Goal: Task Accomplishment & Management: Manage account settings

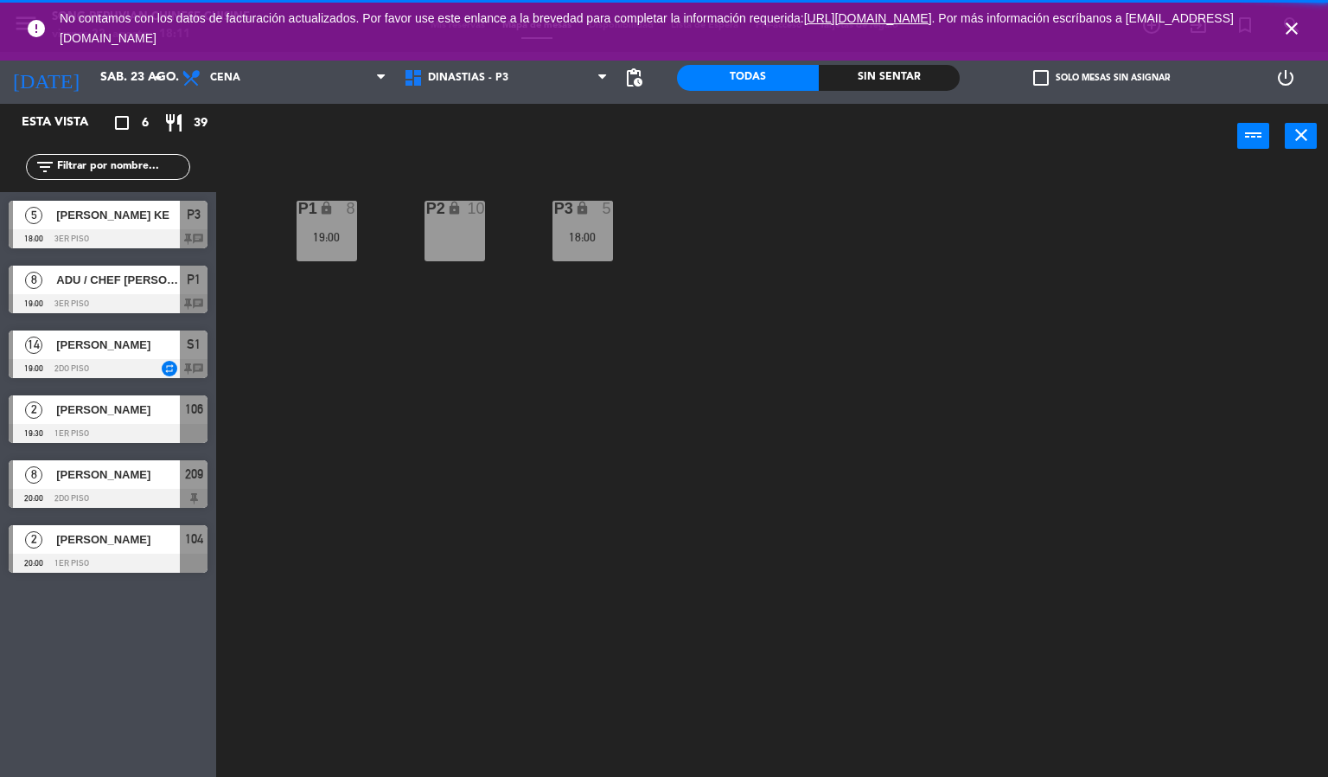
click at [1292, 32] on icon "close" at bounding box center [1292, 28] width 21 height 21
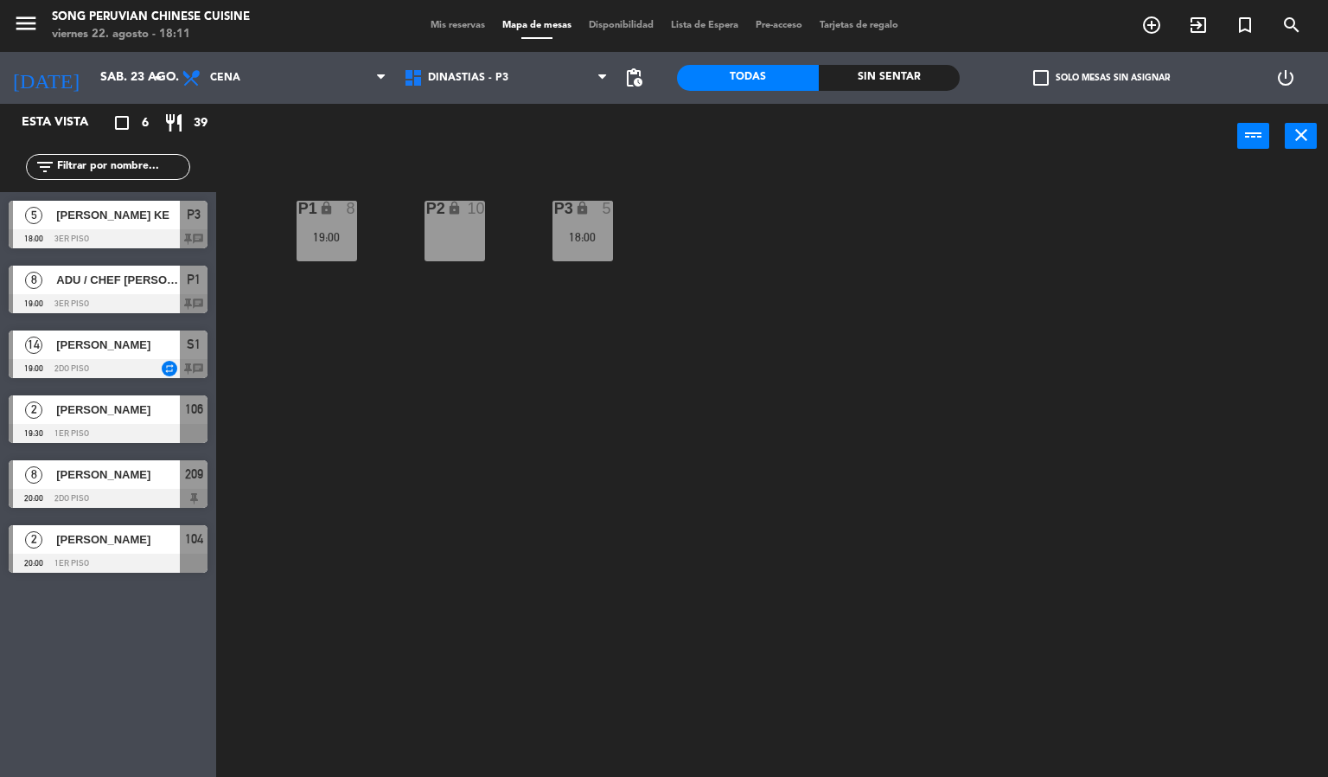
click at [704, 491] on div "P2 lock 10 P3 lock 5 18:00 P1 lock 8 19:00" at bounding box center [778, 474] width 1099 height 608
click at [524, 81] on span "DINASTIAS - P3" at bounding box center [506, 78] width 222 height 38
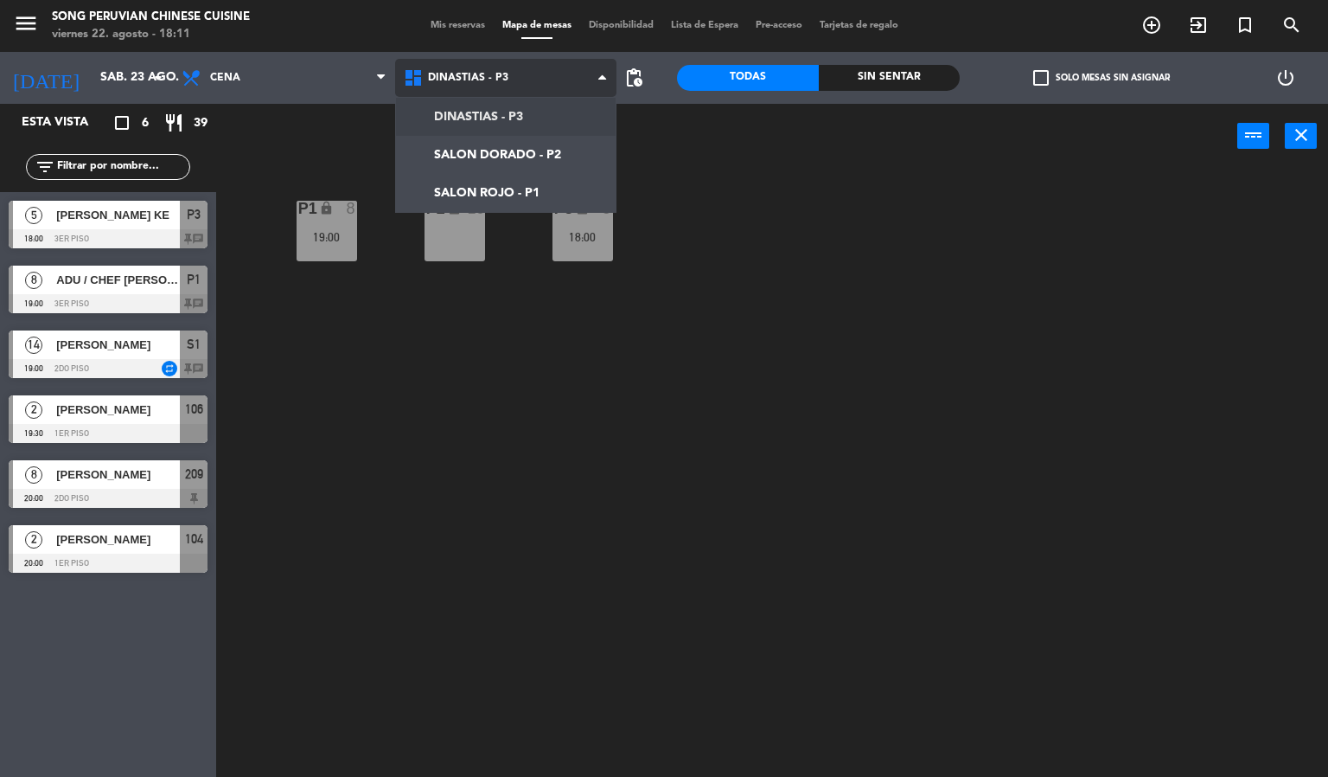
click at [547, 180] on ng-component "menu Song Peruvian Chinese Cuisine [DATE] 22. agosto - 18:11 Mis reservas Mapa …" at bounding box center [664, 388] width 1328 height 777
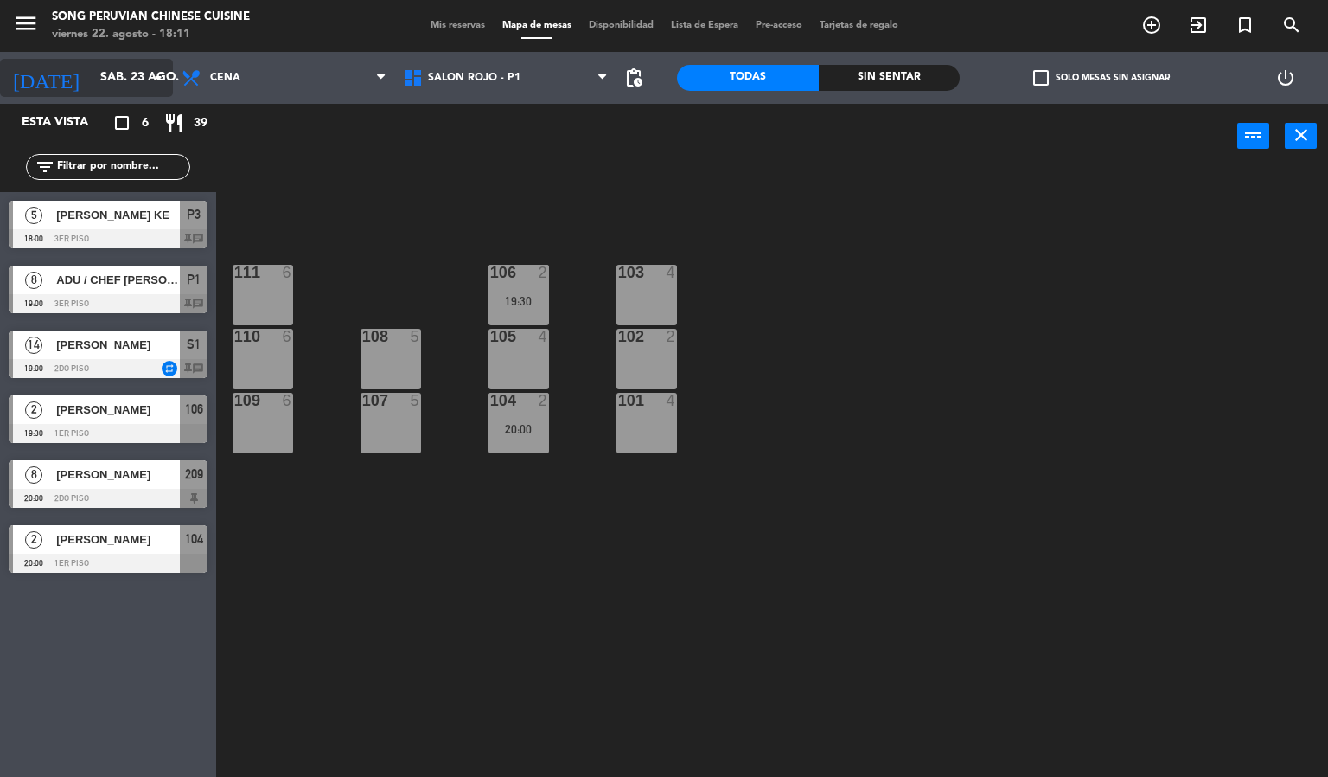
click at [128, 78] on input "sáb. 23 ago." at bounding box center [174, 77] width 164 height 31
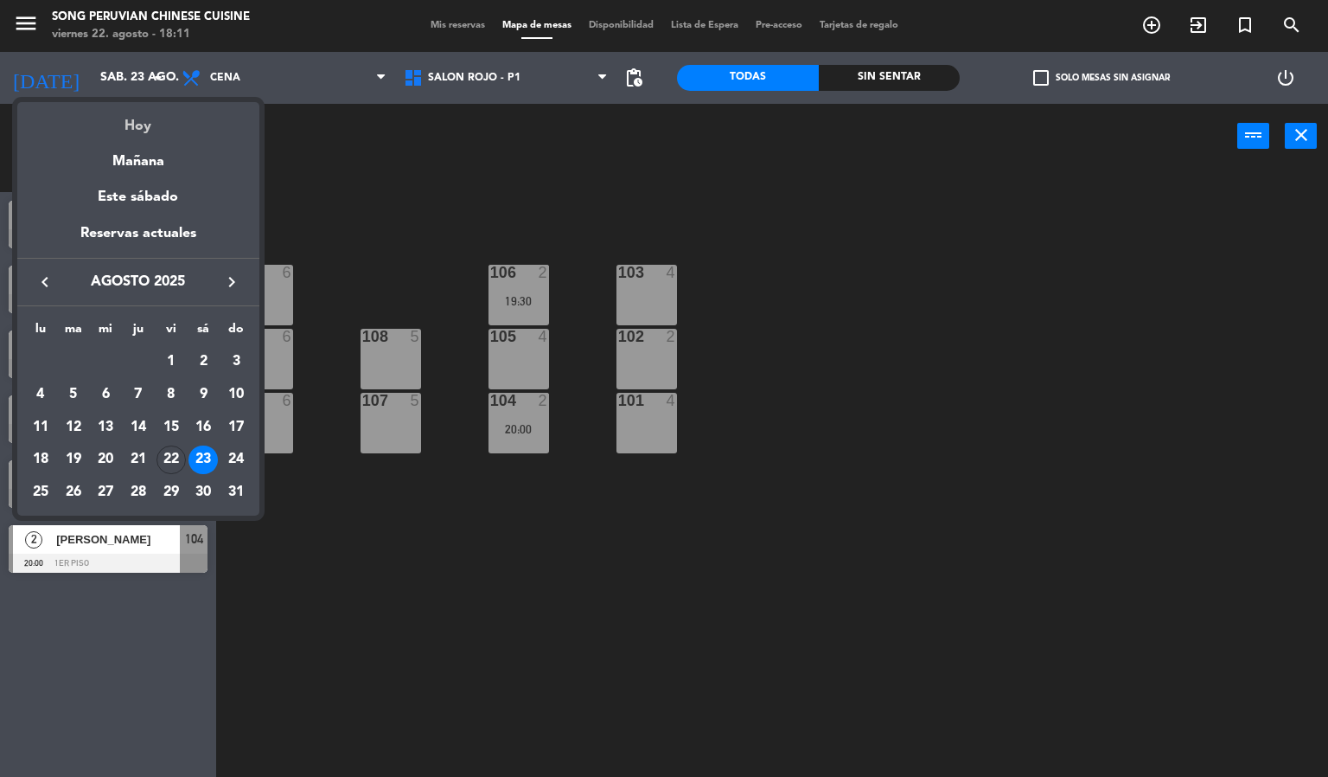
click at [156, 109] on div "Hoy" at bounding box center [138, 119] width 242 height 35
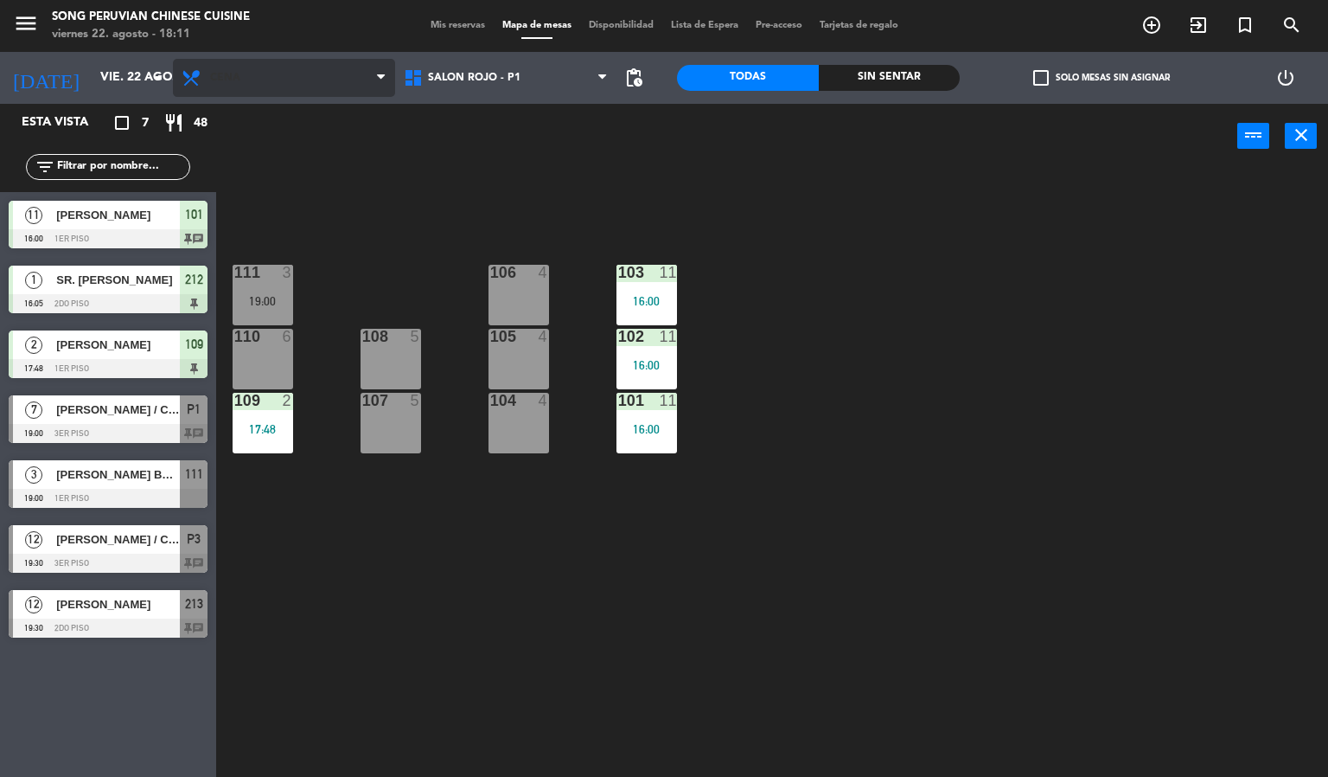
click at [338, 81] on span "Cena" at bounding box center [284, 78] width 222 height 38
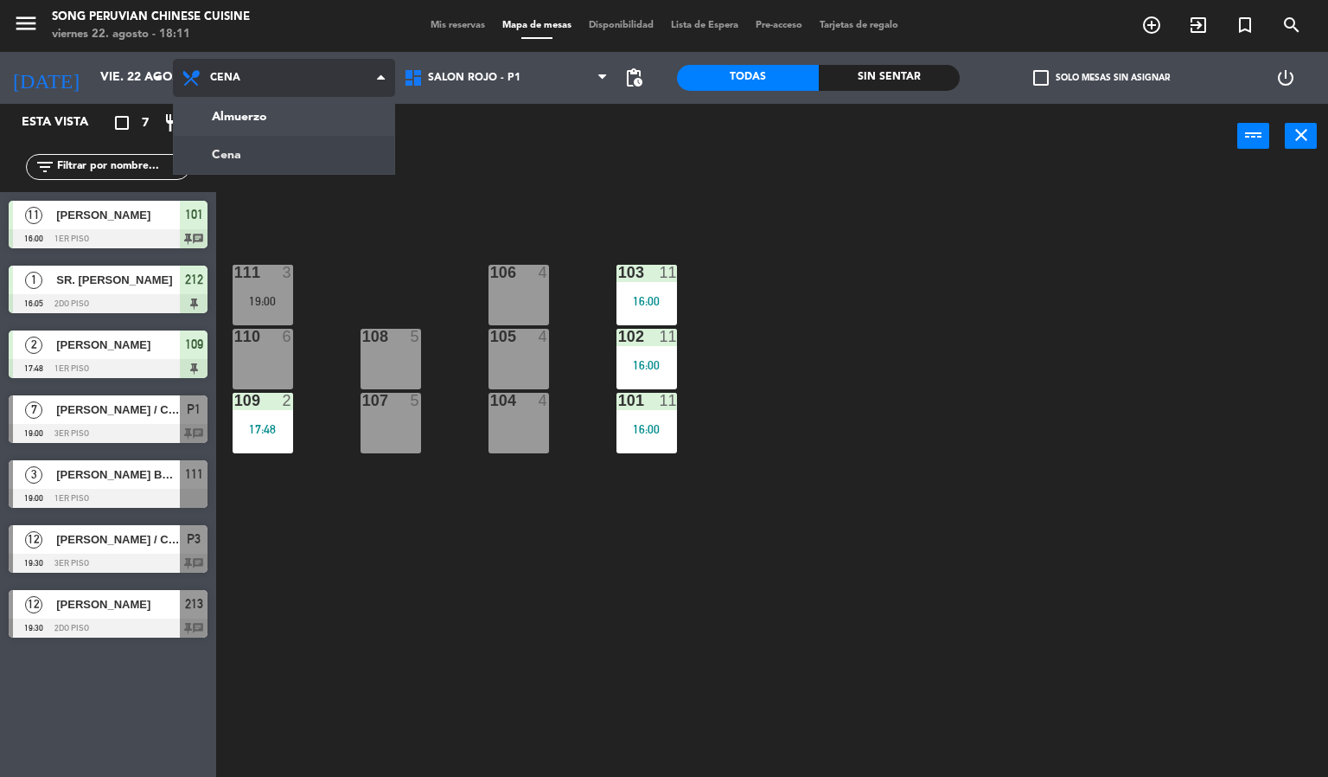
click at [291, 169] on ng-component "menu Song Peruvian Chinese Cuisine [DATE] 22. agosto - 18:11 Mis reservas Mapa …" at bounding box center [664, 388] width 1328 height 777
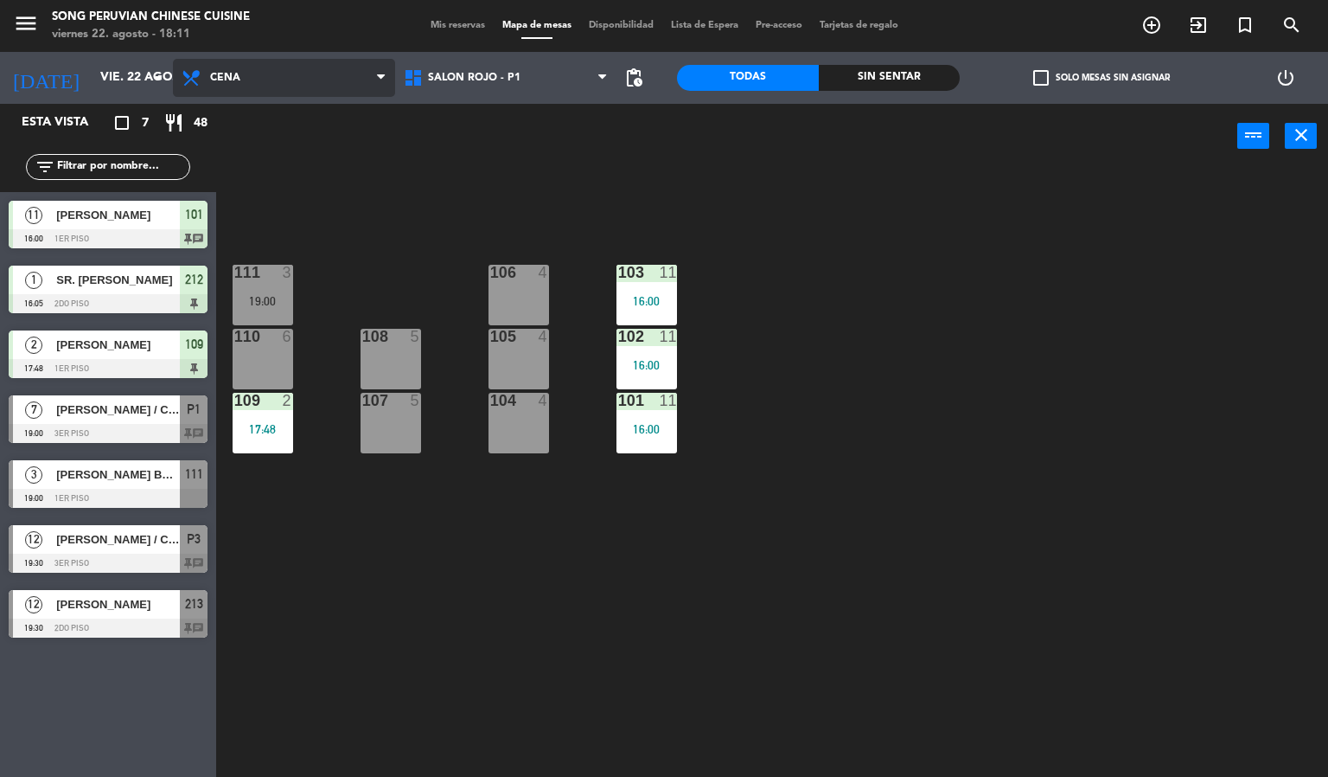
click at [298, 89] on span "Cena" at bounding box center [284, 78] width 222 height 38
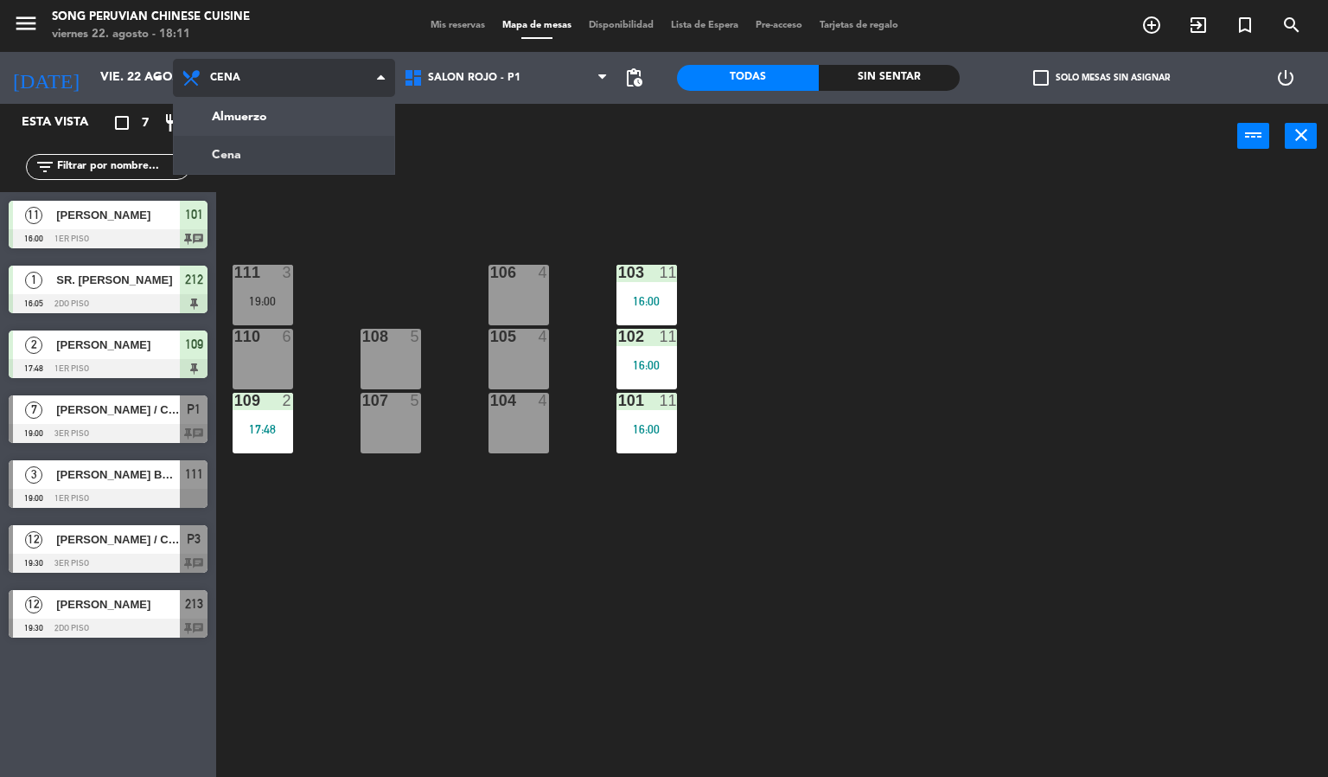
click at [291, 130] on ng-component "menu Song Peruvian Chinese Cuisine [DATE] 22. agosto - 18:11 Mis reservas Mapa …" at bounding box center [664, 388] width 1328 height 777
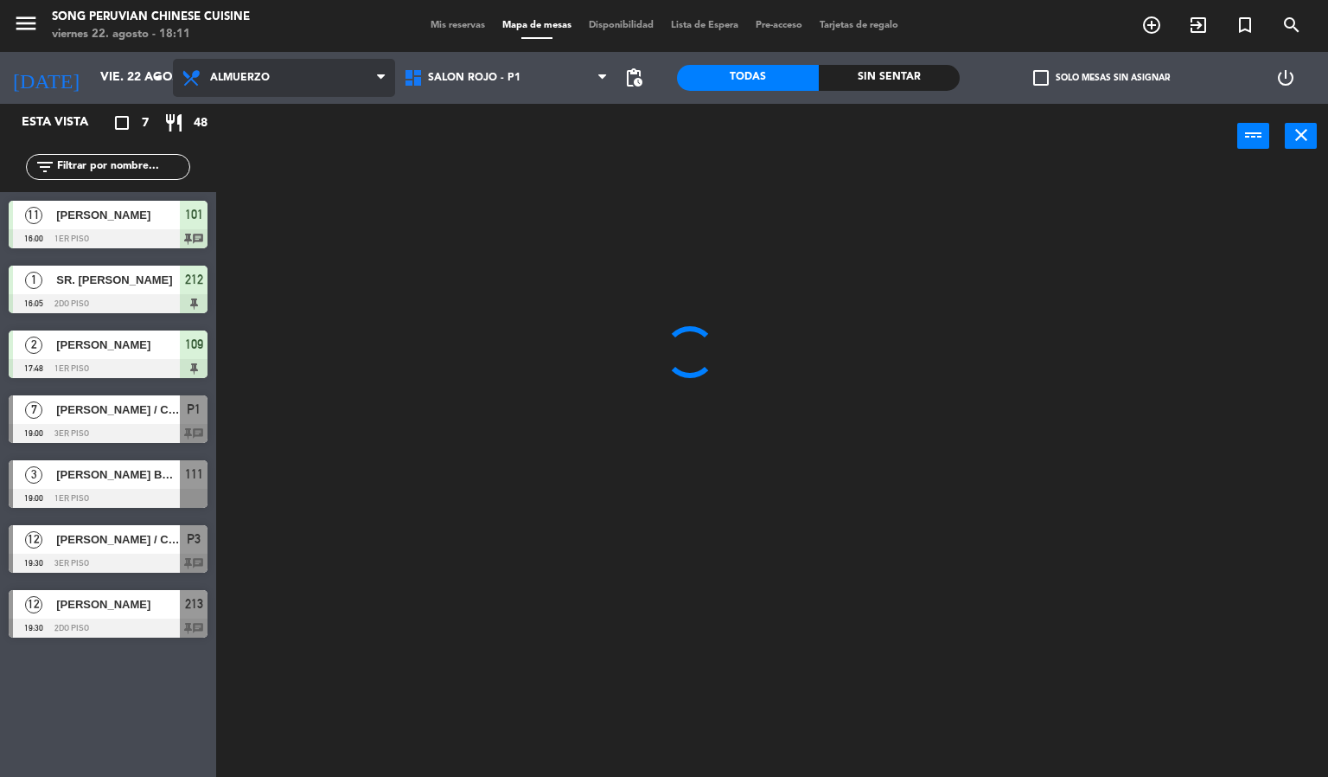
click at [283, 91] on span "Almuerzo" at bounding box center [284, 78] width 222 height 38
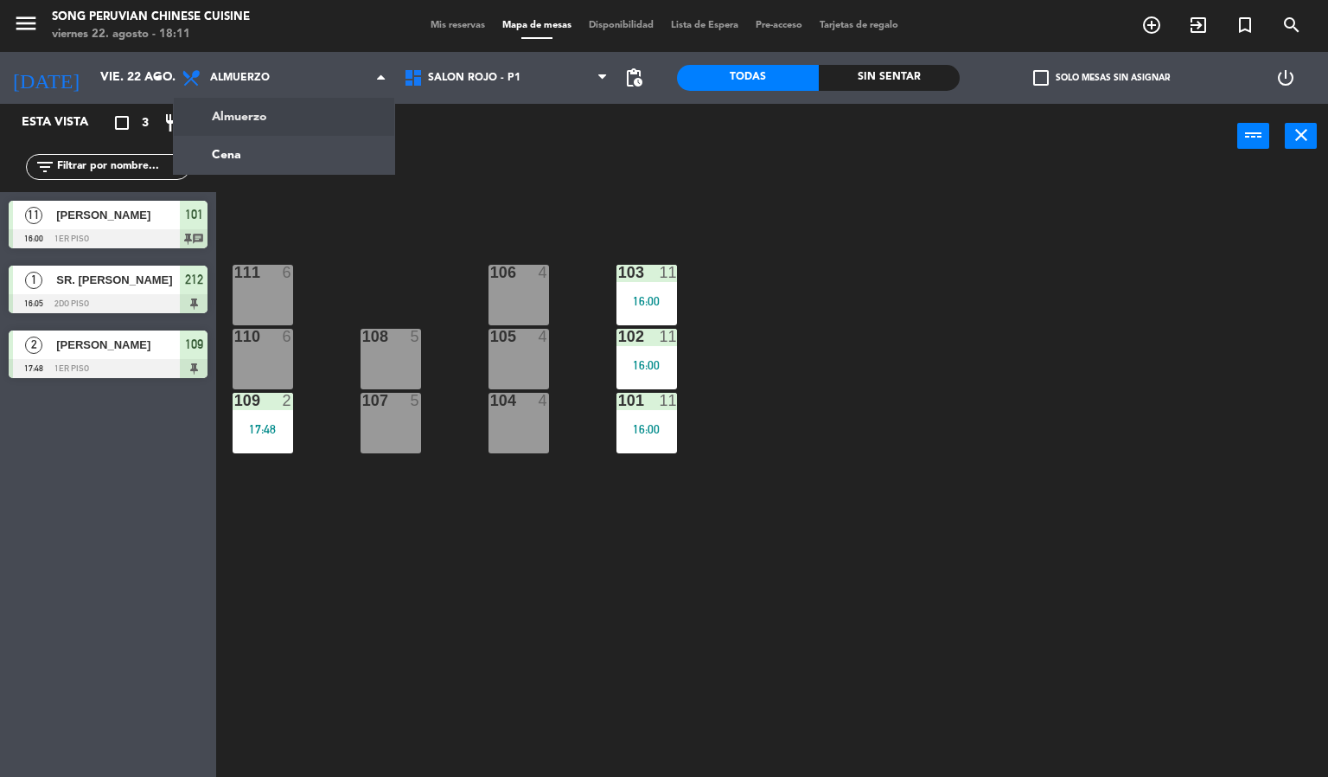
click at [483, 228] on div "103 11 16:00 106 4 111 6 102 11 16:00 105 4 108 5 110 6 101 11 16:00 104 4 107 …" at bounding box center [778, 474] width 1099 height 608
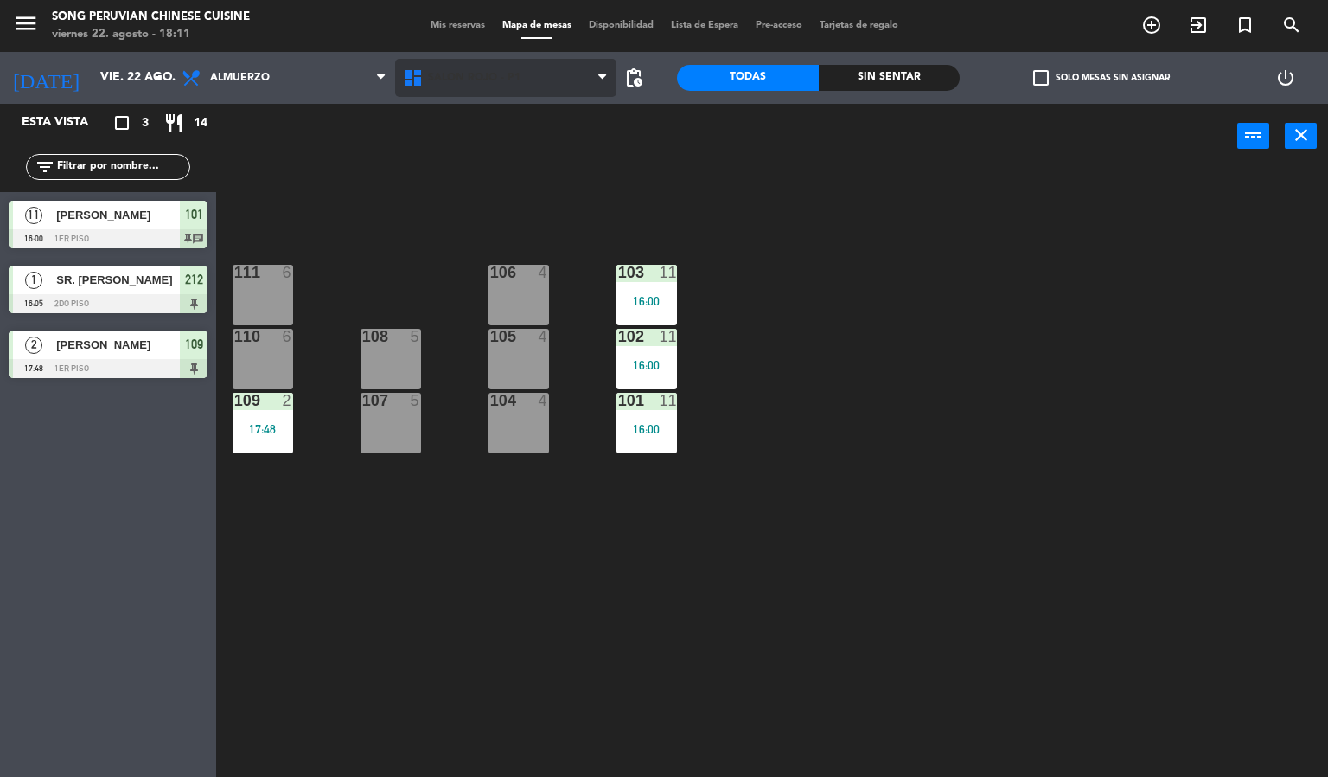
click at [525, 86] on span "SALON ROJO - P1" at bounding box center [506, 78] width 222 height 38
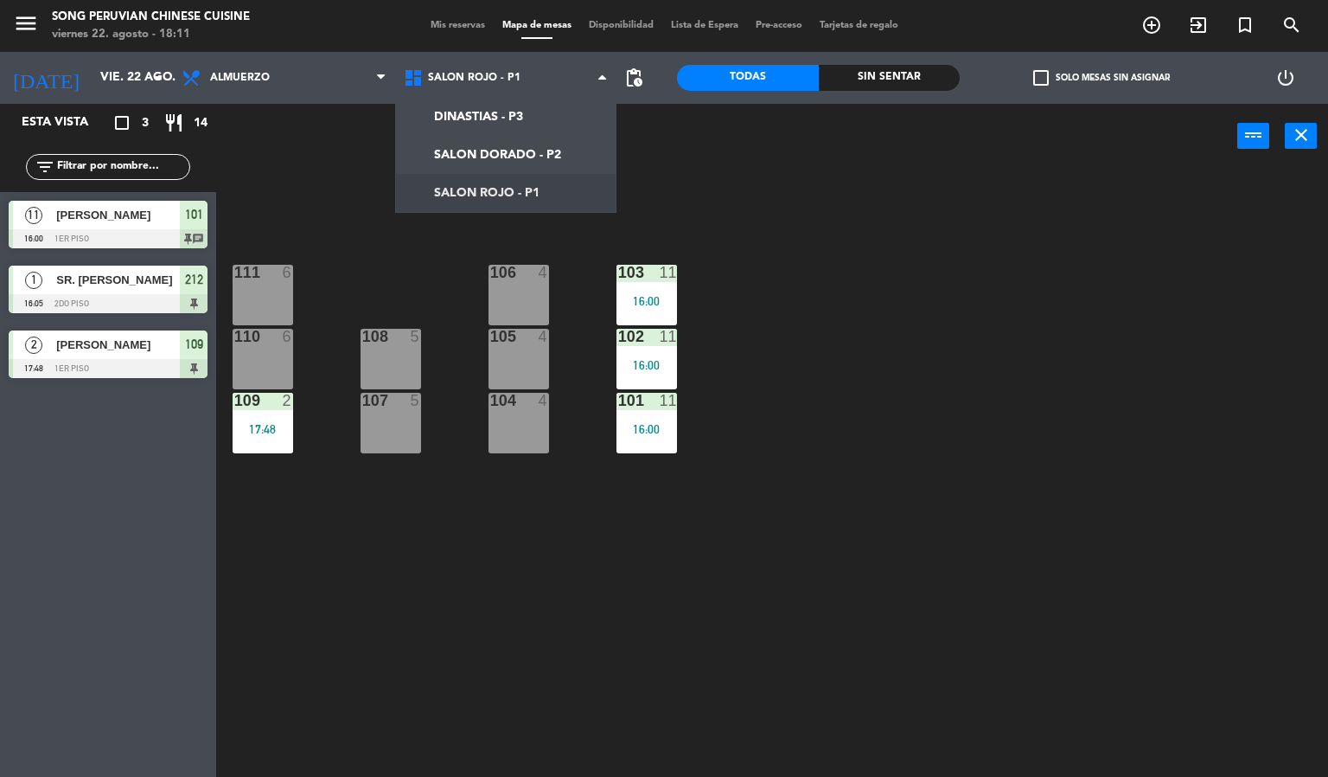
click at [809, 595] on div "103 11 16:00 106 4 111 6 102 11 16:00 105 4 108 5 110 6 101 11 16:00 104 4 107 …" at bounding box center [778, 474] width 1099 height 608
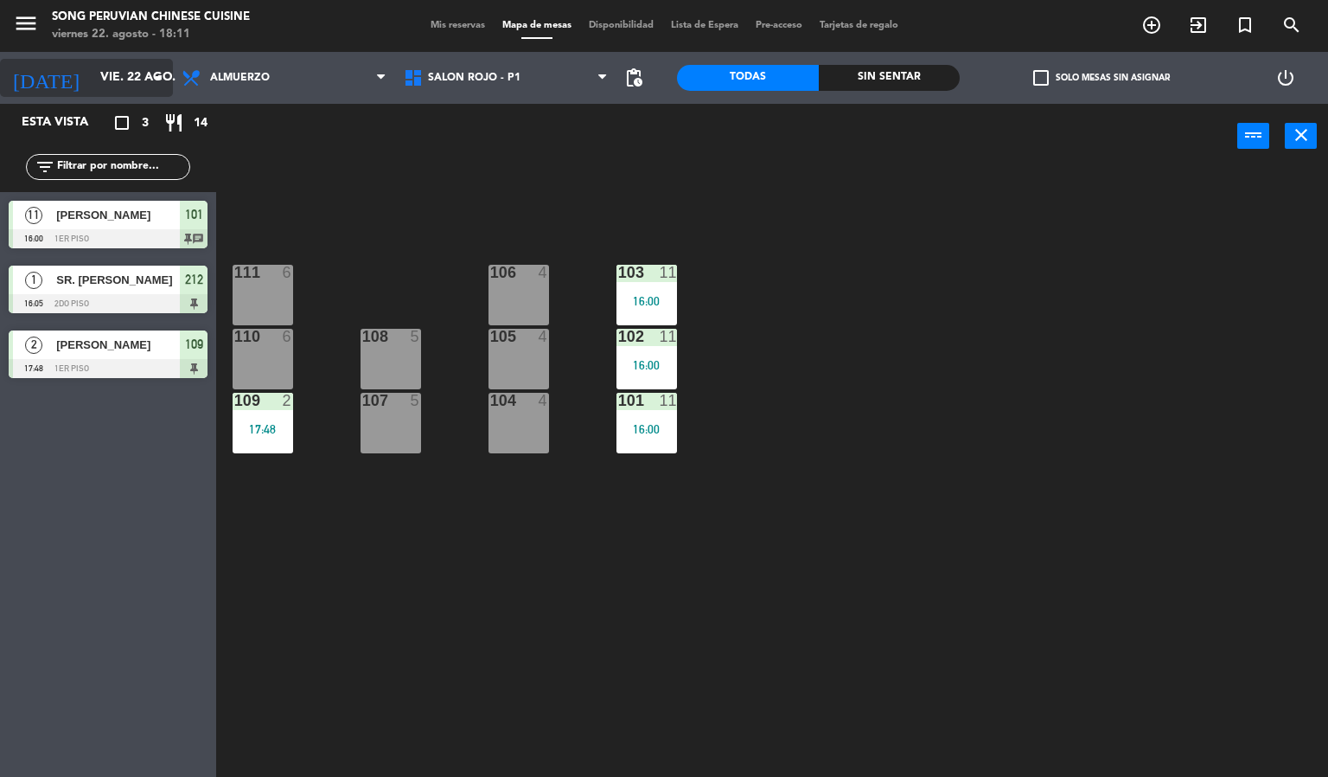
click at [122, 79] on input "vie. 22 ago." at bounding box center [174, 77] width 164 height 31
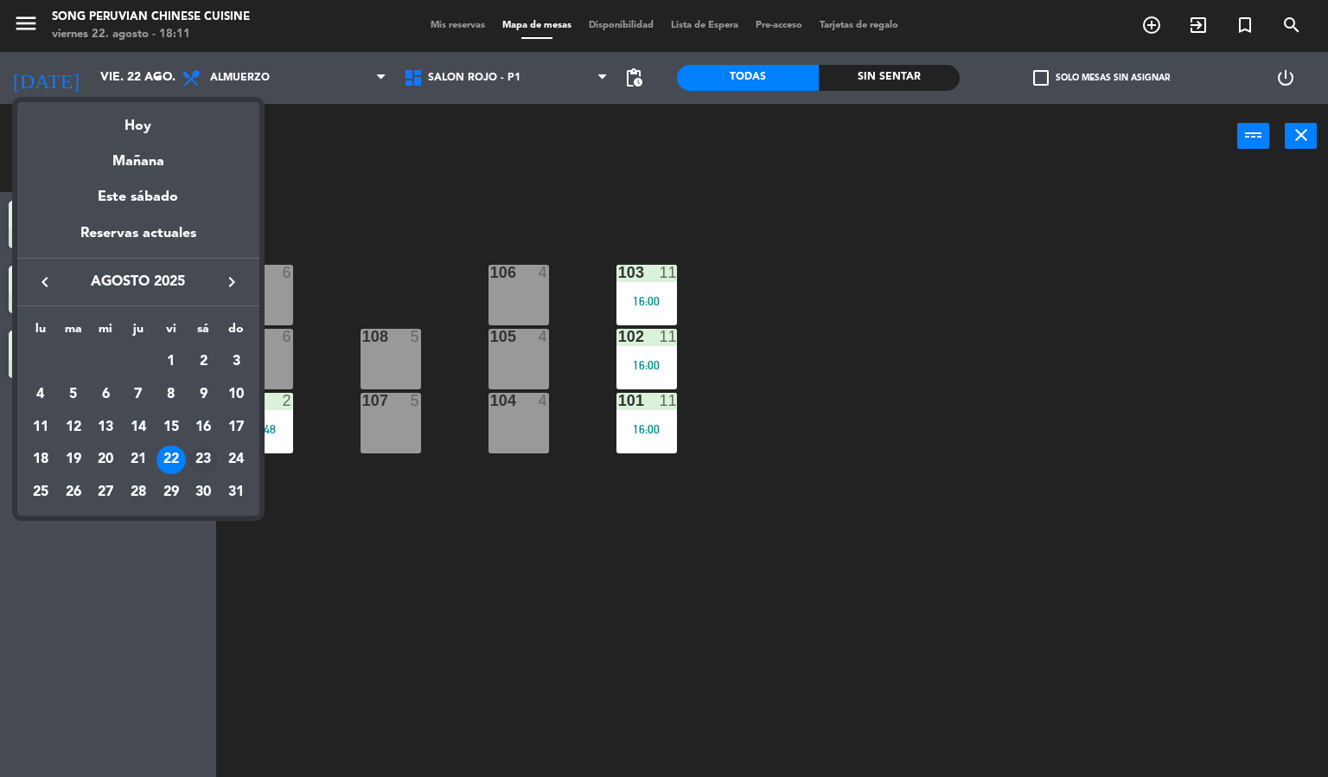
click at [208, 465] on div "23" at bounding box center [203, 459] width 29 height 29
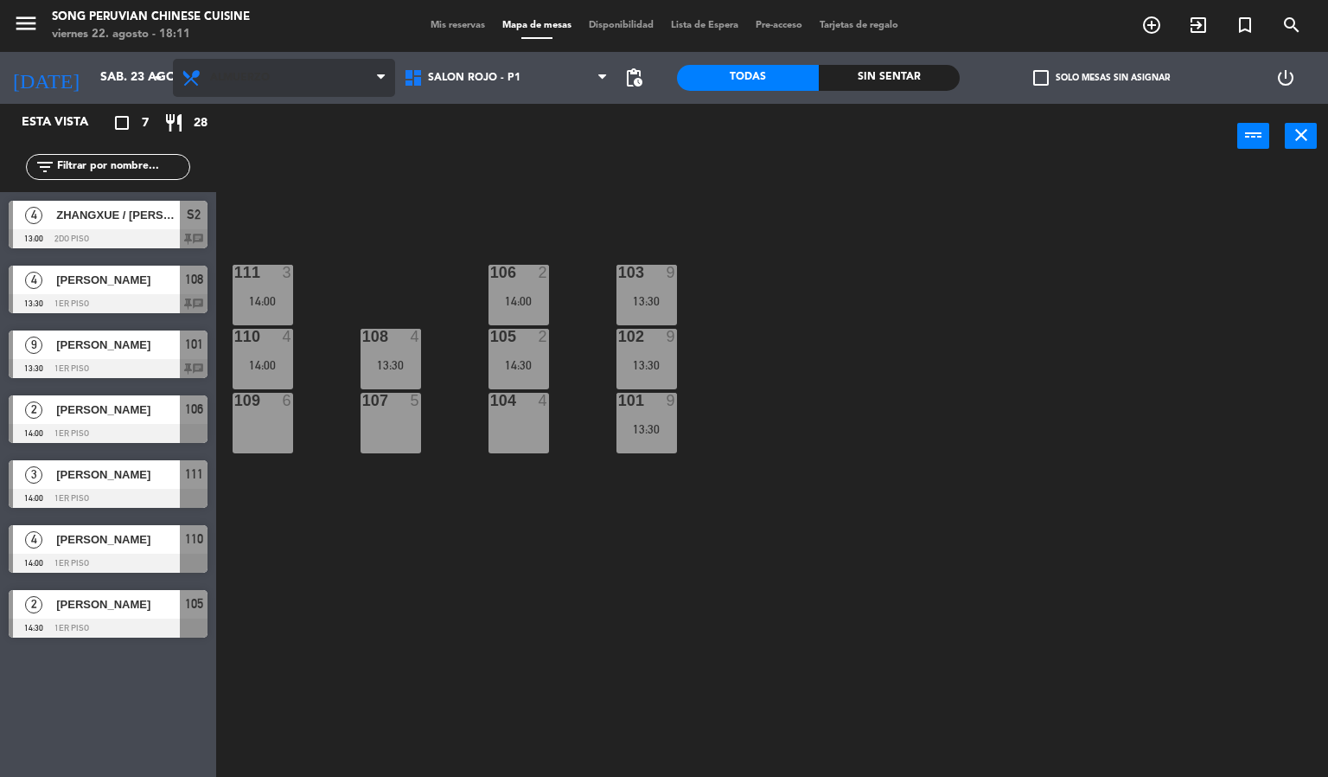
click at [340, 63] on span "Almuerzo" at bounding box center [284, 78] width 222 height 38
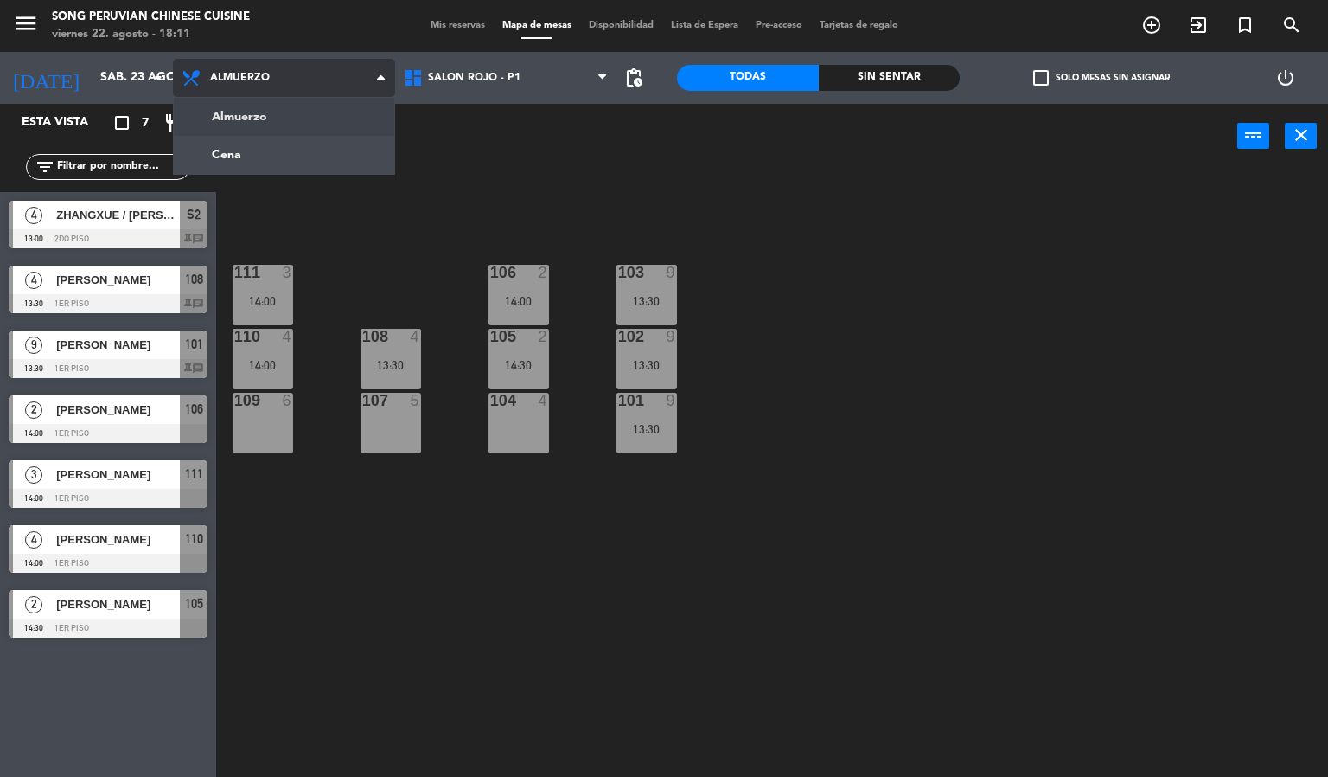
click at [330, 169] on ng-component "menu Song Peruvian Chinese Cuisine [DATE] 22. agosto - 18:11 Mis reservas Mapa …" at bounding box center [664, 388] width 1328 height 777
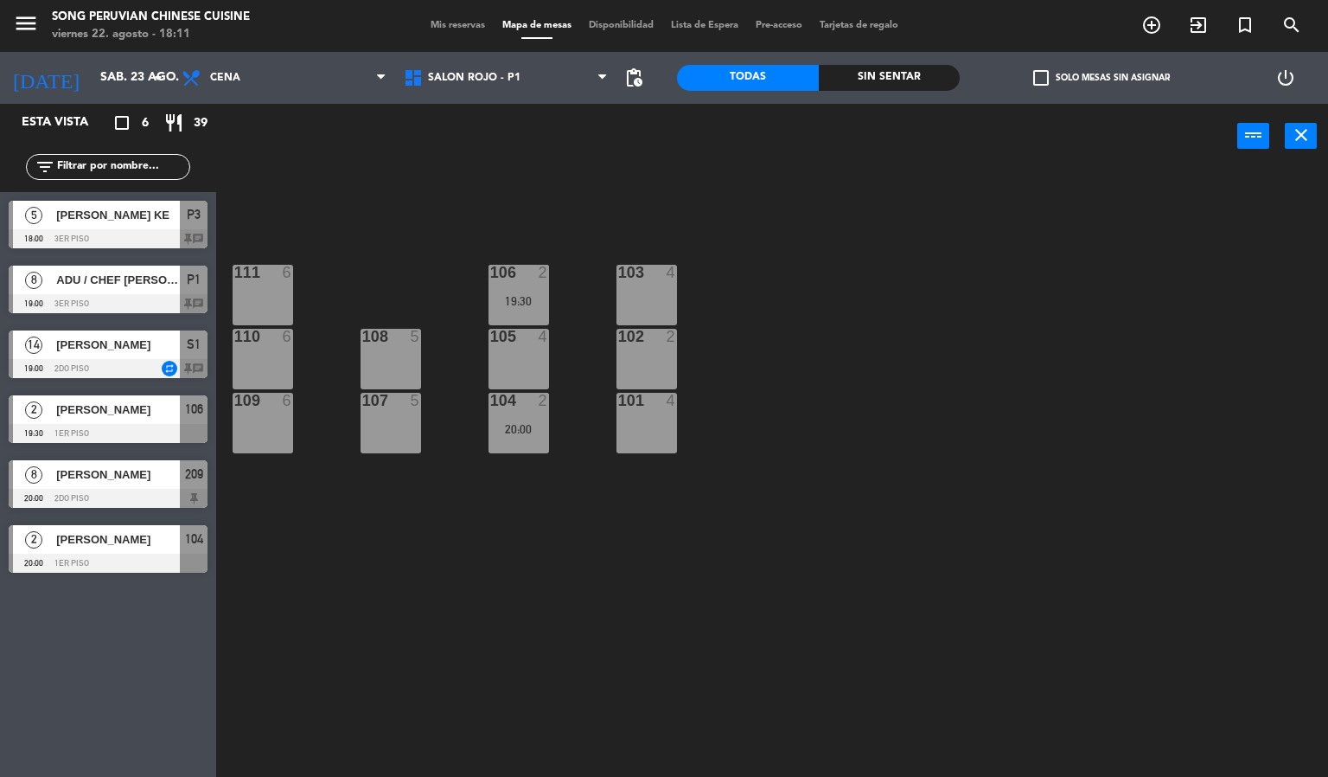
click at [120, 345] on span "[PERSON_NAME]" at bounding box center [118, 345] width 124 height 18
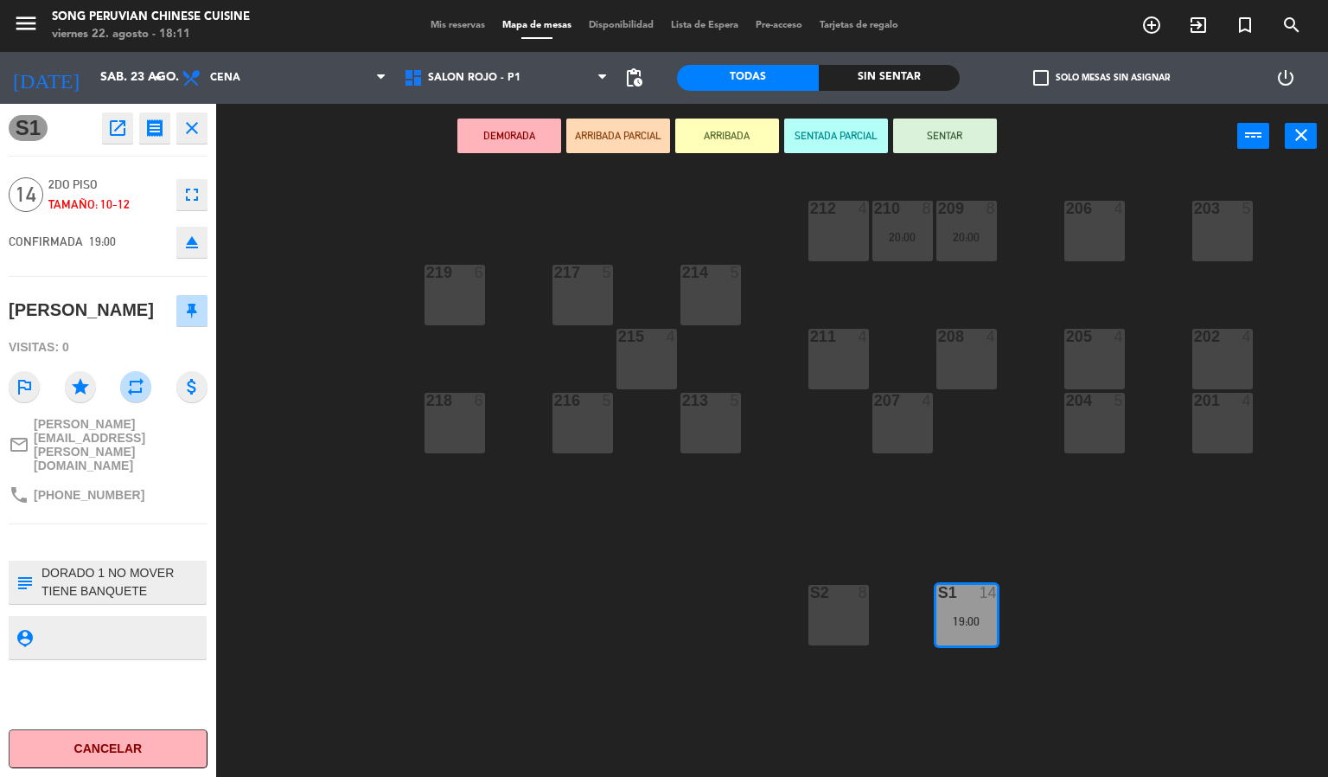
click at [128, 402] on icon "repeat" at bounding box center [135, 386] width 31 height 31
click at [312, 620] on div "203 5 206 4 210 8 20:00 212 4 209 8 20:00 214 5 217 5 219 6 202 4 205 4 208 4 2…" at bounding box center [778, 474] width 1099 height 608
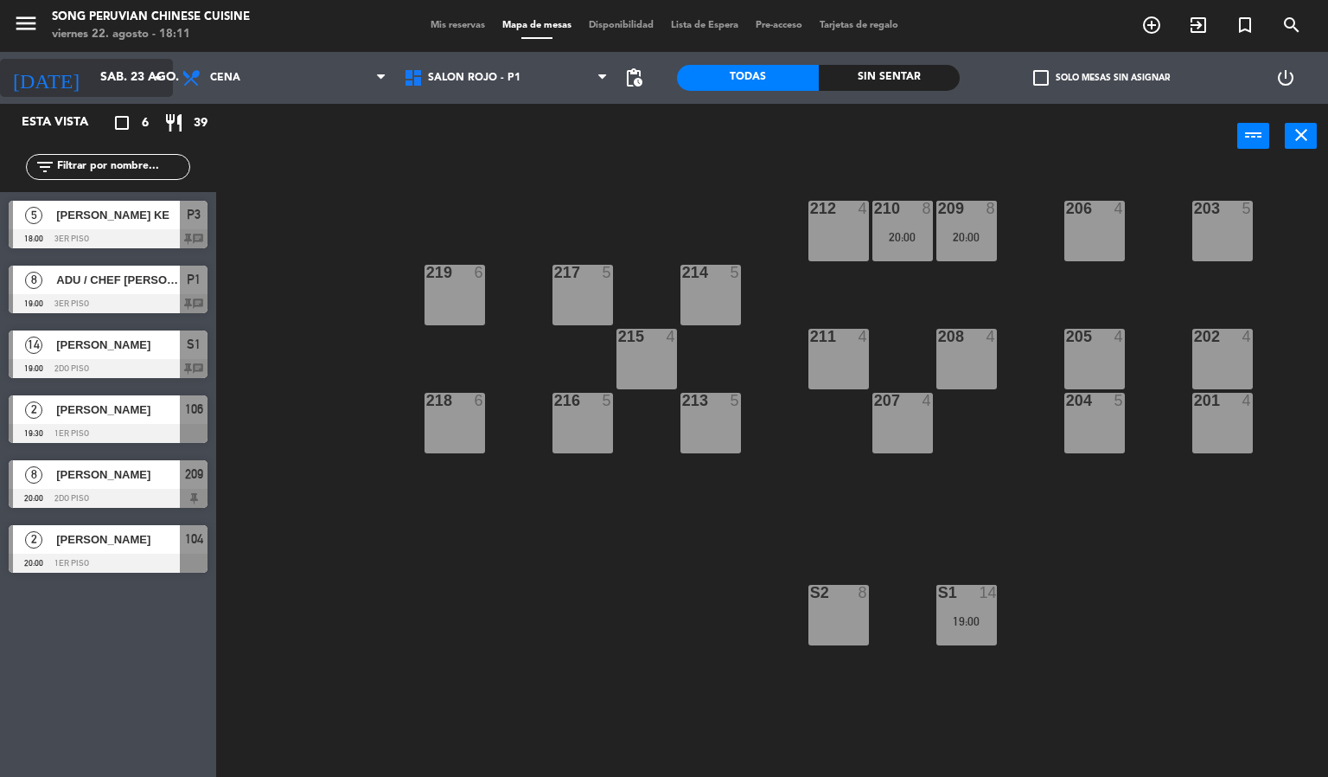
click at [143, 76] on input "sáb. 23 ago." at bounding box center [174, 77] width 164 height 31
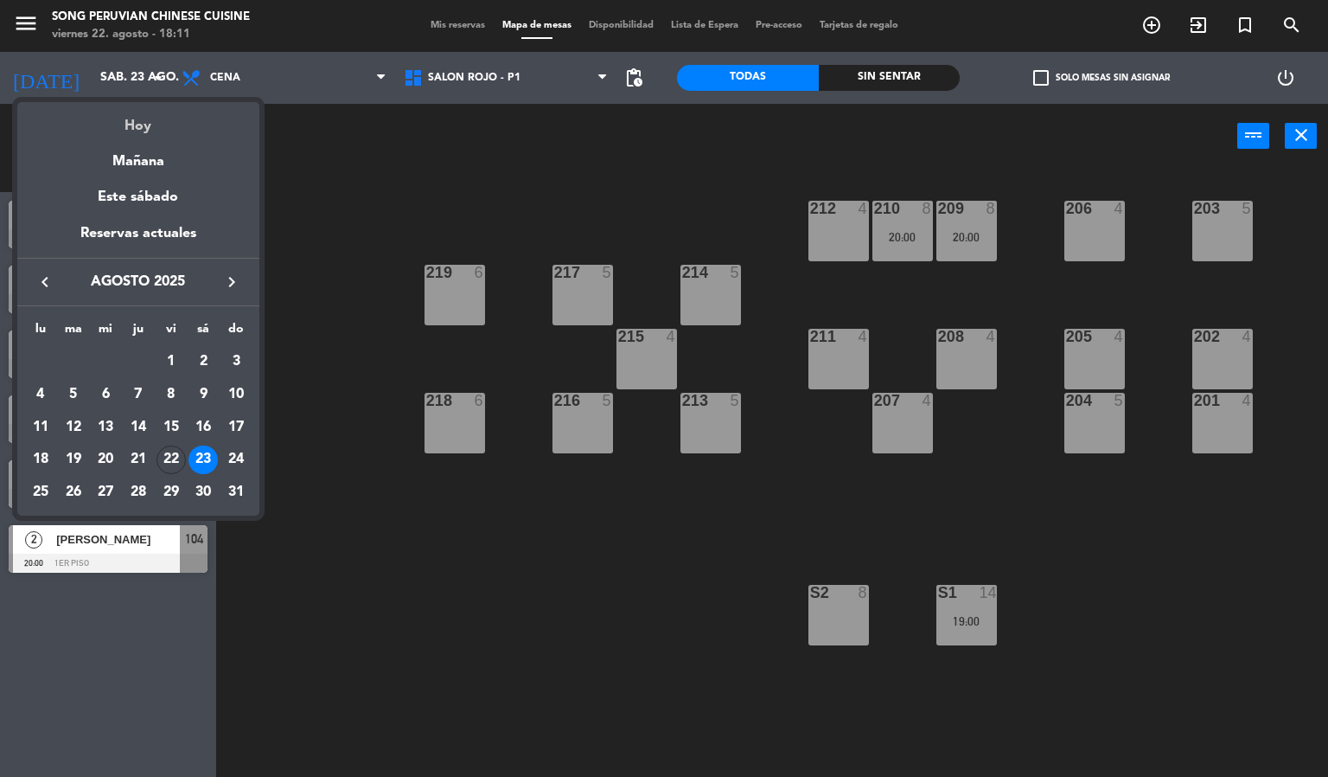
click at [127, 125] on div "Hoy" at bounding box center [138, 119] width 242 height 35
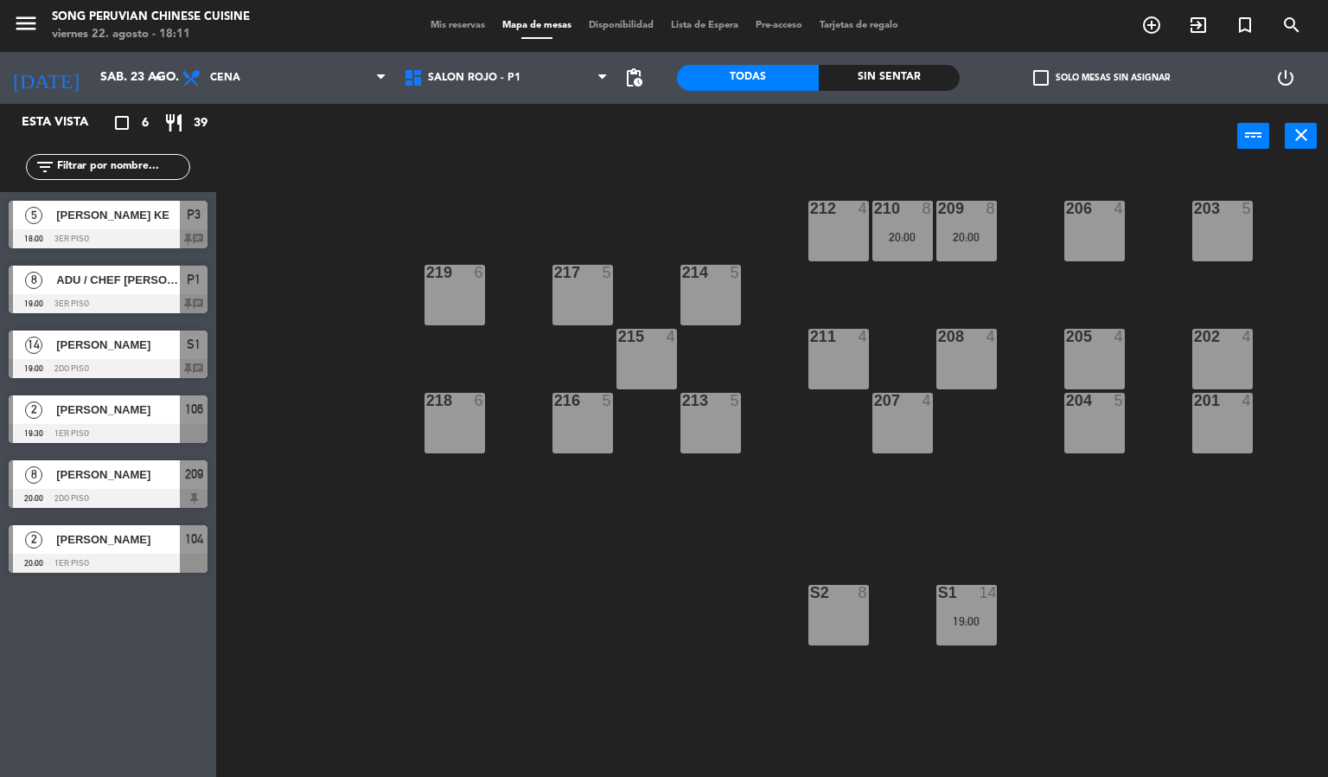
type input "vie. 22 ago."
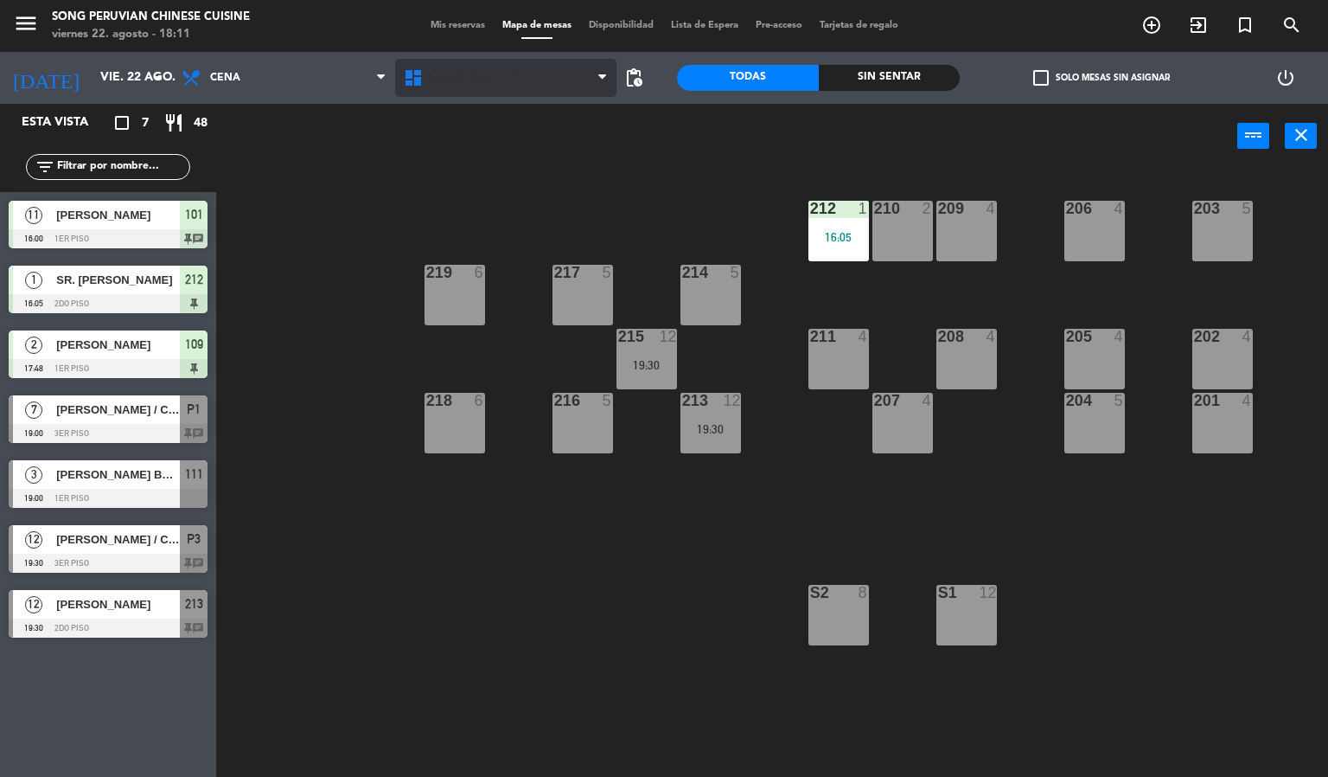
click at [532, 62] on span "SALON ROJO - P1" at bounding box center [506, 78] width 222 height 38
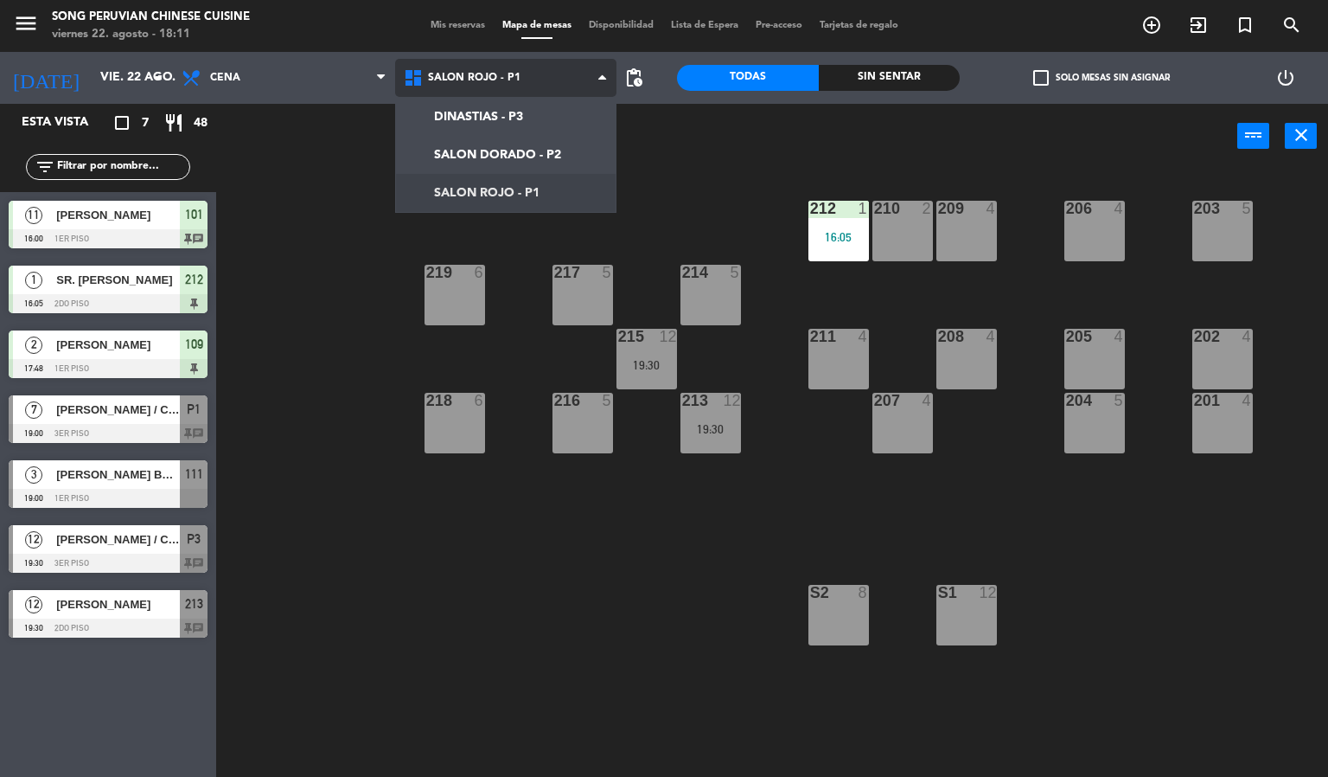
click at [529, 206] on ng-component "menu Song Peruvian Chinese Cuisine [DATE] 22. agosto - 18:11 Mis reservas Mapa …" at bounding box center [664, 388] width 1328 height 777
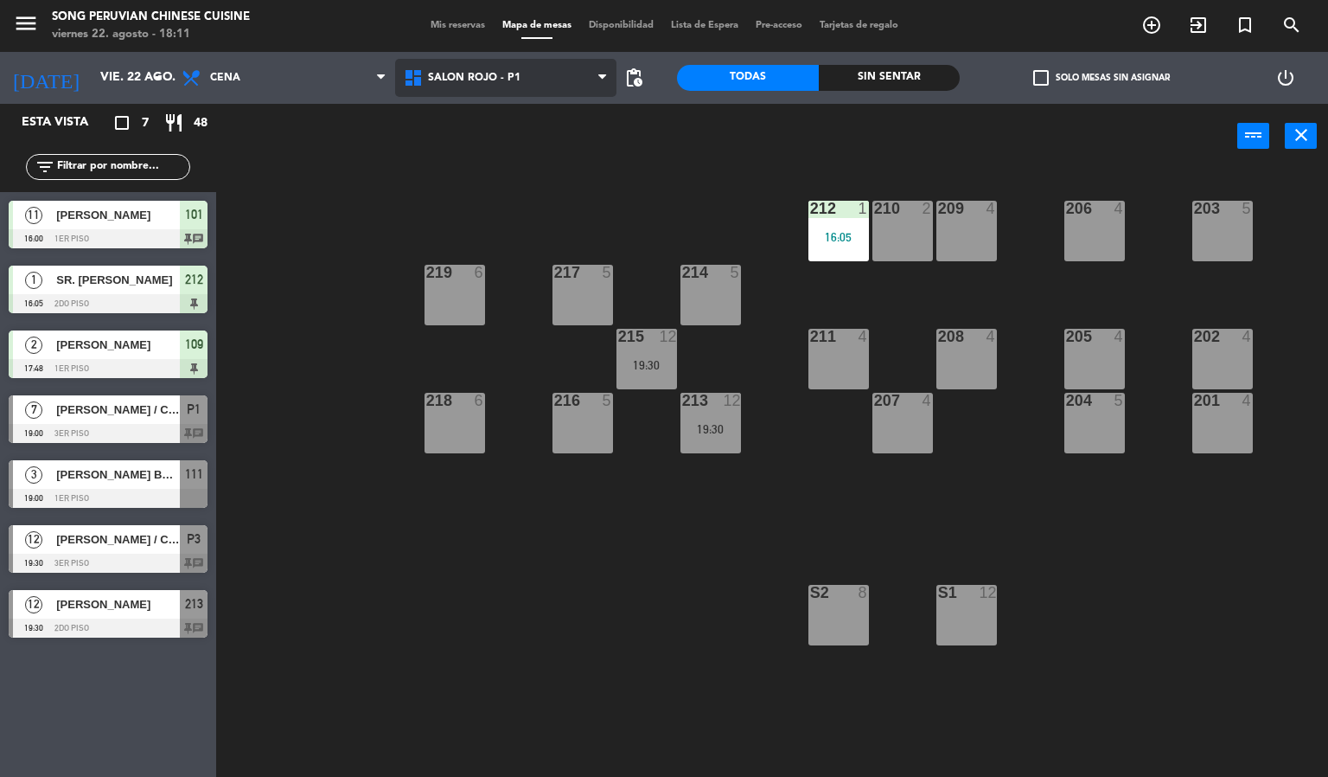
click at [525, 92] on span "SALON ROJO - P1" at bounding box center [506, 78] width 222 height 38
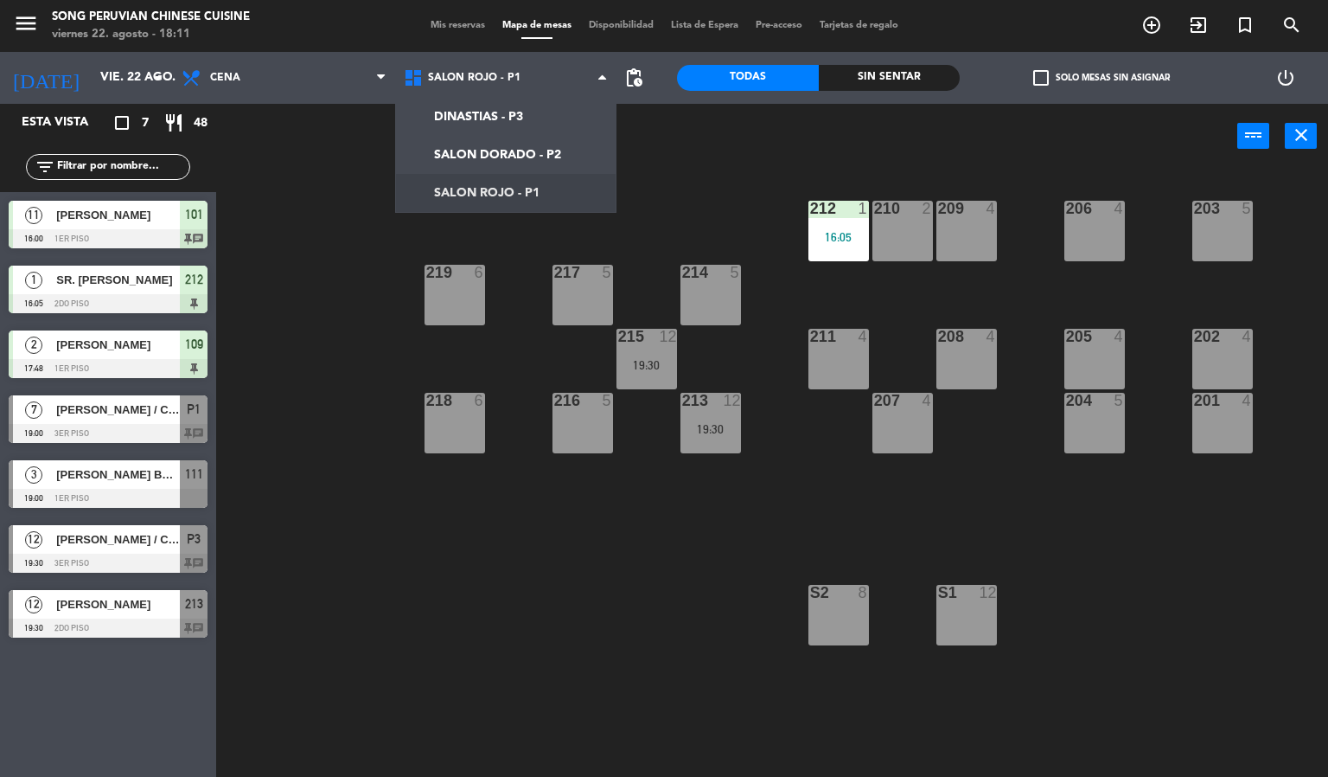
click at [854, 232] on div "16:05" at bounding box center [839, 237] width 61 height 12
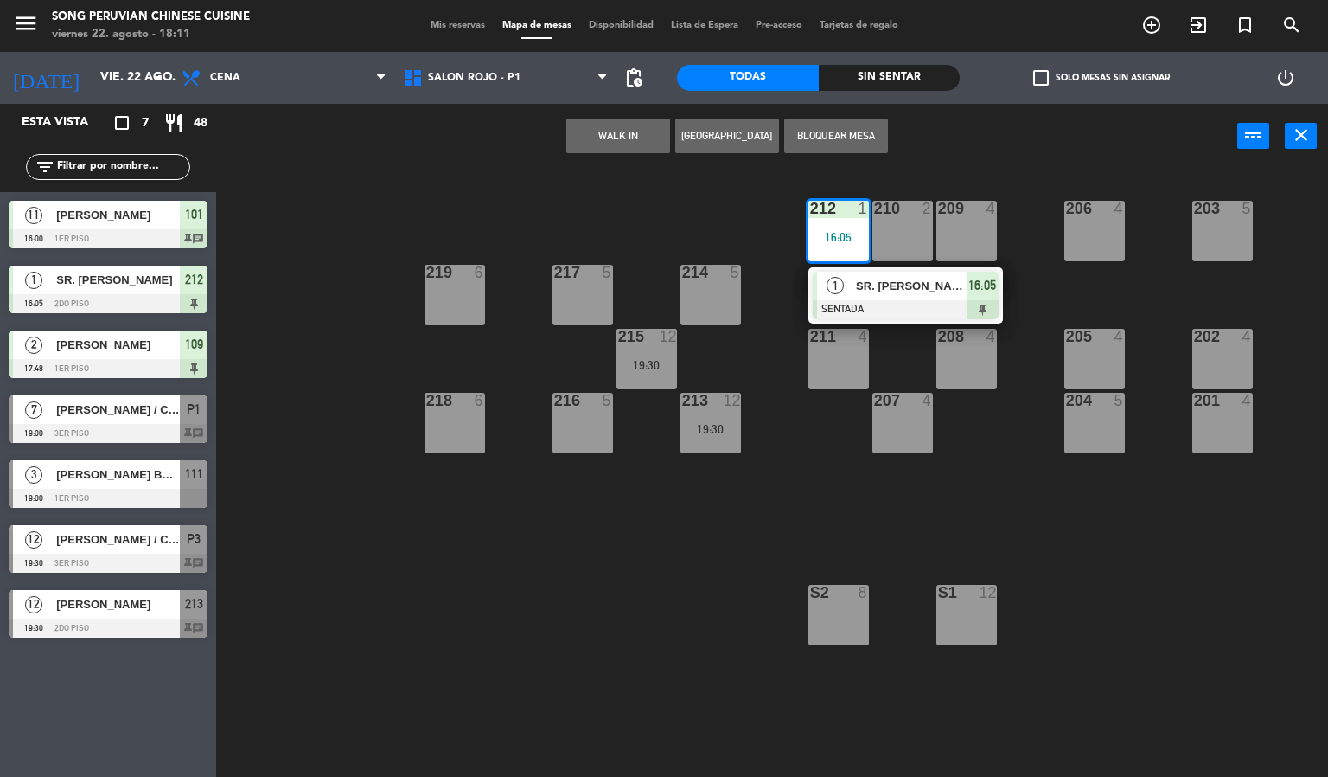
click at [905, 312] on div at bounding box center [906, 309] width 186 height 19
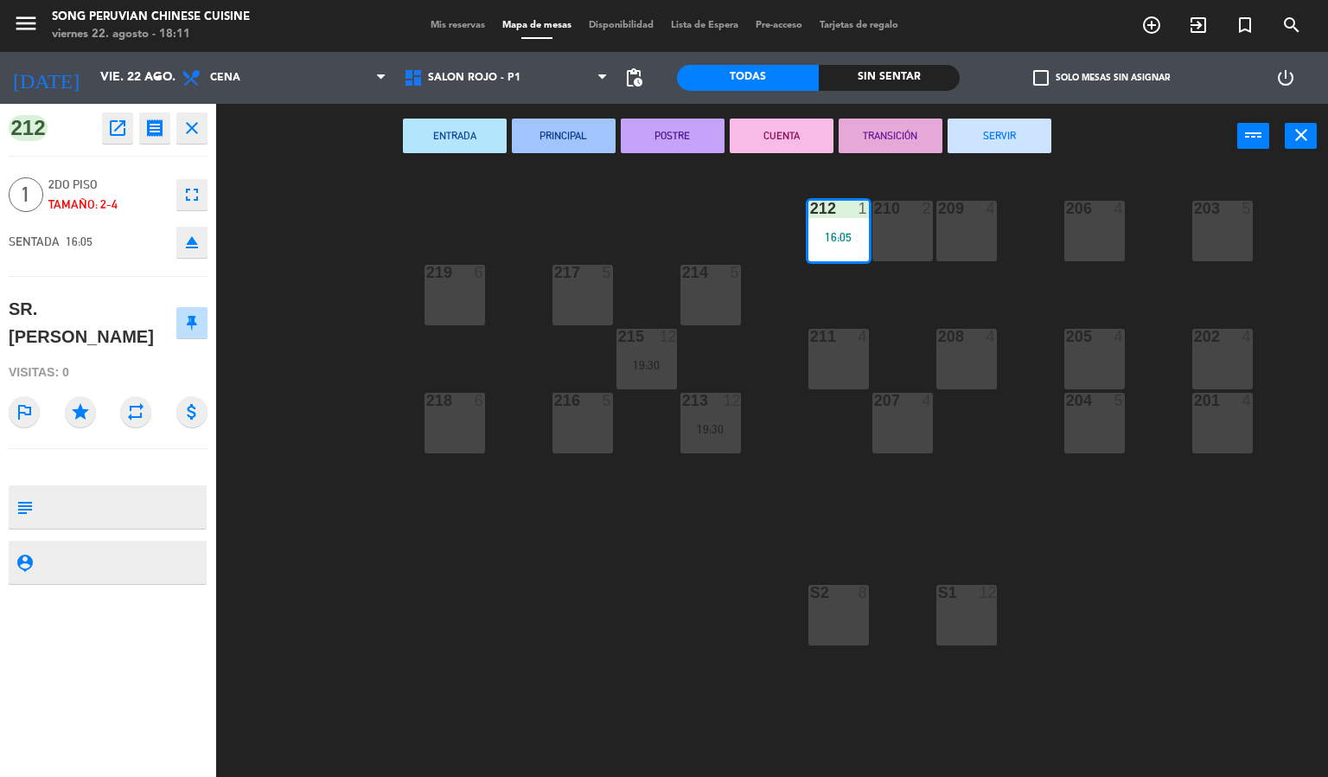
click at [797, 123] on button "CUENTA" at bounding box center [782, 135] width 104 height 35
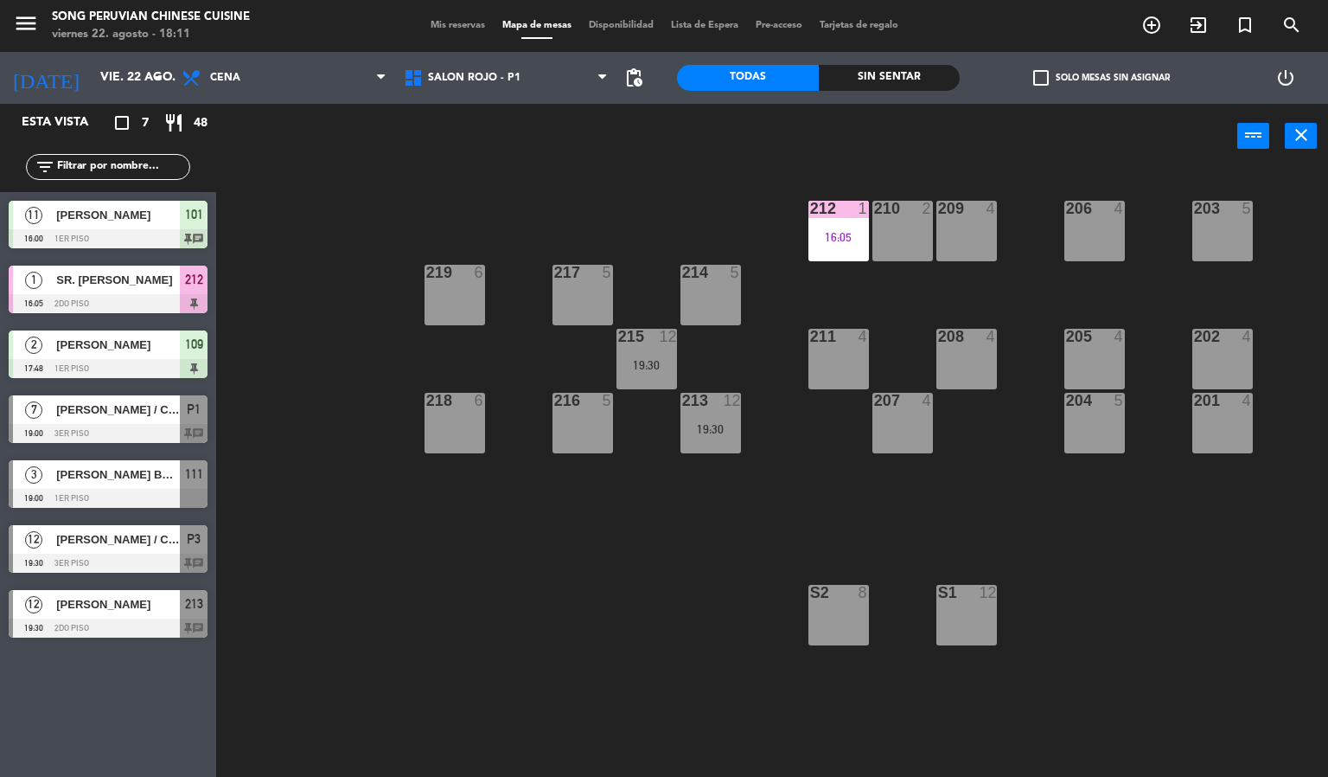
click at [831, 236] on div "16:05" at bounding box center [839, 237] width 61 height 12
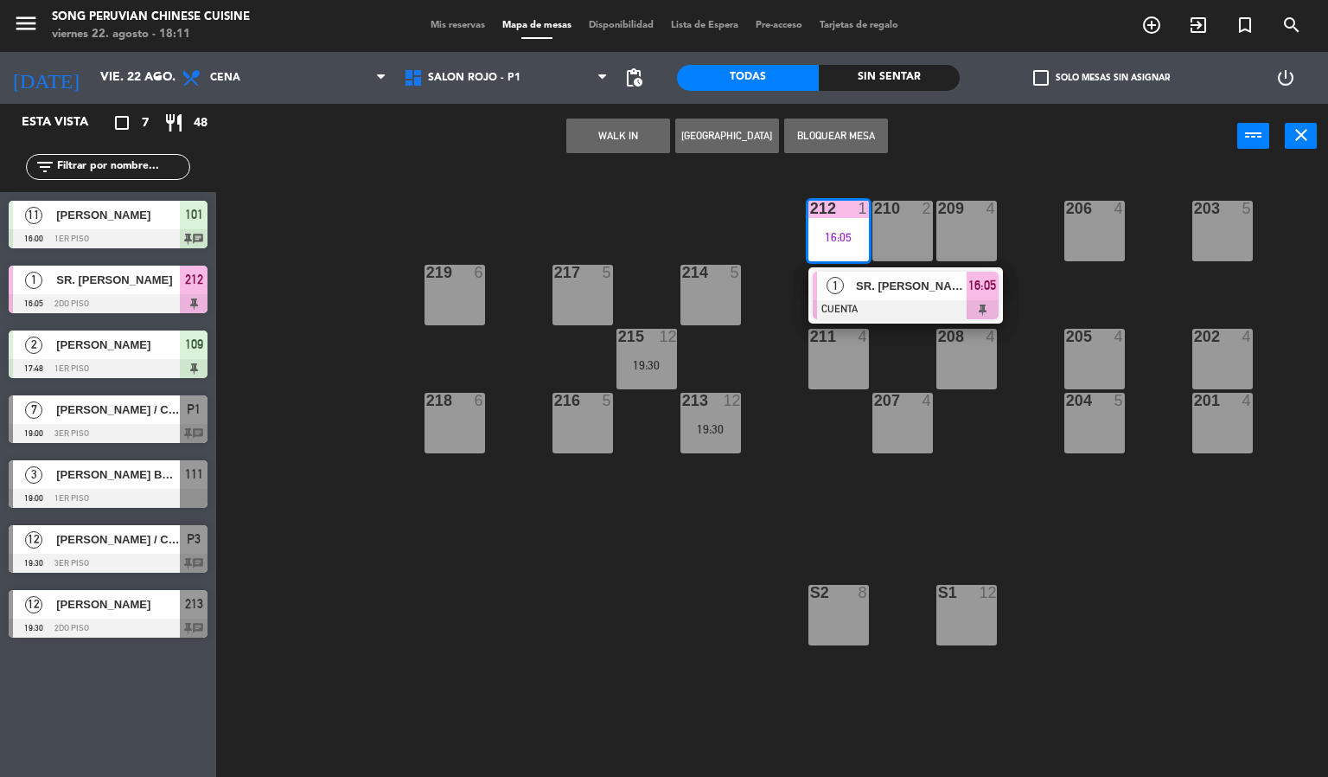
click at [854, 317] on div at bounding box center [906, 309] width 186 height 19
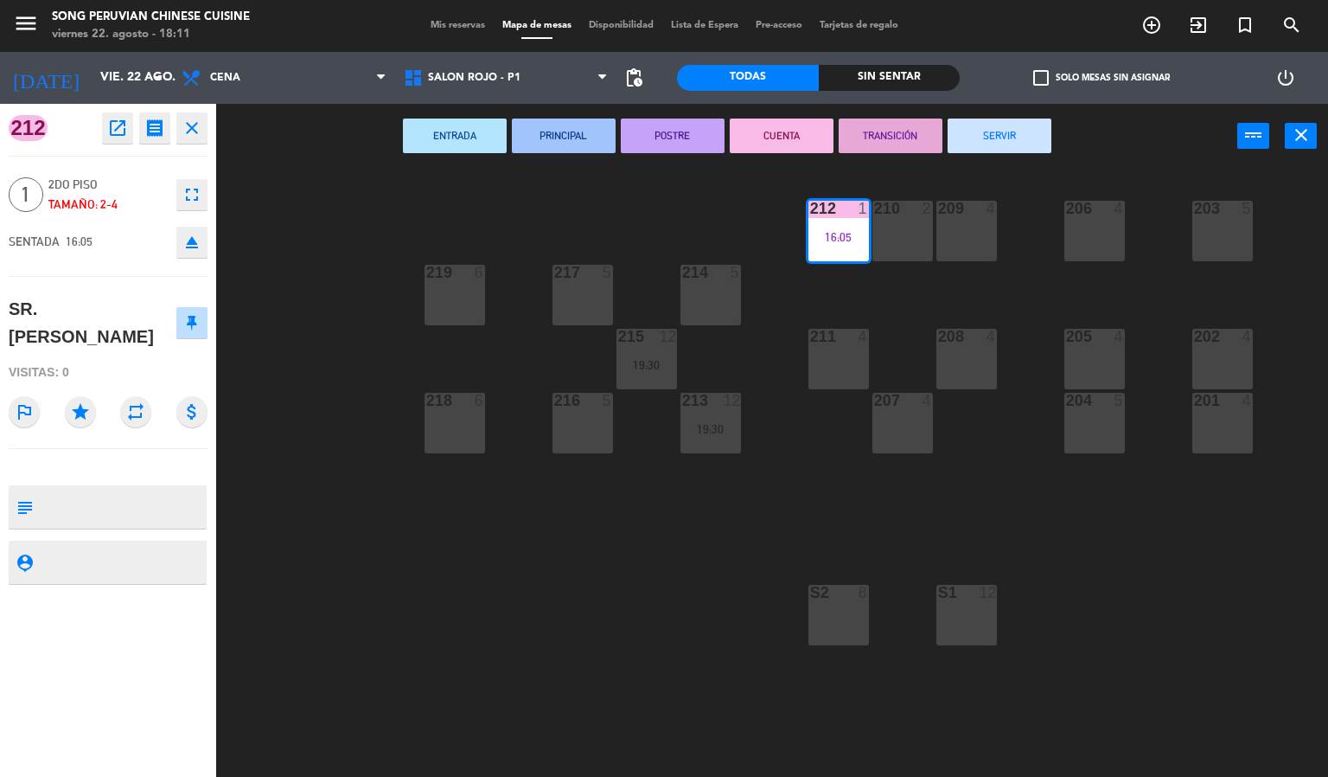
click at [1008, 143] on button "SERVIR" at bounding box center [1000, 135] width 104 height 35
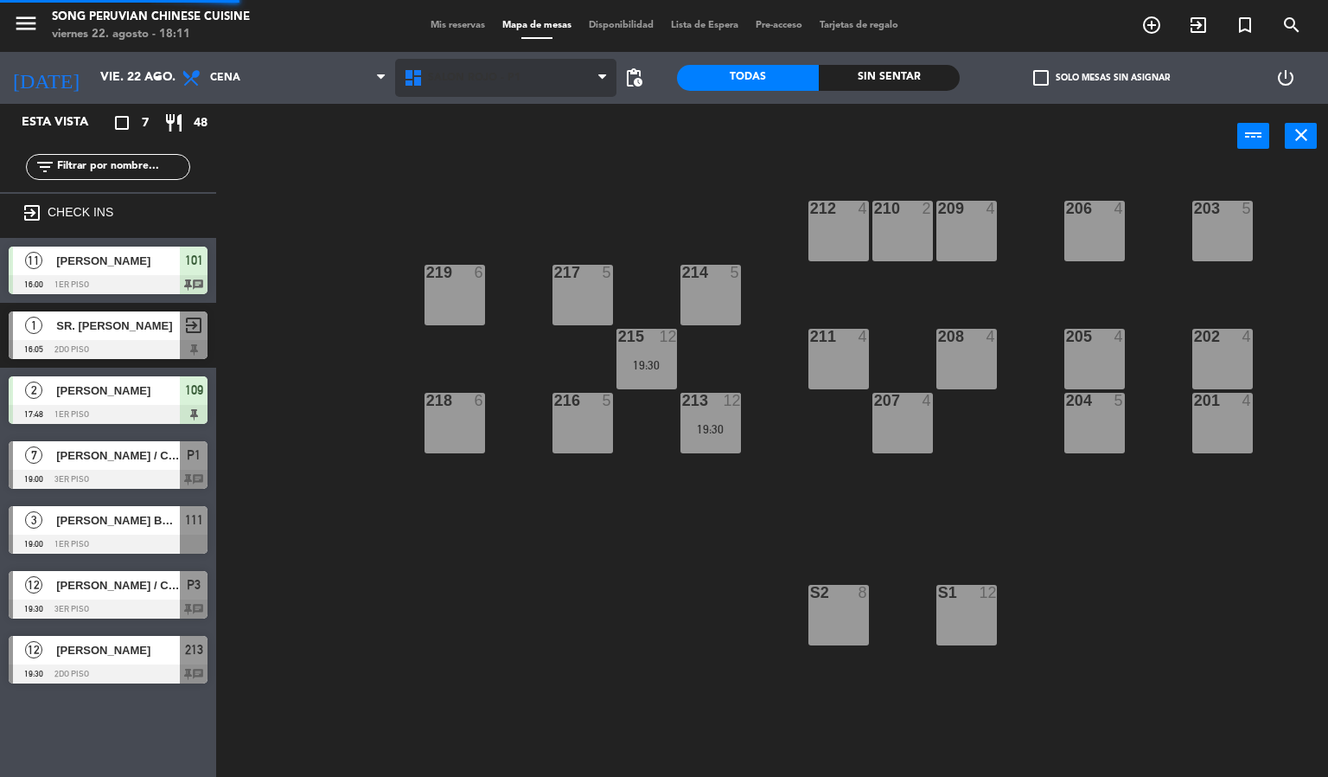
click at [527, 83] on span "SALON ROJO - P1" at bounding box center [506, 78] width 222 height 38
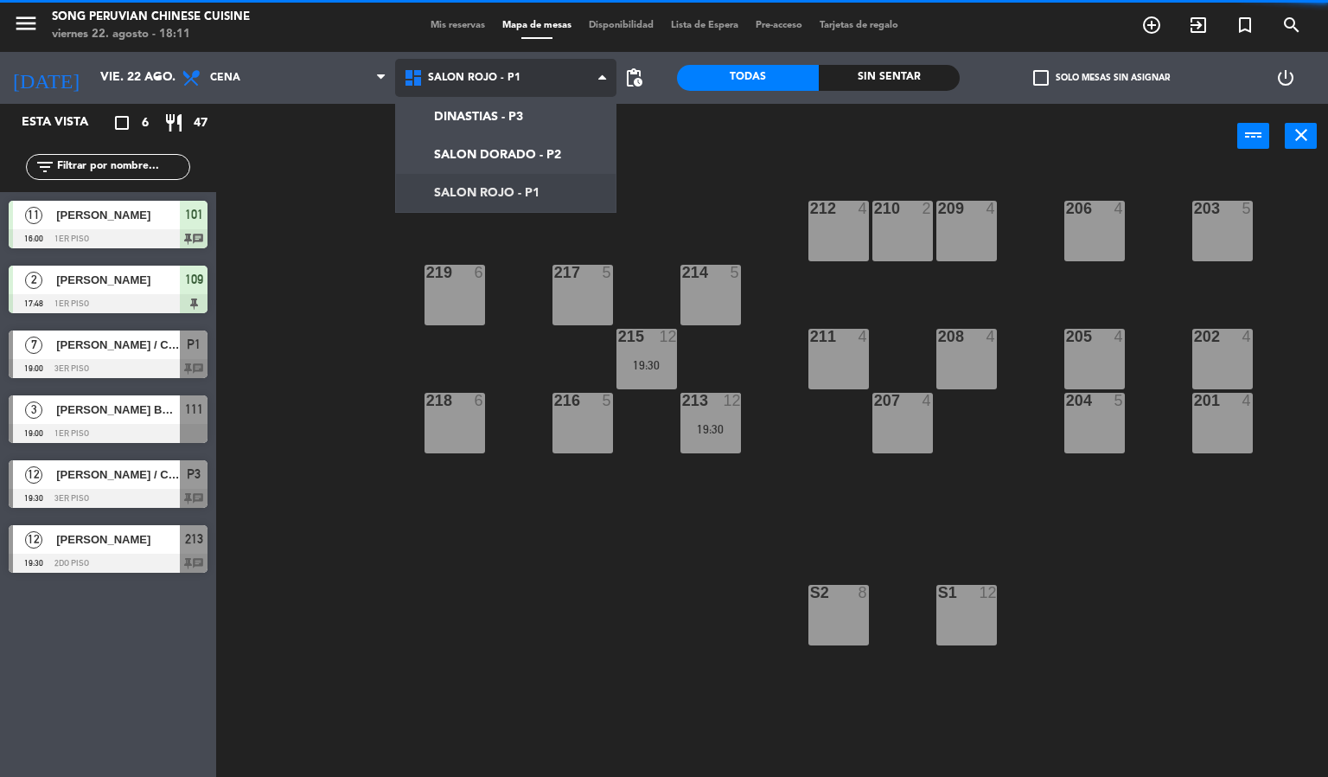
click at [532, 202] on ng-component "menu Song Peruvian Chinese Cuisine [DATE] 22. agosto - 18:11 Mis reservas Mapa …" at bounding box center [664, 388] width 1328 height 777
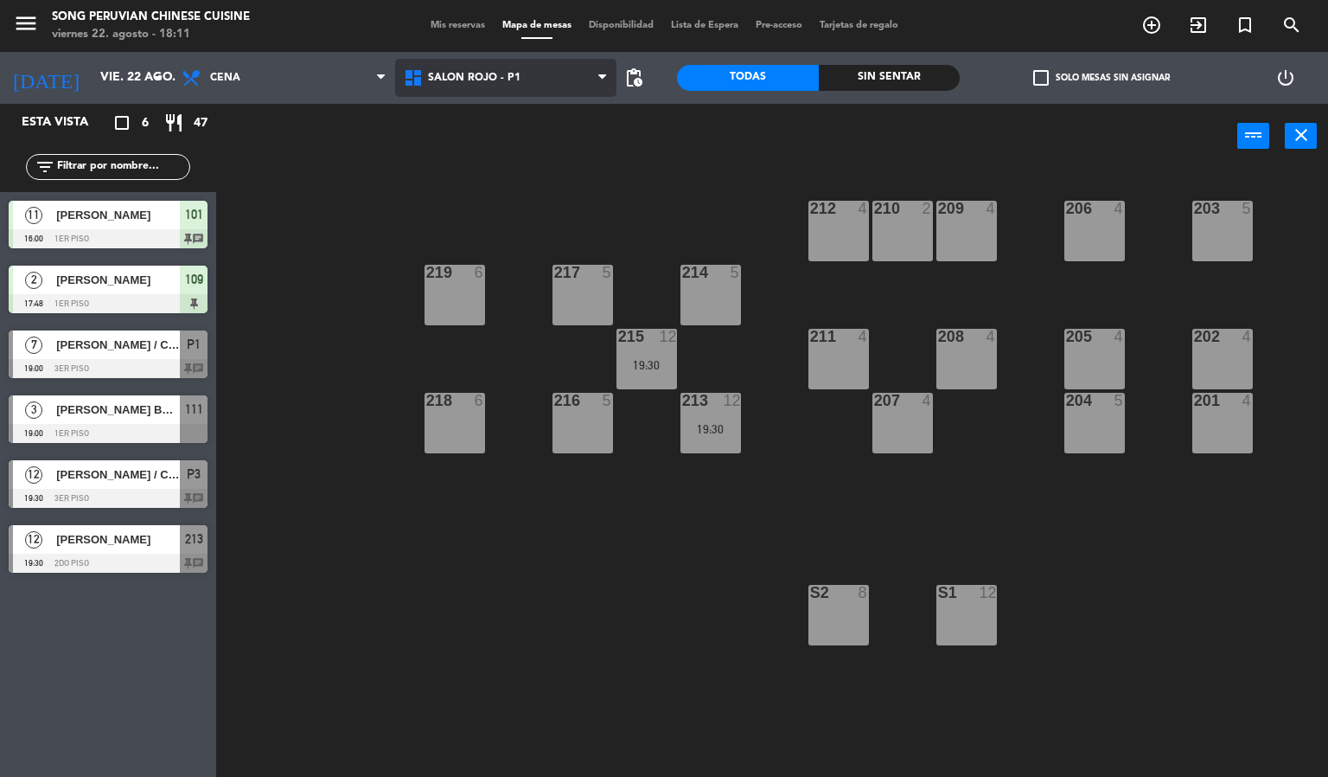
click at [528, 74] on span "SALON ROJO - P1" at bounding box center [506, 78] width 222 height 38
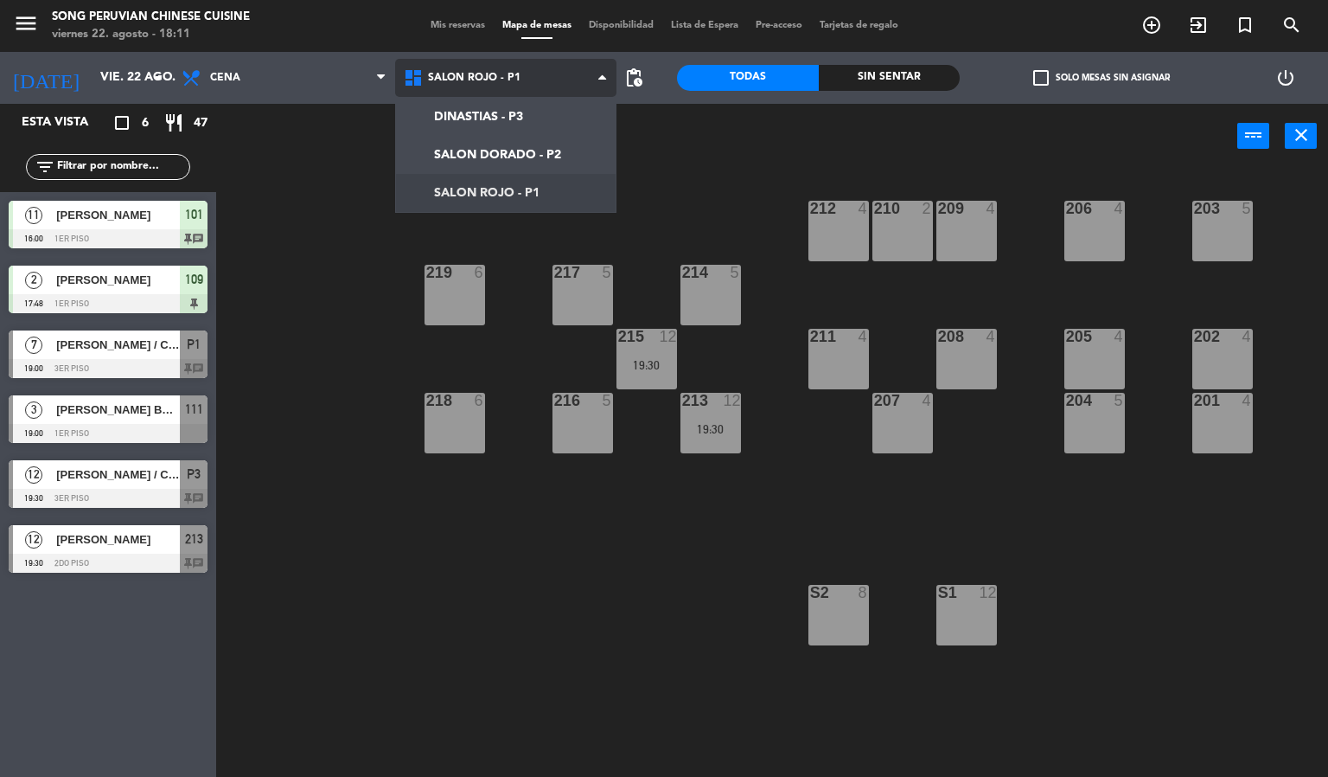
click at [502, 154] on ng-component "menu Song Peruvian Chinese Cuisine [DATE] 22. agosto - 18:11 Mis reservas Mapa …" at bounding box center [664, 388] width 1328 height 777
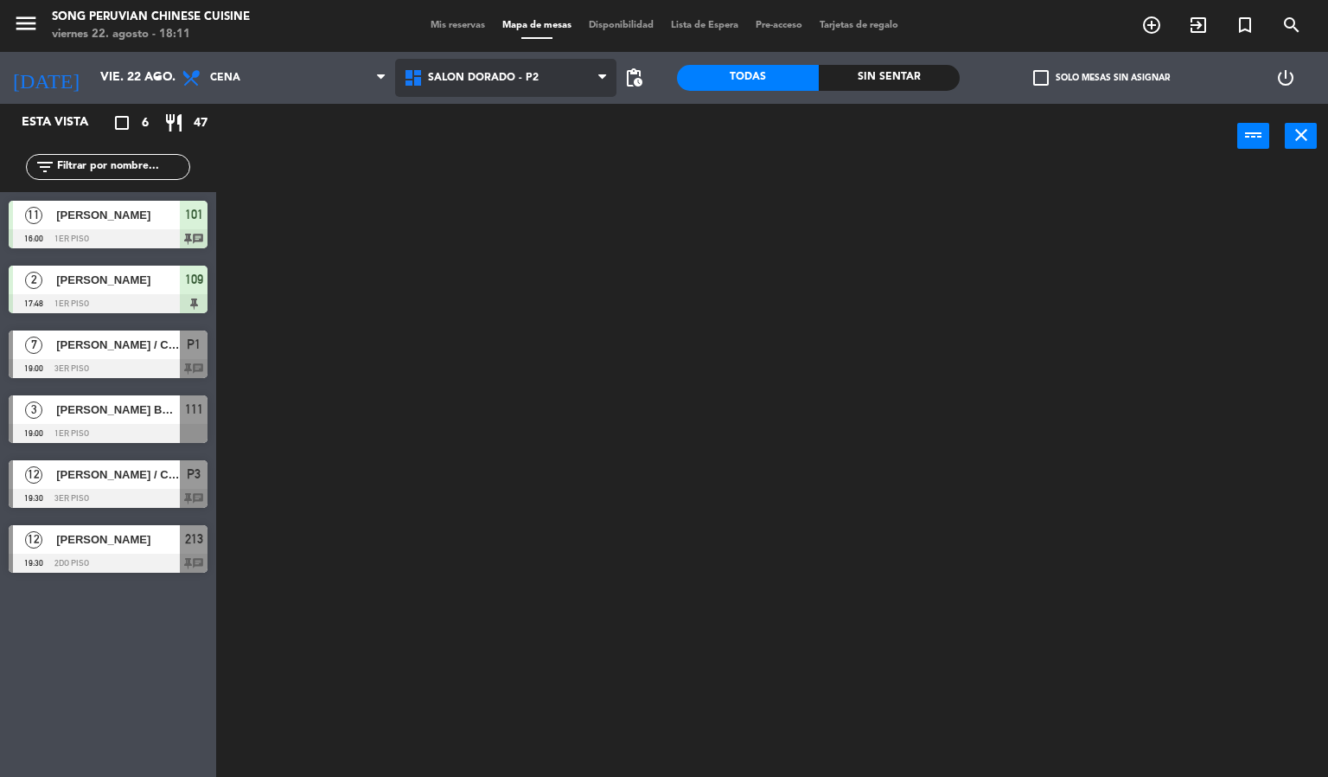
click at [478, 76] on span "SALON DORADO - P2" at bounding box center [483, 78] width 111 height 12
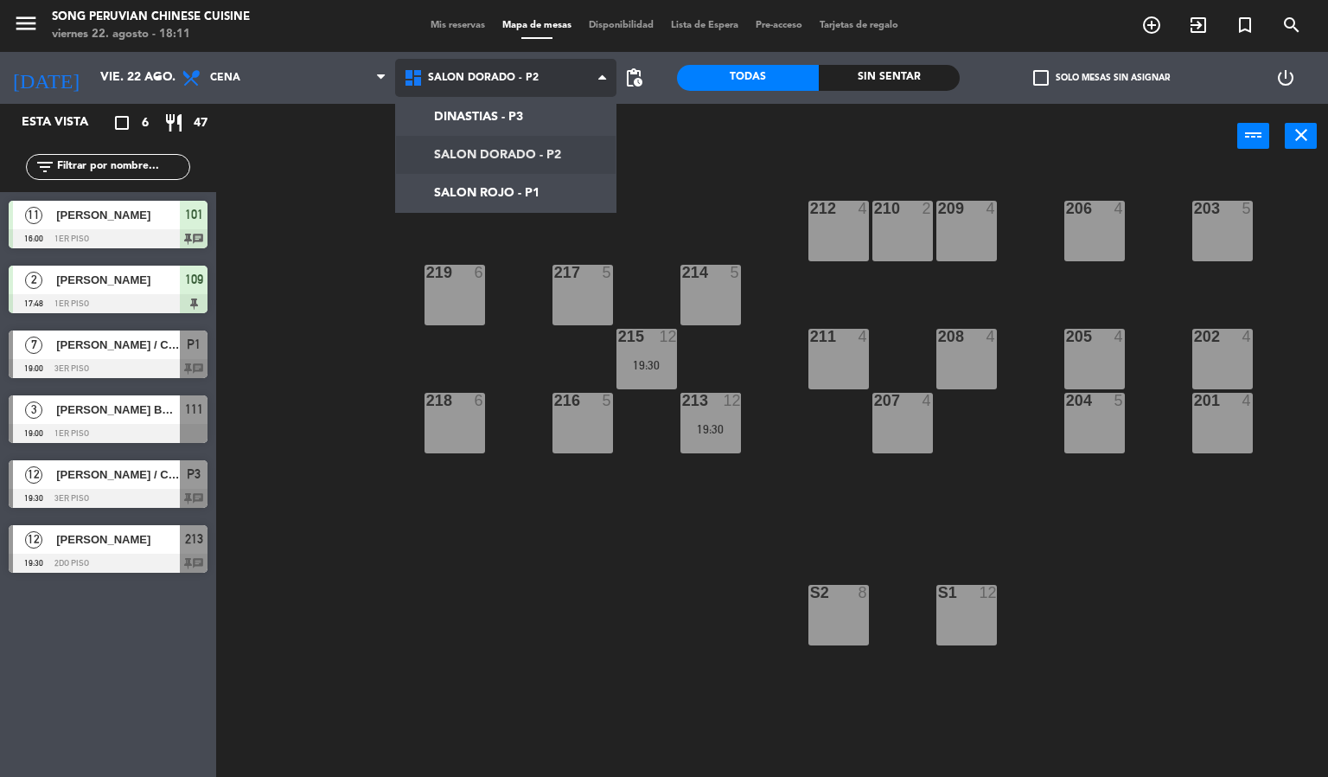
click at [532, 203] on ng-component "menu Song Peruvian Chinese Cuisine [DATE] 22. agosto - 18:11 Mis reservas Mapa …" at bounding box center [664, 388] width 1328 height 777
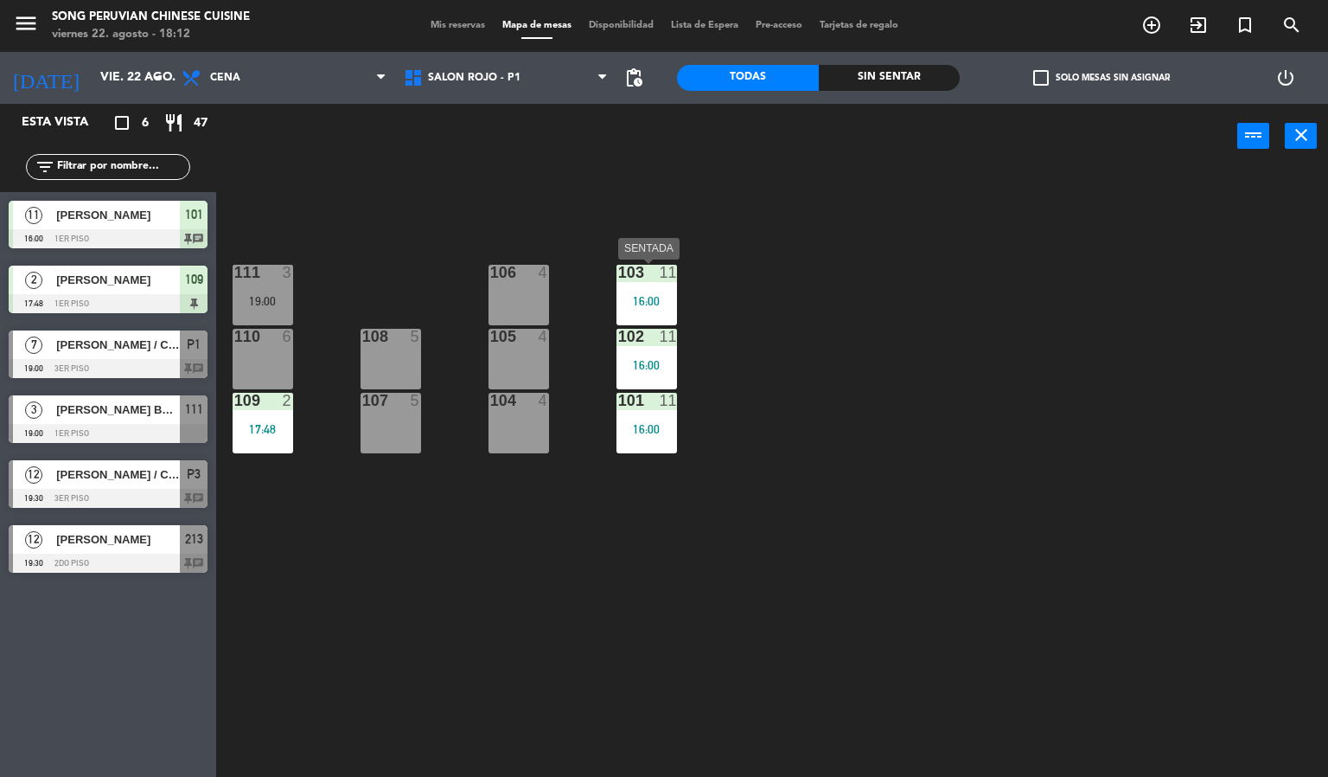
click at [673, 302] on div "16:00" at bounding box center [647, 301] width 61 height 12
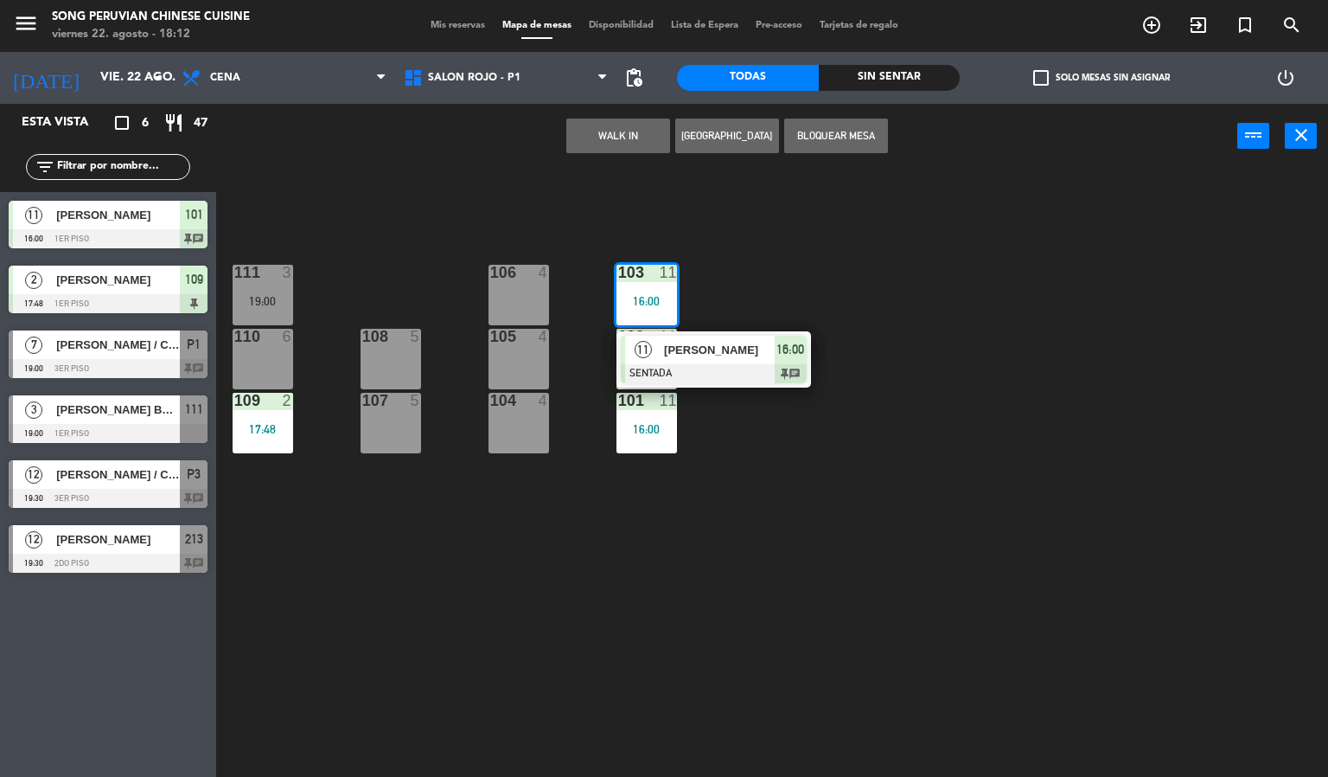
click at [802, 296] on div "103 11 16:00 11 [PERSON_NAME] SENTADA 16:00 chat 106 4 111 3 19:00 102 11 16:00…" at bounding box center [778, 474] width 1099 height 608
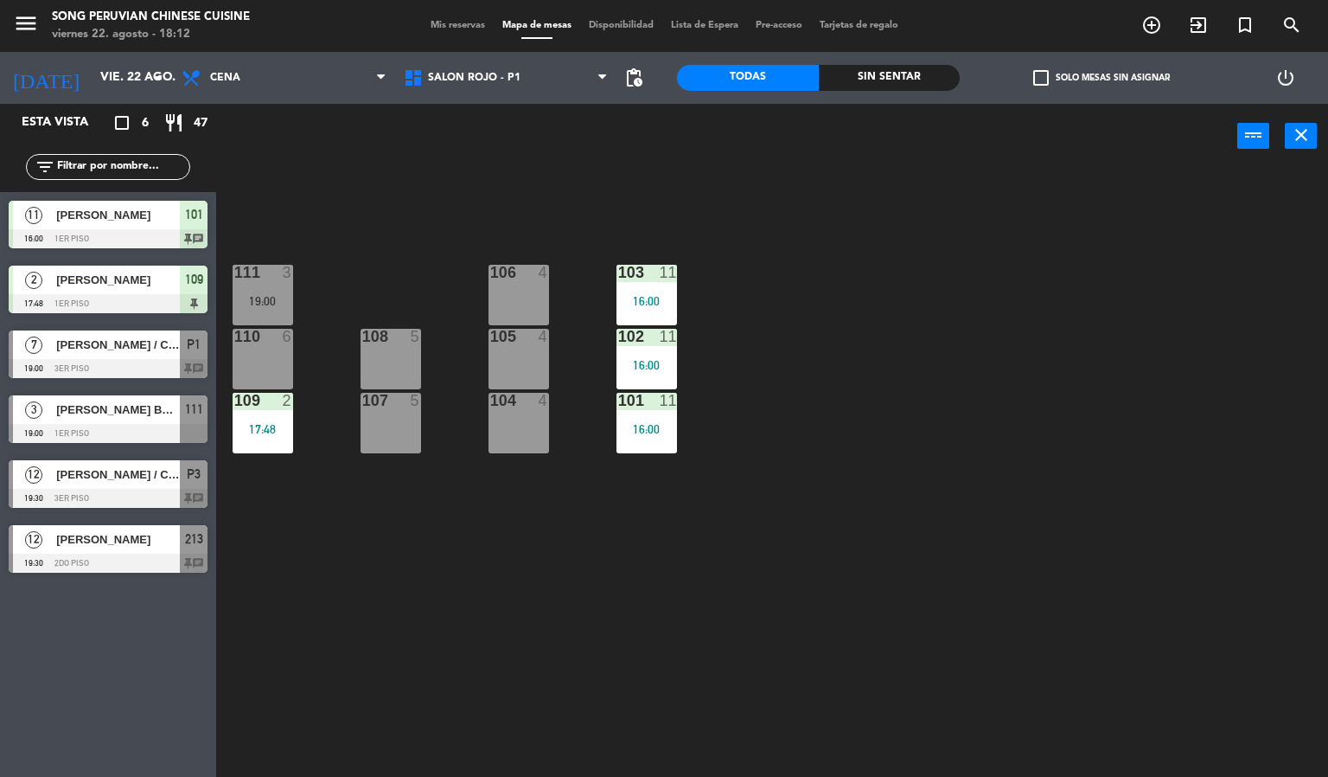
click at [662, 439] on div "101 11 16:00" at bounding box center [647, 423] width 61 height 61
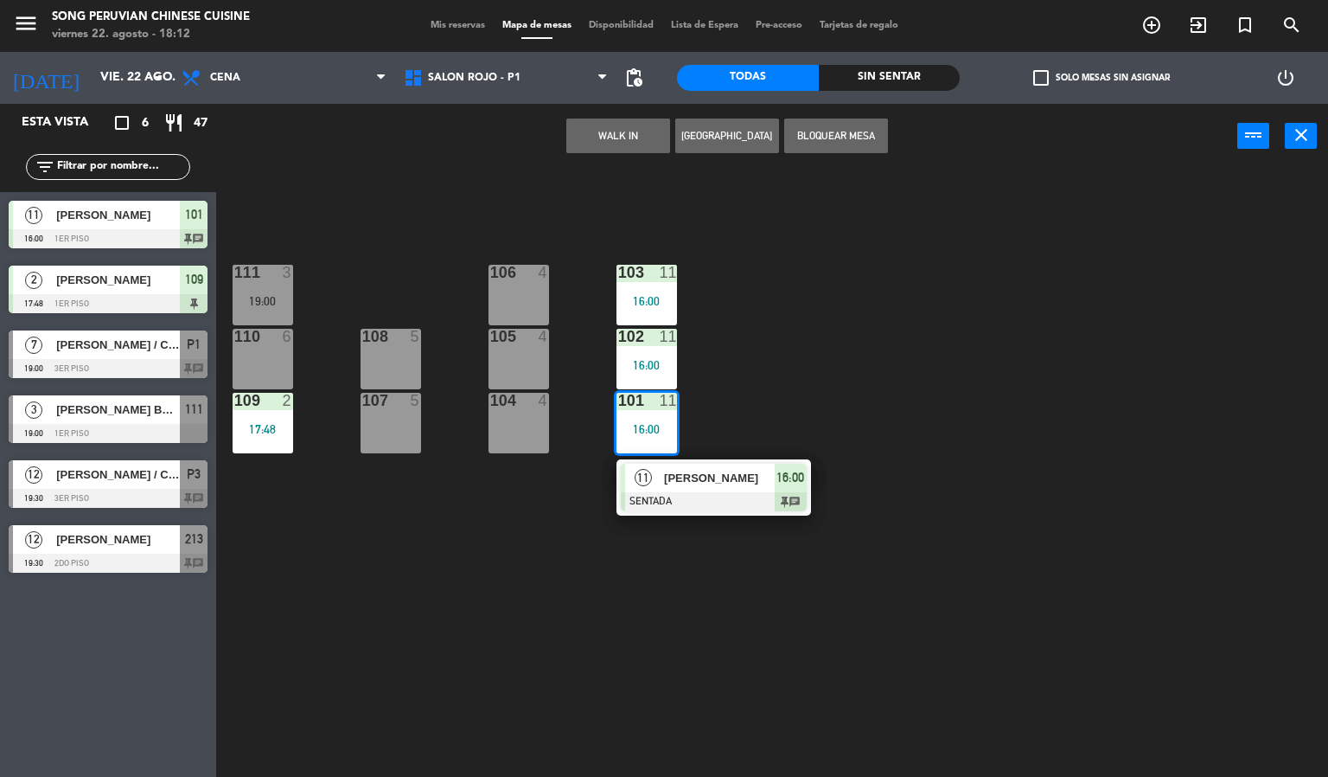
click at [613, 716] on div "103 11 16:00 106 4 111 3 19:00 102 11 16:00 105 4 108 5 110 6 101 11 16:00 11 […" at bounding box center [778, 474] width 1099 height 608
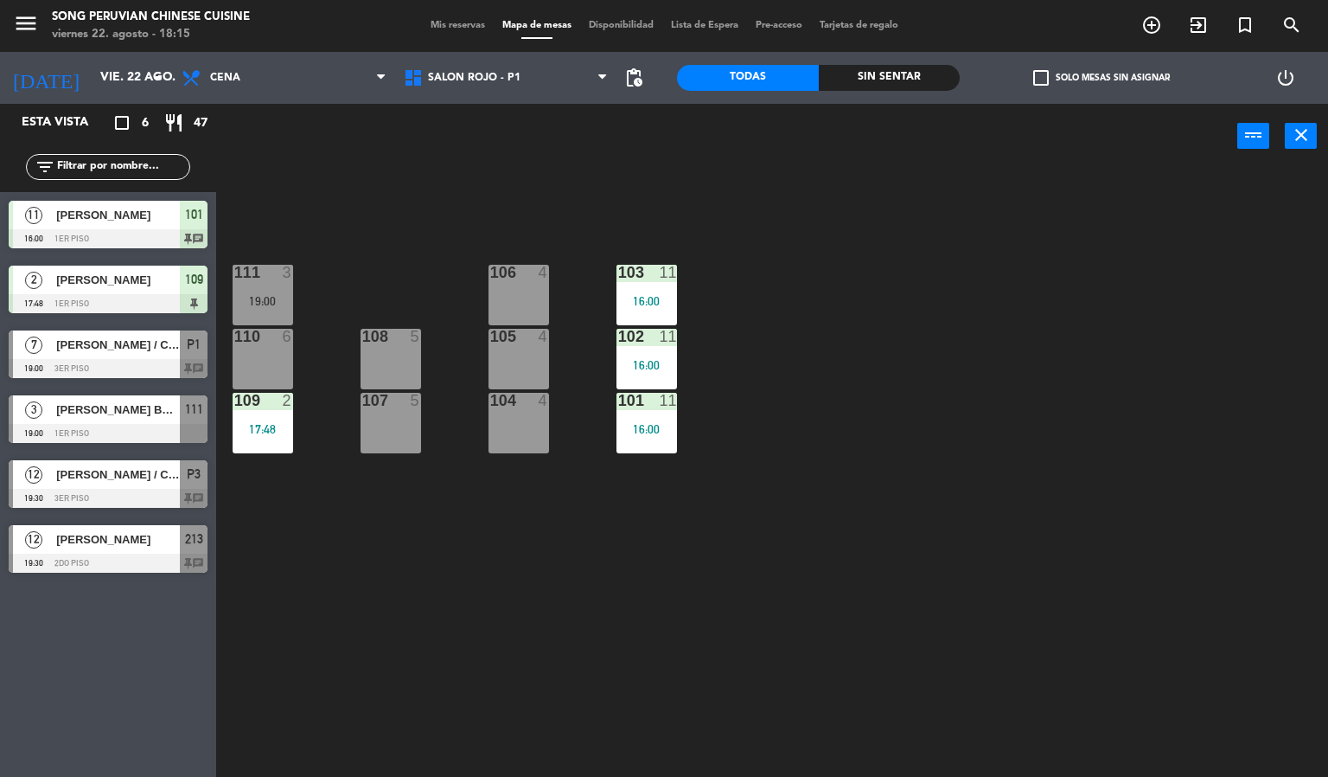
click at [1041, 416] on div "103 11 16:00 106 4 111 3 19:00 102 11 16:00 105 4 108 5 110 6 101 11 16:00 104 …" at bounding box center [778, 474] width 1099 height 608
click at [649, 114] on div "power_input close" at bounding box center [726, 137] width 1021 height 66
drag, startPoint x: 838, startPoint y: 115, endPoint x: 828, endPoint y: 128, distance: 16.6
click at [838, 127] on div "power_input close" at bounding box center [726, 137] width 1021 height 66
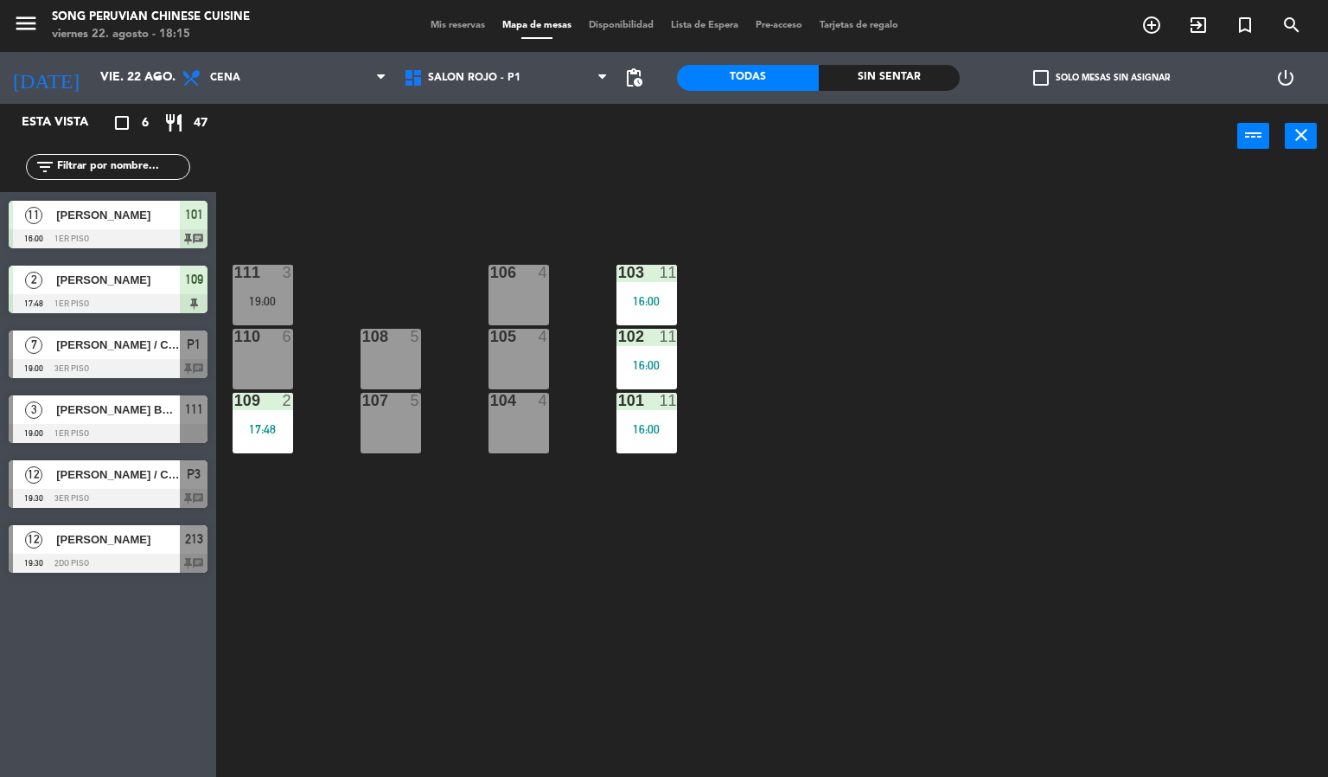
click at [598, 221] on div "103 11 16:00 106 4 111 3 19:00 102 11 16:00 105 4 108 5 110 6 101 11 16:00 104 …" at bounding box center [778, 474] width 1099 height 608
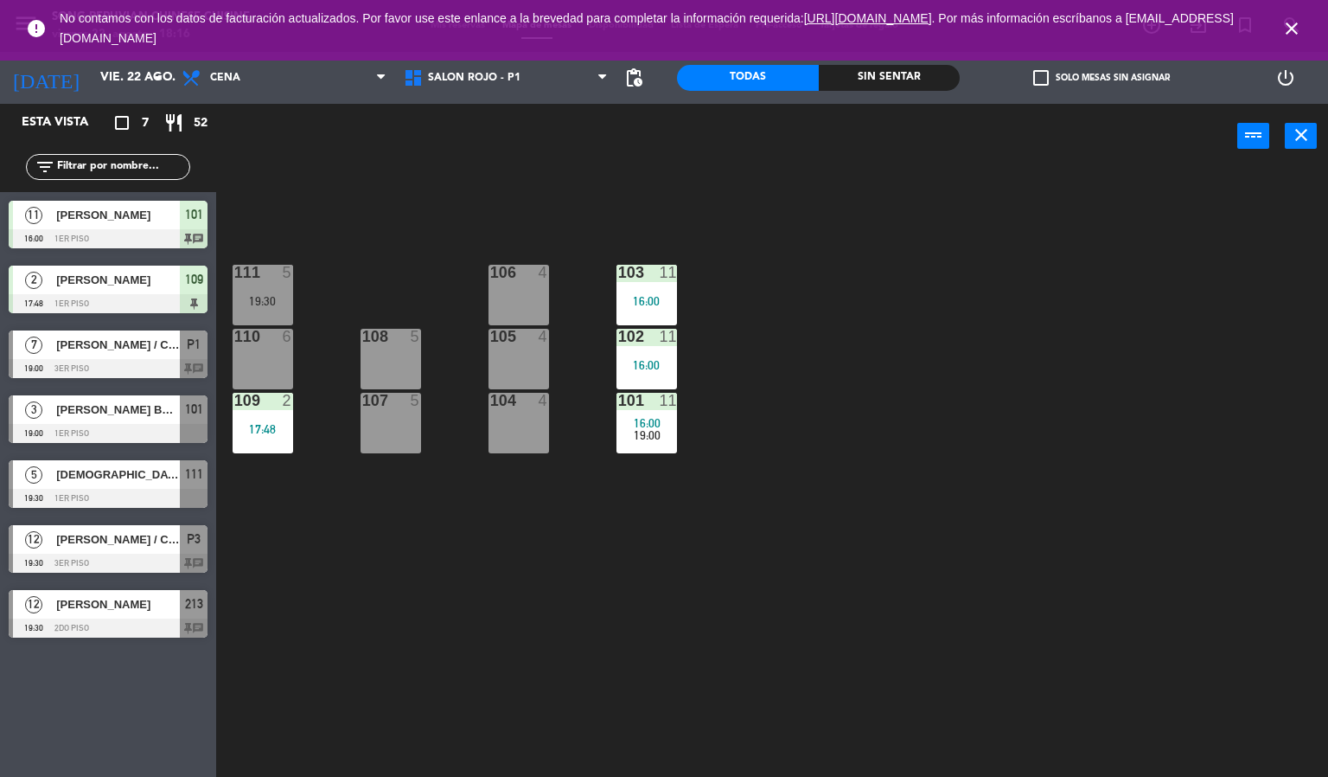
click at [1297, 36] on icon "close" at bounding box center [1292, 28] width 21 height 21
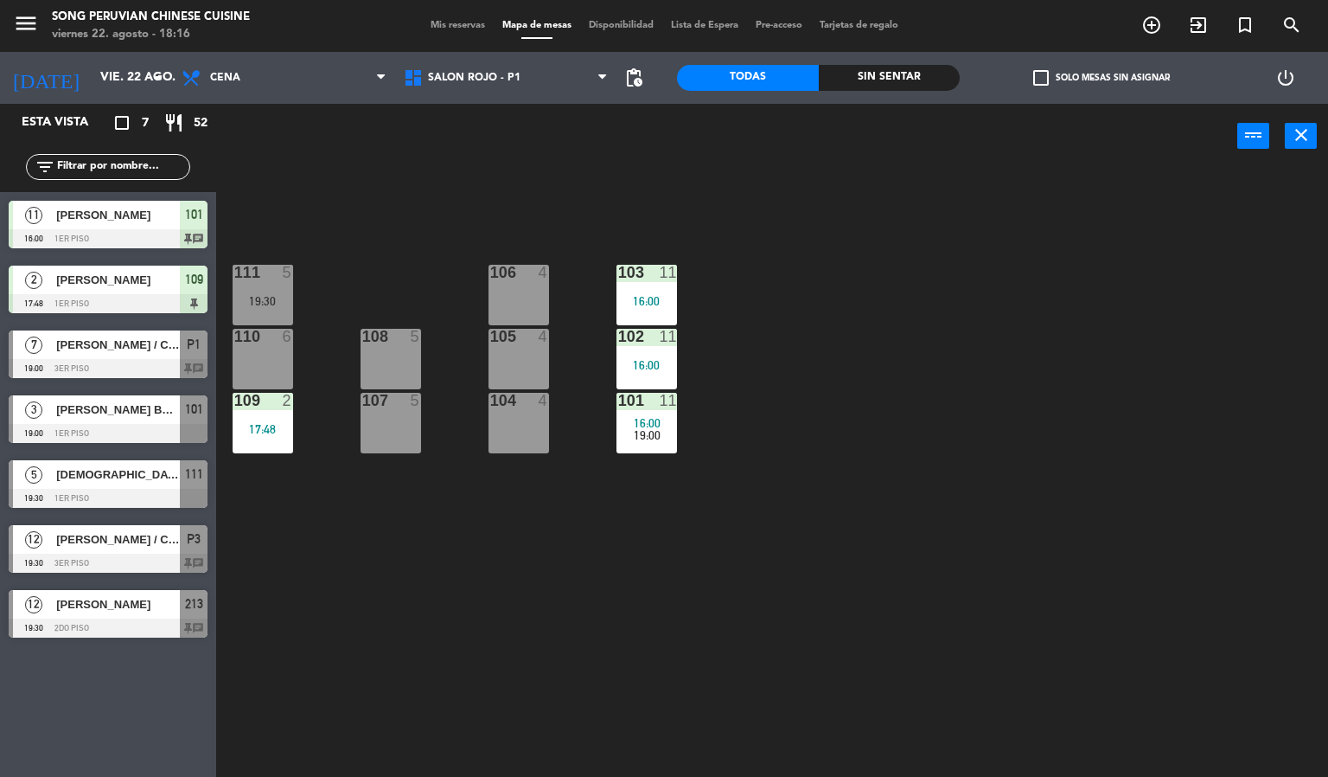
click at [1189, 227] on div "103 11 16:00 106 4 111 5 19:30 102 11 16:00 105 4 108 5 110 6 101 11 16:00 19:0…" at bounding box center [778, 474] width 1099 height 608
click at [1187, 221] on div "103 11 16:00 106 4 111 5 19:30 102 11 16:00 105 4 108 5 110 6 101 11 16:00 19:0…" at bounding box center [778, 474] width 1099 height 608
click at [172, 499] on div at bounding box center [108, 498] width 199 height 19
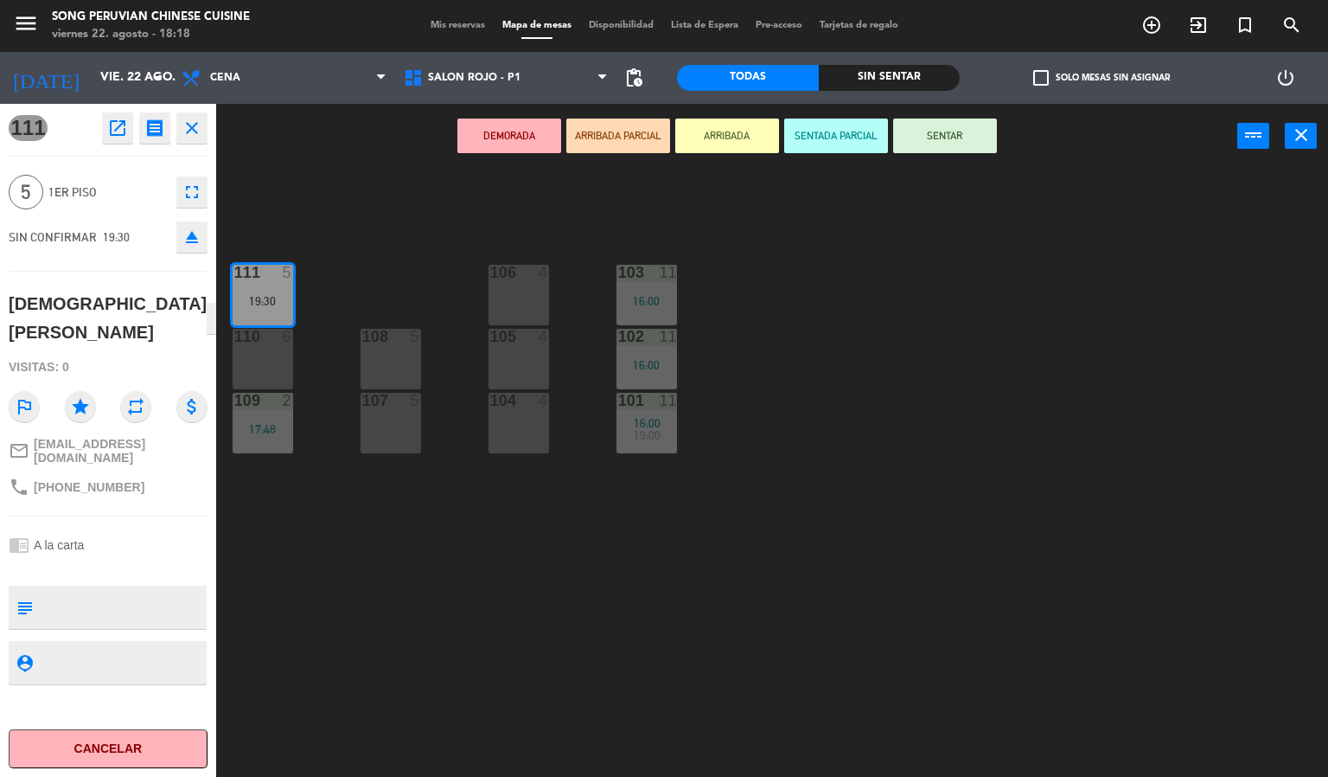
drag, startPoint x: 620, startPoint y: 559, endPoint x: 621, endPoint y: 538, distance: 20.8
click at [621, 553] on div "103 11 16:00 106 4 111 5 19:30 102 11 16:00 105 4 108 5 110 6 101 11 16:00 19:0…" at bounding box center [778, 474] width 1099 height 608
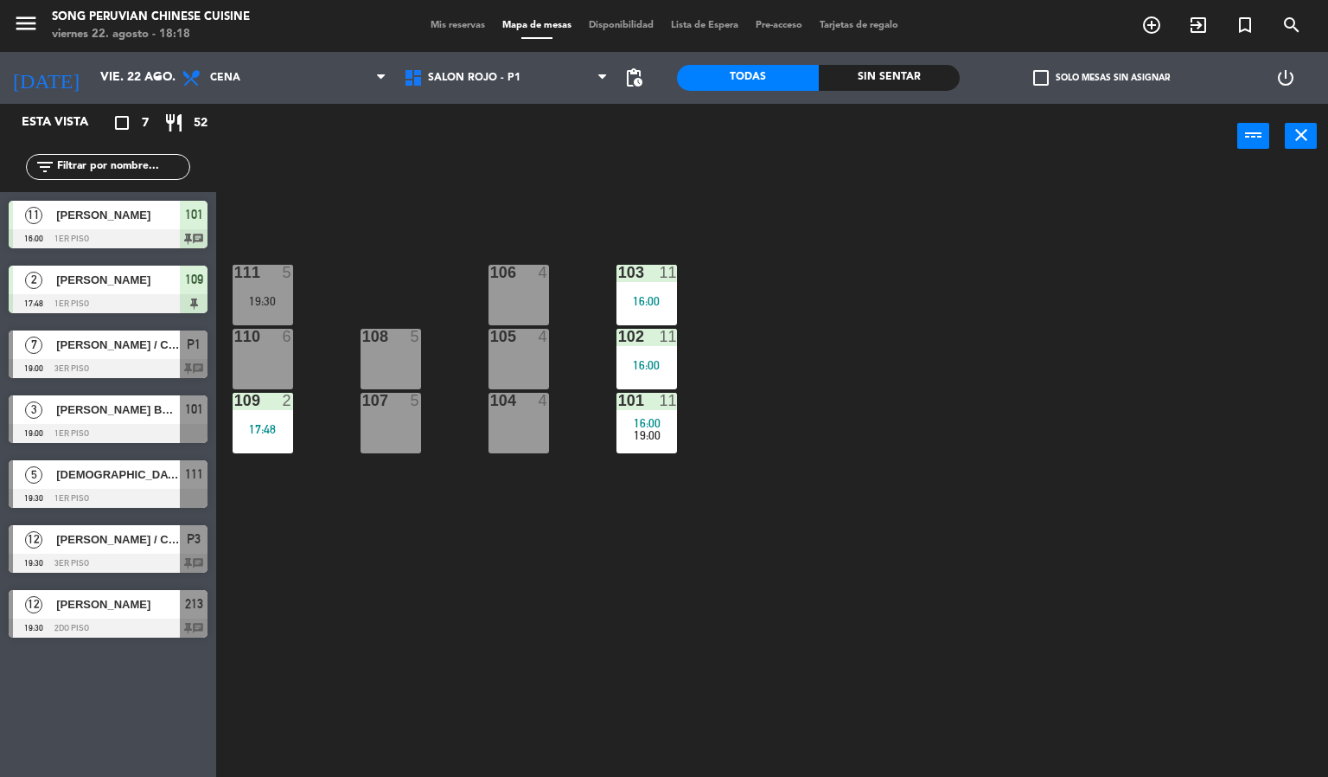
drag, startPoint x: 560, startPoint y: 280, endPoint x: 646, endPoint y: 283, distance: 85.7
click at [561, 281] on div "103 11 16:00 106 4 111 5 19:30 102 11 16:00 105 4 108 5 110 6 101 11 16:00 19:0…" at bounding box center [778, 474] width 1099 height 608
click at [646, 283] on div "103 11 16:00" at bounding box center [647, 295] width 61 height 61
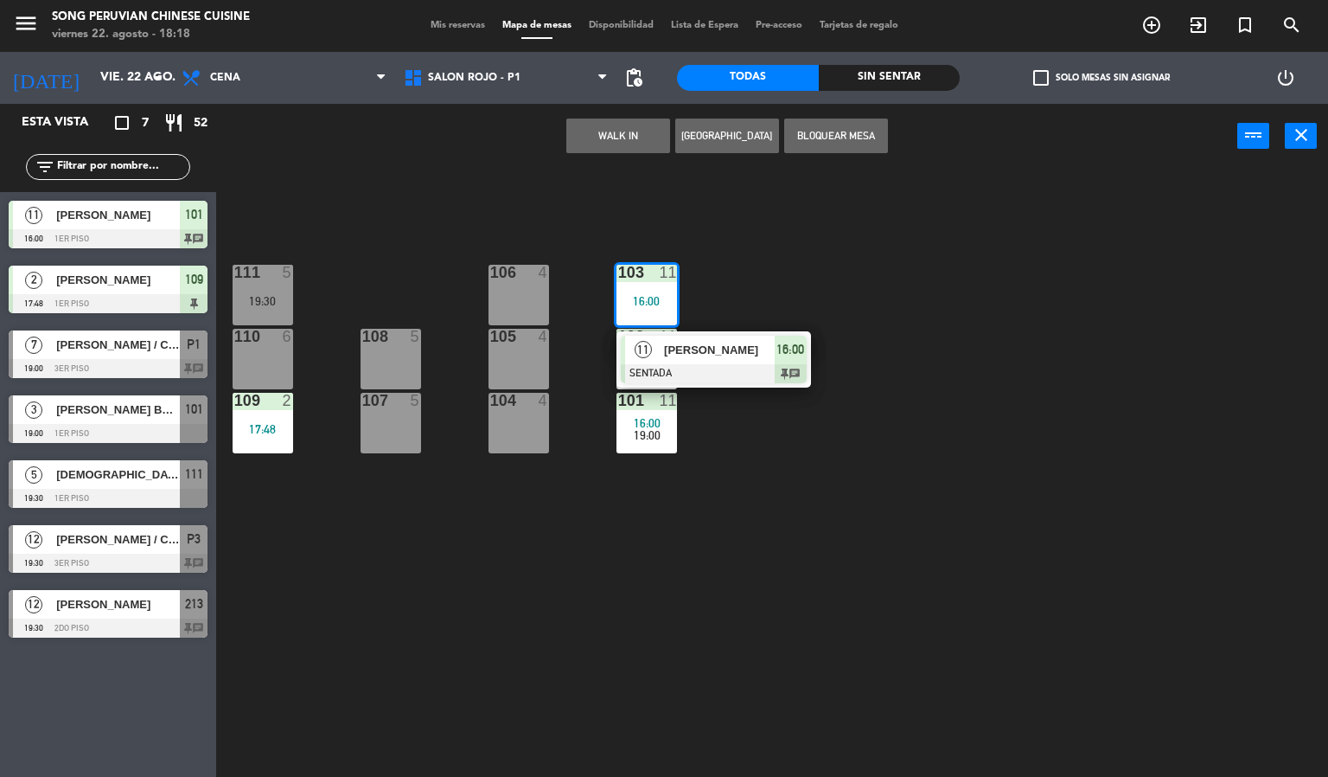
click at [773, 247] on div "103 11 16:00 11 [PERSON_NAME] SENTADA 16:00 chat 106 4 111 5 19:30 102 11 16:00…" at bounding box center [778, 474] width 1099 height 608
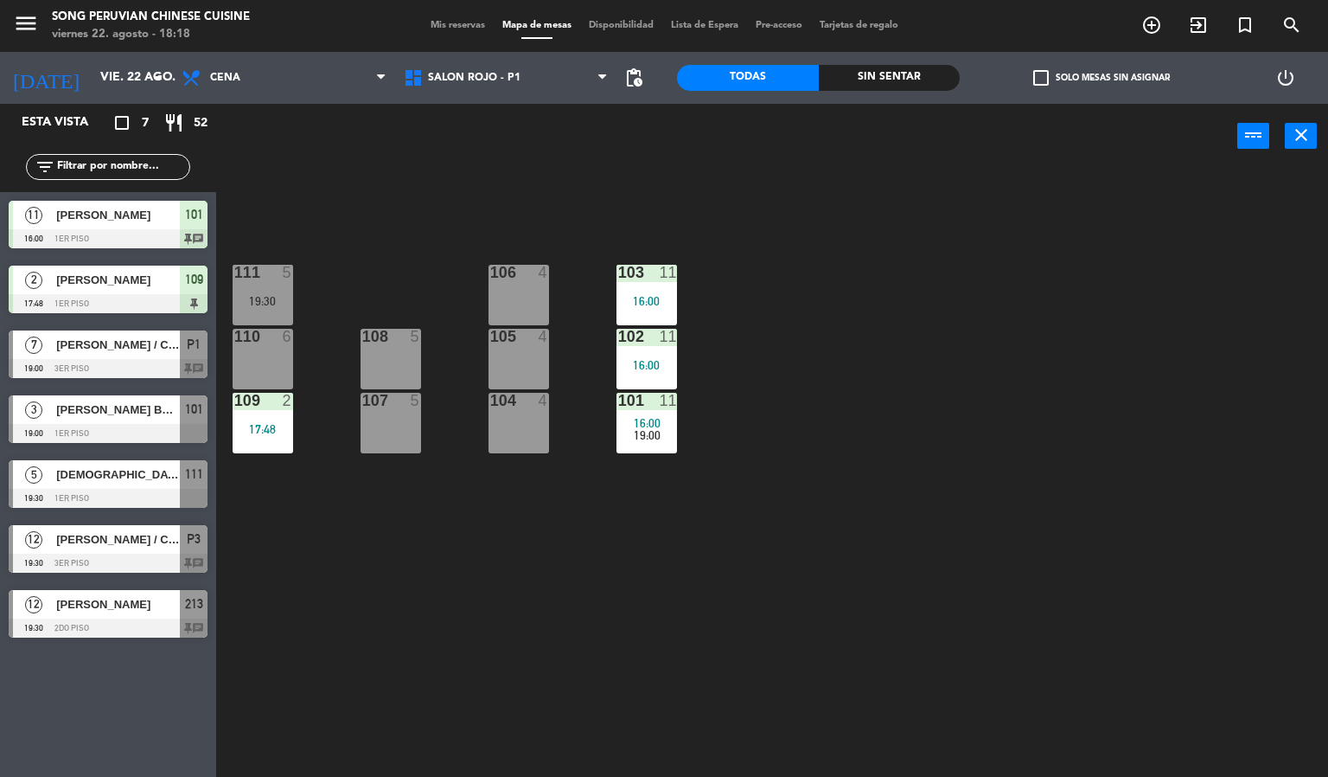
click at [773, 247] on div "103 11 16:00 106 4 111 5 19:30 102 11 16:00 105 4 108 5 110 6 101 11 16:00 19:0…" at bounding box center [778, 474] width 1099 height 608
click at [630, 364] on div "16:00" at bounding box center [647, 365] width 61 height 12
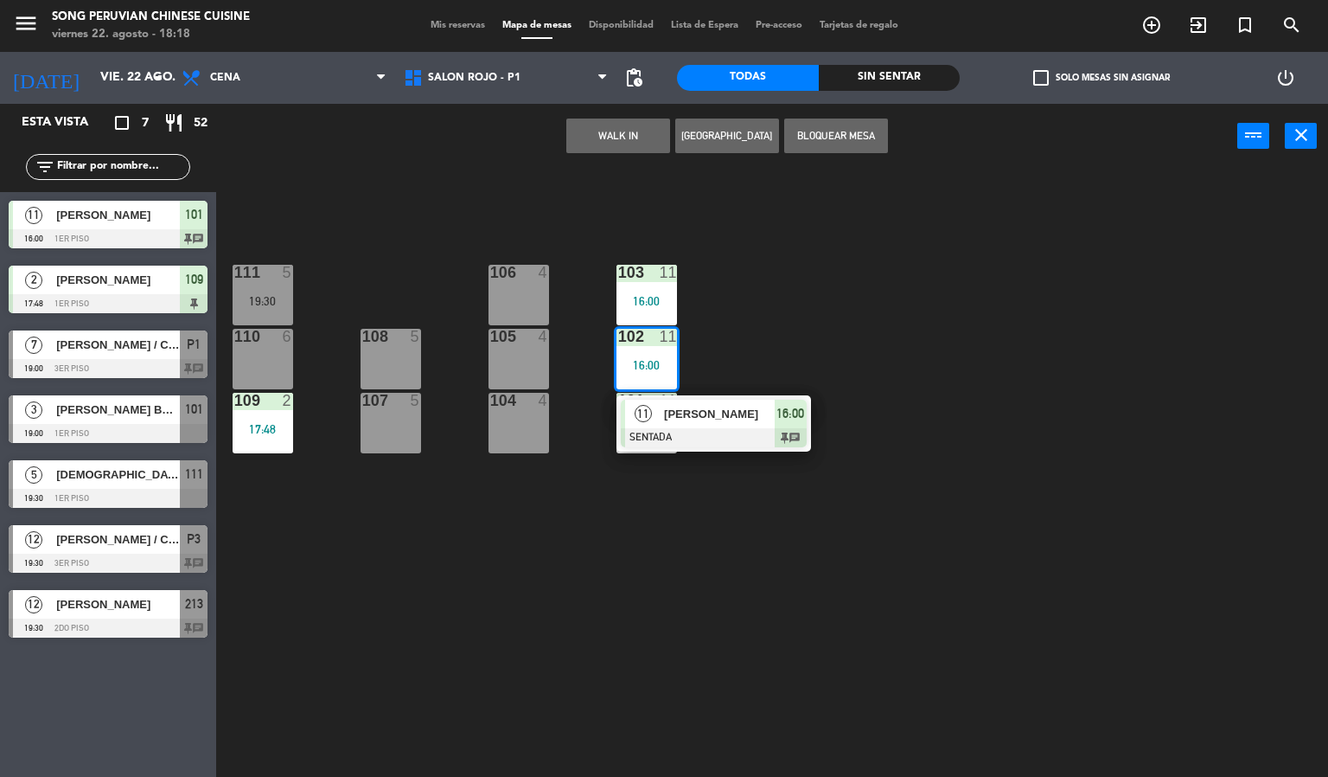
click at [781, 296] on div "103 11 16:00 106 4 111 5 19:30 102 11 16:00 11 [PERSON_NAME] SENTADA 16:00 chat…" at bounding box center [778, 474] width 1099 height 608
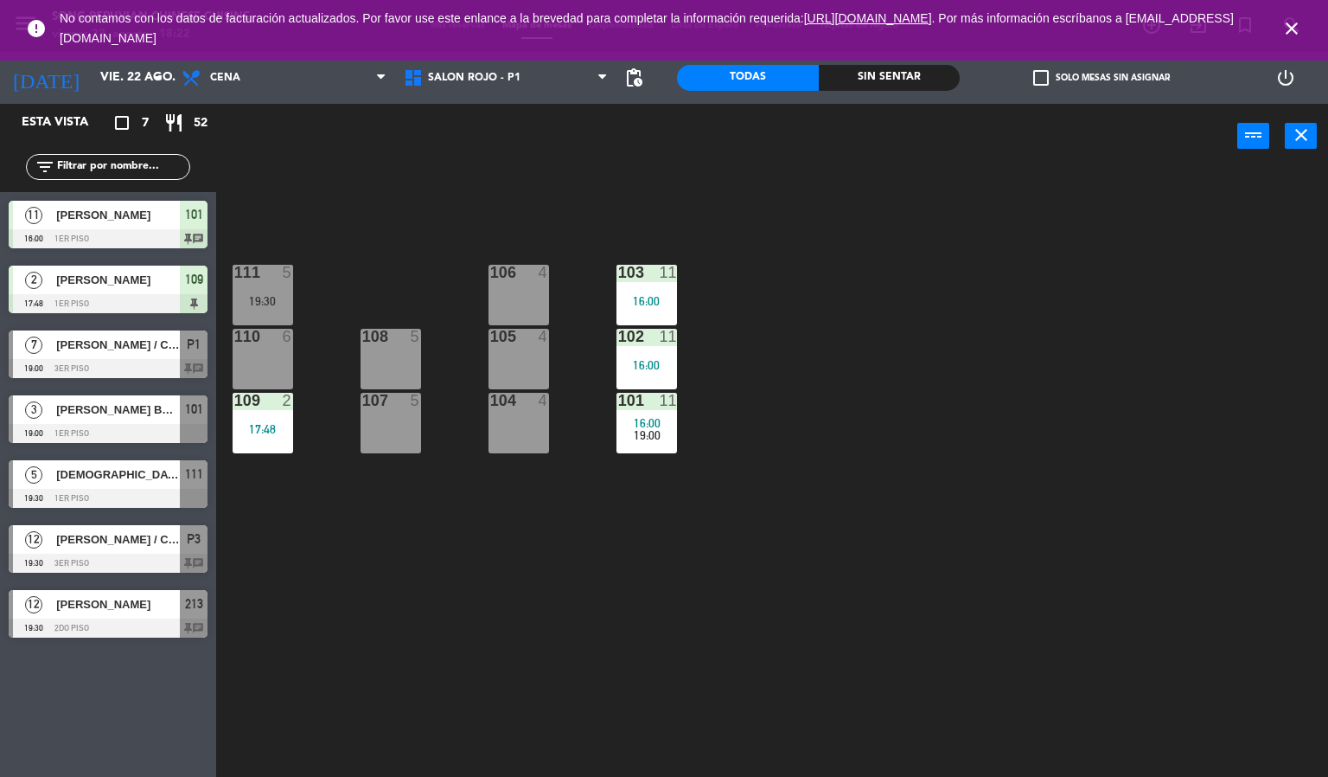
click at [1300, 27] on icon "close" at bounding box center [1292, 28] width 21 height 21
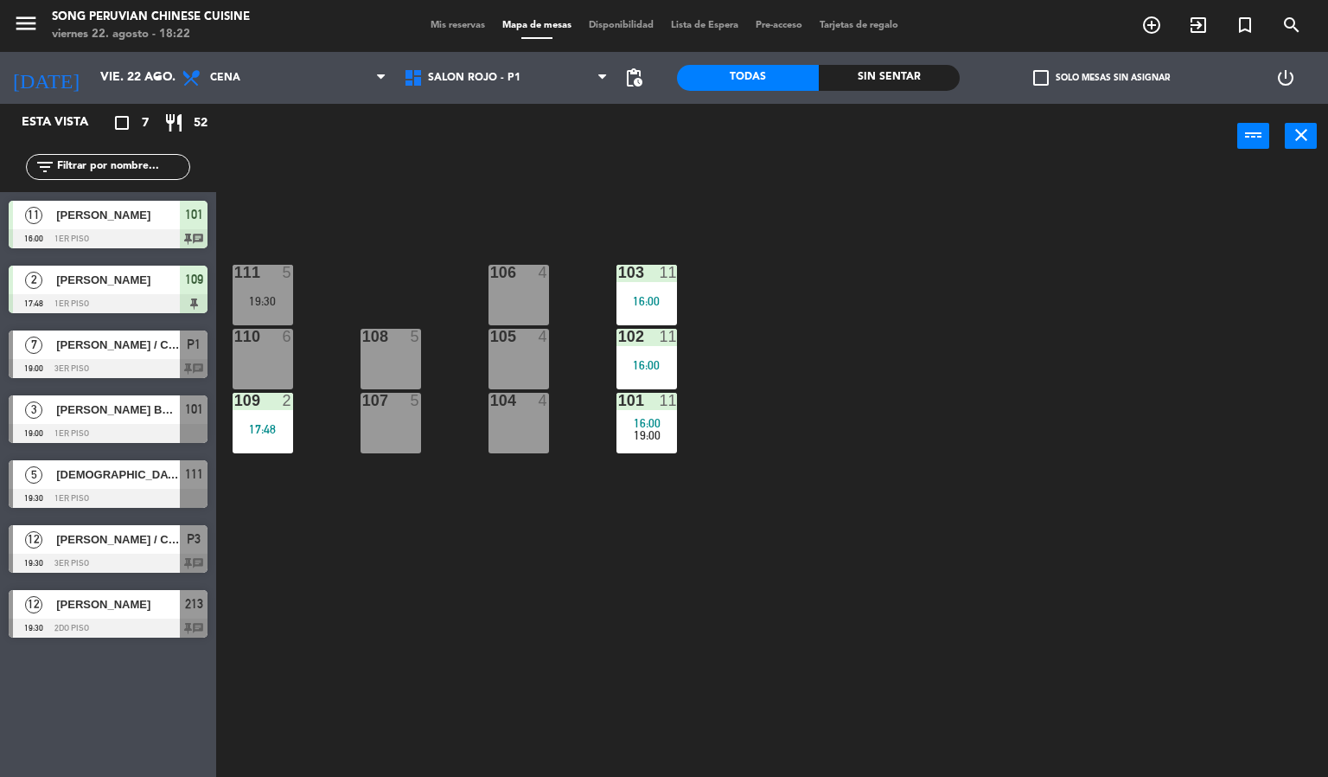
click at [862, 278] on div "103 11 16:00 106 4 111 5 19:30 102 11 16:00 105 4 108 5 110 6 101 11 16:00 19:0…" at bounding box center [778, 474] width 1099 height 608
click at [869, 263] on div "103 11 16:00 106 4 111 5 19:30 102 11 16:00 105 4 108 5 110 6 101 11 16:00 19:0…" at bounding box center [778, 474] width 1099 height 608
click at [534, 229] on div "103 11 16:00 106 4 111 5 19:30 102 11 16:00 105 4 108 5 110 6 101 11 16:00 19:0…" at bounding box center [778, 474] width 1099 height 608
click at [376, 149] on div "power_input close" at bounding box center [726, 137] width 1021 height 66
drag, startPoint x: 507, startPoint y: 253, endPoint x: 522, endPoint y: 304, distance: 53.1
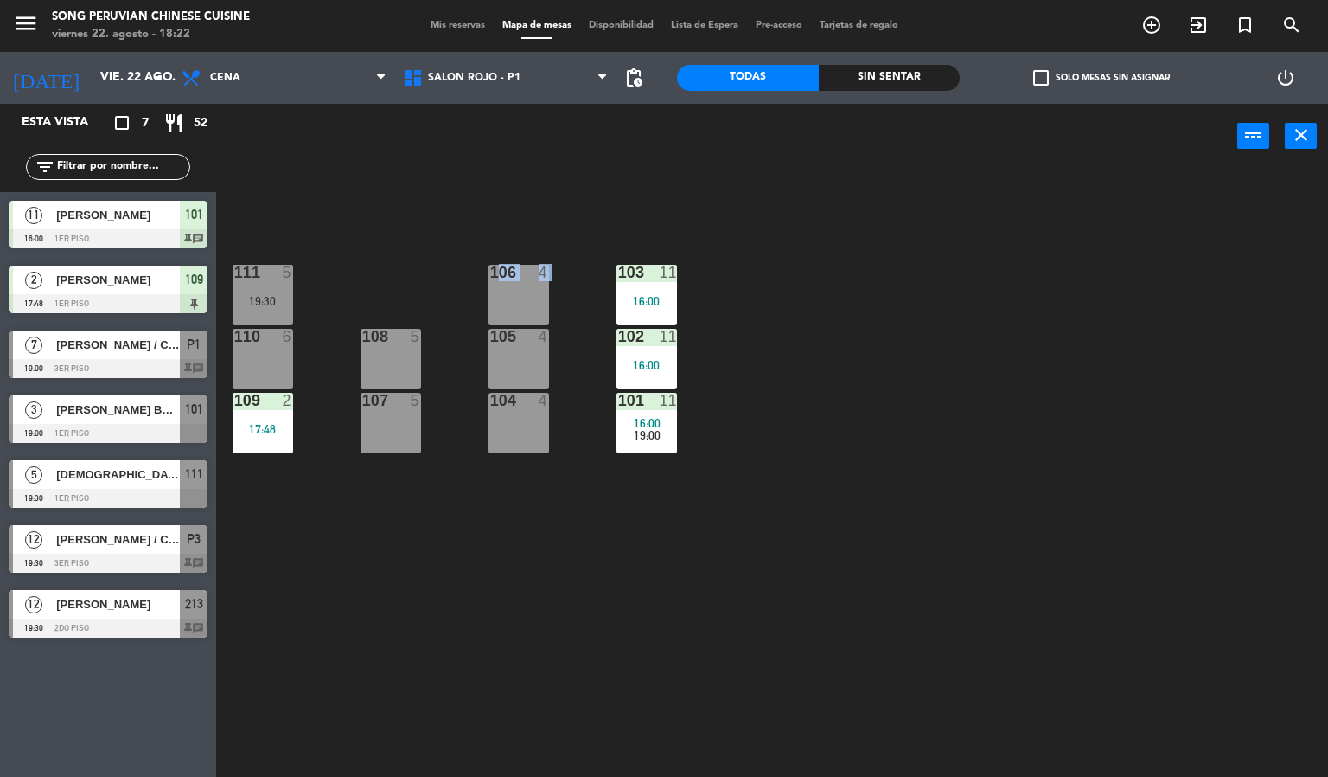
click at [522, 304] on div "103 11 16:00 106 4 111 5 19:30 102 11 16:00 105 4 108 5 110 6 101 11 16:00 19:0…" at bounding box center [778, 474] width 1099 height 608
click at [524, 306] on div "106 4" at bounding box center [519, 295] width 61 height 61
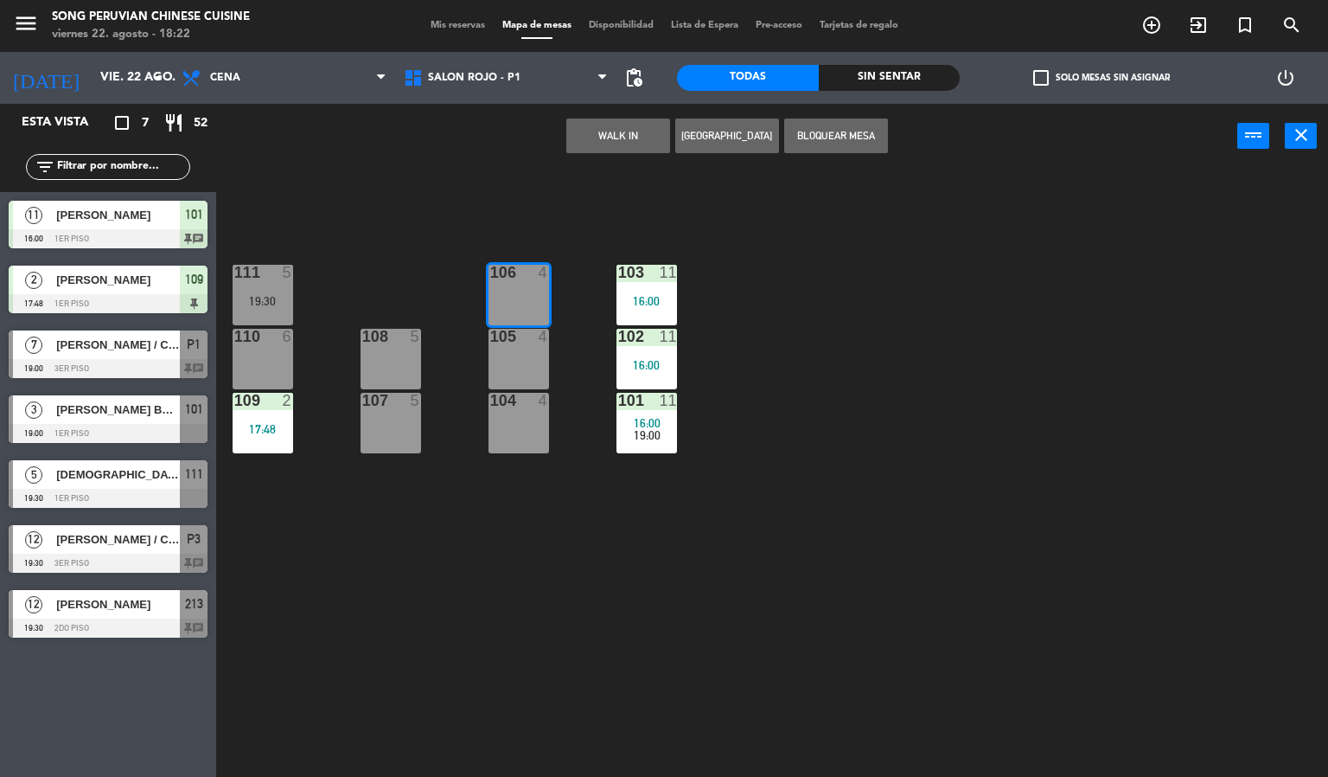
click at [605, 216] on div "103 11 16:00 106 4 111 5 19:30 102 11 16:00 105 4 108 5 110 6 101 11 16:00 19:0…" at bounding box center [778, 474] width 1099 height 608
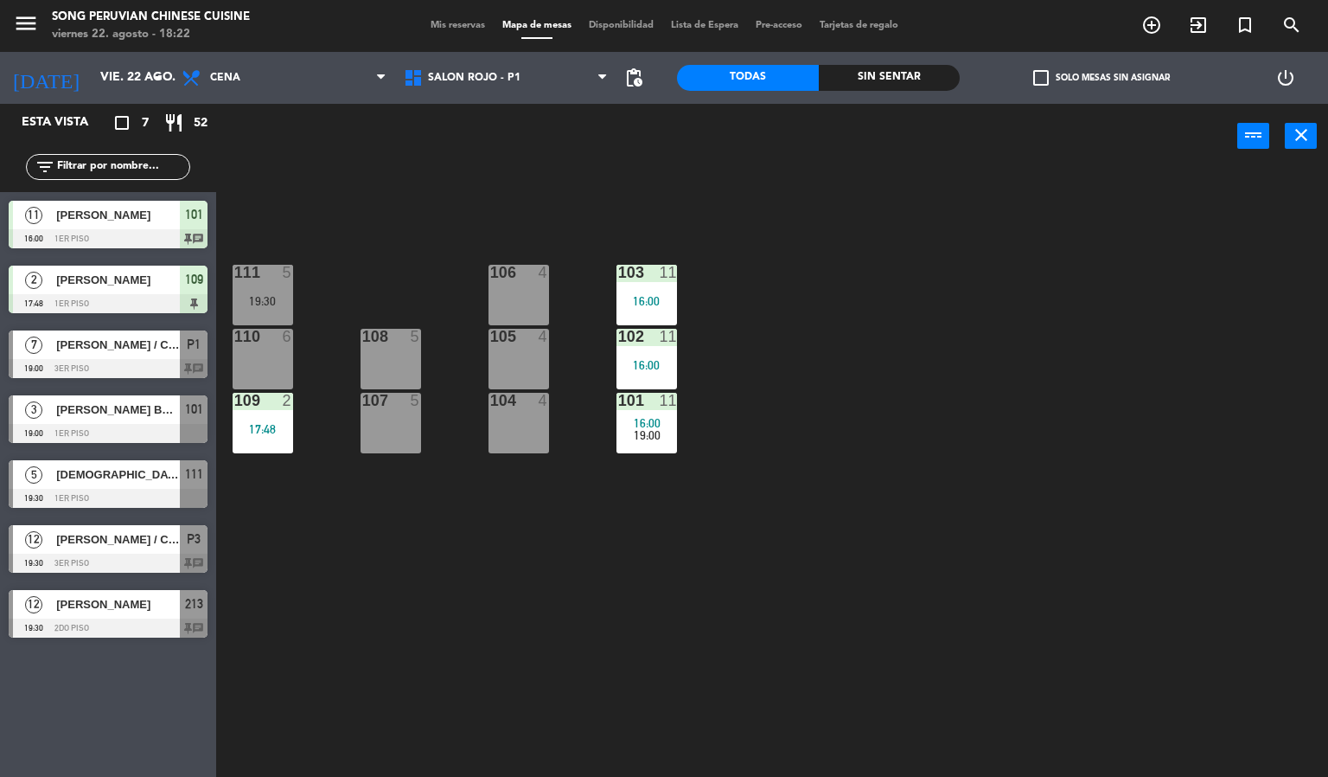
click at [926, 266] on div "103 11 16:00 106 4 111 5 19:30 102 11 16:00 105 4 108 5 110 6 101 11 16:00 19:0…" at bounding box center [778, 474] width 1099 height 608
click at [841, 324] on div "103 11 16:00 106 4 111 5 19:30 102 11 16:00 105 4 108 5 110 6 101 11 16:00 19:0…" at bounding box center [778, 474] width 1099 height 608
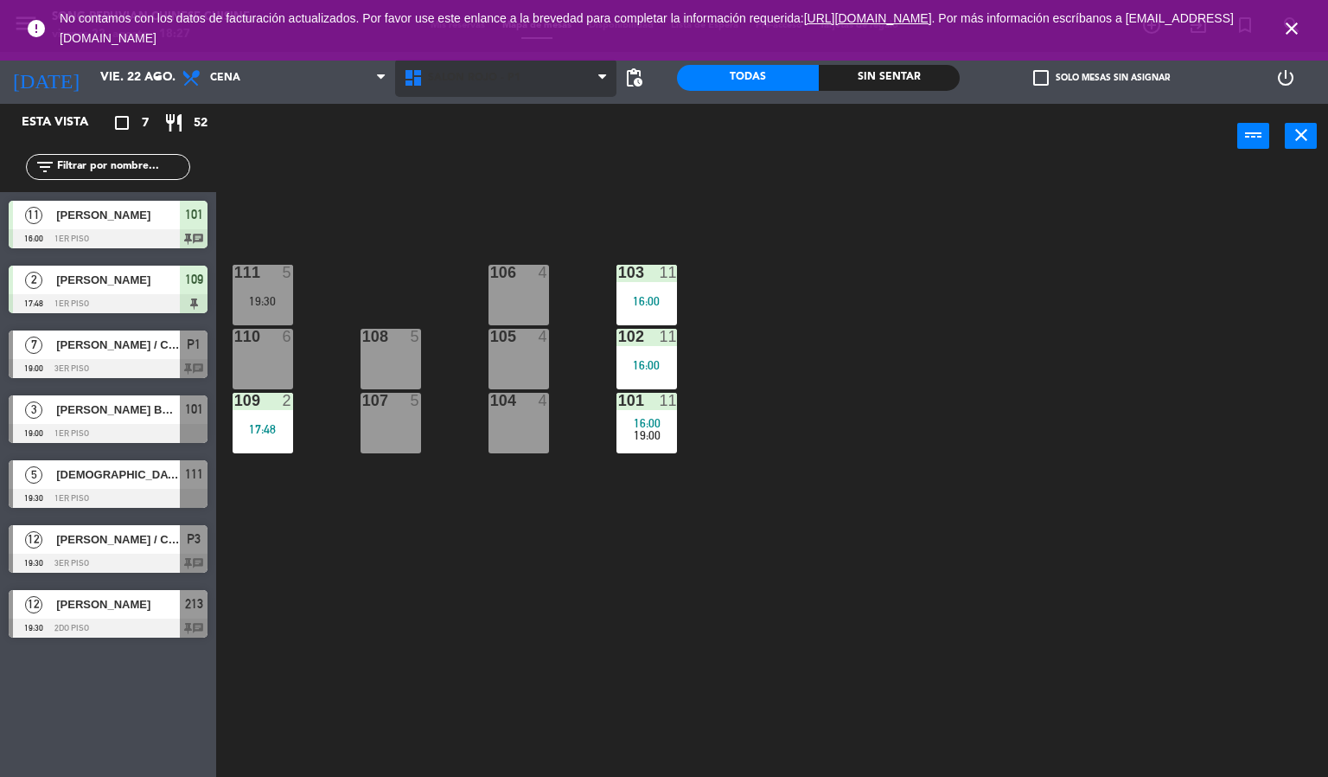
click at [459, 81] on span "SALON ROJO - P1" at bounding box center [474, 78] width 93 height 12
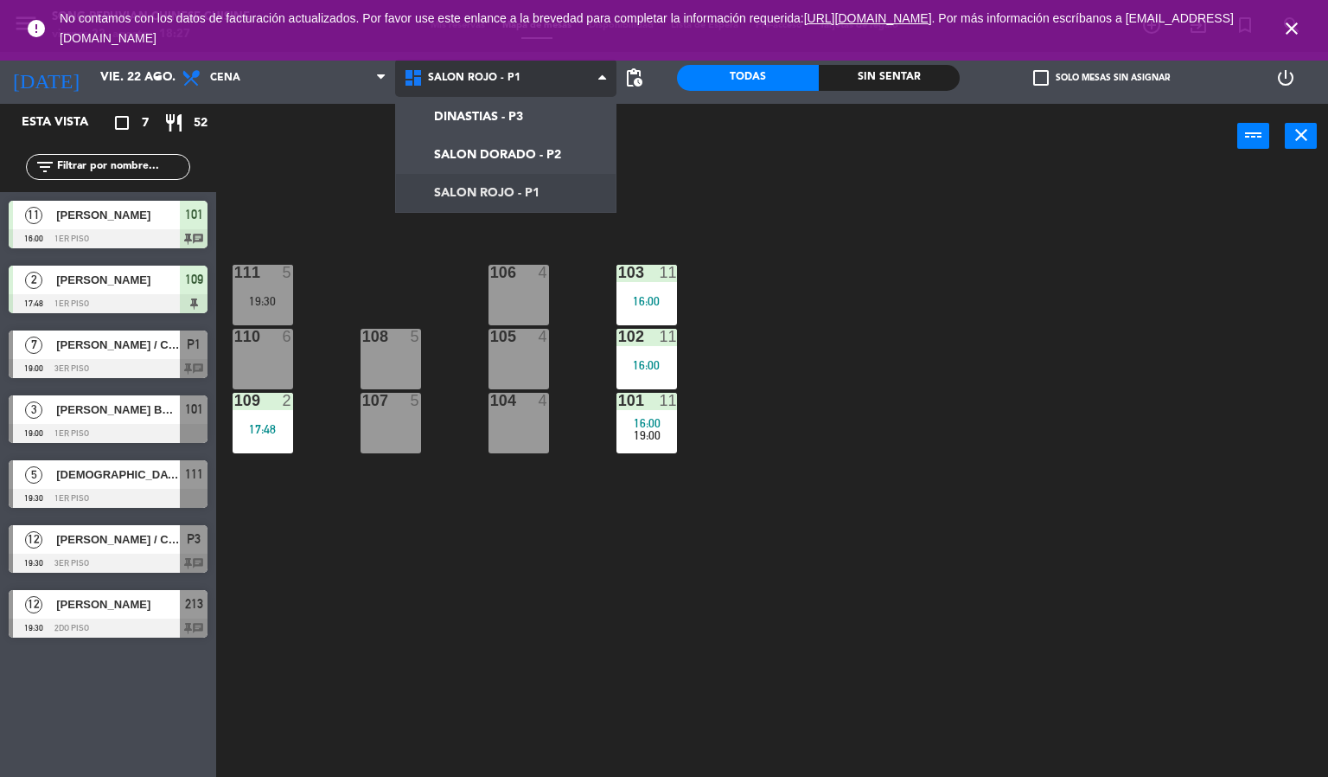
click at [470, 97] on ul "DINASTIAS - P3 SALON DORADO - P2 SALON ROJO - P1" at bounding box center [506, 155] width 222 height 116
click at [483, 115] on ng-component "menu Song Peruvian Chinese Cuisine [DATE] 22. agosto - 18:27 Mis reservas Mapa …" at bounding box center [664, 388] width 1328 height 777
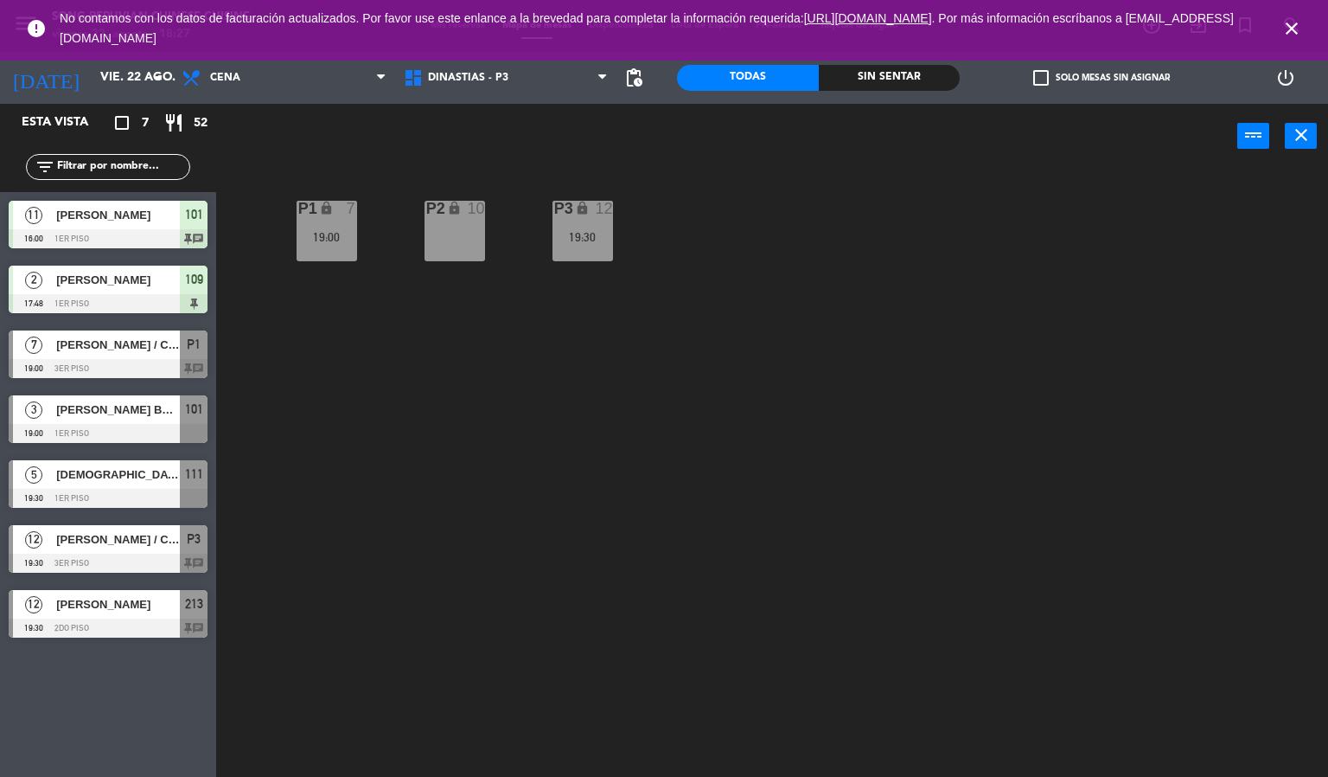
click at [327, 236] on div "19:00" at bounding box center [327, 237] width 61 height 12
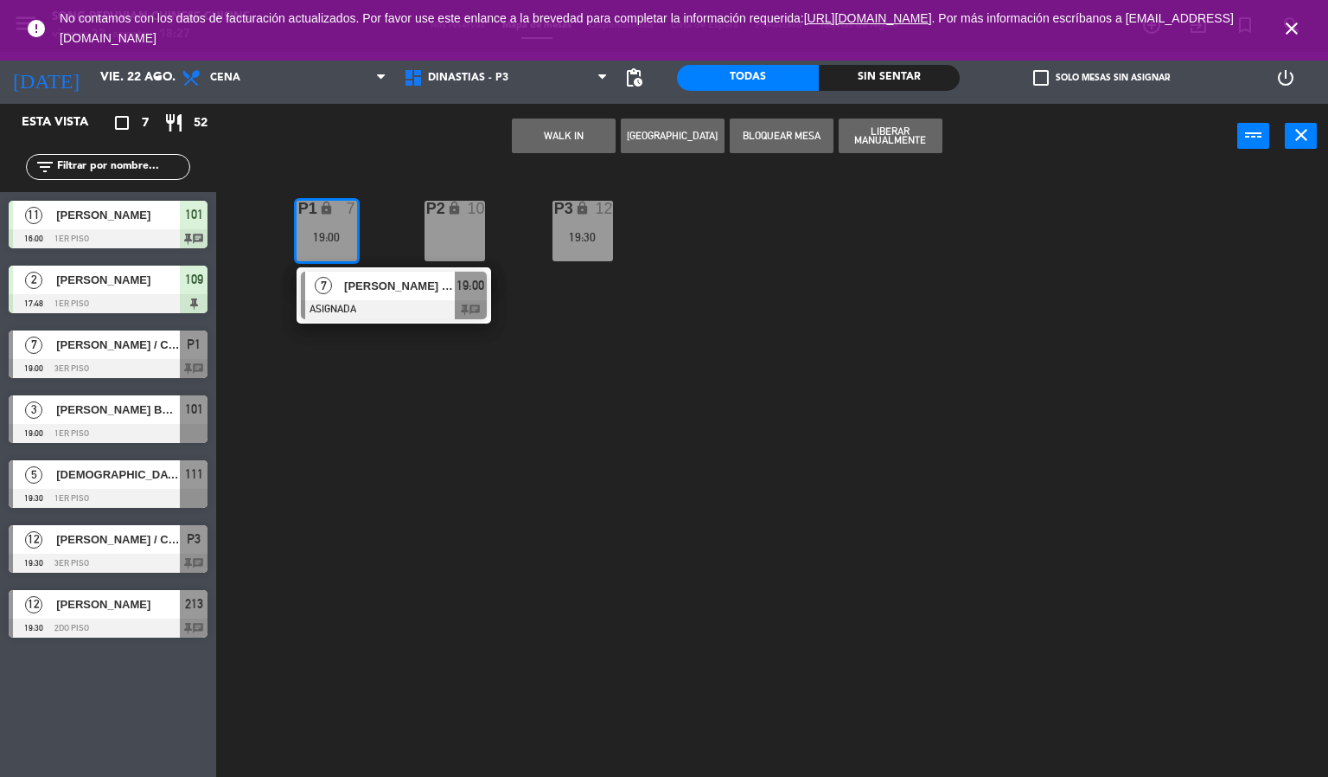
click at [361, 296] on div "[PERSON_NAME] / CHEF [PERSON_NAME]" at bounding box center [398, 286] width 112 height 29
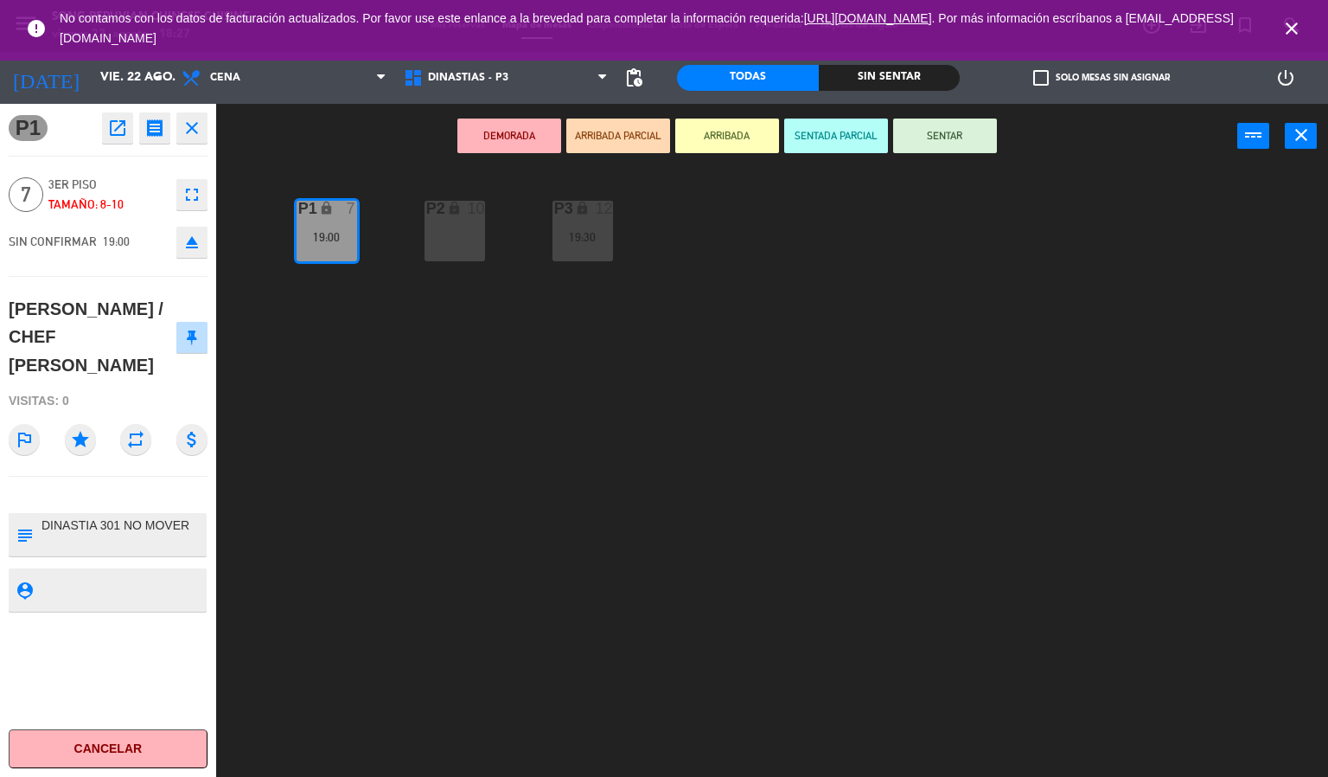
click at [542, 433] on div "P2 lock 10 P3 lock 12 19:30 P1 lock 7 19:00" at bounding box center [778, 474] width 1099 height 608
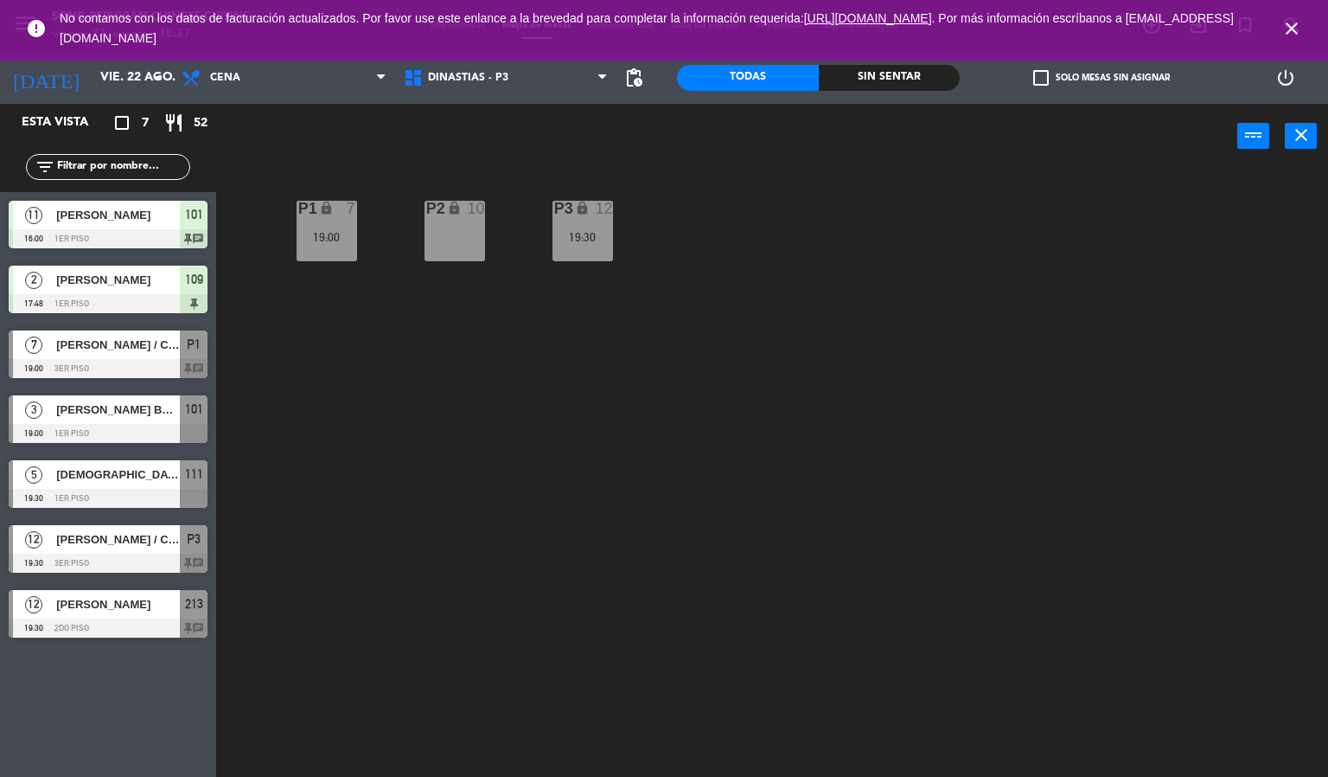
click at [594, 237] on div "19:30" at bounding box center [583, 237] width 61 height 12
click at [1270, 350] on div "P2 lock 10 P3 lock 12 19:30 P1 lock 7 19:00" at bounding box center [778, 474] width 1099 height 608
click at [1290, 27] on icon "close" at bounding box center [1292, 28] width 21 height 21
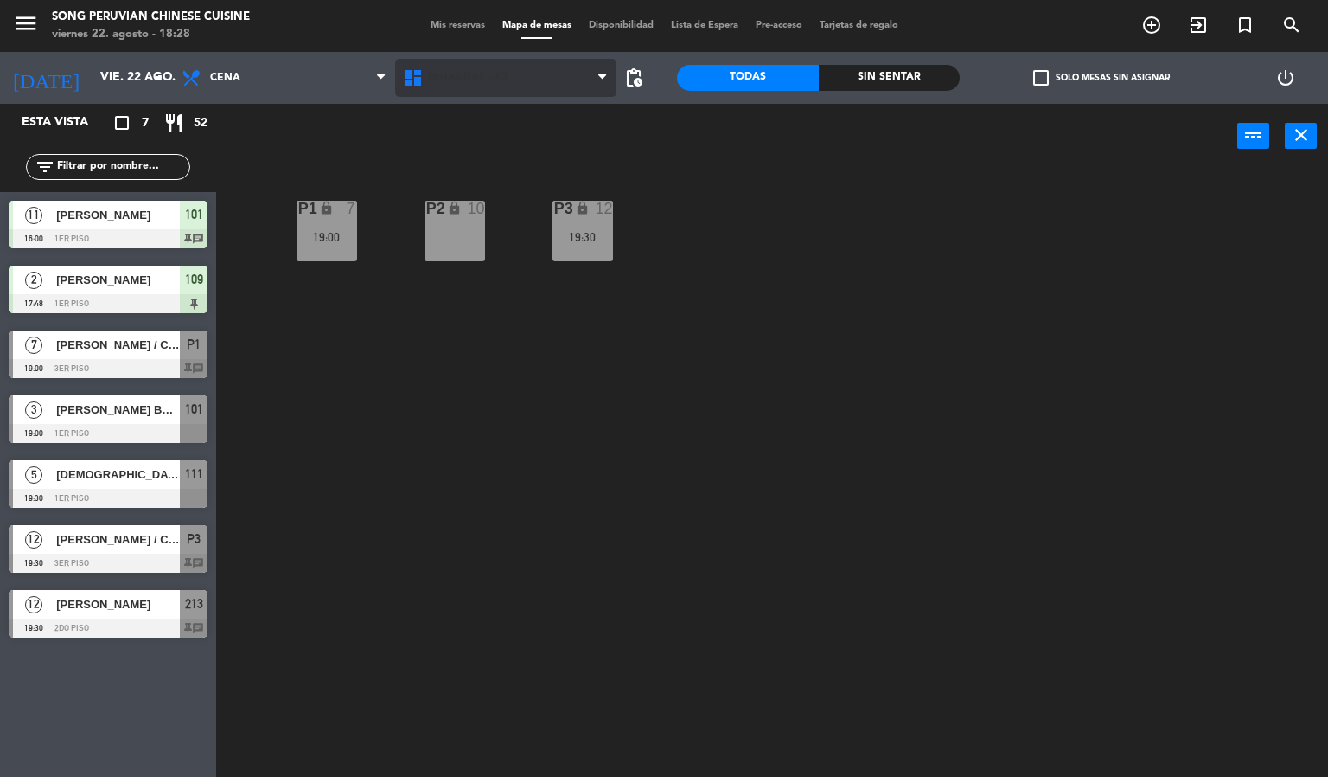
click at [458, 75] on span "DINASTIAS - P3" at bounding box center [468, 78] width 80 height 12
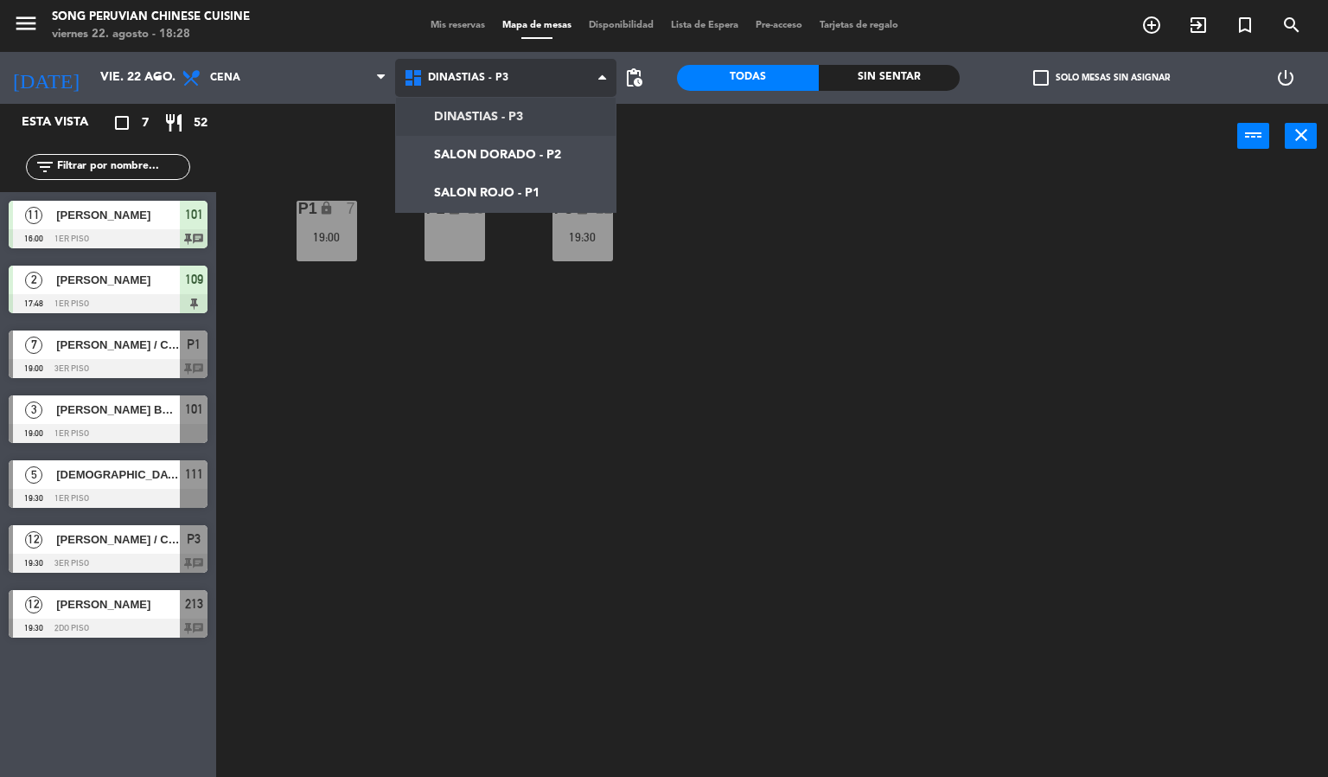
click at [428, 213] on ul "DINASTIAS - P3 SALON DORADO - P2 SALON ROJO - P1" at bounding box center [506, 155] width 222 height 116
click at [493, 192] on ng-component "menu Song Peruvian Chinese Cuisine [DATE] 22. agosto - 18:28 Mis reservas Mapa …" at bounding box center [664, 388] width 1328 height 777
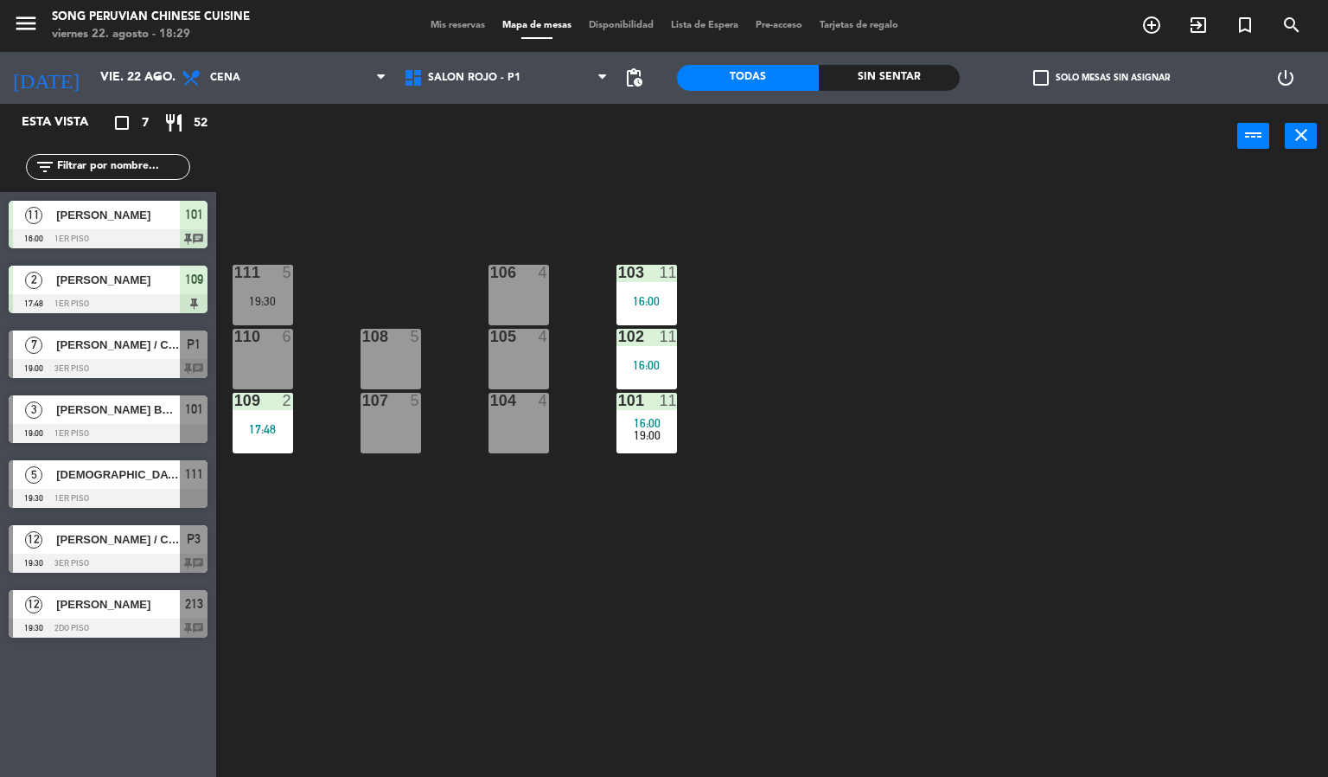
click at [1039, 441] on div "103 11 16:00 106 4 111 5 19:30 102 11 16:00 105 4 108 5 110 6 101 11 16:00 19:0…" at bounding box center [778, 474] width 1099 height 608
click at [444, 242] on div "103 11 16:00 106 4 111 5 19:30 102 11 16:00 105 4 108 5 110 6 101 11 16:00 19:0…" at bounding box center [778, 474] width 1099 height 608
click at [739, 649] on div "103 11 16:00 106 4 111 5 19:30 102 11 16:00 105 4 108 5 110 6 101 11 16:00 19:0…" at bounding box center [778, 474] width 1099 height 608
click at [1132, 464] on div "103 11 16:00 106 4 111 5 19:30 102 11 16:00 105 4 108 5 110 6 101 11 16:00 19:0…" at bounding box center [778, 474] width 1099 height 608
click at [826, 646] on div "103 11 16:00 106 4 111 5 19:30 102 11 16:00 105 4 108 5 110 6 101 11 16:00 19:0…" at bounding box center [778, 474] width 1099 height 608
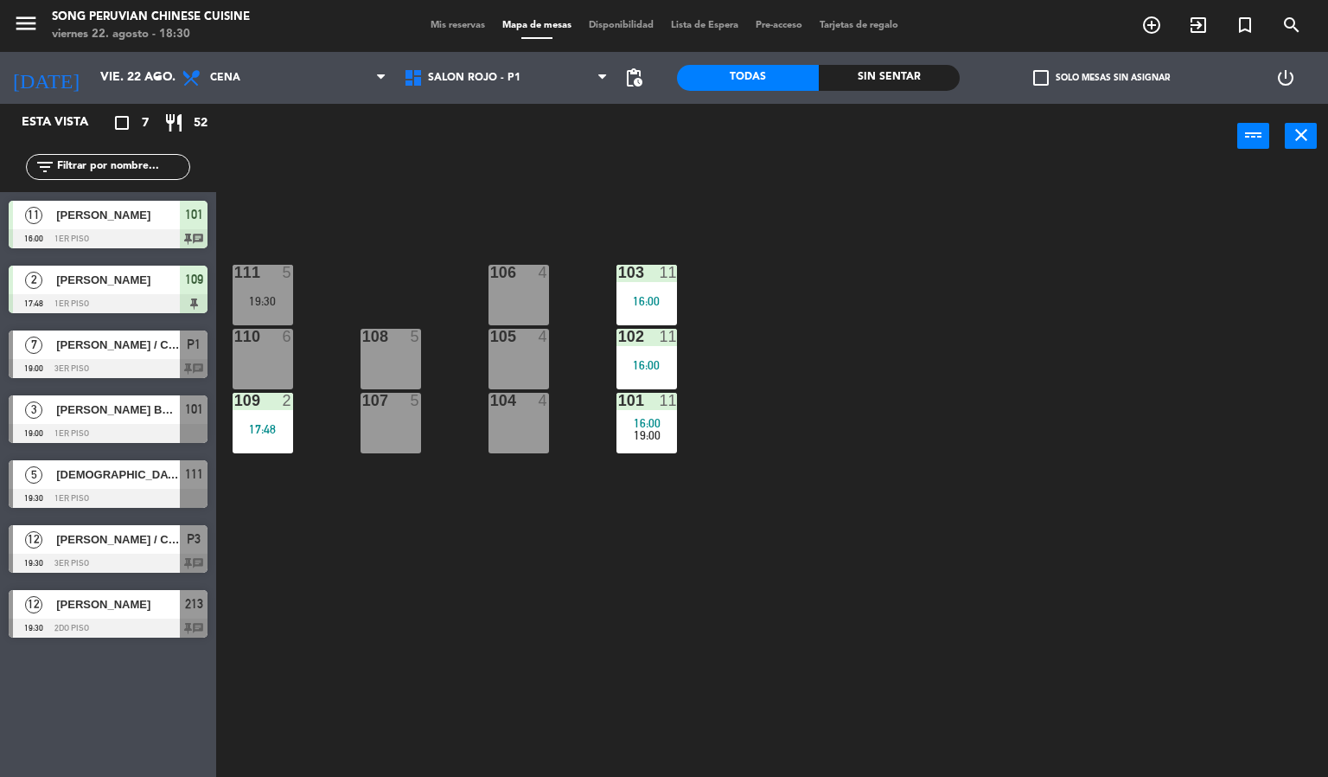
click at [755, 260] on div "103 11 16:00 106 4 111 5 19:30 102 11 16:00 105 4 108 5 110 6 101 11 16:00 19:0…" at bounding box center [778, 474] width 1099 height 608
click at [564, 151] on div "power_input close" at bounding box center [726, 137] width 1021 height 66
click at [813, 229] on div "103 11 16:00 106 4 111 5 19:30 102 11 16:00 105 4 108 5 110 6 101 11 16:00 19:0…" at bounding box center [778, 474] width 1099 height 608
click at [815, 228] on div "103 11 16:00 106 4 111 5 19:30 102 11 16:00 105 4 108 5 110 6 101 11 16:00 19:0…" at bounding box center [778, 474] width 1099 height 608
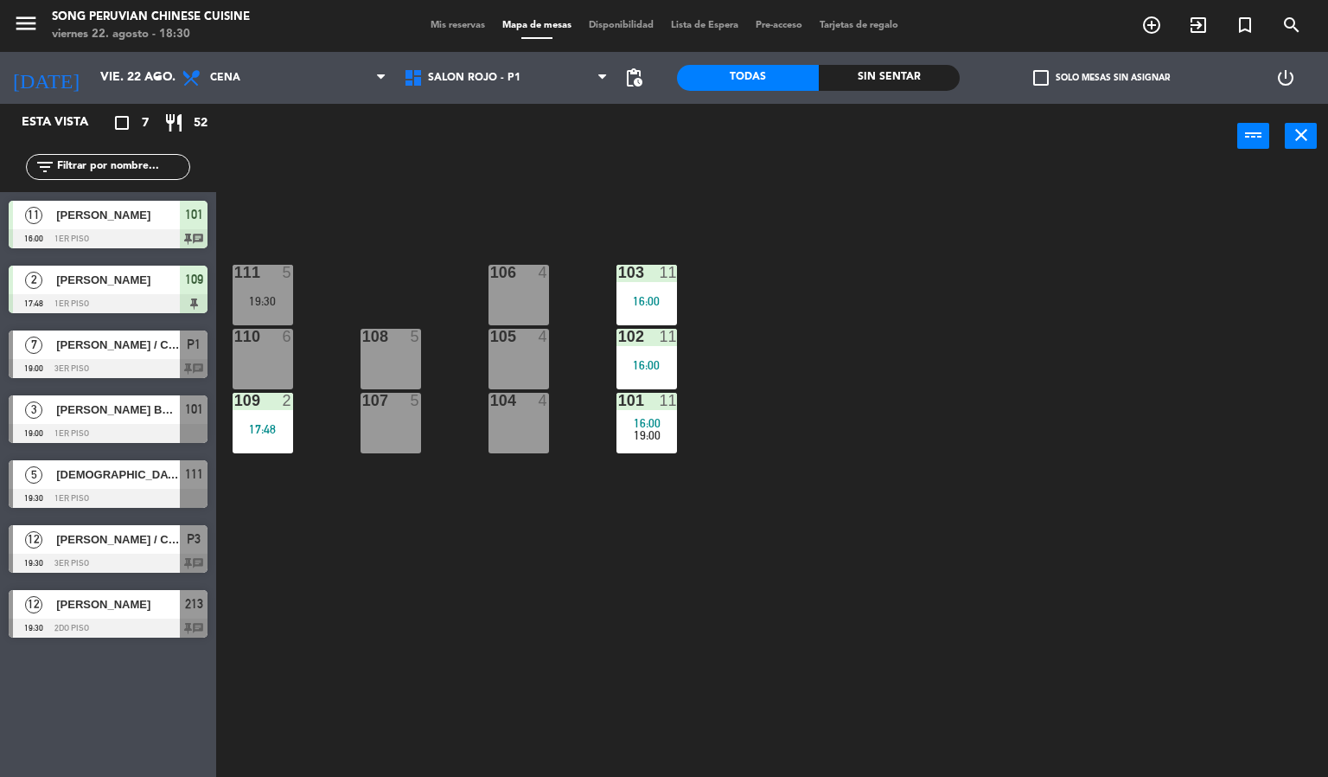
drag, startPoint x: 270, startPoint y: 345, endPoint x: 271, endPoint y: 276, distance: 69.2
click at [268, 345] on div "110 6" at bounding box center [263, 337] width 61 height 17
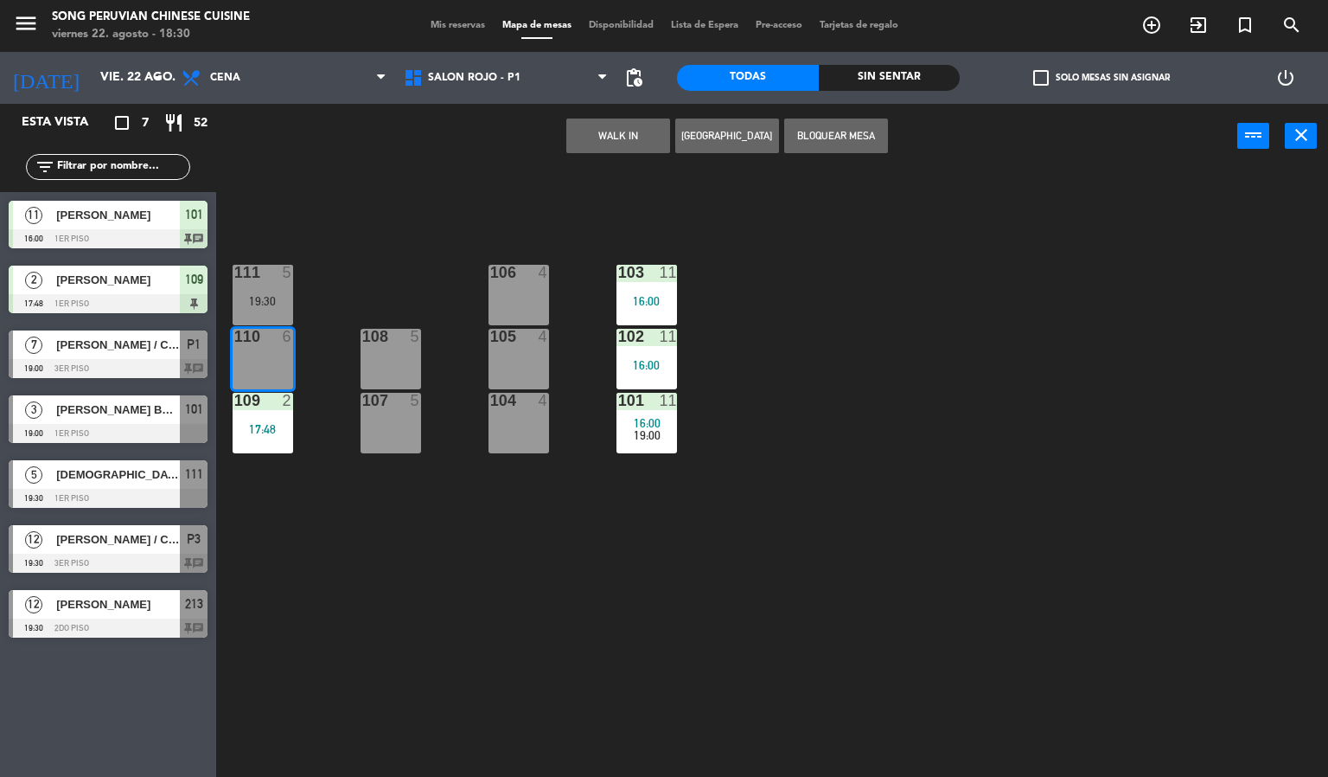
click at [271, 273] on div at bounding box center [262, 273] width 29 height 16
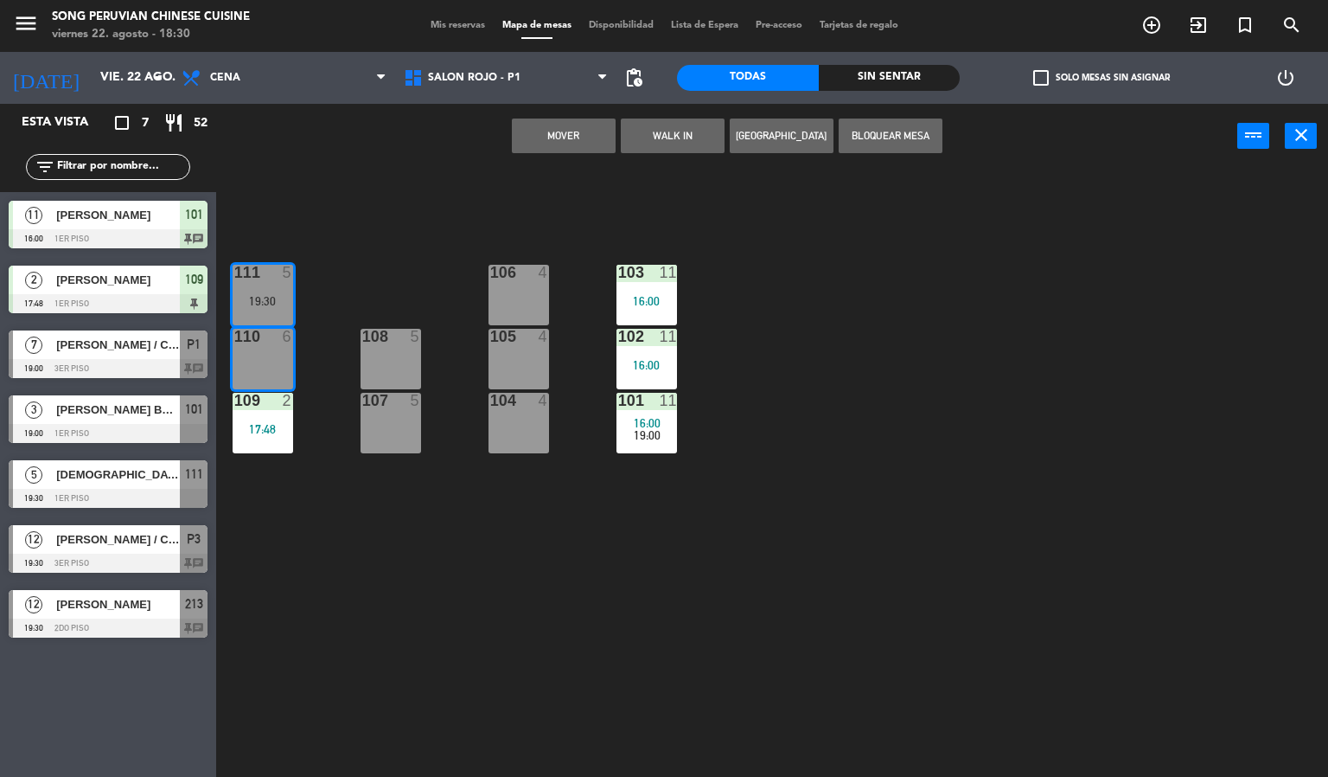
click at [556, 130] on button "Mover" at bounding box center [564, 135] width 104 height 35
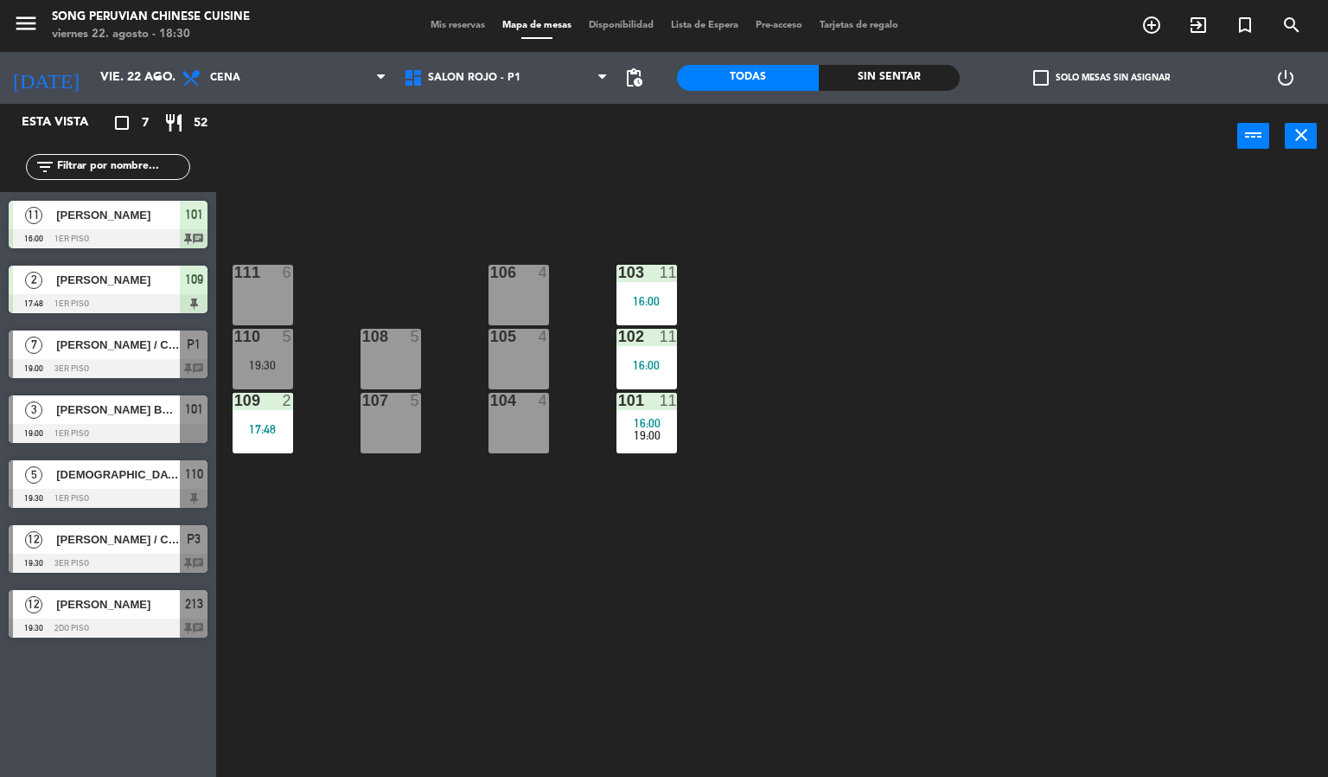
click at [390, 400] on div at bounding box center [390, 401] width 29 height 16
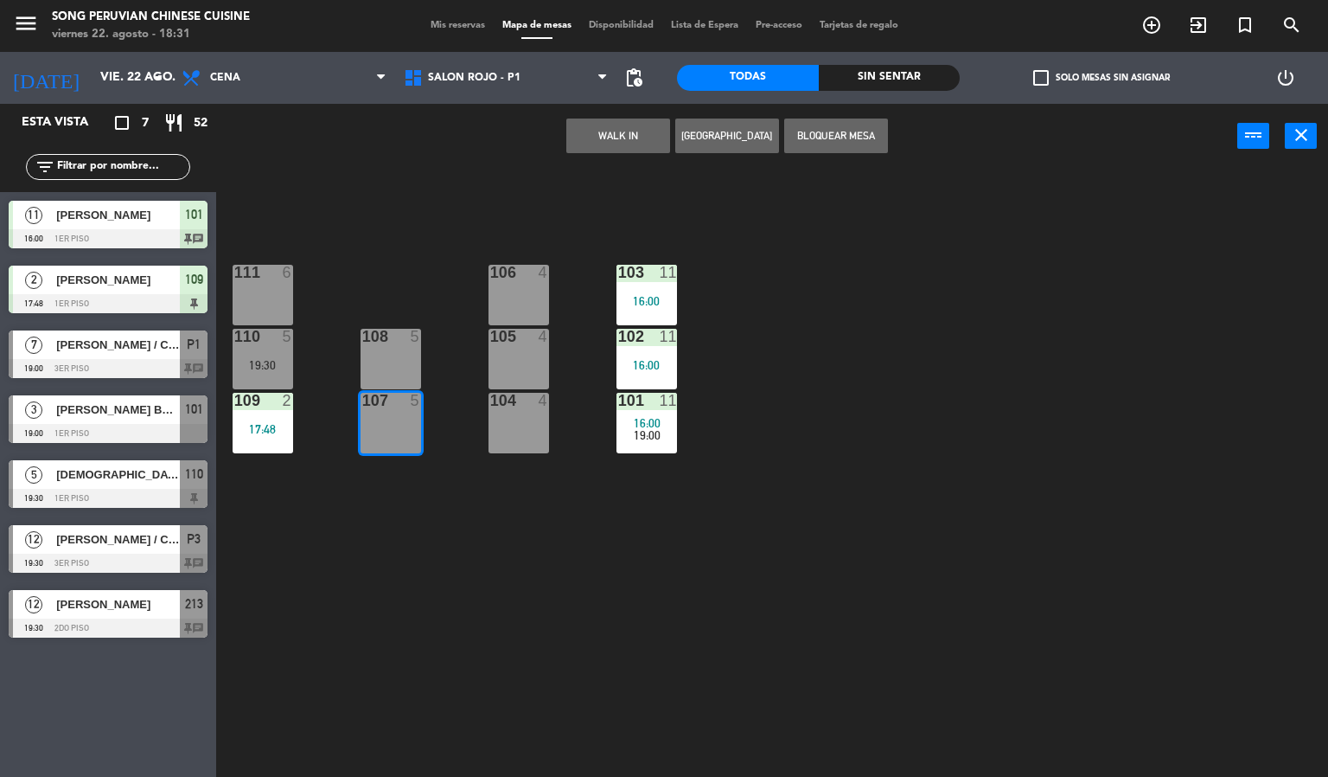
click at [524, 592] on div "103 11 16:00 106 4 111 6 102 11 16:00 105 4 108 5 110 5 19:30 101 11 16:00 19:0…" at bounding box center [778, 474] width 1099 height 608
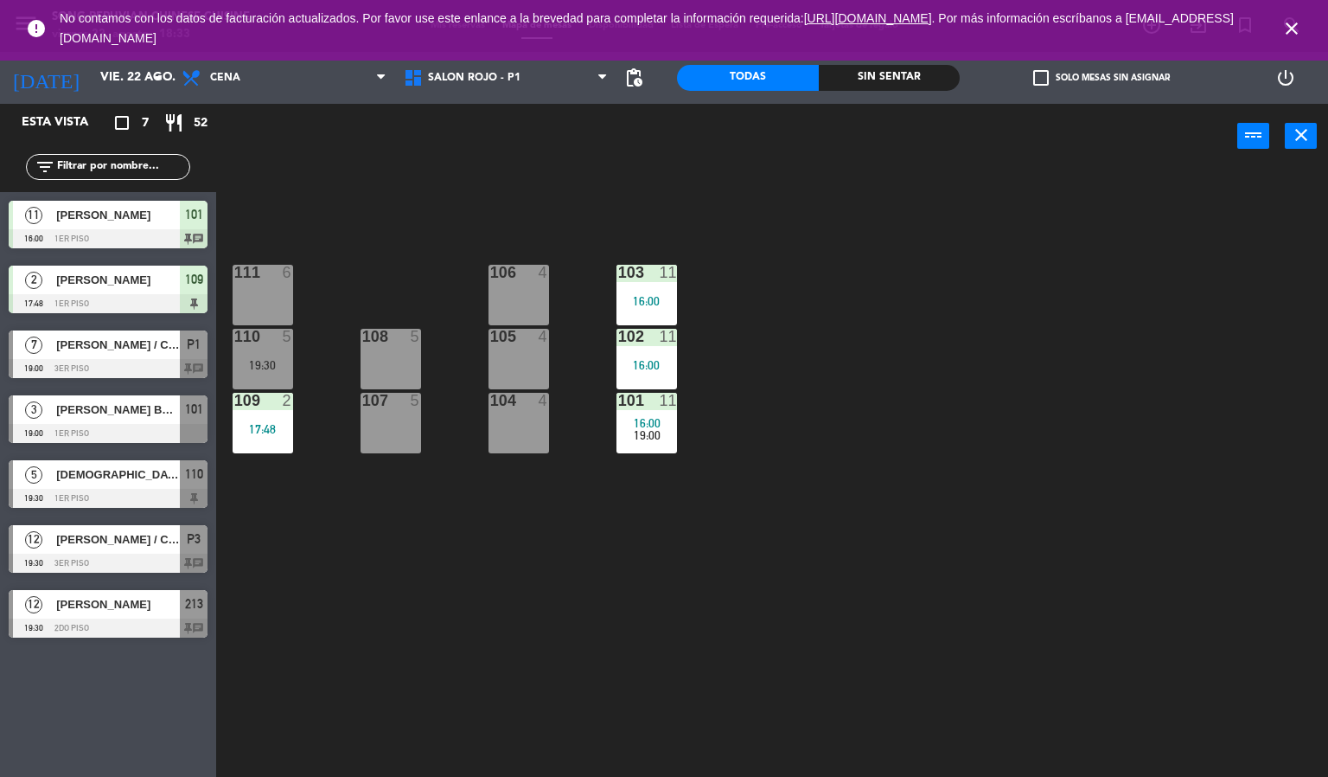
click at [619, 330] on div "102" at bounding box center [618, 337] width 1 height 16
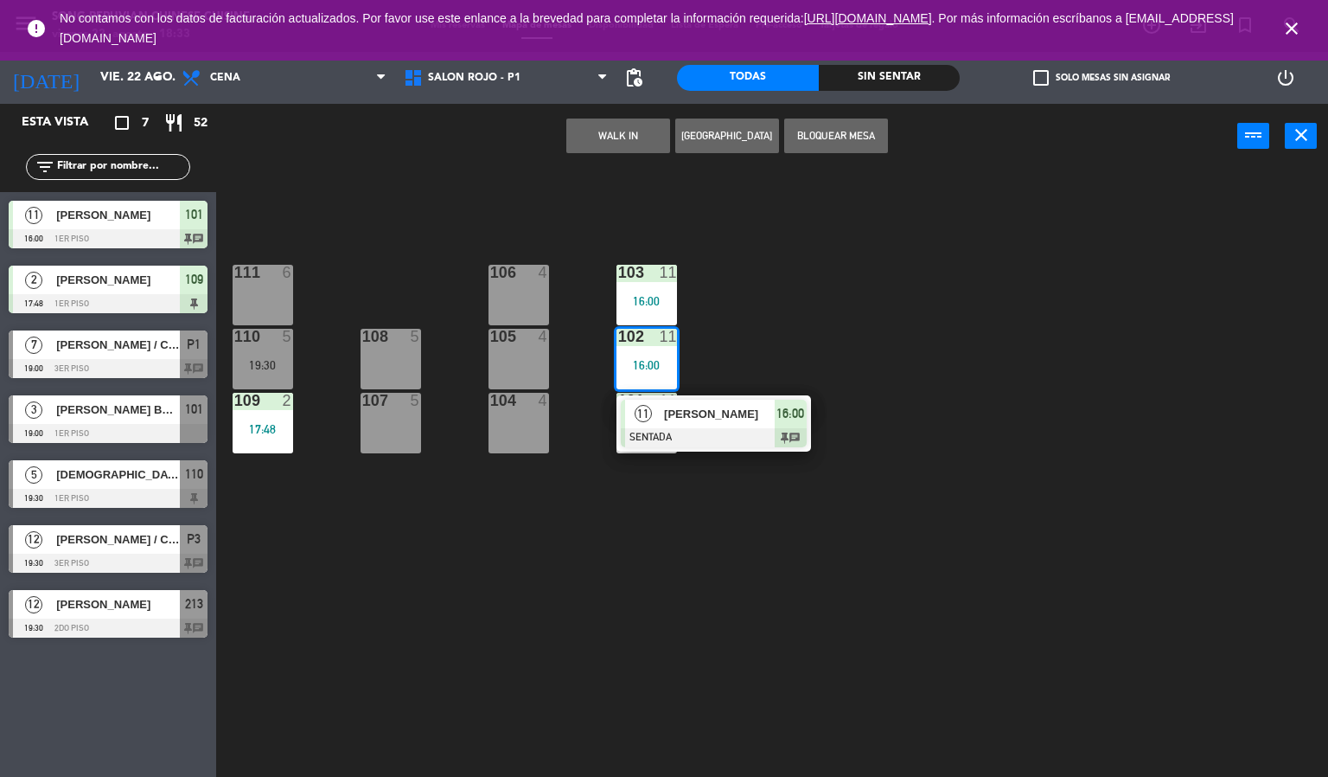
click at [719, 436] on div at bounding box center [714, 437] width 186 height 19
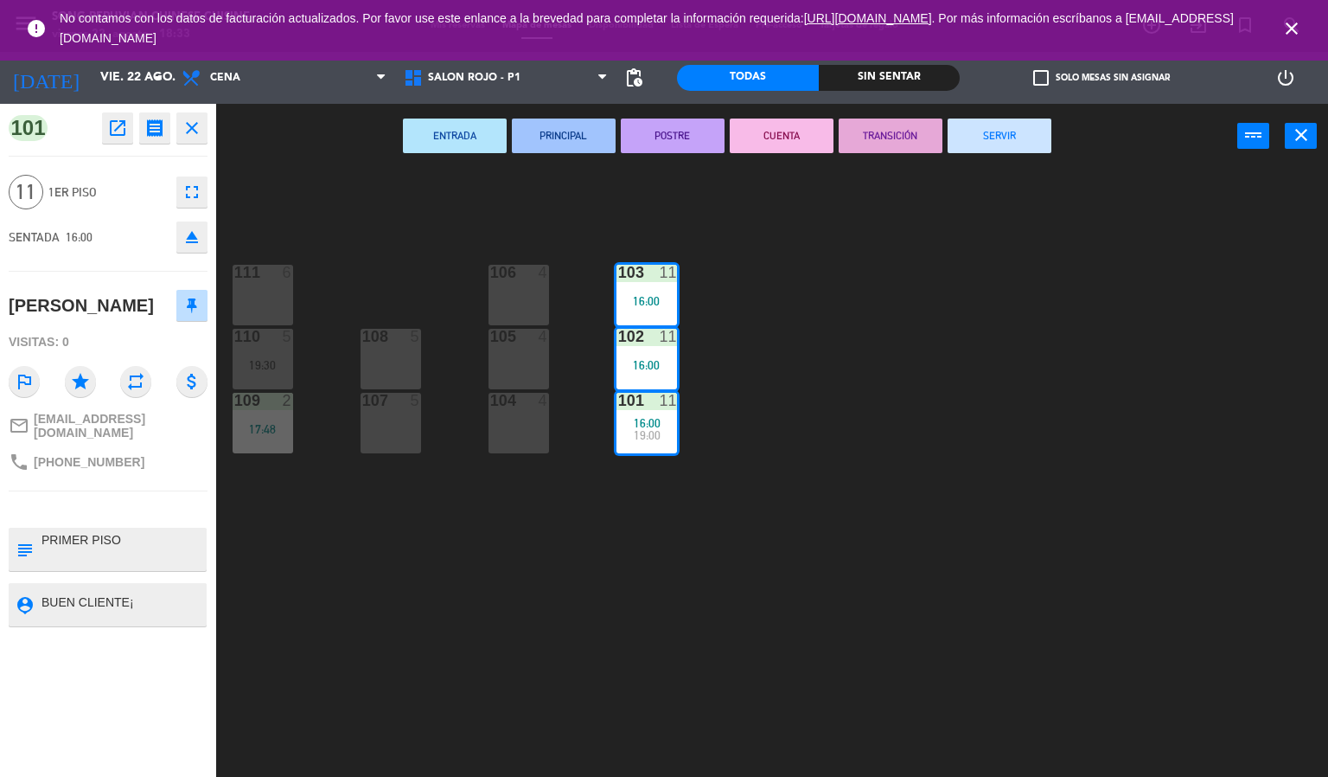
click at [905, 612] on div "103 11 16:00 106 4 111 6 102 11 16:00 105 4 108 5 110 5 19:30 101 11 16:00 19:0…" at bounding box center [778, 474] width 1099 height 608
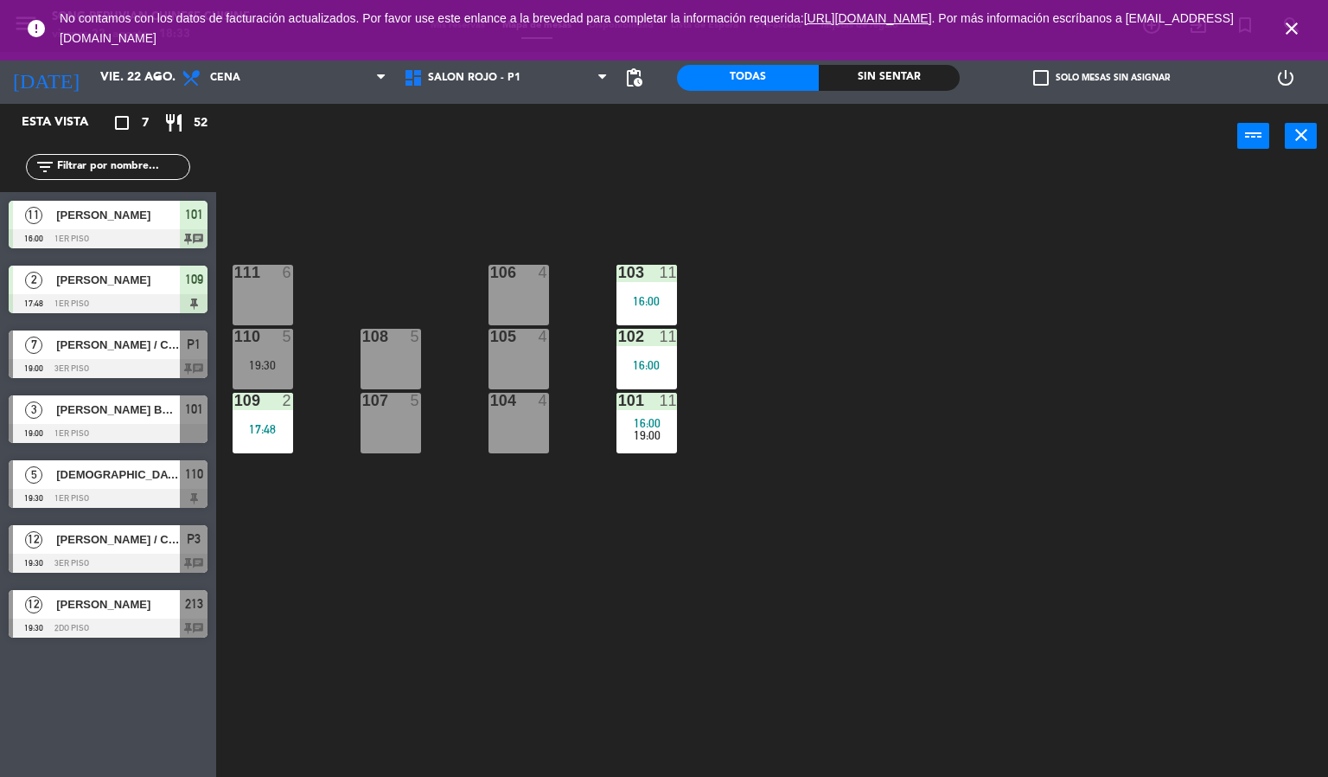
click at [1290, 18] on icon "close" at bounding box center [1292, 28] width 21 height 21
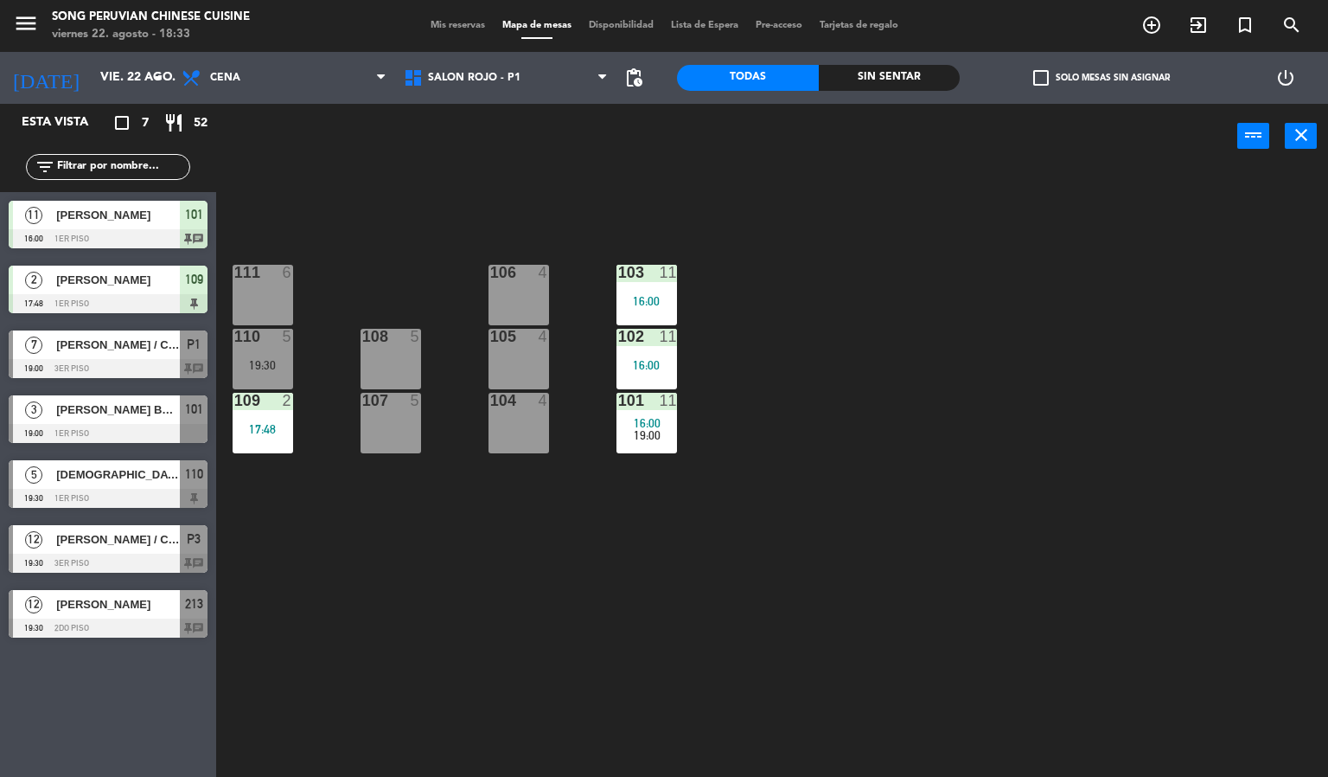
click at [654, 291] on div "103 11 16:00" at bounding box center [647, 295] width 61 height 61
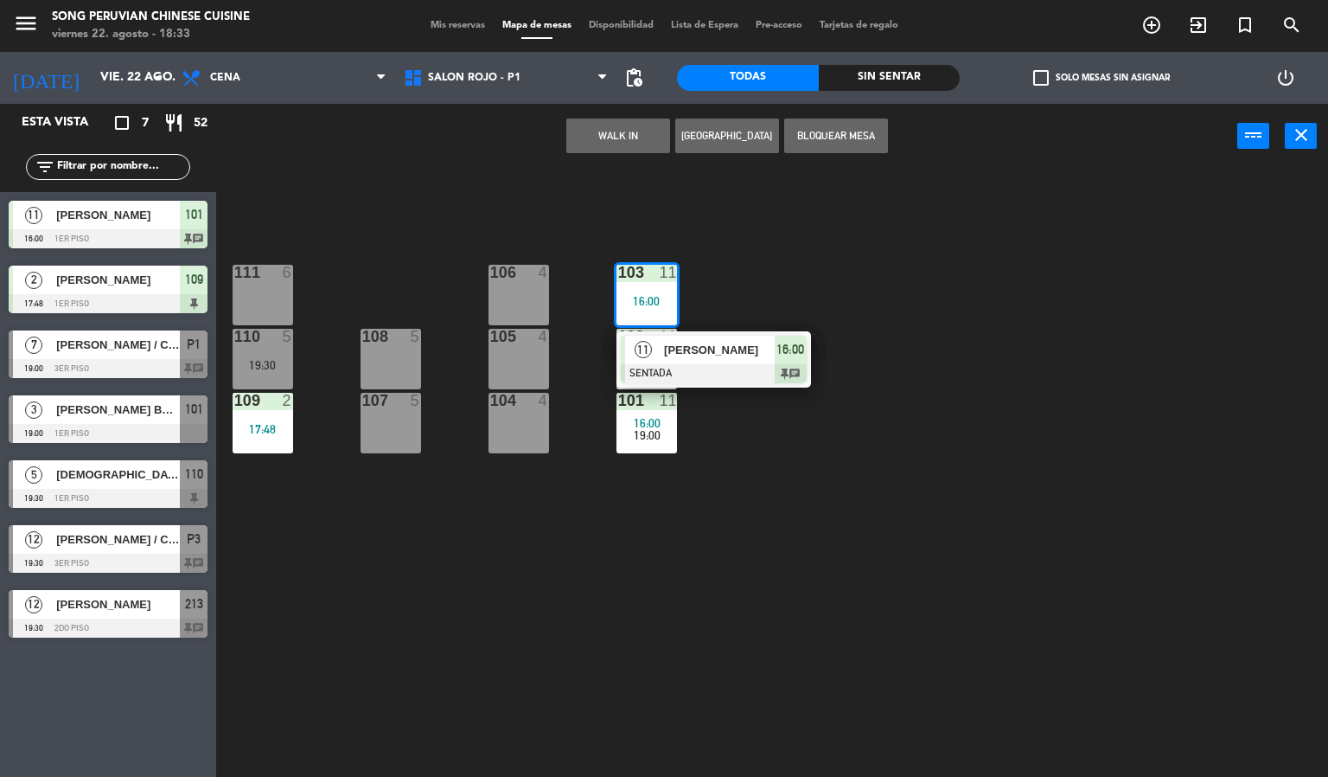
click at [745, 372] on div at bounding box center [714, 373] width 186 height 19
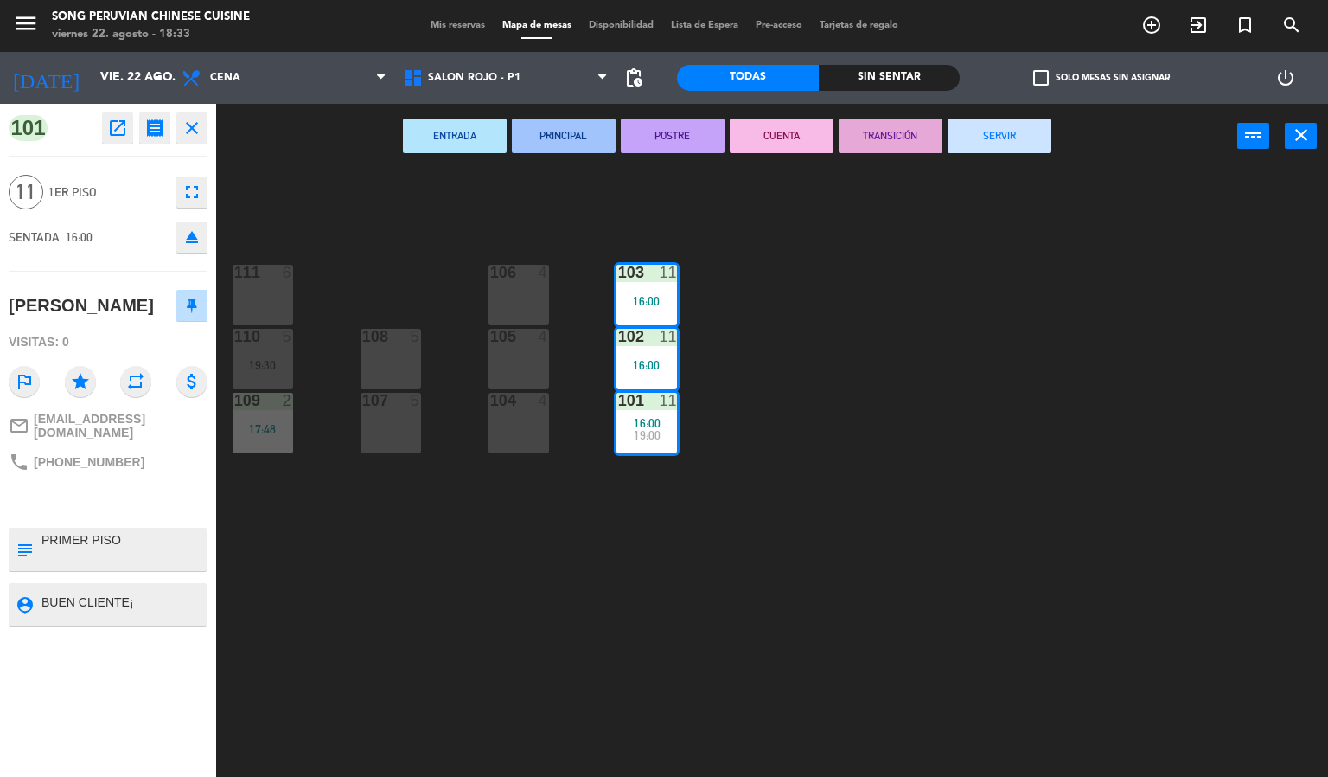
click at [449, 665] on div "103 11 16:00 106 4 111 6 102 11 16:00 105 4 108 5 110 5 19:30 101 11 16:00 19:0…" at bounding box center [778, 474] width 1099 height 608
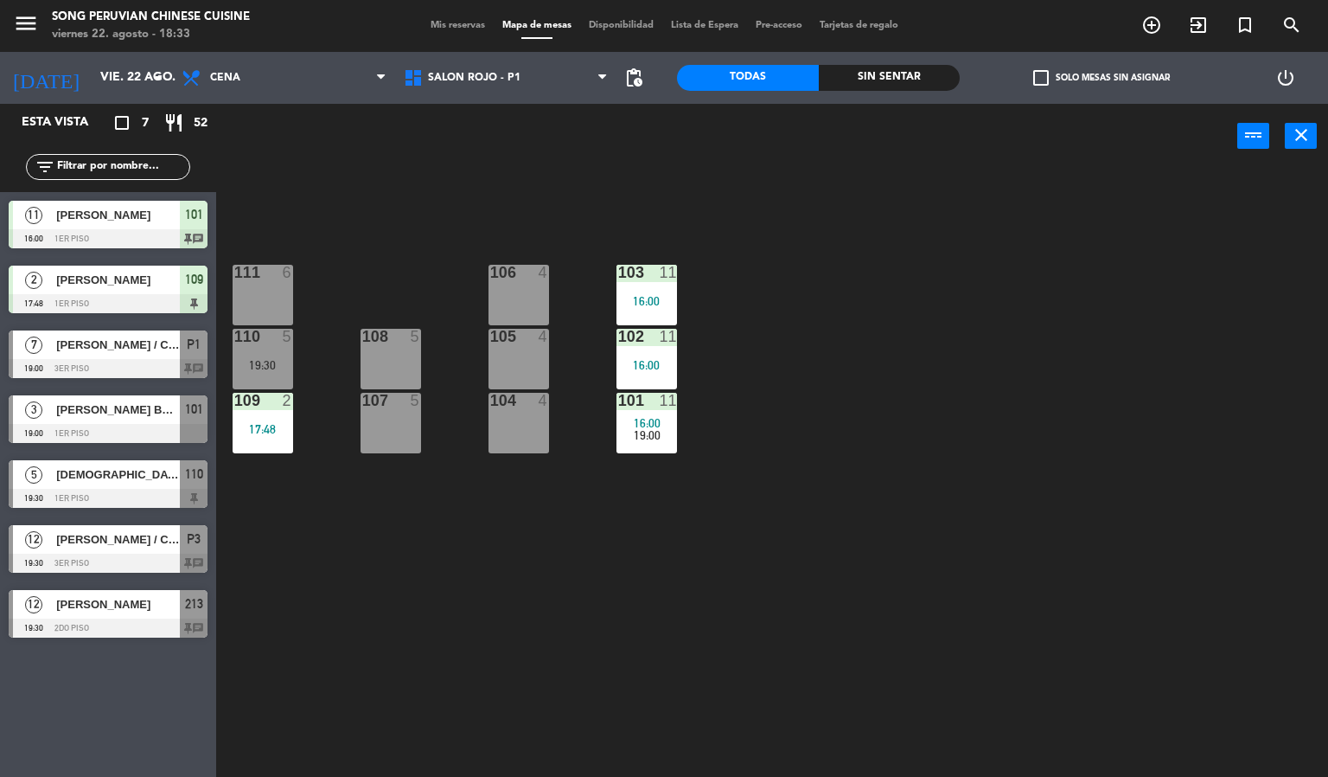
click at [647, 270] on div at bounding box center [646, 273] width 29 height 16
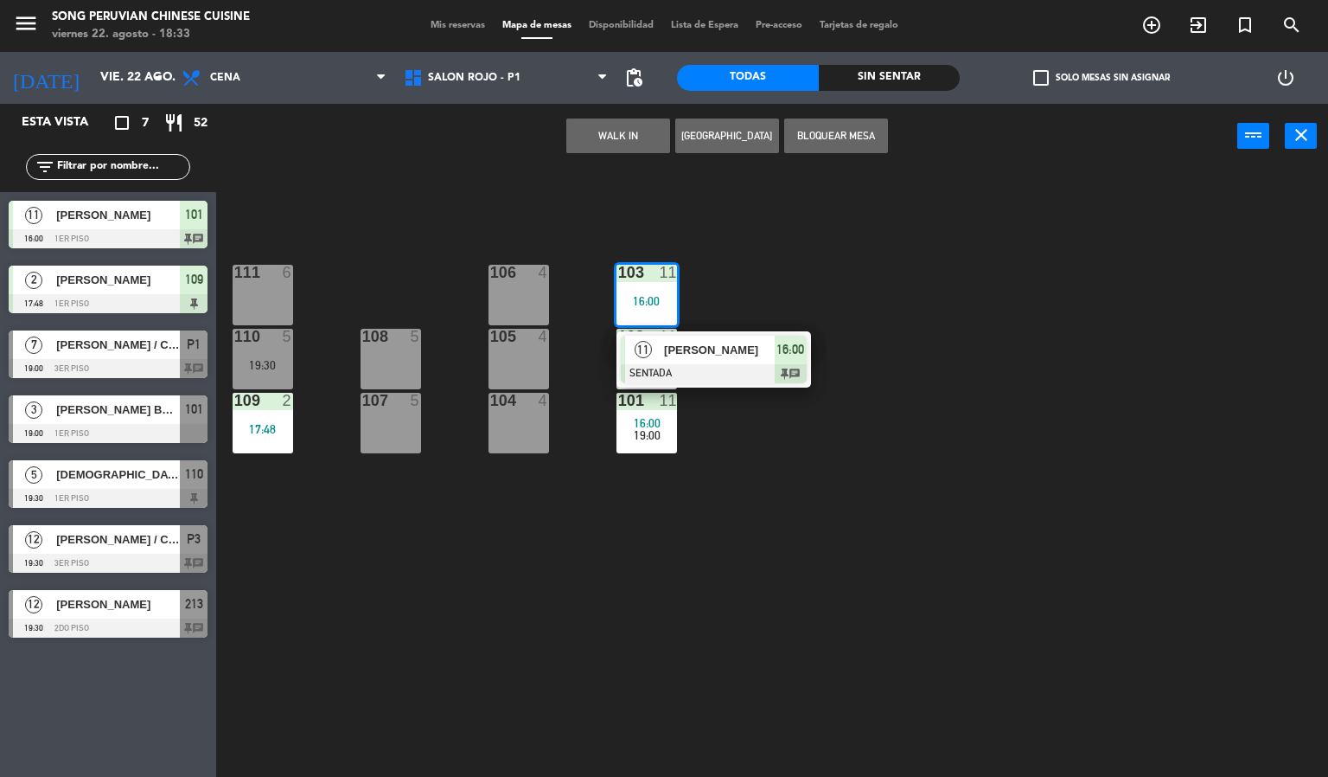
click at [733, 351] on span "[PERSON_NAME]" at bounding box center [719, 350] width 111 height 18
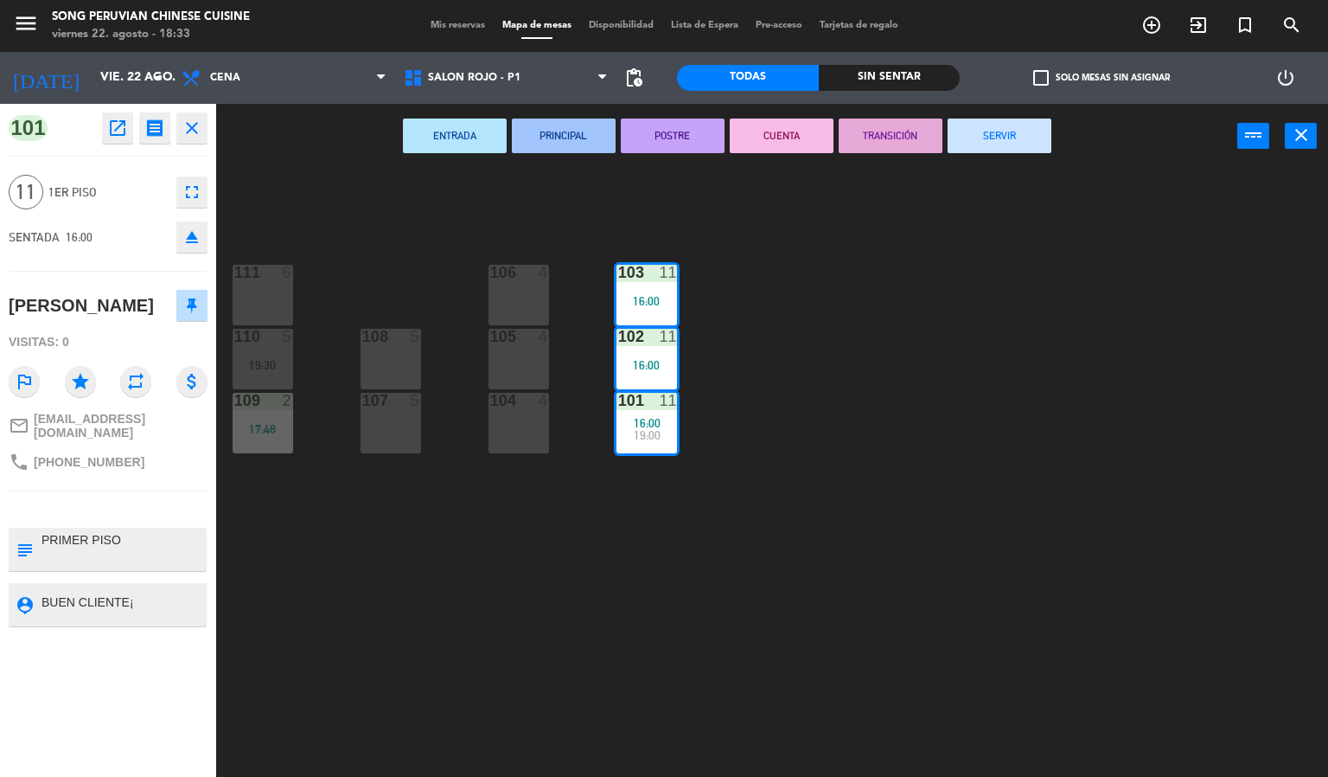
click at [148, 531] on textarea at bounding box center [122, 549] width 165 height 36
click at [145, 615] on div at bounding box center [122, 604] width 165 height 43
click at [66, 593] on textarea at bounding box center [122, 604] width 165 height 22
click at [150, 595] on textarea at bounding box center [122, 604] width 165 height 22
type textarea "BUEN CLIENTE"
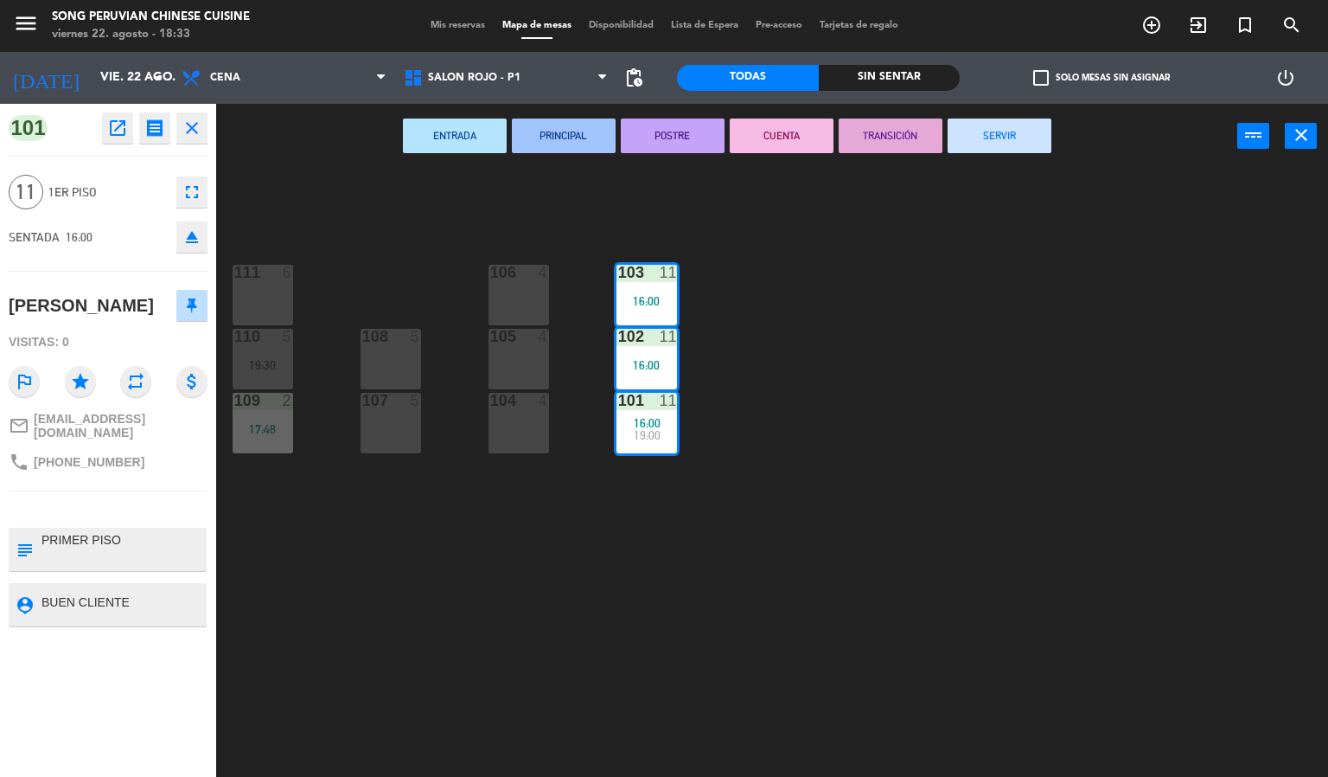
click at [202, 450] on div "phone [PHONE_NUMBER]" at bounding box center [108, 461] width 199 height 33
click at [462, 696] on div "103 11 16:00 106 4 111 6 102 11 16:00 105 4 108 5 110 5 19:30 101 11 16:00 19:0…" at bounding box center [778, 474] width 1099 height 608
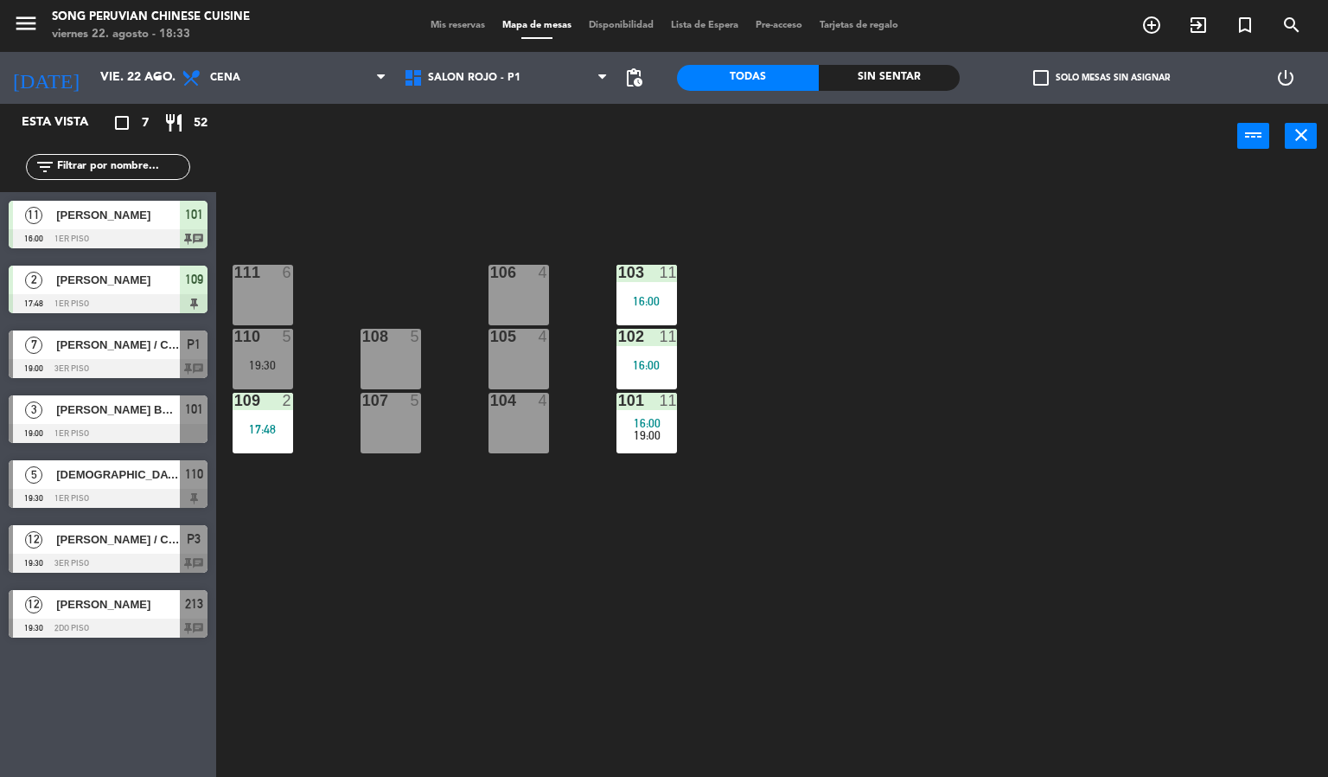
click at [657, 278] on div at bounding box center [646, 273] width 29 height 16
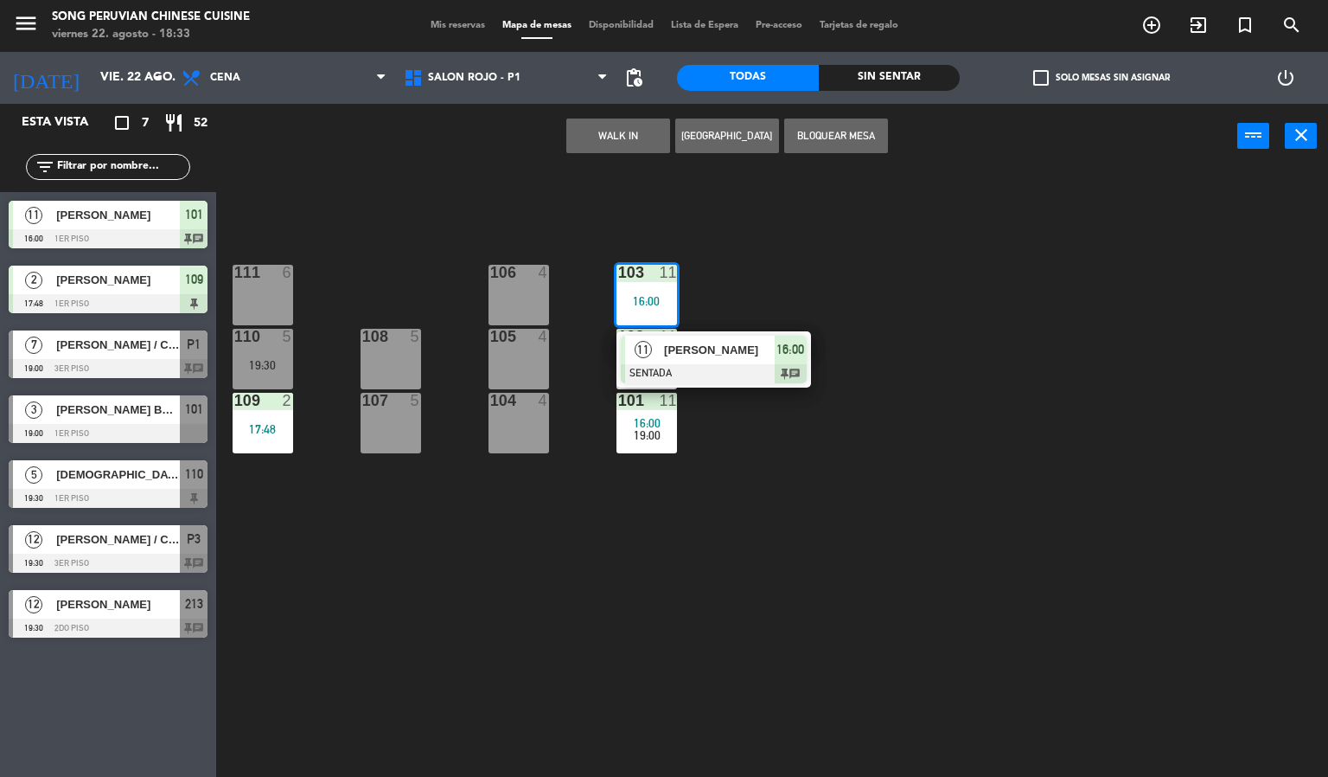
click at [662, 343] on div "[PERSON_NAME]" at bounding box center [718, 350] width 112 height 29
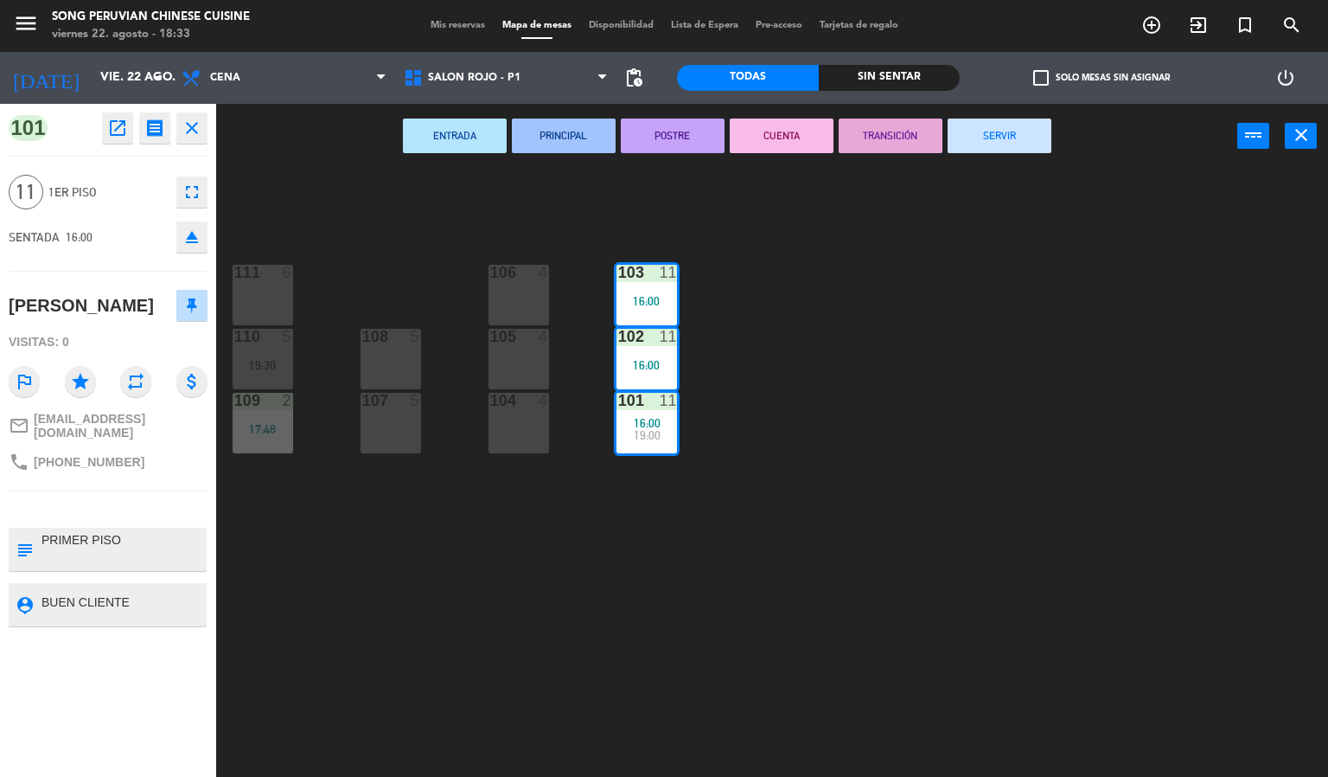
drag, startPoint x: 688, startPoint y: 529, endPoint x: 662, endPoint y: 490, distance: 46.8
click at [690, 529] on div "103 11 16:00 106 4 111 6 102 11 16:00 105 4 108 5 110 5 19:30 101 11 16:00 19:0…" at bounding box center [778, 474] width 1099 height 608
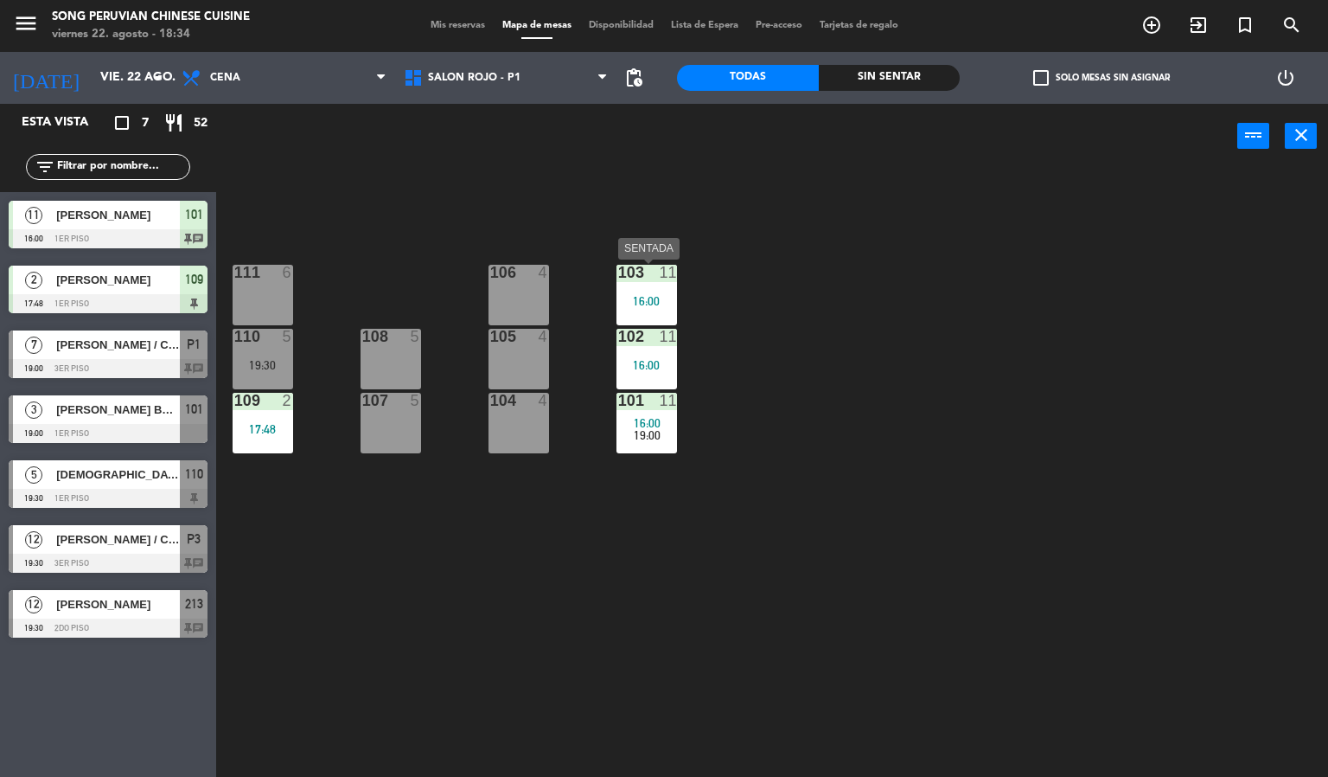
click at [1035, 384] on div "103 11 16:00 106 4 111 6 102 11 16:00 105 4 108 5 110 5 19:30 101 11 16:00 19:0…" at bounding box center [778, 474] width 1099 height 608
click at [451, 533] on div "103 11 16:00 106 4 111 6 102 11 16:00 105 4 108 5 110 5 19:30 101 11 16:00 19:0…" at bounding box center [778, 474] width 1099 height 608
click at [556, 161] on div "power_input close" at bounding box center [726, 137] width 1021 height 66
click at [670, 184] on div "103 11 16:00 106 4 111 6 102 11 16:00 105 4 108 5 110 5 19:30 101 11 16:00 19:0…" at bounding box center [778, 474] width 1099 height 608
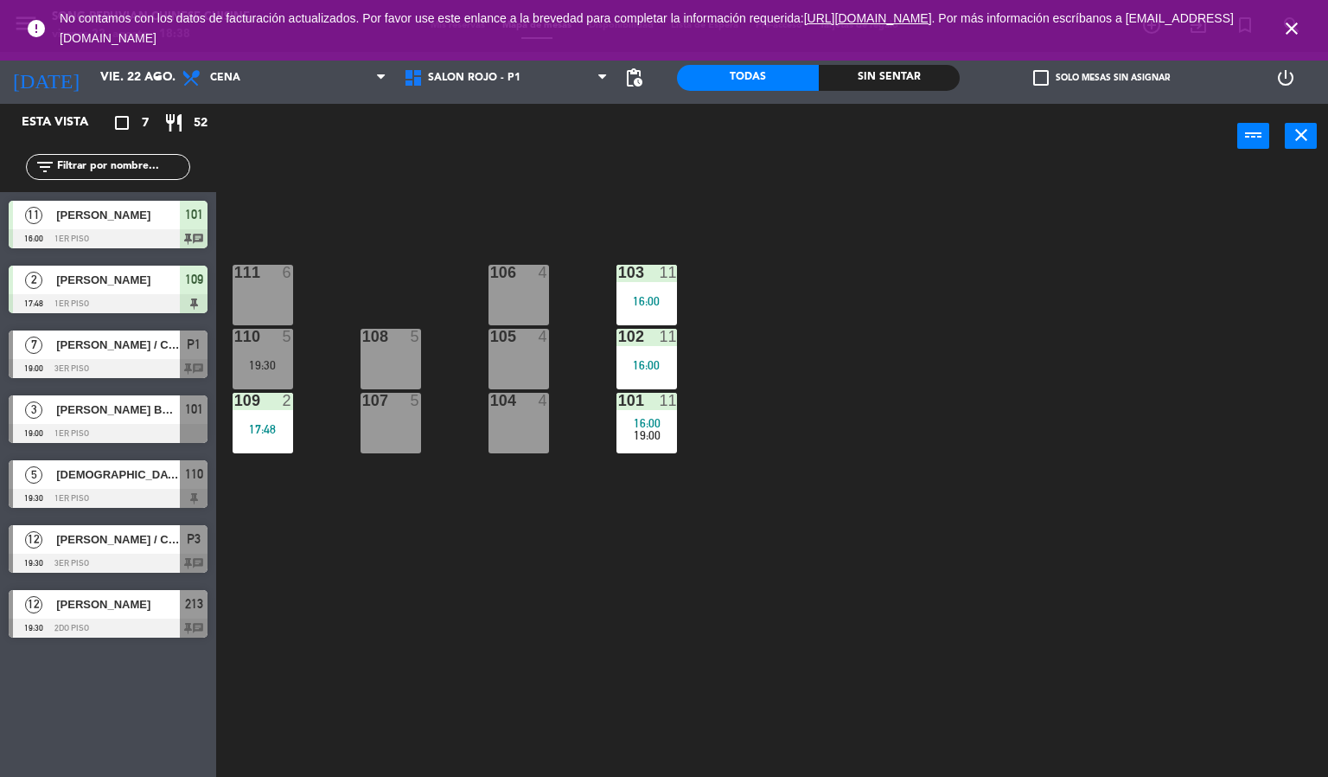
click at [1288, 22] on icon "close" at bounding box center [1292, 28] width 21 height 21
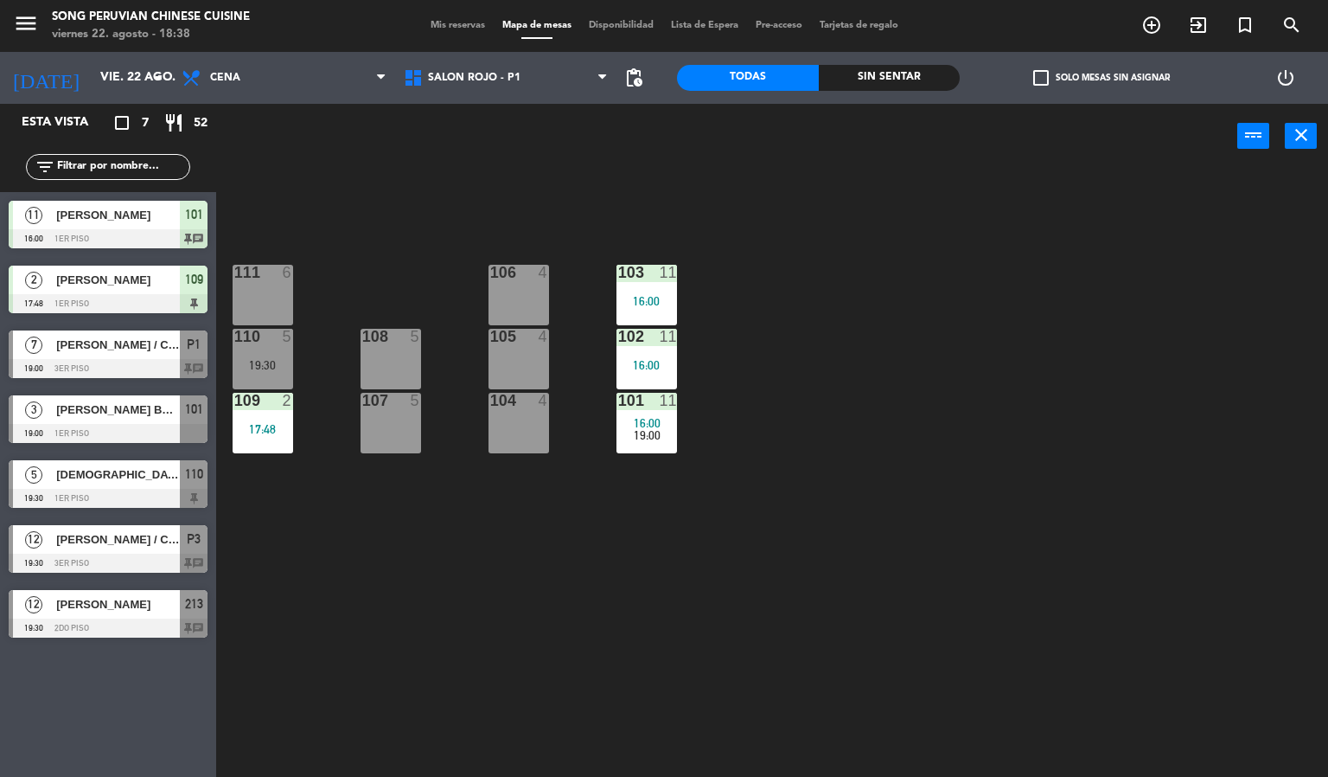
click at [807, 655] on div "103 11 16:00 106 4 111 6 102 11 16:00 105 4 108 5 110 5 19:30 101 11 16:00 19:0…" at bounding box center [778, 474] width 1099 height 608
click at [534, 708] on div "103 11 16:00 106 4 111 6 102 11 16:00 105 4 108 5 110 5 19:30 101 11 16:00 19:0…" at bounding box center [778, 474] width 1099 height 608
click at [760, 595] on div "103 11 16:00 106 4 111 6 102 11 16:00 105 4 108 5 110 5 19:30 101 11 16:00 19:0…" at bounding box center [778, 474] width 1099 height 608
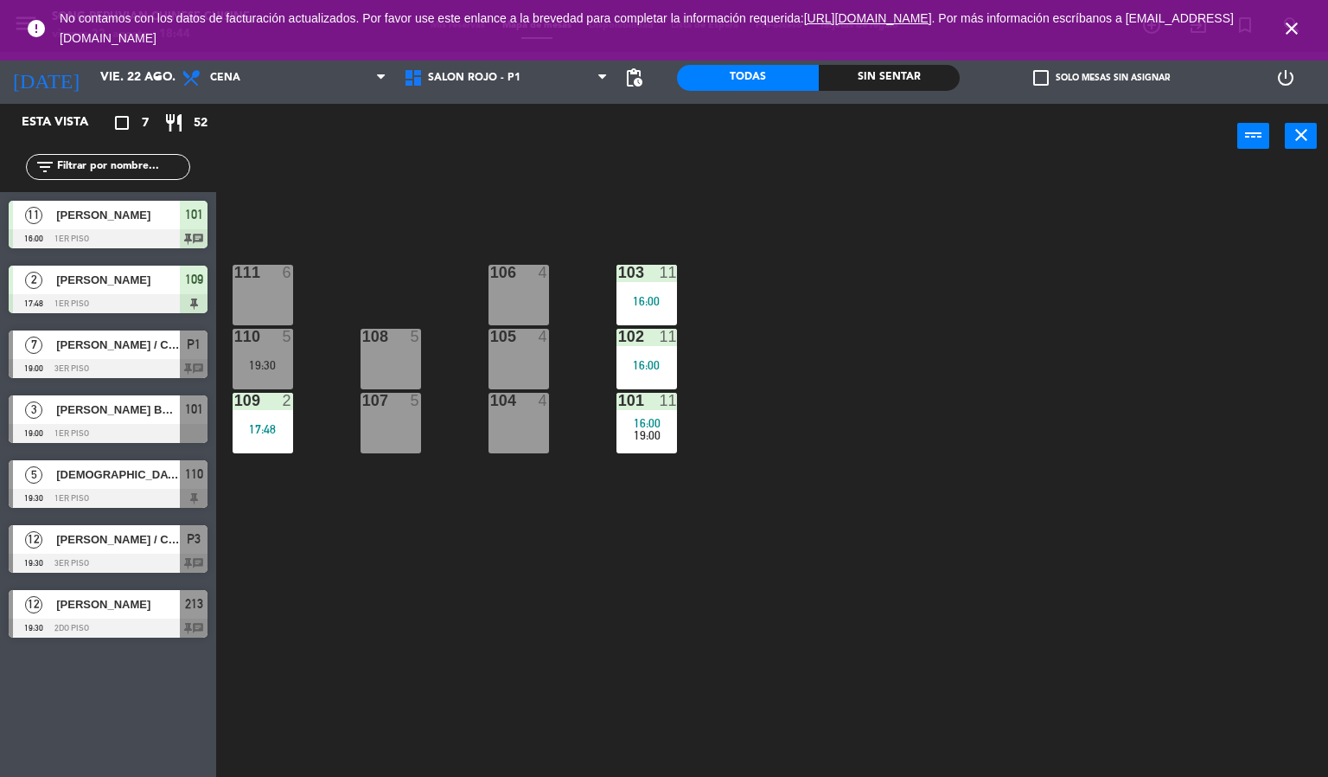
click at [1298, 36] on icon "close" at bounding box center [1292, 28] width 21 height 21
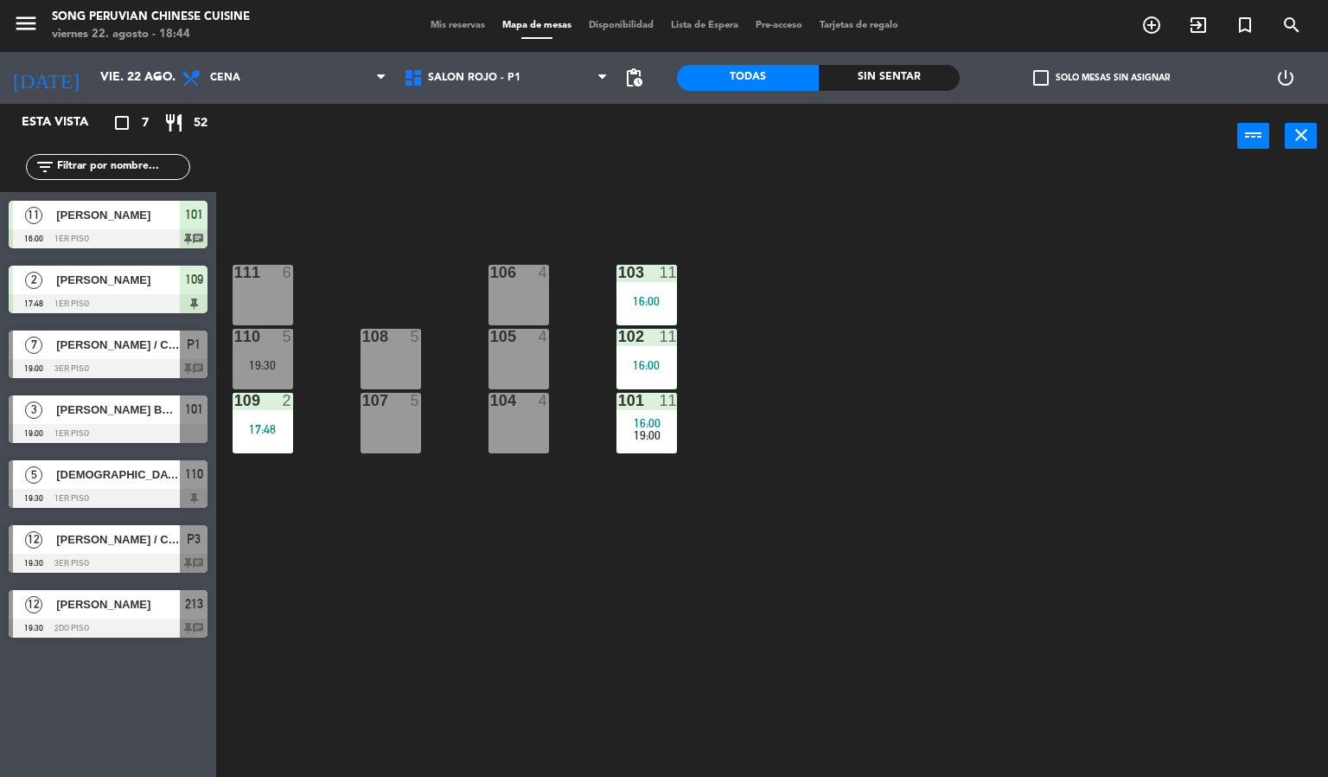
click at [1201, 381] on div "103 11 16:00 106 4 111 6 102 11 16:00 105 4 108 5 110 5 19:30 101 11 16:00 19:0…" at bounding box center [778, 474] width 1099 height 608
click at [470, 76] on span "SALON ROJO - P1" at bounding box center [474, 78] width 93 height 12
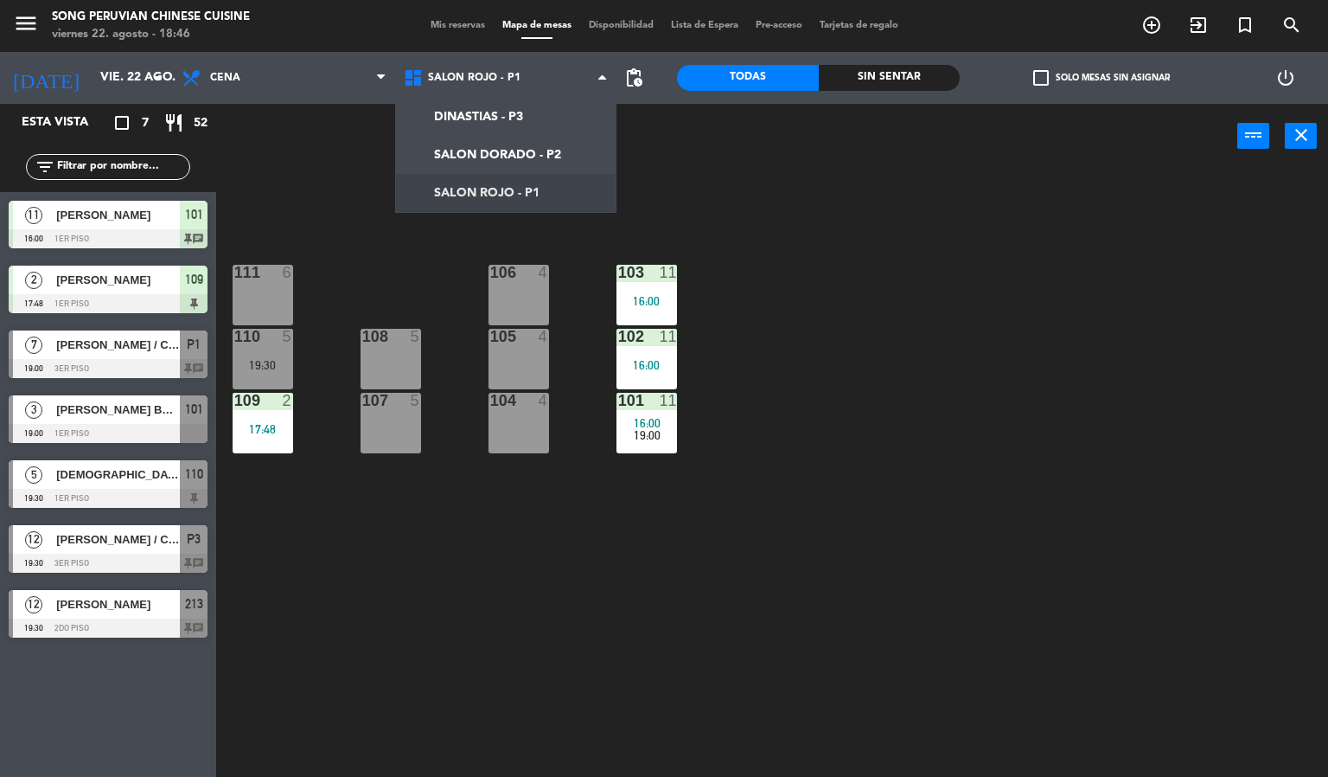
click at [433, 626] on div "103 11 16:00 106 4 111 6 102 11 16:00 105 4 108 5 110 5 19:30 101 11 16:00 19:0…" at bounding box center [778, 474] width 1099 height 608
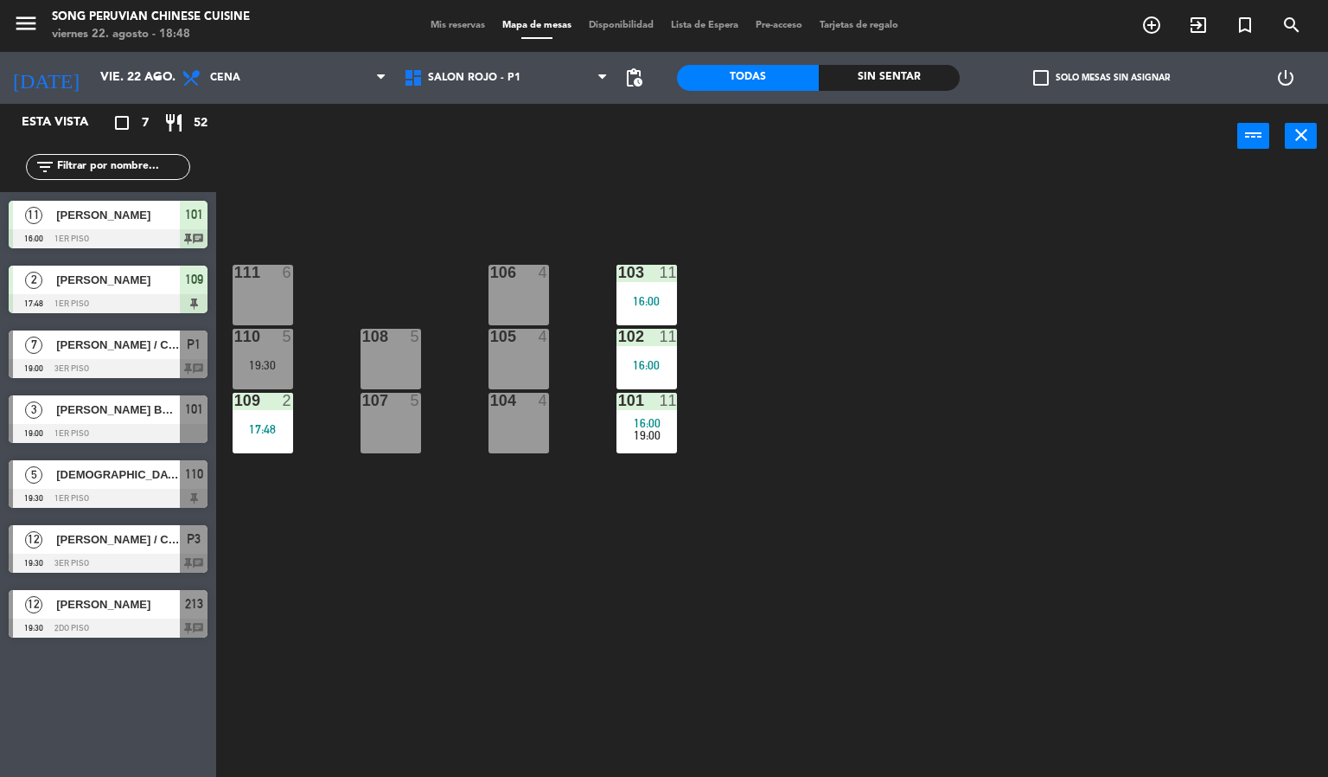
click at [257, 413] on div "109 2 17:48" at bounding box center [263, 423] width 61 height 61
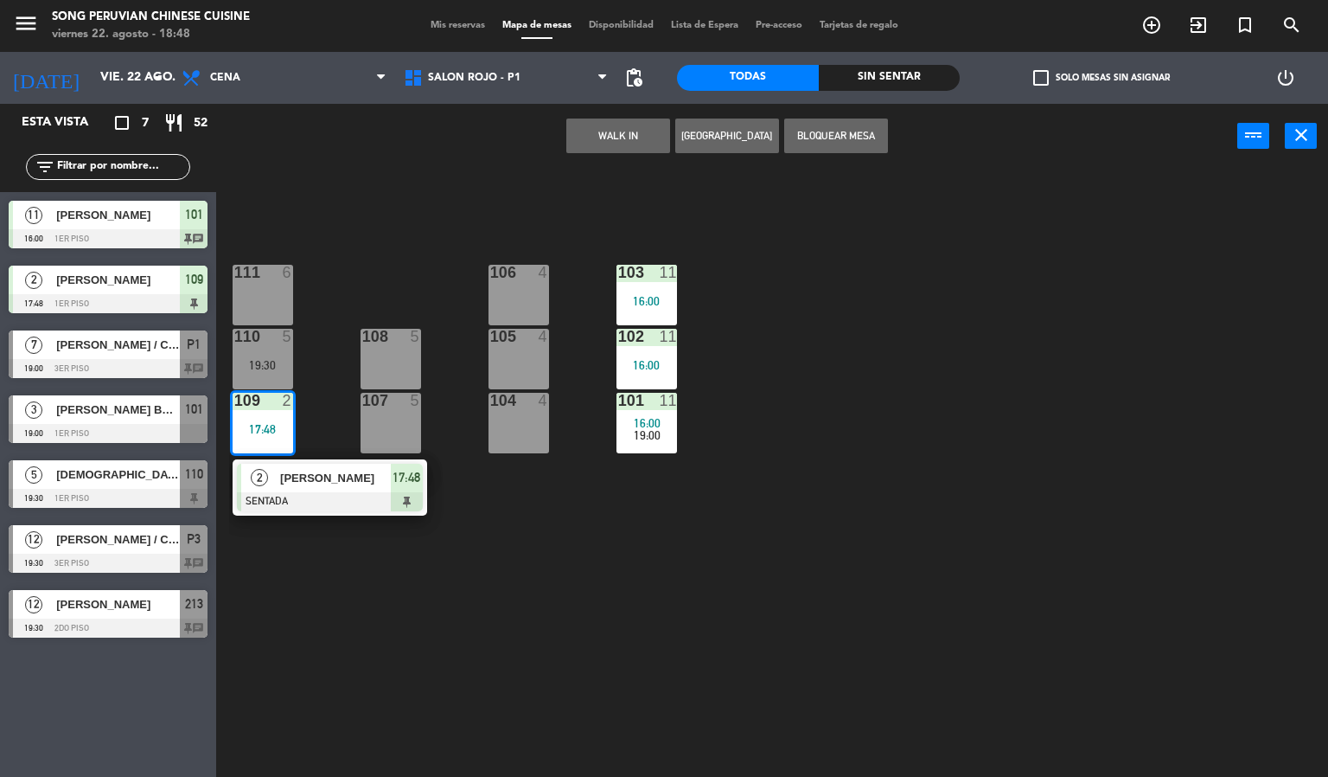
click at [330, 478] on span "[PERSON_NAME]" at bounding box center [335, 478] width 111 height 18
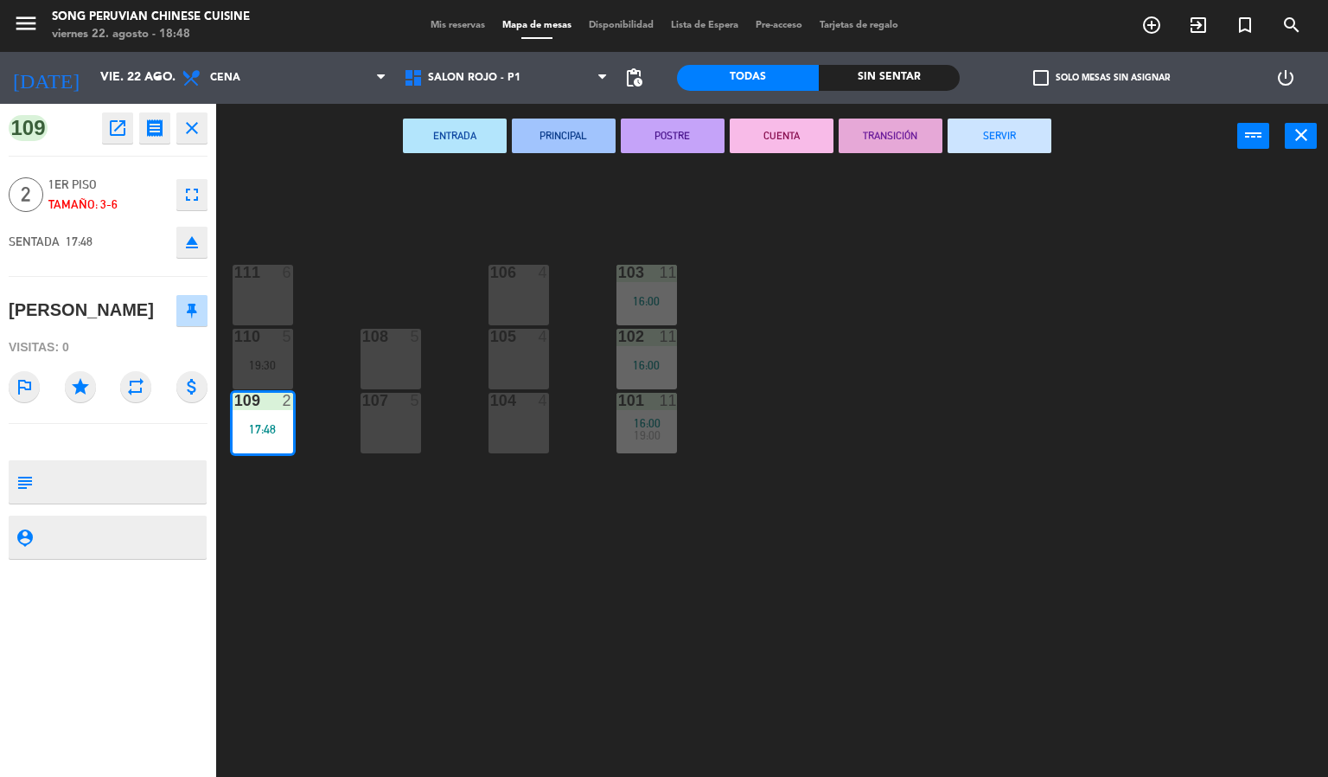
click at [771, 128] on button "CUENTA" at bounding box center [782, 135] width 104 height 35
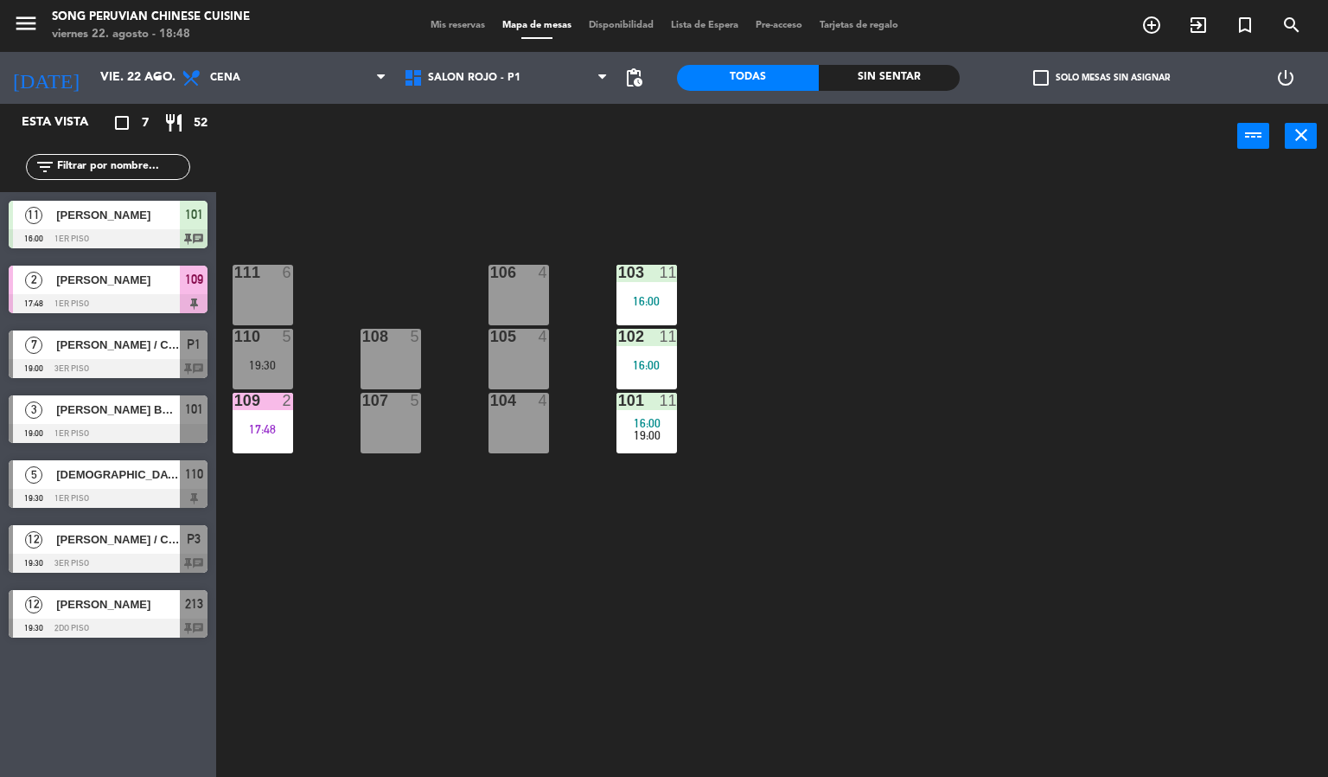
click at [880, 405] on div "103 11 16:00 106 4 111 6 102 11 16:00 105 4 108 5 110 5 19:30 101 11 16:00 19:0…" at bounding box center [778, 474] width 1099 height 608
click at [485, 72] on span "SALON ROJO - P1" at bounding box center [474, 78] width 93 height 12
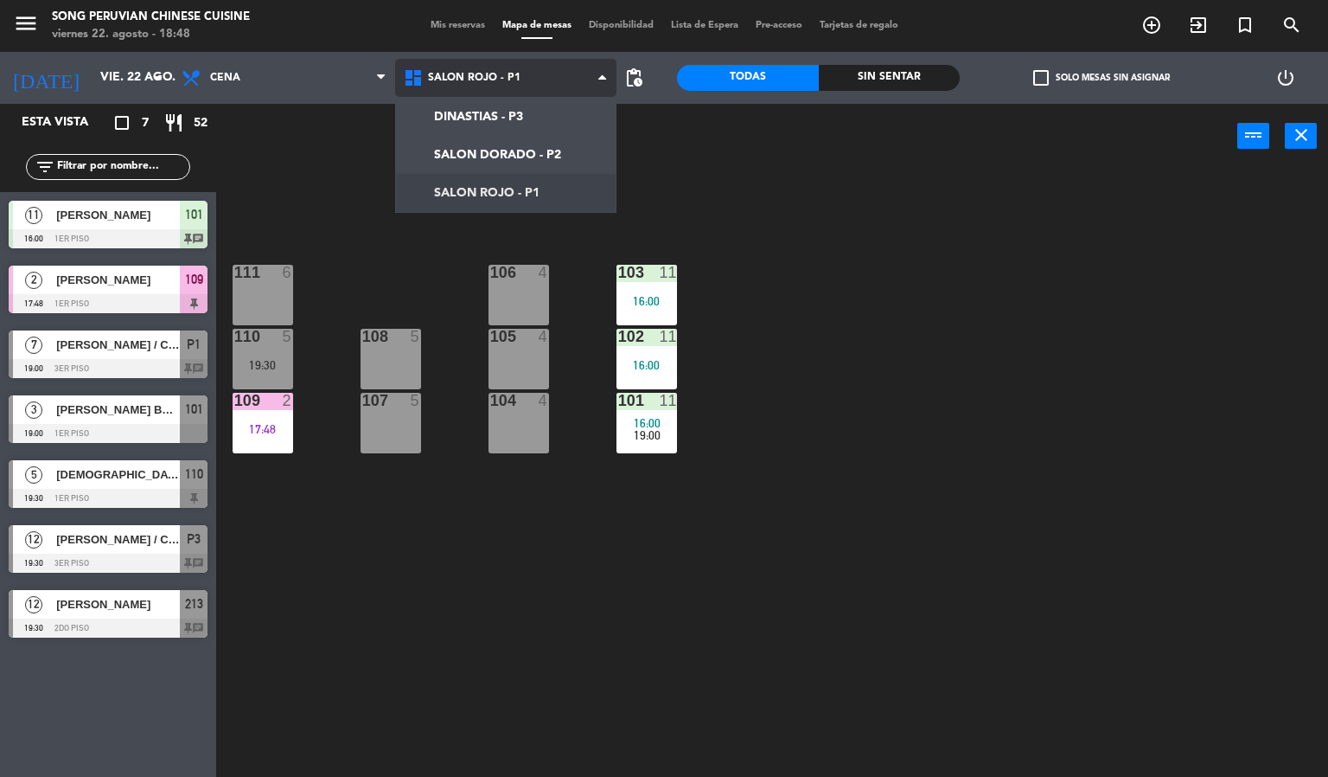
click at [512, 151] on ng-component "menu Song Peruvian Chinese Cuisine [DATE] 22. agosto - 18:48 Mis reservas Mapa …" at bounding box center [664, 388] width 1328 height 777
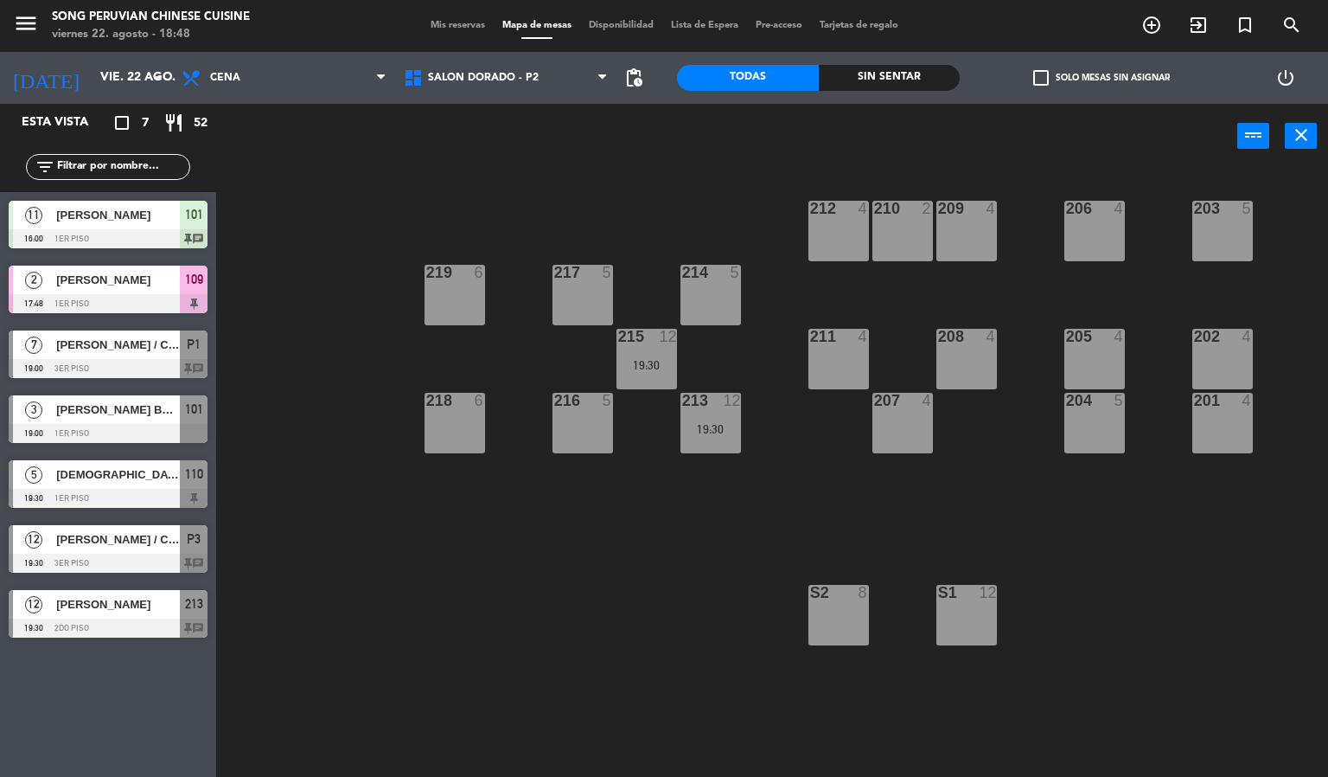
click at [566, 592] on div "203 5 206 4 210 2 212 4 209 4 214 5 217 5 219 6 202 4 205 4 208 4 211 4 215 12 …" at bounding box center [778, 474] width 1099 height 608
click at [701, 394] on div at bounding box center [710, 401] width 29 height 16
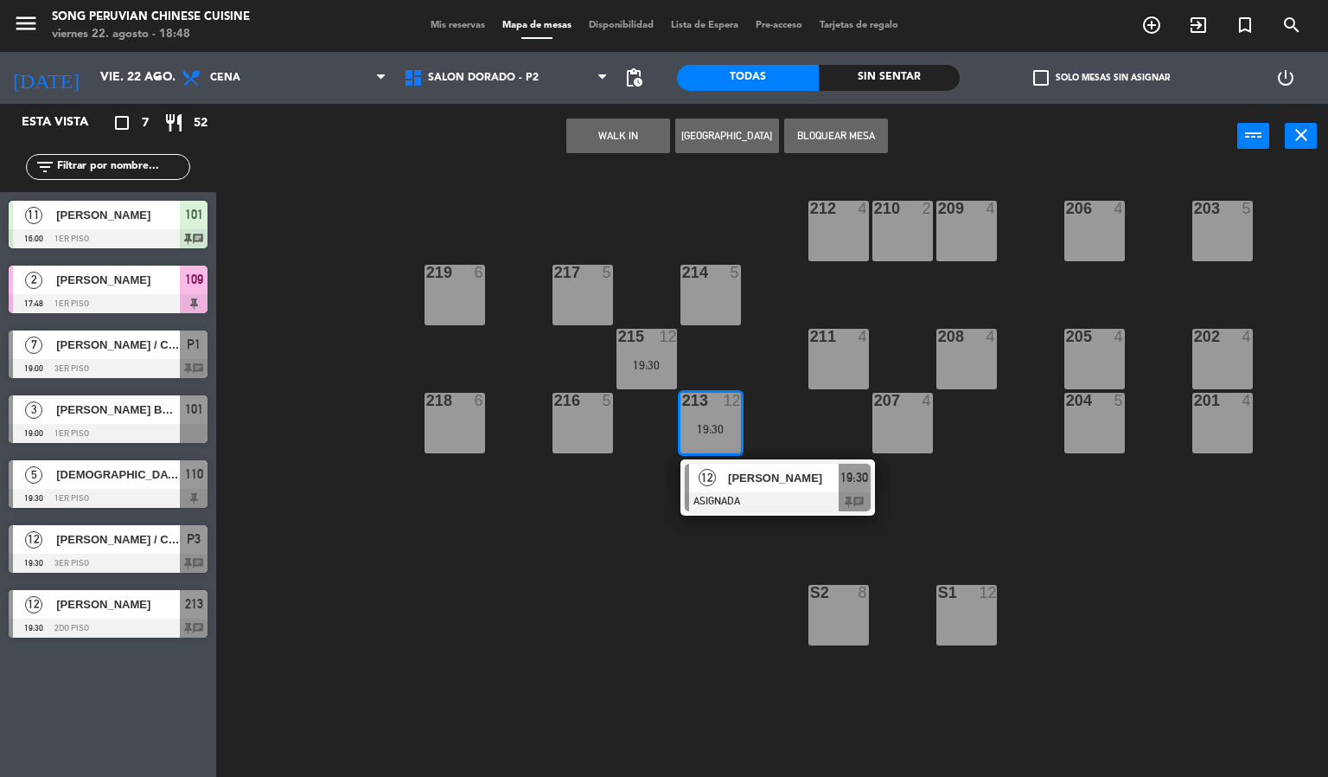
click at [789, 481] on span "[PERSON_NAME]" at bounding box center [783, 478] width 111 height 18
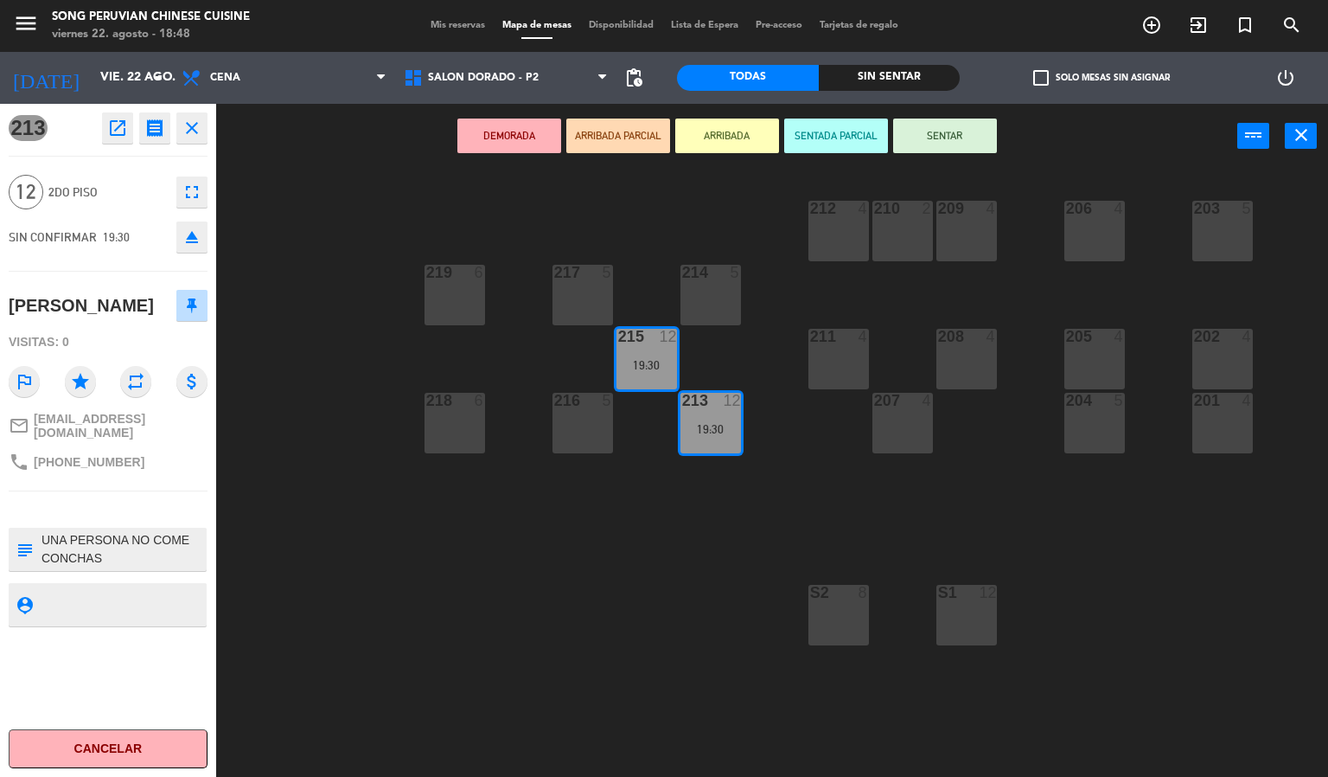
click at [447, 631] on div "203 5 206 4 210 2 212 4 209 4 214 5 217 5 219 6 202 4 205 4 208 4 211 4 215 12 …" at bounding box center [778, 474] width 1099 height 608
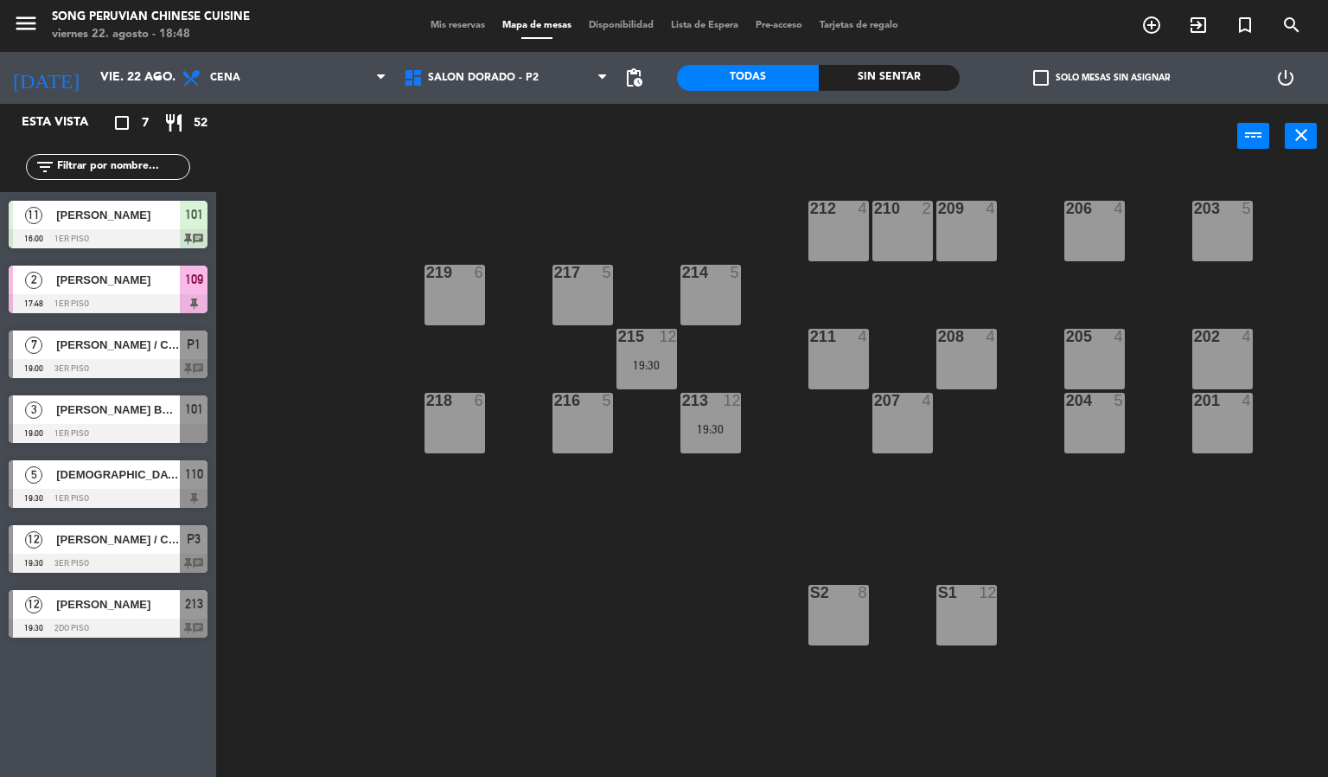
click at [657, 592] on div "203 5 206 4 210 2 212 4 209 4 214 5 217 5 219 6 202 4 205 4 208 4 211 4 215 12 …" at bounding box center [778, 474] width 1099 height 608
click at [517, 76] on span "SALON DORADO - P2" at bounding box center [483, 78] width 111 height 12
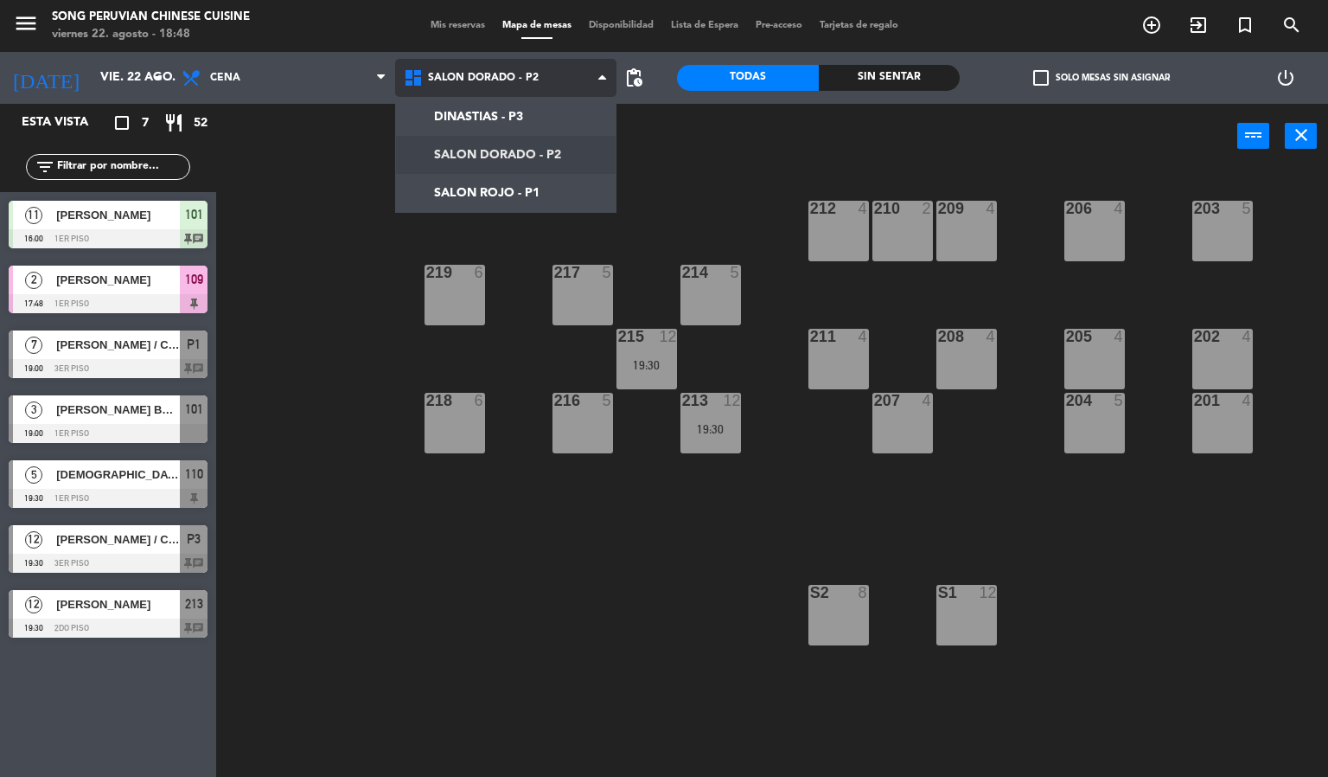
click at [555, 179] on ng-component "menu Song Peruvian Chinese Cuisine [DATE] 22. agosto - 18:48 Mis reservas Mapa …" at bounding box center [664, 388] width 1328 height 777
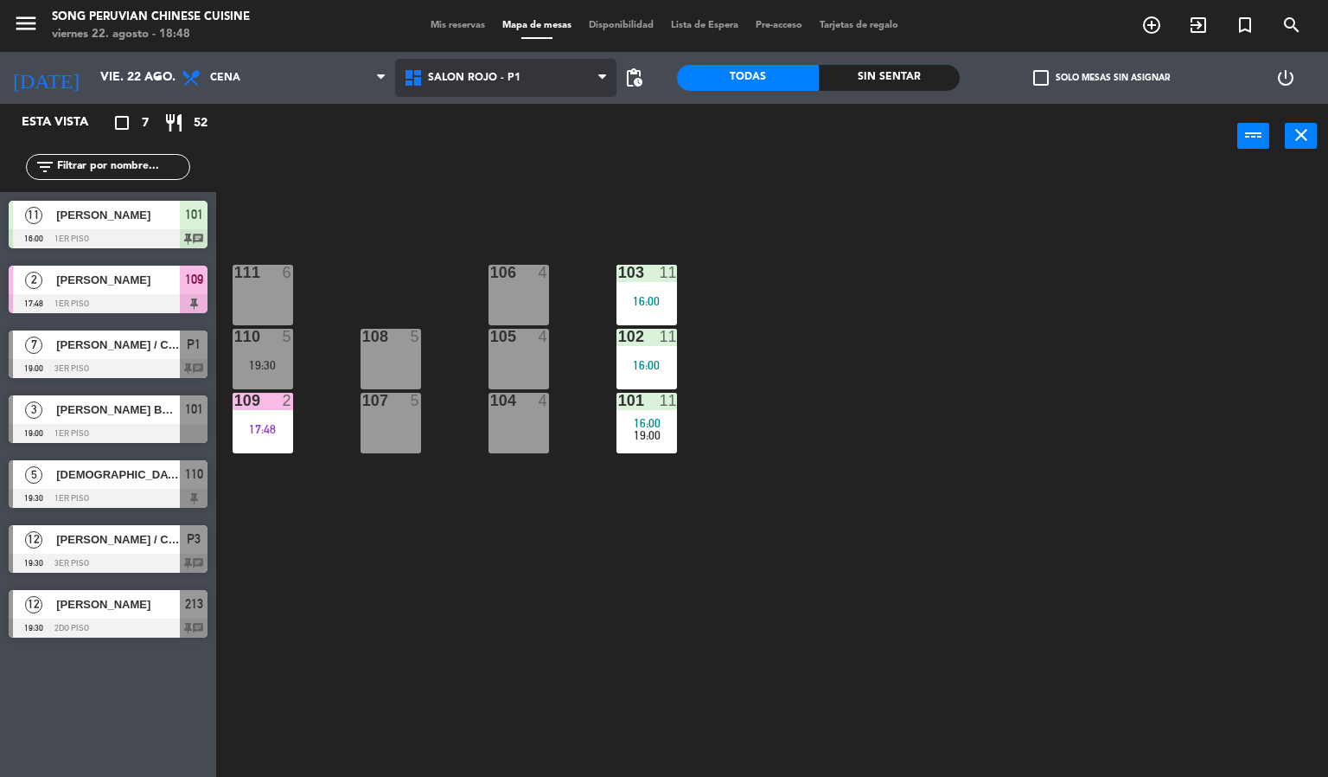
click at [515, 81] on span "SALON ROJO - P1" at bounding box center [474, 78] width 93 height 12
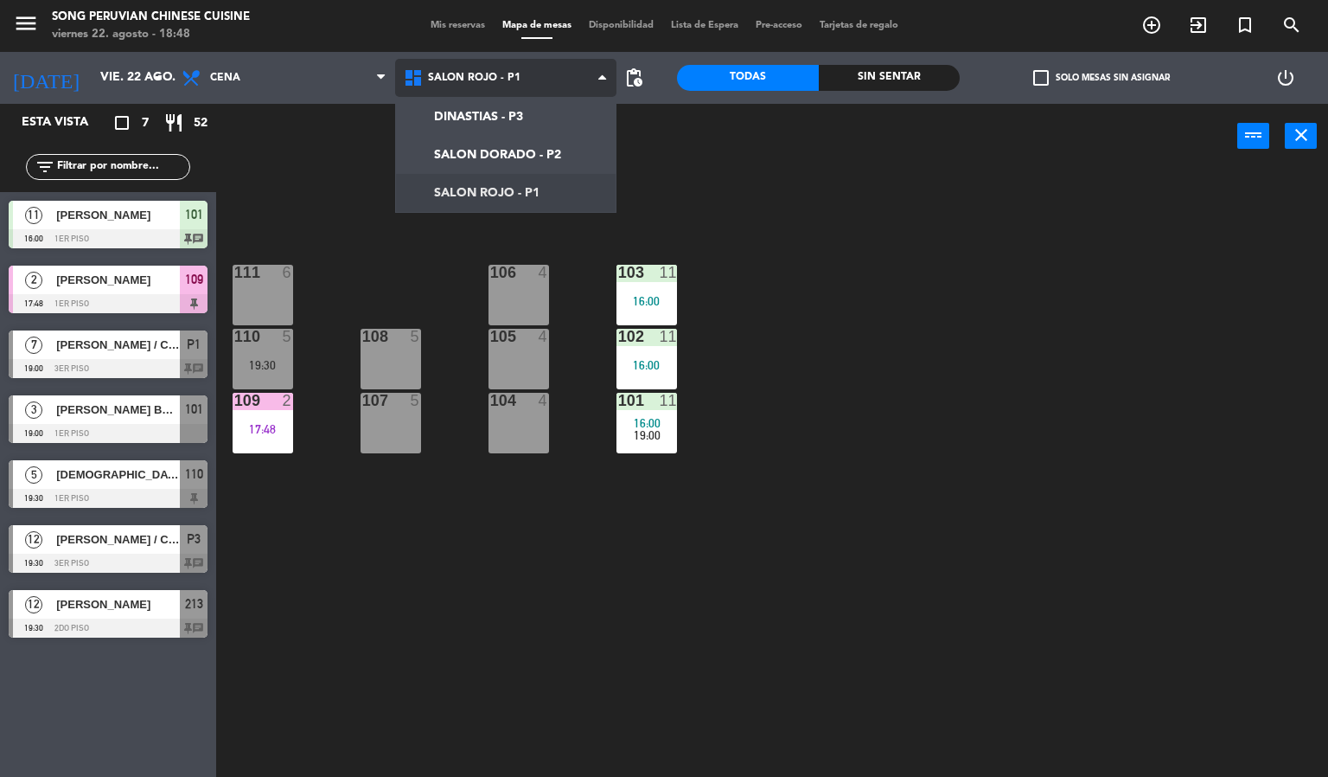
click at [566, 151] on ng-component "menu Song Peruvian Chinese Cuisine [DATE] 22. agosto - 18:48 Mis reservas Mapa …" at bounding box center [664, 388] width 1328 height 777
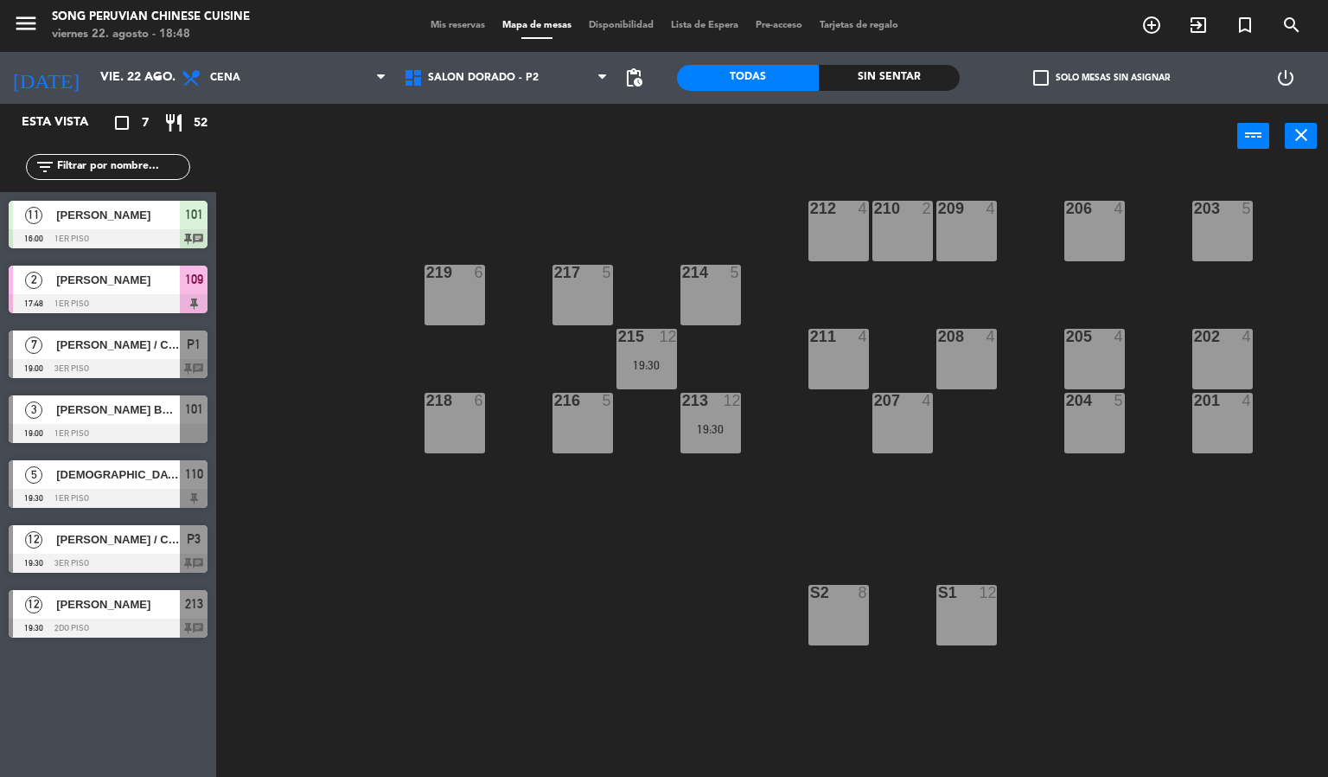
click at [721, 424] on div "19:30" at bounding box center [711, 429] width 61 height 12
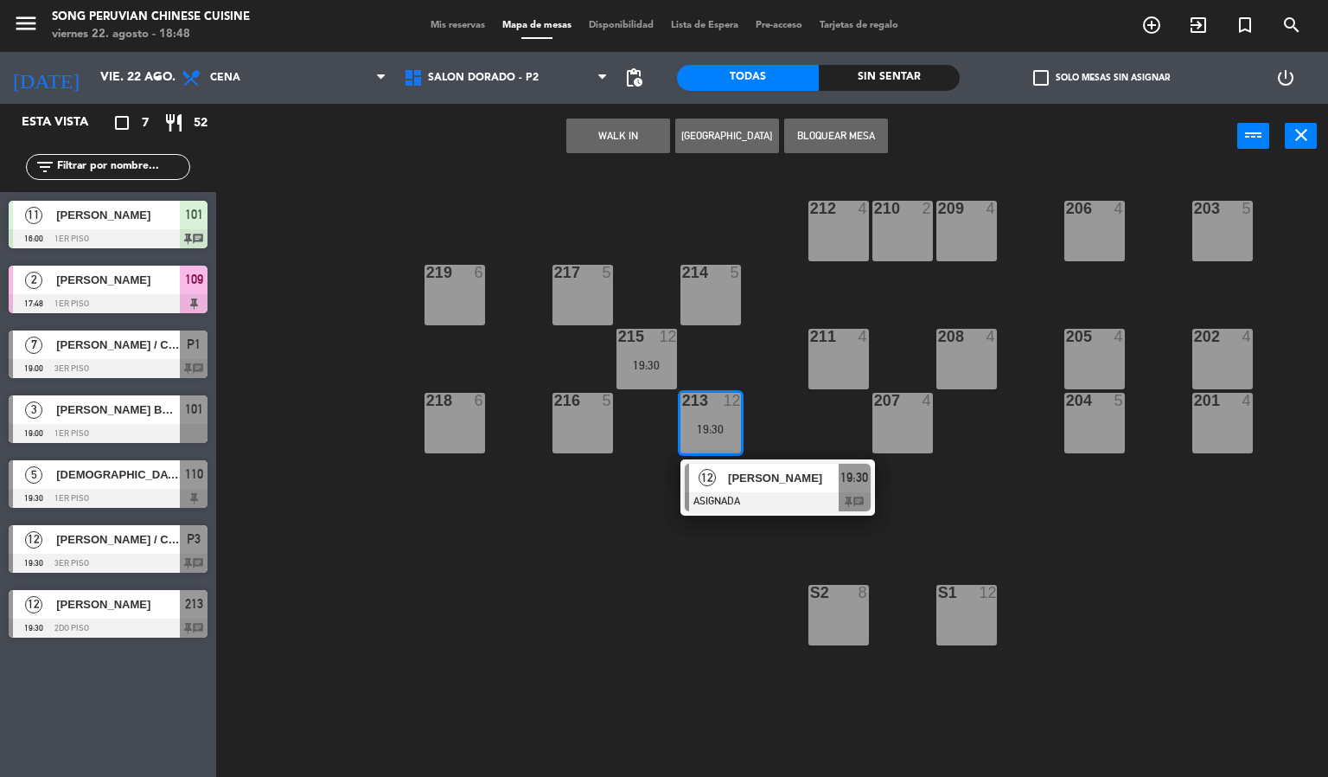
click at [764, 496] on div at bounding box center [778, 501] width 186 height 19
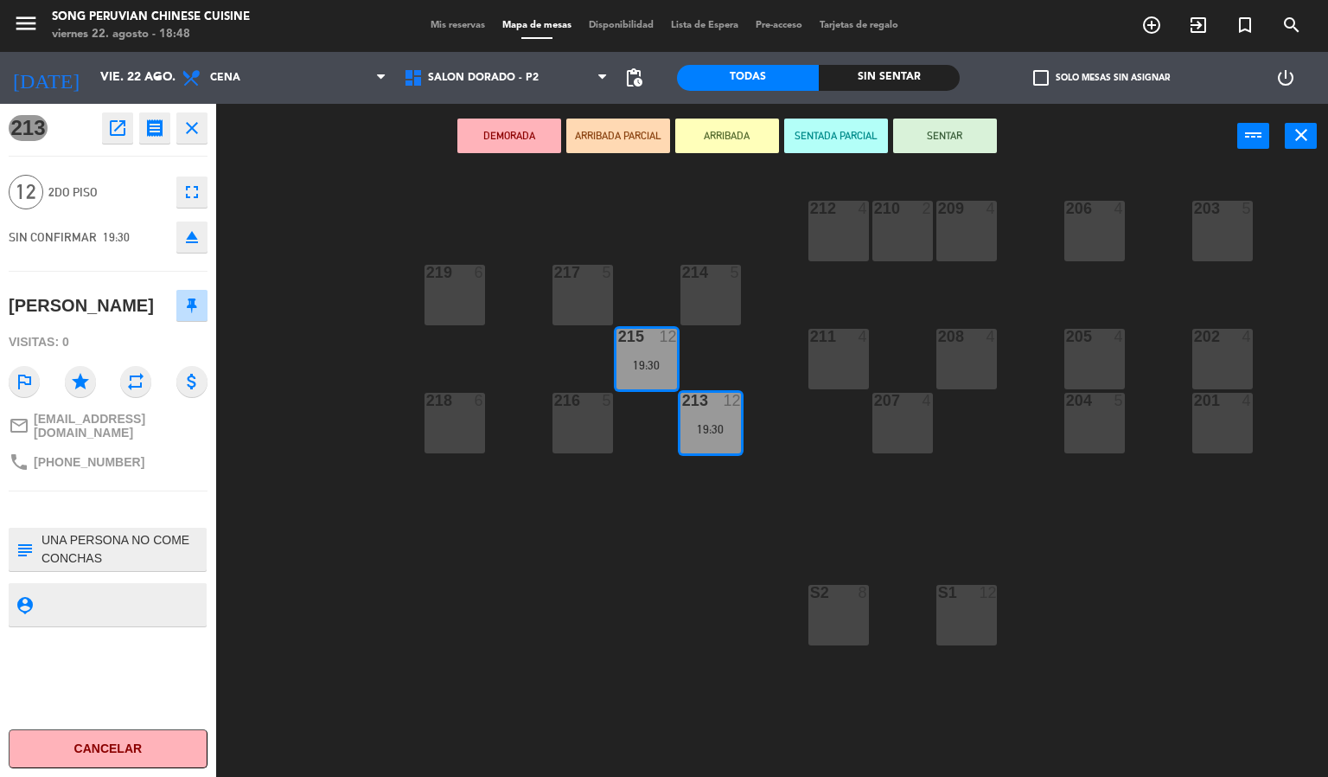
click at [188, 234] on icon "eject" at bounding box center [192, 237] width 21 height 21
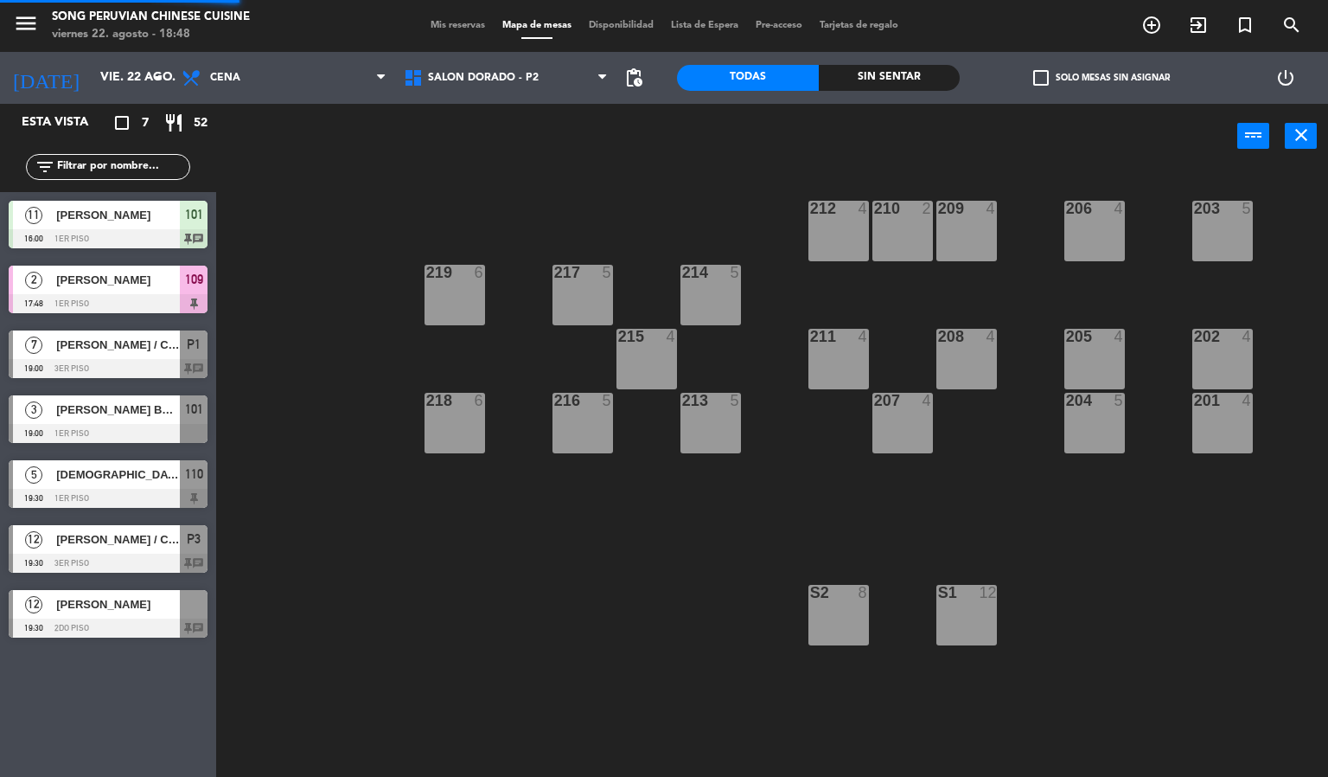
click at [455, 618] on div "203 5 206 4 210 2 212 4 209 4 214 5 217 5 219 6 202 4 205 4 208 4 211 4 215 4 2…" at bounding box center [778, 474] width 1099 height 608
click at [136, 605] on span "[PERSON_NAME]" at bounding box center [118, 604] width 124 height 18
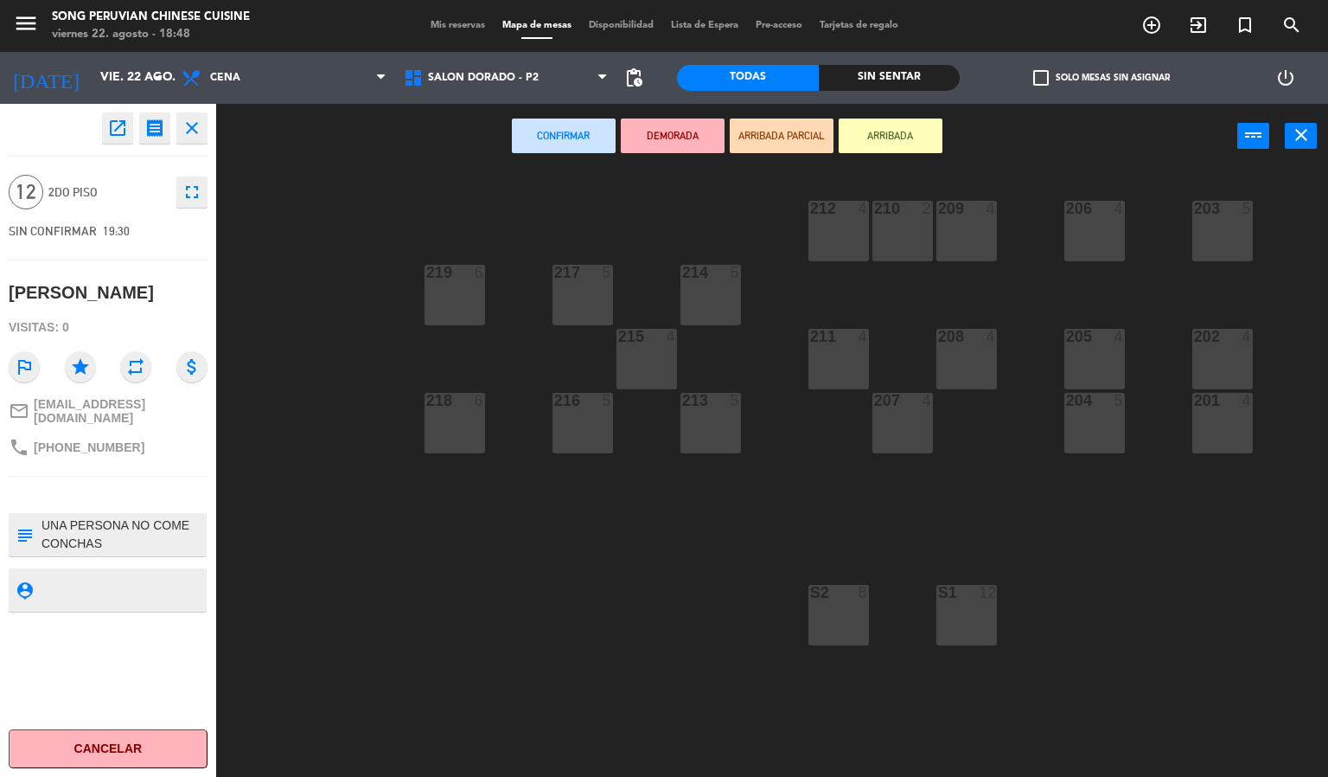
click at [729, 415] on div "213 5" at bounding box center [711, 423] width 61 height 61
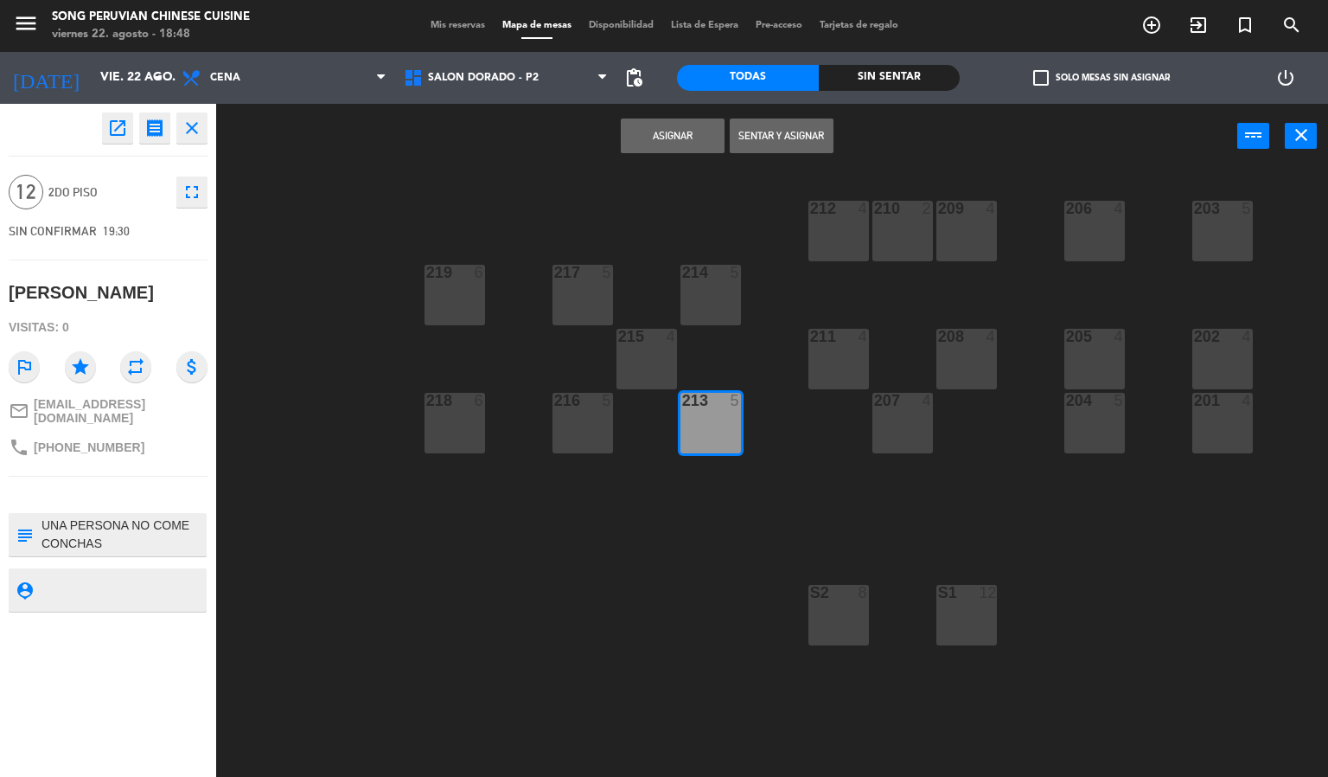
click at [631, 361] on div "215 4" at bounding box center [647, 359] width 61 height 61
click at [722, 271] on div at bounding box center [710, 273] width 29 height 16
click at [662, 123] on button "Asignar" at bounding box center [673, 135] width 104 height 35
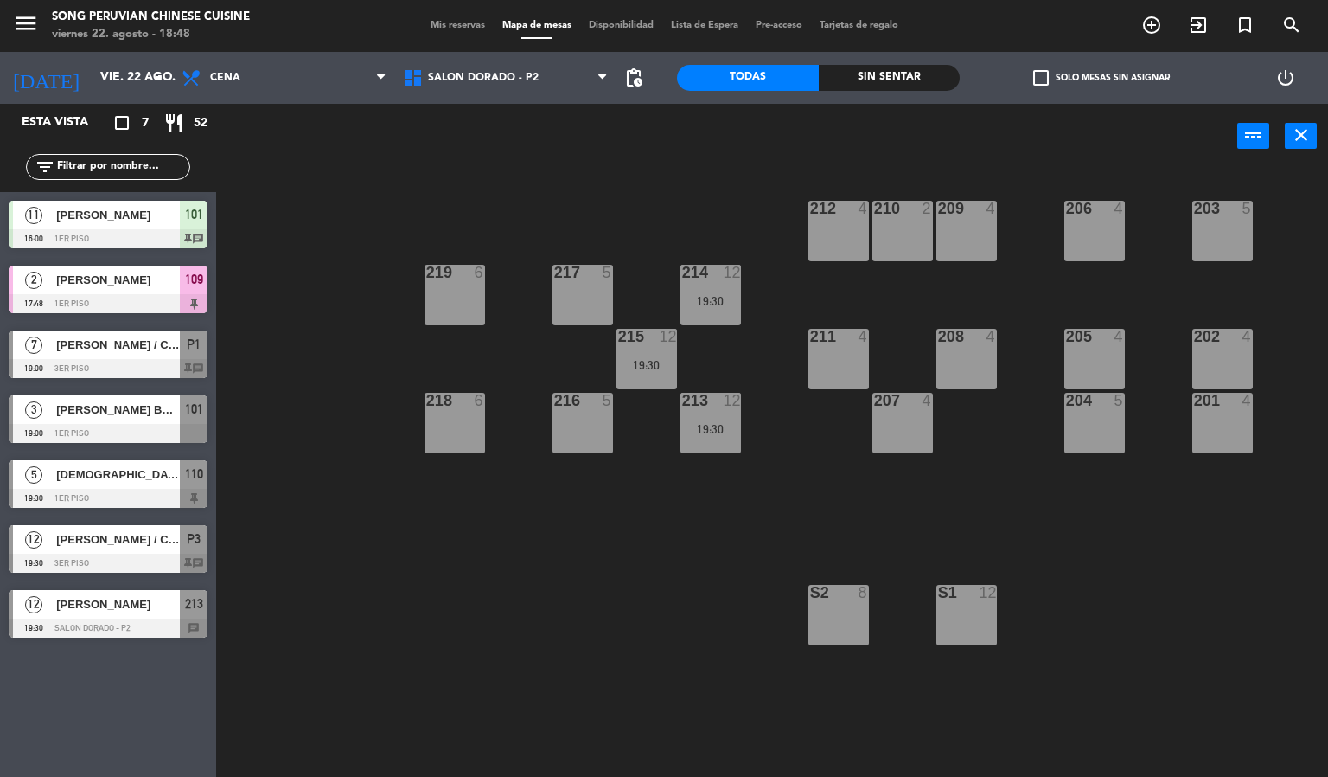
click at [502, 675] on div "203 5 206 4 210 2 212 4 209 4 214 12 19:30 217 5 219 6 202 4 205 4 208 4 211 4 …" at bounding box center [778, 474] width 1099 height 608
click at [545, 605] on div "203 5 206 4 210 2 212 4 209 4 214 12 19:30 217 5 219 6 202 4 205 4 208 4 211 4 …" at bounding box center [778, 474] width 1099 height 608
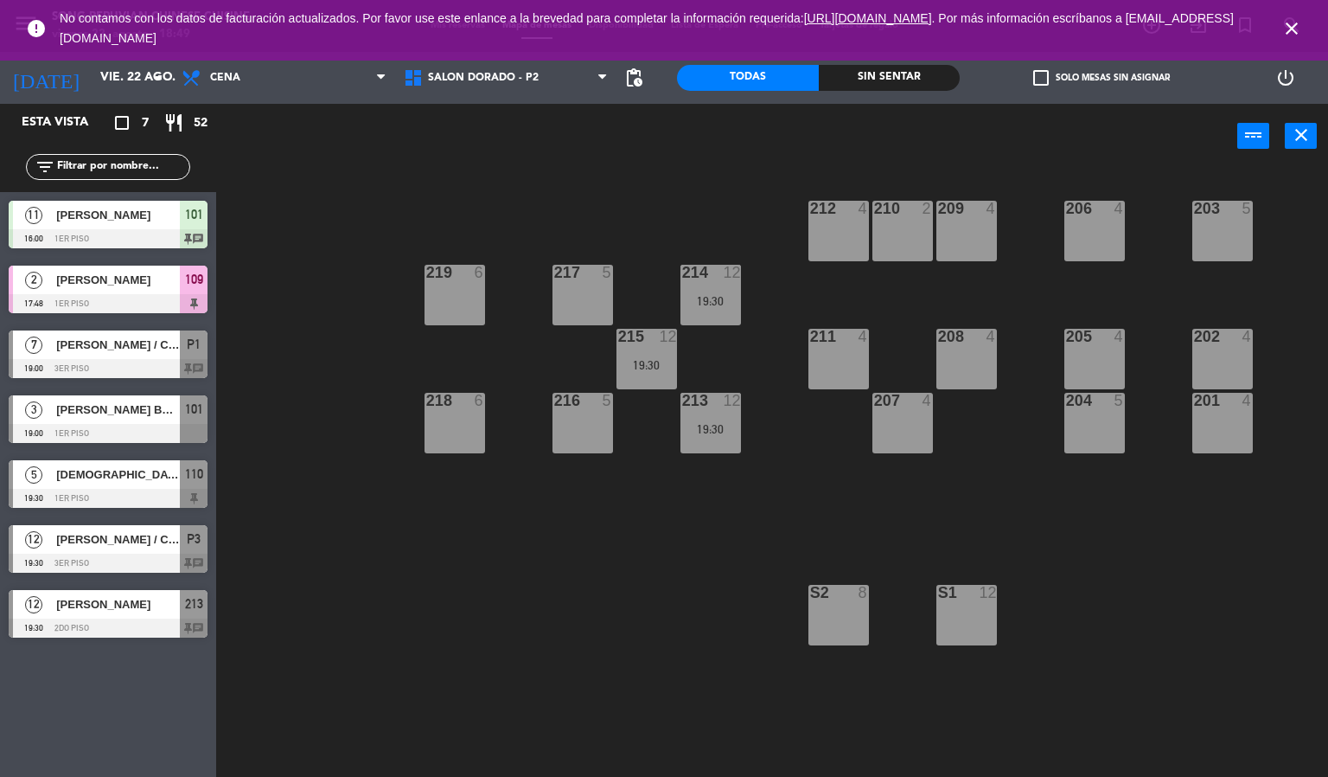
click at [1292, 27] on icon "close" at bounding box center [1292, 28] width 21 height 21
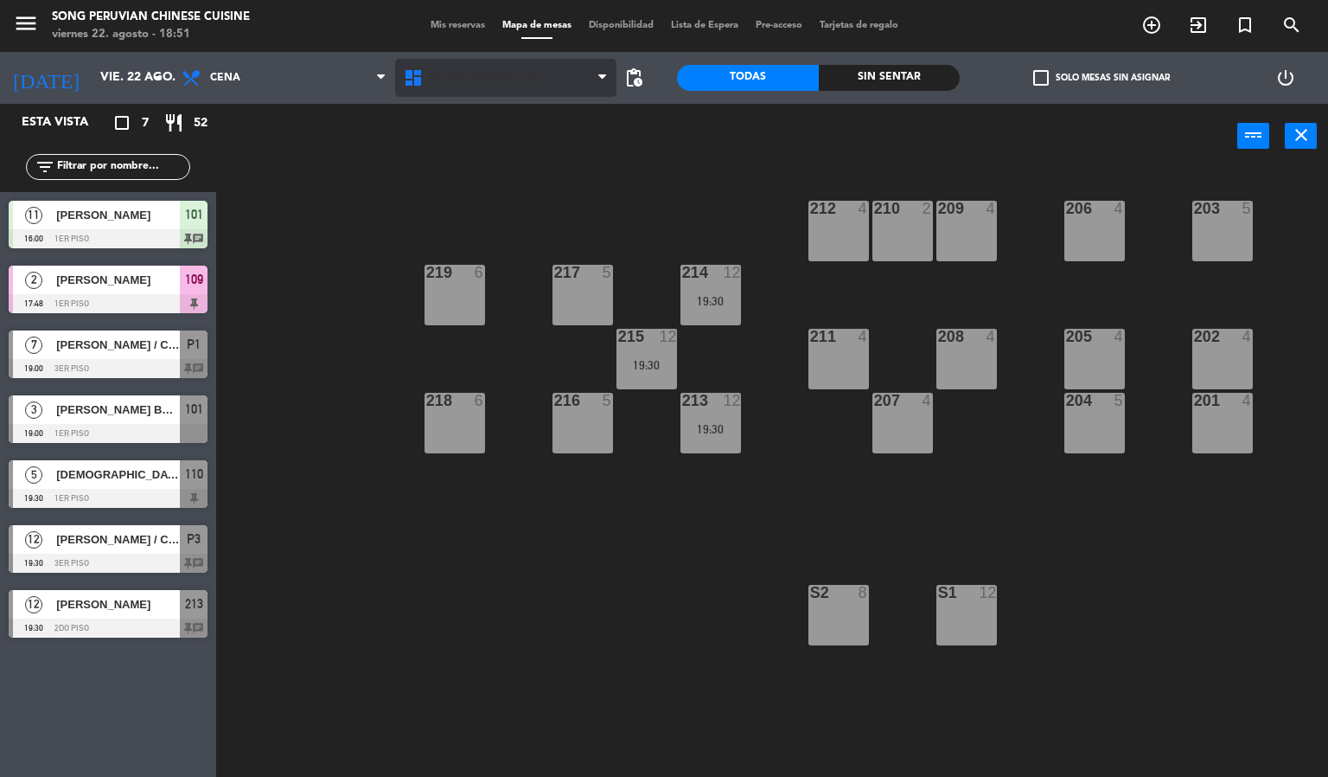
click at [543, 76] on span "SALON DORADO - P2" at bounding box center [506, 78] width 222 height 38
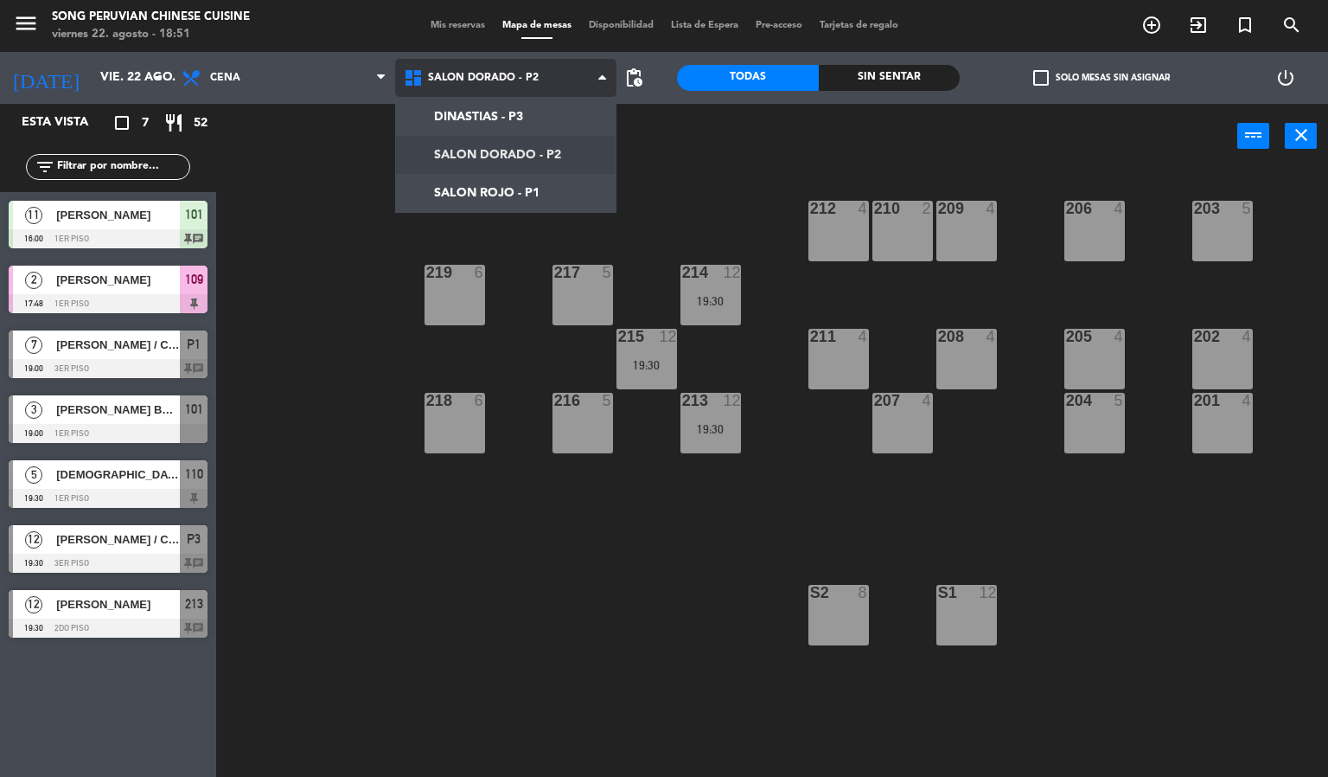
click at [545, 205] on ng-component "menu Song Peruvian Chinese Cuisine [DATE] 22. agosto - 18:51 Mis reservas Mapa …" at bounding box center [664, 388] width 1328 height 777
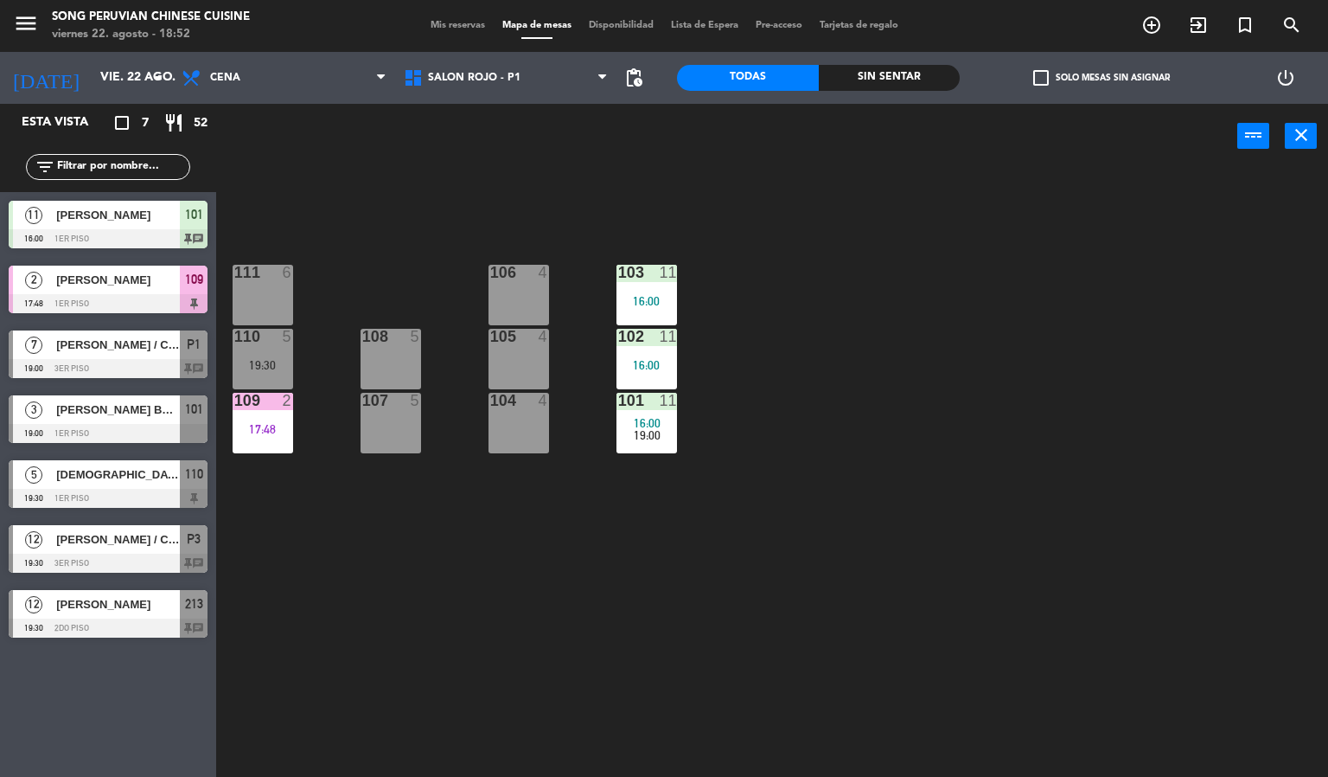
click at [457, 21] on span "Mis reservas" at bounding box center [458, 26] width 72 height 10
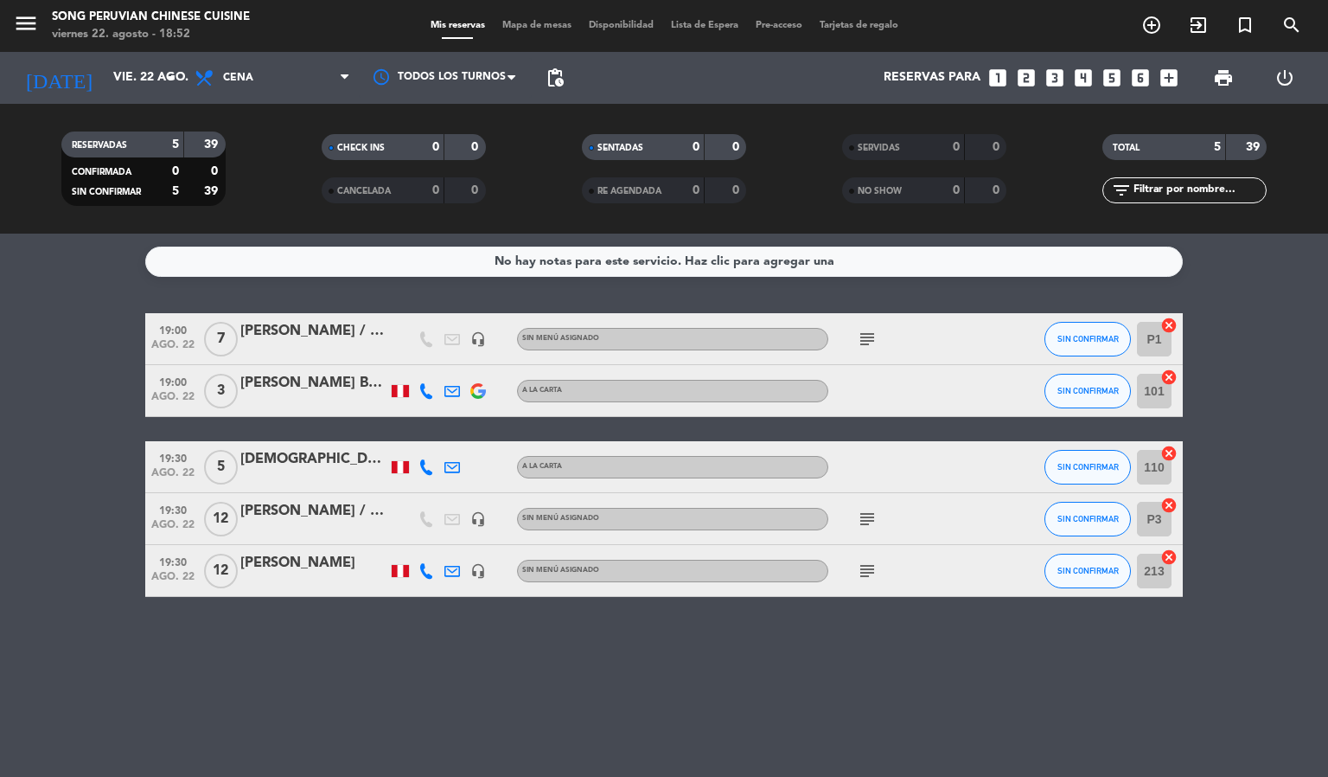
click at [537, 21] on span "Mapa de mesas" at bounding box center [537, 26] width 86 height 10
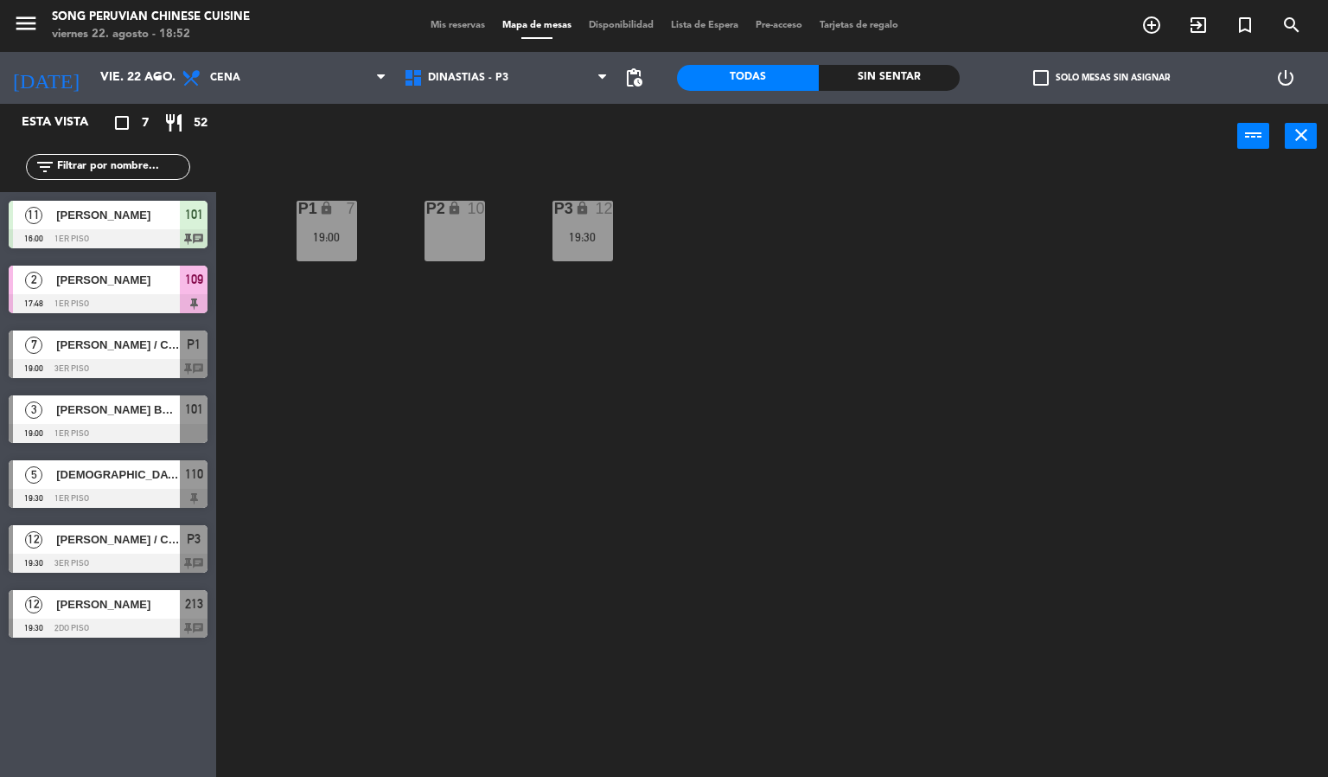
click at [686, 400] on div "P2 lock 10 P3 lock 12 19:30 P1 lock 7 19:00" at bounding box center [778, 474] width 1099 height 608
click at [520, 62] on span "DINASTIAS - P3" at bounding box center [506, 78] width 222 height 38
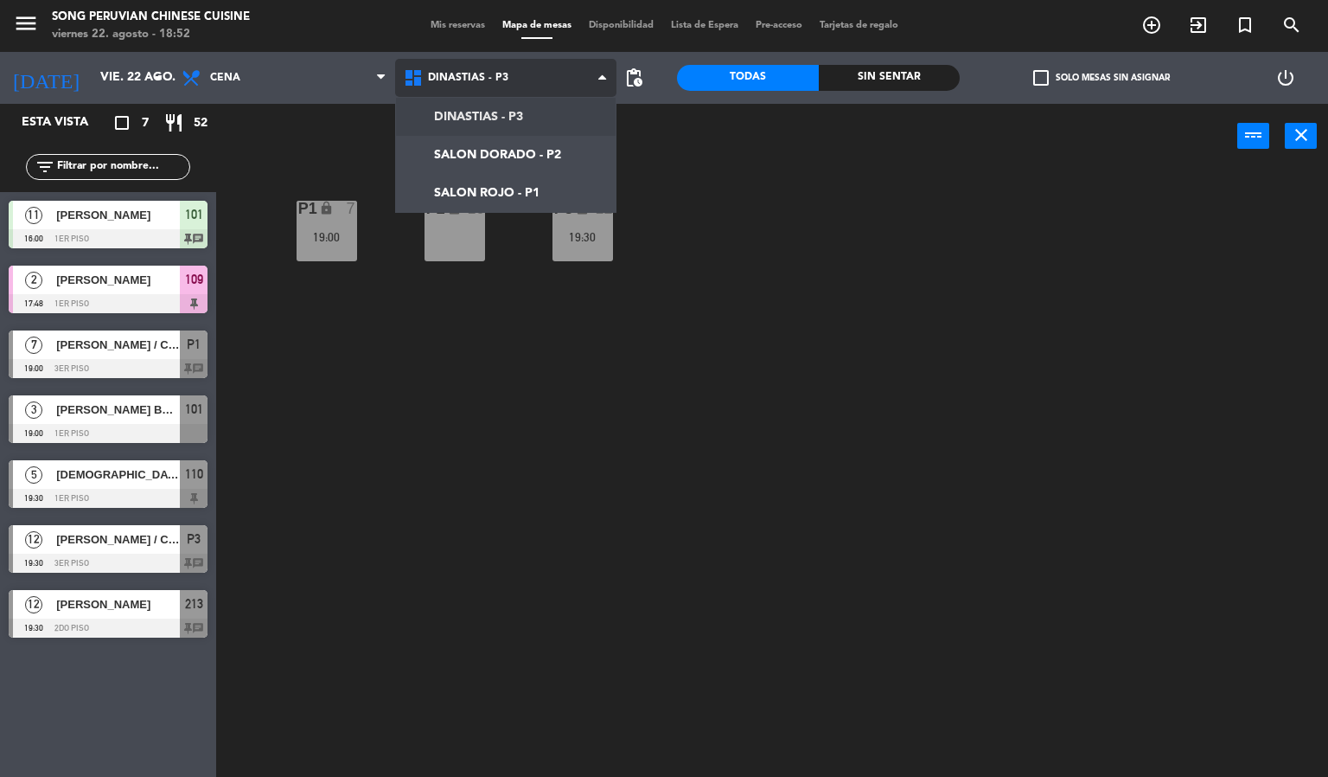
click at [511, 187] on ng-component "menu Song Peruvian Chinese Cuisine [DATE] 22. agosto - 18:52 Mis reservas Mapa …" at bounding box center [664, 388] width 1328 height 777
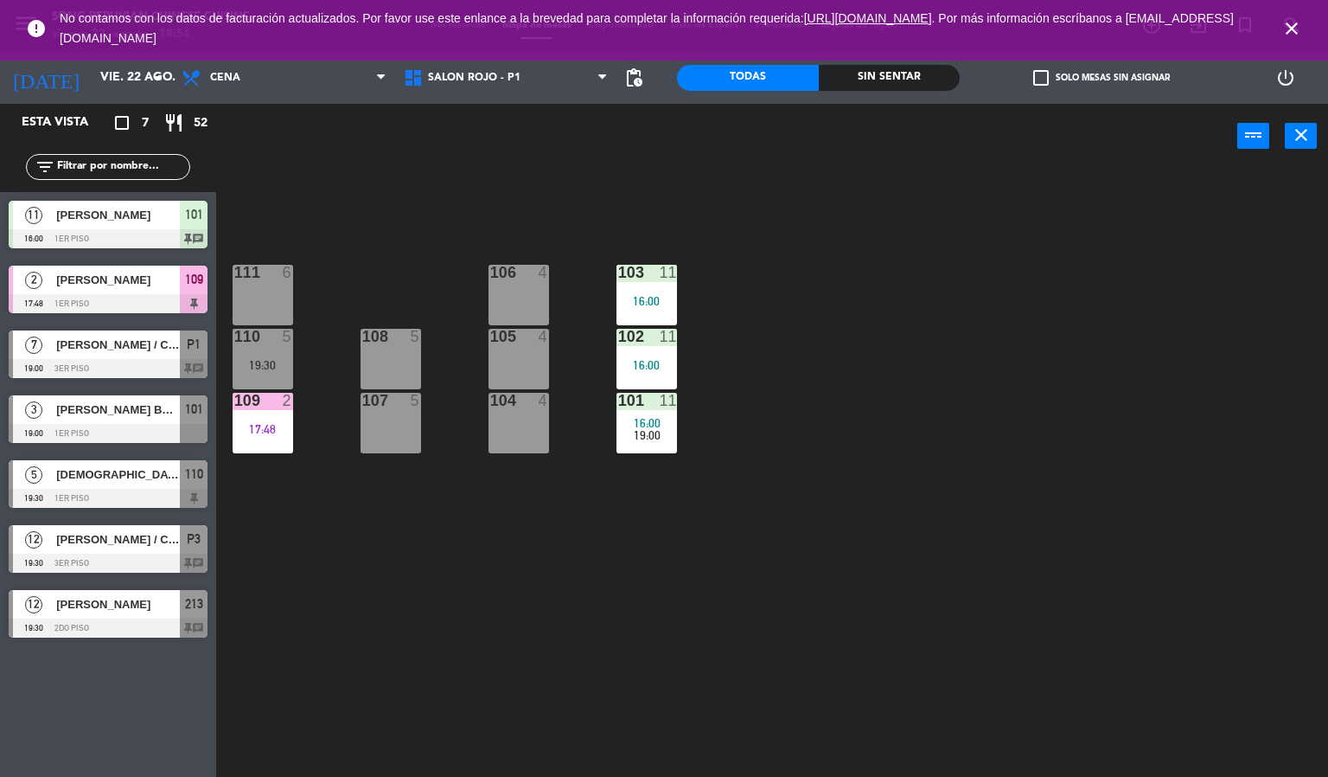
click at [1292, 16] on span "close" at bounding box center [1292, 28] width 47 height 47
click at [1295, 22] on icon "close" at bounding box center [1292, 28] width 21 height 21
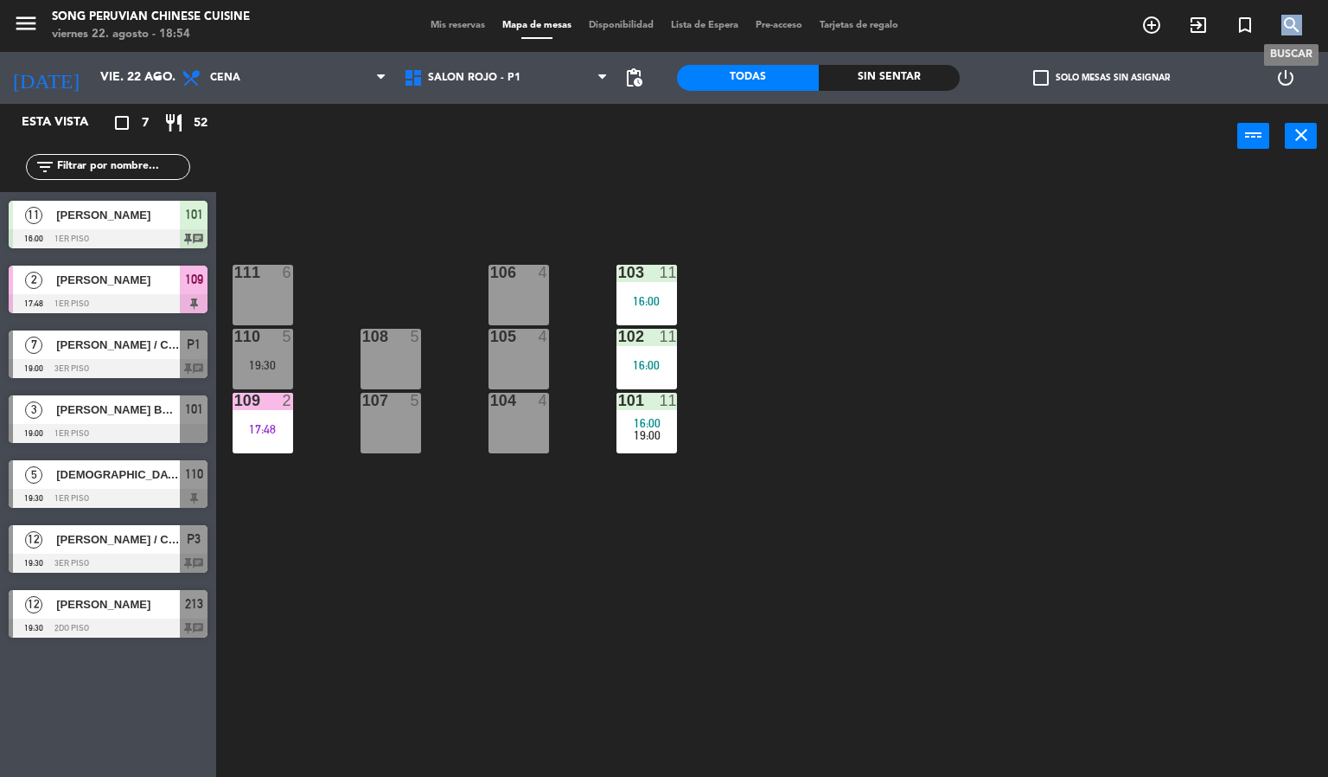
click at [1296, 22] on icon "search" at bounding box center [1292, 25] width 21 height 21
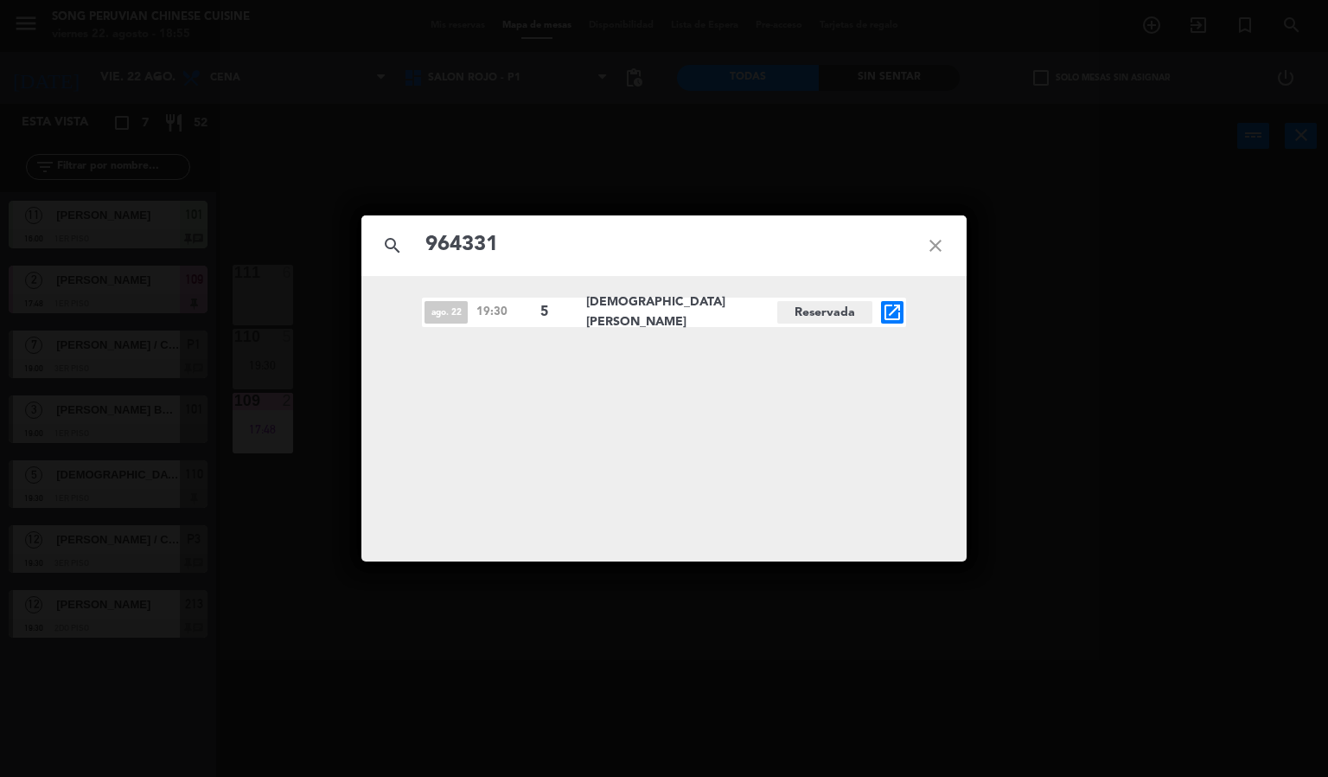
type input "964331"
click at [963, 241] on icon "close" at bounding box center [936, 245] width 62 height 62
click at [943, 242] on icon "close" at bounding box center [936, 245] width 62 height 62
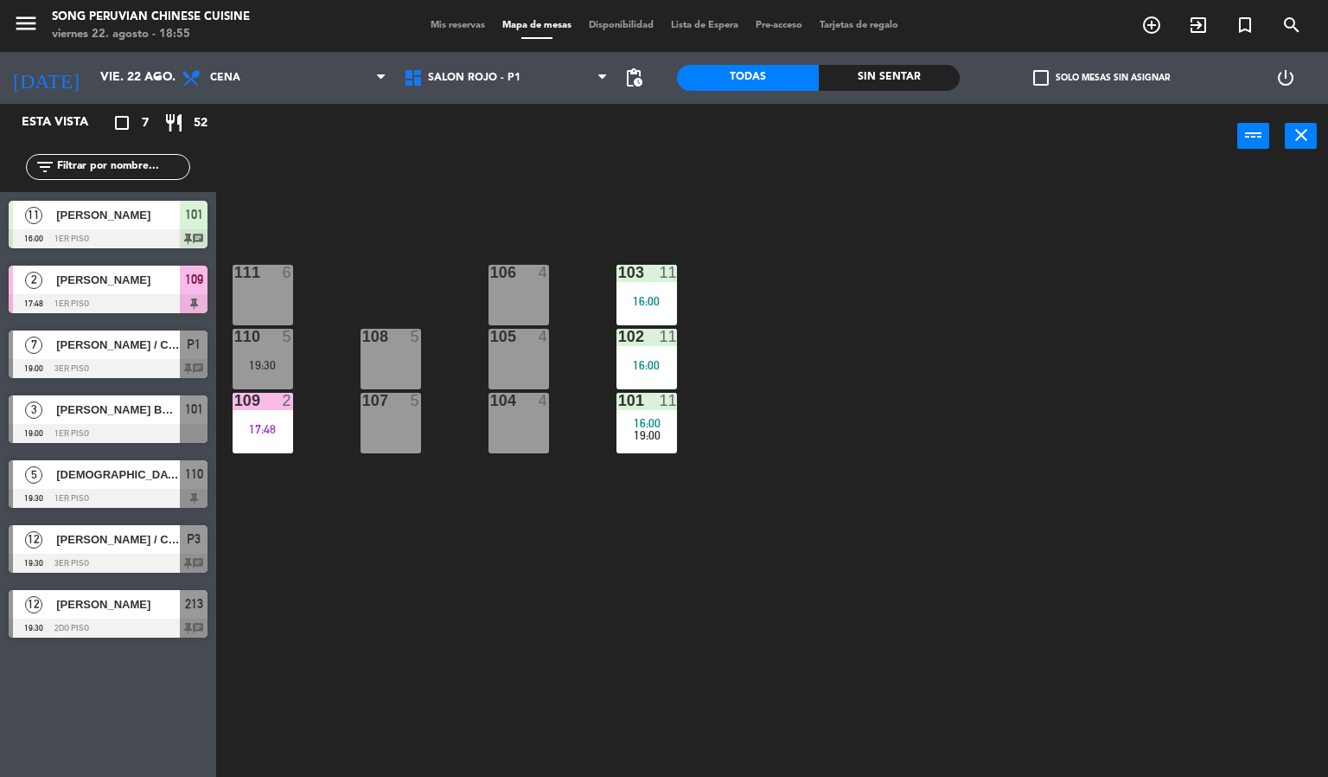
click at [125, 489] on div at bounding box center [108, 498] width 199 height 19
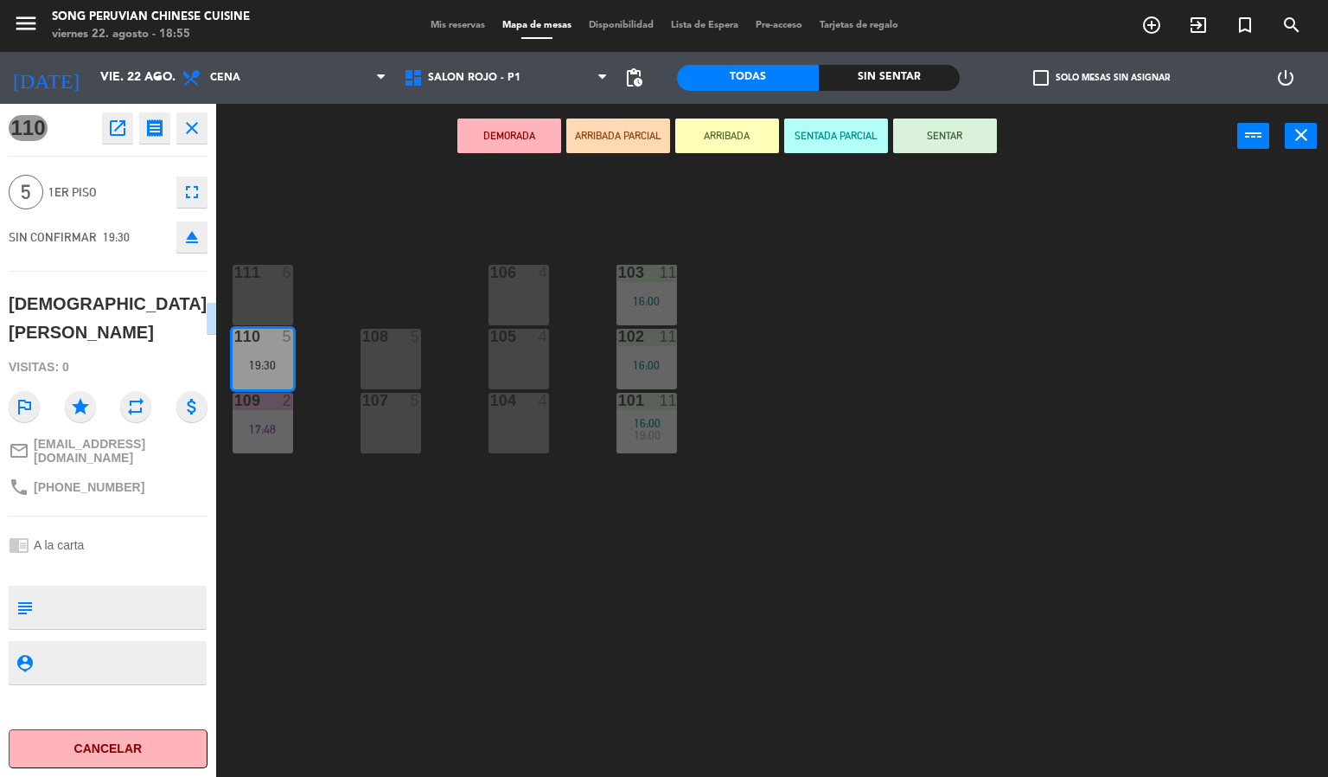
click at [402, 615] on div "103 11 16:00 106 4 111 6 102 11 16:00 105 4 108 5 110 5 19:30 101 11 16:00 19:0…" at bounding box center [778, 474] width 1099 height 608
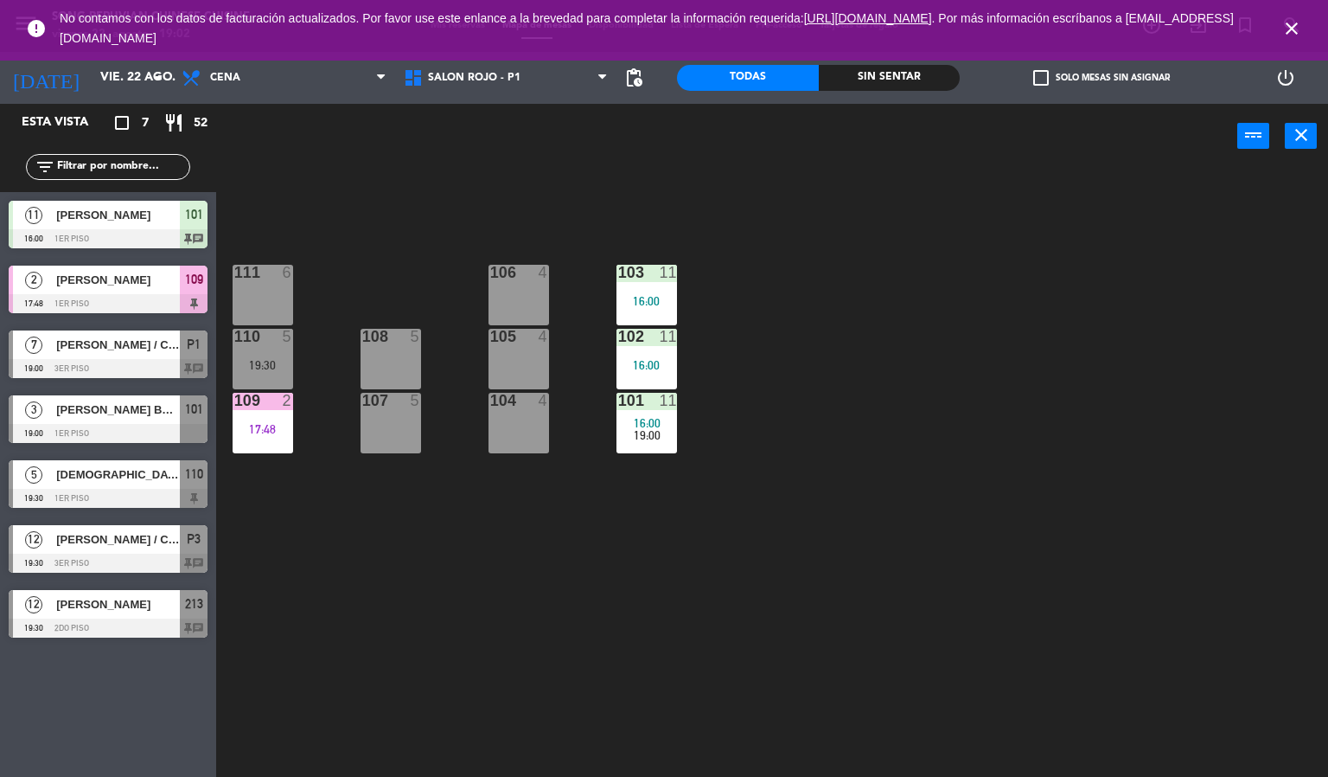
click at [114, 423] on div "3 [PERSON_NAME] BOY [PERSON_NAME] 19:00 1er piso 101" at bounding box center [108, 419] width 216 height 65
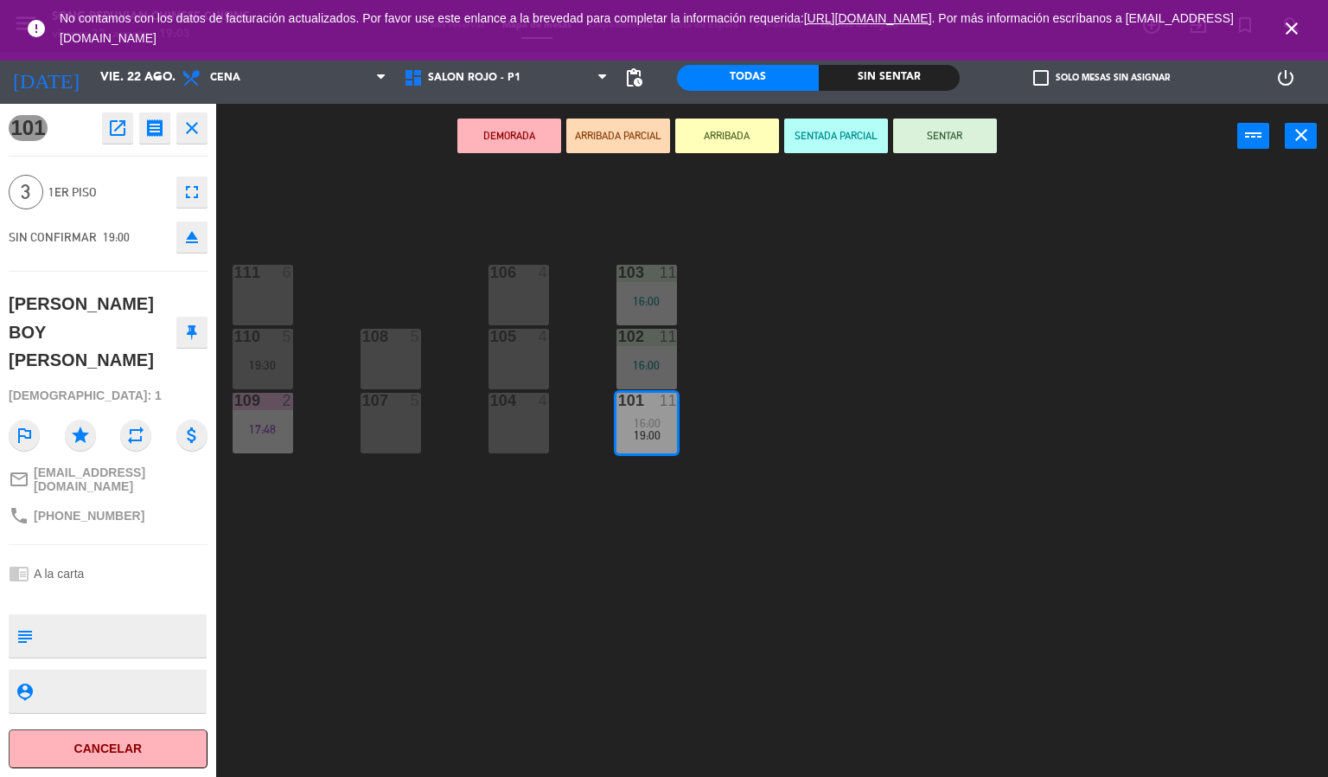
click at [434, 234] on div "103 11 16:00 106 4 111 6 102 11 16:00 105 4 108 5 110 5 19:30 101 11 16:00 19:0…" at bounding box center [778, 474] width 1099 height 608
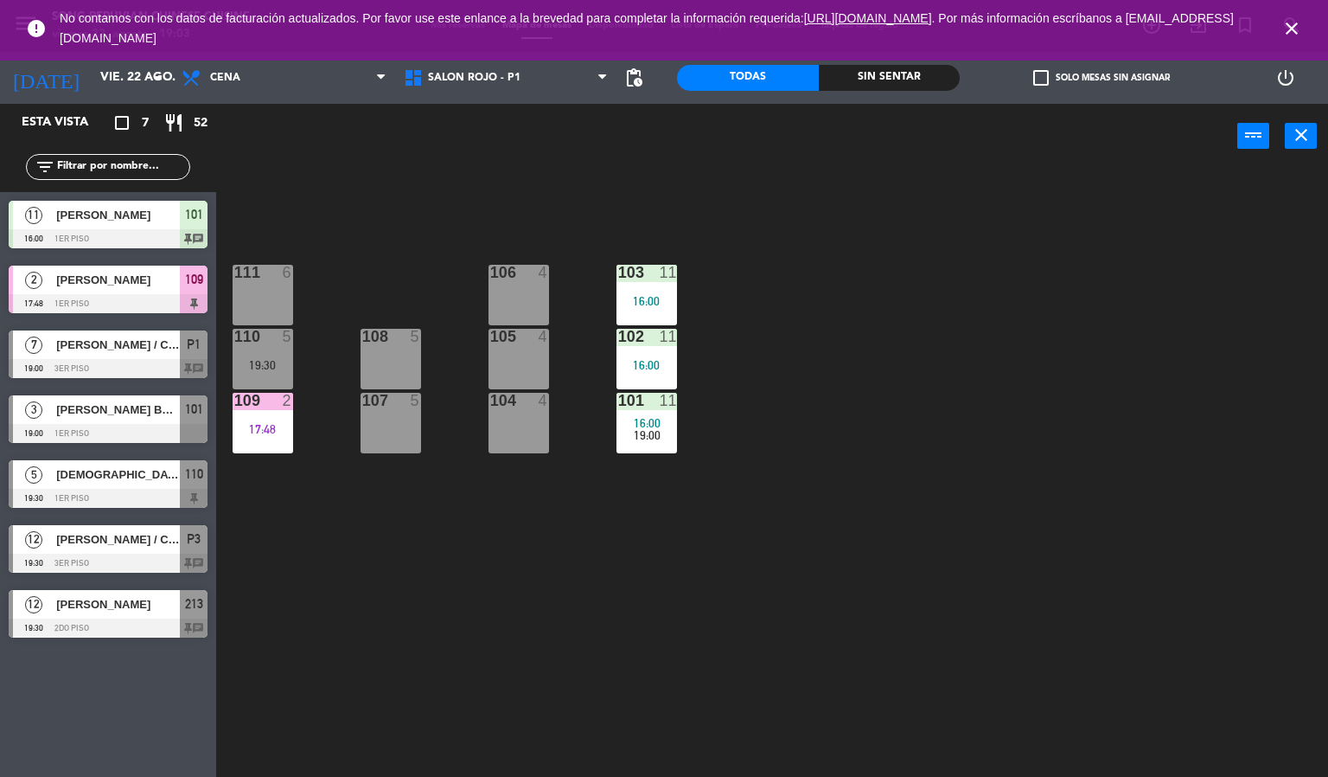
click at [68, 410] on span "[PERSON_NAME] BOY [PERSON_NAME]" at bounding box center [118, 409] width 124 height 18
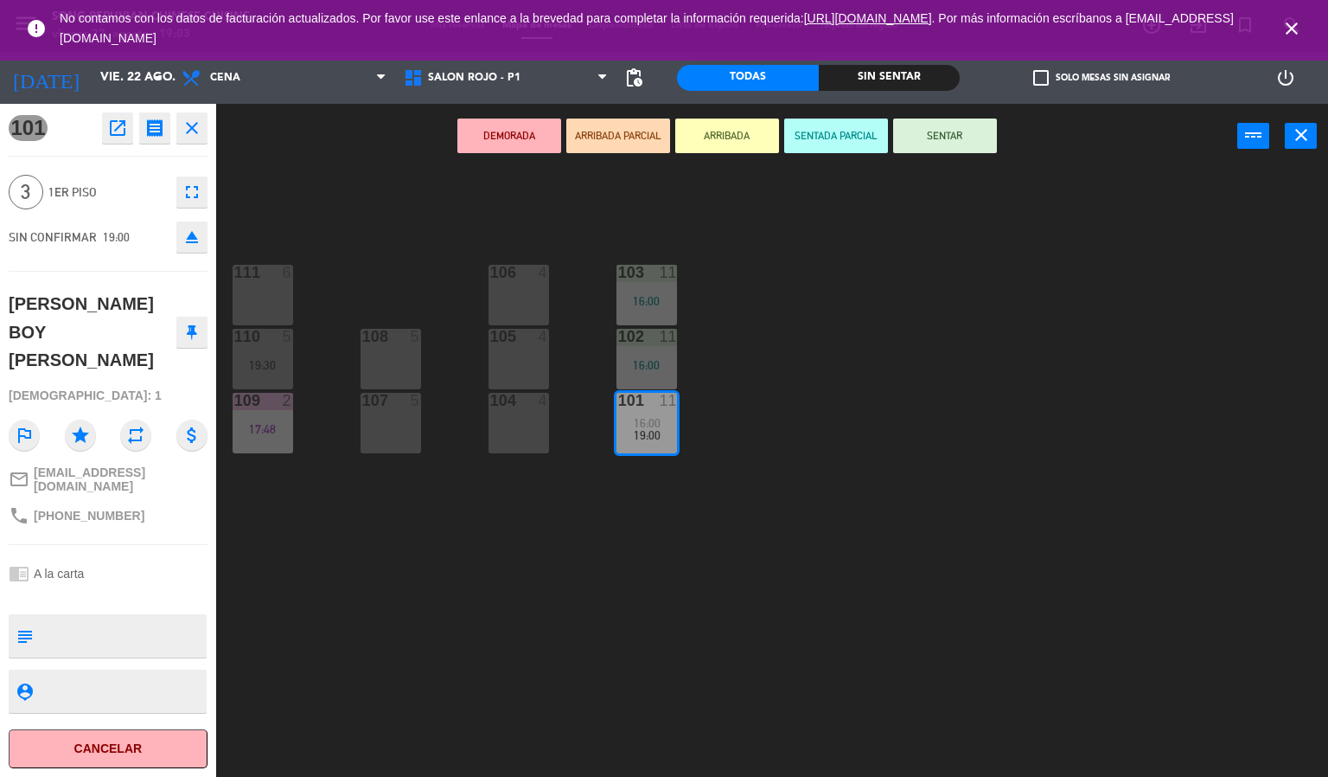
click at [528, 367] on div "105 4" at bounding box center [519, 359] width 61 height 61
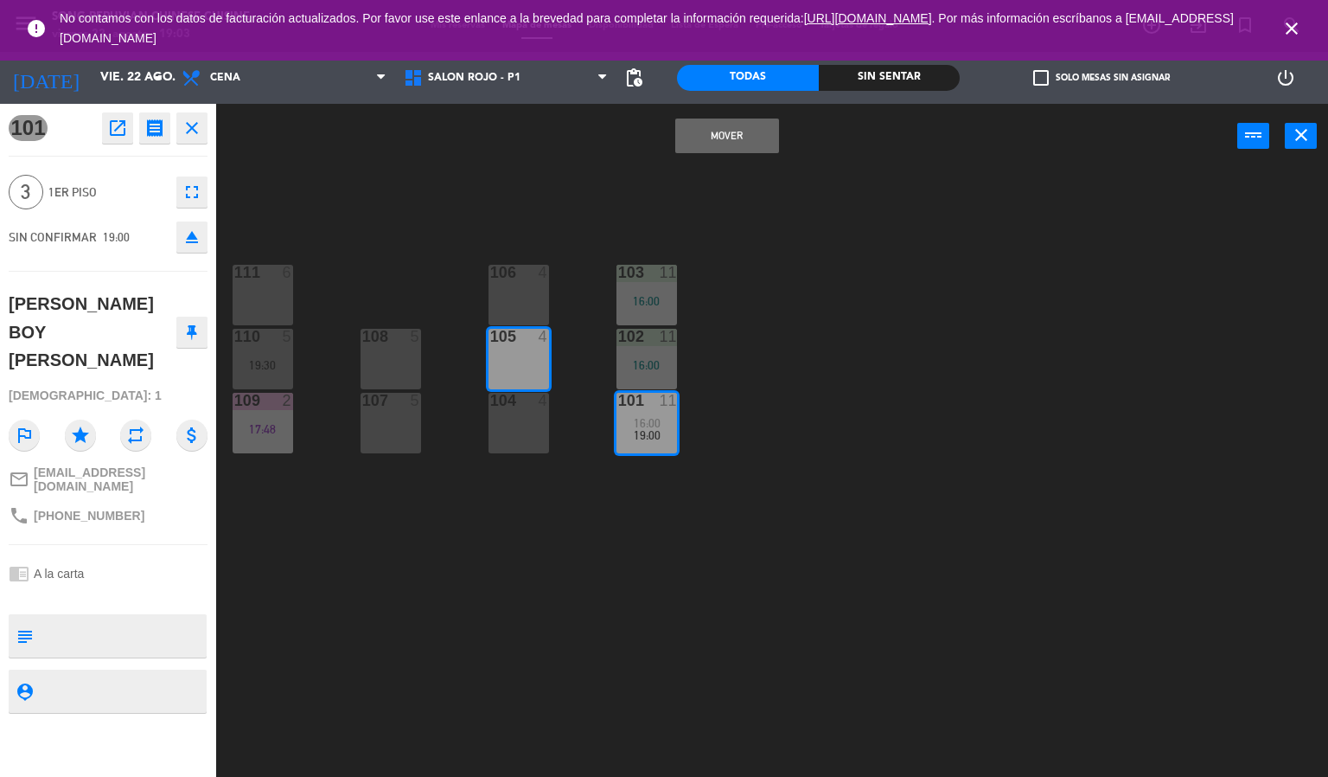
click at [756, 132] on button "Mover" at bounding box center [727, 135] width 104 height 35
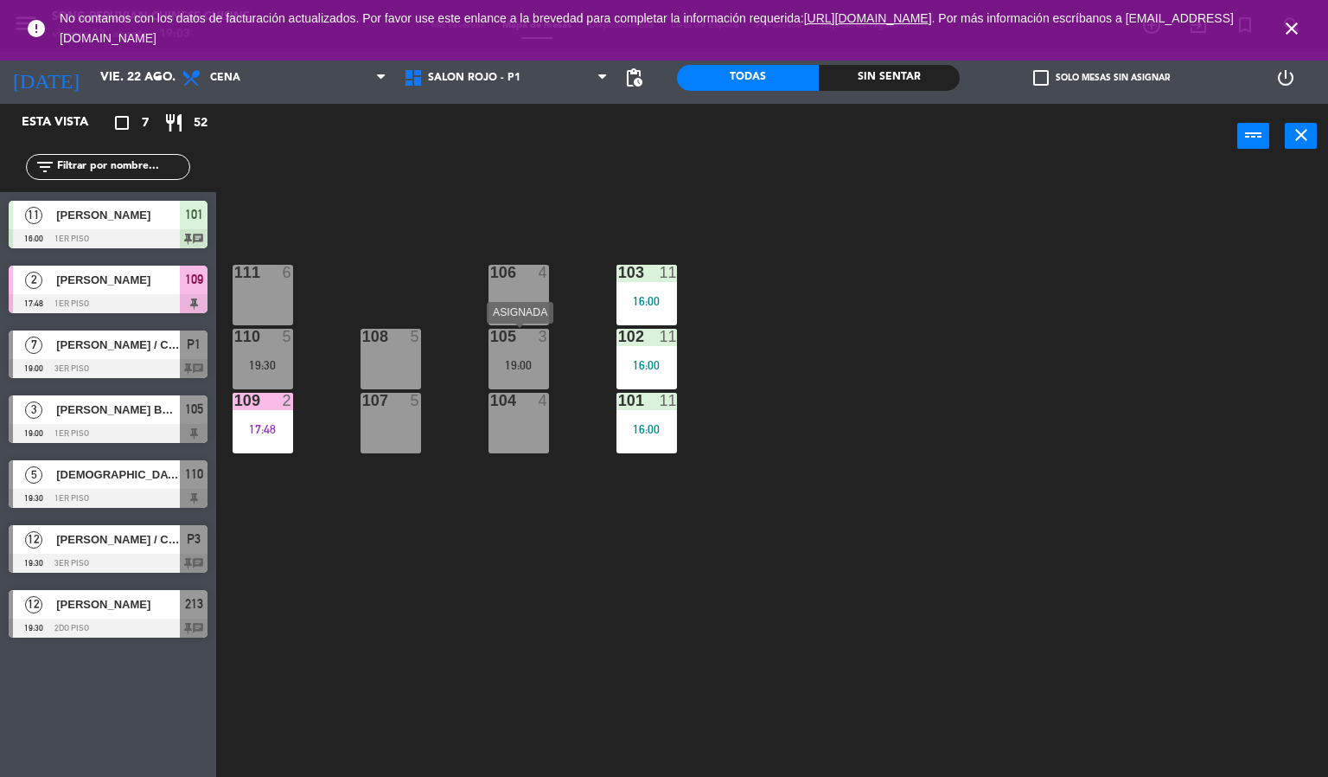
drag, startPoint x: 501, startPoint y: 350, endPoint x: 509, endPoint y: 267, distance: 83.4
click at [499, 338] on div "105 3 19:00" at bounding box center [519, 359] width 61 height 61
click at [530, 342] on div at bounding box center [518, 337] width 29 height 16
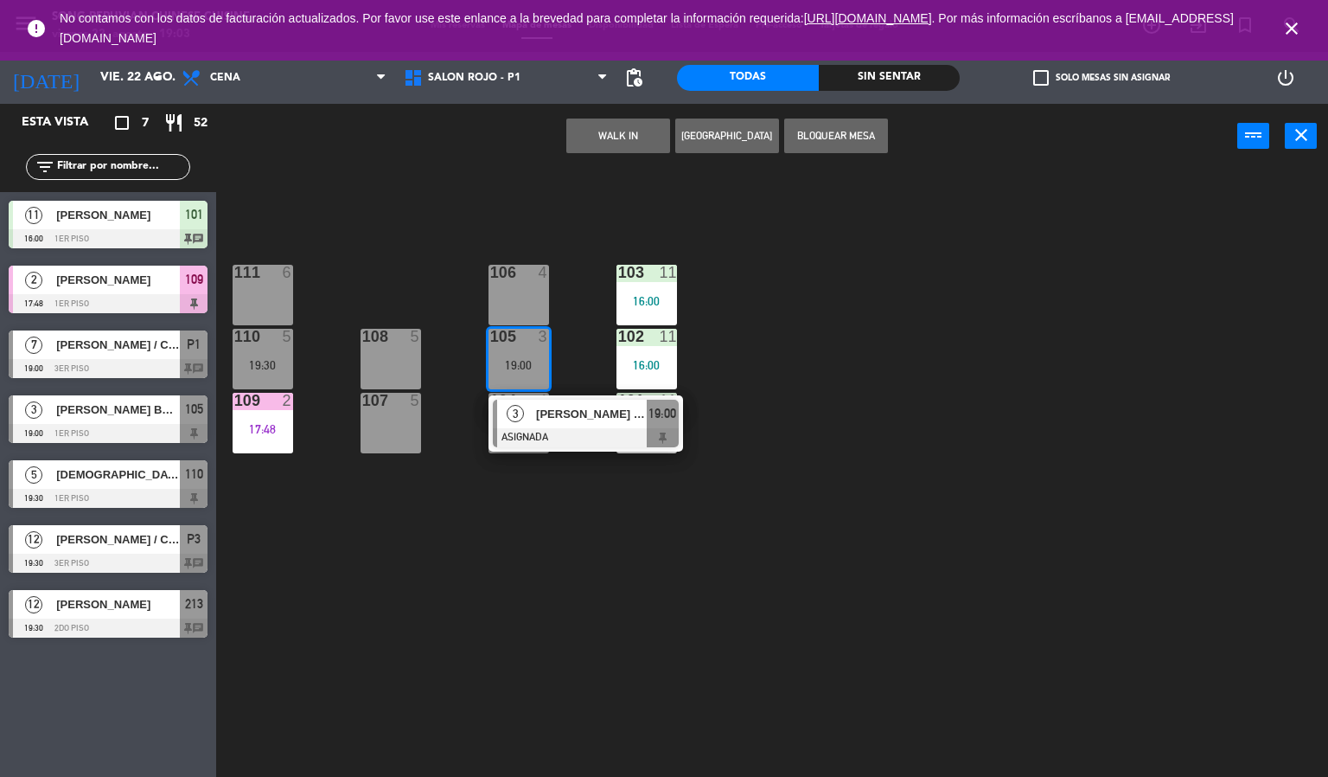
click at [538, 283] on div "106 4" at bounding box center [519, 295] width 61 height 61
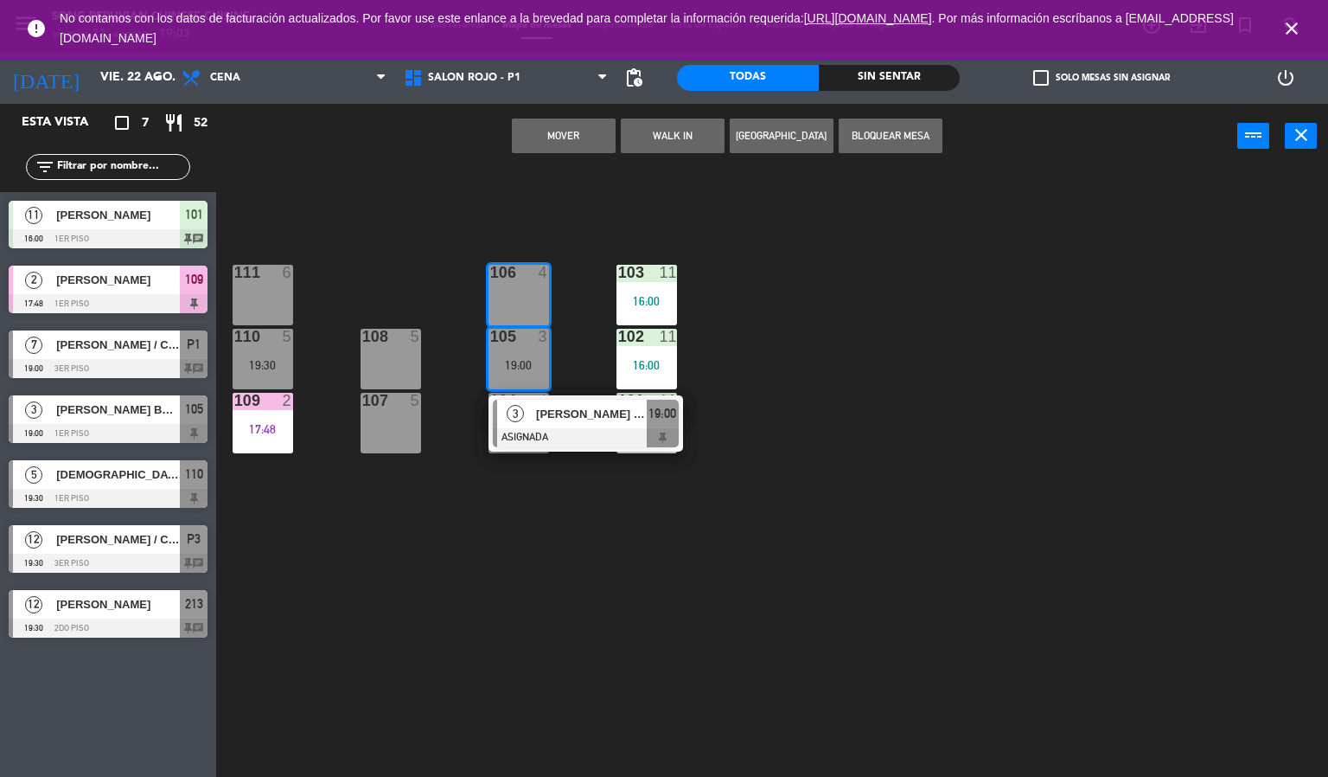
click at [643, 205] on div "103 11 16:00 106 4 111 6 102 11 16:00 105 3 19:00 3 [PERSON_NAME] BOY [PERSON_N…" at bounding box center [778, 474] width 1099 height 608
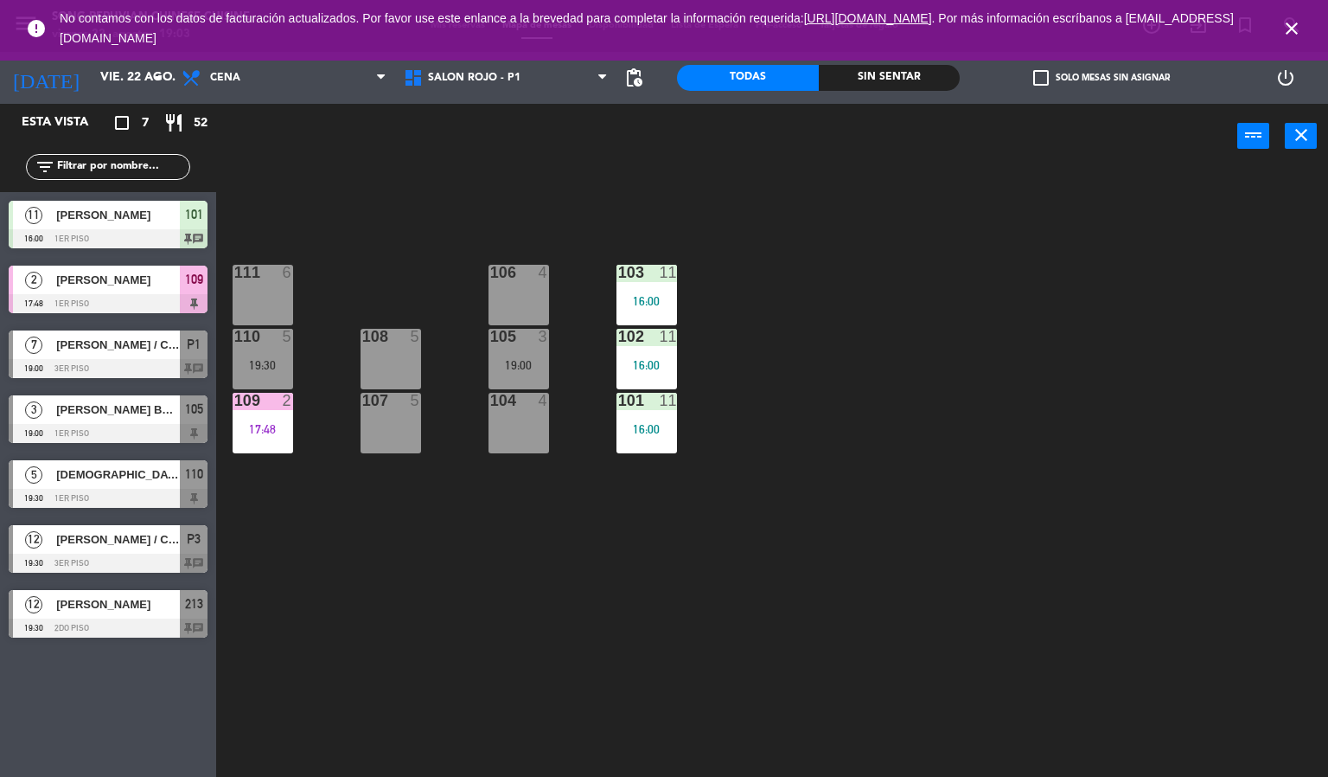
click at [543, 336] on div "3" at bounding box center [544, 337] width 10 height 16
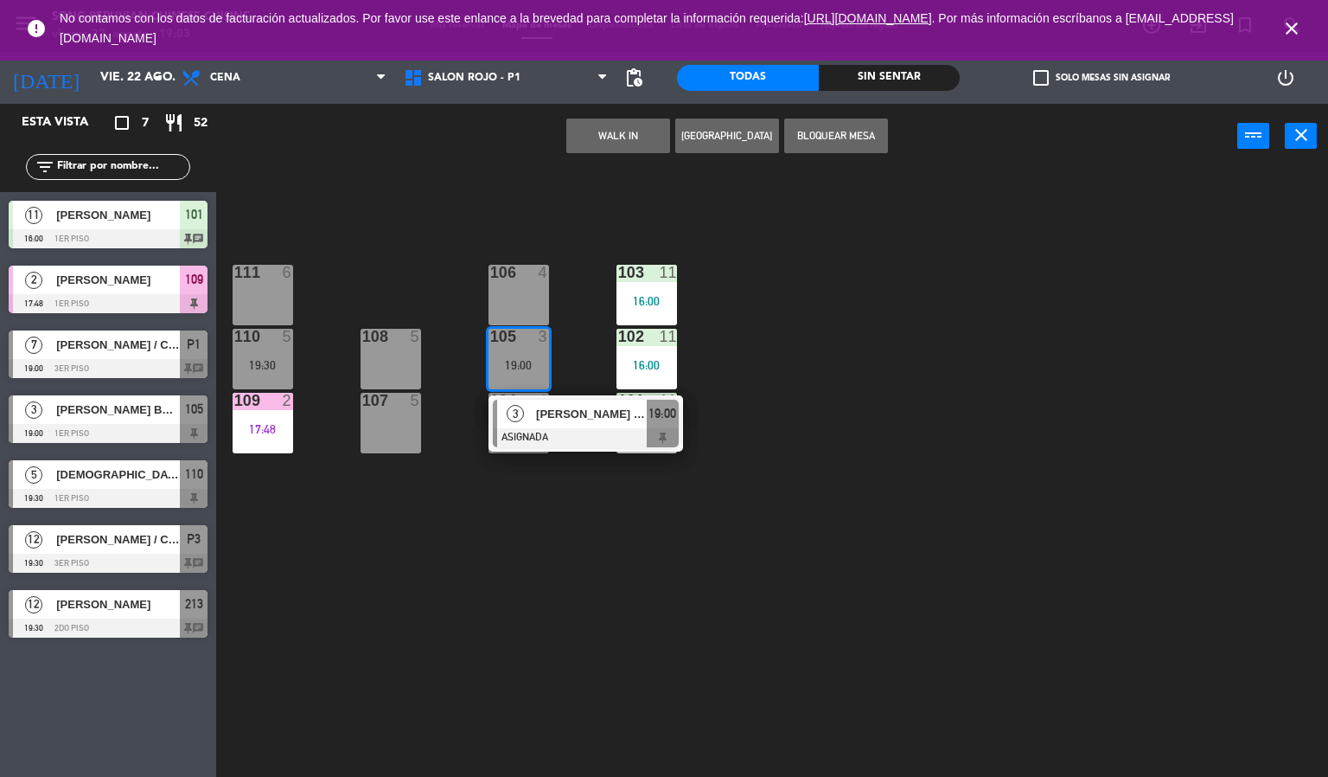
click at [577, 428] on div at bounding box center [586, 437] width 186 height 19
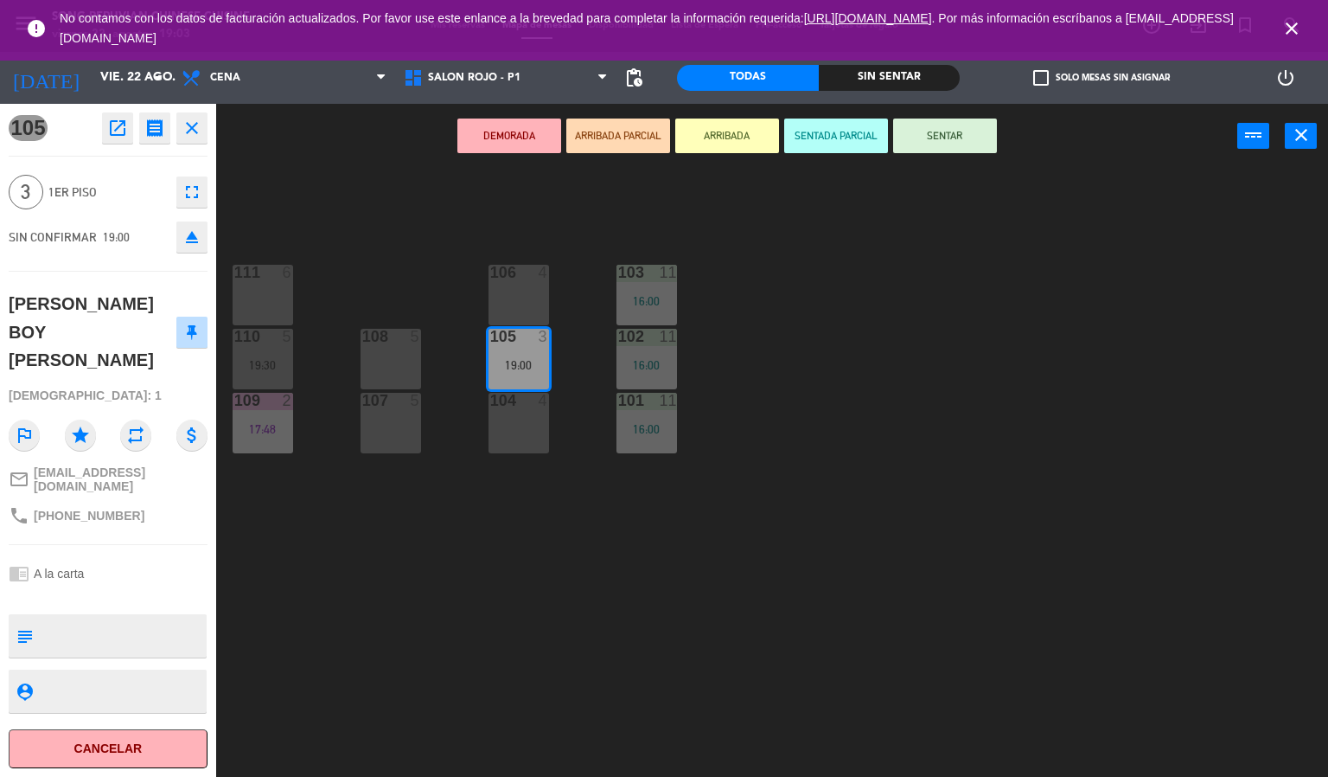
click at [838, 130] on button "SENTADA PARCIAL" at bounding box center [836, 135] width 104 height 35
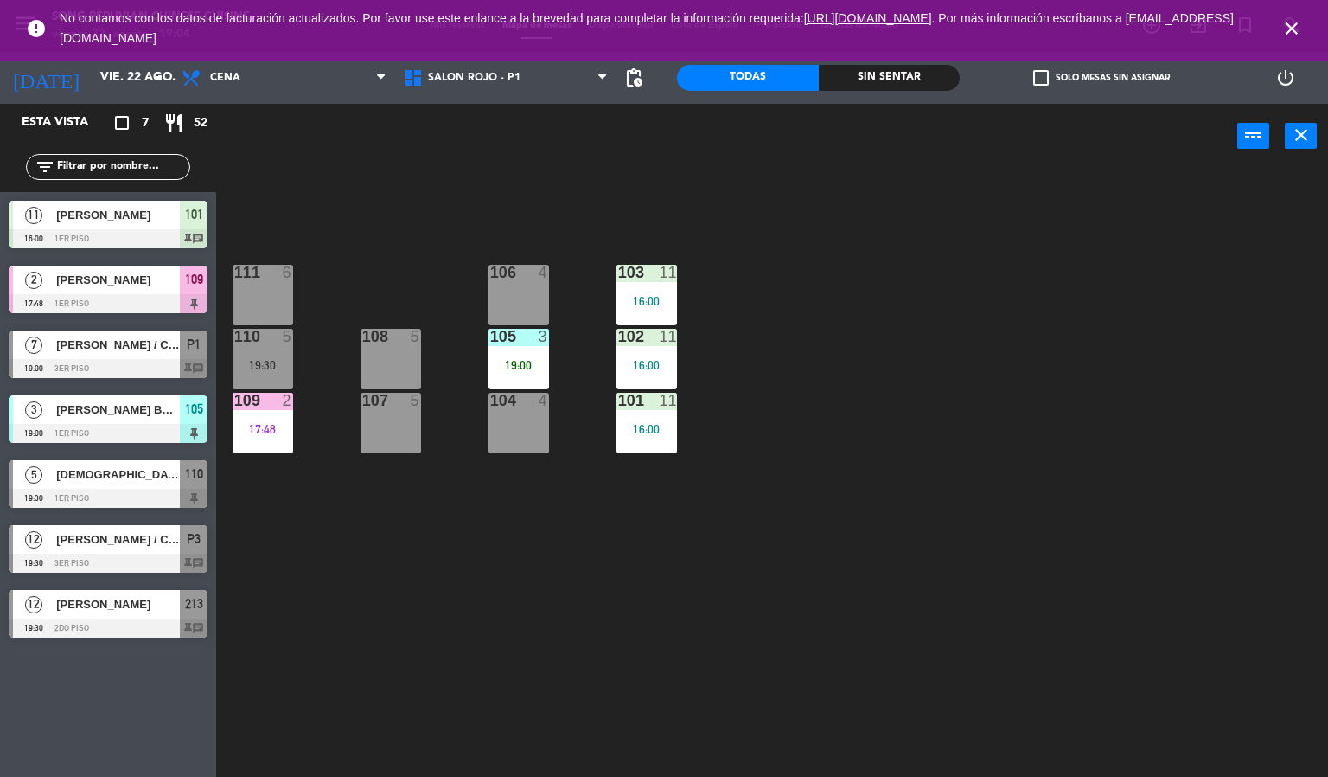
click at [556, 343] on div "3" at bounding box center [548, 337] width 29 height 16
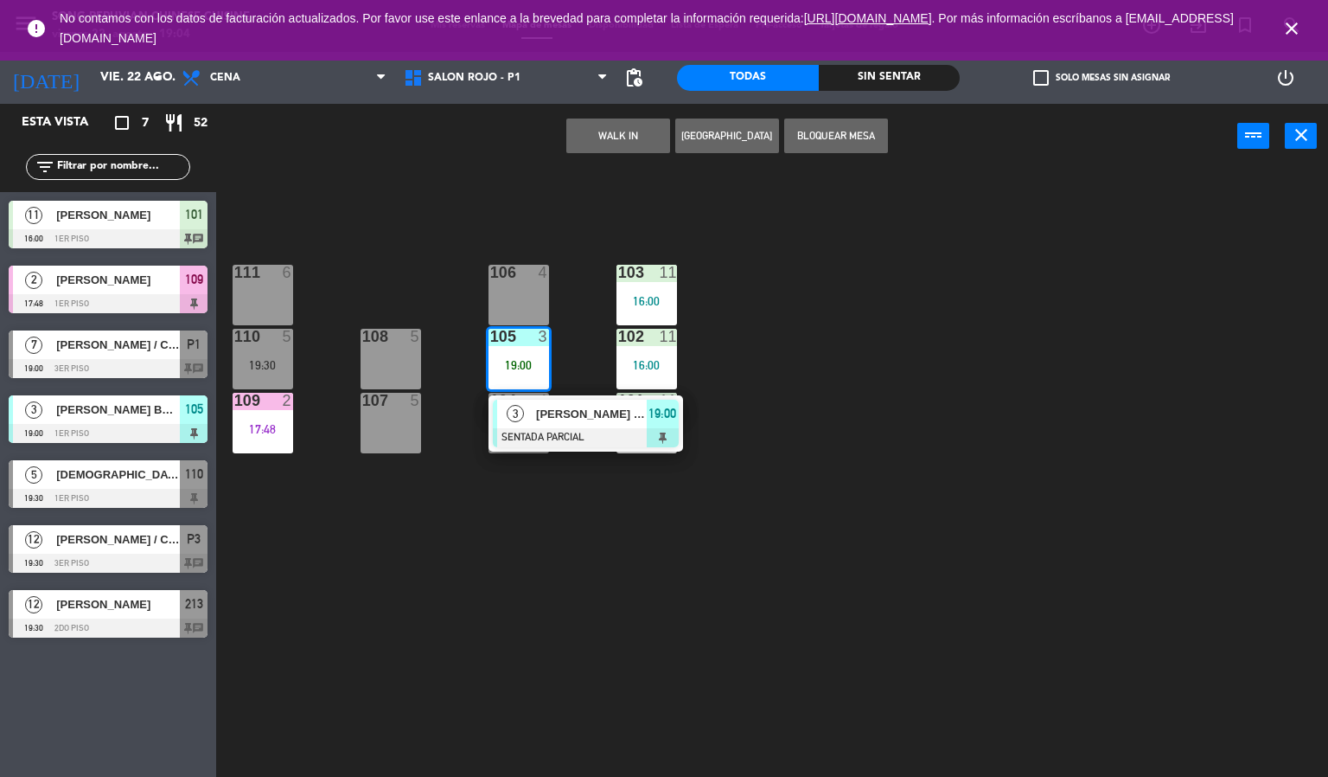
click at [271, 271] on div at bounding box center [262, 273] width 29 height 16
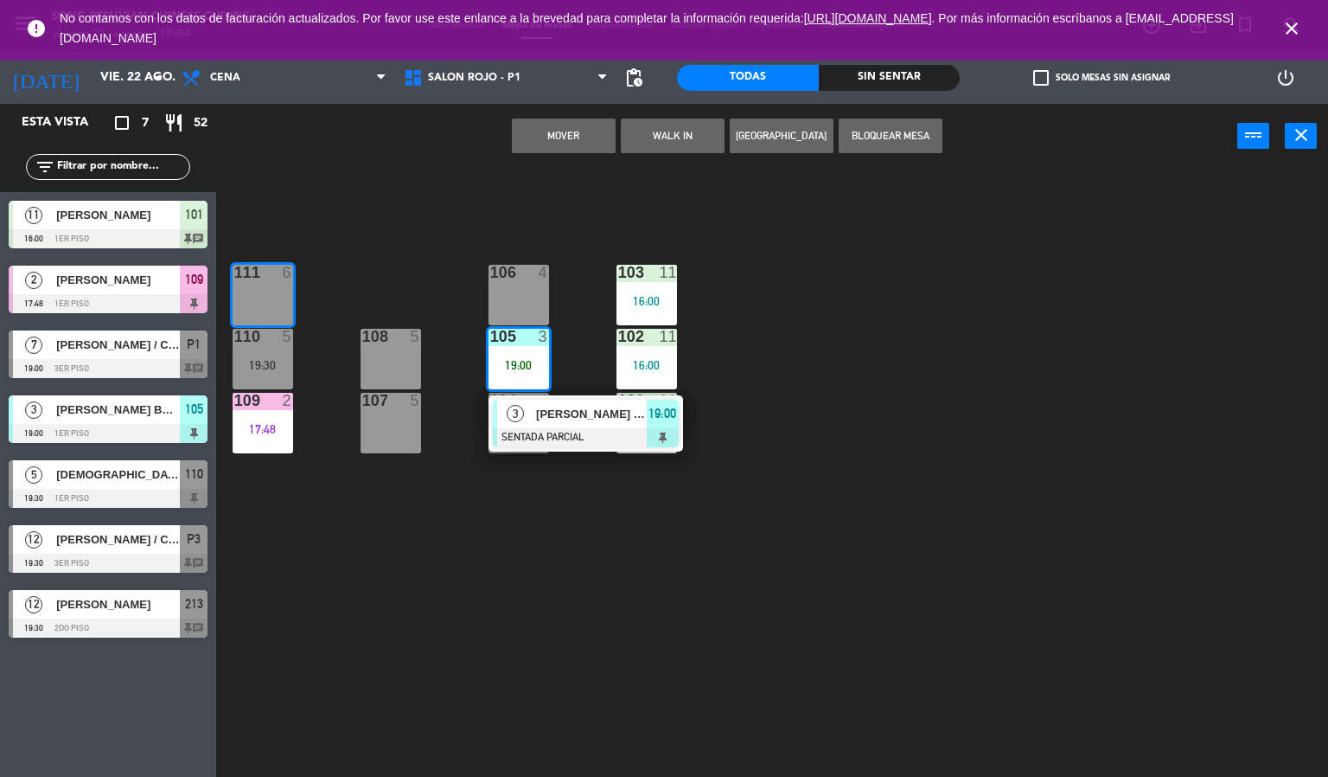
click at [585, 140] on button "Mover" at bounding box center [564, 135] width 104 height 35
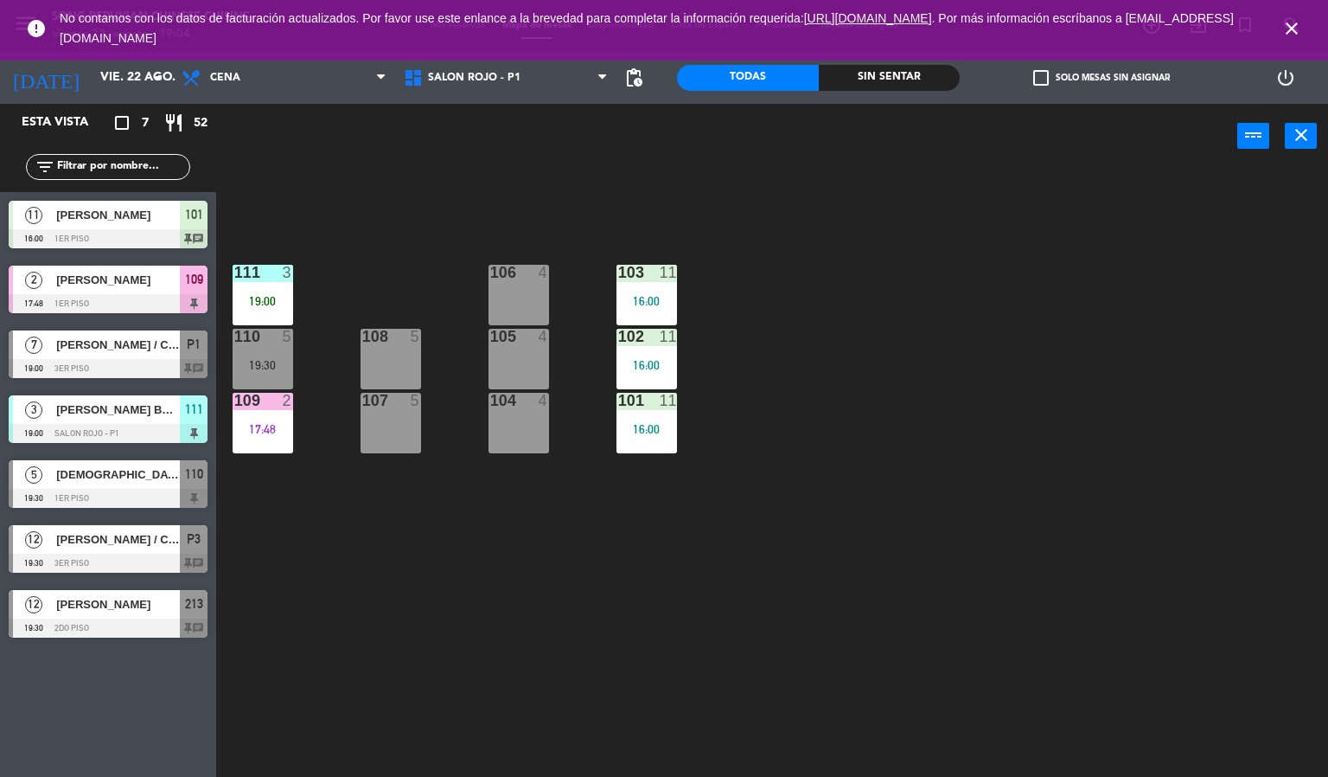
click at [278, 278] on div "3" at bounding box center [292, 273] width 29 height 16
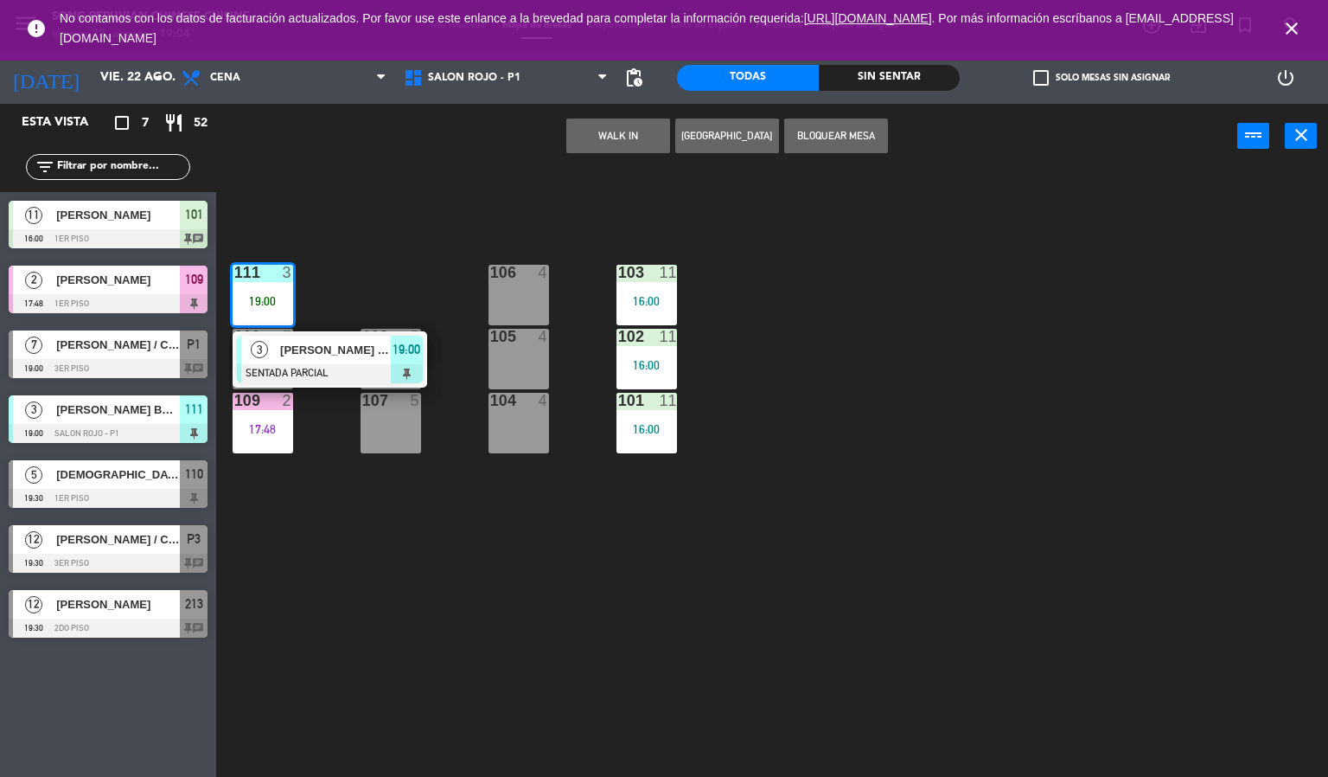
click at [328, 369] on div at bounding box center [330, 373] width 186 height 19
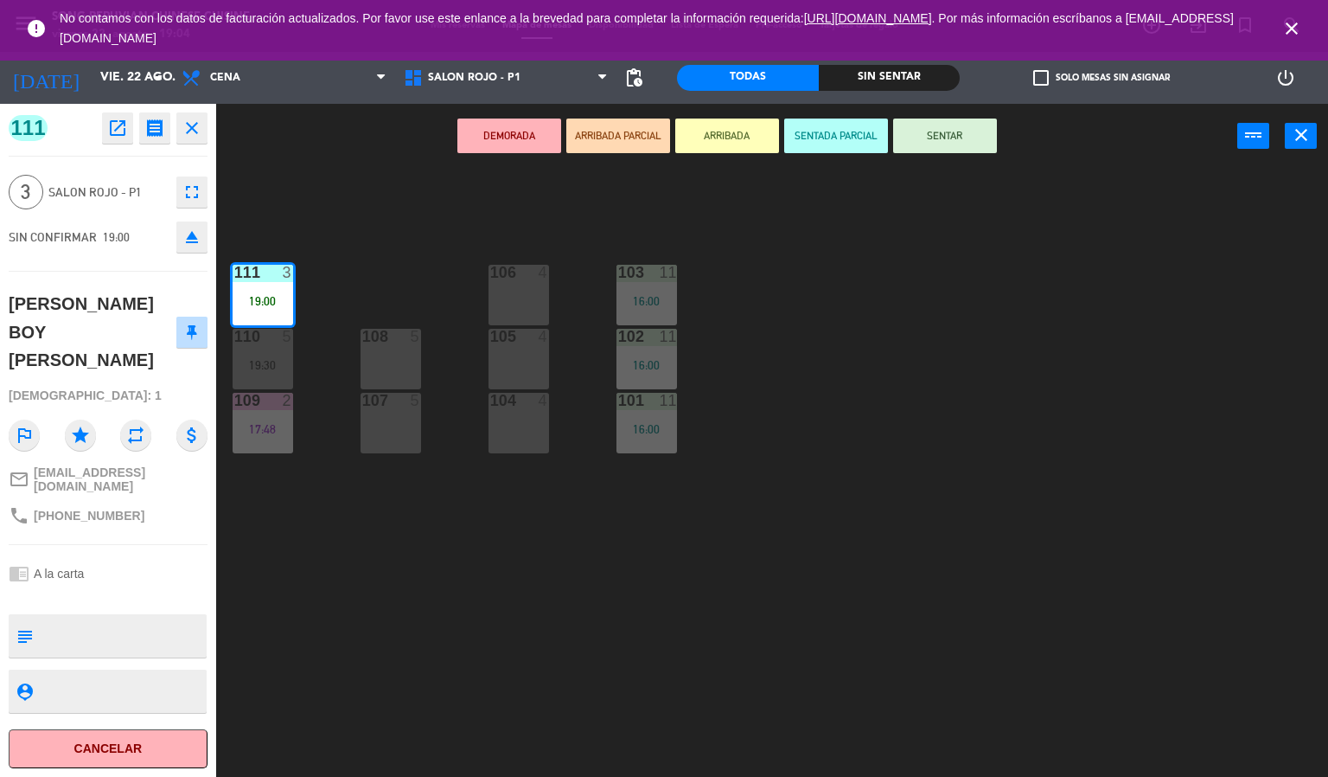
click at [944, 146] on button "SENTAR" at bounding box center [945, 135] width 104 height 35
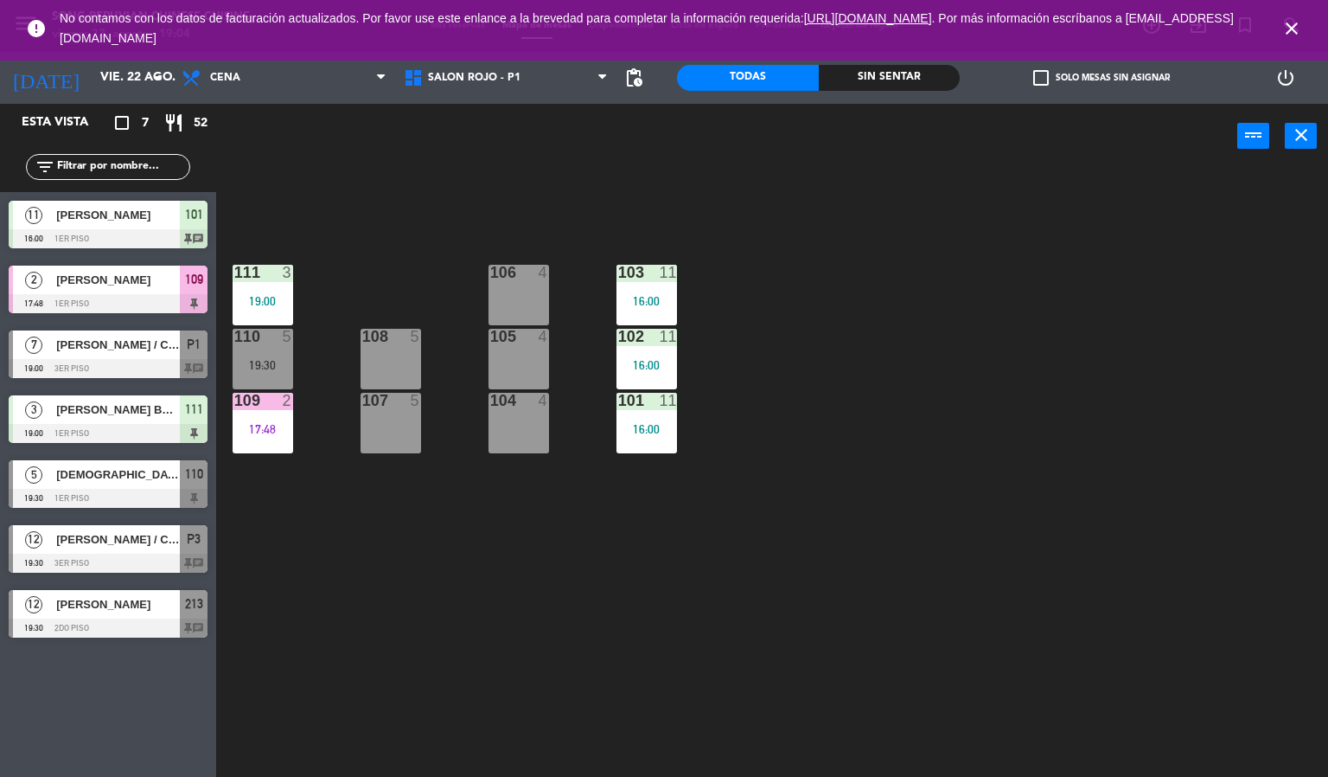
click at [1234, 16] on link ". Por más información escríbanos a [EMAIL_ADDRESS][DOMAIN_NAME]" at bounding box center [647, 28] width 1174 height 34
click at [1027, 561] on div "103 11 16:00 106 4 111 3 19:00 102 11 16:00 105 4 108 5 110 5 19:30 101 11 16:0…" at bounding box center [778, 474] width 1099 height 608
click at [547, 688] on div "103 11 16:00 106 4 111 3 19:00 102 11 16:00 105 4 108 5 110 5 19:30 101 11 16:0…" at bounding box center [778, 474] width 1099 height 608
click at [560, 537] on div "103 11 16:00 106 4 111 3 19:00 102 11 16:00 105 4 108 5 110 5 19:30 101 11 16:0…" at bounding box center [778, 474] width 1099 height 608
click at [258, 301] on div "19:00" at bounding box center [263, 301] width 61 height 12
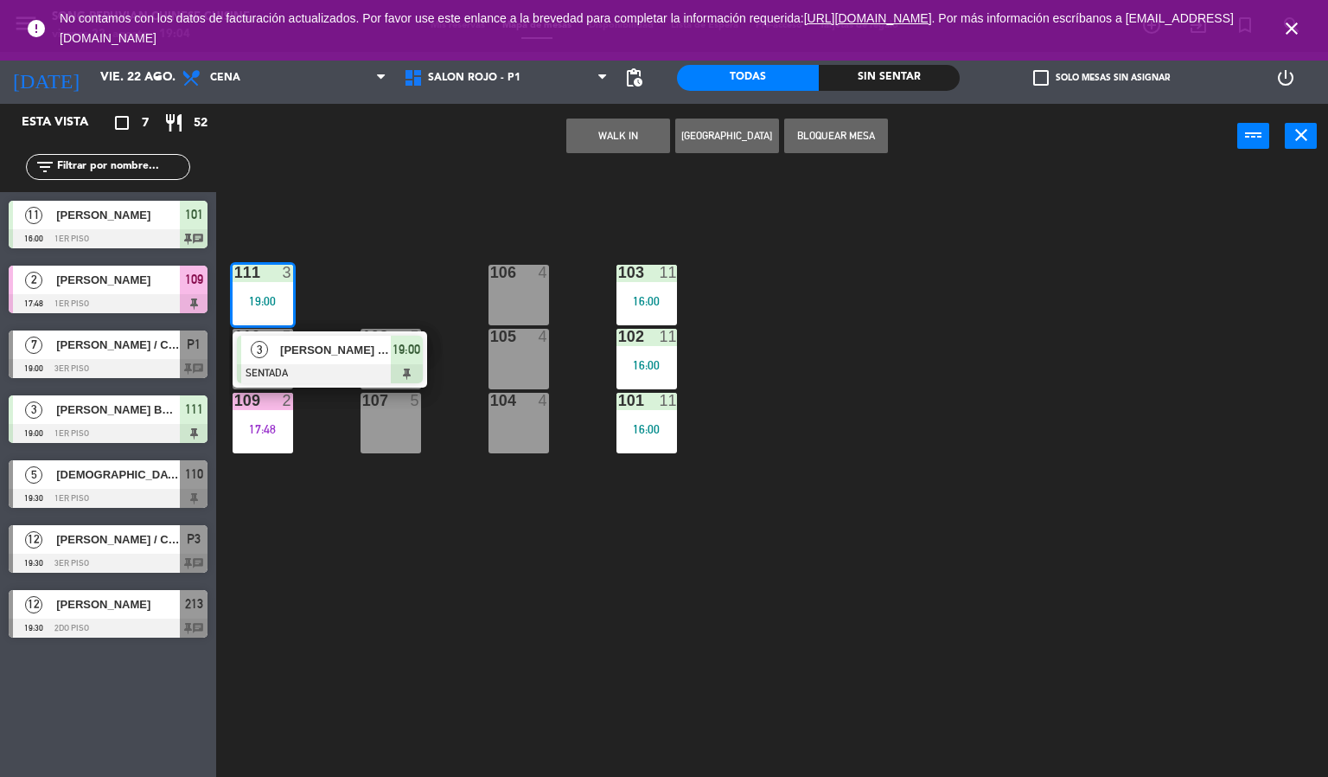
click at [381, 368] on div at bounding box center [330, 373] width 186 height 19
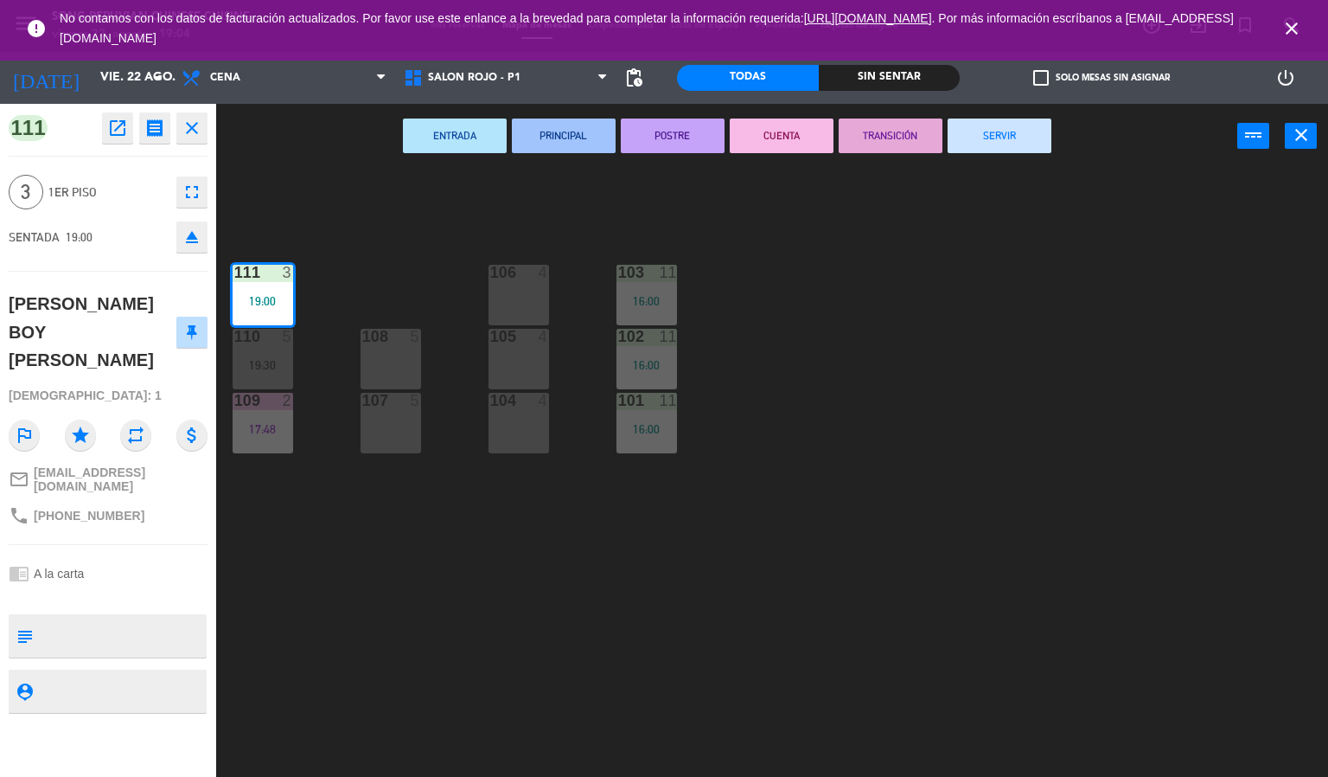
click at [875, 381] on div "103 11 16:00 106 4 111 3 19:00 102 11 16:00 105 4 108 5 110 5 19:30 101 11 16:0…" at bounding box center [778, 474] width 1099 height 608
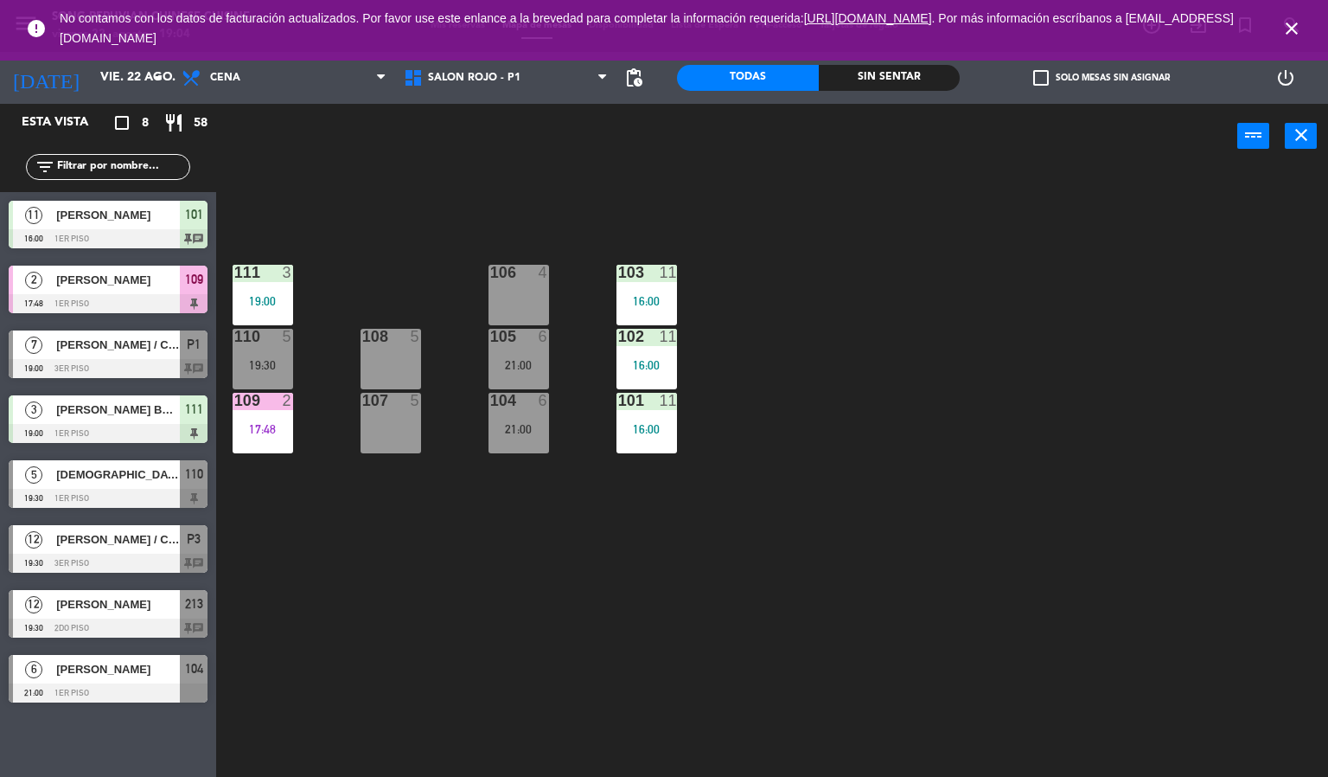
click at [878, 384] on div "103 11 16:00 106 4 111 3 19:00 102 11 16:00 105 6 21:00 108 5 110 5 19:30 101 1…" at bounding box center [778, 474] width 1099 height 608
click at [867, 304] on div "103 11 16:00 106 4 111 3 19:00 102 11 16:00 105 6 21:00 108 5 110 5 19:30 101 1…" at bounding box center [778, 474] width 1099 height 608
click at [522, 278] on div at bounding box center [518, 273] width 29 height 16
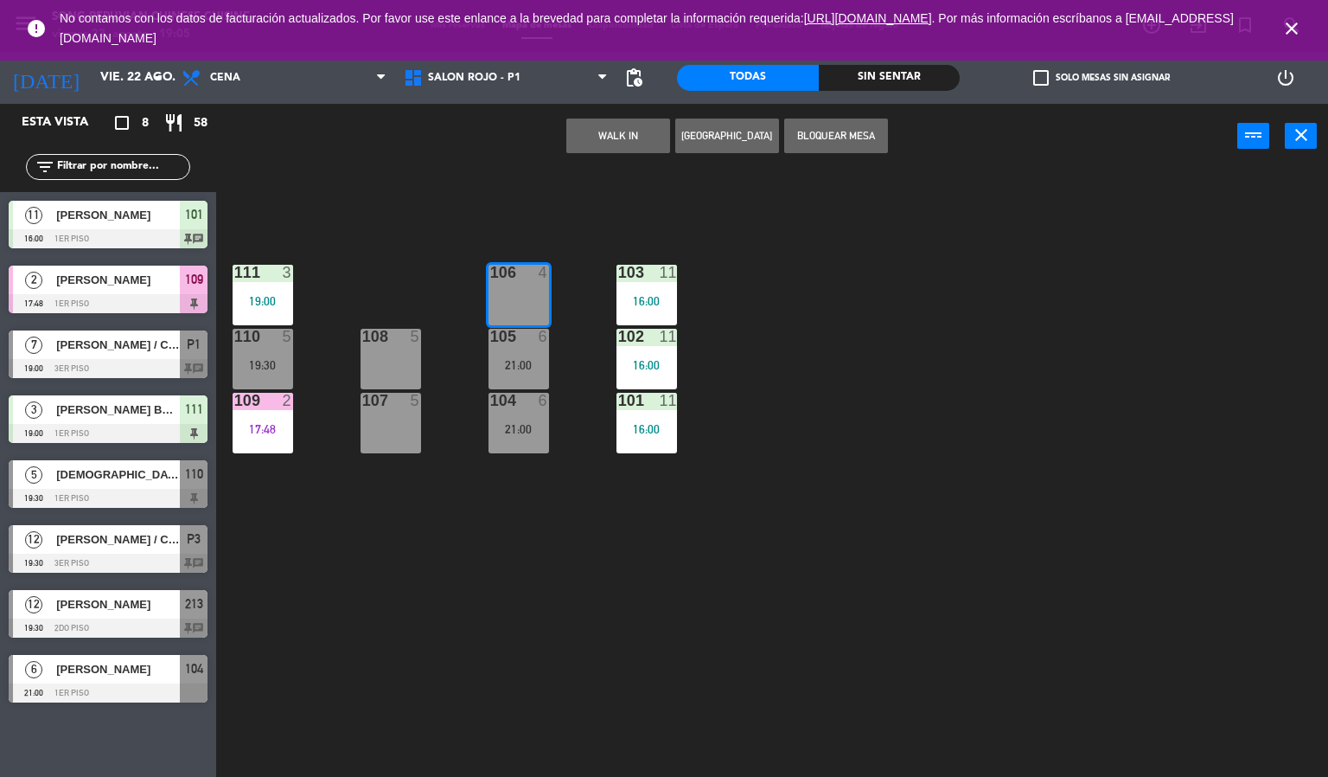
click at [616, 138] on button "WALK IN" at bounding box center [618, 135] width 104 height 35
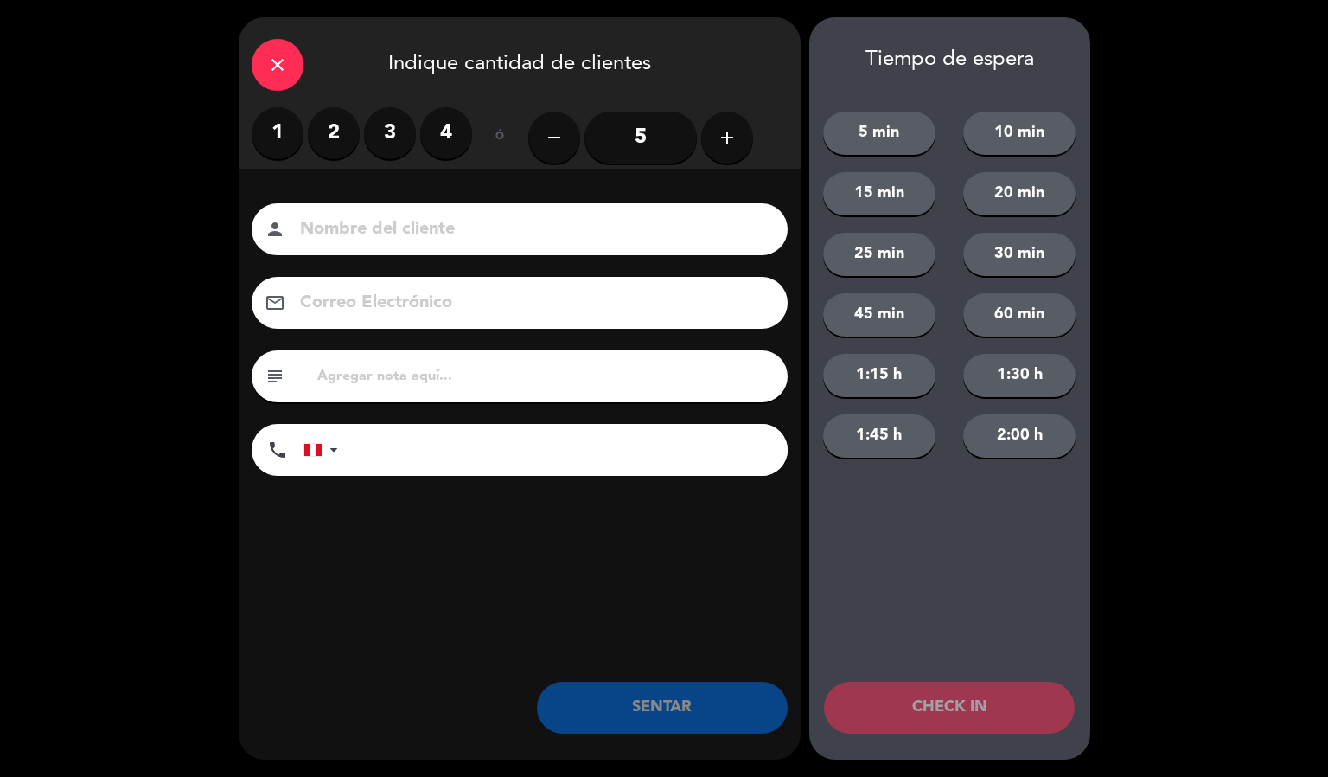
click at [280, 74] on icon "close" at bounding box center [277, 64] width 21 height 21
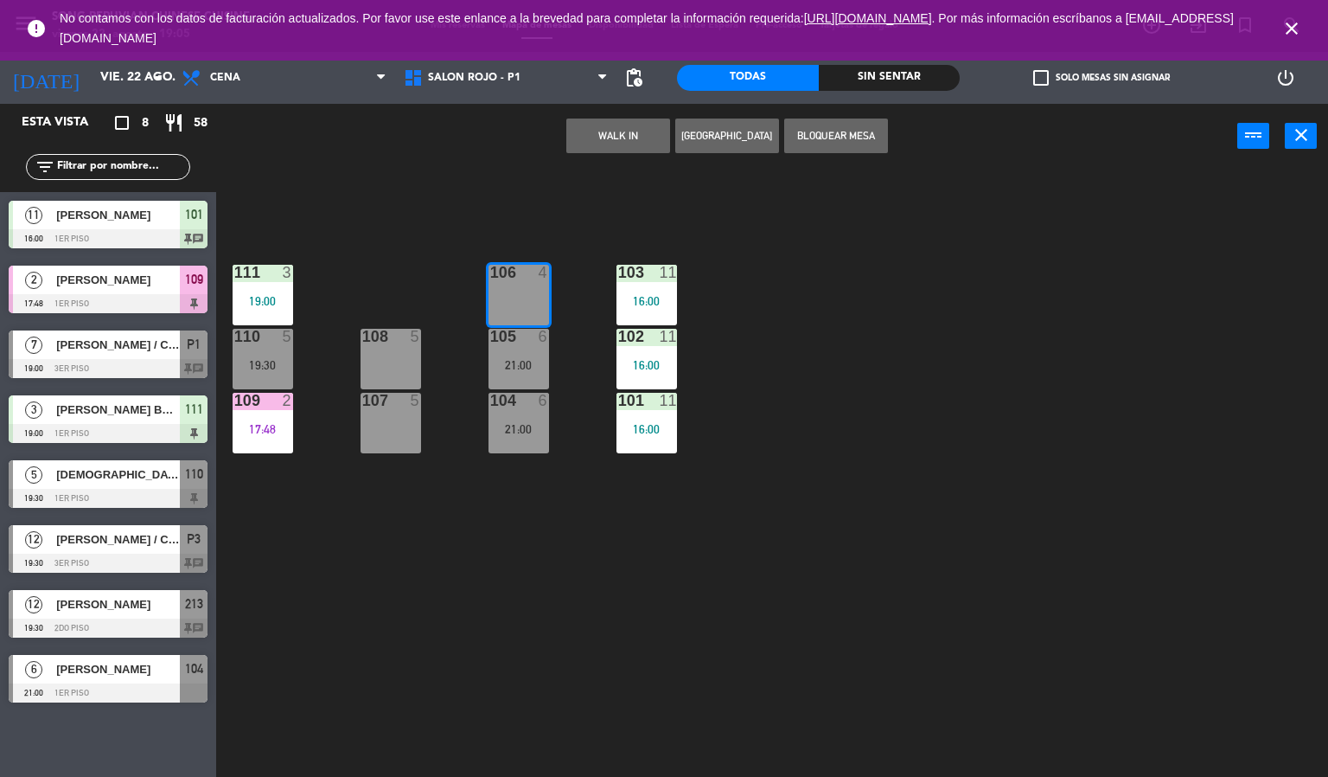
click at [1292, 35] on icon "close" at bounding box center [1292, 28] width 21 height 21
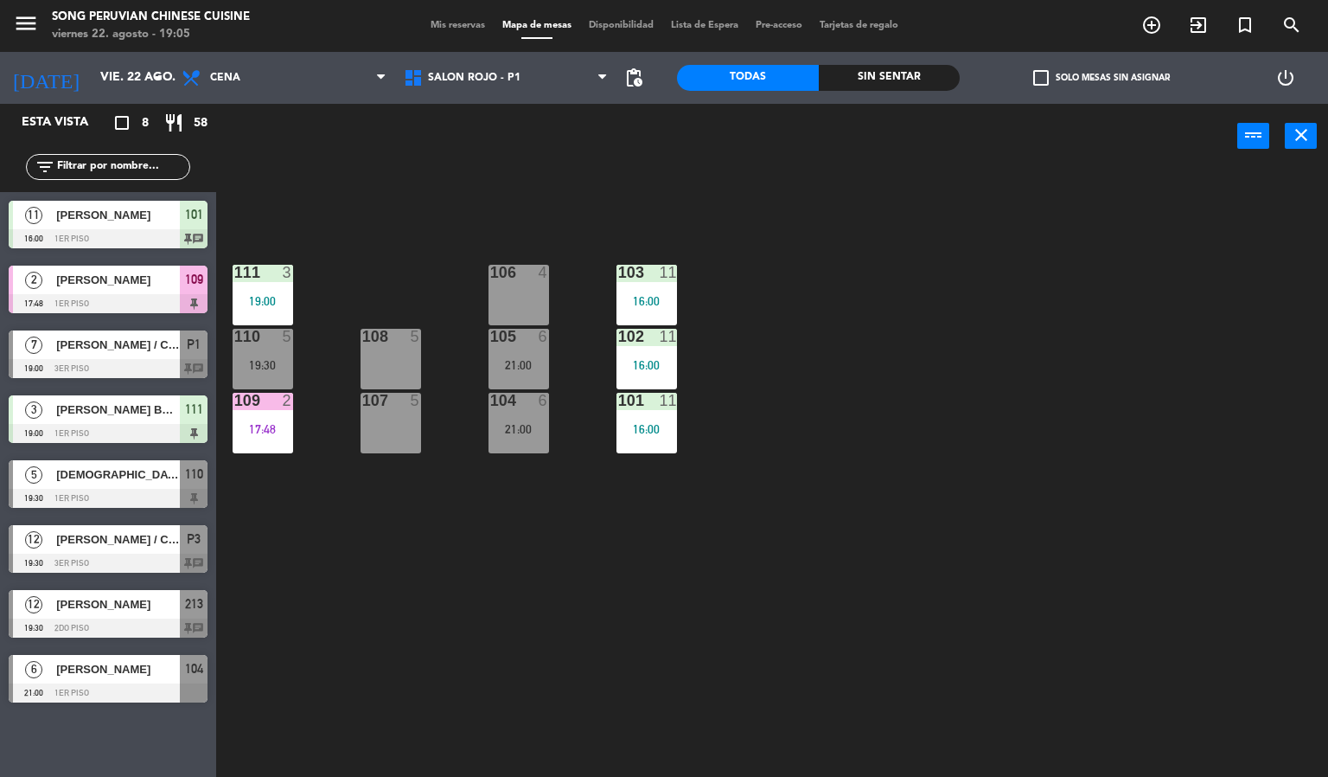
click at [983, 371] on div "103 11 16:00 106 4 111 3 19:00 102 11 16:00 105 6 21:00 108 5 110 5 19:30 101 1…" at bounding box center [778, 474] width 1099 height 608
click at [511, 284] on div "106 4" at bounding box center [519, 295] width 61 height 61
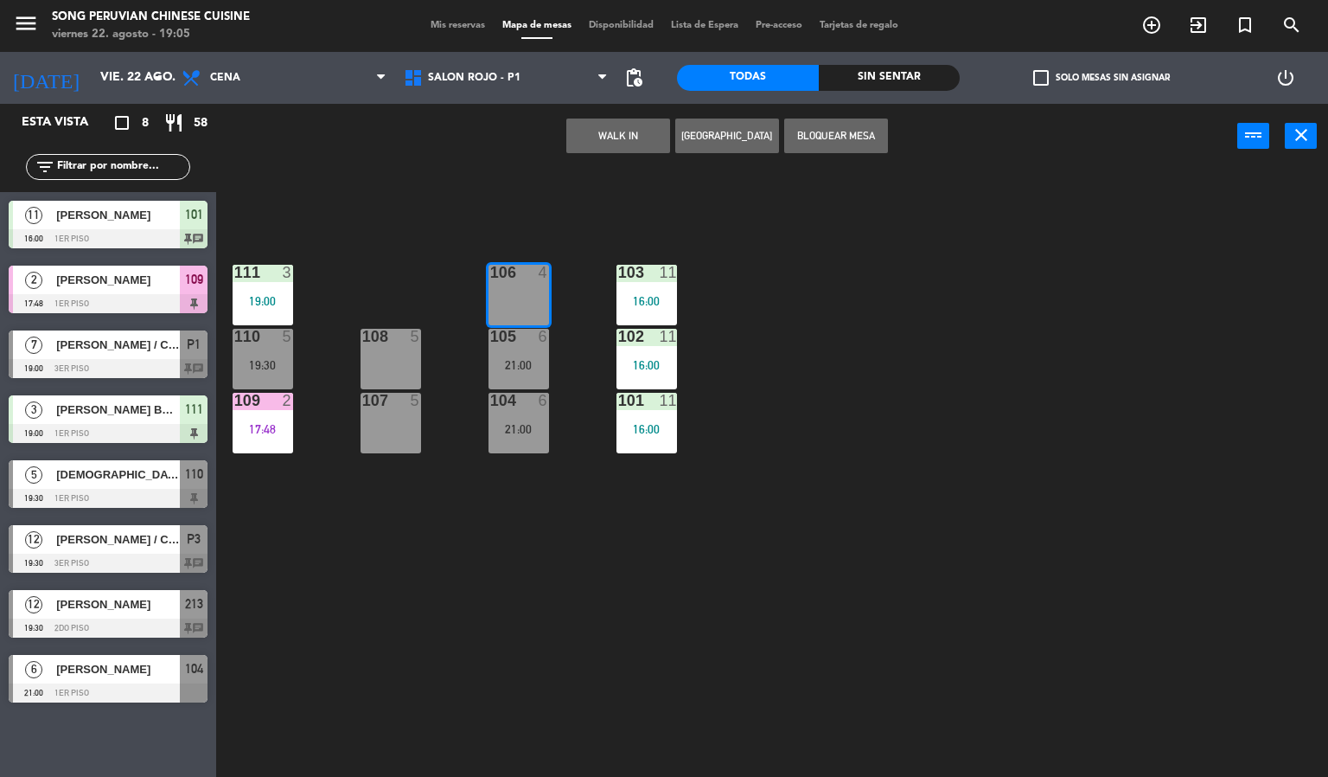
click at [605, 125] on button "WALK IN" at bounding box center [618, 135] width 104 height 35
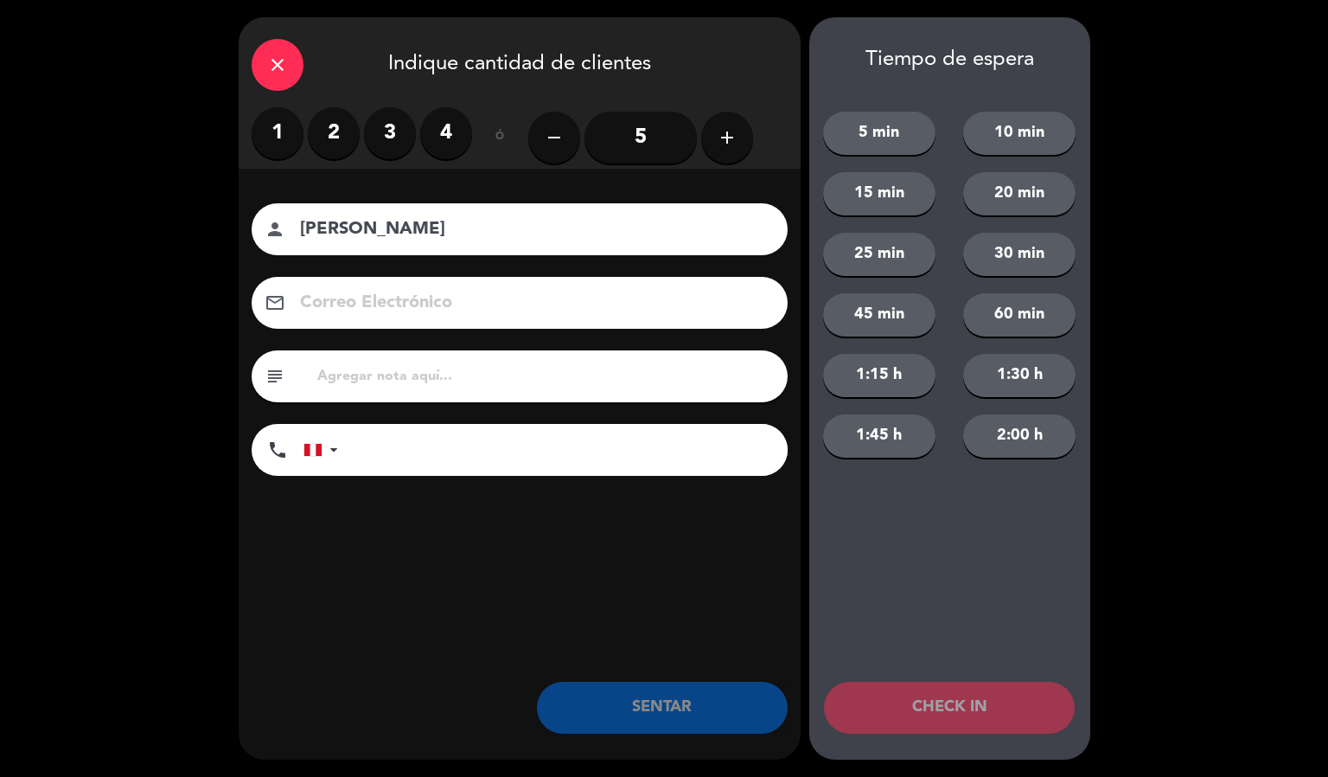
click at [278, 136] on label "1" at bounding box center [278, 133] width 52 height 52
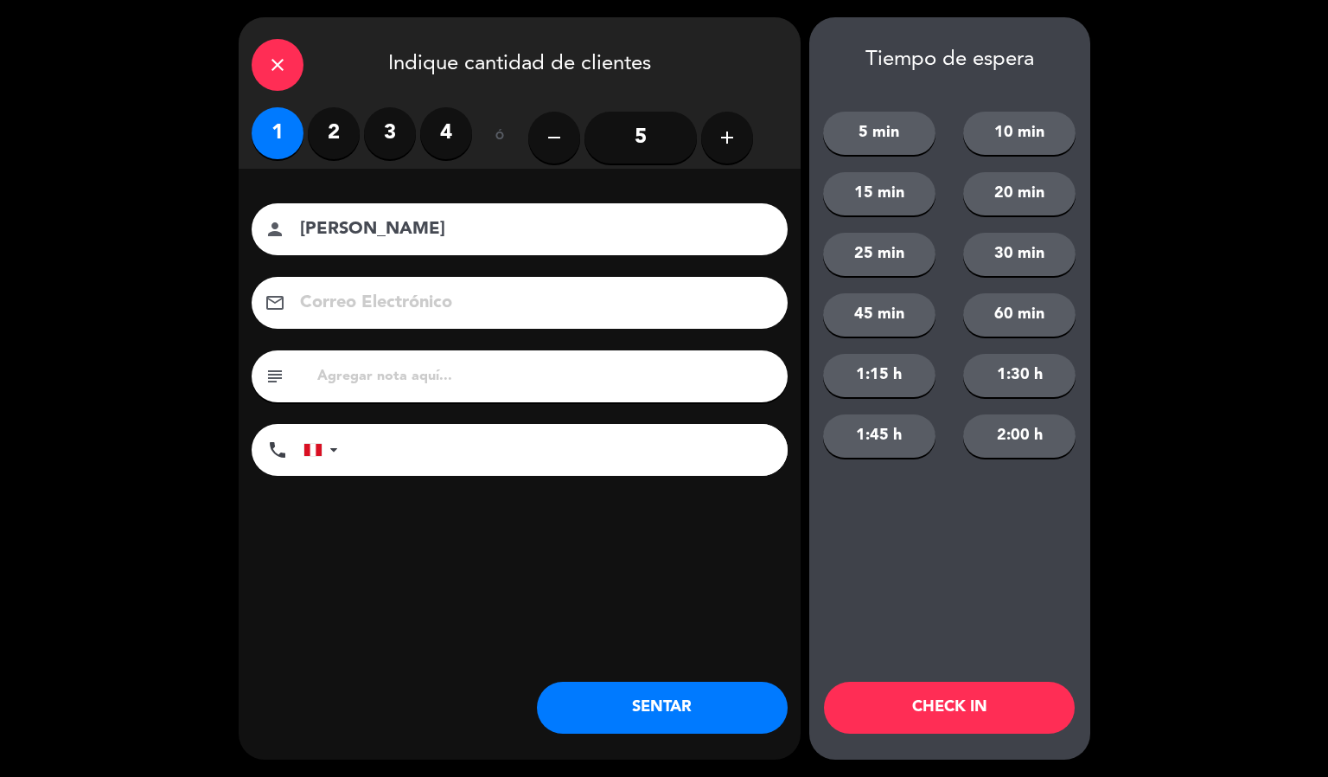
click at [612, 234] on input "[PERSON_NAME]" at bounding box center [531, 229] width 467 height 30
type input "[PERSON_NAME]"
click at [966, 713] on button "CHECK IN" at bounding box center [949, 707] width 251 height 52
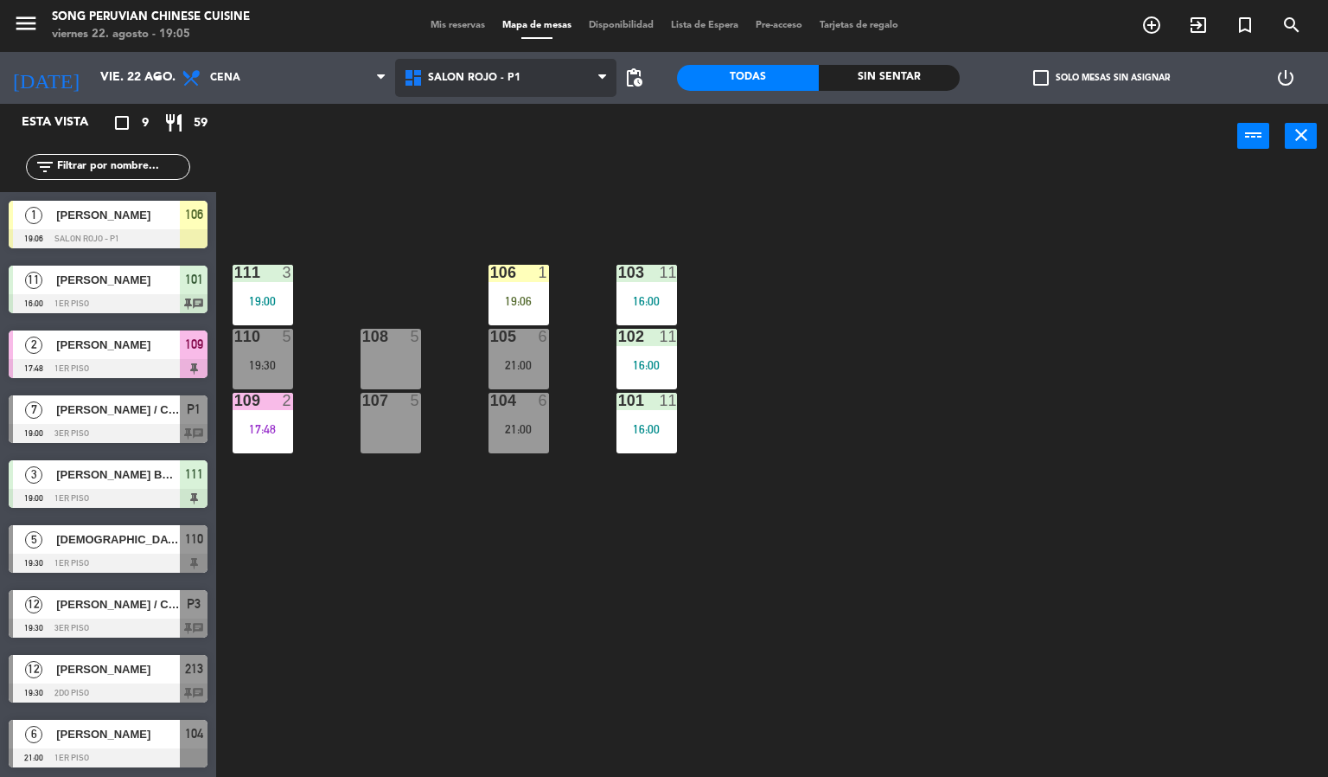
drag, startPoint x: 569, startPoint y: 112, endPoint x: 551, endPoint y: 86, distance: 31.0
click at [569, 110] on div "power_input close" at bounding box center [726, 137] width 1021 height 66
click at [520, 73] on span "SALON ROJO - P1" at bounding box center [506, 78] width 222 height 38
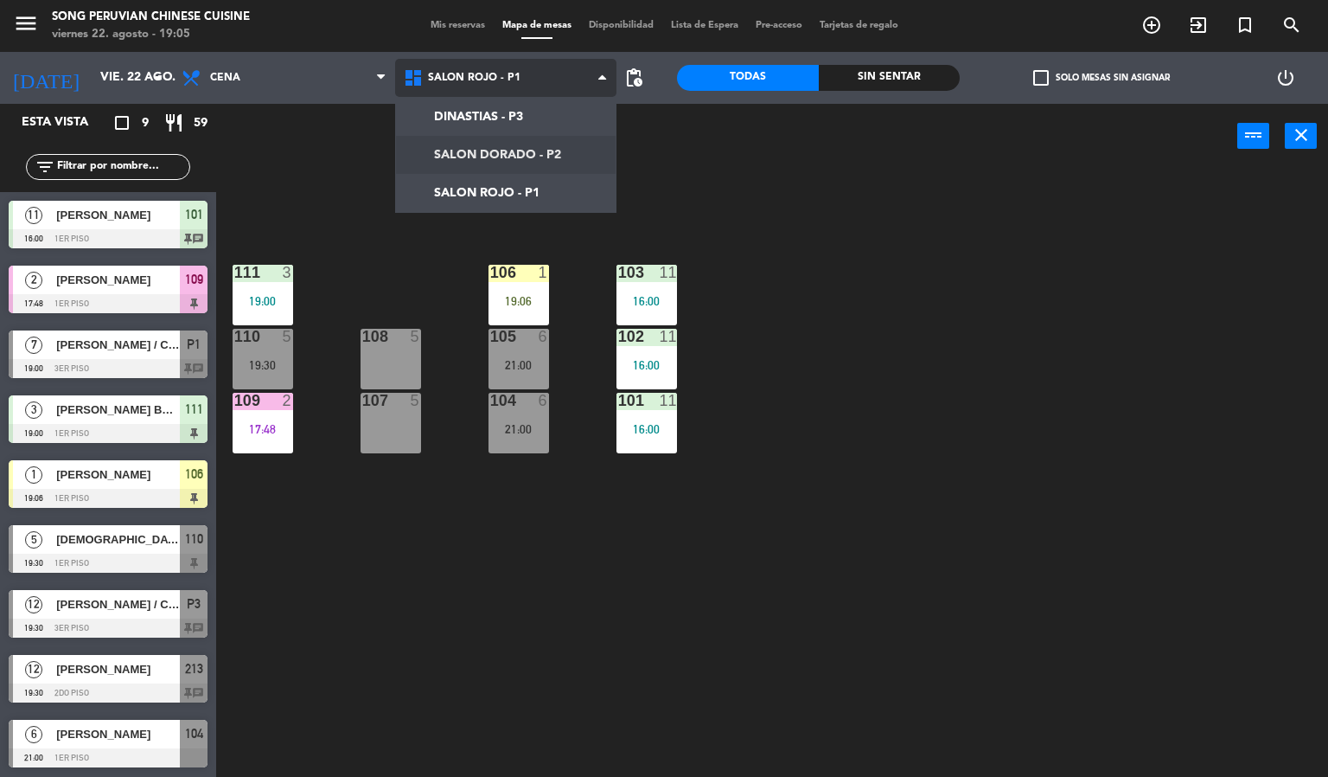
click at [563, 145] on ng-component "menu Song Peruvian Chinese Cuisine [DATE] 22. agosto - 19:05 Mis reservas Mapa …" at bounding box center [664, 388] width 1328 height 777
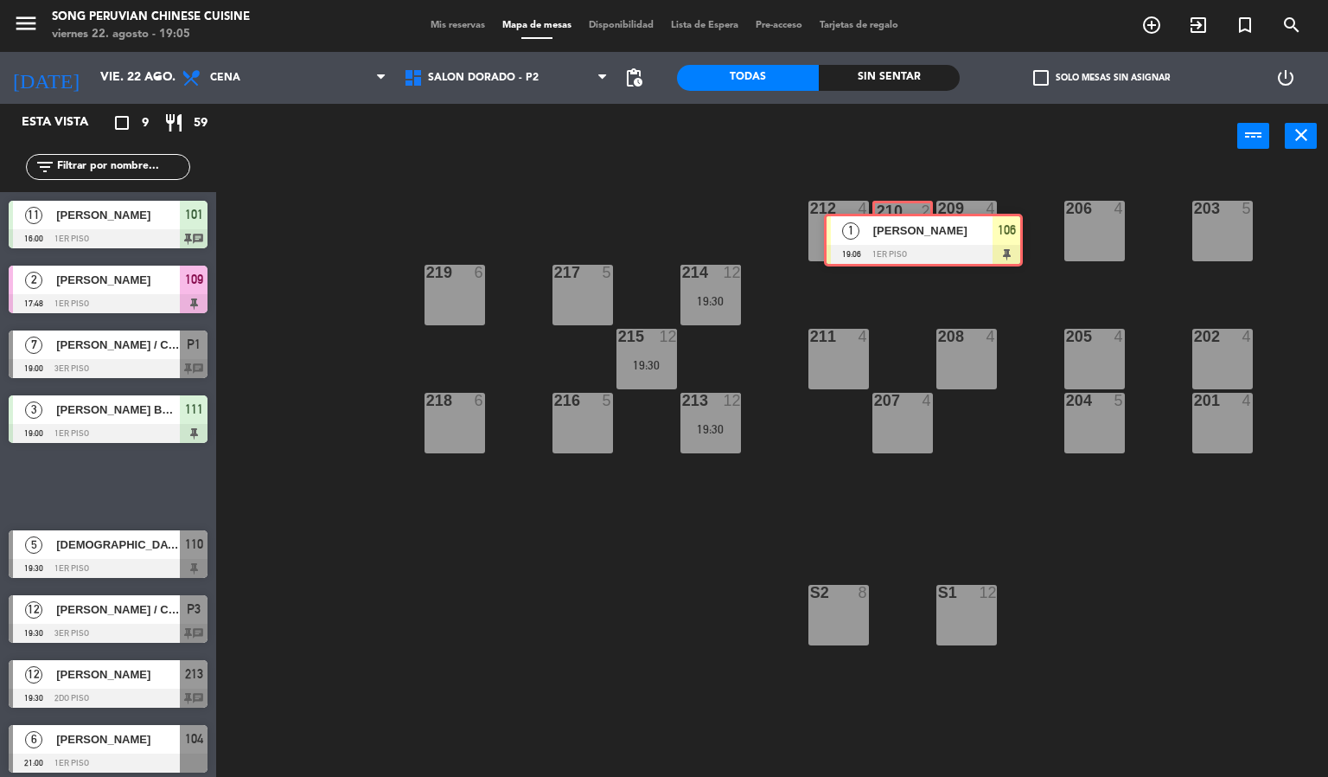
drag, startPoint x: 80, startPoint y: 481, endPoint x: 896, endPoint y: 234, distance: 852.0
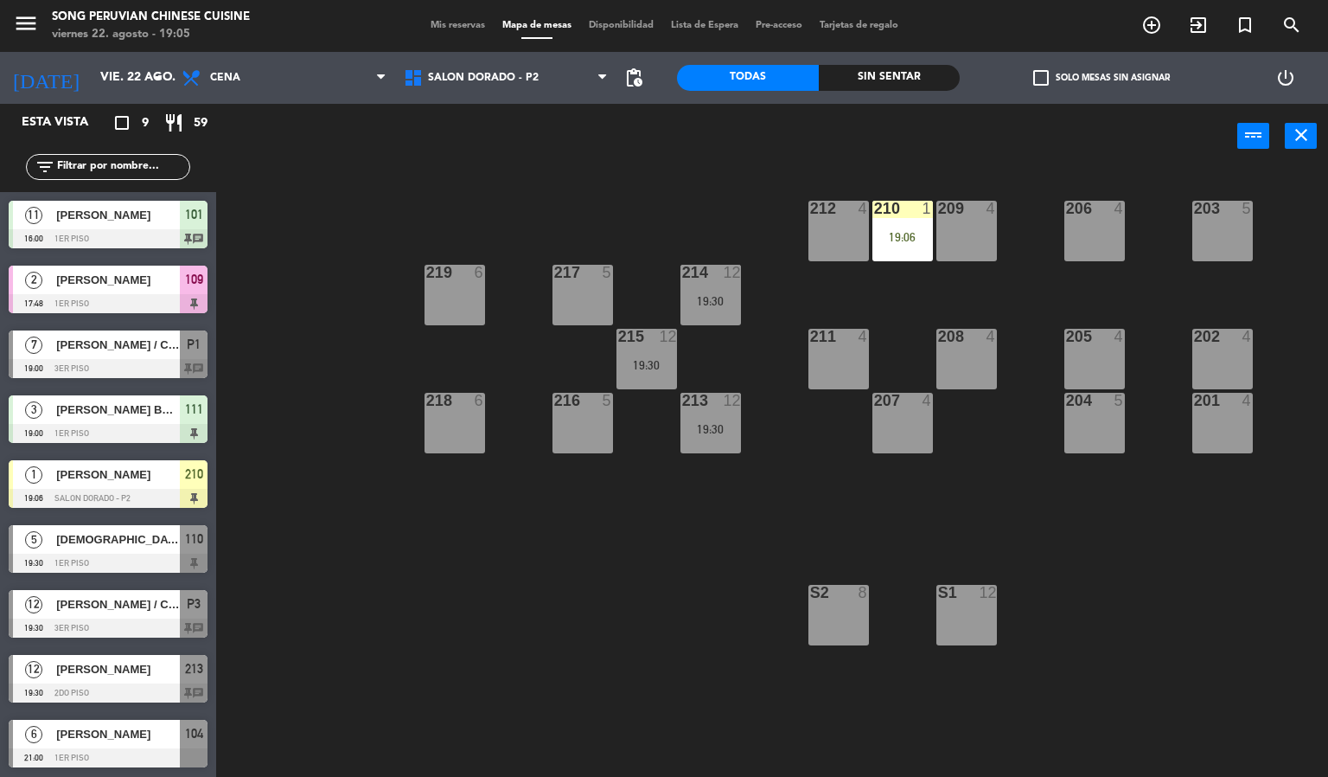
click at [896, 231] on div "19:06" at bounding box center [903, 237] width 61 height 12
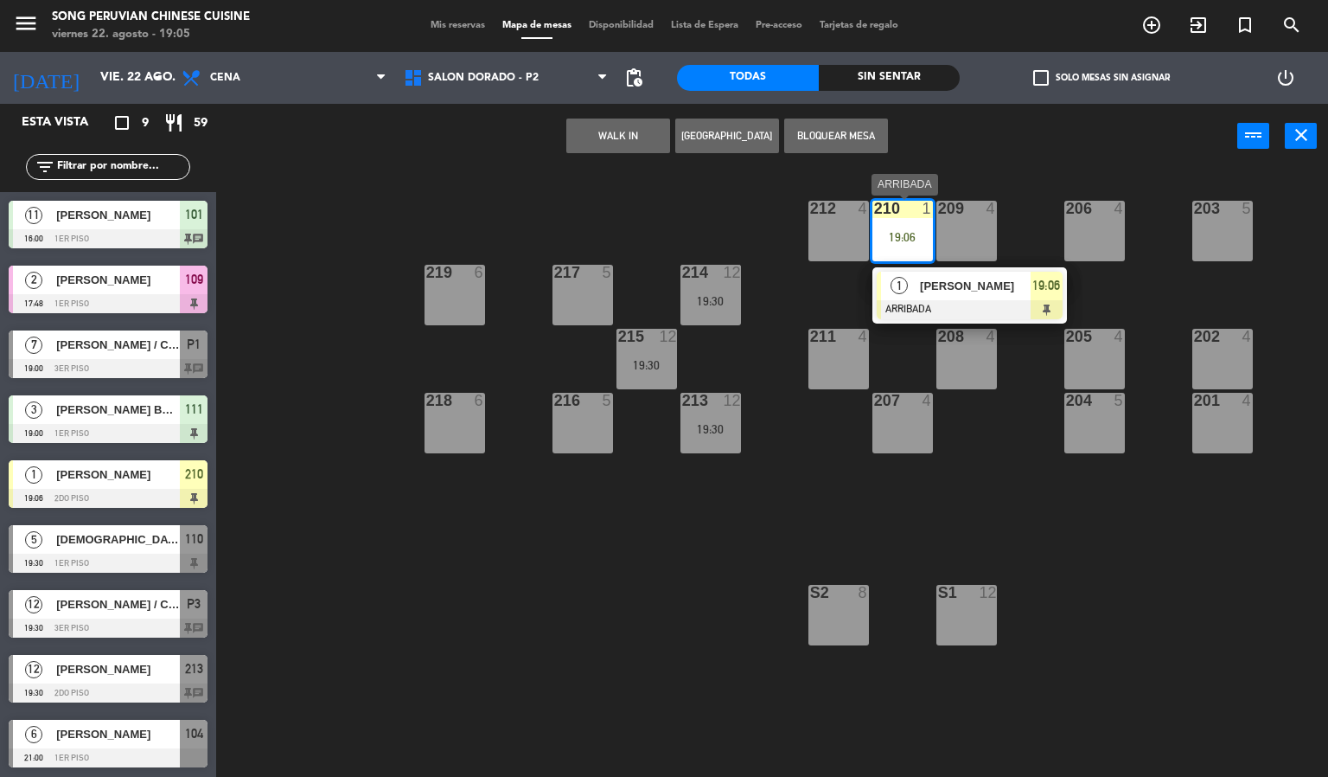
click at [948, 301] on div at bounding box center [970, 309] width 186 height 19
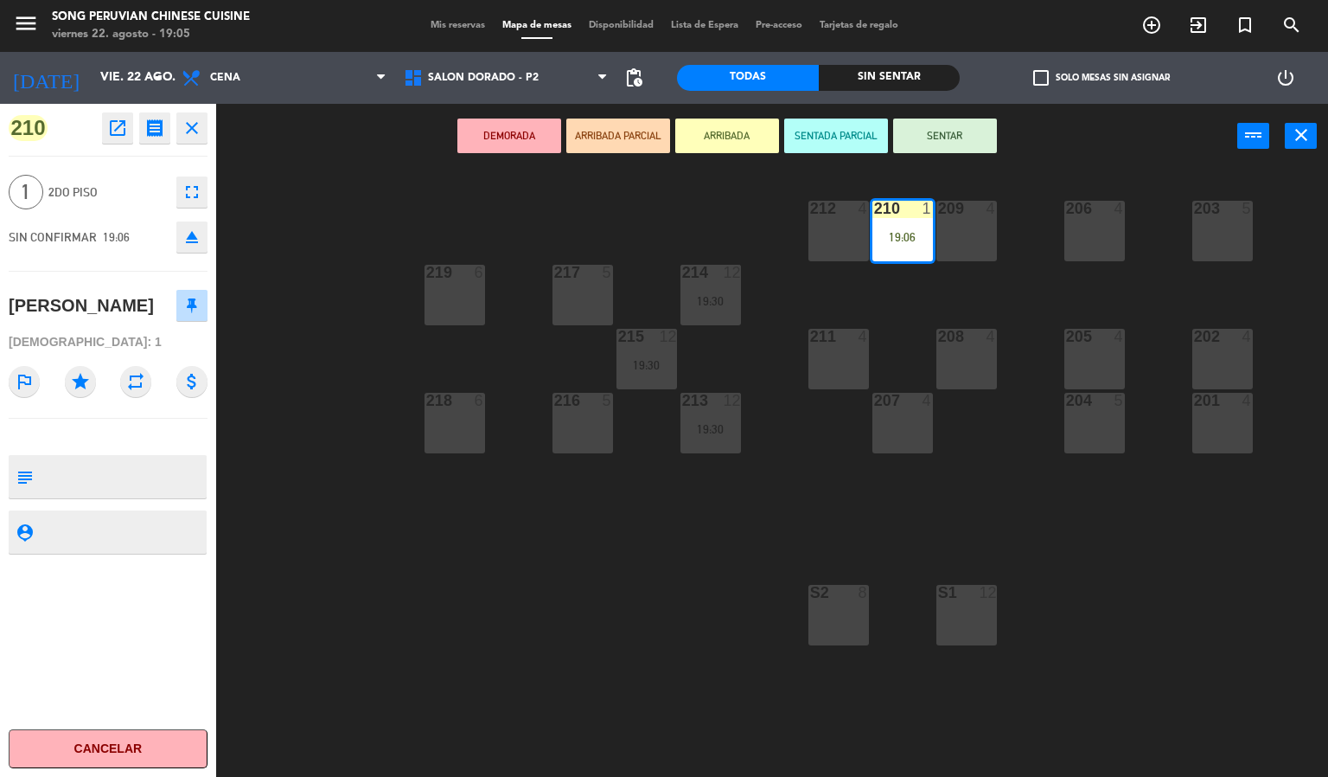
click at [825, 125] on button "SENTADA PARCIAL" at bounding box center [836, 135] width 104 height 35
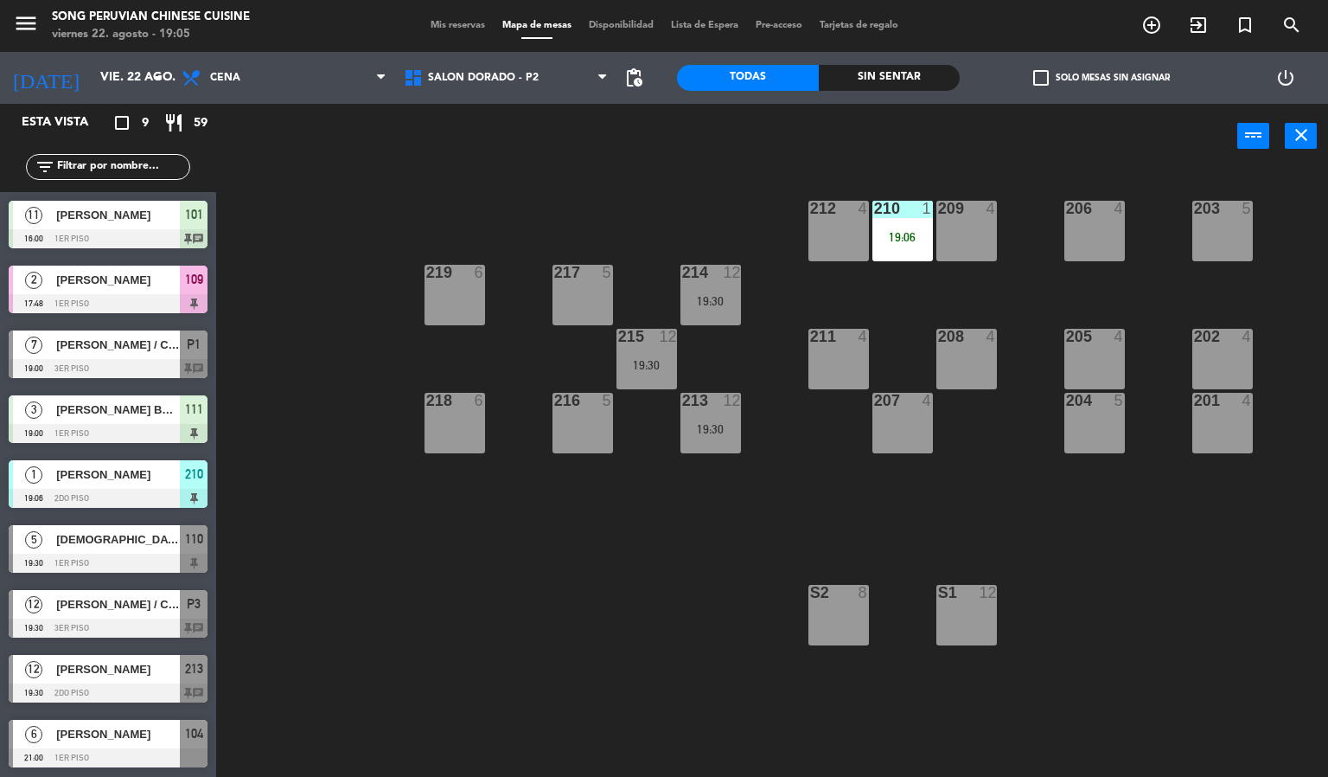
drag, startPoint x: 681, startPoint y: 629, endPoint x: 501, endPoint y: 192, distance: 472.3
click at [675, 620] on div "203 5 206 4 210 1 19:06 212 4 209 4 214 12 19:30 217 5 219 6 202 4 205 4 208 4 …" at bounding box center [778, 474] width 1099 height 608
click at [506, 93] on span "SALON DORADO - P2" at bounding box center [506, 78] width 222 height 38
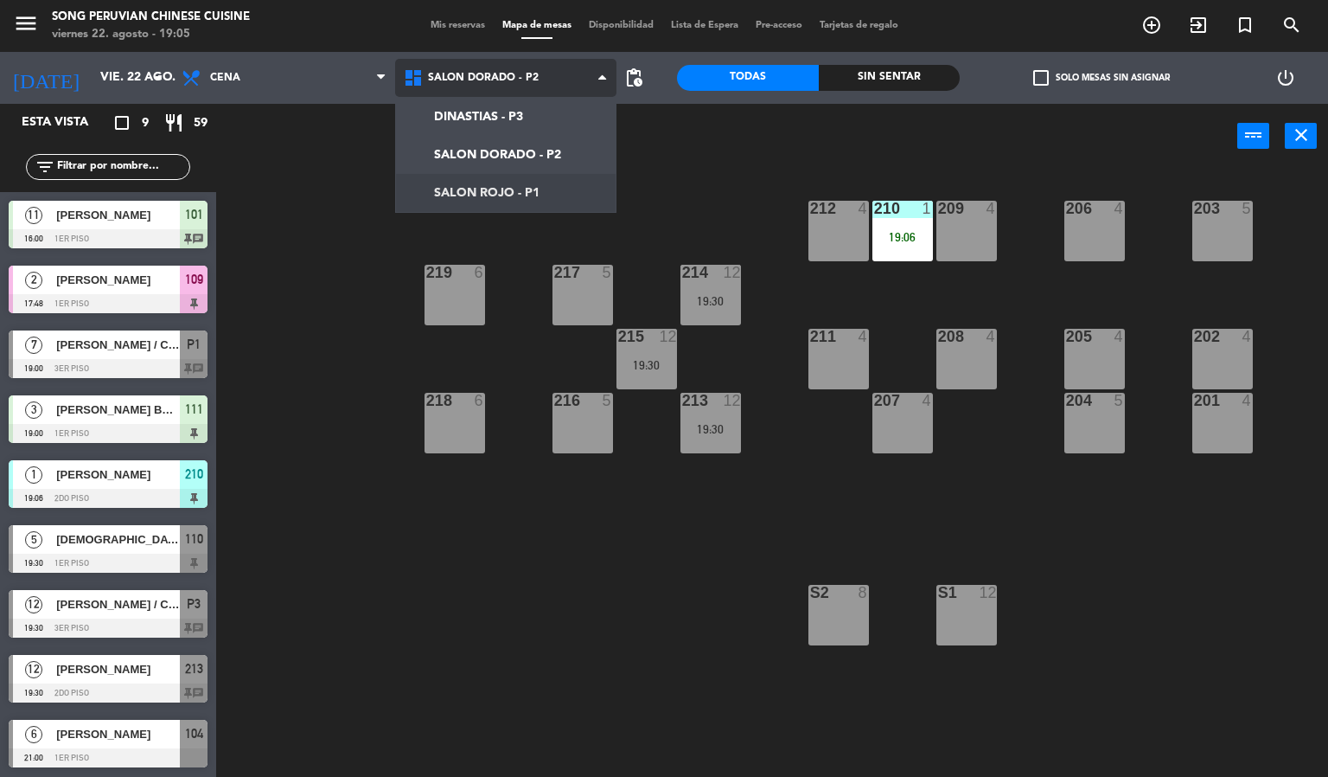
click at [543, 195] on ng-component "menu Song Peruvian Chinese Cuisine [DATE] 22. agosto - 19:05 Mis reservas Mapa …" at bounding box center [664, 388] width 1328 height 777
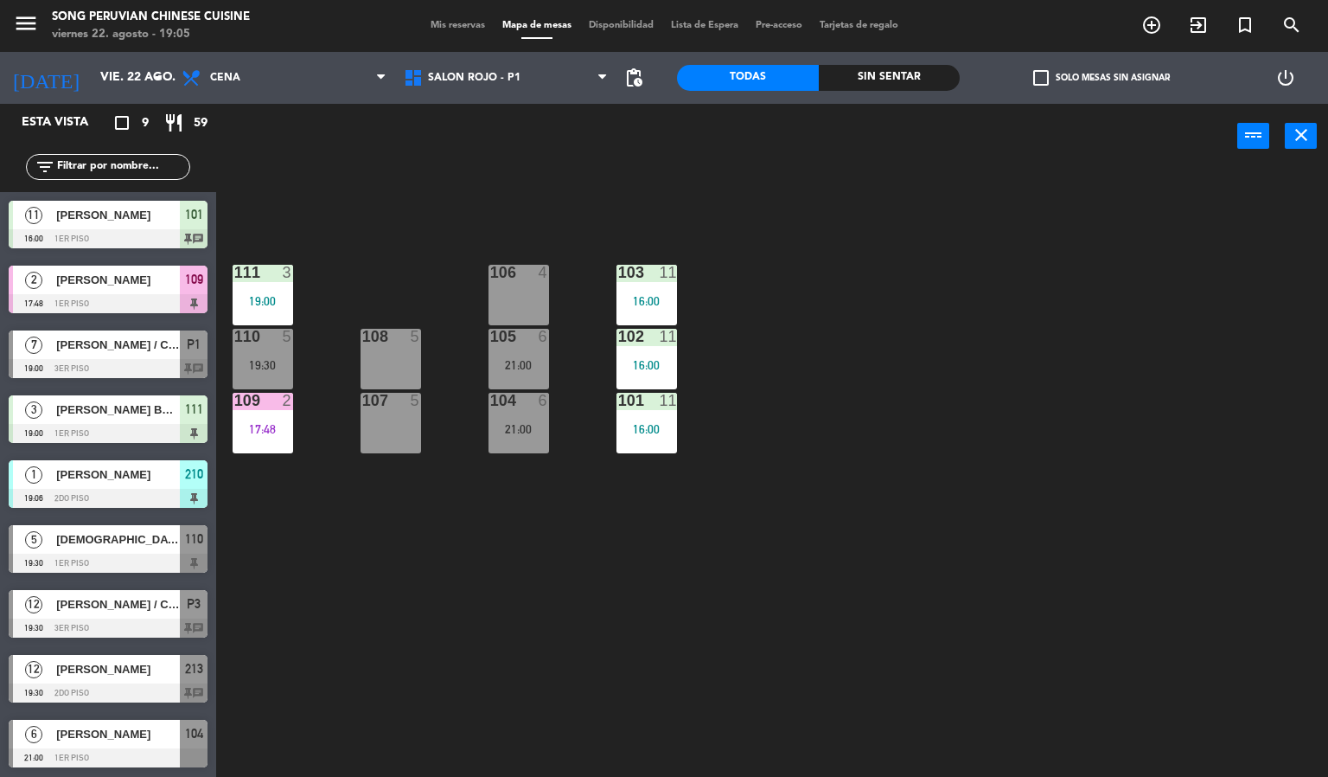
scroll to position [1, 0]
click at [496, 141] on div "power_input close" at bounding box center [726, 137] width 1021 height 66
click at [849, 371] on div "103 11 16:00 106 4 111 3 19:00 102 11 16:00 105 6 21:00 108 5 110 5 19:30 101 1…" at bounding box center [778, 474] width 1099 height 608
click at [865, 524] on div "103 11 16:00 106 4 111 3 19:00 102 11 16:00 105 6 21:00 108 5 110 5 19:30 101 1…" at bounding box center [778, 474] width 1099 height 608
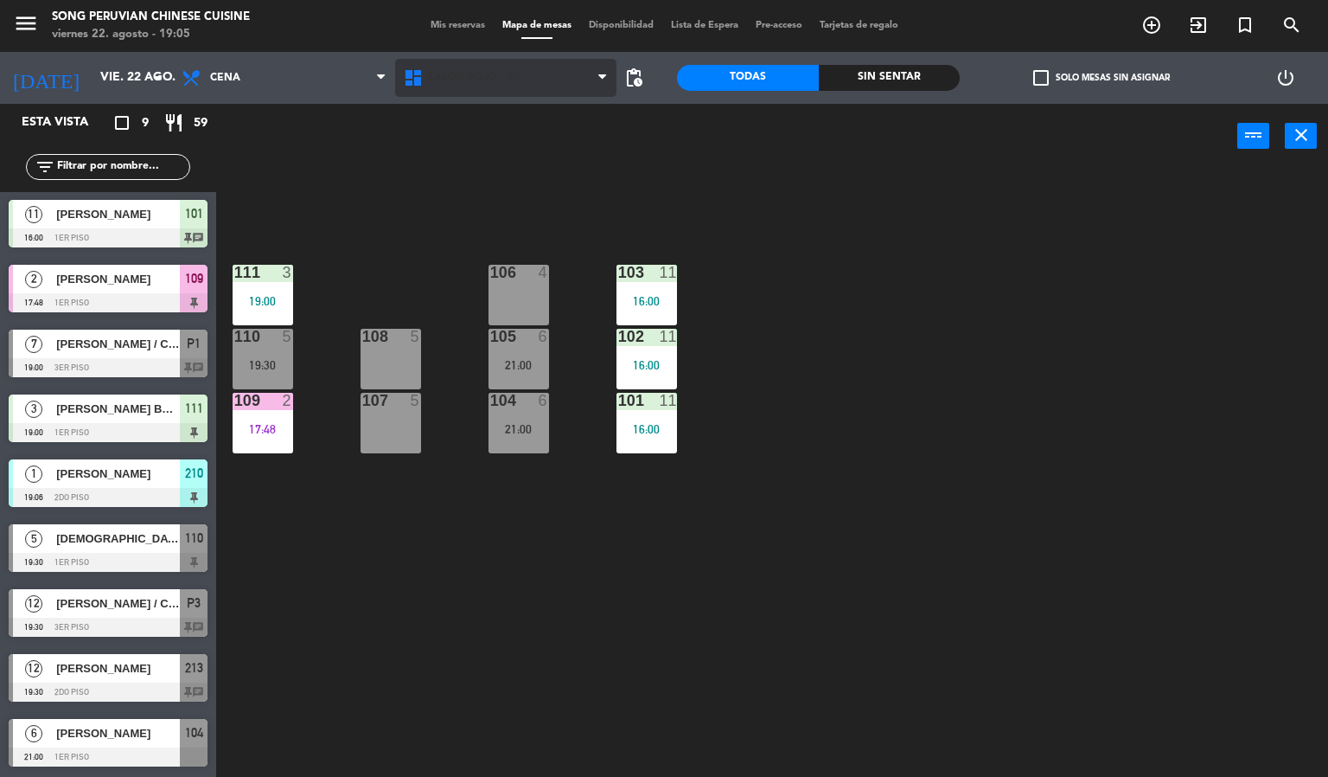
click at [498, 76] on span "SALON ROJO - P1" at bounding box center [474, 78] width 93 height 12
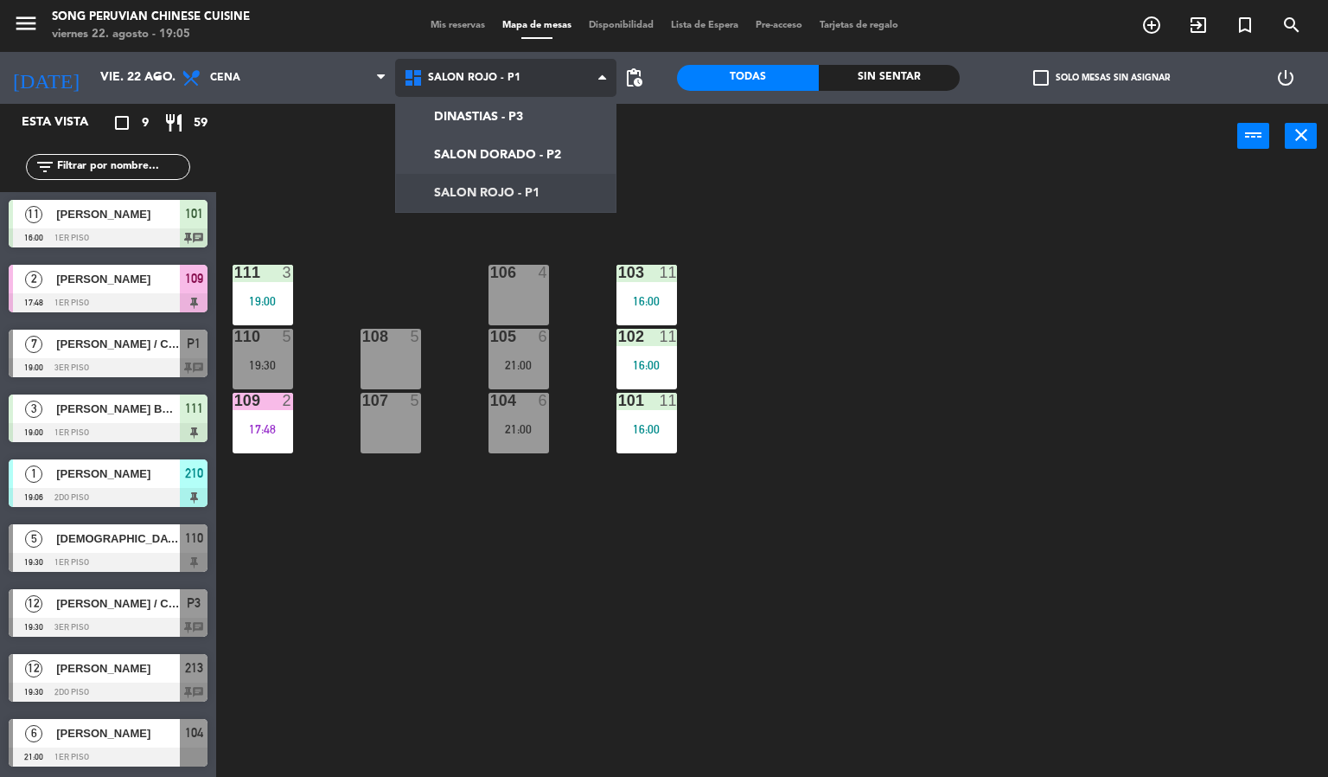
click at [541, 153] on ng-component "menu Song Peruvian Chinese Cuisine [DATE] 22. agosto - 19:05 Mis reservas Mapa …" at bounding box center [664, 388] width 1328 height 777
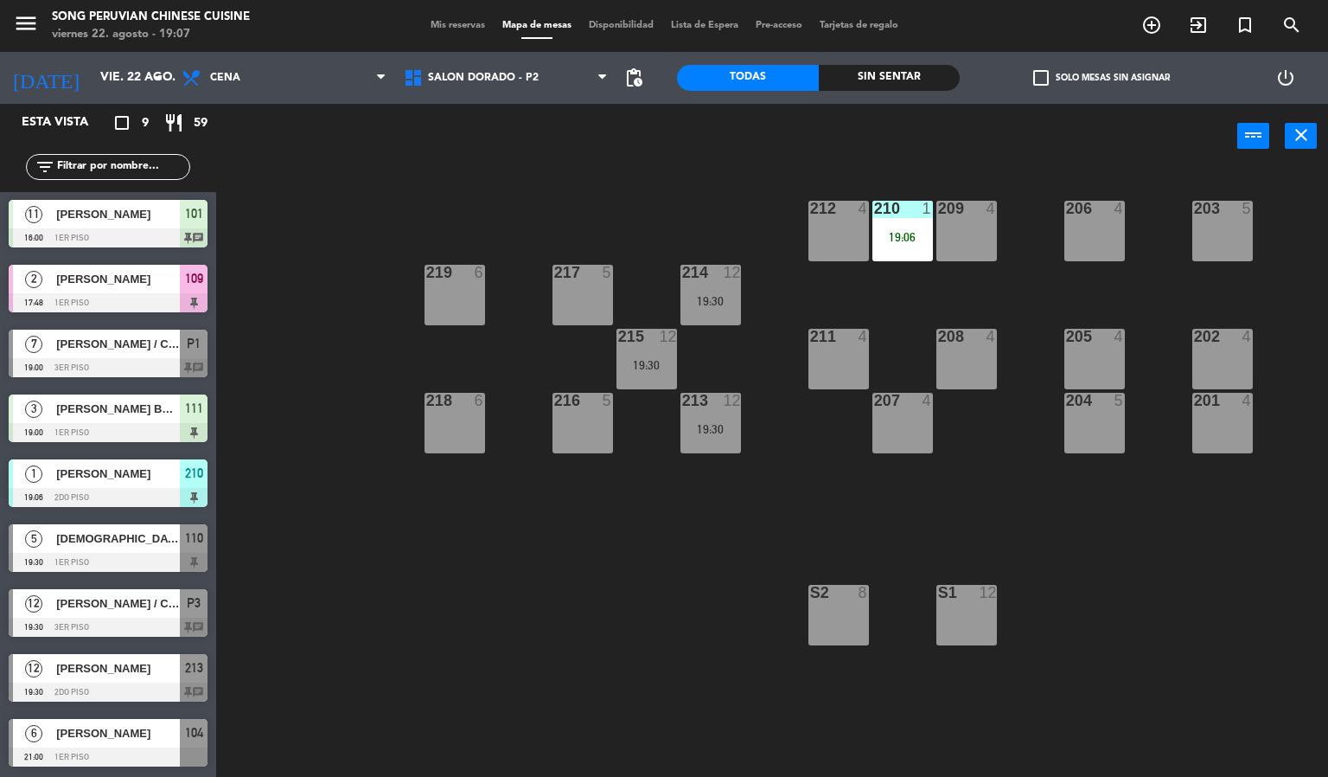
click at [913, 253] on div "210 1 19:06" at bounding box center [903, 231] width 61 height 61
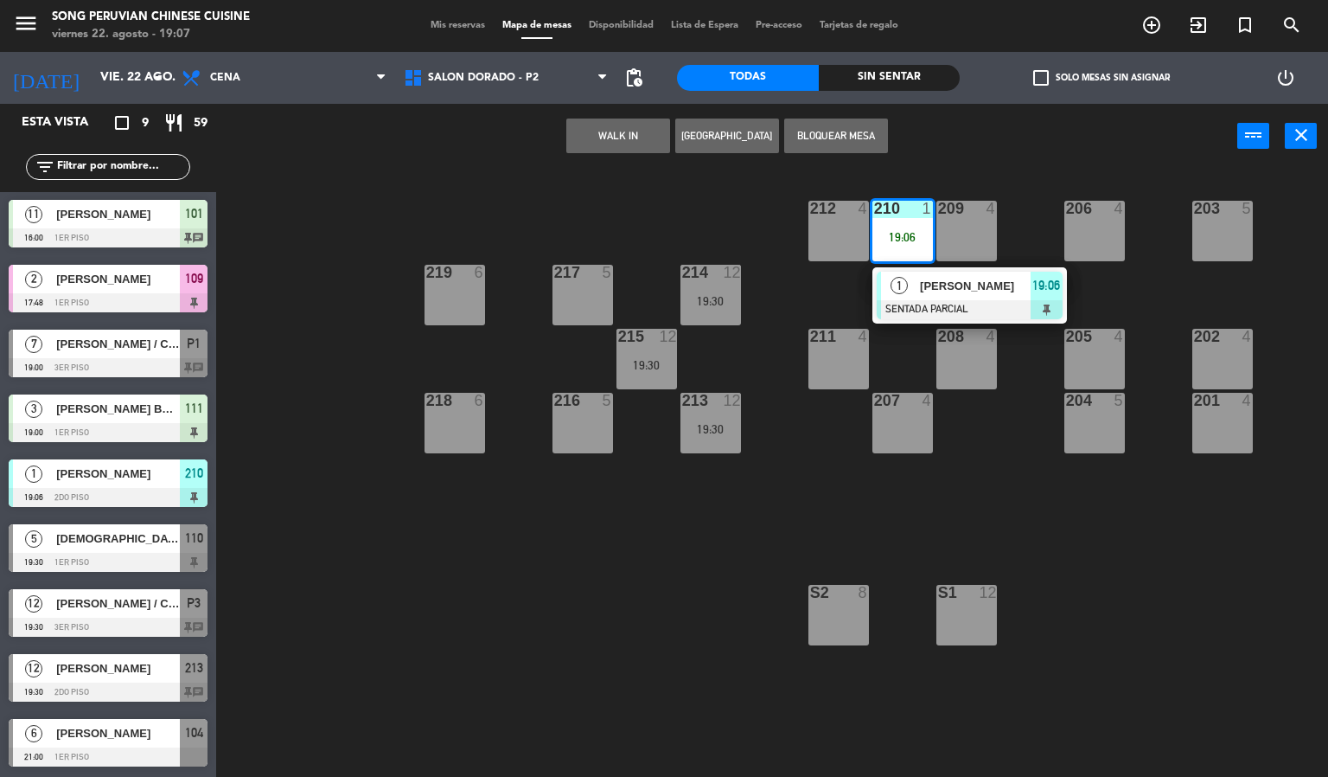
click at [986, 259] on div "209 4" at bounding box center [967, 231] width 61 height 61
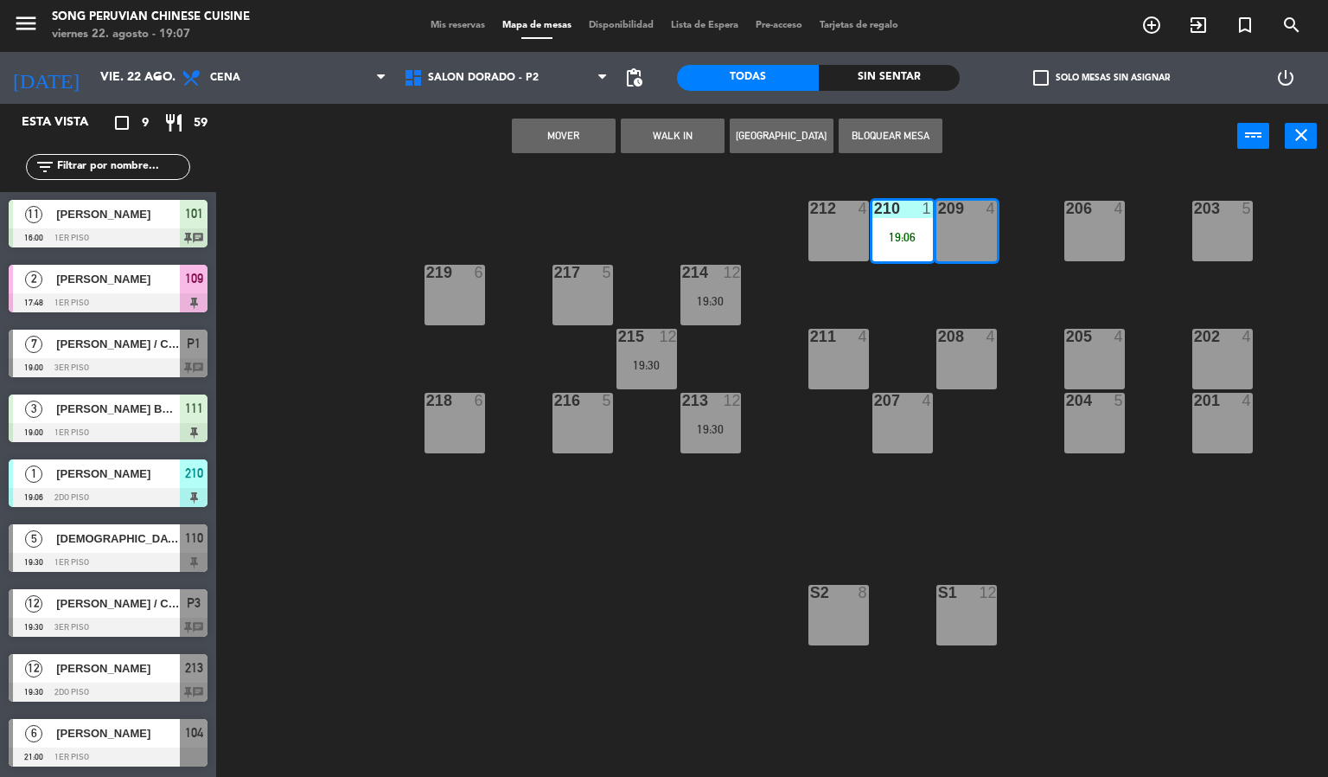
click at [921, 144] on button "Bloquear Mesa" at bounding box center [891, 135] width 104 height 35
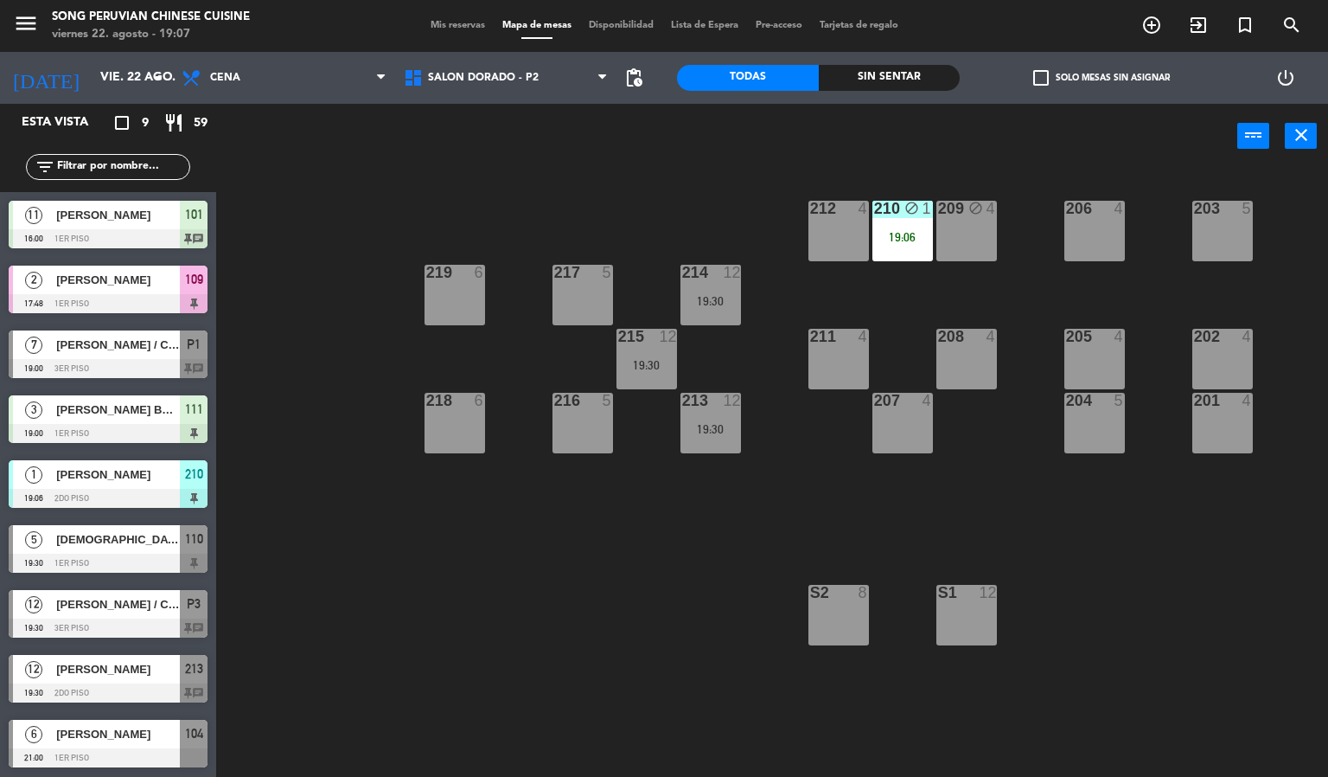
click at [880, 230] on div "19:06" at bounding box center [903, 236] width 61 height 13
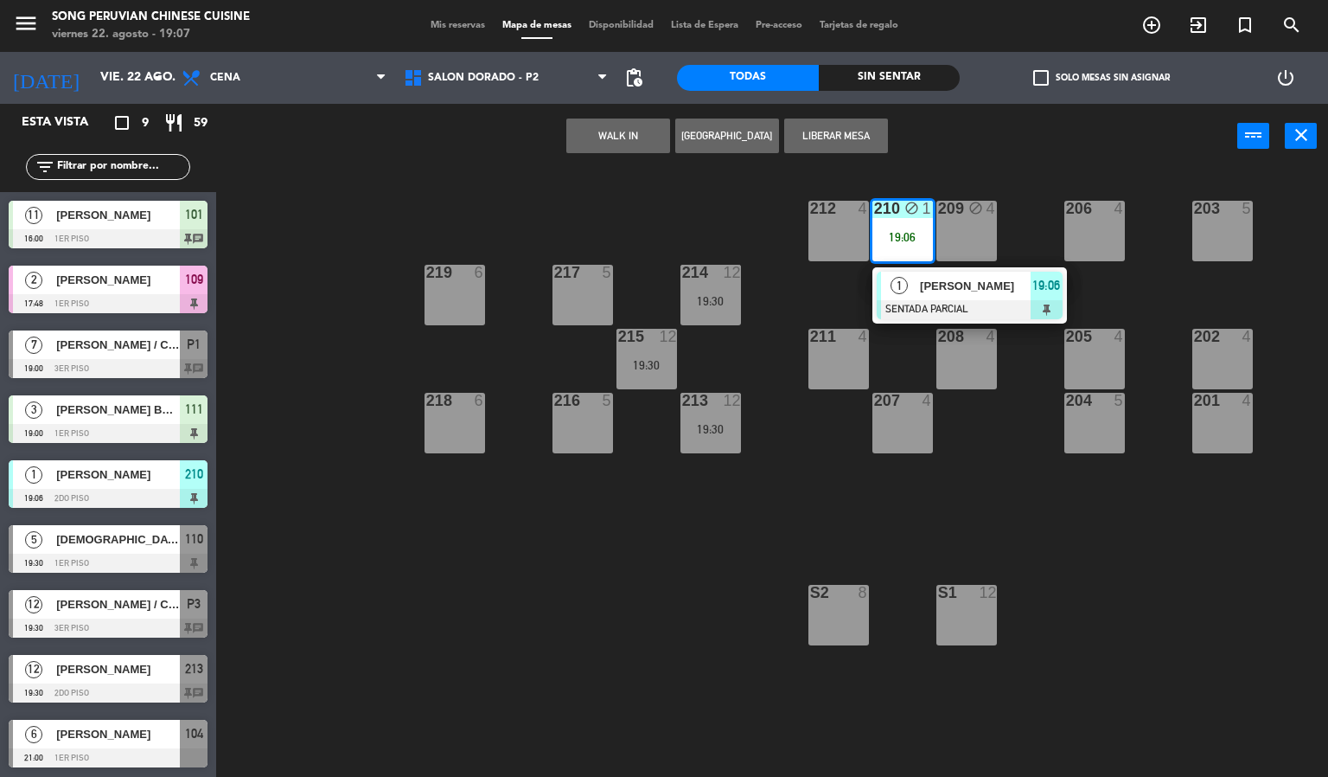
click at [839, 133] on button "Liberar Mesa" at bounding box center [836, 135] width 104 height 35
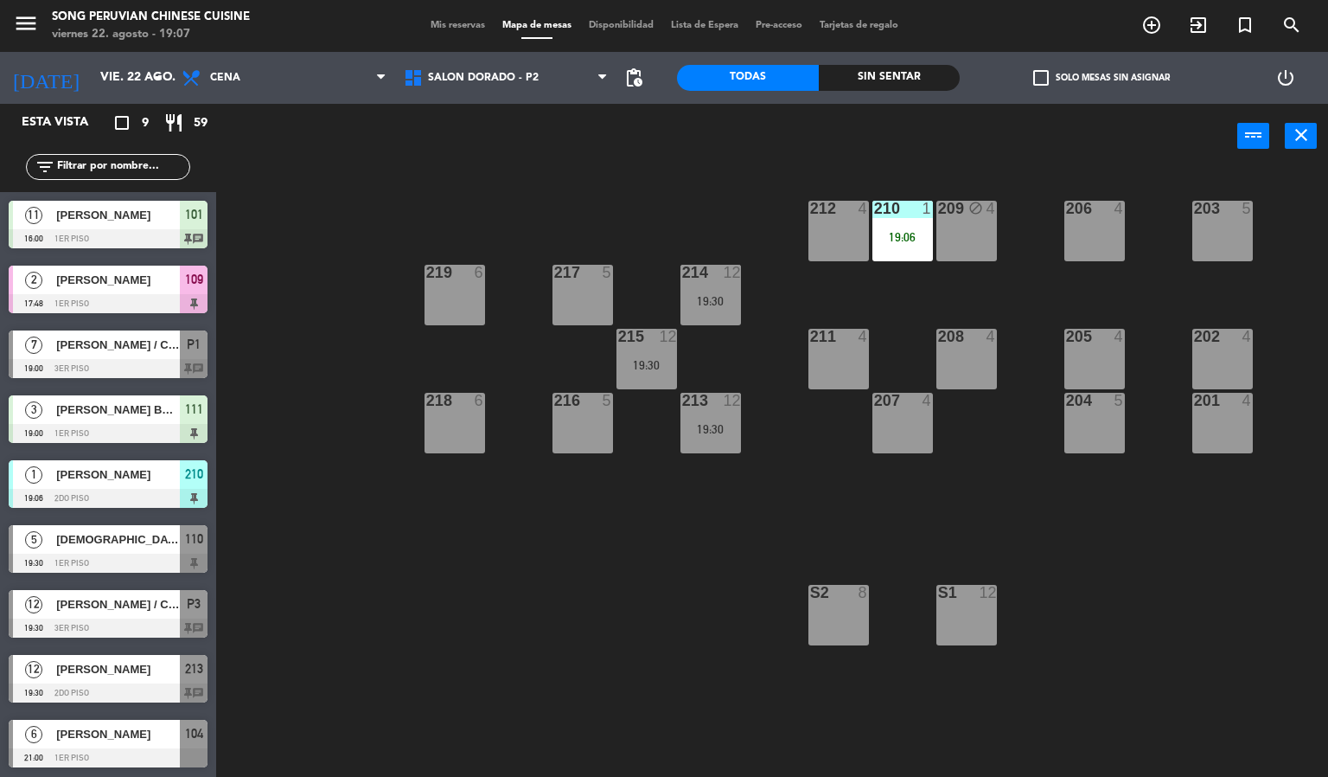
click at [899, 242] on div "19:06" at bounding box center [903, 237] width 61 height 12
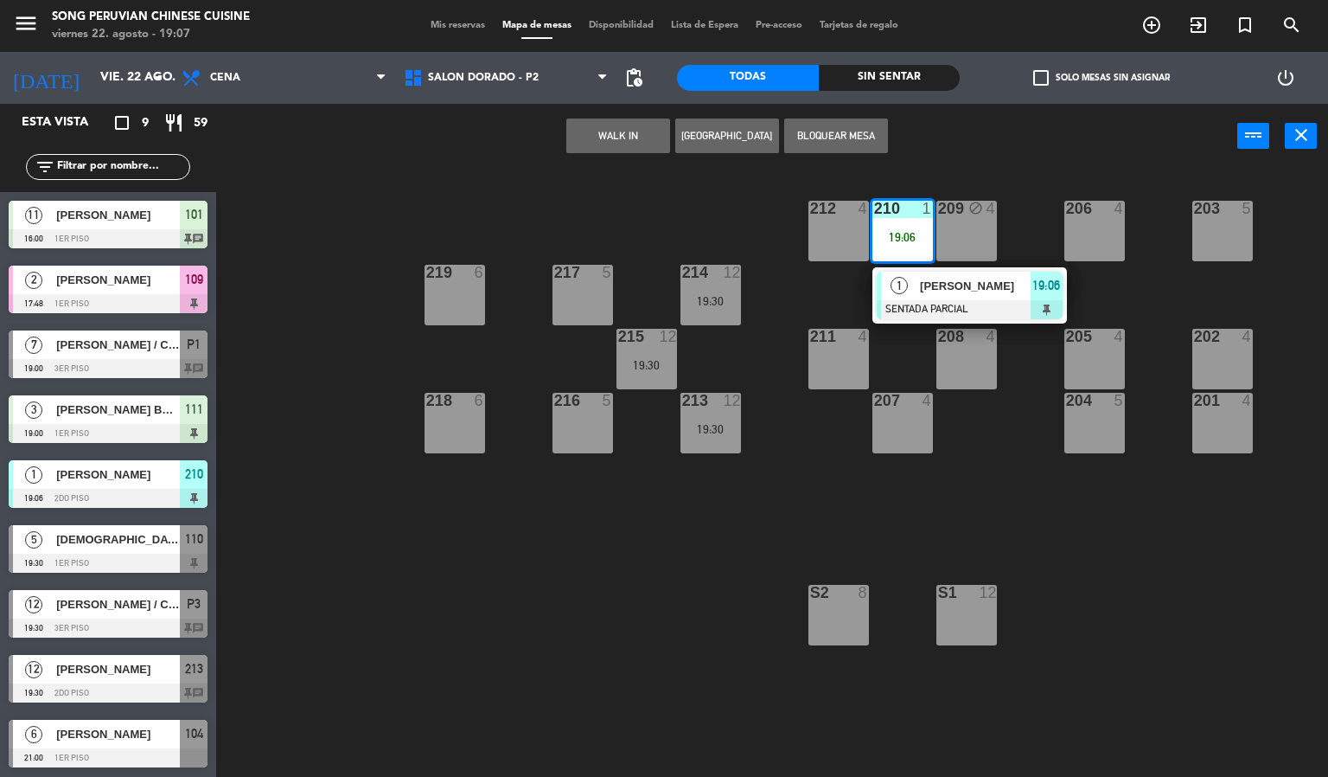
click at [948, 317] on div at bounding box center [970, 309] width 186 height 19
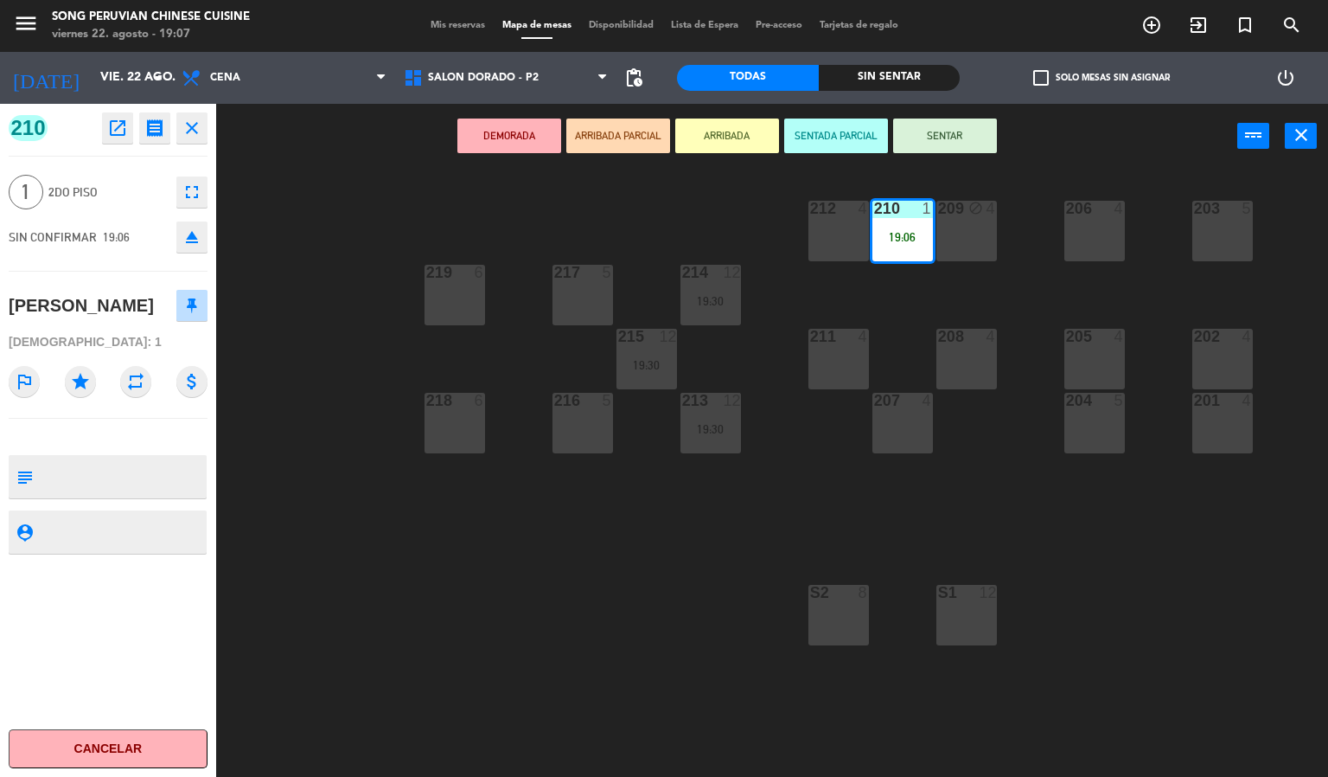
click at [947, 133] on button "SENTAR" at bounding box center [945, 135] width 104 height 35
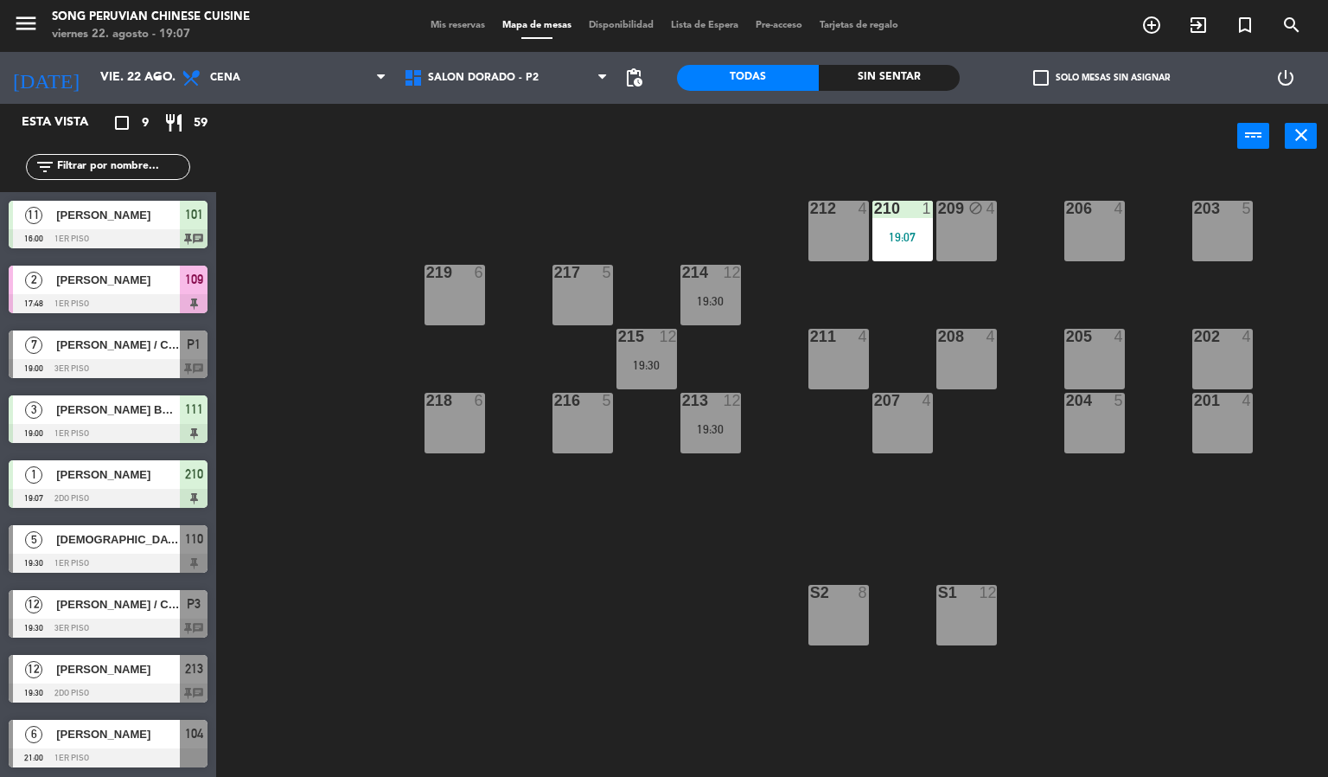
click at [595, 774] on div "203 5 206 4 210 1 19:07 212 4 209 block 4 214 12 19:30 217 5 219 6 202 4 205 4 …" at bounding box center [778, 474] width 1099 height 608
click at [509, 65] on span "SALON DORADO - P2" at bounding box center [506, 78] width 222 height 38
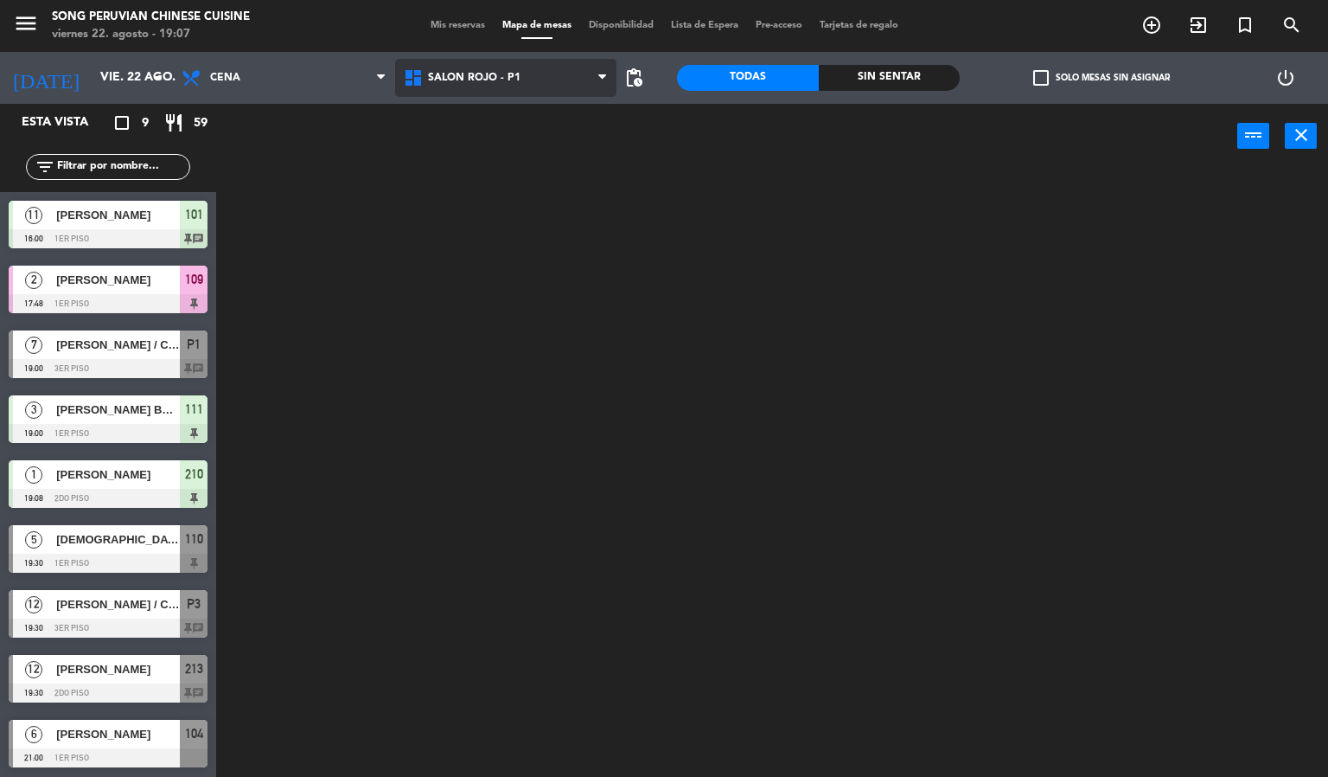
click at [511, 198] on ng-component "menu Song Peruvian Chinese Cuisine [DATE] 22. agosto - 19:07 Mis reservas Mapa …" at bounding box center [664, 388] width 1328 height 777
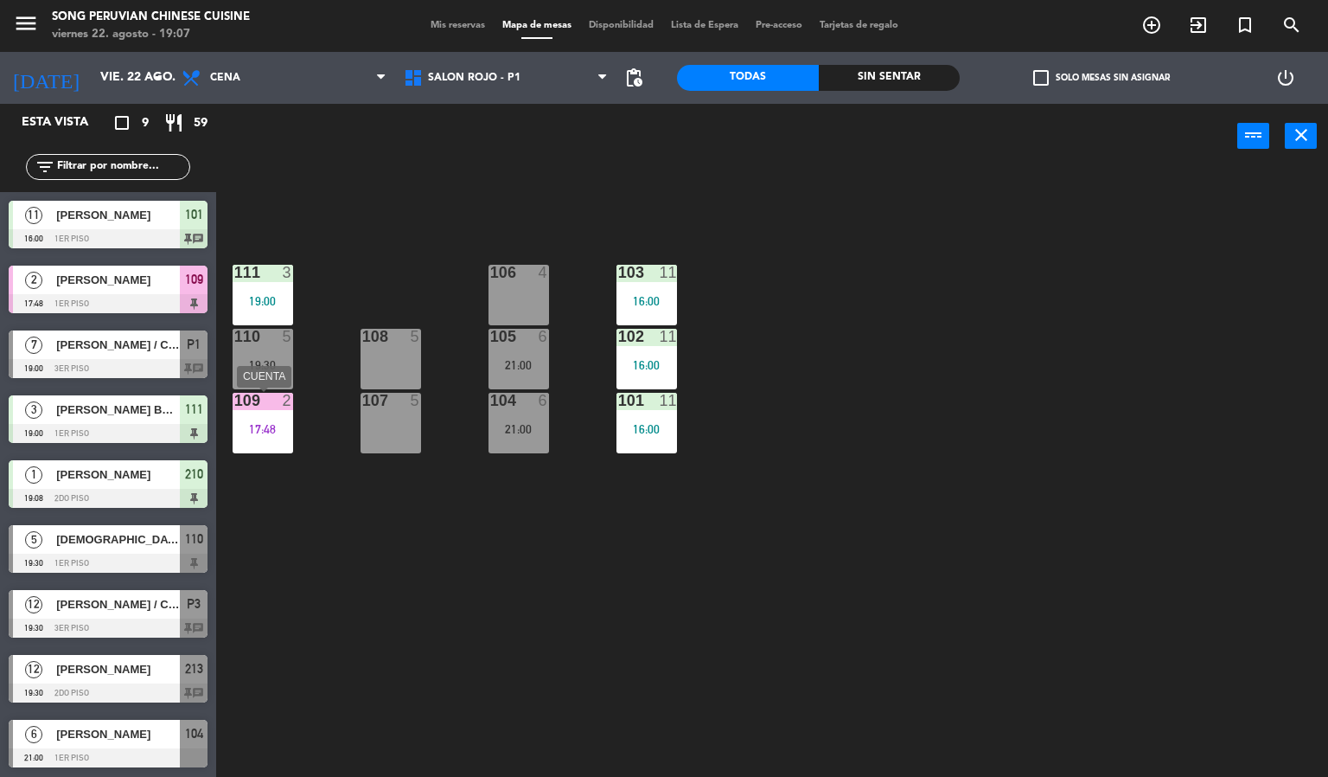
click at [260, 411] on div "109 2 17:48" at bounding box center [263, 423] width 61 height 61
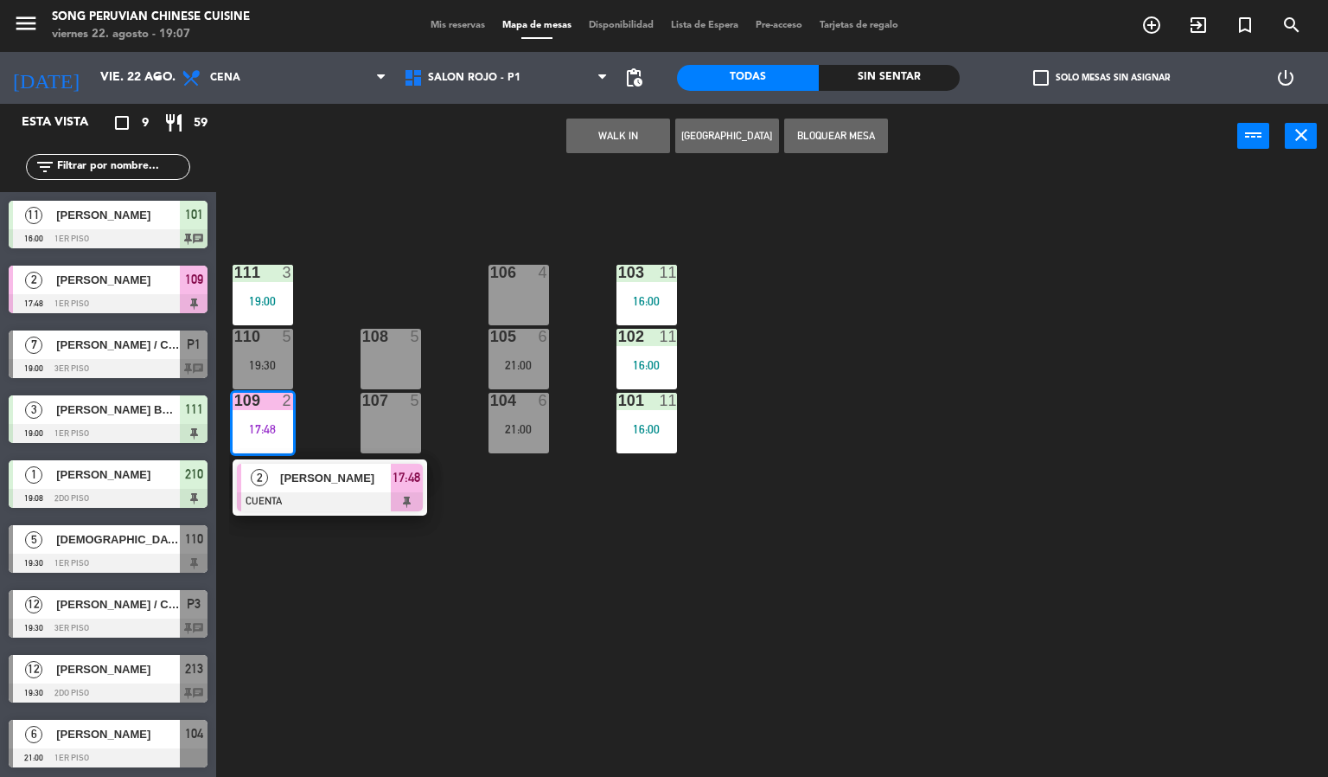
click at [301, 501] on div at bounding box center [330, 501] width 186 height 19
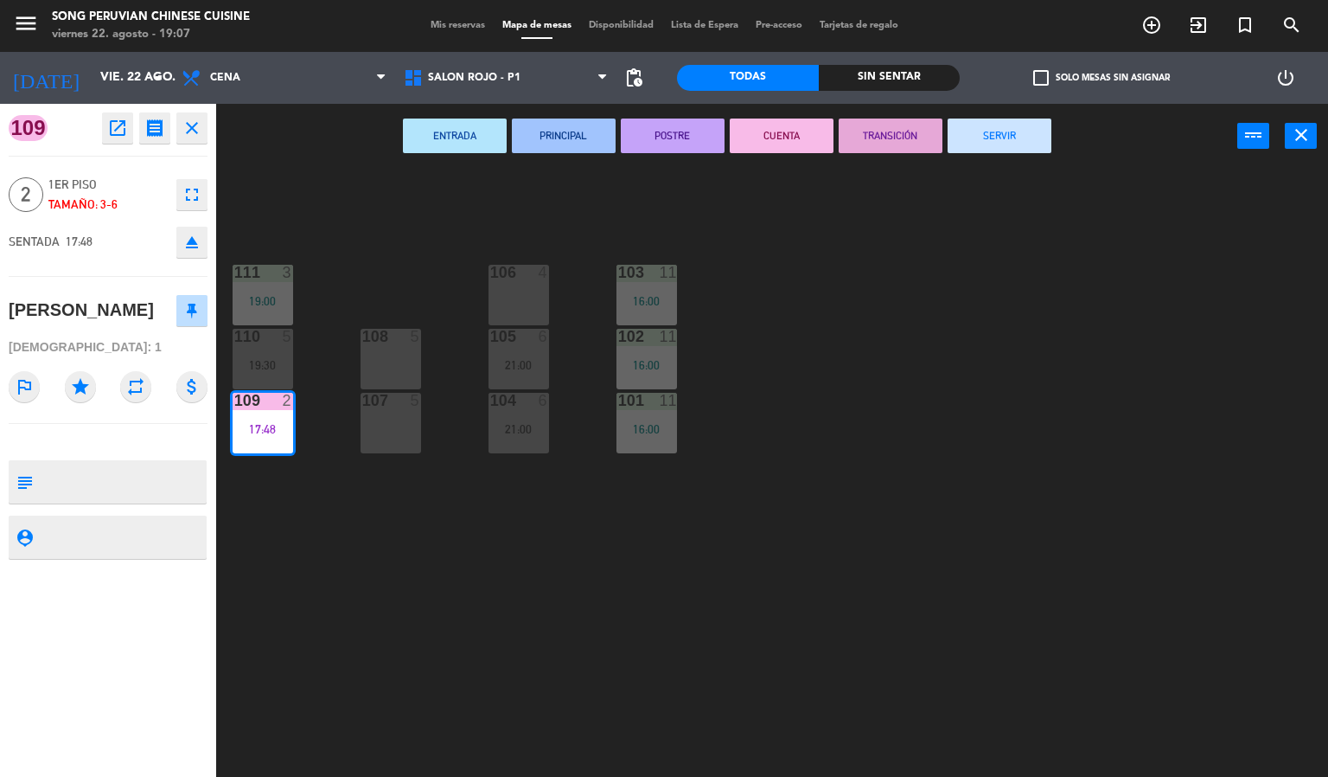
click at [1002, 127] on button "SERVIR" at bounding box center [1000, 135] width 104 height 35
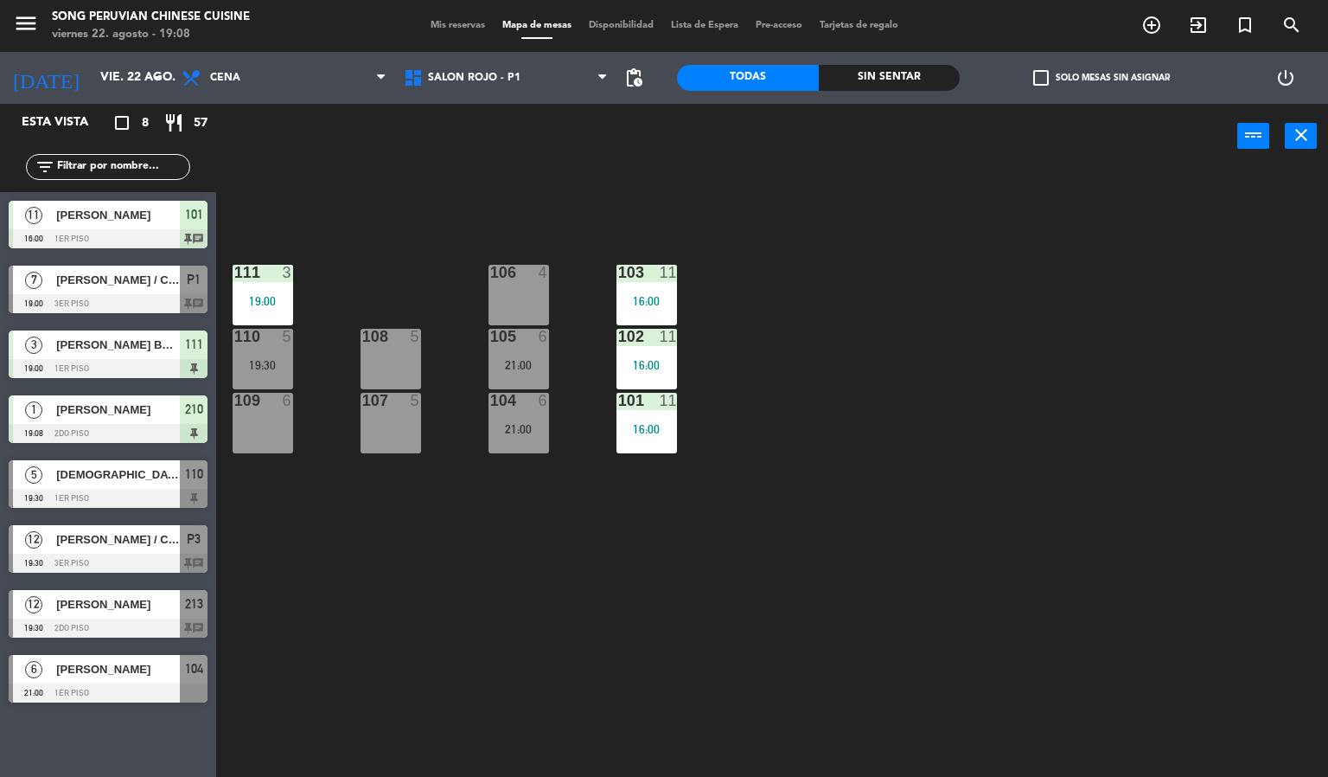
click at [919, 320] on div "103 11 16:00 106 4 111 3 19:00 102 11 16:00 105 6 21:00 108 5 110 5 19:30 101 1…" at bounding box center [778, 474] width 1099 height 608
click at [389, 346] on div "108 5" at bounding box center [391, 359] width 61 height 61
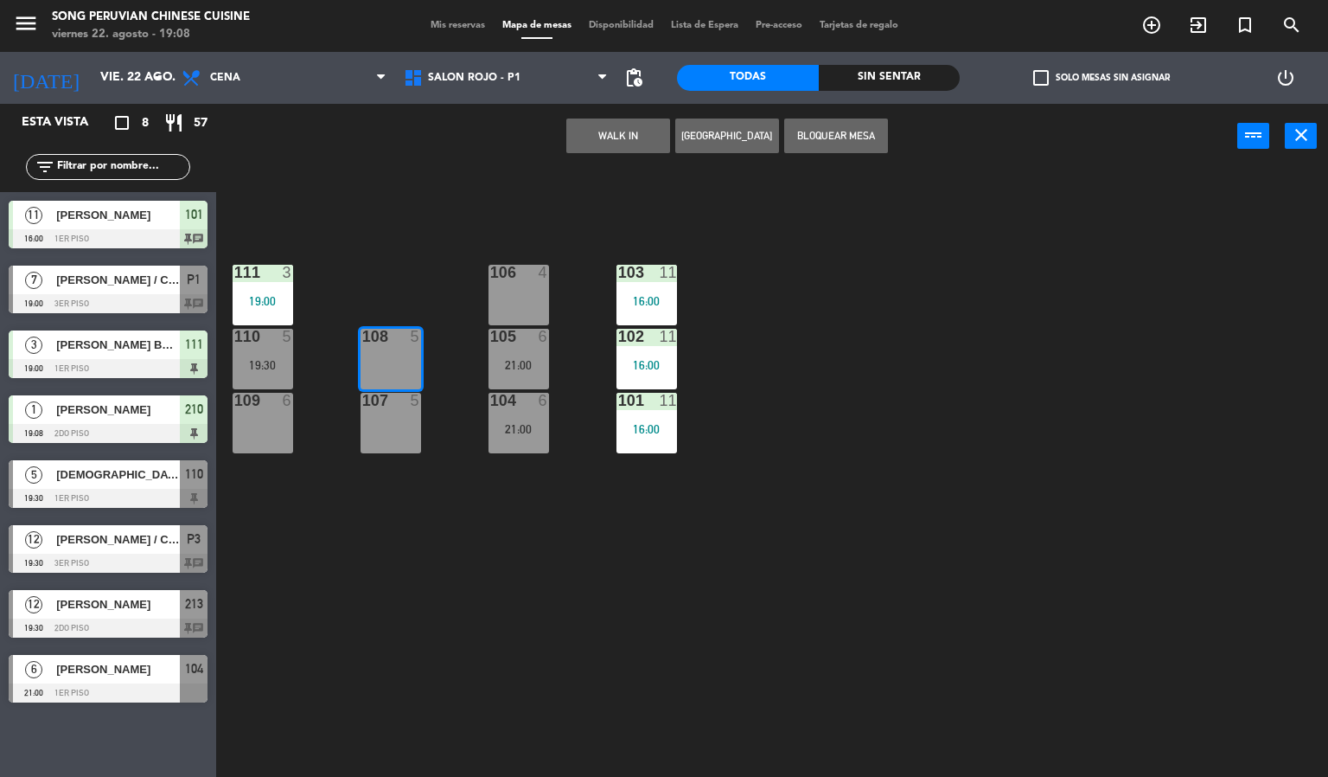
click at [511, 356] on div "105 6 21:00" at bounding box center [519, 359] width 61 height 61
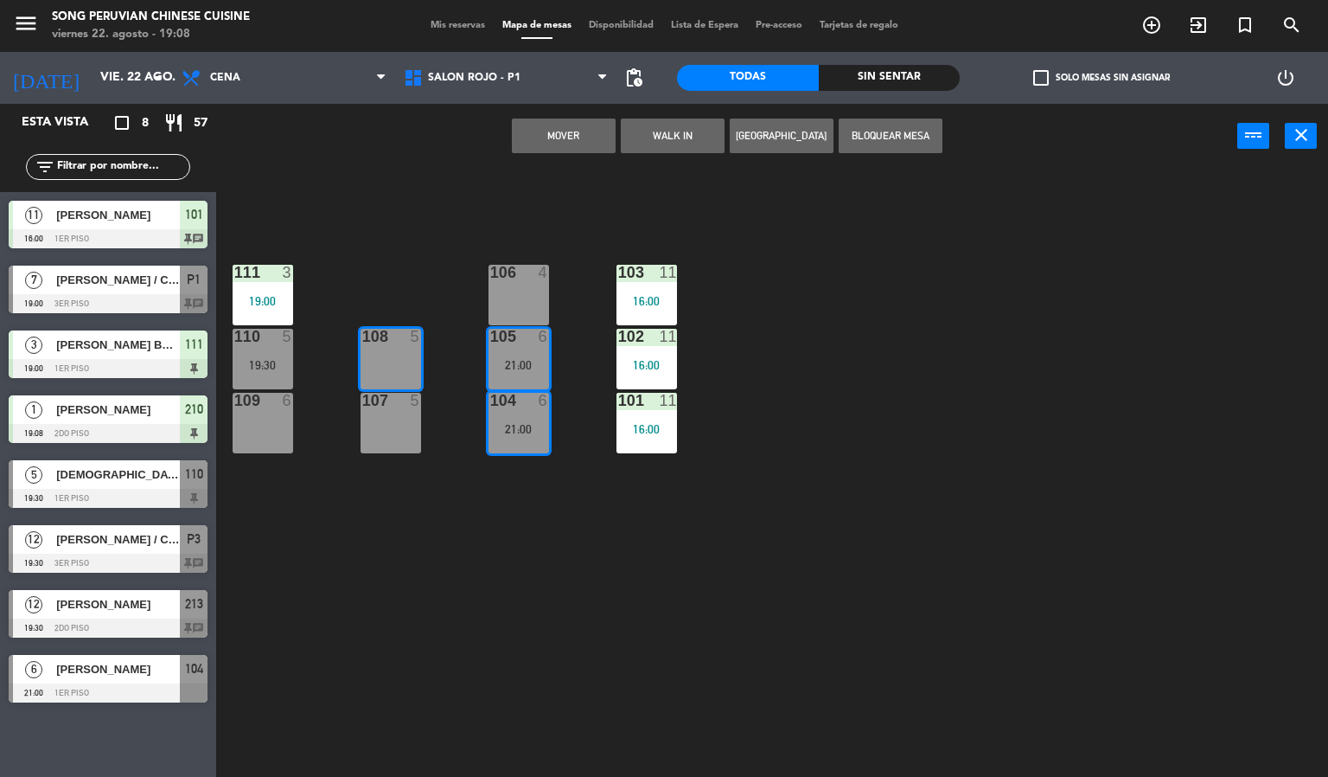
click at [553, 135] on button "Mover" at bounding box center [564, 135] width 104 height 35
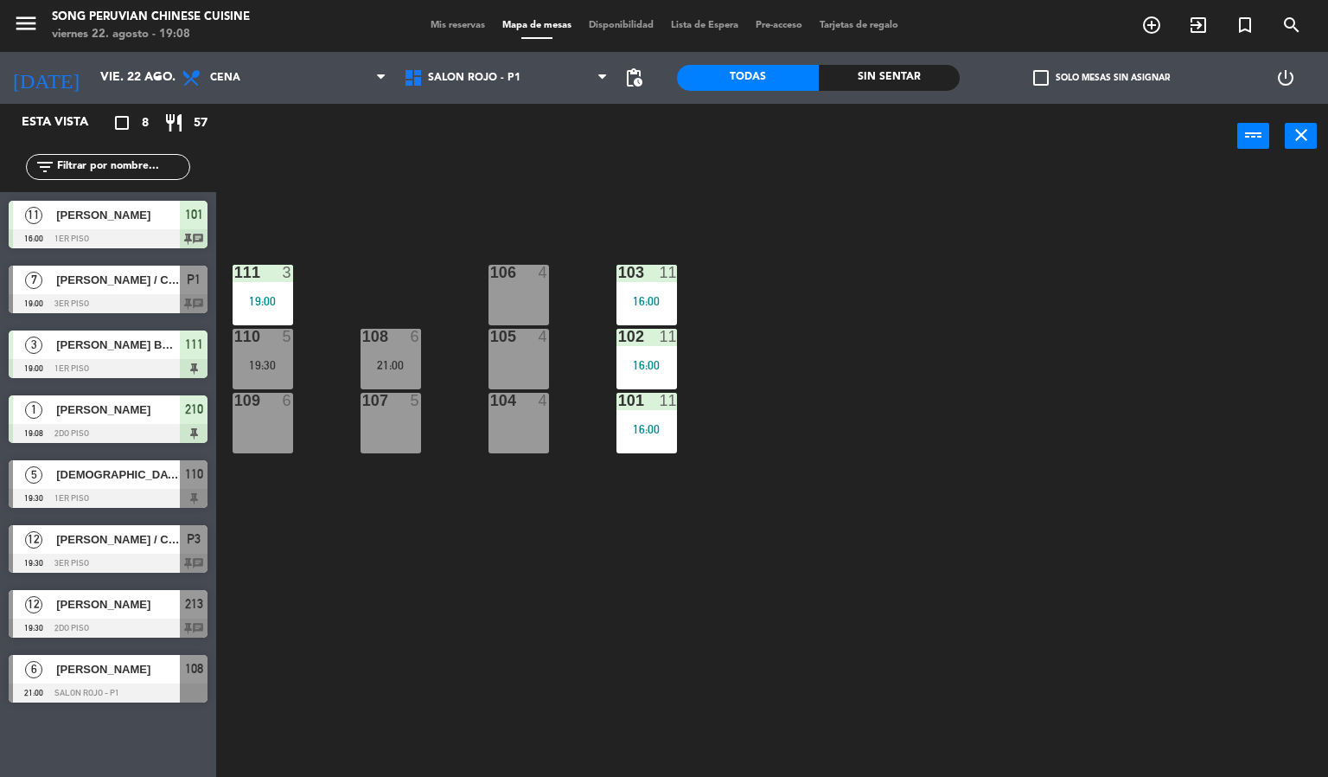
click at [1065, 301] on div "103 11 16:00 106 4 111 3 19:00 102 11 16:00 105 4 108 6 21:00 110 5 19:30 101 1…" at bounding box center [778, 474] width 1099 height 608
click at [502, 286] on div "106 4" at bounding box center [519, 295] width 61 height 61
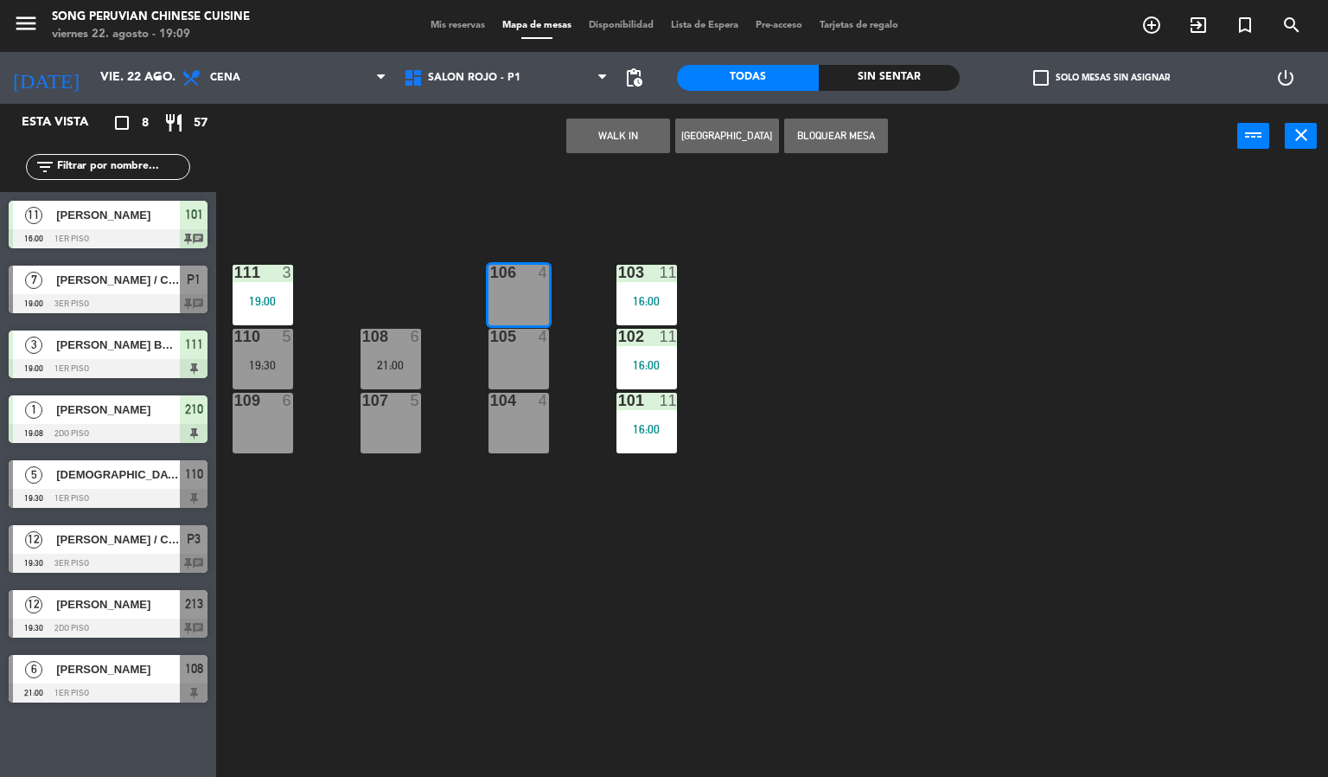
click at [600, 138] on button "WALK IN" at bounding box center [618, 135] width 104 height 35
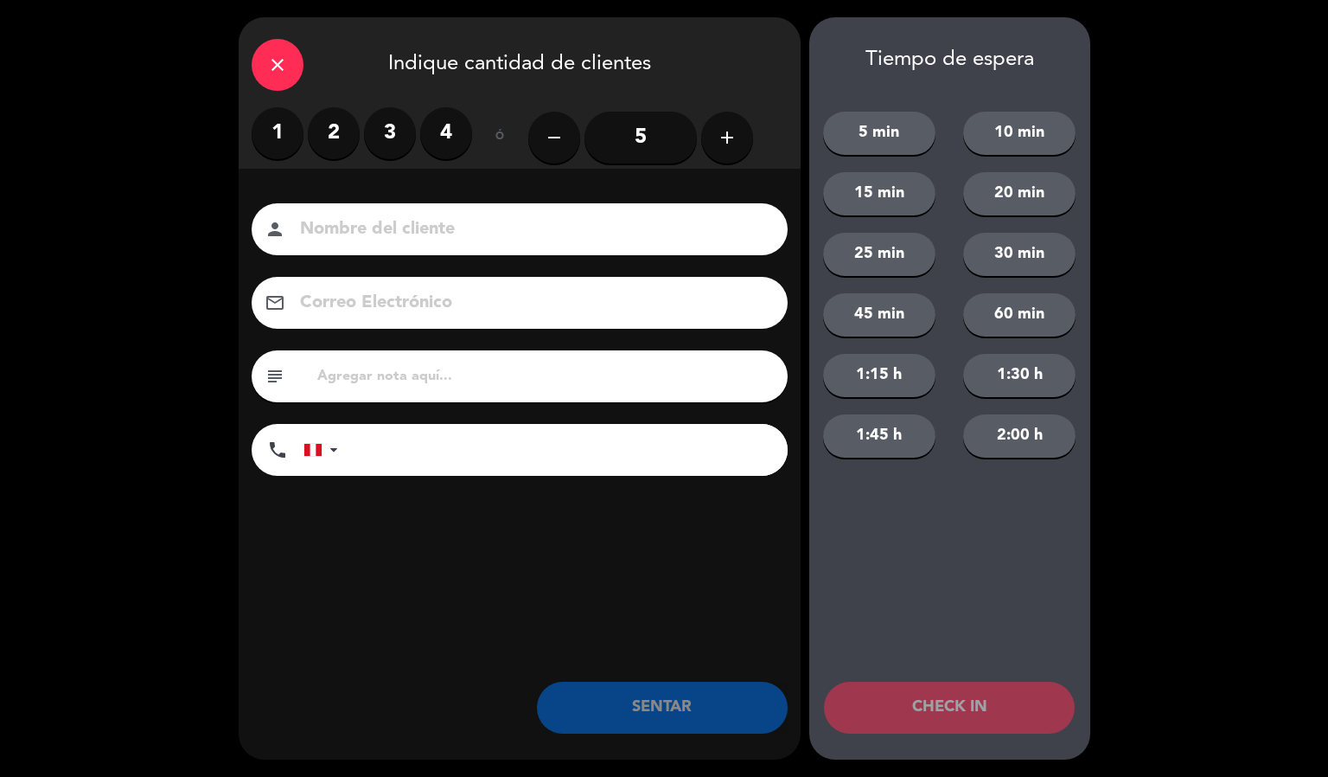
click at [327, 120] on label "2" at bounding box center [334, 133] width 52 height 52
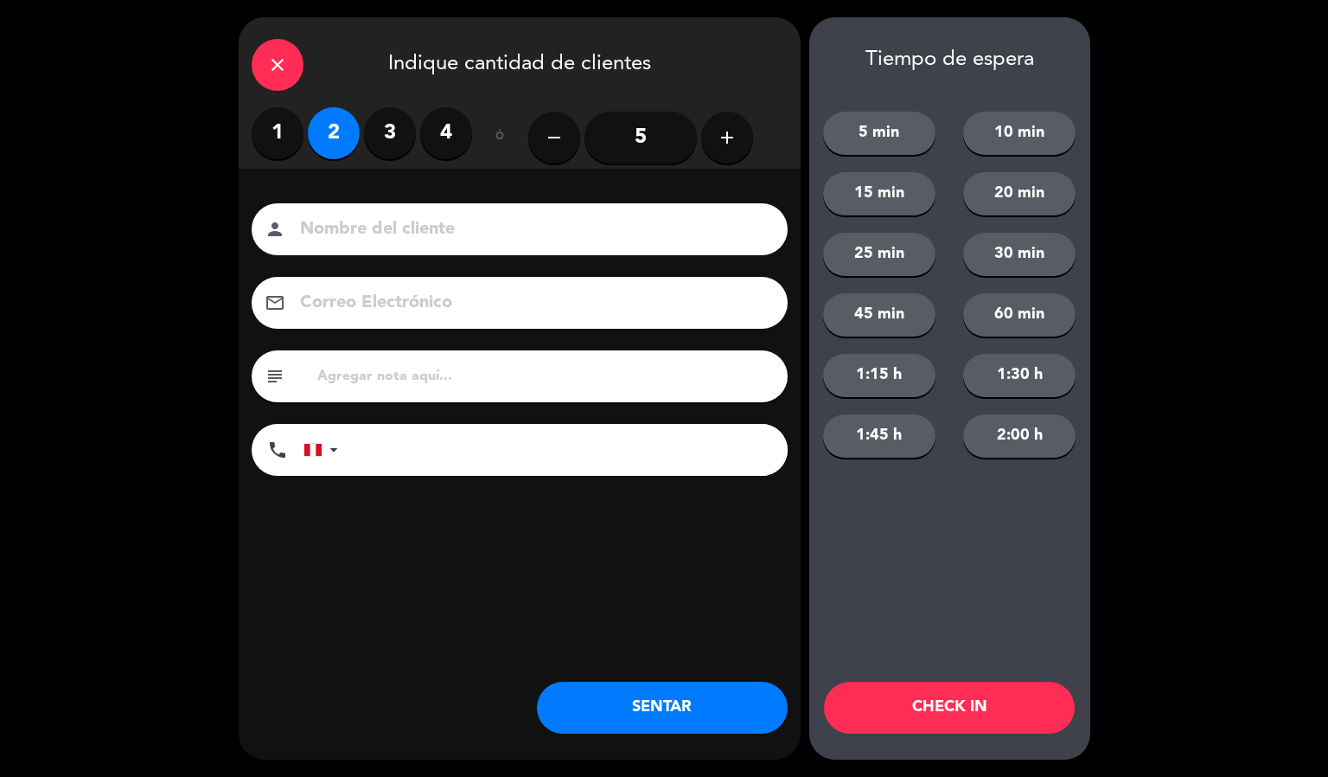
click at [374, 228] on input at bounding box center [531, 229] width 467 height 30
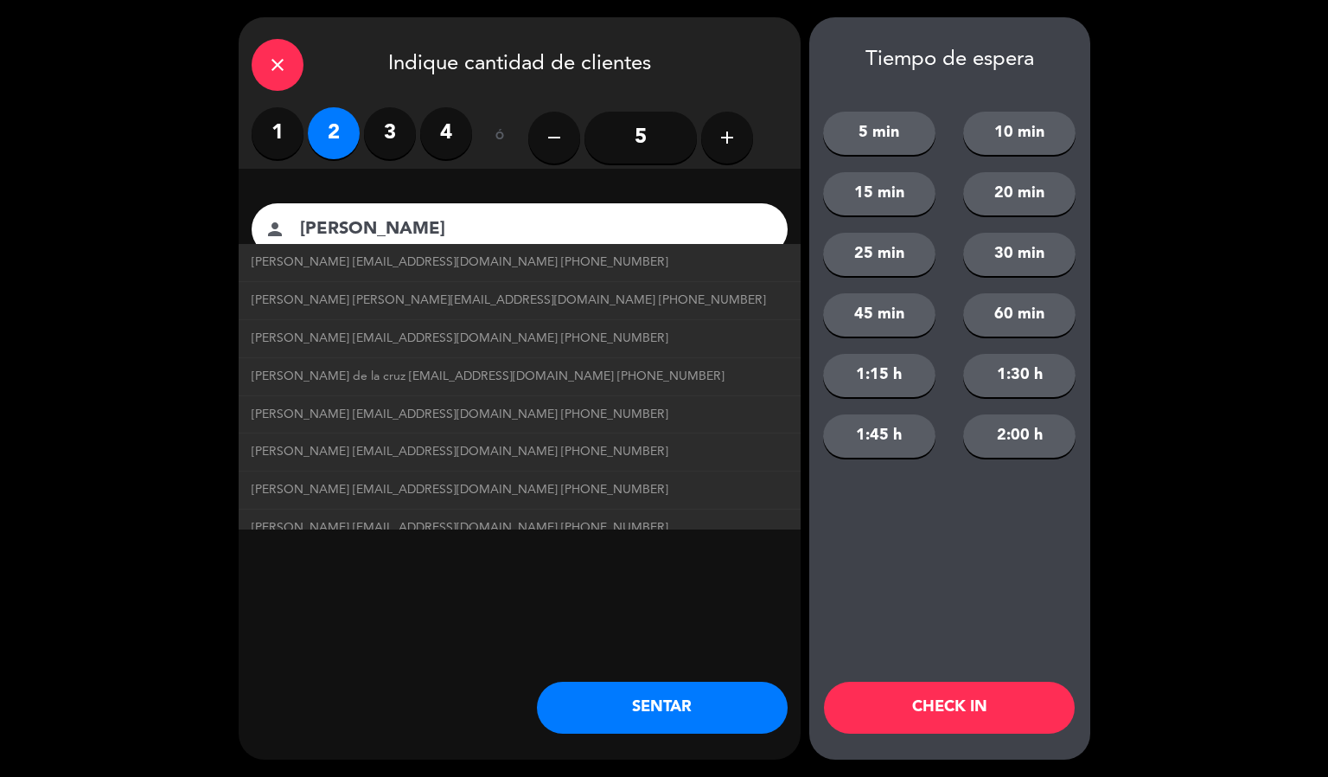
type input "[PERSON_NAME]"
click at [932, 721] on button "CHECK IN" at bounding box center [949, 707] width 251 height 52
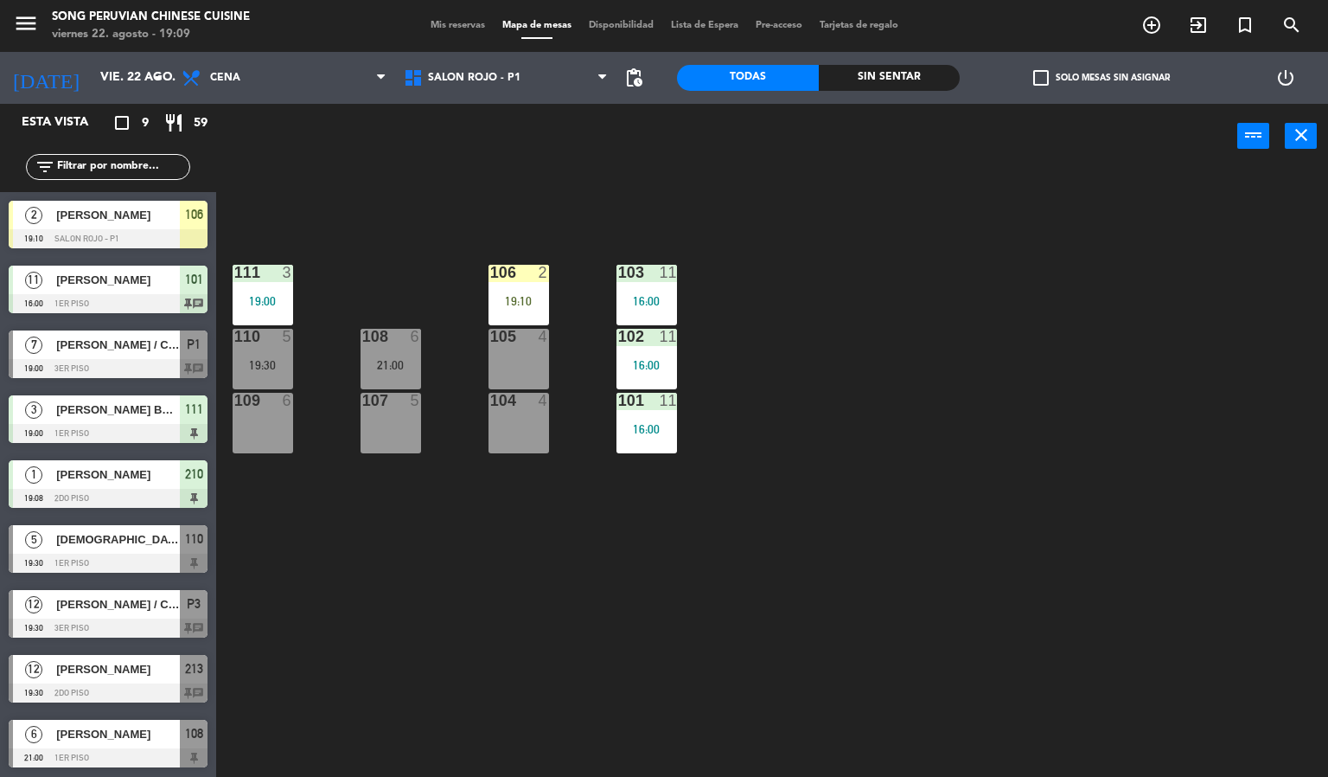
click at [535, 301] on div "19:10" at bounding box center [519, 301] width 61 height 12
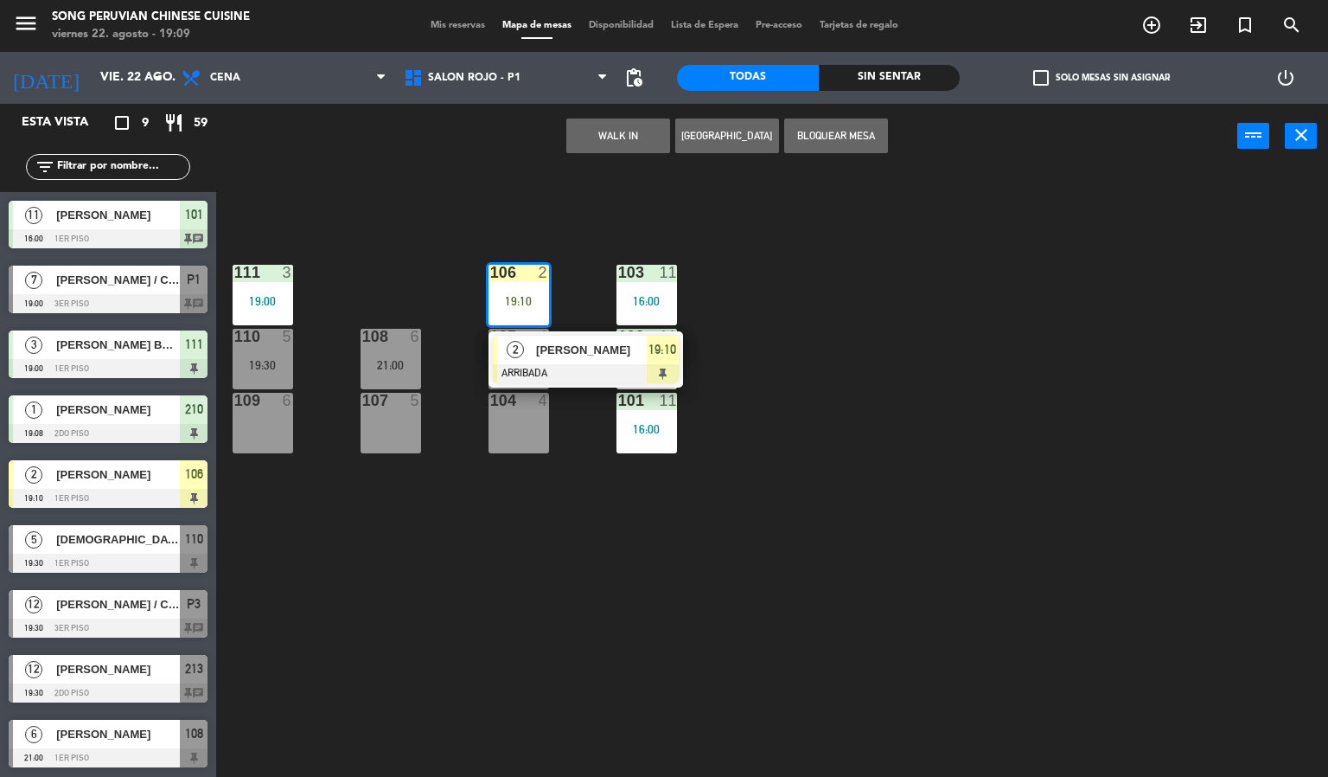
click at [581, 374] on div at bounding box center [586, 373] width 186 height 19
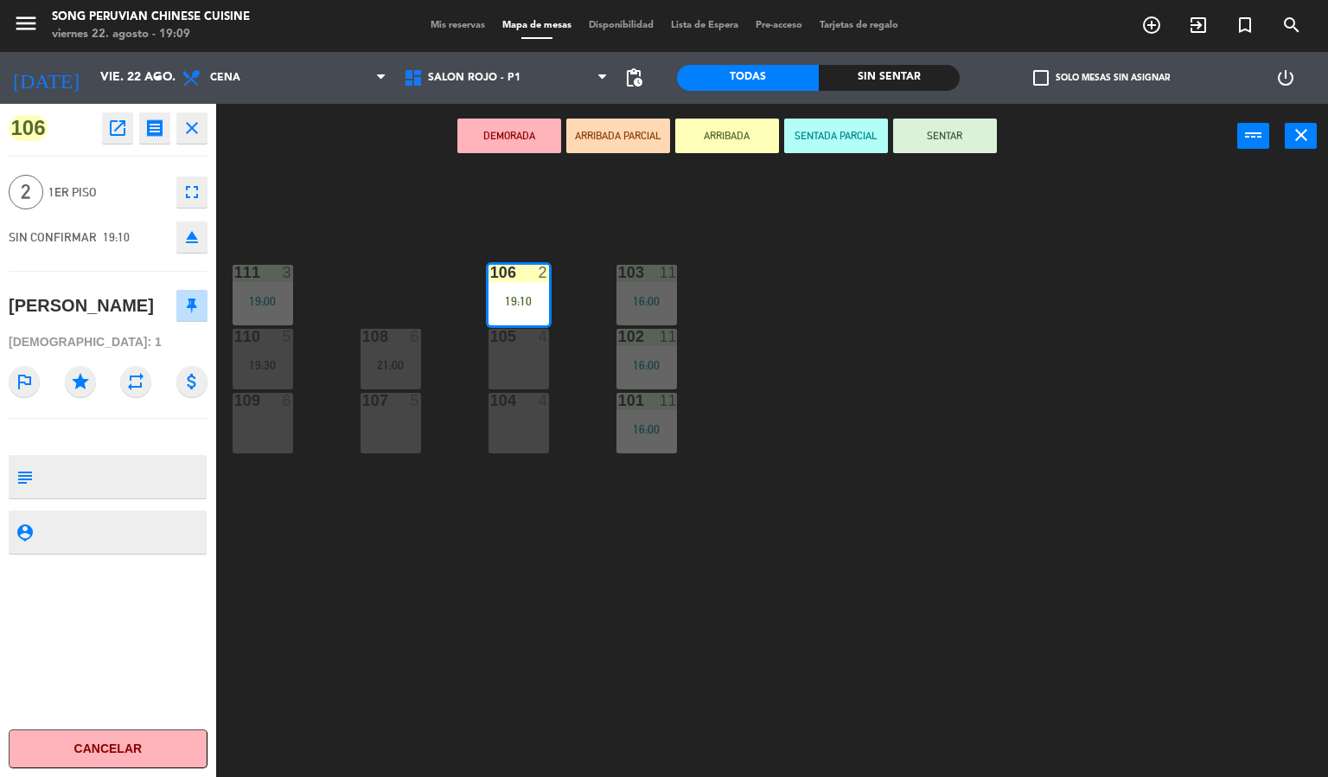
click at [826, 145] on button "SENTADA PARCIAL" at bounding box center [836, 135] width 104 height 35
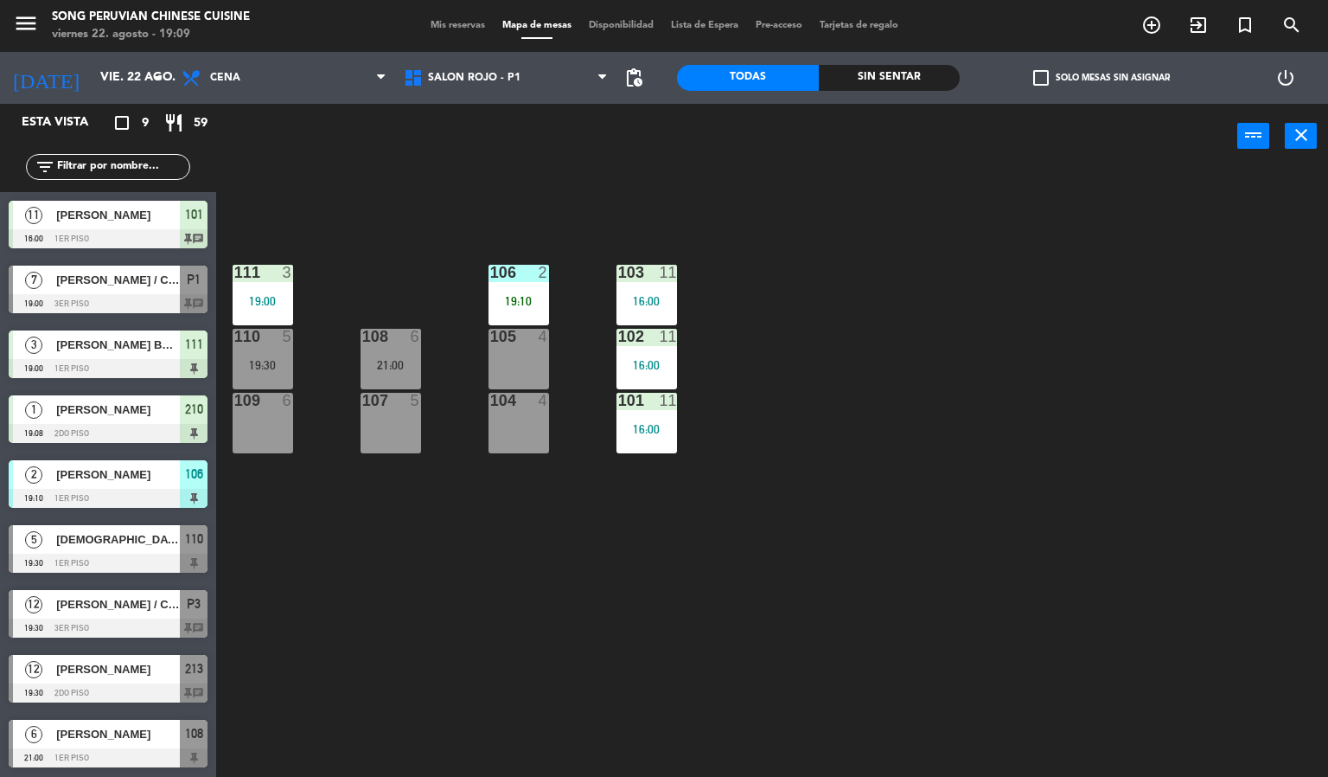
click at [878, 527] on div "103 11 16:00 106 2 19:10 111 3 19:00 102 11 16:00 105 4 108 6 21:00 110 5 19:30…" at bounding box center [778, 474] width 1099 height 608
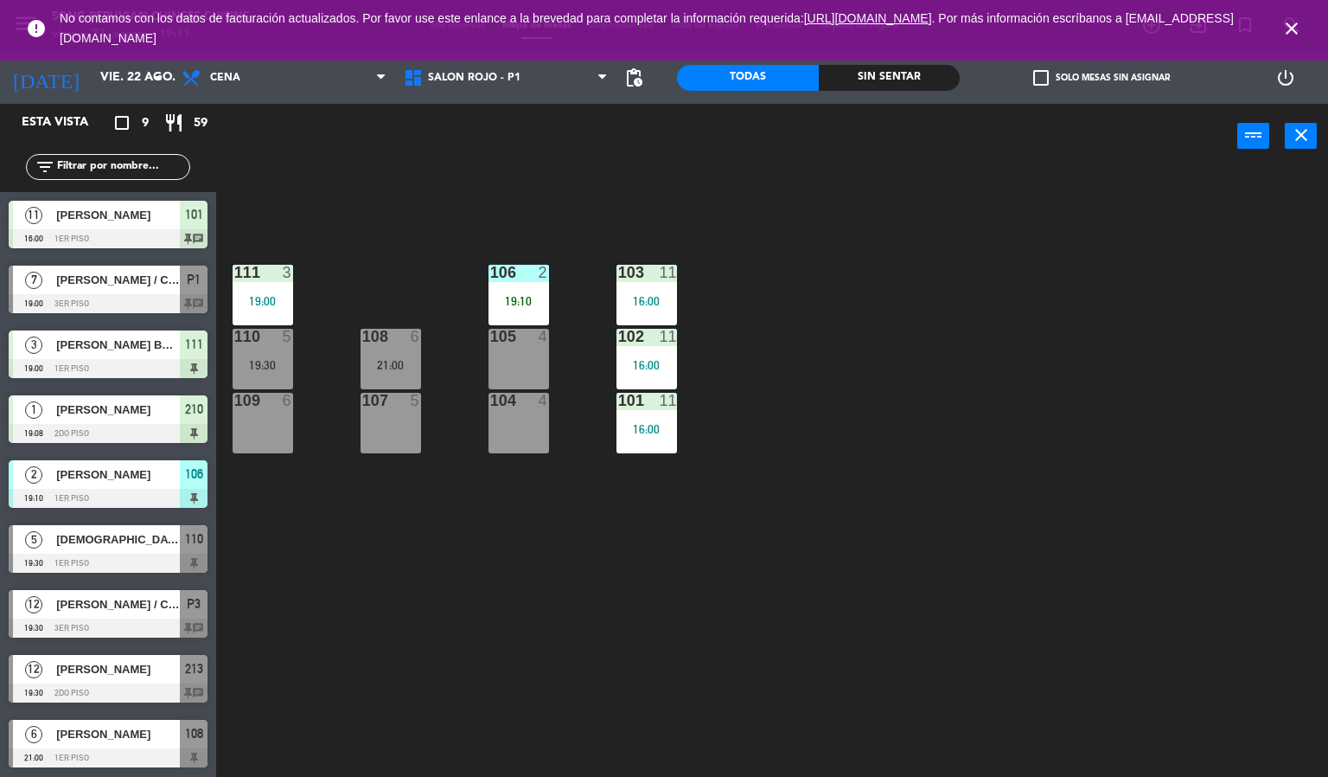
click at [821, 470] on div "103 11 16:00 106 2 19:10 111 3 19:00 102 11 16:00 105 4 108 6 21:00 110 5 19:30…" at bounding box center [778, 474] width 1099 height 608
click at [1293, 27] on icon "close" at bounding box center [1292, 28] width 21 height 21
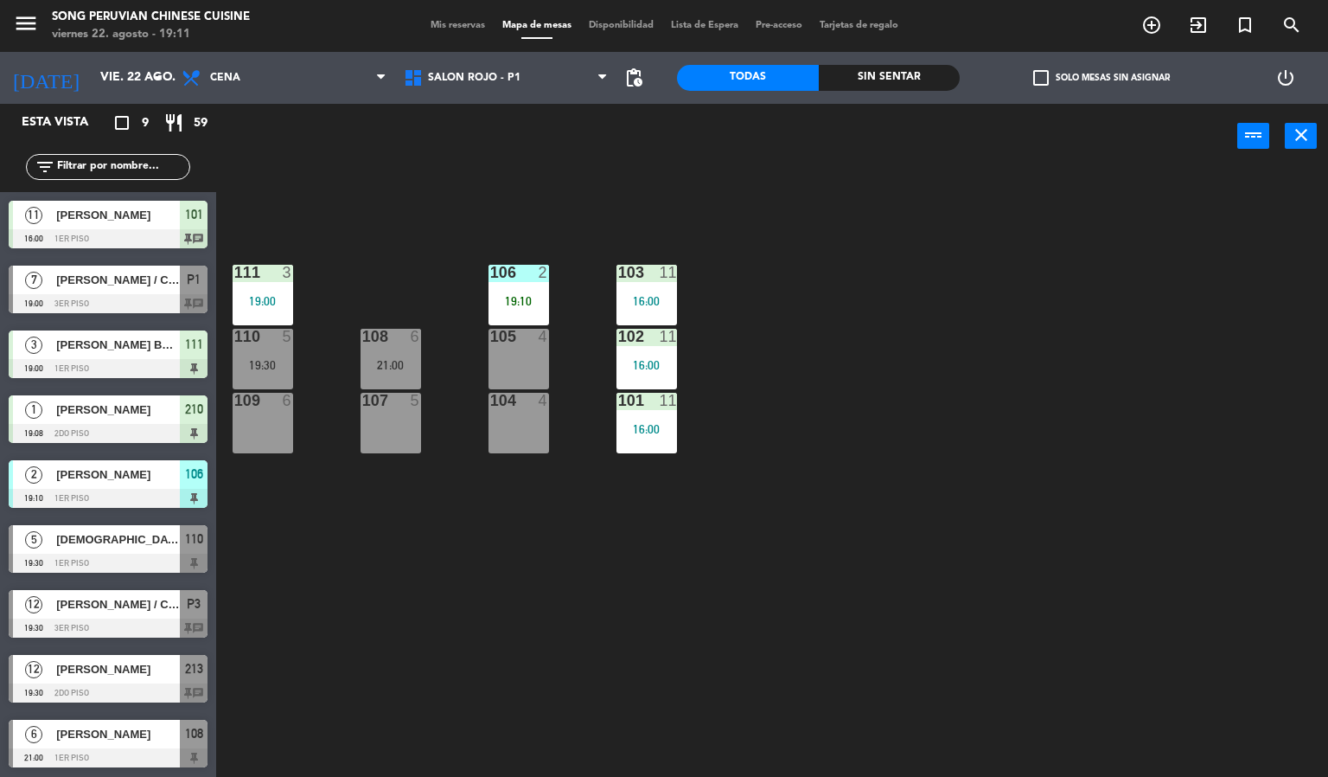
click at [913, 467] on div "103 11 16:00 106 2 19:10 111 3 19:00 102 11 16:00 105 4 108 6 21:00 110 5 19:30…" at bounding box center [778, 474] width 1099 height 608
click at [286, 438] on div "109 6" at bounding box center [263, 423] width 61 height 61
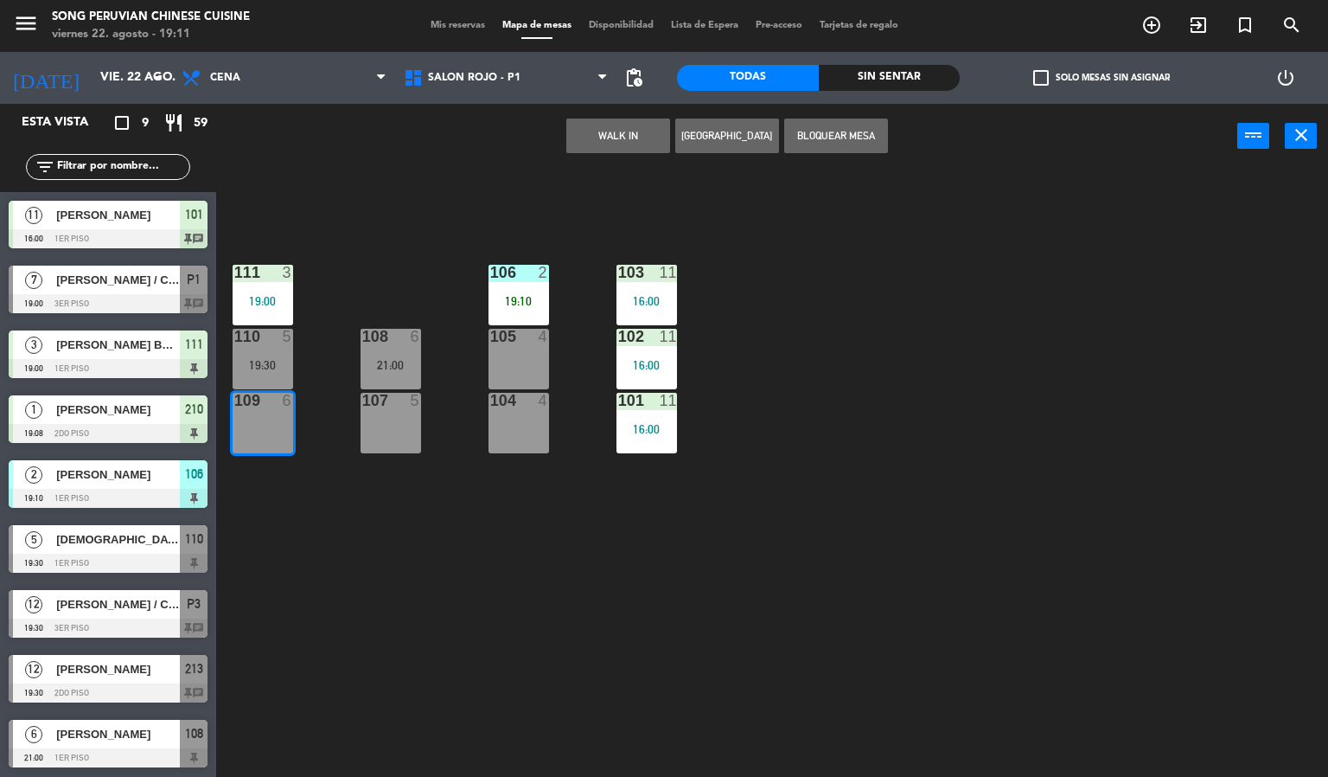
click at [642, 150] on button "WALK IN" at bounding box center [618, 135] width 104 height 35
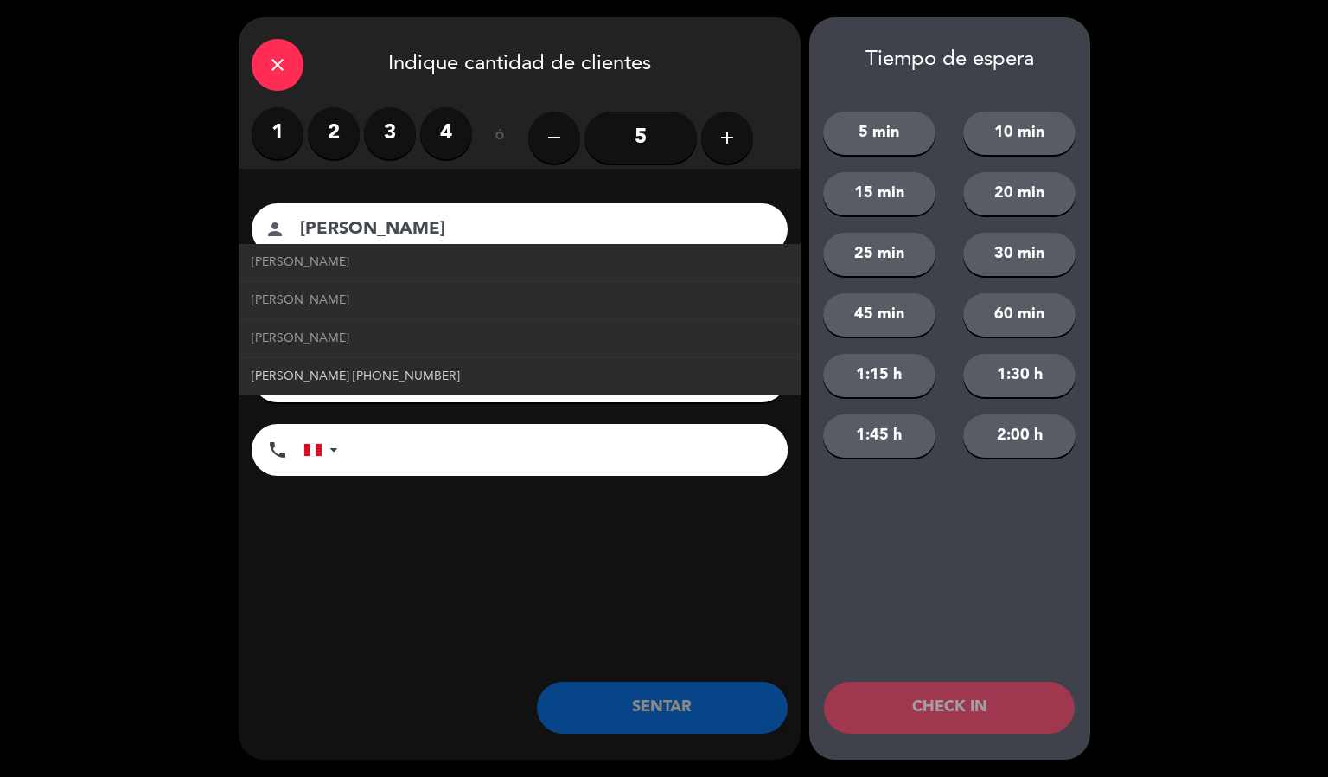
click at [449, 372] on span "[PERSON_NAME] [PHONE_NUMBER]" at bounding box center [356, 377] width 208 height 20
type input "[PERSON_NAME]"
type input "[PHONE_NUMBER]"
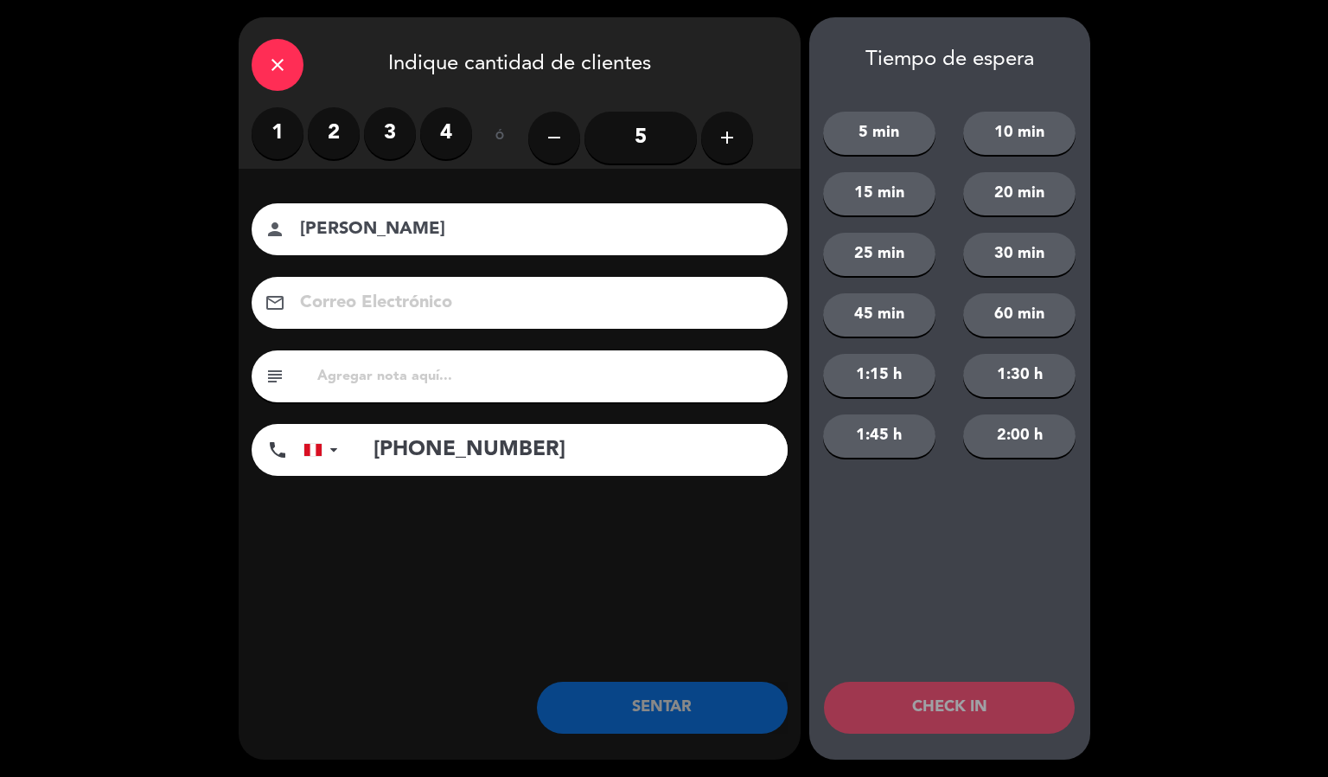
click at [438, 138] on label "4" at bounding box center [446, 133] width 52 height 52
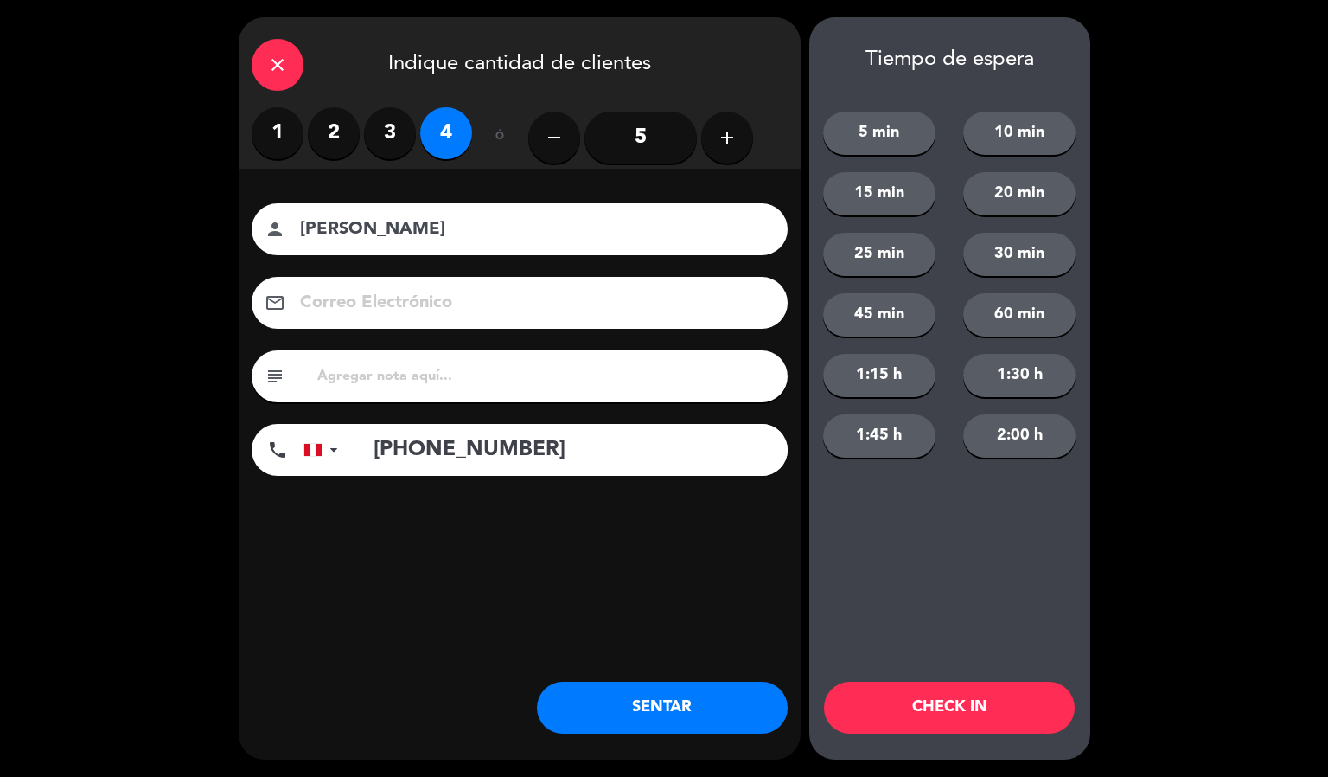
click at [978, 701] on button "CHECK IN" at bounding box center [949, 707] width 251 height 52
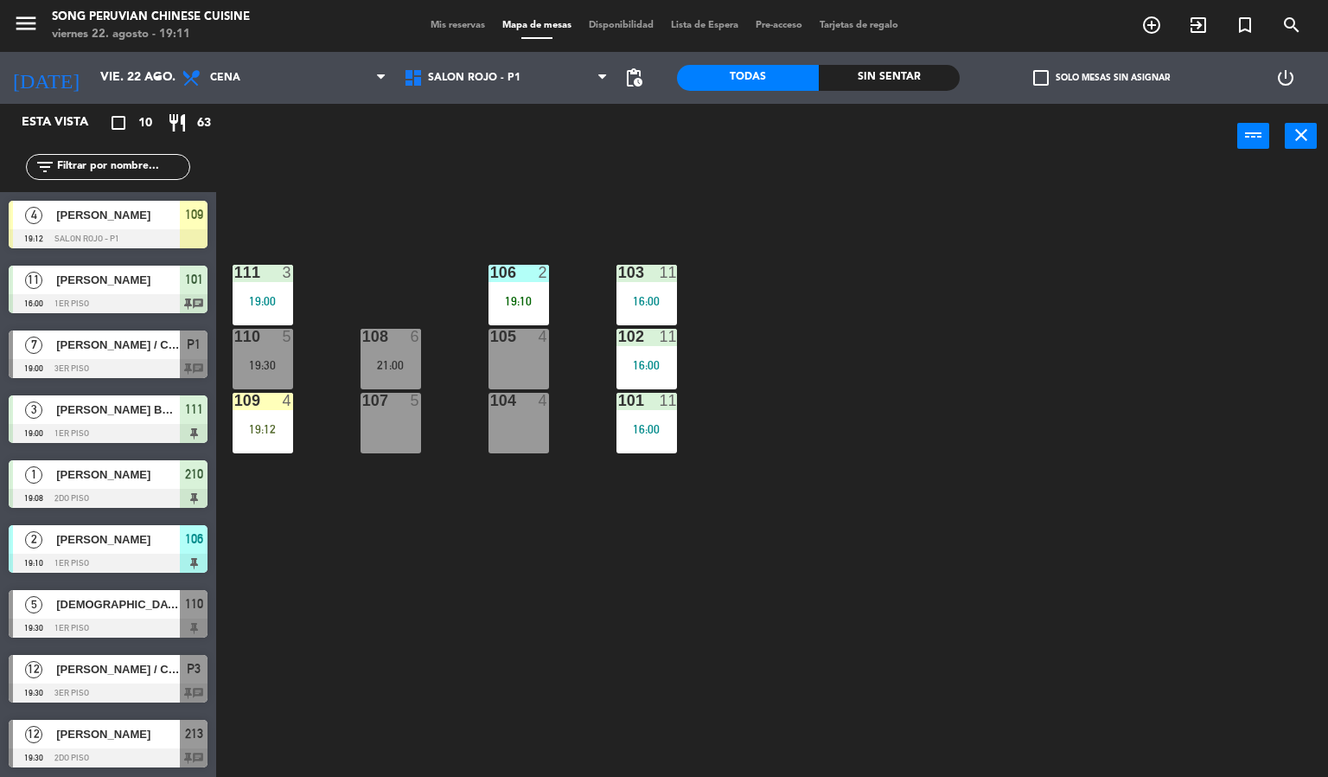
click at [730, 592] on div "103 11 16:00 106 2 19:10 111 3 19:00 102 11 16:00 105 4 108 6 21:00 110 5 19:30…" at bounding box center [778, 474] width 1099 height 608
click at [856, 463] on div "103 11 16:00 106 2 19:10 111 3 19:00 102 11 16:00 105 4 108 6 21:00 110 5 19:30…" at bounding box center [778, 474] width 1099 height 608
click at [262, 429] on div "19:12" at bounding box center [263, 429] width 61 height 12
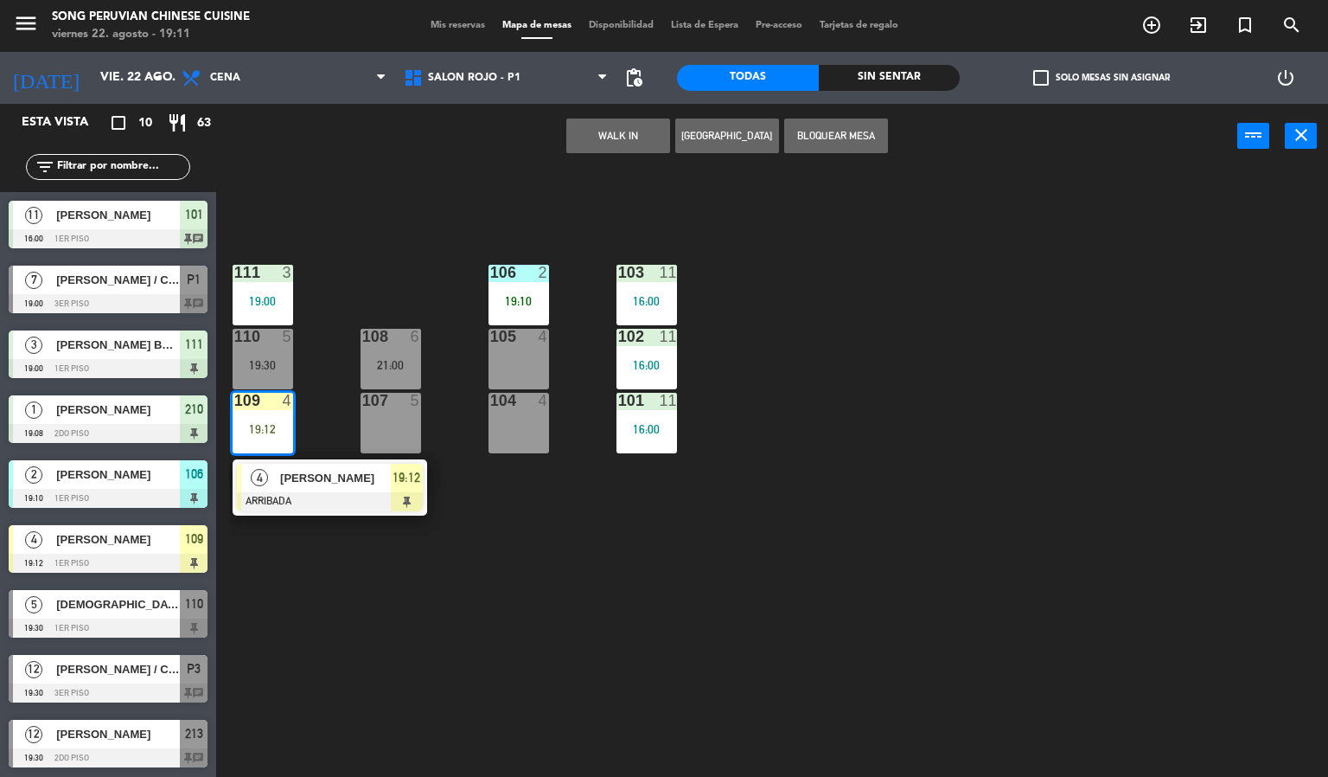
click at [265, 351] on div "110 5 19:30" at bounding box center [263, 359] width 61 height 61
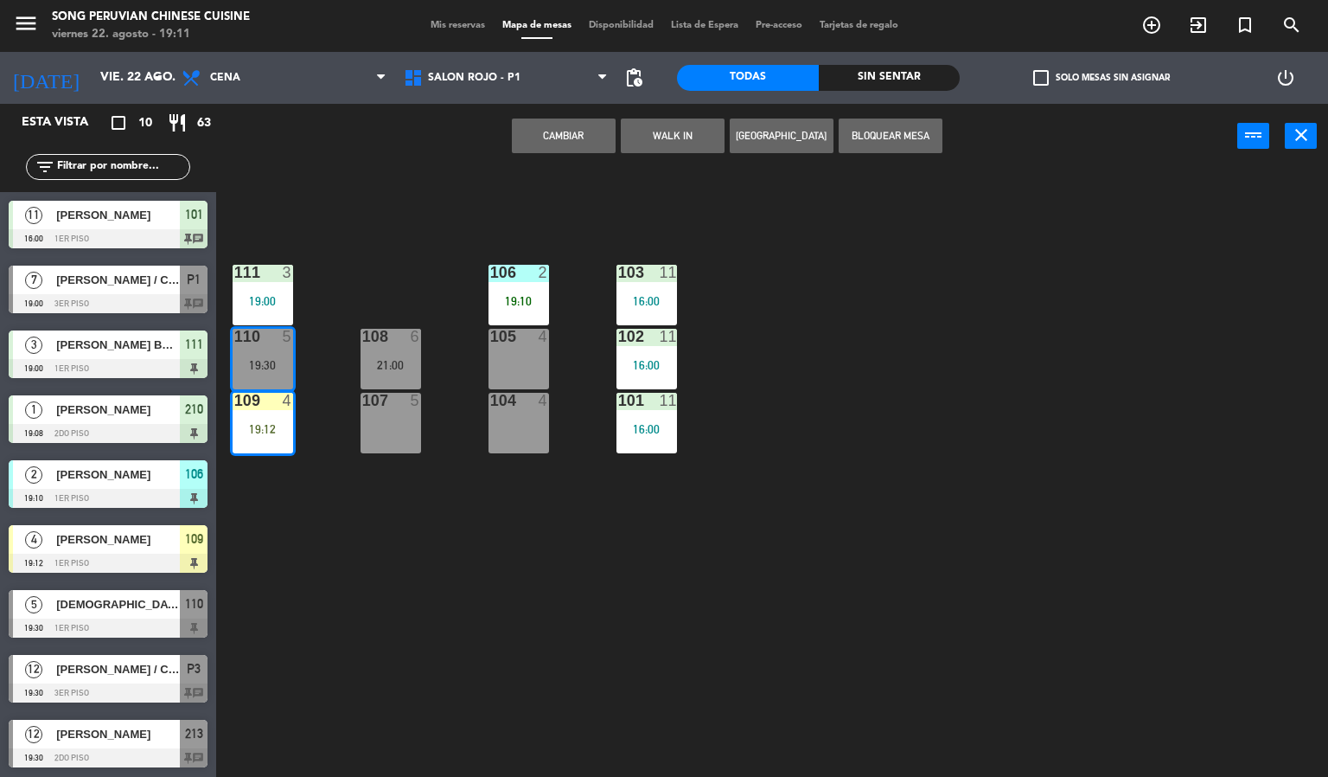
click at [545, 138] on button "Cambiar" at bounding box center [564, 135] width 104 height 35
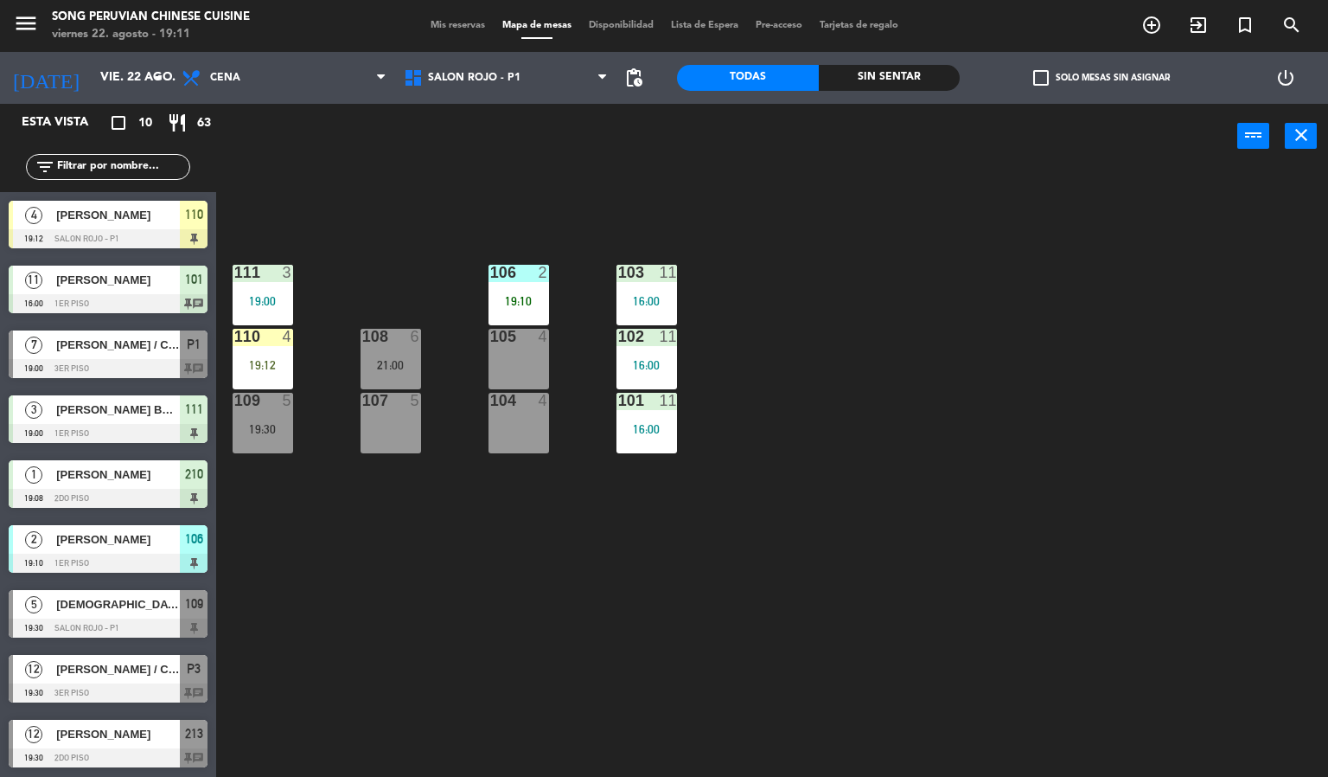
click at [948, 310] on div "103 11 16:00 106 2 19:10 111 3 19:00 102 11 16:00 105 4 108 6 21:00 110 4 19:12…" at bounding box center [778, 474] width 1099 height 608
click at [454, 587] on div "103 11 16:00 106 2 19:10 111 3 19:00 102 11 16:00 105 4 108 6 21:00 110 4 19:12…" at bounding box center [778, 474] width 1099 height 608
click at [275, 342] on div at bounding box center [262, 337] width 29 height 16
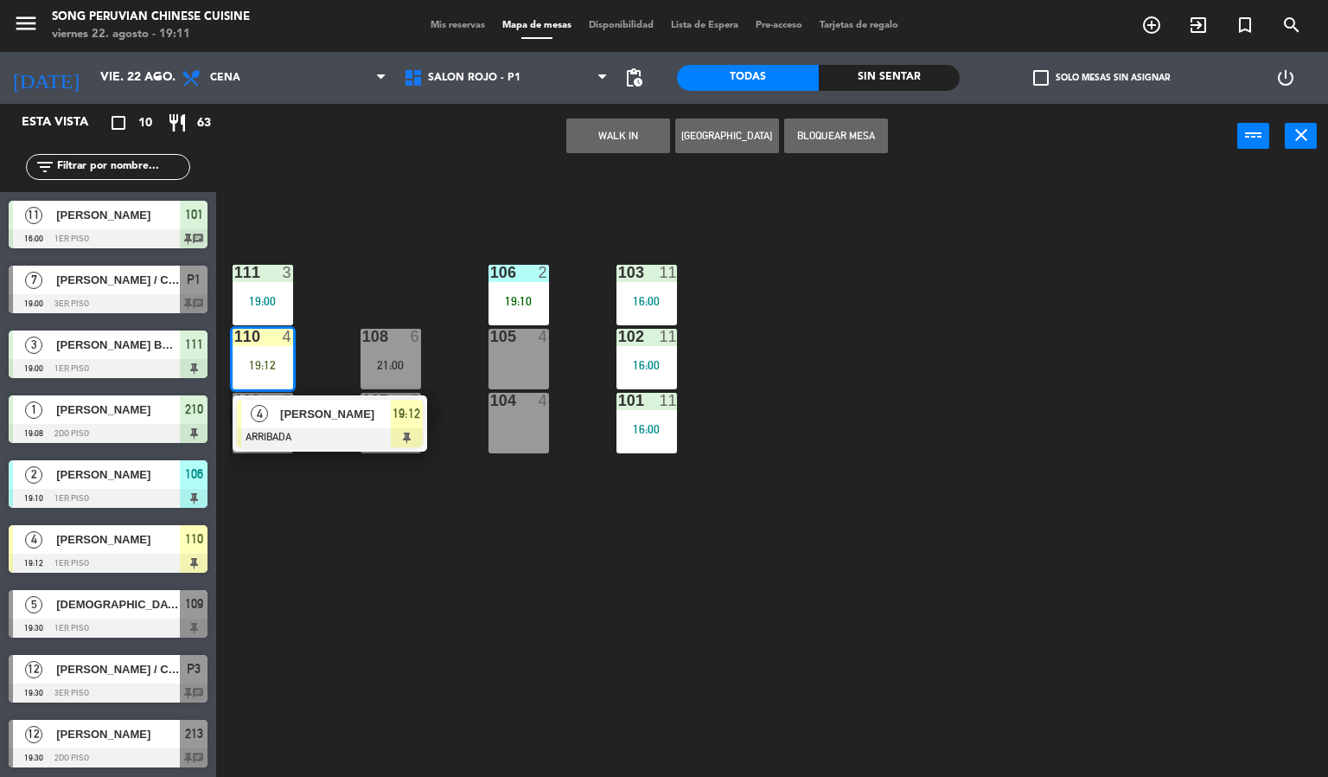
click at [366, 436] on div at bounding box center [330, 437] width 186 height 19
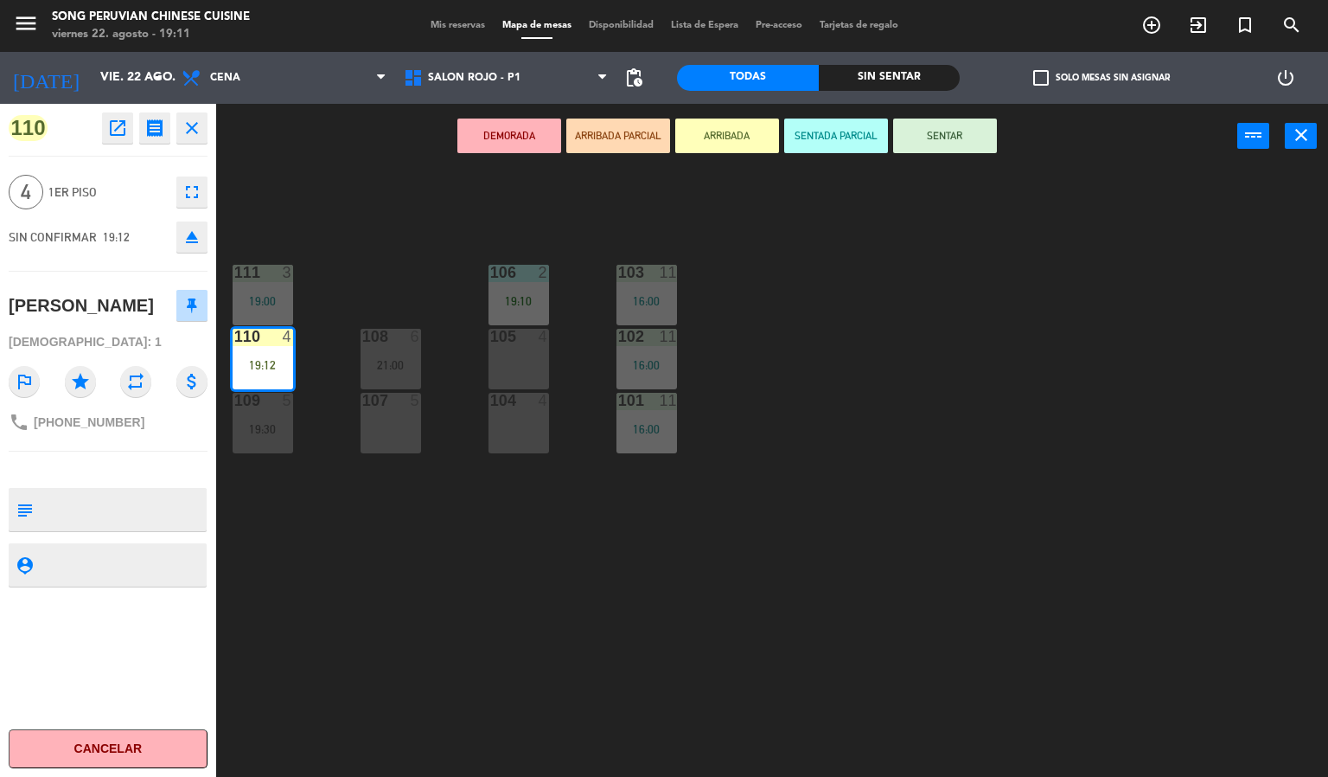
click at [851, 133] on button "SENTADA PARCIAL" at bounding box center [836, 135] width 104 height 35
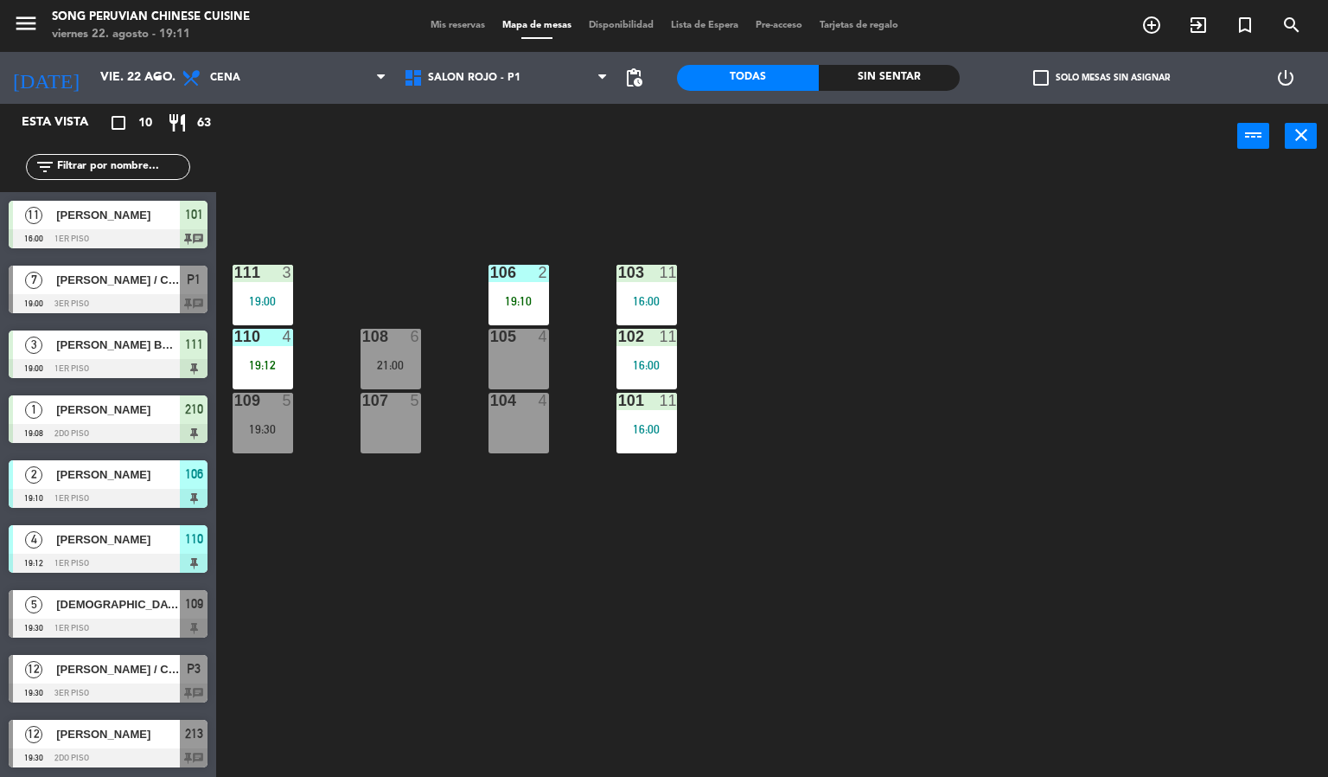
click at [887, 314] on div "103 11 16:00 106 2 19:10 111 3 19:00 102 11 16:00 105 4 108 6 21:00 110 4 19:12…" at bounding box center [778, 474] width 1099 height 608
click at [234, 366] on div "19:12" at bounding box center [263, 365] width 61 height 12
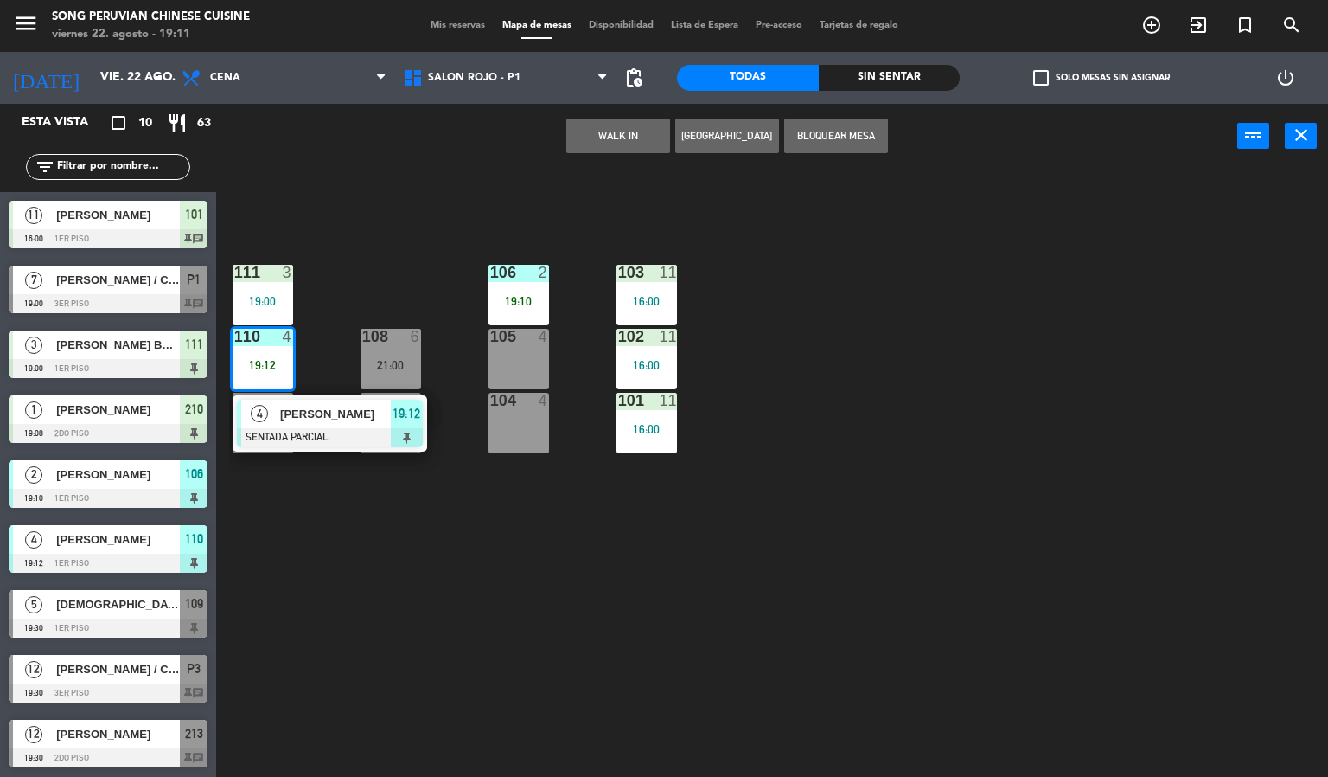
click at [345, 438] on div at bounding box center [330, 437] width 186 height 19
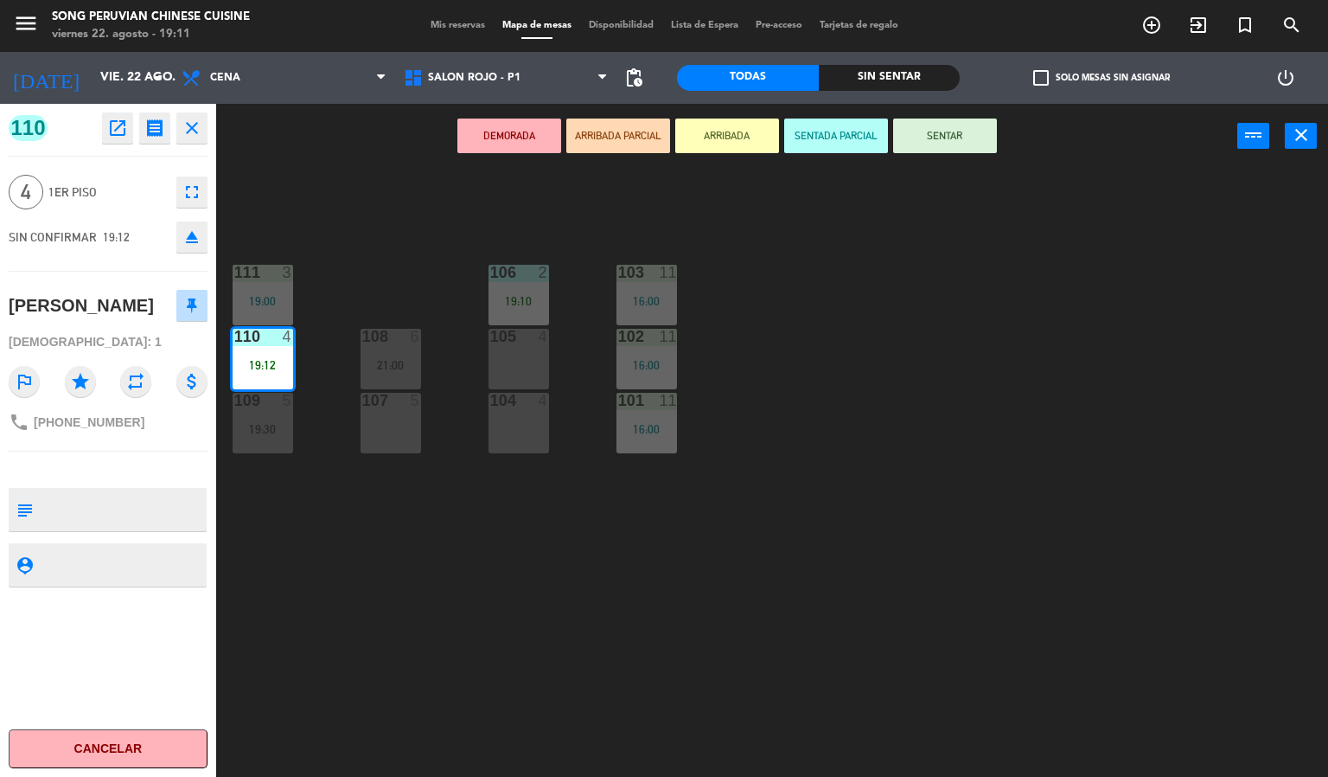
click at [963, 132] on button "SENTAR" at bounding box center [945, 135] width 104 height 35
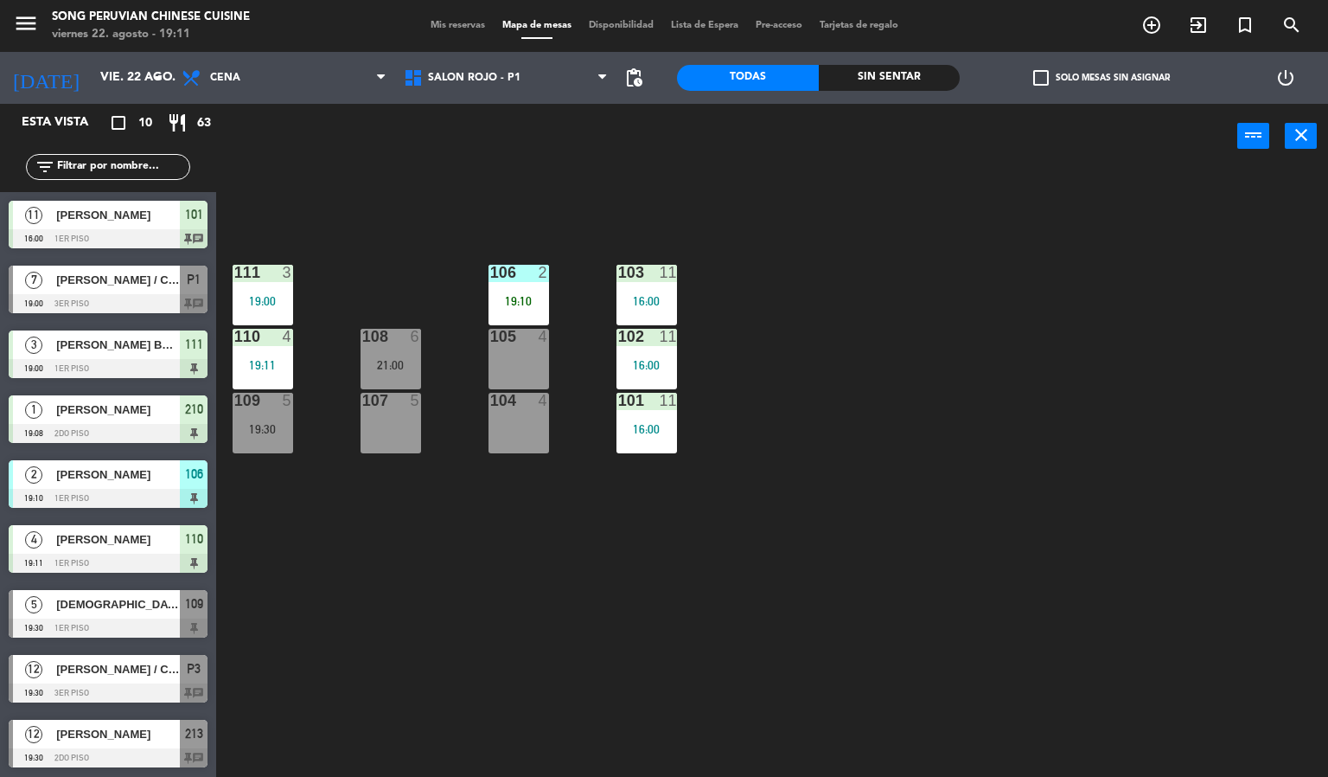
click at [909, 421] on div "103 11 16:00 106 2 19:10 111 3 19:00 102 11 16:00 105 4 108 6 21:00 110 4 19:11…" at bounding box center [778, 474] width 1099 height 608
click at [978, 464] on div "103 11 16:00 106 2 19:10 111 3 19:00 102 11 16:00 105 4 108 6 21:00 110 4 19:12…" at bounding box center [778, 474] width 1099 height 608
click at [528, 272] on div at bounding box center [518, 273] width 29 height 16
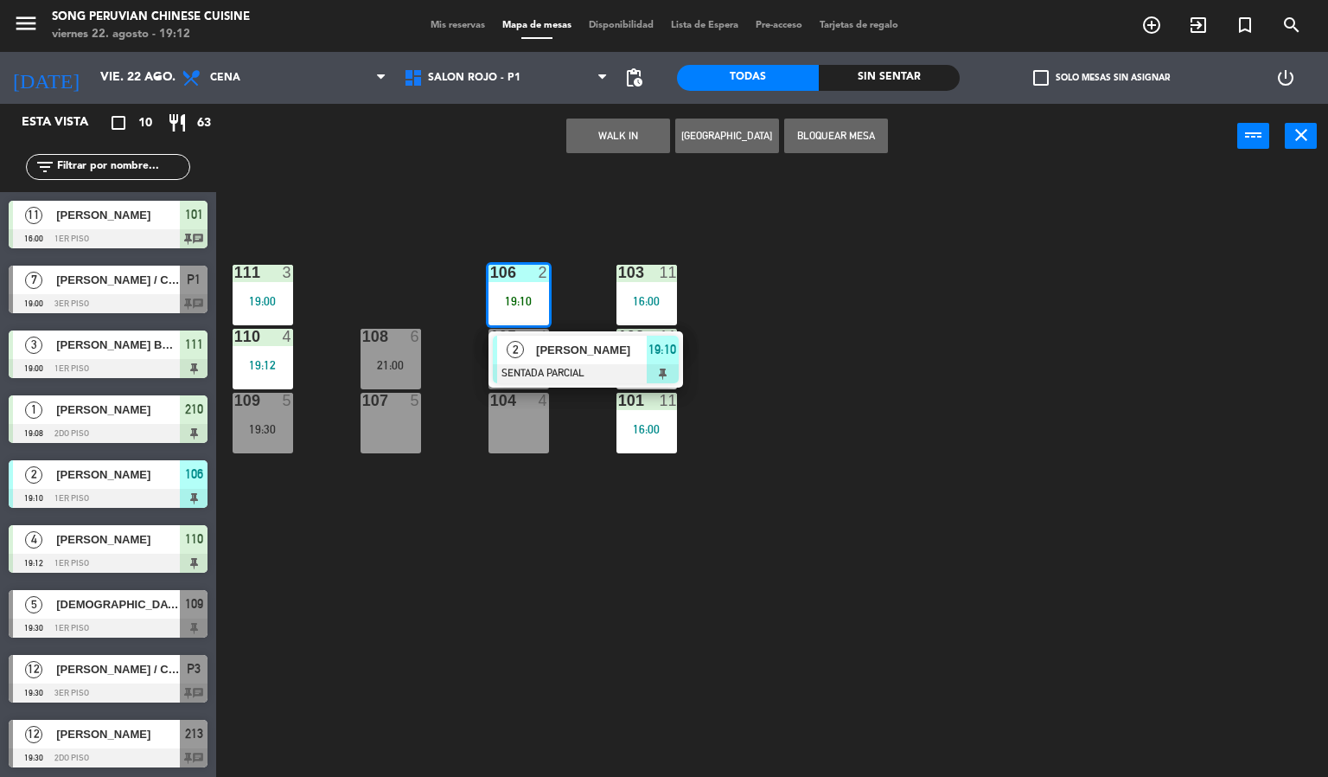
click at [621, 349] on span "[PERSON_NAME]" at bounding box center [591, 350] width 111 height 18
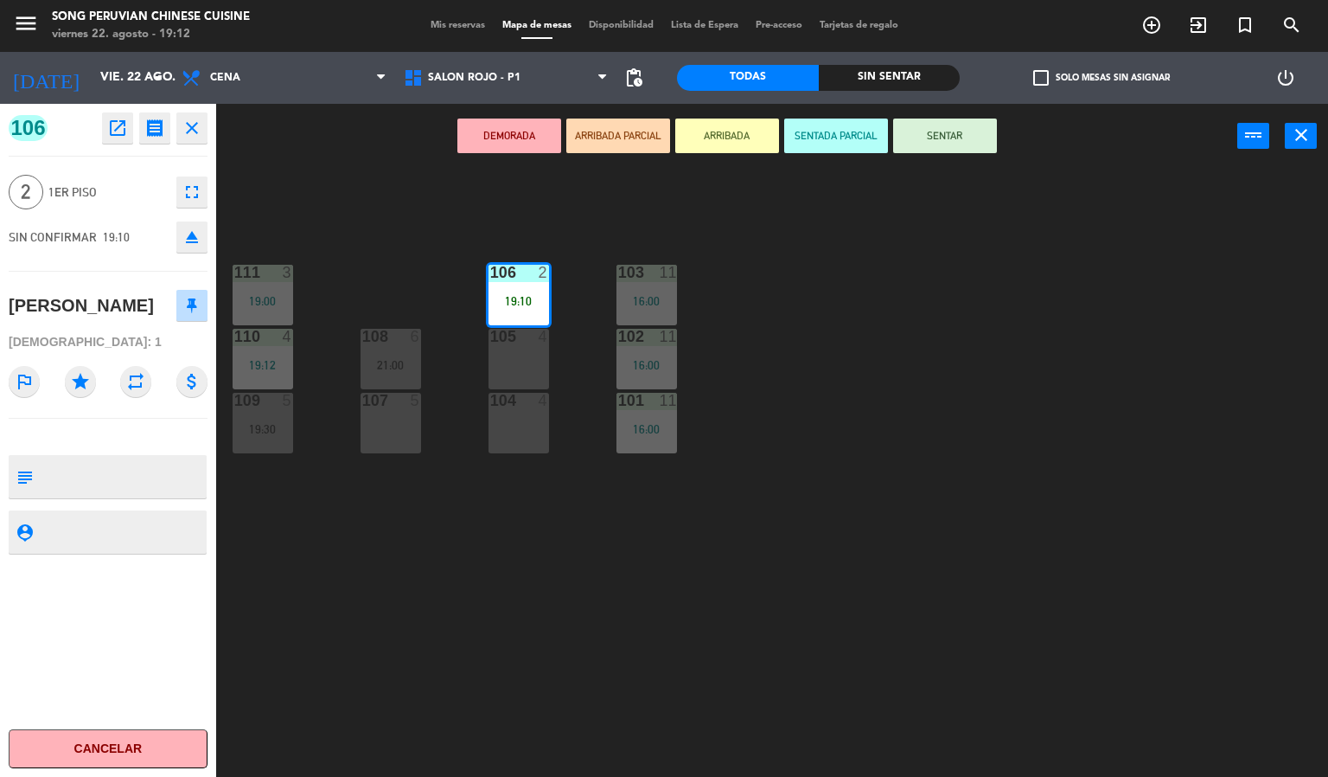
click at [937, 130] on button "SENTAR" at bounding box center [945, 135] width 104 height 35
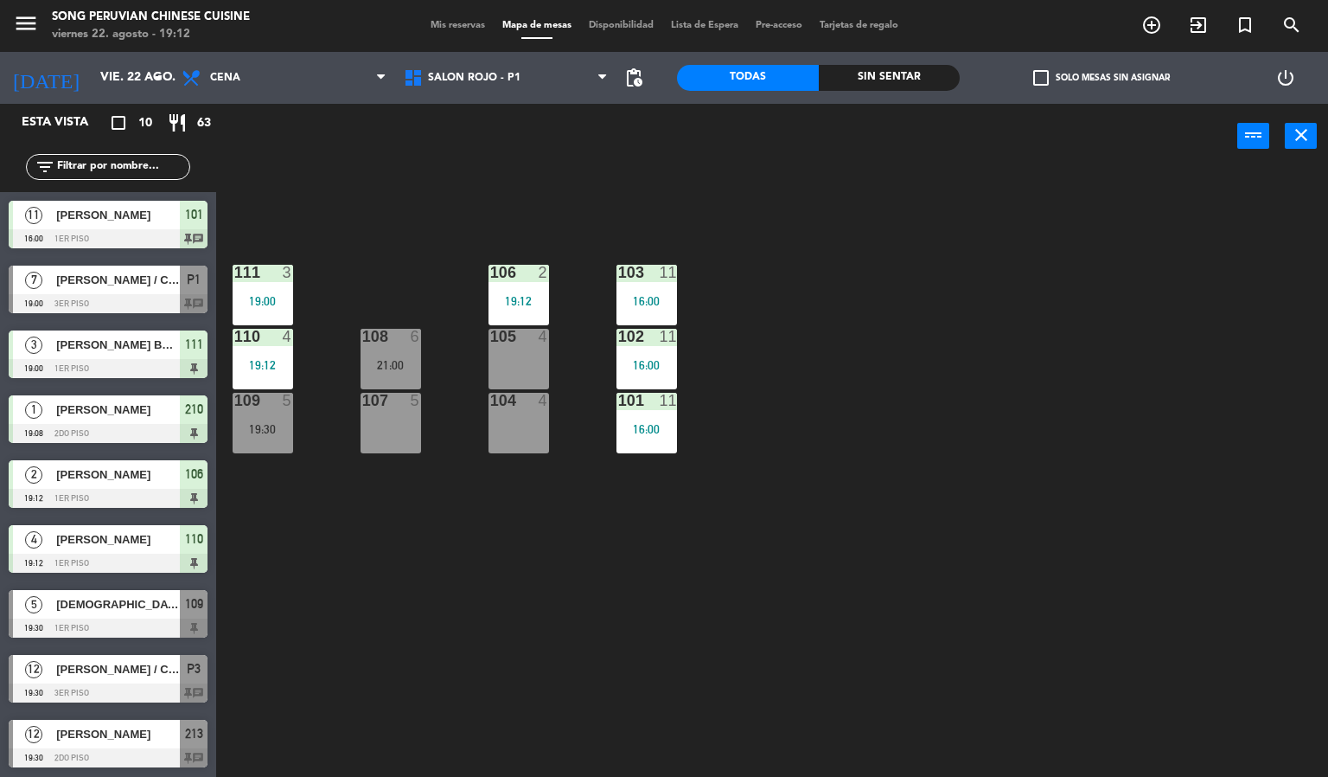
click at [939, 330] on div "103 11 16:00 106 2 19:12 111 3 19:00 102 11 16:00 105 4 108 6 21:00 110 4 19:12…" at bounding box center [778, 474] width 1099 height 608
click at [896, 470] on div "103 11 16:00 106 2 19:12 111 3 19:00 102 11 16:00 105 4 108 6 21:00 110 4 19:12…" at bounding box center [778, 474] width 1099 height 608
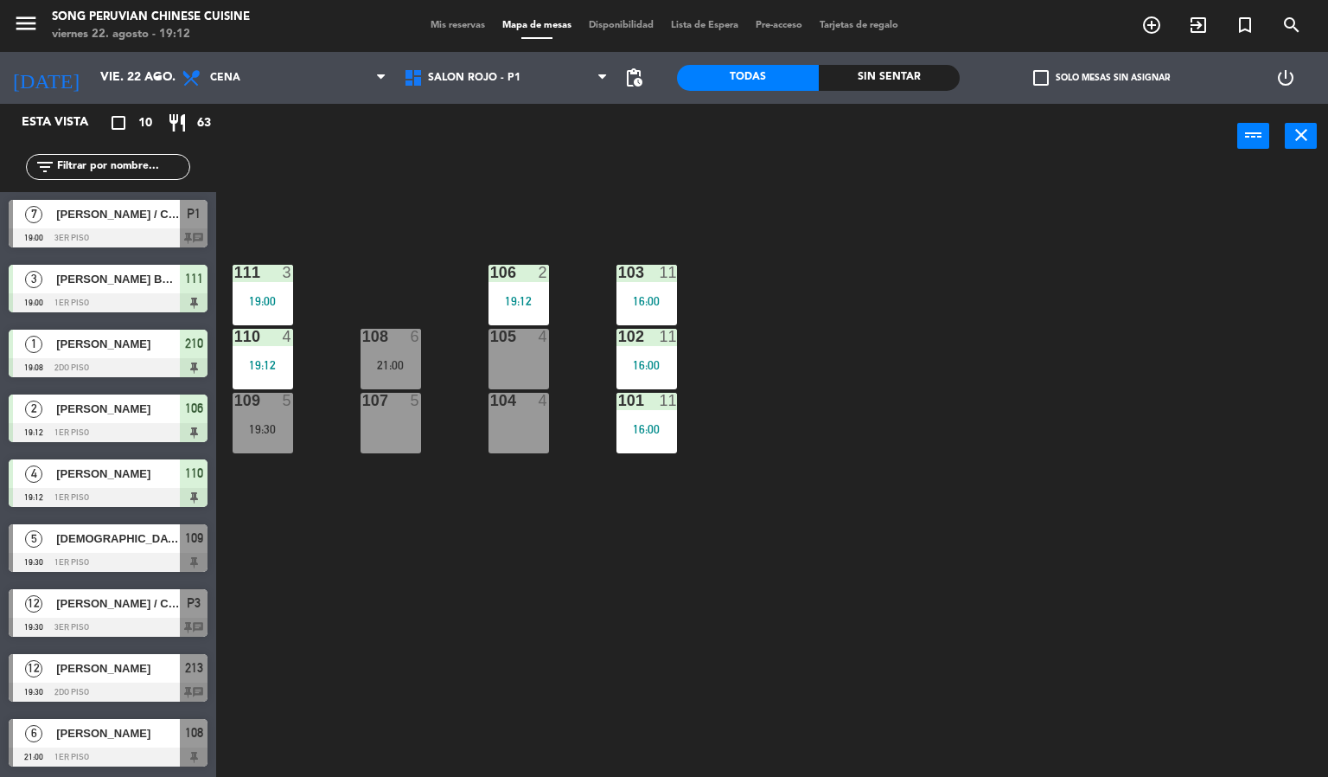
click at [577, 598] on div "103 11 16:00 106 2 19:12 111 3 19:00 102 11 16:00 105 4 108 6 21:00 110 4 19:12…" at bounding box center [778, 474] width 1099 height 608
click at [506, 271] on div at bounding box center [518, 273] width 29 height 16
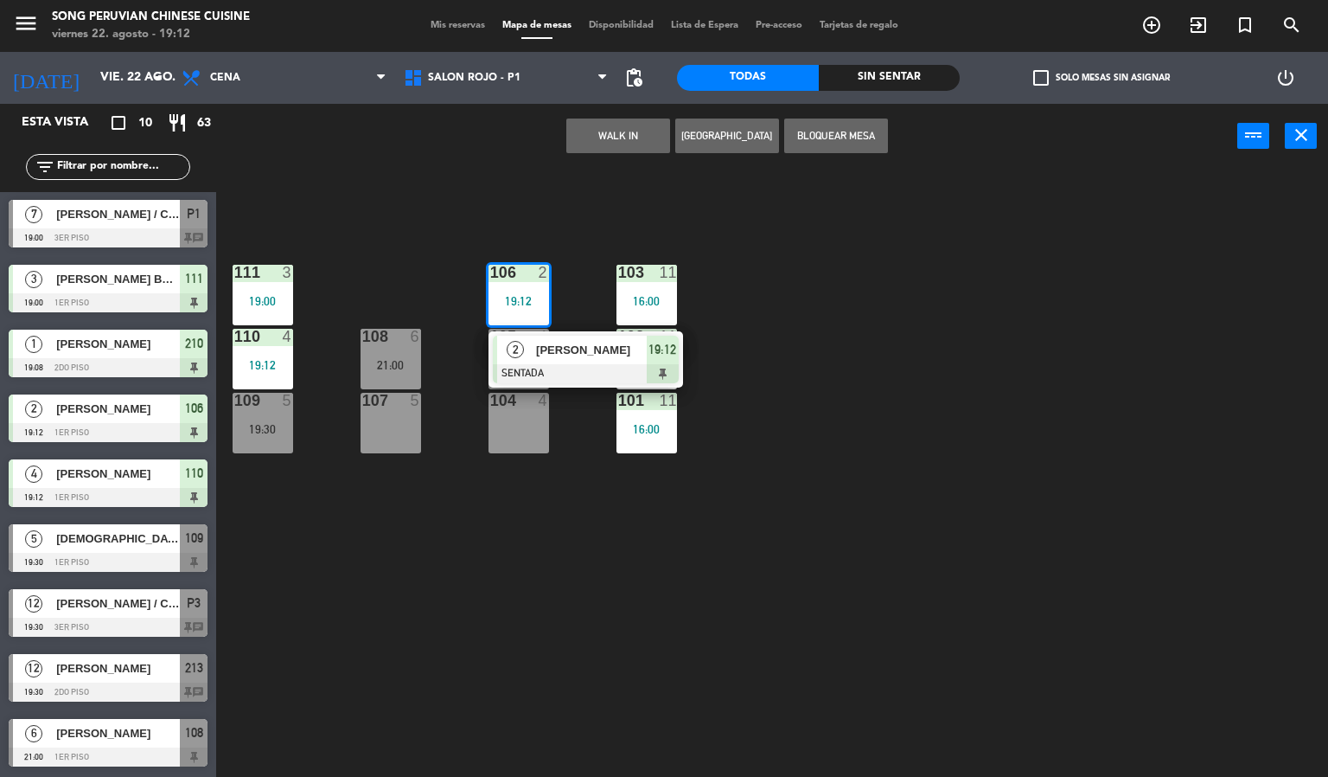
click at [579, 369] on div at bounding box center [586, 373] width 186 height 19
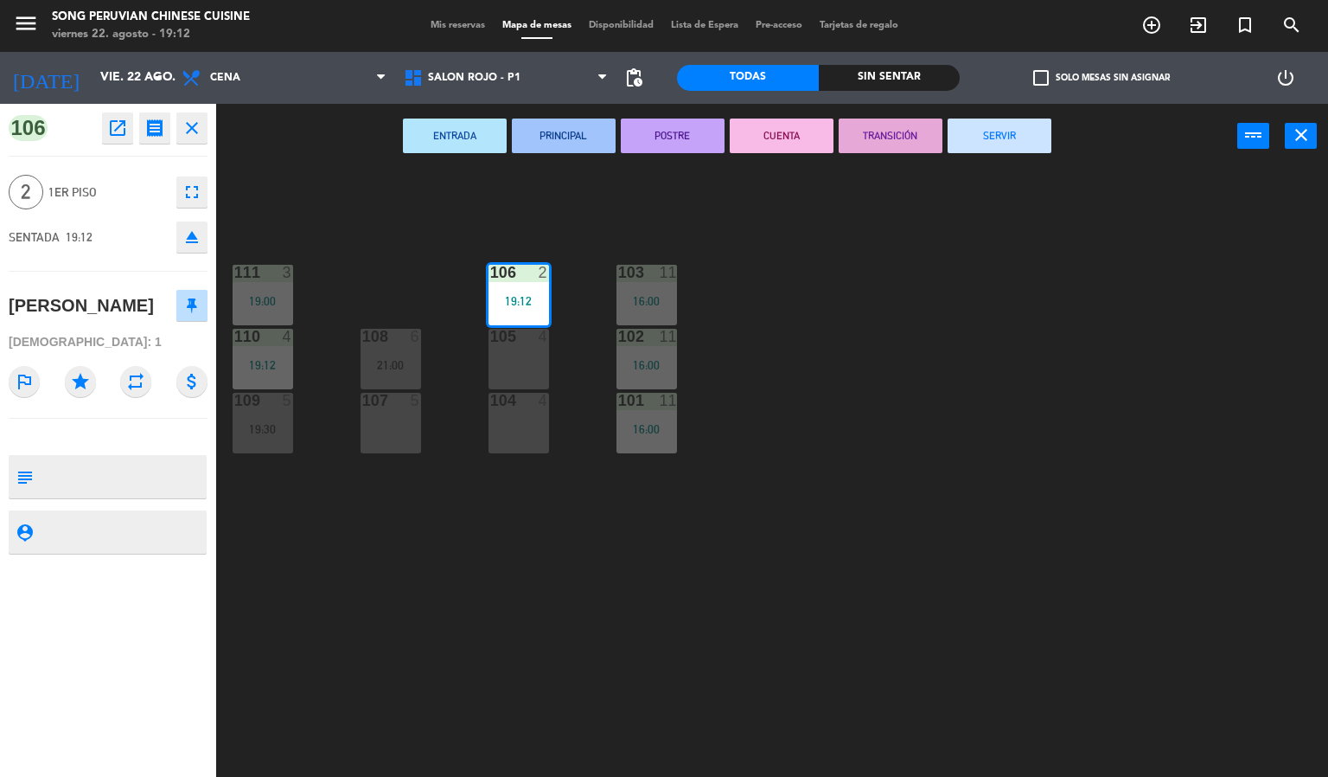
click at [483, 611] on div "103 11 16:00 106 2 19:12 111 3 19:00 102 11 16:00 105 4 108 6 21:00 110 4 19:12…" at bounding box center [778, 474] width 1099 height 608
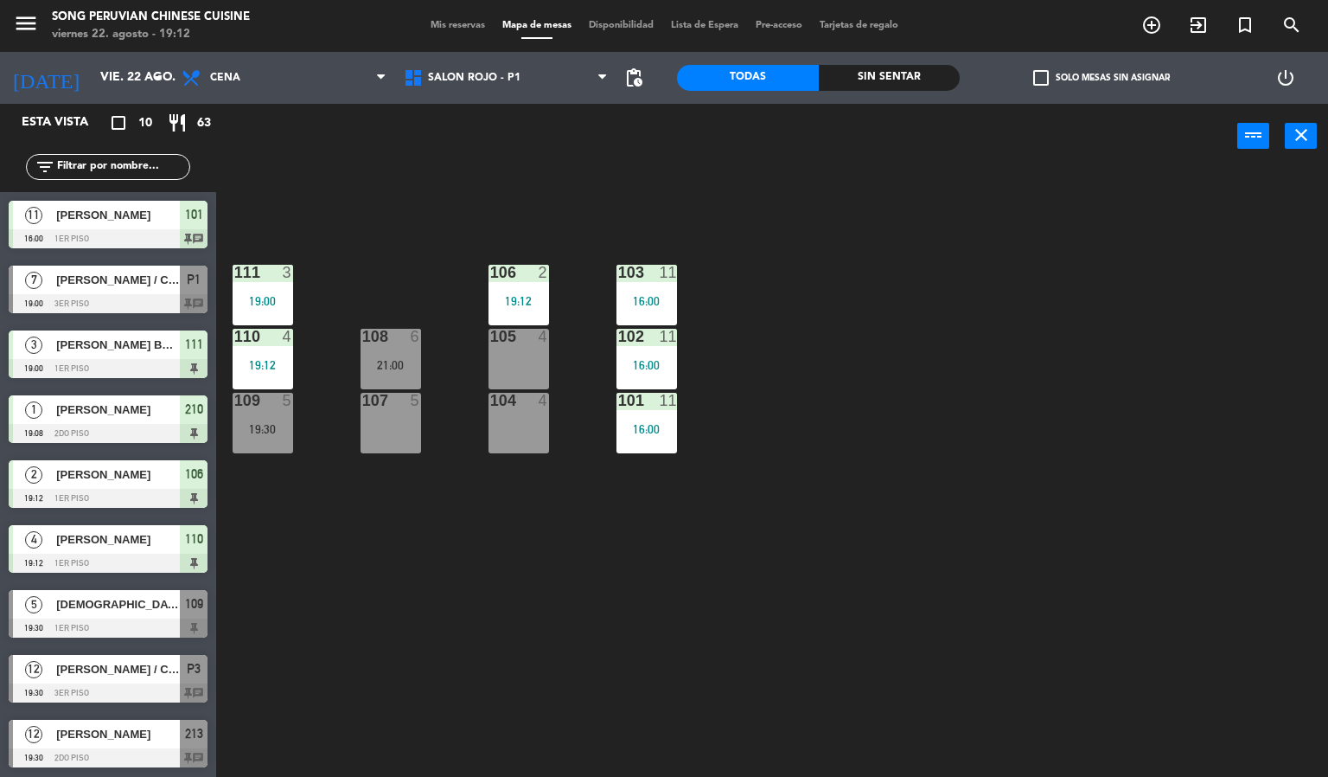
click at [255, 341] on div at bounding box center [262, 337] width 29 height 16
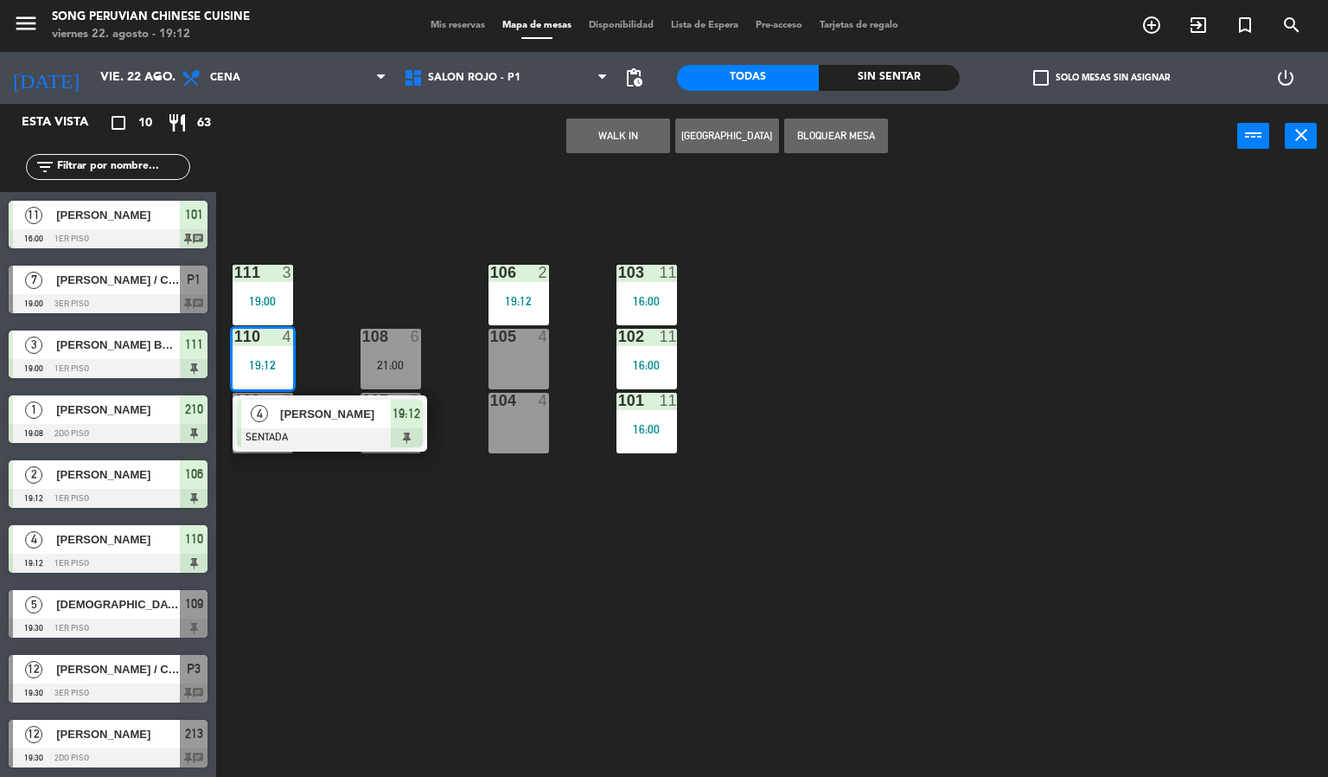
click at [330, 415] on span "[PERSON_NAME]" at bounding box center [335, 414] width 111 height 18
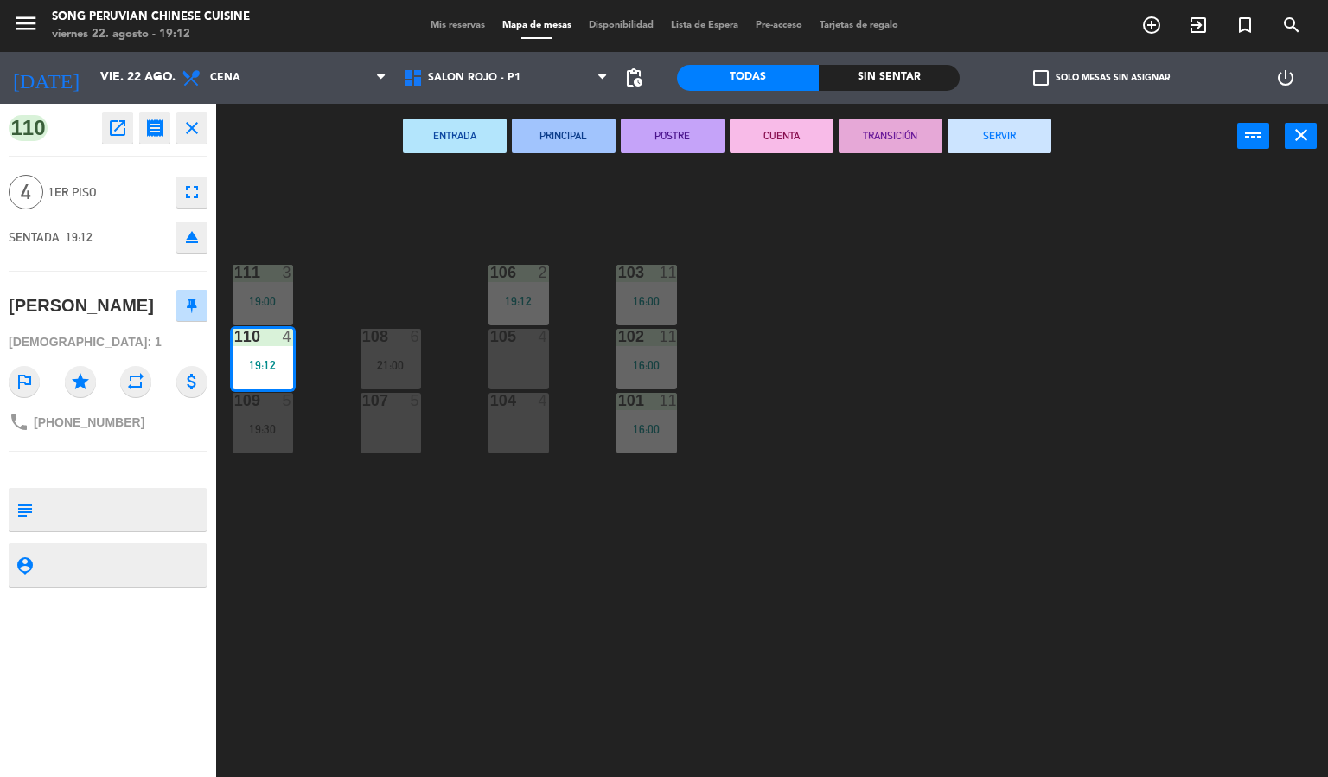
click at [455, 615] on div "103 11 16:00 106 2 19:12 111 3 19:00 102 11 16:00 105 4 108 6 21:00 110 4 19:12…" at bounding box center [778, 474] width 1099 height 608
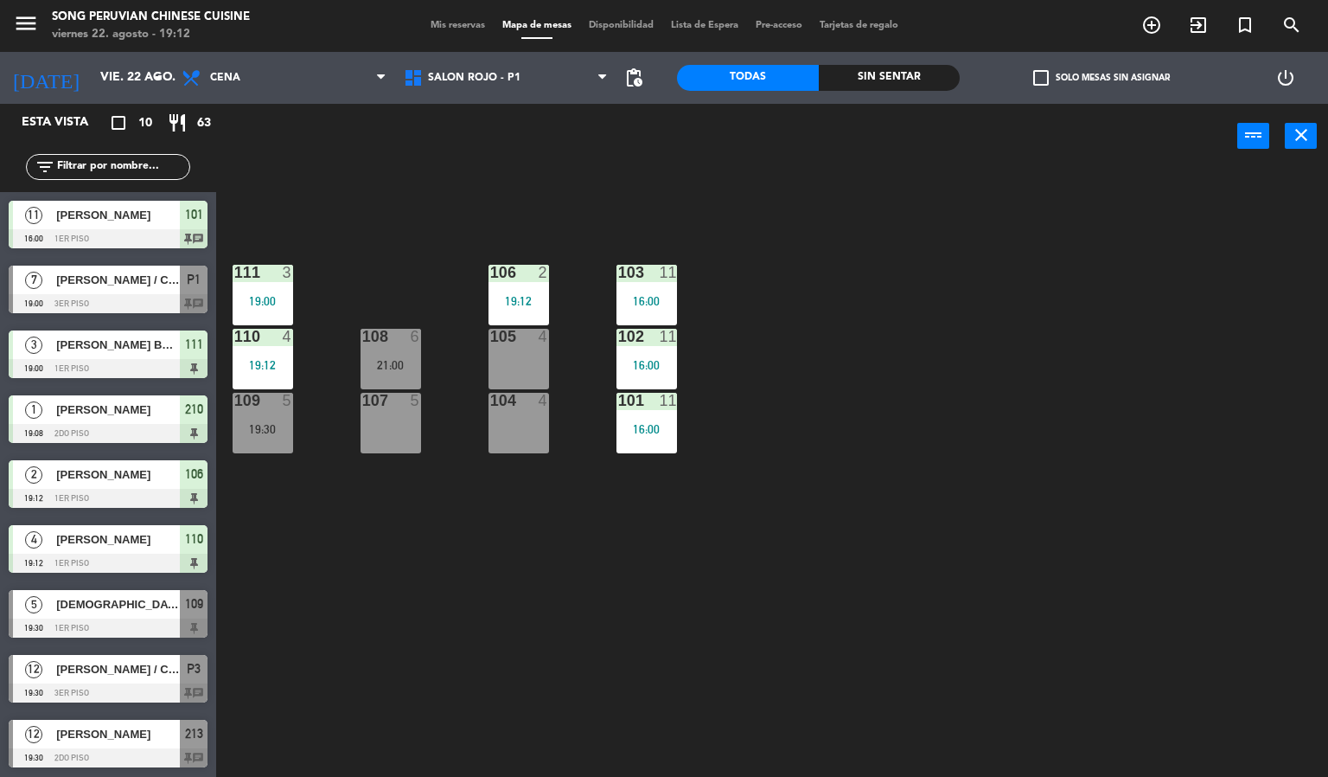
click at [952, 485] on div "103 11 16:00 106 2 19:12 111 3 19:00 102 11 16:00 105 4 108 6 21:00 110 4 19:12…" at bounding box center [778, 474] width 1099 height 608
click at [908, 438] on div "103 11 16:00 106 2 19:12 111 3 19:00 102 11 16:00 105 4 108 6 21:00 110 4 19:12…" at bounding box center [778, 474] width 1099 height 608
click at [774, 455] on div "103 11 16:00 106 2 19:12 111 3 19:00 102 11 16:00 105 4 108 6 21:00 110 4 19:12…" at bounding box center [778, 474] width 1099 height 608
click at [848, 564] on div "103 11 16:00 106 2 19:12 111 3 19:00 102 11 16:00 105 4 108 6 21:00 110 4 19:12…" at bounding box center [778, 474] width 1099 height 608
drag, startPoint x: 267, startPoint y: 442, endPoint x: 281, endPoint y: 423, distance: 23.5
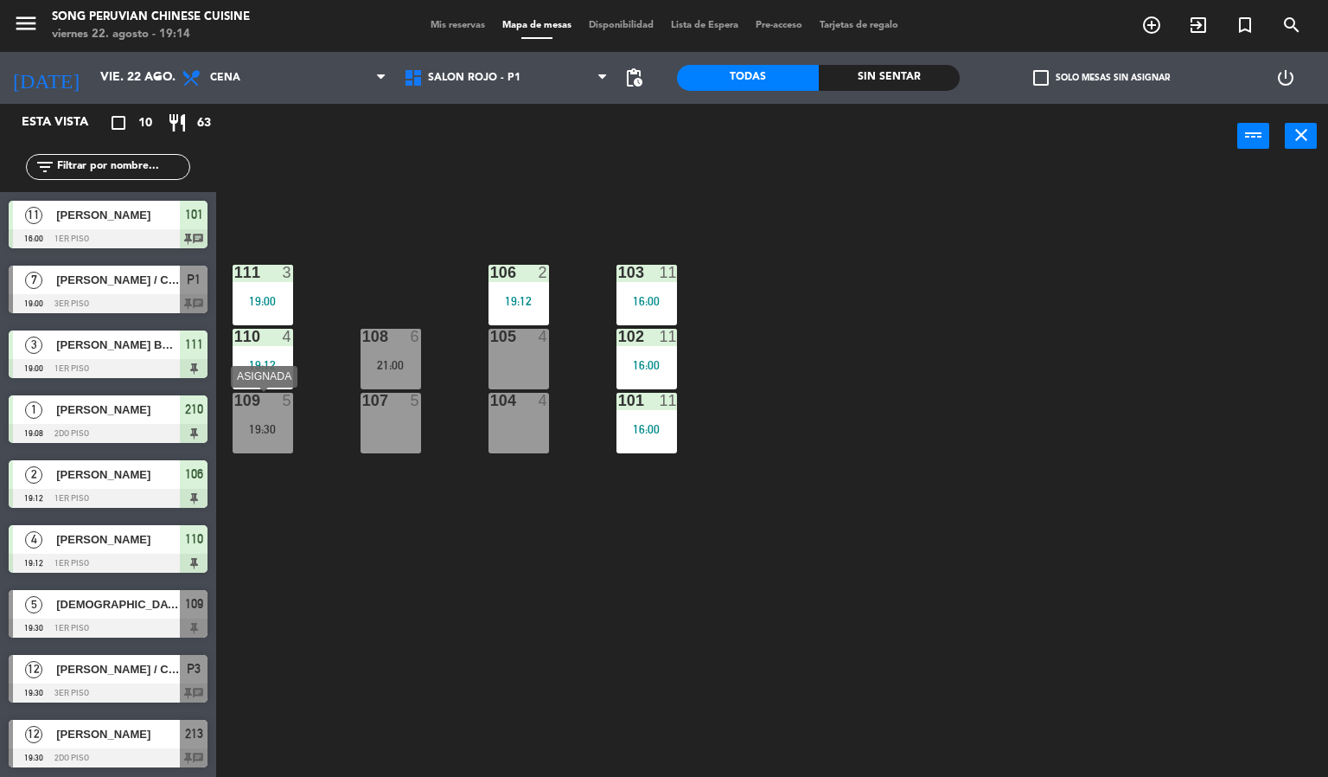
click at [270, 442] on div "109 5 19:30" at bounding box center [263, 423] width 61 height 61
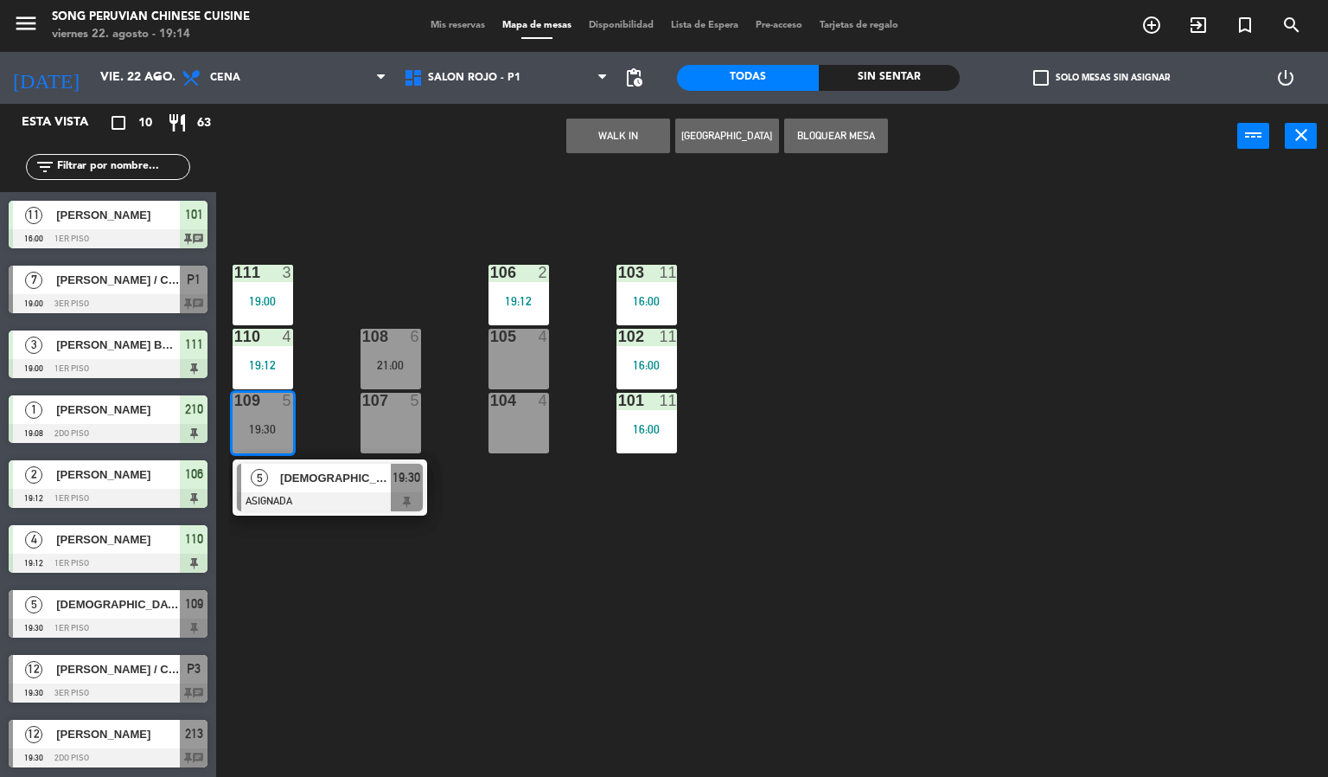
click at [418, 231] on div "103 11 16:00 106 2 19:12 111 3 19:00 102 11 16:00 105 4 108 6 21:00 110 4 19:12…" at bounding box center [778, 474] width 1099 height 608
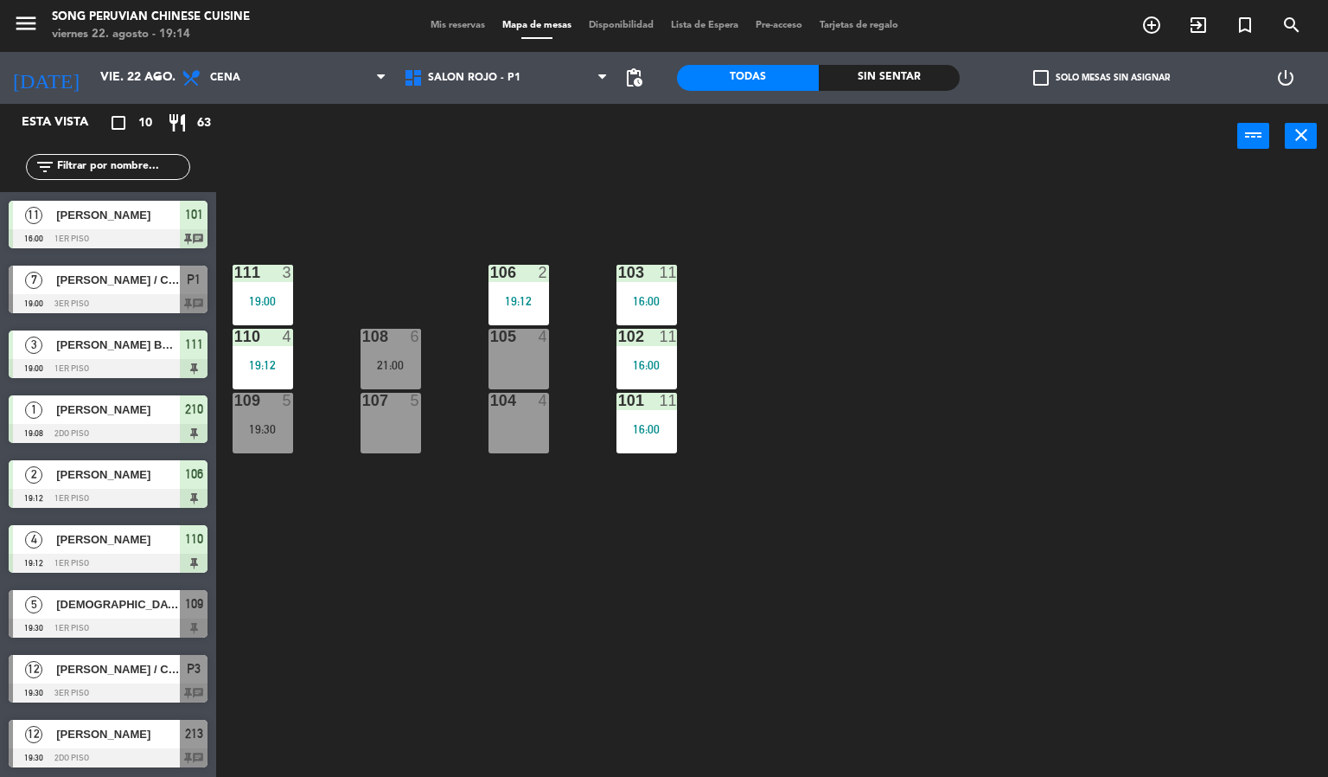
click at [1025, 294] on div "103 11 16:00 106 2 19:12 111 3 19:00 102 11 16:00 105 4 108 6 21:00 110 4 19:12…" at bounding box center [778, 474] width 1099 height 608
click at [1027, 294] on div "103 11 16:00 106 2 19:12 111 3 19:00 102 11 16:00 105 4 108 6 21:00 110 4 19:12…" at bounding box center [778, 474] width 1099 height 608
click at [1028, 294] on div "103 11 16:00 106 2 19:12 111 3 19:00 102 11 16:00 105 4 108 6 21:00 110 4 19:12…" at bounding box center [778, 474] width 1099 height 608
click at [1030, 291] on div "103 11 16:00 106 2 19:12 111 3 19:00 102 11 16:00 105 4 108 6 21:00 110 4 19:12…" at bounding box center [778, 474] width 1099 height 608
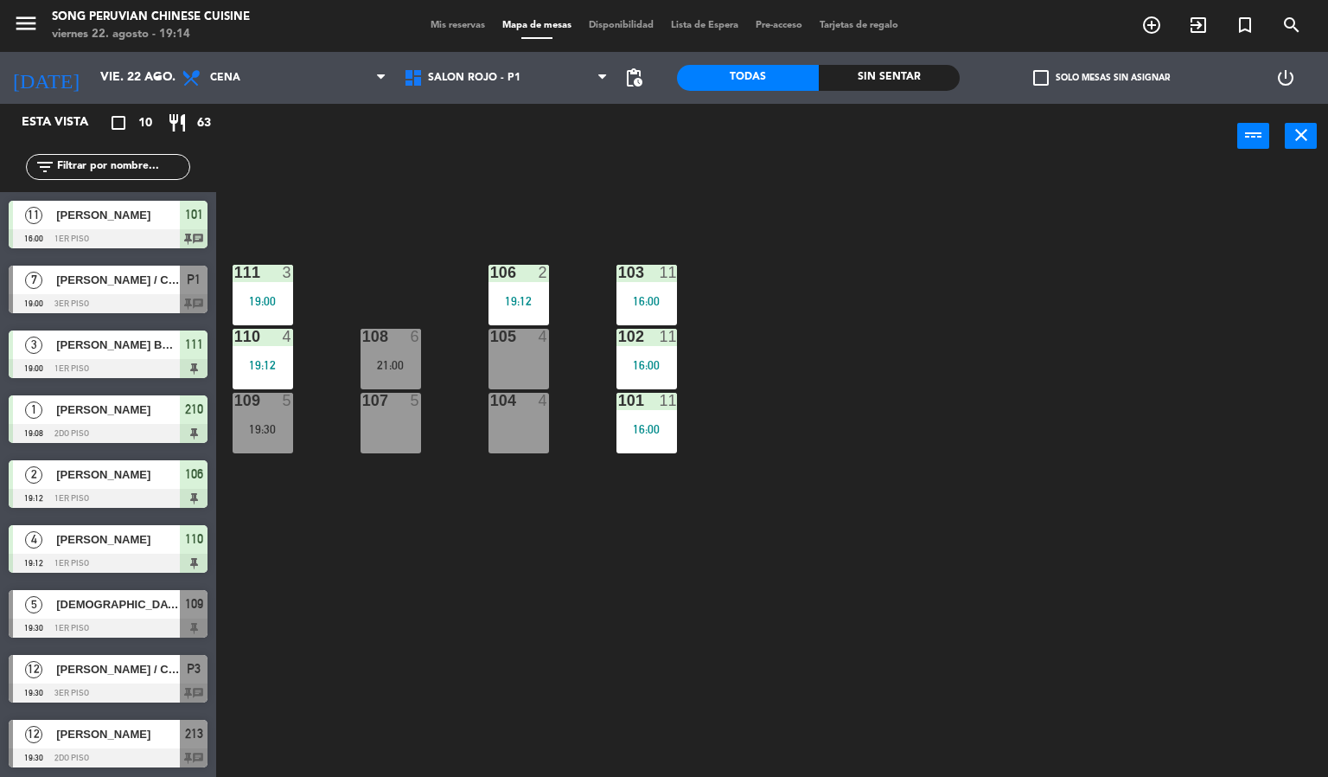
click at [1030, 291] on div "103 11 16:00 106 2 19:12 111 3 19:00 102 11 16:00 105 4 108 6 21:00 110 4 19:12…" at bounding box center [778, 474] width 1099 height 608
click at [515, 81] on span "SALON ROJO - P1" at bounding box center [474, 78] width 93 height 12
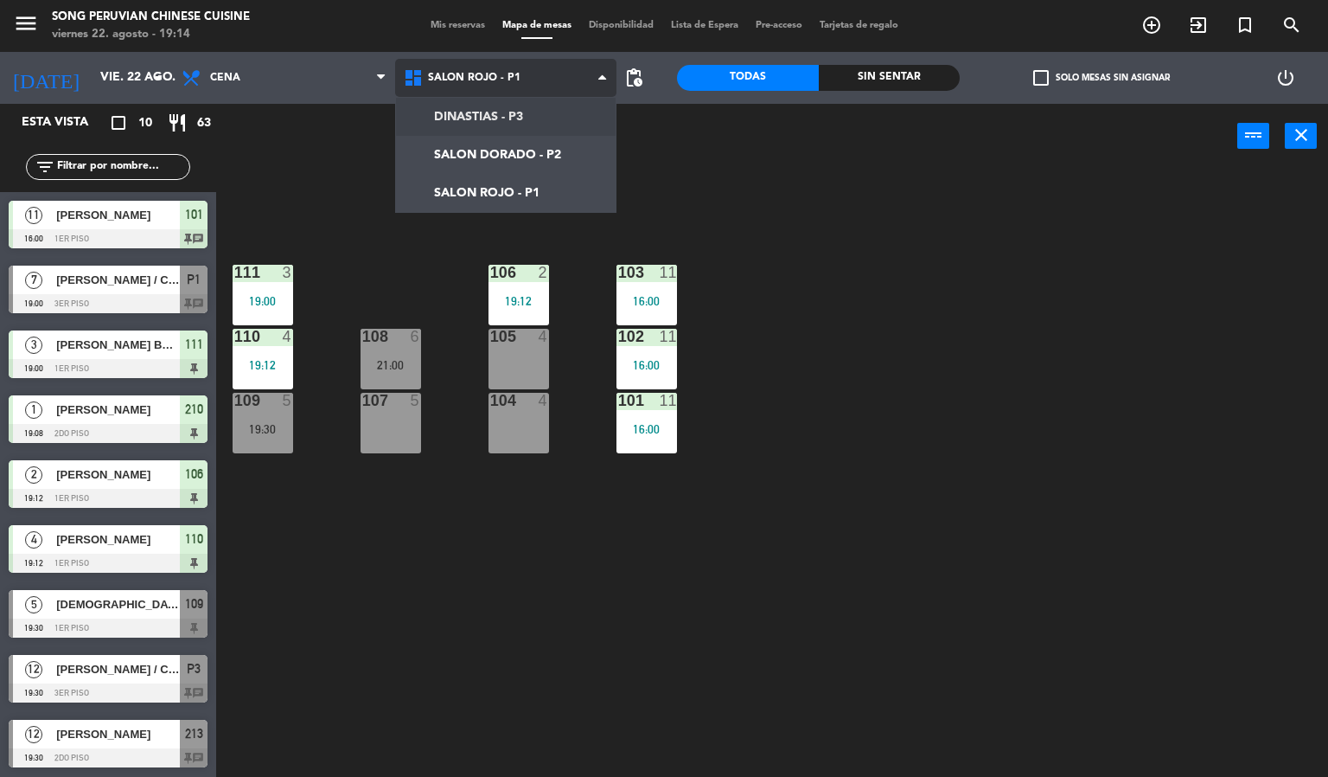
click at [546, 140] on ng-component "menu Song Peruvian Chinese Cuisine [DATE] 22. agosto - 19:14 Mis reservas Mapa …" at bounding box center [664, 388] width 1328 height 777
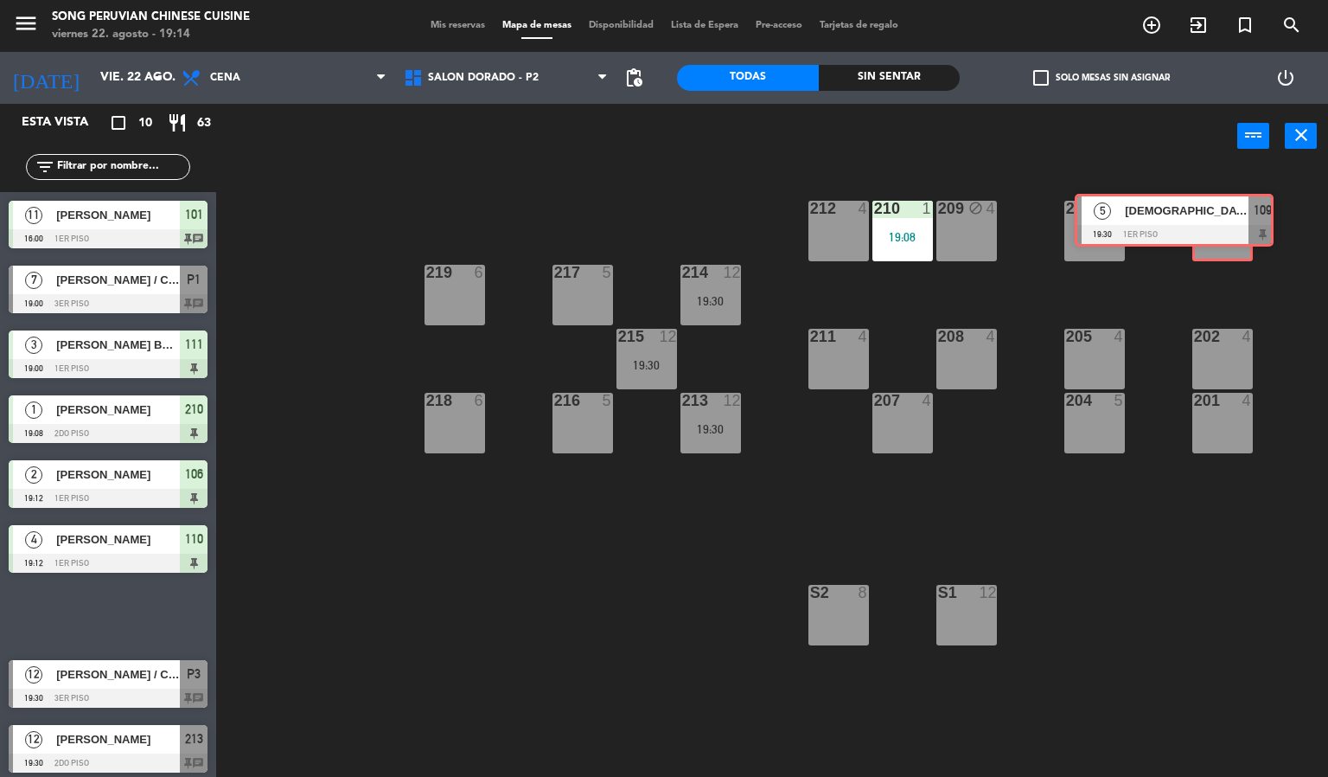
drag, startPoint x: 159, startPoint y: 625, endPoint x: 1225, endPoint y: 229, distance: 1137.5
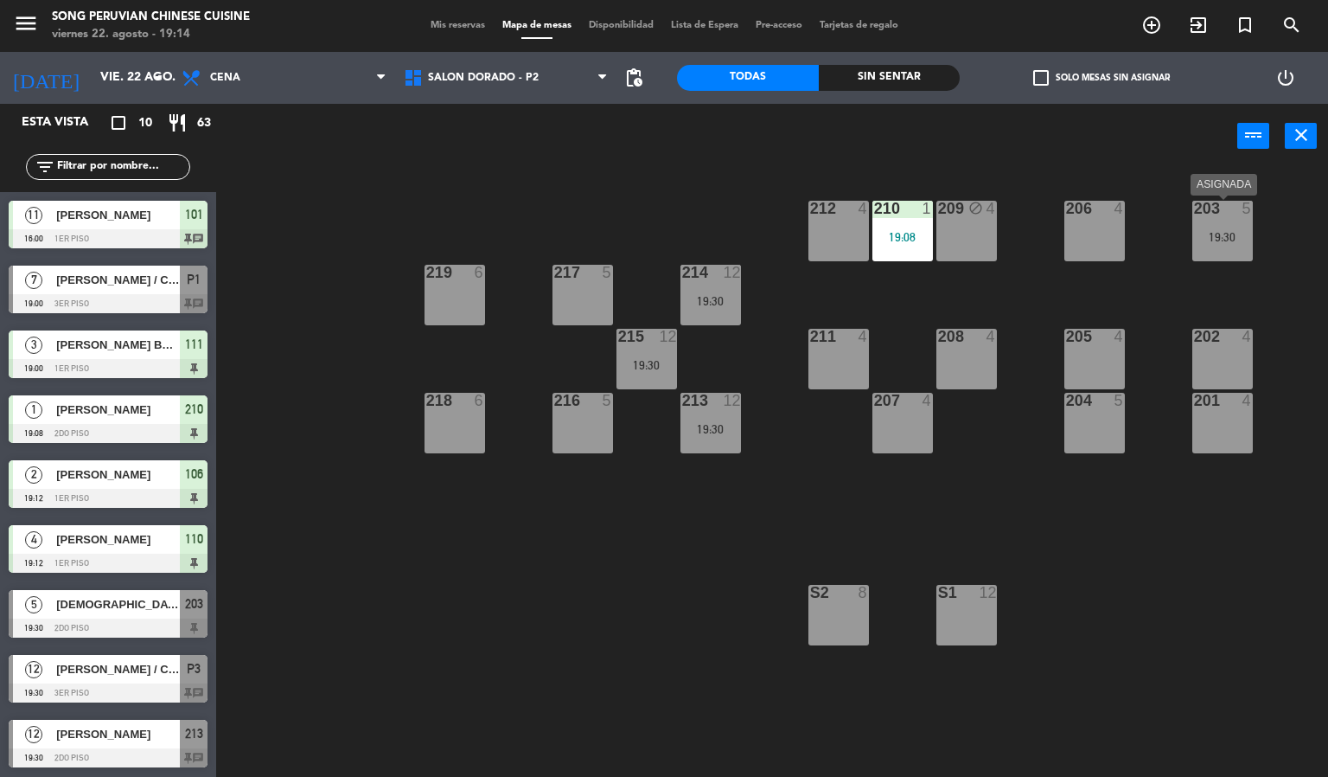
click at [1209, 237] on div "19:30" at bounding box center [1223, 237] width 61 height 12
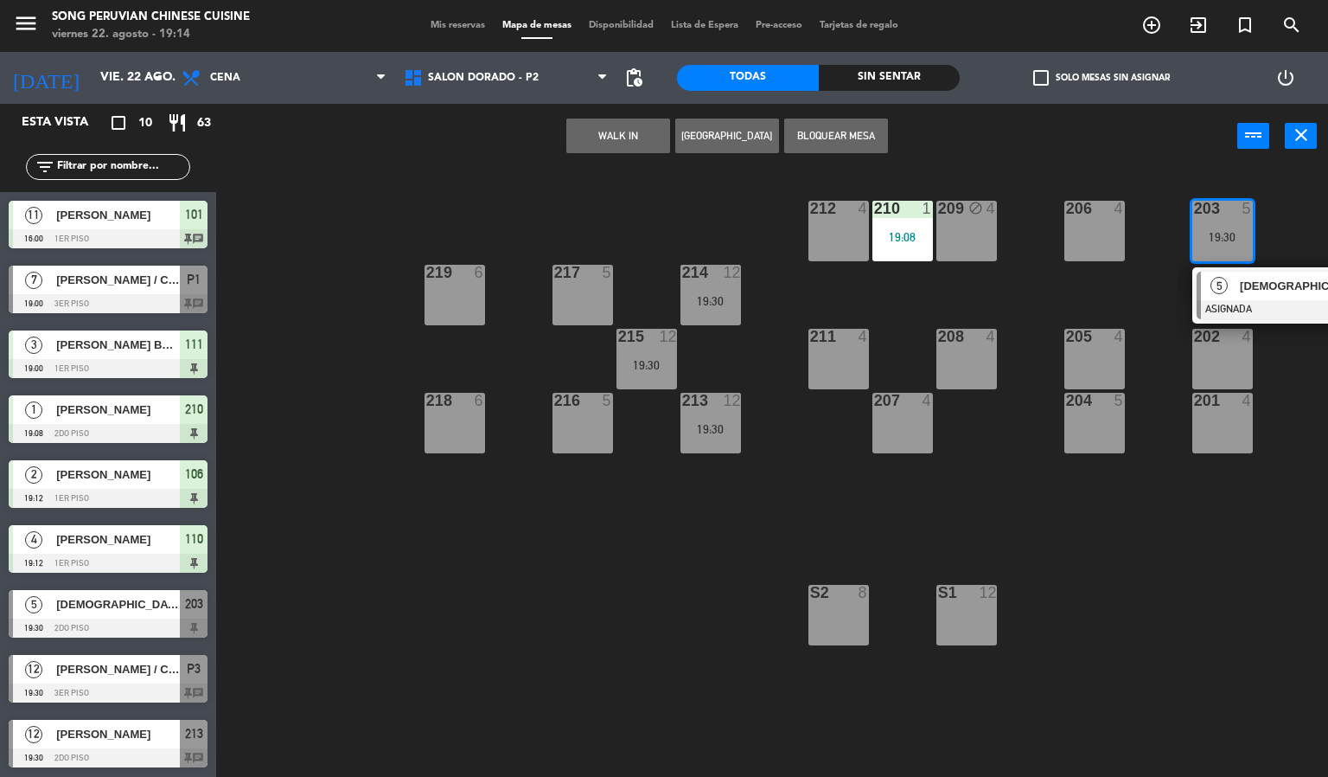
click at [839, 283] on div "203 5 19:30 5 [DEMOGRAPHIC_DATA][PERSON_NAME] ASIGNADA 19:30 206 4 210 1 19:08 …" at bounding box center [778, 474] width 1099 height 608
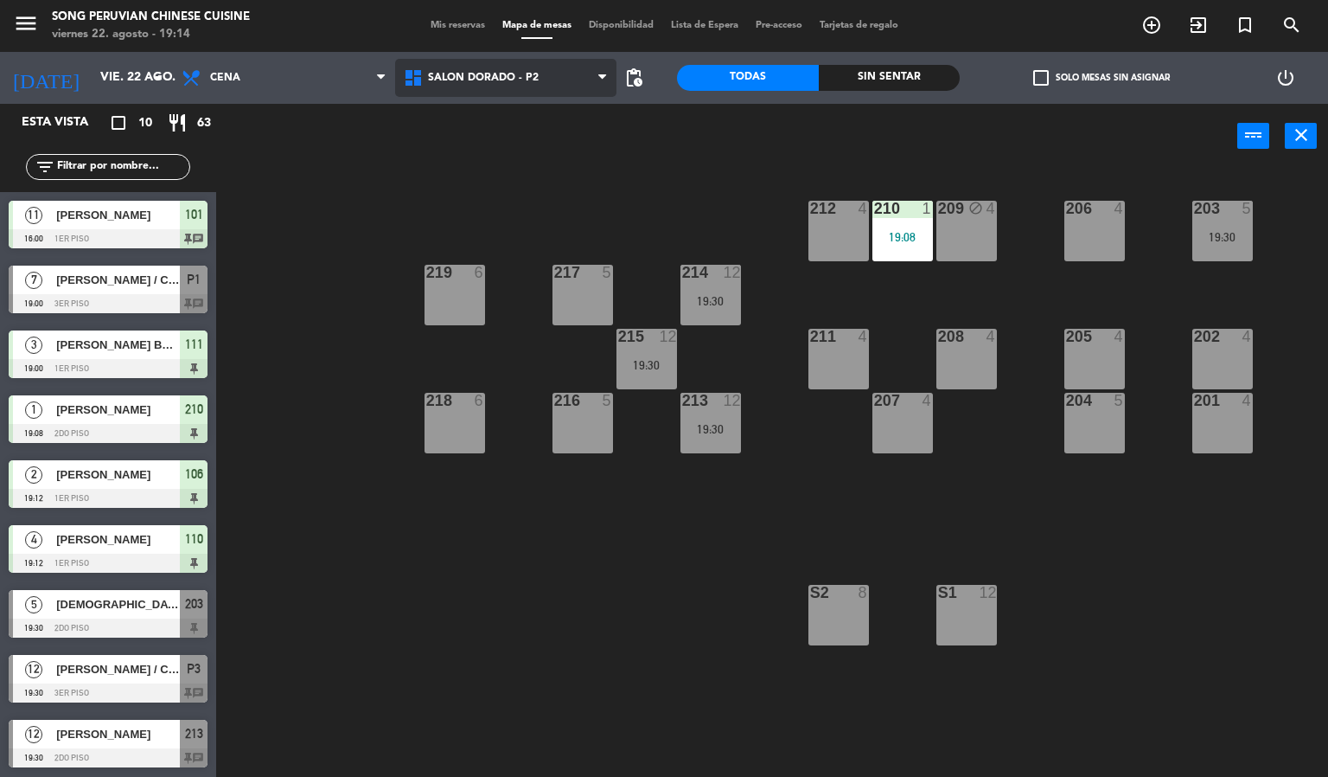
click at [512, 66] on span "SALON DORADO - P2" at bounding box center [506, 78] width 222 height 38
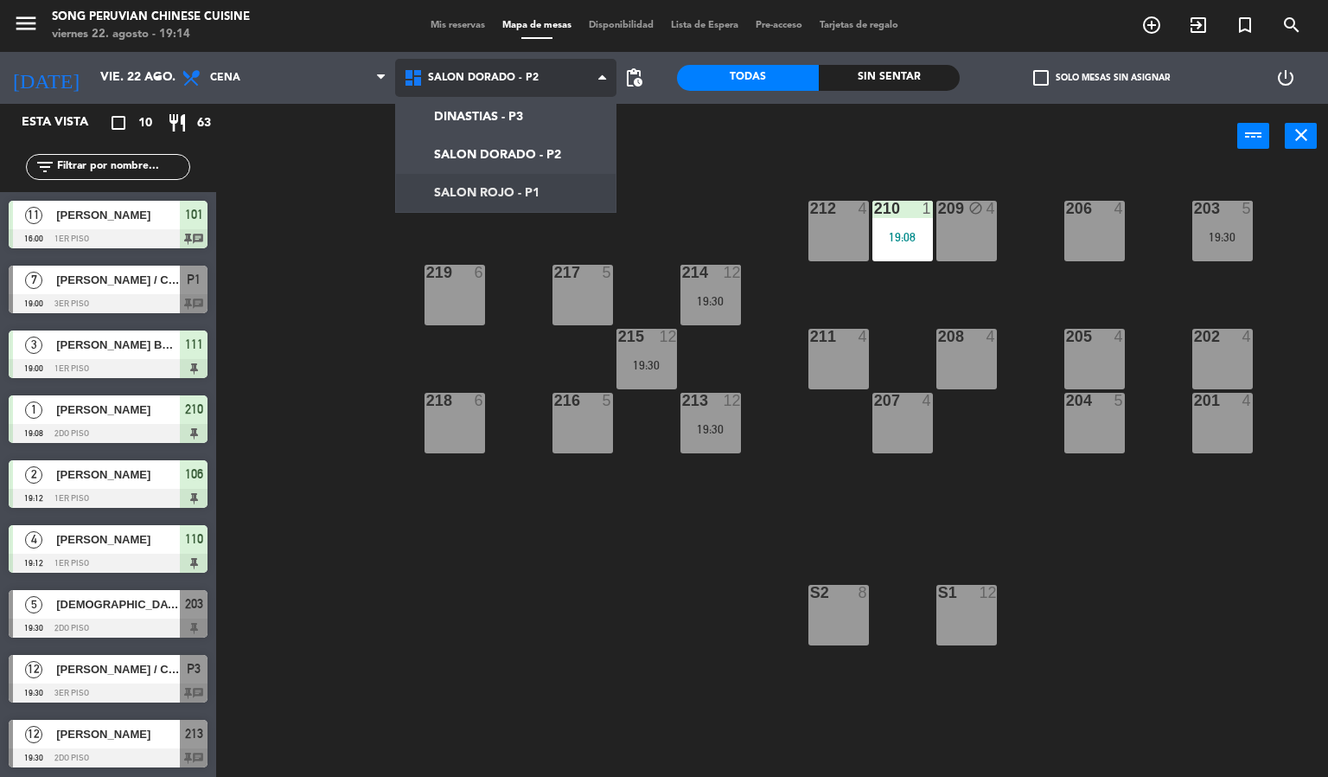
click at [598, 200] on ng-component "menu Song Peruvian Chinese Cuisine [DATE] 22. agosto - 19:14 Mis reservas Mapa …" at bounding box center [664, 388] width 1328 height 777
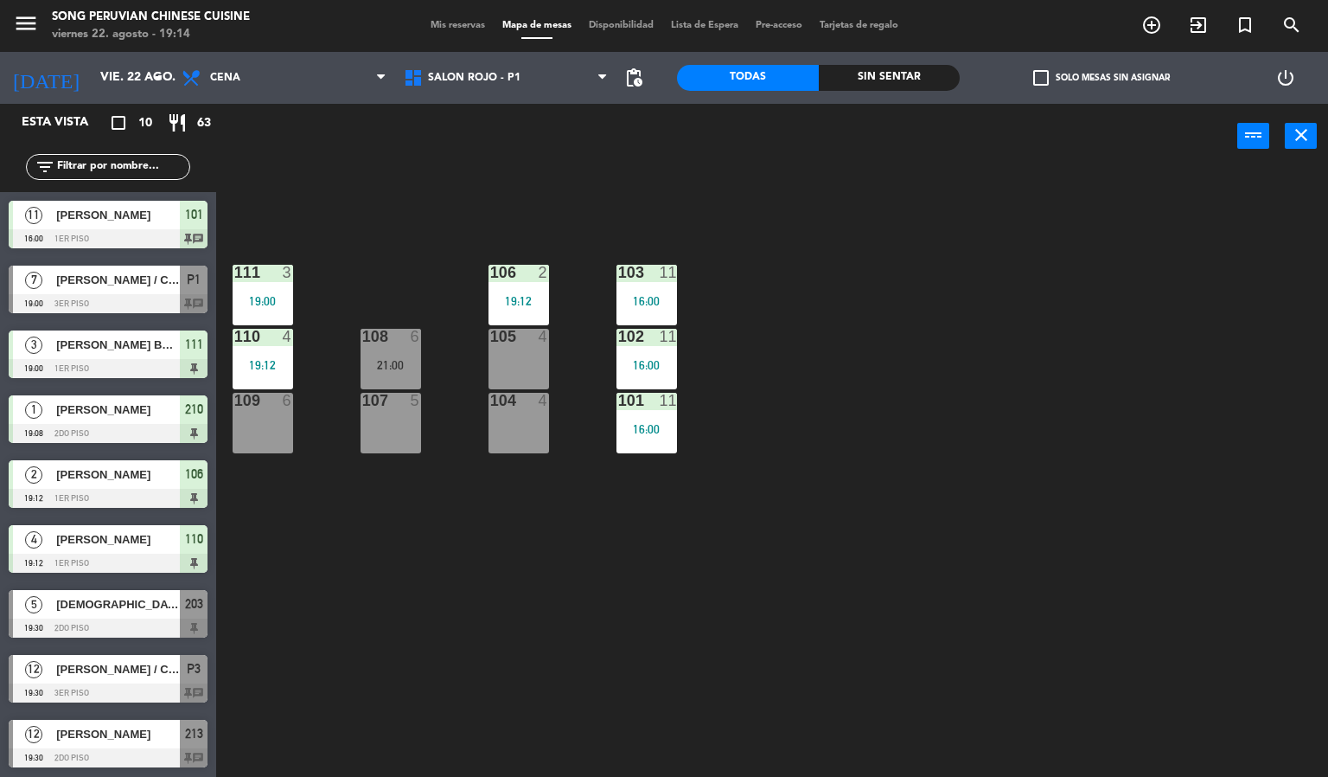
click at [758, 393] on div "103 11 16:00 106 2 19:12 111 3 19:00 102 11 16:00 105 4 108 6 21:00 110 4 19:12…" at bounding box center [778, 474] width 1099 height 608
click at [395, 164] on div "power_input close" at bounding box center [726, 137] width 1021 height 66
click at [1228, 558] on div "103 11 16:00 106 2 19:12 111 3 19:00 102 11 16:00 105 4 108 6 21:00 110 4 19:12…" at bounding box center [778, 474] width 1099 height 608
click at [926, 462] on div "103 11 16:00 106 2 19:12 111 3 19:00 102 11 16:00 105 4 108 6 21:00 110 4 19:12…" at bounding box center [778, 474] width 1099 height 608
click at [445, 120] on div "power_input close" at bounding box center [726, 137] width 1021 height 66
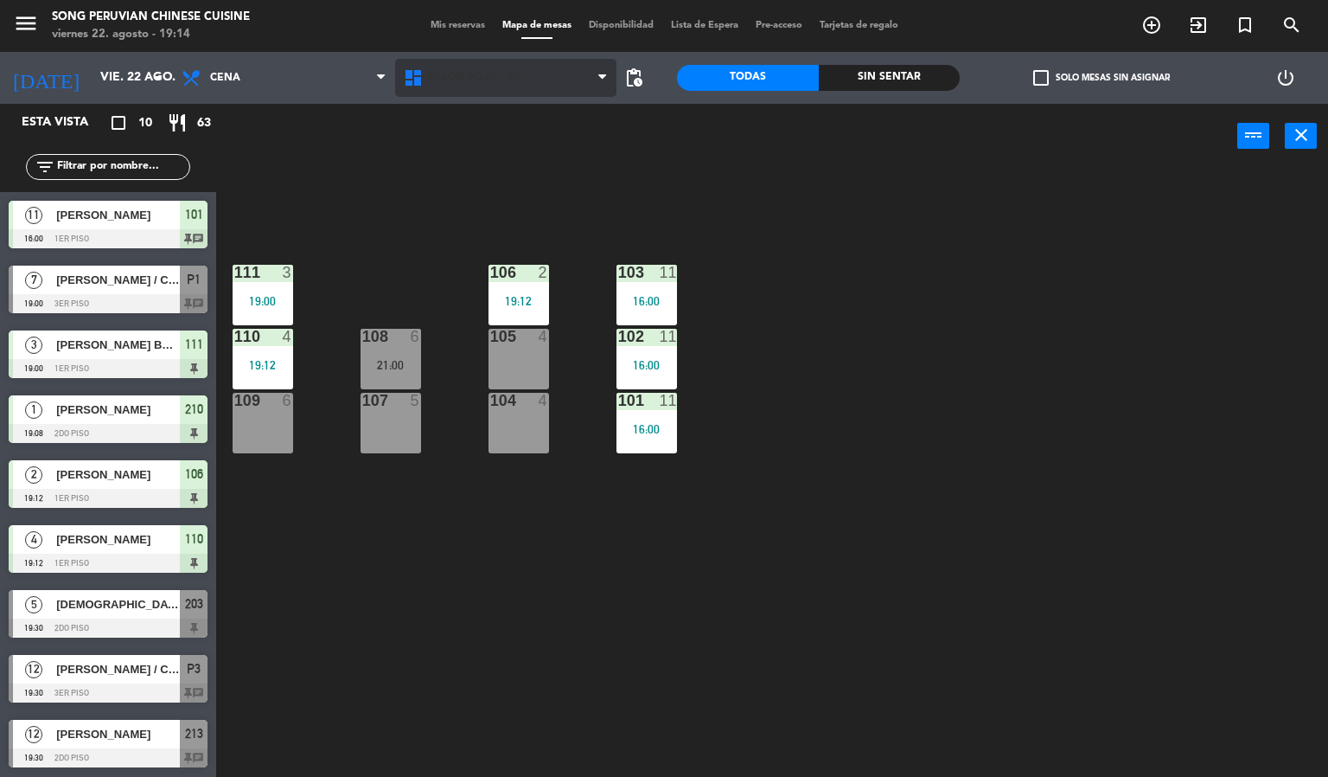
click at [449, 83] on span "SALON ROJO - P1" at bounding box center [474, 78] width 93 height 12
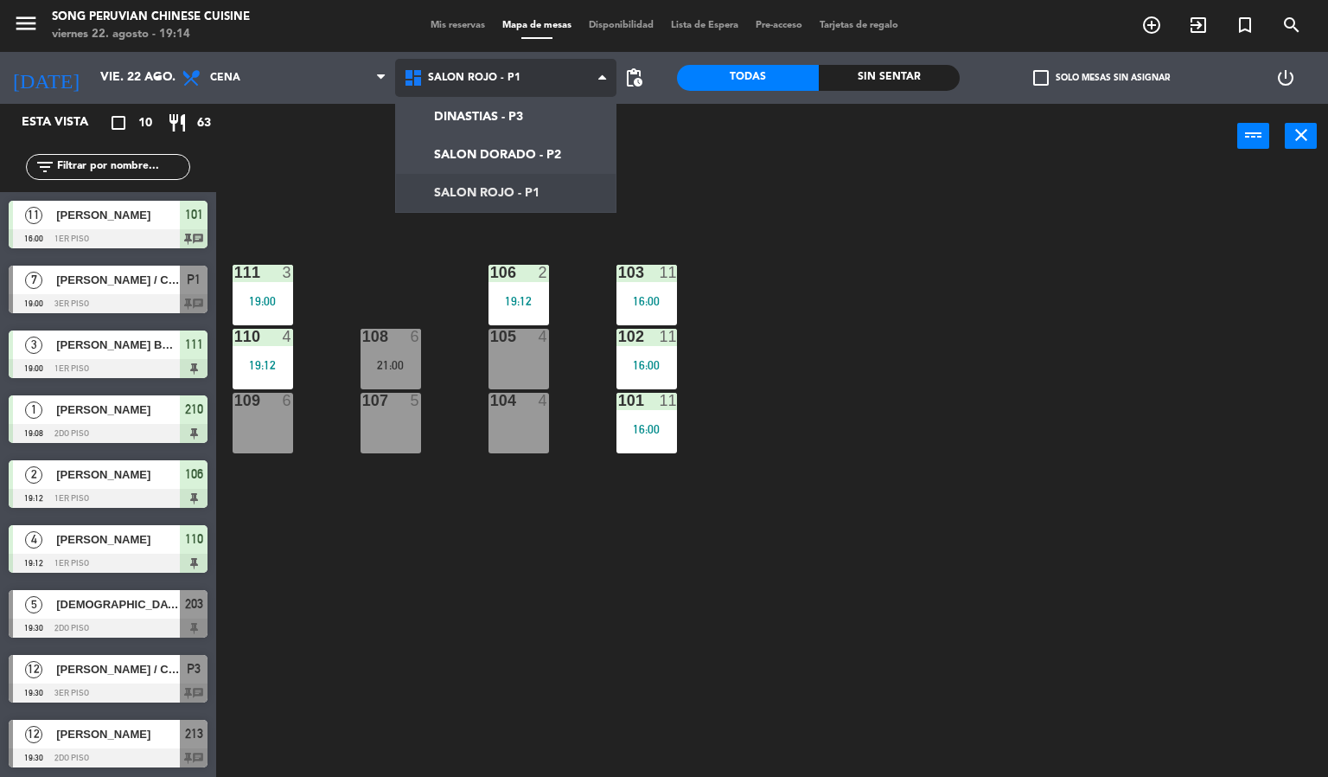
click at [481, 153] on ng-component "menu Song Peruvian Chinese Cuisine [DATE] 22. agosto - 19:14 Mis reservas Mapa …" at bounding box center [664, 388] width 1328 height 777
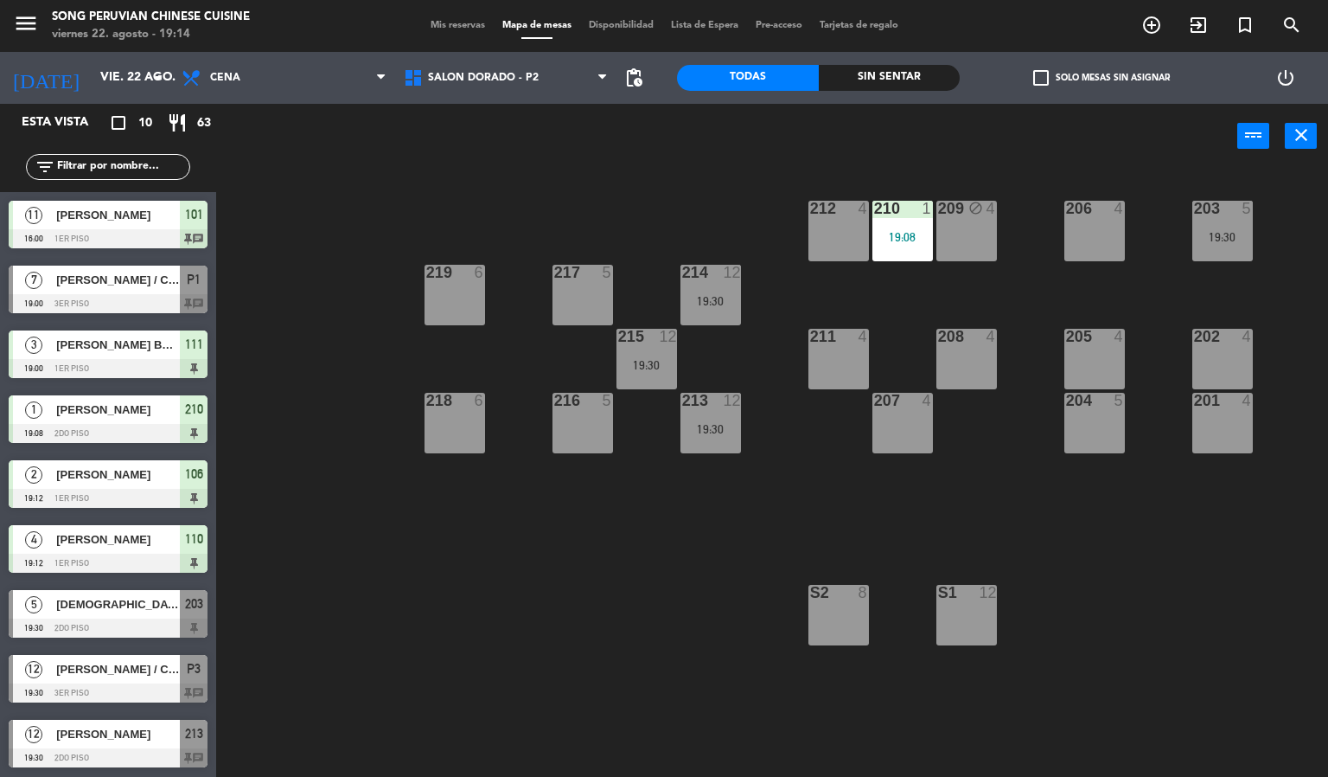
click at [590, 586] on div "203 5 19:30 206 4 210 1 19:08 212 4 209 block 4 214 12 19:30 217 5 219 6 202 4 …" at bounding box center [778, 474] width 1099 height 608
click at [445, 29] on span "Mis reservas" at bounding box center [458, 26] width 72 height 10
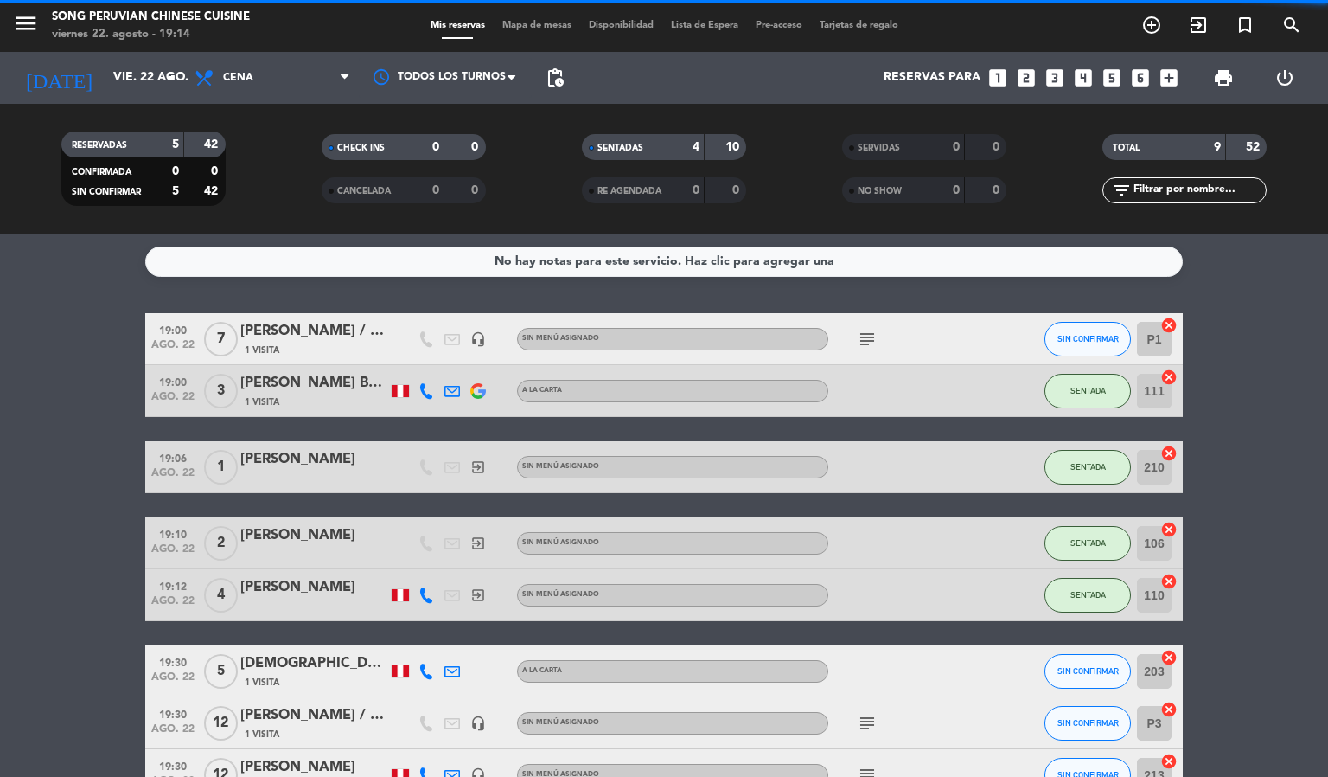
click at [529, 22] on span "Mapa de mesas" at bounding box center [537, 26] width 86 height 10
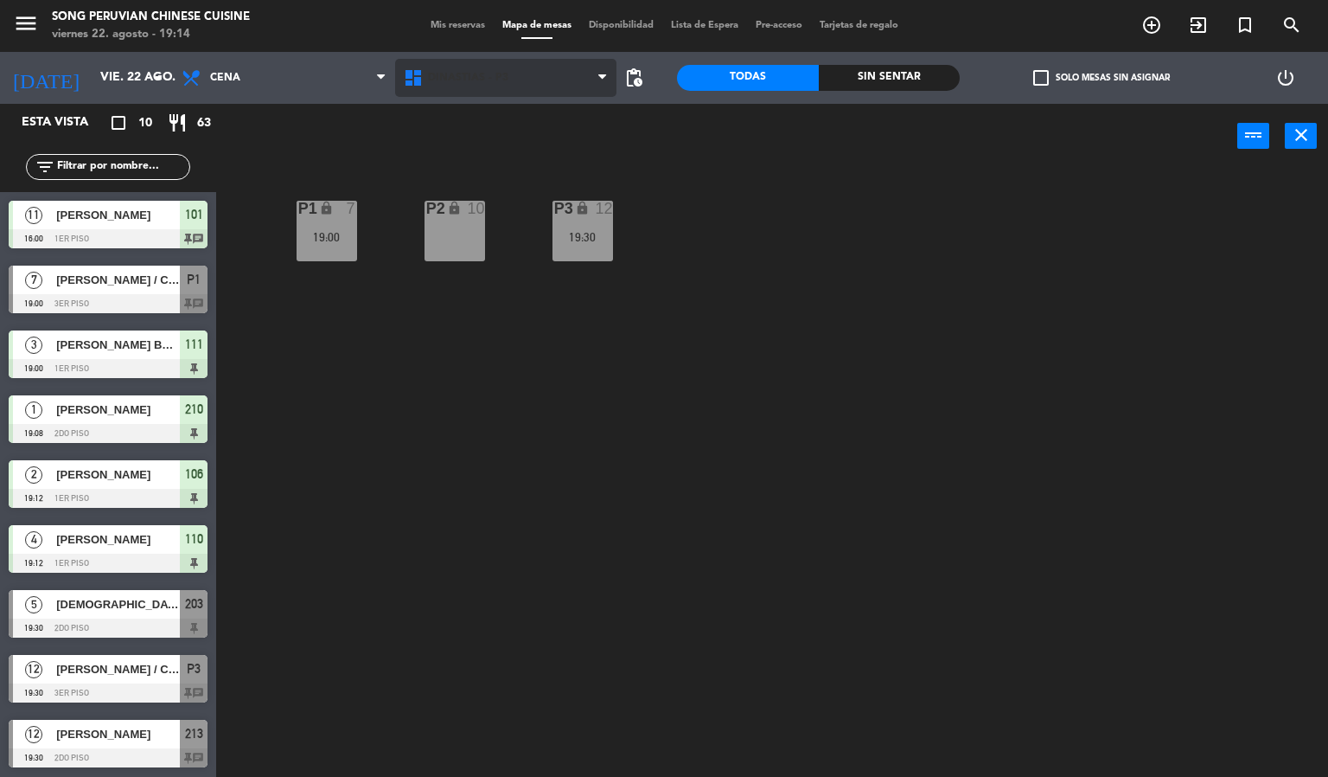
click at [476, 74] on span "DINASTIAS - P3" at bounding box center [468, 78] width 80 height 12
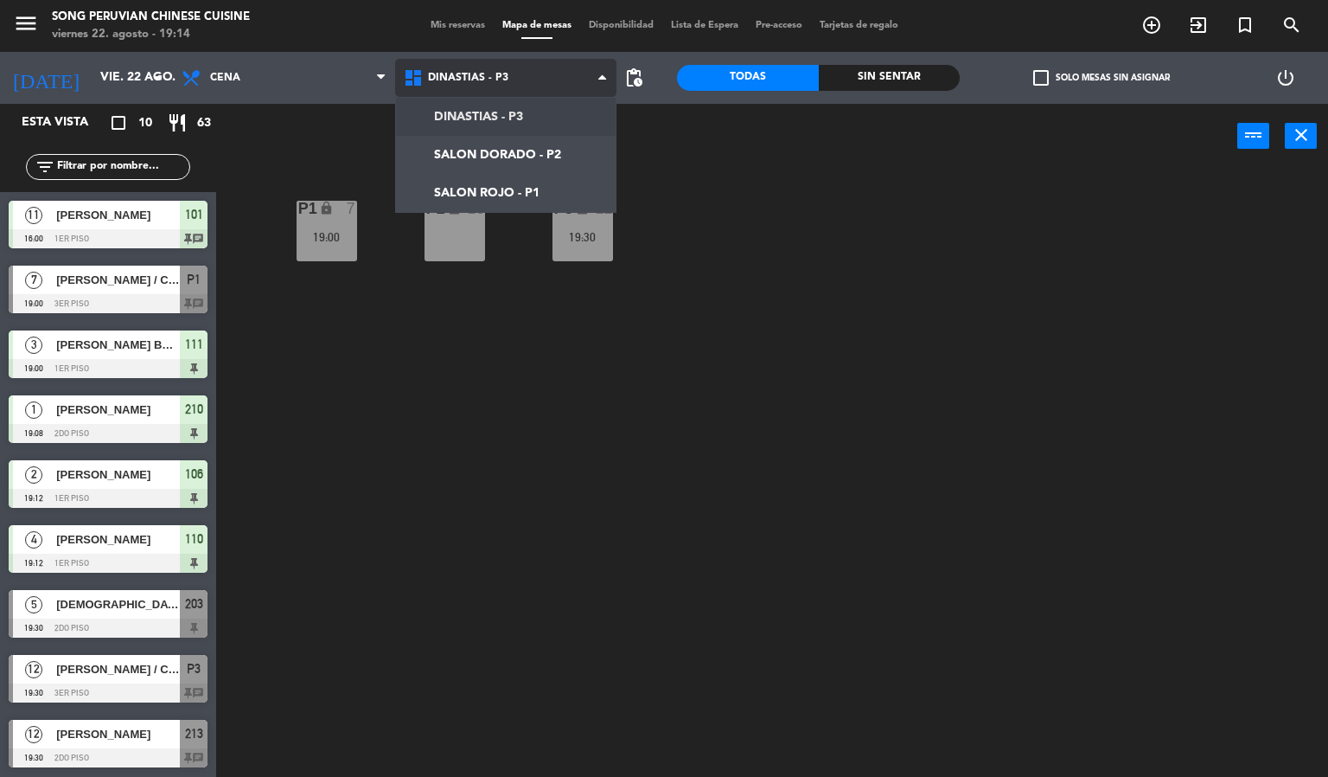
click at [502, 192] on ng-component "menu Song Peruvian Chinese Cuisine [DATE] 22. agosto - 19:14 Mis reservas Mapa …" at bounding box center [664, 388] width 1328 height 777
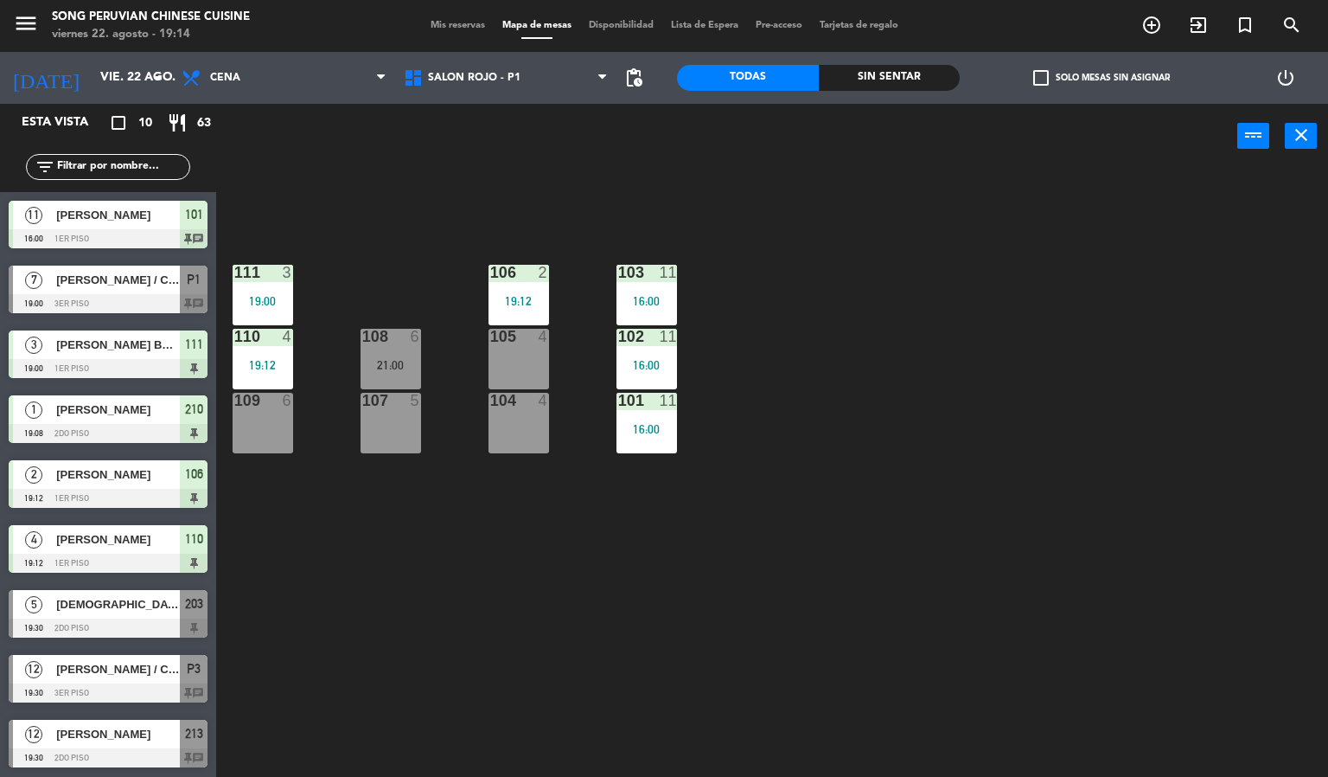
click at [387, 341] on div at bounding box center [390, 337] width 29 height 16
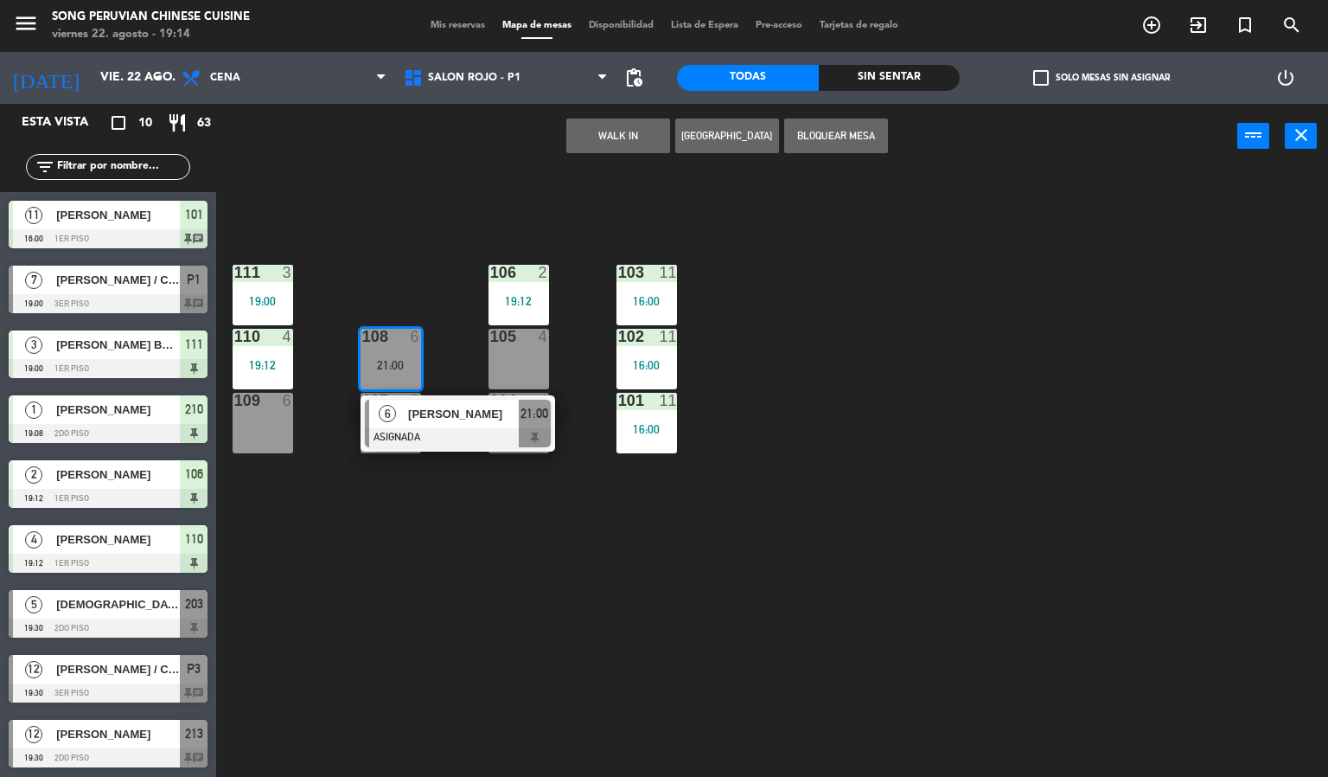
click at [486, 560] on div "103 11 16:00 106 2 19:12 111 3 19:00 102 11 16:00 105 4 108 6 21:00 6 [PERSON_N…" at bounding box center [778, 474] width 1099 height 608
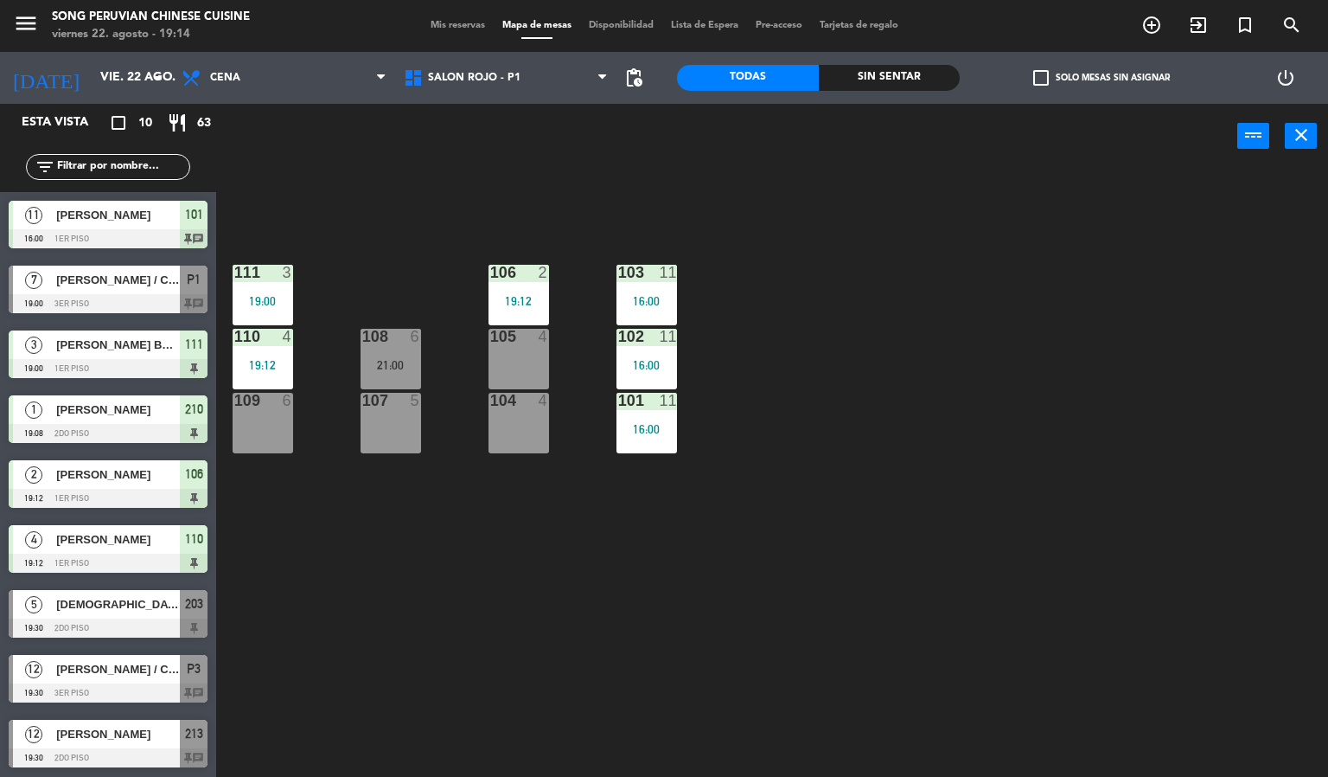
click at [511, 289] on div "106 2 19:12" at bounding box center [519, 295] width 61 height 61
click at [517, 545] on div "103 11 16:00 106 2 19:12 111 3 19:00 102 11 16:00 105 4 108 6 21:00 110 4 19:12…" at bounding box center [778, 474] width 1099 height 608
click at [626, 486] on div "103 11 16:00 106 2 19:12 111 3 19:00 102 11 16:00 105 4 108 6 21:00 110 4 19:12…" at bounding box center [778, 474] width 1099 height 608
click at [629, 416] on div "101 11 16:00" at bounding box center [647, 423] width 61 height 61
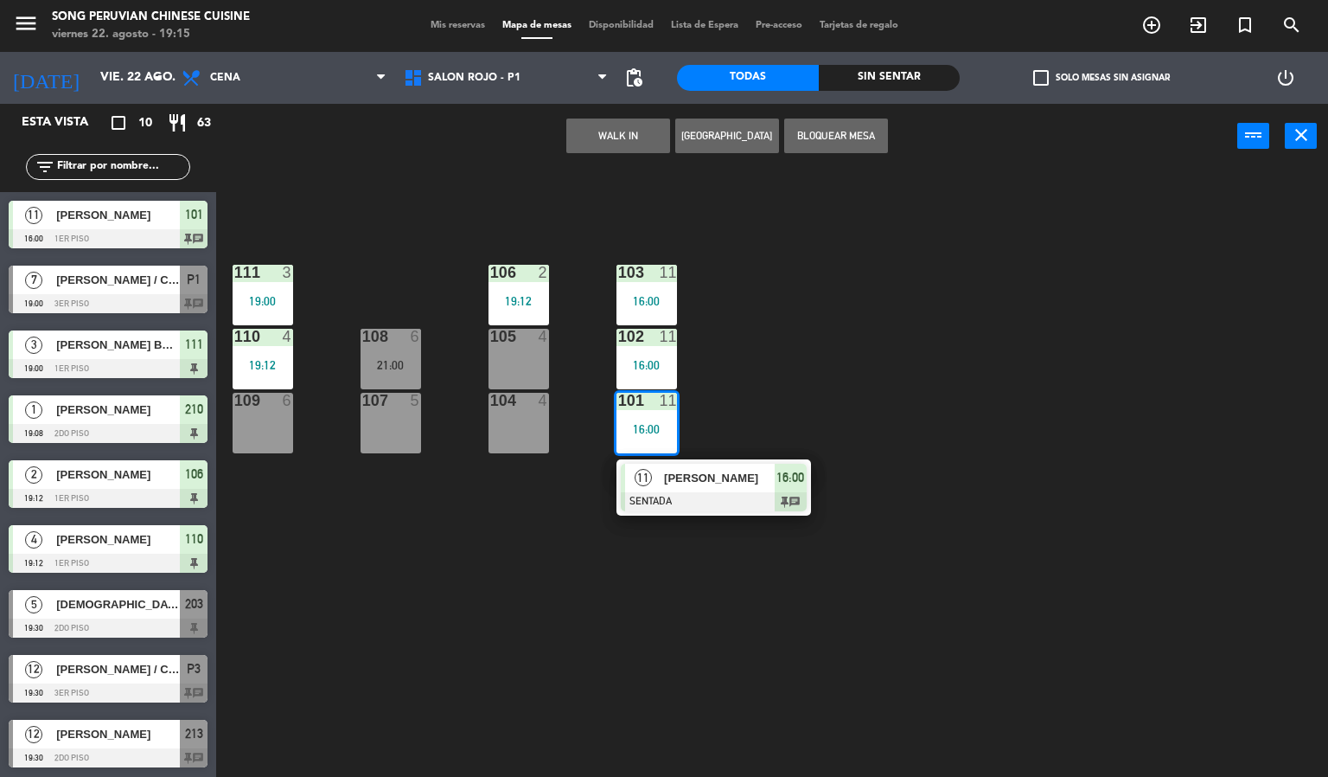
click at [644, 364] on div "16:00" at bounding box center [647, 365] width 61 height 12
click at [633, 296] on div "16:00" at bounding box center [647, 301] width 61 height 12
click at [586, 621] on div "103 11 16:00 106 2 19:12 111 3 19:00 102 11 16:00 105 4 108 6 21:00 110 4 19:12…" at bounding box center [778, 474] width 1099 height 608
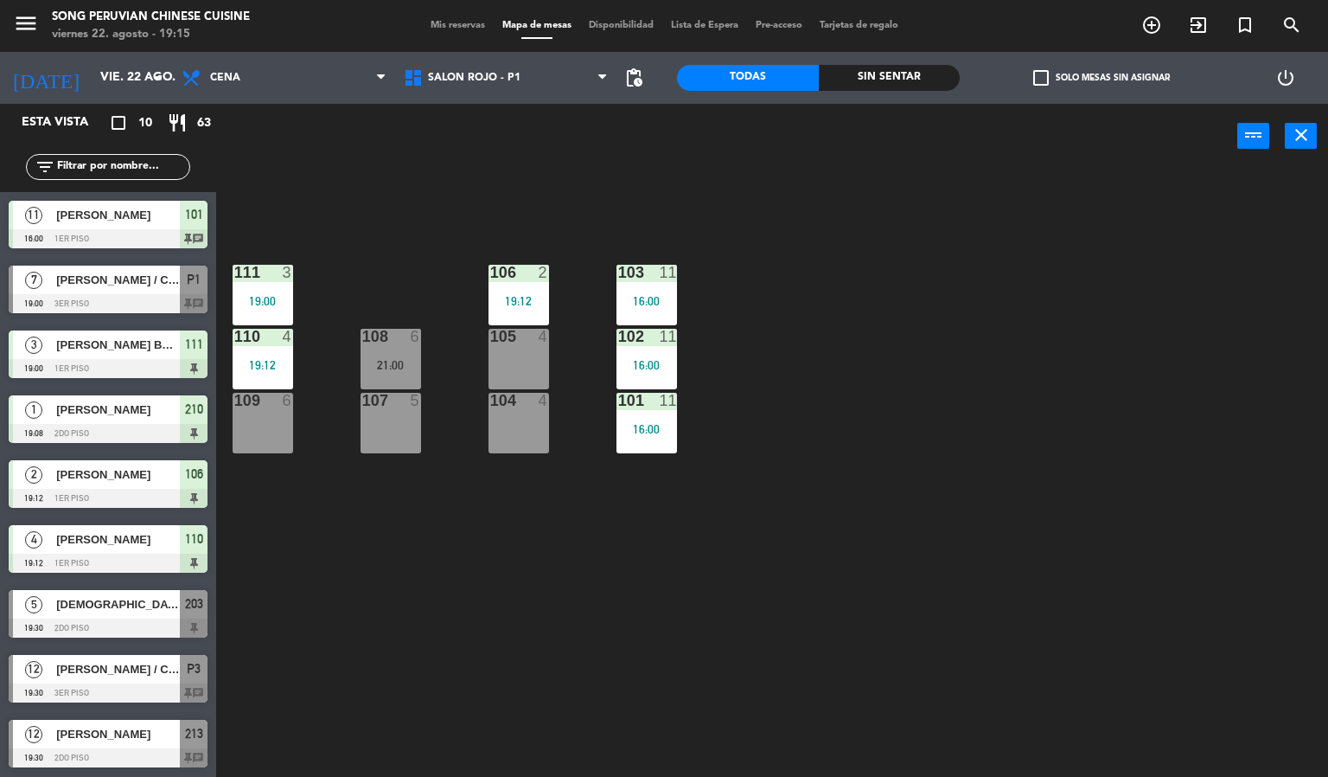
click at [649, 285] on div "103 11 16:00" at bounding box center [647, 295] width 61 height 61
click at [649, 488] on div "103 11 16:00 106 2 19:12 111 3 19:00 102 11 16:00 105 4 108 6 21:00 110 4 19:12…" at bounding box center [778, 474] width 1099 height 608
click at [660, 429] on div "16:00" at bounding box center [647, 429] width 61 height 12
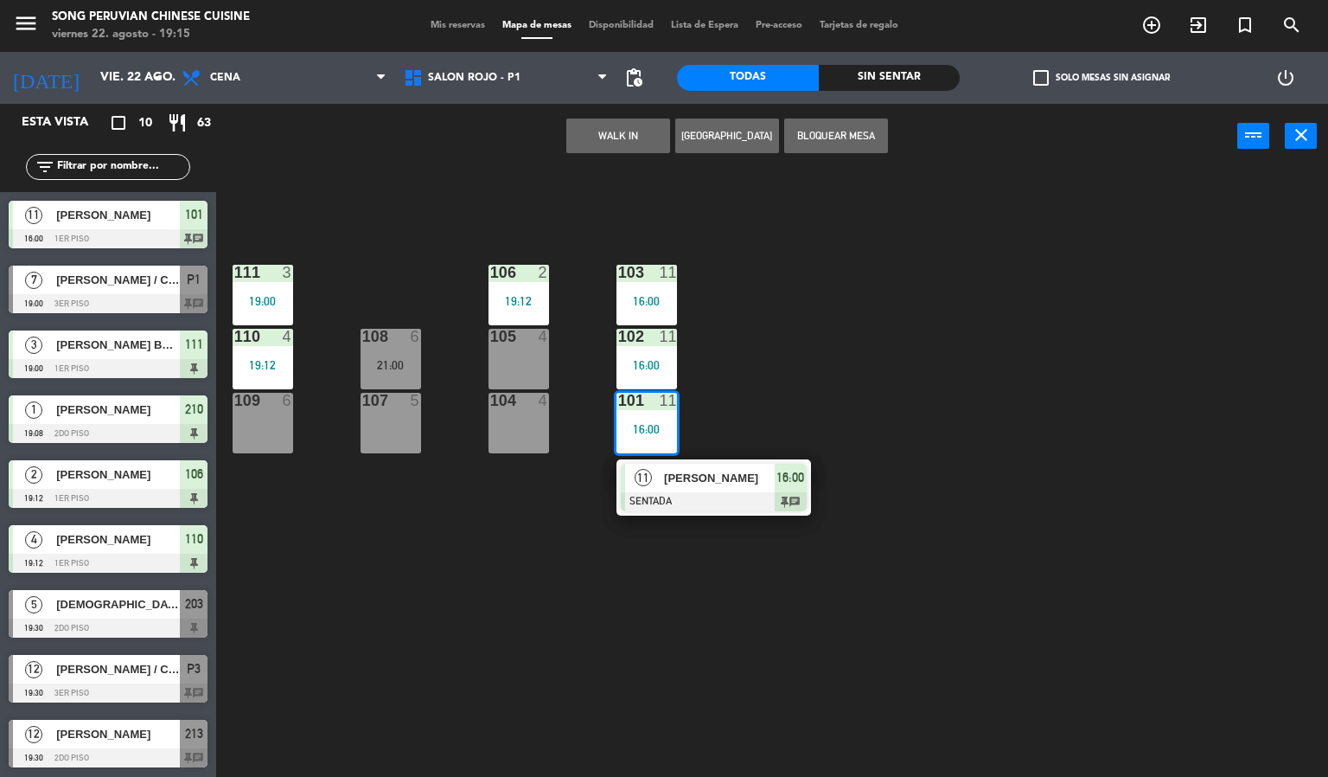
click at [656, 368] on div "16:00" at bounding box center [647, 365] width 61 height 12
click at [647, 285] on div "103 11 16:00" at bounding box center [647, 295] width 61 height 61
click at [642, 295] on div "16:00" at bounding box center [647, 301] width 61 height 12
click at [639, 618] on div "103 11 16:00 106 2 19:12 111 3 19:00 102 11 16:00 105 4 108 6 21:00 110 4 19:12…" at bounding box center [778, 474] width 1099 height 608
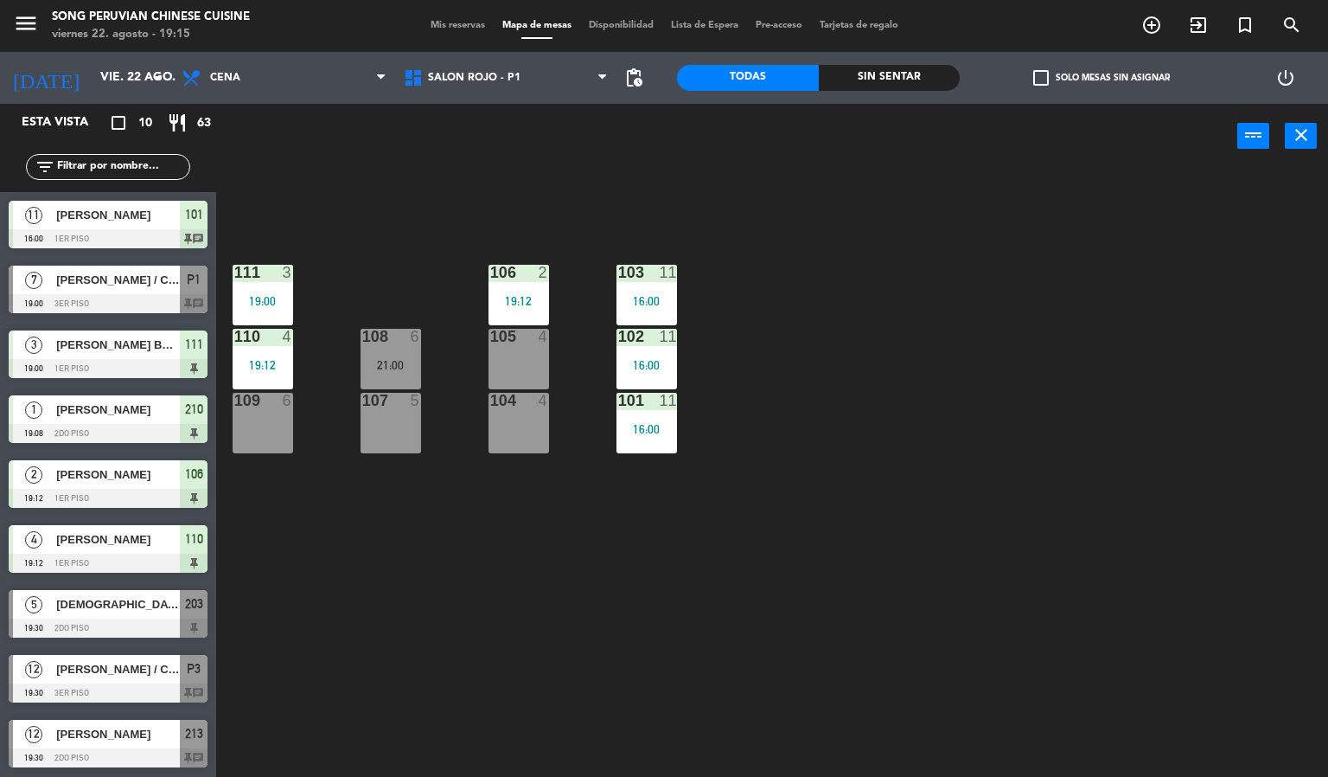
click at [659, 424] on div "16:00" at bounding box center [647, 429] width 61 height 12
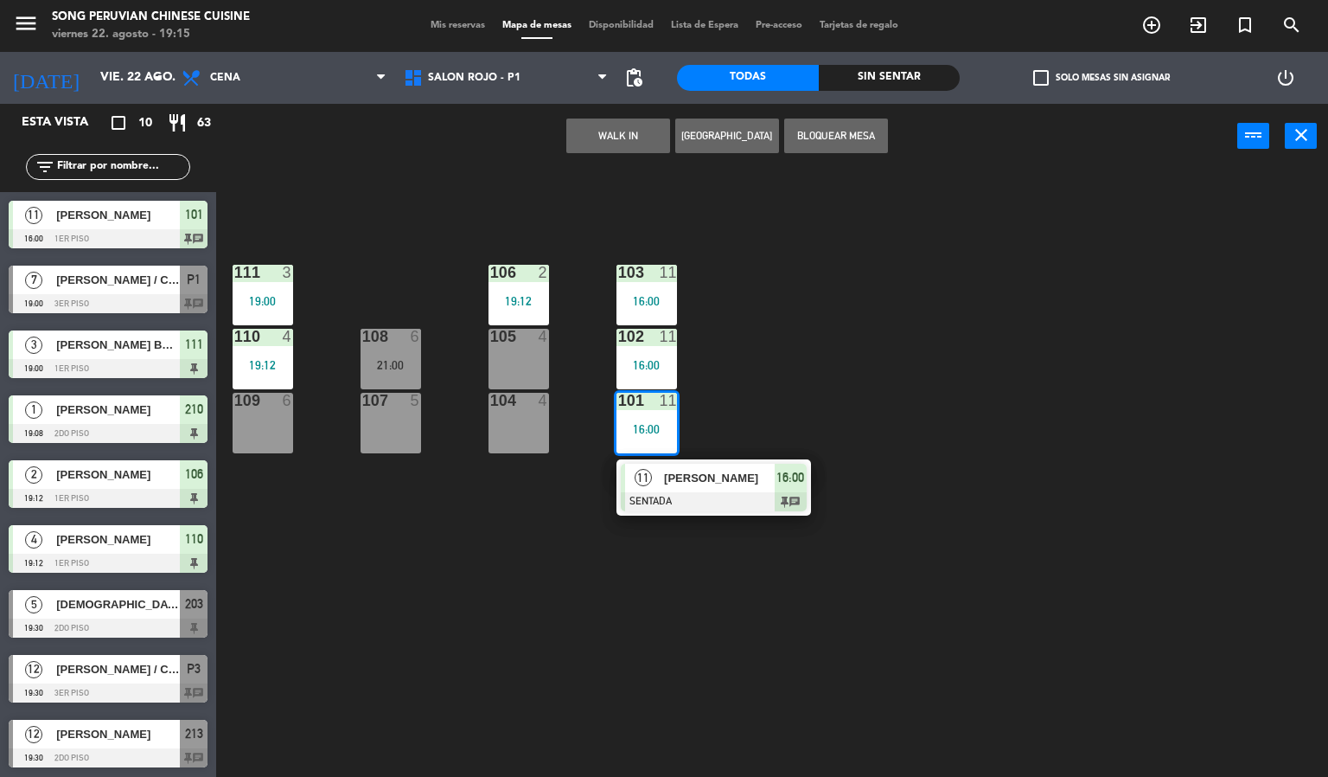
click at [646, 336] on div at bounding box center [646, 337] width 29 height 16
click at [632, 275] on div at bounding box center [646, 273] width 29 height 16
click at [641, 291] on div "103 11 16:00" at bounding box center [647, 295] width 61 height 61
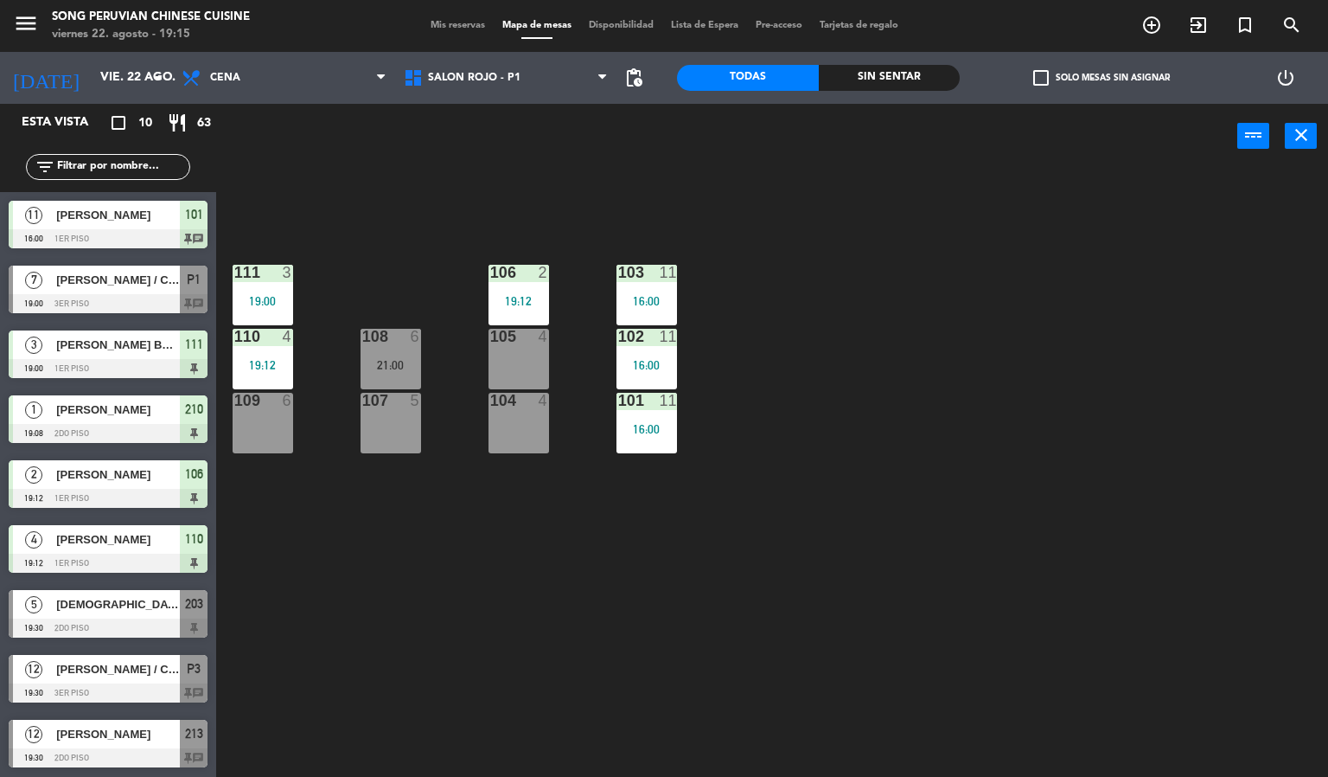
click at [787, 322] on div "103 11 16:00 106 2 19:12 111 3 19:00 102 11 16:00 105 4 108 6 21:00 110 4 19:12…" at bounding box center [778, 474] width 1099 height 608
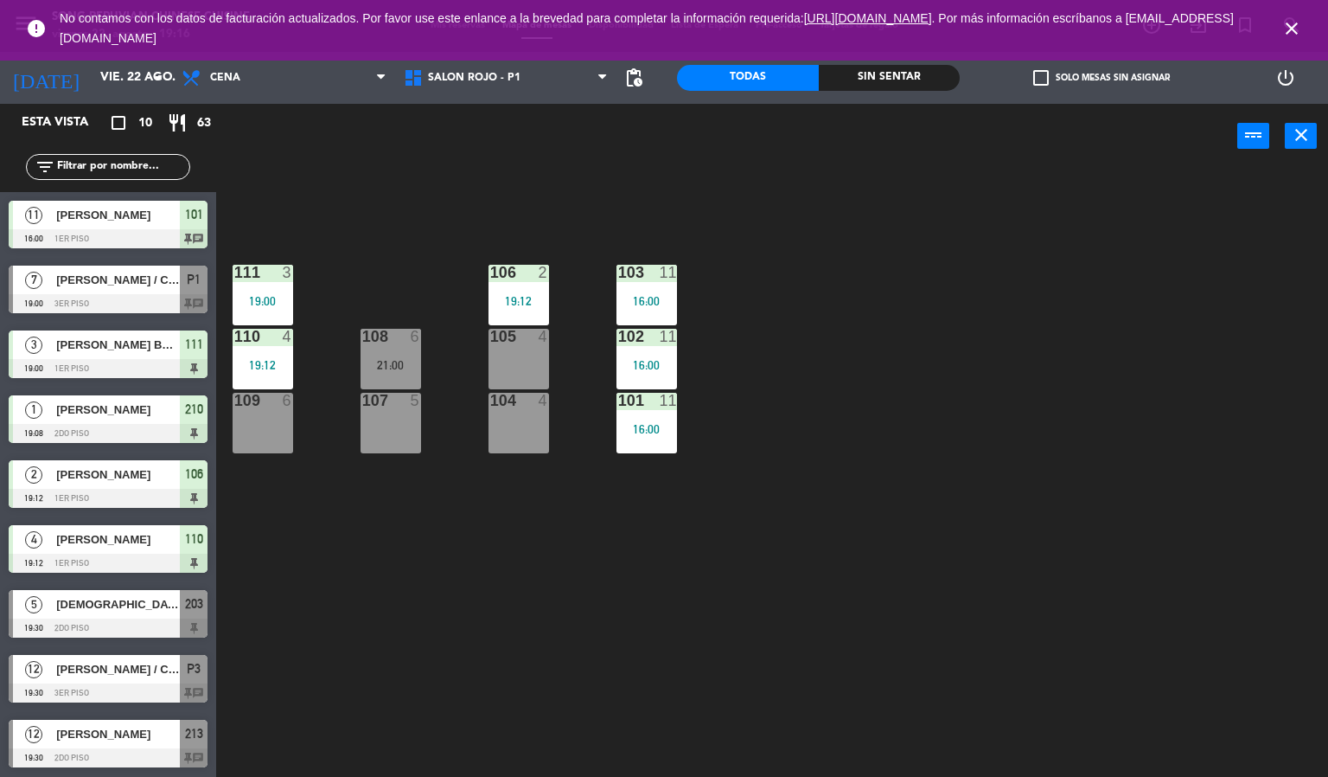
click at [1290, 31] on icon "close" at bounding box center [1292, 28] width 21 height 21
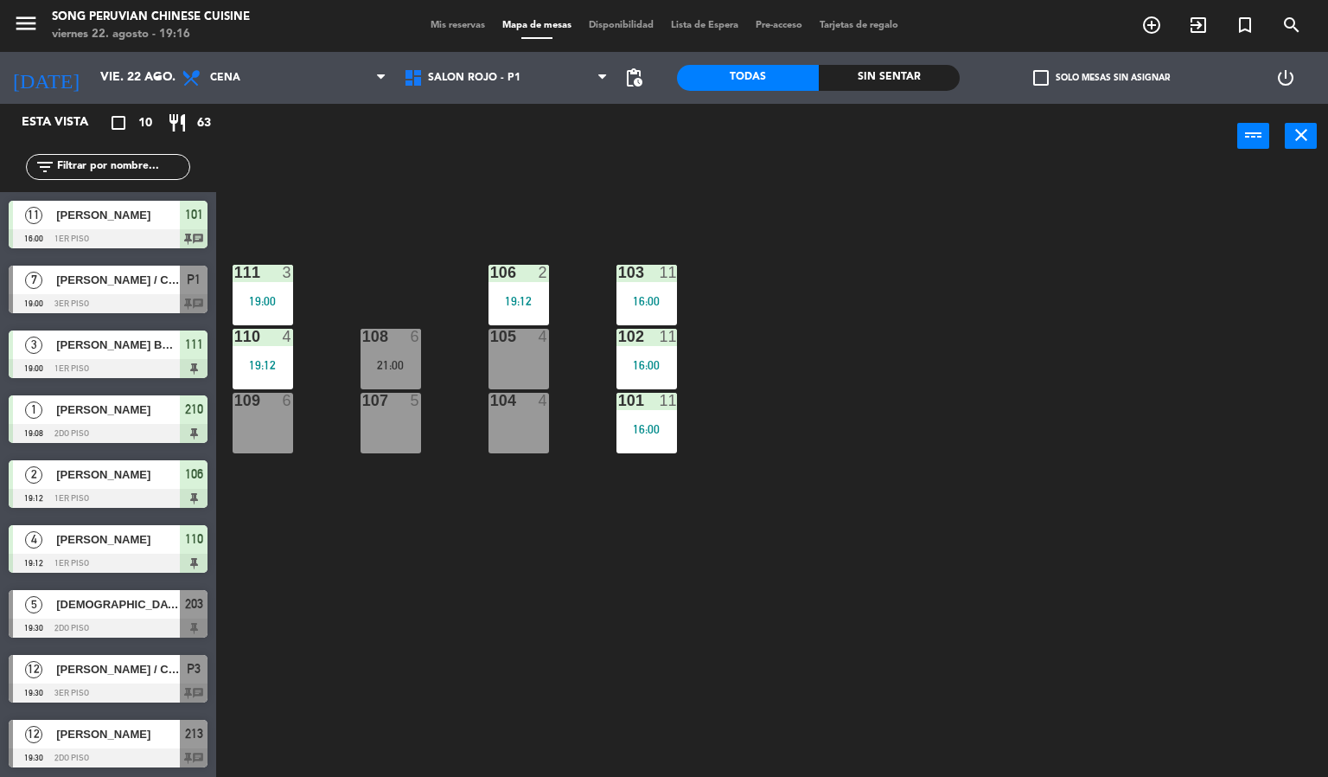
click at [1124, 367] on div "103 11 16:00 106 2 19:12 111 3 19:00 102 11 16:00 105 4 108 6 21:00 110 4 19:12…" at bounding box center [778, 474] width 1099 height 608
click at [120, 63] on input "vie. 22 ago." at bounding box center [174, 77] width 164 height 31
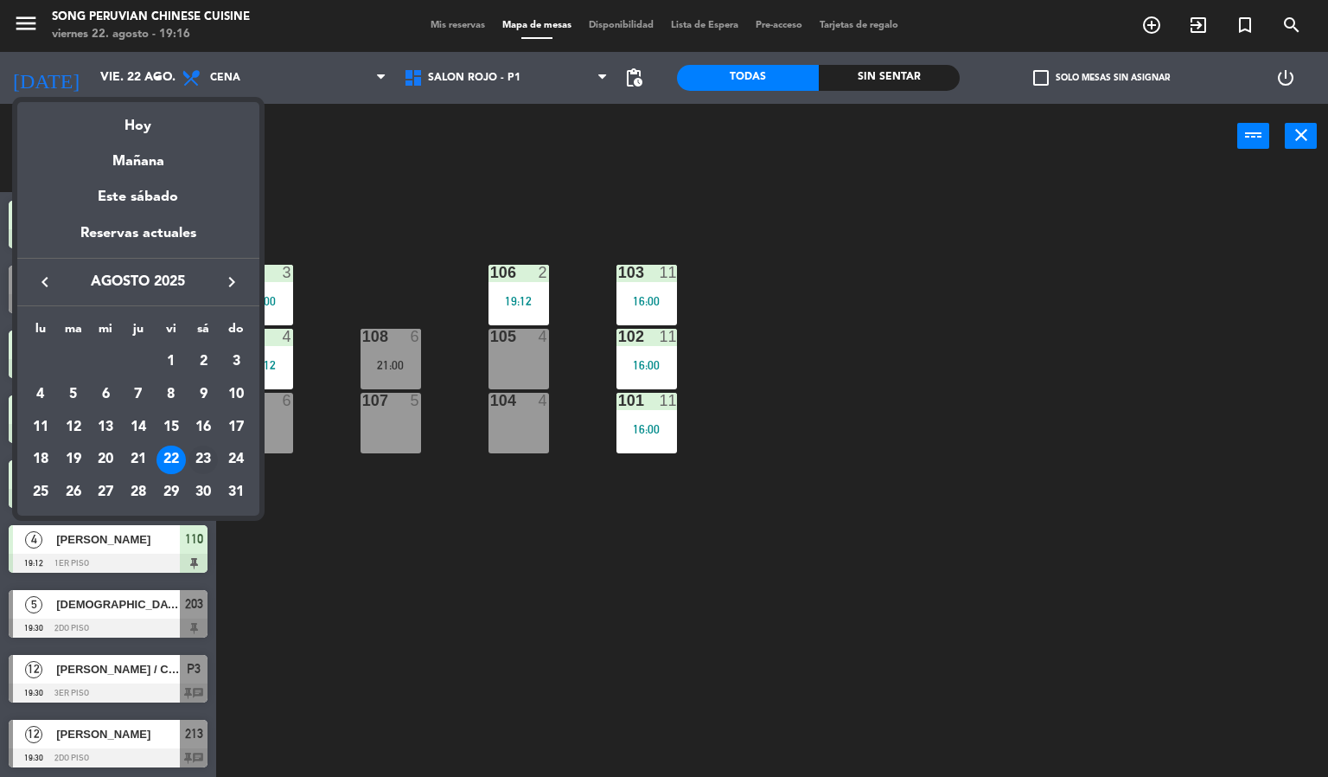
click at [203, 459] on div "23" at bounding box center [203, 459] width 29 height 29
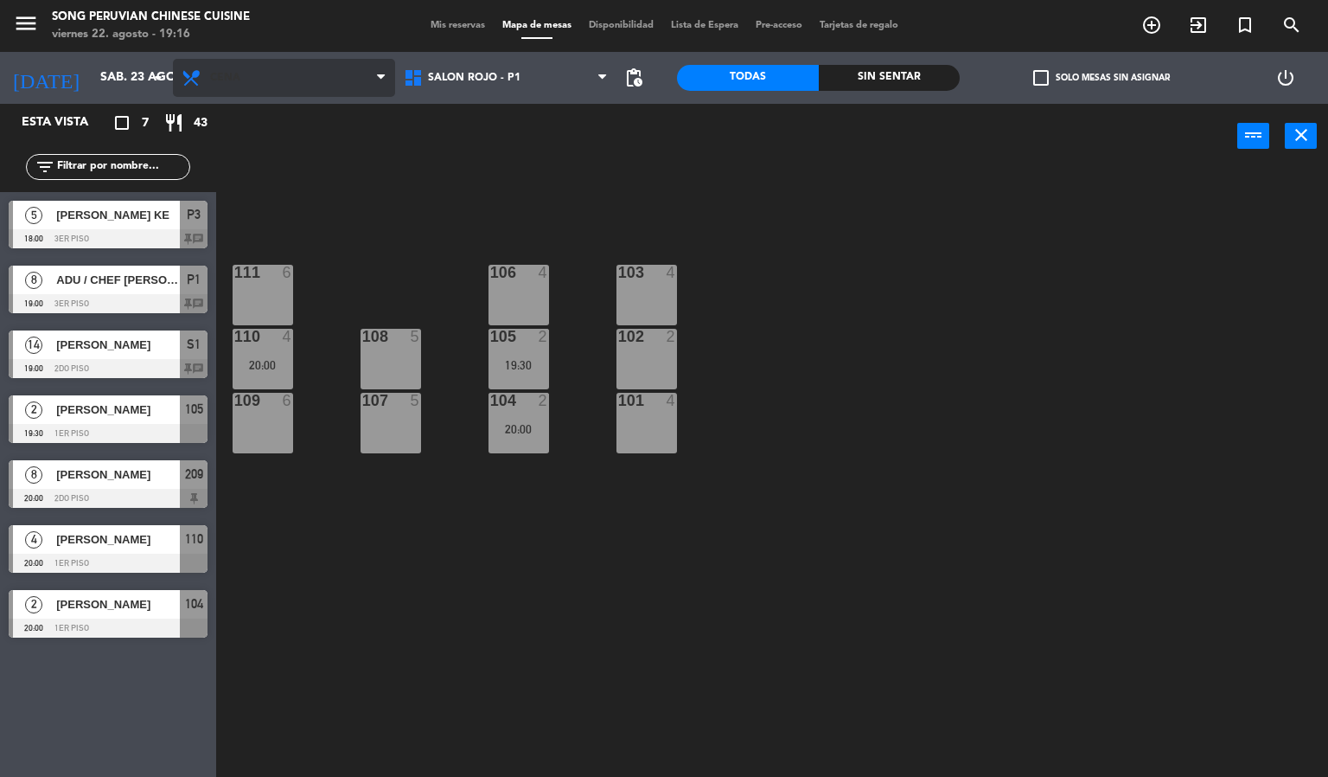
click at [317, 62] on span "Cena" at bounding box center [284, 78] width 222 height 38
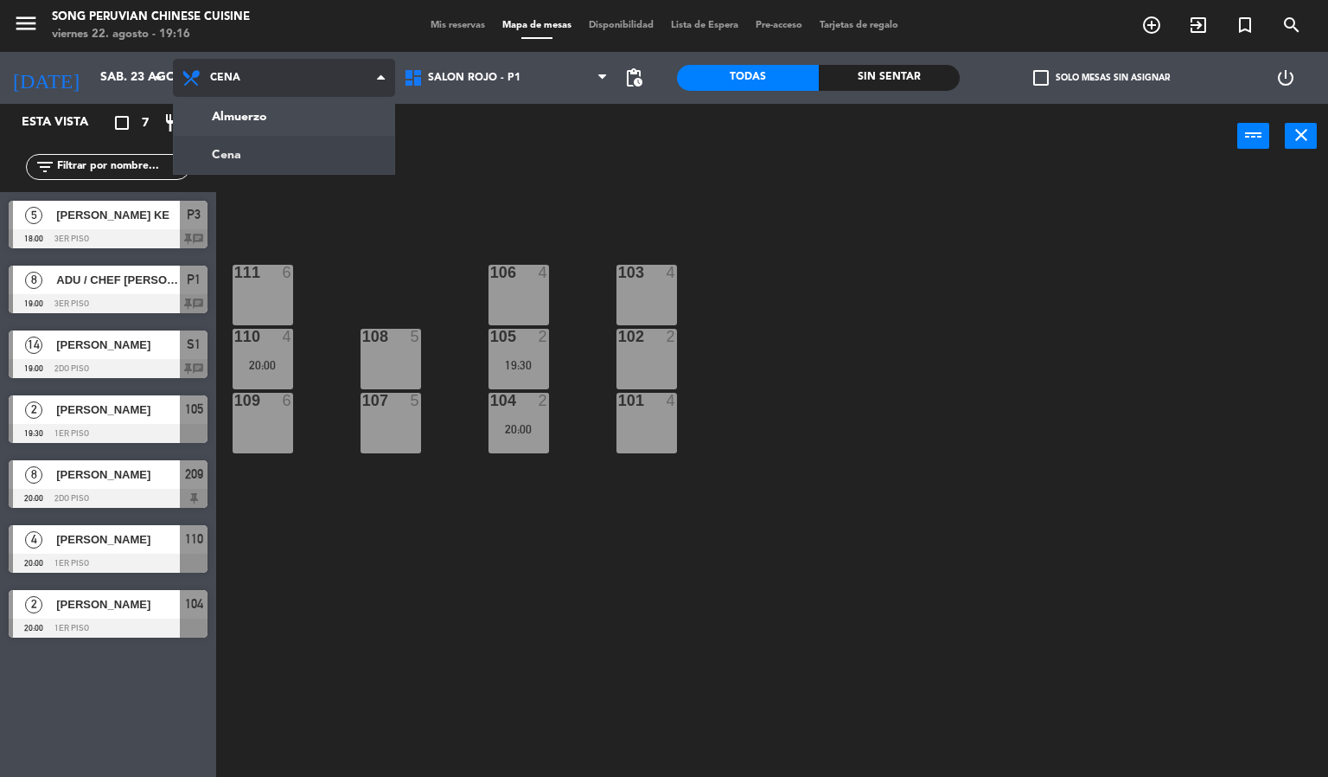
click at [354, 123] on ng-component "menu Song Peruvian Chinese Cuisine [DATE] 22. agosto - 19:16 Mis reservas Mapa …" at bounding box center [664, 388] width 1328 height 777
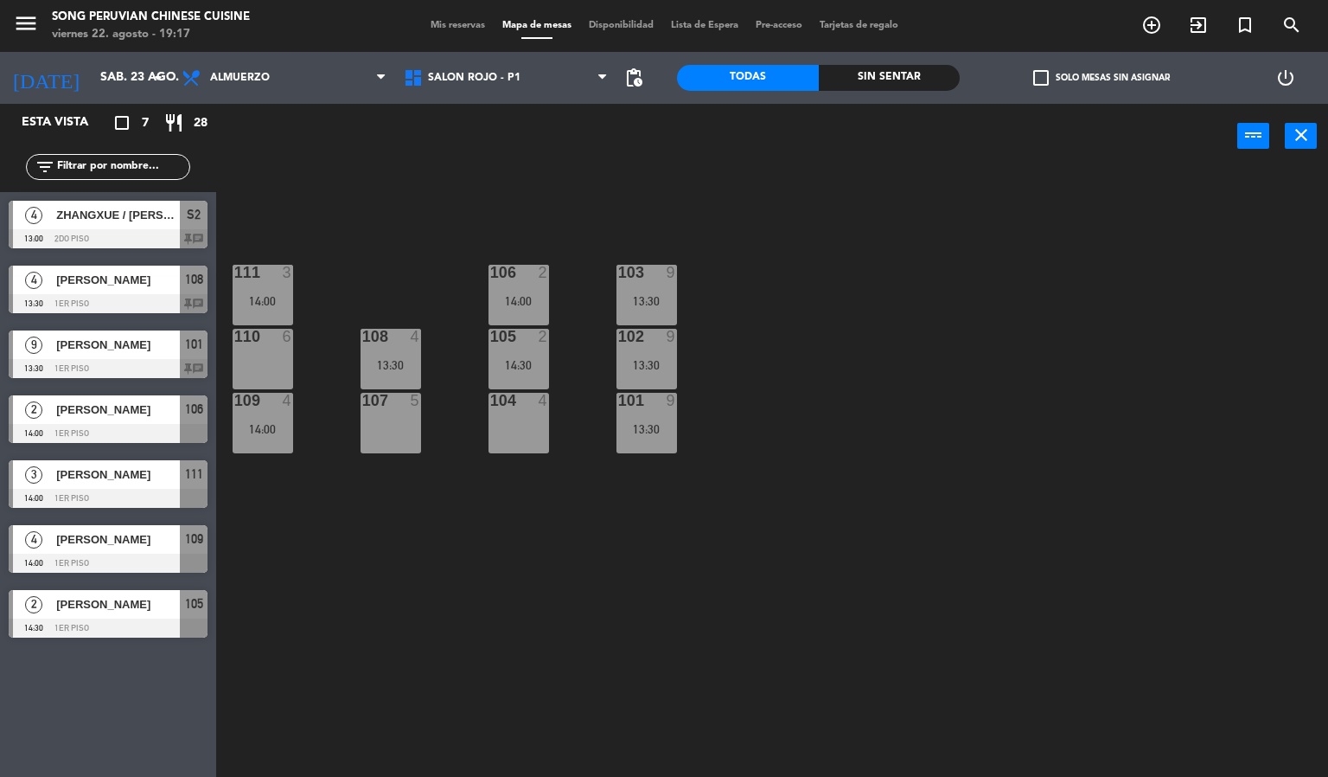
click at [488, 574] on div "103 9 13:30 106 2 14:00 111 3 14:00 102 9 13:30 105 2 14:30 108 4 13:30 110 6 1…" at bounding box center [778, 474] width 1099 height 608
click at [92, 83] on input "sáb. 23 ago." at bounding box center [174, 77] width 164 height 31
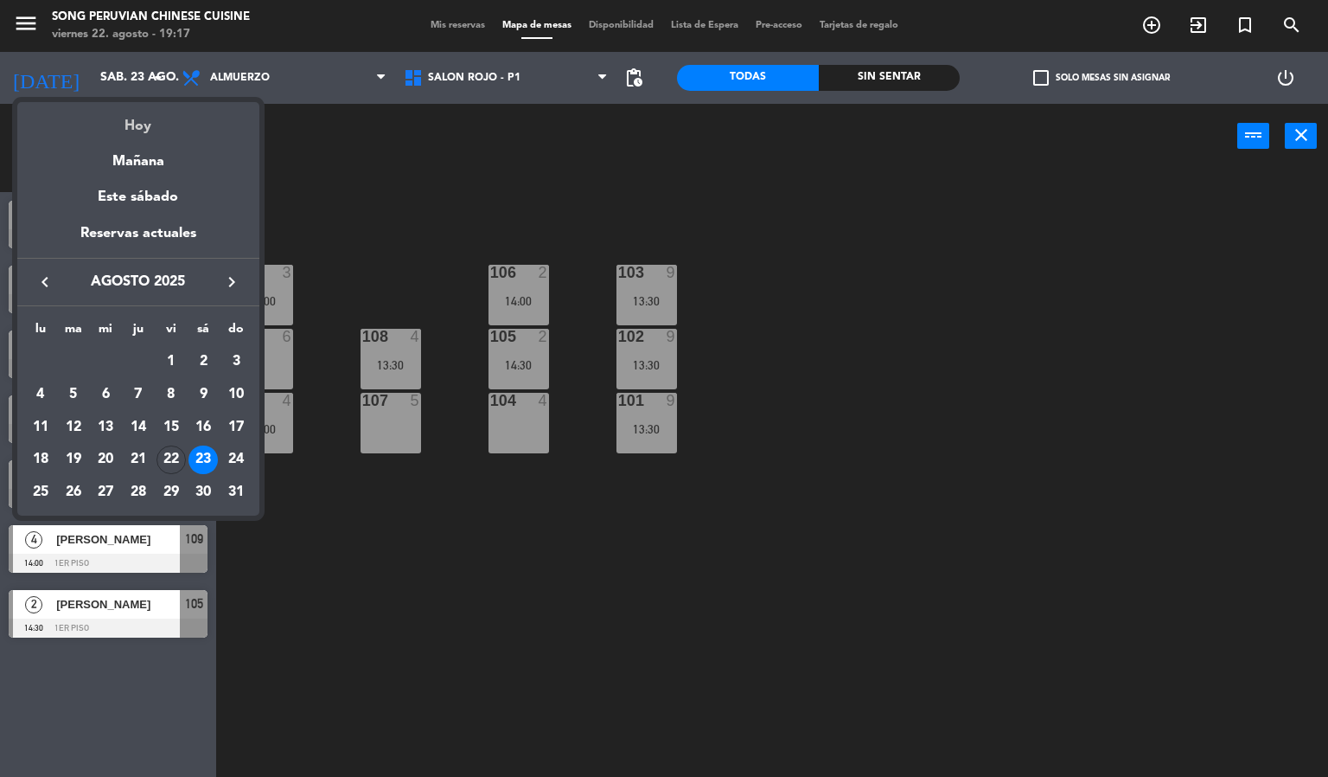
click at [143, 122] on div "Hoy" at bounding box center [138, 119] width 242 height 35
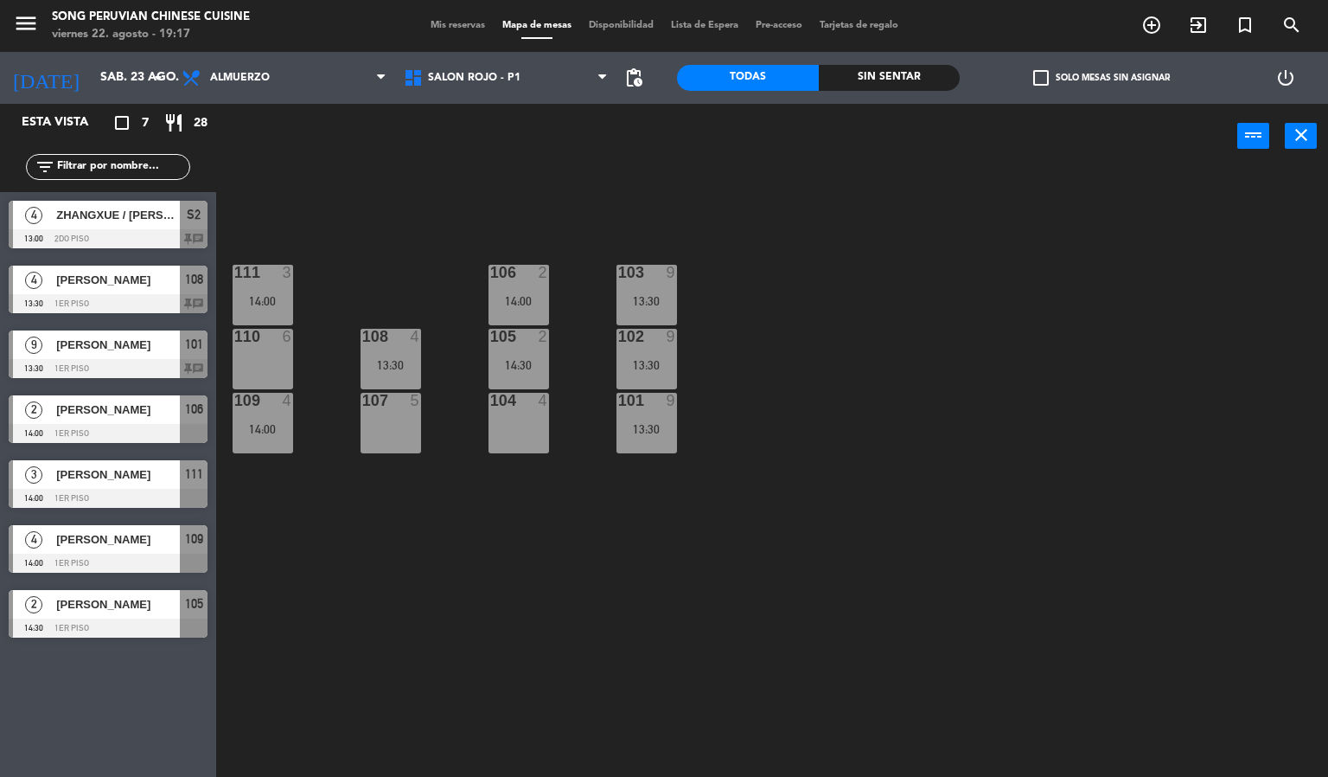
type input "vie. 22 ago."
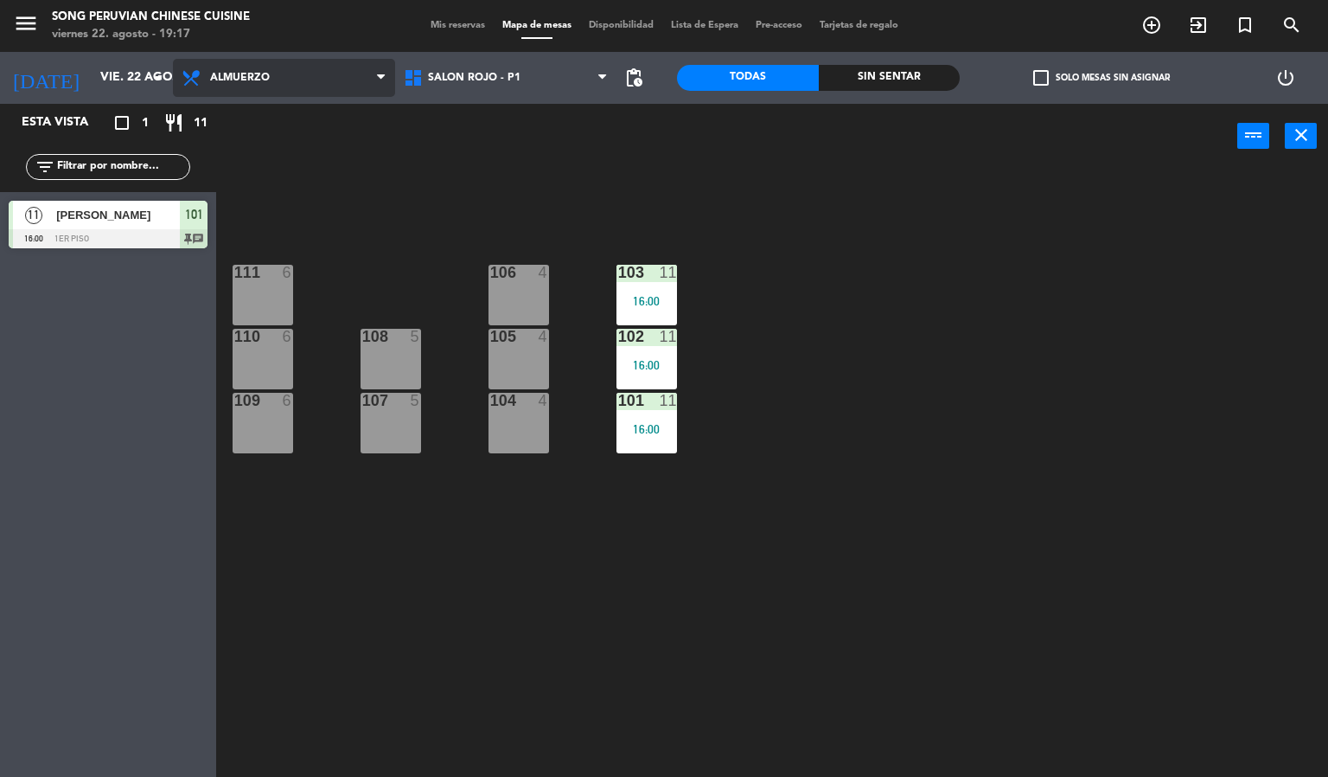
click at [242, 74] on span "Almuerzo" at bounding box center [240, 78] width 60 height 12
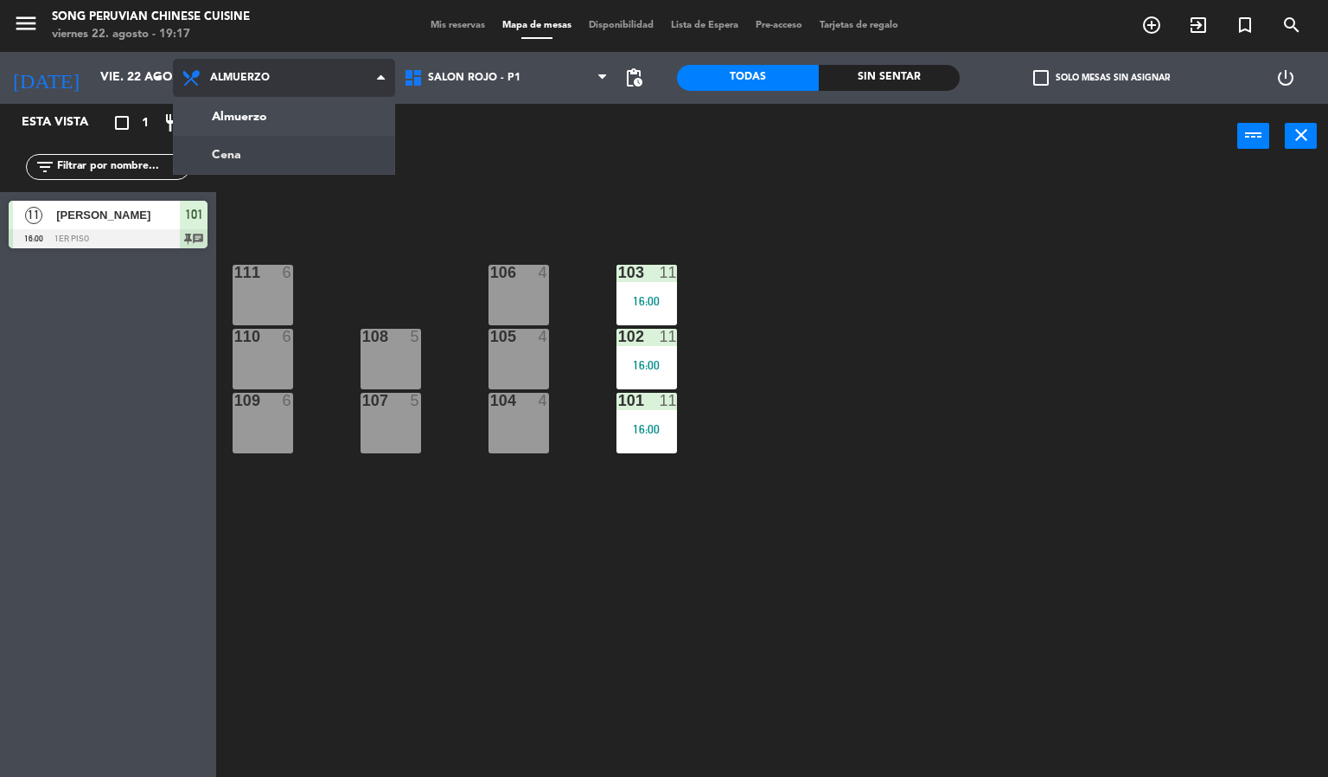
click at [289, 151] on ng-component "menu Song Peruvian Chinese Cuisine [DATE] 22. agosto - 19:17 Mis reservas Mapa …" at bounding box center [664, 388] width 1328 height 777
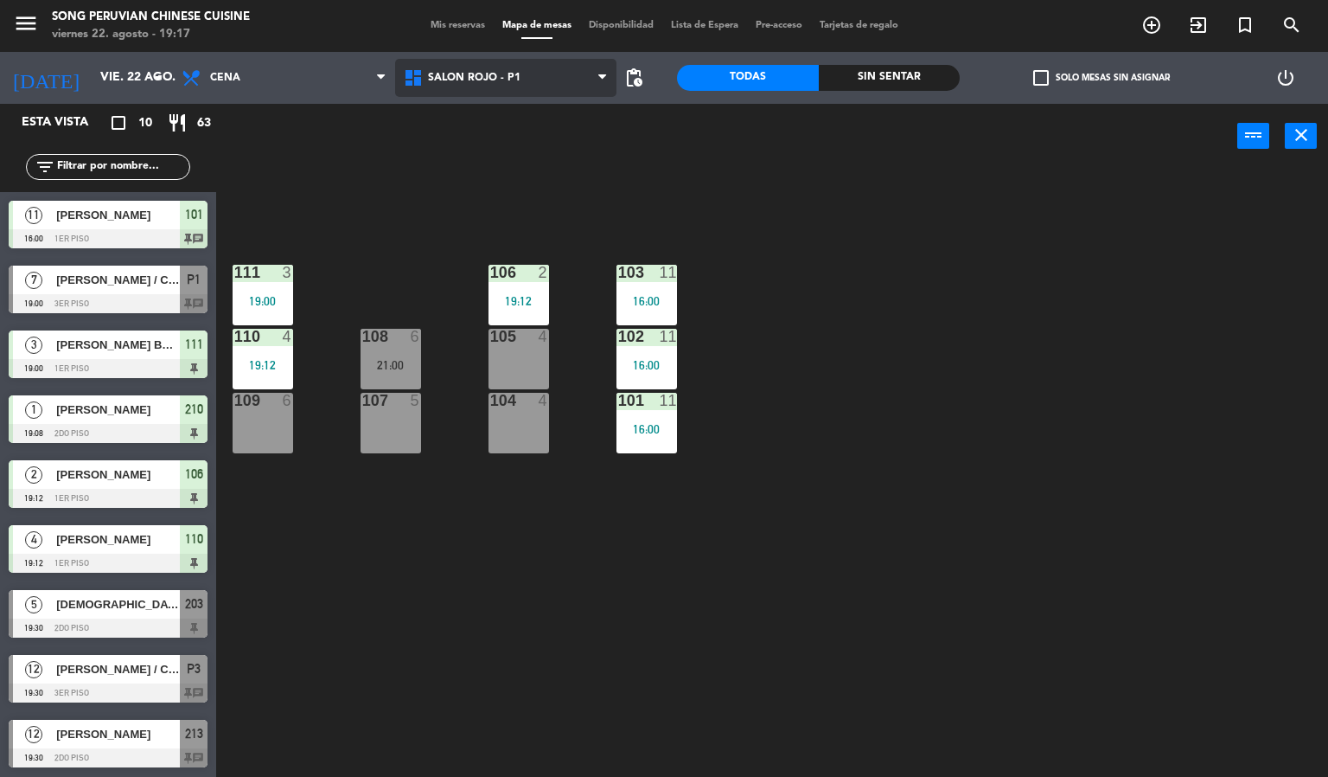
click at [442, 89] on span "SALON ROJO - P1" at bounding box center [506, 78] width 222 height 38
click at [721, 197] on div "103 11 16:00 106 2 19:12 111 3 19:00 102 11 16:00 105 4 108 6 21:00 110 4 19:12…" at bounding box center [778, 474] width 1099 height 608
click at [768, 226] on div "103 11 16:00 106 2 19:12 111 3 19:00 102 11 16:00 105 4 108 6 21:00 110 4 19:12…" at bounding box center [778, 474] width 1099 height 608
click at [1040, 496] on div "103 11 16:00 106 2 19:12 111 3 19:00 102 11 16:00 105 4 108 6 21:00 110 4 19:12…" at bounding box center [778, 474] width 1099 height 608
click at [263, 367] on div "19:12" at bounding box center [263, 365] width 61 height 12
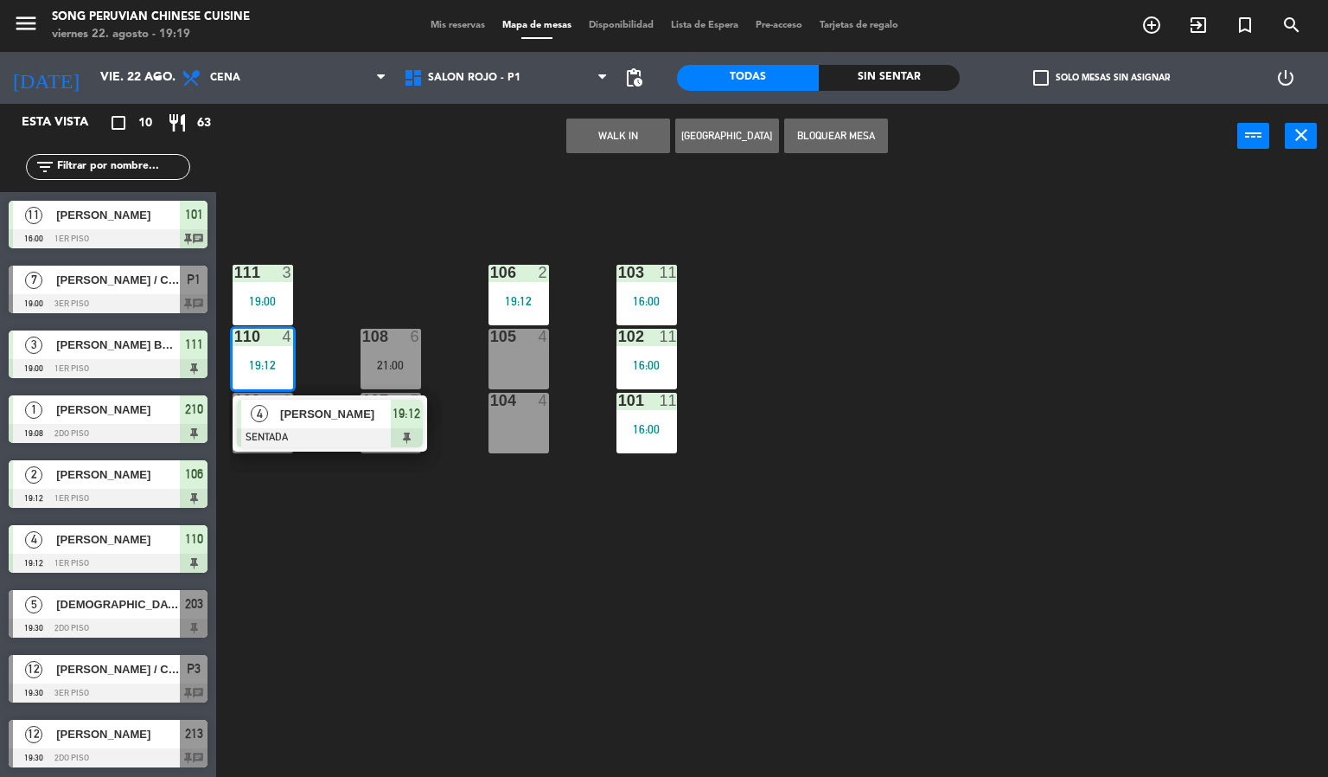
click at [371, 413] on span "[PERSON_NAME]" at bounding box center [335, 414] width 111 height 18
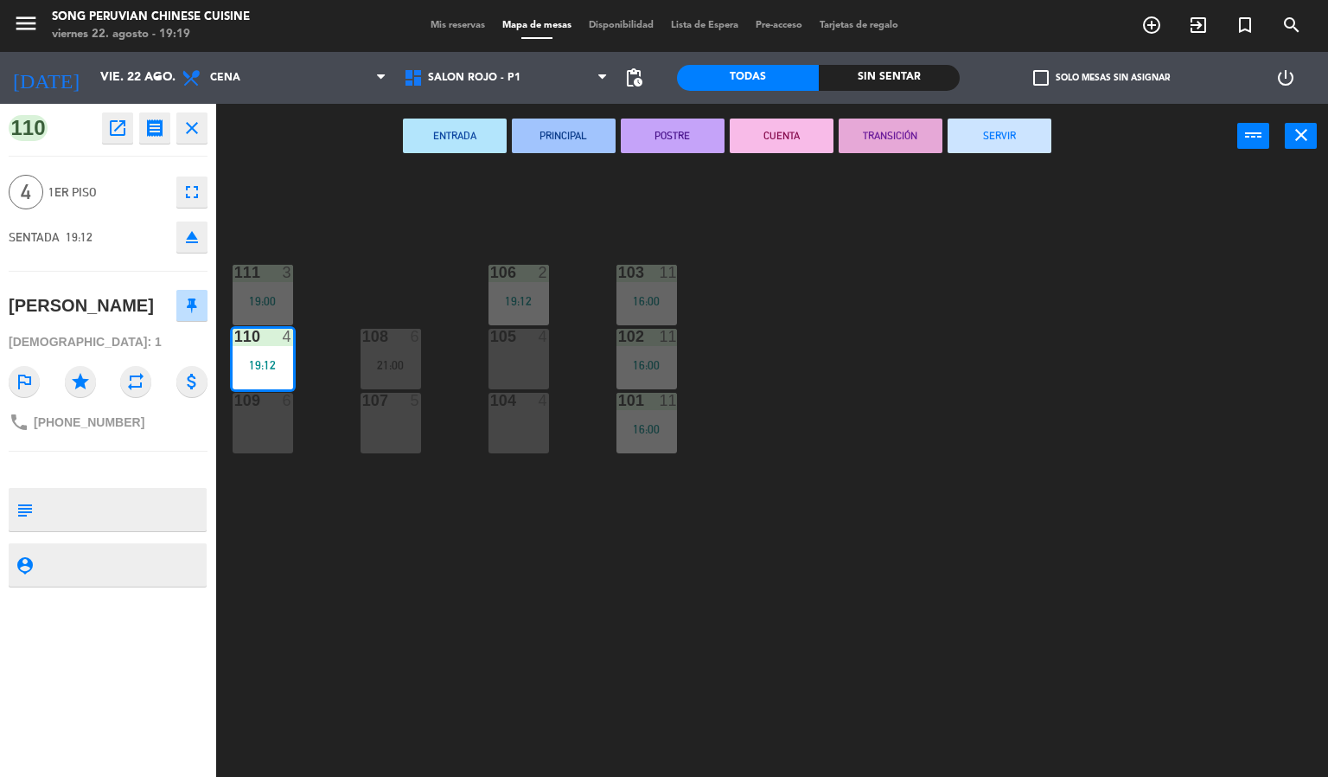
click at [874, 576] on div "103 11 16:00 106 2 19:12 111 3 19:00 102 11 16:00 105 4 108 6 21:00 110 4 19:12…" at bounding box center [778, 474] width 1099 height 608
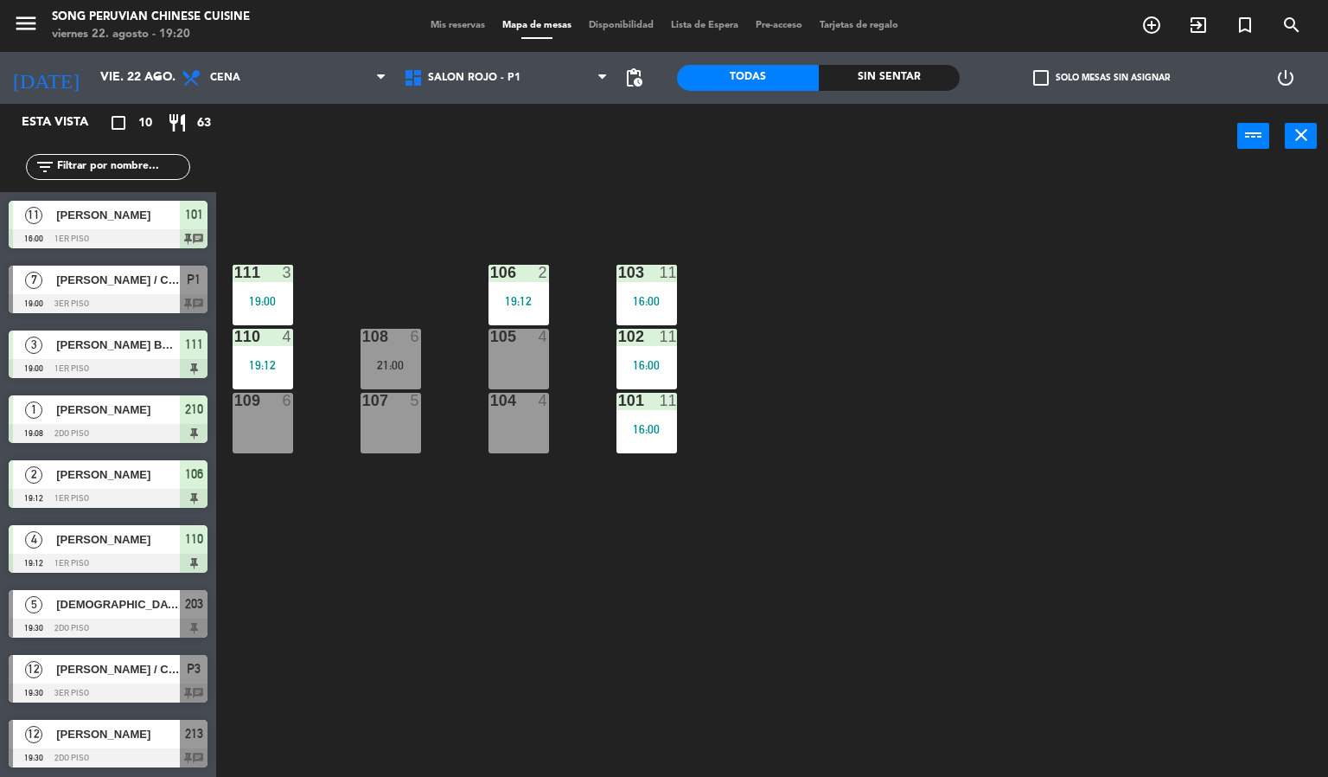
click at [662, 449] on div "101 11 16:00" at bounding box center [647, 423] width 61 height 61
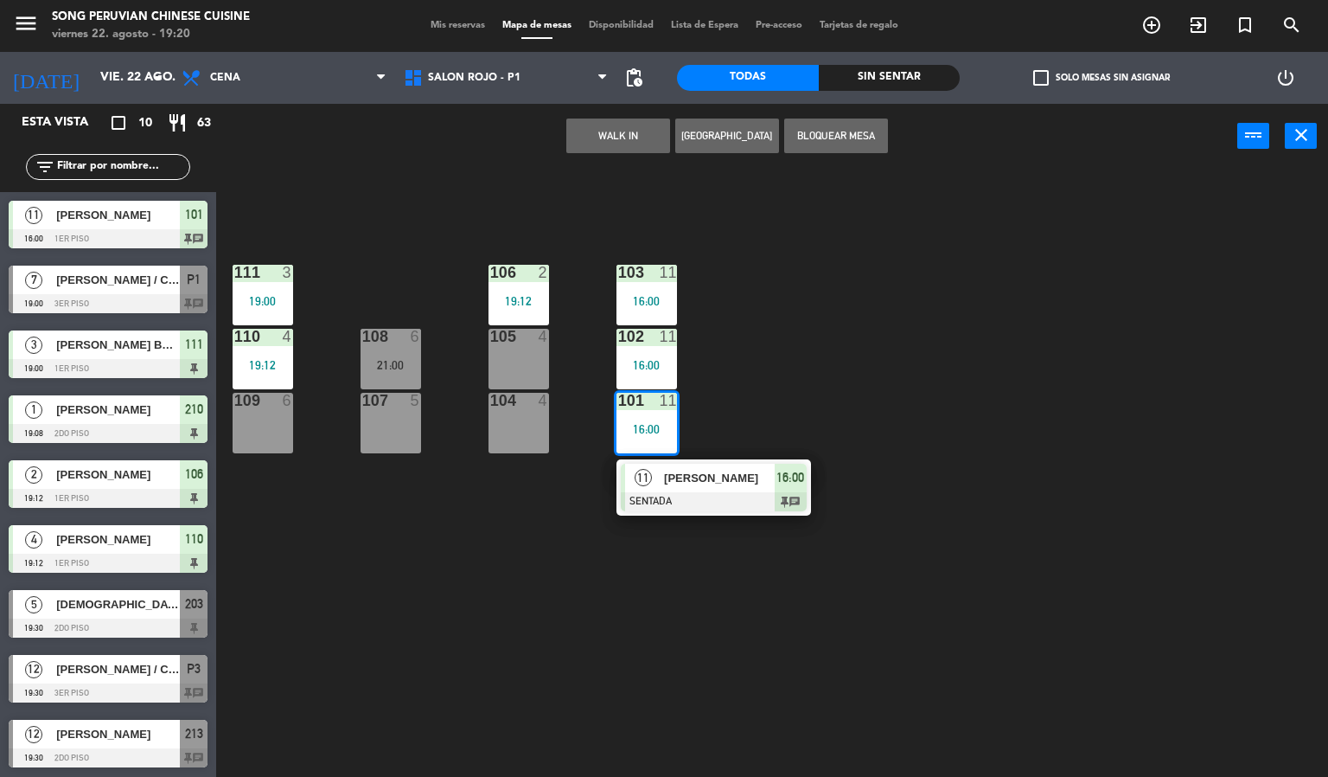
click at [703, 502] on div at bounding box center [714, 501] width 186 height 19
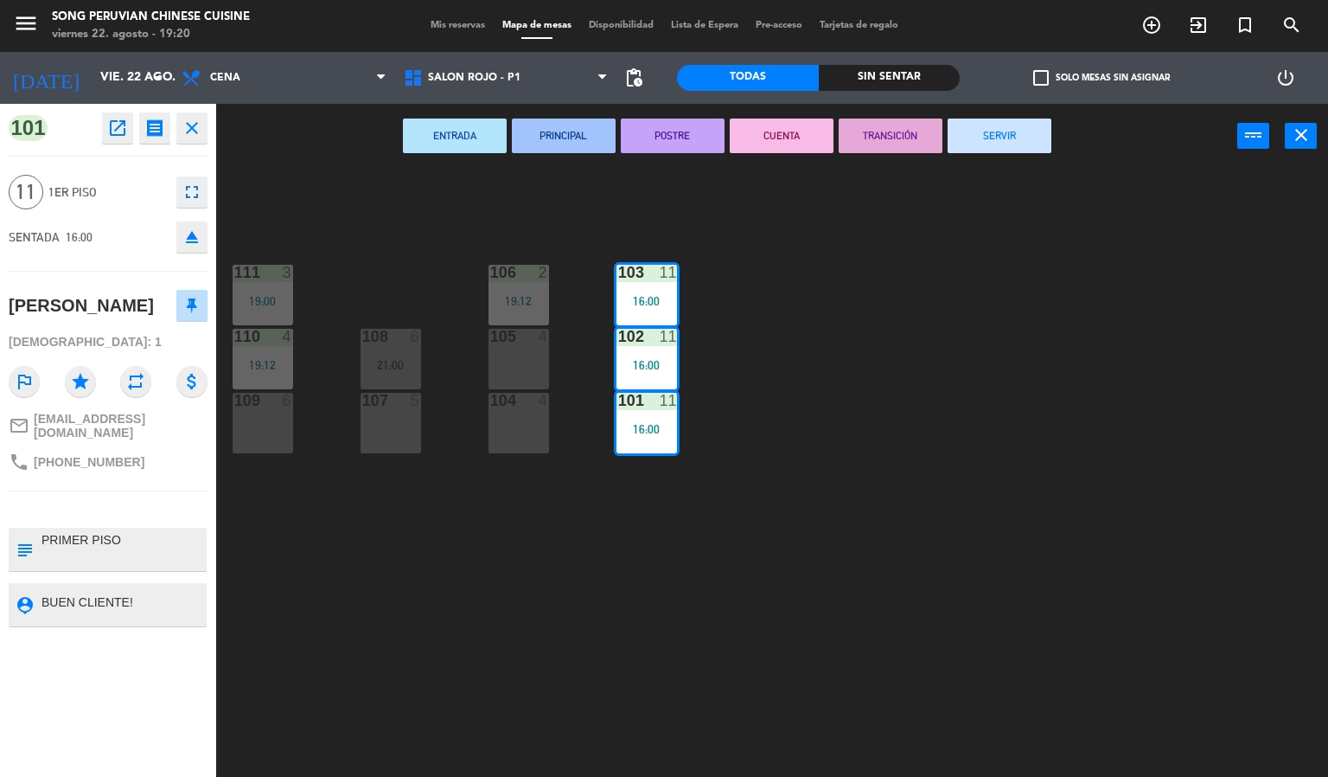
click at [768, 145] on button "CUENTA" at bounding box center [782, 135] width 104 height 35
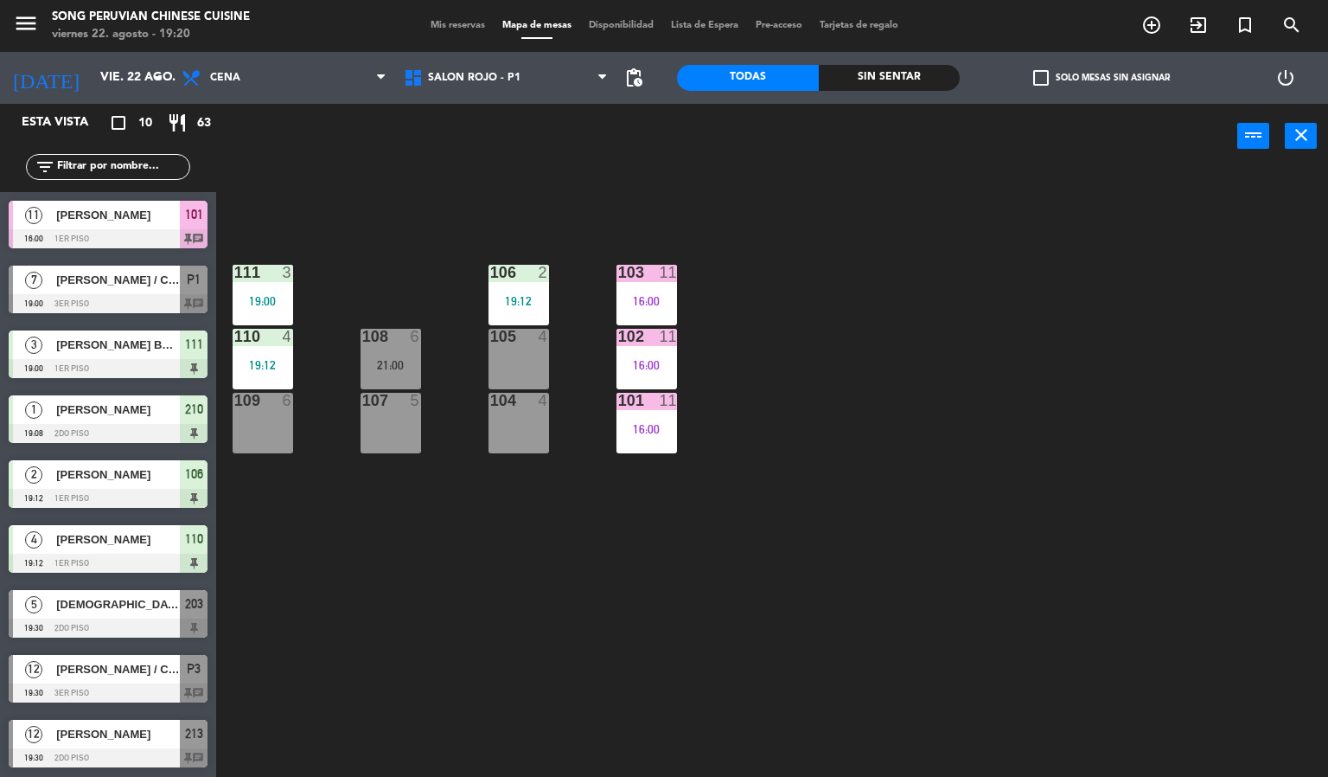
click at [916, 450] on div "103 11 16:00 106 2 19:12 111 3 19:00 102 11 16:00 105 4 108 6 21:00 110 4 19:12…" at bounding box center [778, 474] width 1099 height 608
click at [668, 429] on div "16:00" at bounding box center [647, 429] width 61 height 12
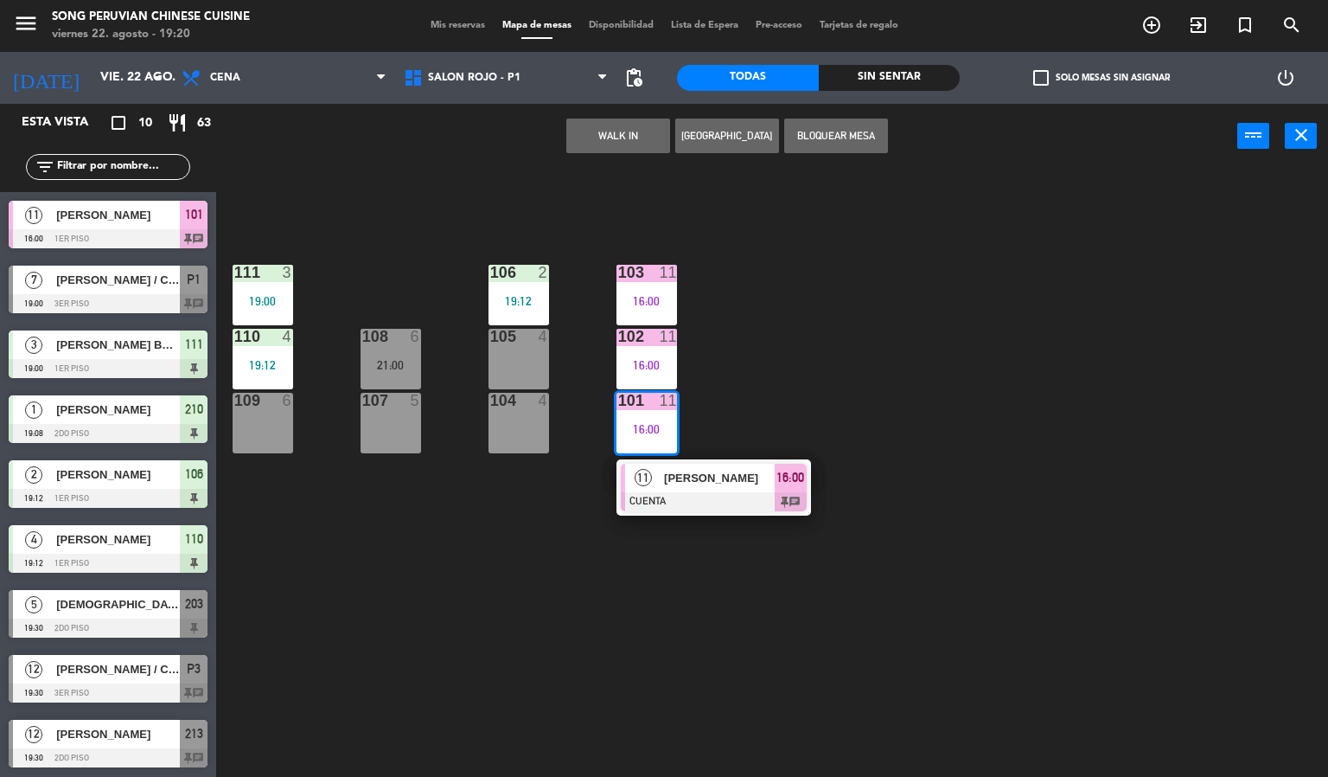
click at [745, 501] on div at bounding box center [714, 501] width 186 height 19
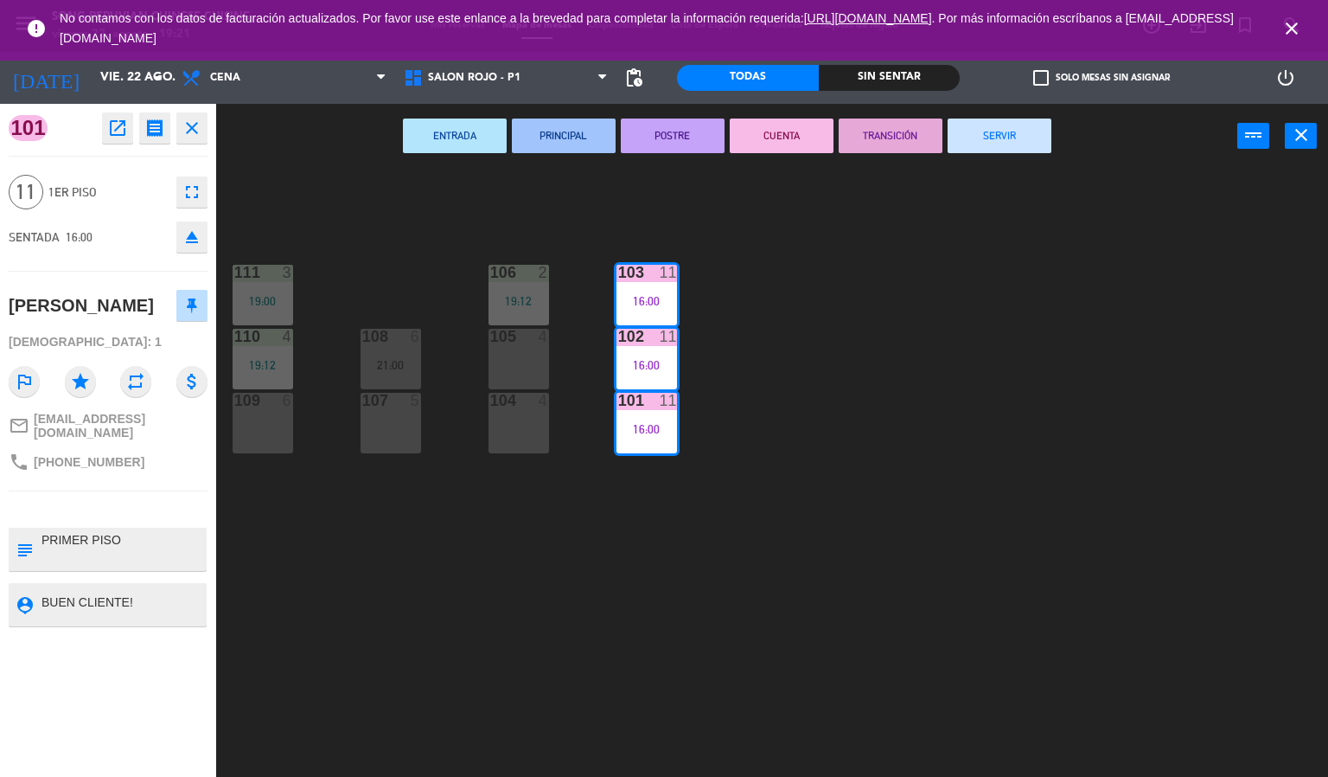
click at [1300, 32] on icon "close" at bounding box center [1292, 28] width 21 height 21
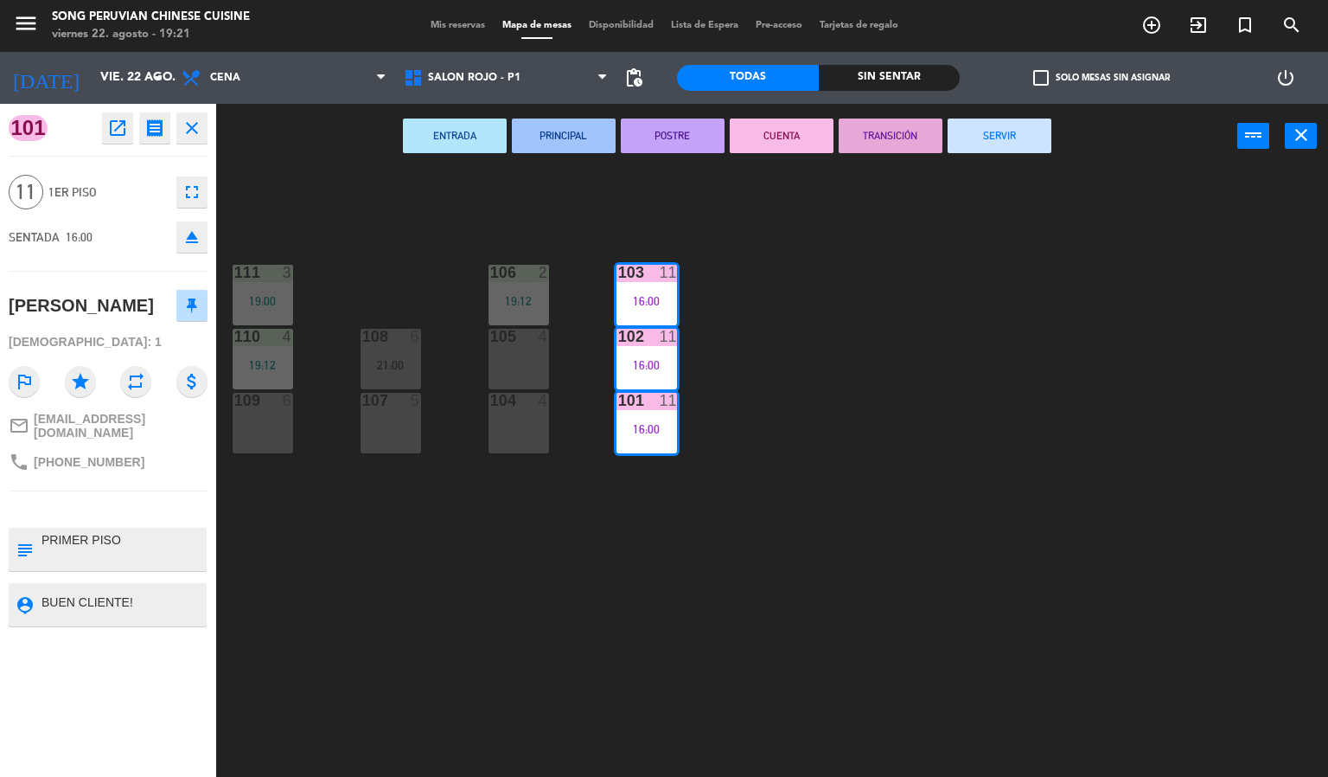
click at [1210, 354] on div "103 11 16:00 106 2 19:12 111 3 19:00 102 11 16:00 105 4 108 6 21:00 110 4 19:12…" at bounding box center [778, 474] width 1099 height 608
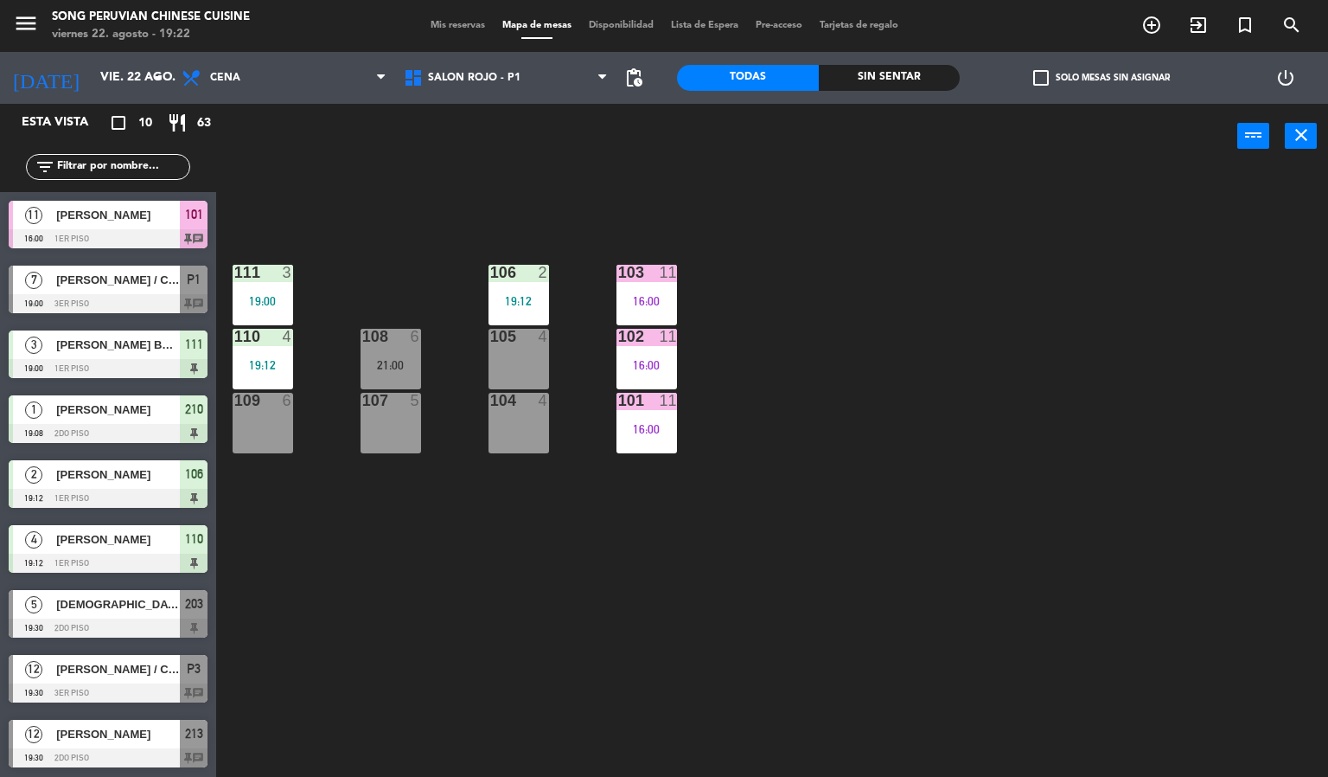
click at [501, 119] on div "power_input close" at bounding box center [726, 137] width 1021 height 66
click at [509, 94] on span "SALON ROJO - P1" at bounding box center [506, 78] width 222 height 38
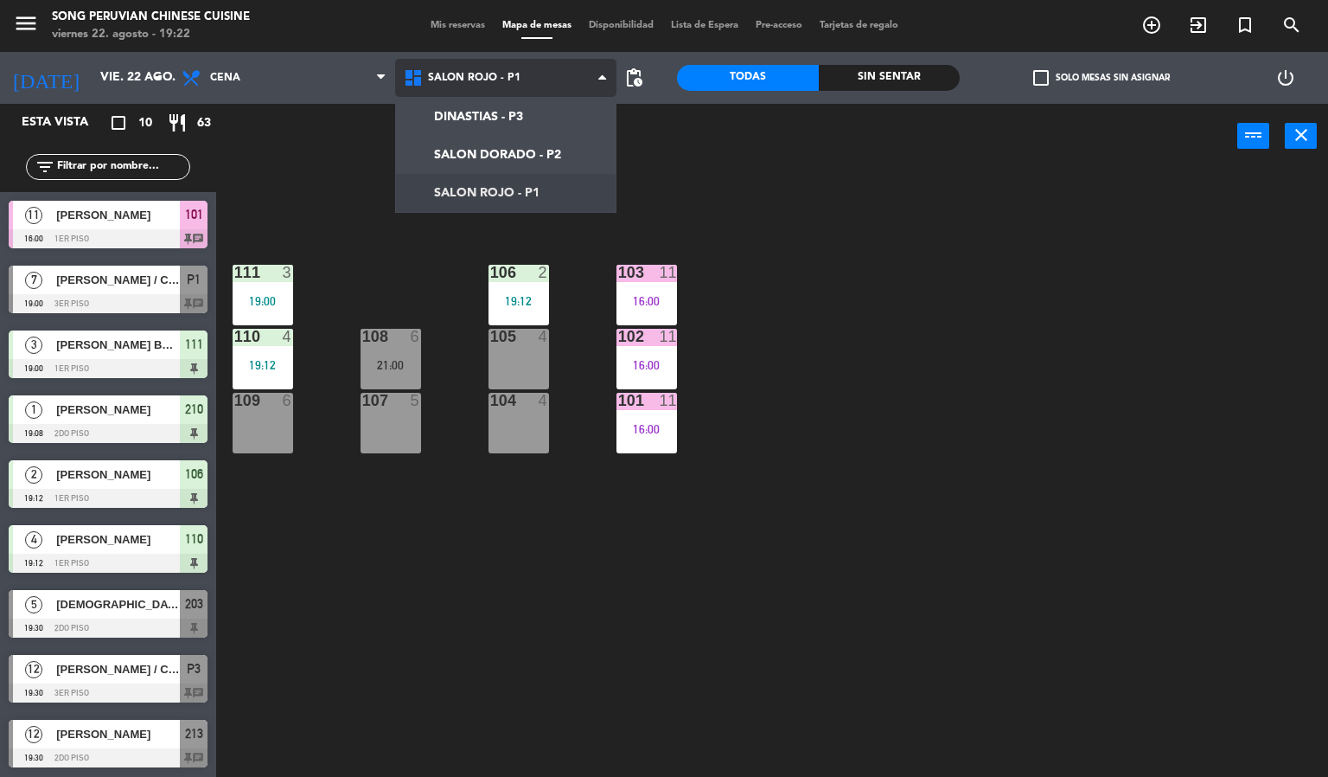
click at [473, 112] on ng-component "menu Song Peruvian Chinese Cuisine [DATE] 22. agosto - 19:22 Mis reservas Mapa …" at bounding box center [664, 388] width 1328 height 777
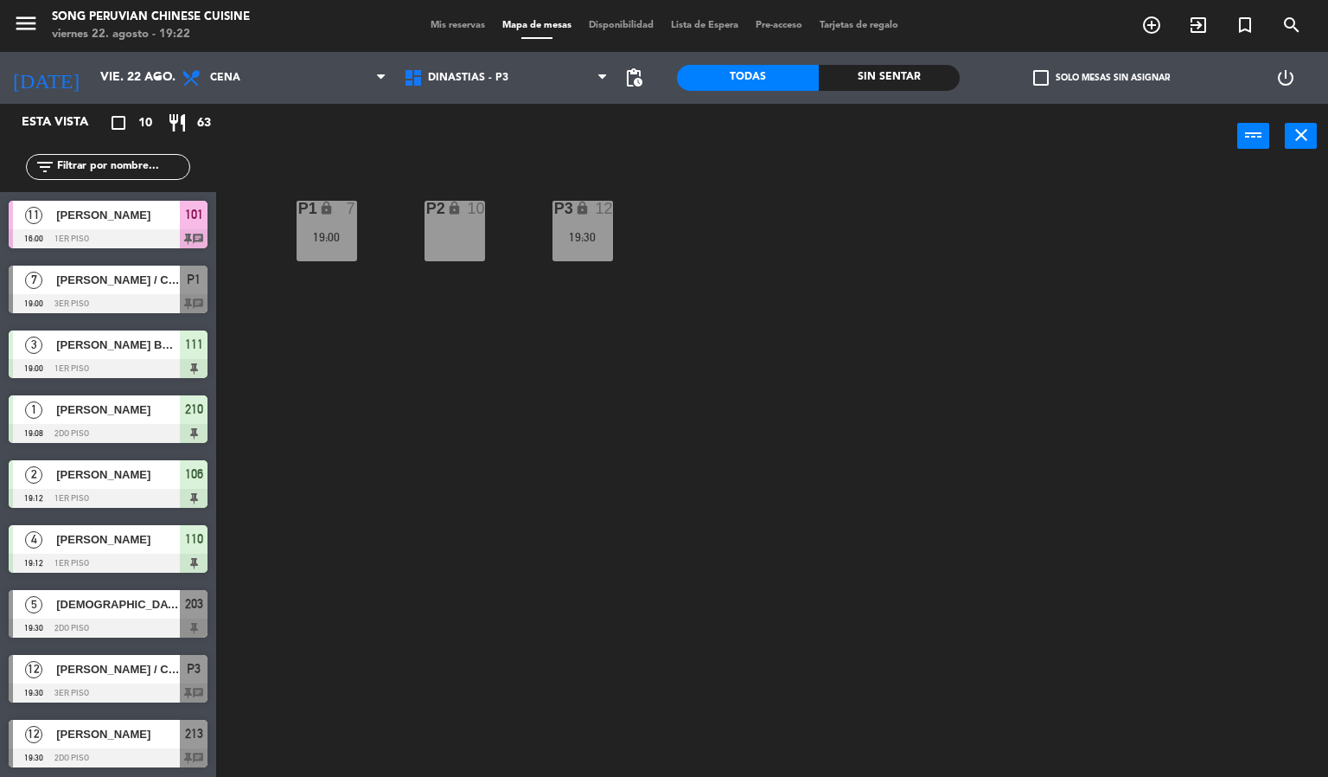
click at [345, 230] on div "19:00" at bounding box center [327, 236] width 61 height 13
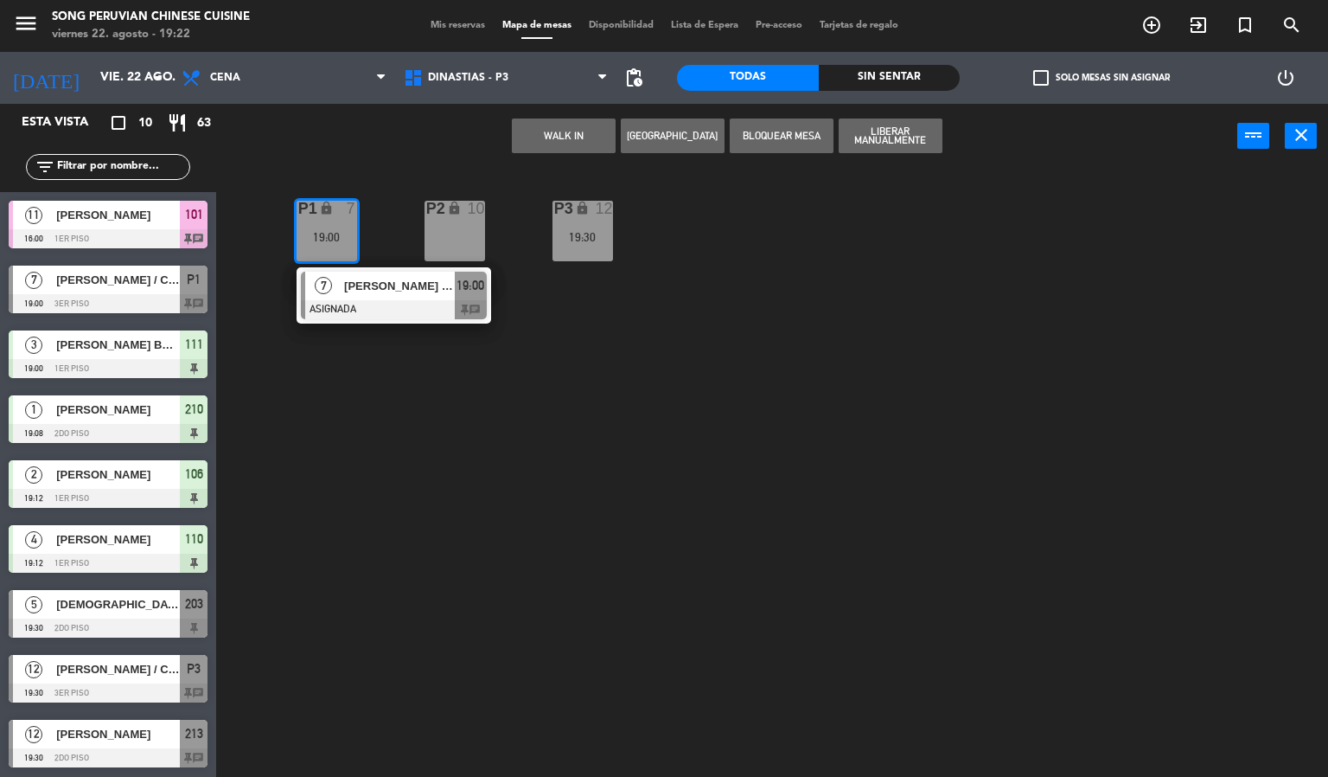
click at [413, 315] on div at bounding box center [394, 309] width 186 height 19
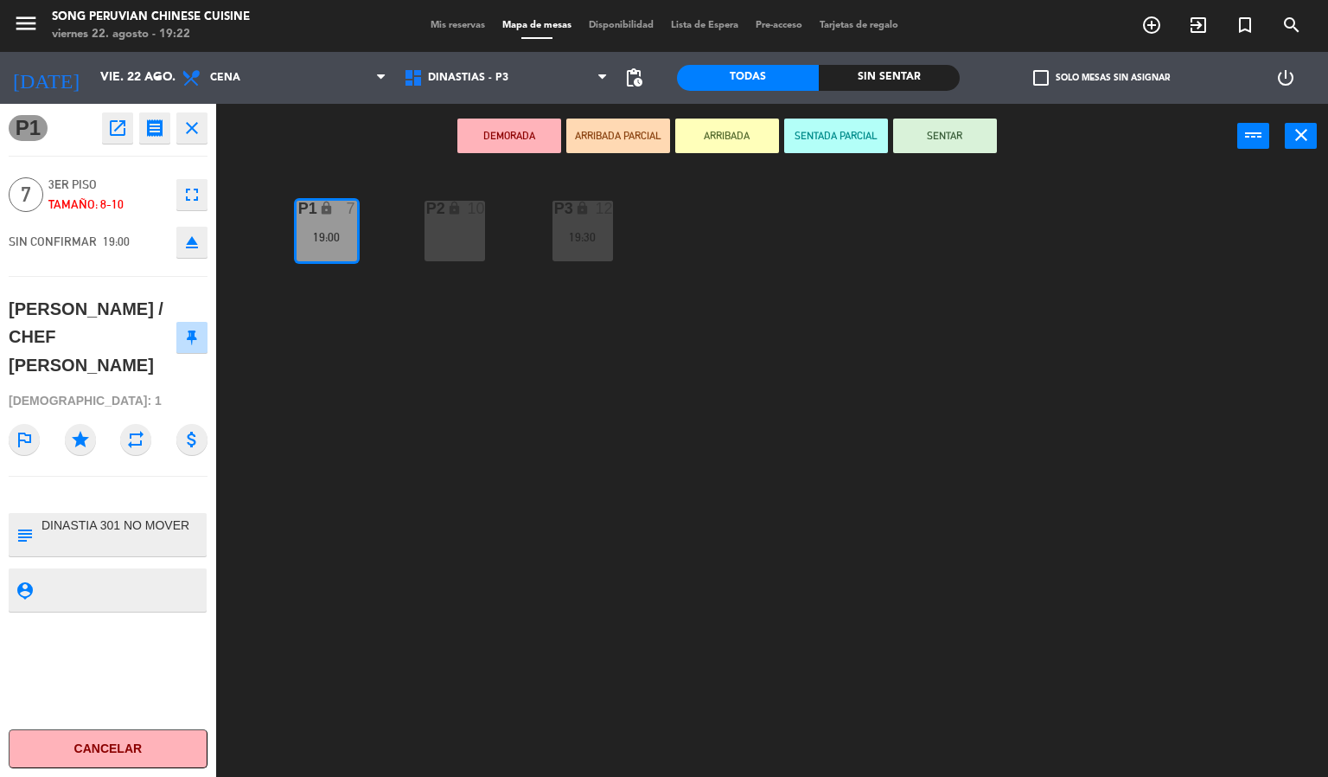
click at [524, 532] on div "P2 lock 10 P3 lock 12 19:30 P1 lock 7 19:00" at bounding box center [778, 474] width 1099 height 608
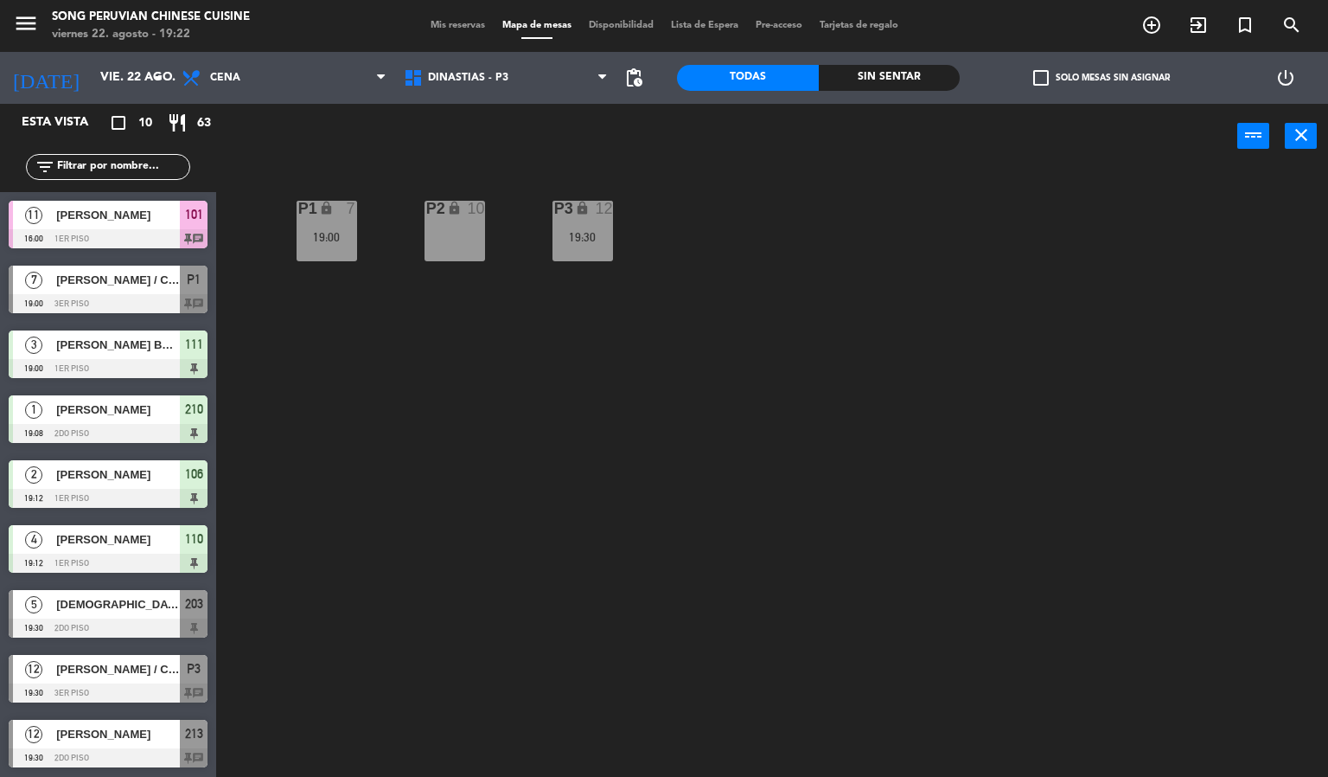
click at [572, 252] on div "P3 lock 12 19:30" at bounding box center [583, 231] width 61 height 61
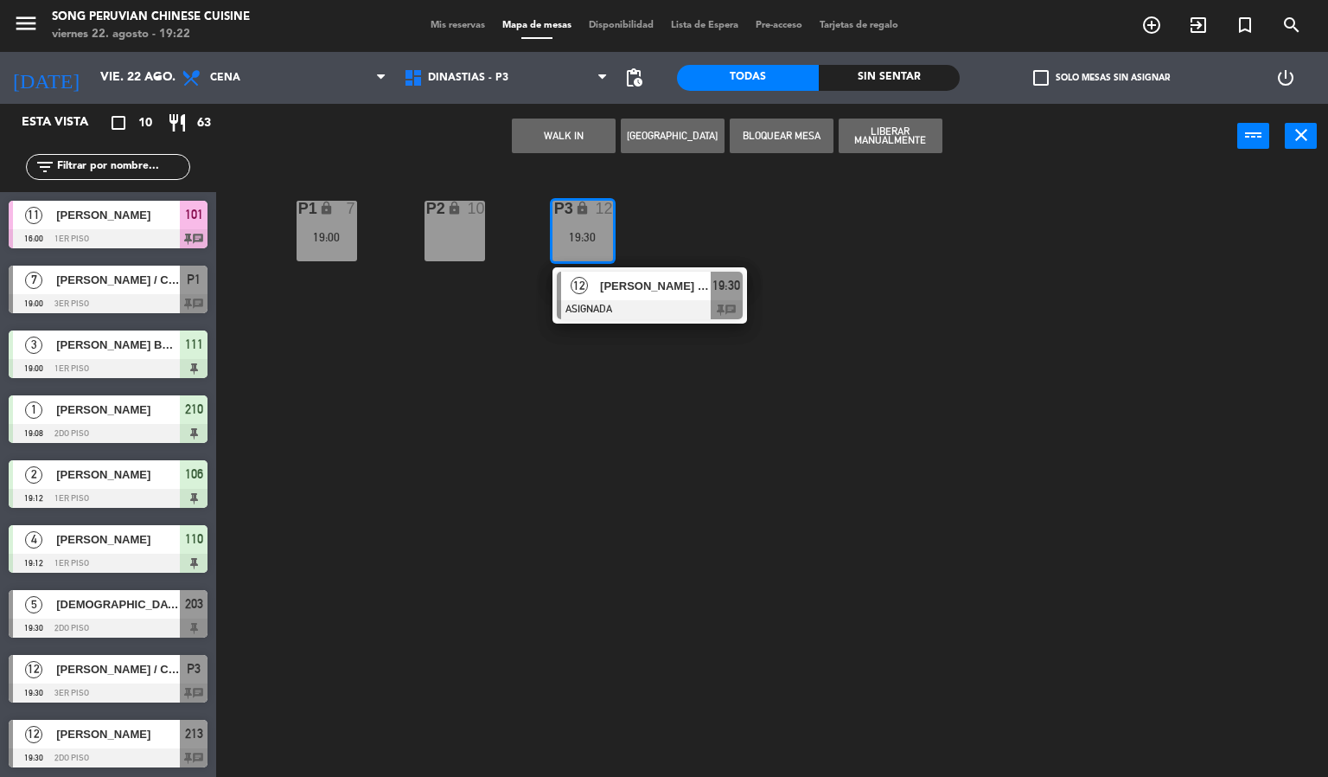
click at [646, 302] on div at bounding box center [650, 309] width 186 height 19
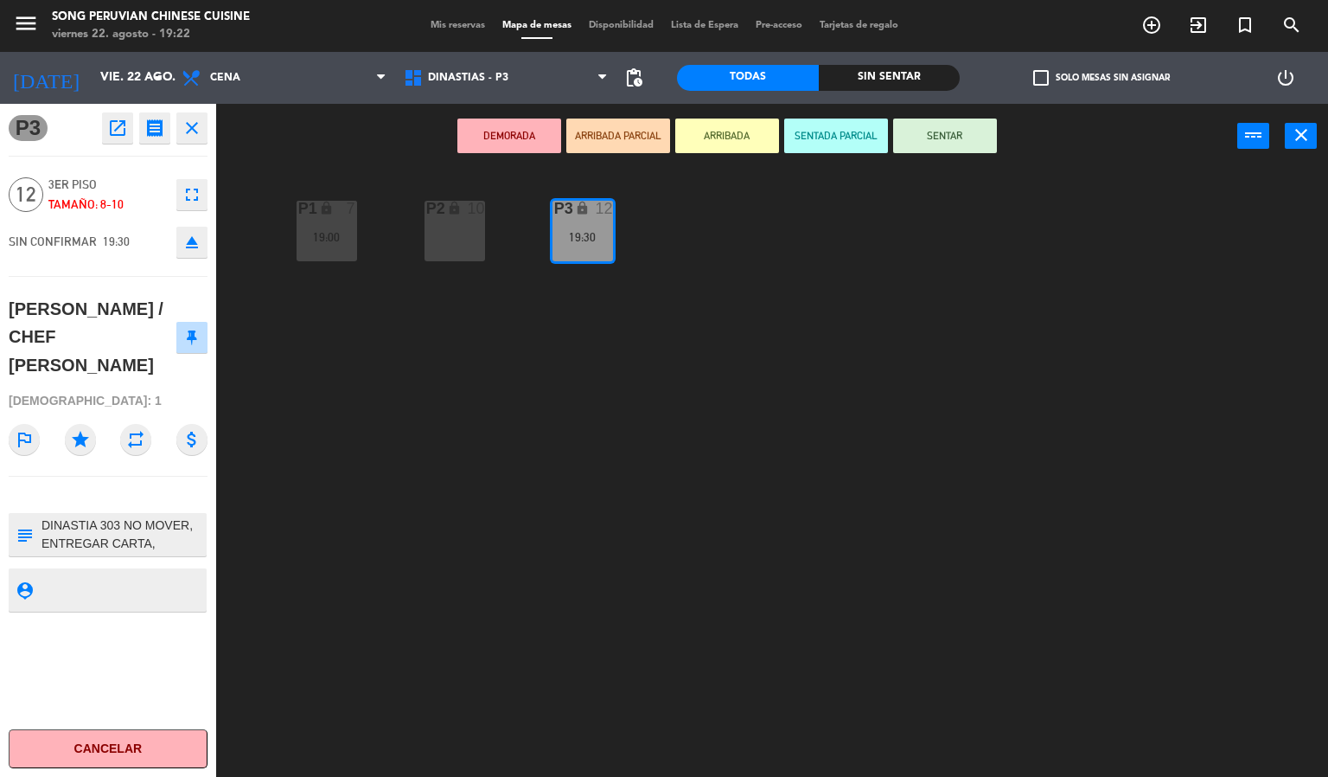
click at [584, 555] on div "P2 lock 10 P3 lock 12 19:30 P1 lock 7 19:00" at bounding box center [778, 474] width 1099 height 608
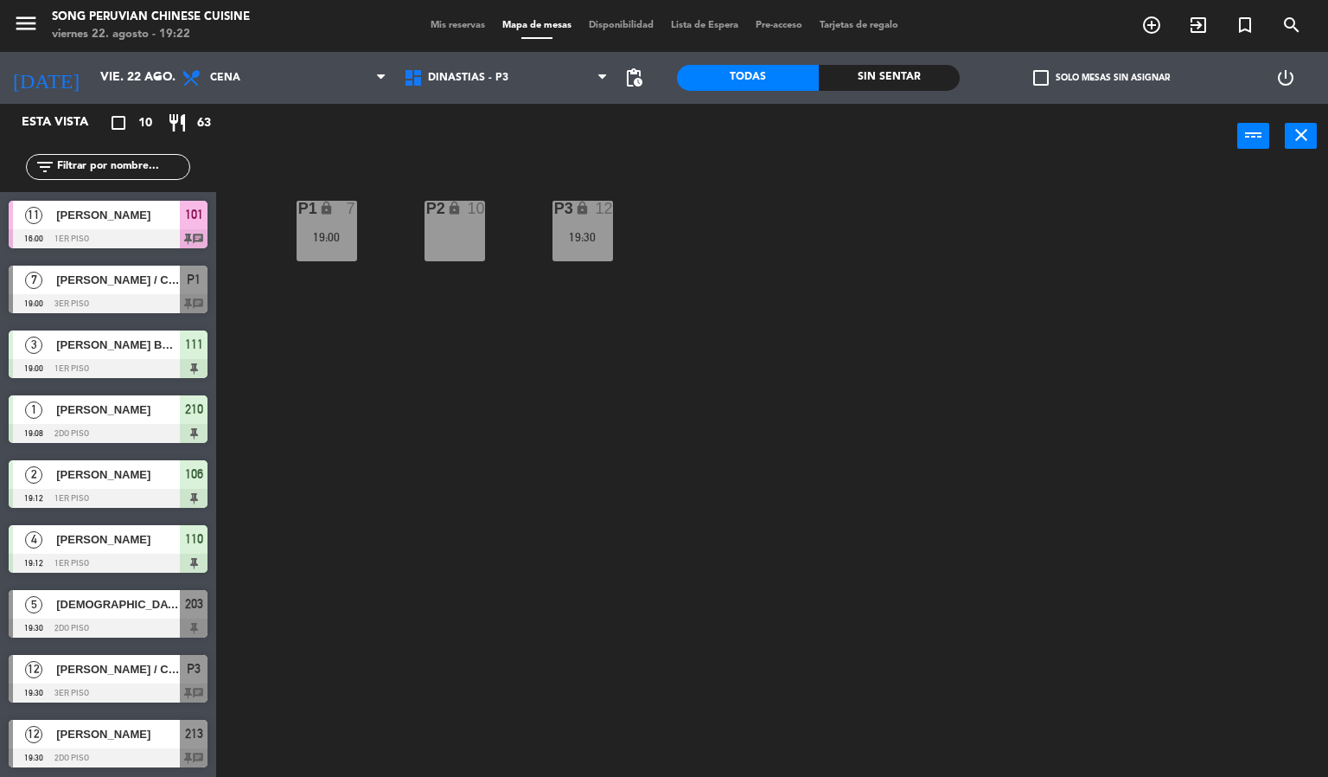
scroll to position [40, 0]
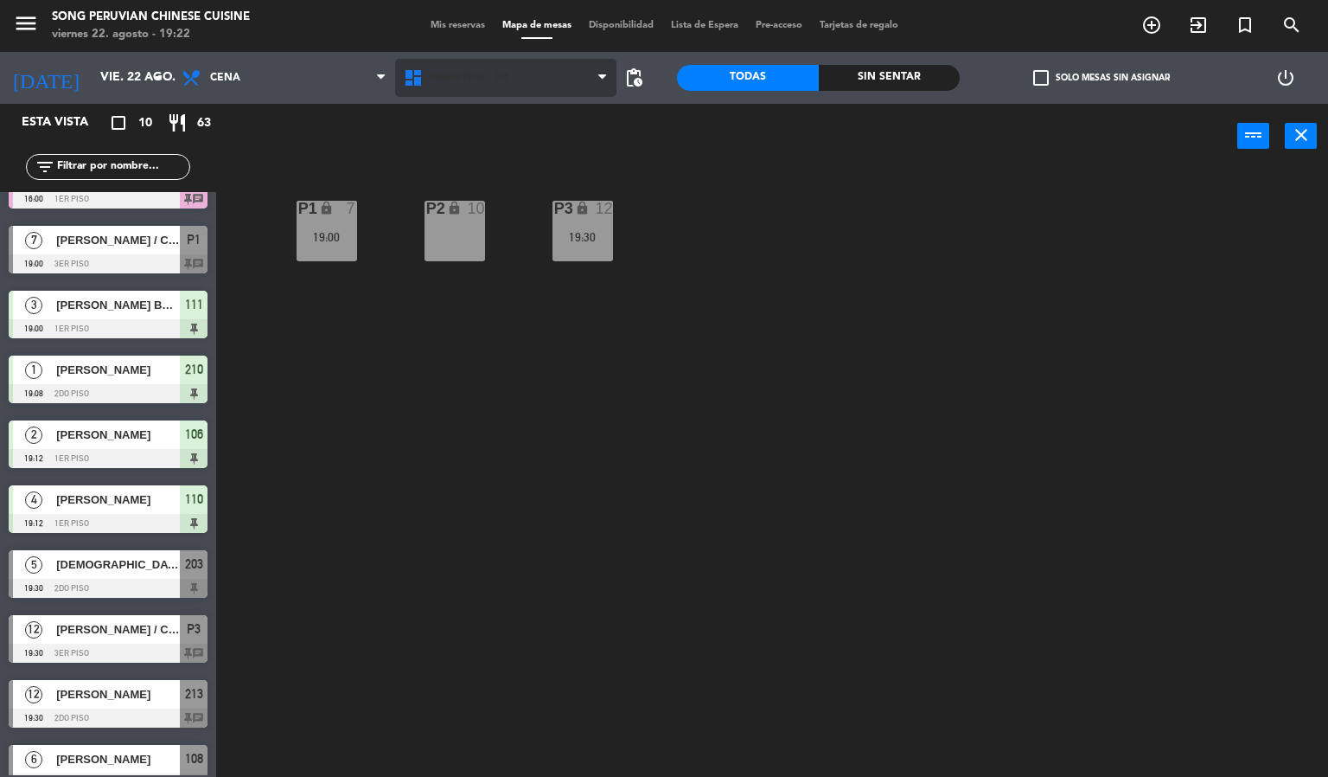
click at [507, 74] on span "DINASTIAS - P3" at bounding box center [506, 78] width 222 height 38
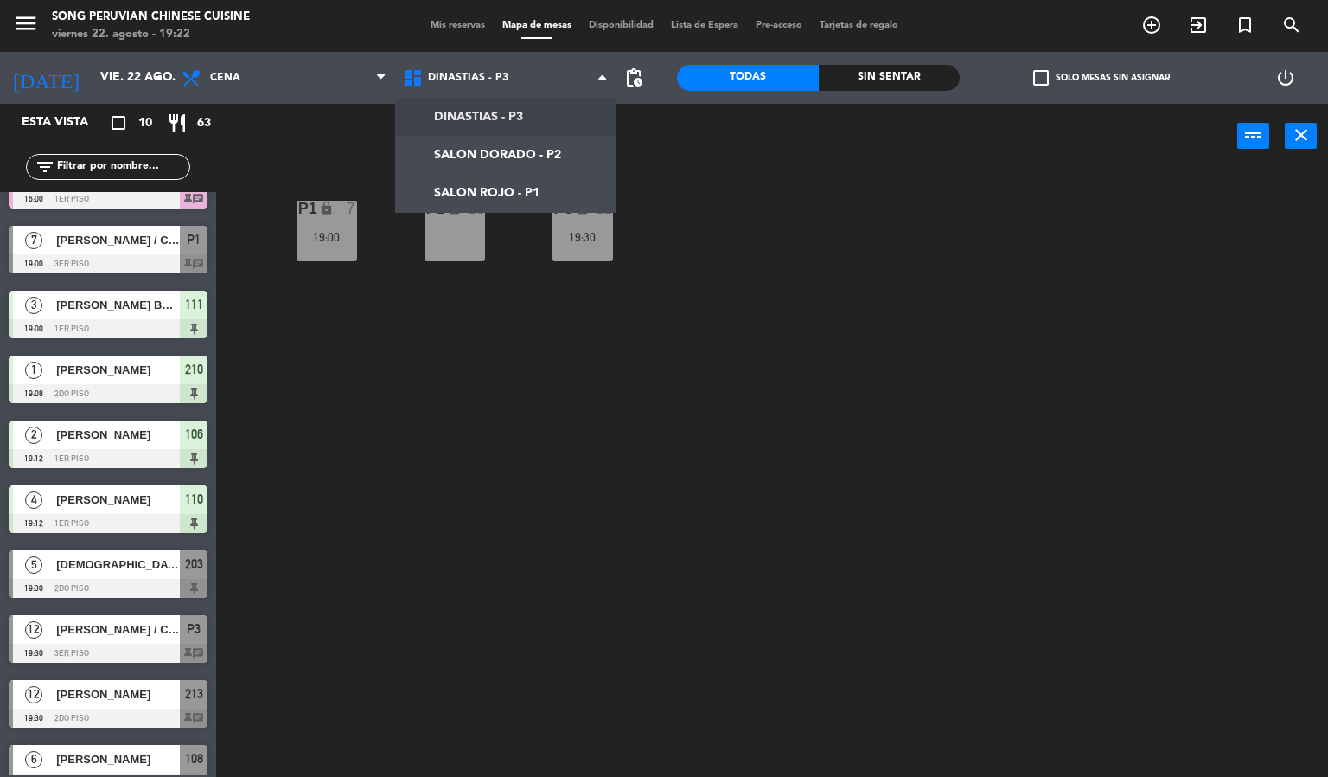
click at [665, 468] on div "P2 lock 10 P3 lock 12 19:30 P1 lock 7 19:00" at bounding box center [778, 474] width 1099 height 608
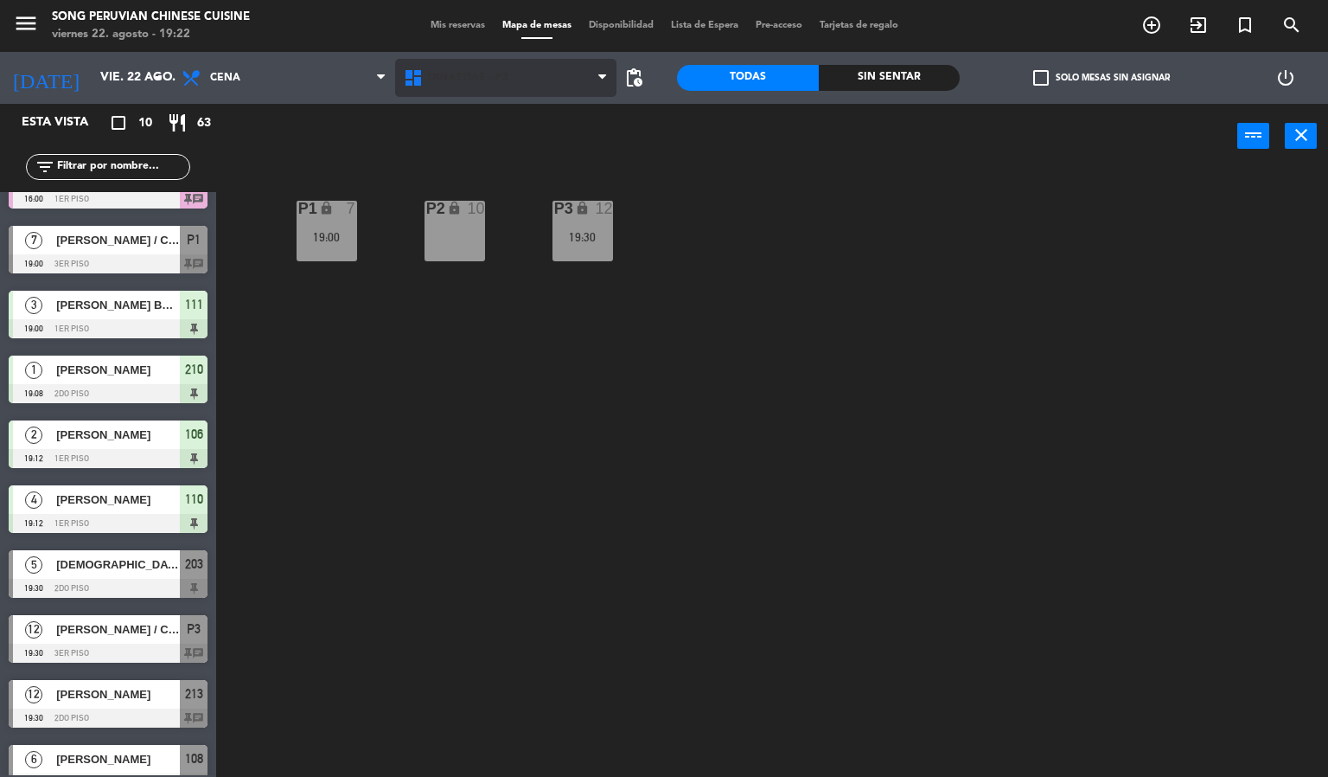
click at [516, 88] on span "DINASTIAS - P3" at bounding box center [506, 78] width 222 height 38
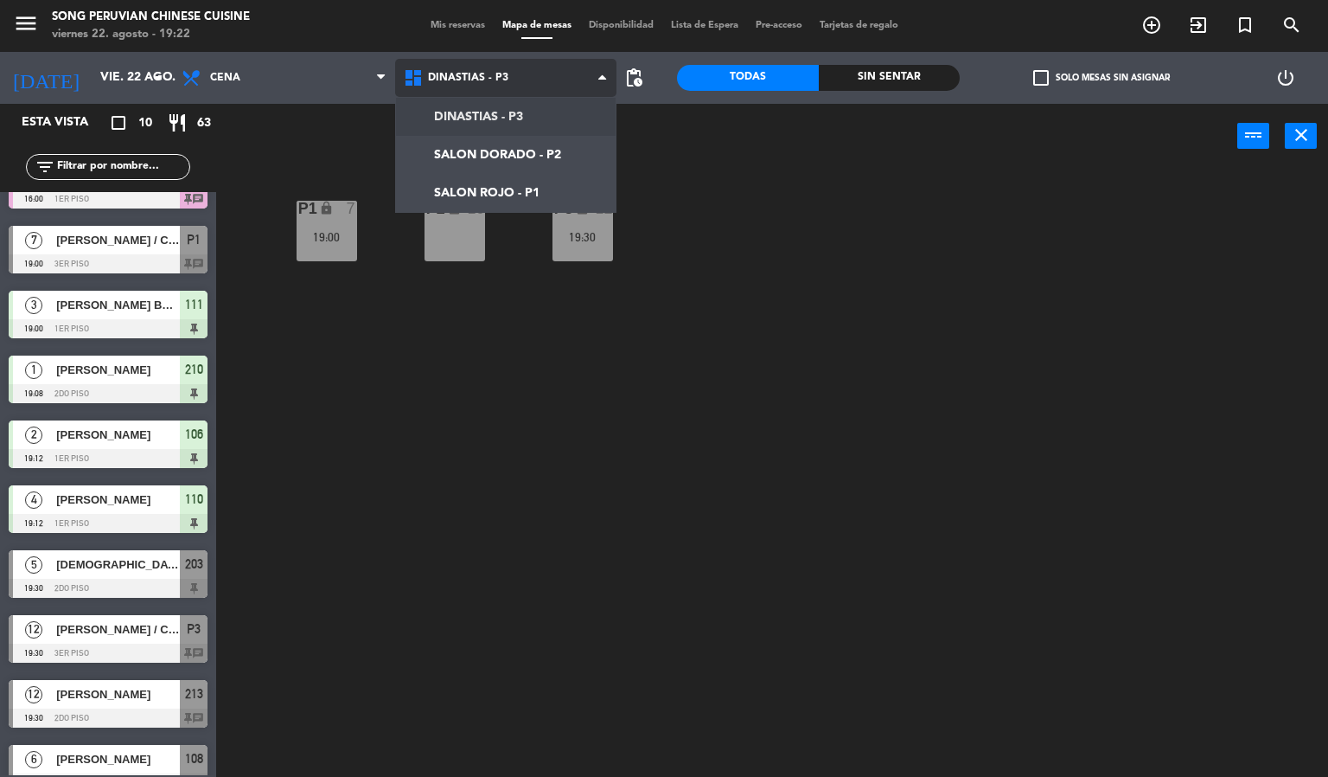
click at [498, 197] on ng-component "menu Song Peruvian Chinese Cuisine [DATE] 22. agosto - 19:22 Mis reservas Mapa …" at bounding box center [664, 388] width 1328 height 777
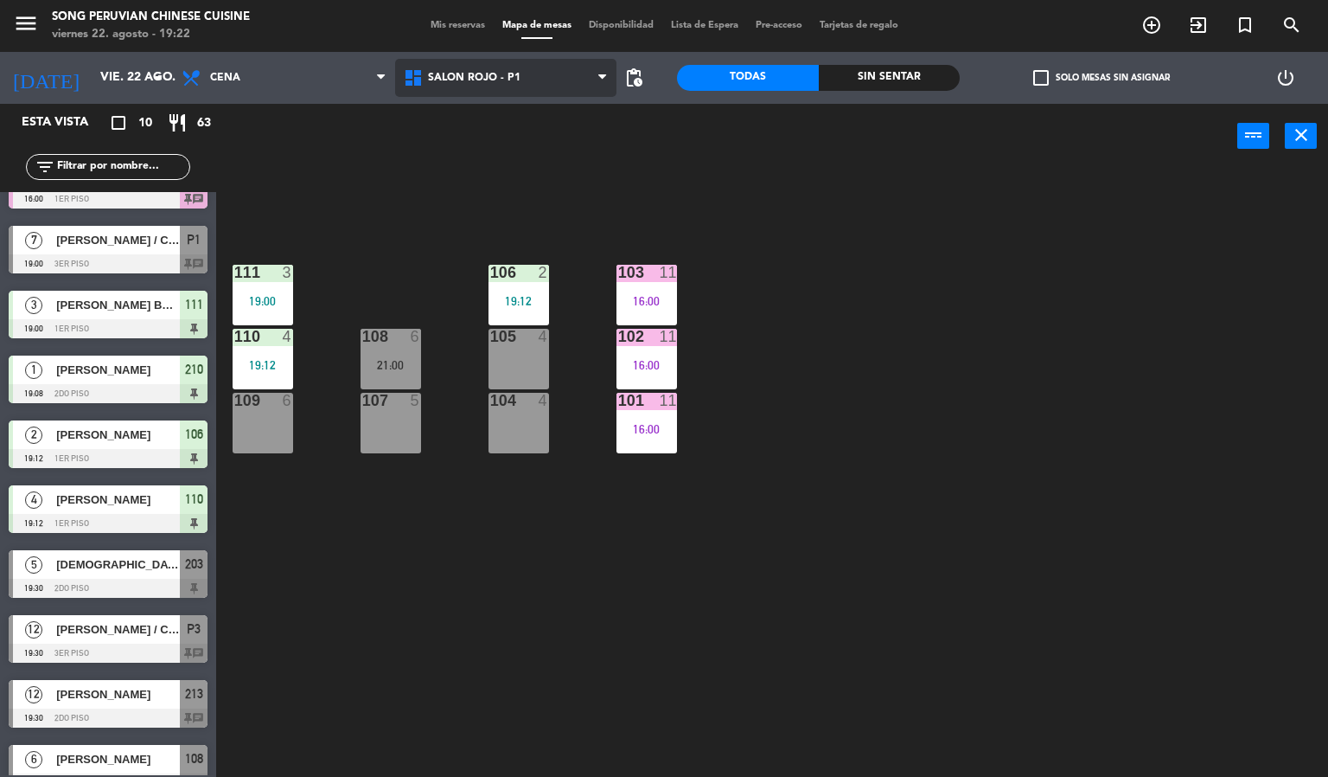
click at [541, 88] on span "SALON ROJO - P1" at bounding box center [506, 78] width 222 height 38
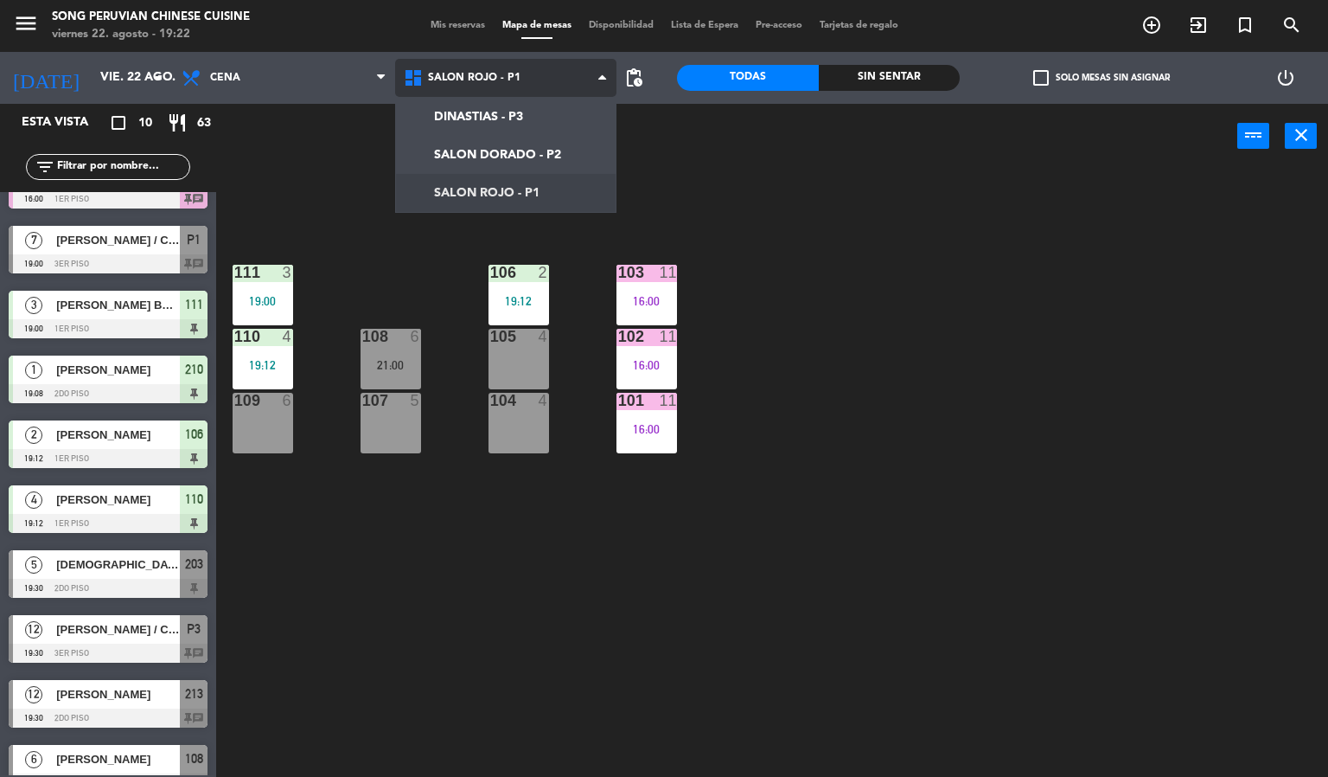
click at [543, 128] on ng-component "menu Song Peruvian Chinese Cuisine [DATE] 22. agosto - 19:22 Mis reservas Mapa …" at bounding box center [664, 388] width 1328 height 777
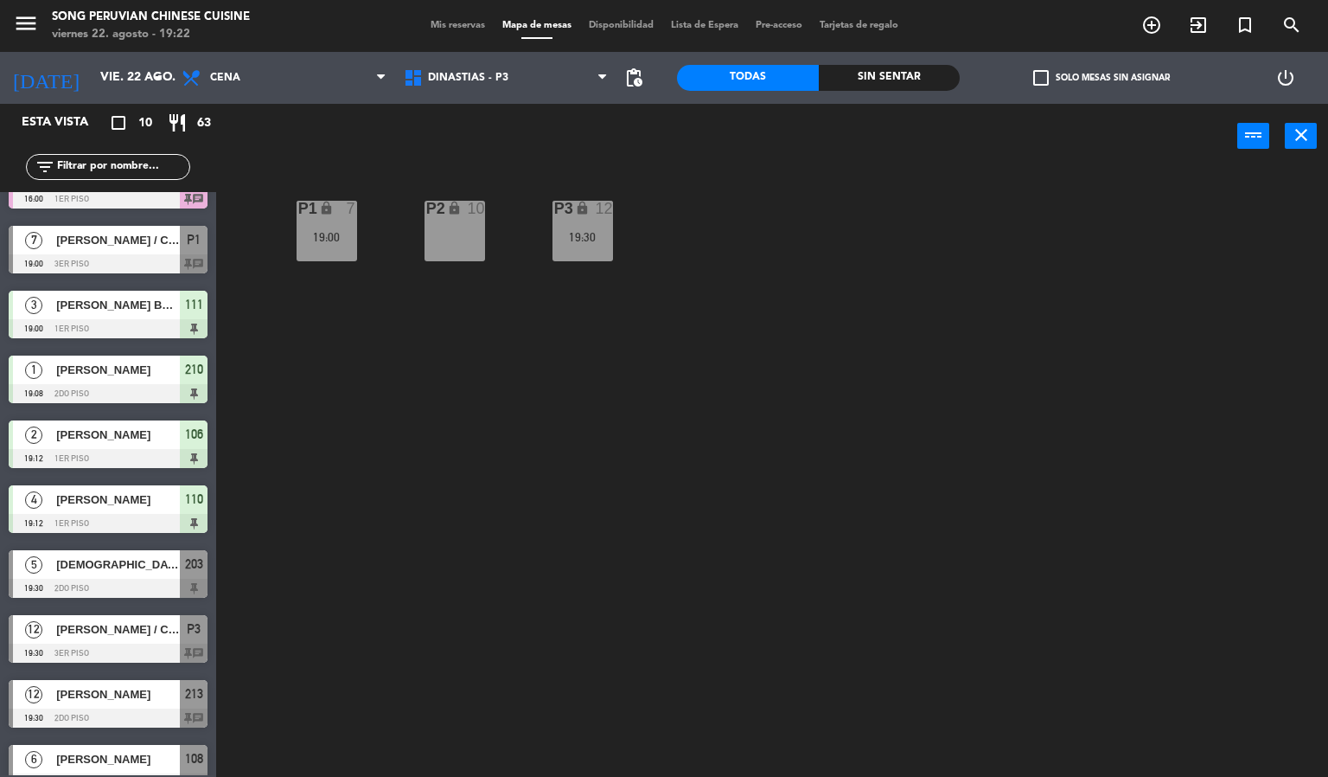
click at [454, 97] on div "DINASTIAS - P3 SALON DORADO - P2 SALON ROJO - P1 DINASTIAS - P3 DINASTIAS - P3 …" at bounding box center [506, 78] width 222 height 52
click at [463, 92] on span "DINASTIAS - P3" at bounding box center [506, 78] width 222 height 38
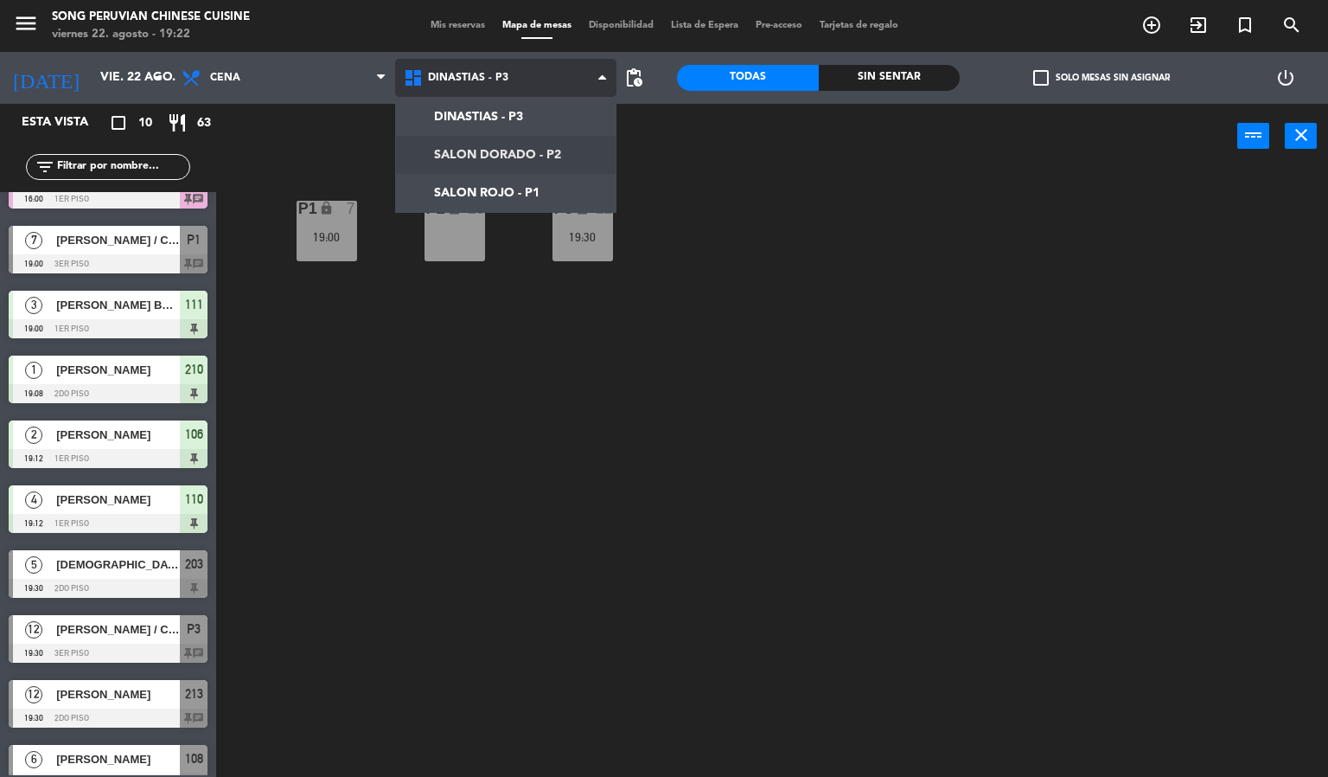
click at [509, 148] on ng-component "menu Song Peruvian Chinese Cuisine [DATE] 22. agosto - 19:22 Mis reservas Mapa …" at bounding box center [664, 388] width 1328 height 777
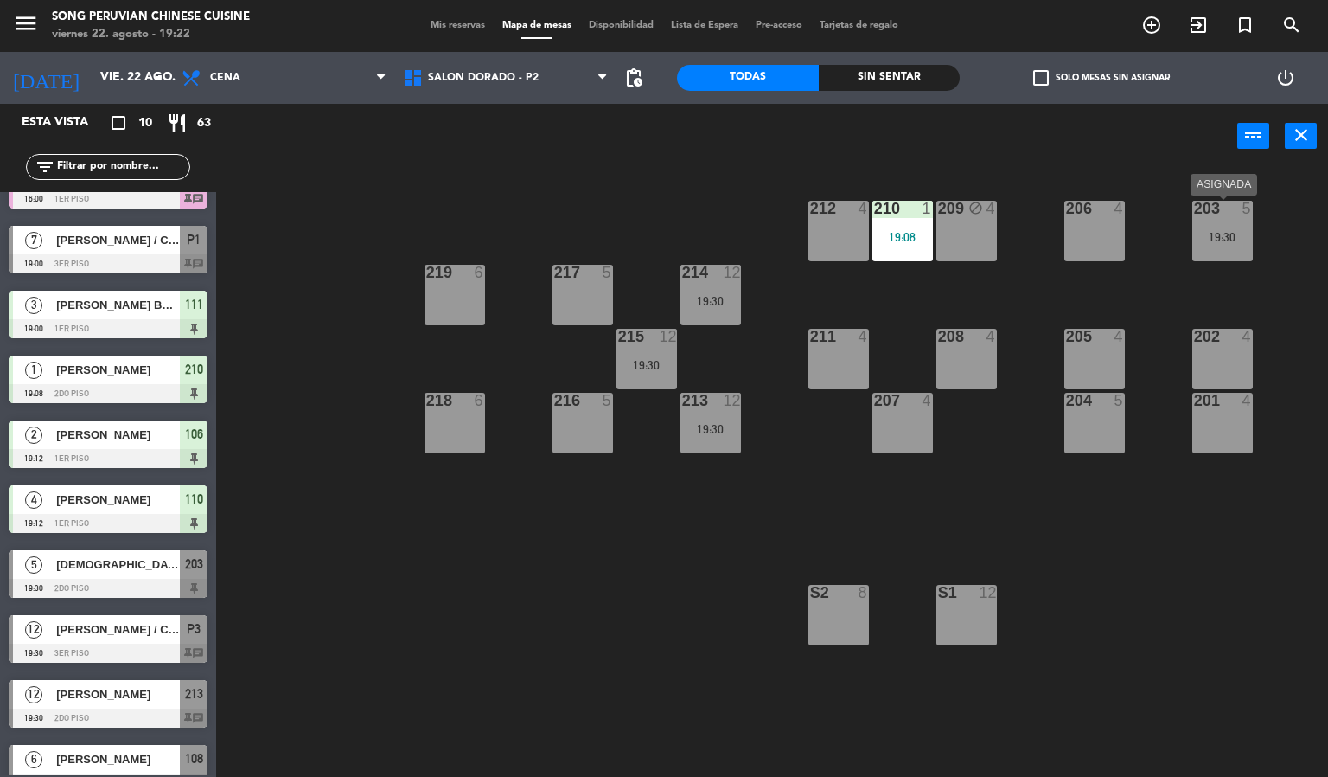
click at [1232, 245] on div "203 5 19:30" at bounding box center [1223, 231] width 61 height 61
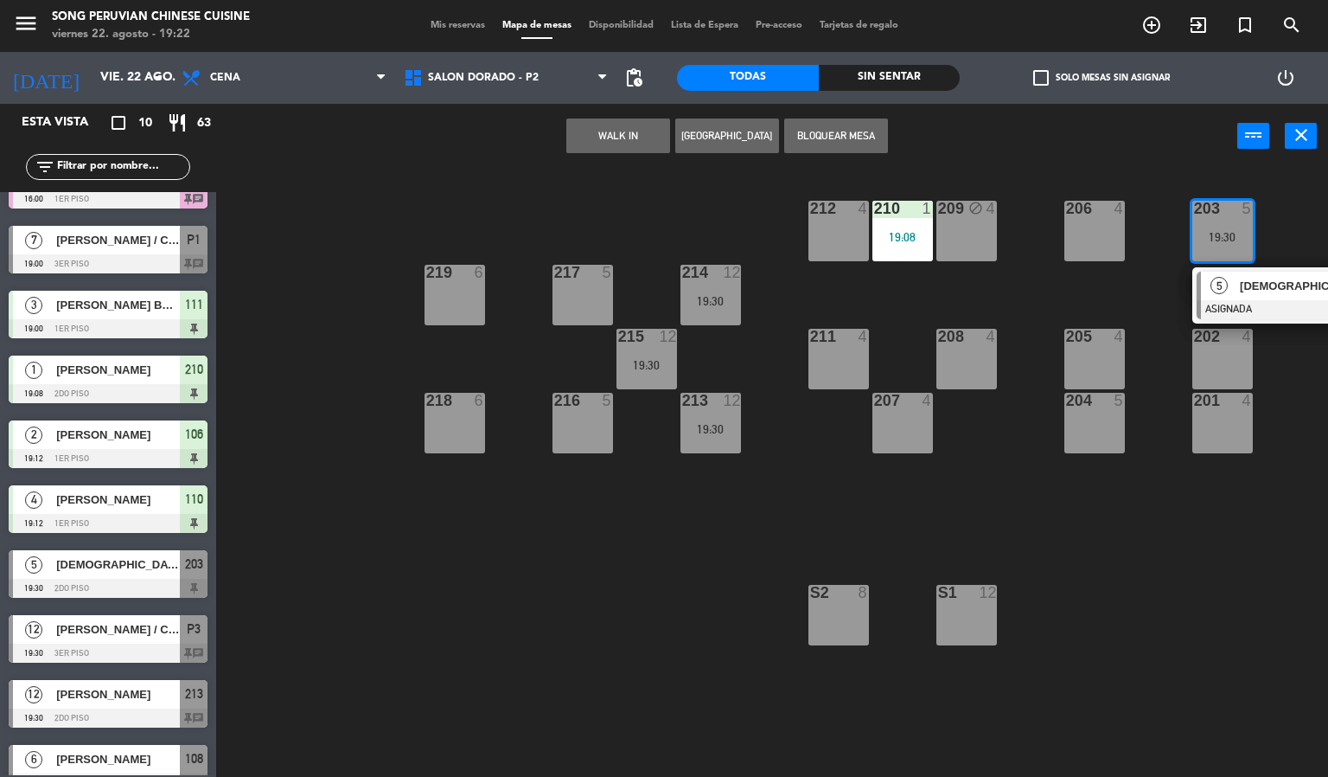
click at [1139, 281] on div "203 5 19:30 5 [DEMOGRAPHIC_DATA][PERSON_NAME] ASIGNADA 19:30 206 4 210 1 19:08 …" at bounding box center [778, 474] width 1099 height 608
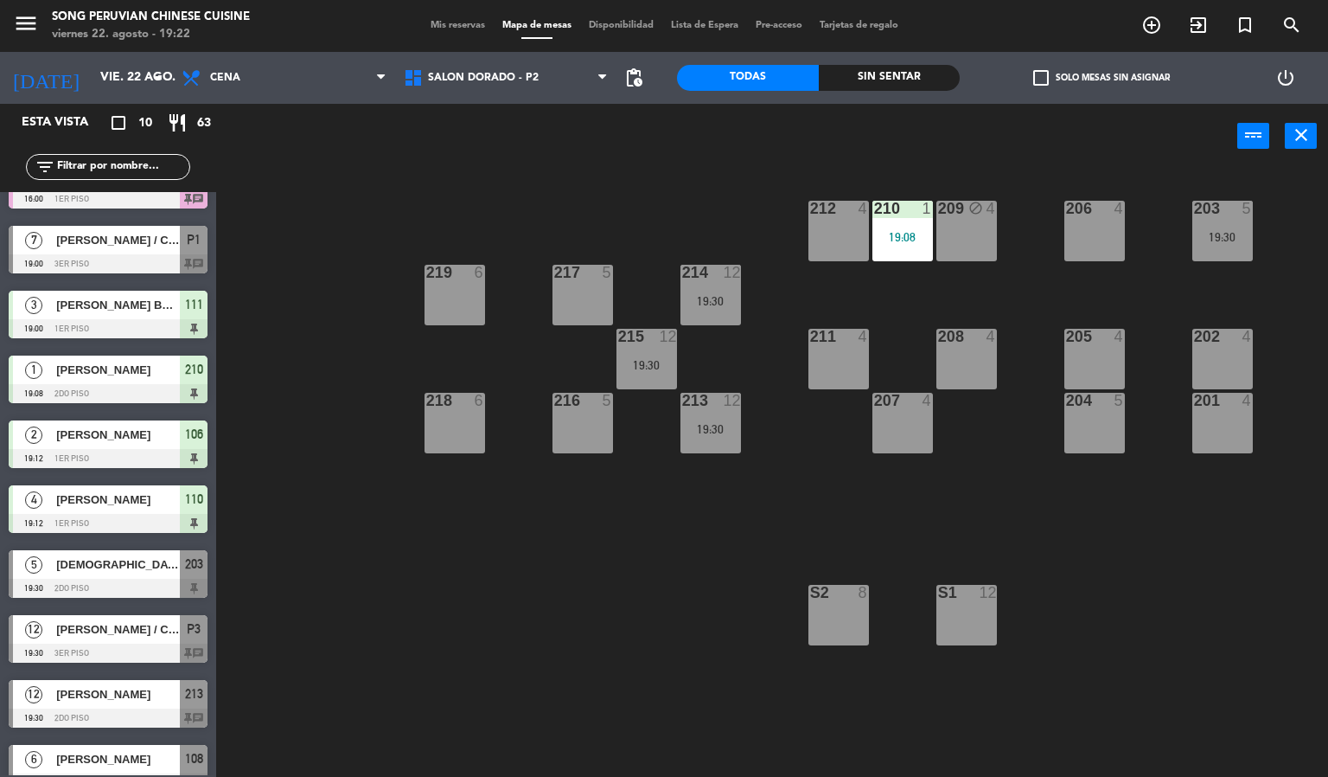
click at [75, 579] on div at bounding box center [108, 588] width 199 height 19
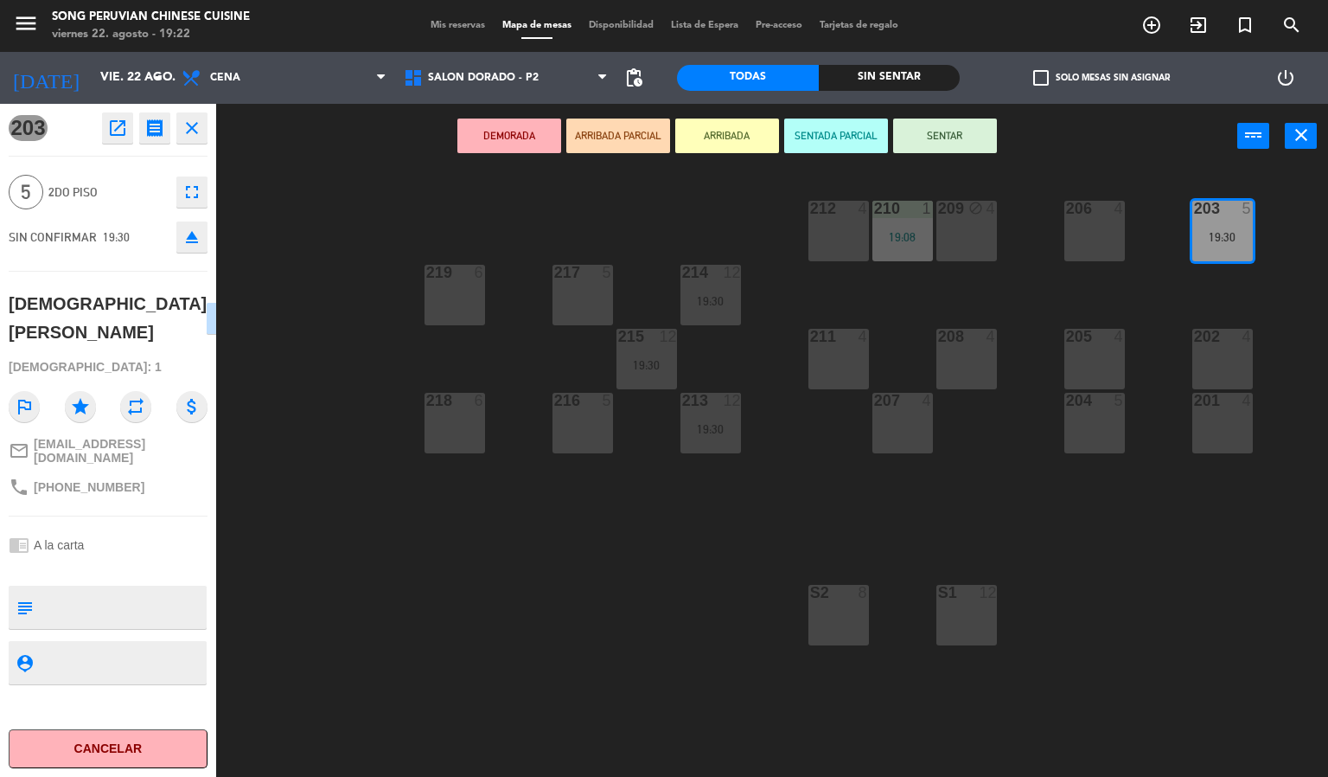
click at [278, 533] on div "203 5 19:30 206 4 210 1 19:08 212 4 209 block 4 214 12 19:30 217 5 219 6 202 4 …" at bounding box center [778, 474] width 1099 height 608
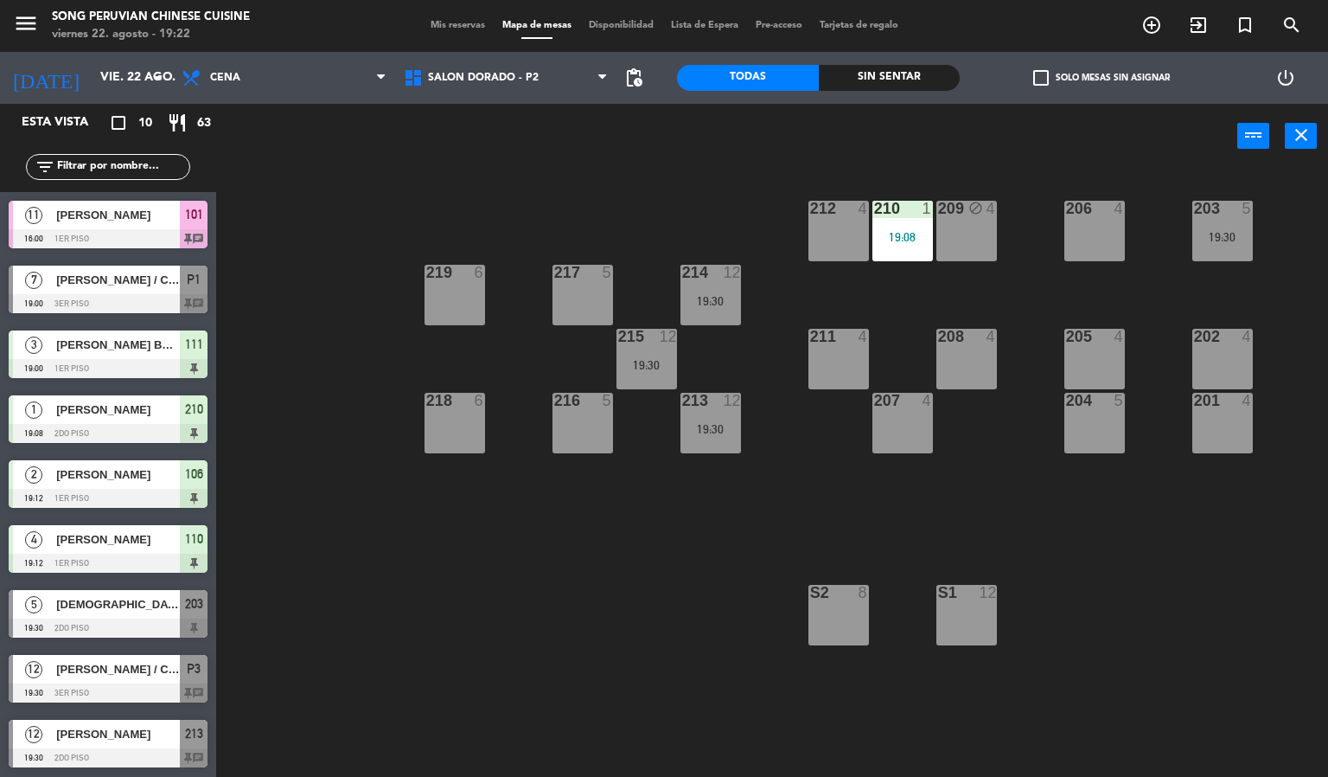
click at [384, 189] on div "203 5 19:30 206 4 210 1 19:08 212 4 209 block 4 214 12 19:30 217 5 219 6 202 4 …" at bounding box center [778, 474] width 1099 height 608
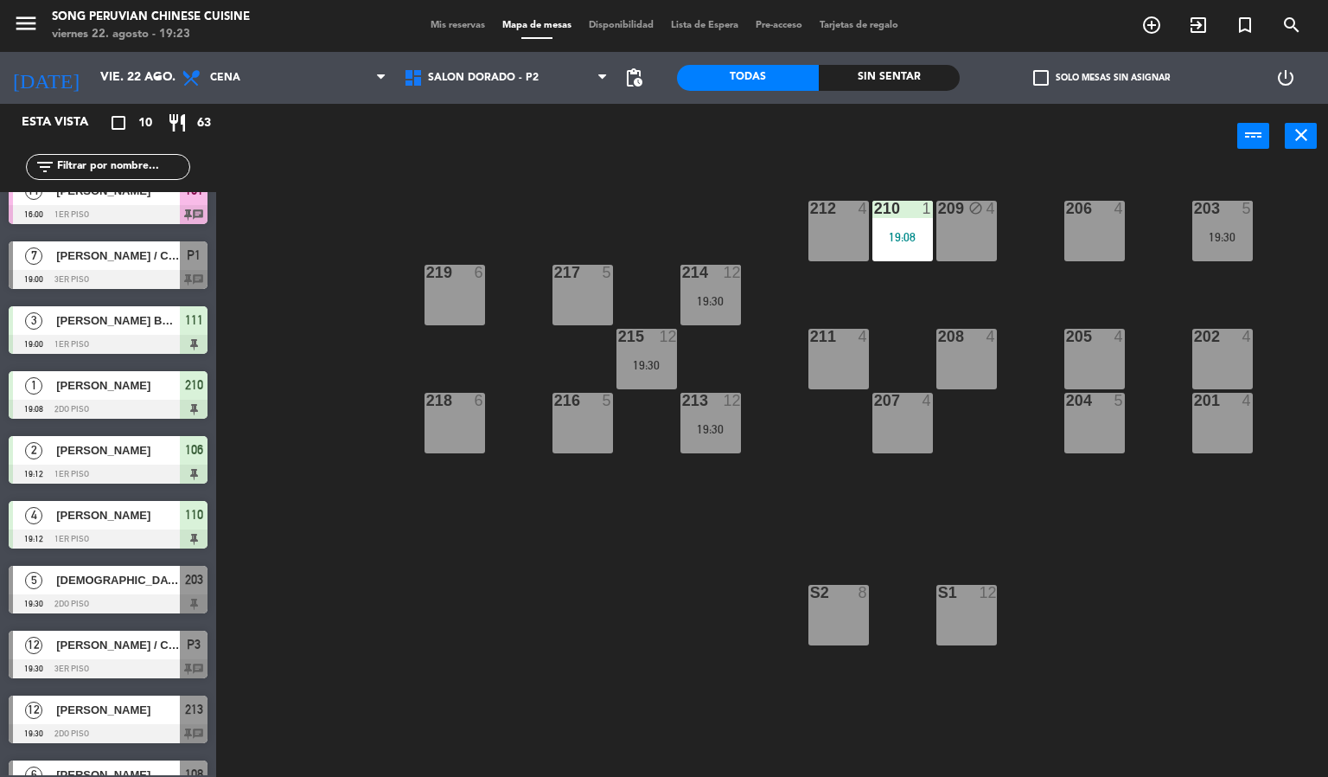
scroll to position [66, 0]
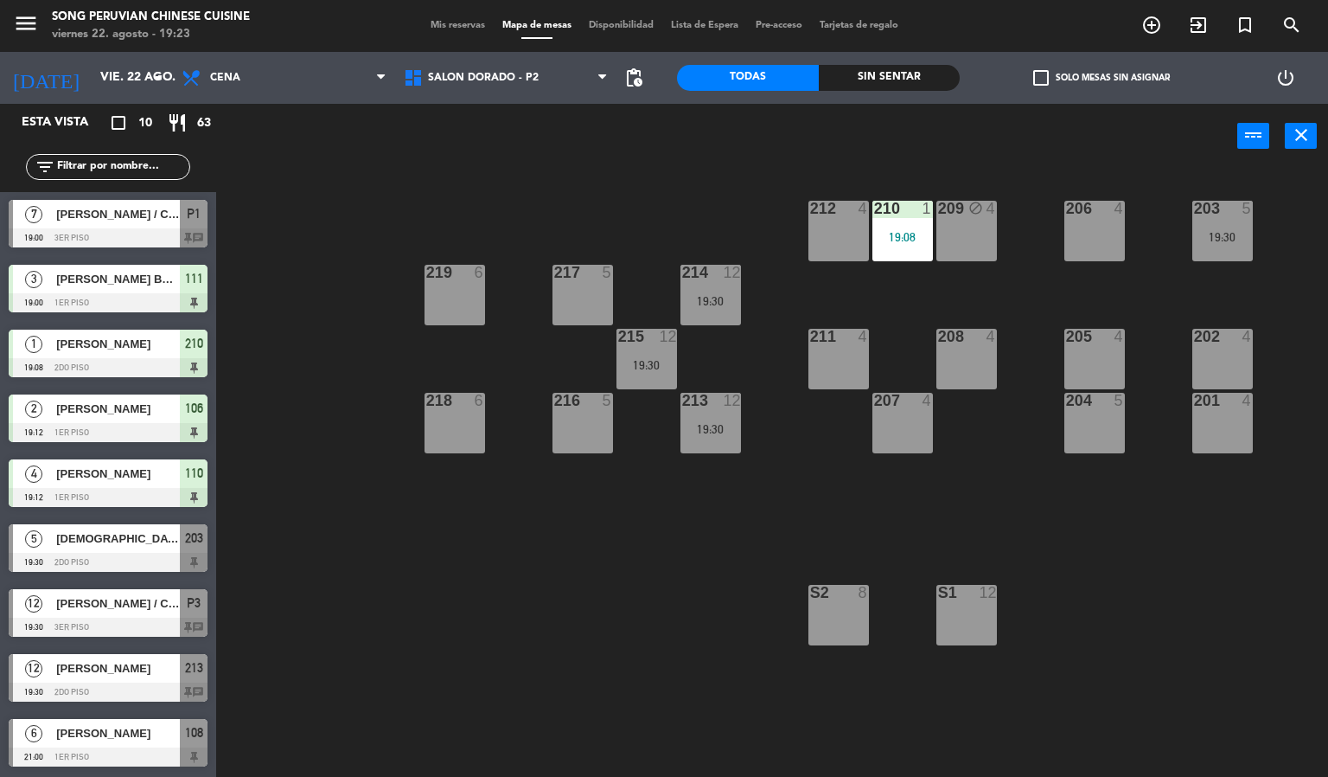
click at [71, 760] on div at bounding box center [108, 756] width 199 height 19
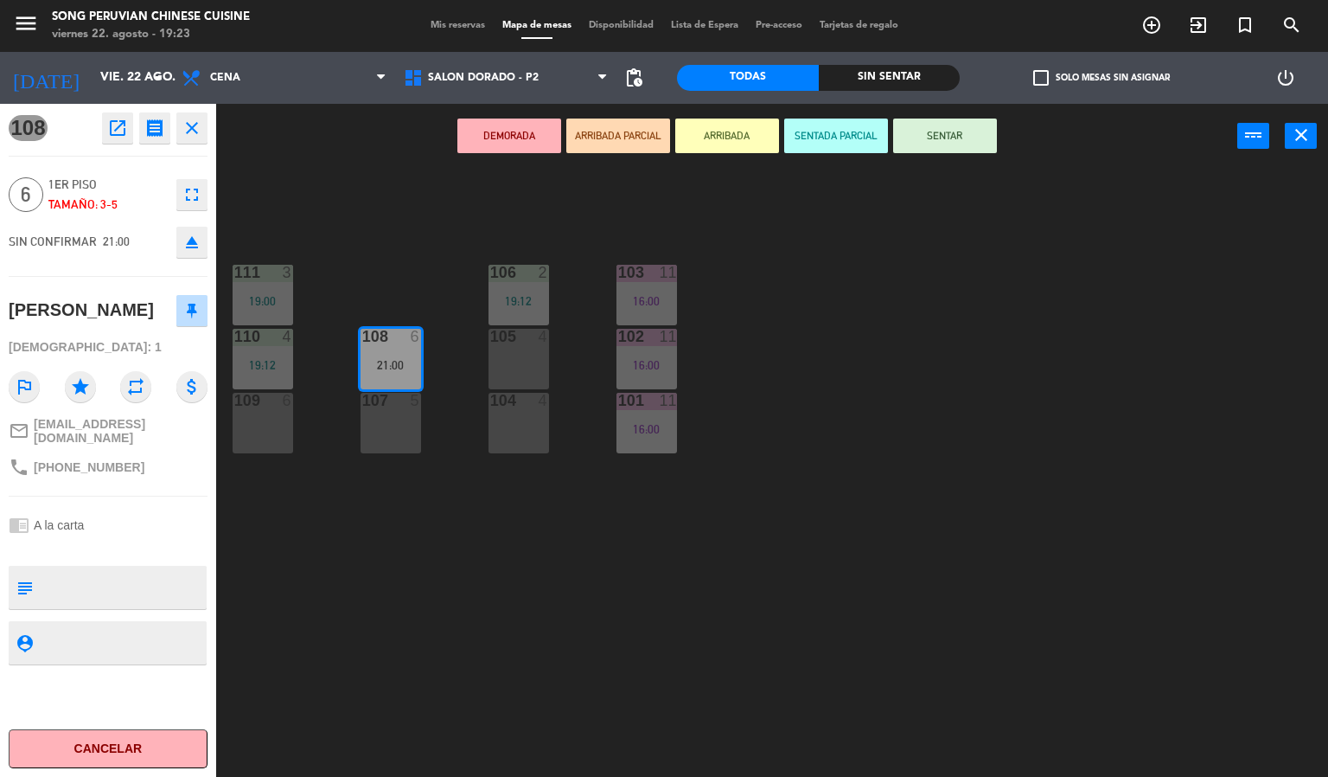
click at [367, 226] on div "103 11 16:00 106 2 19:12 111 3 19:00 102 11 16:00 105 4 108 6 21:00 110 4 19:12…" at bounding box center [778, 474] width 1099 height 608
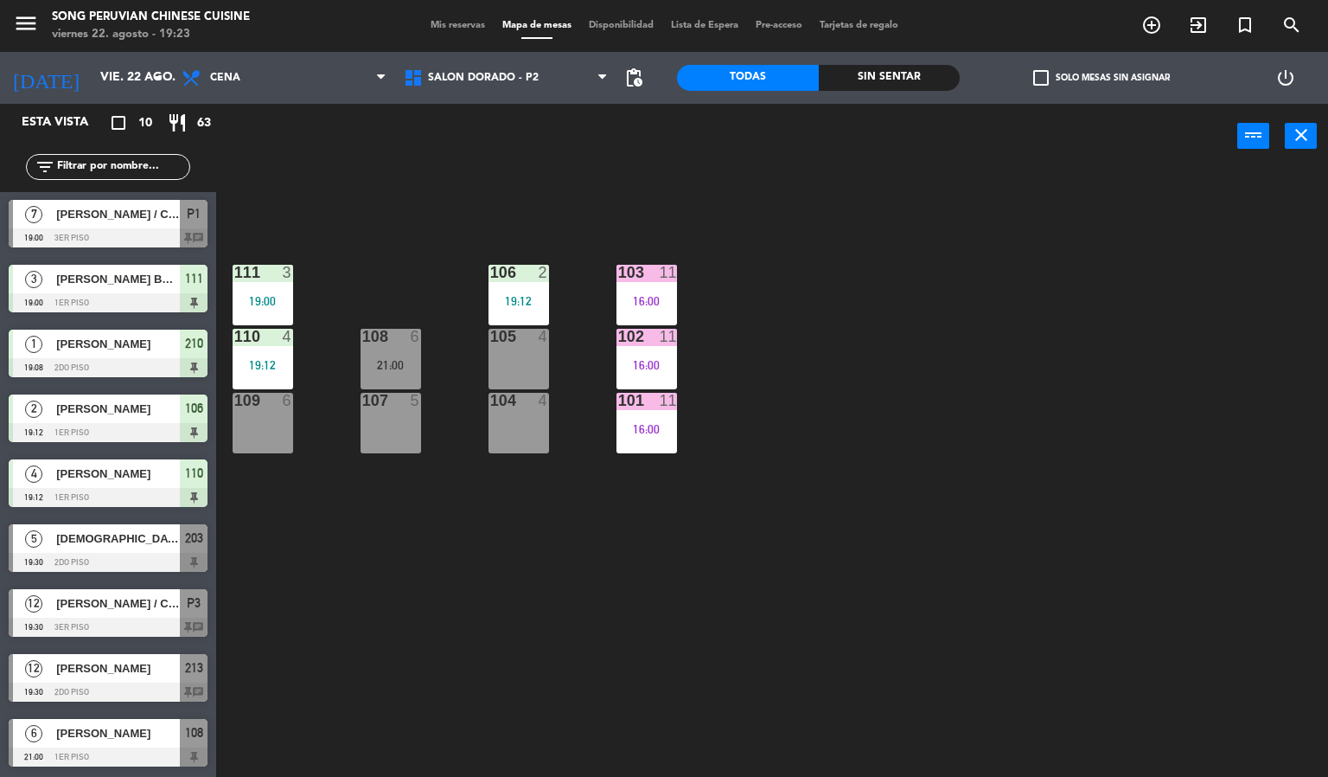
click at [50, 541] on div "5" at bounding box center [34, 538] width 42 height 29
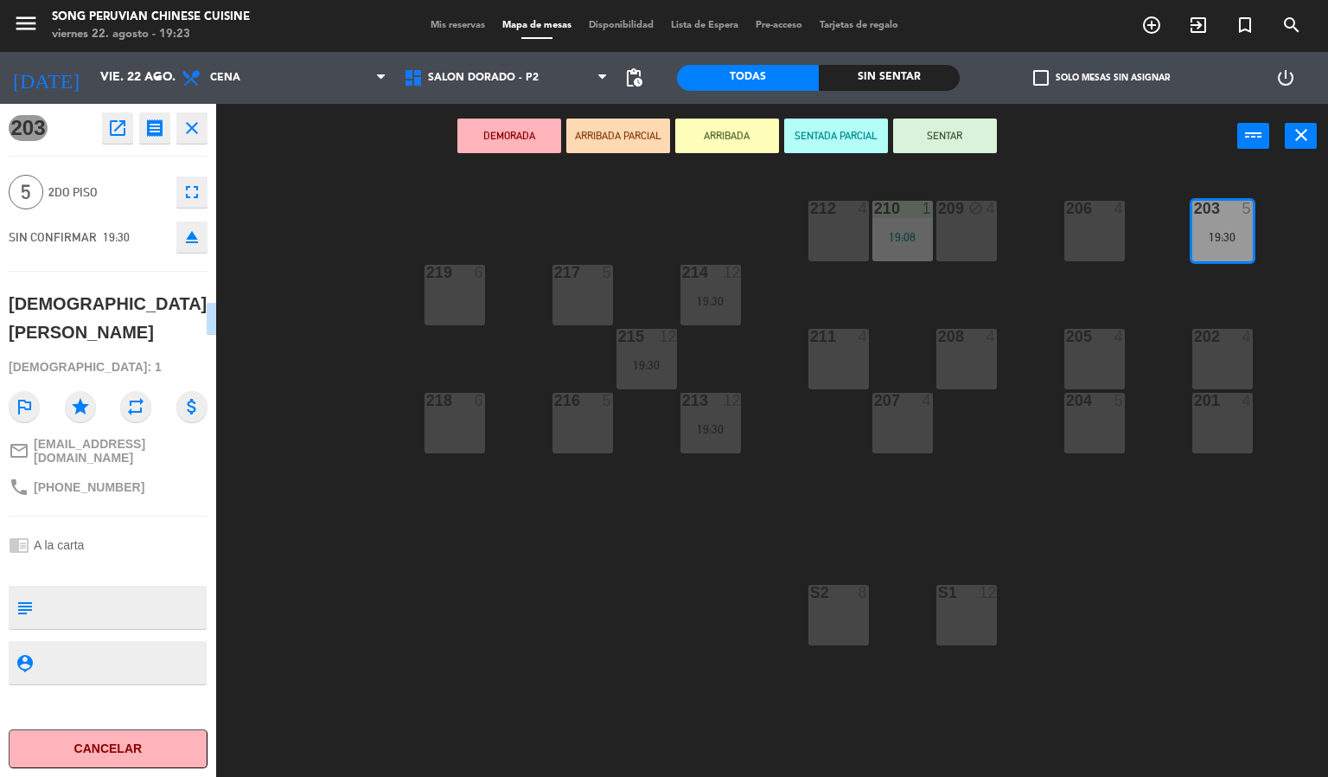
click at [336, 726] on div "203 5 19:30 206 4 210 1 19:08 212 4 209 block 4 214 12 19:30 217 5 219 6 202 4 …" at bounding box center [778, 474] width 1099 height 608
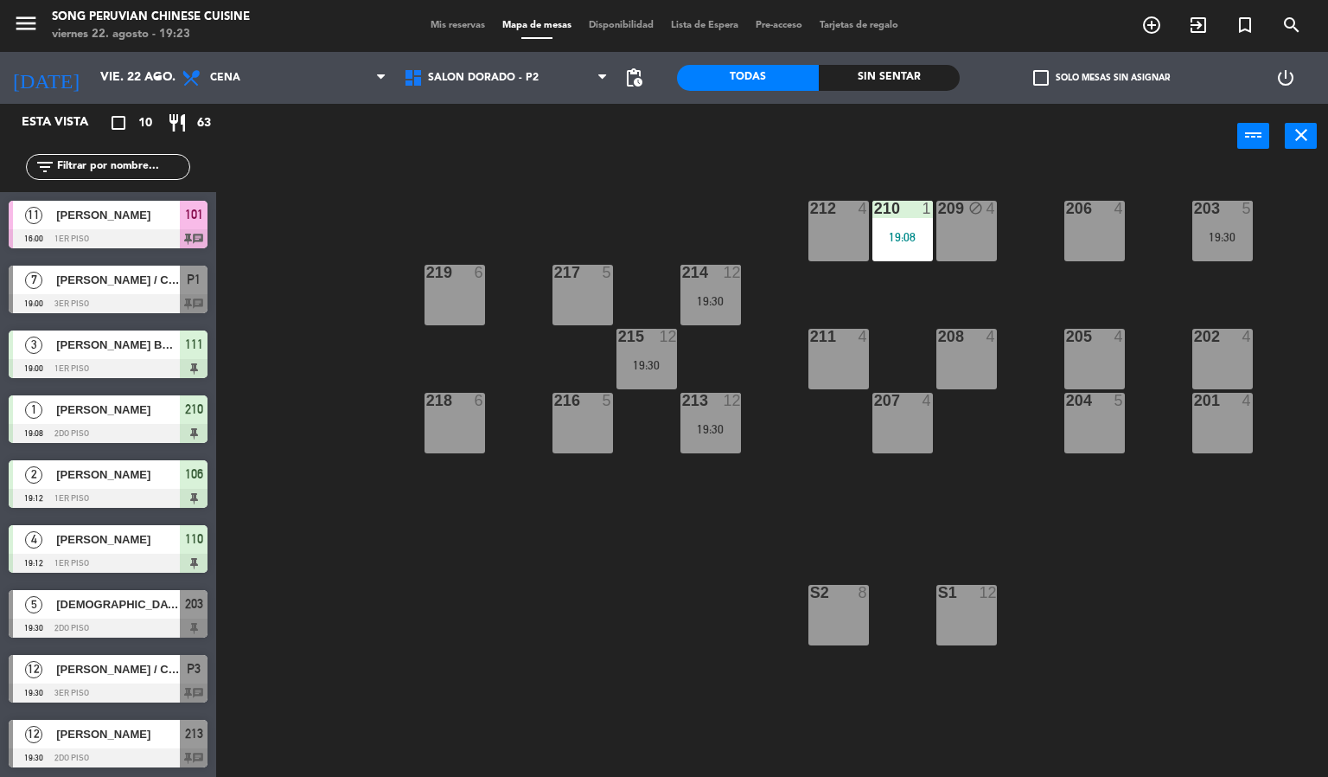
click at [48, 688] on div at bounding box center [108, 692] width 199 height 19
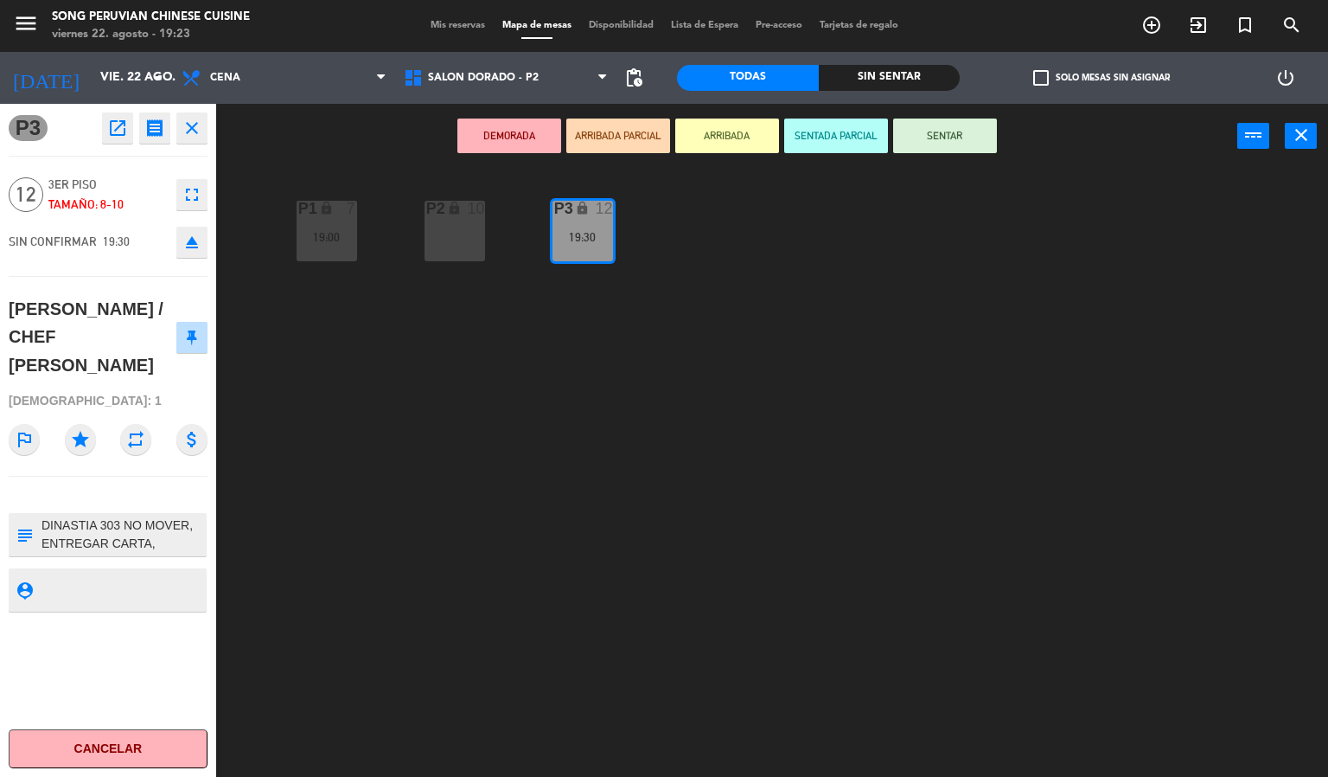
click at [364, 599] on div "P2 lock 10 P3 lock 12 19:30 P1 lock 7 19:00" at bounding box center [778, 474] width 1099 height 608
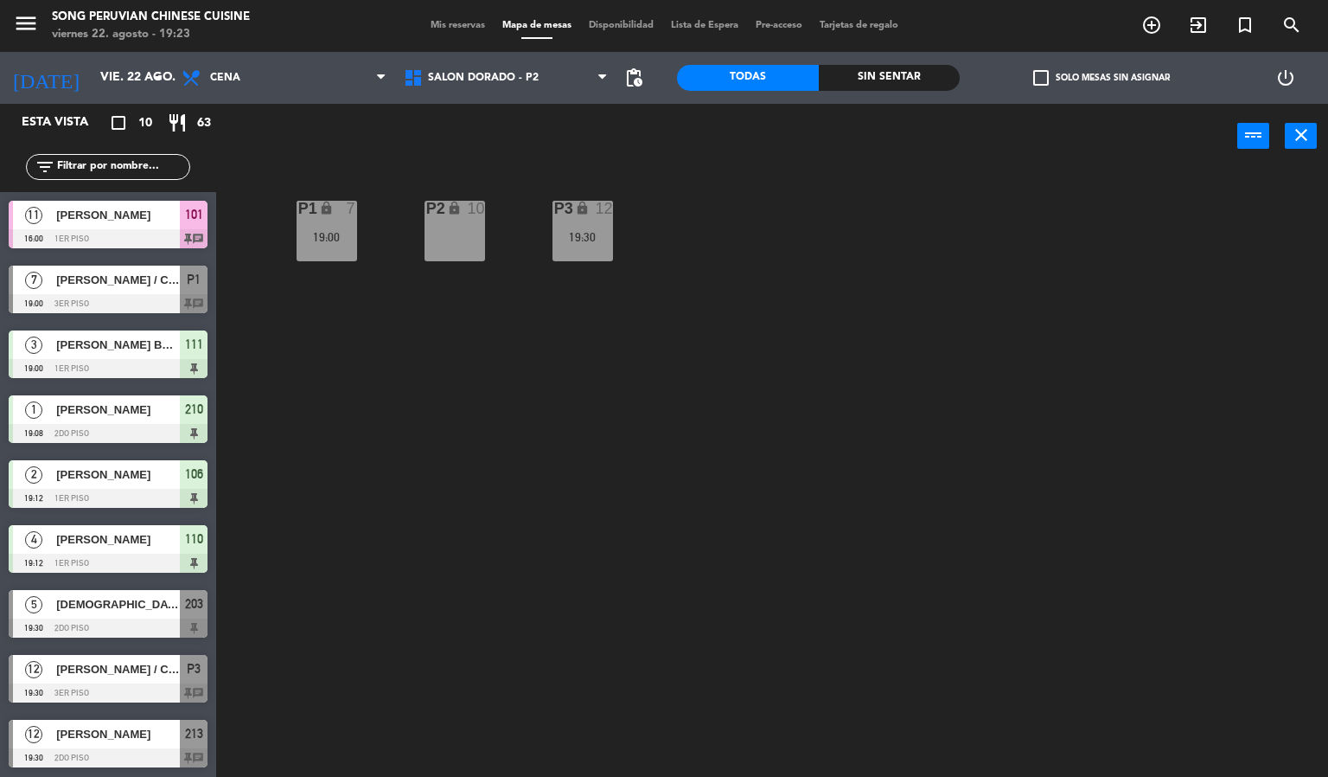
scroll to position [40, 0]
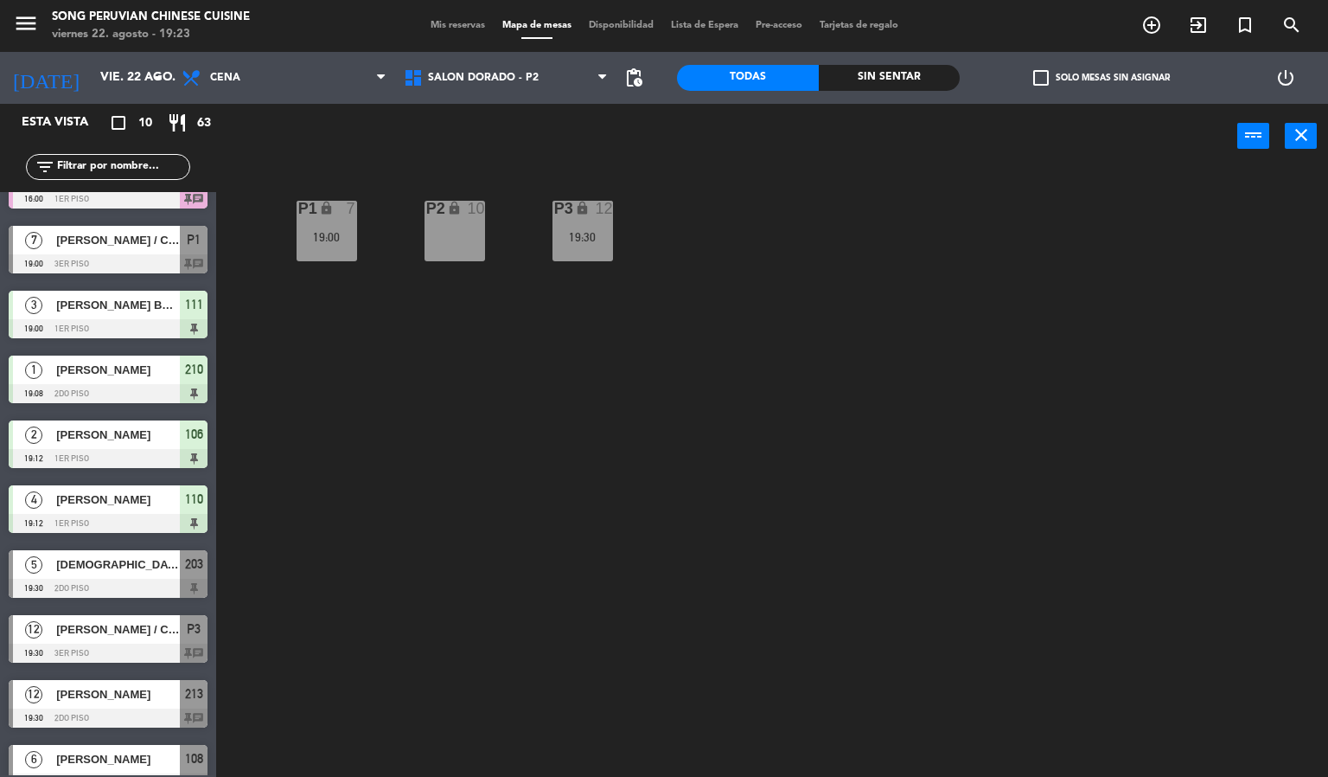
click at [585, 481] on div "P2 lock 10 P3 lock 12 19:30 P1 lock 7 19:00" at bounding box center [778, 474] width 1099 height 608
click at [454, 80] on span "SALON DORADO - P2" at bounding box center [483, 78] width 111 height 12
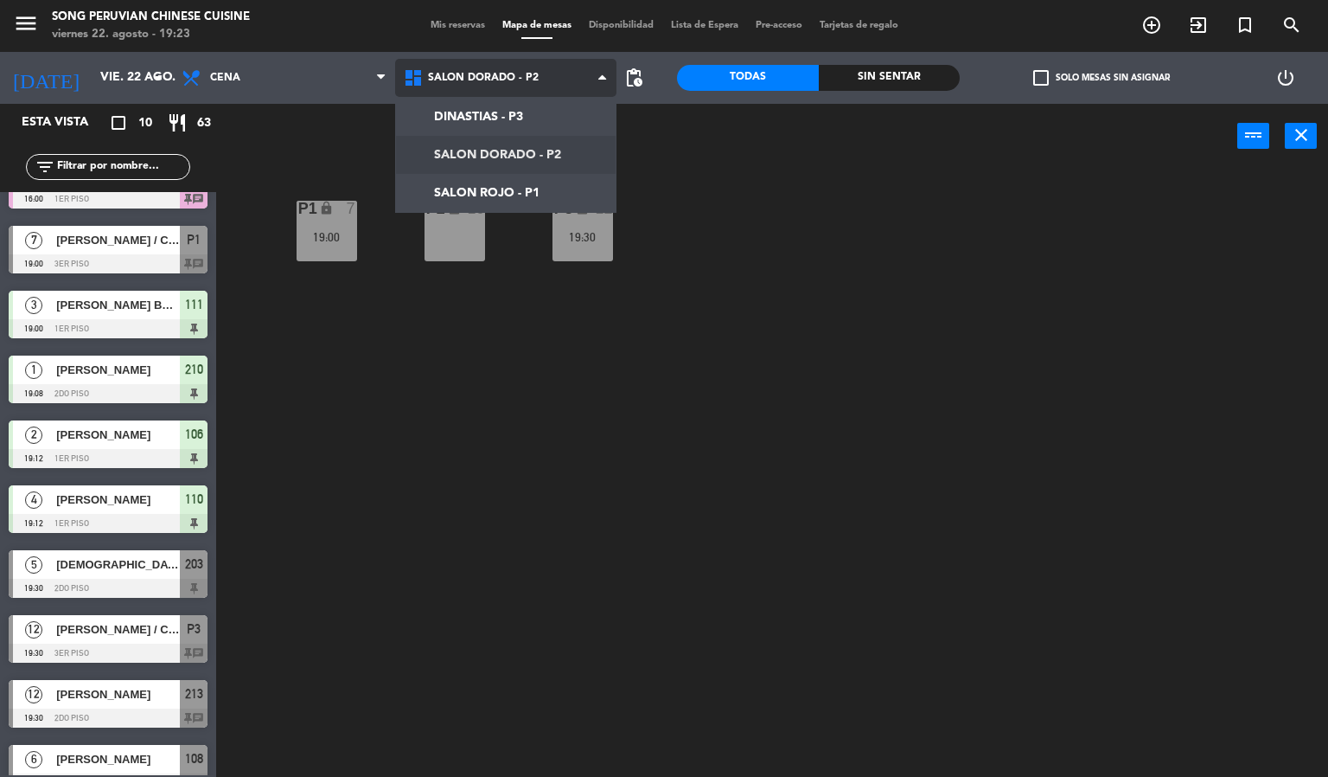
click at [478, 193] on ng-component "menu Song Peruvian Chinese Cuisine [DATE] 22. agosto - 19:23 Mis reservas Mapa …" at bounding box center [664, 388] width 1328 height 777
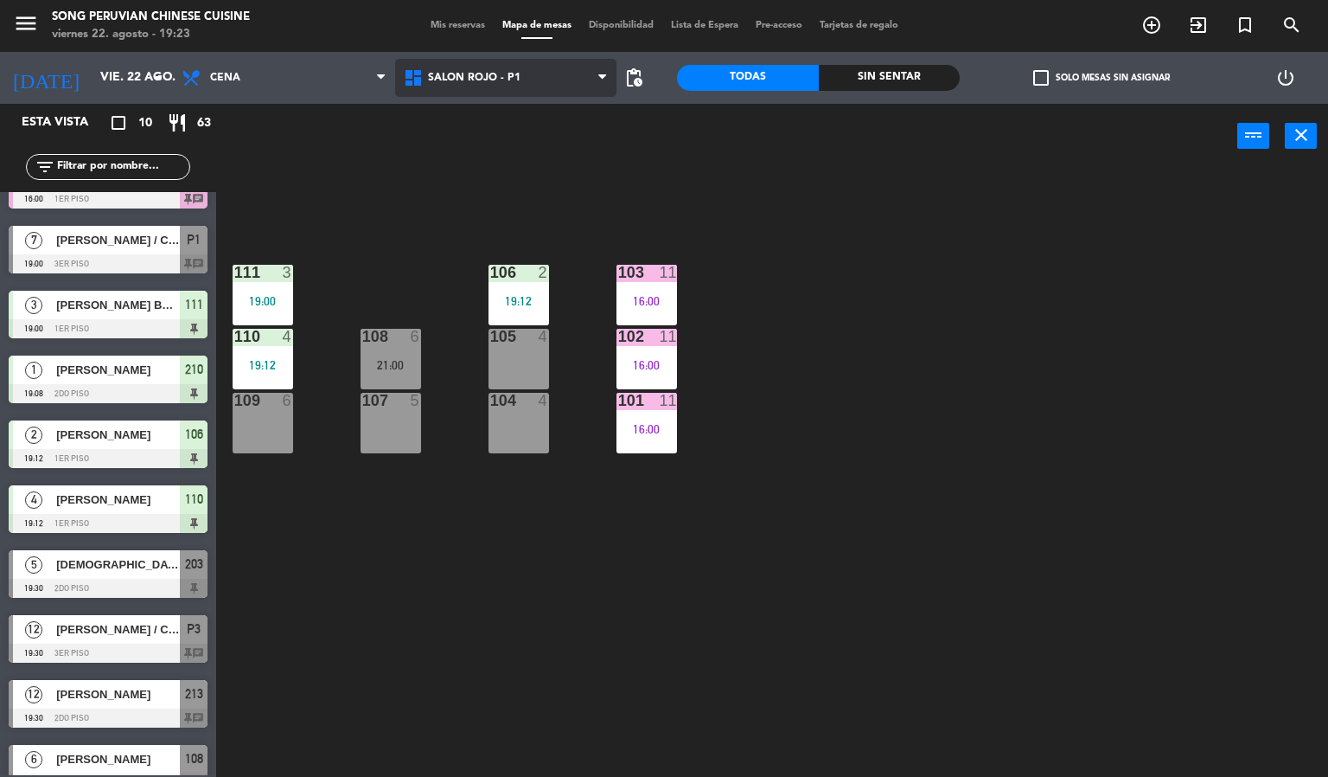
click at [472, 83] on span "SALON ROJO - P1" at bounding box center [474, 78] width 93 height 12
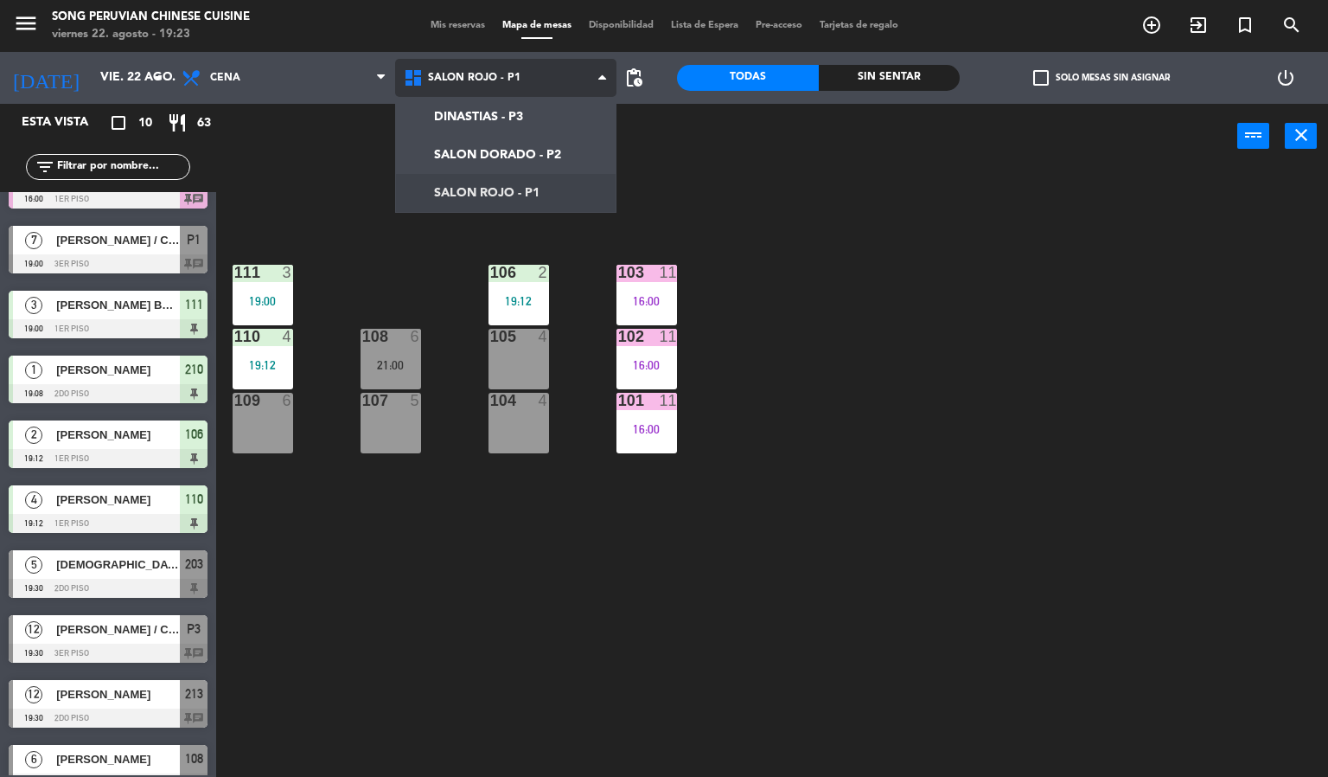
click at [467, 112] on ng-component "menu Song Peruvian Chinese Cuisine [DATE] 22. agosto - 19:23 Mis reservas Mapa …" at bounding box center [664, 388] width 1328 height 777
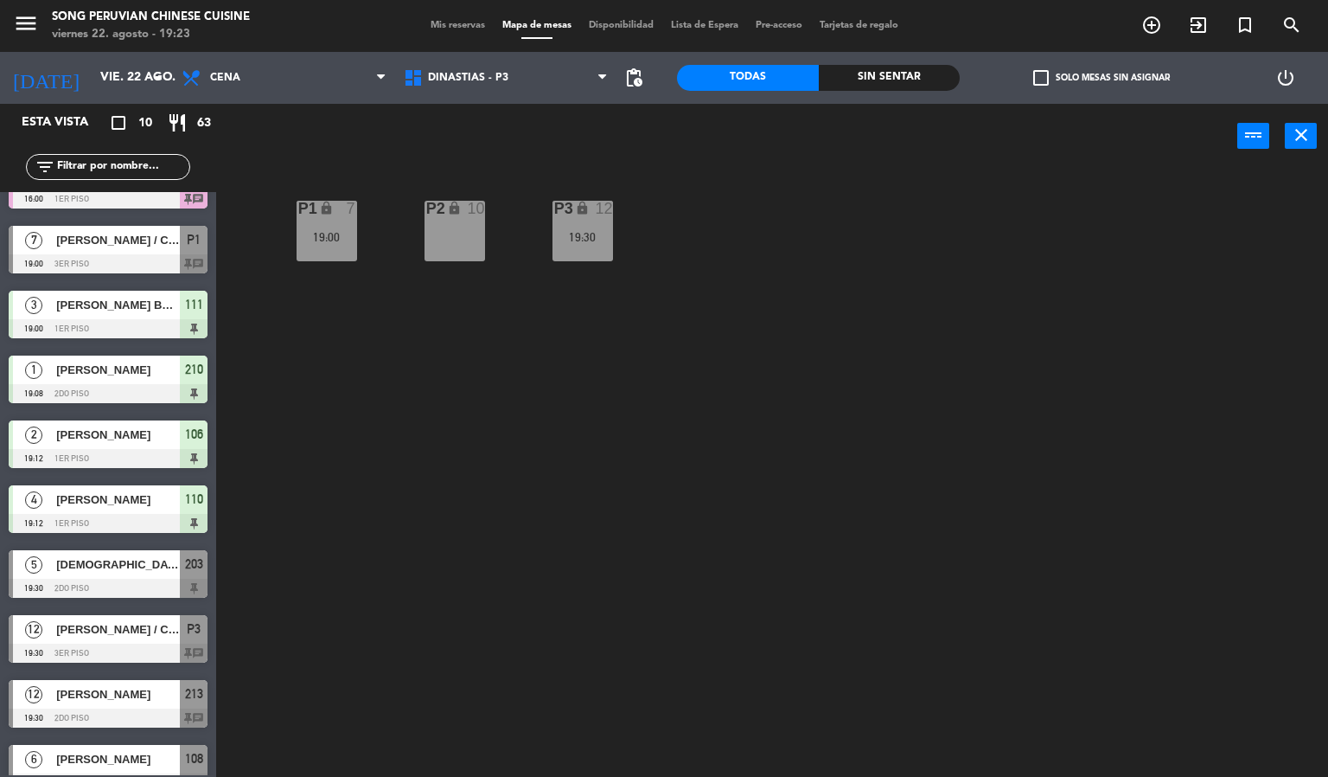
click at [338, 231] on div "19:00" at bounding box center [327, 237] width 61 height 12
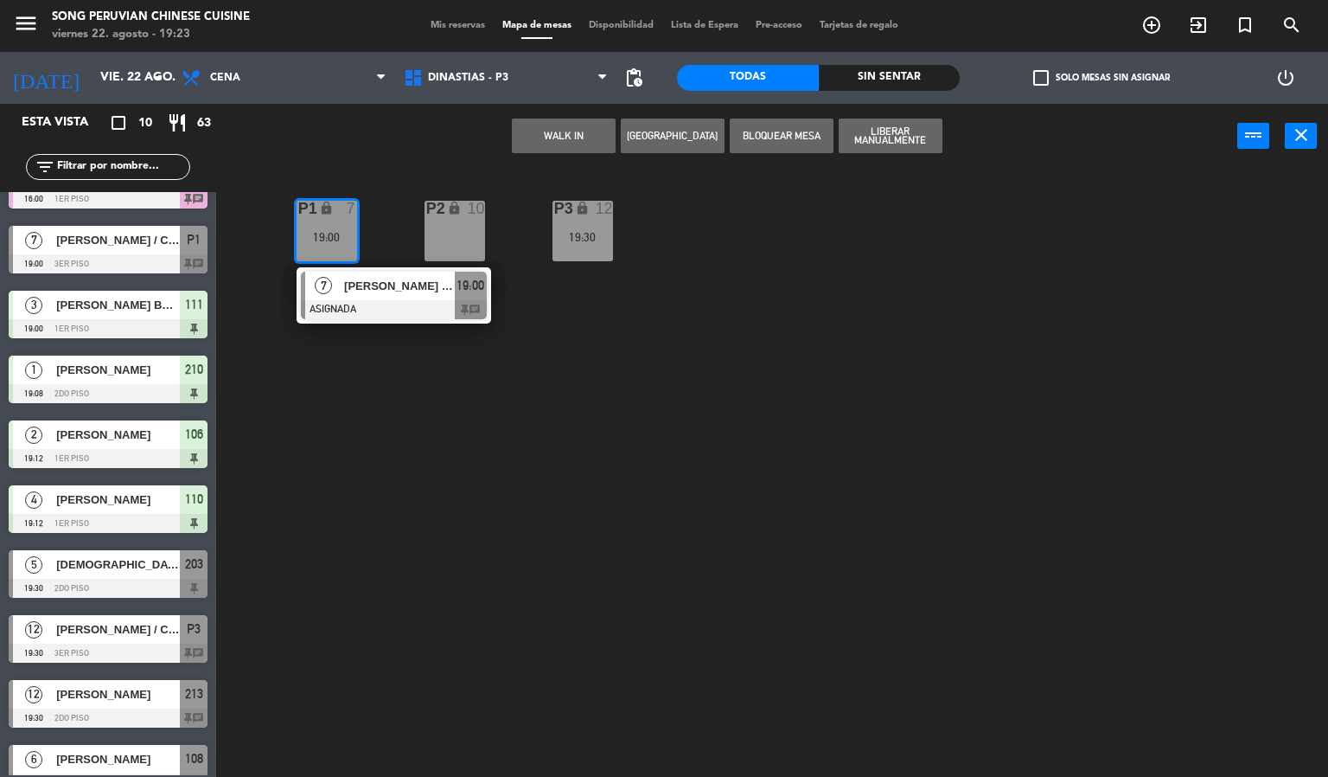
scroll to position [66, 0]
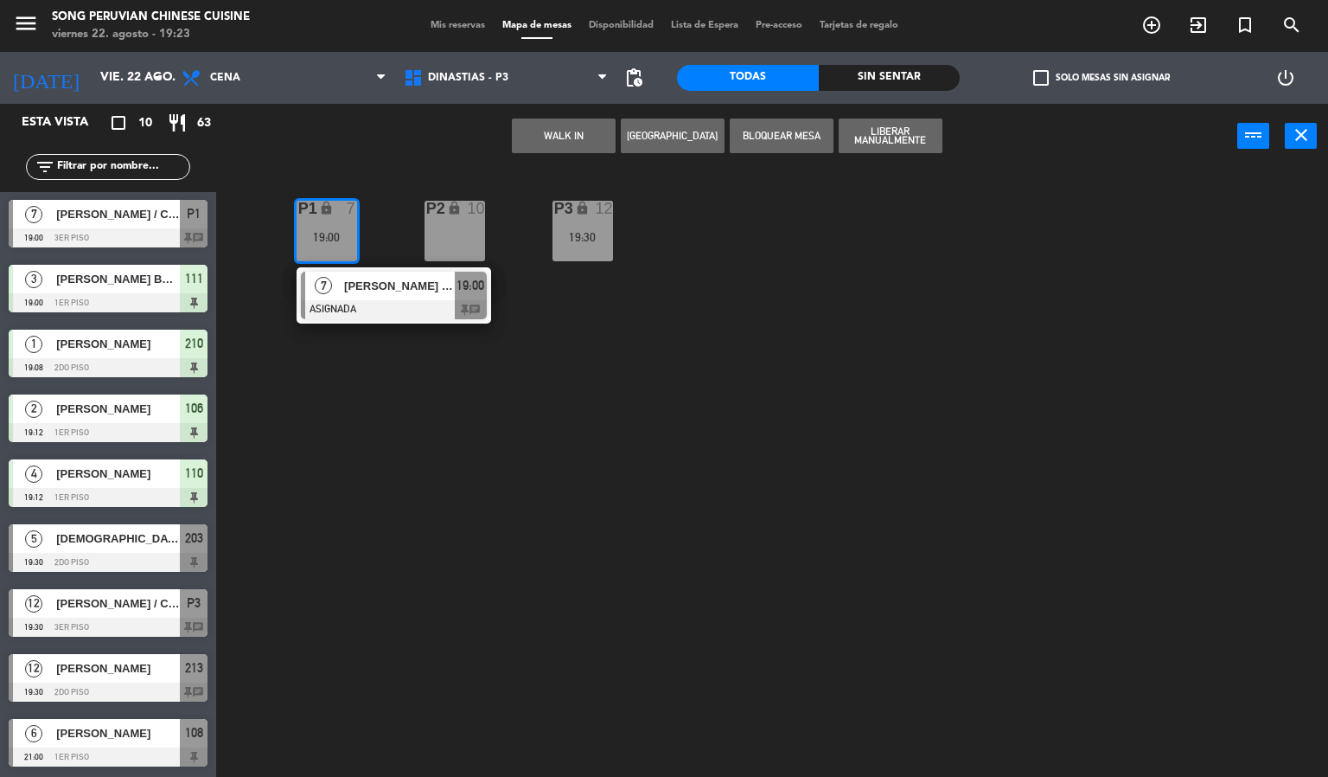
click at [83, 688] on div at bounding box center [108, 691] width 199 height 19
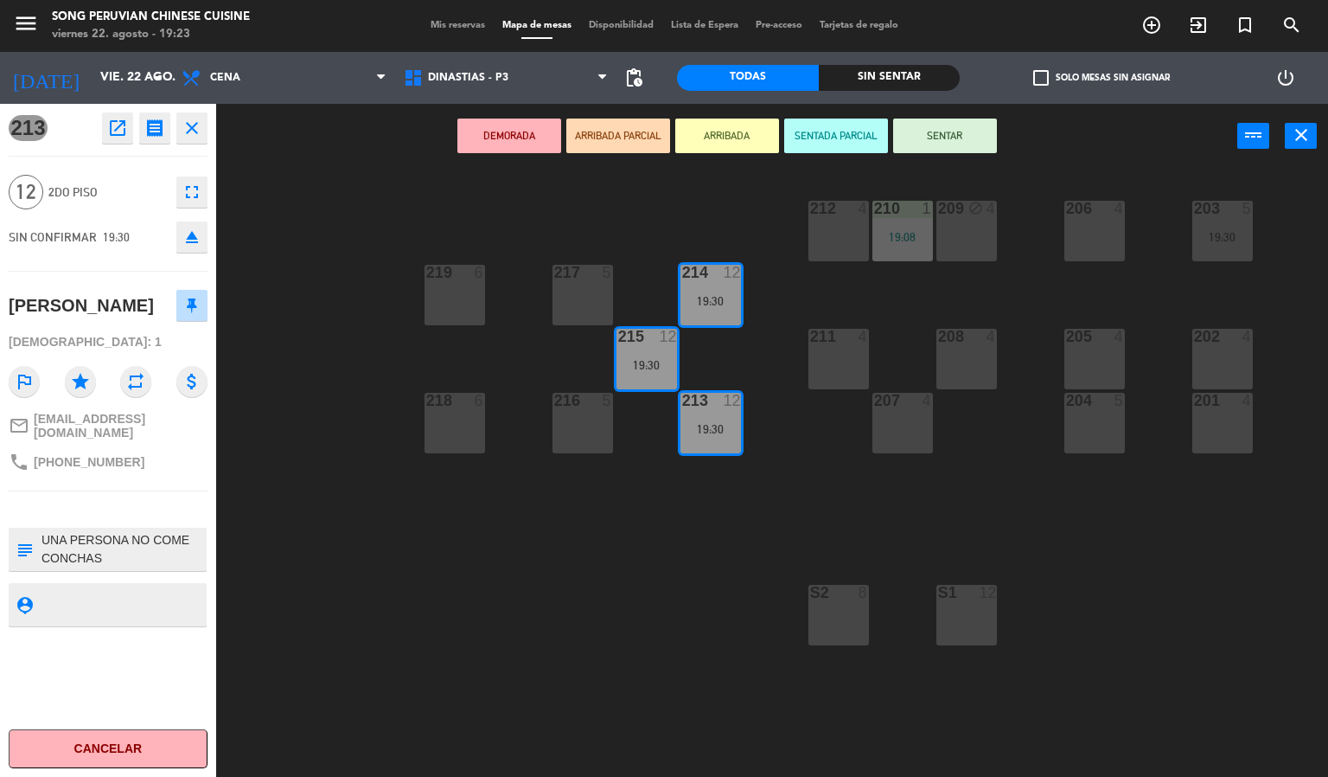
click at [838, 133] on button "SENTADA PARCIAL" at bounding box center [836, 135] width 104 height 35
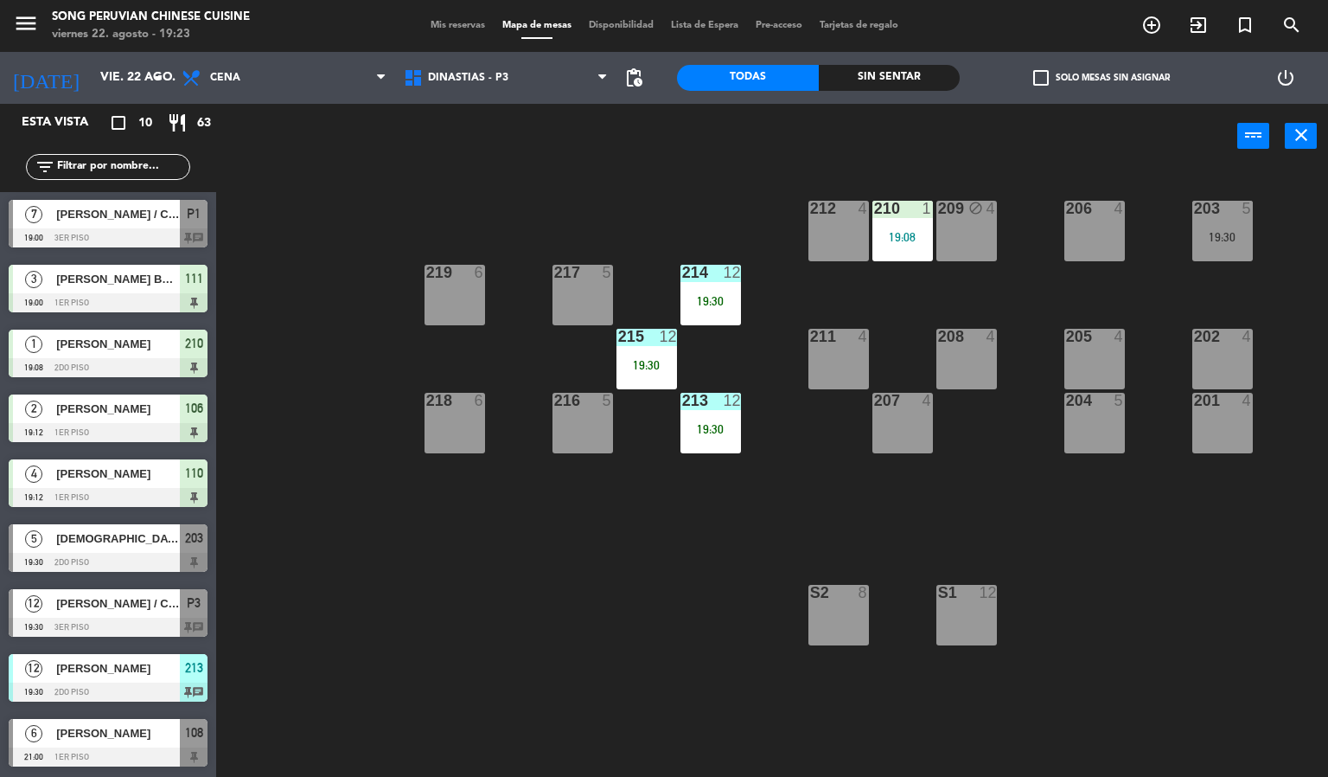
click at [612, 560] on div "203 5 19:30 206 4 210 1 19:08 212 4 209 block 4 214 12 19:30 217 5 219 6 202 4 …" at bounding box center [778, 474] width 1099 height 608
click at [681, 177] on div "203 5 19:30 206 4 210 1 19:08 212 4 209 block 4 214 12 19:30 217 5 219 6 202 4 …" at bounding box center [778, 474] width 1099 height 608
click at [533, 79] on span "DINASTIAS - P3" at bounding box center [506, 78] width 222 height 38
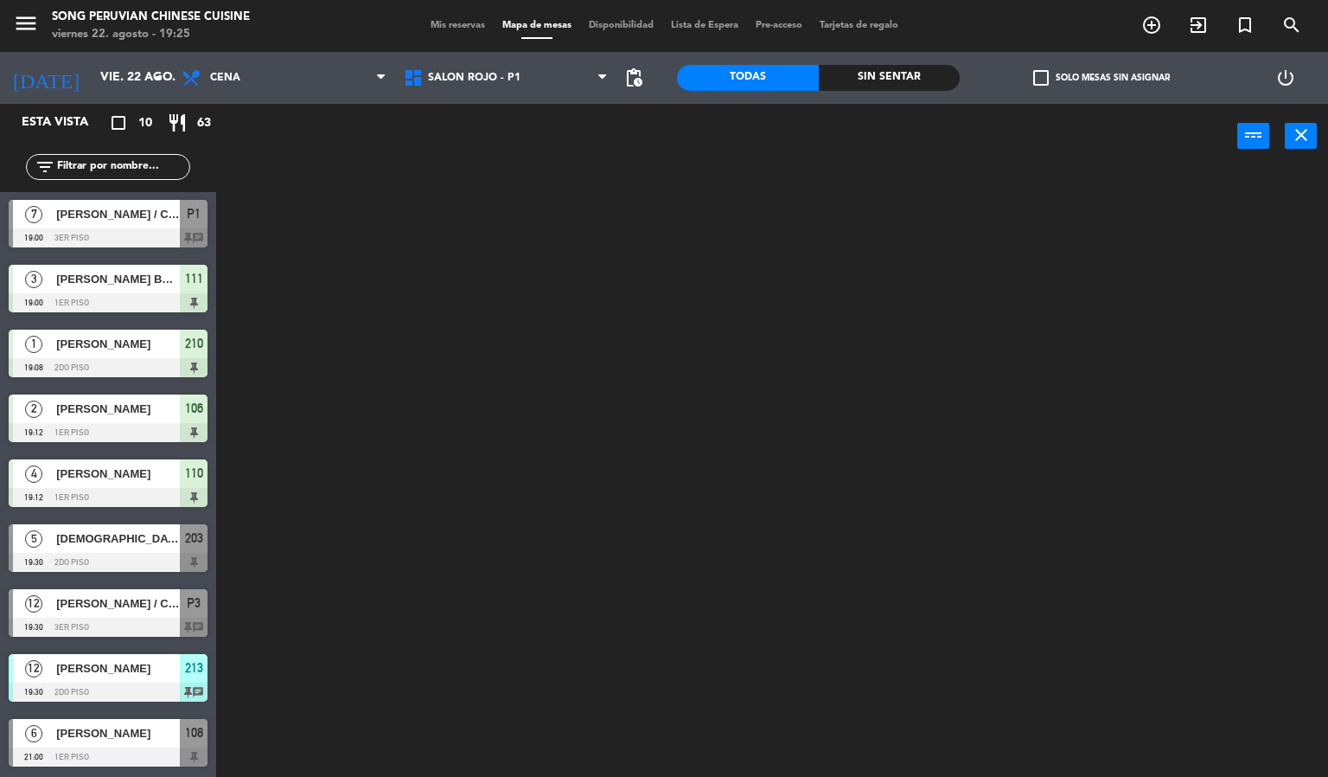
click at [489, 192] on ng-component "menu Song Peruvian Chinese Cuisine [DATE] 22. agosto - 19:25 Mis reservas Mapa …" at bounding box center [664, 388] width 1328 height 777
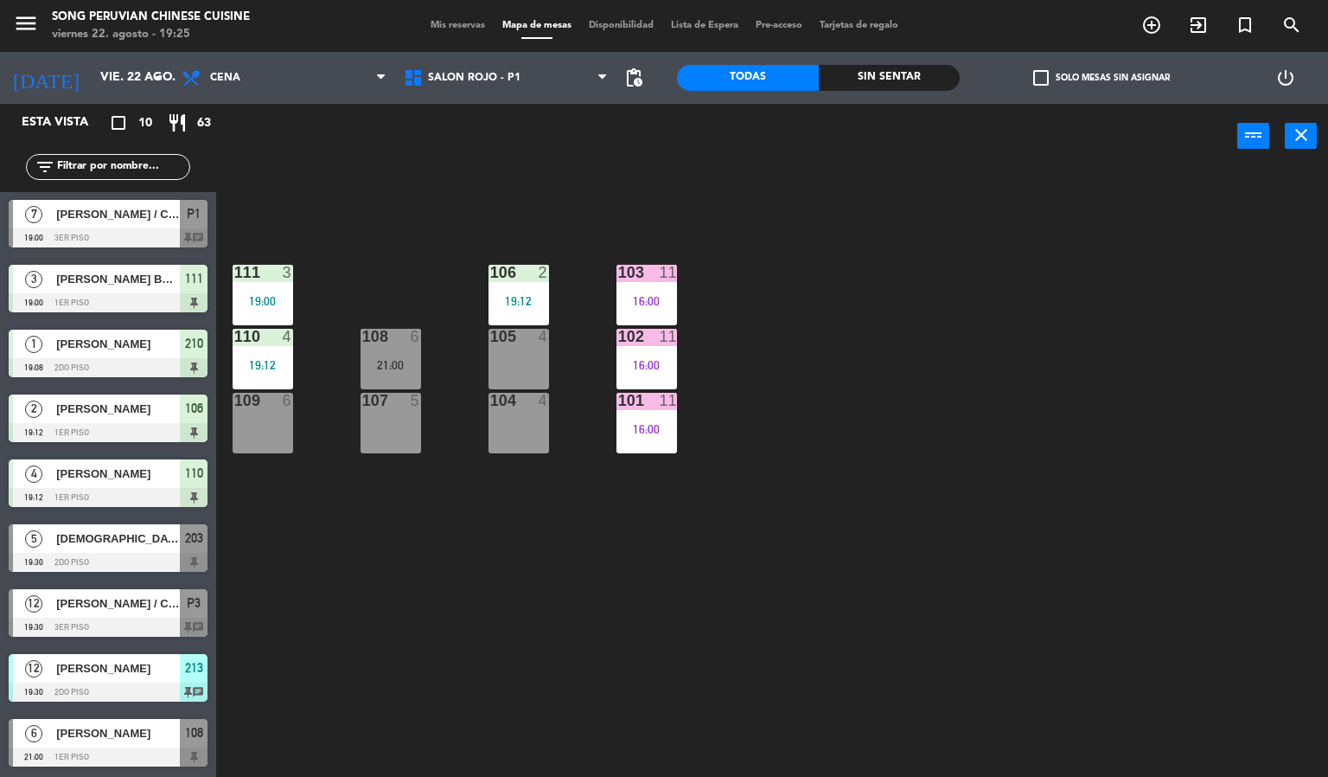
click at [408, 431] on div "107 5" at bounding box center [391, 423] width 61 height 61
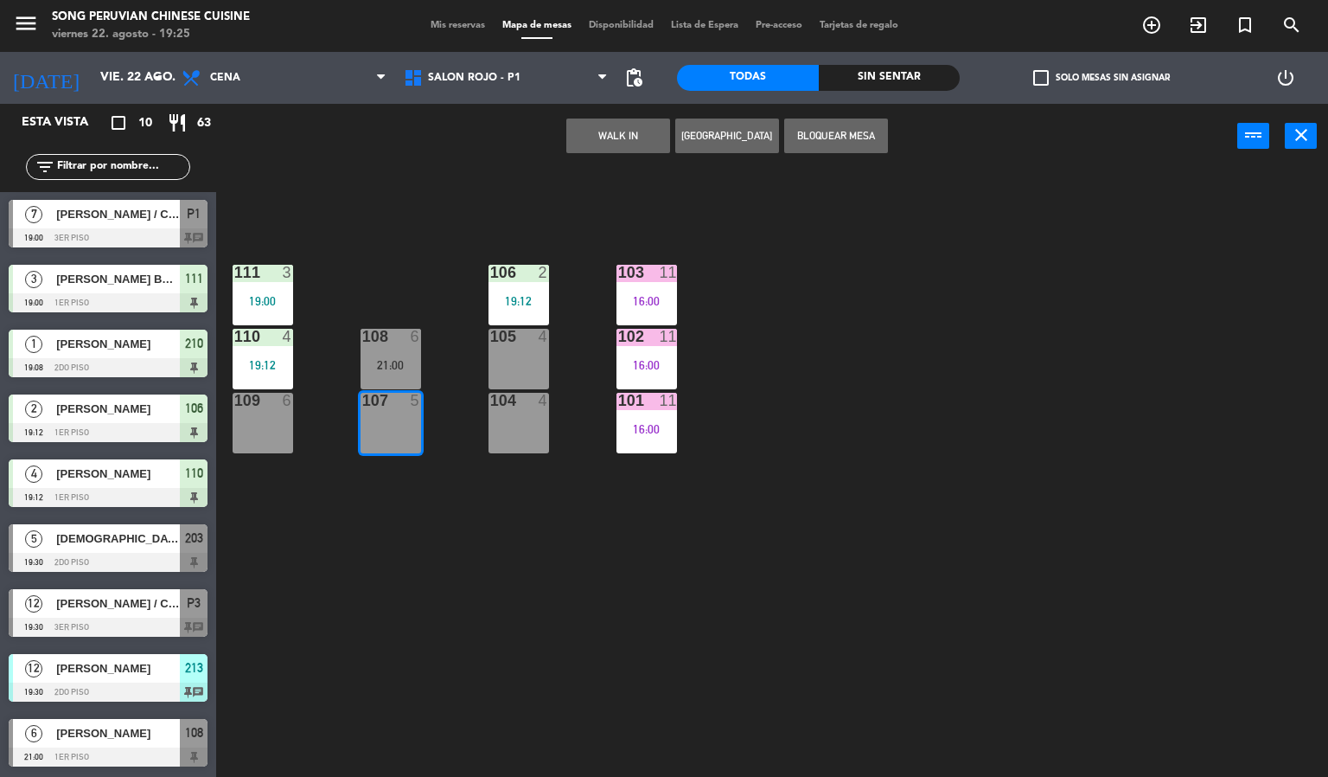
click at [511, 350] on div "105 4" at bounding box center [519, 359] width 61 height 61
click at [616, 135] on button "WALK IN" at bounding box center [618, 135] width 104 height 35
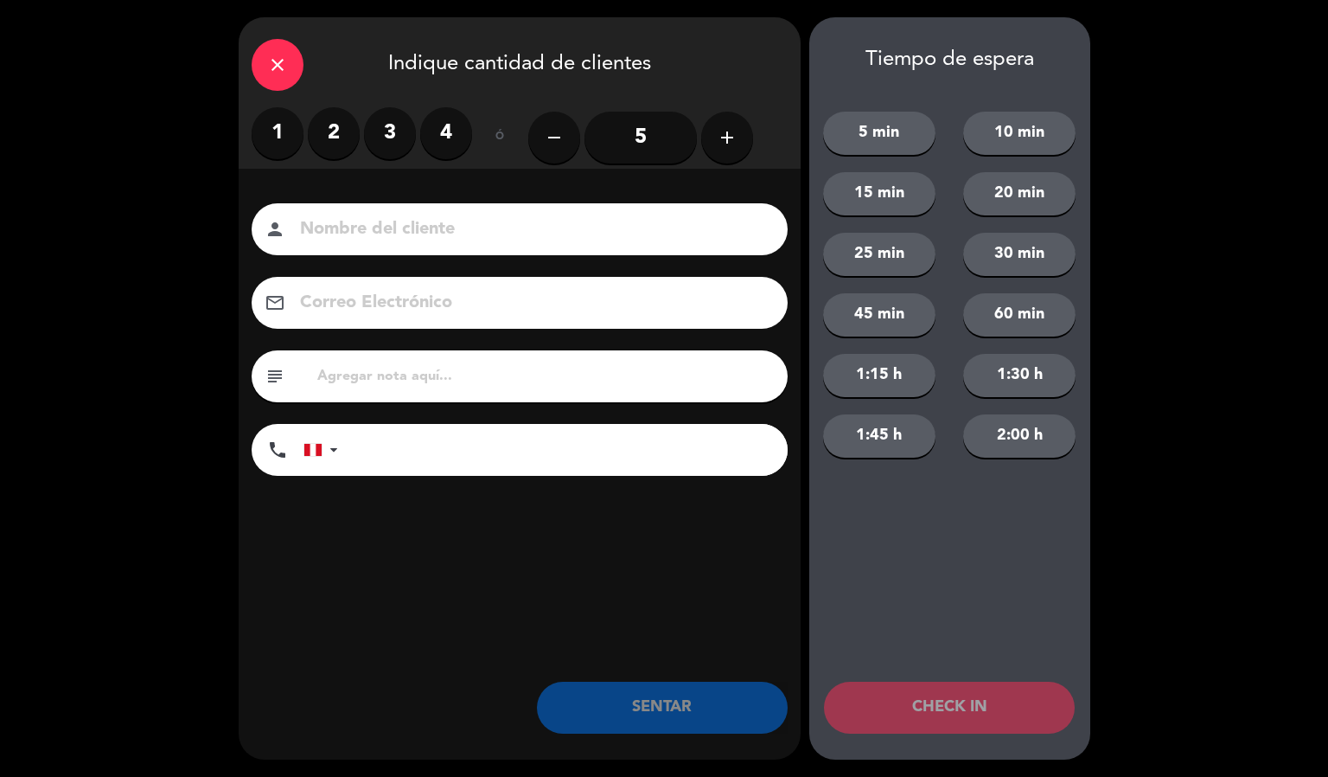
click at [439, 232] on input at bounding box center [531, 229] width 467 height 30
type input "[PERSON_NAME]"
click at [387, 131] on label "3" at bounding box center [390, 133] width 52 height 52
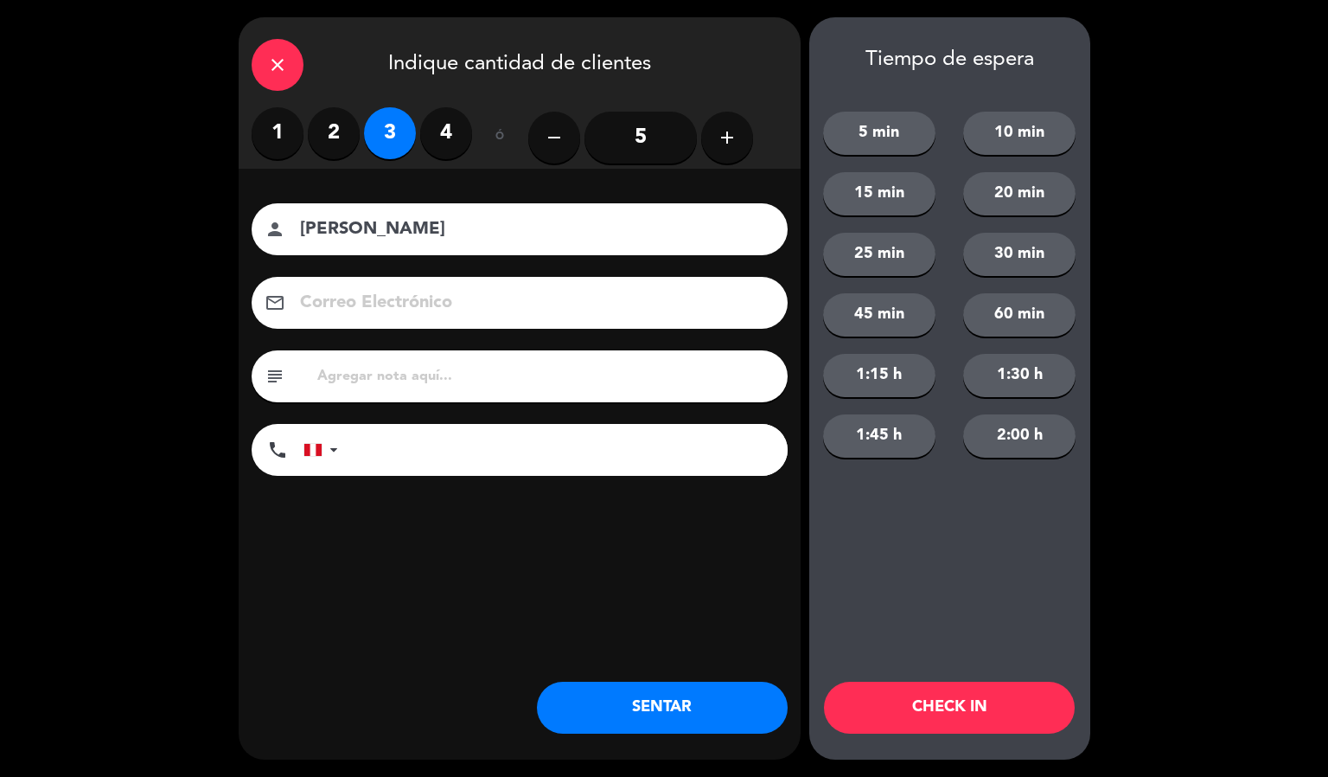
click at [683, 708] on button "SENTAR" at bounding box center [662, 707] width 251 height 52
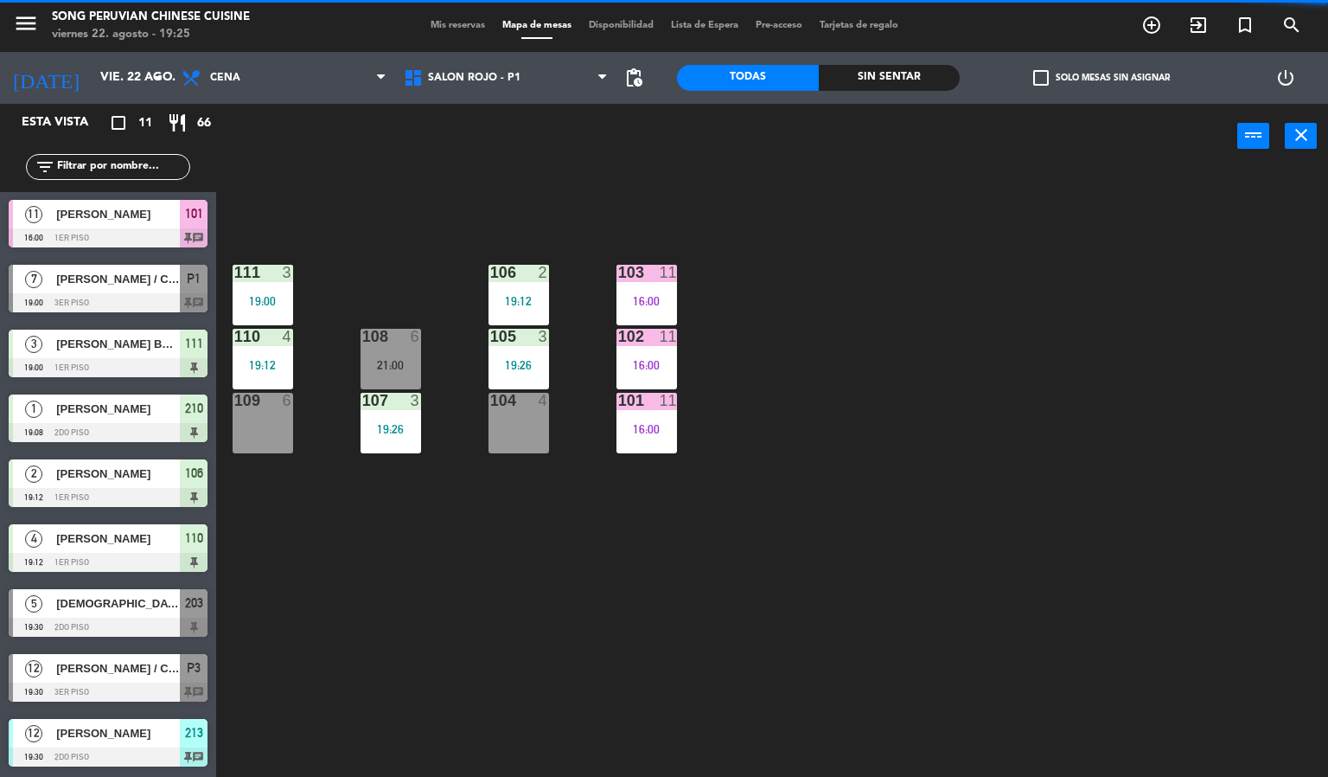
scroll to position [0, 0]
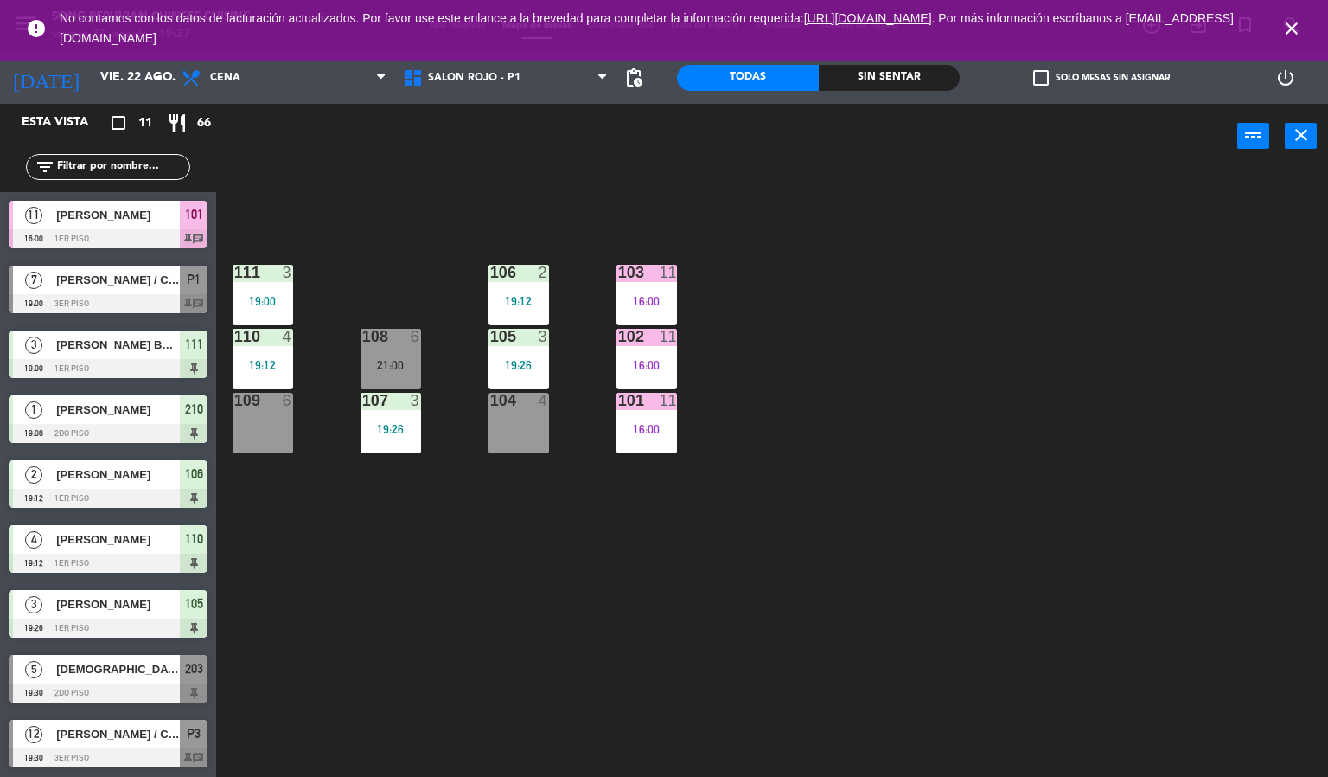
click at [1292, 29] on icon "close" at bounding box center [1292, 28] width 21 height 21
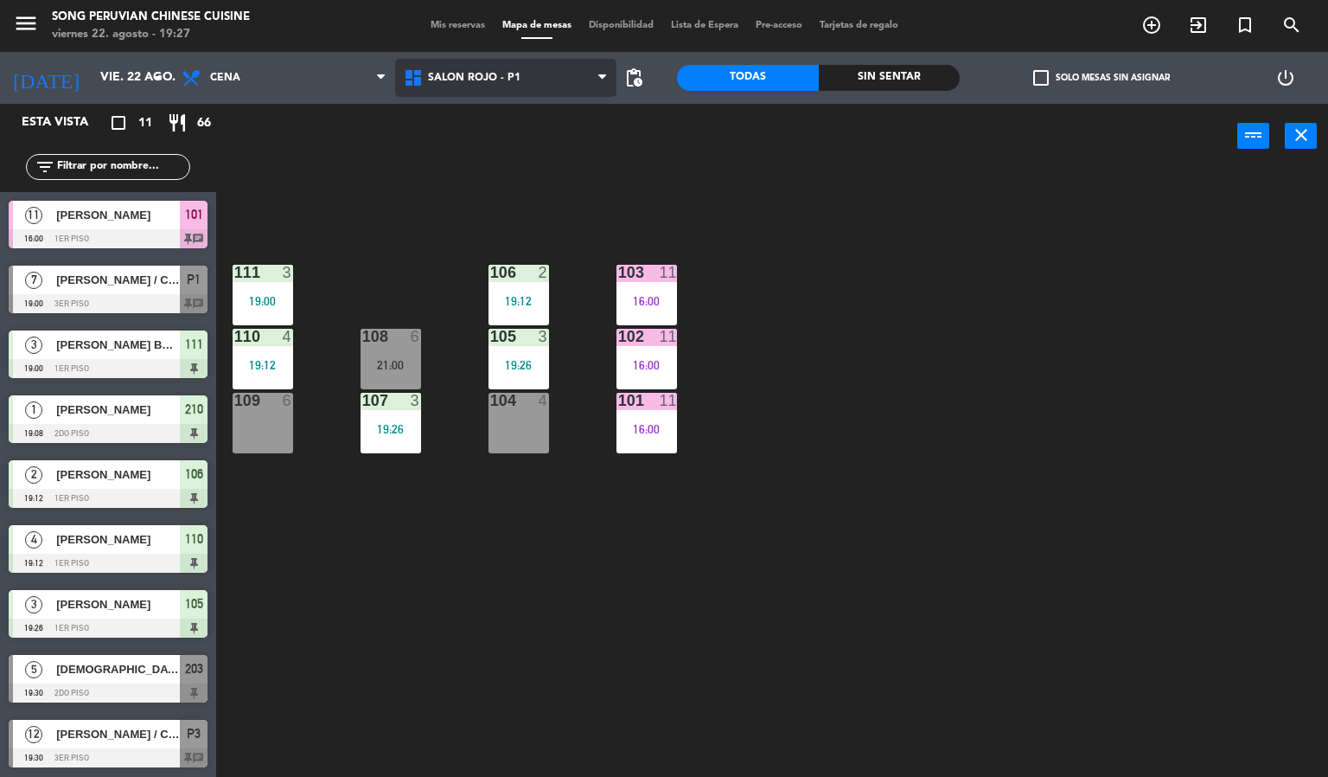
click at [546, 83] on span "SALON ROJO - P1" at bounding box center [506, 78] width 222 height 38
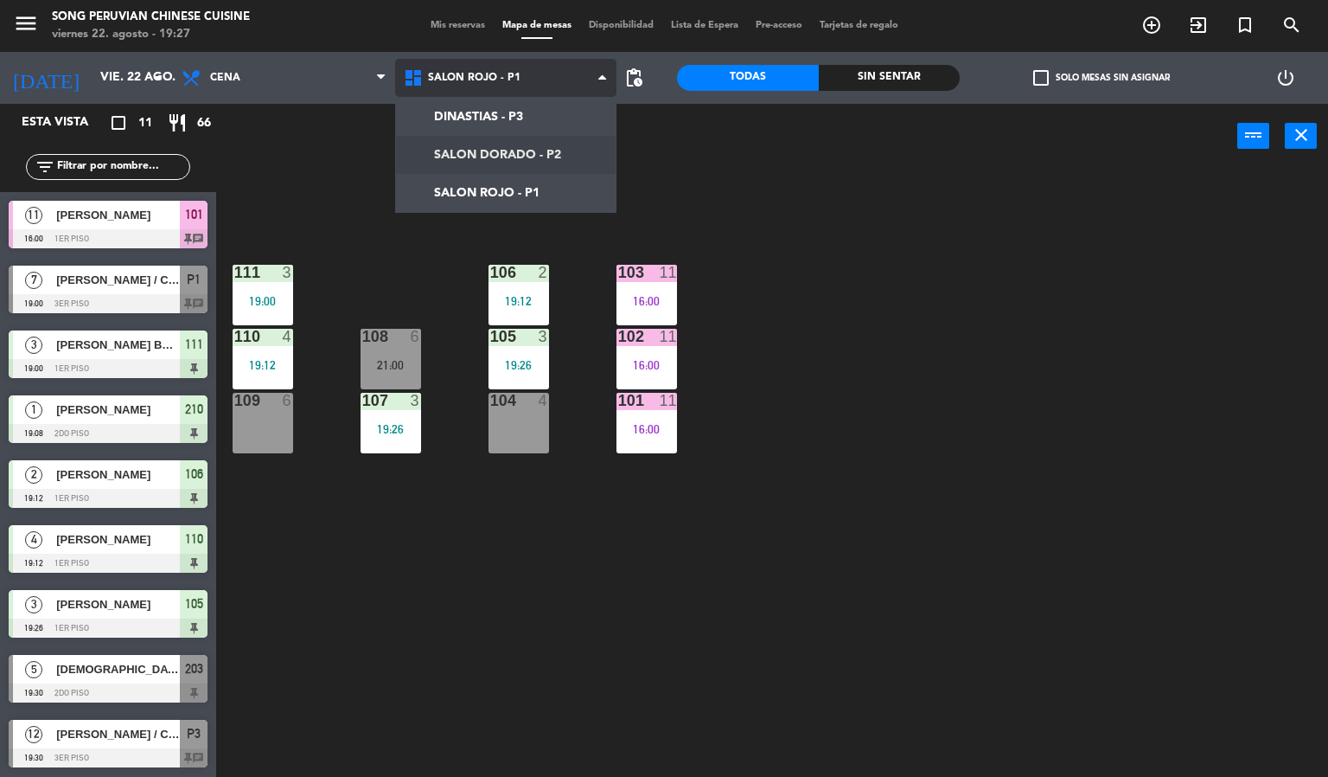
click at [555, 151] on ng-component "menu Song Peruvian Chinese Cuisine [DATE] 22. agosto - 19:27 Mis reservas Mapa …" at bounding box center [664, 388] width 1328 height 777
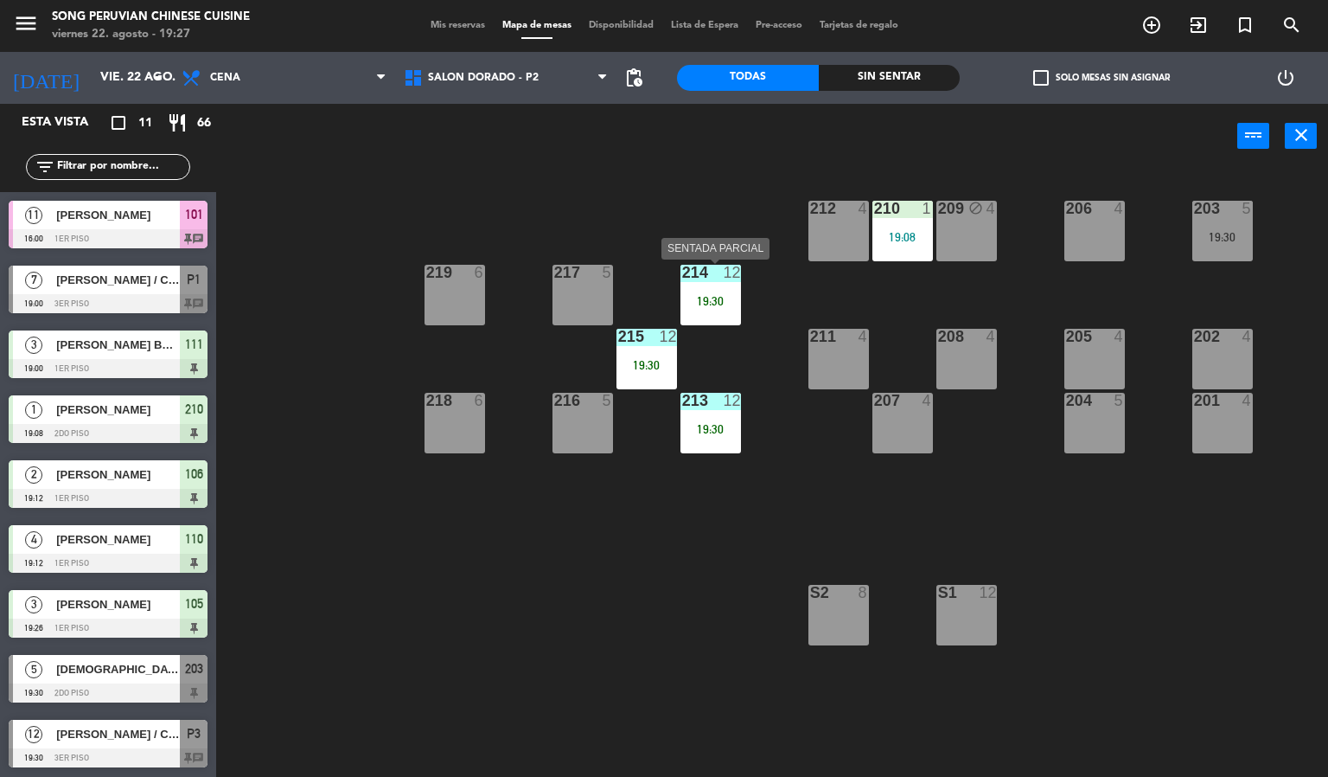
click at [716, 304] on div "19:30" at bounding box center [711, 301] width 61 height 12
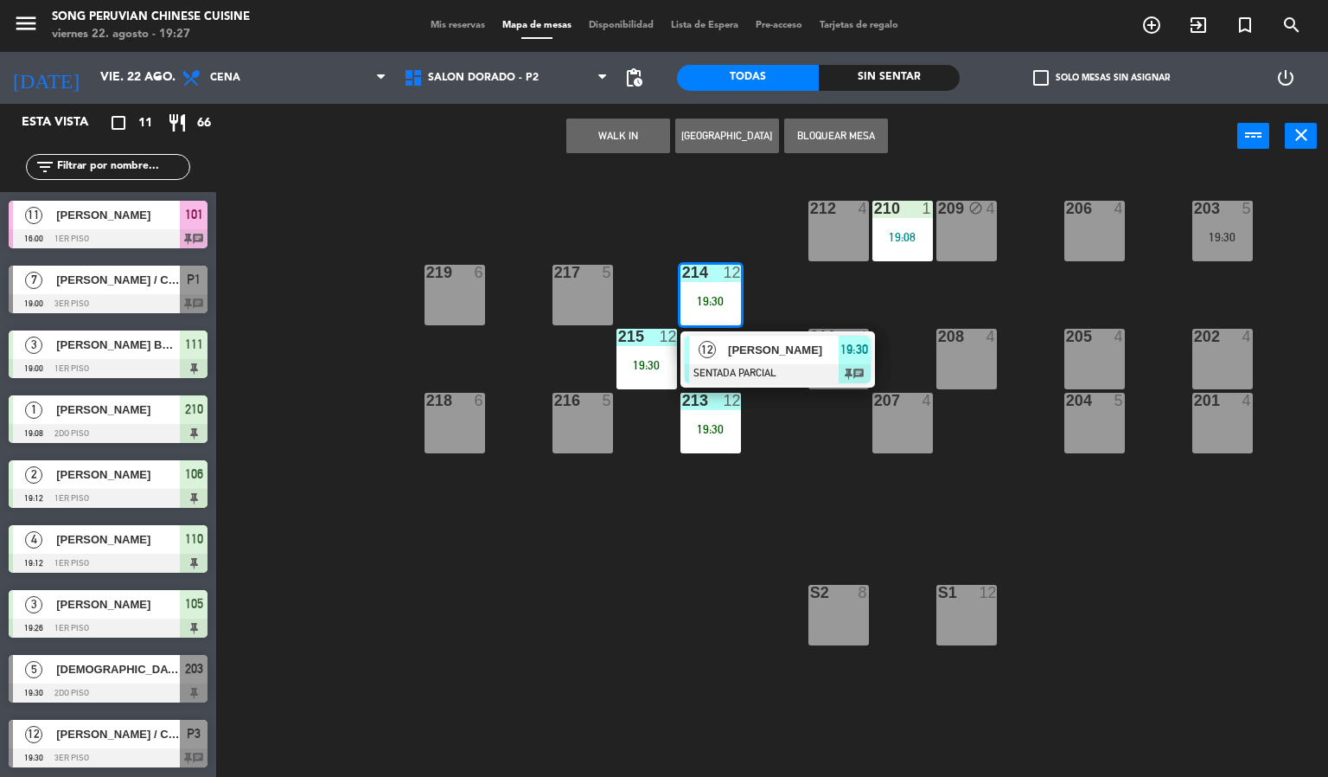
click at [763, 364] on div at bounding box center [778, 373] width 186 height 19
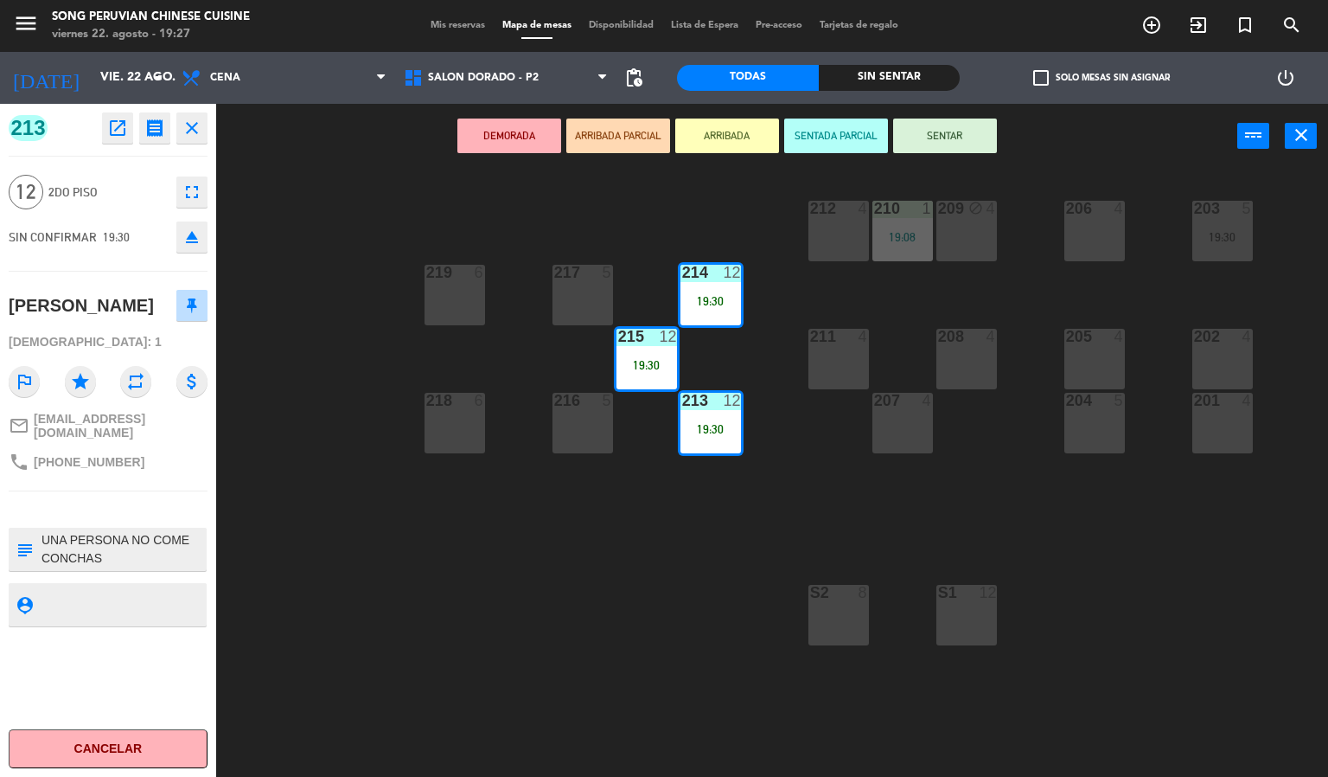
click at [989, 128] on button "SENTAR" at bounding box center [945, 135] width 104 height 35
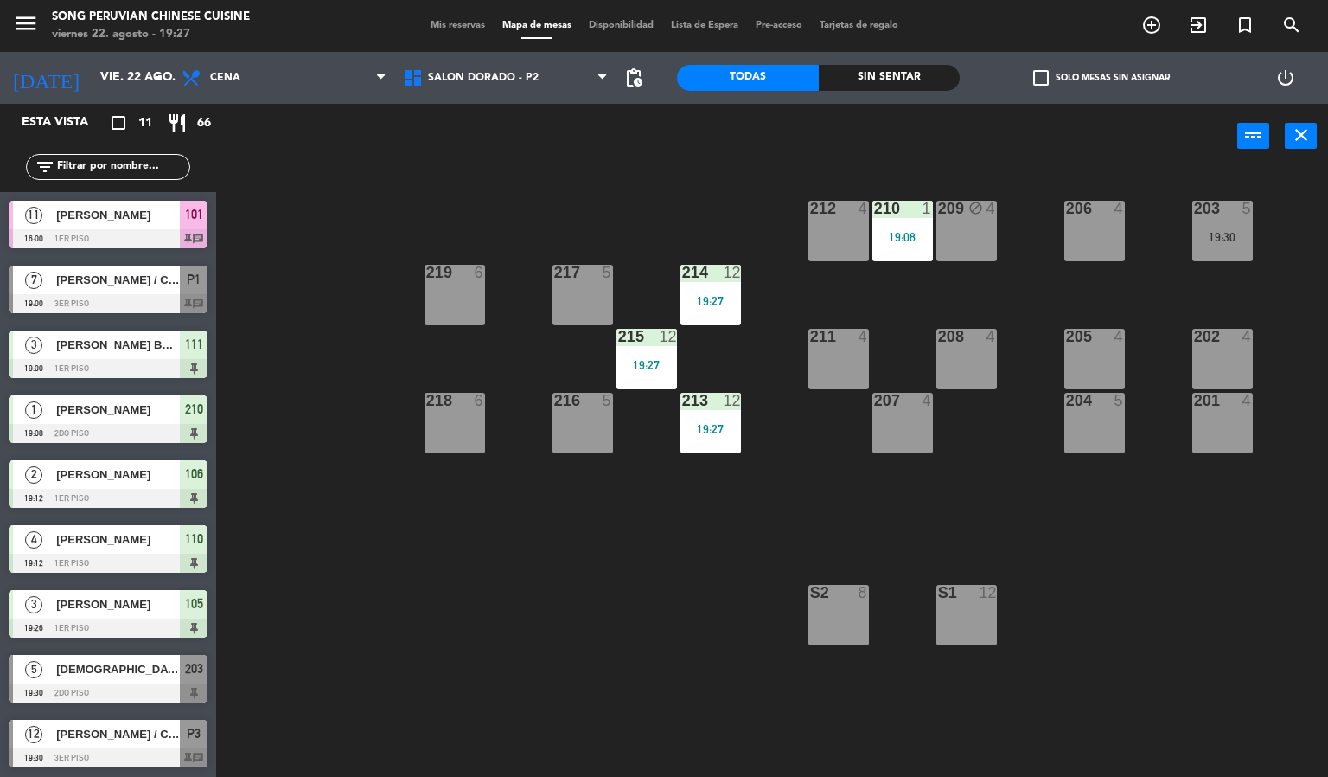
scroll to position [127, 0]
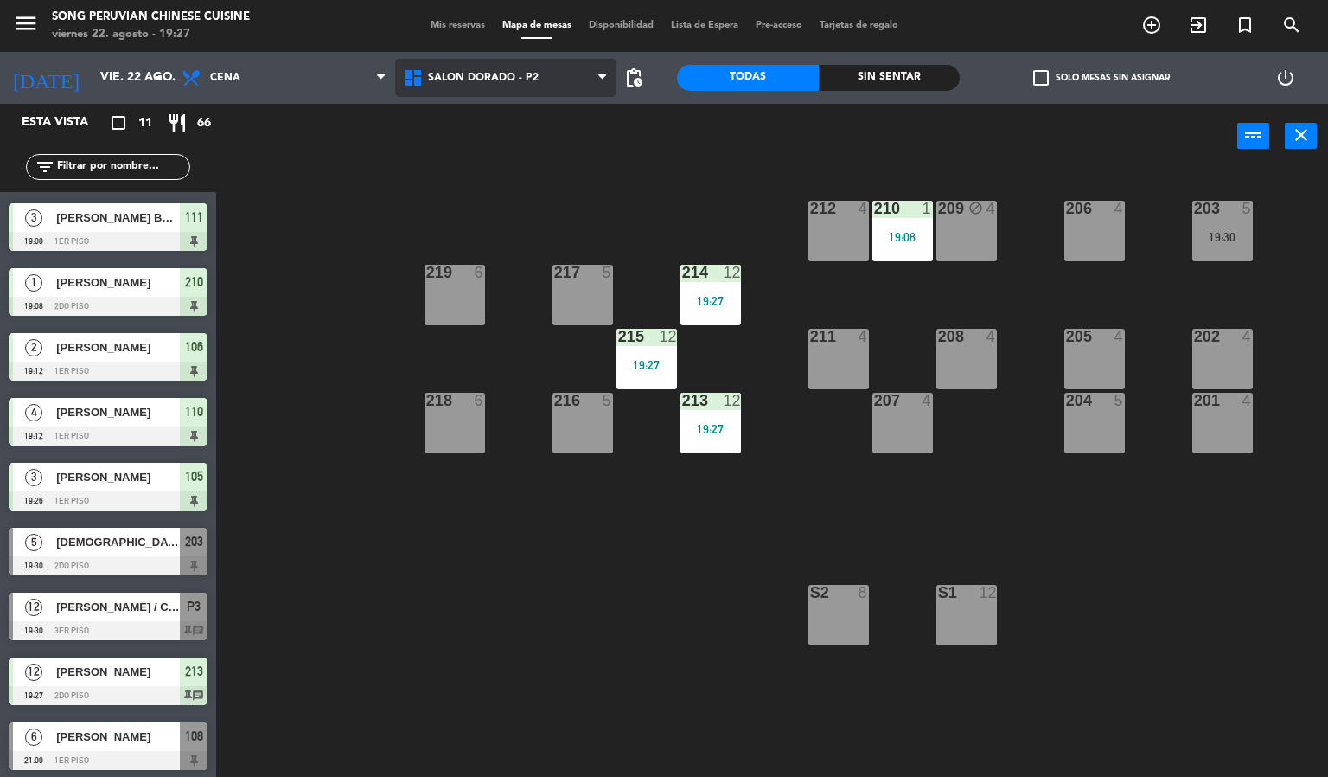
drag, startPoint x: 537, startPoint y: 74, endPoint x: 542, endPoint y: 125, distance: 52.1
click at [538, 74] on span "SALON DORADO - P2" at bounding box center [506, 78] width 222 height 38
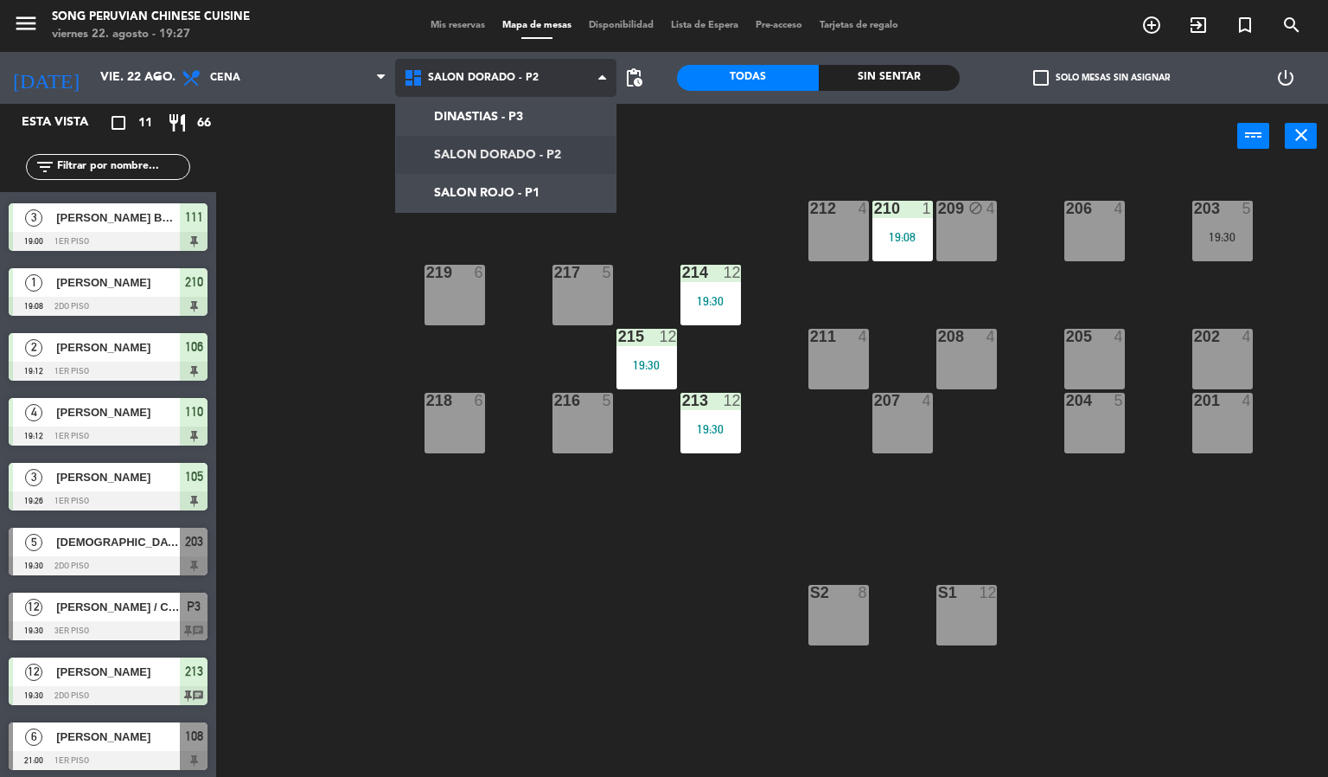
click at [538, 149] on ng-component "menu Song Peruvian Chinese Cuisine [DATE] 22. agosto - 19:27 Mis reservas Mapa …" at bounding box center [664, 388] width 1328 height 777
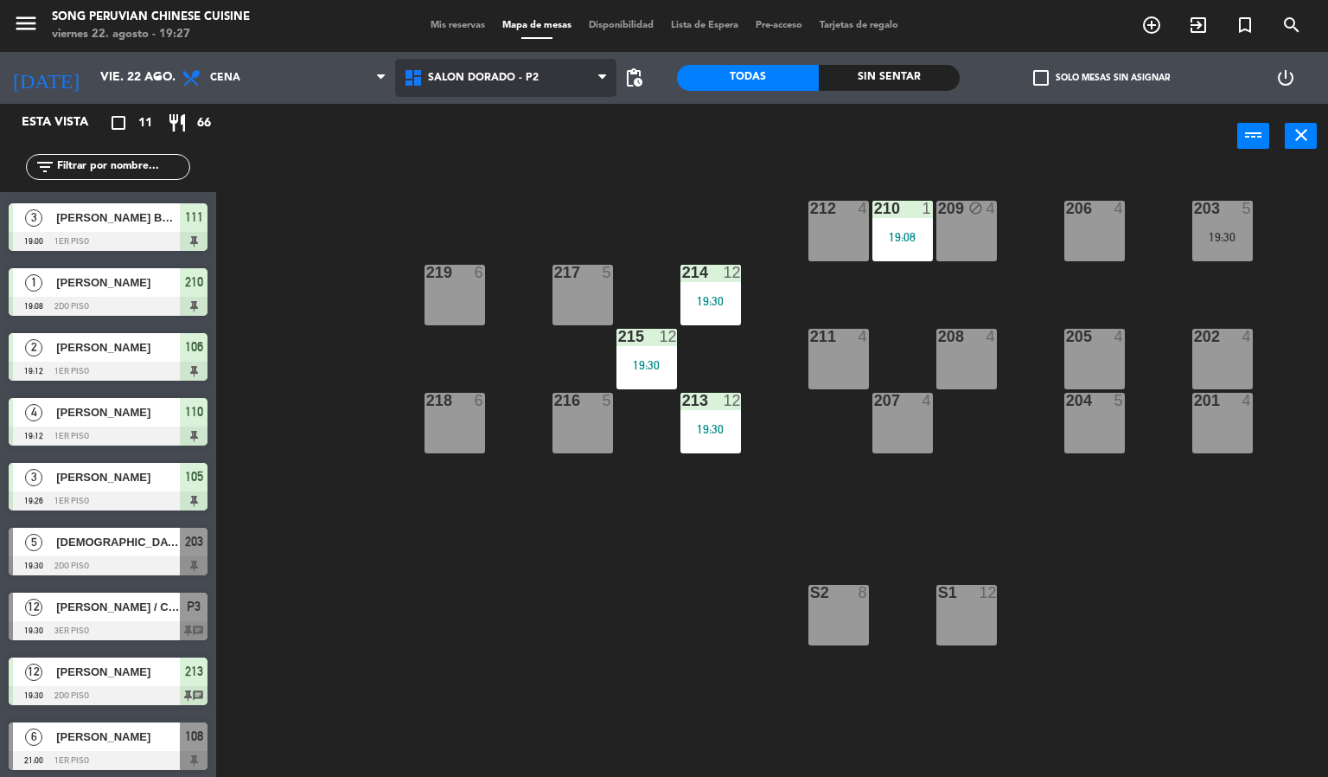
click at [546, 91] on span "SALON DORADO - P2" at bounding box center [506, 78] width 222 height 38
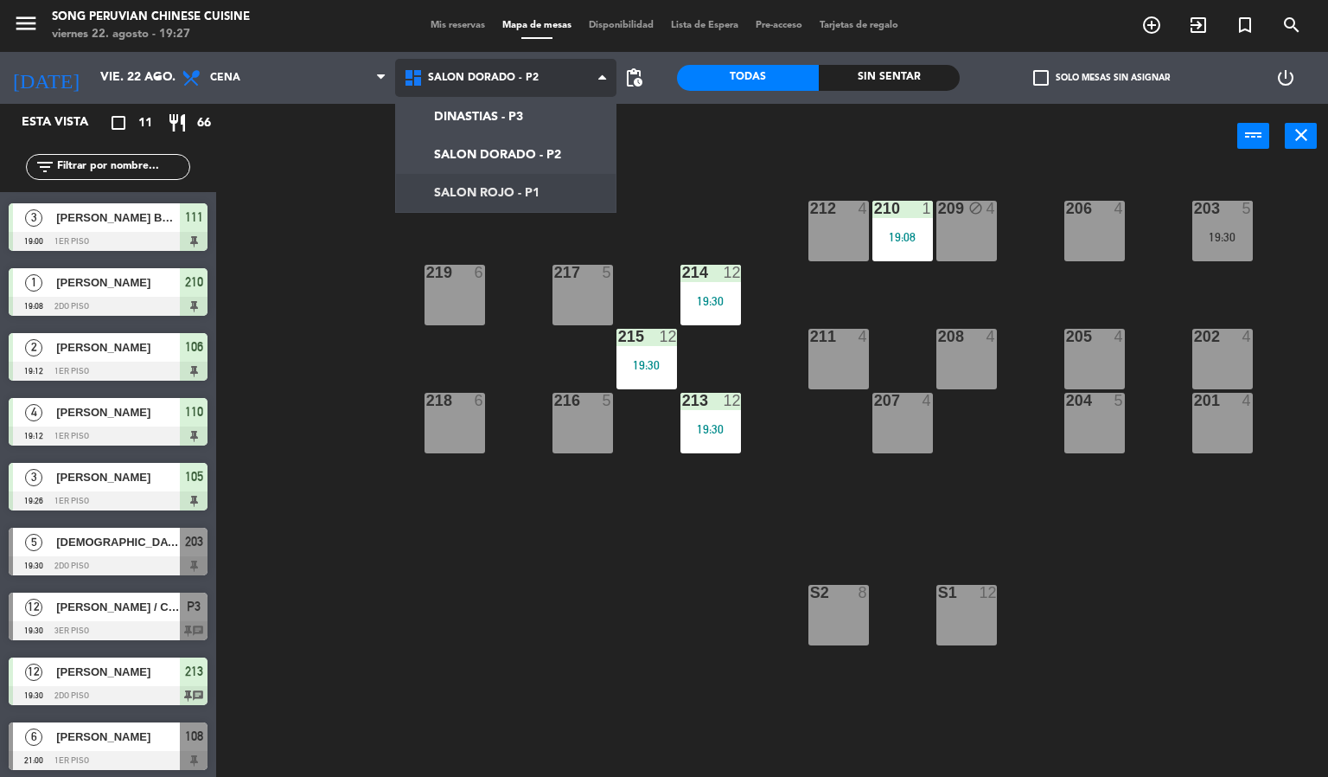
click at [545, 185] on ng-component "menu Song Peruvian Chinese Cuisine [DATE] 22. agosto - 19:27 Mis reservas Mapa …" at bounding box center [664, 388] width 1328 height 777
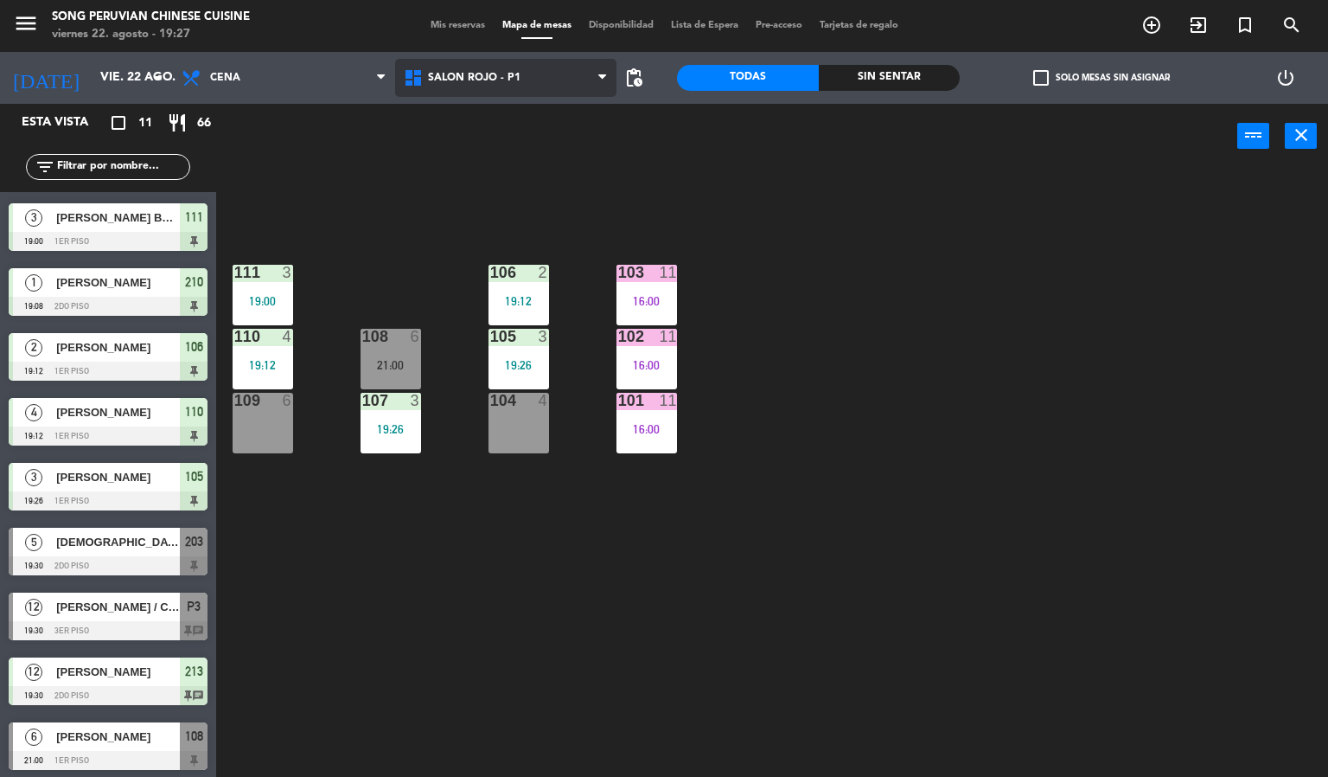
click at [545, 68] on span "SALON ROJO - P1" at bounding box center [506, 78] width 222 height 38
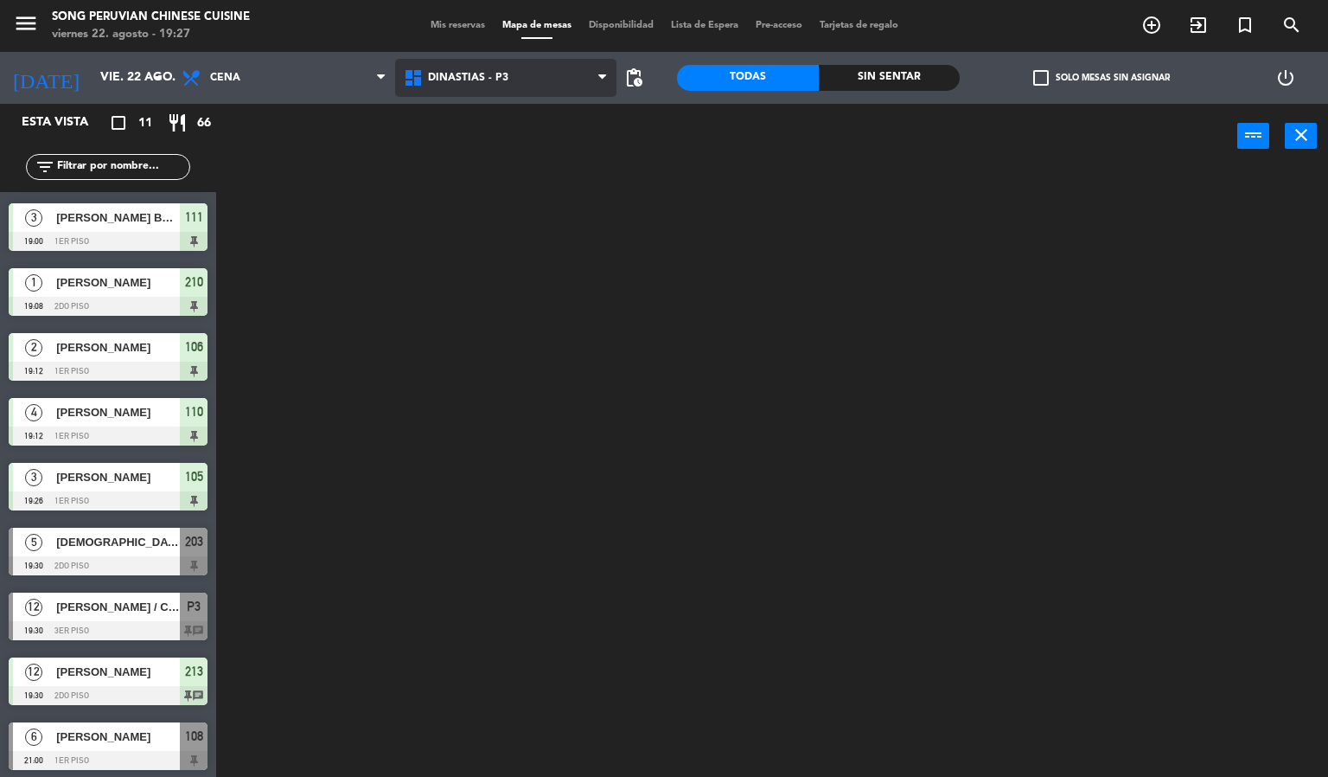
click at [529, 118] on ng-component "menu Song Peruvian Chinese Cuisine [DATE] 22. agosto - 19:27 Mis reservas Mapa …" at bounding box center [664, 388] width 1328 height 777
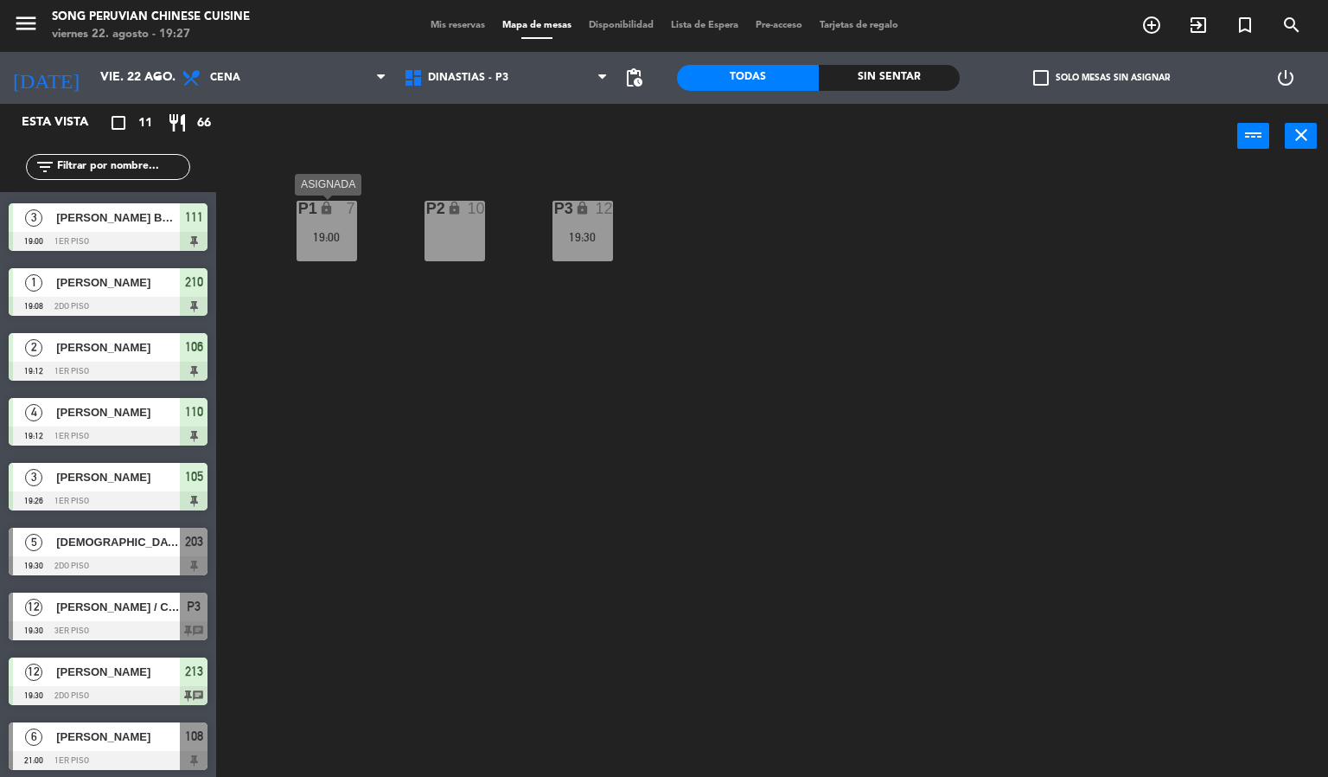
click at [335, 228] on div "P1 lock 7 19:00" at bounding box center [327, 231] width 61 height 61
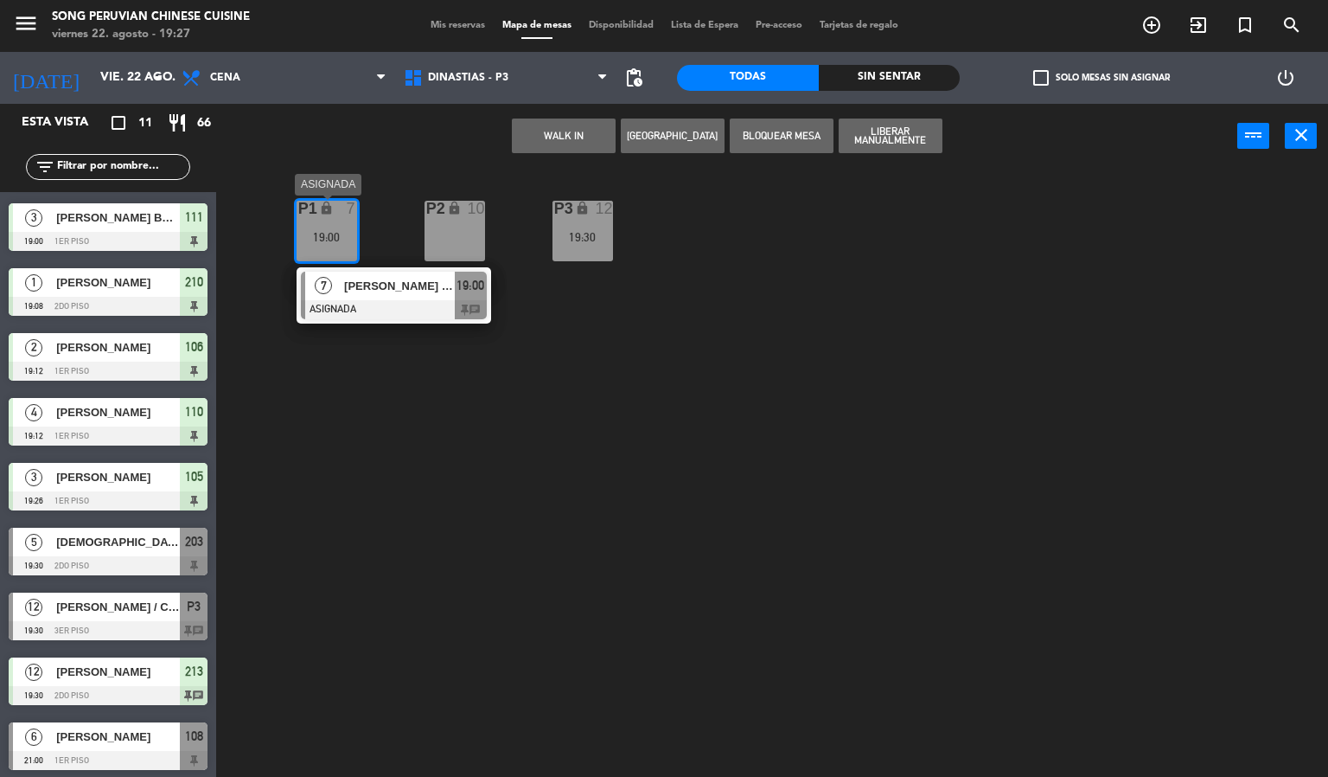
click at [374, 280] on span "[PERSON_NAME] / CHEF [PERSON_NAME]" at bounding box center [399, 286] width 111 height 18
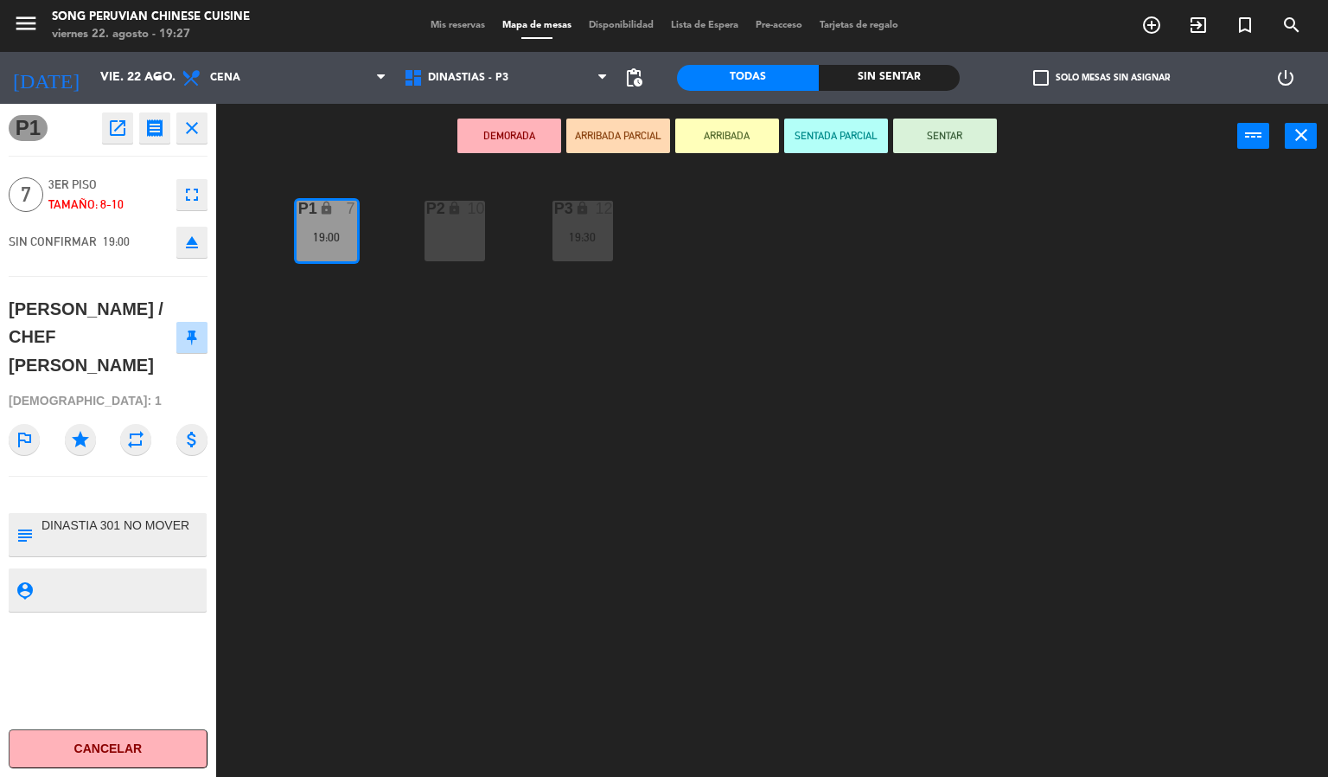
click at [929, 144] on button "SENTAR" at bounding box center [945, 135] width 104 height 35
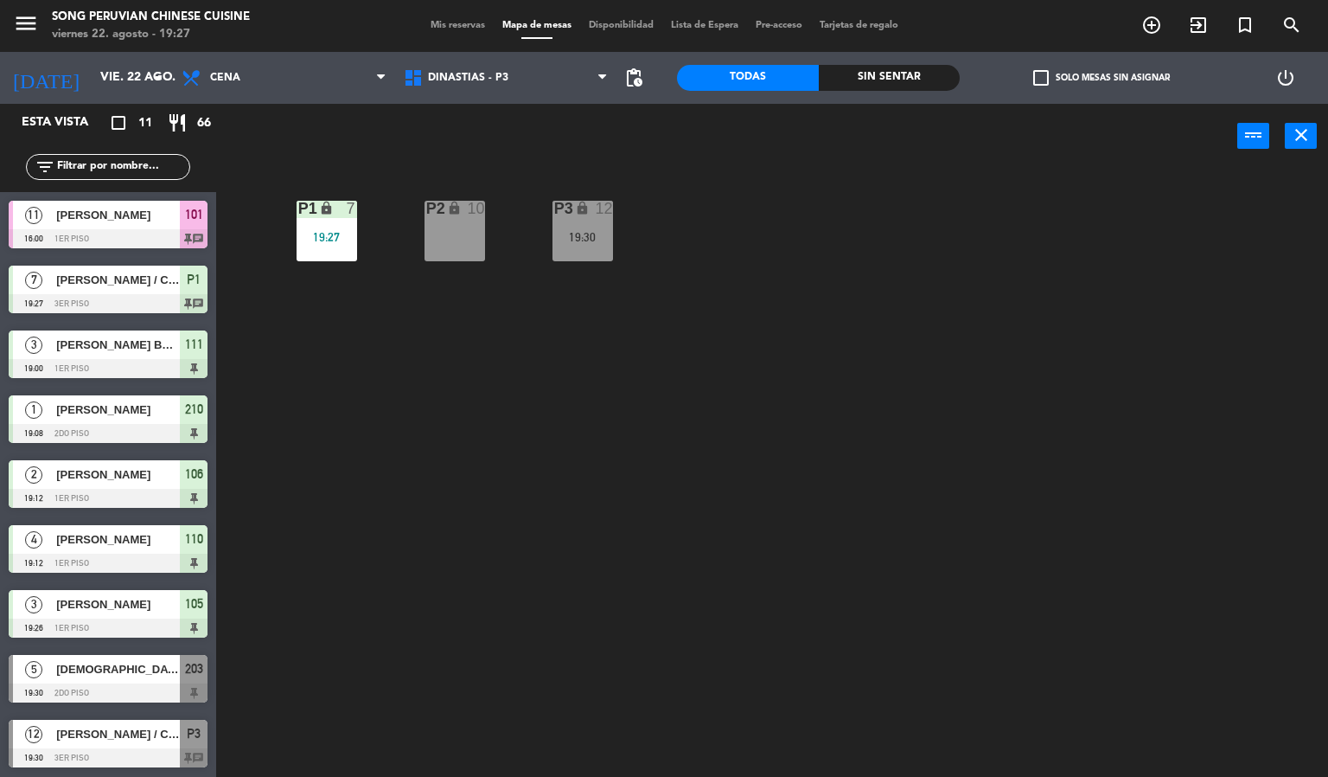
click at [598, 240] on div "19:30" at bounding box center [583, 237] width 61 height 12
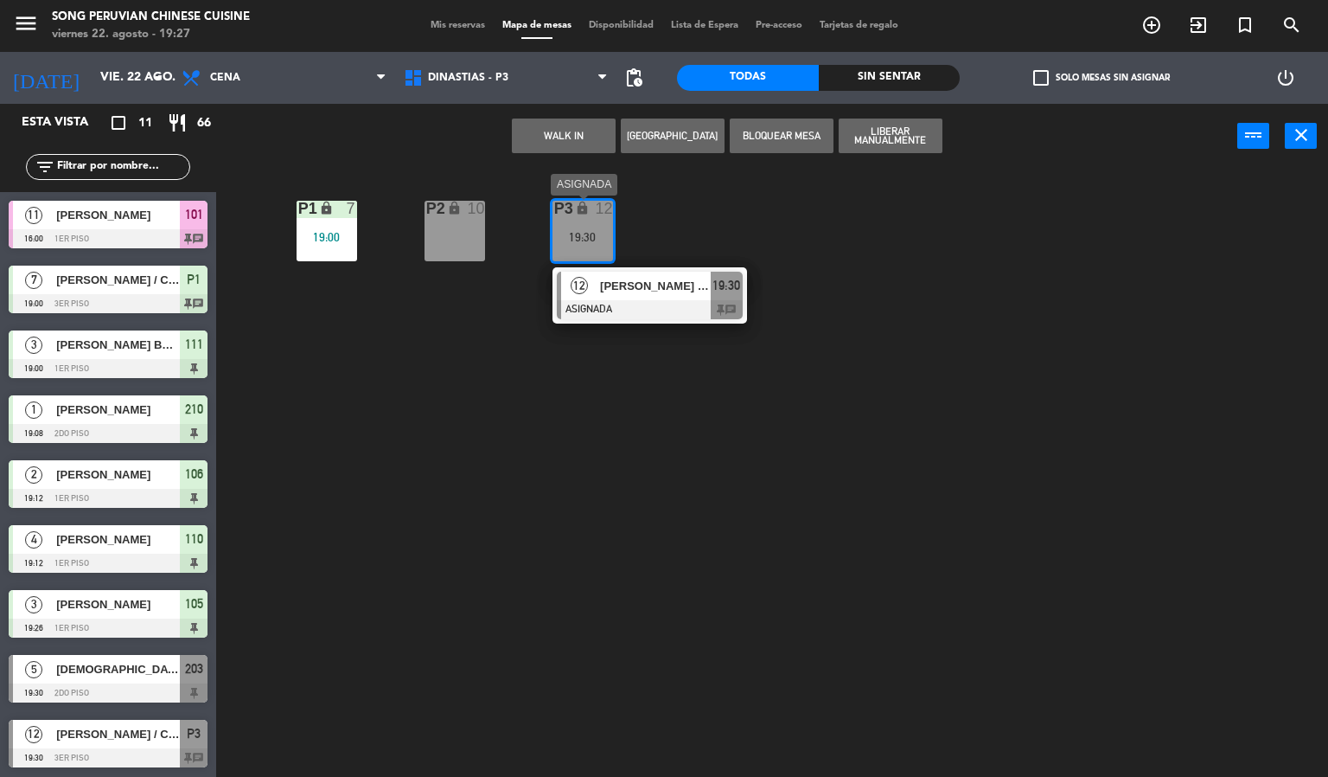
click at [623, 288] on span "[PERSON_NAME] / CHEF [PERSON_NAME]" at bounding box center [655, 286] width 111 height 18
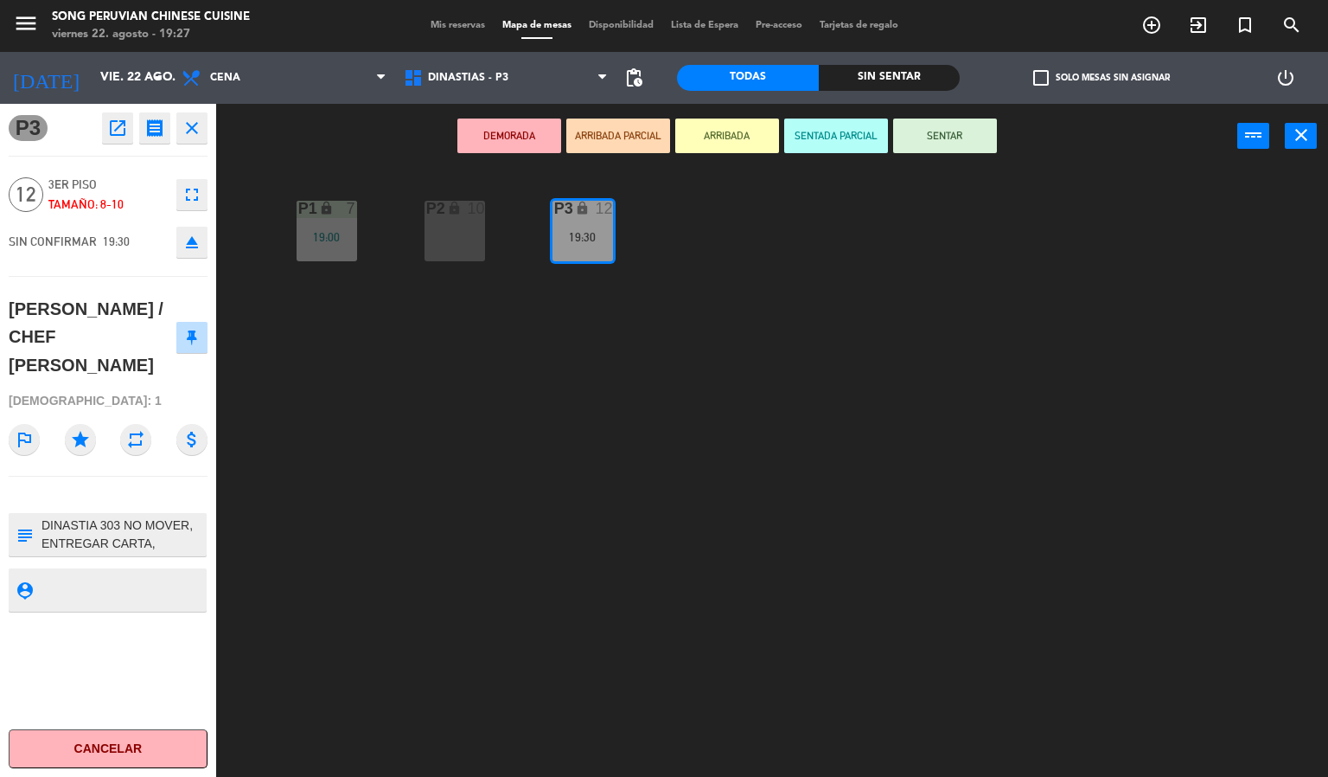
click at [955, 133] on button "SENTAR" at bounding box center [945, 135] width 104 height 35
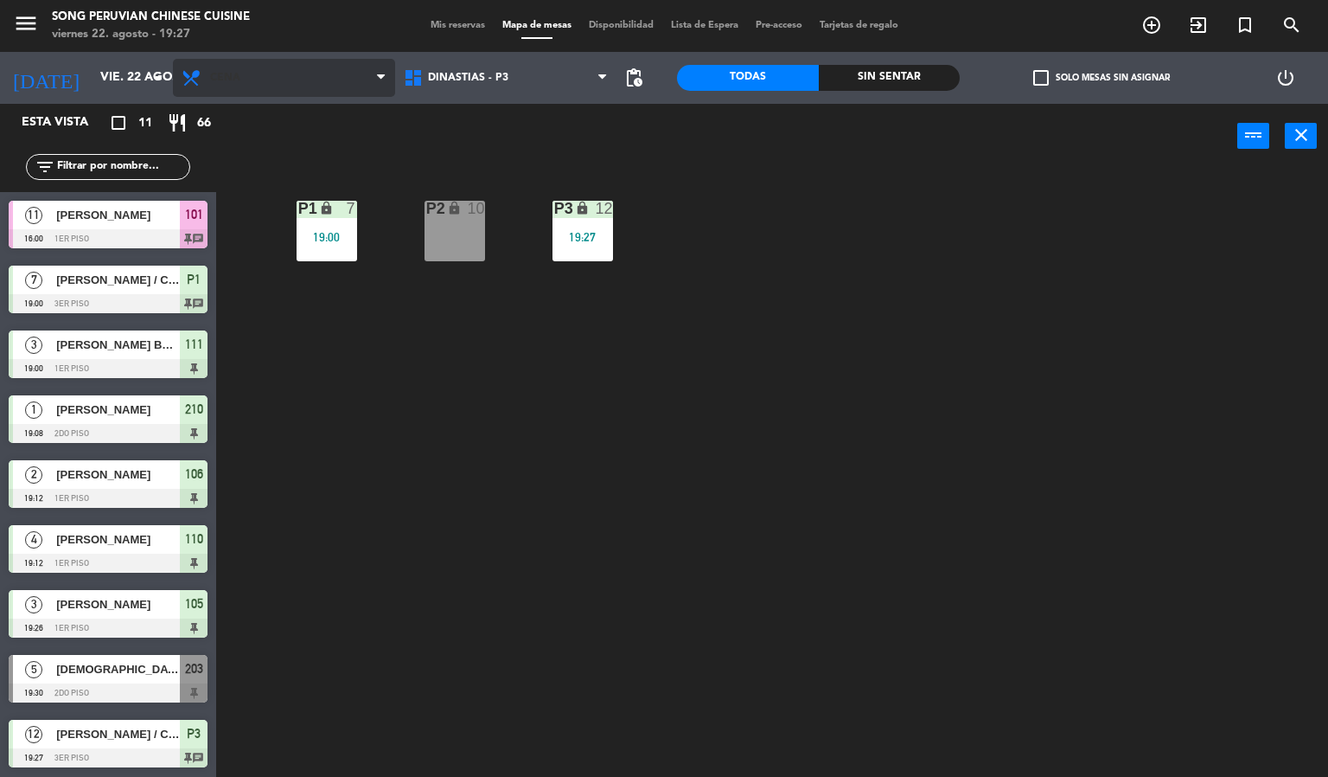
scroll to position [62, 0]
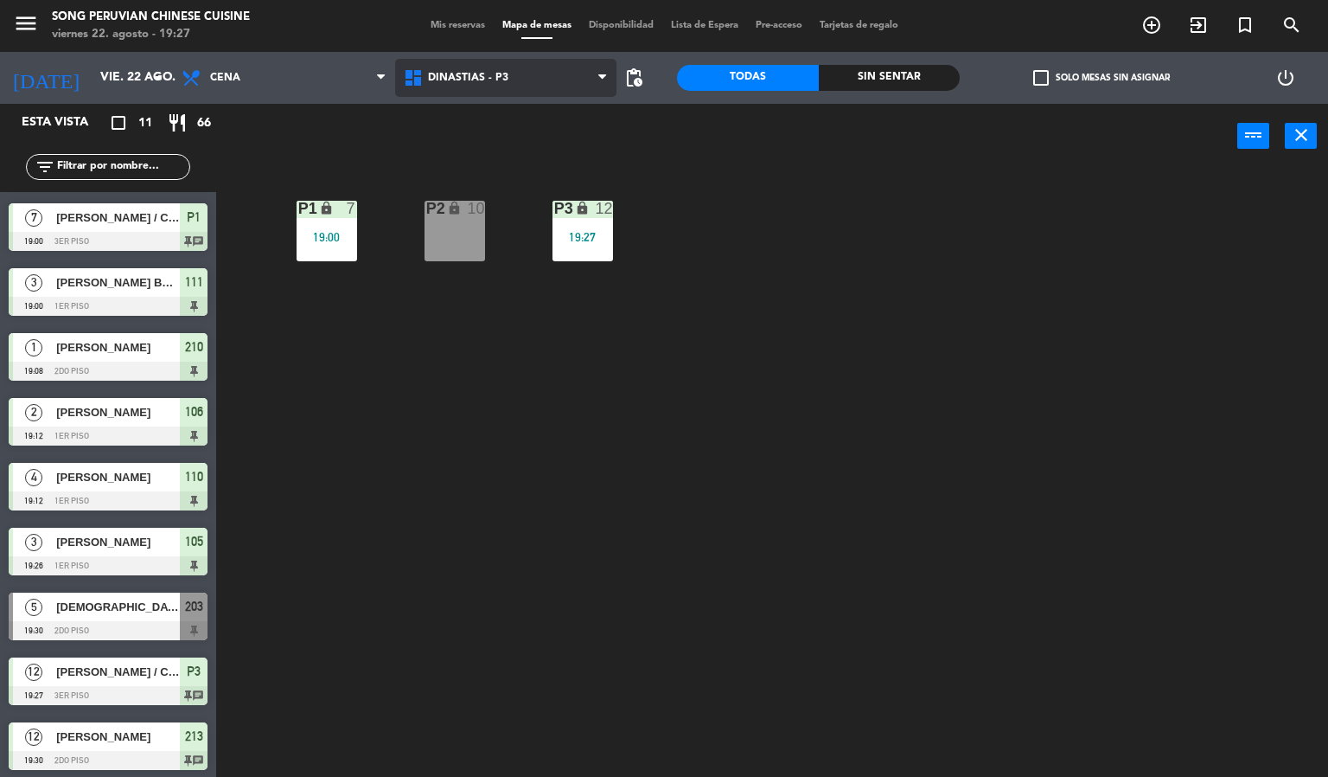
click at [454, 68] on span "DINASTIAS - P3" at bounding box center [506, 78] width 222 height 38
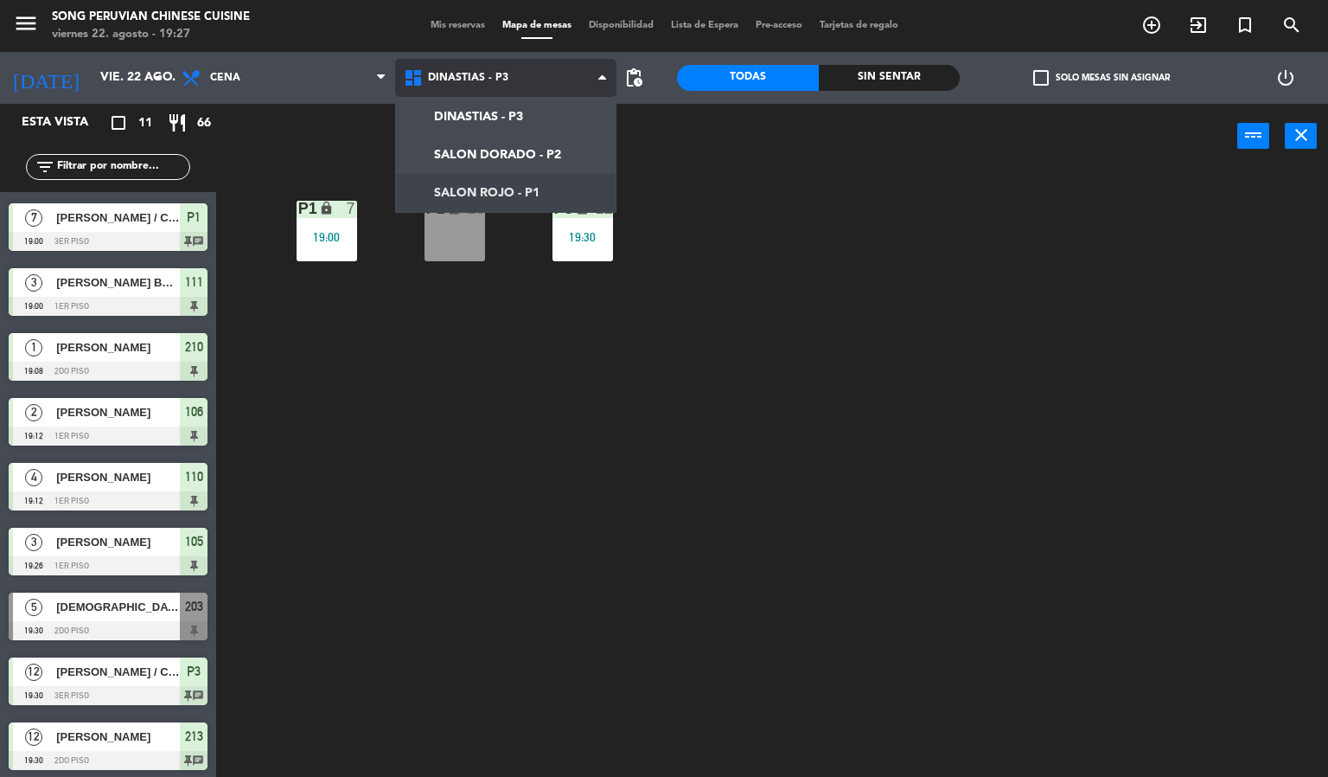
click at [462, 189] on ng-component "menu Song Peruvian Chinese Cuisine [DATE] 22. agosto - 19:27 Mis reservas Mapa …" at bounding box center [664, 388] width 1328 height 777
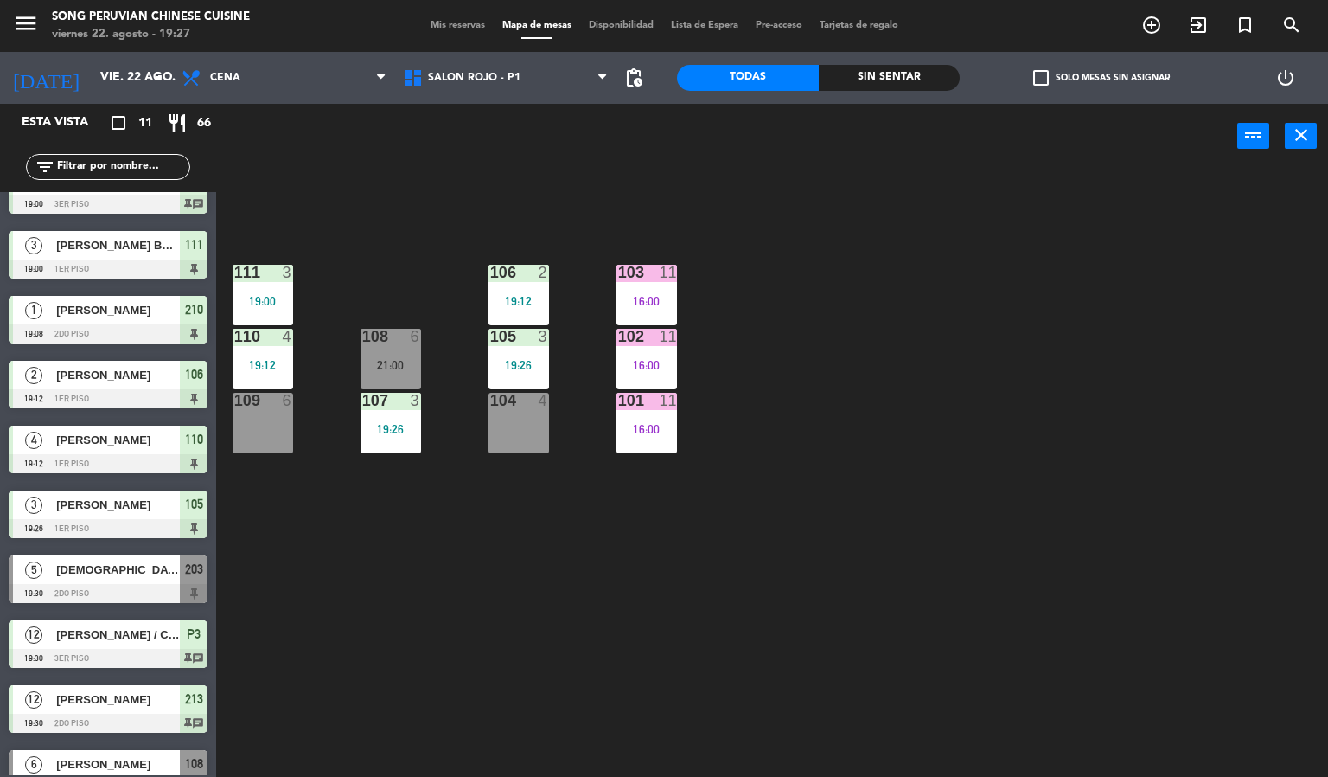
scroll to position [131, 0]
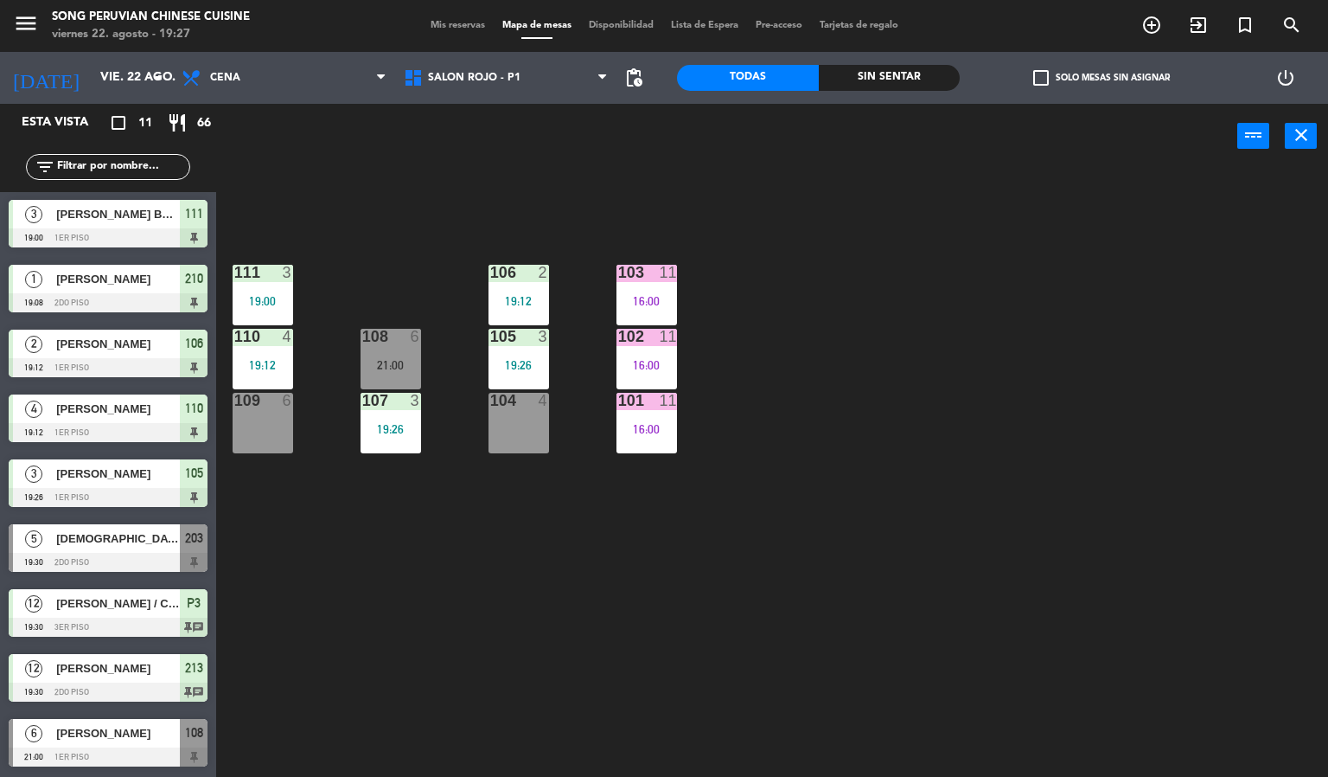
click at [133, 553] on div at bounding box center [108, 562] width 199 height 19
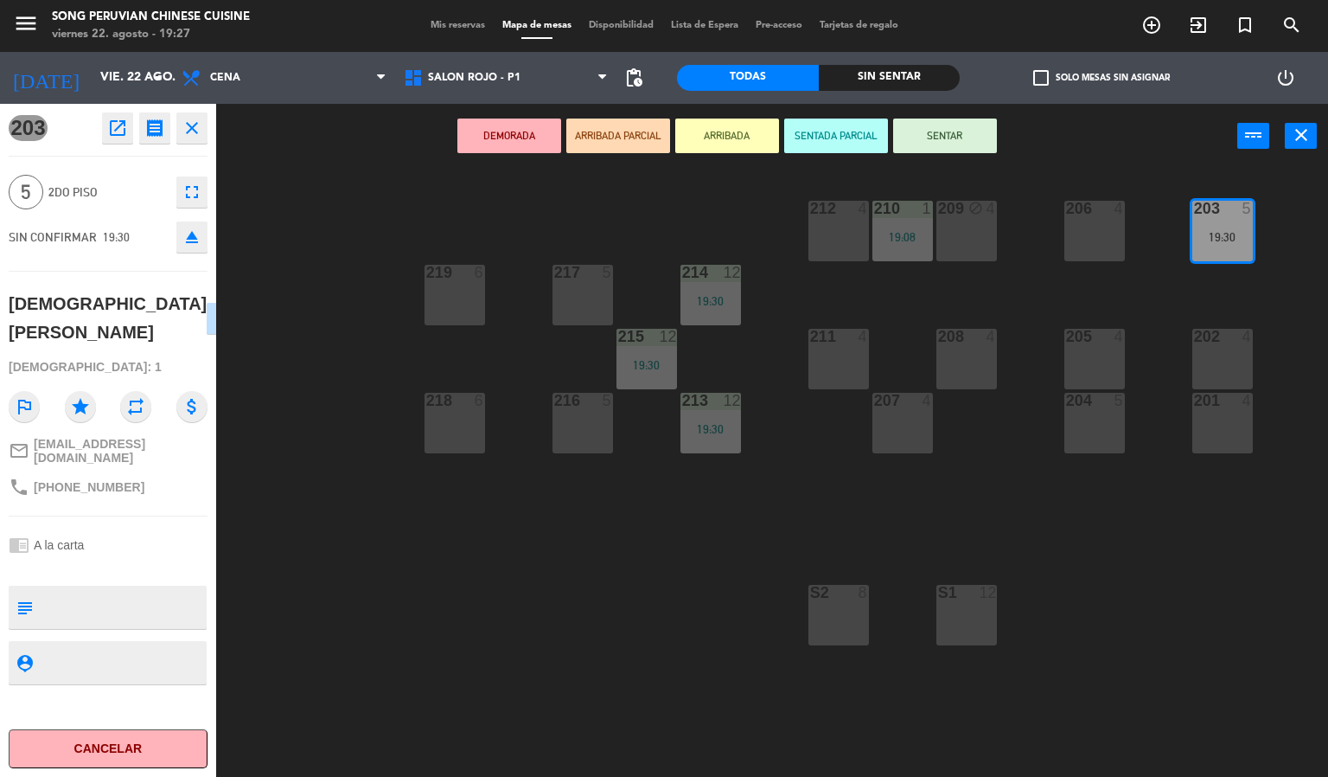
click at [822, 141] on button "SENTADA PARCIAL" at bounding box center [836, 135] width 104 height 35
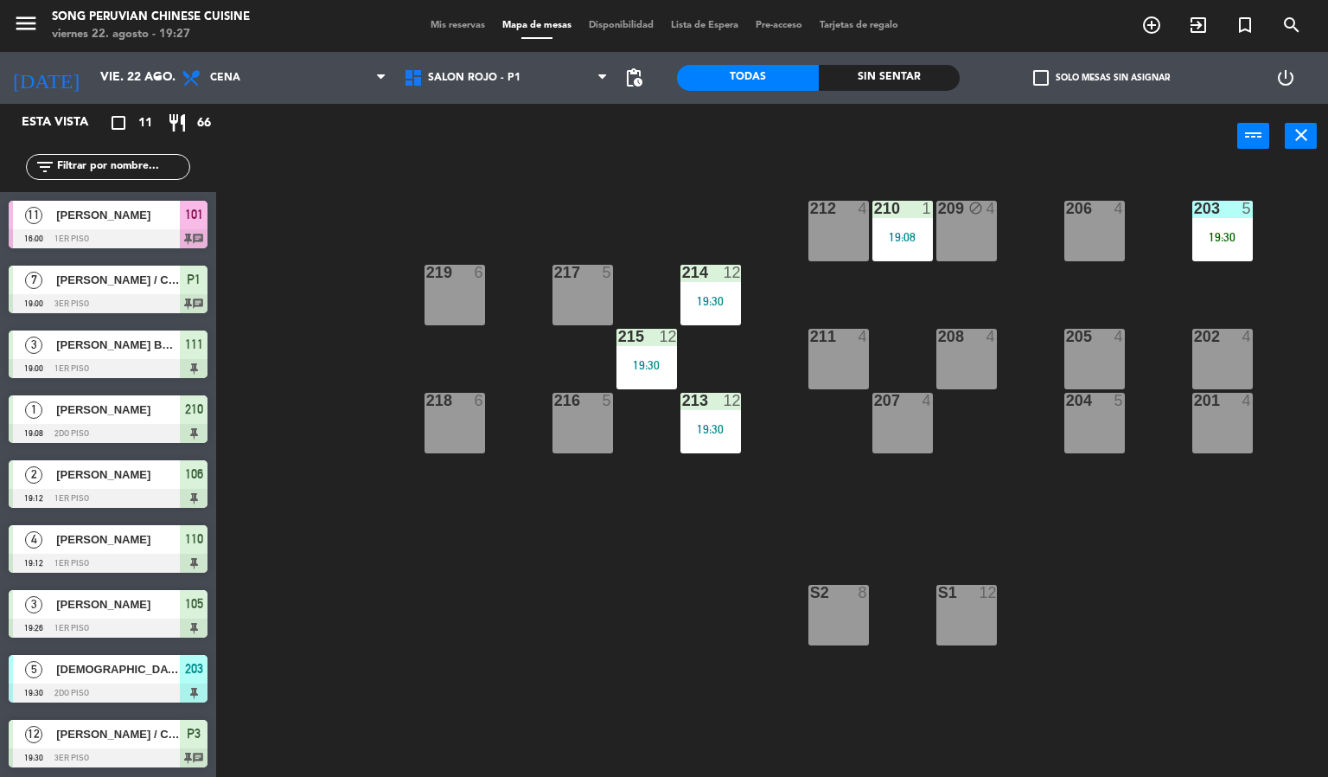
click at [1022, 172] on div "203 5 19:30 206 4 210 1 19:08 212 4 209 block 4 214 12 19:30 217 5 219 6 202 4 …" at bounding box center [778, 474] width 1099 height 608
click at [1238, 231] on div "19:30" at bounding box center [1223, 237] width 61 height 12
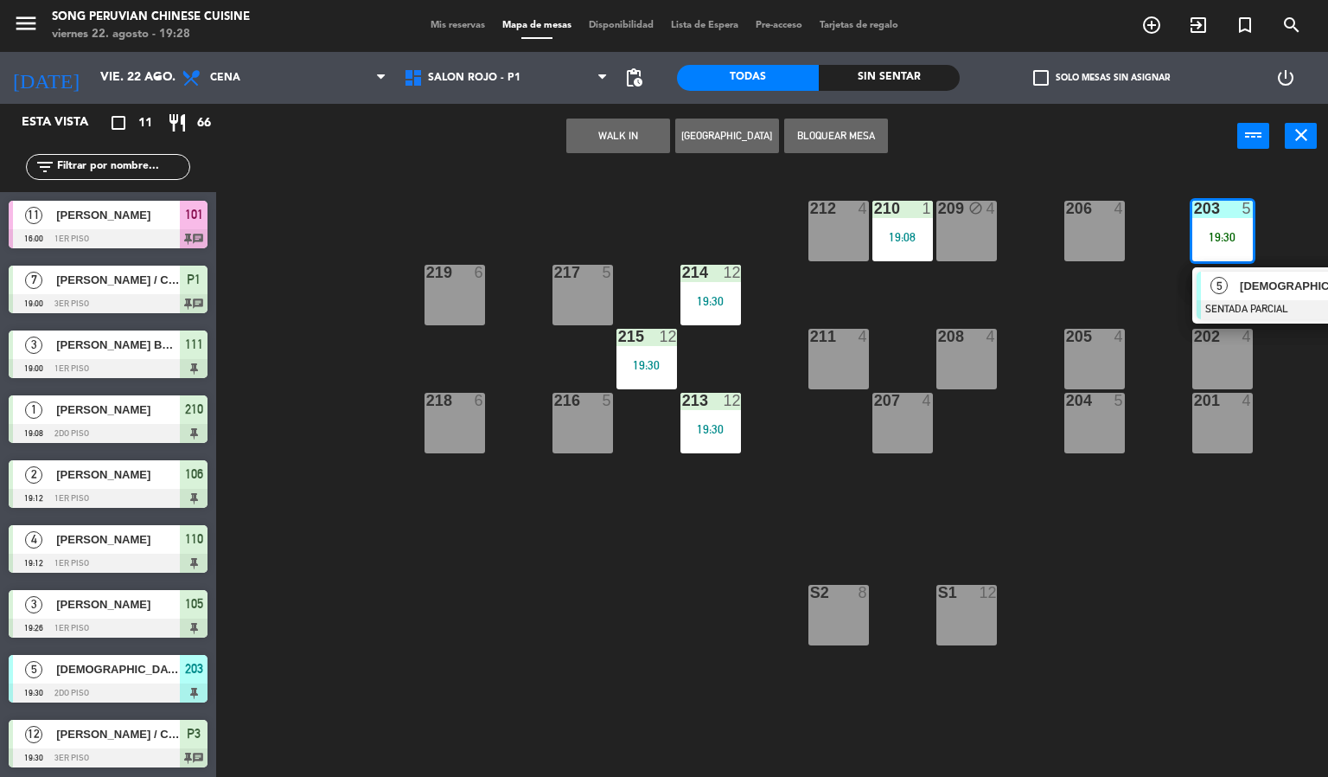
click at [1248, 297] on div "[DEMOGRAPHIC_DATA][PERSON_NAME]" at bounding box center [1294, 286] width 112 height 29
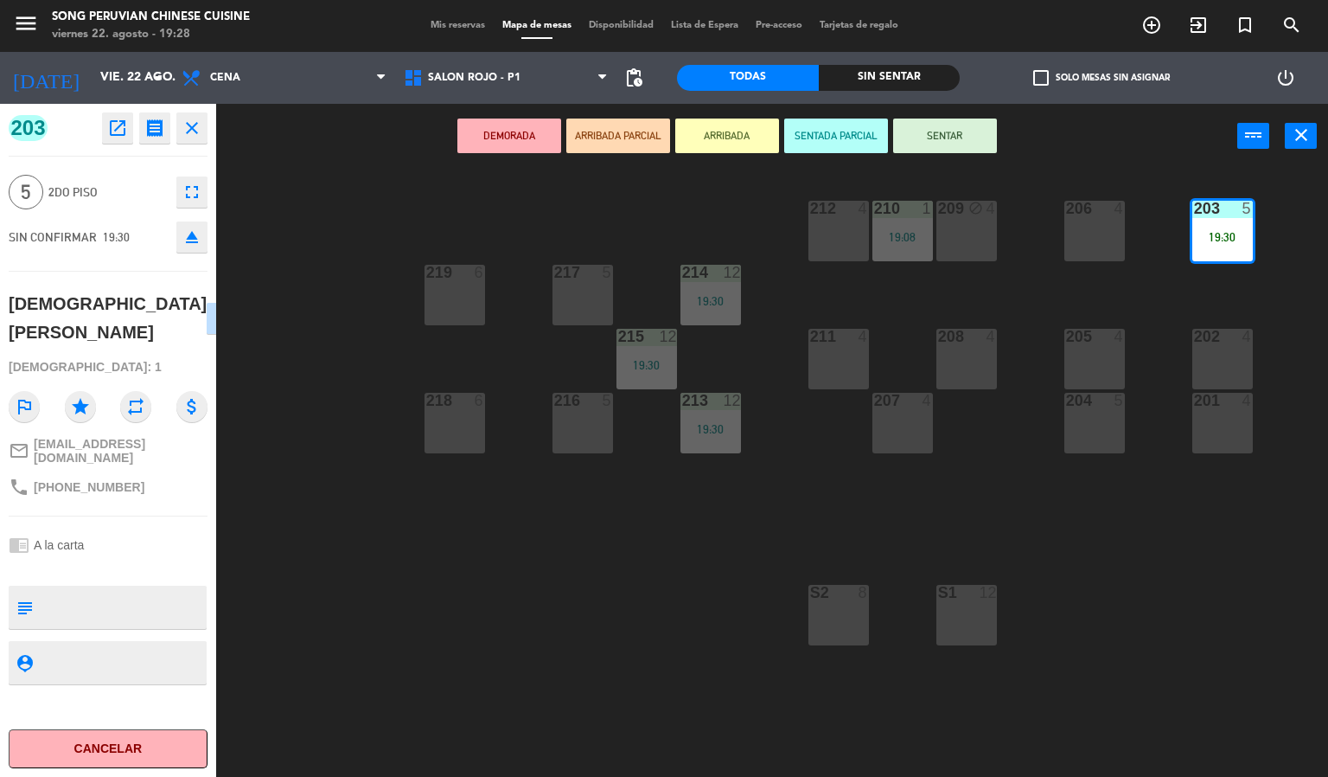
click at [1095, 149] on div "DEMORADA ARRIBADA PARCIAL ARRIBADA SENTADA PARCIAL SENTAR power_input close" at bounding box center [726, 137] width 1021 height 66
click at [432, 195] on div "203 5 19:30 206 4 210 1 19:08 212 4 209 block 4 214 12 19:30 217 5 219 6 202 4 …" at bounding box center [778, 474] width 1099 height 608
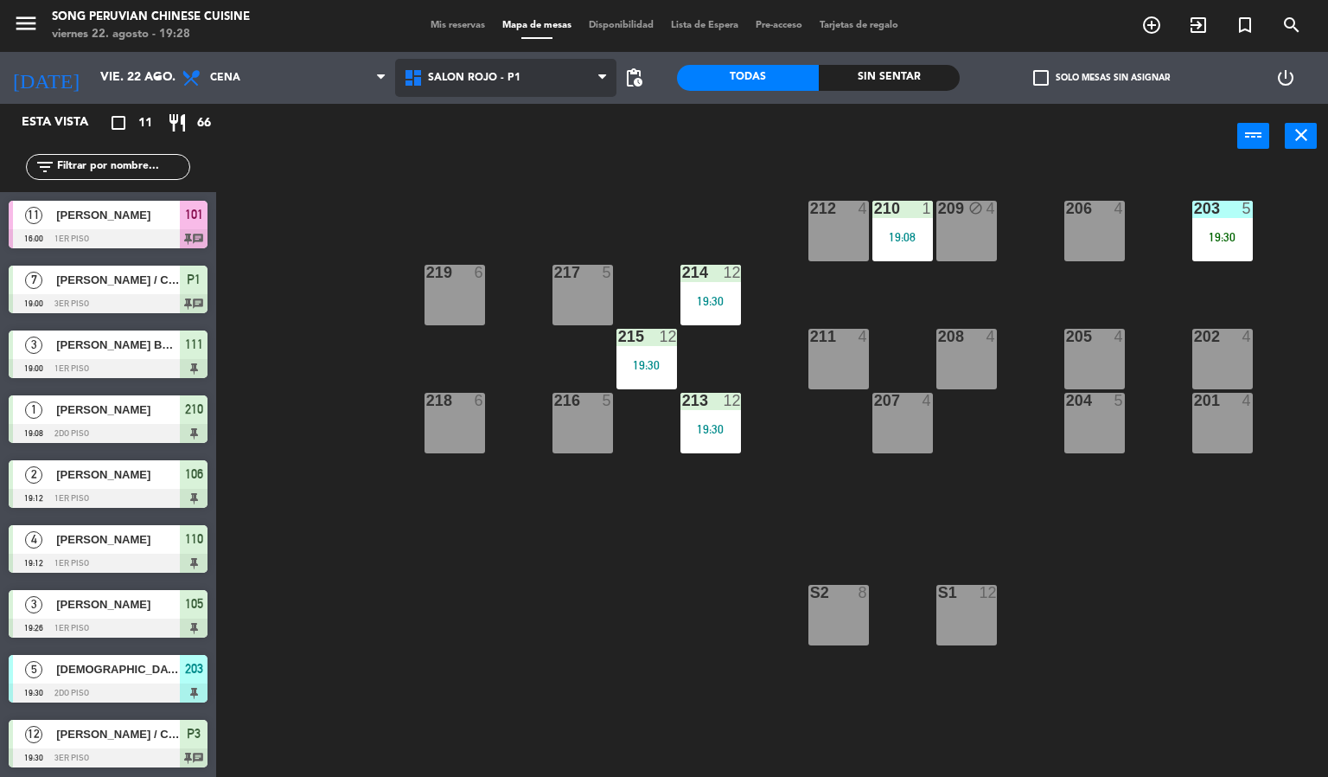
click at [438, 74] on span "SALON ROJO - P1" at bounding box center [474, 78] width 93 height 12
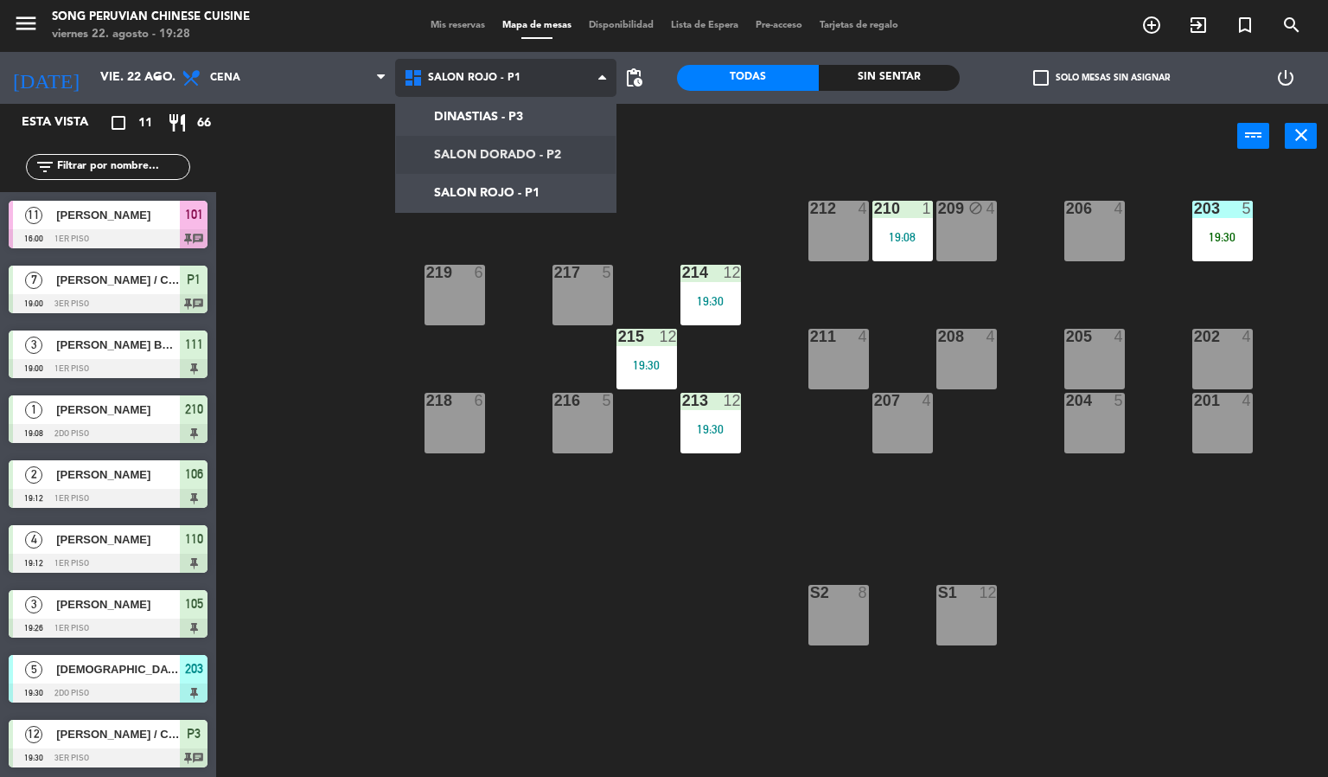
click at [504, 145] on ng-component "menu Song Peruvian Chinese Cuisine [DATE] 22. agosto - 19:28 Mis reservas Mapa …" at bounding box center [664, 388] width 1328 height 777
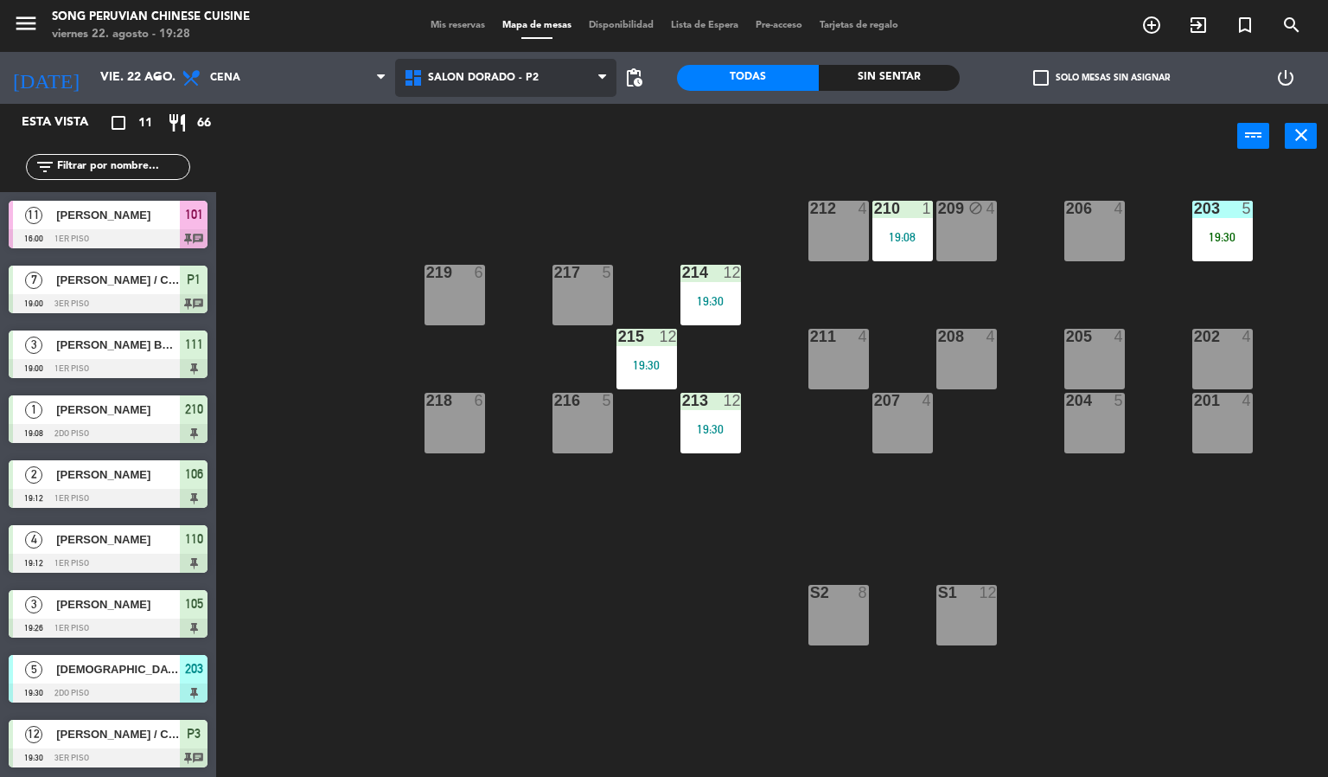
click at [506, 86] on span "SALON DORADO - P2" at bounding box center [506, 78] width 222 height 38
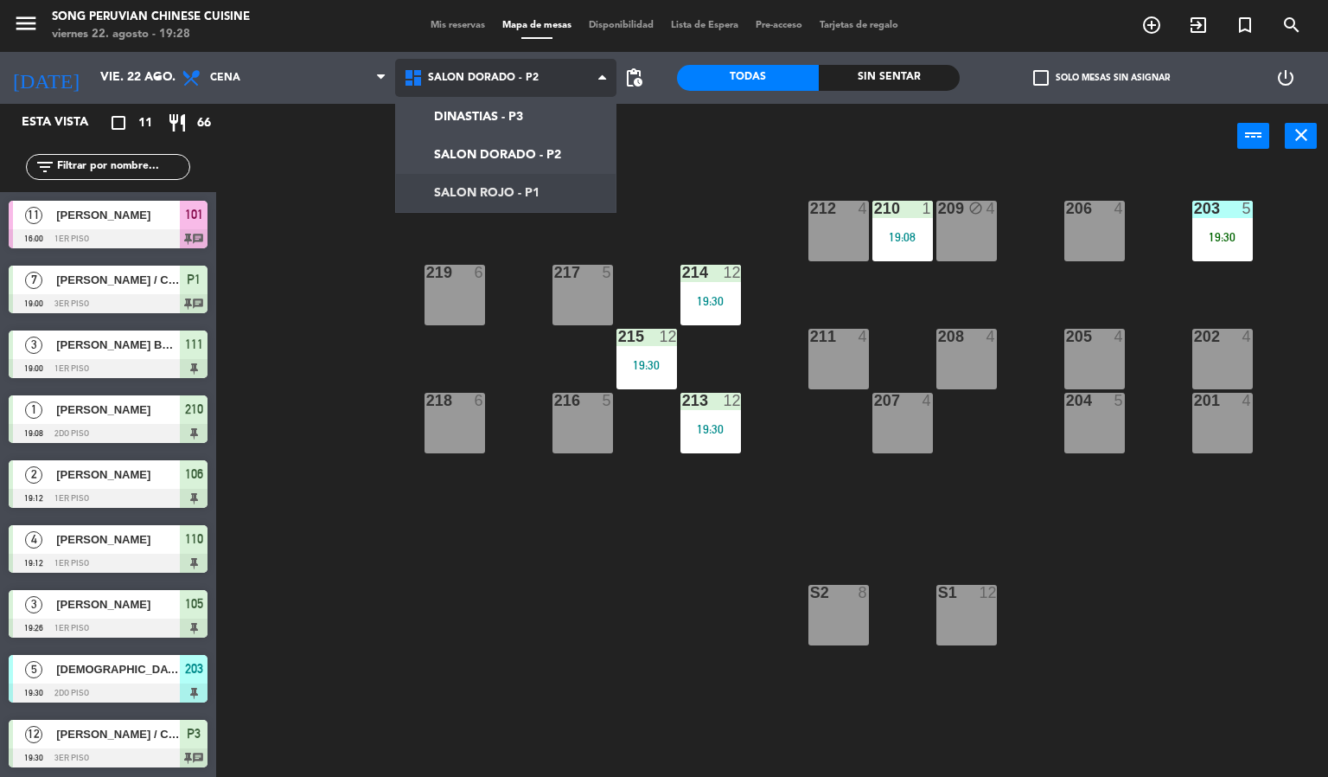
click at [517, 198] on ng-component "menu Song Peruvian Chinese Cuisine [DATE] 22. agosto - 19:28 Mis reservas Mapa …" at bounding box center [664, 388] width 1328 height 777
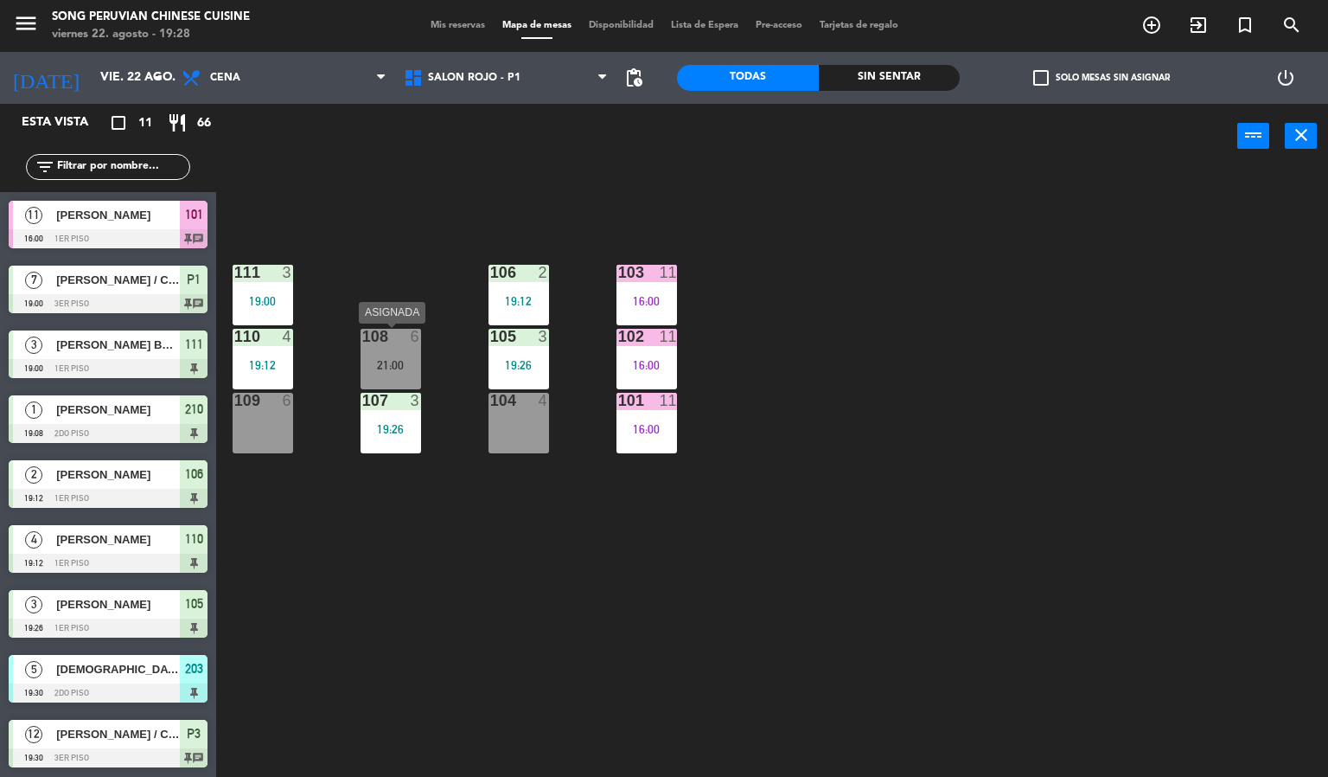
click at [400, 345] on div "108 6 21:00" at bounding box center [391, 359] width 61 height 61
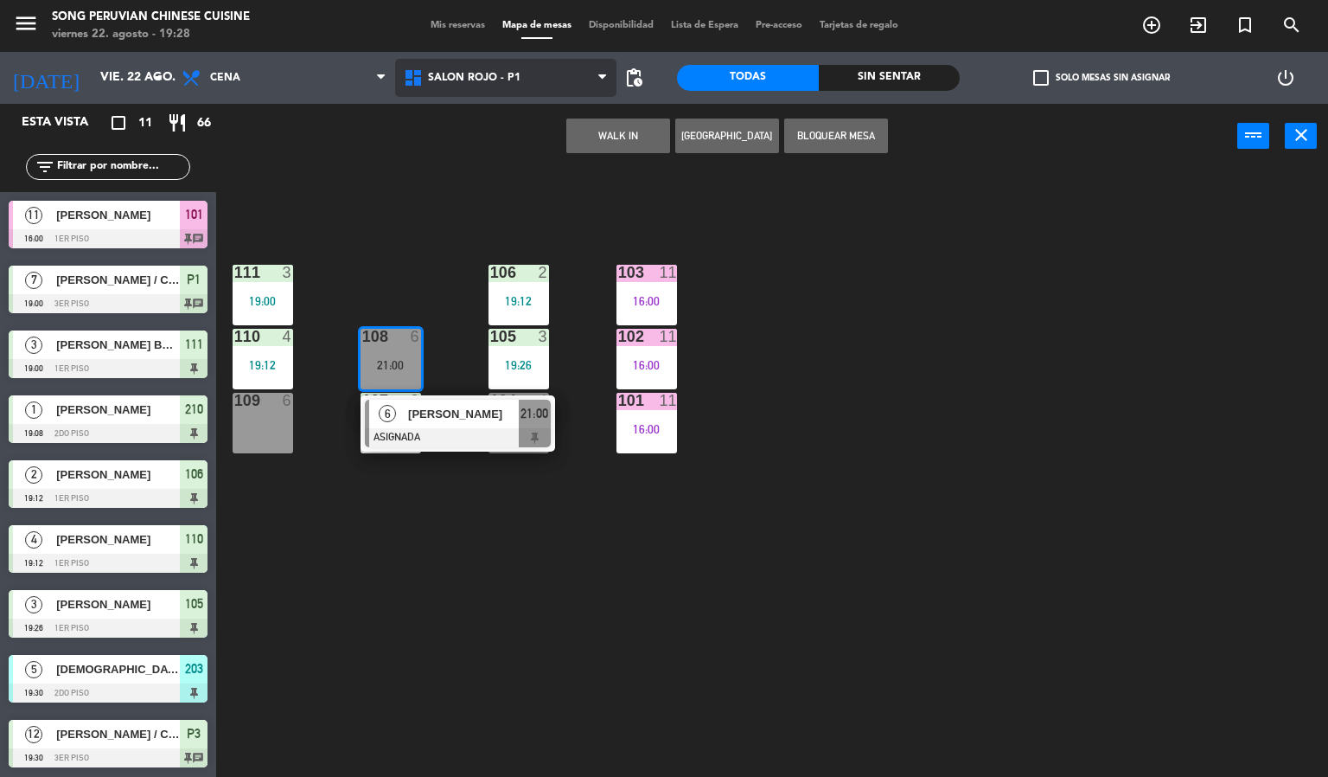
click at [470, 80] on span "SALON ROJO - P1" at bounding box center [474, 78] width 93 height 12
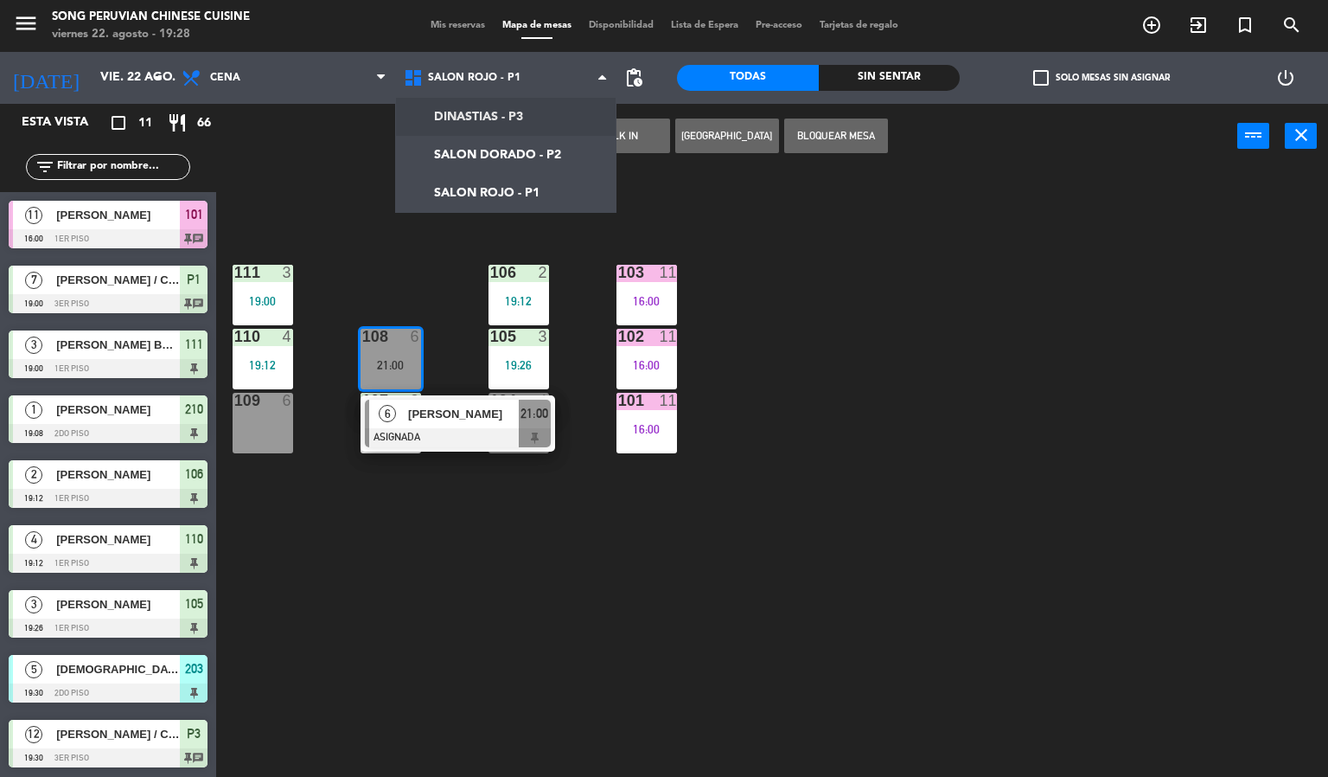
click at [476, 141] on ng-component "menu Song Peruvian Chinese Cuisine [DATE] 22. agosto - 19:28 Mis reservas Mapa …" at bounding box center [664, 388] width 1328 height 777
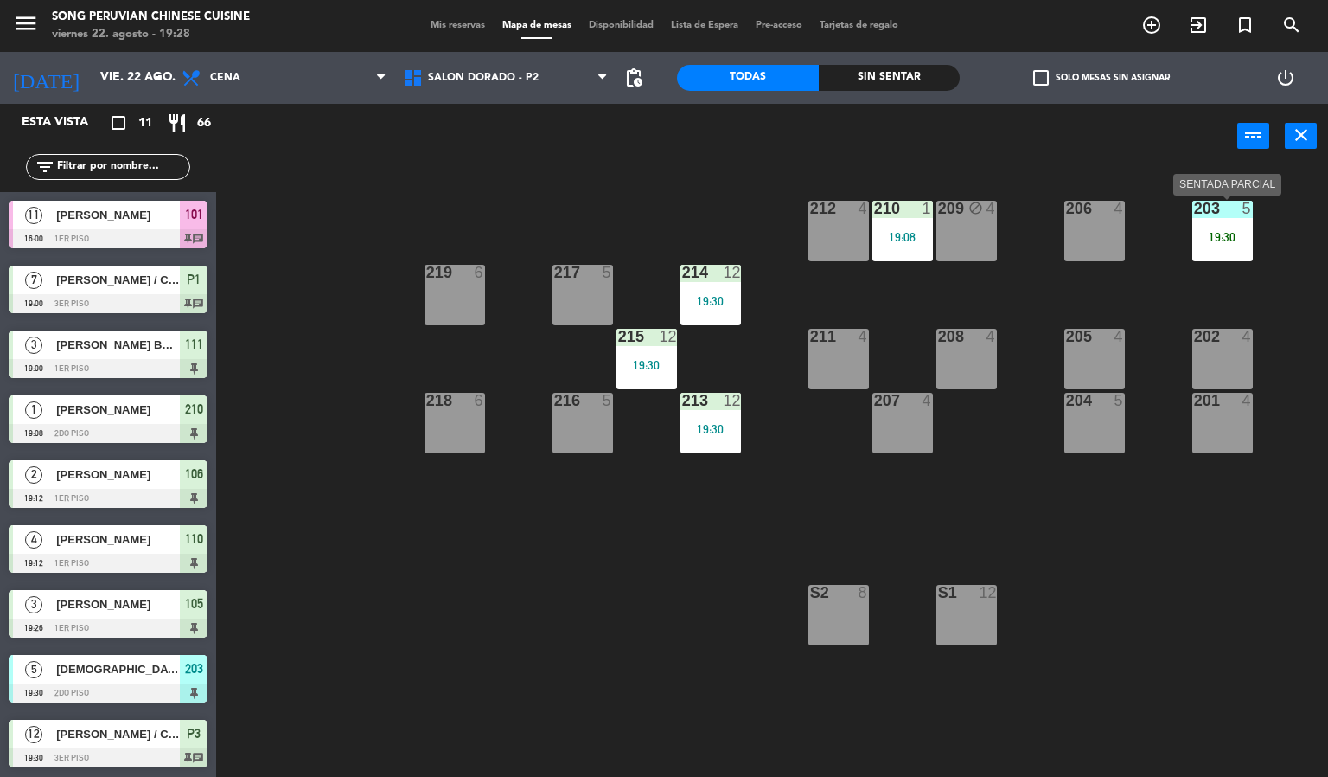
click at [1236, 241] on div "203 5 19:30" at bounding box center [1223, 231] width 61 height 61
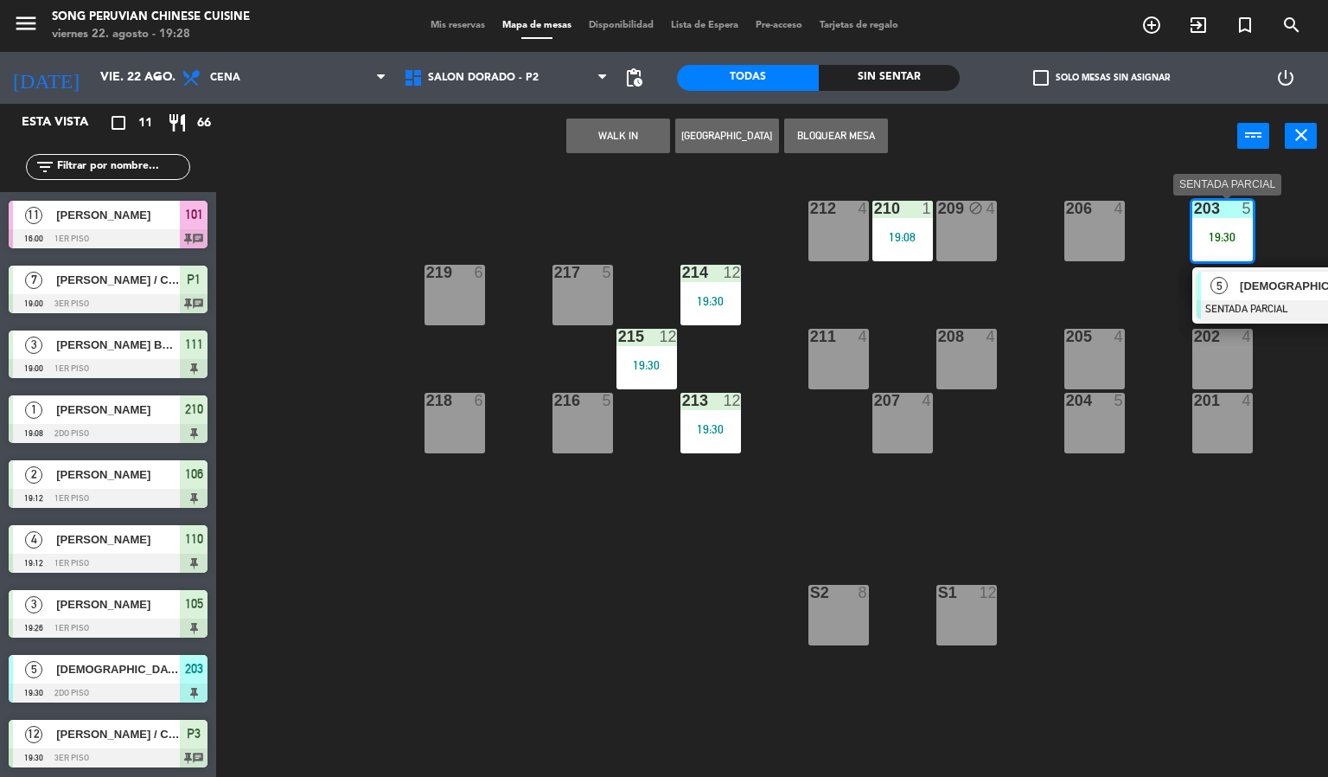
click at [1282, 306] on div at bounding box center [1290, 309] width 186 height 19
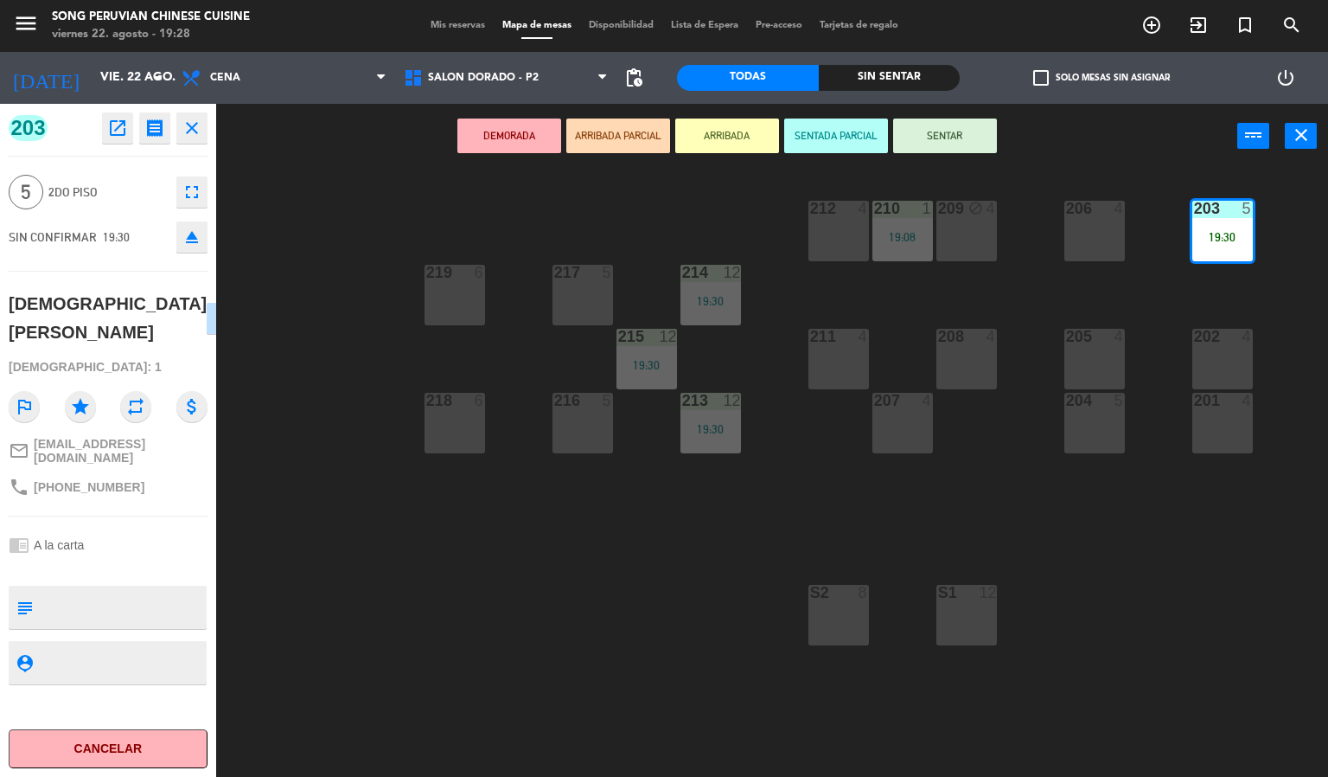
click at [955, 138] on button "SENTAR" at bounding box center [945, 135] width 104 height 35
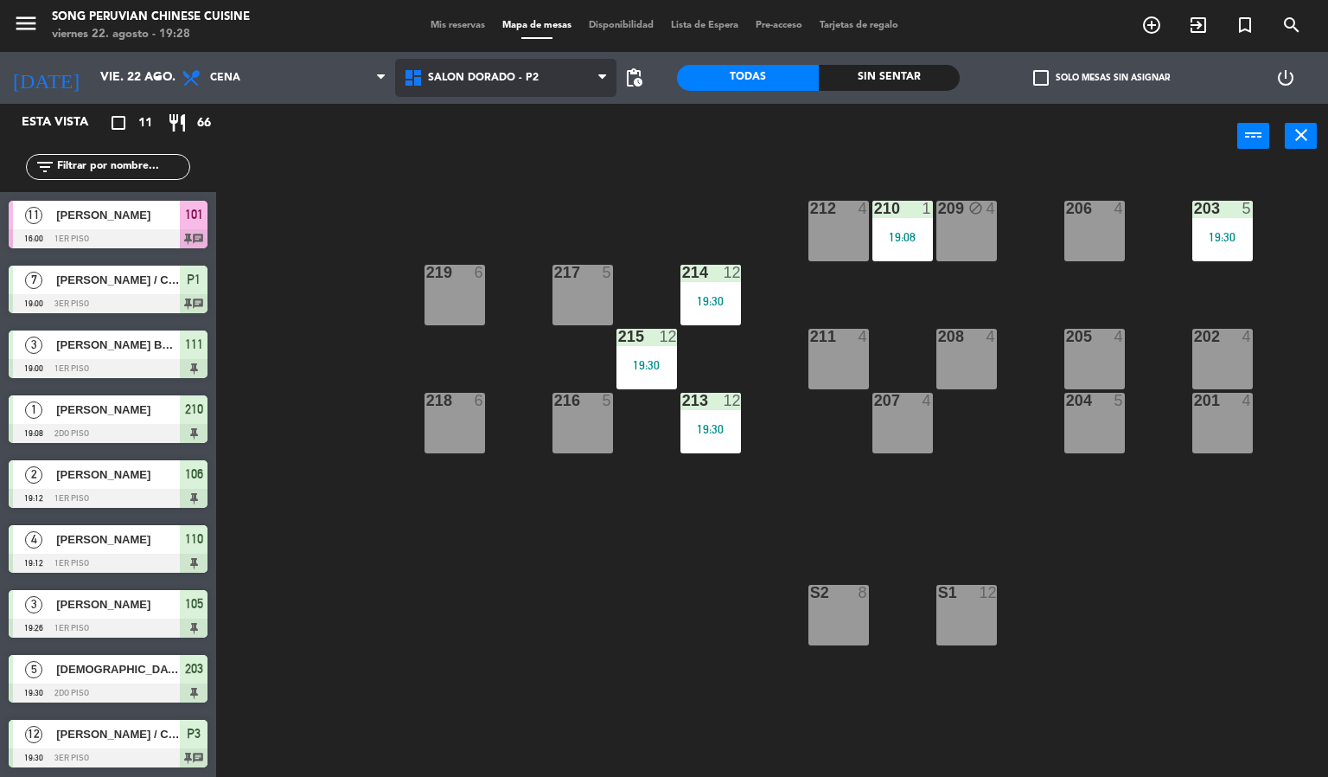
drag, startPoint x: 564, startPoint y: 68, endPoint x: 560, endPoint y: 84, distance: 15.9
click at [564, 66] on span "SALON DORADO - P2" at bounding box center [506, 78] width 222 height 38
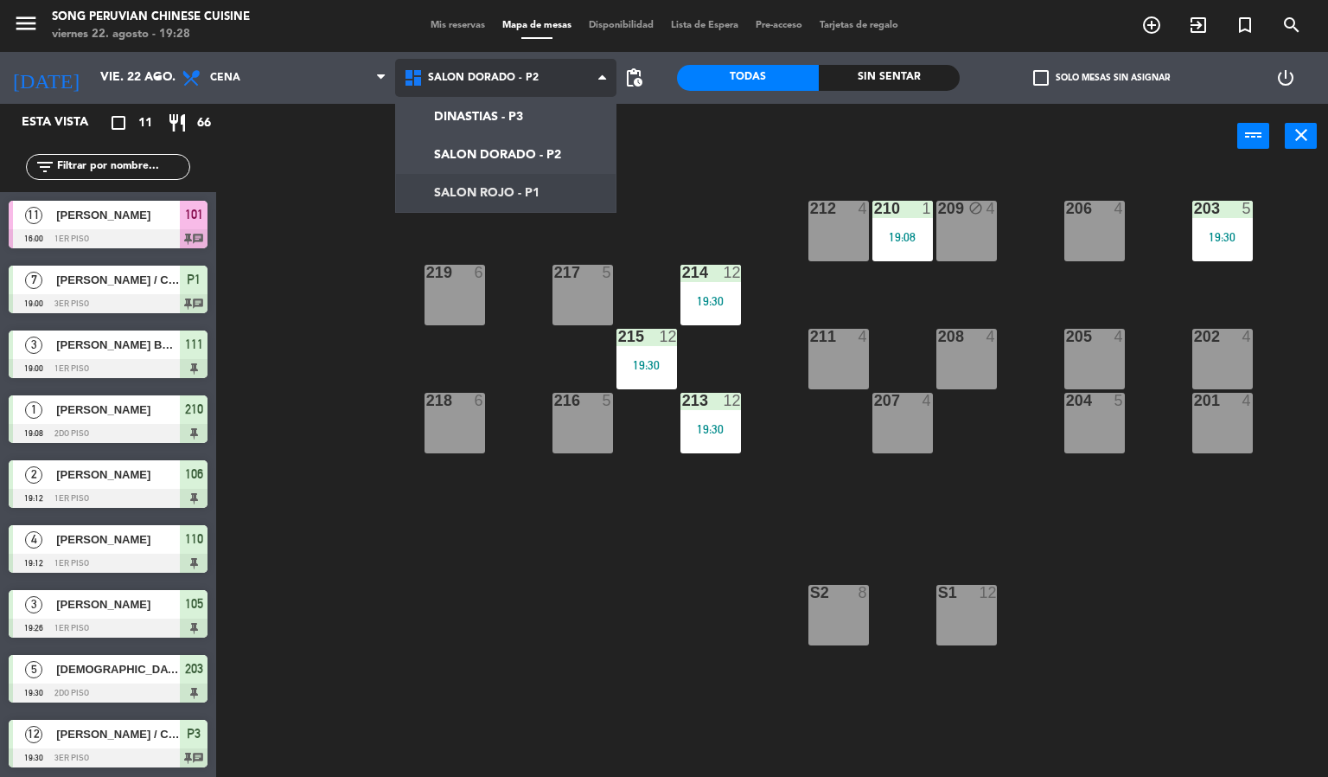
click at [545, 193] on ng-component "menu Song Peruvian Chinese Cuisine [DATE] 22. agosto - 19:28 Mis reservas Mapa …" at bounding box center [664, 388] width 1328 height 777
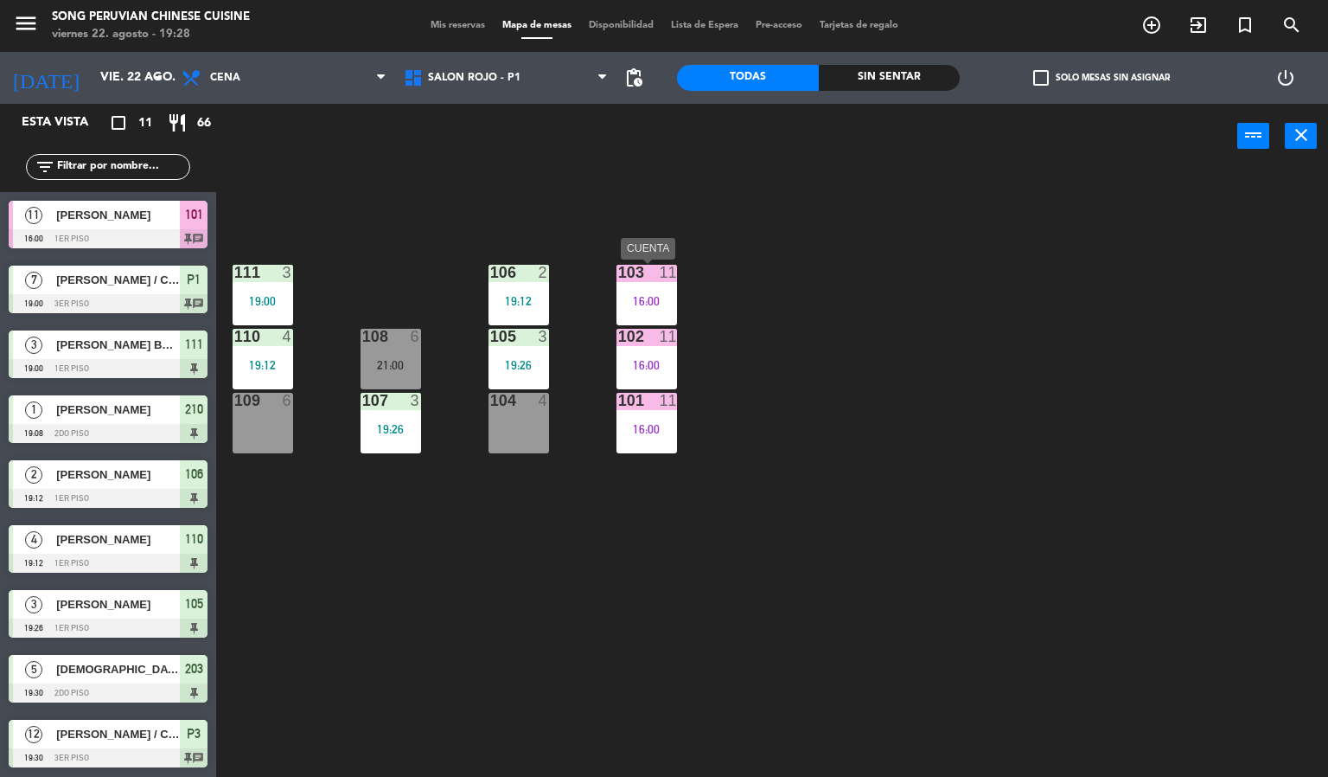
click at [654, 288] on div "103 11 16:00" at bounding box center [647, 295] width 61 height 61
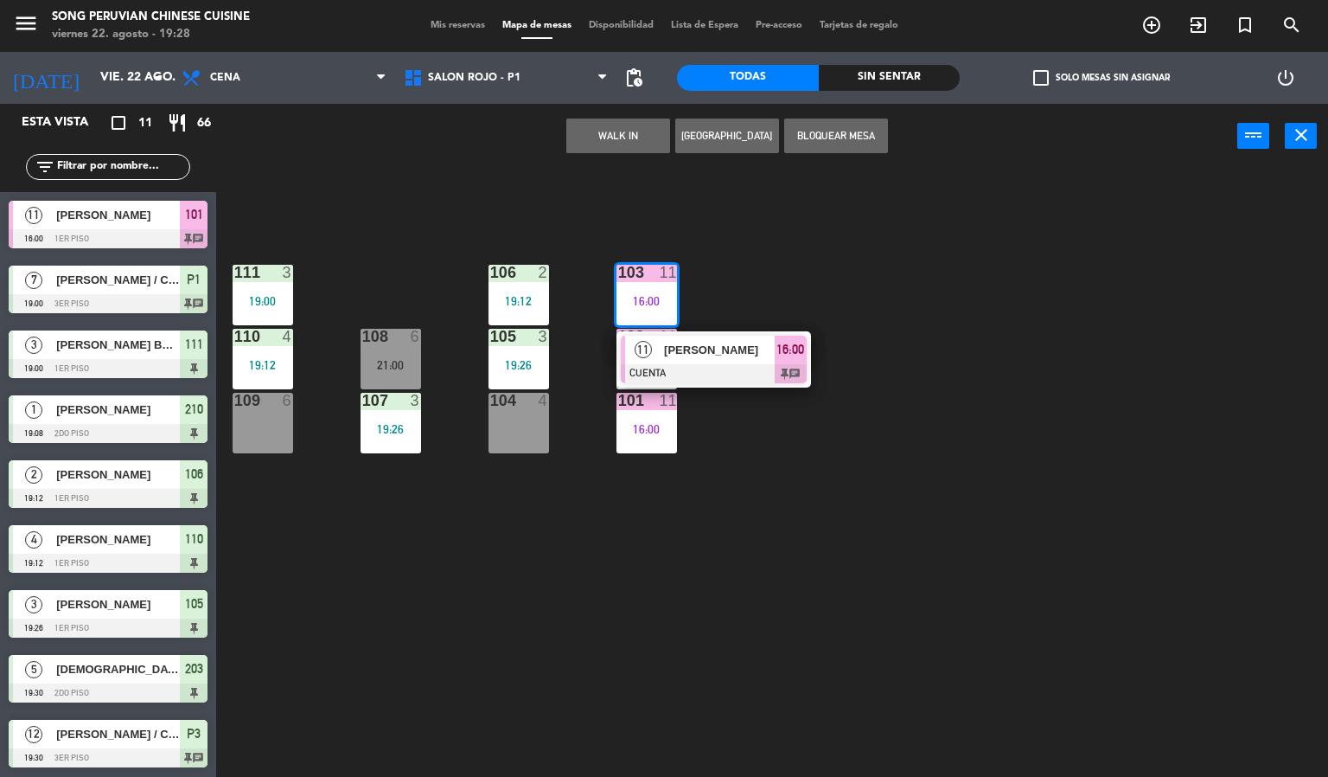
click at [393, 234] on div "103 11 16:00 11 [PERSON_NAME] CUENTA 16:00 chat 106 2 19:12 111 3 19:00 102 11 …" at bounding box center [778, 474] width 1099 height 608
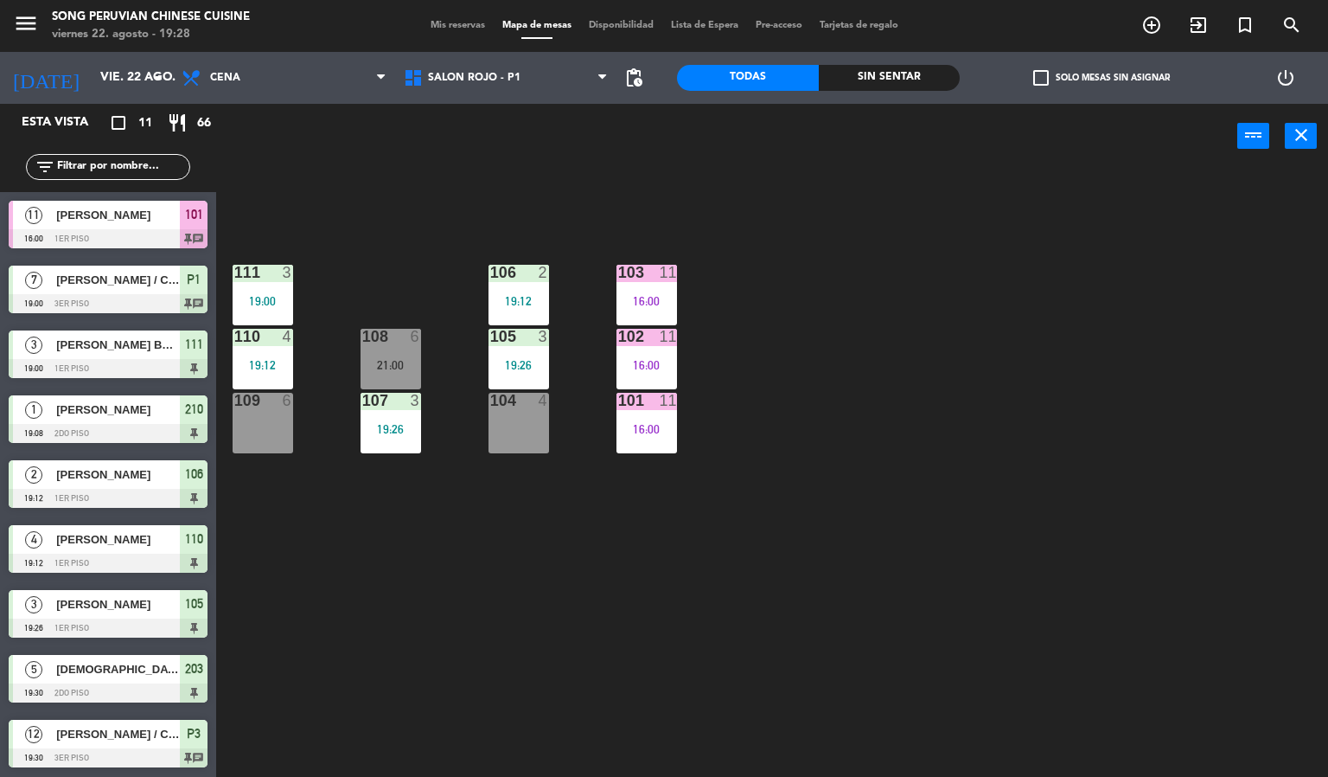
click at [433, 221] on div "103 11 16:00 106 2 19:12 111 3 19:00 102 11 16:00 105 3 19:26 108 6 21:00 110 4…" at bounding box center [778, 474] width 1099 height 608
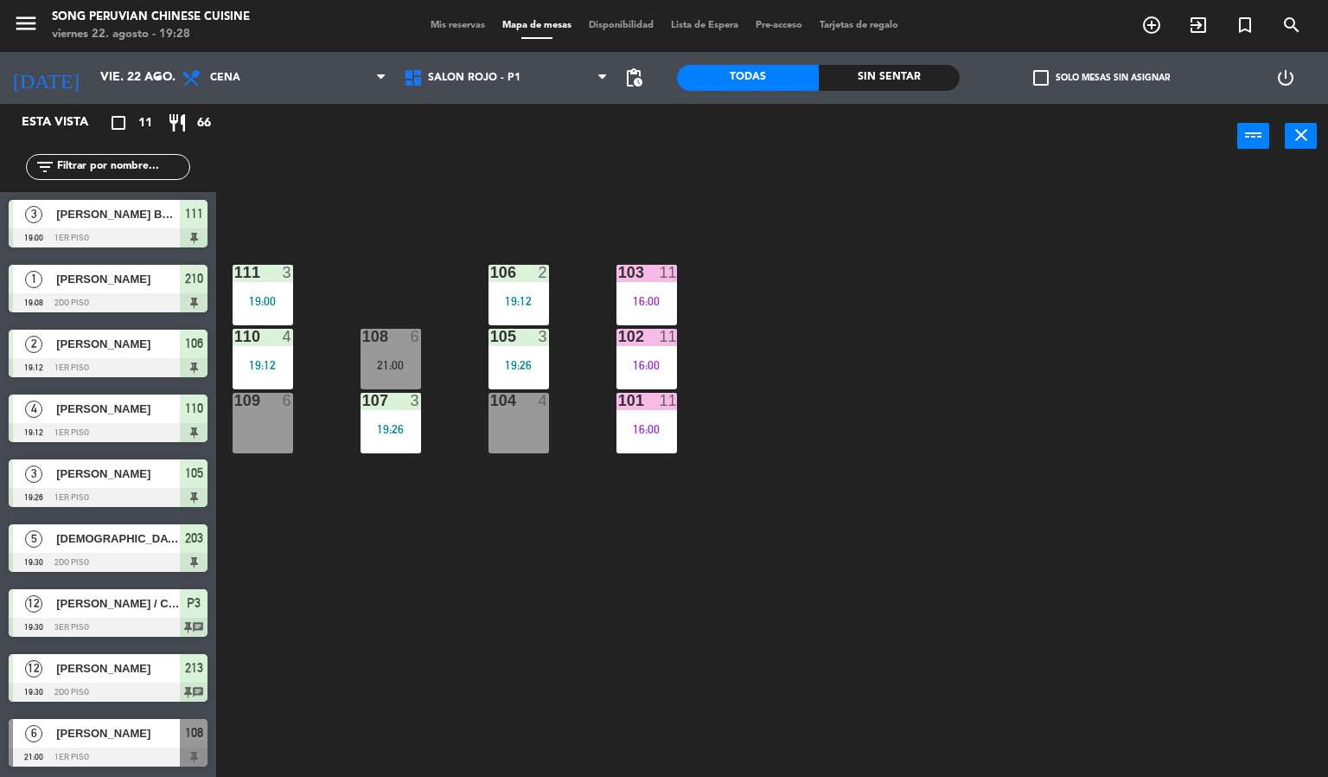
click at [424, 252] on div "103 11 16:00 106 2 19:12 111 3 19:00 102 11 16:00 105 3 19:26 108 6 21:00 110 4…" at bounding box center [778, 474] width 1099 height 608
drag, startPoint x: 390, startPoint y: 346, endPoint x: 403, endPoint y: 297, distance: 51.0
click at [390, 345] on div "108 6 21:00" at bounding box center [391, 359] width 61 height 61
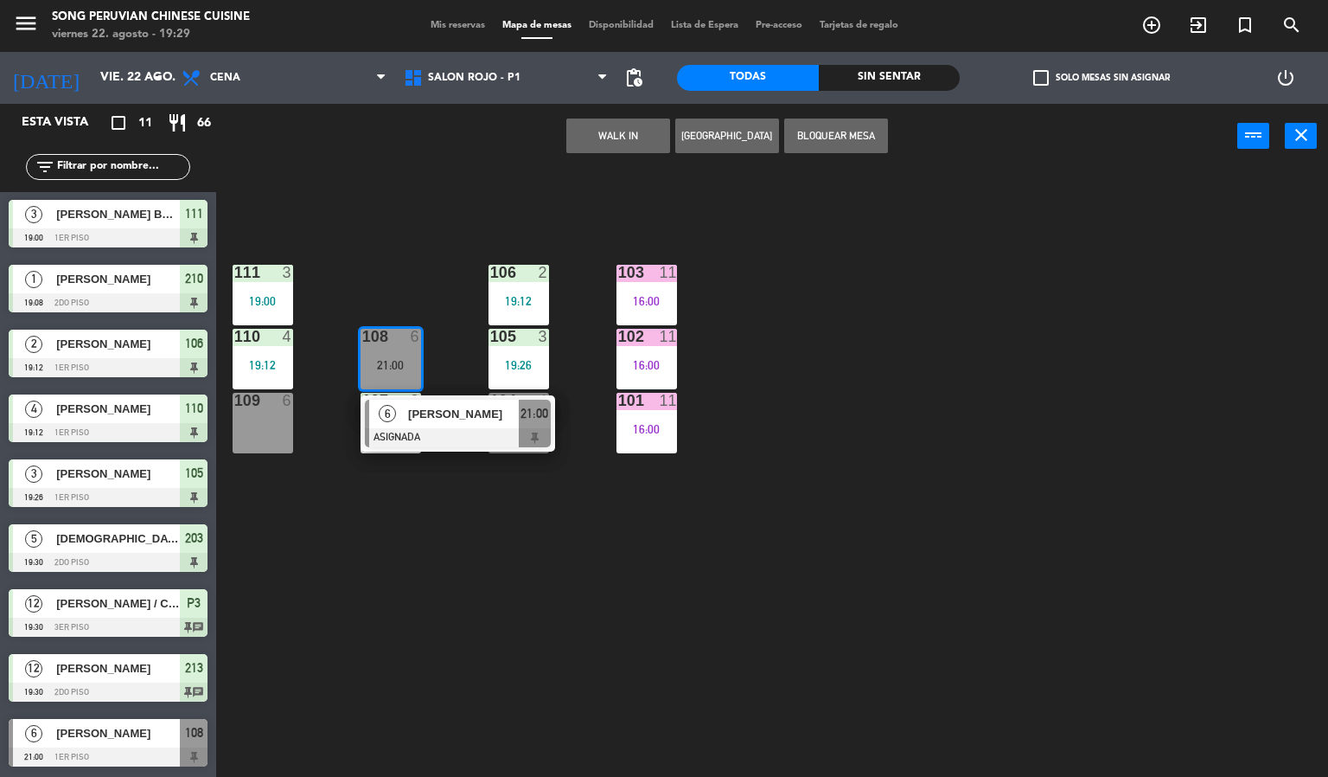
click at [419, 246] on div "103 11 16:00 106 2 19:12 111 3 19:00 102 11 16:00 105 3 19:26 108 6 21:00 6 [PE…" at bounding box center [778, 474] width 1099 height 608
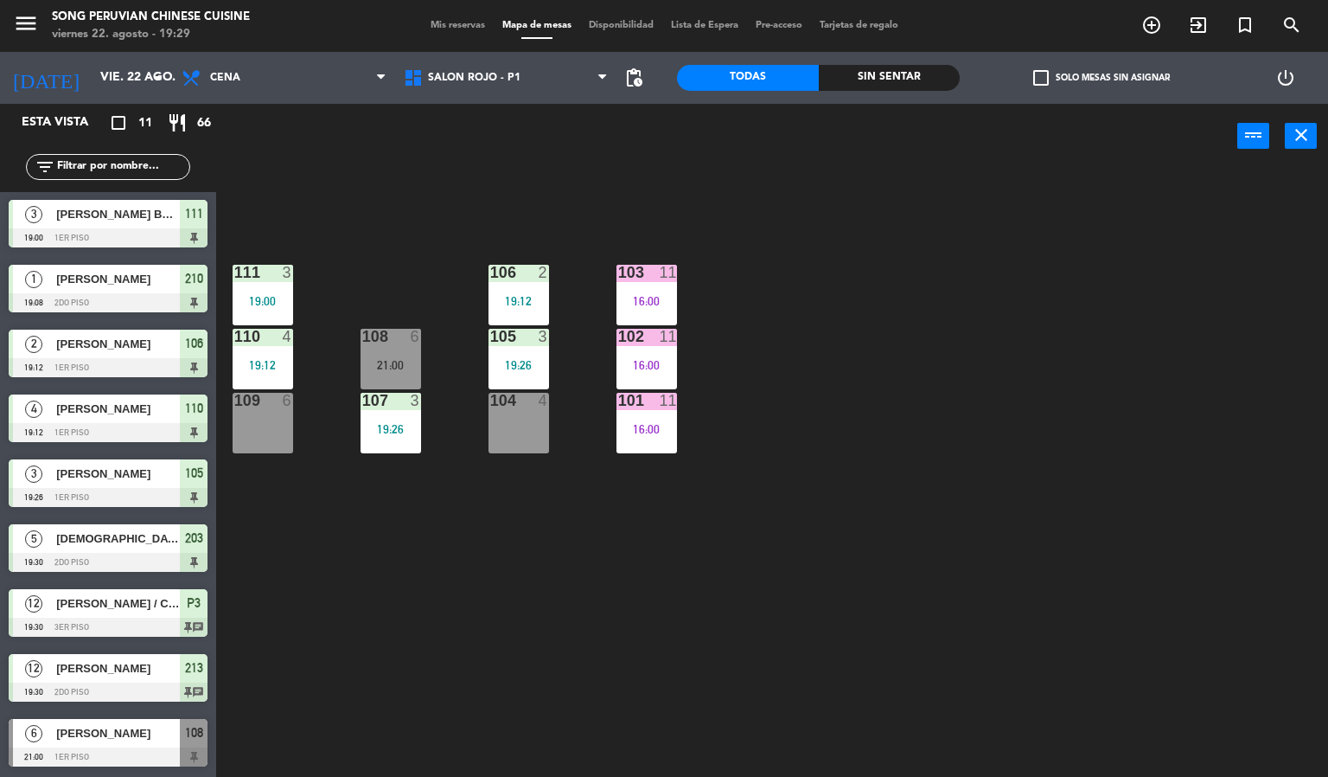
click at [934, 260] on div "103 11 16:00 106 2 19:12 111 3 19:00 102 11 16:00 105 3 19:26 108 6 21:00 110 4…" at bounding box center [778, 474] width 1099 height 608
click at [925, 267] on div "103 11 16:00 106 2 19:12 111 3 19:00 102 11 16:00 105 3 19:26 108 6 21:00 110 4…" at bounding box center [778, 474] width 1099 height 608
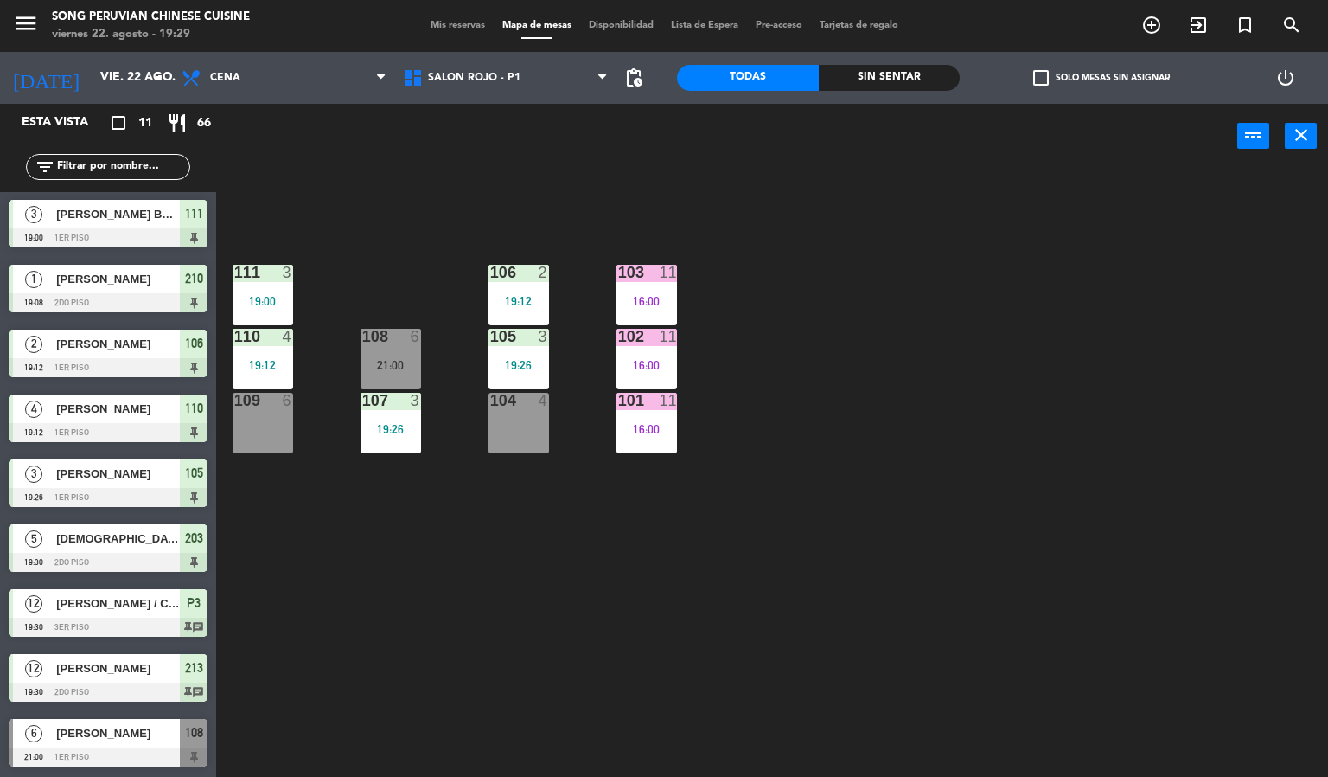
click at [530, 366] on div "19:26" at bounding box center [519, 365] width 61 height 12
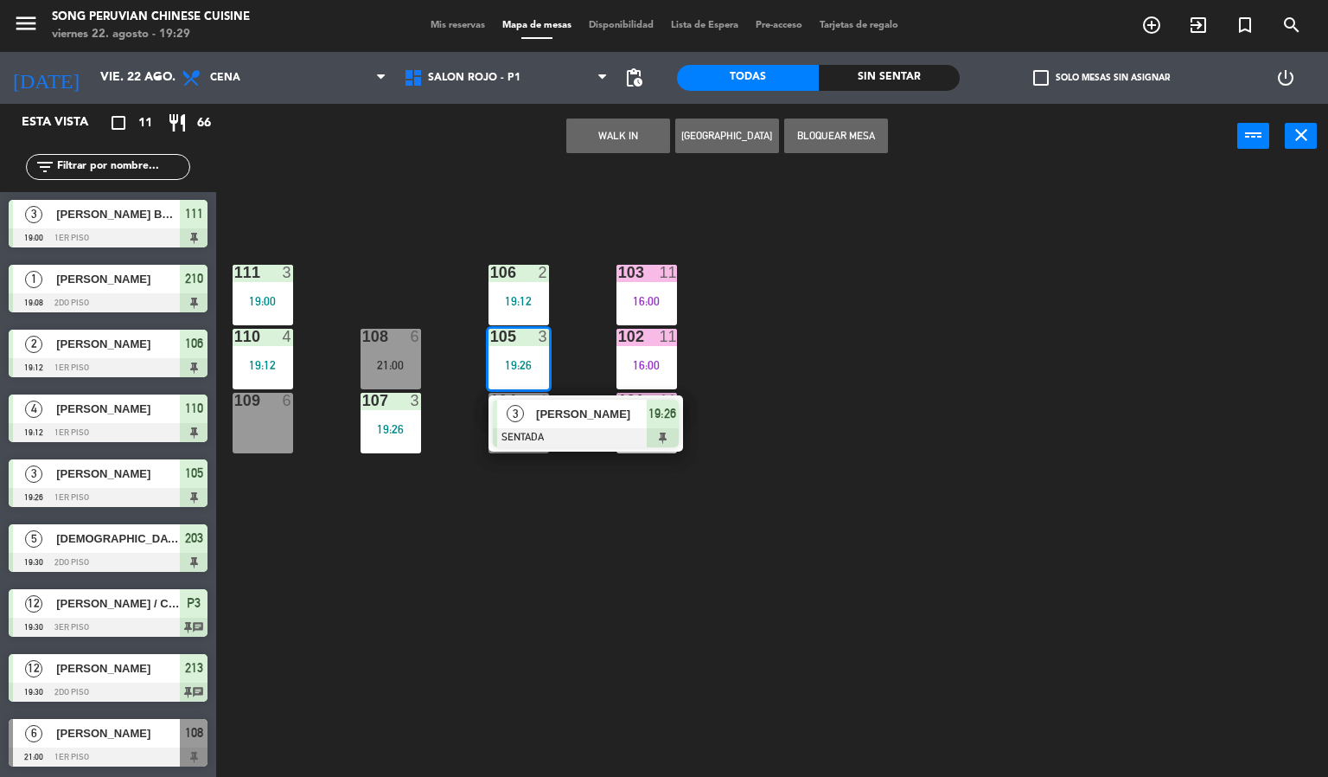
click at [516, 416] on span "3" at bounding box center [515, 413] width 17 height 17
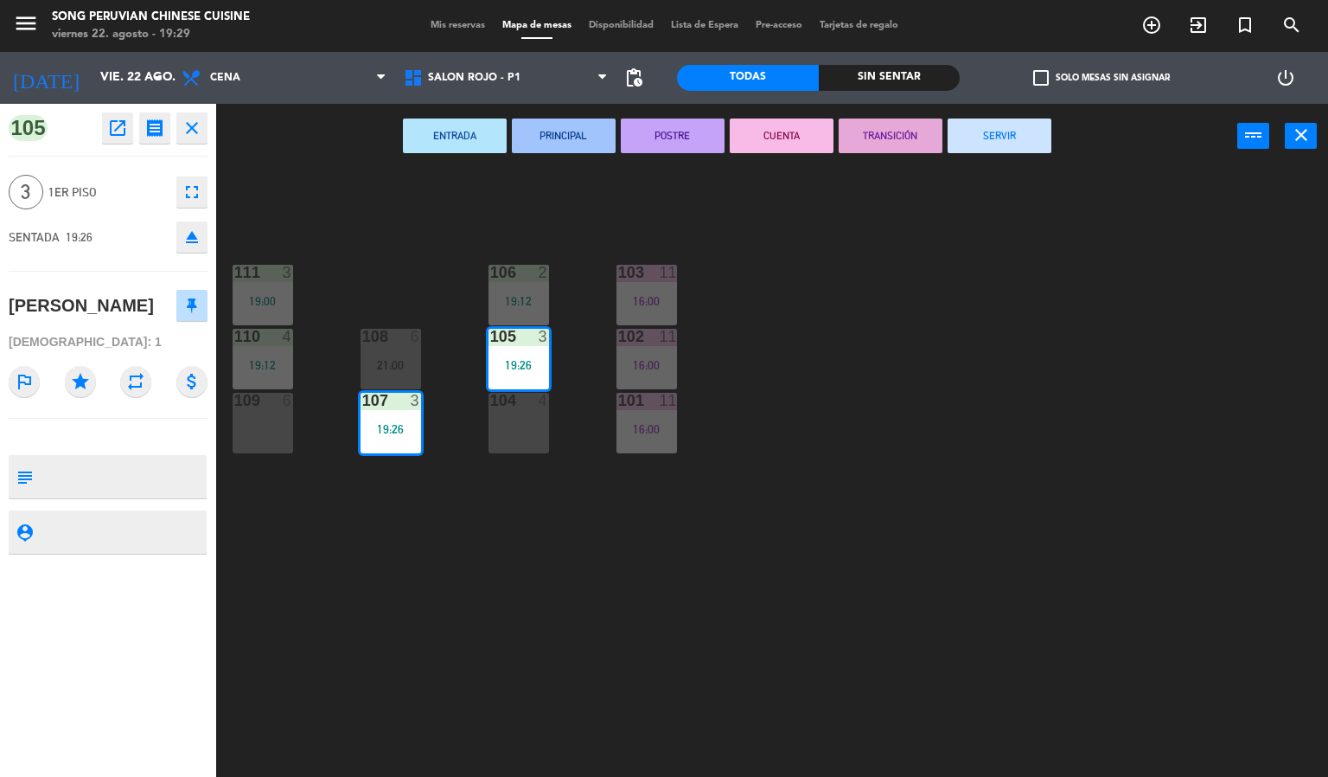
click at [821, 349] on div "103 11 16:00 106 2 19:12 111 3 19:00 102 11 16:00 105 3 19:26 108 6 21:00 110 4…" at bounding box center [778, 474] width 1099 height 608
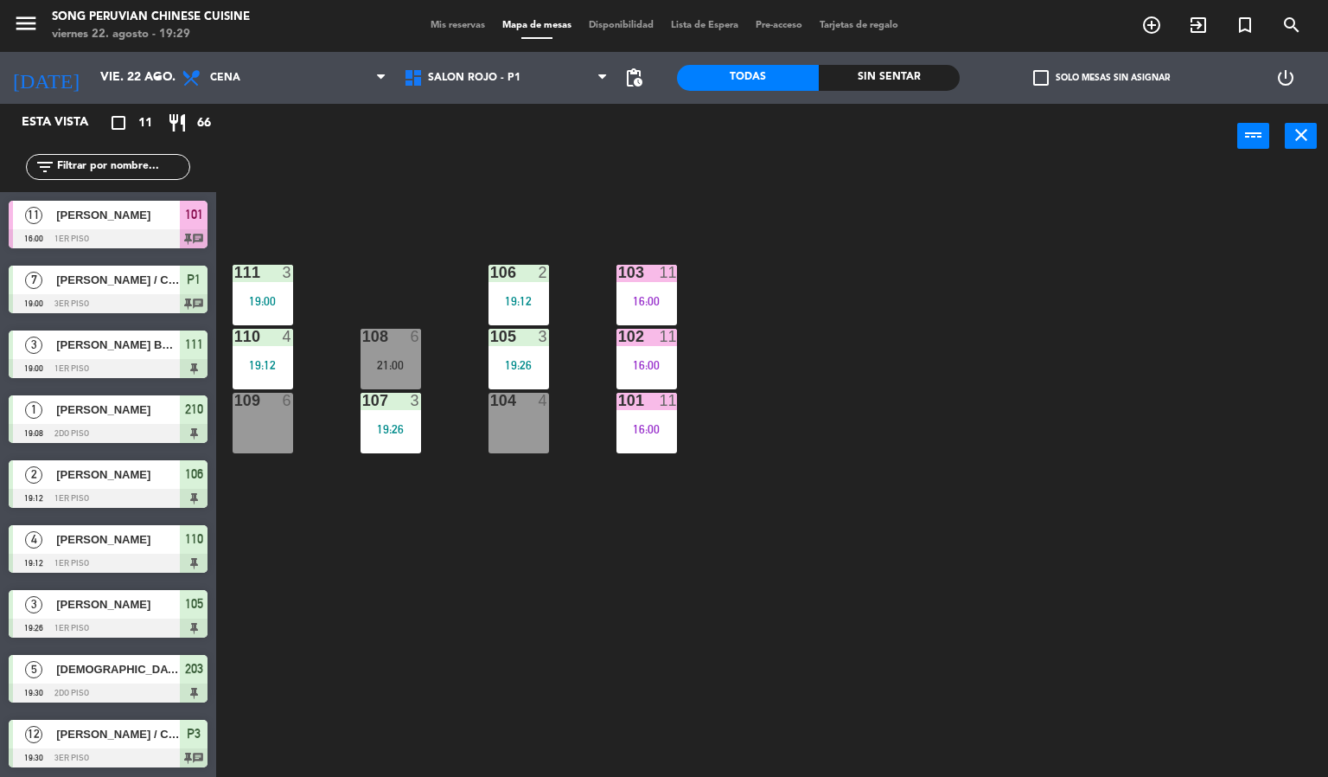
click at [415, 410] on div "107 3 19:26" at bounding box center [391, 423] width 61 height 61
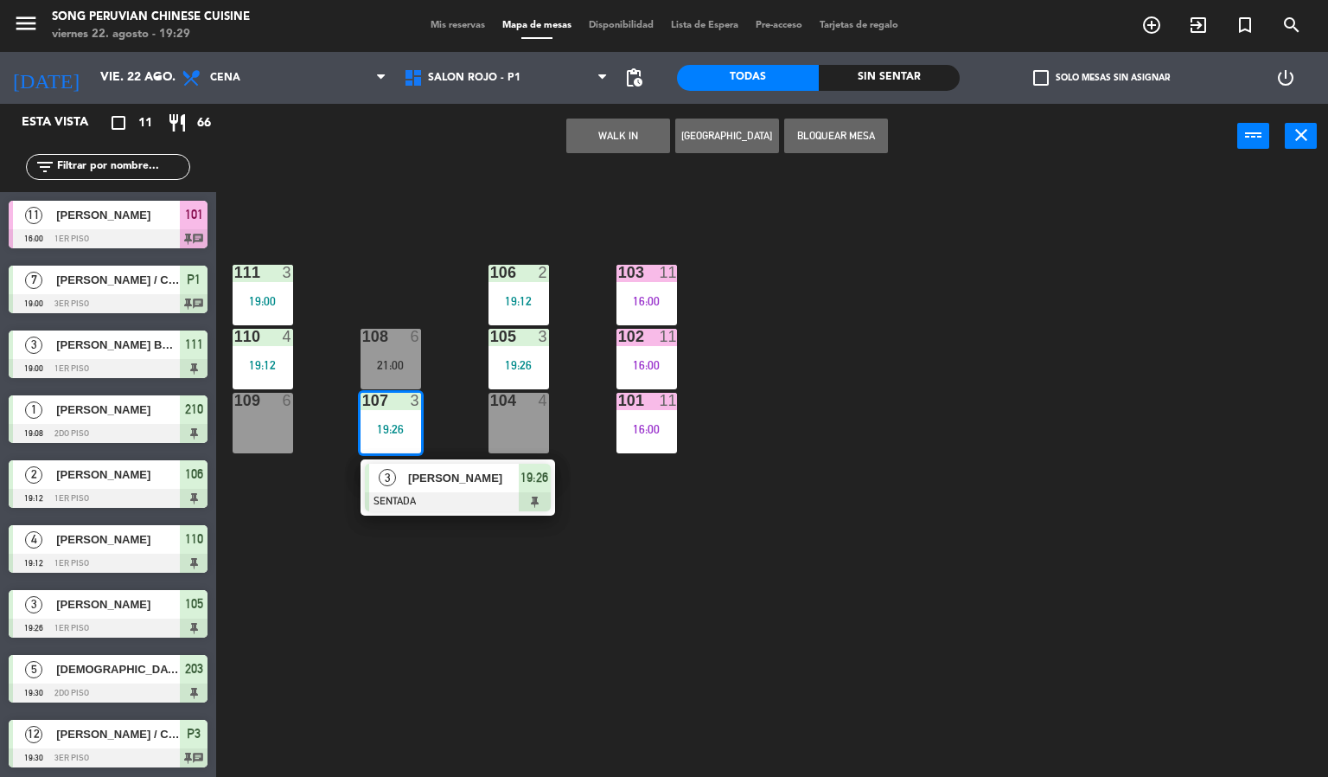
click at [511, 348] on div "105 3 19:26" at bounding box center [519, 359] width 61 height 61
click at [486, 473] on span "[PERSON_NAME]" at bounding box center [463, 478] width 111 height 18
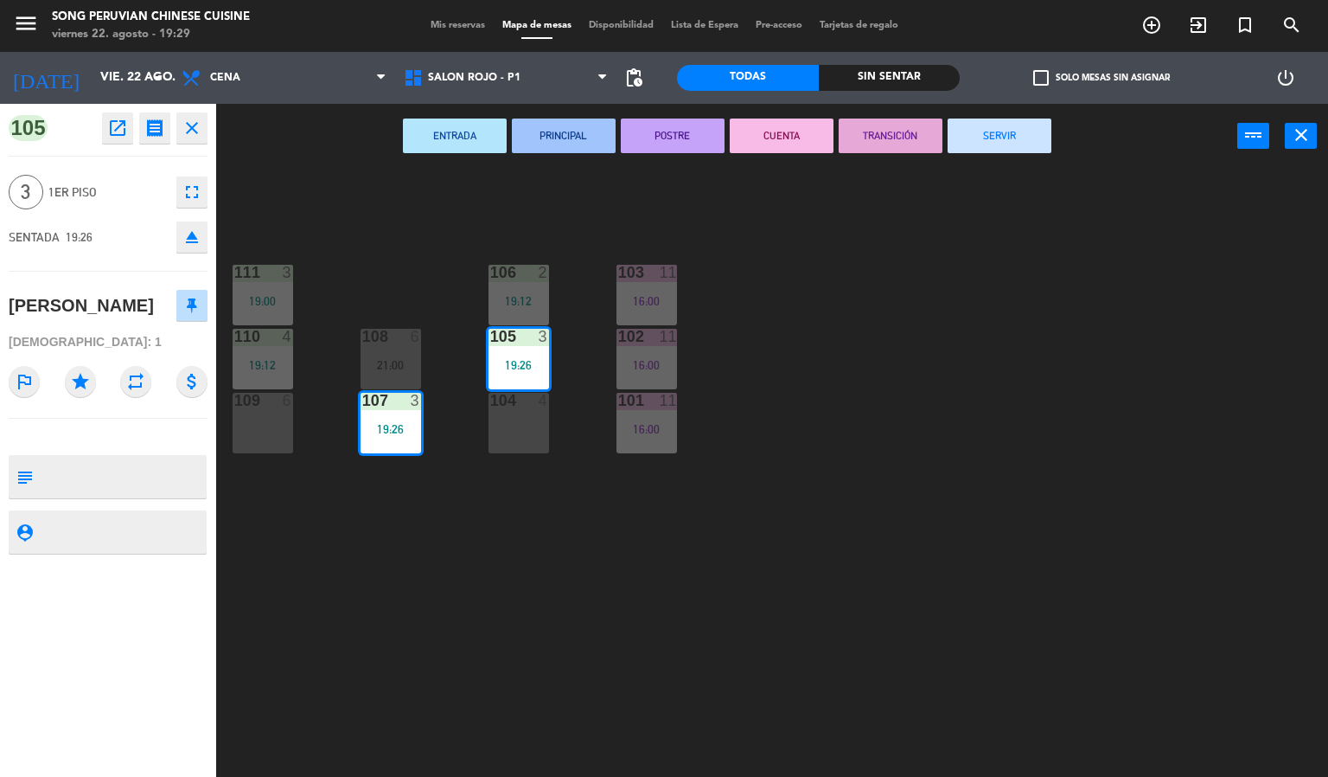
click at [607, 491] on div "103 11 16:00 106 2 19:12 111 3 19:00 102 11 16:00 105 3 19:26 108 6 21:00 110 4…" at bounding box center [778, 474] width 1099 height 608
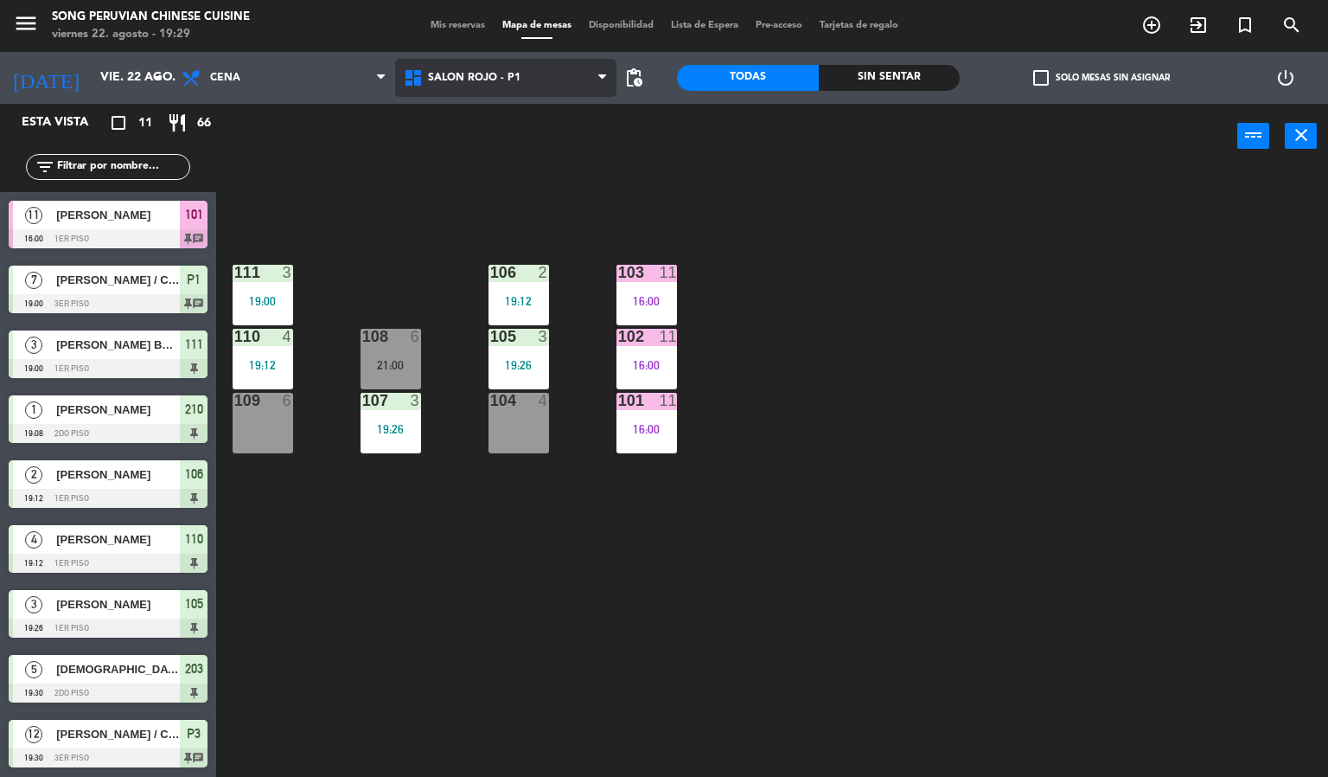
click at [553, 81] on span "SALON ROJO - P1" at bounding box center [506, 78] width 222 height 38
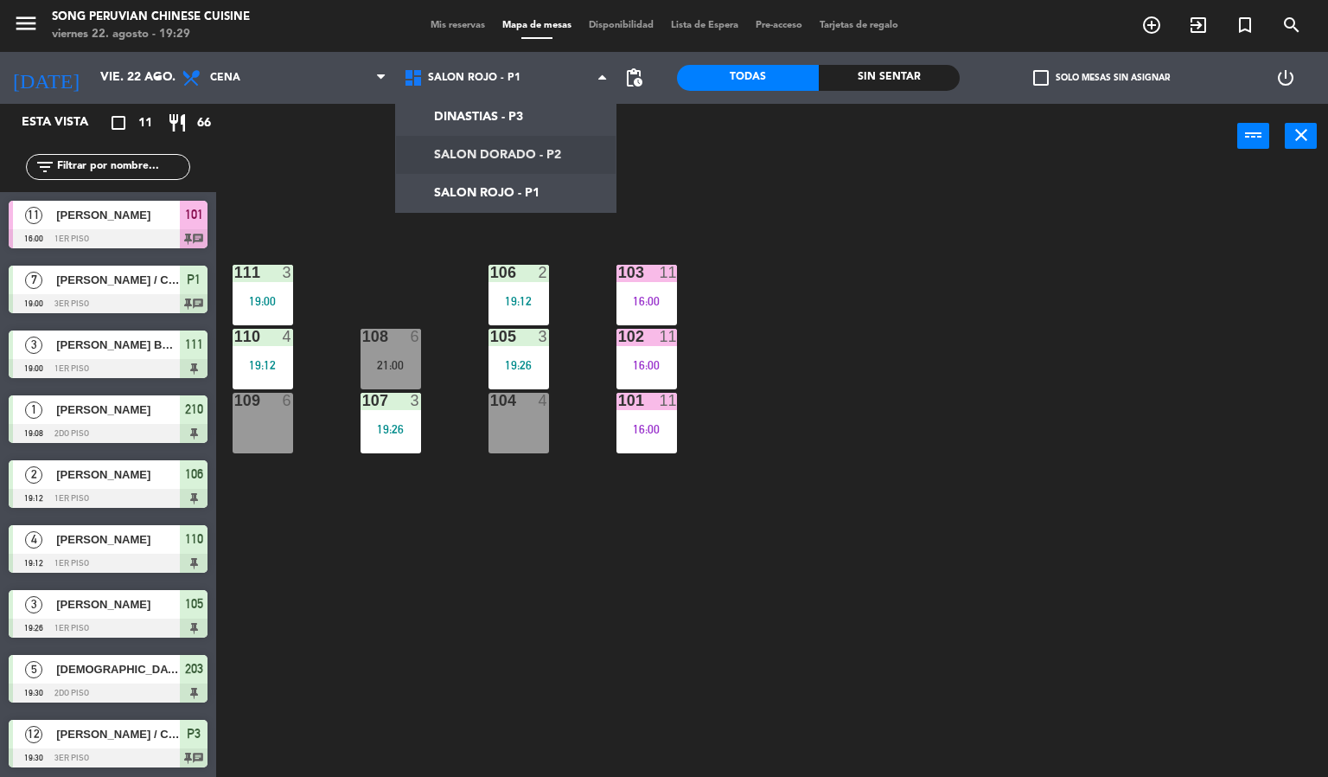
click at [584, 154] on ng-component "menu Song Peruvian Chinese Cuisine [DATE] 22. agosto - 19:29 Mis reservas Mapa …" at bounding box center [664, 388] width 1328 height 777
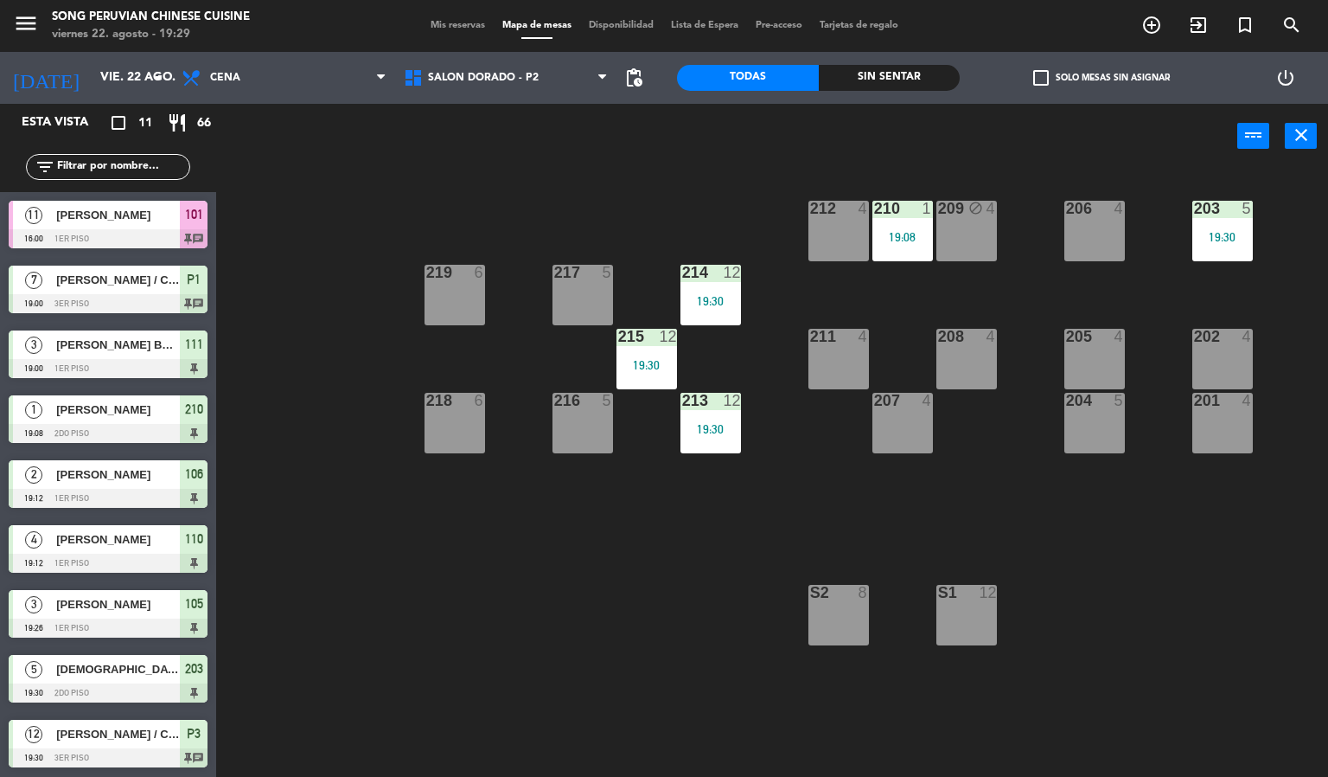
click at [939, 329] on div "208" at bounding box center [938, 337] width 1 height 16
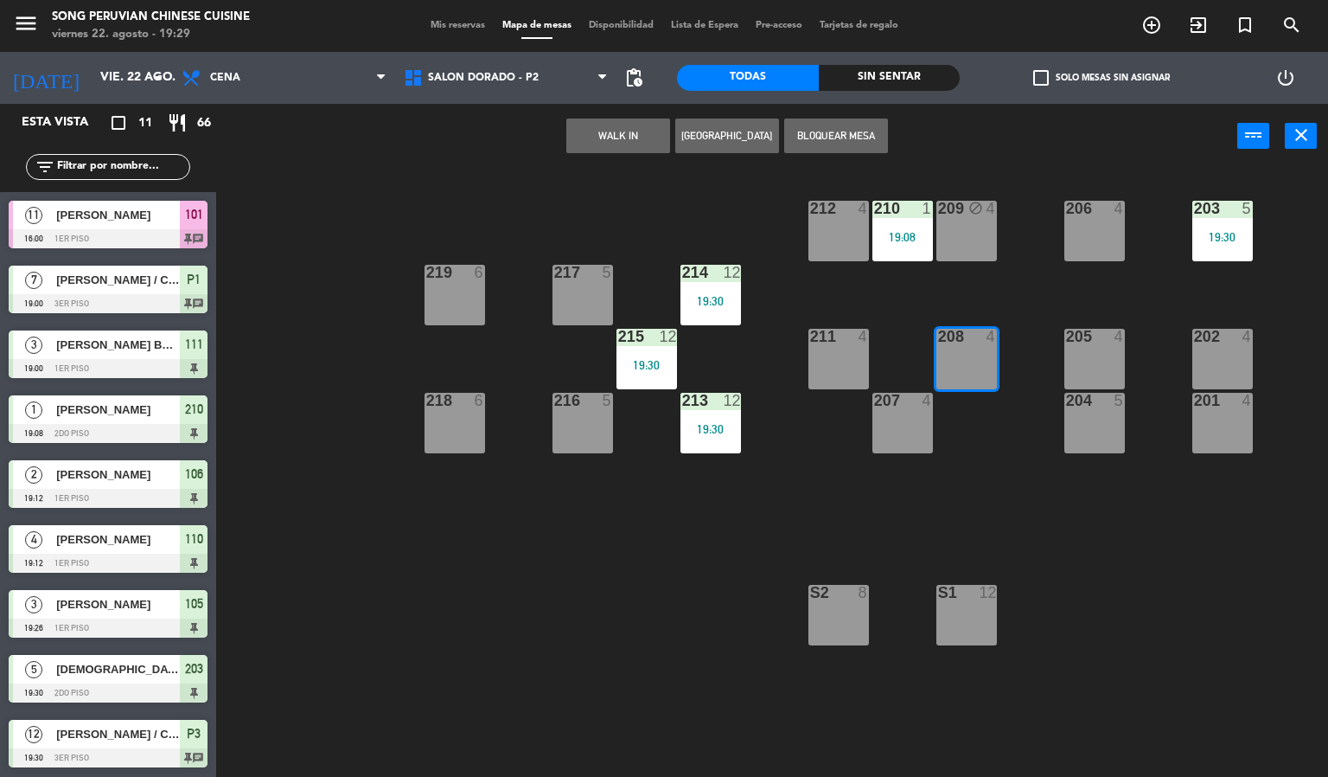
click at [613, 138] on button "WALK IN" at bounding box center [618, 135] width 104 height 35
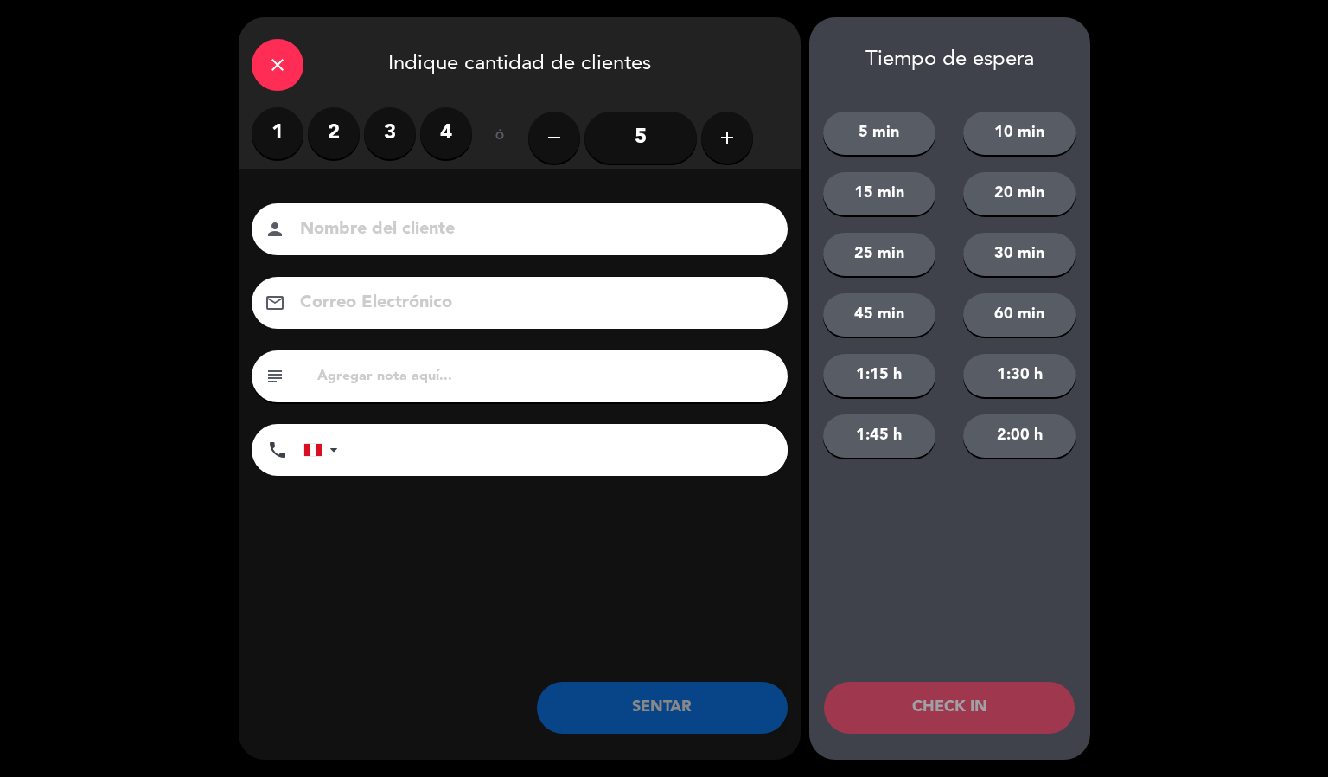
click at [338, 125] on label "2" at bounding box center [334, 133] width 52 height 52
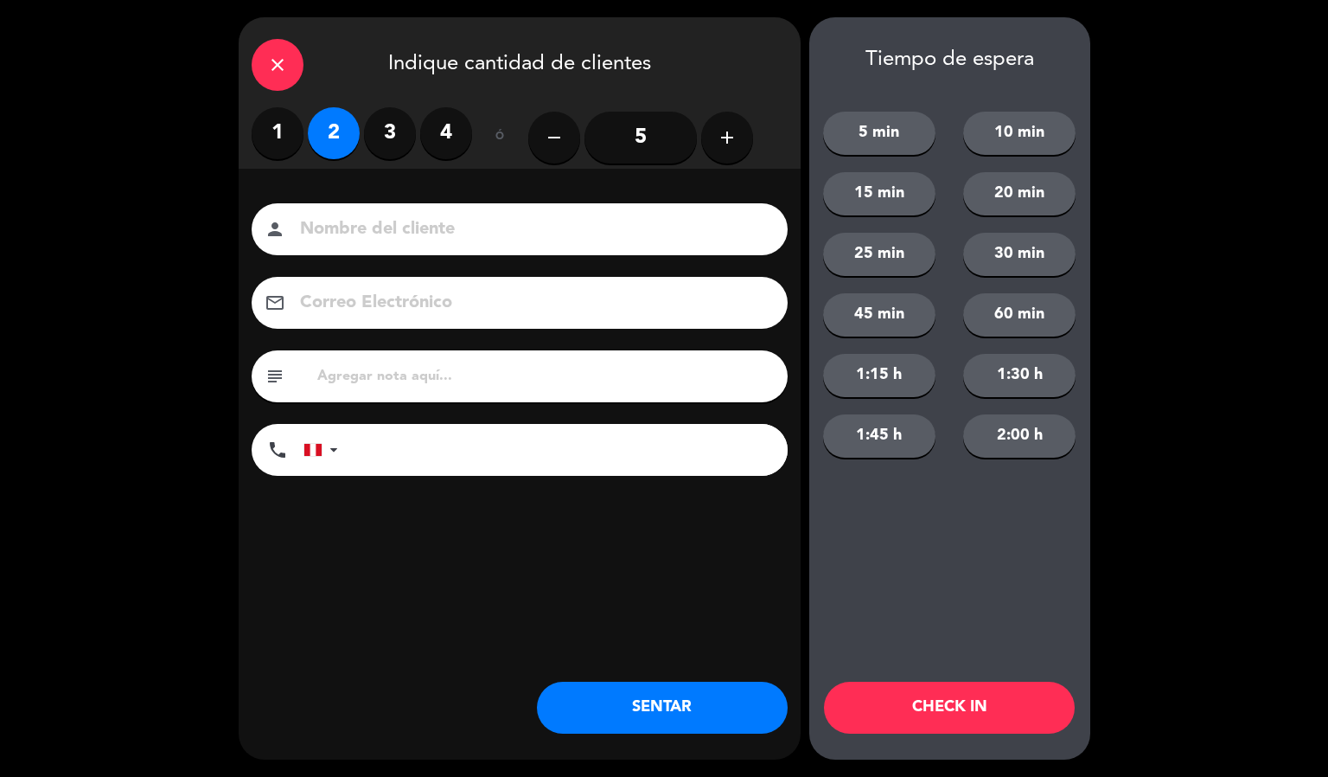
click at [397, 229] on input at bounding box center [531, 229] width 467 height 30
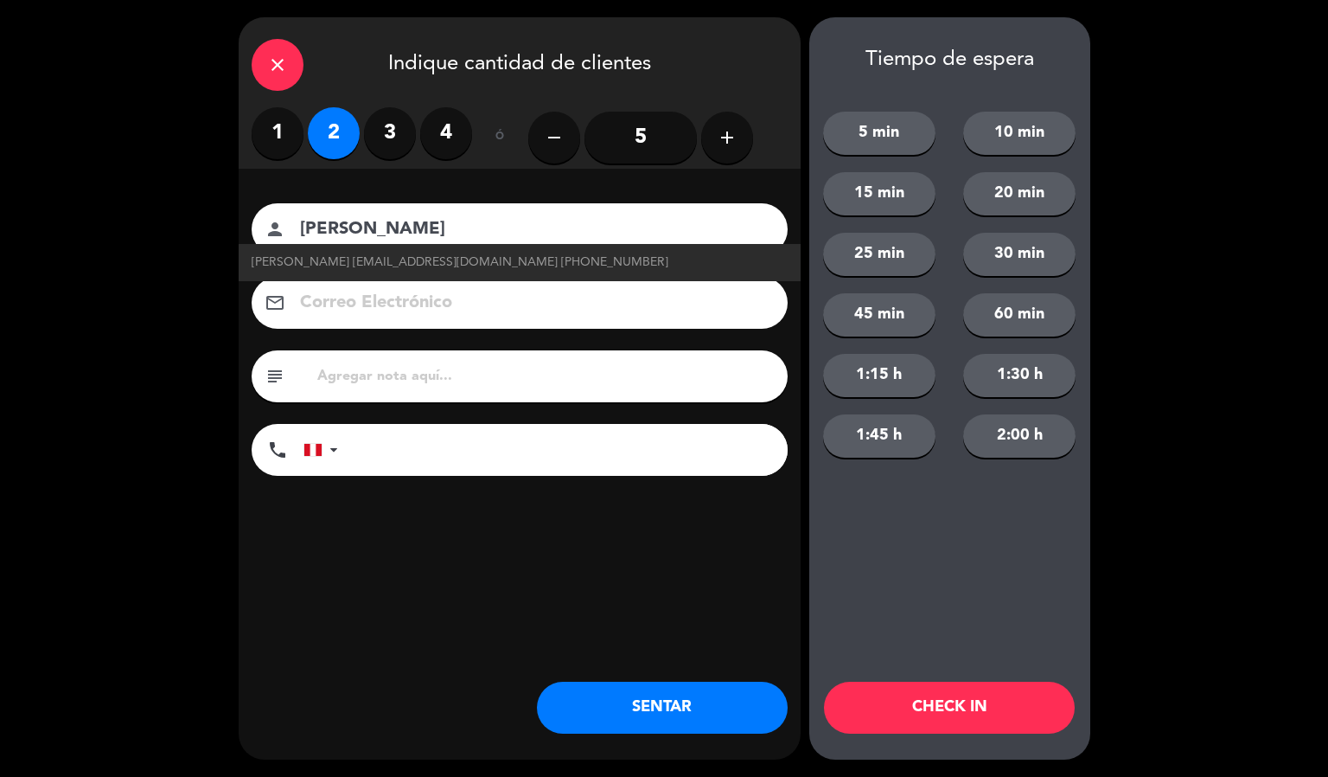
click at [400, 234] on input "[PERSON_NAME]" at bounding box center [531, 229] width 467 height 30
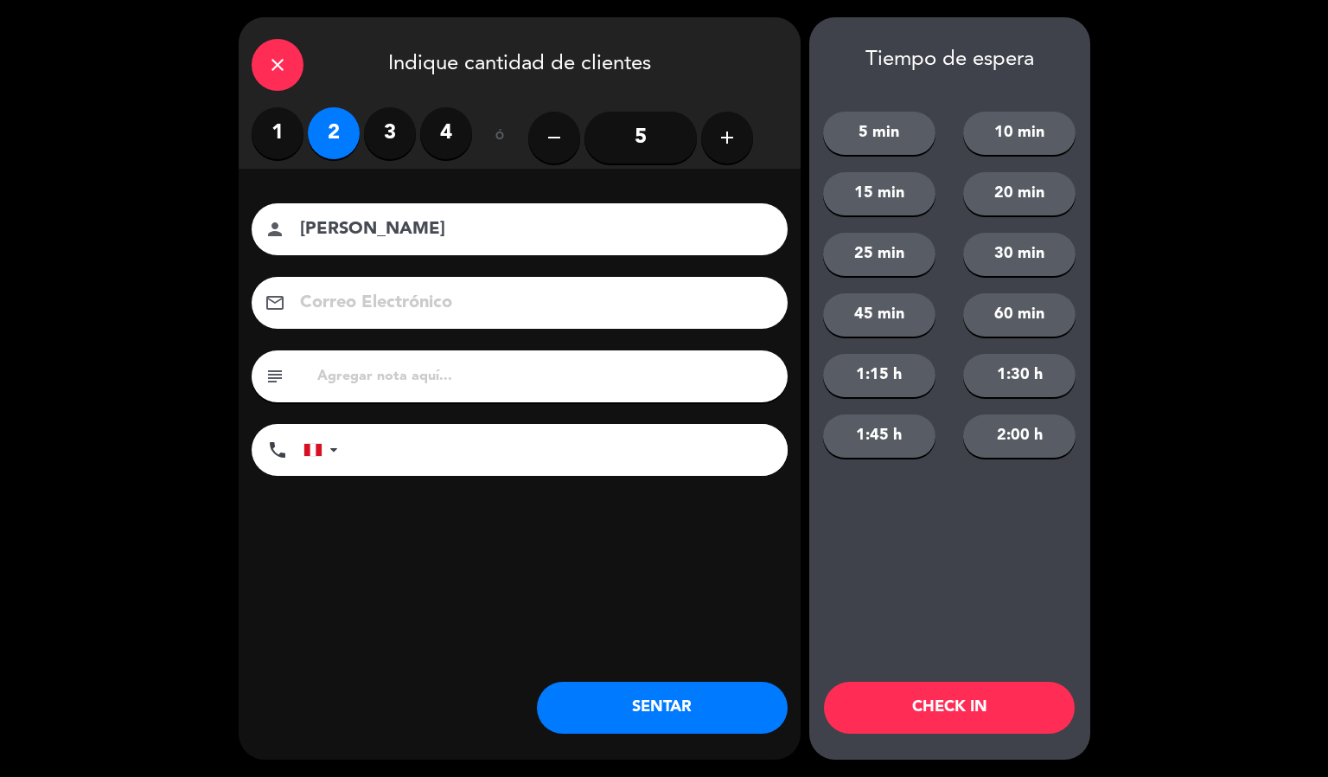
click at [477, 221] on input "[PERSON_NAME]" at bounding box center [531, 229] width 467 height 30
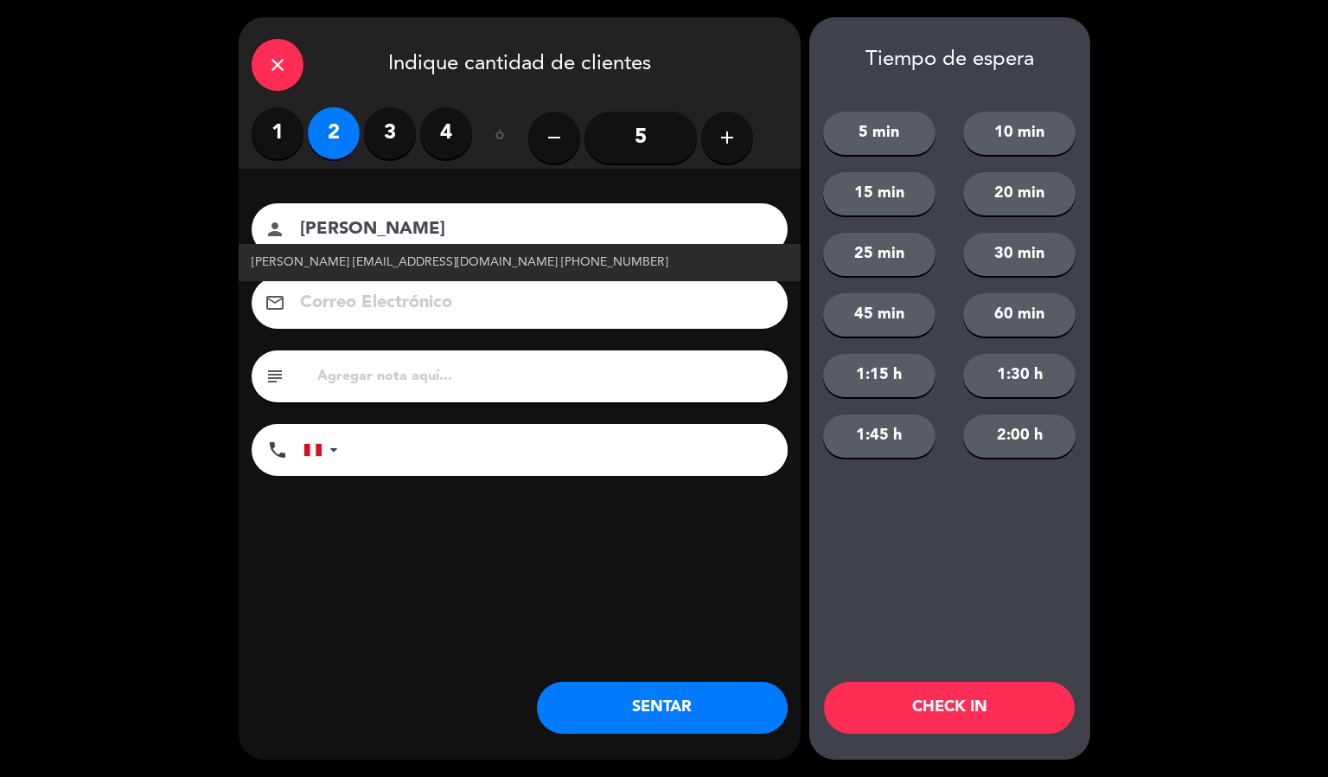
click at [389, 255] on span "[PERSON_NAME] [EMAIL_ADDRESS][DOMAIN_NAME] [PHONE_NUMBER]" at bounding box center [460, 263] width 417 height 20
type input "[PERSON_NAME]"
type input "[EMAIL_ADDRESS][DOMAIN_NAME]"
type input "[PHONE_NUMBER]"
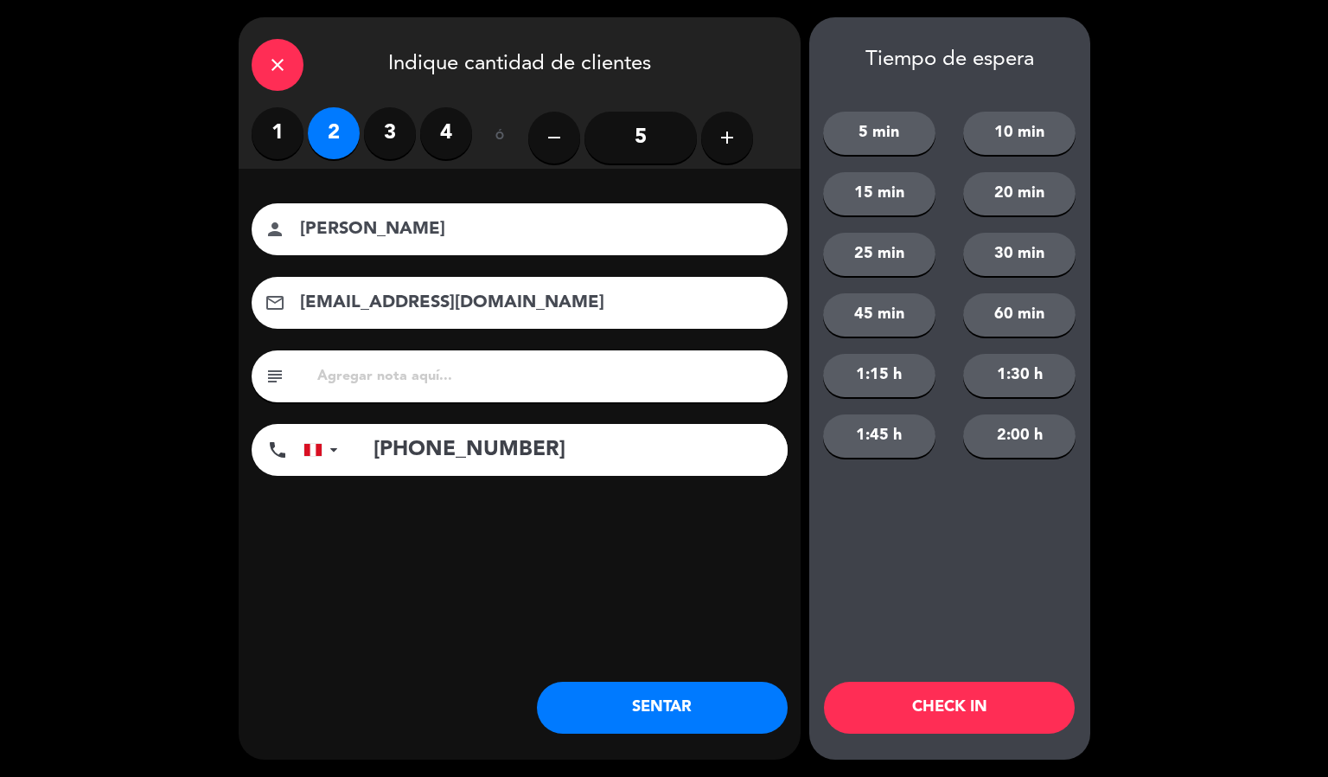
click at [982, 711] on button "CHECK IN" at bounding box center [949, 707] width 251 height 52
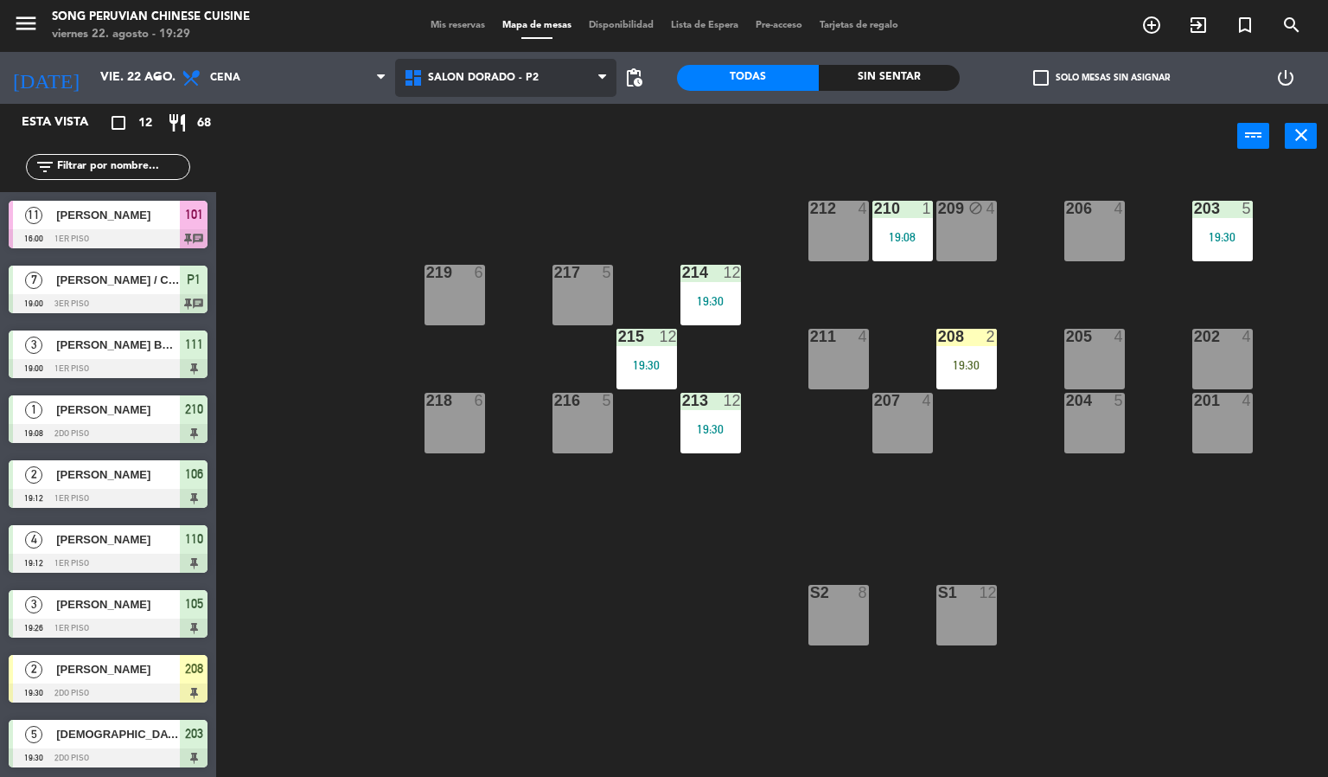
click at [540, 66] on span "SALON DORADO - P2" at bounding box center [506, 78] width 222 height 38
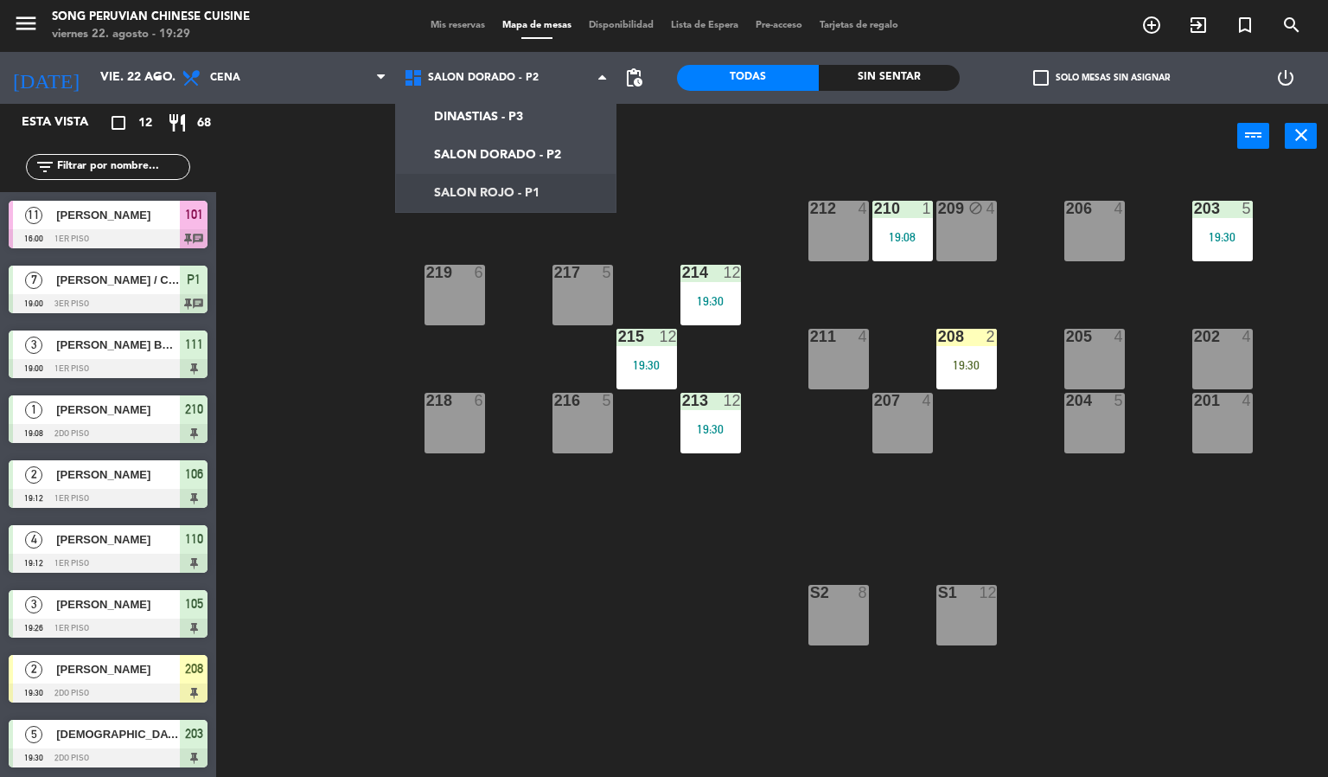
click at [507, 185] on ng-component "menu Song Peruvian Chinese Cuisine [DATE] 22. agosto - 19:29 Mis reservas Mapa …" at bounding box center [664, 388] width 1328 height 777
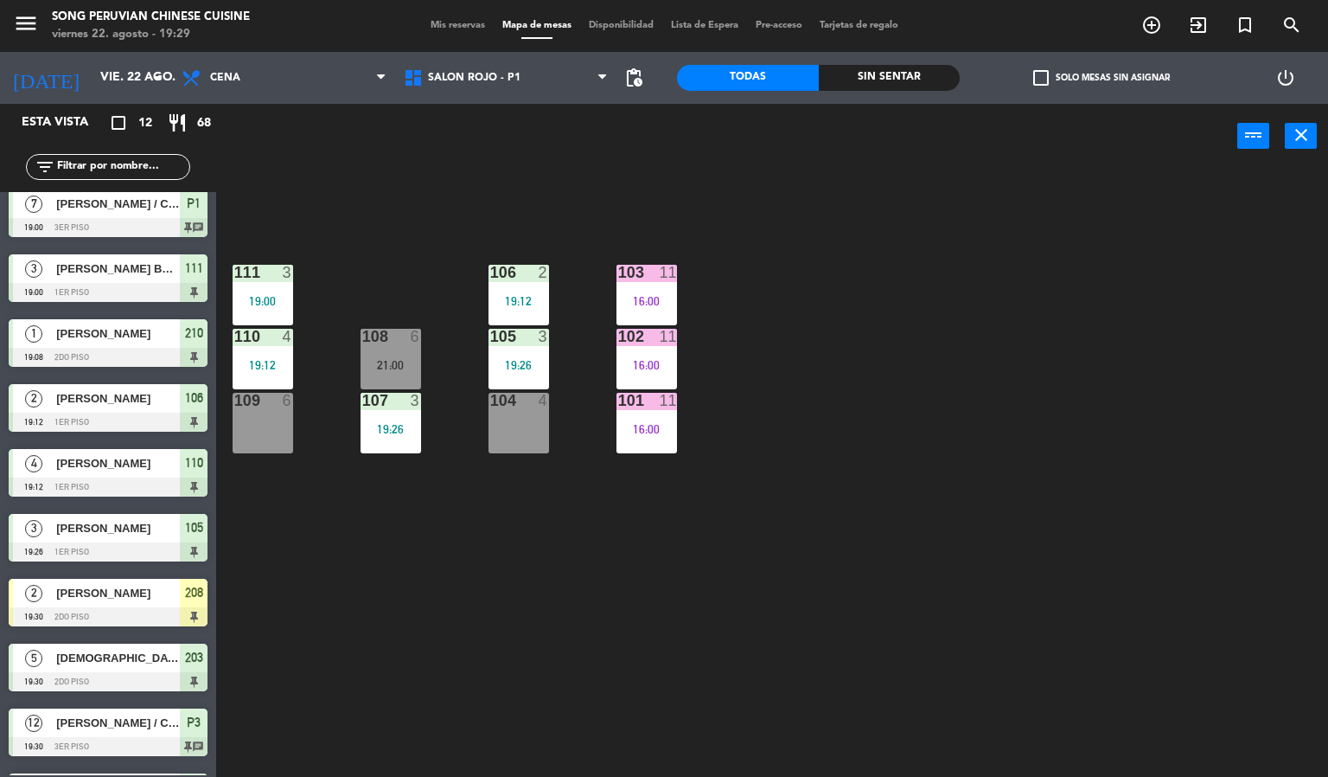
scroll to position [195, 0]
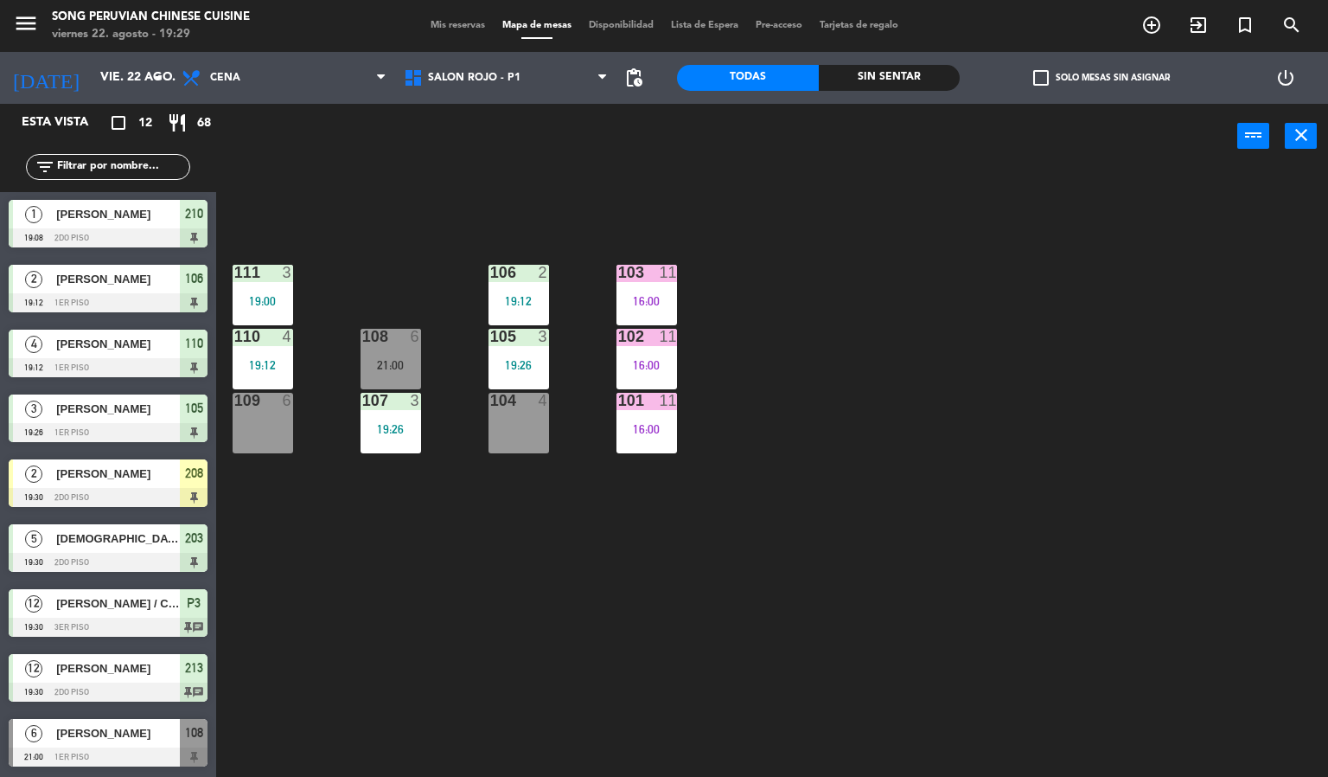
click at [127, 618] on div at bounding box center [108, 627] width 199 height 19
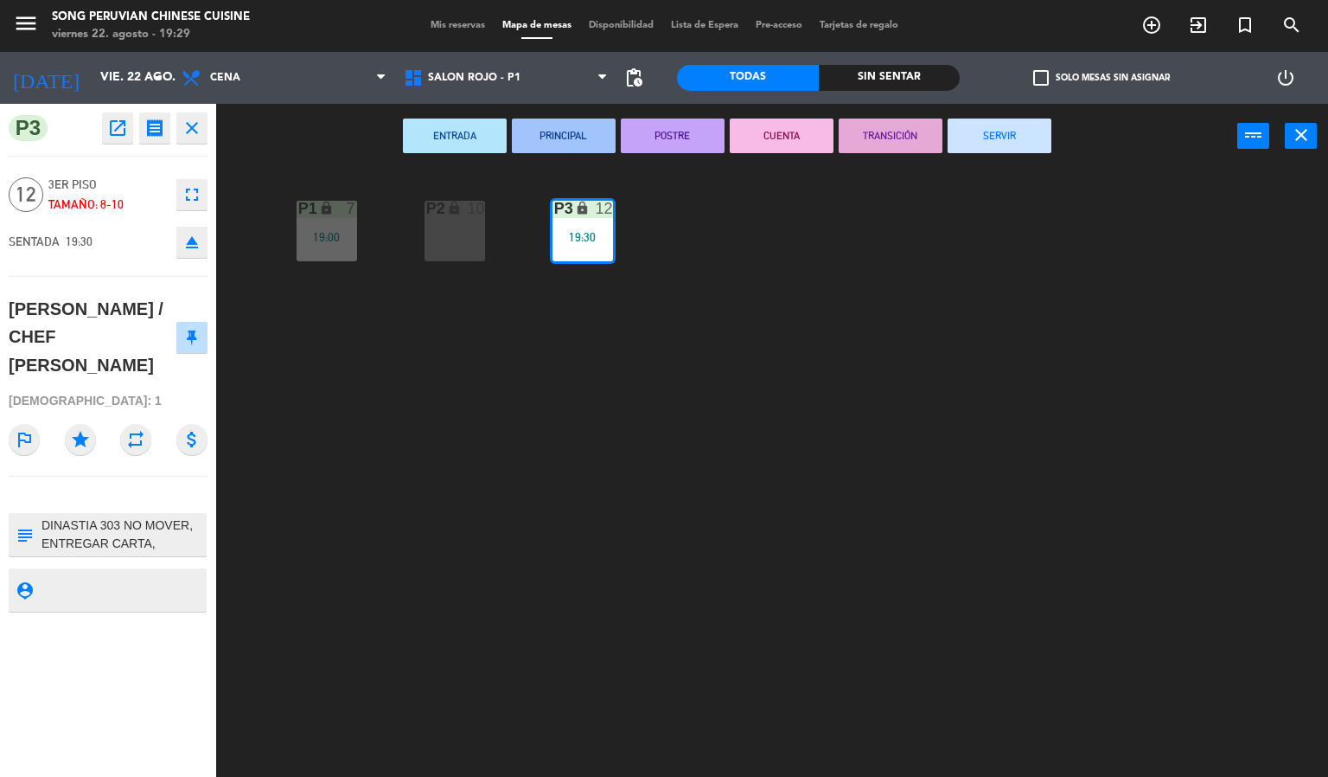
click at [742, 387] on div "P2 lock 10 P3 lock 12 19:30 P1 lock 7 19:00" at bounding box center [778, 474] width 1099 height 608
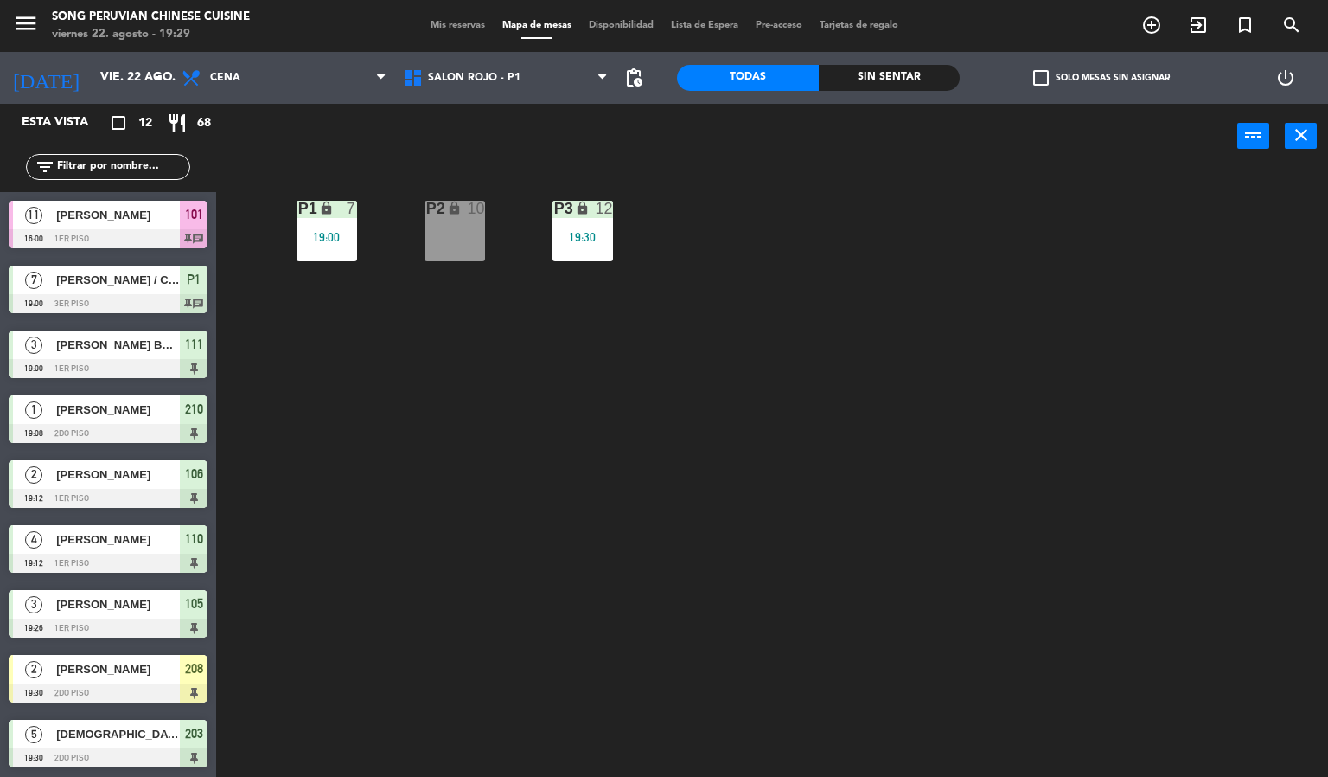
scroll to position [86, 0]
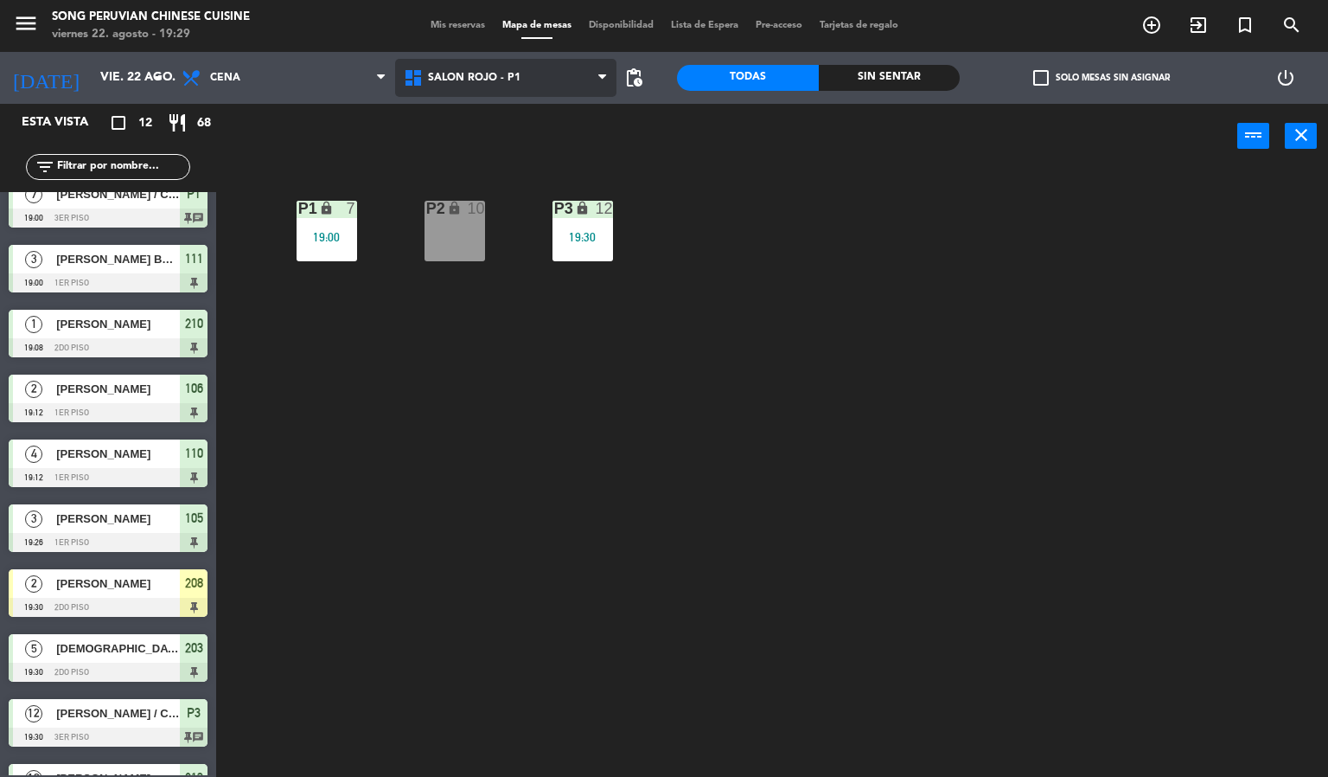
click at [550, 68] on span "SALON ROJO - P1" at bounding box center [506, 78] width 222 height 38
click at [522, 182] on ng-component "menu Song Peruvian Chinese Cuisine [DATE] 22. agosto - 19:29 Mis reservas Mapa …" at bounding box center [664, 388] width 1328 height 777
click at [520, 84] on span "SALON ROJO - P1" at bounding box center [506, 78] width 222 height 38
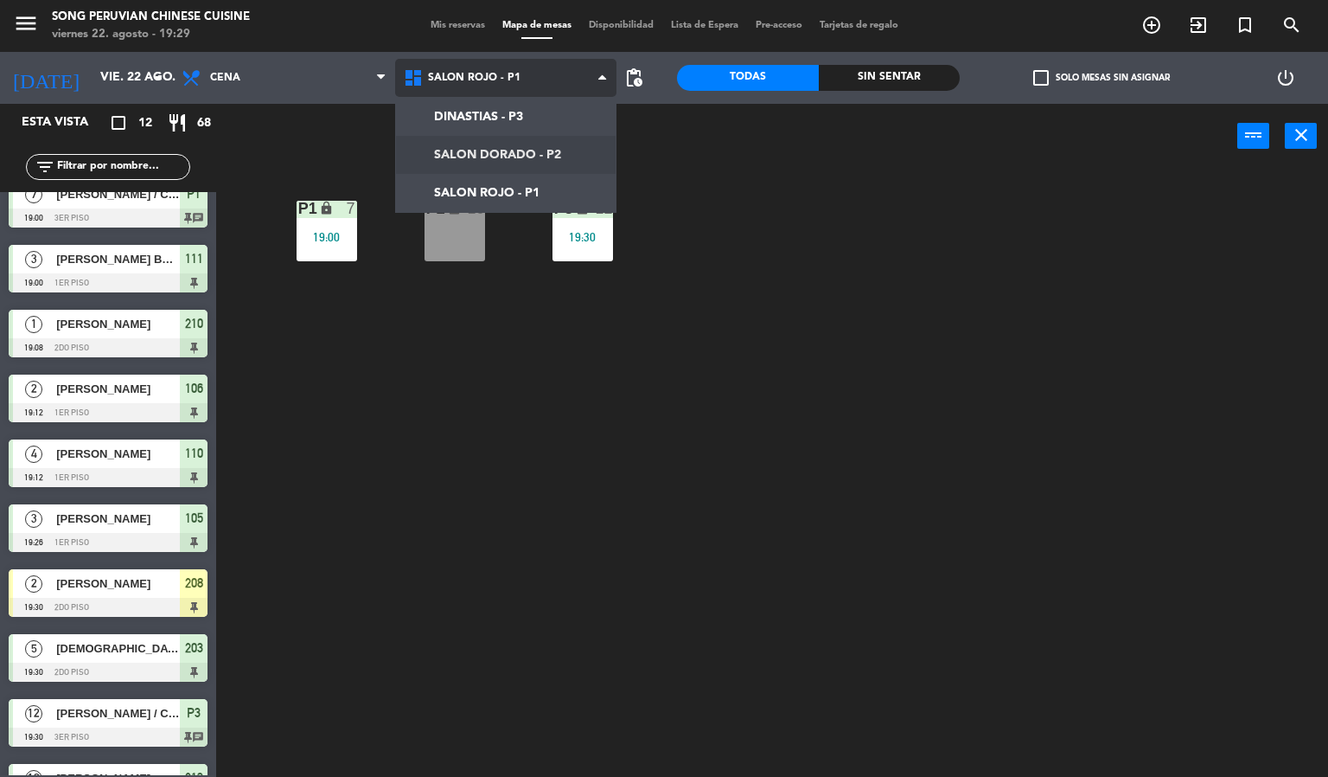
click at [517, 143] on ng-component "menu Song Peruvian Chinese Cuisine [DATE] 22. agosto - 19:29 Mis reservas Mapa …" at bounding box center [664, 388] width 1328 height 777
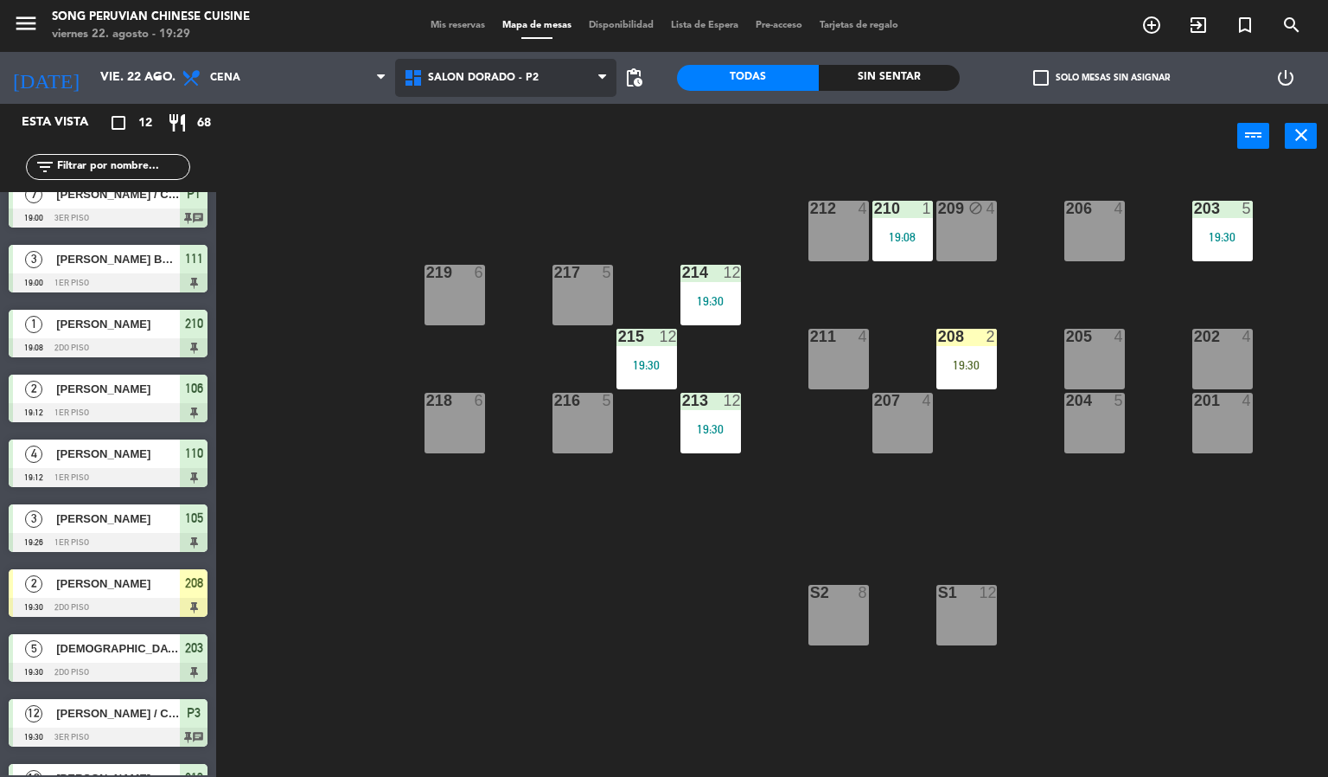
click at [525, 75] on span "SALON DORADO - P2" at bounding box center [483, 78] width 111 height 12
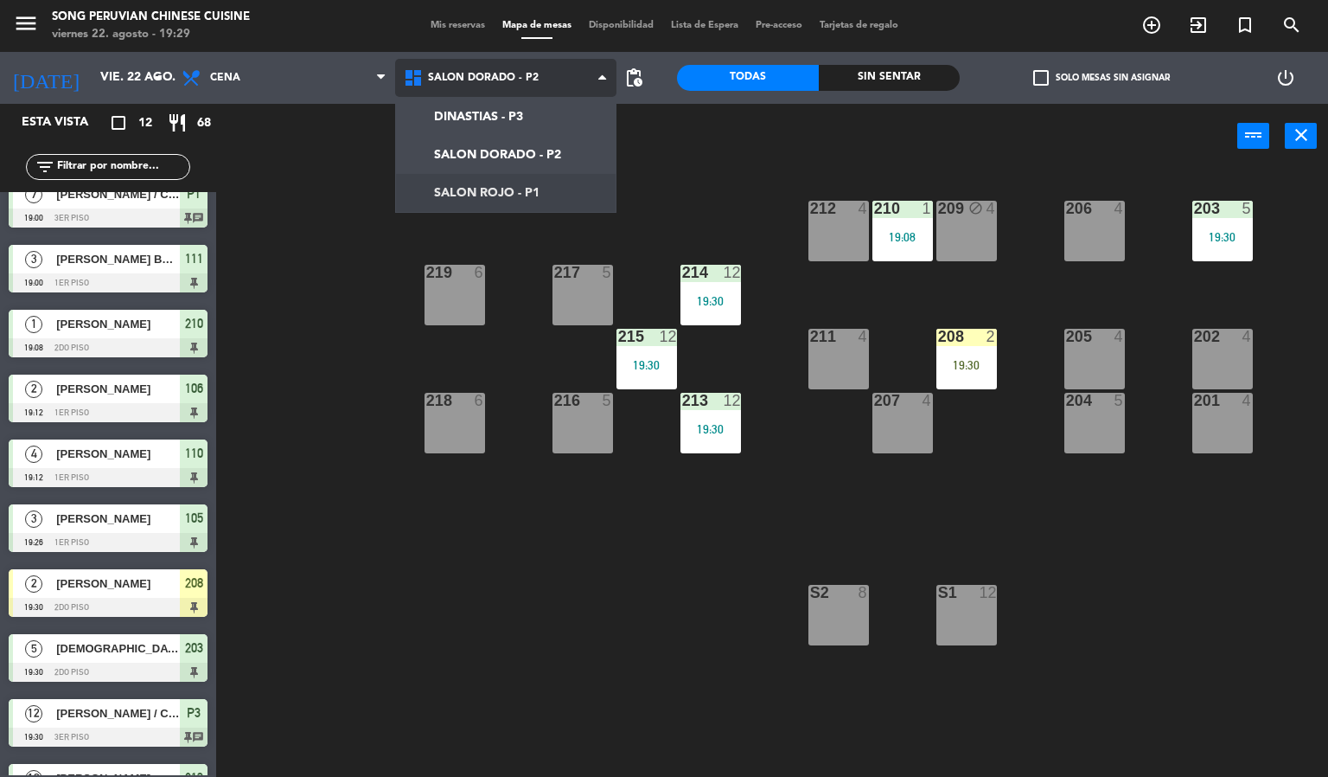
click at [527, 200] on ng-component "menu Song Peruvian Chinese Cuisine [DATE] 22. agosto - 19:29 Mis reservas Mapa …" at bounding box center [664, 388] width 1328 height 777
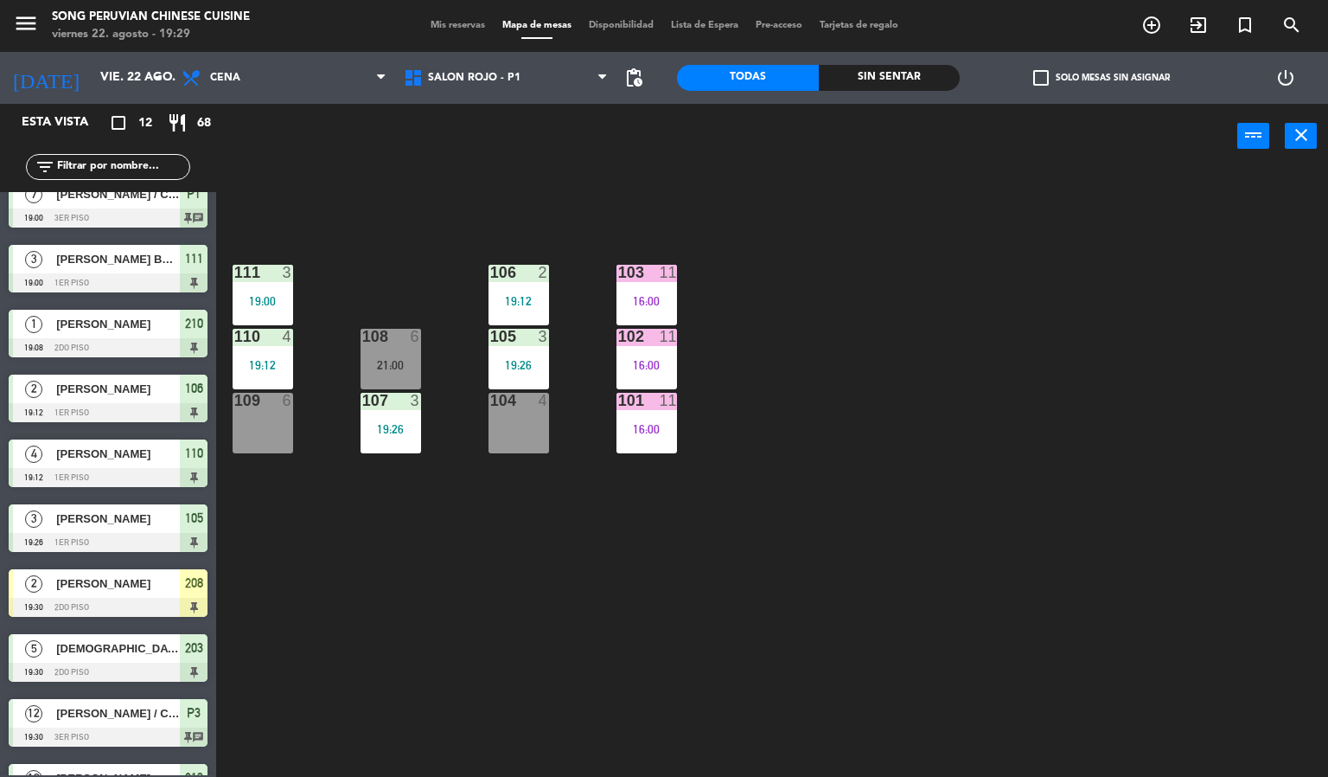
click at [654, 213] on div "103 11 16:00 106 2 19:12 111 3 19:00 102 11 16:00 105 3 19:26 108 6 21:00 110 4…" at bounding box center [778, 474] width 1099 height 608
click at [537, 603] on div "103 11 16:00 106 2 19:12 111 3 19:00 102 11 16:00 105 3 19:26 108 6 21:00 110 4…" at bounding box center [778, 474] width 1099 height 608
click at [384, 418] on div "107 3 19:26" at bounding box center [391, 423] width 61 height 61
click at [862, 546] on div "103 11 16:00 106 2 19:12 111 3 19:00 102 11 16:00 105 3 19:26 108 6 21:00 110 4…" at bounding box center [778, 474] width 1099 height 608
click at [506, 366] on div "19:26" at bounding box center [519, 365] width 61 height 12
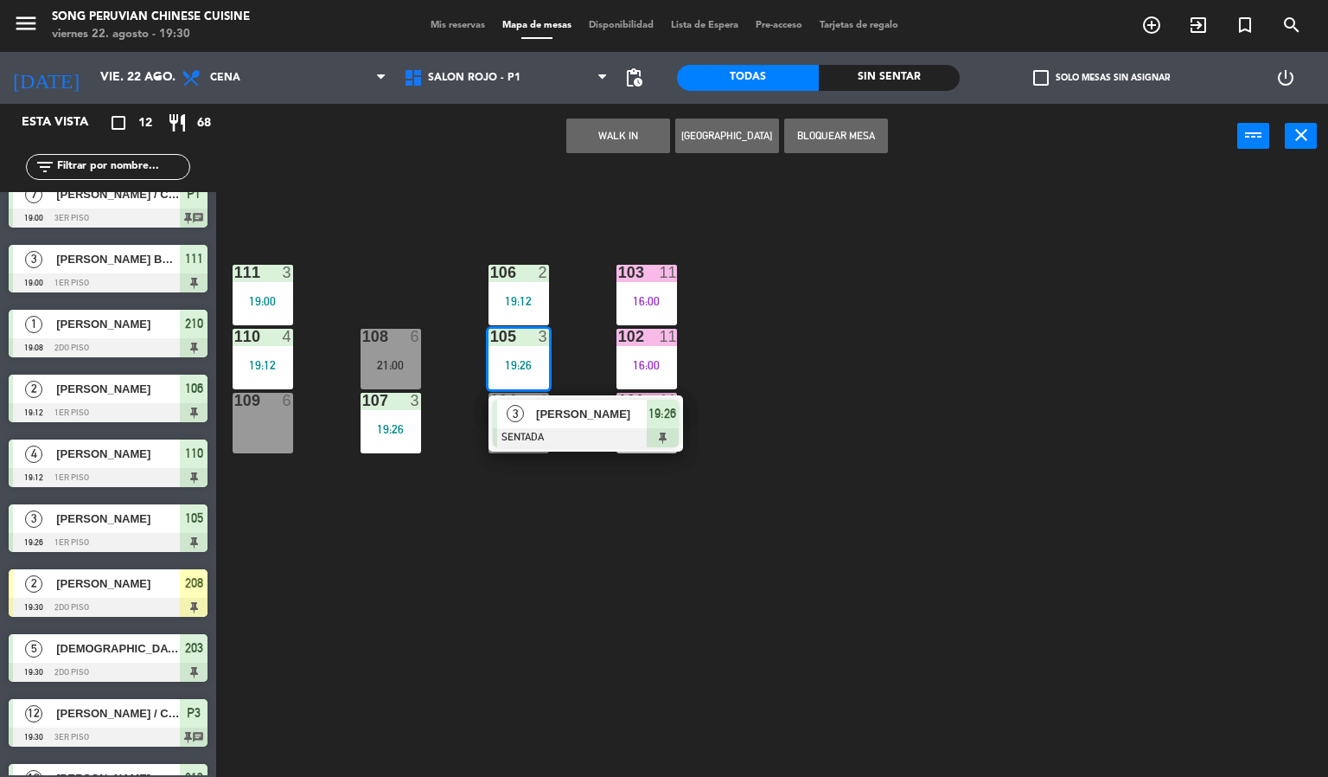
click at [537, 415] on span "[PERSON_NAME]" at bounding box center [591, 414] width 111 height 18
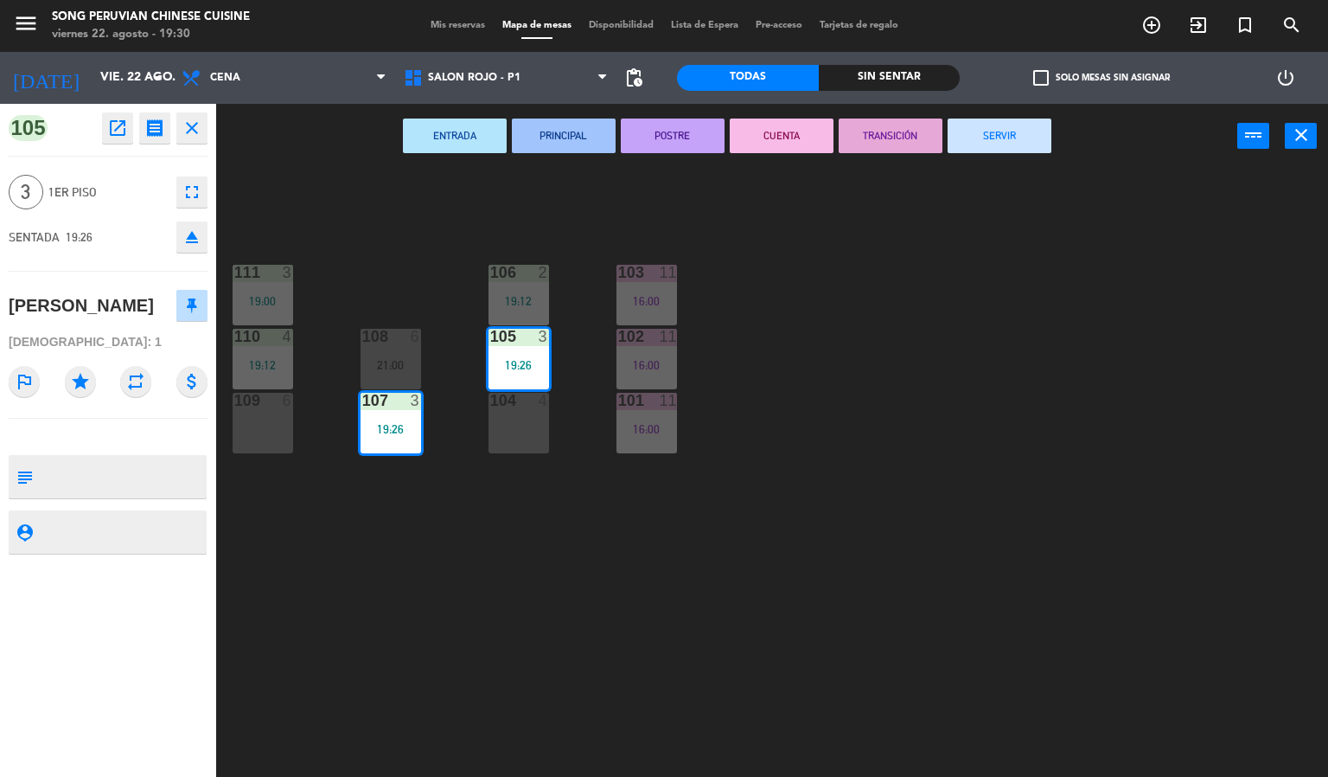
click at [174, 240] on div "eject" at bounding box center [188, 236] width 37 height 31
click at [182, 239] on icon "eject" at bounding box center [192, 237] width 21 height 21
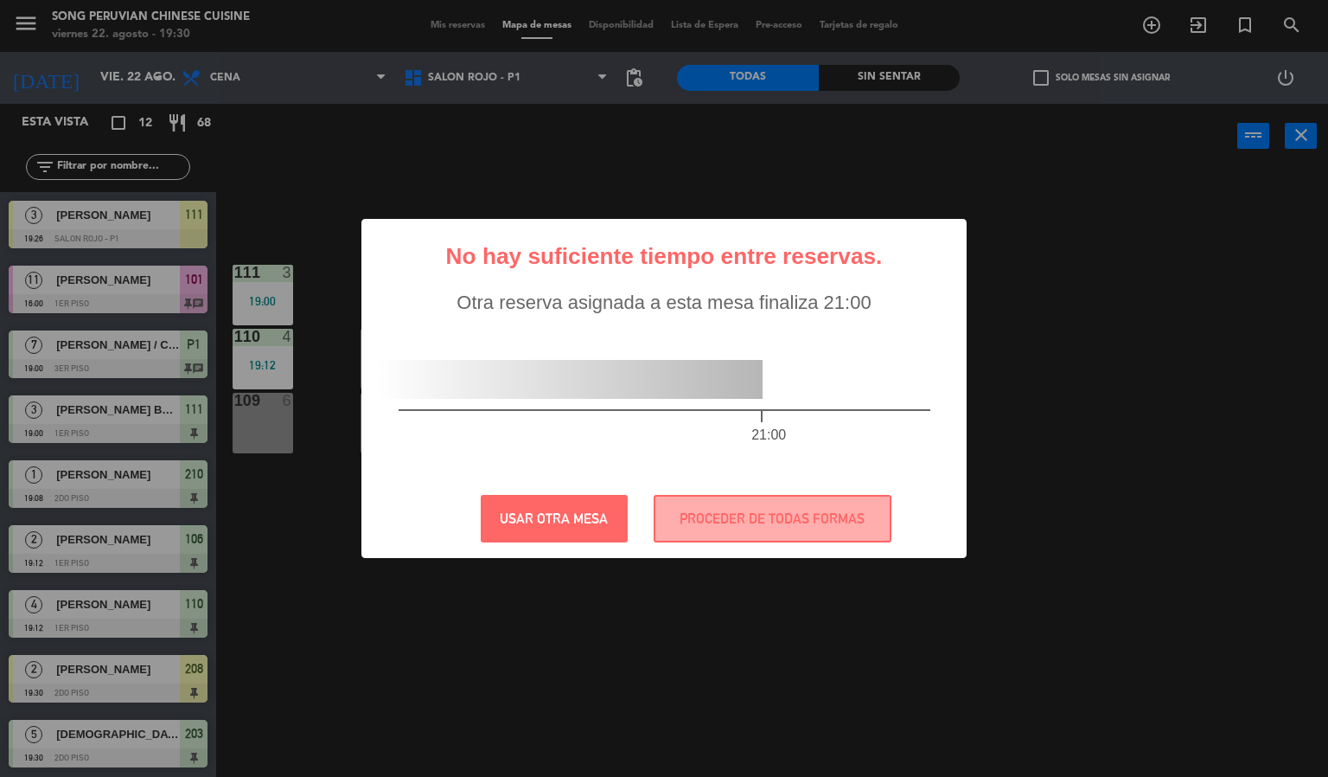
drag, startPoint x: 185, startPoint y: 270, endPoint x: 573, endPoint y: 405, distance: 411.1
click at [607, 522] on button "USAR OTRA MESA" at bounding box center [554, 519] width 147 height 48
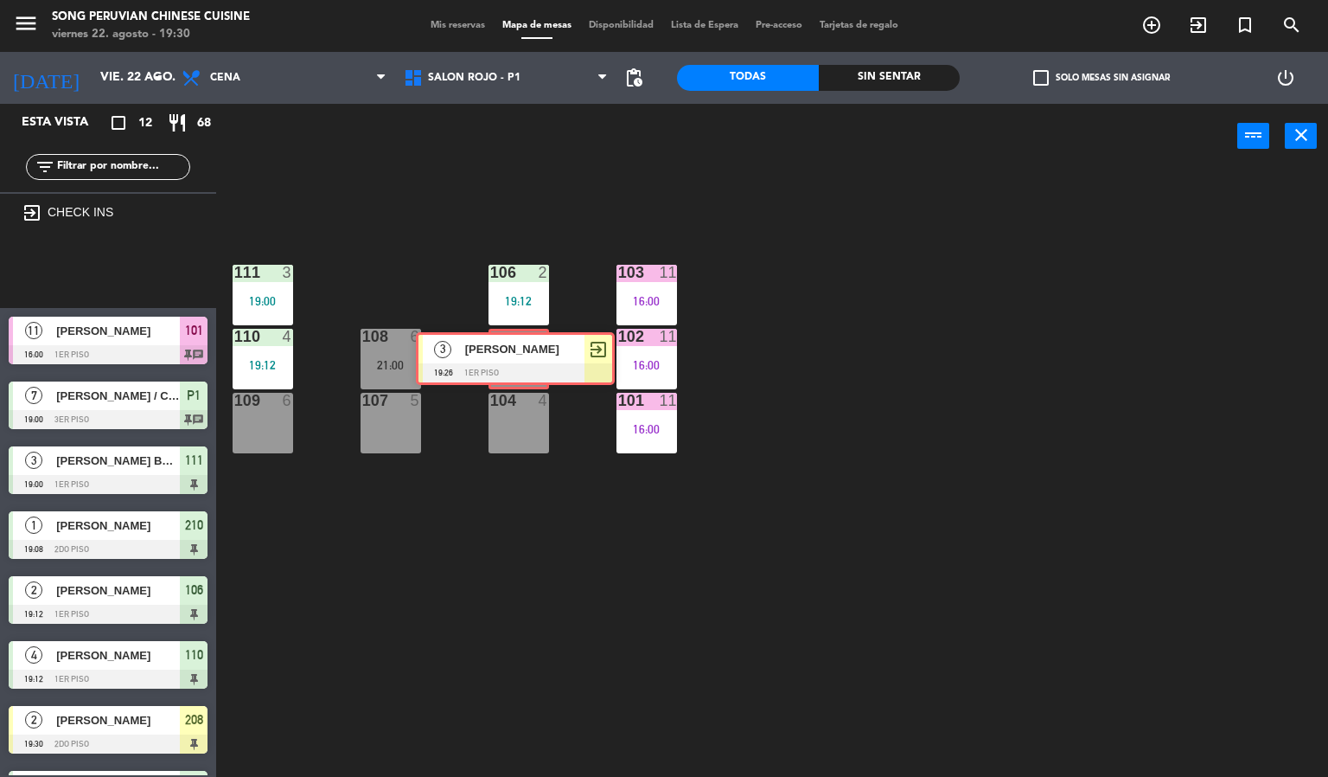
drag, startPoint x: 118, startPoint y: 276, endPoint x: 525, endPoint y: 362, distance: 416.2
click at [525, 362] on div "Esta vista crop_square 12 restaurant 68 filter_list exit_to_app CHECK INS 3 [PE…" at bounding box center [664, 441] width 1328 height 674
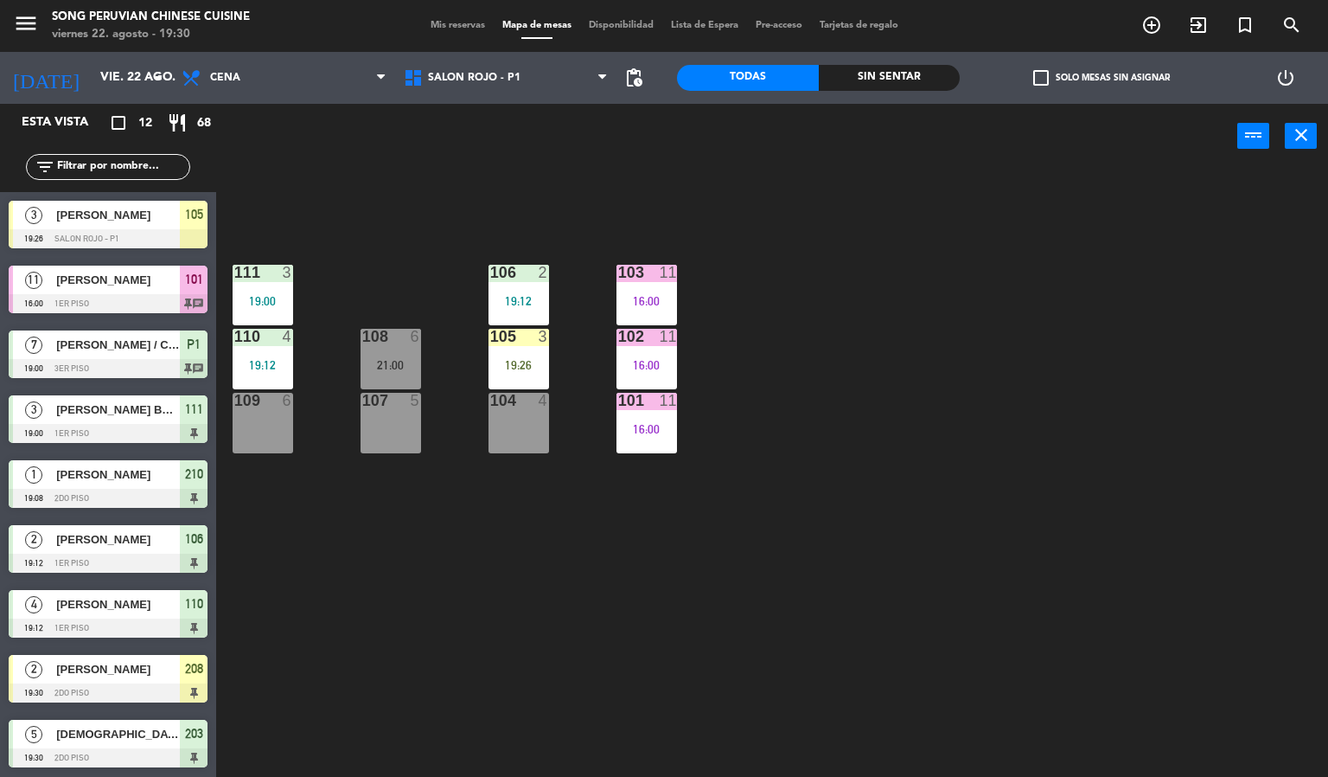
click at [525, 362] on div "19:26" at bounding box center [519, 365] width 61 height 12
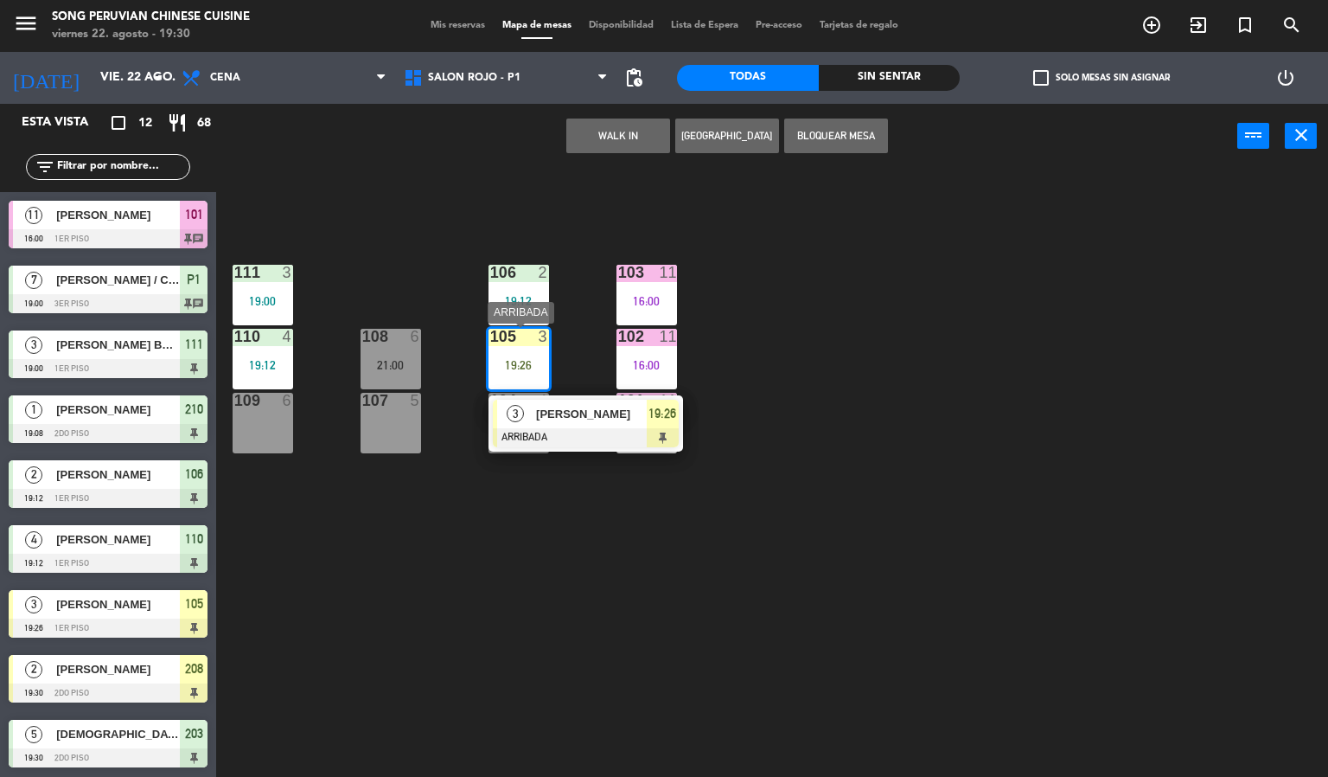
click at [631, 421] on span "[PERSON_NAME]" at bounding box center [591, 414] width 111 height 18
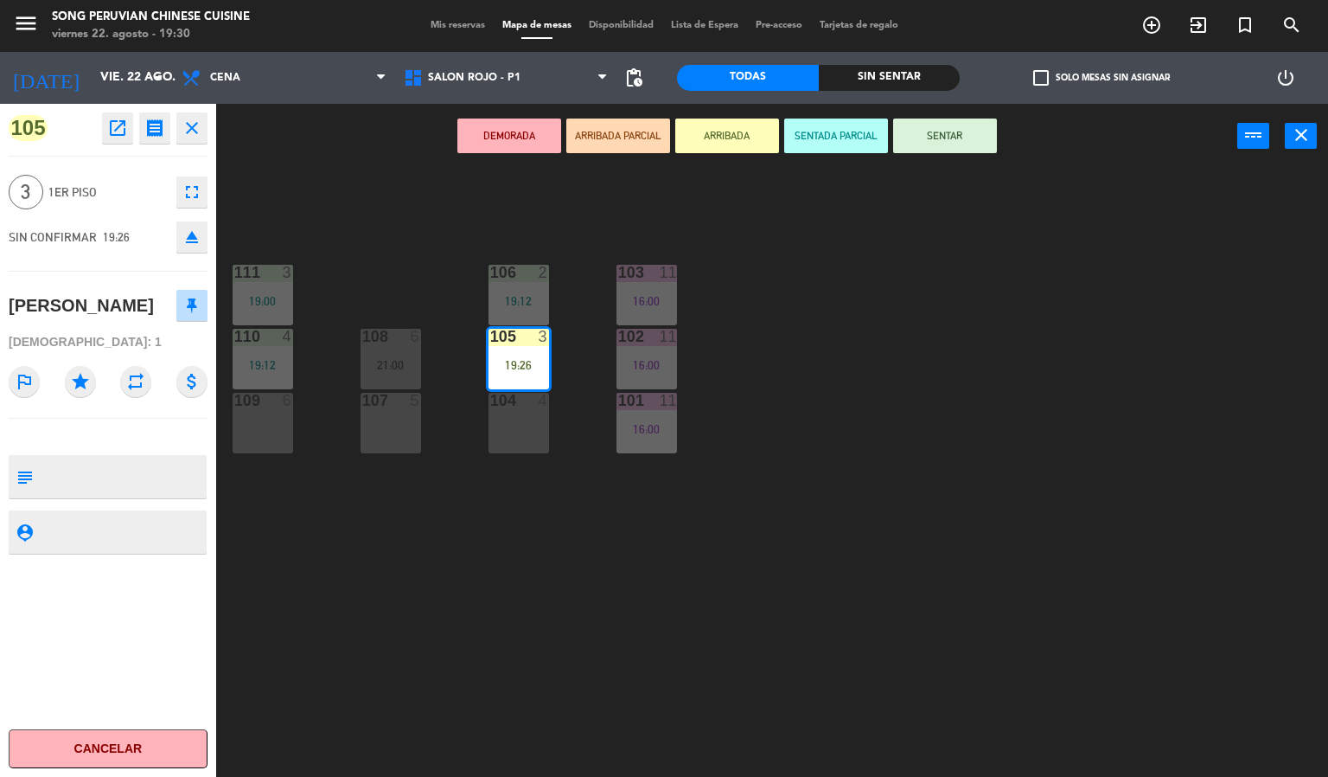
click at [926, 140] on button "SENTAR" at bounding box center [945, 135] width 104 height 35
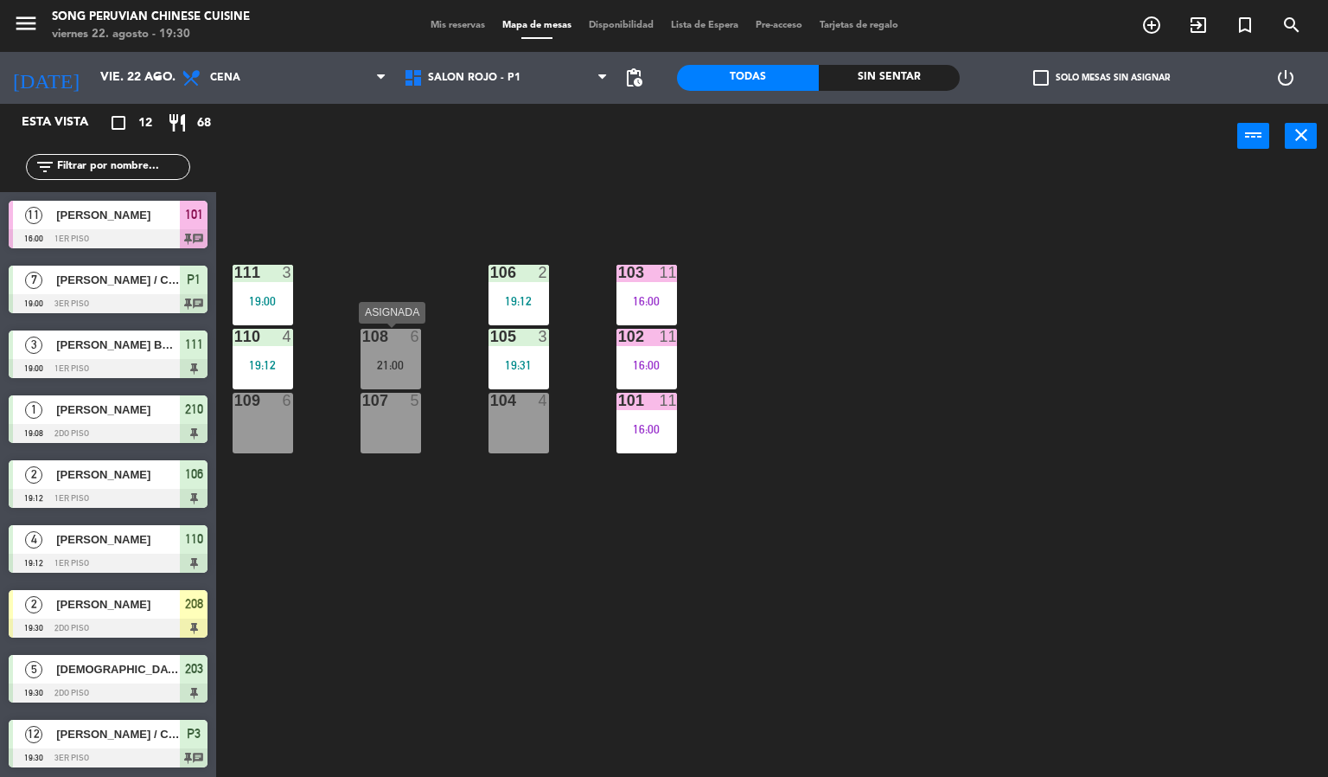
click at [411, 341] on div "6" at bounding box center [416, 337] width 10 height 16
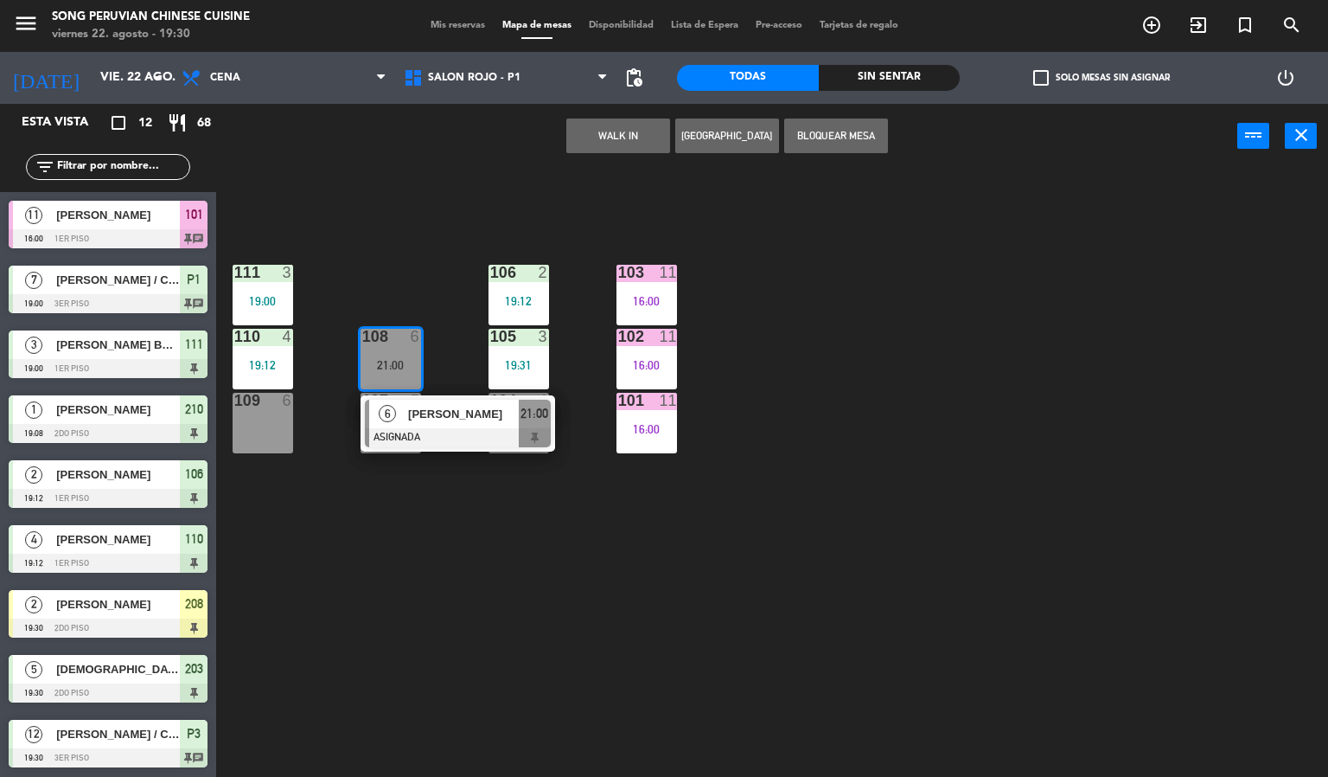
drag, startPoint x: 463, startPoint y: 555, endPoint x: 374, endPoint y: 407, distance: 172.6
click at [463, 545] on div "103 11 16:00 106 2 19:12 111 3 19:00 102 11 16:00 105 3 19:31 108 6 21:00 6 [PE…" at bounding box center [778, 474] width 1099 height 608
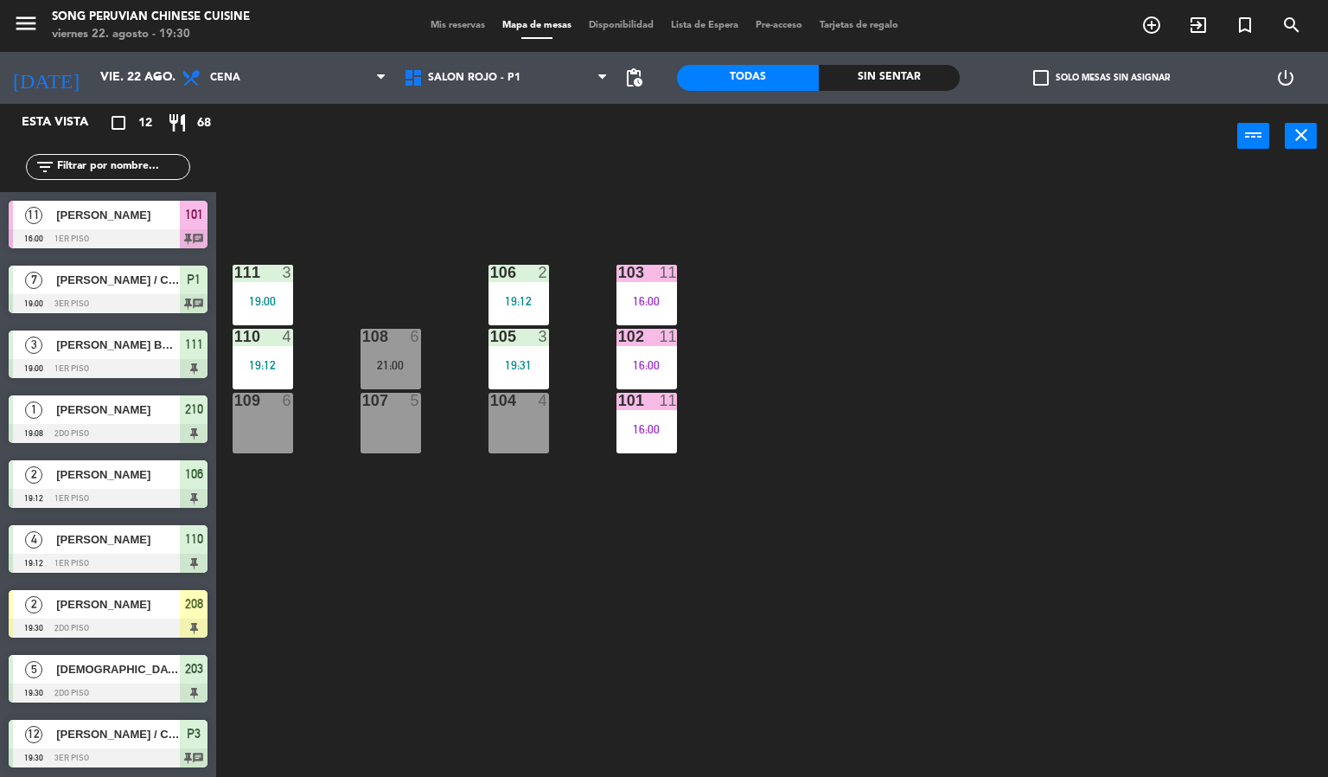
click at [407, 421] on div "107 5" at bounding box center [391, 423] width 61 height 61
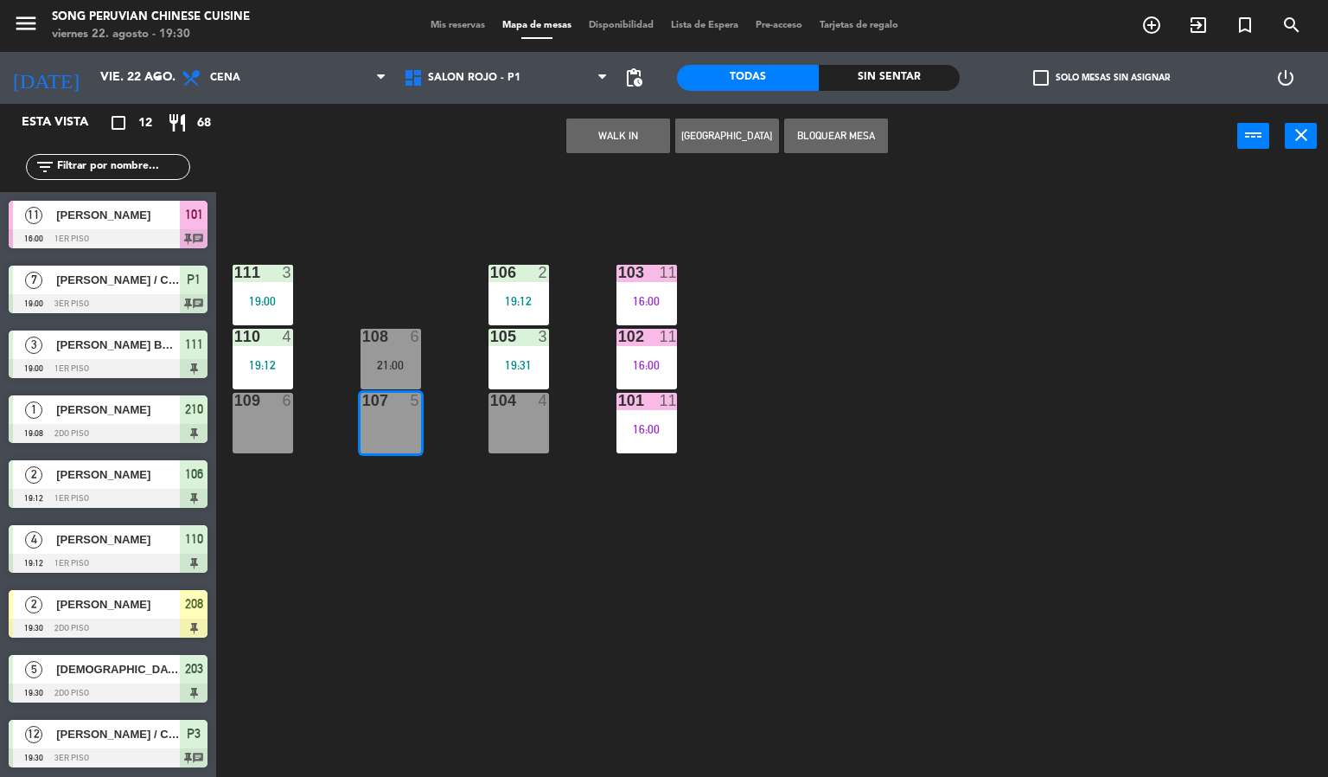
click at [634, 133] on button "WALK IN" at bounding box center [618, 135] width 104 height 35
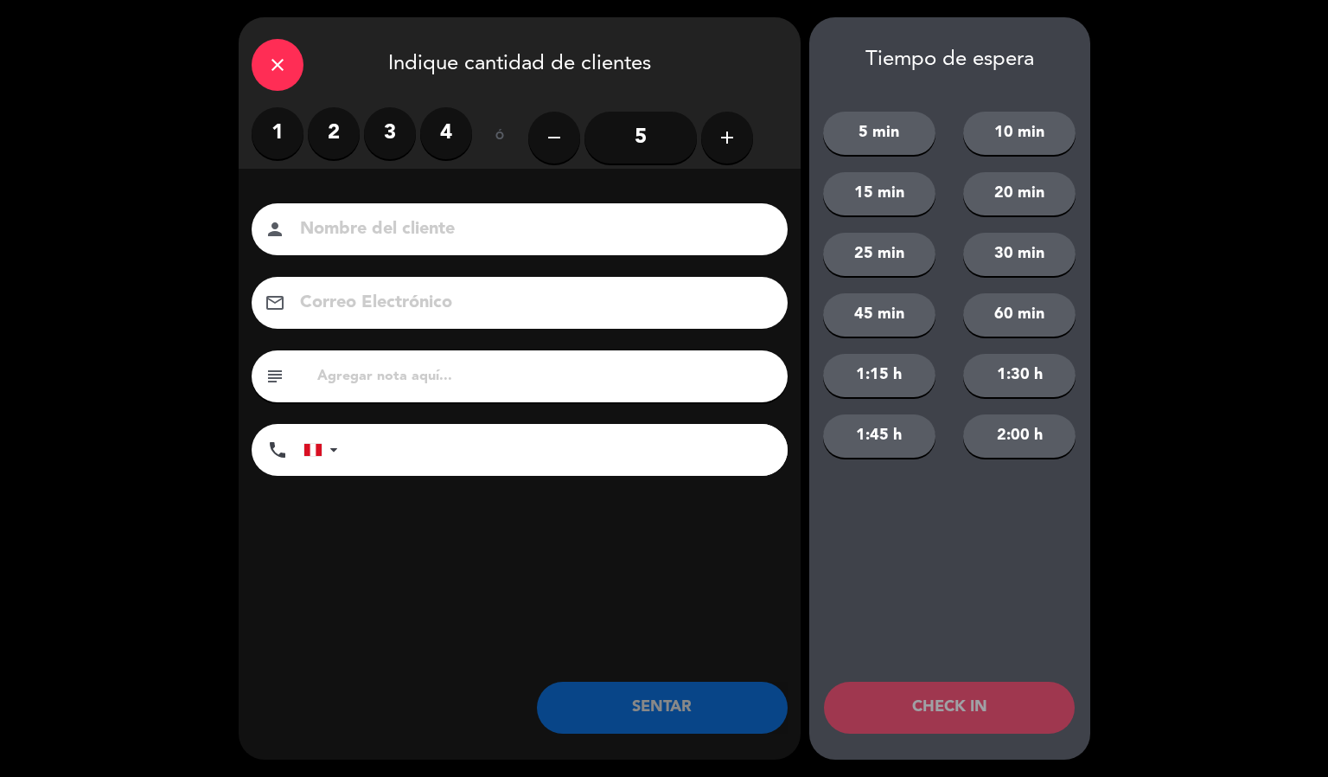
click at [717, 128] on icon "add" at bounding box center [727, 137] width 21 height 21
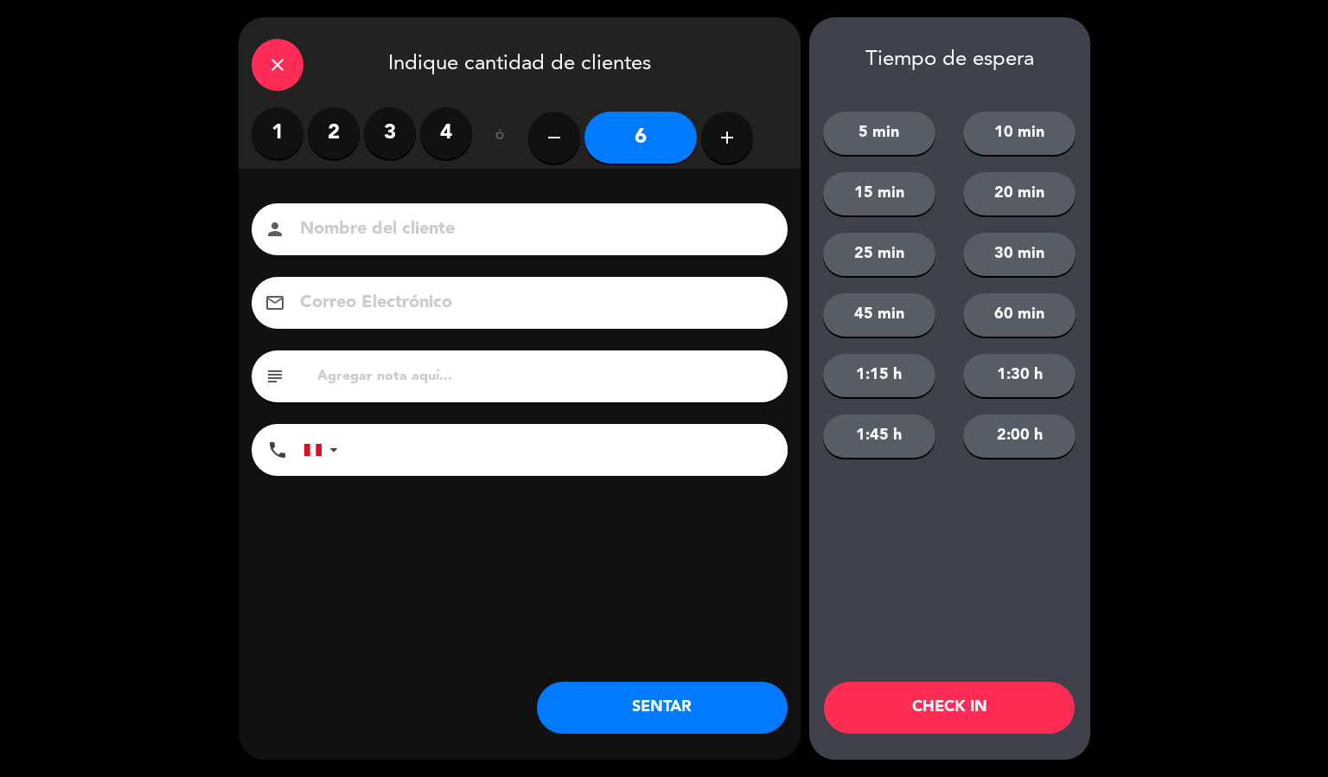
click at [486, 224] on input at bounding box center [531, 229] width 467 height 30
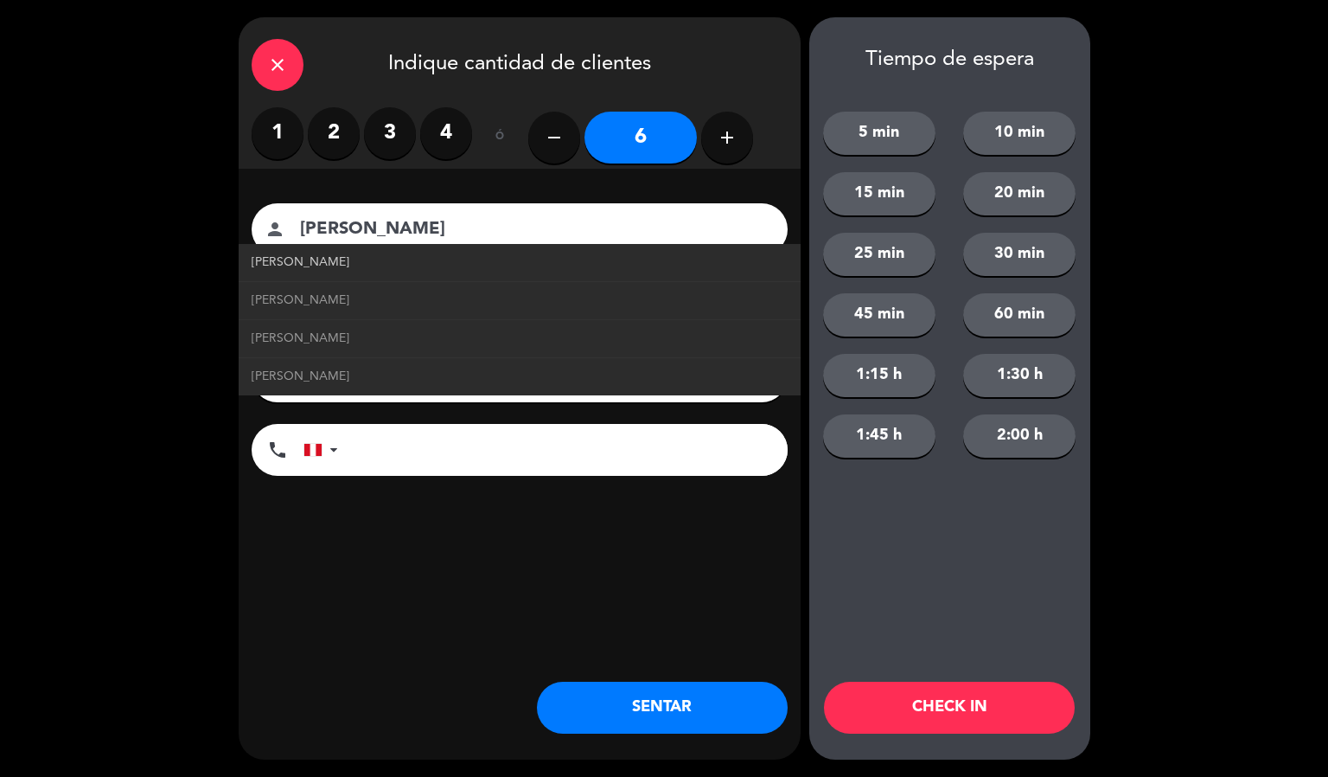
click at [330, 254] on link "[PERSON_NAME]" at bounding box center [520, 263] width 536 height 20
type input "[PERSON_NAME]"
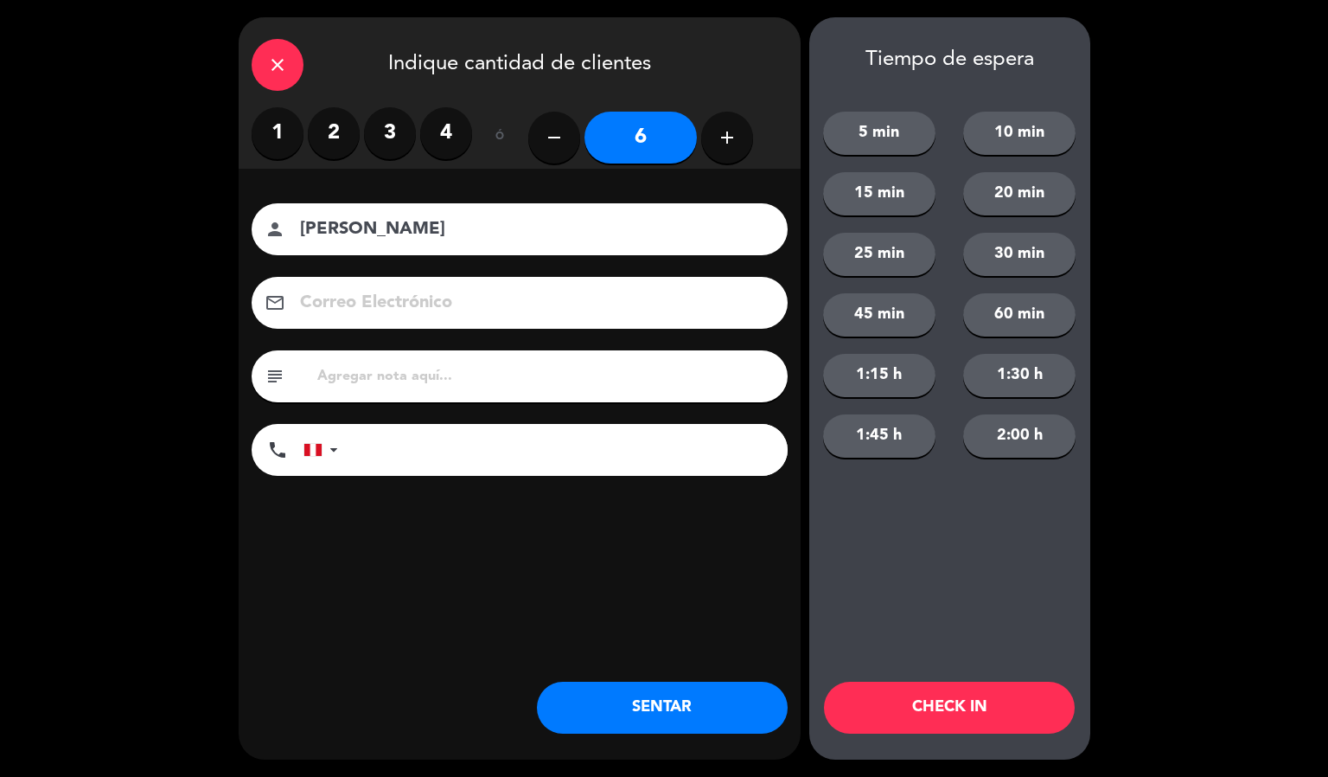
click at [844, 698] on button "CHECK IN" at bounding box center [949, 707] width 251 height 52
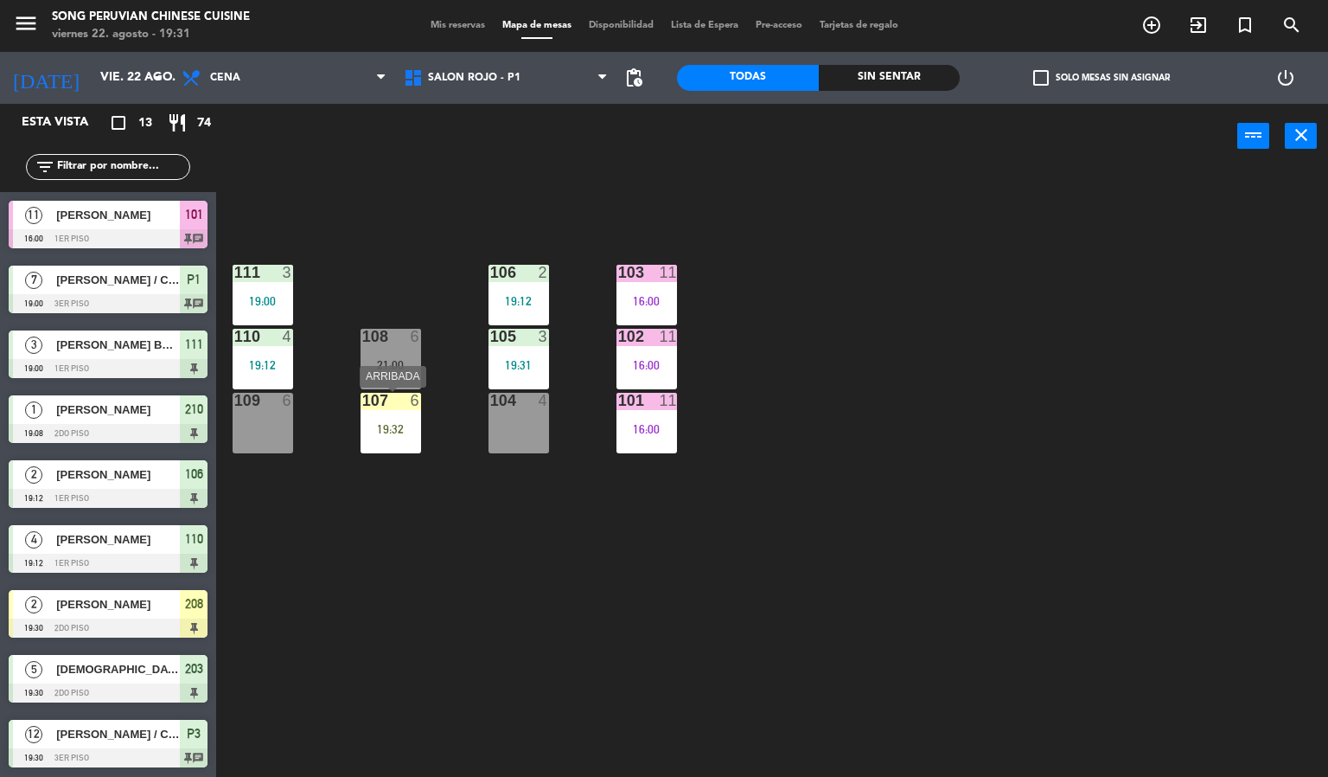
click at [389, 405] on div at bounding box center [390, 401] width 29 height 16
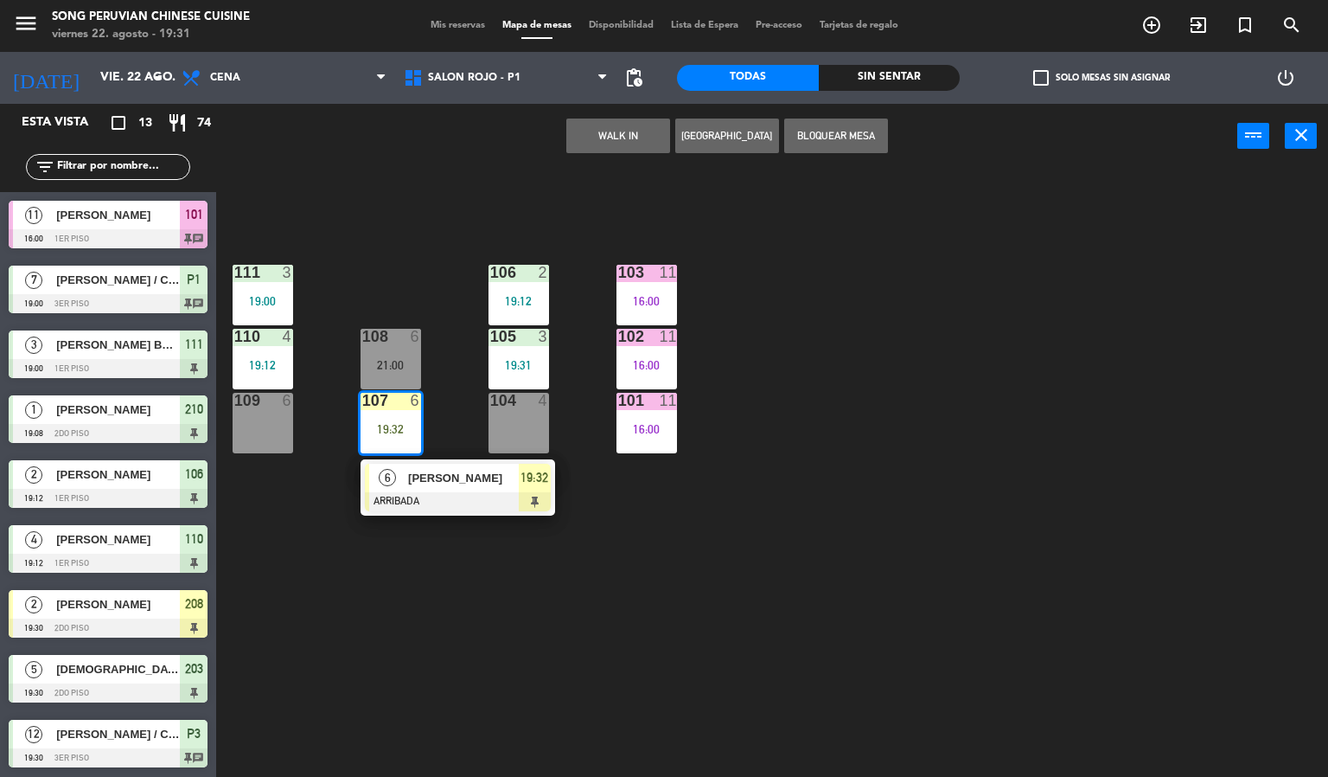
click at [426, 470] on span "[PERSON_NAME]" at bounding box center [463, 478] width 111 height 18
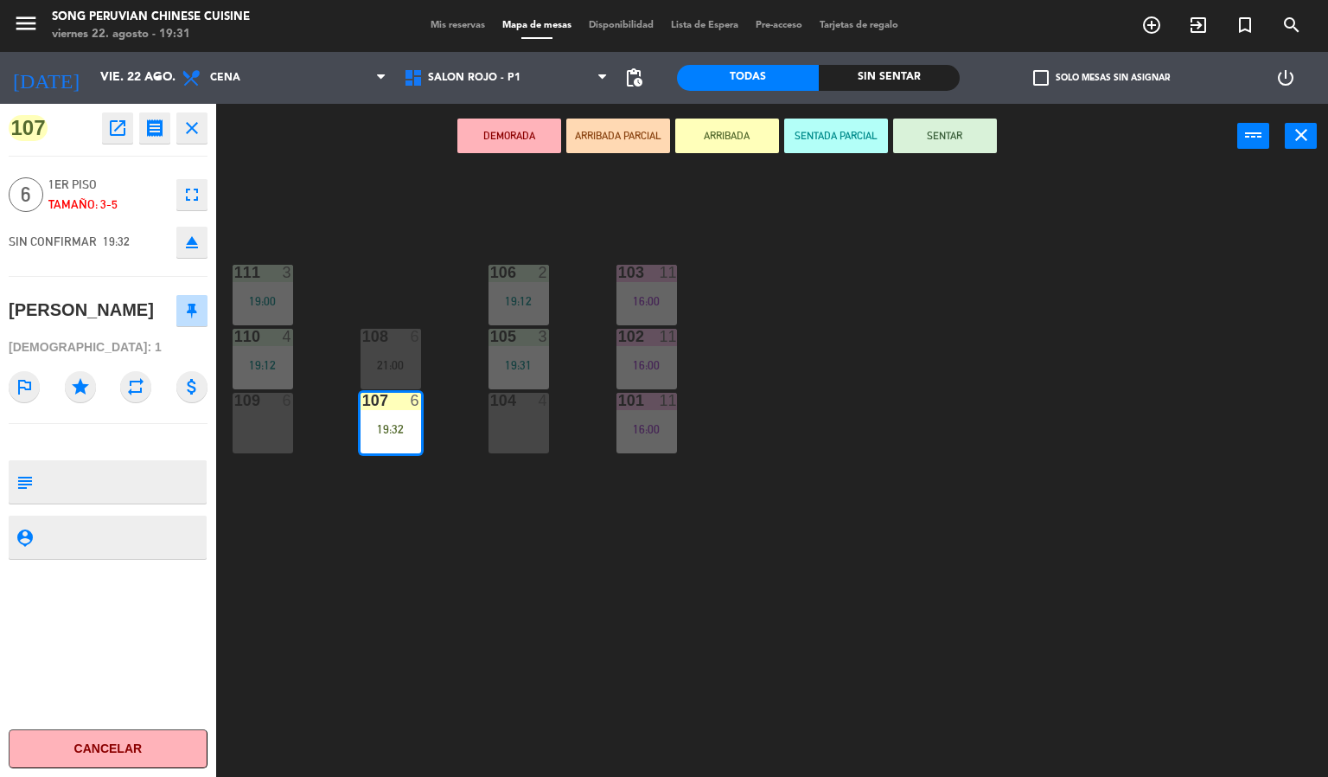
click at [844, 145] on button "SENTADA PARCIAL" at bounding box center [836, 135] width 104 height 35
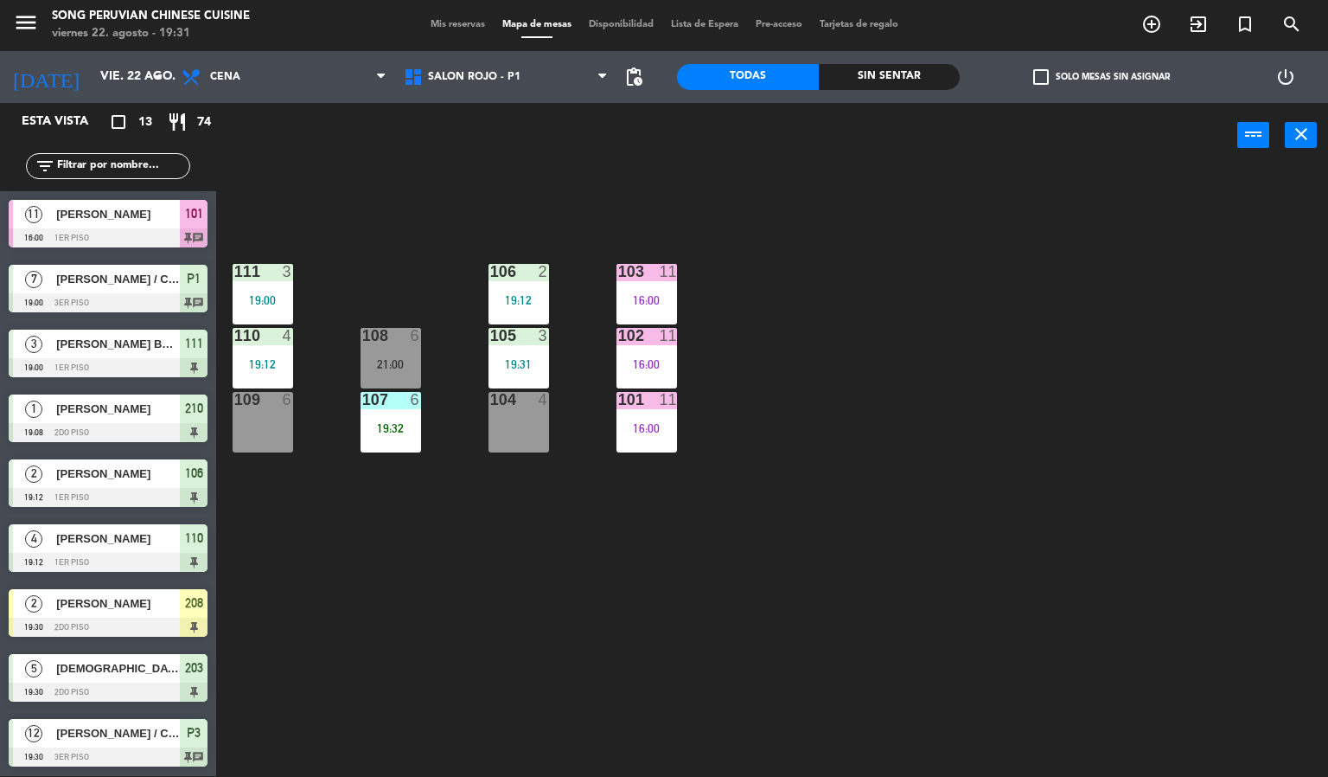
scroll to position [172, 0]
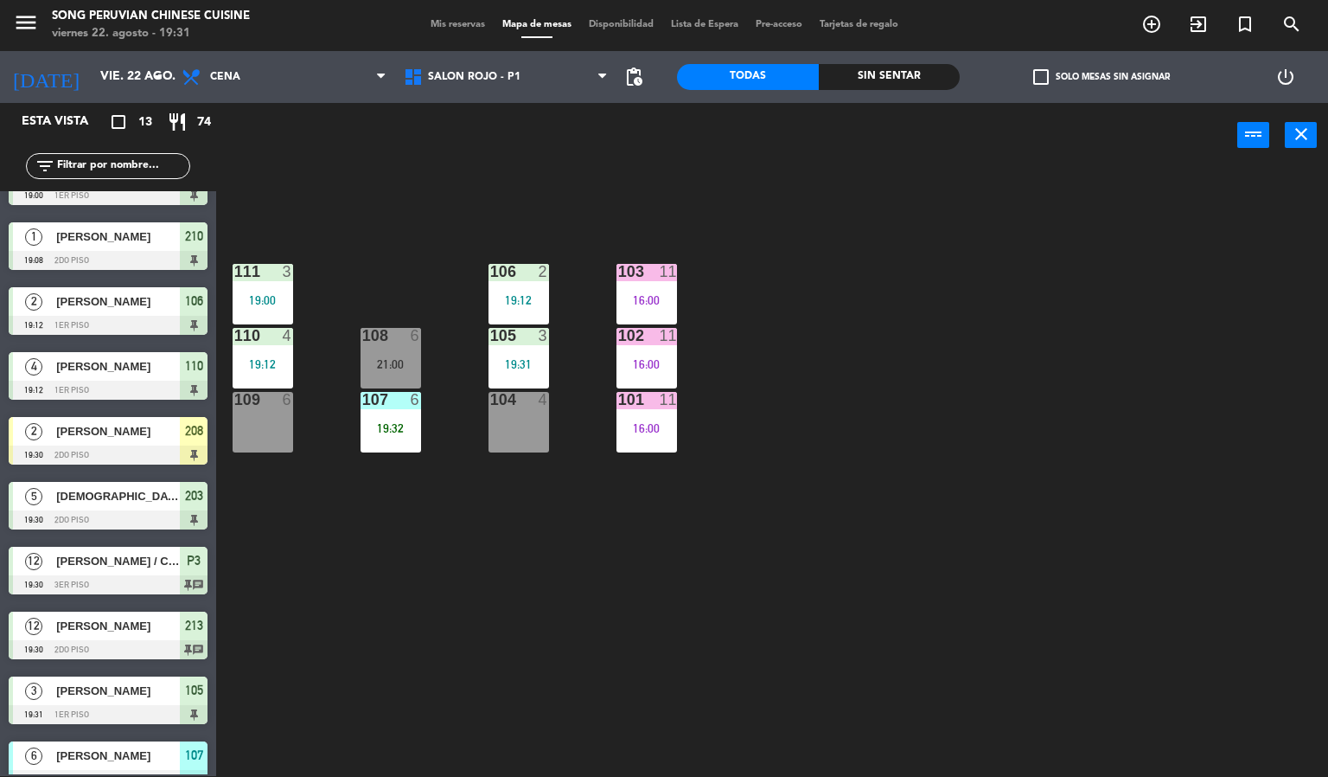
click at [525, 138] on div "power_input close" at bounding box center [726, 136] width 1021 height 66
click at [452, 78] on span "SALON ROJO - P1" at bounding box center [474, 77] width 93 height 12
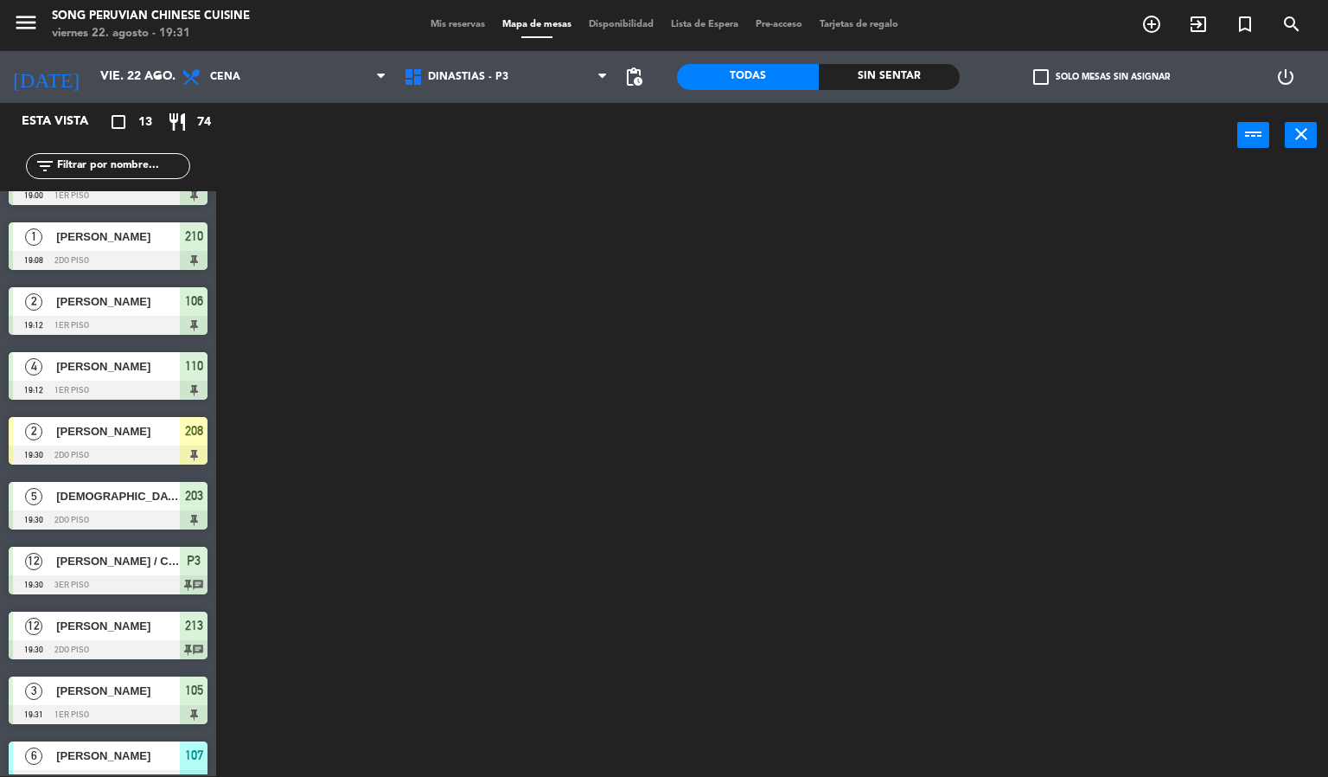
click at [478, 118] on ng-component "menu Song Peruvian Chinese Cuisine [DATE] 22. agosto - 19:31 Mis reservas Mapa …" at bounding box center [664, 387] width 1328 height 777
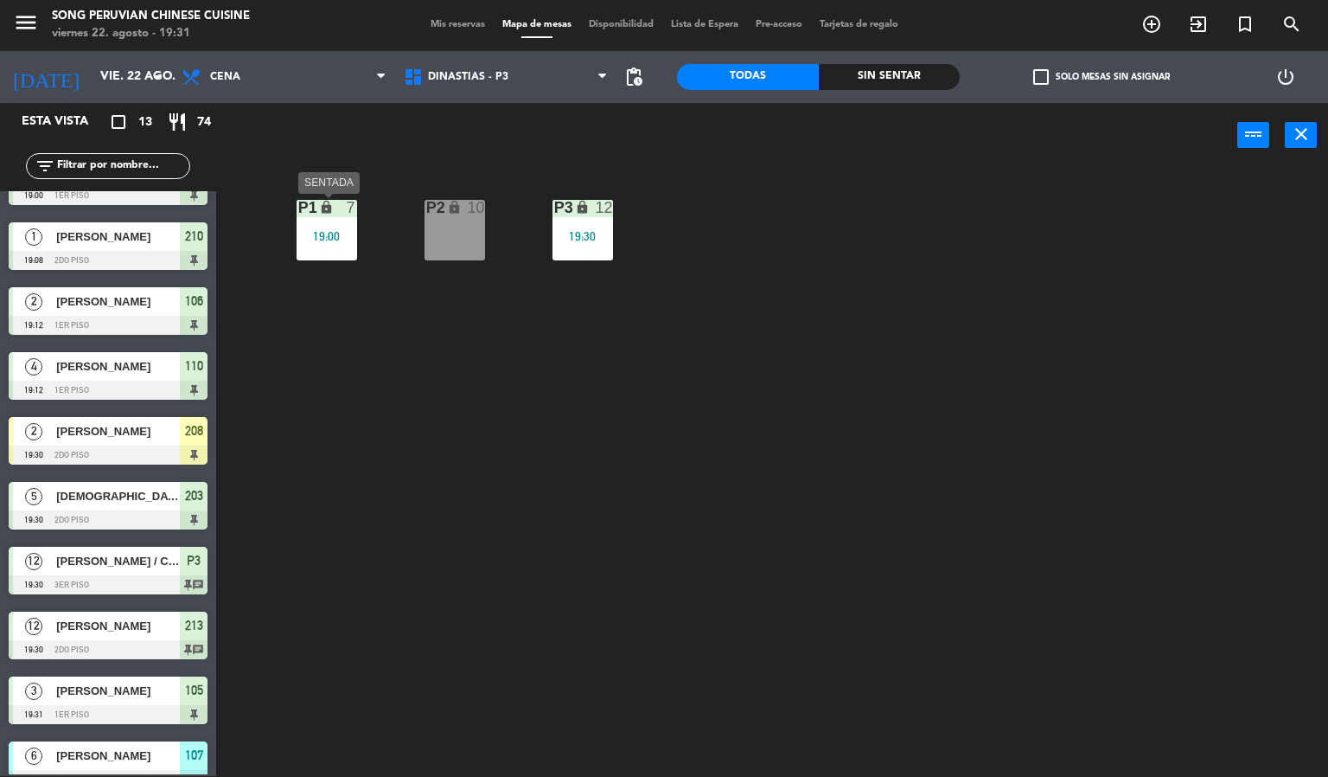
click at [335, 236] on div "19:00" at bounding box center [327, 236] width 61 height 12
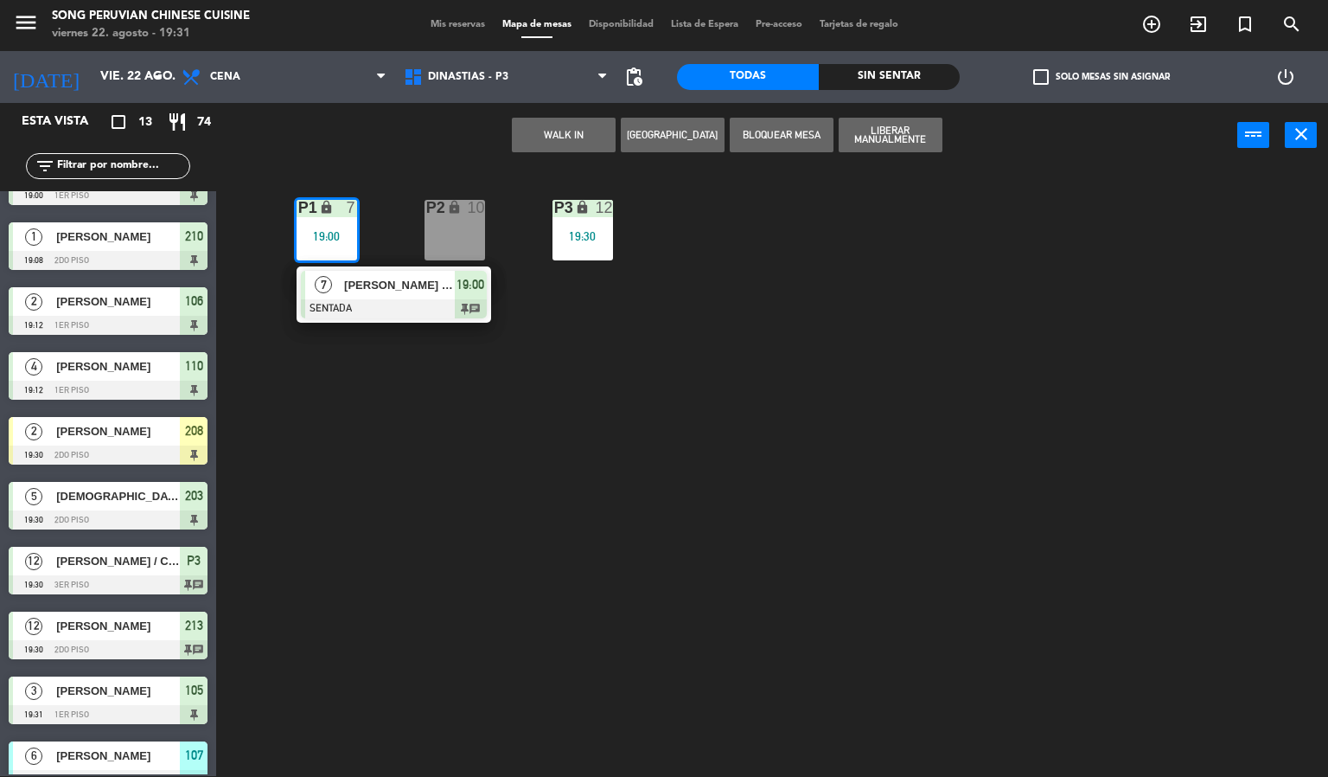
drag, startPoint x: 564, startPoint y: 304, endPoint x: 566, endPoint y: 294, distance: 10.7
click at [566, 304] on div "P2 lock 10 P3 lock 12 19:30 P1 lock 7 19:00 7 [PERSON_NAME] / CHEF [PERSON_NAME…" at bounding box center [778, 473] width 1099 height 608
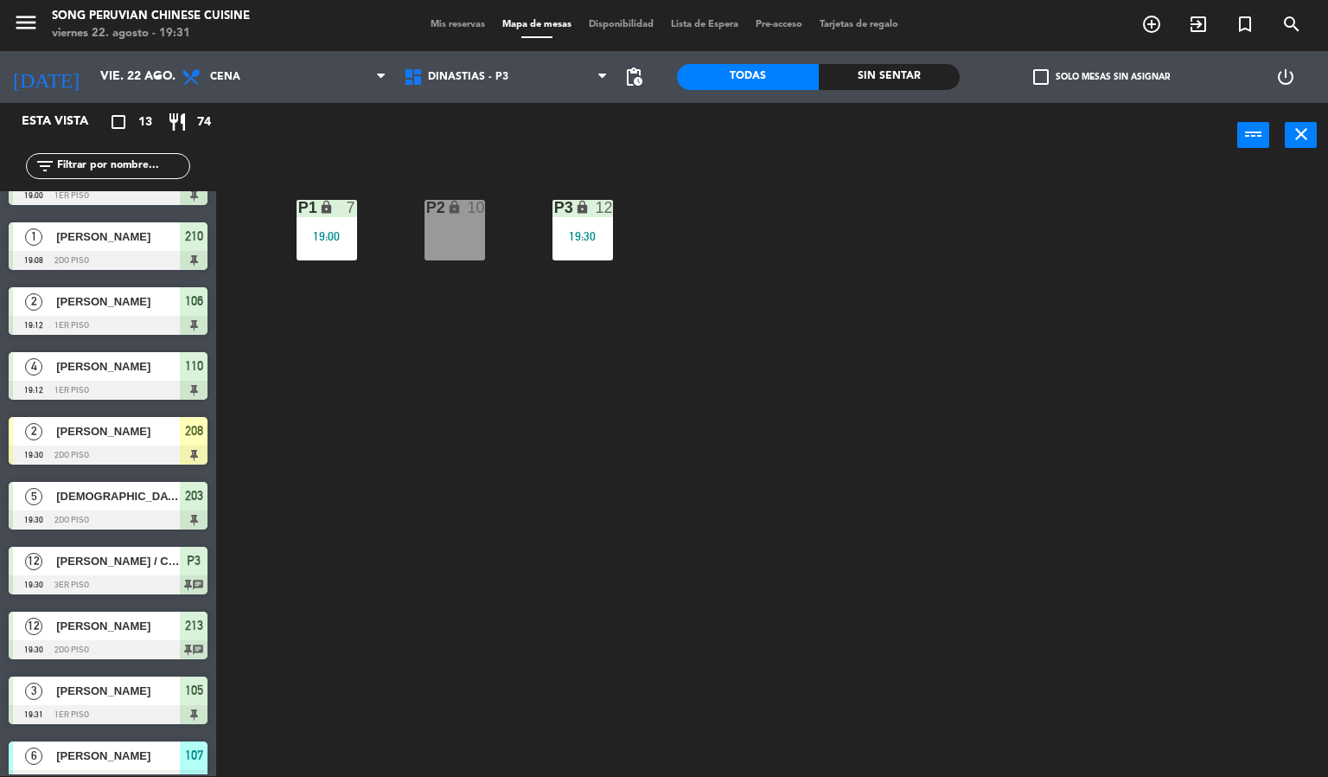
click at [571, 239] on div "19:30" at bounding box center [583, 236] width 61 height 12
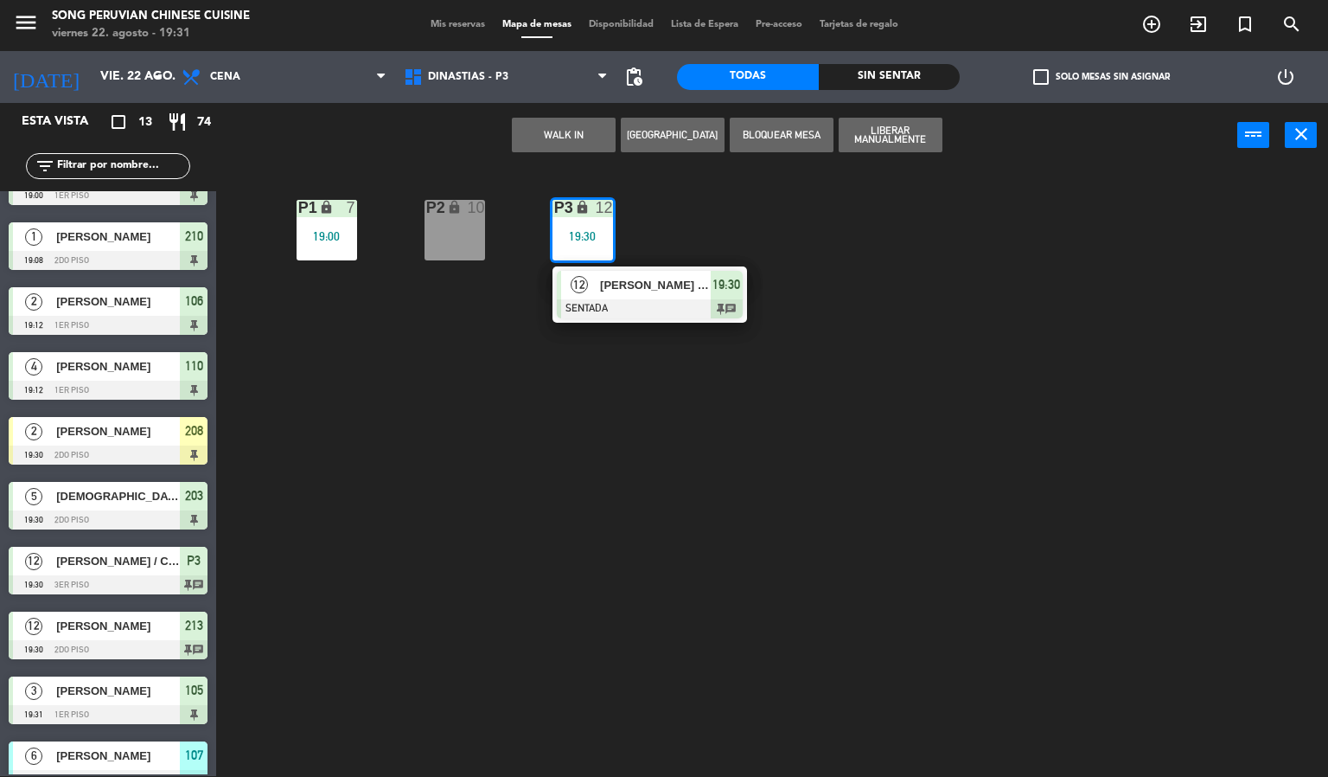
drag, startPoint x: 734, startPoint y: 208, endPoint x: 541, endPoint y: 140, distance: 205.1
click at [727, 206] on div "P2 lock 10 P3 lock 12 19:30 12 [PERSON_NAME] / CHEF [PERSON_NAME] SENTADA 19:30…" at bounding box center [778, 473] width 1099 height 608
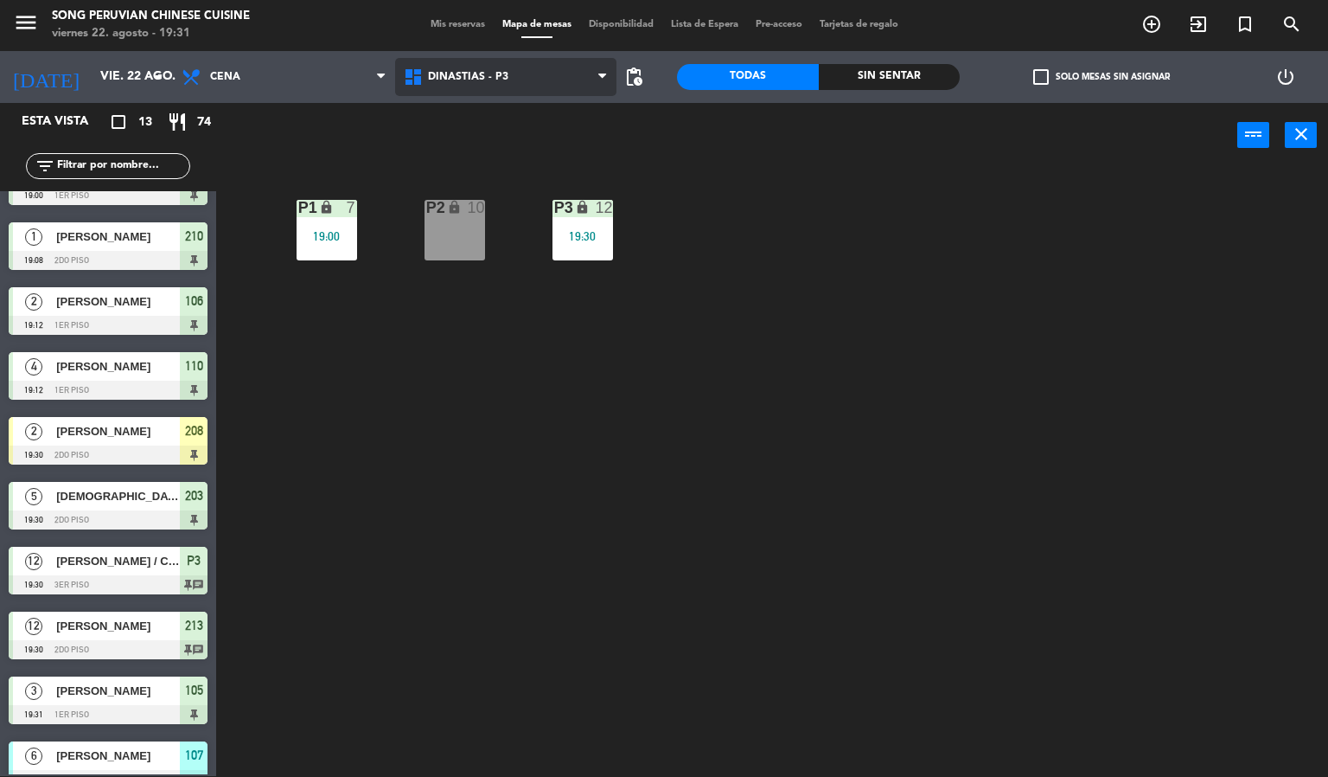
click at [483, 83] on span "DINASTIAS - P3" at bounding box center [506, 77] width 222 height 38
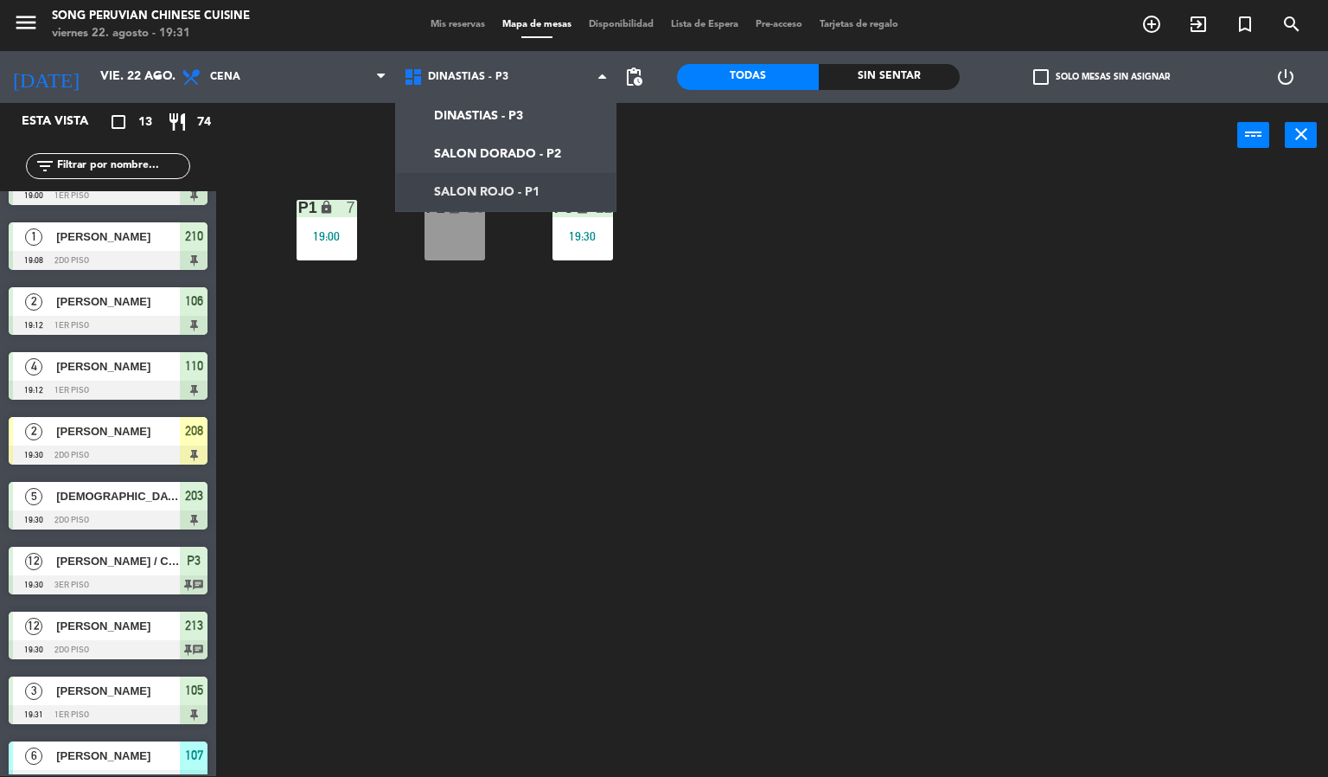
click at [434, 483] on div "P2 lock 10 P3 lock 12 19:30 P1 lock 7 19:00" at bounding box center [778, 473] width 1099 height 608
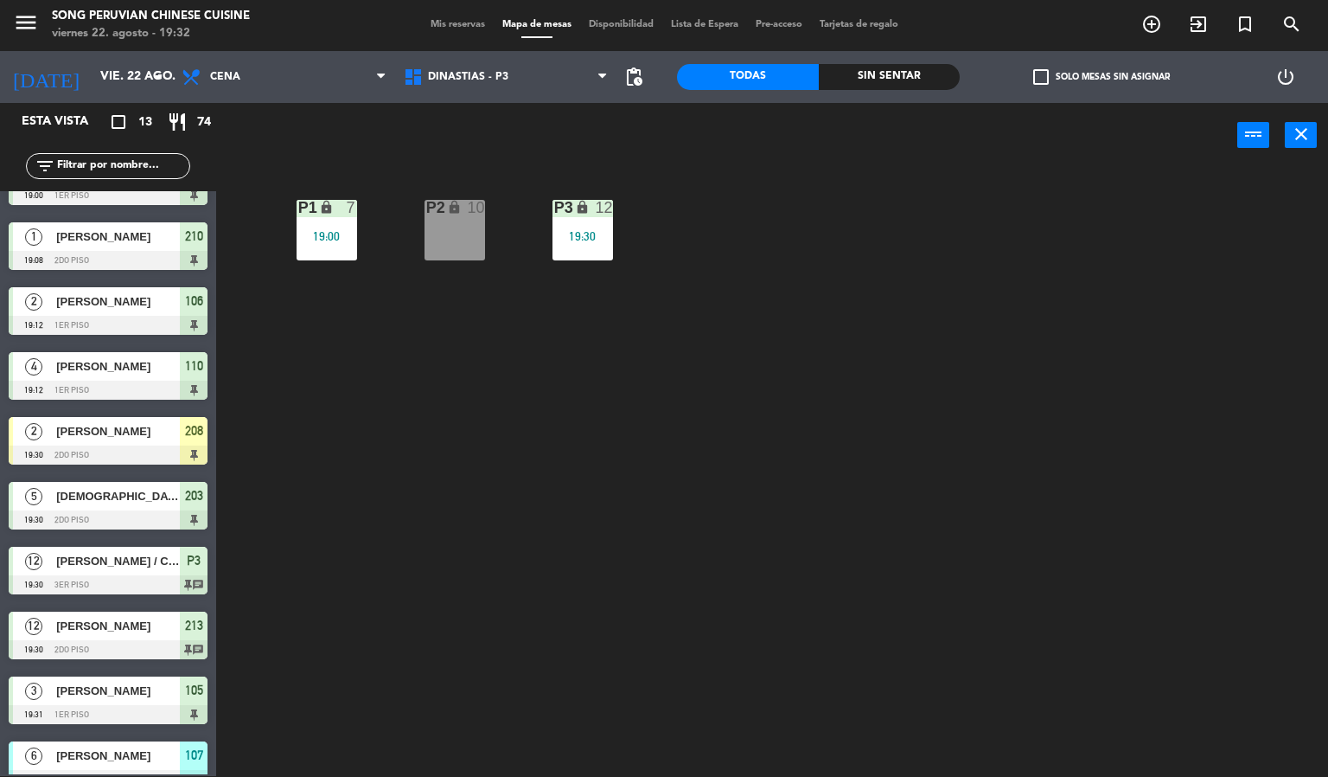
click at [564, 254] on div "P3 lock 12 19:30" at bounding box center [583, 230] width 61 height 61
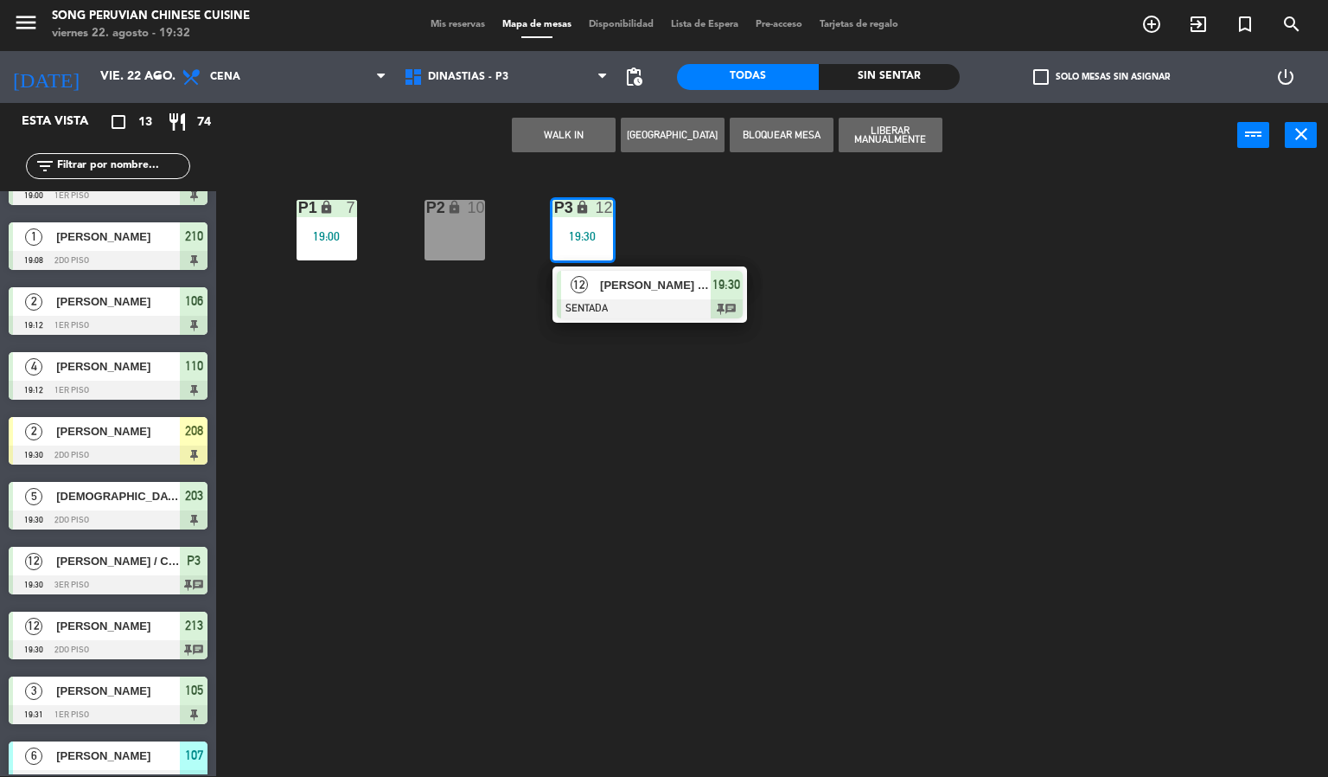
click at [647, 297] on div "[PERSON_NAME] / CHEF [PERSON_NAME]" at bounding box center [654, 285] width 112 height 29
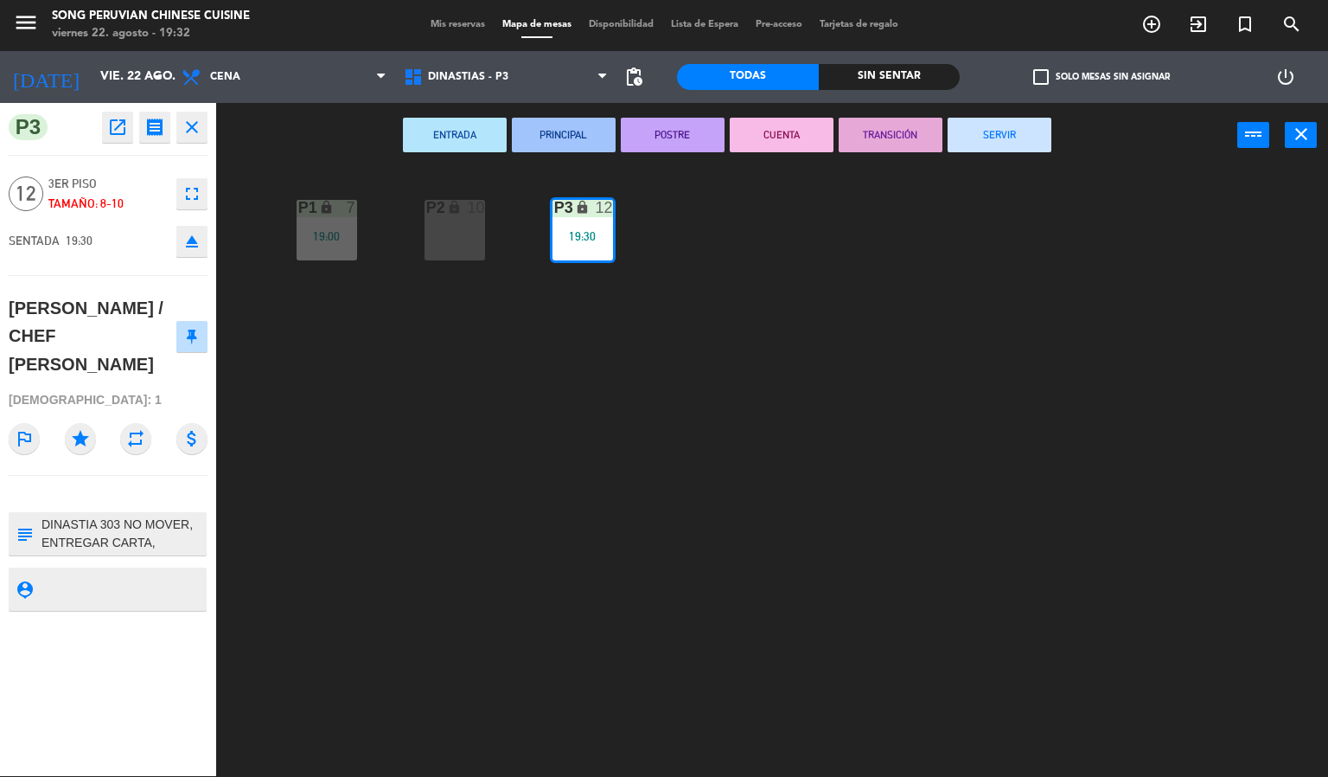
click at [598, 463] on div "P2 lock 10 P3 lock 12 19:30 P1 lock 7 19:00" at bounding box center [778, 473] width 1099 height 608
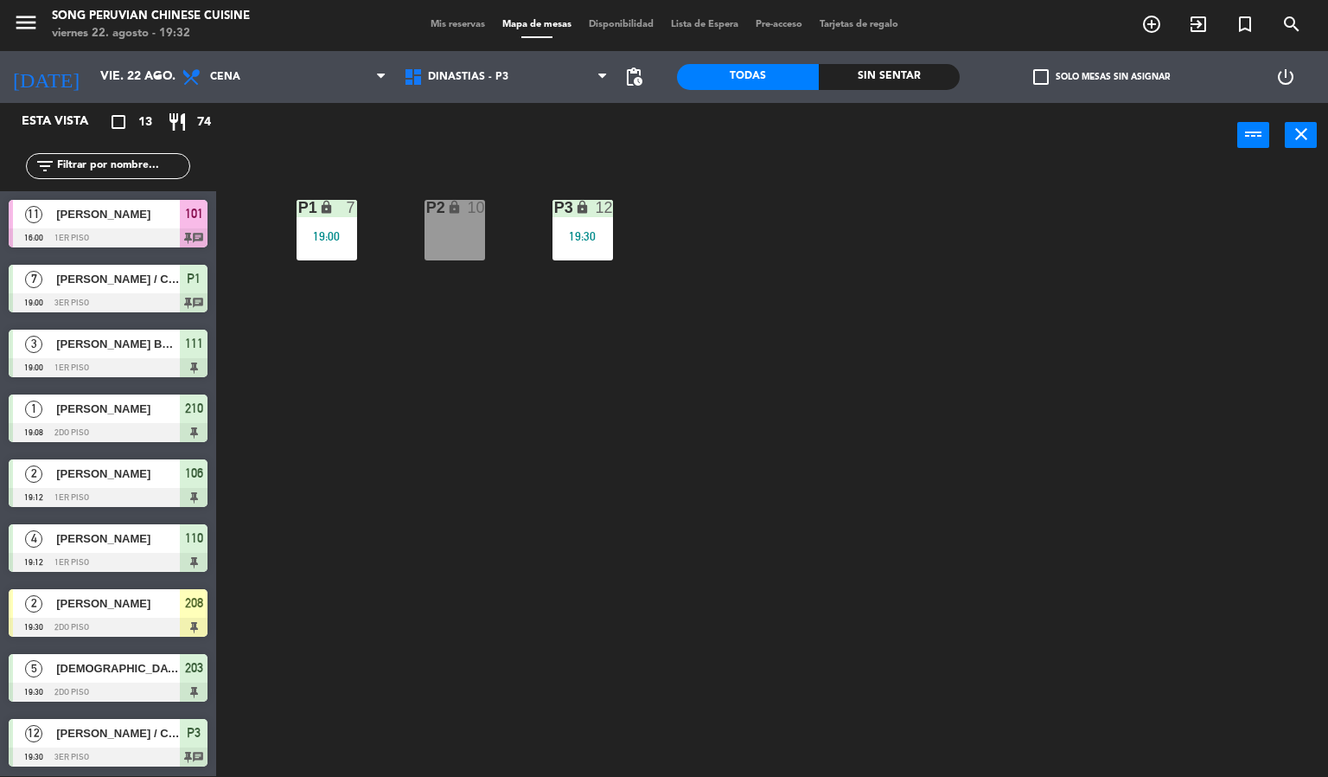
click at [343, 205] on div "7" at bounding box center [356, 208] width 29 height 16
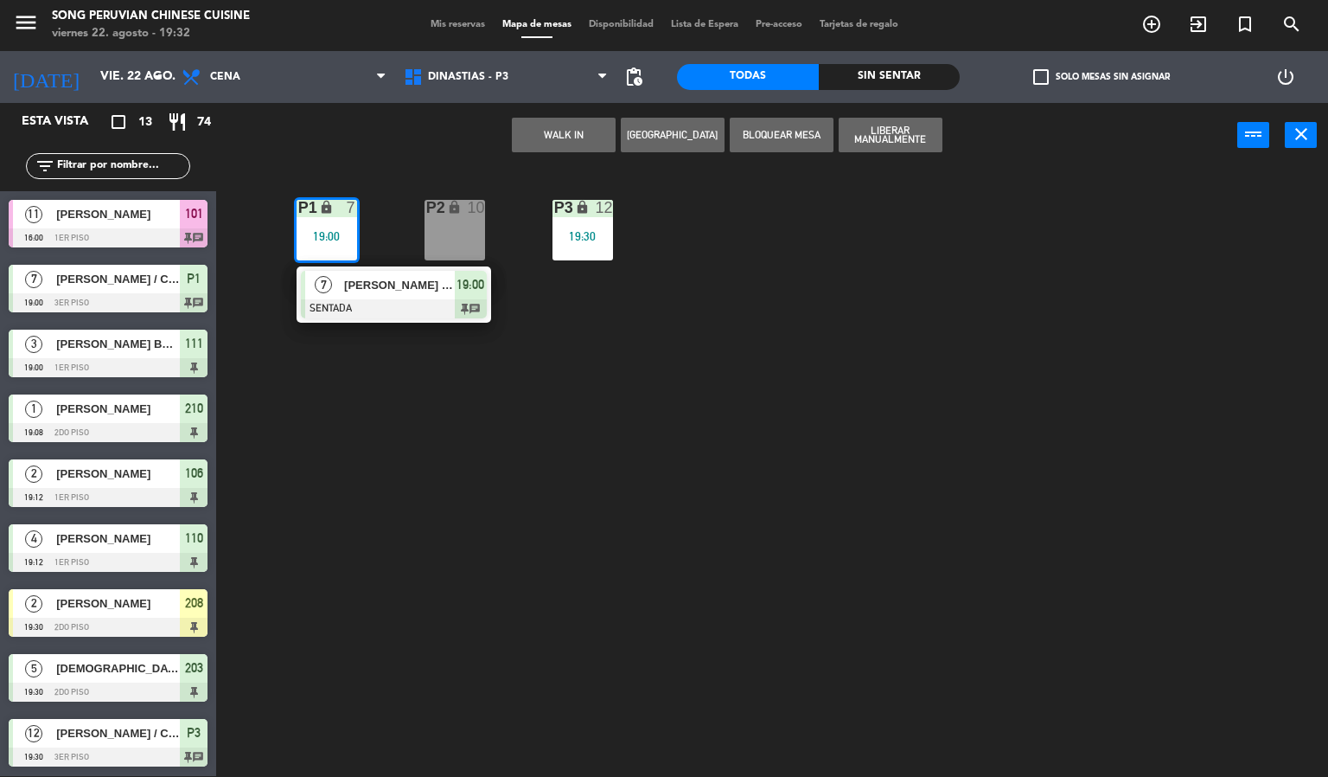
click at [384, 296] on div "[PERSON_NAME] / CHEF [PERSON_NAME]" at bounding box center [398, 285] width 112 height 29
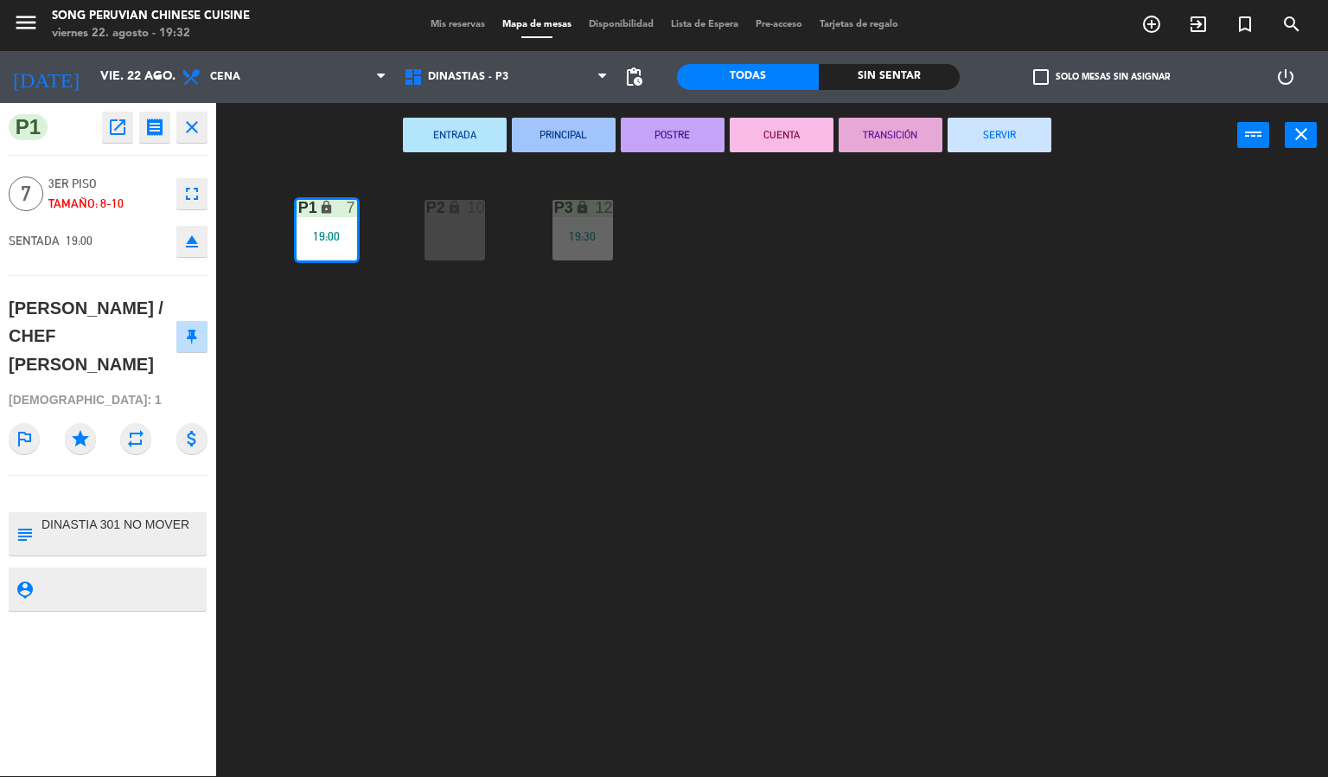
click at [725, 368] on div "P2 lock 10 P3 lock 12 19:30 P1 lock 7 19:00" at bounding box center [778, 473] width 1099 height 608
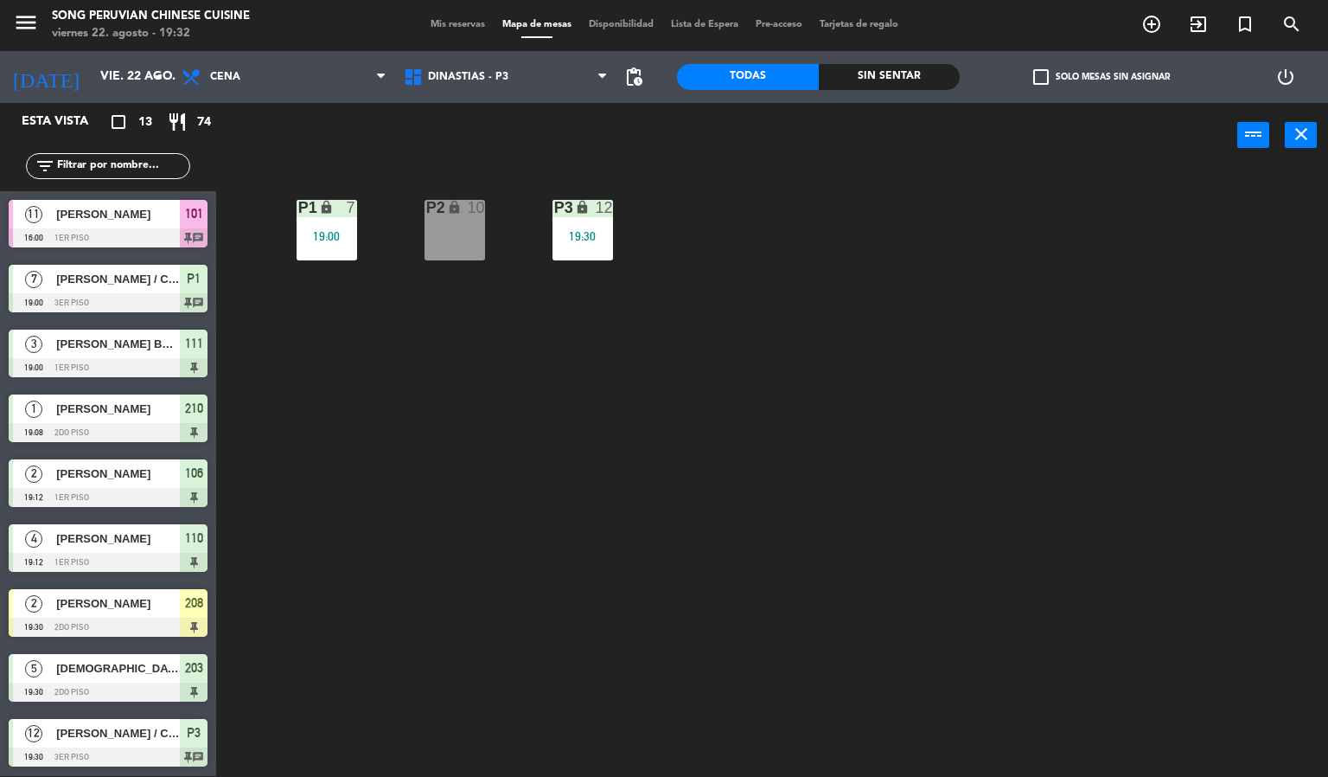
click at [605, 239] on div "19:30" at bounding box center [583, 236] width 61 height 12
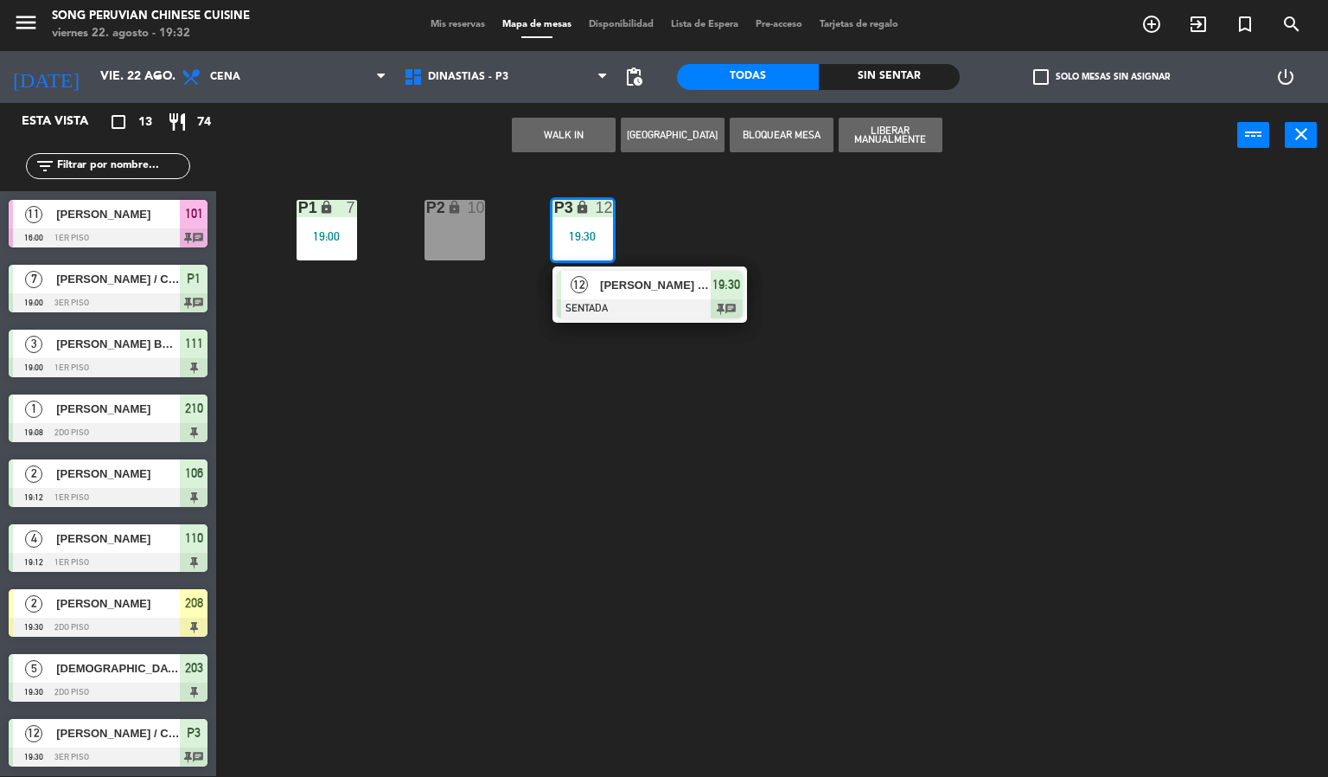
click at [660, 296] on div "[PERSON_NAME] / CHEF [PERSON_NAME]" at bounding box center [654, 285] width 112 height 29
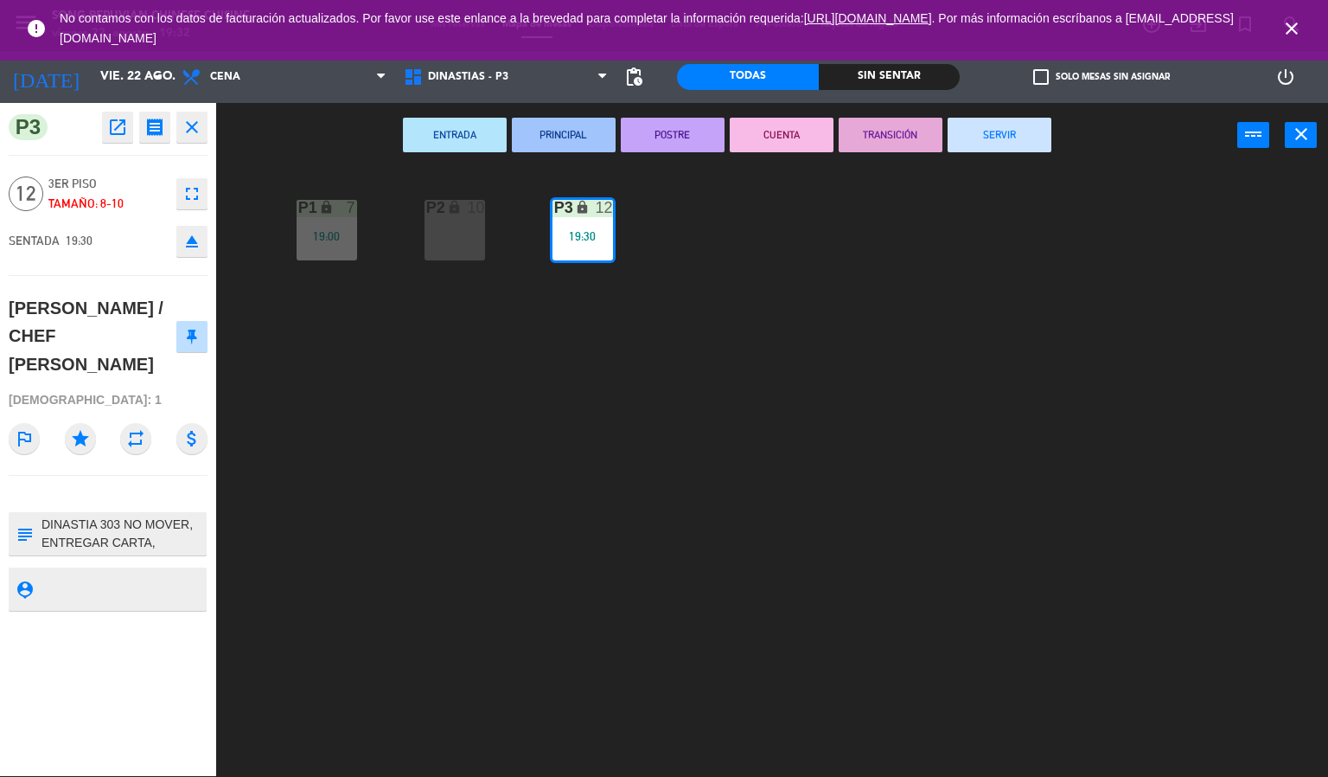
click at [385, 464] on div "P2 lock 10 P3 lock 12 19:30 P1 lock 7 19:00" at bounding box center [778, 473] width 1099 height 608
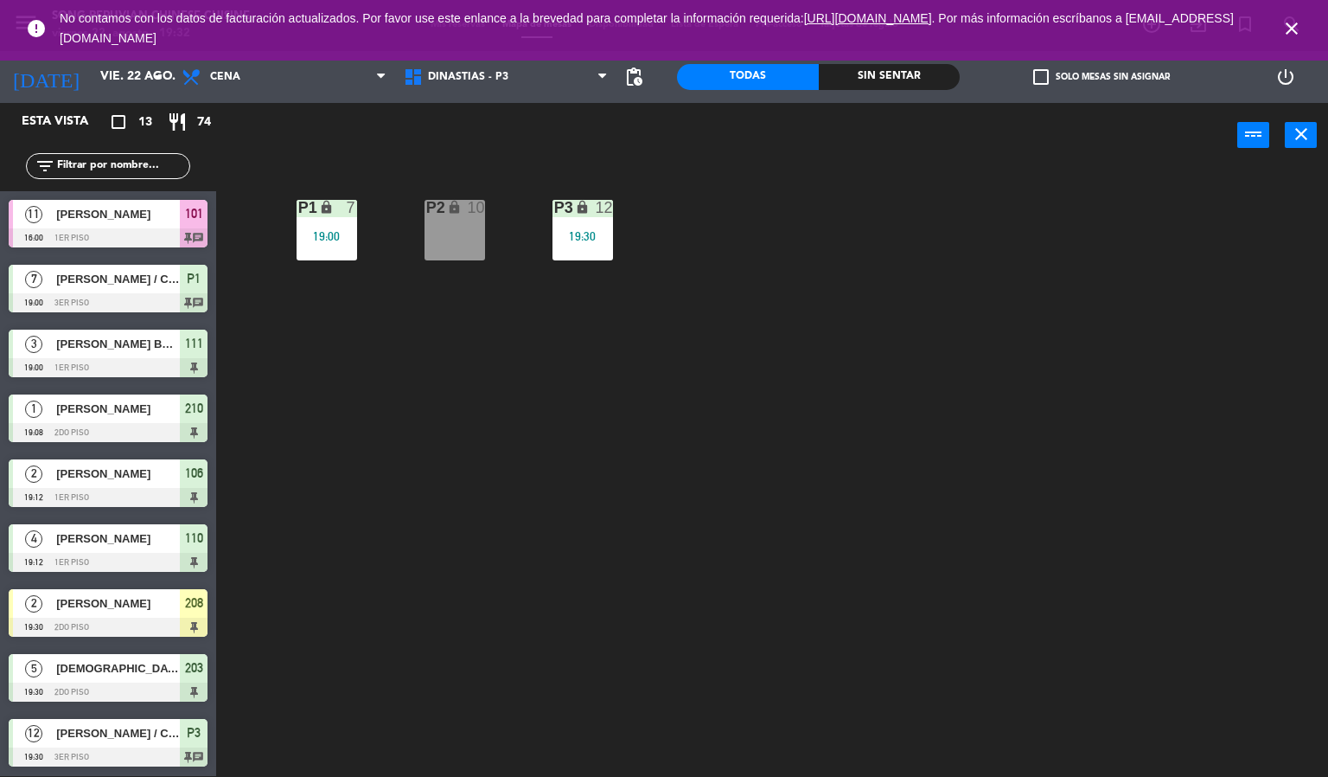
click at [330, 230] on div "19:00" at bounding box center [327, 236] width 61 height 12
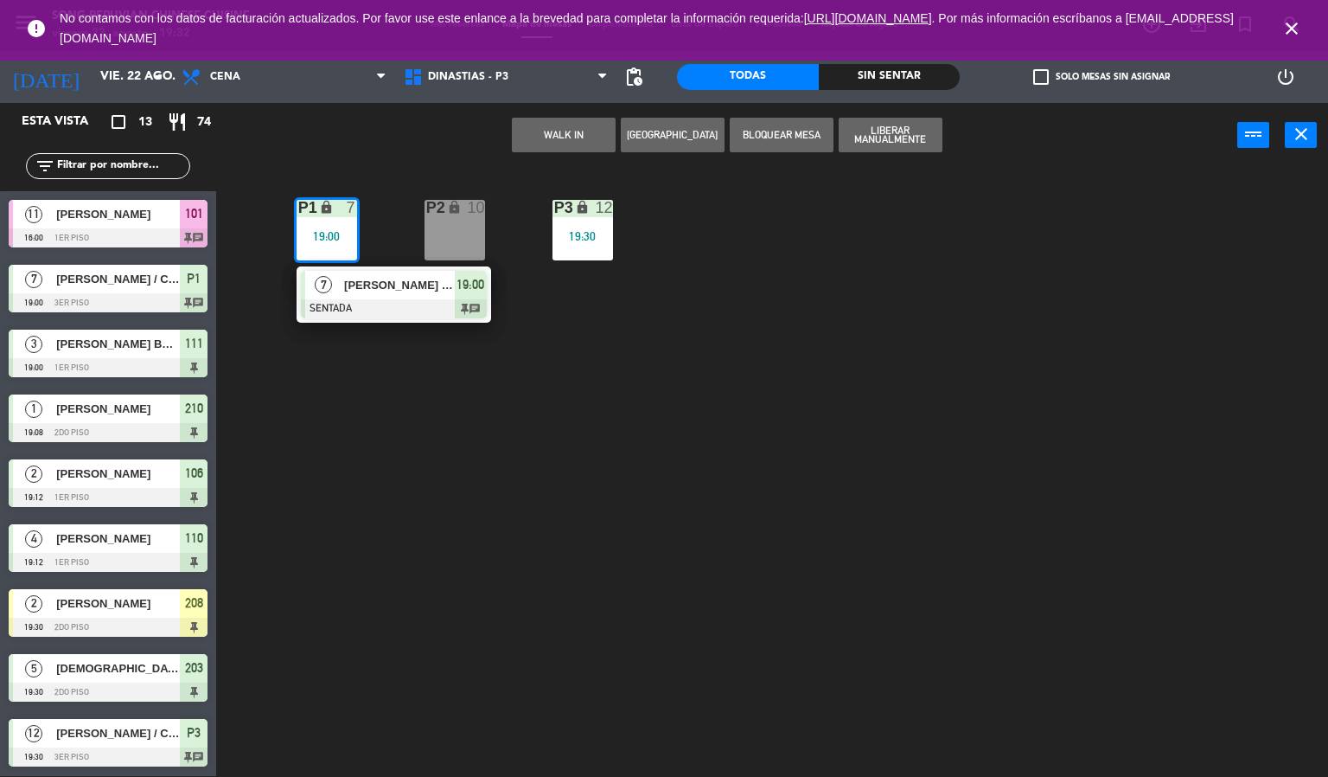
click at [364, 297] on div "[PERSON_NAME] / CHEF [PERSON_NAME]" at bounding box center [398, 285] width 112 height 29
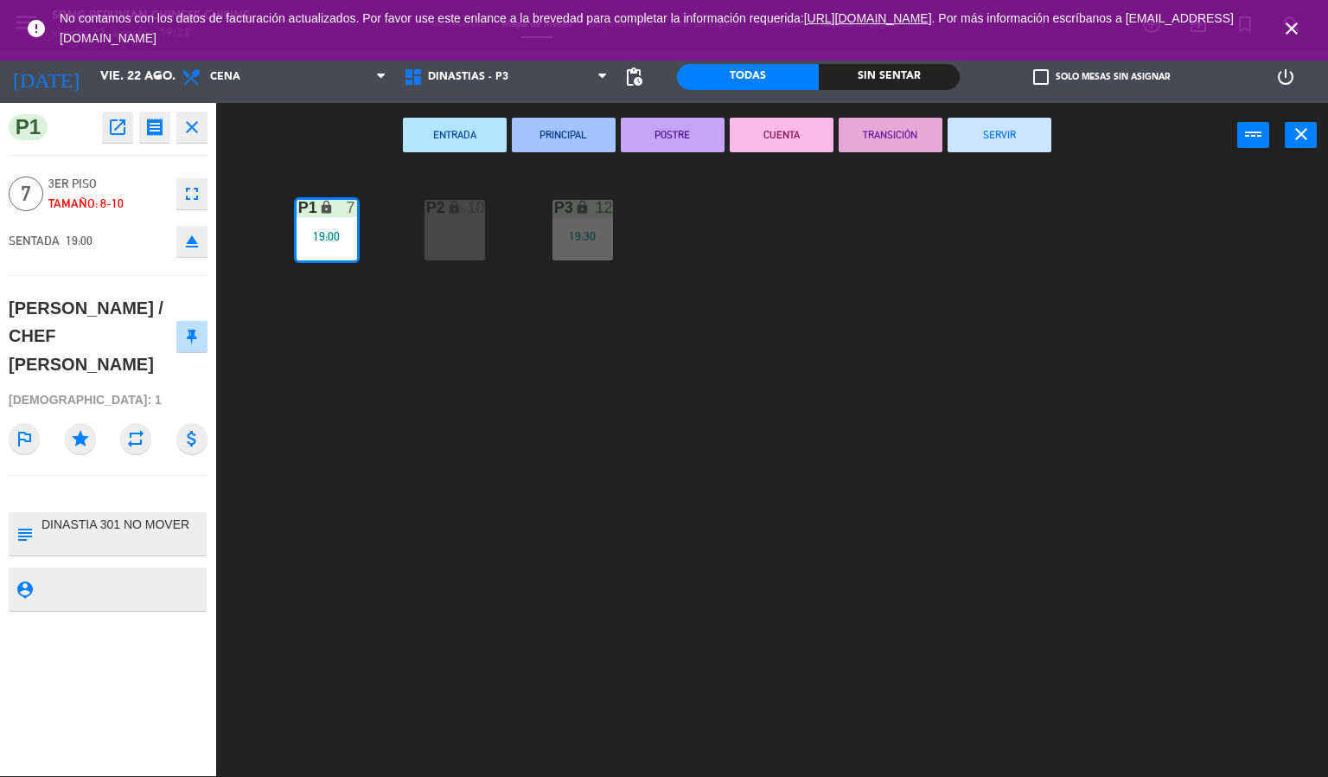
click at [507, 364] on div "P2 lock 10 P3 lock 12 19:30 P1 lock 7 19:00" at bounding box center [778, 473] width 1099 height 608
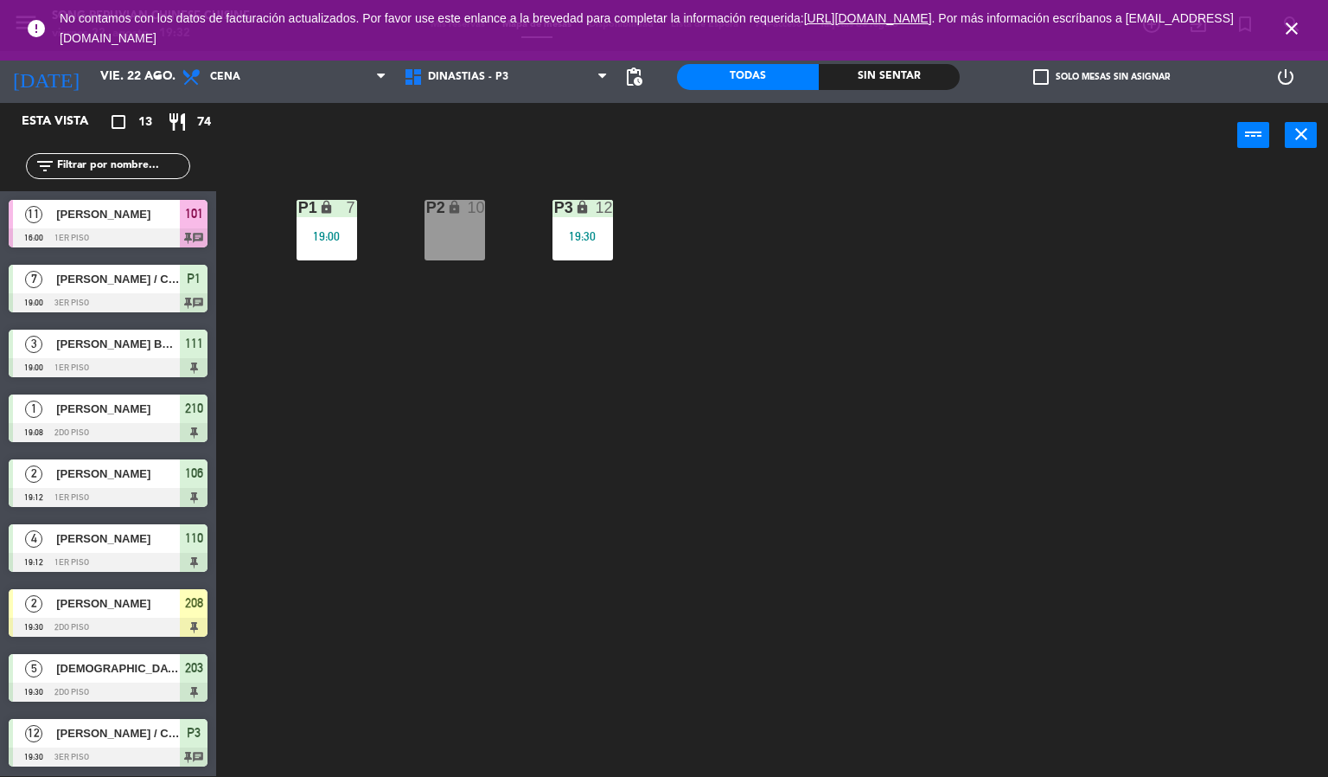
click at [1302, 31] on span "close" at bounding box center [1292, 28] width 47 height 47
click at [1295, 31] on icon "close" at bounding box center [1292, 28] width 21 height 21
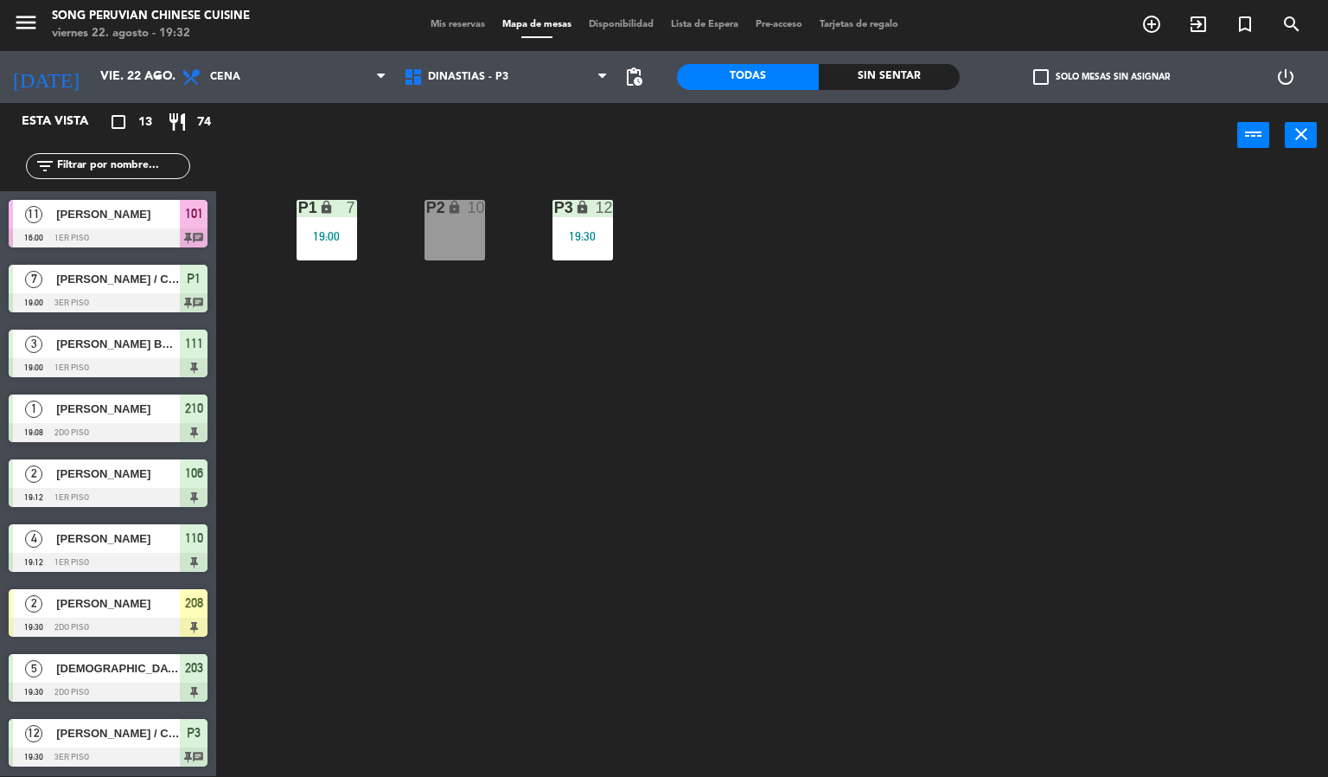
click at [53, 603] on div "2" at bounding box center [34, 603] width 42 height 29
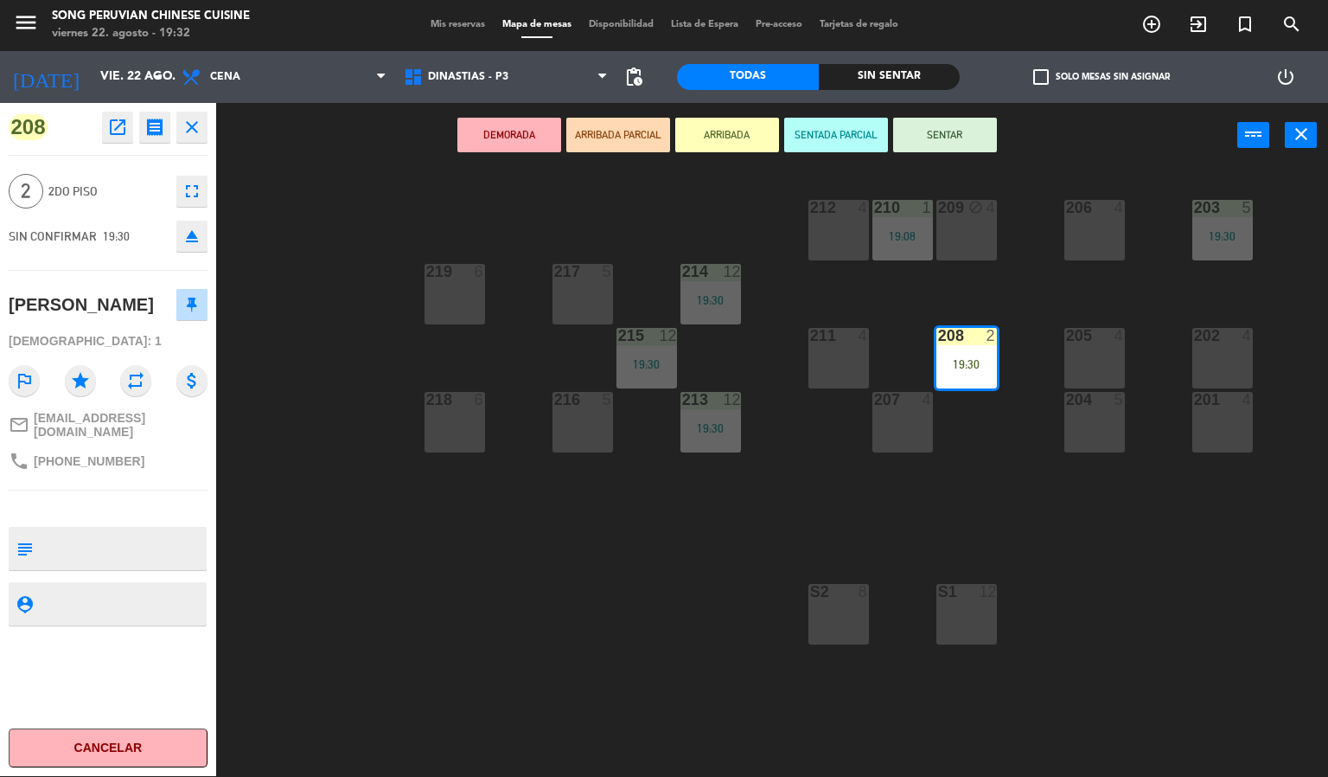
click at [976, 138] on button "SENTAR" at bounding box center [945, 135] width 104 height 35
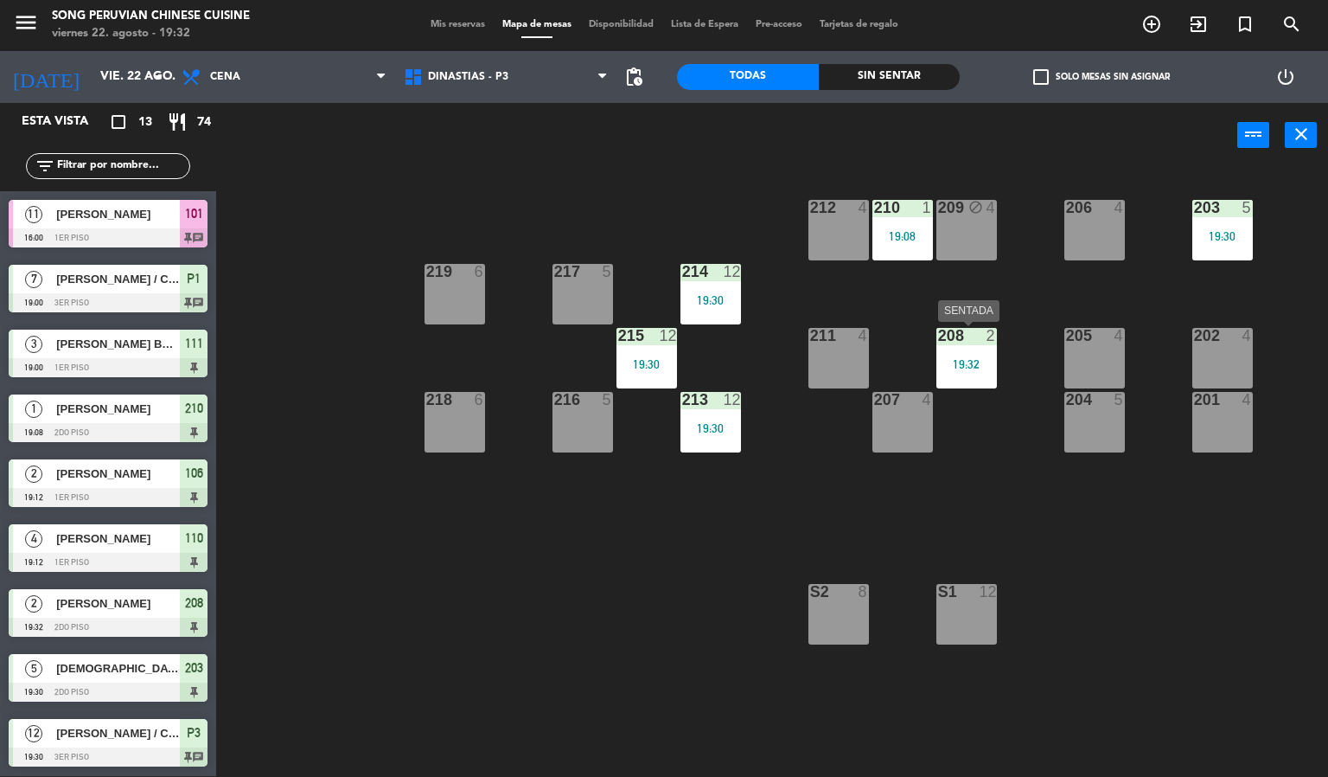
click at [958, 367] on div "19:32" at bounding box center [967, 364] width 61 height 12
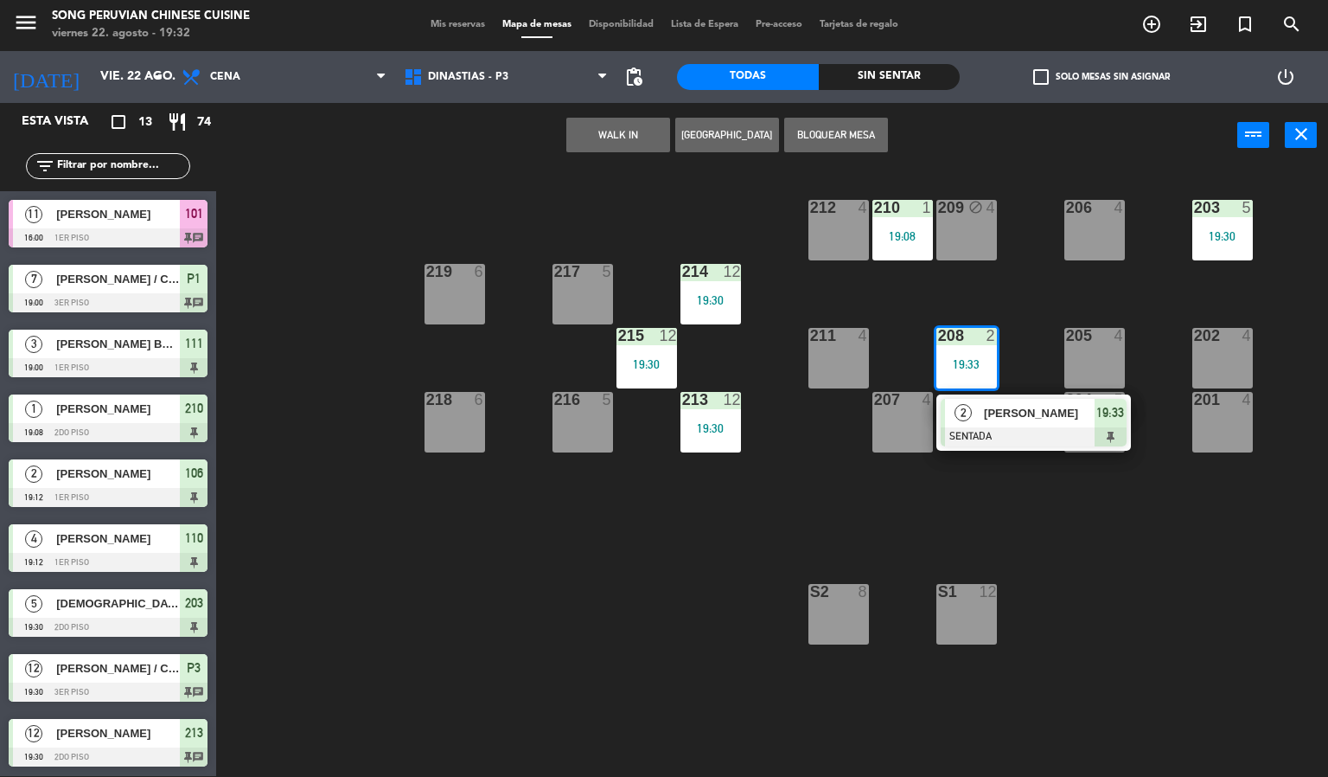
click at [1008, 291] on div "203 5 19:30 206 4 210 1 19:08 212 4 209 block 4 214 12 19:30 217 5 219 6 202 4 …" at bounding box center [778, 473] width 1099 height 608
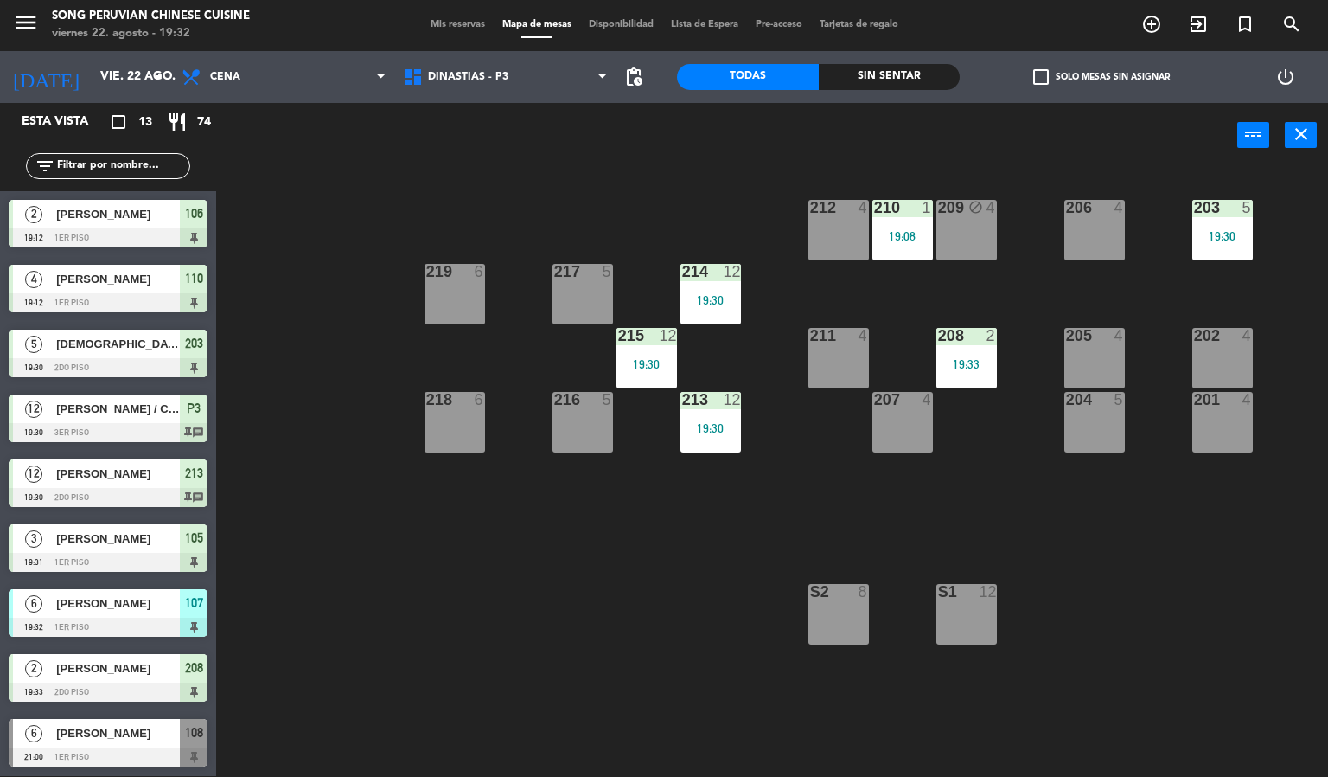
scroll to position [260, 0]
click at [102, 618] on div at bounding box center [108, 626] width 199 height 19
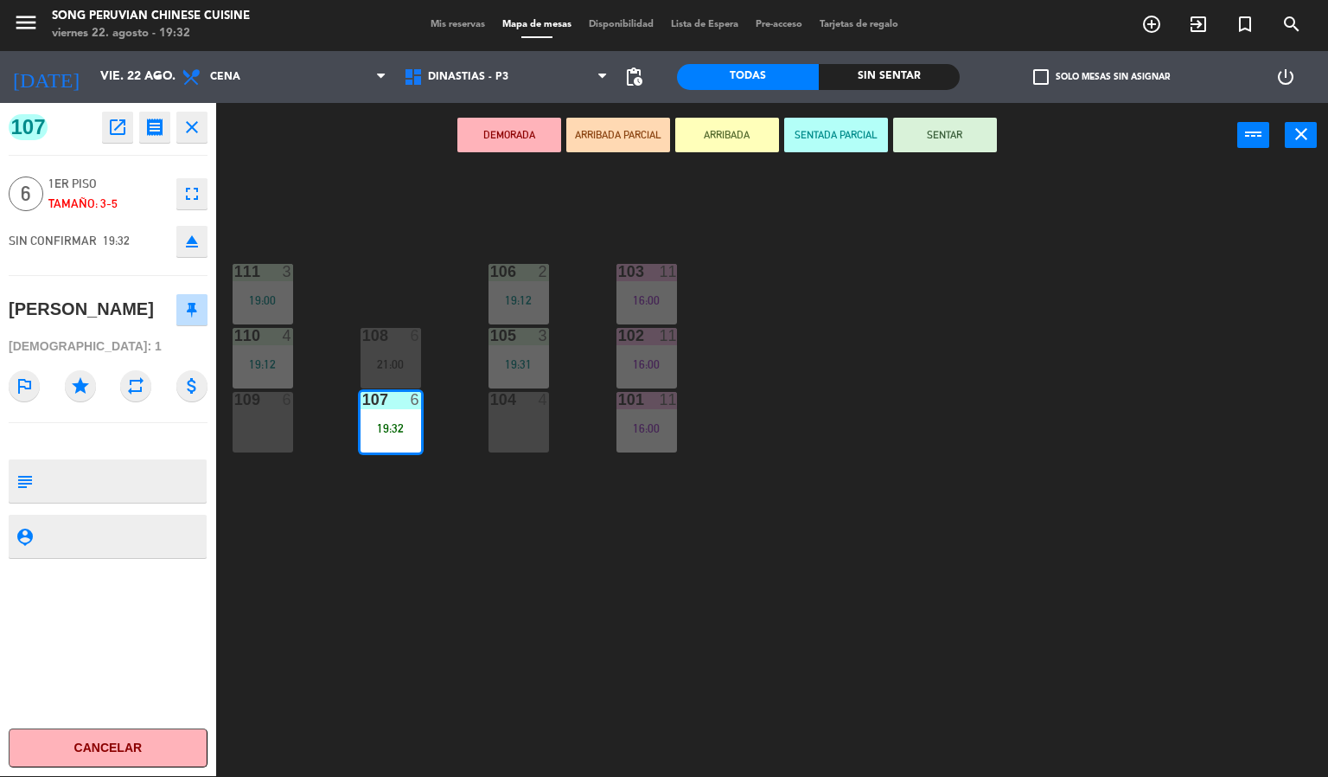
click at [854, 138] on button "SENTADA PARCIAL" at bounding box center [836, 135] width 104 height 35
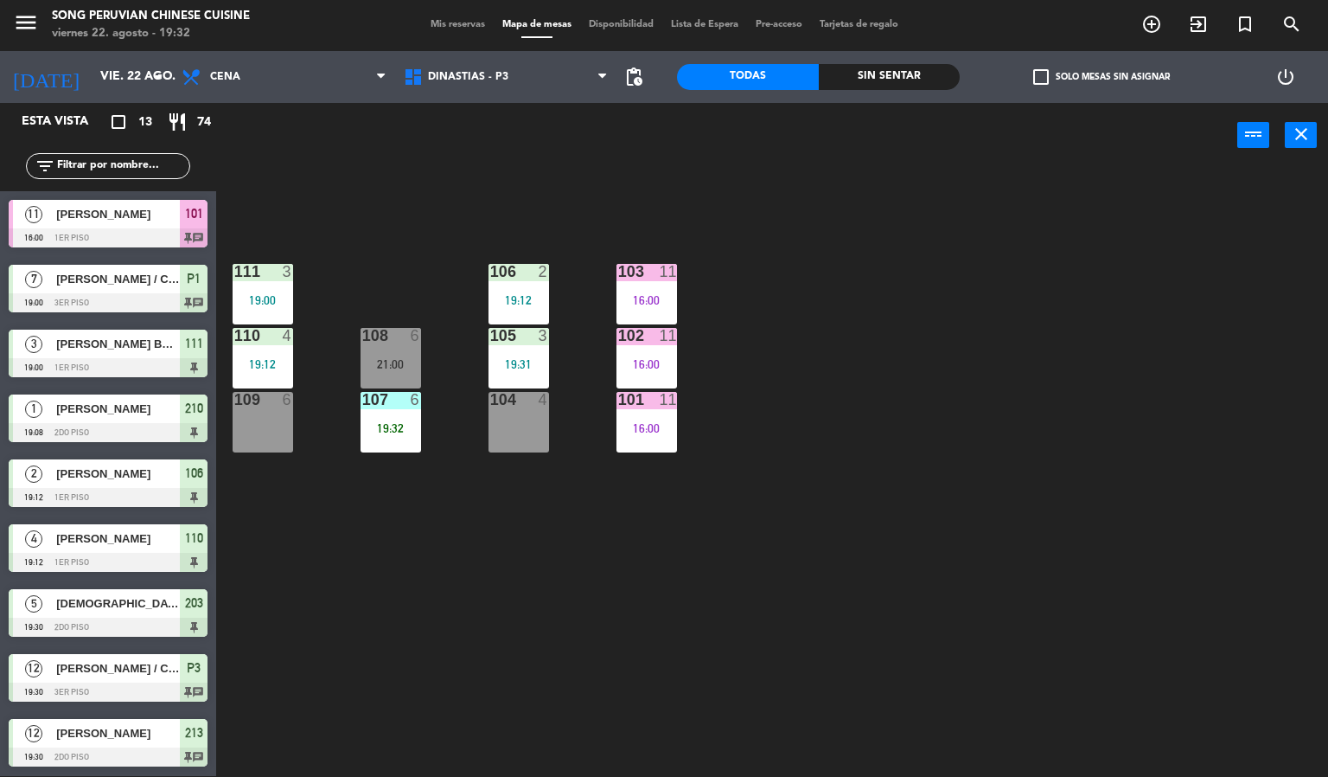
scroll to position [107, 0]
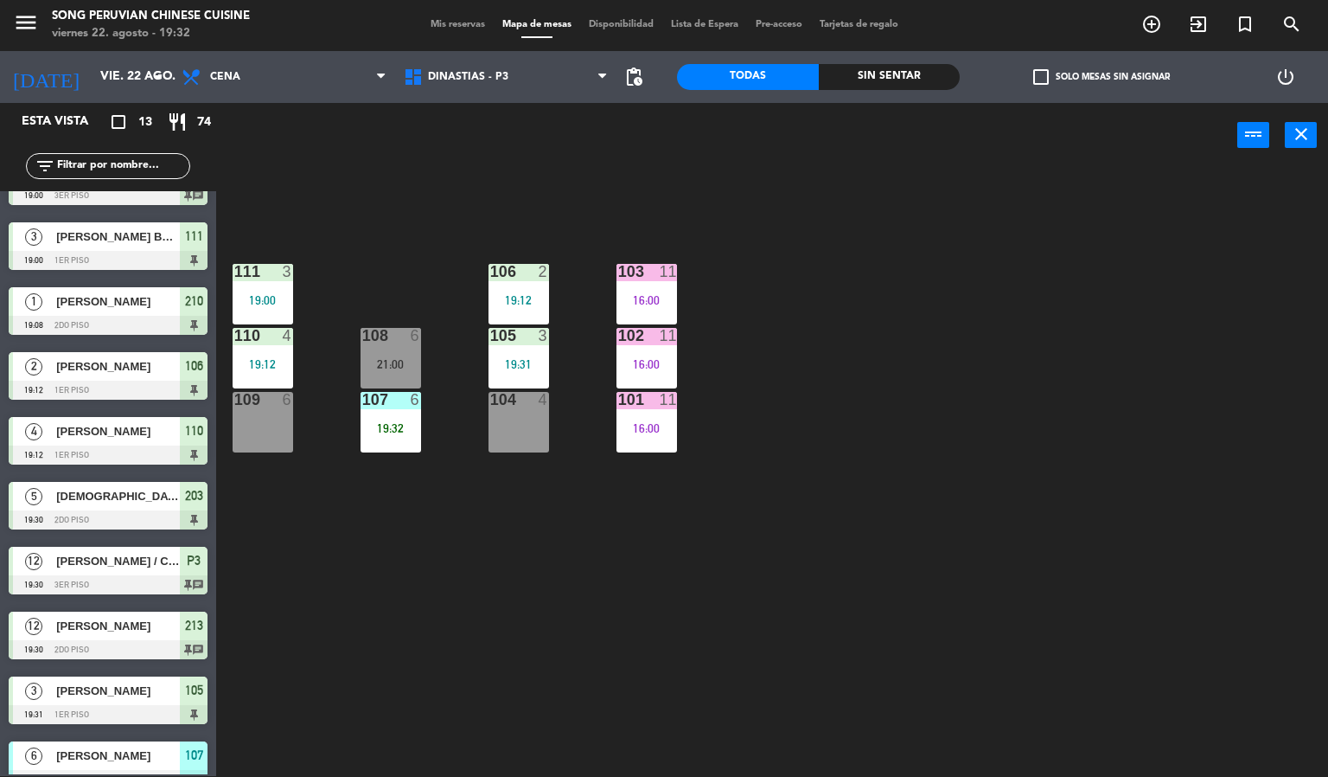
click at [913, 275] on div "103 11 16:00 106 2 19:12 111 3 19:00 102 11 16:00 105 3 19:31 108 6 21:00 110 4…" at bounding box center [778, 473] width 1099 height 608
click at [389, 416] on div "107 6 19:32" at bounding box center [391, 422] width 61 height 61
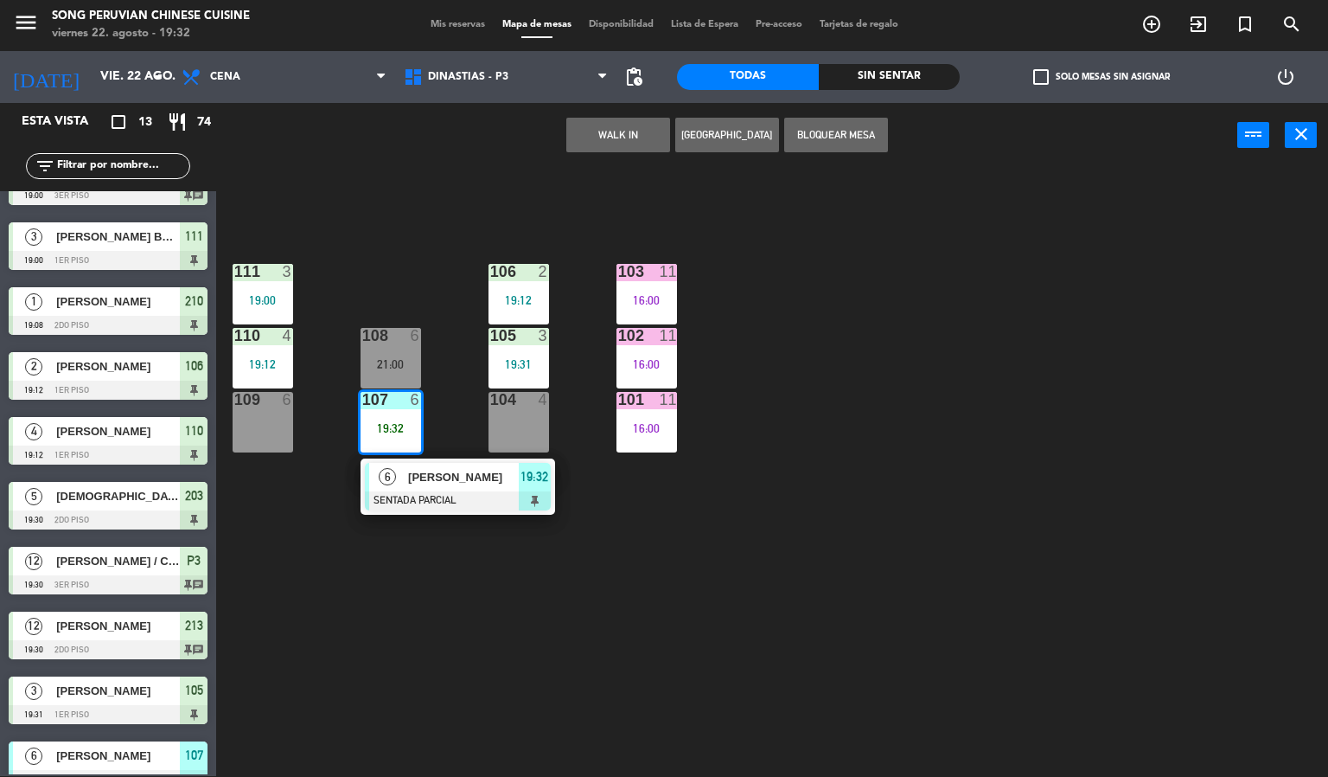
click at [387, 203] on div "103 11 16:00 106 2 19:12 111 3 19:00 102 11 16:00 105 3 19:31 108 6 21:00 110 4…" at bounding box center [778, 473] width 1099 height 608
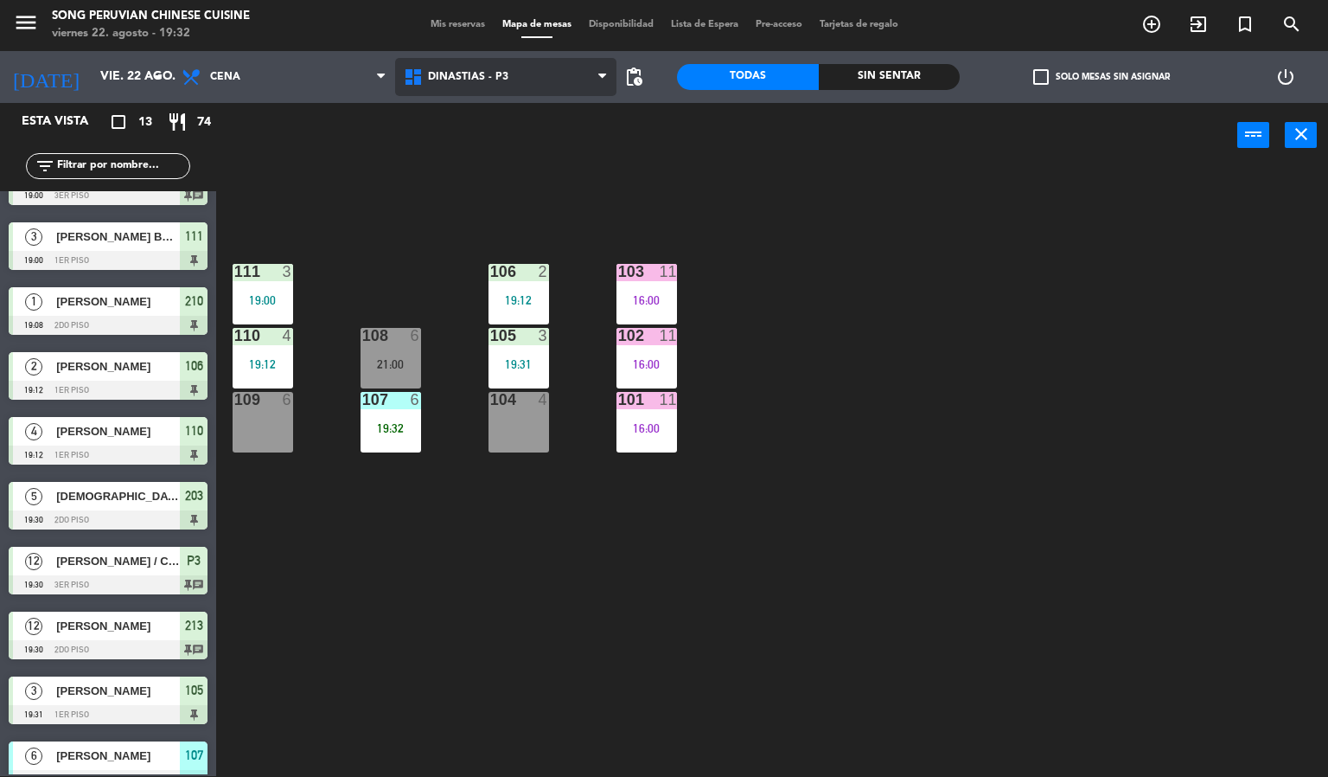
click at [498, 74] on span "DINASTIAS - P3" at bounding box center [468, 77] width 80 height 12
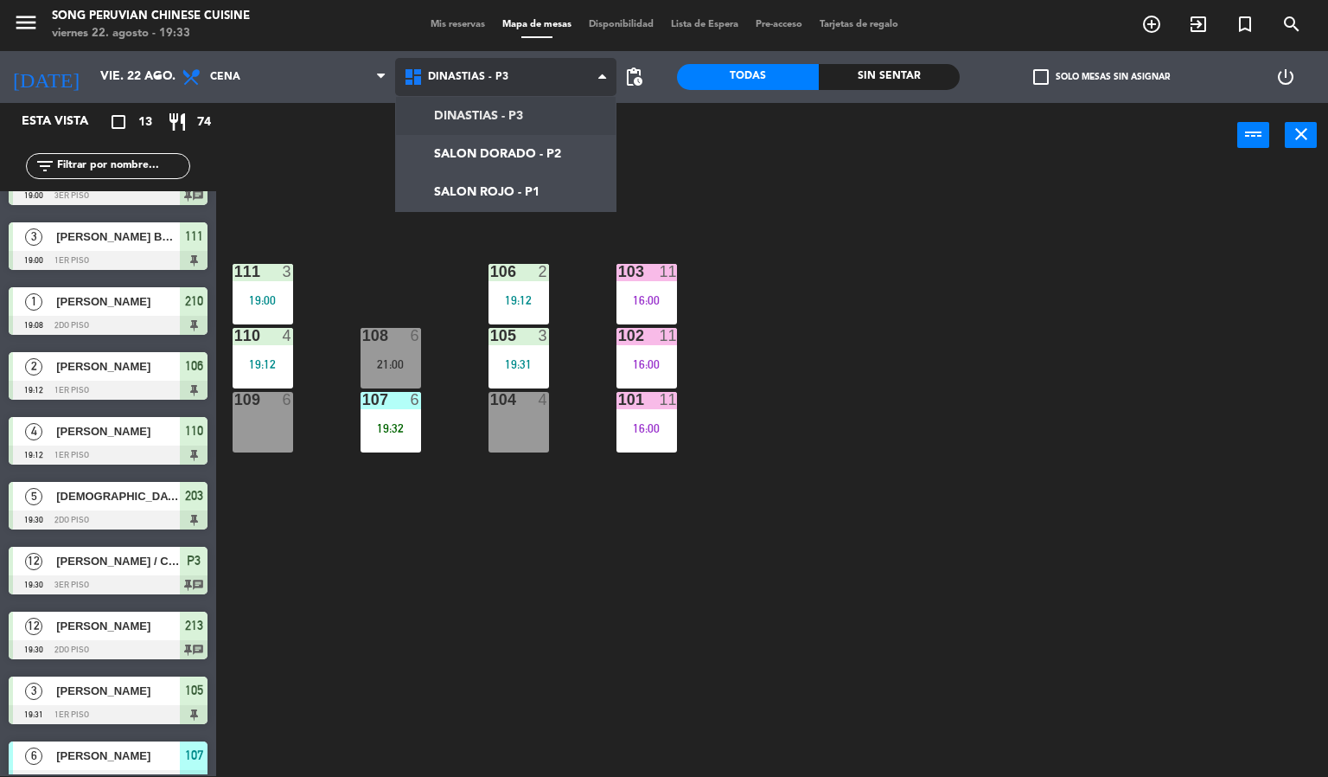
click at [489, 122] on ng-component "menu Song Peruvian Chinese Cuisine [DATE] 22. agosto - 19:33 Mis reservas Mapa …" at bounding box center [664, 387] width 1328 height 777
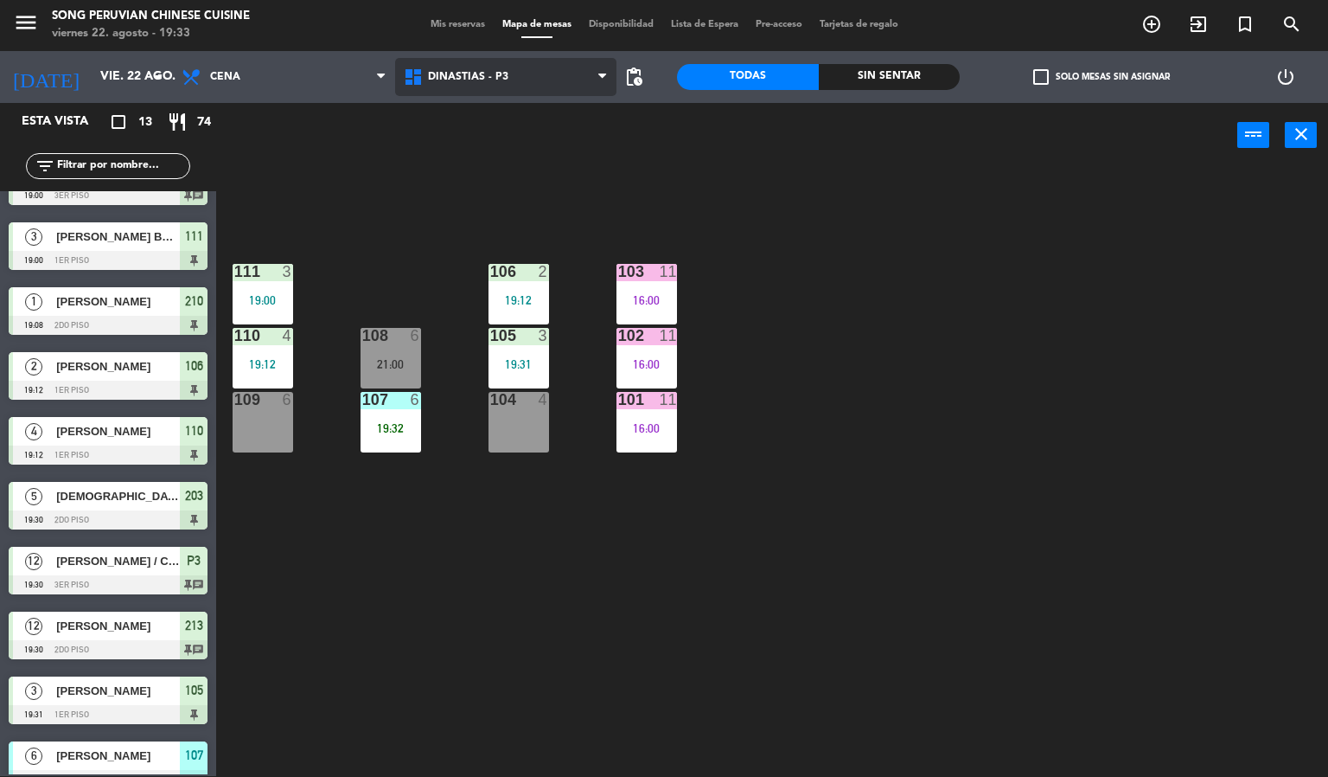
click at [545, 78] on span "DINASTIAS - P3" at bounding box center [506, 77] width 222 height 38
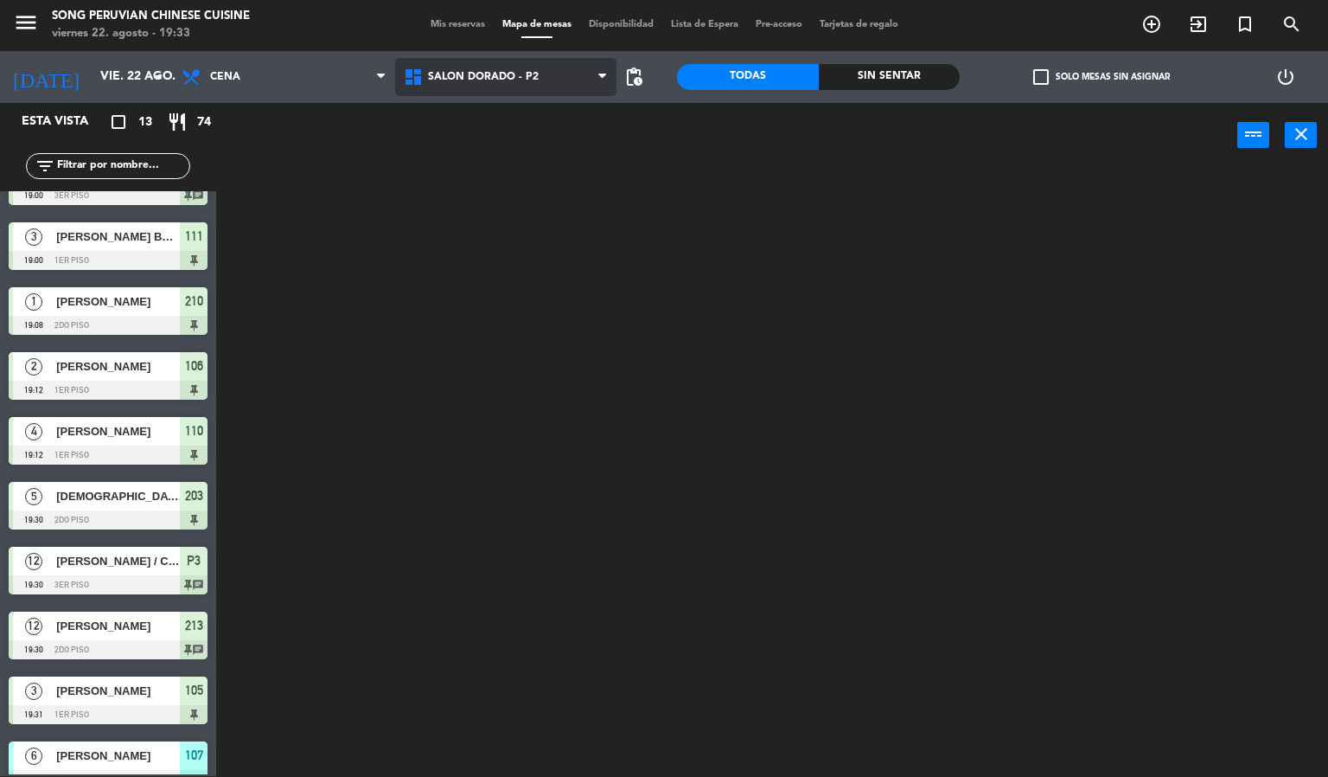
click at [504, 170] on ng-component "menu Song Peruvian Chinese Cuisine [DATE] 22. agosto - 19:33 Mis reservas Mapa …" at bounding box center [664, 387] width 1328 height 777
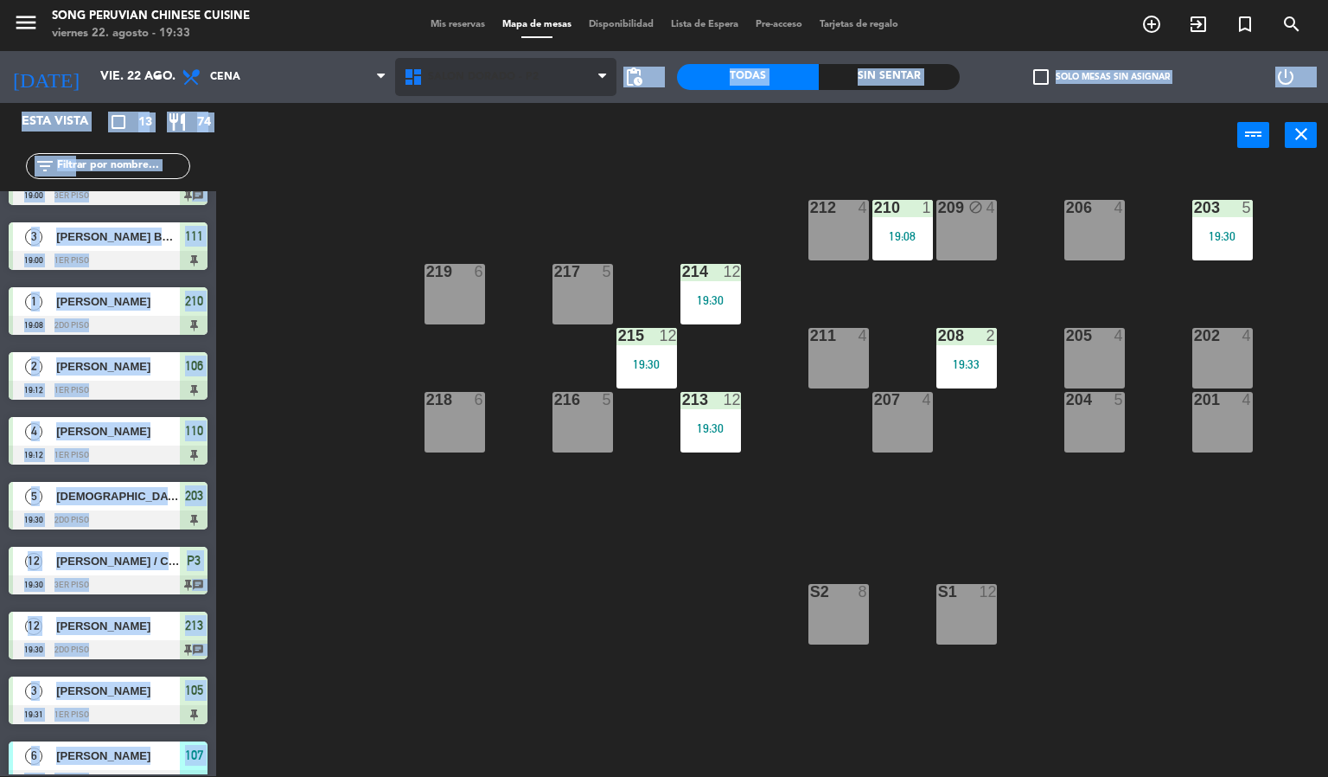
click at [507, 99] on div "DINASTIAS - P3 SALON DORADO - P2 SALON ROJO - P1 SALON DORADO - P2 DINASTIAS - …" at bounding box center [506, 77] width 222 height 52
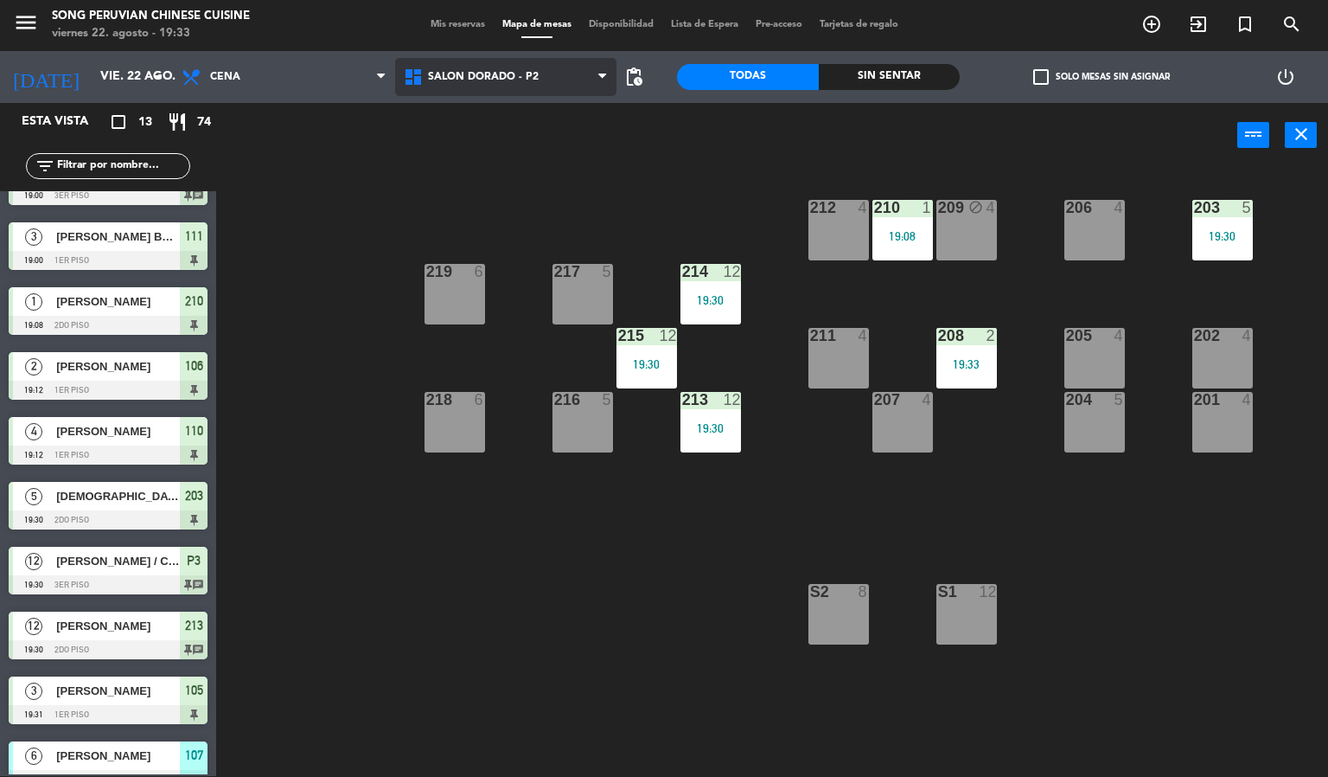
click at [509, 86] on span "SALON DORADO - P2" at bounding box center [506, 77] width 222 height 38
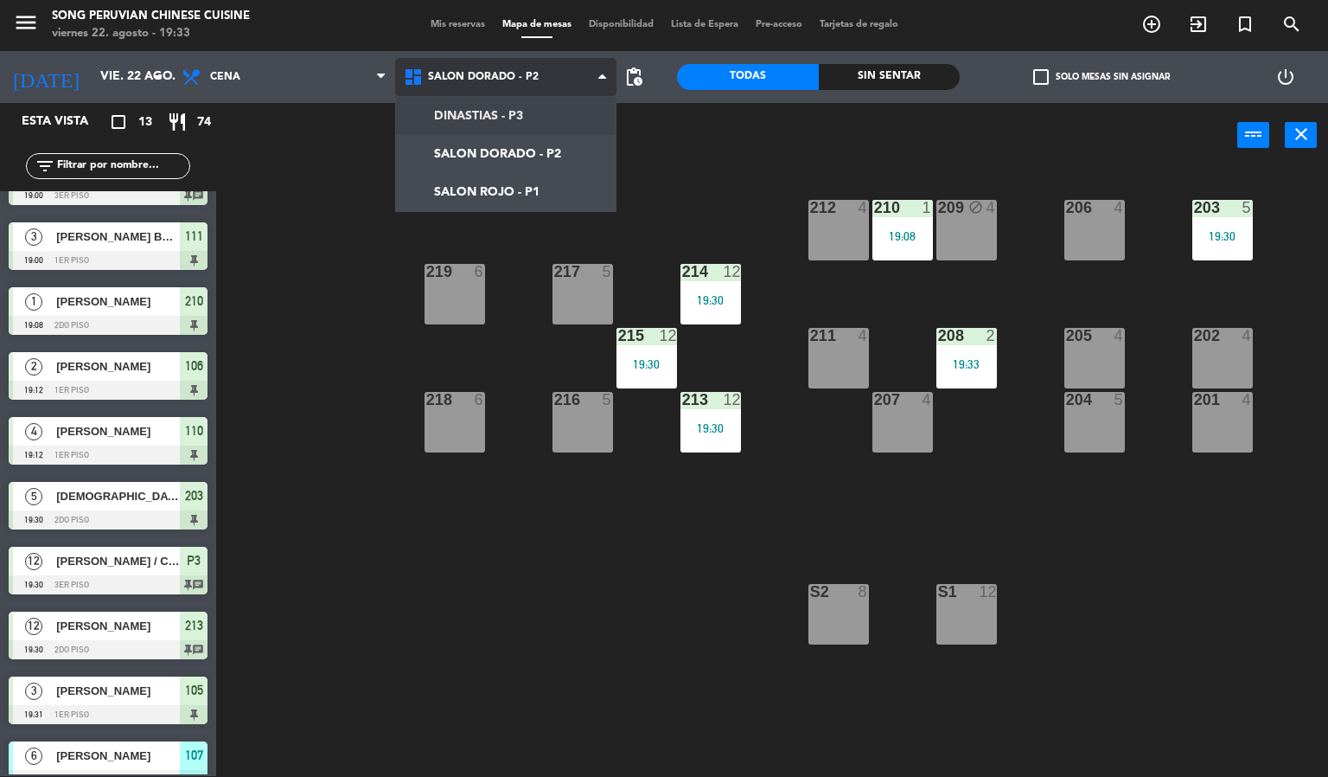
click at [525, 118] on ng-component "menu Song Peruvian Chinese Cuisine [DATE] 22. agosto - 19:33 Mis reservas Mapa …" at bounding box center [664, 387] width 1328 height 777
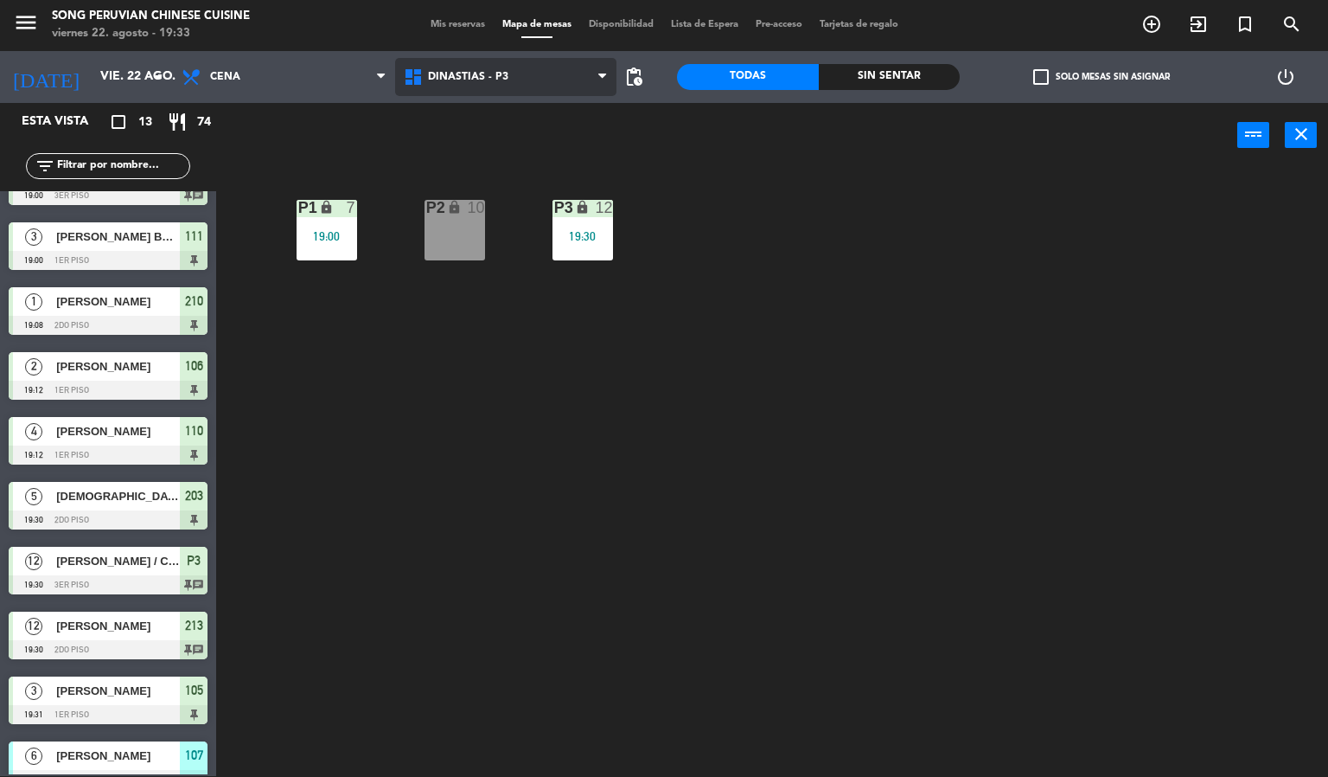
click at [515, 83] on span "DINASTIAS - P3" at bounding box center [506, 77] width 222 height 38
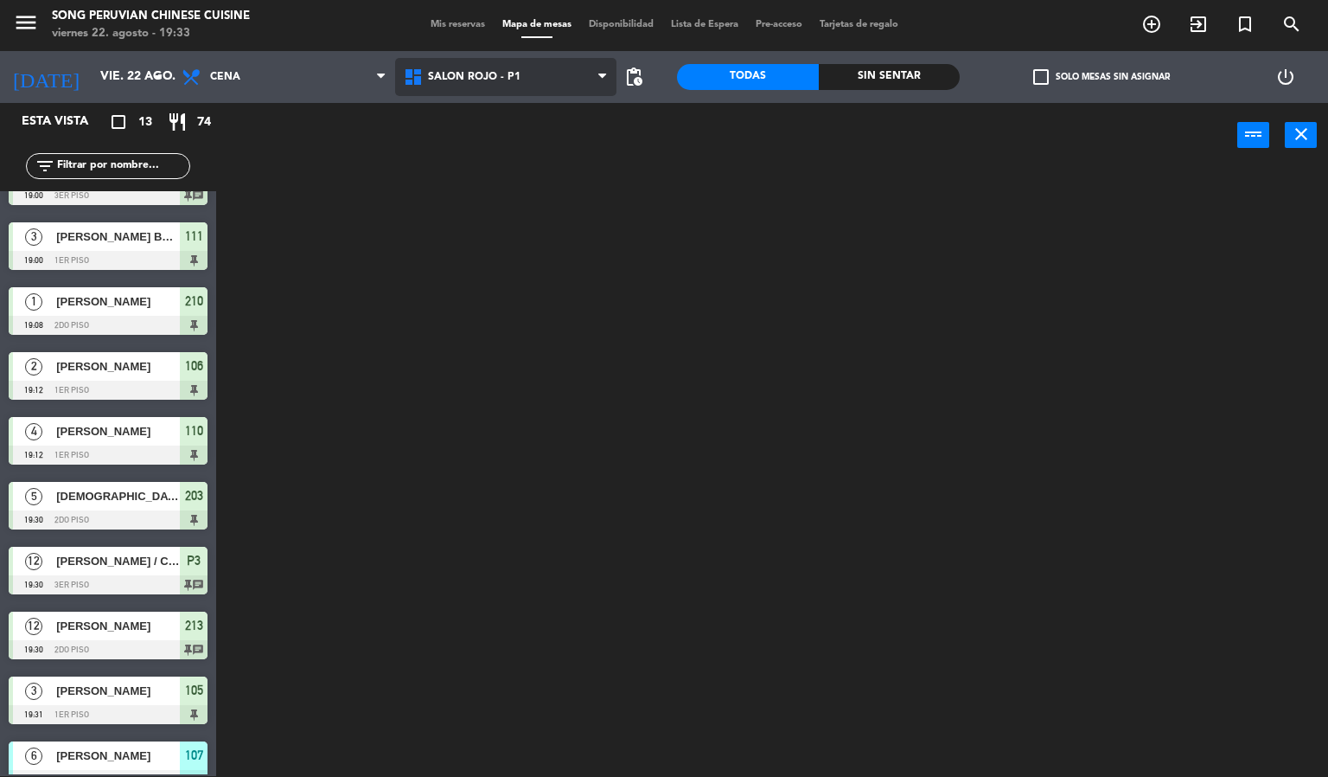
click at [504, 189] on ng-component "menu Song Peruvian Chinese Cuisine [DATE] 22. agosto - 19:33 Mis reservas Mapa …" at bounding box center [664, 387] width 1328 height 777
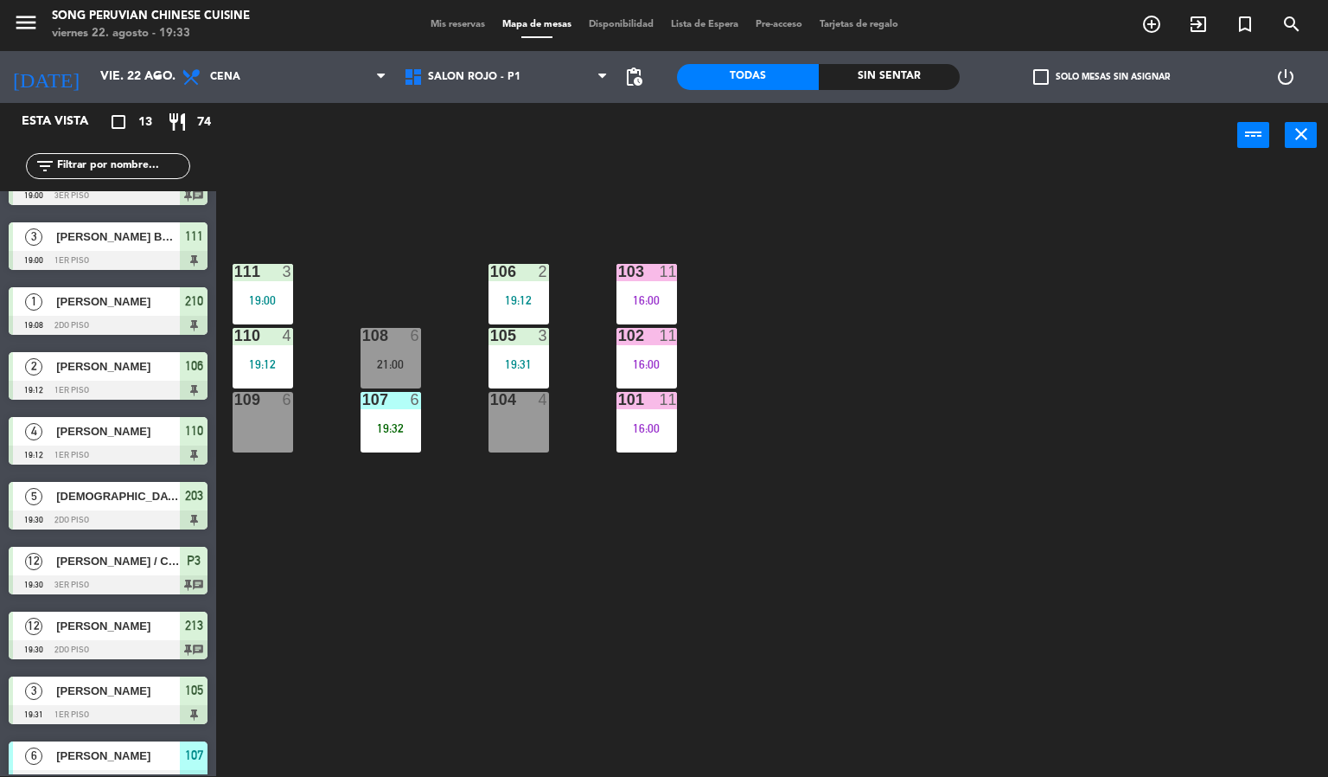
click at [725, 215] on div "103 11 16:00 106 2 19:12 111 3 19:00 102 11 16:00 105 3 19:31 108 6 21:00 110 4…" at bounding box center [778, 473] width 1099 height 608
click at [525, 74] on span "SALON ROJO - P1" at bounding box center [506, 77] width 222 height 38
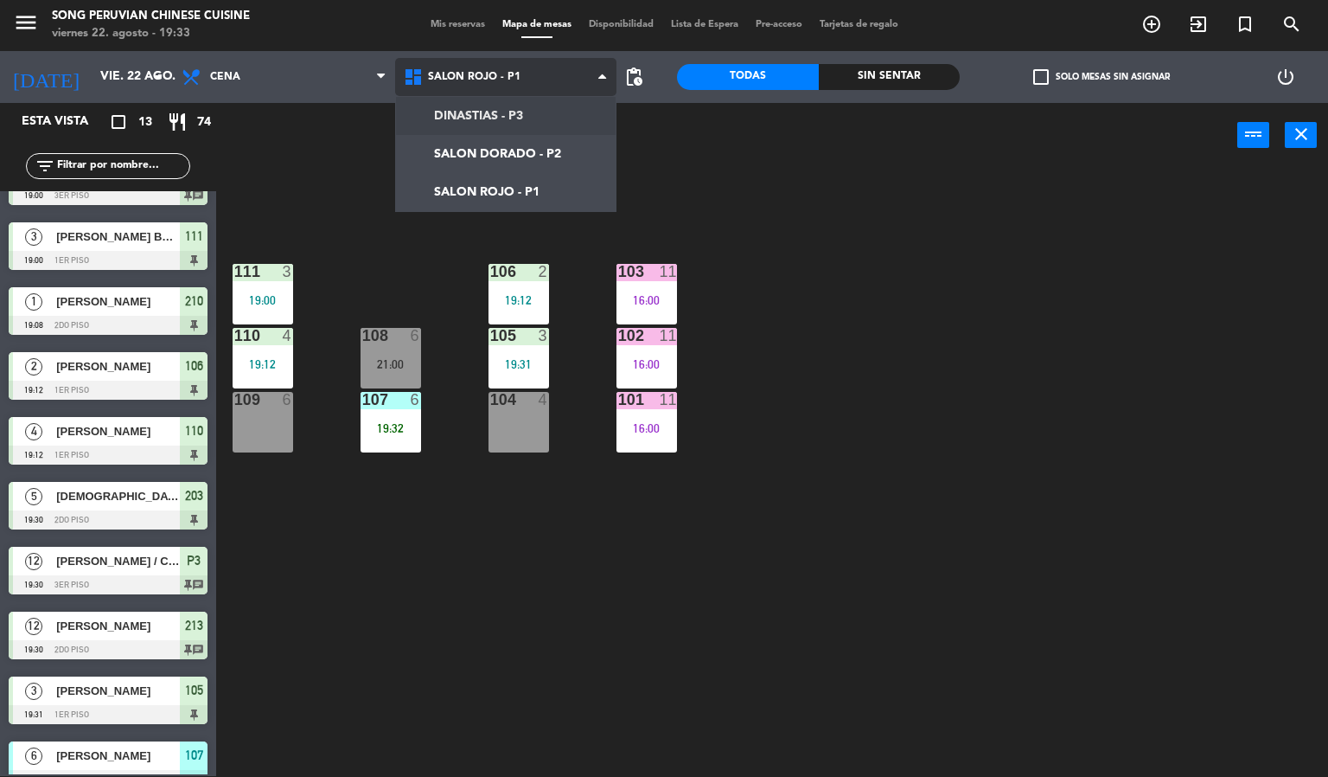
click at [514, 109] on ng-component "menu Song Peruvian Chinese Cuisine [DATE] 22. agosto - 19:33 Mis reservas Mapa …" at bounding box center [664, 387] width 1328 height 777
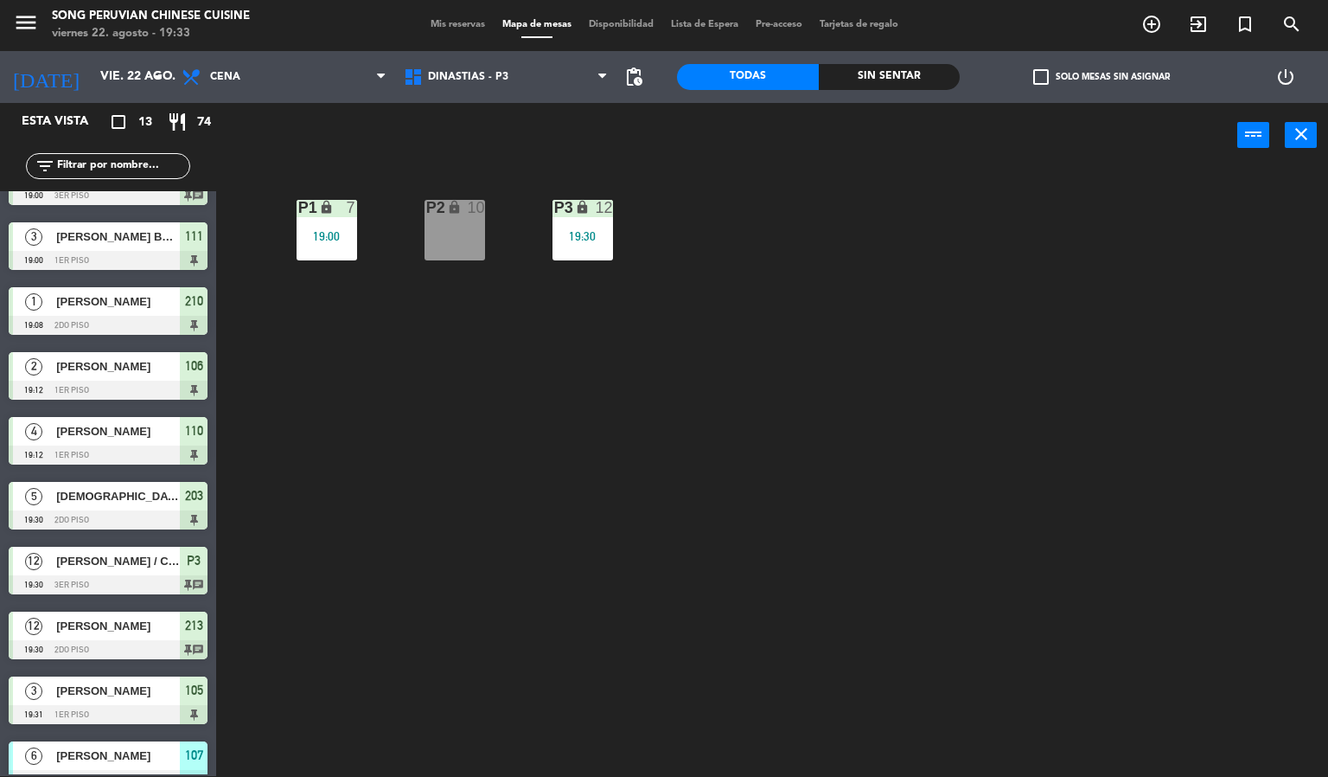
click at [330, 236] on div "19:00" at bounding box center [327, 236] width 61 height 12
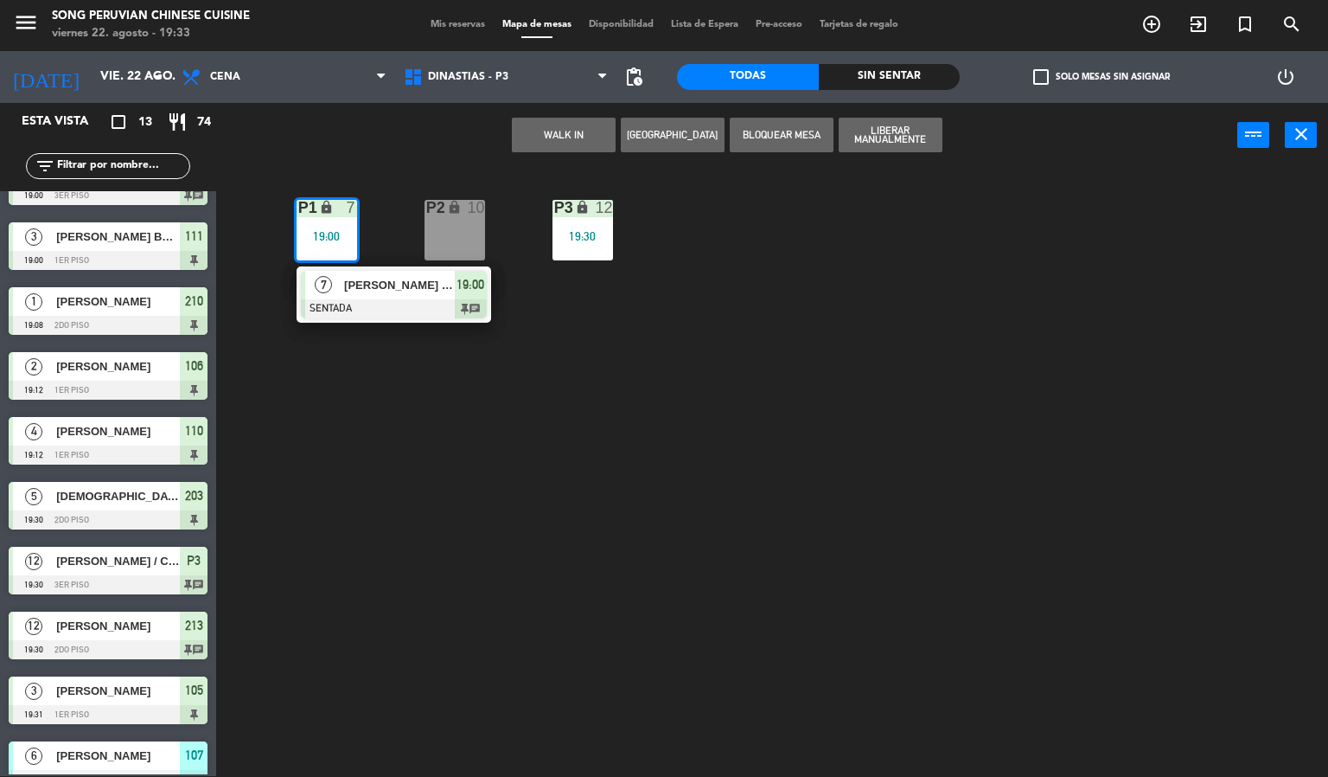
click at [372, 306] on div at bounding box center [394, 308] width 186 height 19
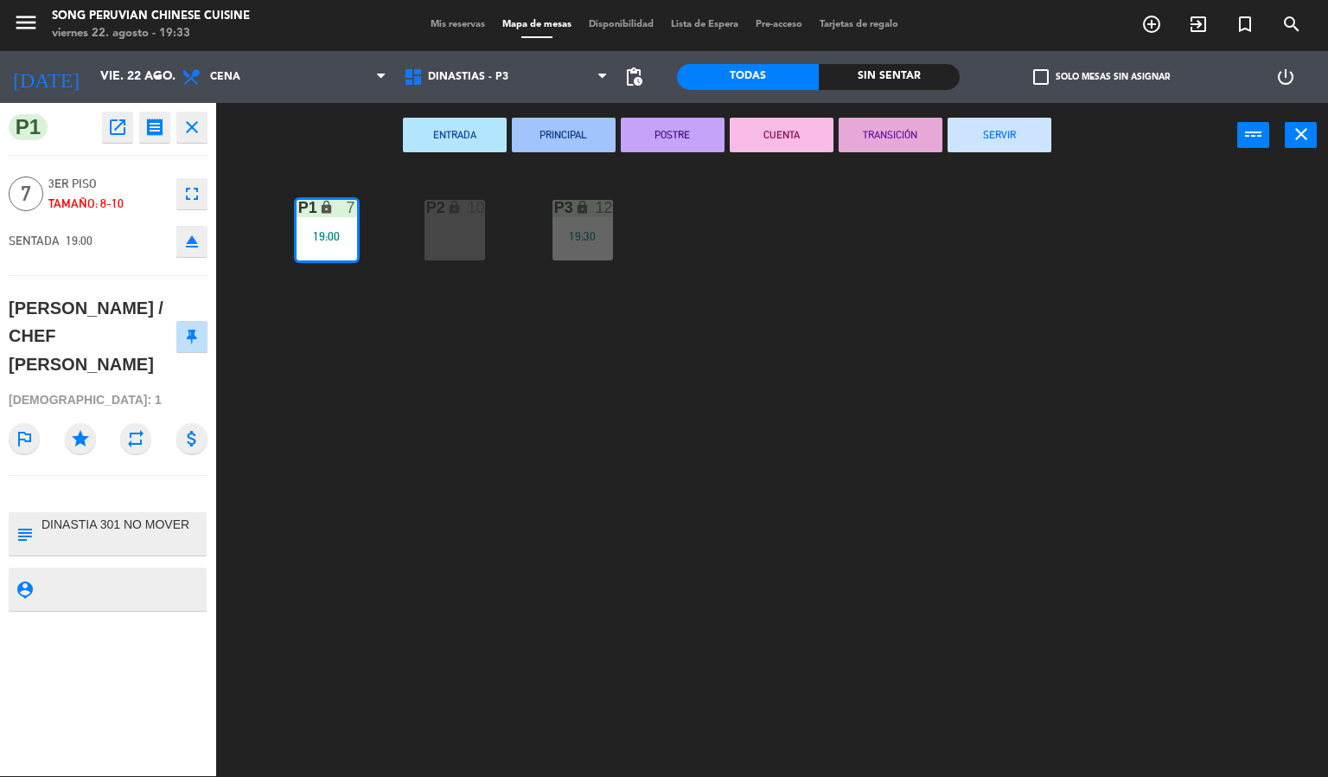
click at [509, 488] on div "P2 lock 10 P3 lock 12 19:30 P1 lock 7 19:00" at bounding box center [778, 473] width 1099 height 608
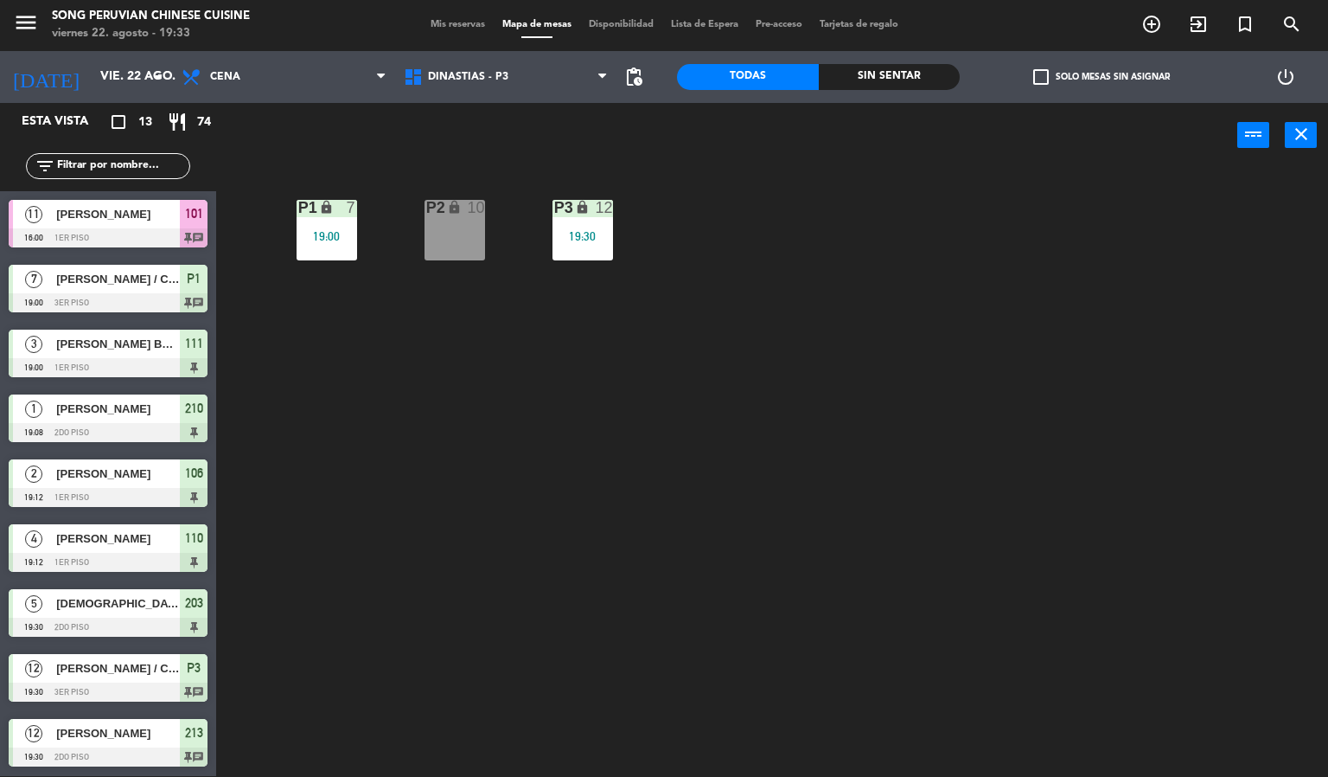
click at [605, 227] on div "P3 lock 12 19:30" at bounding box center [583, 230] width 61 height 61
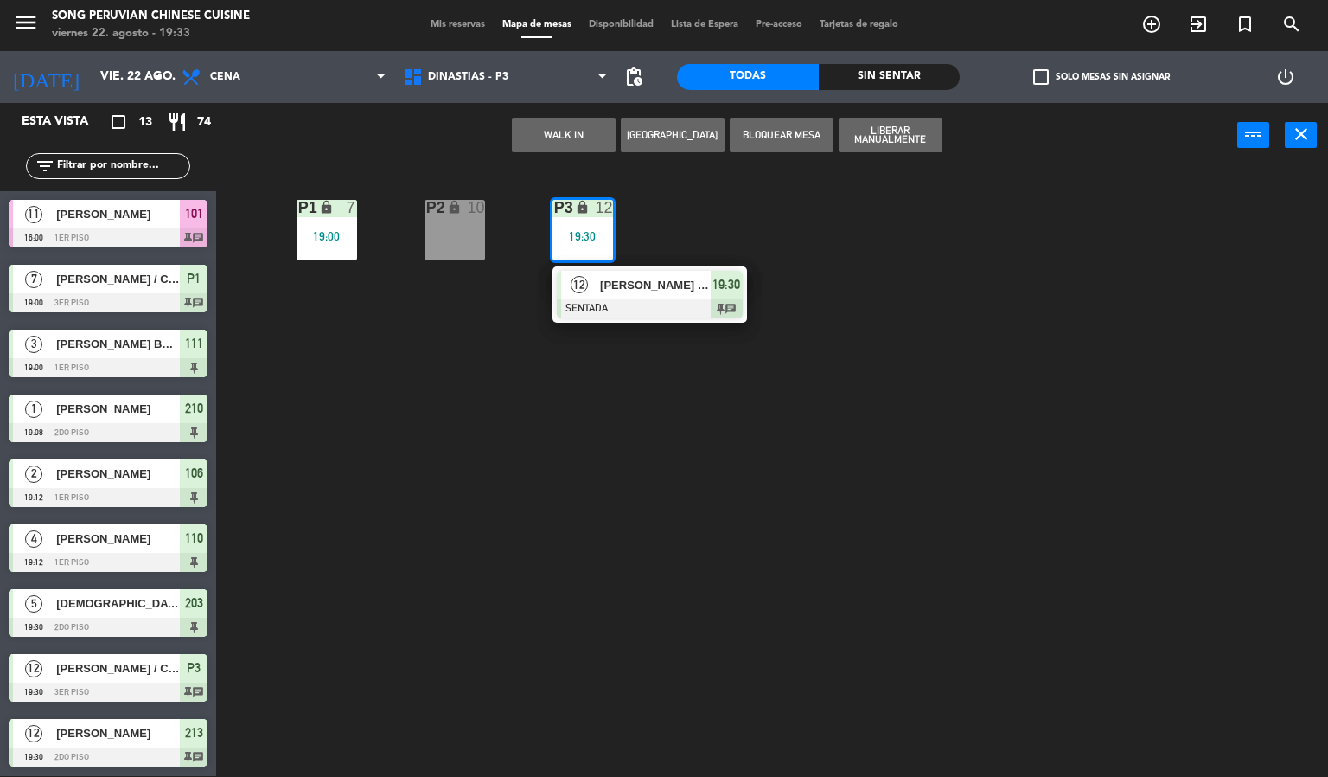
click at [630, 312] on div at bounding box center [650, 308] width 186 height 19
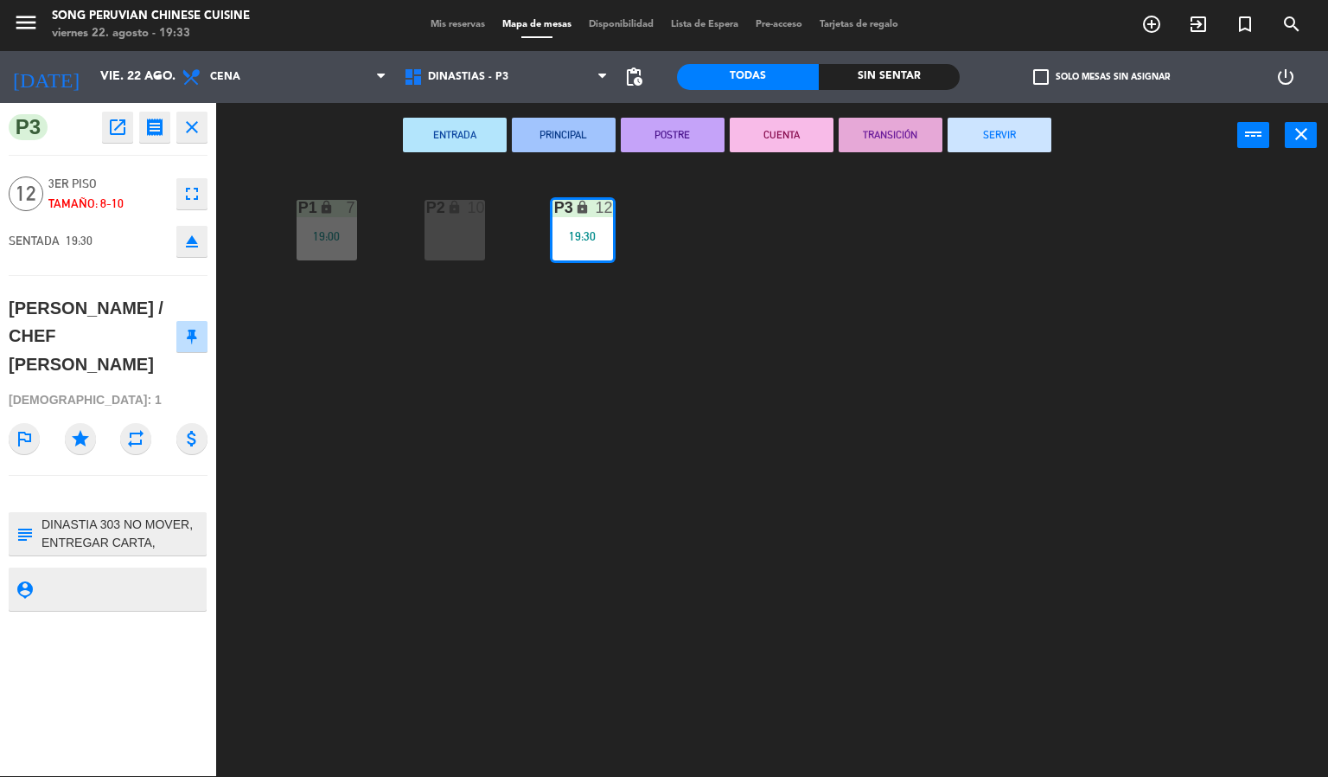
click at [480, 564] on div "P2 lock 10 P3 lock 12 19:30 P1 lock 7 19:00" at bounding box center [778, 473] width 1099 height 608
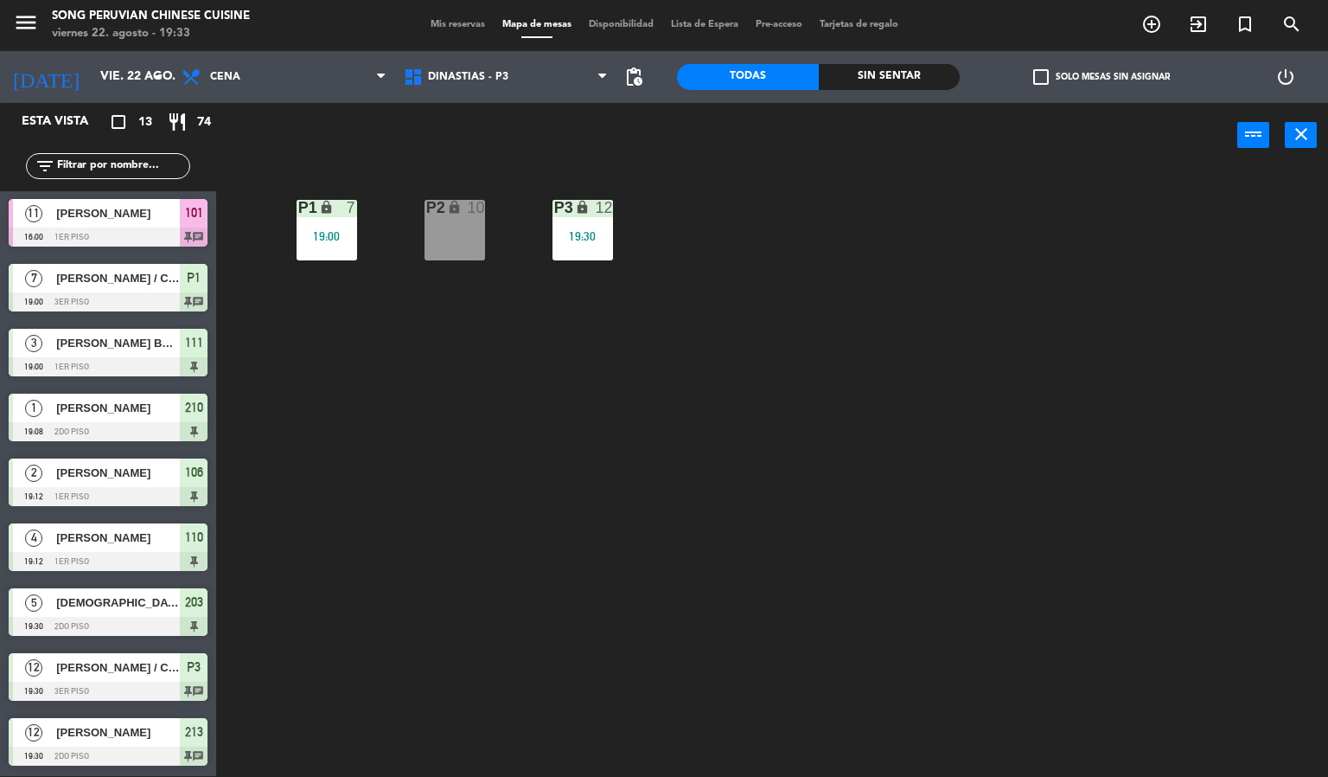
scroll to position [0, 0]
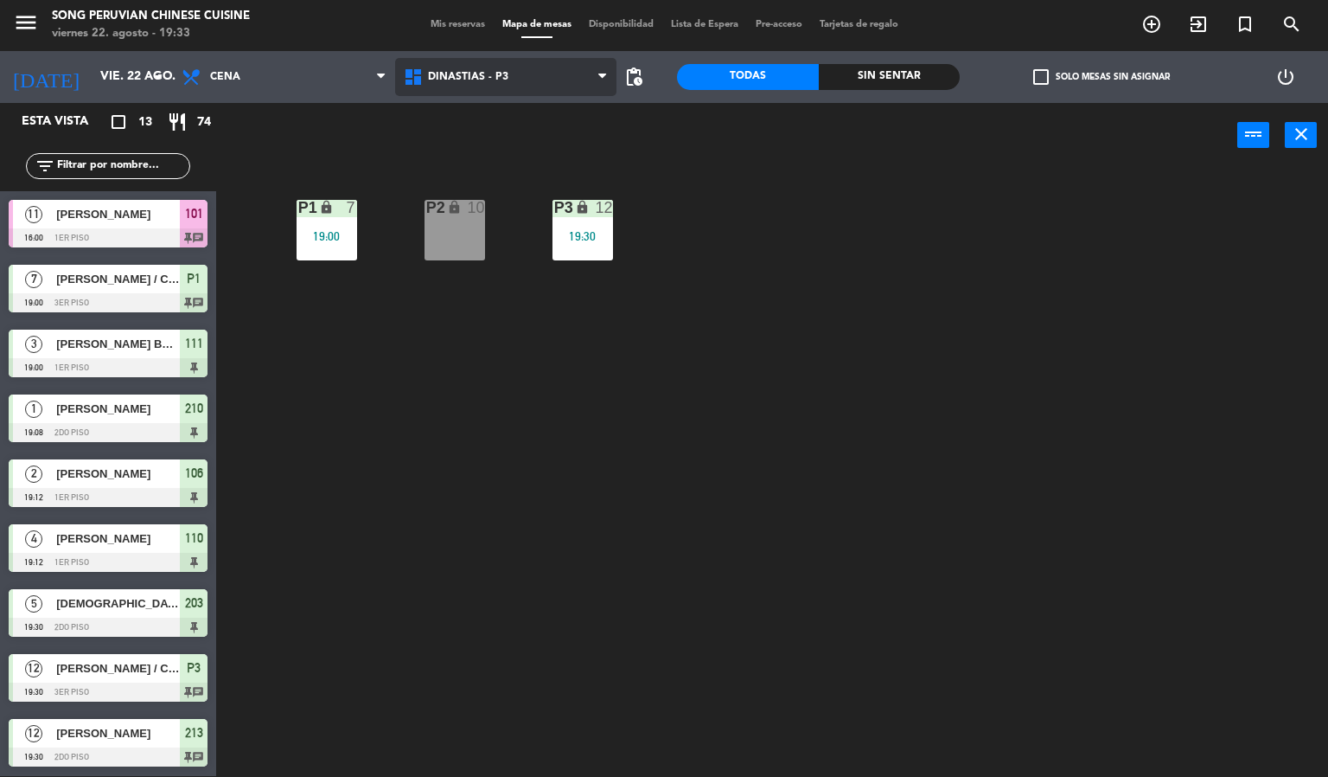
click at [534, 74] on span "DINASTIAS - P3" at bounding box center [506, 77] width 222 height 38
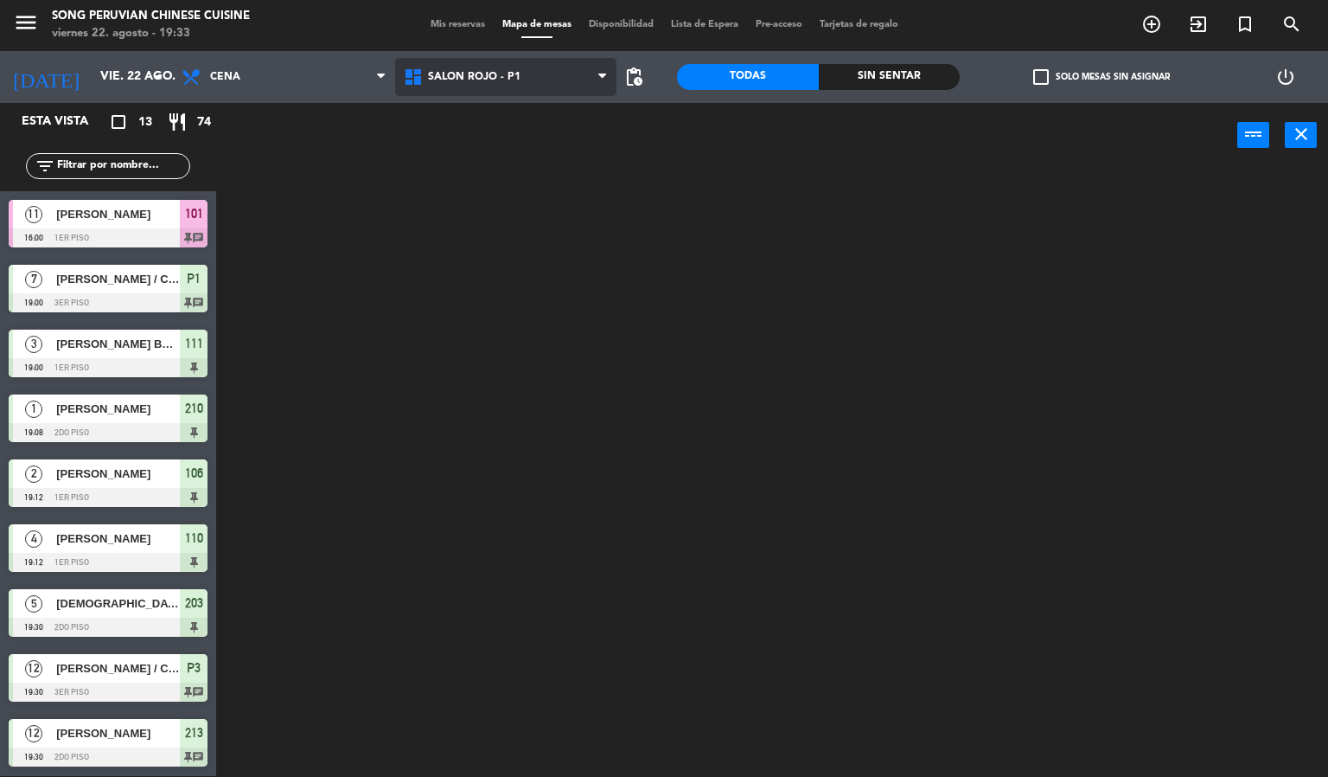
click at [538, 195] on ng-component "menu Song Peruvian Chinese Cuisine [DATE] 22. agosto - 19:33 Mis reservas Mapa …" at bounding box center [664, 387] width 1328 height 777
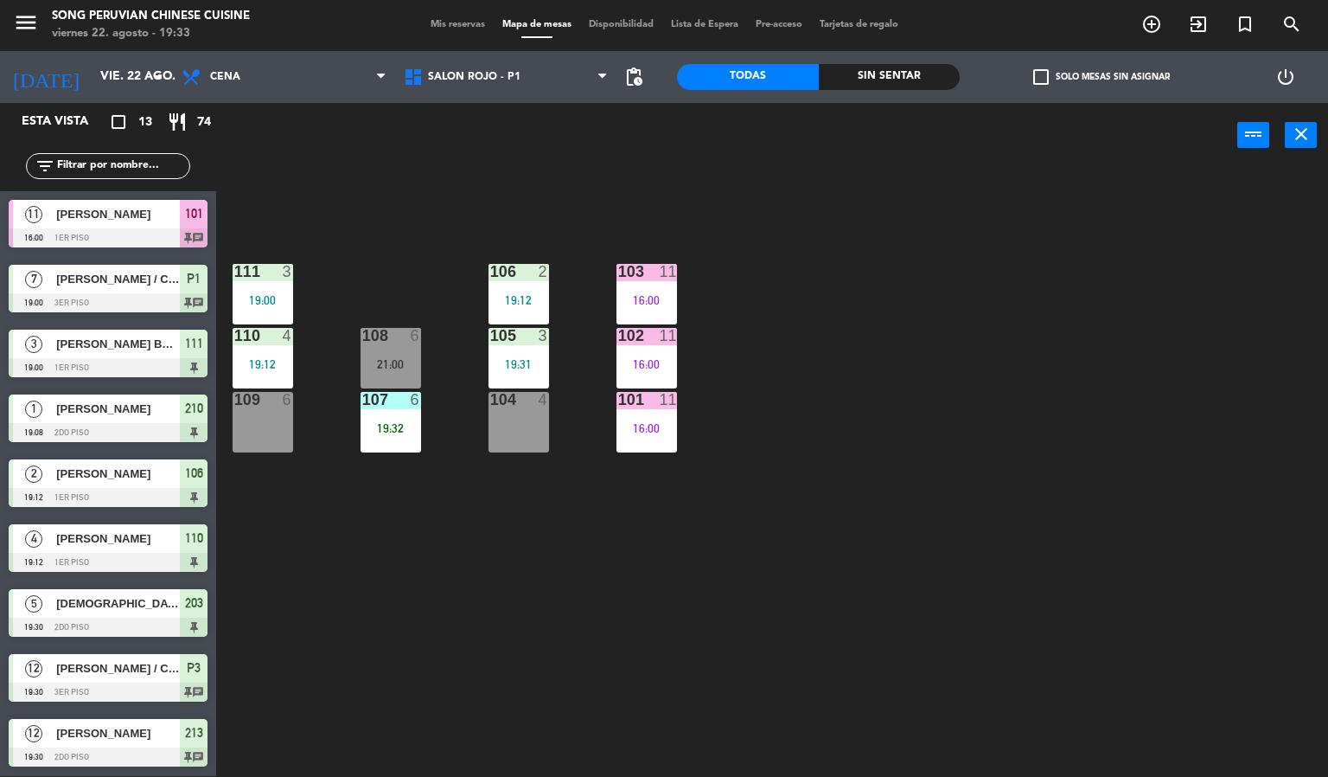
click at [795, 201] on div "103 11 16:00 106 2 19:12 111 3 19:00 102 11 16:00 105 3 19:31 108 6 21:00 110 4…" at bounding box center [778, 473] width 1099 height 608
click at [560, 78] on span "SALON ROJO - P1" at bounding box center [506, 77] width 222 height 38
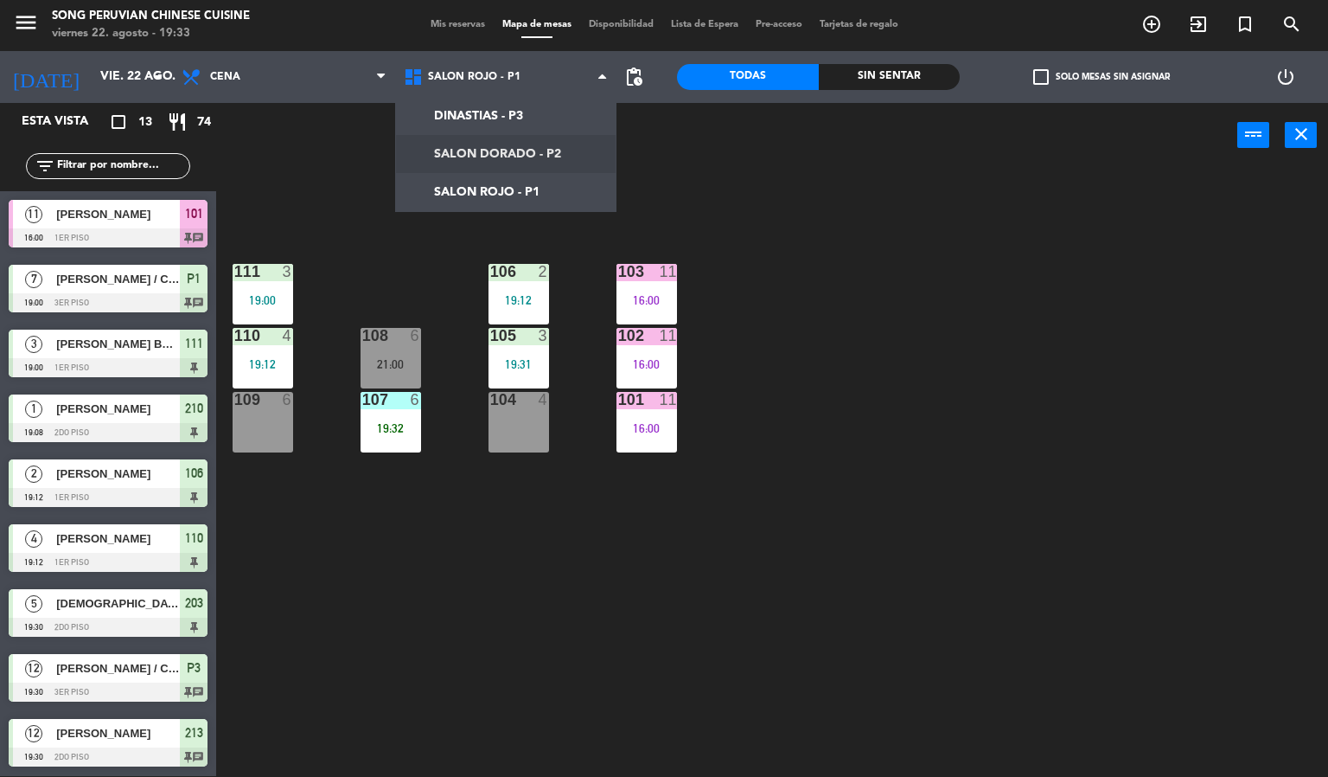
click at [716, 179] on div "103 11 16:00 106 2 19:12 111 3 19:00 102 11 16:00 105 3 19:31 108 6 21:00 110 4…" at bounding box center [778, 473] width 1099 height 608
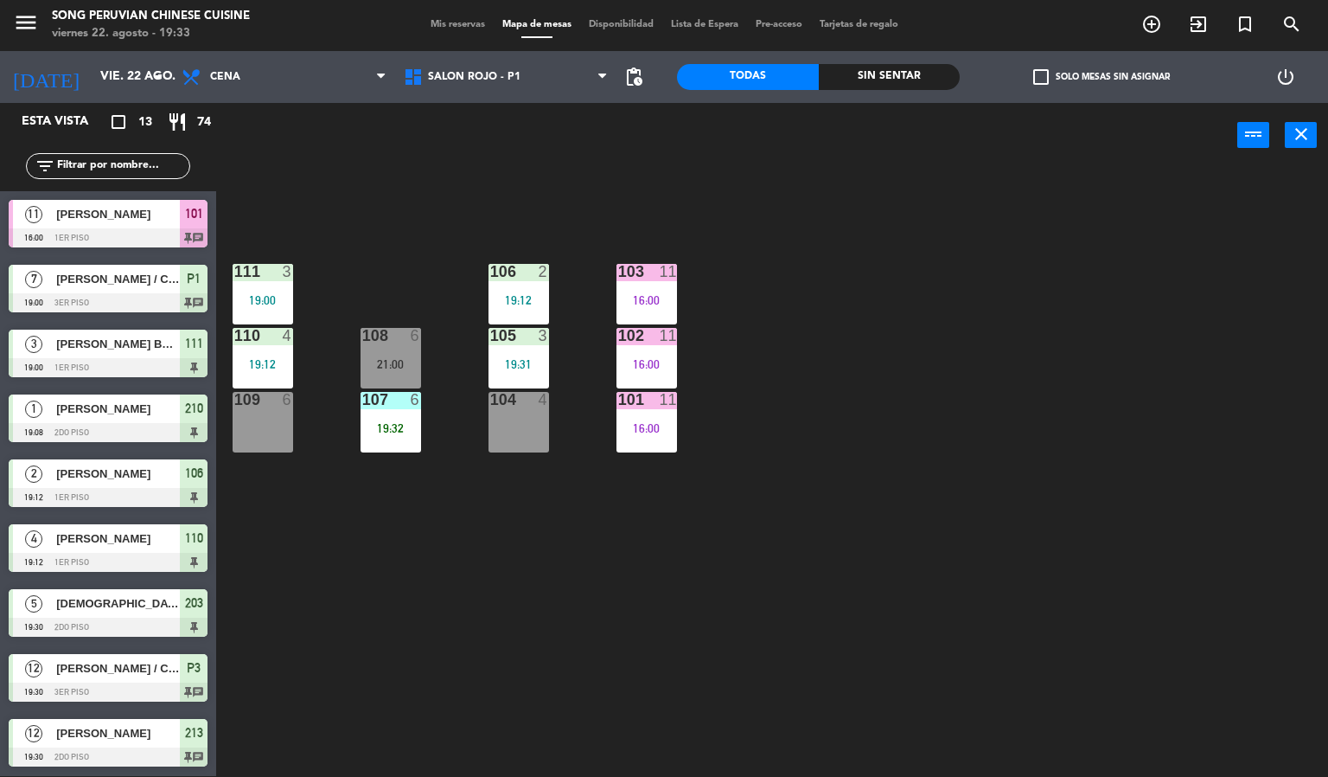
click at [688, 195] on div "103 11 16:00 106 2 19:12 111 3 19:00 102 11 16:00 105 3 19:31 108 6 21:00 110 4…" at bounding box center [778, 473] width 1099 height 608
click at [380, 419] on div "107 6 19:32" at bounding box center [391, 422] width 61 height 61
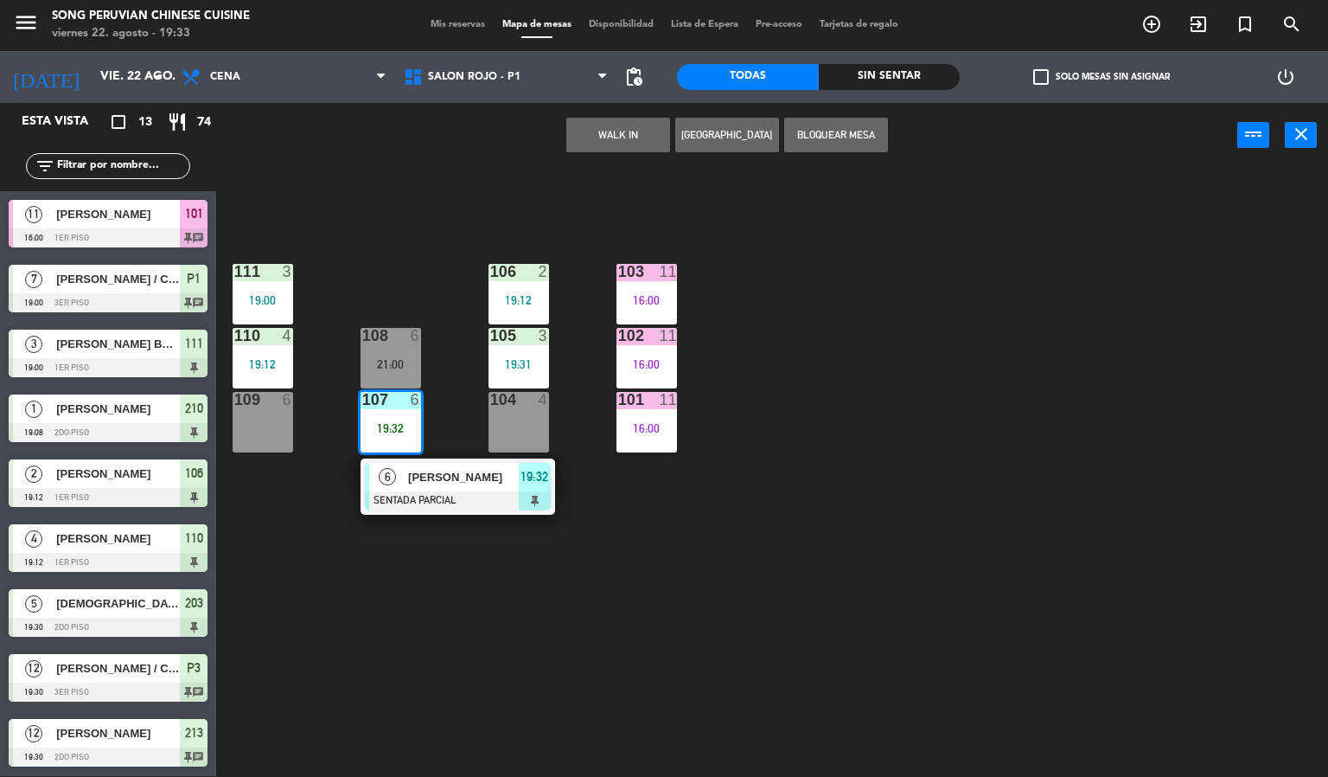
click at [470, 224] on div "103 11 16:00 106 2 19:12 111 3 19:00 102 11 16:00 105 3 19:31 108 6 21:00 110 4…" at bounding box center [778, 473] width 1099 height 608
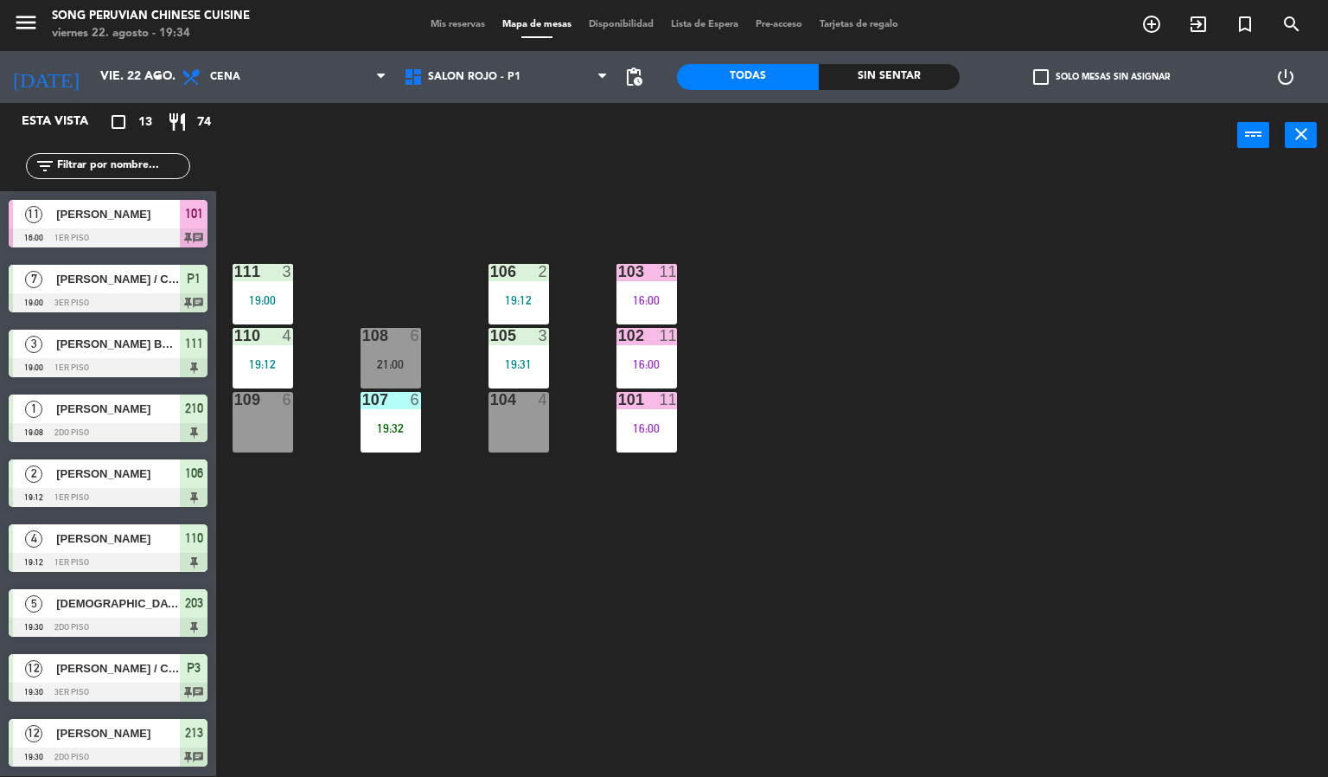
click at [943, 355] on div "103 11 16:00 106 2 19:12 111 3 19:00 102 11 16:00 105 3 19:31 108 6 21:00 110 4…" at bounding box center [778, 473] width 1099 height 608
click at [426, 612] on div "103 11 16:00 106 2 19:12 111 3 19:00 102 11 16:00 105 3 19:31 108 6 21:00 110 4…" at bounding box center [778, 473] width 1099 height 608
click at [397, 428] on div "19:32" at bounding box center [391, 428] width 61 height 12
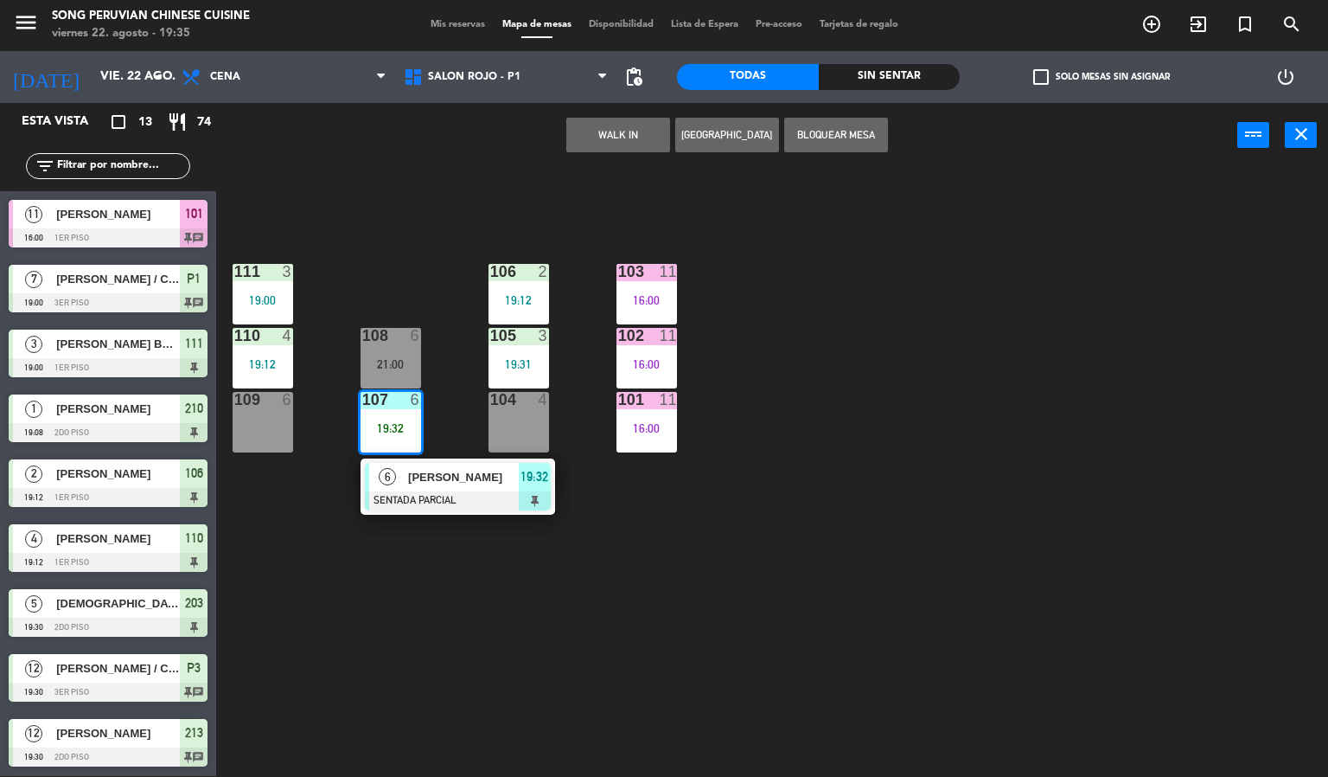
click at [561, 675] on div "103 11 16:00 106 2 19:12 111 3 19:00 102 11 16:00 105 3 19:31 108 6 21:00 110 4…" at bounding box center [778, 473] width 1099 height 608
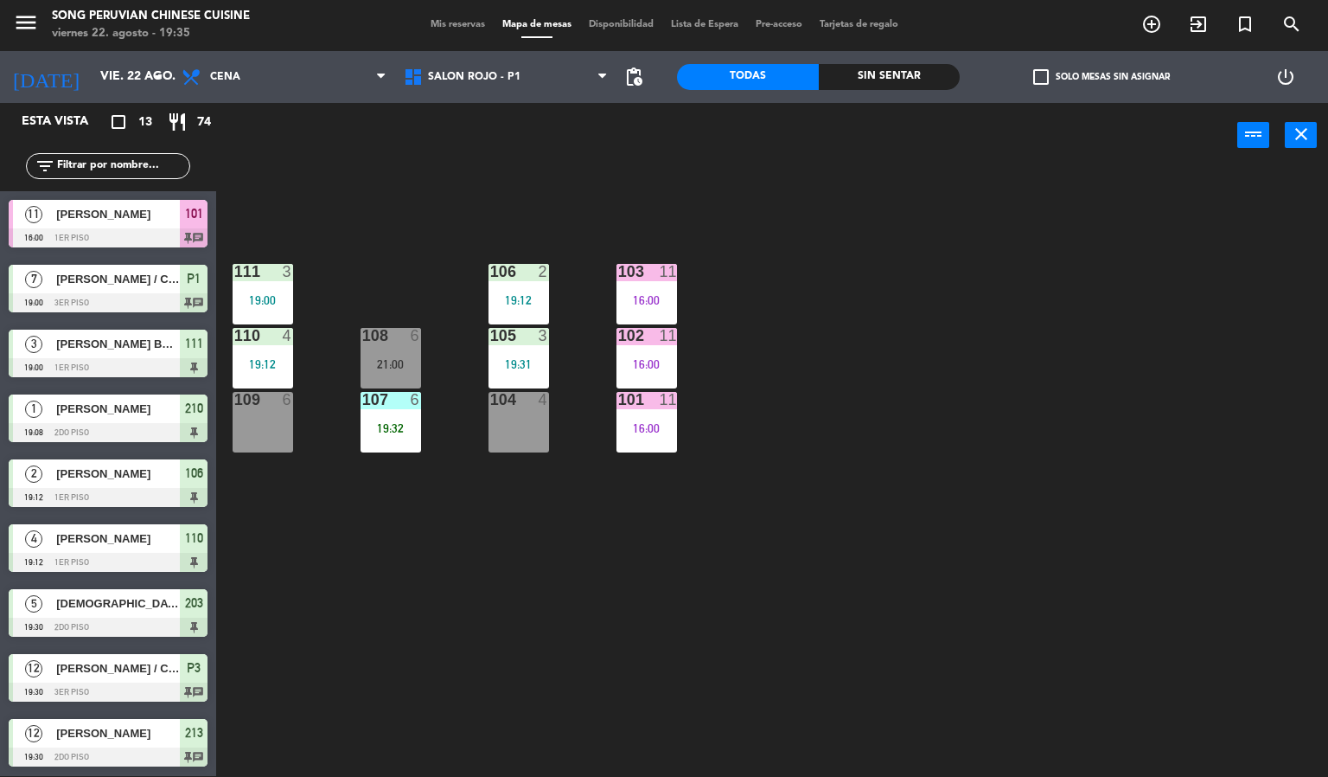
click at [451, 237] on div "103 11 16:00 106 2 19:12 111 3 19:00 102 11 16:00 105 3 19:31 108 6 21:00 110 4…" at bounding box center [778, 473] width 1099 height 608
click at [748, 725] on div "103 11 16:00 106 2 19:12 111 3 19:00 102 11 16:00 105 3 19:31 108 6 21:00 110 4…" at bounding box center [778, 473] width 1099 height 608
click at [652, 418] on div "101 11 16:00" at bounding box center [647, 422] width 61 height 61
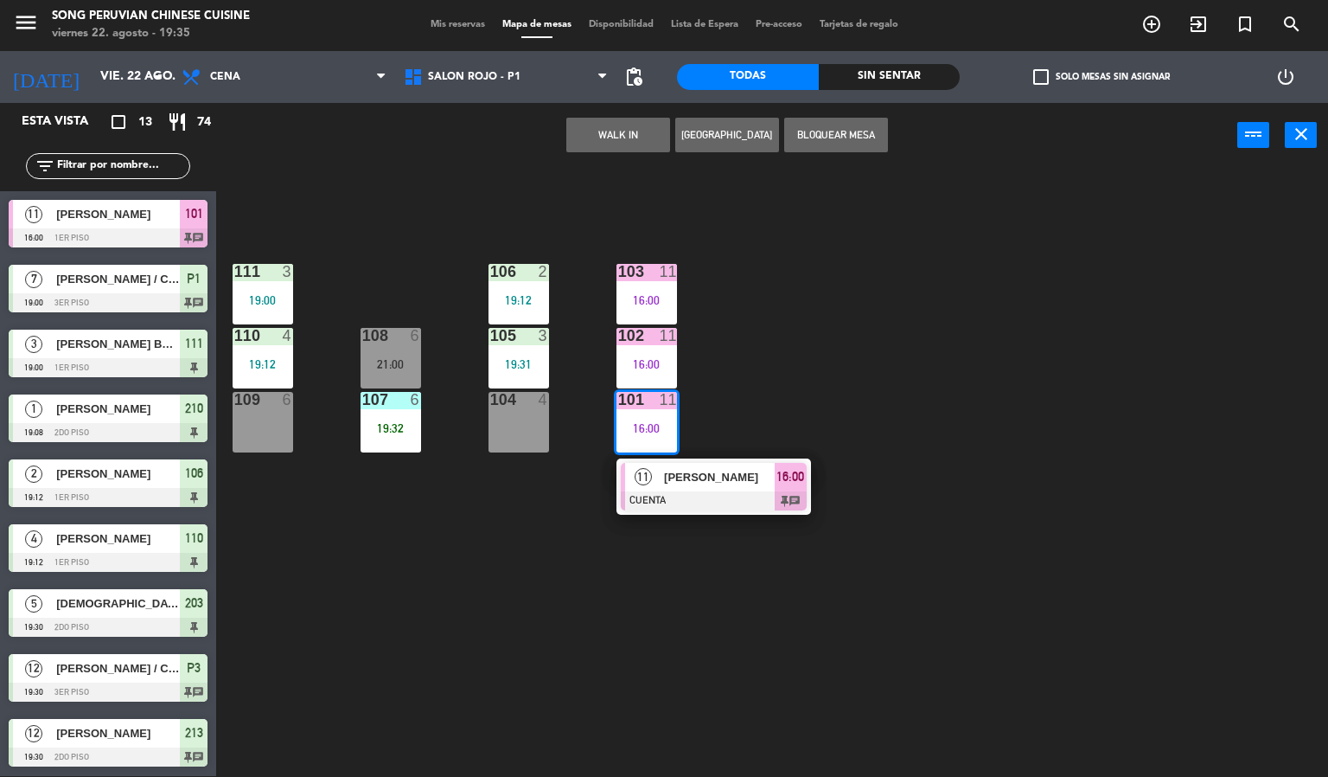
click at [572, 662] on div "103 11 16:00 106 2 19:12 111 3 19:00 102 11 16:00 105 3 19:31 108 6 21:00 110 4…" at bounding box center [778, 473] width 1099 height 608
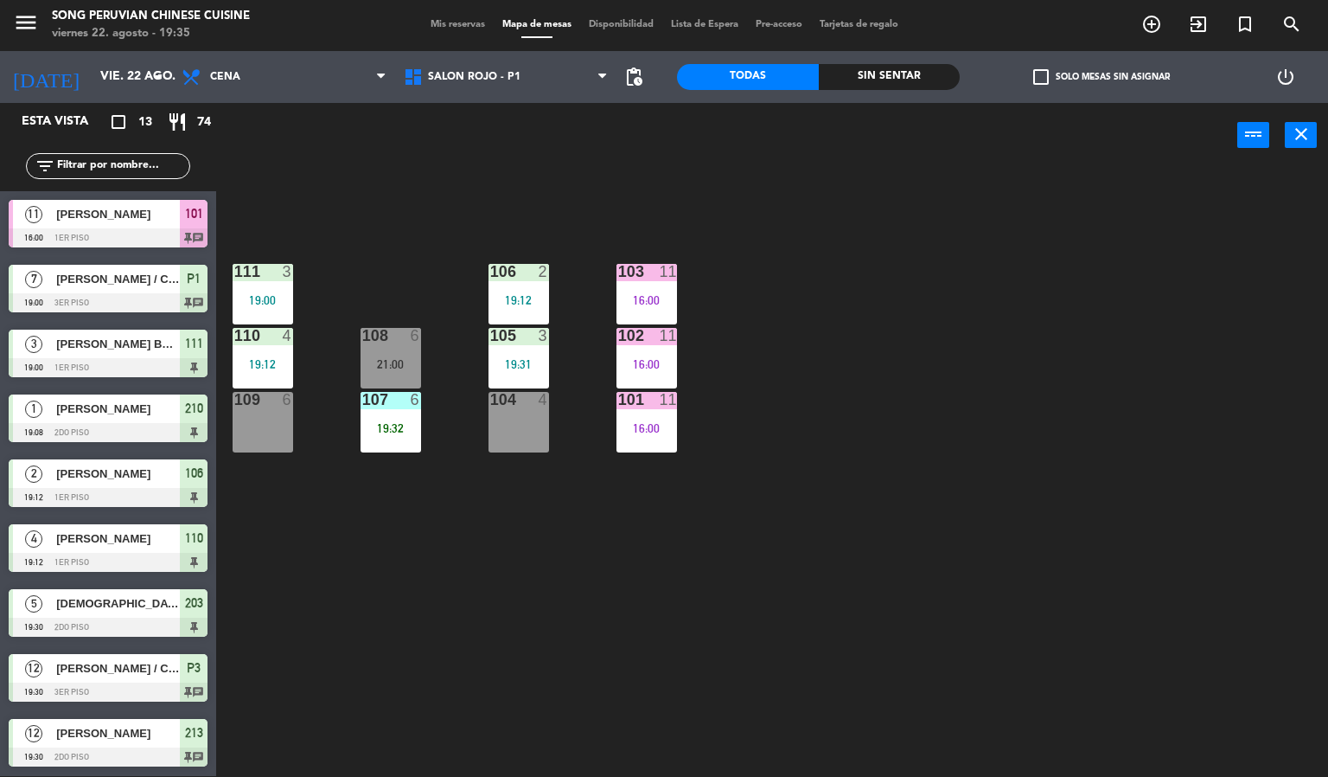
click at [685, 398] on div "11" at bounding box center [676, 400] width 29 height 16
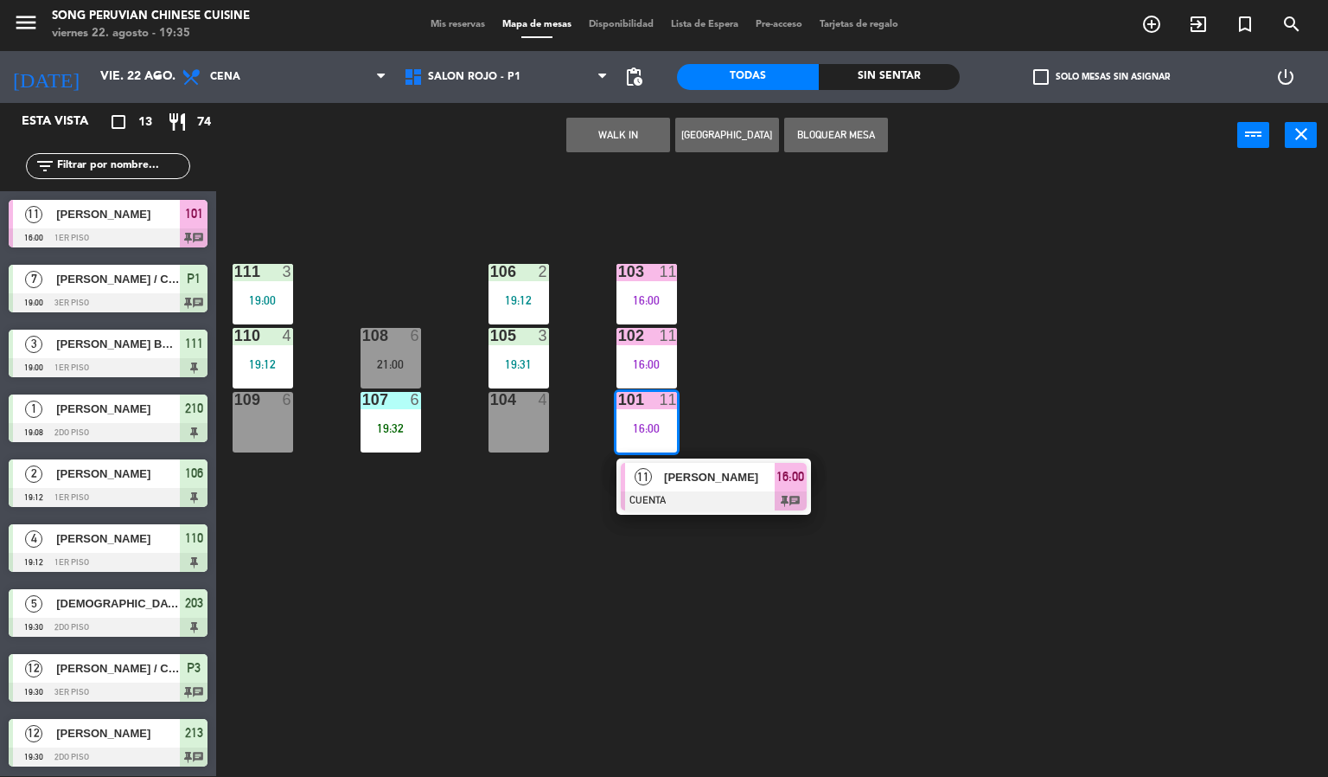
click at [522, 682] on div "103 11 16:00 106 2 19:12 111 3 19:00 102 11 16:00 105 3 19:31 108 6 21:00 110 4…" at bounding box center [778, 473] width 1099 height 608
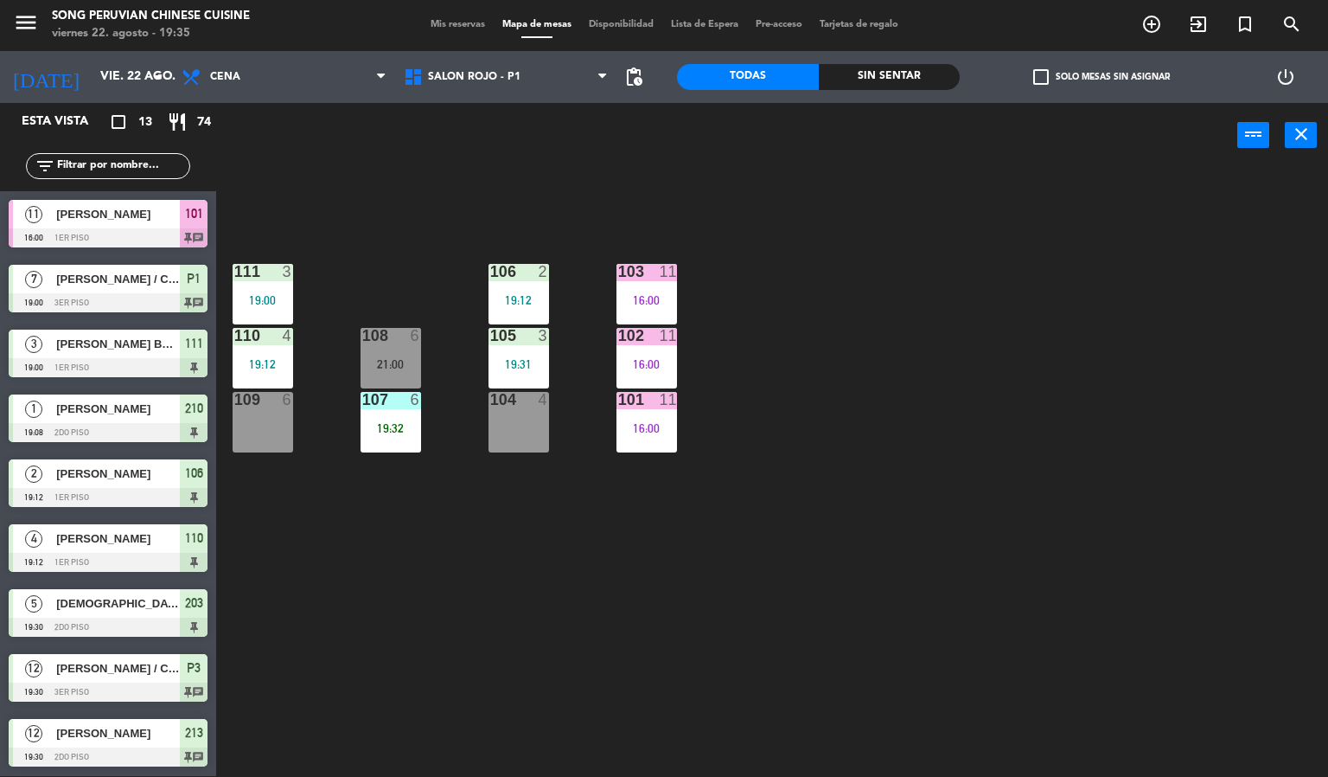
click at [576, 670] on div "103 11 16:00 106 2 19:12 111 3 19:00 102 11 16:00 105 3 19:31 108 6 21:00 110 4…" at bounding box center [778, 473] width 1099 height 608
click at [475, 214] on div "103 11 16:00 106 2 19:12 111 3 19:00 102 11 16:00 105 3 19:31 108 6 21:00 110 4…" at bounding box center [778, 473] width 1099 height 608
click at [649, 294] on div "16:00" at bounding box center [647, 300] width 61 height 12
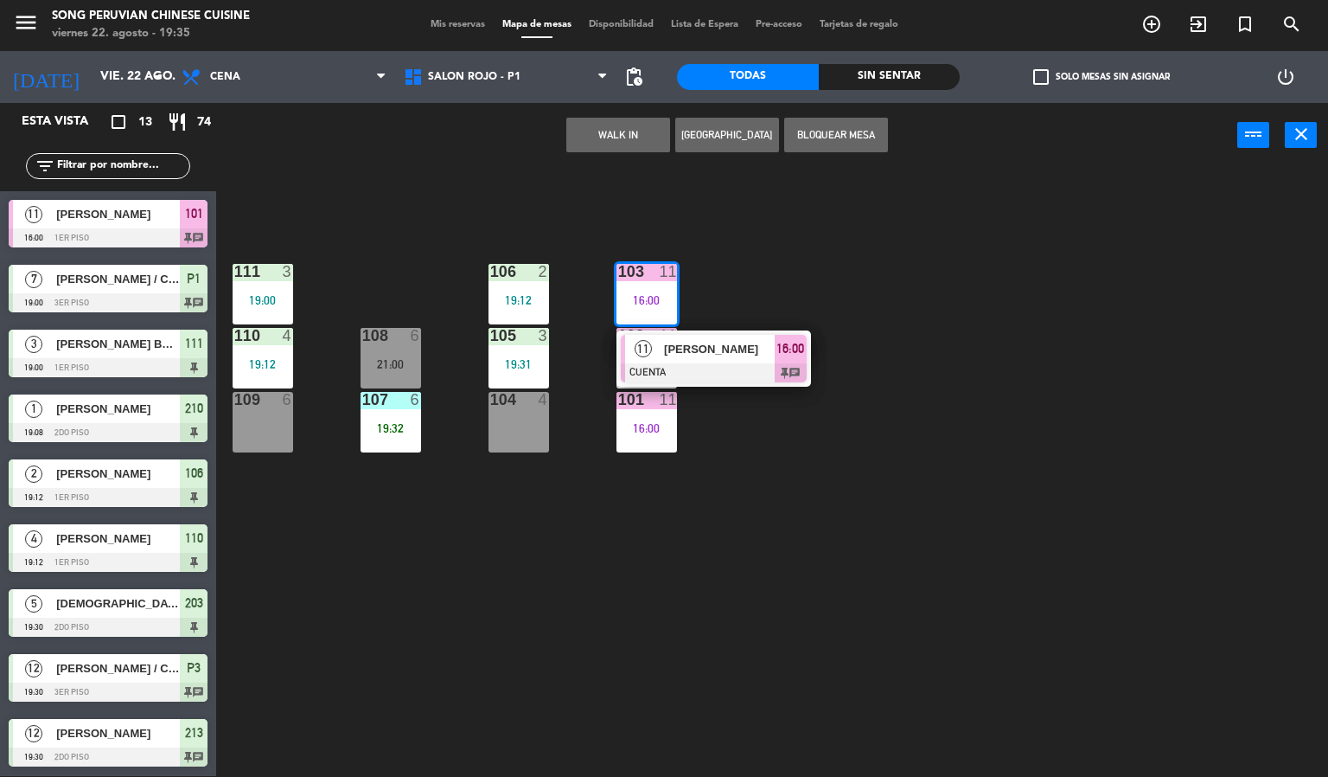
click at [854, 532] on div "103 11 16:00 11 [PERSON_NAME] CUENTA 16:00 chat 106 2 19:12 111 3 19:00 102 11 …" at bounding box center [778, 473] width 1099 height 608
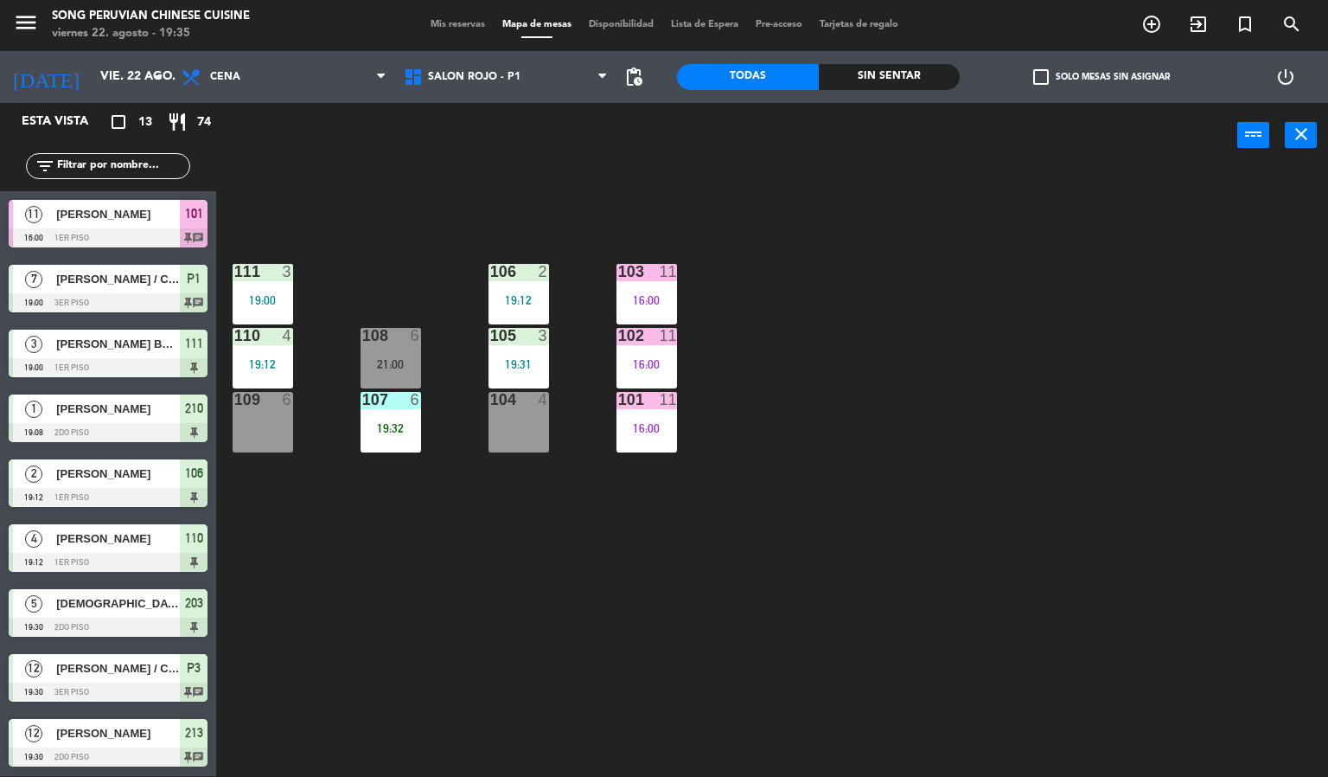
click at [656, 301] on div "16:00" at bounding box center [647, 300] width 61 height 12
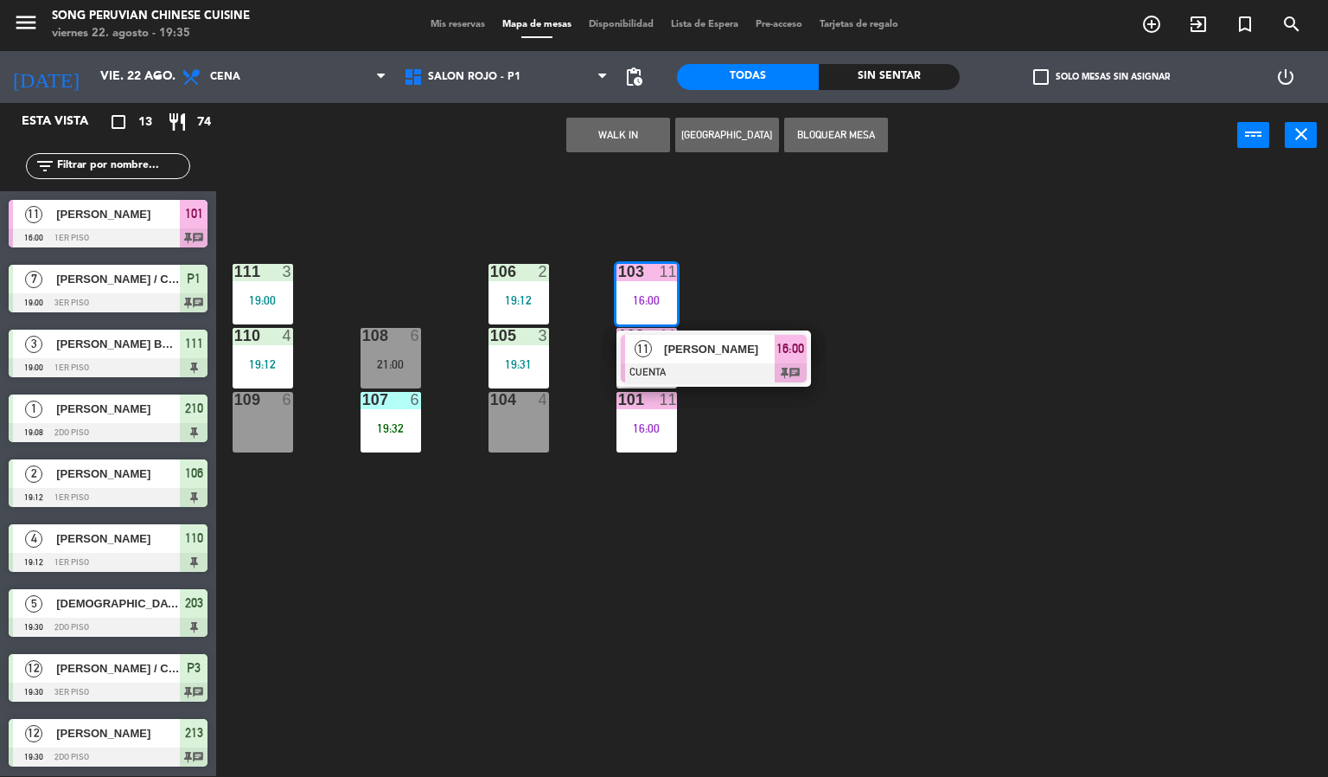
click at [799, 615] on div "103 11 16:00 11 [PERSON_NAME] CUENTA 16:00 chat 106 2 19:12 111 3 19:00 102 11 …" at bounding box center [778, 473] width 1099 height 608
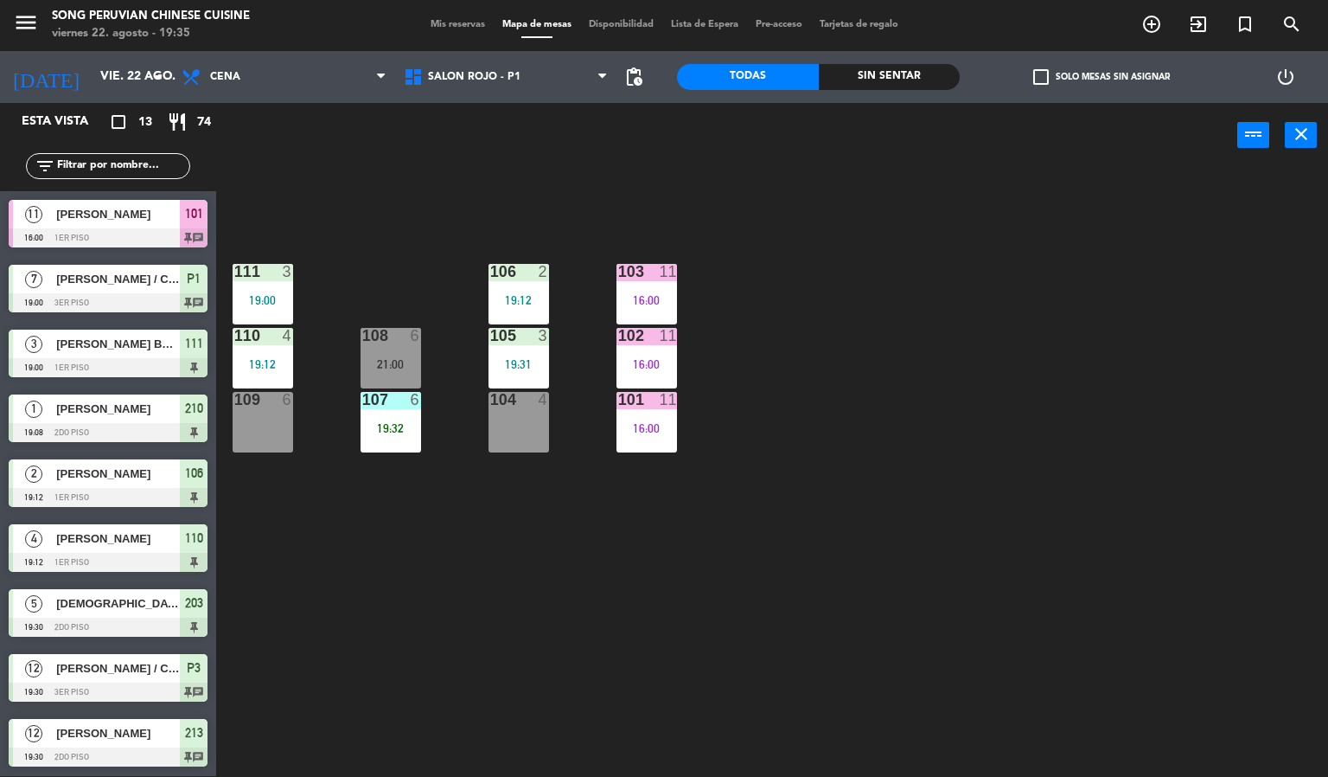
click at [655, 363] on div "16:00" at bounding box center [647, 364] width 61 height 12
click at [730, 696] on div "103 11 16:00 106 2 19:12 111 3 19:00 102 11 16:00 105 3 19:31 108 6 21:00 110 4…" at bounding box center [778, 473] width 1099 height 608
click at [639, 426] on div "16:00" at bounding box center [647, 428] width 61 height 12
click at [506, 708] on div "103 11 16:00 106 2 19:12 111 3 19:00 102 11 16:00 105 3 19:31 108 6 21:00 110 4…" at bounding box center [778, 473] width 1099 height 608
click at [670, 341] on div "11" at bounding box center [668, 336] width 17 height 16
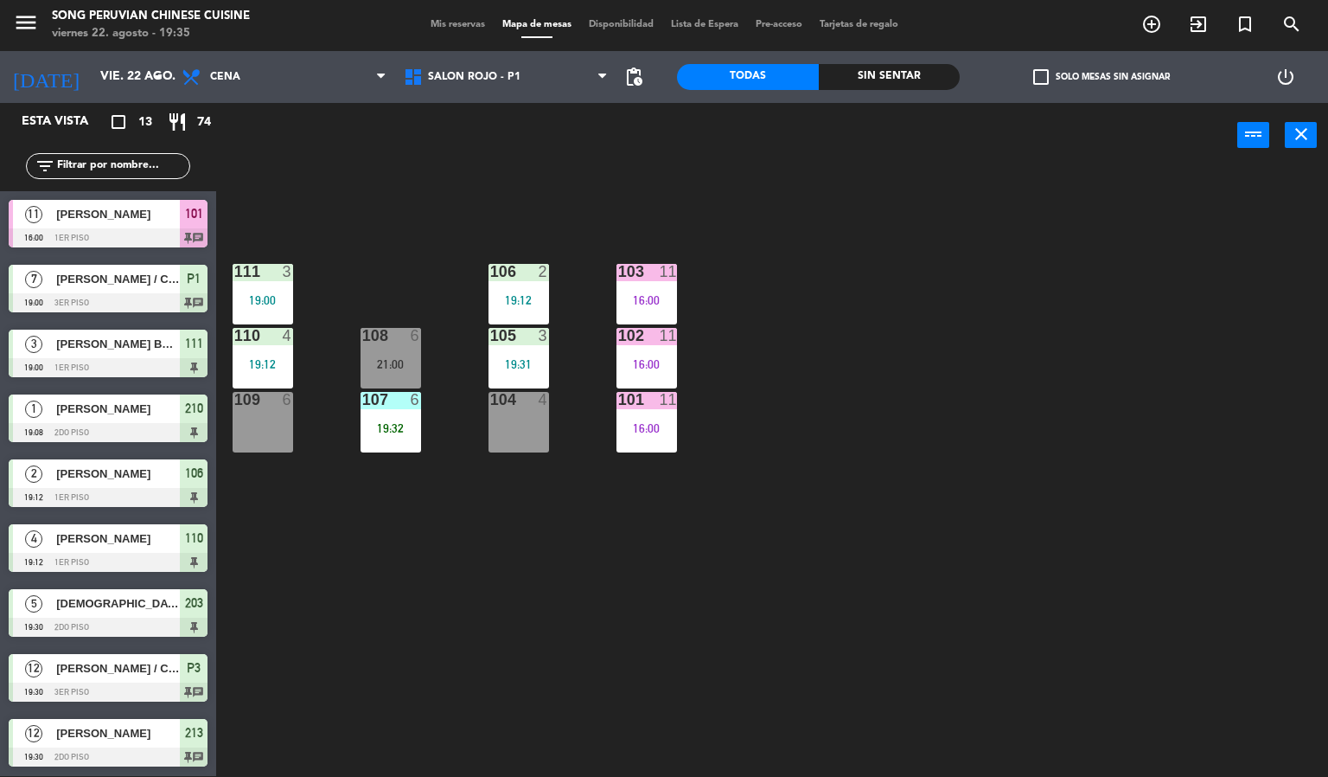
click at [976, 590] on div "103 11 16:00 106 2 19:12 111 3 19:00 102 11 16:00 105 3 19:31 108 6 21:00 110 4…" at bounding box center [778, 473] width 1099 height 608
click at [916, 599] on div "103 11 16:00 106 2 19:12 111 3 19:00 102 11 16:00 105 3 19:31 108 6 21:00 110 4…" at bounding box center [778, 473] width 1099 height 608
click at [752, 381] on div "103 11 16:00 106 2 19:12 111 3 19:00 102 11 16:00 105 3 19:31 108 6 21:00 110 4…" at bounding box center [778, 473] width 1099 height 608
click at [782, 413] on div "103 11 16:00 106 2 19:12 111 3 19:00 102 11 16:00 105 3 19:31 108 6 21:00 110 4…" at bounding box center [778, 473] width 1099 height 608
click at [779, 395] on div "103 11 16:00 106 2 19:12 111 3 19:00 102 11 16:00 105 3 19:31 108 6 21:00 110 4…" at bounding box center [778, 473] width 1099 height 608
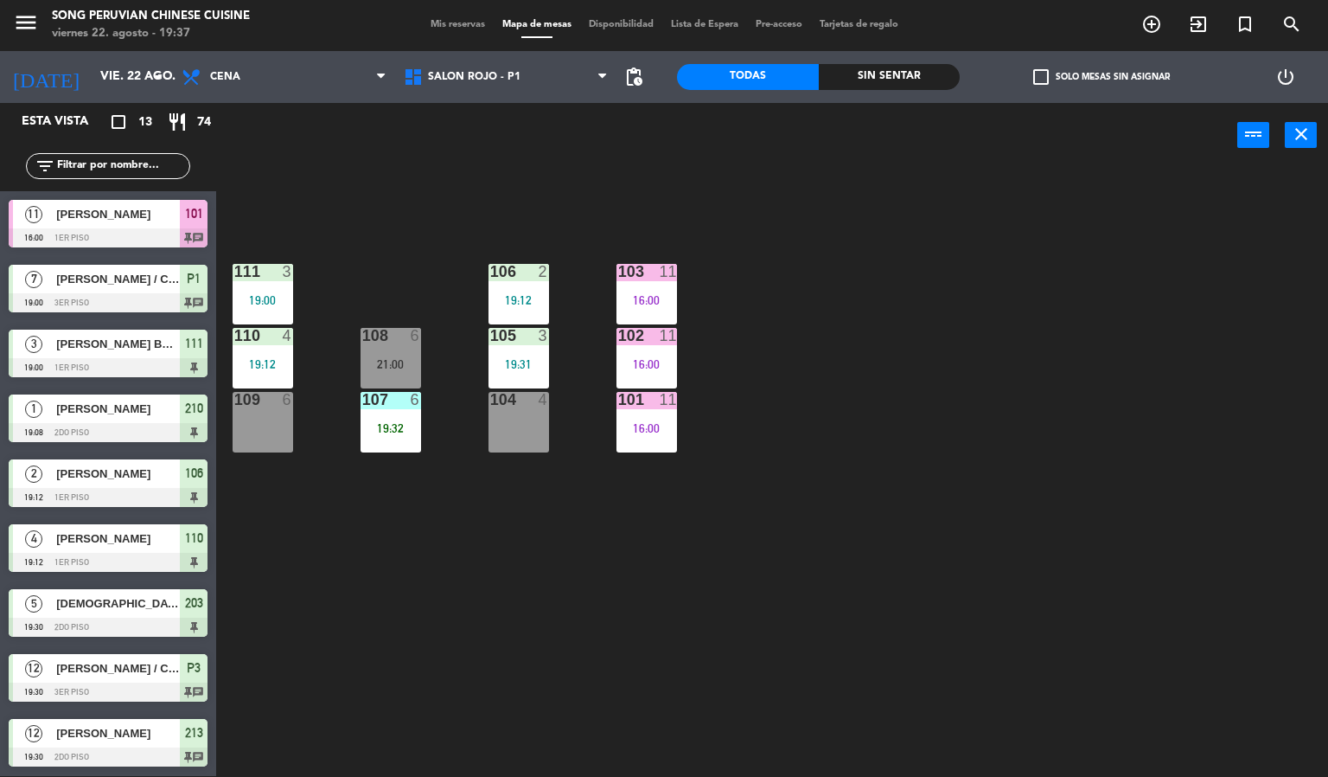
click at [779, 392] on div "103 11 16:00 106 2 19:12 111 3 19:00 102 11 16:00 105 3 19:31 108 6 21:00 110 4…" at bounding box center [778, 473] width 1099 height 608
drag, startPoint x: 424, startPoint y: 533, endPoint x: 394, endPoint y: 538, distance: 29.9
click at [421, 534] on div "103 11 16:00 106 2 19:12 111 3 19:00 102 11 16:00 105 3 19:31 108 6 21:00 110 4…" at bounding box center [778, 473] width 1099 height 608
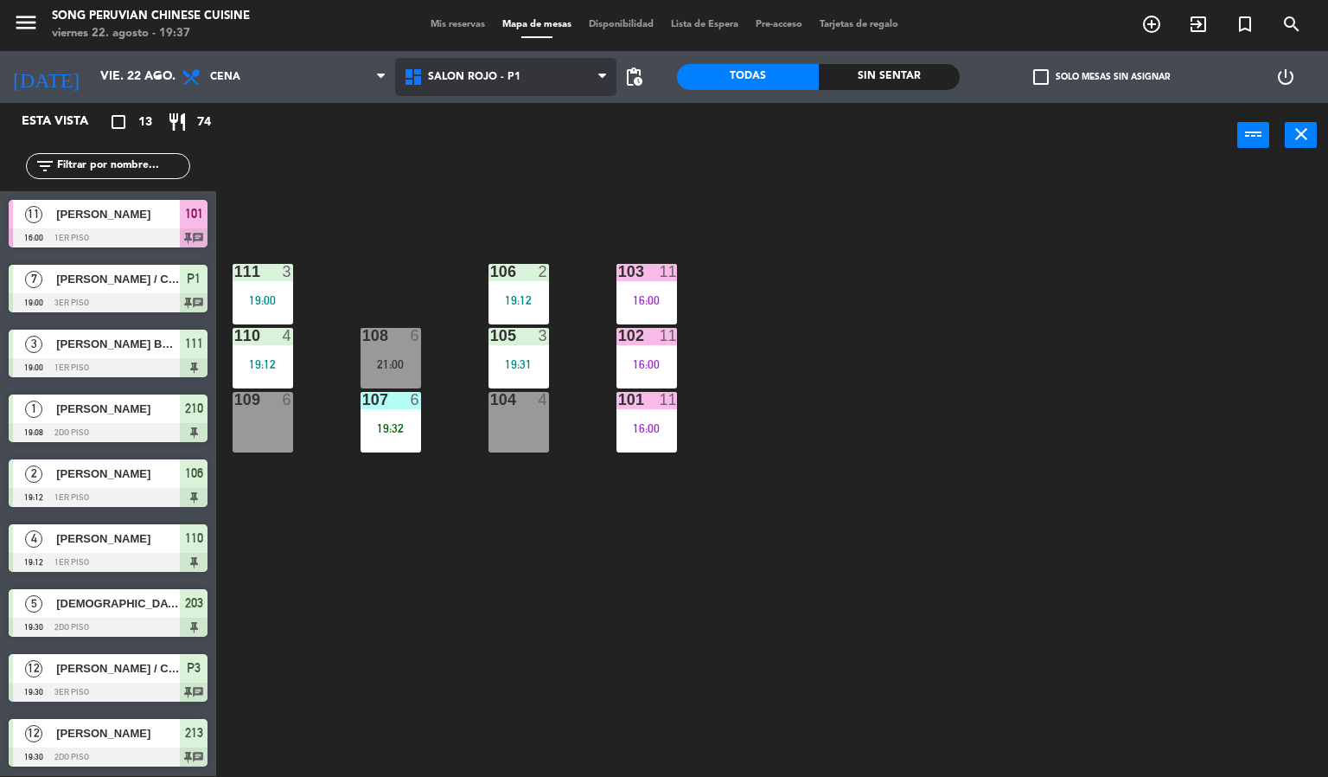
click at [476, 71] on span "SALON ROJO - P1" at bounding box center [474, 77] width 93 height 12
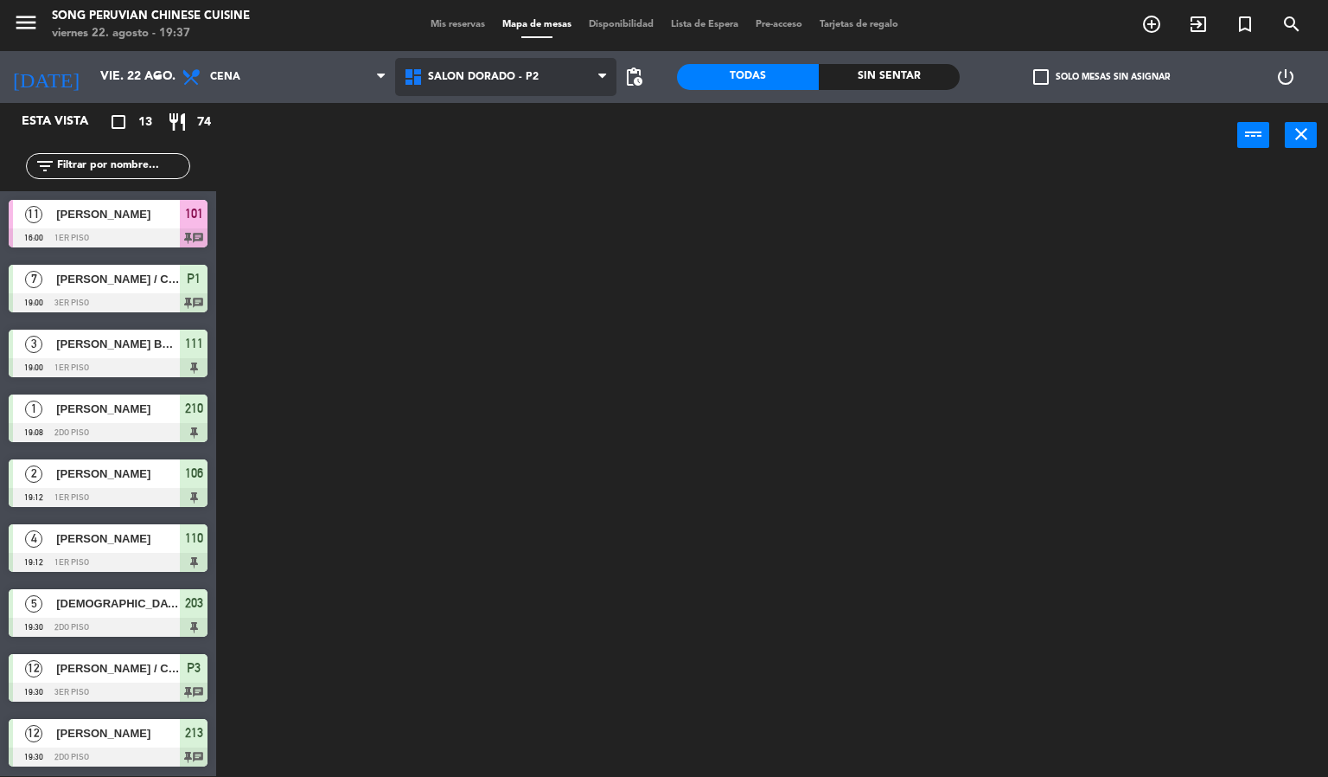
click at [475, 145] on ng-component "menu Song Peruvian Chinese Cuisine [DATE] 22. agosto - 19:37 Mis reservas Mapa …" at bounding box center [664, 387] width 1328 height 777
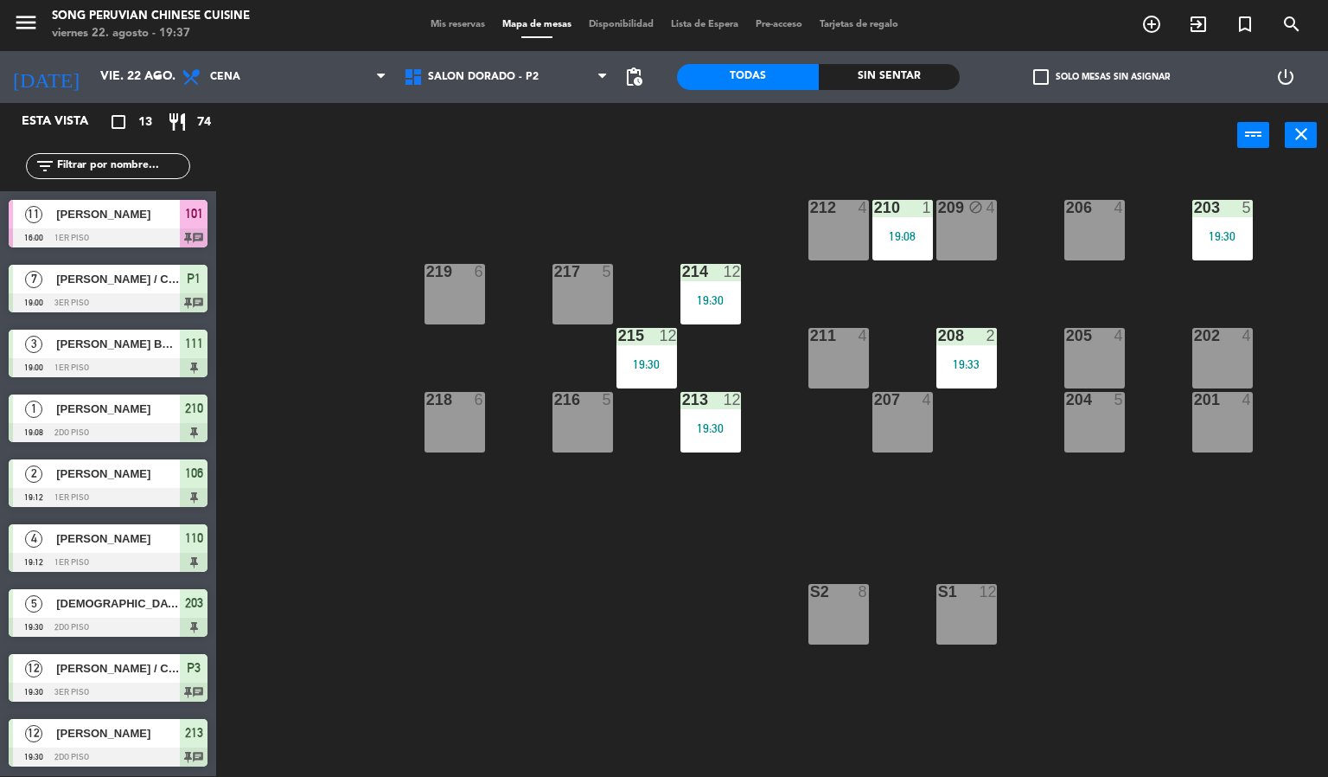
click at [547, 559] on div "203 5 19:30 206 4 210 1 19:08 212 4 209 block 4 214 12 19:30 217 5 219 6 202 4 …" at bounding box center [778, 473] width 1099 height 608
click at [831, 240] on div "212 4" at bounding box center [839, 230] width 61 height 61
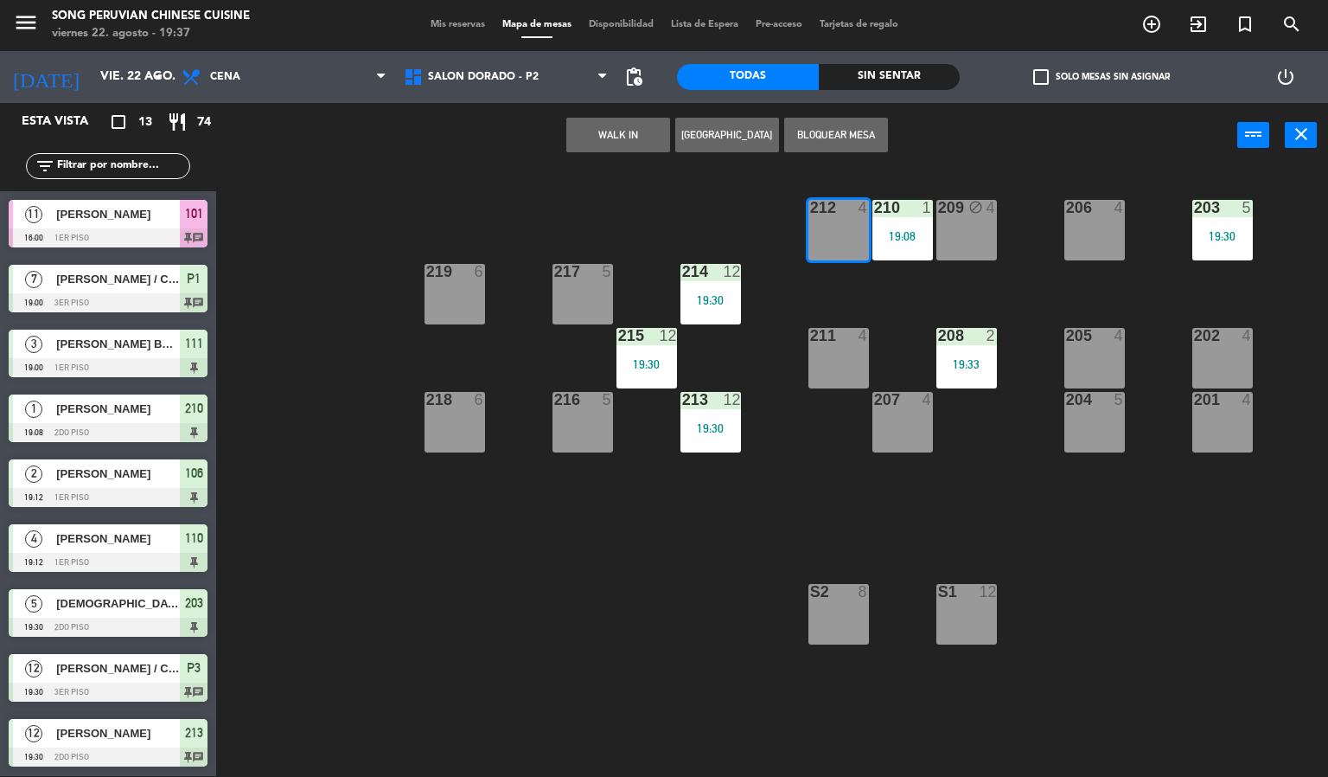
click at [950, 234] on div "209 block 4" at bounding box center [967, 230] width 61 height 61
click at [921, 237] on div "19:08" at bounding box center [903, 236] width 61 height 12
click at [810, 496] on div "203 5 19:30 206 4 210 1 19:08 212 4 209 block 4 214 12 19:30 217 5 219 6 202 4 …" at bounding box center [778, 473] width 1099 height 608
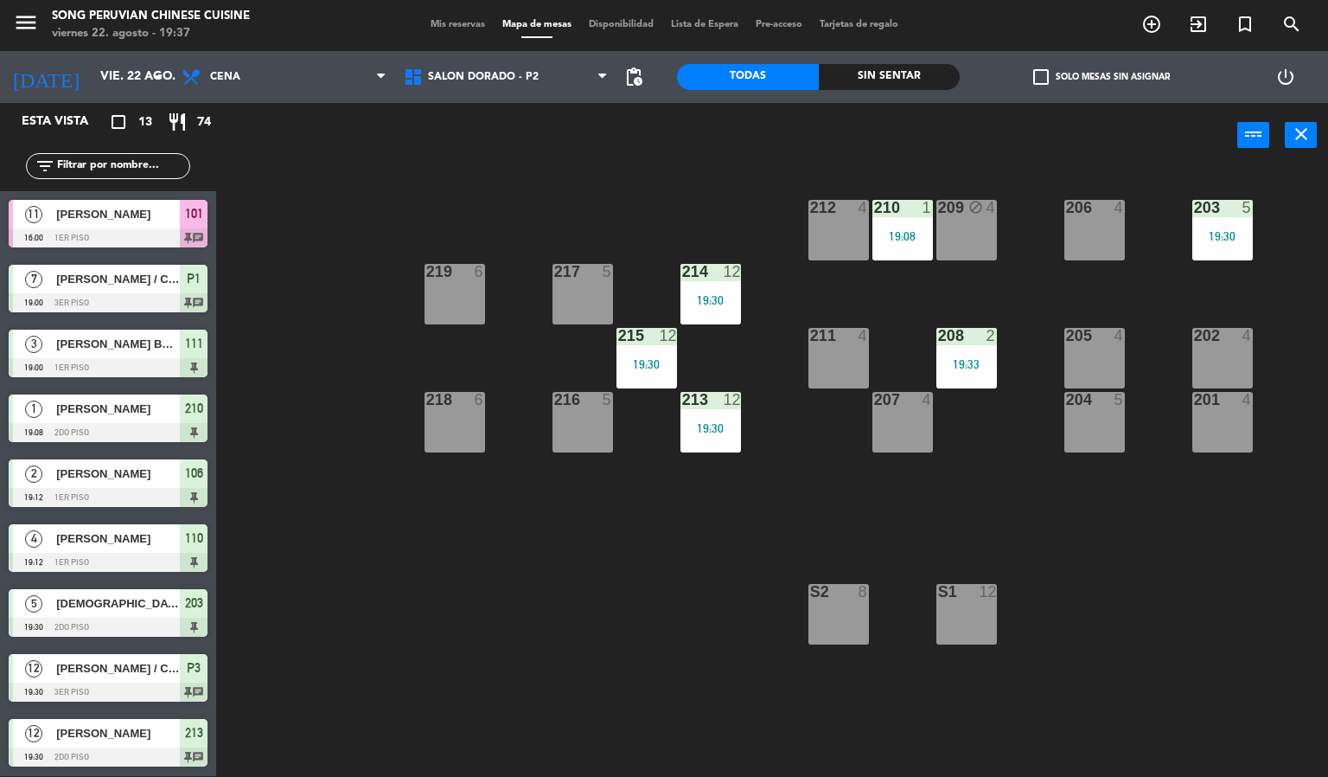
click at [695, 431] on div "19:30" at bounding box center [711, 428] width 61 height 12
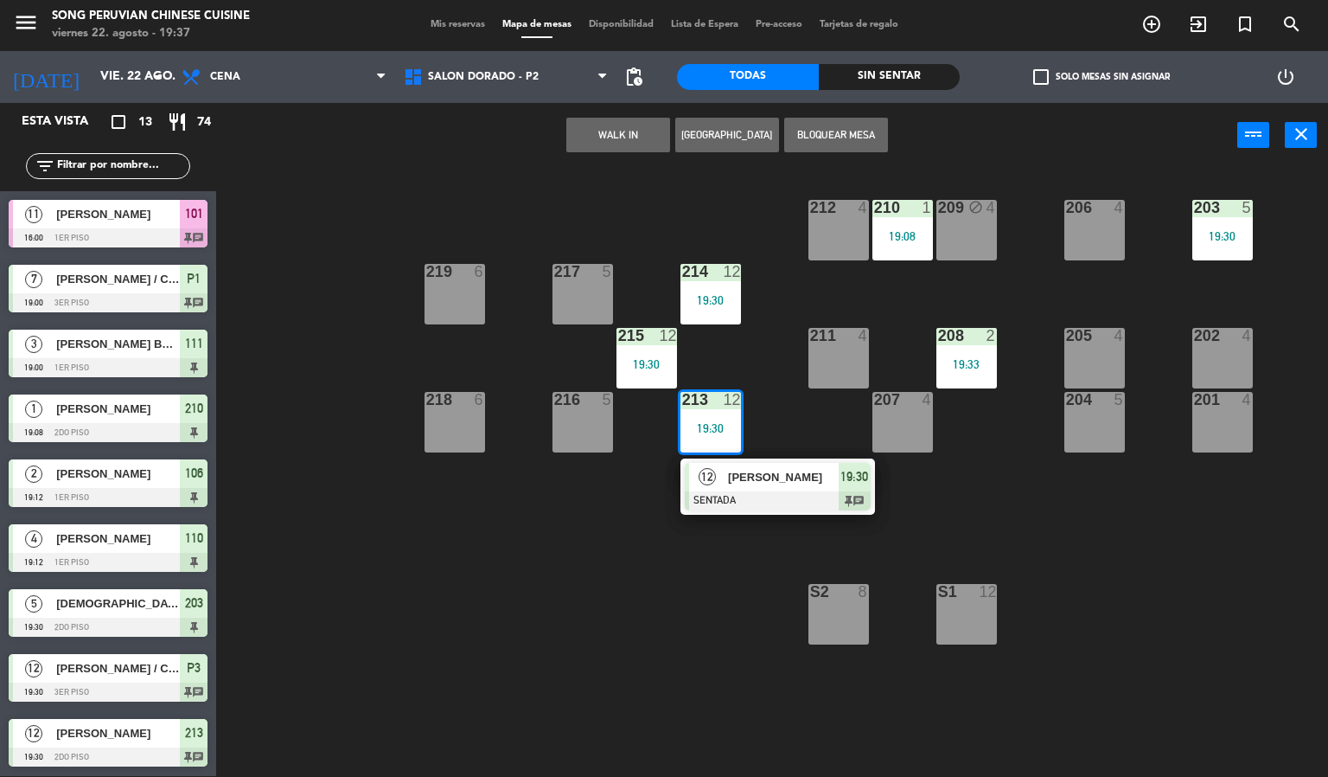
click at [659, 366] on div "19:30" at bounding box center [647, 364] width 61 height 12
drag, startPoint x: 629, startPoint y: 477, endPoint x: 638, endPoint y: 475, distance: 9.9
click at [630, 477] on div "203 5 19:30 206 4 210 1 19:08 212 4 209 block 4 214 12 19:30 217 5 219 6 202 4 …" at bounding box center [778, 473] width 1099 height 608
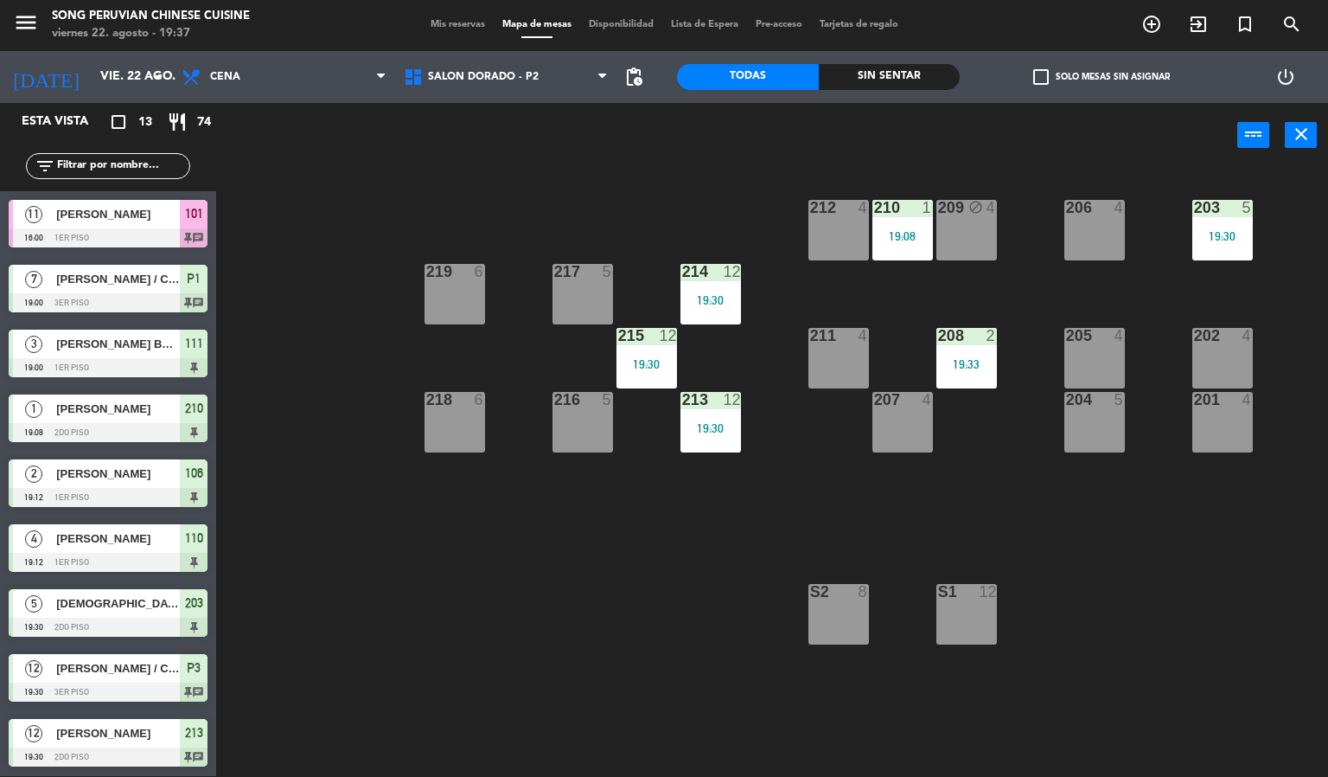
click at [634, 358] on div "19:30" at bounding box center [647, 364] width 61 height 12
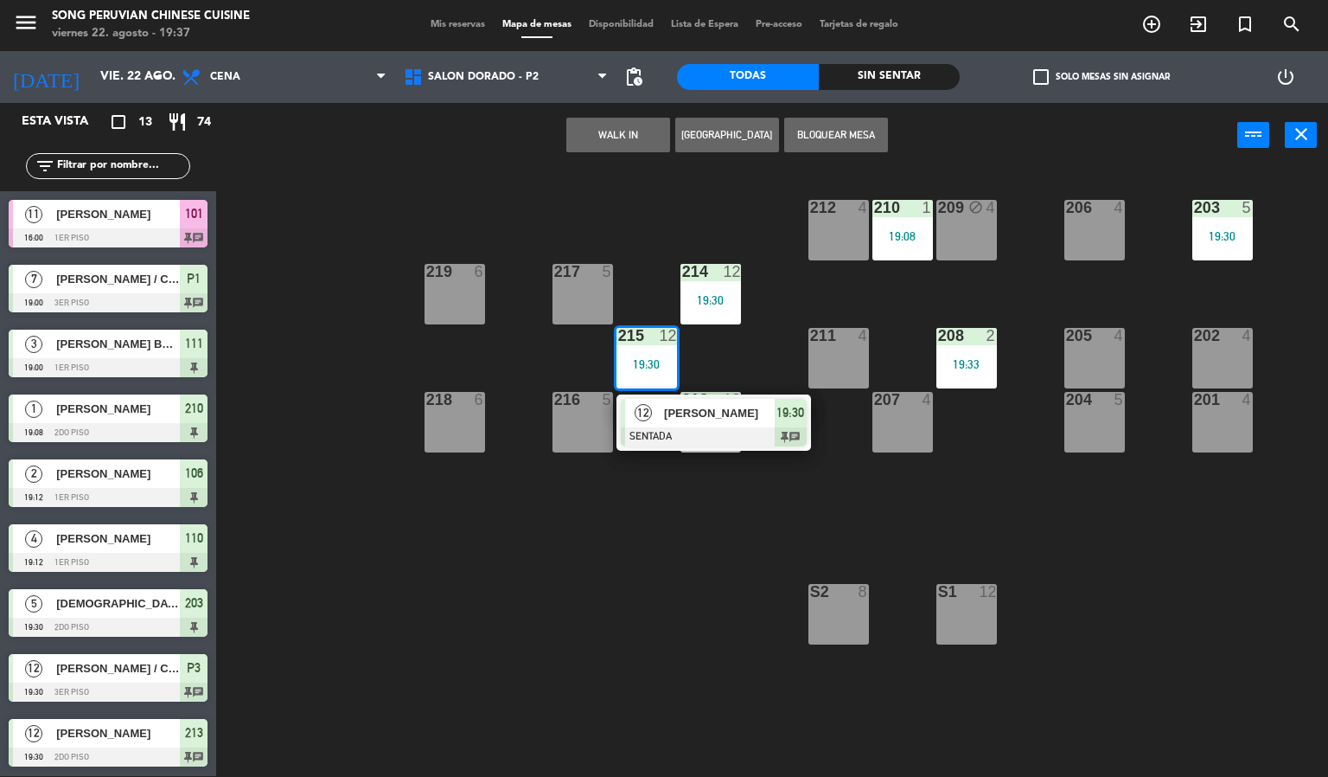
drag, startPoint x: 707, startPoint y: 537, endPoint x: 701, endPoint y: 411, distance: 126.4
click at [707, 533] on div "203 5 19:30 206 4 210 1 19:08 212 4 209 block 4 214 12 19:30 217 5 219 6 202 4 …" at bounding box center [778, 473] width 1099 height 608
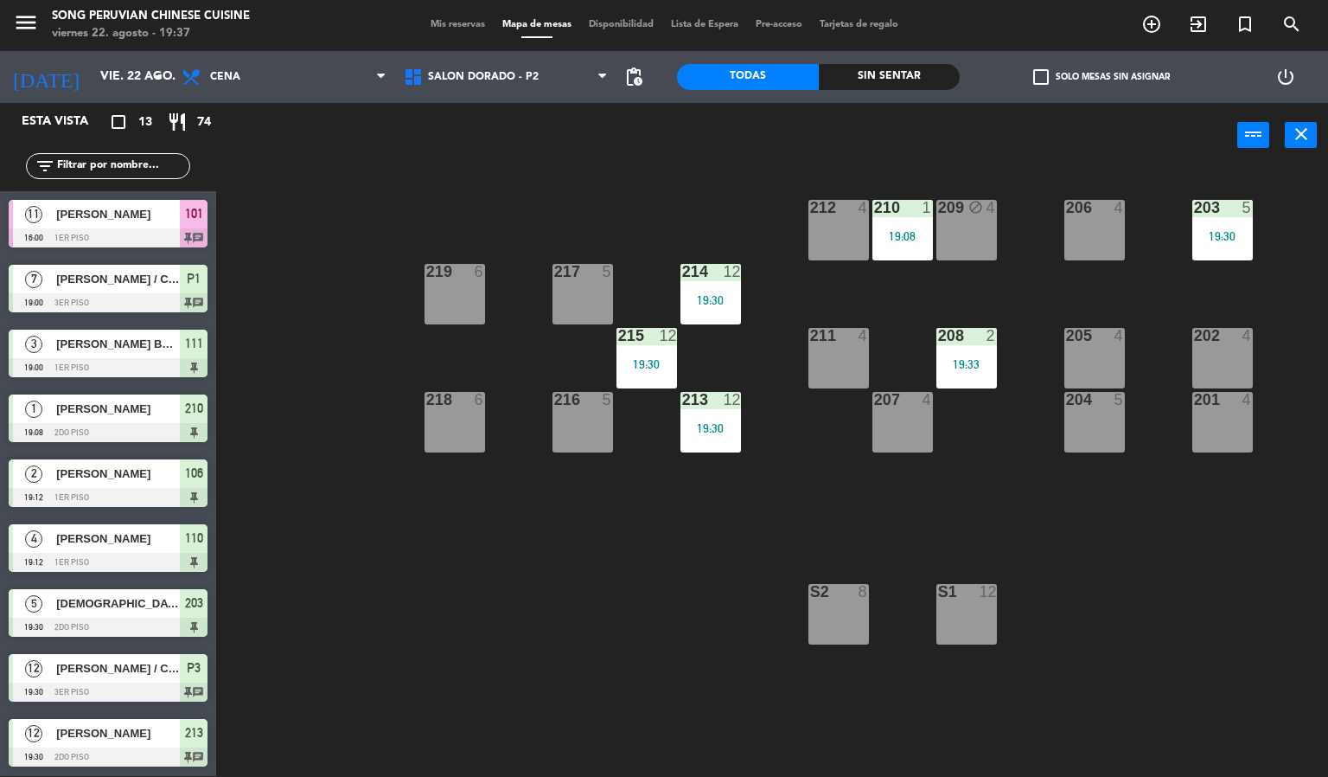
click at [657, 527] on div "203 5 19:30 206 4 210 1 19:08 212 4 209 block 4 214 12 19:30 217 5 219 6 202 4 …" at bounding box center [778, 473] width 1099 height 608
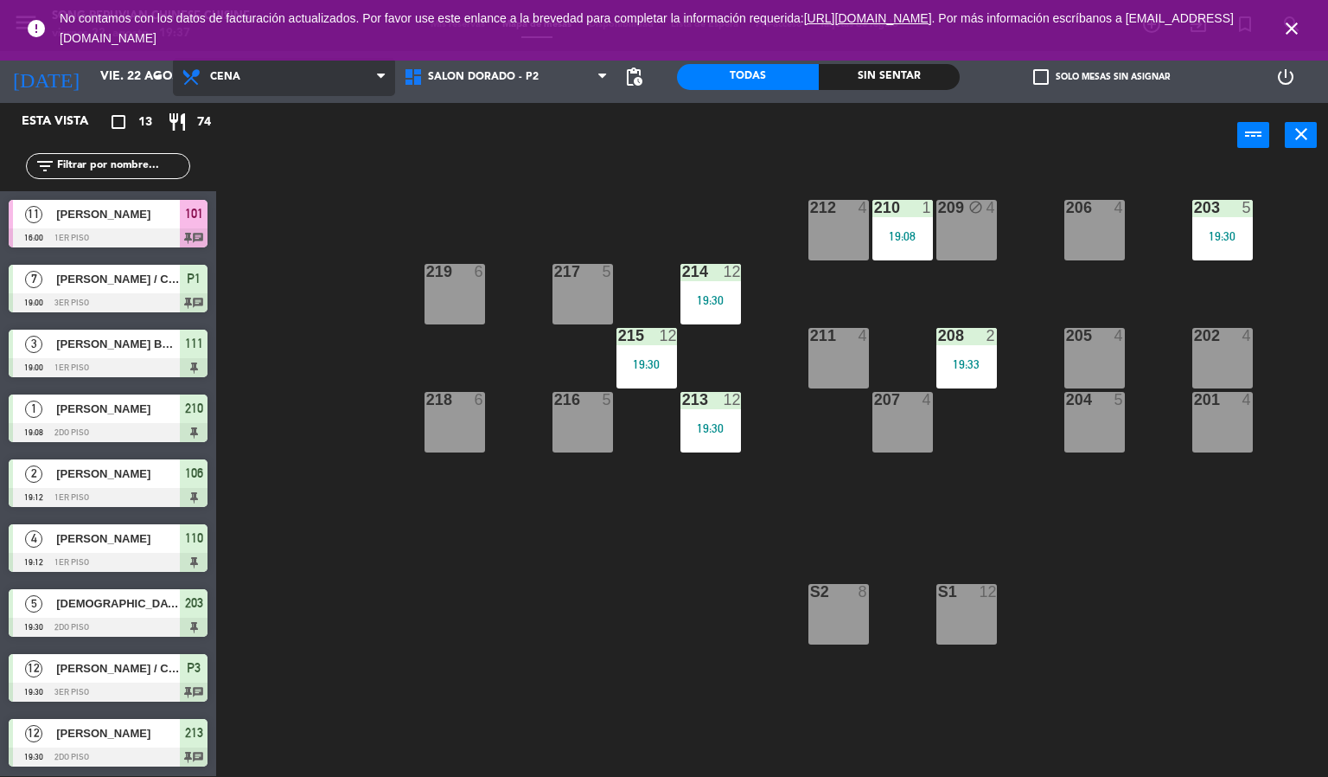
click at [237, 71] on span "Cena" at bounding box center [225, 77] width 30 height 12
click at [252, 157] on ng-component "menu Song Peruvian Chinese Cuisine [DATE] 22. agosto - 19:37 Mis reservas Mapa …" at bounding box center [664, 387] width 1328 height 777
click at [216, 122] on div "power_input close" at bounding box center [726, 136] width 1021 height 66
click at [1288, 32] on icon "close" at bounding box center [1292, 28] width 21 height 21
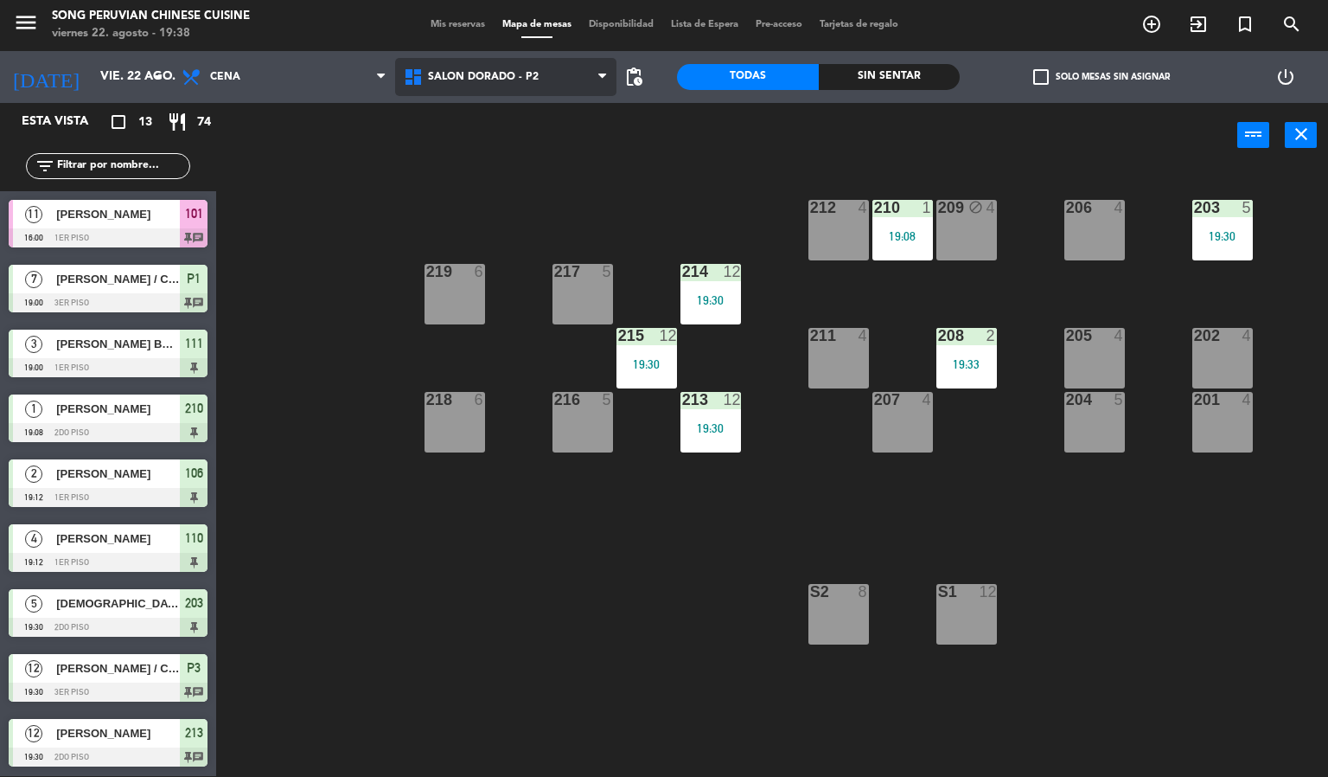
click at [579, 86] on span "SALON DORADO - P2" at bounding box center [506, 77] width 222 height 38
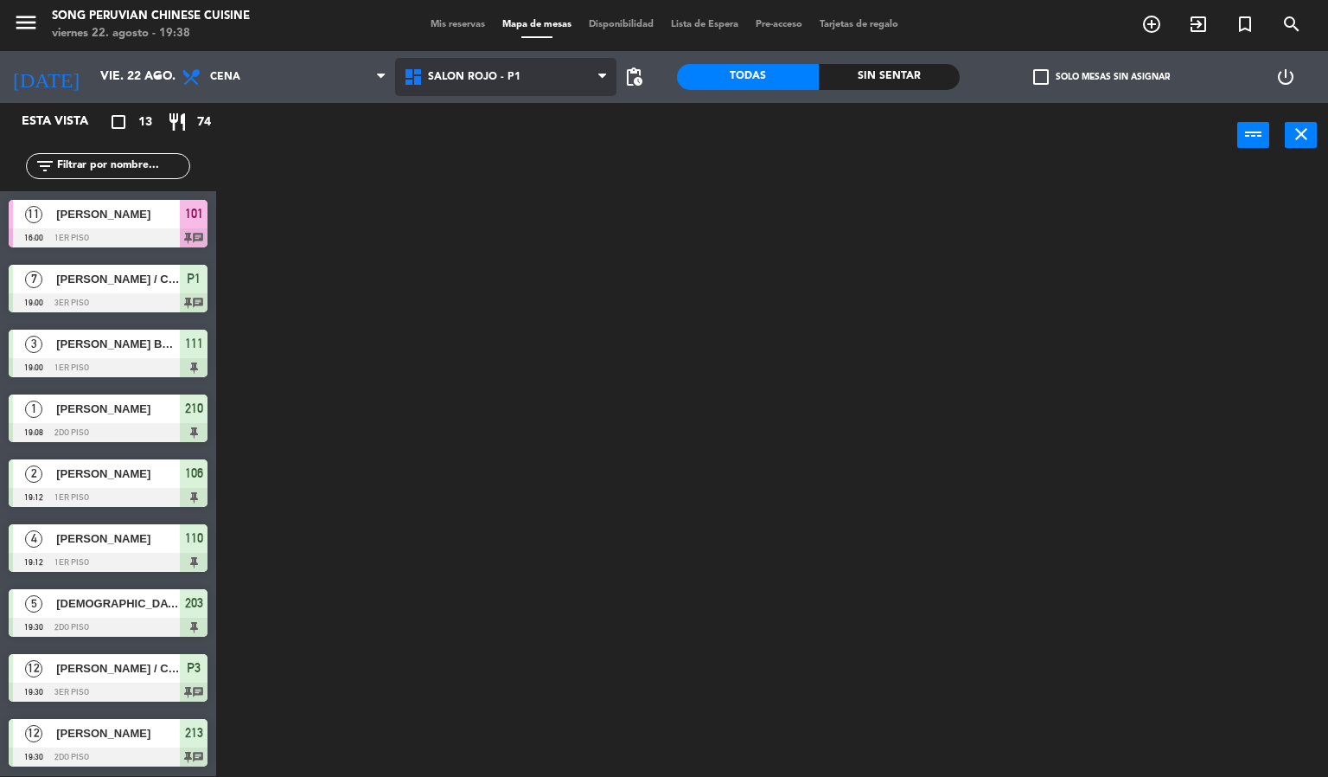
click at [545, 185] on ng-component "menu Song Peruvian Chinese Cuisine [DATE] 22. agosto - 19:38 Mis reservas Mapa …" at bounding box center [664, 387] width 1328 height 777
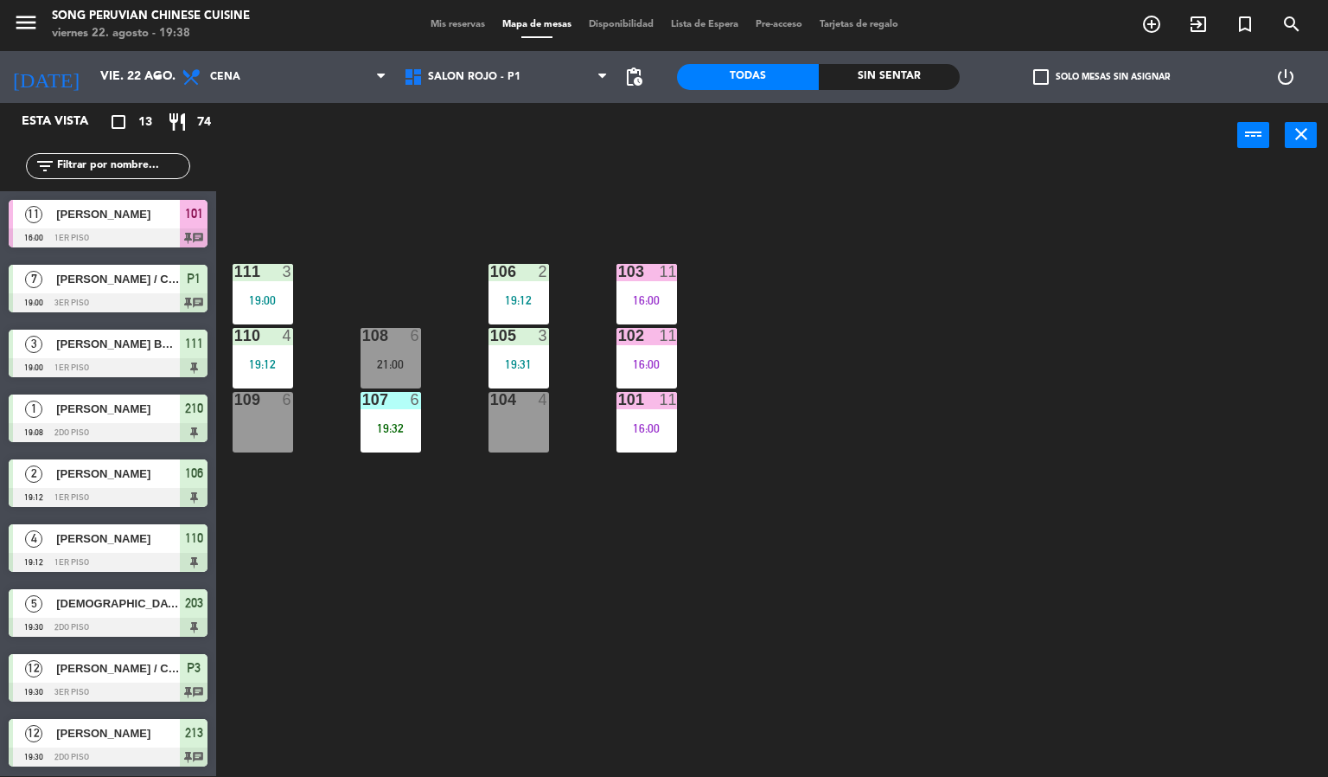
click at [1022, 304] on div "103 11 16:00 106 2 19:12 111 3 19:00 102 11 16:00 105 3 19:31 108 6 21:00 110 4…" at bounding box center [778, 473] width 1099 height 608
click at [416, 428] on div "19:32" at bounding box center [391, 428] width 61 height 12
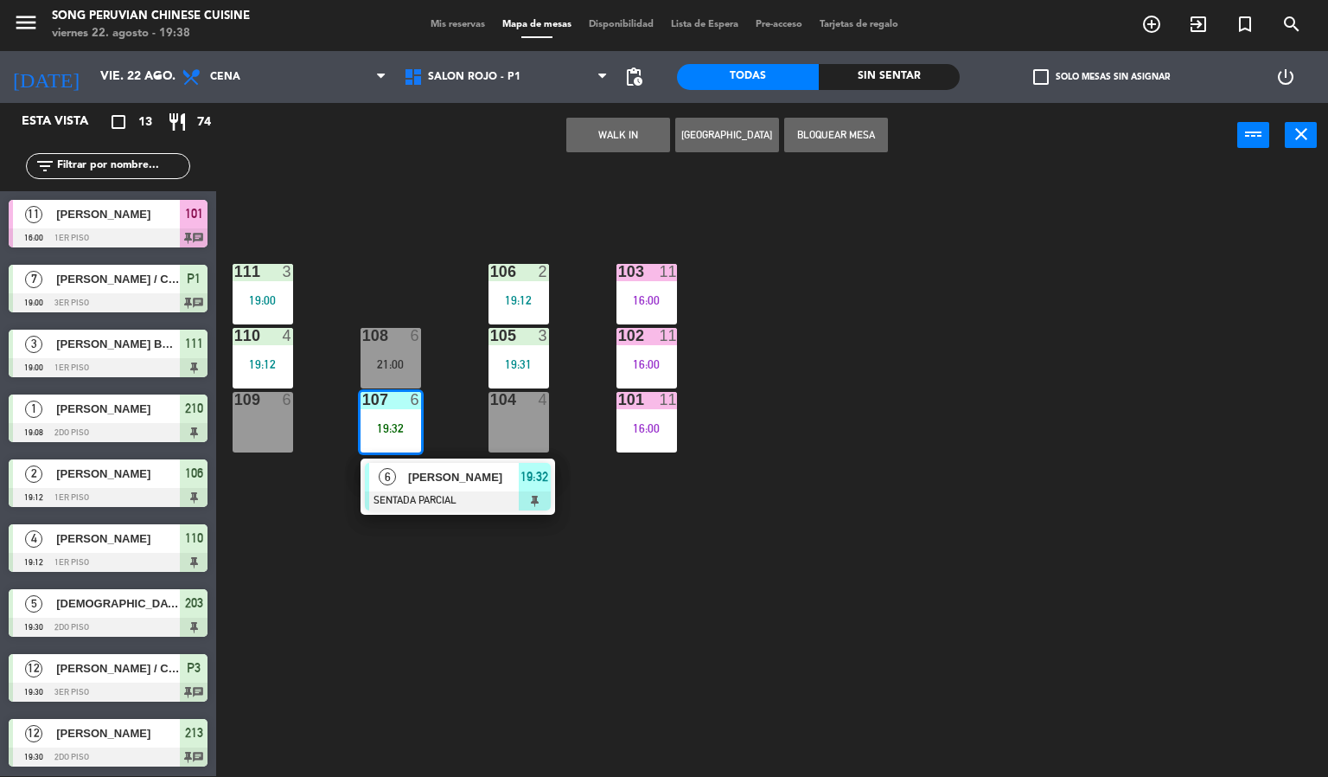
click at [683, 612] on div "103 11 16:00 106 2 19:12 111 3 19:00 102 11 16:00 105 3 19:31 108 6 21:00 110 4…" at bounding box center [778, 473] width 1099 height 608
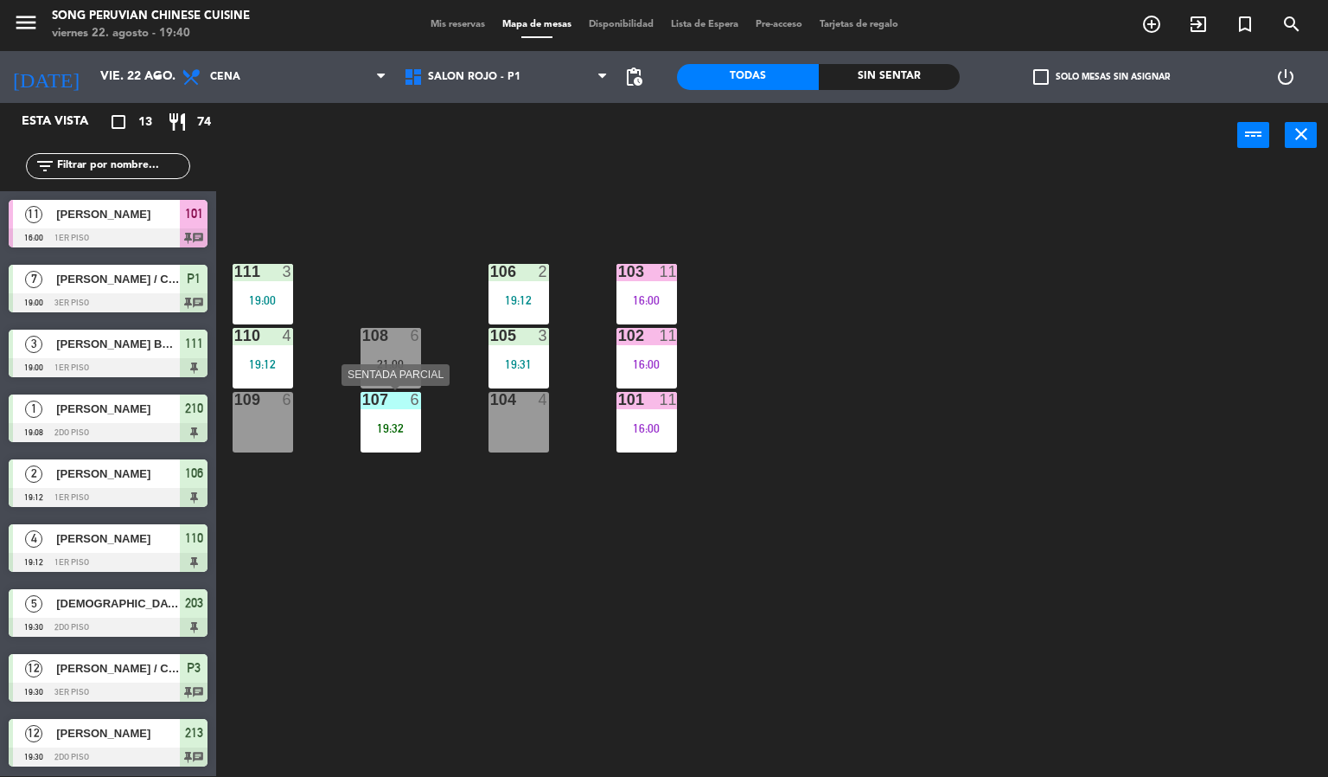
click at [406, 426] on div "19:32" at bounding box center [391, 428] width 61 height 12
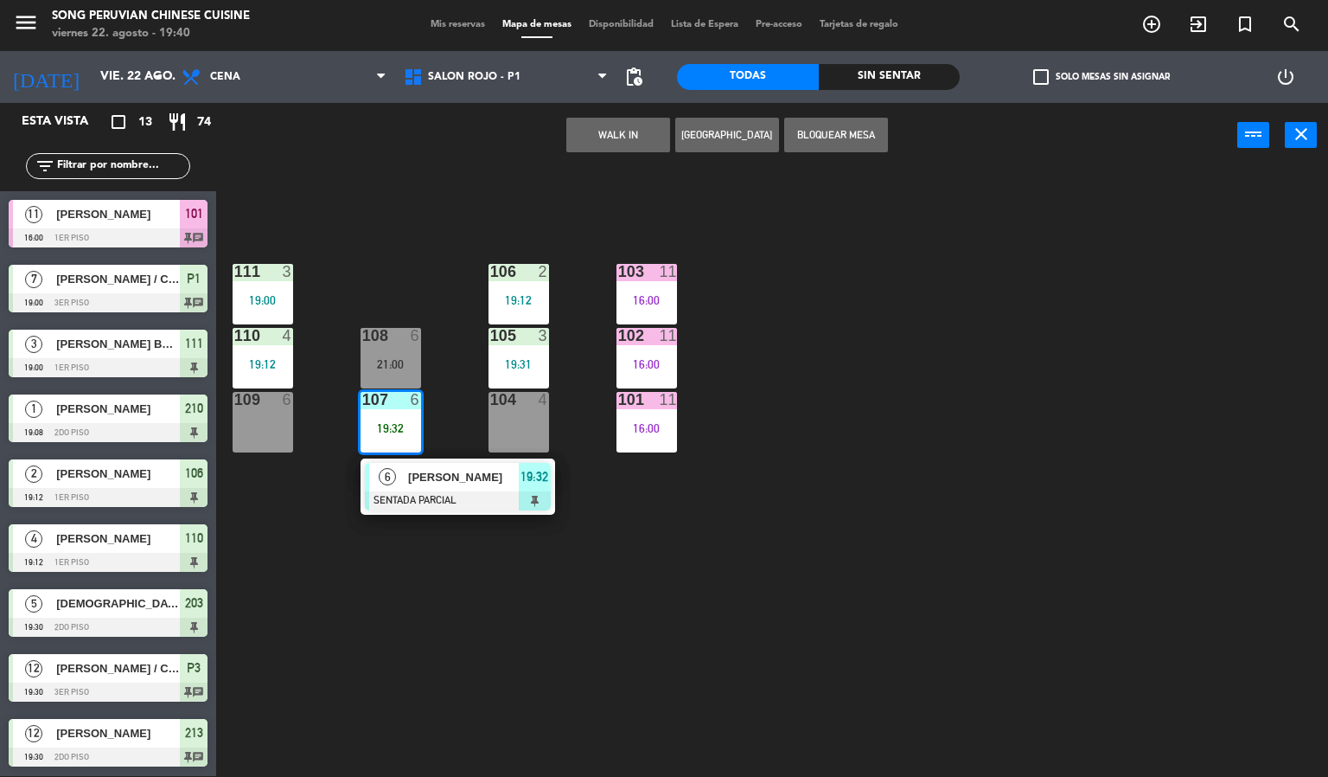
click at [419, 468] on span "[PERSON_NAME]" at bounding box center [463, 477] width 111 height 18
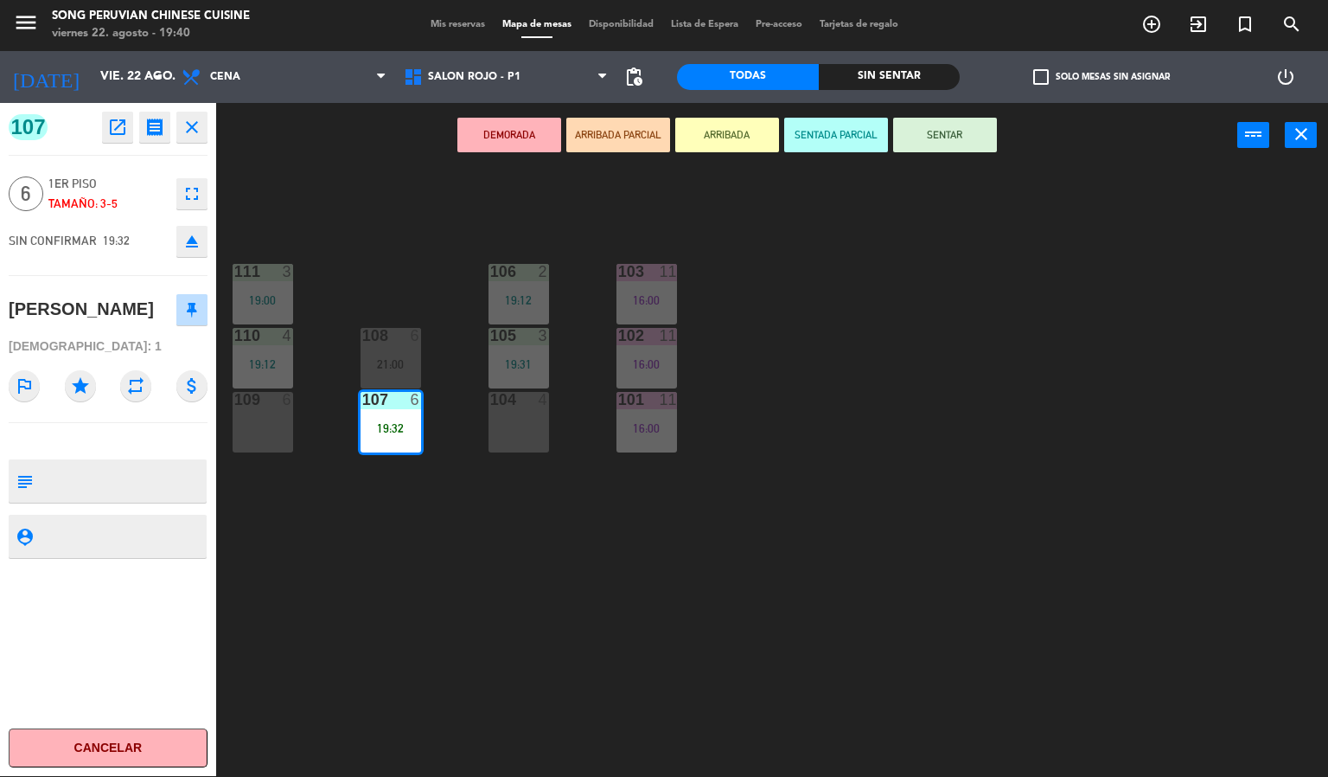
click at [976, 145] on button "SENTAR" at bounding box center [945, 135] width 104 height 35
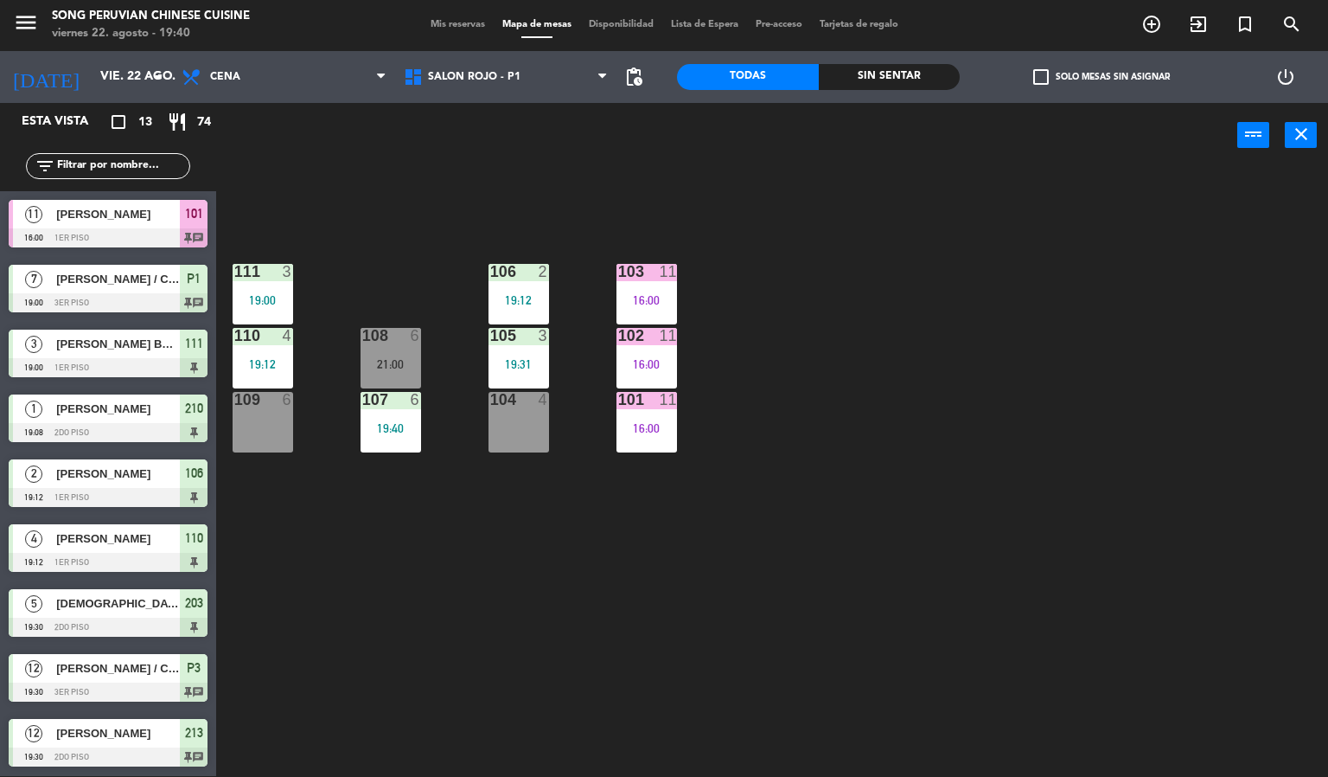
scroll to position [107, 0]
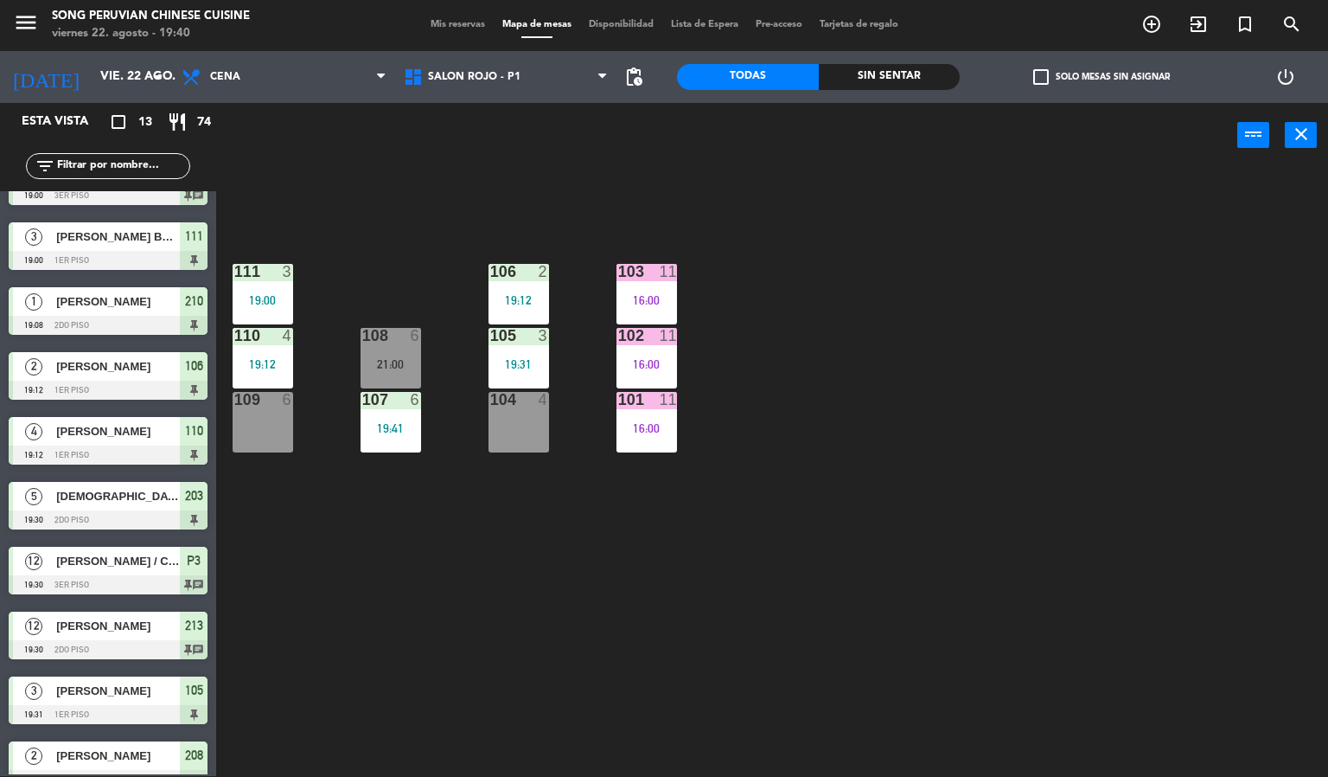
drag, startPoint x: 982, startPoint y: 548, endPoint x: 624, endPoint y: 14, distance: 643.3
click at [982, 547] on div "103 11 16:00 106 2 19:12 111 3 19:00 102 11 16:00 105 3 19:31 108 6 21:00 110 4…" at bounding box center [778, 473] width 1099 height 608
click at [385, 355] on div "108 6 21:00" at bounding box center [391, 358] width 61 height 61
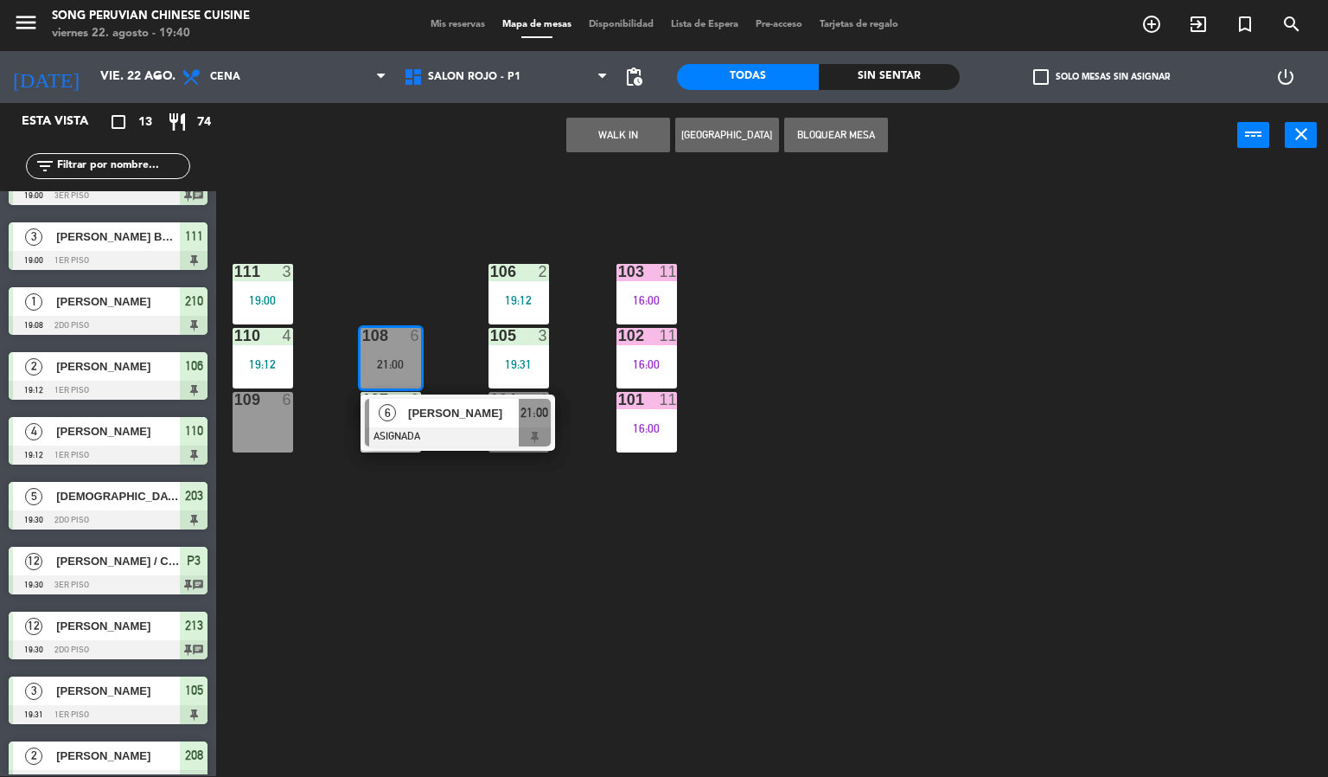
click at [379, 245] on div "103 11 16:00 106 2 19:12 111 3 19:00 102 11 16:00 105 3 19:31 108 6 21:00 6 [PE…" at bounding box center [778, 473] width 1099 height 608
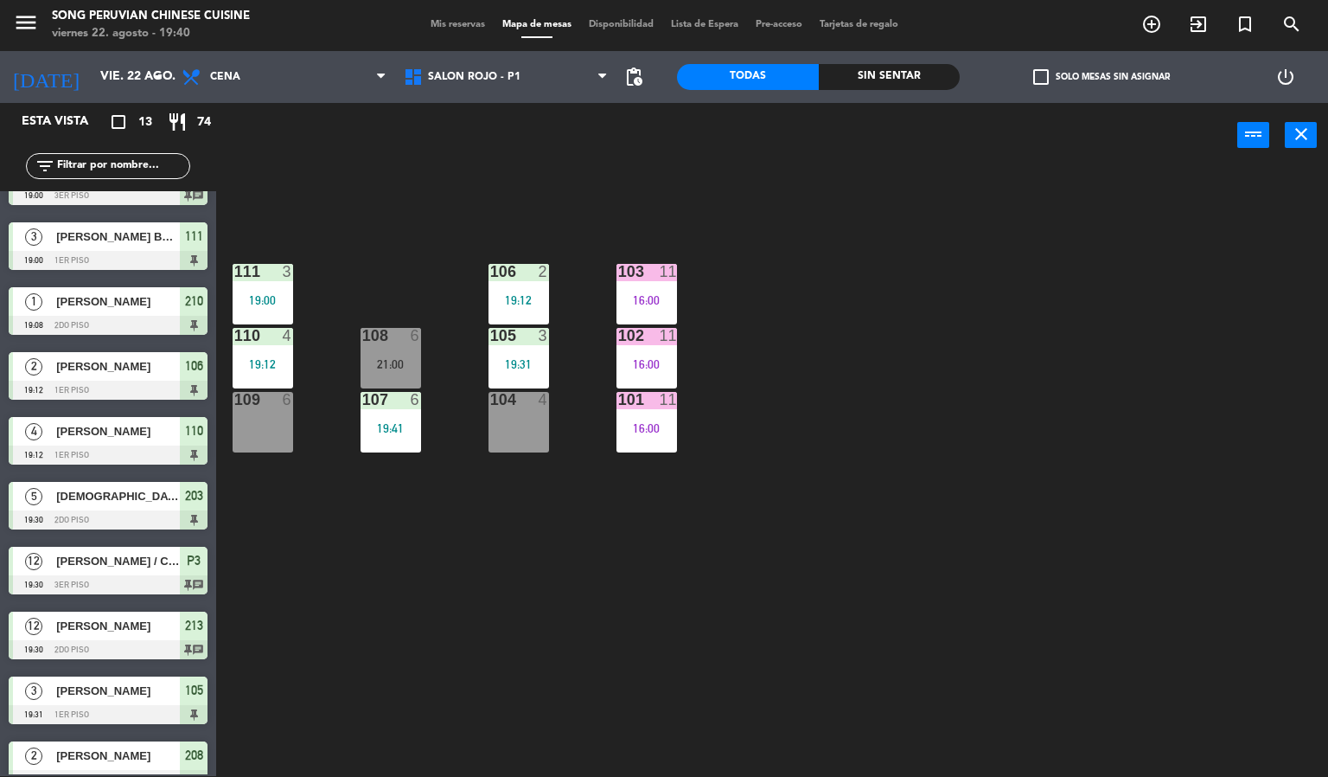
click at [585, 202] on div "103 11 16:00 106 2 19:12 111 3 19:00 102 11 16:00 105 3 19:31 108 6 21:00 110 4…" at bounding box center [778, 473] width 1099 height 608
click at [675, 203] on div "103 11 16:00 106 2 19:12 111 3 19:00 102 11 16:00 105 3 19:31 108 6 21:00 110 4…" at bounding box center [778, 473] width 1099 height 608
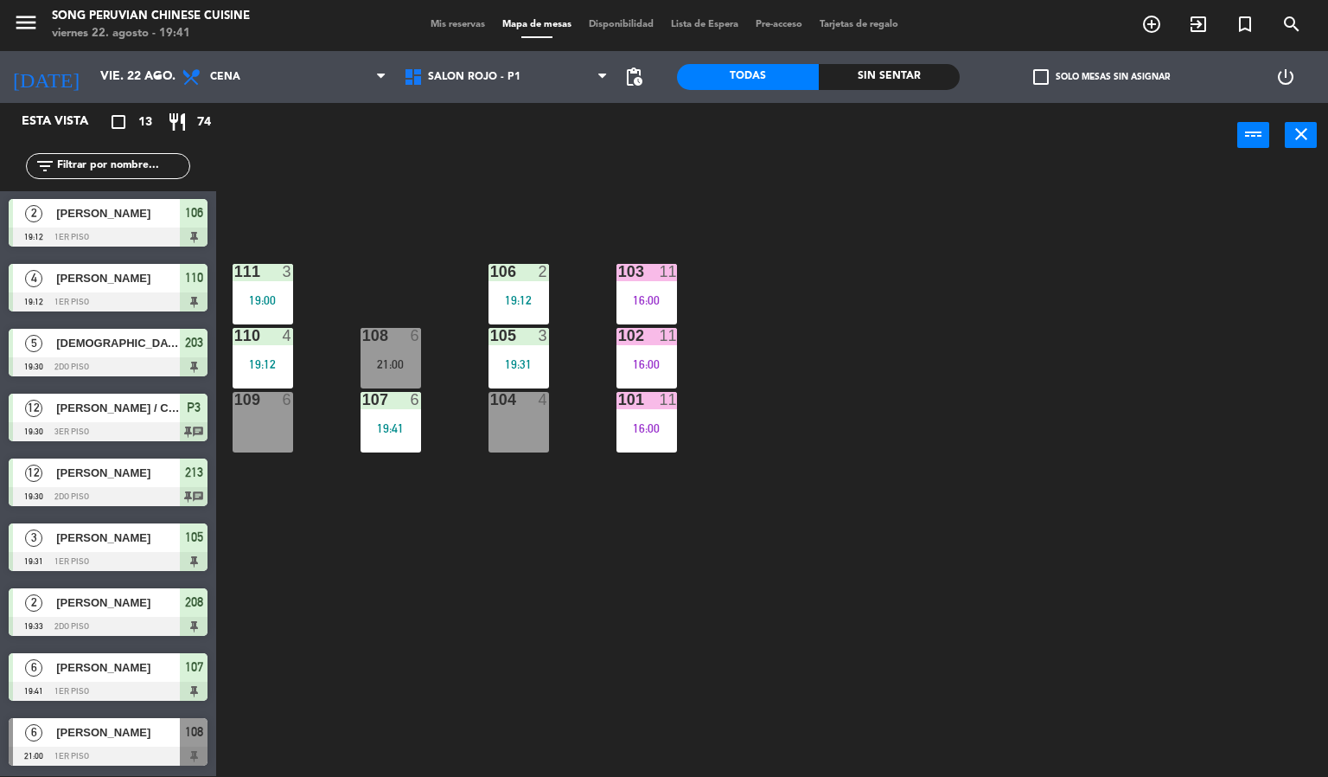
click at [237, 426] on div "109 6" at bounding box center [263, 422] width 61 height 61
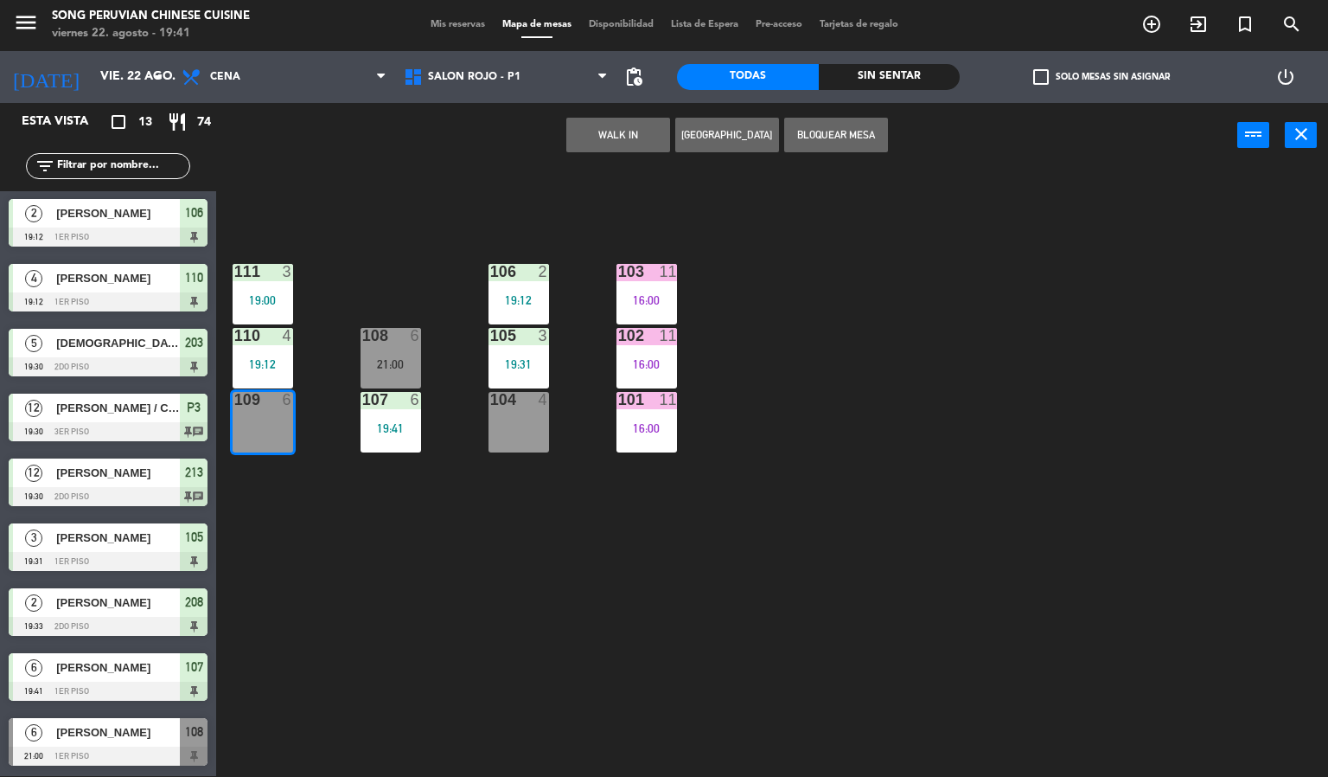
click at [694, 135] on button "[GEOGRAPHIC_DATA]" at bounding box center [727, 135] width 104 height 35
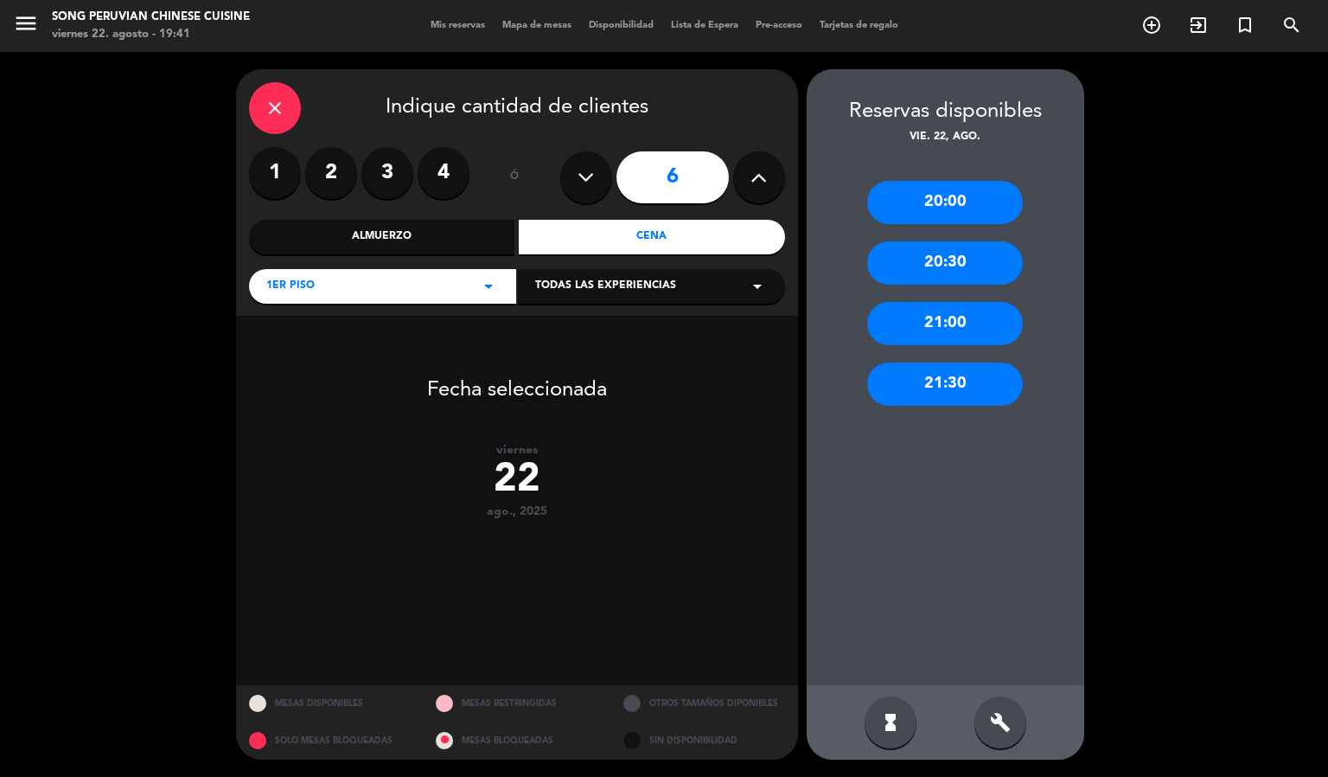
click at [336, 172] on label "2" at bounding box center [331, 173] width 52 height 52
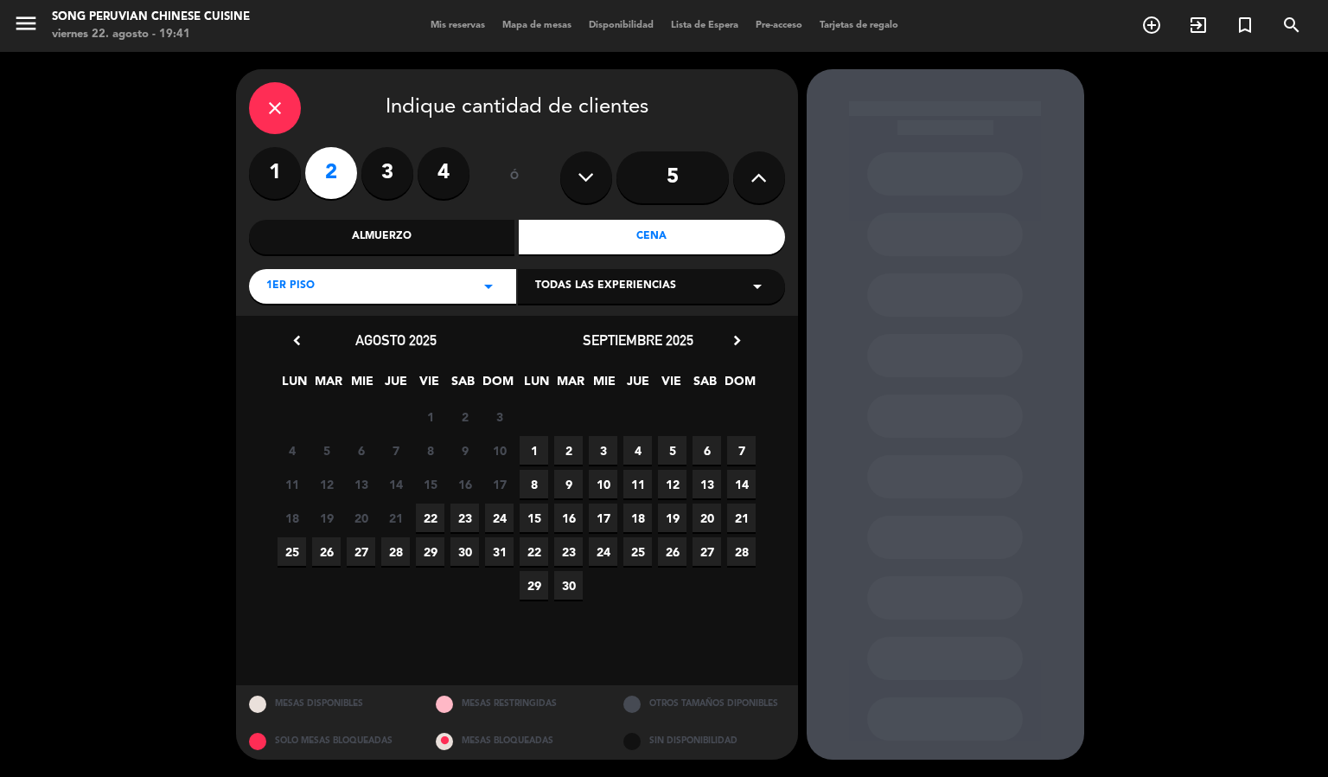
click at [424, 515] on span "22" at bounding box center [430, 517] width 29 height 29
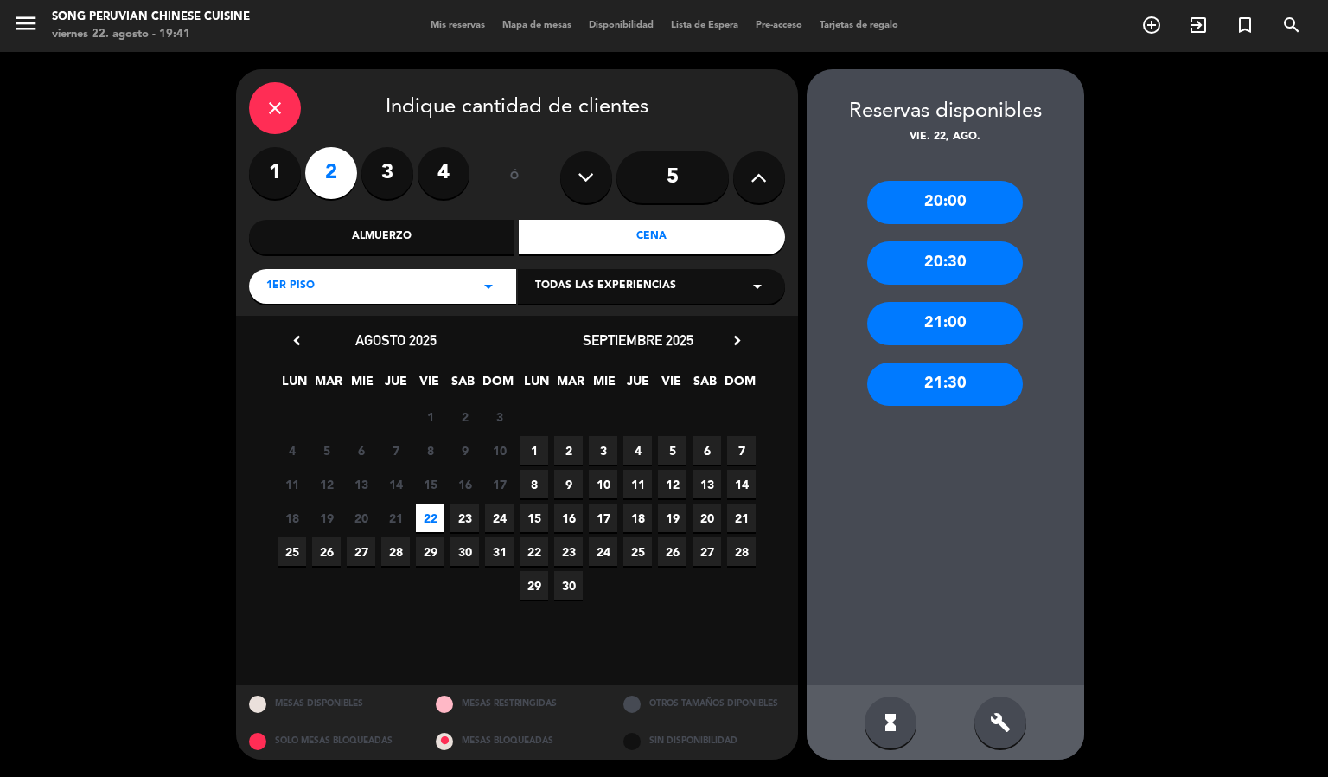
click at [944, 322] on div "21:00" at bounding box center [945, 323] width 156 height 43
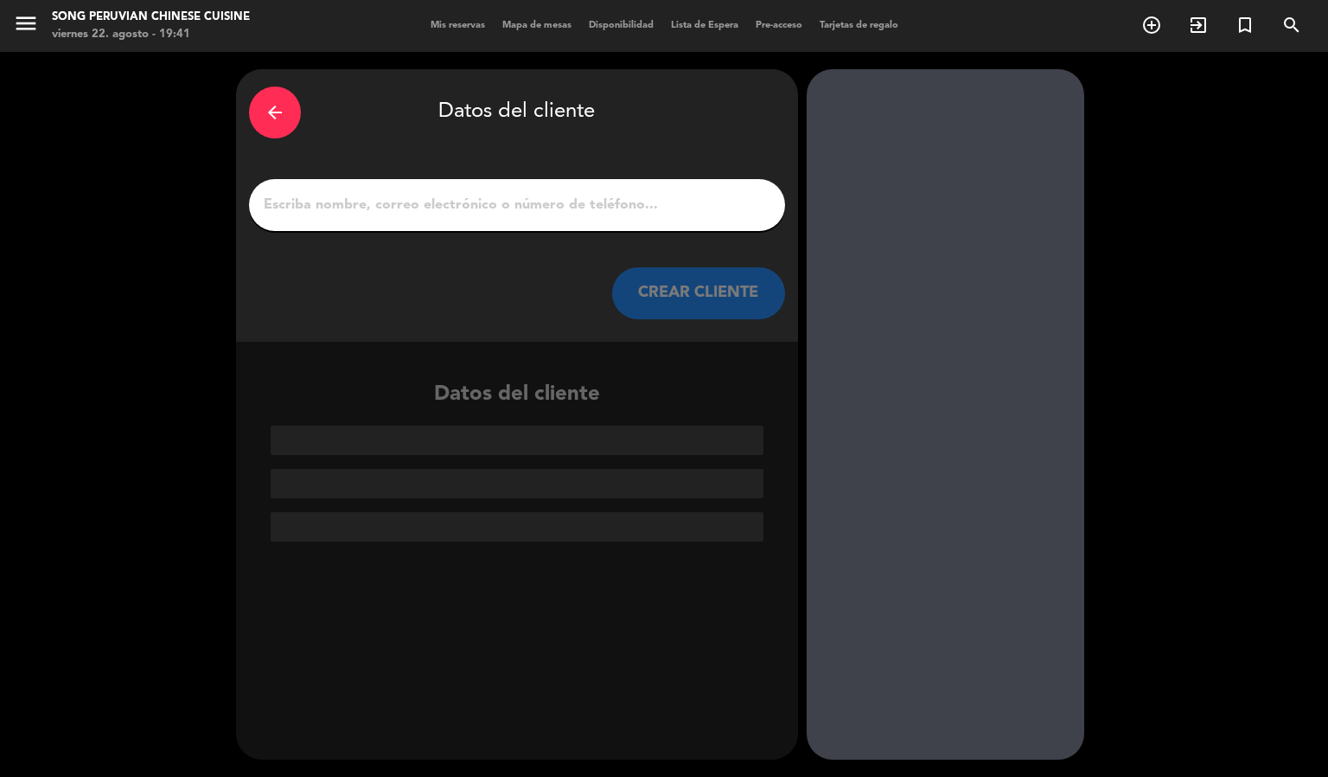
click at [468, 214] on input "1" at bounding box center [517, 205] width 510 height 24
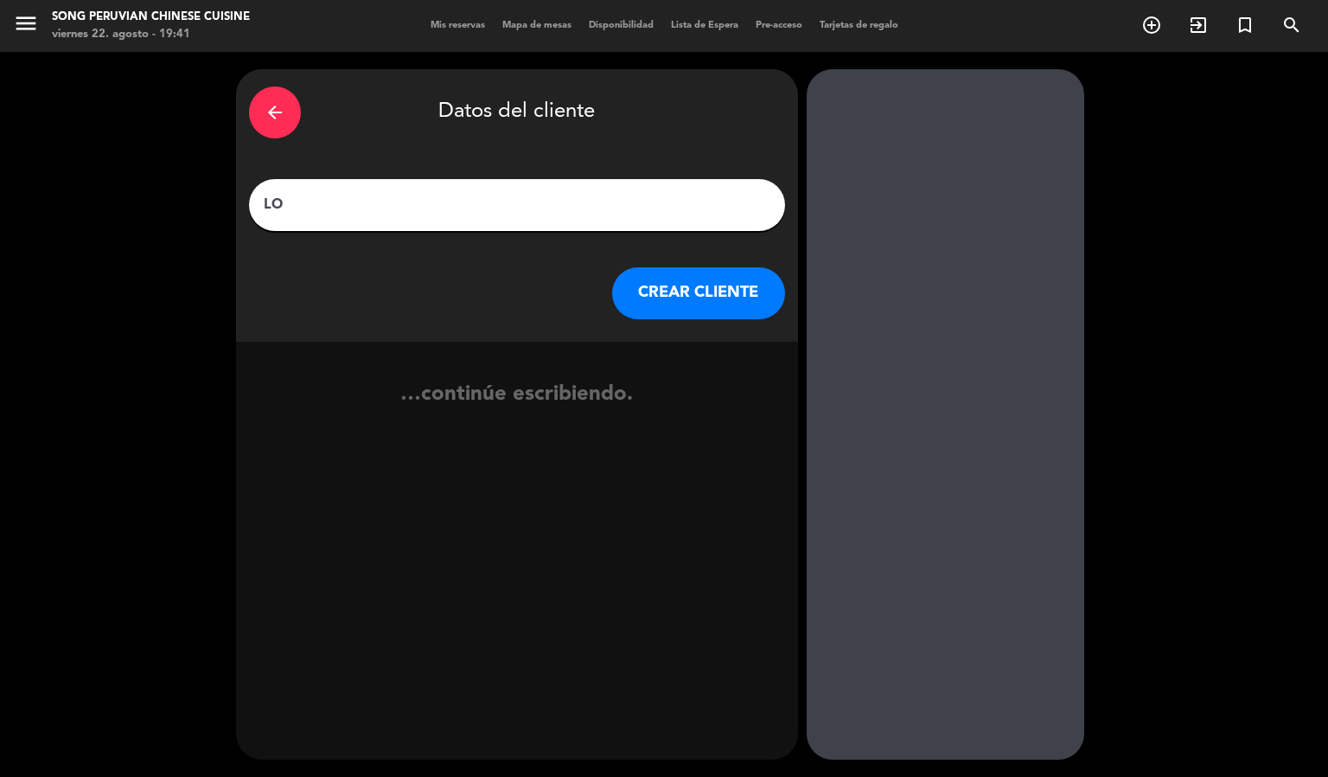
type input "L"
type input "[PERSON_NAME]"
click at [667, 291] on button "CREAR CLIENTE" at bounding box center [698, 293] width 173 height 52
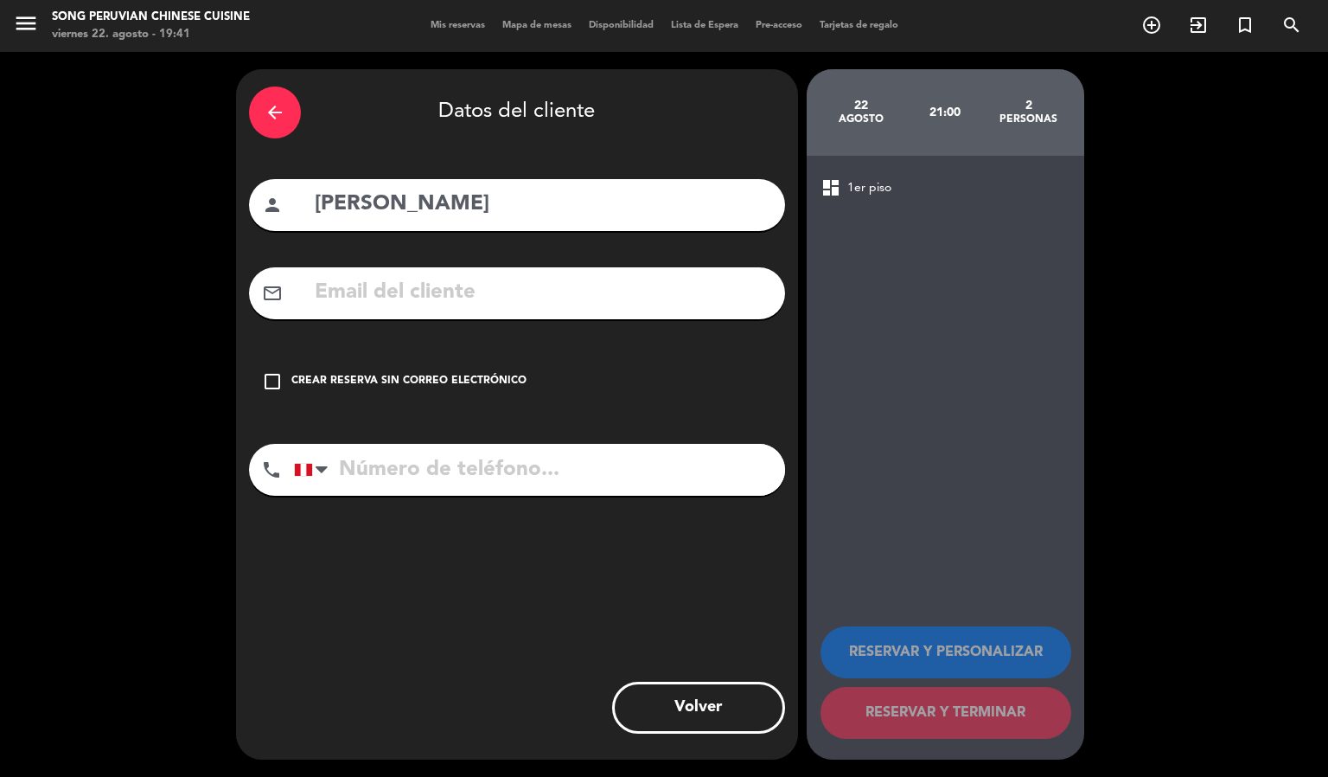
click at [447, 304] on input "text" at bounding box center [542, 292] width 459 height 35
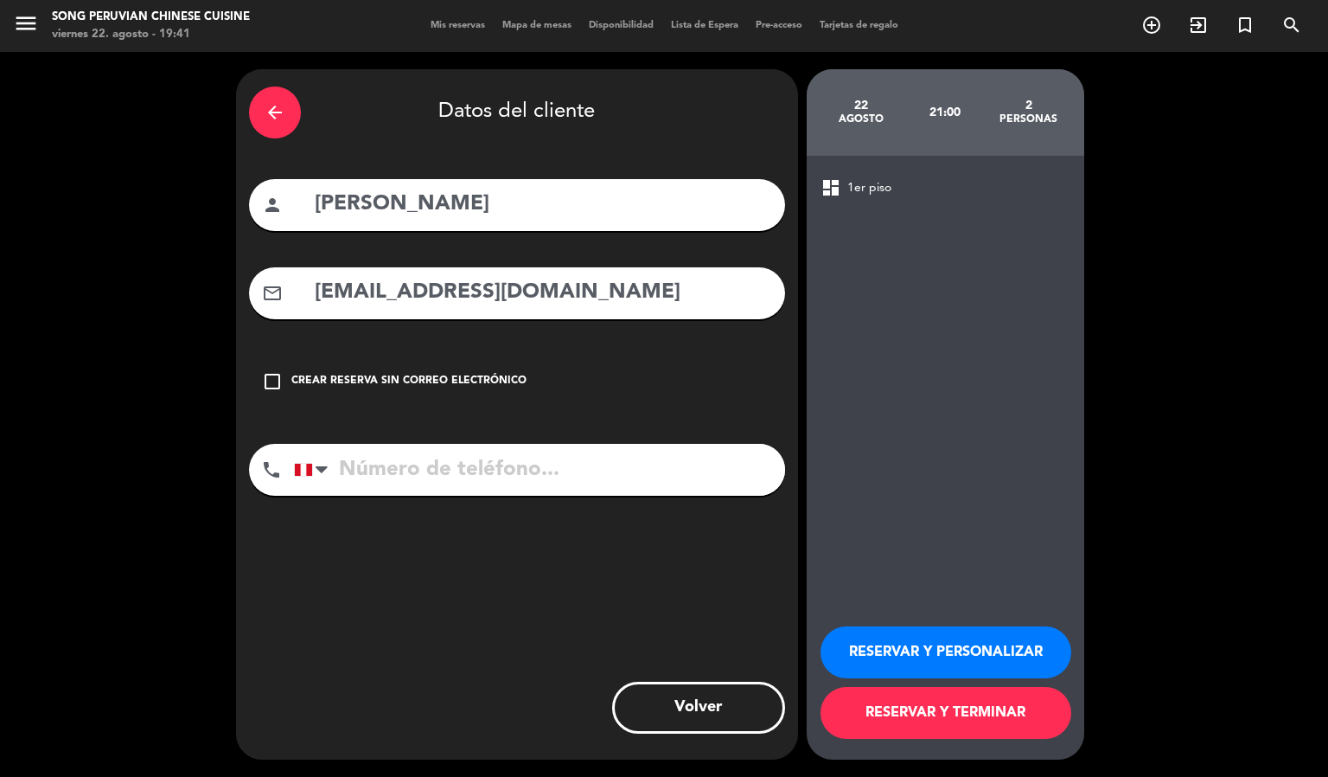
type input "[EMAIL_ADDRESS][DOMAIN_NAME]"
click at [473, 468] on input "tel" at bounding box center [539, 470] width 491 height 52
click at [573, 486] on input "tel" at bounding box center [539, 470] width 491 height 52
type input "913634760"
click at [931, 717] on button "RESERVAR Y TERMINAR" at bounding box center [946, 713] width 251 height 52
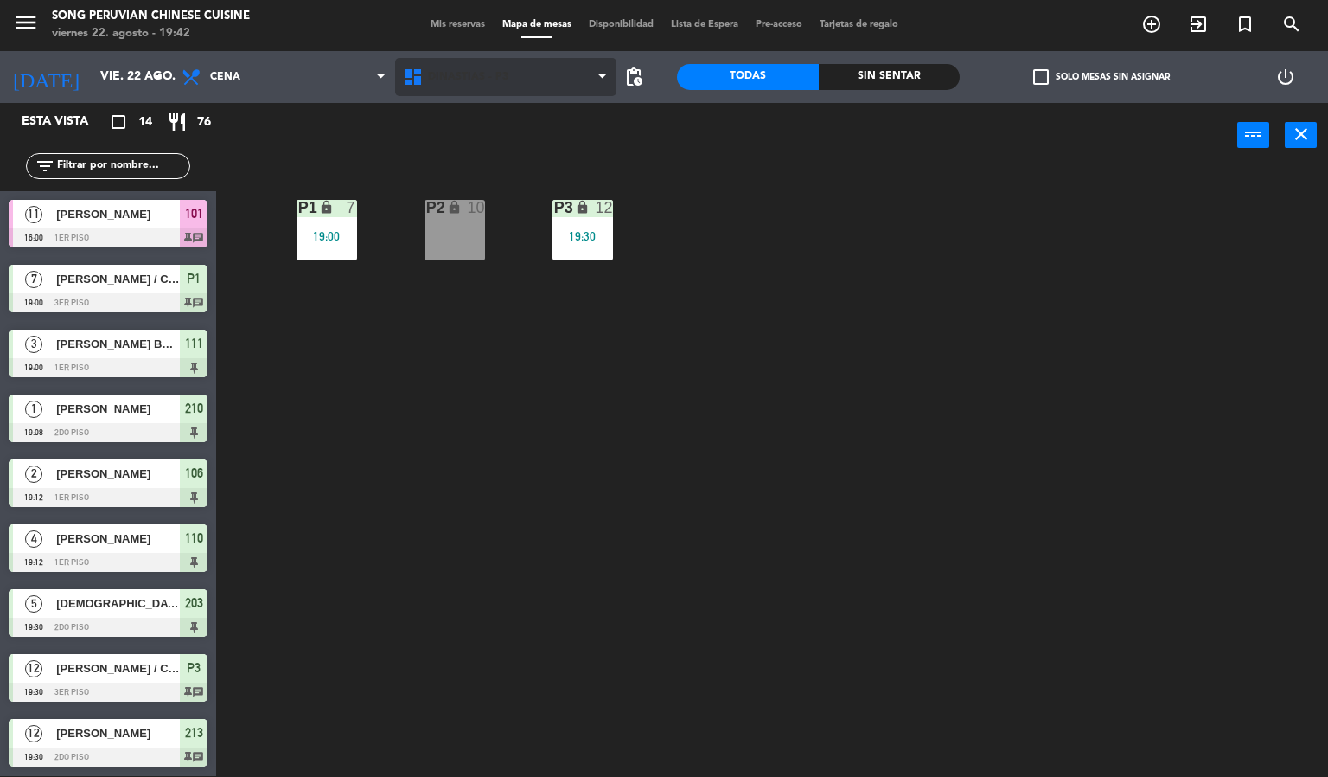
click at [547, 86] on span "DINASTIAS - P3" at bounding box center [506, 77] width 222 height 38
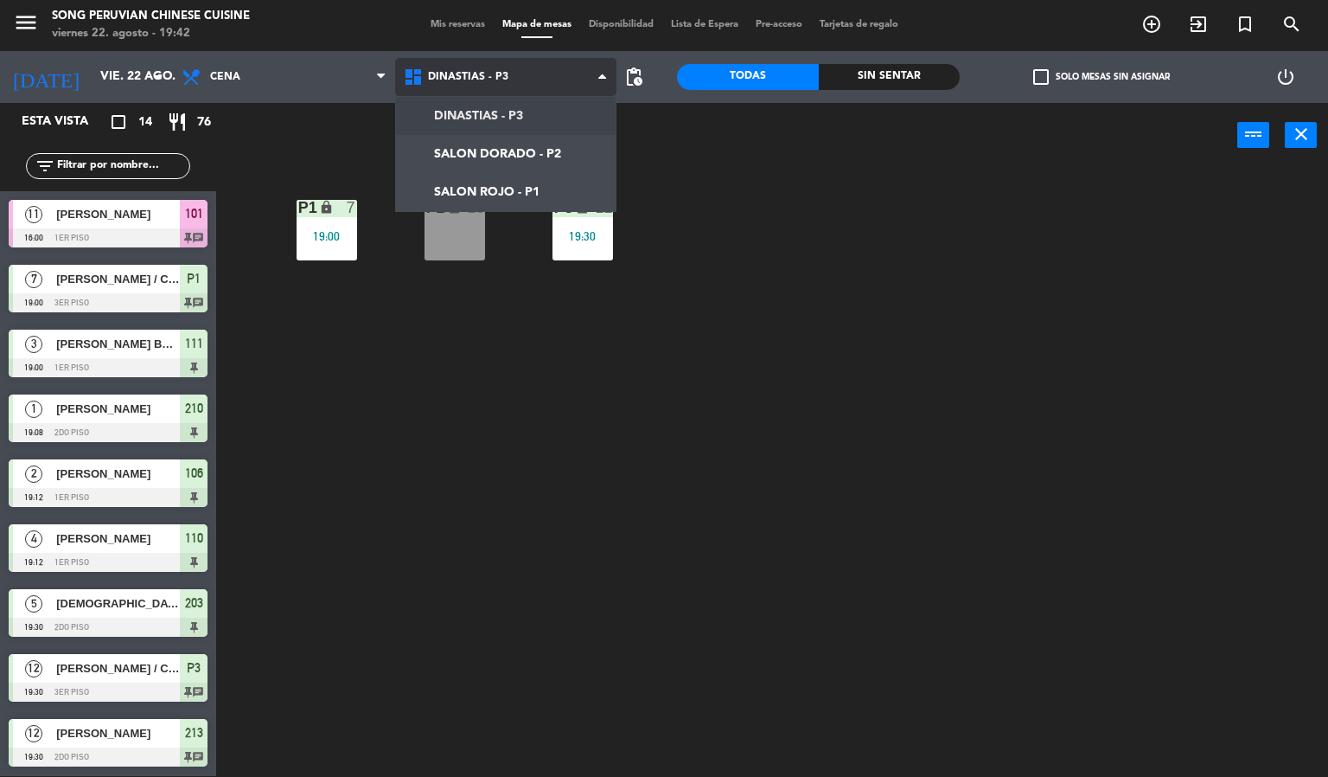
click at [558, 179] on ng-component "menu Song Peruvian Chinese Cuisine [DATE] 22. agosto - 19:42 Mis reservas Mapa …" at bounding box center [664, 387] width 1328 height 777
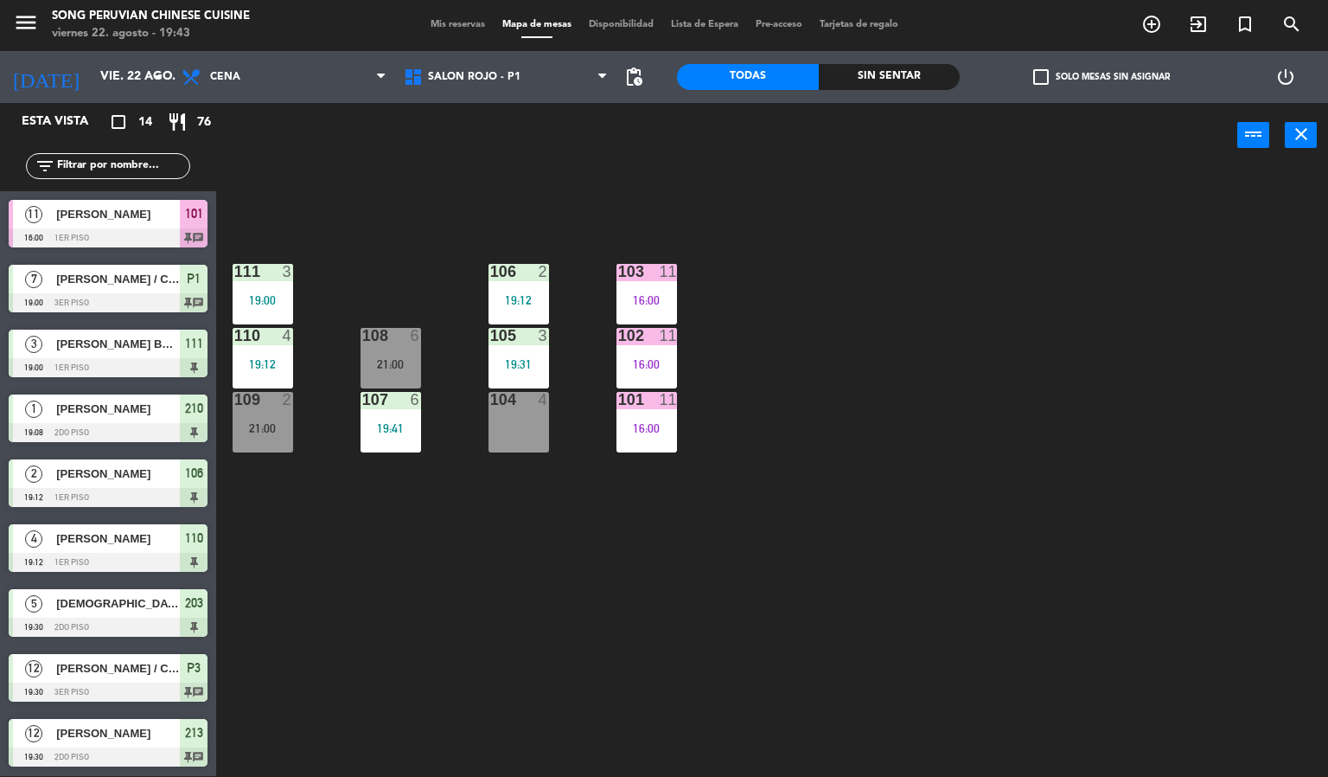
click at [542, 426] on div "104 4" at bounding box center [519, 422] width 61 height 61
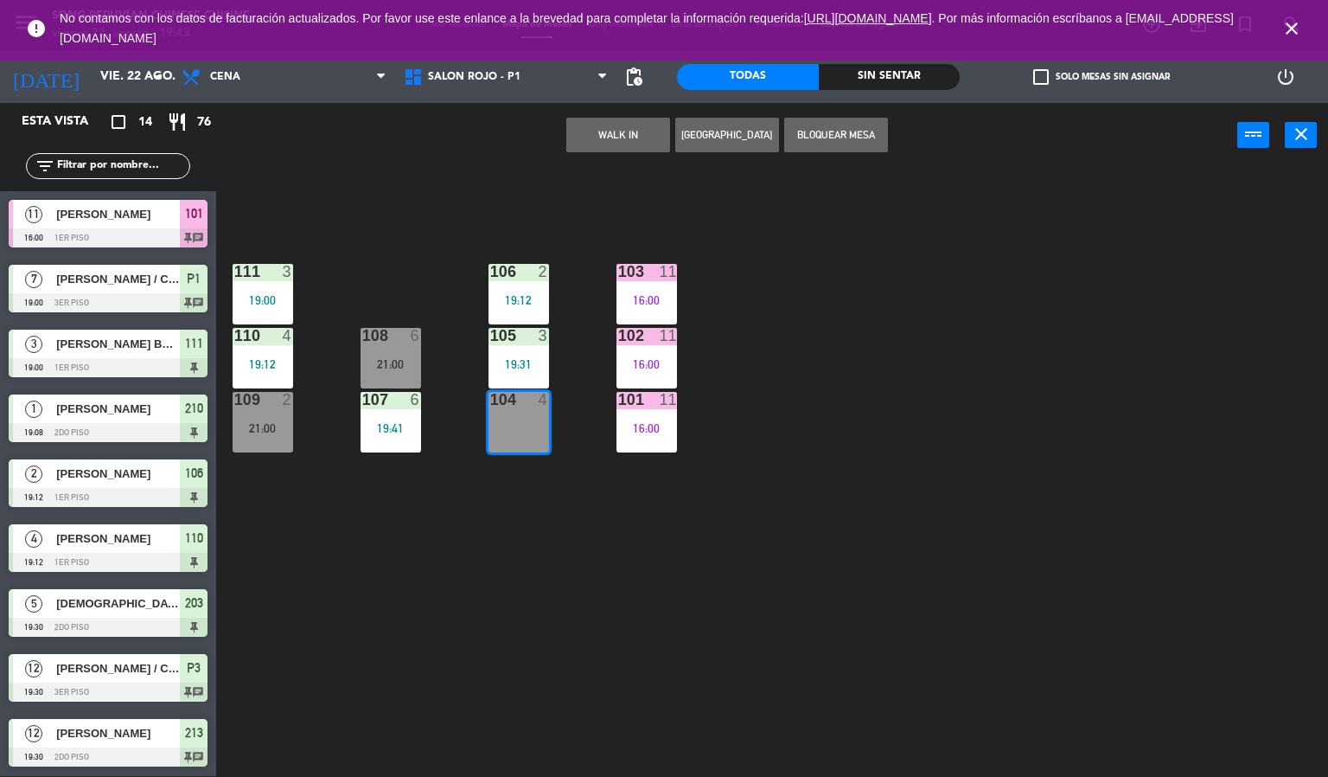
drag, startPoint x: 529, startPoint y: 608, endPoint x: 362, endPoint y: 600, distance: 168.0
click at [476, 608] on div "103 11 16:00 106 2 19:12 111 3 19:00 102 11 16:00 105 3 19:31 108 6 21:00 110 4…" at bounding box center [778, 473] width 1099 height 608
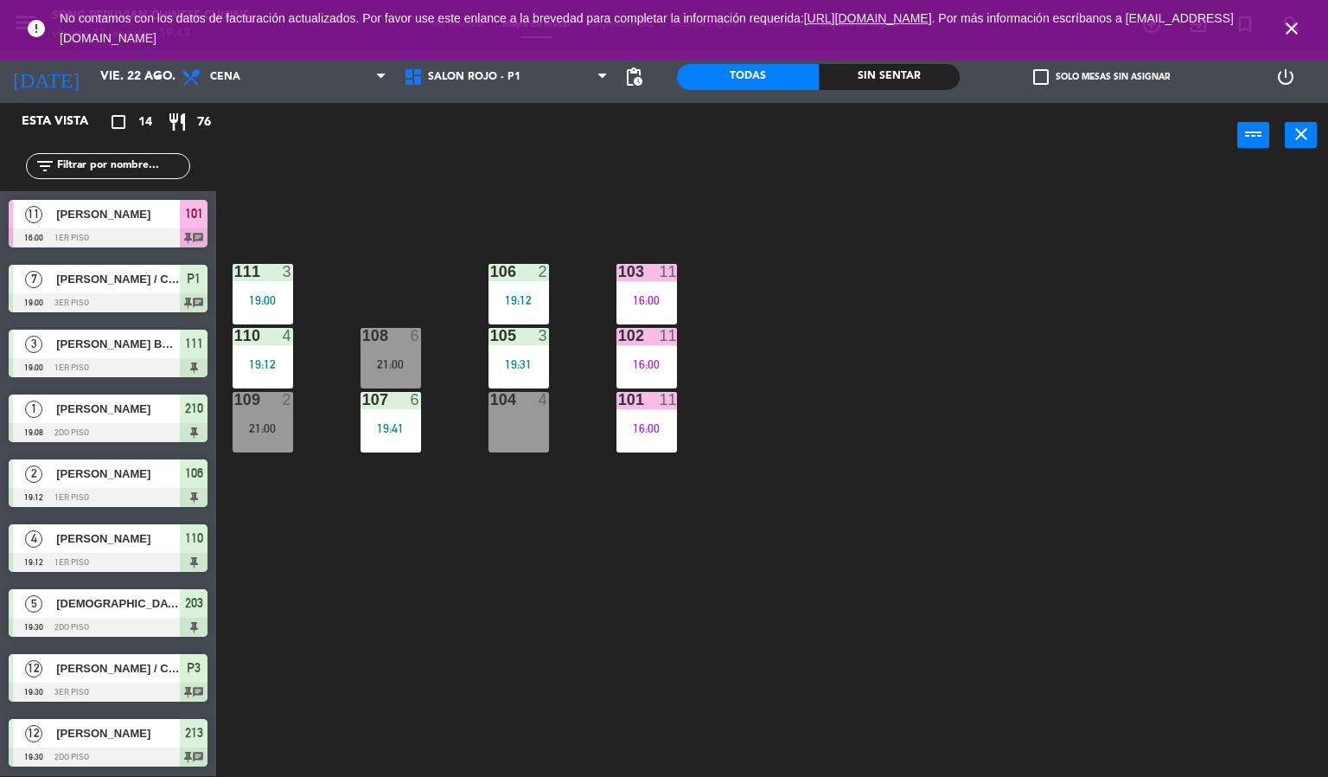
click at [1293, 26] on icon "close" at bounding box center [1292, 28] width 21 height 21
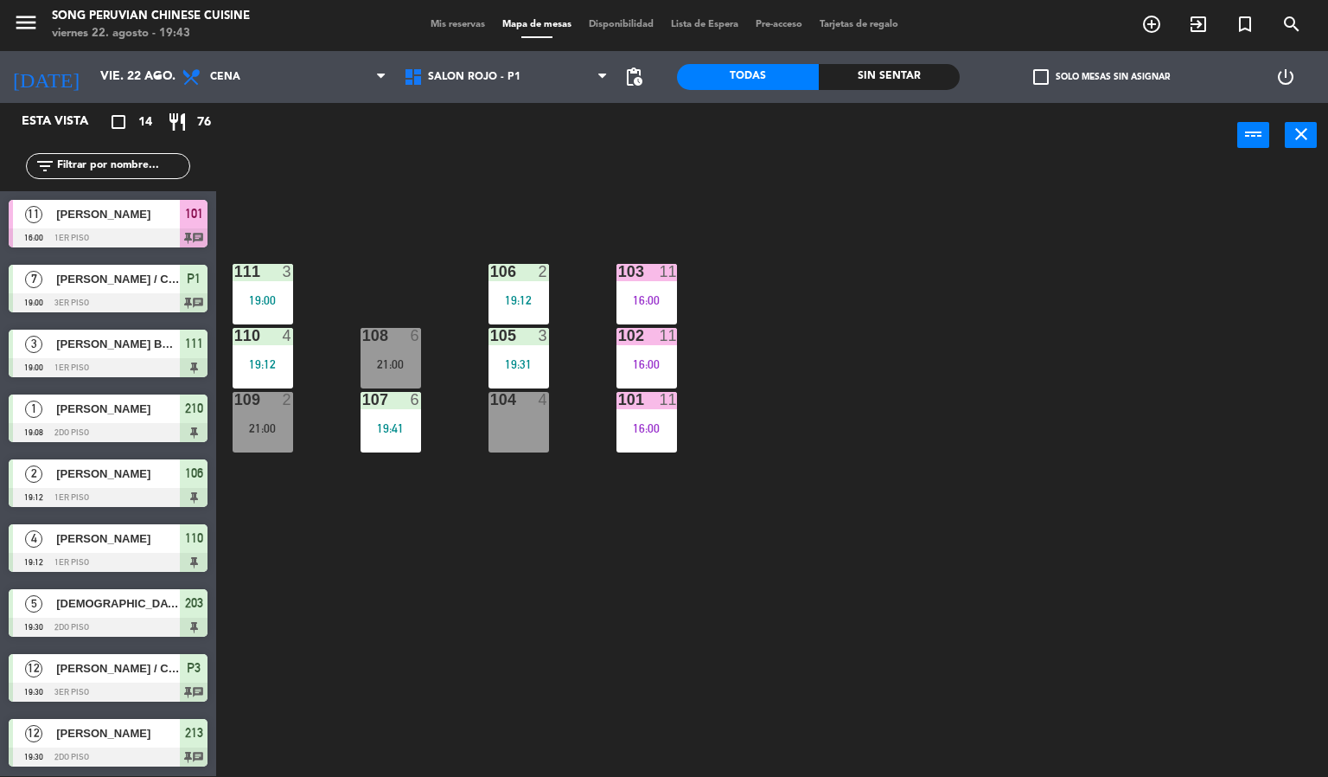
drag, startPoint x: 1117, startPoint y: 340, endPoint x: 1135, endPoint y: 343, distance: 18.5
click at [1118, 340] on div "103 11 16:00 106 2 19:12 111 3 19:00 102 11 16:00 105 3 19:31 108 6 21:00 110 4…" at bounding box center [778, 473] width 1099 height 608
click at [519, 89] on span "SALON ROJO - P1" at bounding box center [506, 77] width 222 height 38
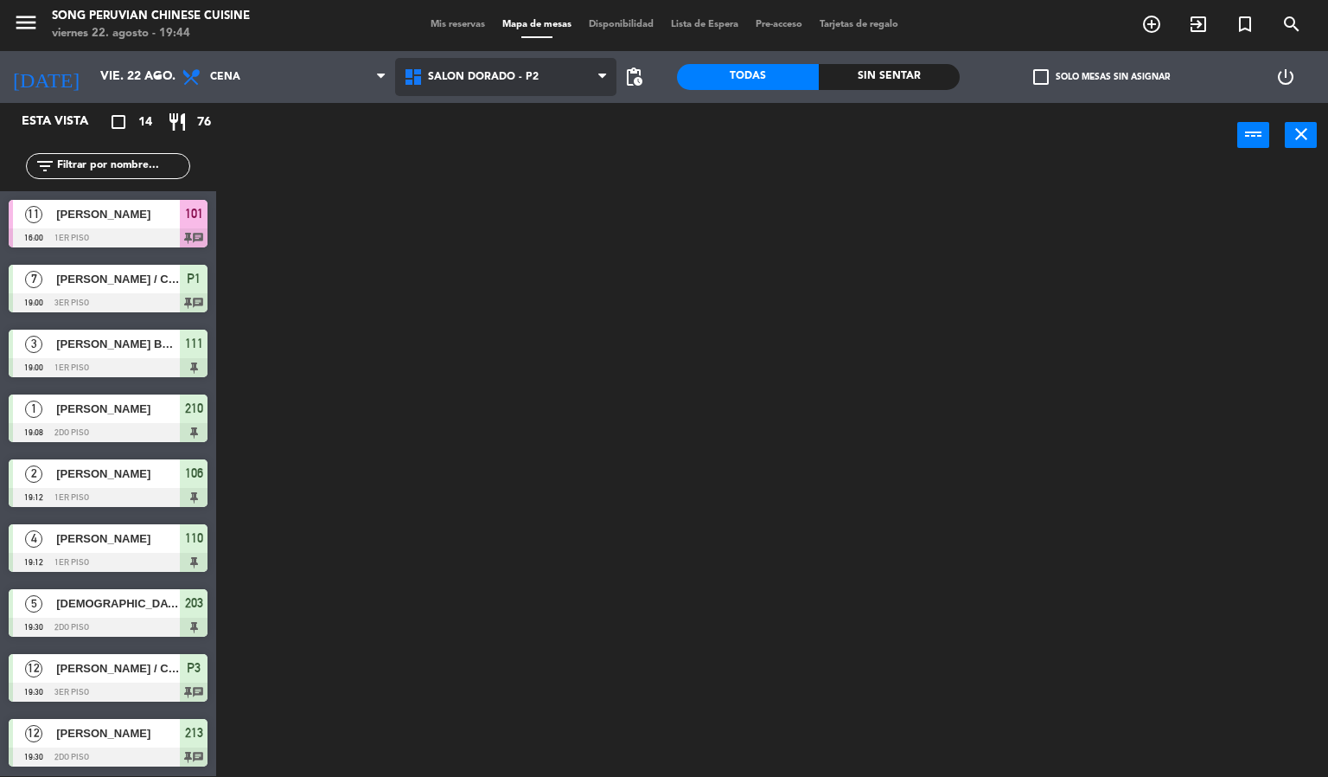
click at [541, 156] on ng-component "menu Song Peruvian Chinese Cuisine [DATE] 22. agosto - 19:44 Mis reservas Mapa …" at bounding box center [664, 387] width 1328 height 777
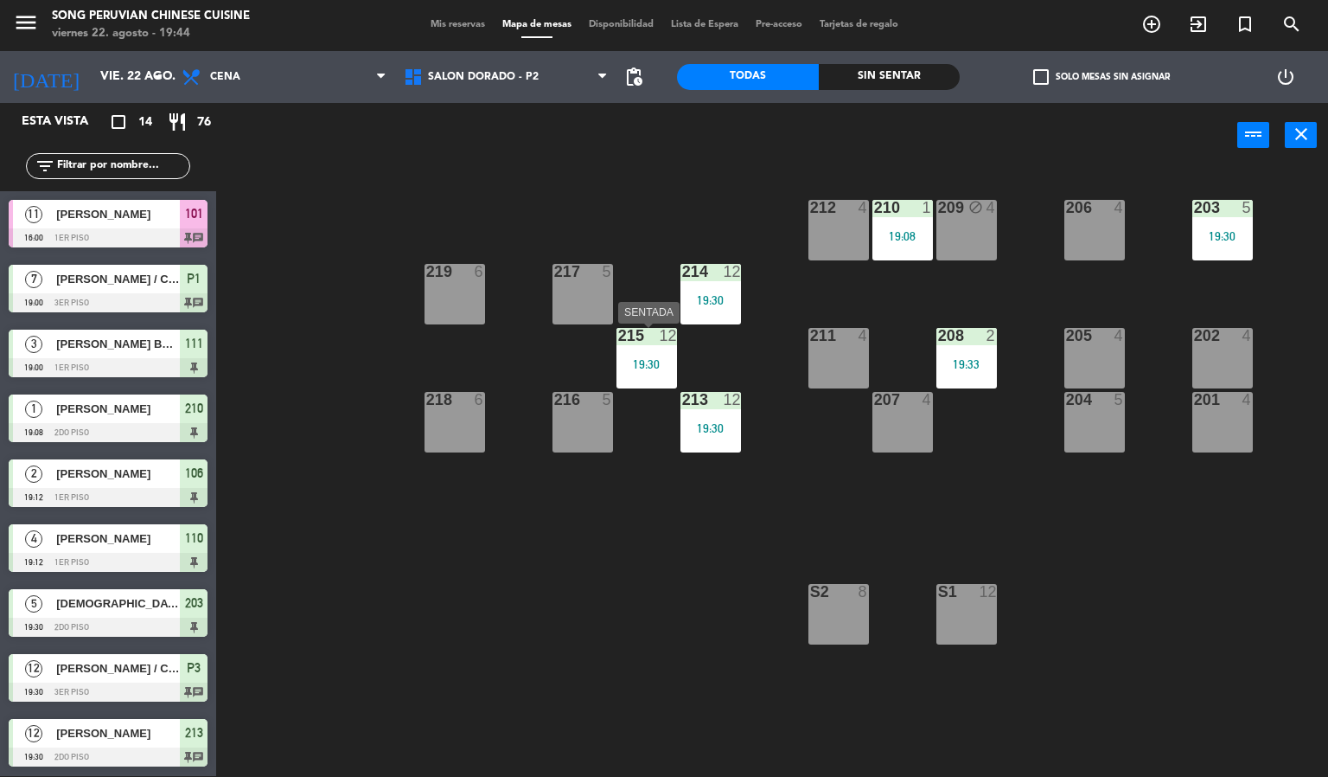
click at [667, 358] on div "19:30" at bounding box center [647, 364] width 61 height 12
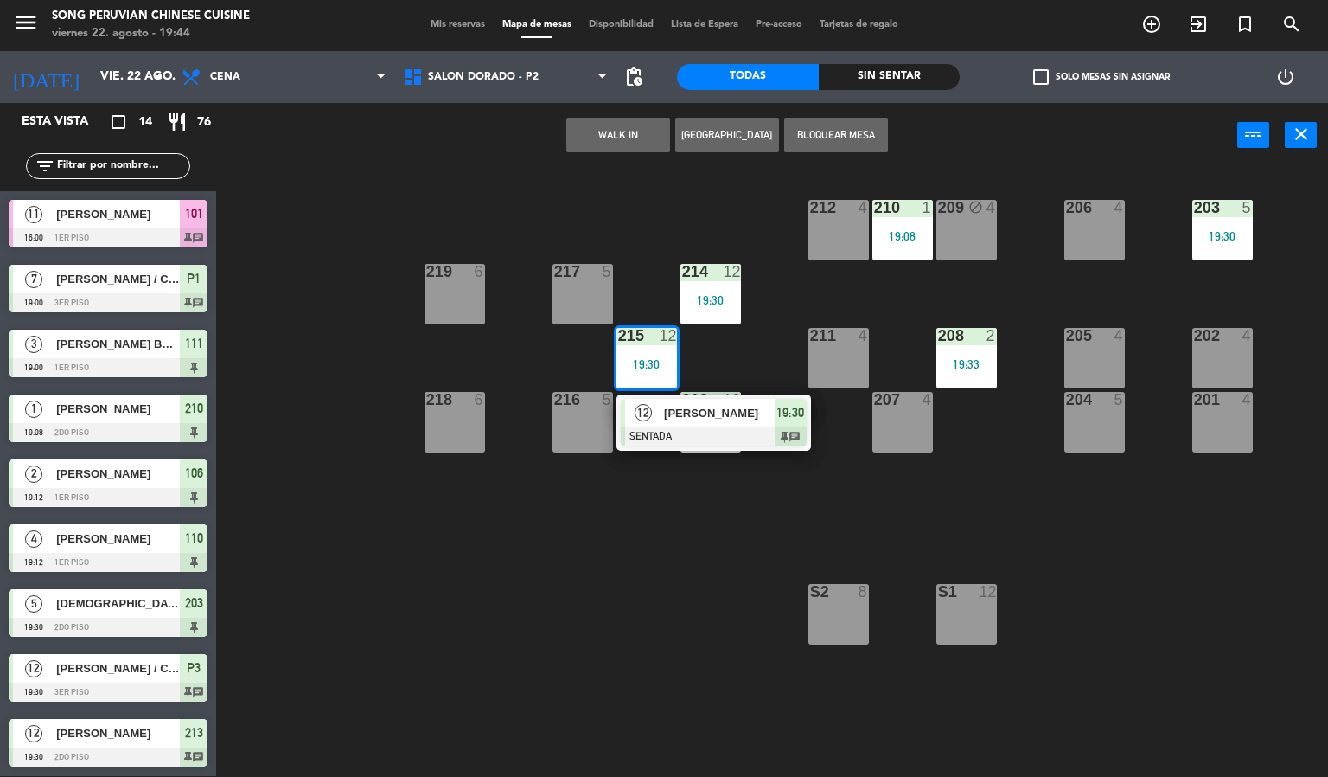
click at [711, 533] on div "203 5 19:30 206 4 210 1 19:08 212 4 209 block 4 214 12 19:30 217 5 219 6 202 4 …" at bounding box center [778, 473] width 1099 height 608
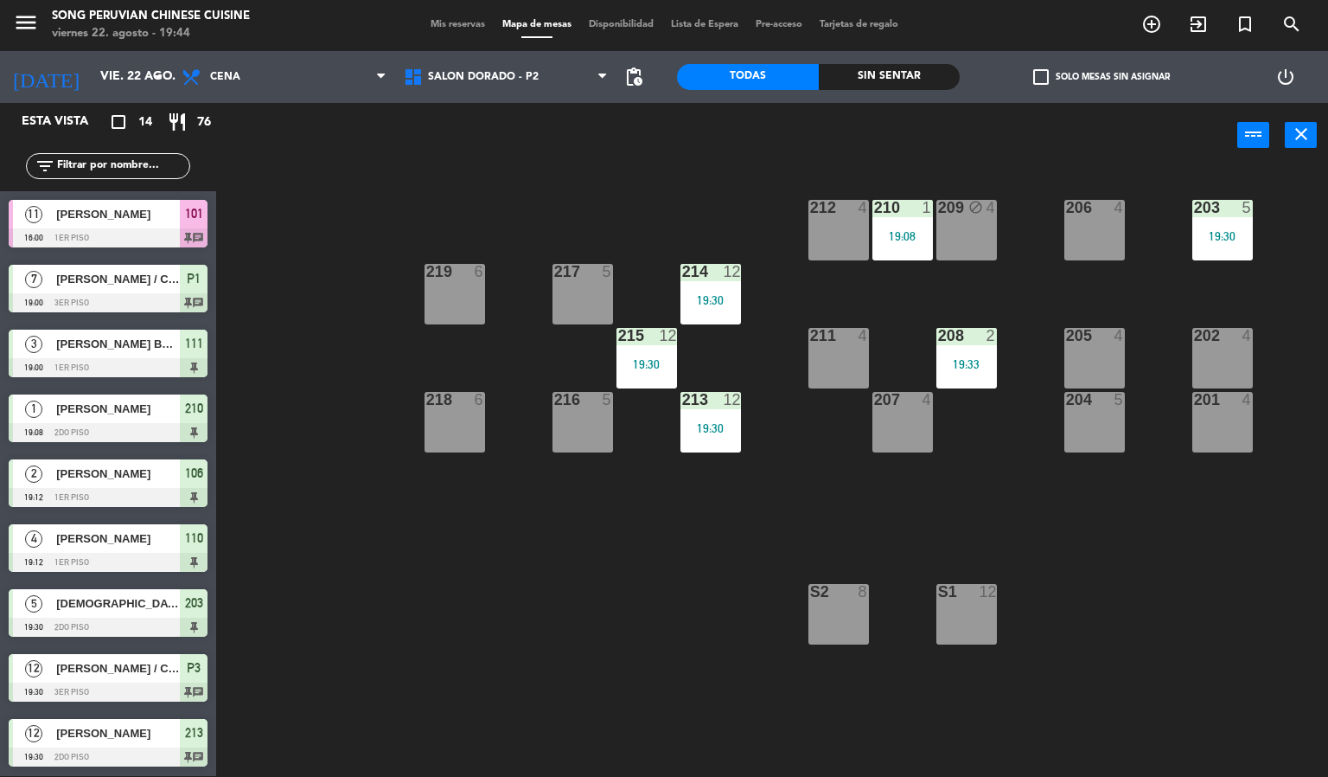
click at [717, 434] on div "19:30" at bounding box center [711, 428] width 61 height 12
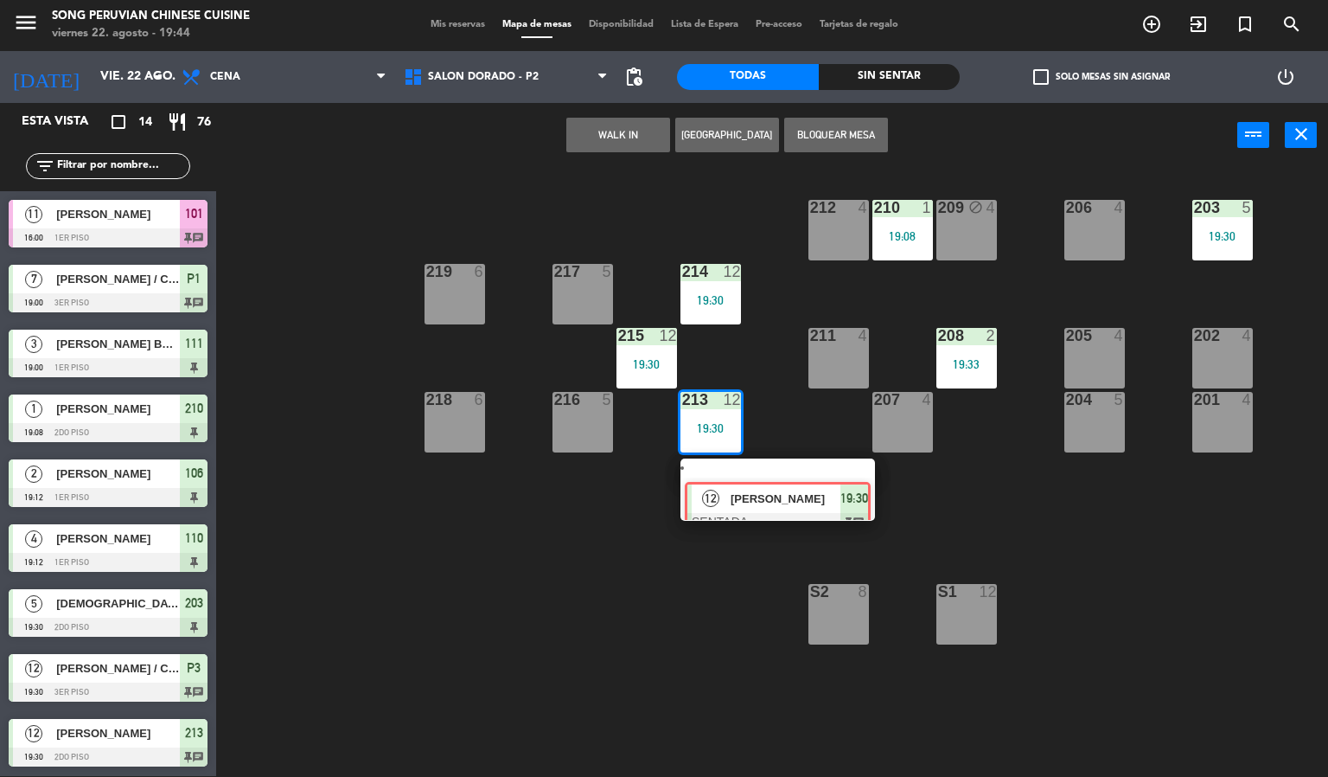
click at [719, 475] on div "12 [PERSON_NAME] SENTADA 19:30 chat" at bounding box center [778, 489] width 221 height 62
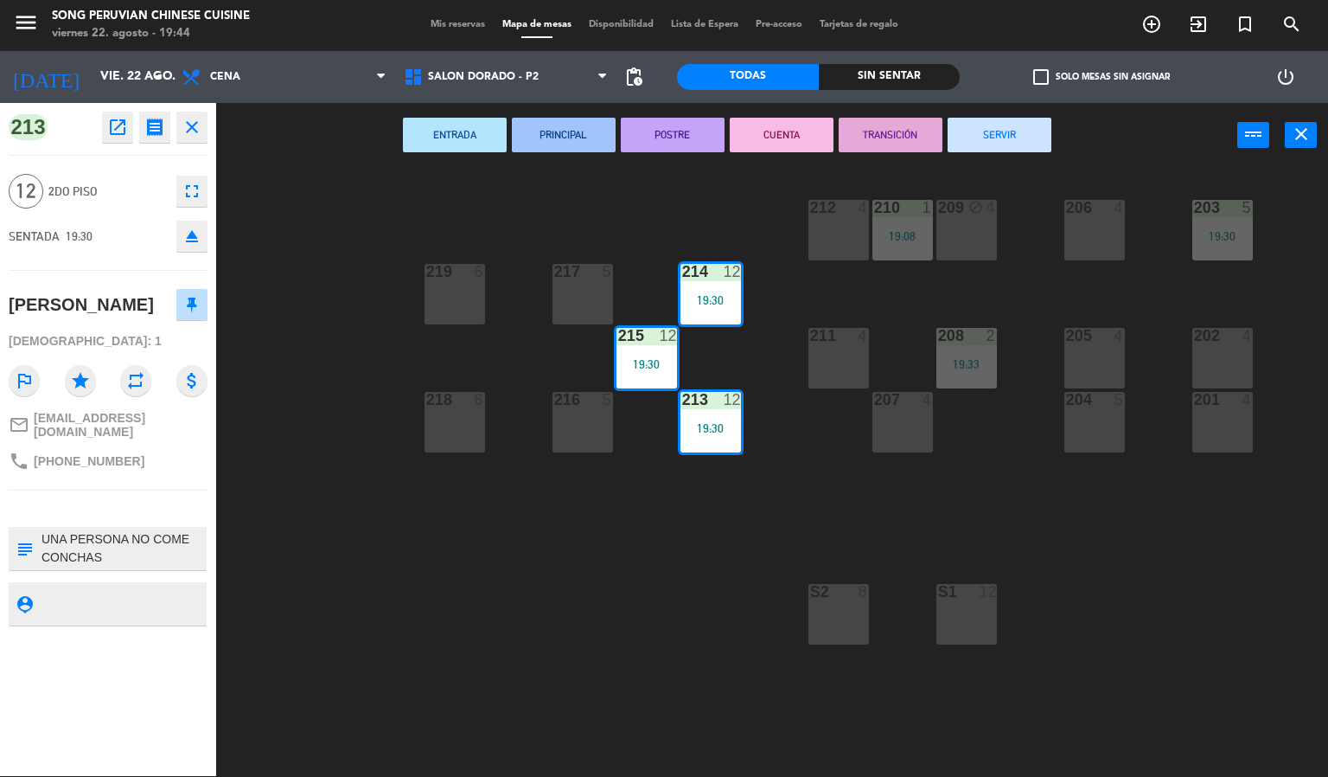
click at [569, 533] on div "203 5 19:30 206 4 210 1 19:08 212 4 209 block 4 214 12 19:30 217 5 219 6 202 4 …" at bounding box center [778, 473] width 1099 height 608
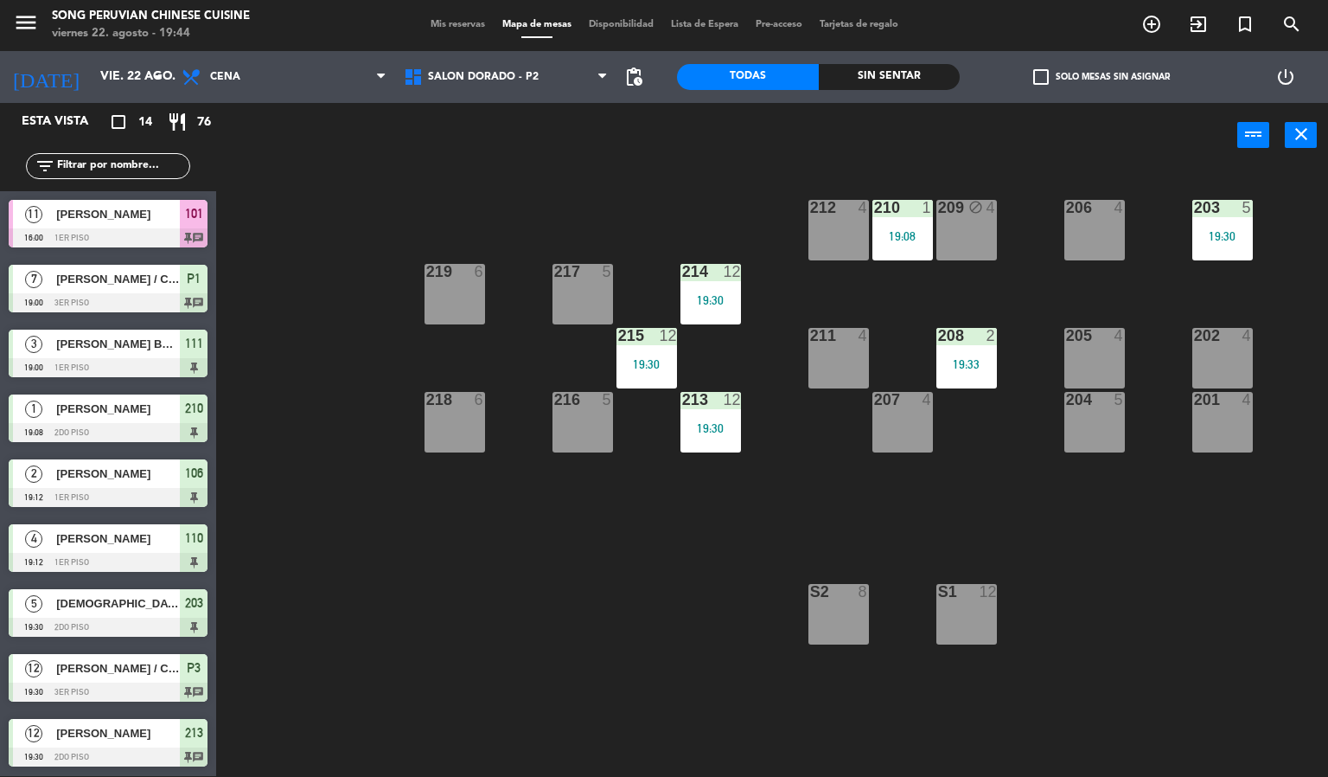
drag, startPoint x: 1214, startPoint y: 218, endPoint x: 1210, endPoint y: 240, distance: 22.0
click at [1215, 229] on div "203 5 19:30" at bounding box center [1223, 230] width 61 height 61
click at [1232, 246] on div "203 5 19:30" at bounding box center [1223, 230] width 61 height 61
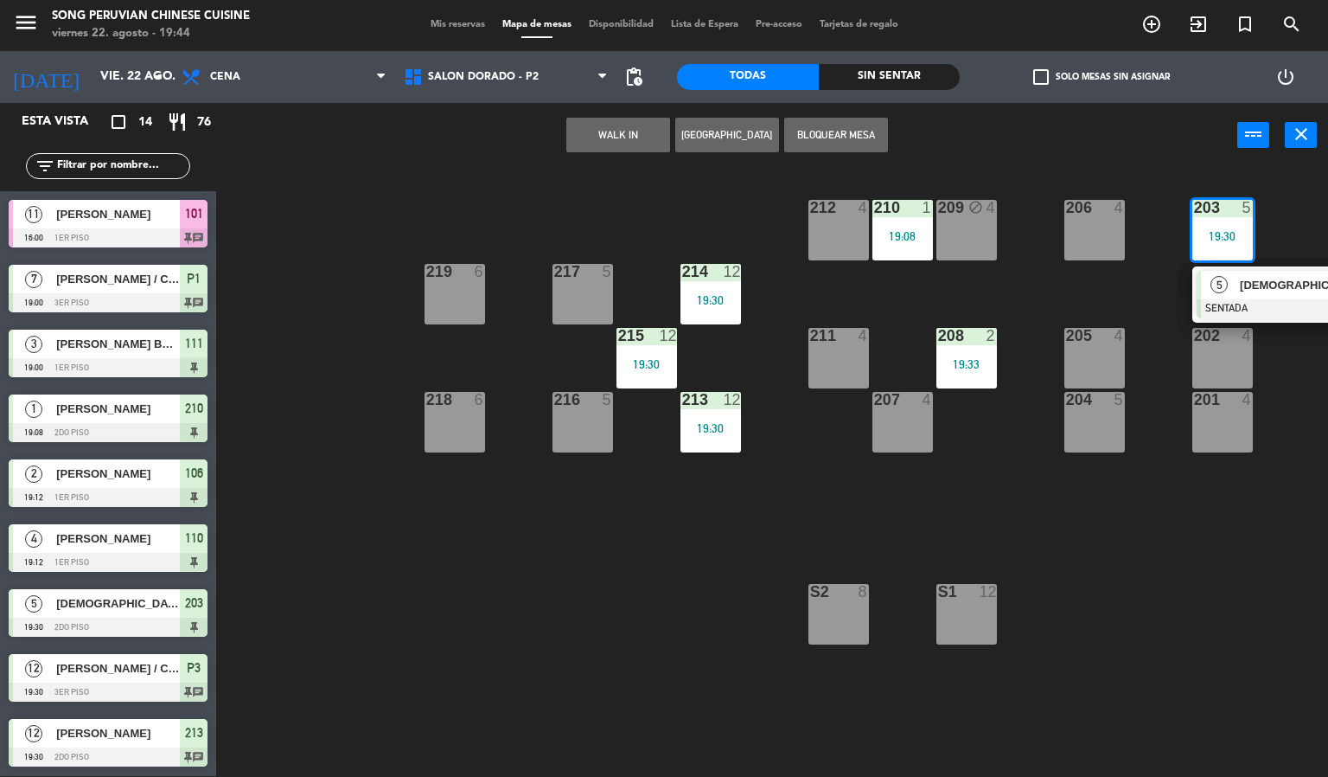
click at [1236, 280] on div "5" at bounding box center [1219, 285] width 37 height 29
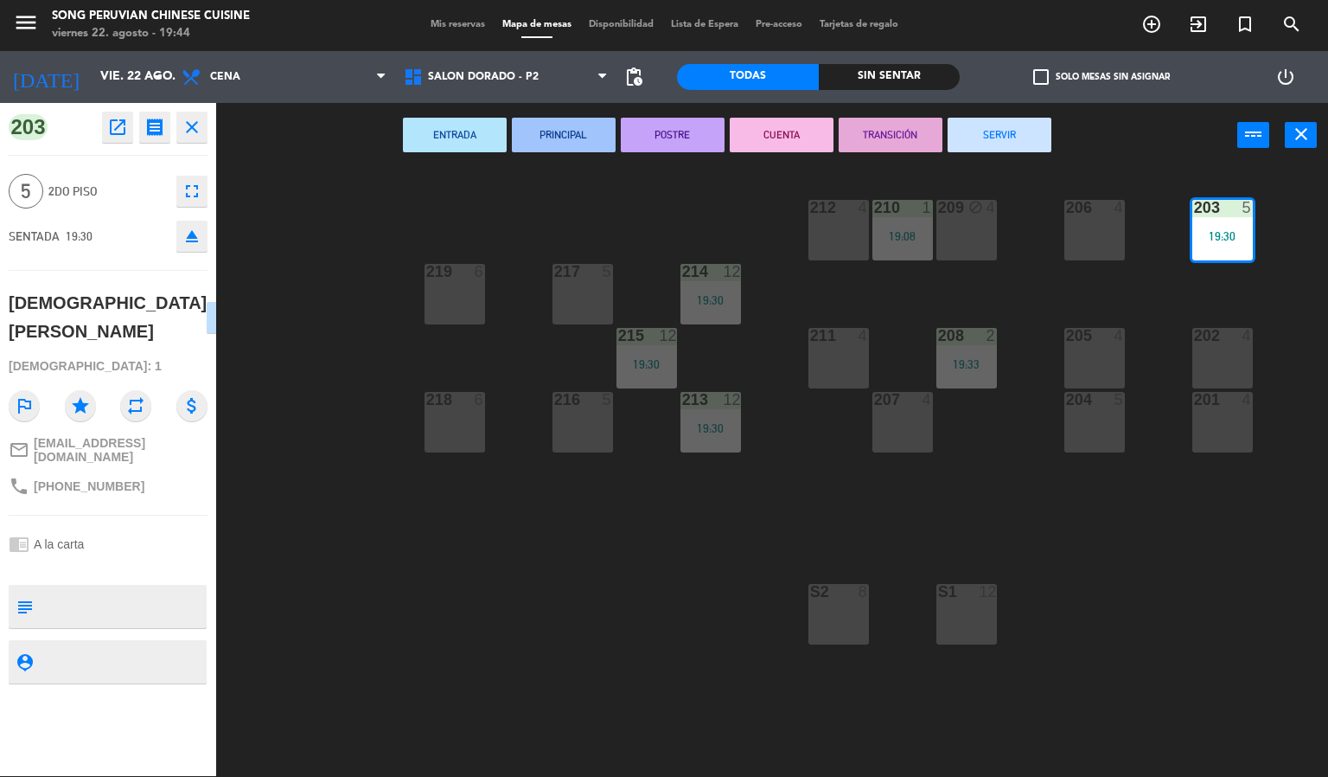
click at [530, 346] on div "203 5 19:30 206 4 210 1 19:08 212 4 209 block 4 214 12 19:30 217 5 219 6 202 4 …" at bounding box center [778, 473] width 1099 height 608
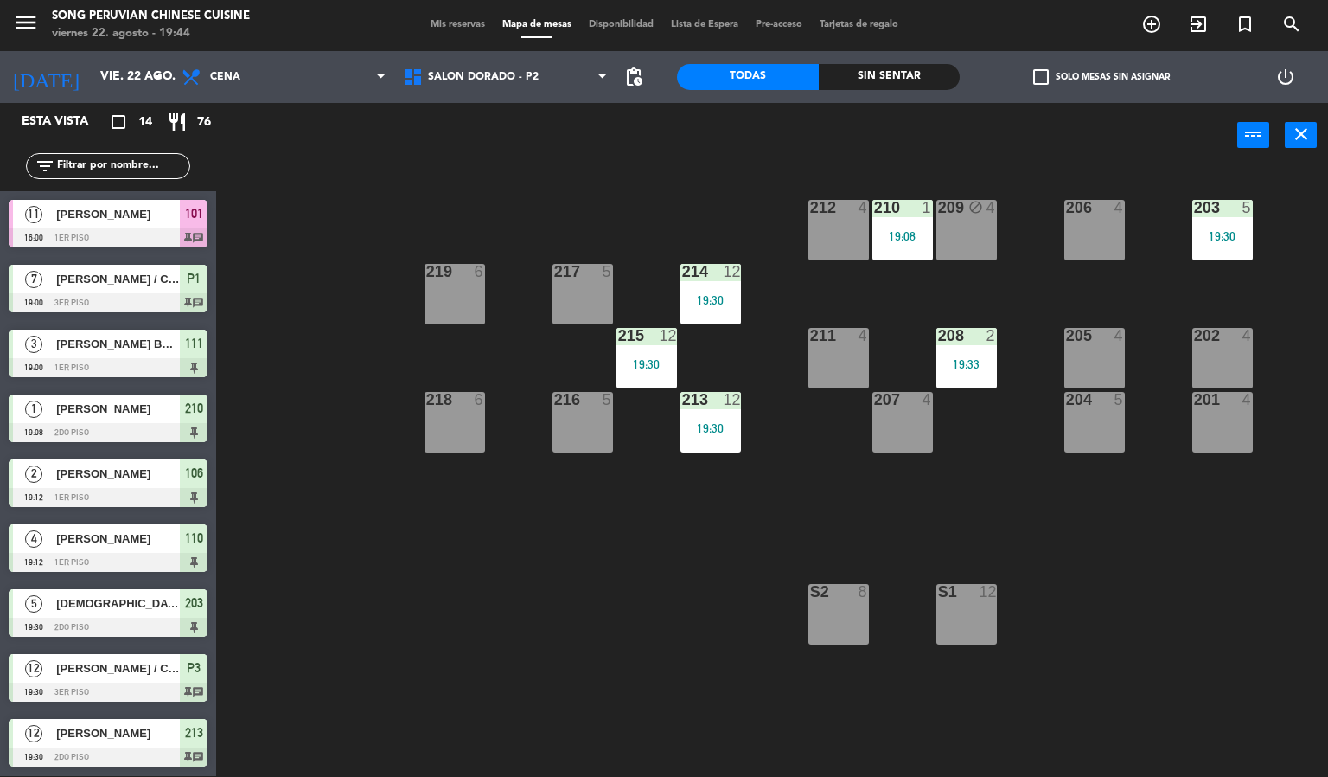
drag, startPoint x: 346, startPoint y: 348, endPoint x: 355, endPoint y: 299, distance: 49.4
click at [349, 335] on div "203 5 19:30 206 4 210 1 19:08 212 4 209 block 4 214 12 19:30 217 5 219 6 202 4 …" at bounding box center [778, 473] width 1099 height 608
click at [501, 71] on span "SALON DORADO - P2" at bounding box center [483, 77] width 111 height 12
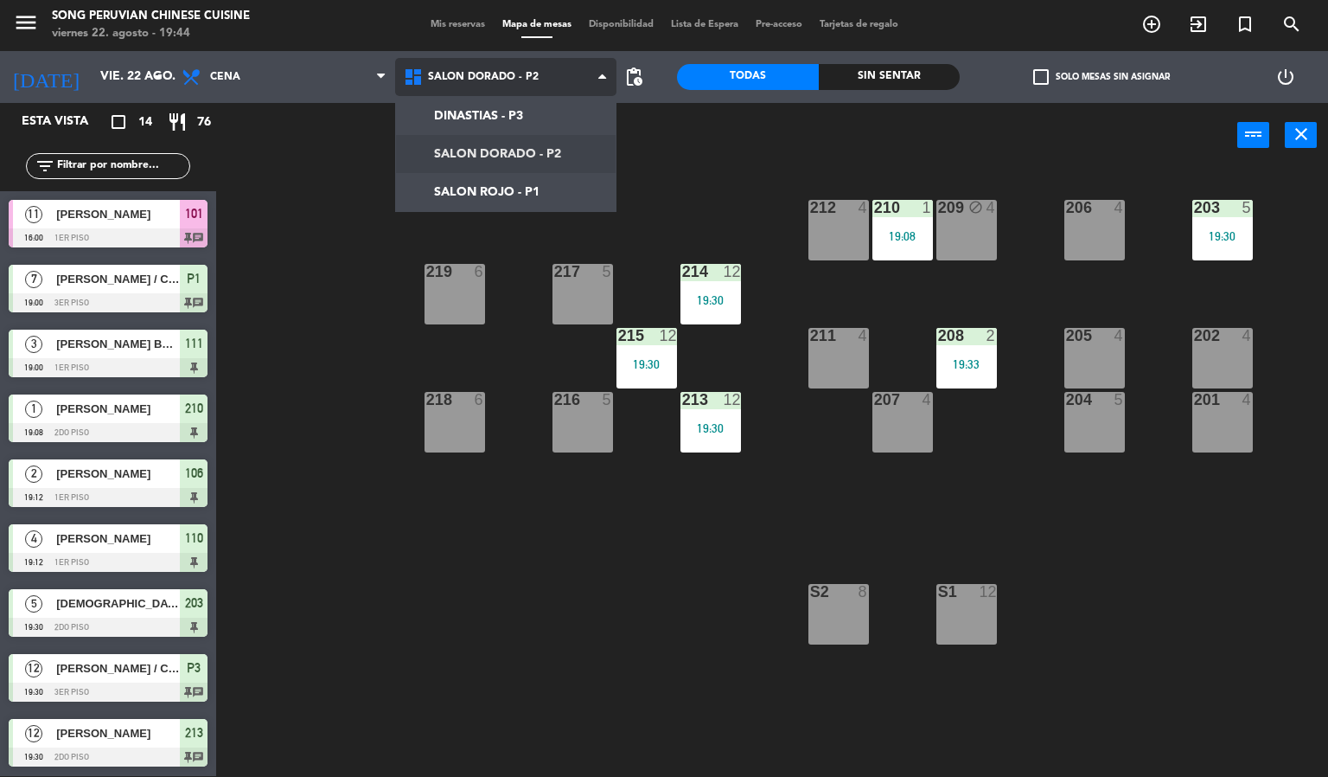
click at [488, 192] on ng-component "menu Song Peruvian Chinese Cuisine [DATE] 22. agosto - 19:44 Mis reservas Mapa …" at bounding box center [664, 387] width 1328 height 777
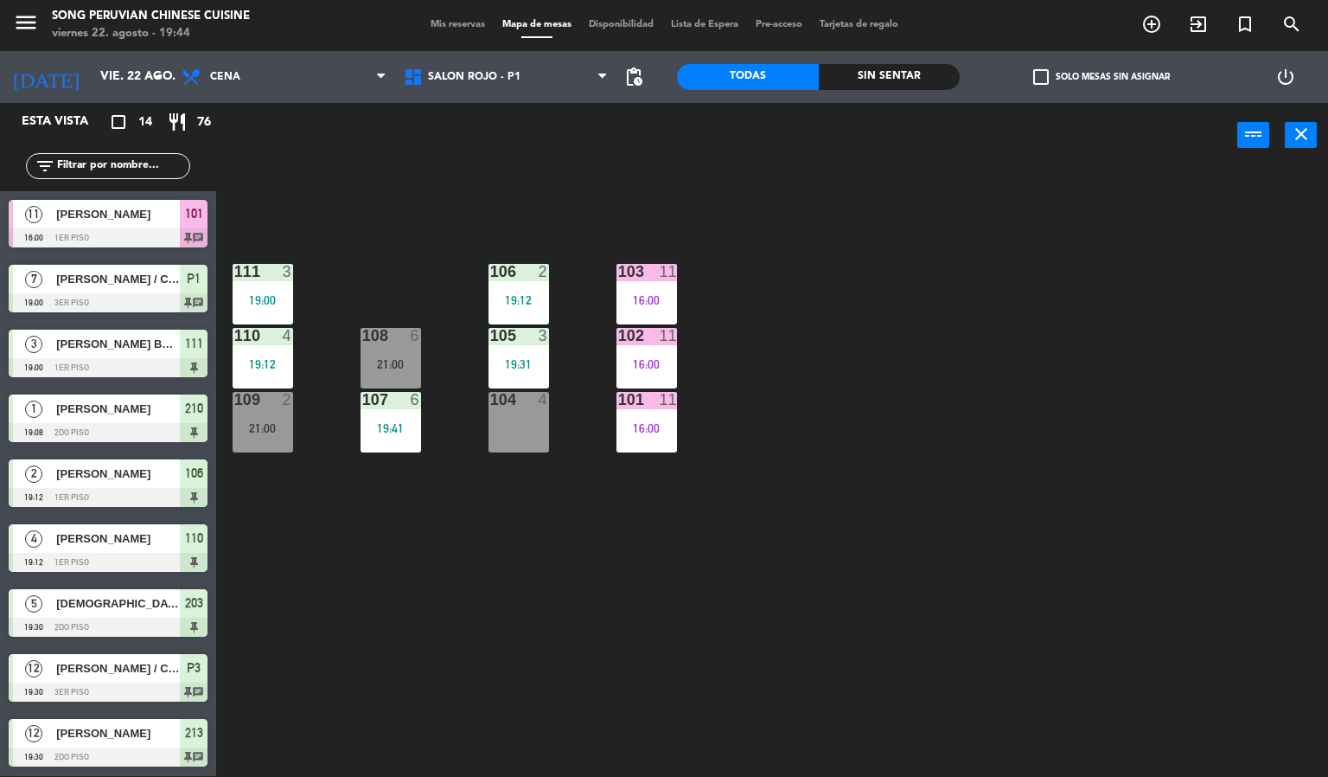
click at [540, 423] on div "104 4" at bounding box center [519, 422] width 61 height 61
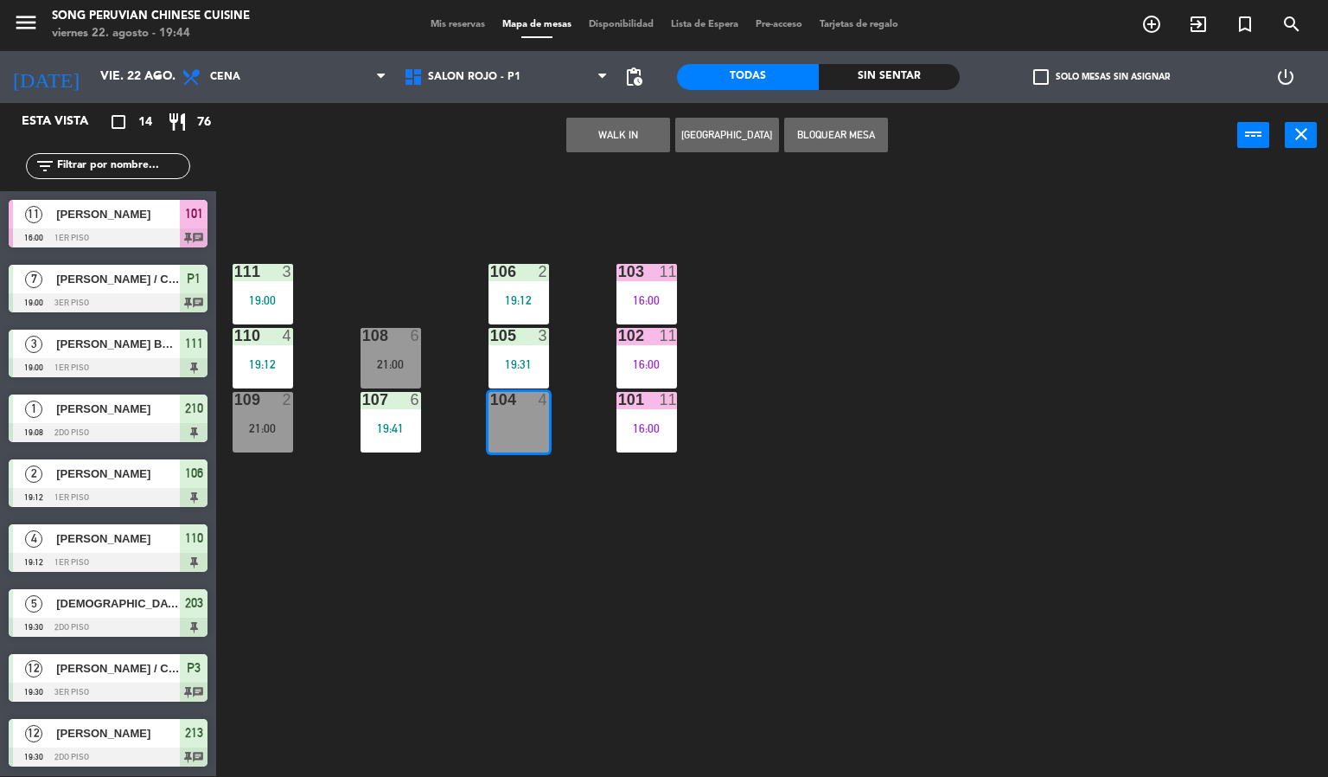
click at [594, 144] on button "WALK IN" at bounding box center [618, 135] width 104 height 35
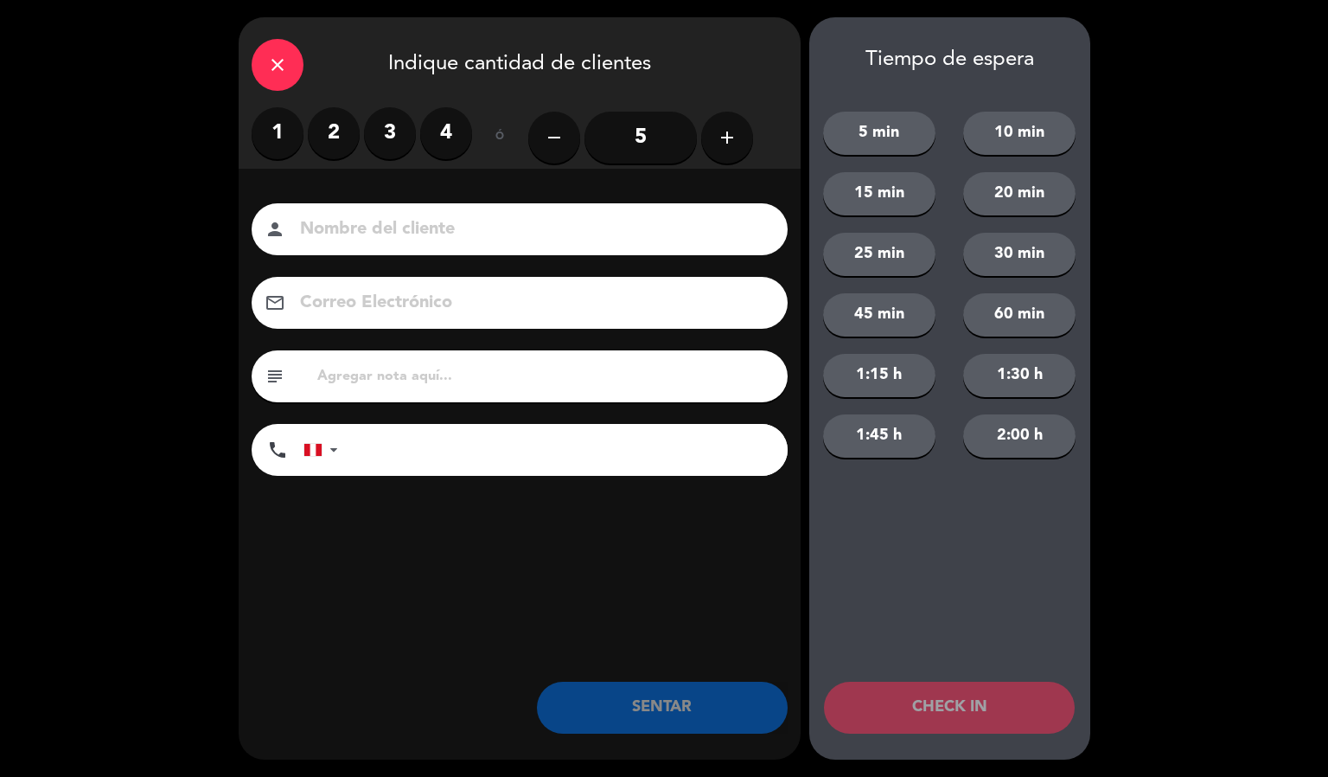
click at [336, 146] on label "2" at bounding box center [334, 133] width 52 height 52
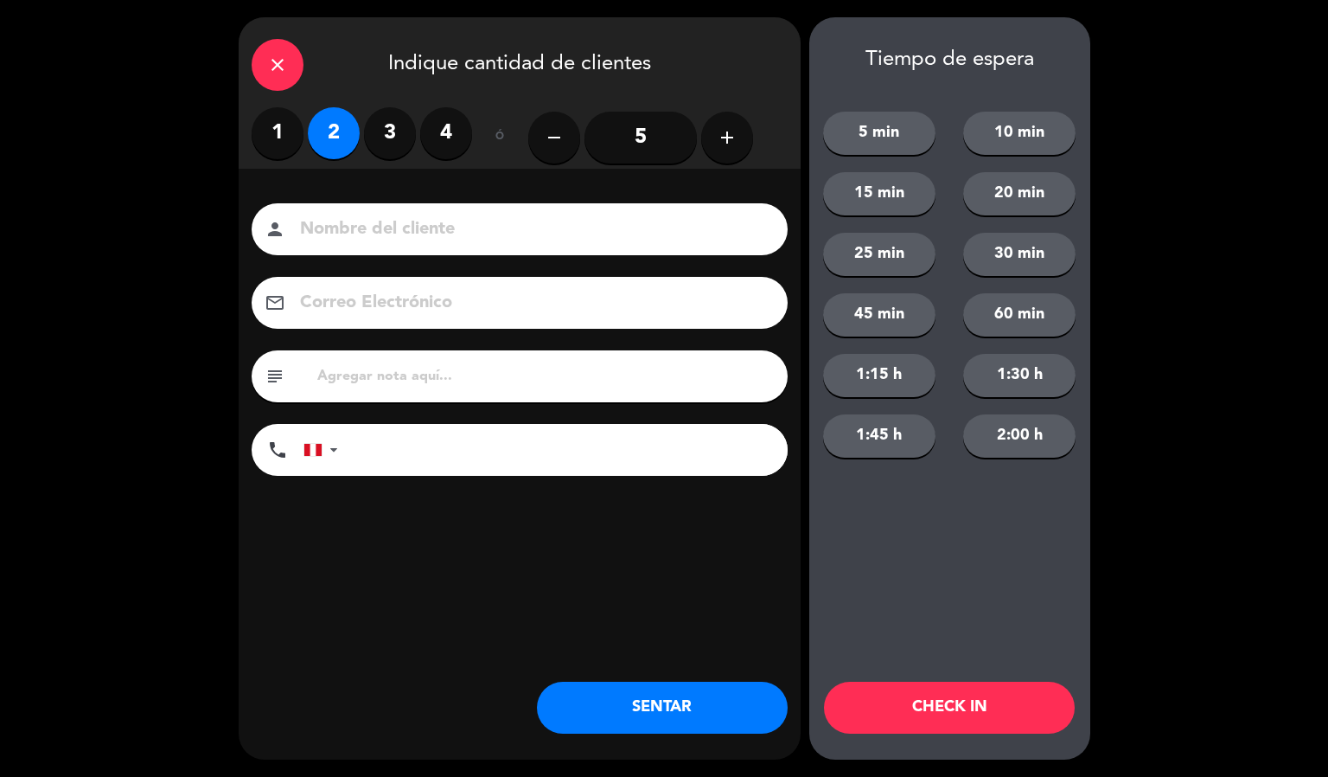
click at [332, 237] on input at bounding box center [531, 229] width 467 height 30
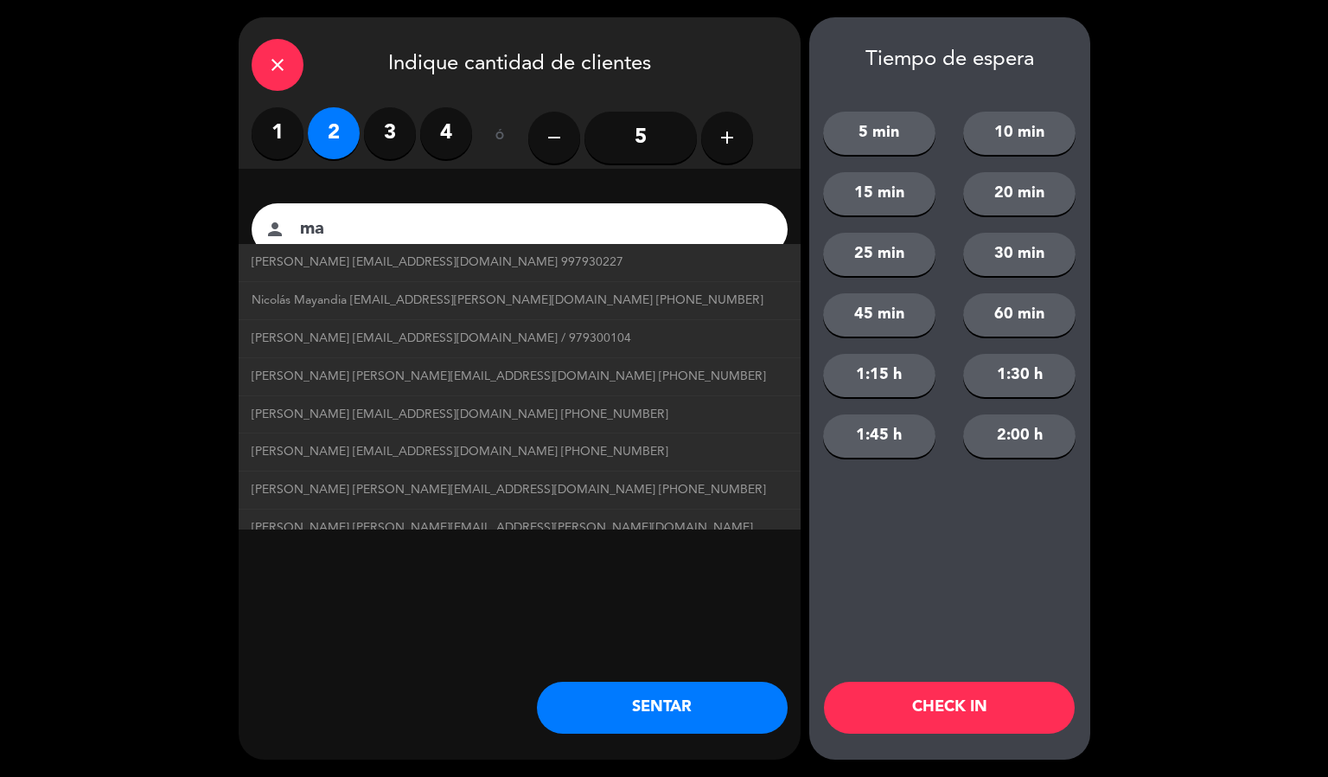
type input "m"
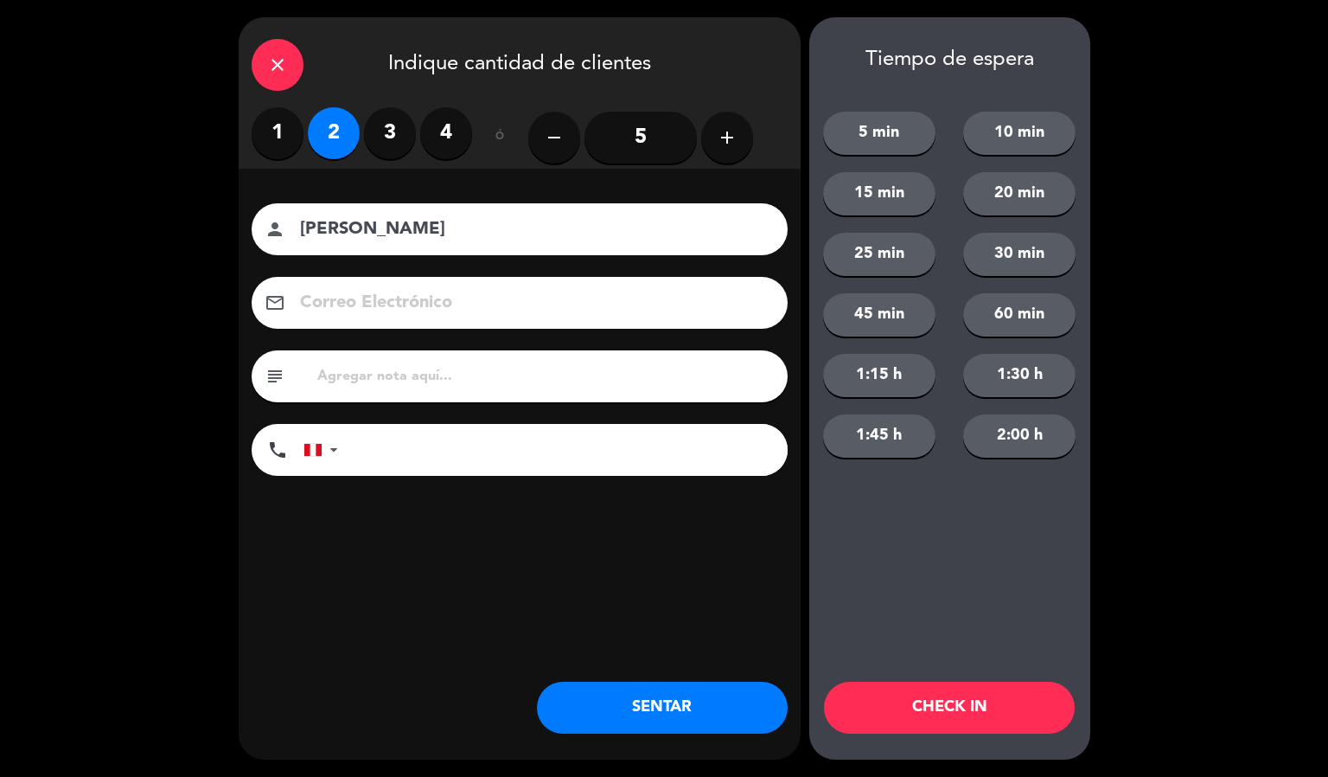
type input "[PERSON_NAME]"
click at [947, 729] on button "CHECK IN" at bounding box center [949, 707] width 251 height 52
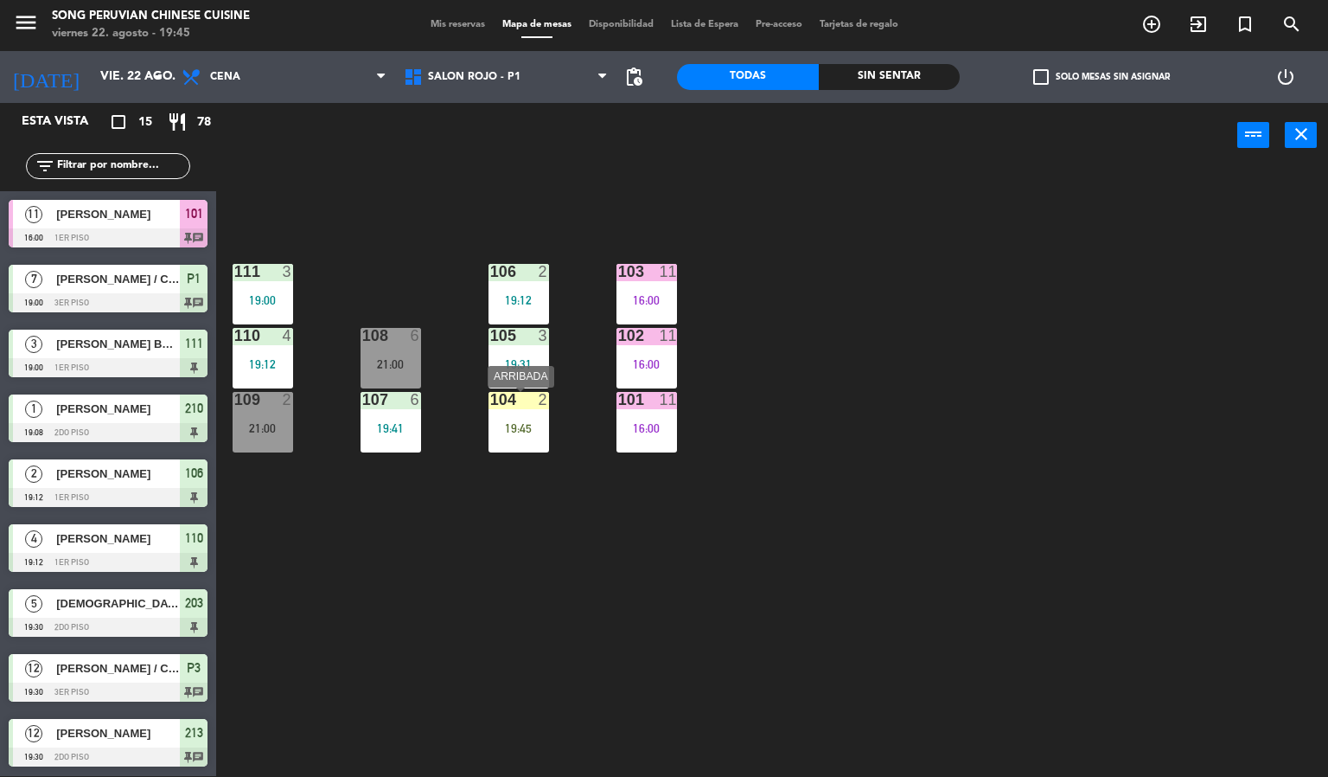
click at [534, 442] on div "104 2 19:45" at bounding box center [519, 422] width 61 height 61
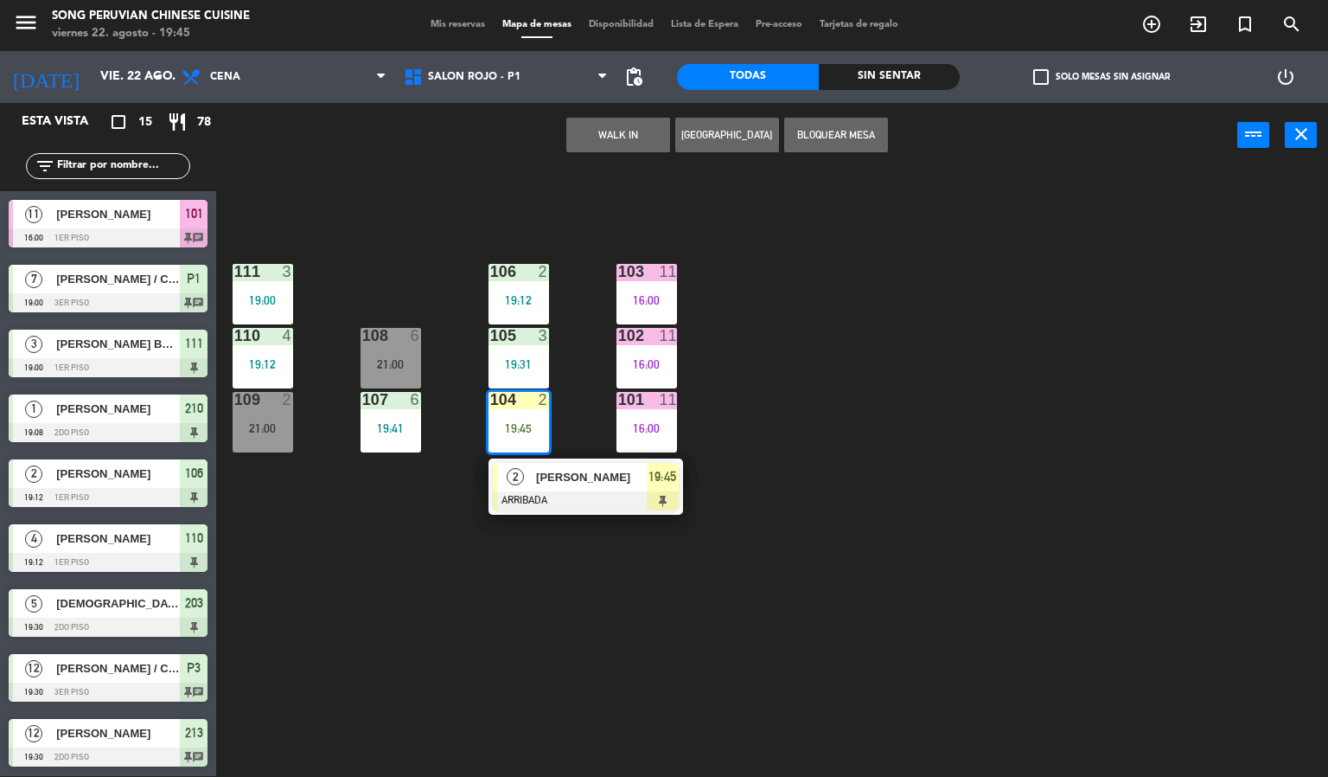
click at [555, 486] on span "[PERSON_NAME]" at bounding box center [591, 477] width 111 height 18
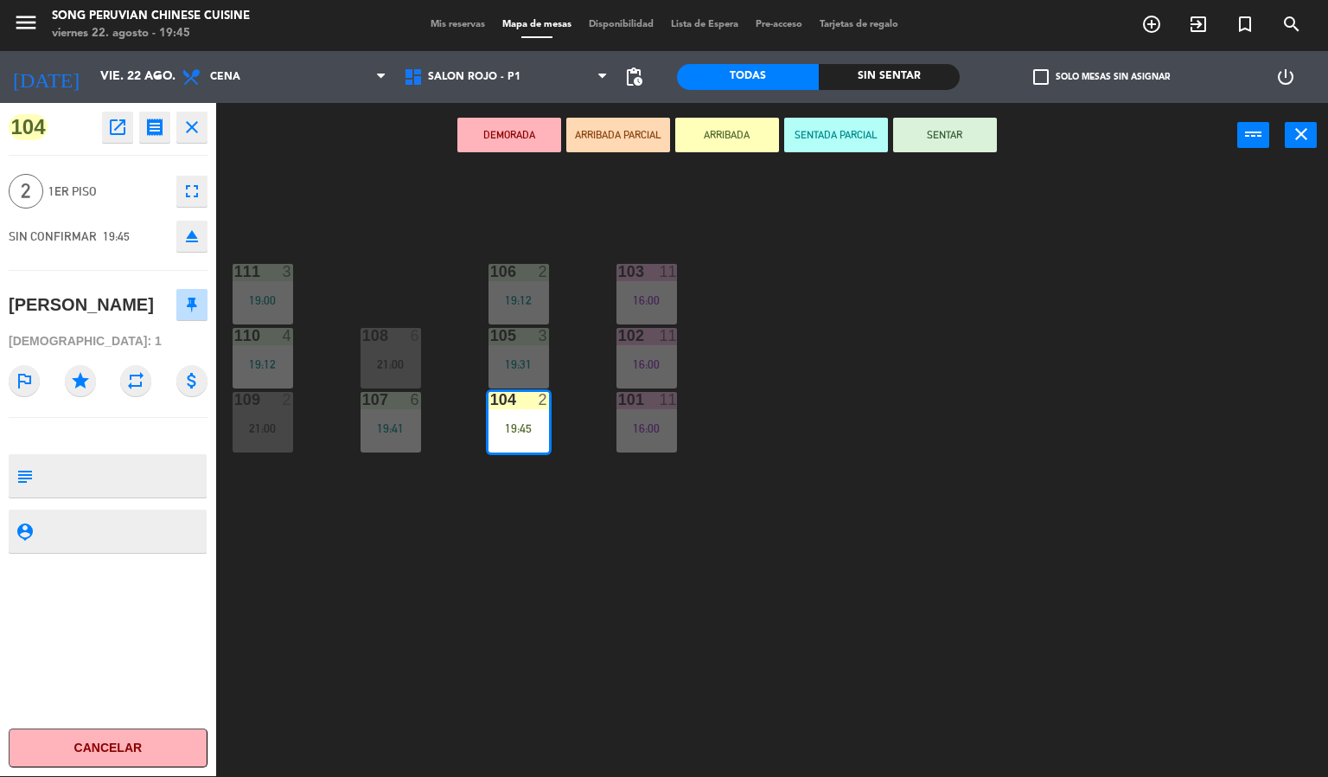
drag, startPoint x: 821, startPoint y: 132, endPoint x: 830, endPoint y: 210, distance: 78.4
click at [822, 132] on button "SENTADA PARCIAL" at bounding box center [836, 135] width 104 height 35
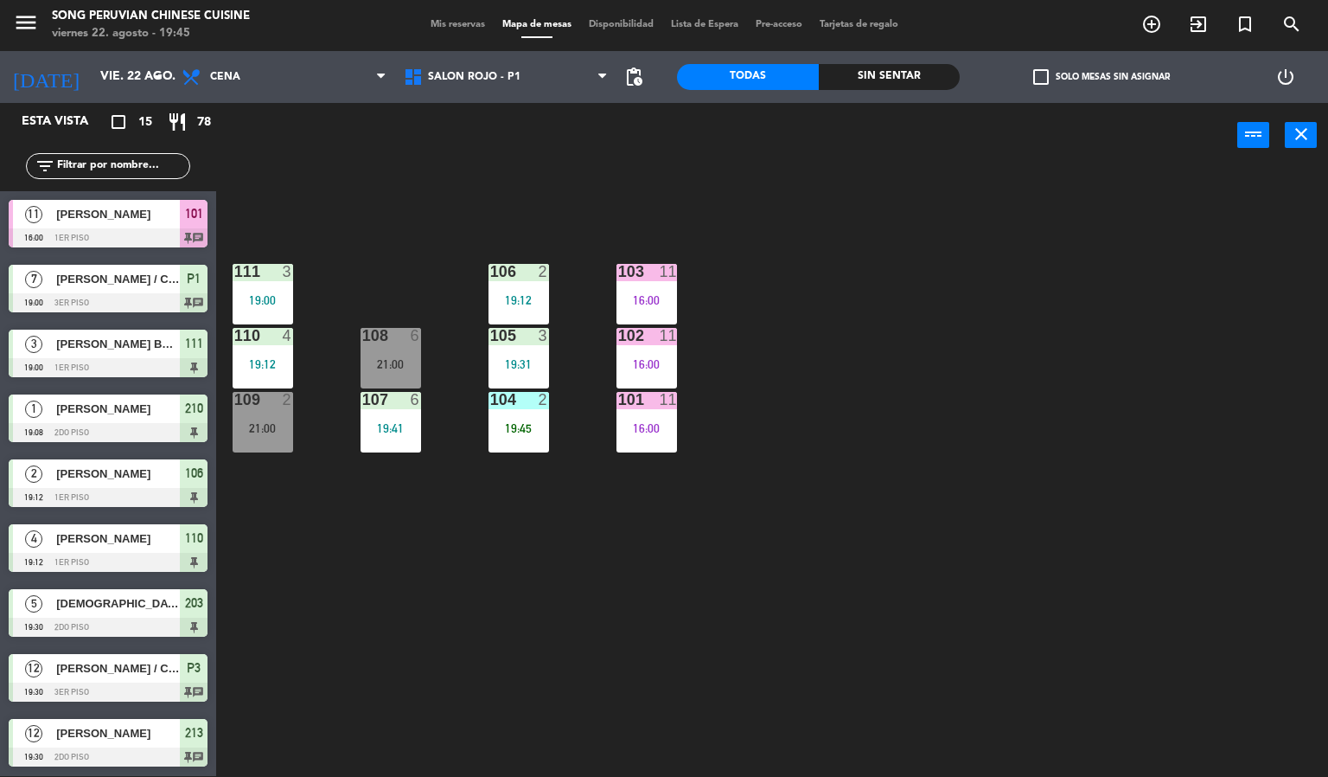
scroll to position [153, 0]
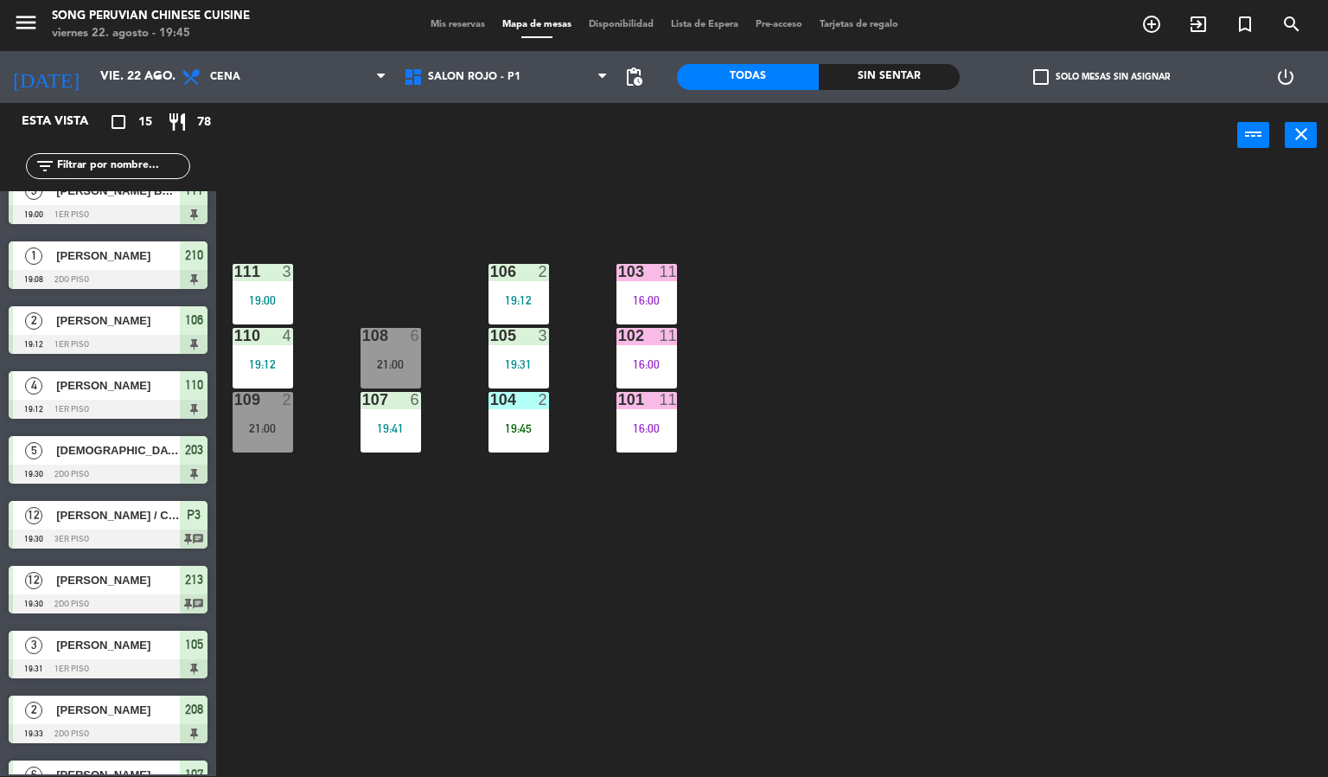
click at [841, 289] on div "103 11 16:00 106 2 19:12 111 3 19:00 102 11 16:00 105 3 19:31 108 6 21:00 110 4…" at bounding box center [778, 473] width 1099 height 608
drag, startPoint x: 854, startPoint y: 306, endPoint x: 867, endPoint y: 236, distance: 71.1
click at [856, 298] on div "103 11 16:00 106 2 19:12 111 3 19:00 102 11 16:00 105 3 19:31 108 6 21:00 110 4…" at bounding box center [778, 473] width 1099 height 608
click at [509, 428] on div "19:45" at bounding box center [519, 428] width 61 height 12
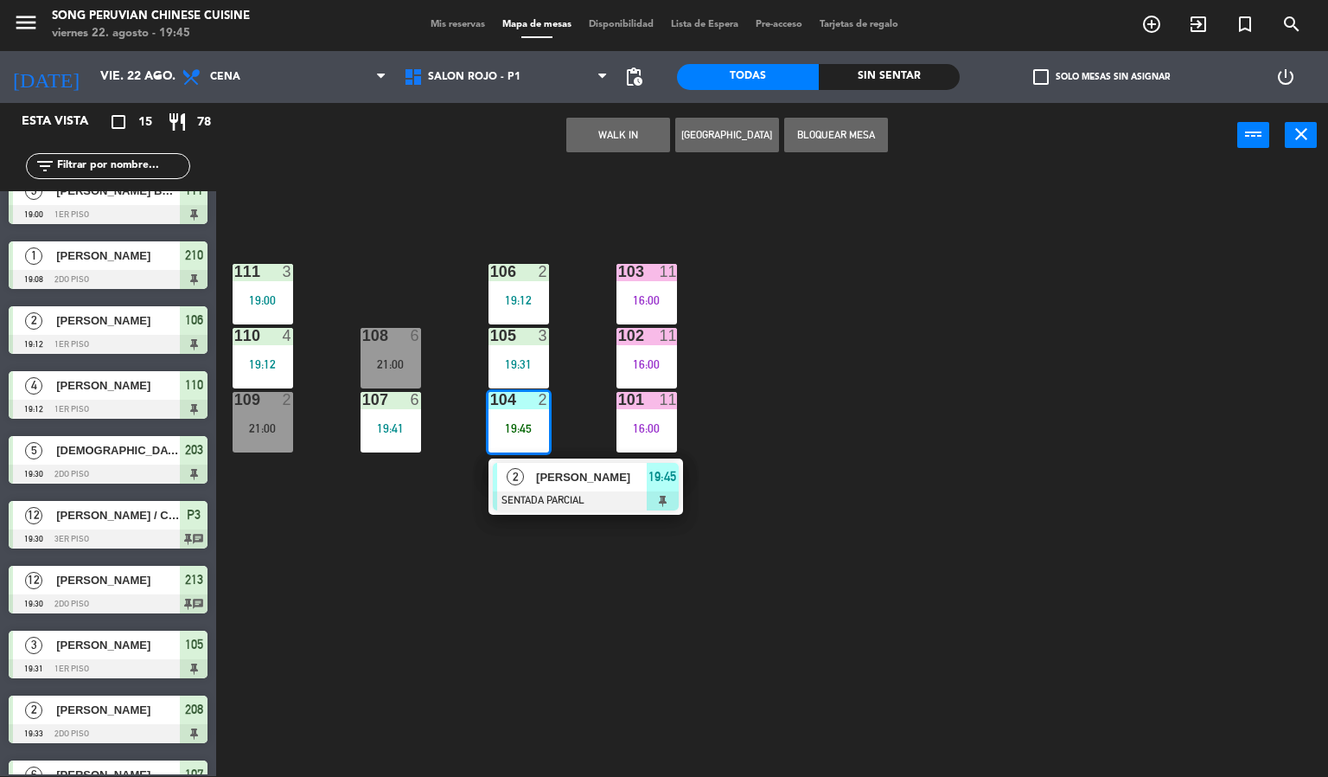
click at [587, 502] on div at bounding box center [586, 500] width 186 height 19
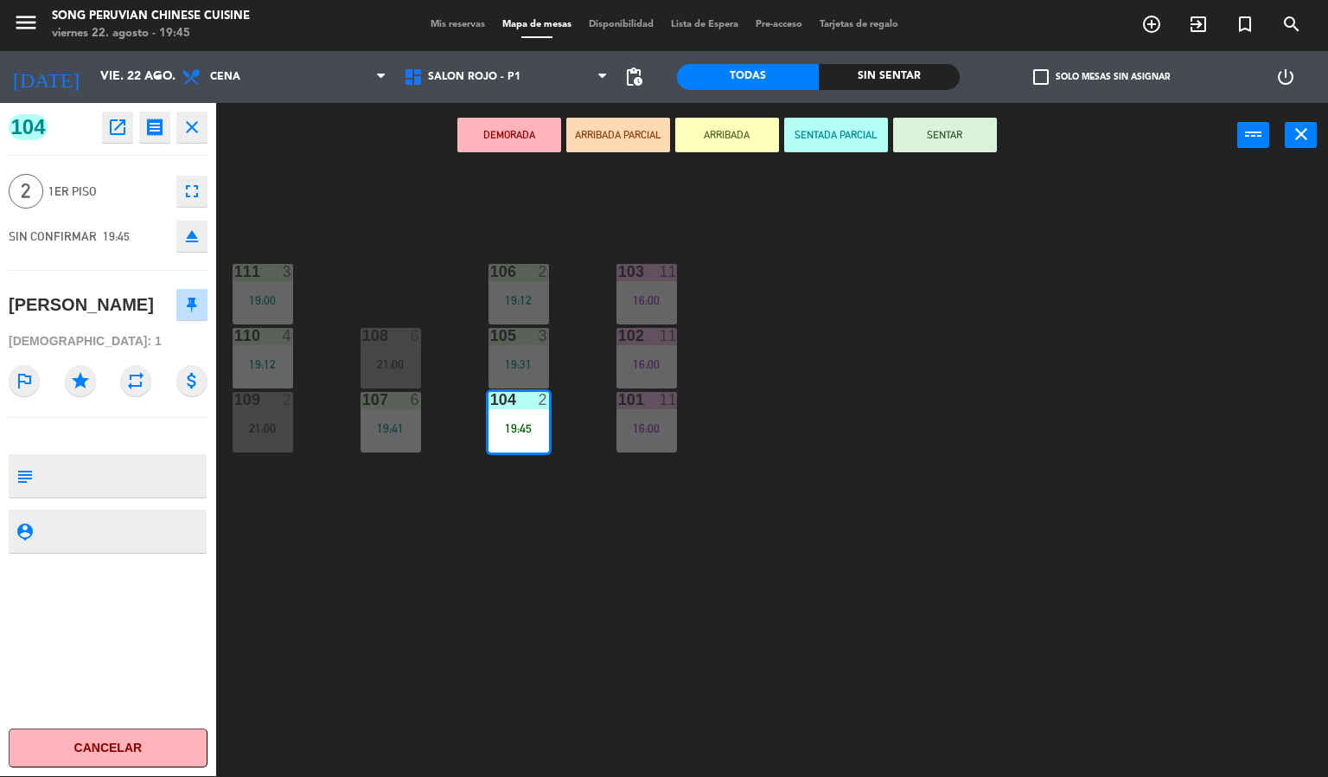
click at [968, 143] on button "SENTAR" at bounding box center [945, 135] width 104 height 35
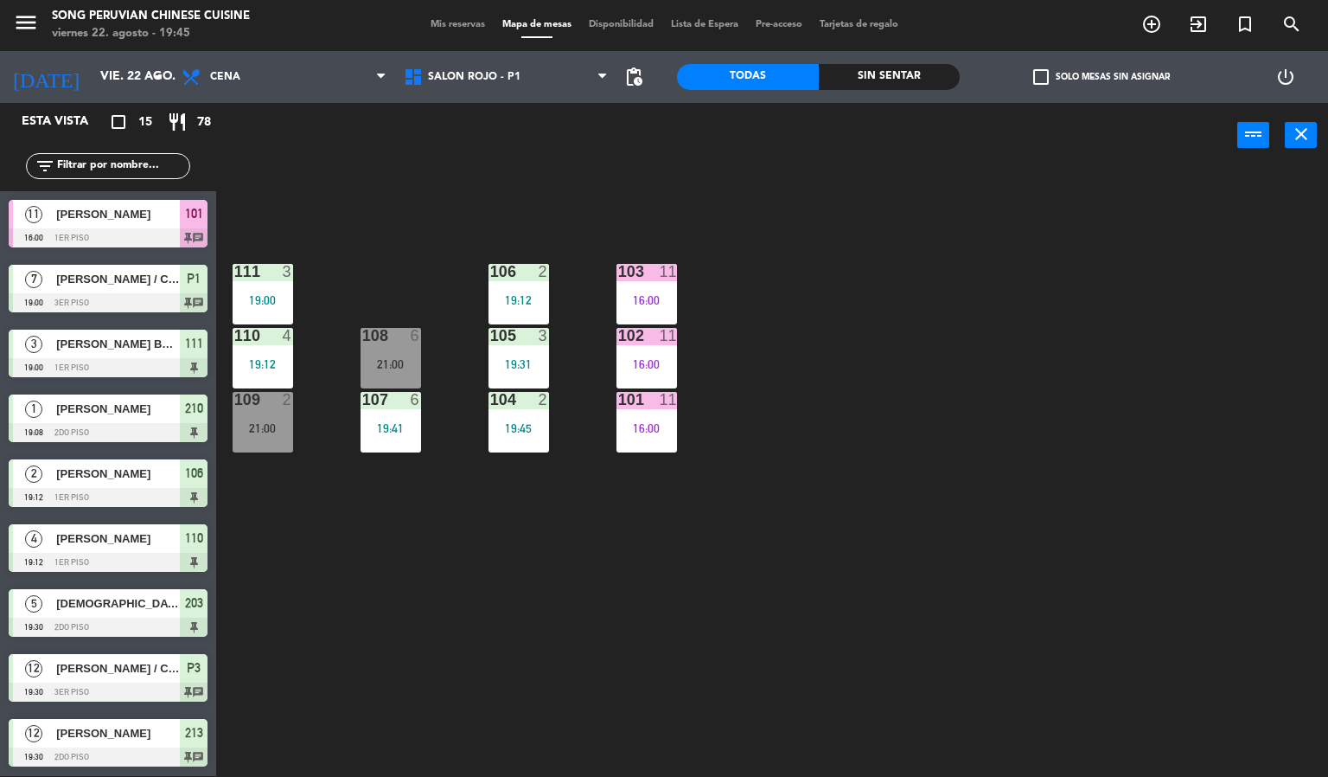
click at [890, 571] on div "103 11 16:00 106 2 19:12 111 3 19:00 102 11 16:00 105 3 19:31 108 6 21:00 110 4…" at bounding box center [778, 473] width 1099 height 608
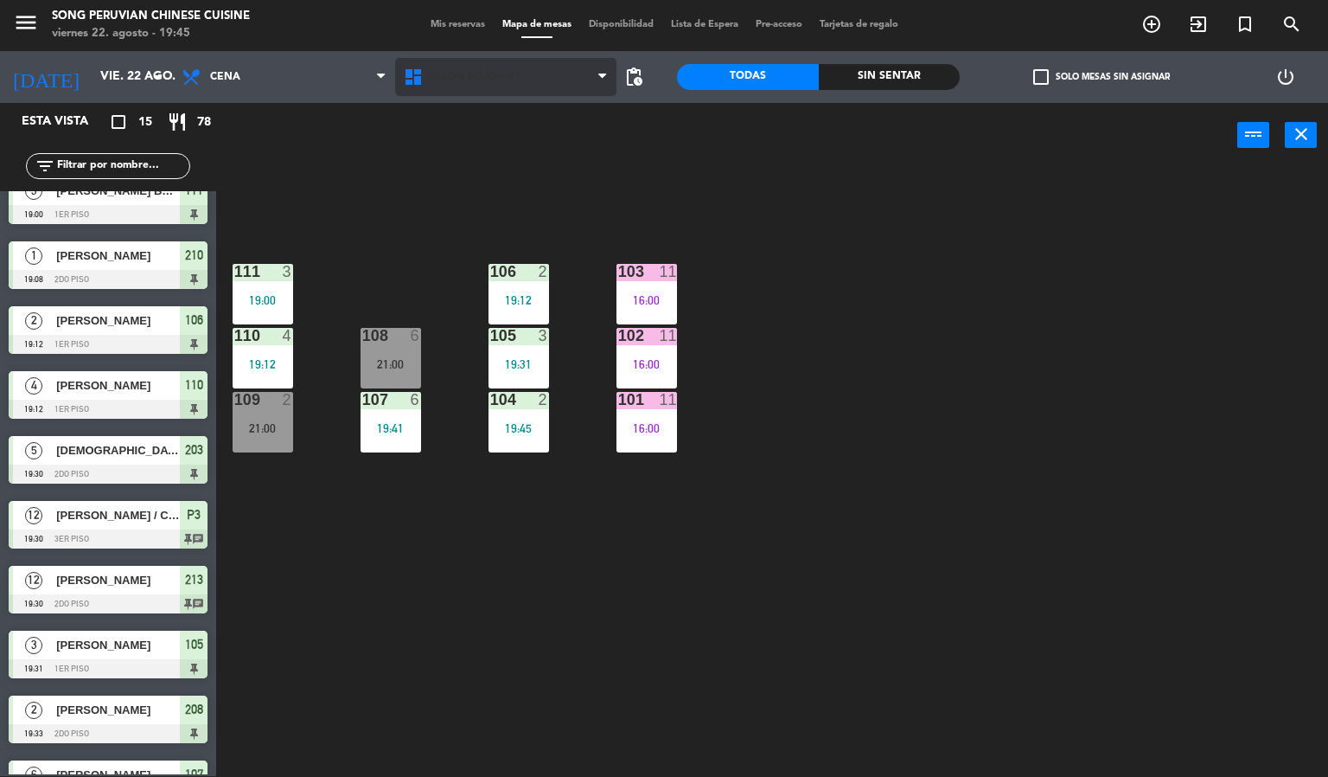
click at [538, 86] on span "SALON ROJO - P1" at bounding box center [506, 77] width 222 height 38
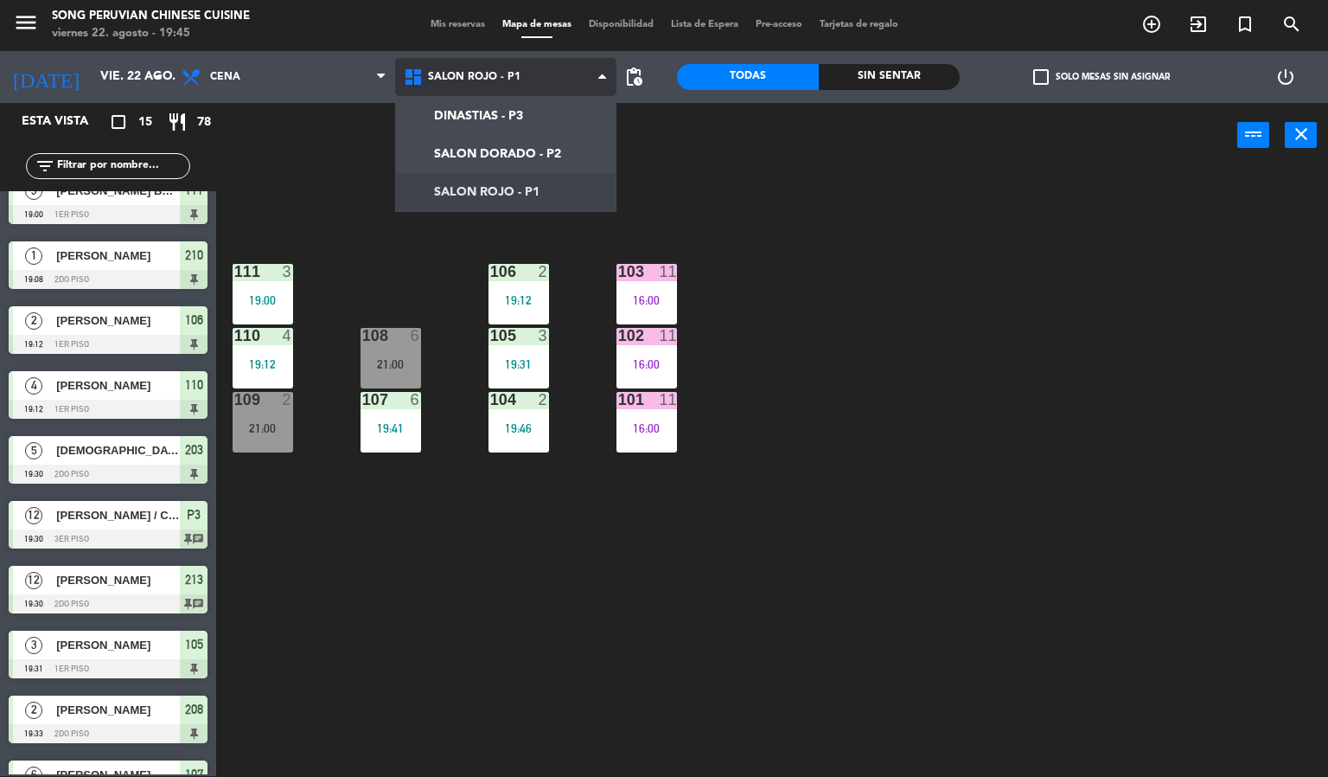
click at [504, 151] on ng-component "menu Song Peruvian Chinese Cuisine [DATE] 22. agosto - 19:45 Mis reservas Mapa …" at bounding box center [664, 387] width 1328 height 777
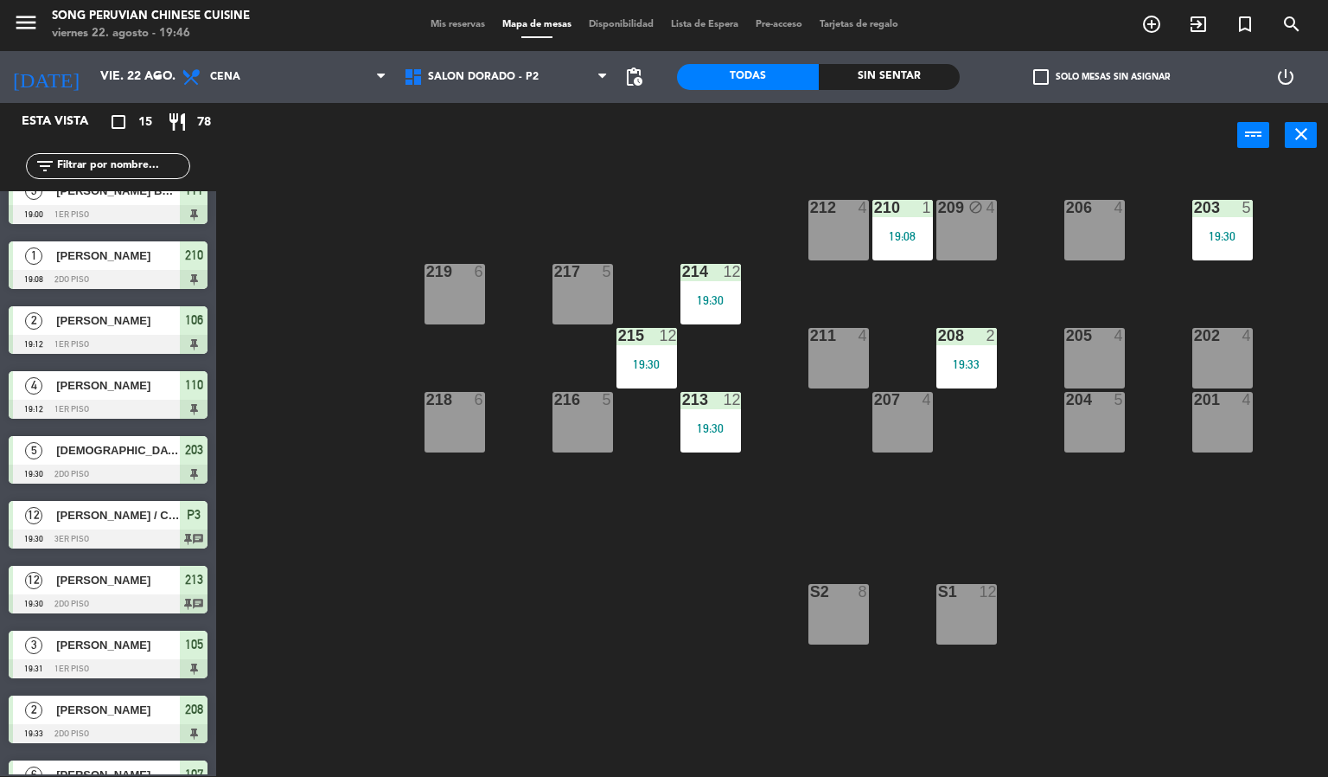
click at [361, 296] on div "203 5 19:30 206 4 210 1 19:08 212 4 209 block 4 214 12 19:30 217 5 219 6 202 4 …" at bounding box center [778, 473] width 1099 height 608
click at [464, 598] on div "203 5 19:30 206 4 210 1 19:08 212 4 209 block 4 214 12 19:30 217 5 219 6 202 4 …" at bounding box center [778, 473] width 1099 height 608
click at [446, 123] on div "power_input close" at bounding box center [726, 136] width 1021 height 66
click at [450, 75] on span "SALON DORADO - P2" at bounding box center [483, 77] width 111 height 12
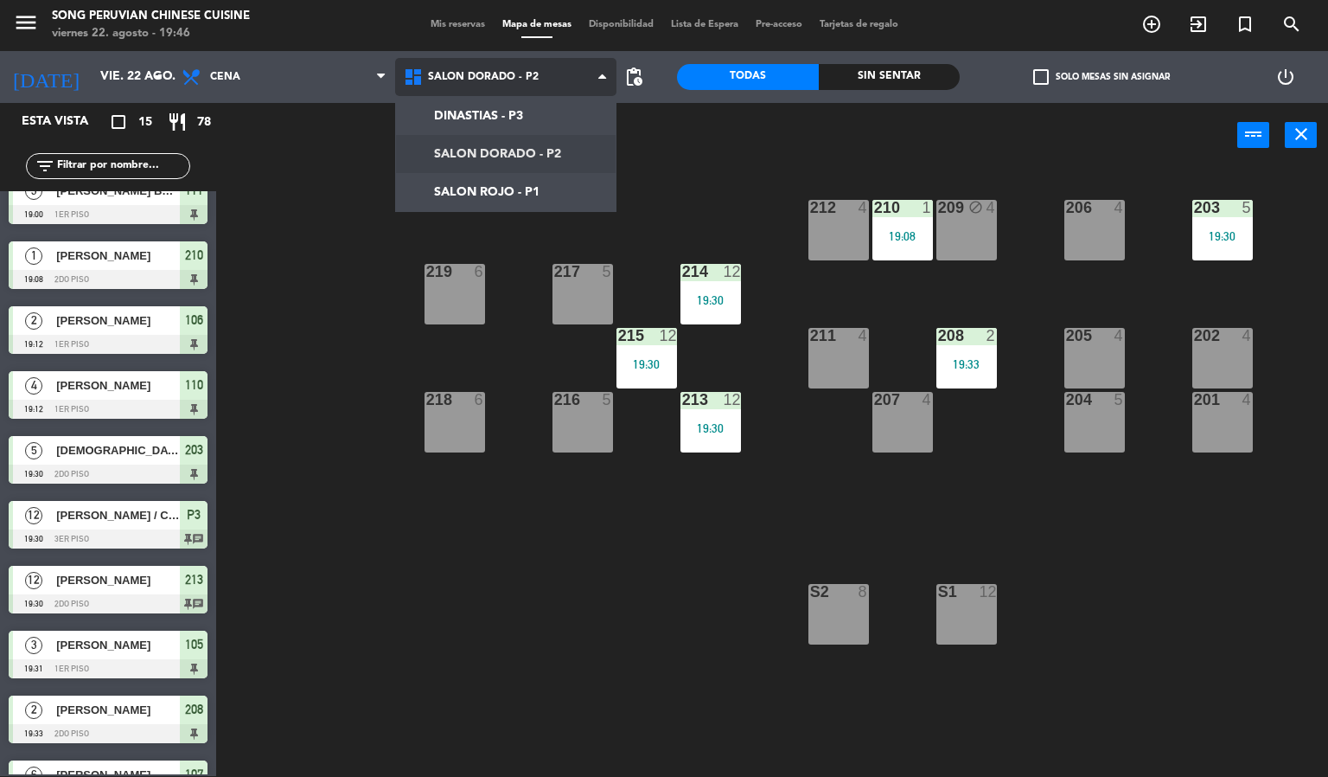
click at [504, 190] on ng-component "menu Song Peruvian Chinese Cuisine [DATE] 22. agosto - 19:46 Mis reservas Mapa …" at bounding box center [664, 387] width 1328 height 777
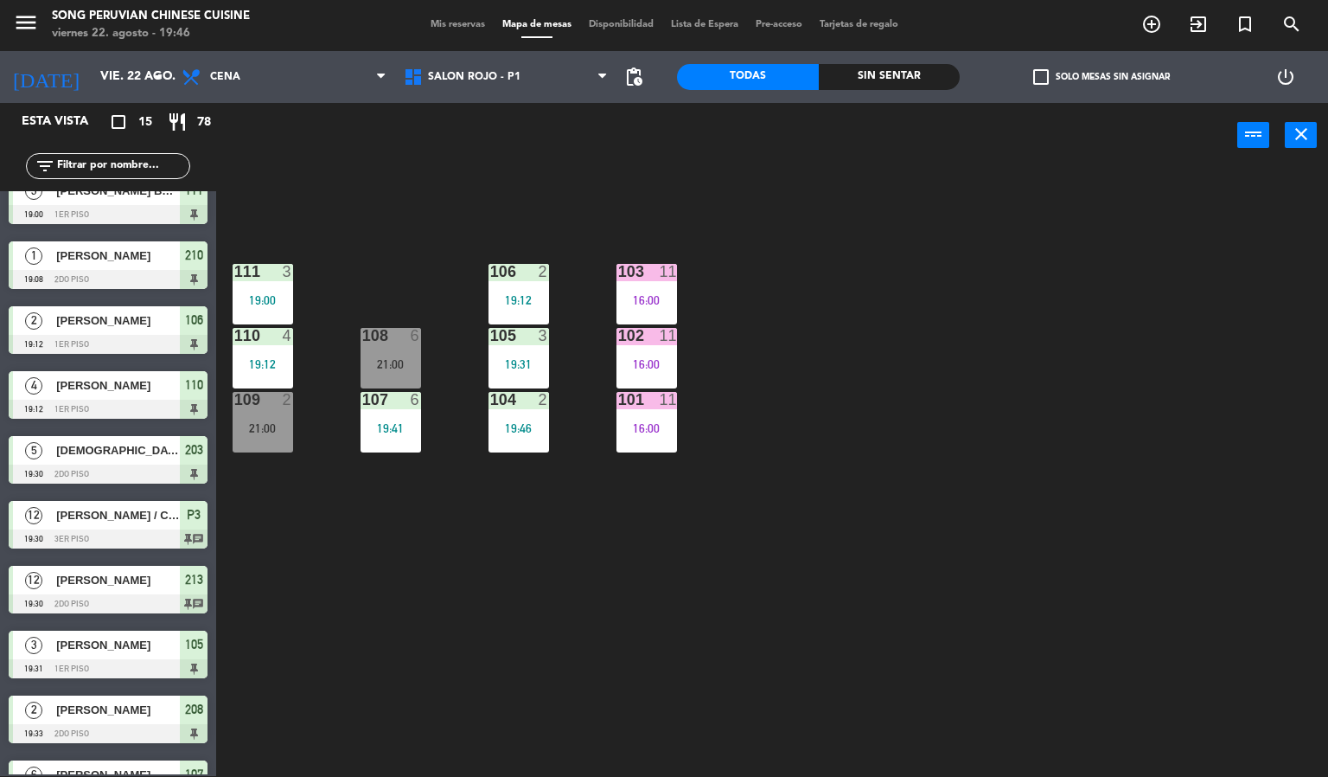
click at [878, 509] on div "103 11 16:00 106 2 19:12 111 3 19:00 102 11 16:00 105 3 19:31 108 6 21:00 110 4…" at bounding box center [778, 473] width 1099 height 608
click at [696, 228] on div "103 11 16:00 106 2 19:12 111 3 19:00 102 11 16:00 105 3 19:31 108 6 21:00 110 4…" at bounding box center [778, 473] width 1099 height 608
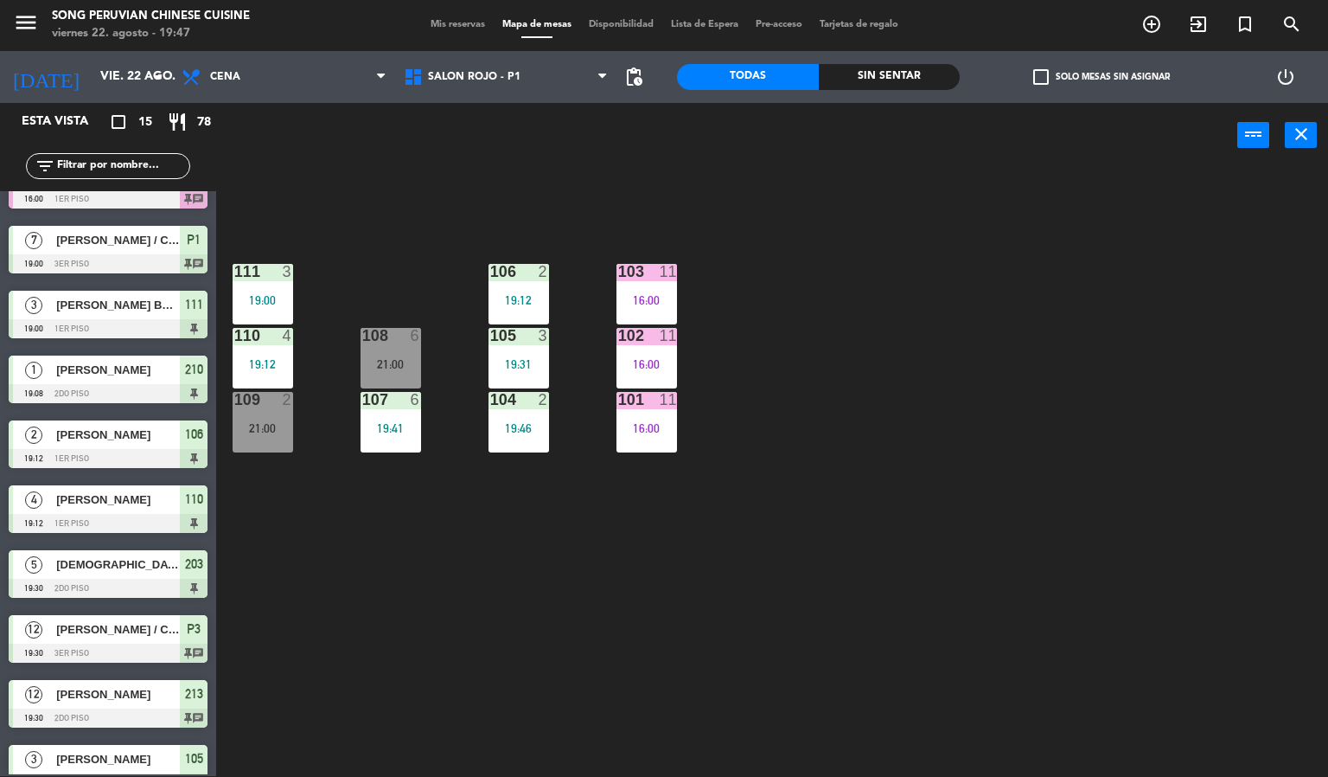
scroll to position [0, 0]
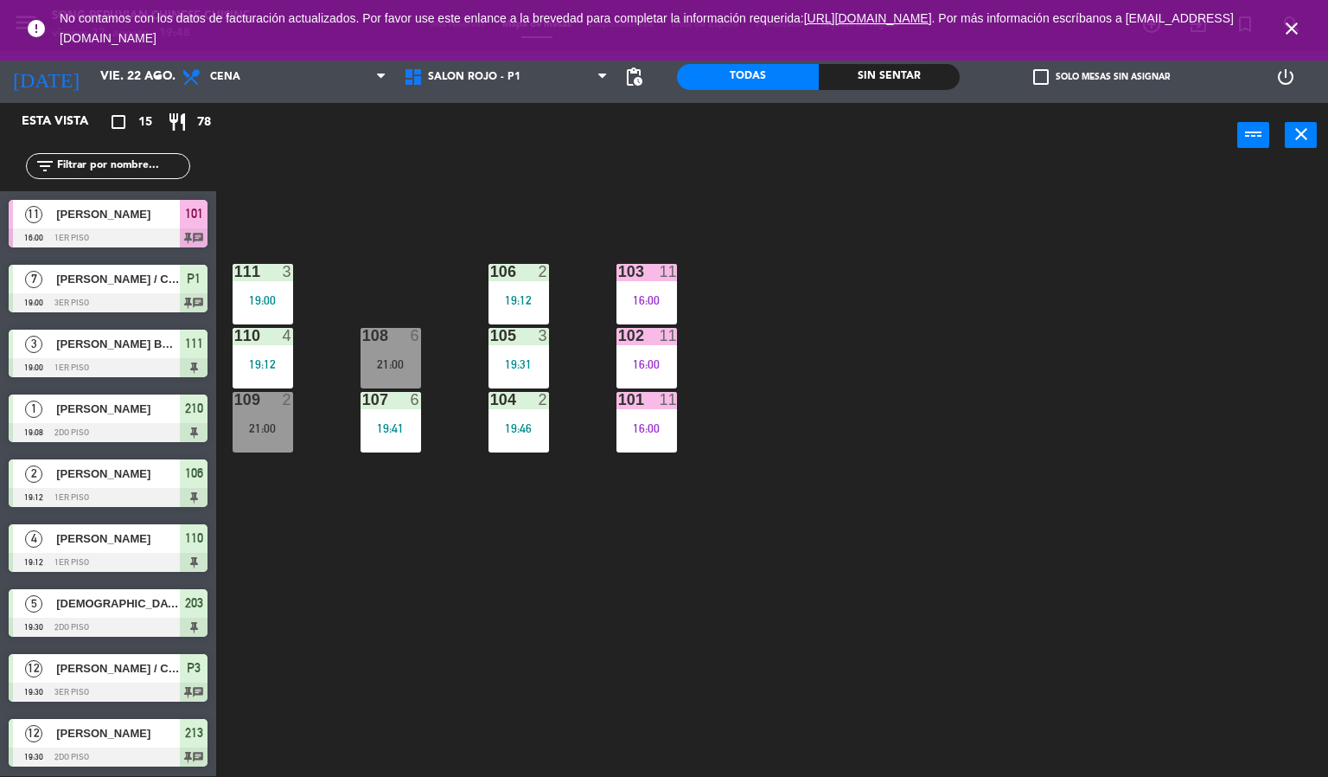
click at [1292, 22] on icon "close" at bounding box center [1292, 28] width 21 height 21
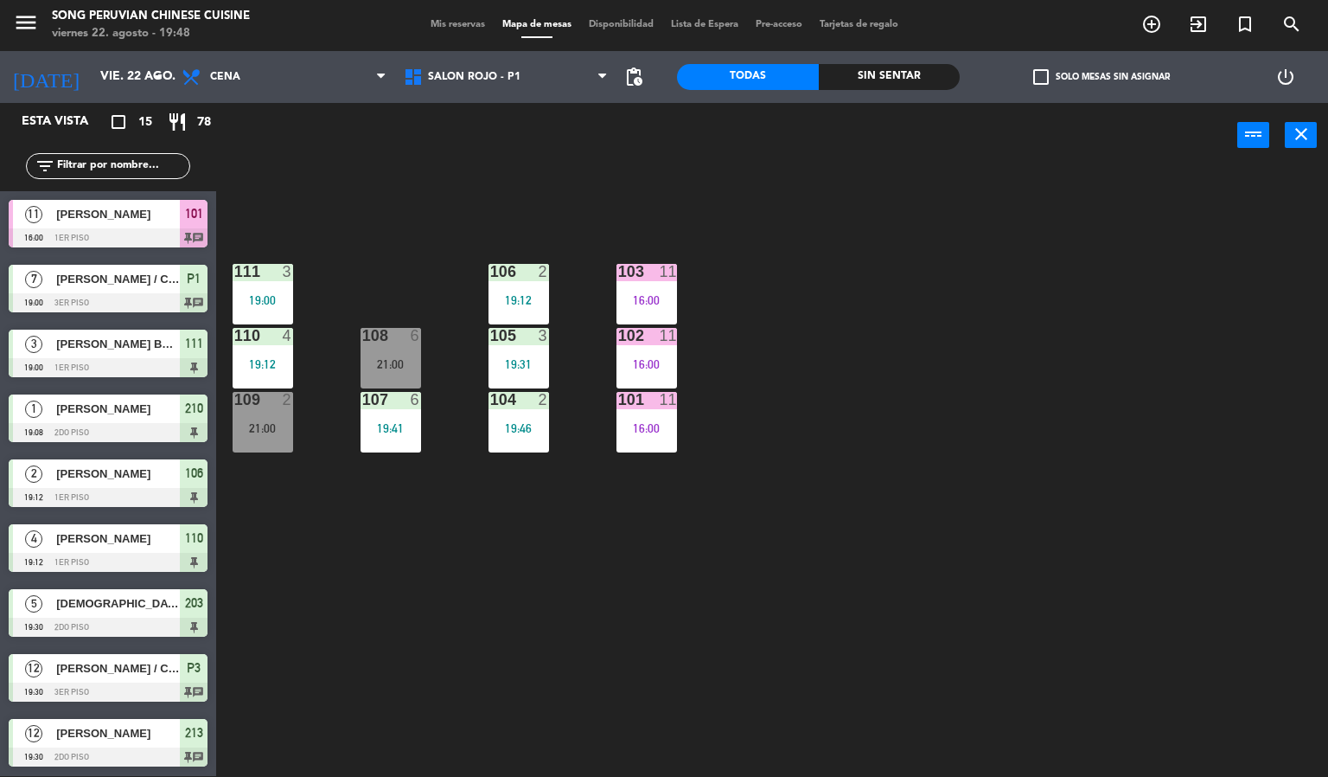
click at [1191, 270] on div "103 11 16:00 106 2 19:12 111 3 19:00 102 11 16:00 105 3 19:31 108 6 21:00 110 4…" at bounding box center [778, 473] width 1099 height 608
click at [502, 195] on div "103 11 16:00 106 2 19:12 111 3 19:00 102 11 16:00 105 3 19:31 108 6 21:00 110 4…" at bounding box center [778, 473] width 1099 height 608
click at [535, 75] on span "SALON ROJO - P1" at bounding box center [506, 77] width 222 height 38
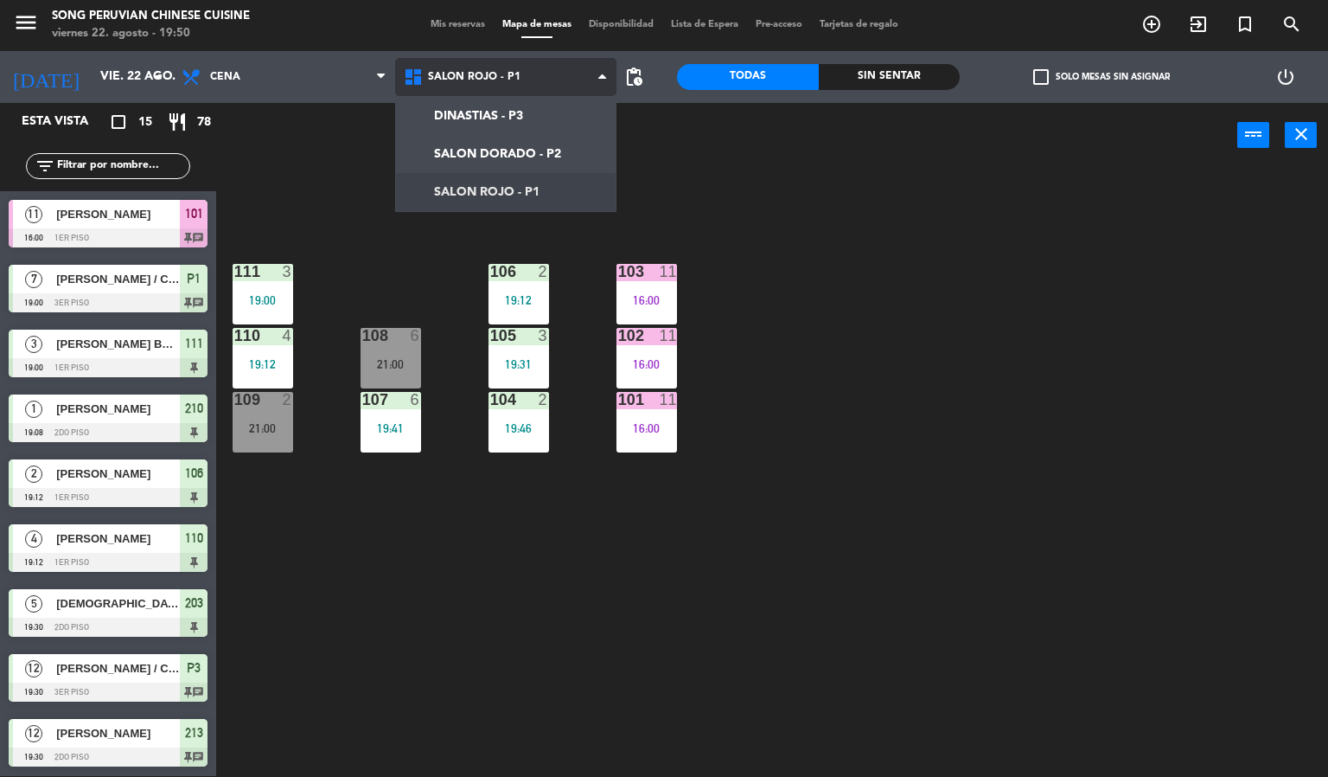
click at [515, 135] on ng-component "menu Song Peruvian Chinese Cuisine [DATE] 22. agosto - 19:50 Mis reservas Mapa …" at bounding box center [664, 387] width 1328 height 777
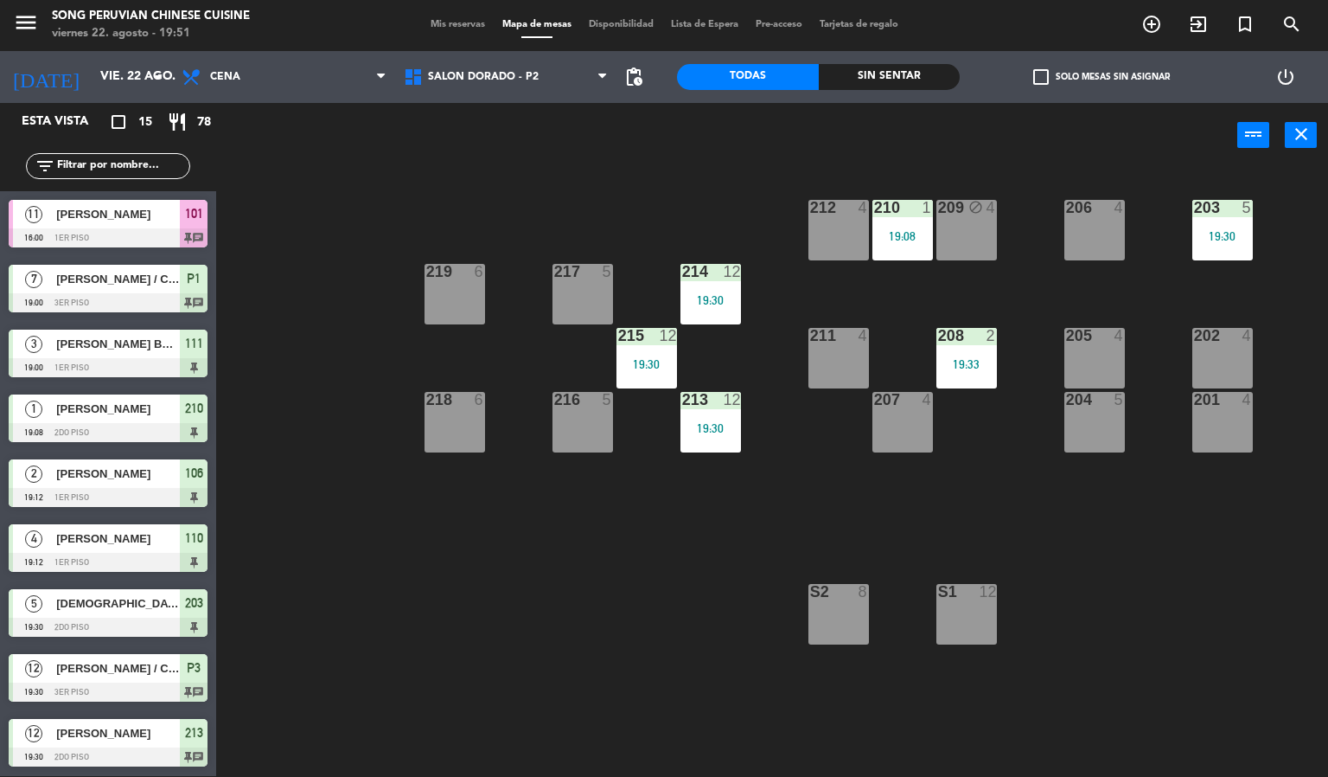
click at [938, 208] on div "209" at bounding box center [938, 208] width 1 height 16
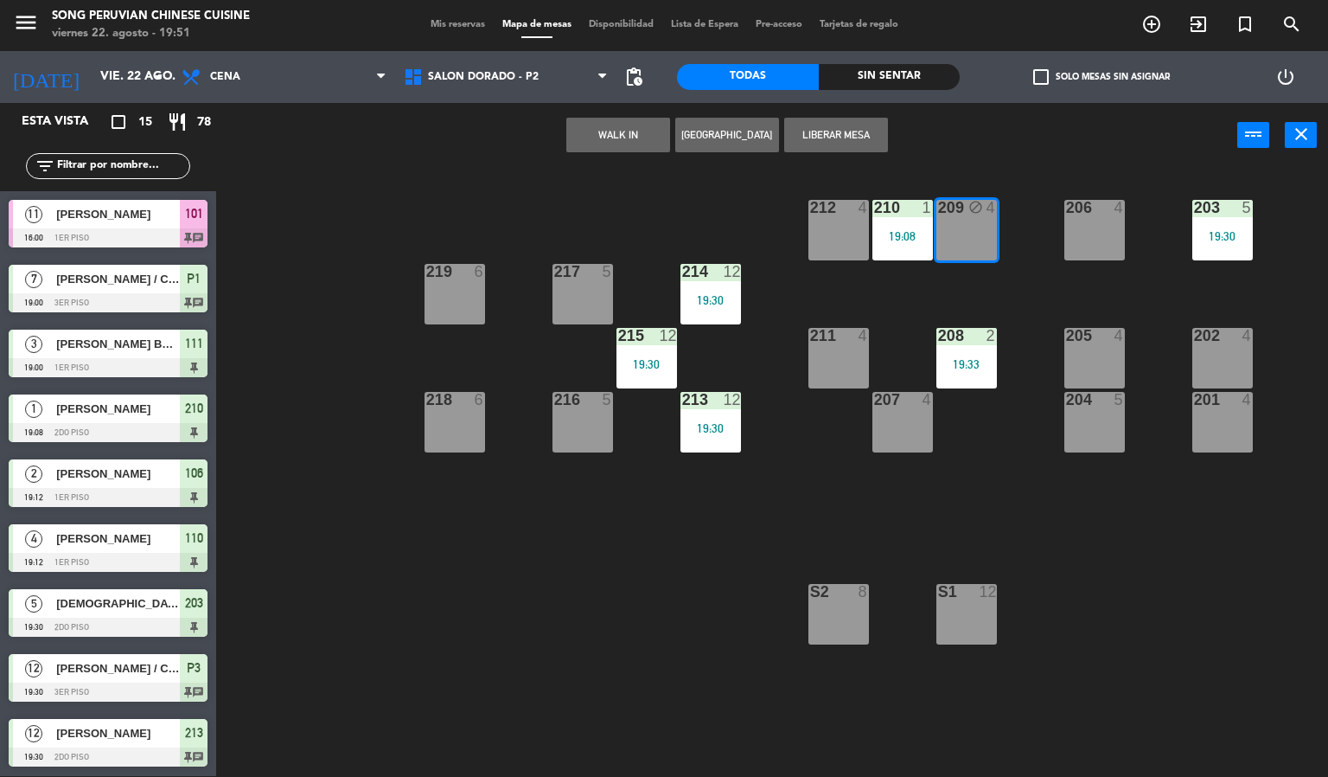
click at [838, 138] on button "Liberar Mesa" at bounding box center [836, 135] width 104 height 35
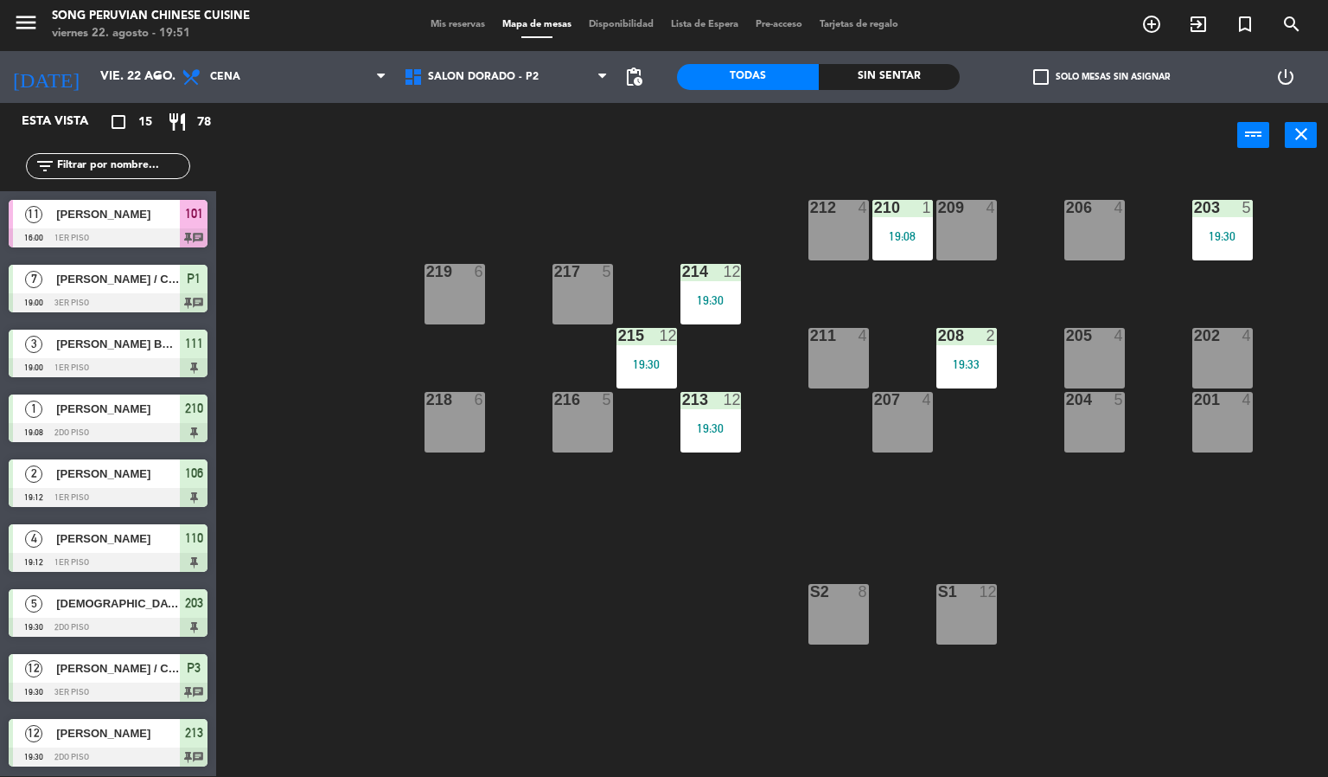
click at [899, 236] on div "19:08" at bounding box center [903, 236] width 61 height 12
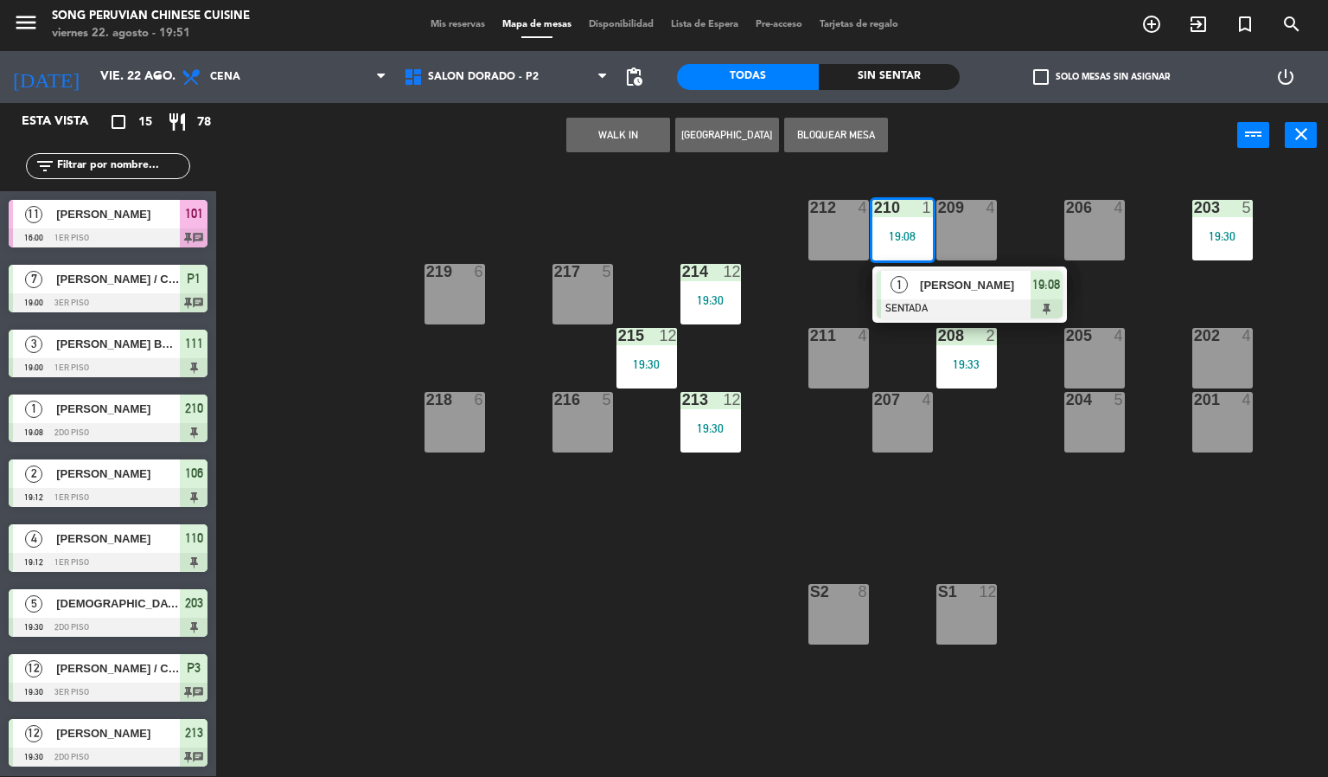
click at [963, 304] on div at bounding box center [970, 308] width 186 height 19
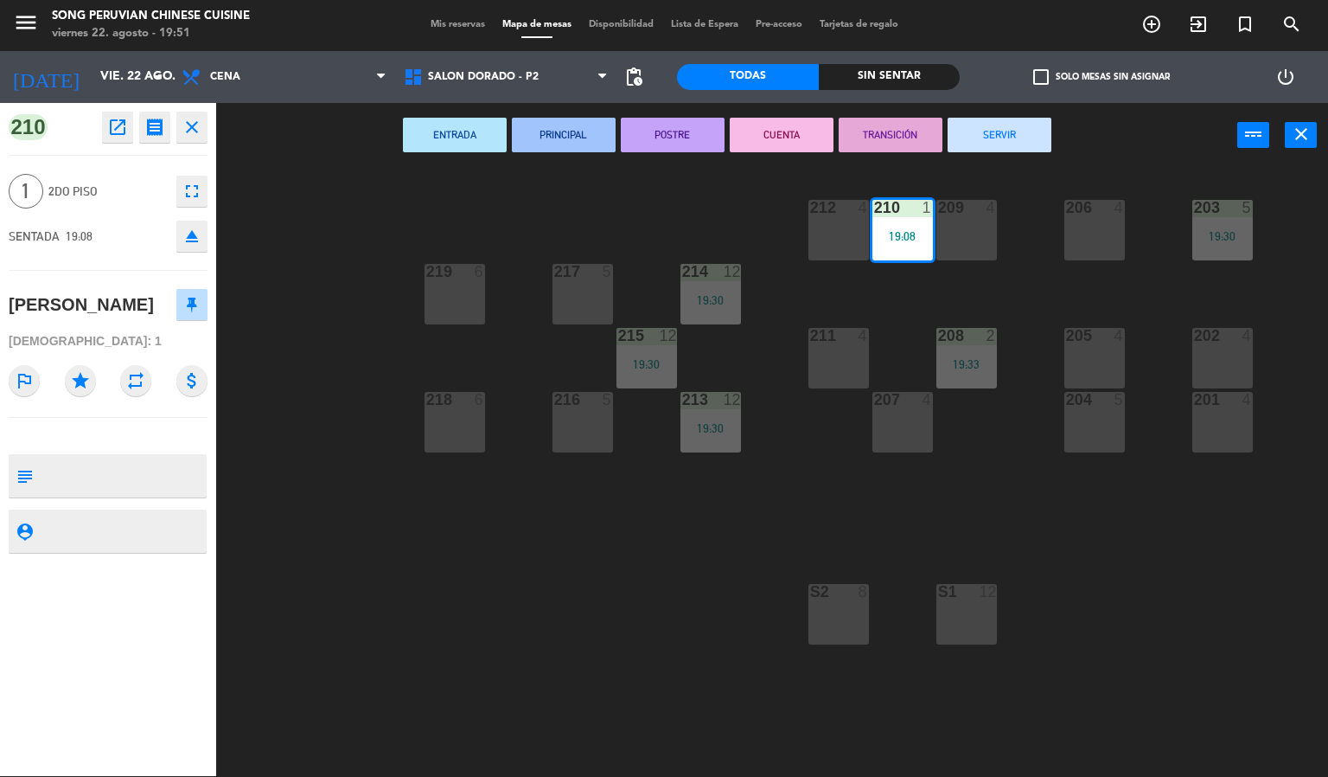
click at [381, 202] on div "203 5 19:30 206 4 210 1 19:08 212 4 209 4 214 12 19:30 217 5 219 6 202 4 205 4 …" at bounding box center [778, 473] width 1099 height 608
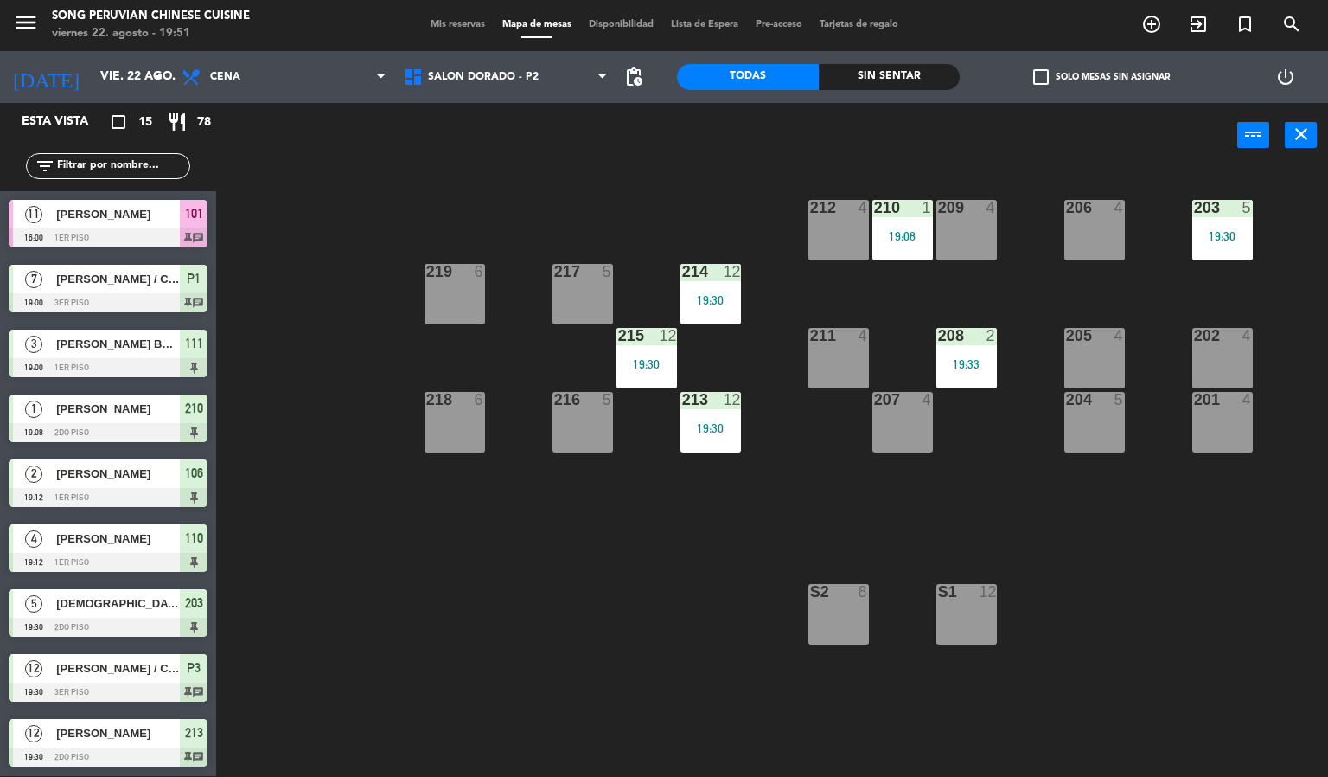
click at [1005, 541] on div "203 5 19:30 206 4 210 1 19:08 212 4 209 4 214 12 19:30 217 5 219 6 202 4 205 4 …" at bounding box center [778, 473] width 1099 height 608
click at [1202, 597] on div "203 5 19:30 206 4 210 1 19:08 212 4 209 4 214 12 19:30 217 5 219 6 202 4 205 4 …" at bounding box center [778, 473] width 1099 height 608
click at [455, 71] on span "SALON DORADO - P2" at bounding box center [483, 77] width 111 height 12
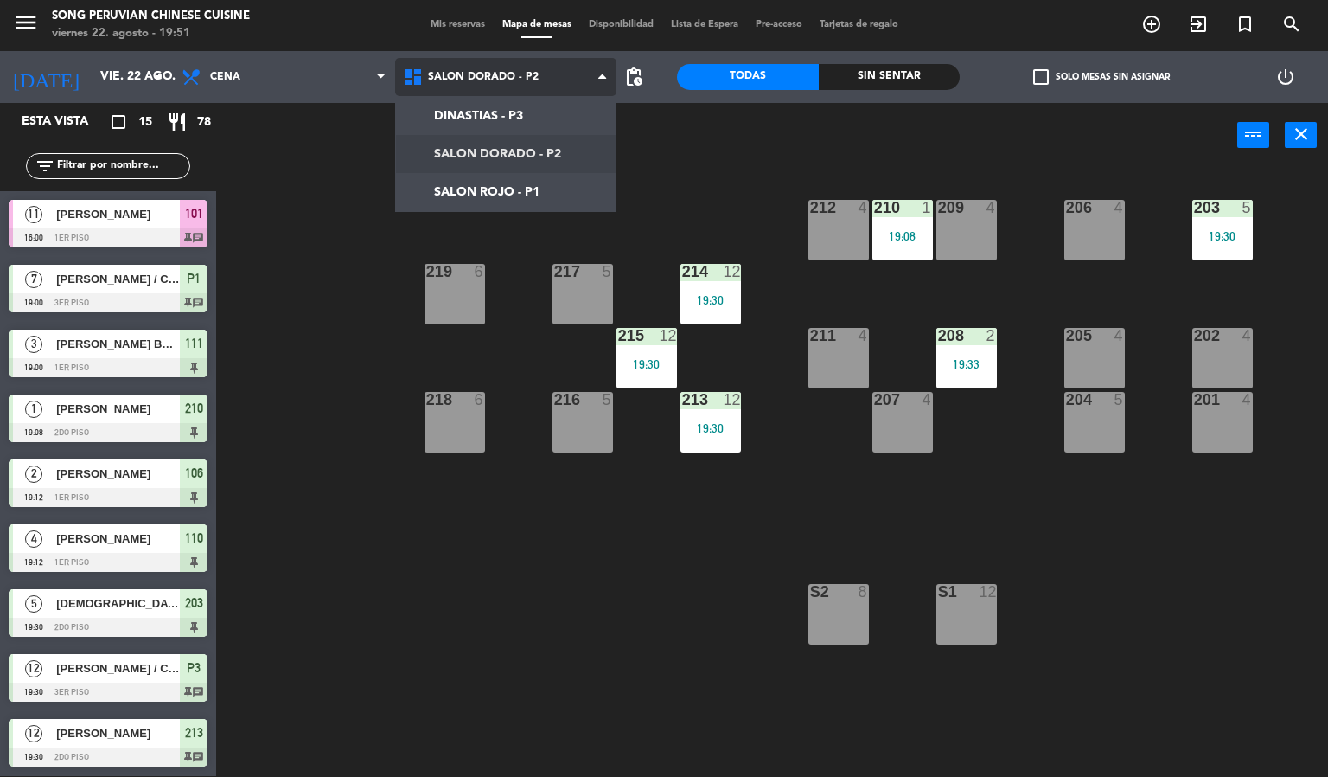
click at [459, 188] on ng-component "menu Song Peruvian Chinese Cuisine [DATE] 22. agosto - 19:51 Mis reservas Mapa …" at bounding box center [664, 387] width 1328 height 777
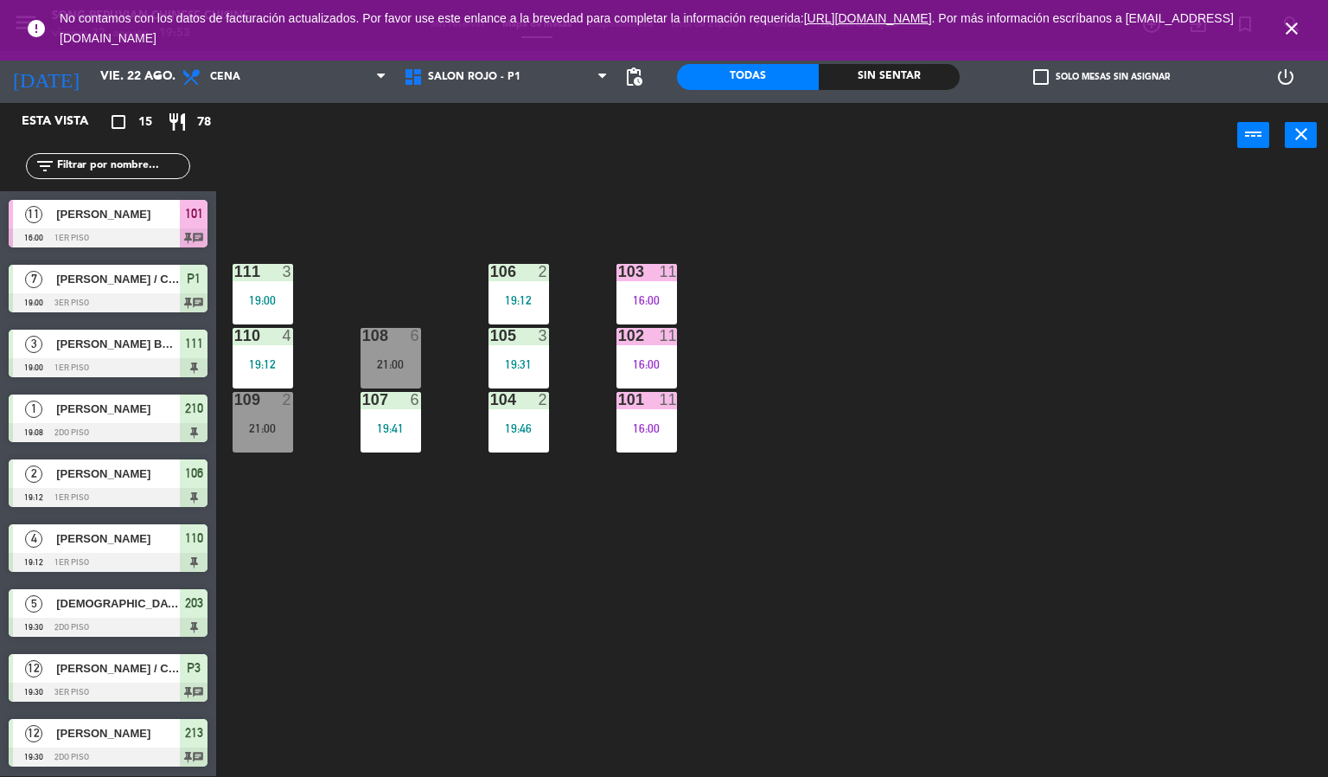
click at [1285, 19] on icon "close" at bounding box center [1292, 28] width 21 height 21
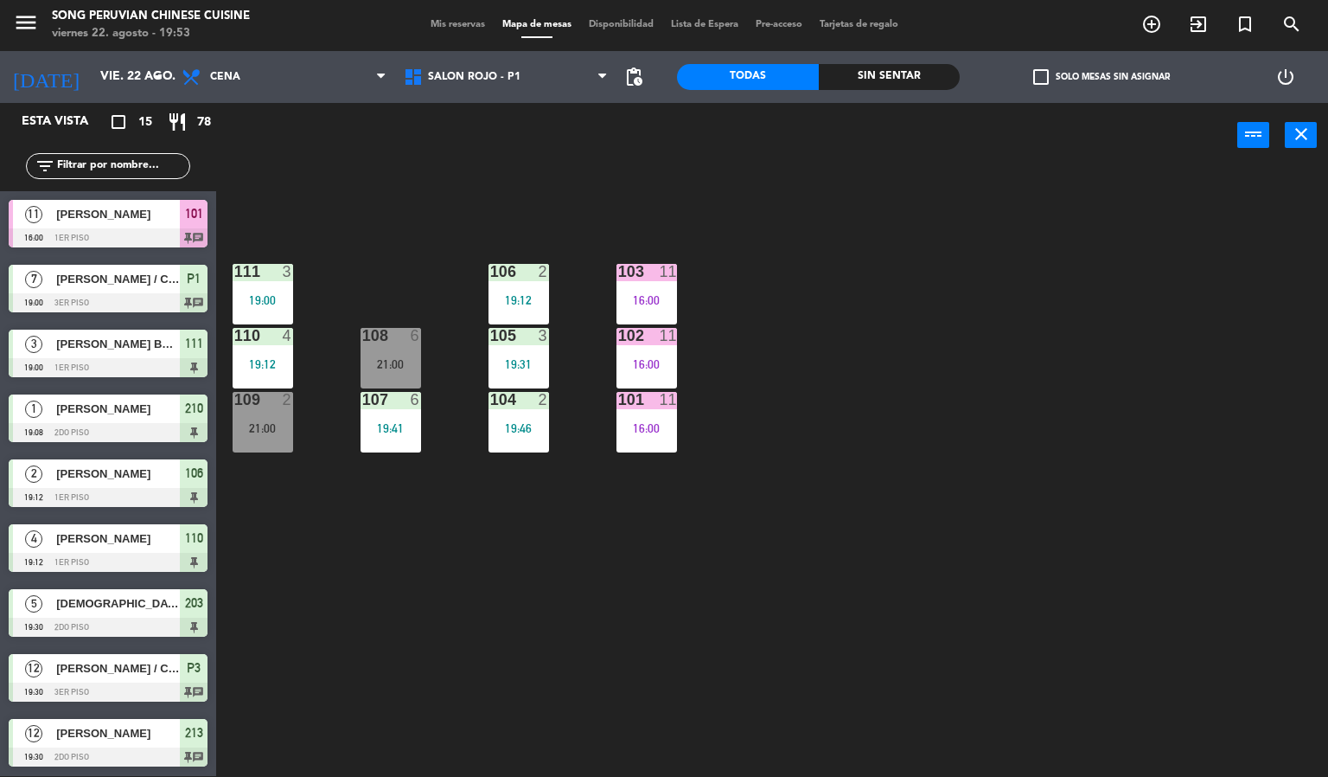
click at [1246, 297] on div "103 11 16:00 106 2 19:12 111 3 19:00 102 11 16:00 105 3 19:31 108 6 21:00 110 4…" at bounding box center [778, 473] width 1099 height 608
click at [511, 86] on span "SALON ROJO - P1" at bounding box center [506, 77] width 222 height 38
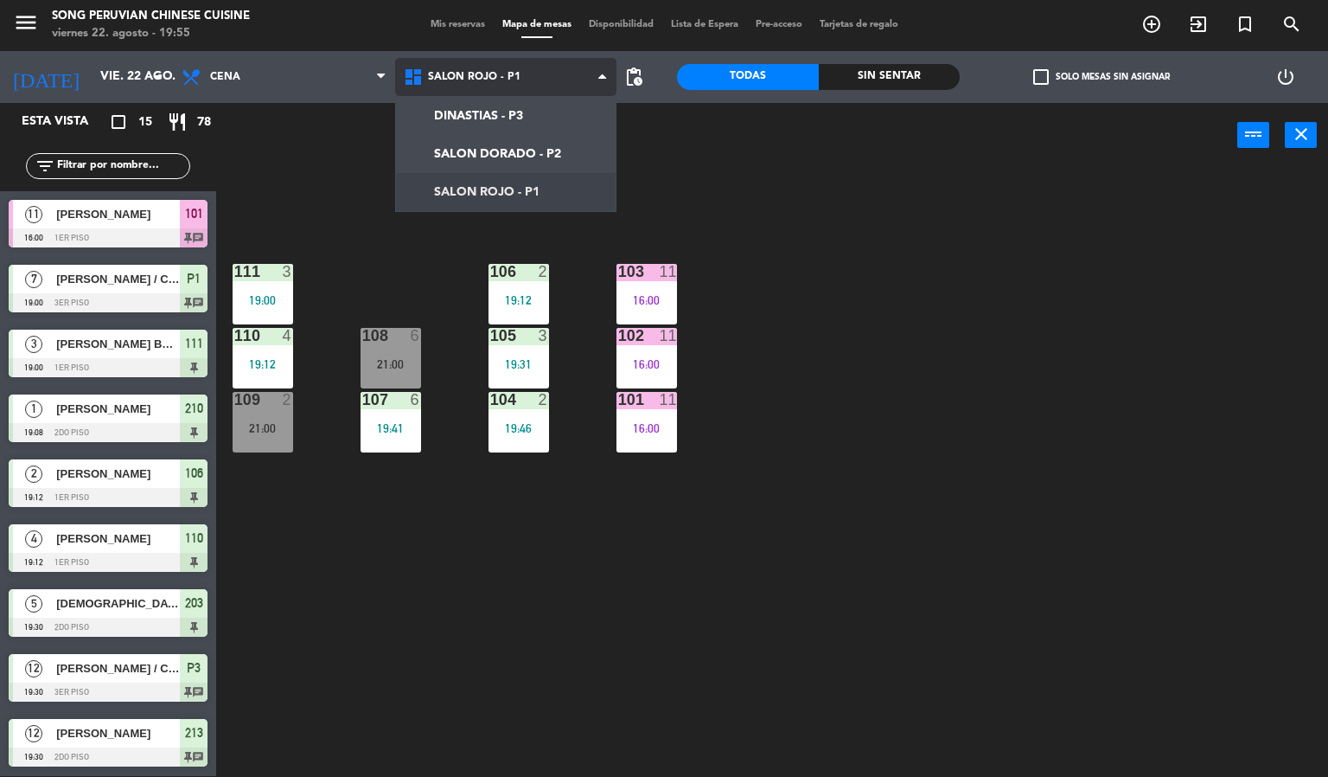
click at [519, 153] on ng-component "menu Song Peruvian Chinese Cuisine [DATE] 22. agosto - 19:55 Mis reservas Mapa …" at bounding box center [664, 387] width 1328 height 777
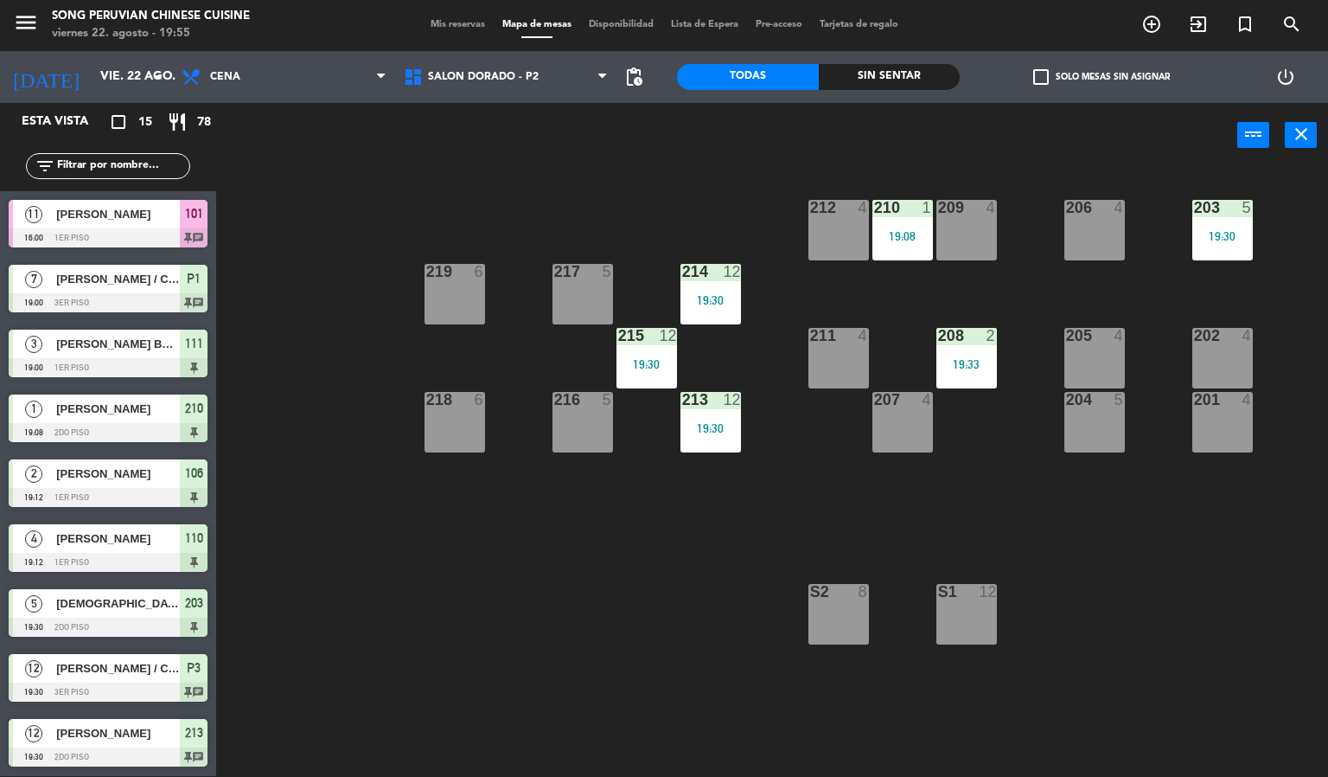
click at [895, 213] on div at bounding box center [902, 208] width 29 height 16
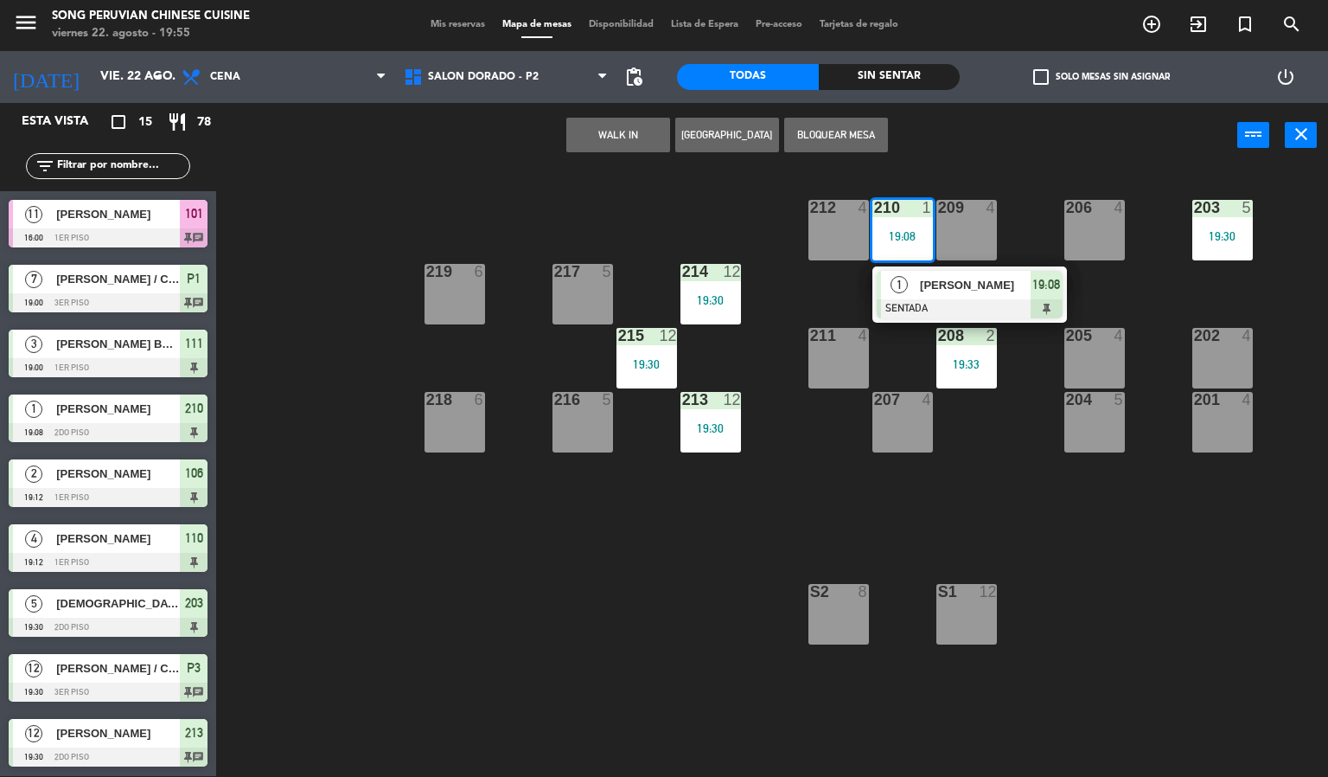
click at [932, 296] on div "[PERSON_NAME]" at bounding box center [974, 285] width 112 height 29
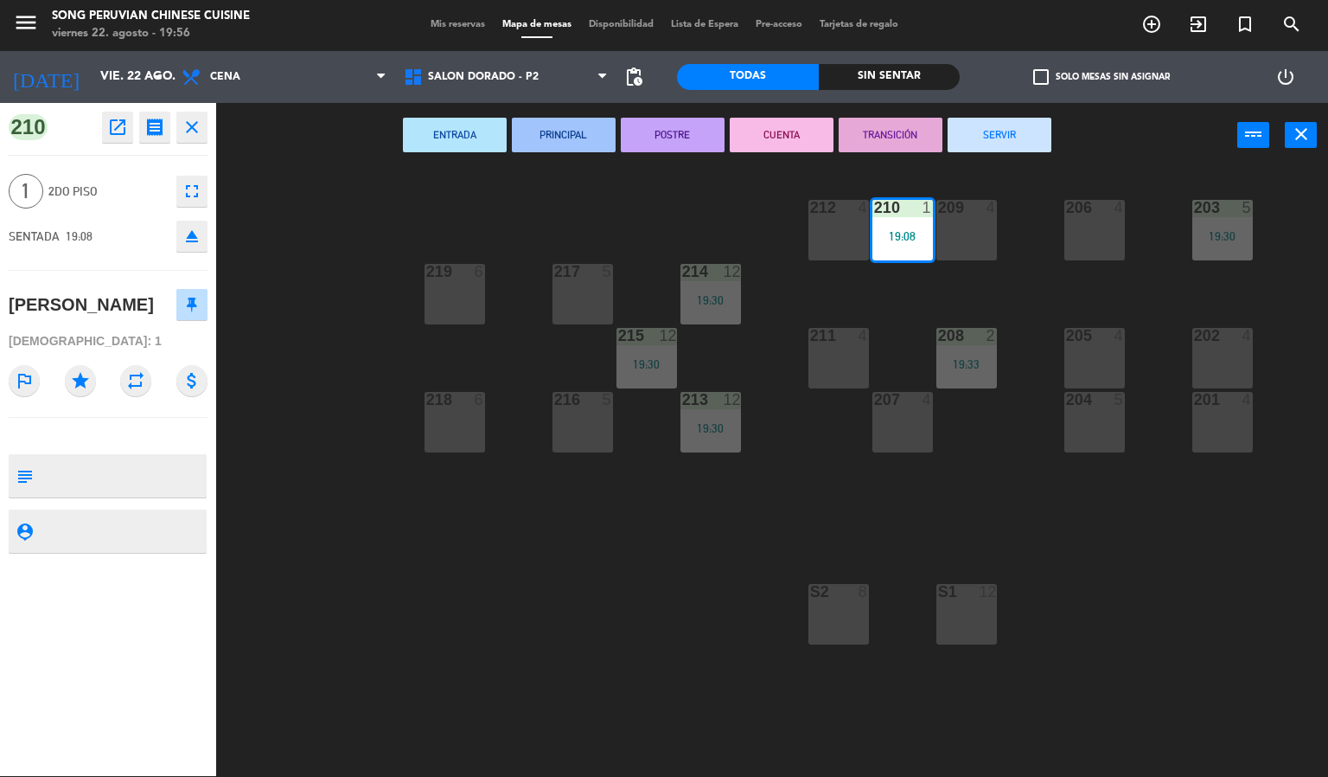
click at [795, 150] on button "CUENTA" at bounding box center [782, 135] width 104 height 35
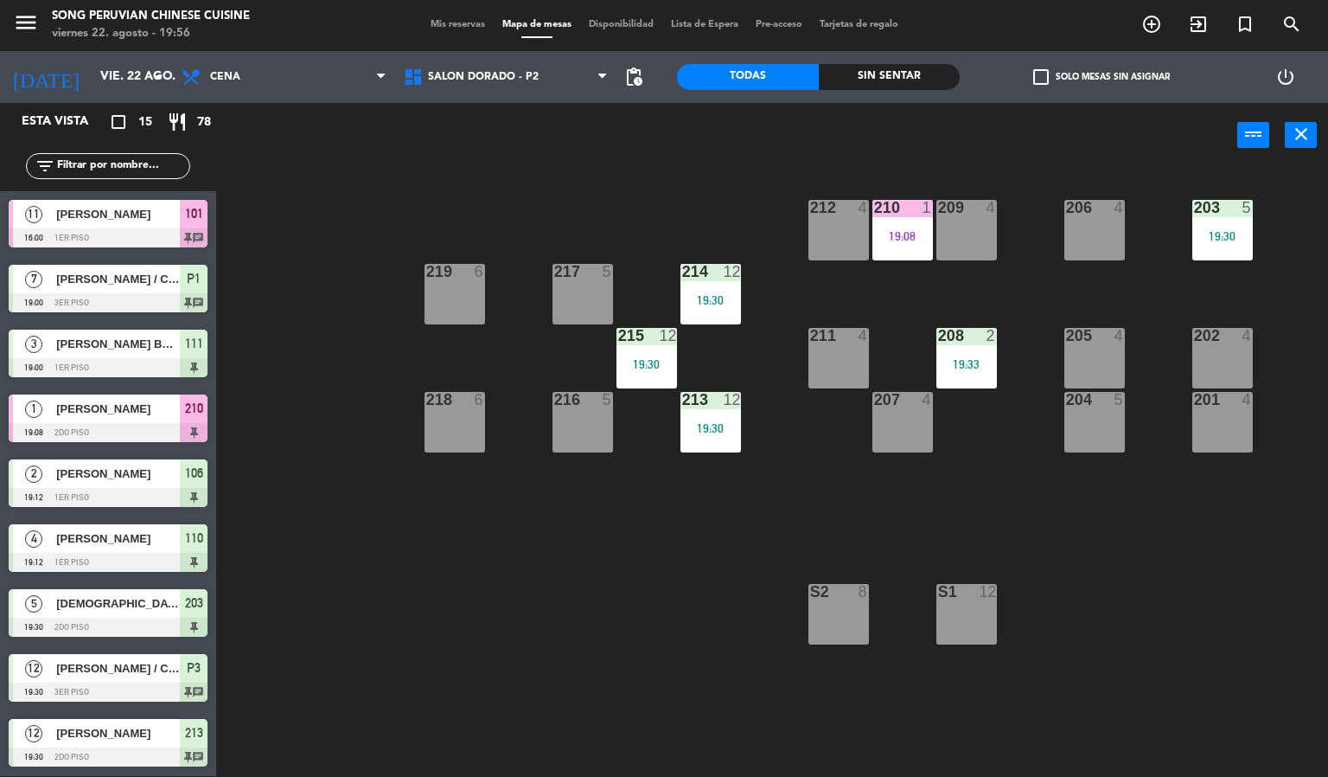
click at [919, 239] on div "19:08" at bounding box center [903, 236] width 61 height 12
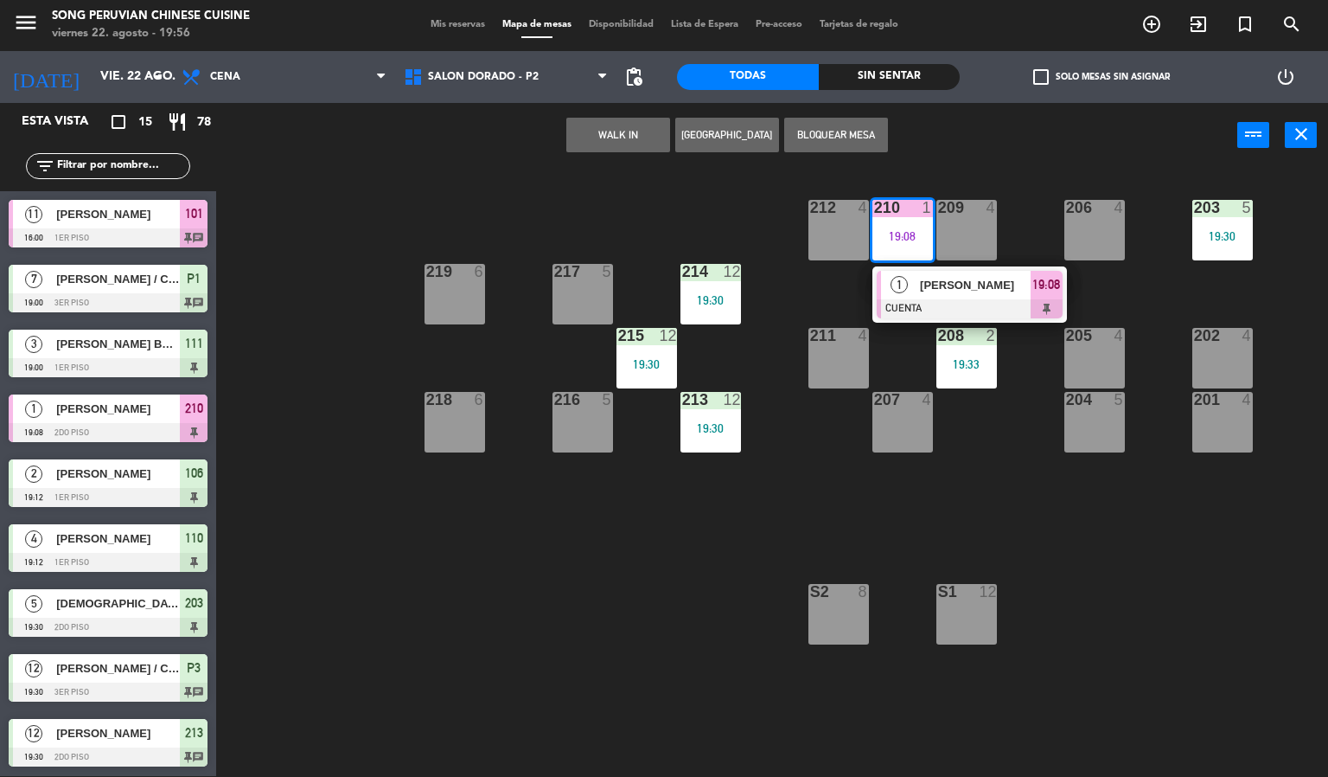
click at [995, 296] on div "[PERSON_NAME]" at bounding box center [974, 285] width 112 height 29
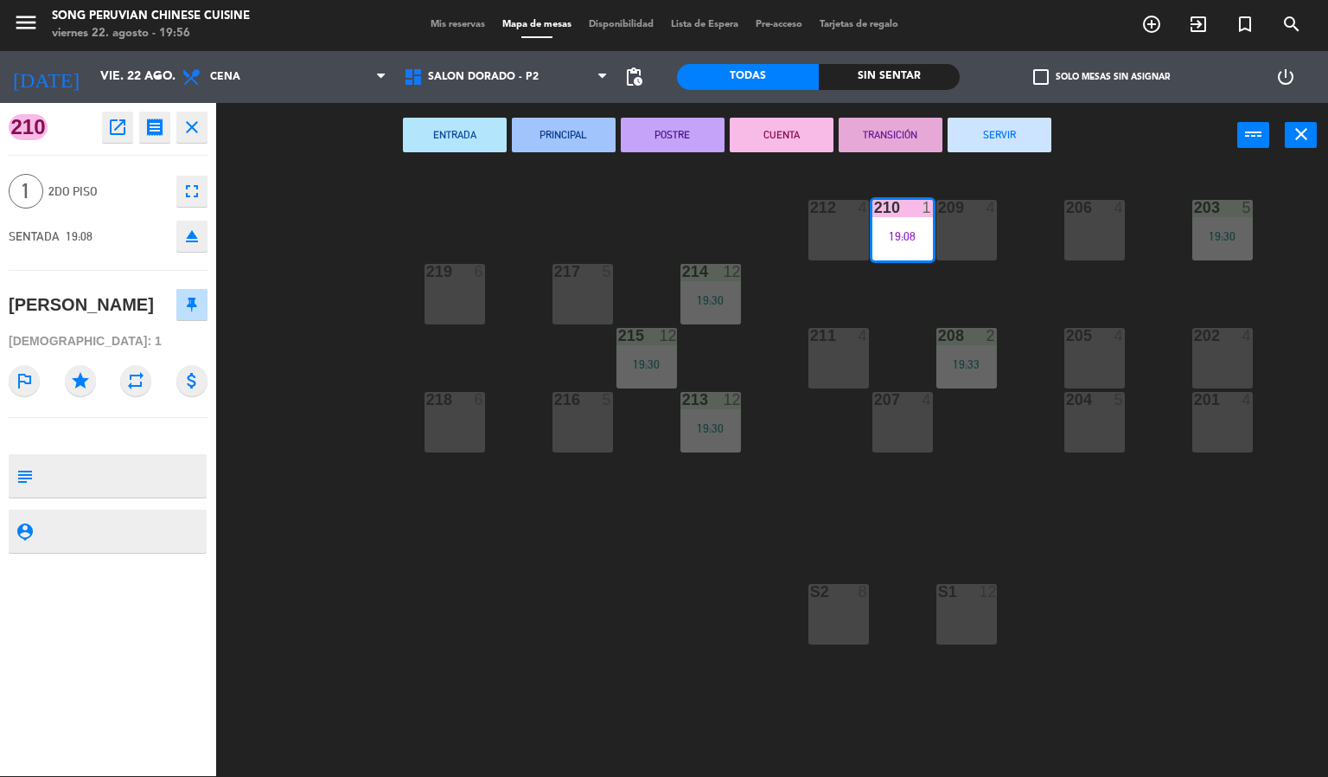
click at [999, 132] on button "SERVIR" at bounding box center [1000, 135] width 104 height 35
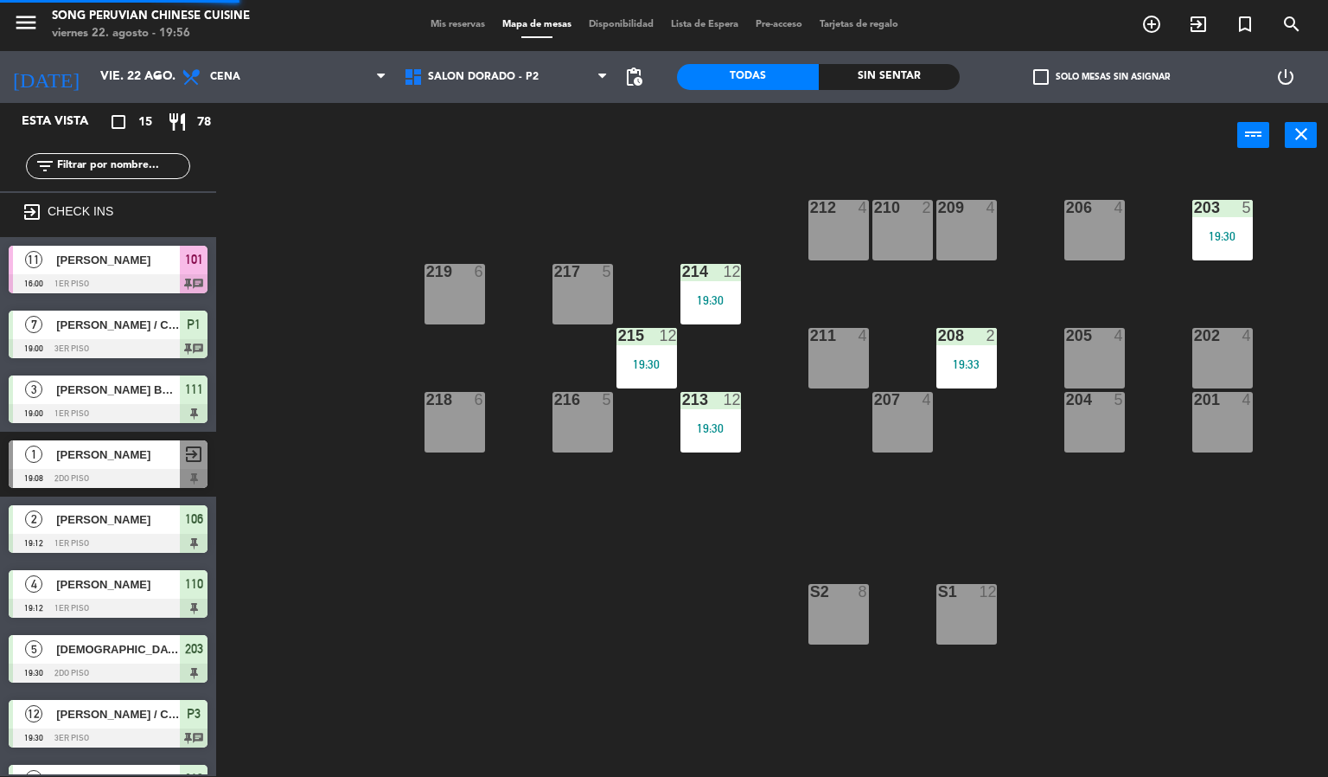
click at [628, 592] on div "203 5 19:30 206 4 210 2 212 4 209 4 214 12 19:30 217 5 219 6 202 4 205 4 208 2 …" at bounding box center [778, 473] width 1099 height 608
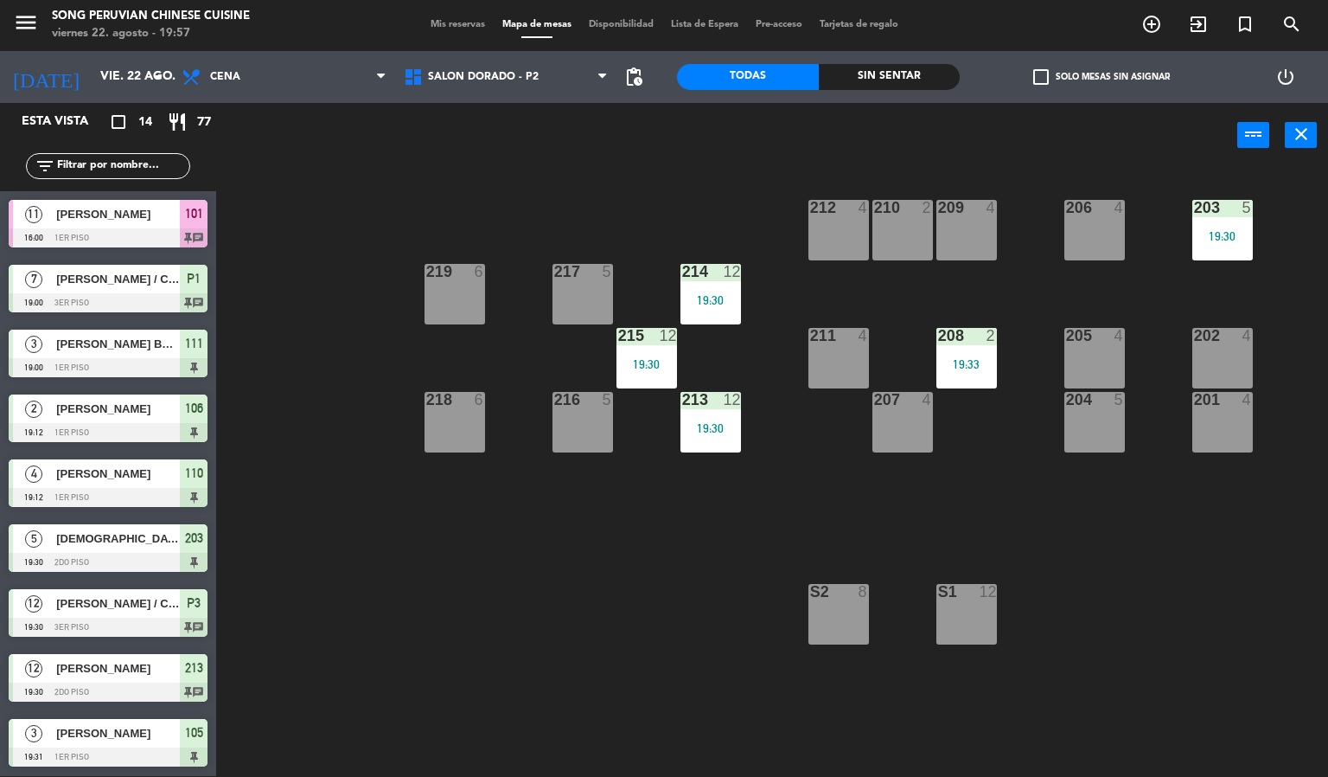
click at [1240, 236] on div "19:30" at bounding box center [1223, 236] width 61 height 12
click at [781, 561] on div "203 5 19:30 206 4 210 2 212 4 209 4 214 12 19:30 217 5 219 6 202 4 205 4 208 2 …" at bounding box center [778, 473] width 1099 height 608
click at [496, 118] on div "power_input close" at bounding box center [726, 136] width 1021 height 66
click at [485, 76] on span "SALON DORADO - P2" at bounding box center [483, 77] width 111 height 12
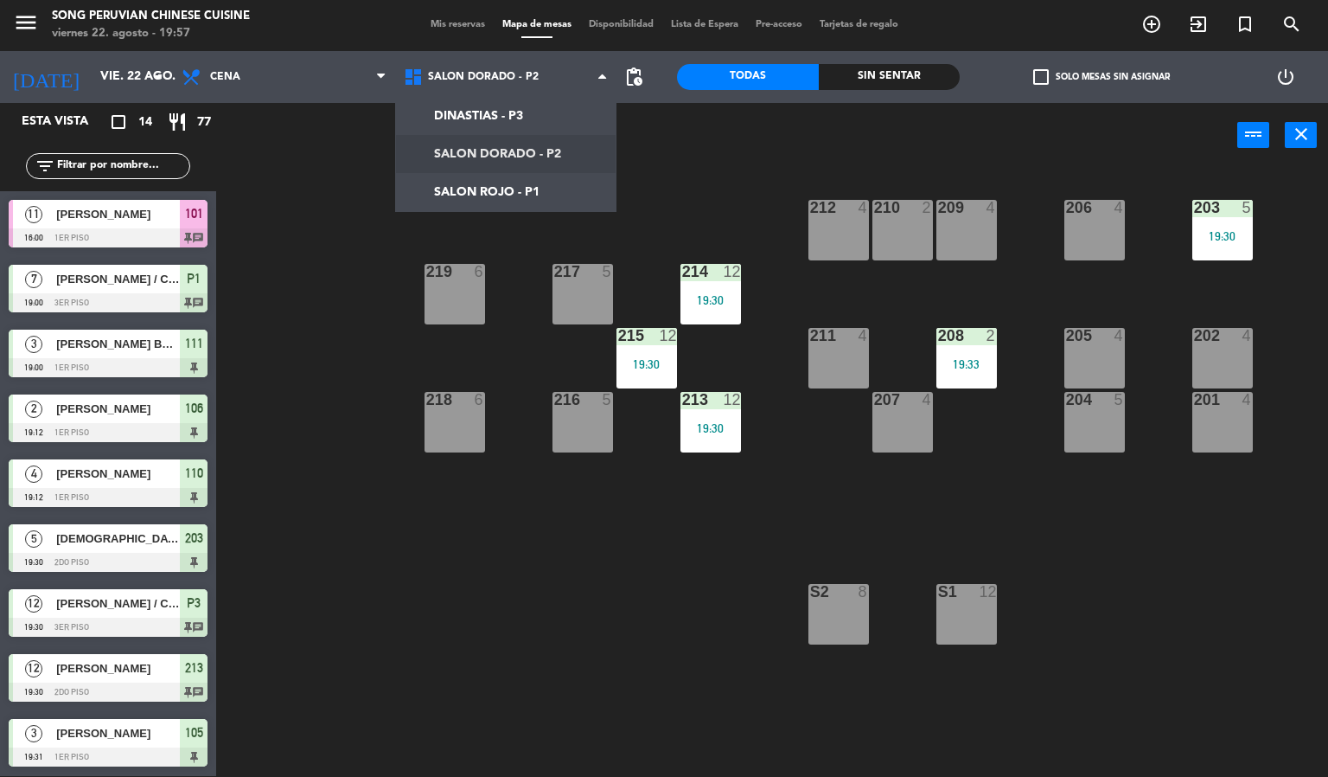
click at [446, 642] on div "203 5 19:30 206 4 210 2 212 4 209 4 214 12 19:30 217 5 219 6 202 4 205 4 208 2 …" at bounding box center [778, 473] width 1099 height 608
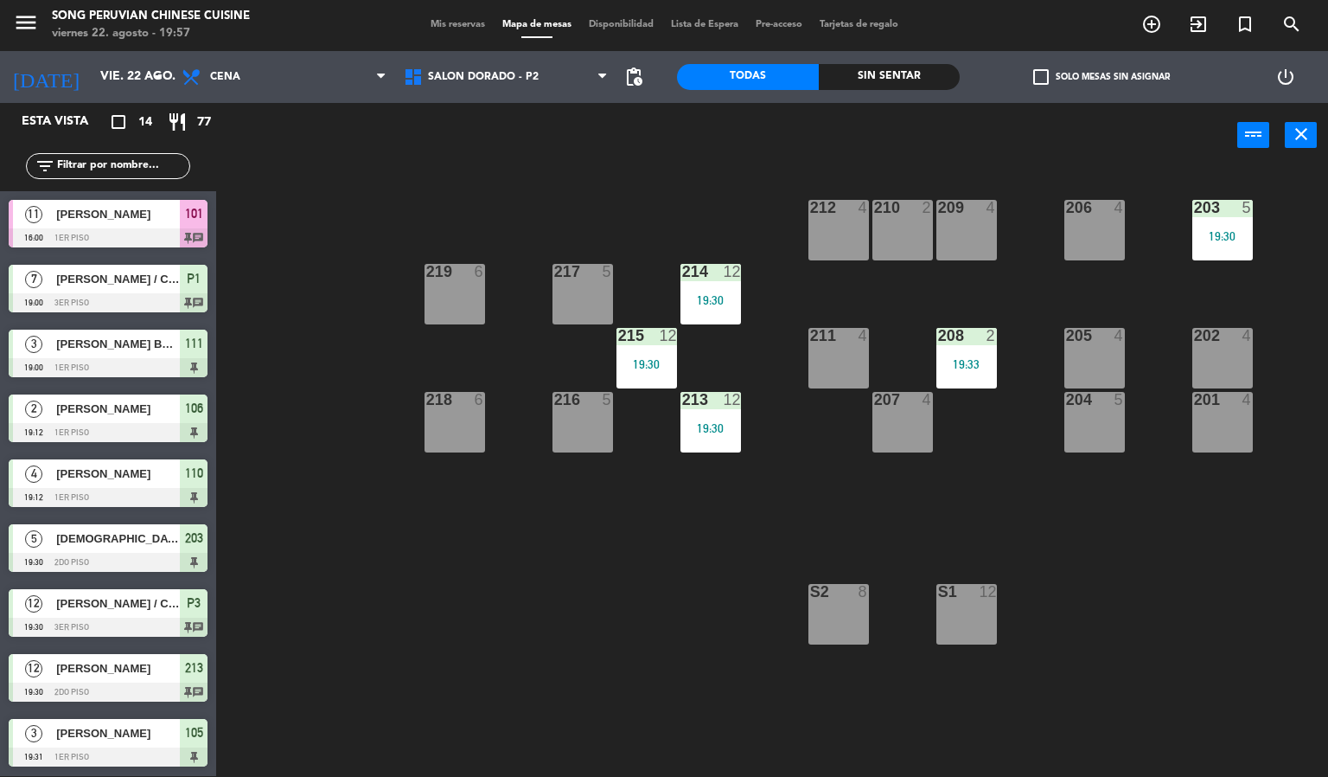
click at [78, 629] on div at bounding box center [108, 627] width 199 height 19
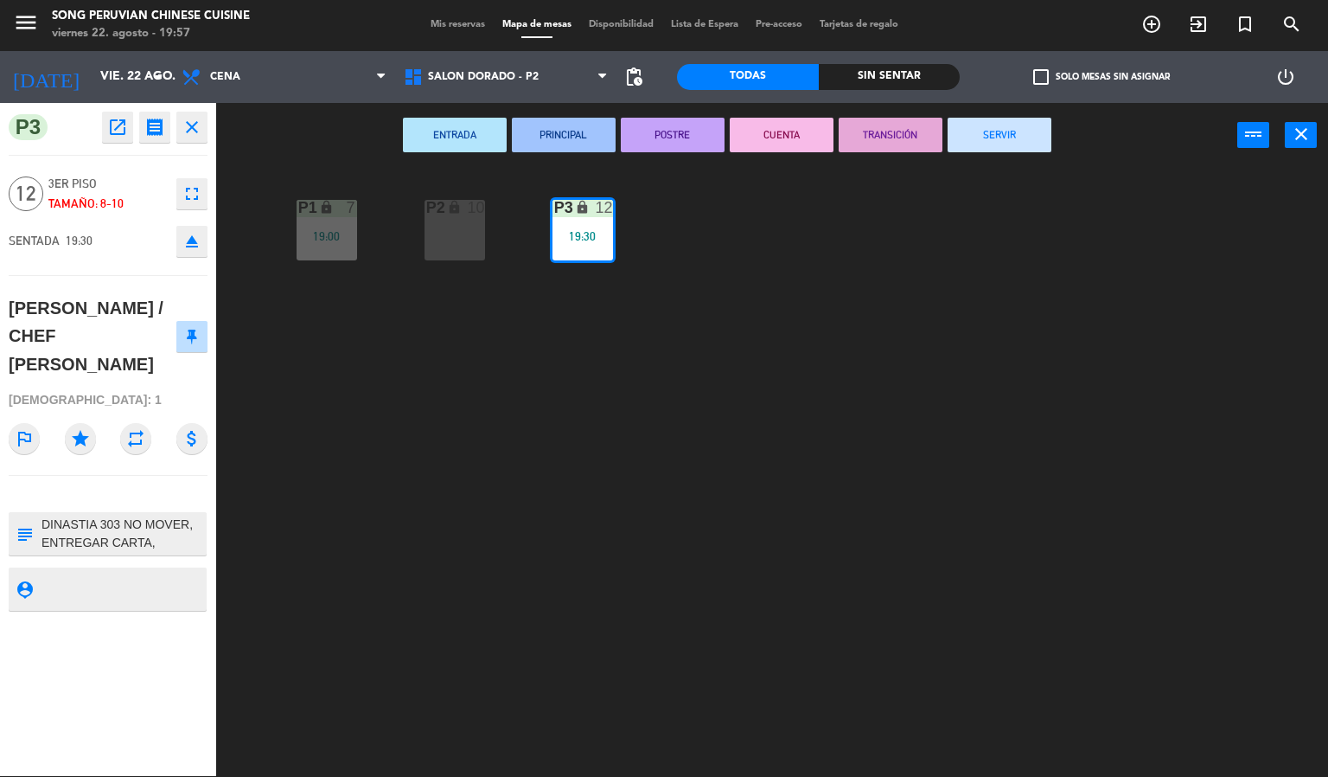
click at [745, 530] on div "P2 lock 10 P3 lock 12 19:30 P1 lock 7 19:00" at bounding box center [778, 473] width 1099 height 608
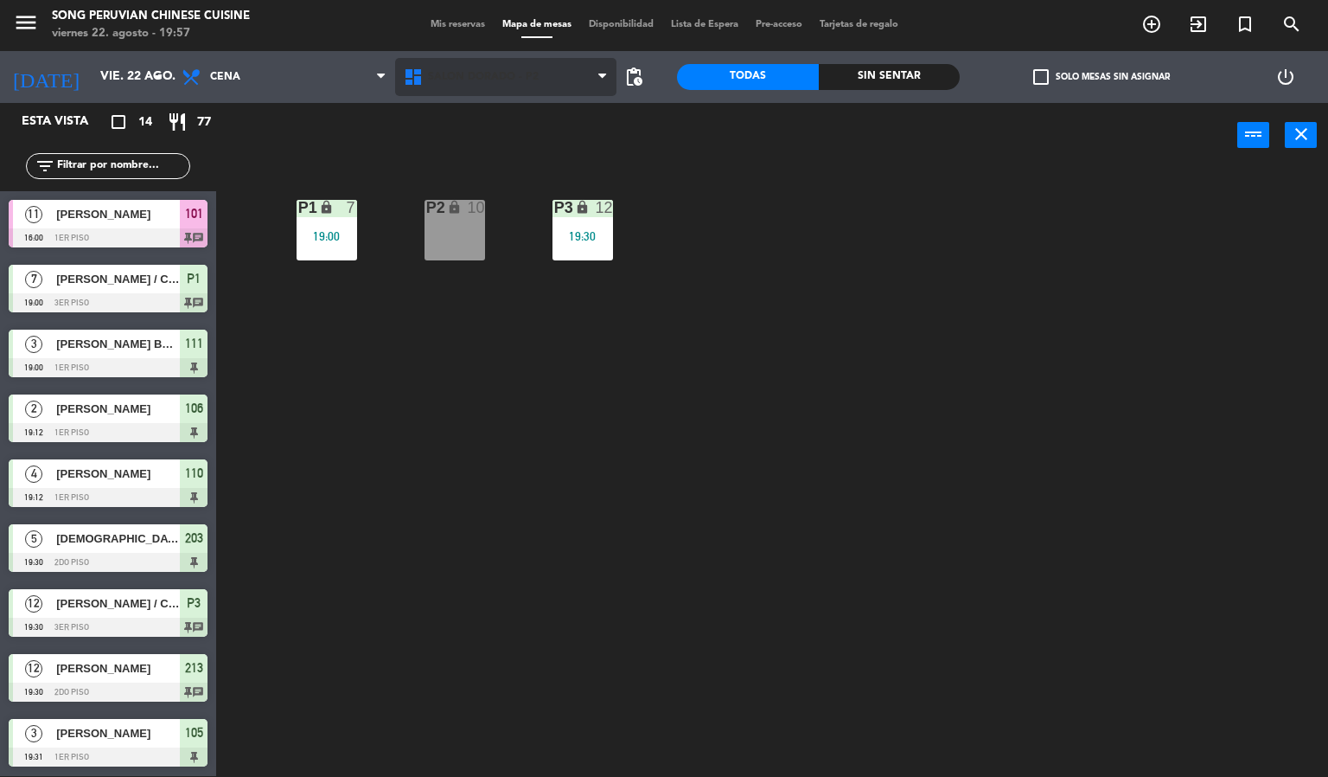
click at [522, 89] on span "SALON DORADO - P2" at bounding box center [506, 77] width 222 height 38
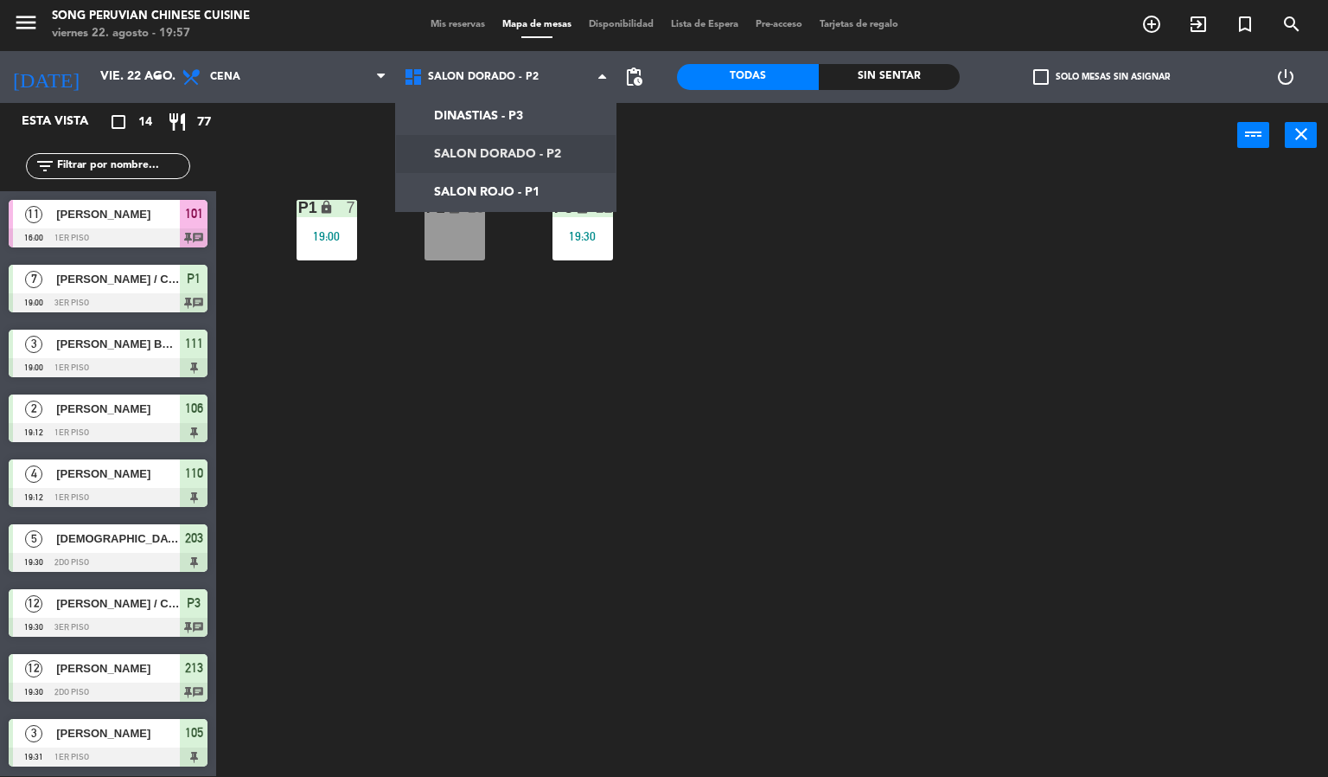
click at [745, 477] on div "P2 lock 10 P3 lock 12 19:30 P1 lock 7 19:00" at bounding box center [778, 473] width 1099 height 608
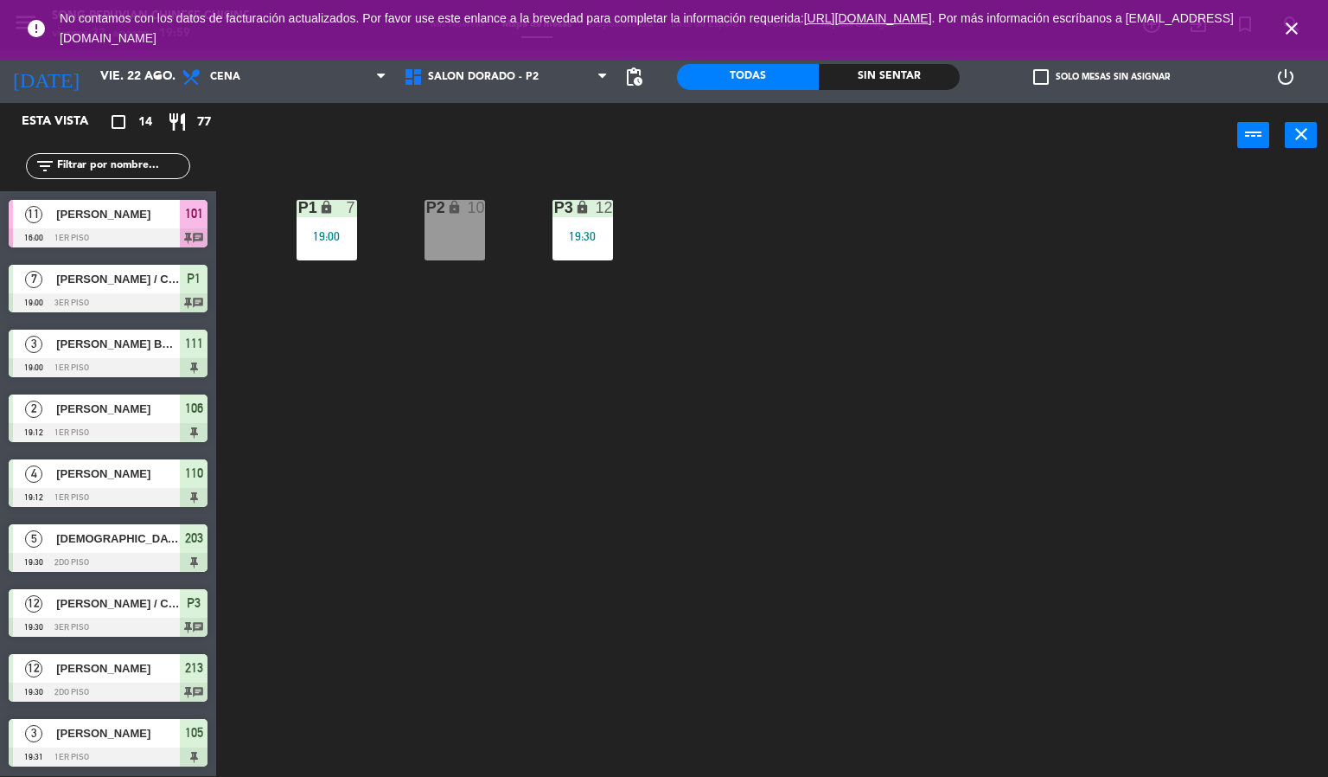
click at [603, 236] on div "19:30" at bounding box center [583, 236] width 61 height 12
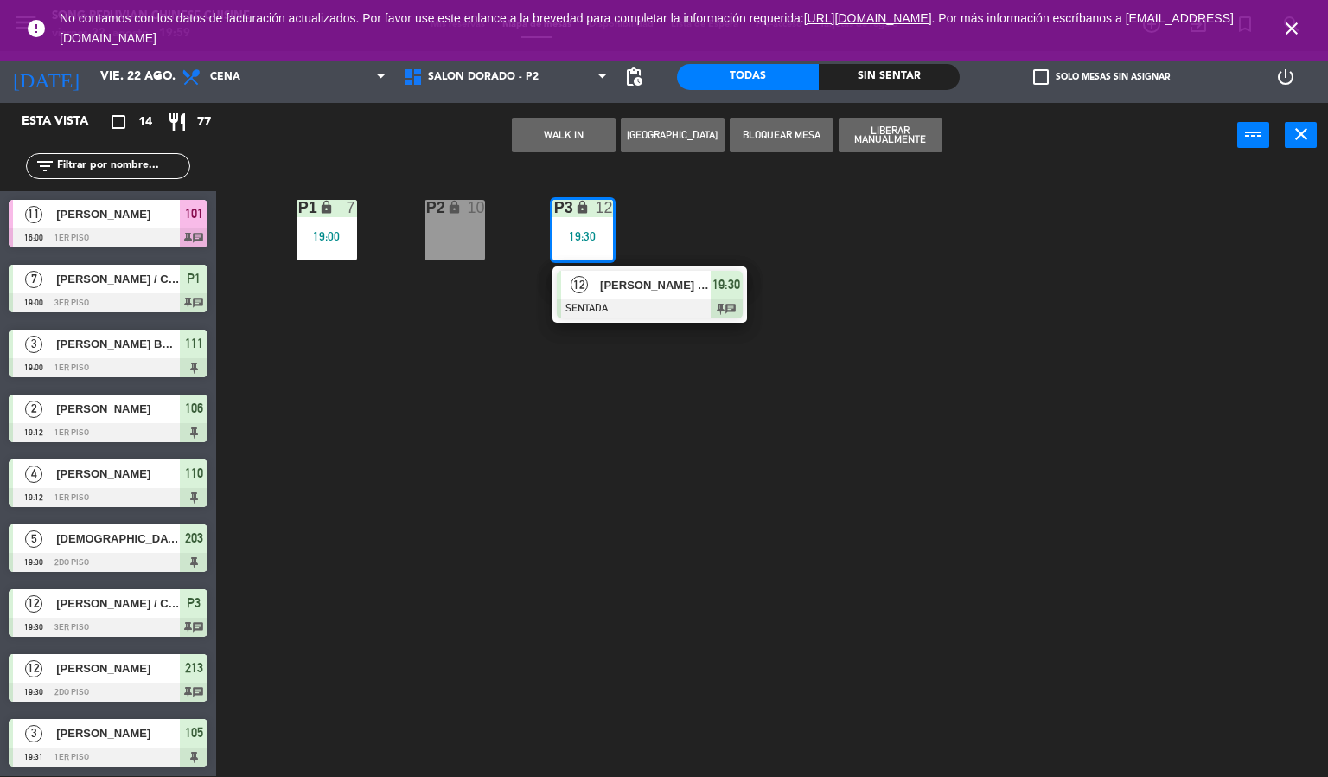
click at [621, 304] on div at bounding box center [650, 308] width 186 height 19
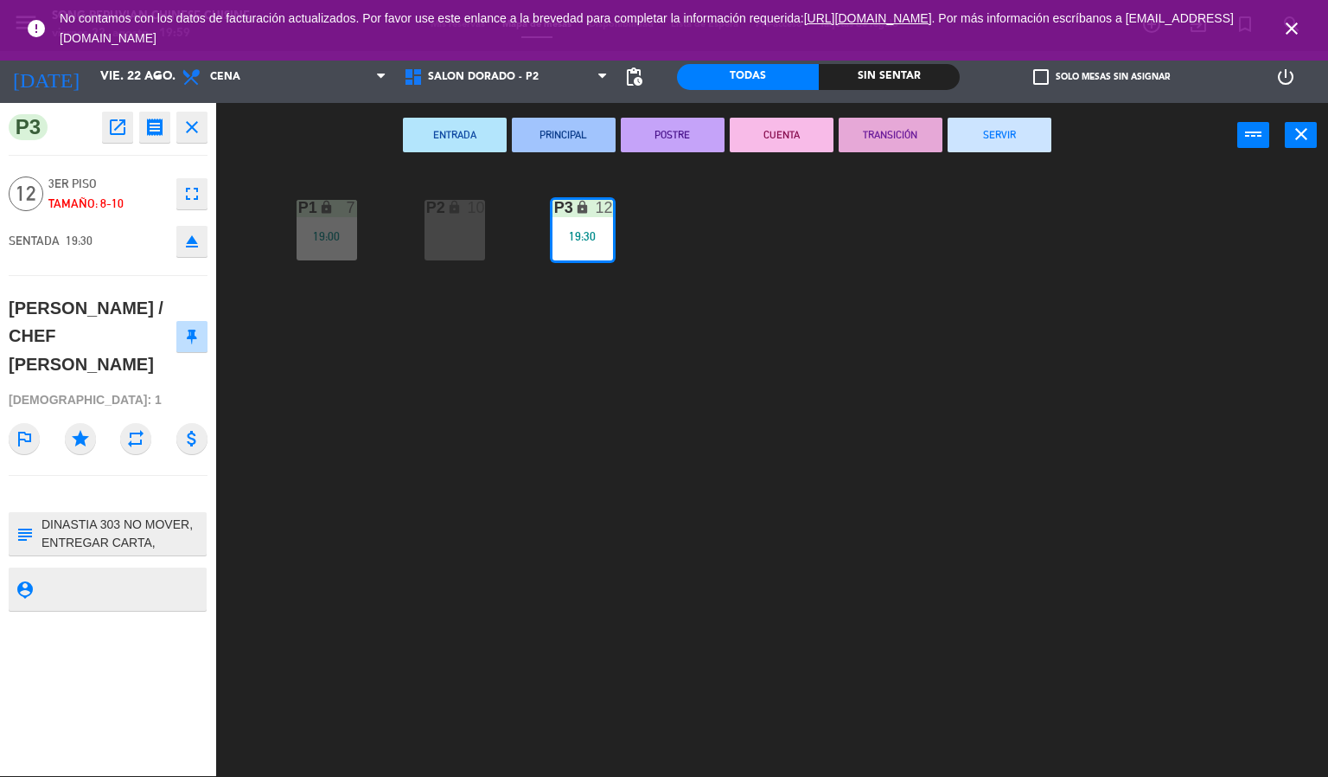
click at [525, 620] on div "P2 lock 10 P3 lock 12 19:30 P1 lock 7 19:00" at bounding box center [778, 473] width 1099 height 608
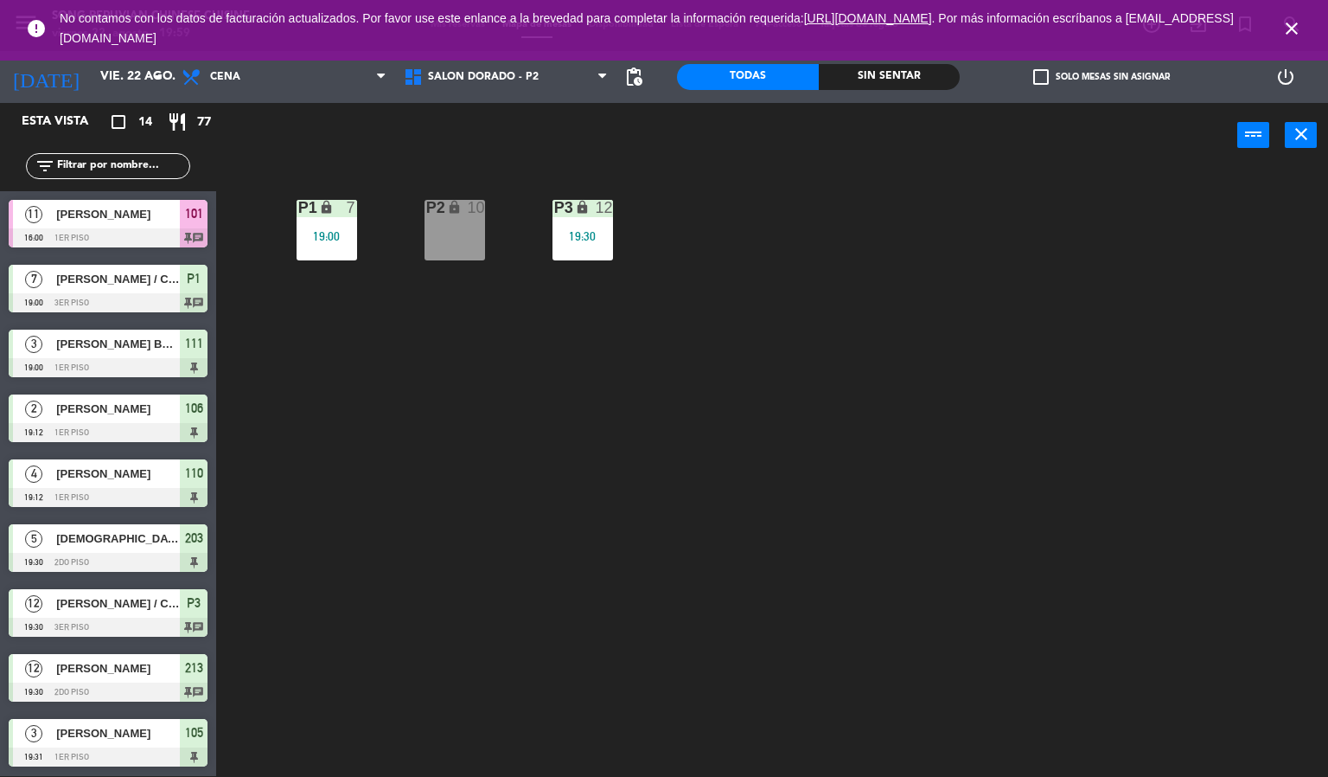
click at [340, 236] on div "19:00" at bounding box center [327, 236] width 61 height 12
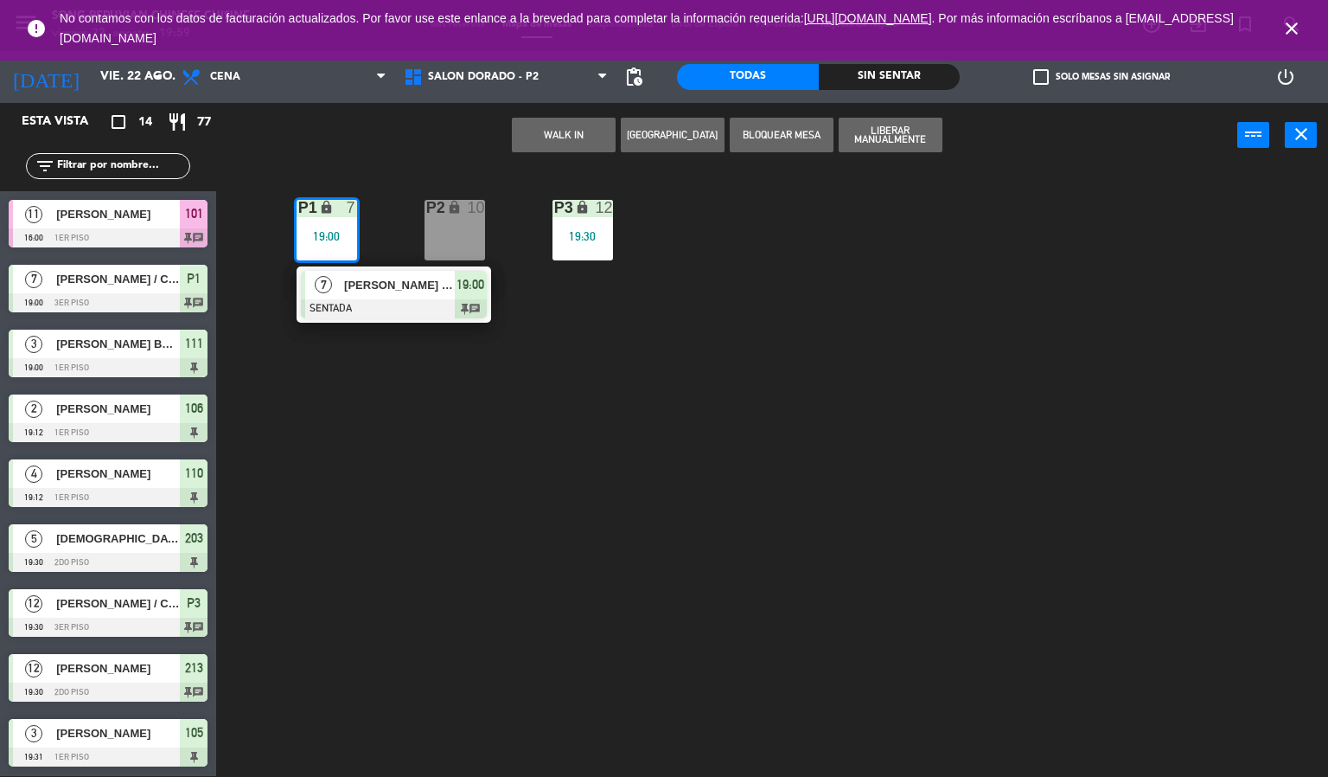
click at [359, 310] on div at bounding box center [394, 308] width 186 height 19
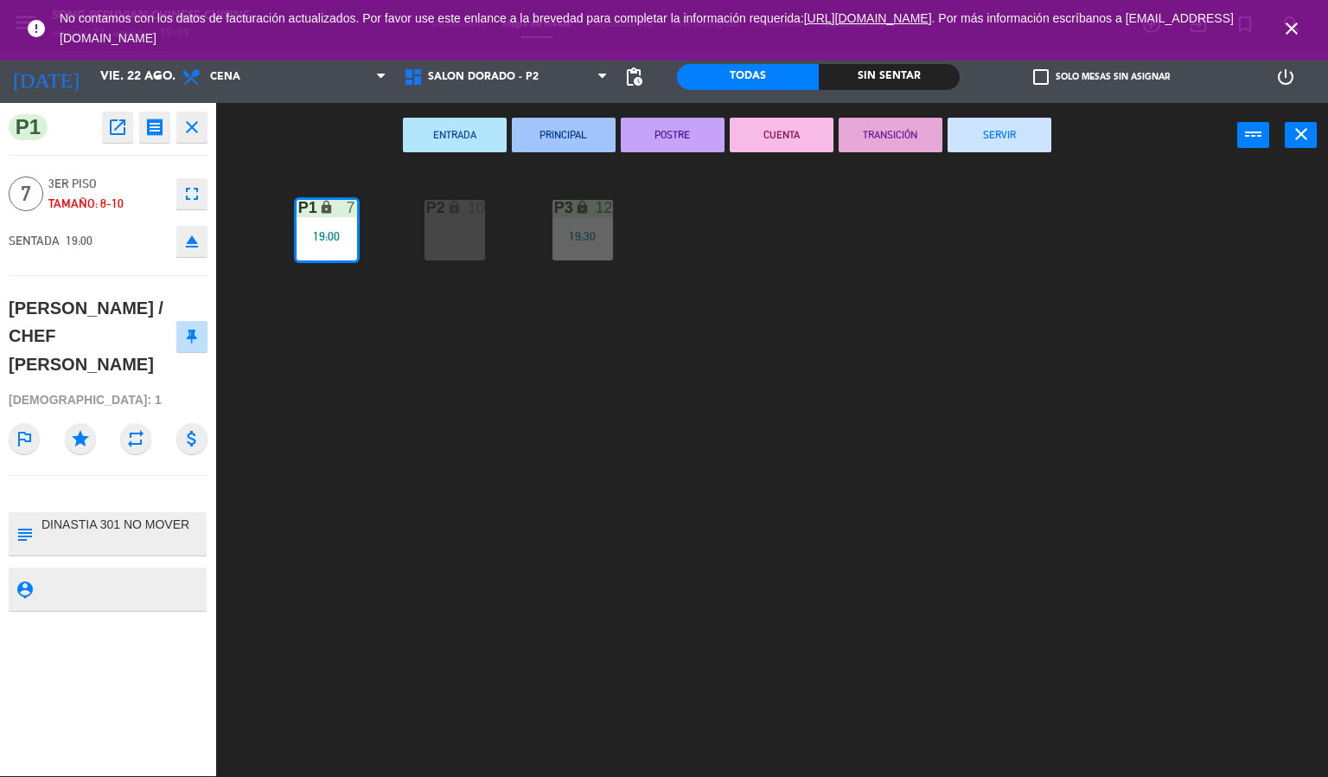
click at [486, 620] on div "P2 lock 10 P3 lock 12 19:30 P1 lock 7 19:00" at bounding box center [778, 473] width 1099 height 608
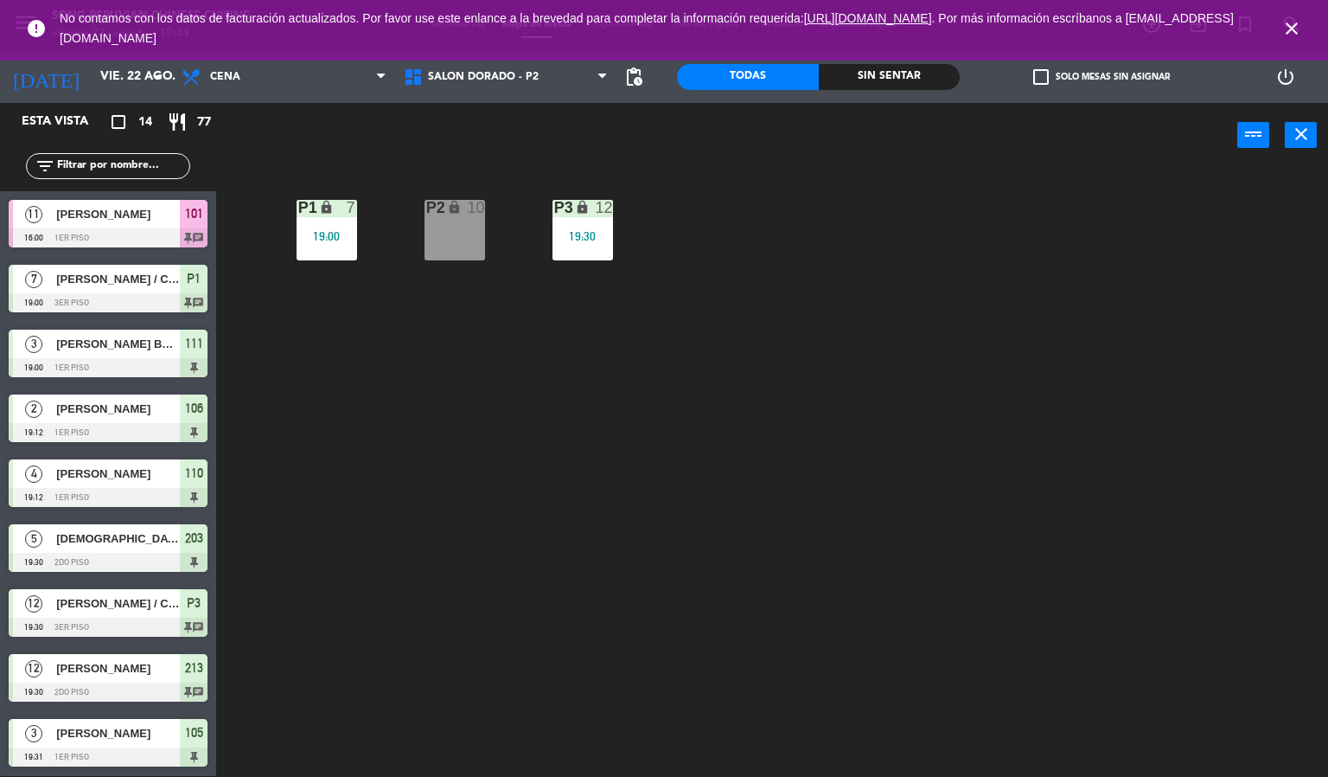
click at [605, 236] on div "19:30" at bounding box center [583, 236] width 61 height 12
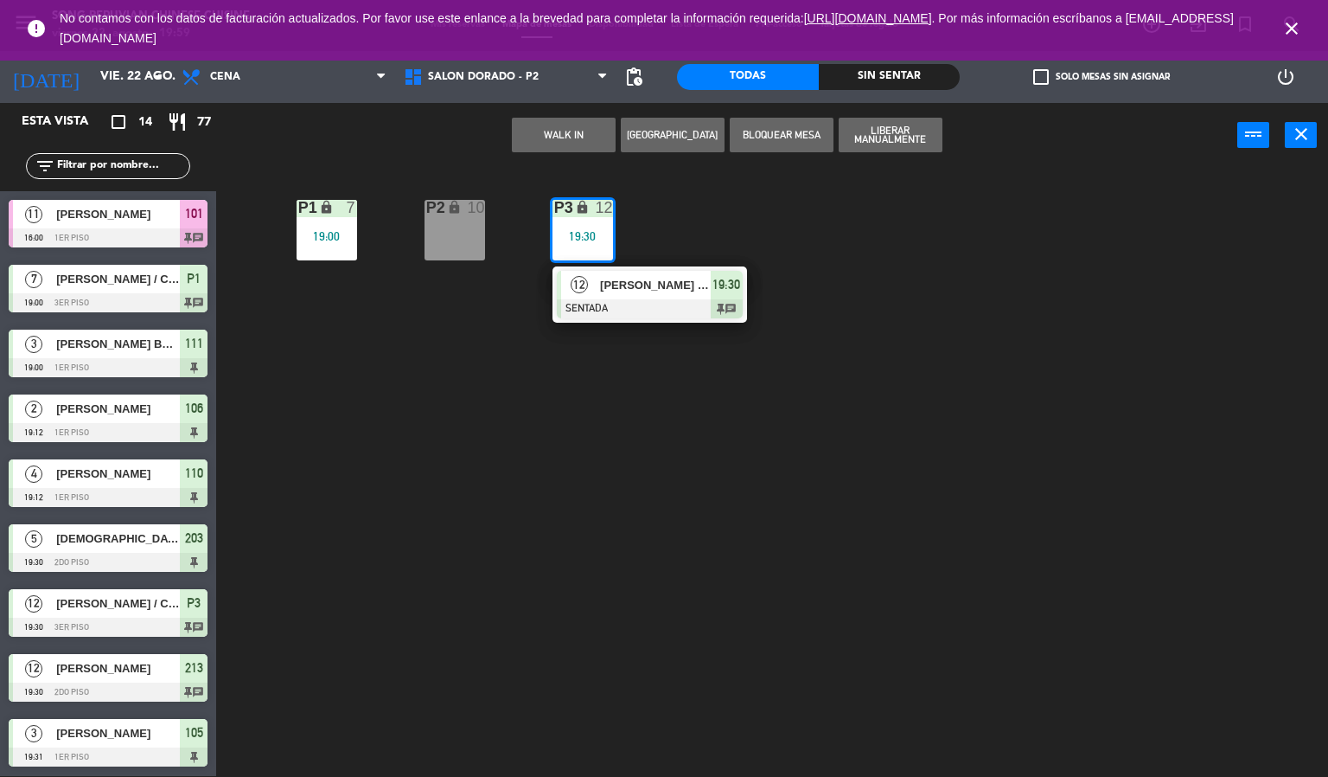
click at [610, 315] on div at bounding box center [650, 308] width 186 height 19
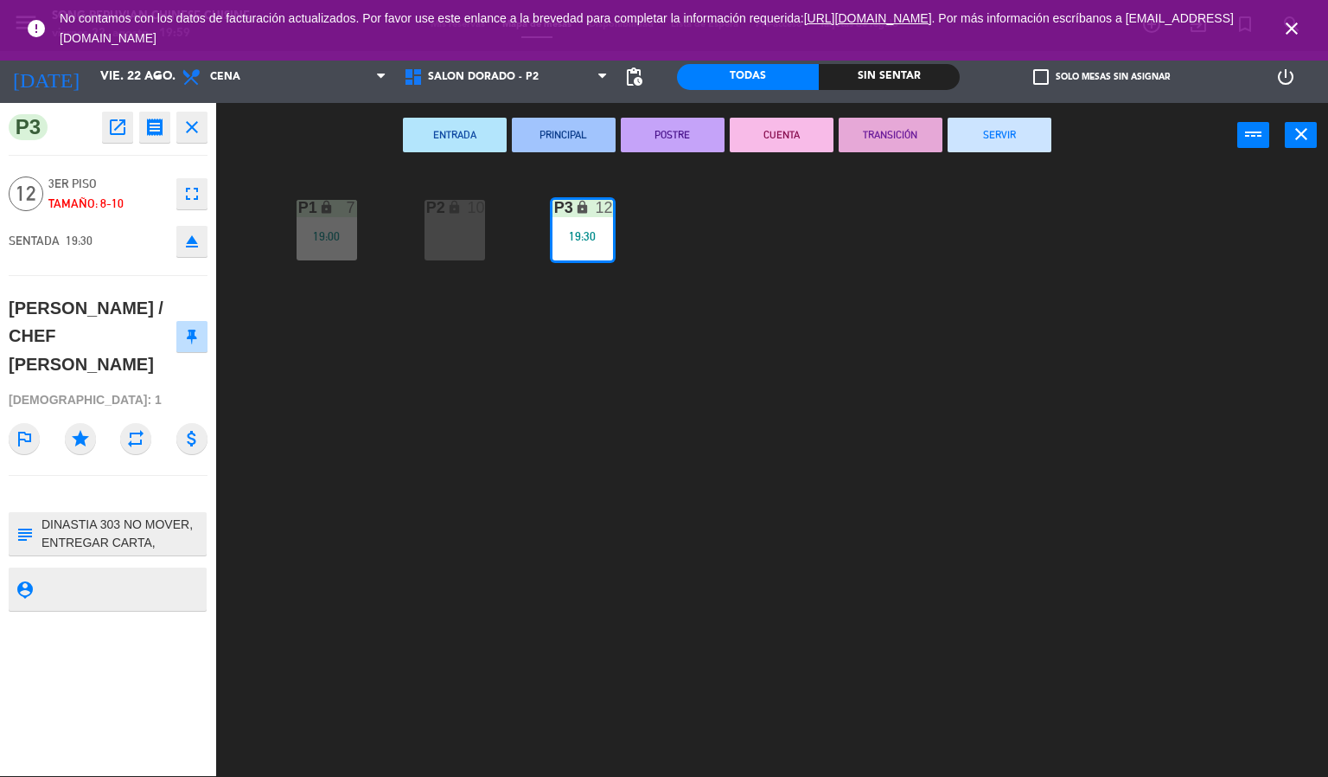
click at [662, 577] on div "P2 lock 10 P3 lock 12 19:30 P1 lock 7 19:00" at bounding box center [778, 473] width 1099 height 608
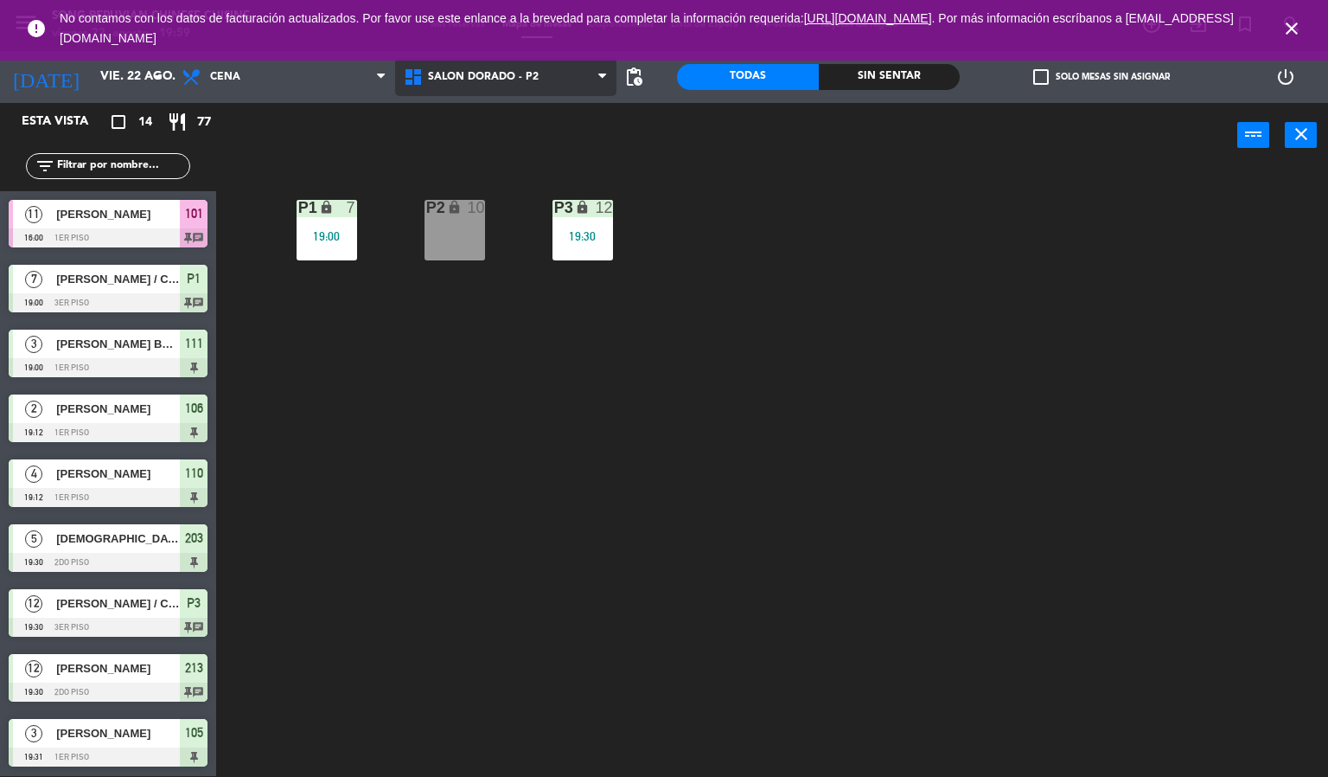
click at [504, 76] on span "SALON DORADO - P2" at bounding box center [483, 77] width 111 height 12
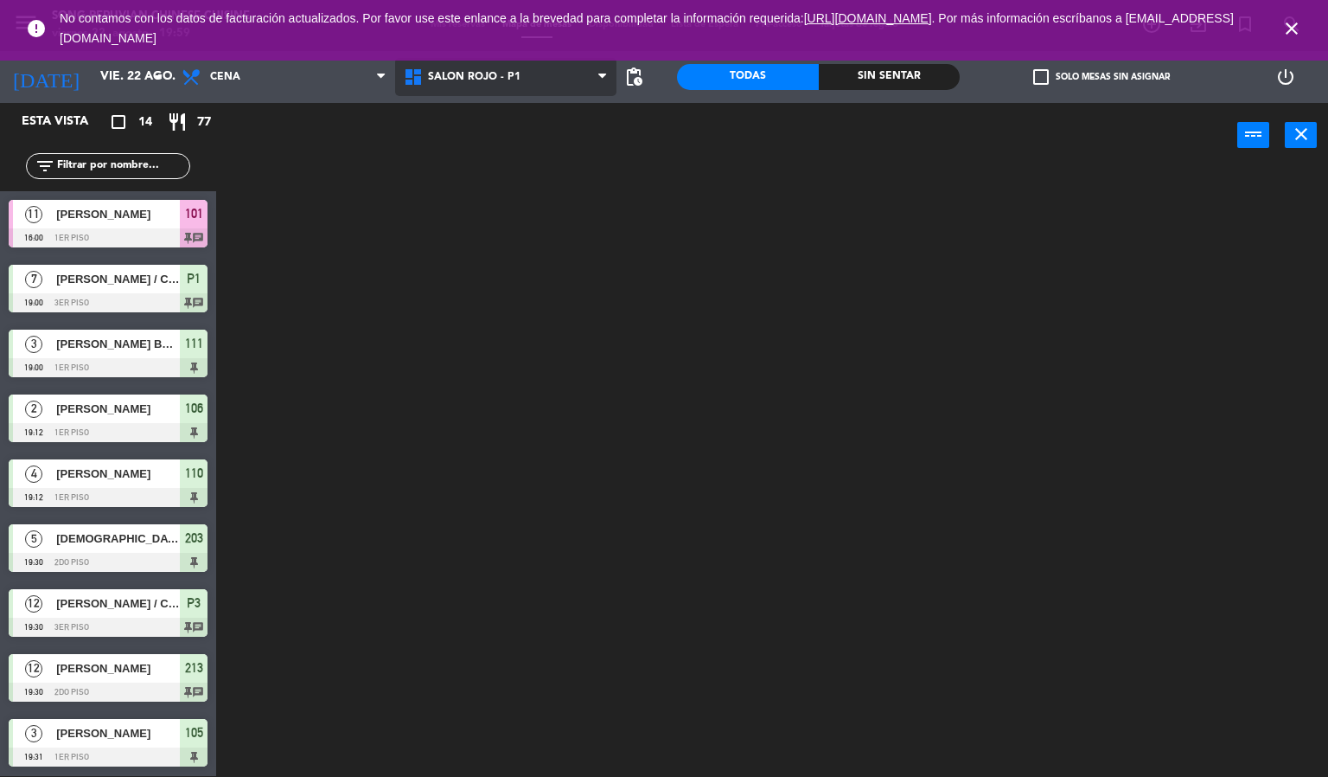
click at [496, 190] on ng-component "menu Song Peruvian Chinese Cuisine [DATE] 22. agosto - 19:59 Mis reservas Mapa …" at bounding box center [664, 387] width 1328 height 777
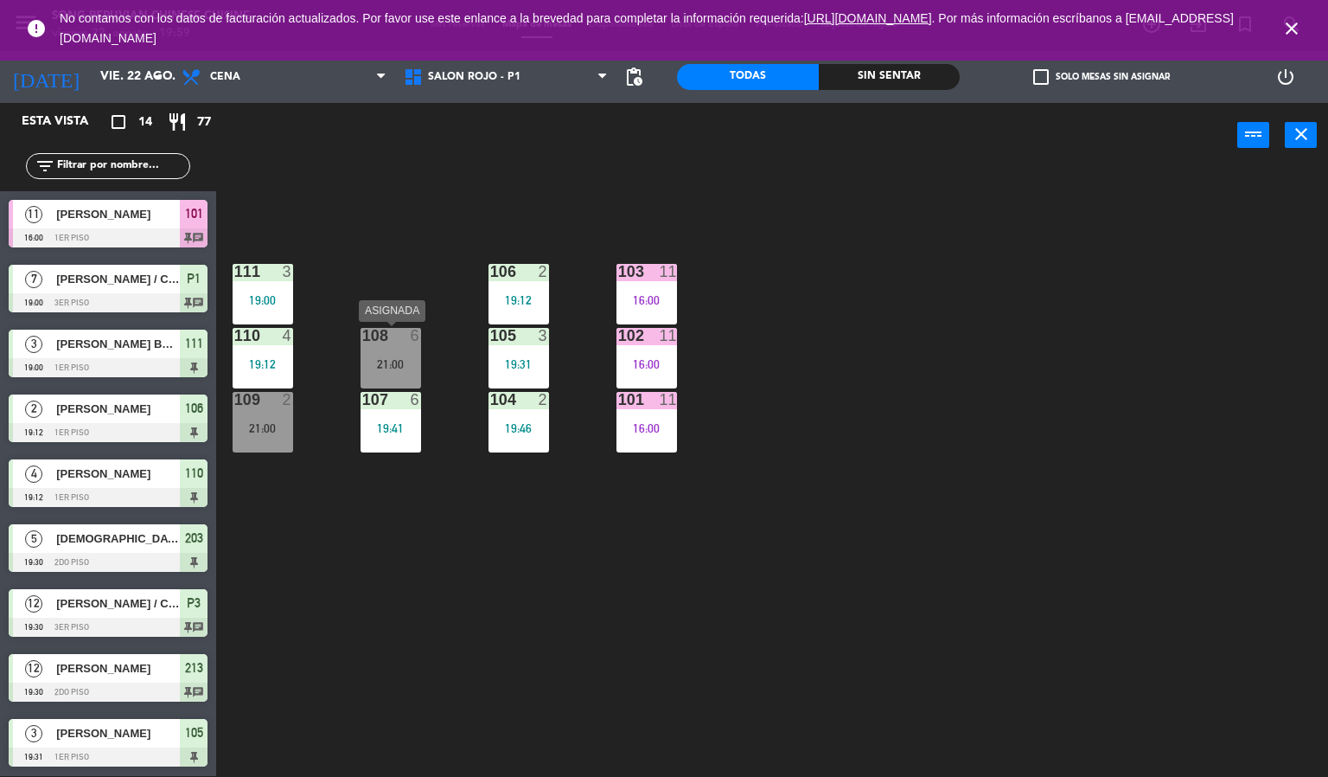
click at [387, 346] on div "108 6 21:00" at bounding box center [391, 358] width 61 height 61
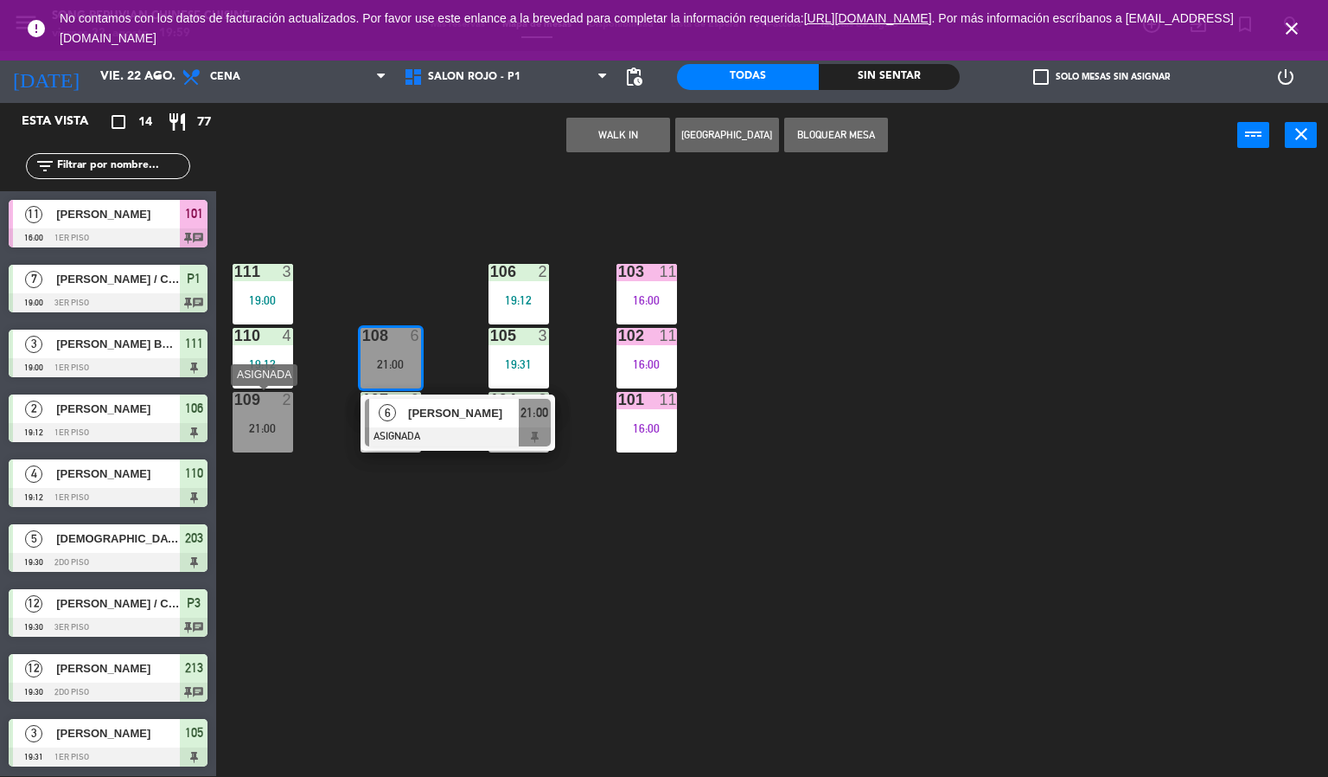
click at [270, 418] on div "109 2 21:00" at bounding box center [263, 422] width 61 height 61
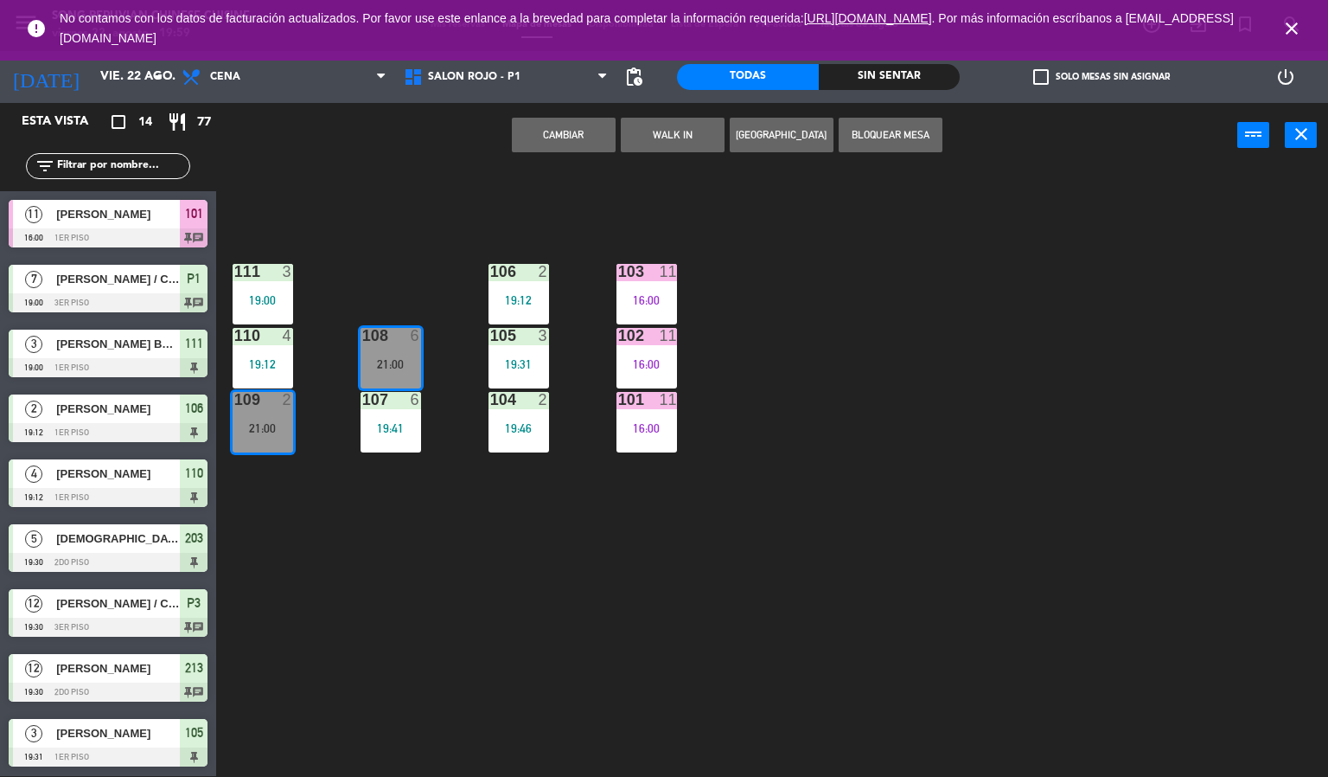
click at [270, 418] on div "109 2 21:00" at bounding box center [263, 422] width 61 height 61
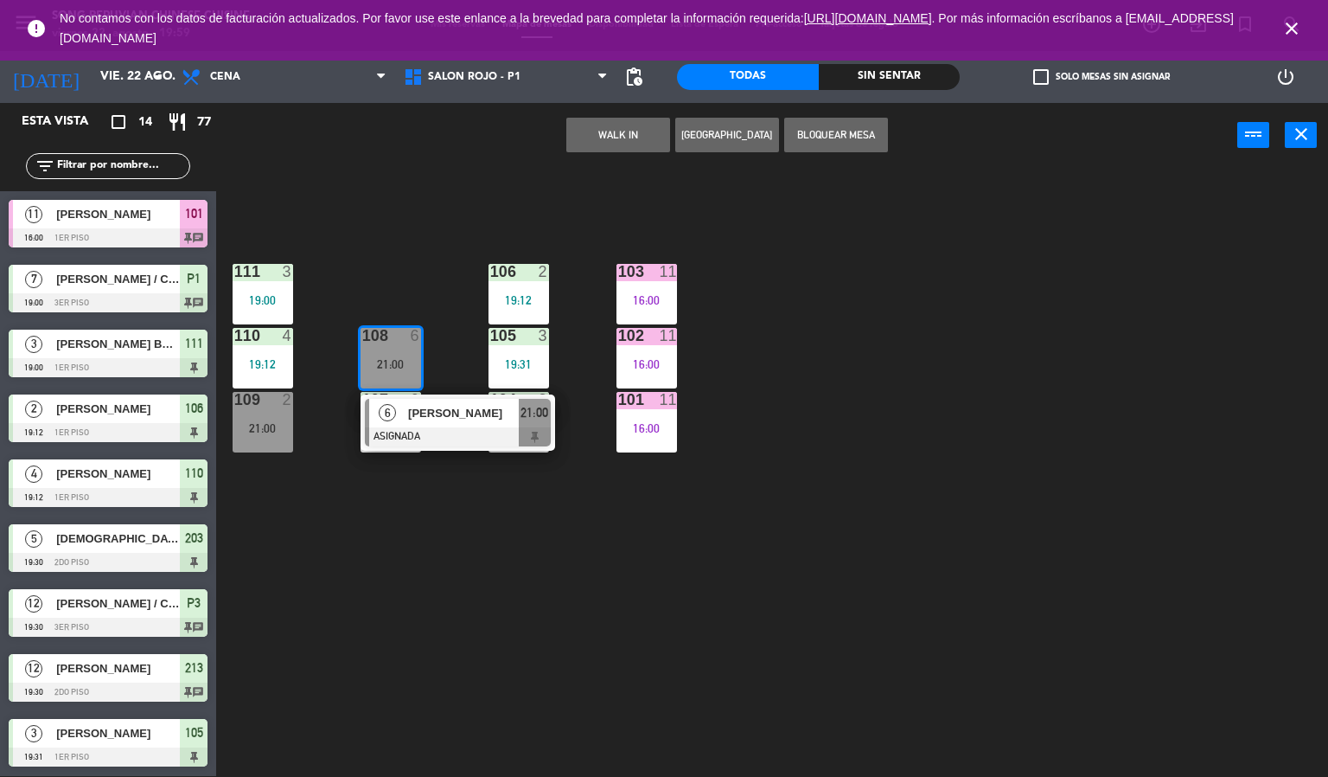
click at [270, 418] on div "109 2 21:00" at bounding box center [263, 422] width 61 height 61
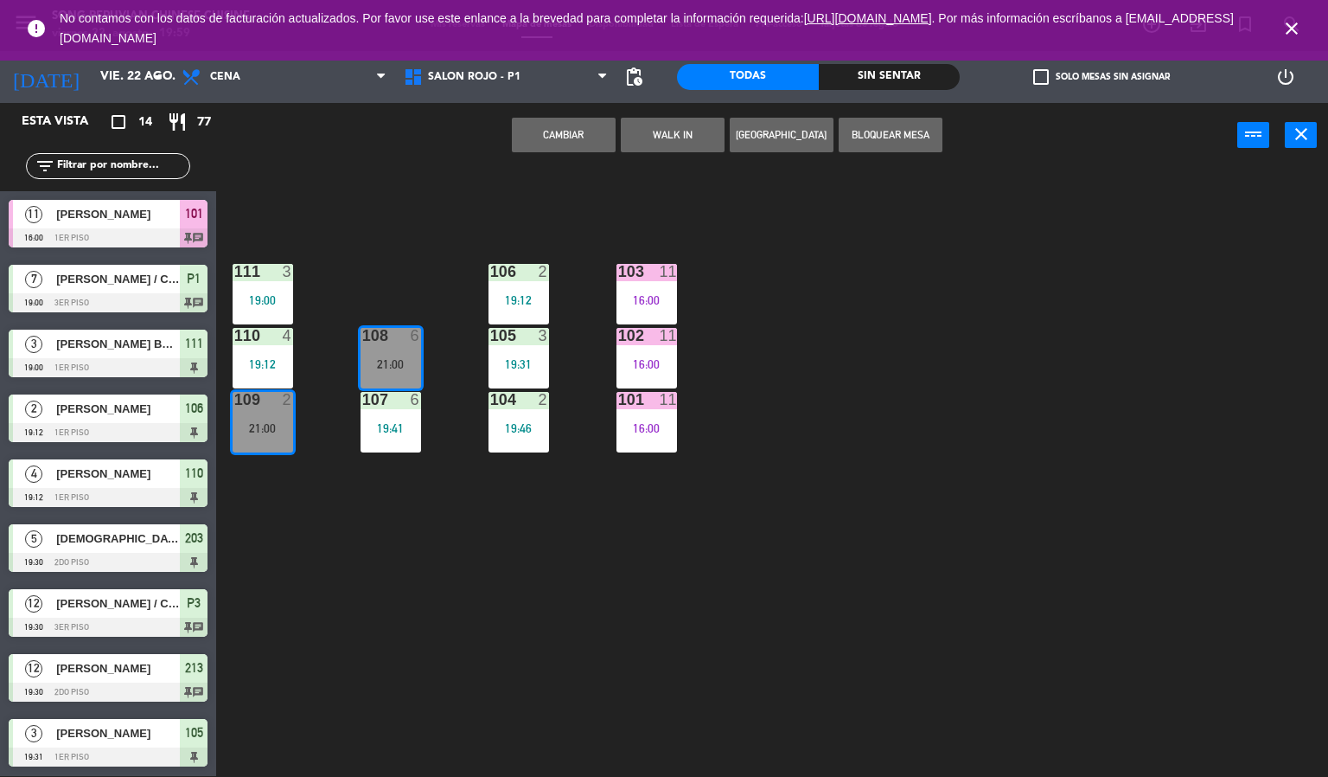
click at [324, 499] on div "103 11 16:00 106 2 19:12 111 3 19:00 102 11 16:00 105 3 19:31 108 6 21:00 110 4…" at bounding box center [778, 473] width 1099 height 608
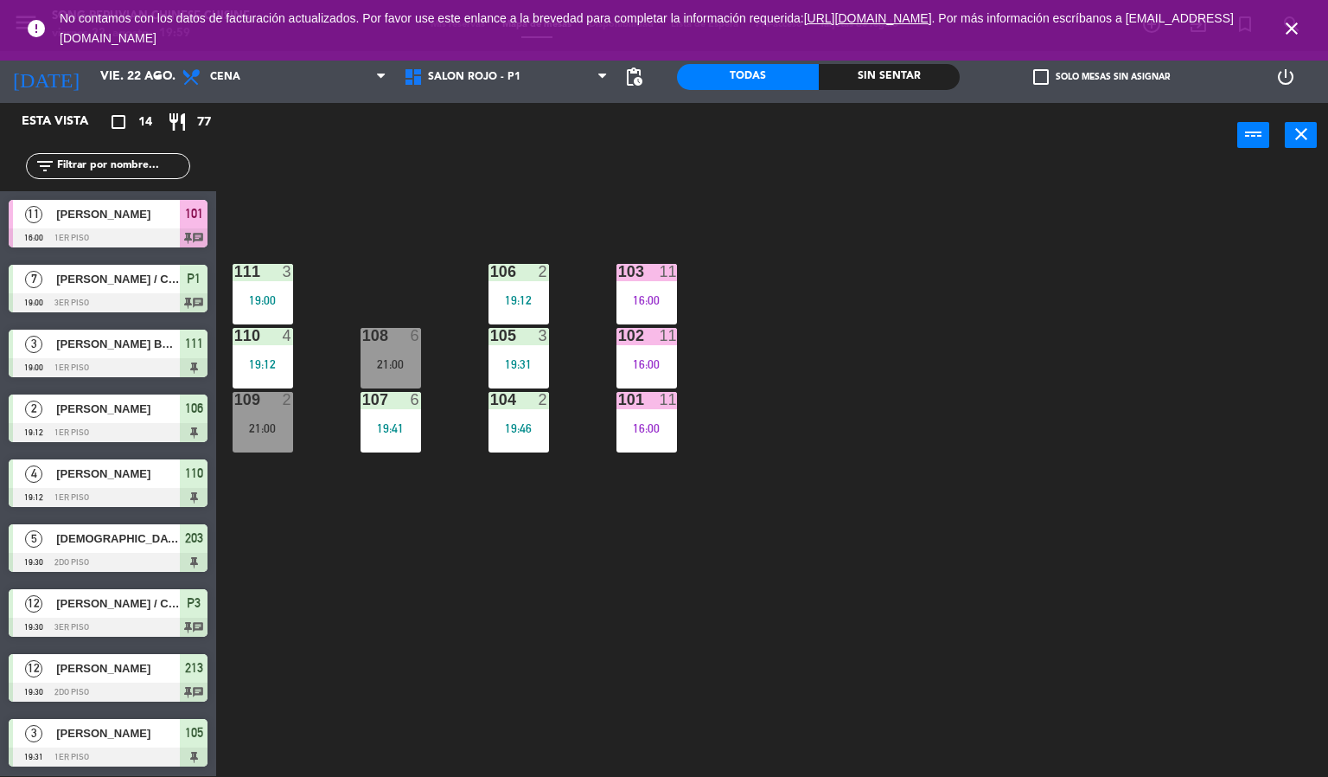
click at [246, 426] on div "21:00" at bounding box center [263, 428] width 61 height 12
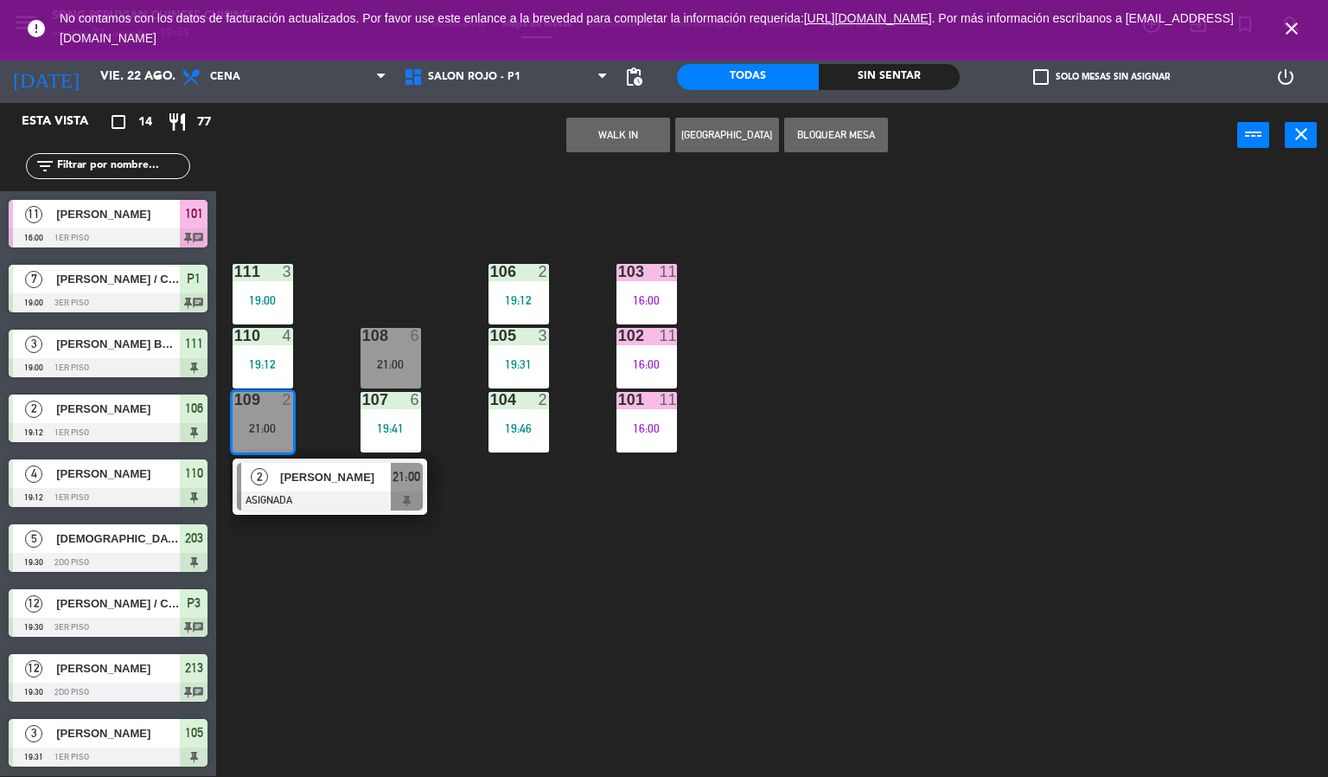
click at [533, 613] on div "103 11 16:00 106 2 19:12 111 3 19:00 102 11 16:00 105 3 19:31 108 6 21:00 110 4…" at bounding box center [778, 473] width 1099 height 608
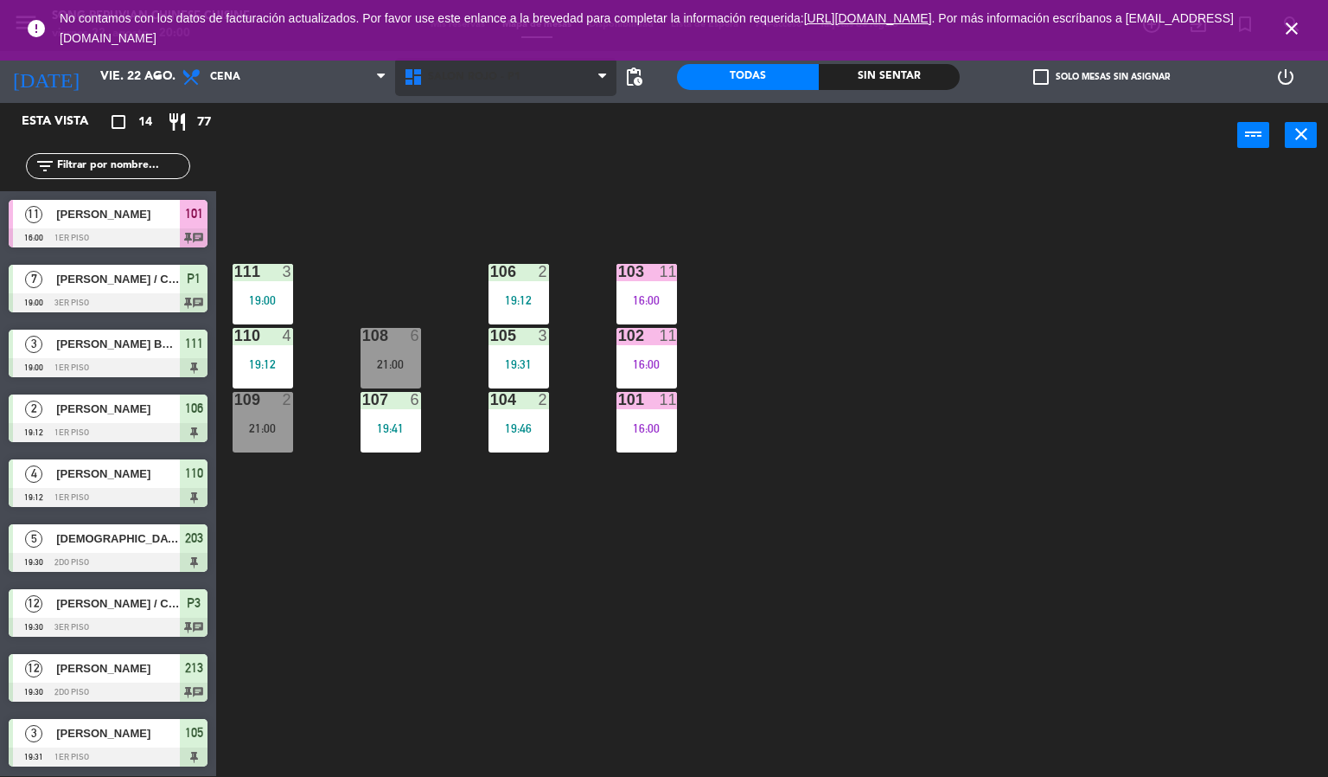
click at [477, 73] on span "SALON ROJO - P1" at bounding box center [474, 77] width 93 height 12
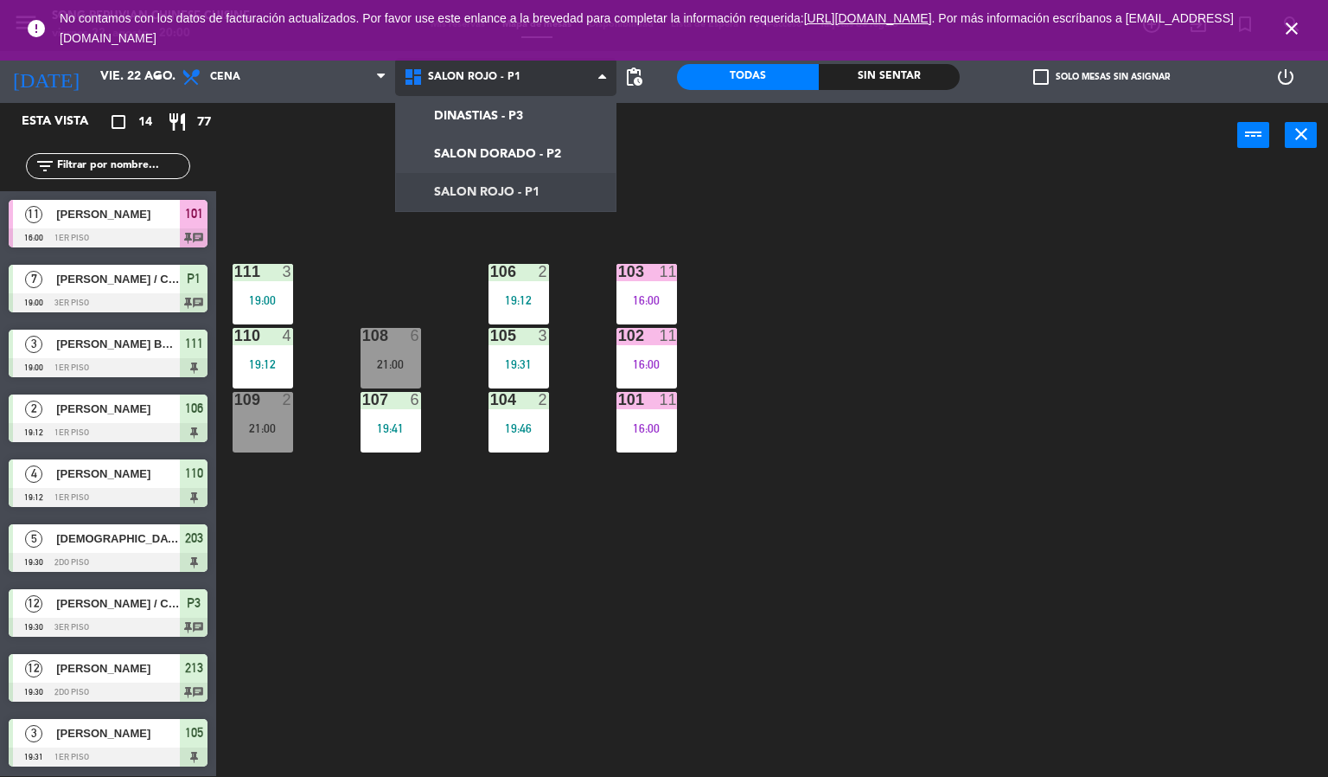
click at [534, 149] on ng-component "menu Song Peruvian Chinese Cuisine [DATE] 22. agosto - 20:00 Mis reservas Mapa …" at bounding box center [664, 387] width 1328 height 777
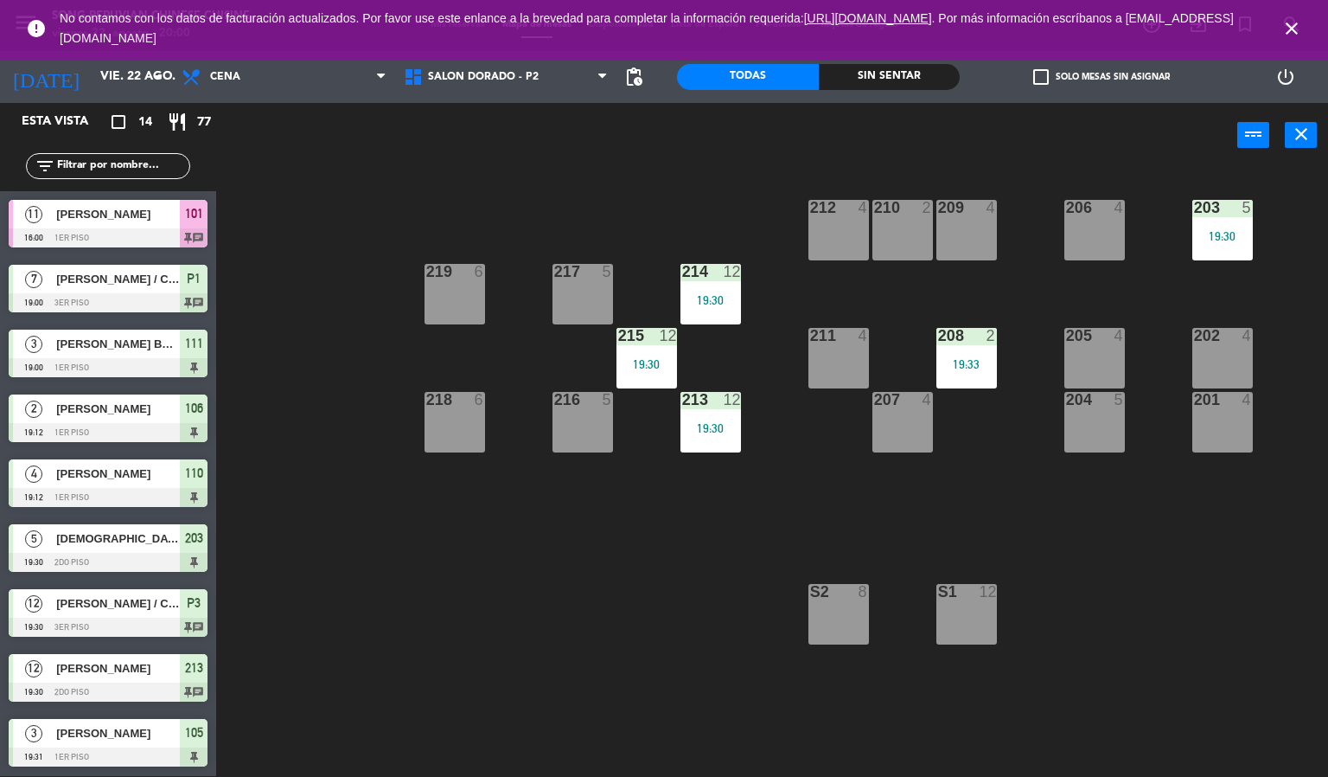
click at [554, 595] on div "203 5 19:30 206 4 210 2 212 4 209 4 214 12 19:30 217 5 219 6 202 4 205 4 208 2 …" at bounding box center [778, 473] width 1099 height 608
click at [475, 656] on div "203 5 19:30 206 4 210 2 212 4 209 4 214 12 19:30 217 5 219 6 202 4 205 4 208 2 …" at bounding box center [778, 473] width 1099 height 608
click at [498, 656] on div "203 5 19:30 206 4 210 2 212 4 209 4 214 12 19:30 217 5 219 6 202 4 205 4 208 2 …" at bounding box center [778, 473] width 1099 height 608
click at [468, 657] on div "203 5 19:30 206 4 210 2 212 4 209 4 214 12 19:30 217 5 219 6 202 4 205 4 208 2 …" at bounding box center [778, 473] width 1099 height 608
click at [490, 667] on div "203 5 19:30 206 4 210 2 212 4 209 4 214 12 19:30 217 5 219 6 202 4 205 4 208 2 …" at bounding box center [778, 473] width 1099 height 608
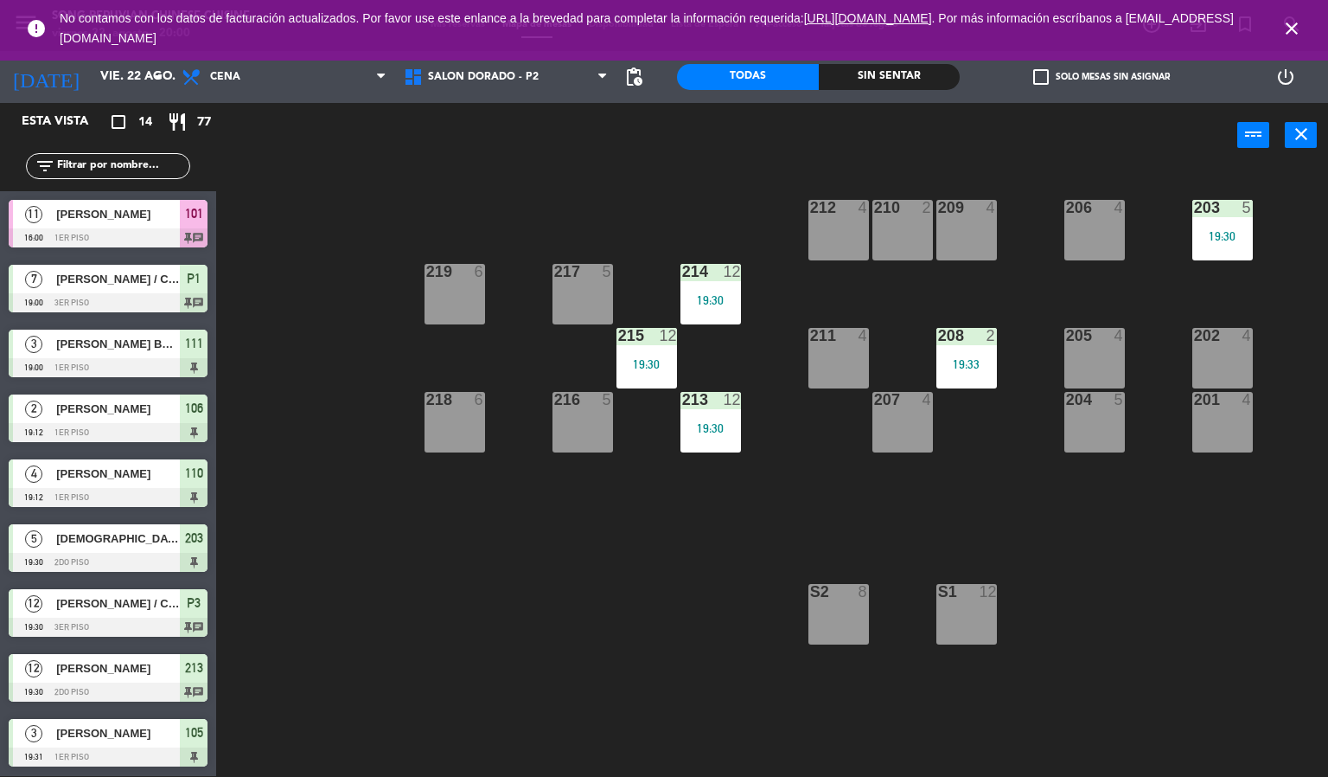
click at [483, 667] on div "203 5 19:30 206 4 210 2 212 4 209 4 214 12 19:30 217 5 219 6 202 4 205 4 208 2 …" at bounding box center [778, 473] width 1099 height 608
click at [499, 631] on div "203 5 19:30 206 4 210 2 212 4 209 4 214 12 19:30 217 5 219 6 202 4 205 4 208 2 …" at bounding box center [778, 473] width 1099 height 608
click at [472, 629] on div "203 5 19:30 206 4 210 2 212 4 209 4 214 12 19:30 217 5 219 6 202 4 205 4 208 2 …" at bounding box center [778, 473] width 1099 height 608
click at [424, 592] on div "203 5 19:30 206 4 210 2 212 4 209 4 214 12 19:30 217 5 219 6 202 4 205 4 208 2 …" at bounding box center [778, 473] width 1099 height 608
click at [109, 613] on div "[PERSON_NAME] / CHEF [PERSON_NAME]" at bounding box center [116, 603] width 125 height 29
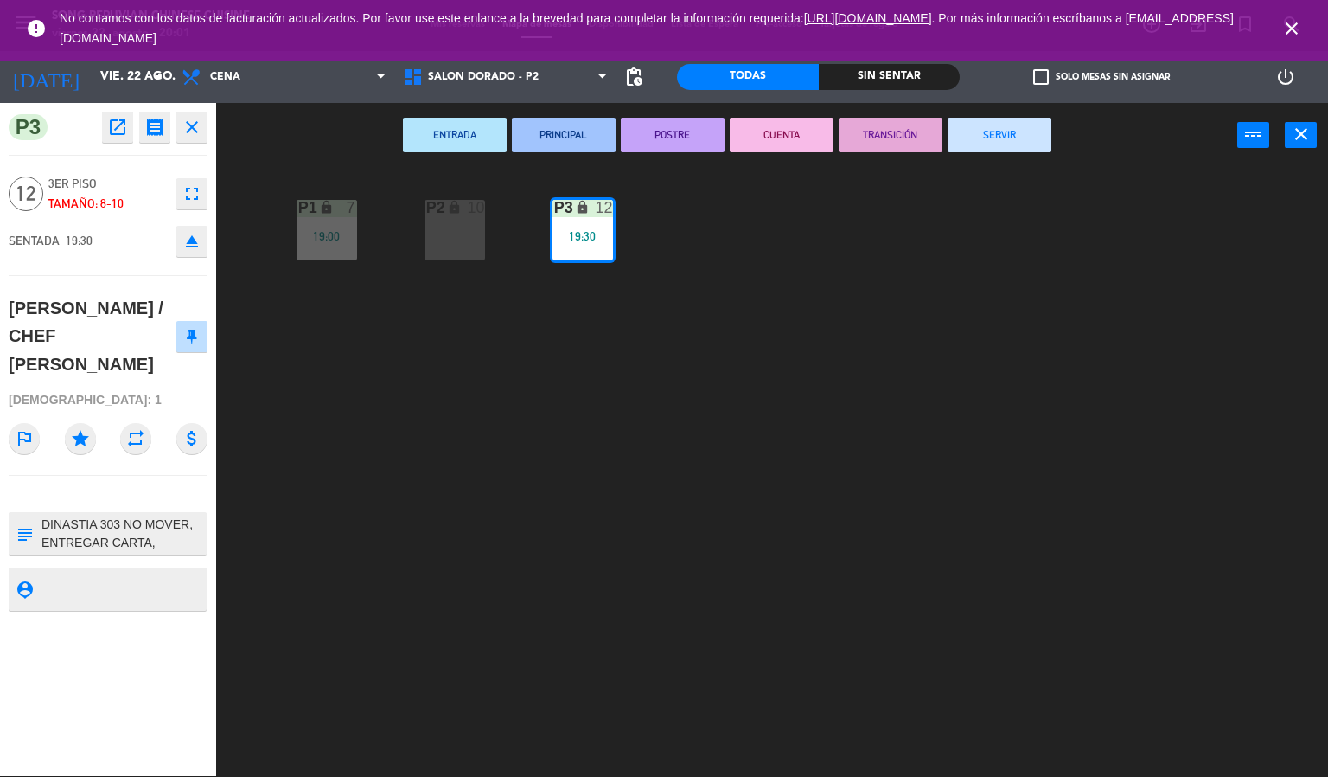
click at [187, 136] on icon "close" at bounding box center [192, 127] width 21 height 21
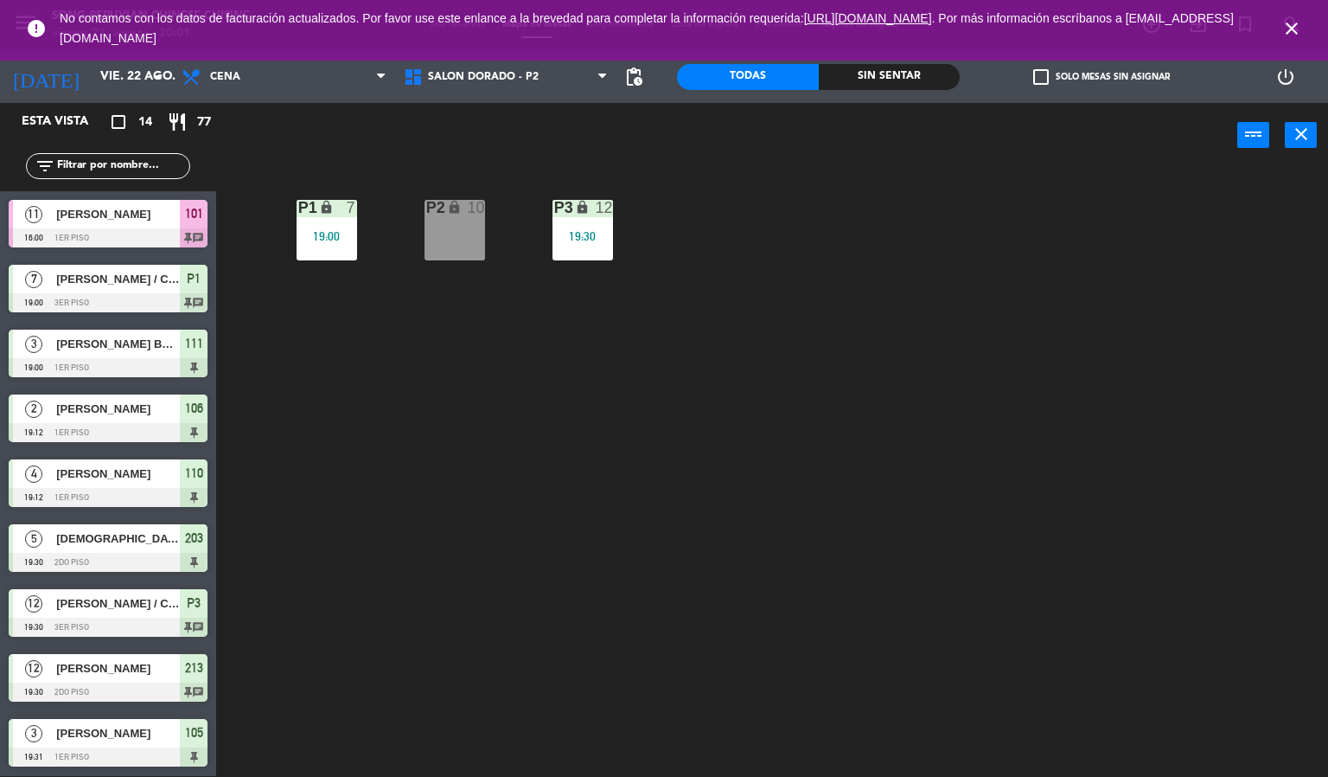
click at [577, 236] on div "19:30" at bounding box center [583, 236] width 61 height 12
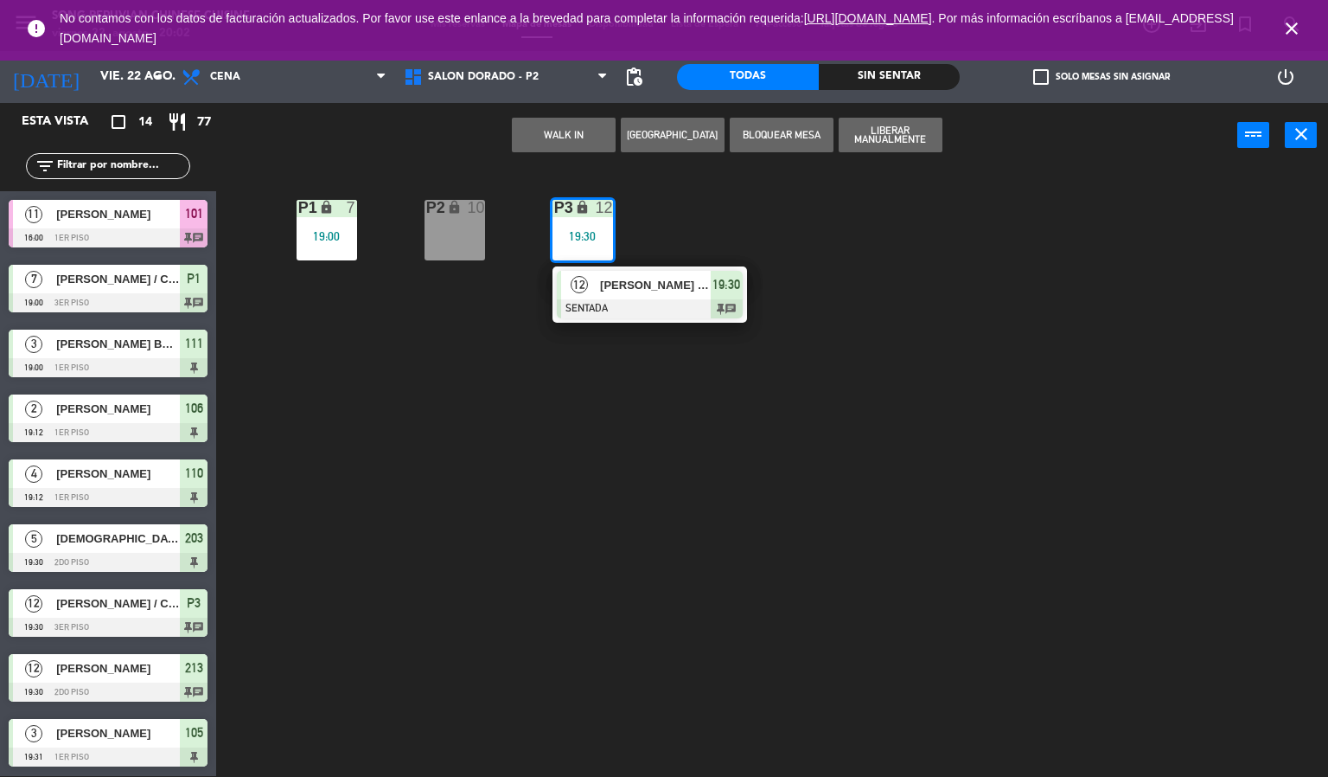
click at [1287, 34] on icon "close" at bounding box center [1292, 28] width 21 height 21
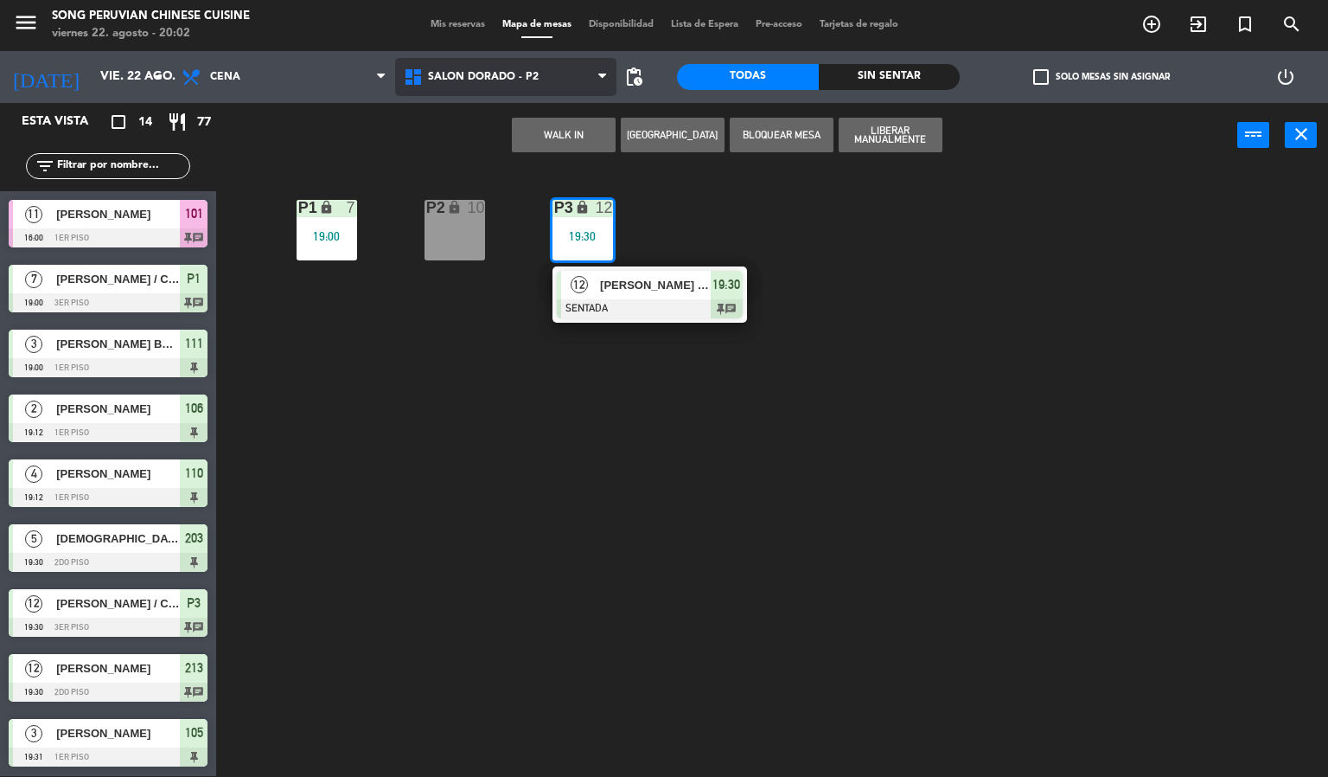
click at [475, 63] on span "SALON DORADO - P2" at bounding box center [506, 77] width 222 height 38
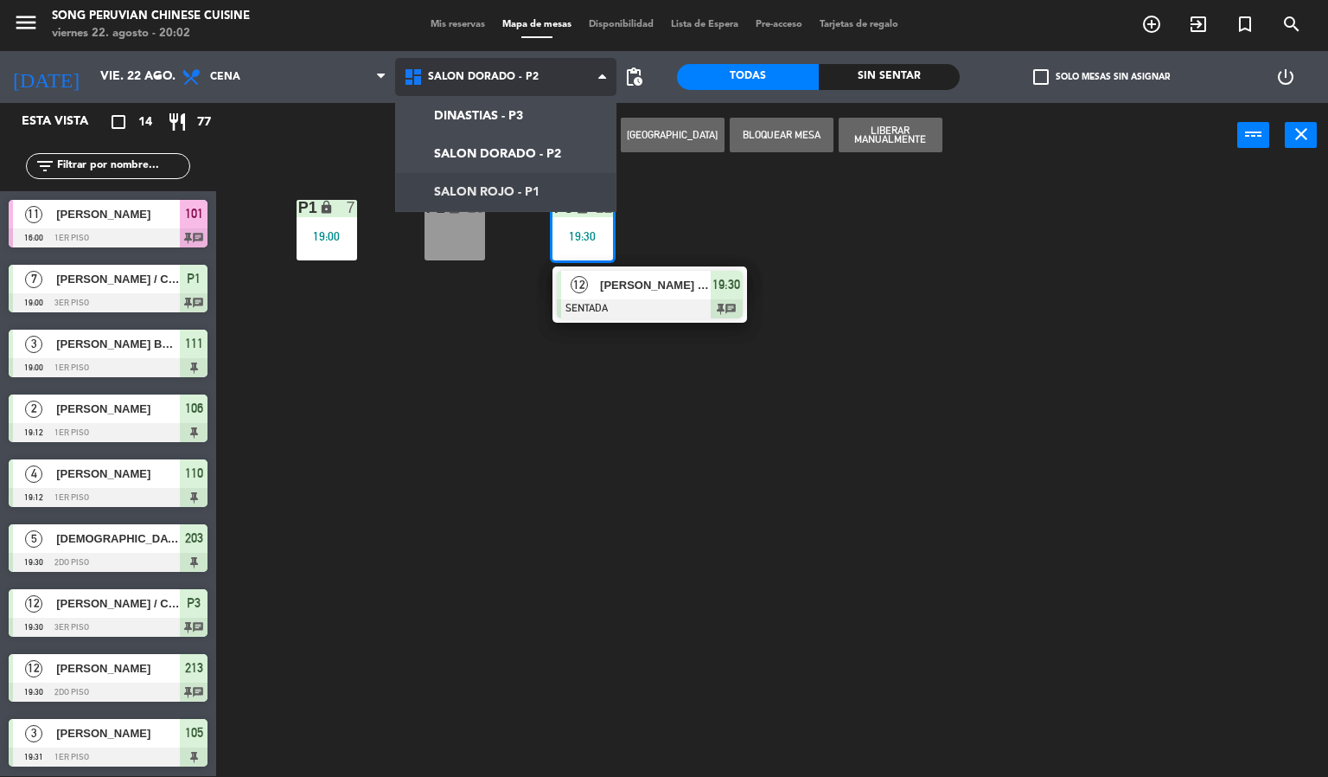
click at [442, 176] on ng-component "menu Song Peruvian Chinese Cuisine [DATE] 22. agosto - 20:02 Mis reservas Mapa …" at bounding box center [664, 387] width 1328 height 777
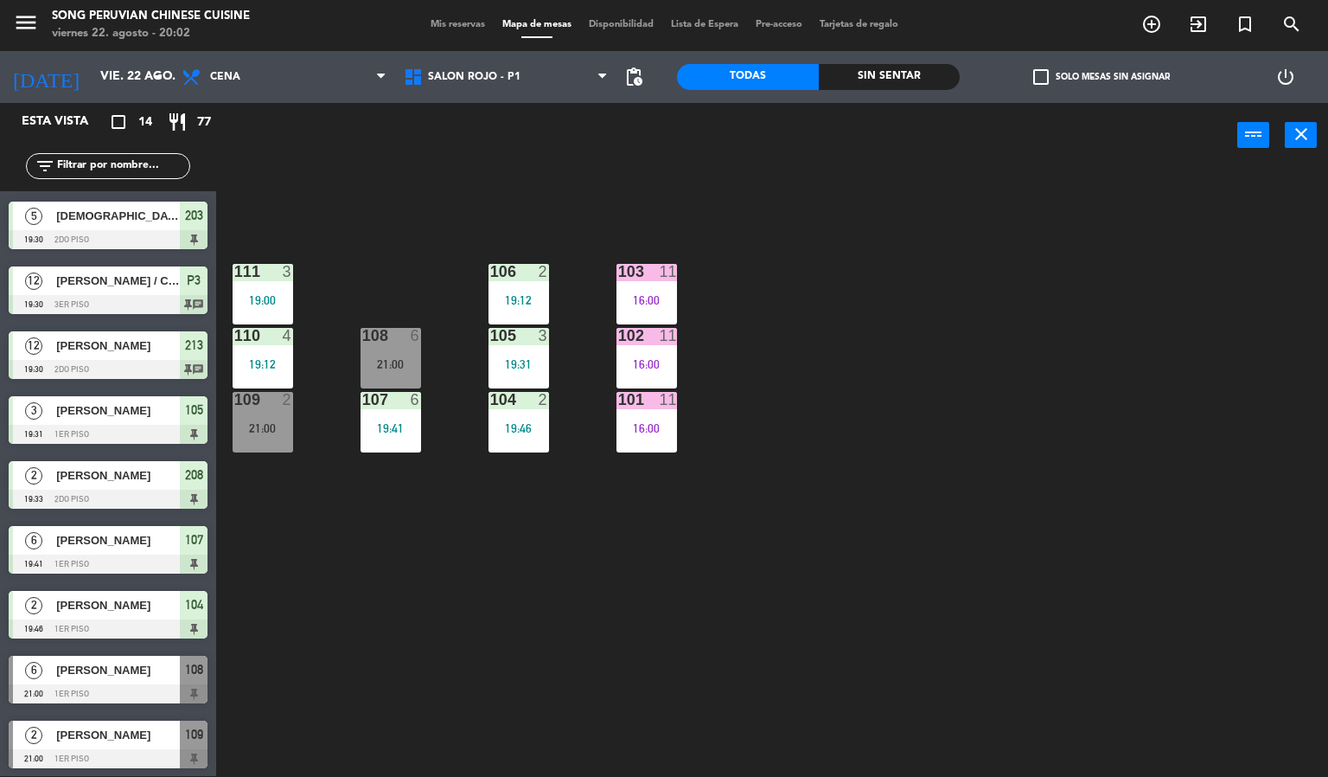
scroll to position [325, 0]
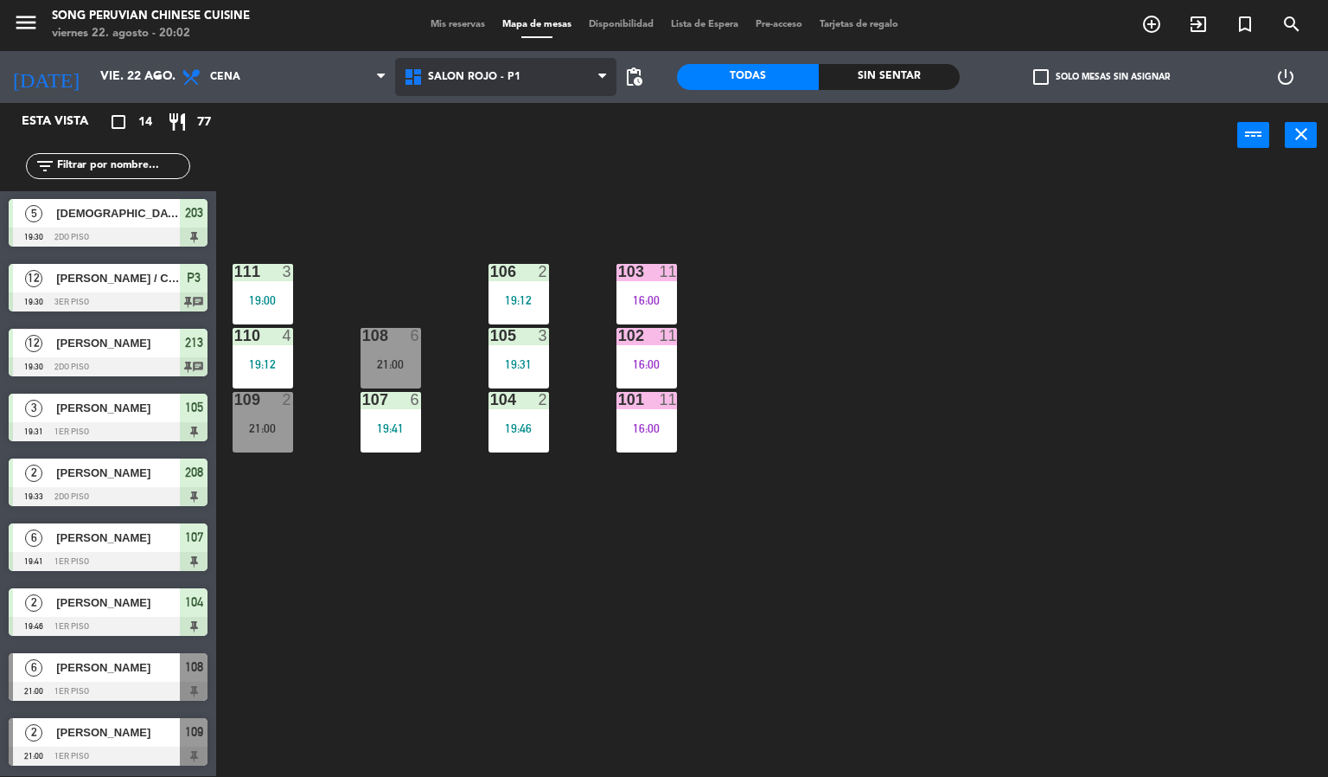
click at [514, 76] on span "SALON ROJO - P1" at bounding box center [474, 77] width 93 height 12
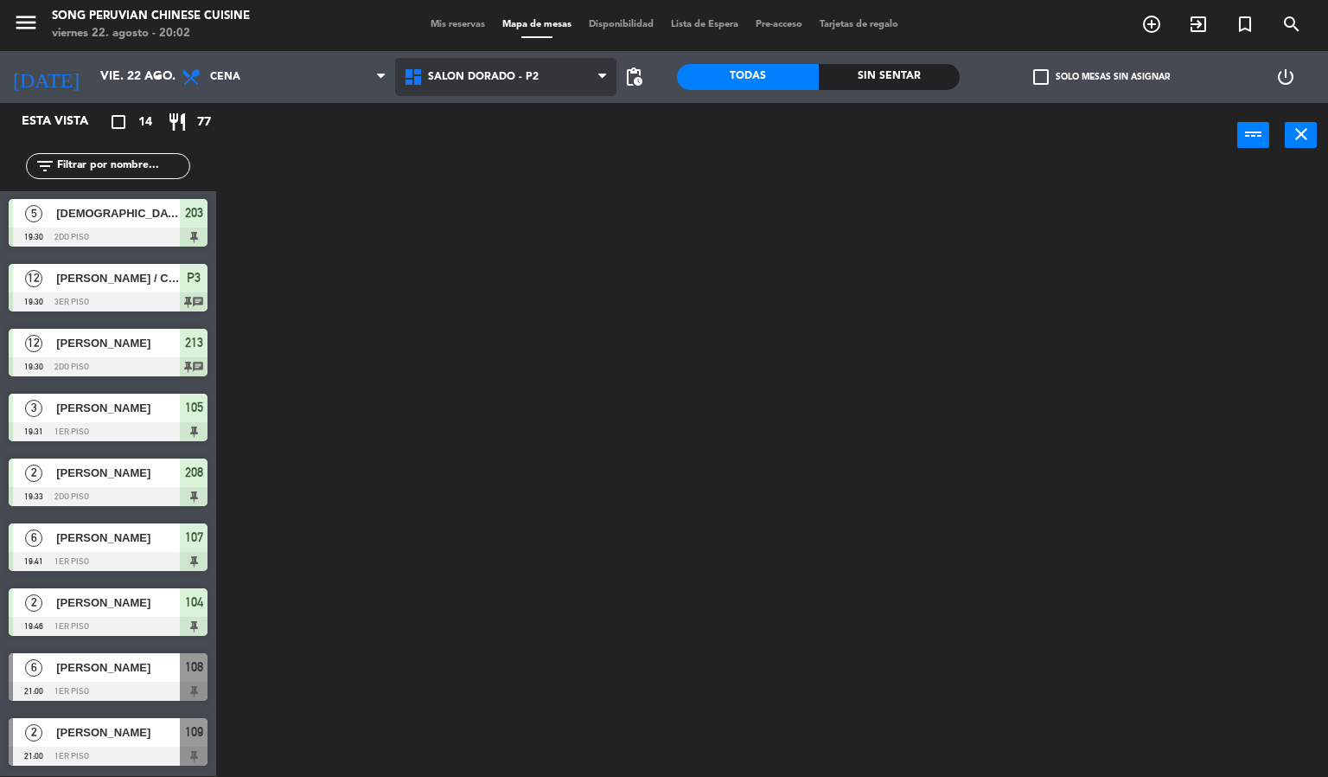
click at [489, 154] on ng-component "menu Song Peruvian Chinese Cuisine [DATE] 22. agosto - 20:02 Mis reservas Mapa …" at bounding box center [664, 387] width 1328 height 777
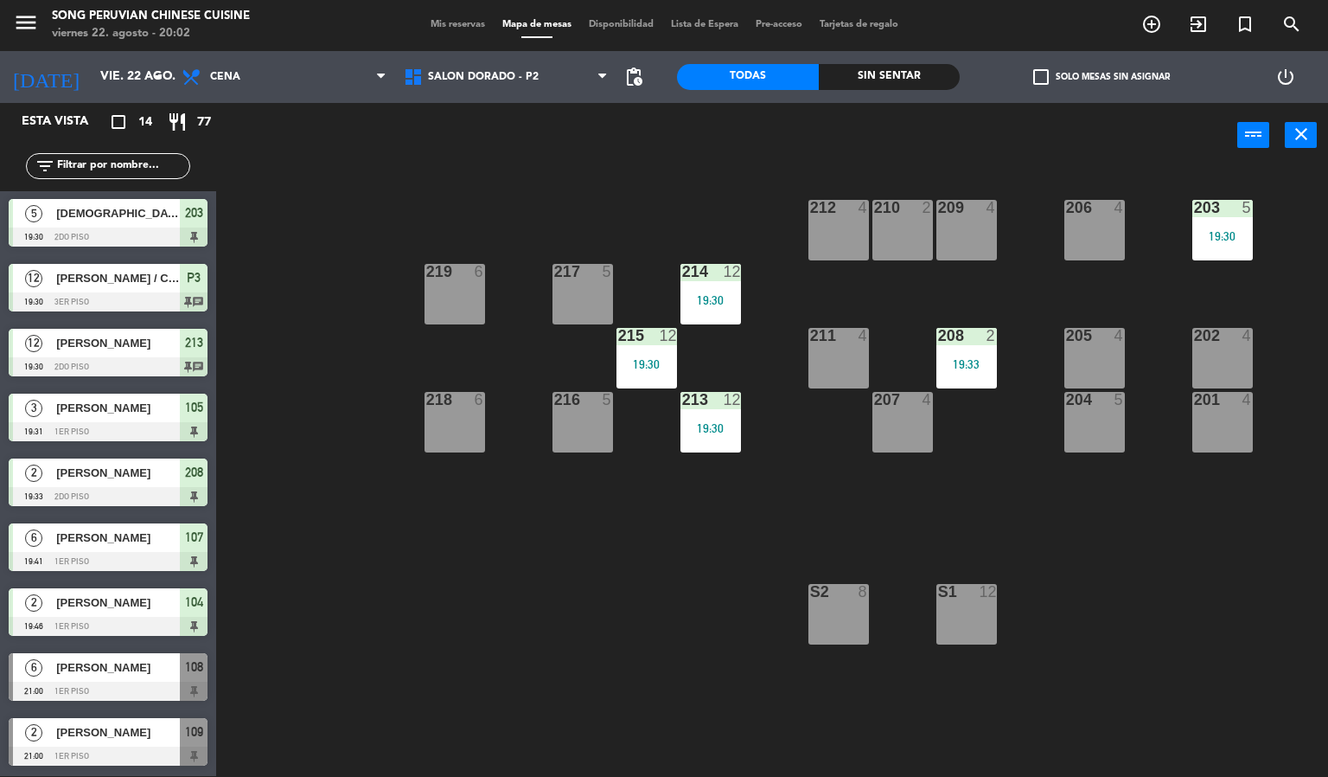
click at [1069, 560] on div "203 5 19:30 206 4 210 2 212 4 209 4 214 12 19:30 217 5 219 6 202 4 205 4 208 2 …" at bounding box center [778, 473] width 1099 height 608
click at [532, 86] on span "SALON DORADO - P2" at bounding box center [506, 77] width 222 height 38
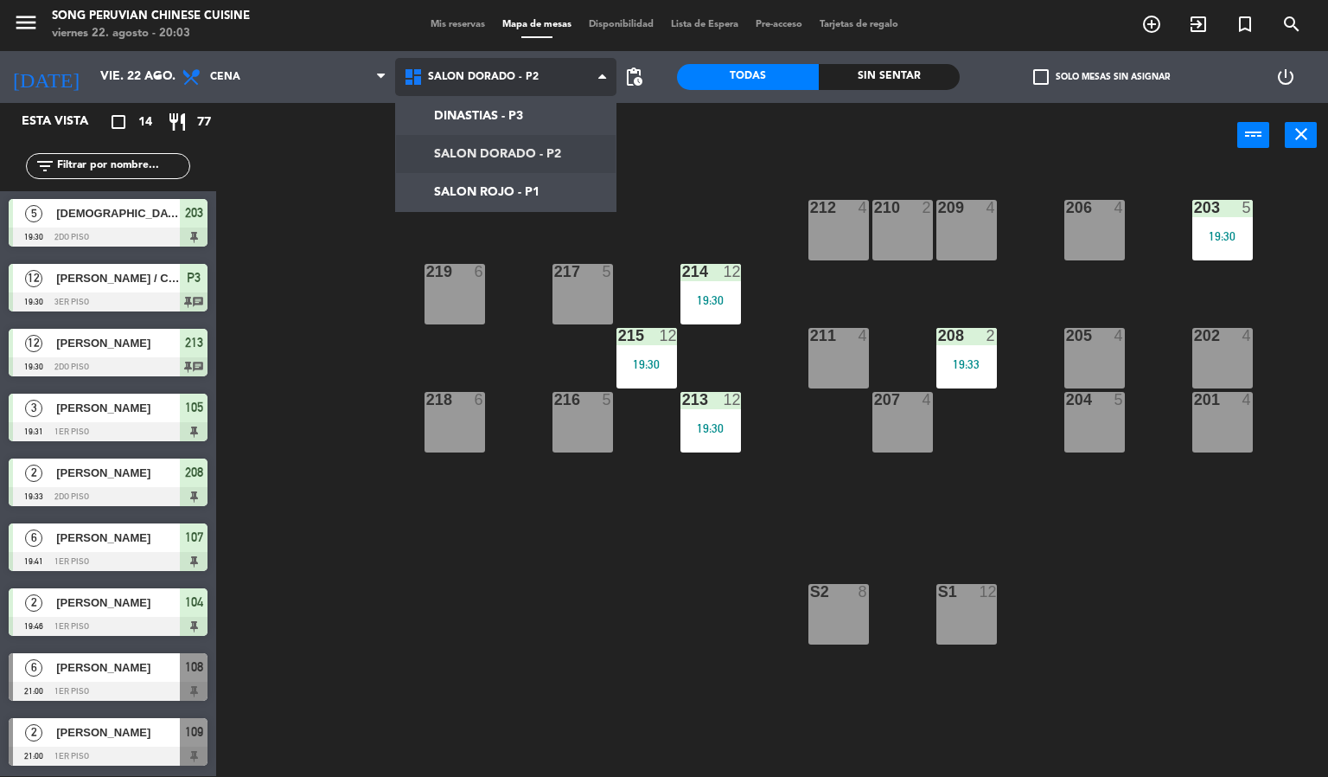
click at [496, 190] on ng-component "menu Song Peruvian Chinese Cuisine [DATE] 22. agosto - 20:03 Mis reservas Mapa …" at bounding box center [664, 387] width 1328 height 777
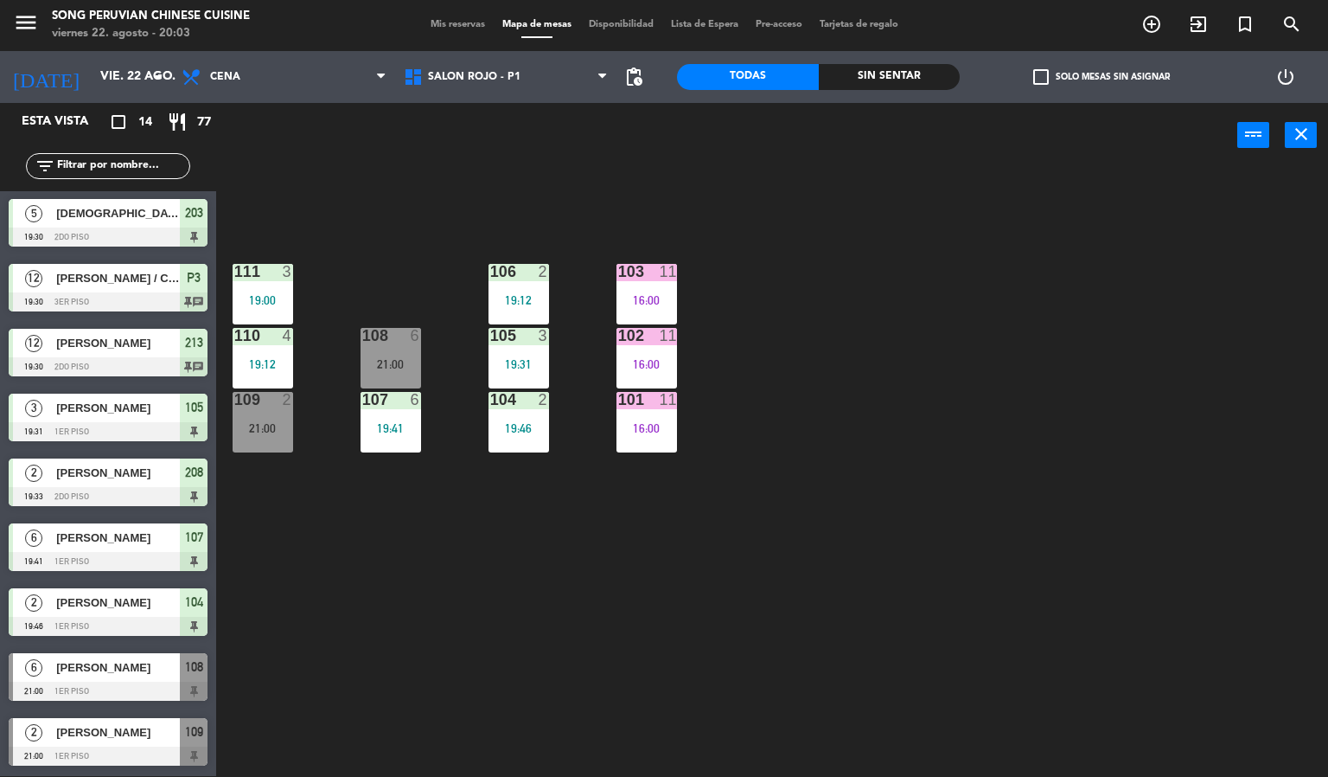
click at [273, 335] on div at bounding box center [262, 336] width 29 height 16
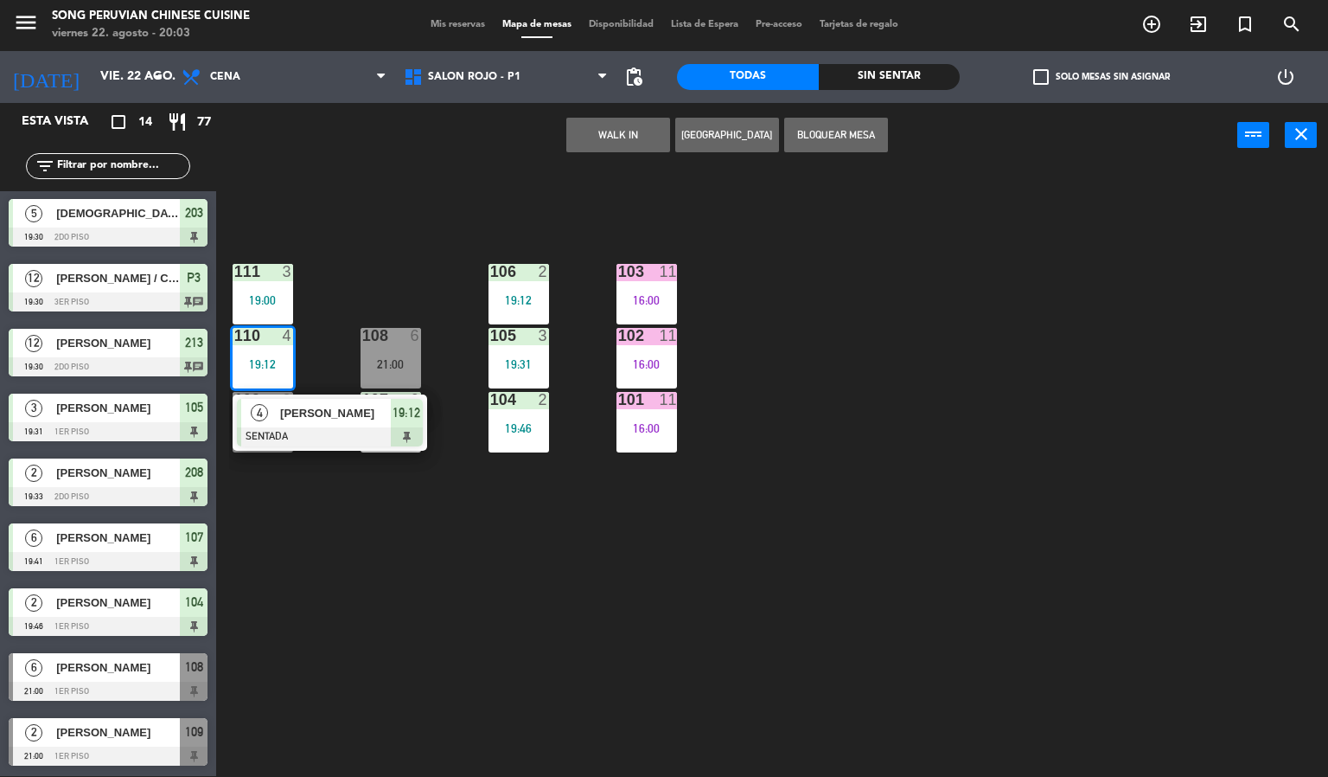
click at [369, 427] on div at bounding box center [330, 436] width 186 height 19
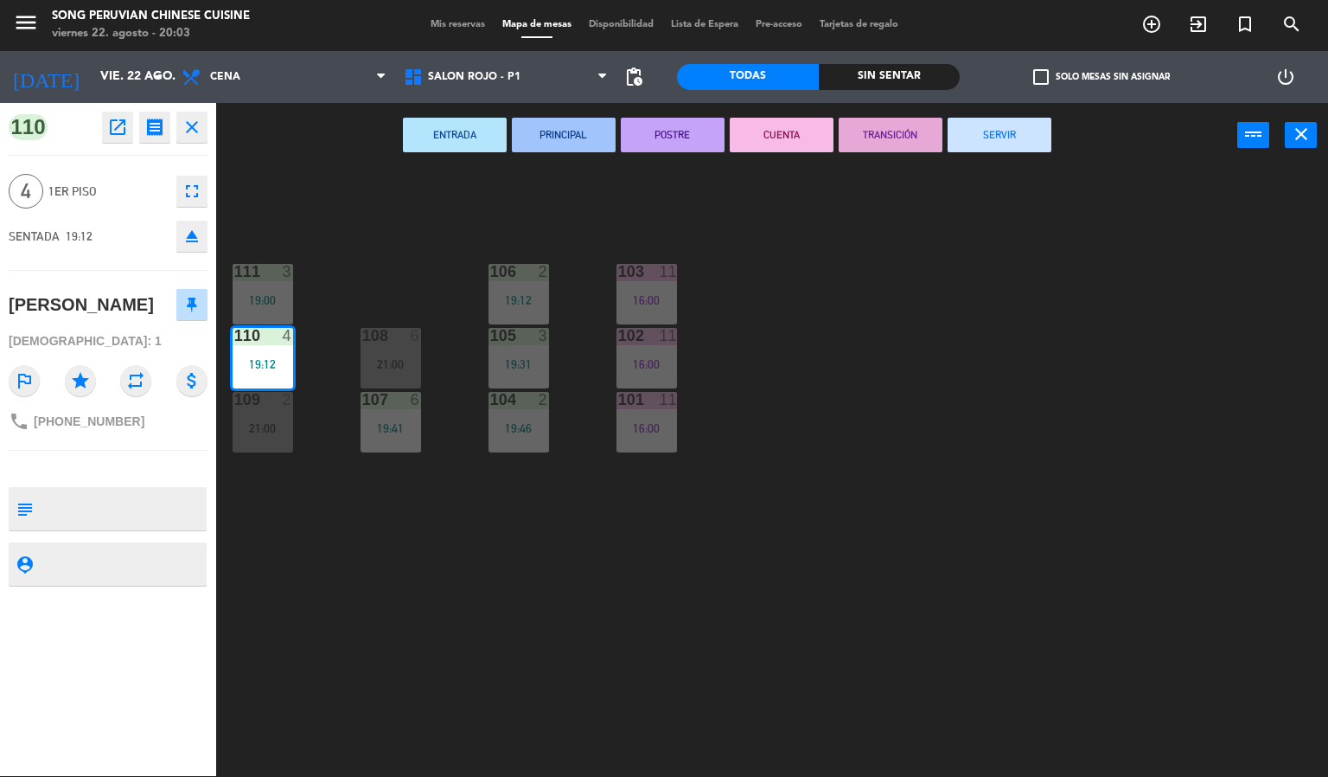
click at [817, 176] on div "103 11 16:00 106 2 19:12 111 3 19:00 102 11 16:00 105 3 19:31 108 6 21:00 110 4…" at bounding box center [778, 473] width 1099 height 608
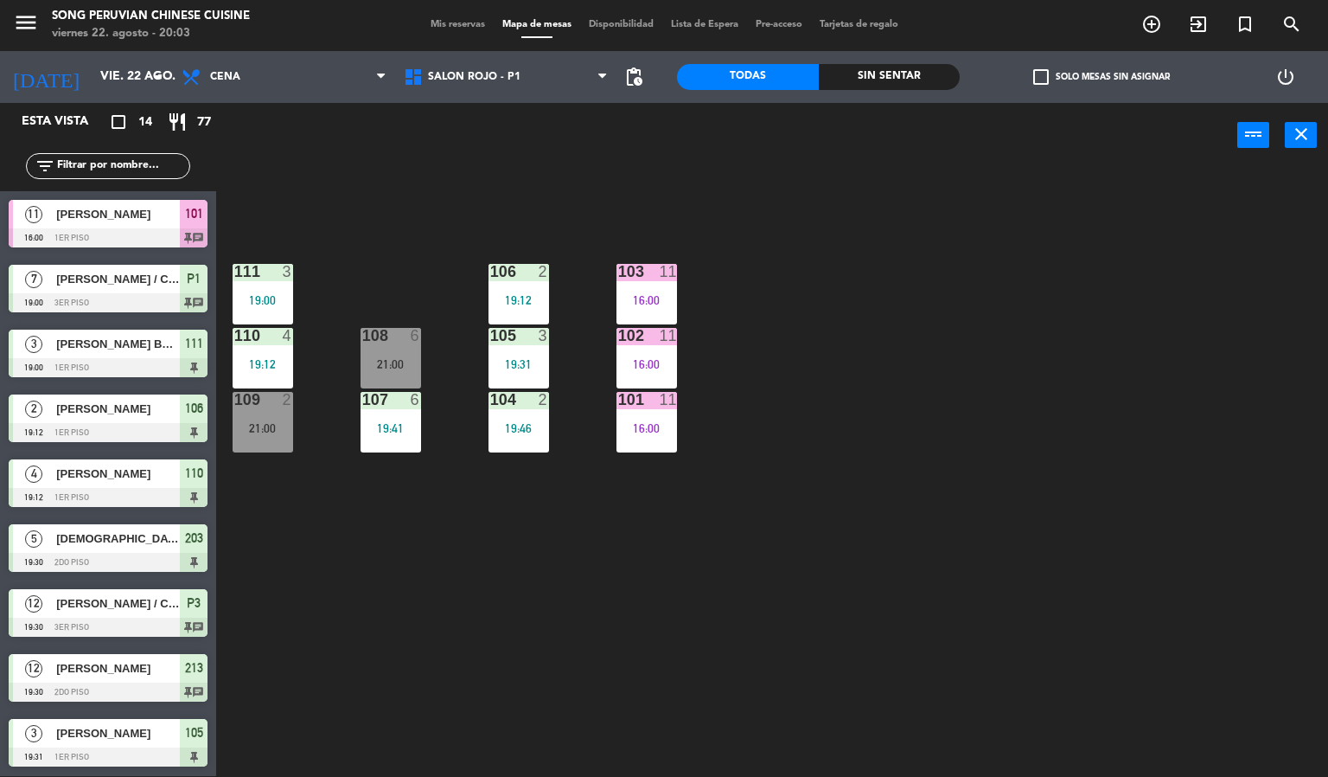
click at [834, 558] on div "103 11 16:00 106 2 19:12 111 3 19:00 102 11 16:00 105 3 19:31 108 6 21:00 110 4…" at bounding box center [778, 473] width 1099 height 608
click at [258, 351] on div "110 4 19:12" at bounding box center [263, 358] width 61 height 61
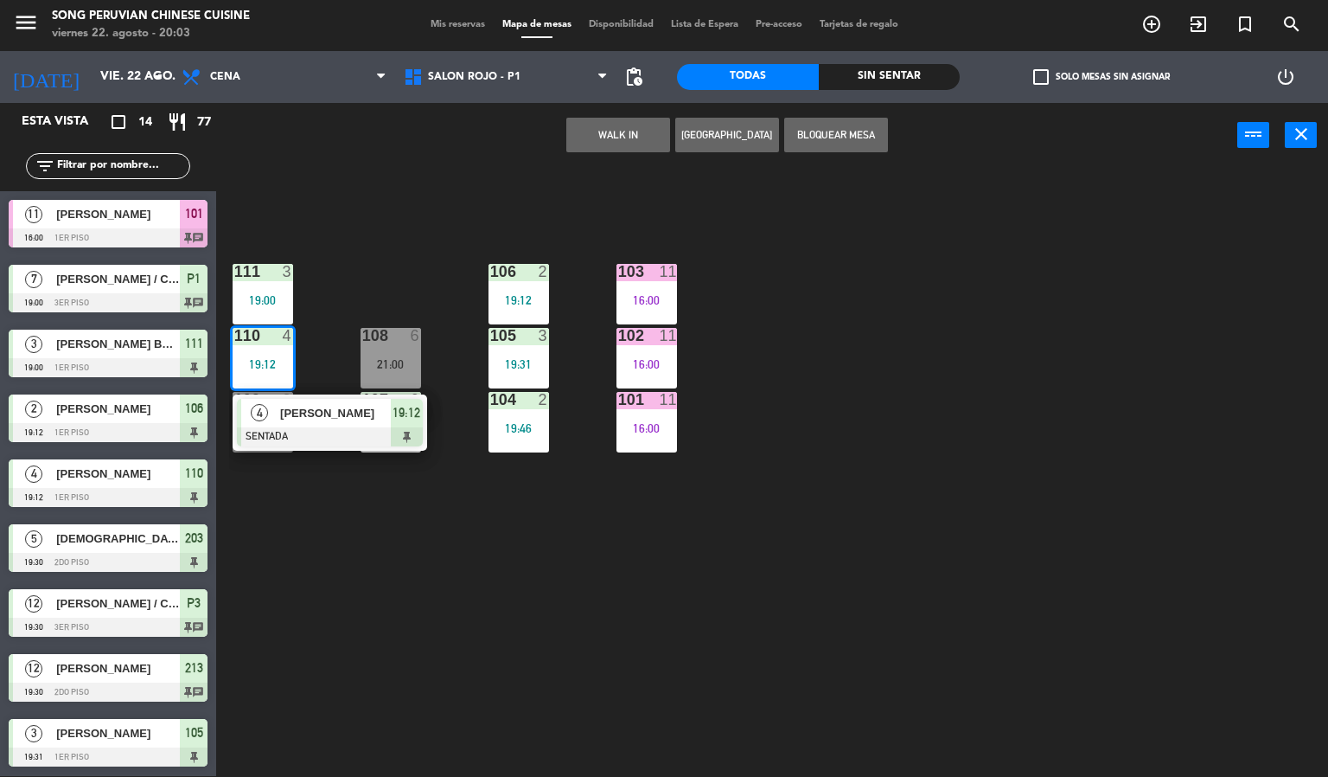
click at [291, 441] on div at bounding box center [330, 436] width 186 height 19
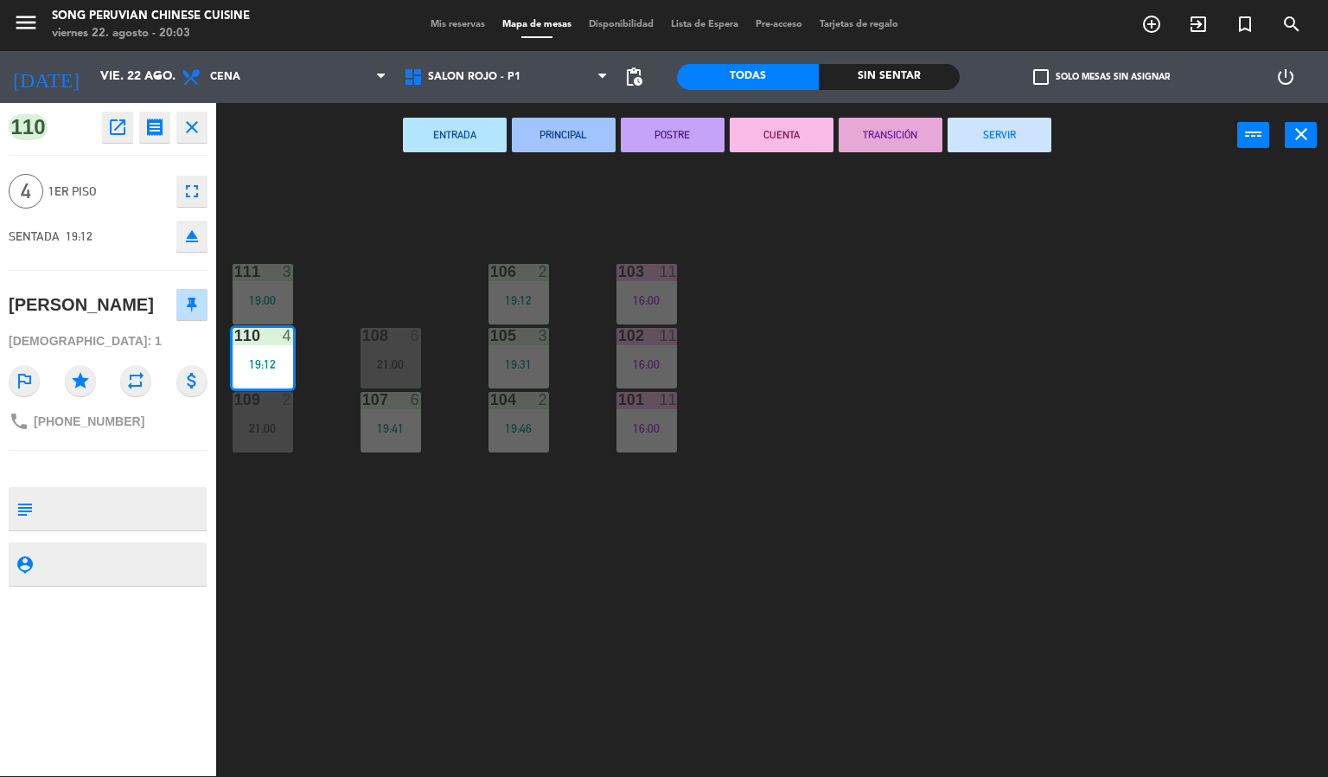
click at [771, 136] on button "CUENTA" at bounding box center [782, 135] width 104 height 35
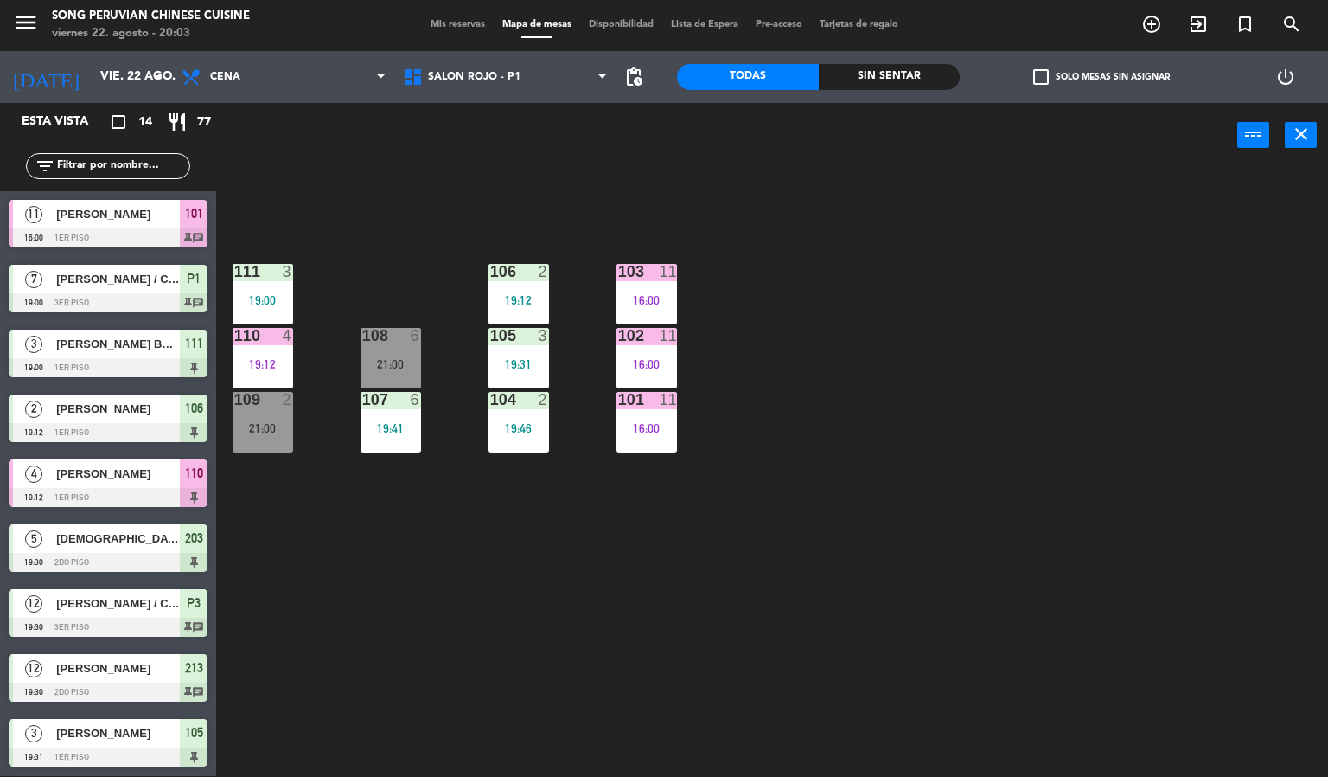
click at [861, 516] on div "103 11 16:00 106 2 19:12 111 3 19:00 102 11 16:00 105 3 19:31 108 6 21:00 110 4…" at bounding box center [778, 473] width 1099 height 608
click at [452, 84] on span "SALON ROJO - P1" at bounding box center [506, 77] width 222 height 38
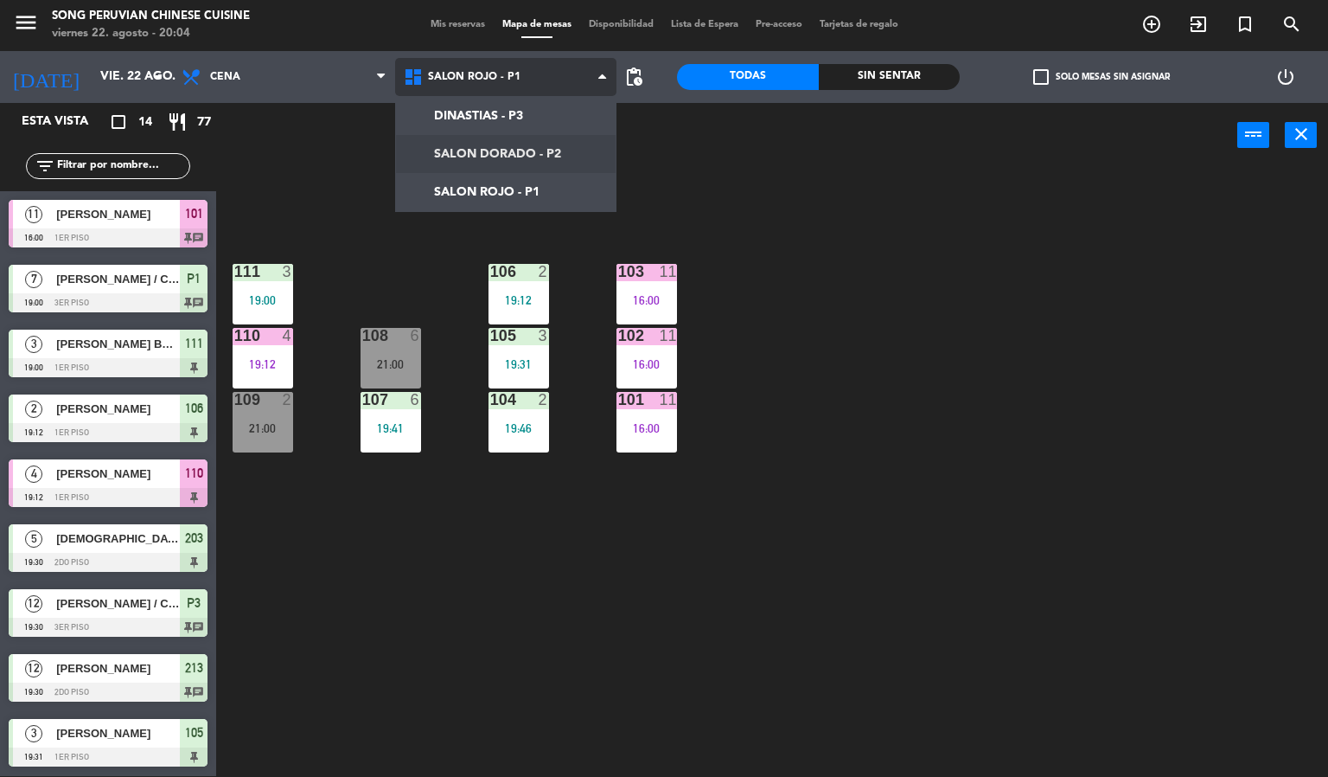
click at [457, 144] on ng-component "menu Song Peruvian Chinese Cuisine [DATE] 22. agosto - 20:04 Mis reservas Mapa …" at bounding box center [664, 387] width 1328 height 777
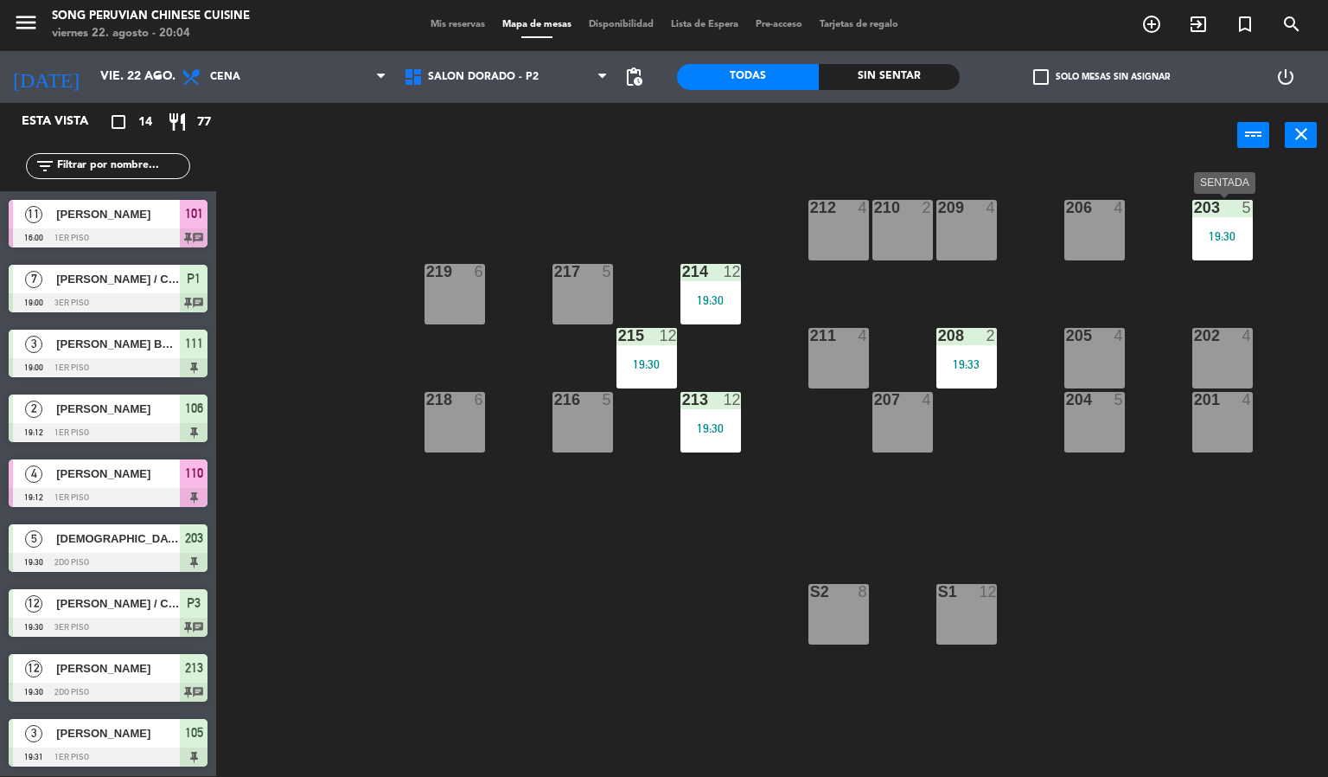
click at [1248, 202] on div "5" at bounding box center [1248, 208] width 10 height 16
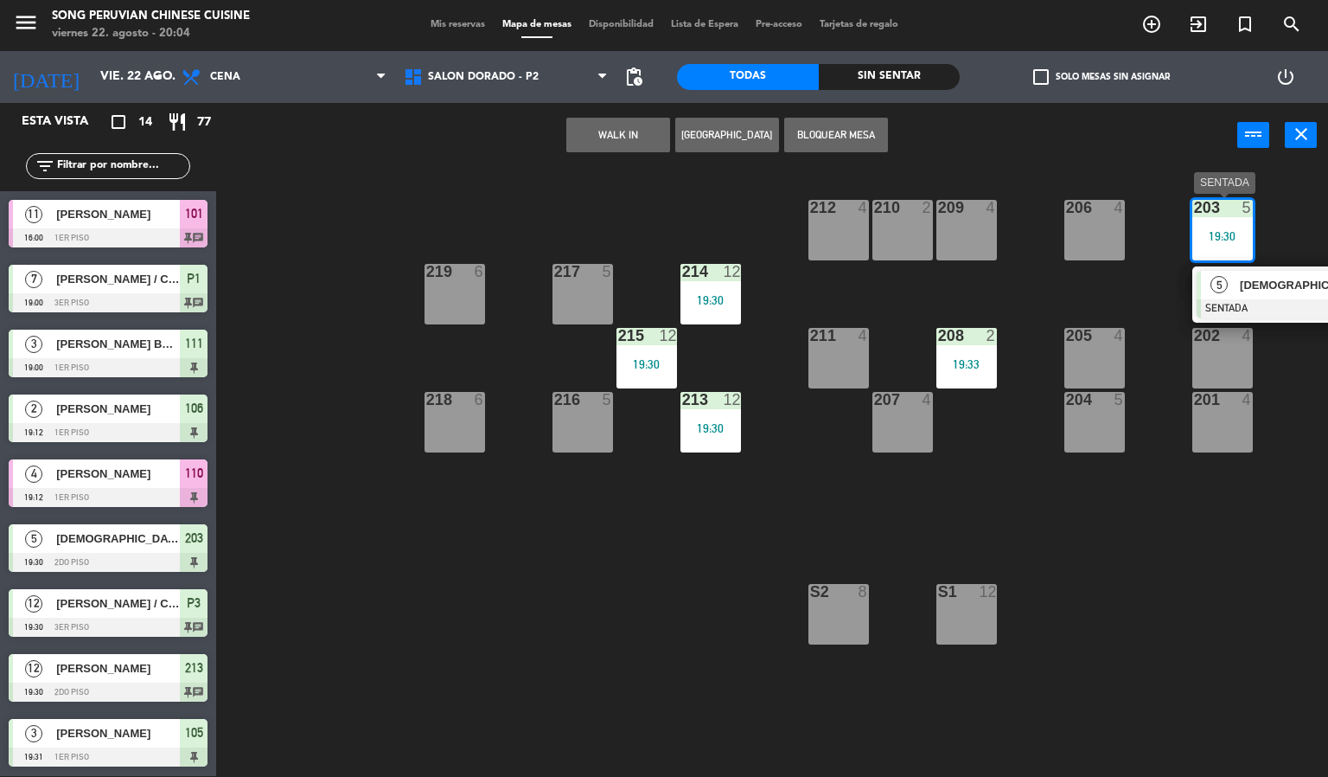
click at [1277, 288] on div "5 [DEMOGRAPHIC_DATA][PERSON_NAME] SENTADA 19:30" at bounding box center [1290, 294] width 221 height 56
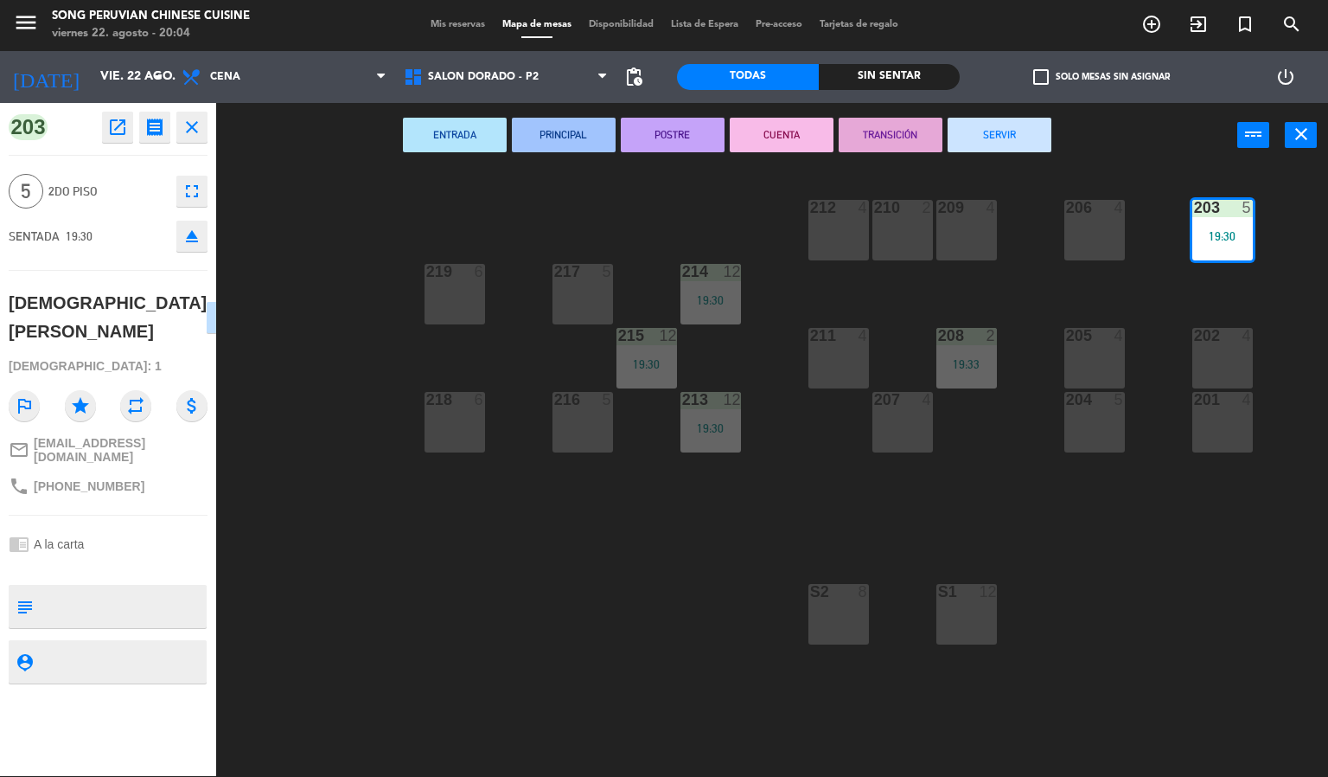
click at [319, 496] on div "203 5 19:30 206 4 210 2 212 4 209 4 214 12 19:30 217 5 219 6 202 4 205 4 208 2 …" at bounding box center [778, 473] width 1099 height 608
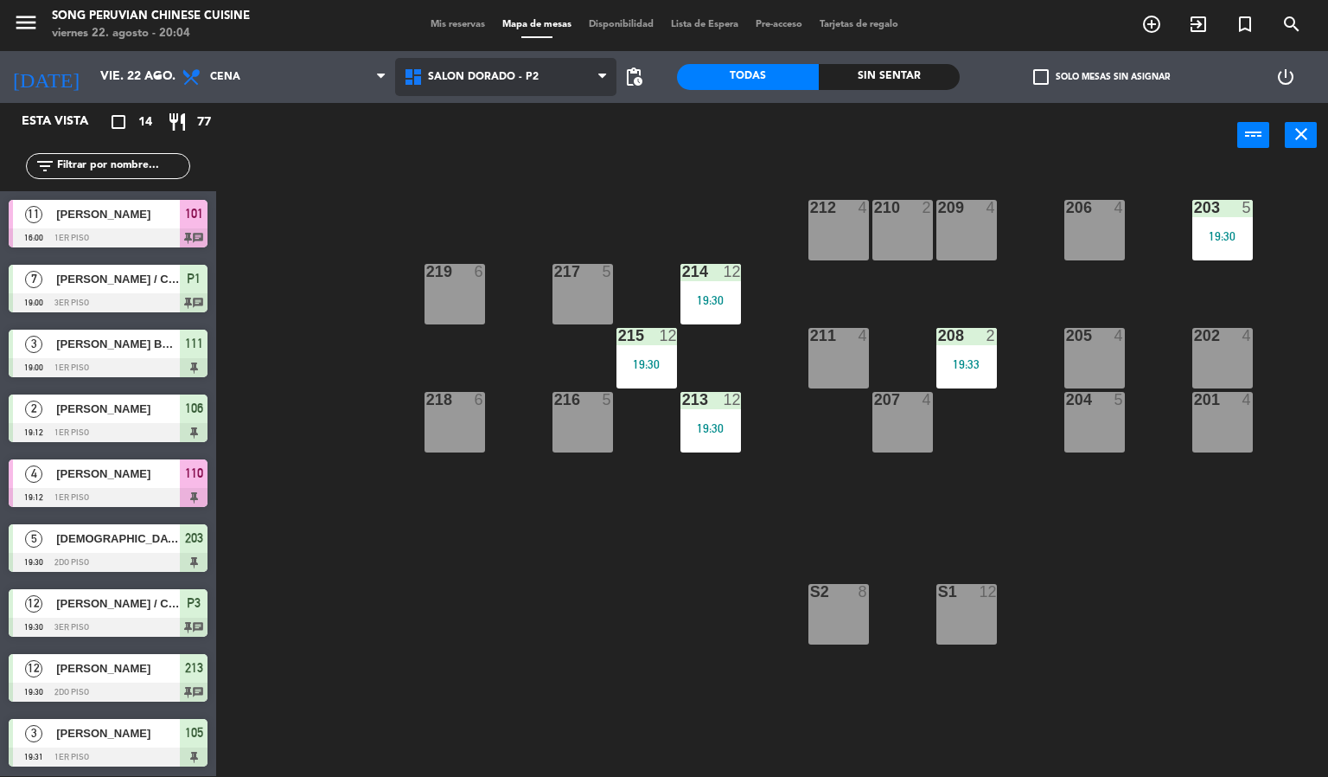
click at [490, 92] on span "SALON DORADO - P2" at bounding box center [506, 77] width 222 height 38
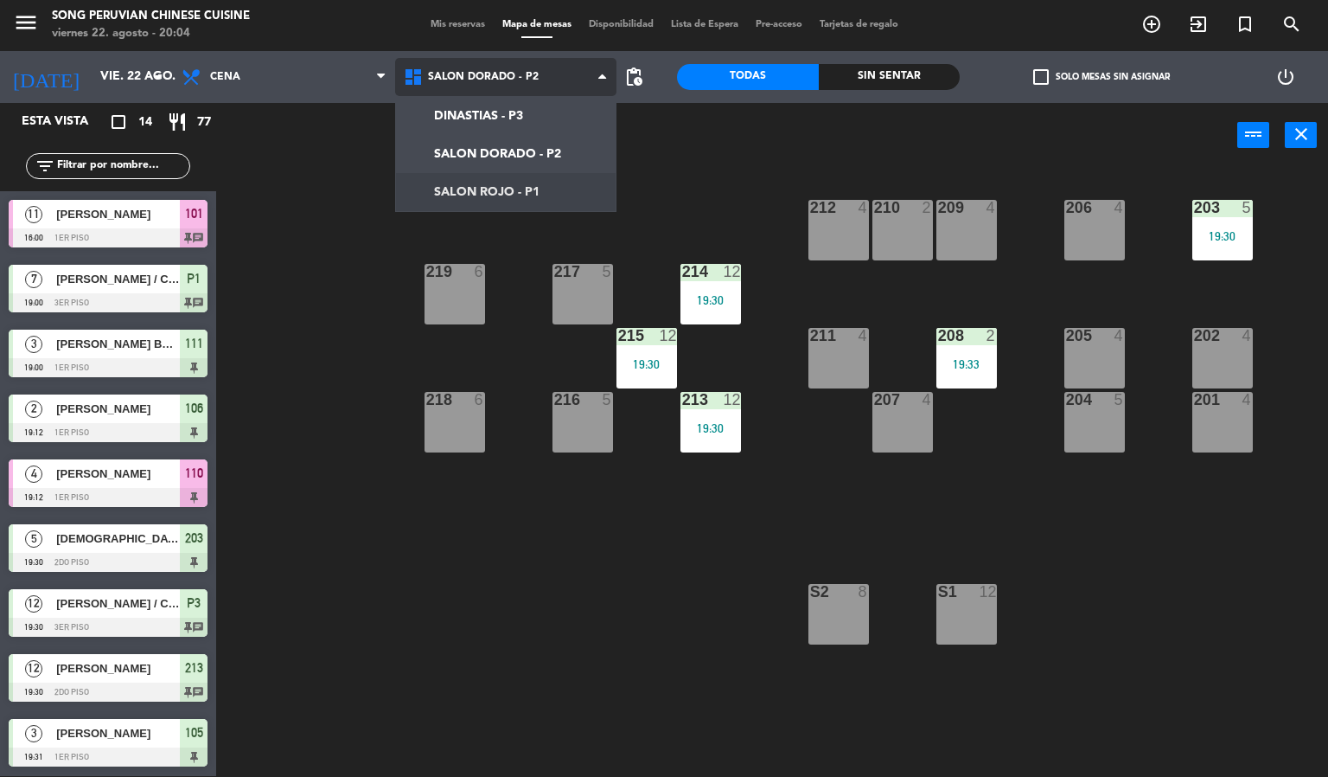
click at [511, 185] on ng-component "menu Song Peruvian Chinese Cuisine [DATE] 22. agosto - 20:04 Mis reservas Mapa …" at bounding box center [664, 387] width 1328 height 777
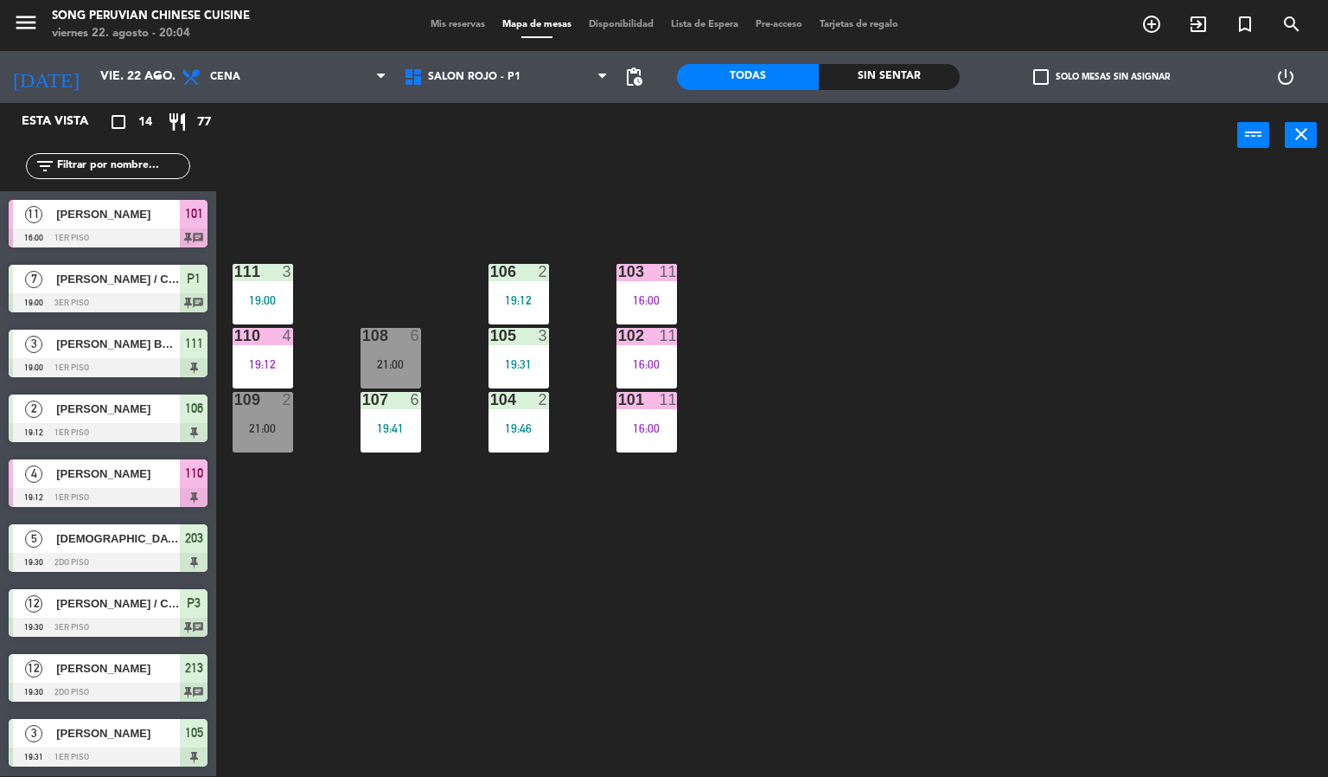
click at [546, 197] on div "103 11 16:00 106 2 19:12 111 3 19:00 102 11 16:00 105 3 19:31 108 6 21:00 110 4…" at bounding box center [778, 473] width 1099 height 608
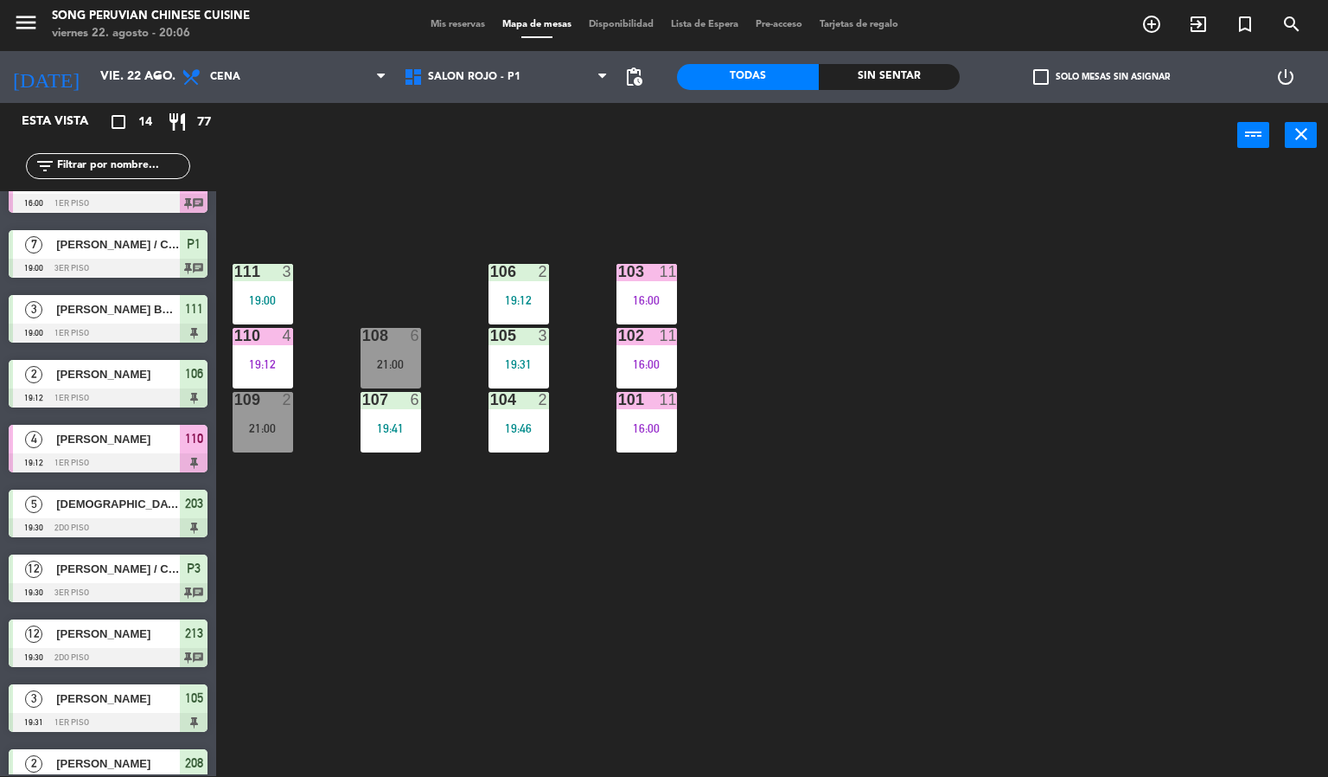
scroll to position [0, 0]
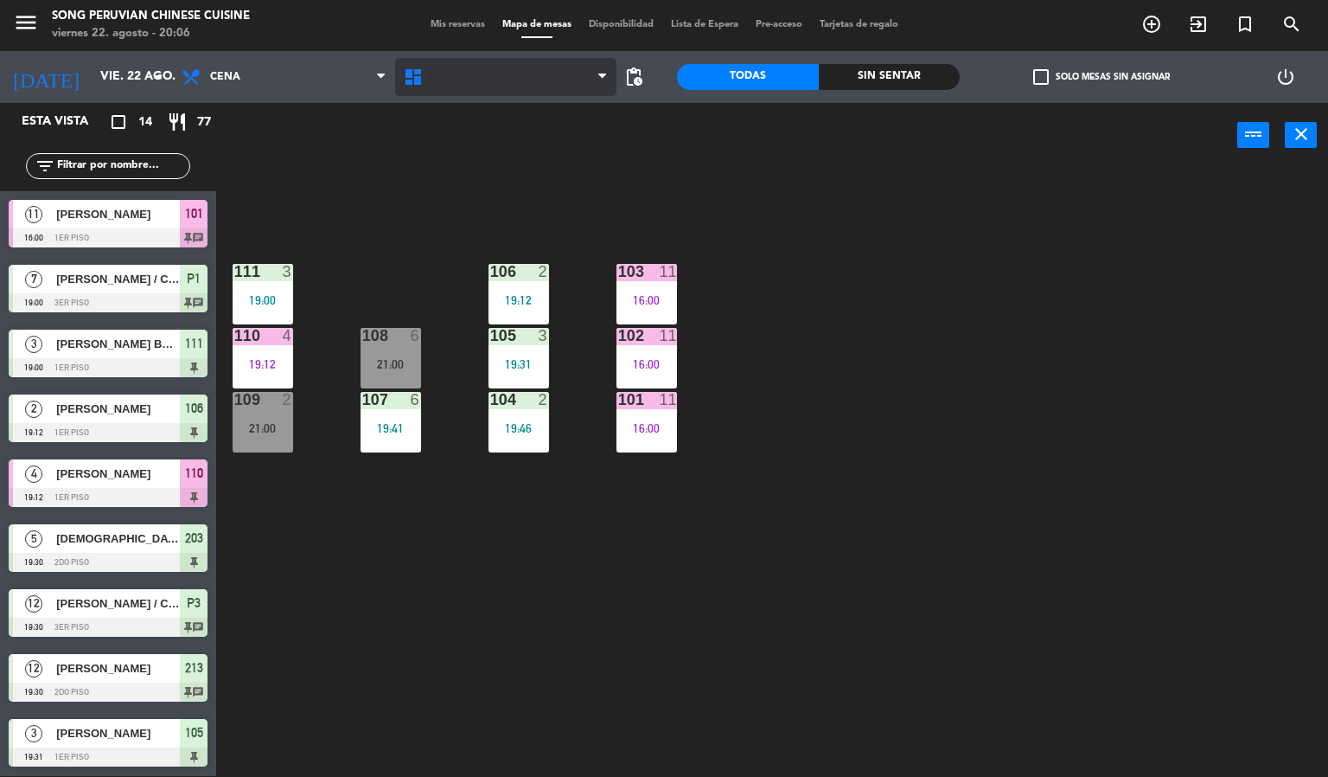
click at [556, 86] on span "SALON ROJO - P1" at bounding box center [506, 77] width 222 height 38
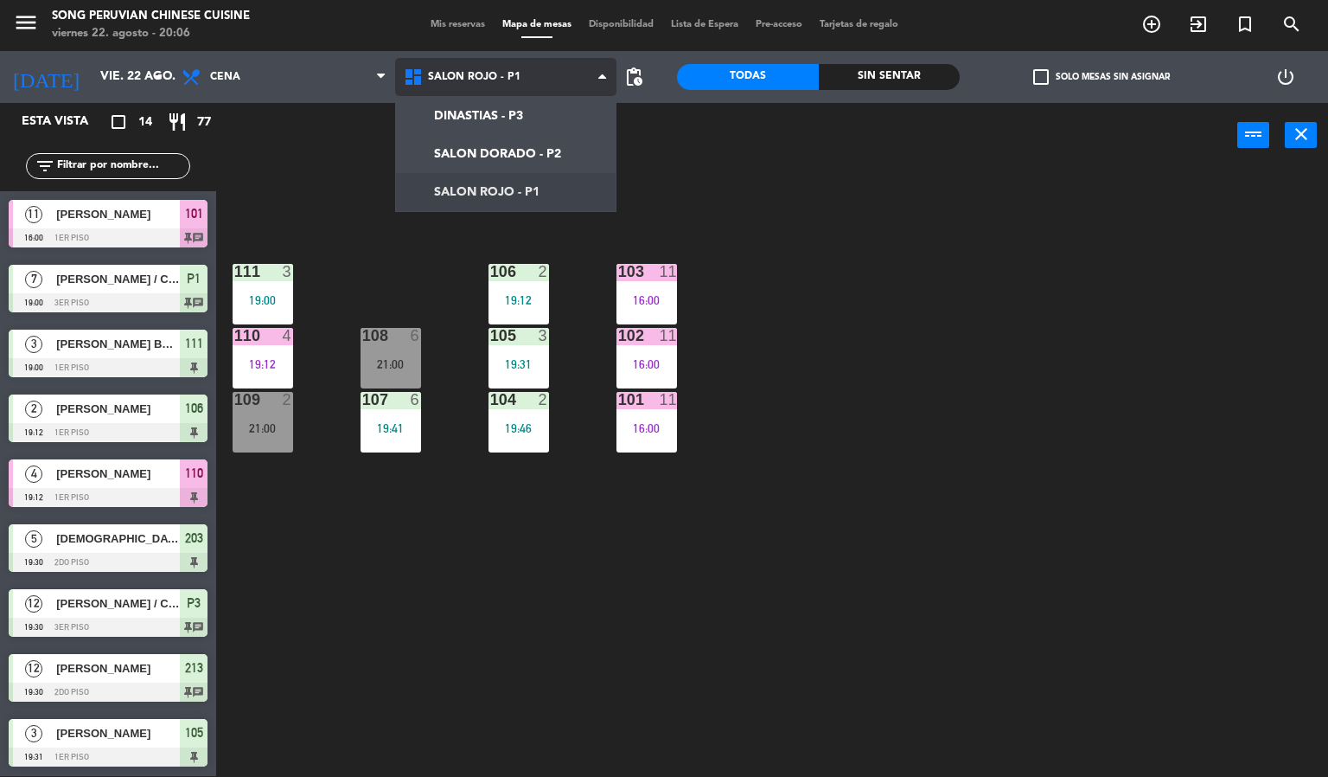
click at [525, 146] on ng-component "menu Song Peruvian Chinese Cuisine [DATE] 22. agosto - 20:06 Mis reservas Mapa …" at bounding box center [664, 387] width 1328 height 777
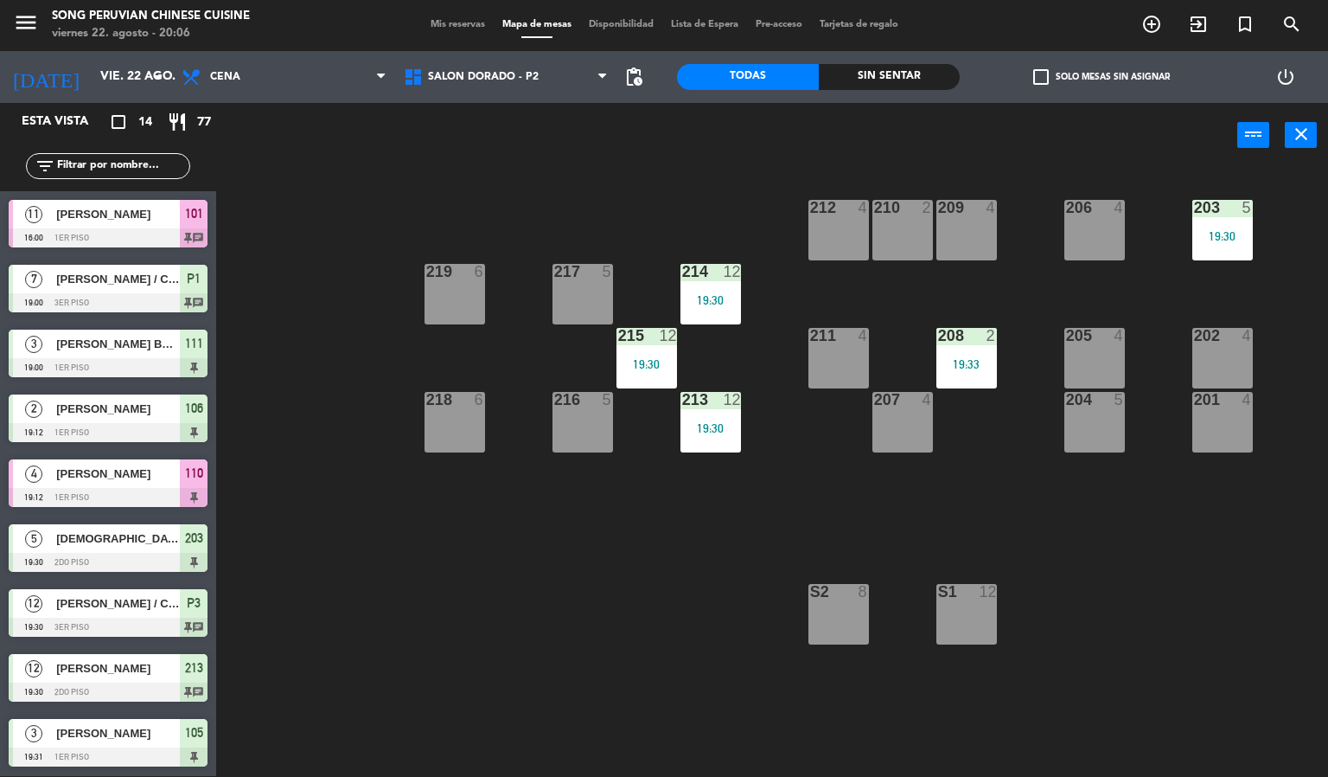
click at [1222, 241] on div "19:30" at bounding box center [1223, 236] width 61 height 12
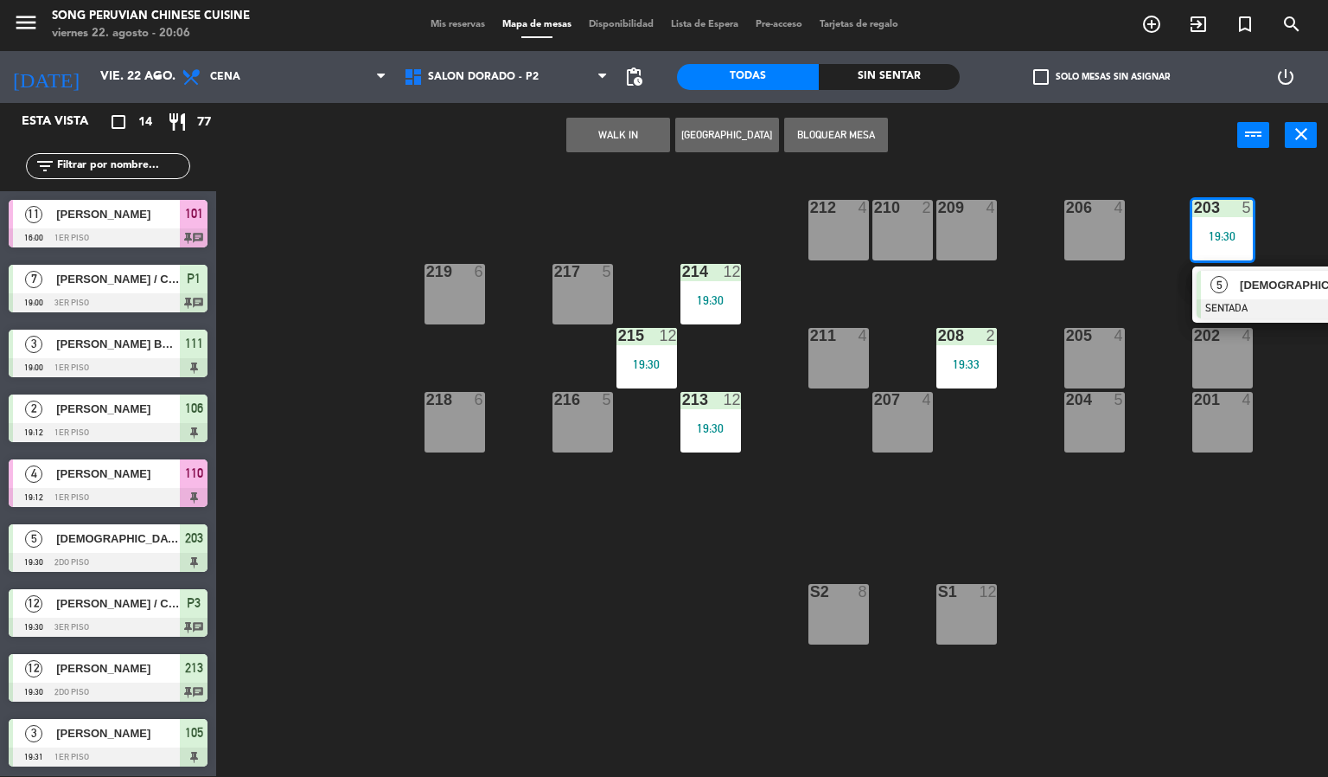
click at [1192, 540] on div "203 5 19:30 5 [DEMOGRAPHIC_DATA][PERSON_NAME] SENTADA 19:30 206 4 210 2 212 4 2…" at bounding box center [778, 473] width 1099 height 608
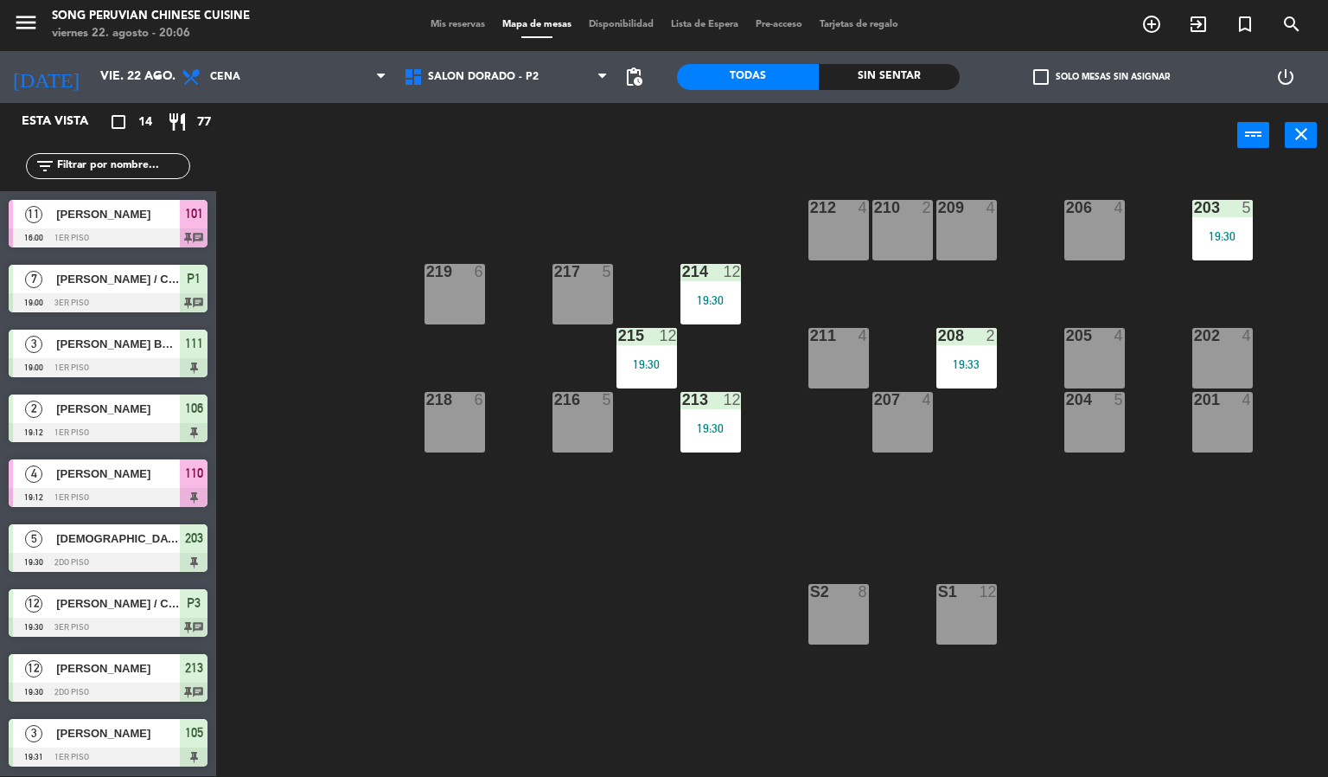
click at [1235, 241] on div "19:30" at bounding box center [1223, 236] width 61 height 12
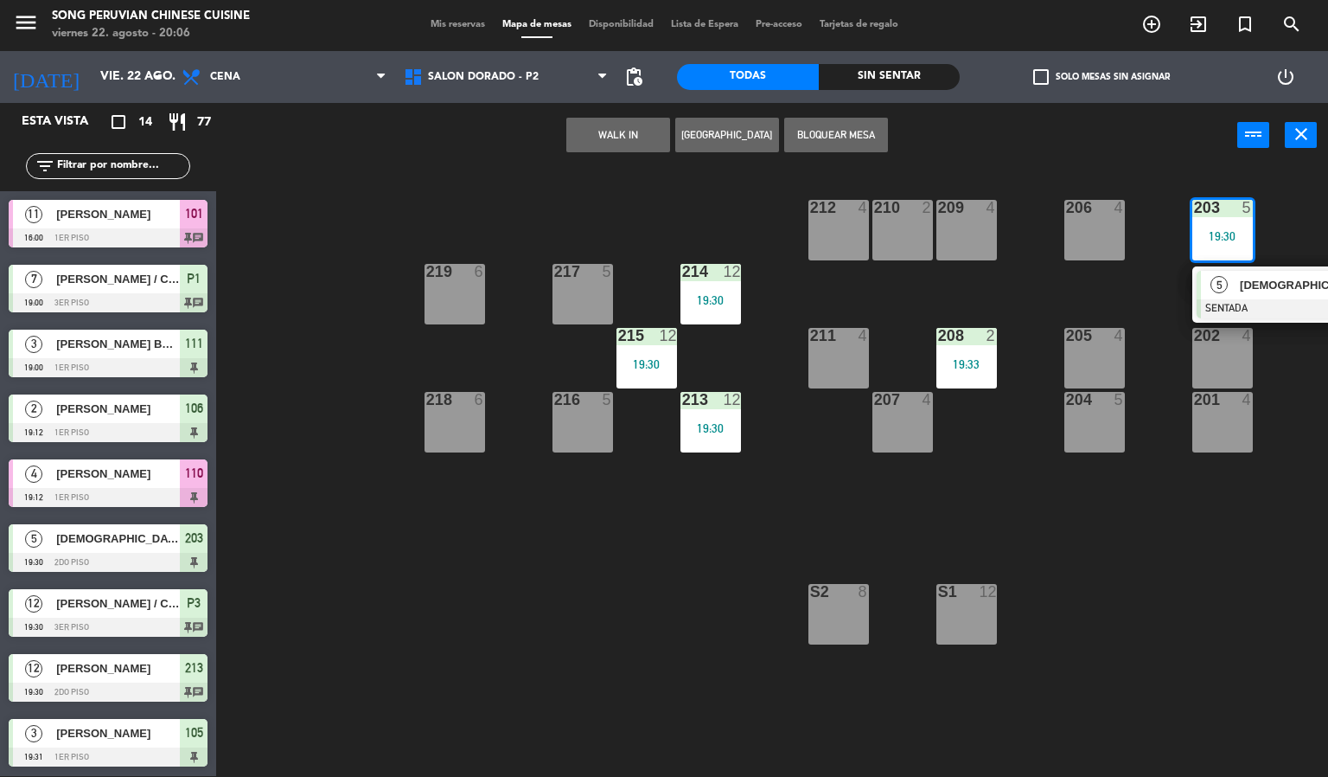
click at [1232, 516] on div "203 5 19:30 5 [DEMOGRAPHIC_DATA][PERSON_NAME] SENTADA 19:30 206 4 210 2 212 4 2…" at bounding box center [778, 473] width 1099 height 608
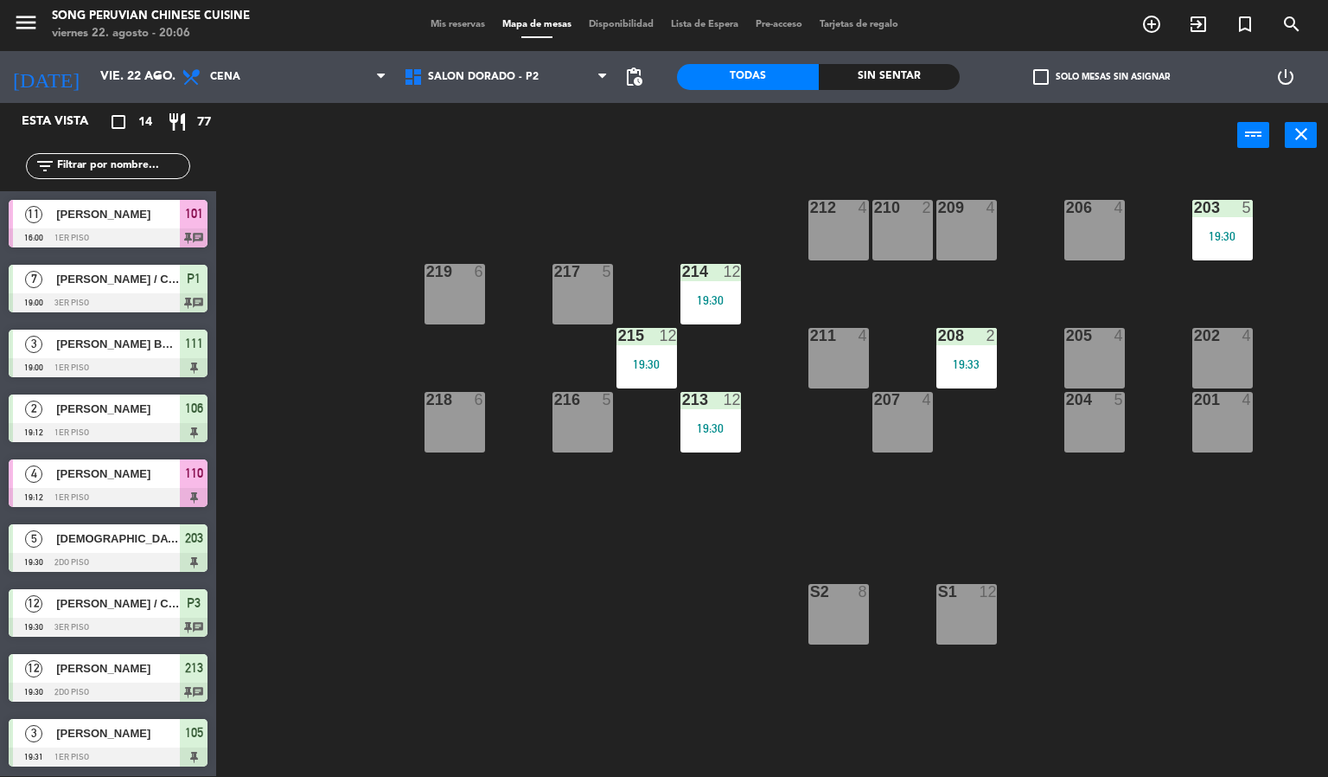
click at [528, 117] on div "power_input close" at bounding box center [726, 136] width 1021 height 66
click at [493, 88] on span "SALON DORADO - P2" at bounding box center [506, 77] width 222 height 38
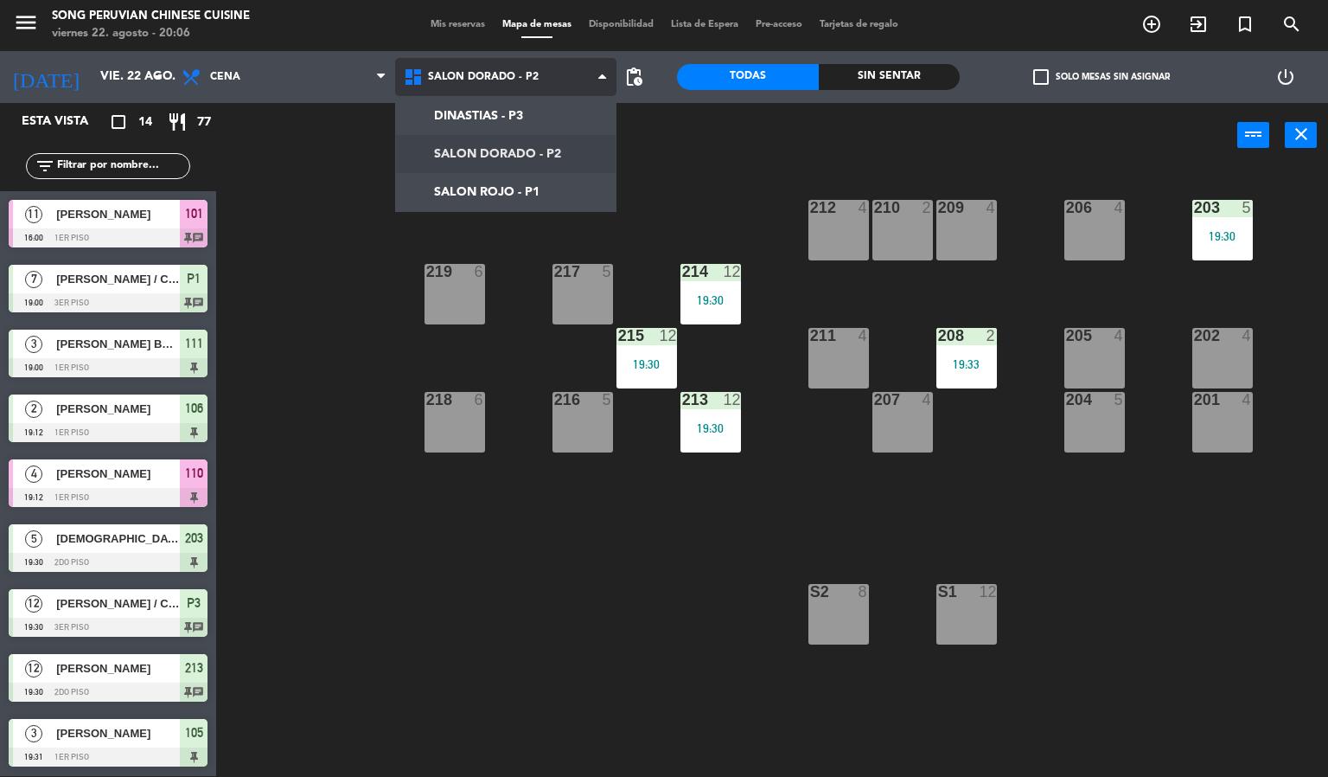
click at [530, 189] on ng-component "menu Song Peruvian Chinese Cuisine [DATE] 22. agosto - 20:06 Mis reservas Mapa …" at bounding box center [664, 387] width 1328 height 777
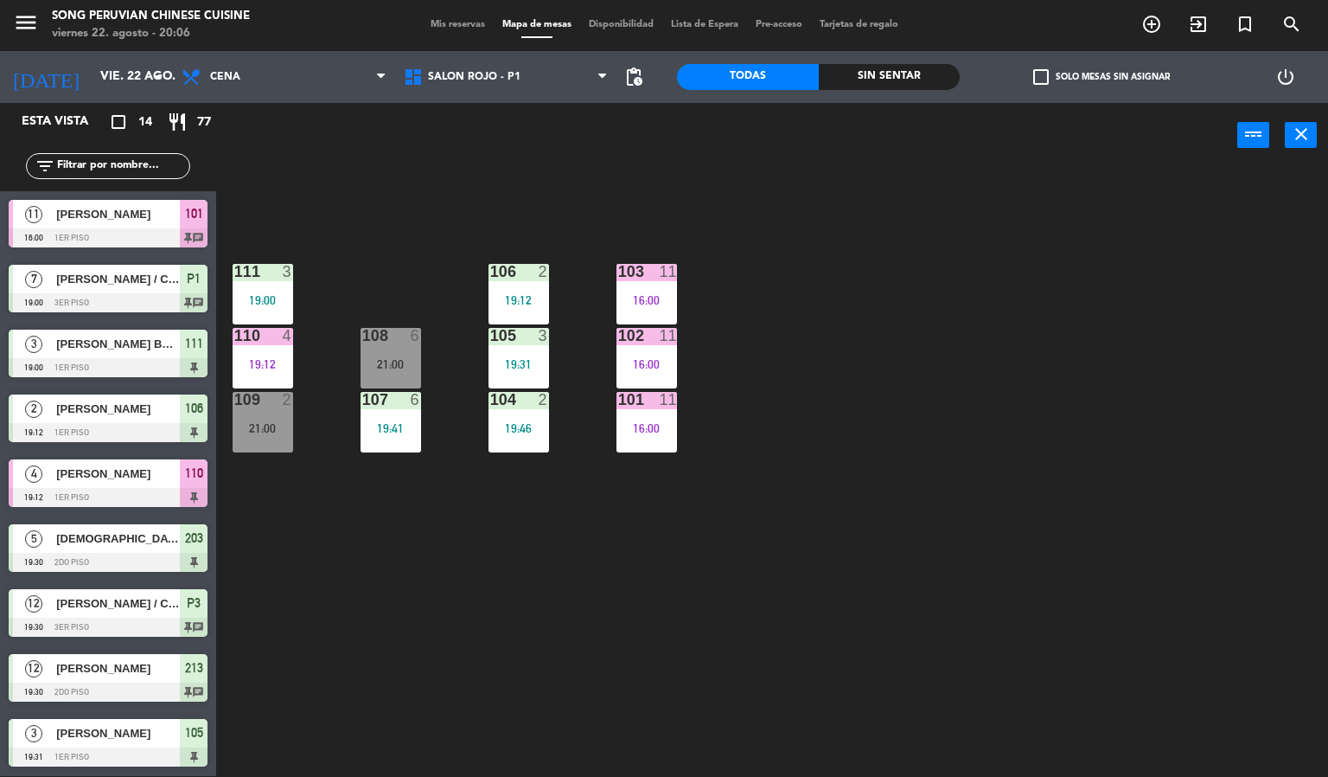
click at [372, 446] on div "107 6 19:41" at bounding box center [391, 422] width 61 height 61
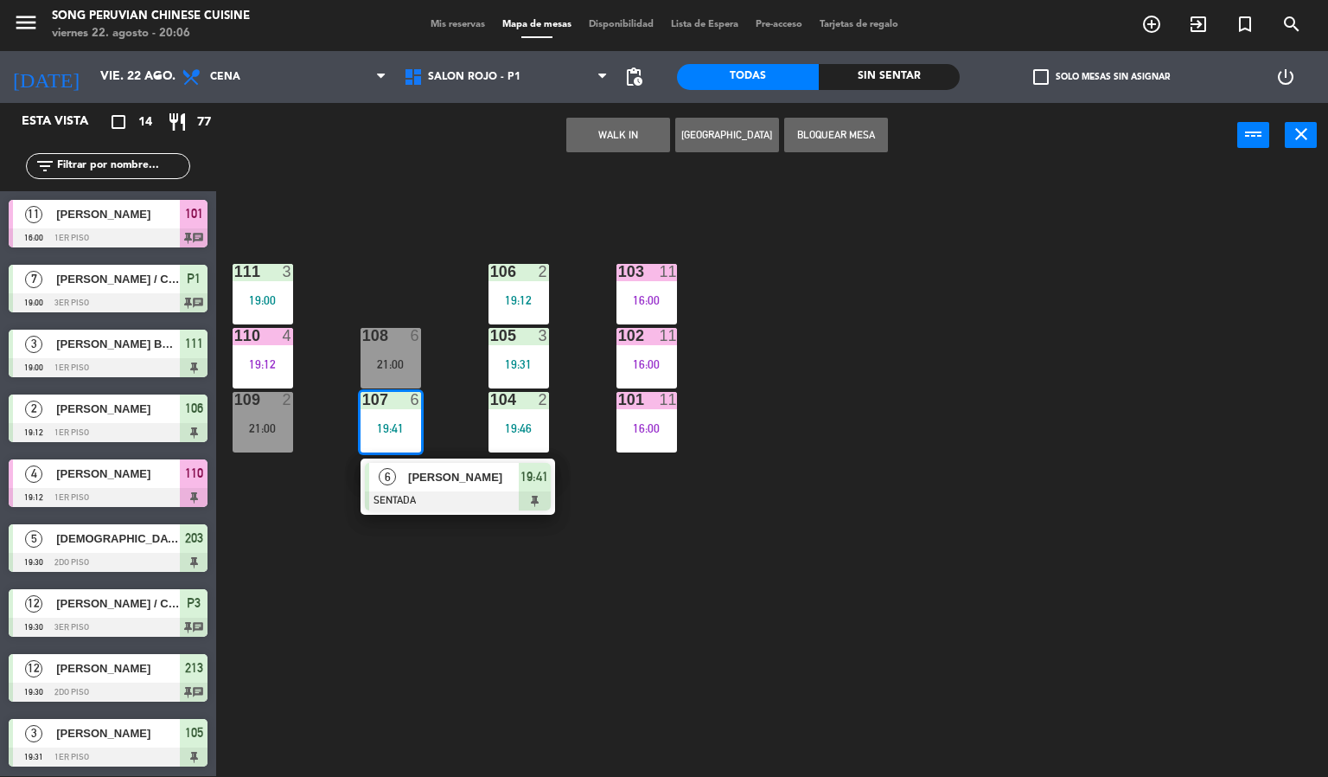
click at [506, 690] on div "103 11 16:00 106 2 19:12 111 3 19:00 102 11 16:00 105 3 19:31 108 6 21:00 110 4…" at bounding box center [778, 473] width 1099 height 608
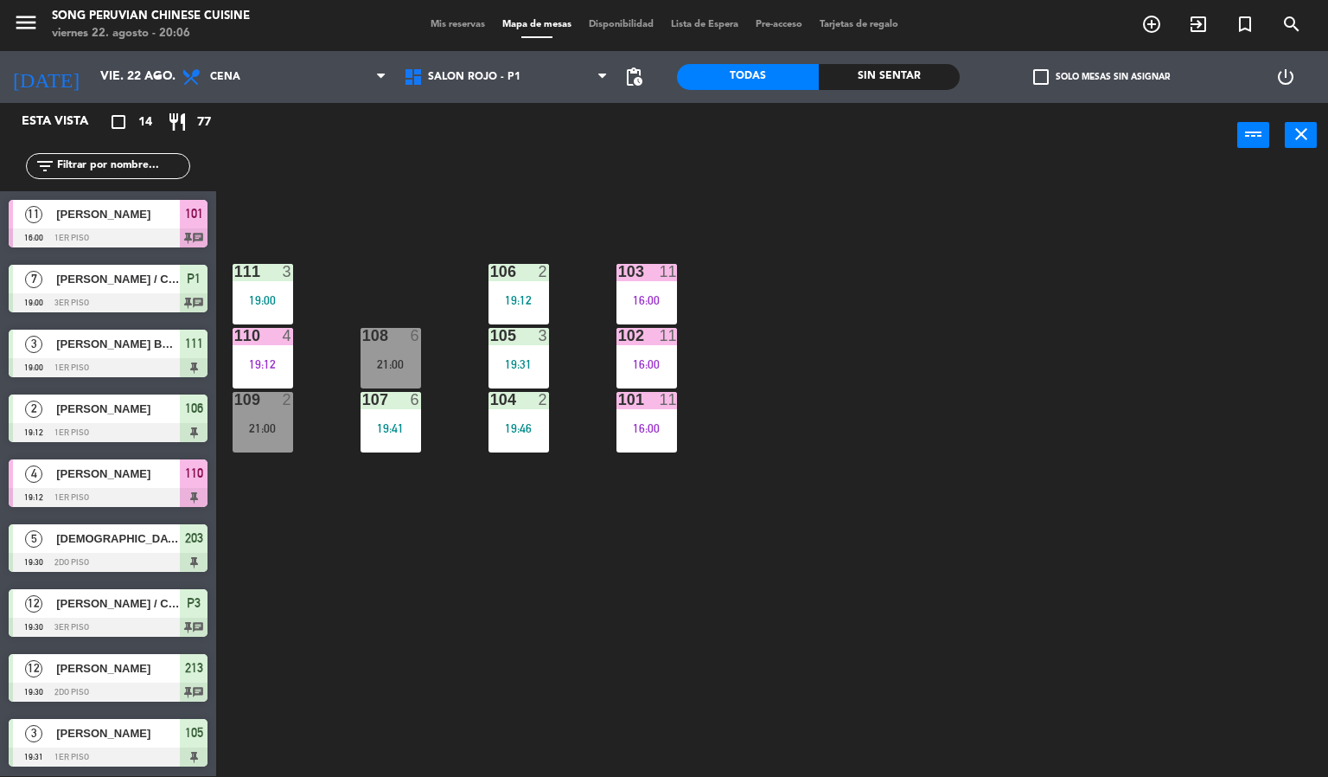
click at [519, 298] on div "19:12" at bounding box center [519, 300] width 61 height 12
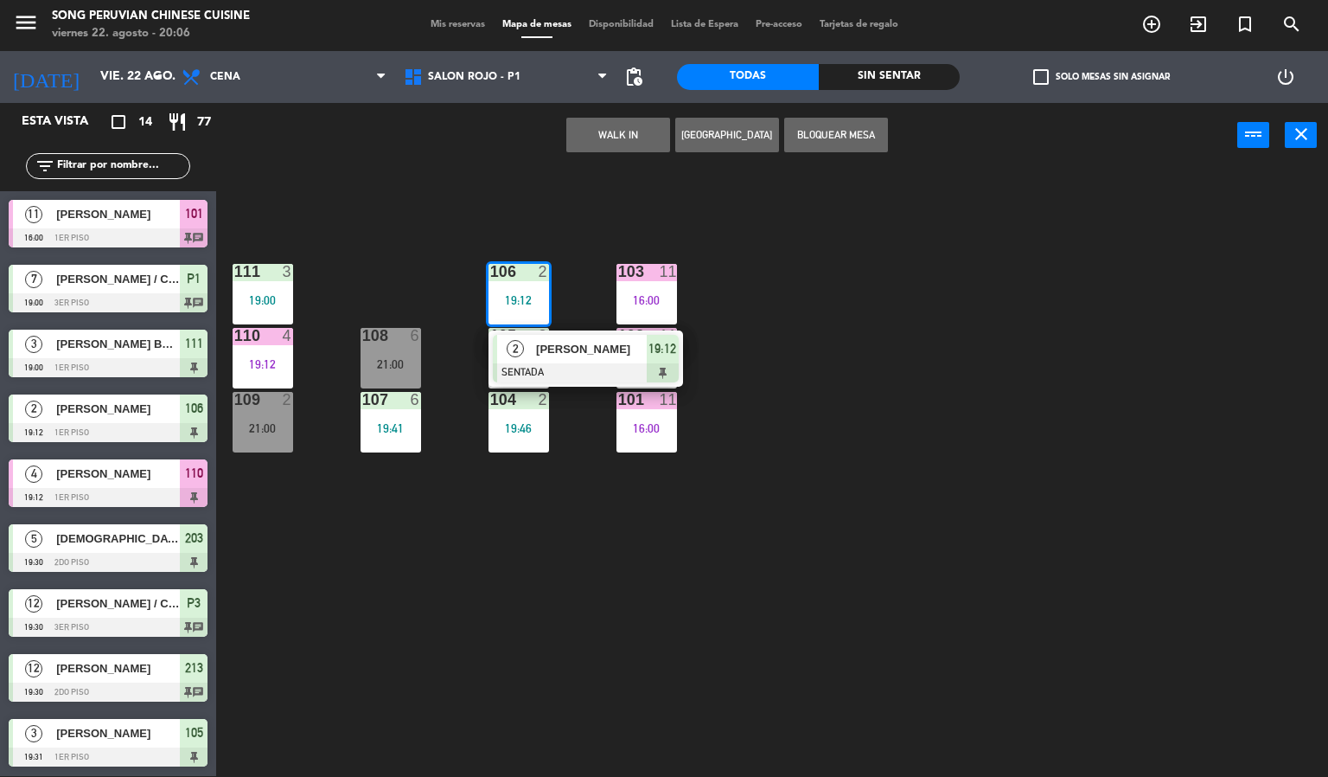
click at [621, 660] on div "103 11 16:00 106 2 19:12 2 [PERSON_NAME] SENTADA 19:12 111 3 19:00 102 11 16:00…" at bounding box center [778, 473] width 1099 height 608
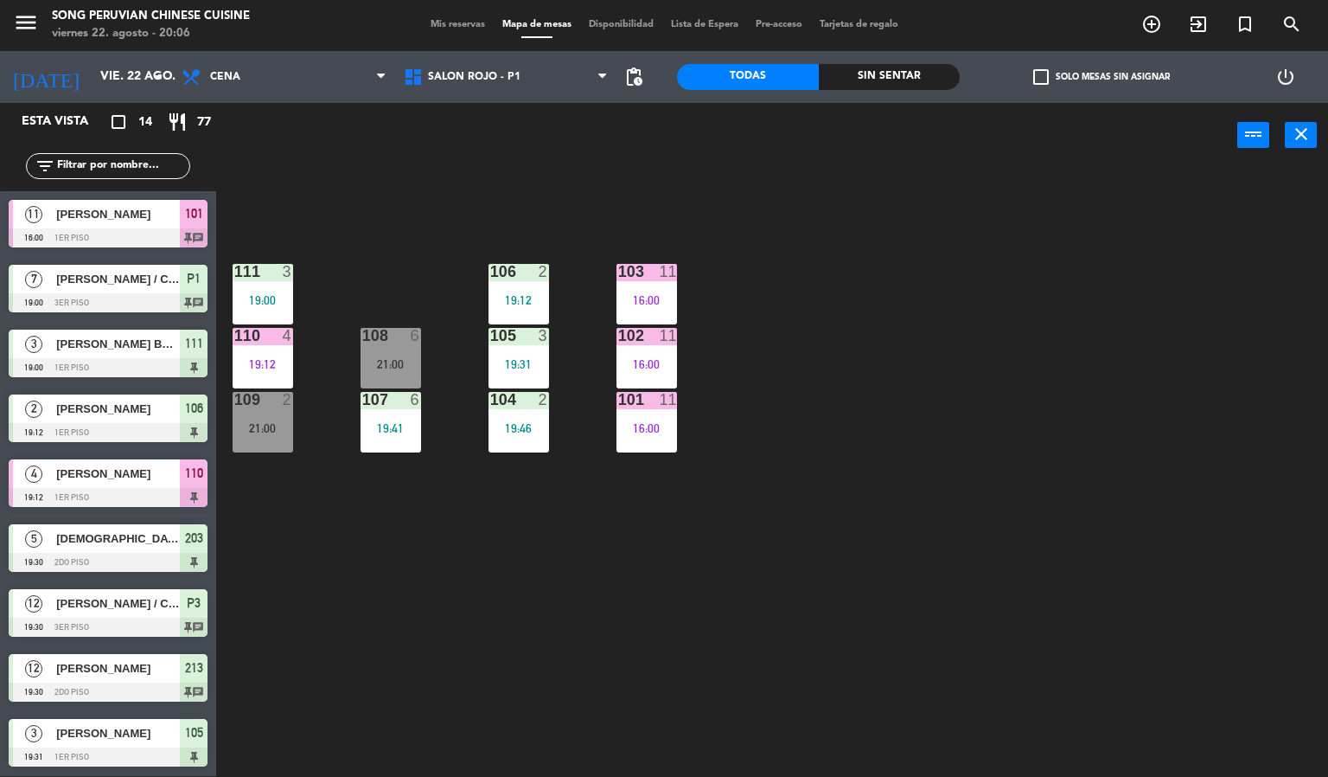
click at [509, 361] on div "19:31" at bounding box center [519, 364] width 61 height 12
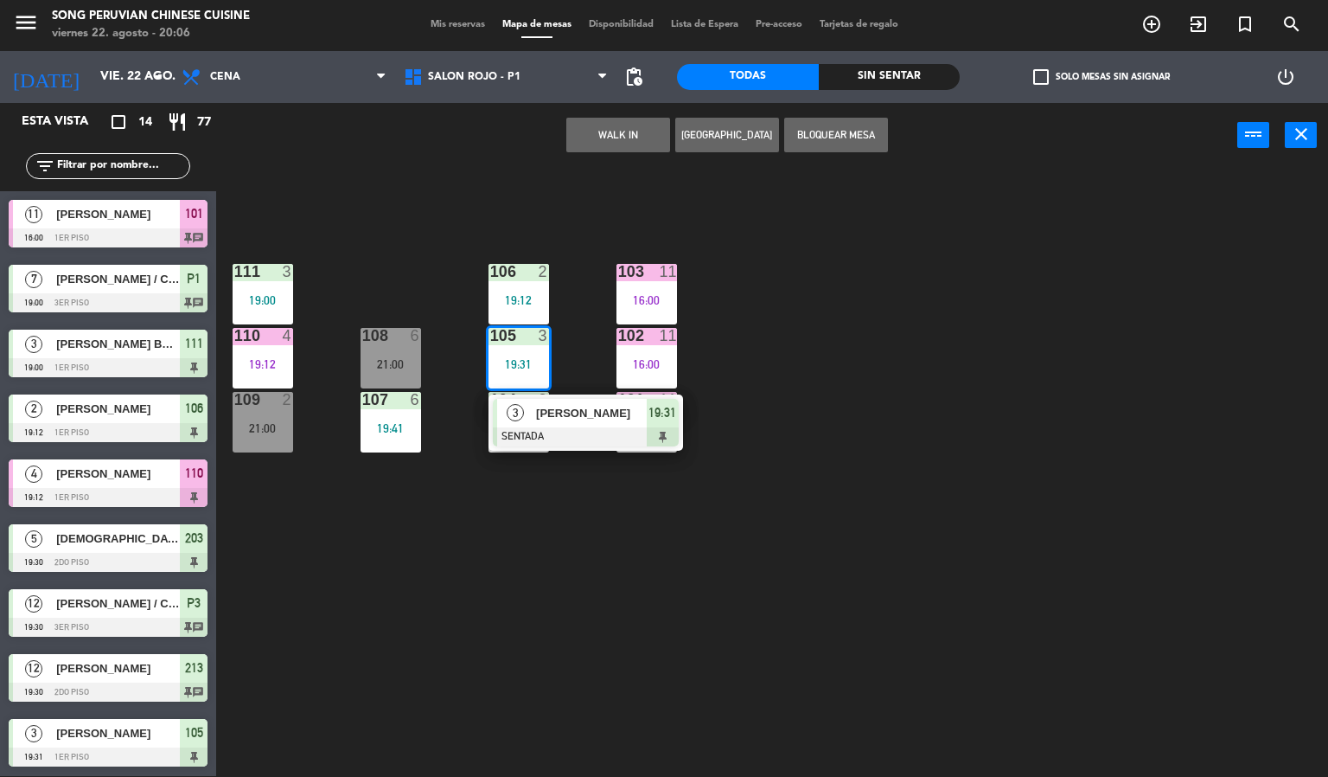
click at [659, 643] on div "103 11 16:00 106 2 19:12 111 3 19:00 102 11 16:00 105 3 19:31 3 [PERSON_NAME] S…" at bounding box center [778, 473] width 1099 height 608
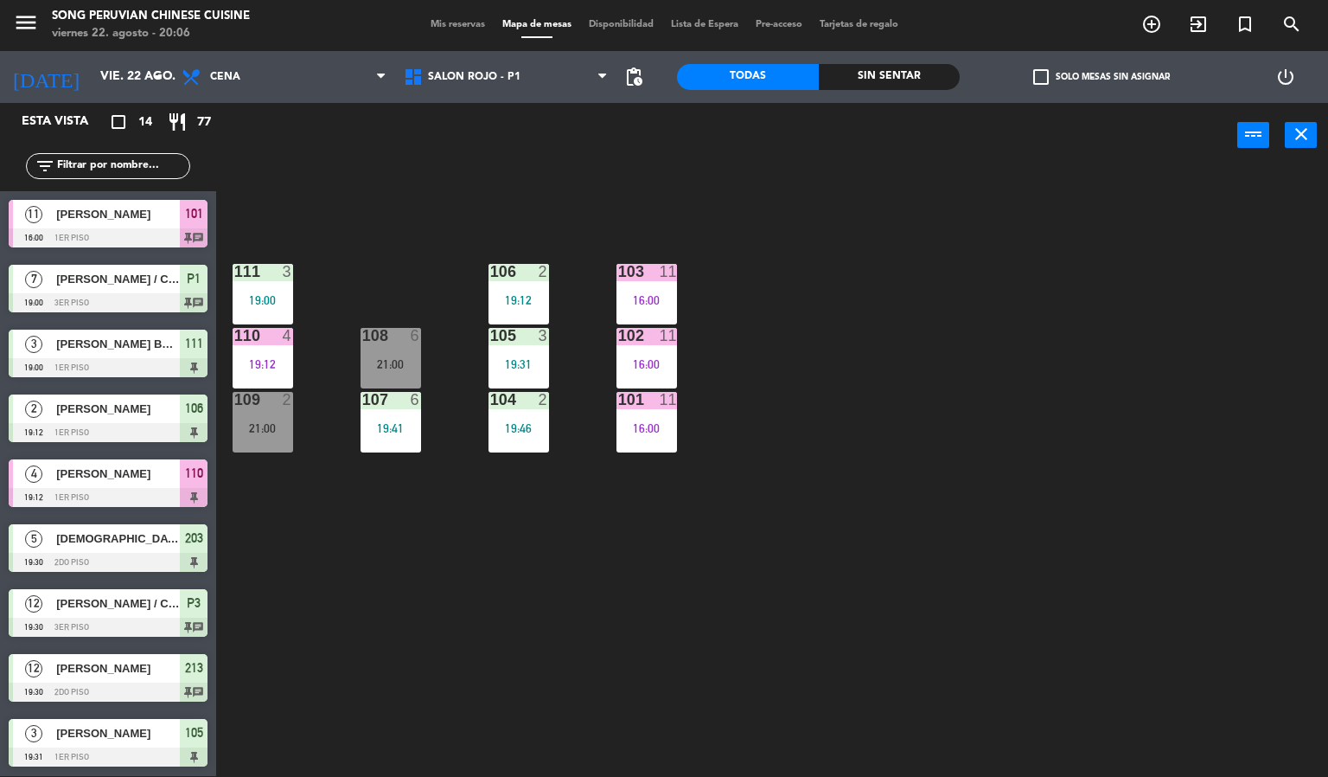
click at [530, 432] on div "19:46" at bounding box center [519, 428] width 61 height 12
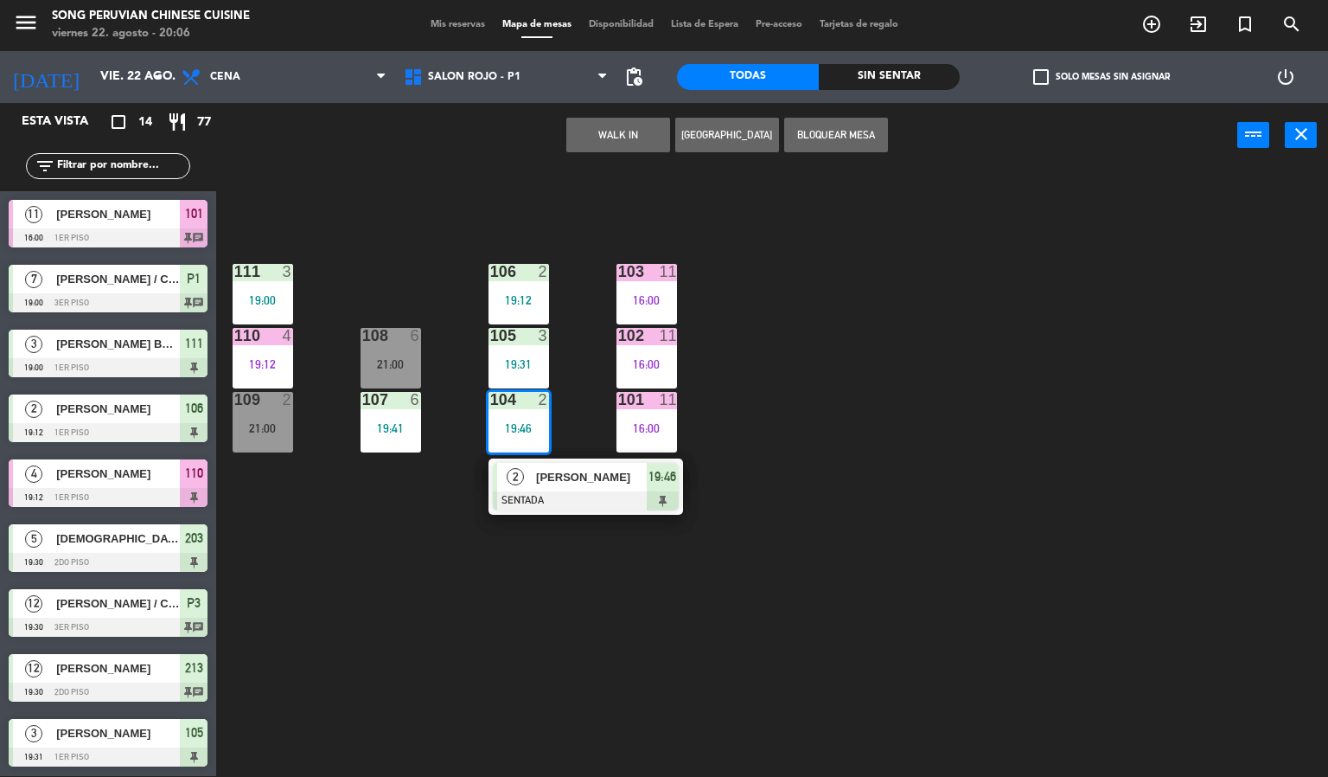
click at [719, 638] on div "103 11 16:00 106 2 19:12 111 3 19:00 102 11 16:00 105 3 19:31 108 6 21:00 110 4…" at bounding box center [778, 473] width 1099 height 608
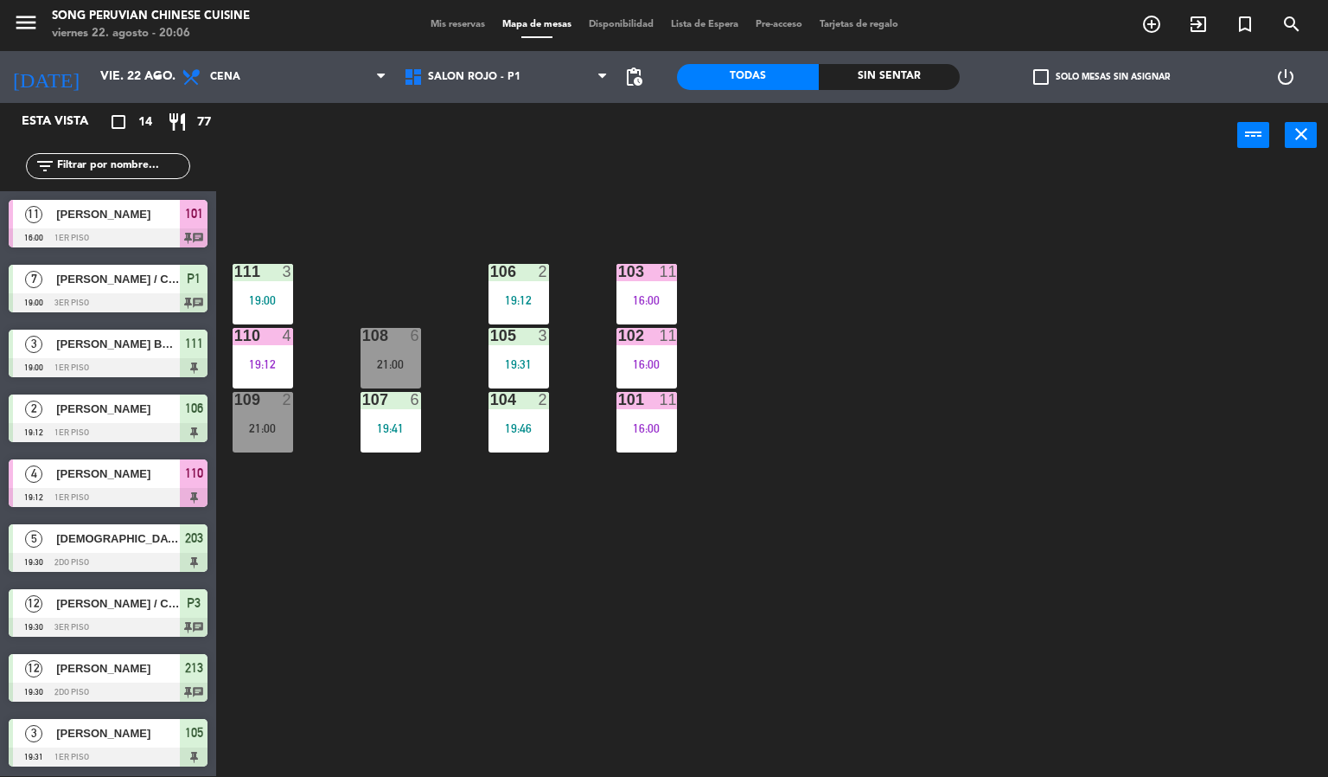
click at [642, 431] on div "16:00" at bounding box center [647, 428] width 61 height 12
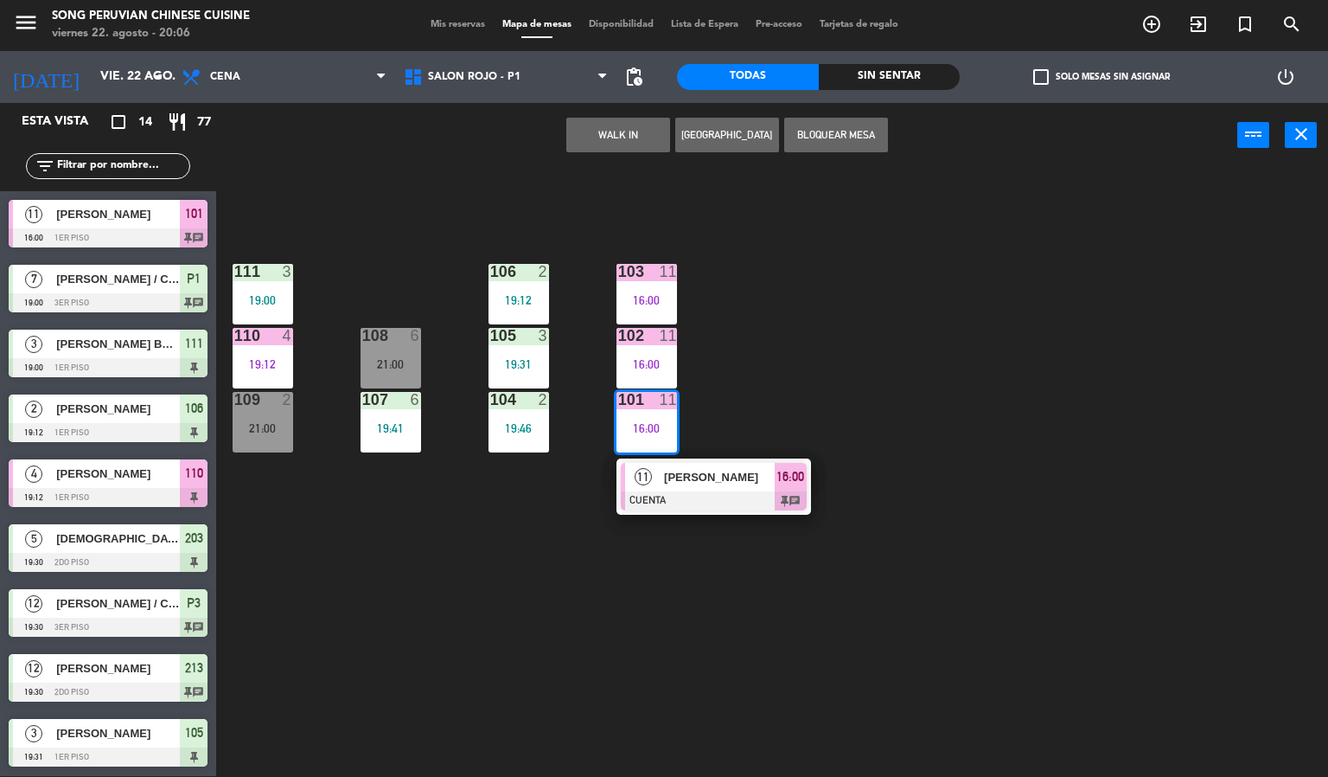
click at [554, 647] on div "103 11 16:00 106 2 19:12 111 3 19:00 102 11 16:00 105 3 19:31 108 6 21:00 110 4…" at bounding box center [778, 473] width 1099 height 608
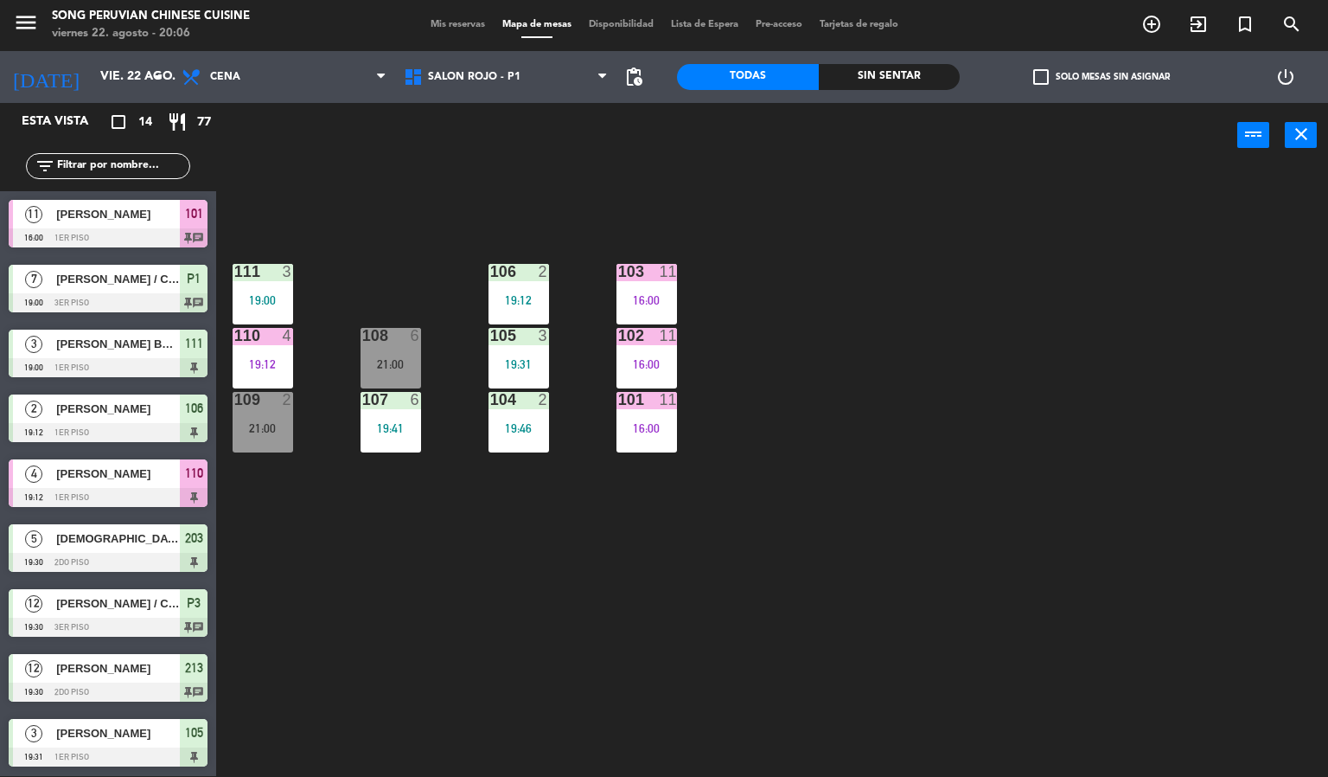
click at [260, 355] on div "110 4 19:12" at bounding box center [263, 358] width 61 height 61
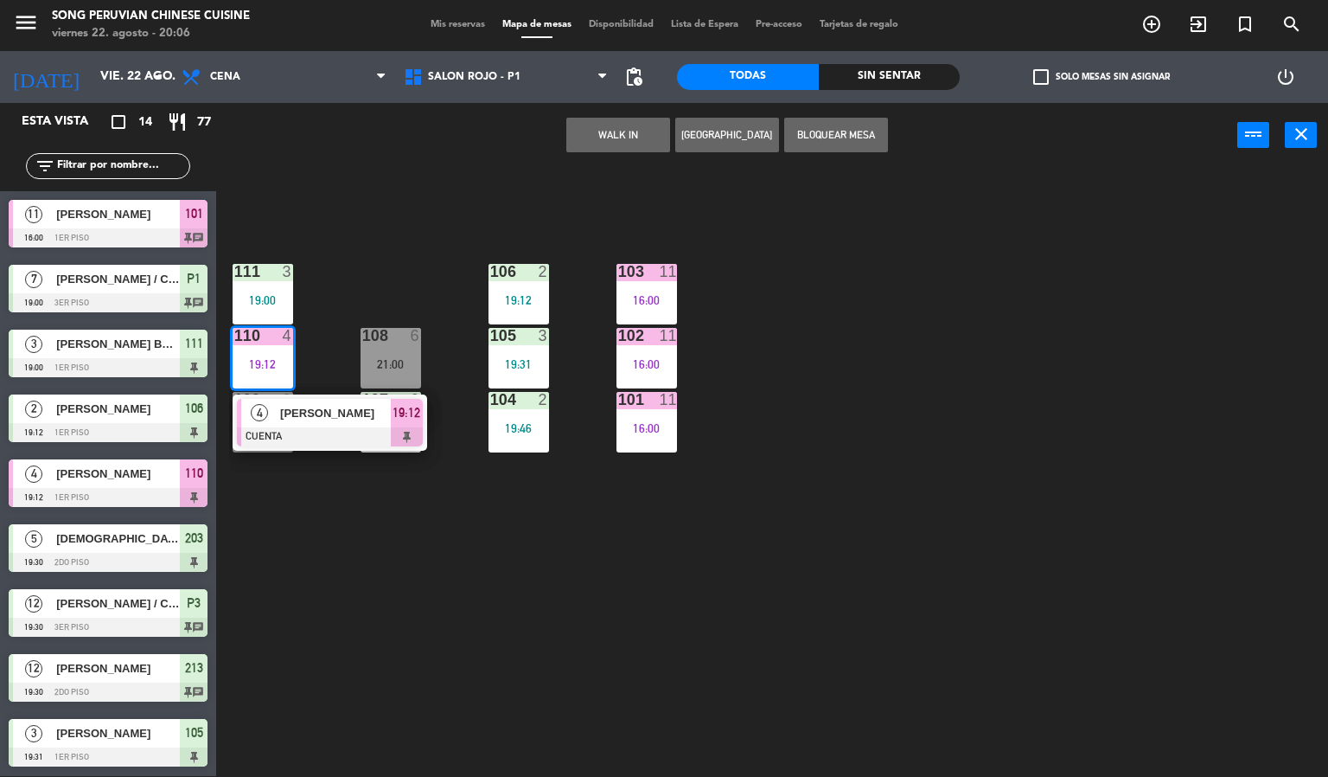
click at [398, 662] on div "103 11 16:00 106 2 19:12 111 3 19:00 102 11 16:00 105 3 19:31 108 6 21:00 110 4…" at bounding box center [778, 473] width 1099 height 608
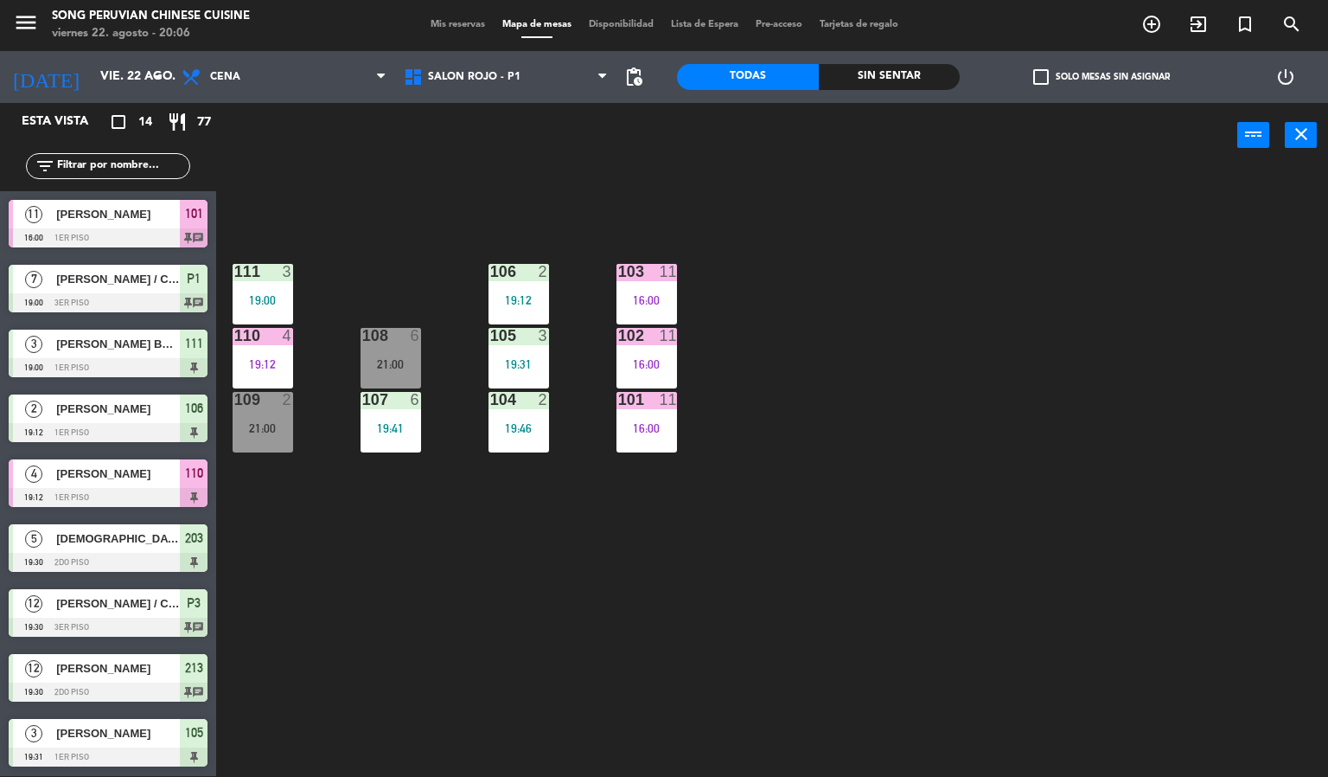
click at [285, 294] on div "19:00" at bounding box center [263, 300] width 61 height 12
click at [582, 636] on div "103 11 16:00 106 2 19:12 111 3 19:00 102 11 16:00 105 3 19:31 108 6 21:00 110 4…" at bounding box center [778, 473] width 1099 height 608
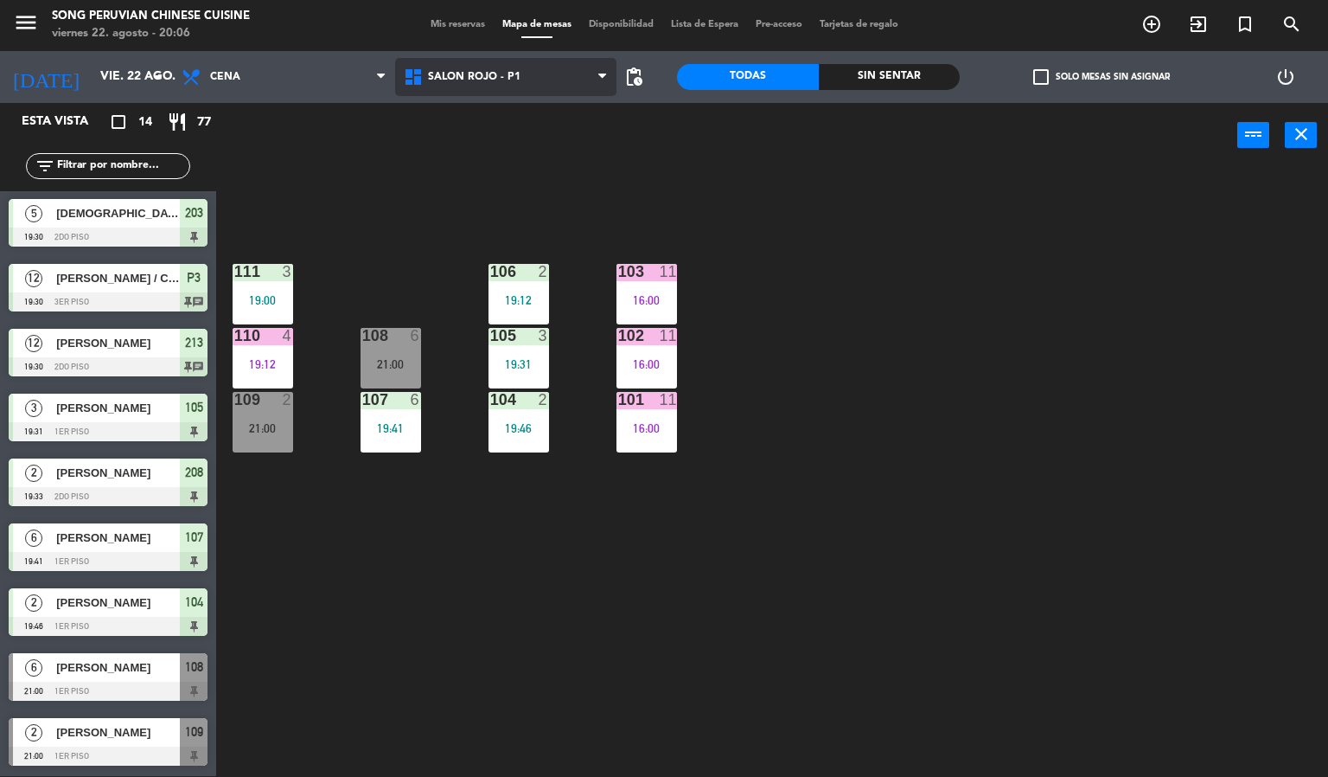
click at [519, 78] on span "SALON ROJO - P1" at bounding box center [506, 77] width 222 height 38
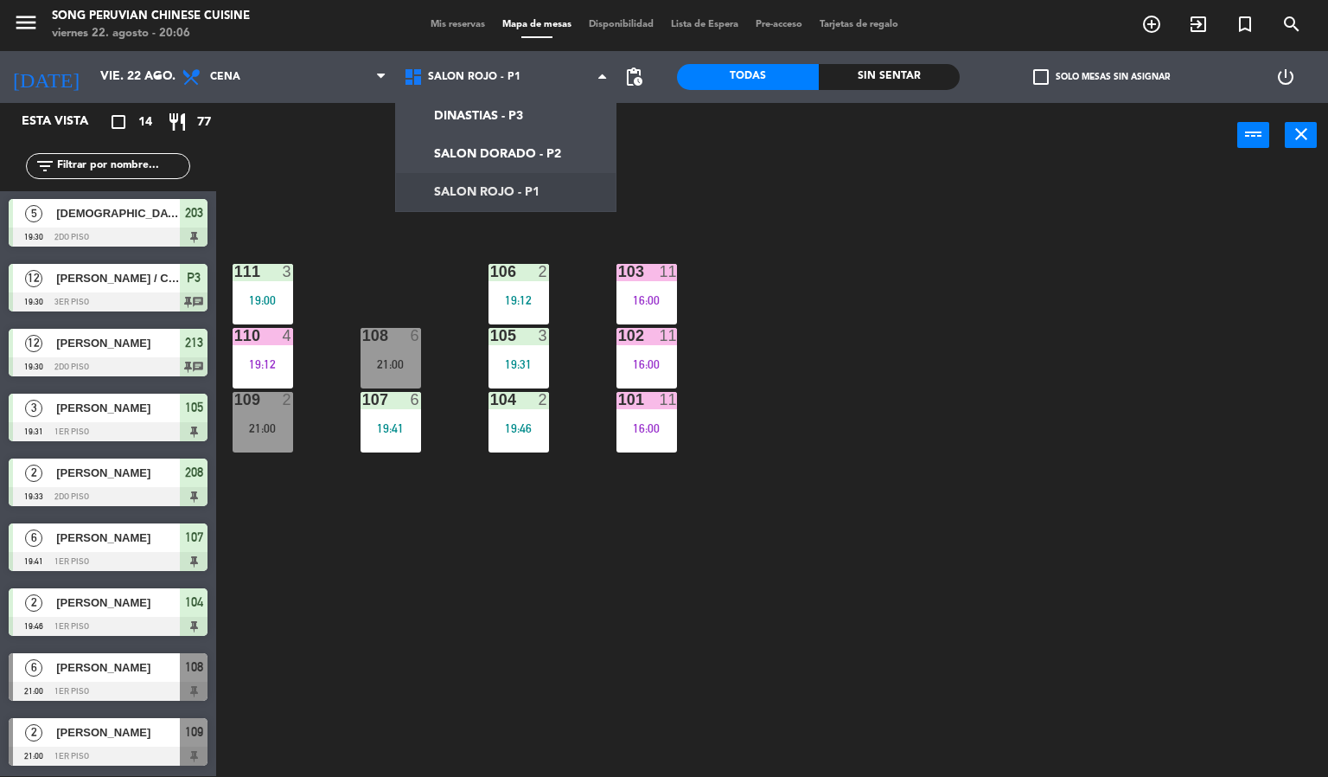
click at [408, 271] on div "103 11 16:00 106 2 19:12 111 3 19:00 102 11 16:00 105 3 19:31 108 6 21:00 110 4…" at bounding box center [778, 473] width 1099 height 608
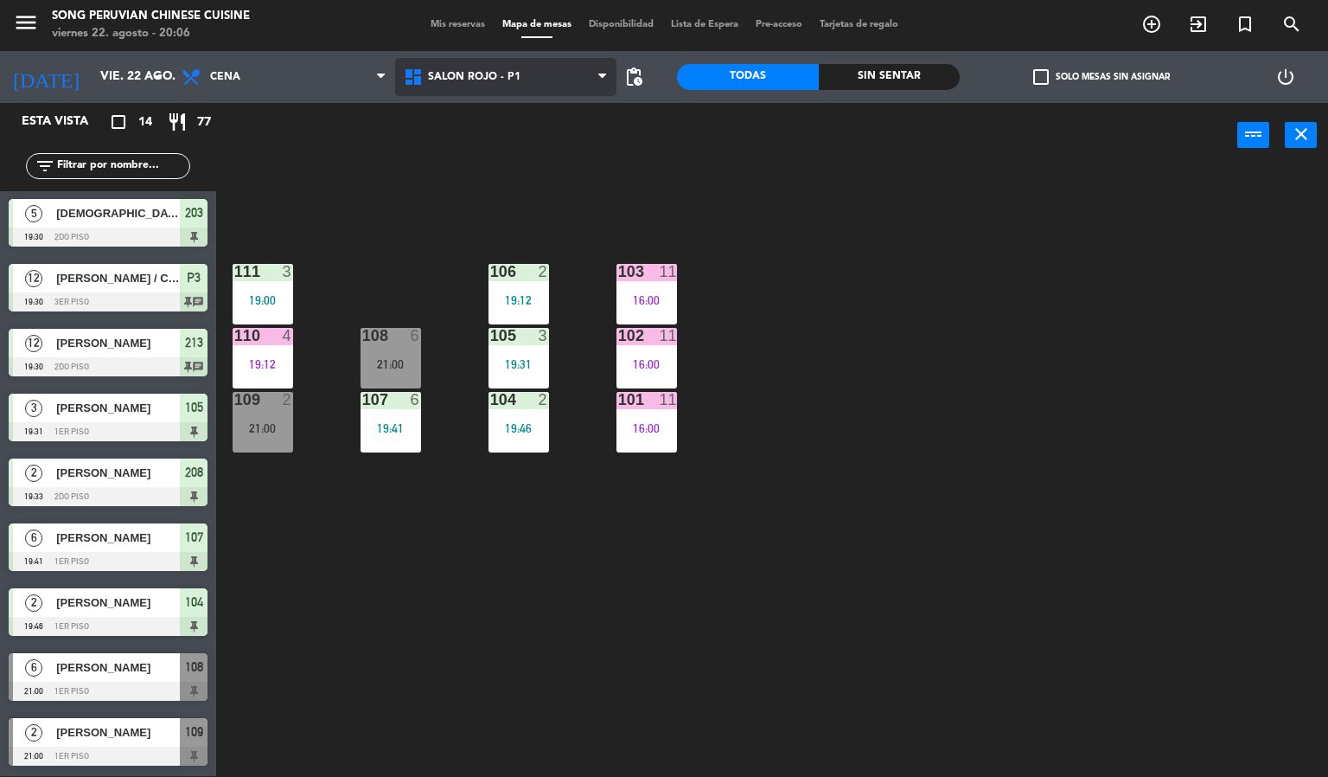
click at [489, 71] on span "SALON ROJO - P1" at bounding box center [474, 77] width 93 height 12
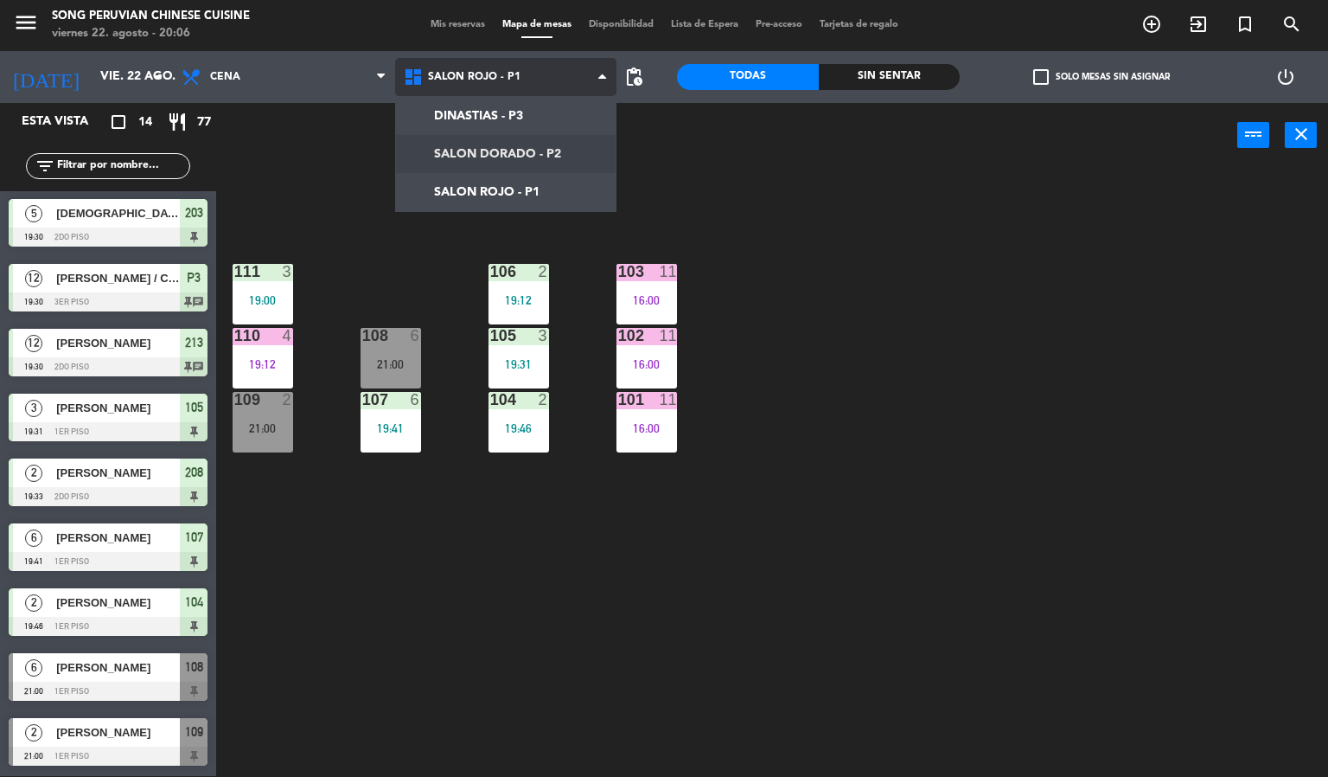
click at [517, 153] on ng-component "menu Song Peruvian Chinese Cuisine [DATE] 22. agosto - 20:06 Mis reservas Mapa …" at bounding box center [664, 387] width 1328 height 777
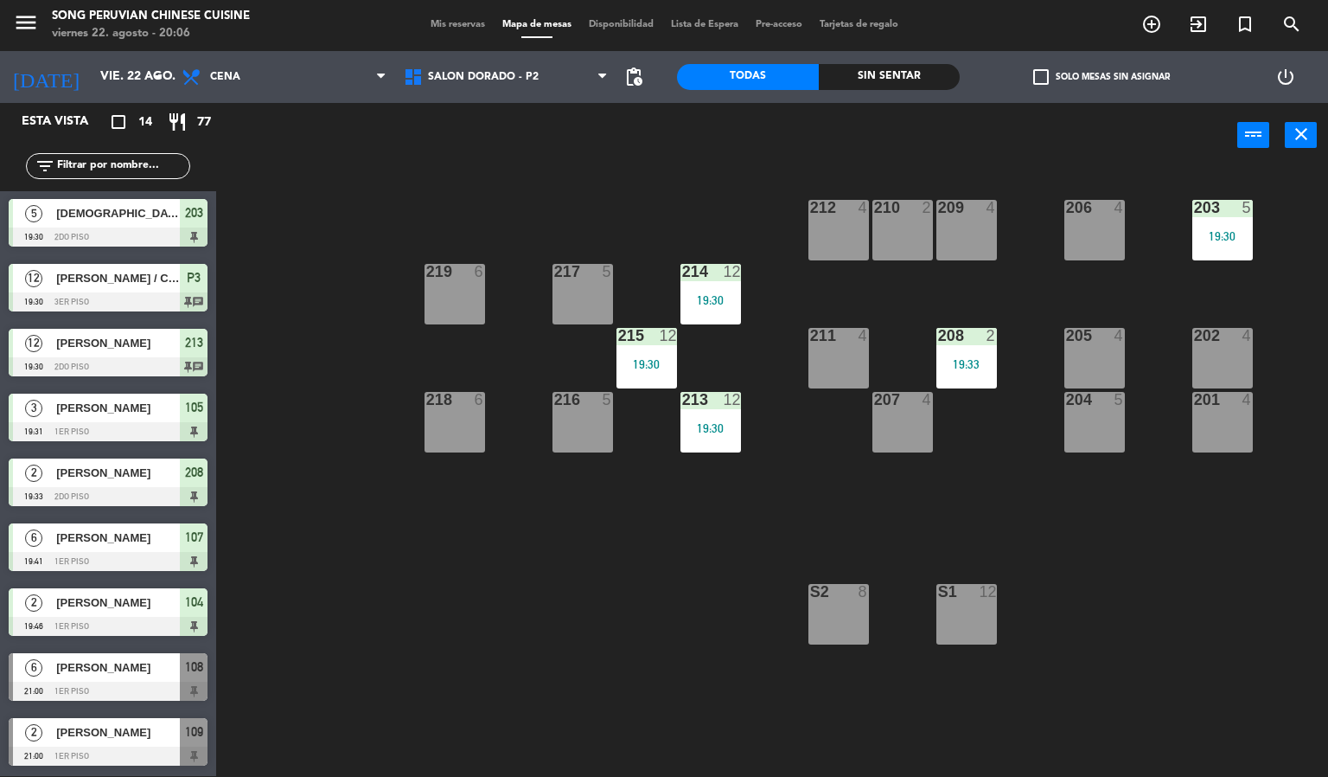
click at [848, 362] on div "211 4" at bounding box center [839, 358] width 61 height 61
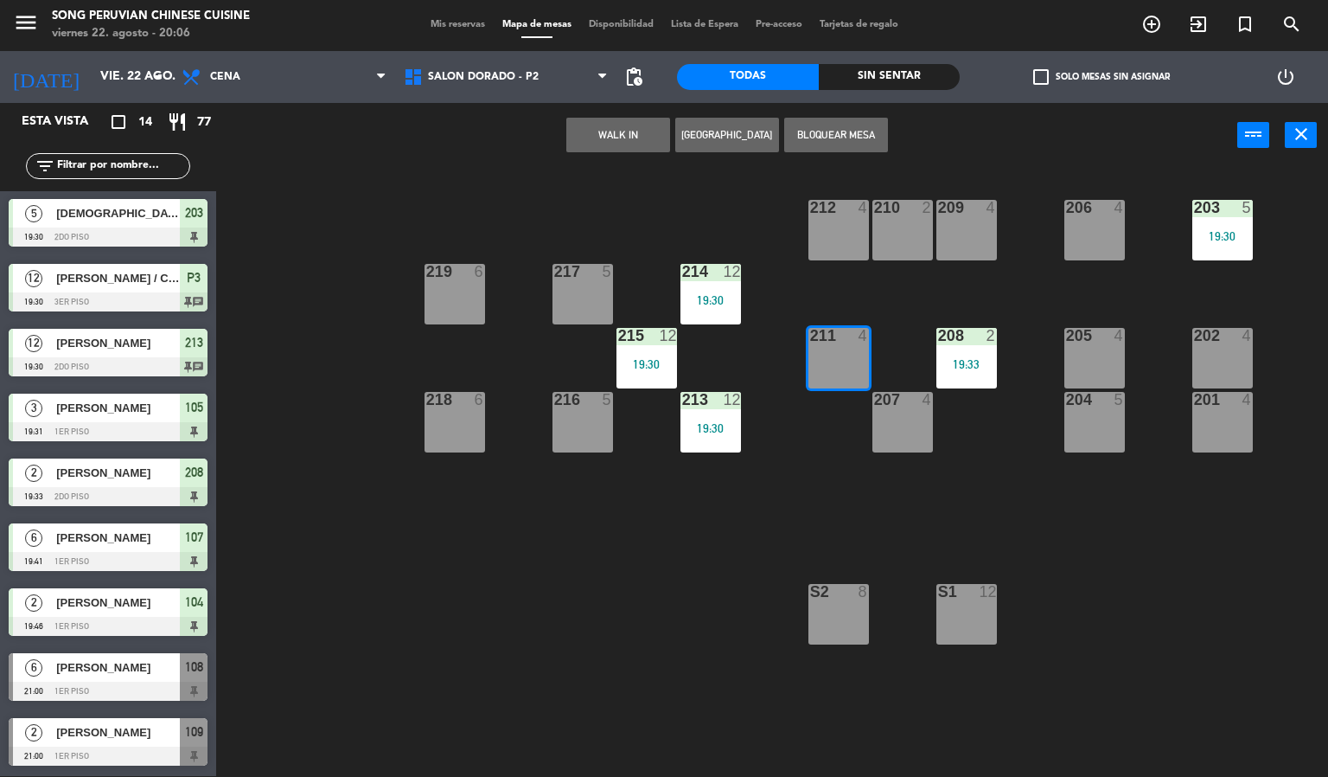
click at [844, 317] on div "203 5 19:30 206 4 210 2 212 4 209 4 214 12 19:30 217 5 219 6 202 4 205 4 208 2 …" at bounding box center [778, 473] width 1099 height 608
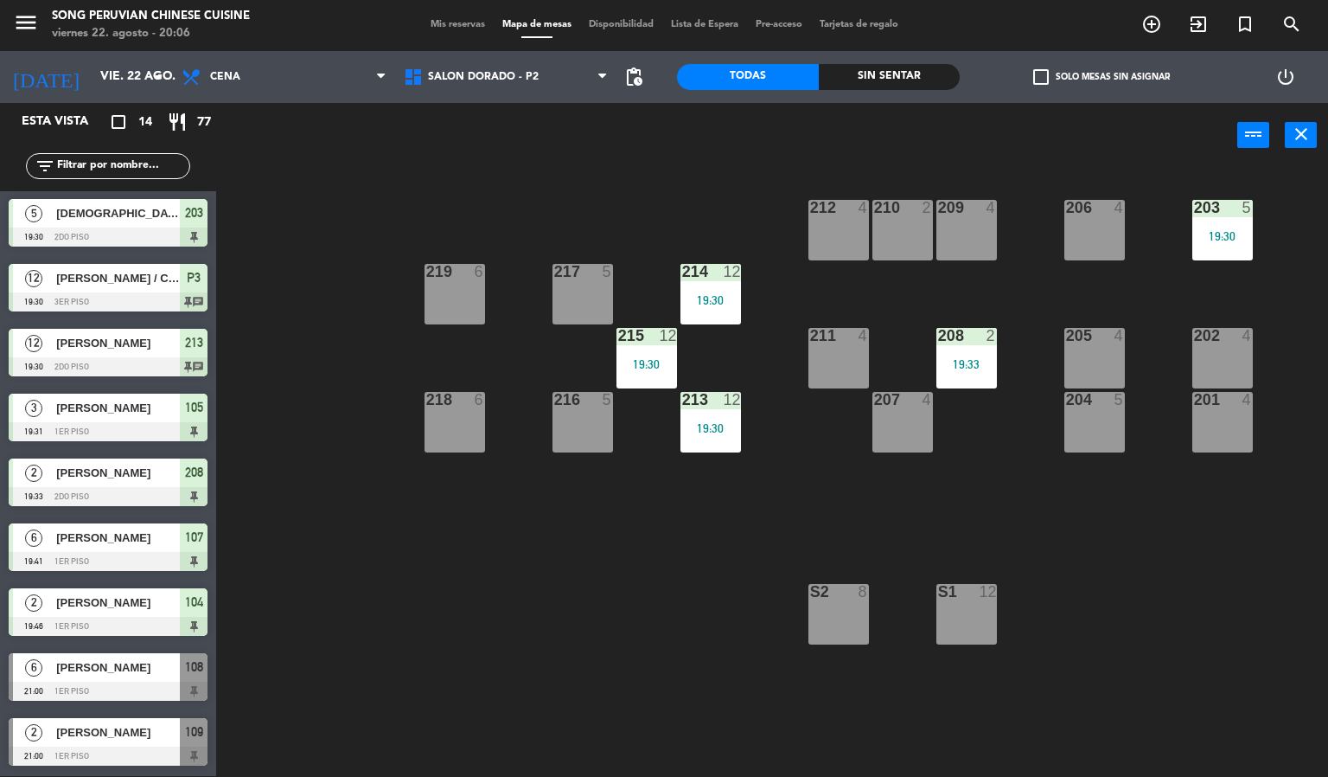
click at [834, 228] on div "212 4" at bounding box center [839, 230] width 61 height 61
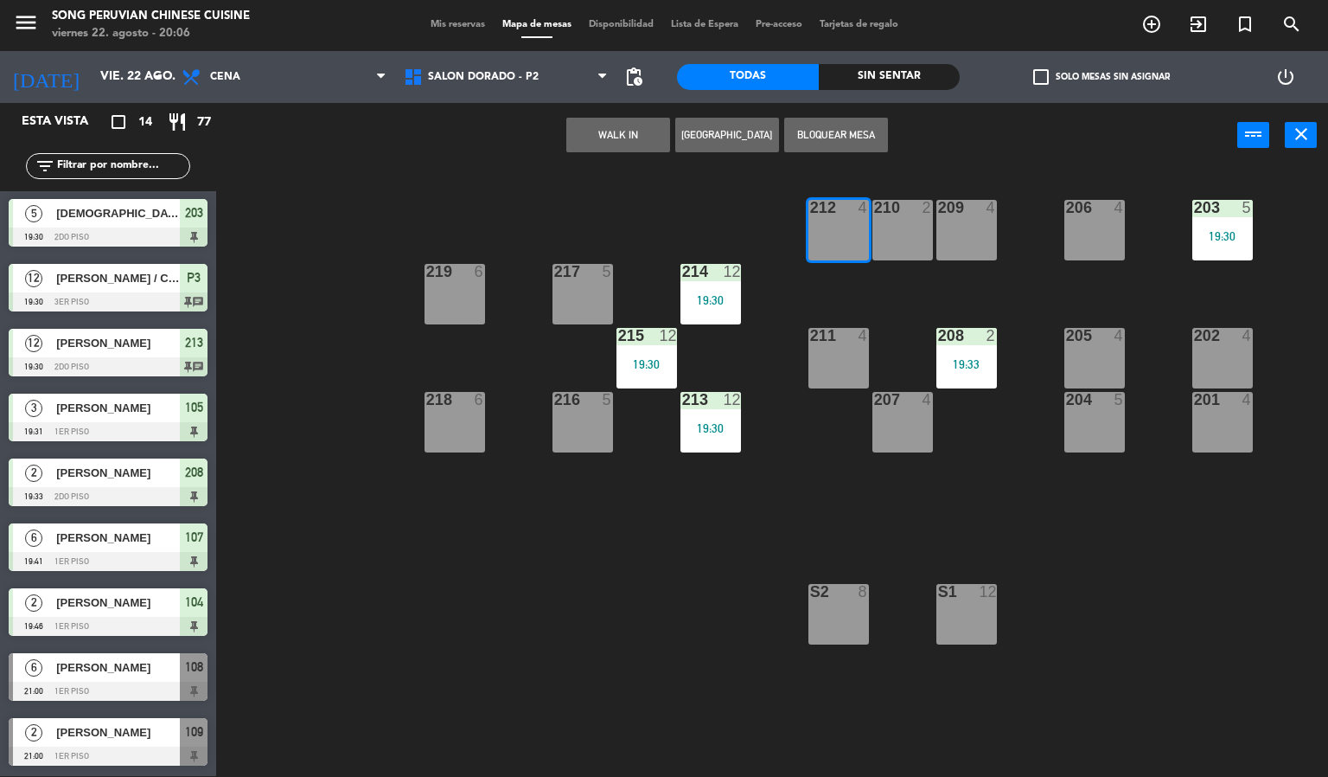
click at [628, 130] on button "WALK IN" at bounding box center [618, 135] width 104 height 35
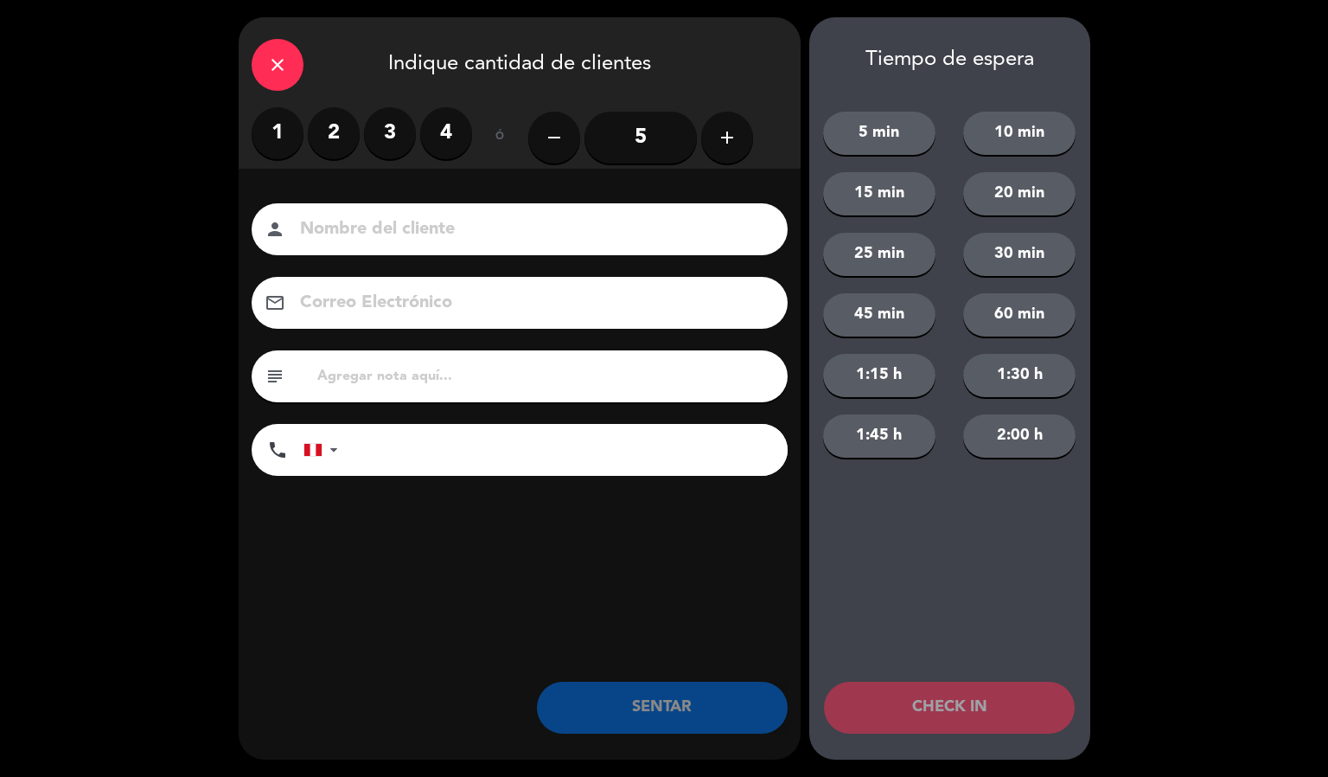
click at [450, 125] on label "4" at bounding box center [446, 133] width 52 height 52
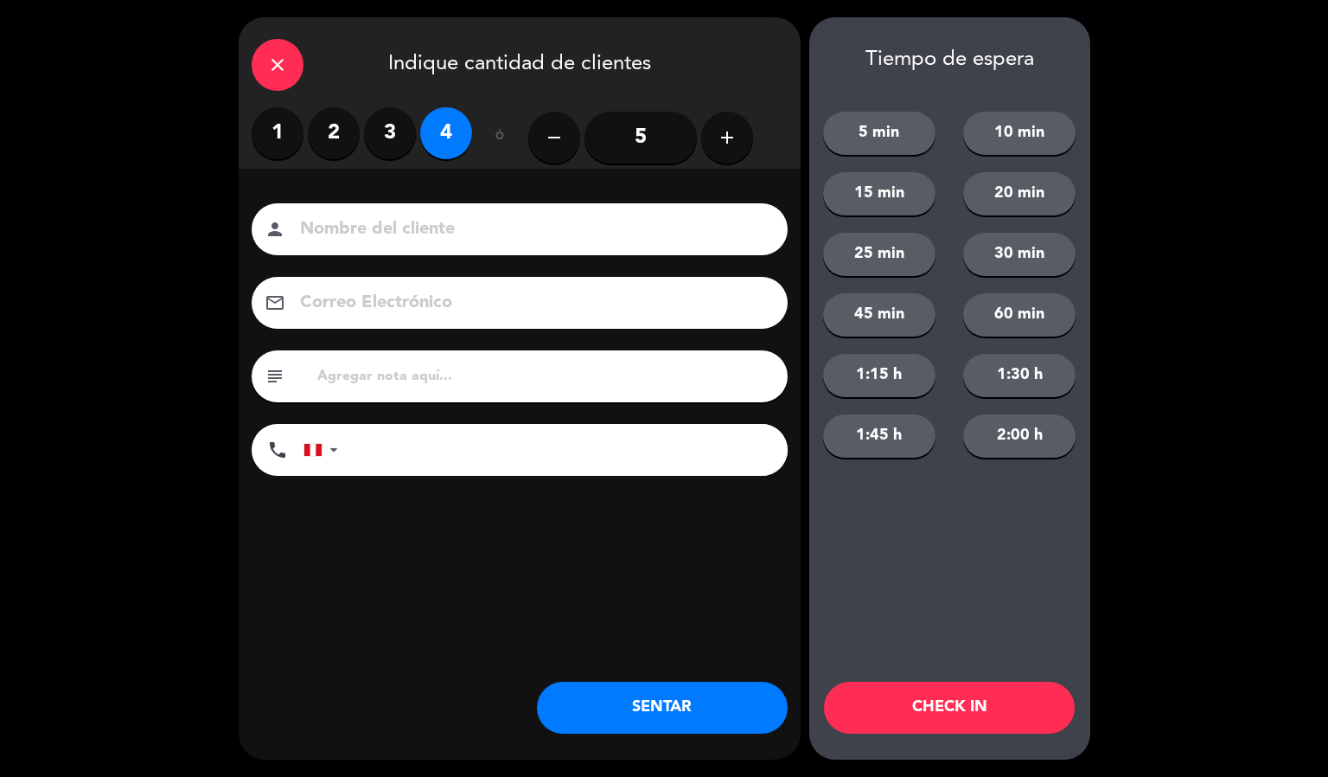
click at [493, 228] on input at bounding box center [531, 229] width 467 height 30
type input "[PERSON_NAME]"
click at [927, 733] on button "CHECK IN" at bounding box center [949, 707] width 251 height 52
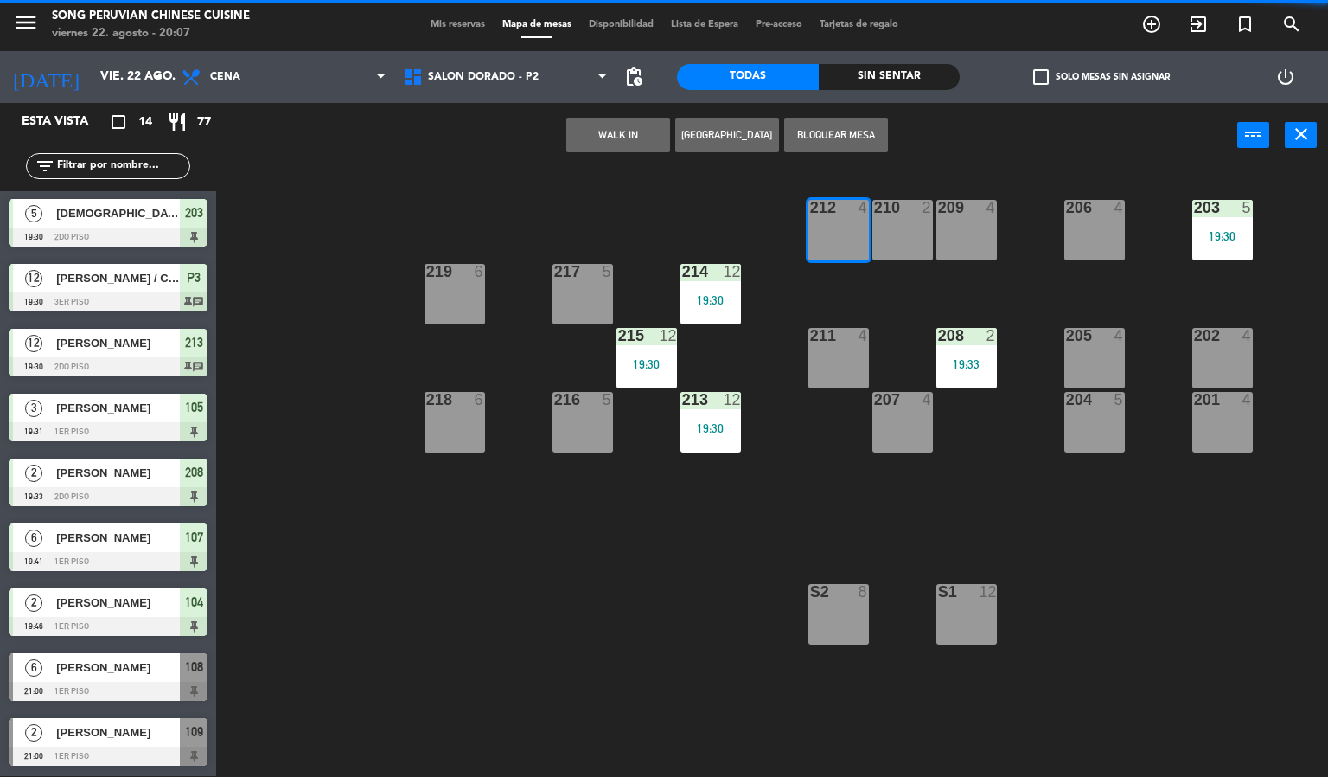
scroll to position [0, 0]
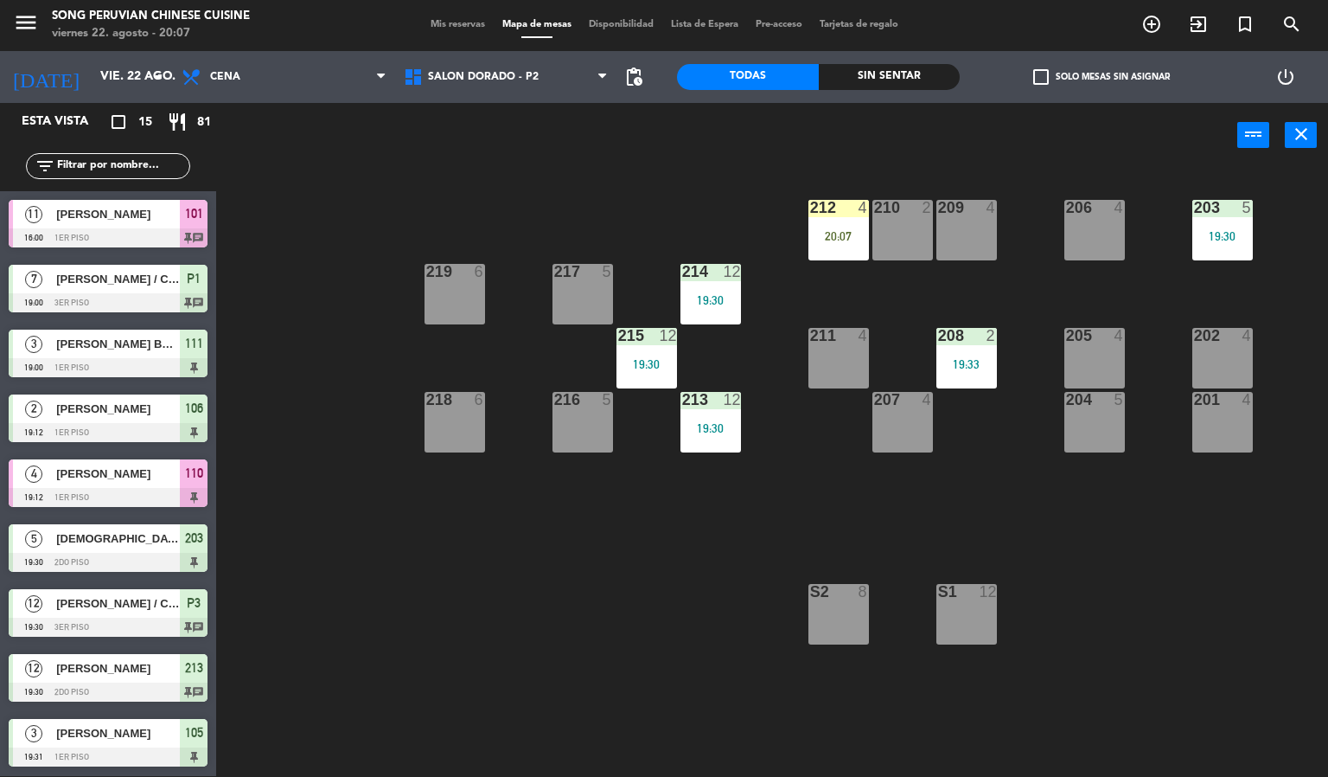
click at [828, 232] on div "20:07" at bounding box center [839, 236] width 61 height 12
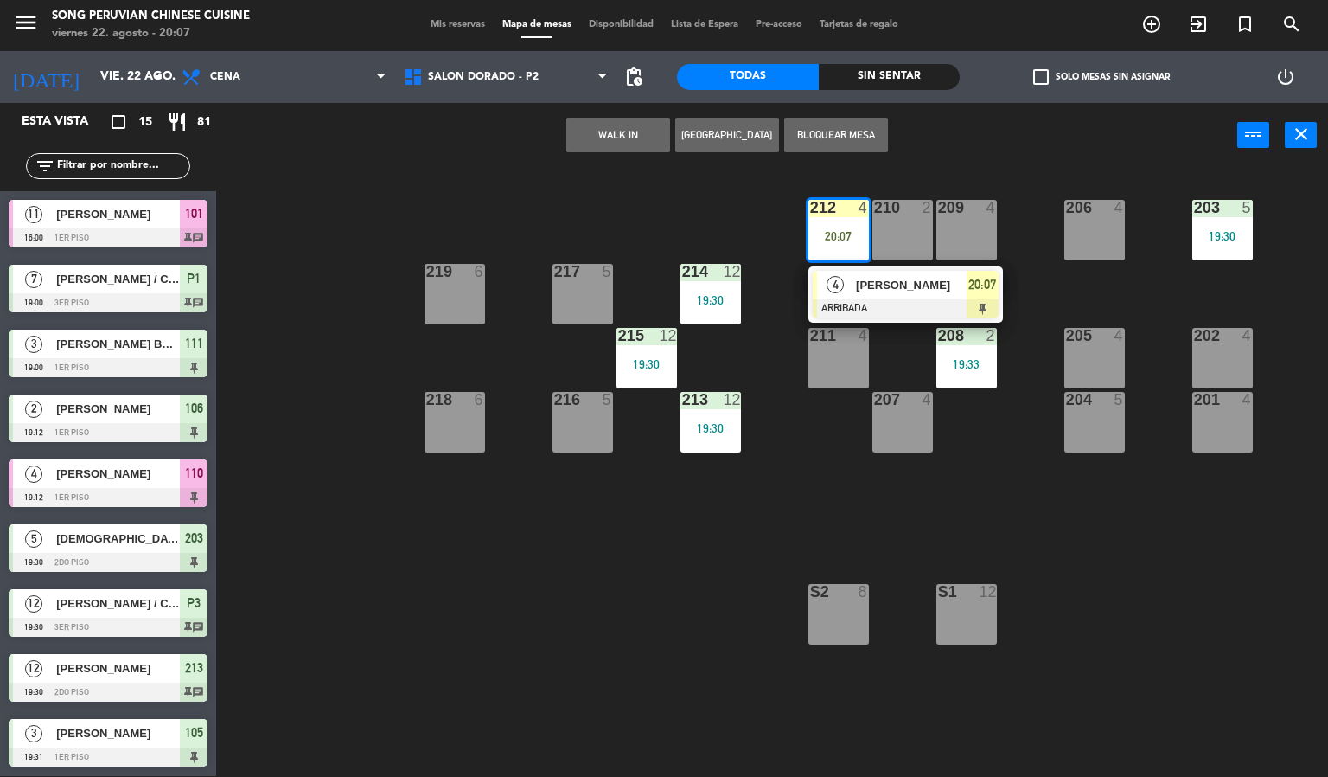
click at [912, 297] on div "[PERSON_NAME]" at bounding box center [910, 285] width 112 height 29
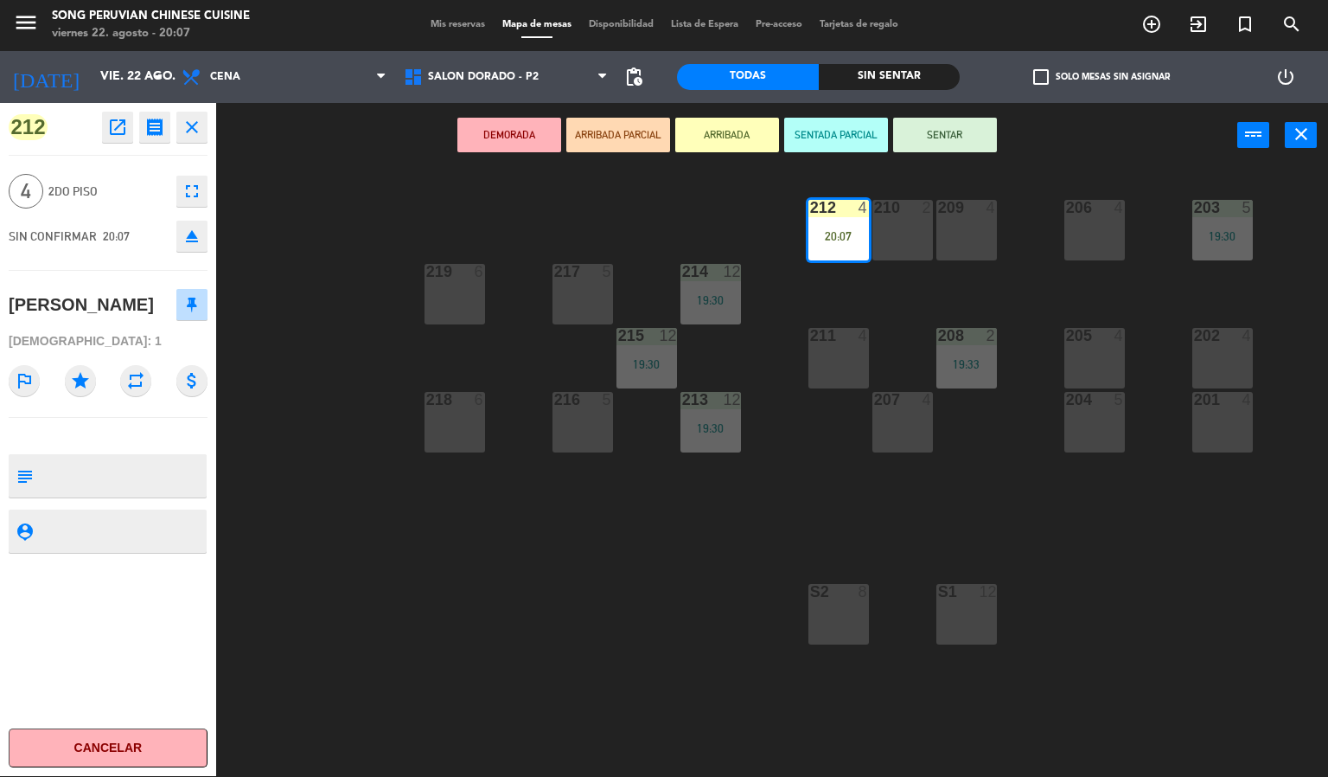
click at [828, 150] on button "SENTADA PARCIAL" at bounding box center [836, 135] width 104 height 35
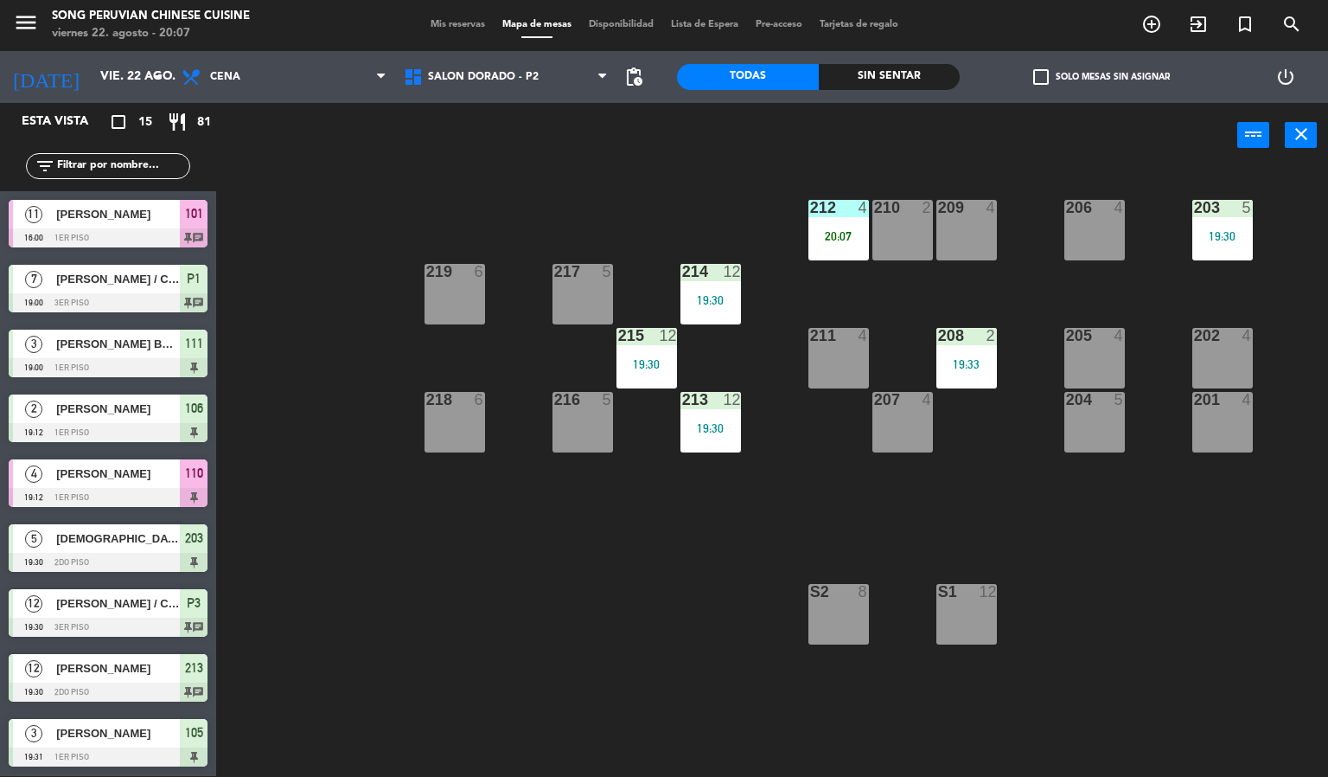
scroll to position [153, 0]
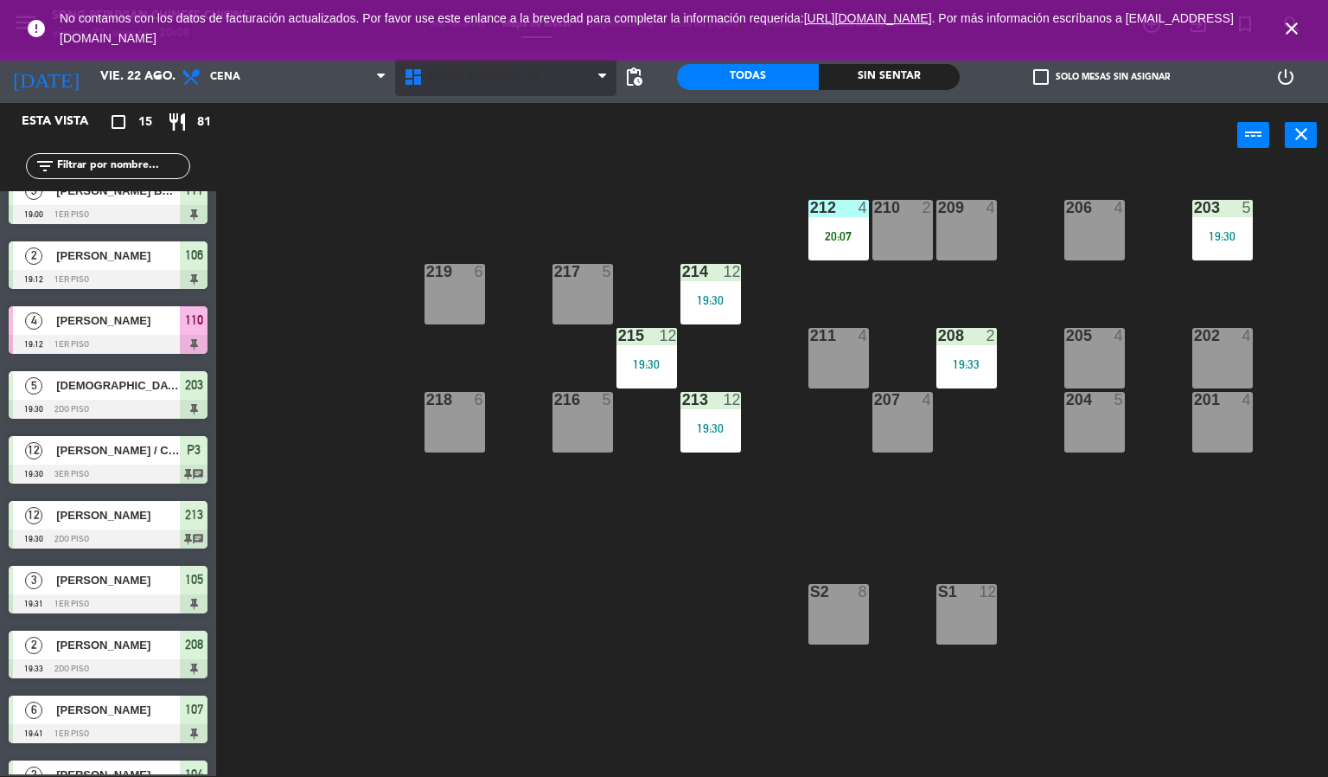
click at [502, 75] on span "SALON DORADO - P2" at bounding box center [483, 77] width 111 height 12
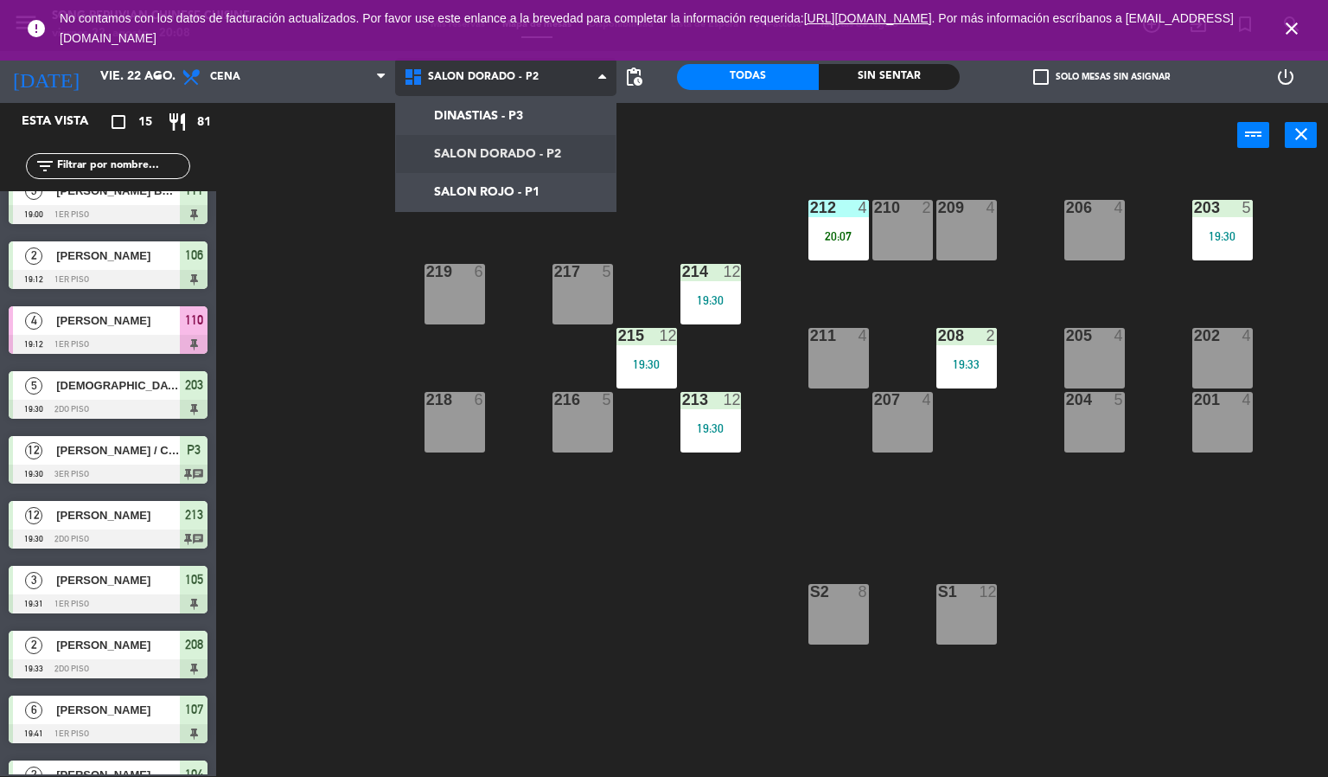
click at [538, 195] on ng-component "menu Song Peruvian Chinese Cuisine [DATE] 22. agosto - 20:08 Mis reservas Mapa …" at bounding box center [664, 387] width 1328 height 777
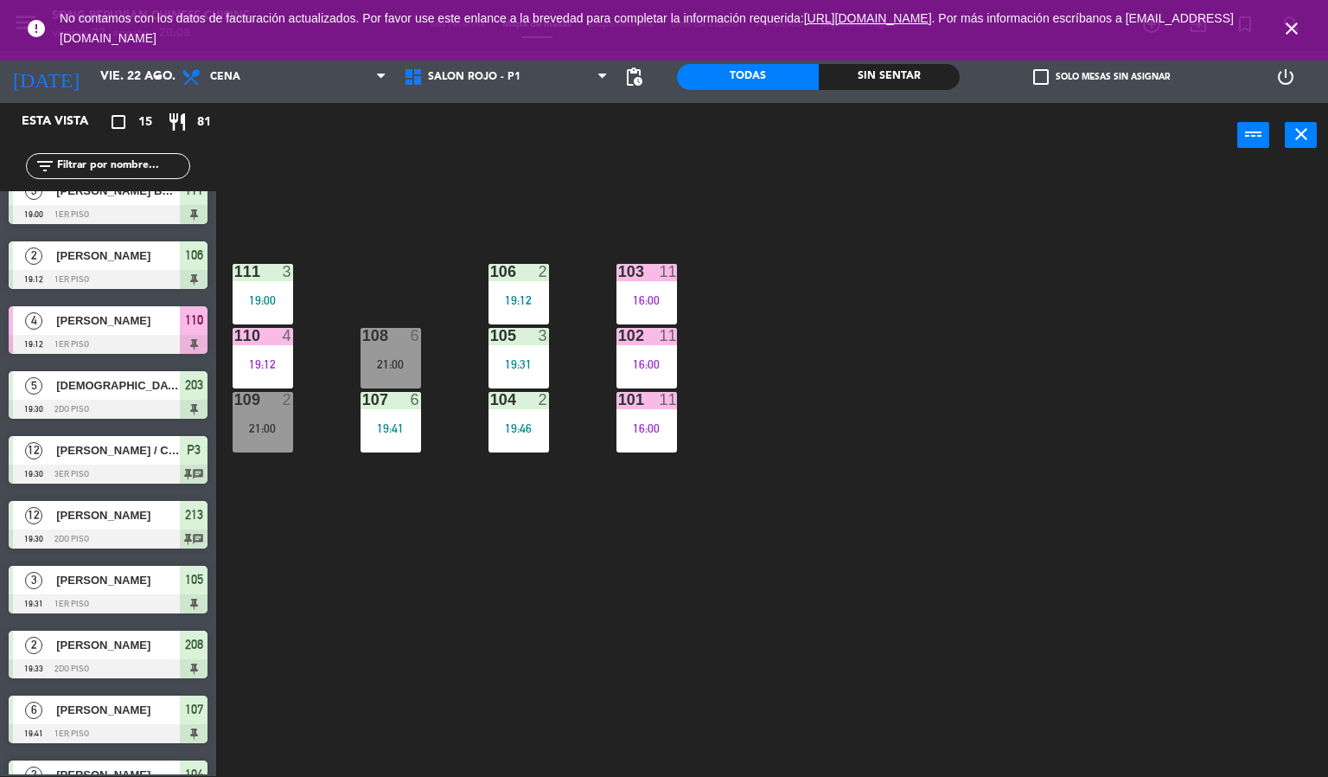
click at [267, 354] on div "110 4 19:12" at bounding box center [263, 358] width 61 height 61
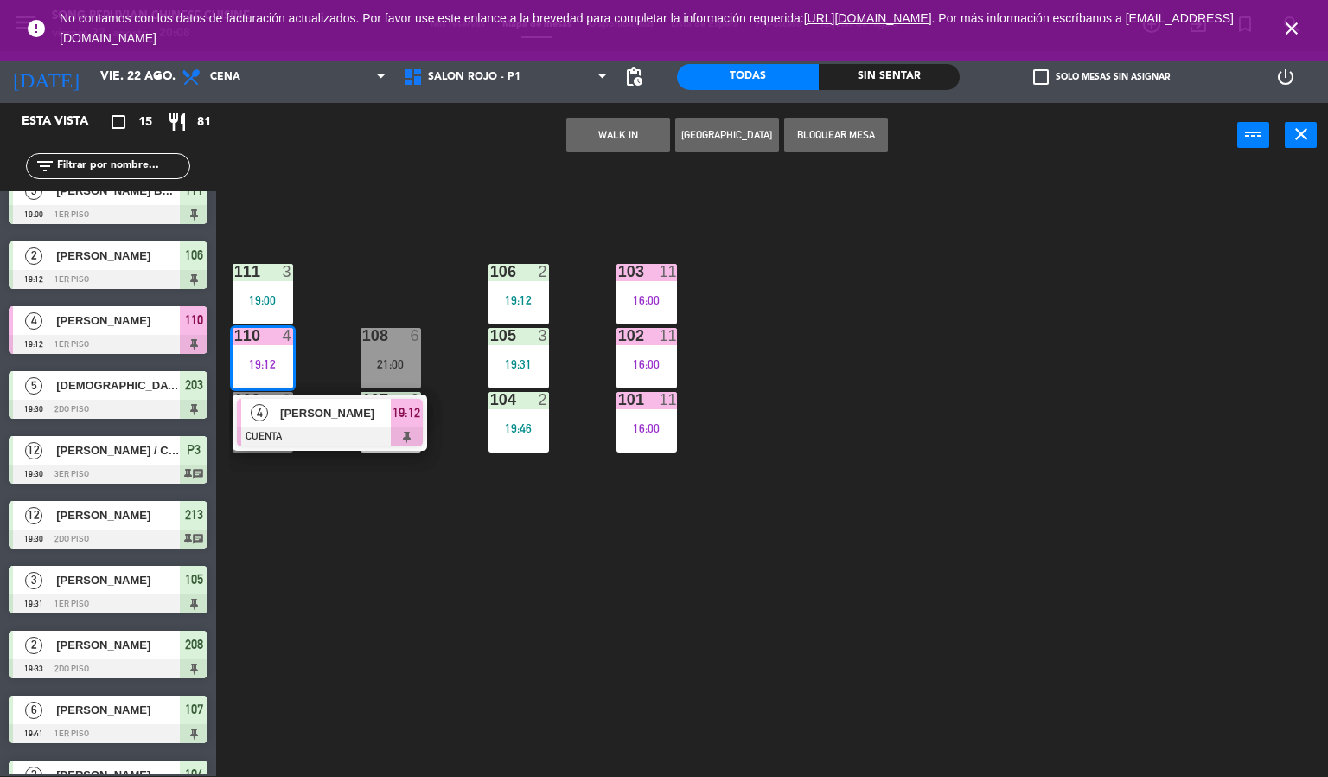
click at [333, 418] on span "[PERSON_NAME]" at bounding box center [335, 413] width 111 height 18
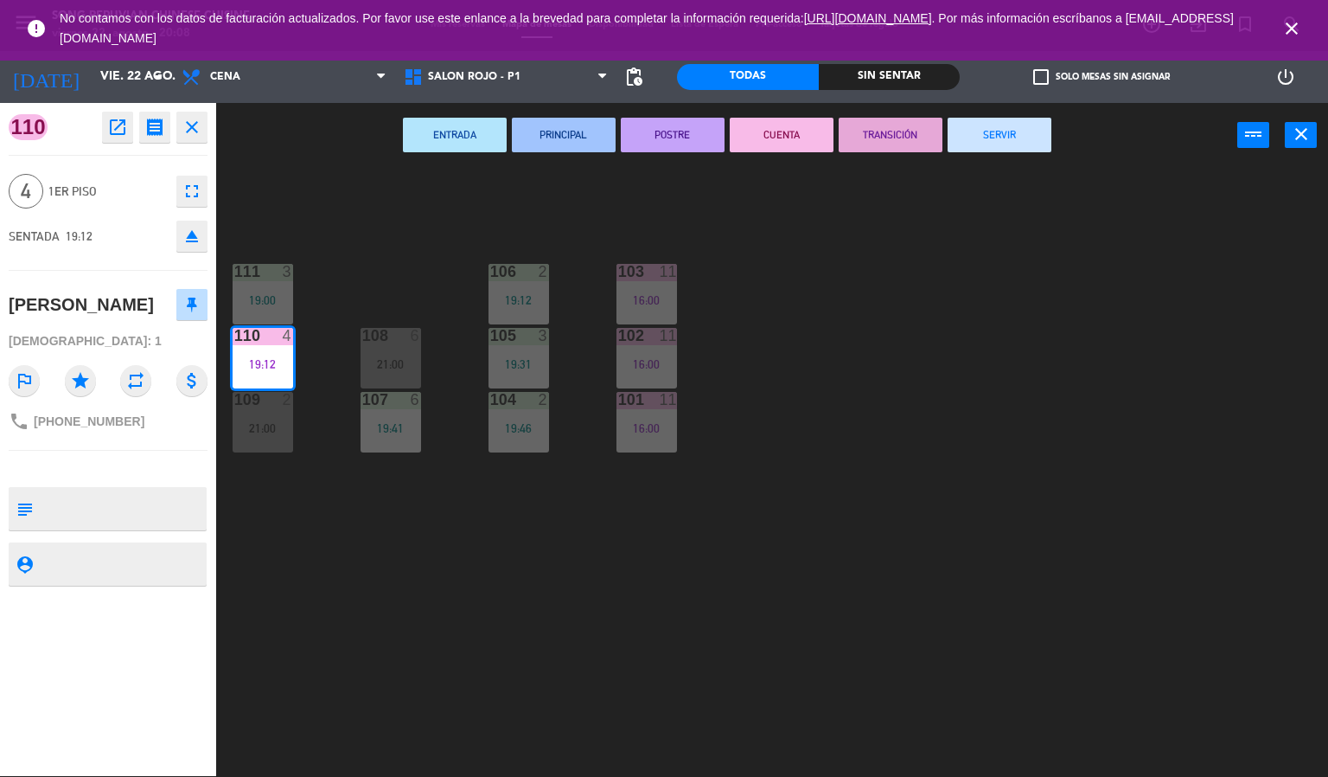
click at [1001, 133] on button "SERVIR" at bounding box center [1000, 135] width 104 height 35
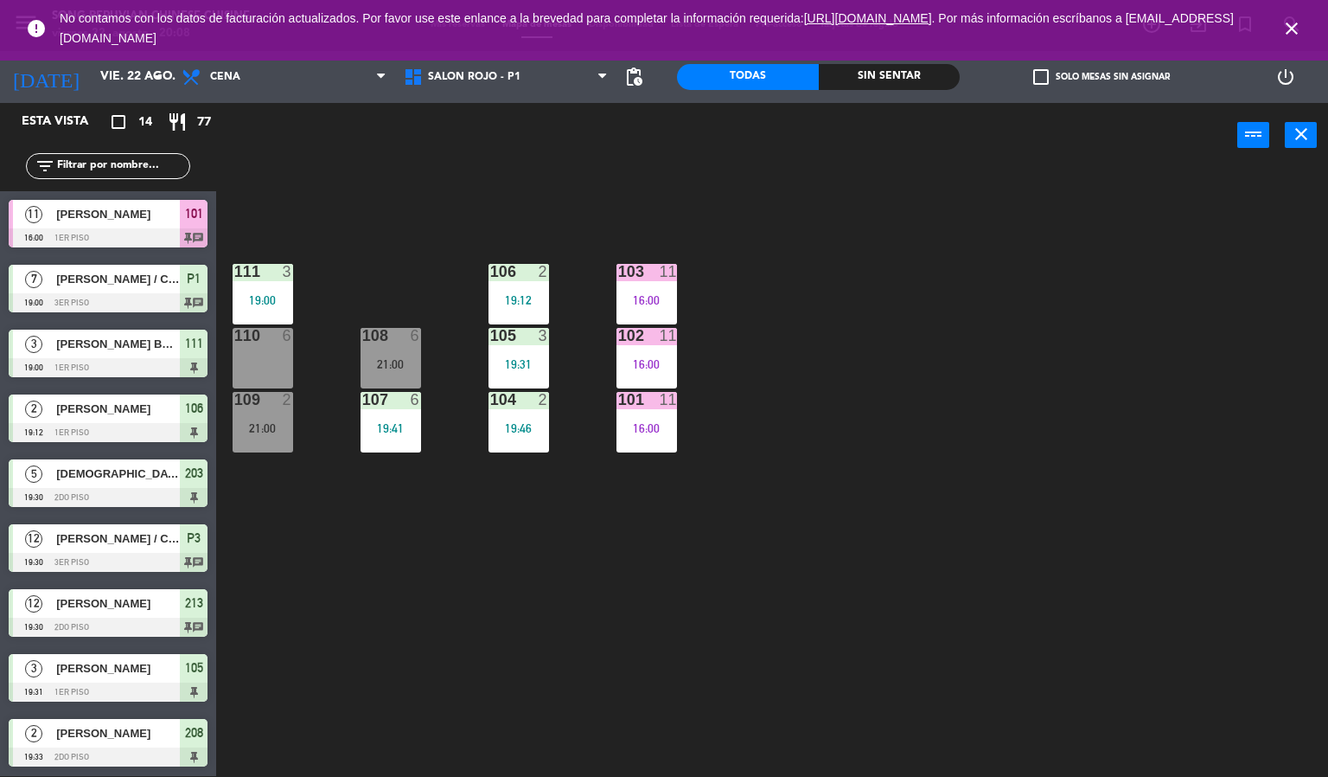
click at [1298, 27] on icon "close" at bounding box center [1292, 28] width 21 height 21
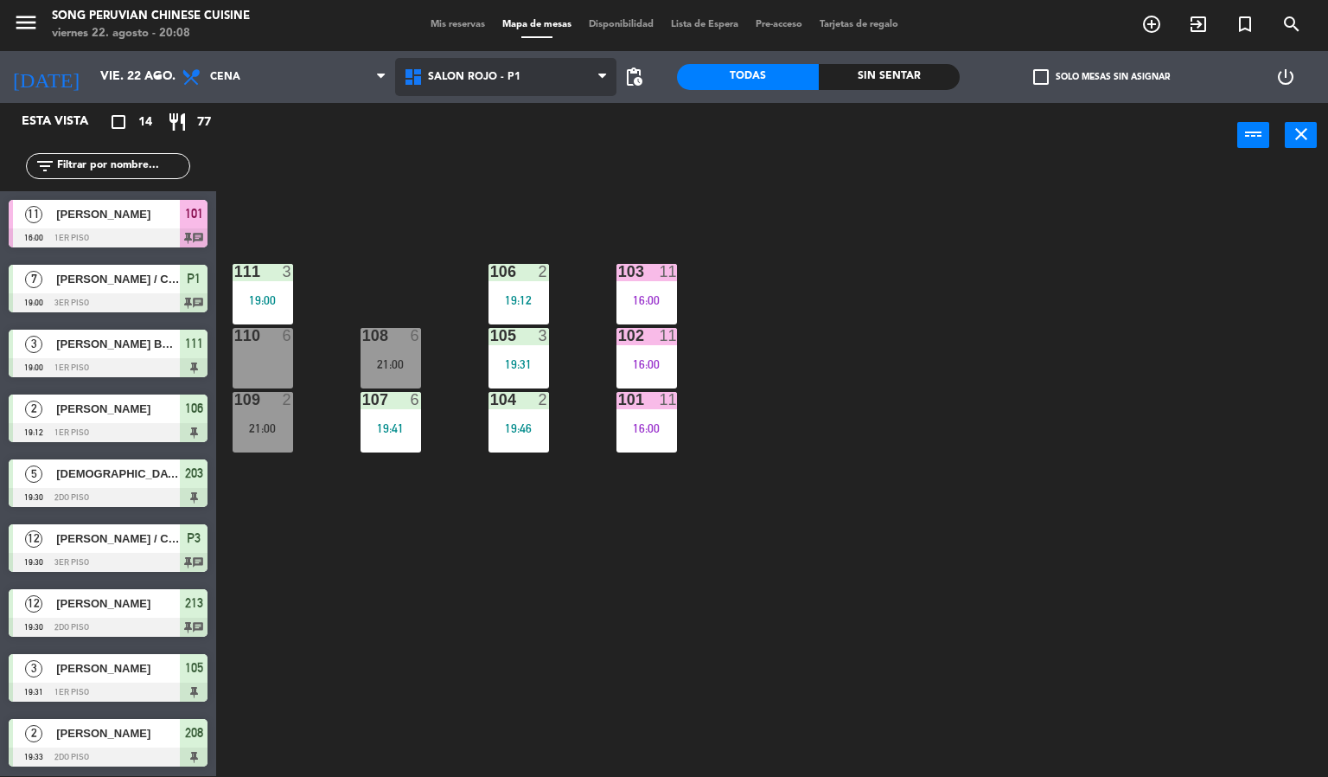
click at [434, 83] on span "SALON ROJO - P1" at bounding box center [506, 77] width 222 height 38
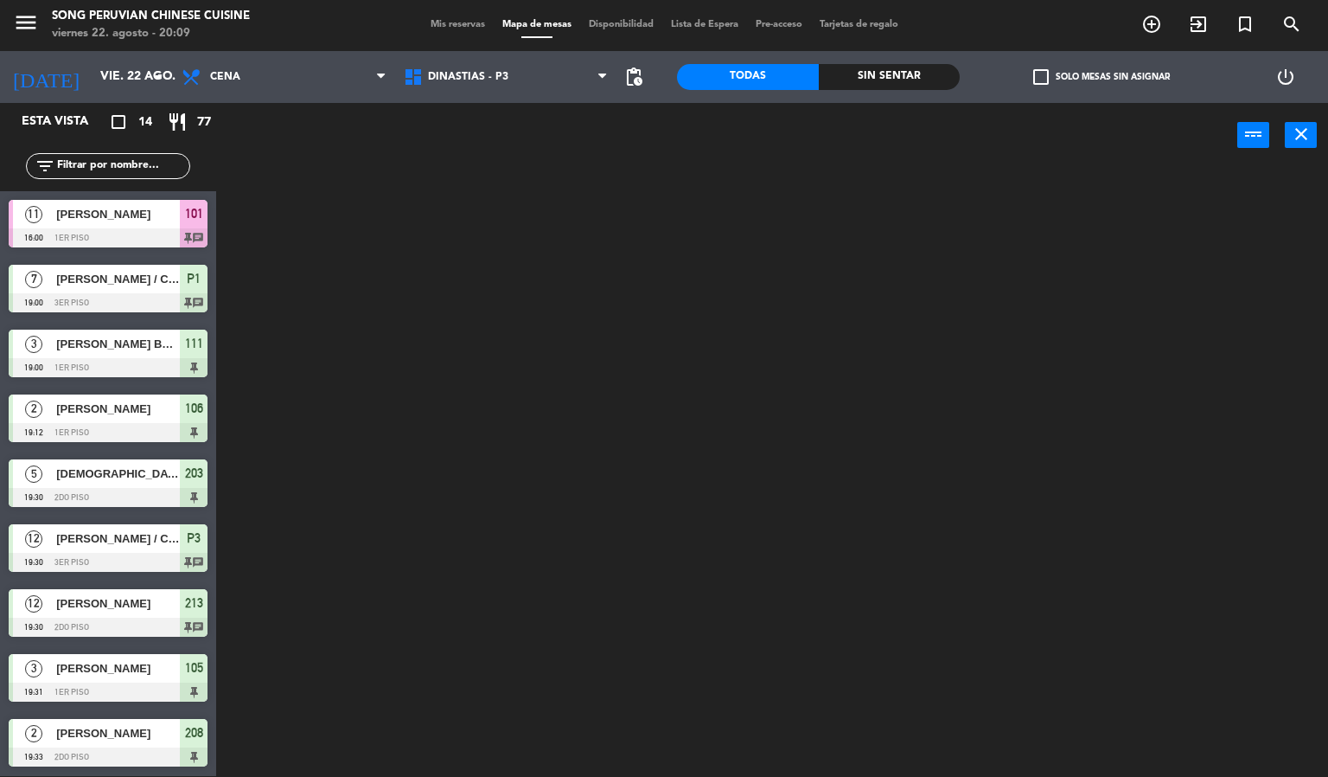
click at [454, 112] on ng-component "menu Song Peruvian Chinese Cuisine [DATE] 22. agosto - 20:09 Mis reservas Mapa …" at bounding box center [664, 387] width 1328 height 777
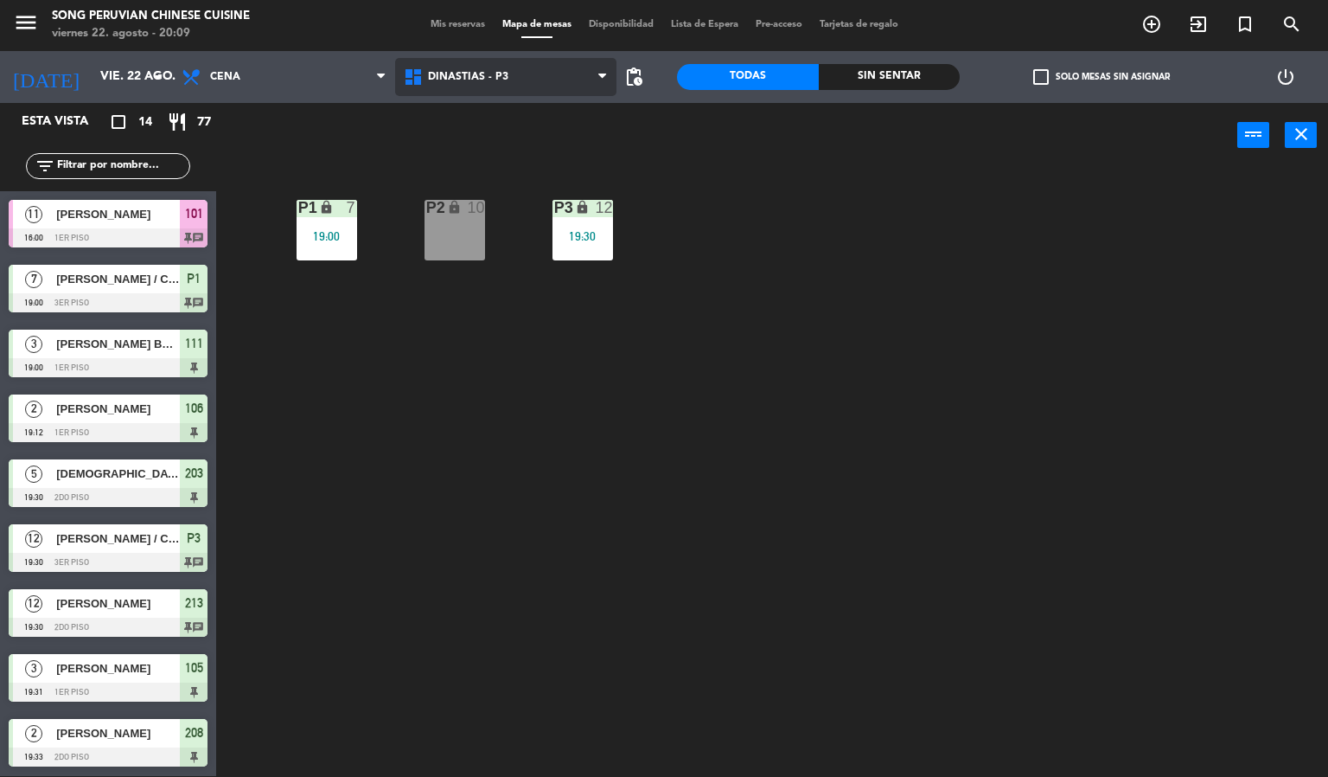
click at [475, 80] on span "DINASTIAS - P3" at bounding box center [468, 77] width 80 height 12
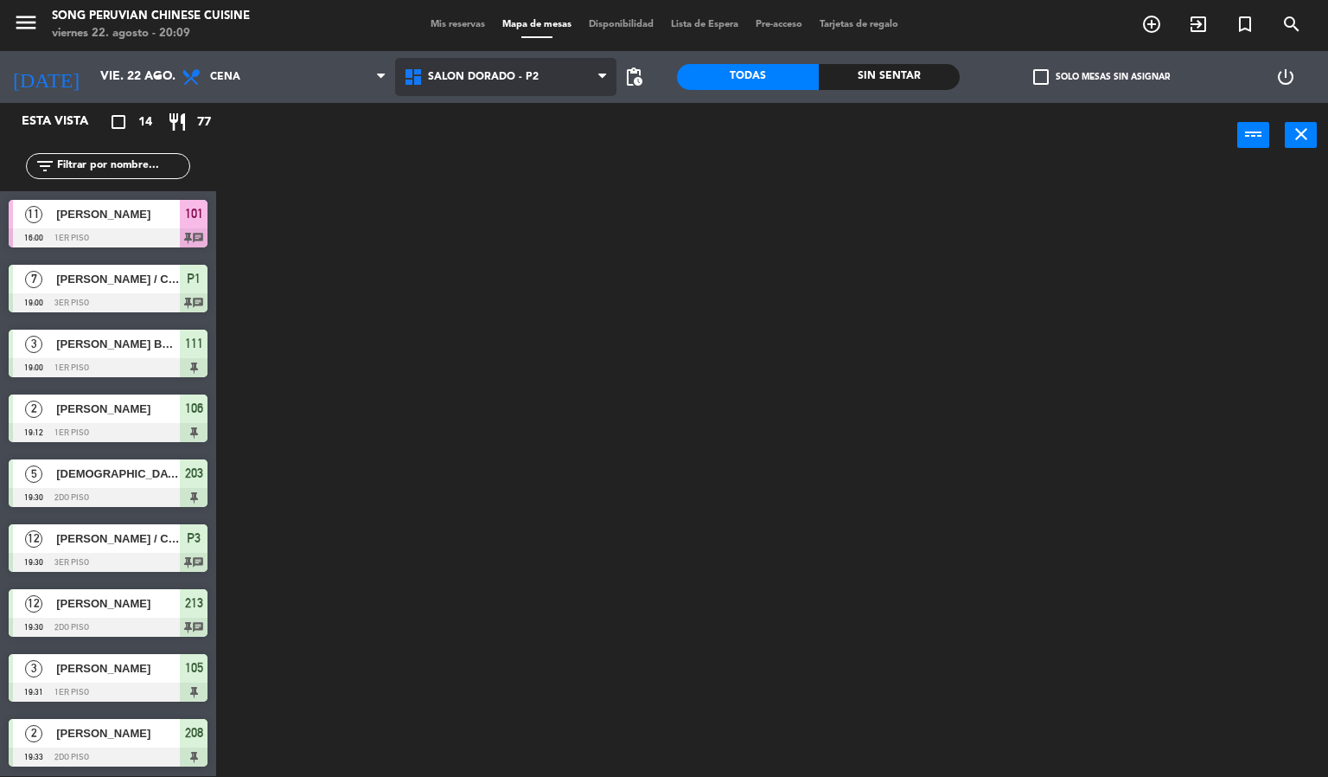
click at [509, 146] on ng-component "menu Song Peruvian Chinese Cuisine [DATE] 22. agosto - 20:09 Mis reservas Mapa …" at bounding box center [664, 387] width 1328 height 777
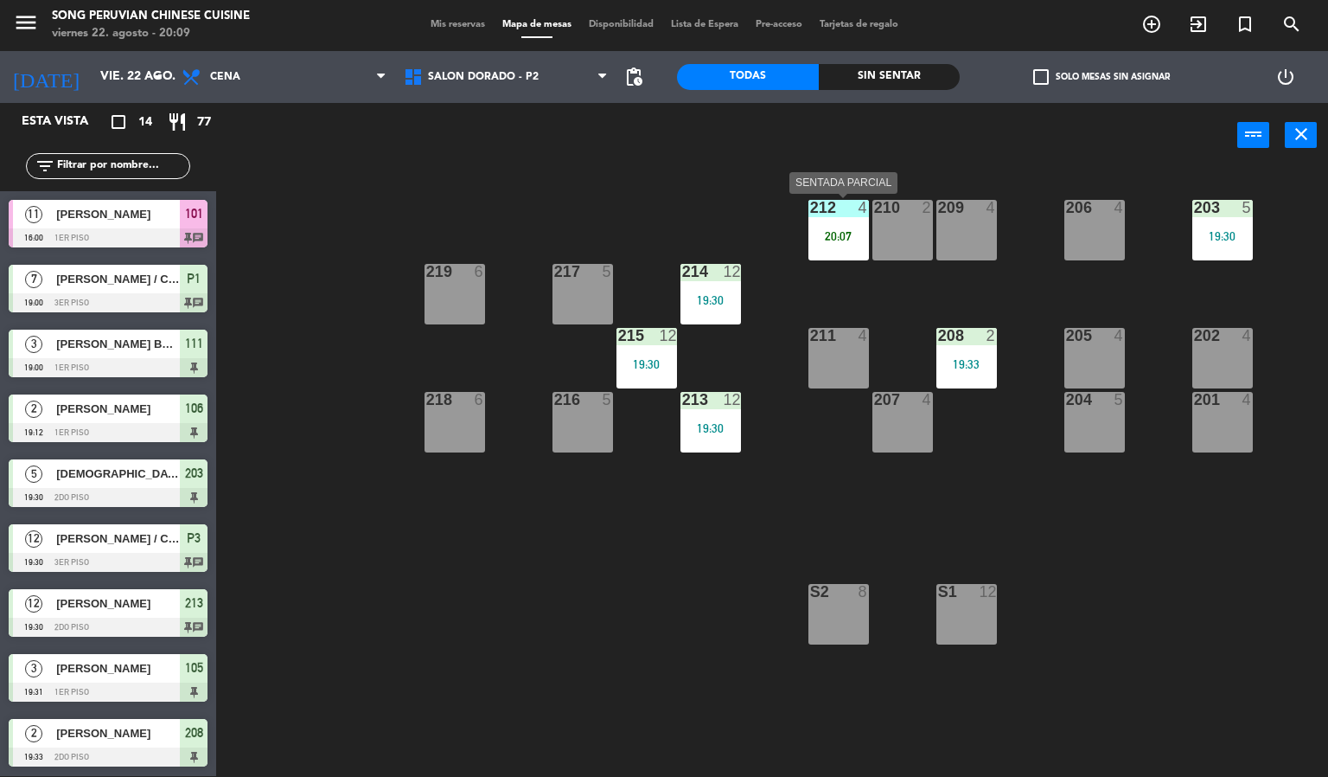
click at [818, 239] on div "20:07" at bounding box center [839, 236] width 61 height 12
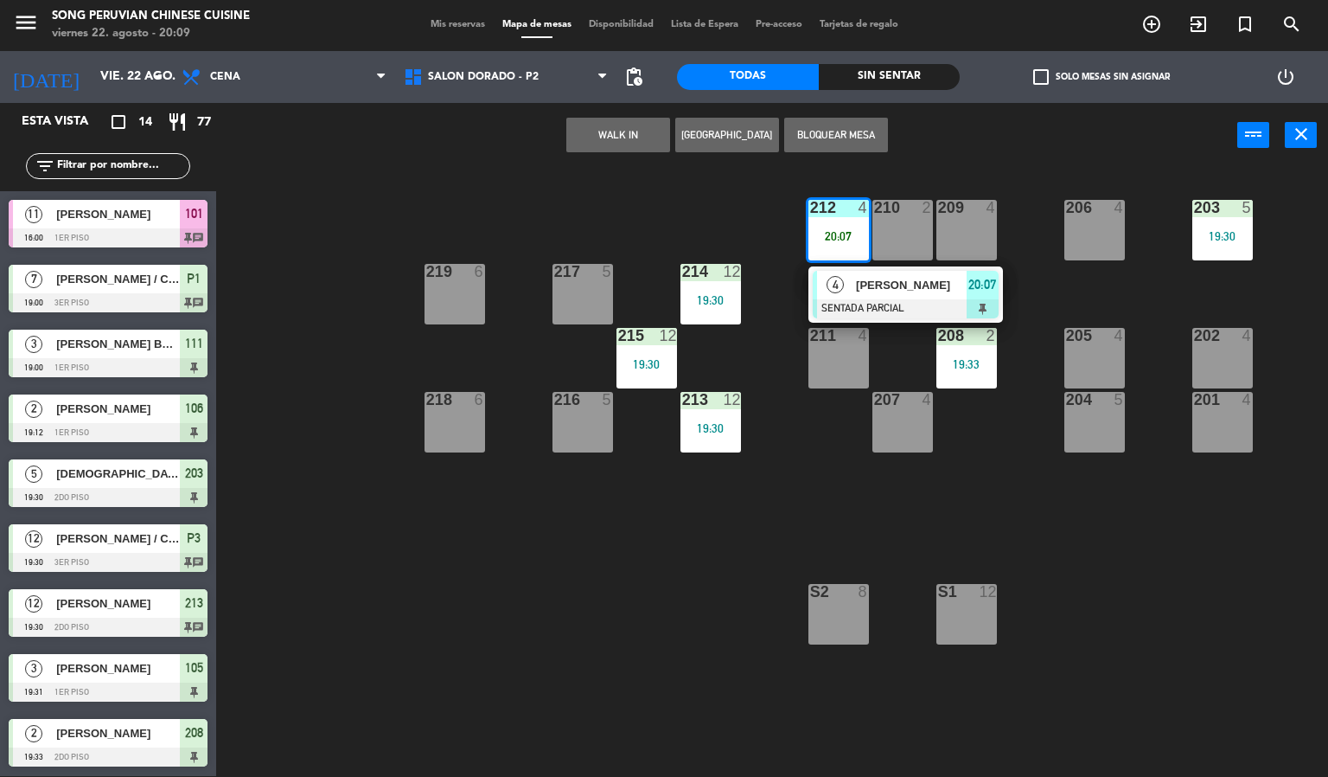
click at [960, 234] on div "209 4" at bounding box center [967, 230] width 61 height 61
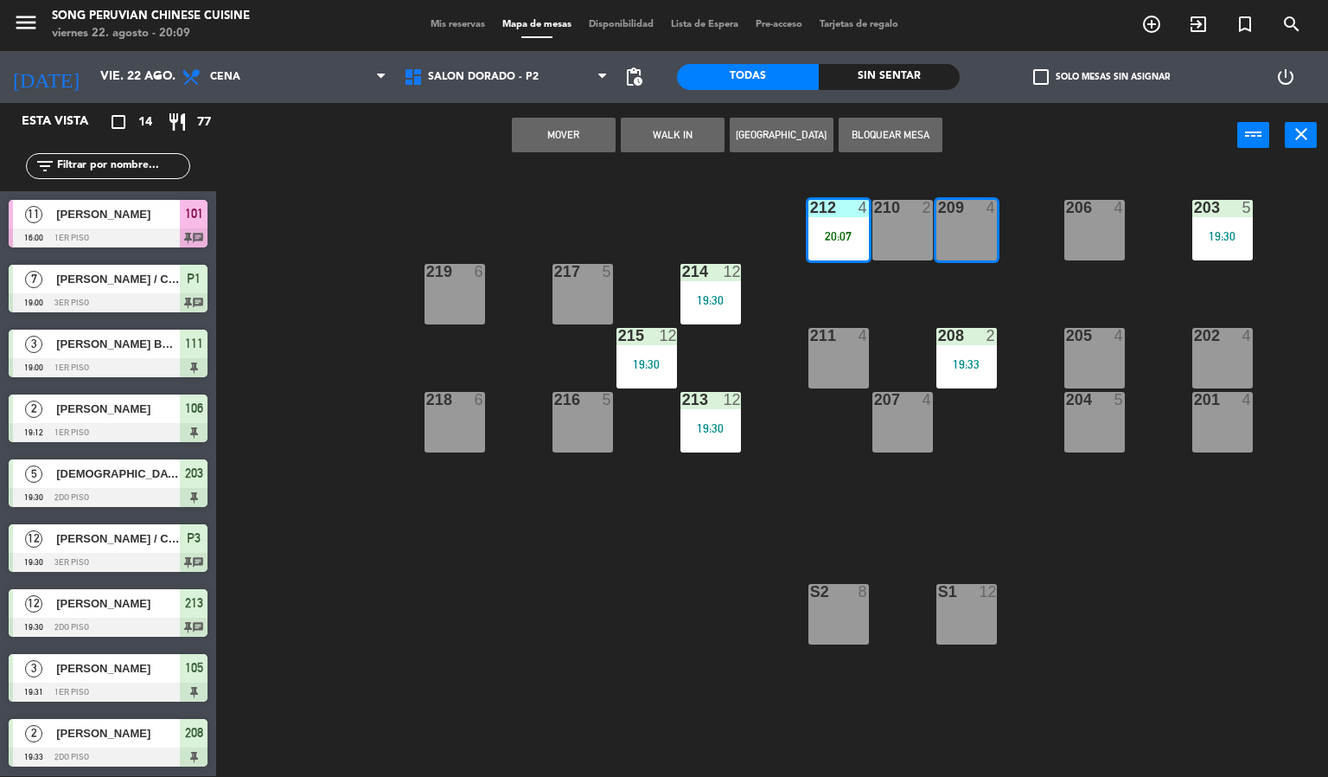
click at [608, 130] on button "Mover" at bounding box center [564, 135] width 104 height 35
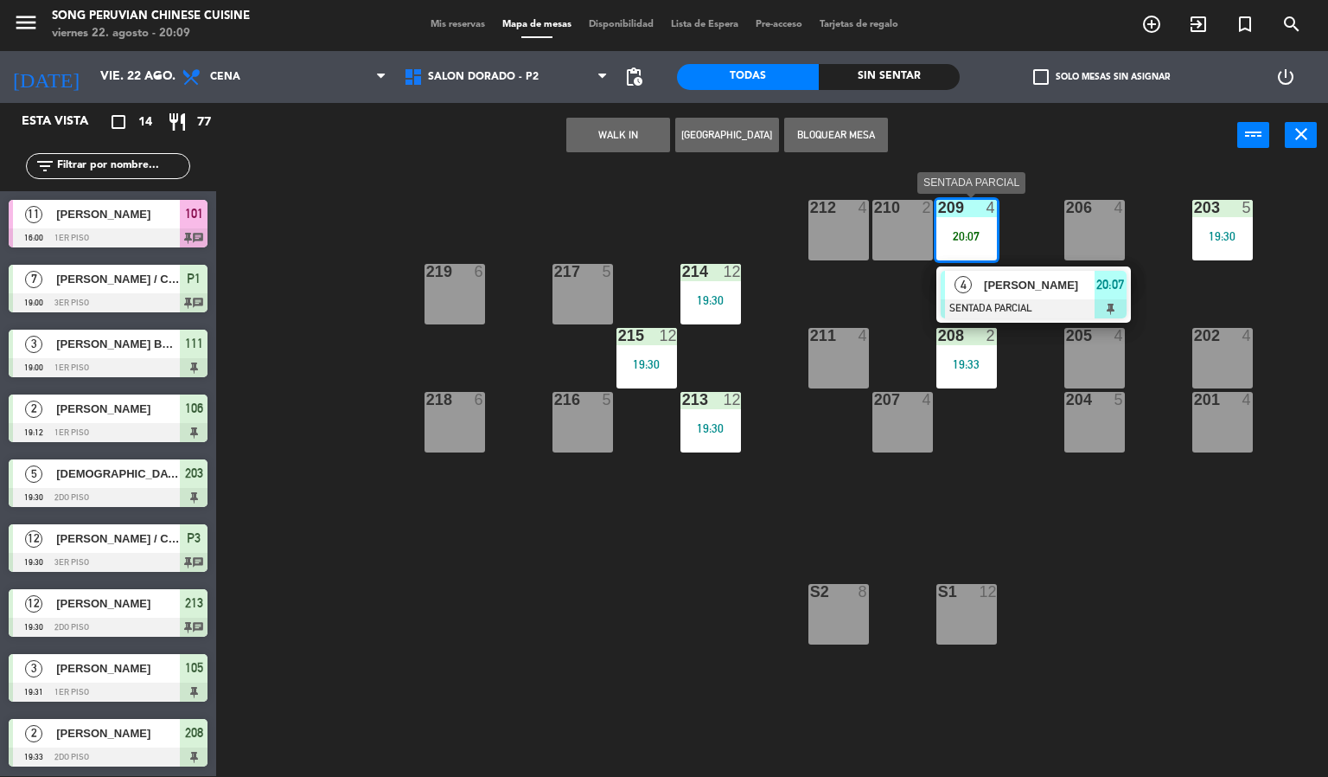
click at [1010, 286] on span "[PERSON_NAME]" at bounding box center [1039, 285] width 111 height 18
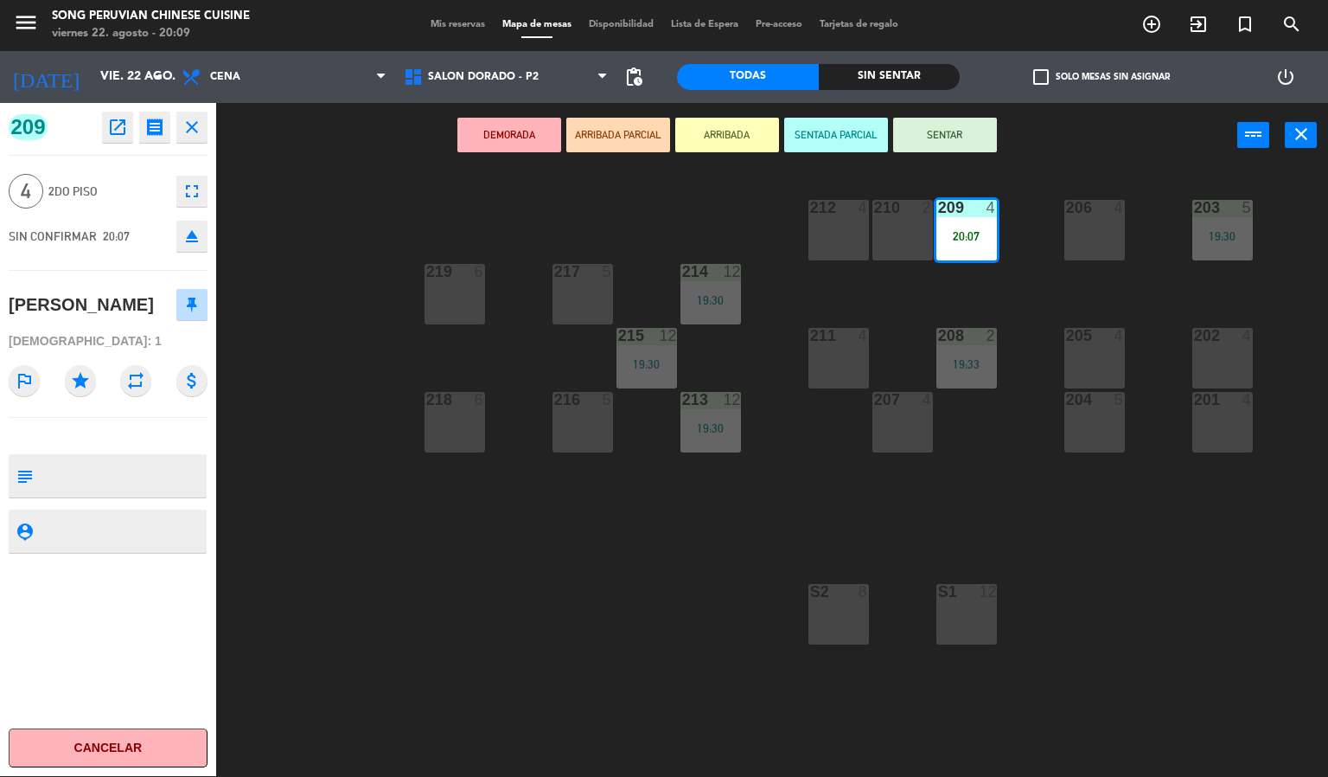
click at [922, 136] on button "SENTAR" at bounding box center [945, 135] width 104 height 35
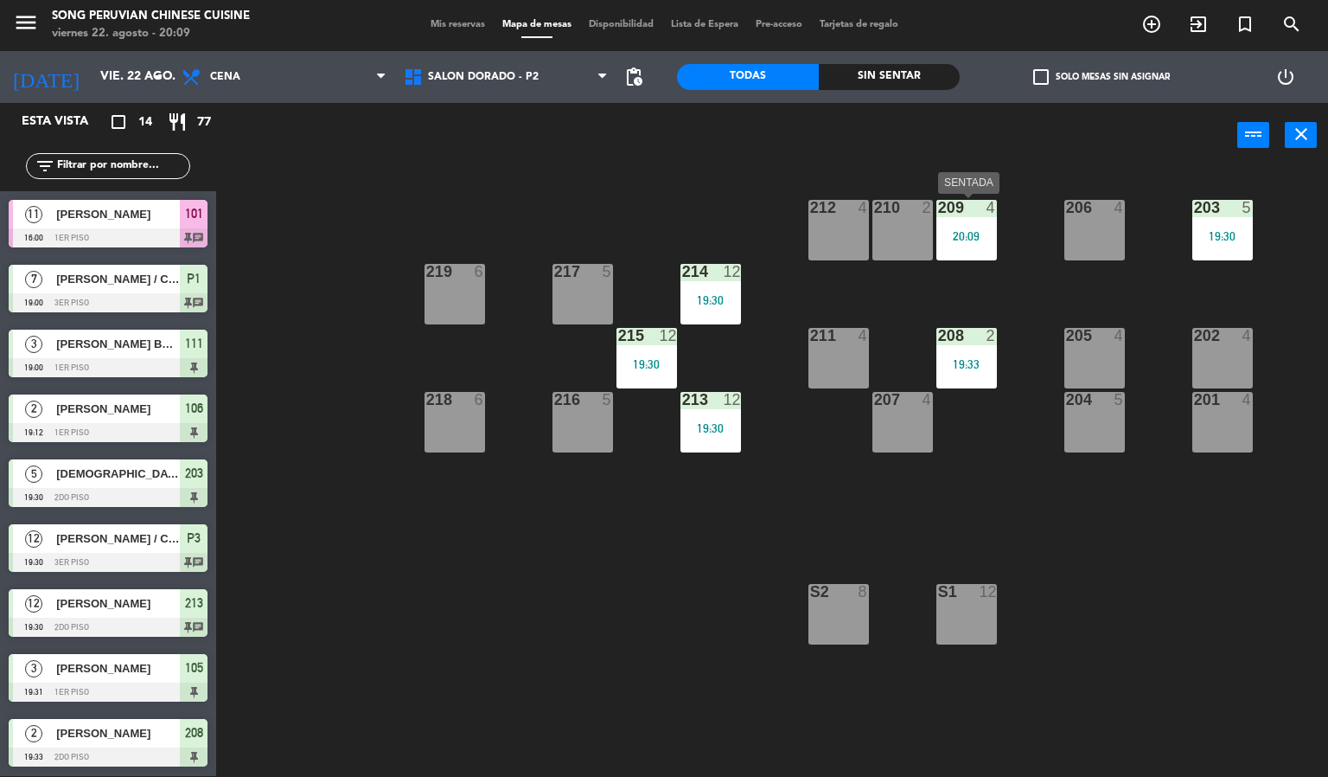
scroll to position [131, 0]
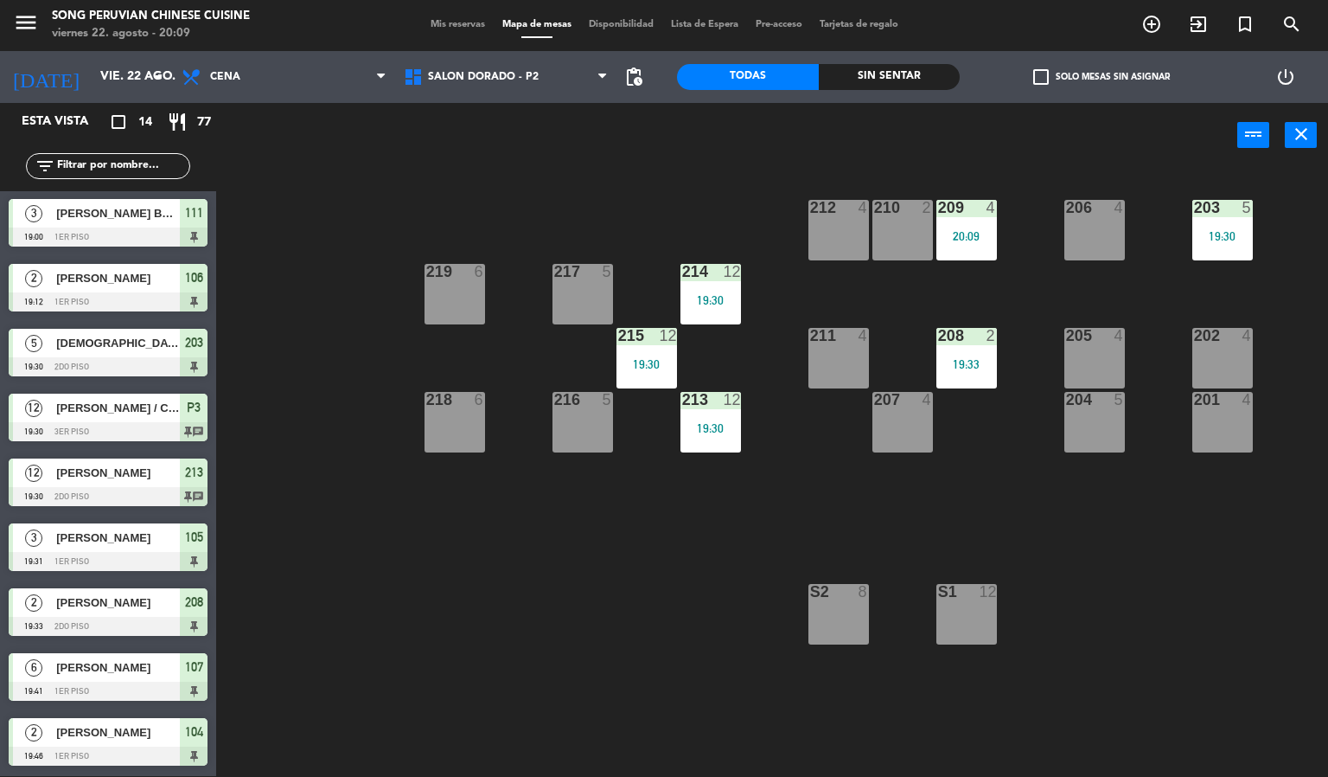
click at [1026, 467] on div "203 5 19:30 206 4 210 2 212 4 209 4 20:09 214 12 19:30 217 5 219 6 202 4 205 4 …" at bounding box center [778, 473] width 1099 height 608
click at [1025, 467] on div "203 5 19:30 206 4 210 2 212 4 209 4 20:10 214 12 19:30 217 5 219 6 202 4 205 4 …" at bounding box center [778, 473] width 1099 height 608
click at [1023, 314] on div "203 5 19:30 206 4 210 2 212 4 209 4 20:10 214 12 19:30 217 5 219 6 202 4 205 4 …" at bounding box center [778, 473] width 1099 height 608
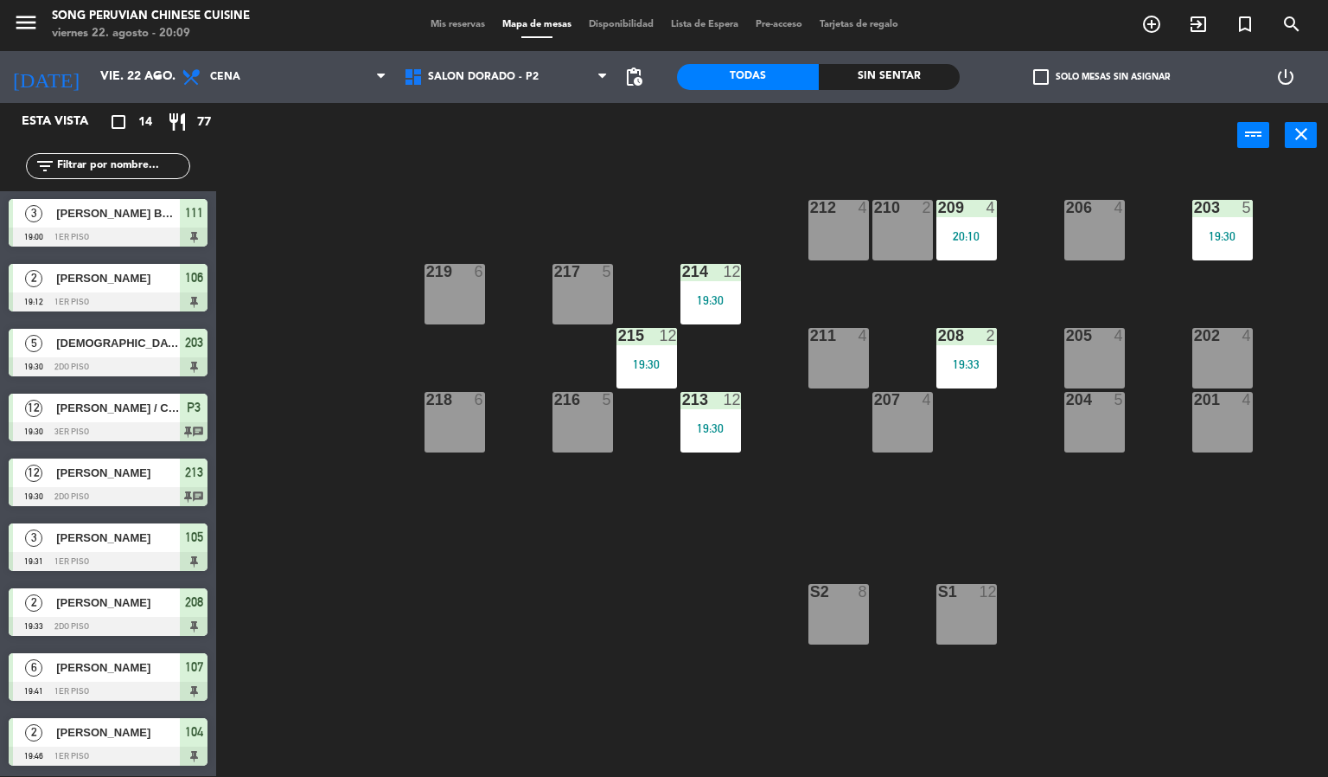
click at [1023, 314] on div "203 5 19:30 206 4 210 2 212 4 209 4 20:10 214 12 19:30 217 5 219 6 202 4 205 4 …" at bounding box center [778, 473] width 1099 height 608
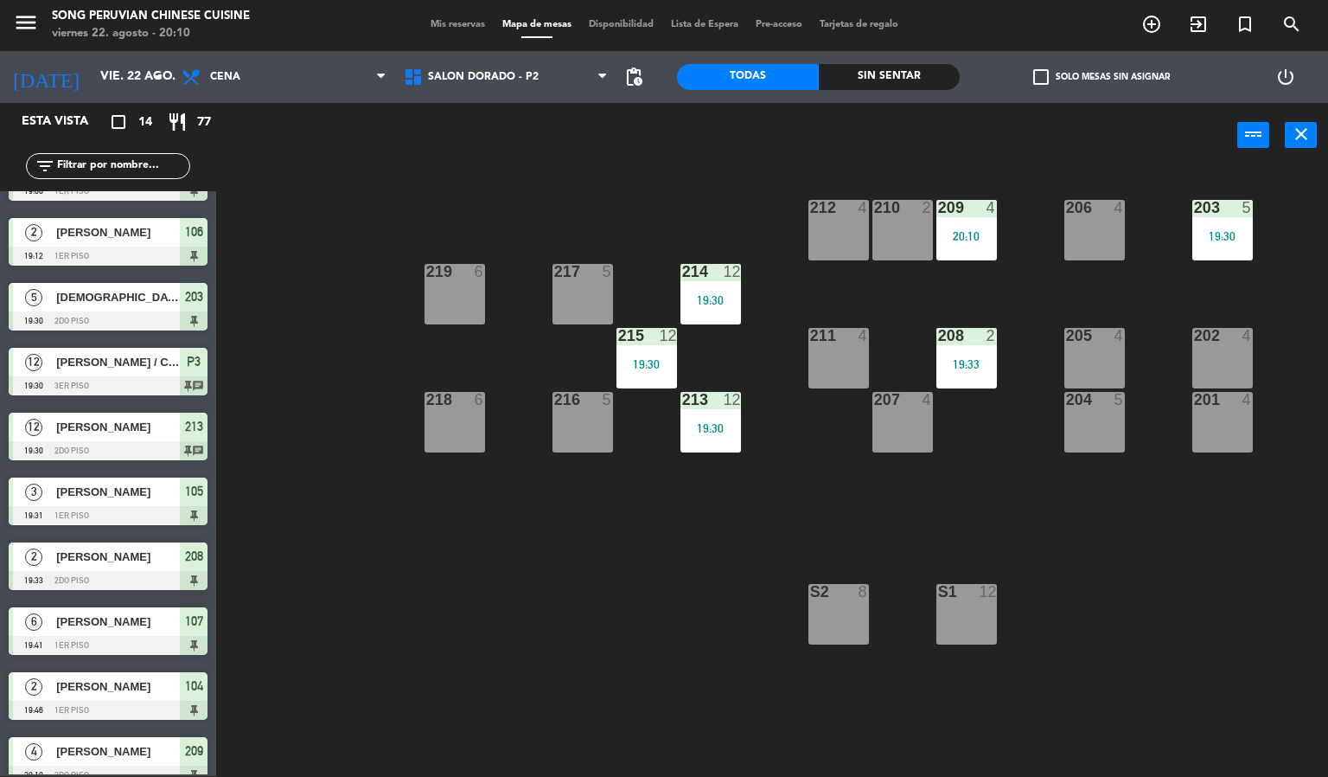
scroll to position [325, 0]
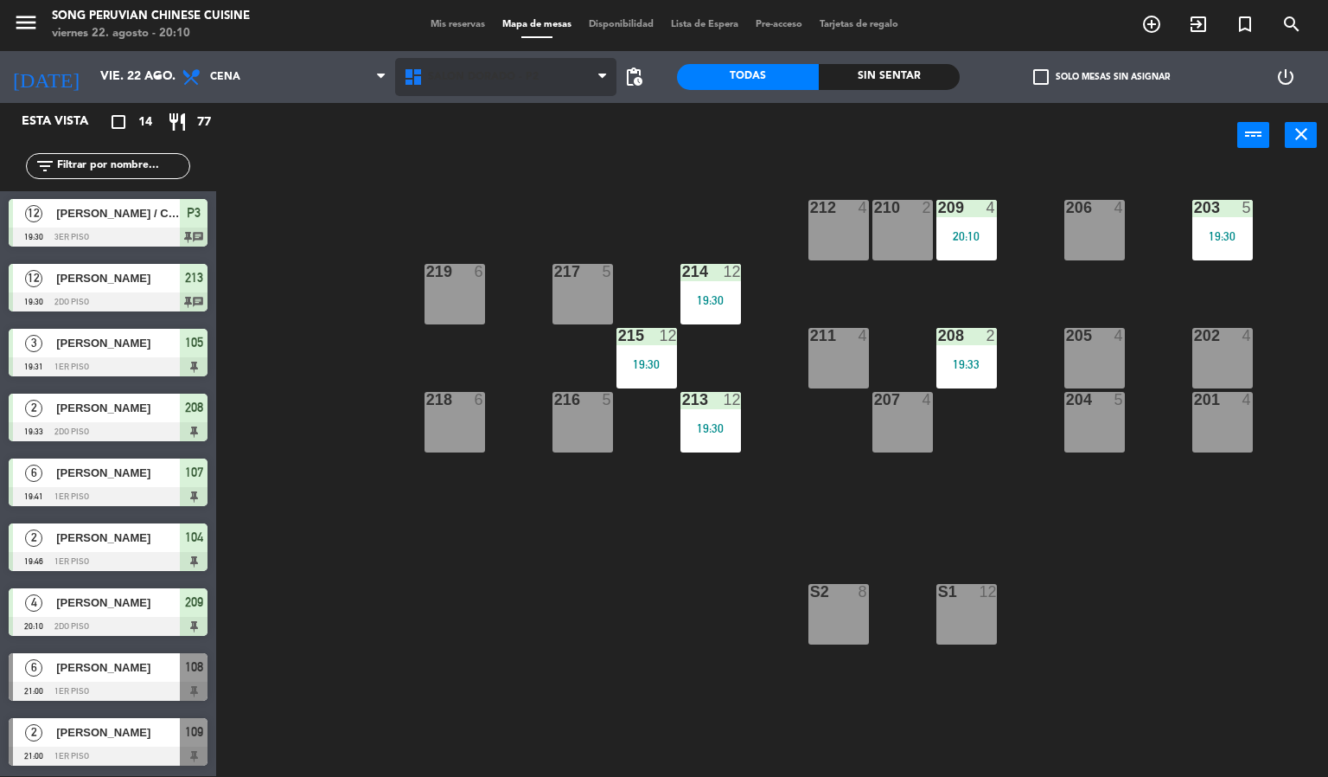
click at [506, 75] on span "SALON DORADO - P2" at bounding box center [483, 77] width 111 height 12
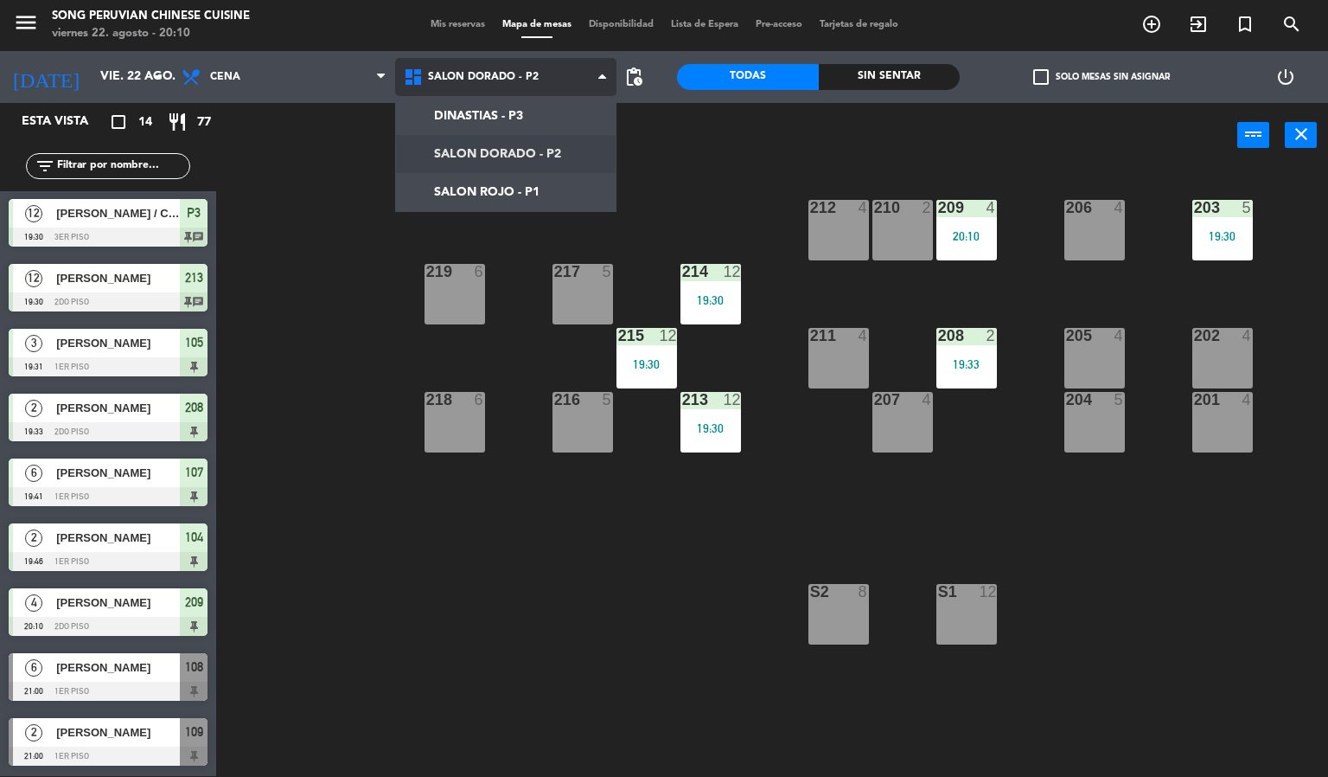
click at [493, 208] on ng-component "menu Song Peruvian Chinese Cuisine [DATE] 22. agosto - 20:10 Mis reservas Mapa …" at bounding box center [664, 387] width 1328 height 777
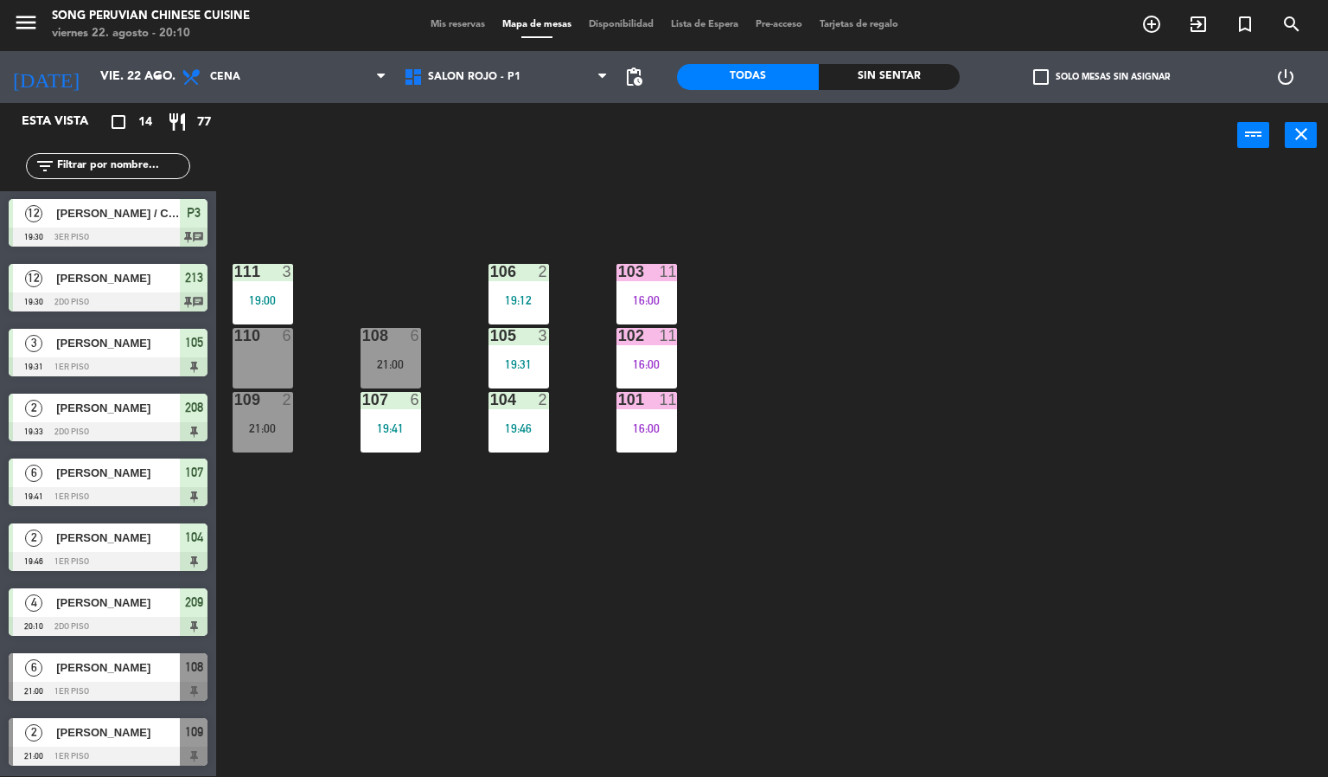
click at [656, 424] on div "16:00" at bounding box center [647, 428] width 61 height 12
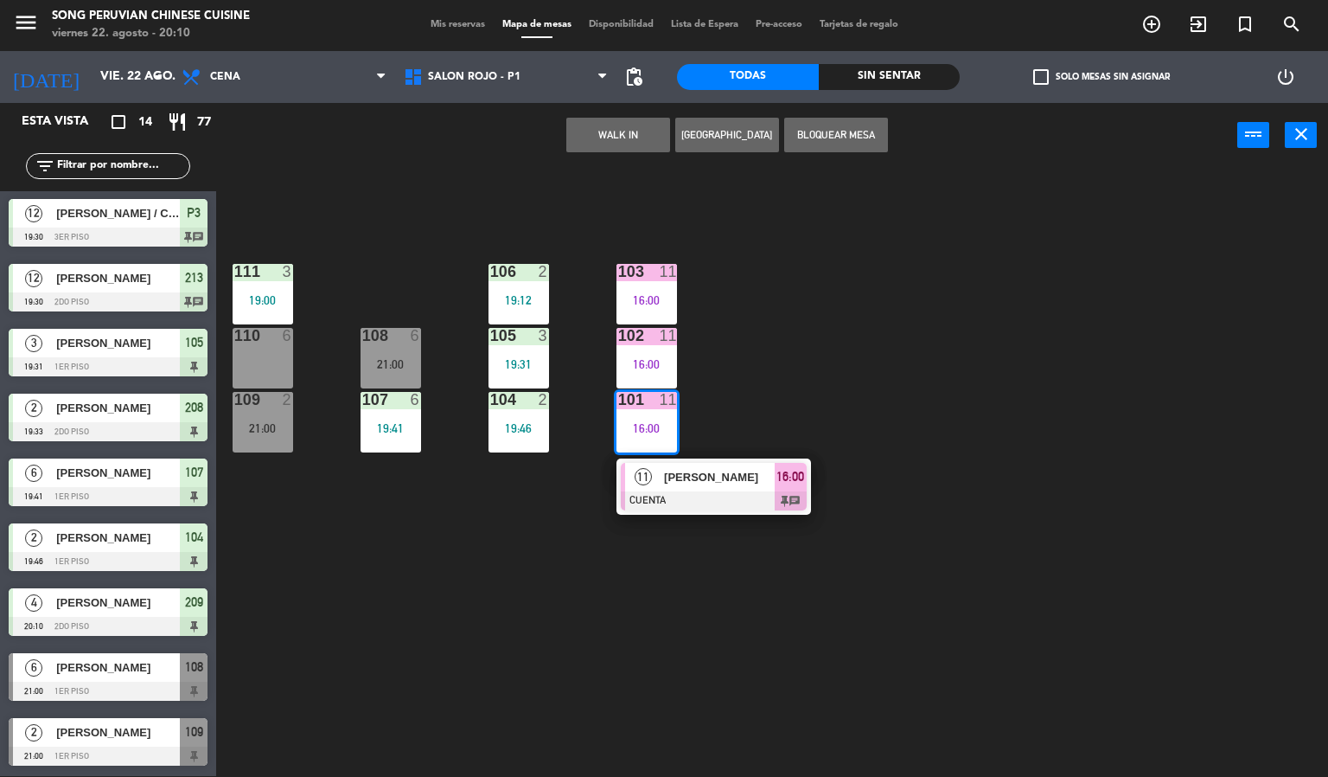
click at [411, 590] on div "103 11 16:00 106 2 19:12 111 3 19:00 102 11 16:00 105 3 19:31 108 6 21:00 110 6…" at bounding box center [778, 473] width 1099 height 608
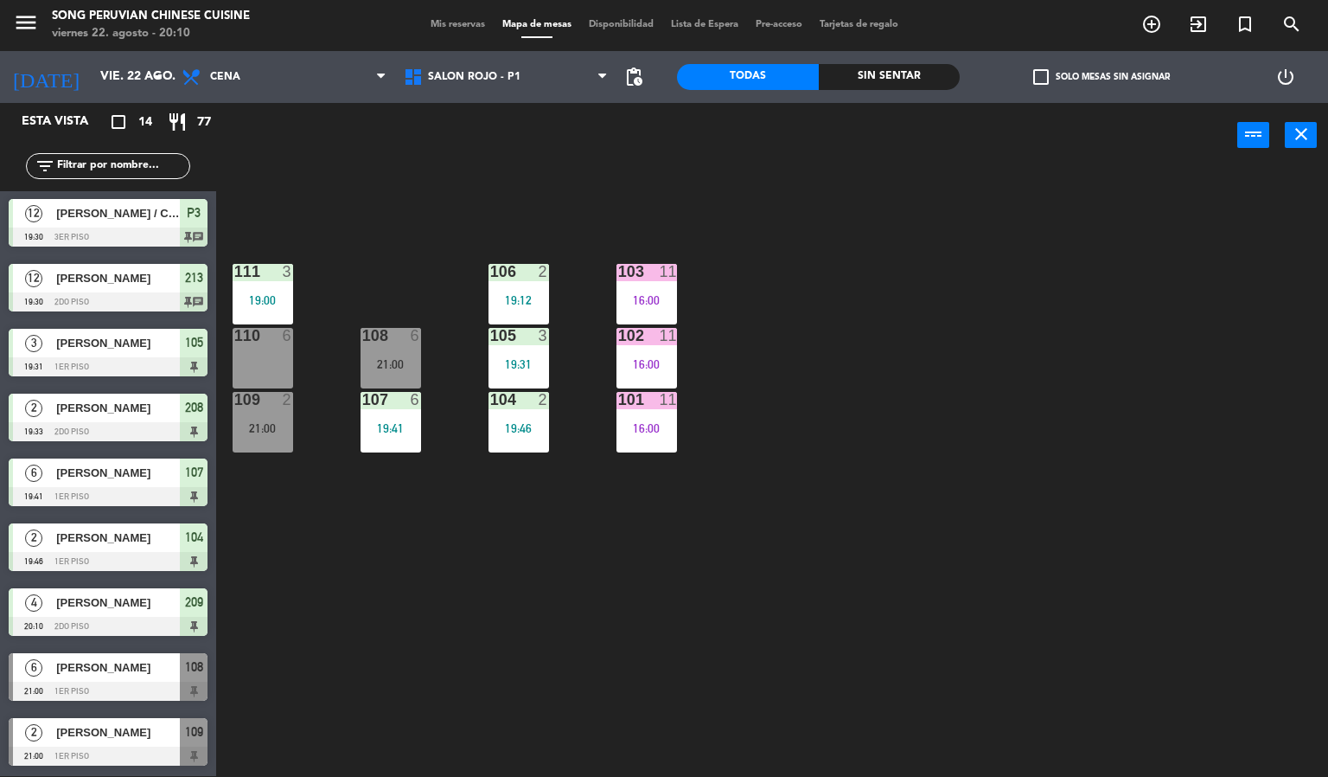
click at [268, 332] on div at bounding box center [262, 336] width 29 height 16
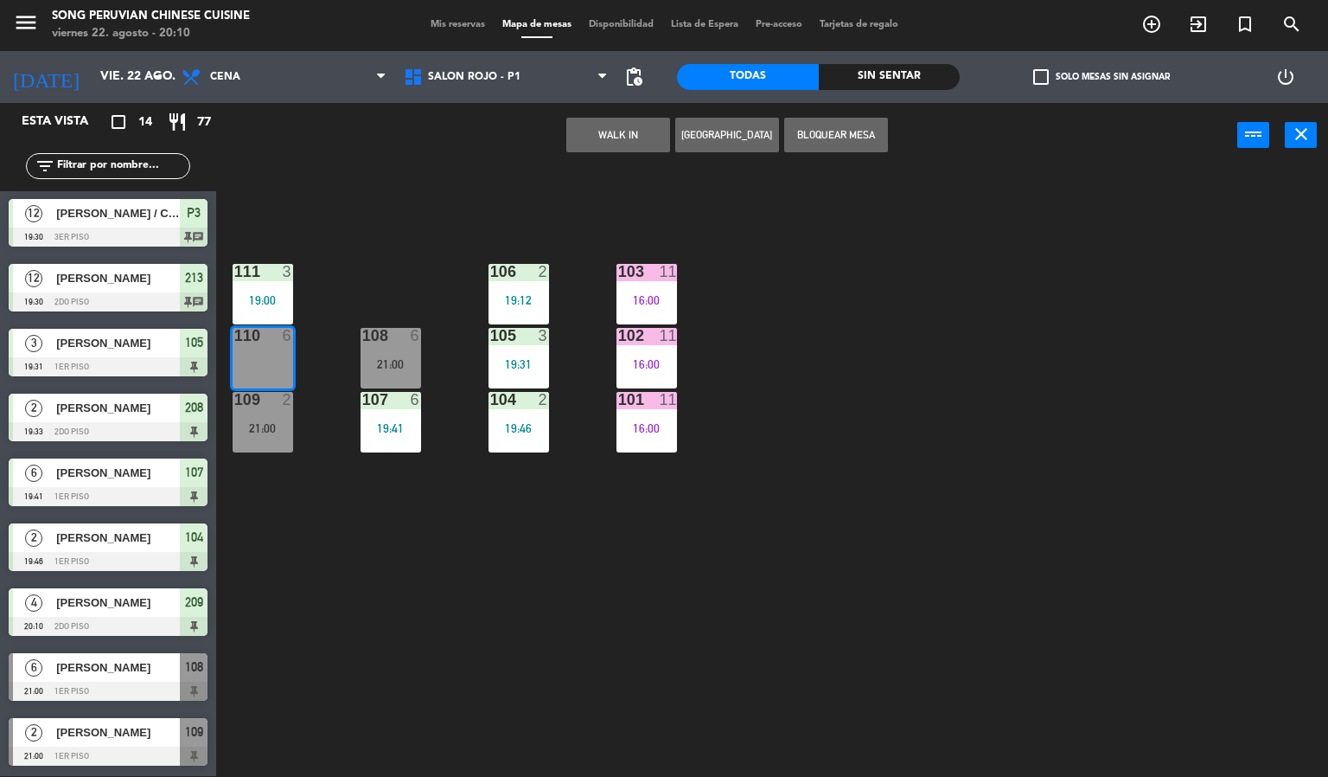
click at [620, 138] on button "WALK IN" at bounding box center [618, 135] width 104 height 35
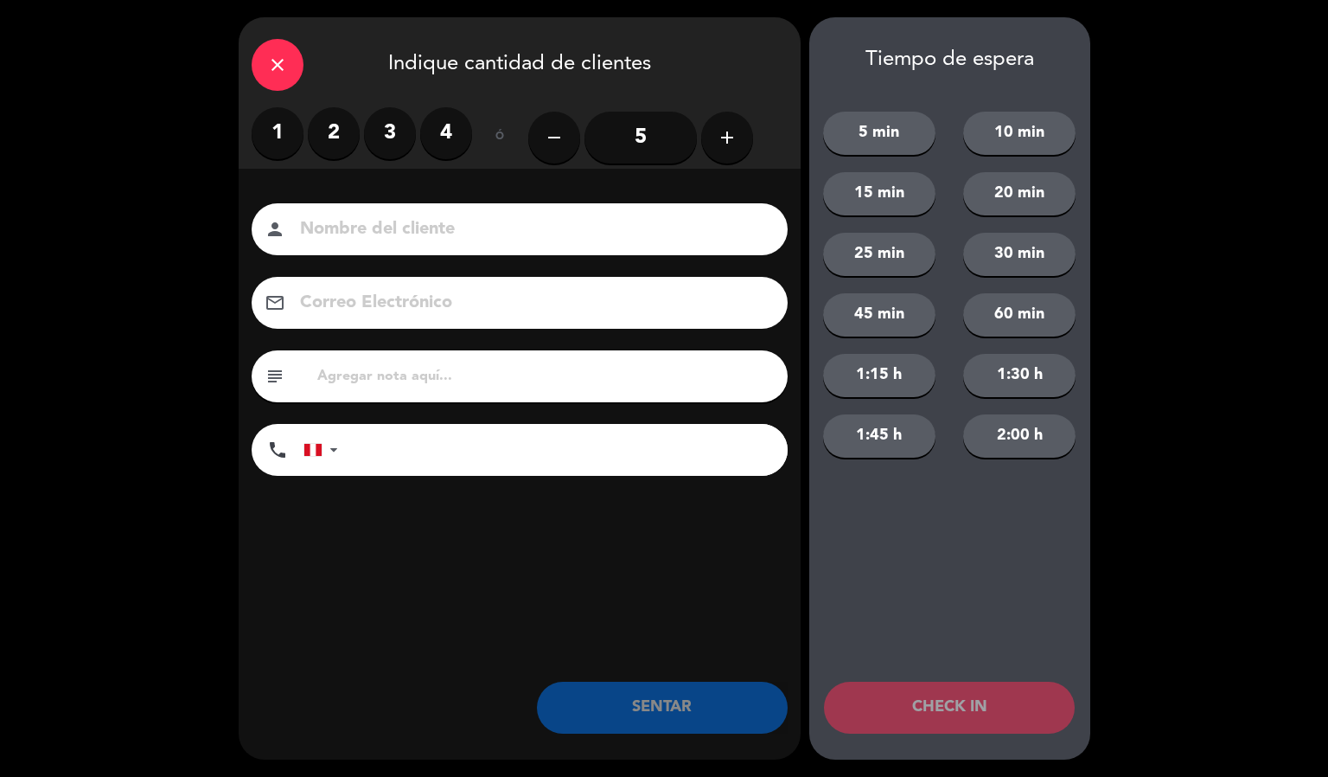
click at [350, 141] on label "2" at bounding box center [334, 133] width 52 height 52
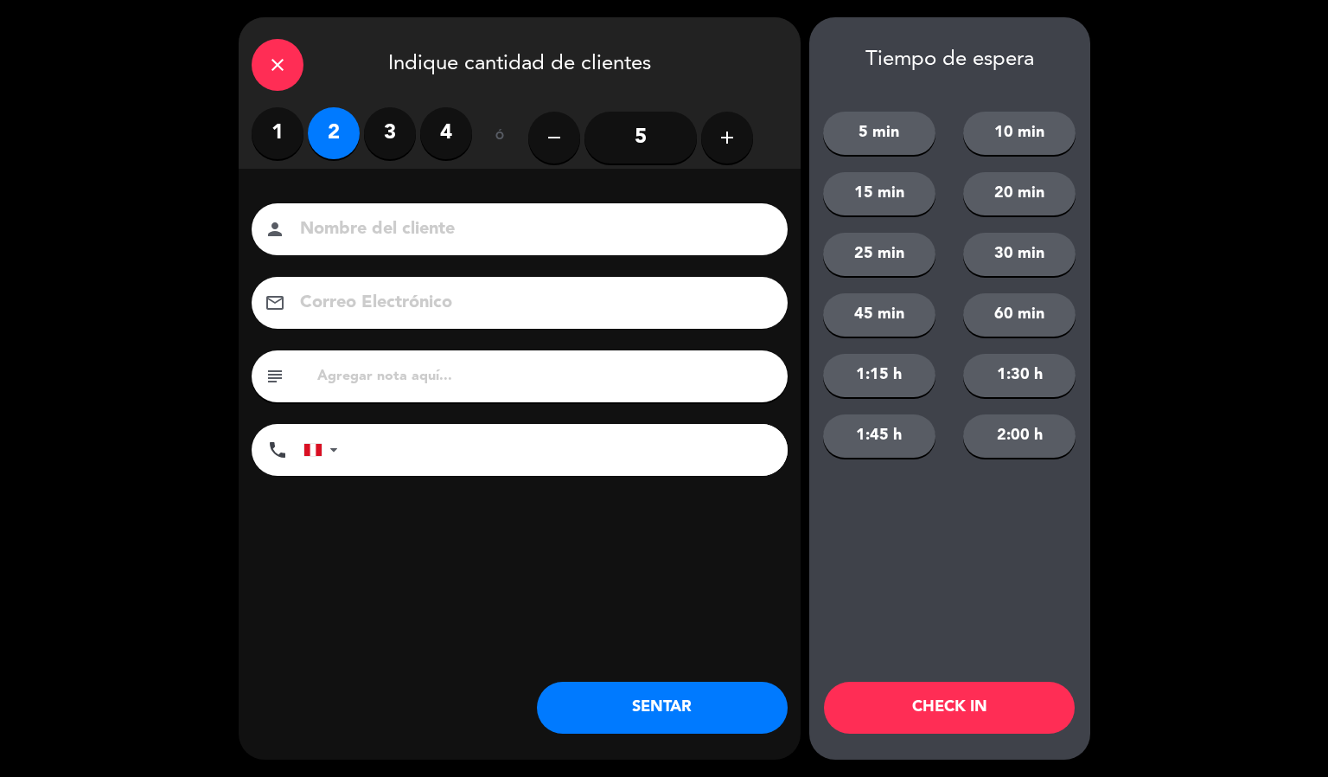
click at [356, 239] on input at bounding box center [531, 229] width 467 height 30
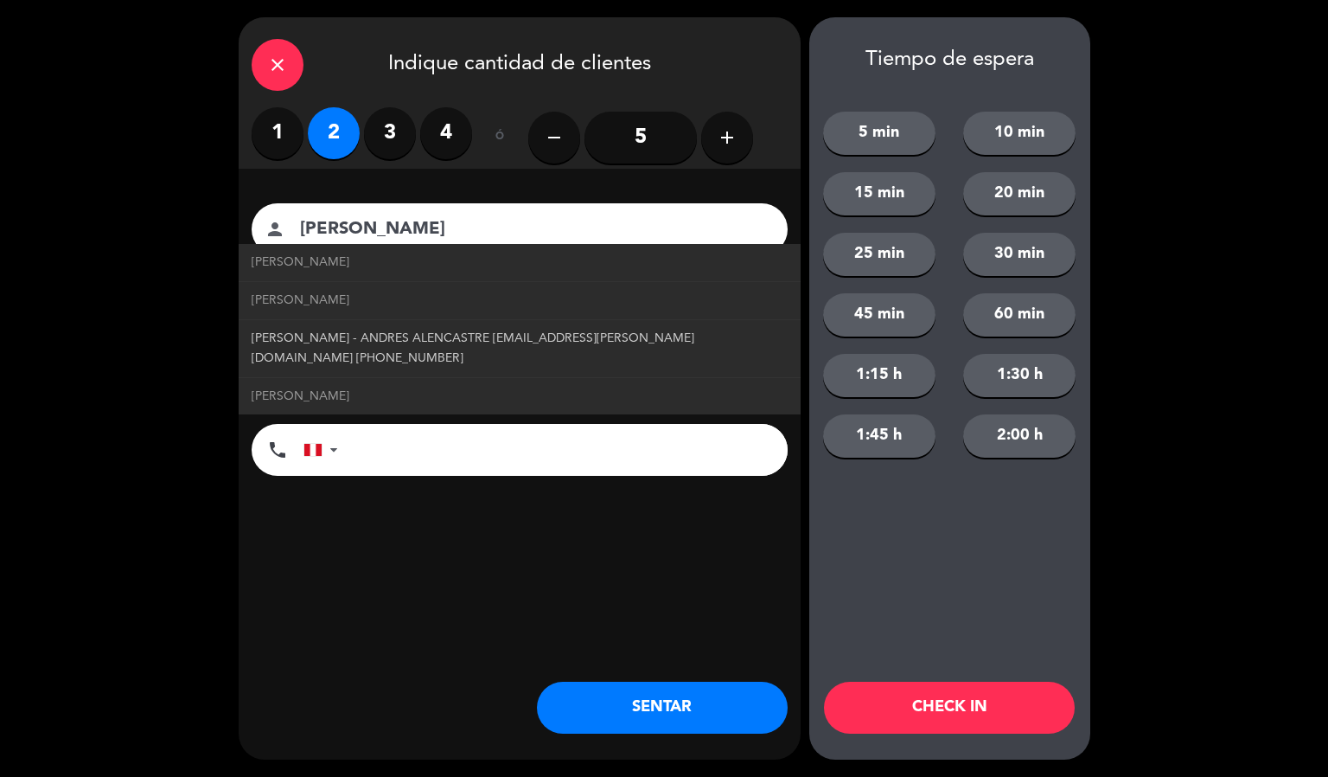
click at [556, 336] on span "[PERSON_NAME] - ANDRES ALENCASTRE [EMAIL_ADDRESS][PERSON_NAME][DOMAIN_NAME] [PH…" at bounding box center [520, 349] width 536 height 40
type input "[PERSON_NAME] - [PERSON_NAME]"
type input "[PERSON_NAME][EMAIL_ADDRESS][PERSON_NAME][DOMAIN_NAME]"
type input "[PHONE_NUMBER]"
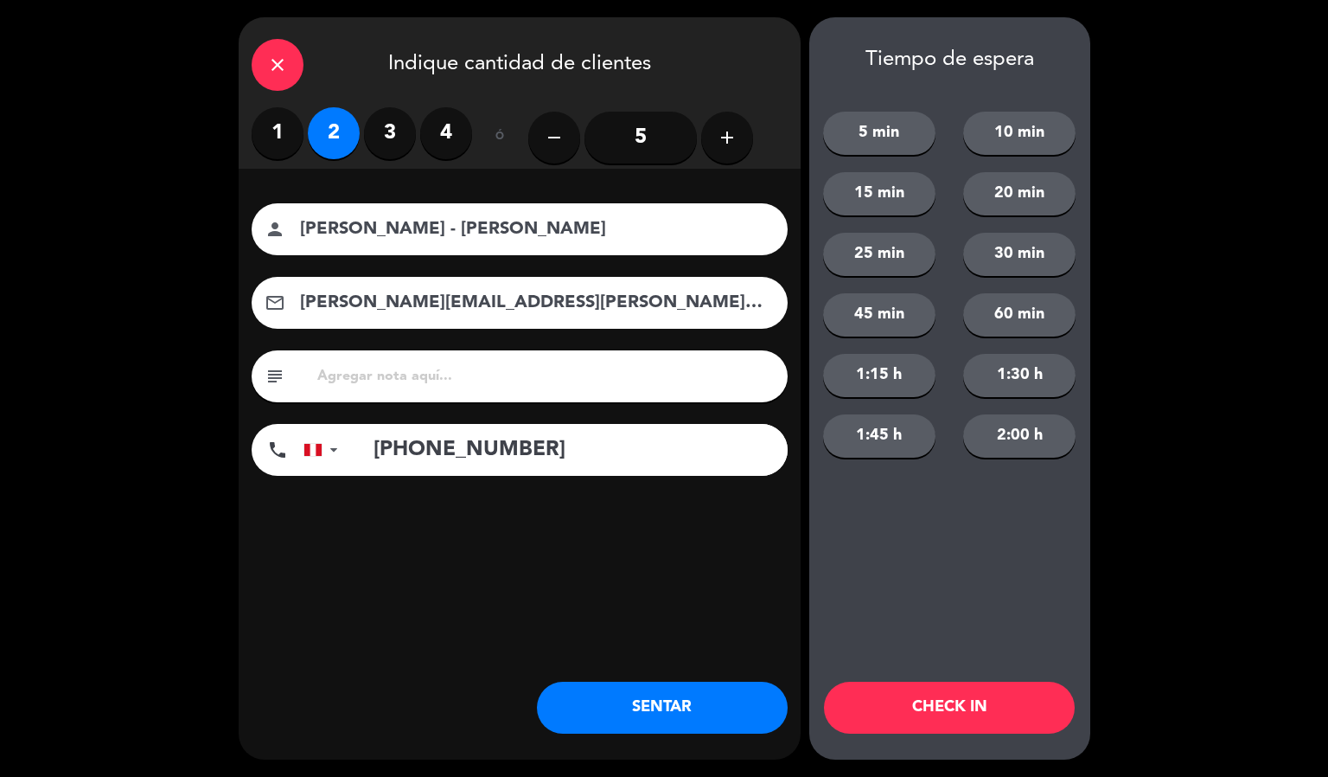
click at [885, 712] on button "CHECK IN" at bounding box center [949, 707] width 251 height 52
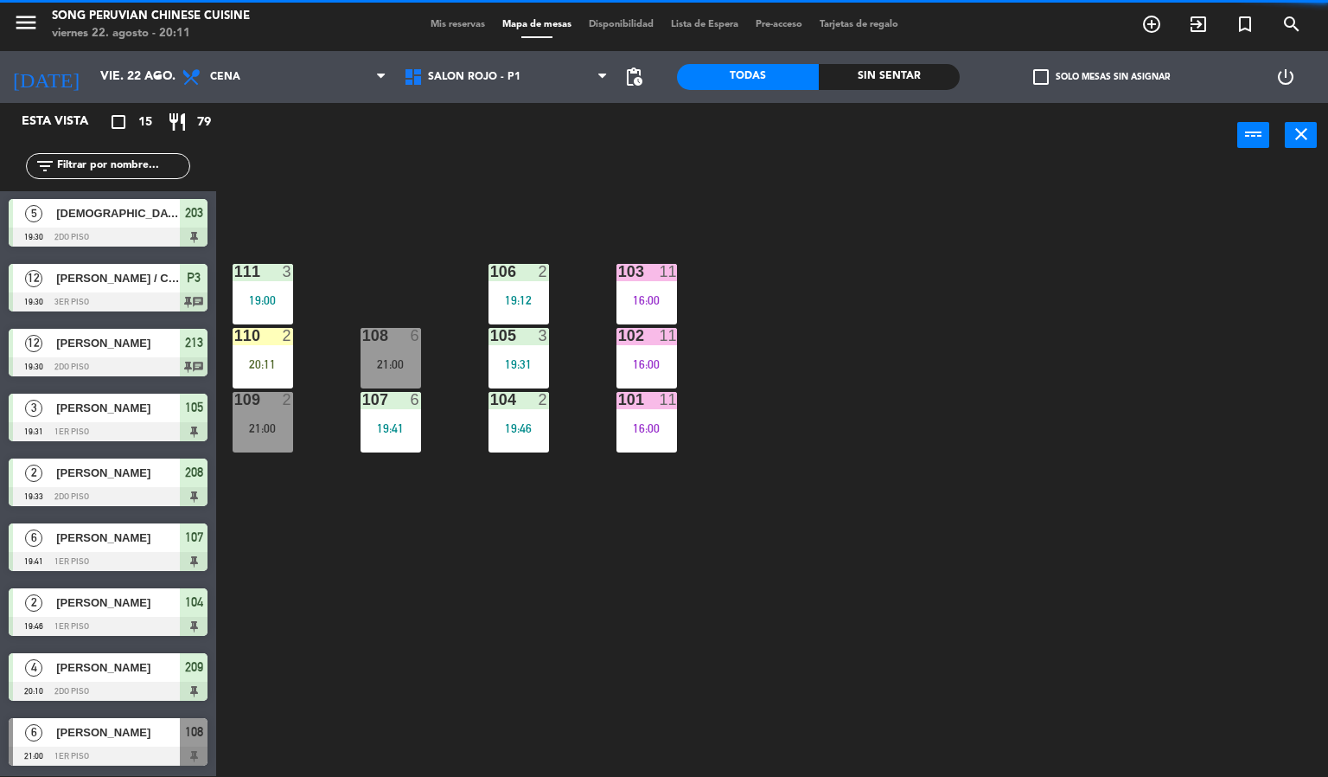
scroll to position [0, 0]
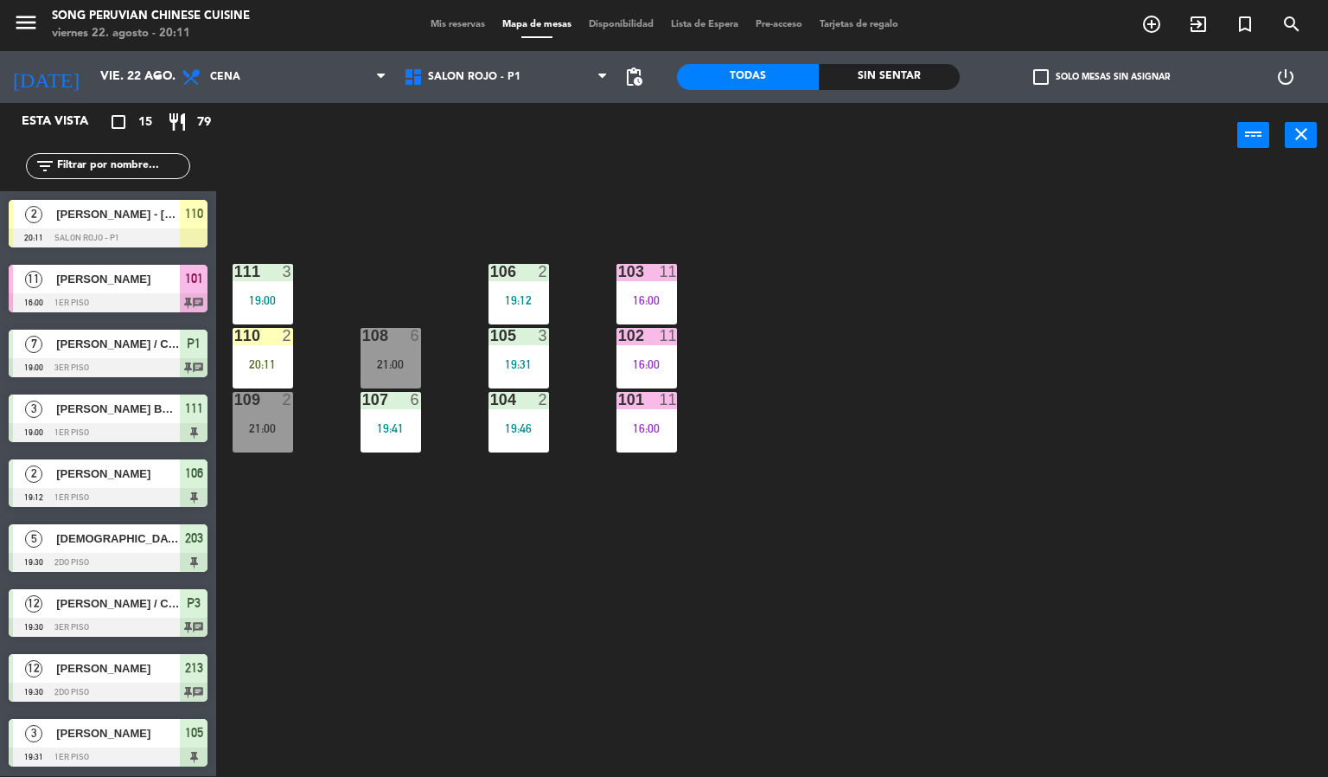
click at [458, 216] on div "103 11 16:00 106 2 19:12 111 3 19:00 102 11 16:00 105 3 19:31 108 6 21:00 110 2…" at bounding box center [778, 473] width 1099 height 608
click at [656, 304] on div "16:00" at bounding box center [647, 300] width 61 height 12
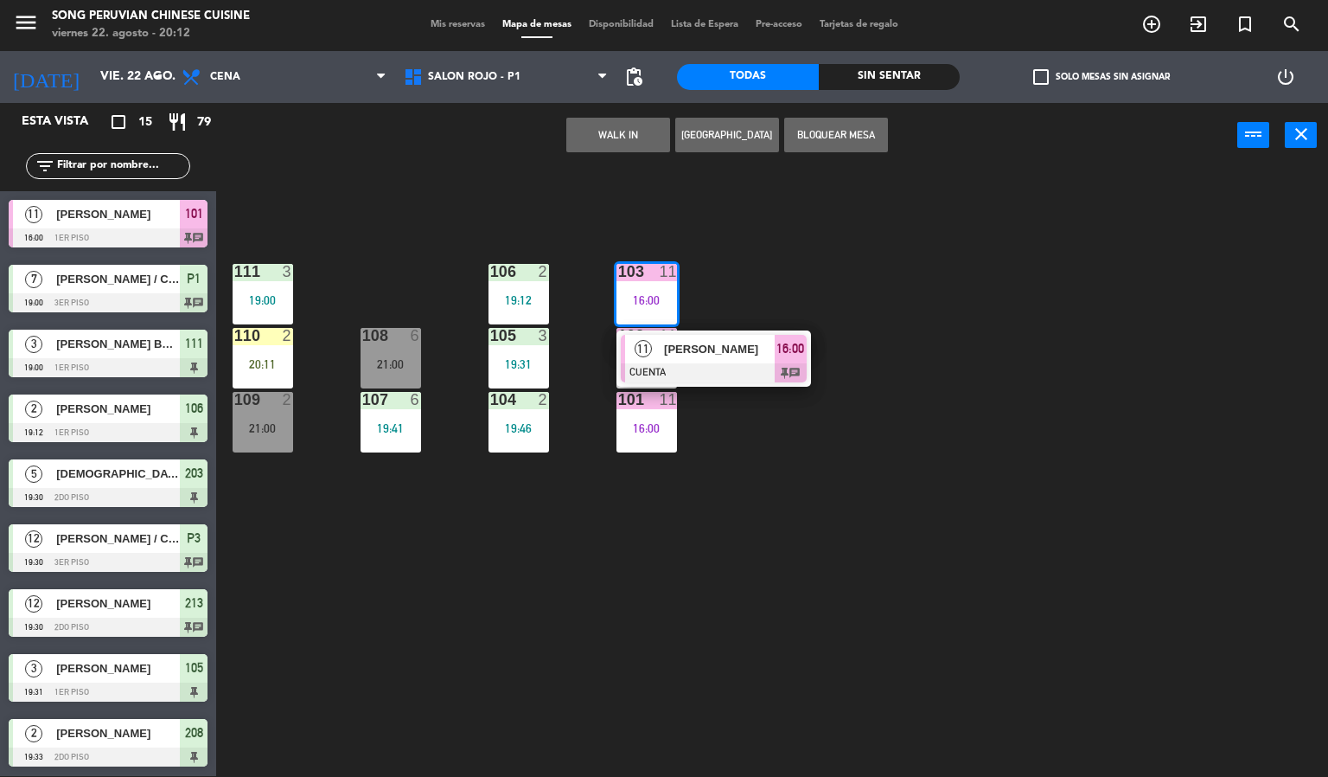
click at [670, 354] on span "[PERSON_NAME]" at bounding box center [719, 349] width 111 height 18
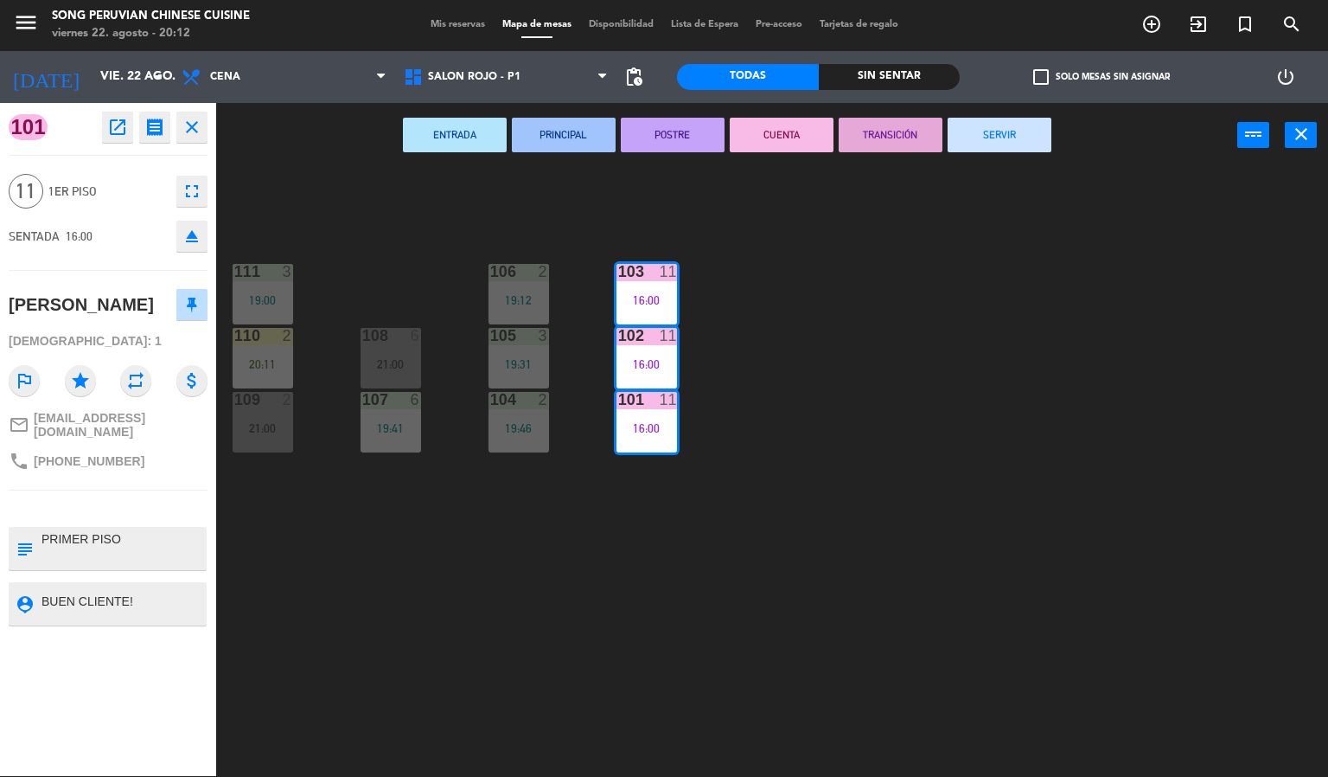
click at [1033, 144] on button "SERVIR" at bounding box center [1000, 135] width 104 height 35
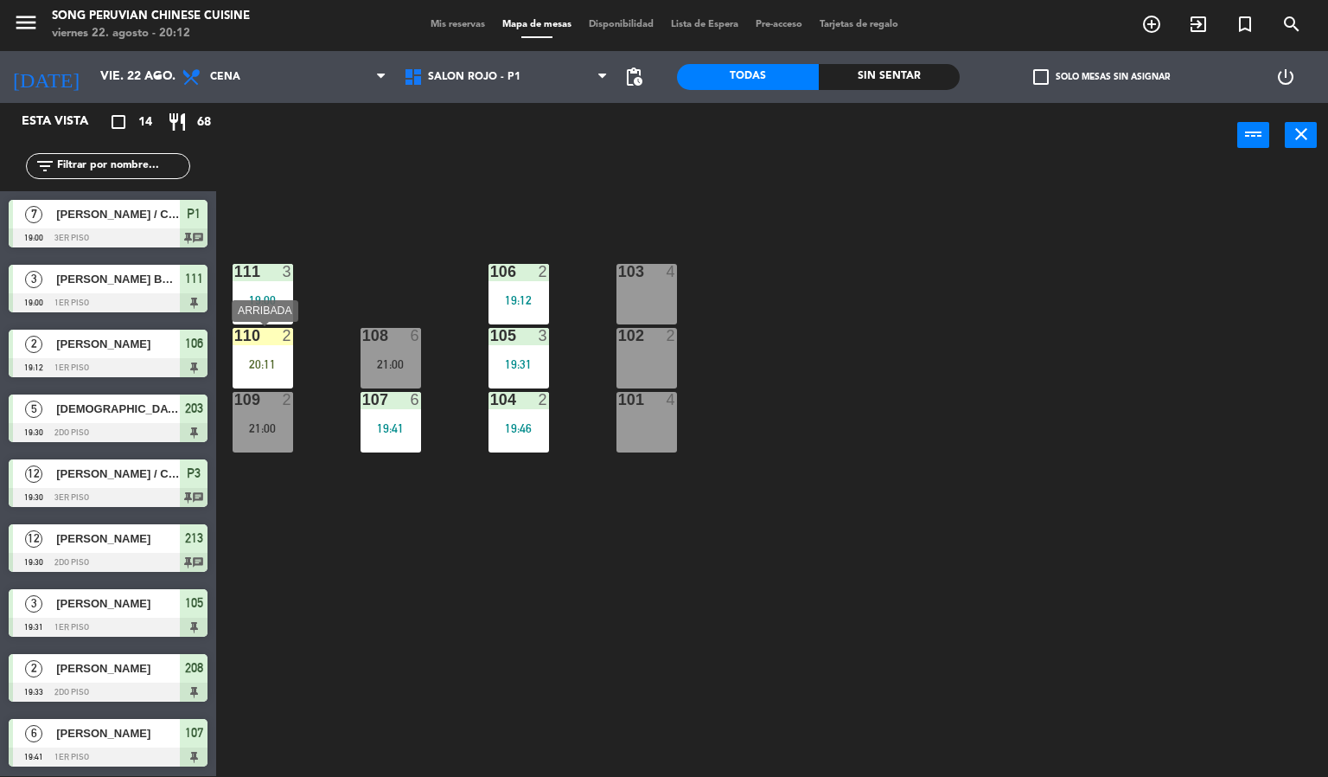
drag, startPoint x: 254, startPoint y: 349, endPoint x: 281, endPoint y: 349, distance: 26.8
click at [255, 349] on div "110 2 20:11" at bounding box center [263, 358] width 61 height 61
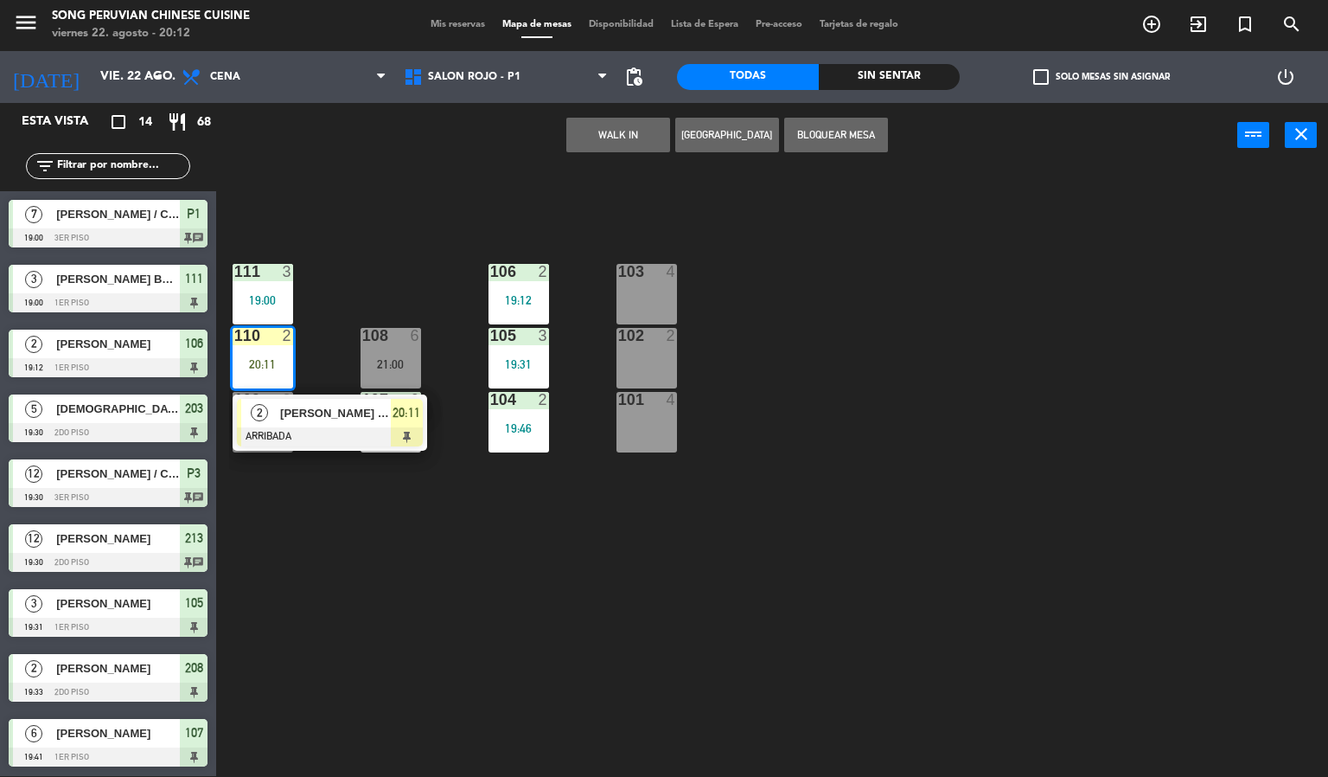
click at [662, 433] on div "101 4" at bounding box center [647, 422] width 61 height 61
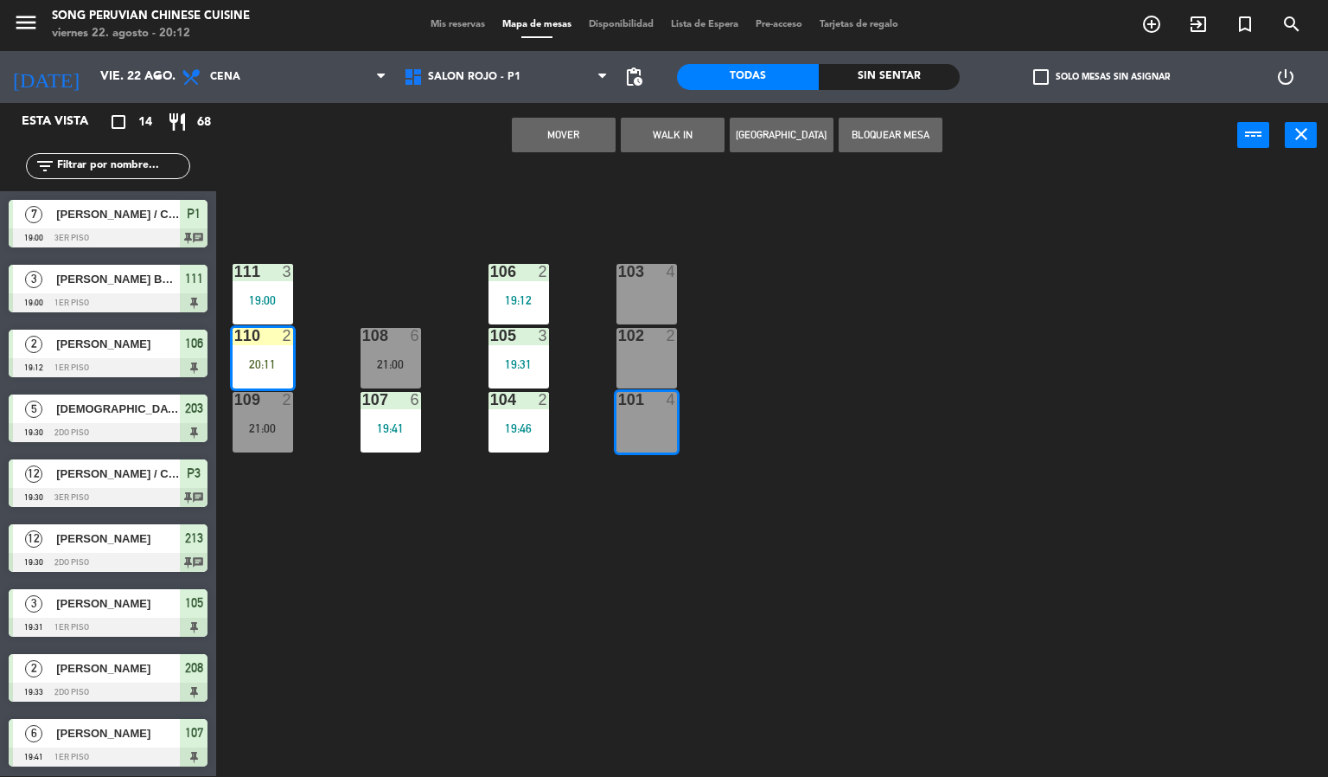
click at [560, 141] on button "Mover" at bounding box center [564, 135] width 104 height 35
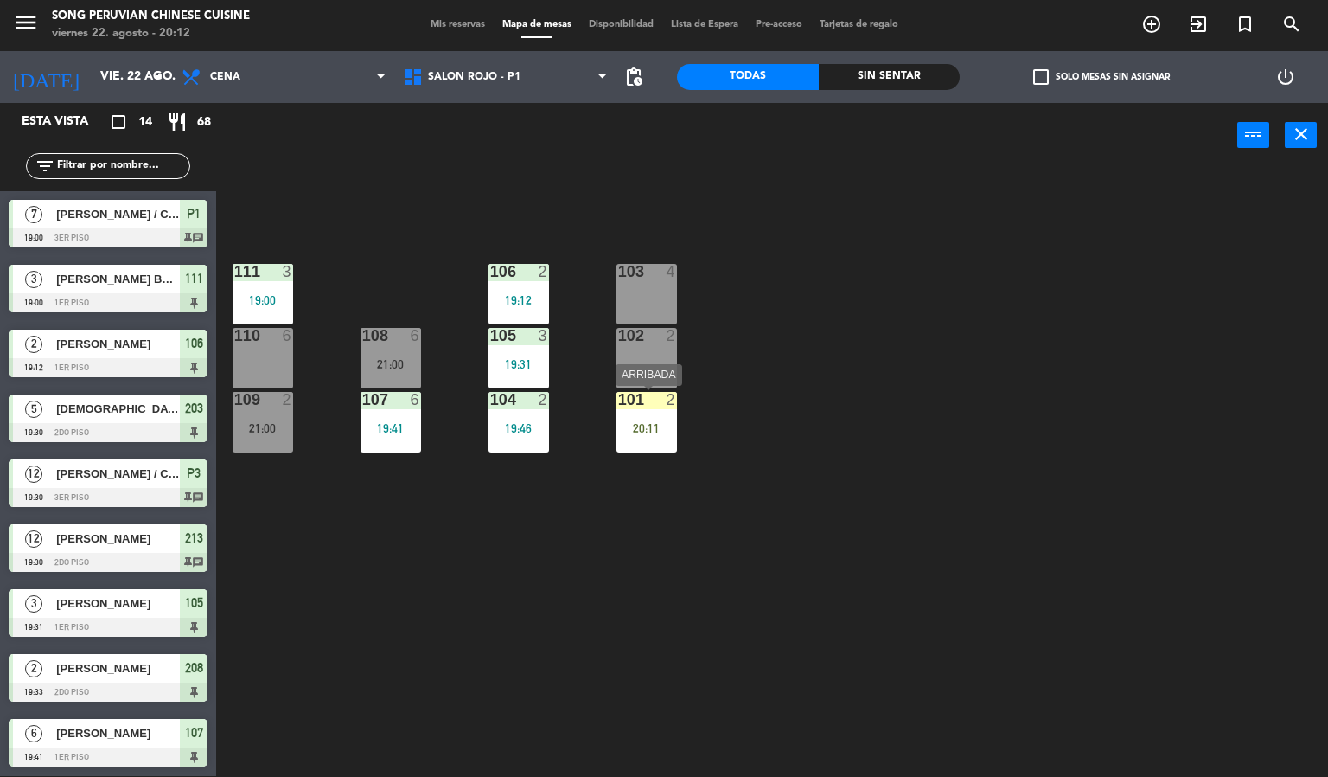
click at [657, 436] on div "101 2 20:11" at bounding box center [647, 422] width 61 height 61
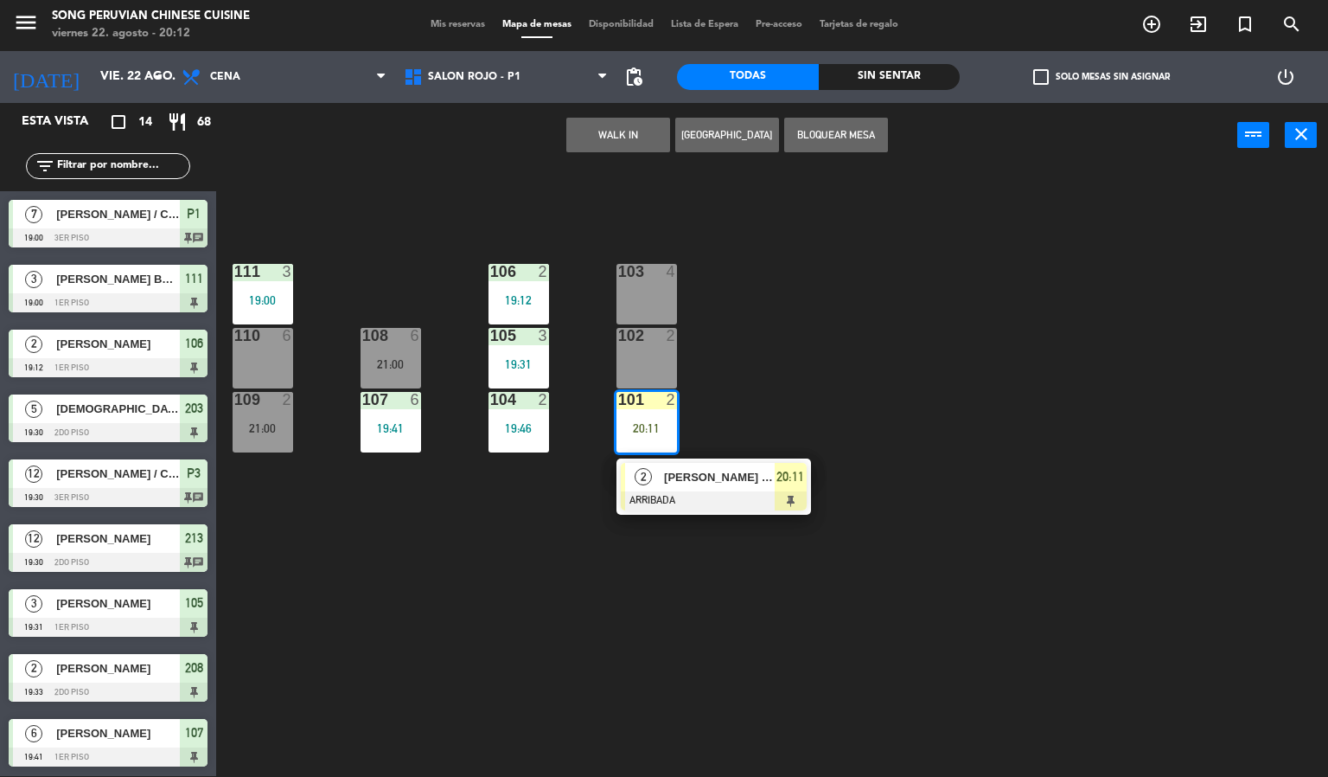
click at [672, 496] on div at bounding box center [714, 500] width 186 height 19
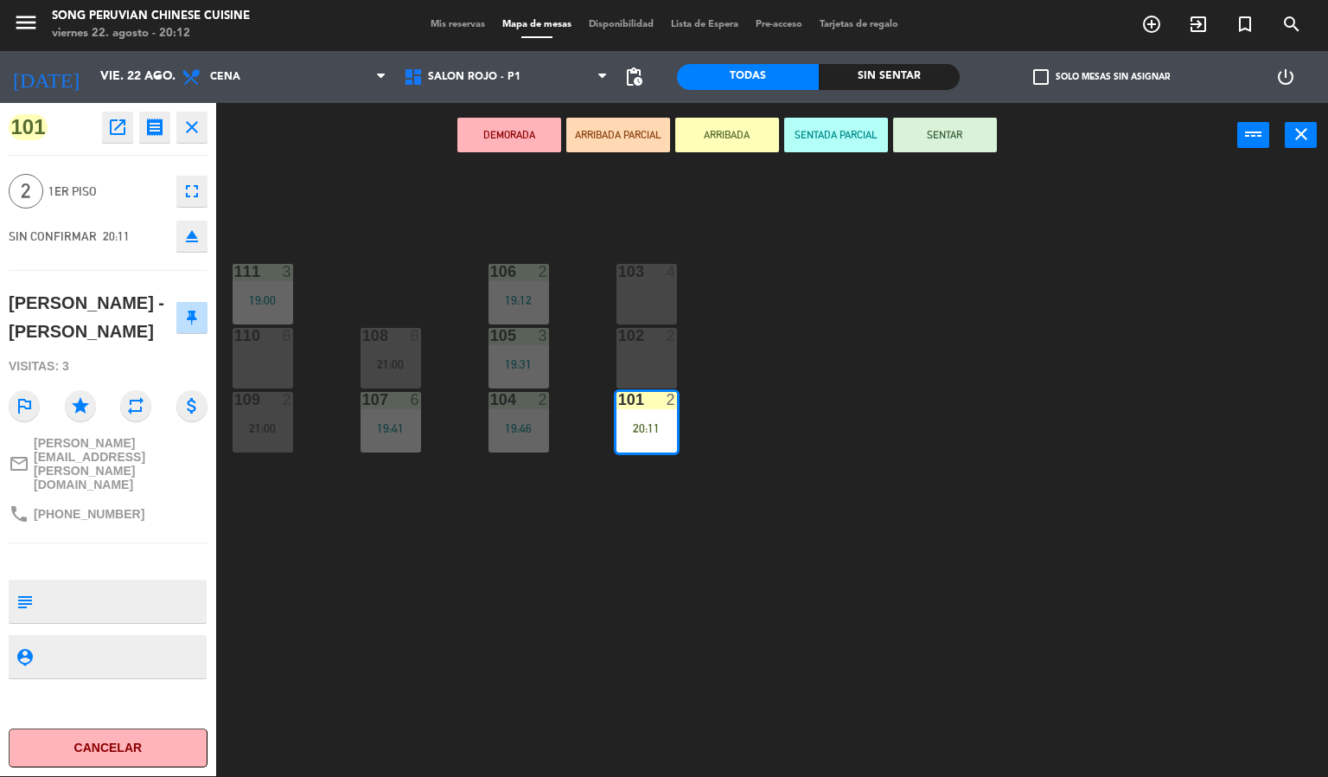
click at [960, 145] on button "SENTAR" at bounding box center [945, 135] width 104 height 35
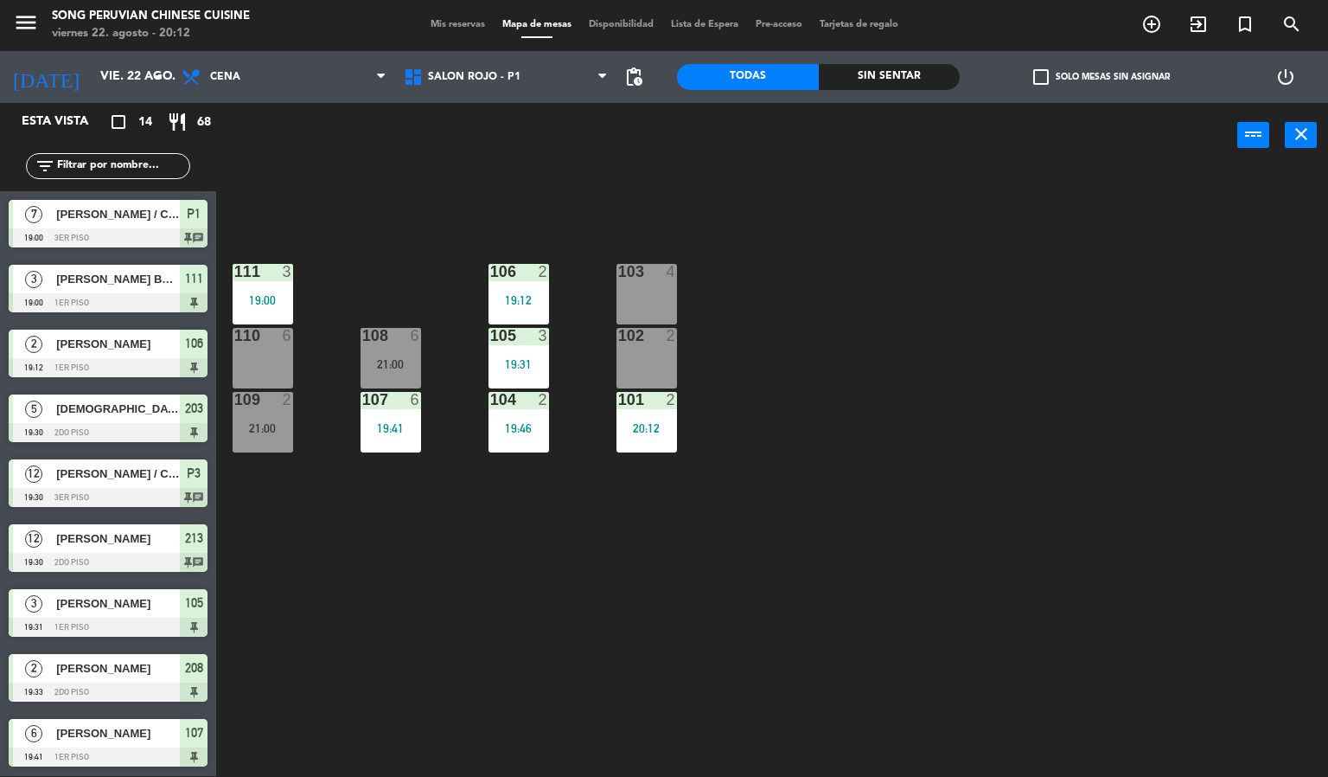
scroll to position [131, 0]
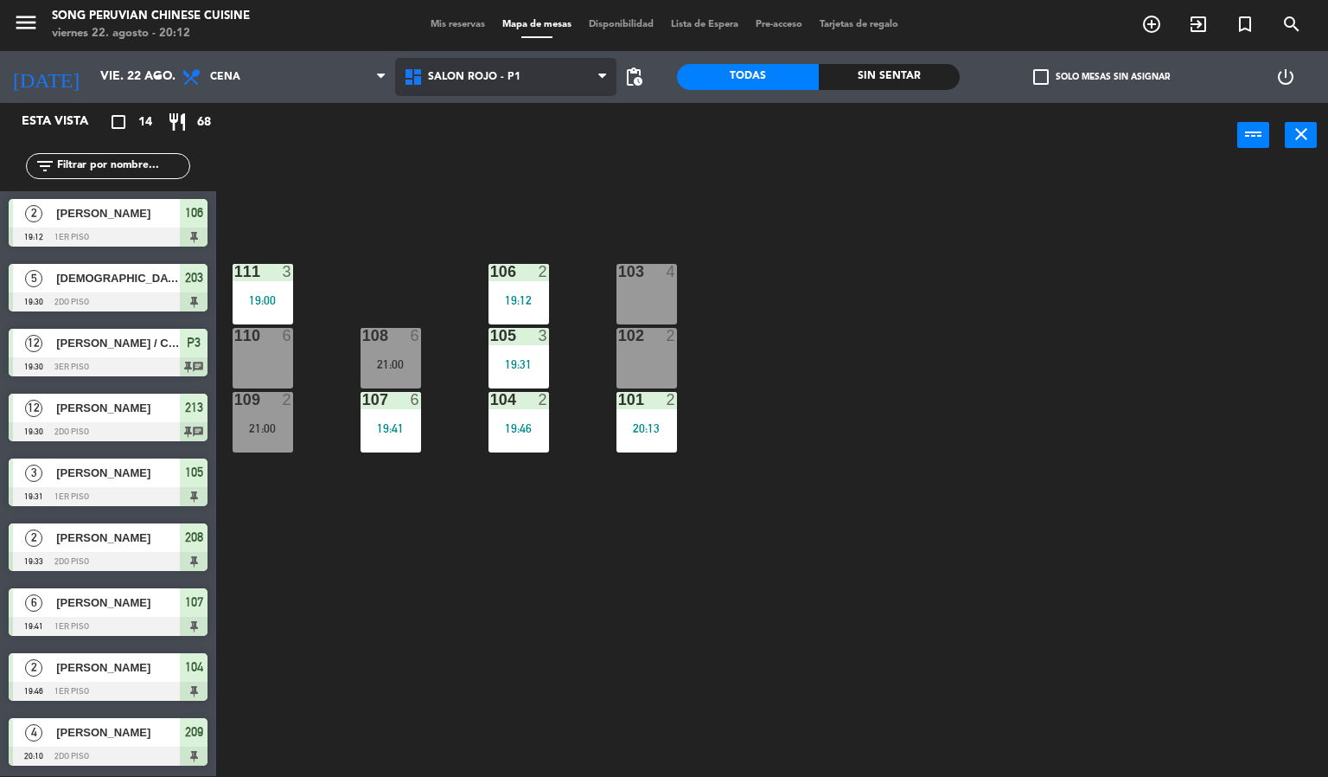
click at [550, 86] on span "SALON ROJO - P1" at bounding box center [506, 77] width 222 height 38
click at [735, 280] on div "103 4 106 2 19:12 111 3 19:00 102 2 105 3 19:31 108 6 21:00 110 6 101 2 20:13 1…" at bounding box center [778, 473] width 1099 height 608
click at [643, 278] on div "103 4" at bounding box center [647, 272] width 61 height 17
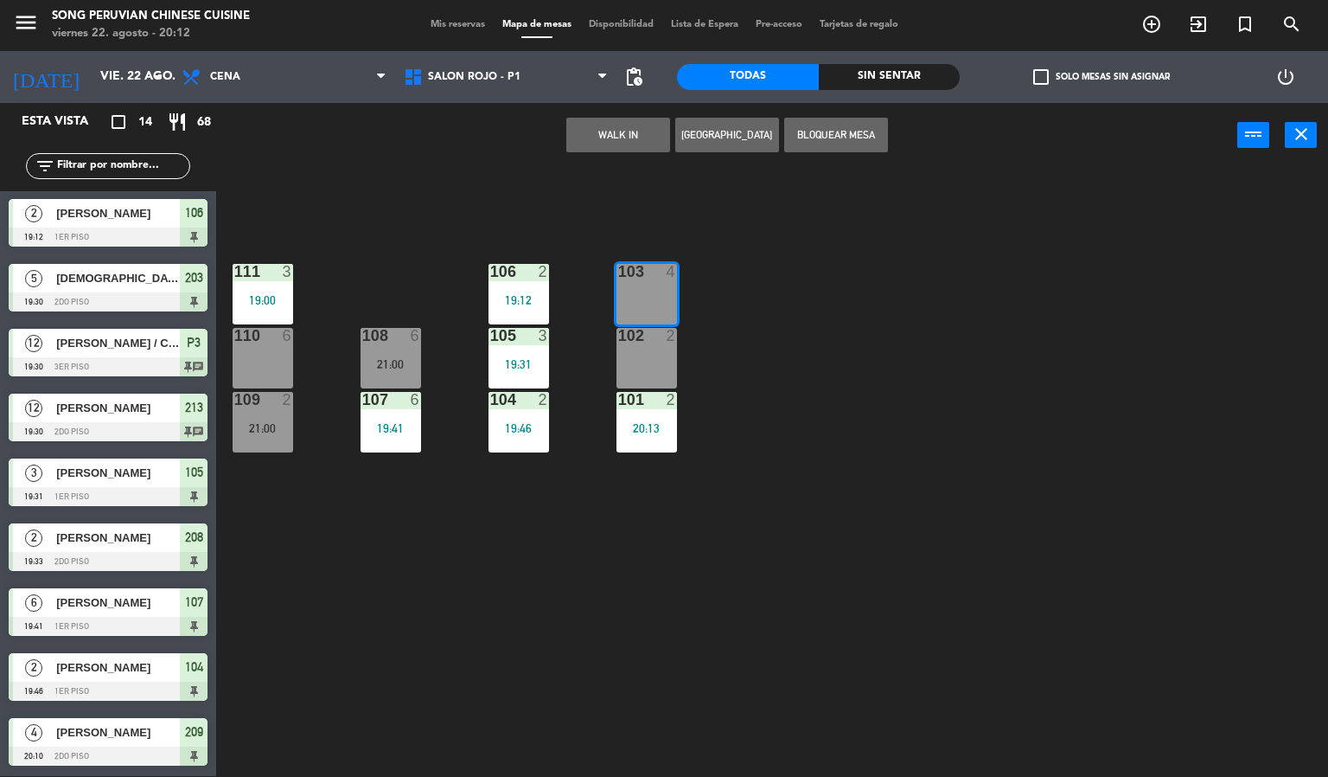
click at [664, 361] on div "102 2" at bounding box center [647, 358] width 61 height 61
click at [839, 141] on button "Bloquear Mesa" at bounding box center [836, 135] width 104 height 35
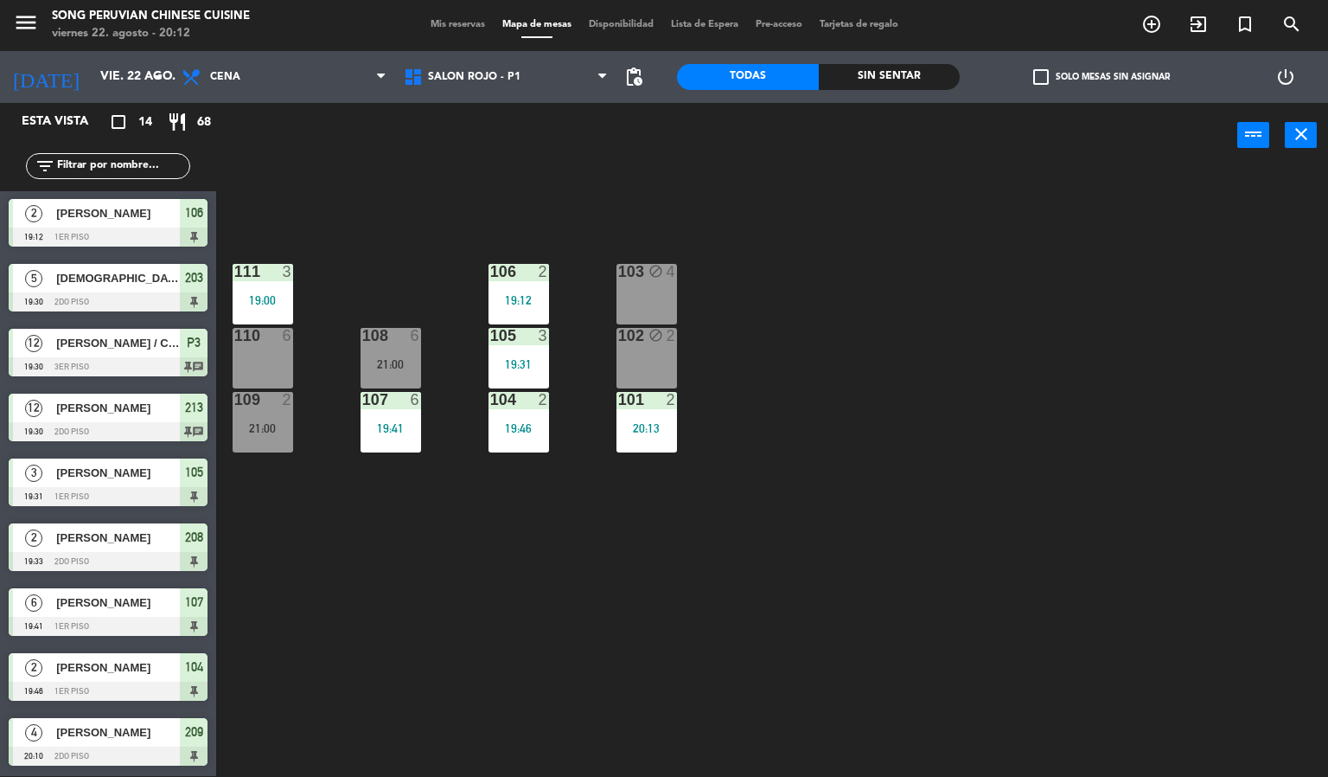
click at [560, 195] on div "103 block 4 106 2 19:12 111 3 19:00 102 block 2 105 3 19:31 108 6 21:00 110 6 1…" at bounding box center [778, 473] width 1099 height 608
click at [402, 343] on div "108 6" at bounding box center [391, 336] width 61 height 17
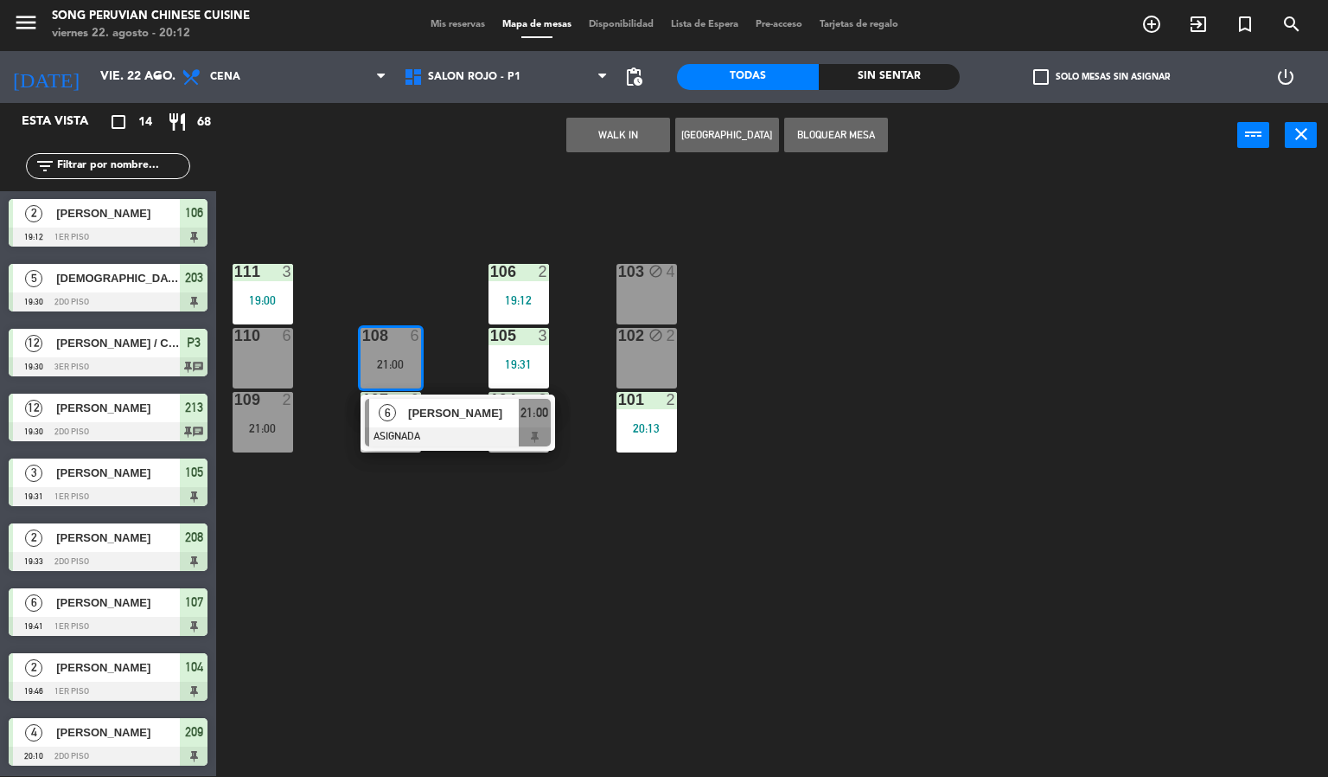
click at [402, 258] on div "103 block 4 106 2 19:12 111 3 19:00 102 block 2 105 3 19:31 108 6 21:00 6 [PERS…" at bounding box center [778, 473] width 1099 height 608
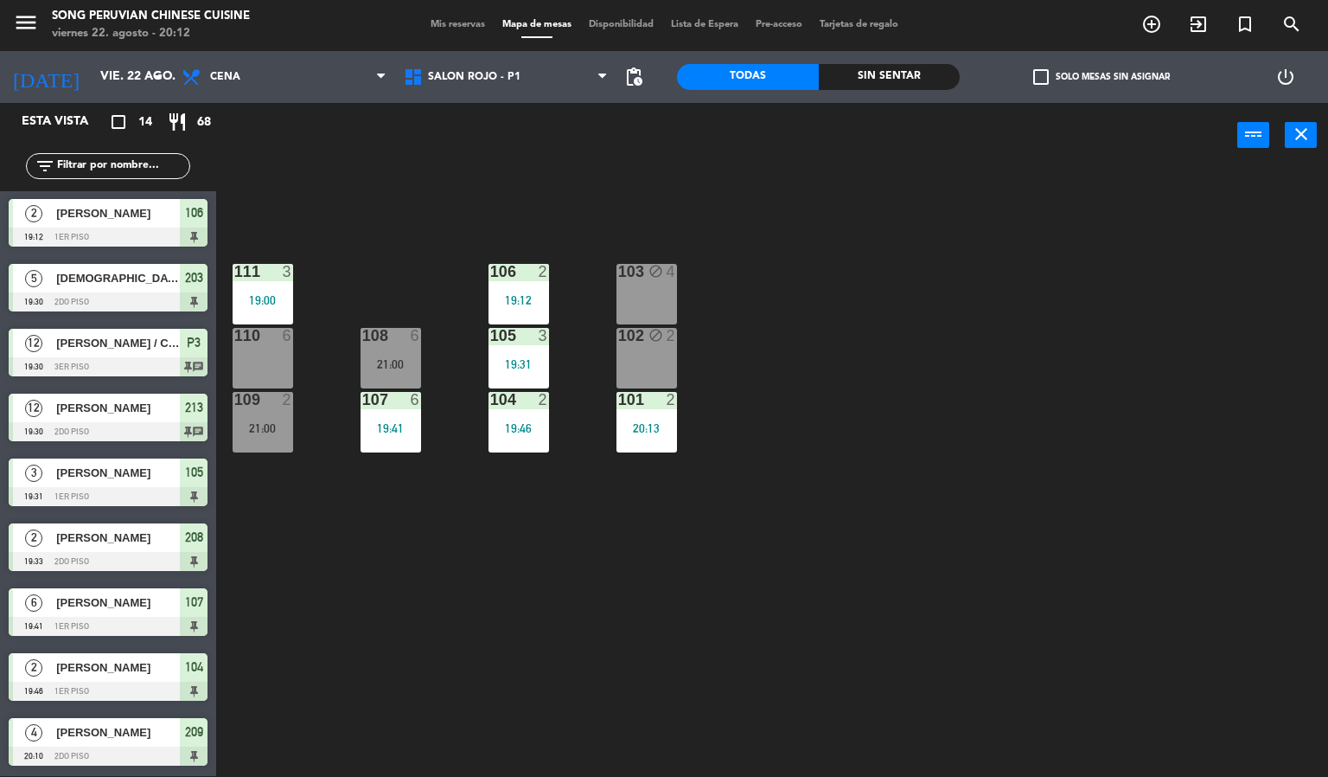
drag, startPoint x: 268, startPoint y: 416, endPoint x: 280, endPoint y: 356, distance: 60.9
click at [268, 418] on div "109 2 21:00" at bounding box center [263, 422] width 61 height 61
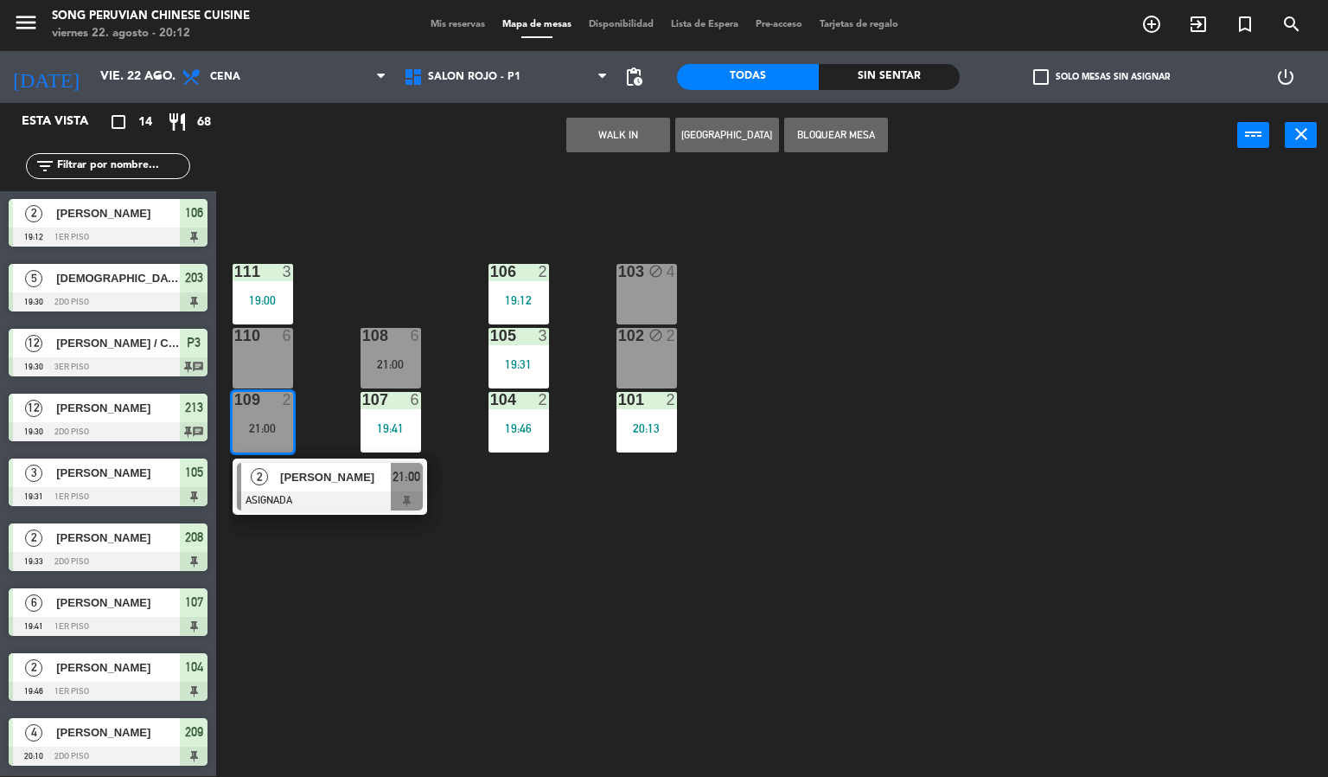
click at [335, 304] on div "103 block 4 106 2 19:12 111 3 19:00 102 block 2 105 3 19:31 108 6 21:00 110 6 1…" at bounding box center [778, 473] width 1099 height 608
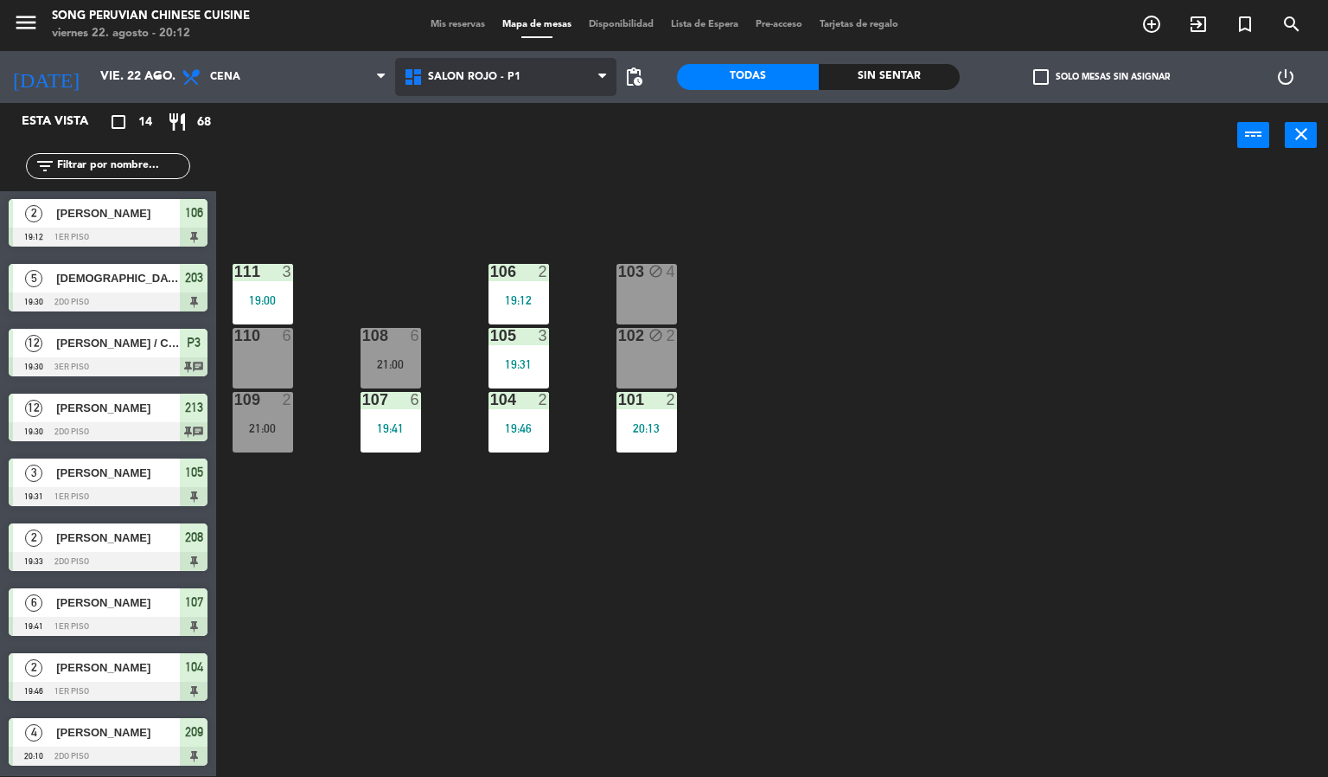
click at [520, 73] on span "SALON ROJO - P1" at bounding box center [506, 77] width 222 height 38
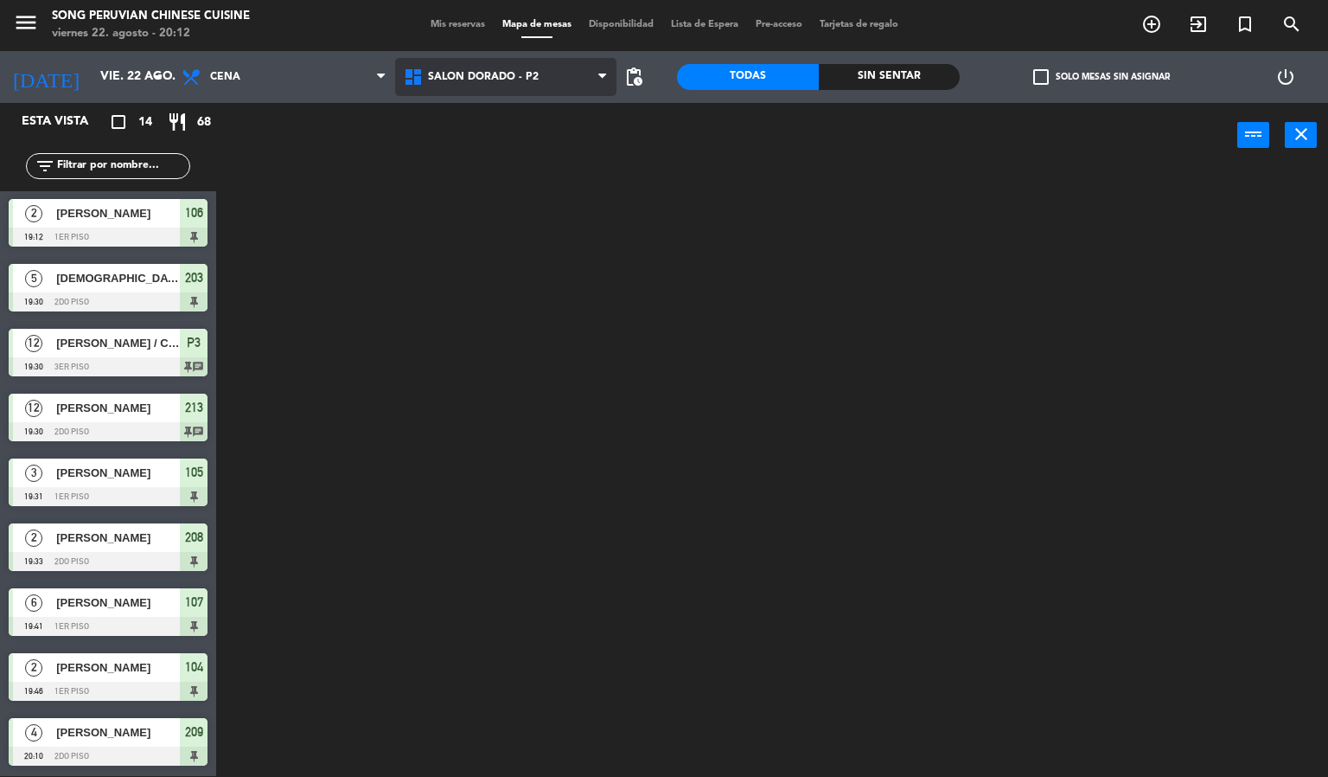
click at [452, 157] on ng-component "menu Song Peruvian Chinese Cuisine [DATE] 22. agosto - 20:12 Mis reservas Mapa …" at bounding box center [664, 387] width 1328 height 777
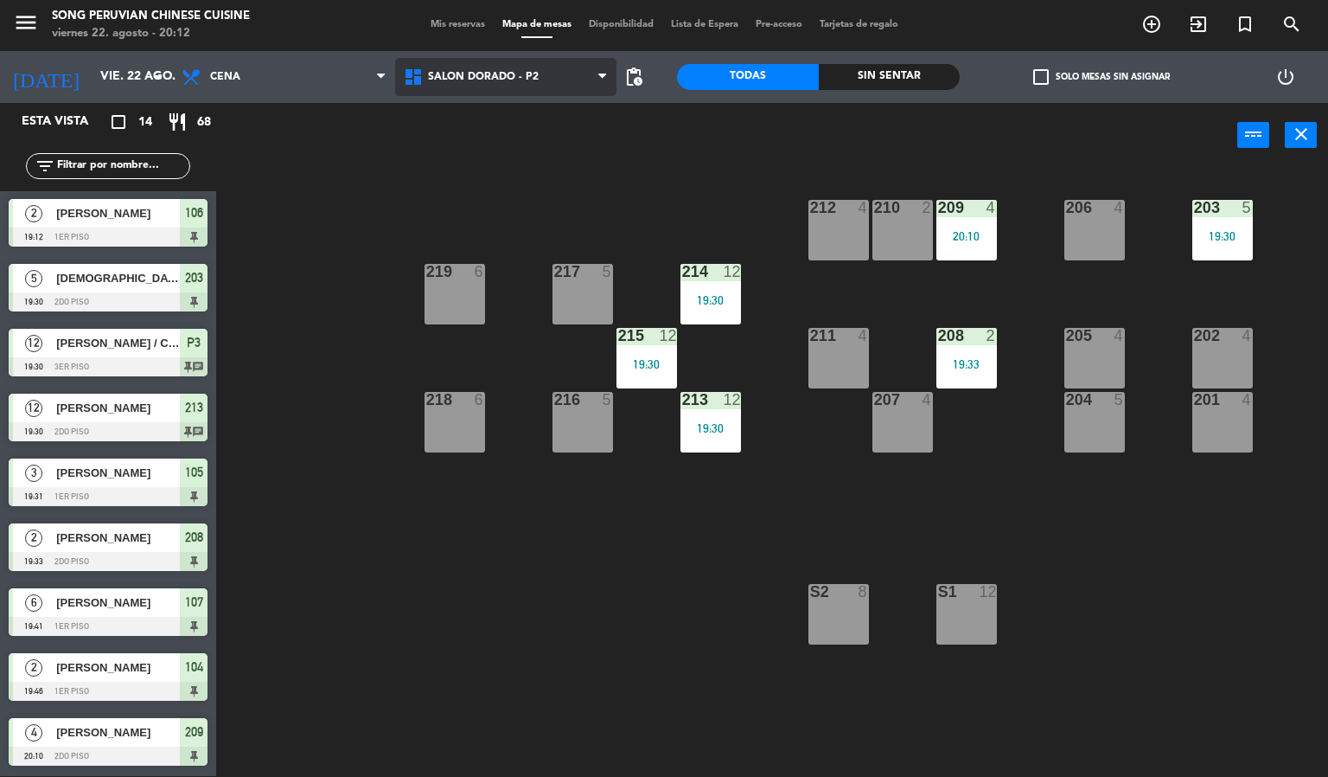
click at [436, 75] on span "SALON DORADO - P2" at bounding box center [483, 77] width 111 height 12
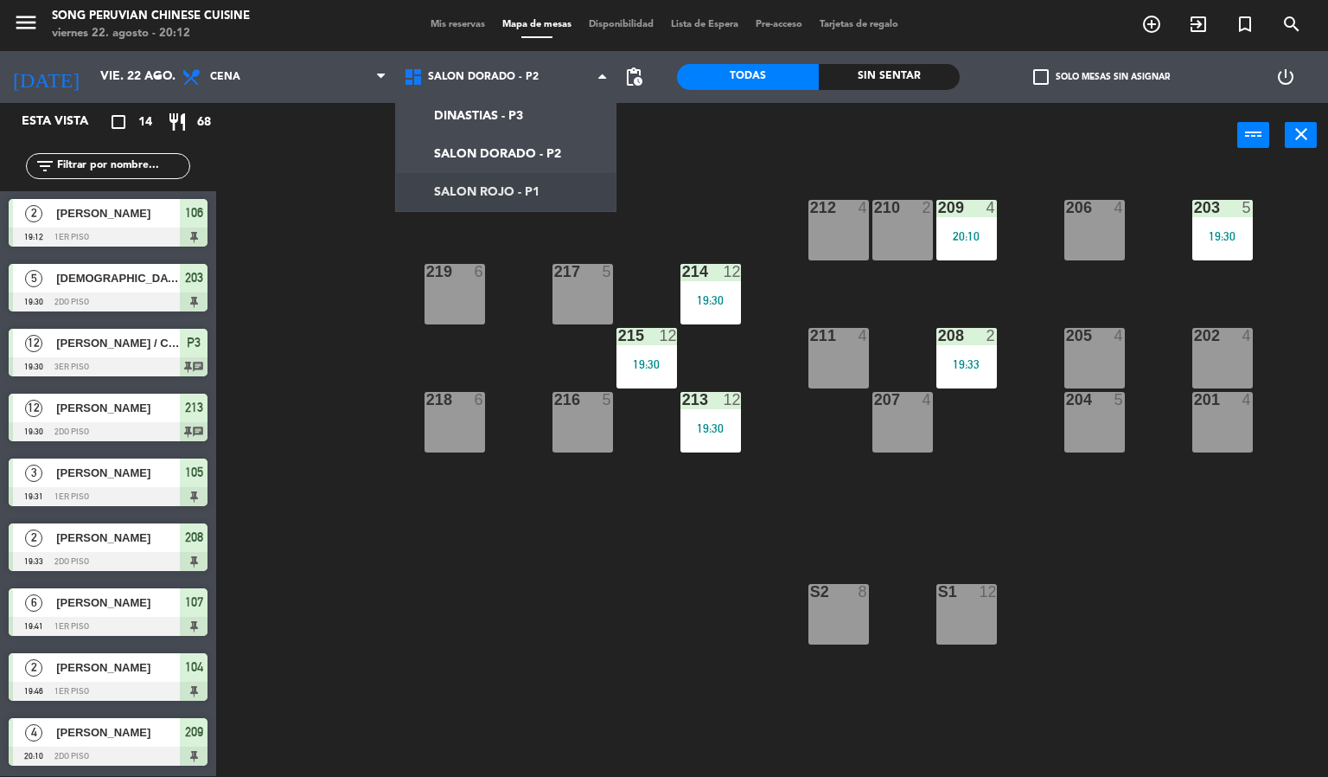
click at [459, 189] on ng-component "menu Song Peruvian Chinese Cuisine [DATE] 22. agosto - 20:12 Mis reservas Mapa …" at bounding box center [664, 387] width 1328 height 777
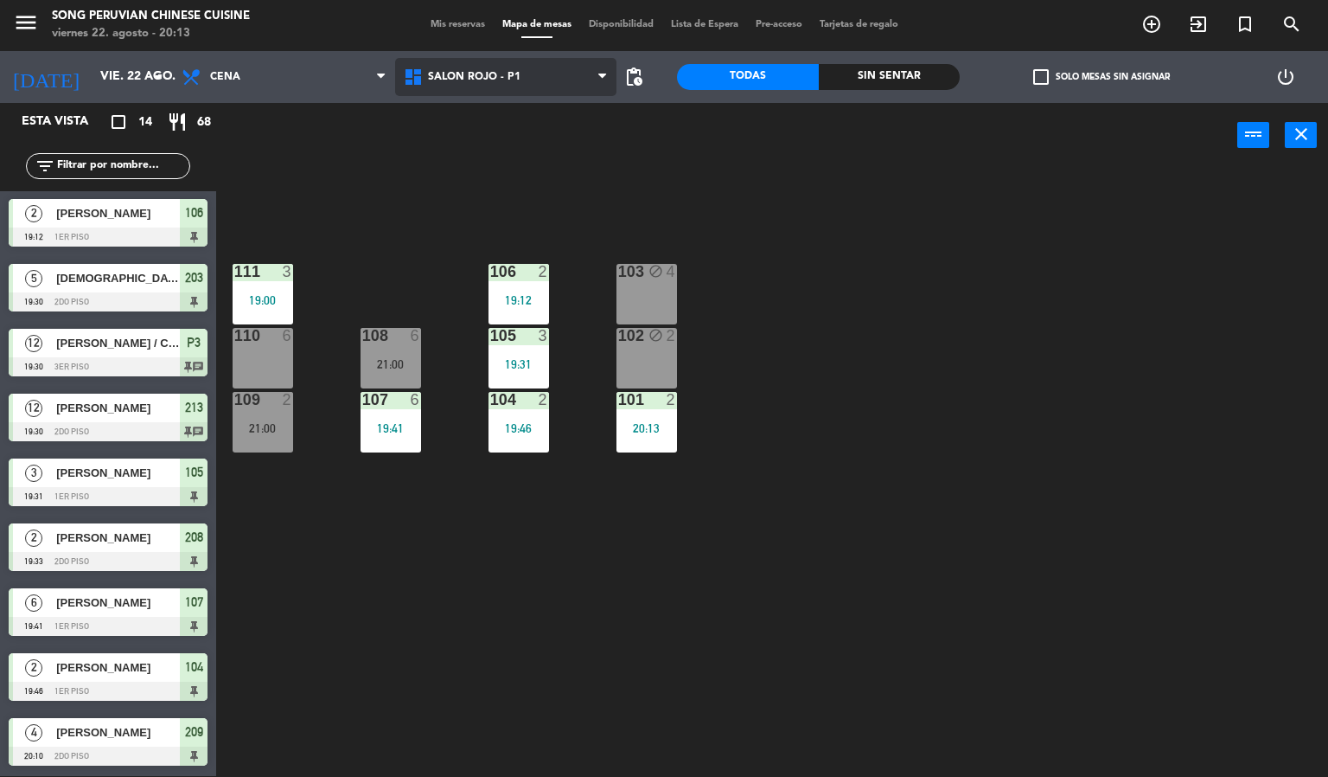
click at [511, 88] on span "SALON ROJO - P1" at bounding box center [506, 77] width 222 height 38
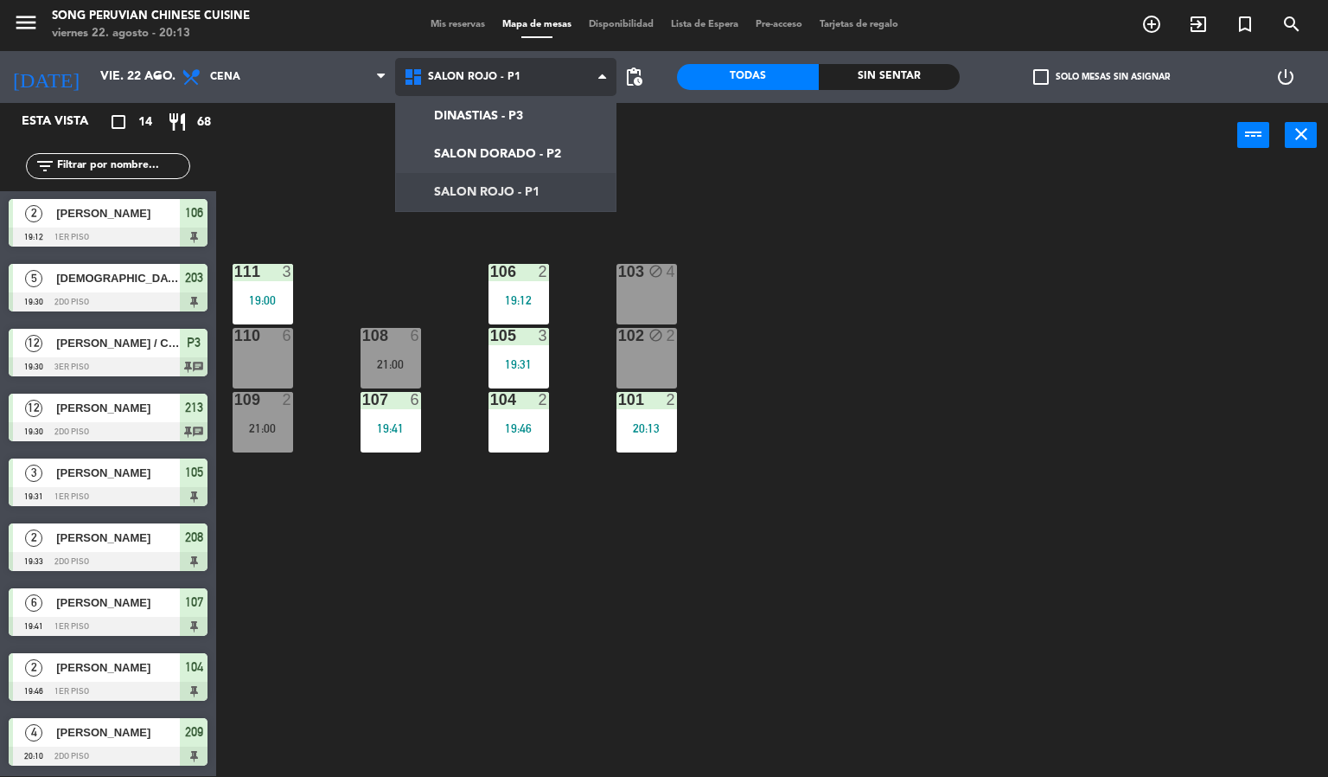
click at [478, 117] on ng-component "menu Song Peruvian Chinese Cuisine [DATE] 22. agosto - 20:13 Mis reservas Mapa …" at bounding box center [664, 387] width 1328 height 777
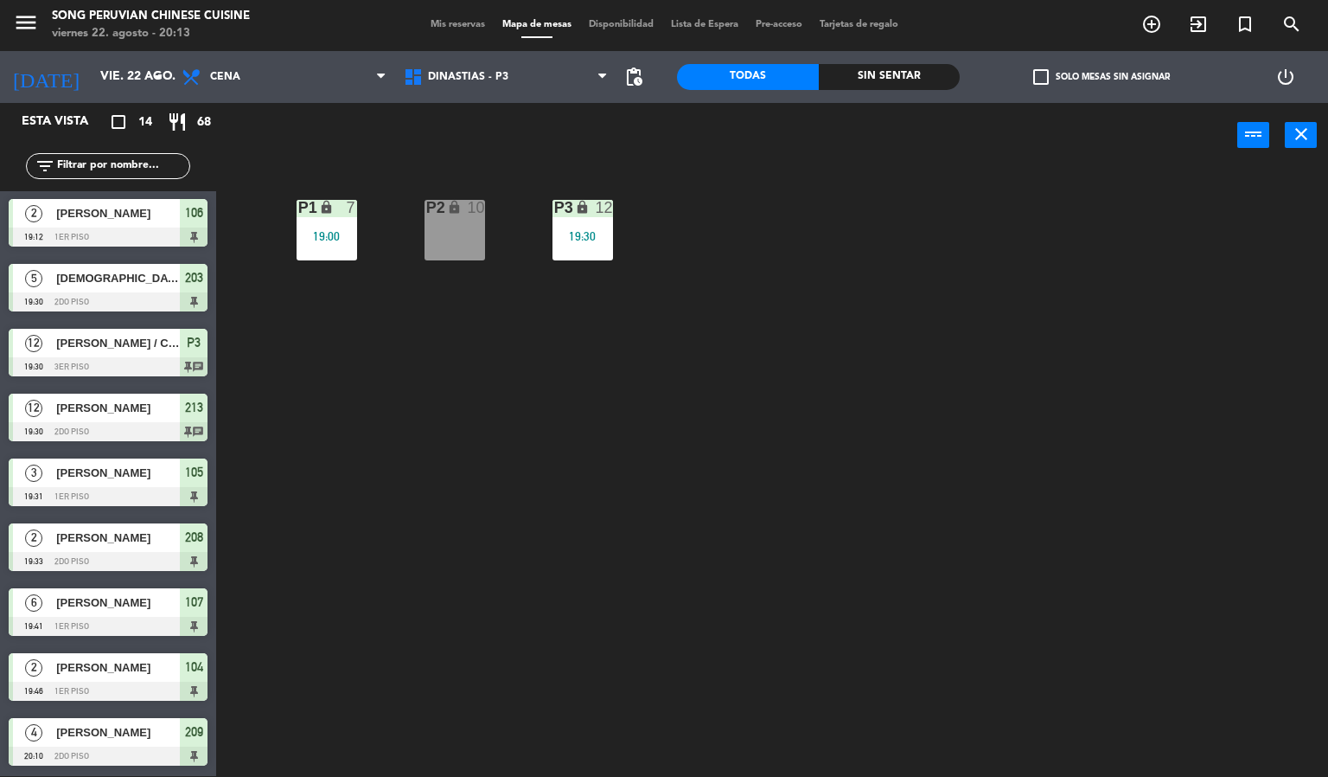
click at [592, 239] on div "19:30" at bounding box center [583, 236] width 61 height 12
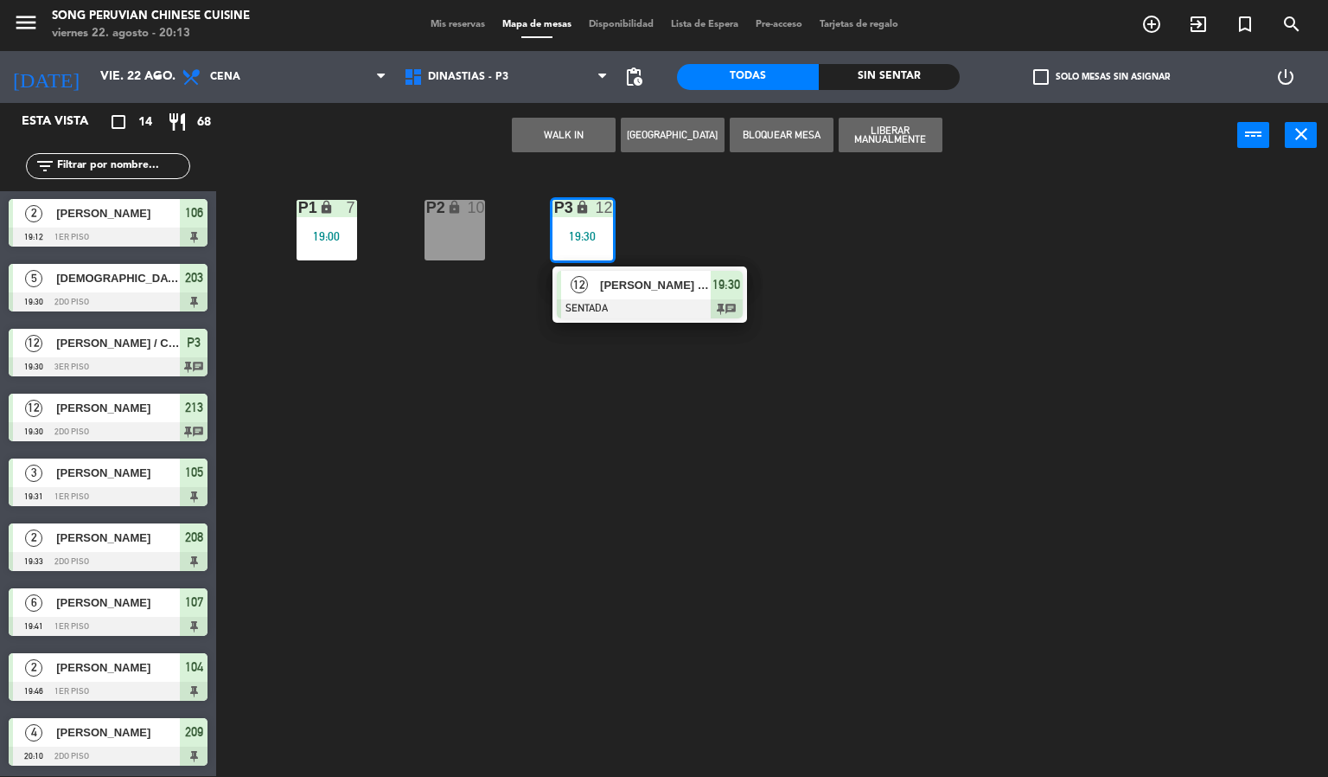
click at [623, 280] on span "[PERSON_NAME] / CHEF [PERSON_NAME]" at bounding box center [655, 285] width 111 height 18
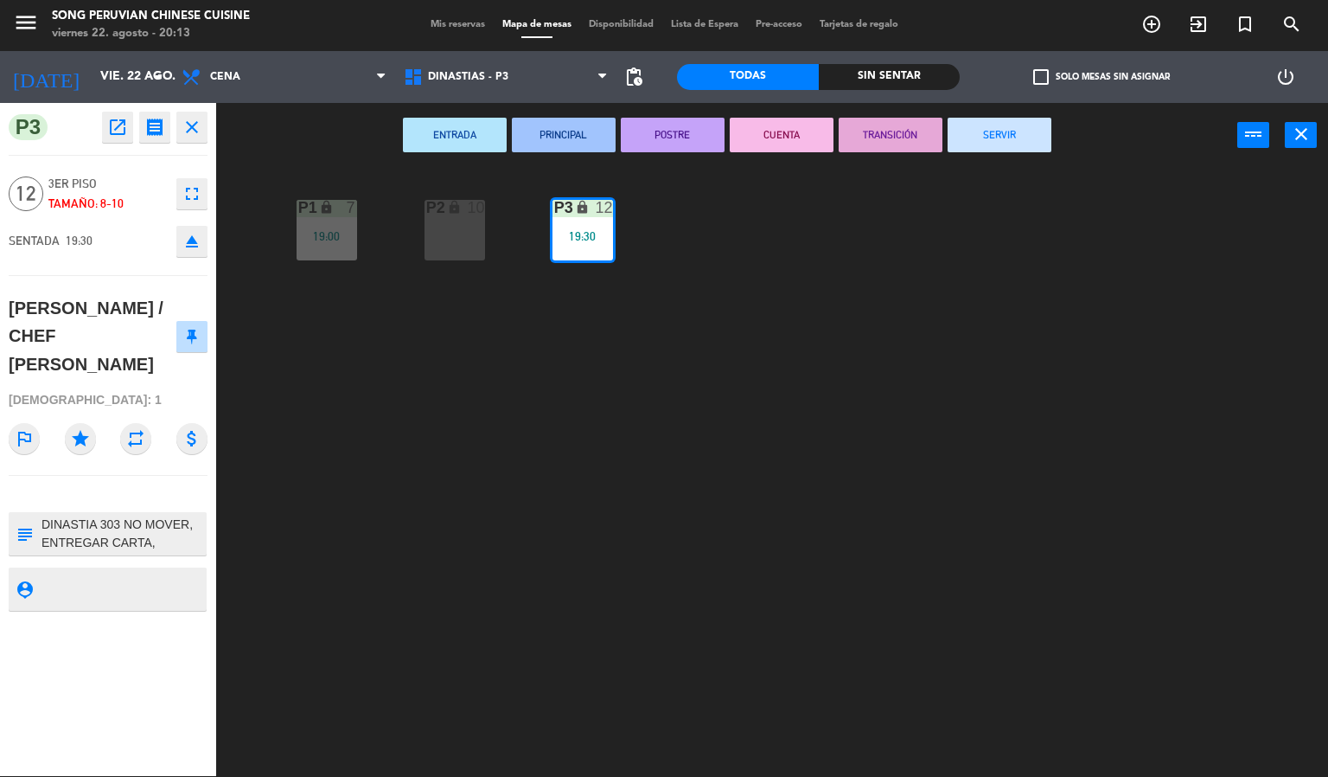
click at [768, 502] on div "P2 lock 10 P3 lock 12 19:30 P1 lock 7 19:00" at bounding box center [778, 473] width 1099 height 608
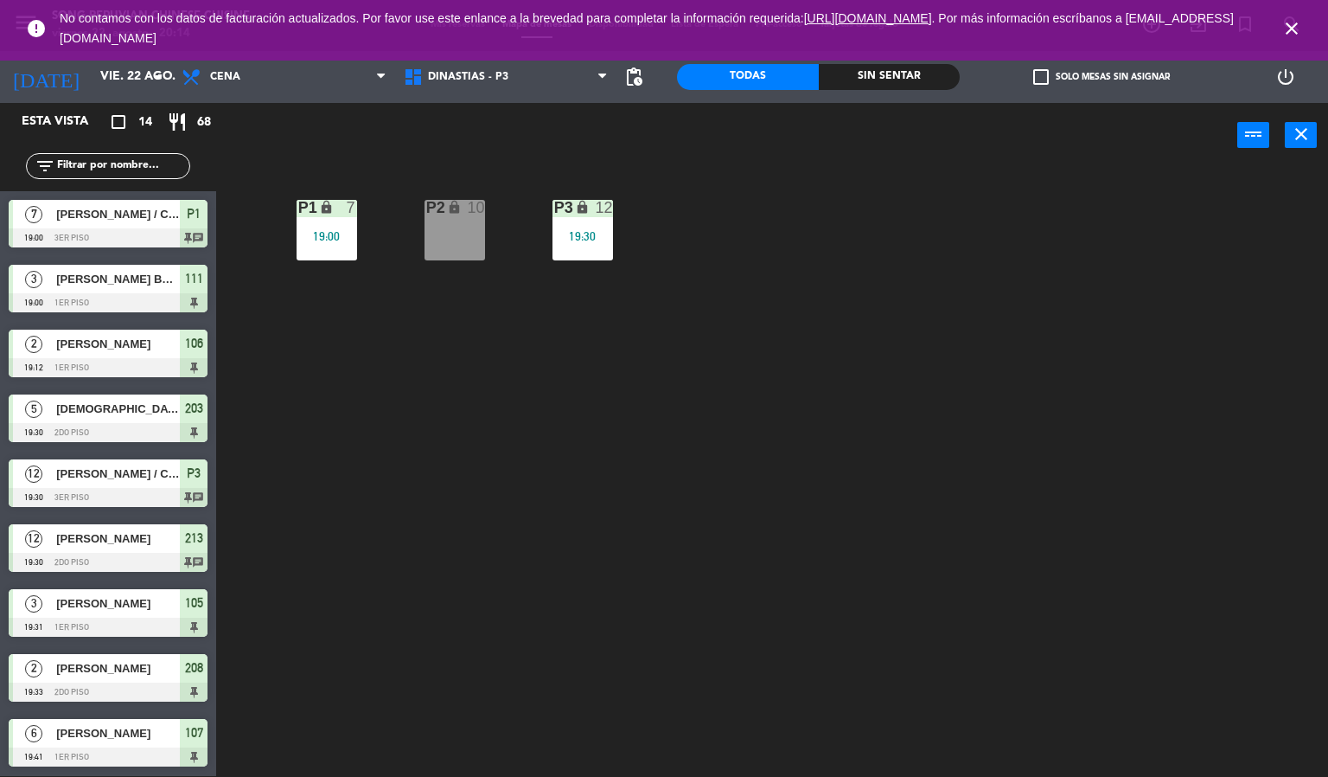
click at [891, 547] on div "P2 lock 10 P3 lock 12 19:30 P1 lock 7 19:00" at bounding box center [778, 473] width 1099 height 608
click at [119, 75] on input "vie. 22 ago." at bounding box center [174, 76] width 164 height 31
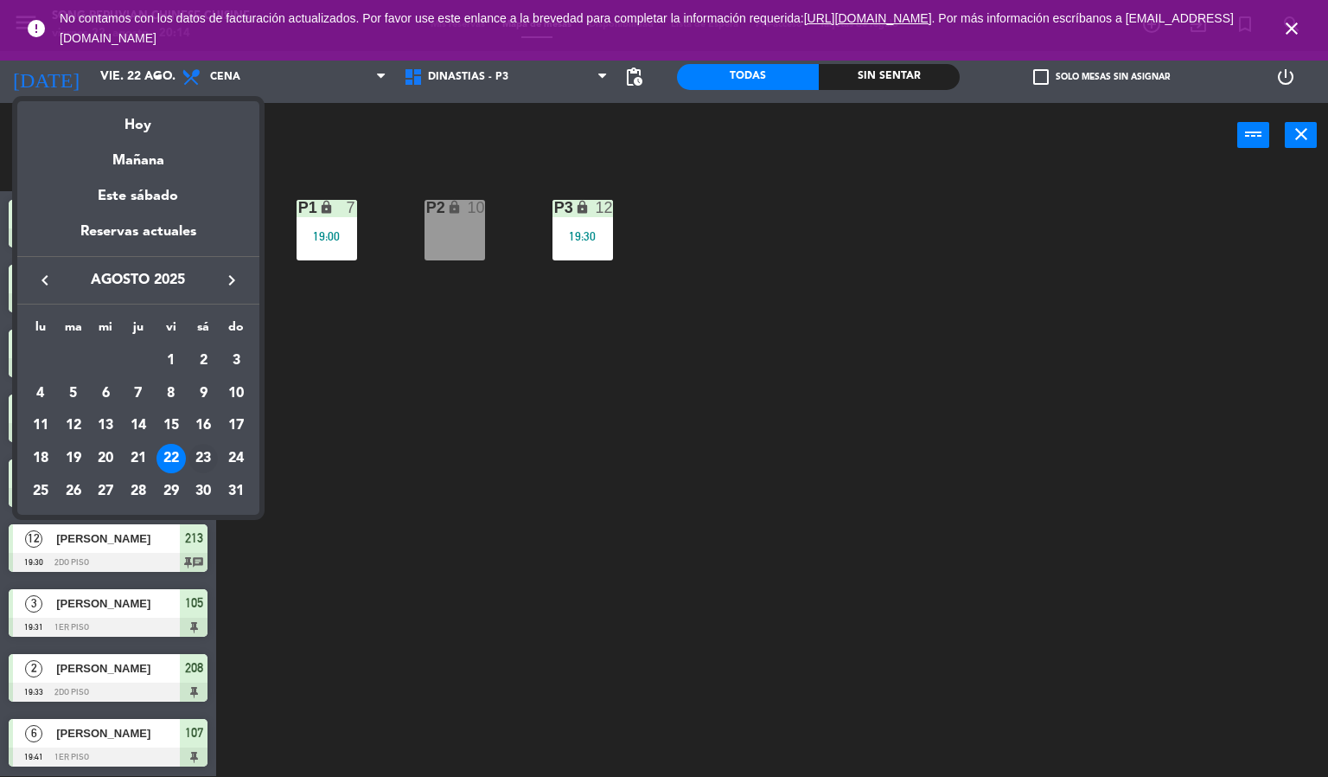
click at [203, 458] on div "23" at bounding box center [203, 458] width 29 height 29
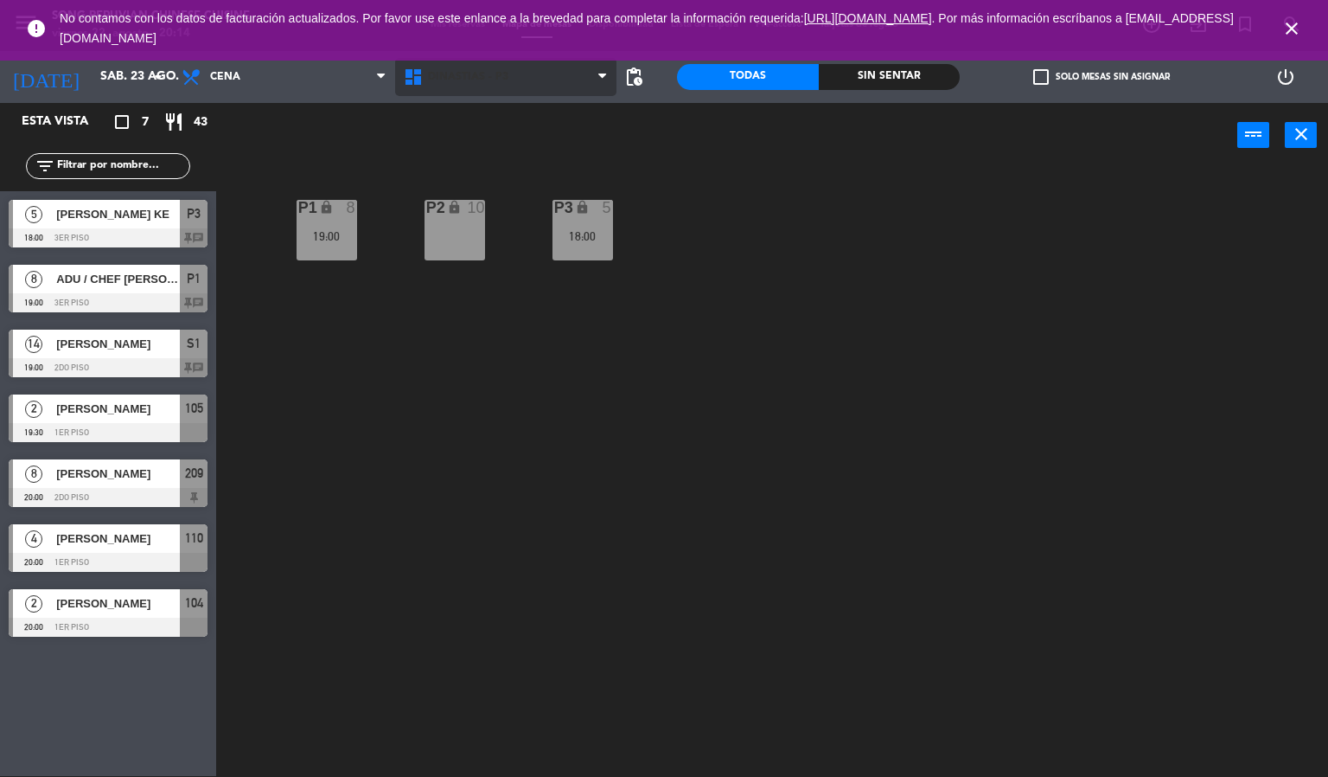
click at [473, 78] on span "DINASTIAS - P3" at bounding box center [468, 77] width 80 height 12
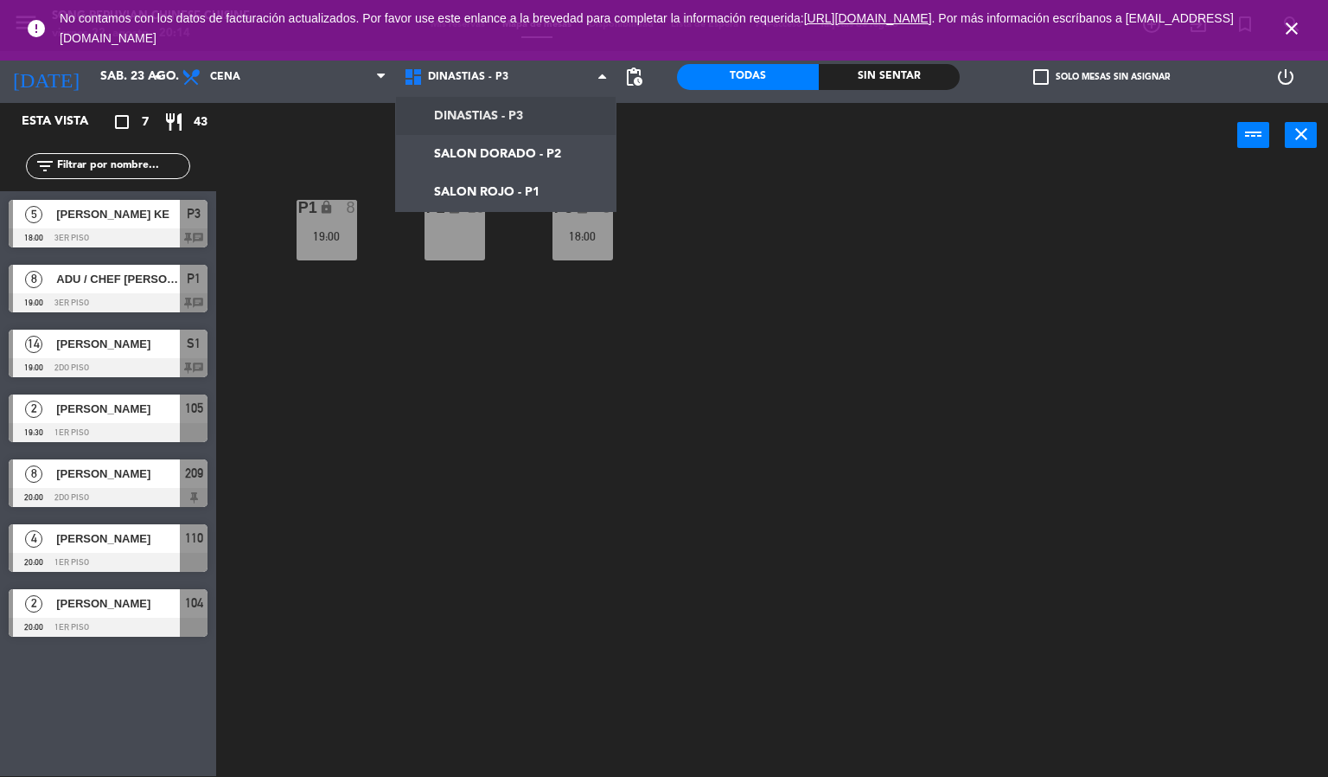
click at [431, 343] on div "P2 lock 10 P3 lock 5 18:00 P1 lock 8 19:00" at bounding box center [778, 473] width 1099 height 608
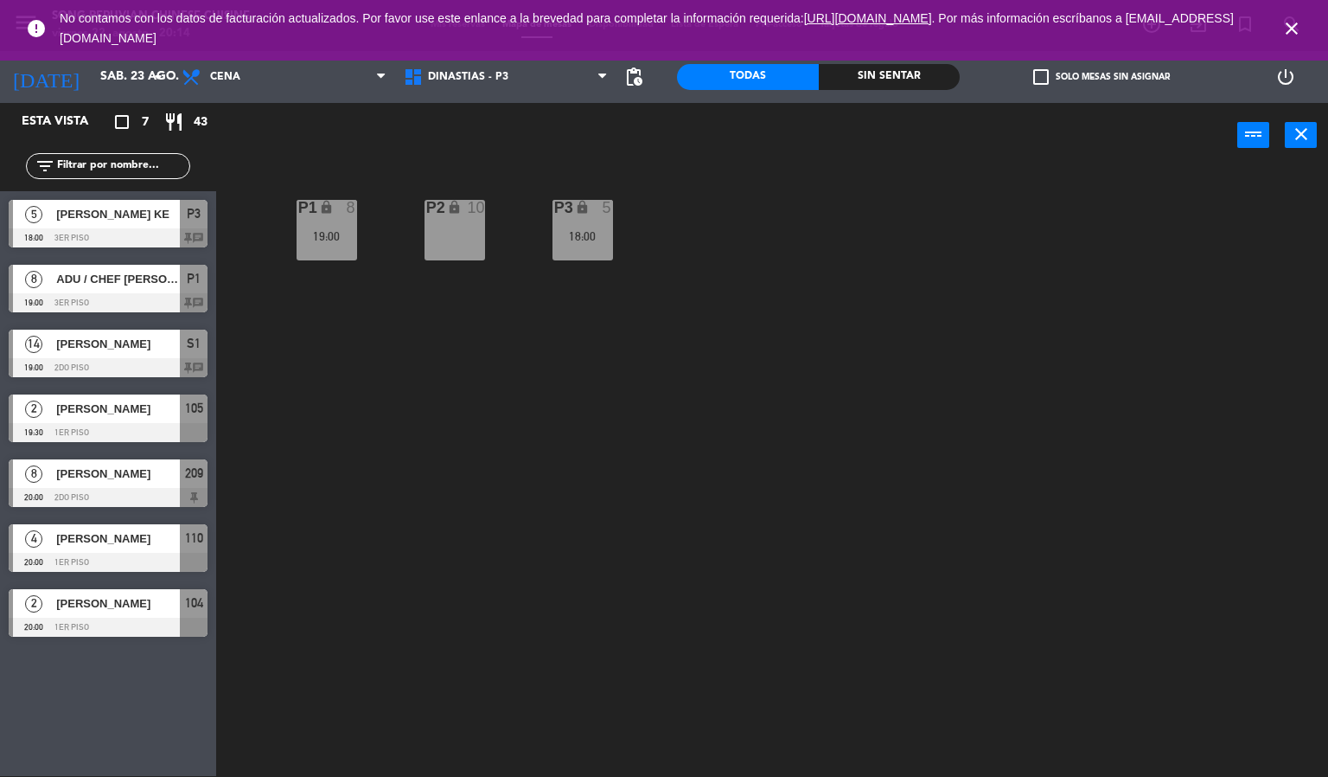
click at [328, 241] on div "19:00" at bounding box center [327, 236] width 61 height 12
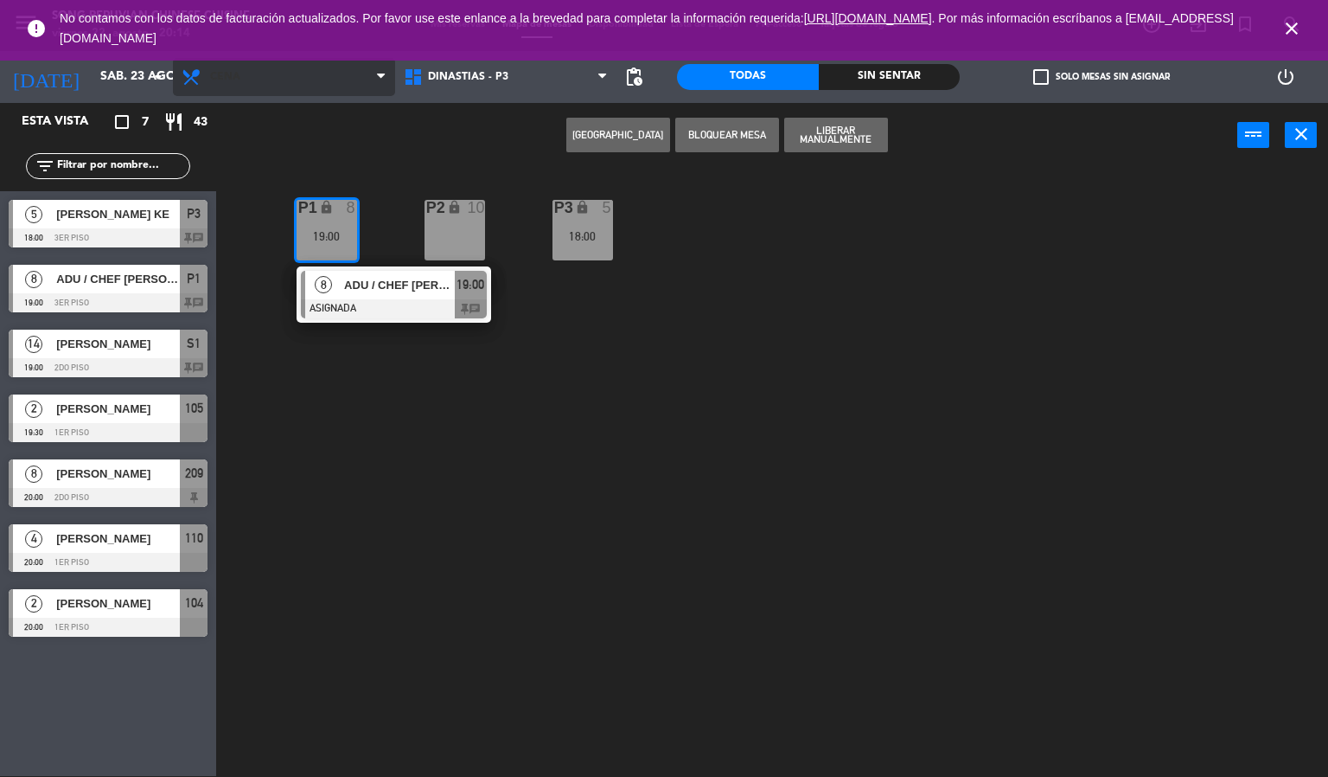
click at [258, 71] on span "Cena" at bounding box center [284, 77] width 222 height 38
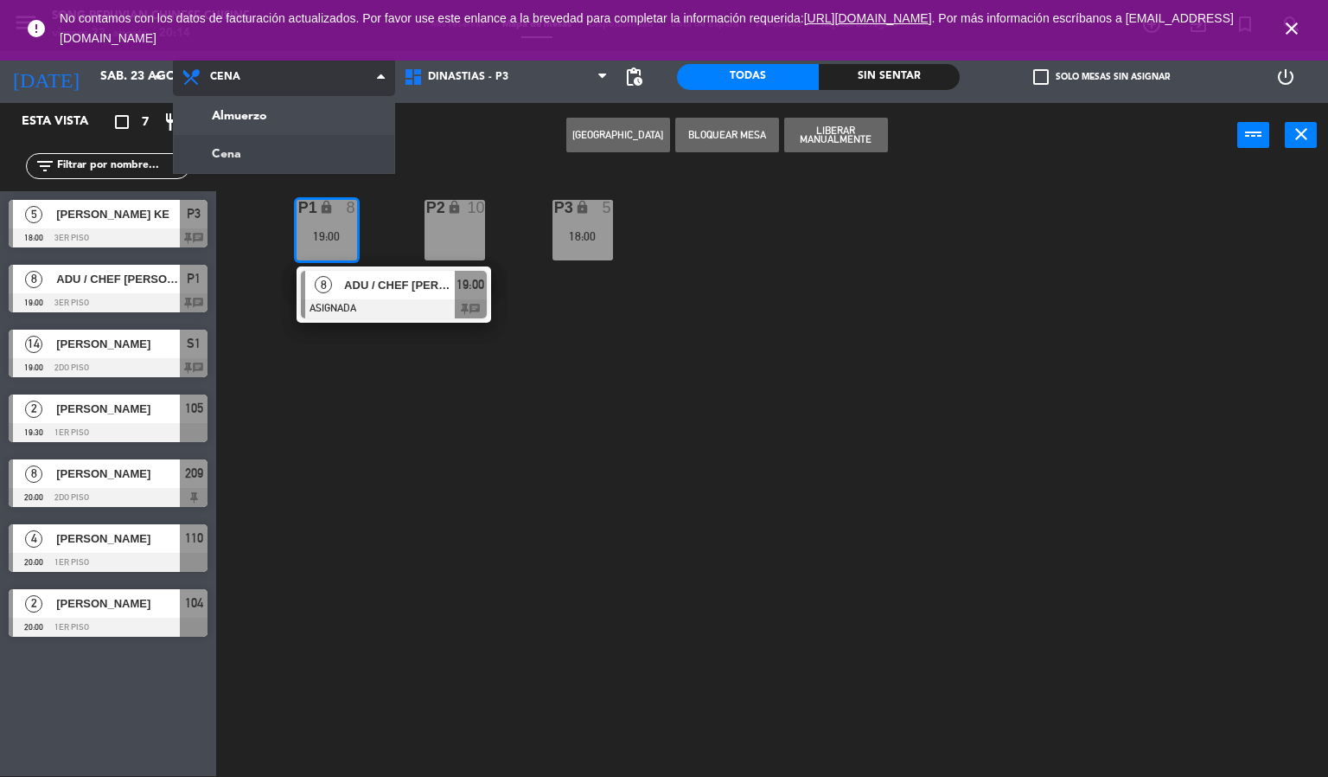
click at [304, 114] on ng-component "menu Song Peruvian Chinese Cuisine [DATE] 22. agosto - 20:14 Mis reservas Mapa …" at bounding box center [664, 387] width 1328 height 777
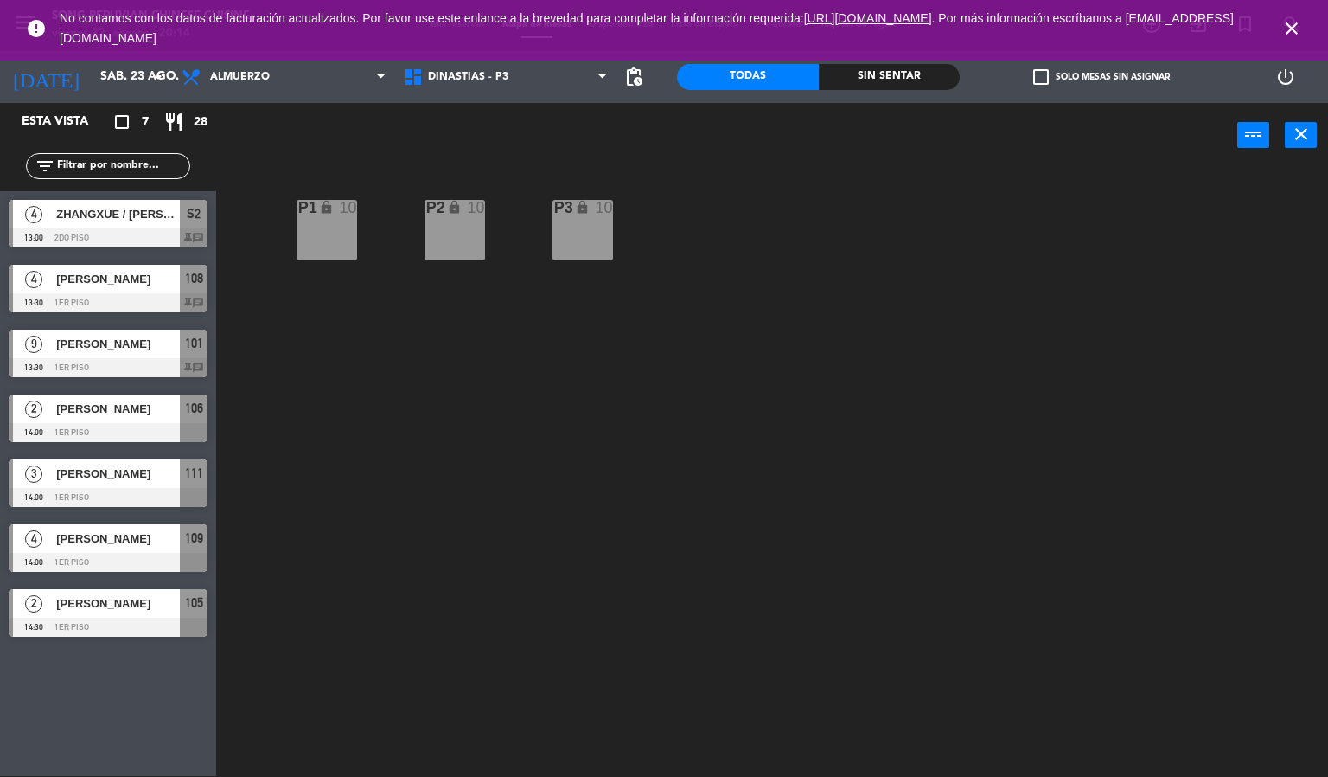
click at [319, 237] on div "P1 lock 10" at bounding box center [327, 230] width 61 height 61
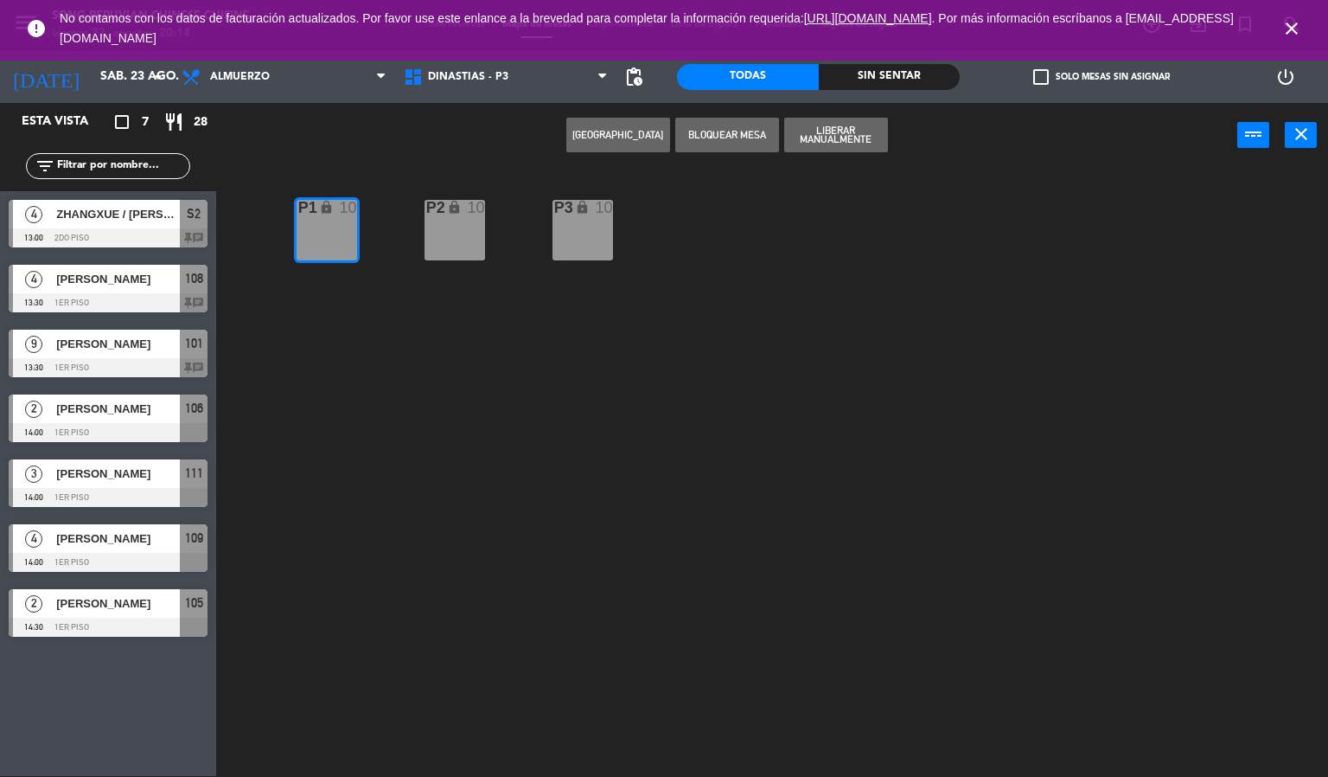
click at [473, 237] on div "P2 lock 10" at bounding box center [455, 230] width 61 height 61
click at [589, 237] on div "P3 lock 10" at bounding box center [583, 230] width 61 height 61
click at [586, 241] on div "P3 lock 10" at bounding box center [583, 230] width 61 height 61
click at [156, 556] on div at bounding box center [108, 562] width 199 height 19
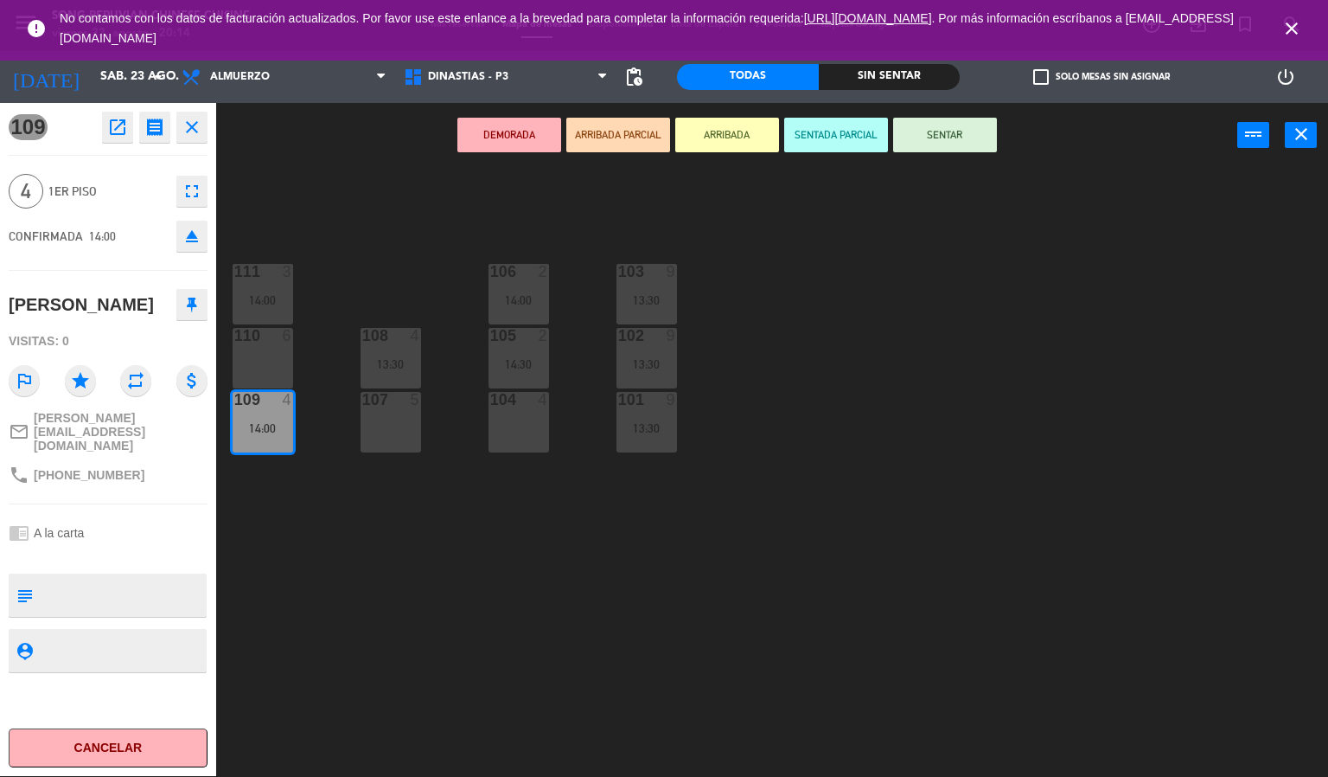
click at [190, 123] on icon "close" at bounding box center [192, 127] width 21 height 21
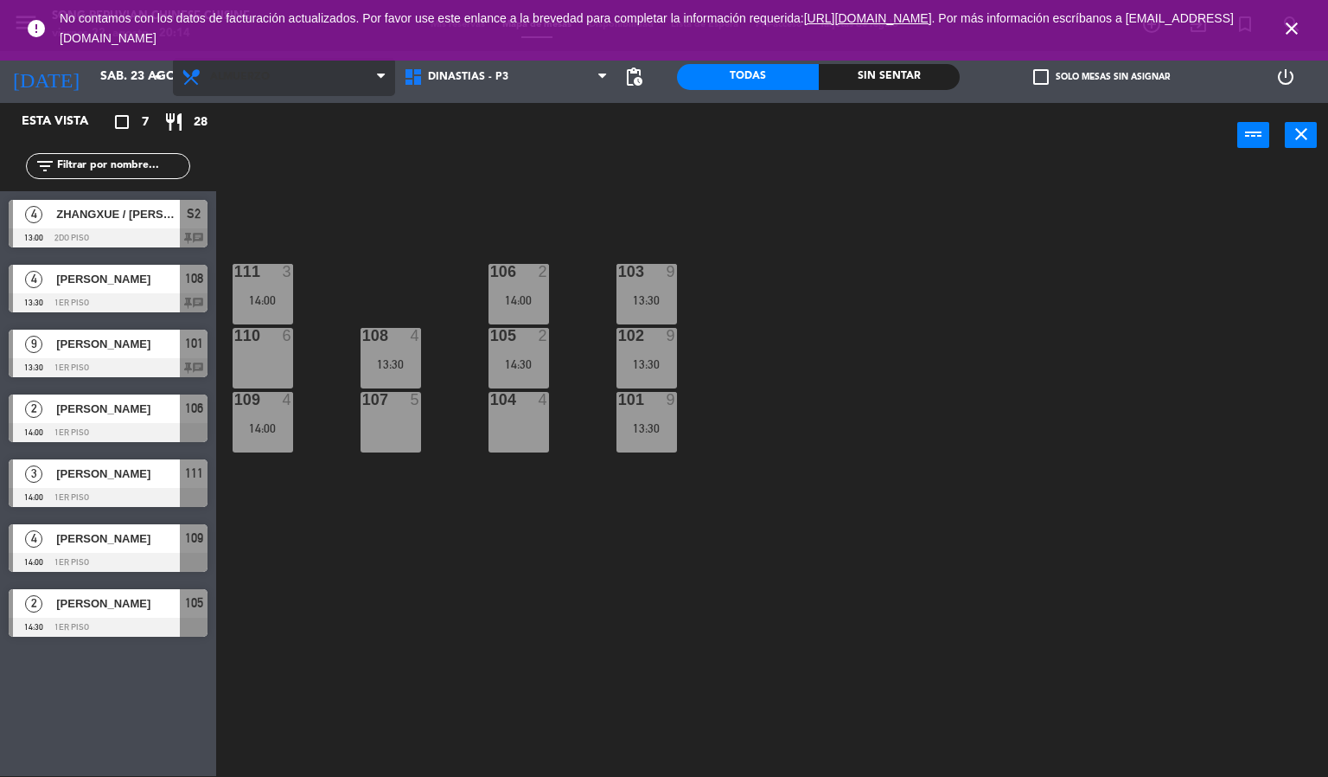
click at [267, 83] on span "Almuerzo" at bounding box center [284, 77] width 222 height 38
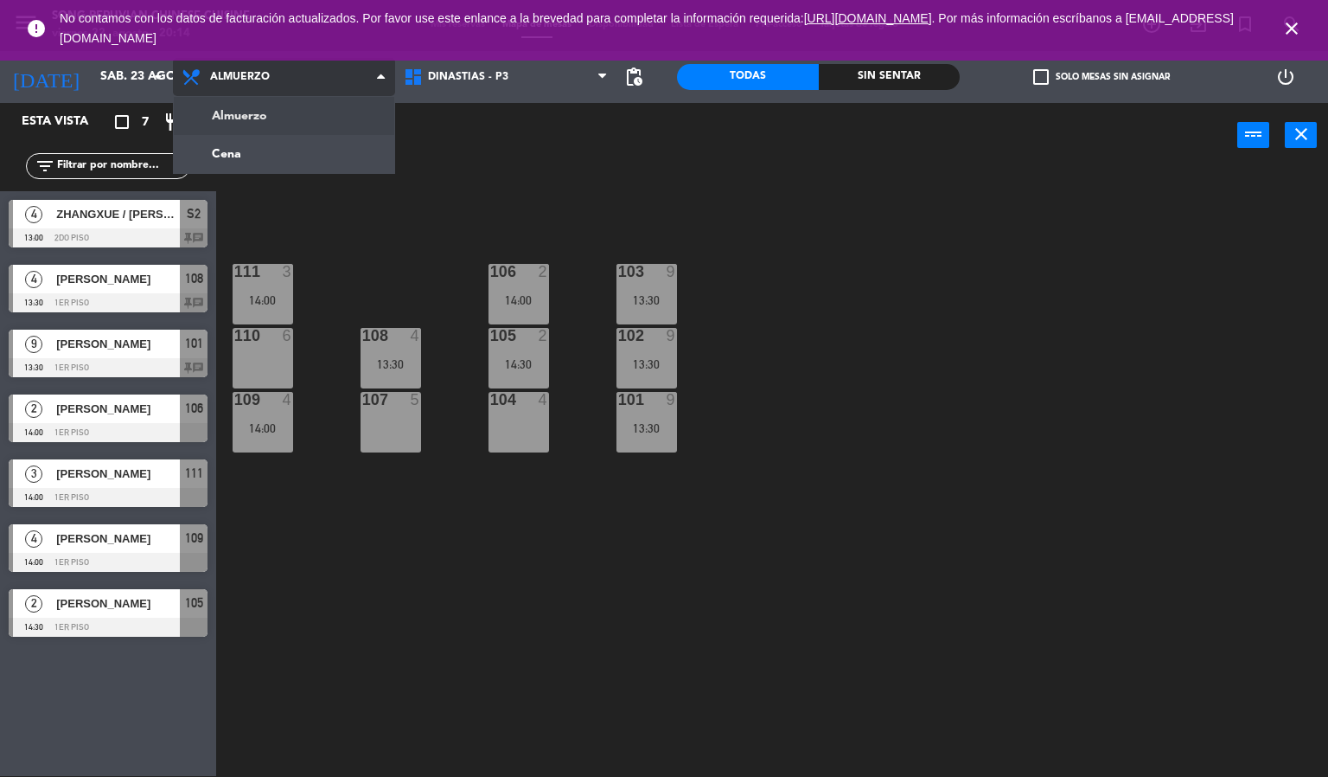
click at [307, 151] on ng-component "menu Song Peruvian Chinese Cuisine [DATE] 22. agosto - 20:14 Mis reservas Mapa …" at bounding box center [664, 387] width 1328 height 777
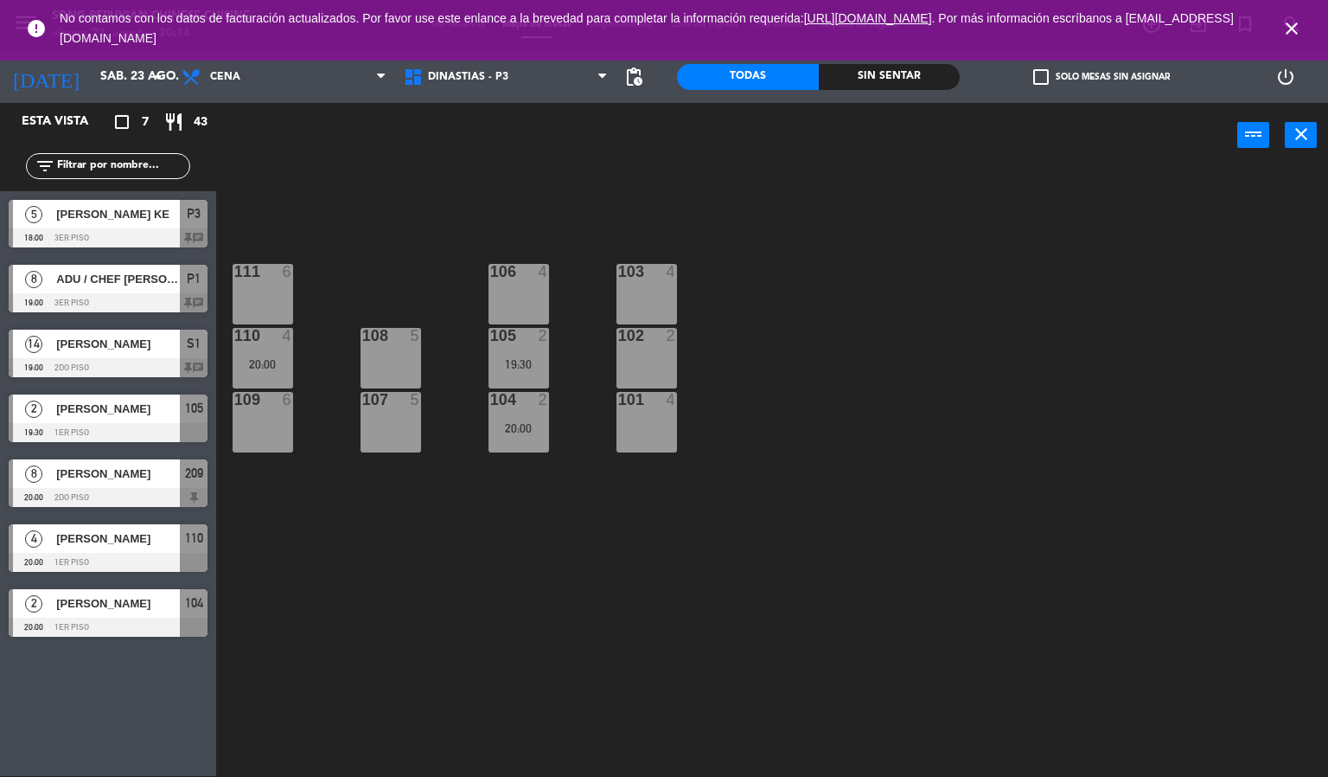
click at [161, 221] on span "[PERSON_NAME] KE" at bounding box center [118, 214] width 124 height 18
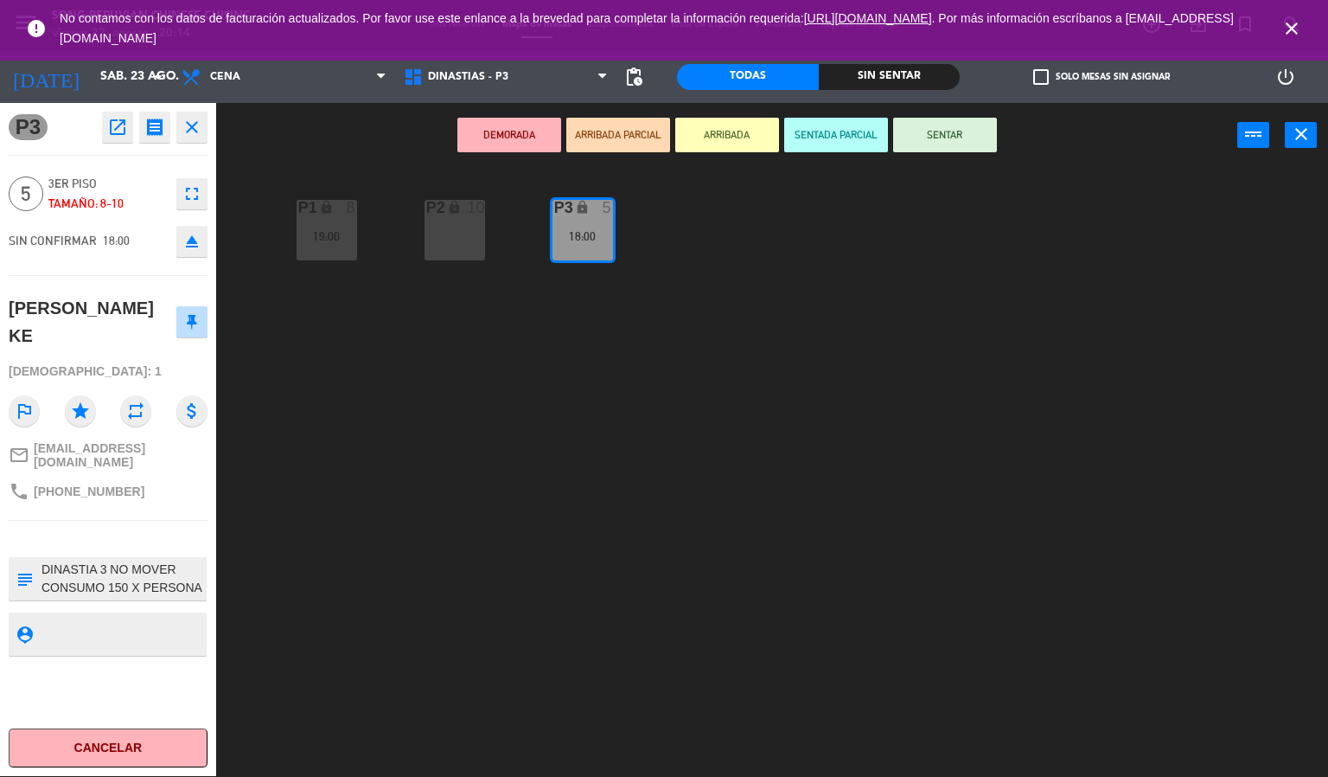
click at [190, 136] on icon "close" at bounding box center [192, 127] width 21 height 21
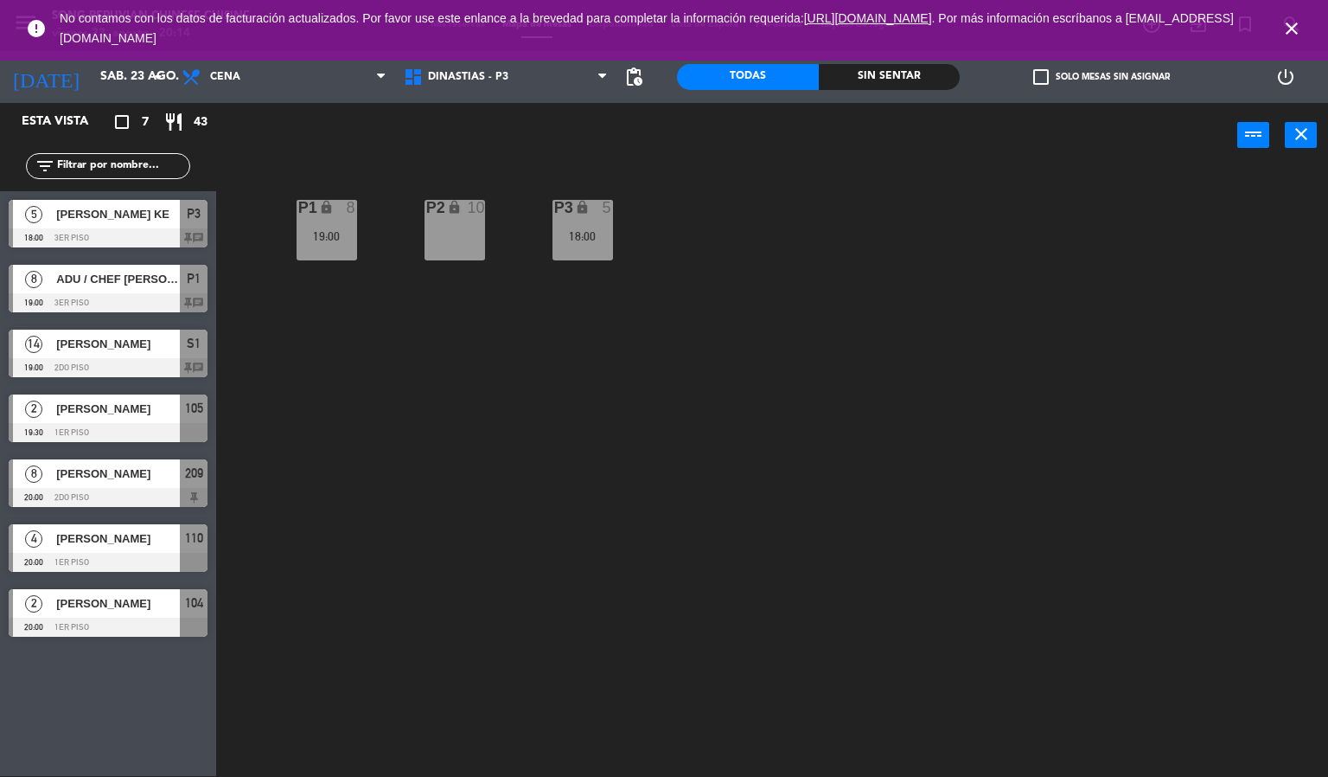
click at [330, 227] on div "P1 lock 8 19:00" at bounding box center [327, 230] width 61 height 61
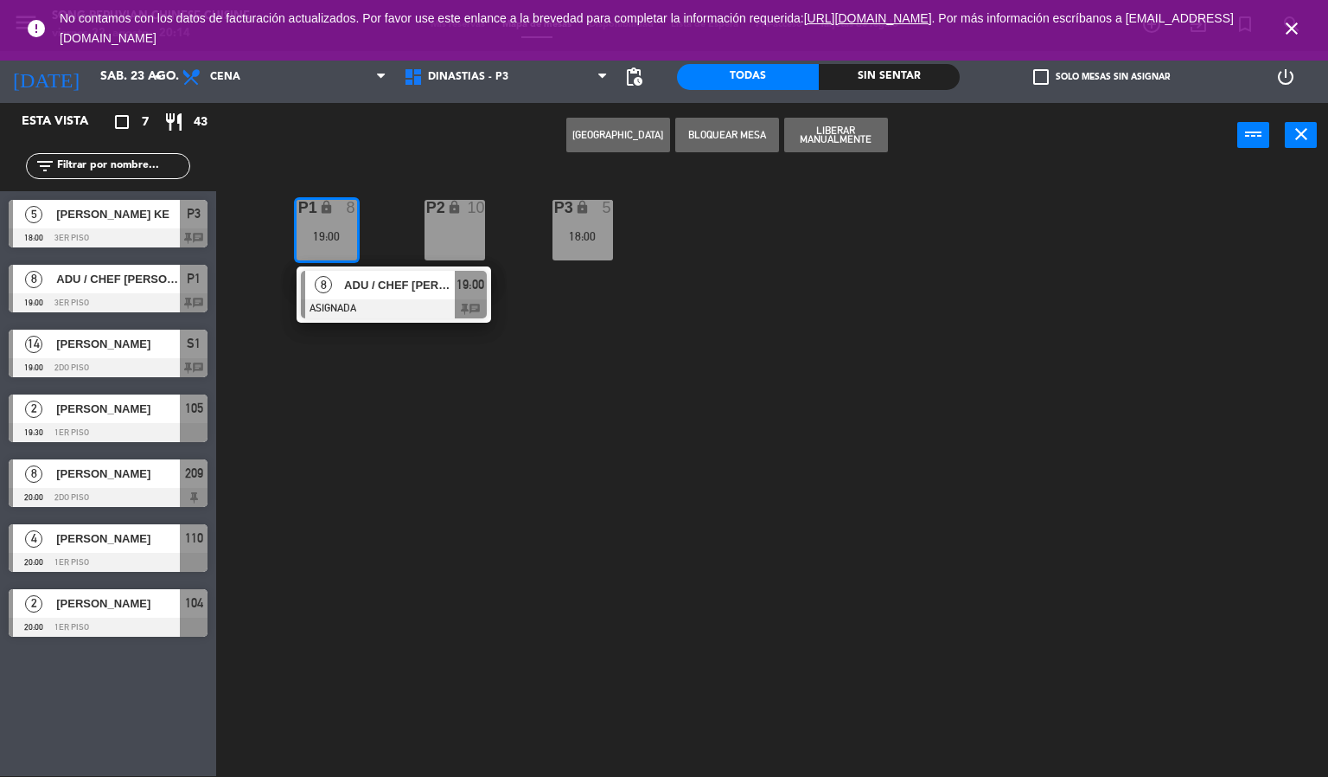
click at [569, 236] on div "18:00" at bounding box center [583, 236] width 61 height 12
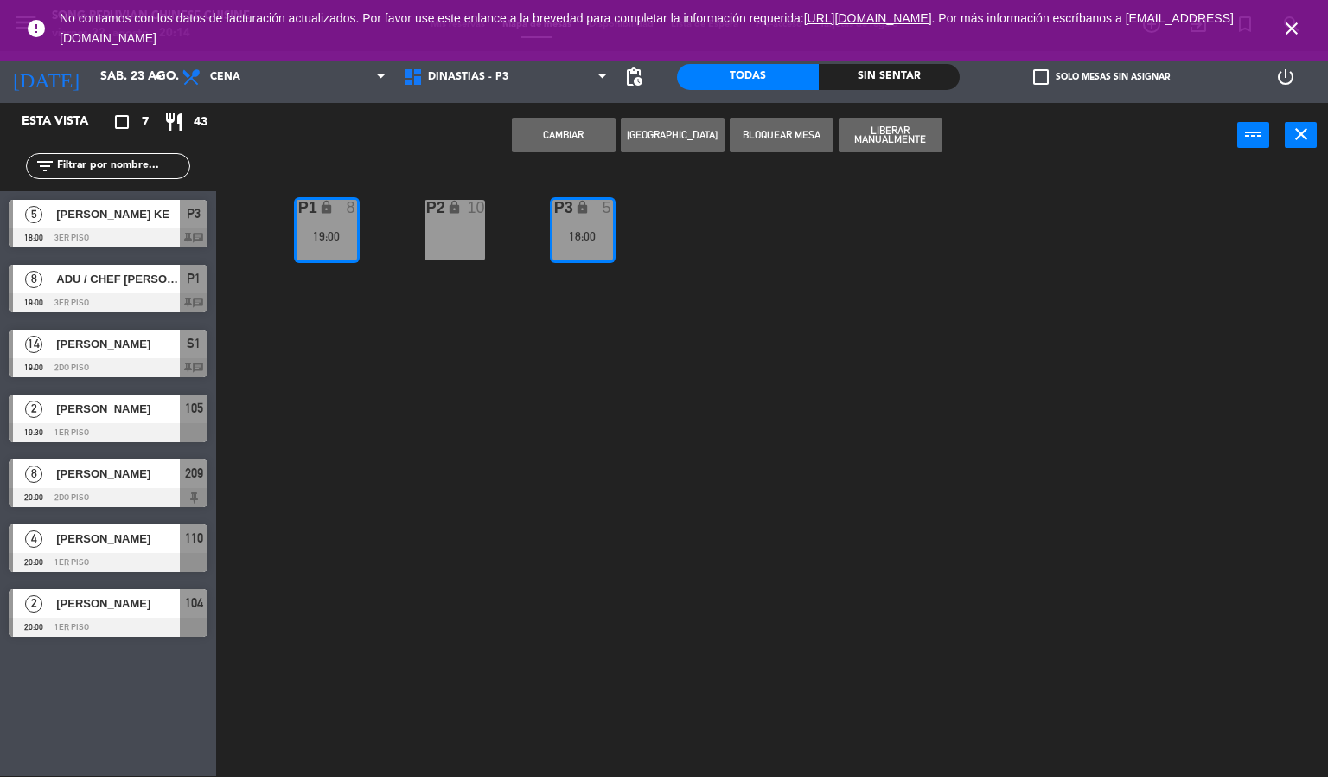
click at [315, 236] on div "19:00" at bounding box center [327, 236] width 61 height 12
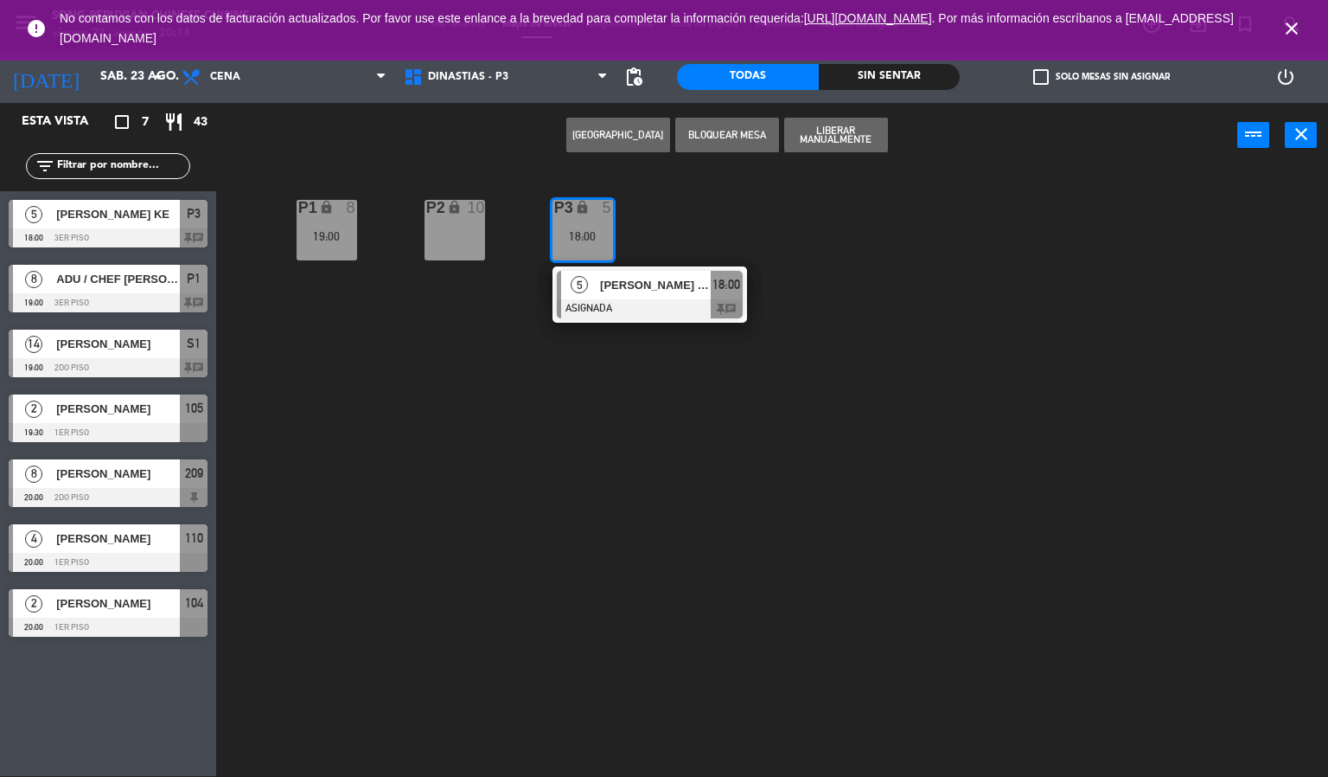
click at [333, 257] on div "P1 lock 8 19:00" at bounding box center [327, 230] width 61 height 61
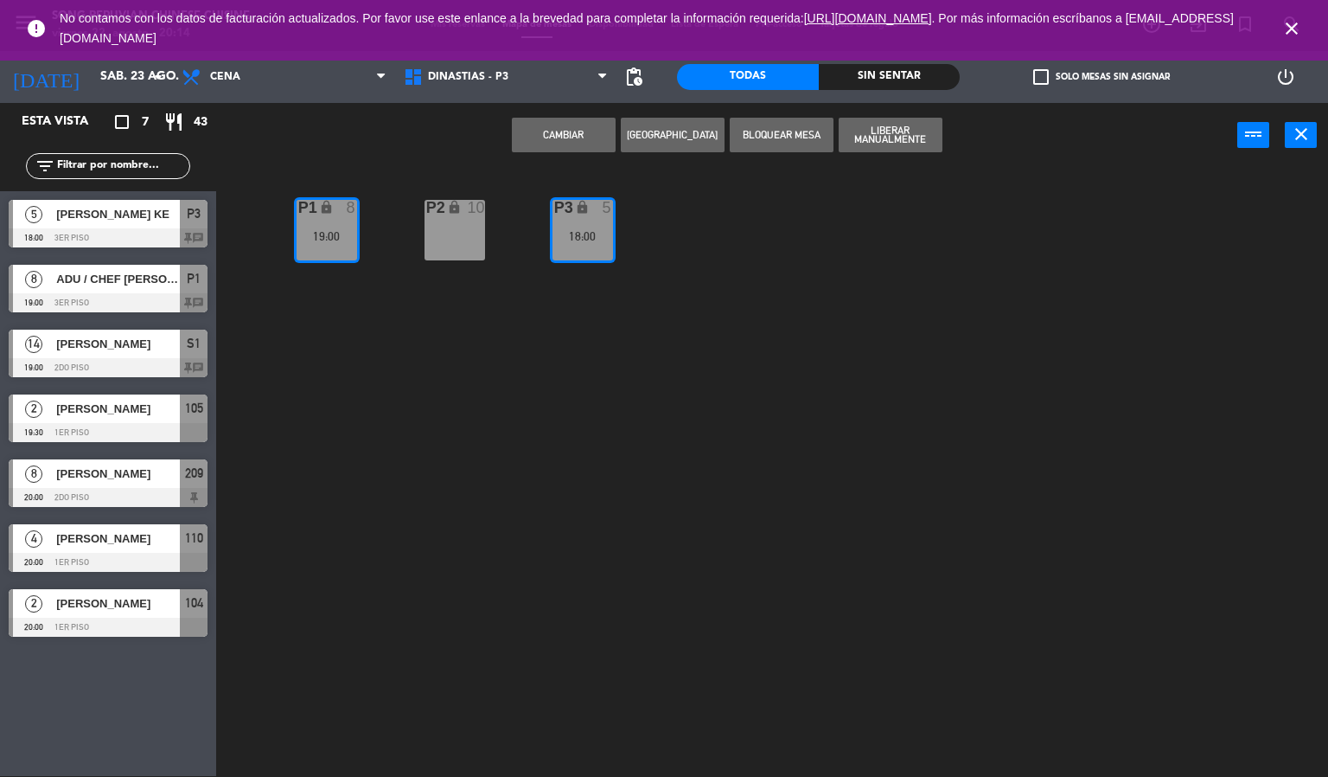
click at [582, 208] on icon "lock" at bounding box center [582, 207] width 15 height 15
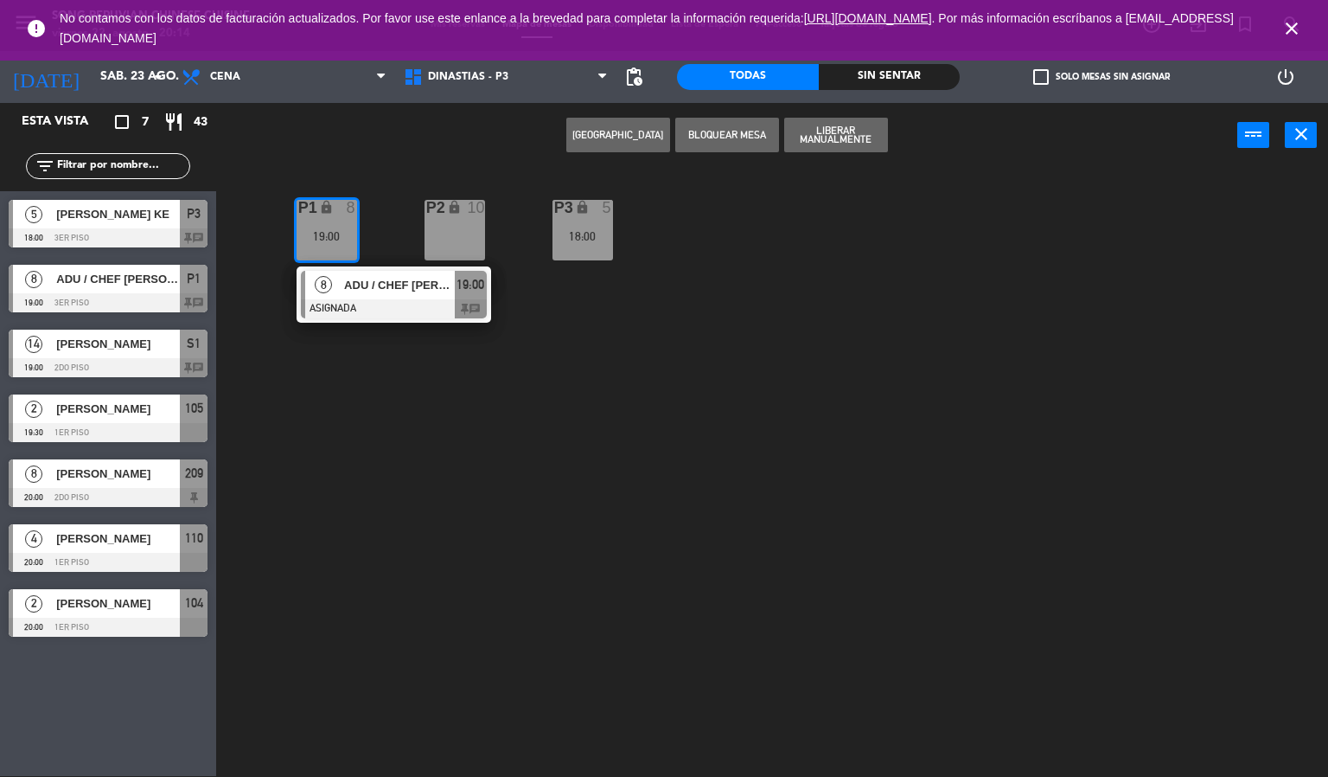
click at [582, 236] on div "18:00" at bounding box center [583, 236] width 61 height 12
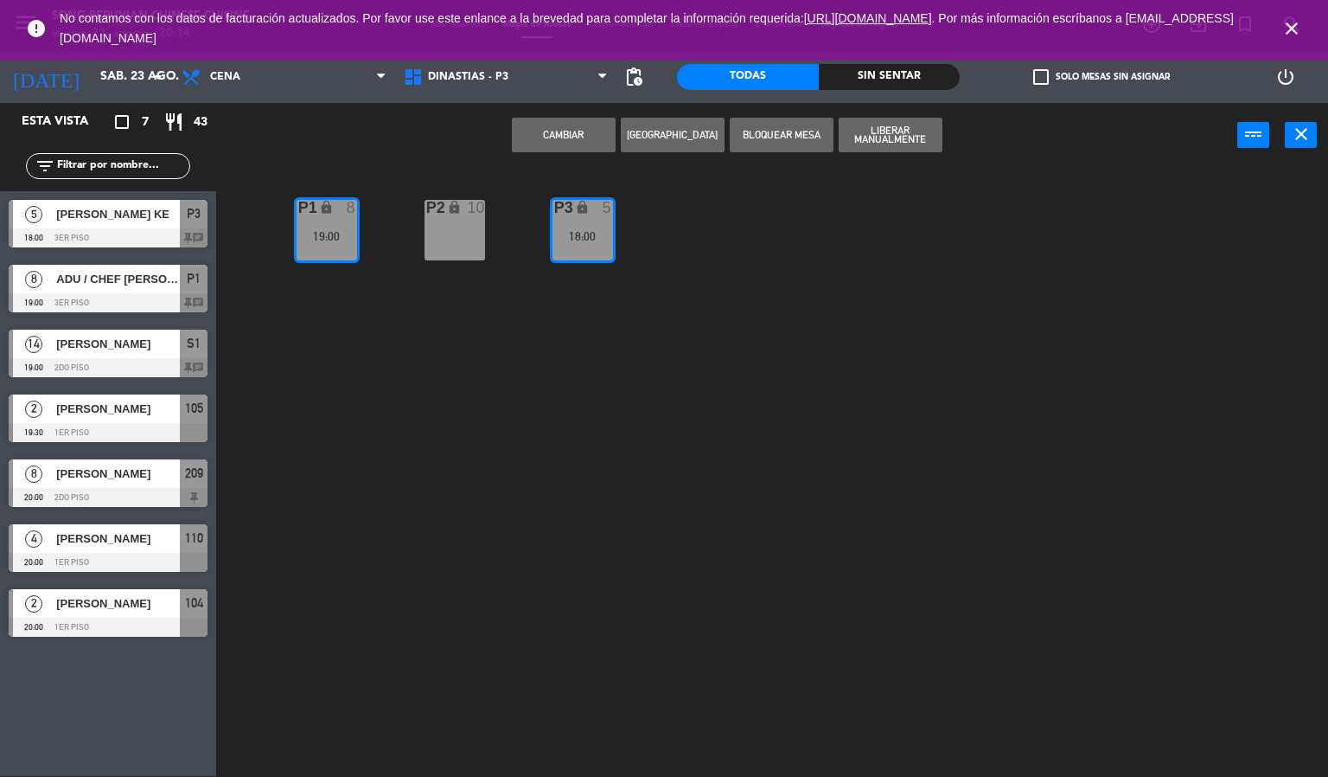
click at [585, 240] on div "18:00" at bounding box center [583, 236] width 61 height 12
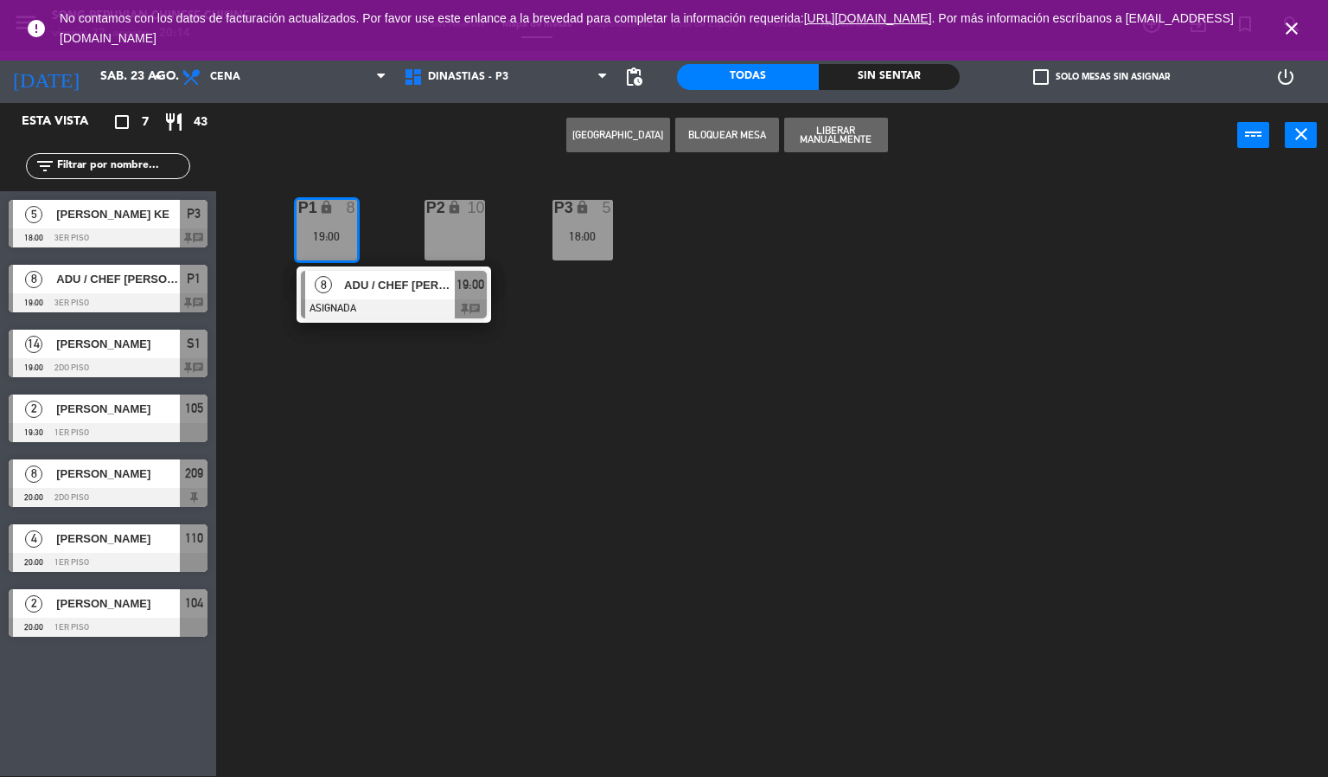
click at [423, 356] on div "P2 lock 10 P3 lock 5 18:00 P1 lock 8 19:00 8 ADU / CHEF [PERSON_NAME] 19:00 chat" at bounding box center [778, 473] width 1099 height 608
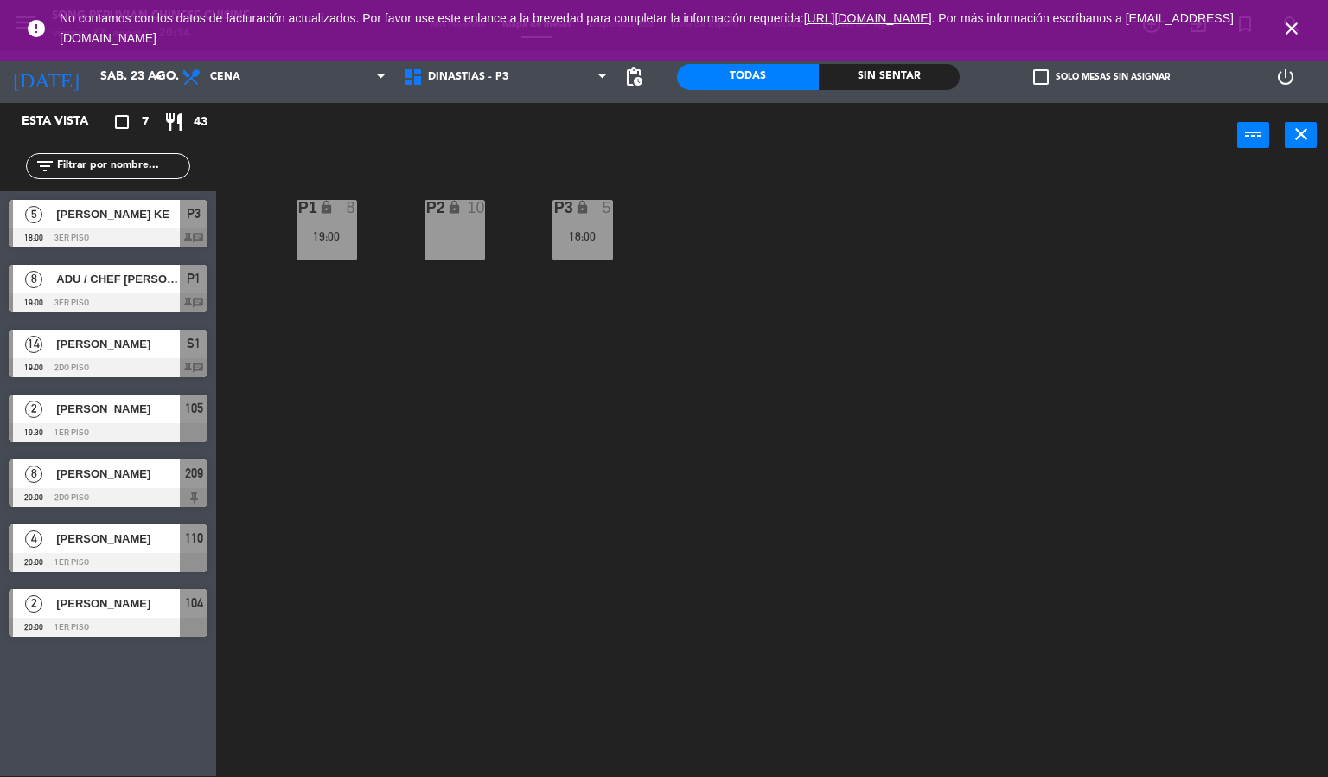
click at [594, 239] on div "18:00" at bounding box center [583, 236] width 61 height 12
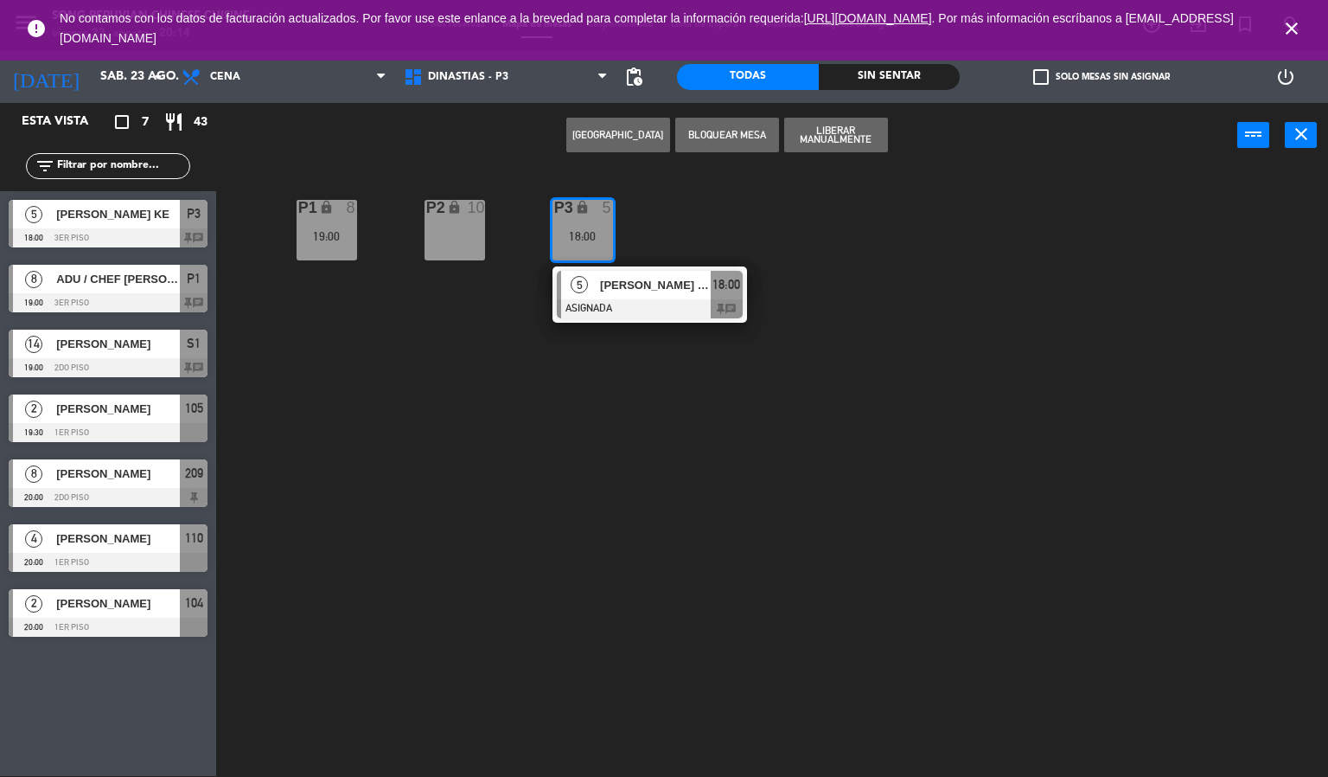
click at [590, 437] on div "P2 lock 10 P3 lock 5 18:00 5 [PERSON_NAME] KE ASIGNADA 18:00 chat P1 lock 8 19:…" at bounding box center [778, 473] width 1099 height 608
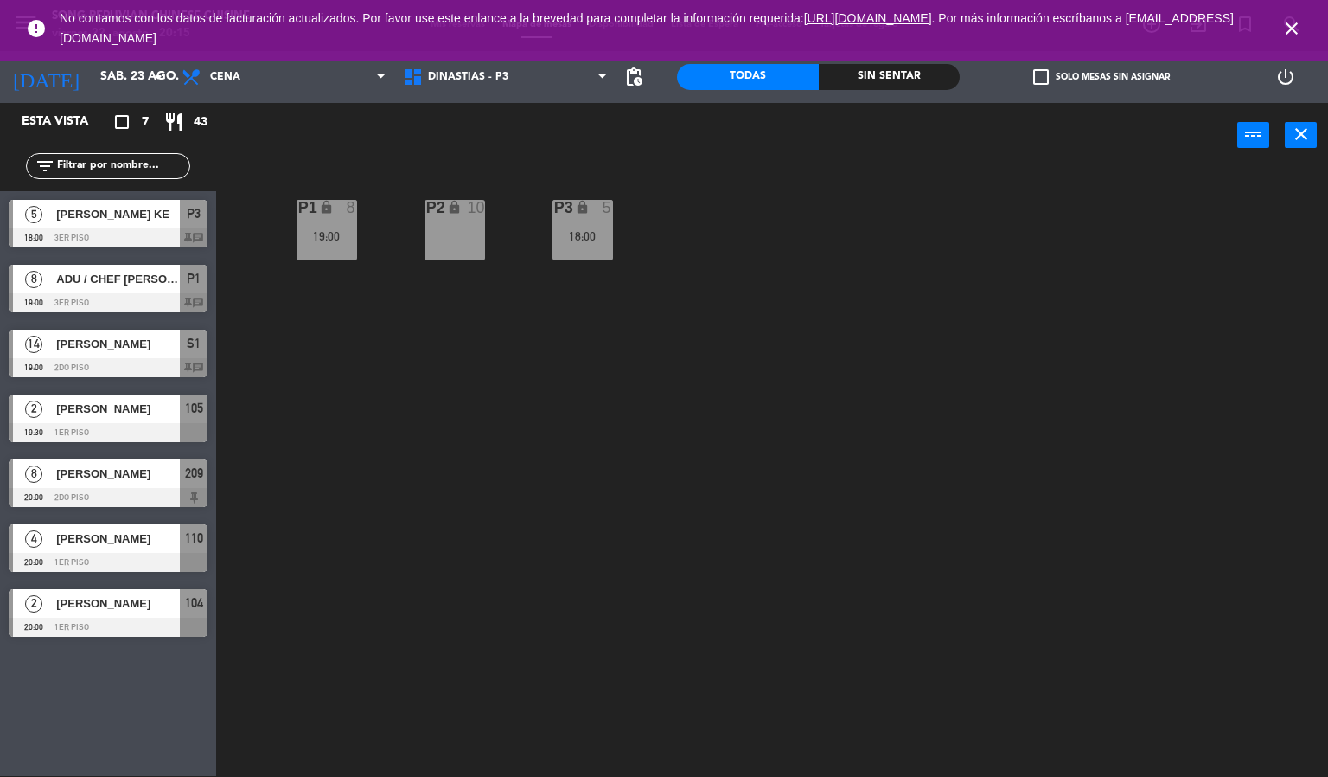
click at [317, 236] on div "19:00" at bounding box center [327, 236] width 61 height 12
click at [529, 467] on div "P2 lock 10 P3 lock 5 18:00 P1 lock 8 19:00" at bounding box center [778, 473] width 1099 height 608
click at [317, 239] on div "19:00" at bounding box center [327, 236] width 61 height 12
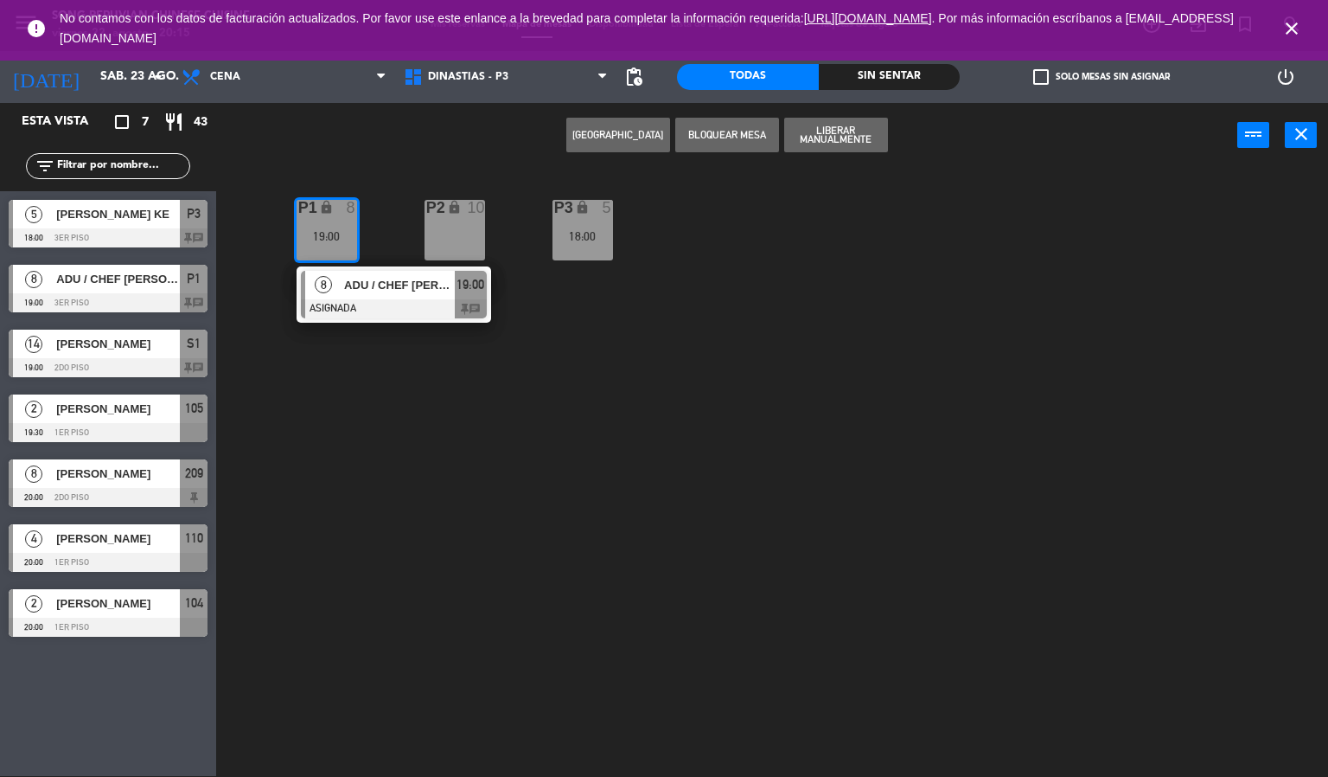
click at [455, 507] on div "P2 lock 10 P3 lock 5 18:00 P1 lock 8 19:00 8 ADU / CHEF [PERSON_NAME] 19:00 chat" at bounding box center [778, 473] width 1099 height 608
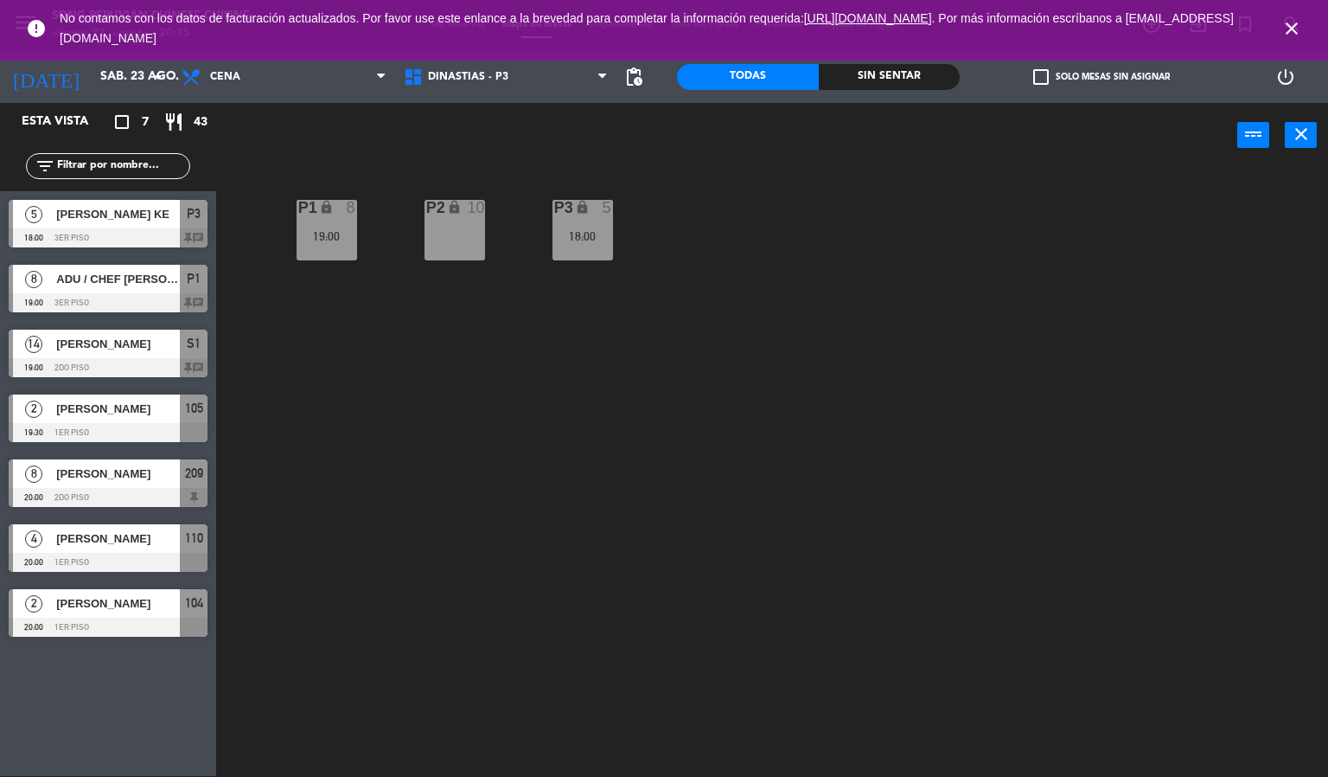
click at [573, 230] on div "18:00" at bounding box center [583, 236] width 61 height 12
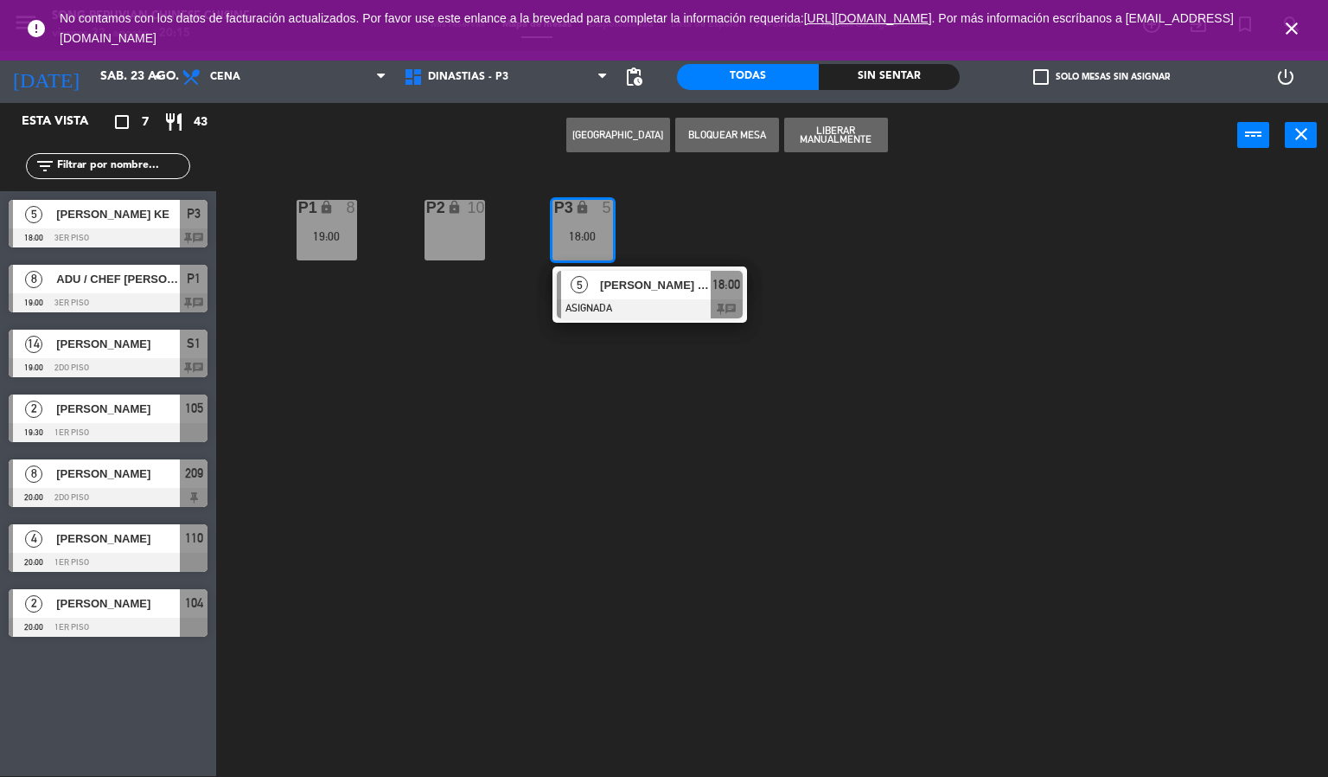
click at [637, 494] on div "P2 lock 10 P3 lock 5 18:00 5 [PERSON_NAME] KE ASIGNADA 18:00 chat P1 lock 8 19:…" at bounding box center [778, 473] width 1099 height 608
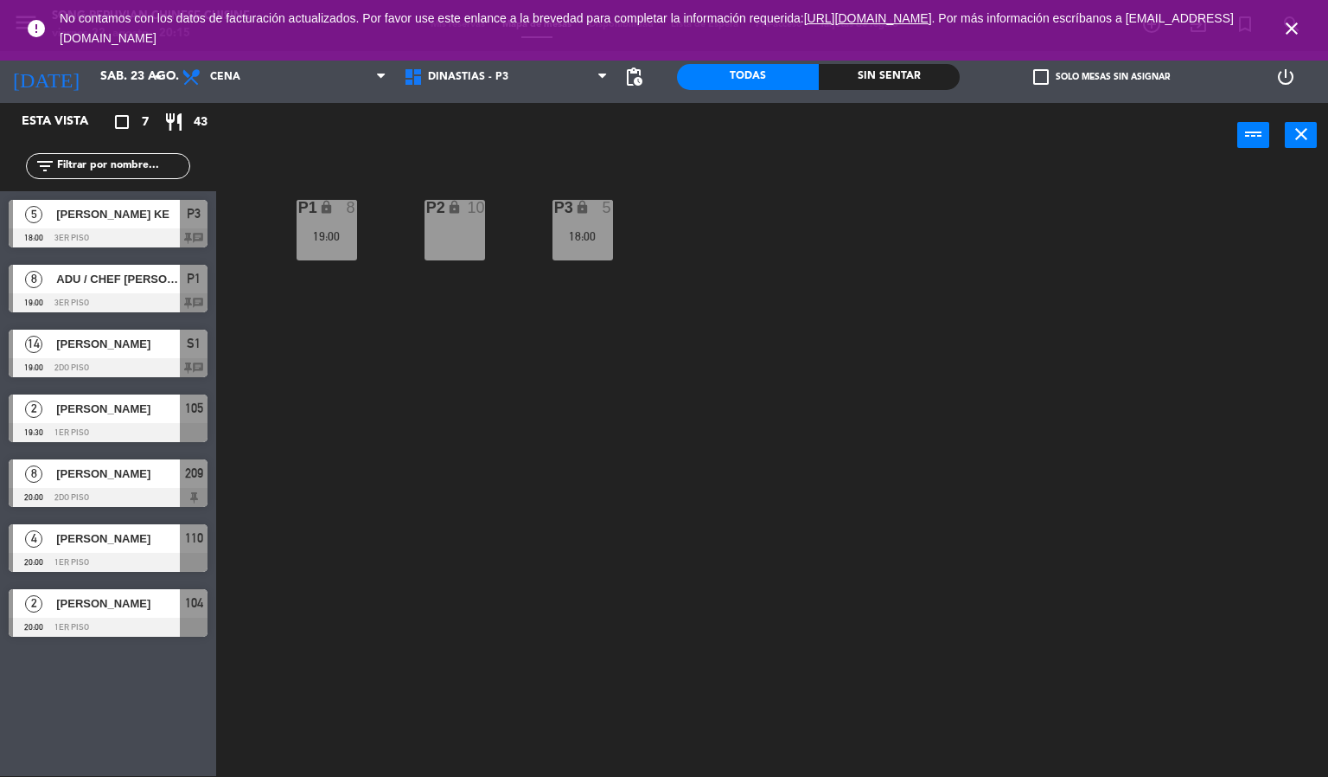
click at [566, 480] on div "P2 lock 10 P3 lock 5 18:00 P1 lock 8 19:00" at bounding box center [778, 473] width 1099 height 608
click at [92, 83] on input "sáb. 23 ago." at bounding box center [174, 76] width 164 height 31
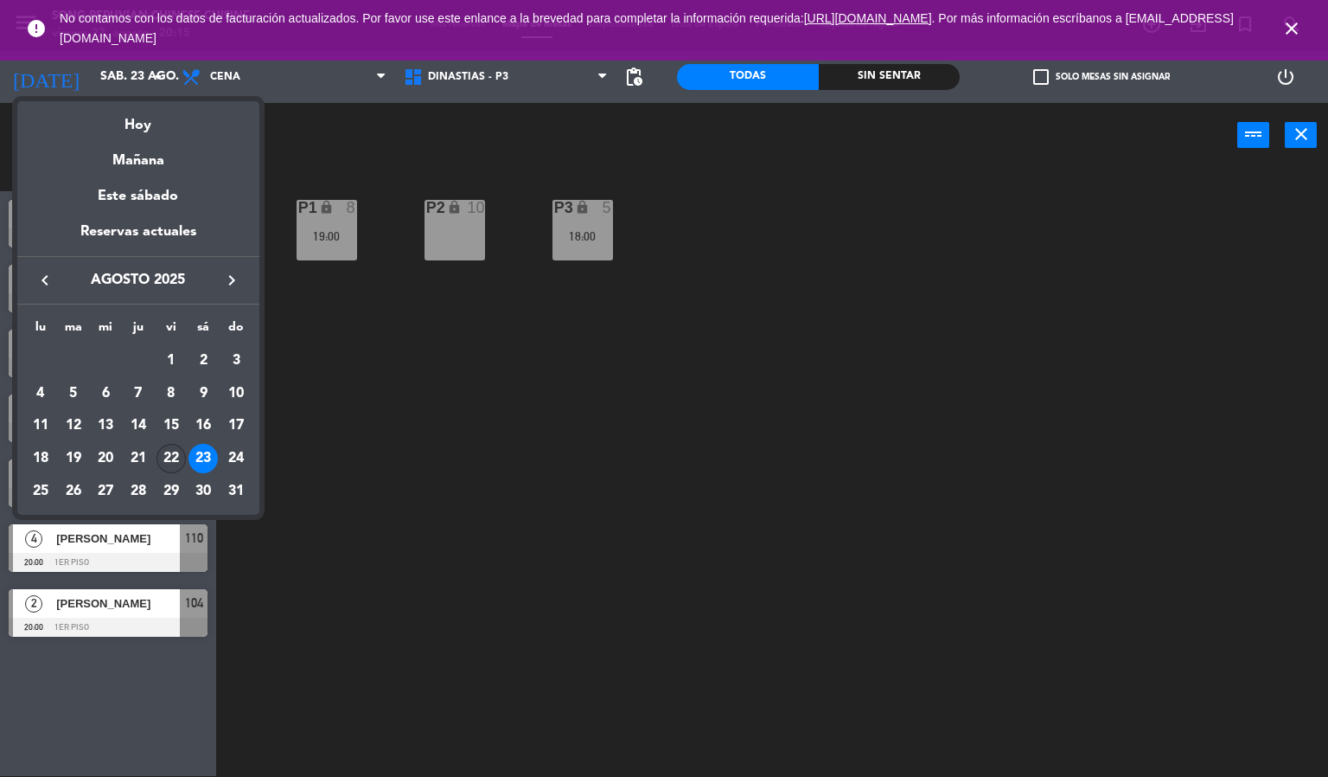
click at [166, 462] on div "22" at bounding box center [171, 458] width 29 height 29
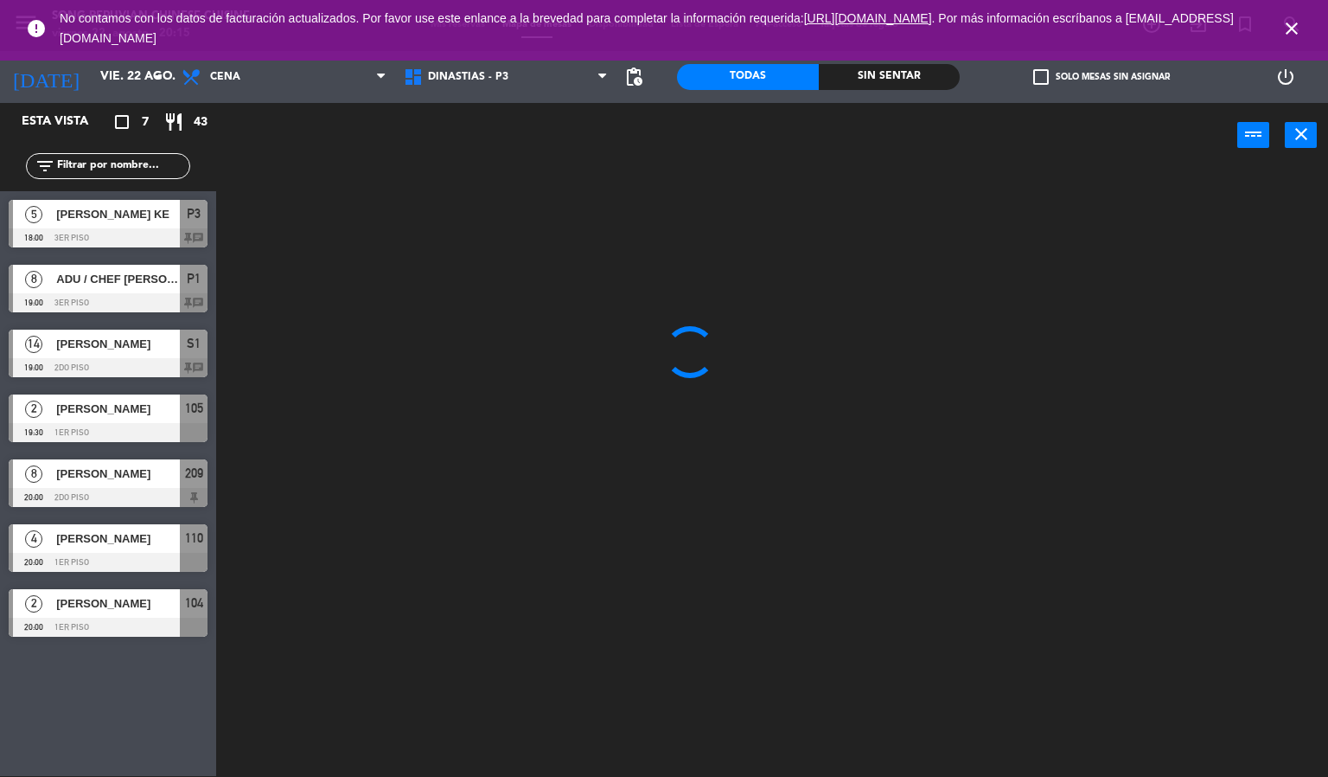
click at [410, 491] on div at bounding box center [778, 473] width 1099 height 608
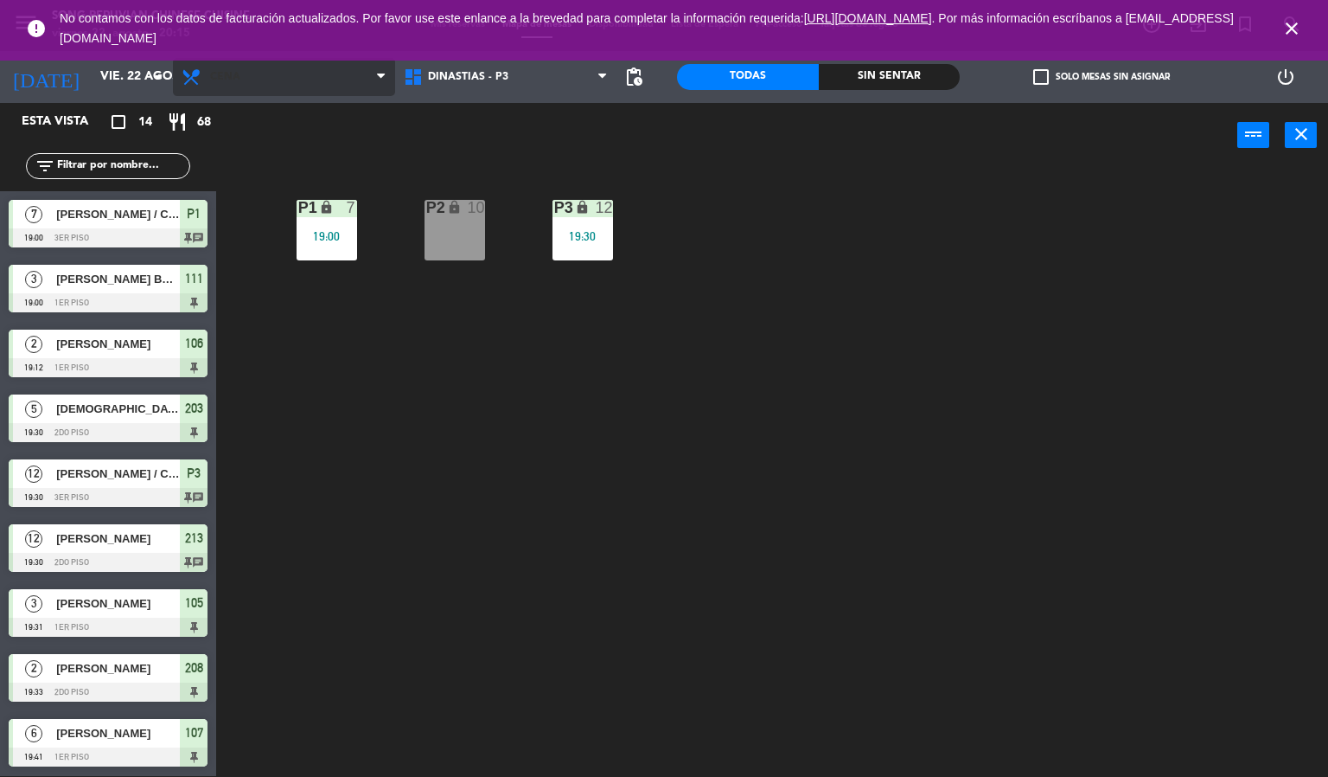
click at [234, 78] on span "Cena" at bounding box center [225, 77] width 30 height 12
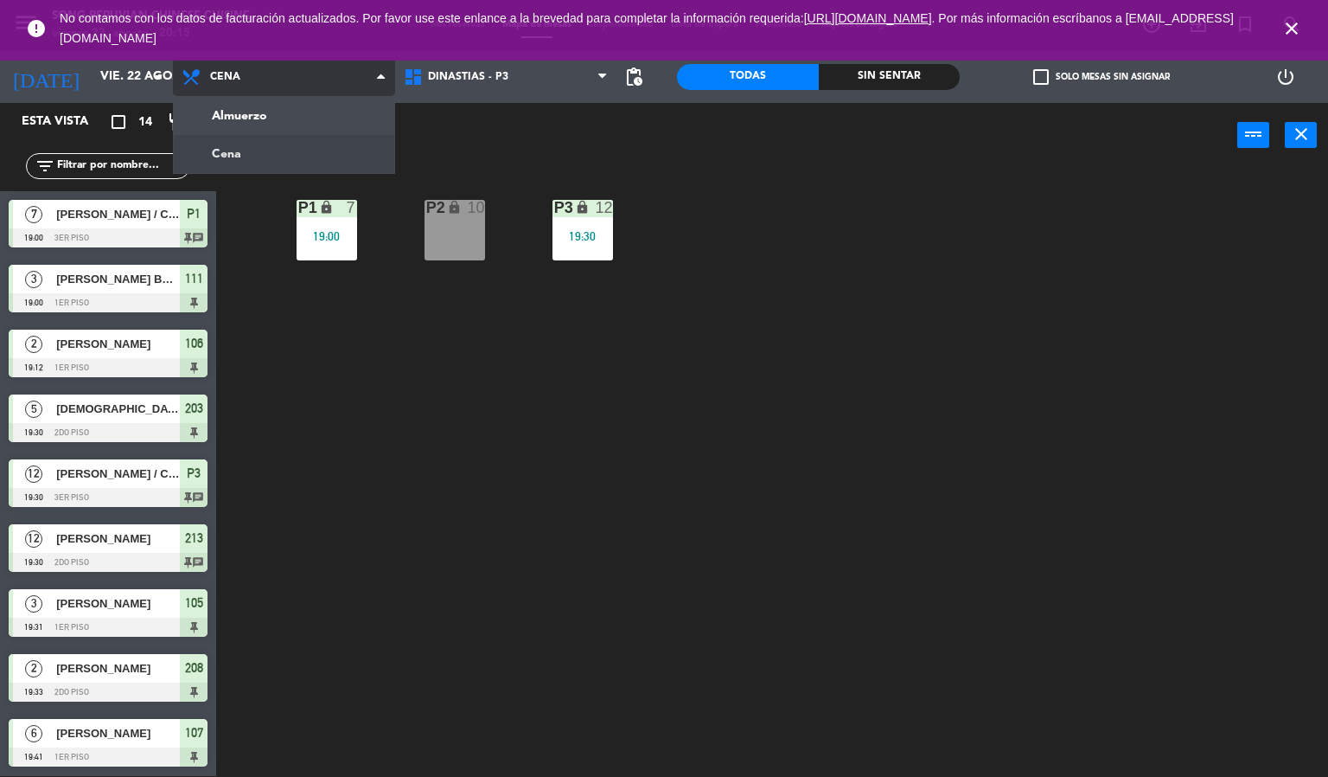
click at [280, 148] on ng-component "menu Song Peruvian Chinese Cuisine [DATE] 22. agosto - 20:15 Mis reservas Mapa …" at bounding box center [664, 387] width 1328 height 777
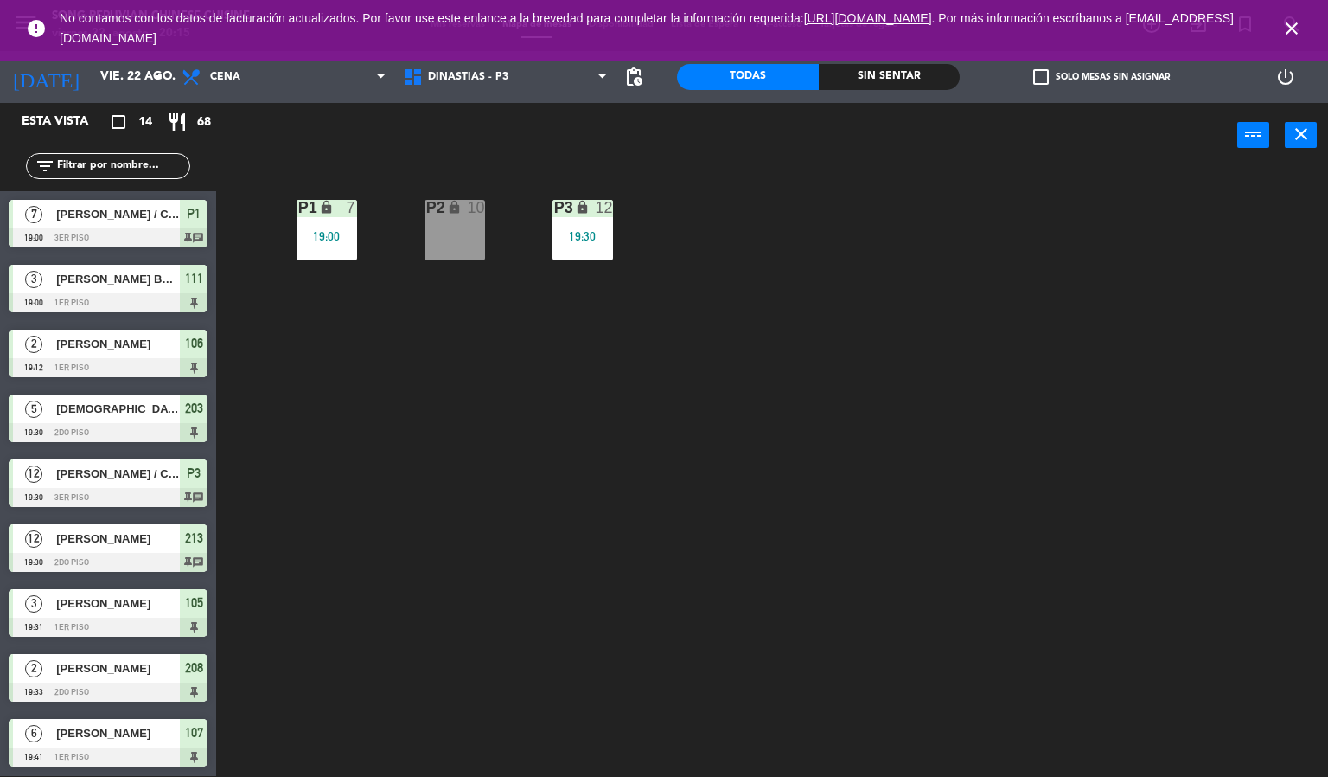
click at [493, 451] on div "P2 lock 10 P3 lock 12 19:30 P1 lock 7 19:00" at bounding box center [778, 473] width 1099 height 608
click at [465, 416] on div "P2 lock 10 P3 lock 12 19:30 P1 lock 7 19:00" at bounding box center [778, 473] width 1099 height 608
click at [462, 405] on div "P2 lock 10 P3 lock 12 19:30 P1 lock 7 19:00" at bounding box center [778, 473] width 1099 height 608
click at [447, 418] on div "P2 lock 10 P3 lock 12 19:30 P1 lock 7 19:00" at bounding box center [778, 473] width 1099 height 608
click at [477, 78] on span "DINASTIAS - P3" at bounding box center [468, 77] width 80 height 12
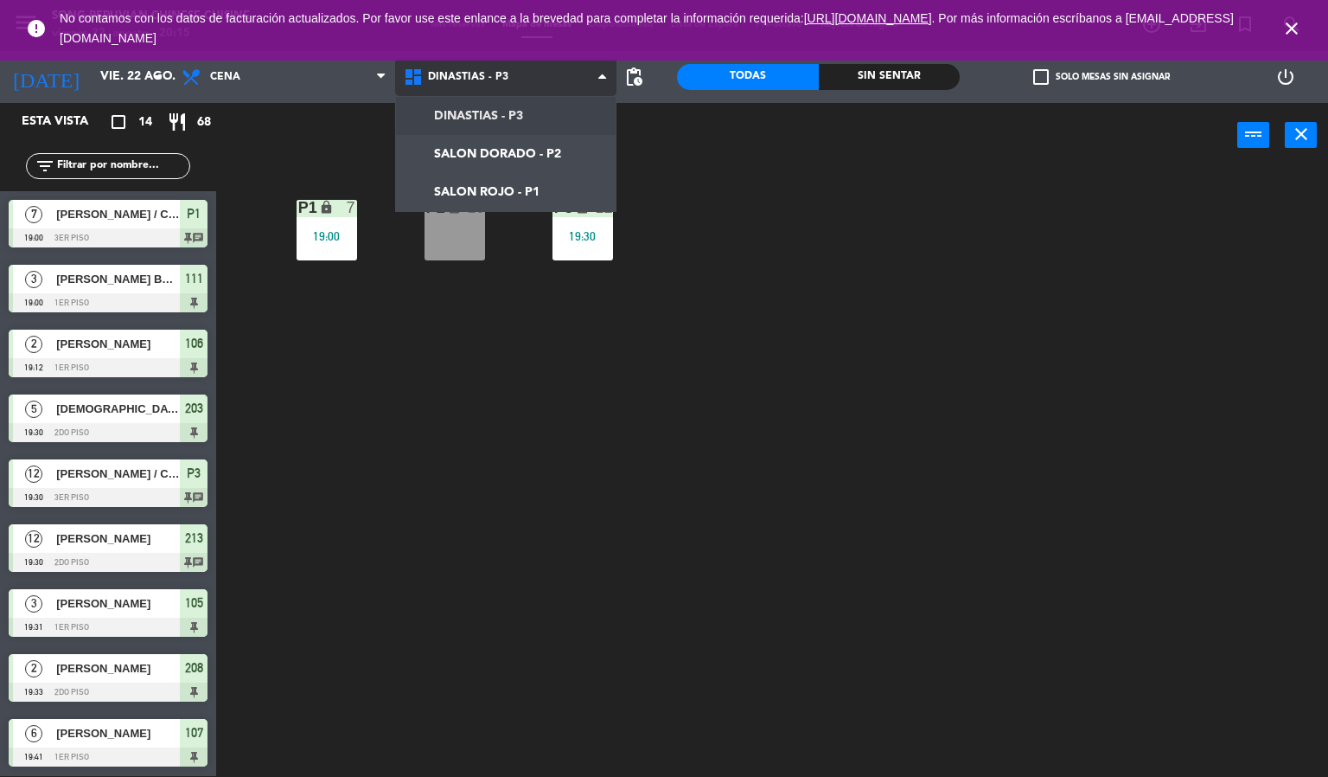
click at [540, 154] on ng-component "menu Song Peruvian Chinese Cuisine [DATE] 22. agosto - 20:15 Mis reservas Mapa …" at bounding box center [664, 387] width 1328 height 777
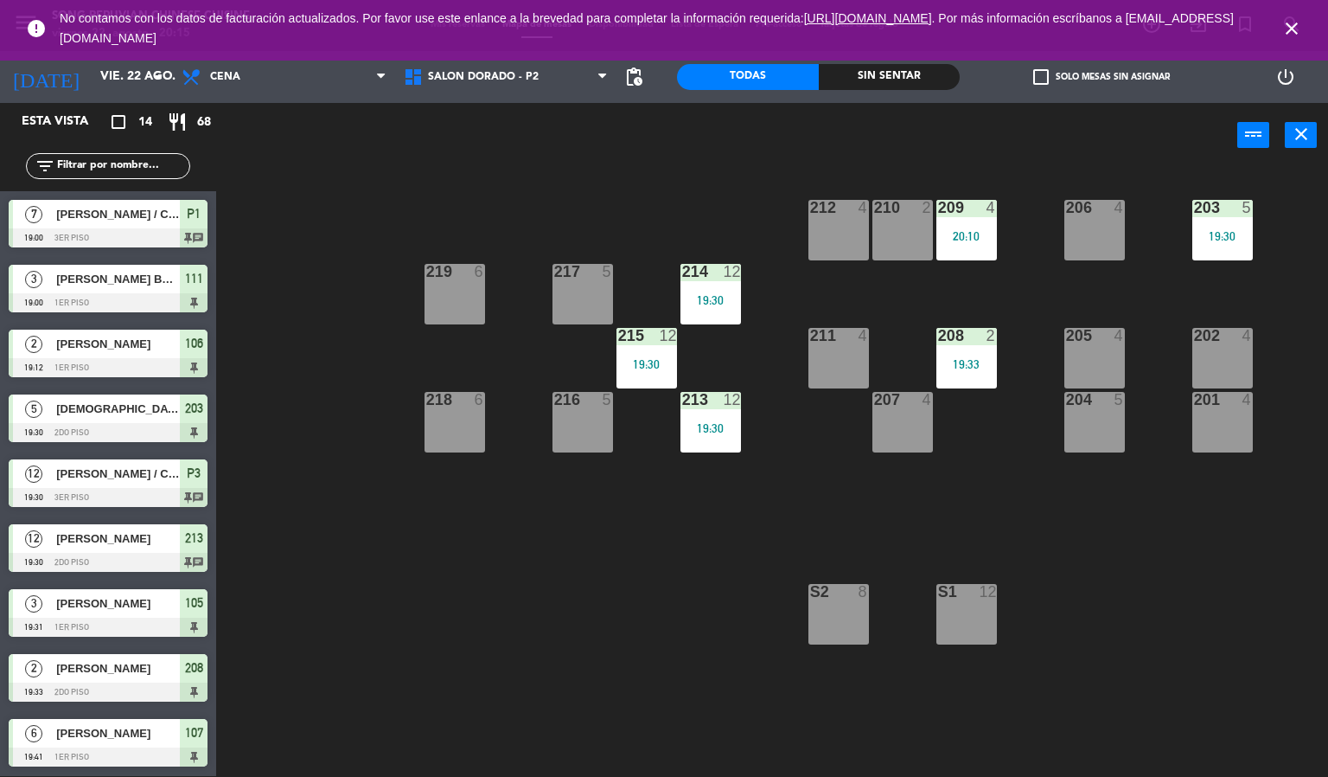
click at [607, 437] on div "216 5" at bounding box center [583, 422] width 61 height 61
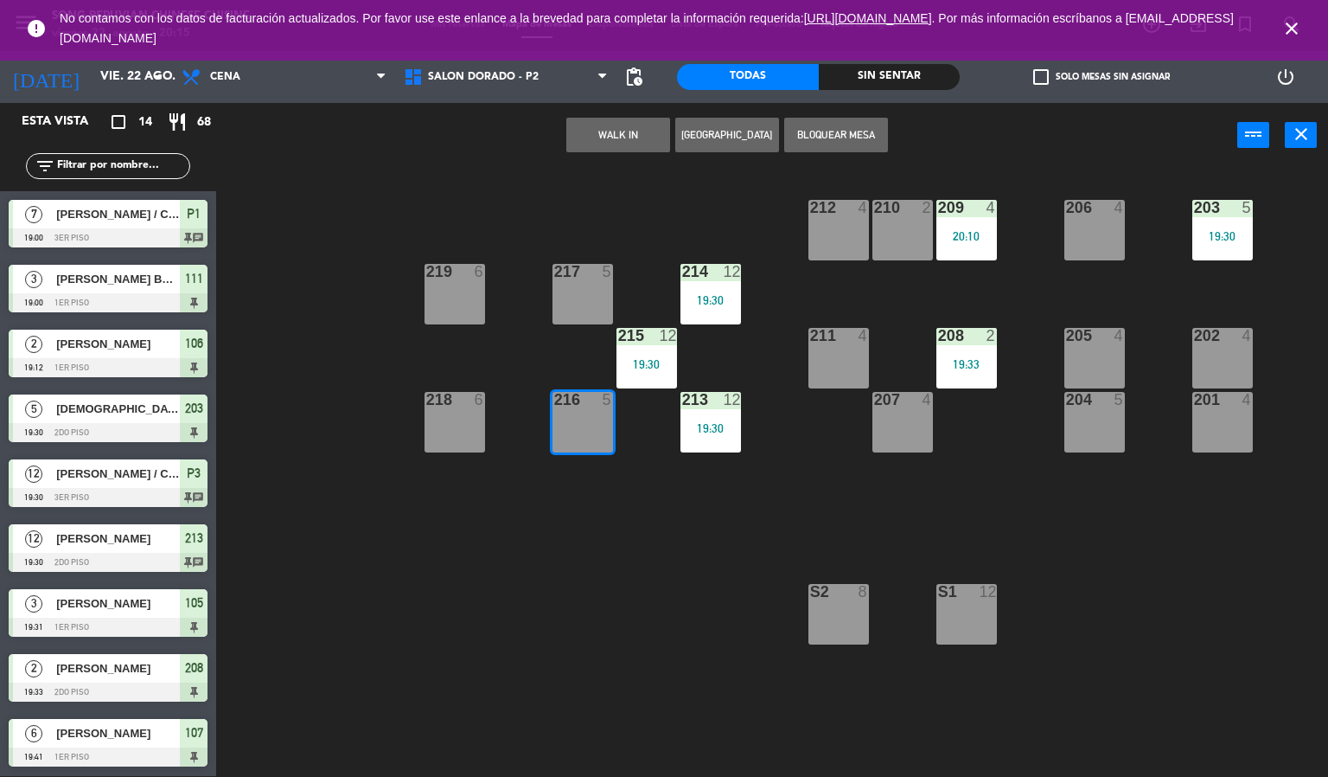
click at [1309, 27] on span "close" at bounding box center [1292, 28] width 47 height 47
click at [1295, 31] on icon "close" at bounding box center [1292, 28] width 21 height 21
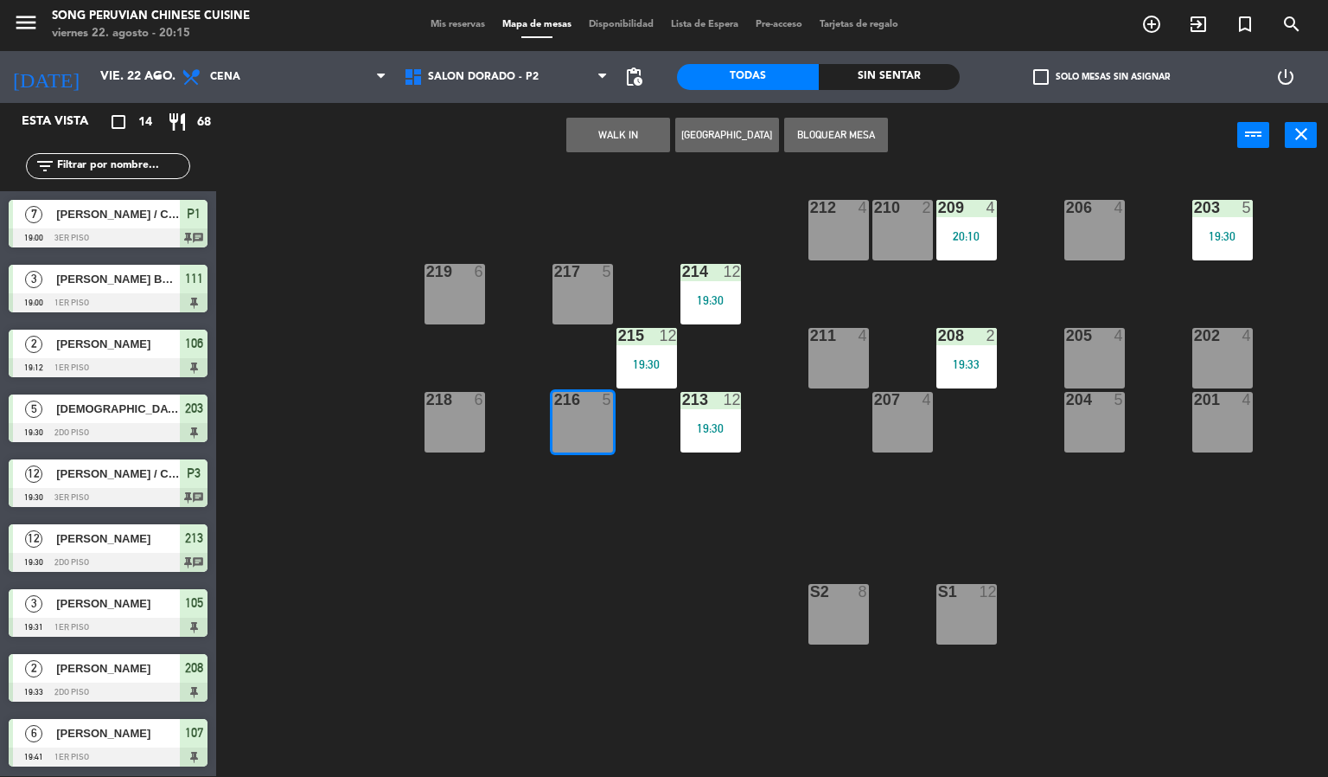
click at [1155, 581] on div "203 5 19:30 206 4 210 2 212 4 209 4 20:10 214 12 19:30 217 5 219 6 202 4 205 4 …" at bounding box center [778, 473] width 1099 height 608
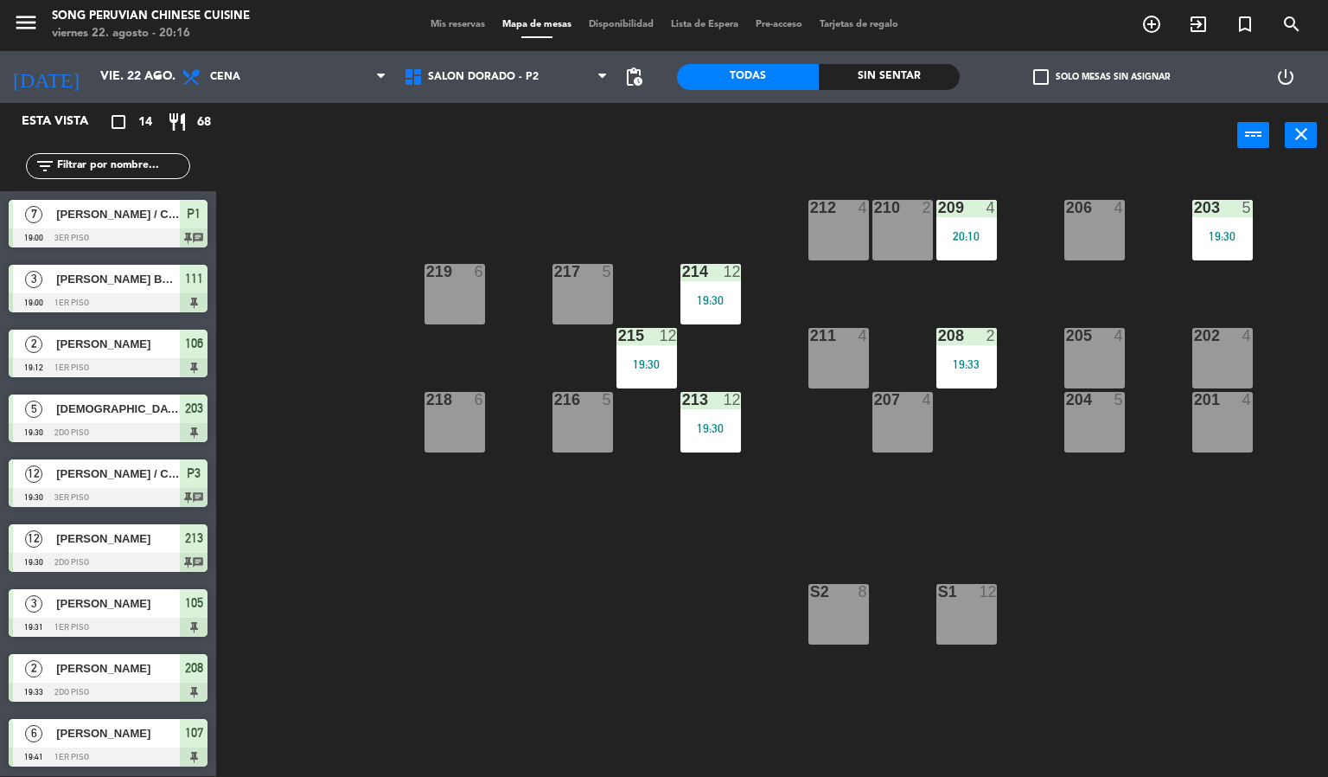
click at [442, 599] on div "203 5 19:30 206 4 210 2 212 4 209 4 20:10 214 12 19:30 217 5 219 6 202 4 205 4 …" at bounding box center [778, 473] width 1099 height 608
click at [459, 75] on span "SALON DORADO - P2" at bounding box center [483, 77] width 111 height 12
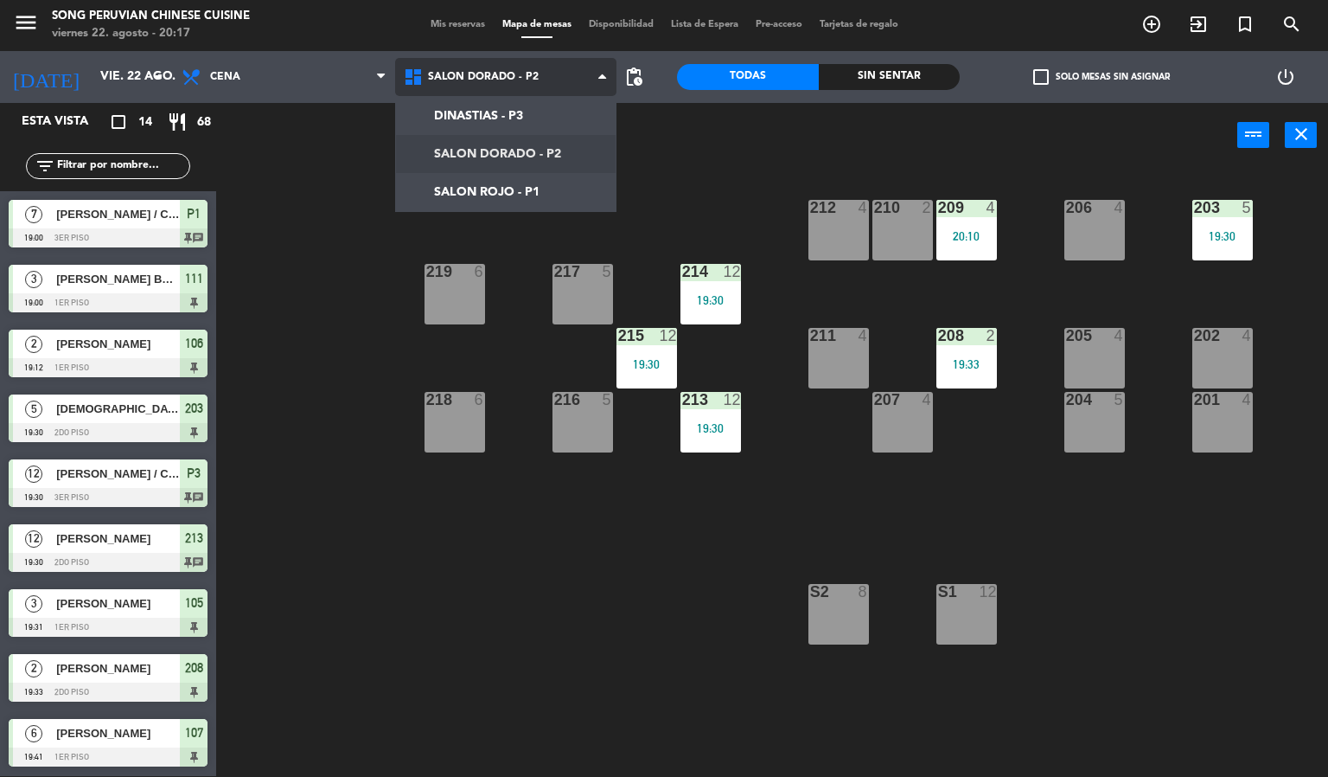
click at [458, 195] on ng-component "menu Song Peruvian Chinese Cuisine [DATE] 22. agosto - 20:17 Mis reservas Mapa …" at bounding box center [664, 387] width 1328 height 777
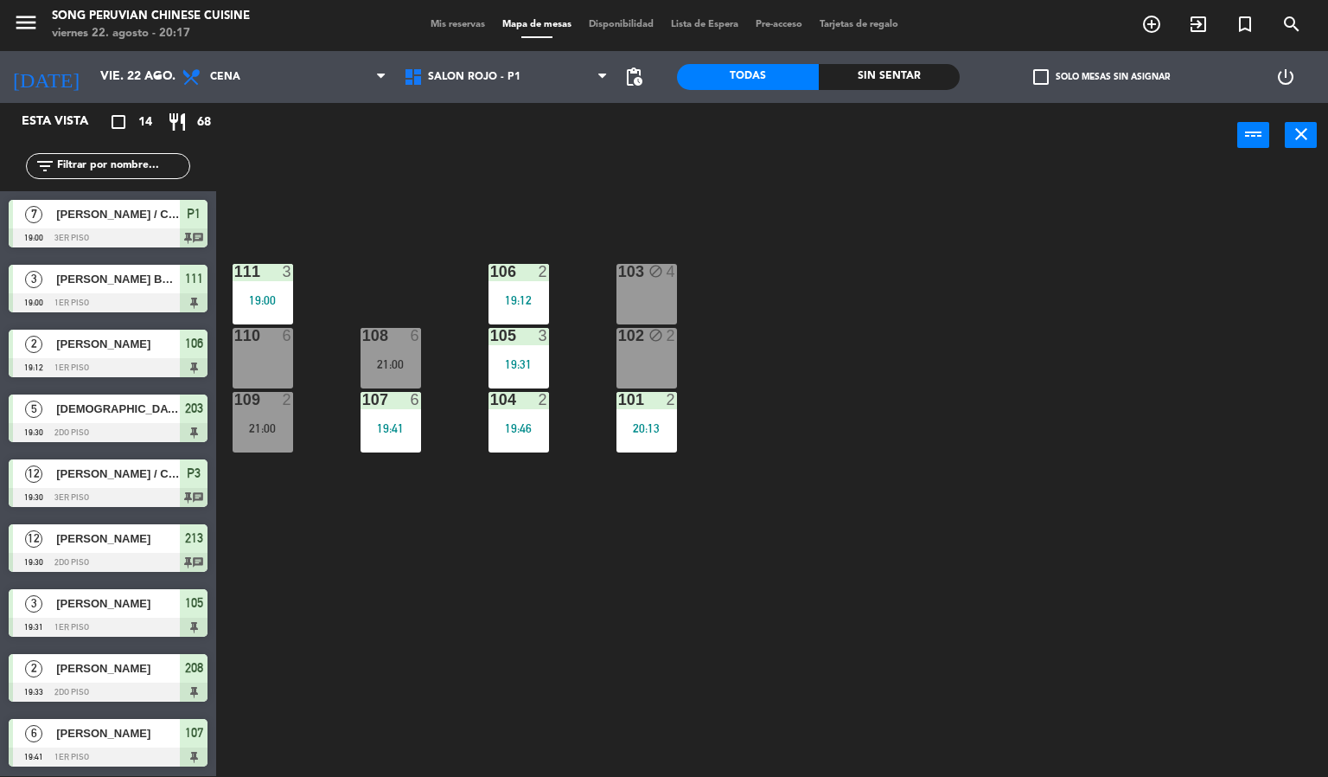
click at [512, 398] on div at bounding box center [518, 400] width 29 height 16
click at [381, 563] on div "103 block 4 106 2 19:12 111 3 19:00 102 block 2 105 3 19:31 108 6 21:00 110 6 1…" at bounding box center [778, 473] width 1099 height 608
click at [363, 407] on div "107" at bounding box center [362, 400] width 1 height 16
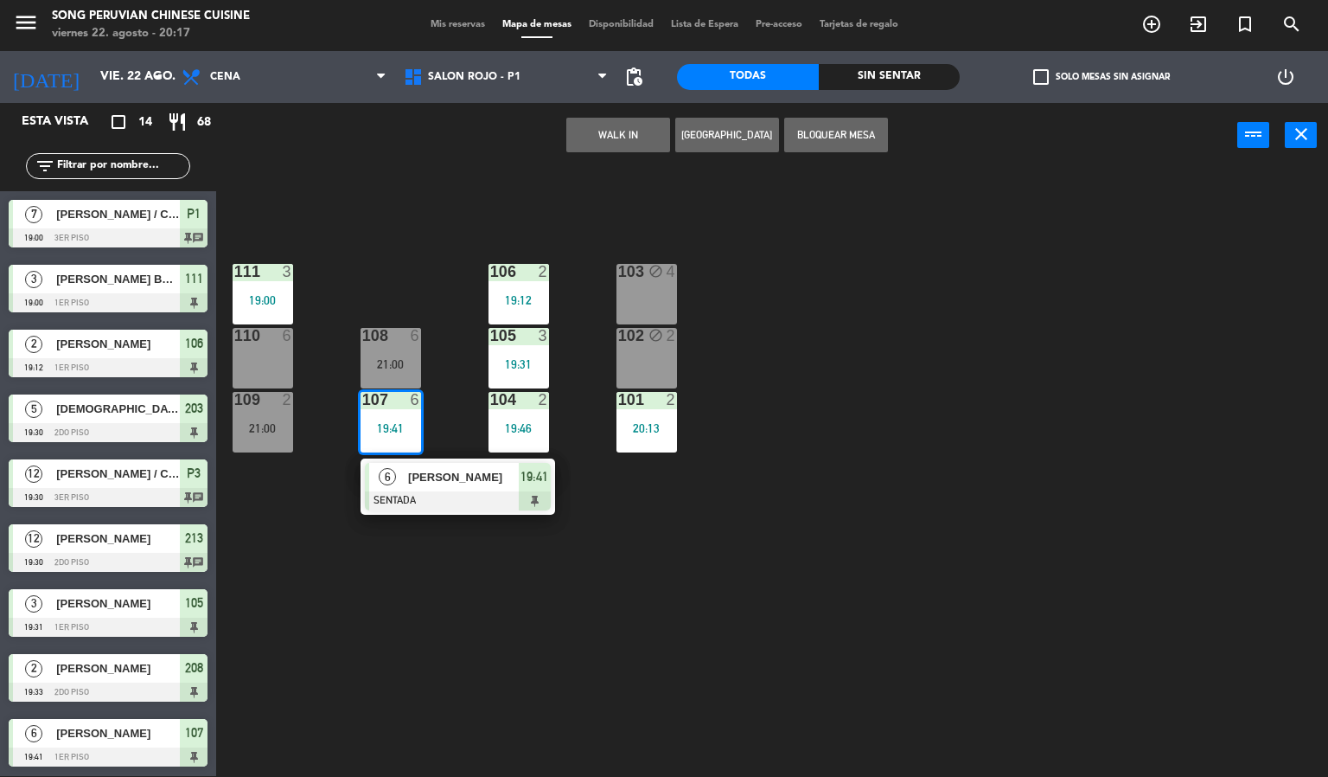
click at [434, 476] on span "[PERSON_NAME]" at bounding box center [463, 477] width 111 height 18
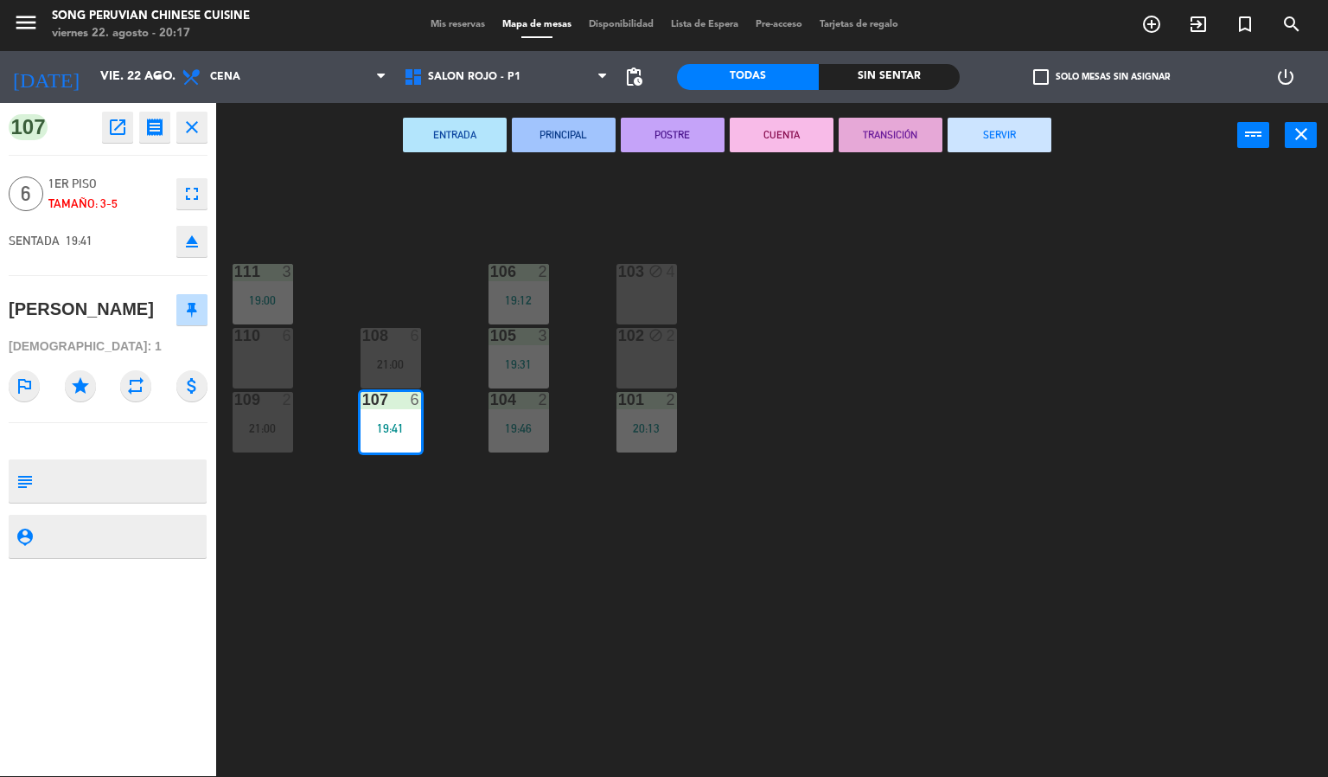
click at [734, 587] on div "103 block 4 106 2 19:12 111 3 19:00 102 block 2 105 3 19:31 108 6 21:00 110 6 1…" at bounding box center [778, 473] width 1099 height 608
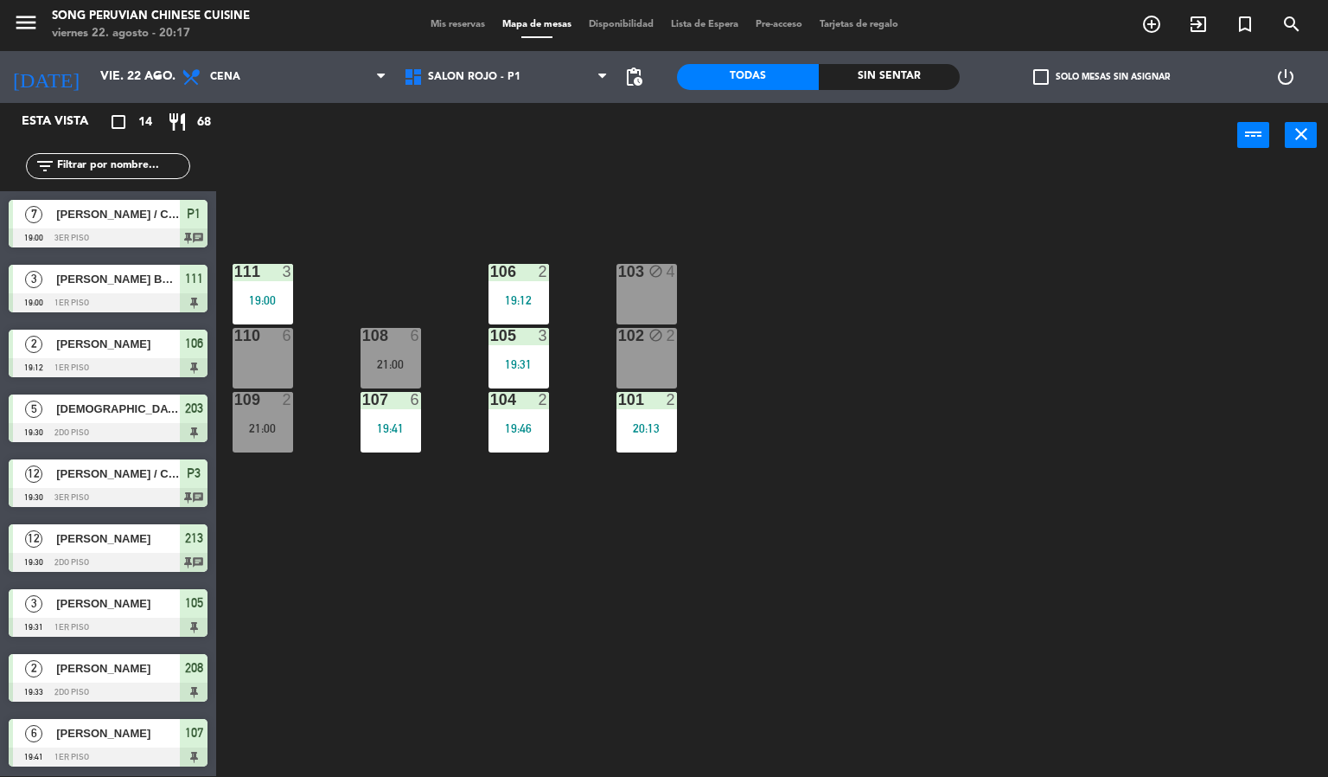
click at [930, 397] on div "103 block 4 106 2 19:12 111 3 19:00 102 block 2 105 3 19:31 108 6 21:00 110 6 1…" at bounding box center [778, 473] width 1099 height 608
click at [945, 411] on div "103 block 4 106 2 19:12 111 3 19:00 102 block 2 105 3 19:31 108 6 21:00 110 6 1…" at bounding box center [778, 473] width 1099 height 608
click at [911, 415] on div "103 block 4 106 2 19:12 111 3 19:00 102 block 2 105 3 19:31 108 6 21:00 110 6 1…" at bounding box center [778, 473] width 1099 height 608
click at [939, 428] on div "103 block 4 106 2 19:12 111 3 19:00 102 block 2 105 3 19:31 108 6 21:00 110 6 1…" at bounding box center [778, 473] width 1099 height 608
click at [631, 431] on div "20:13" at bounding box center [647, 428] width 61 height 12
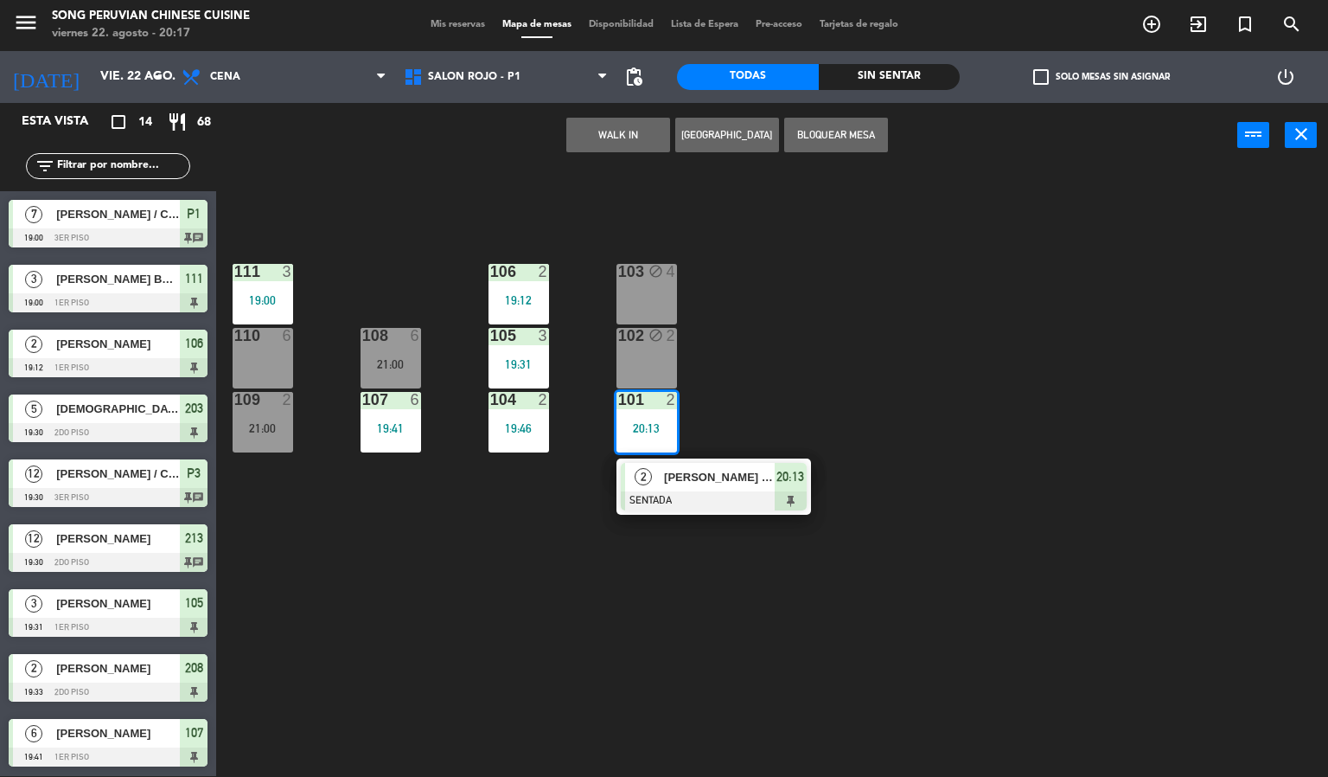
click at [867, 450] on div "103 block 4 106 2 19:12 111 3 19:00 102 block 2 105 3 19:31 108 6 21:00 110 6 1…" at bounding box center [778, 473] width 1099 height 608
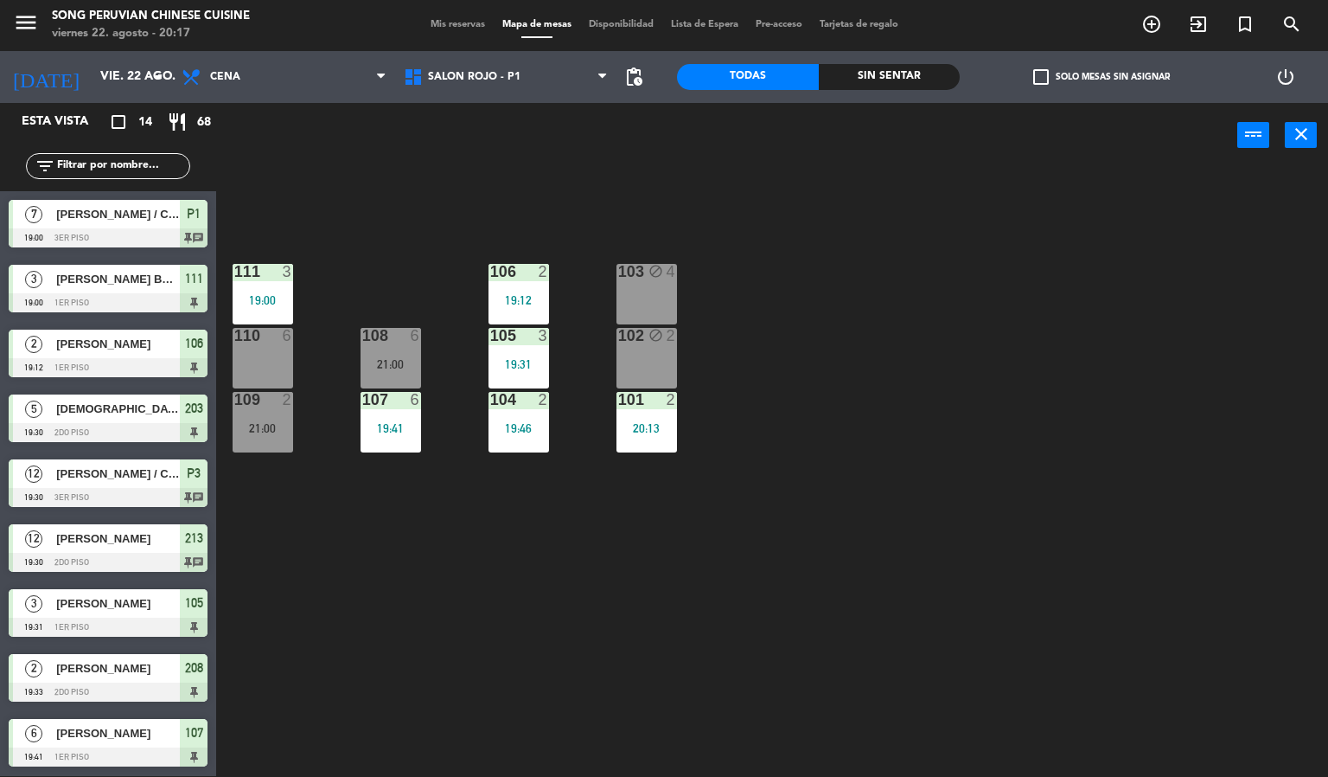
click at [655, 353] on div "102 block 2" at bounding box center [647, 358] width 61 height 61
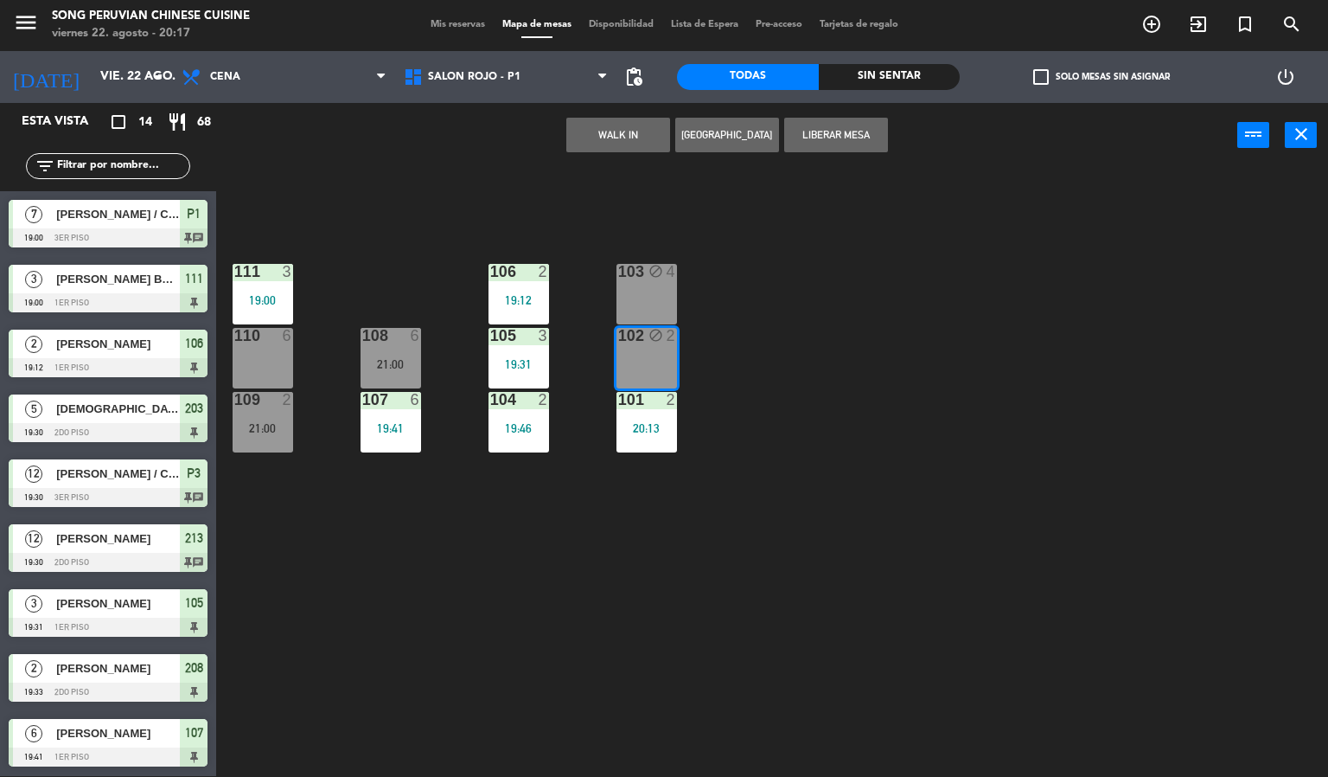
click at [908, 450] on div "103 block 4 106 2 19:12 111 3 19:00 102 block 2 105 3 19:31 108 6 21:00 110 6 1…" at bounding box center [778, 473] width 1099 height 608
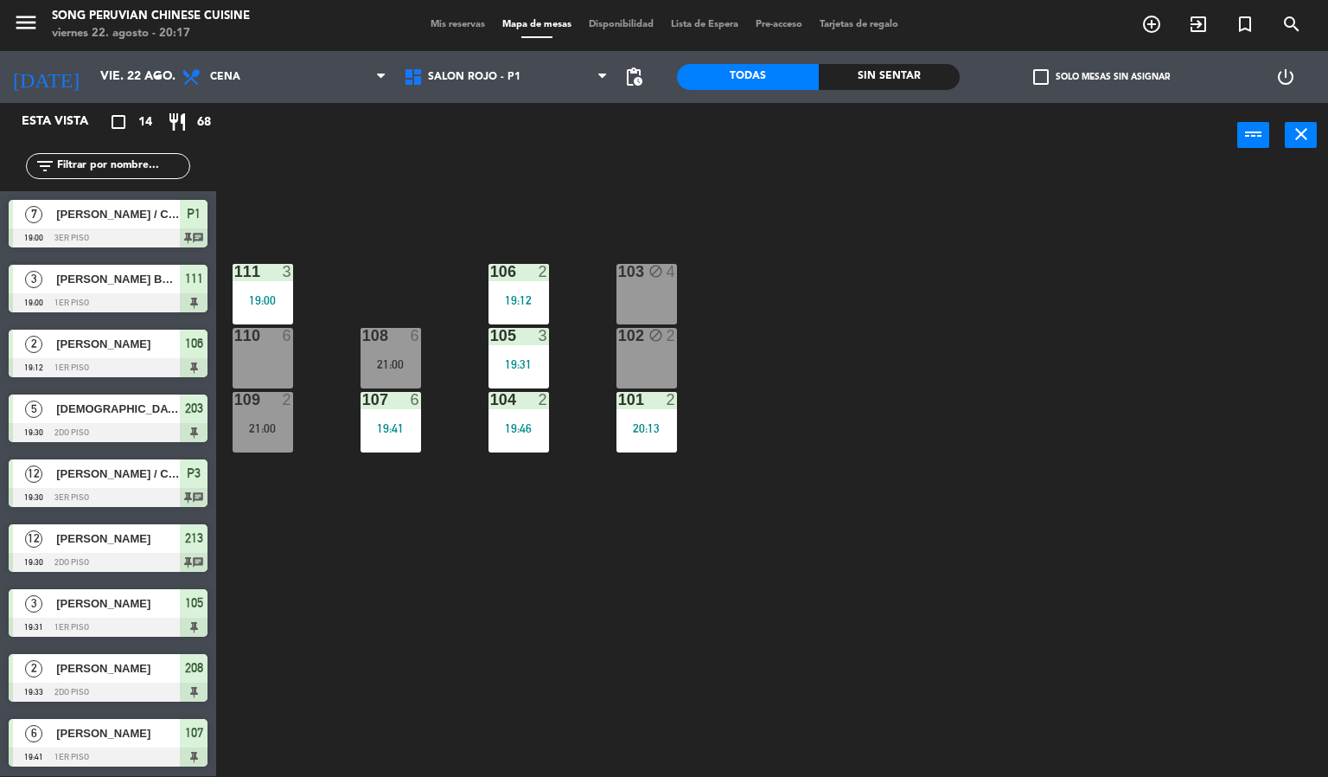
click at [630, 296] on div "103 block 4" at bounding box center [647, 294] width 61 height 61
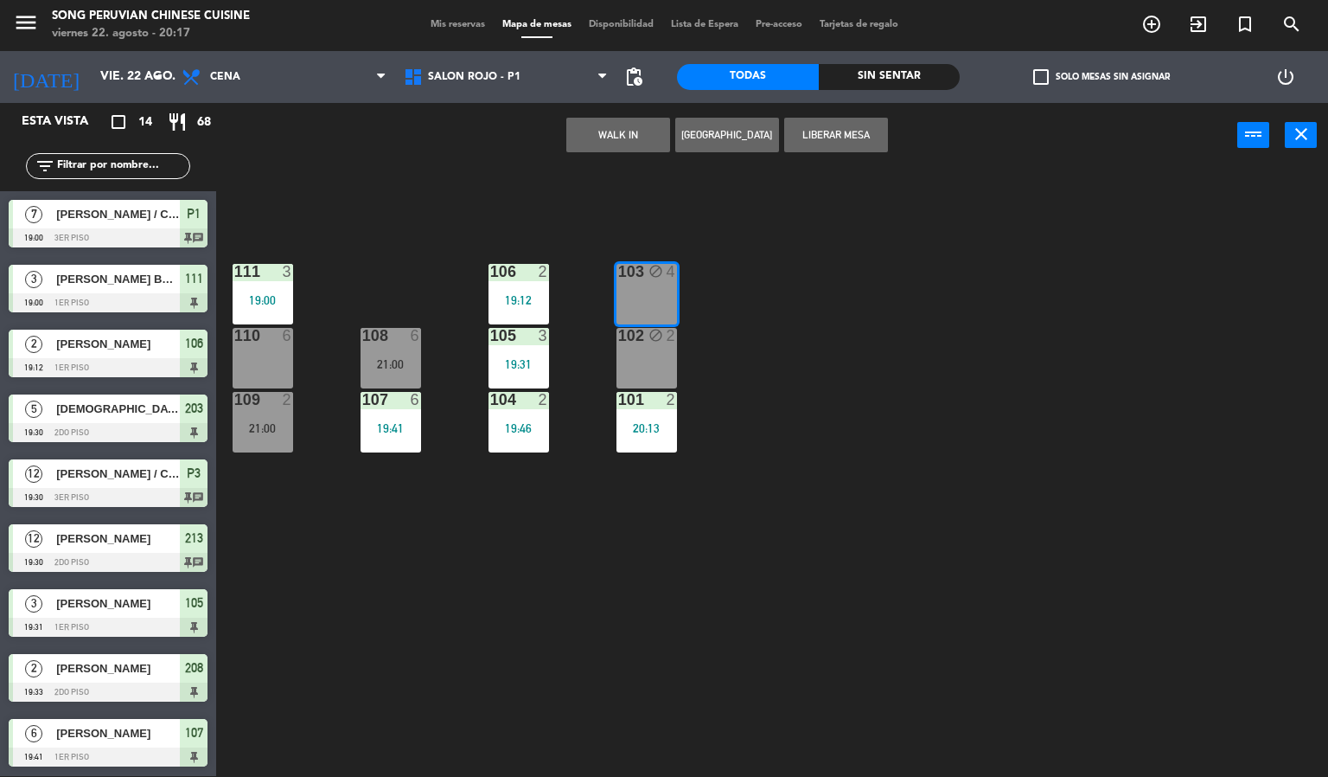
click at [908, 429] on div "103 block 4 106 2 19:12 111 3 19:00 102 block 2 105 3 19:31 108 6 21:00 110 6 1…" at bounding box center [778, 473] width 1099 height 608
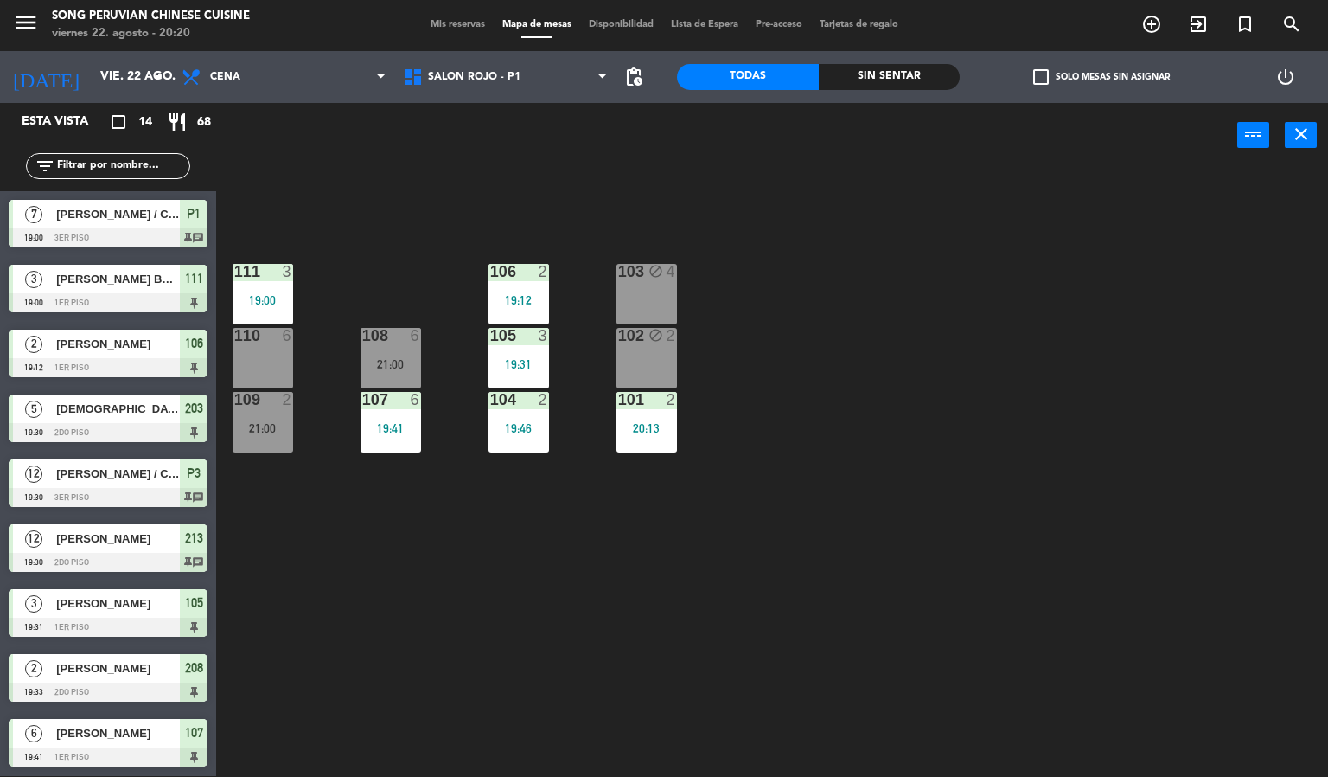
click at [651, 221] on div "103 block 4 106 2 19:12 111 3 19:00 102 block 2 105 3 19:31 108 6 21:00 110 6 1…" at bounding box center [778, 473] width 1099 height 608
click at [629, 167] on div "power_input close 103 block 4 106 2 19:12 111 3 19:00 102 block 2 105 3 19:31 1…" at bounding box center [664, 440] width 1328 height 674
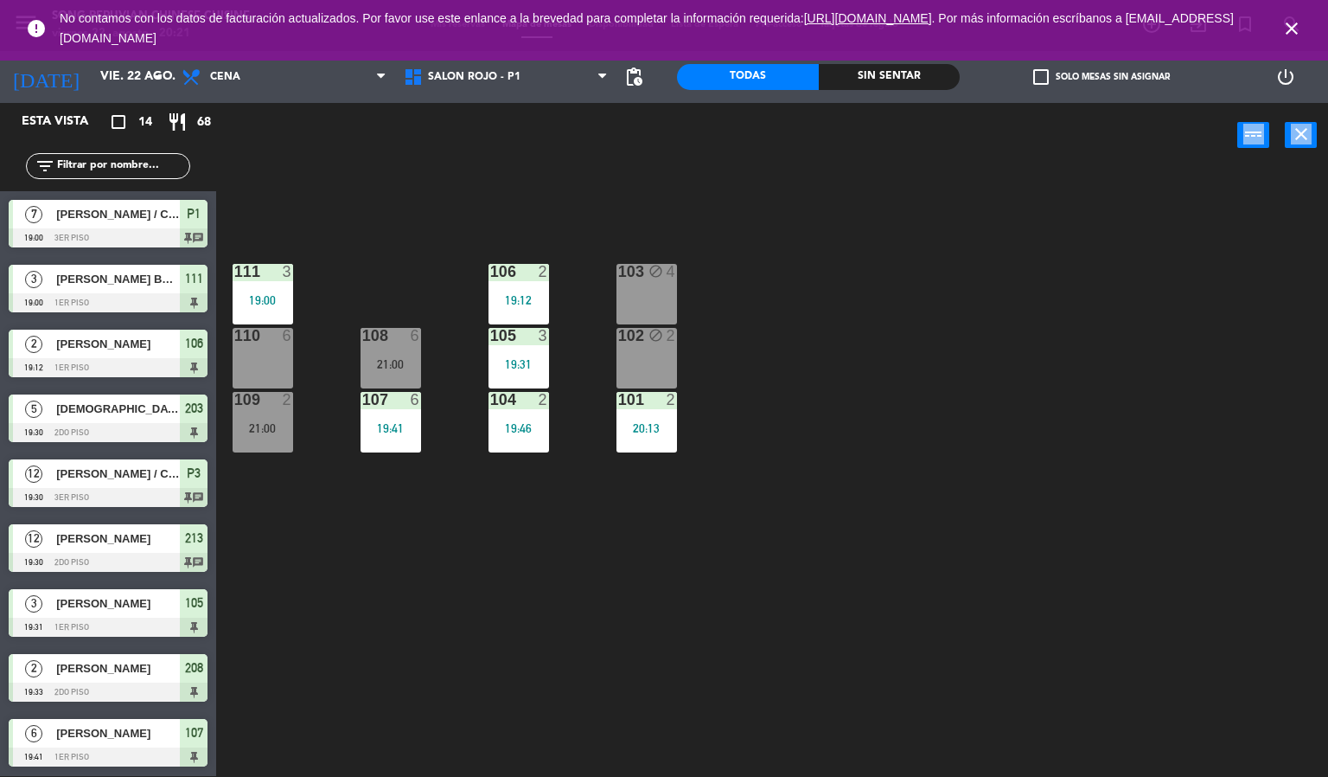
click at [1287, 24] on icon "close" at bounding box center [1292, 28] width 21 height 21
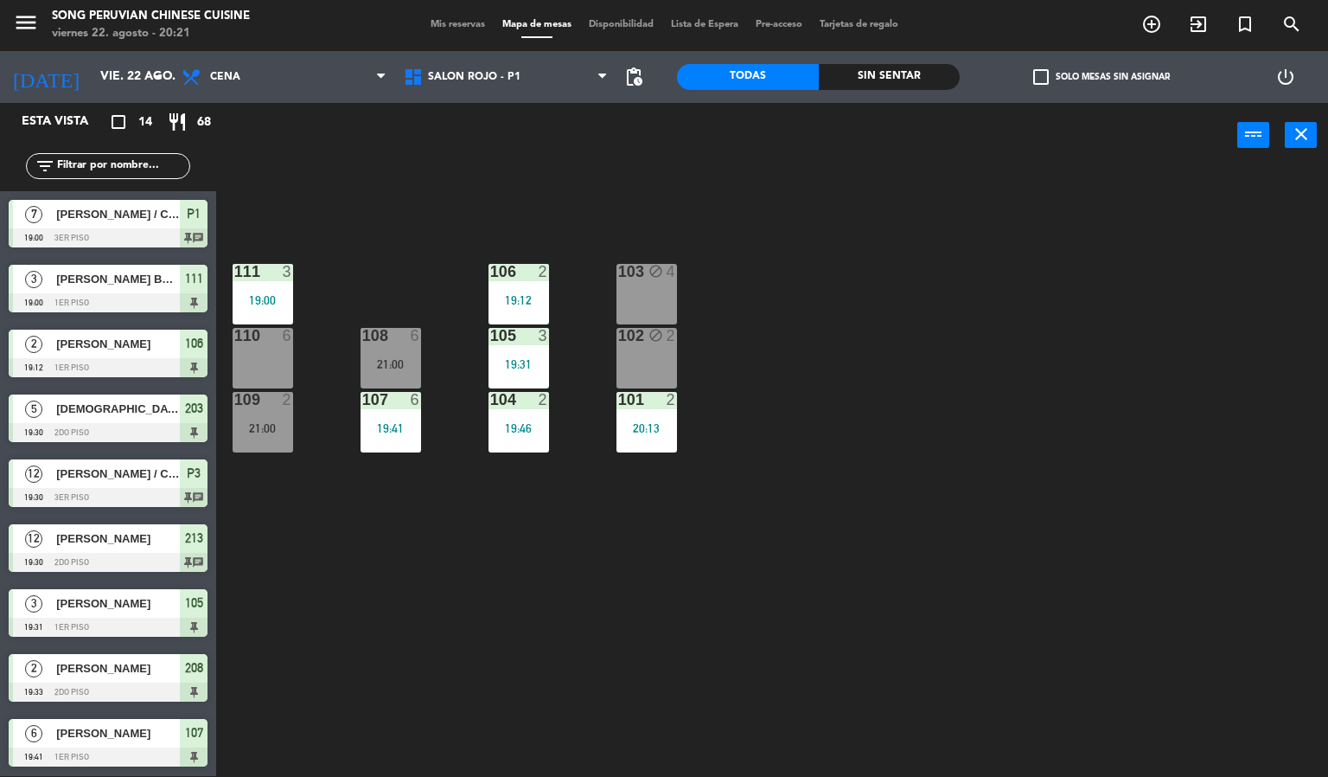
click at [1017, 372] on div "103 block 4 106 2 19:12 111 3 19:00 102 block 2 105 3 19:31 108 6 21:00 110 6 1…" at bounding box center [778, 473] width 1099 height 608
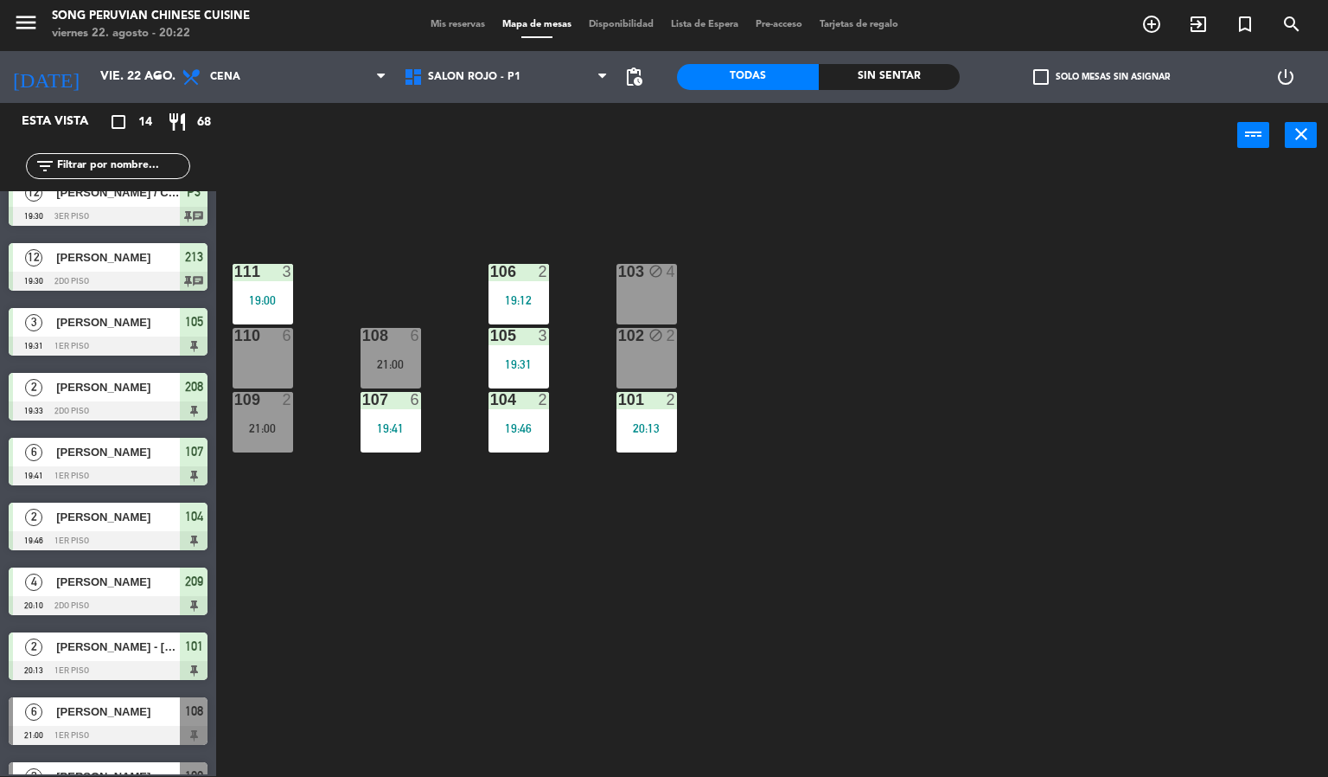
scroll to position [325, 0]
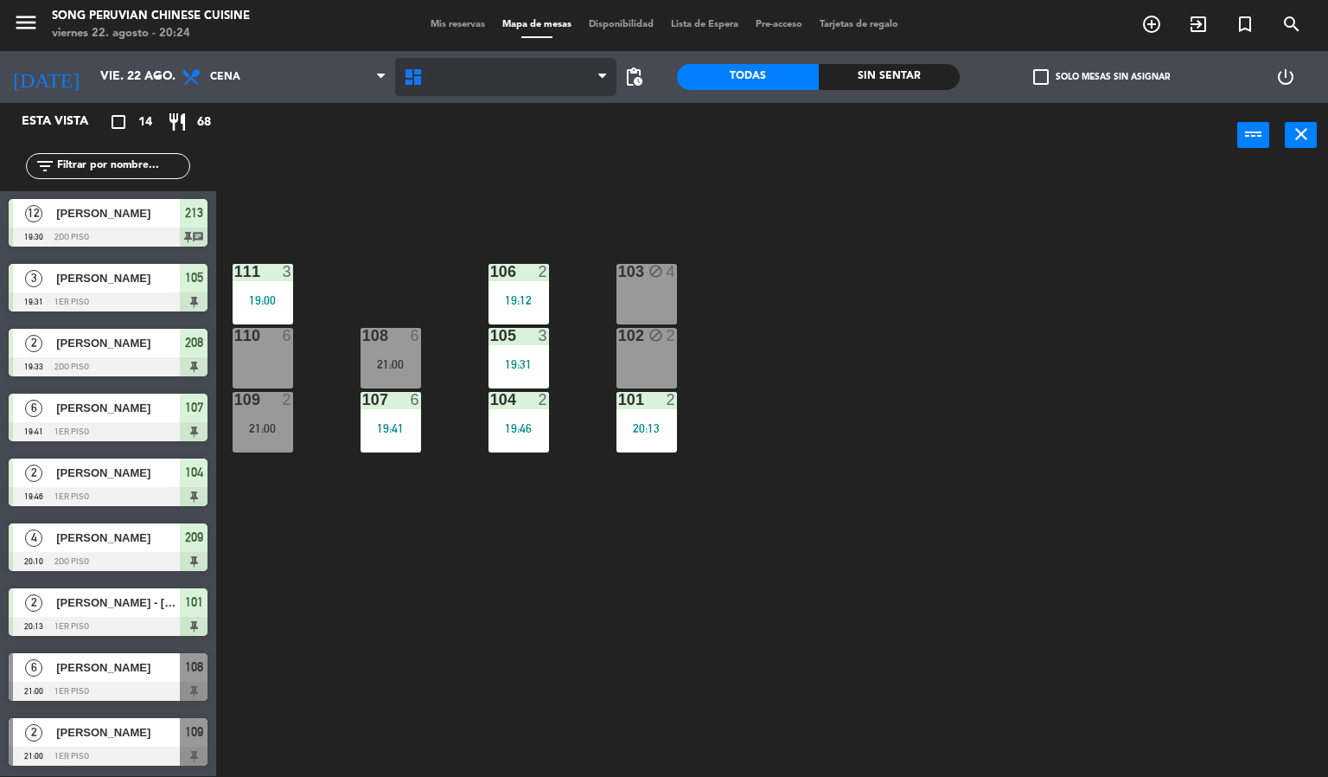
click at [559, 75] on span "SALON ROJO - P1" at bounding box center [506, 77] width 222 height 38
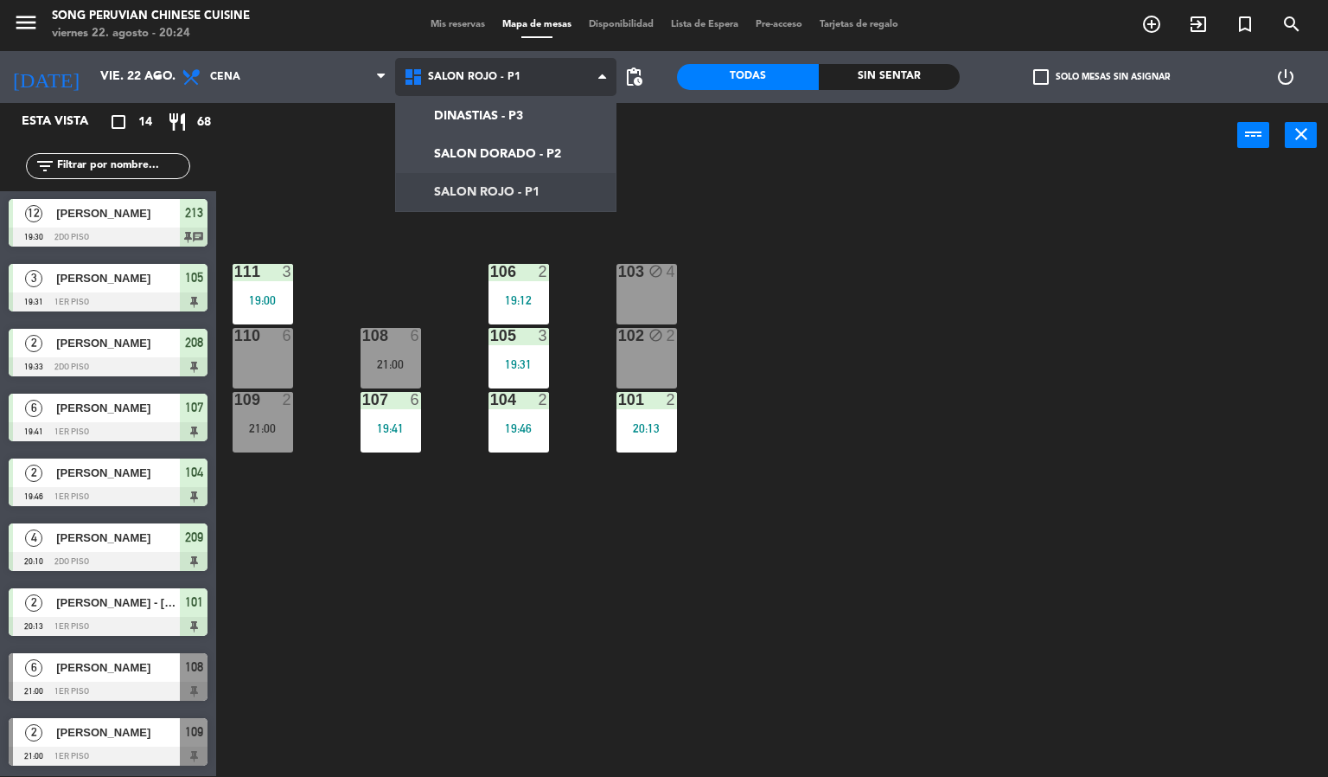
click at [572, 143] on ng-component "menu Song Peruvian Chinese Cuisine [DATE] 22. agosto - 20:24 Mis reservas Mapa …" at bounding box center [664, 387] width 1328 height 777
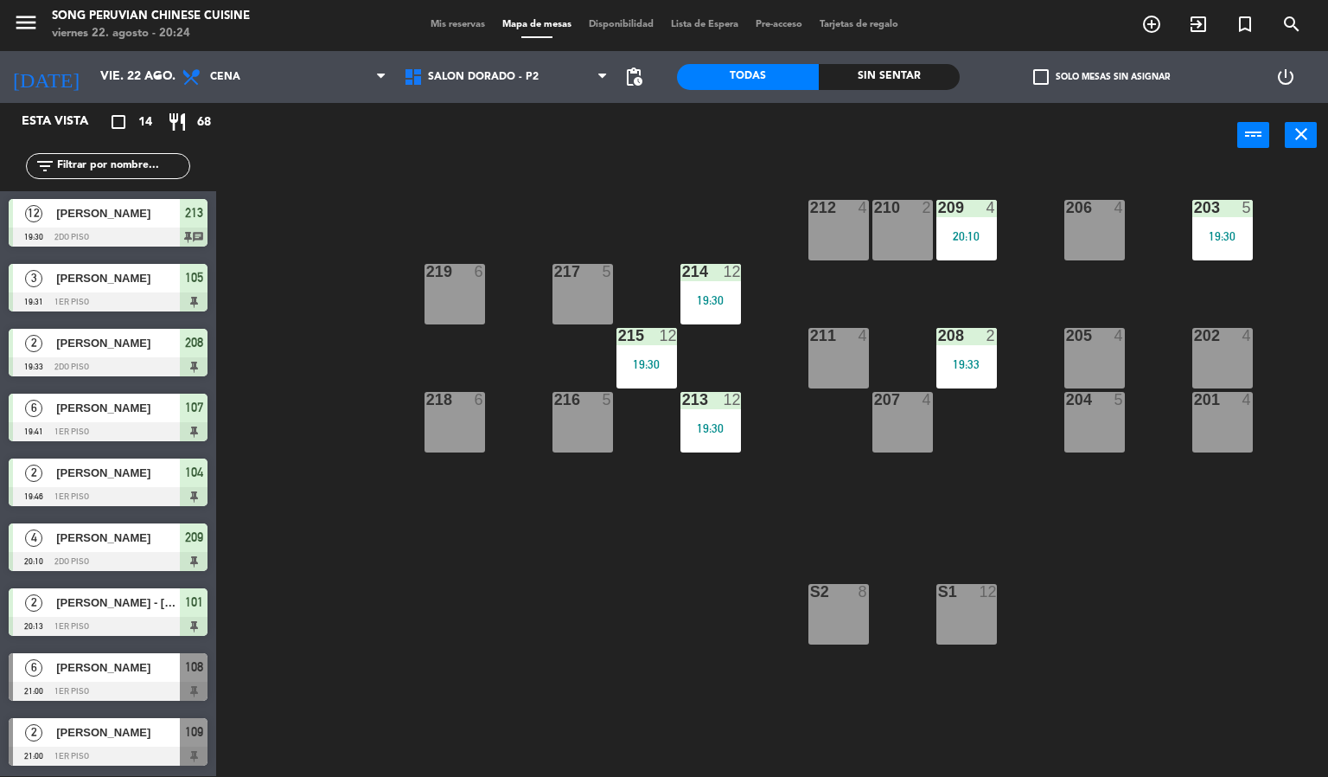
click at [968, 355] on div "208 2 19:33" at bounding box center [967, 358] width 61 height 61
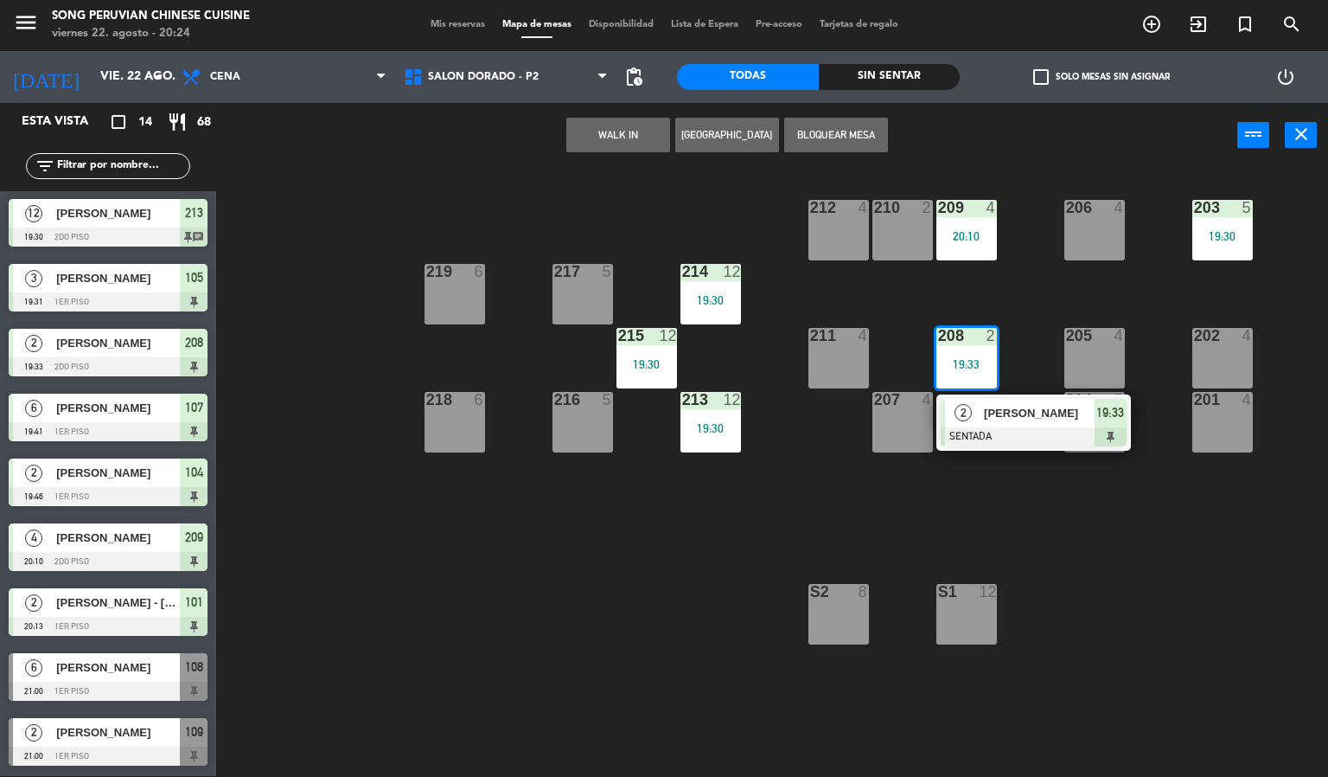
click at [1041, 439] on div at bounding box center [1034, 436] width 186 height 19
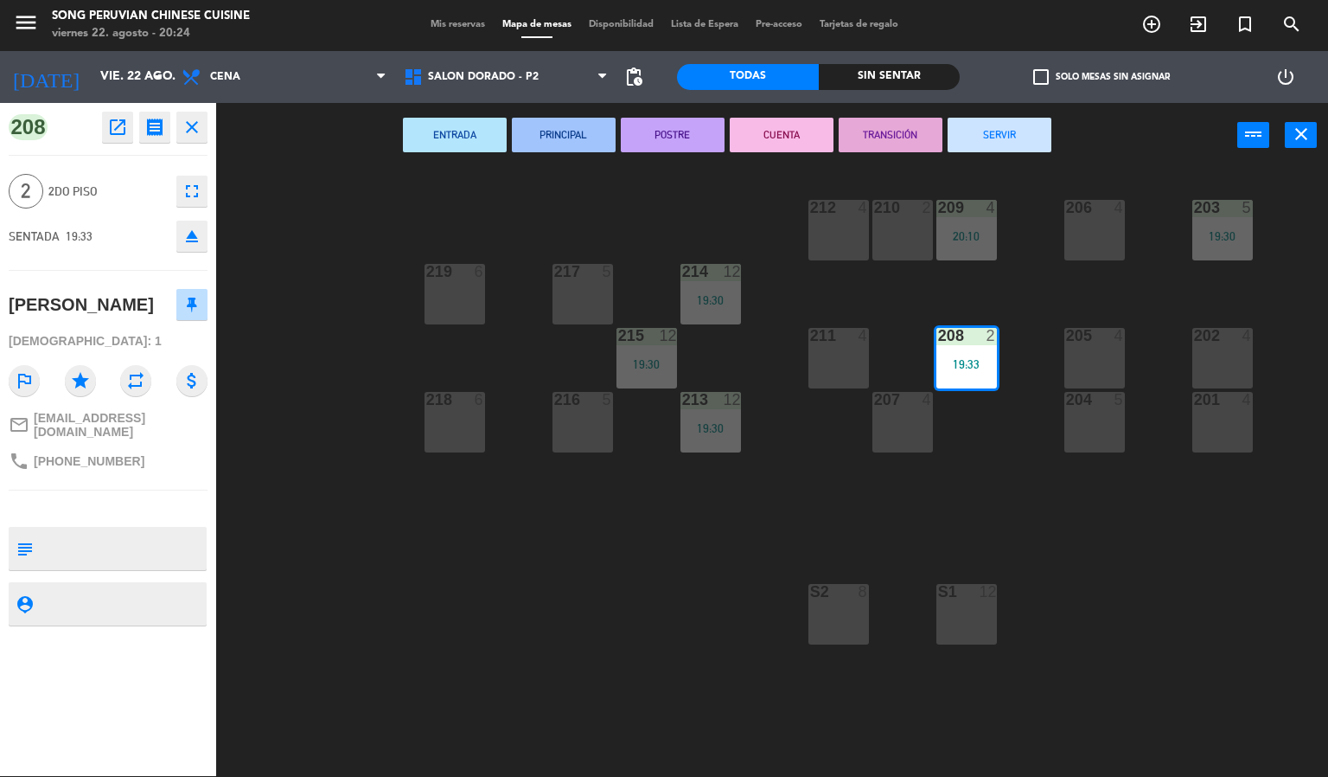
click at [799, 144] on button "CUENTA" at bounding box center [782, 135] width 104 height 35
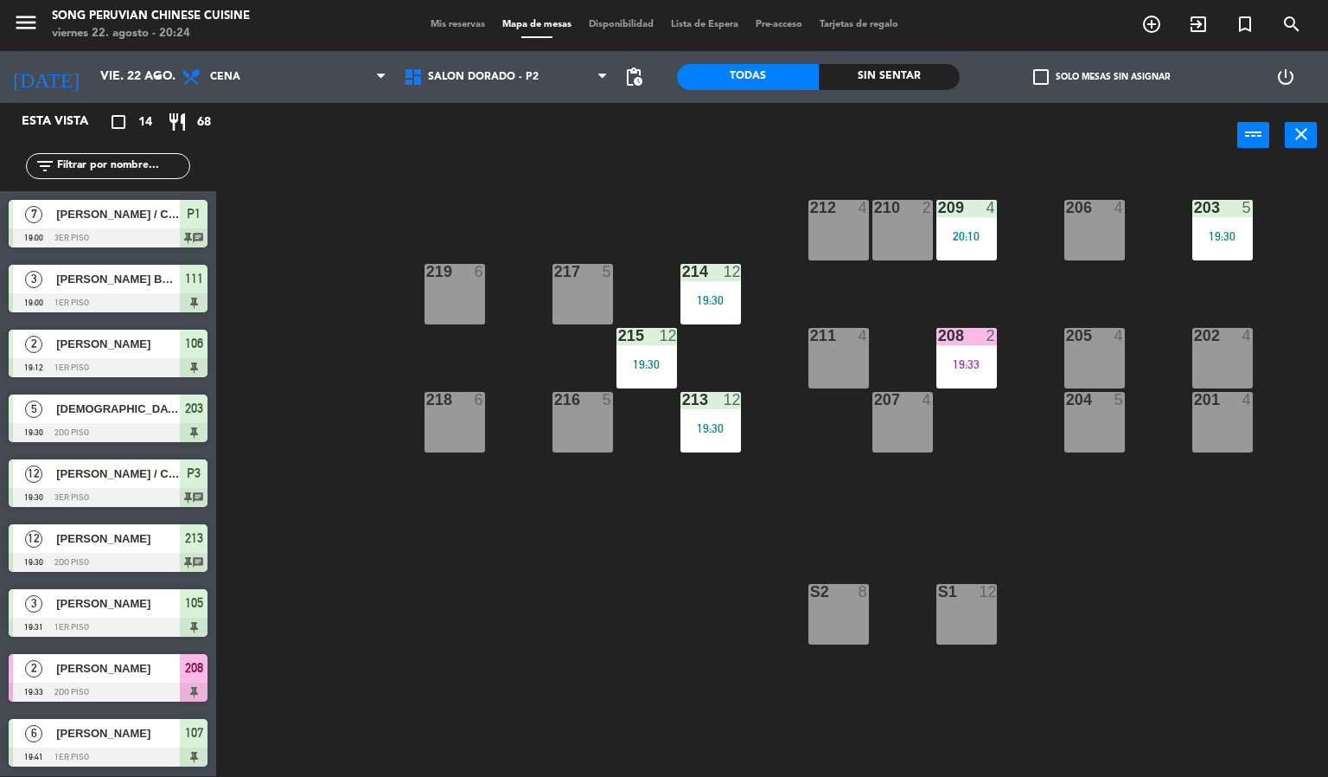
click at [642, 675] on div "203 5 19:30 206 4 210 2 212 4 209 4 20:10 214 12 19:30 217 5 219 6 202 4 205 4 …" at bounding box center [778, 473] width 1099 height 608
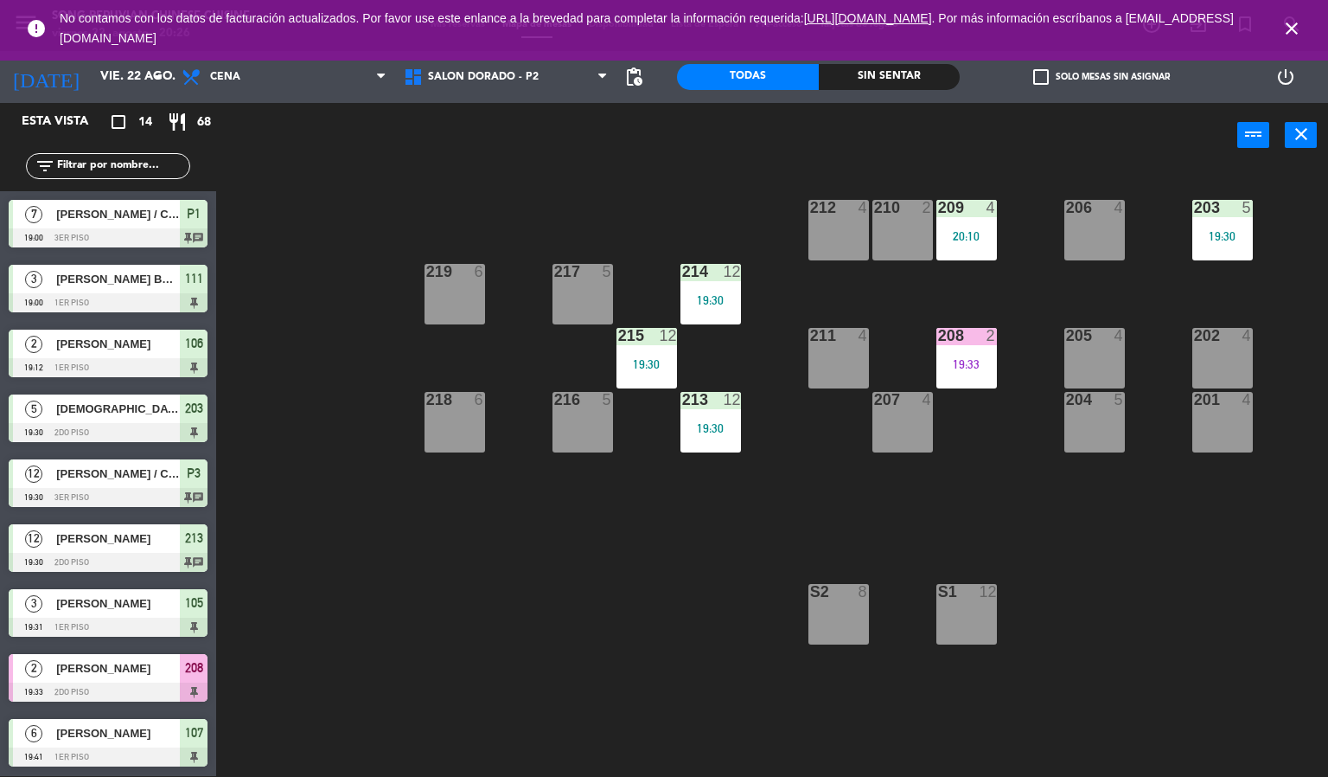
click at [1293, 29] on icon "close" at bounding box center [1292, 28] width 21 height 21
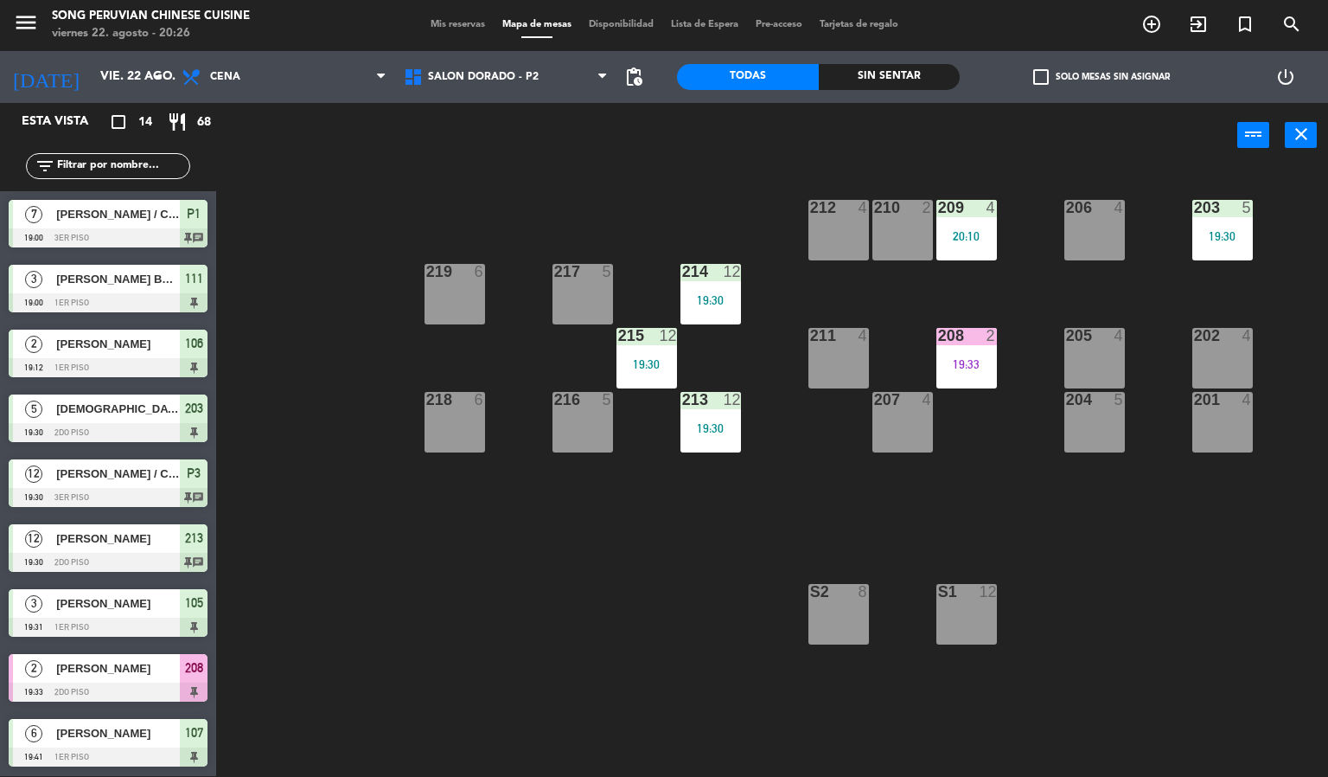
click at [1254, 576] on div "203 5 19:30 206 4 210 2 212 4 209 4 20:10 214 12 19:30 217 5 219 6 202 4 205 4 …" at bounding box center [778, 473] width 1099 height 608
click at [439, 652] on div "203 5 19:30 206 4 210 2 212 4 209 4 20:10 214 12 19:30 217 5 219 6 202 4 205 4 …" at bounding box center [778, 473] width 1099 height 608
click at [480, 145] on div "power_input close" at bounding box center [726, 136] width 1021 height 66
click at [454, 75] on span "SALON DORADO - P2" at bounding box center [483, 77] width 111 height 12
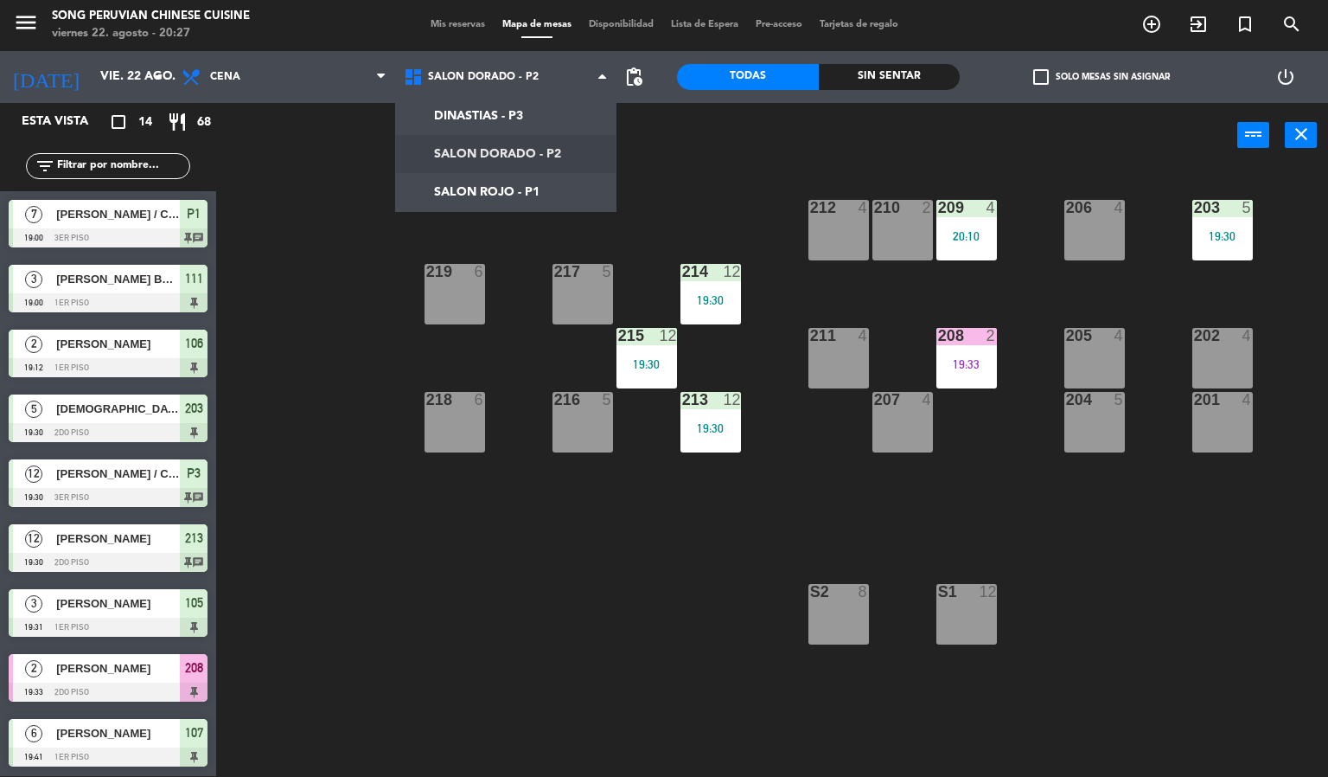
click at [554, 631] on div "203 5 19:30 206 4 210 2 212 4 209 4 20:10 214 12 19:30 217 5 219 6 202 4 205 4 …" at bounding box center [778, 473] width 1099 height 608
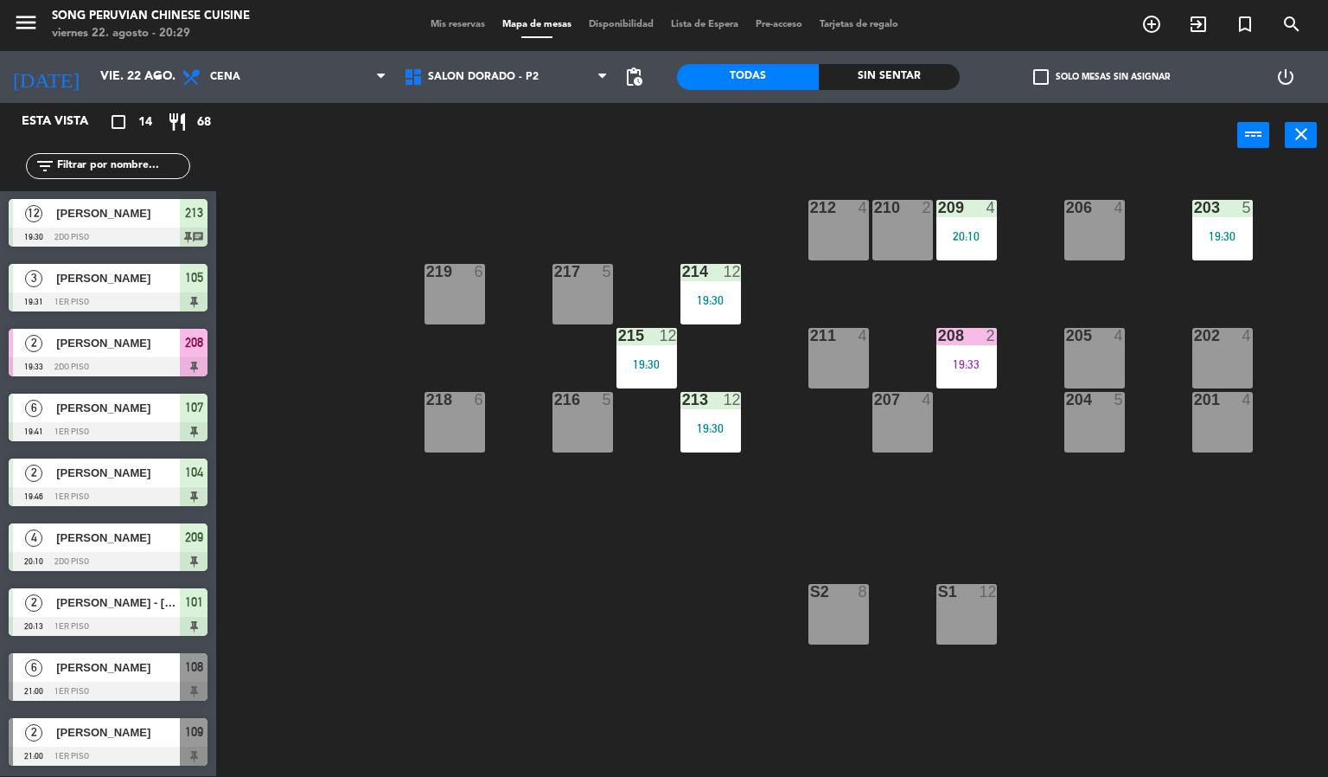
click at [99, 756] on div at bounding box center [108, 755] width 199 height 19
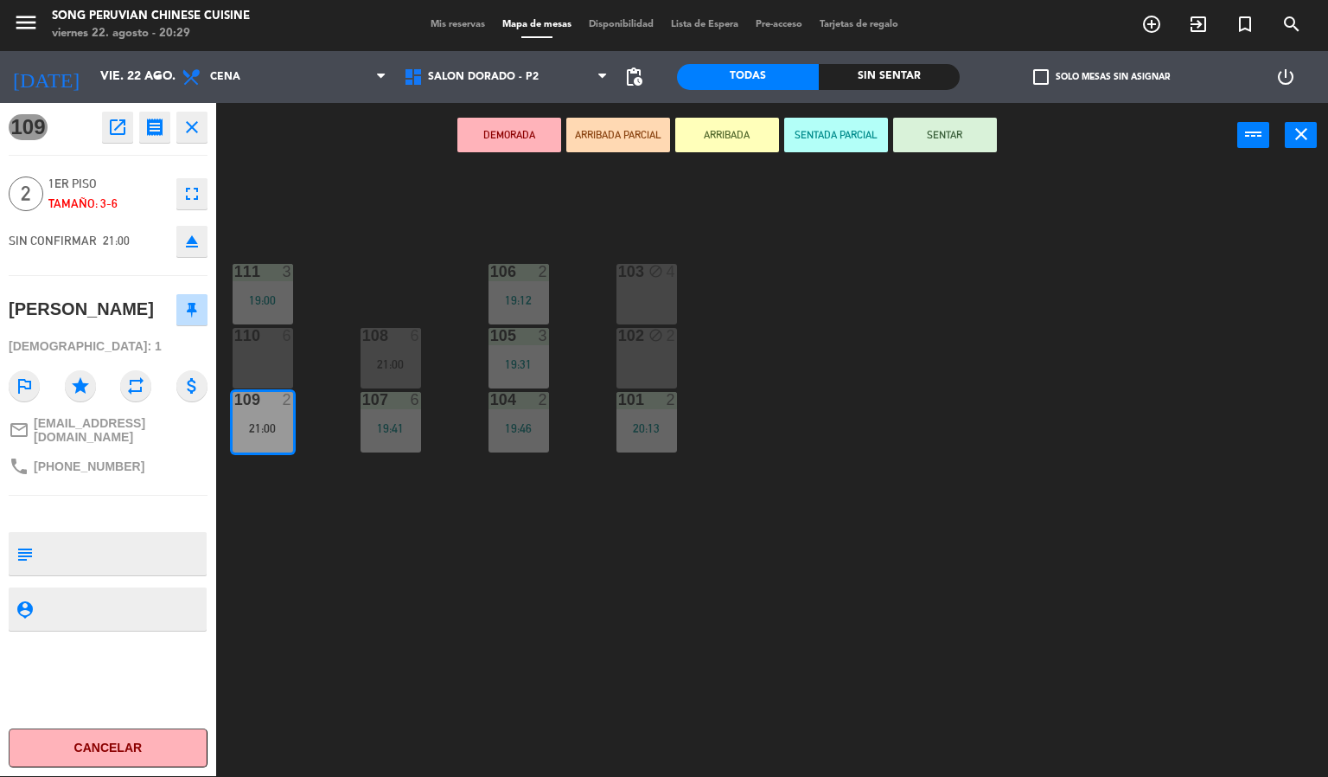
click at [235, 398] on div "109" at bounding box center [234, 400] width 1 height 16
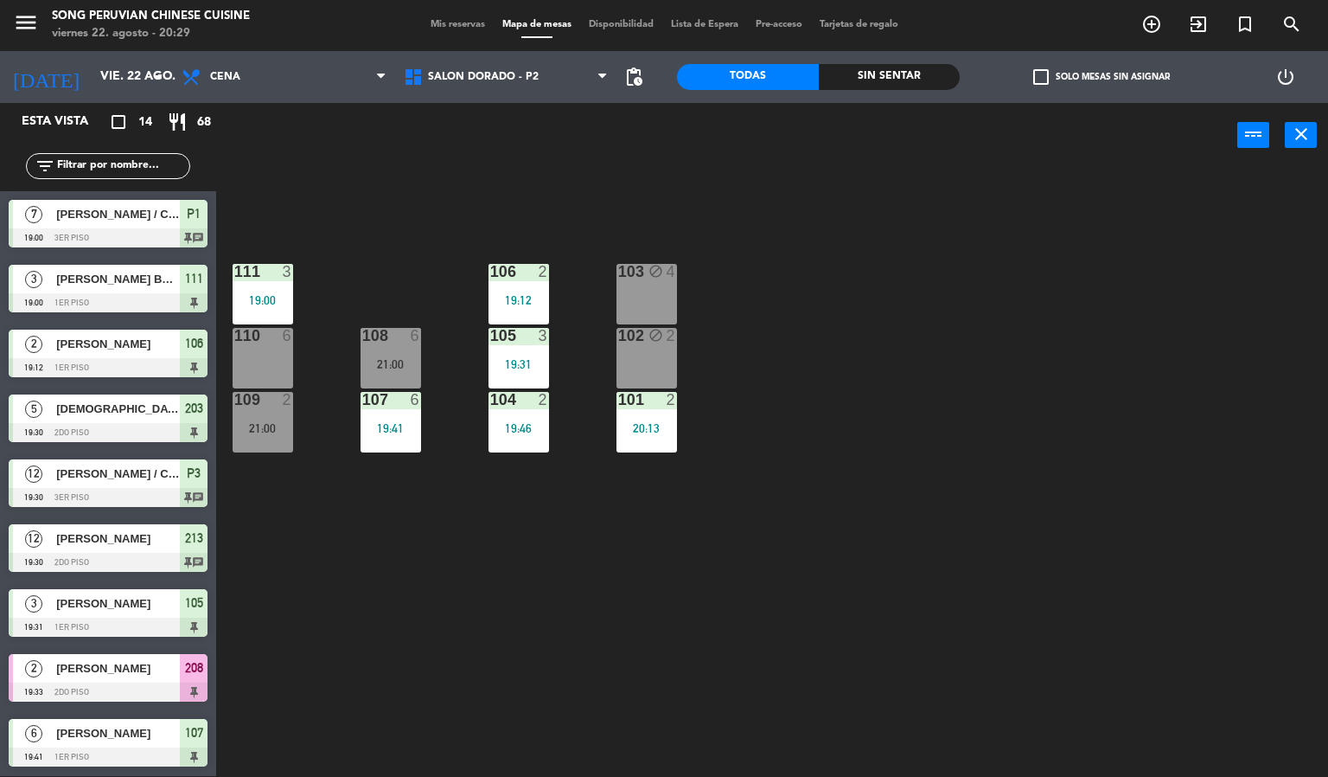
click at [254, 422] on div "21:00" at bounding box center [263, 428] width 61 height 12
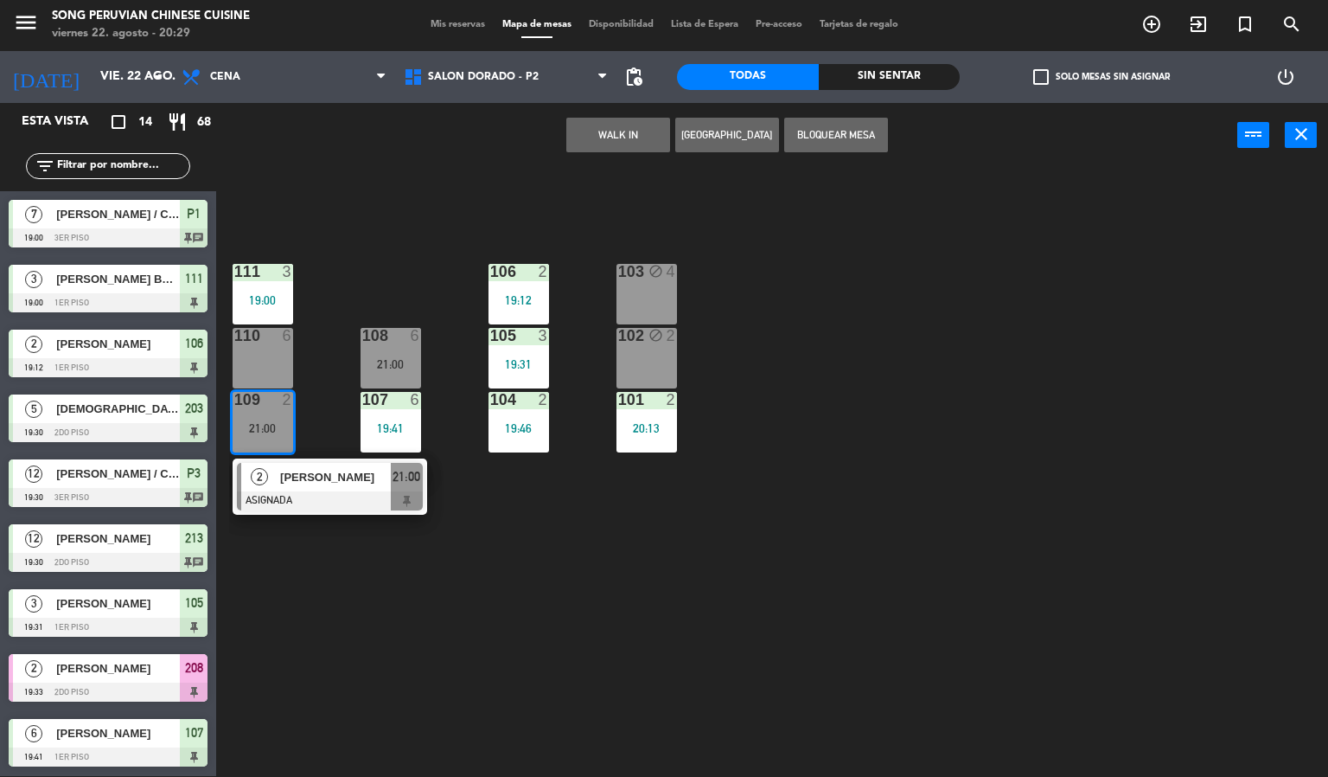
click at [312, 496] on div at bounding box center [330, 500] width 186 height 19
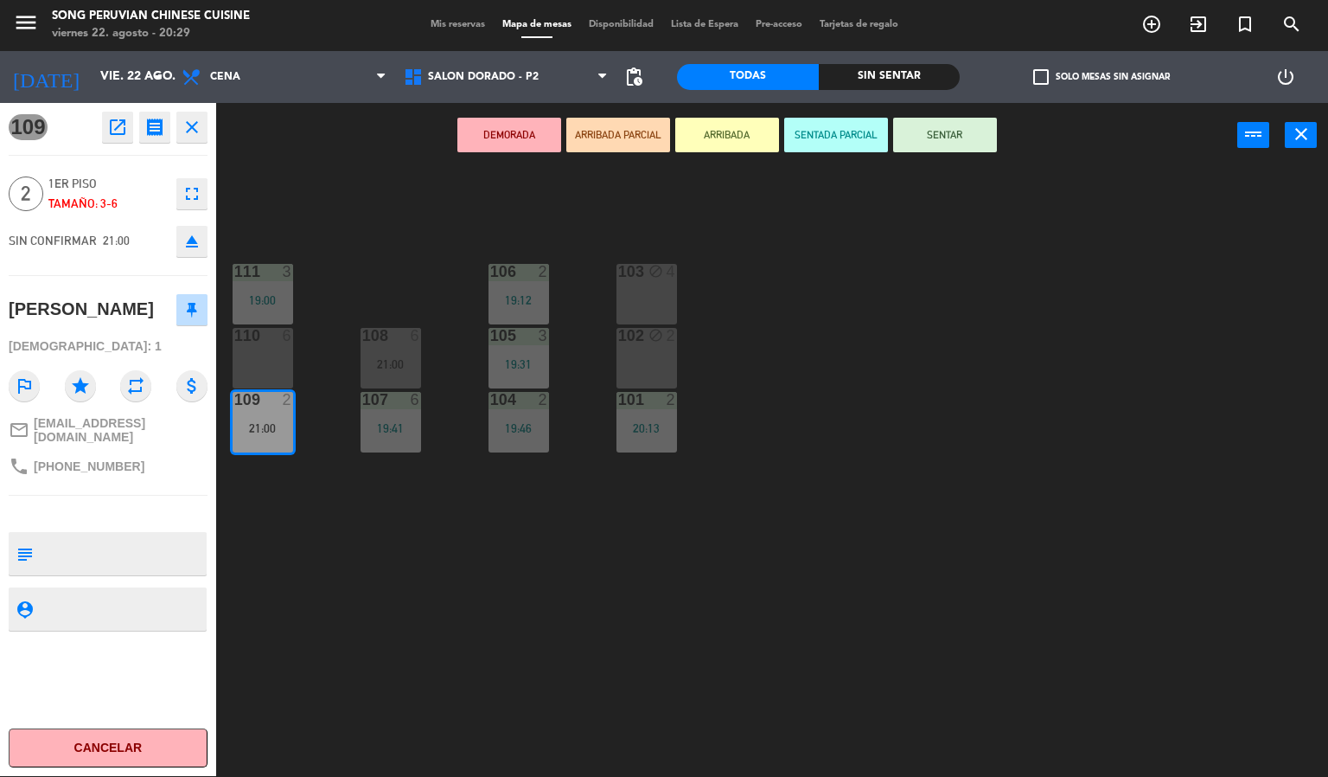
click at [123, 130] on icon "open_in_new" at bounding box center [117, 127] width 21 height 21
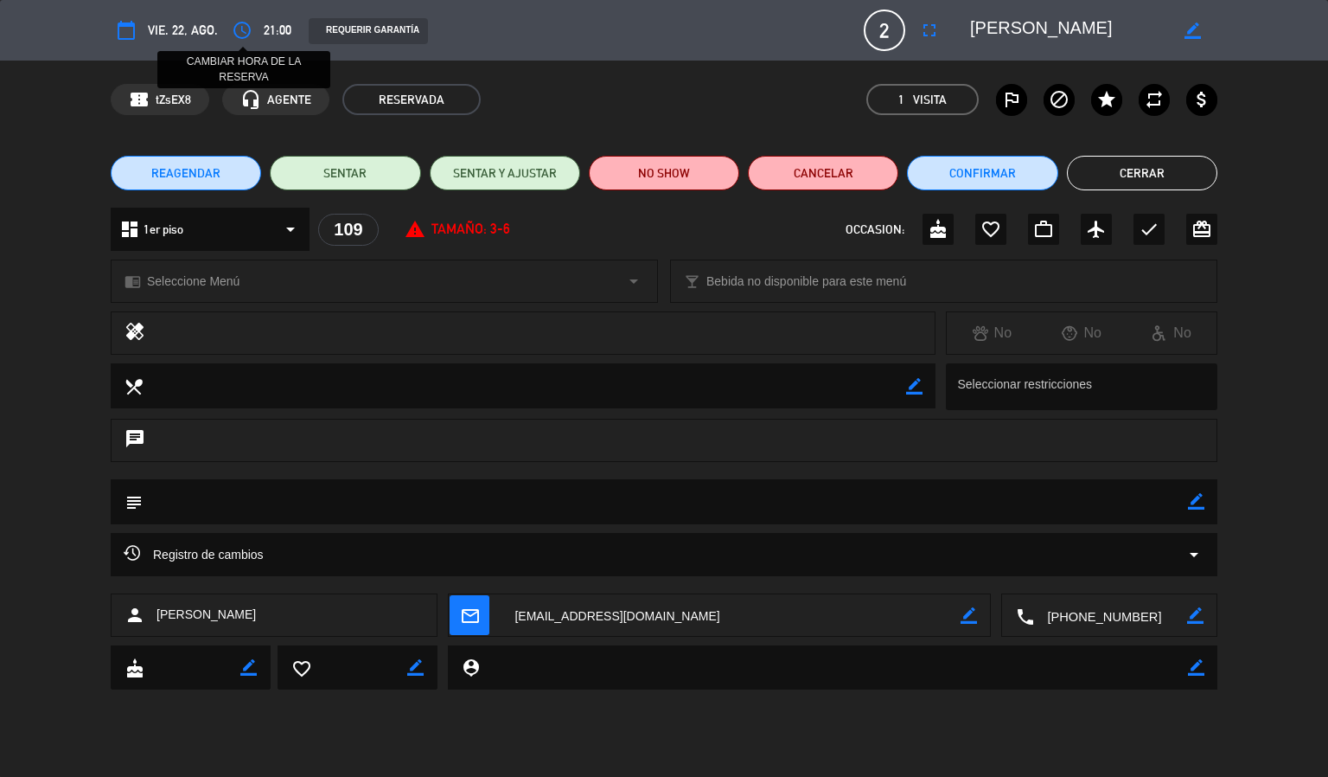
click at [241, 39] on icon "access_time" at bounding box center [242, 30] width 21 height 21
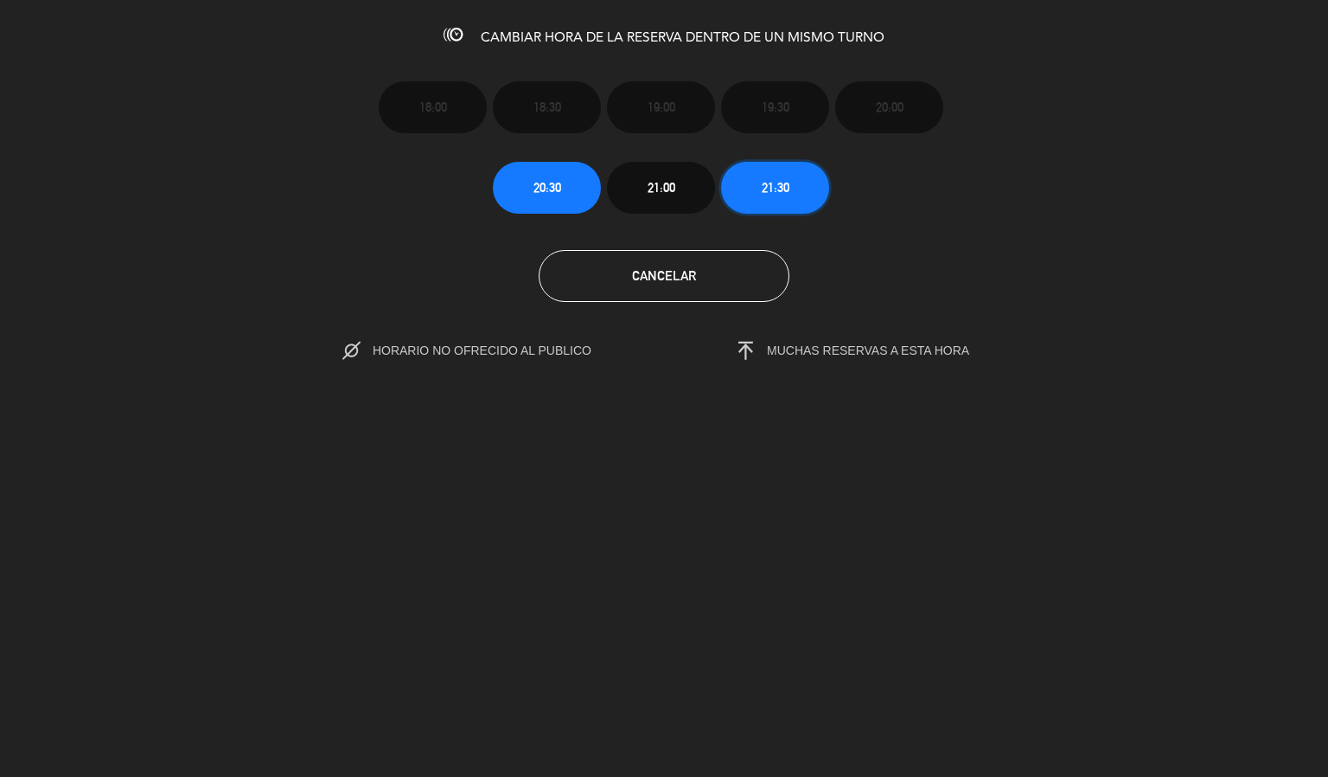
click at [761, 202] on button "21:30" at bounding box center [775, 188] width 108 height 52
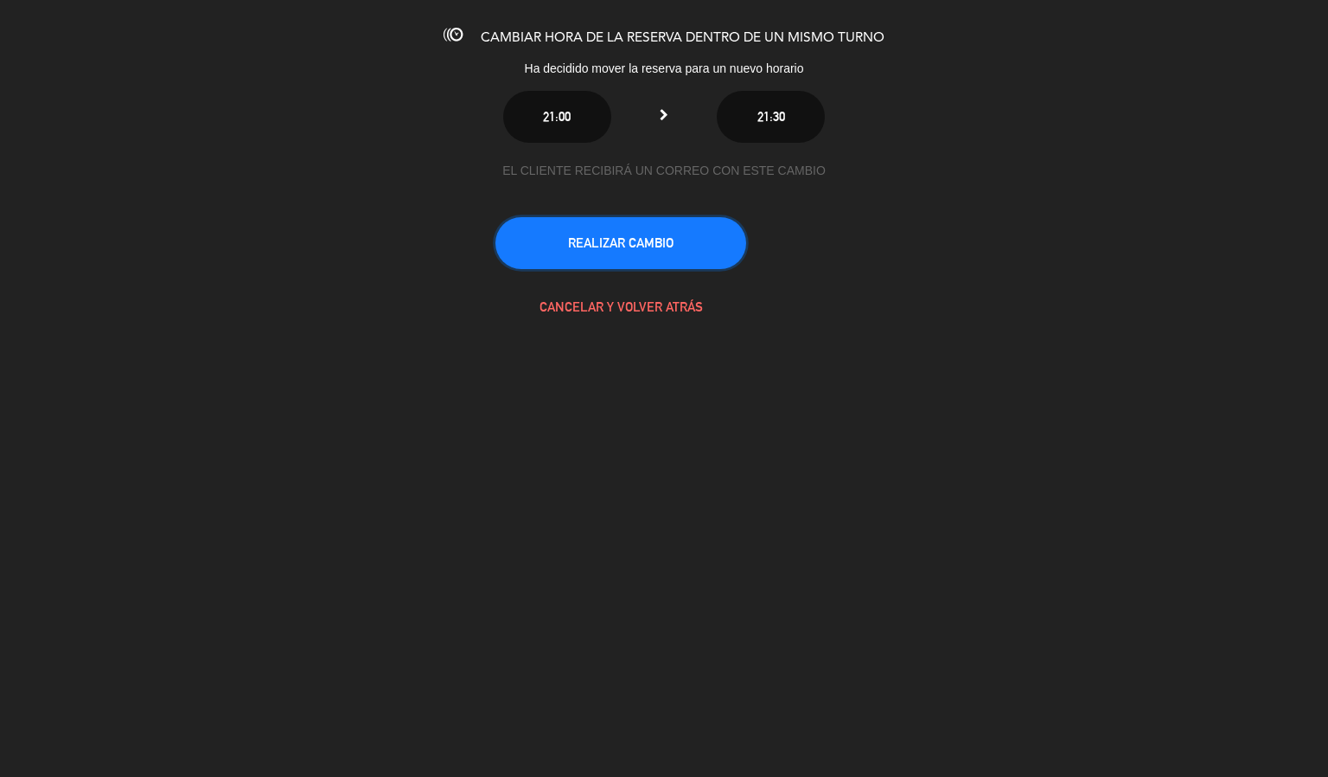
click at [657, 234] on button "REALIZAR CAMBIO" at bounding box center [621, 243] width 251 height 52
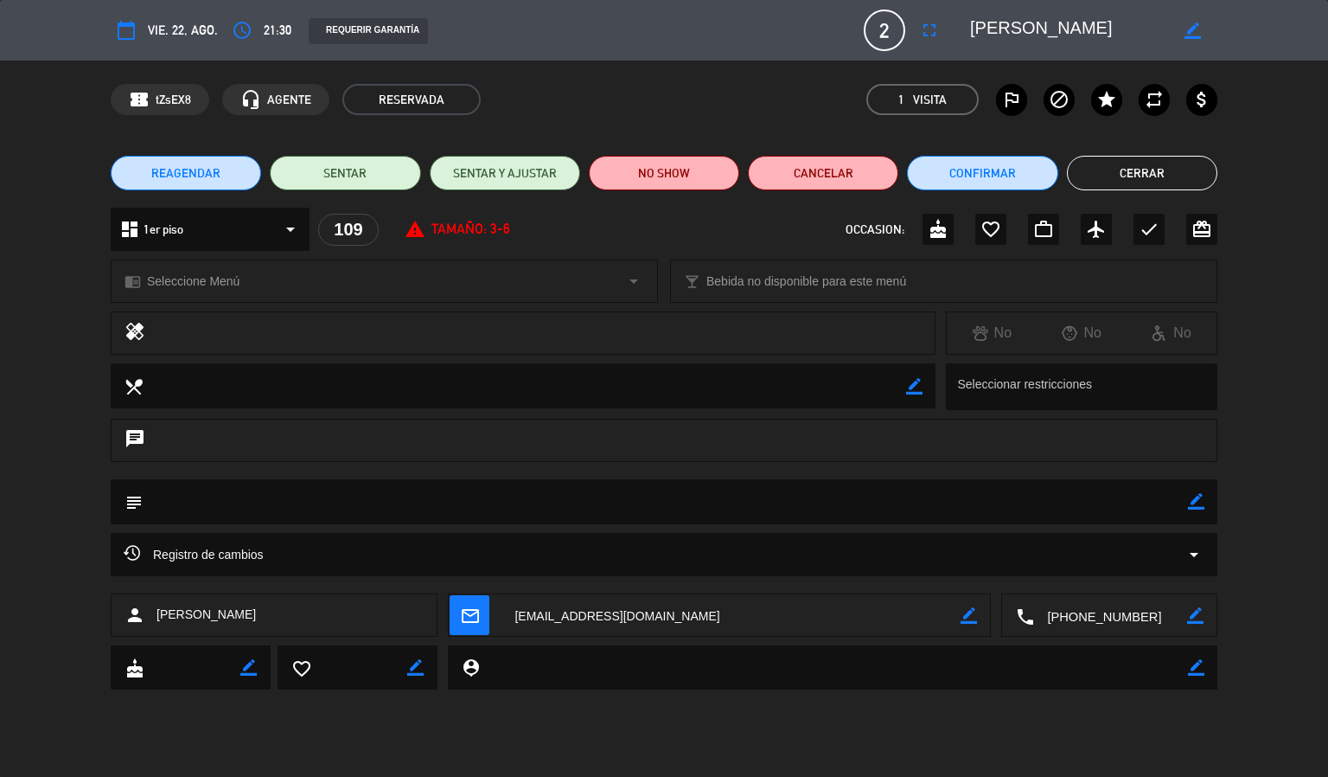
click at [1148, 174] on button "Cerrar" at bounding box center [1142, 173] width 150 height 35
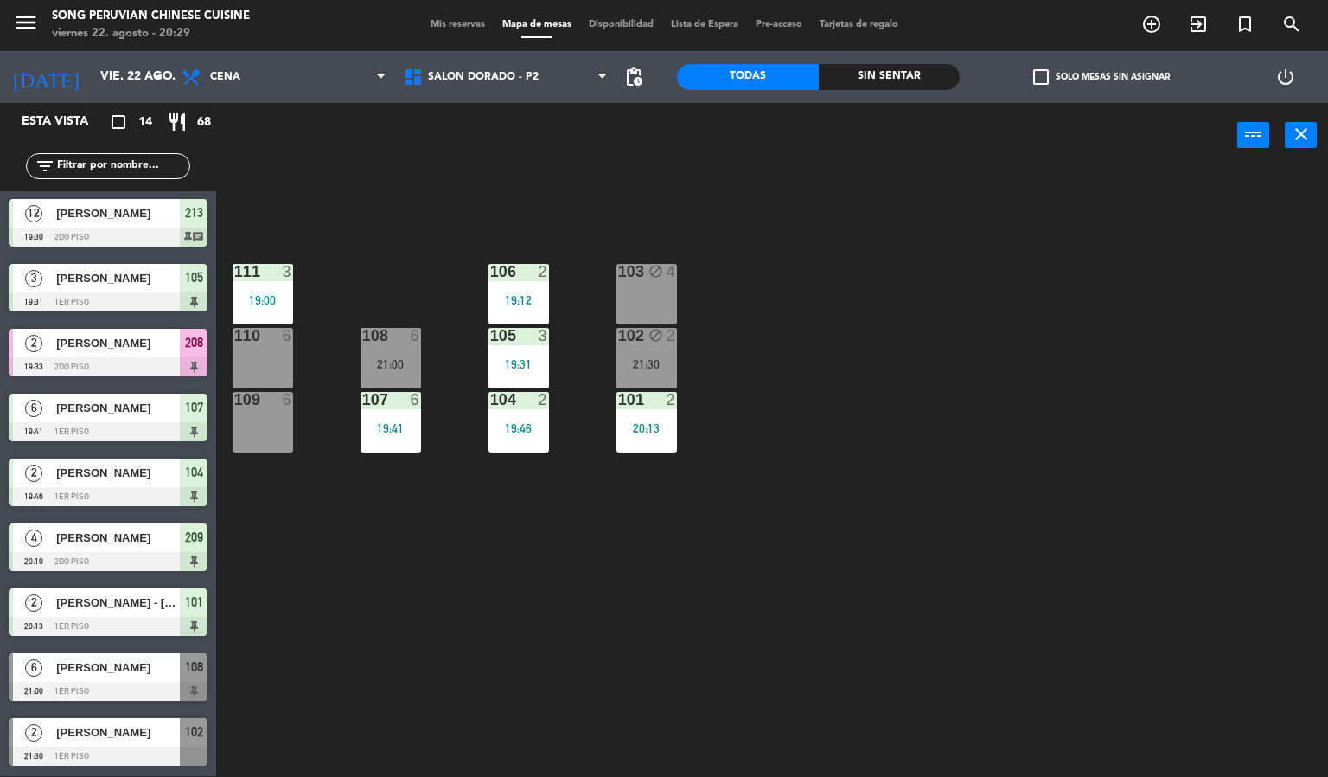
drag, startPoint x: 71, startPoint y: 739, endPoint x: 80, endPoint y: 735, distance: 10.4
click at [75, 739] on div "2 [PERSON_NAME] 21:30 1er piso 102" at bounding box center [108, 741] width 216 height 65
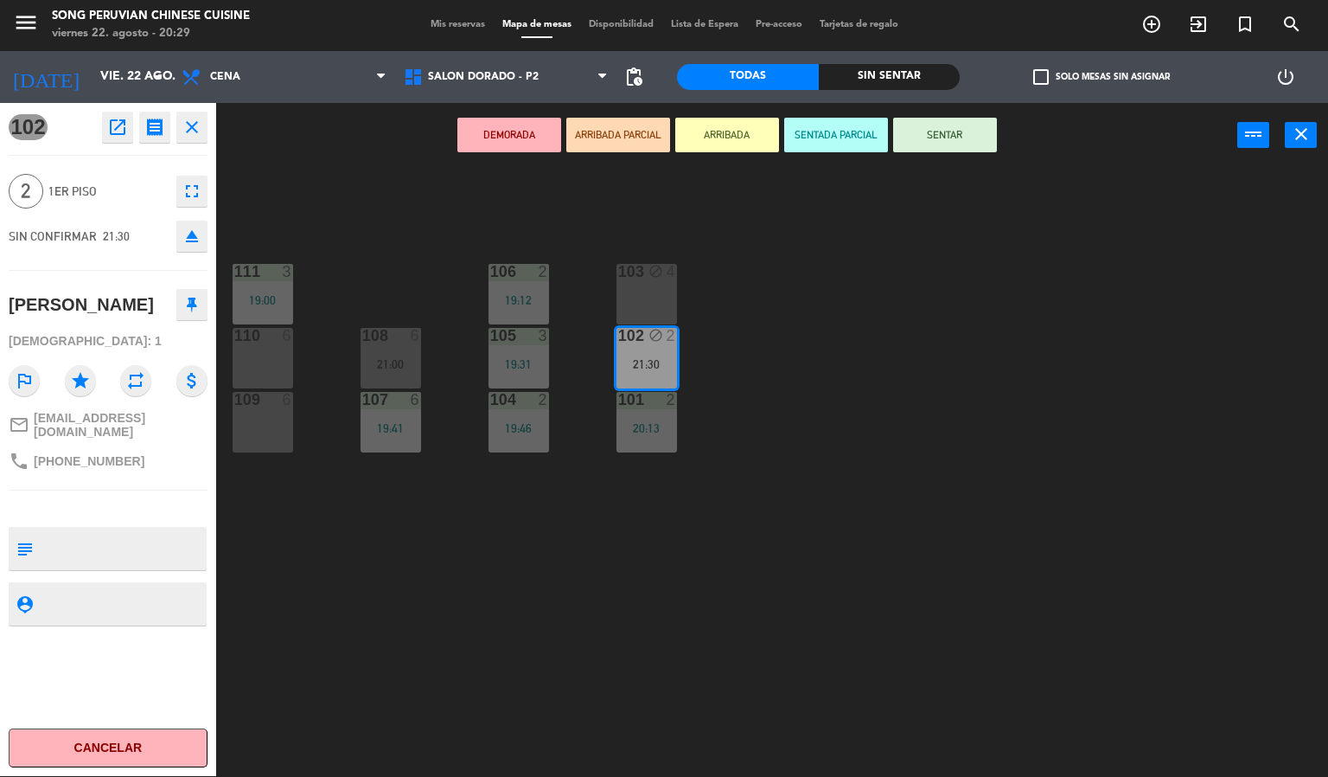
click at [774, 284] on div "103 block 4 106 2 19:12 111 3 19:00 102 block 2 21:30 105 3 19:31 108 6 21:00 1…" at bounding box center [778, 473] width 1099 height 608
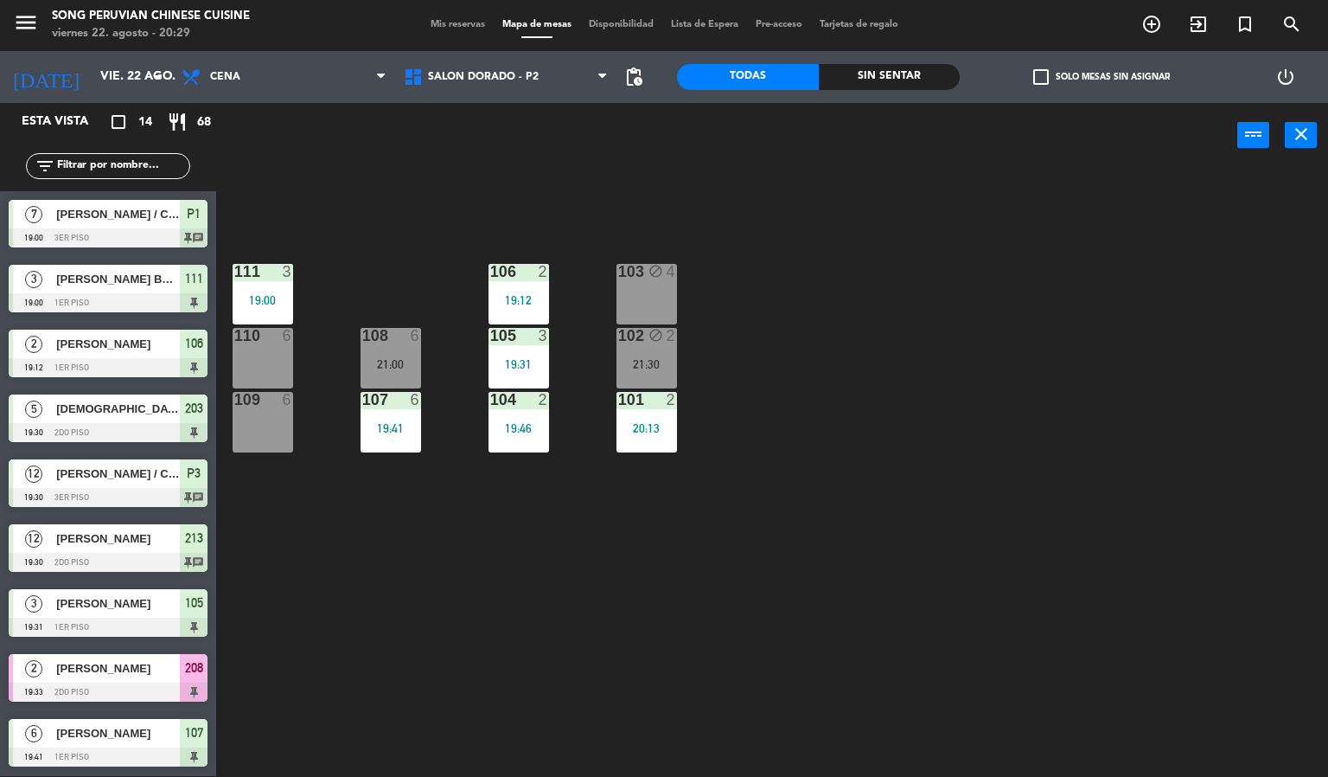
scroll to position [260, 0]
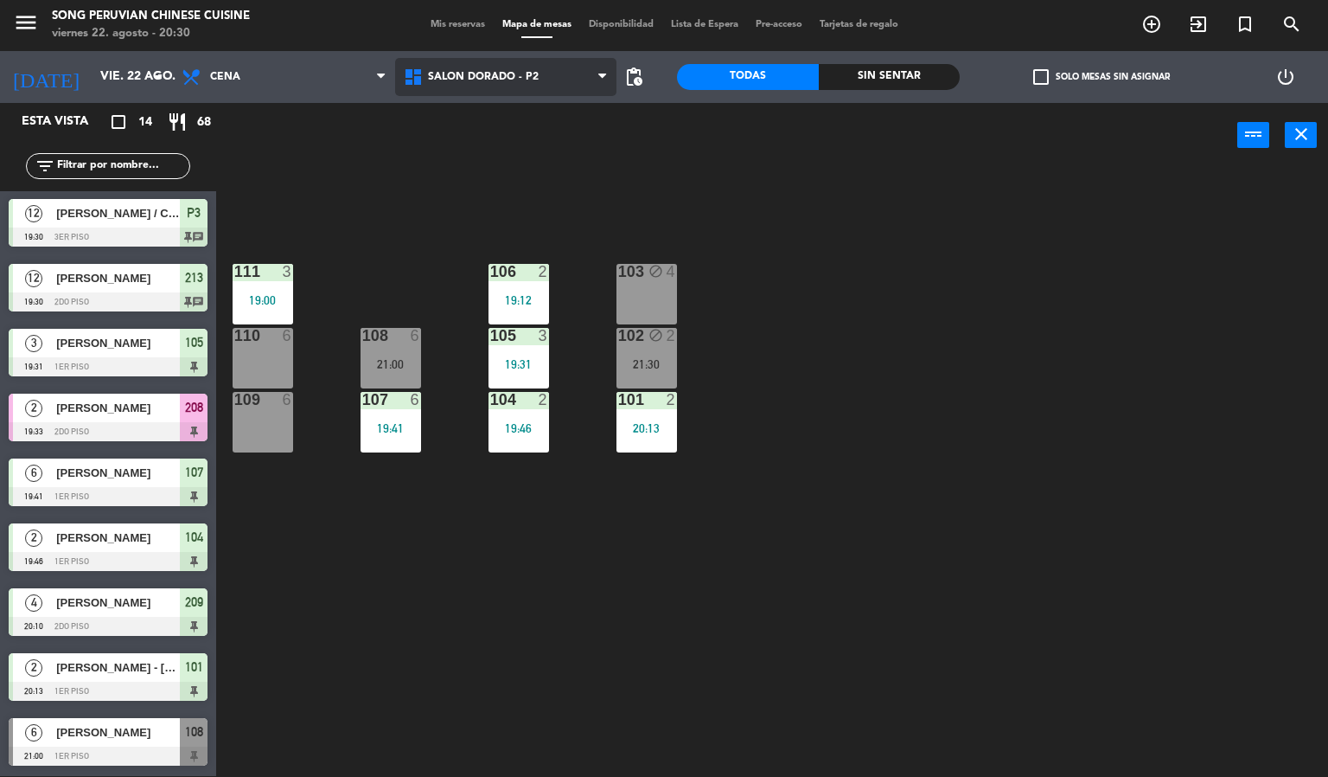
click at [476, 74] on span "SALON DORADO - P2" at bounding box center [483, 77] width 111 height 12
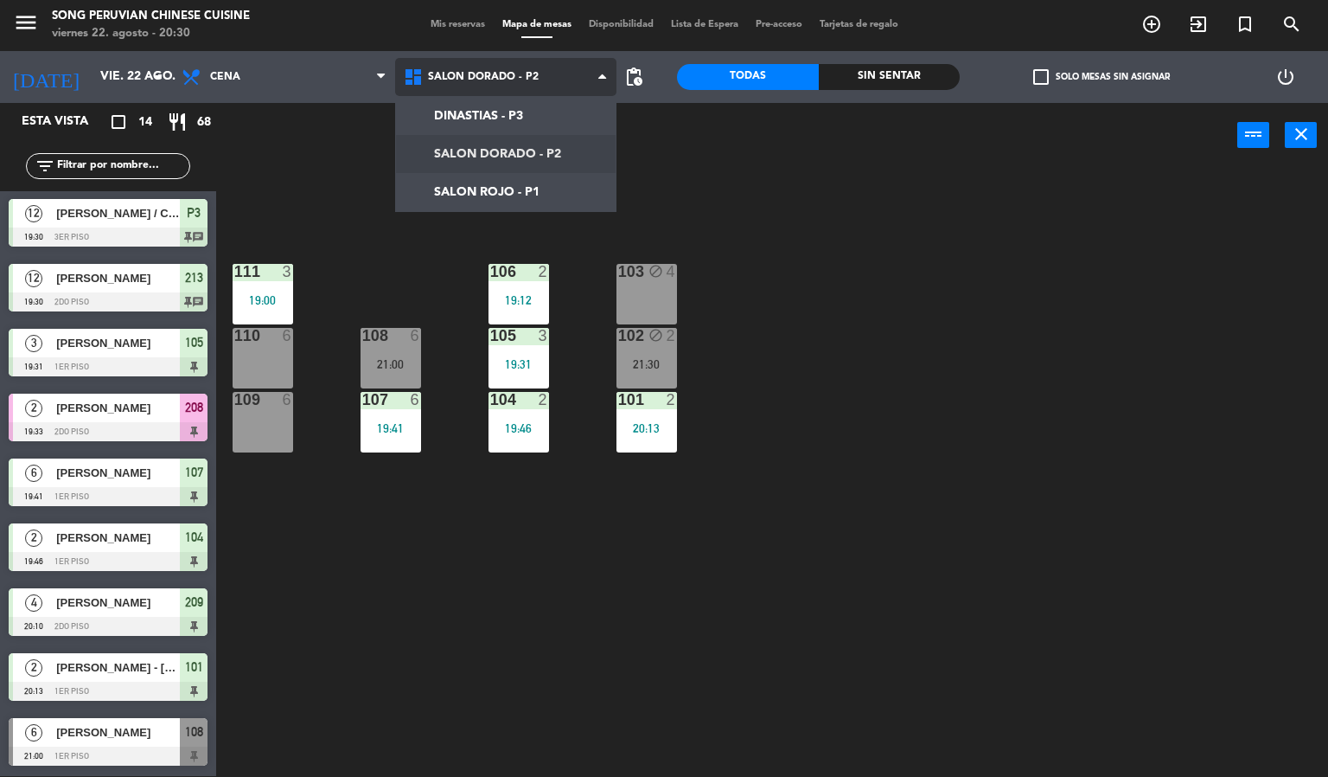
click at [438, 156] on ng-component "menu Song Peruvian Chinese Cuisine [DATE] 22. agosto - 20:30 Mis reservas Mapa …" at bounding box center [664, 387] width 1328 height 777
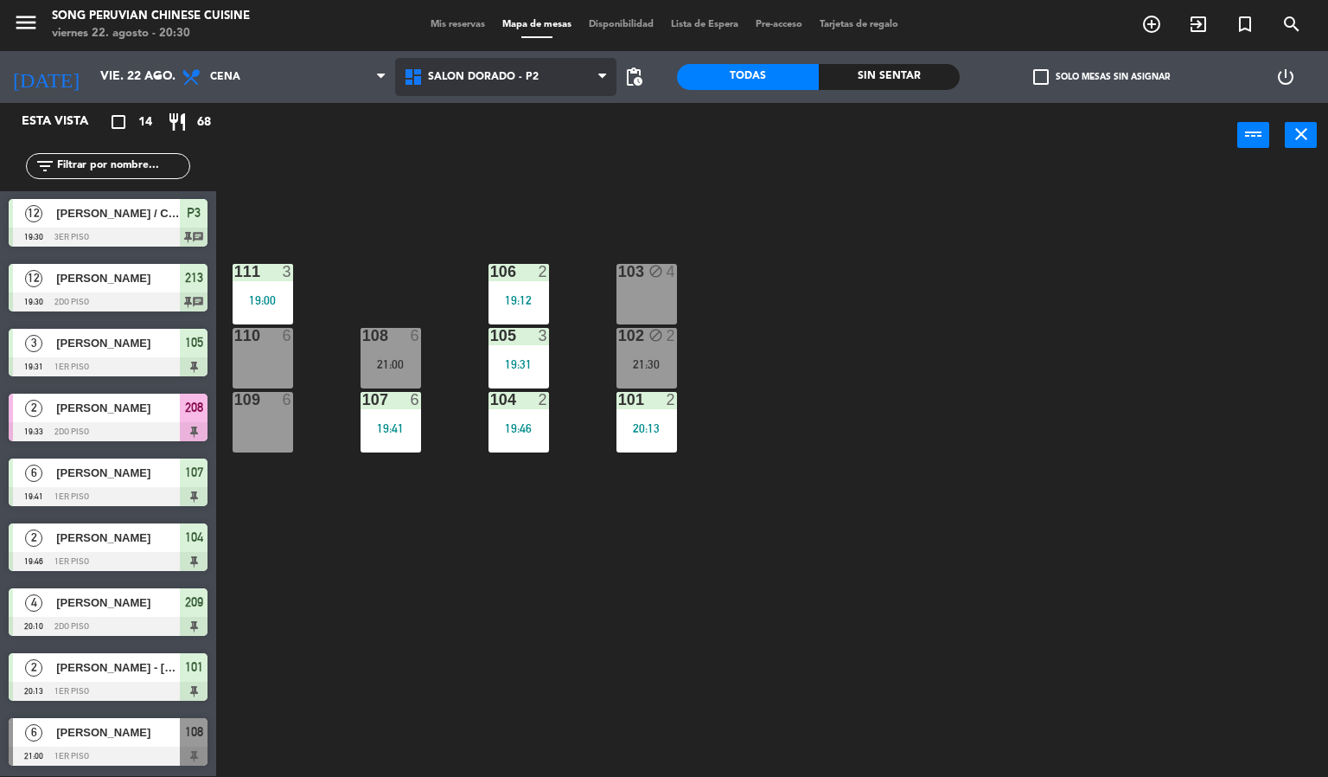
click at [528, 88] on span "SALON DORADO - P2" at bounding box center [506, 77] width 222 height 38
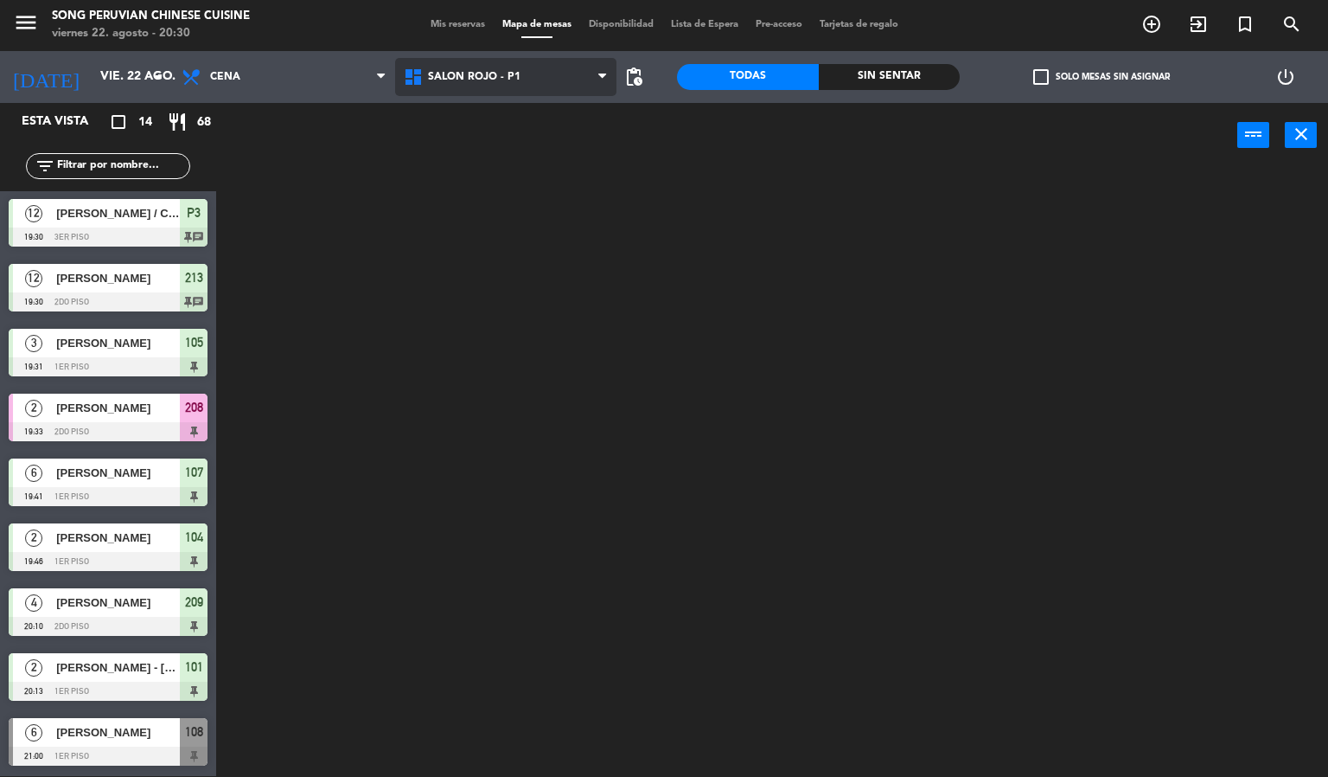
click at [541, 182] on ng-component "menu Song Peruvian Chinese Cuisine [DATE] 22. agosto - 20:30 Mis reservas Mapa …" at bounding box center [664, 387] width 1328 height 777
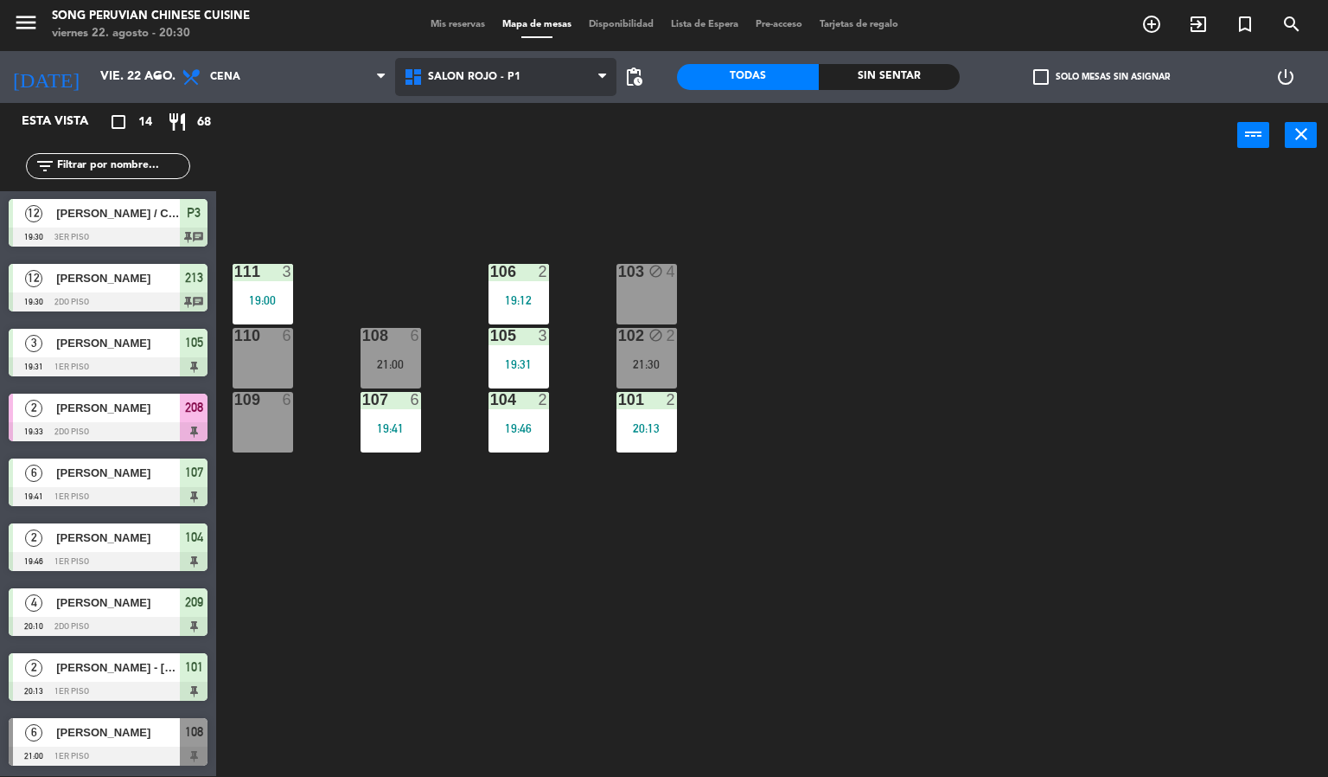
click at [546, 84] on span "SALON ROJO - P1" at bounding box center [506, 77] width 222 height 38
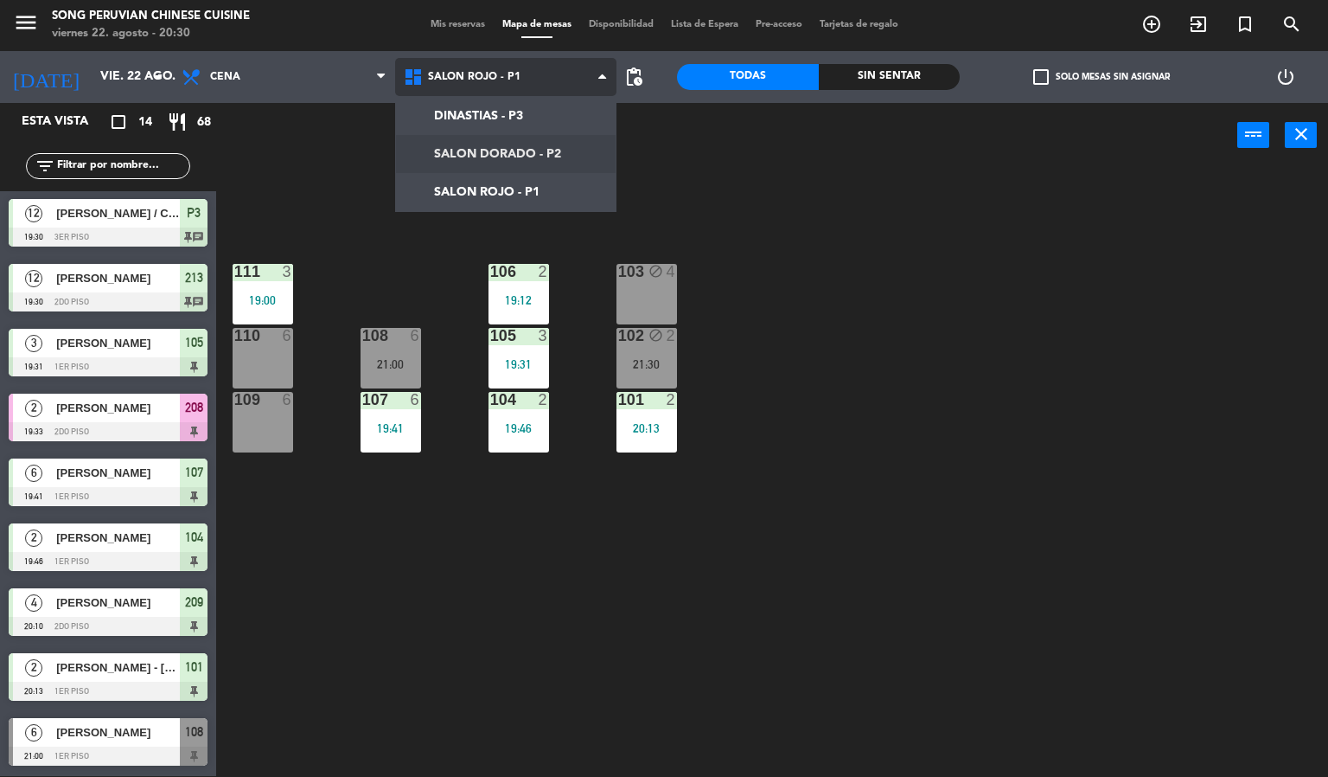
click at [551, 138] on ng-component "menu Song Peruvian Chinese Cuisine [DATE] 22. agosto - 20:30 Mis reservas Mapa …" at bounding box center [664, 387] width 1328 height 777
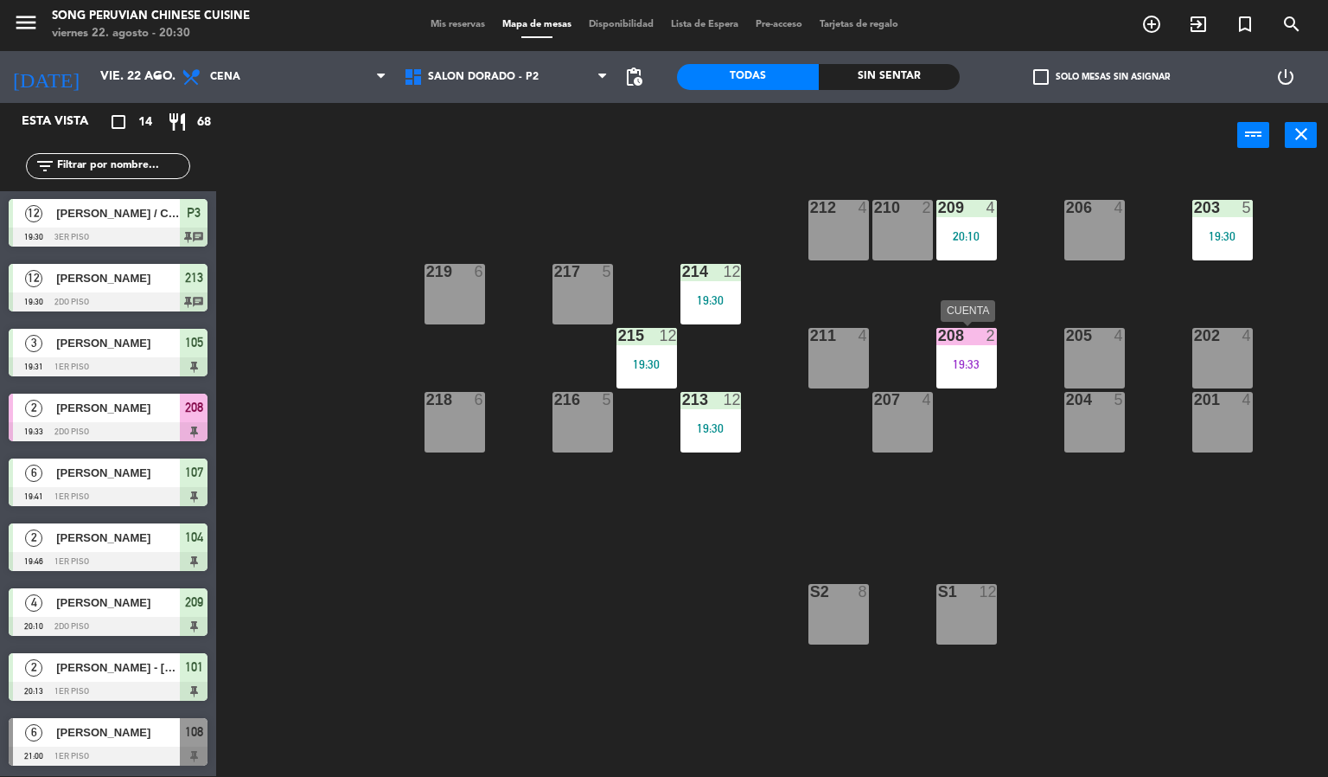
click at [952, 343] on div "208 2" at bounding box center [967, 336] width 61 height 17
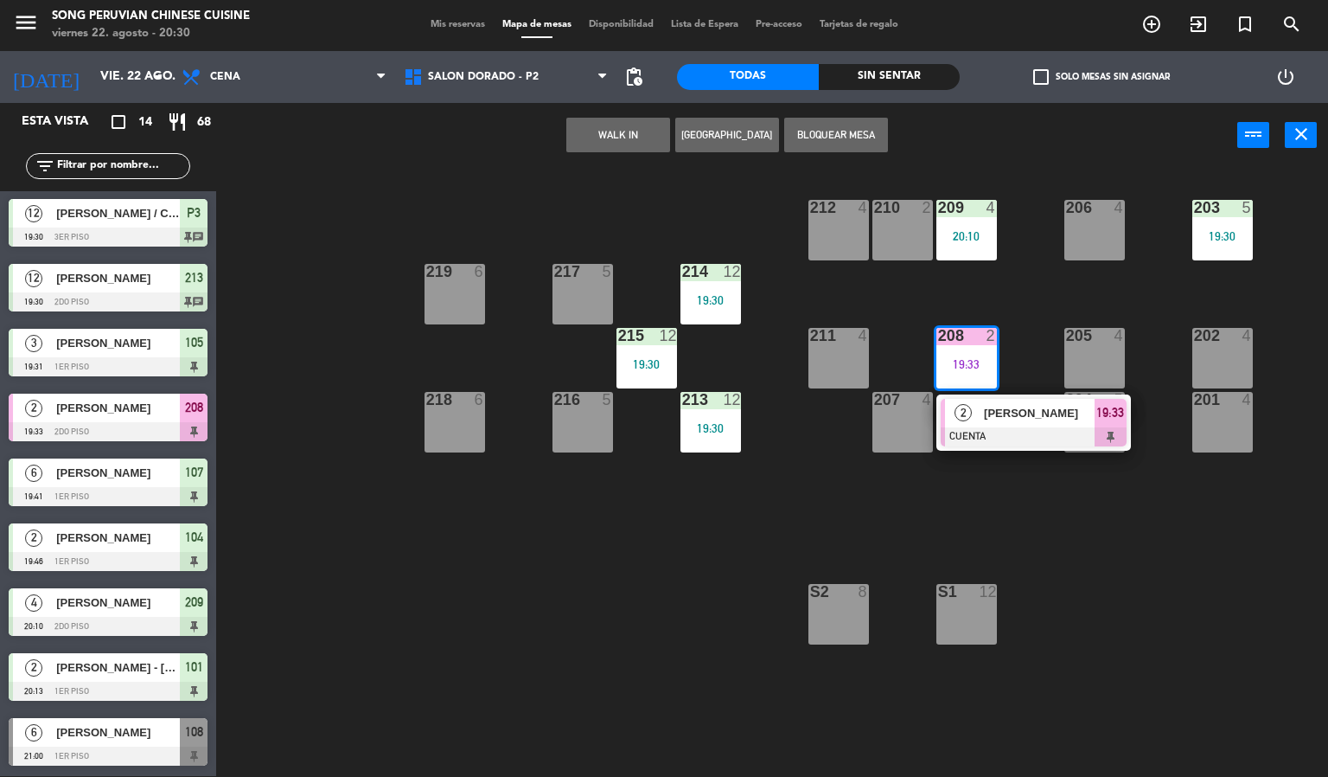
click at [989, 415] on span "[PERSON_NAME]" at bounding box center [1039, 413] width 111 height 18
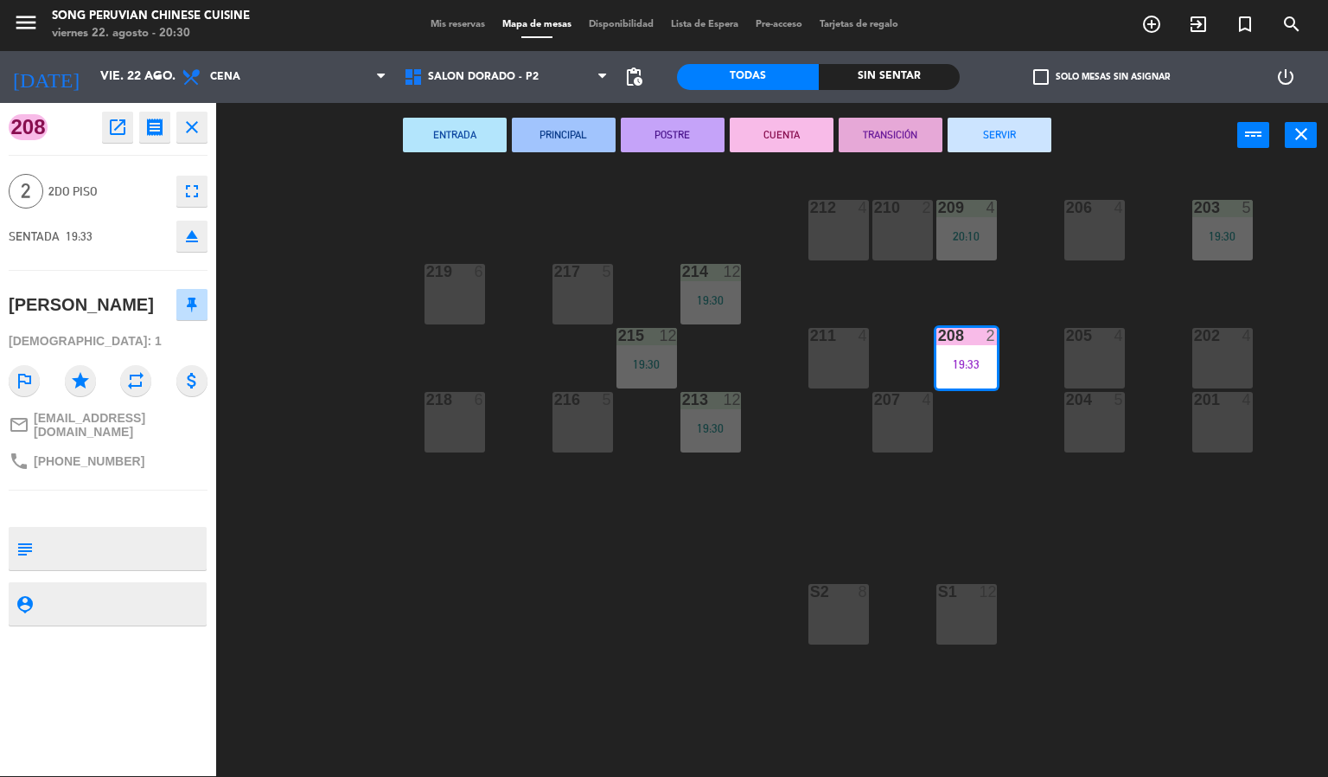
click at [968, 149] on button "SERVIR" at bounding box center [1000, 135] width 104 height 35
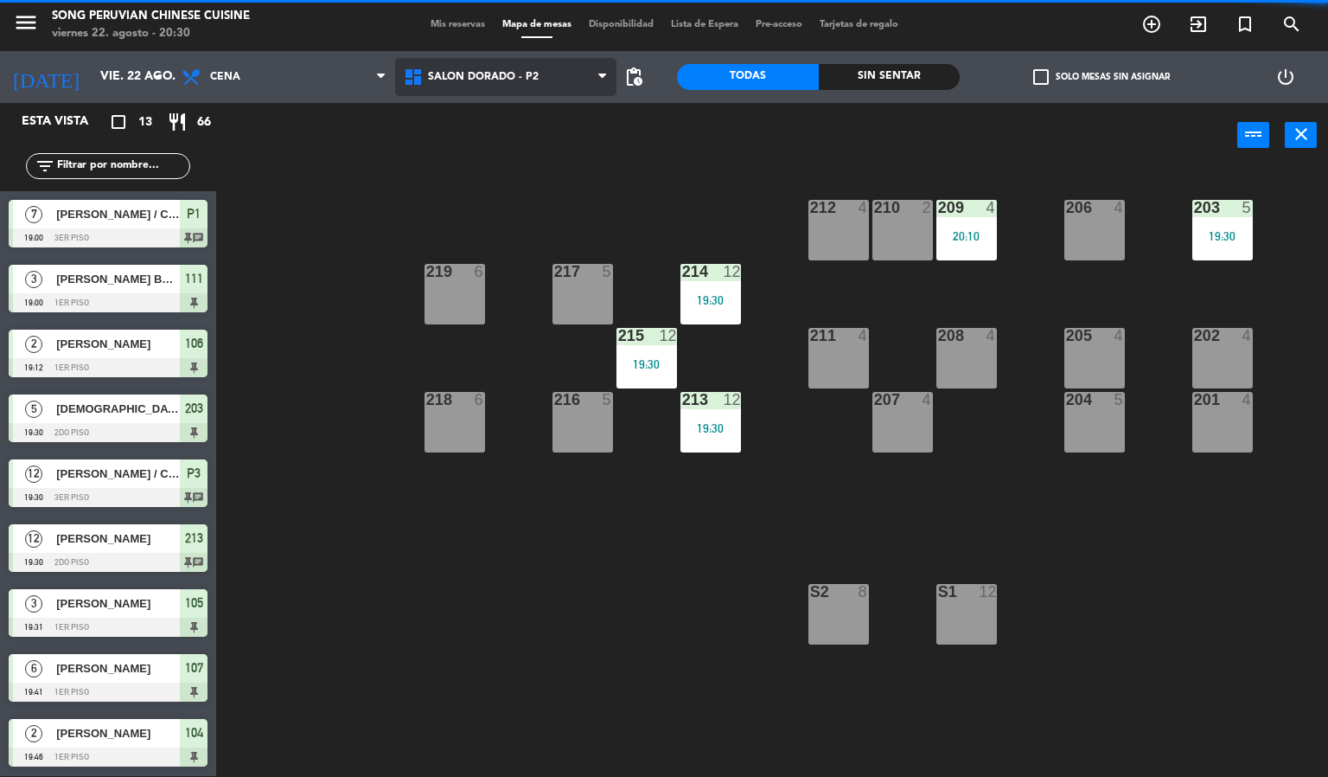
click at [511, 67] on span "SALON DORADO - P2" at bounding box center [506, 77] width 222 height 38
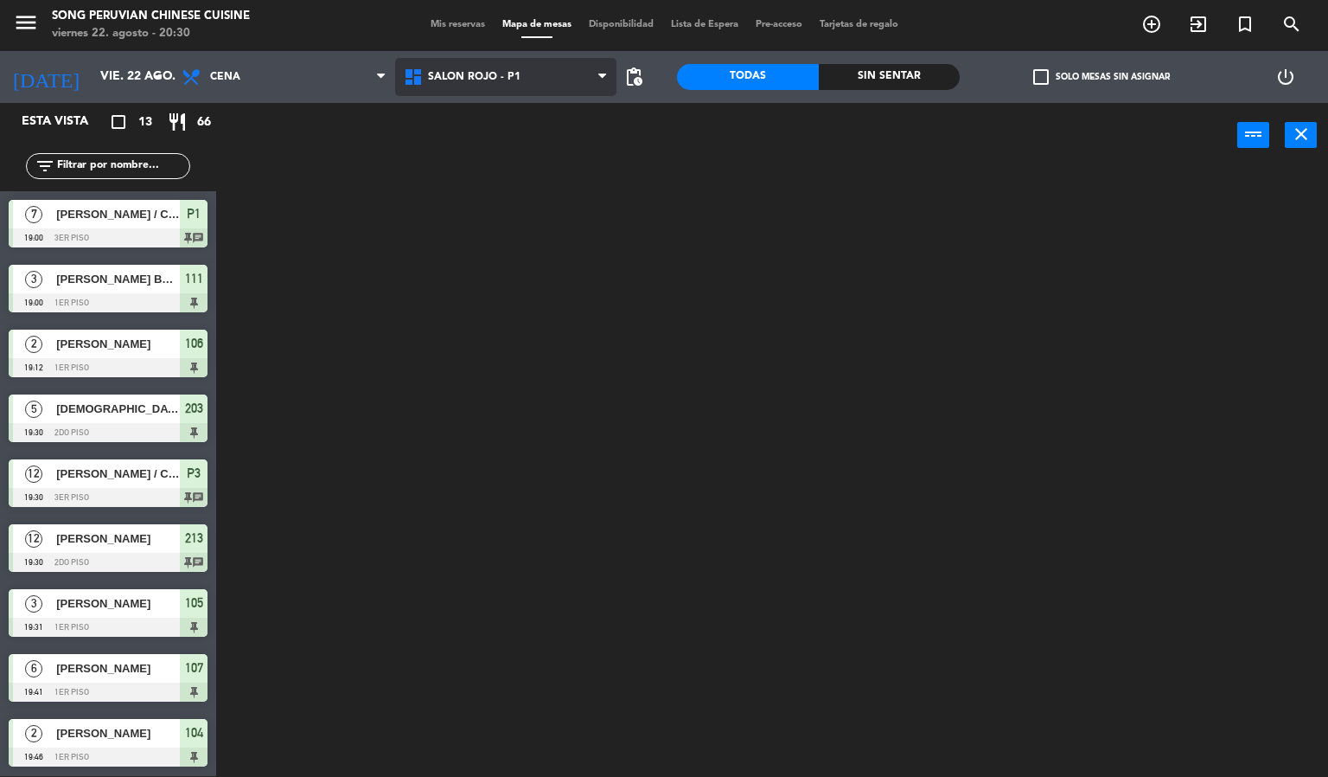
click at [550, 174] on ng-component "menu Song Peruvian Chinese Cuisine [DATE] 22. agosto - 20:30 Mis reservas Mapa …" at bounding box center [664, 387] width 1328 height 777
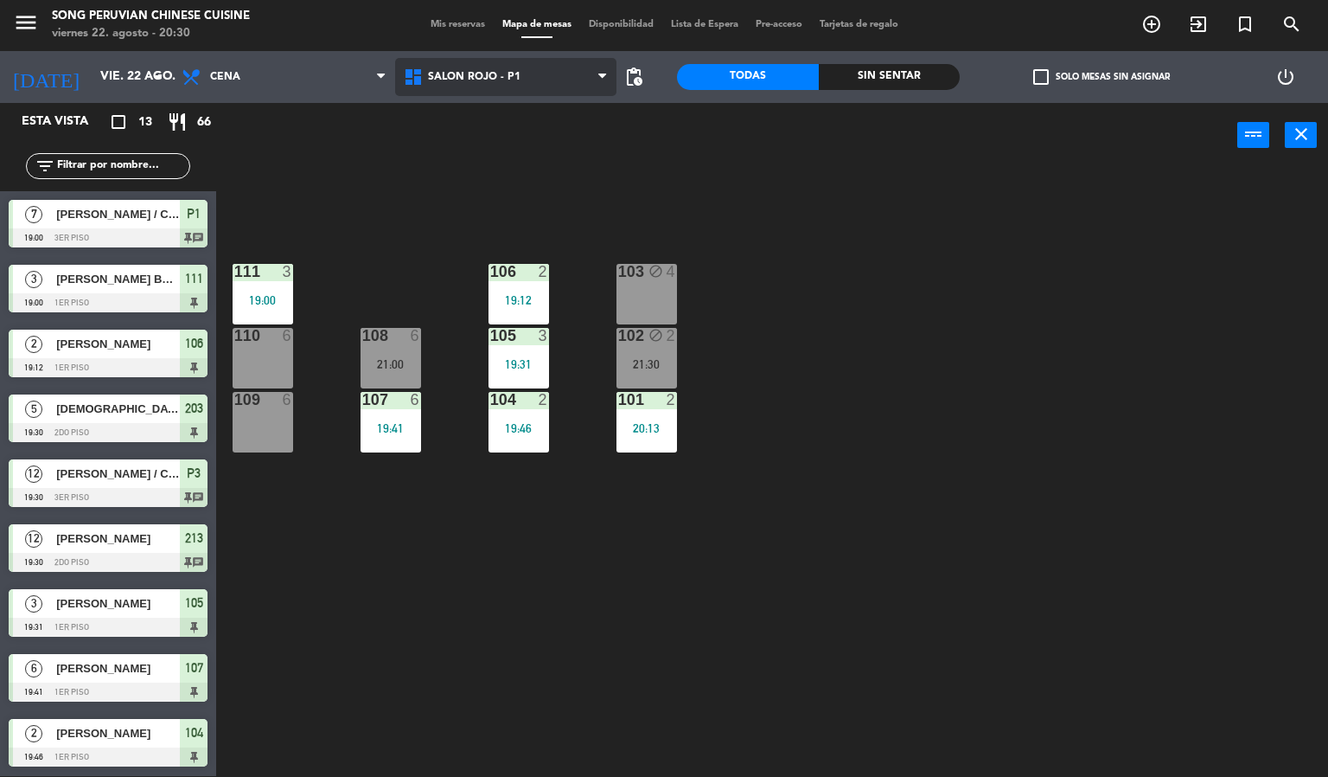
click at [555, 65] on span "SALON ROJO - P1" at bounding box center [506, 77] width 222 height 38
click at [515, 187] on ng-component "menu Song Peruvian Chinese Cuisine [DATE] 22. agosto - 20:30 Mis reservas Mapa …" at bounding box center [664, 387] width 1328 height 777
click at [511, 86] on span "SALON ROJO - P1" at bounding box center [506, 77] width 222 height 38
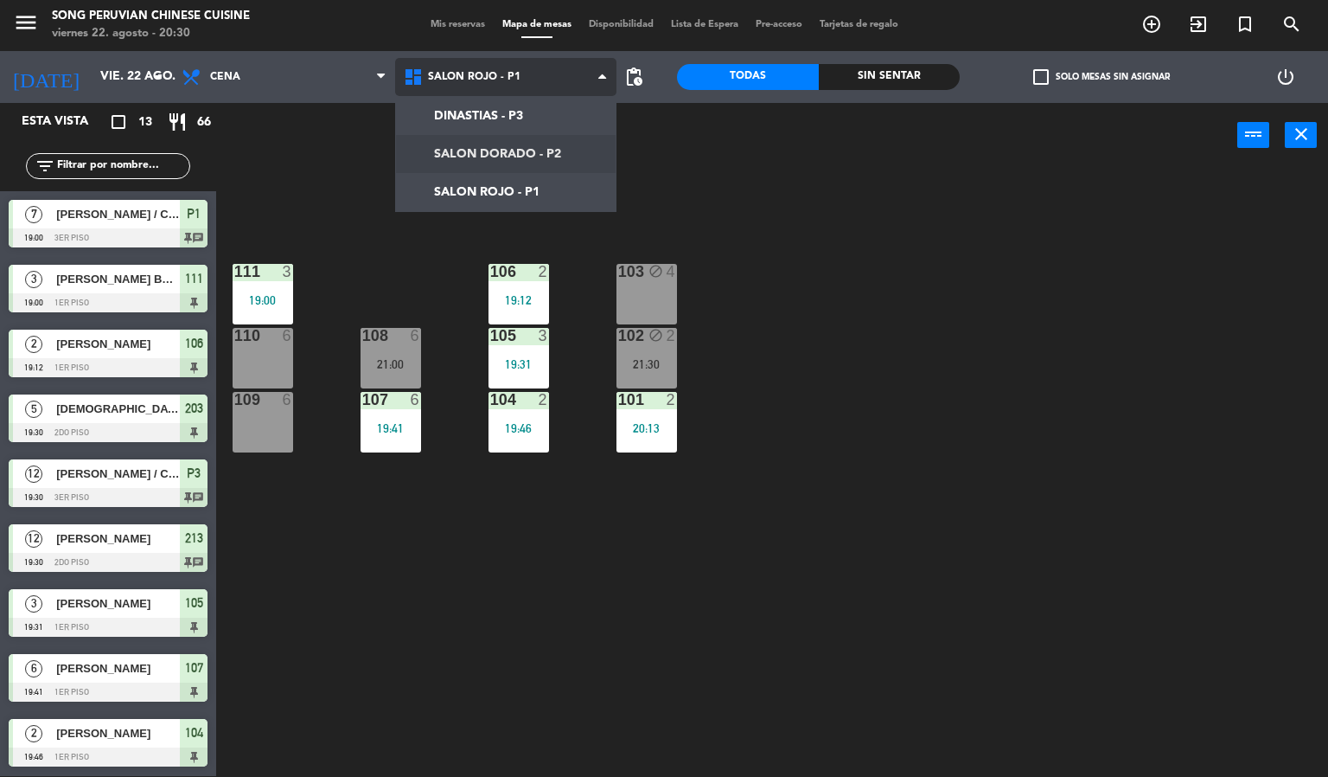
click at [520, 164] on ng-component "menu Song Peruvian Chinese Cuisine [DATE] 22. agosto - 20:30 Mis reservas Mapa …" at bounding box center [664, 387] width 1328 height 777
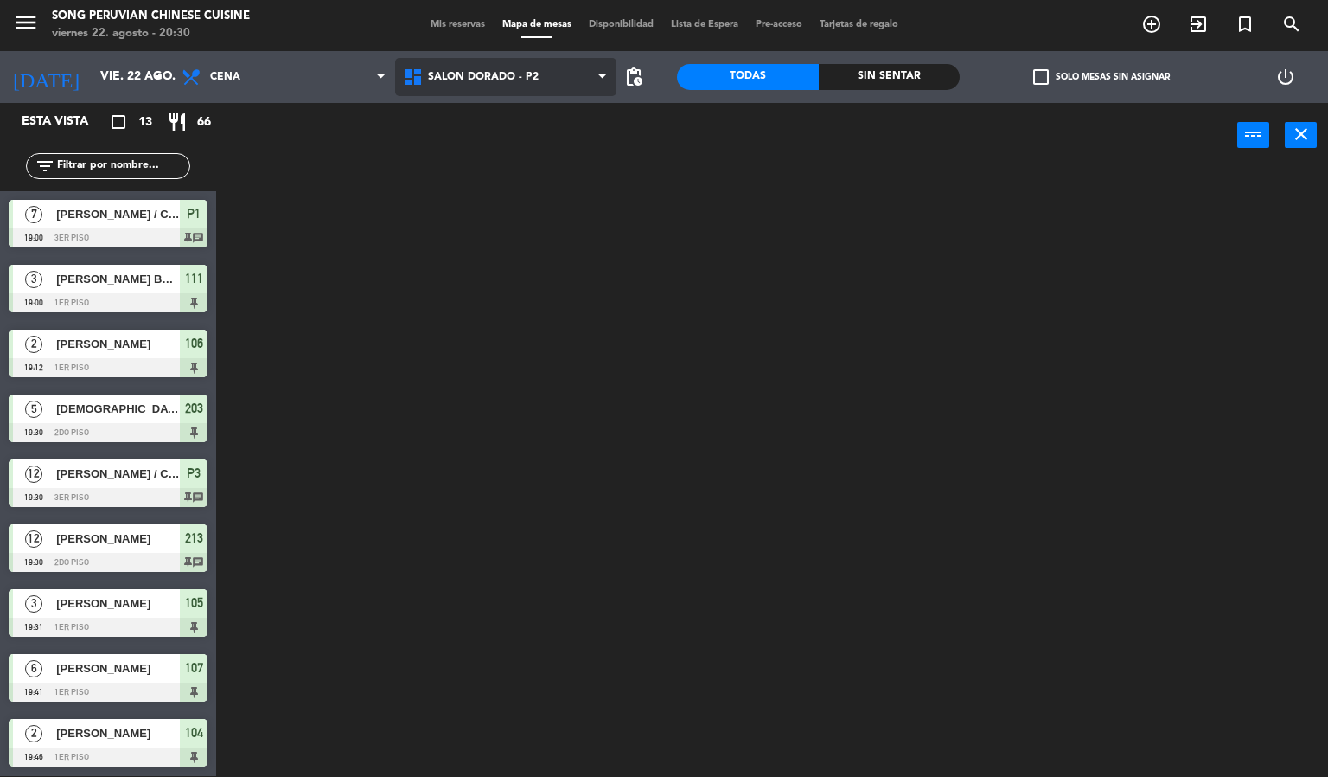
click at [532, 83] on span "SALON DORADO - P2" at bounding box center [506, 77] width 222 height 38
click at [489, 193] on ng-component "menu Song Peruvian Chinese Cuisine [DATE] 22. agosto - 20:30 Mis reservas Mapa …" at bounding box center [664, 387] width 1328 height 777
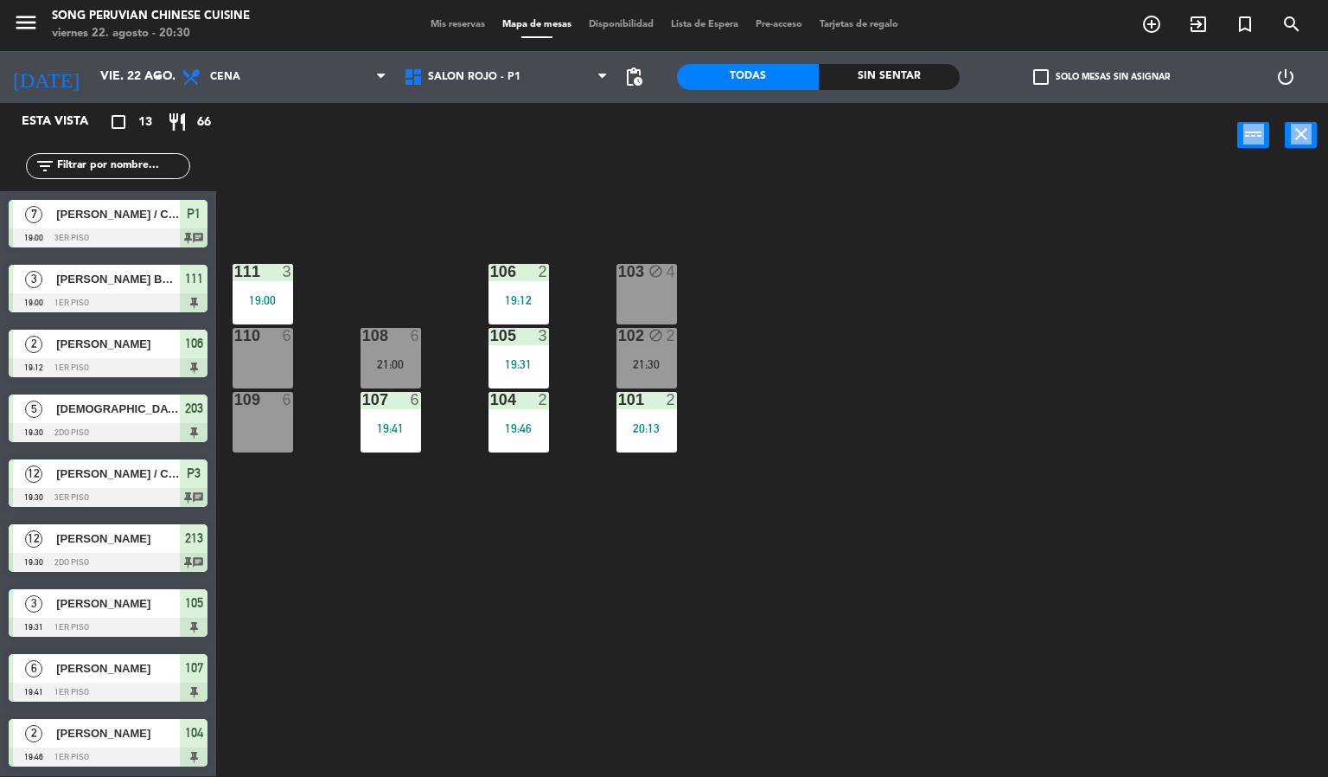
drag, startPoint x: 481, startPoint y: 166, endPoint x: 405, endPoint y: 322, distance: 173.3
click at [472, 224] on div "power_input close 103 block 4 106 2 19:12 111 3 19:00 102 block 2 21:30 105 3 1…" at bounding box center [664, 440] width 1328 height 674
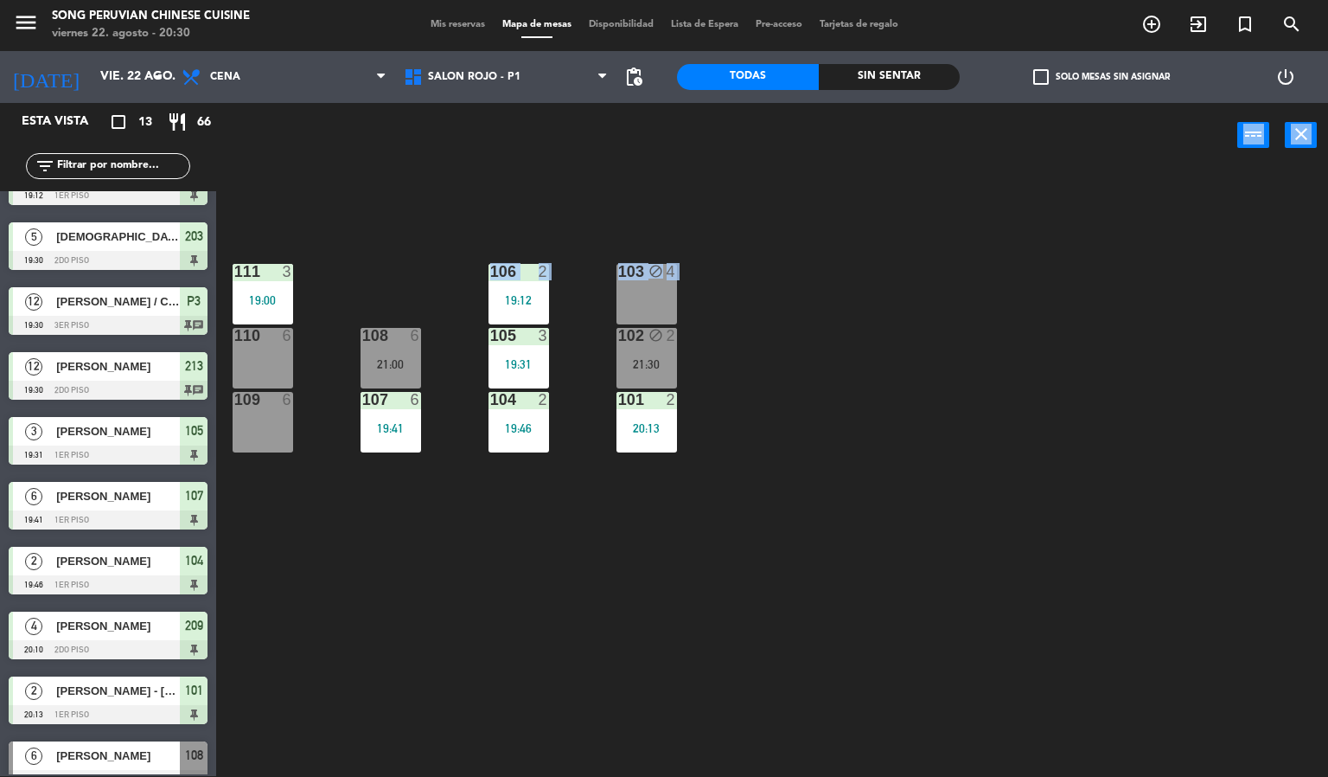
scroll to position [131, 0]
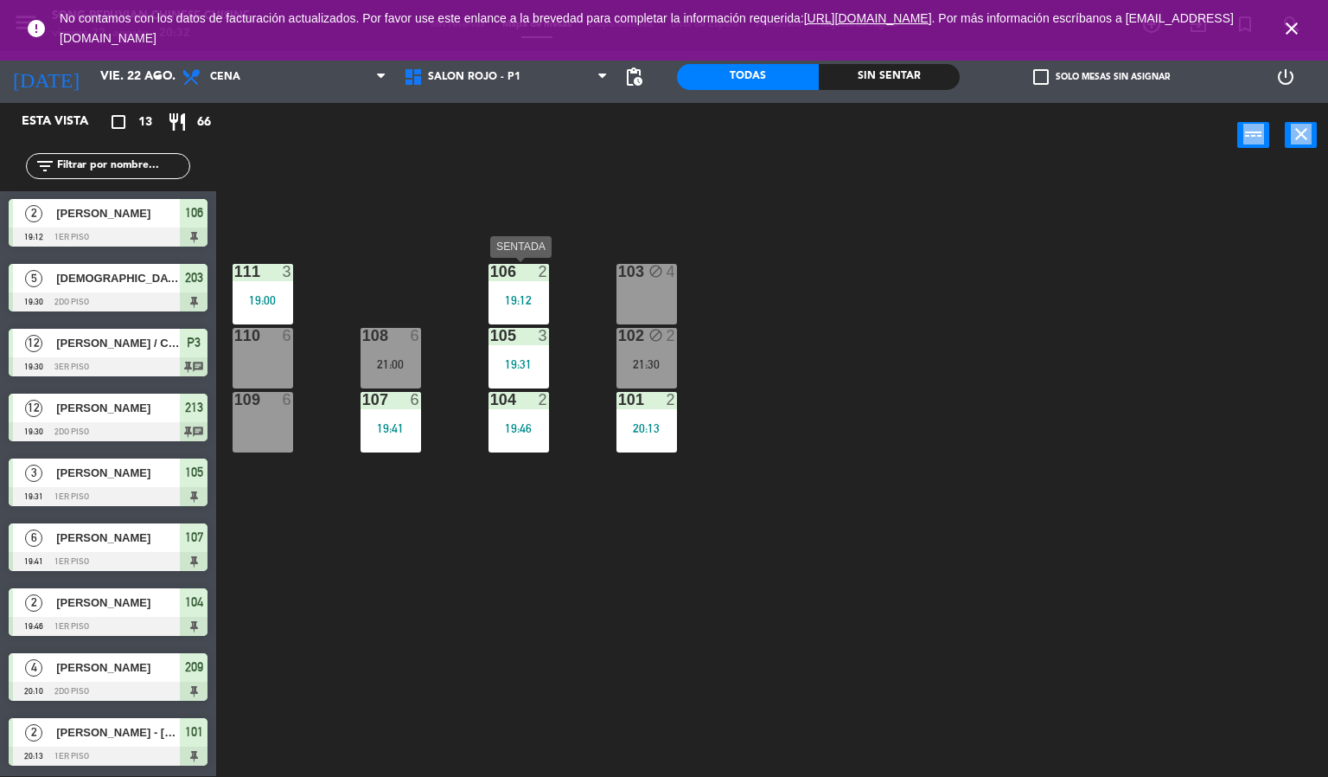
click at [1292, 27] on icon "close" at bounding box center [1292, 28] width 21 height 21
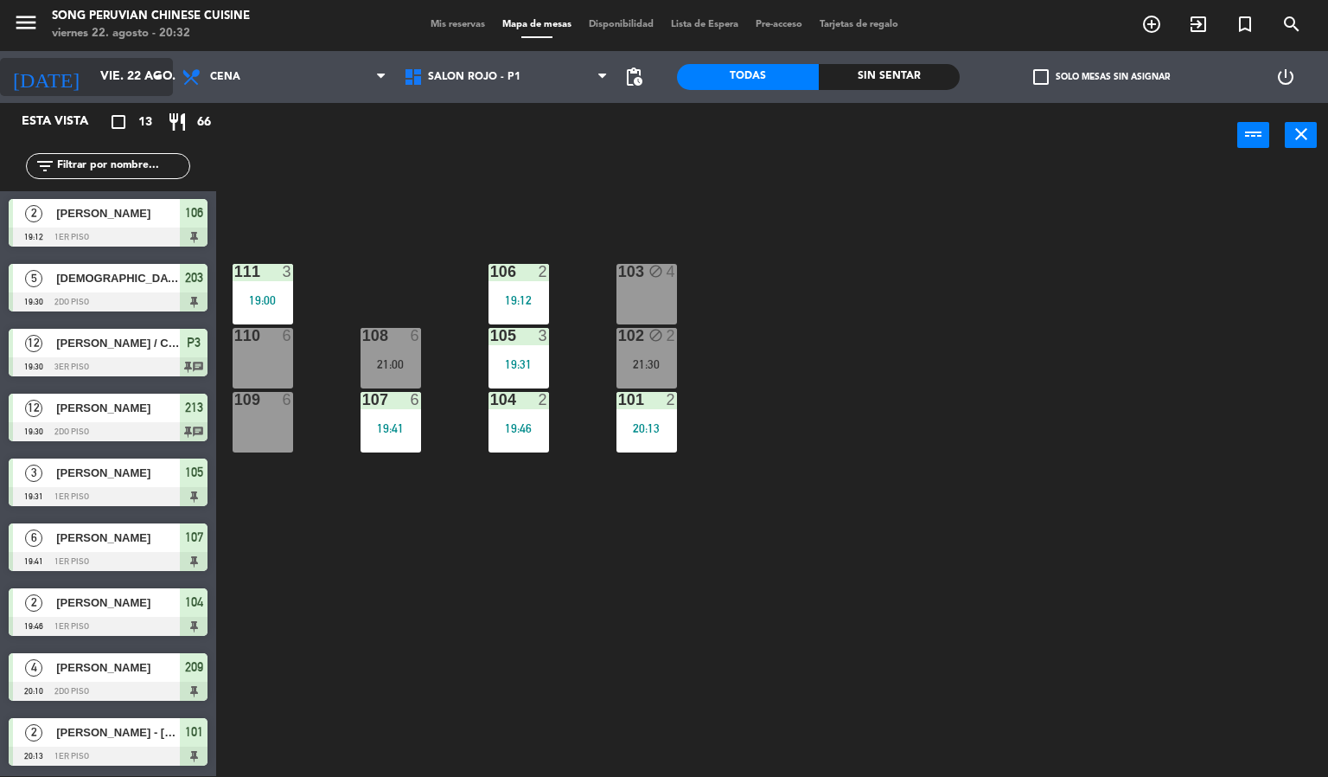
click at [128, 65] on input "vie. 22 ago." at bounding box center [174, 76] width 164 height 31
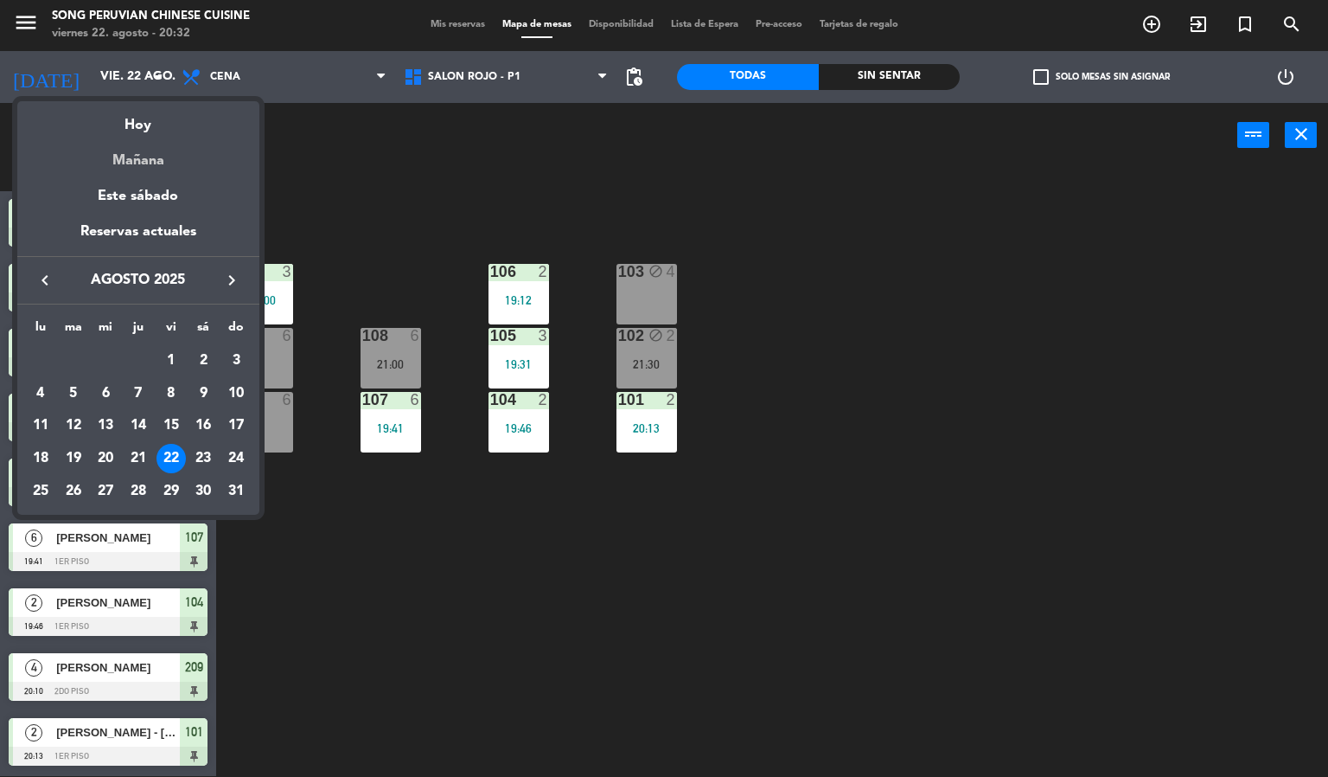
click at [153, 157] on div "Mañana" at bounding box center [138, 154] width 242 height 35
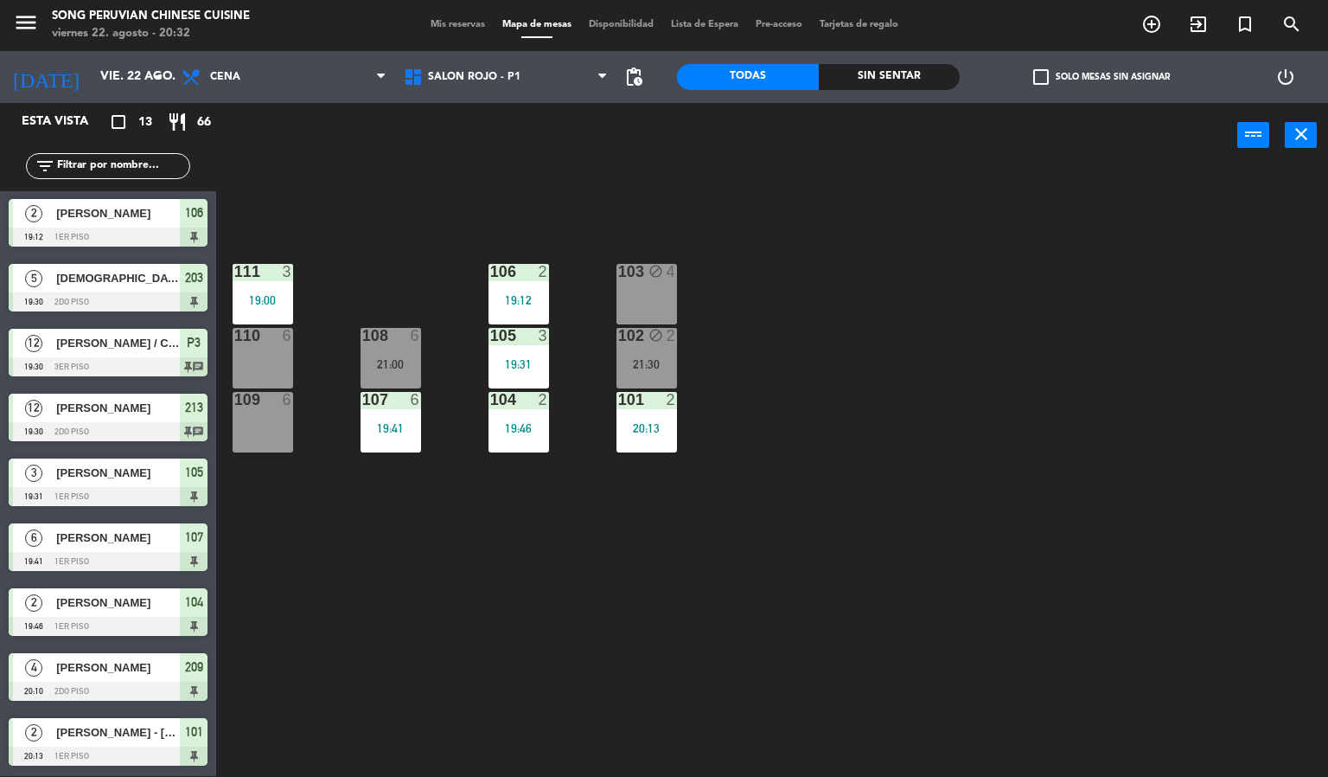
type input "sáb. 23 ago."
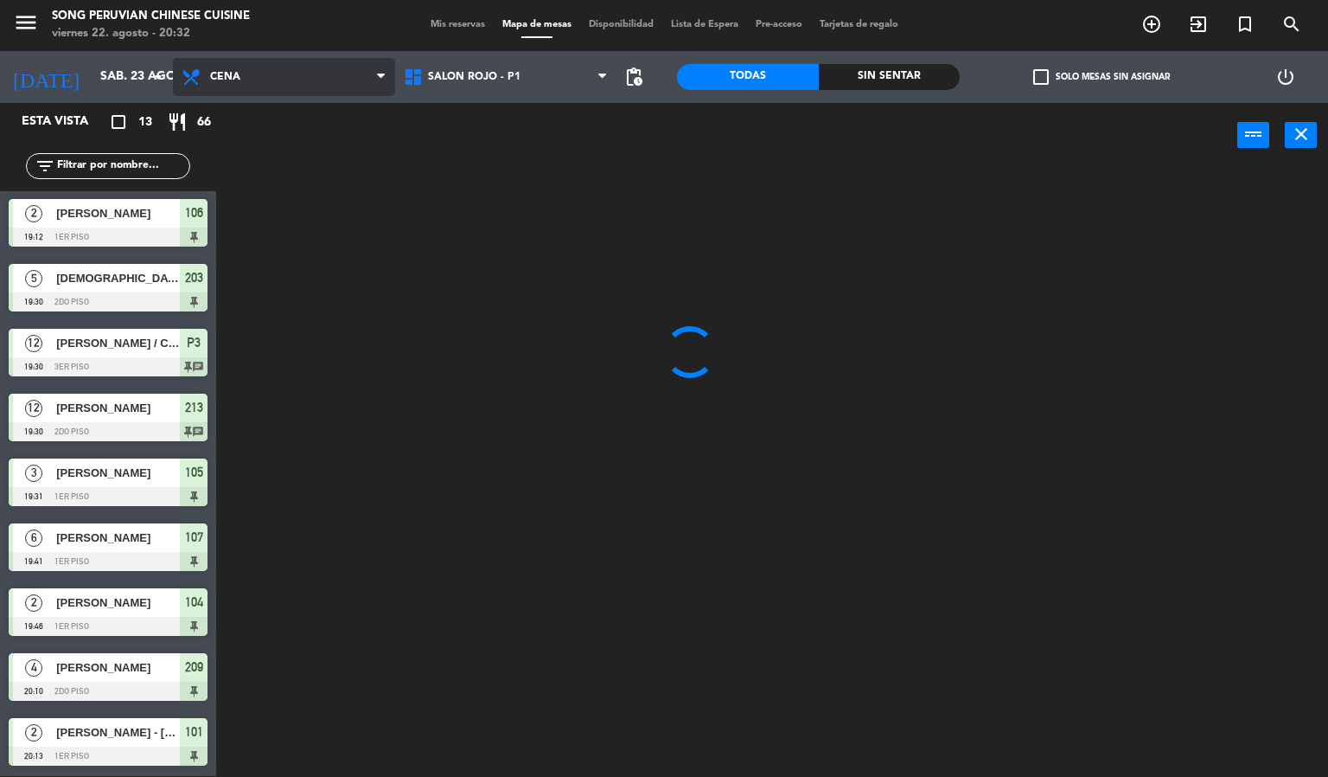
scroll to position [0, 0]
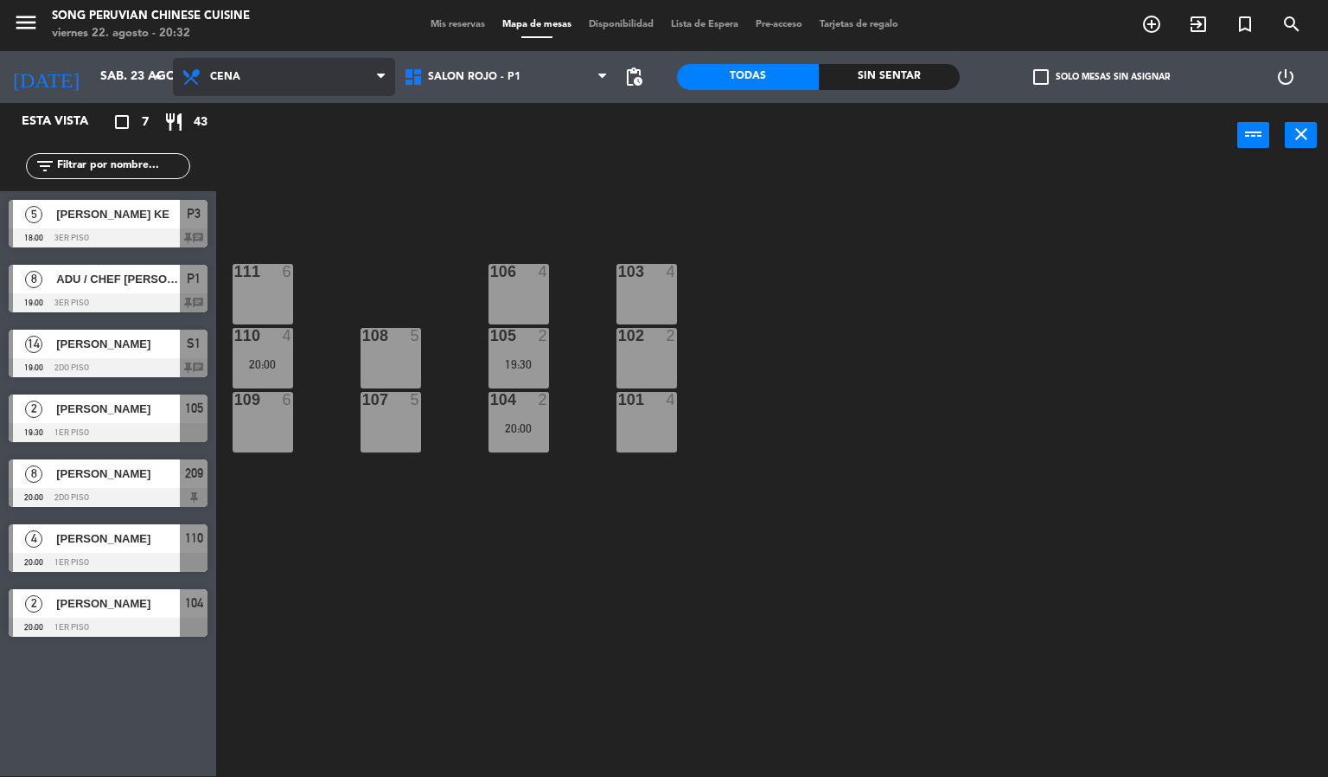
drag, startPoint x: 294, startPoint y: 66, endPoint x: 299, endPoint y: 89, distance: 23.9
click at [297, 74] on span "Cena" at bounding box center [284, 77] width 222 height 38
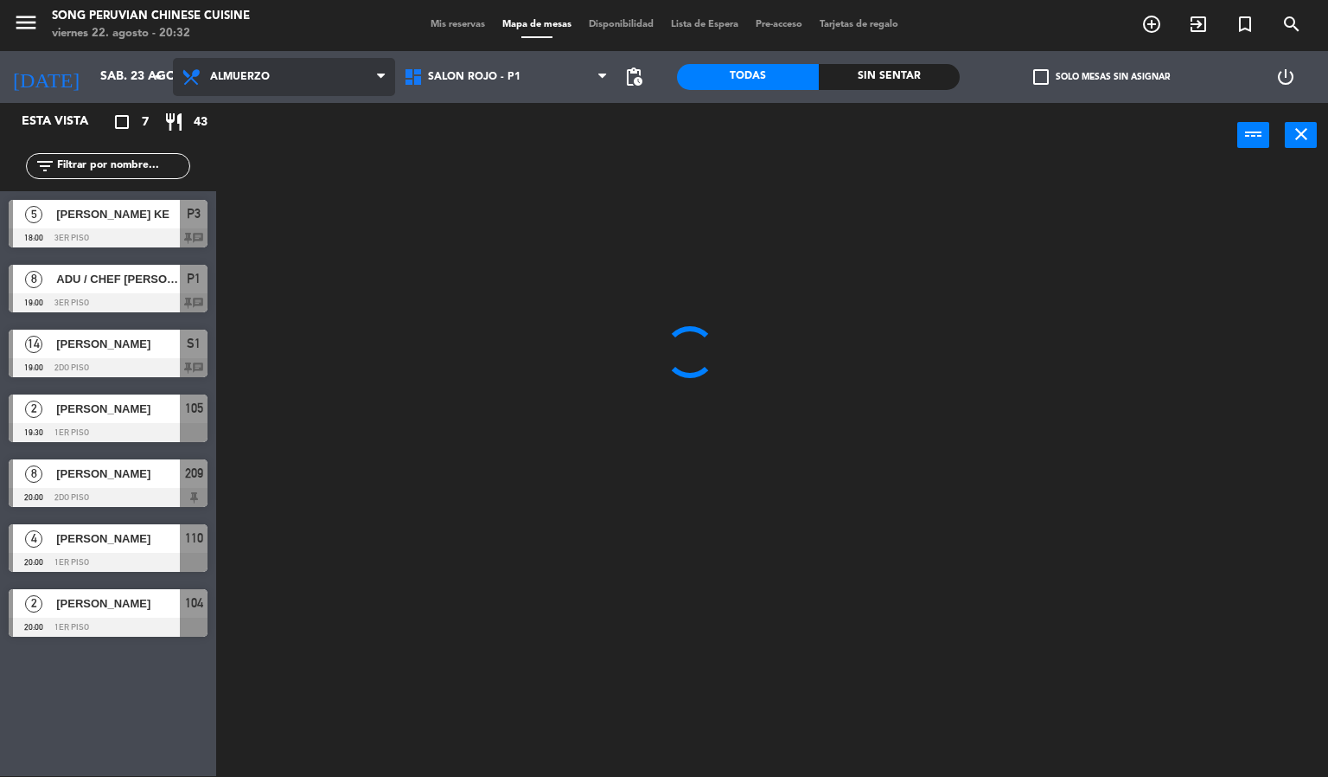
click at [307, 131] on ng-component "menu Song Peruvian Chinese Cuisine [DATE] 22. agosto - 20:32 Mis reservas Mapa …" at bounding box center [664, 387] width 1328 height 777
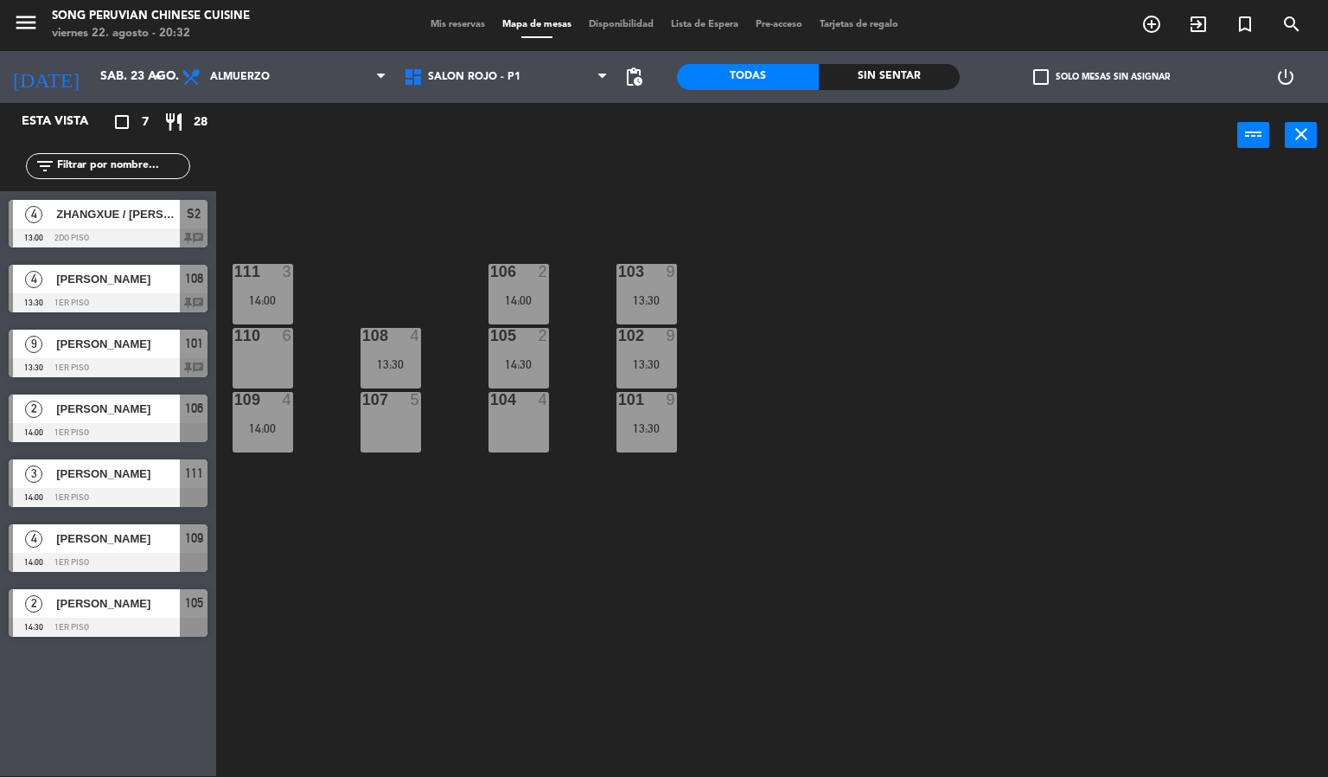
click at [457, 17] on div "Mis reservas Mapa de mesas Disponibilidad Lista de Espera Pre-acceso Tarjetas d…" at bounding box center [664, 25] width 485 height 16
click at [459, 23] on span "Mis reservas" at bounding box center [458, 25] width 72 height 10
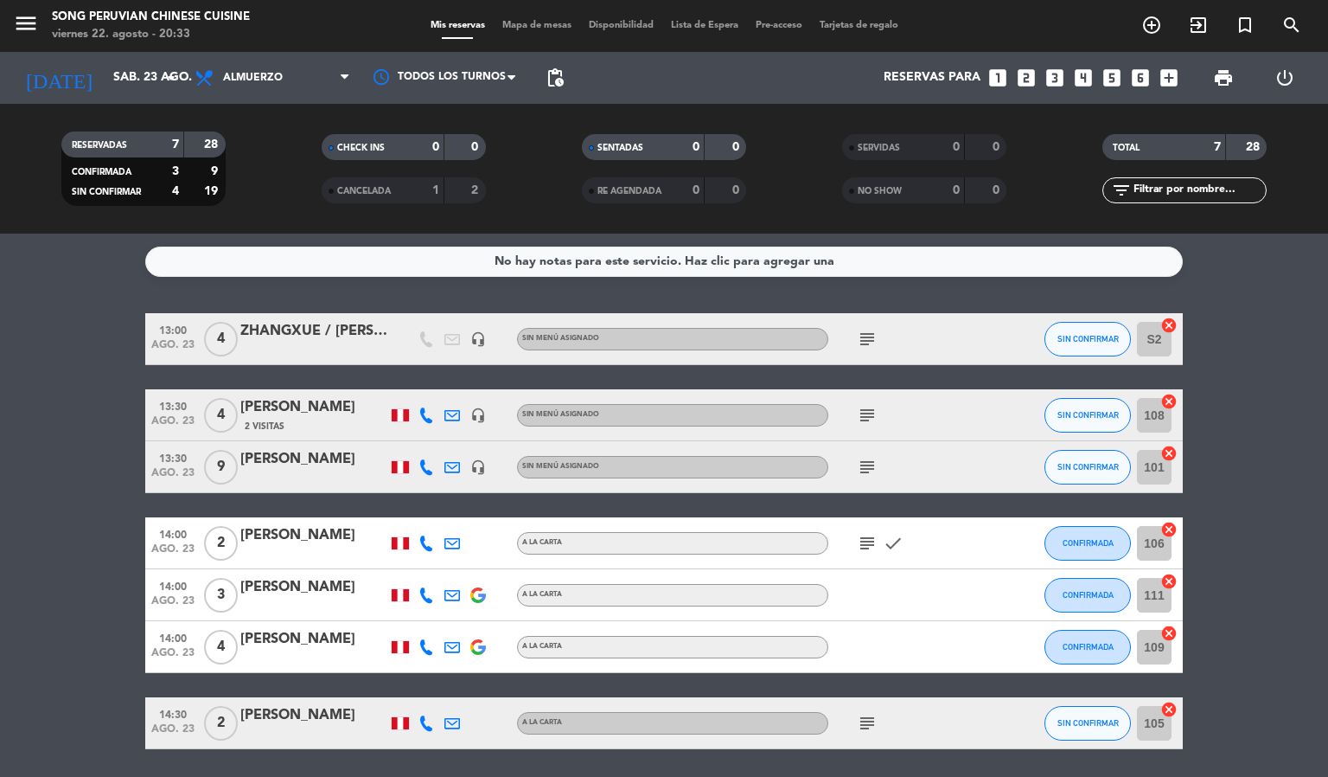
click at [867, 333] on icon "subject" at bounding box center [867, 339] width 21 height 21
click at [950, 327] on div "subject DORADO 2 NO MOVER ENTREGAR CARTA" at bounding box center [907, 338] width 156 height 51
click at [875, 411] on icon "subject" at bounding box center [867, 415] width 21 height 21
click at [874, 468] on icon "subject" at bounding box center [867, 467] width 21 height 21
click at [865, 543] on icon "subject" at bounding box center [867, 543] width 21 height 21
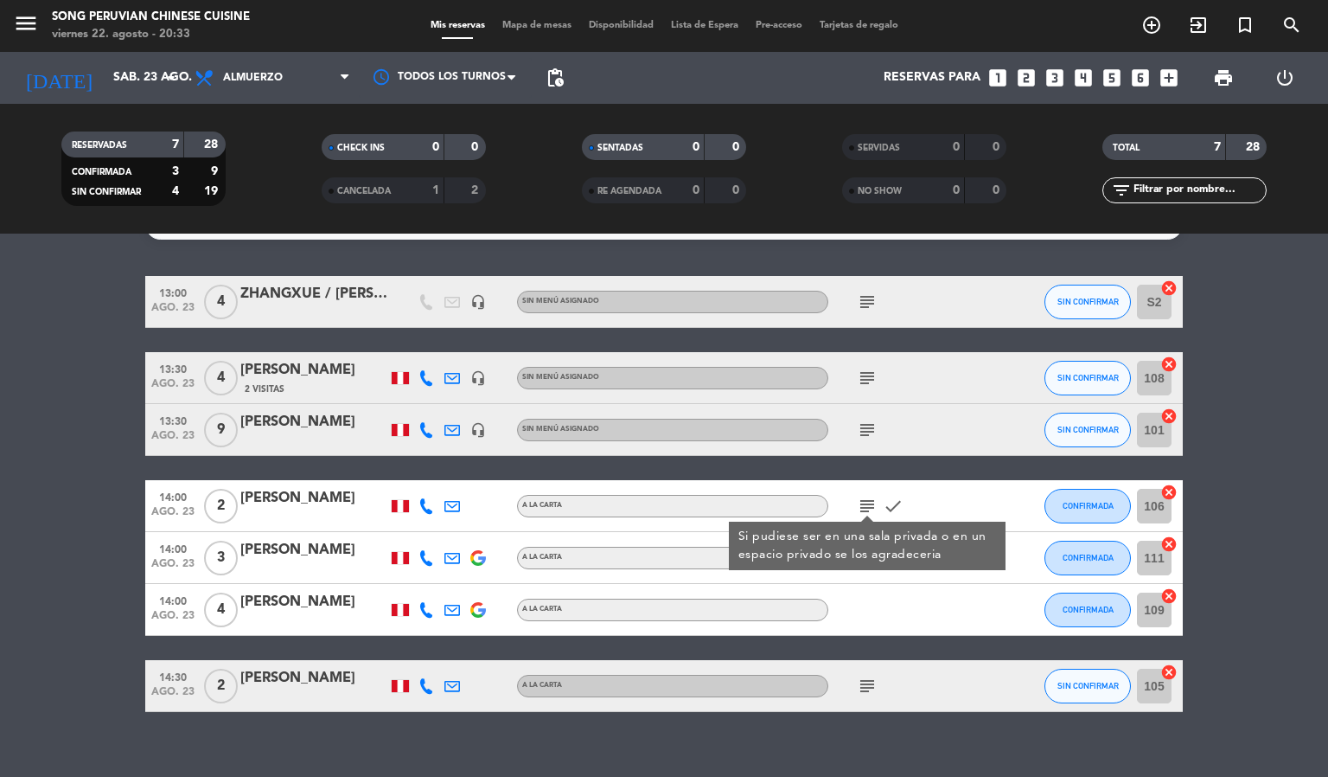
scroll to position [58, 0]
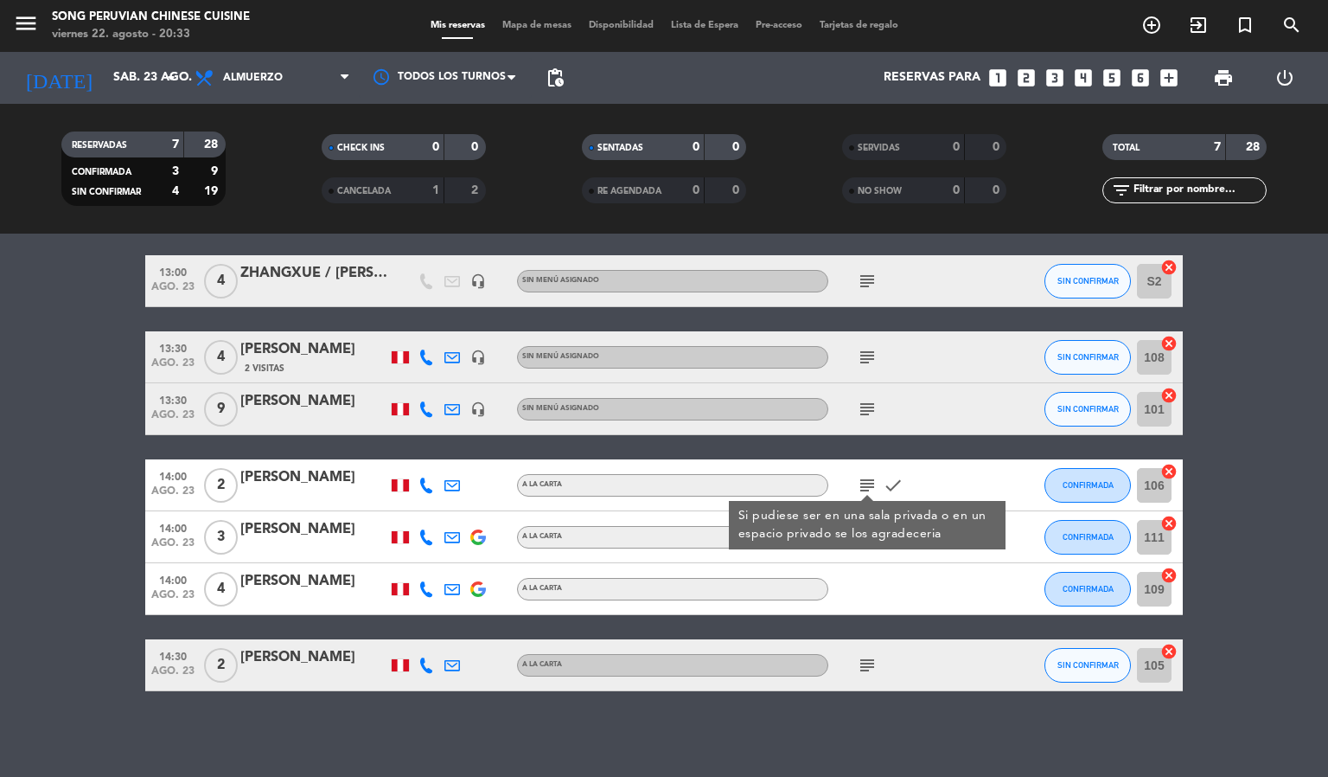
click at [864, 672] on icon "subject" at bounding box center [867, 665] width 21 height 21
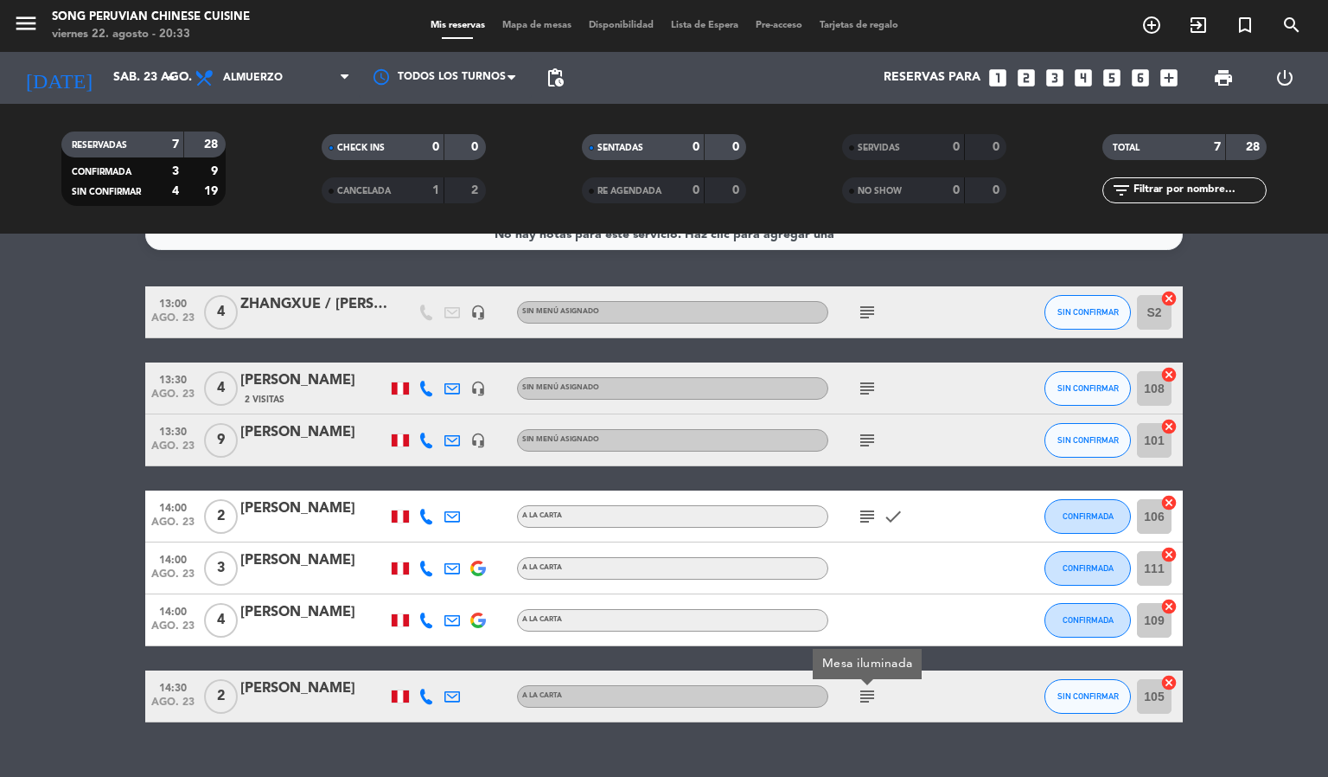
scroll to position [0, 0]
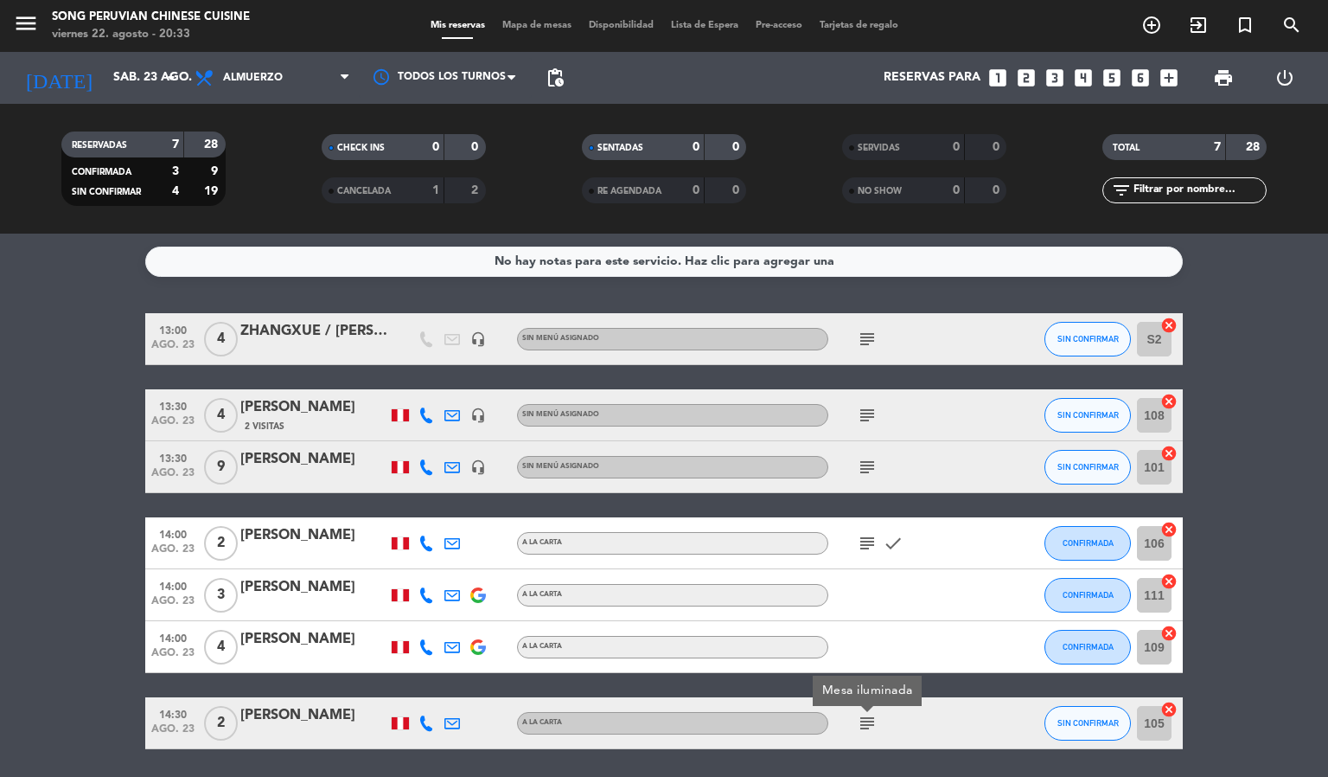
click at [867, 341] on icon "subject" at bounding box center [867, 339] width 21 height 21
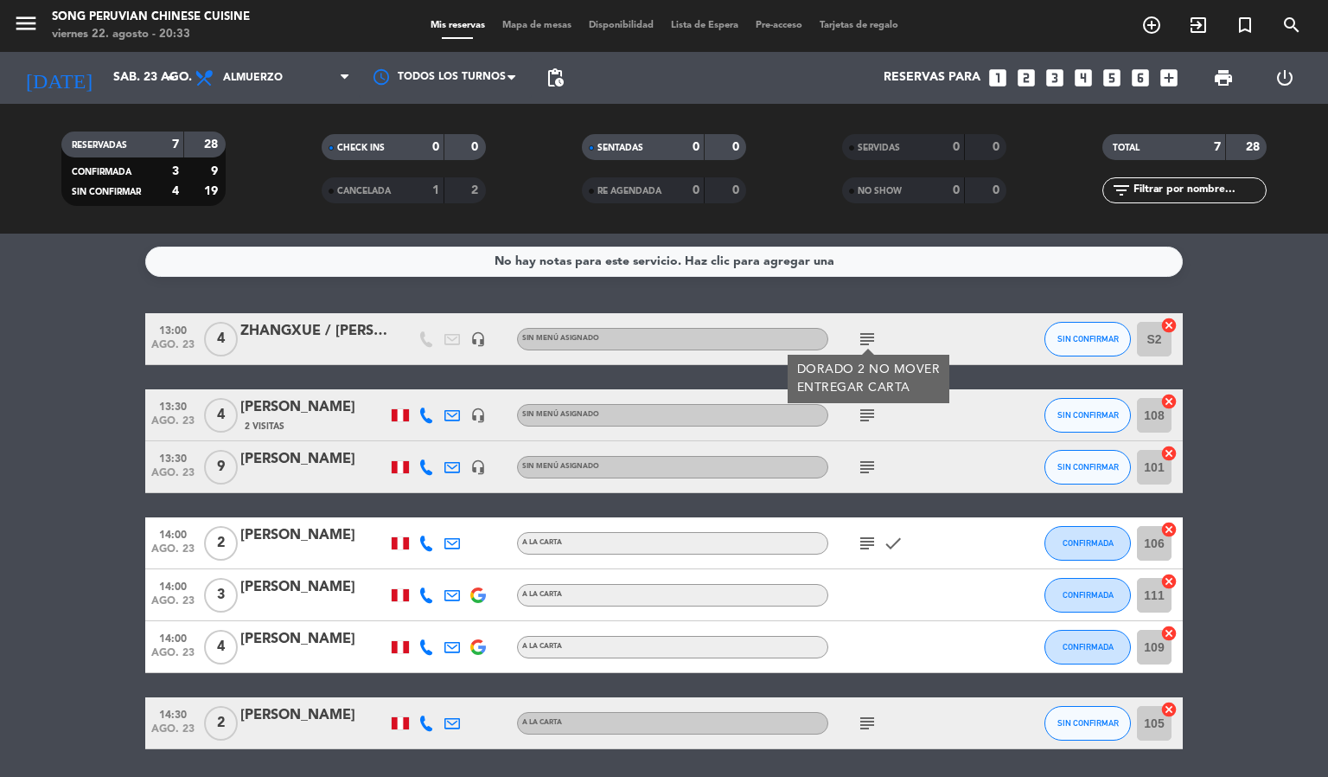
click at [74, 385] on bookings-row "13:00 [DATE] 4 ZHANGXUE / [PERSON_NAME] headset_mic Sin menú asignado subject D…" at bounding box center [664, 531] width 1328 height 436
click at [546, 29] on span "Mapa de mesas" at bounding box center [537, 26] width 86 height 10
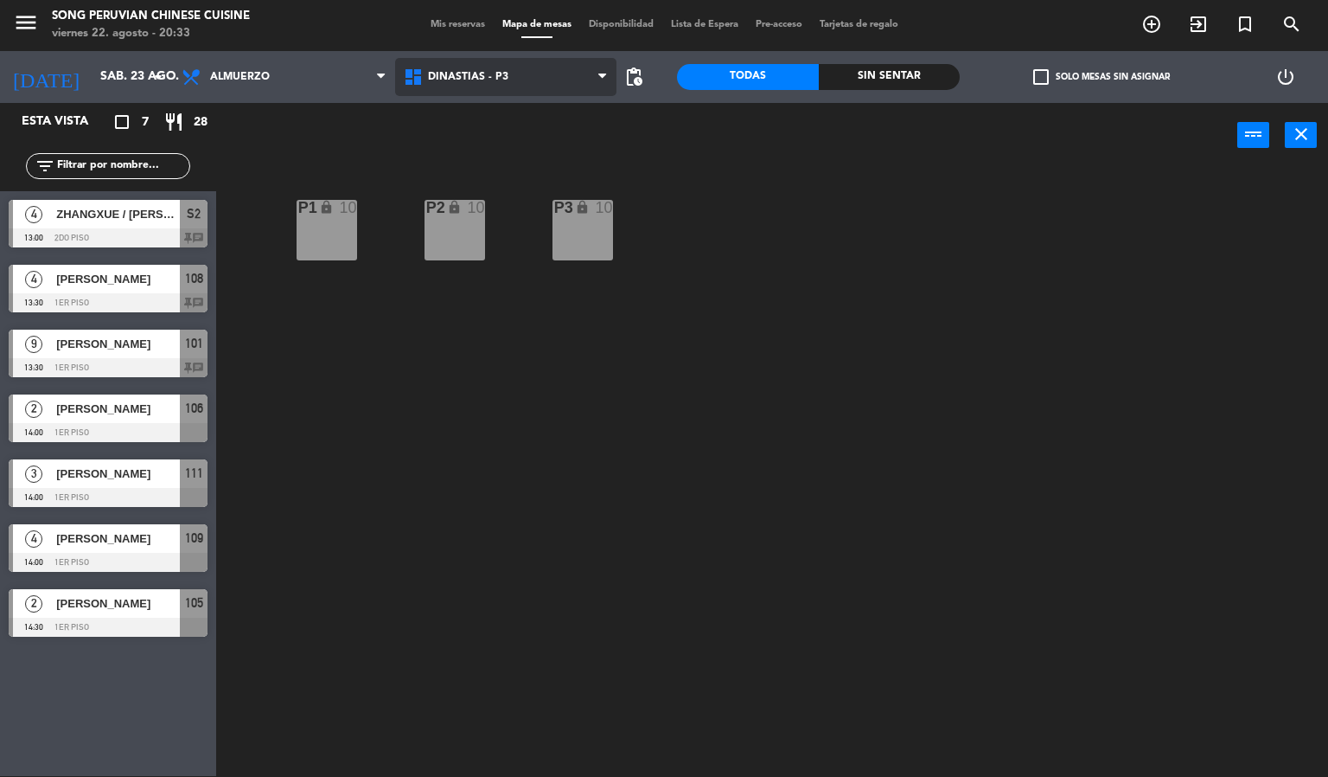
click at [446, 76] on span "DINASTIAS - P3" at bounding box center [468, 77] width 80 height 12
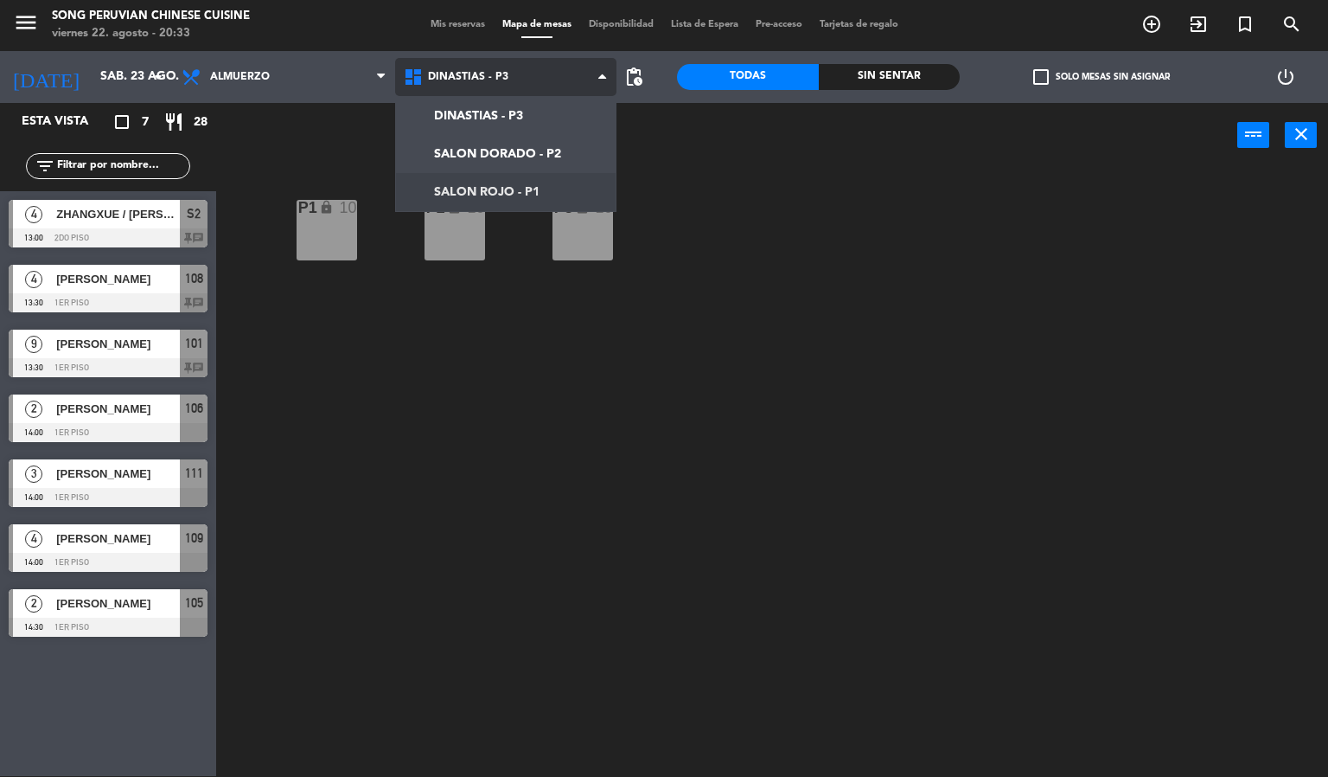
click at [428, 189] on ng-component "menu Song Peruvian Chinese Cuisine [DATE] 22. agosto - 20:33 Mis reservas Mapa …" at bounding box center [664, 387] width 1328 height 777
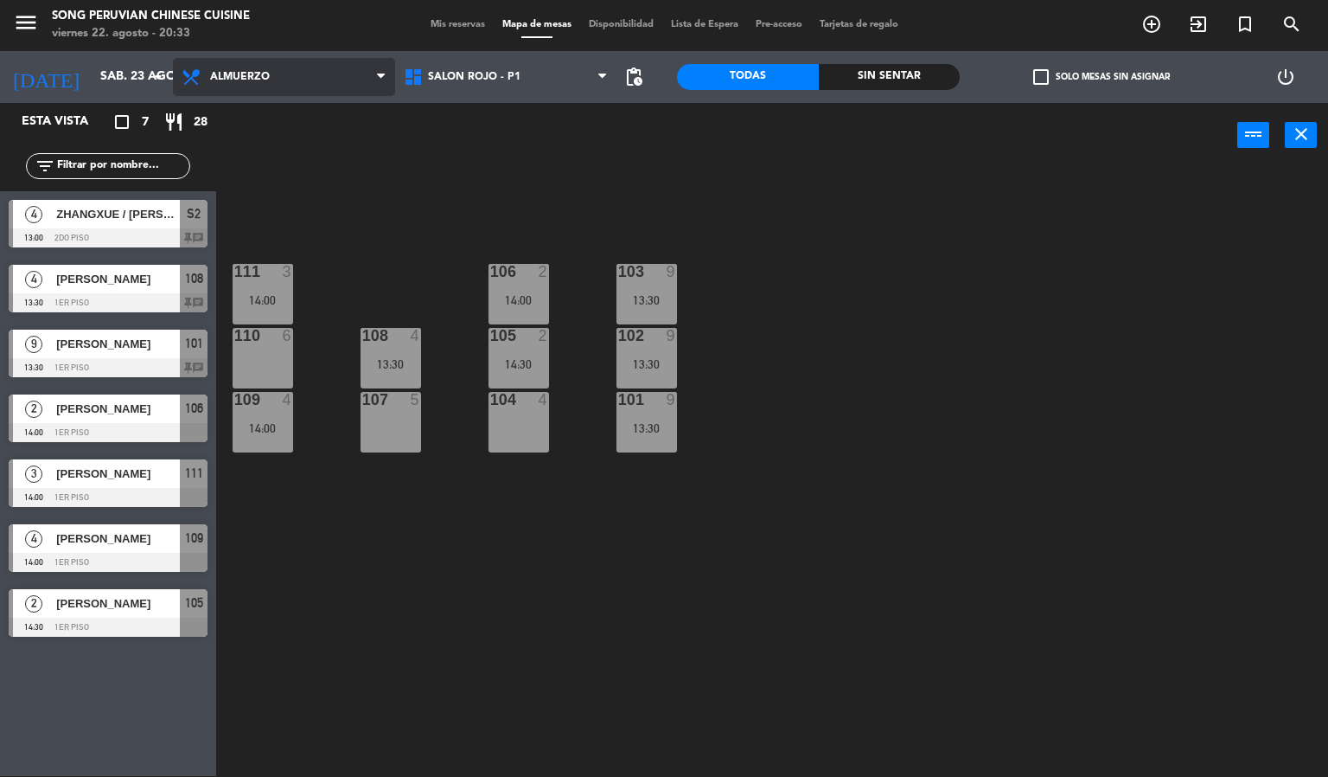
click at [367, 92] on span "Almuerzo" at bounding box center [284, 77] width 222 height 38
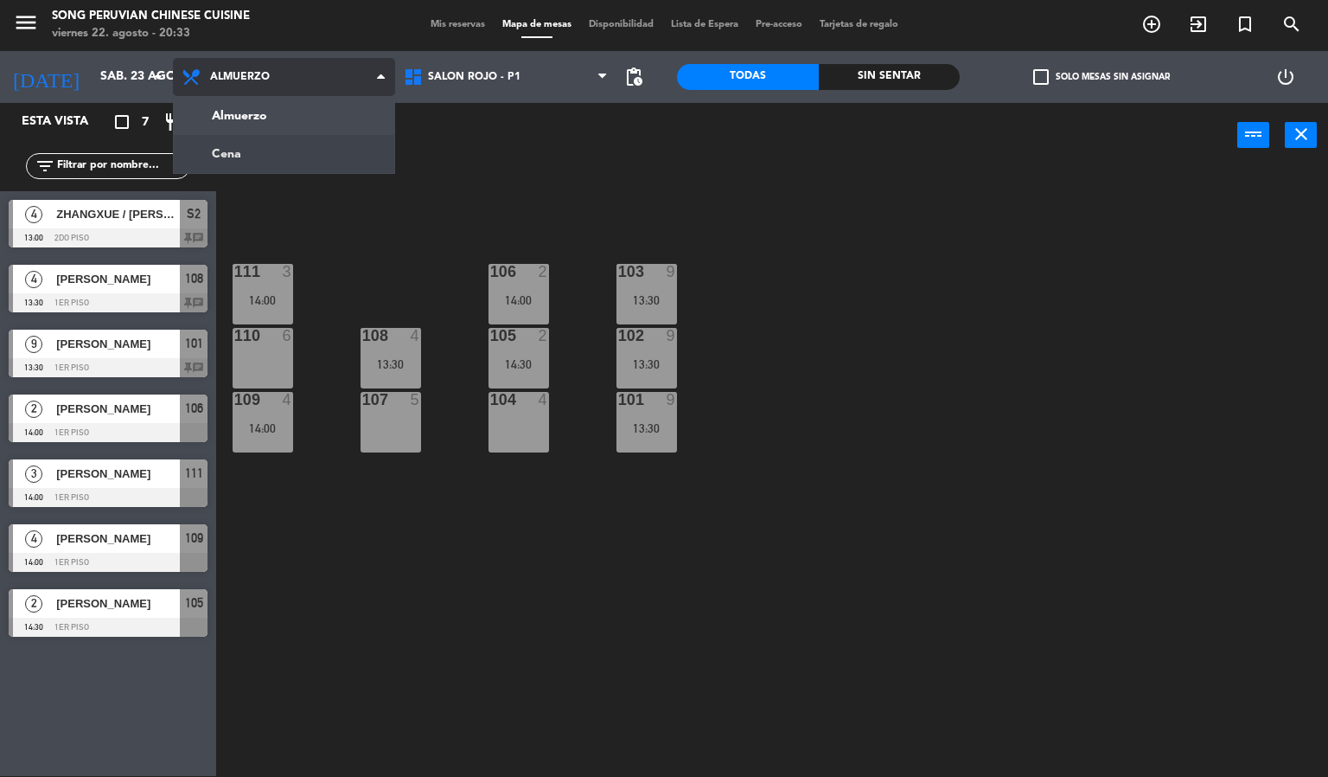
click at [349, 145] on ng-component "menu Song Peruvian Chinese Cuisine [DATE] 22. agosto - 20:33 Mis reservas Mapa …" at bounding box center [664, 387] width 1328 height 777
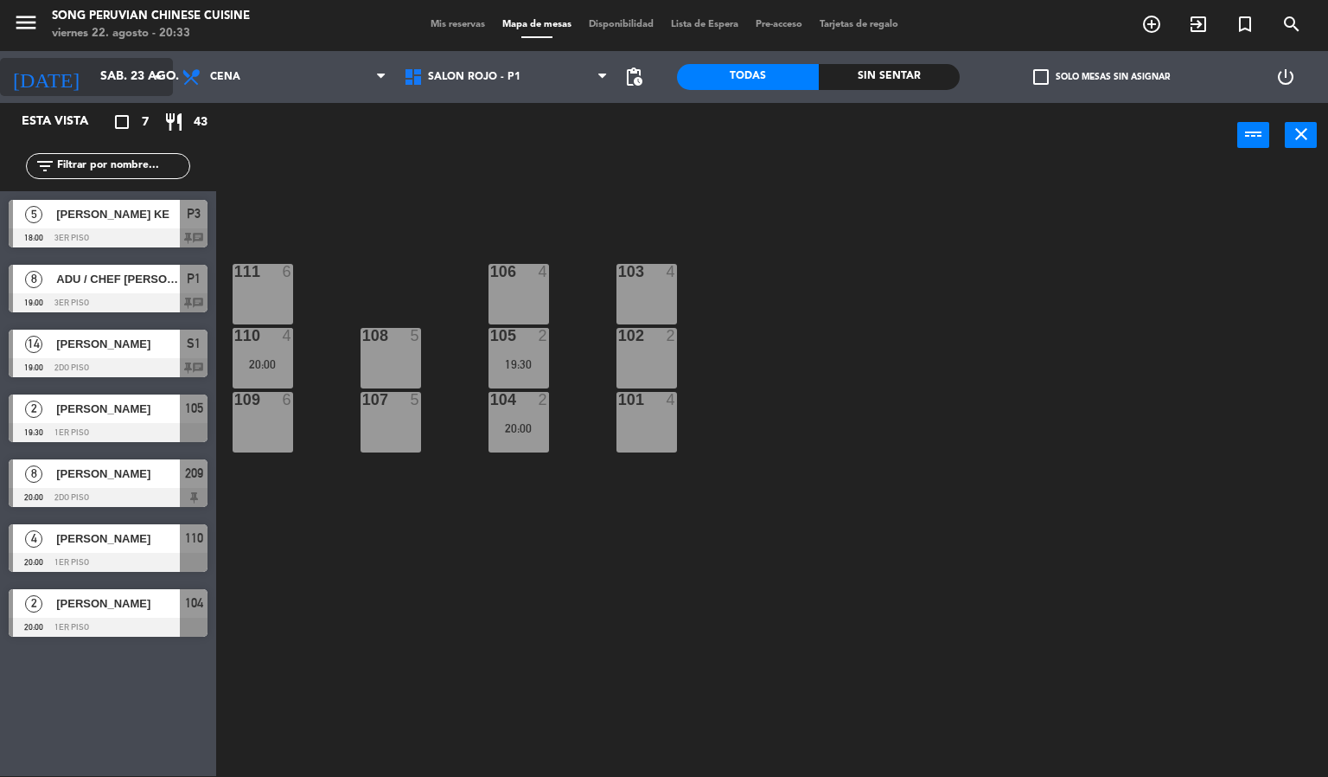
click at [104, 80] on input "sáb. 23 ago." at bounding box center [174, 76] width 164 height 31
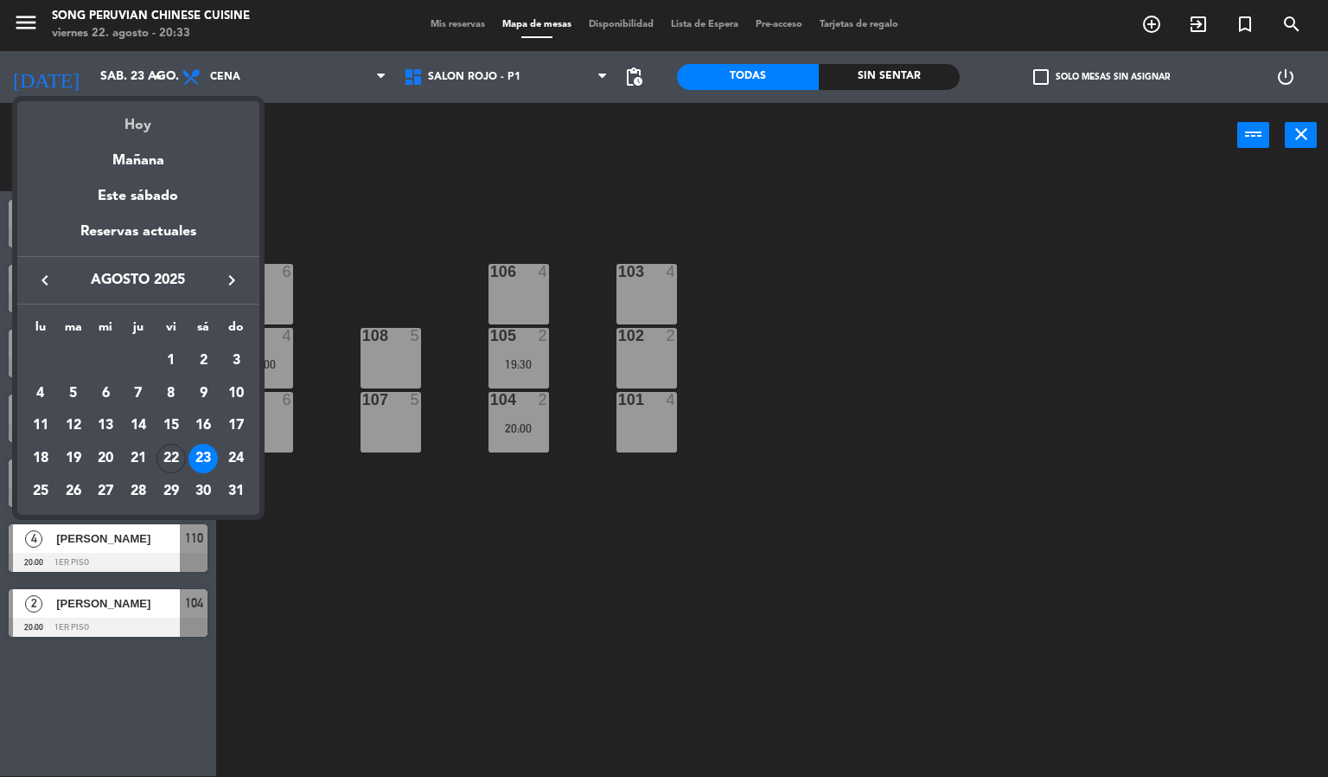
click at [132, 132] on div "Hoy" at bounding box center [138, 118] width 242 height 35
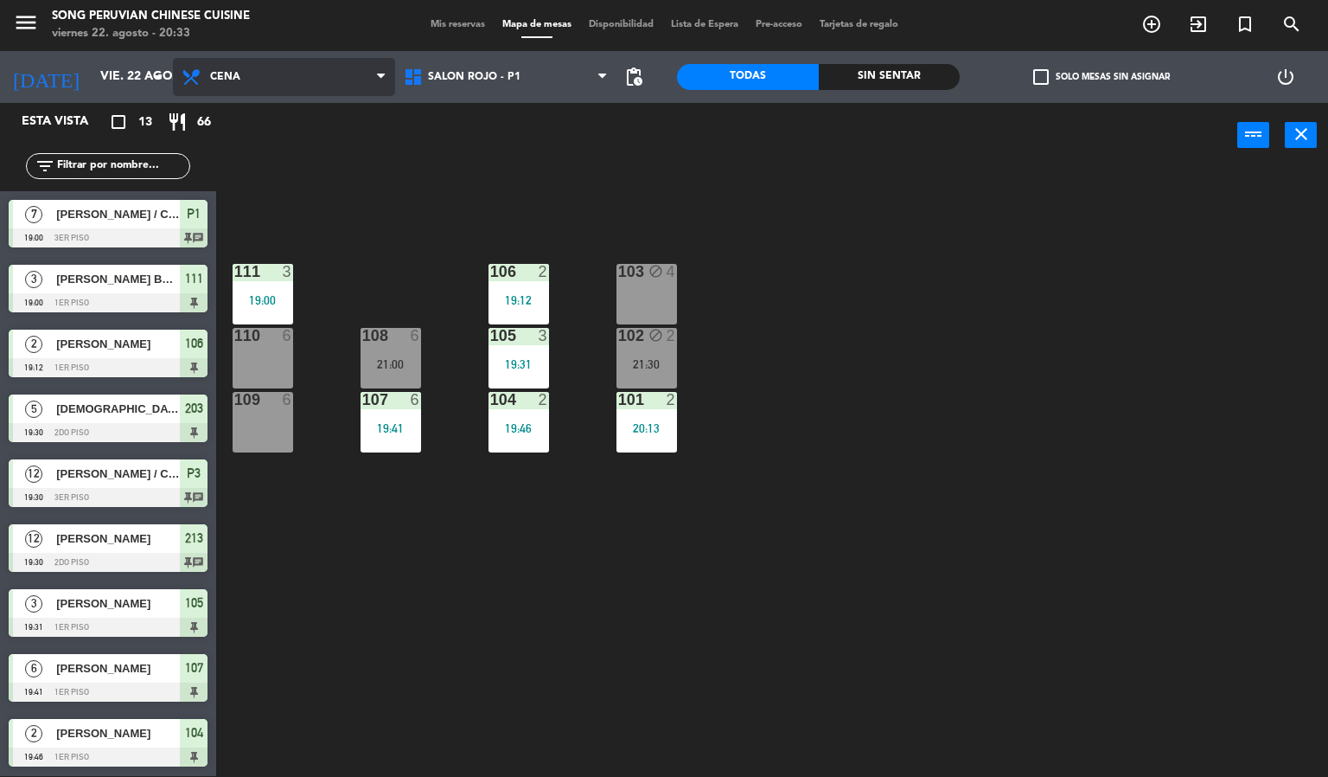
click at [224, 76] on span "Cena" at bounding box center [225, 77] width 30 height 12
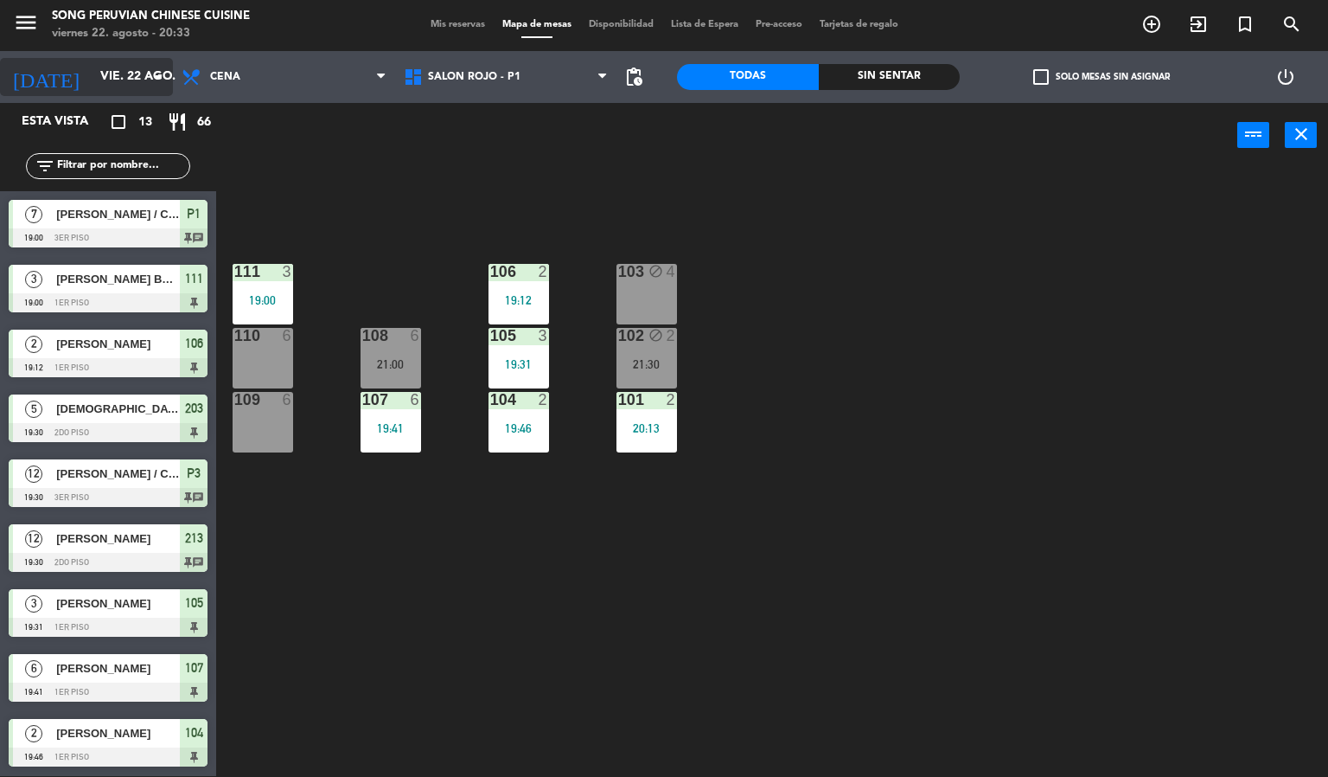
click at [140, 80] on input "vie. 22 ago." at bounding box center [174, 76] width 164 height 31
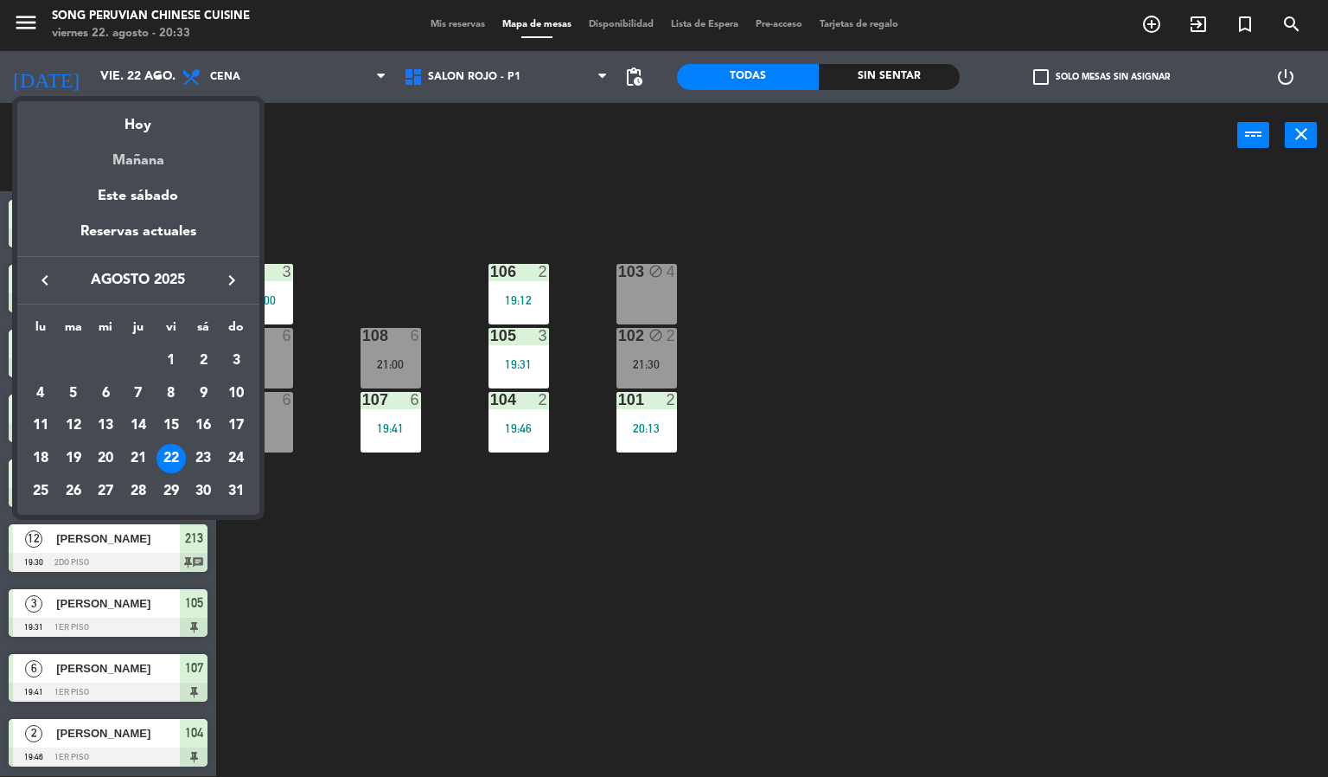
click at [127, 162] on div "Mañana" at bounding box center [138, 154] width 242 height 35
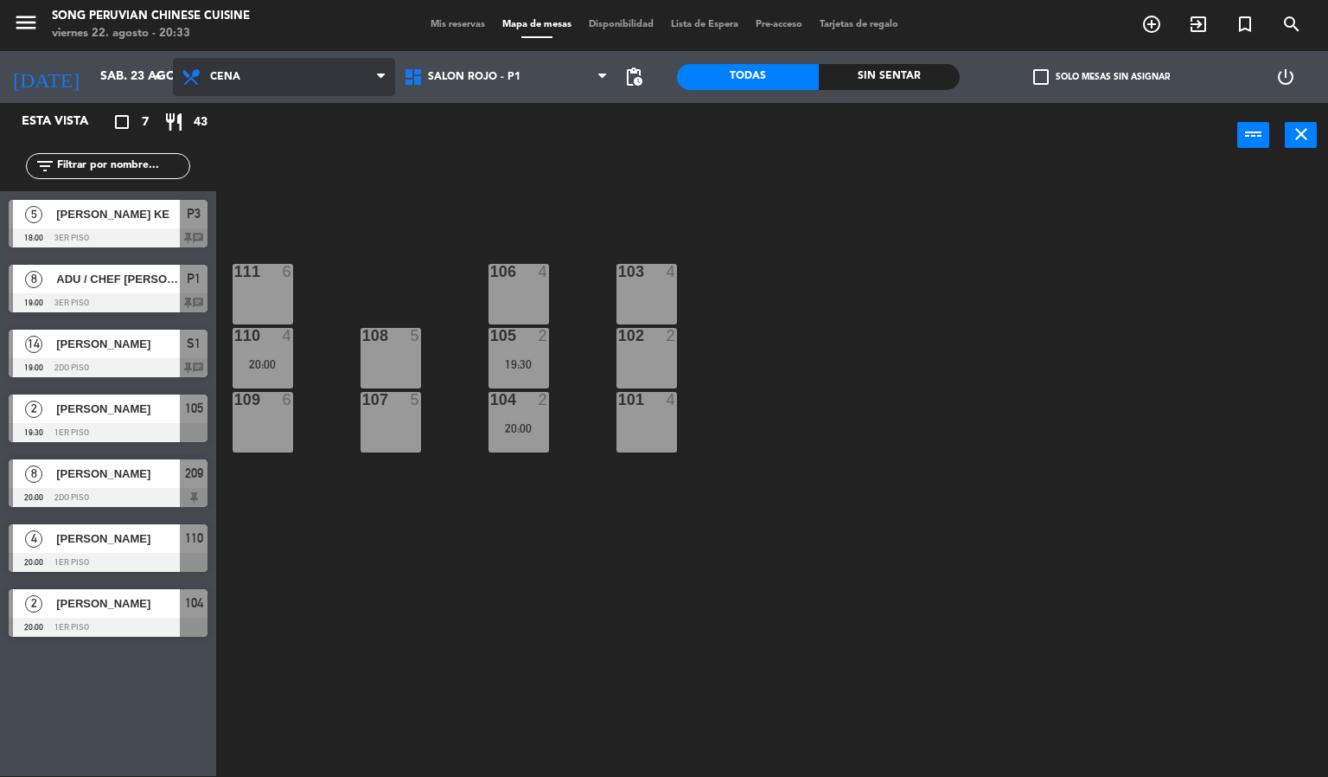
click at [245, 79] on span "Cena" at bounding box center [284, 77] width 222 height 38
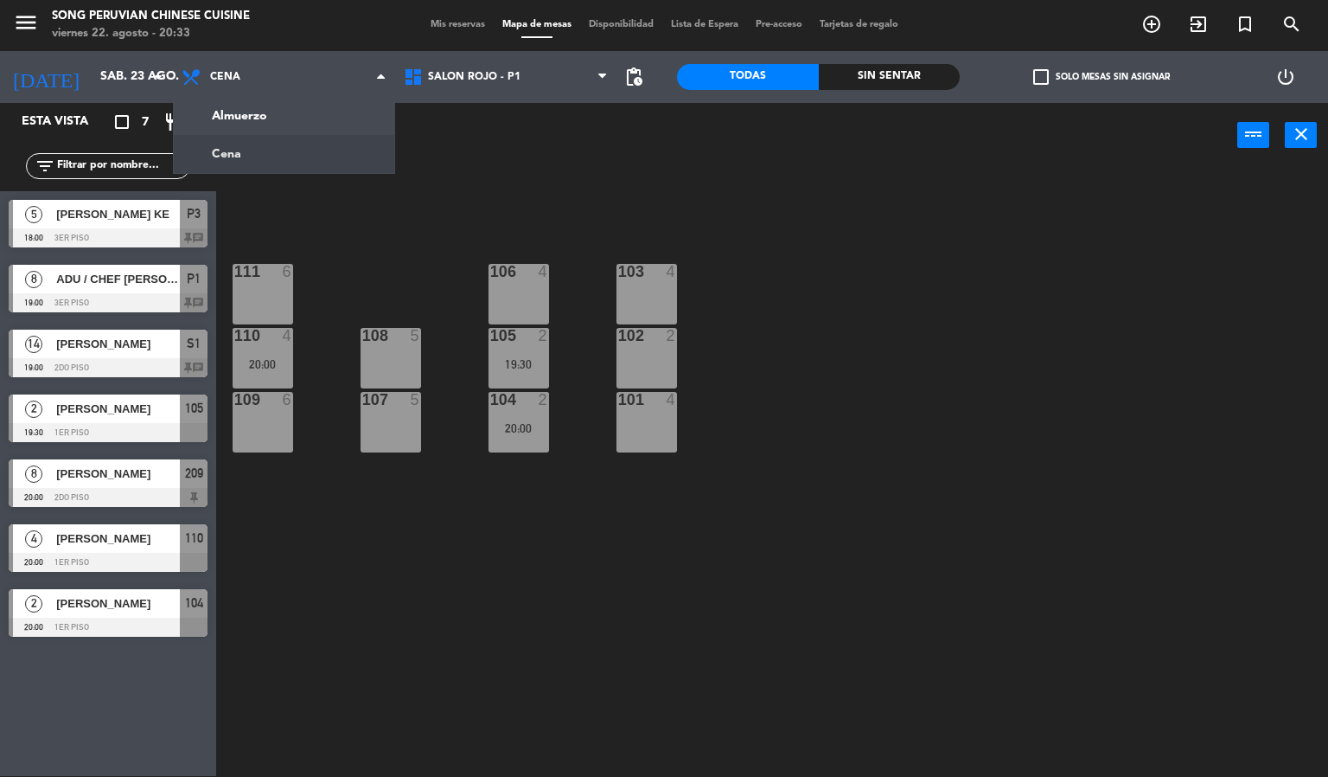
drag, startPoint x: 346, startPoint y: 234, endPoint x: 236, endPoint y: 260, distance: 112.9
click at [341, 237] on div "103 4 106 4 111 6 102 2 105 2 19:30 108 5 110 4 20:00 101 4 104 2 20:00 107 5 1…" at bounding box center [778, 473] width 1099 height 608
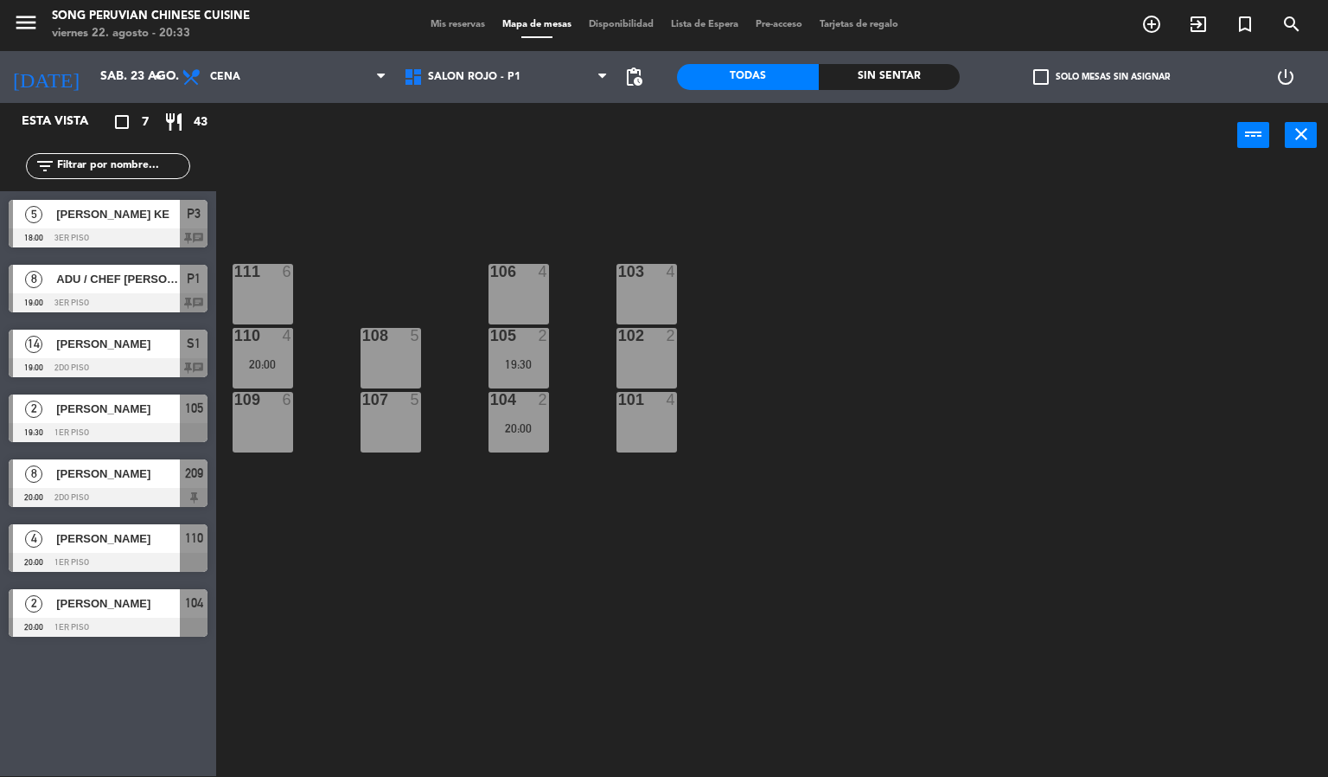
drag, startPoint x: 135, startPoint y: 281, endPoint x: 184, endPoint y: 229, distance: 71.6
click at [135, 280] on div "8 ADU / CHEF [PERSON_NAME] 19:00 3er piso P1 chat" at bounding box center [108, 288] width 216 height 65
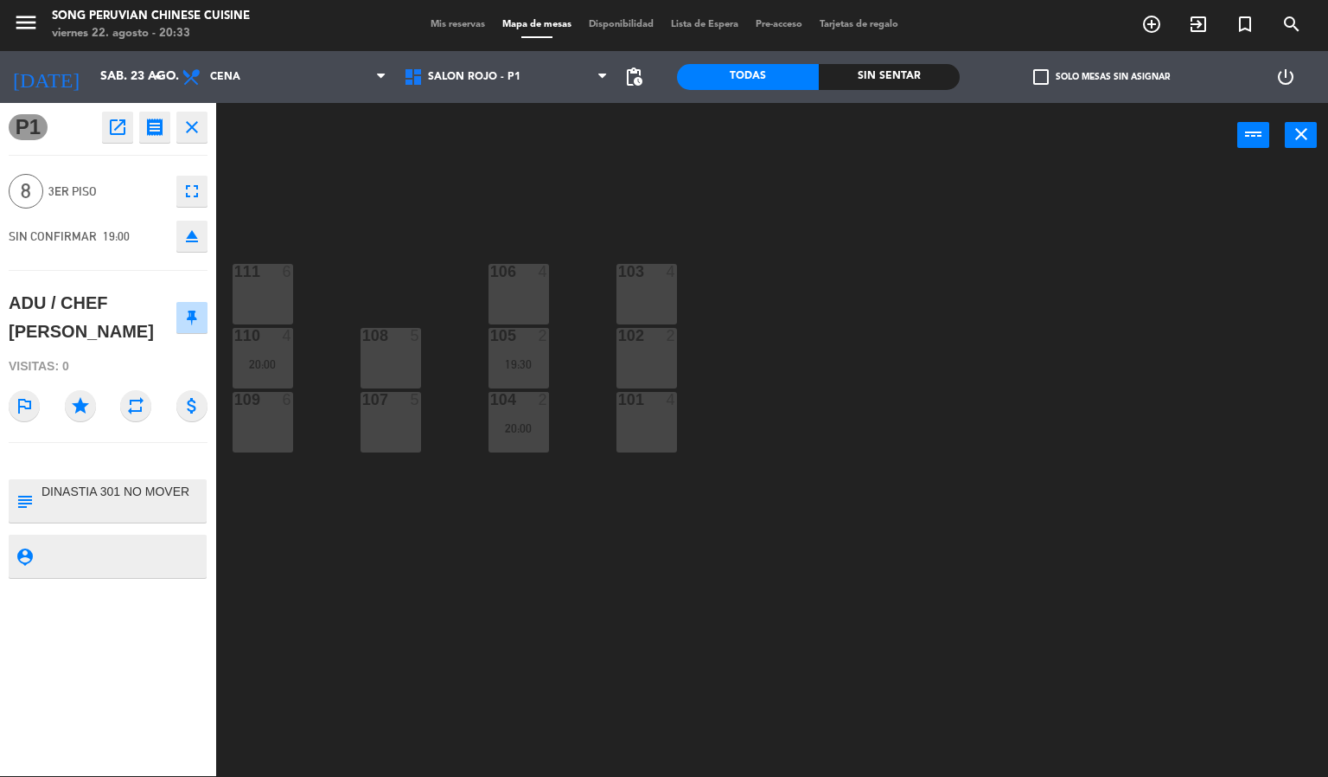
click at [368, 170] on div "103 4 106 4 111 6 102 2 105 2 19:30 108 5 110 4 20:00 101 4 104 2 20:00 107 5 1…" at bounding box center [778, 473] width 1099 height 608
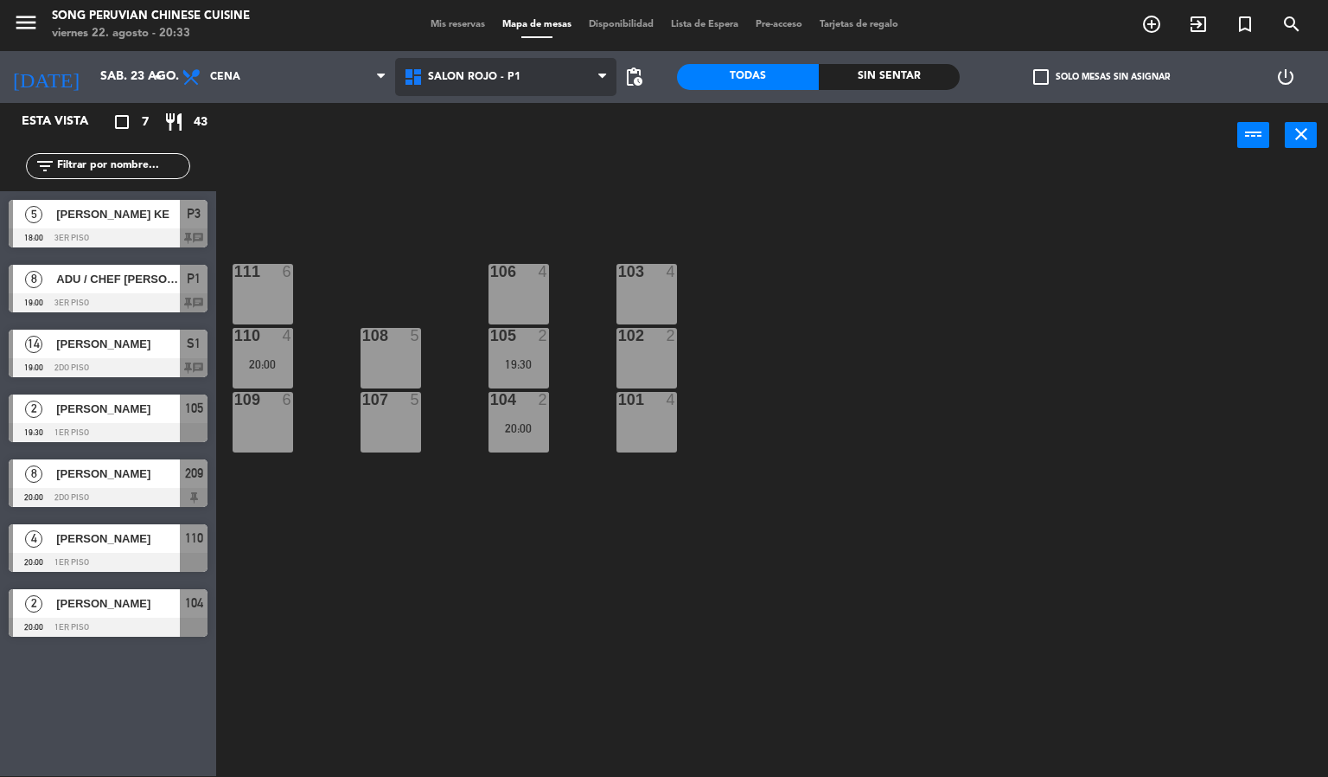
click at [485, 63] on span "SALON ROJO - P1" at bounding box center [506, 77] width 222 height 38
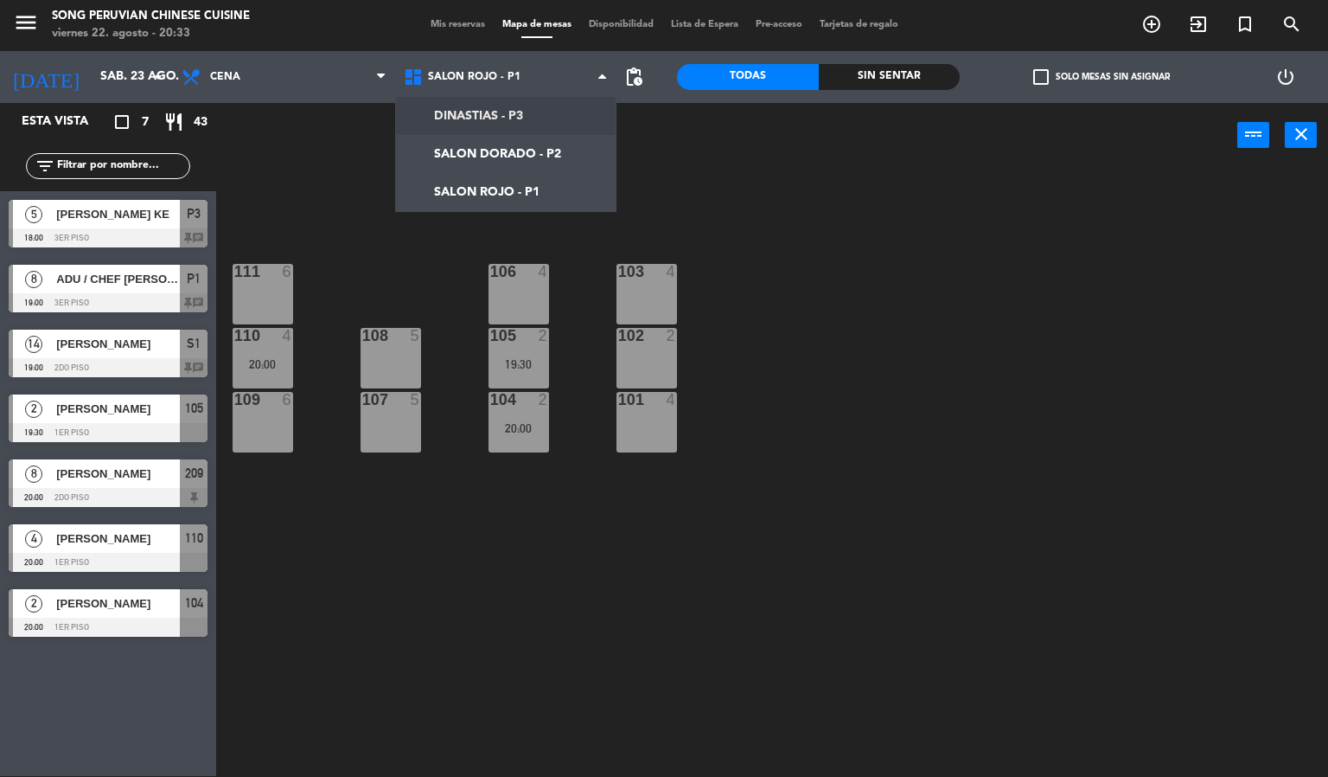
click at [465, 115] on ng-component "menu Song Peruvian Chinese Cuisine [DATE] 22. agosto - 20:33 Mis reservas Mapa …" at bounding box center [664, 387] width 1328 height 777
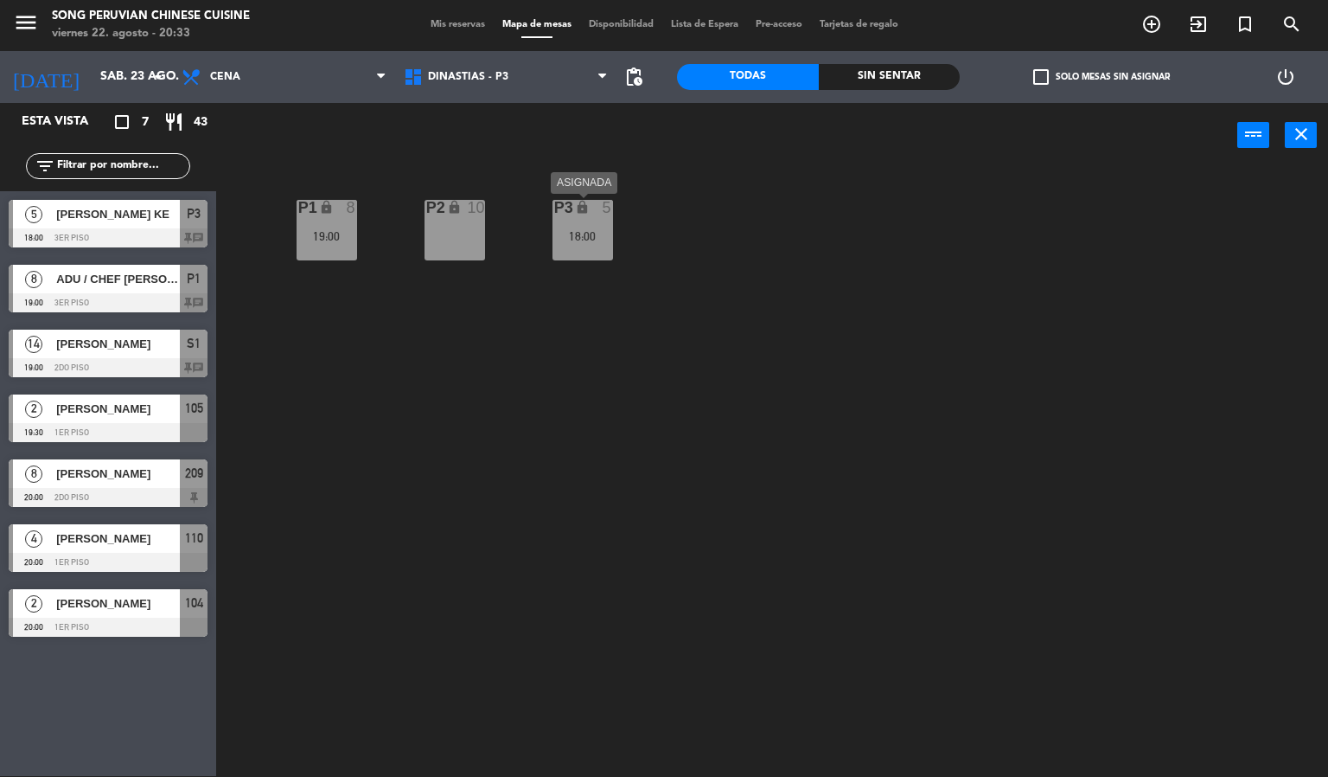
drag, startPoint x: 597, startPoint y: 237, endPoint x: 605, endPoint y: 232, distance: 9.4
click at [597, 236] on div "18:00" at bounding box center [583, 236] width 61 height 12
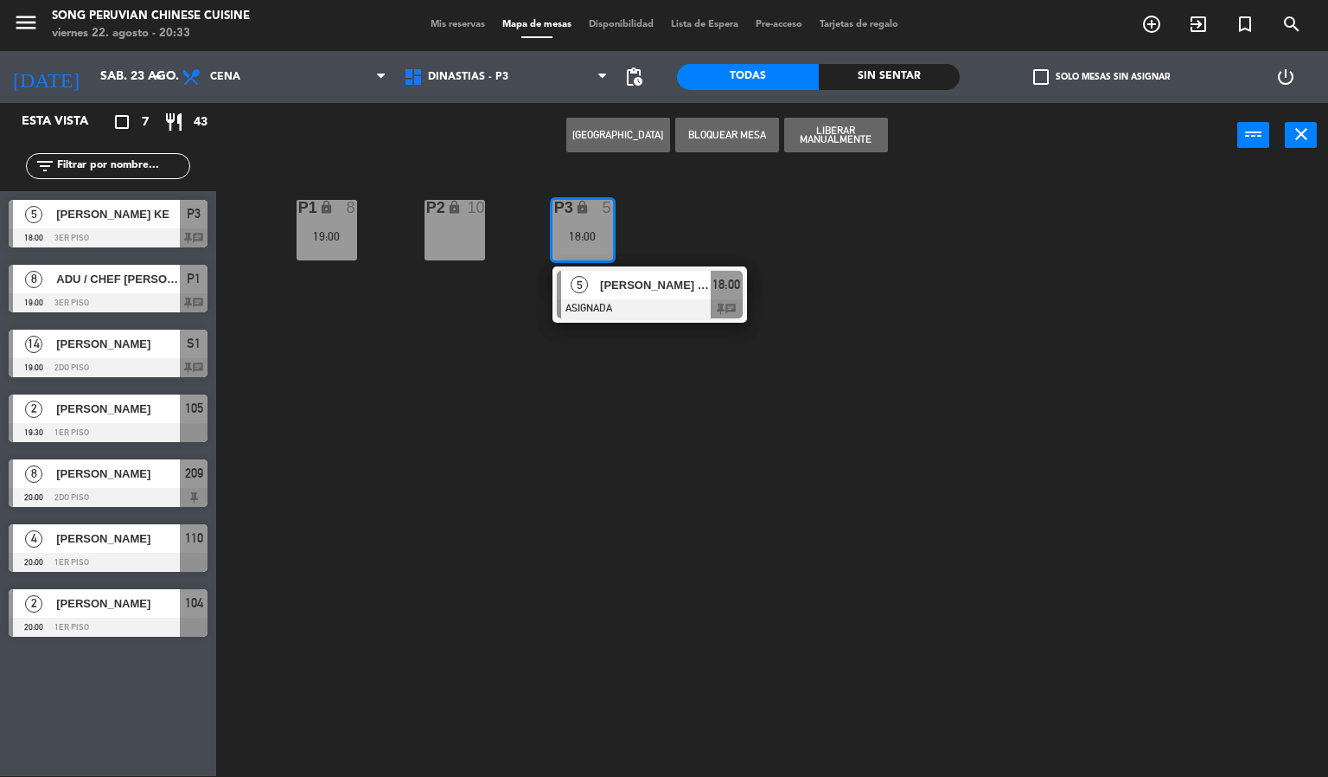
click at [752, 219] on div "P2 lock 10 P3 lock 5 18:00 5 [PERSON_NAME] KE ASIGNADA 18:00 chat P1 lock 8 19:…" at bounding box center [778, 473] width 1099 height 608
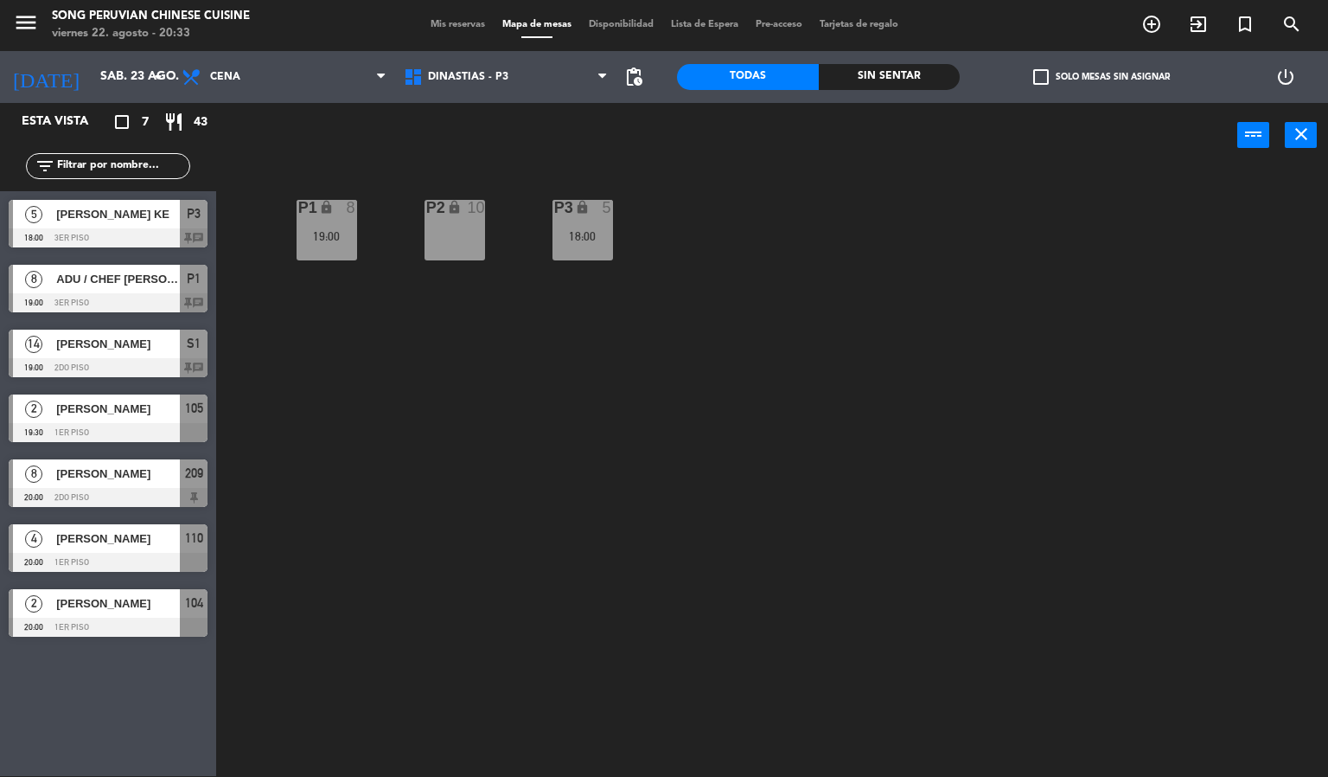
click at [346, 221] on div "P1 lock 8 19:00" at bounding box center [327, 230] width 61 height 61
click at [535, 677] on div "P2 lock 10 P3 lock 5 18:00 P1 lock 8 19:00" at bounding box center [778, 473] width 1099 height 608
click at [312, 84] on span "Cena" at bounding box center [284, 77] width 222 height 38
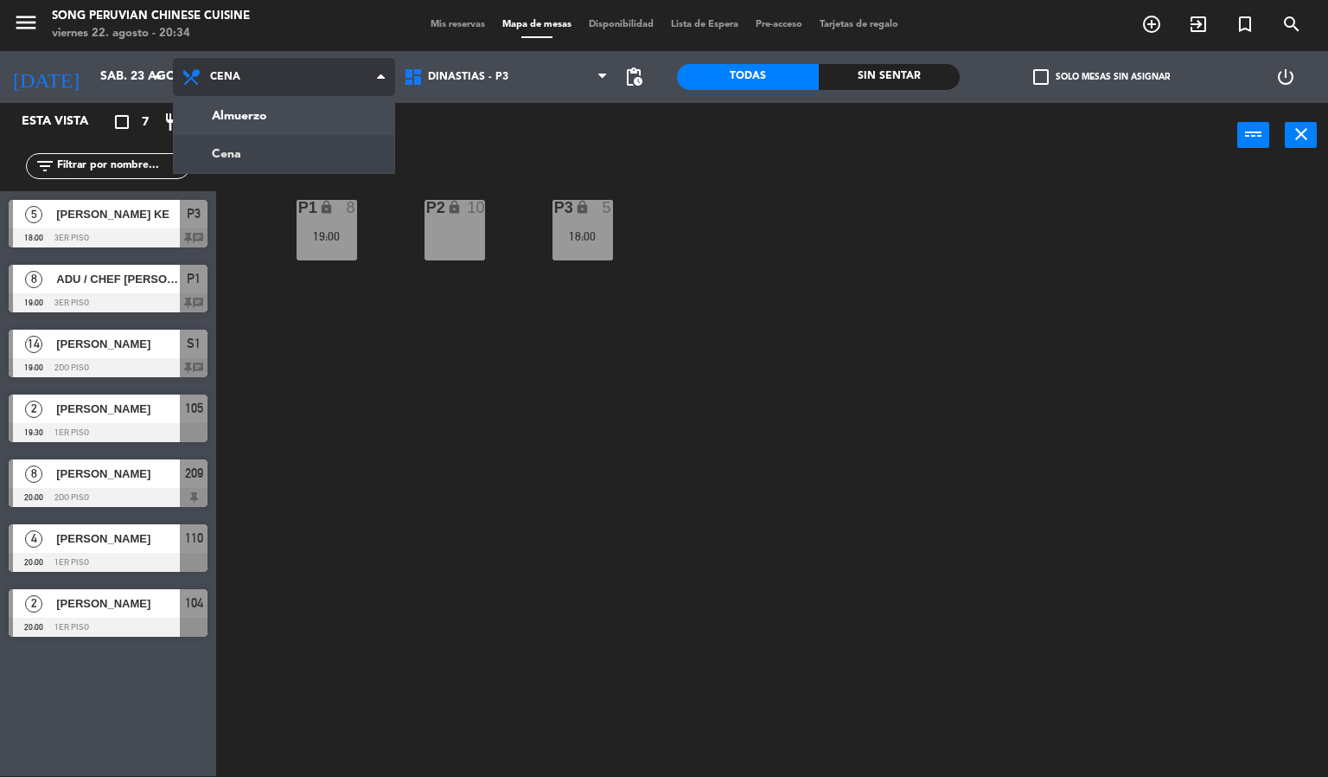
click at [291, 99] on div "Almuerzo Cena Cena Almuerzo Cena" at bounding box center [284, 77] width 222 height 52
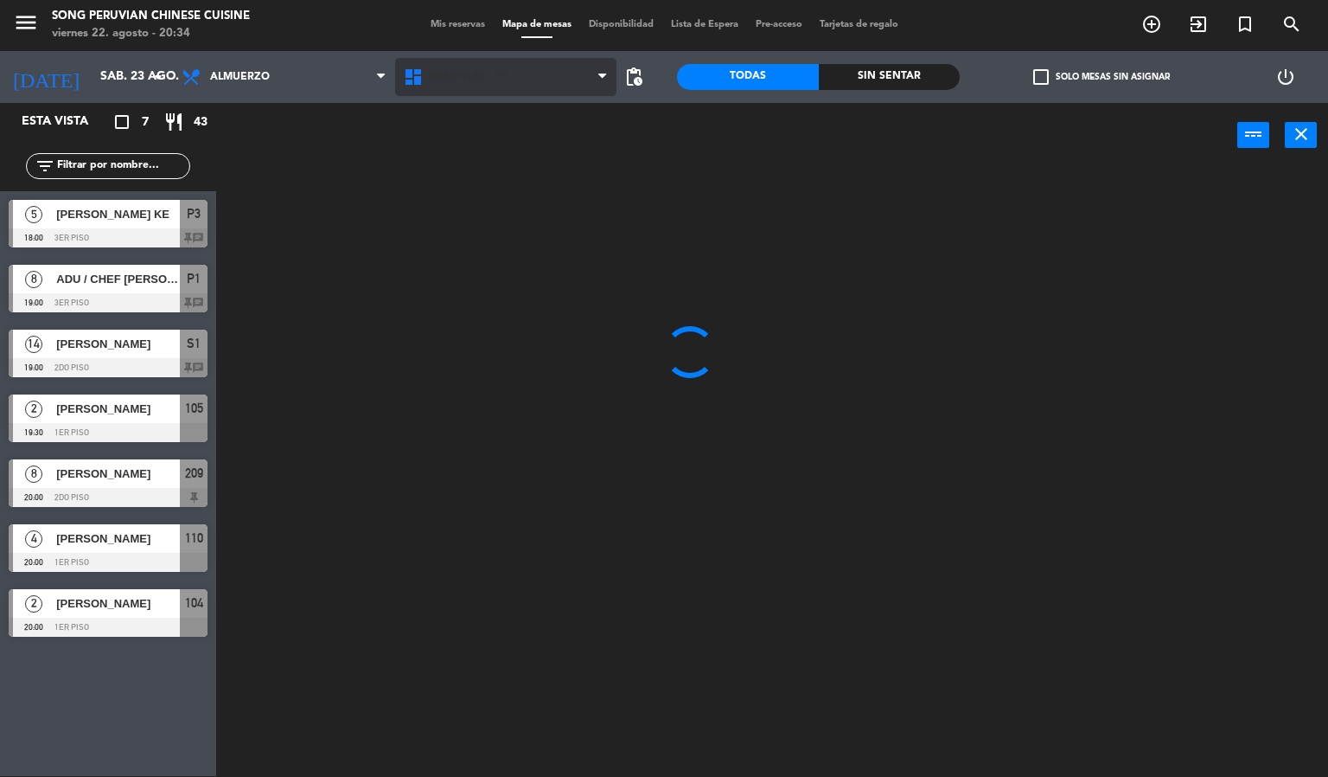
click at [499, 76] on span "DINASTIAS - P3" at bounding box center [468, 77] width 80 height 12
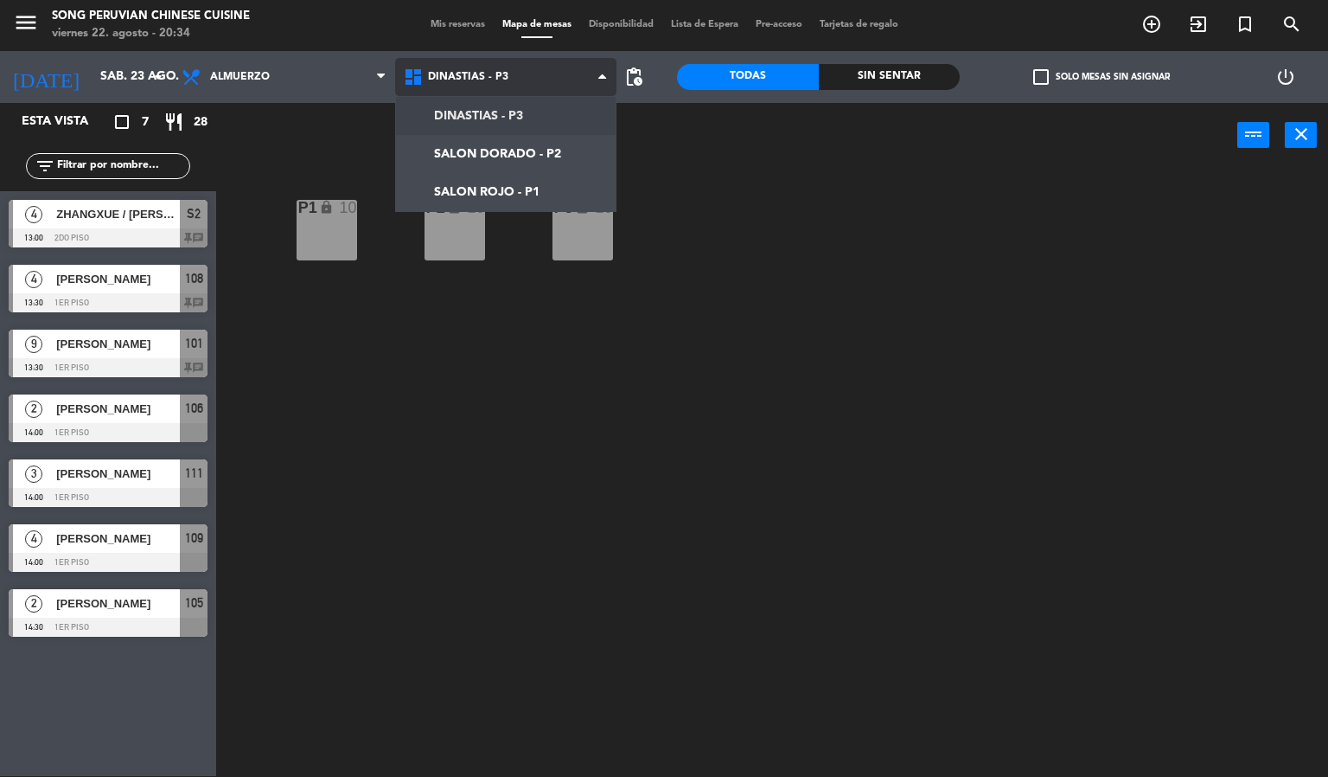
click at [494, 182] on ng-component "menu Song Peruvian Chinese Cuisine [DATE] 22. agosto - 20:34 Mis reservas Mapa …" at bounding box center [664, 387] width 1328 height 777
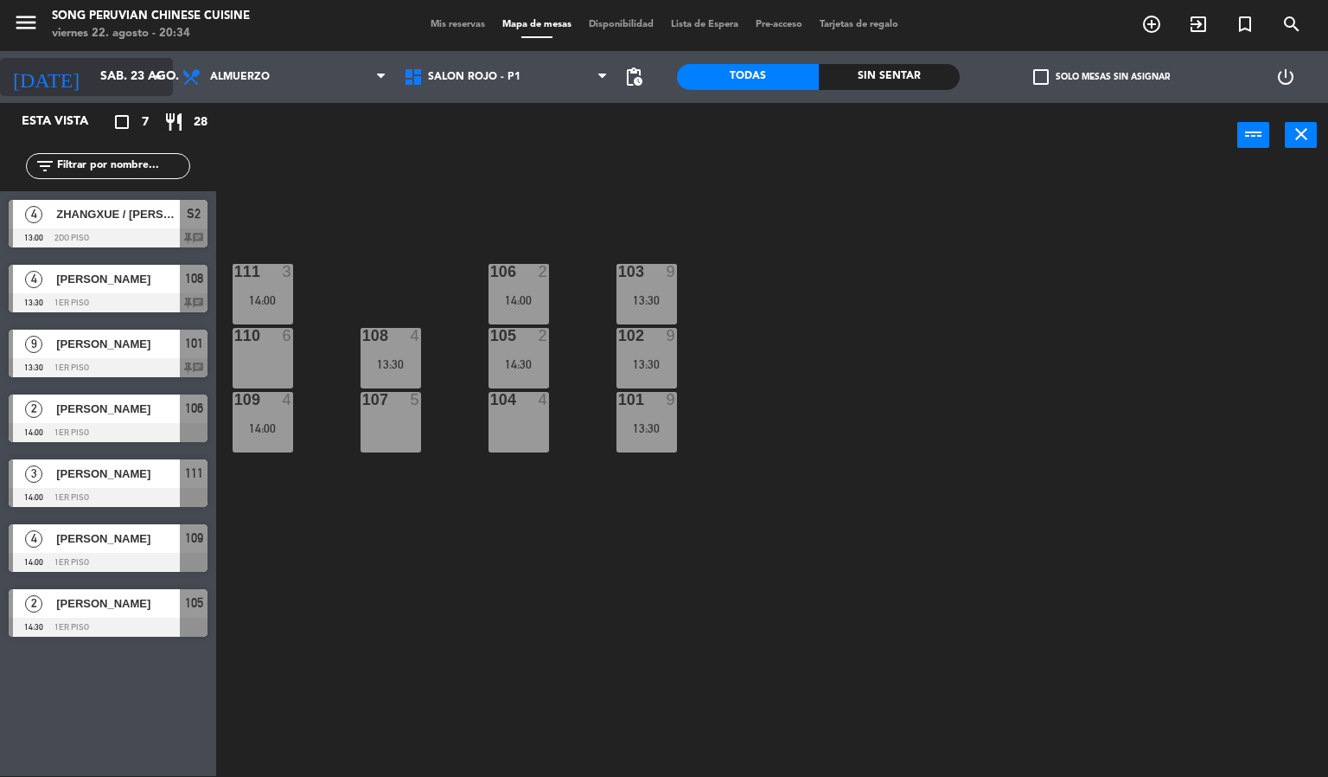
click at [94, 76] on input "sáb. 23 ago." at bounding box center [174, 76] width 164 height 31
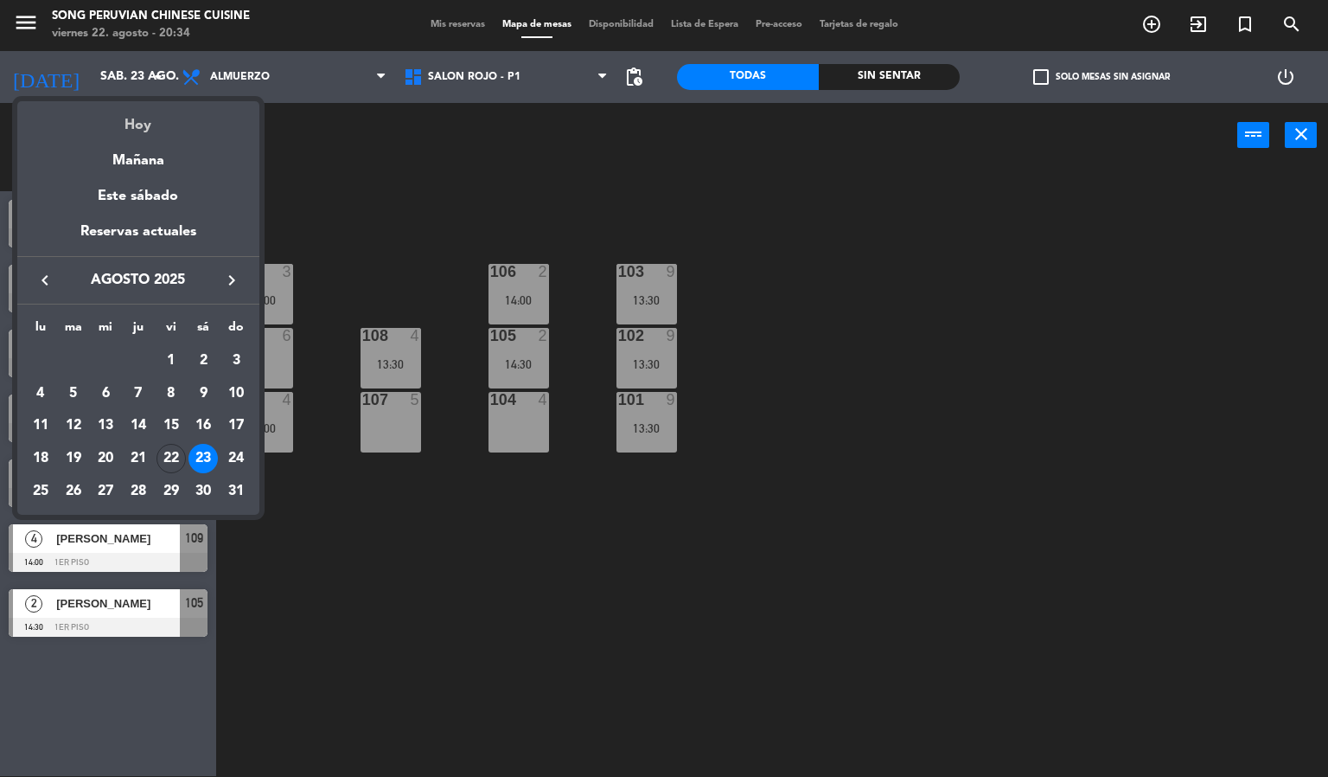
click at [138, 106] on div "Hoy" at bounding box center [138, 118] width 242 height 35
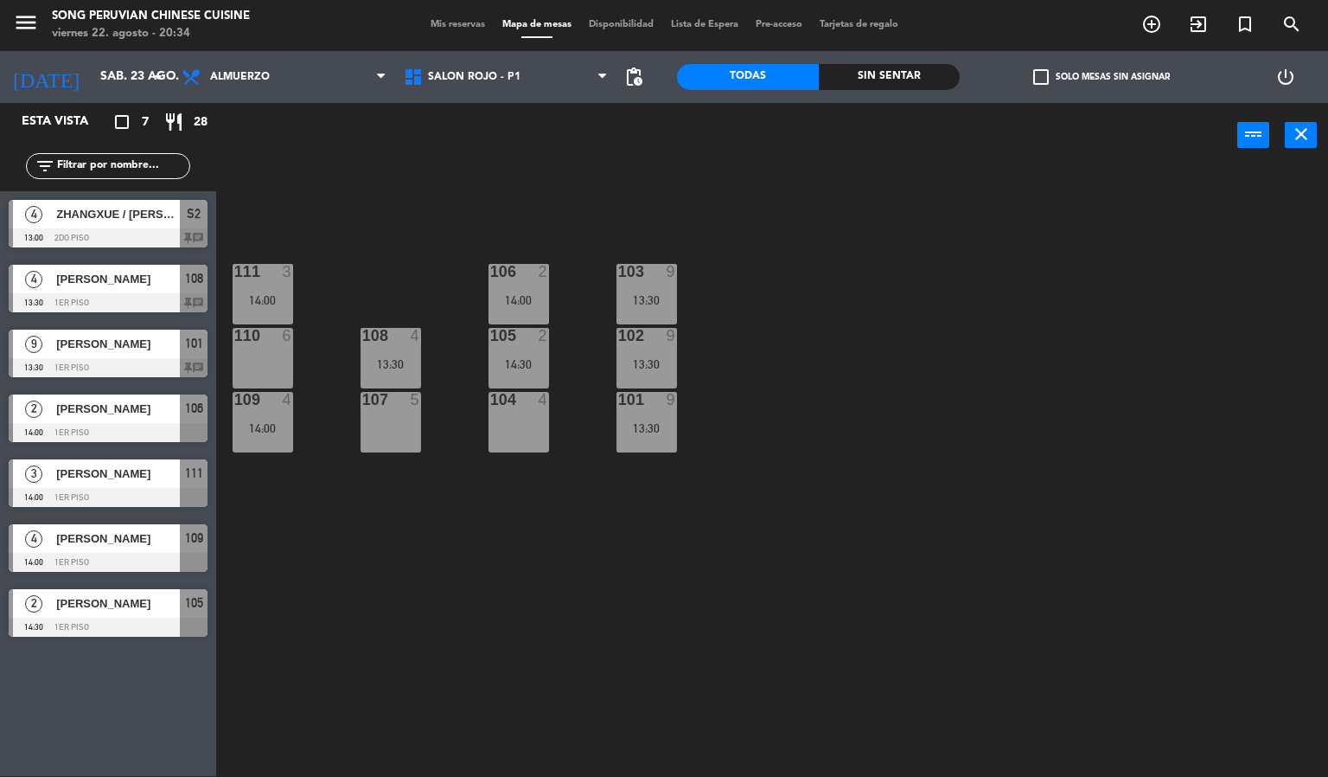
type input "vie. 22 ago."
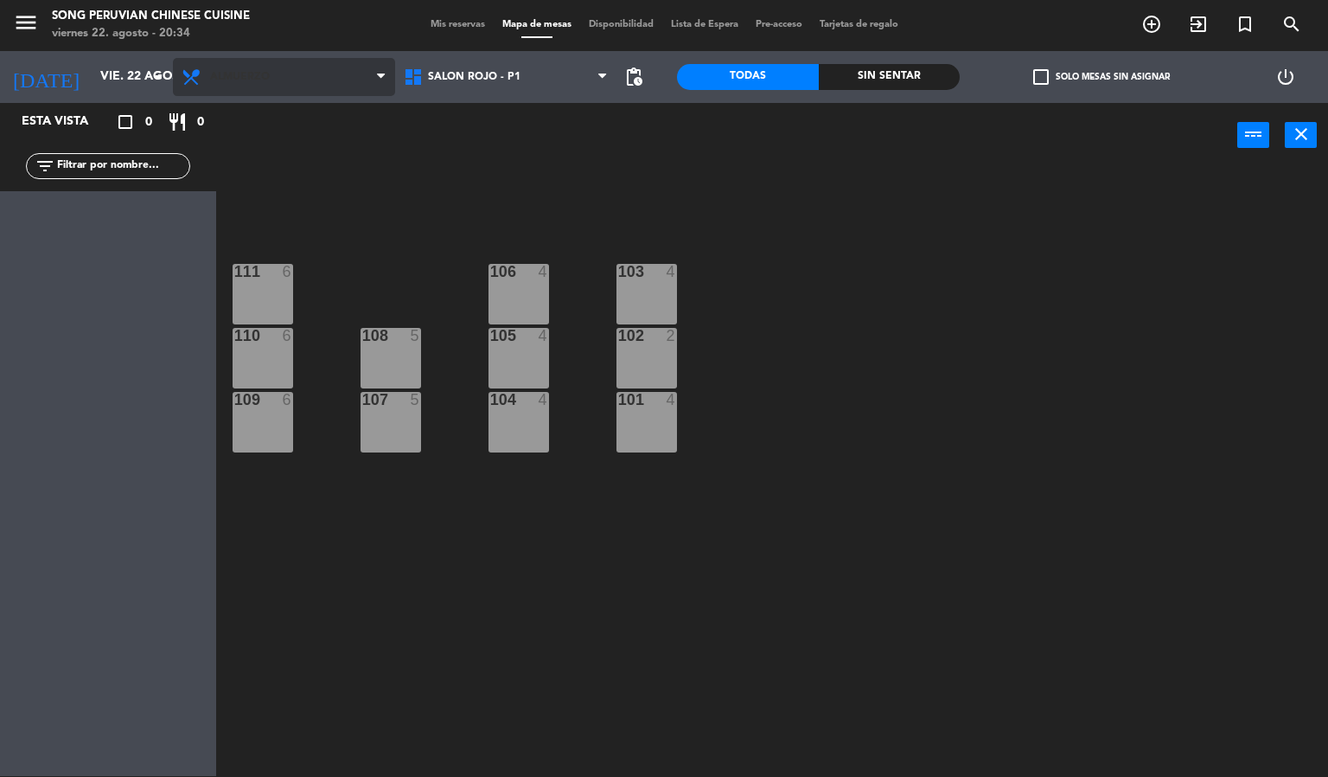
click at [293, 89] on span "Almuerzo" at bounding box center [284, 77] width 222 height 38
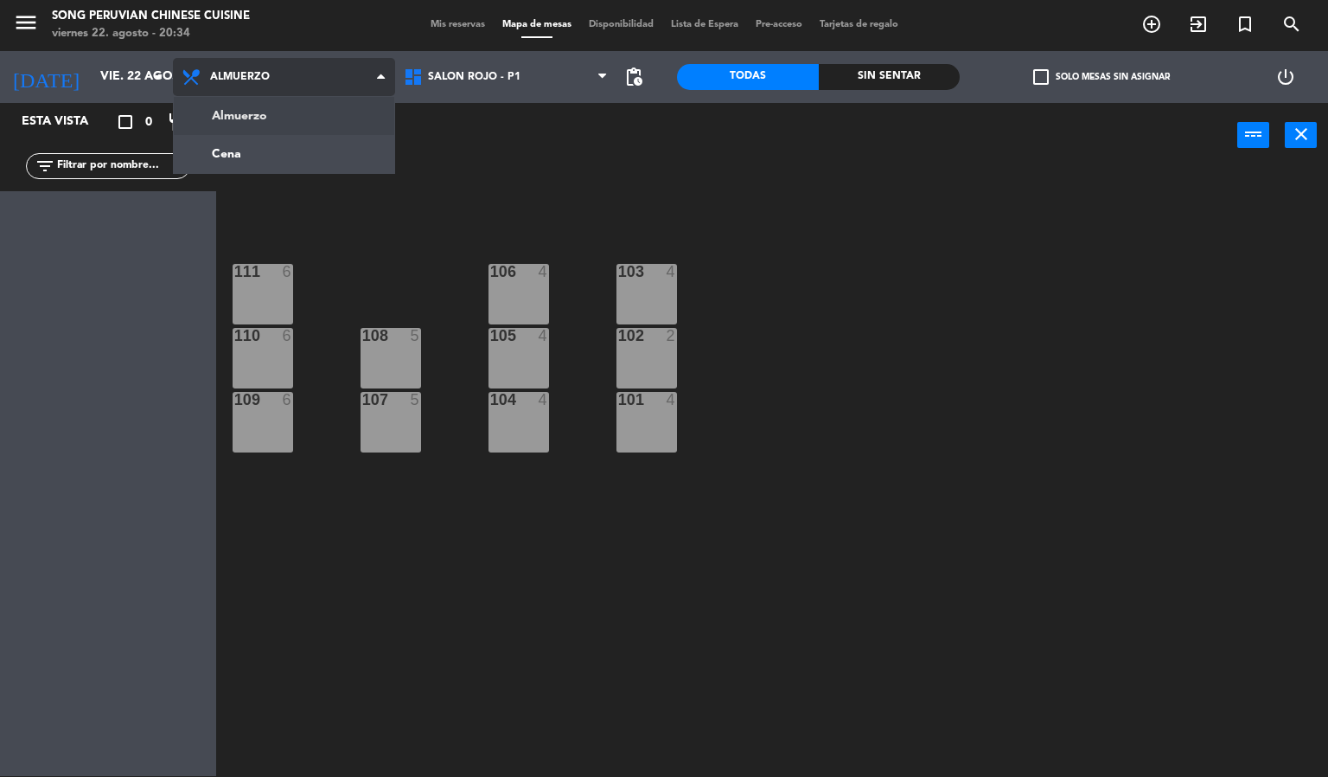
click at [293, 164] on ng-component "menu Song Peruvian Chinese Cuisine [DATE] 22. agosto - 20:34 Mis reservas Mapa …" at bounding box center [664, 387] width 1328 height 777
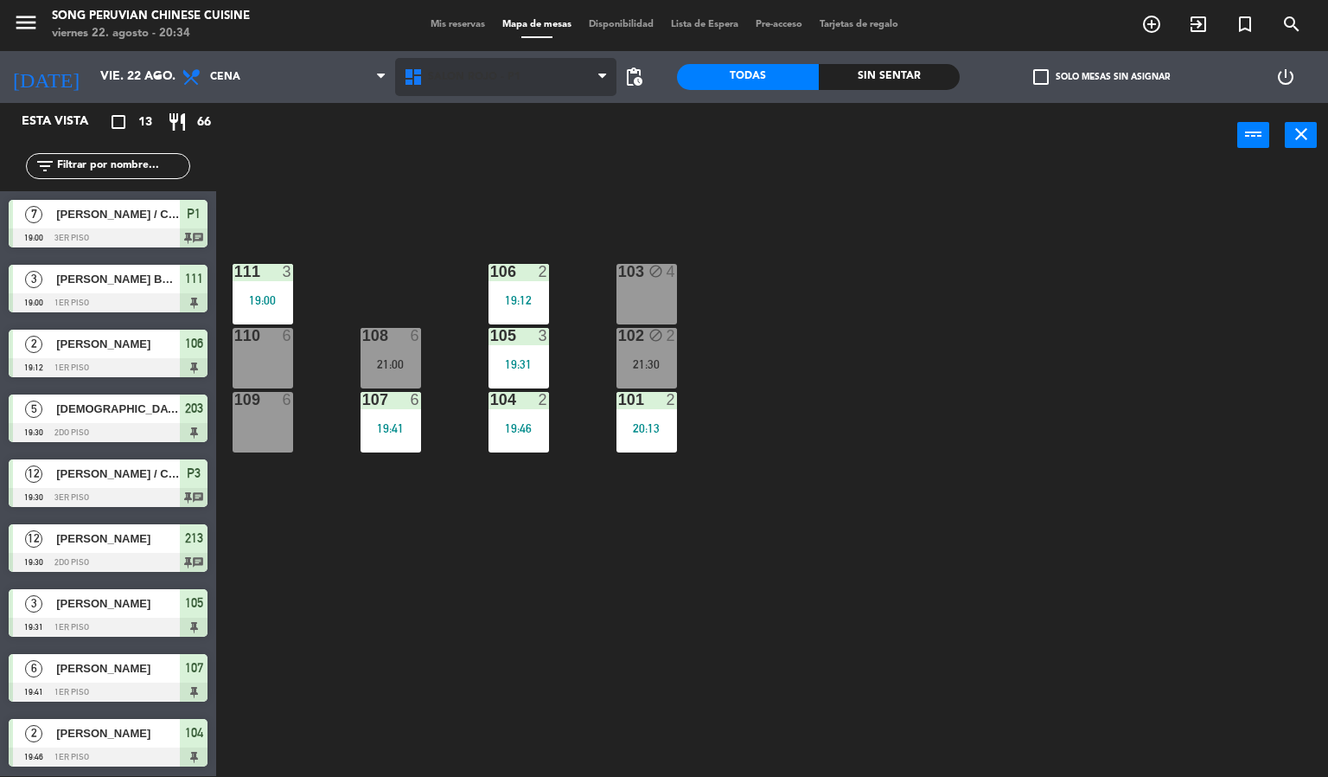
click at [490, 78] on span "SALON ROJO - P1" at bounding box center [474, 77] width 93 height 12
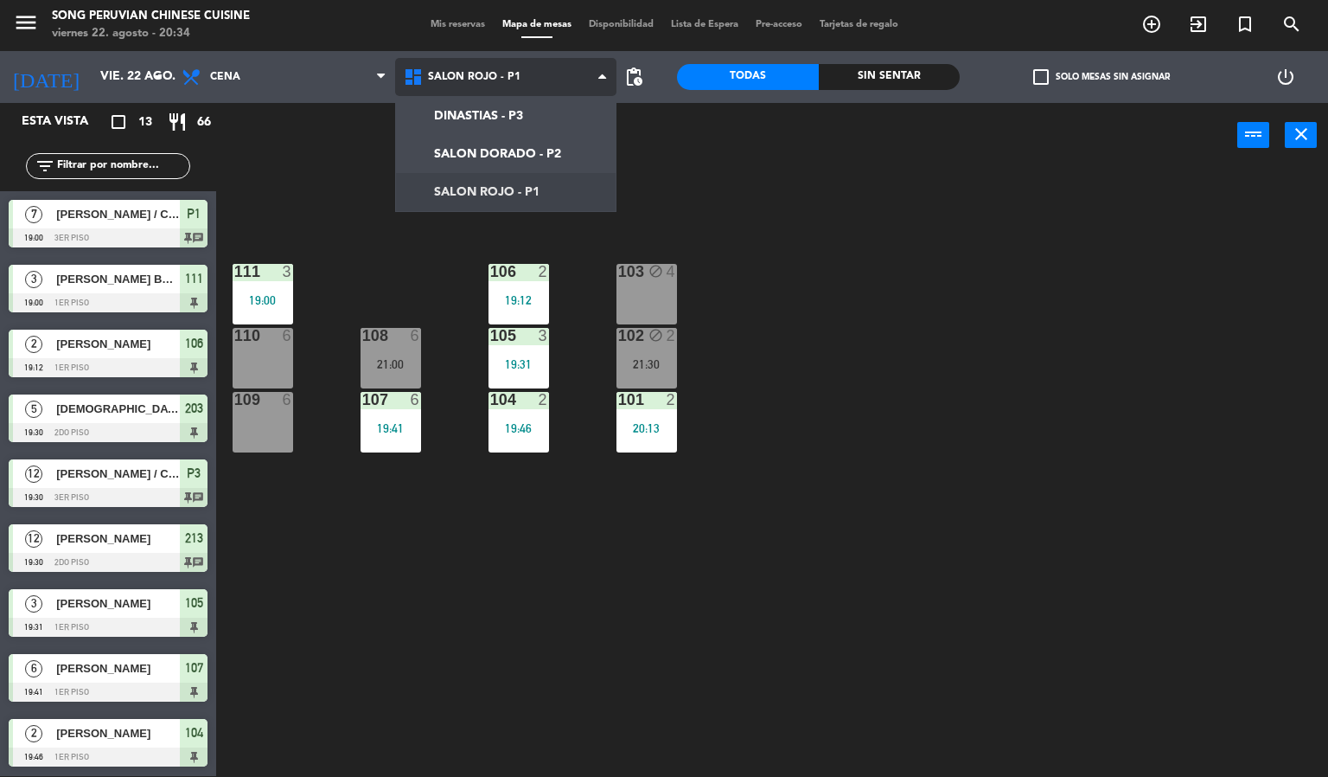
click at [533, 153] on ng-component "menu Song Peruvian Chinese Cuisine [DATE] 22. agosto - 20:34 Mis reservas Mapa …" at bounding box center [664, 387] width 1328 height 777
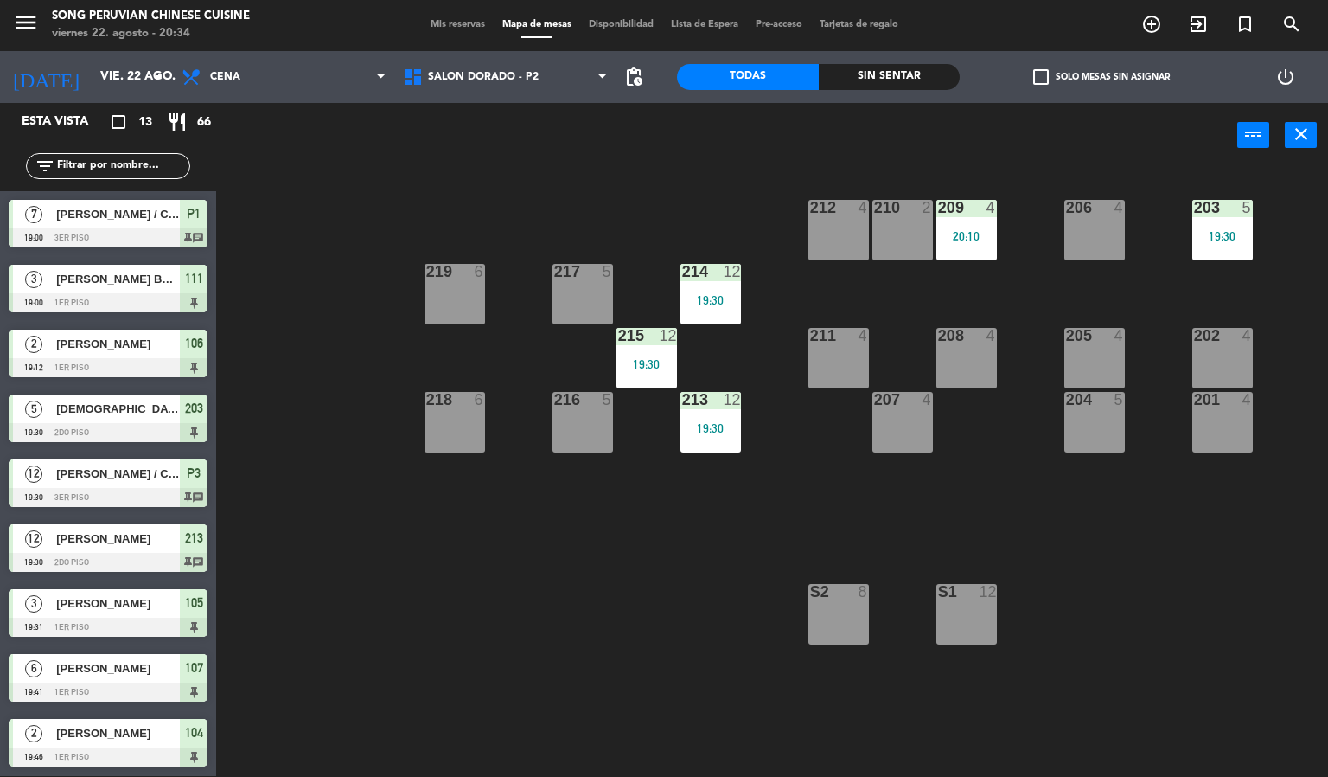
click at [1214, 240] on div "19:30" at bounding box center [1223, 236] width 61 height 12
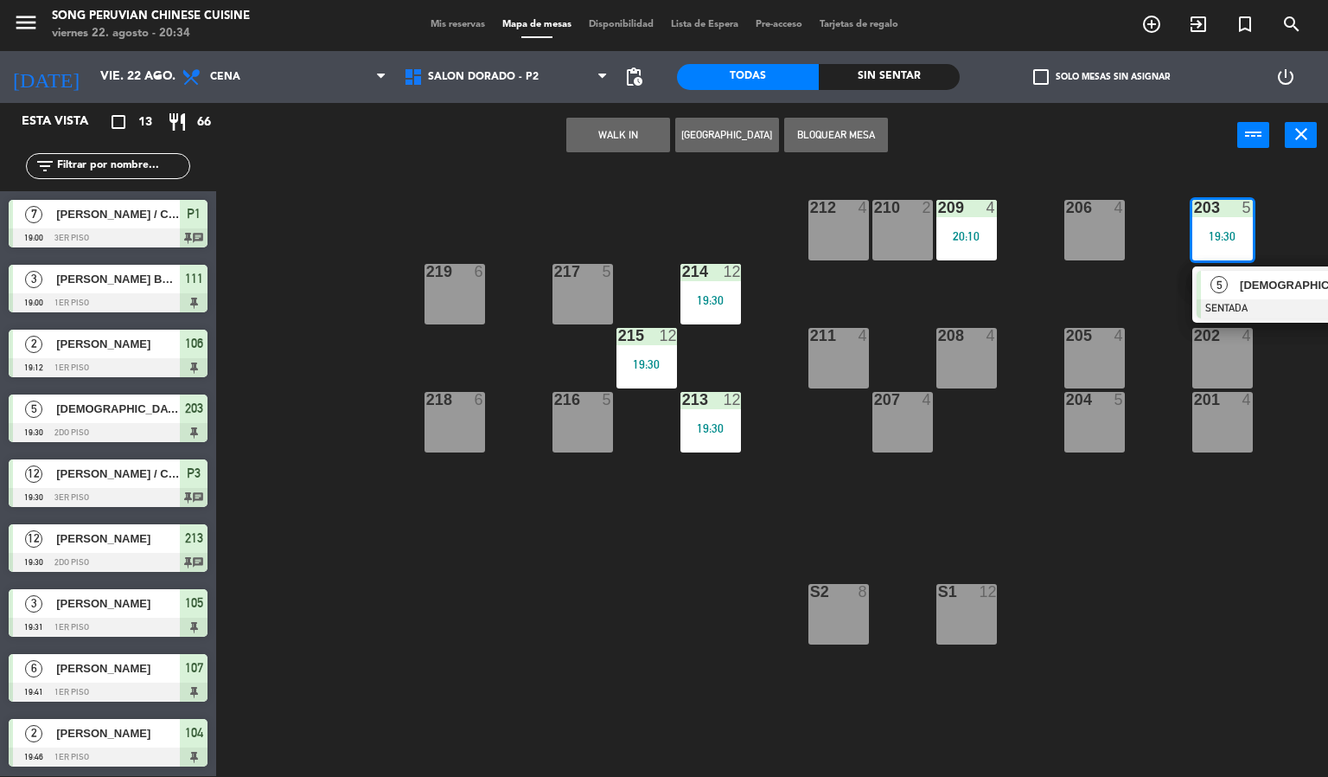
click at [1236, 309] on div at bounding box center [1290, 308] width 186 height 19
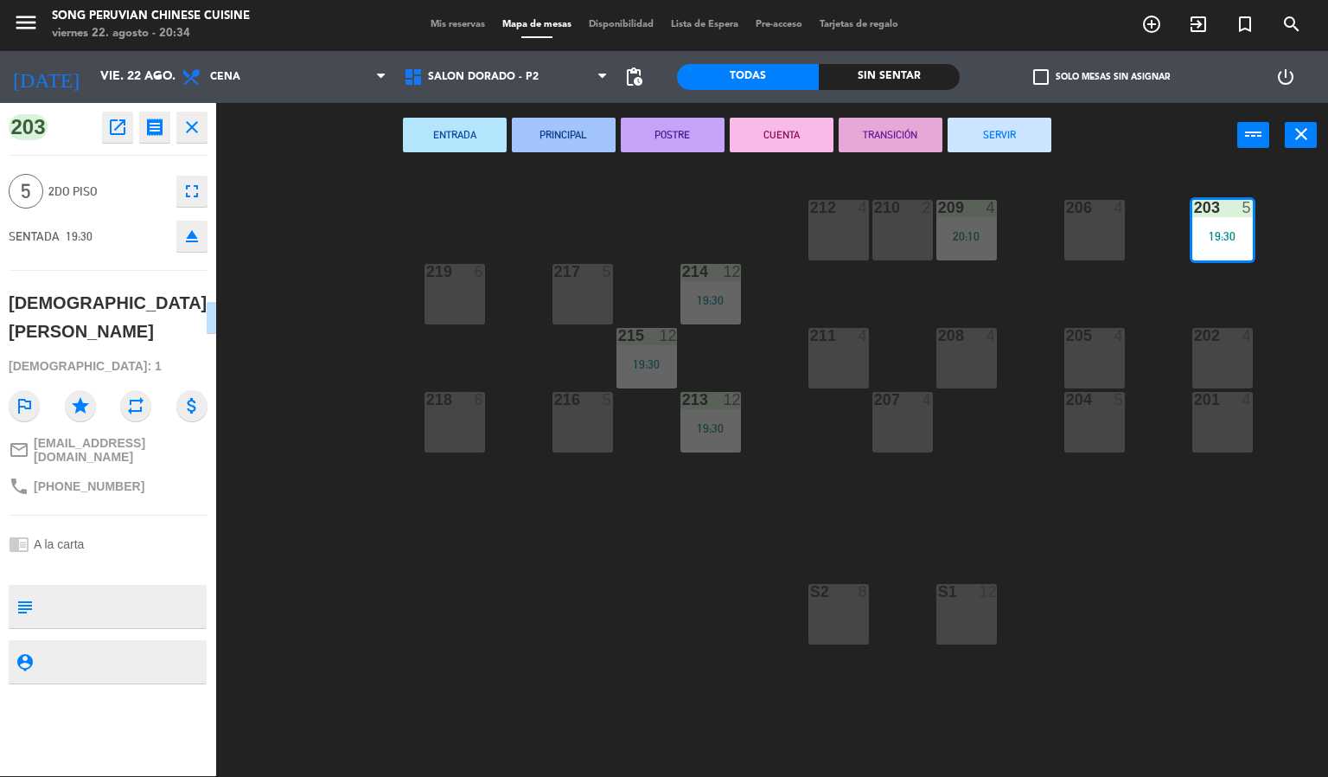
click at [795, 145] on button "CUENTA" at bounding box center [782, 135] width 104 height 35
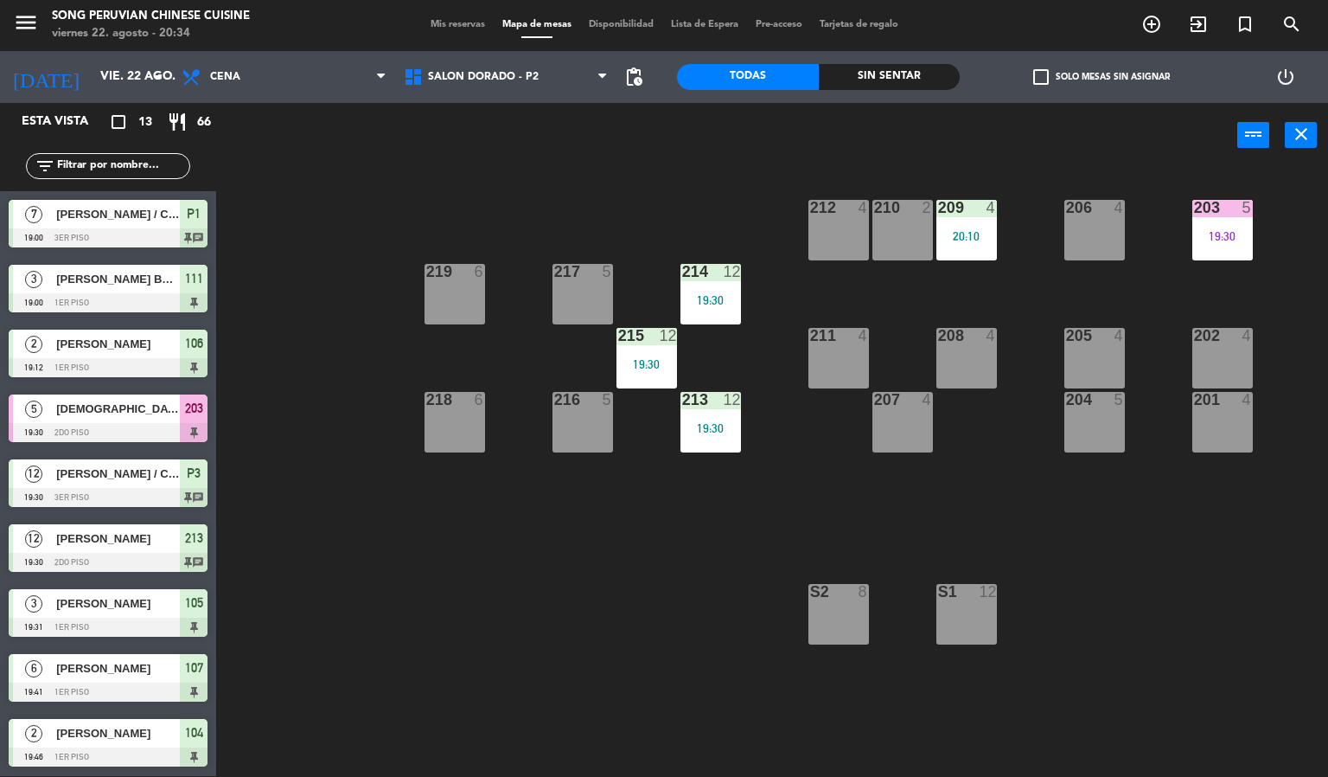
click at [1116, 556] on div "203 5 19:30 206 4 210 2 212 4 209 4 20:10 214 12 19:30 217 5 219 6 202 4 205 4 …" at bounding box center [778, 473] width 1099 height 608
click at [528, 86] on span "SALON DORADO - P2" at bounding box center [506, 77] width 222 height 38
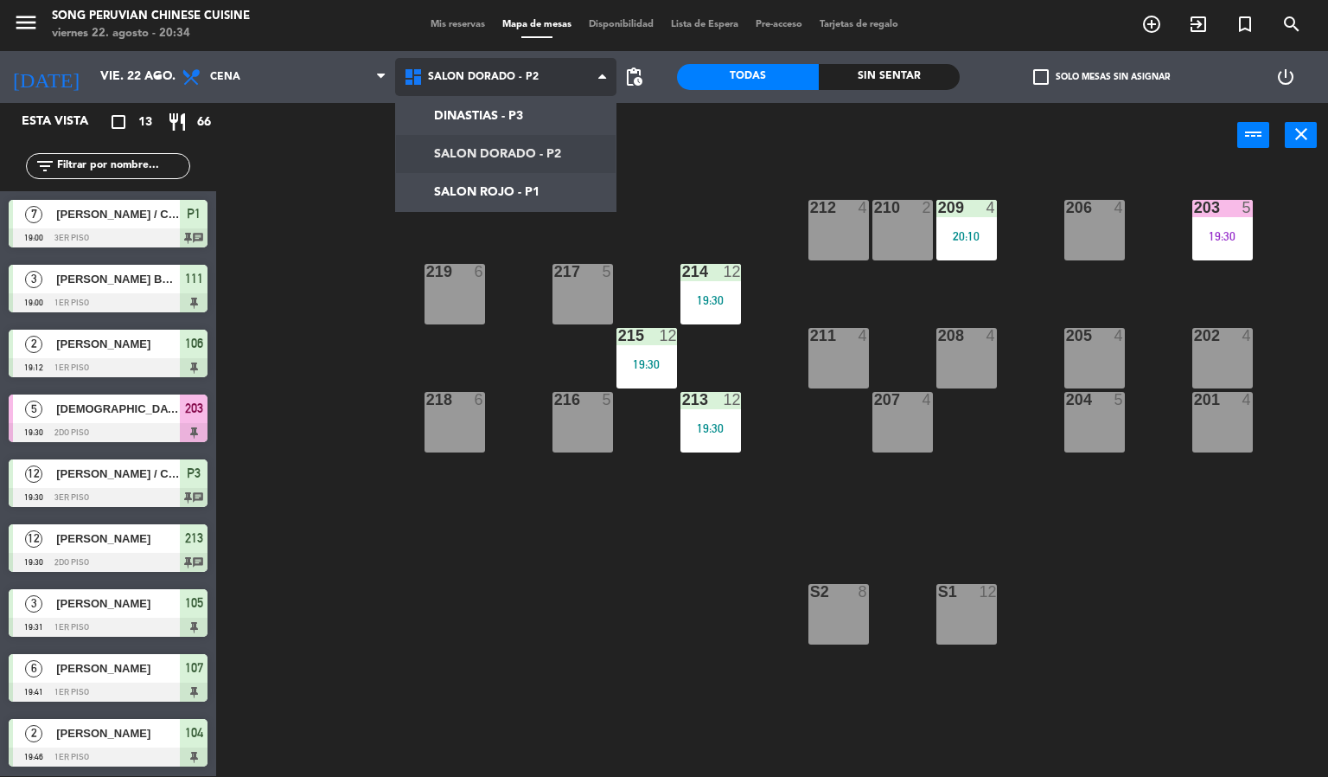
click at [522, 190] on ng-component "menu Song Peruvian Chinese Cuisine [DATE] 22. agosto - 20:34 Mis reservas Mapa …" at bounding box center [664, 387] width 1328 height 777
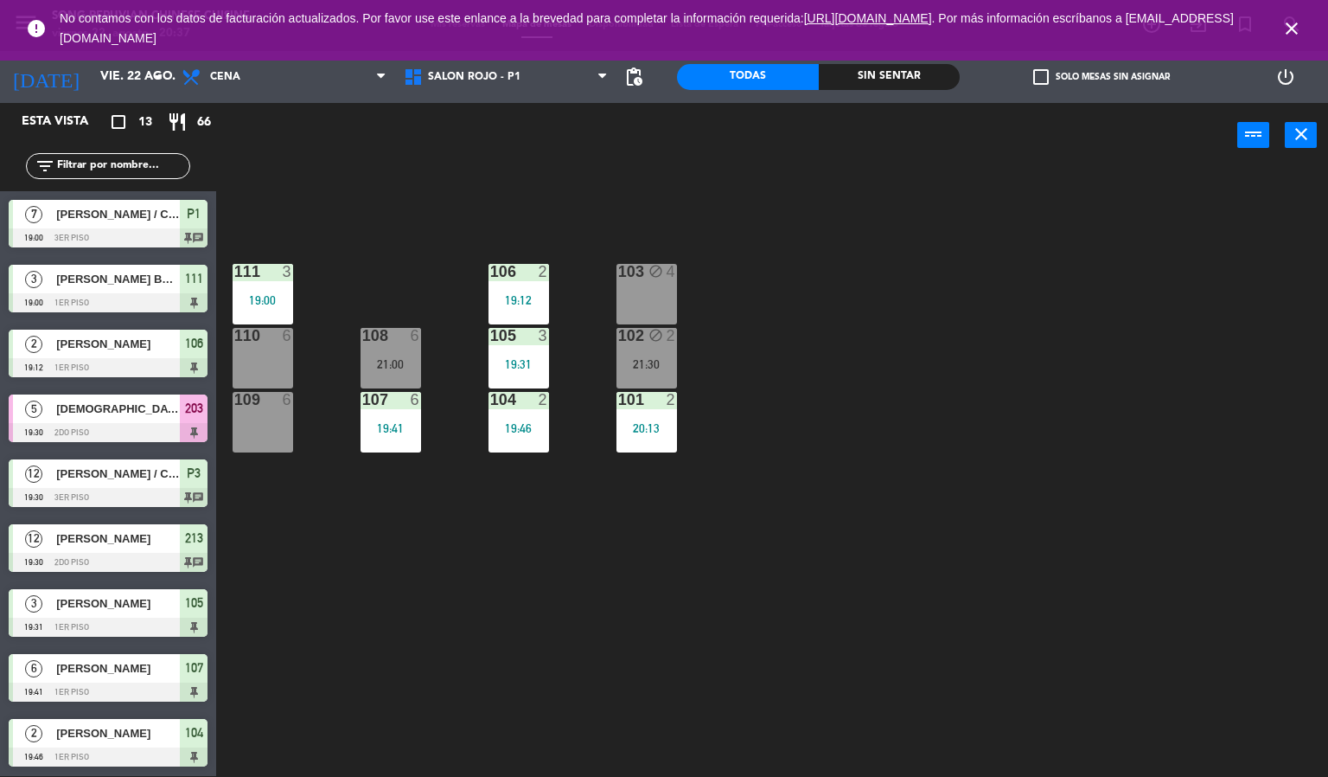
click at [1290, 14] on span "close" at bounding box center [1292, 28] width 47 height 47
click at [1184, 400] on div "103 block 4 106 2 19:12 111 3 19:00 102 block 2 21:30 105 3 19:31 108 6 21:00 1…" at bounding box center [778, 473] width 1099 height 608
click at [1290, 29] on icon "close" at bounding box center [1292, 28] width 21 height 21
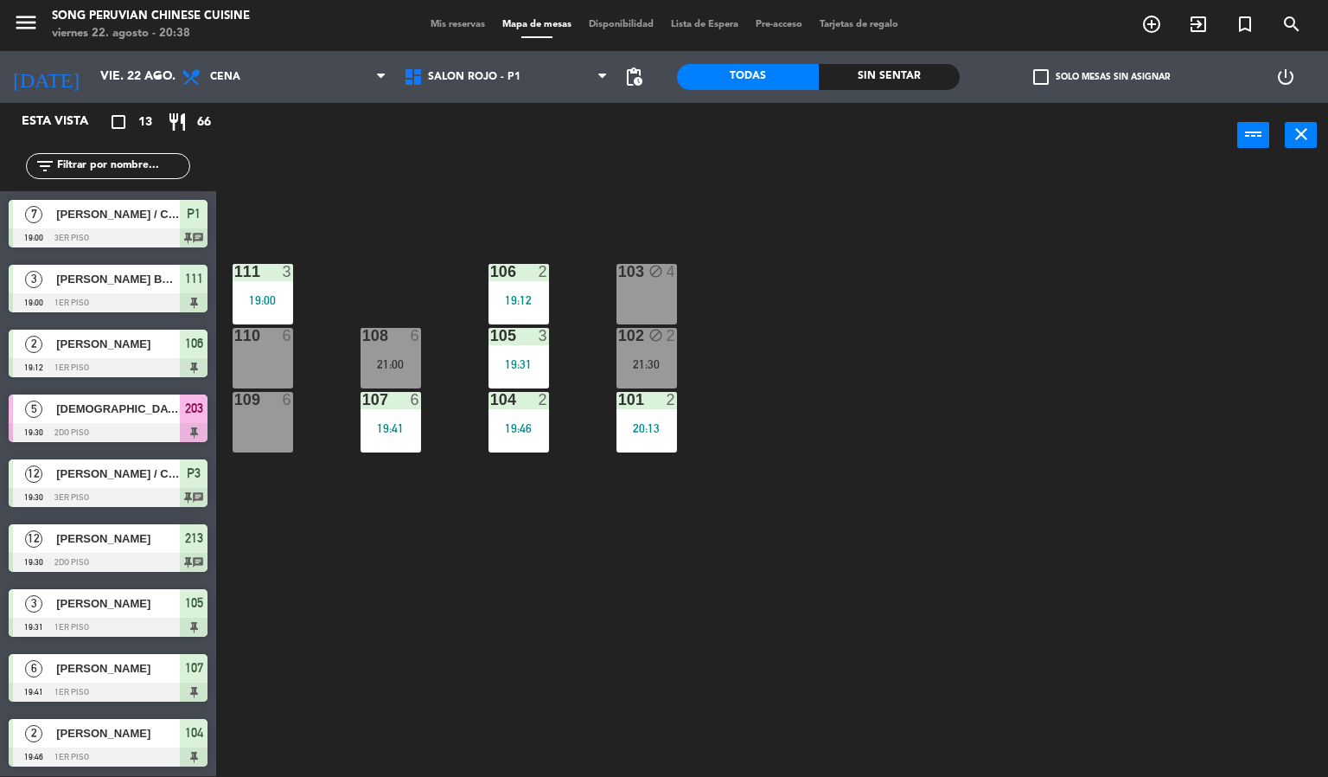
click at [1223, 258] on div "103 block 4 106 2 19:12 111 3 19:00 102 block 2 21:30 105 3 19:31 108 6 21:00 1…" at bounding box center [778, 473] width 1099 height 608
click at [517, 268] on div at bounding box center [518, 272] width 29 height 16
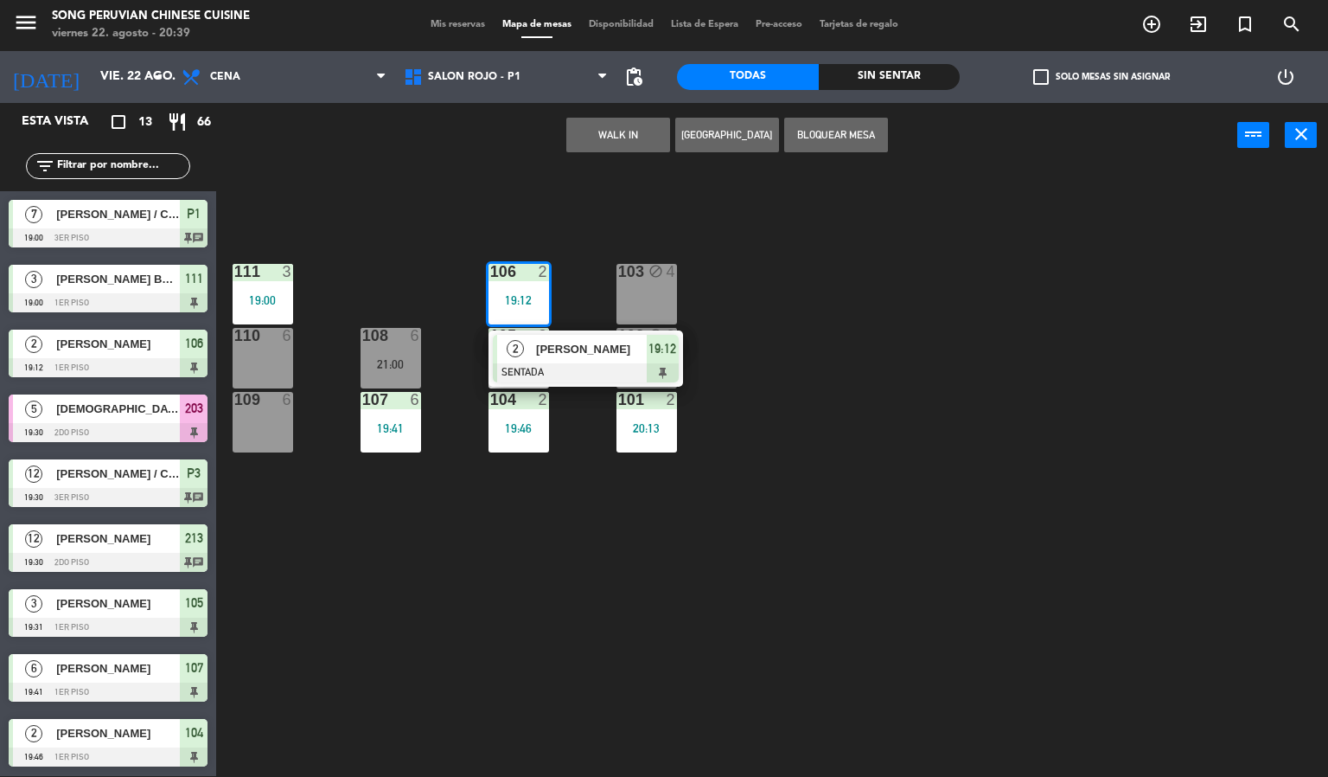
click at [579, 356] on span "[PERSON_NAME]" at bounding box center [591, 349] width 111 height 18
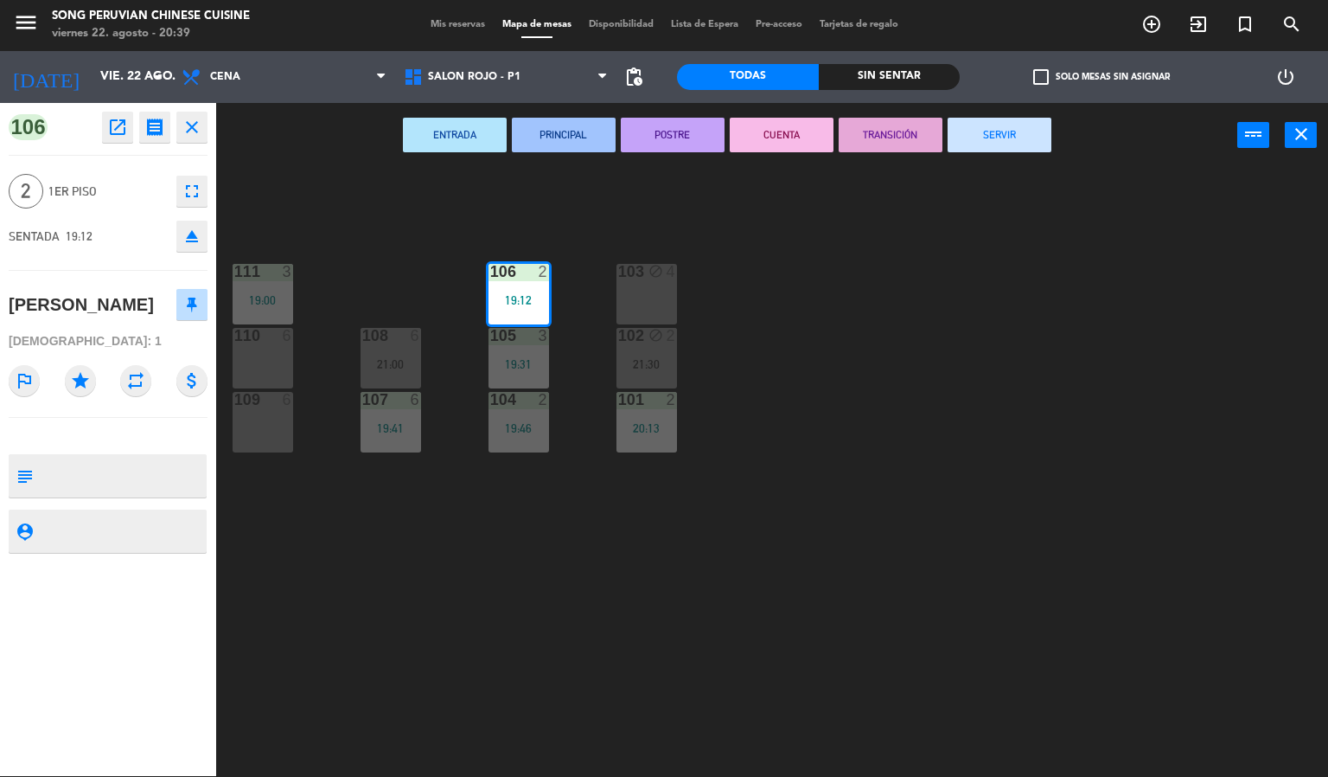
click at [784, 132] on button "CUENTA" at bounding box center [782, 135] width 104 height 35
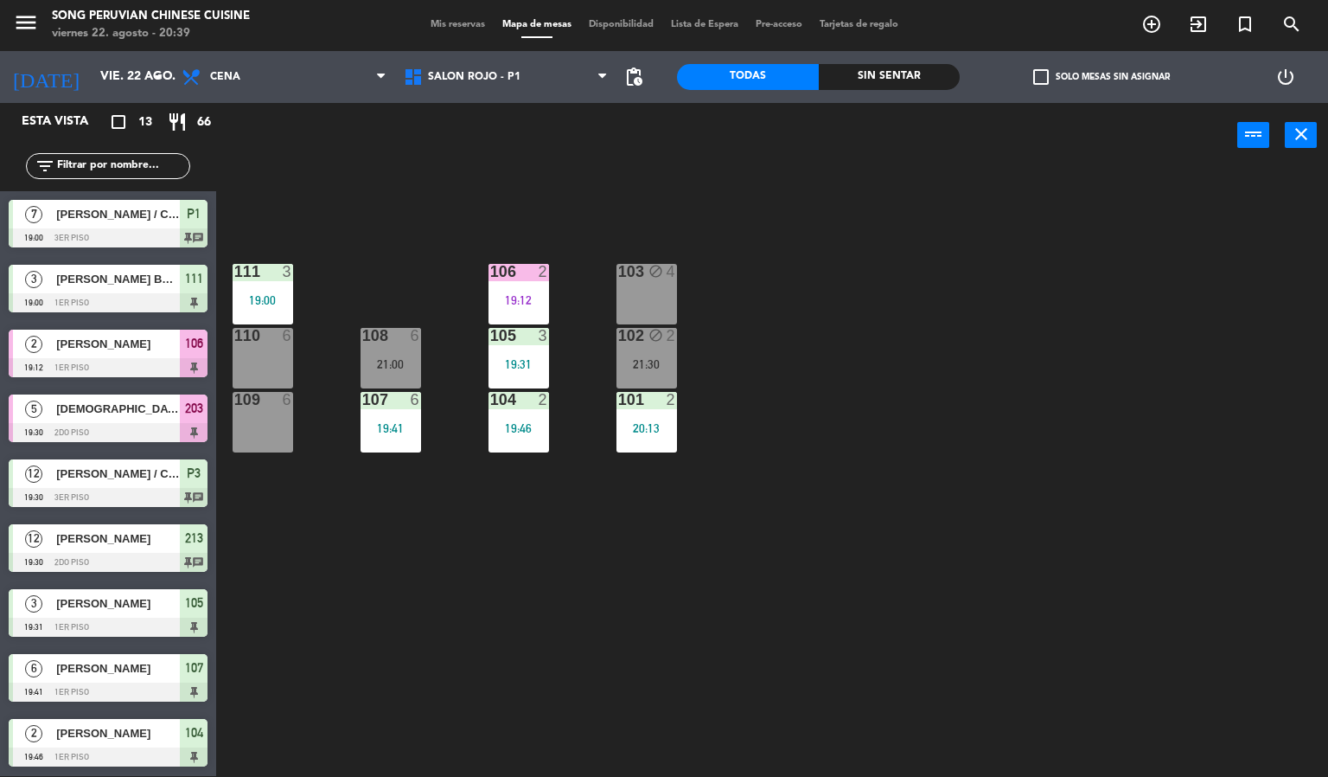
click at [509, 285] on div "106 2 19:12" at bounding box center [519, 294] width 61 height 61
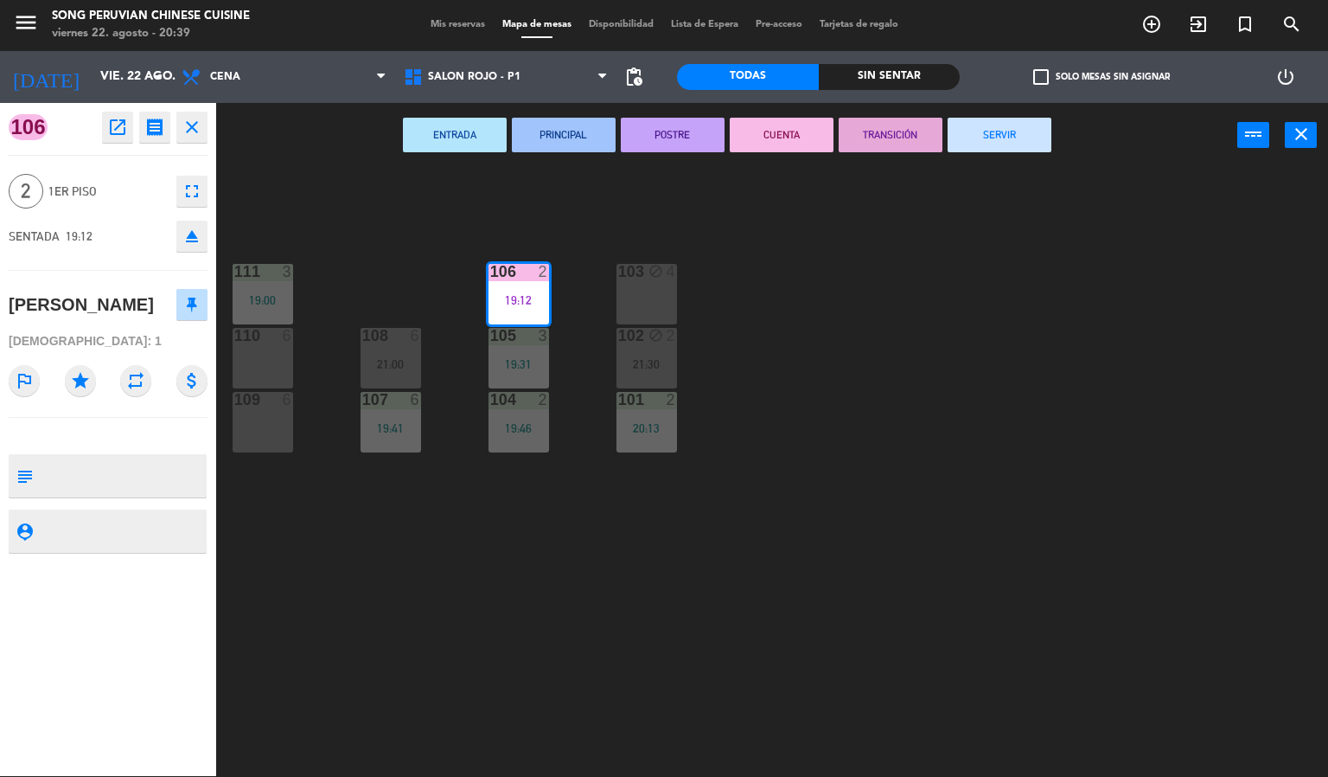
click at [1028, 143] on button "SERVIR" at bounding box center [1000, 135] width 104 height 35
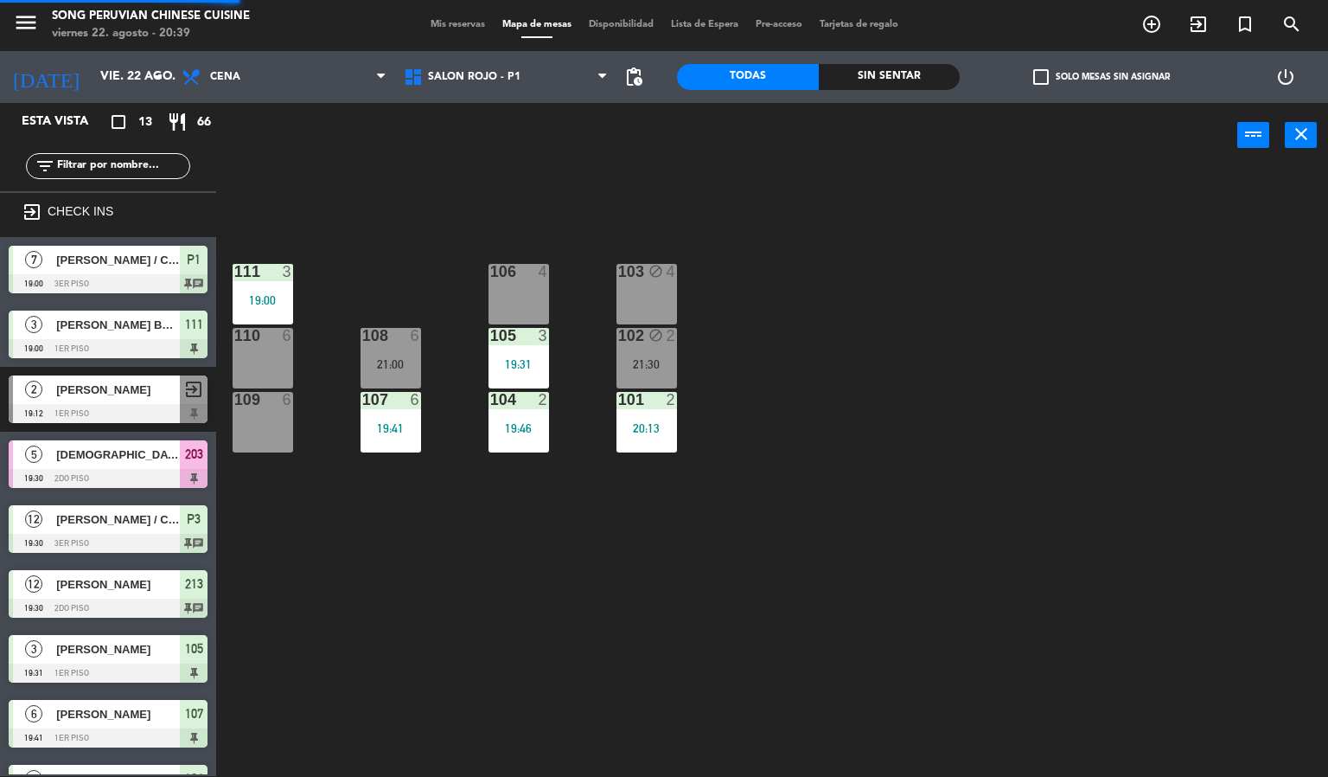
click at [965, 528] on div "103 block 4 106 4 111 3 19:00 102 block 2 21:30 105 3 19:31 108 6 21:00 110 6 1…" at bounding box center [778, 473] width 1099 height 608
click at [742, 703] on div "103 block 4 106 4 111 3 19:00 102 block 2 21:30 105 3 19:31 108 6 21:00 110 6 1…" at bounding box center [778, 473] width 1099 height 608
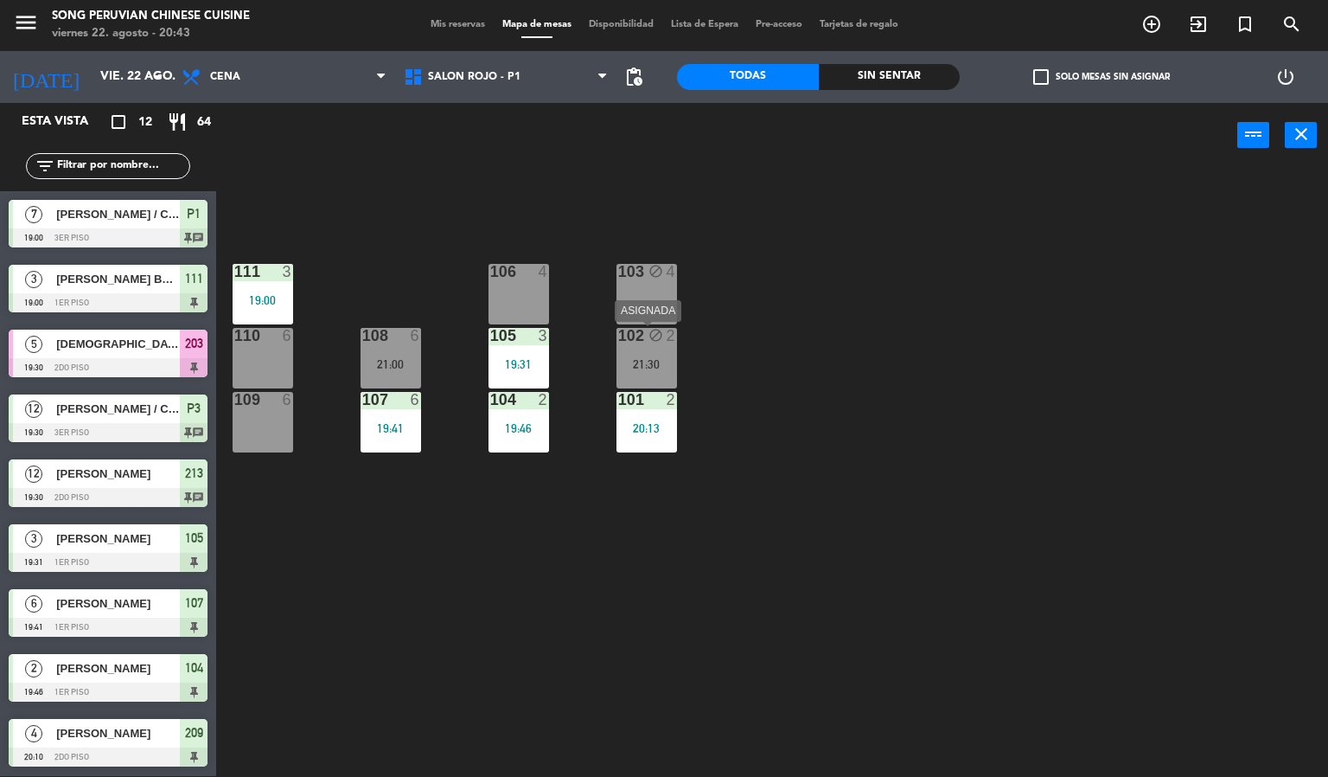
click at [667, 350] on div "102 block 2 21:30" at bounding box center [647, 358] width 61 height 61
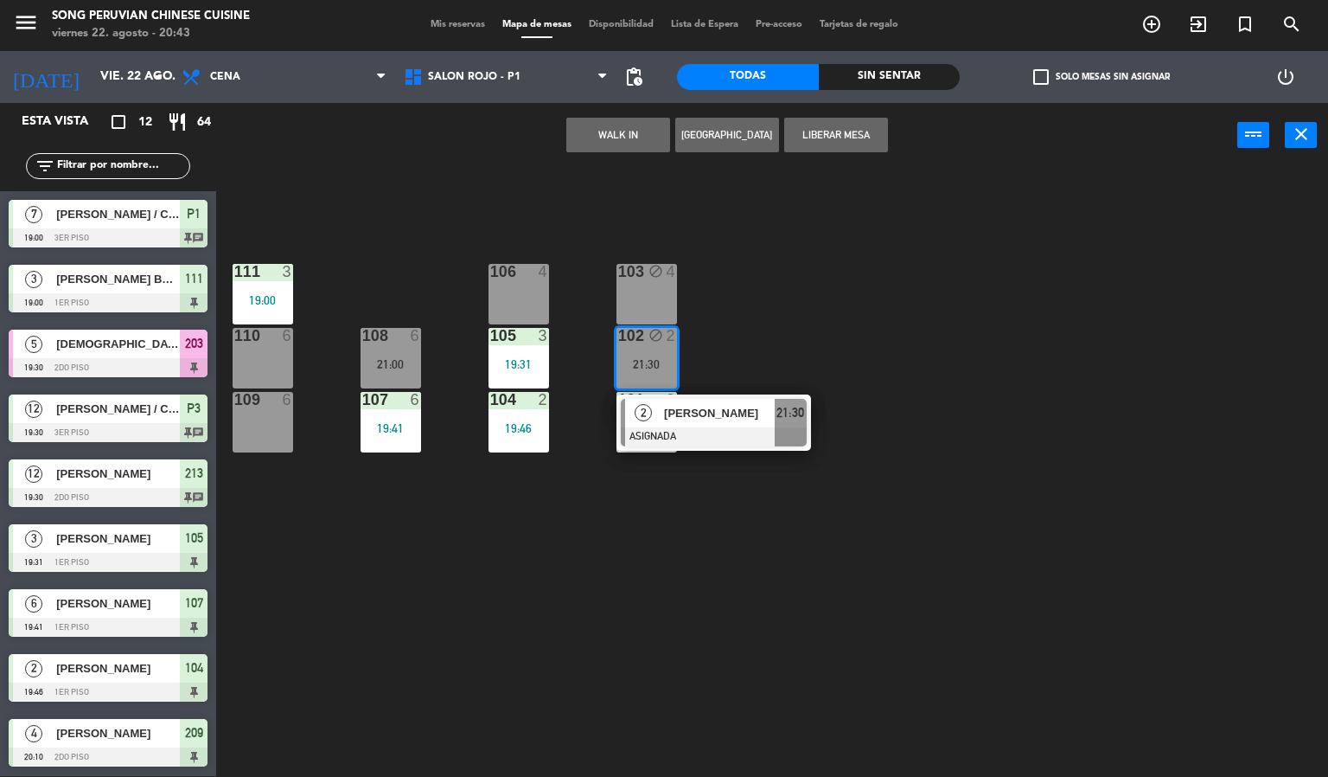
click at [719, 236] on div "103 block 4 106 4 111 3 19:00 102 block 2 21:30 2 [PERSON_NAME] ASIGNADA 21:30 …" at bounding box center [778, 473] width 1099 height 608
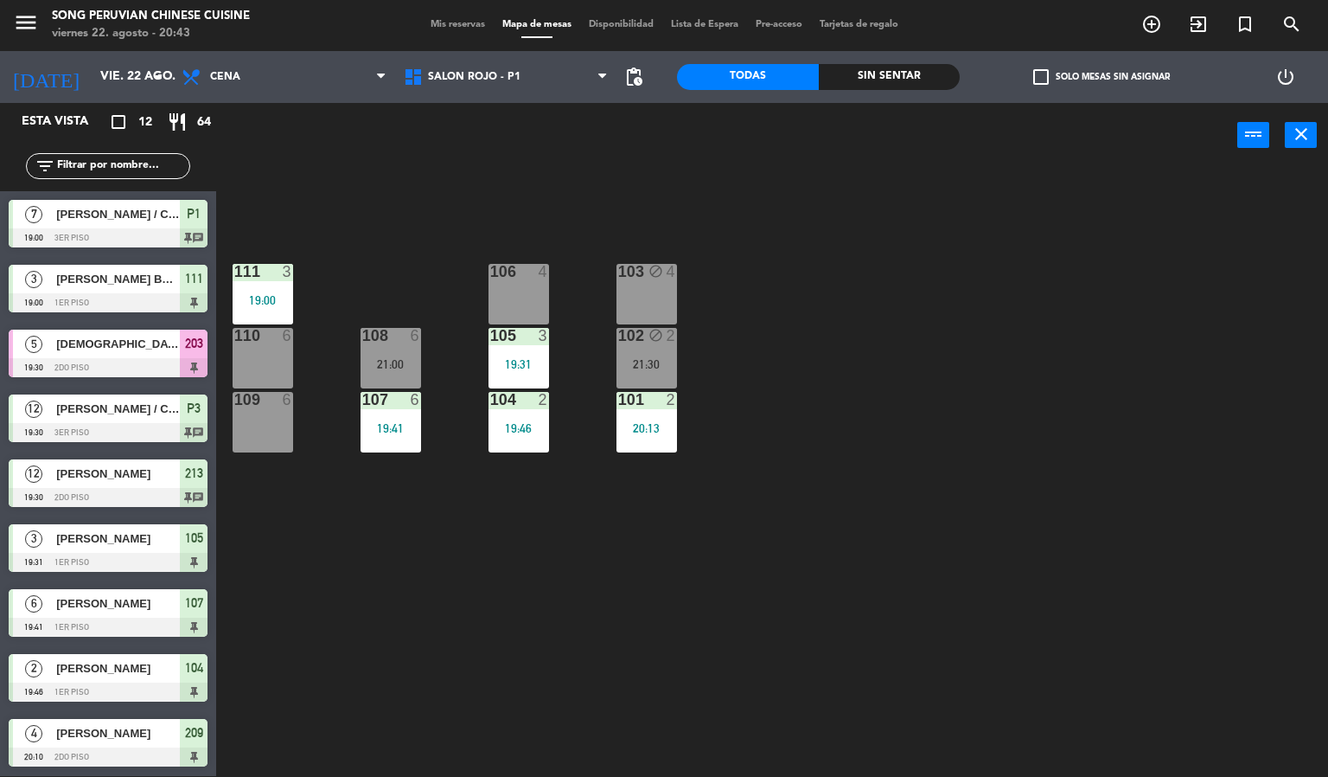
drag, startPoint x: 751, startPoint y: 240, endPoint x: 527, endPoint y: 387, distance: 267.9
click at [724, 270] on div "103 block 4 106 4 111 3 19:00 102 block 2 21:30 105 3 19:31 108 6 21:00 110 6 1…" at bounding box center [778, 473] width 1099 height 608
click at [646, 343] on div "block" at bounding box center [646, 336] width 29 height 16
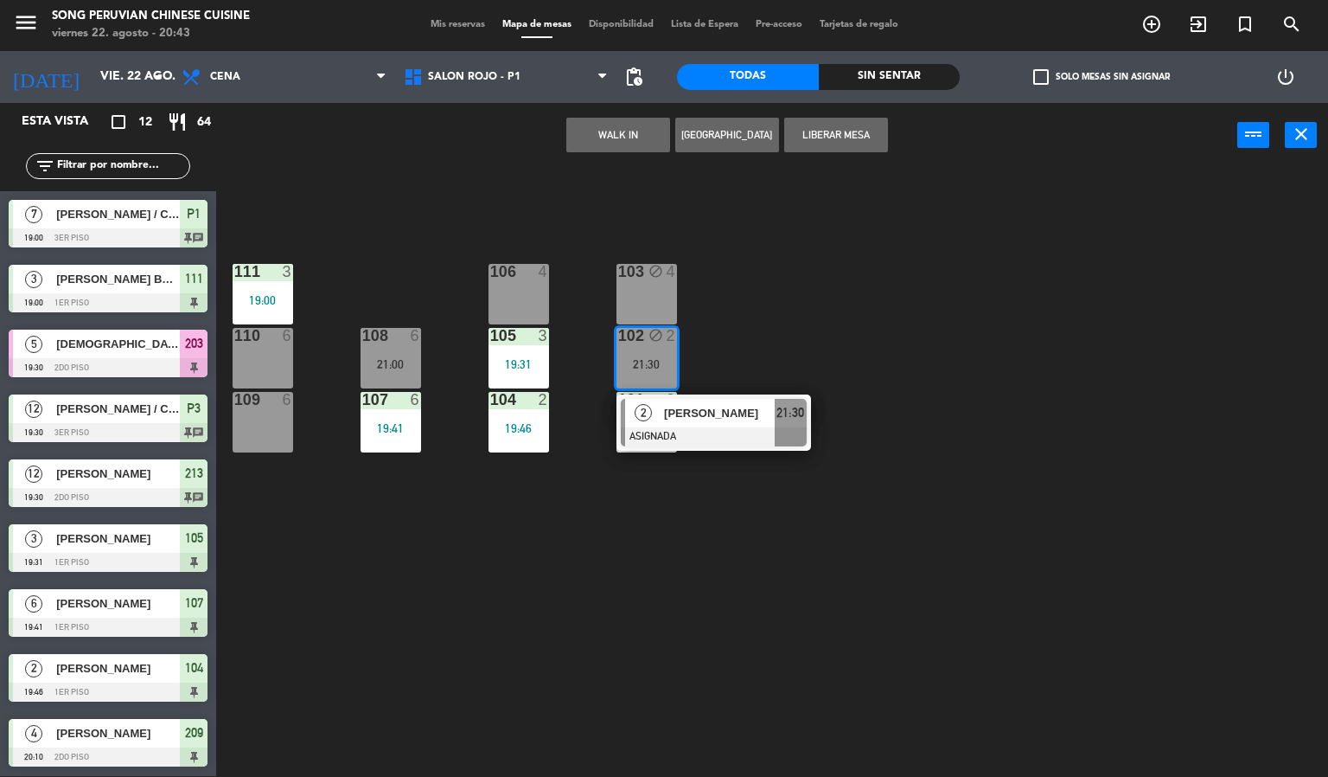
click at [522, 267] on div at bounding box center [518, 272] width 29 height 16
drag, startPoint x: 594, startPoint y: 135, endPoint x: 612, endPoint y: 166, distance: 36.0
click at [595, 135] on button "Mover" at bounding box center [618, 135] width 104 height 35
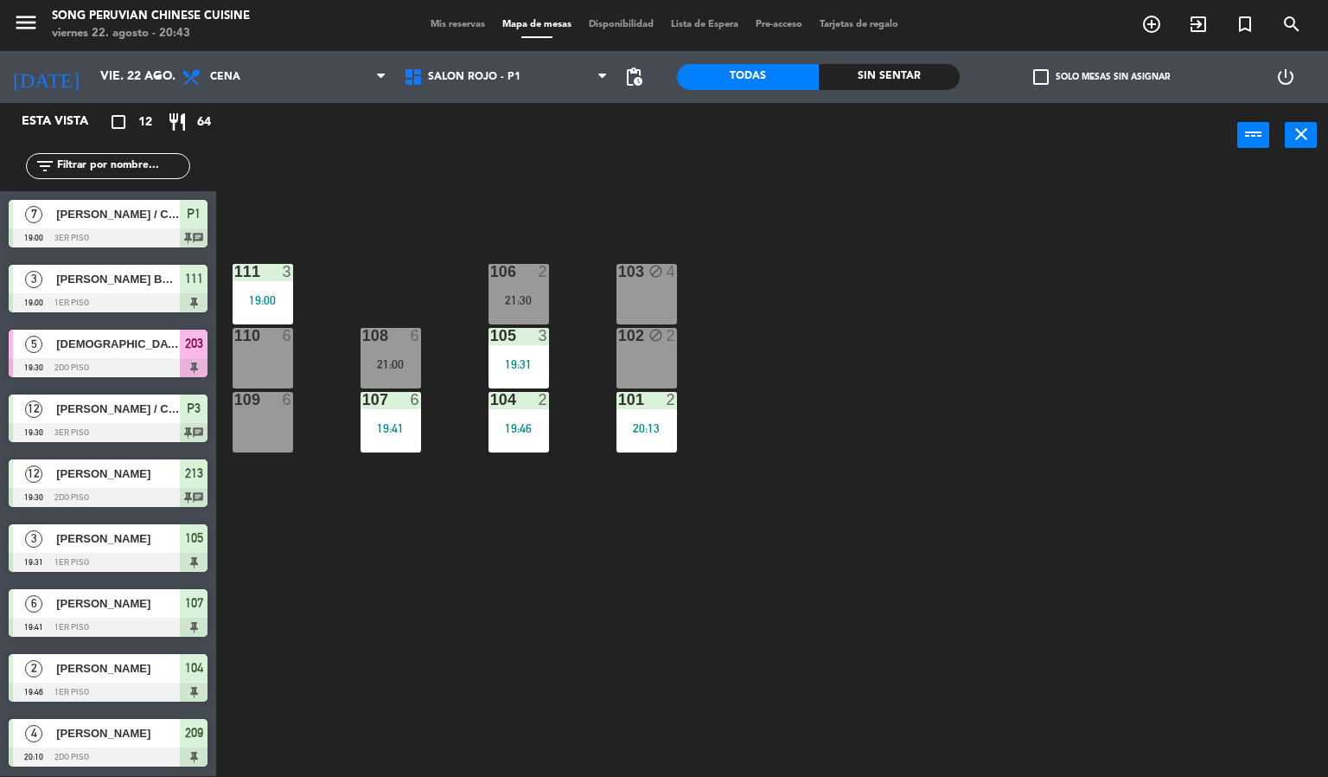
click at [690, 176] on div "103 block 4 106 2 21:30 111 3 19:00 102 block 2 105 3 19:31 108 6 21:00 110 6 1…" at bounding box center [778, 473] width 1099 height 608
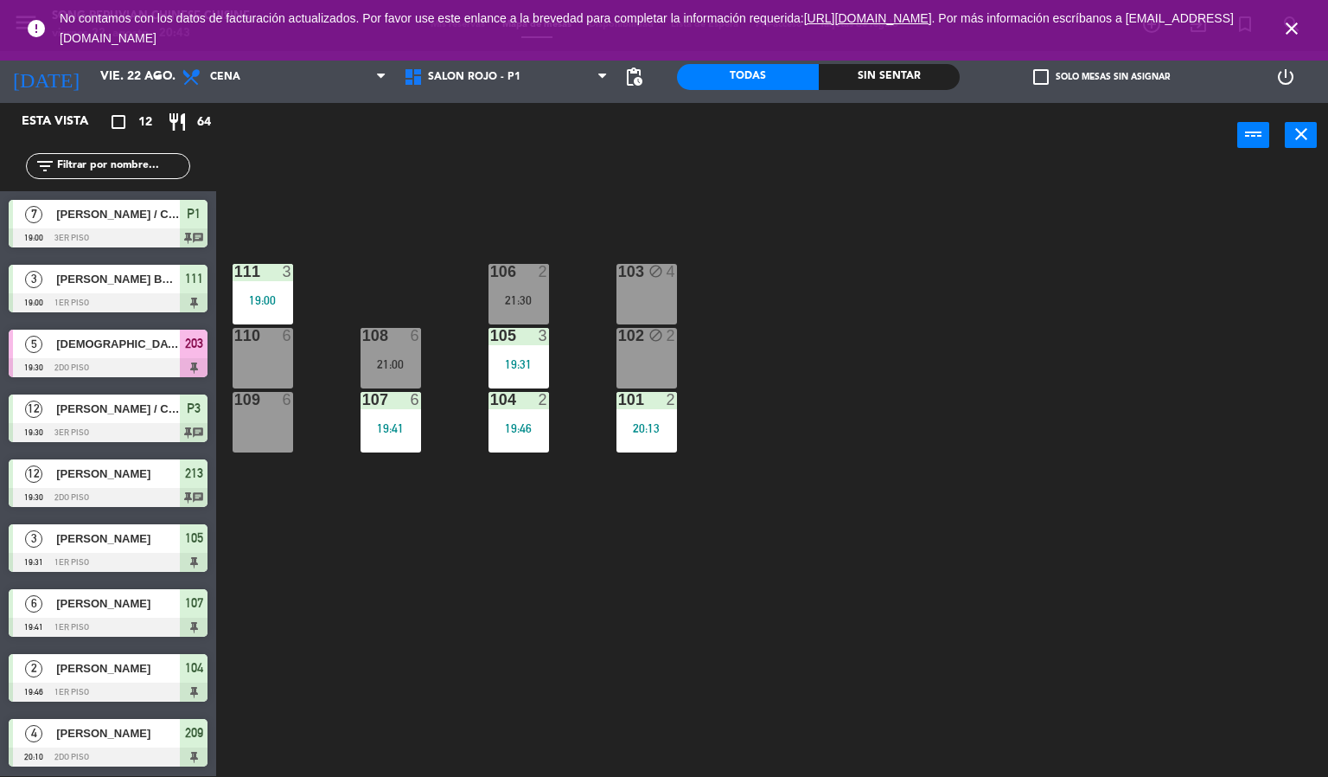
click at [1293, 27] on icon "close" at bounding box center [1292, 28] width 21 height 21
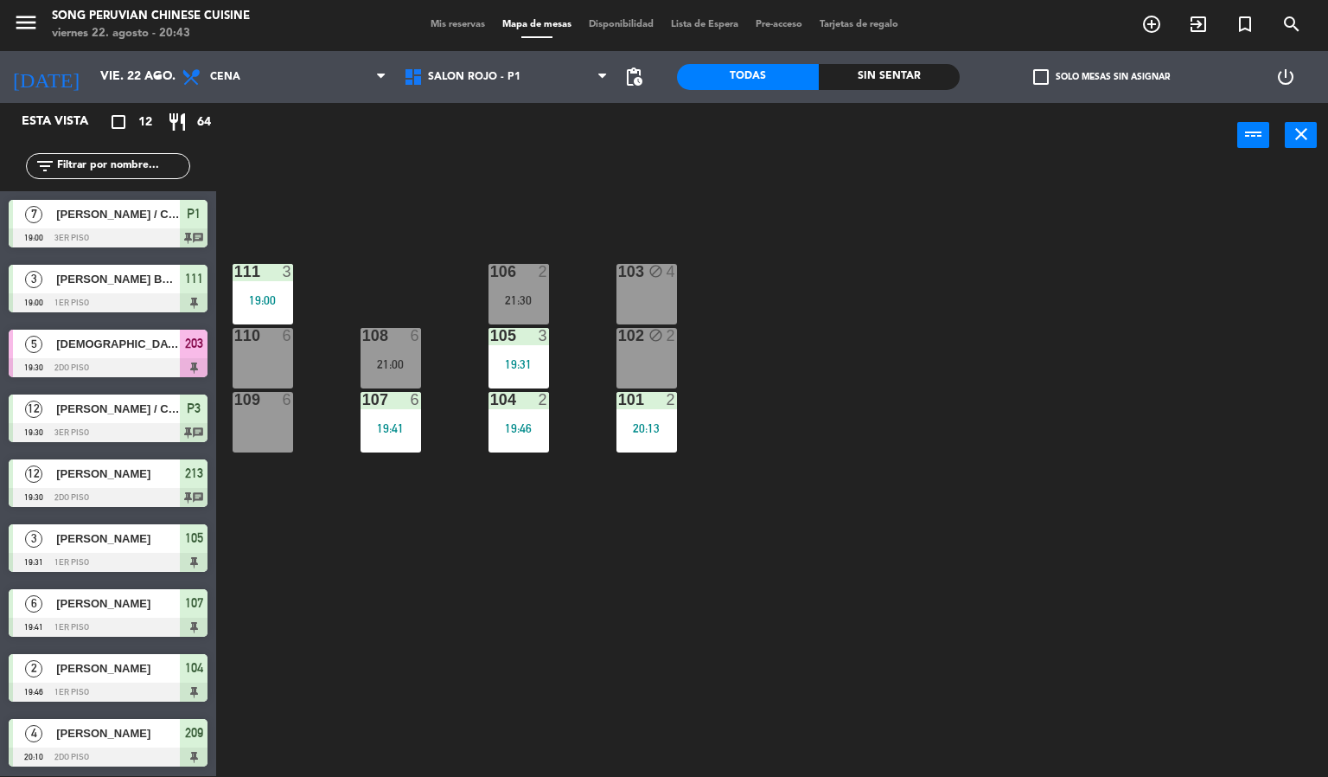
click at [1251, 434] on div "103 block 4 106 2 21:30 111 3 19:00 102 block 2 105 3 19:31 108 6 21:00 110 6 1…" at bounding box center [778, 473] width 1099 height 608
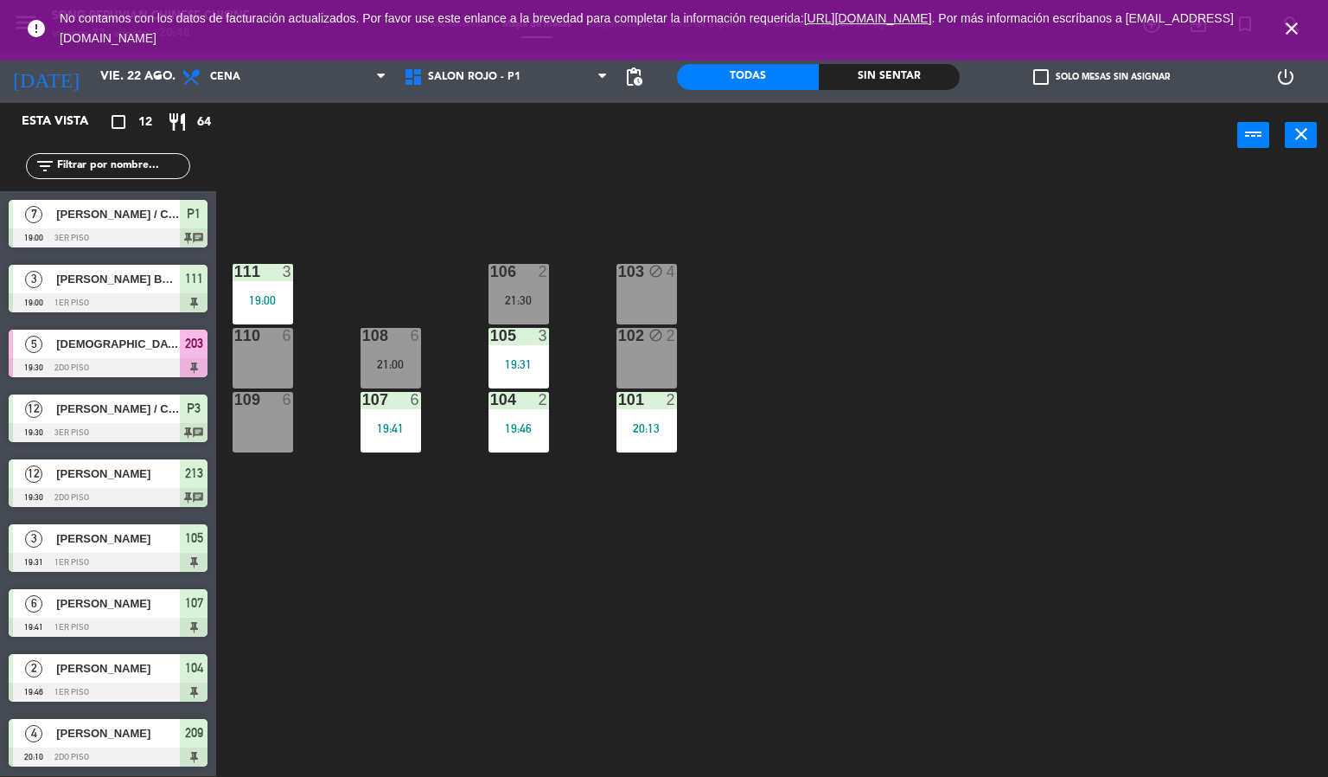
click at [1290, 23] on icon "close" at bounding box center [1292, 28] width 21 height 21
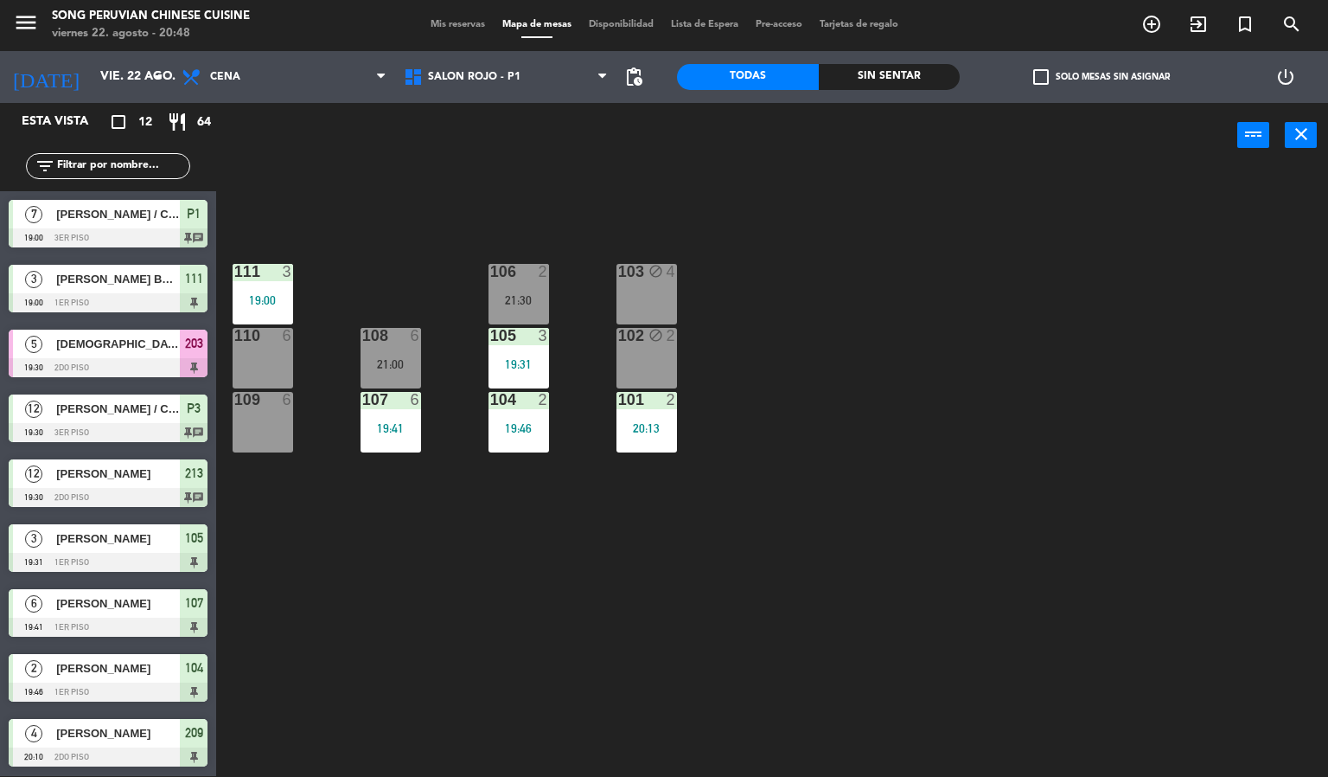
click at [1200, 315] on div "103 block 4 106 2 21:30 111 3 19:00 102 block 2 105 3 19:31 108 6 21:00 110 6 1…" at bounding box center [778, 473] width 1099 height 608
click at [446, 22] on span "Mis reservas" at bounding box center [458, 25] width 72 height 10
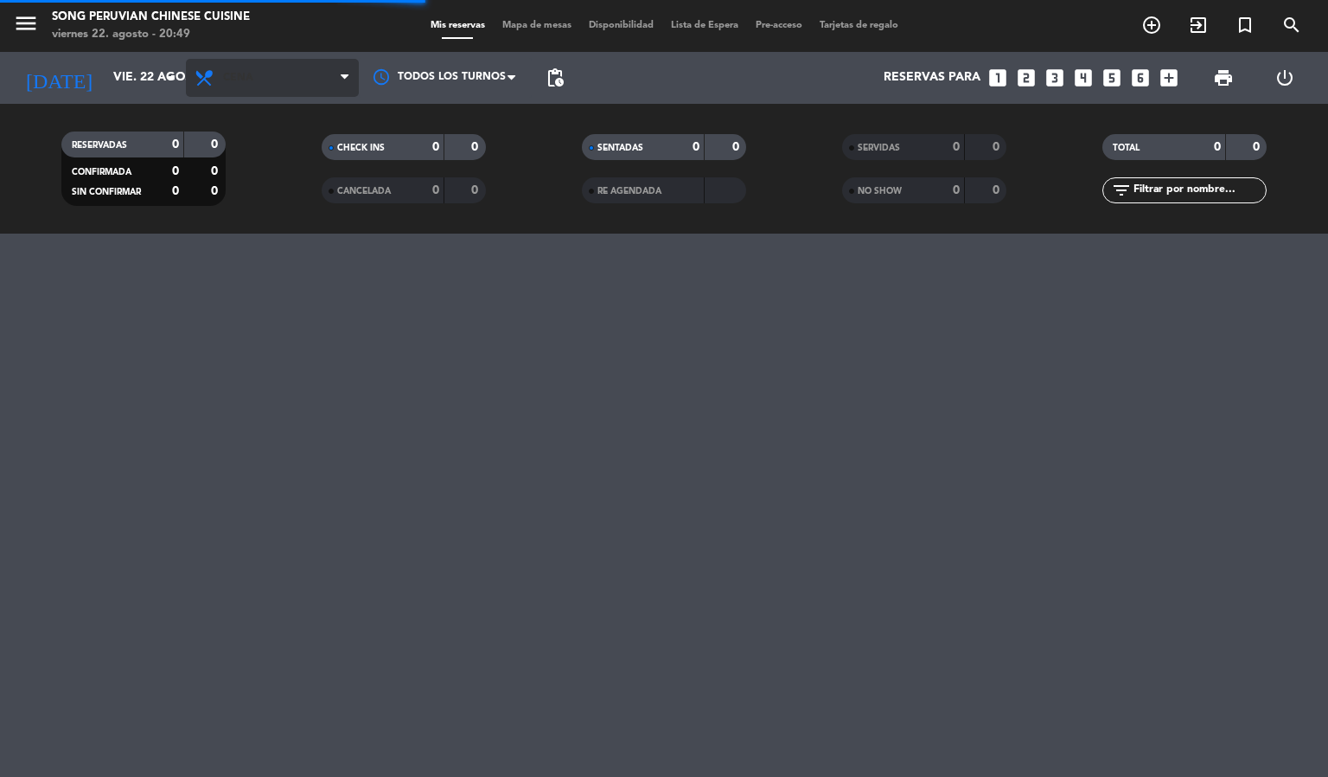
click at [257, 86] on span "Cena" at bounding box center [272, 78] width 173 height 38
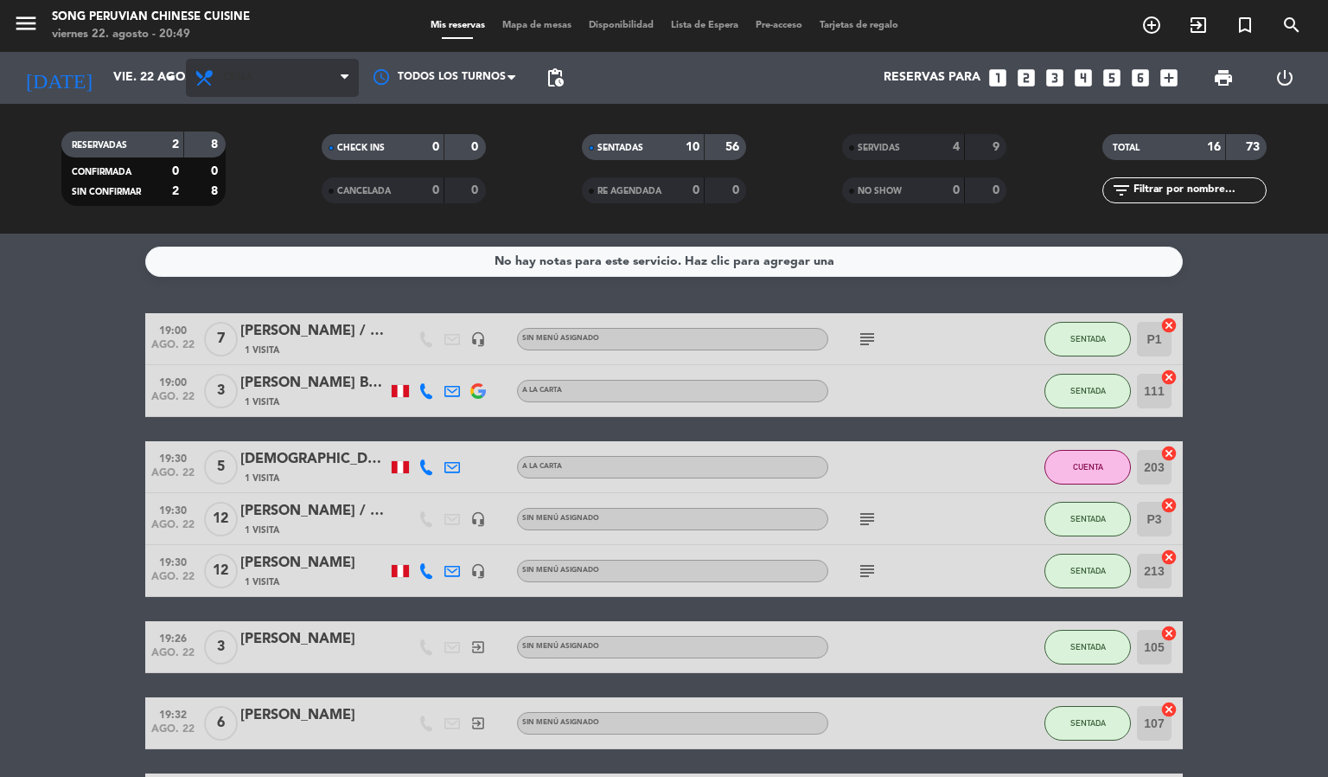
click at [271, 93] on span "Cena" at bounding box center [272, 78] width 173 height 38
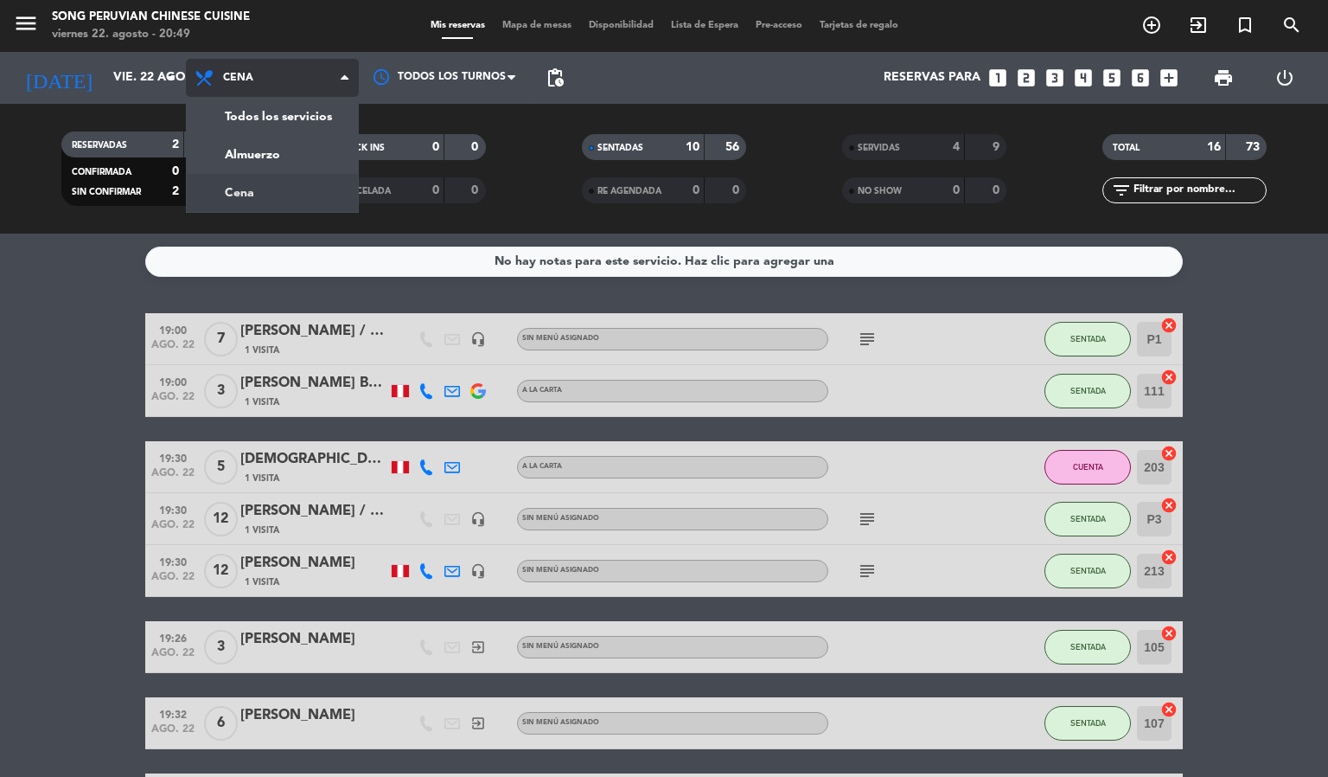
click at [255, 154] on div "menu Song Peruvian Chinese Cuisine [DATE] 22. agosto - 20:49 Mis reservas Mapa …" at bounding box center [664, 117] width 1328 height 234
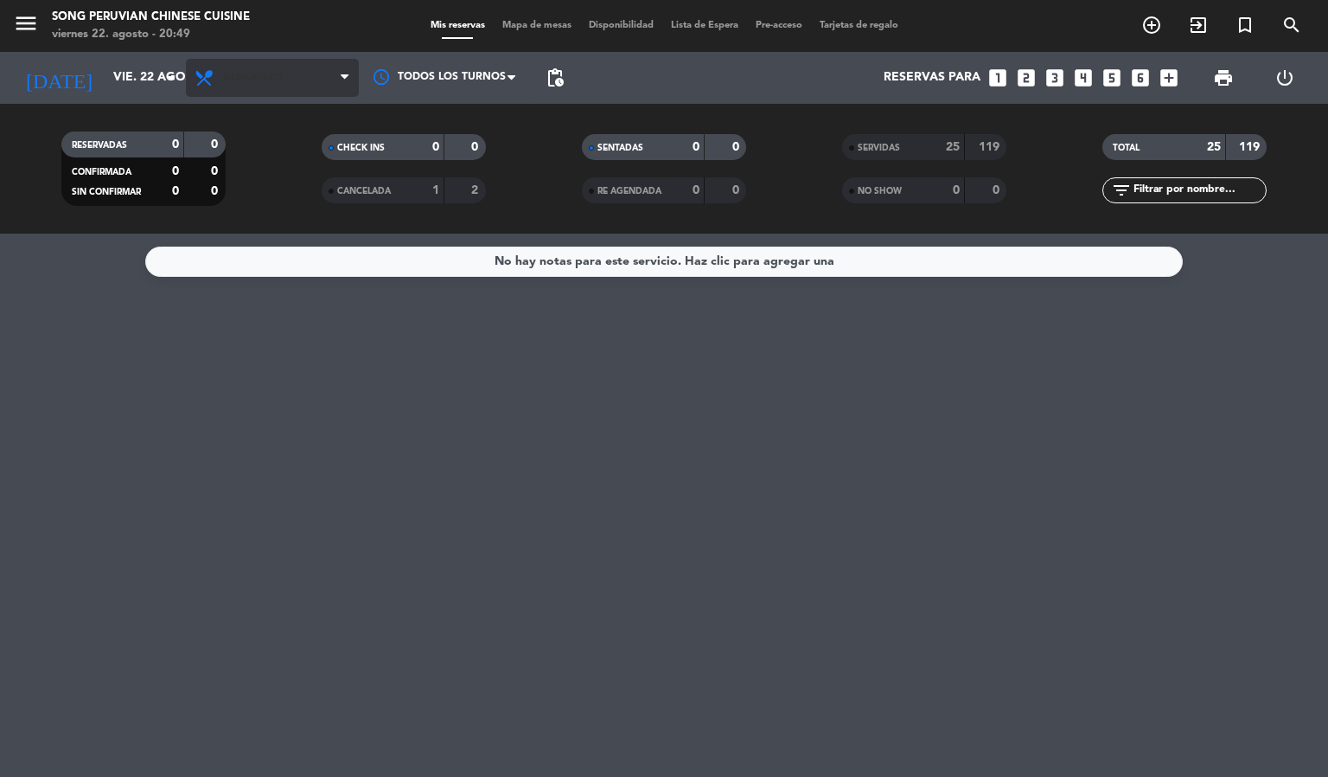
click at [272, 83] on span "Almuerzo" at bounding box center [253, 78] width 60 height 12
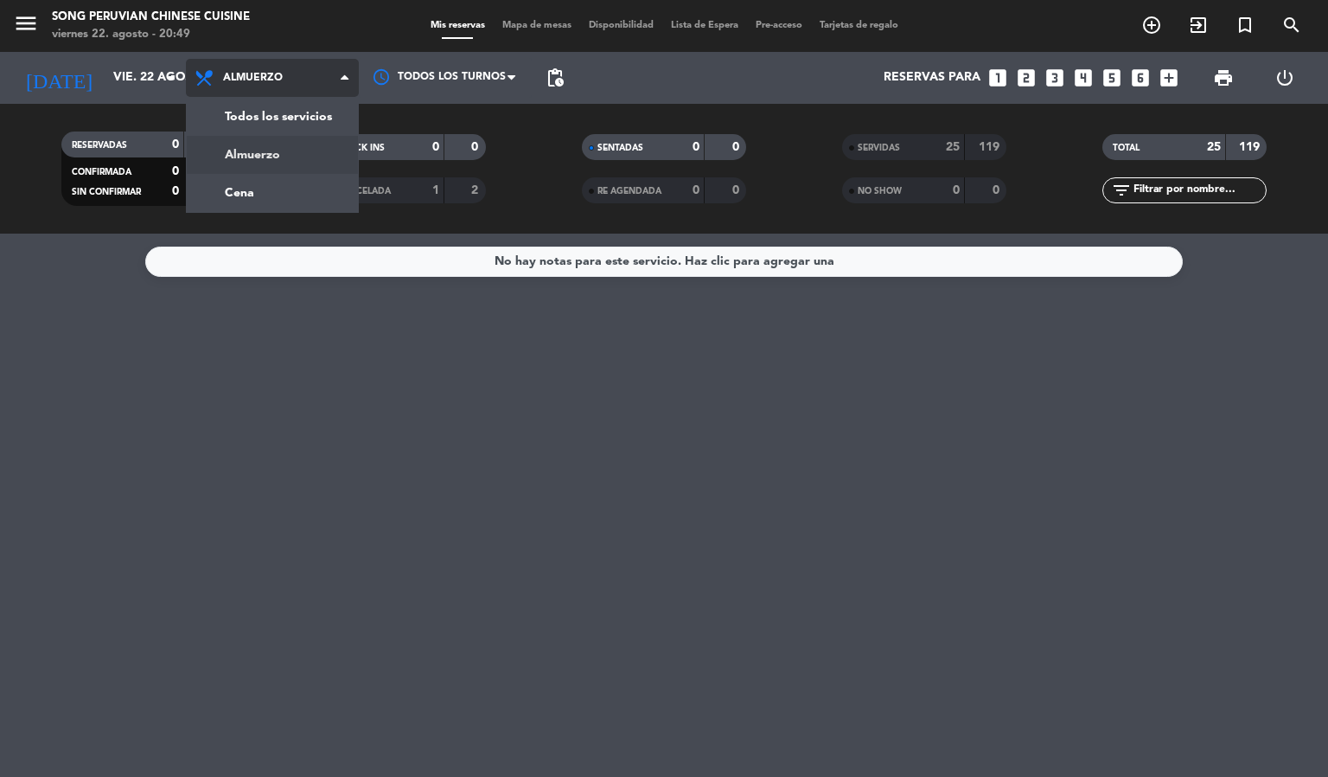
click at [284, 201] on div "menu Song Peruvian Chinese Cuisine [DATE] 22. agosto - 20:49 Mis reservas Mapa …" at bounding box center [664, 117] width 1328 height 234
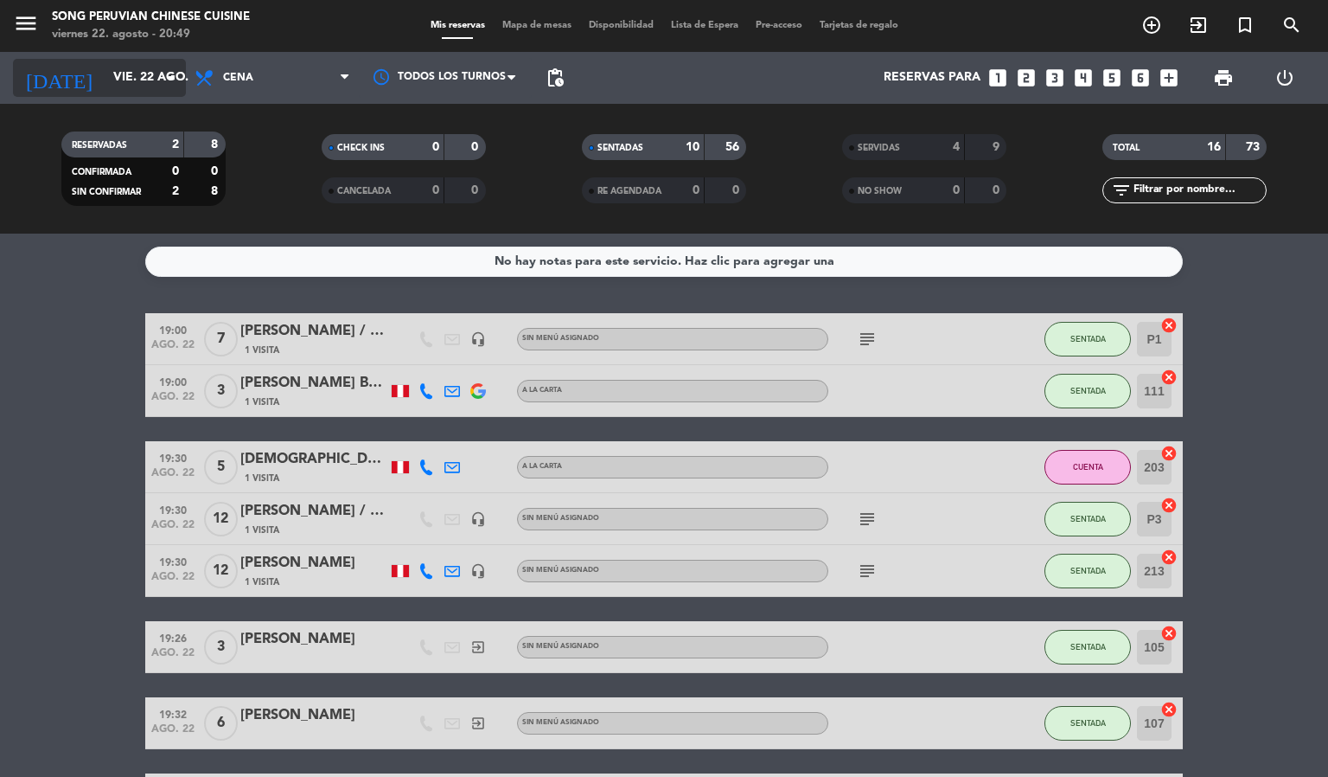
click at [106, 76] on input "vie. 22 ago." at bounding box center [187, 77] width 164 height 31
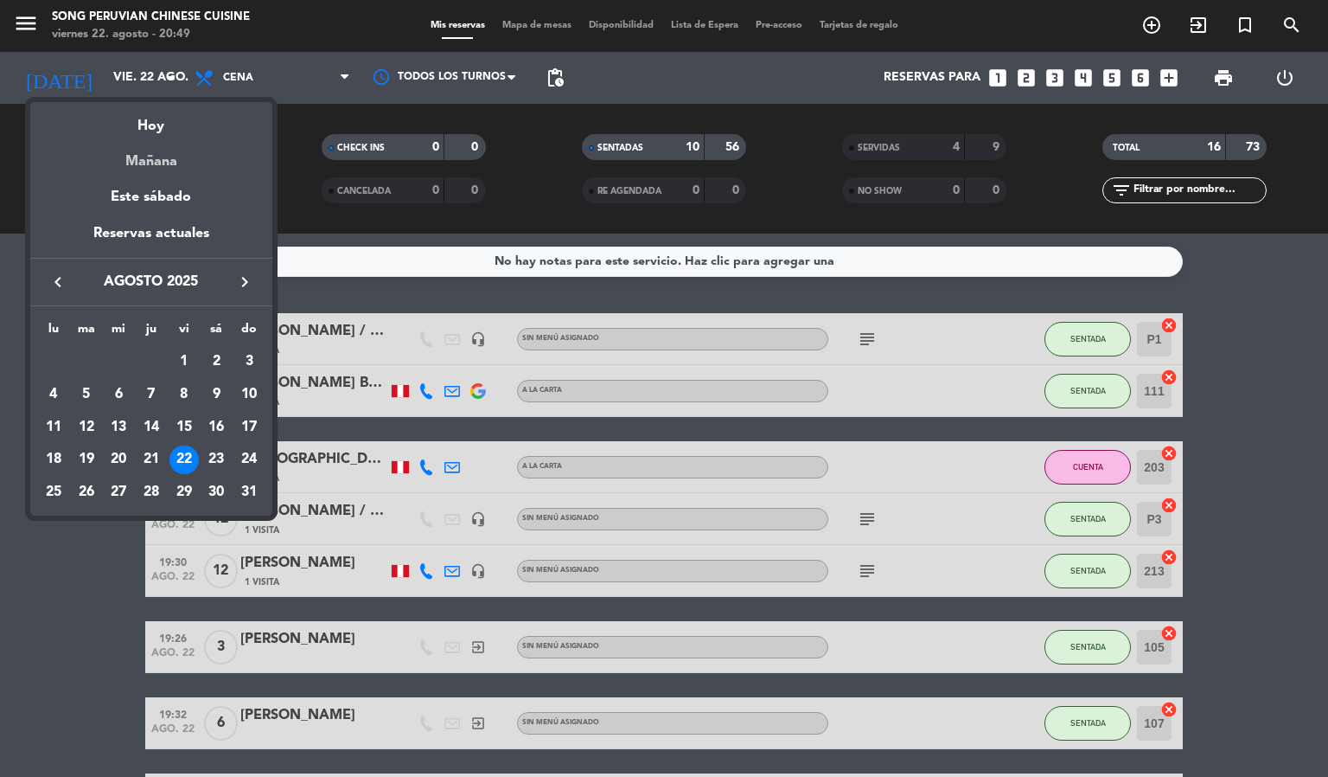
click at [157, 162] on div "Mañana" at bounding box center [151, 155] width 242 height 35
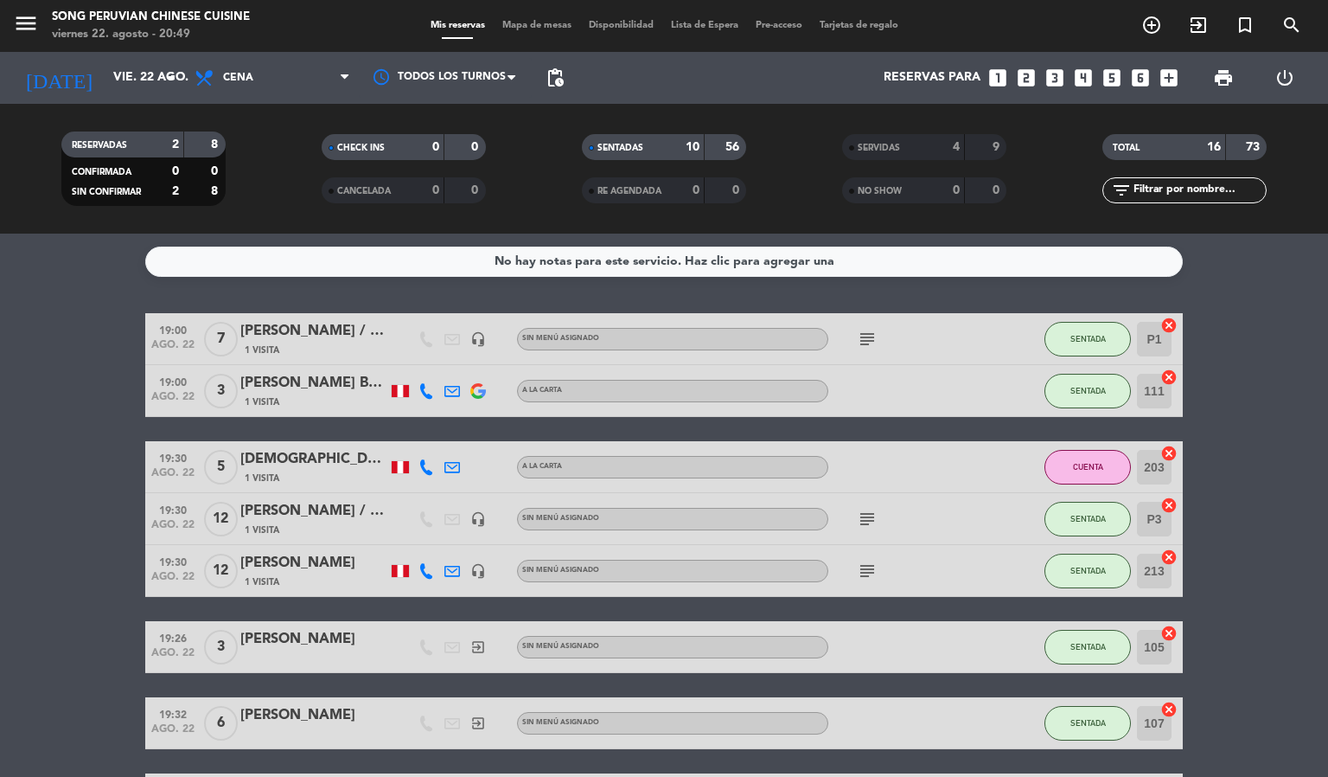
type input "sáb. 23 ago."
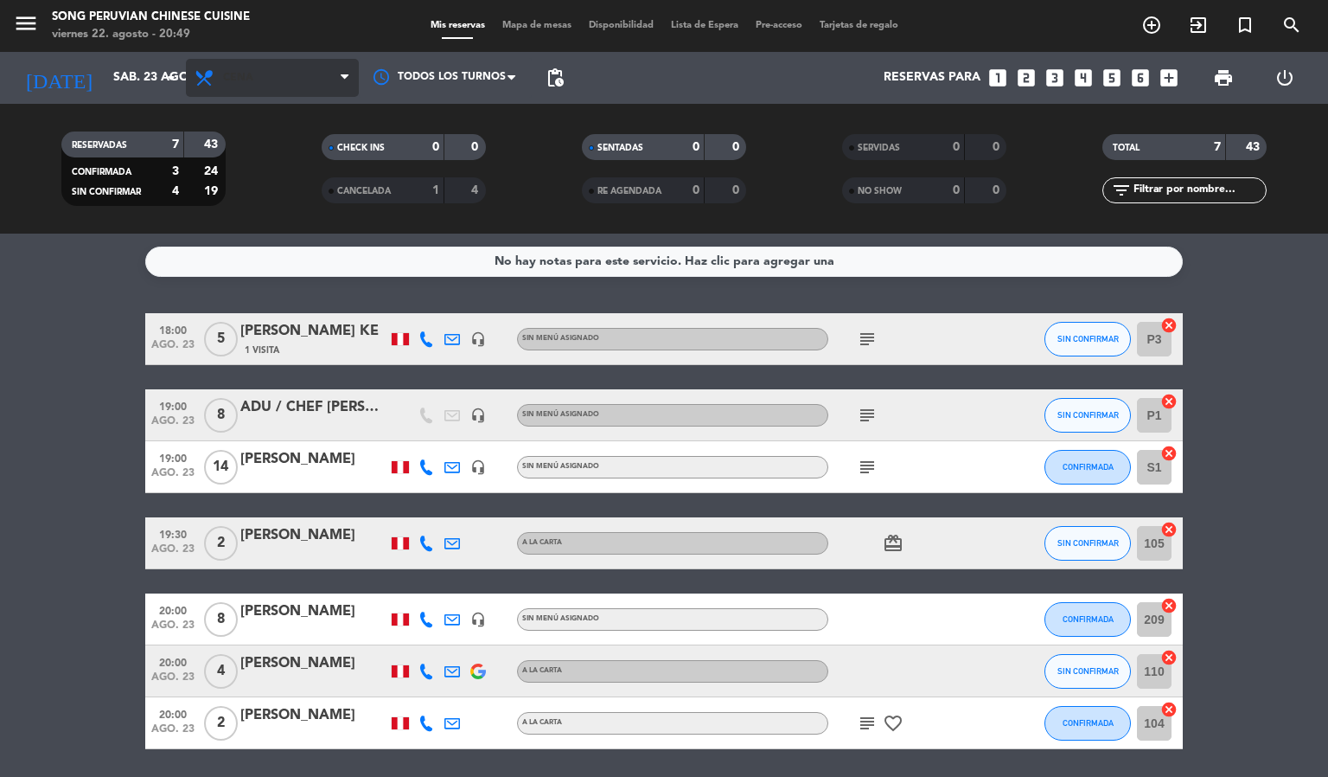
click at [289, 86] on span "Cena" at bounding box center [272, 78] width 173 height 38
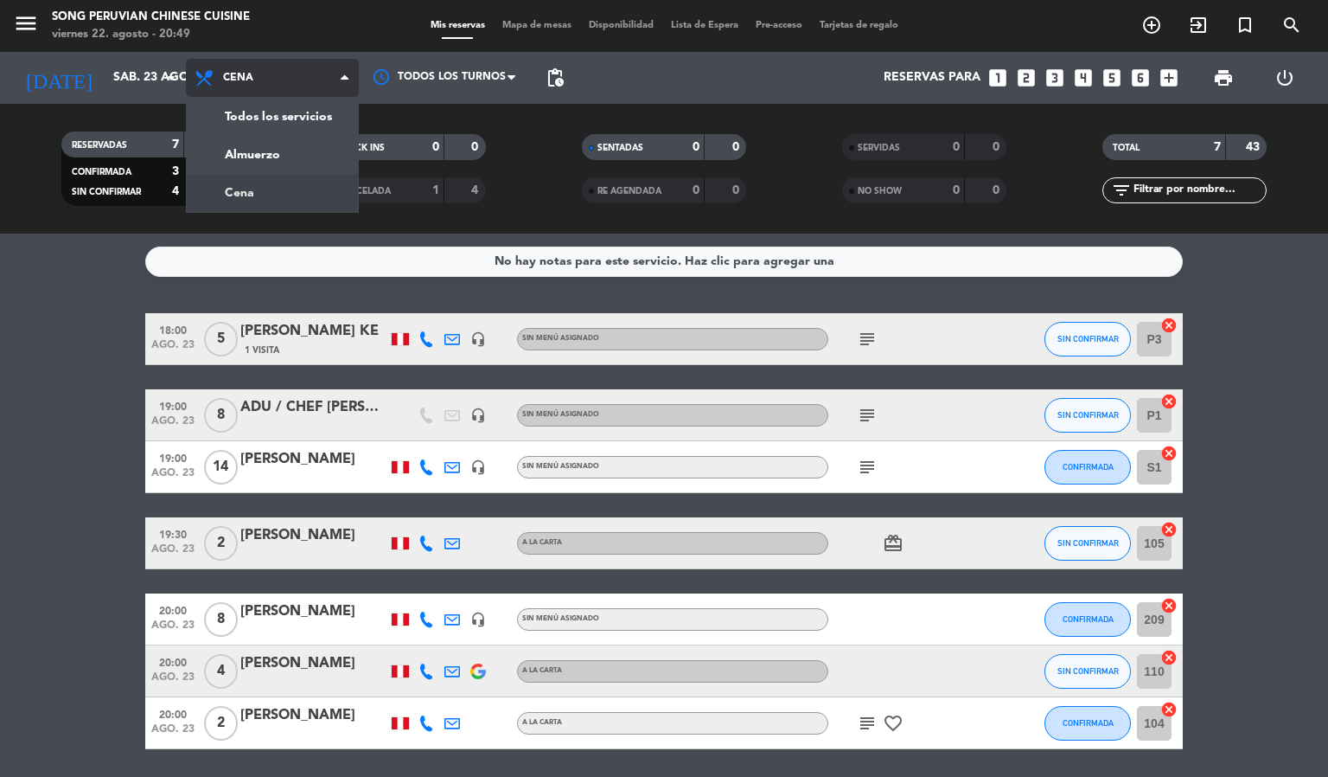
click at [236, 153] on div "menu Song Peruvian Chinese Cuisine [DATE] 22. agosto - 20:49 Mis reservas Mapa …" at bounding box center [664, 117] width 1328 height 234
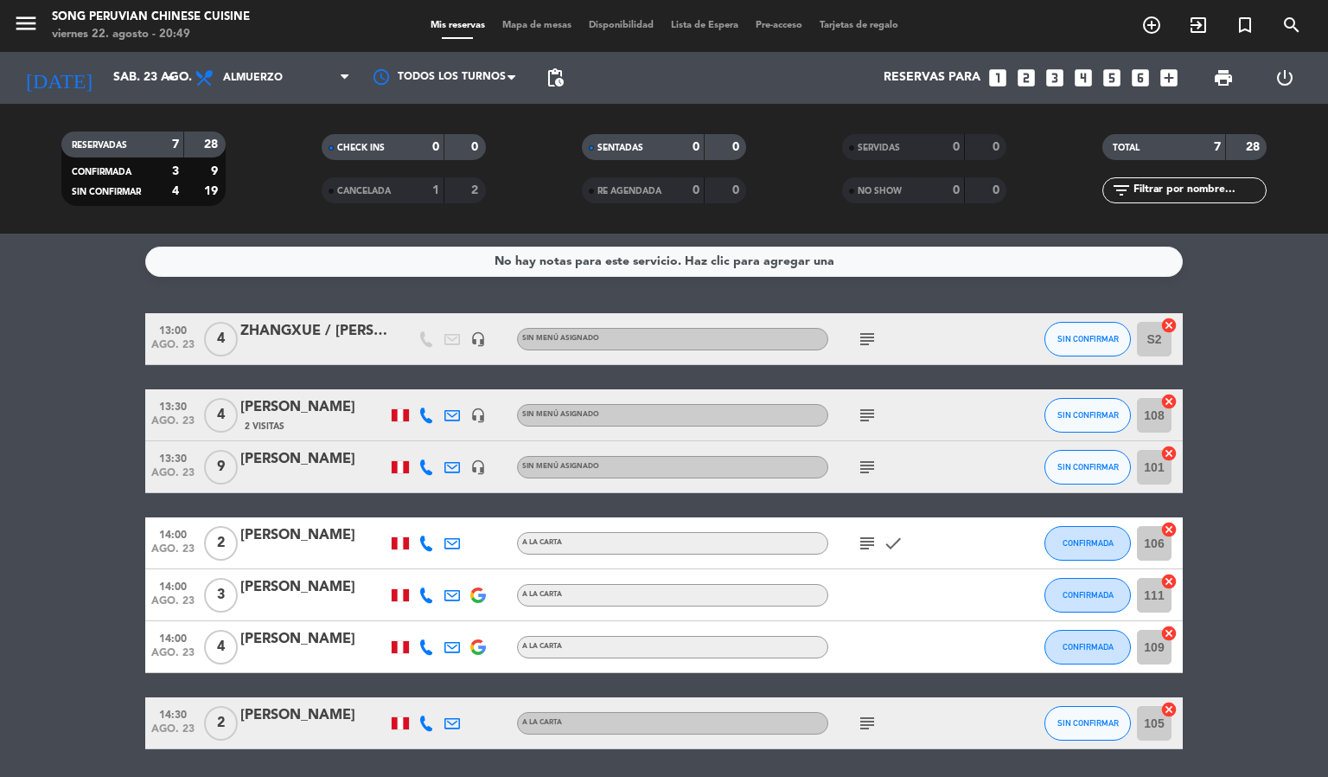
click at [864, 336] on icon "subject" at bounding box center [867, 339] width 21 height 21
click at [53, 612] on bookings-row "13:00 [DATE] 4 ZHANGXUE / [PERSON_NAME] headset_mic Sin menú asignado subject D…" at bounding box center [664, 531] width 1328 height 436
click at [867, 473] on icon "subject" at bounding box center [867, 467] width 21 height 21
click at [865, 533] on icon "subject" at bounding box center [867, 543] width 21 height 21
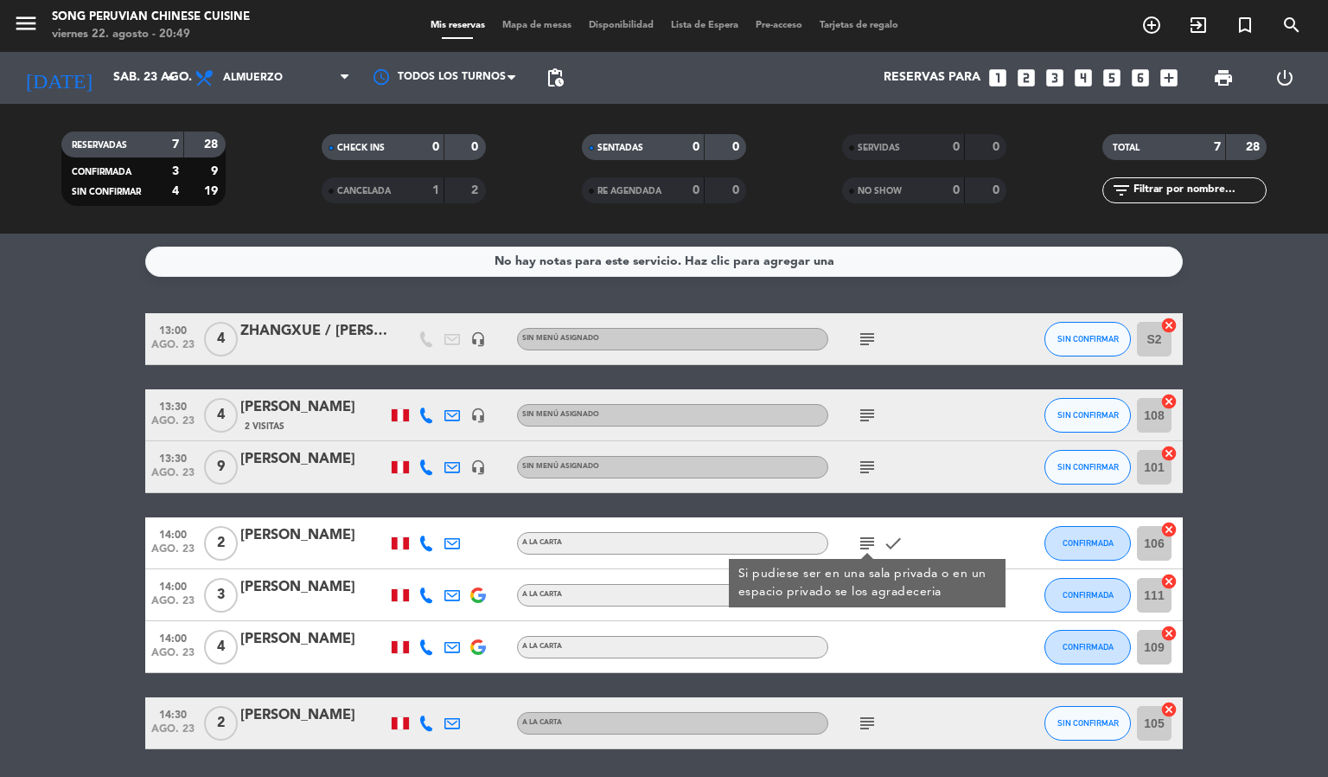
click at [1289, 623] on bookings-row "13:00 [DATE] 4 ZHANGXUE / [PERSON_NAME] headset_mic Sin menú asignado subject S…" at bounding box center [664, 531] width 1328 height 436
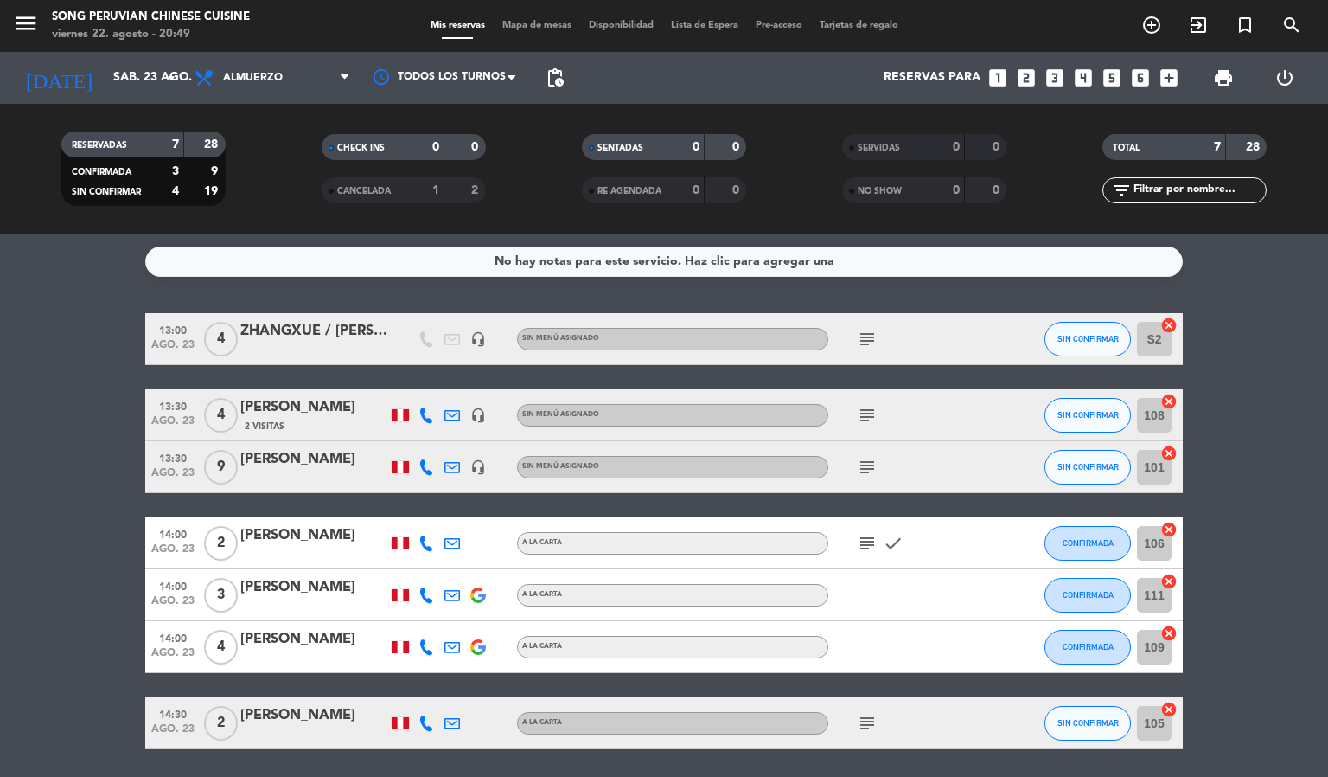
click at [865, 725] on icon "subject" at bounding box center [867, 723] width 21 height 21
click at [511, 29] on span "Mapa de mesas" at bounding box center [537, 26] width 86 height 10
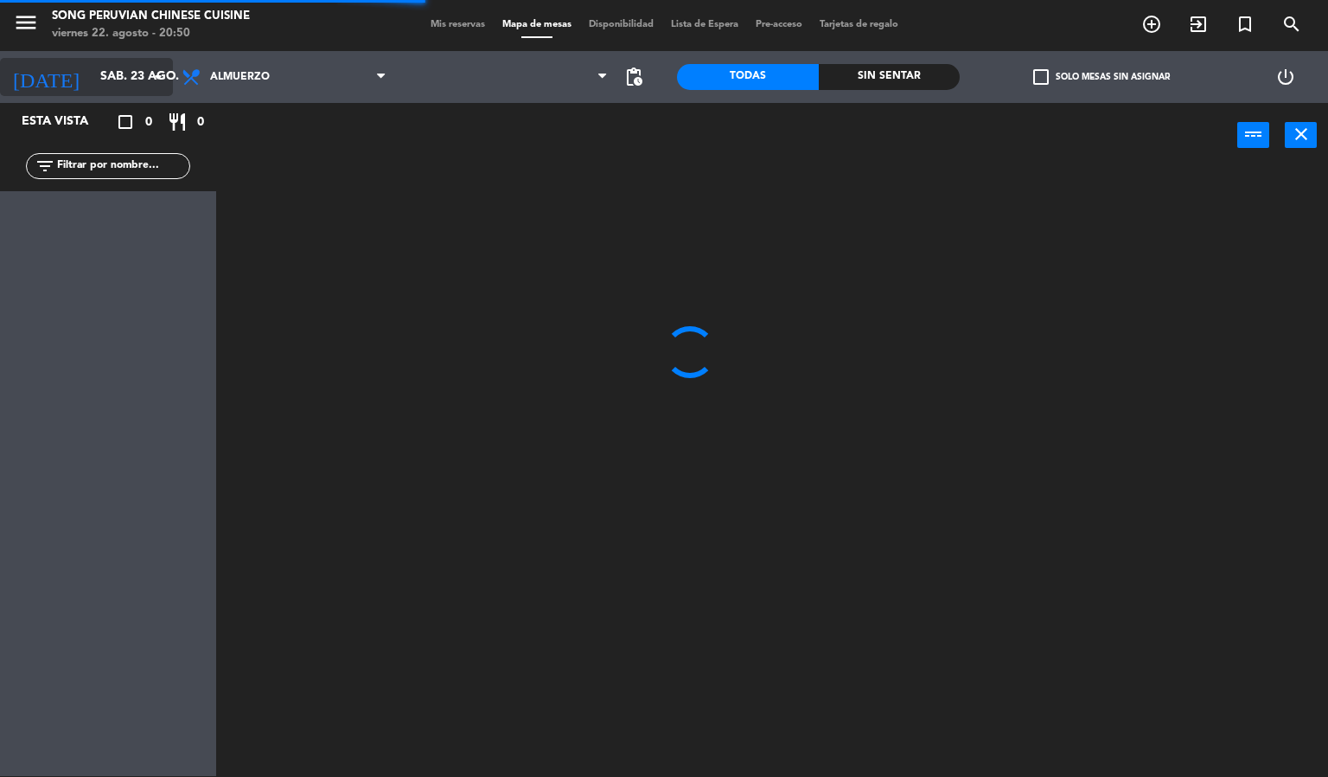
click at [120, 73] on input "sáb. 23 ago." at bounding box center [174, 76] width 164 height 31
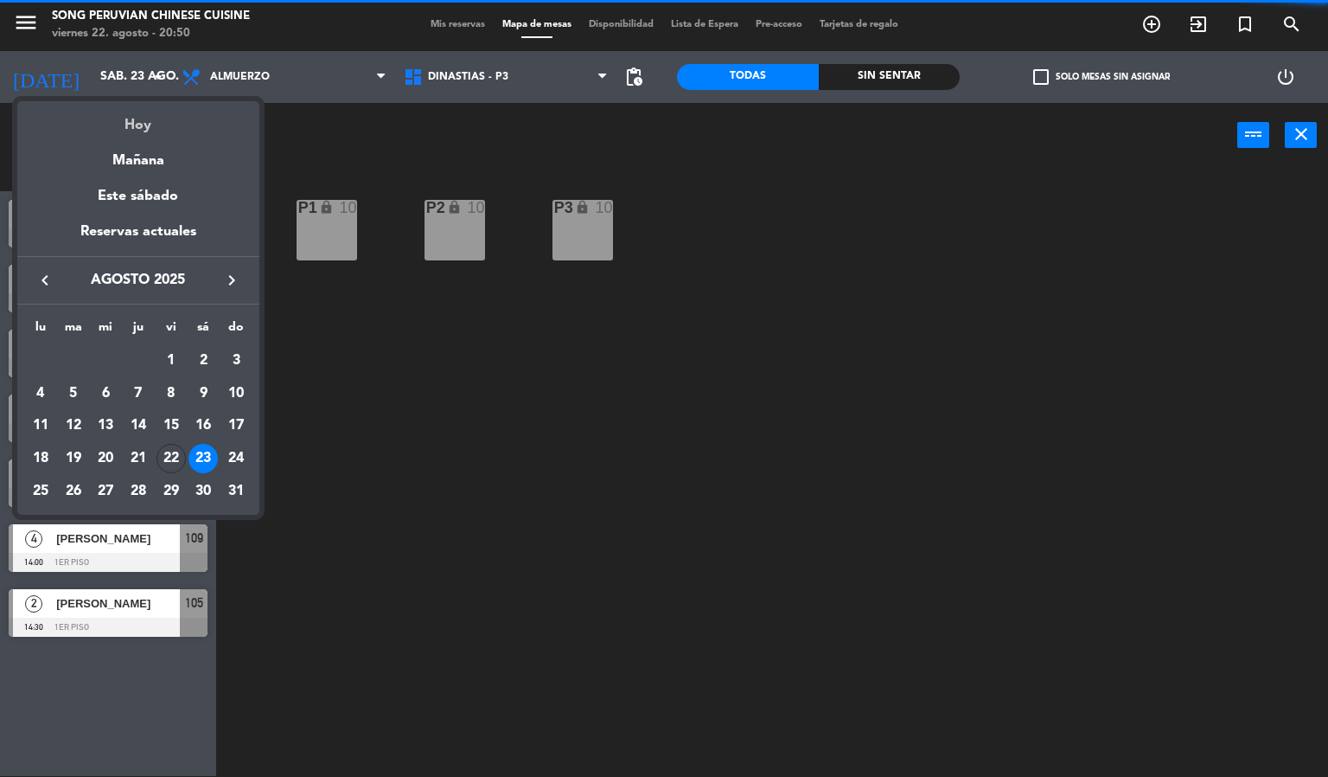
click at [144, 125] on div "Hoy" at bounding box center [138, 118] width 242 height 35
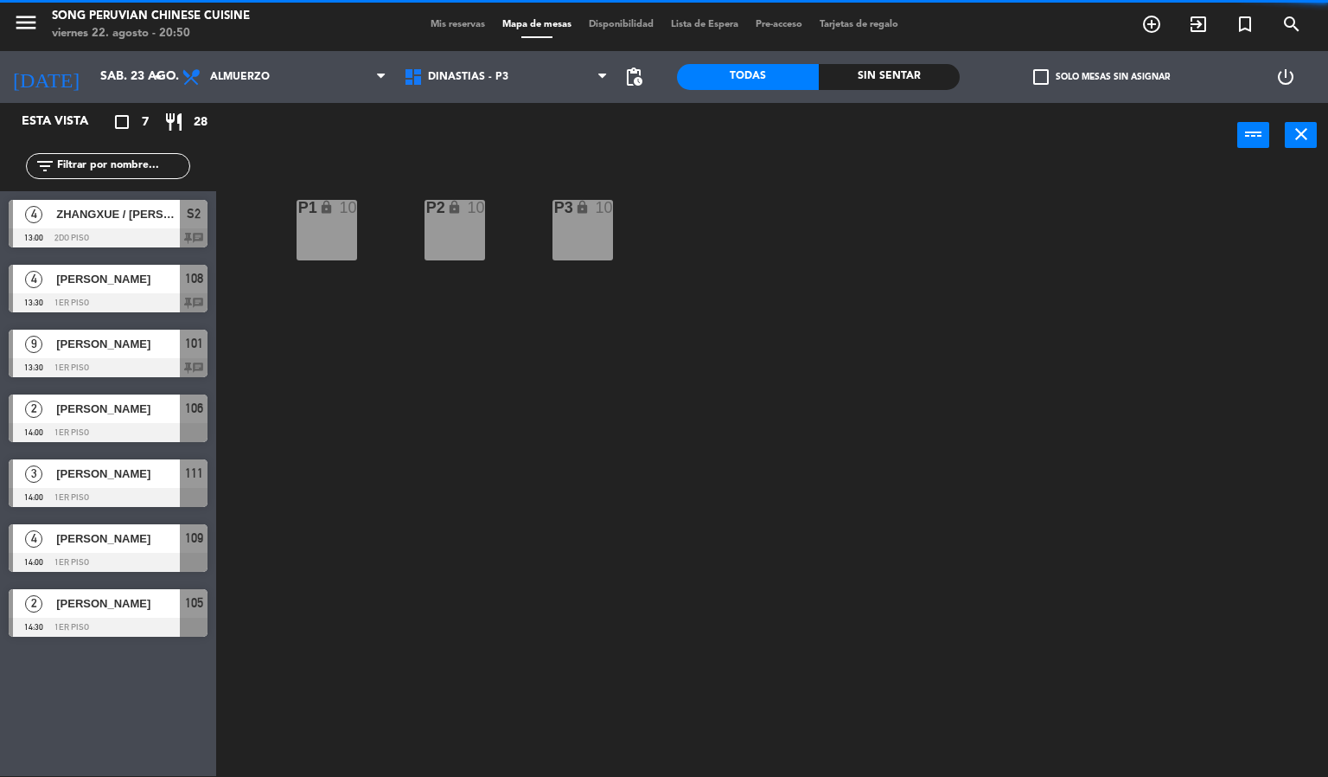
type input "vie. 22 ago."
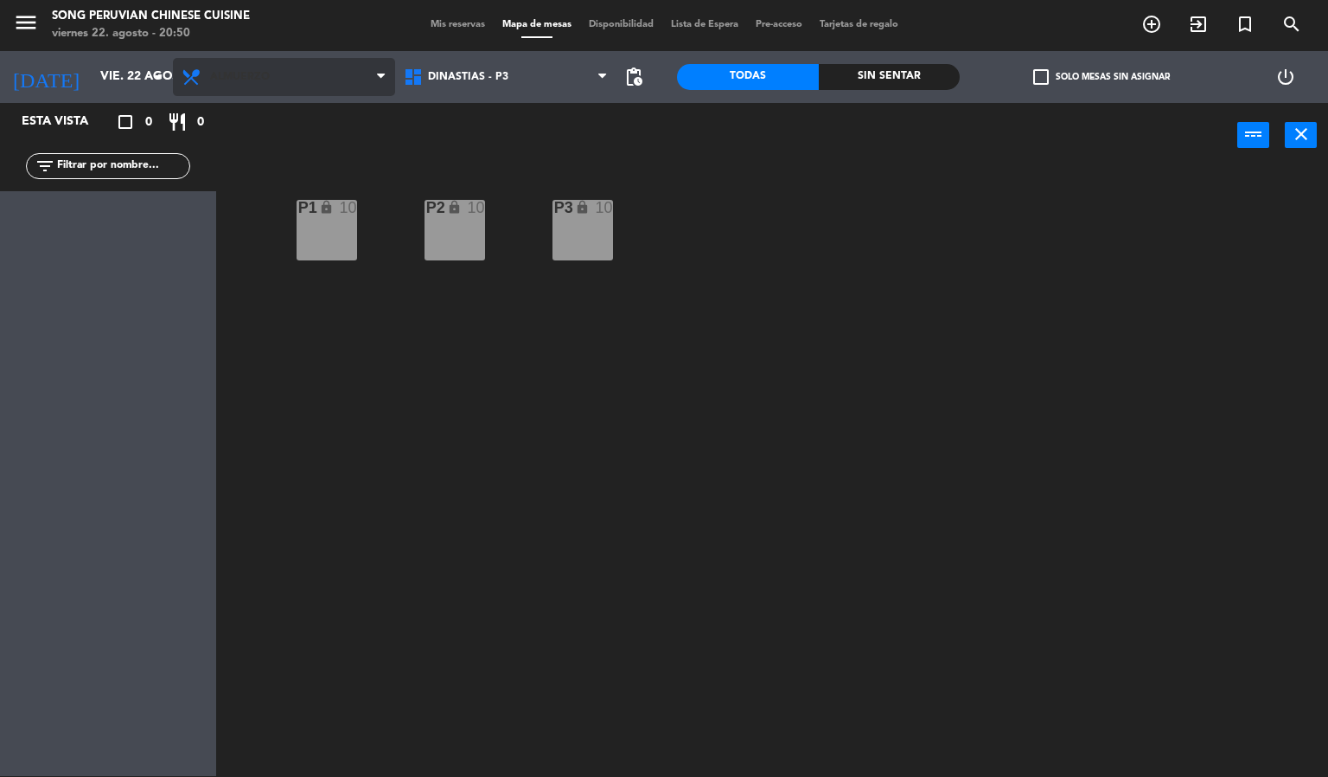
click at [291, 84] on span "Almuerzo" at bounding box center [284, 77] width 222 height 38
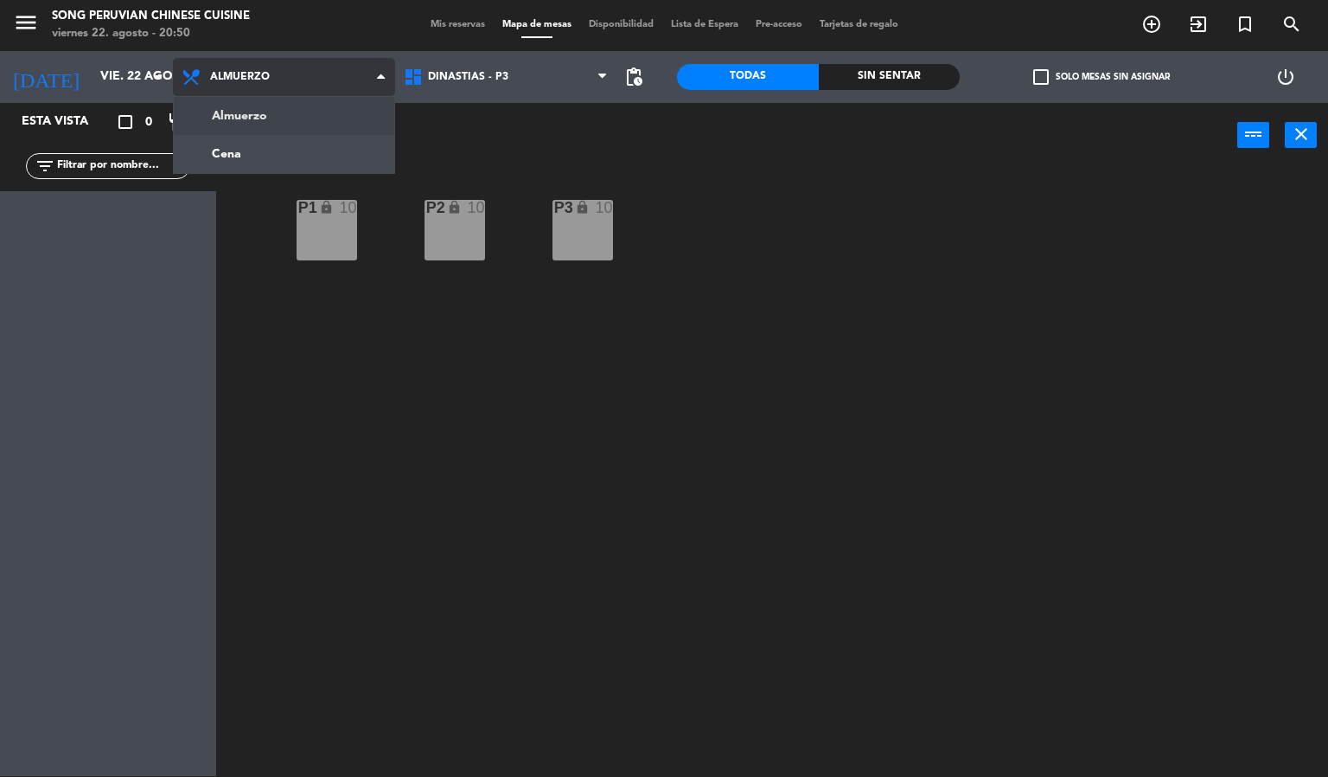
click at [309, 164] on ng-component "menu Song Peruvian Chinese Cuisine [DATE] 22. agosto - 20:50 Mis reservas Mapa …" at bounding box center [664, 387] width 1328 height 777
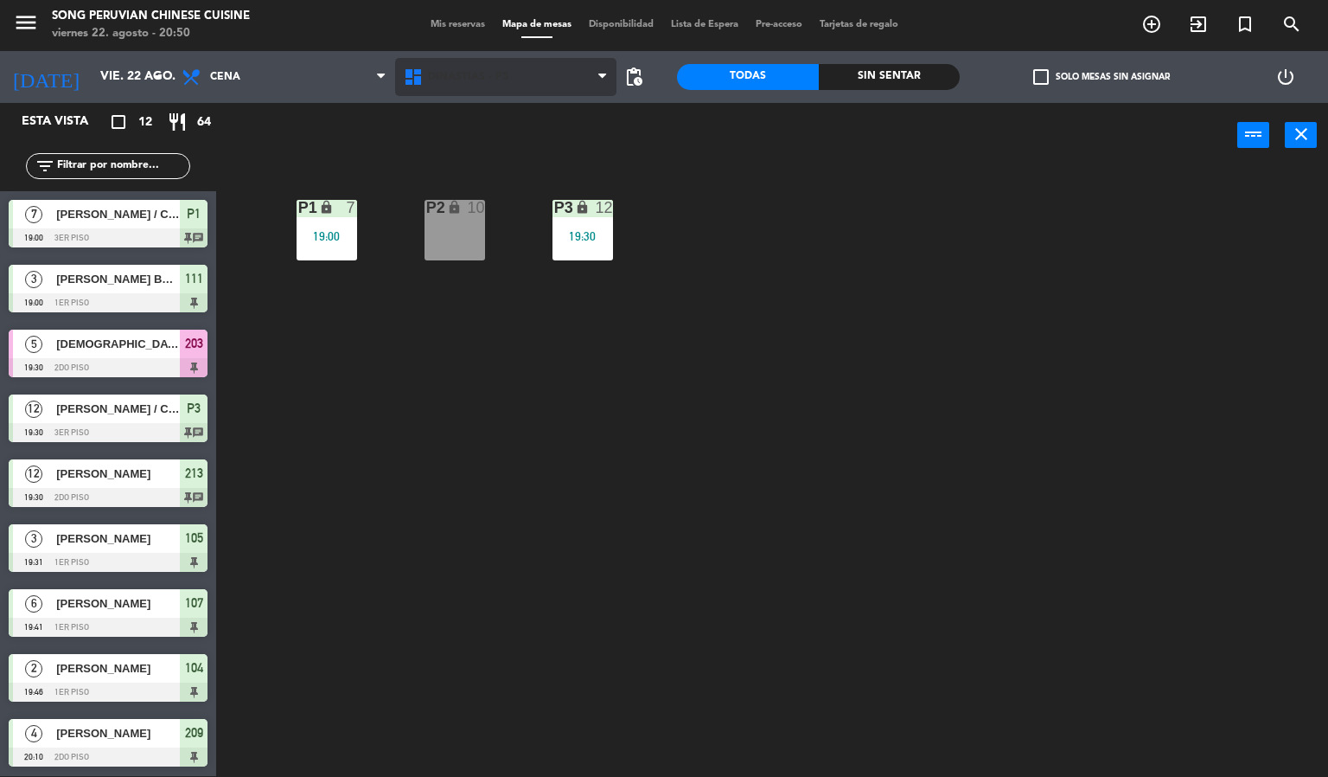
click at [542, 86] on span "DINASTIAS - P3" at bounding box center [506, 77] width 222 height 38
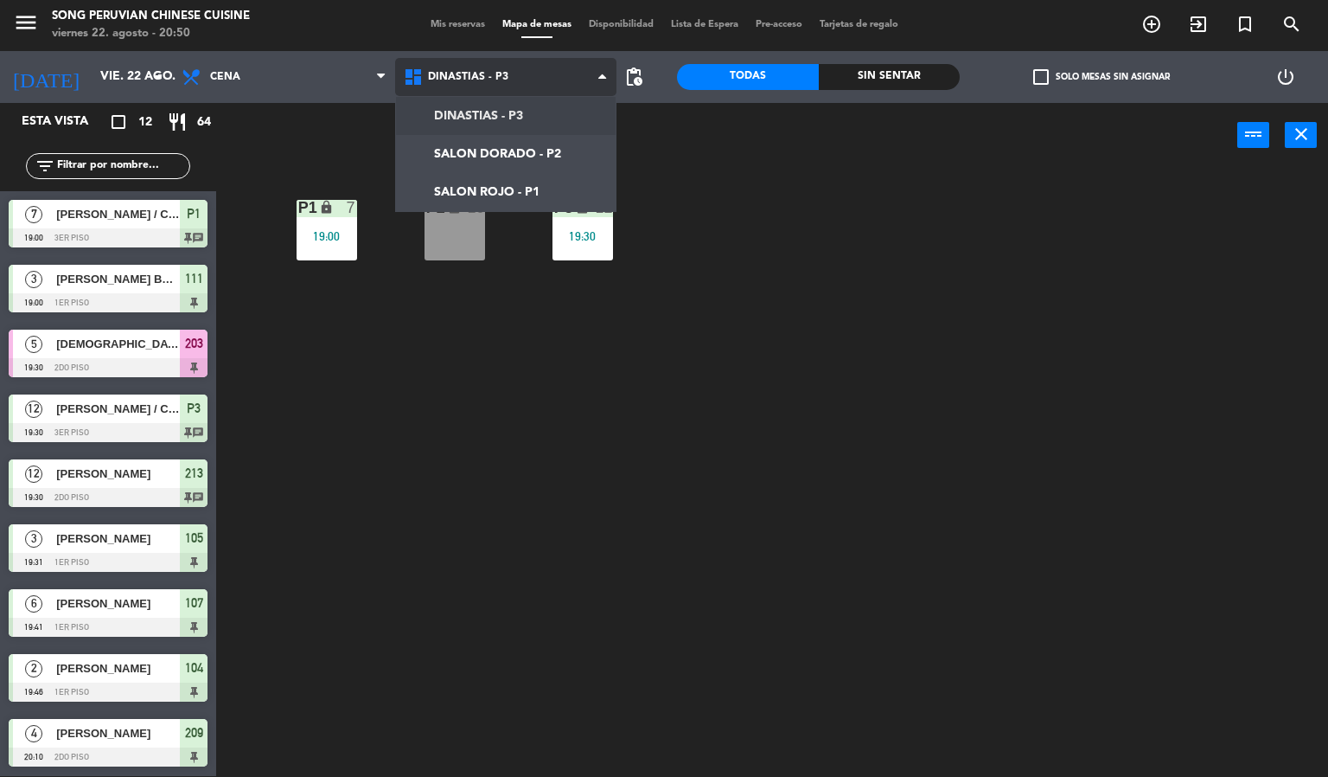
click at [504, 195] on ng-component "menu Song Peruvian Chinese Cuisine [DATE] 22. agosto - 20:50 Mis reservas Mapa …" at bounding box center [664, 387] width 1328 height 777
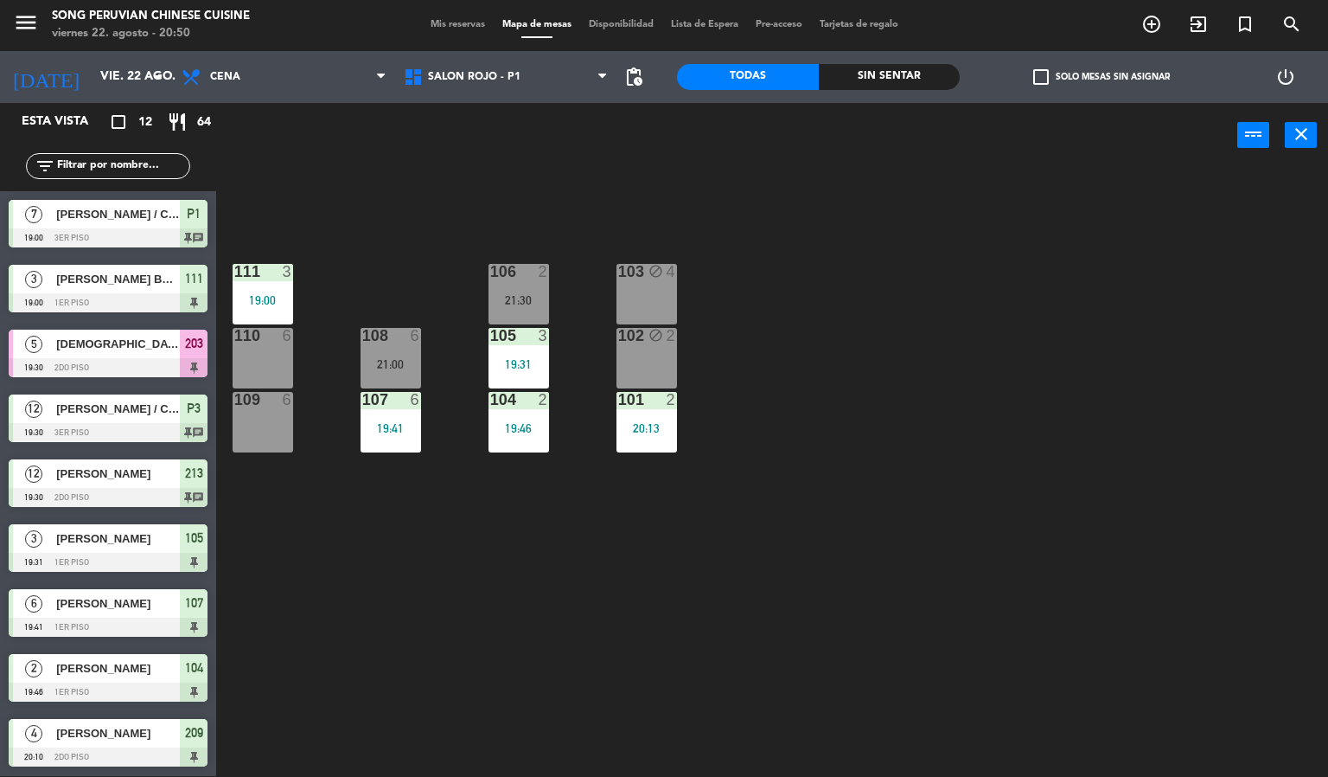
click at [886, 354] on div "103 block 4 106 2 21:30 111 3 19:00 102 block 2 105 3 19:31 108 6 21:00 110 6 1…" at bounding box center [778, 473] width 1099 height 608
click at [828, 368] on div "103 block 4 106 2 21:30 111 3 19:00 102 block 2 105 3 19:31 108 6 21:00 110 6 1…" at bounding box center [778, 473] width 1099 height 608
click at [499, 88] on span "SALON ROJO - P1" at bounding box center [506, 77] width 222 height 38
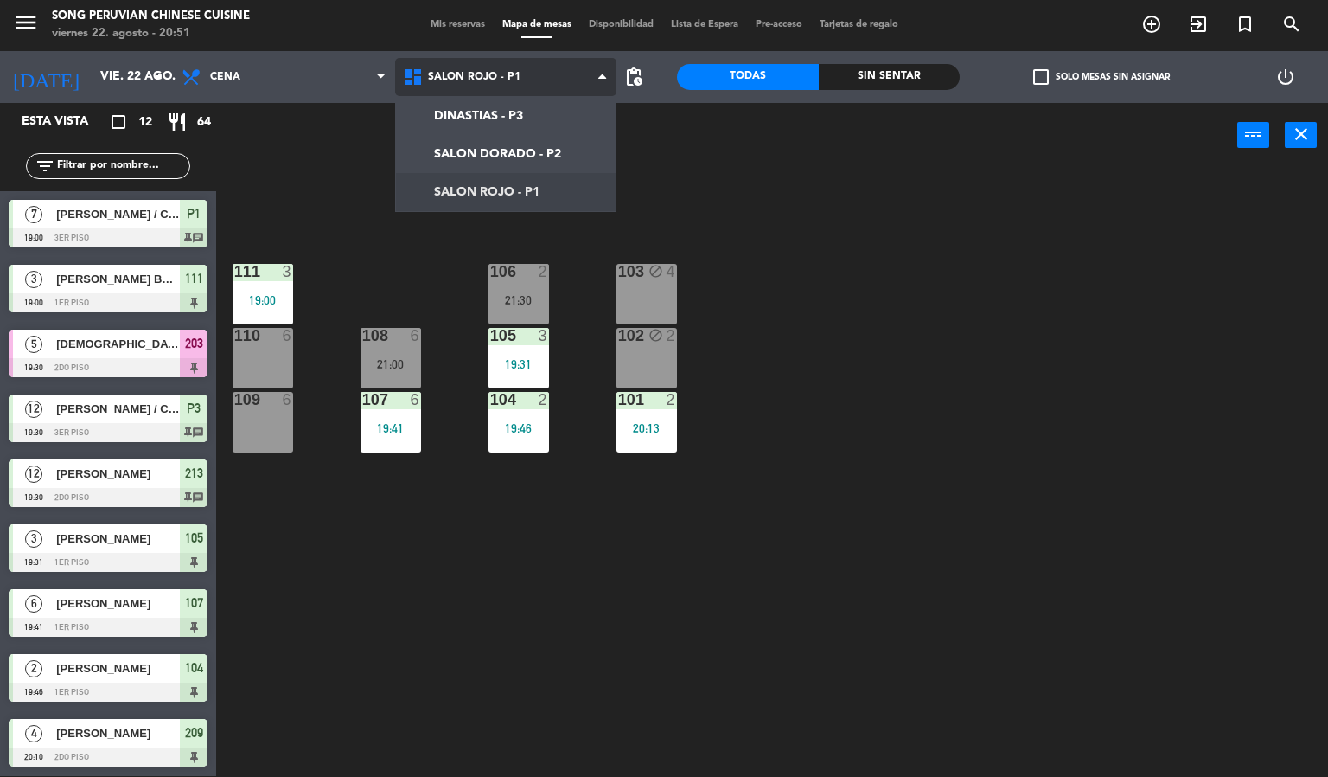
click at [481, 115] on ng-component "menu Song Peruvian Chinese Cuisine [DATE] 22. agosto - 20:51 Mis reservas Mapa …" at bounding box center [664, 387] width 1328 height 777
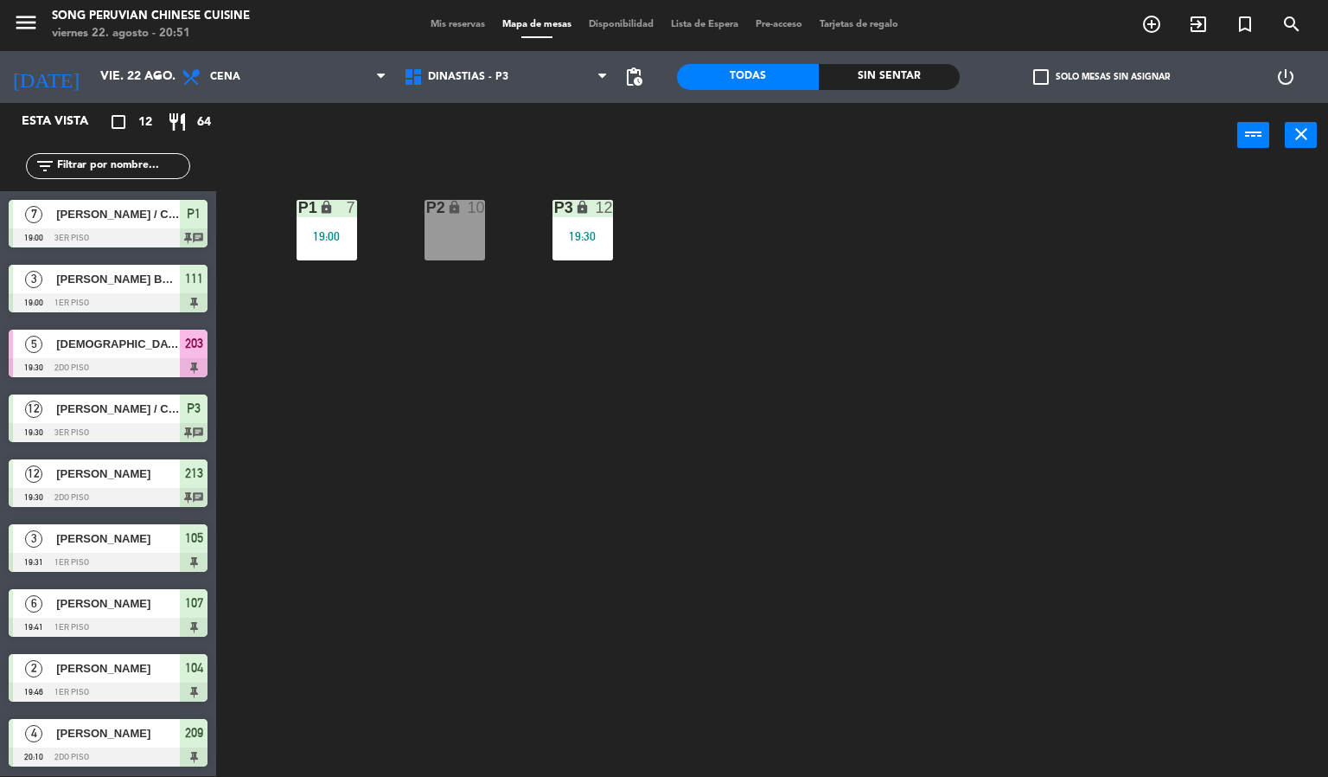
click at [572, 231] on div "19:30" at bounding box center [583, 236] width 61 height 12
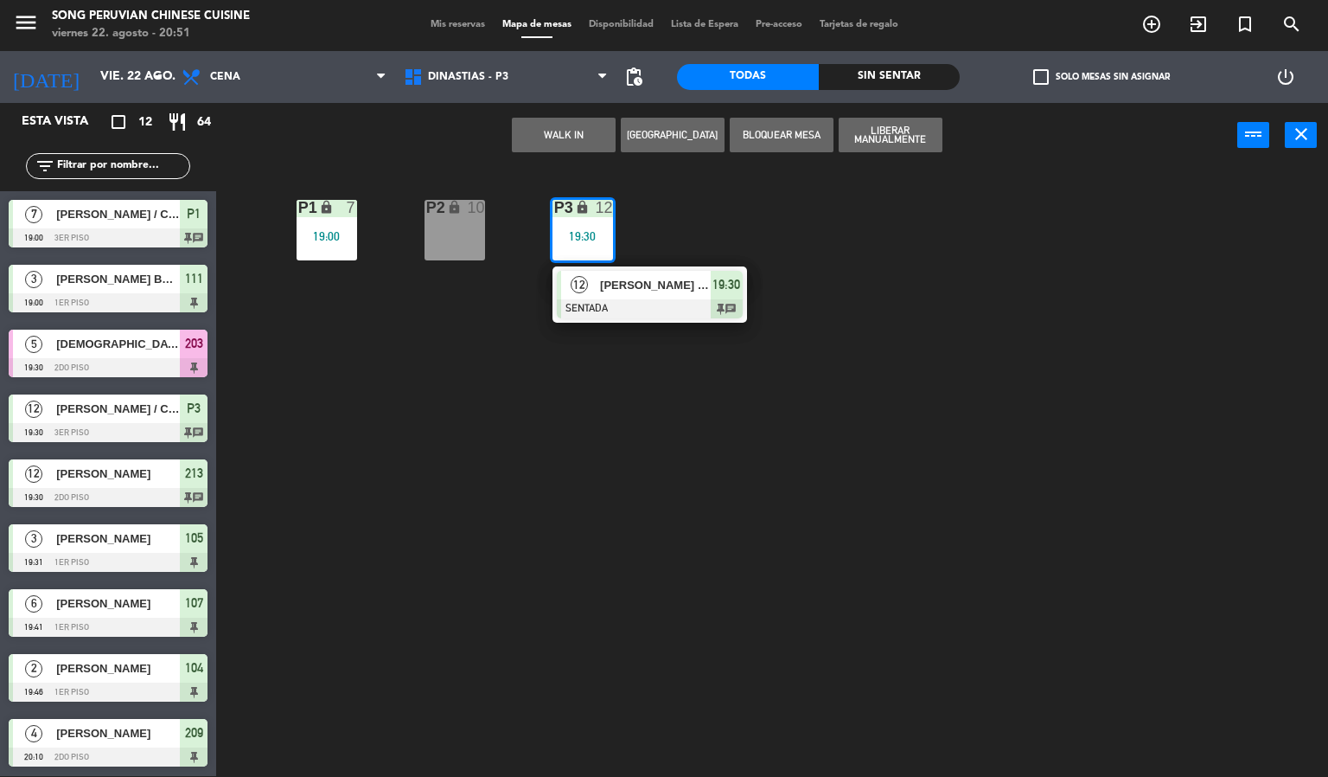
click at [664, 532] on div "P2 lock 10 P3 lock 12 19:30 12 [PERSON_NAME] / CHEF [PERSON_NAME] SENTADA 19:30…" at bounding box center [778, 473] width 1099 height 608
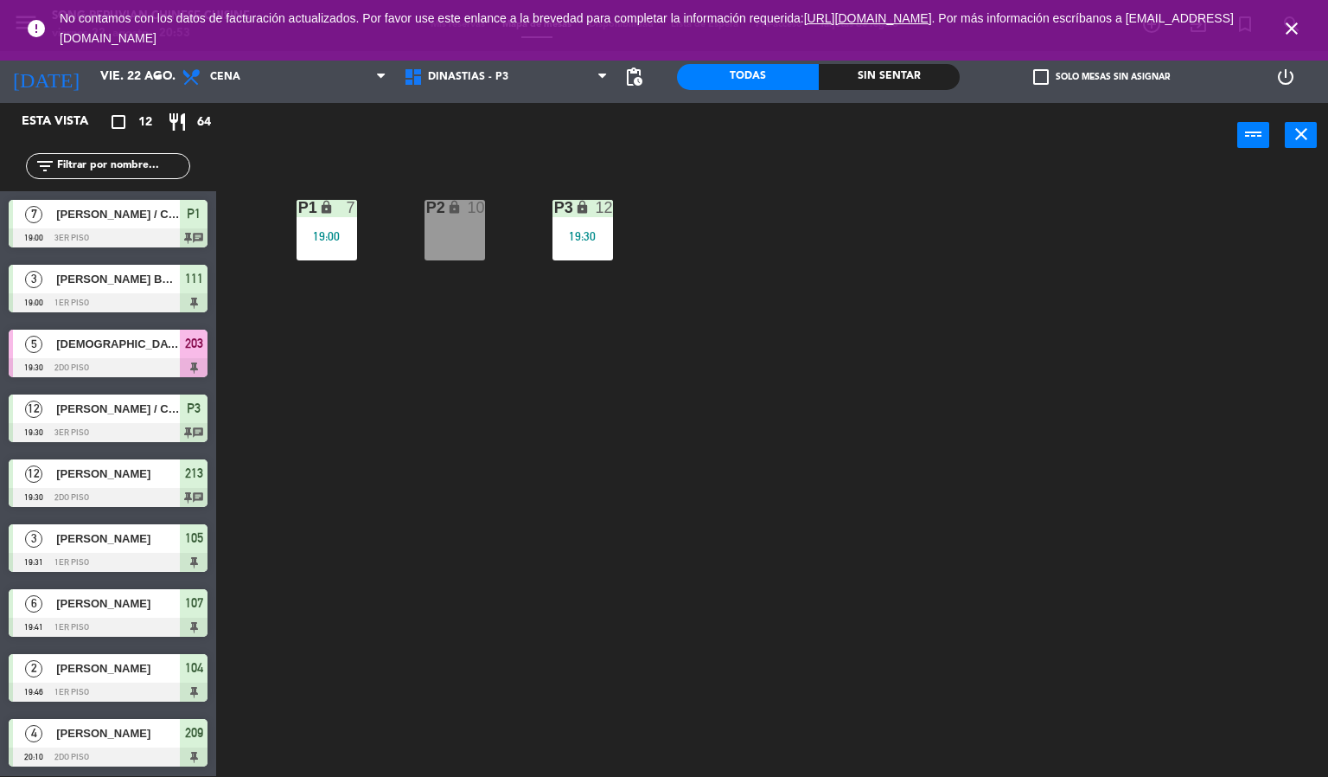
click at [1296, 27] on icon "close" at bounding box center [1292, 28] width 21 height 21
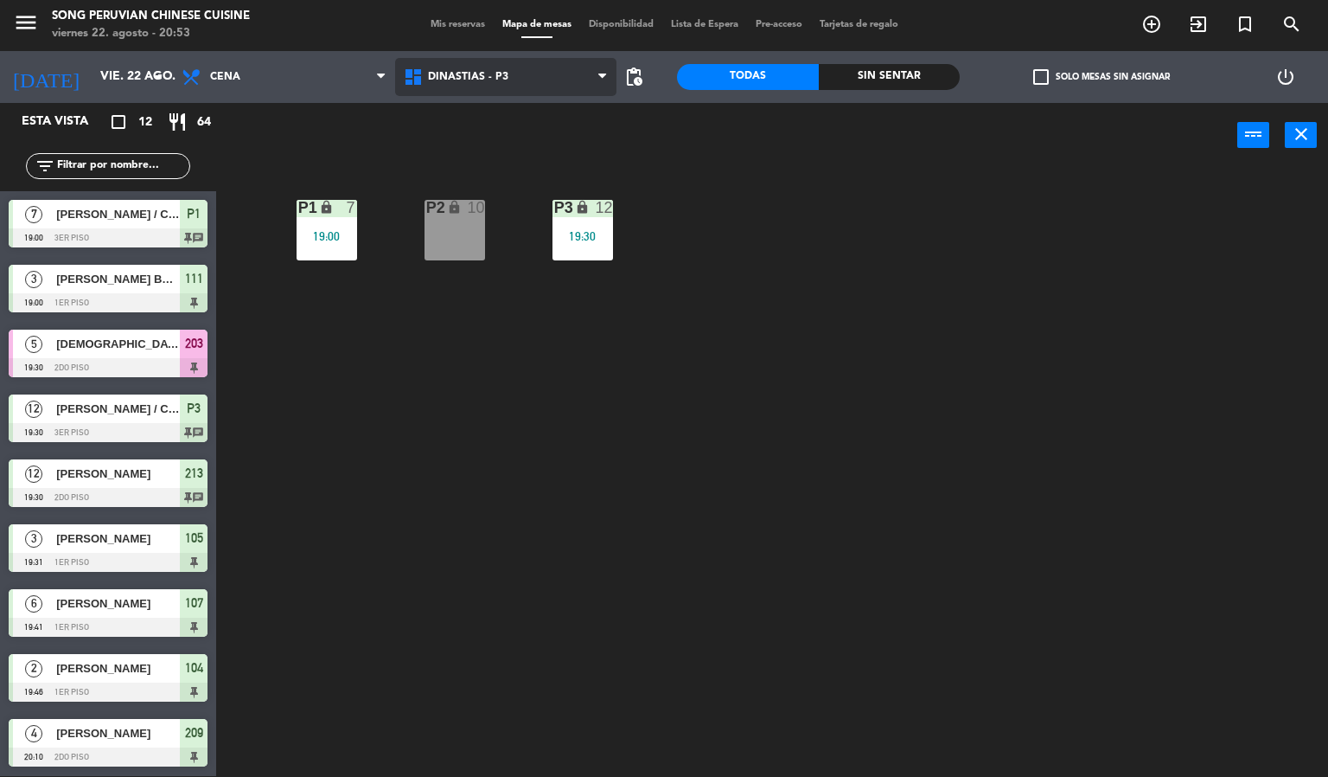
click at [550, 91] on span "DINASTIAS - P3" at bounding box center [506, 77] width 222 height 38
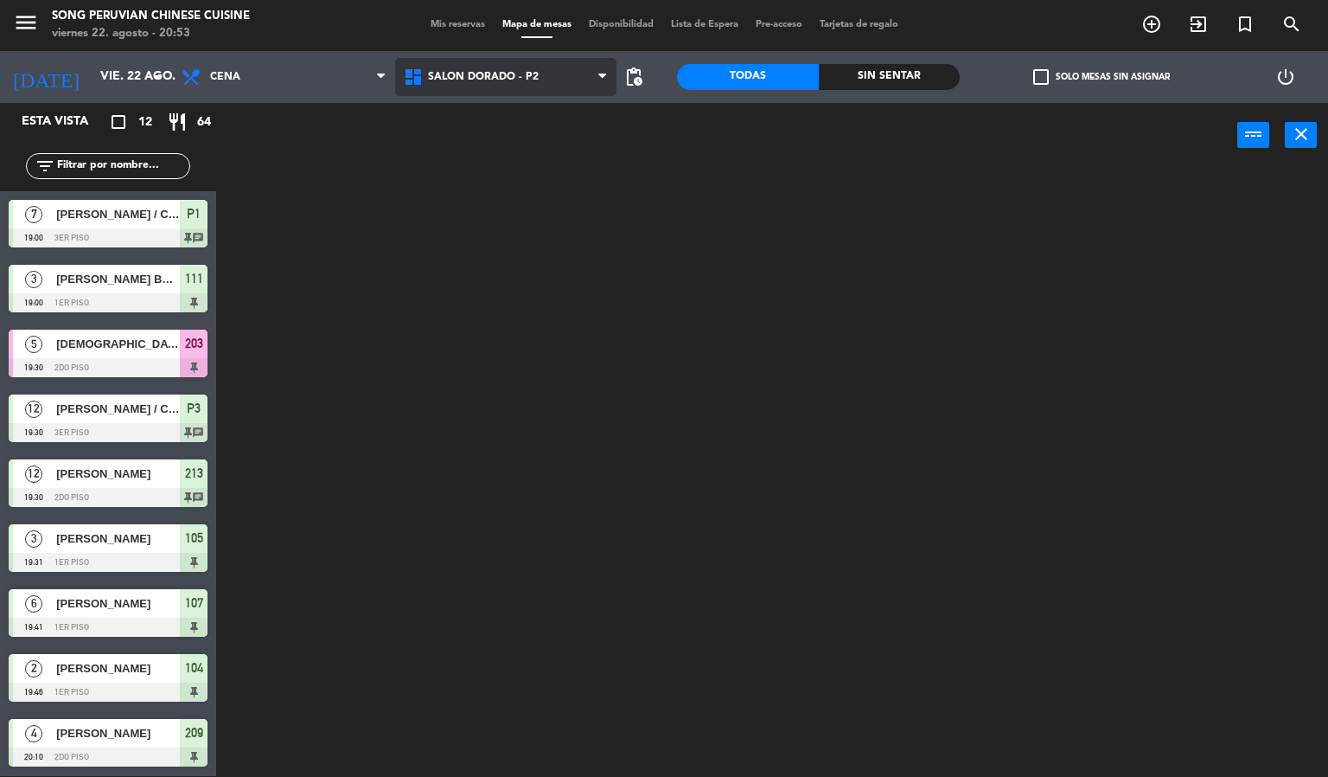
click at [542, 143] on ng-component "menu Song Peruvian Chinese Cuisine [DATE] 22. agosto - 20:53 Mis reservas Mapa …" at bounding box center [664, 387] width 1328 height 777
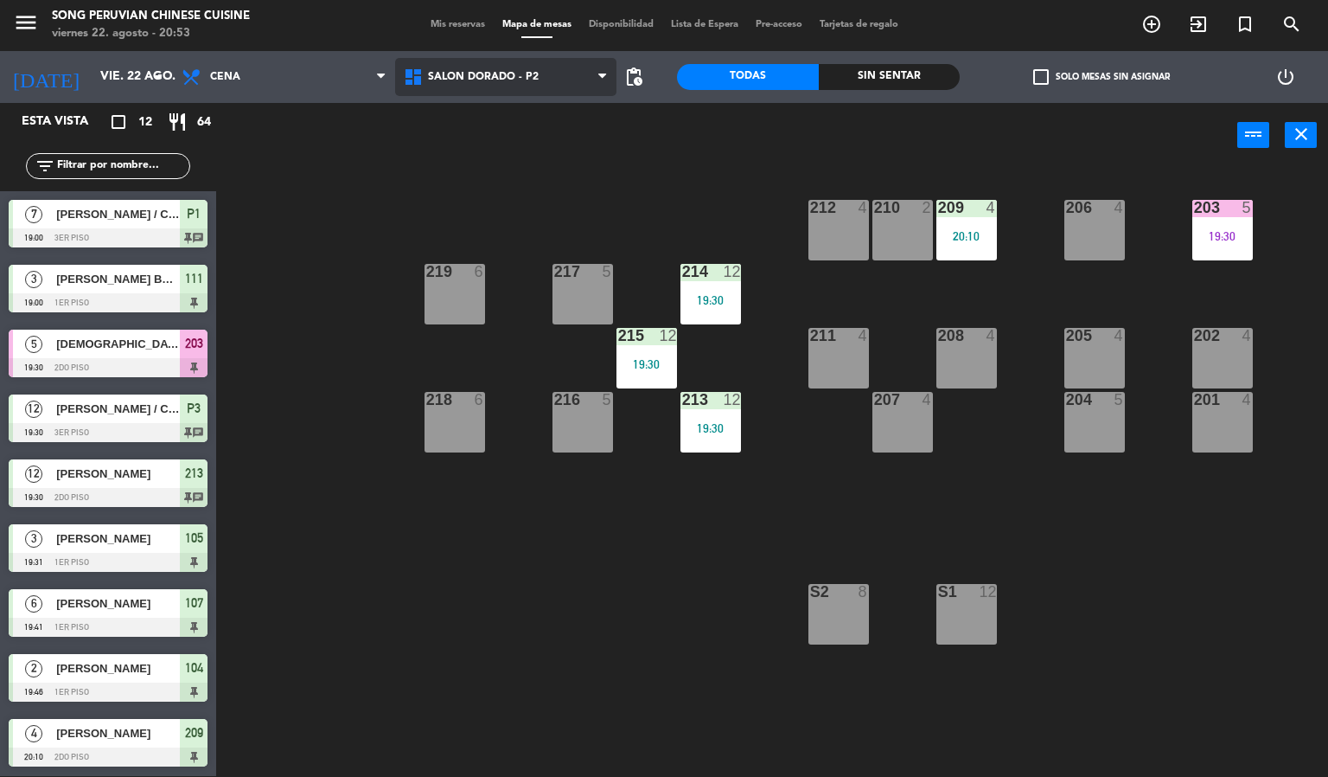
click at [527, 86] on span "SALON DORADO - P2" at bounding box center [506, 77] width 222 height 38
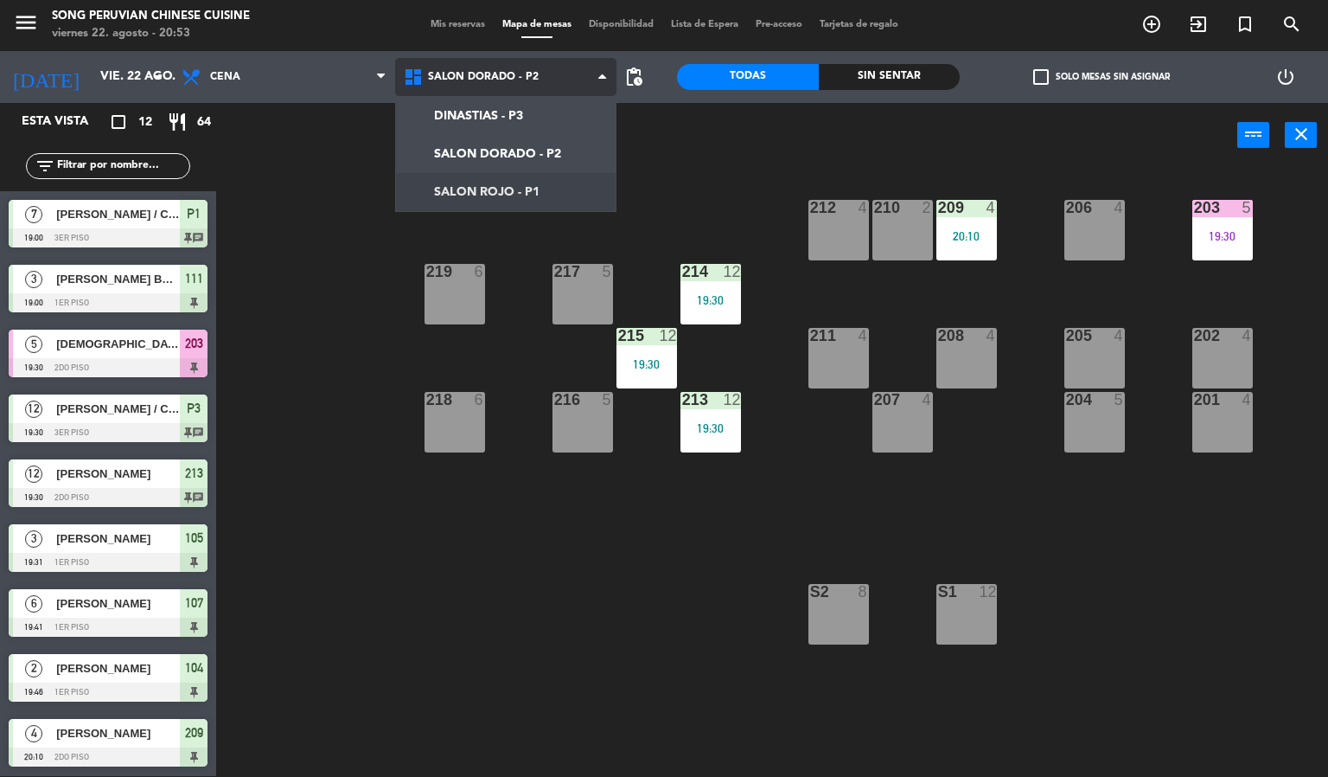
click at [520, 193] on ng-component "menu Song Peruvian Chinese Cuisine [DATE] 22. agosto - 20:53 Mis reservas Mapa …" at bounding box center [664, 387] width 1328 height 777
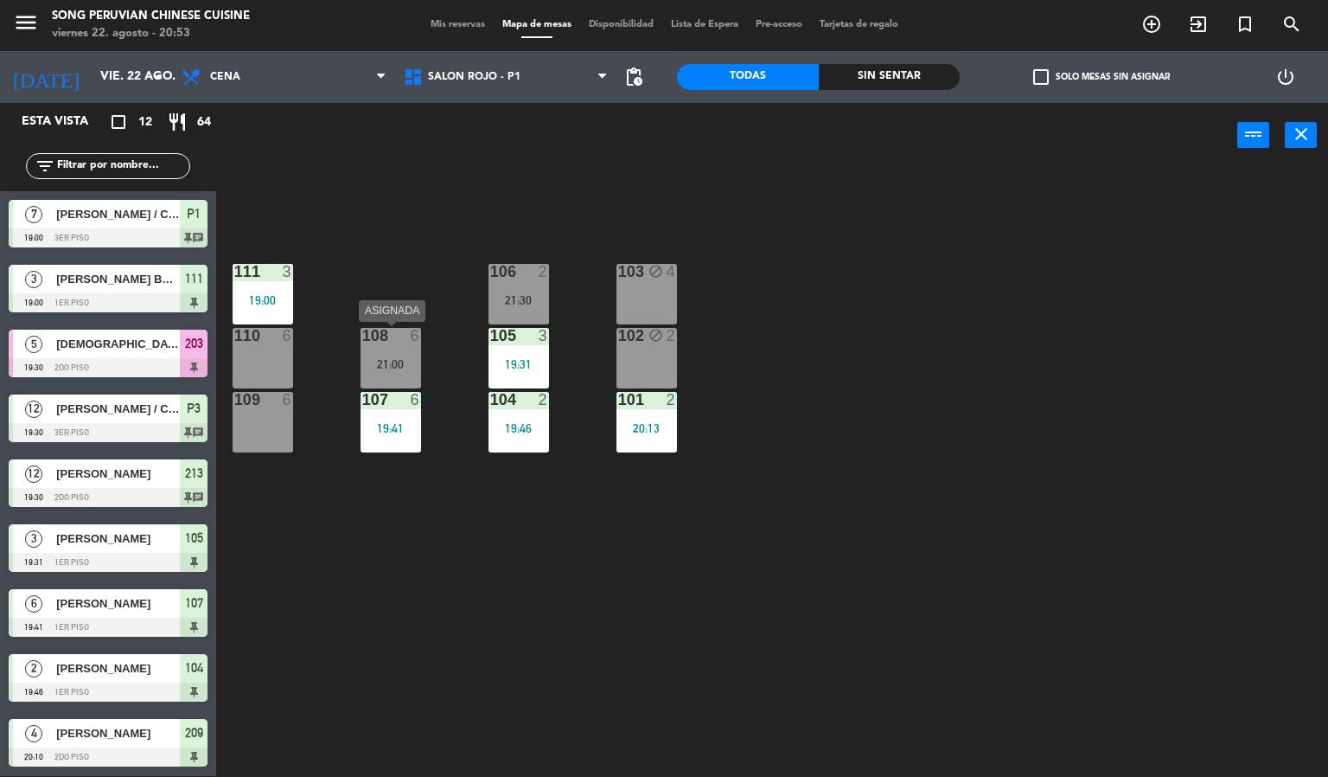
click at [392, 354] on div "108 6 21:00" at bounding box center [391, 358] width 61 height 61
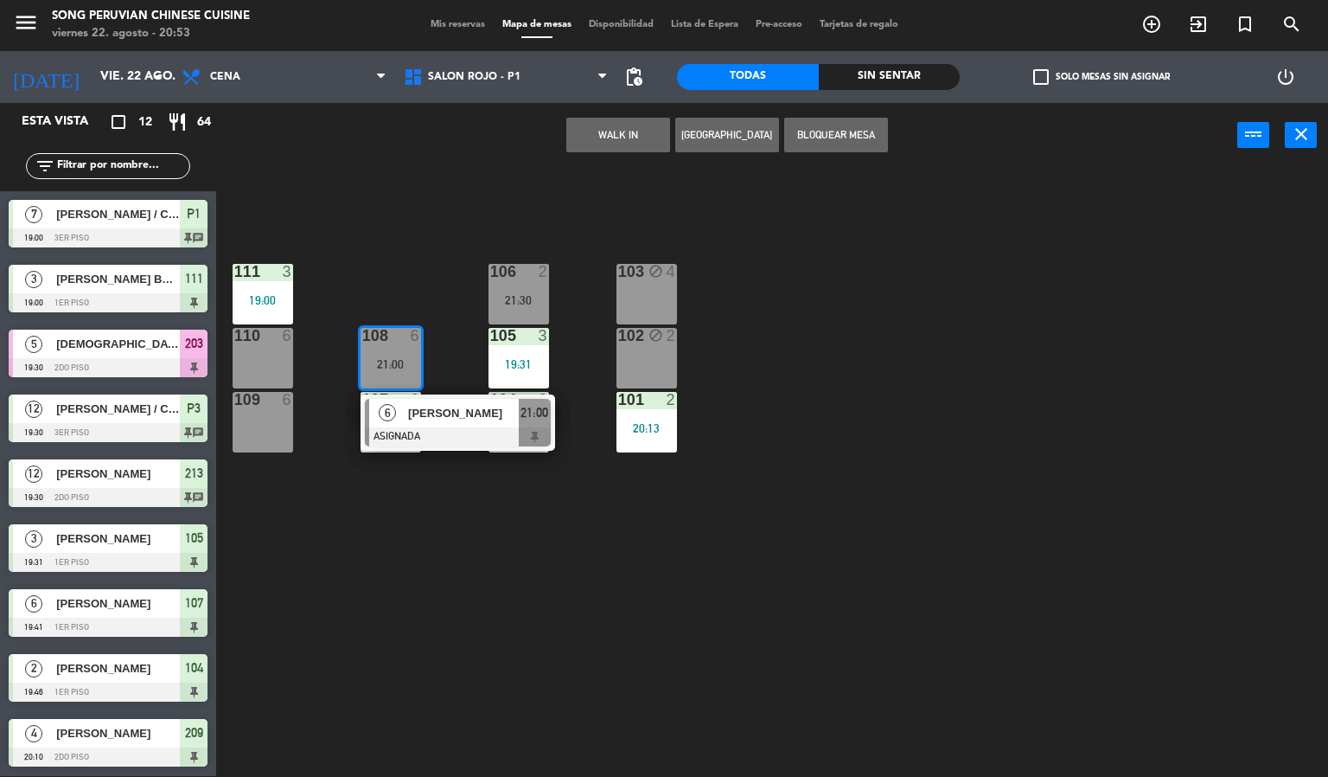
click at [745, 330] on div "103 block 4 106 2 21:30 111 3 19:00 102 block 2 105 3 19:31 108 6 21:00 6 [PERS…" at bounding box center [778, 473] width 1099 height 608
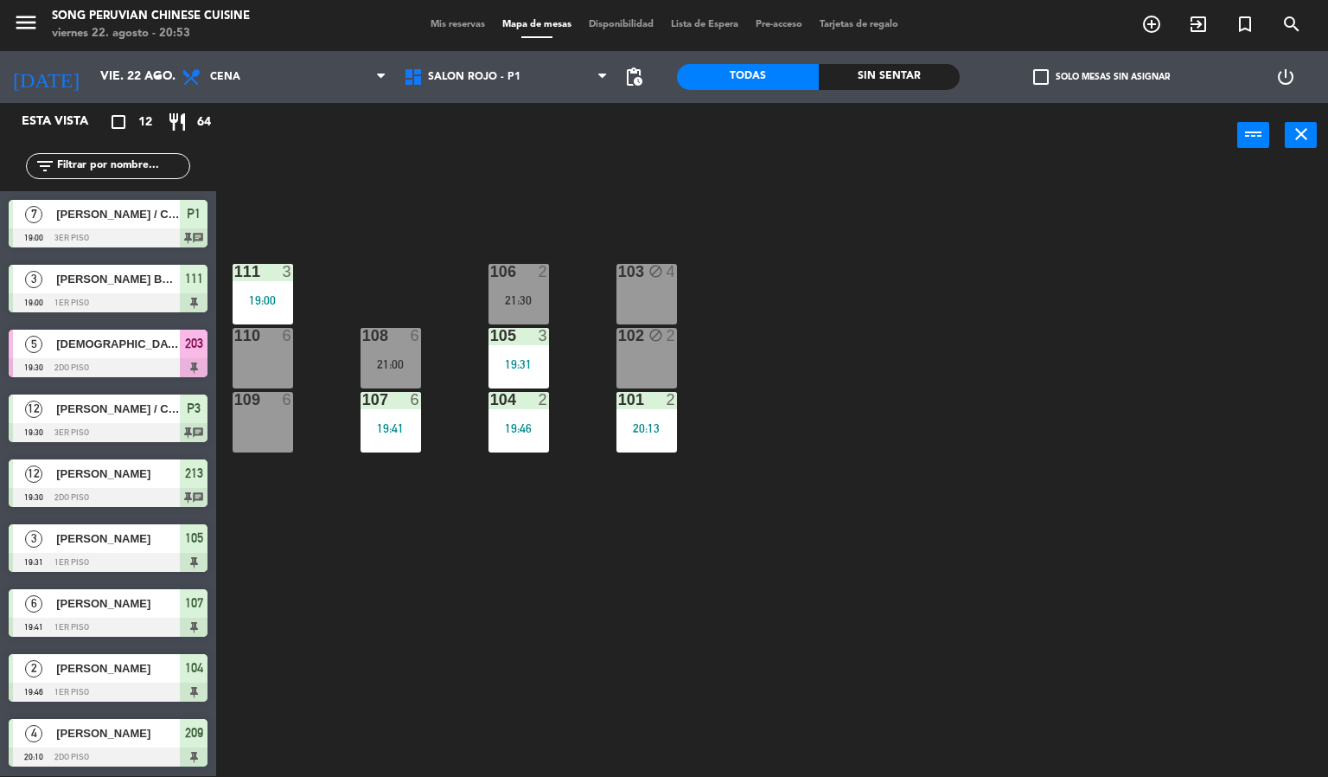
click at [851, 298] on div "103 block 4 106 2 21:30 111 3 19:00 102 block 2 105 3 19:31 108 6 21:00 110 6 1…" at bounding box center [778, 473] width 1099 height 608
click at [657, 633] on div "103 block 4 106 2 21:30 111 3 19:00 102 block 2 105 3 19:31 108 6 21:00 110 6 1…" at bounding box center [778, 473] width 1099 height 608
click at [512, 366] on div "19:31" at bounding box center [519, 364] width 61 height 12
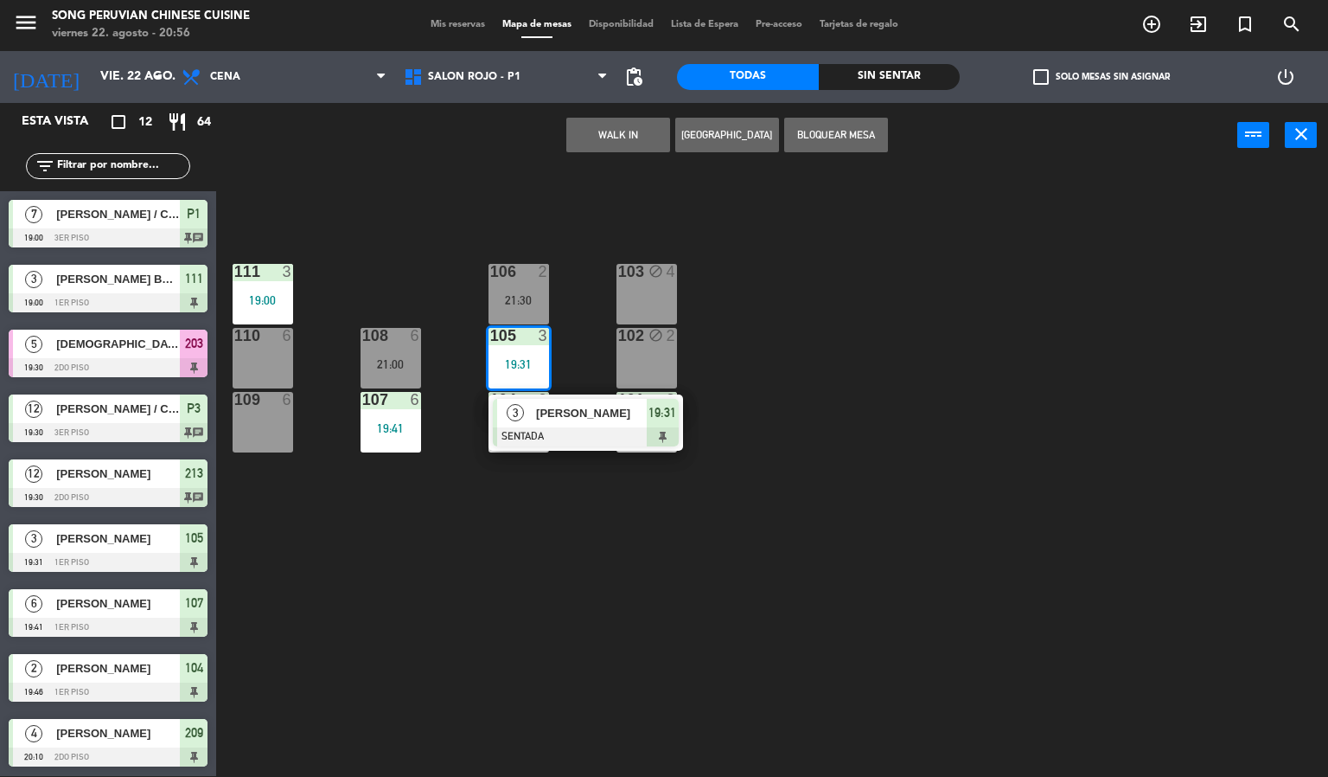
click at [594, 432] on div at bounding box center [586, 436] width 186 height 19
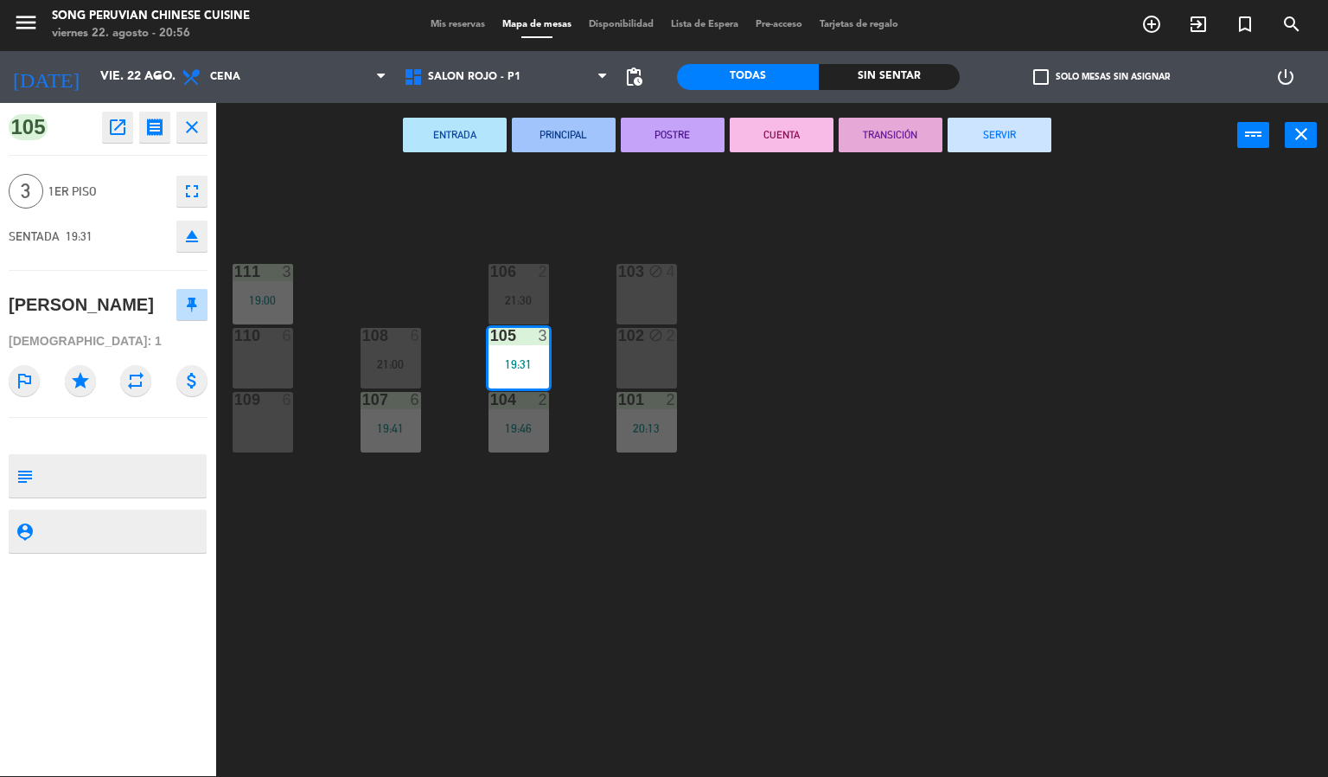
click at [791, 141] on button "CUENTA" at bounding box center [782, 135] width 104 height 35
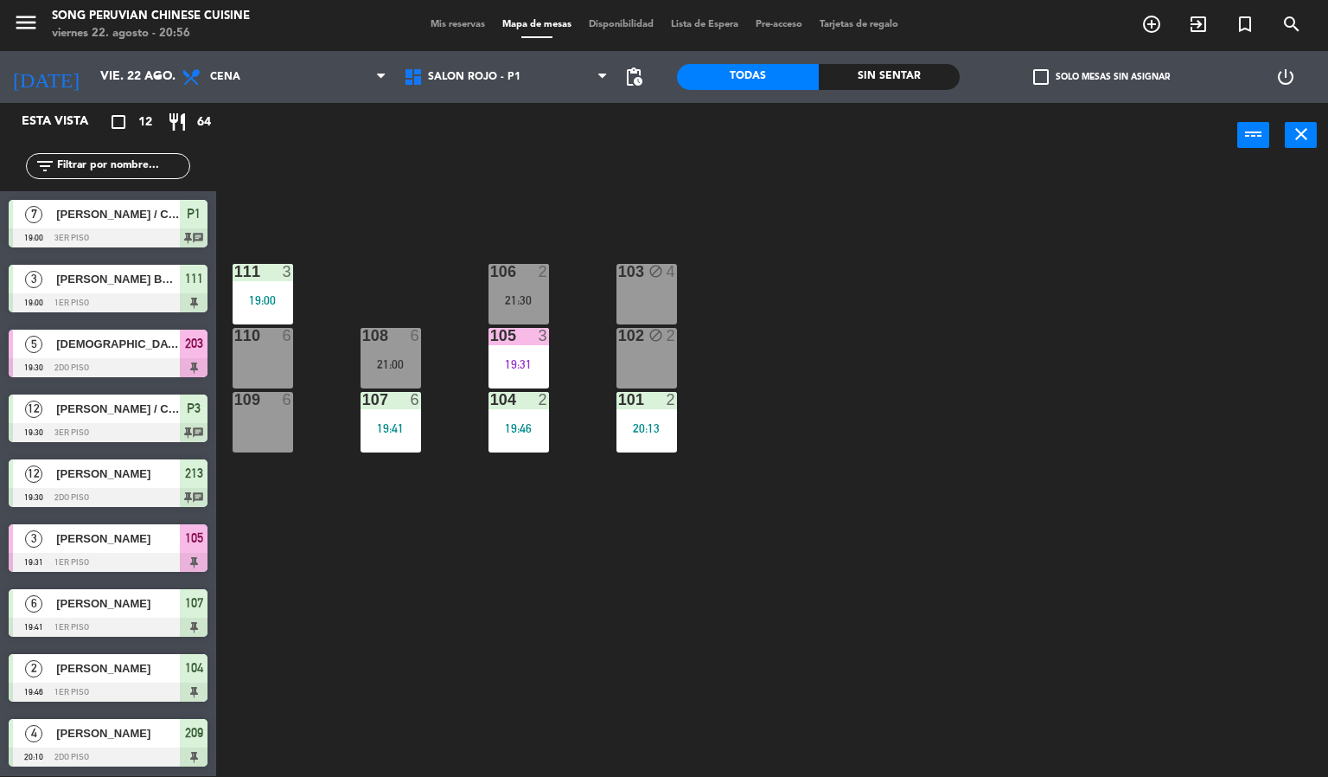
click at [873, 468] on div "103 block 4 106 2 21:30 111 3 19:00 102 block 2 105 3 19:31 108 6 21:00 110 6 1…" at bounding box center [778, 473] width 1099 height 608
click at [646, 616] on div "103 block 4 106 2 21:30 111 3 19:00 102 block 2 105 3 19:31 108 6 21:00 110 6 1…" at bounding box center [778, 473] width 1099 height 608
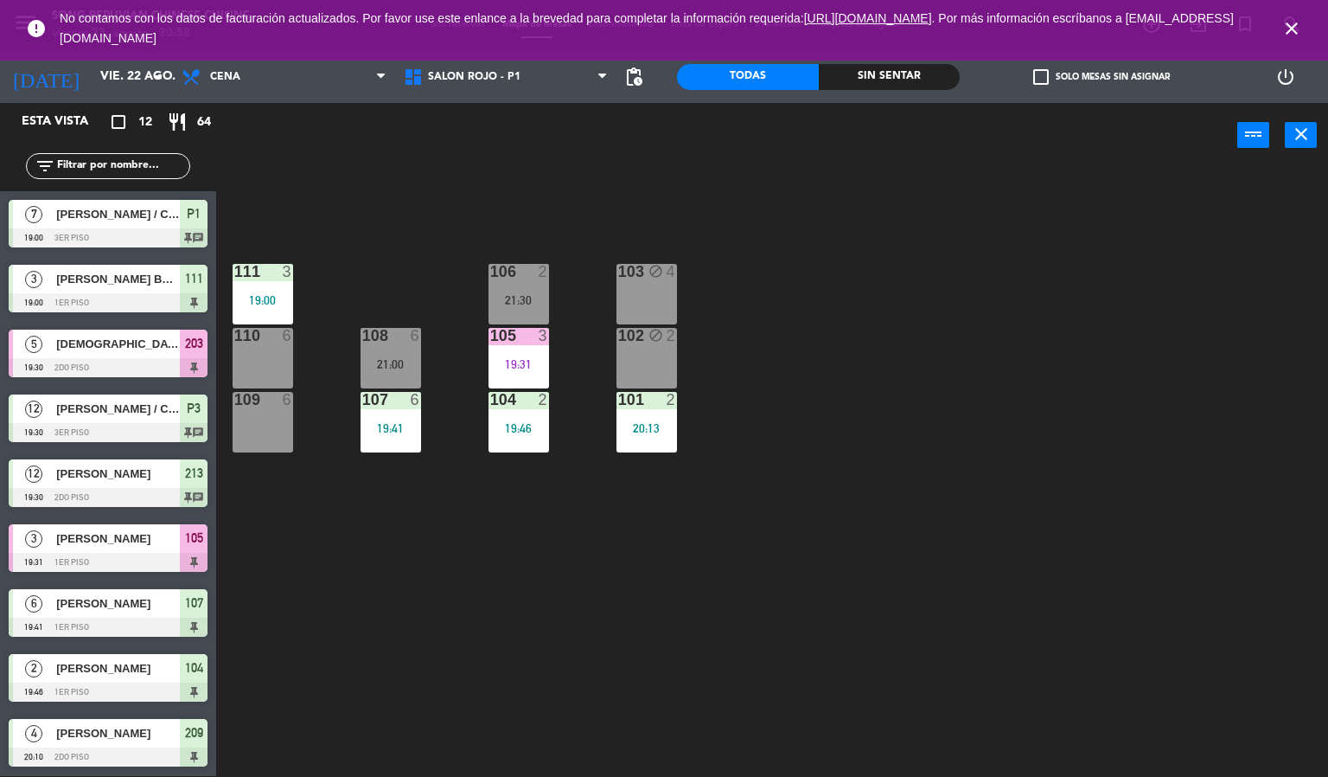
click at [1295, 26] on icon "close" at bounding box center [1292, 28] width 21 height 21
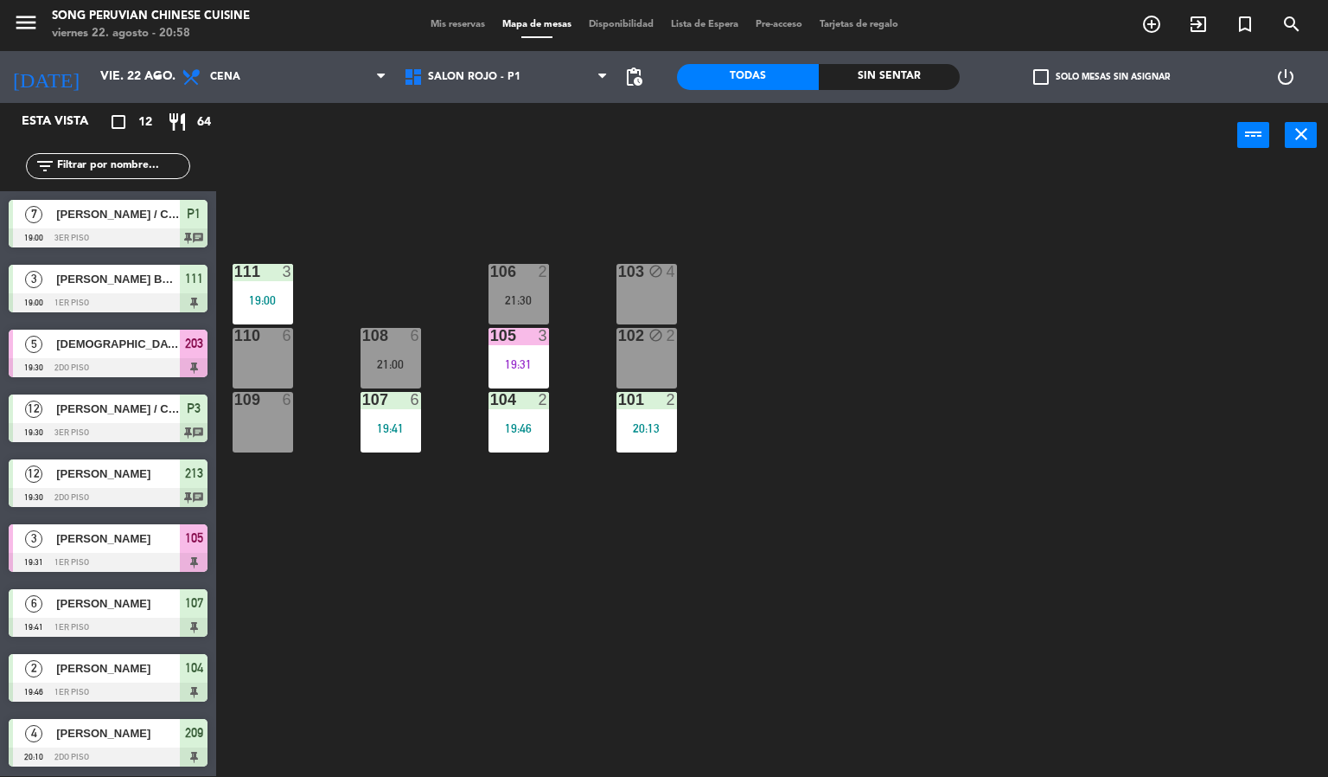
click at [1200, 299] on div "103 block 4 106 2 21:30 111 3 19:00 102 block 2 105 3 19:31 108 6 21:00 110 6 1…" at bounding box center [778, 473] width 1099 height 608
click at [496, 76] on span "SALON ROJO - P1" at bounding box center [474, 77] width 93 height 12
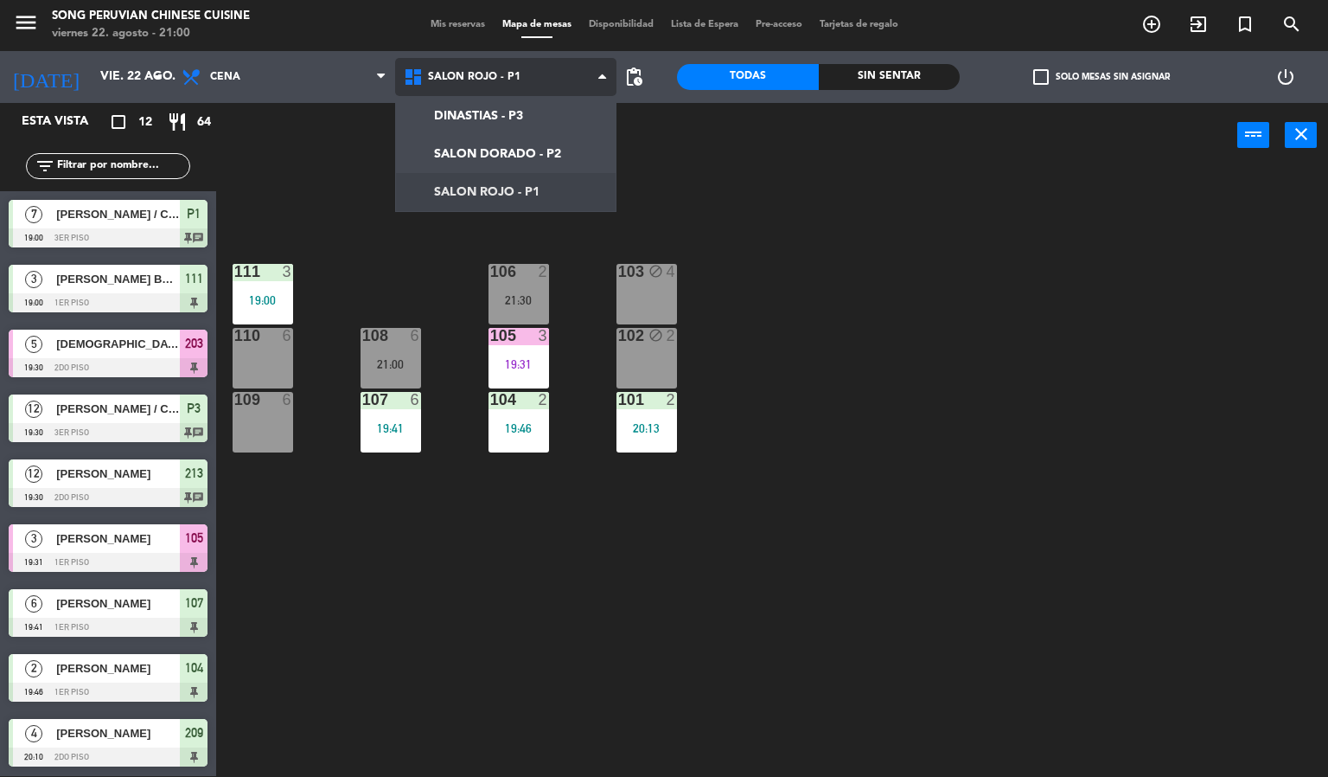
click at [489, 153] on ng-component "menu Song Peruvian Chinese Cuisine [DATE] 22. agosto - 21:00 Mis reservas Mapa …" at bounding box center [664, 387] width 1328 height 777
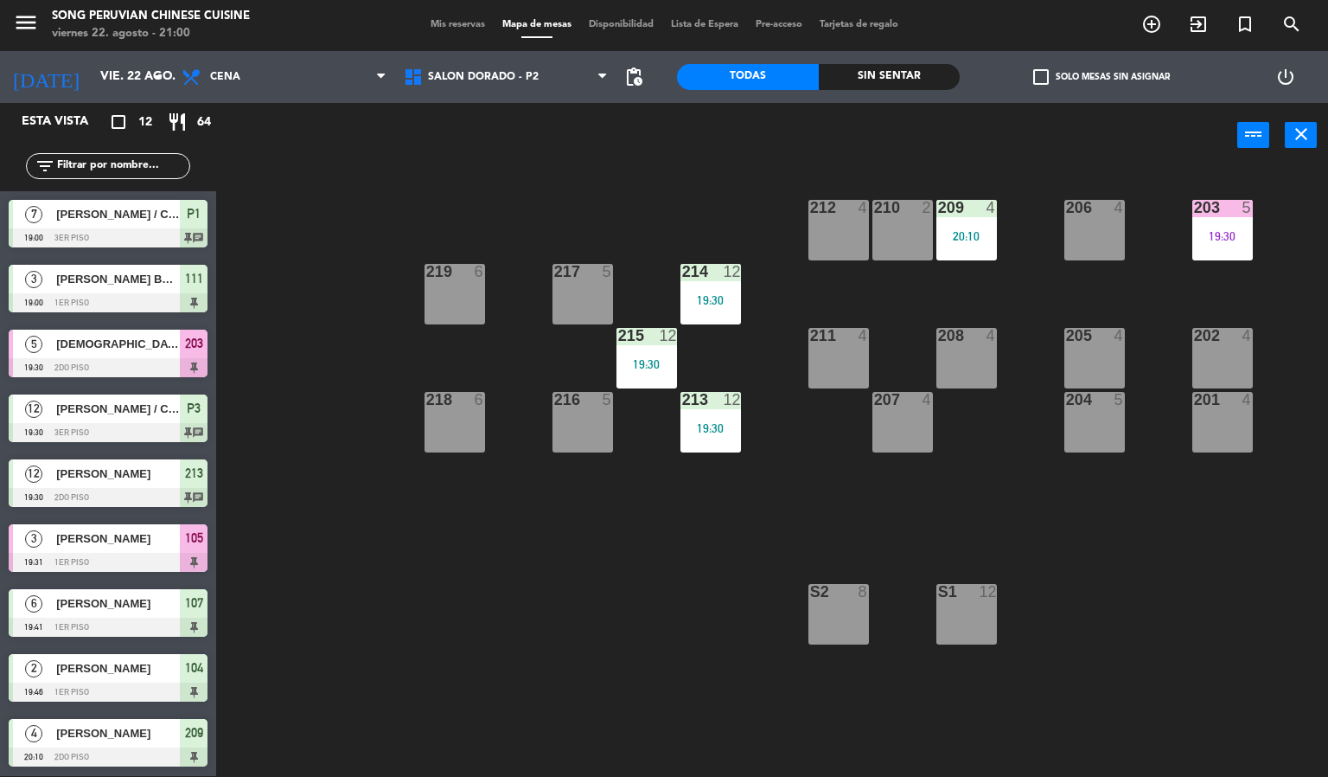
click at [720, 426] on div "19:30" at bounding box center [711, 428] width 61 height 12
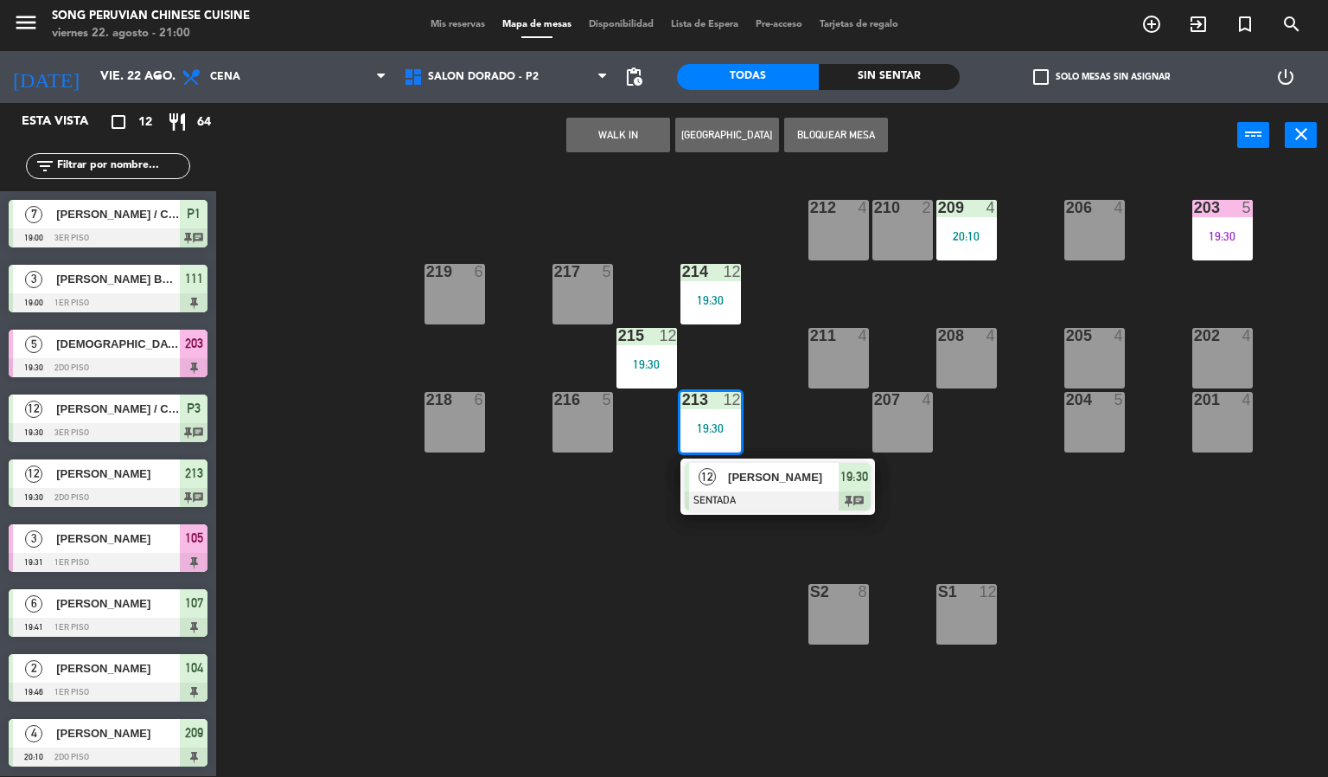
click at [496, 651] on div "203 5 19:30 206 4 210 2 212 4 209 4 20:10 214 12 19:30 217 5 219 6 202 4 205 4 …" at bounding box center [778, 473] width 1099 height 608
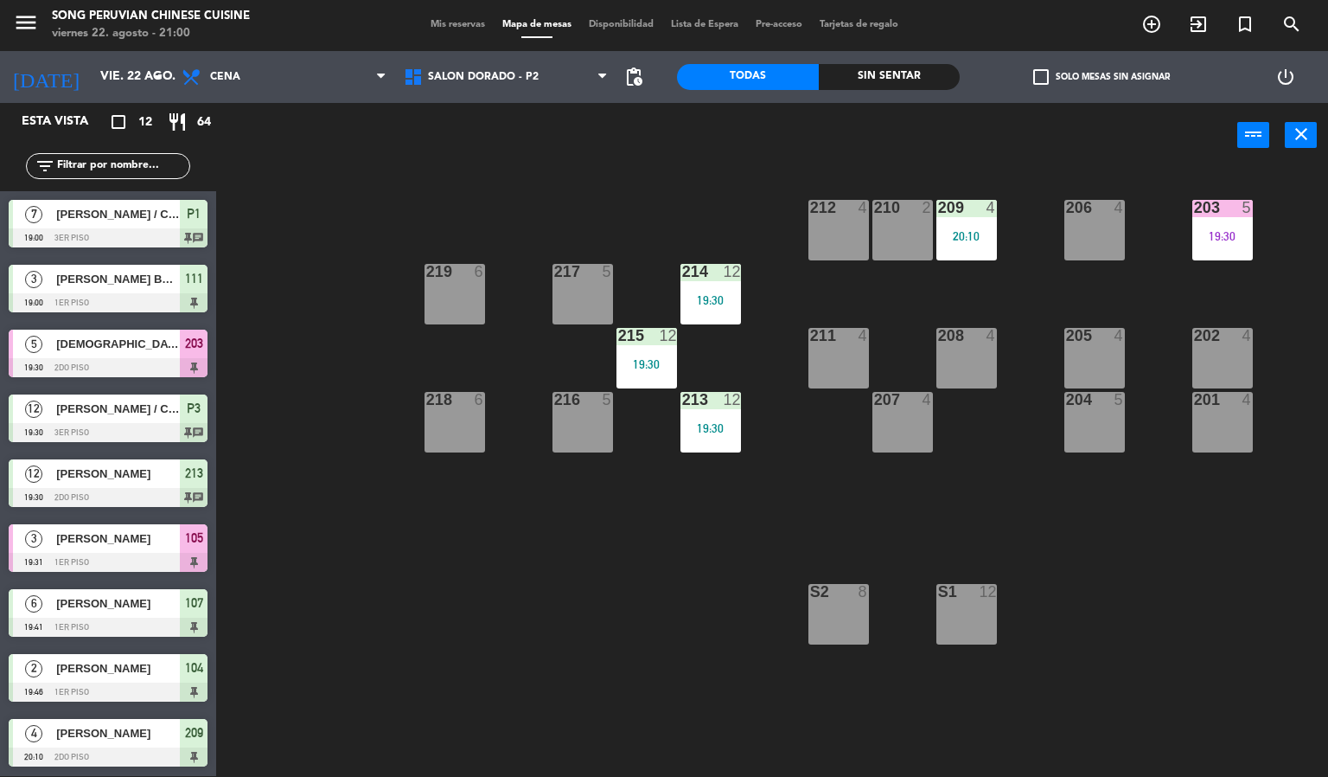
click at [651, 353] on div "215 12 19:30" at bounding box center [647, 358] width 61 height 61
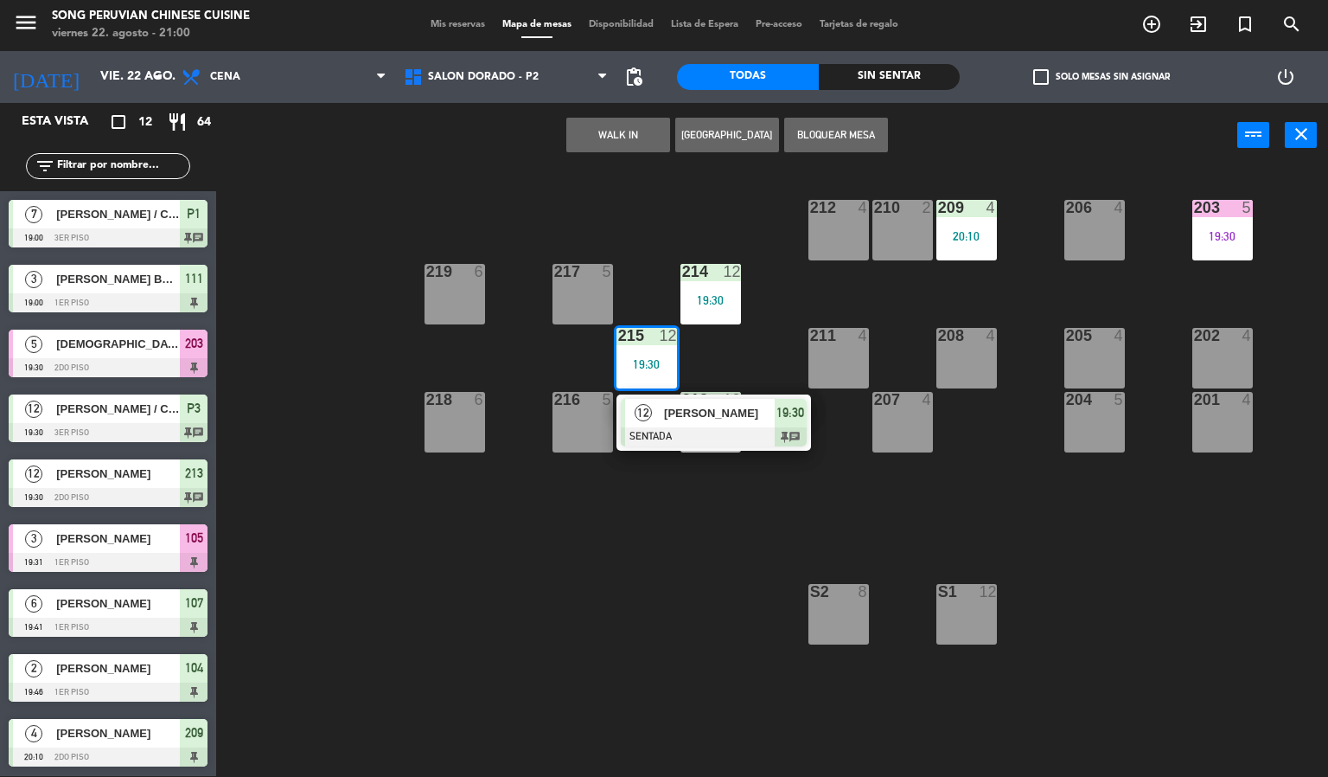
click at [688, 437] on div at bounding box center [714, 436] width 186 height 19
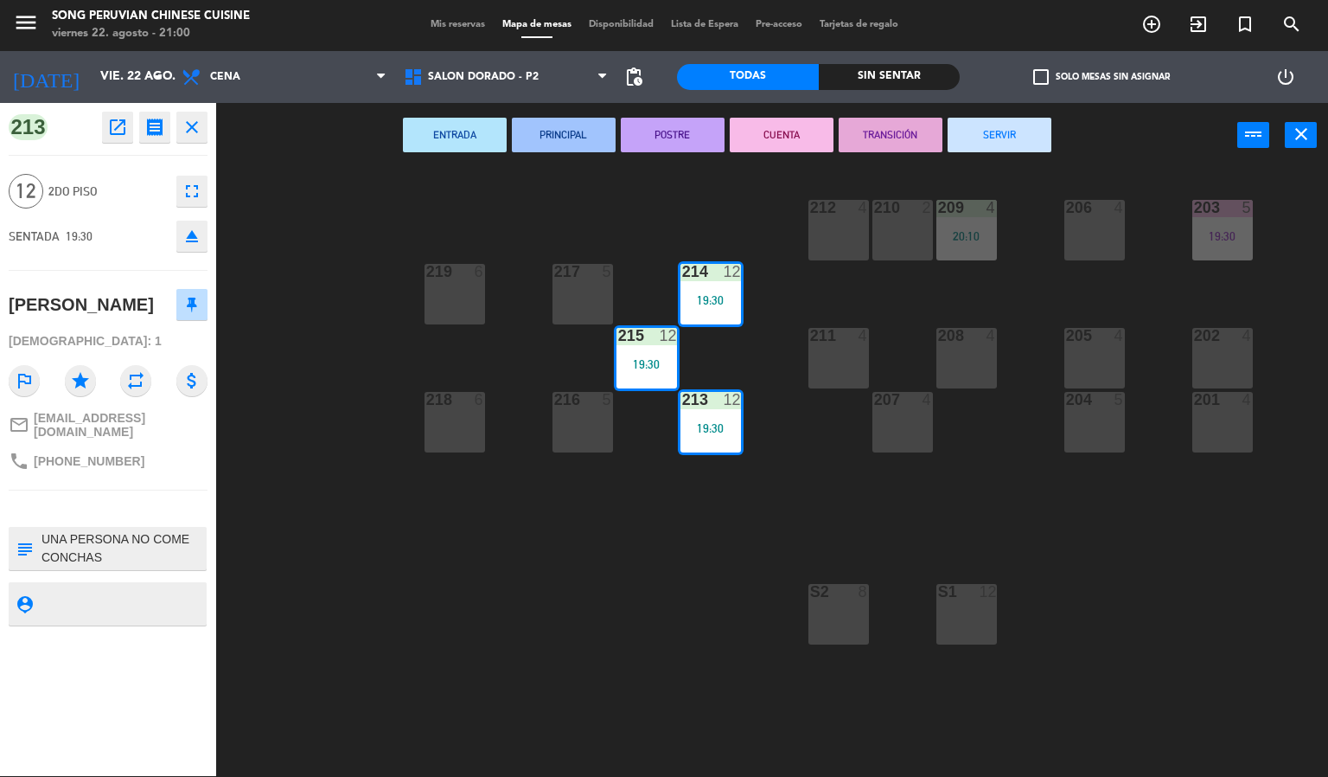
click at [193, 192] on icon "fullscreen" at bounding box center [192, 191] width 21 height 21
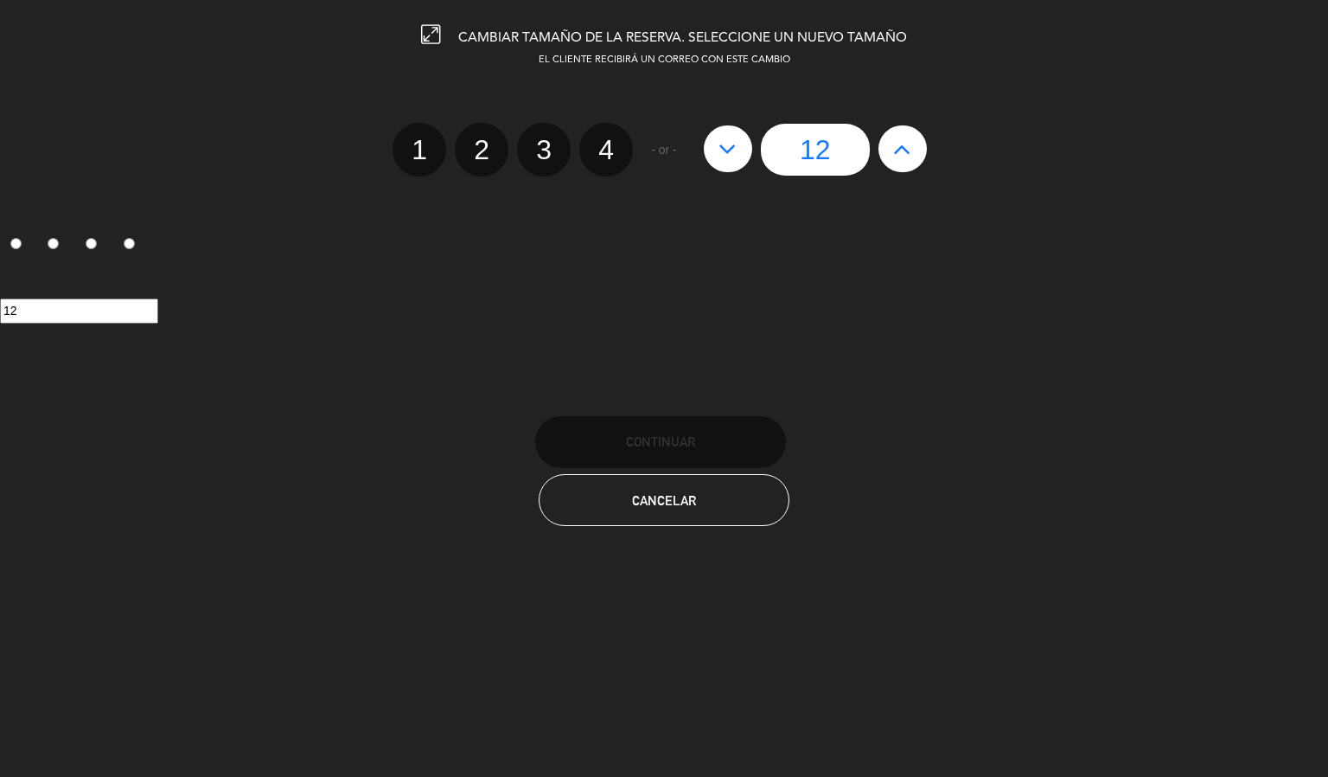
click at [724, 146] on icon at bounding box center [728, 149] width 18 height 28
type input "11"
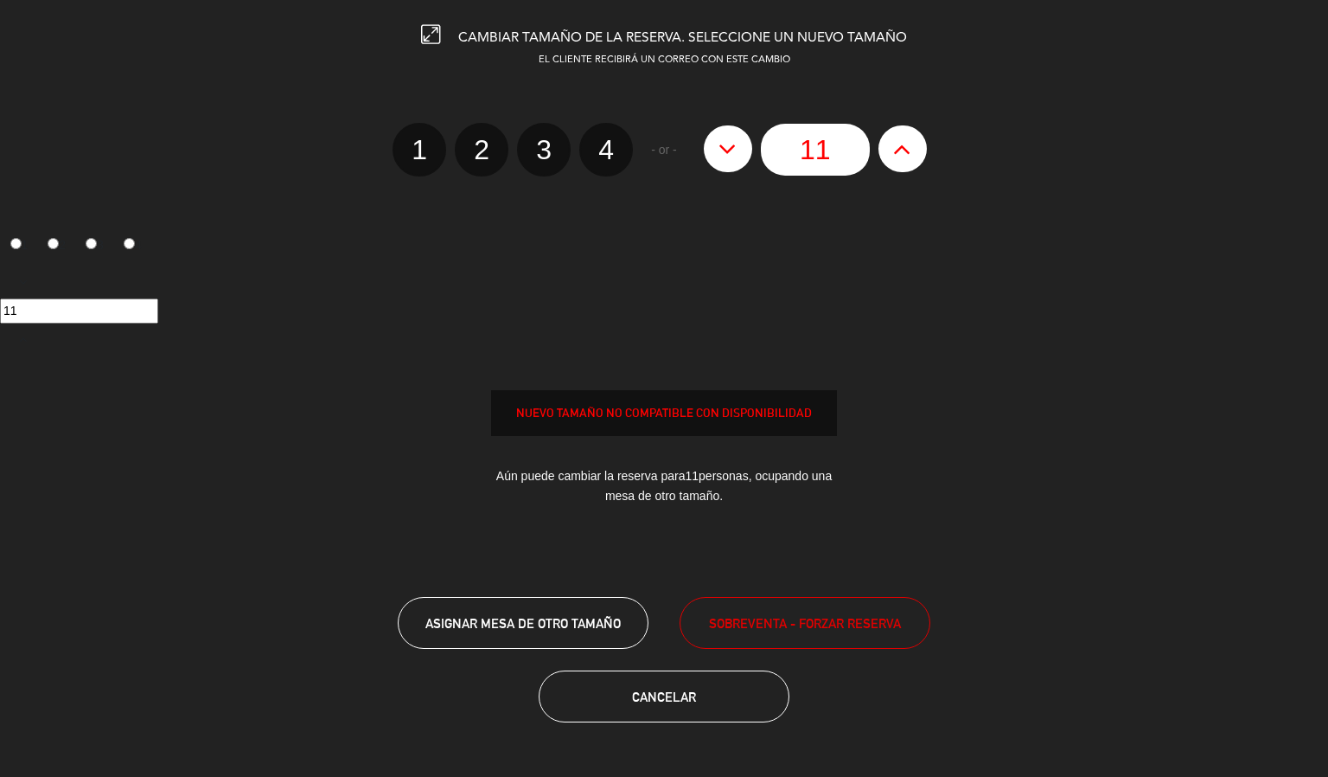
click at [726, 143] on icon at bounding box center [728, 149] width 18 height 28
type input "10"
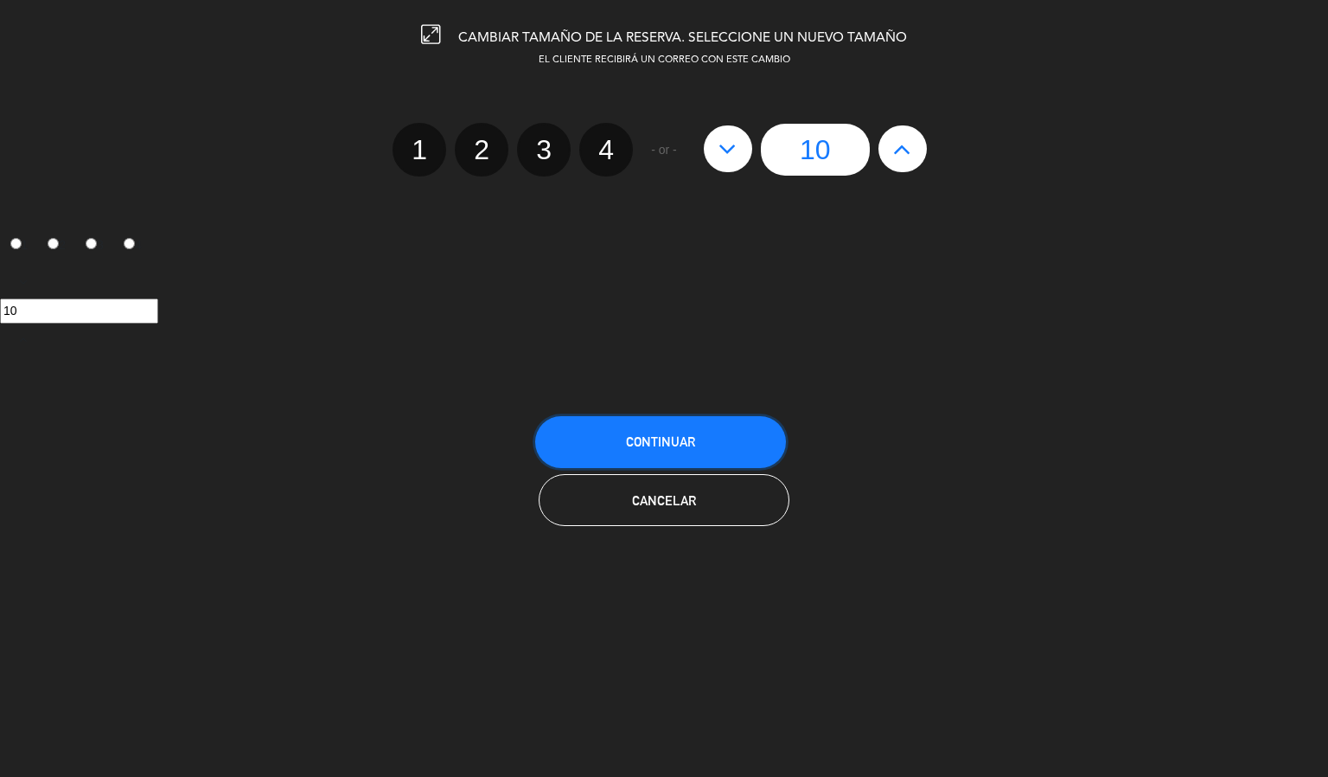
drag, startPoint x: 707, startPoint y: 421, endPoint x: 704, endPoint y: 433, distance: 12.4
click at [704, 433] on button "Continuar" at bounding box center [660, 442] width 251 height 52
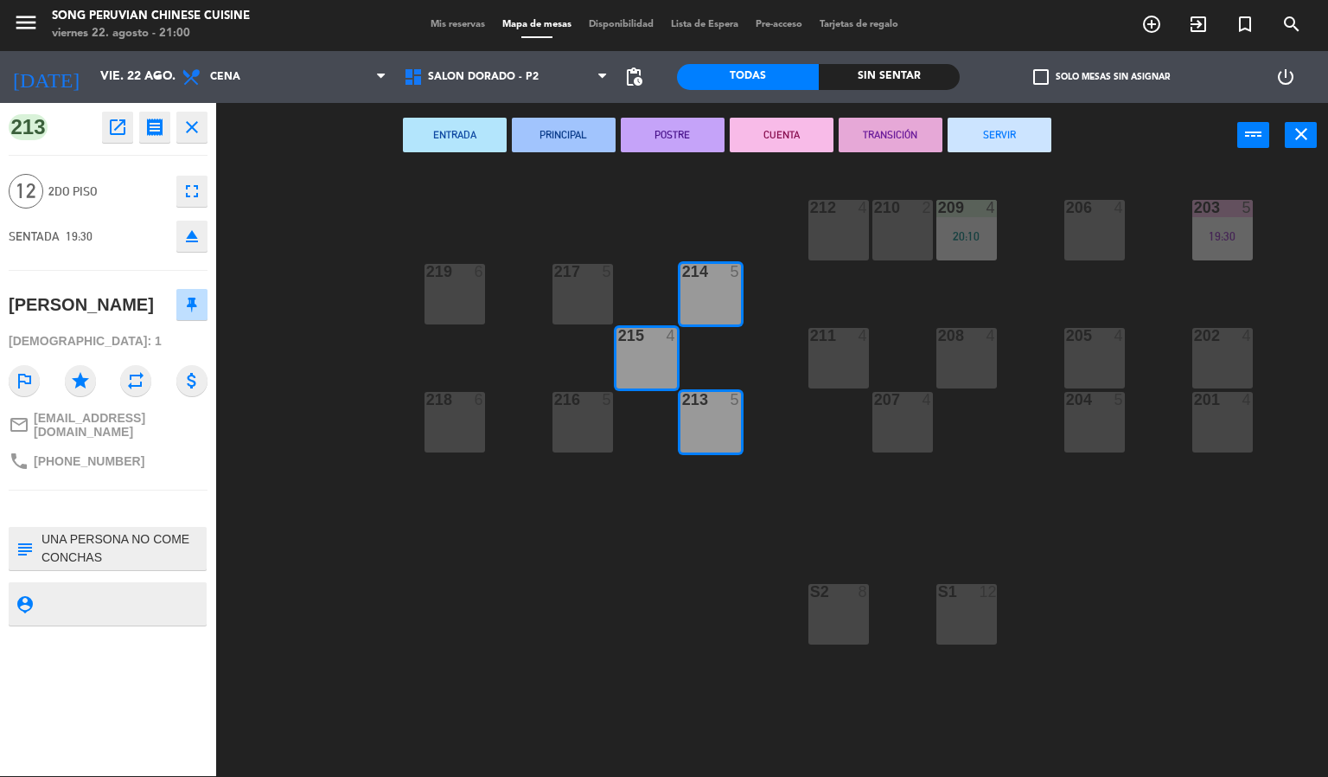
click at [324, 345] on div "203 5 19:30 206 4 210 2 212 4 209 4 20:10 214 5 217 5 219 6 202 4 205 4 208 4 2…" at bounding box center [778, 473] width 1099 height 608
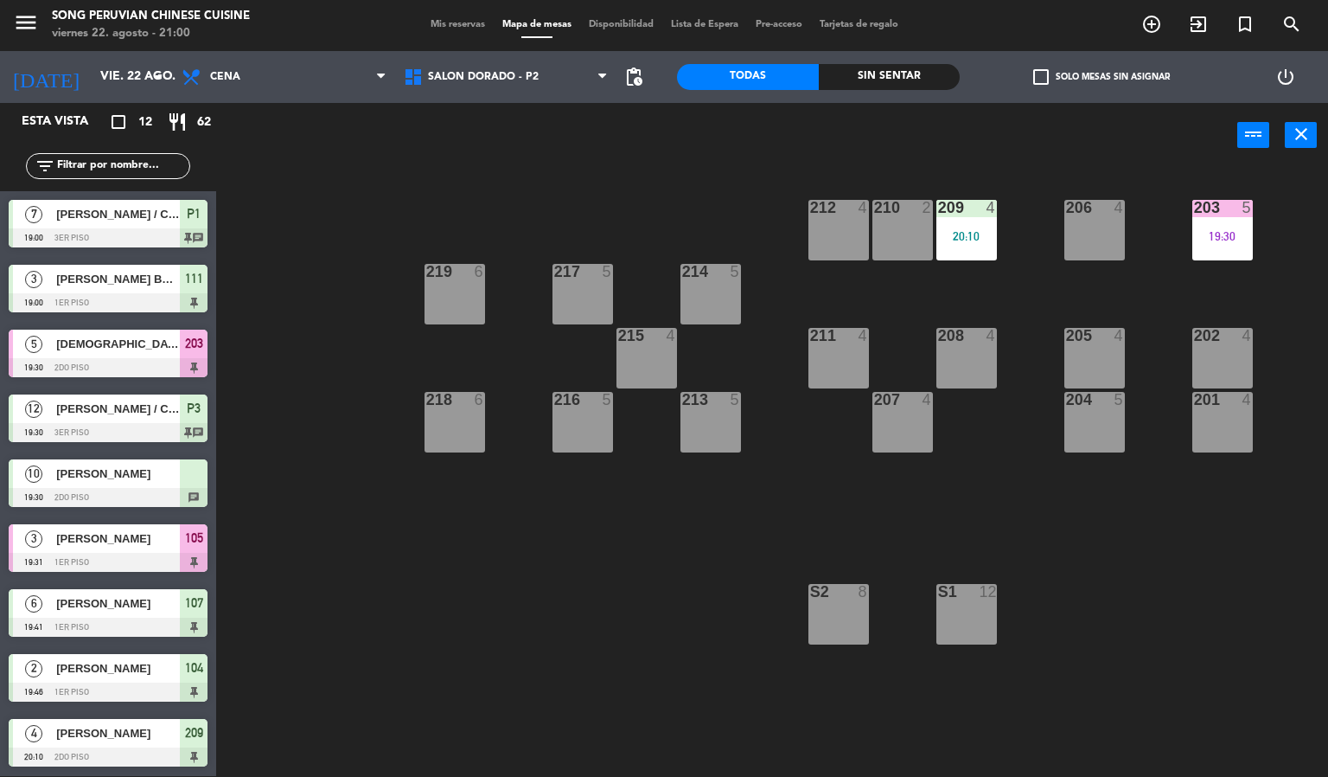
click at [115, 464] on span "[PERSON_NAME]" at bounding box center [118, 473] width 124 height 18
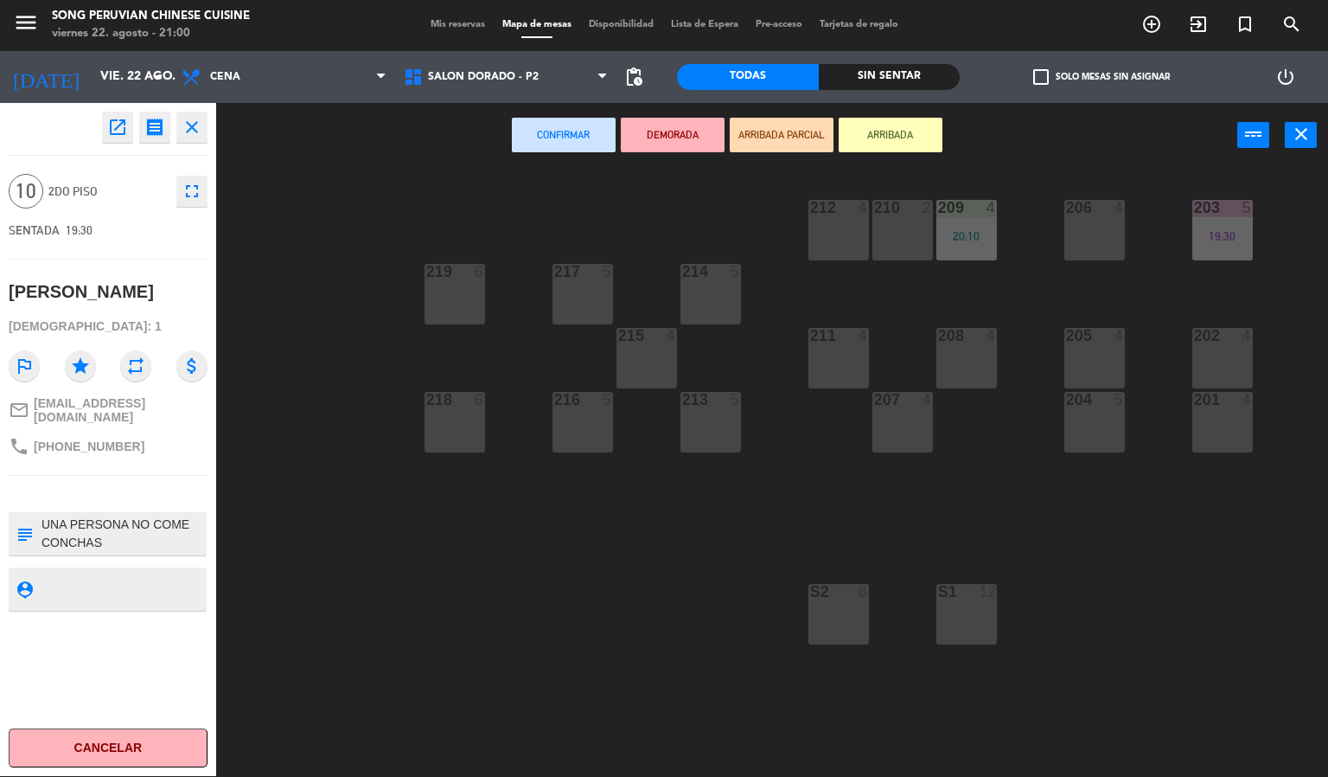
click at [698, 431] on div "213 5" at bounding box center [711, 422] width 61 height 61
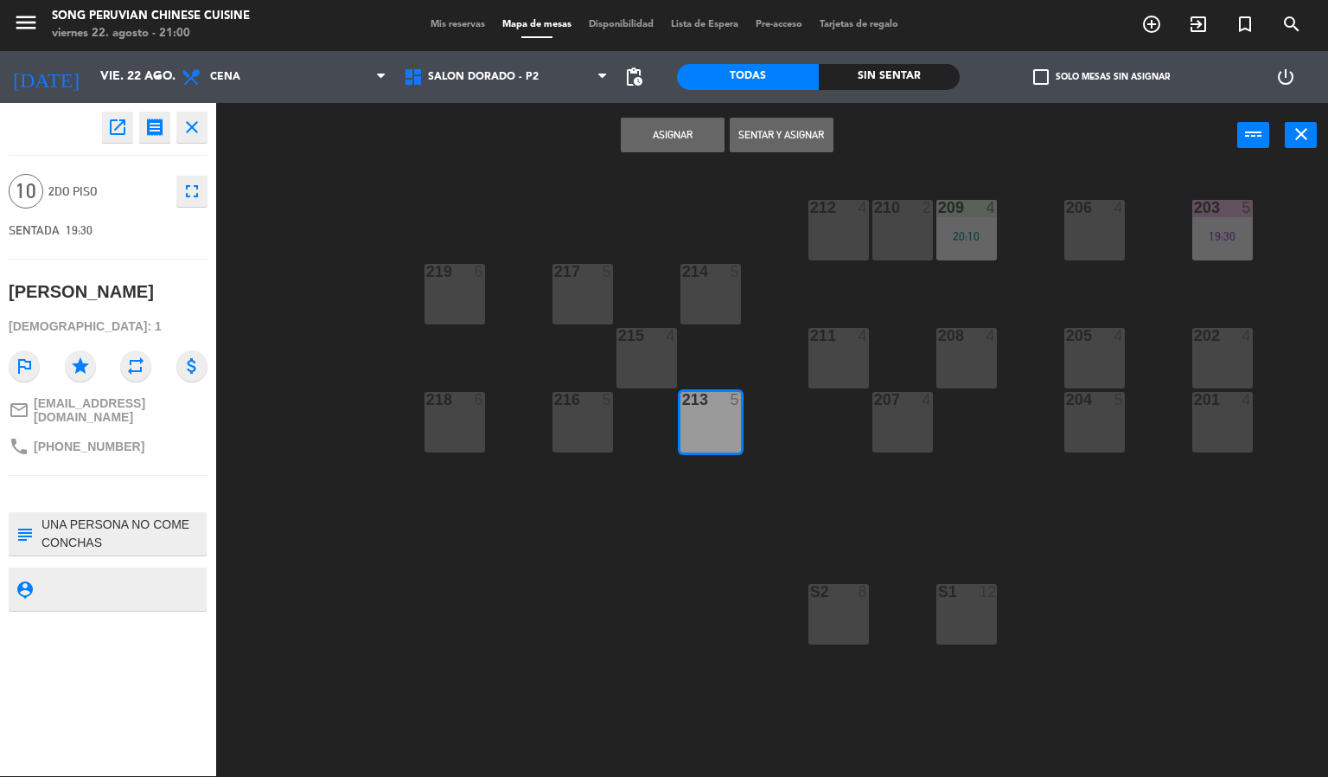
click at [619, 333] on div "215" at bounding box center [618, 336] width 1 height 16
click at [779, 145] on button "Sentar y Asignar" at bounding box center [782, 135] width 104 height 35
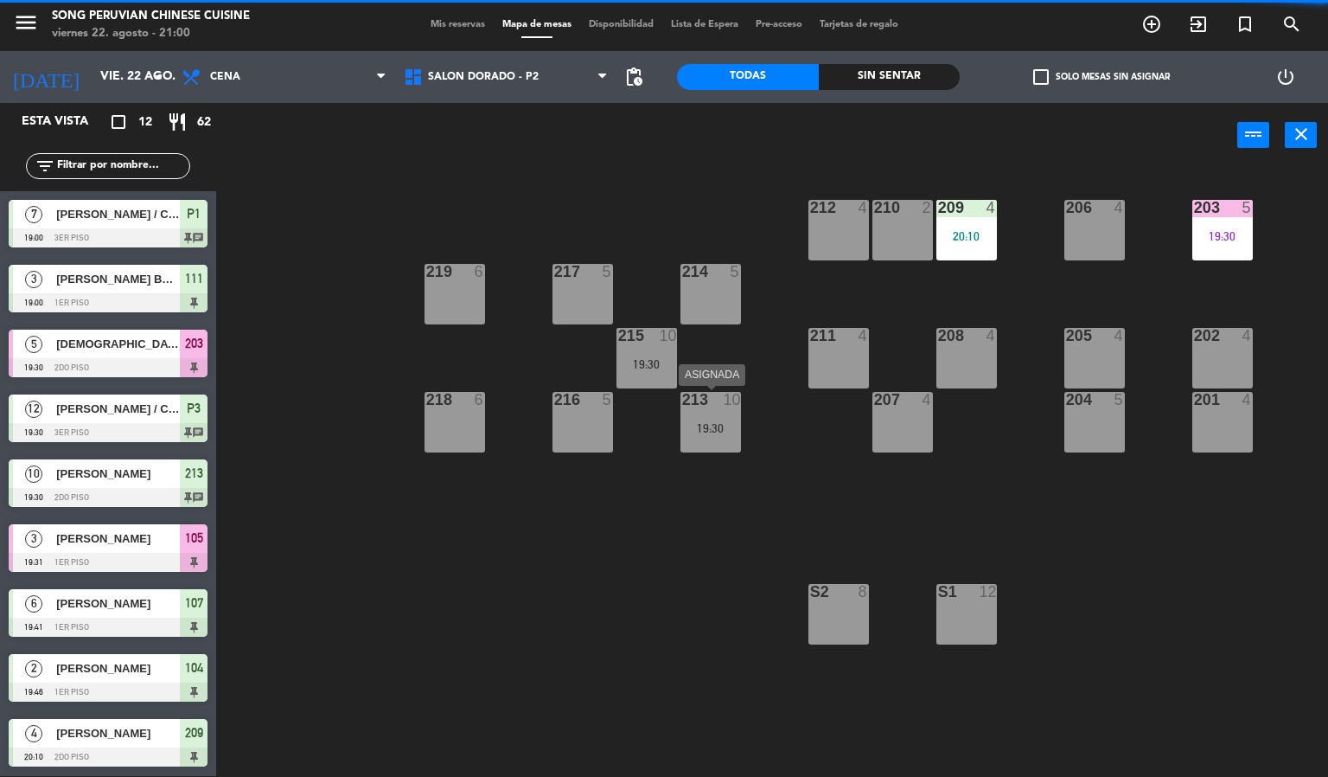
click at [704, 406] on div at bounding box center [710, 400] width 29 height 16
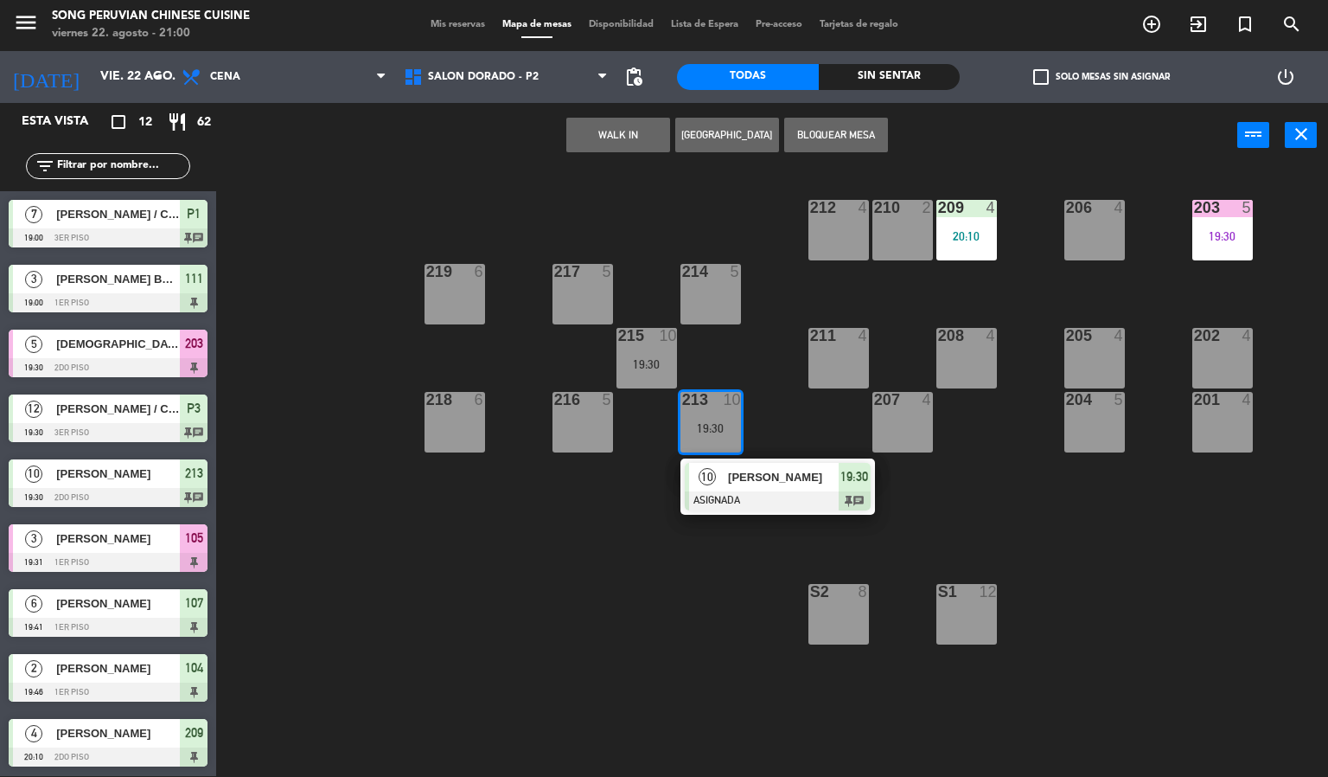
click at [740, 483] on span "[PERSON_NAME]" at bounding box center [783, 477] width 111 height 18
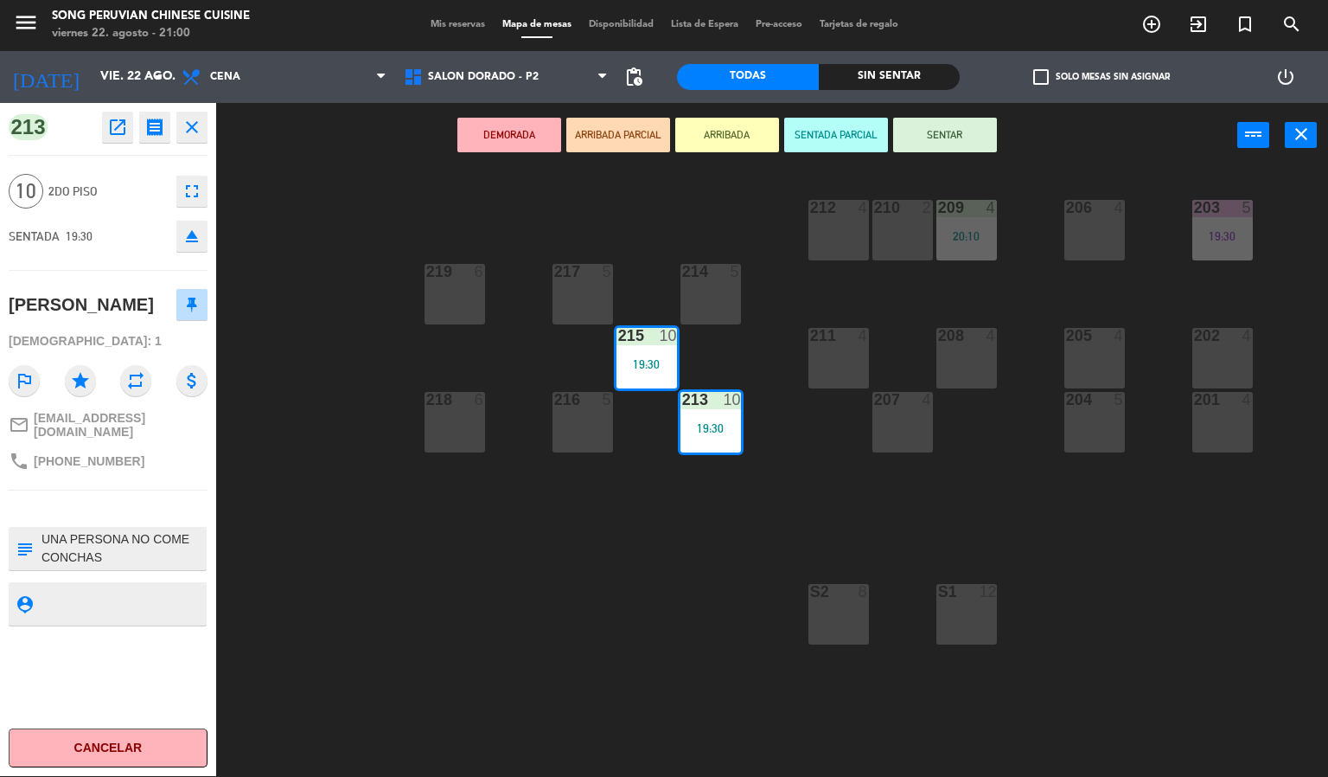
click at [945, 136] on button "SENTAR" at bounding box center [945, 135] width 104 height 35
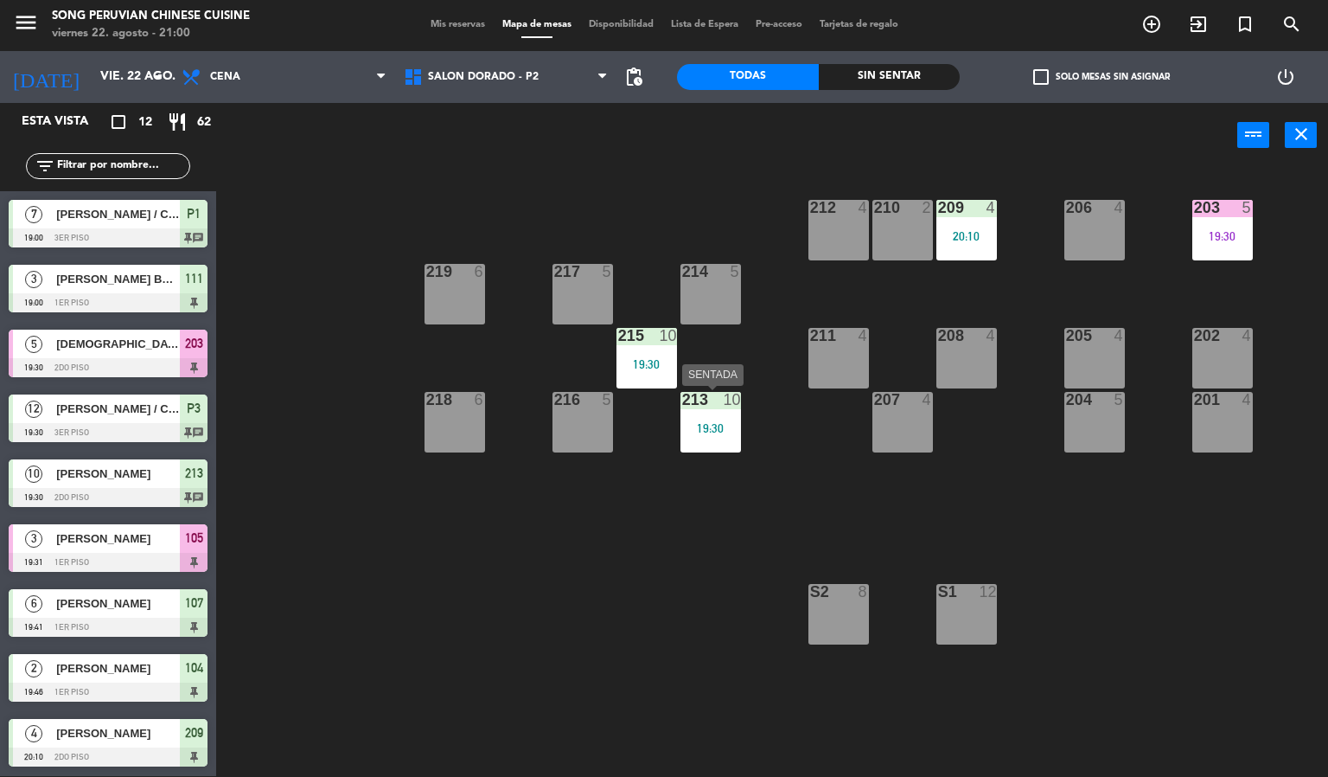
click at [729, 416] on div "213 10 19:30" at bounding box center [711, 422] width 61 height 61
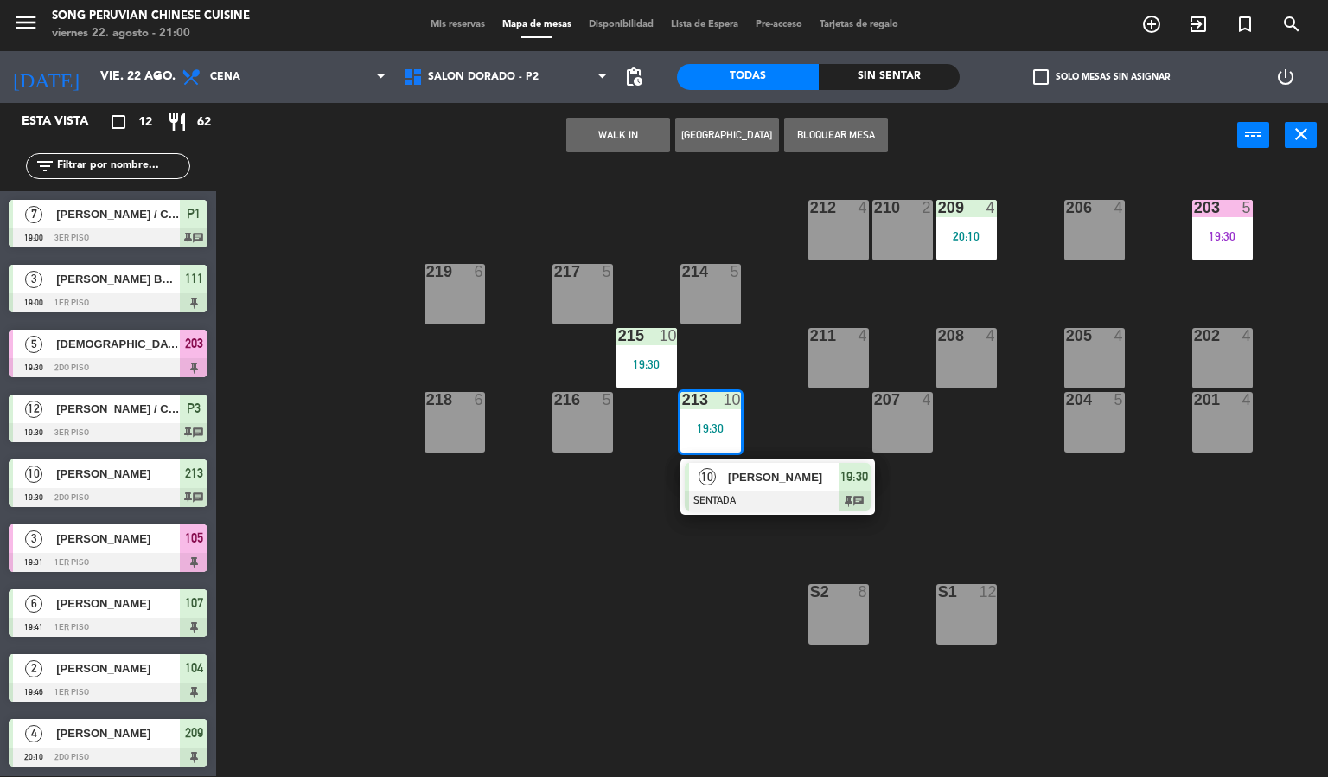
click at [745, 473] on span "[PERSON_NAME]" at bounding box center [783, 477] width 111 height 18
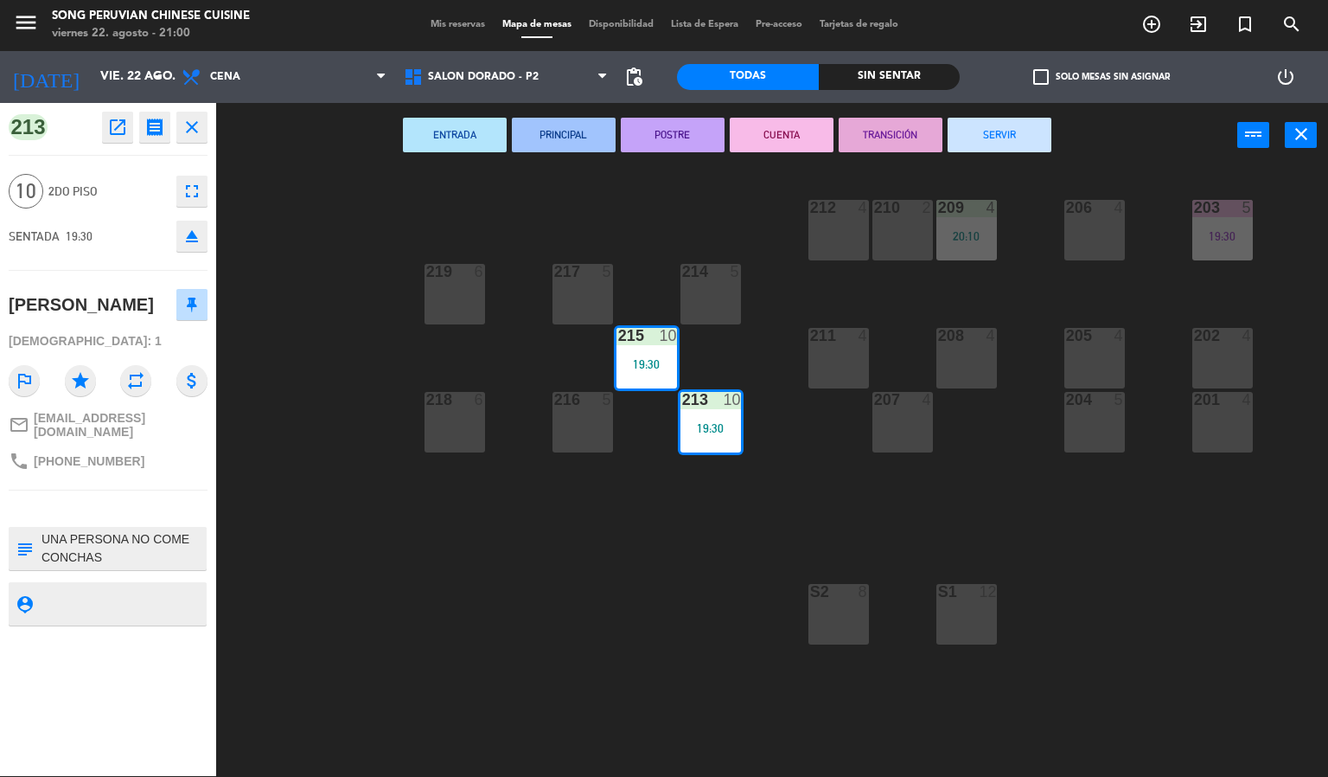
click at [807, 136] on button "CUENTA" at bounding box center [782, 135] width 104 height 35
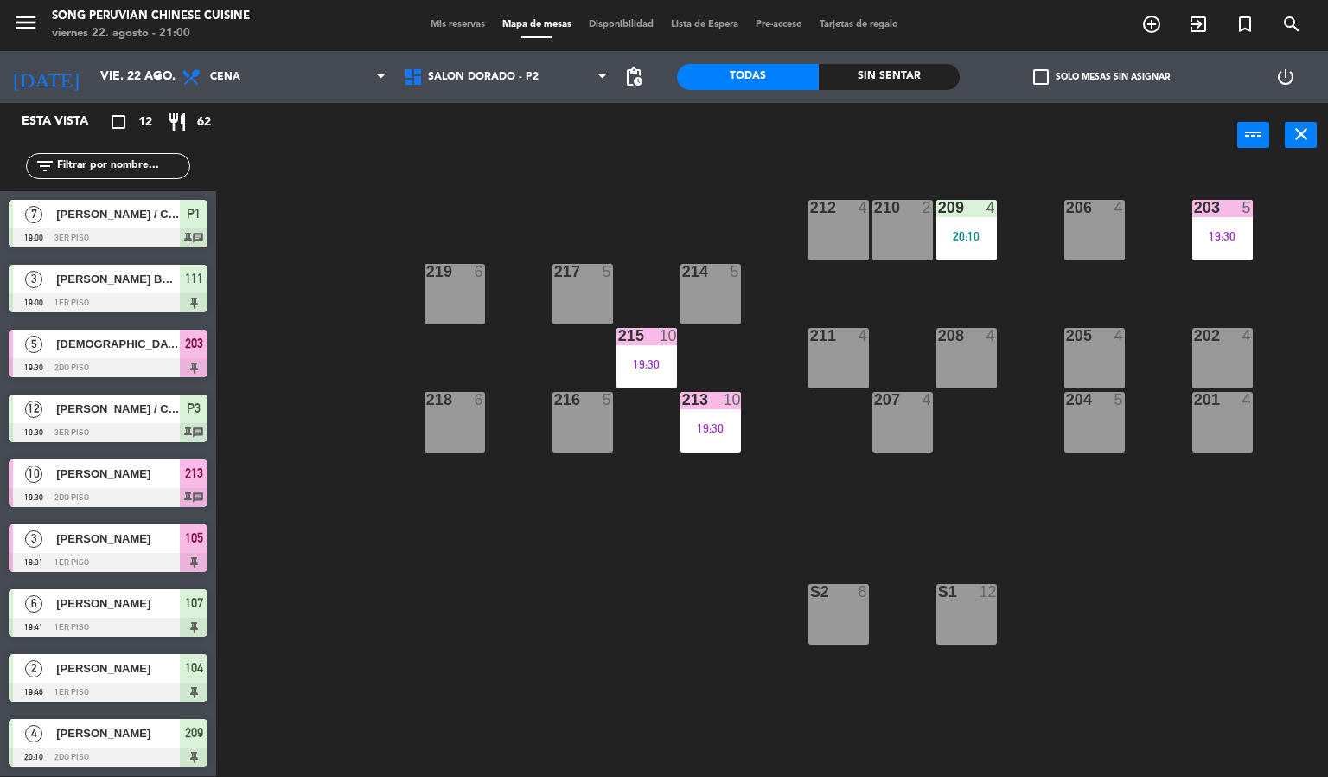
click at [701, 447] on div "213 10 19:30" at bounding box center [711, 422] width 61 height 61
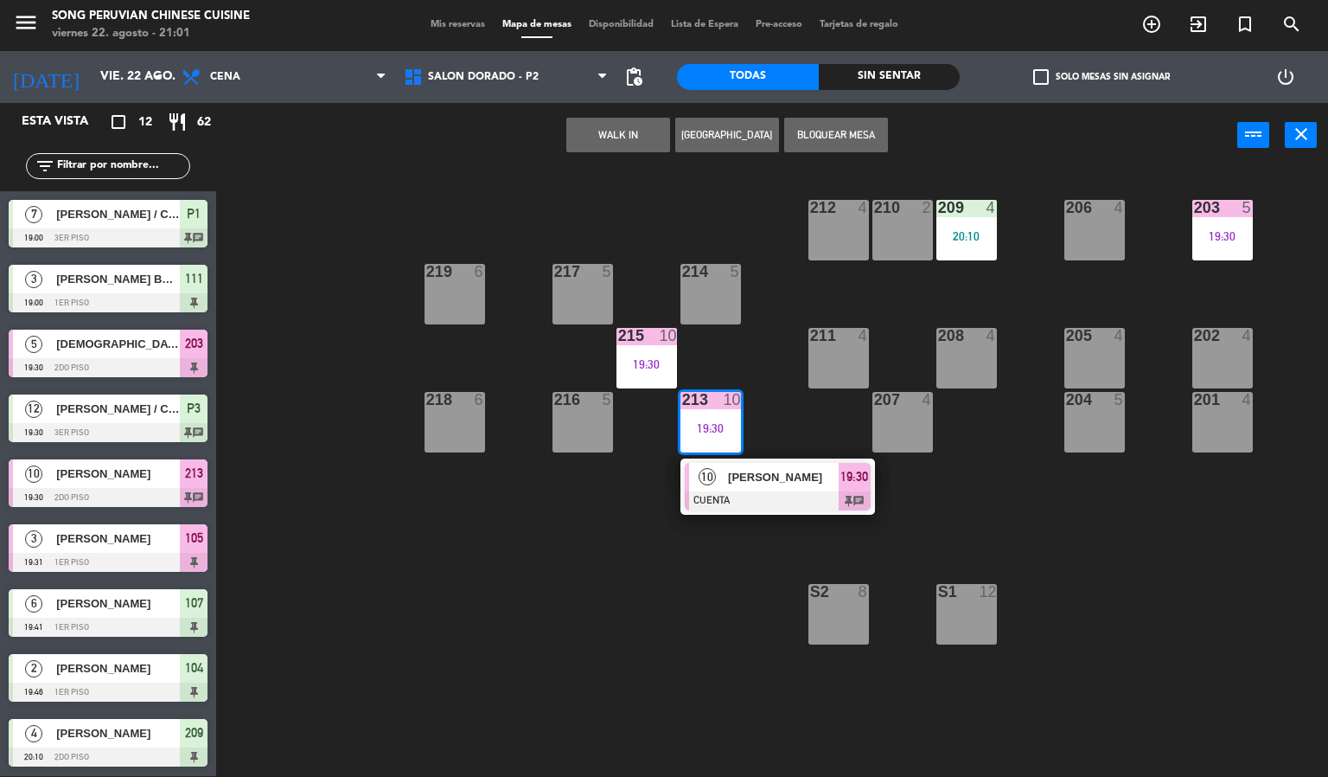
click at [738, 478] on span "[PERSON_NAME]" at bounding box center [783, 477] width 111 height 18
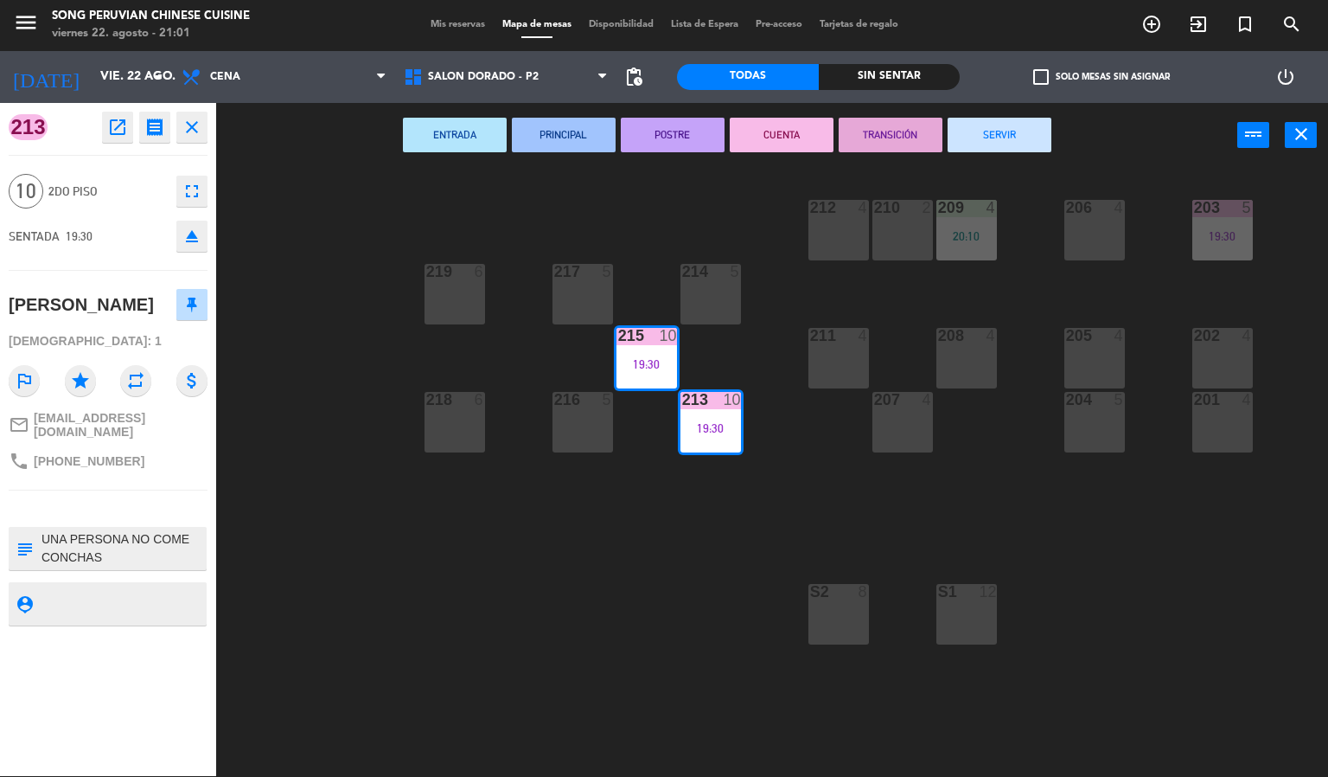
click at [1022, 138] on button "SERVIR" at bounding box center [1000, 135] width 104 height 35
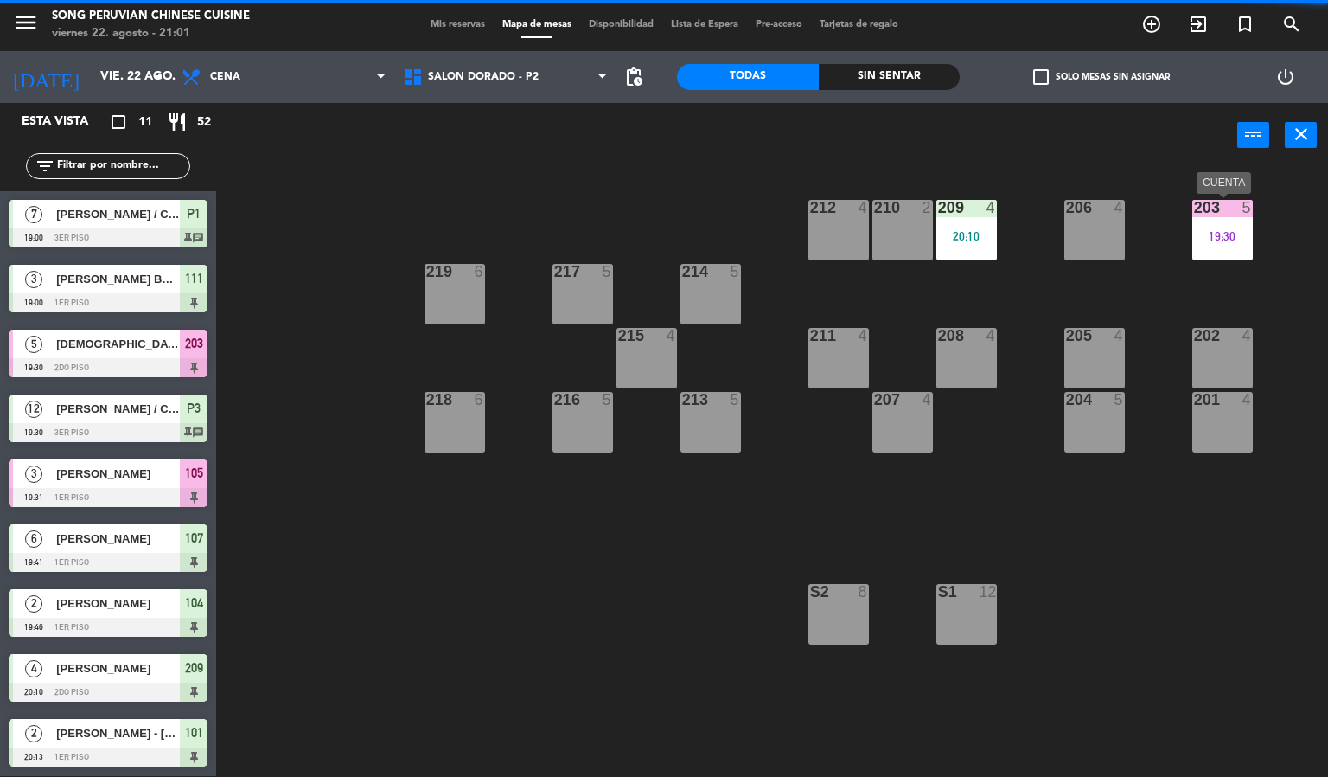
click at [1200, 221] on div "203 5 19:30" at bounding box center [1223, 230] width 61 height 61
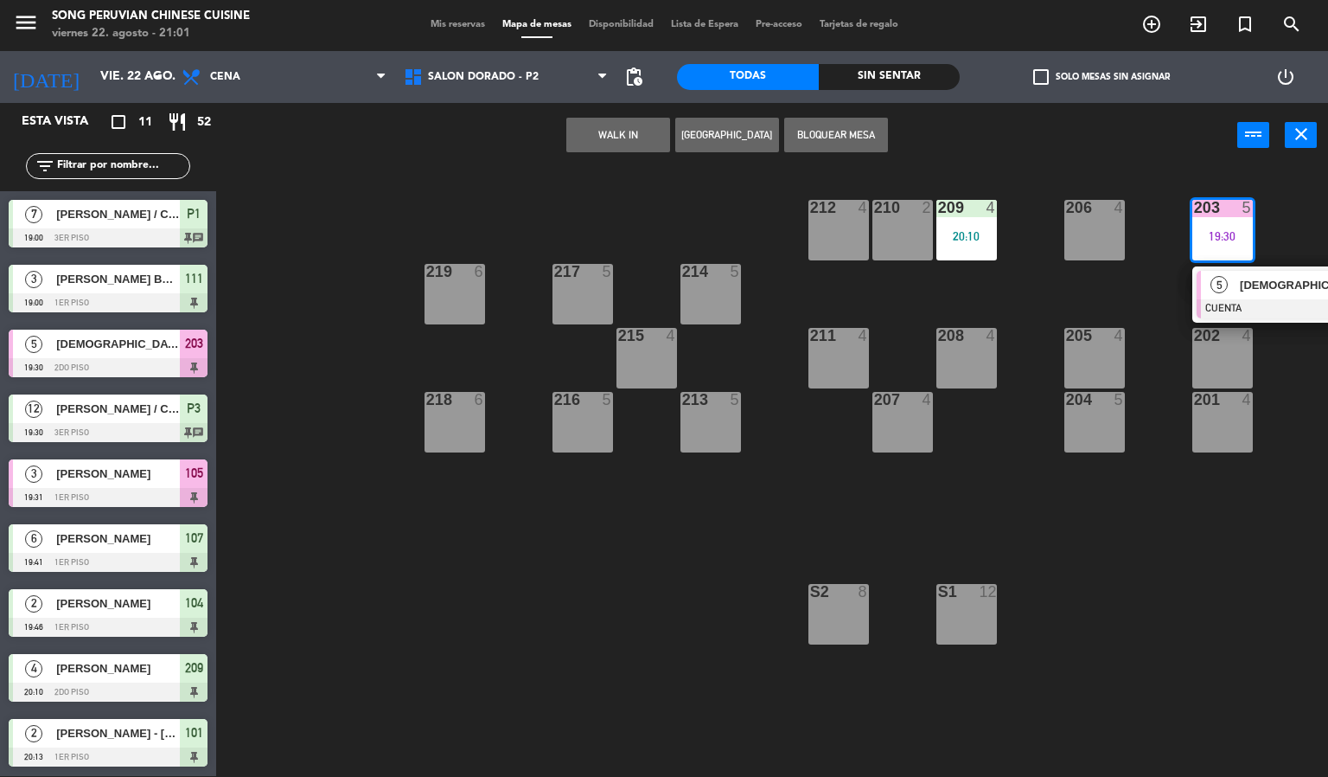
click at [1230, 273] on div "5" at bounding box center [1219, 285] width 37 height 29
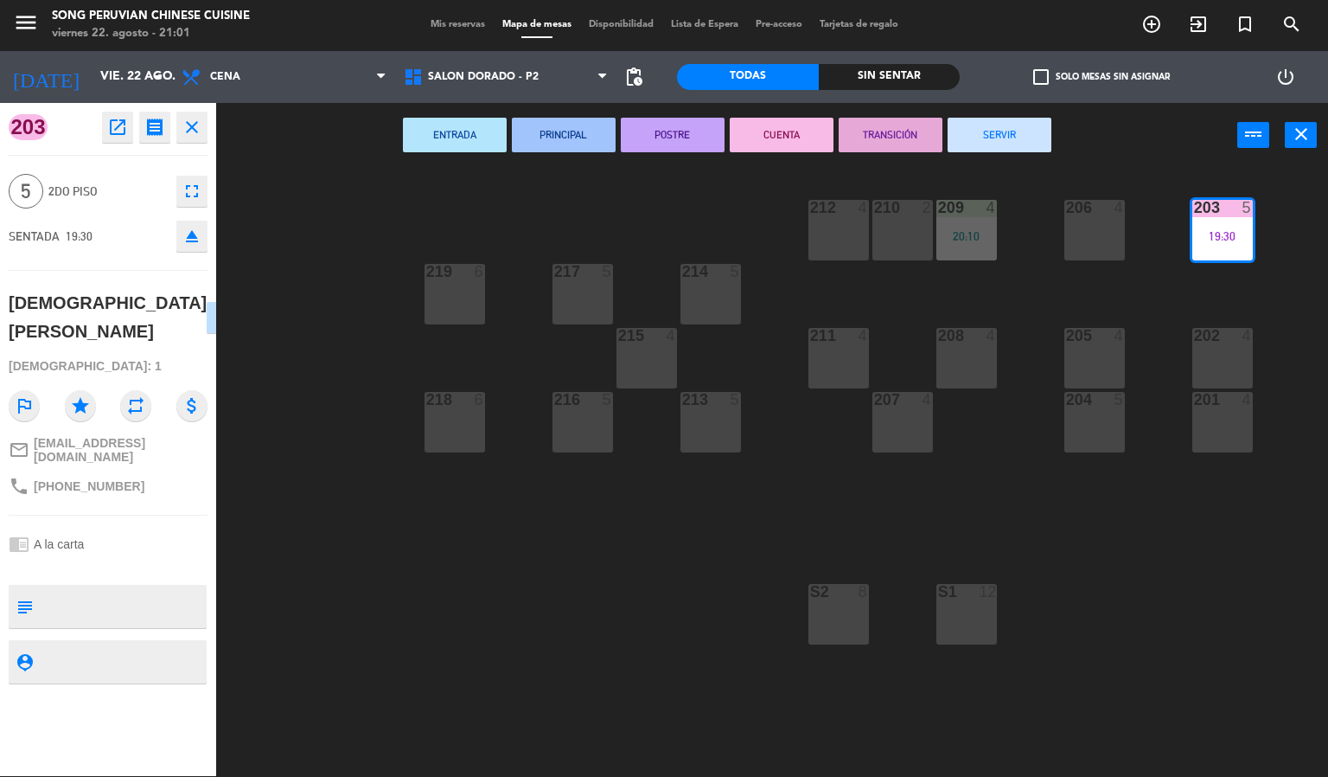
click at [1018, 135] on button "SERVIR" at bounding box center [1000, 135] width 104 height 35
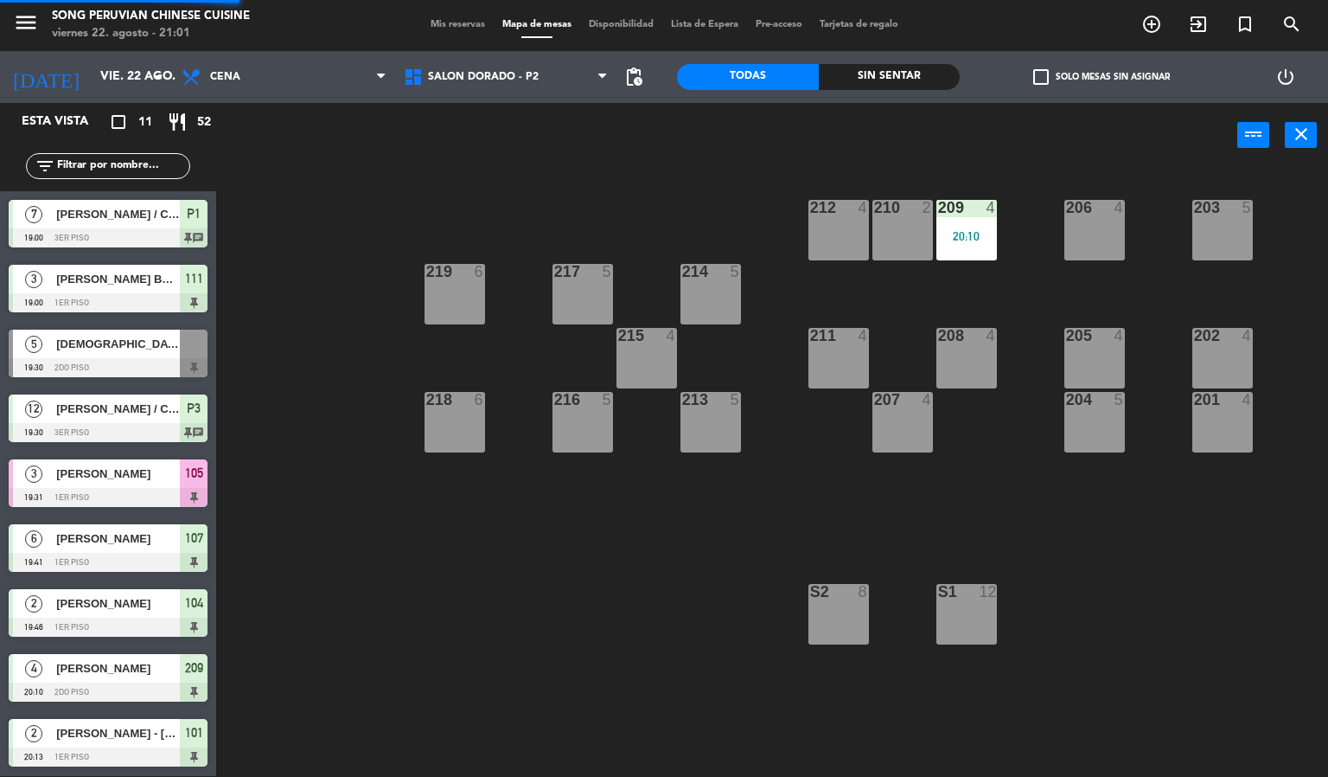
click at [1077, 164] on div "power_input close" at bounding box center [726, 136] width 1021 height 66
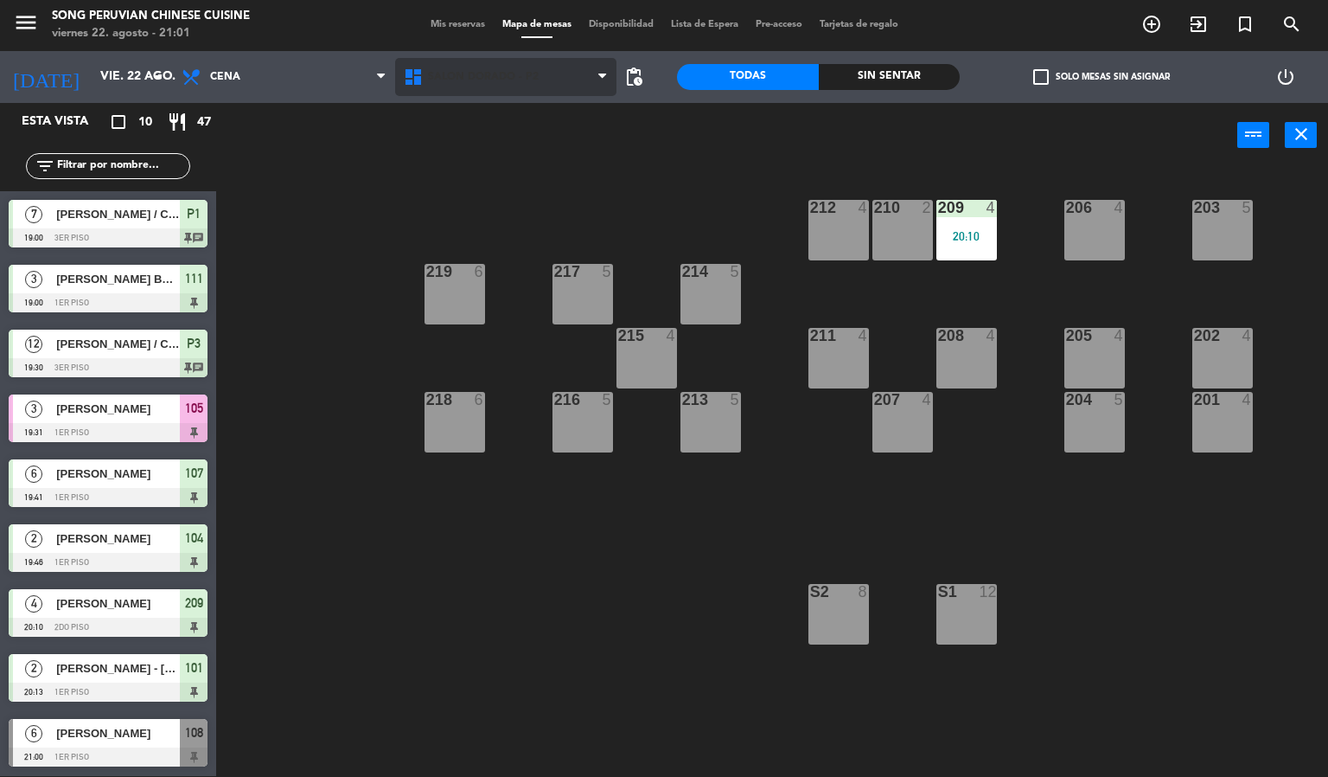
click at [532, 93] on span "SALON DORADO - P2" at bounding box center [506, 77] width 222 height 38
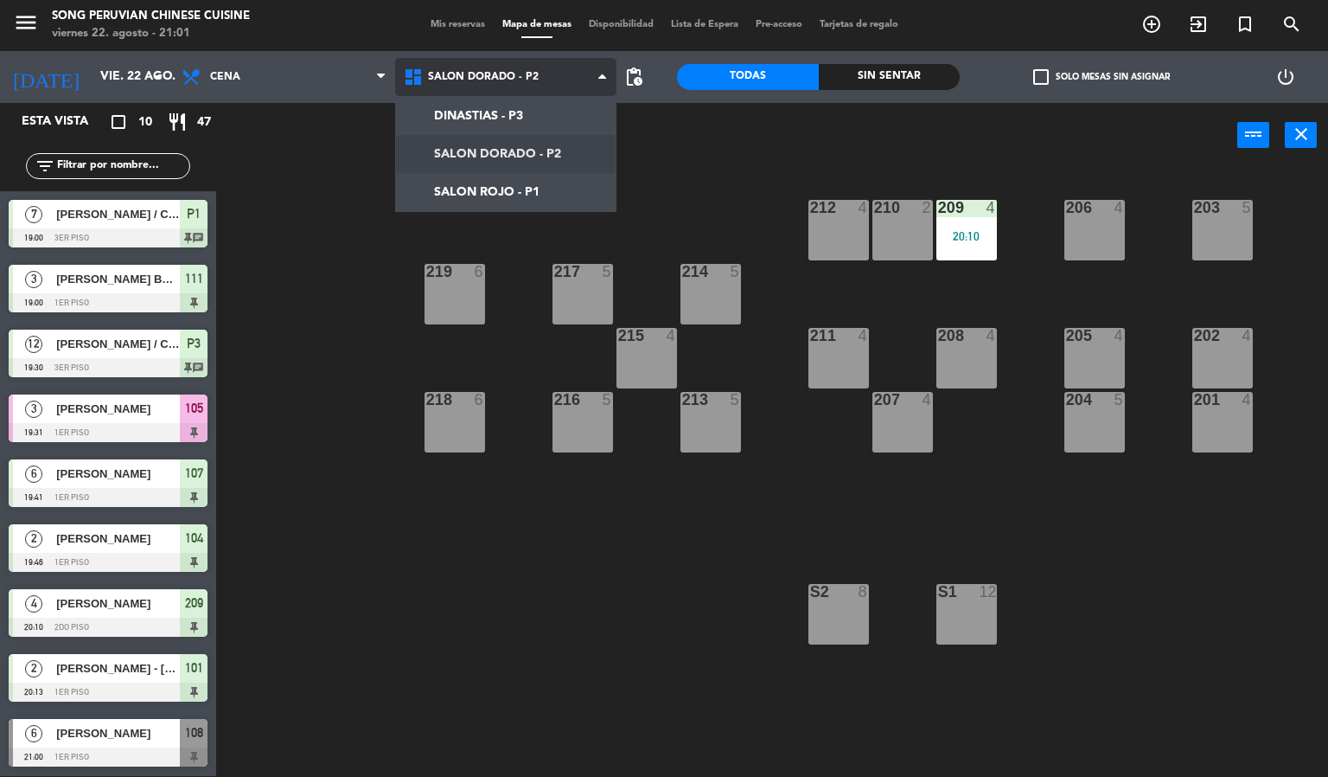
click at [532, 203] on ng-component "menu Song Peruvian Chinese Cuisine [DATE] 22. agosto - 21:01 Mis reservas Mapa …" at bounding box center [664, 387] width 1328 height 777
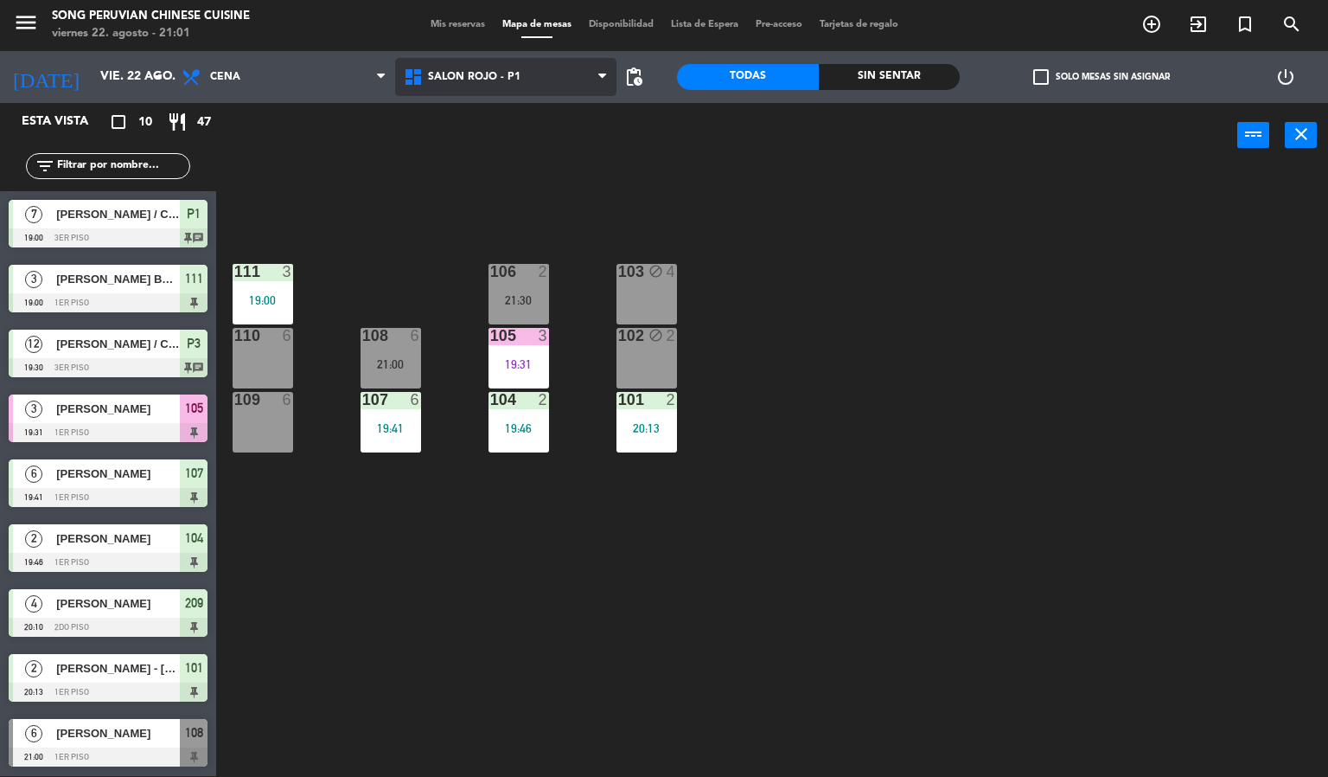
scroll to position [66, 0]
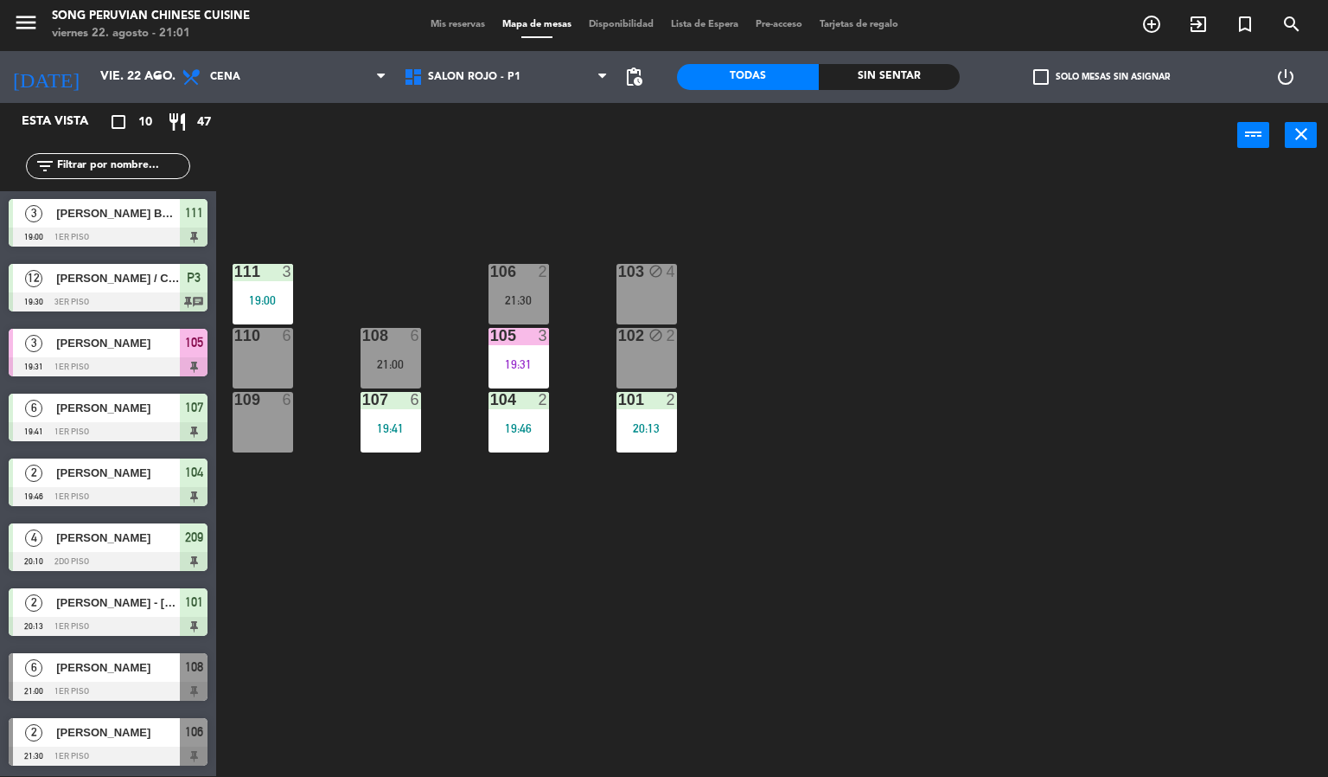
click at [74, 682] on div at bounding box center [108, 690] width 199 height 19
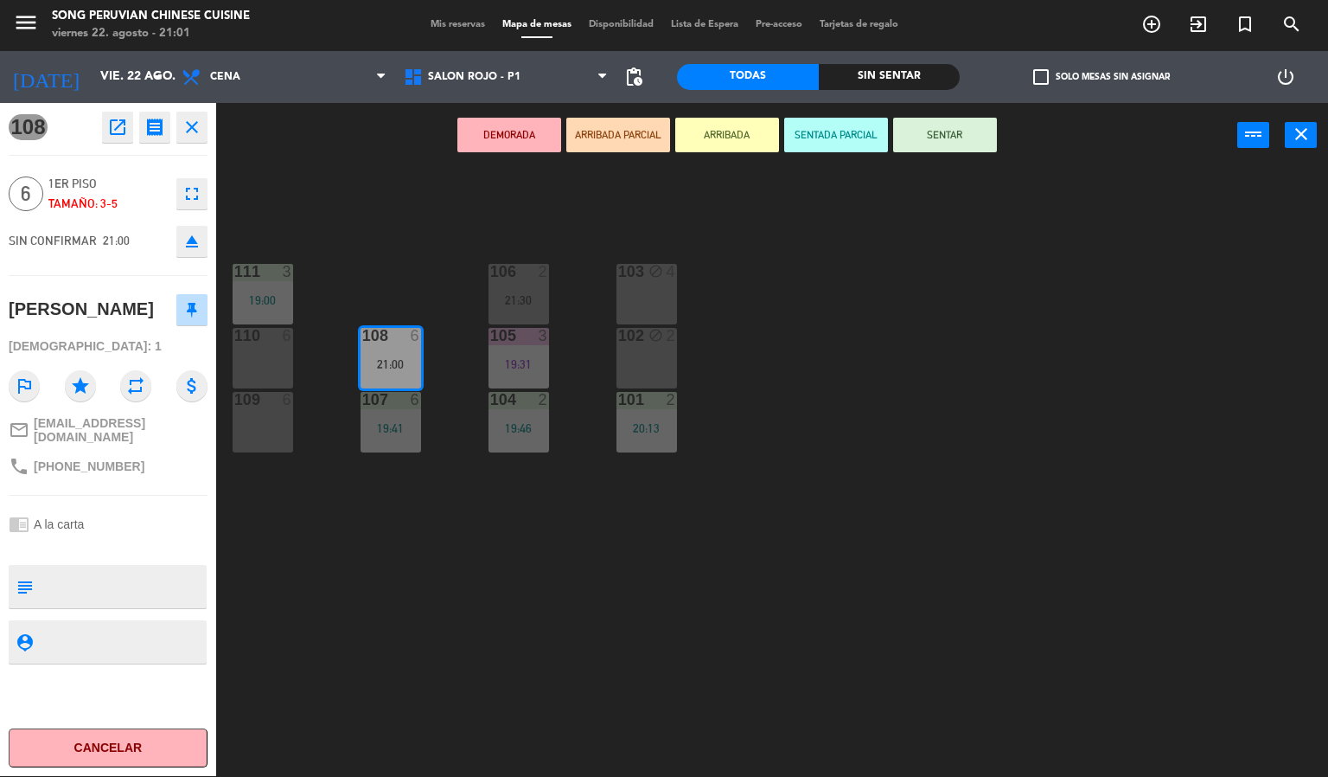
click at [851, 132] on button "SENTADA PARCIAL" at bounding box center [836, 135] width 104 height 35
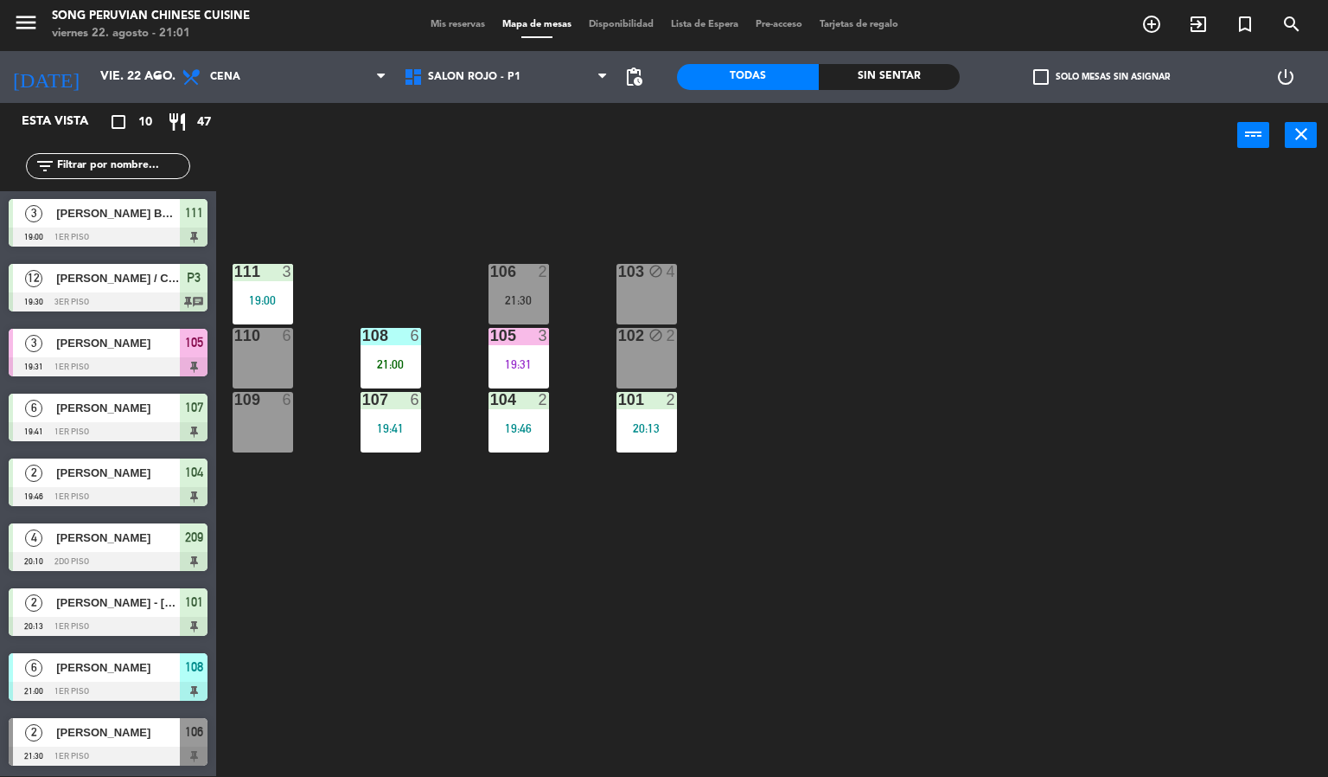
click at [390, 363] on div "21:00" at bounding box center [391, 364] width 61 height 12
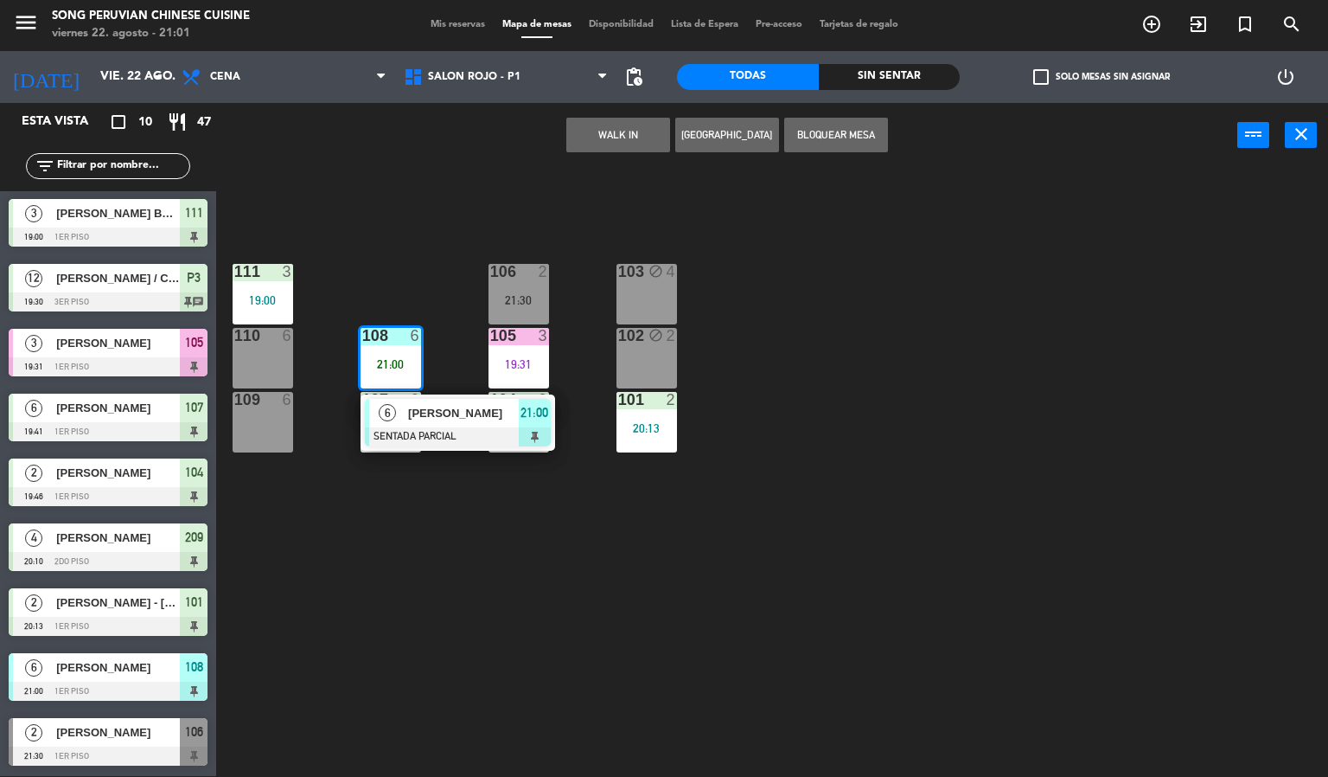
click at [473, 437] on div at bounding box center [458, 436] width 186 height 19
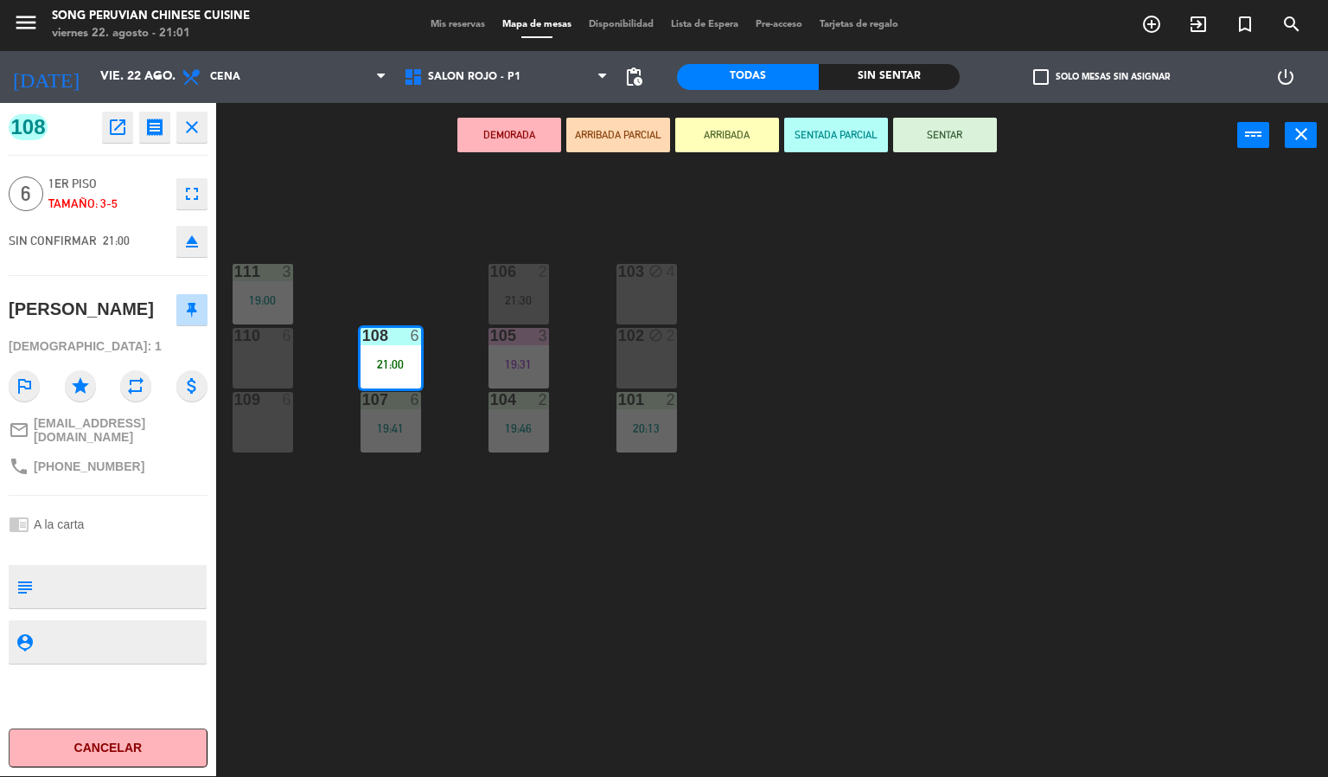
click at [861, 485] on div "103 block 4 106 2 21:30 111 3 19:00 102 block 2 105 3 19:31 108 6 21:00 110 6 1…" at bounding box center [778, 473] width 1099 height 608
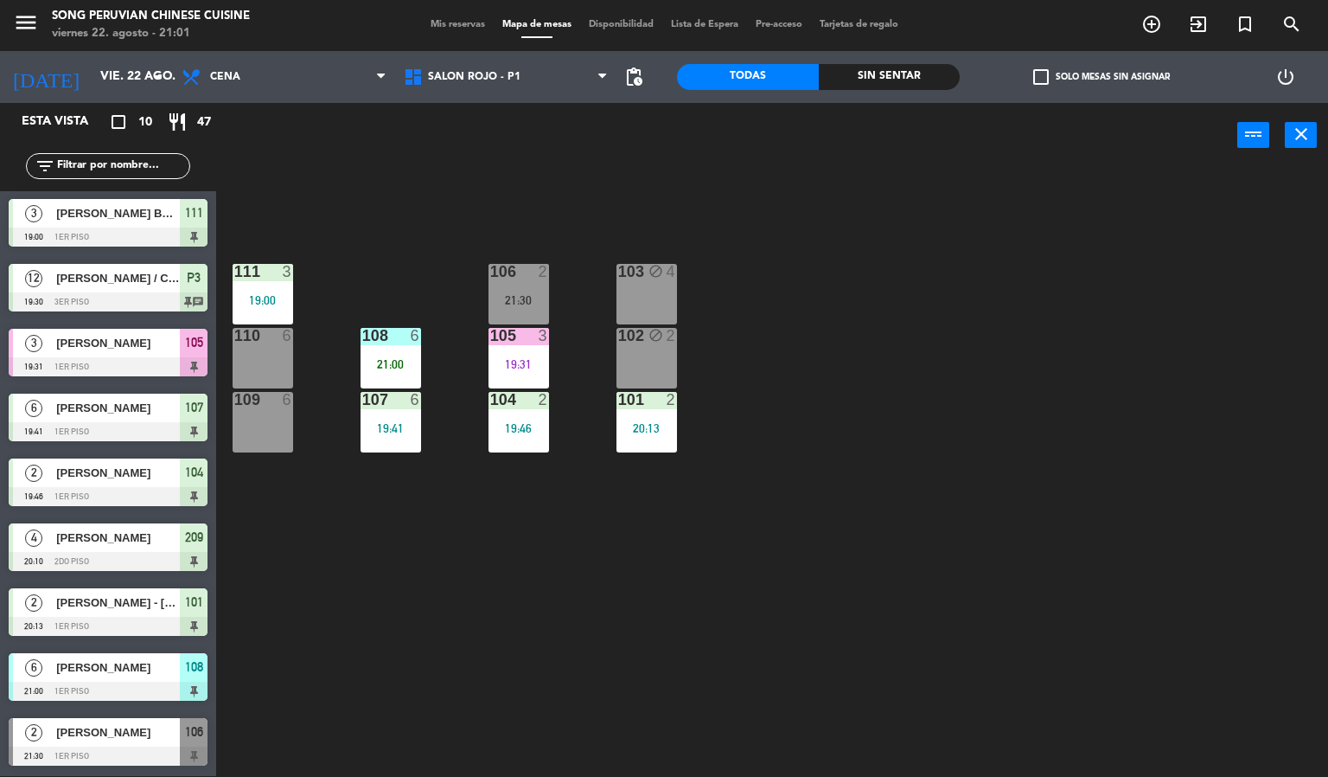
click at [447, 223] on div "103 block 4 106 2 21:30 111 3 19:00 102 block 2 105 3 19:31 108 6 21:00 110 6 1…" at bounding box center [778, 473] width 1099 height 608
click at [395, 351] on div "108 6 21:00" at bounding box center [391, 358] width 61 height 61
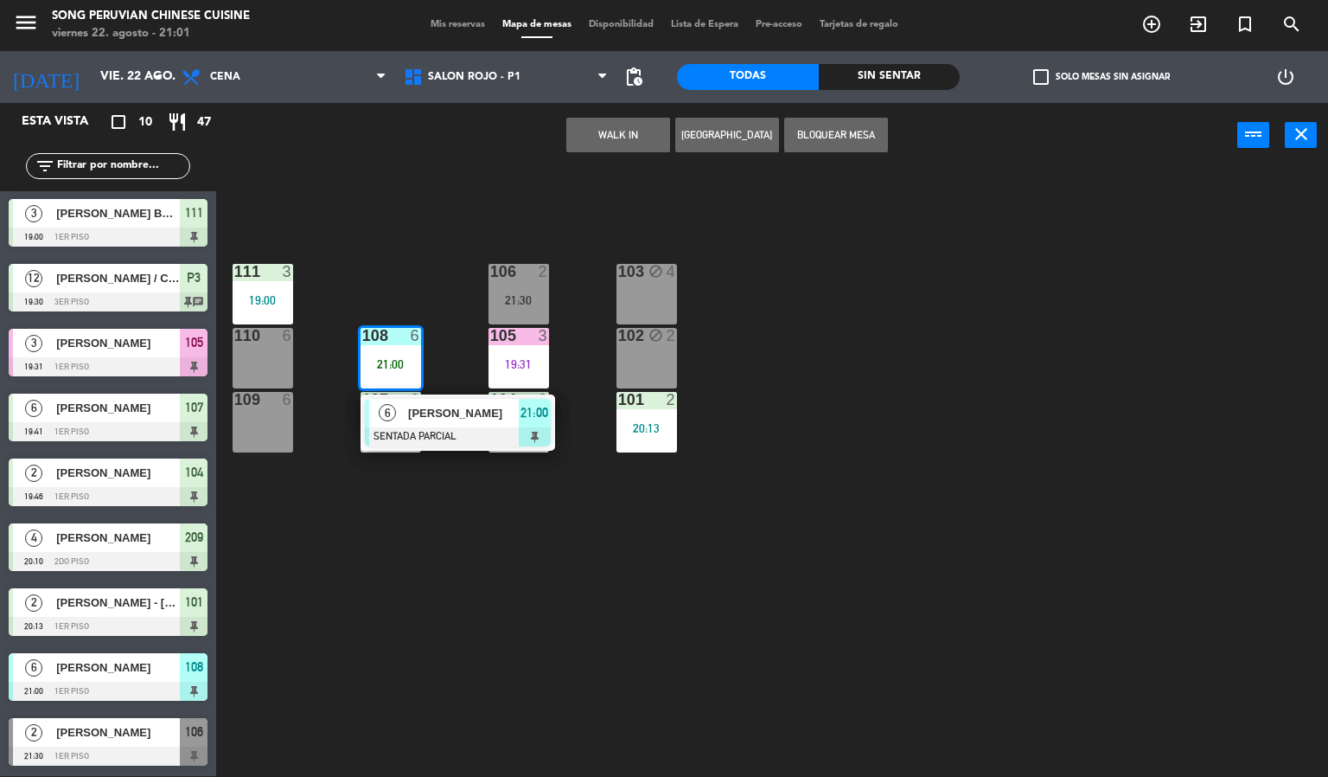
click at [867, 380] on div "103 block 4 106 2 21:30 111 3 19:00 102 block 2 105 3 19:31 108 6 21:00 6 [PERS…" at bounding box center [778, 473] width 1099 height 608
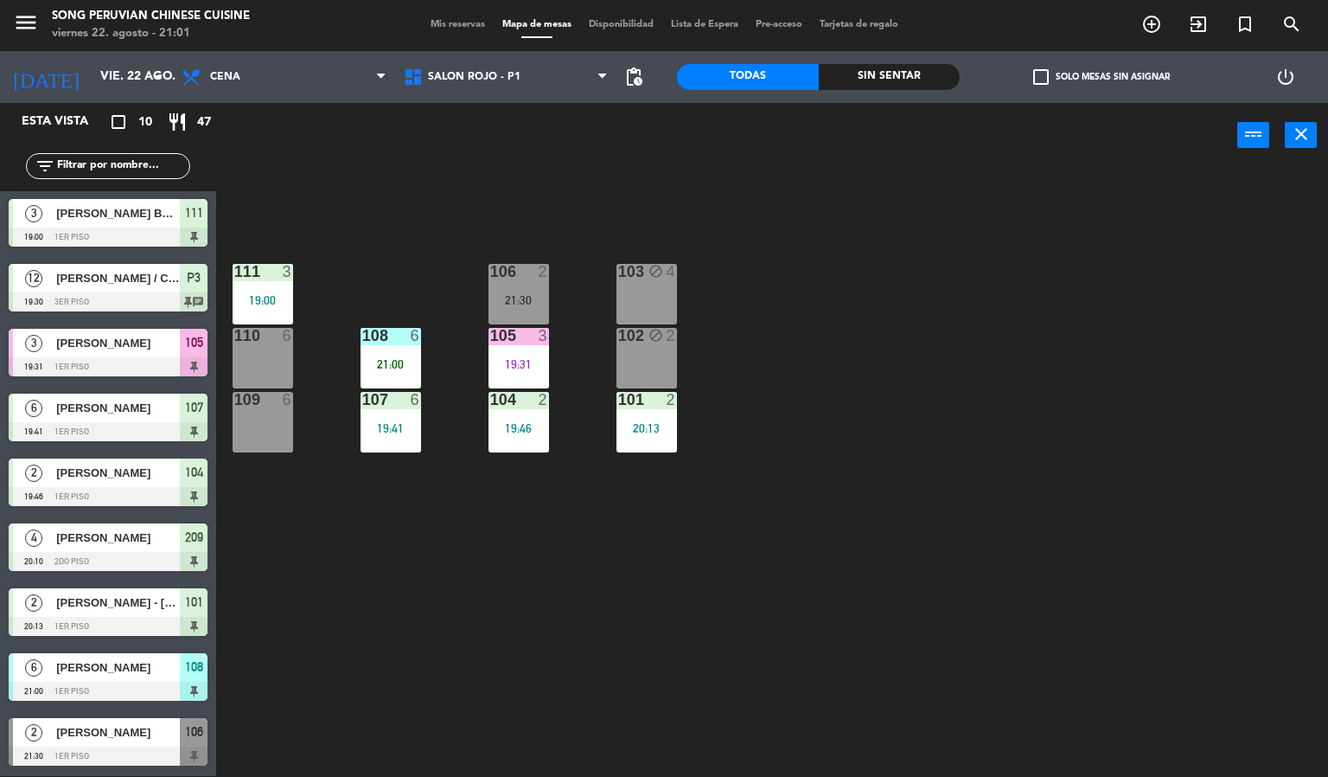
click at [528, 169] on div "103 block 4 106 2 21:30 111 3 19:00 102 block 2 105 3 19:31 108 6 21:00 110 6 1…" at bounding box center [778, 473] width 1099 height 608
click at [419, 342] on div "6" at bounding box center [416, 336] width 10 height 16
click at [795, 259] on div "103 block 4 106 2 21:30 111 3 19:00 102 block 2 105 3 19:31 108 6 21:00 110 6 1…" at bounding box center [778, 473] width 1099 height 608
click at [571, 197] on div "103 block 4 106 2 21:30 111 3 19:00 102 block 2 105 3 19:31 108 6 21:00 110 6 1…" at bounding box center [778, 473] width 1099 height 608
click at [856, 470] on div "103 block 4 106 2 21:30 111 3 19:00 102 block 2 105 3 19:31 108 6 21:00 110 6 1…" at bounding box center [778, 473] width 1099 height 608
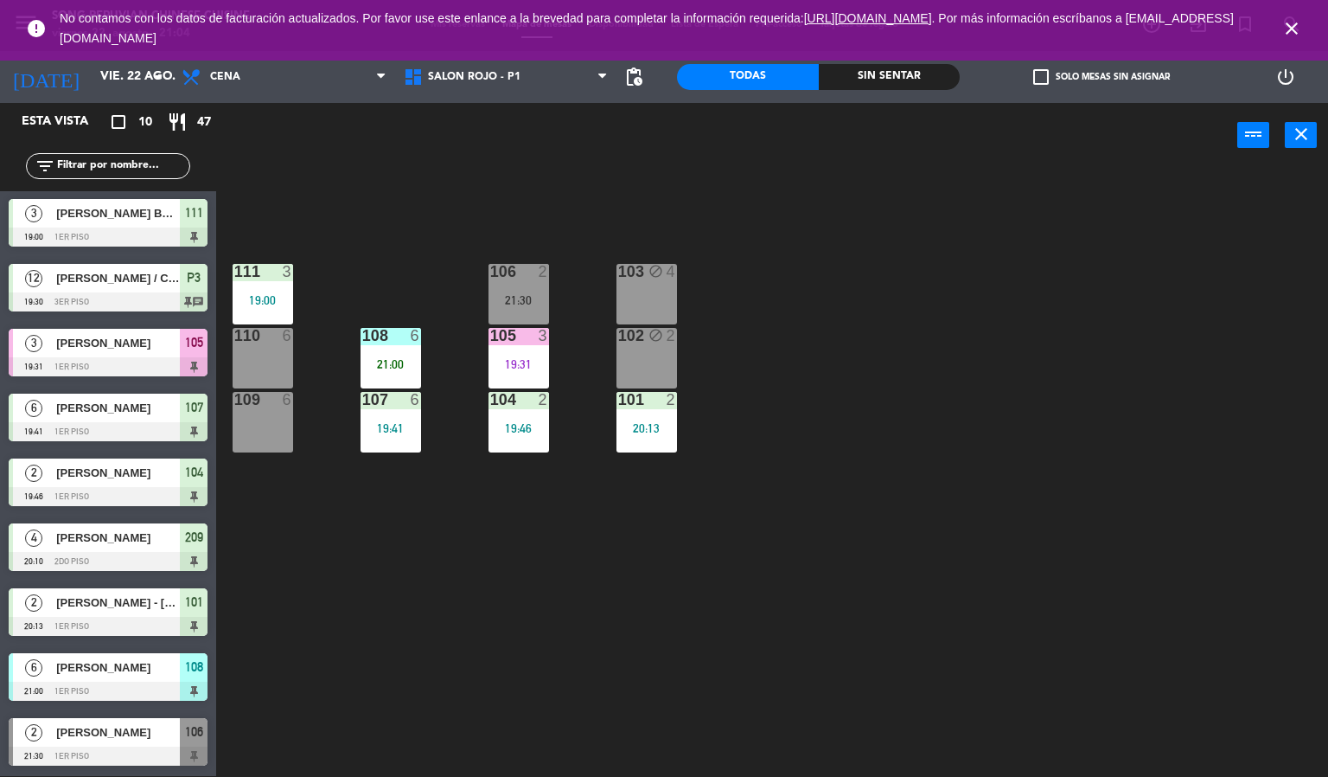
click at [411, 332] on div "6" at bounding box center [416, 336] width 10 height 16
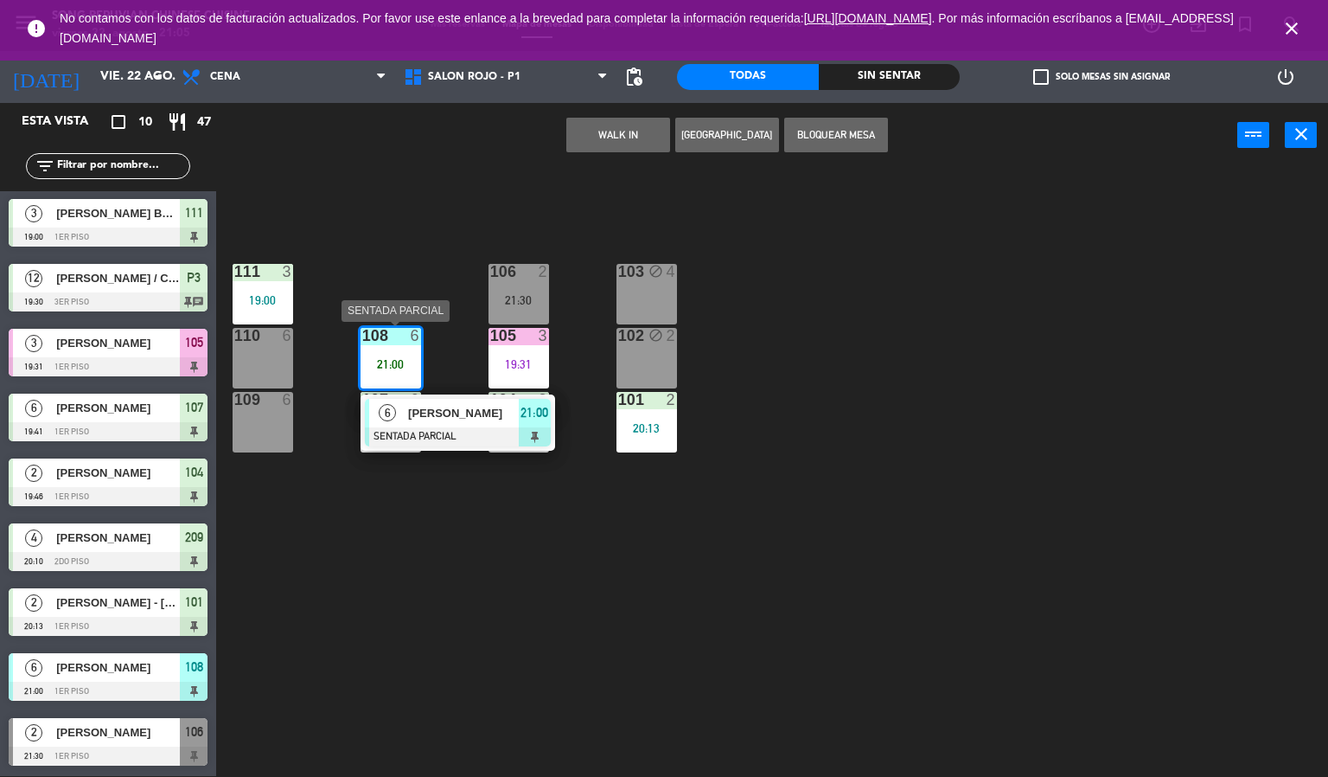
click at [393, 354] on div "108 6 21:00" at bounding box center [391, 358] width 61 height 61
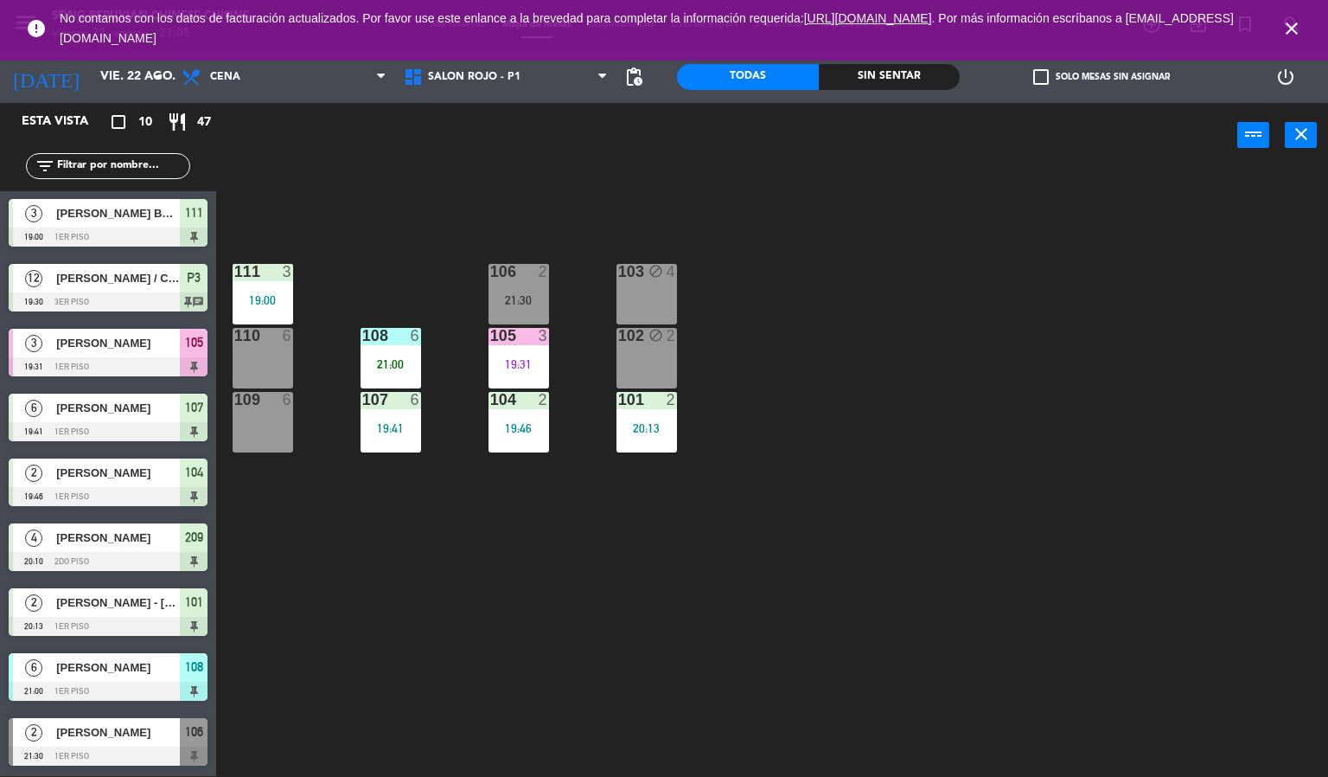
click at [345, 325] on div "103 block 4 106 2 21:30 111 3 19:00 102 block 2 105 3 19:31 108 6 21:00 110 6 1…" at bounding box center [778, 473] width 1099 height 608
click at [369, 343] on div "108 6" at bounding box center [391, 336] width 61 height 17
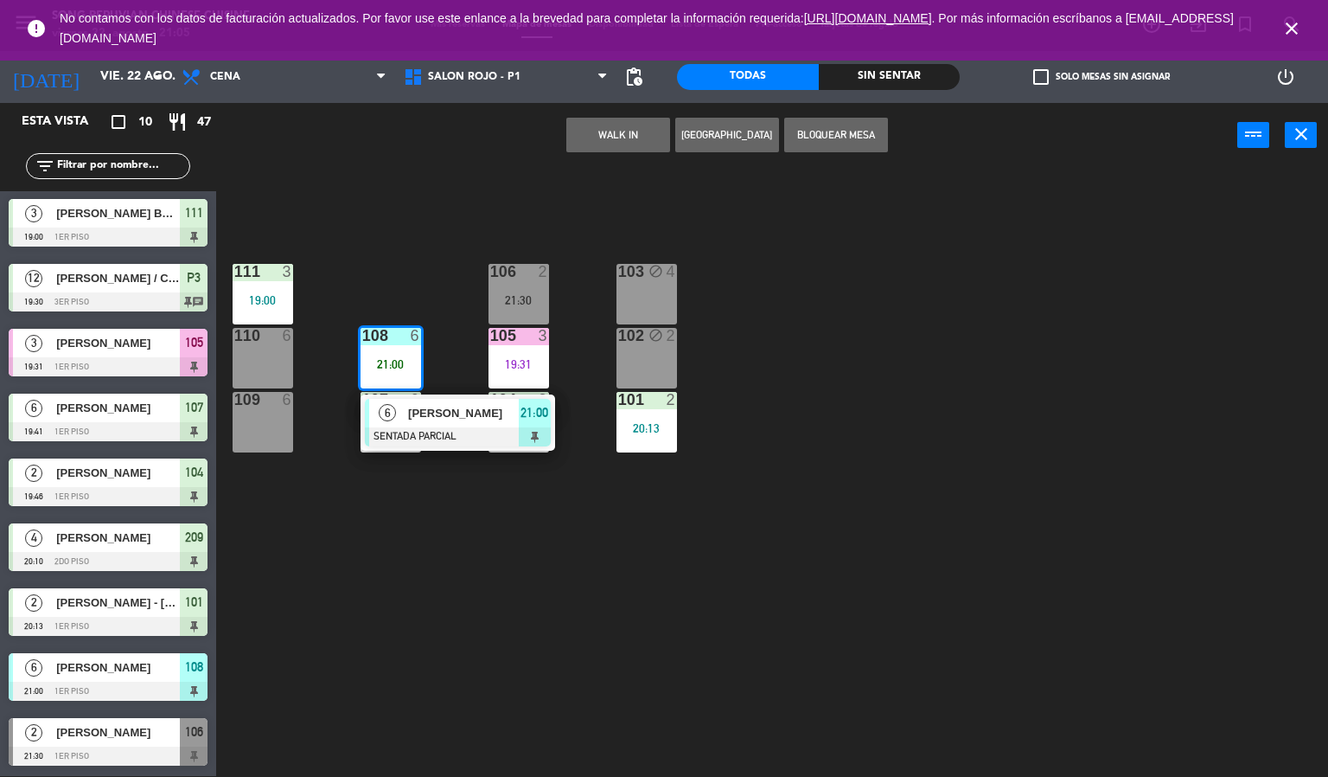
click at [413, 408] on span "[PERSON_NAME]" at bounding box center [463, 413] width 111 height 18
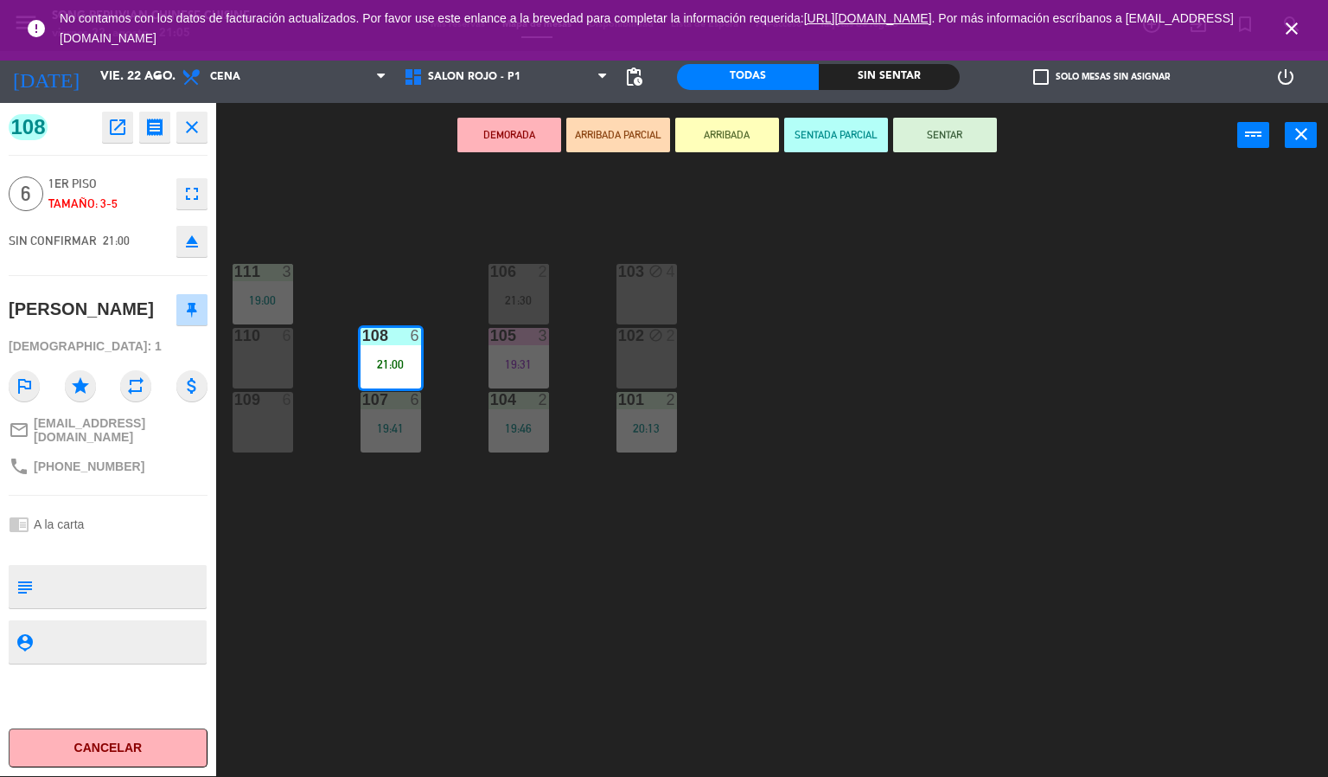
click at [963, 138] on button "SENTAR" at bounding box center [945, 135] width 104 height 35
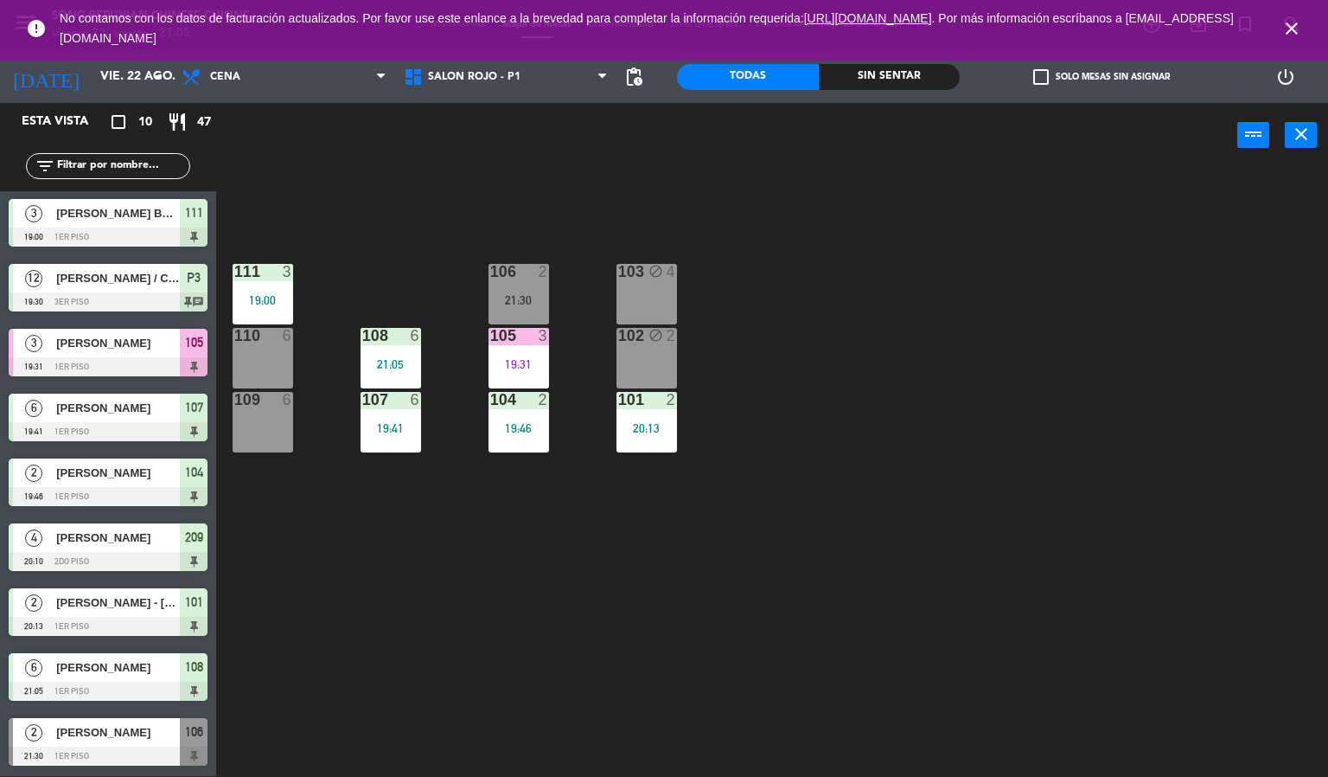
click at [1292, 29] on icon "close" at bounding box center [1292, 28] width 21 height 21
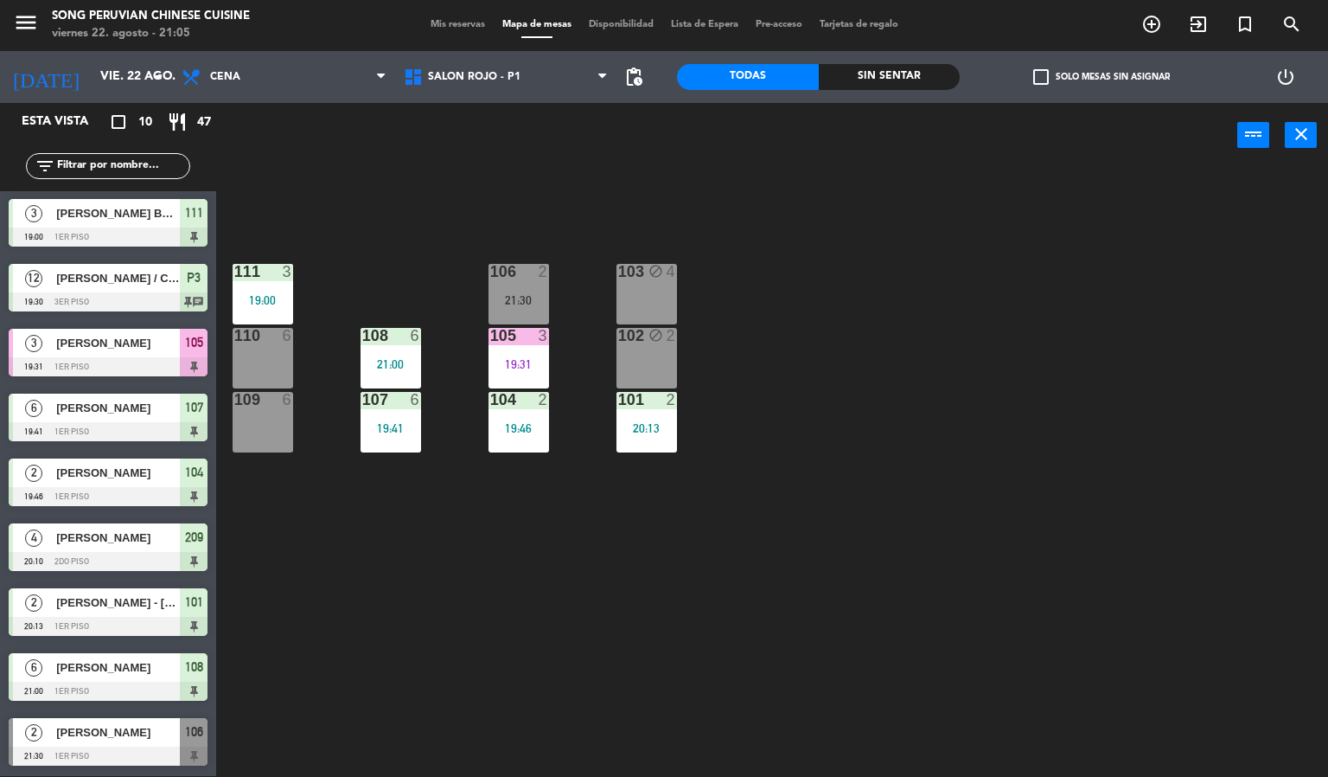
click at [787, 438] on div "103 block 4 106 2 21:30 111 3 19:00 102 block 2 105 3 19:31 108 6 21:00 110 6 1…" at bounding box center [778, 473] width 1099 height 608
click at [961, 441] on div "103 block 4 106 2 21:30 111 3 19:00 102 block 2 105 3 19:31 108 6 21:00 110 6 1…" at bounding box center [778, 473] width 1099 height 608
click at [534, 345] on div "105 3 19:31" at bounding box center [519, 358] width 61 height 61
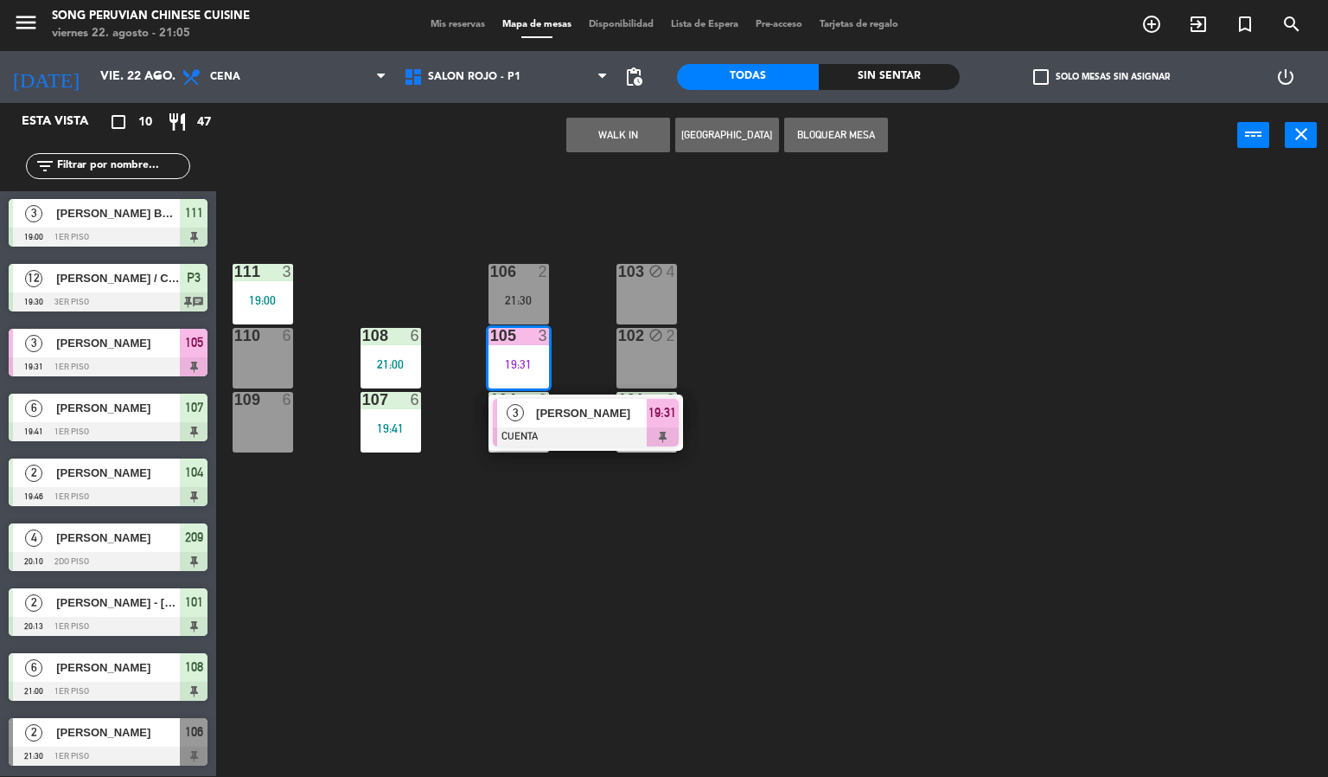
click at [426, 227] on div "103 block 4 106 2 21:30 111 3 19:00 102 block 2 105 3 19:31 3 [PERSON_NAME] CUE…" at bounding box center [778, 473] width 1099 height 608
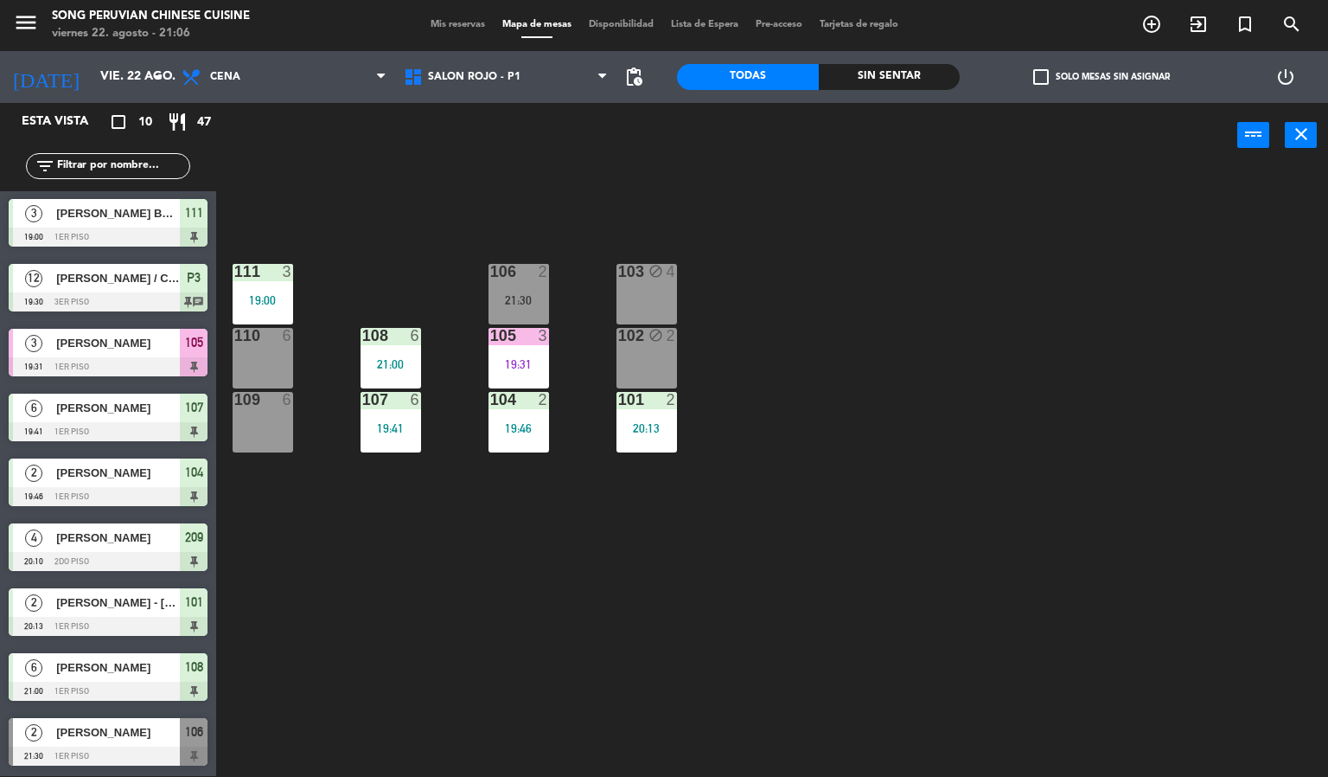
click at [538, 184] on div "103 block 4 106 2 21:30 111 3 19:00 102 block 2 105 3 19:31 108 6 21:00 110 6 1…" at bounding box center [778, 473] width 1099 height 608
click at [371, 364] on div "21:00" at bounding box center [391, 364] width 61 height 12
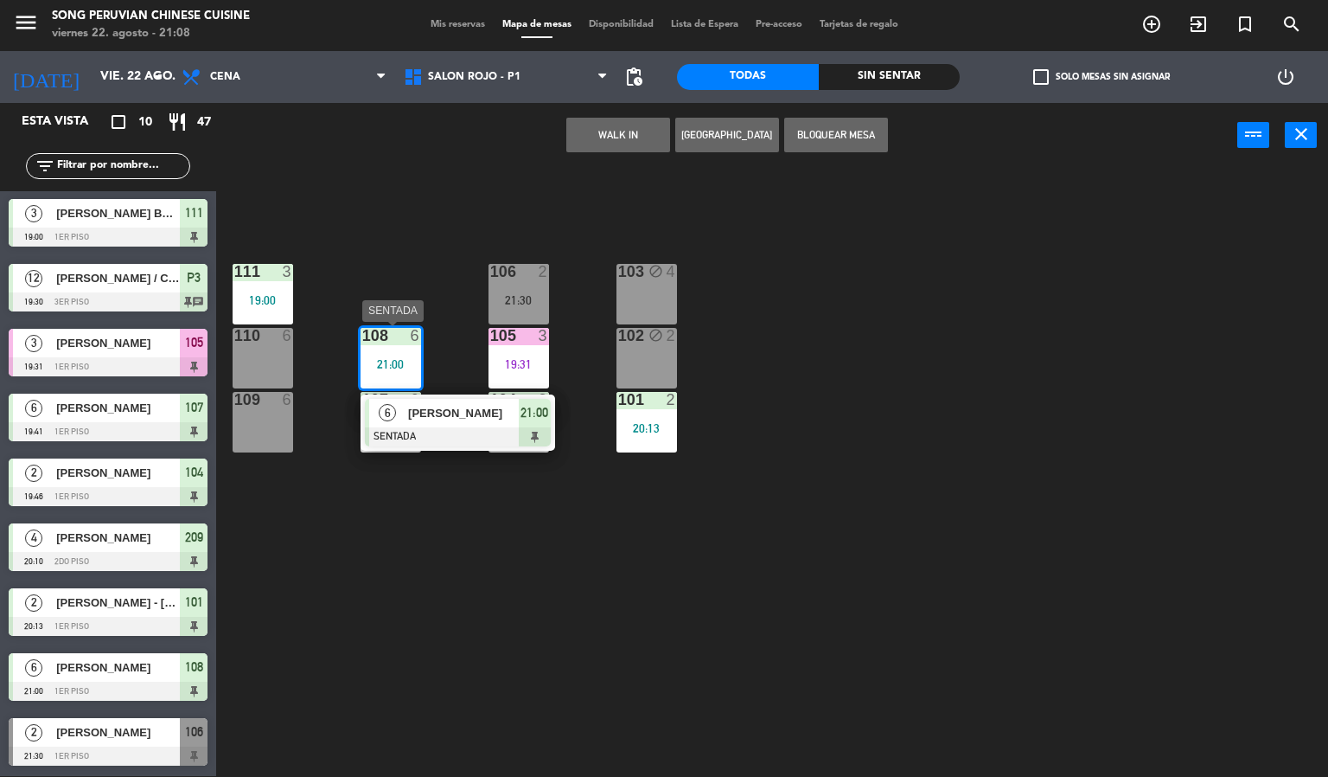
click at [421, 413] on span "[PERSON_NAME]" at bounding box center [463, 413] width 111 height 18
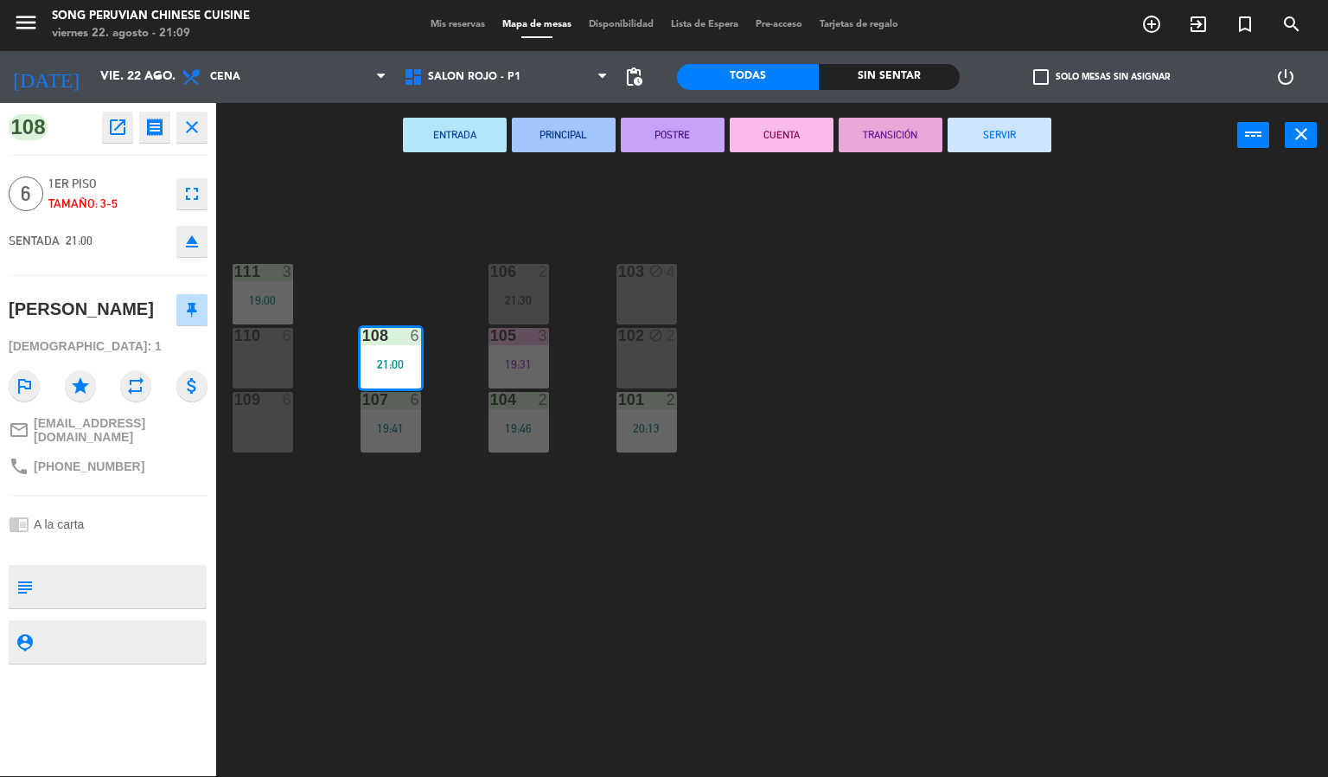
click at [182, 234] on icon "eject" at bounding box center [192, 241] width 21 height 21
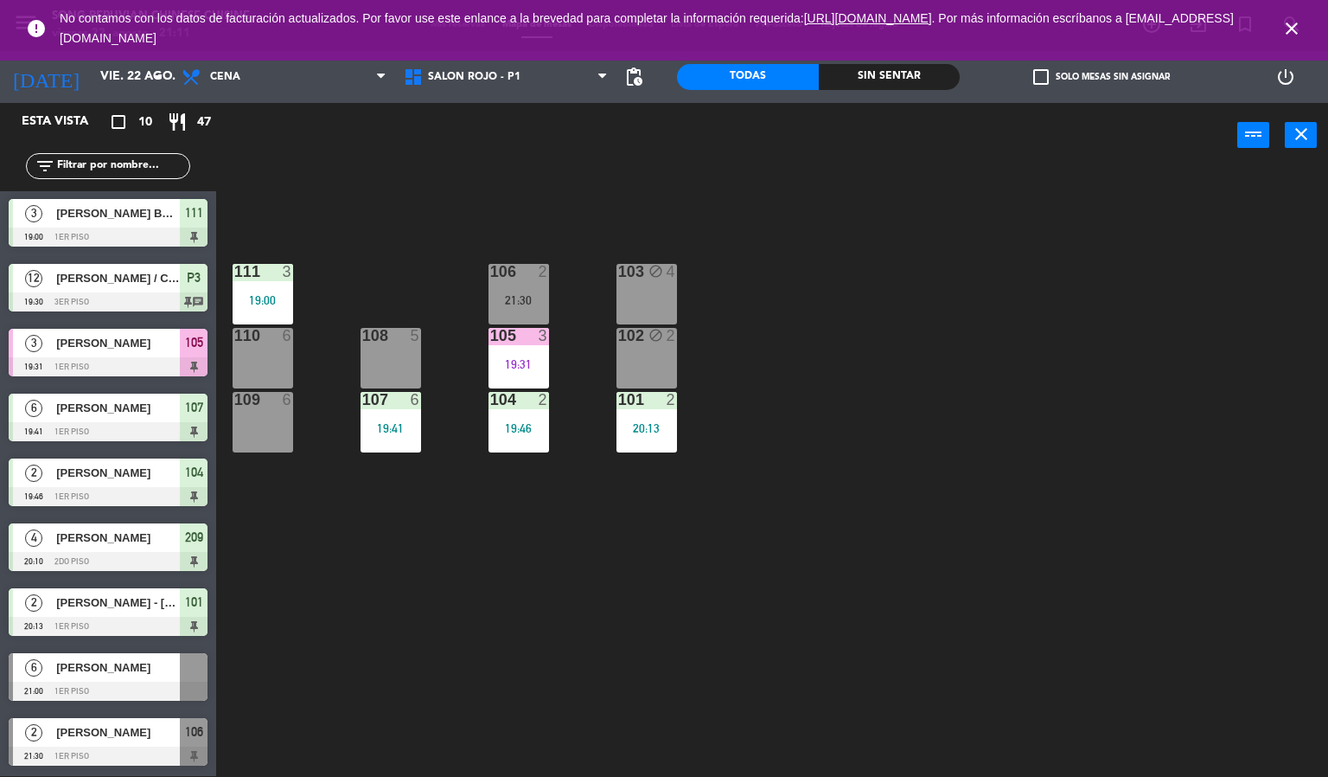
click at [1295, 27] on icon "close" at bounding box center [1292, 28] width 21 height 21
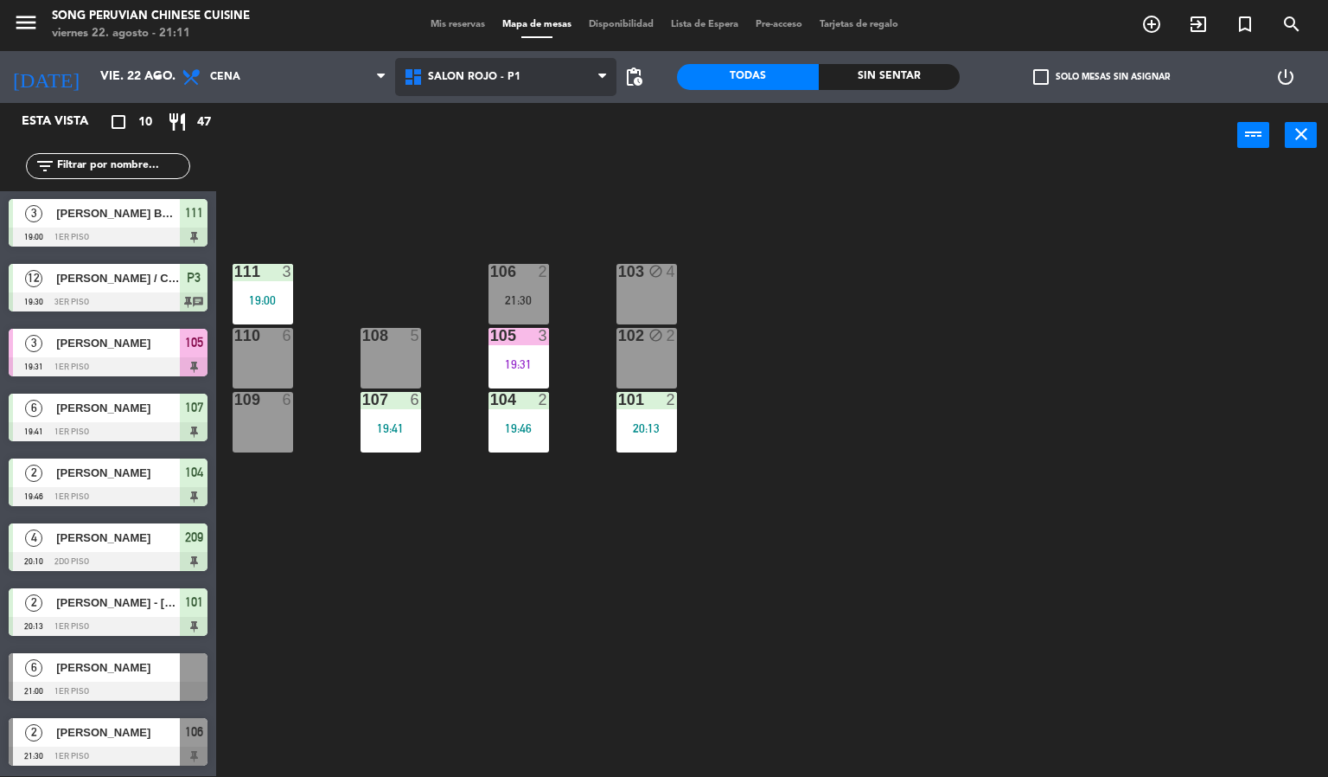
click at [527, 92] on span "SALON ROJO - P1" at bounding box center [506, 77] width 222 height 38
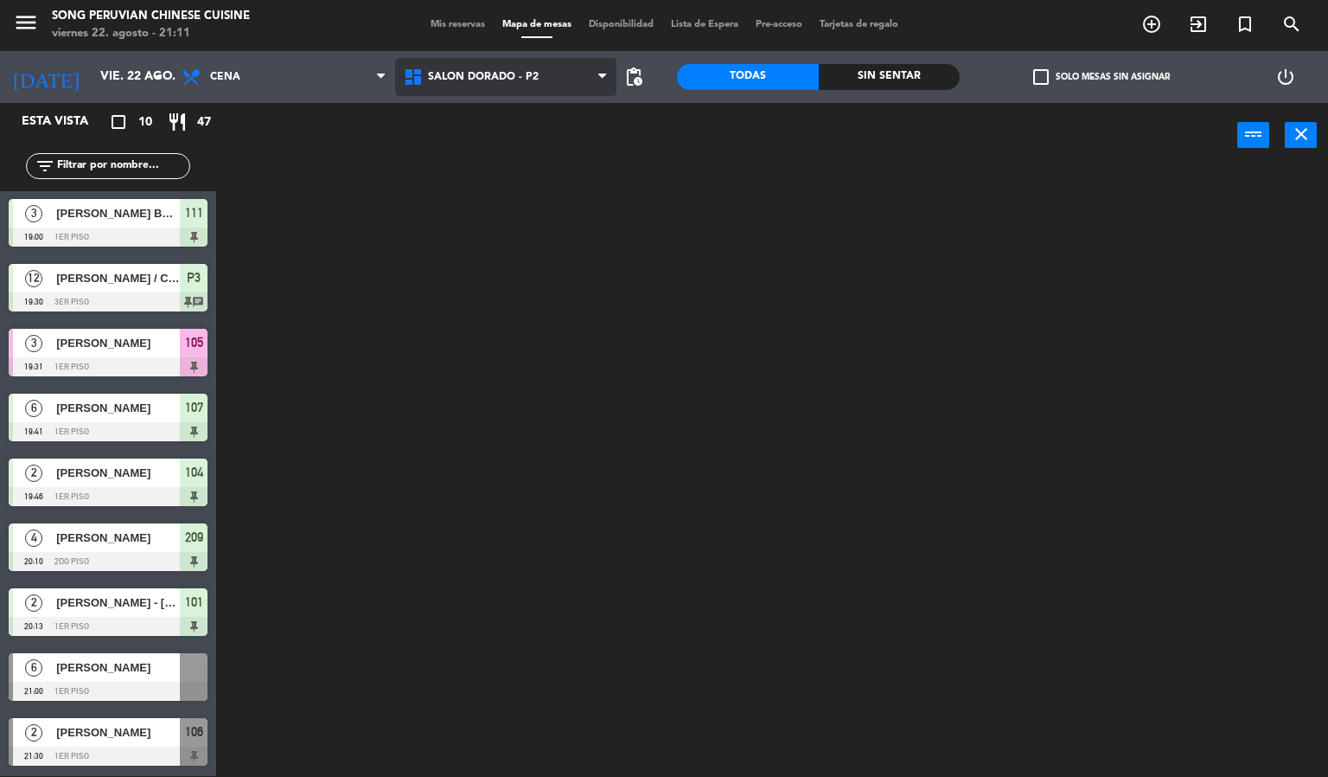
click at [547, 164] on ng-component "menu Song Peruvian Chinese Cuisine [DATE] 22. agosto - 21:11 Mis reservas Mapa …" at bounding box center [664, 387] width 1328 height 777
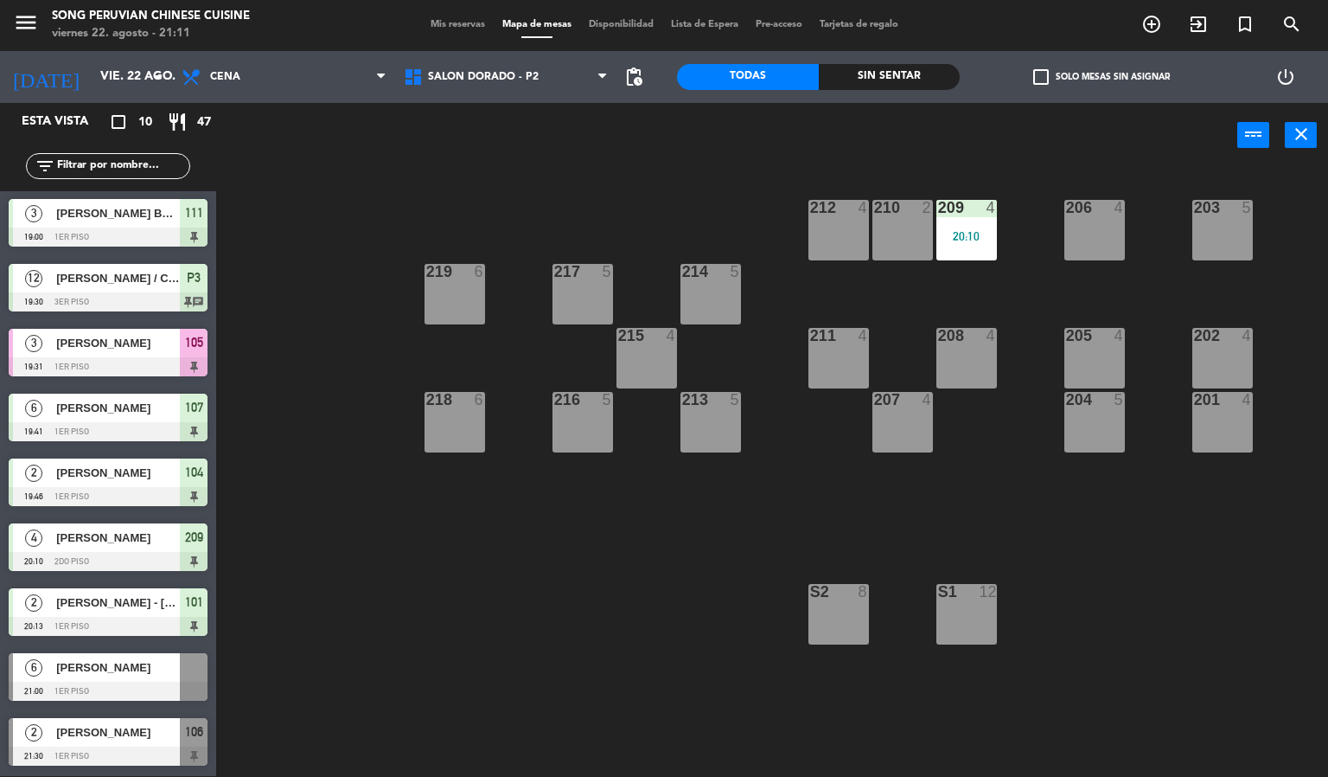
click at [122, 668] on div "6 [PERSON_NAME] 21:00 1er piso" at bounding box center [108, 676] width 216 height 65
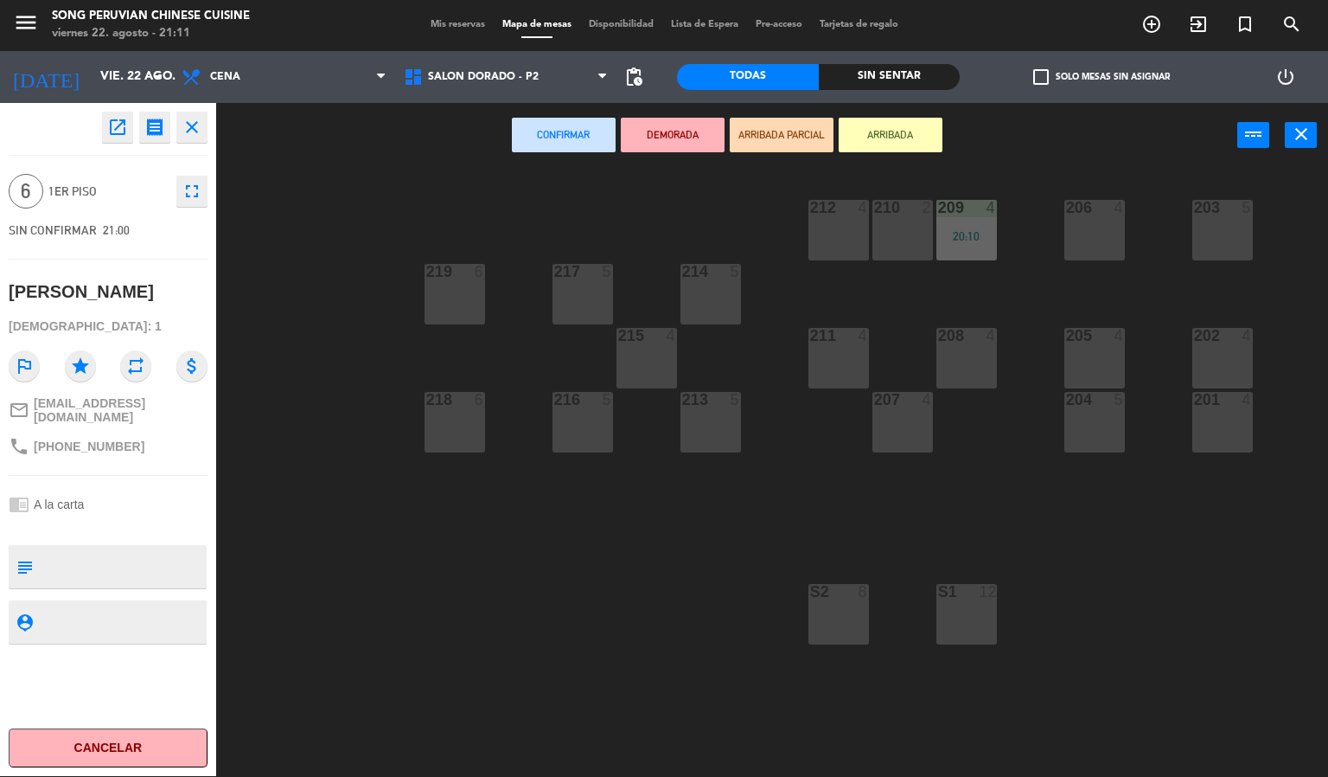
click at [1230, 426] on div "201 4" at bounding box center [1223, 422] width 61 height 61
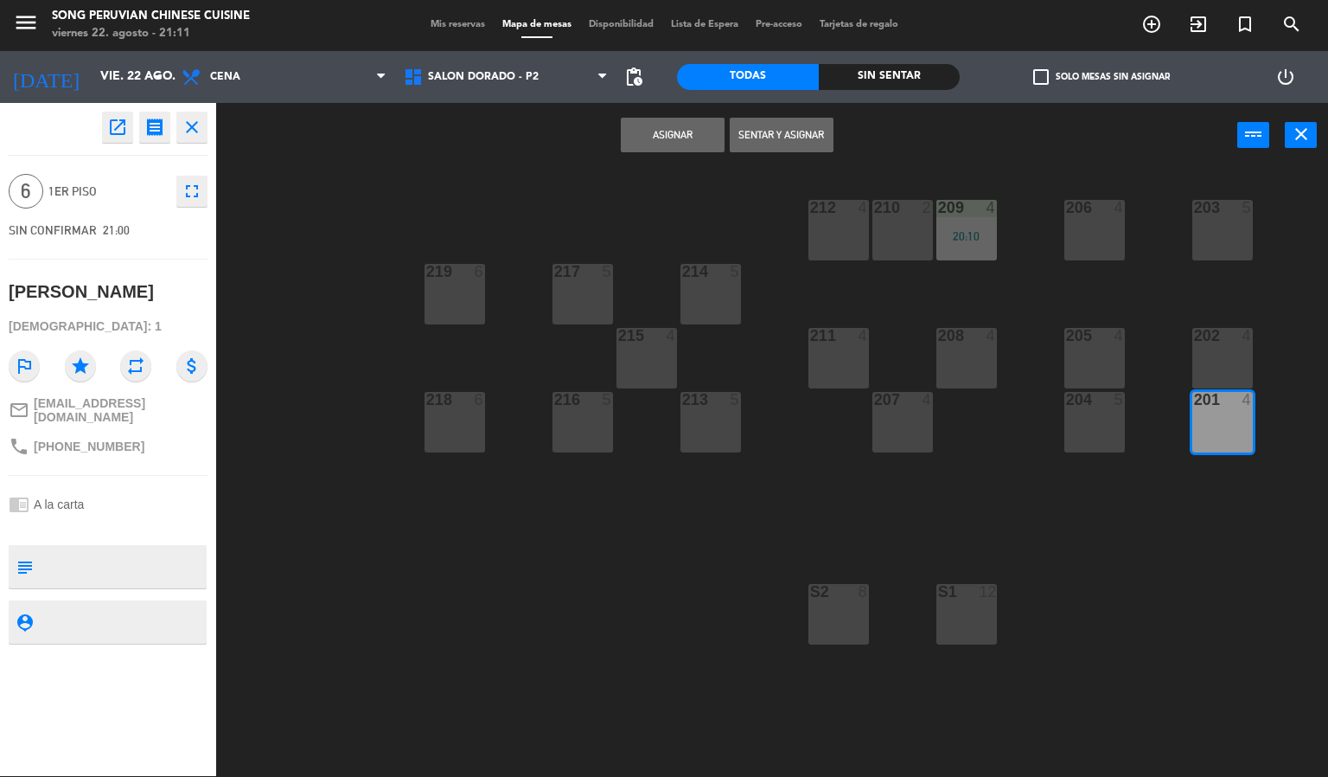
click at [1217, 359] on div "202 4" at bounding box center [1223, 358] width 61 height 61
click at [771, 138] on button "Sentar y Asignar" at bounding box center [782, 135] width 104 height 35
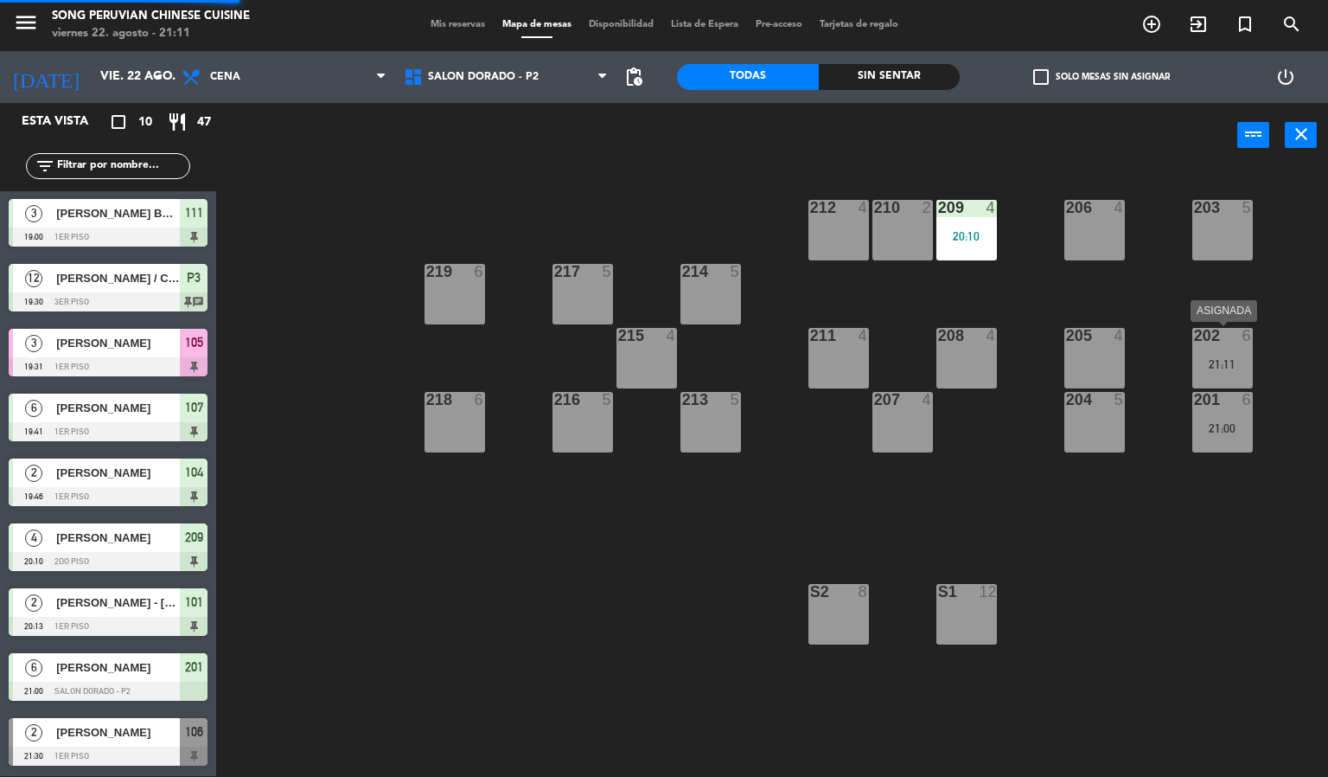
click at [1206, 359] on div "21:11" at bounding box center [1223, 364] width 61 height 12
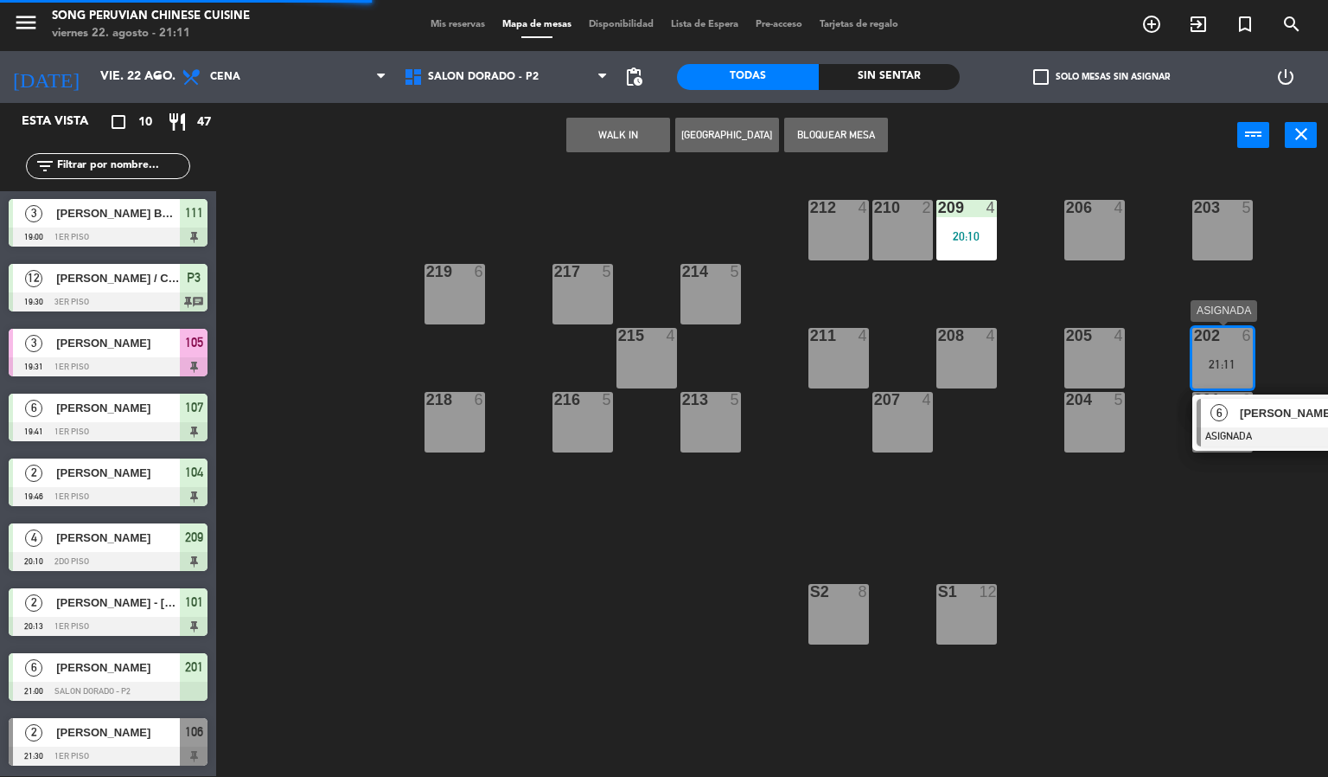
click at [1246, 424] on div "[PERSON_NAME]" at bounding box center [1294, 413] width 112 height 29
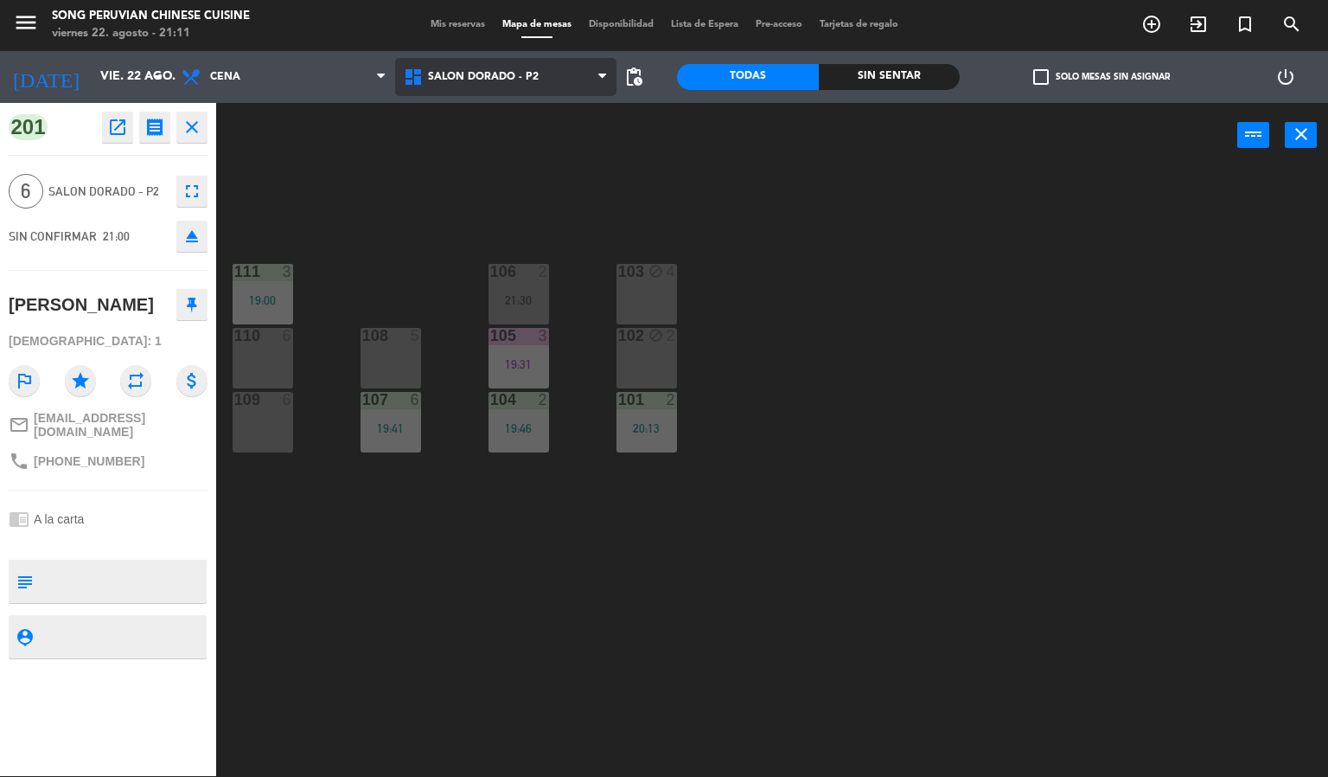
click at [524, 84] on span "SALON DORADO - P2" at bounding box center [506, 77] width 222 height 38
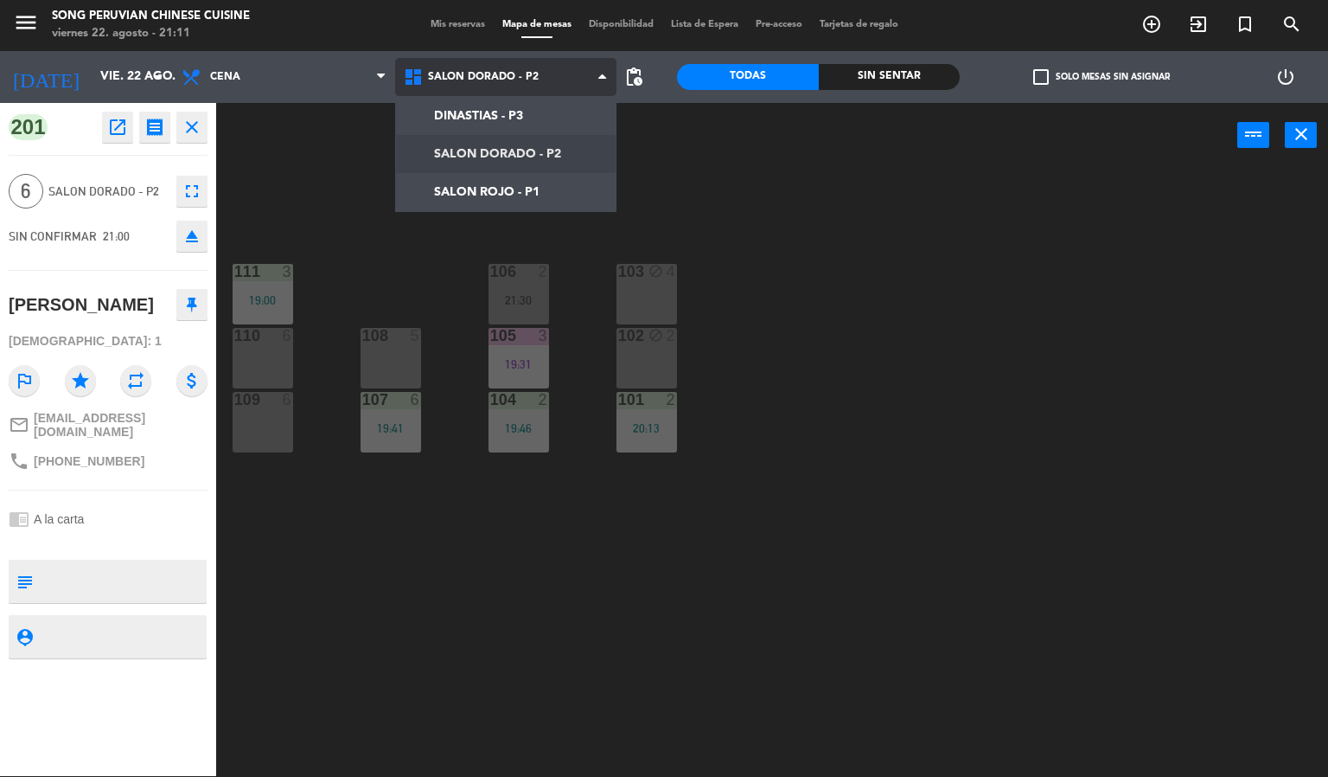
click at [496, 145] on ng-component "menu Song Peruvian Chinese Cuisine [DATE] 22. agosto - 21:11 Mis reservas Mapa …" at bounding box center [664, 387] width 1328 height 777
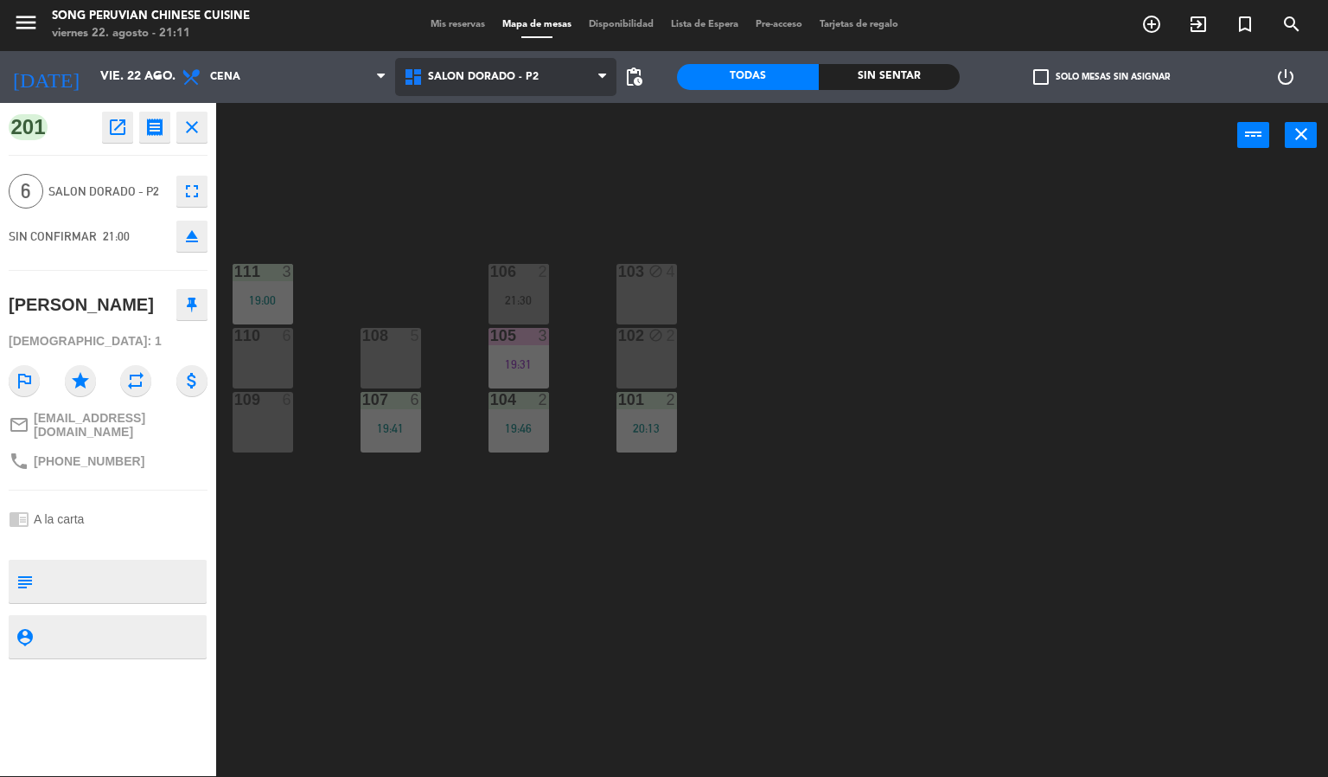
click at [496, 86] on span "SALON DORADO - P2" at bounding box center [506, 77] width 222 height 38
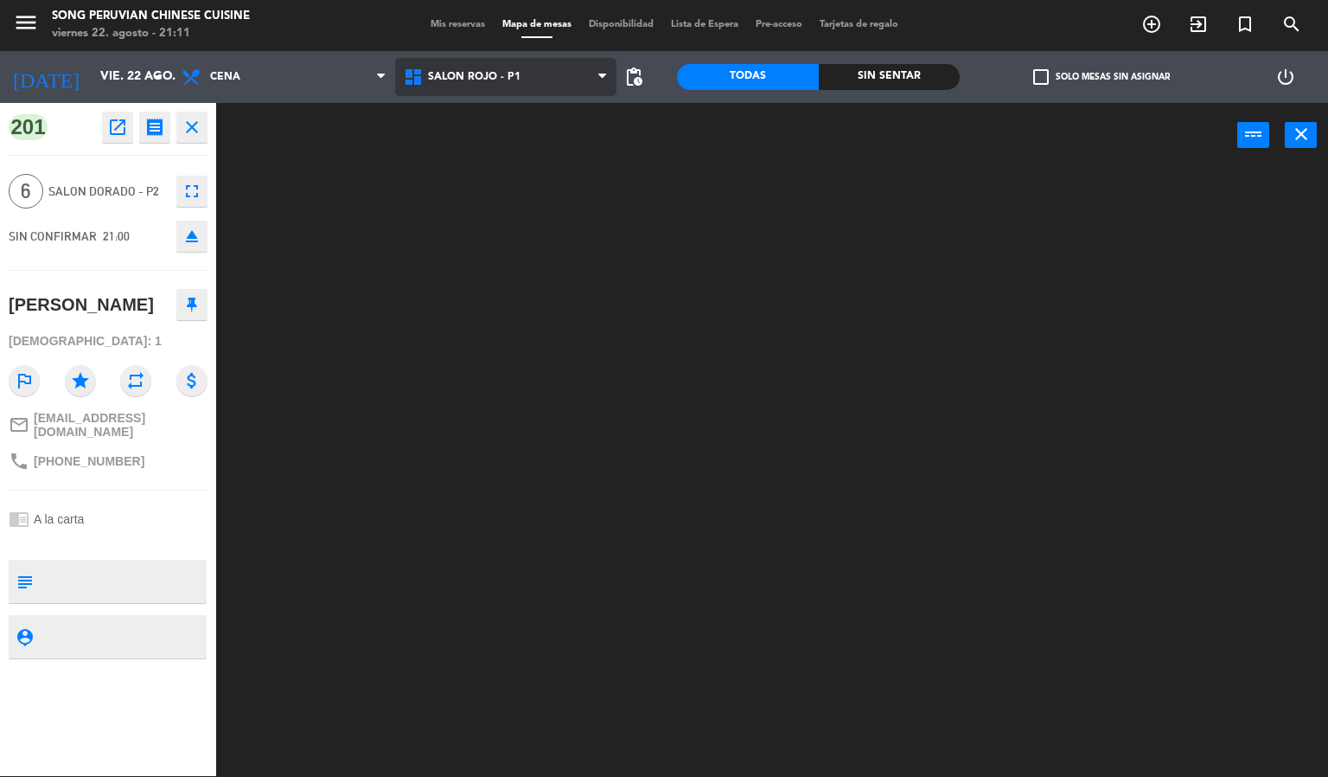
drag, startPoint x: 522, startPoint y: 182, endPoint x: 494, endPoint y: 84, distance: 101.8
click at [522, 177] on ng-component "menu Song Peruvian Chinese Cuisine [DATE] 22. agosto - 21:11 Mis reservas Mapa …" at bounding box center [664, 387] width 1328 height 777
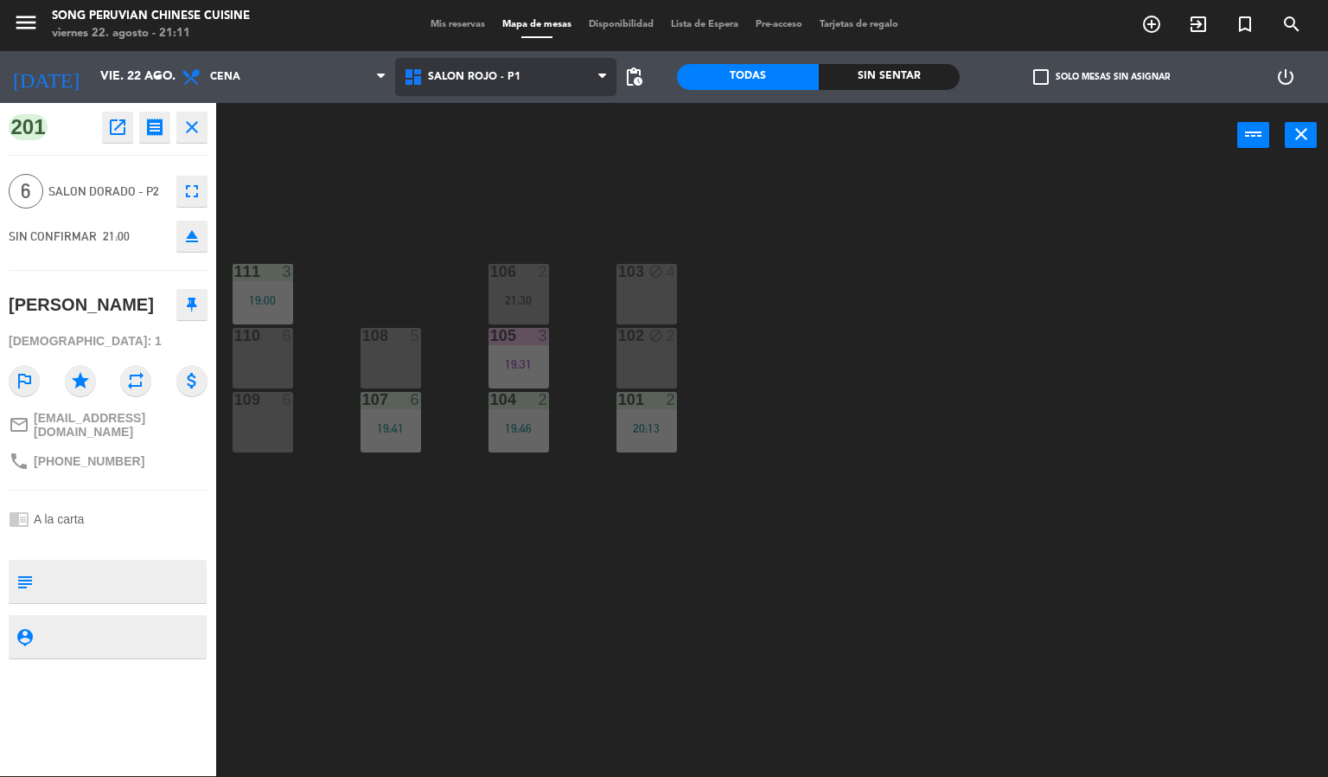
click at [498, 66] on span "SALON ROJO - P1" at bounding box center [506, 77] width 222 height 38
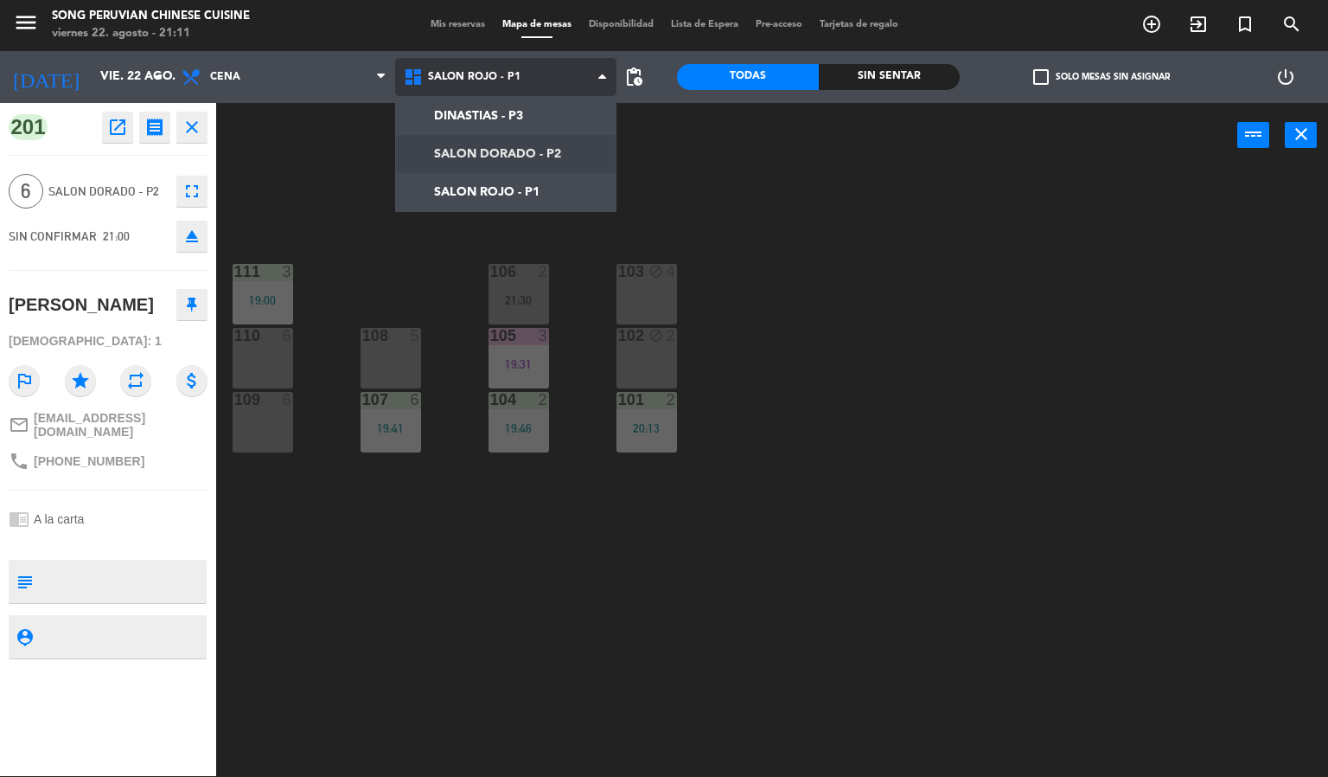
click at [520, 151] on ng-component "menu Song Peruvian Chinese Cuisine [DATE] 22. agosto - 21:11 Mis reservas Mapa …" at bounding box center [664, 387] width 1328 height 777
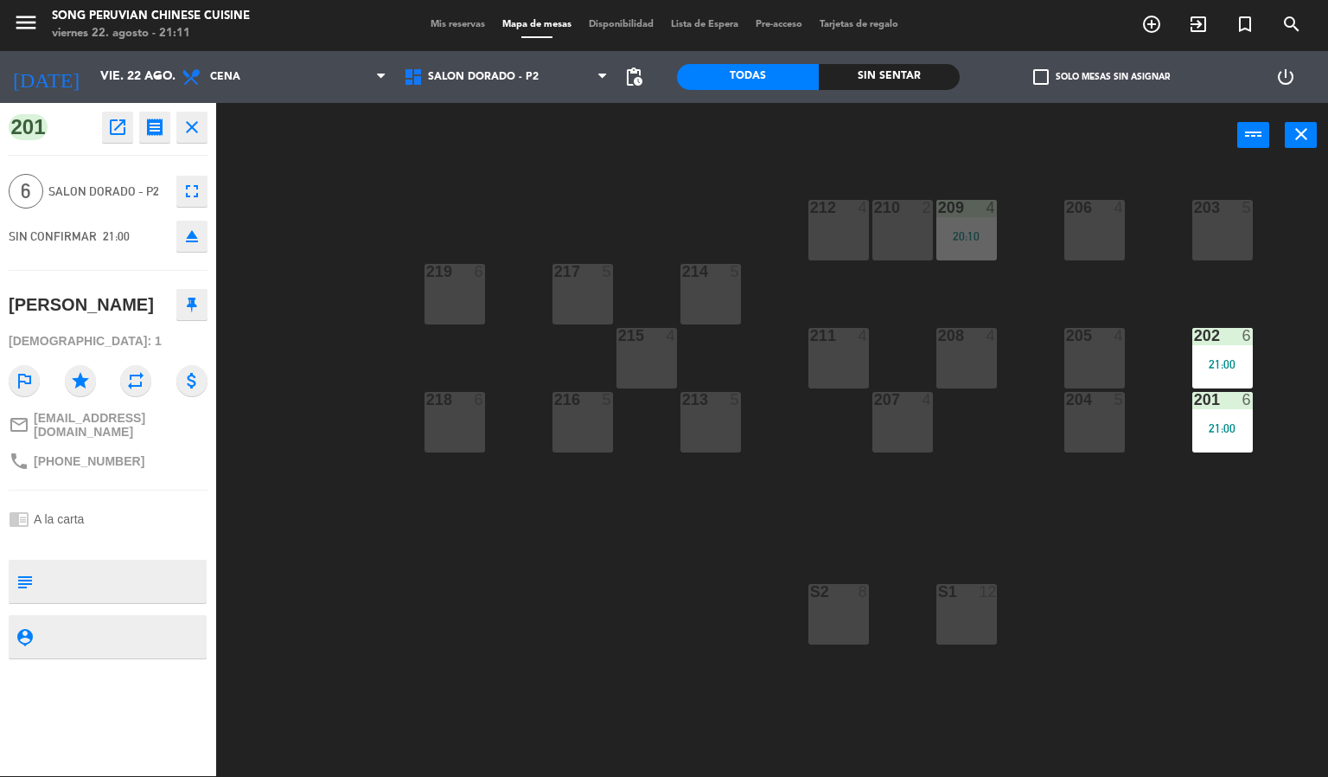
click at [1225, 306] on div "203 5 206 4 210 2 212 4 209 4 20:10 214 5 217 5 219 6 202 6 21:00 205 4 208 4 2…" at bounding box center [778, 473] width 1099 height 608
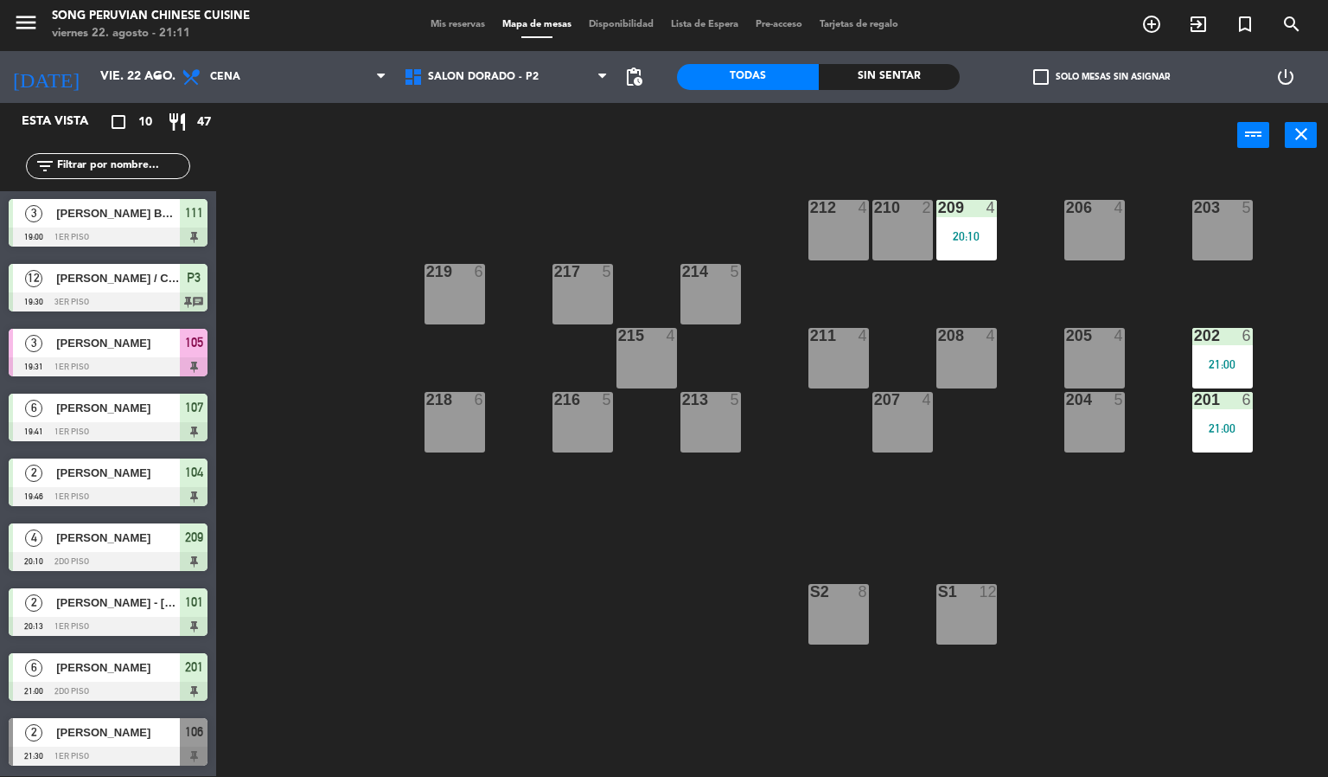
click at [1231, 413] on div "201 6 21:00" at bounding box center [1223, 422] width 61 height 61
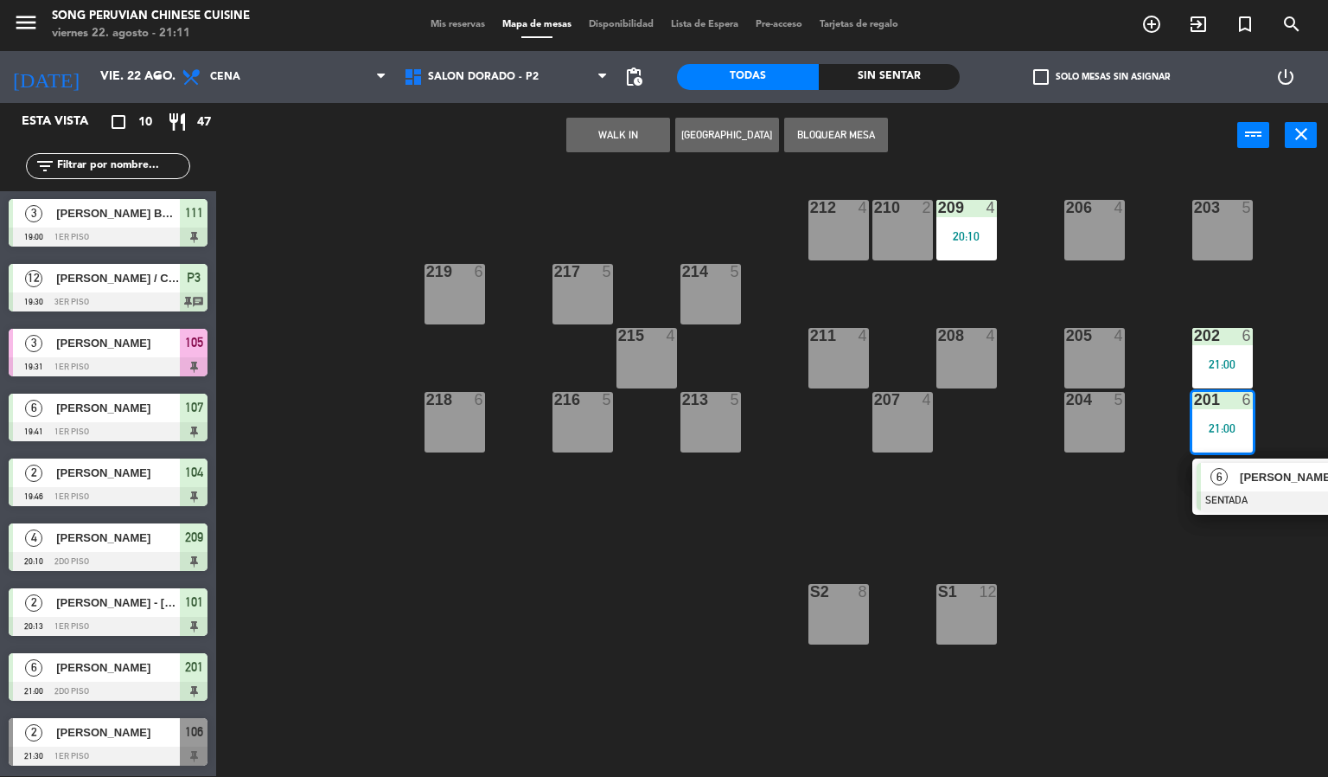
click at [1240, 574] on div "203 5 206 4 210 2 212 4 209 4 20:10 214 5 217 5 219 6 202 6 21:00 205 4 208 4 2…" at bounding box center [778, 473] width 1099 height 608
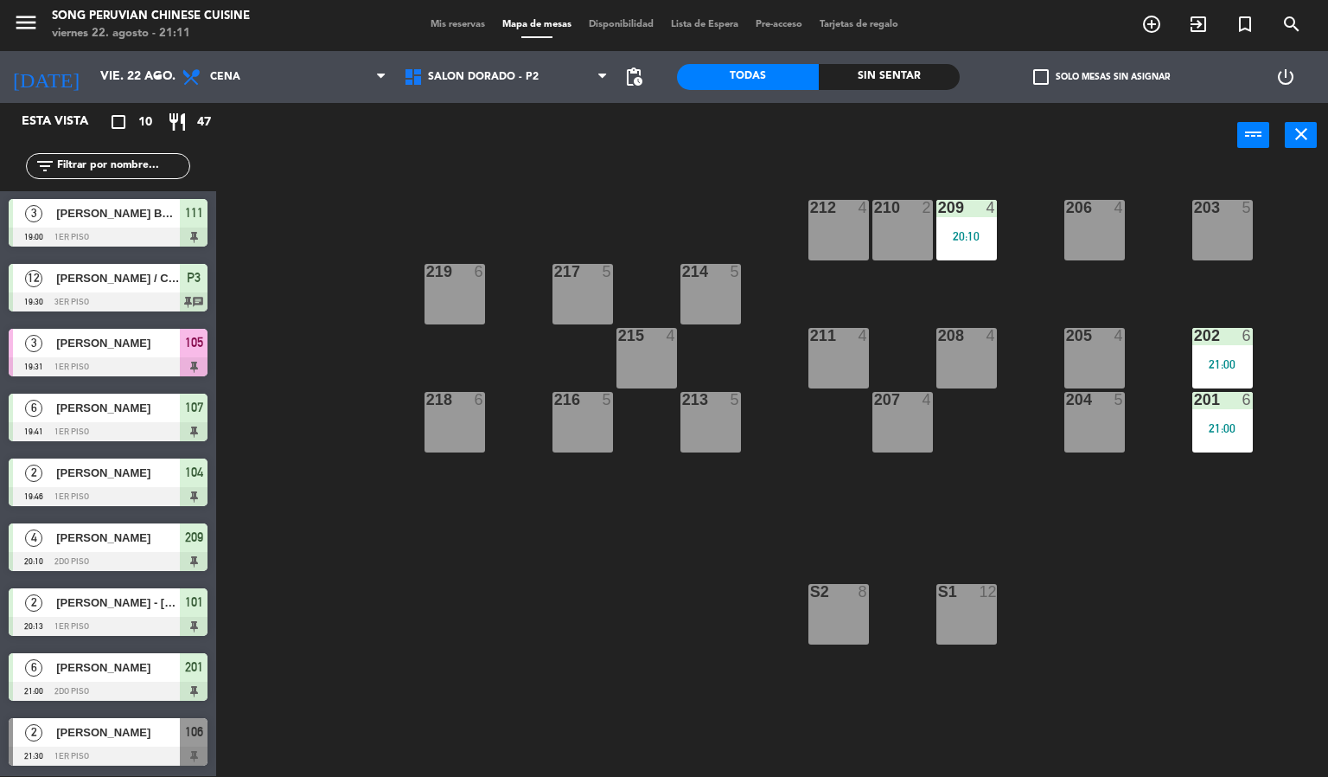
click at [1023, 556] on div "203 5 206 4 210 2 212 4 209 4 20:10 214 5 217 5 219 6 202 6 21:00 205 4 208 4 2…" at bounding box center [778, 473] width 1099 height 608
click at [976, 250] on div "209 4 20:10" at bounding box center [967, 230] width 61 height 61
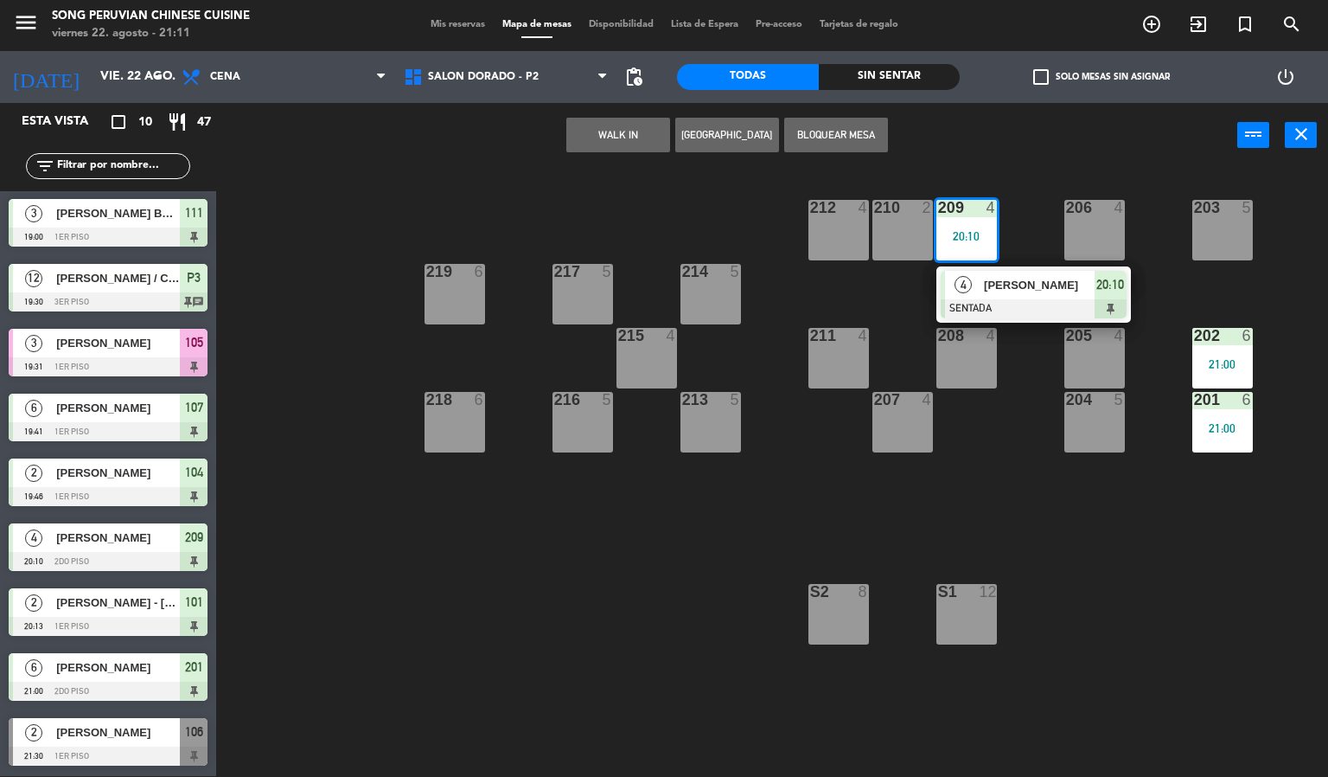
drag, startPoint x: 1027, startPoint y: 146, endPoint x: 1017, endPoint y: 145, distance: 10.4
click at [1026, 145] on div "WALK IN [GEOGRAPHIC_DATA] Bloquear Mesa power_input close" at bounding box center [726, 136] width 1021 height 66
click at [647, 232] on div "203 5 206 4 210 2 212 4 209 4 20:10 4 [PERSON_NAME] SENTADA 20:10 214 5 217 5 2…" at bounding box center [778, 473] width 1099 height 608
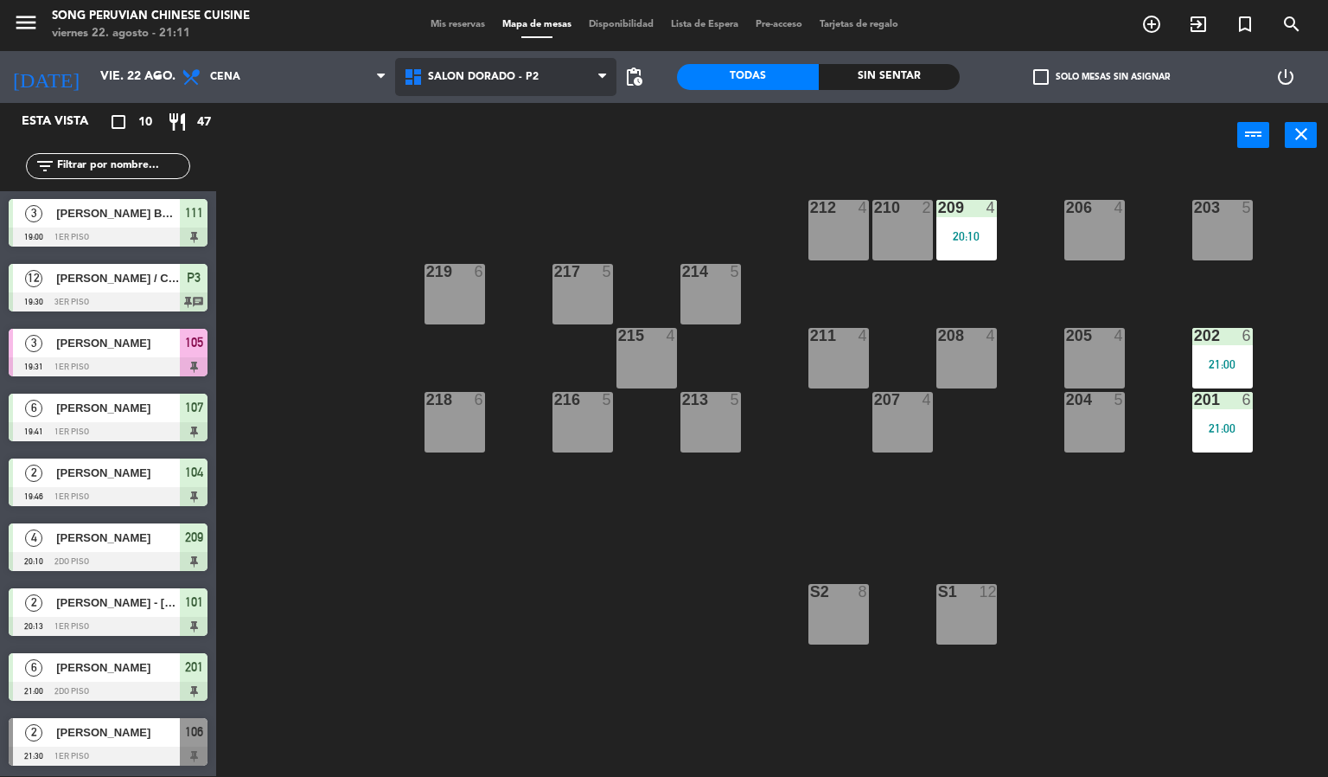
click at [483, 78] on span "SALON DORADO - P2" at bounding box center [483, 77] width 111 height 12
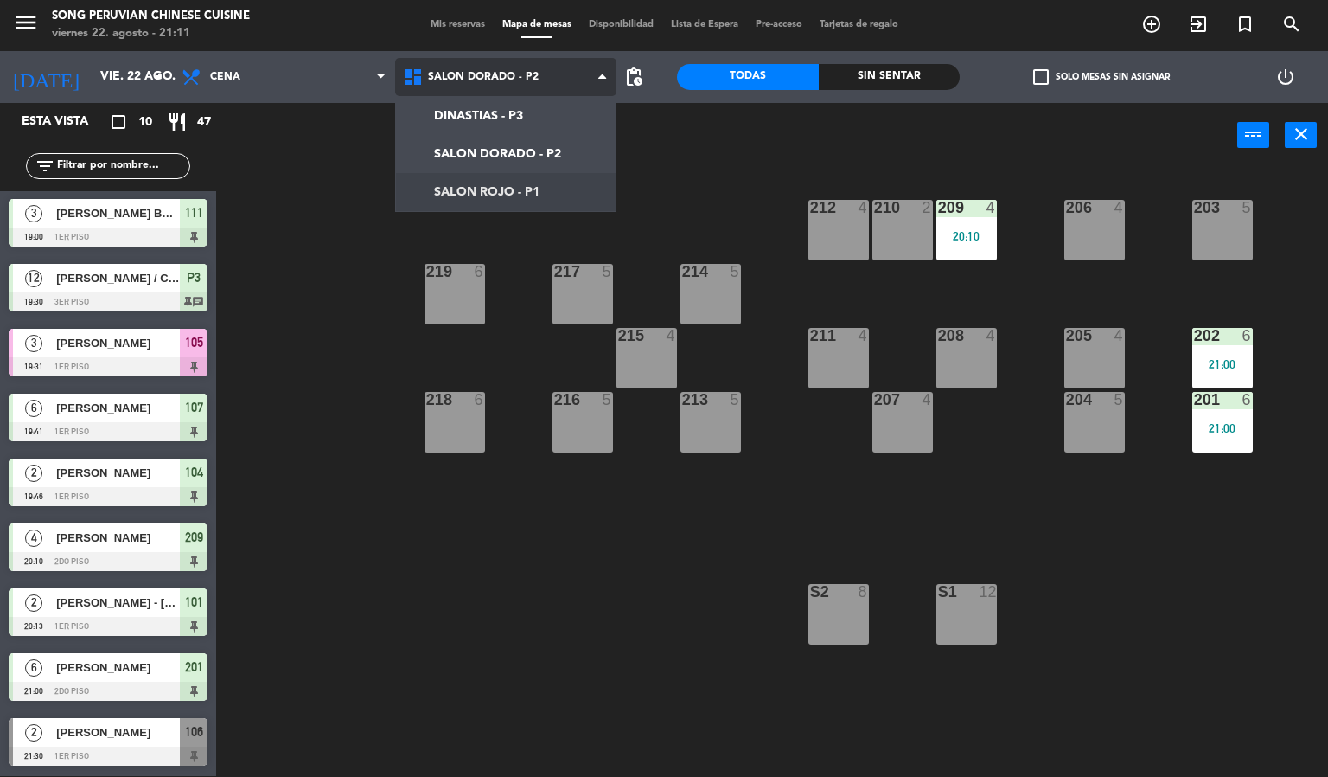
click at [477, 180] on ng-component "menu Song Peruvian Chinese Cuisine [DATE] 22. agosto - 21:11 Mis reservas Mapa …" at bounding box center [664, 387] width 1328 height 777
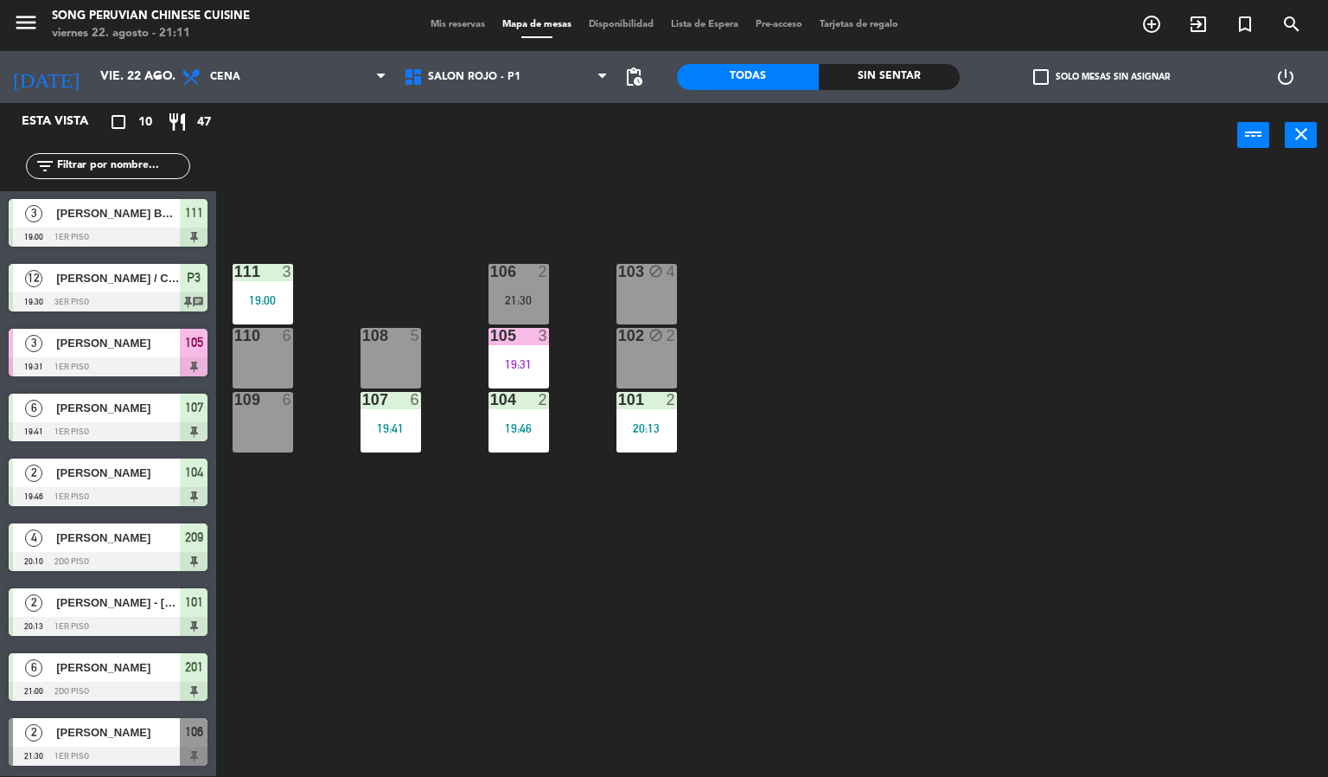
click at [844, 337] on div "103 block 4 106 2 21:30 111 3 19:00 102 block 2 105 3 19:31 108 5 110 6 101 2 2…" at bounding box center [778, 473] width 1099 height 608
click at [844, 338] on div "103 block 4 106 2 21:30 111 3 19:00 102 block 2 105 3 19:31 108 5 110 6 101 2 2…" at bounding box center [778, 473] width 1099 height 608
click at [893, 348] on div "103 block 4 106 2 21:30 111 3 19:00 102 block 2 105 3 19:31 108 5 110 6 101 2 2…" at bounding box center [778, 473] width 1099 height 608
click at [519, 366] on div "19:31" at bounding box center [519, 364] width 61 height 12
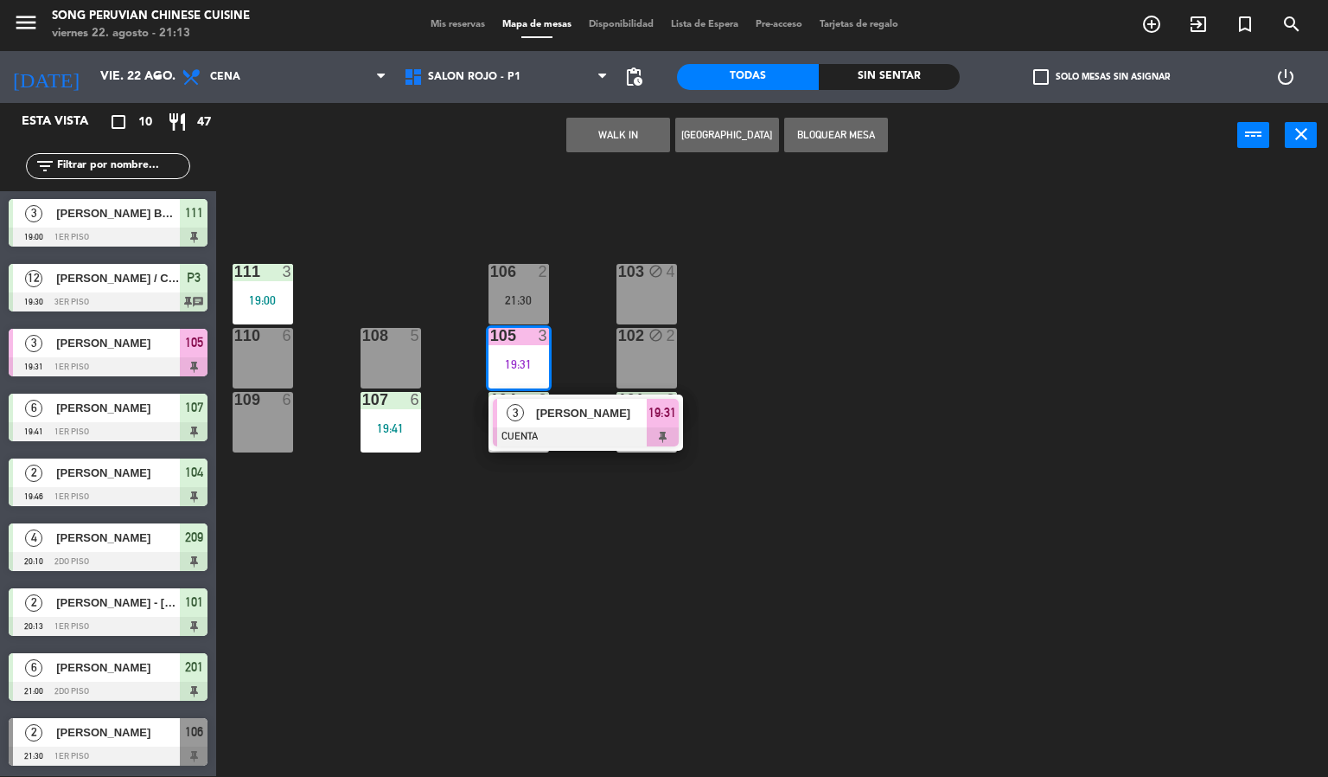
click at [745, 566] on div "103 block 4 106 2 21:30 111 3 19:00 102 block 2 105 3 19:31 3 [PERSON_NAME] CUE…" at bounding box center [778, 473] width 1099 height 608
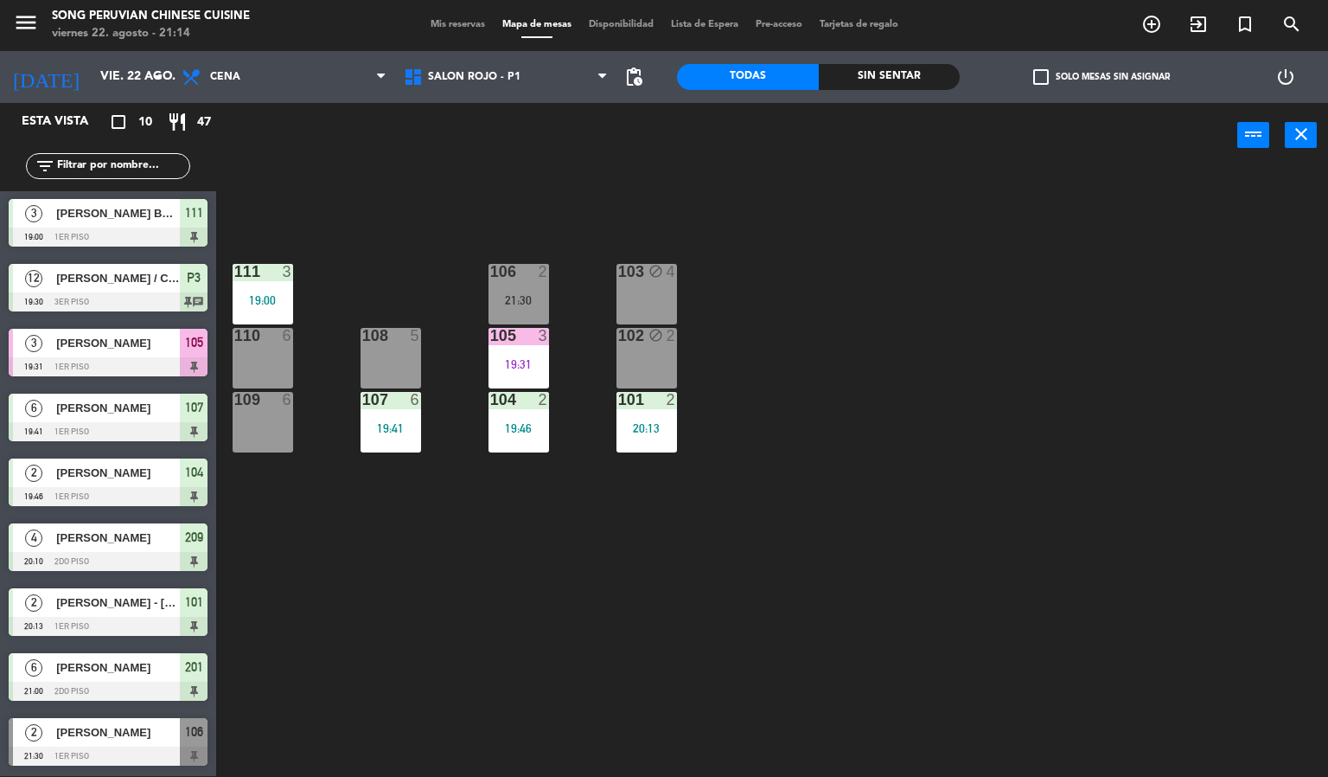
click at [255, 271] on div at bounding box center [262, 272] width 29 height 16
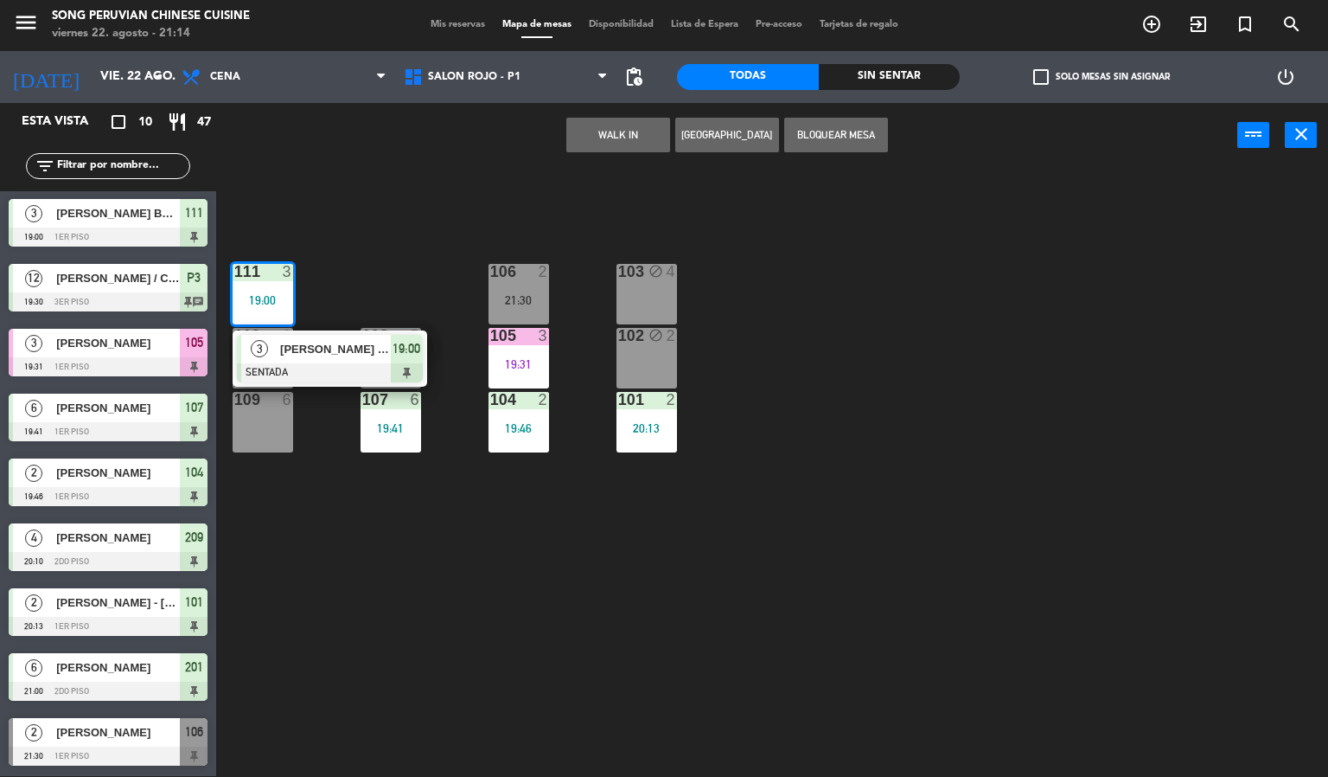
click at [372, 363] on div at bounding box center [330, 372] width 186 height 19
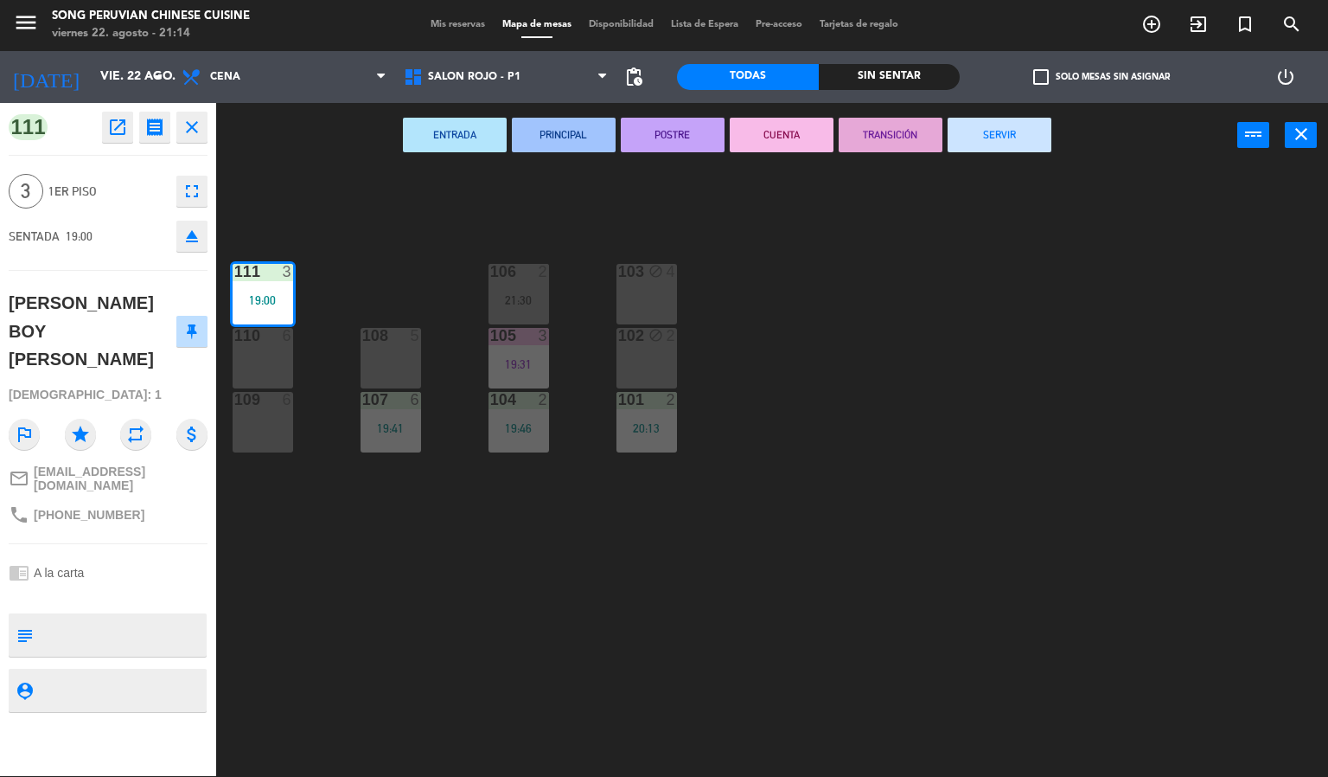
click at [795, 143] on button "CUENTA" at bounding box center [782, 135] width 104 height 35
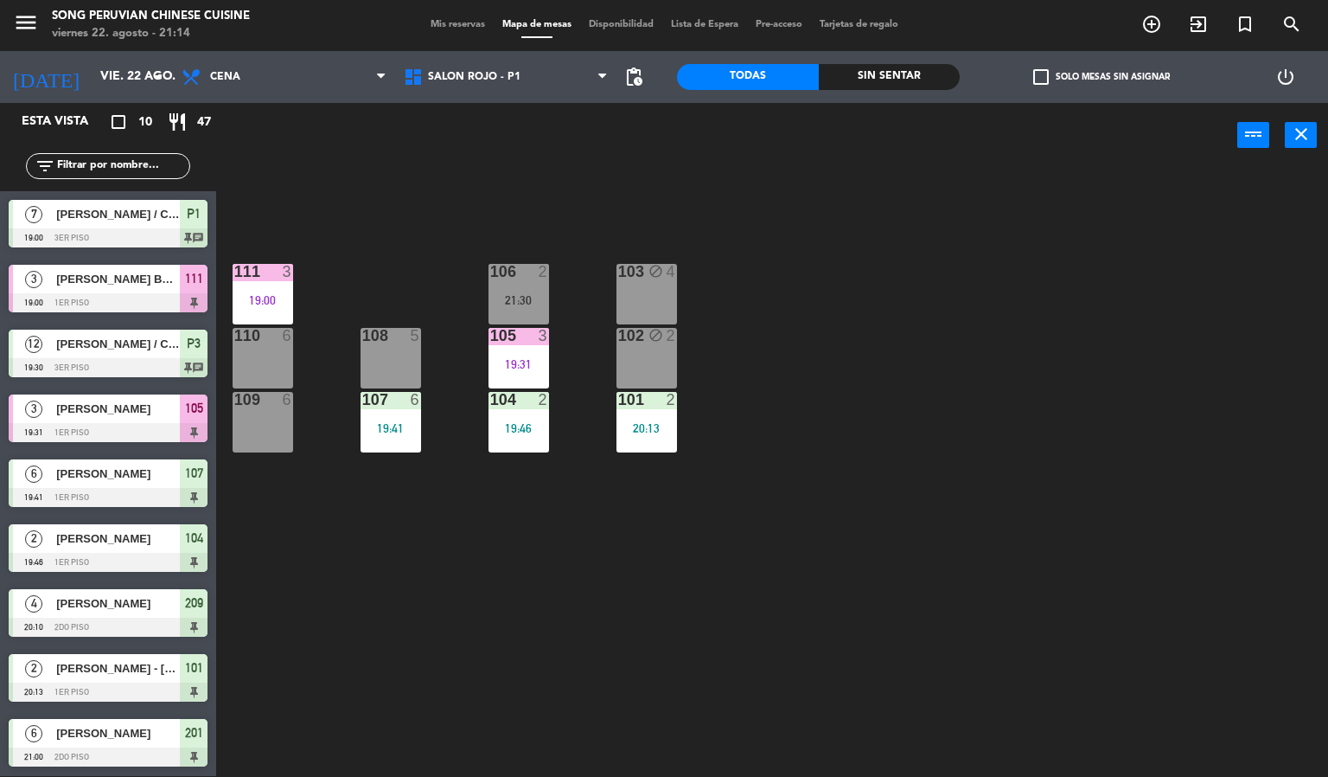
click at [880, 568] on div "103 block 4 106 2 21:30 111 3 19:00 102 block 2 105 3 19:31 108 5 110 6 101 2 2…" at bounding box center [778, 473] width 1099 height 608
click at [532, 451] on div "104 2 19:46" at bounding box center [519, 422] width 61 height 61
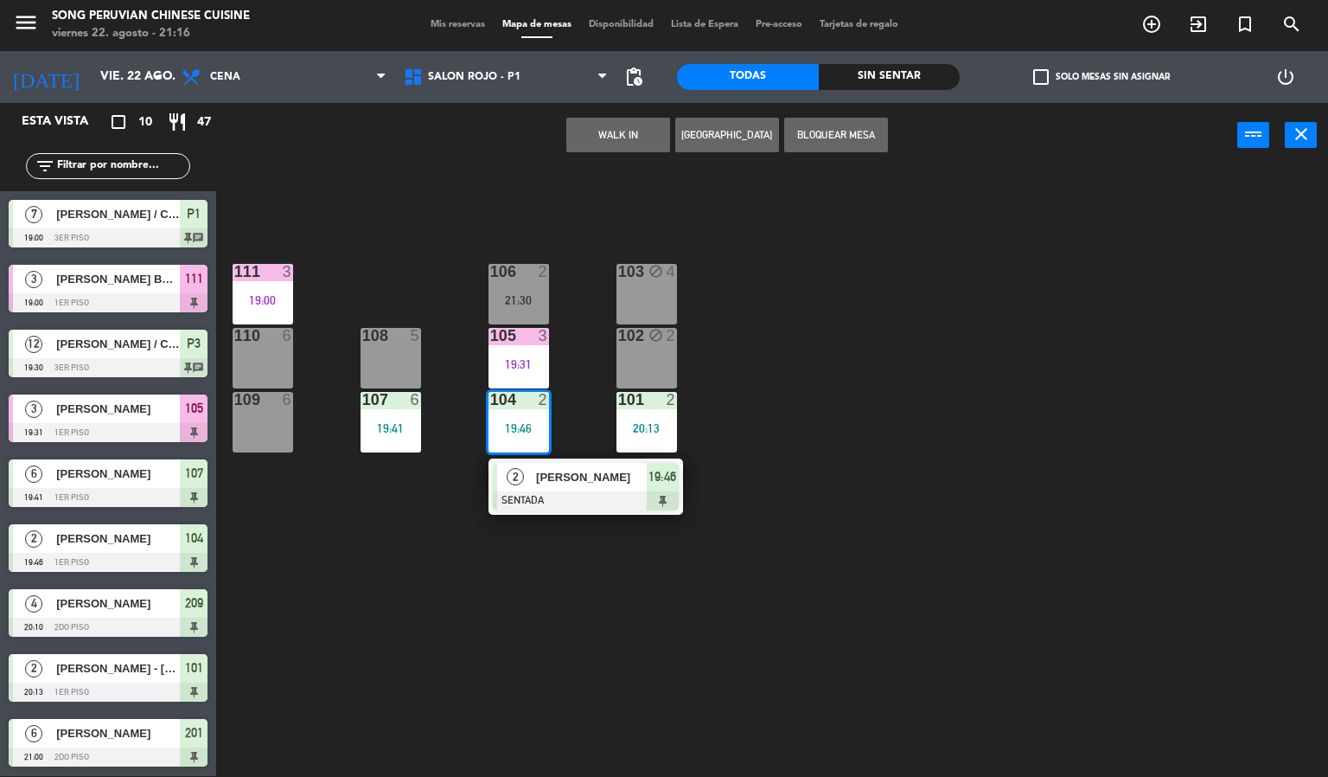
click at [584, 506] on div at bounding box center [586, 500] width 186 height 19
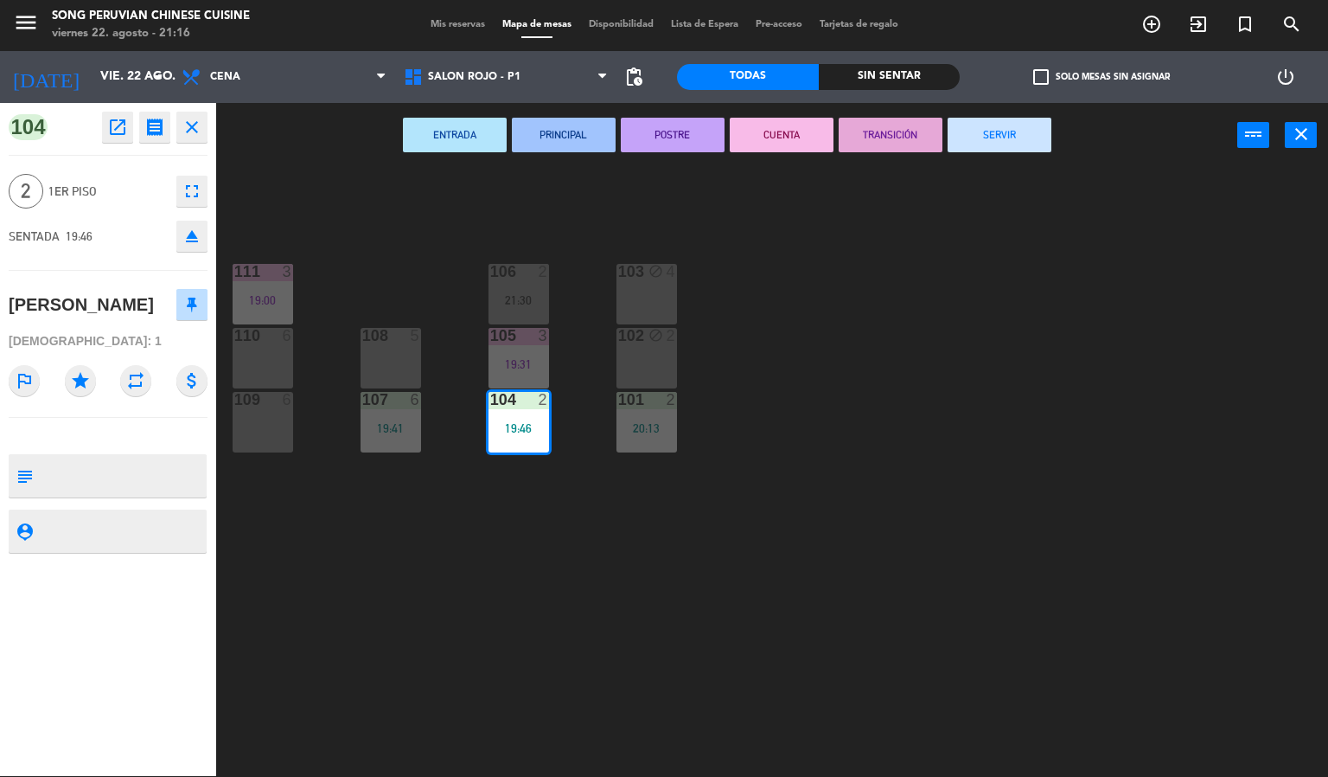
click at [642, 584] on div "103 block 4 106 2 21:30 111 3 19:00 102 block 2 105 3 19:31 108 5 110 6 101 2 2…" at bounding box center [778, 473] width 1099 height 608
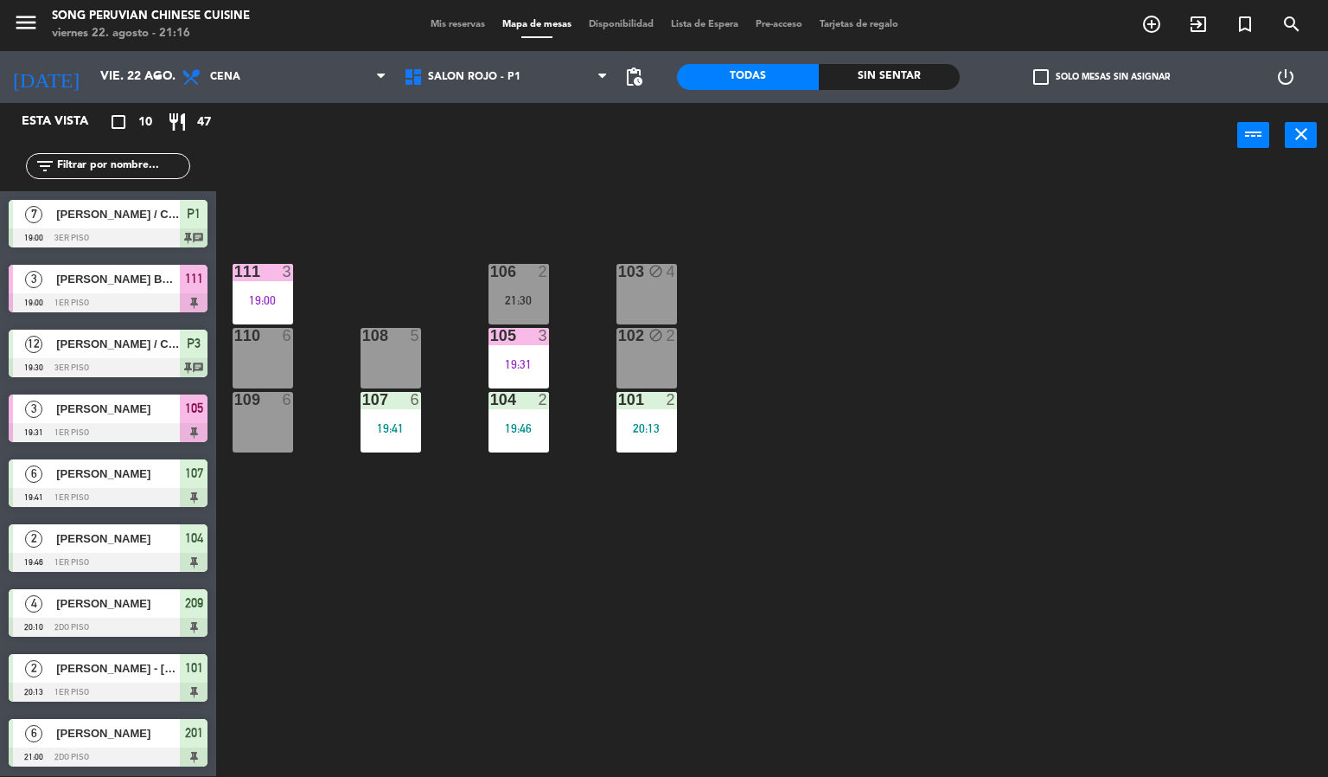
click at [618, 398] on div "101" at bounding box center [618, 400] width 1 height 16
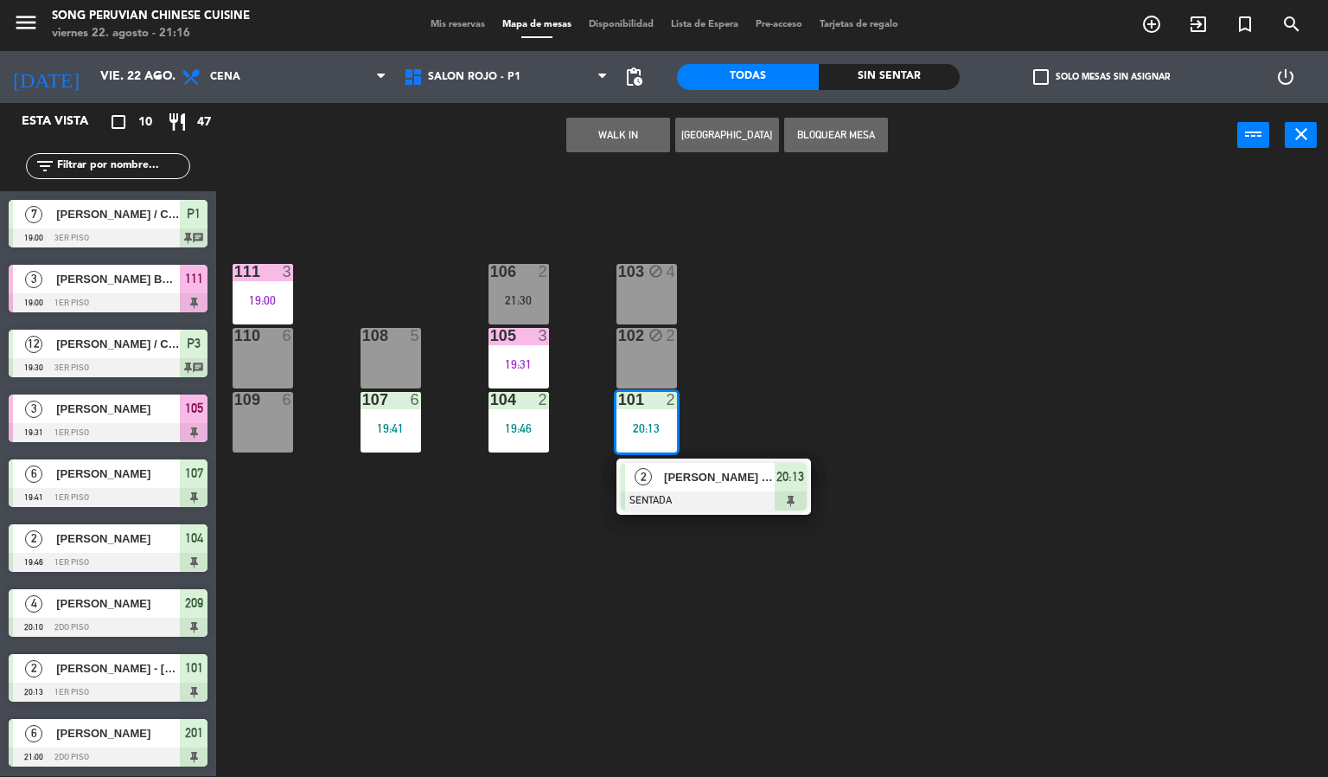
click at [717, 499] on div at bounding box center [714, 500] width 186 height 19
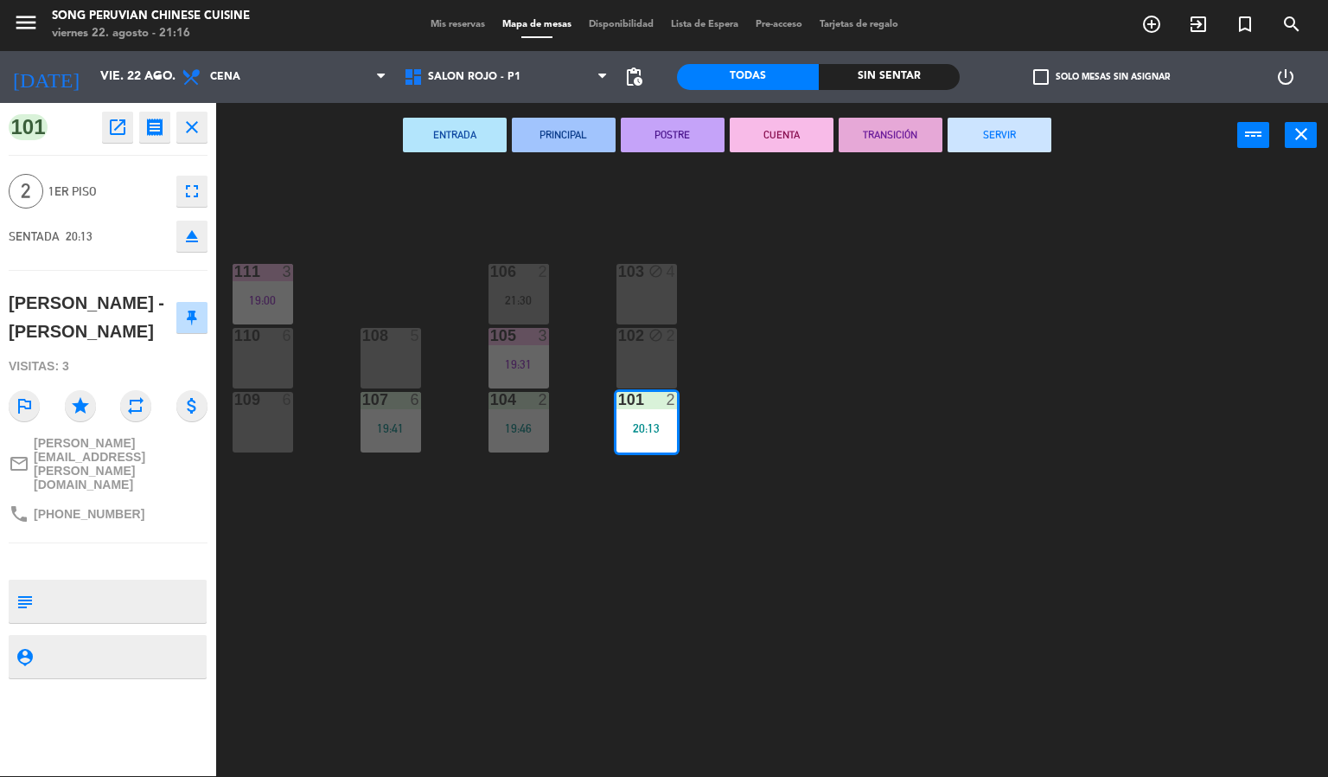
click at [791, 130] on button "CUENTA" at bounding box center [782, 135] width 104 height 35
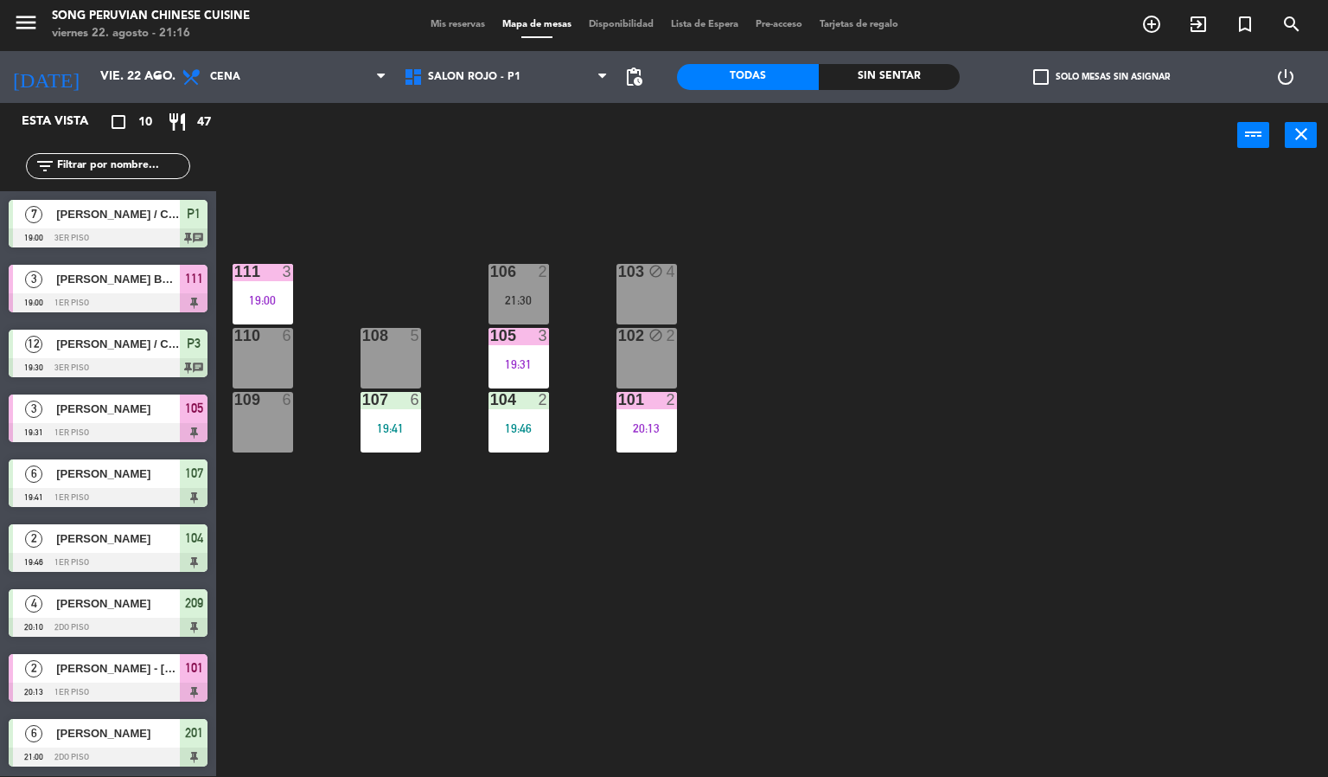
scroll to position [40, 0]
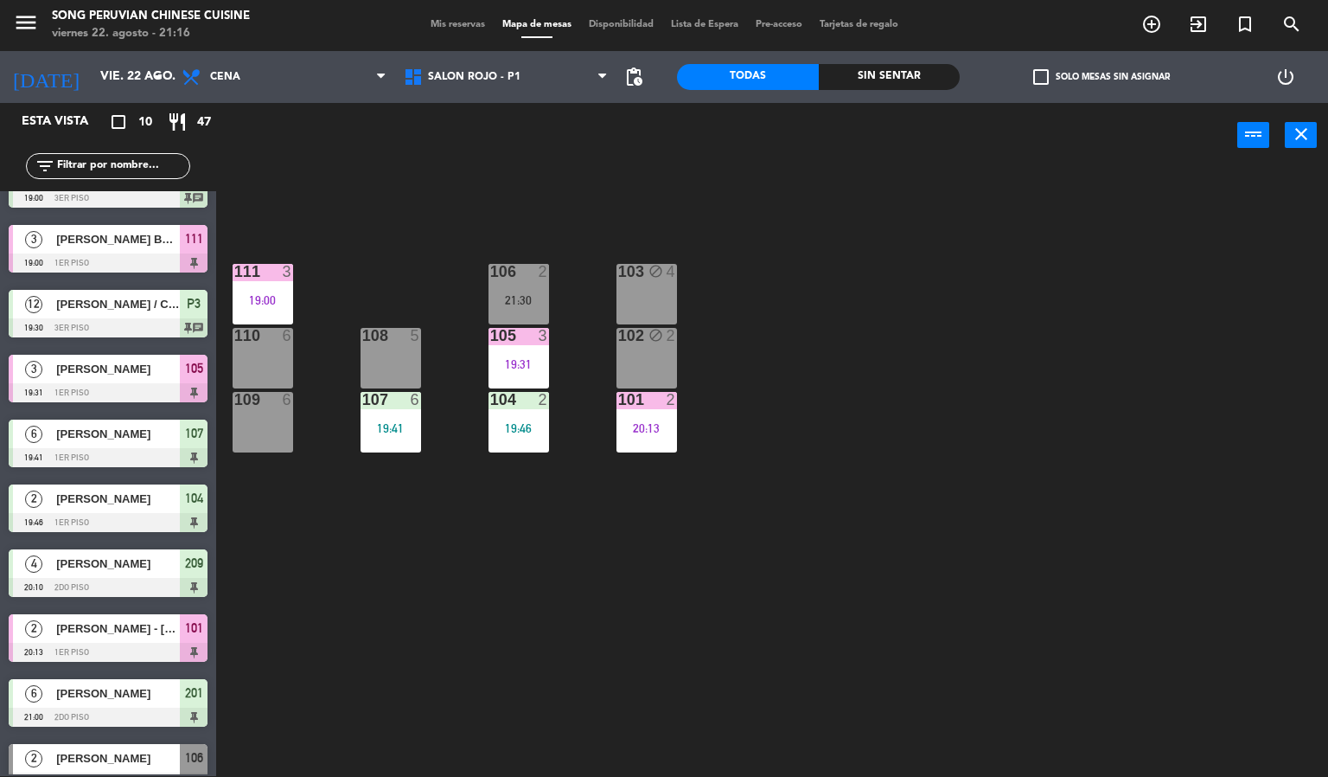
click at [852, 438] on div "103 block 4 106 2 21:30 111 3 19:00 102 block 2 105 3 19:31 108 5 110 6 101 2 2…" at bounding box center [778, 473] width 1099 height 608
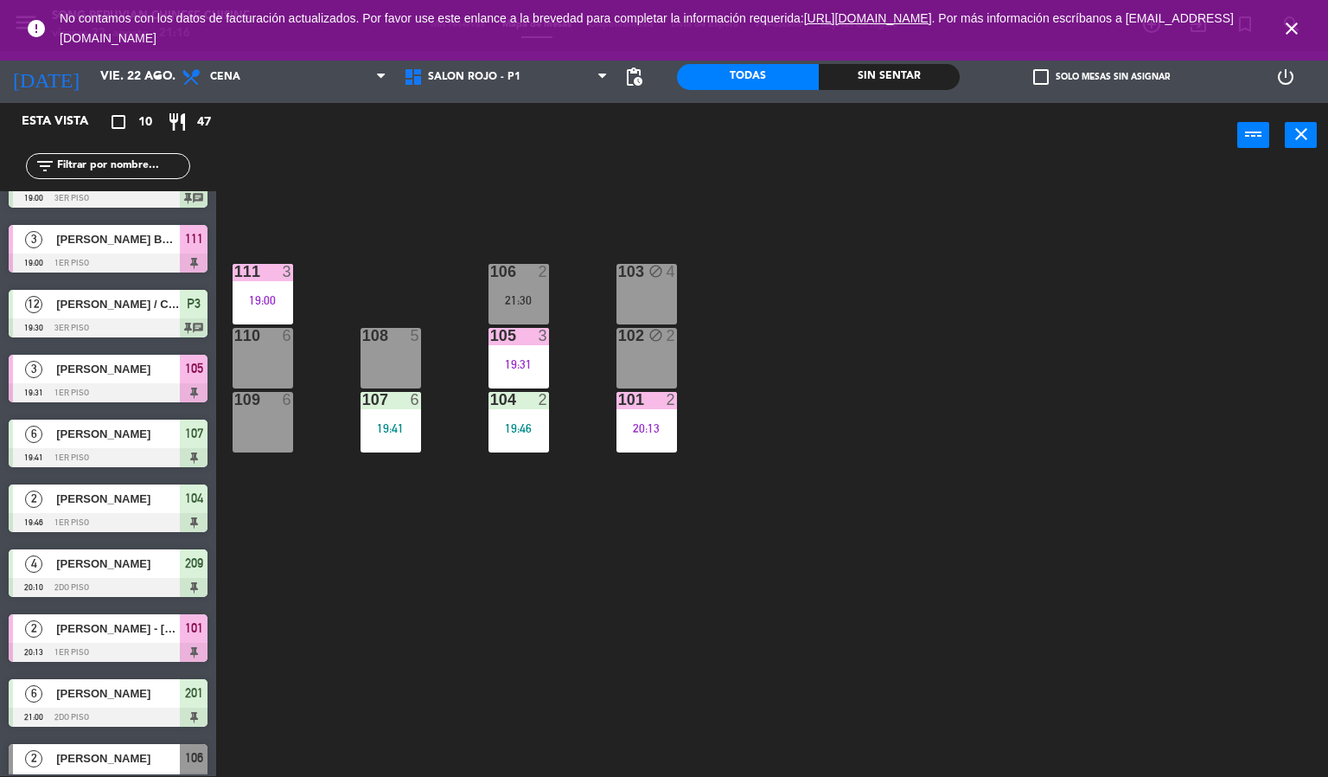
click at [1301, 27] on icon "close" at bounding box center [1292, 28] width 21 height 21
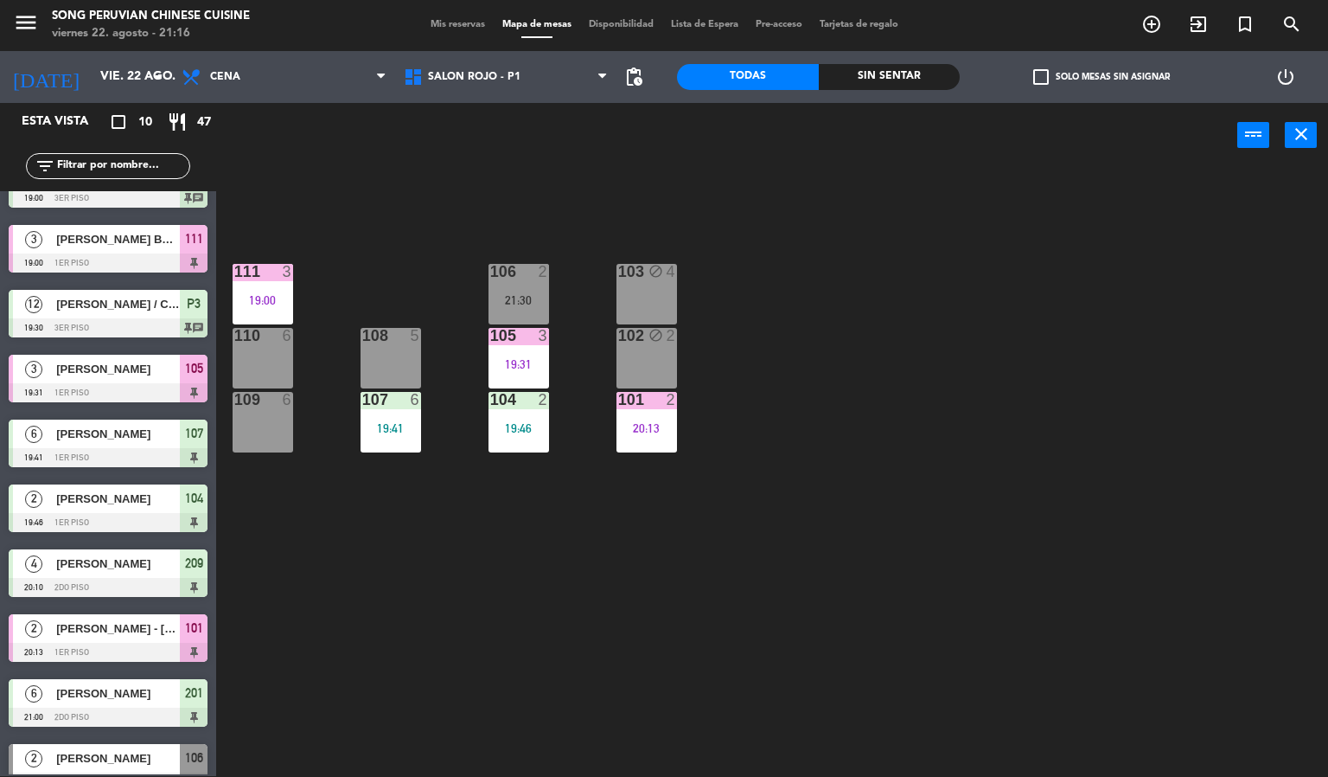
click at [896, 240] on div "103 block 4 106 2 21:30 111 3 19:00 102 block 2 105 3 19:31 108 5 110 6 101 2 2…" at bounding box center [778, 473] width 1099 height 608
drag, startPoint x: 603, startPoint y: 390, endPoint x: 602, endPoint y: 364, distance: 26.0
drag, startPoint x: 602, startPoint y: 364, endPoint x: 507, endPoint y: 193, distance: 195.9
click at [507, 193] on div "103 block 4 106 2 21:30 111 3 19:00 102 block 2 105 3 19:31 108 5 110 6 101 2 2…" at bounding box center [778, 473] width 1099 height 608
drag, startPoint x: 625, startPoint y: 289, endPoint x: 748, endPoint y: 259, distance: 126.3
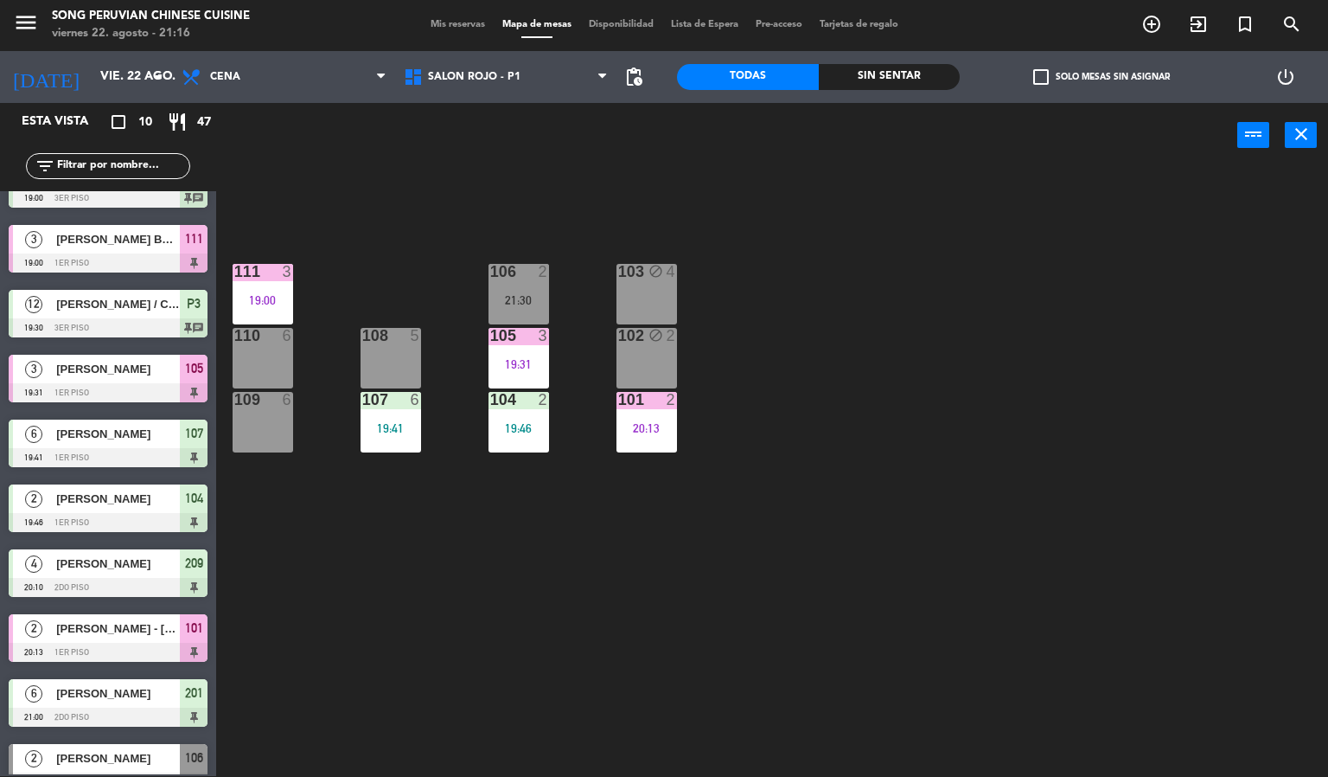
click at [625, 288] on div "103 block 4" at bounding box center [647, 294] width 61 height 61
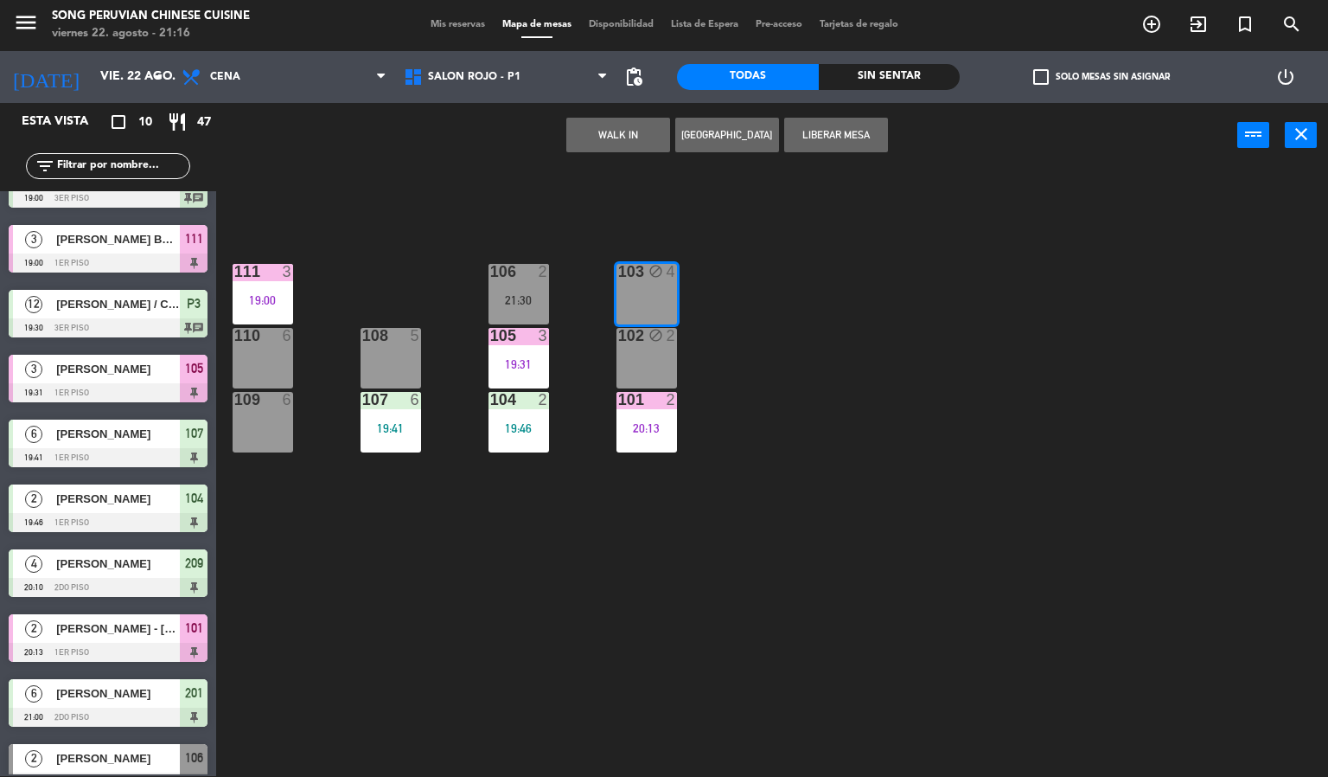
click at [831, 247] on div "103 block 4 106 2 21:30 111 3 19:00 102 block 2 105 3 19:31 108 5 110 6 101 2 2…" at bounding box center [778, 473] width 1099 height 608
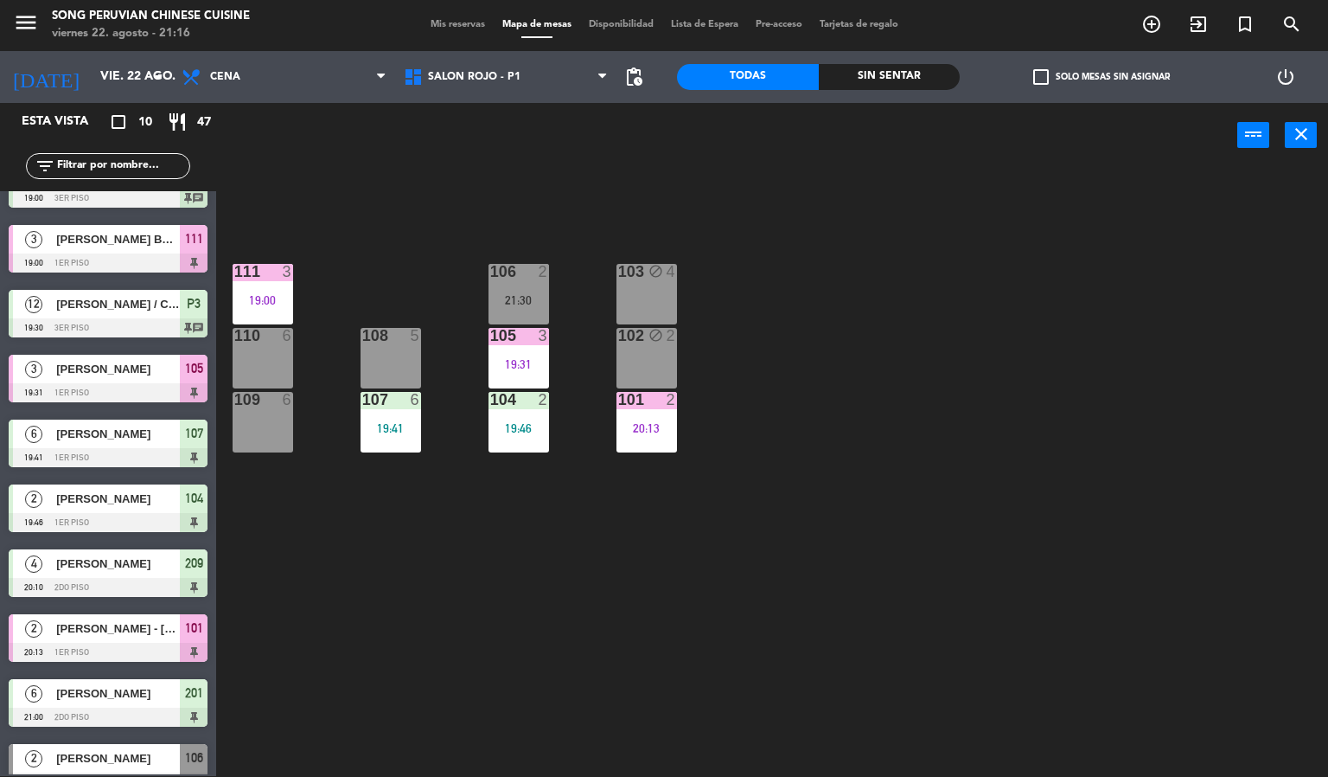
click at [494, 294] on div "21:30" at bounding box center [519, 300] width 61 height 12
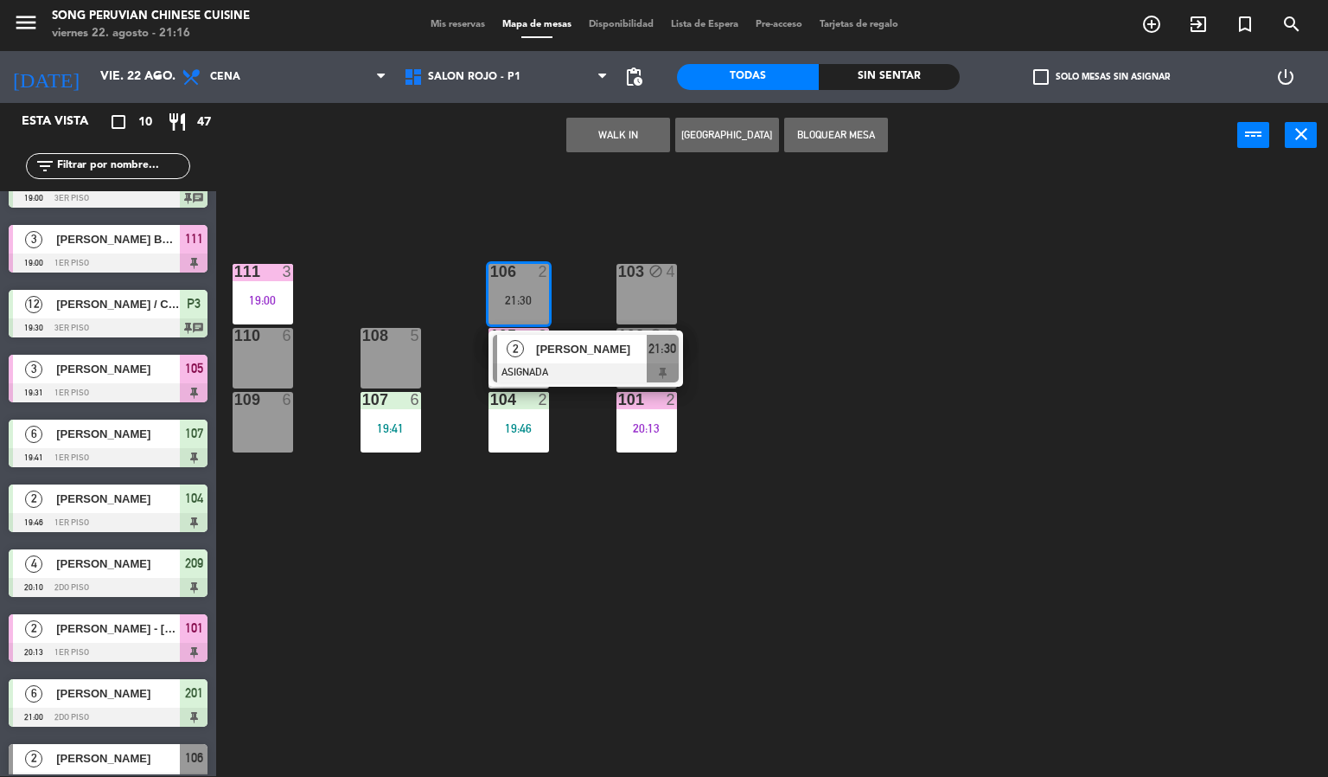
click at [579, 234] on div "103 block 4 106 2 21:30 2 [PERSON_NAME] ASIGNADA 21:30 111 3 19:00 102 block 2 …" at bounding box center [778, 473] width 1099 height 608
click at [582, 234] on div "103 block 4 106 2 21:30 2 [PERSON_NAME] ASIGNADA 21:30 111 3 19:00 102 block 2 …" at bounding box center [778, 473] width 1099 height 608
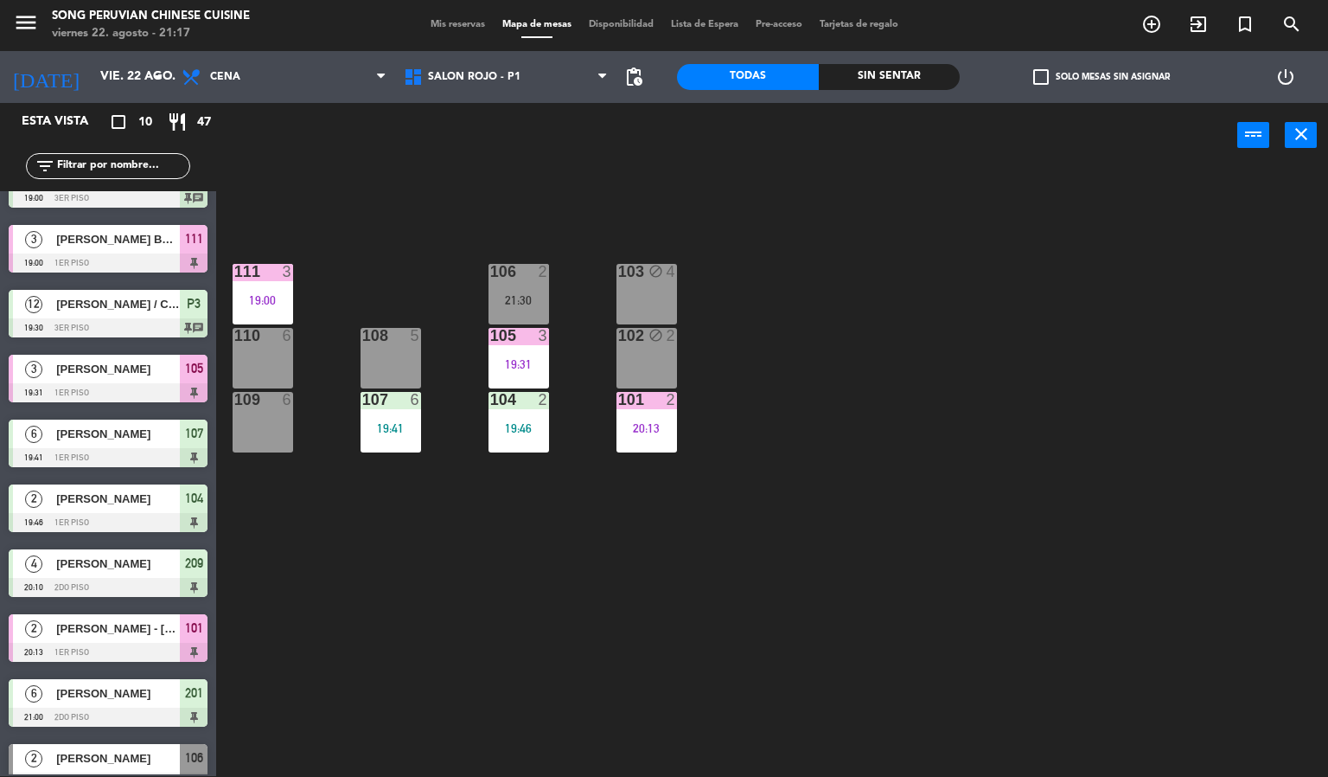
click at [485, 281] on div "103 block 4 106 2 21:30 111 3 19:00 102 block 2 105 3 19:31 108 5 110 6 101 2 2…" at bounding box center [778, 473] width 1099 height 608
click at [452, 257] on div "103 block 4 106 2 21:30 111 3 19:00 102 block 2 105 3 19:31 108 5 110 6 101 2 2…" at bounding box center [778, 473] width 1099 height 608
click at [420, 330] on div "5" at bounding box center [416, 336] width 10 height 16
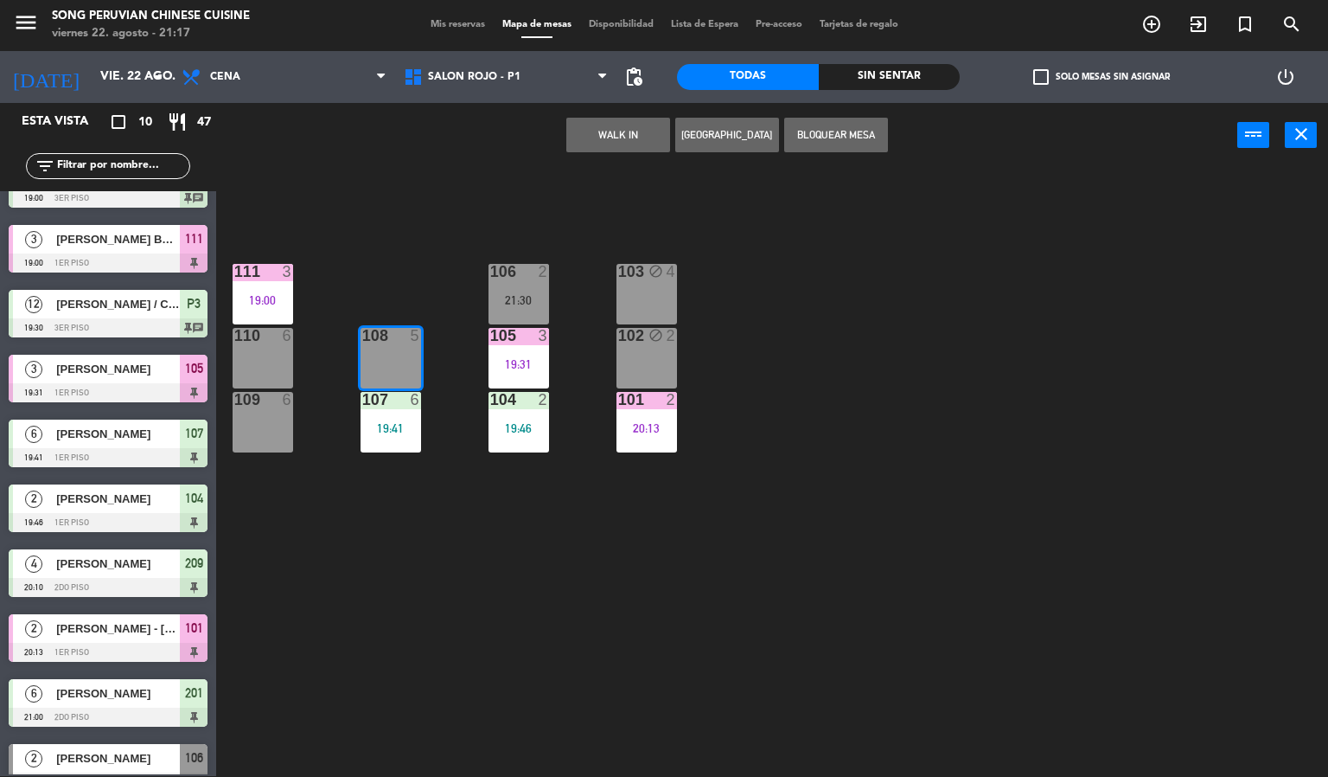
drag, startPoint x: 420, startPoint y: 309, endPoint x: 426, endPoint y: 297, distance: 13.2
click at [424, 301] on div "103 block 4 106 2 21:30 111 3 19:00 102 block 2 105 3 19:31 108 5 110 6 101 2 2…" at bounding box center [778, 473] width 1099 height 608
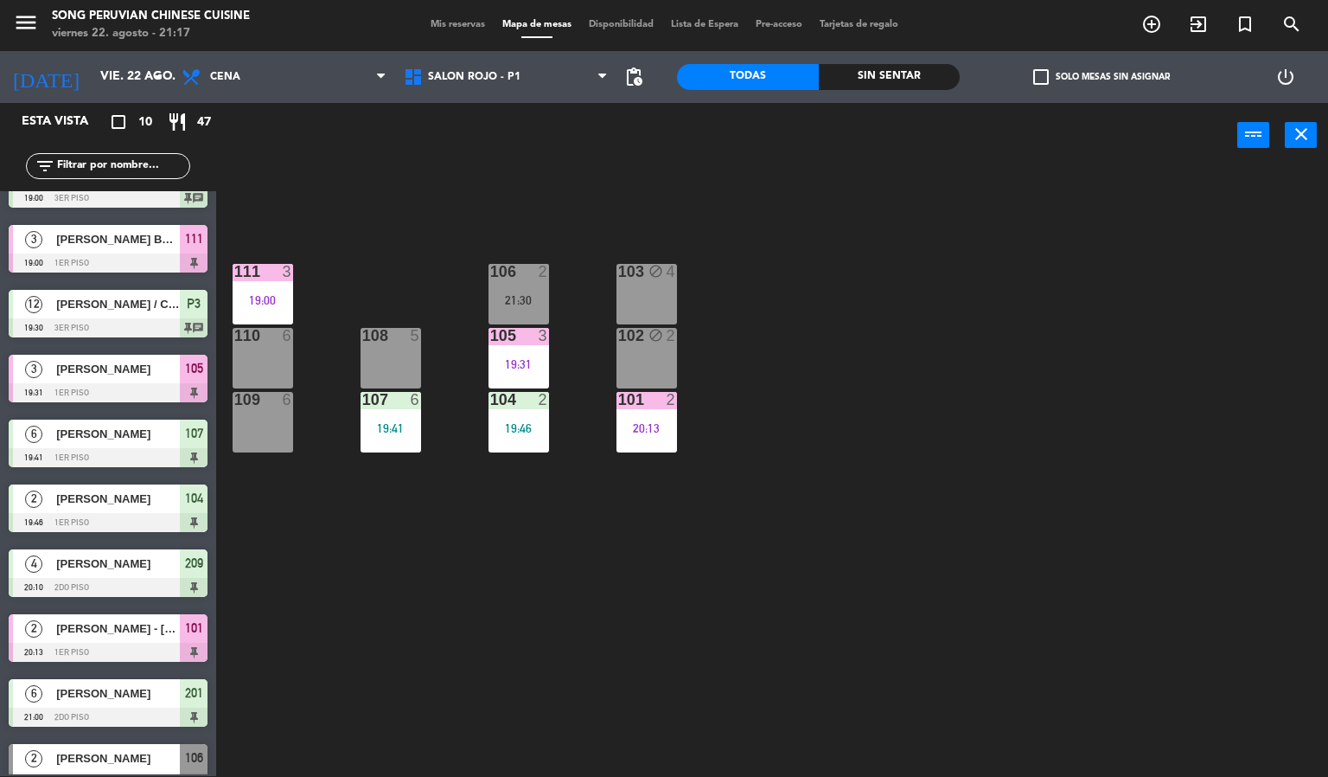
click at [428, 281] on div "103 block 4 106 2 21:30 111 3 19:00 102 block 2 105 3 19:31 108 5 110 6 101 2 2…" at bounding box center [778, 473] width 1099 height 608
click at [428, 278] on div "103 block 4 106 2 21:30 111 3 19:00 102 block 2 105 3 19:31 108 5 110 6 101 2 2…" at bounding box center [778, 473] width 1099 height 608
click at [429, 267] on div "103 block 4 106 2 21:30 111 3 19:00 102 block 2 105 3 19:31 108 5 110 6 101 2 2…" at bounding box center [778, 473] width 1099 height 608
click at [535, 86] on span "SALON ROJO - P1" at bounding box center [506, 77] width 222 height 38
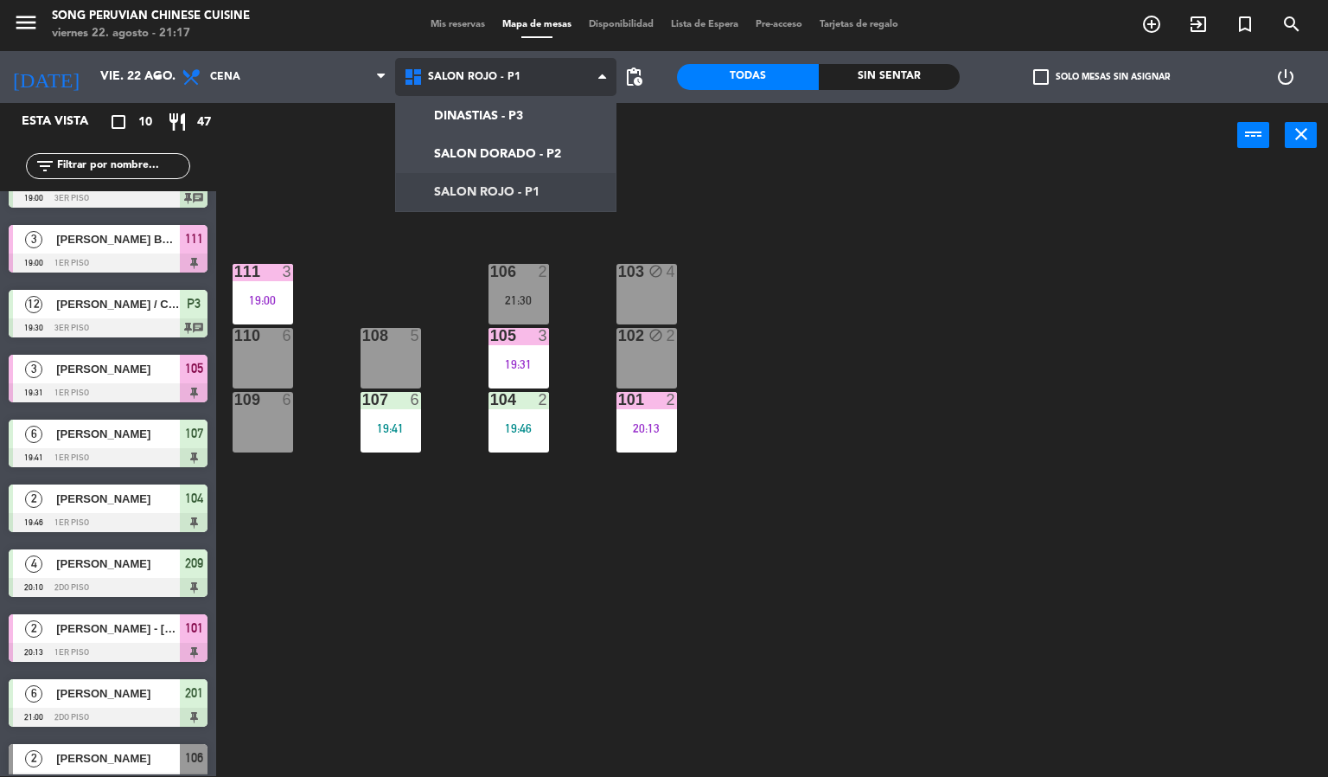
click at [483, 171] on ng-component "menu Song Peruvian Chinese Cuisine [DATE] 22. agosto - 21:17 Mis reservas Mapa …" at bounding box center [664, 387] width 1328 height 777
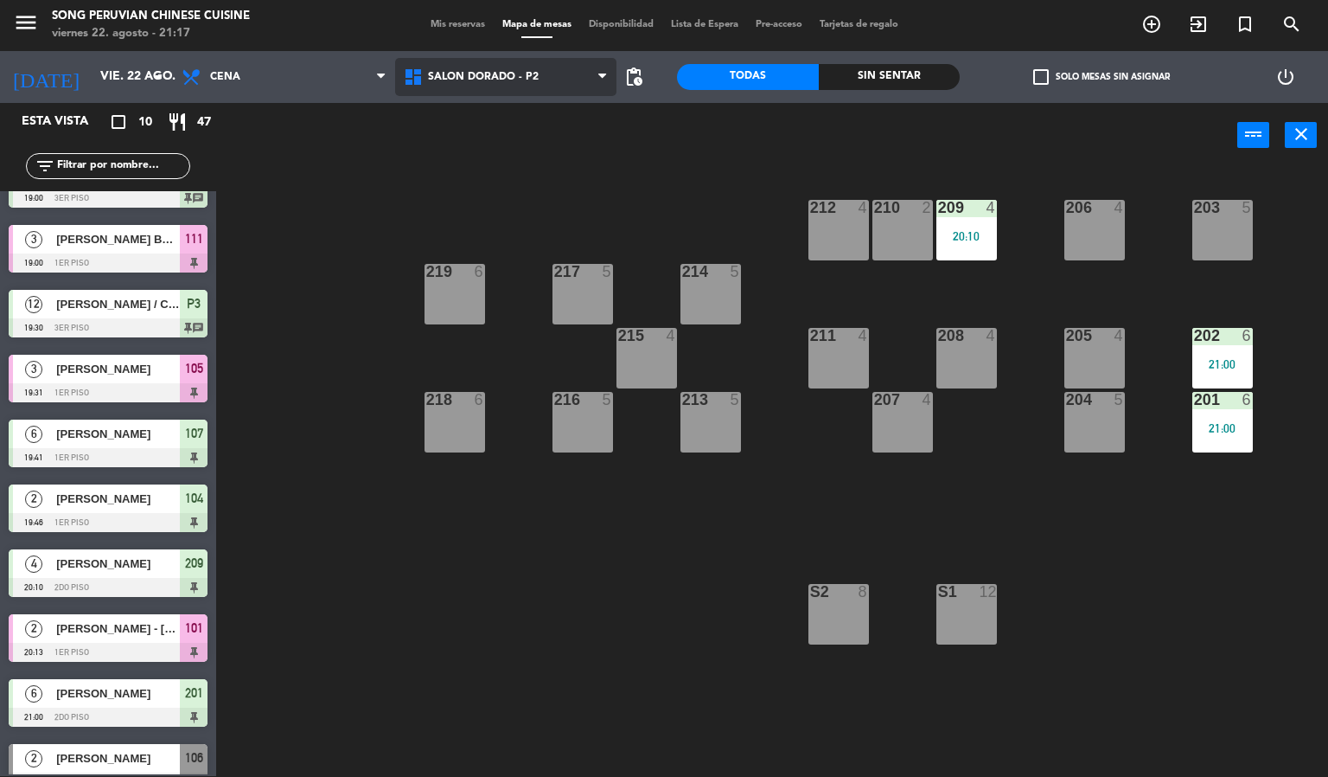
click at [485, 78] on span "SALON DORADO - P2" at bounding box center [483, 77] width 111 height 12
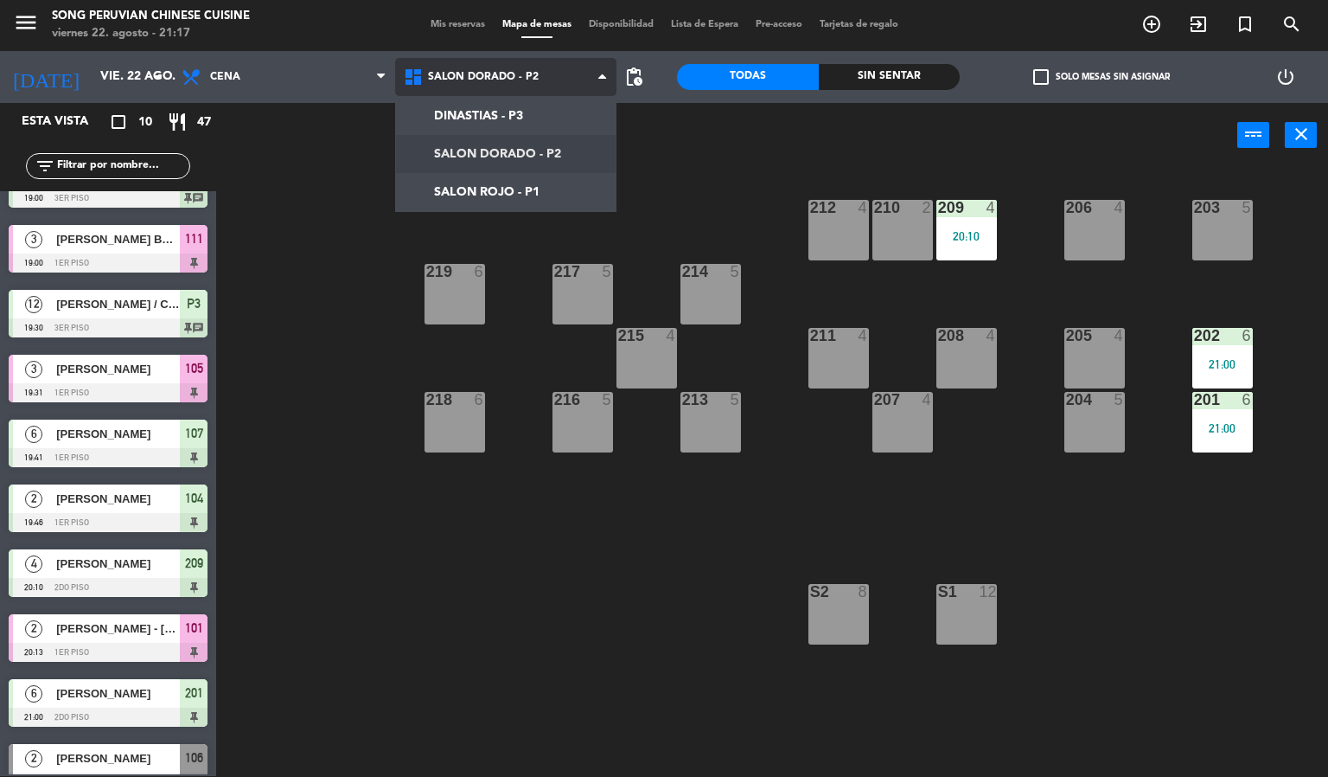
click at [478, 115] on ng-component "menu Song Peruvian Chinese Cuisine [DATE] 22. agosto - 21:17 Mis reservas Mapa …" at bounding box center [664, 387] width 1328 height 777
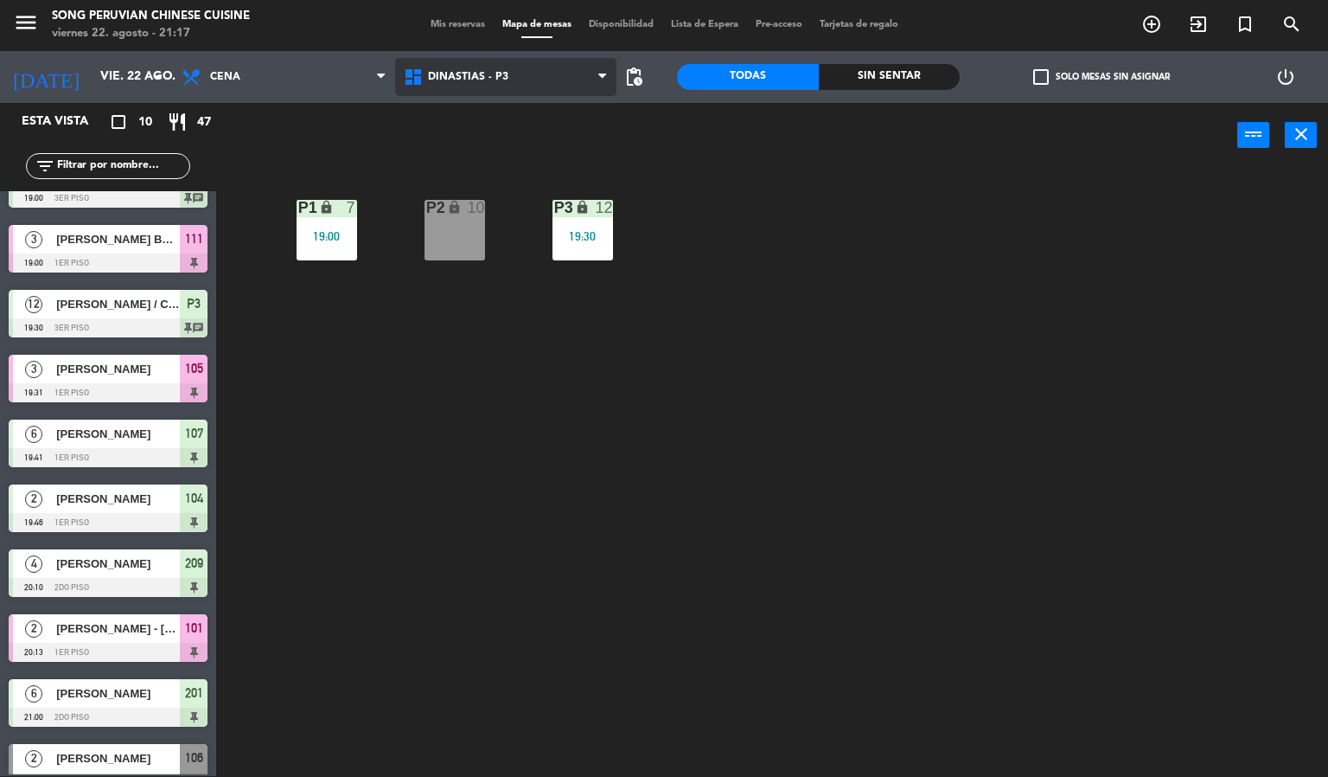
click at [503, 79] on span "DINASTIAS - P3" at bounding box center [468, 77] width 80 height 12
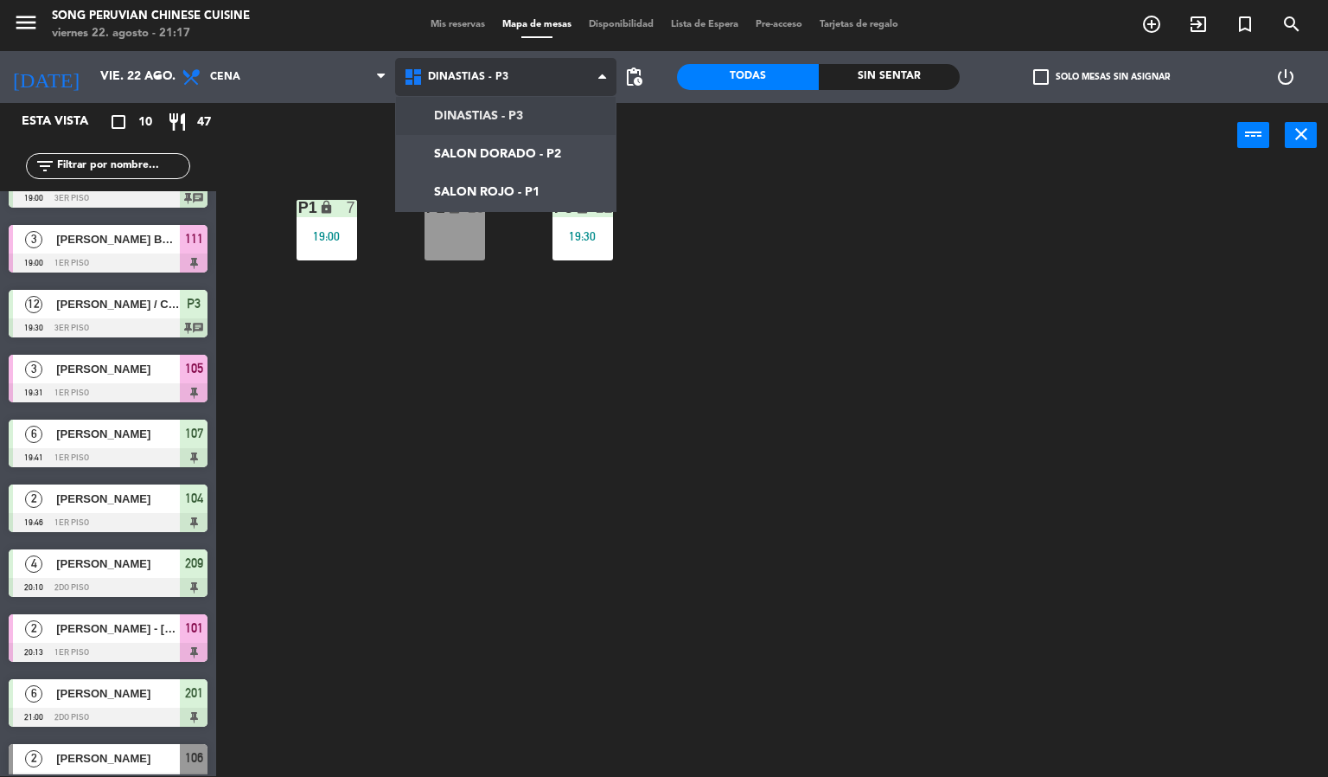
click at [517, 172] on ng-component "menu Song Peruvian Chinese Cuisine [DATE] 22. agosto - 21:17 Mis reservas Mapa …" at bounding box center [664, 387] width 1328 height 777
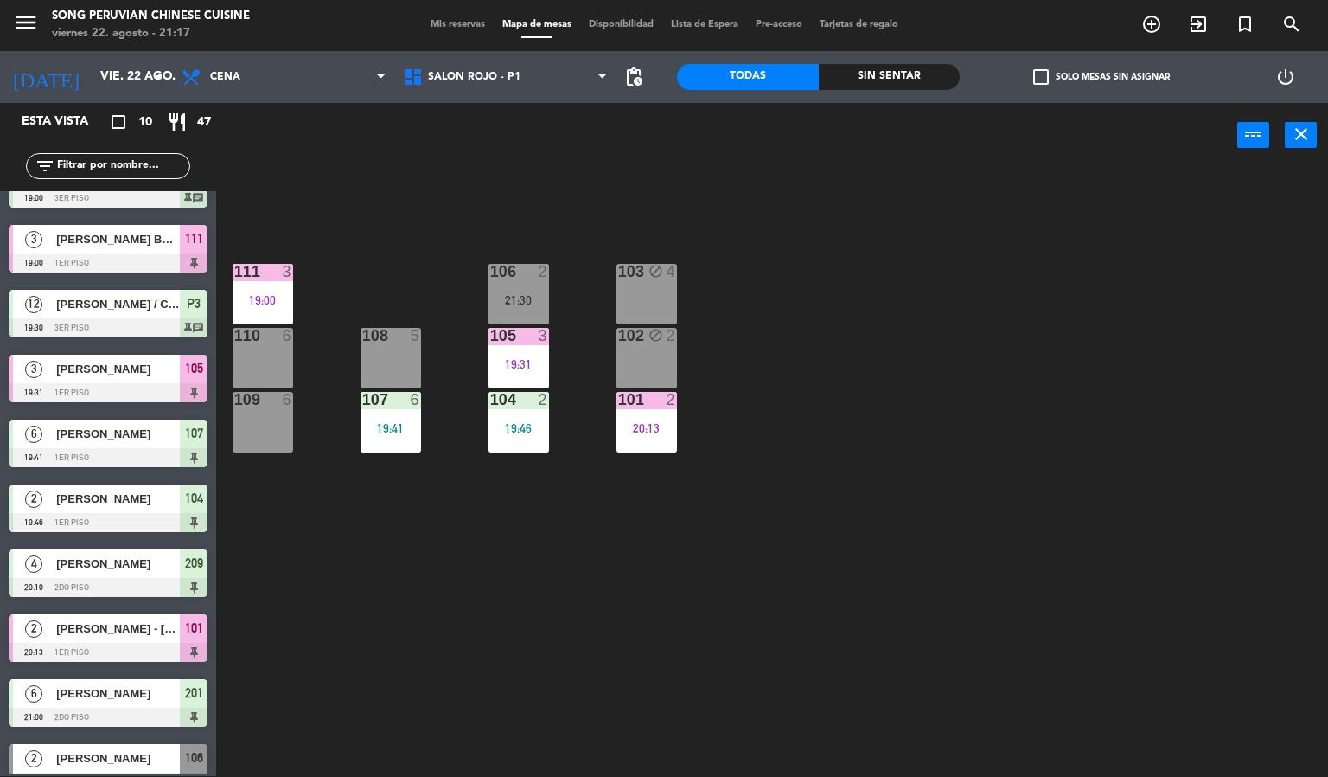
click at [883, 483] on div "103 block 4 106 2 21:30 111 3 19:00 102 block 2 105 3 19:31 108 5 110 6 101 2 2…" at bounding box center [778, 473] width 1099 height 608
click at [123, 761] on div "2 [PERSON_NAME] 21:30 1er piso 106" at bounding box center [108, 767] width 216 height 65
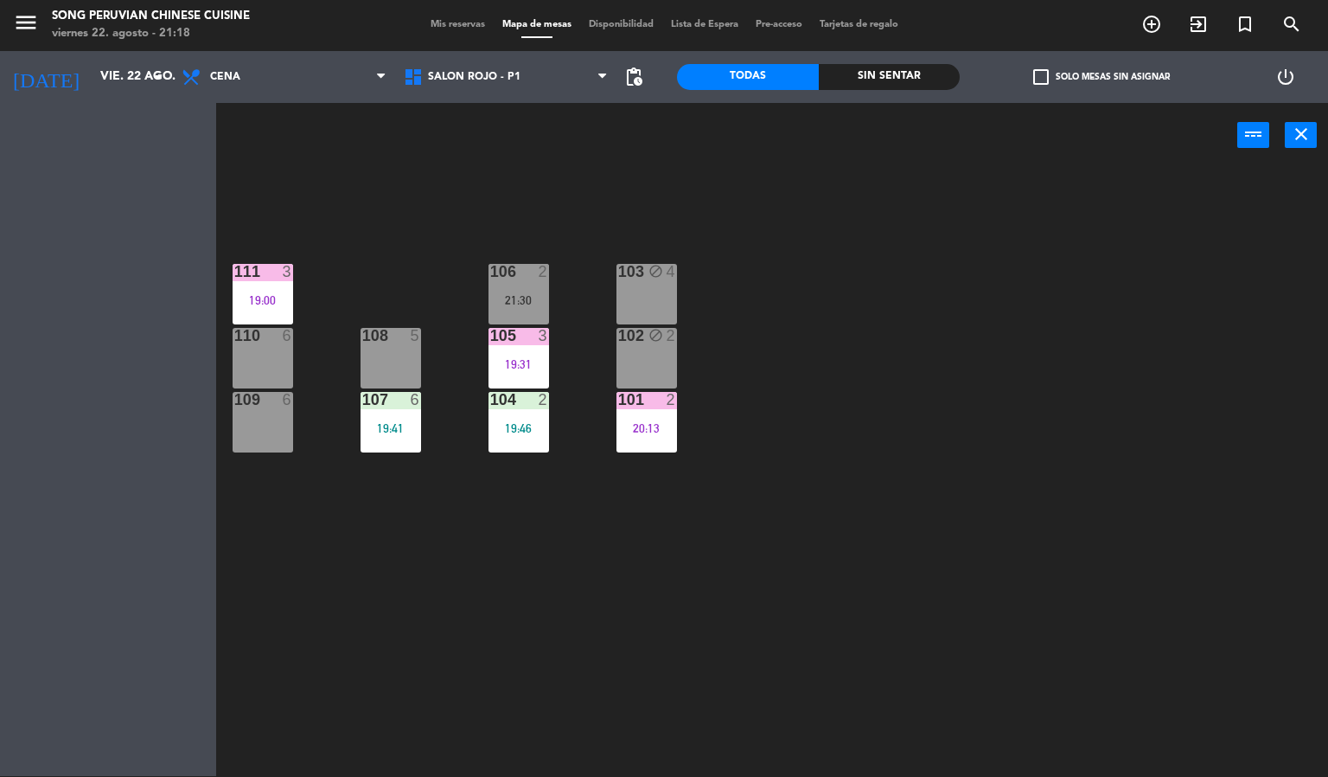
scroll to position [42, 0]
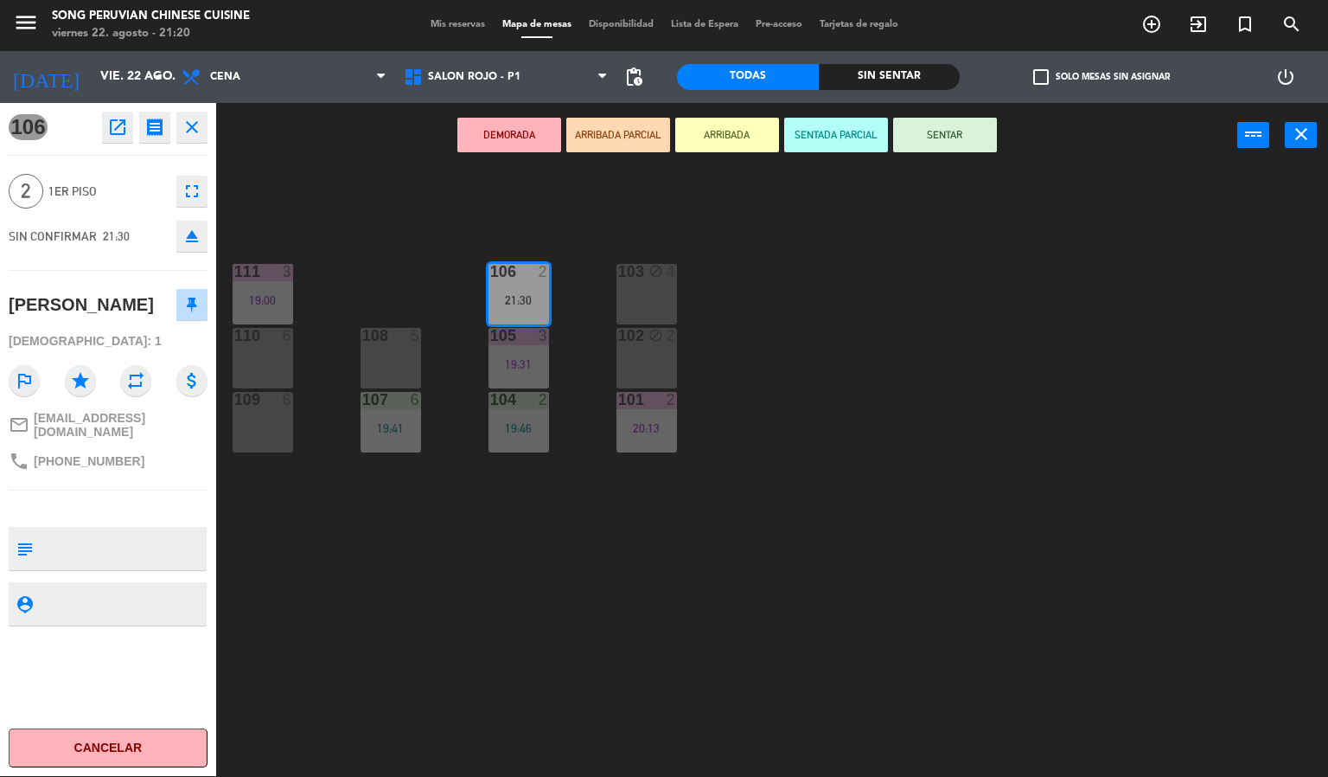
click at [937, 138] on button "SENTAR" at bounding box center [945, 135] width 104 height 35
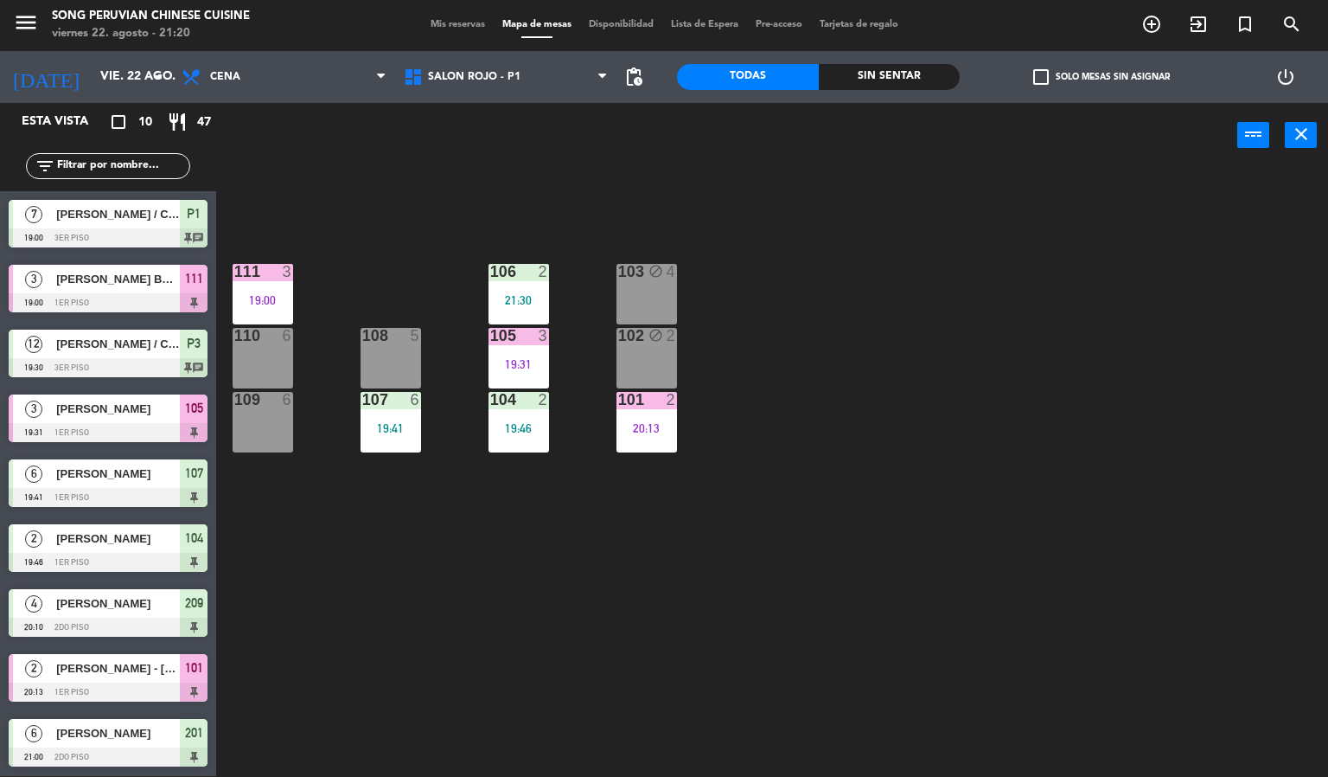
scroll to position [66, 0]
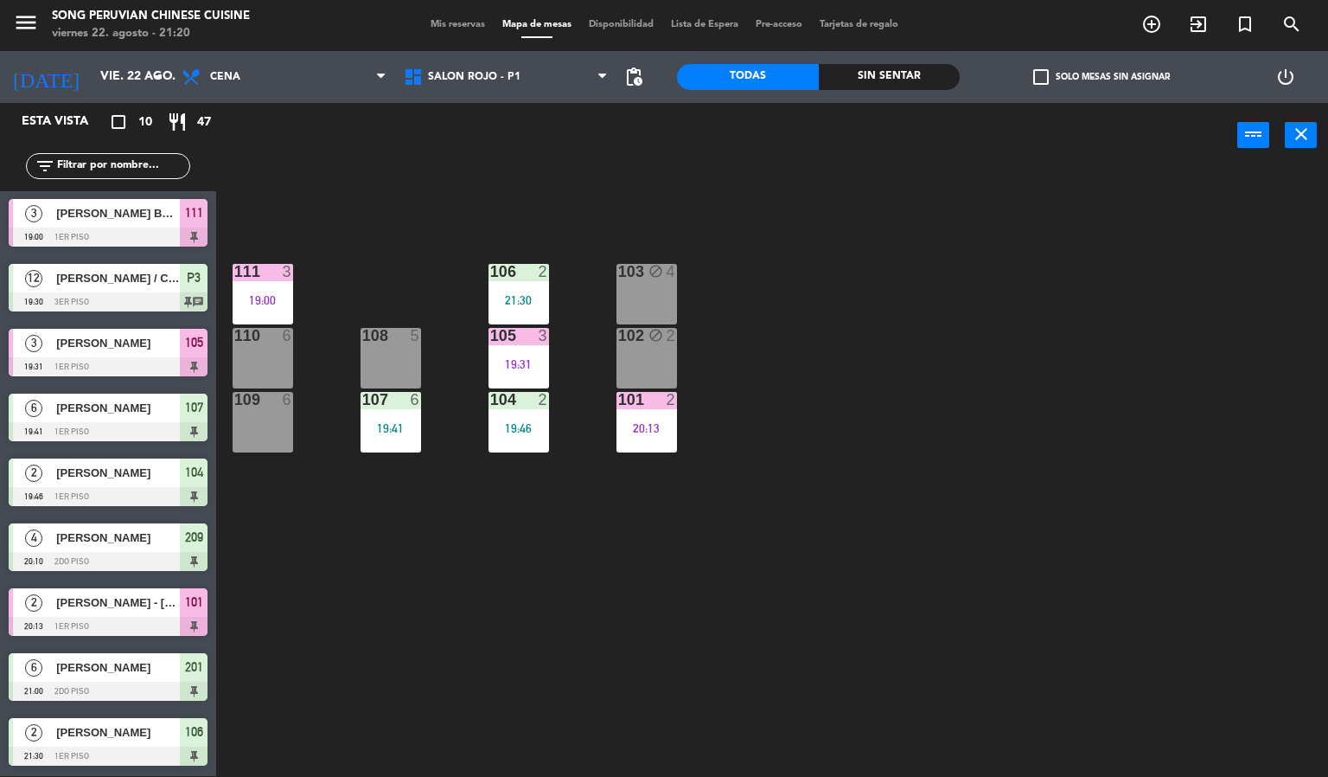
click at [561, 99] on div "DINASTIAS - P3 SALON DORADO - P2 SALON ROJO - P1 SALON ROJO - P1 DINASTIAS - P3…" at bounding box center [506, 77] width 222 height 52
click at [560, 74] on span "SALON ROJO - P1" at bounding box center [506, 77] width 222 height 38
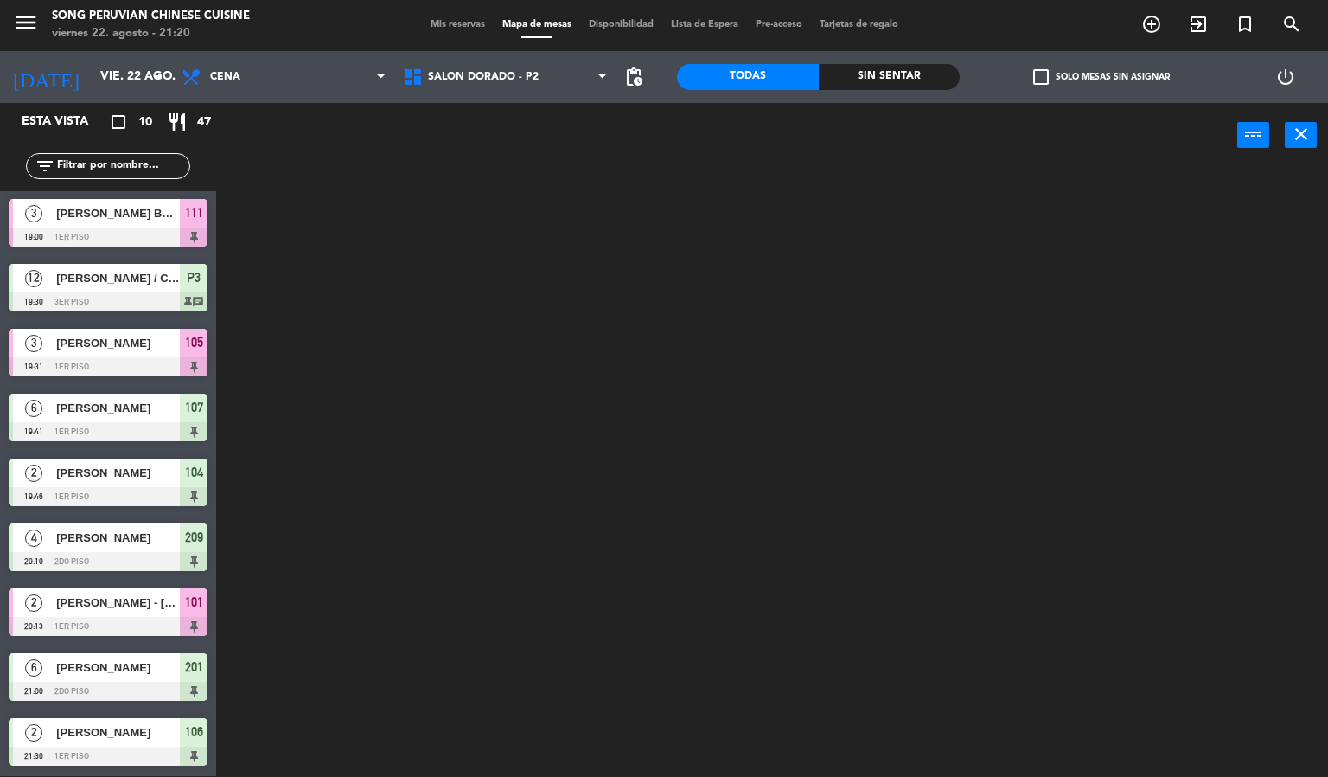
click at [550, 146] on ng-component "menu Song Peruvian Chinese Cuisine [DATE] 22. agosto - 21:20 Mis reservas Mapa …" at bounding box center [664, 387] width 1328 height 777
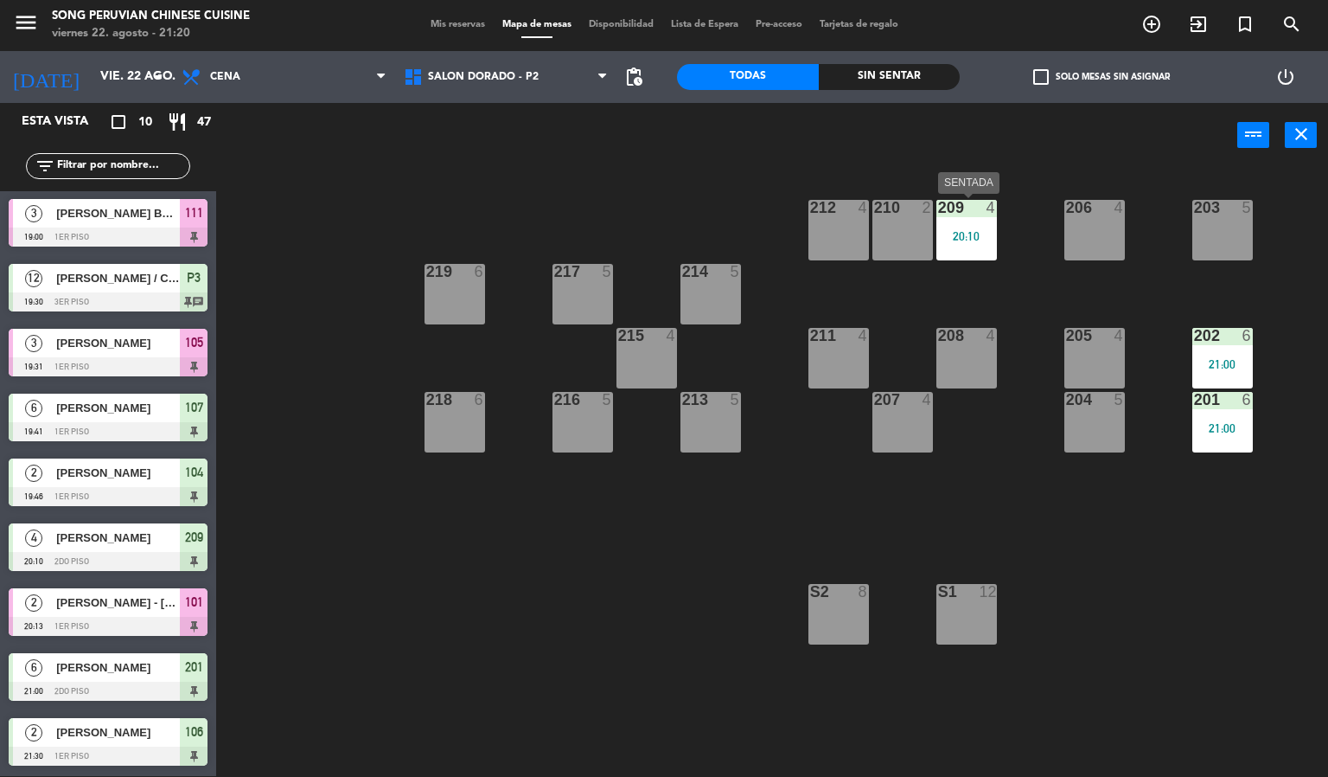
click at [984, 232] on div "20:10" at bounding box center [967, 236] width 61 height 12
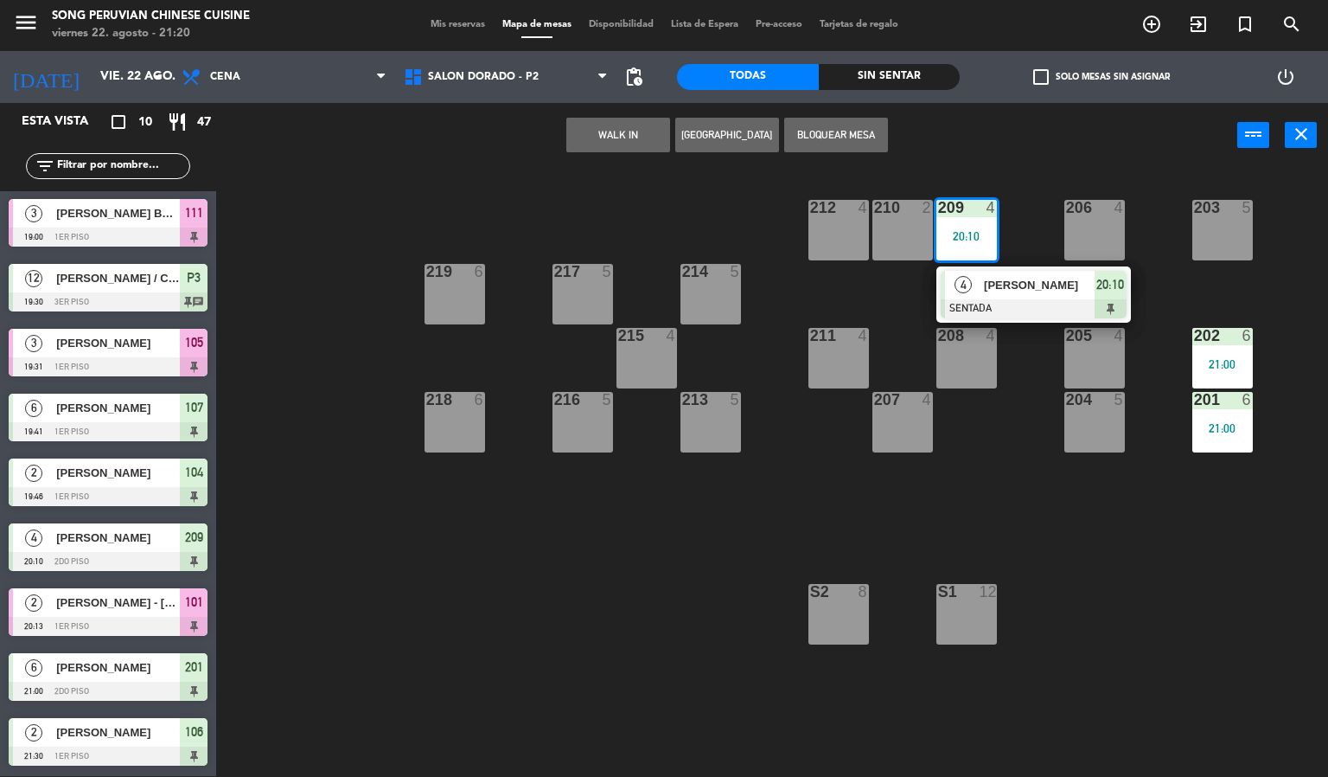
click at [1021, 304] on div at bounding box center [1034, 308] width 186 height 19
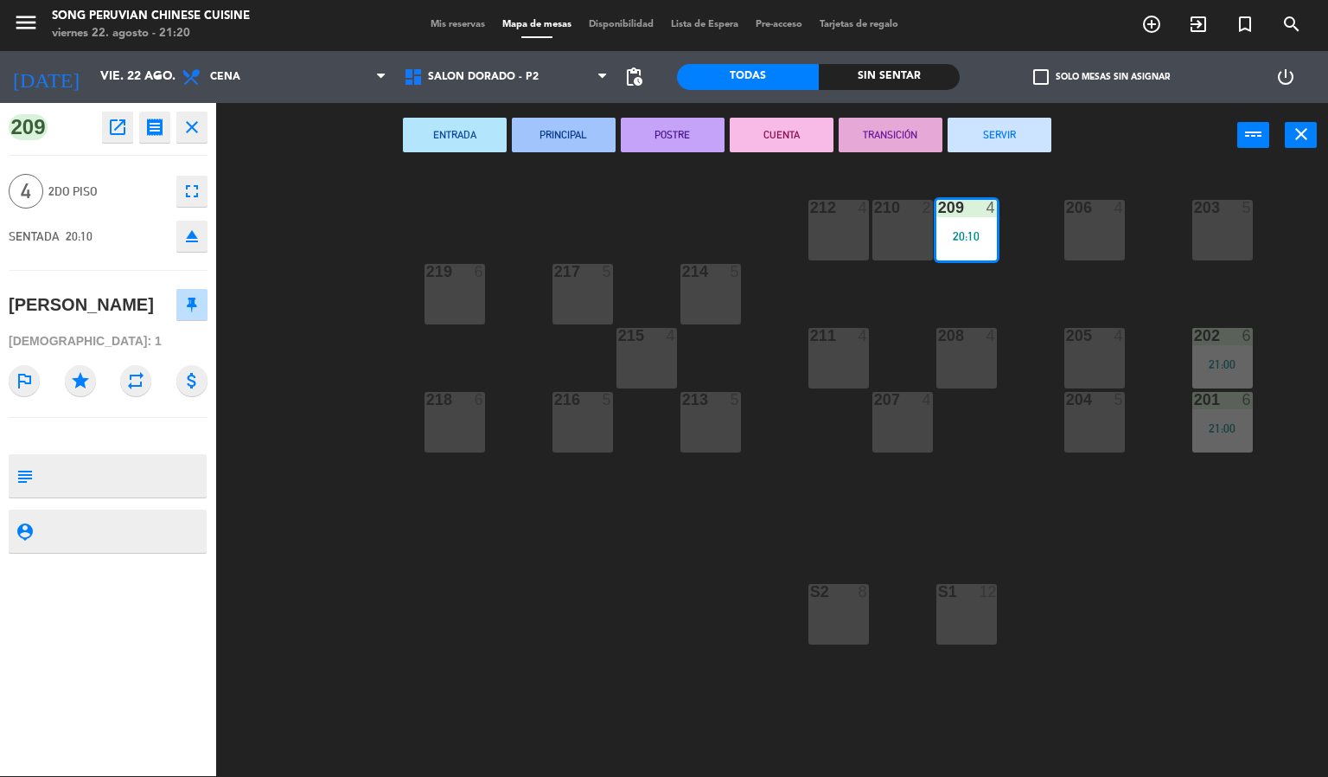
click at [807, 133] on button "CUENTA" at bounding box center [782, 135] width 104 height 35
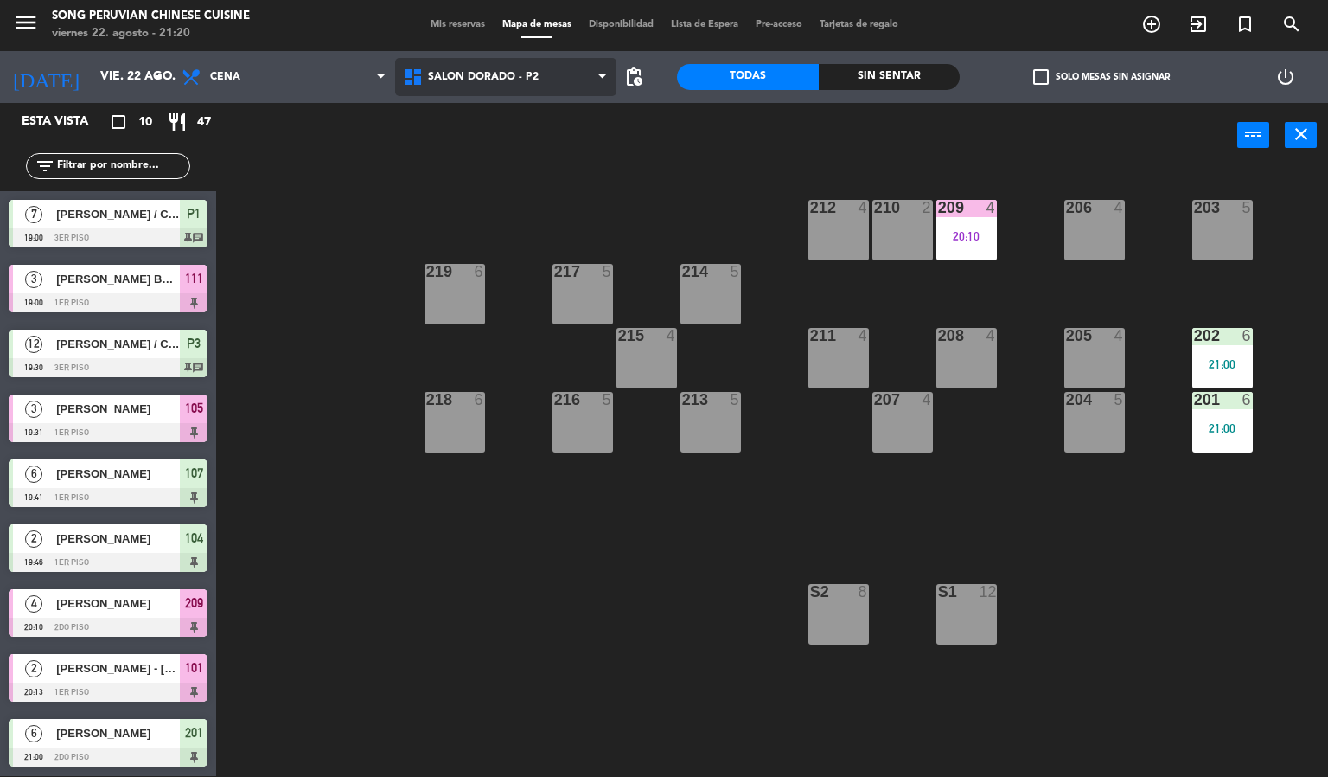
click at [543, 75] on span "SALON DORADO - P2" at bounding box center [506, 77] width 222 height 38
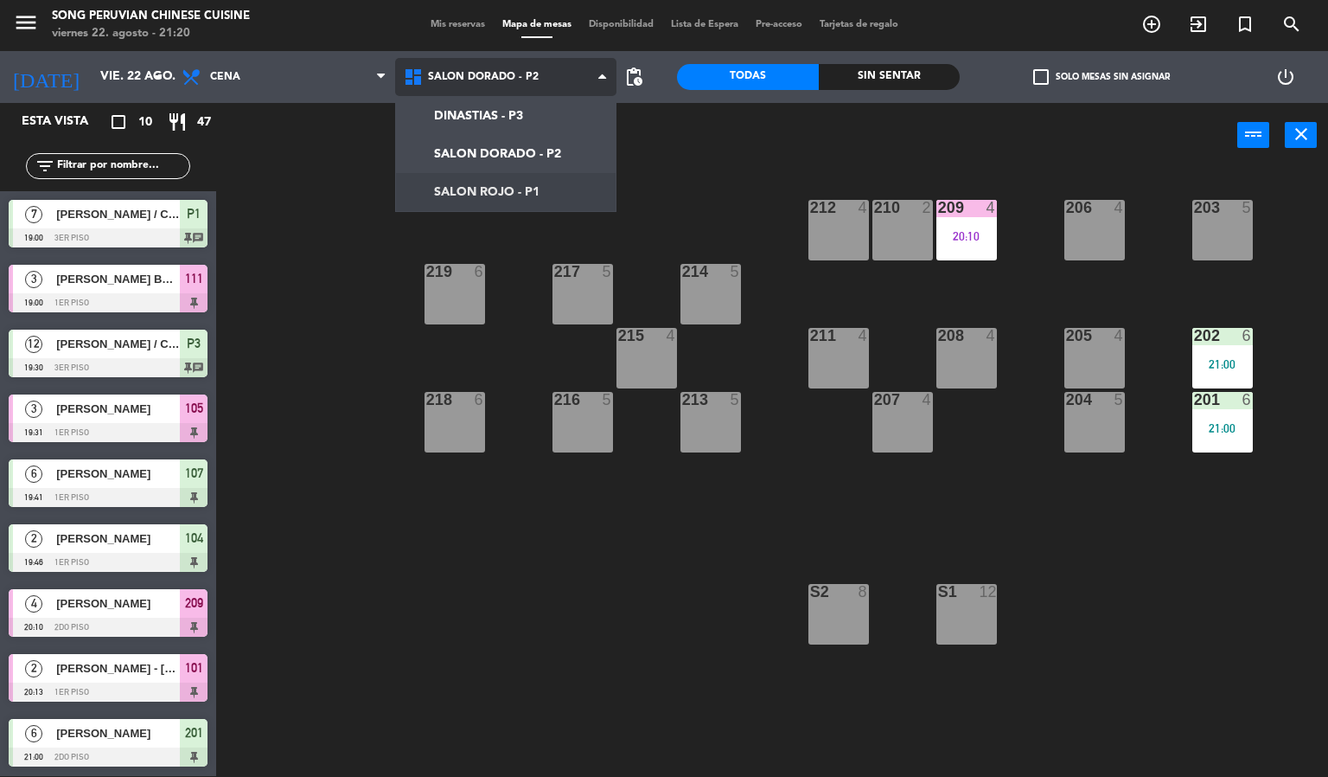
click at [529, 195] on ng-component "menu Song Peruvian Chinese Cuisine [DATE] 22. agosto - 21:20 Mis reservas Mapa …" at bounding box center [664, 387] width 1328 height 777
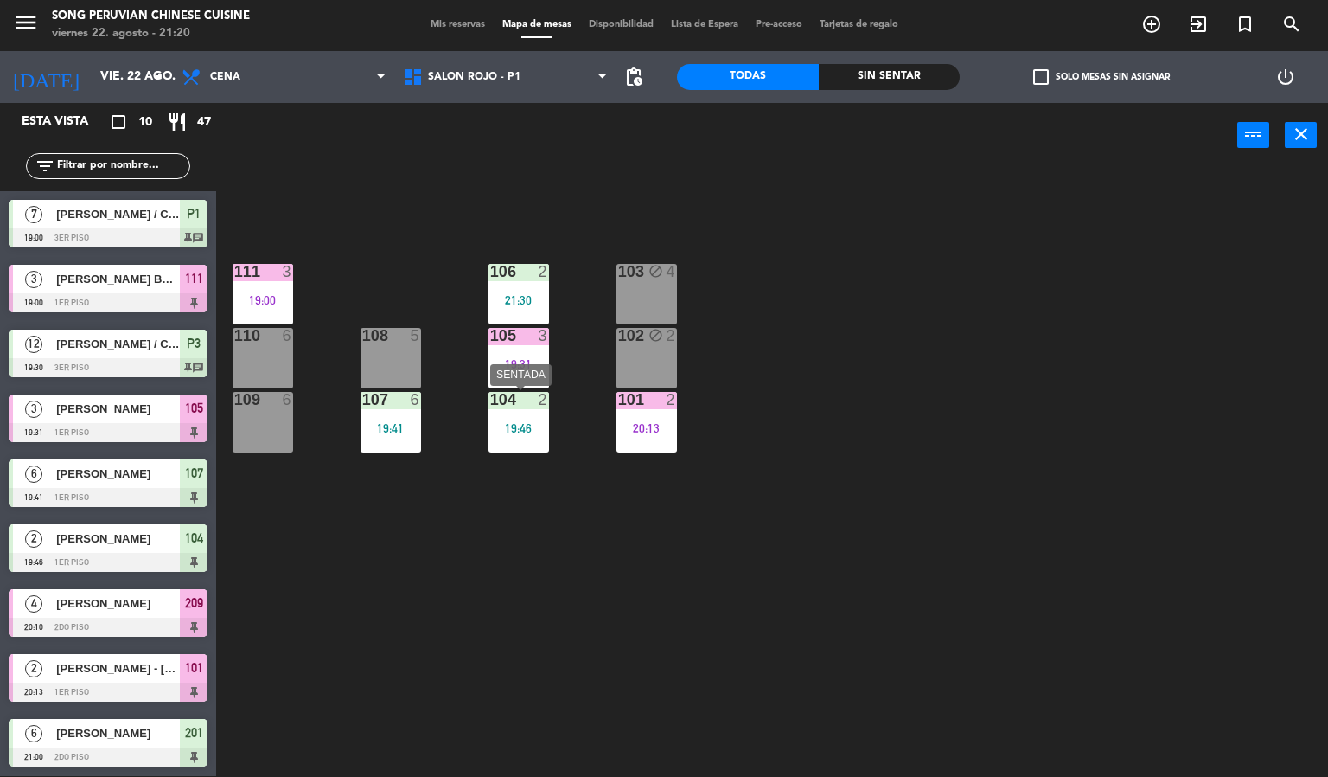
click at [532, 408] on div "104 2 19:46" at bounding box center [519, 422] width 61 height 61
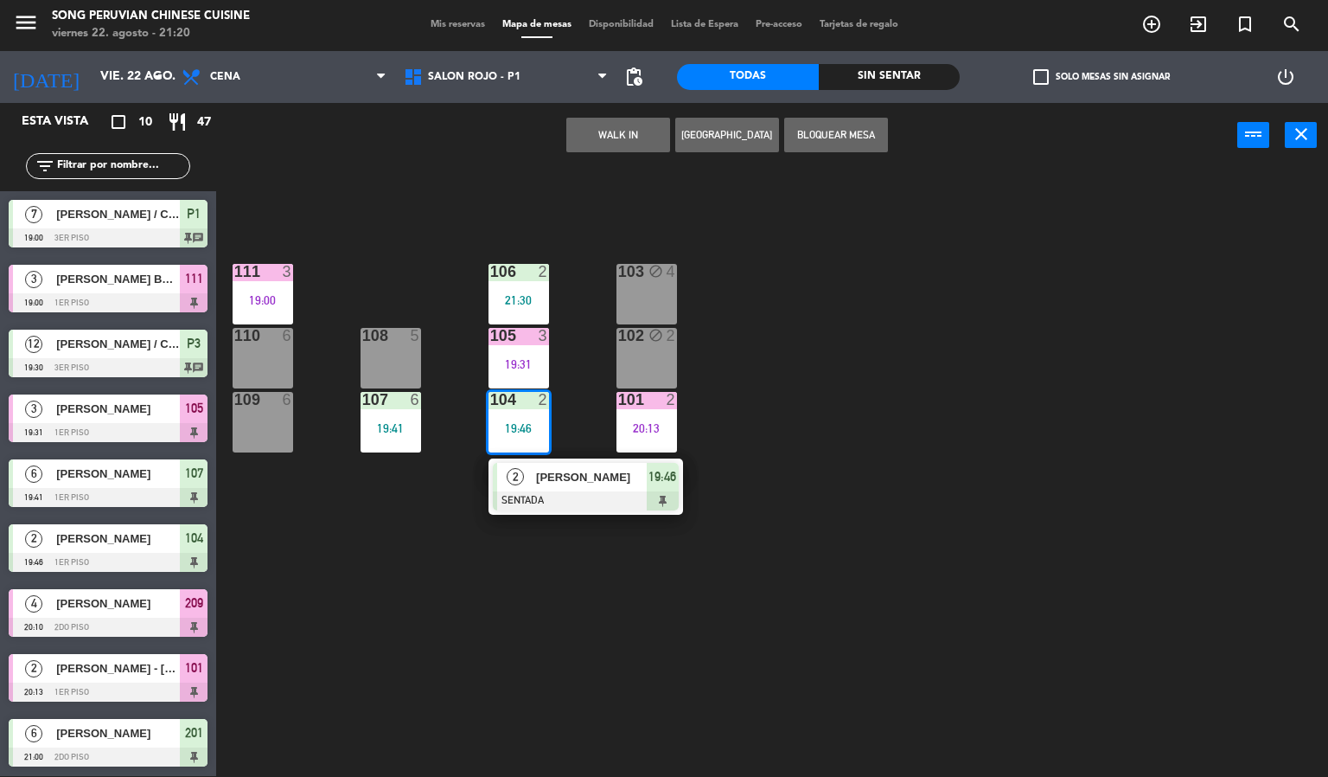
click at [548, 481] on span "[PERSON_NAME]" at bounding box center [591, 477] width 111 height 18
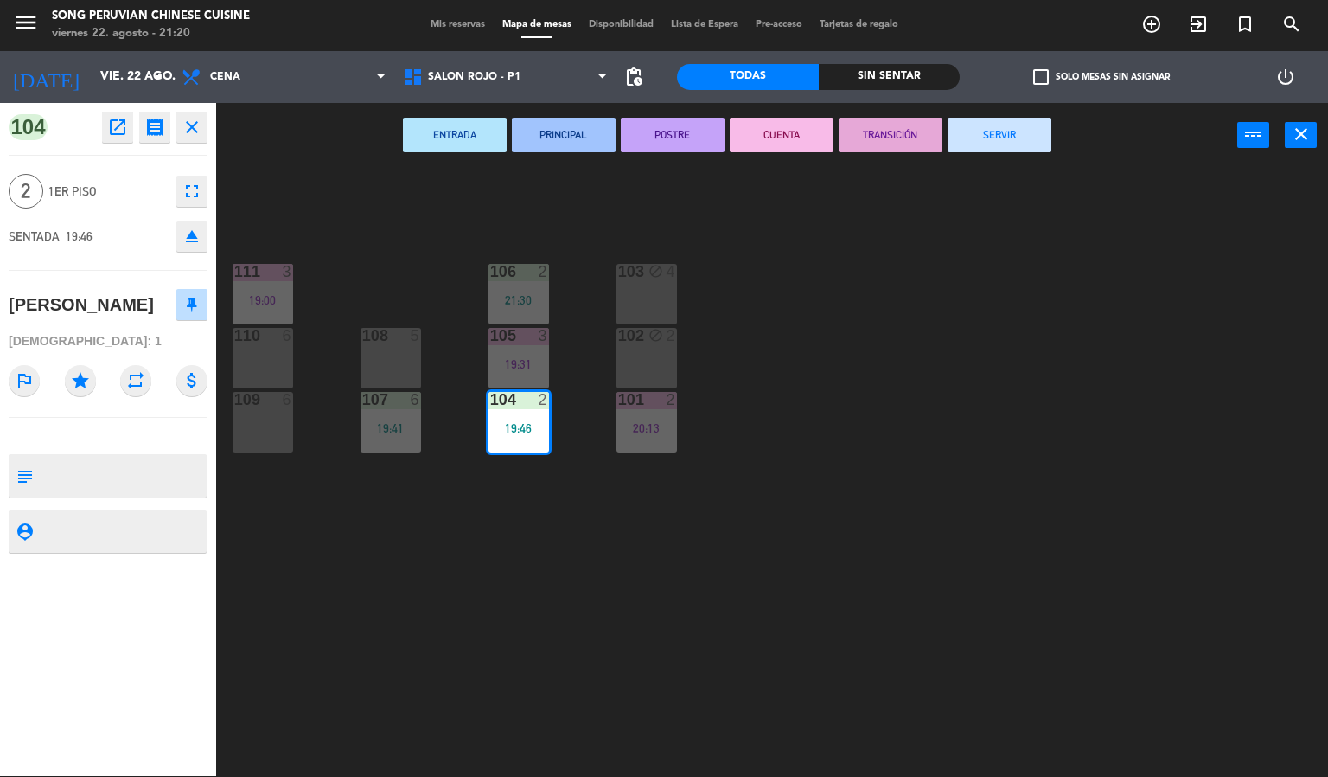
click at [784, 140] on button "CUENTA" at bounding box center [782, 135] width 104 height 35
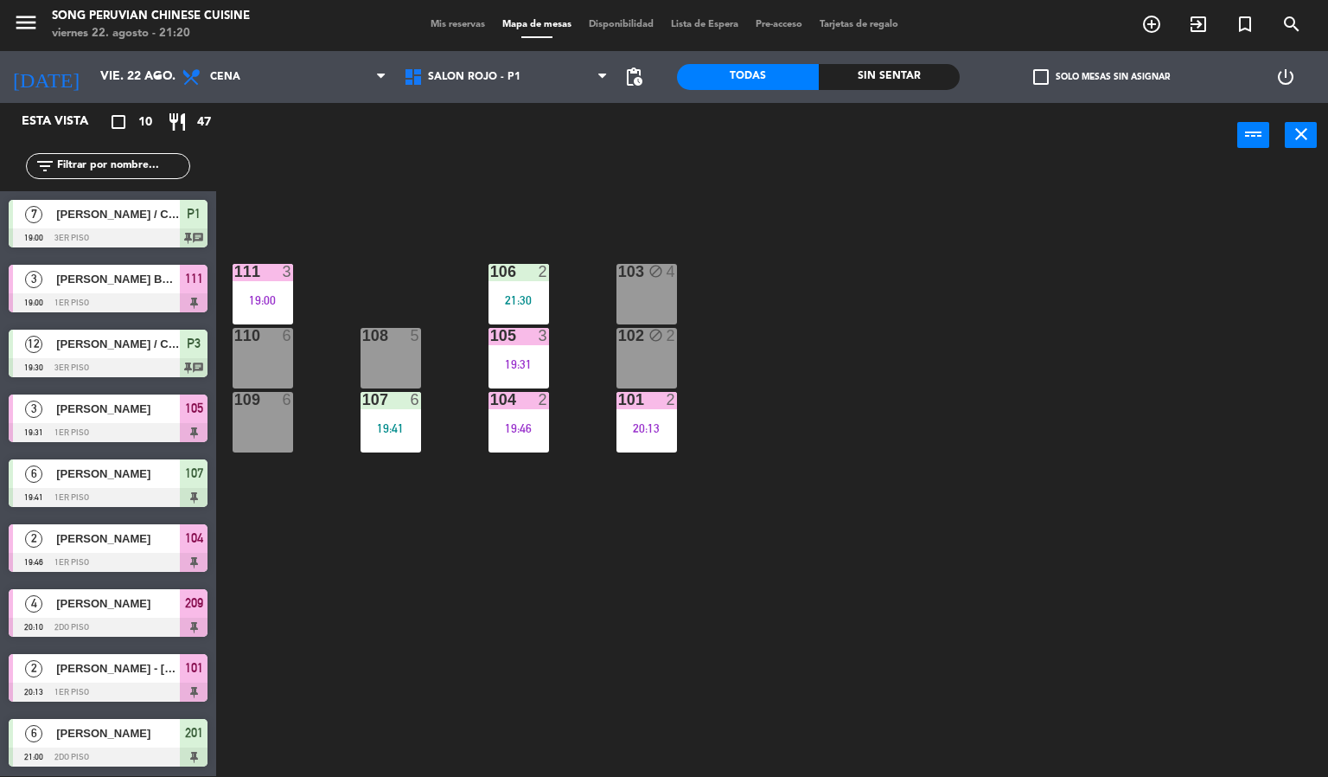
drag, startPoint x: 805, startPoint y: 216, endPoint x: 809, endPoint y: 192, distance: 24.6
click at [807, 216] on div "103 block 4 106 2 21:30 111 3 19:00 102 block 2 105 3 19:31 108 5 110 6 101 2 2…" at bounding box center [778, 473] width 1099 height 608
drag, startPoint x: 898, startPoint y: 359, endPoint x: 914, endPoint y: 353, distance: 17.5
click at [904, 361] on div "103 block 4 106 2 21:30 111 3 19:00 102 block 2 105 3 19:31 108 5 110 6 101 2 2…" at bounding box center [778, 473] width 1099 height 608
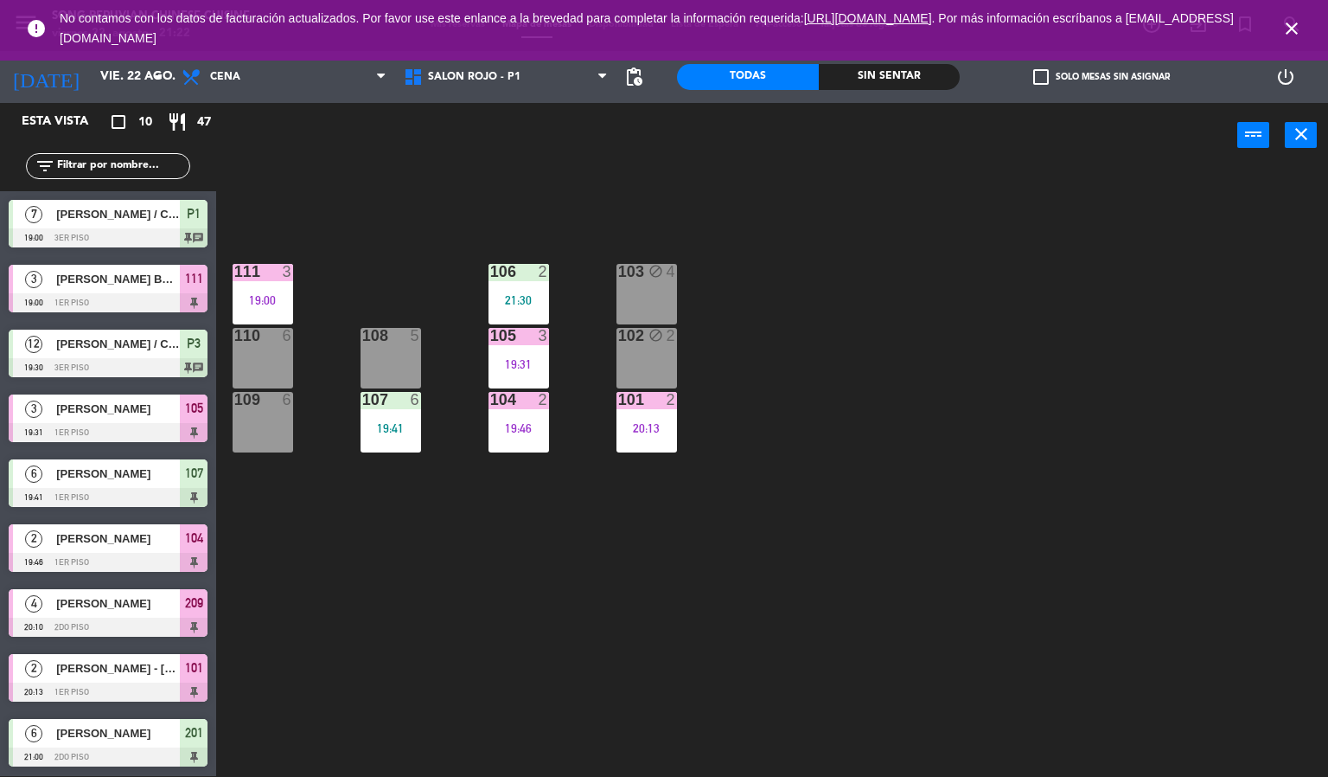
click at [1287, 27] on icon "close" at bounding box center [1292, 28] width 21 height 21
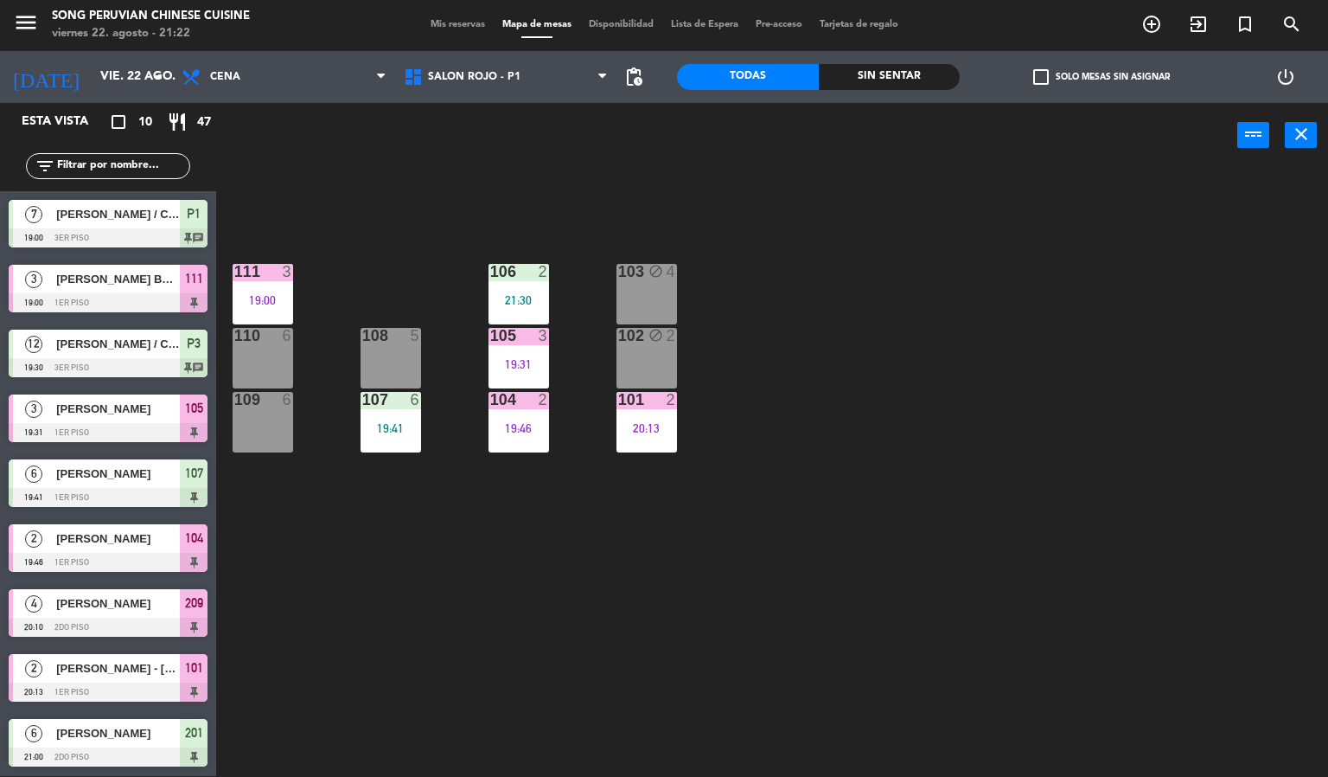
drag, startPoint x: 598, startPoint y: 205, endPoint x: 597, endPoint y: 195, distance: 9.6
click at [597, 195] on div "103 block 4 106 2 21:30 111 3 19:00 102 block 2 105 3 19:31 108 5 110 6 101 2 2…" at bounding box center [778, 473] width 1099 height 608
drag, startPoint x: 246, startPoint y: 358, endPoint x: 275, endPoint y: 314, distance: 52.5
click at [250, 356] on div "110 6" at bounding box center [263, 358] width 61 height 61
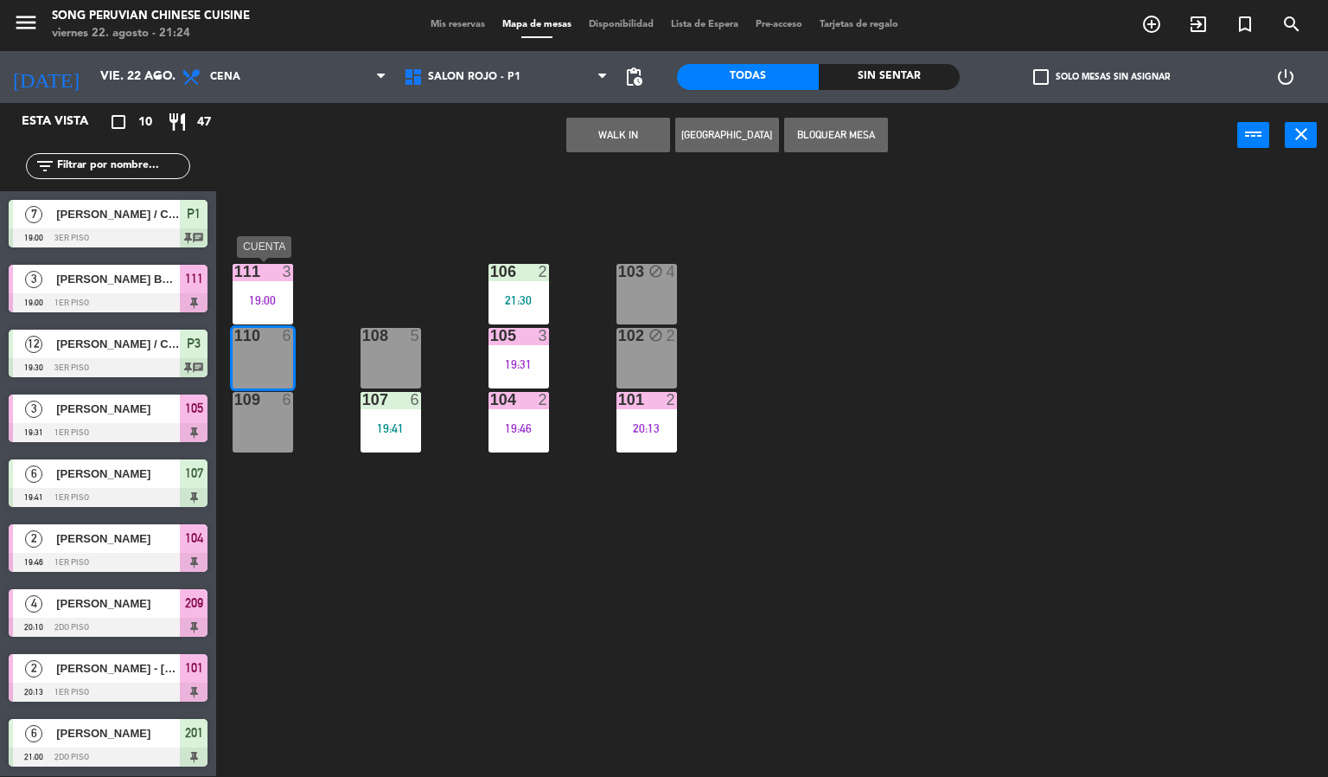
click at [275, 314] on div "111 3 19:00" at bounding box center [263, 294] width 61 height 61
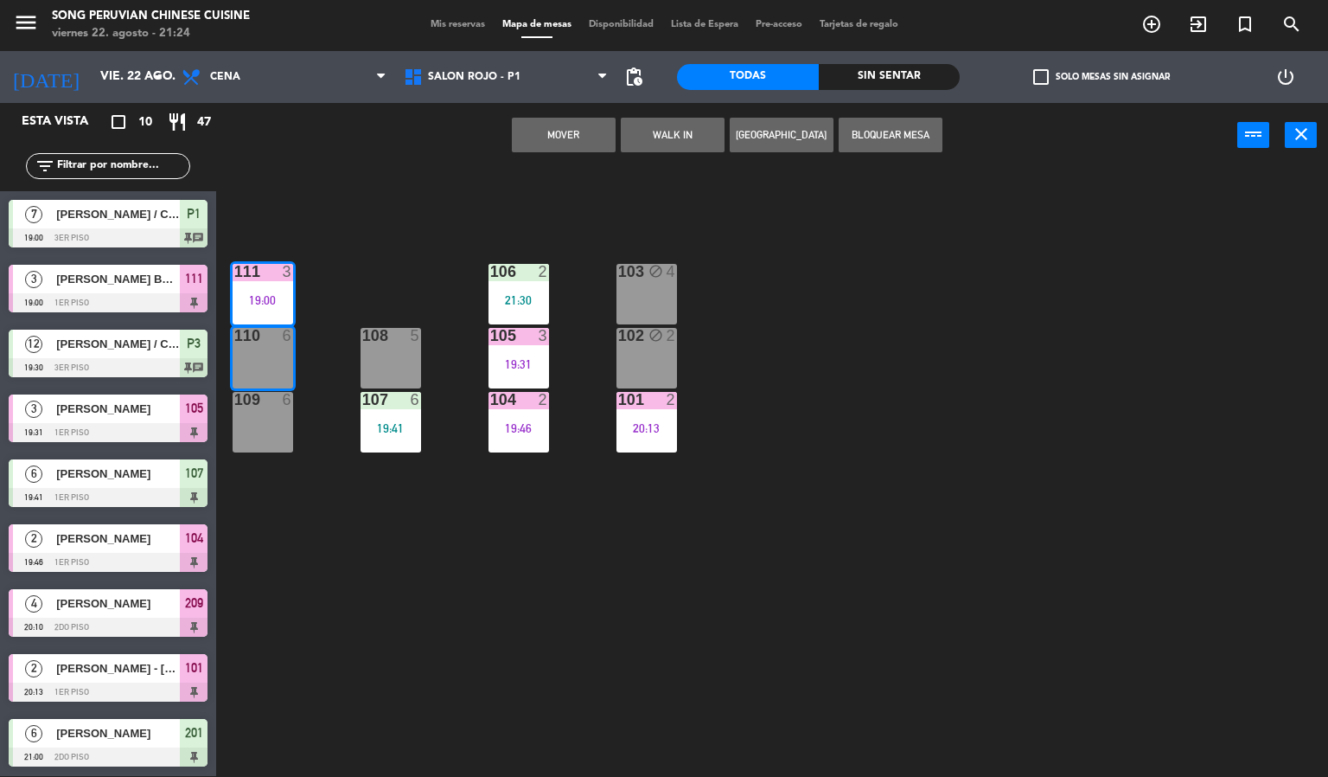
click at [571, 136] on button "Mover" at bounding box center [564, 135] width 104 height 35
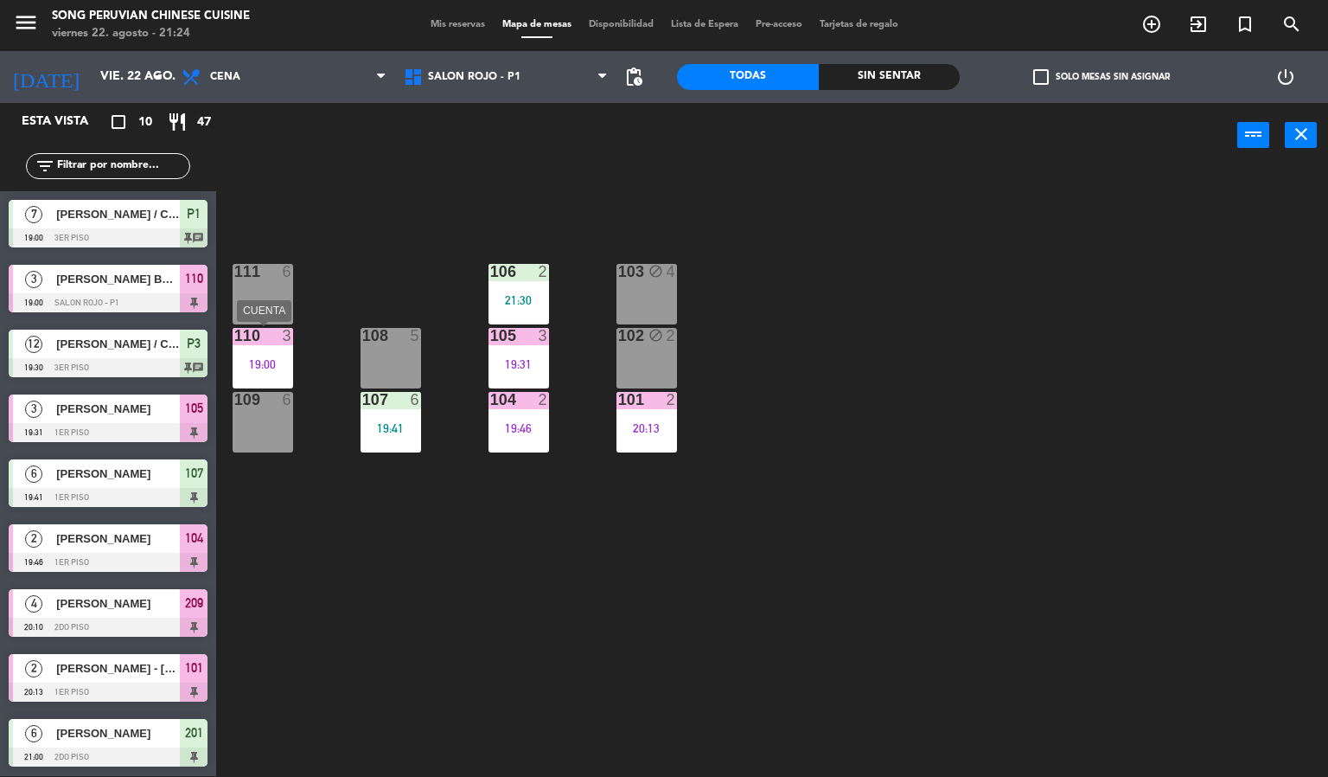
click at [262, 358] on div "19:00" at bounding box center [263, 364] width 61 height 12
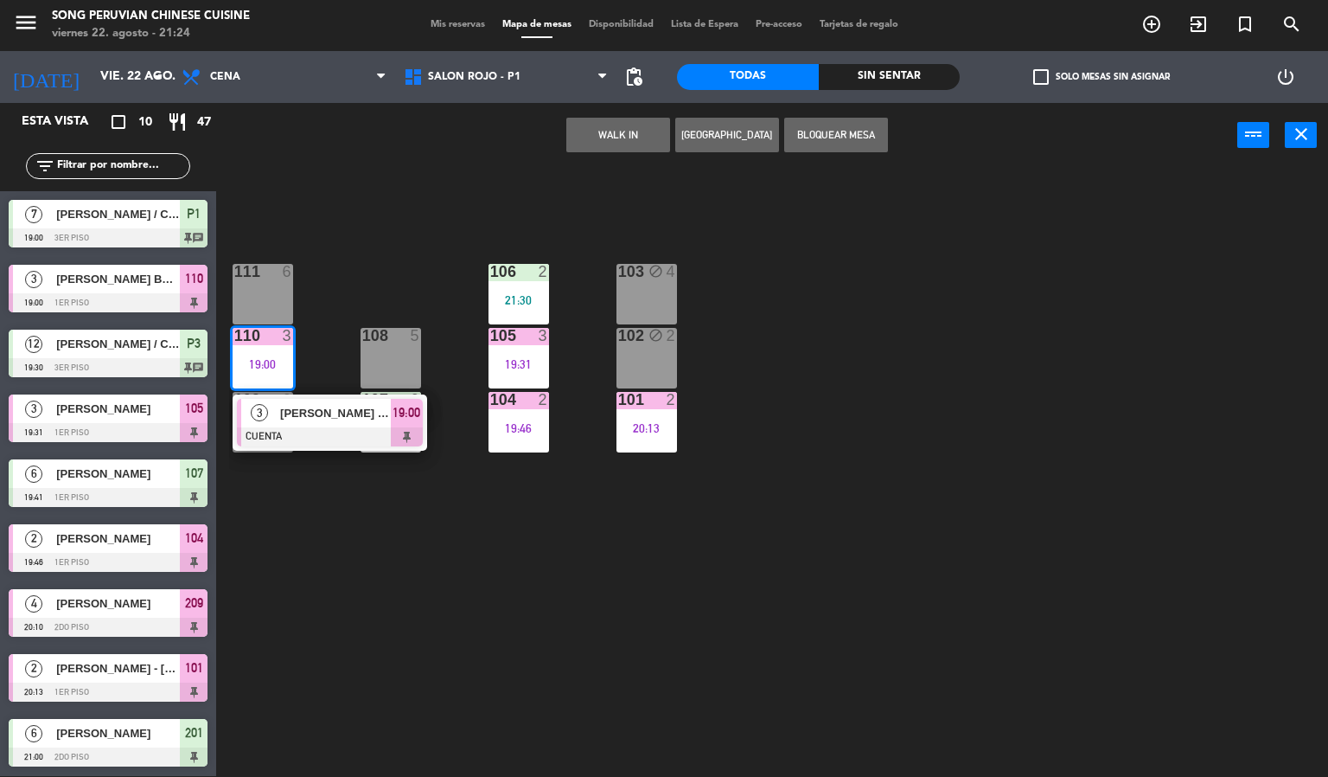
click at [418, 226] on div "103 block 4 106 2 21:30 111 6 102 block 2 105 3 19:31 108 5 110 3 19:00 3 [PERS…" at bounding box center [778, 473] width 1099 height 608
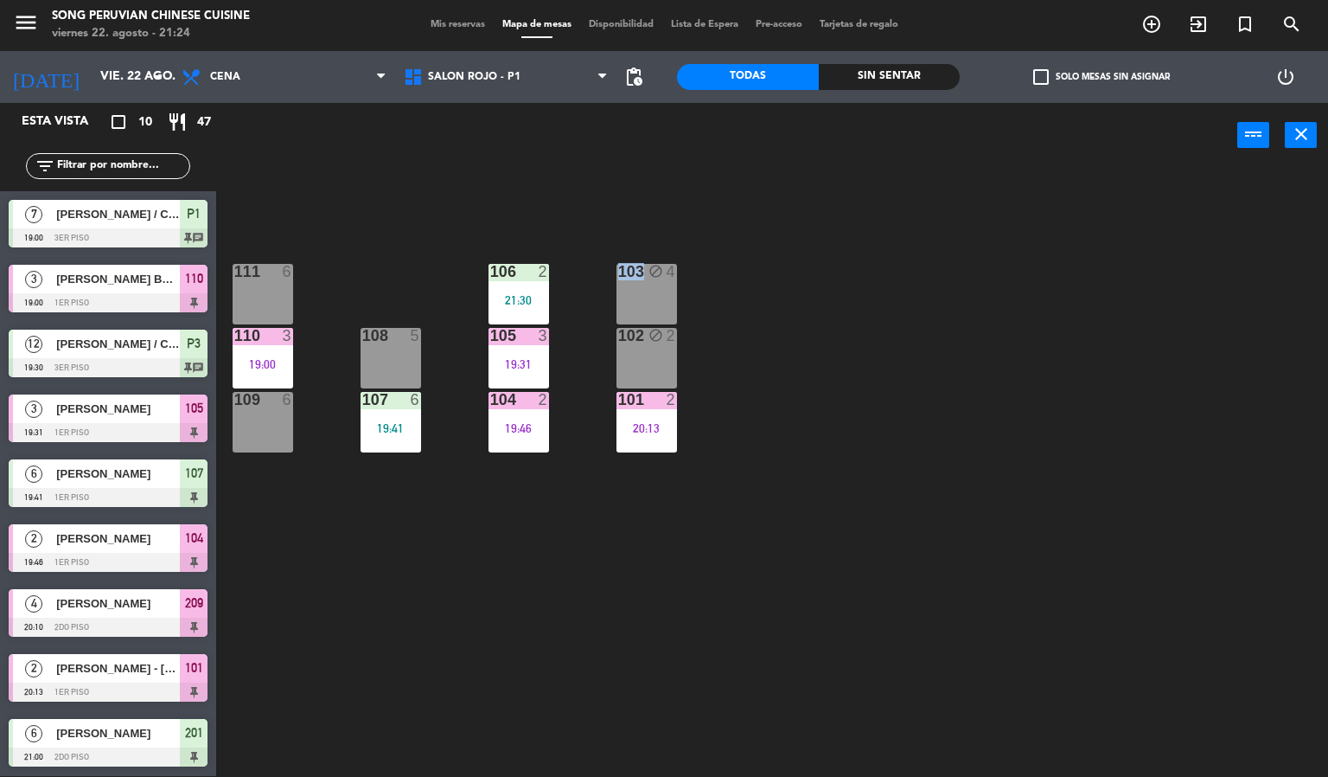
click at [418, 226] on div "103 block 4 106 2 21:30 111 6 102 block 2 105 3 19:31 108 5 110 3 19:00 101 2 2…" at bounding box center [778, 473] width 1099 height 608
click at [413, 252] on div "103 block 4 106 2 21:30 111 6 102 block 2 105 3 19:31 108 5 110 3 19:00 101 2 2…" at bounding box center [778, 473] width 1099 height 608
click at [434, 250] on div "103 block 4 106 2 21:30 111 6 102 block 2 105 3 19:31 108 5 110 3 19:00 101 2 2…" at bounding box center [778, 473] width 1099 height 608
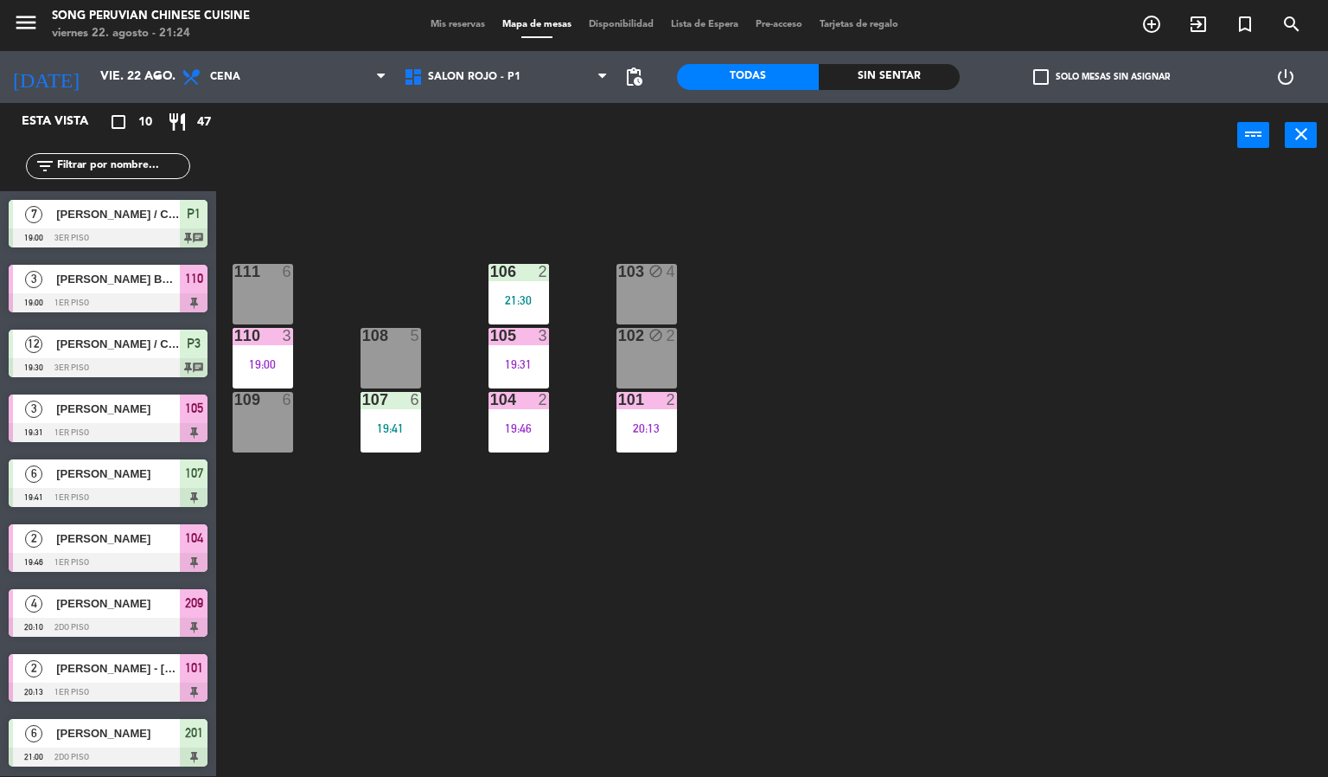
click at [268, 354] on div "110 3 19:00" at bounding box center [263, 358] width 61 height 61
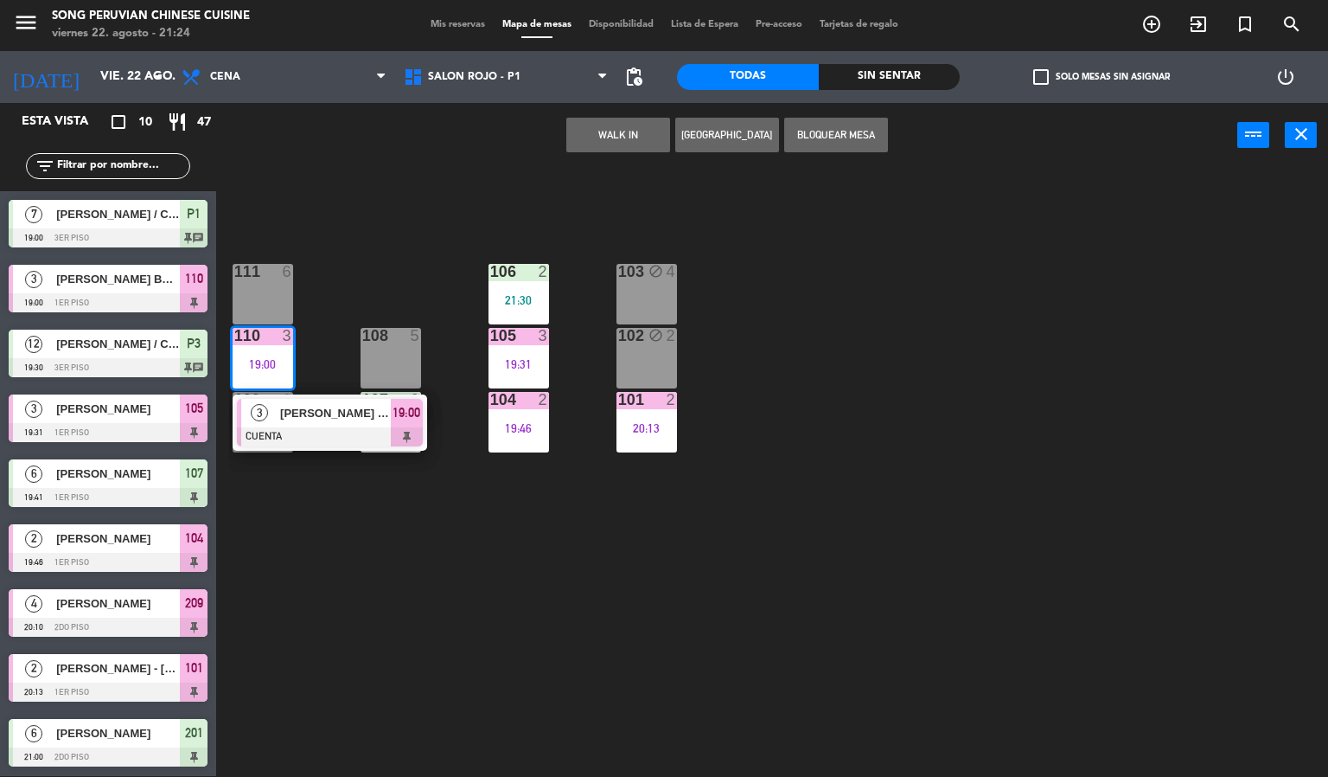
click at [364, 419] on span "[PERSON_NAME] BOY [PERSON_NAME]" at bounding box center [335, 413] width 111 height 18
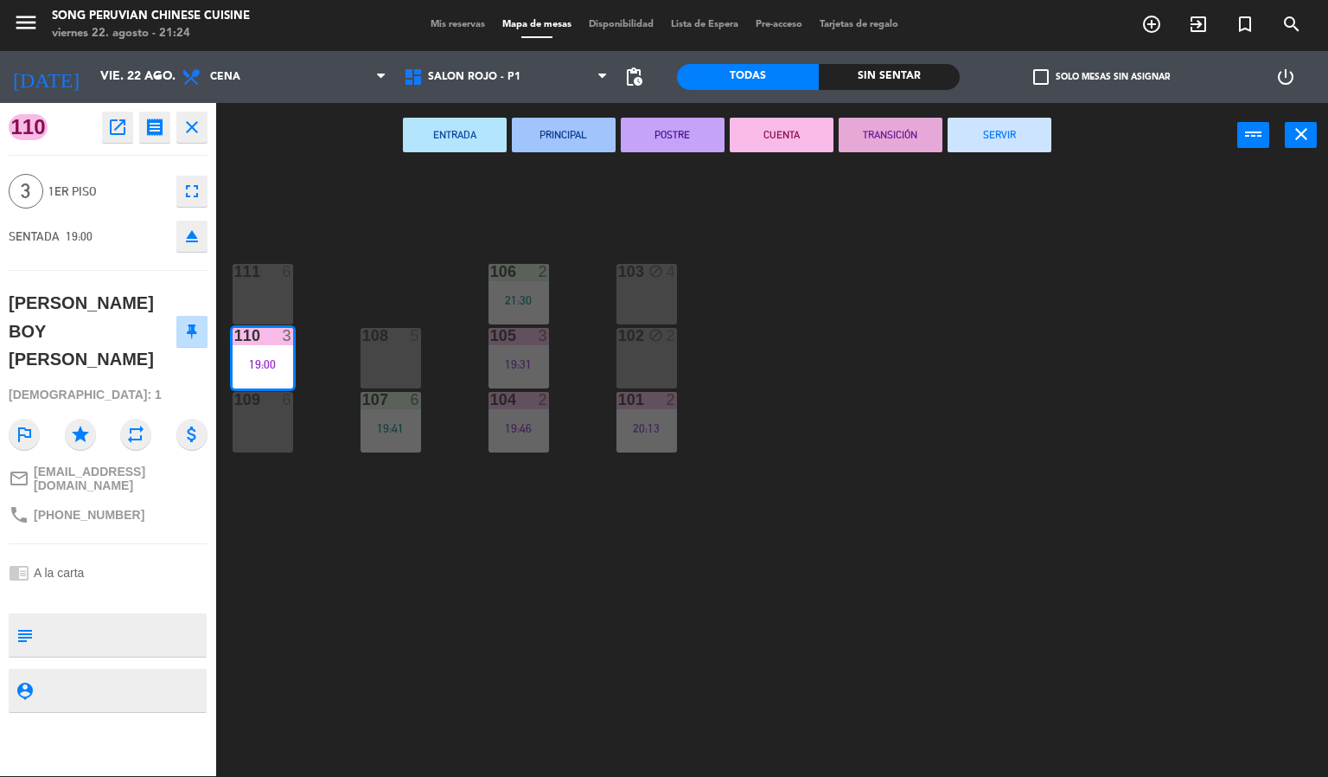
click at [283, 272] on div "6" at bounding box center [288, 272] width 10 height 16
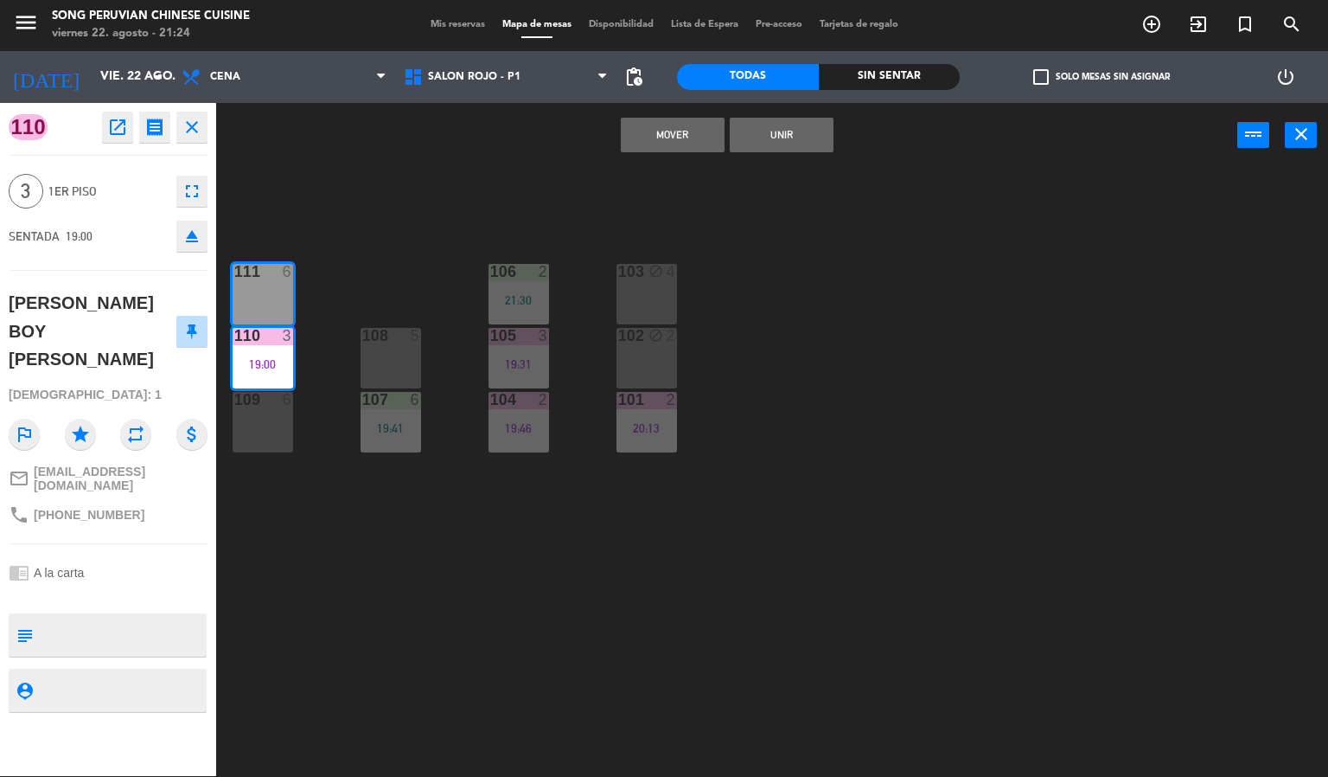
click at [677, 132] on button "Mover" at bounding box center [673, 135] width 104 height 35
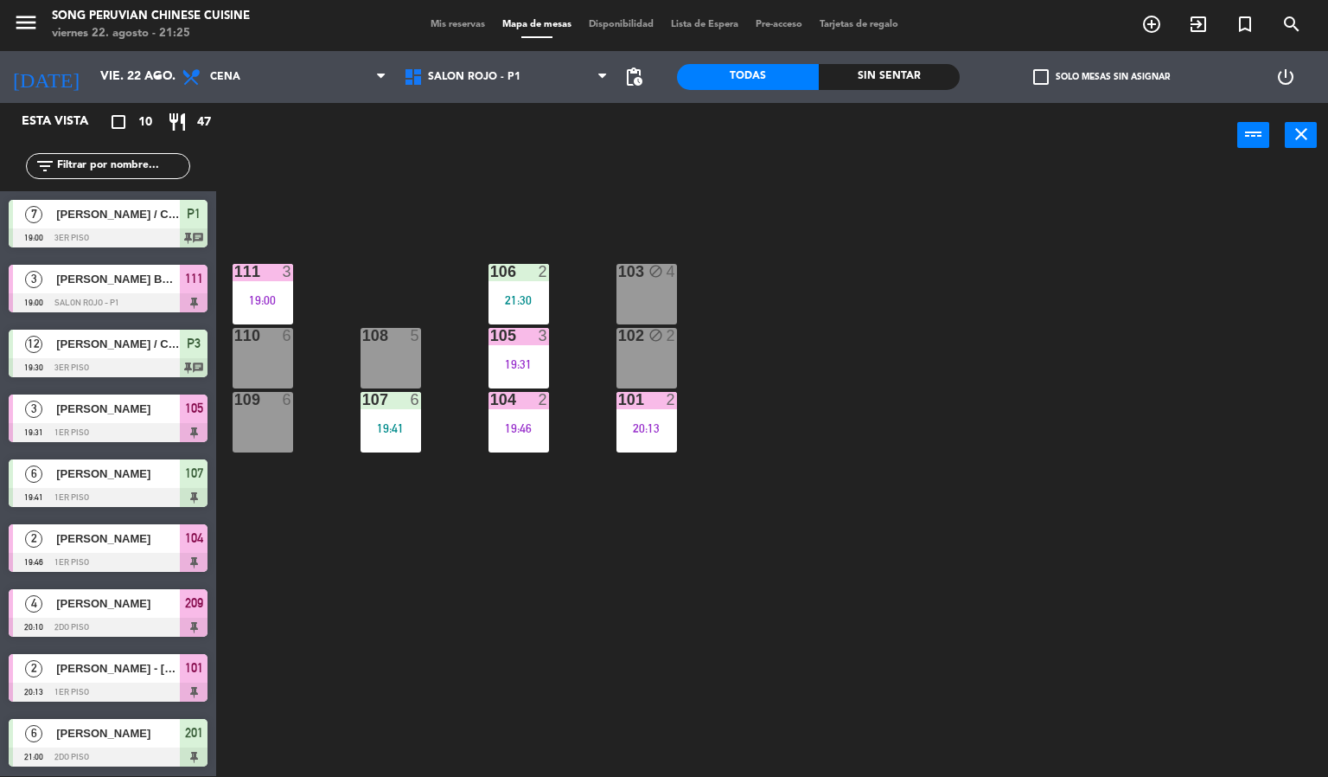
click at [515, 289] on div "106 2 21:30" at bounding box center [519, 294] width 61 height 61
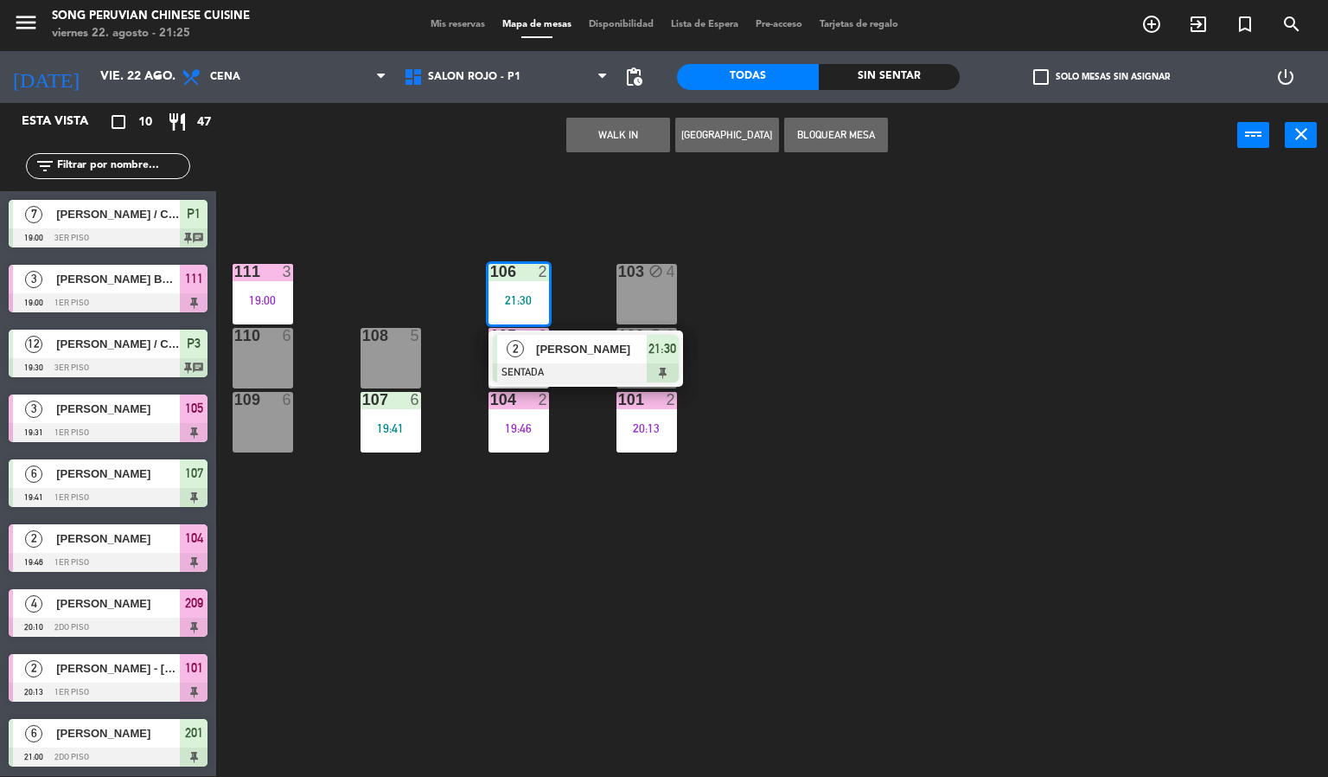
click at [278, 354] on div "110 6" at bounding box center [263, 358] width 61 height 61
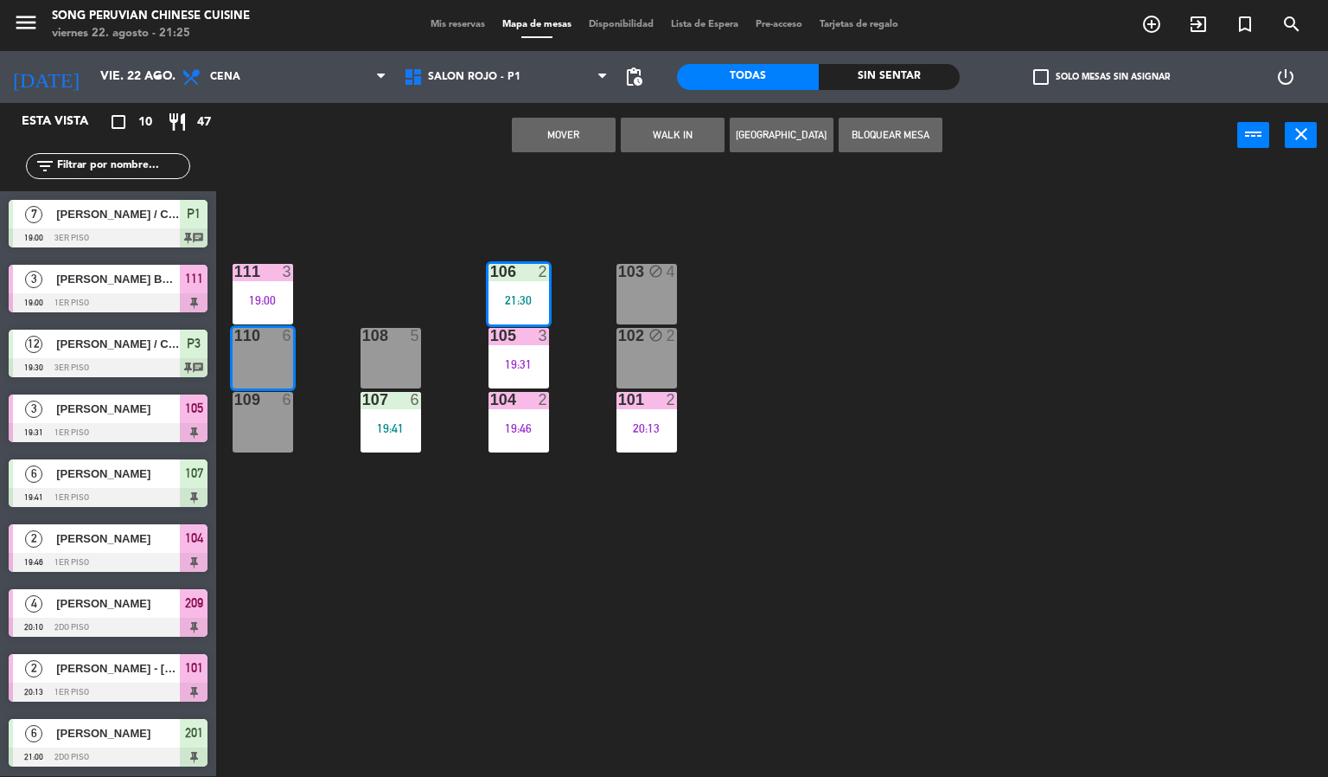
click at [572, 132] on button "Mover" at bounding box center [564, 135] width 104 height 35
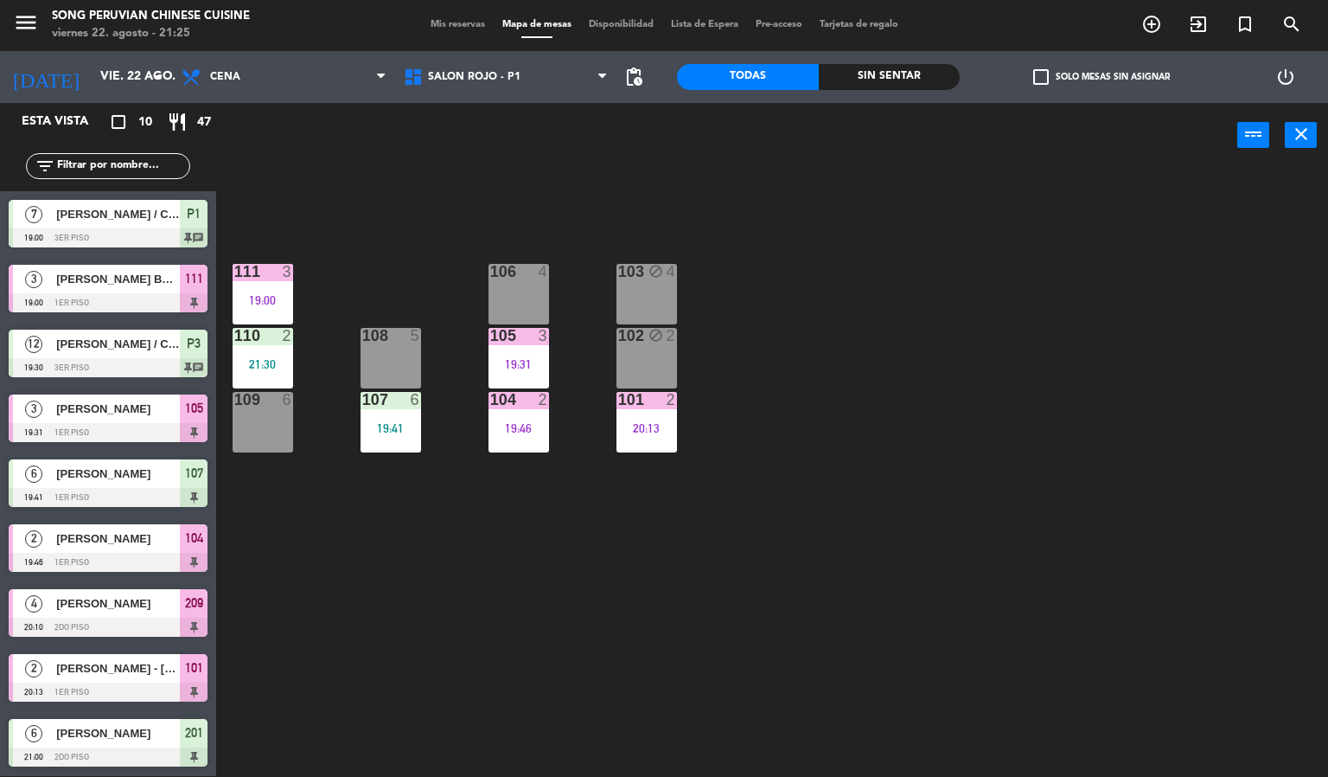
click at [276, 358] on div "21:30" at bounding box center [263, 364] width 61 height 12
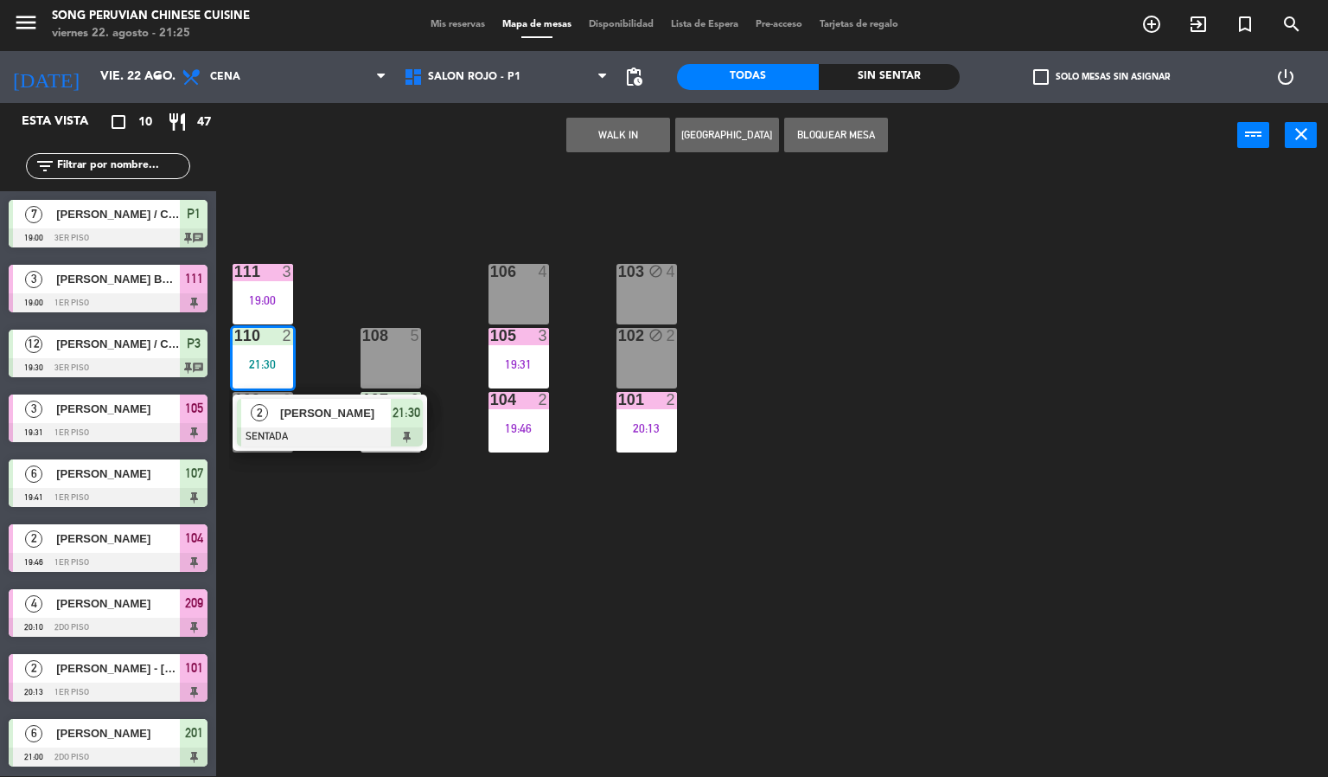
click at [297, 416] on span "[PERSON_NAME]" at bounding box center [335, 413] width 111 height 18
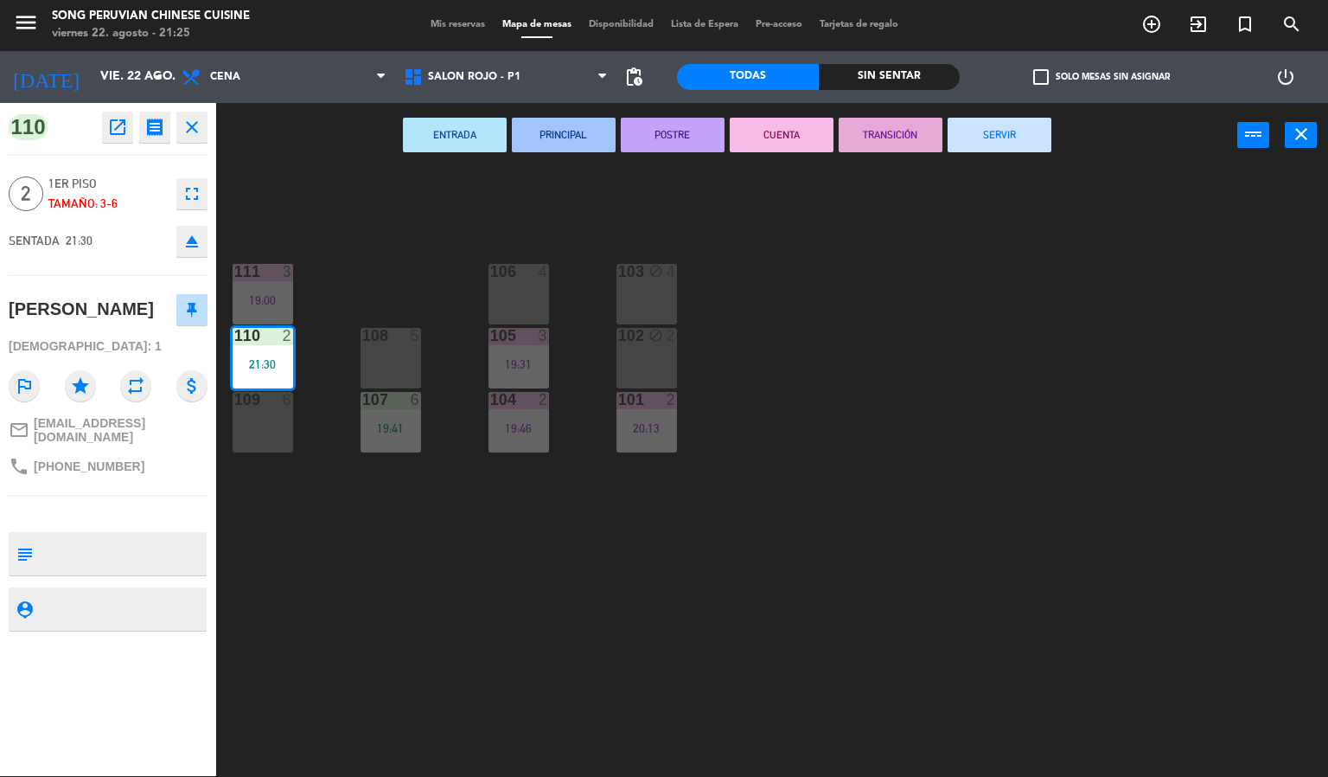
click at [753, 125] on button "CUENTA" at bounding box center [782, 135] width 104 height 35
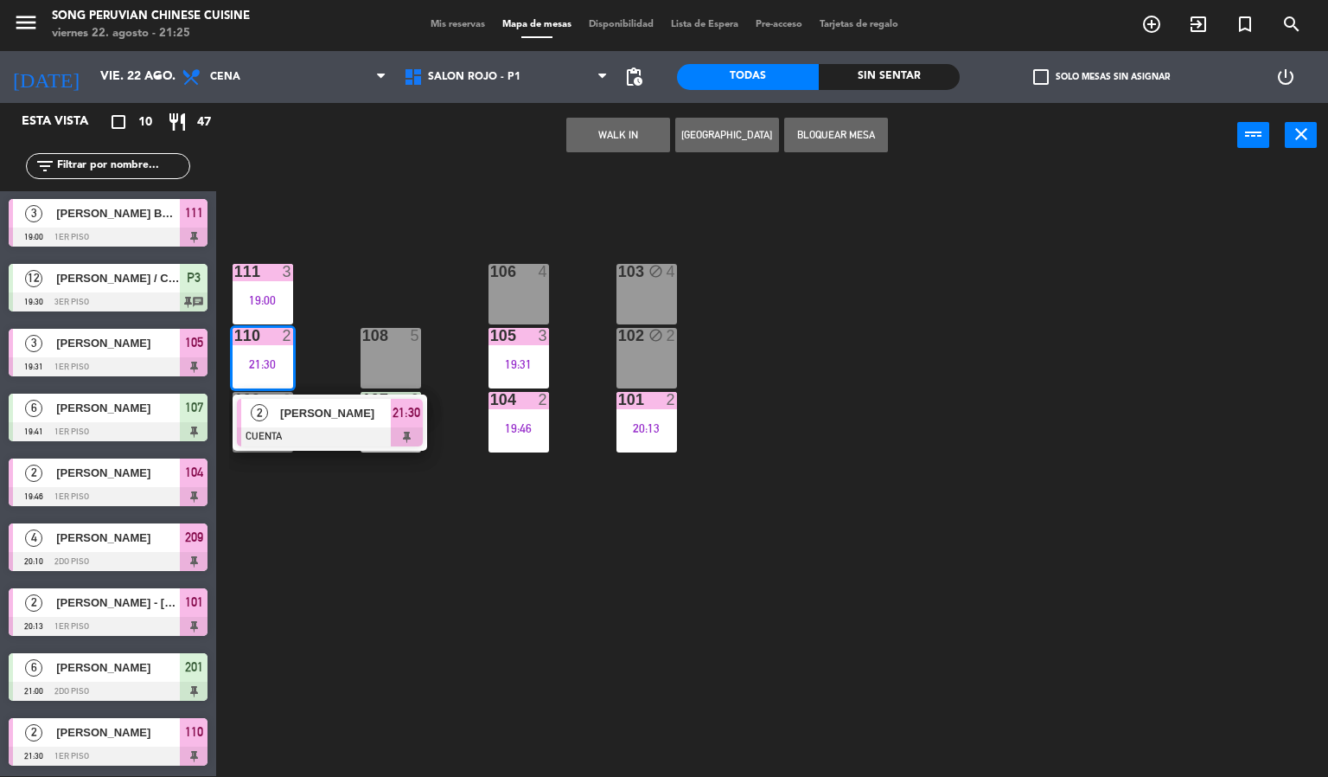
click at [309, 413] on span "[PERSON_NAME]" at bounding box center [335, 413] width 111 height 18
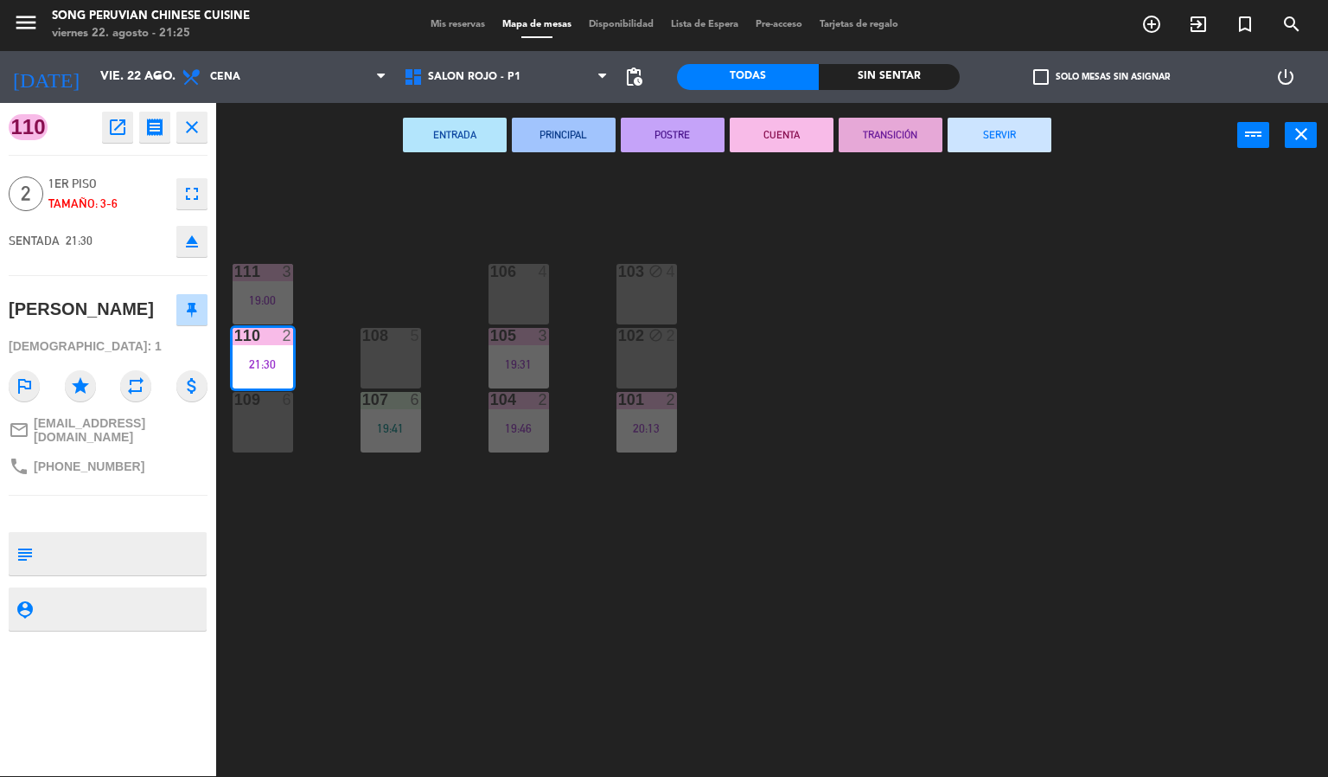
click at [193, 250] on icon "eject" at bounding box center [192, 241] width 21 height 21
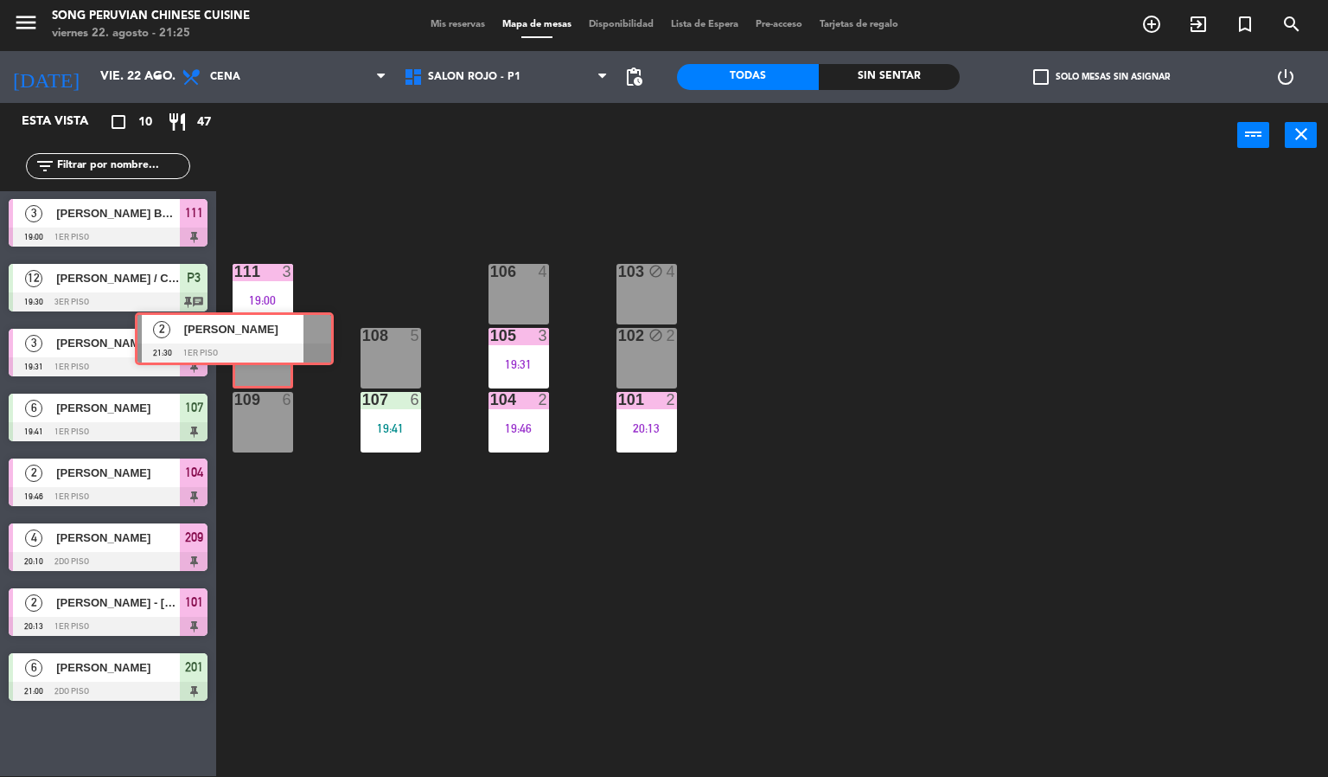
drag, startPoint x: 136, startPoint y: 743, endPoint x: 265, endPoint y: 343, distance: 419.8
click at [265, 343] on div "Esta vista crop_square 10 restaurant 47 filter_list 7 [PERSON_NAME] / CHEF [PER…" at bounding box center [664, 440] width 1328 height 674
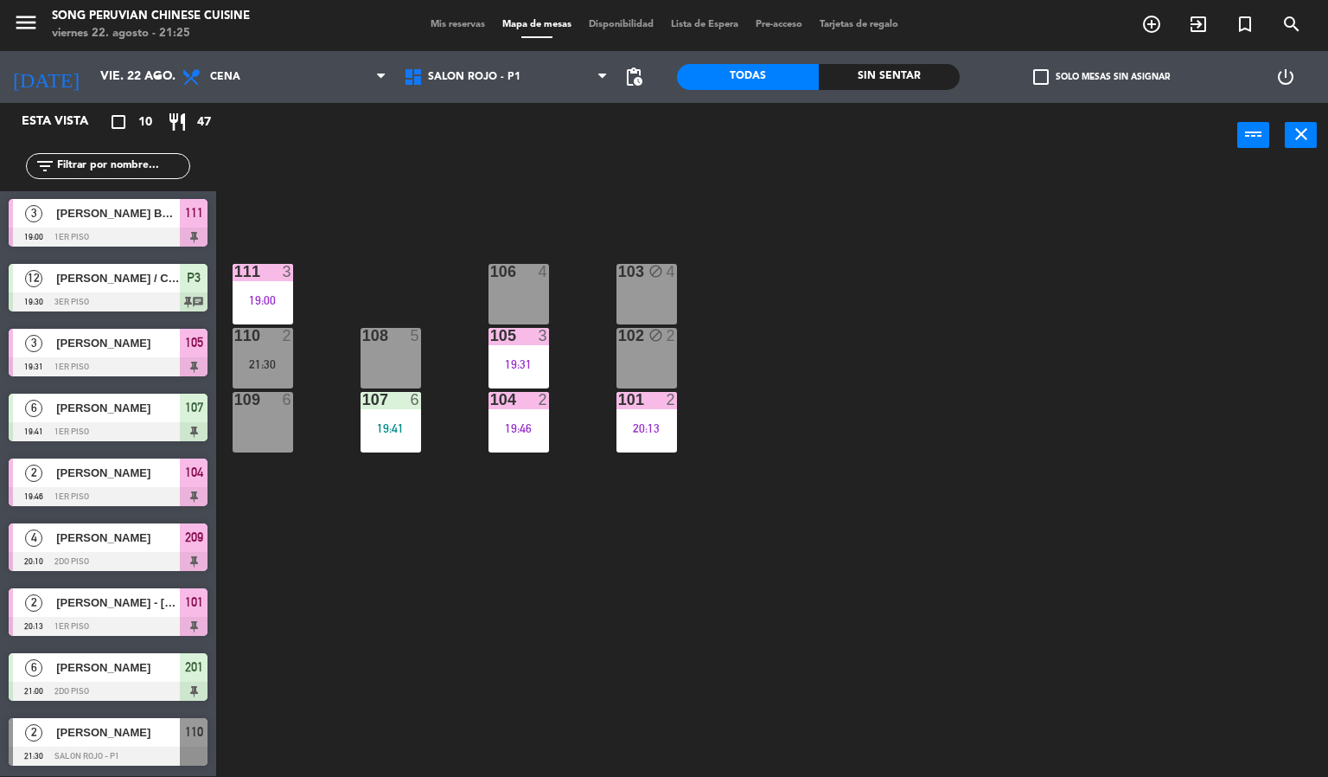
click at [272, 366] on div "21:30" at bounding box center [263, 364] width 61 height 12
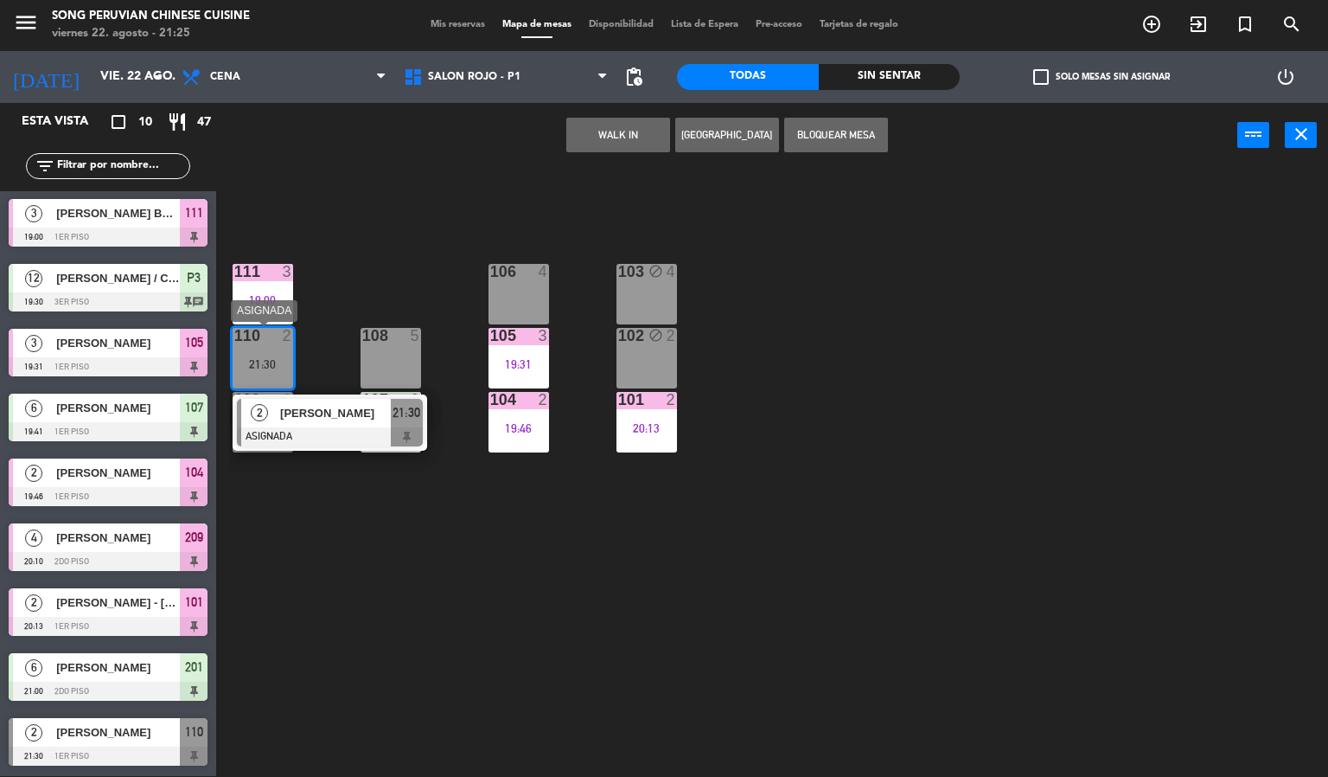
click at [351, 423] on div "[PERSON_NAME]" at bounding box center [334, 413] width 112 height 29
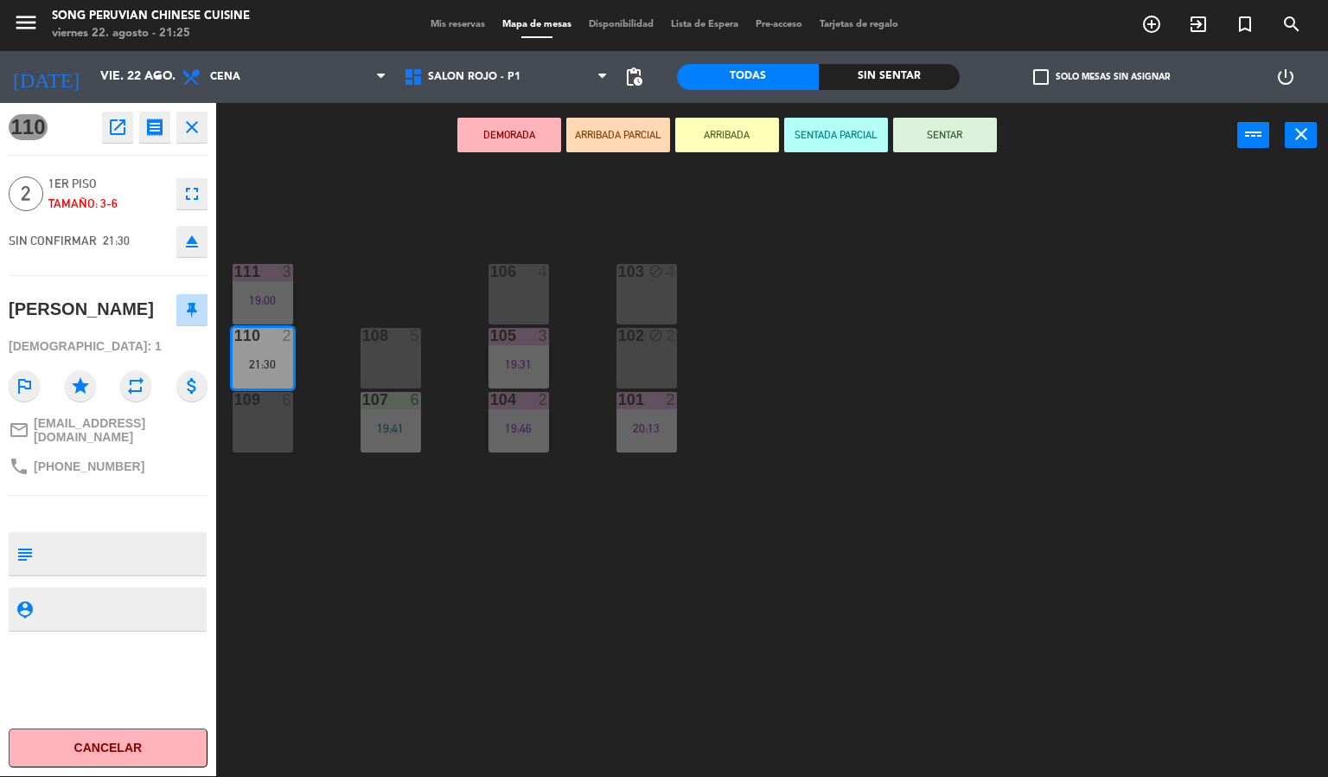
click at [969, 138] on button "SENTAR" at bounding box center [945, 135] width 104 height 35
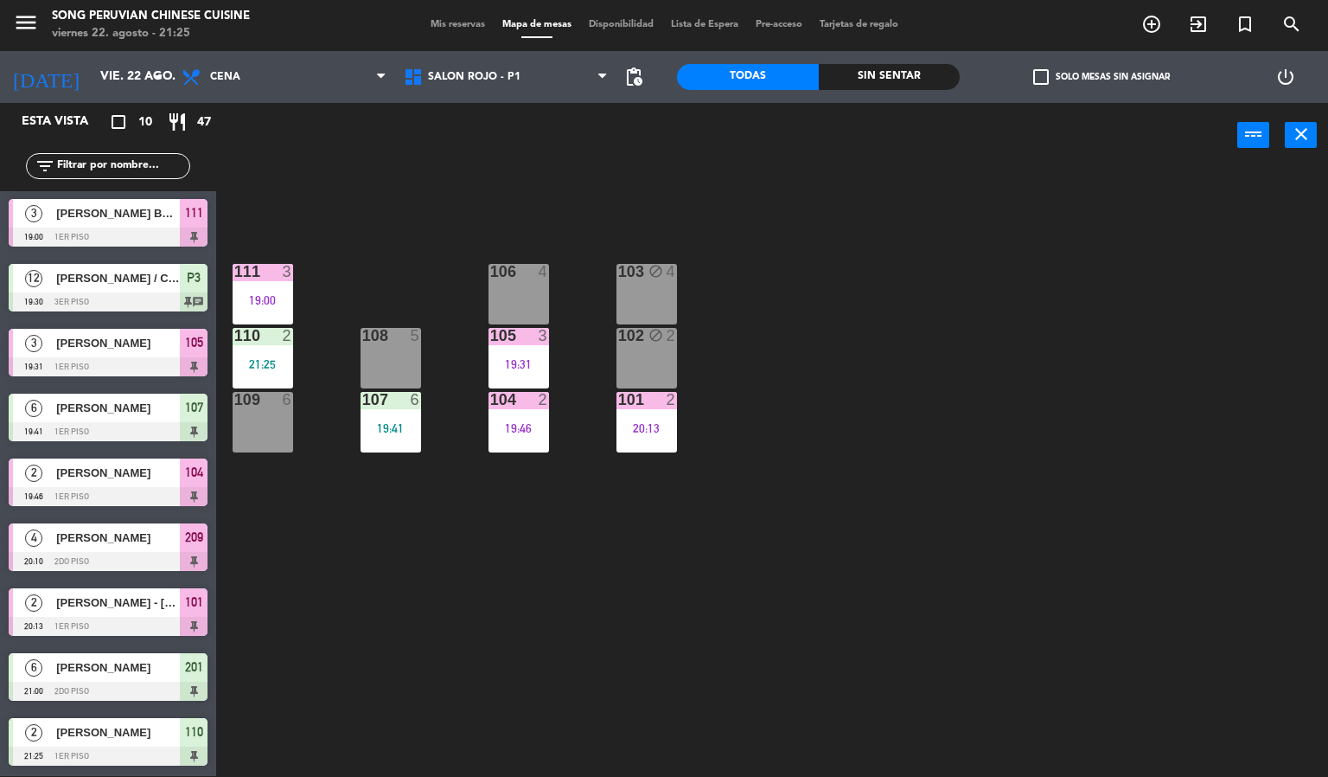
click at [948, 338] on div "103 block 4 106 4 111 3 19:00 102 block 2 105 3 19:31 108 5 110 2 21:25 101 2 2…" at bounding box center [778, 473] width 1099 height 608
click at [476, 211] on div "103 block 4 106 4 111 3 19:00 102 block 2 105 3 19:31 108 5 110 2 21:30 101 2 2…" at bounding box center [778, 473] width 1099 height 608
click at [481, 210] on div "103 block 4 106 4 111 3 19:00 102 block 2 105 3 19:31 108 5 110 2 21:30 101 2 2…" at bounding box center [778, 473] width 1099 height 608
click at [608, 659] on div "103 block 4 106 4 111 3 19:00 102 block 2 105 3 19:31 108 5 110 2 21:30 101 2 2…" at bounding box center [778, 473] width 1099 height 608
click at [603, 673] on div "103 block 4 106 4 111 3 19:00 102 block 2 105 3 19:31 108 5 110 2 21:30 101 2 2…" at bounding box center [778, 473] width 1099 height 608
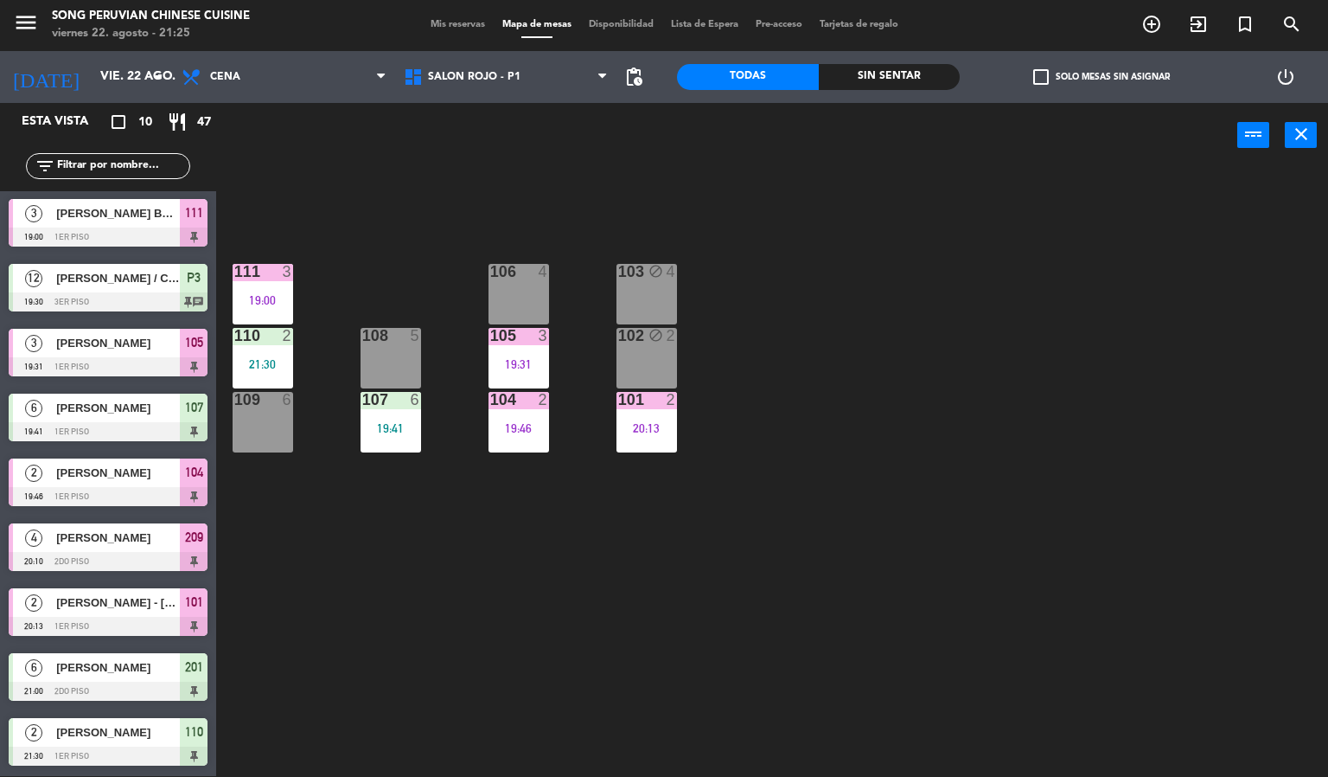
click at [271, 358] on div "21:30" at bounding box center [263, 364] width 61 height 12
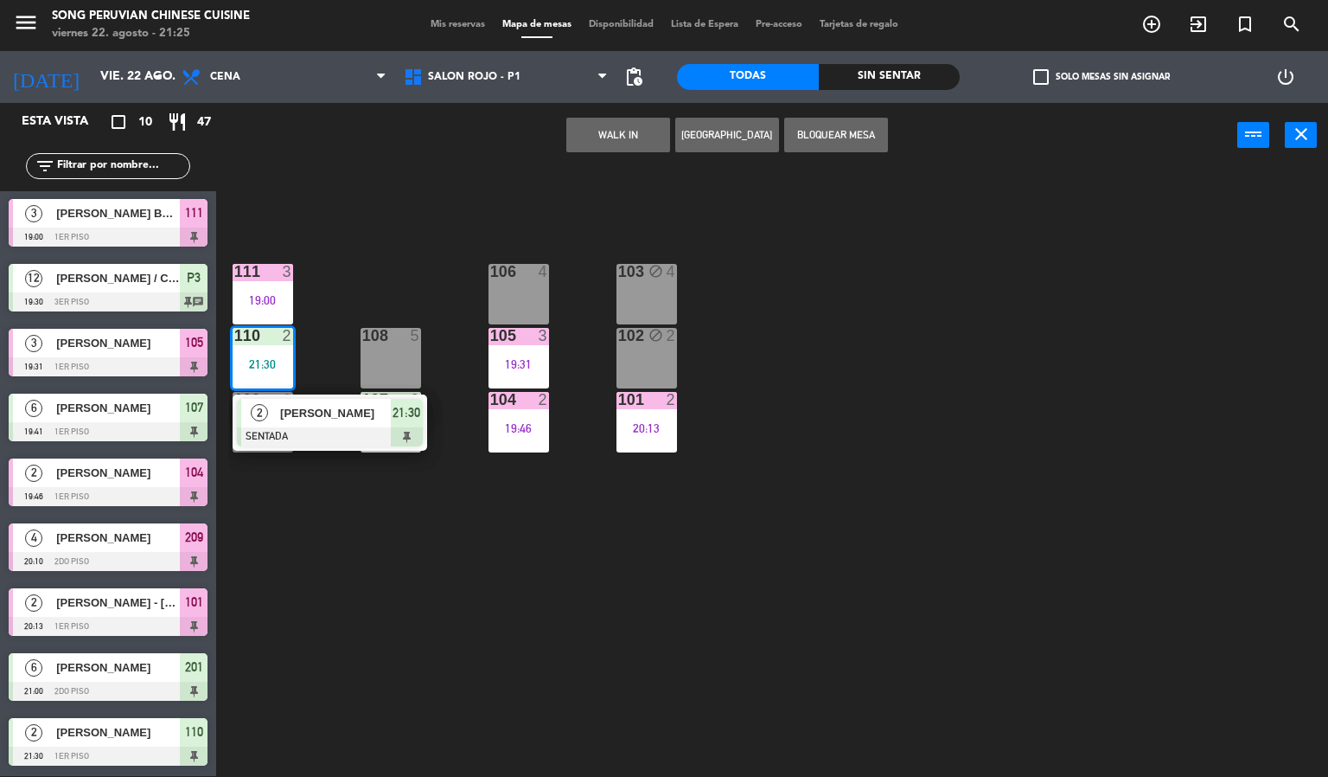
click at [546, 682] on div "103 block 4 106 4 111 3 19:00 102 block 2 105 3 19:31 108 5 110 2 21:30 2 [PERS…" at bounding box center [778, 473] width 1099 height 608
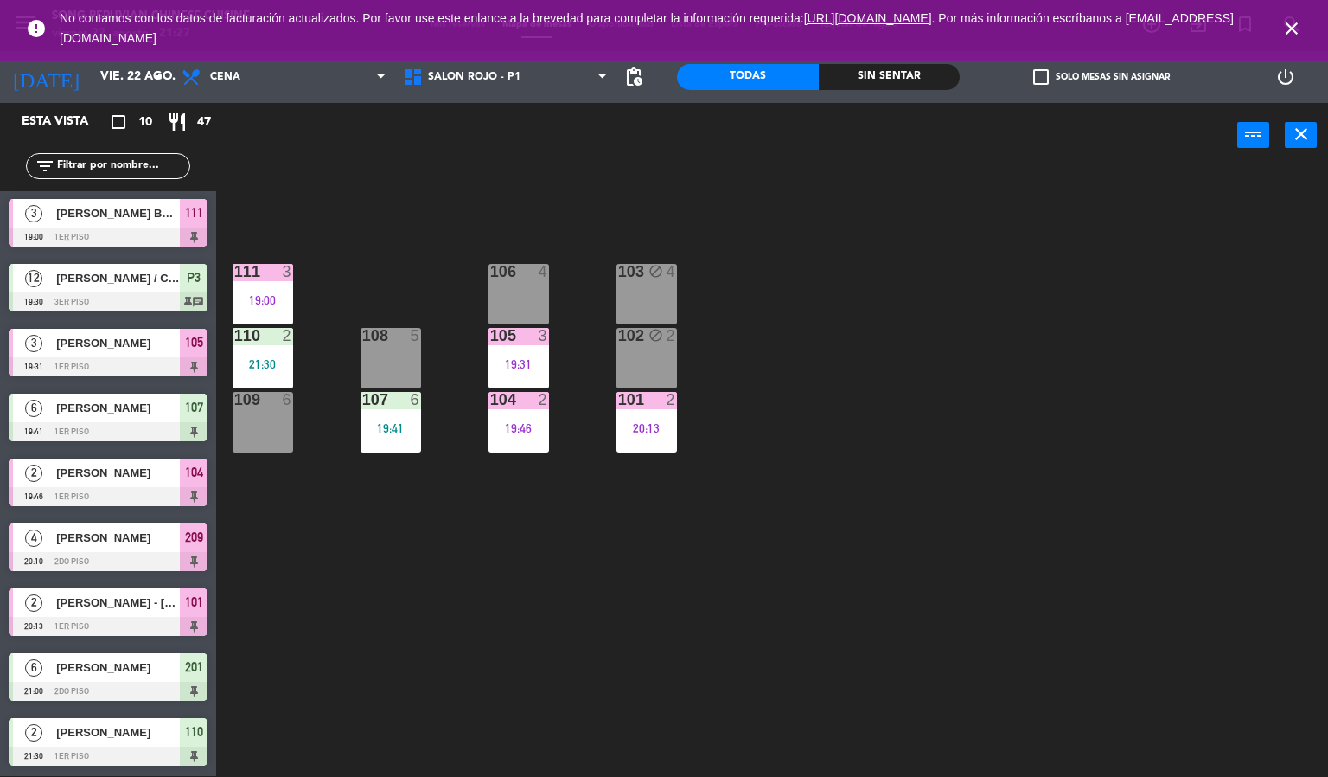
click at [1293, 23] on icon "close" at bounding box center [1292, 28] width 21 height 21
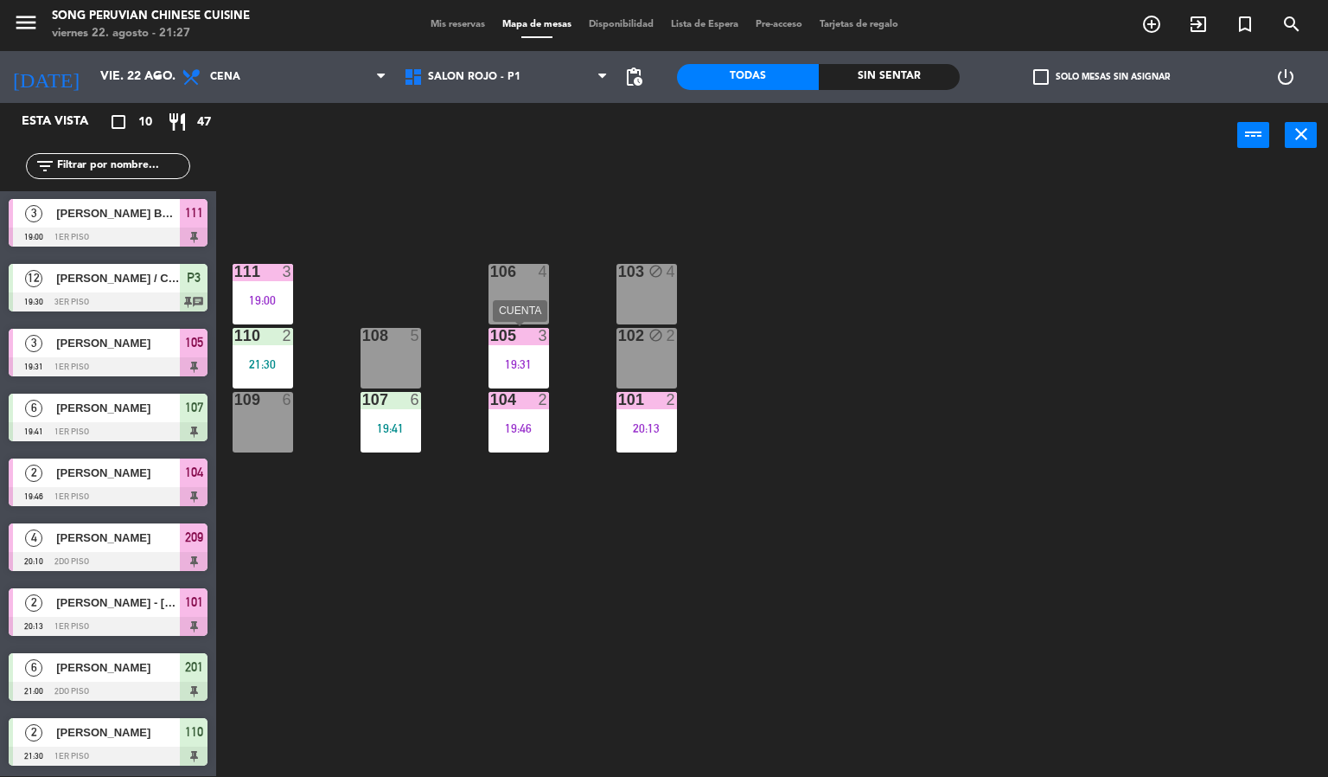
click at [514, 358] on div "19:31" at bounding box center [519, 364] width 61 height 12
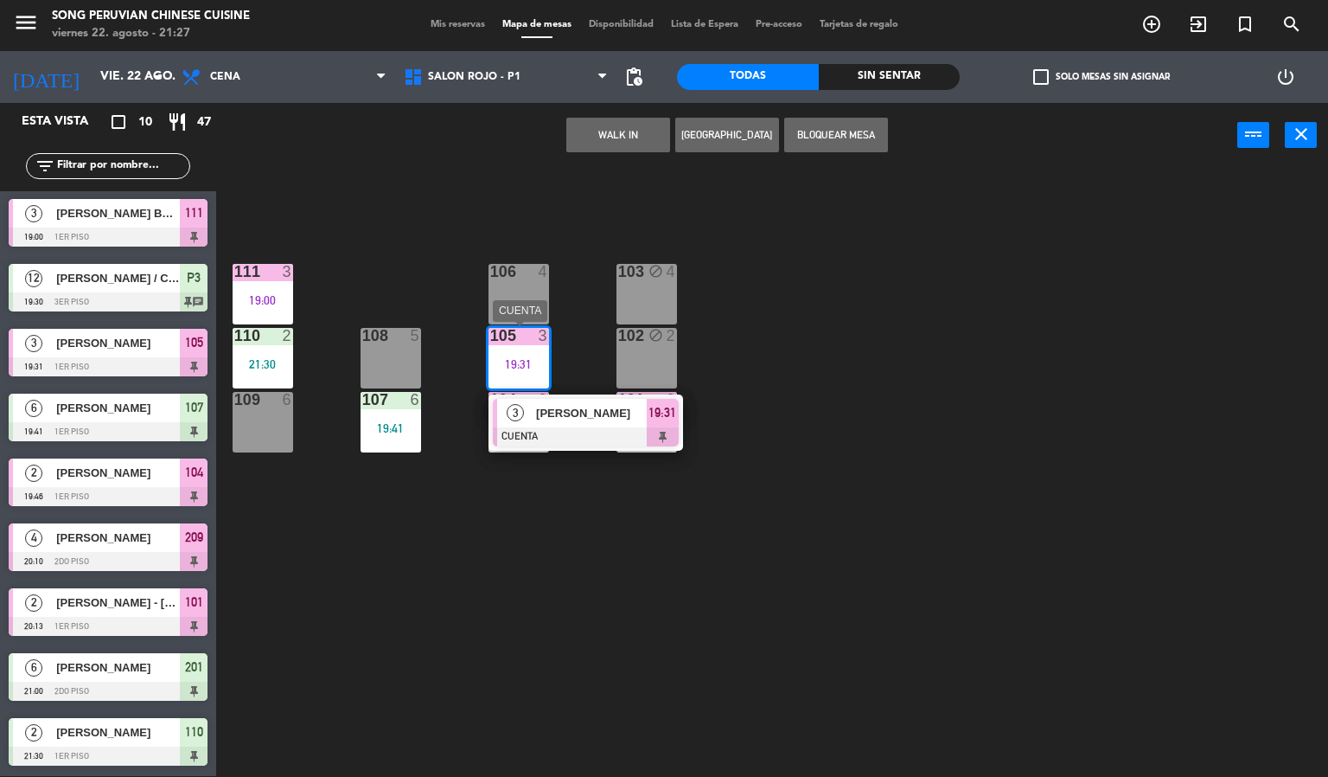
click at [555, 428] on div at bounding box center [586, 436] width 186 height 19
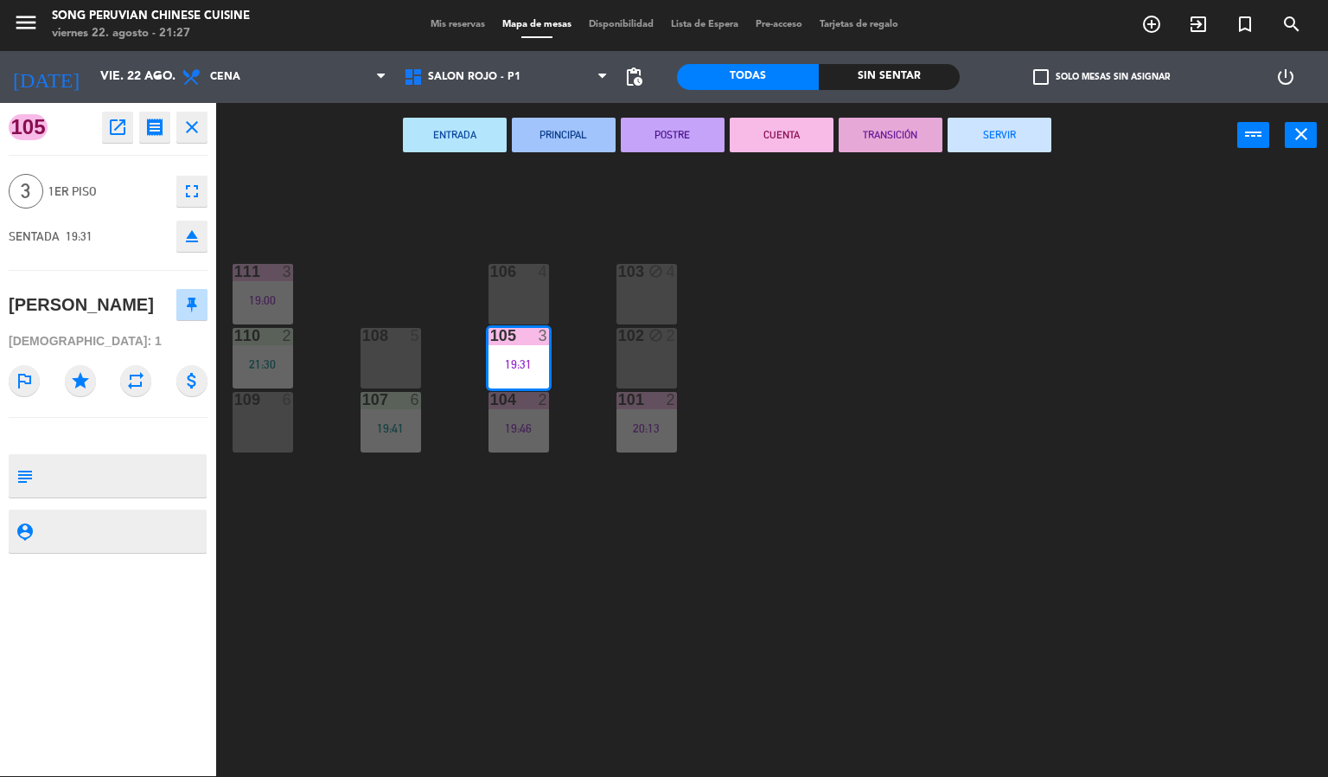
click at [963, 140] on button "SERVIR" at bounding box center [1000, 135] width 104 height 35
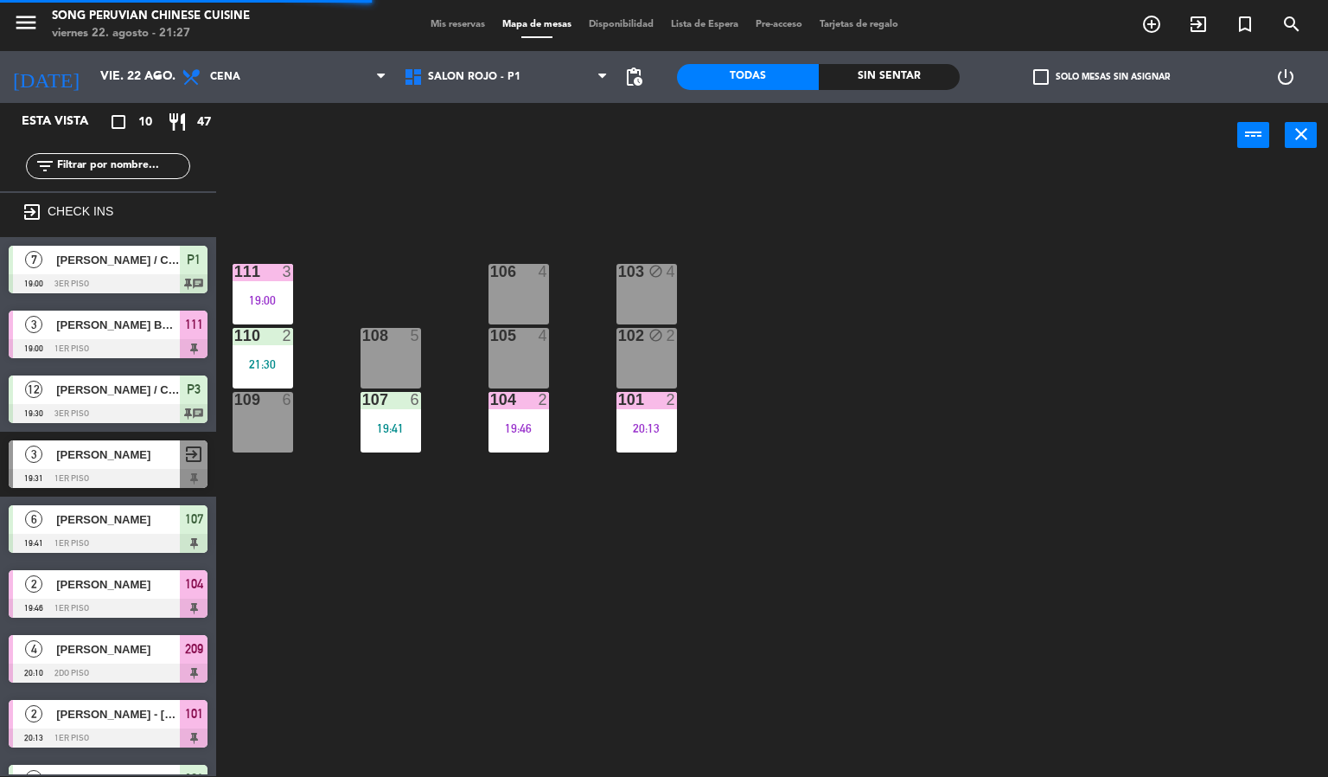
drag, startPoint x: 792, startPoint y: 374, endPoint x: 572, endPoint y: 289, distance: 236.6
click at [755, 354] on div "103 block 4 106 4 111 3 19:00 102 block 2 105 4 108 5 110 2 21:30 101 2 20:13 1…" at bounding box center [778, 473] width 1099 height 608
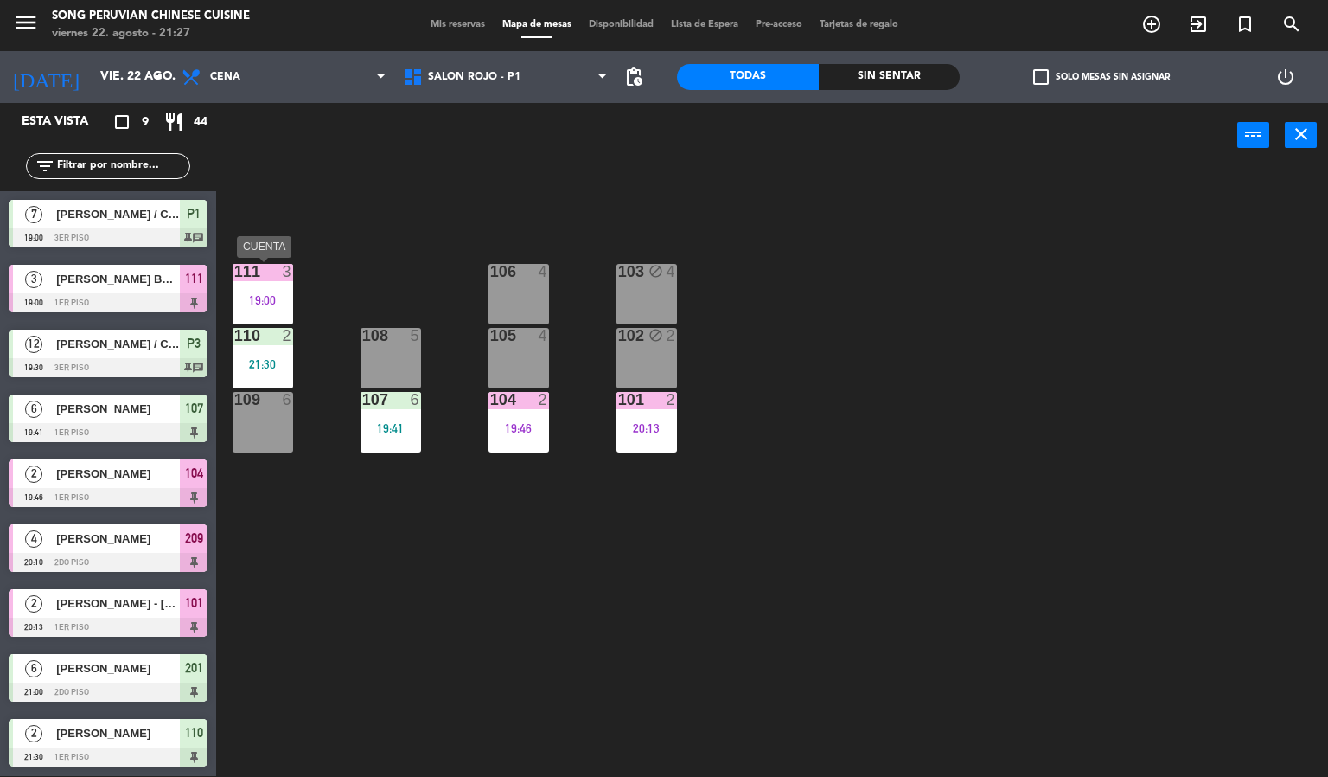
click at [267, 294] on div "19:00" at bounding box center [263, 300] width 61 height 12
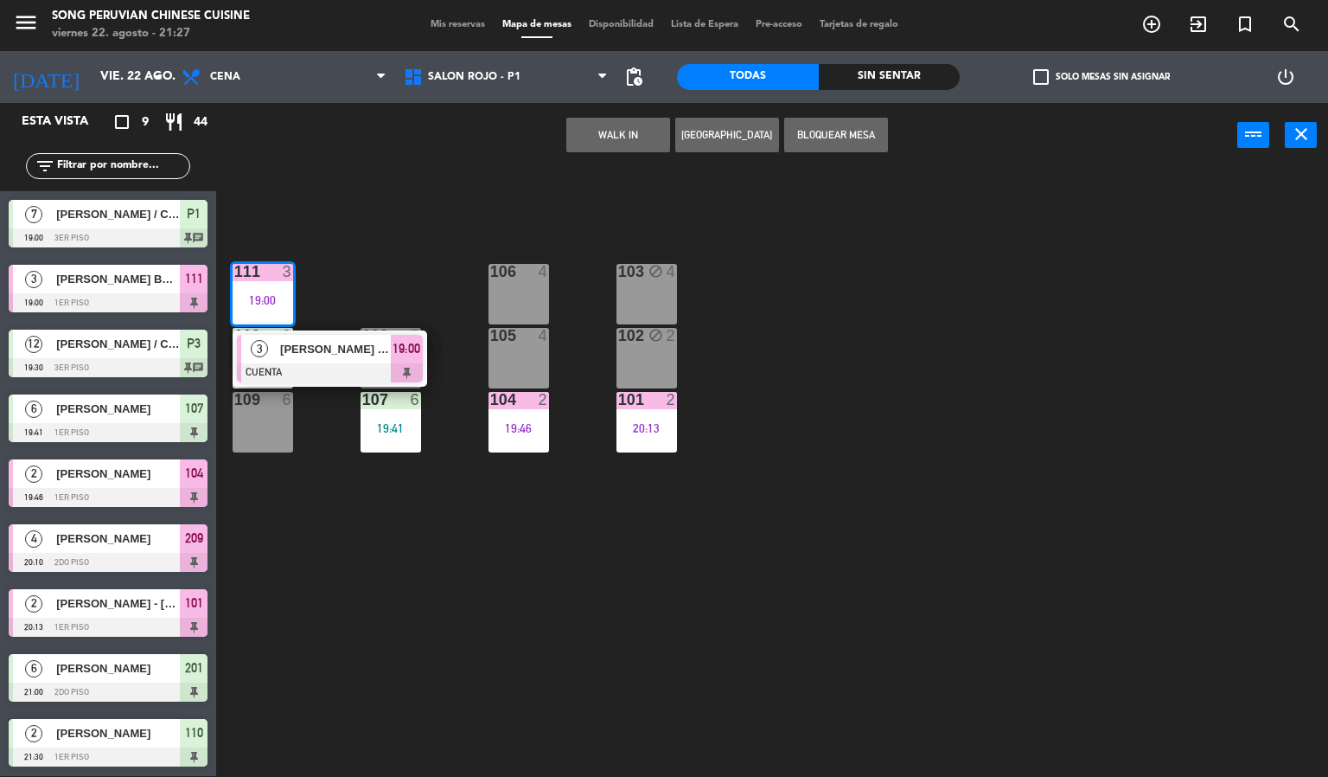
click at [428, 213] on div "103 block 4 106 4 111 3 19:00 3 [PERSON_NAME] BOY [PERSON_NAME] CUENTA 19:00 10…" at bounding box center [778, 473] width 1099 height 608
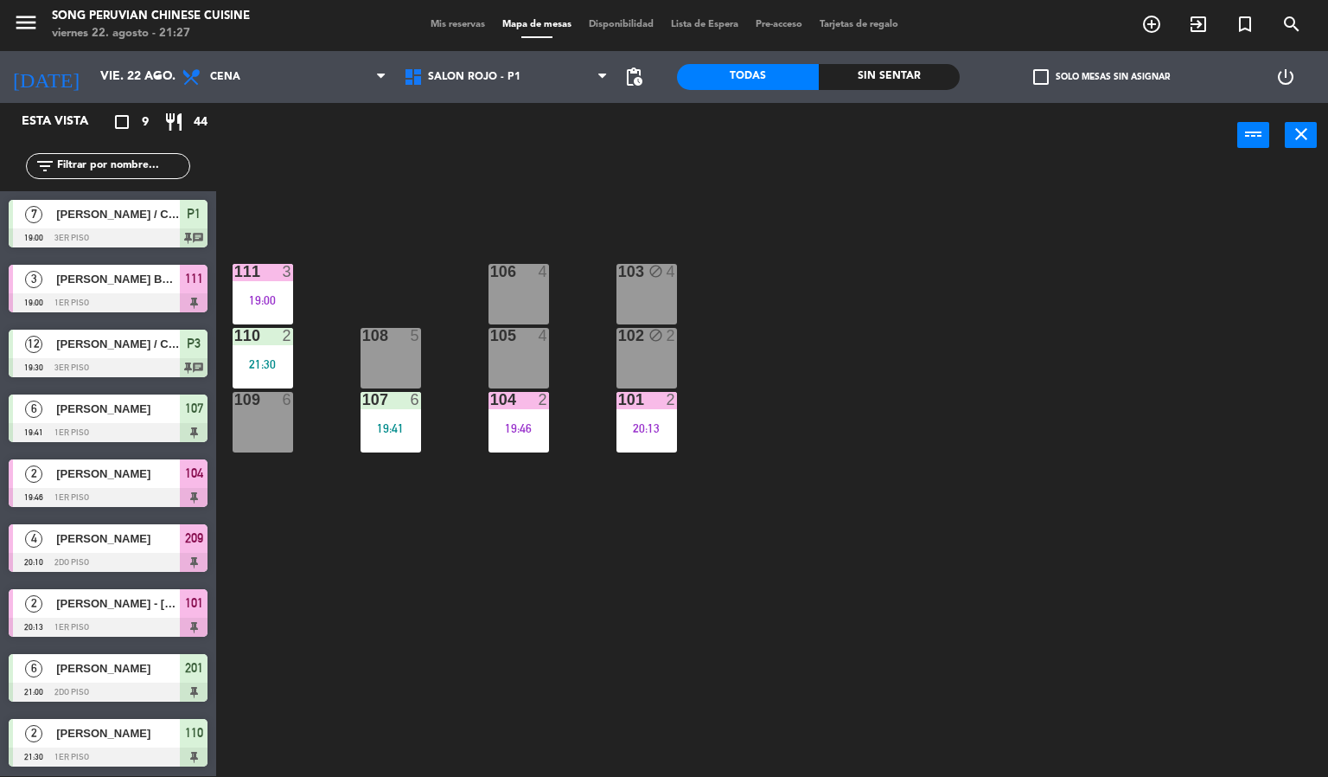
click at [599, 198] on div "103 block 4 106 4 111 3 19:00 102 block 2 105 4 108 5 110 2 21:30 101 2 20:13 1…" at bounding box center [778, 473] width 1099 height 608
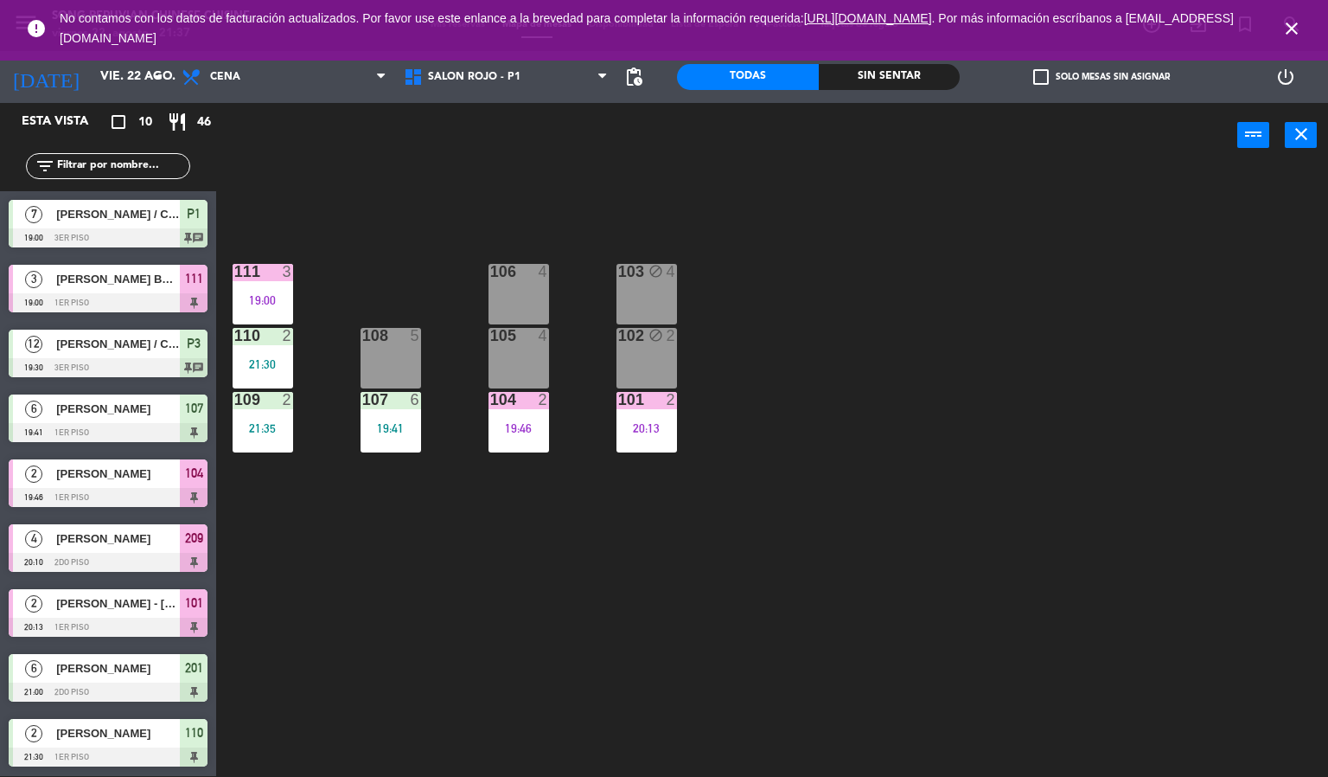
click at [1296, 26] on icon "close" at bounding box center [1292, 28] width 21 height 21
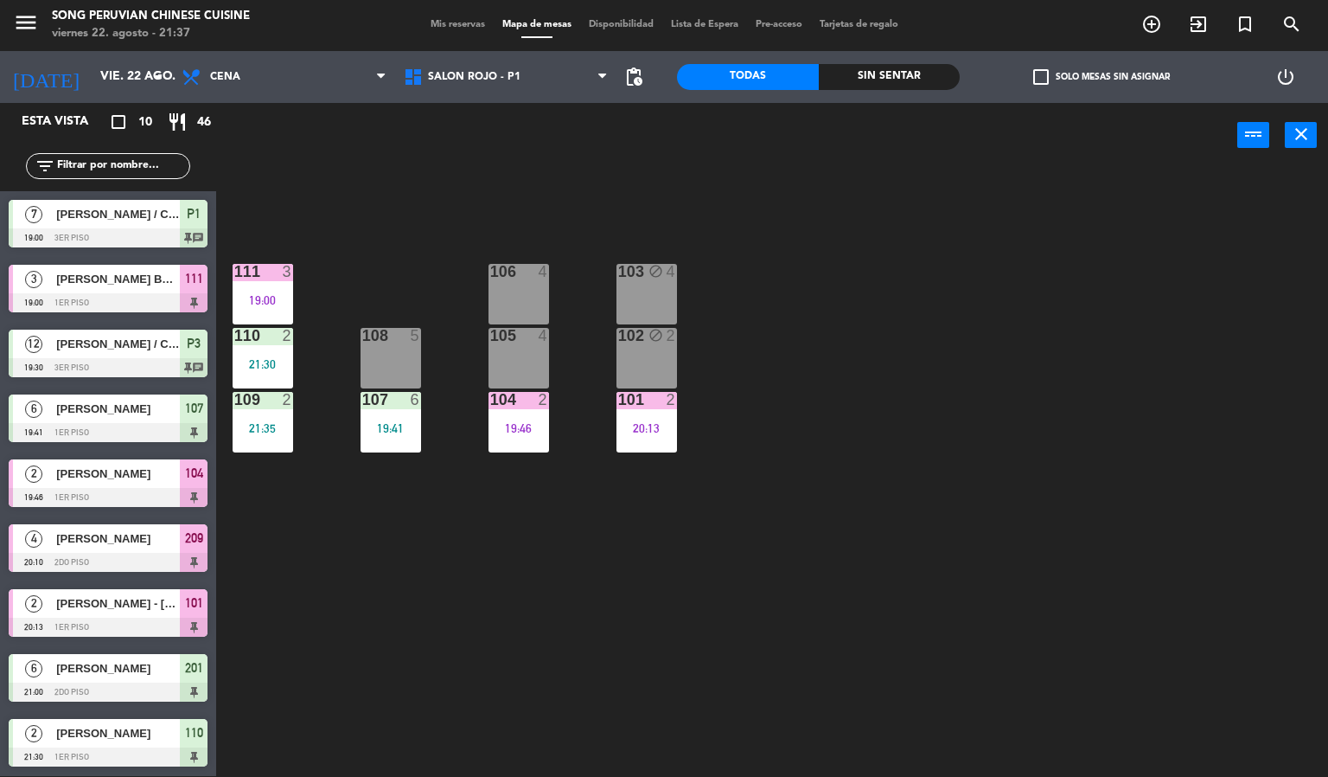
click at [543, 157] on div "power_input close" at bounding box center [726, 136] width 1021 height 66
drag, startPoint x: 543, startPoint y: 157, endPoint x: 706, endPoint y: 172, distance: 163.3
click at [550, 157] on div "power_input close" at bounding box center [726, 136] width 1021 height 66
click at [711, 175] on div "103 block 4 106 4 111 3 19:00 102 block 2 105 4 108 5 110 2 21:30 101 2 20:13 1…" at bounding box center [778, 473] width 1099 height 608
drag, startPoint x: 713, startPoint y: 176, endPoint x: 726, endPoint y: 182, distance: 14.0
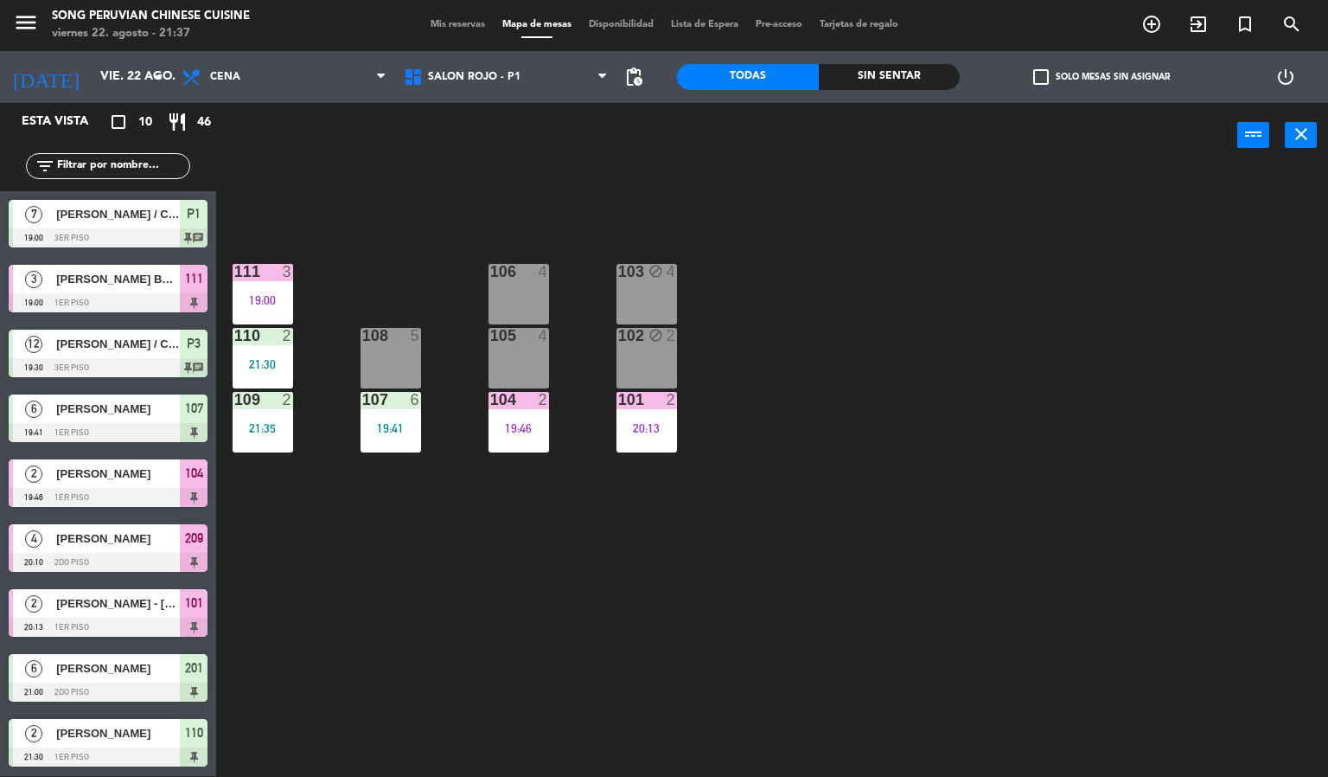
click at [725, 182] on div "103 block 4 106 4 111 3 19:00 102 block 2 105 4 108 5 110 2 21:30 101 2 20:13 1…" at bounding box center [778, 473] width 1099 height 608
click at [739, 189] on div "103 block 4 106 4 111 3 19:00 102 block 2 105 4 108 5 110 2 21:30 101 2 20:13 1…" at bounding box center [778, 473] width 1099 height 608
drag, startPoint x: 765, startPoint y: 193, endPoint x: 781, endPoint y: 205, distance: 19.7
click at [781, 205] on div "103 block 4 106 4 111 3 19:00 102 block 2 105 4 108 5 110 2 21:30 101 2 20:13 1…" at bounding box center [778, 473] width 1099 height 608
drag, startPoint x: 953, startPoint y: 228, endPoint x: 1245, endPoint y: 276, distance: 296.2
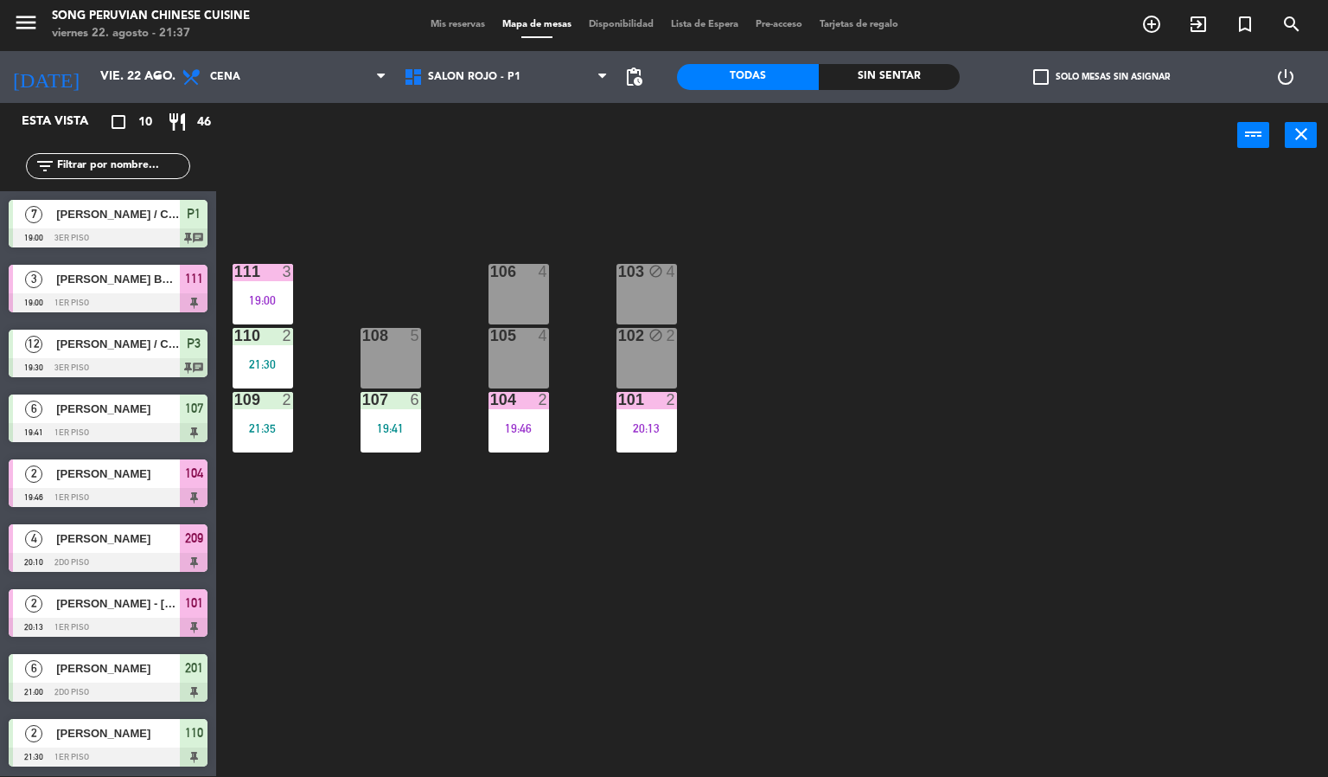
click at [989, 237] on div "103 block 4 106 4 111 3 19:00 102 block 2 105 4 108 5 110 2 21:30 101 2 20:13 1…" at bounding box center [778, 473] width 1099 height 608
drag, startPoint x: 1266, startPoint y: 283, endPoint x: 1282, endPoint y: 301, distance: 23.9
click at [1280, 299] on div "103 block 4 106 4 111 3 19:00 102 block 2 105 4 108 5 110 2 21:30 101 2 20:13 1…" at bounding box center [778, 473] width 1099 height 608
drag, startPoint x: 1282, startPoint y: 301, endPoint x: 1284, endPoint y: 333, distance: 32.1
click at [1284, 317] on div "103 block 4 106 4 111 3 19:00 102 block 2 105 4 108 5 110 2 21:30 101 2 20:13 1…" at bounding box center [778, 473] width 1099 height 608
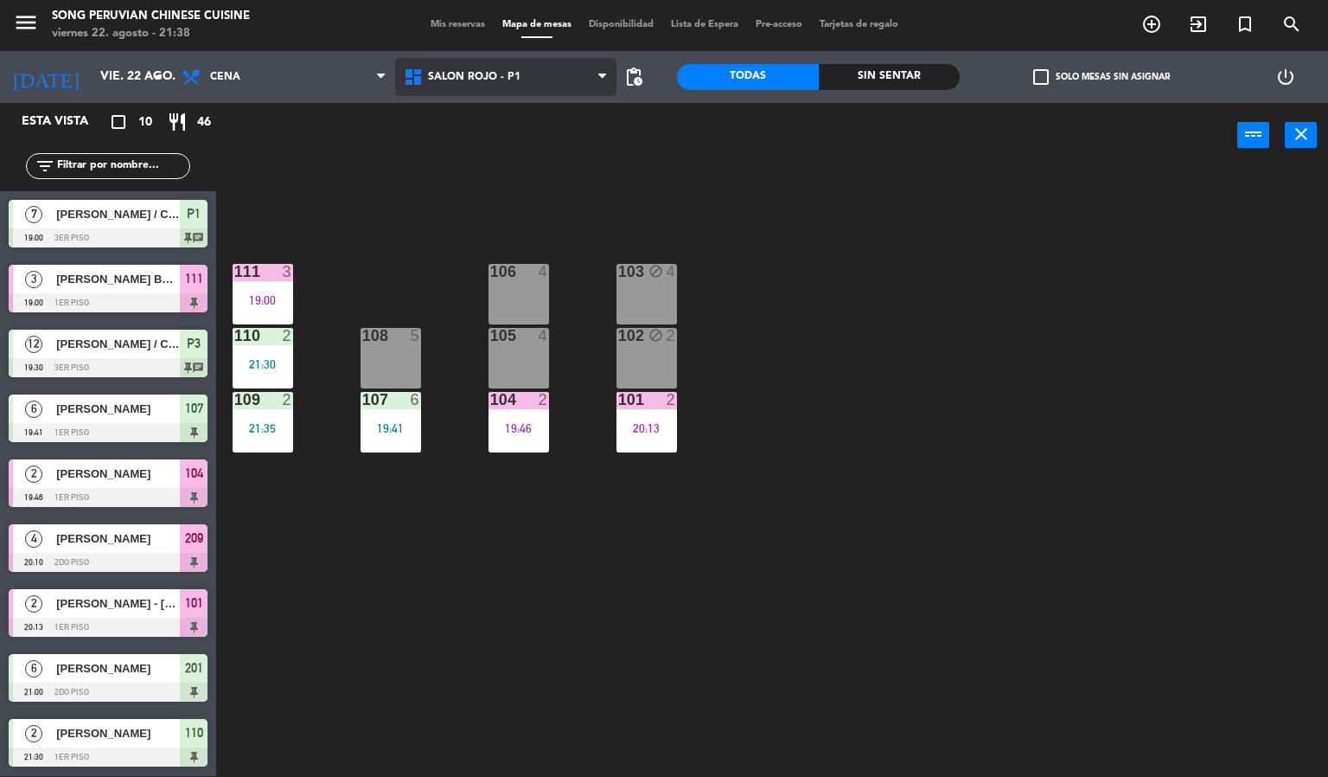
click at [458, 75] on span "SALON ROJO - P1" at bounding box center [474, 77] width 93 height 12
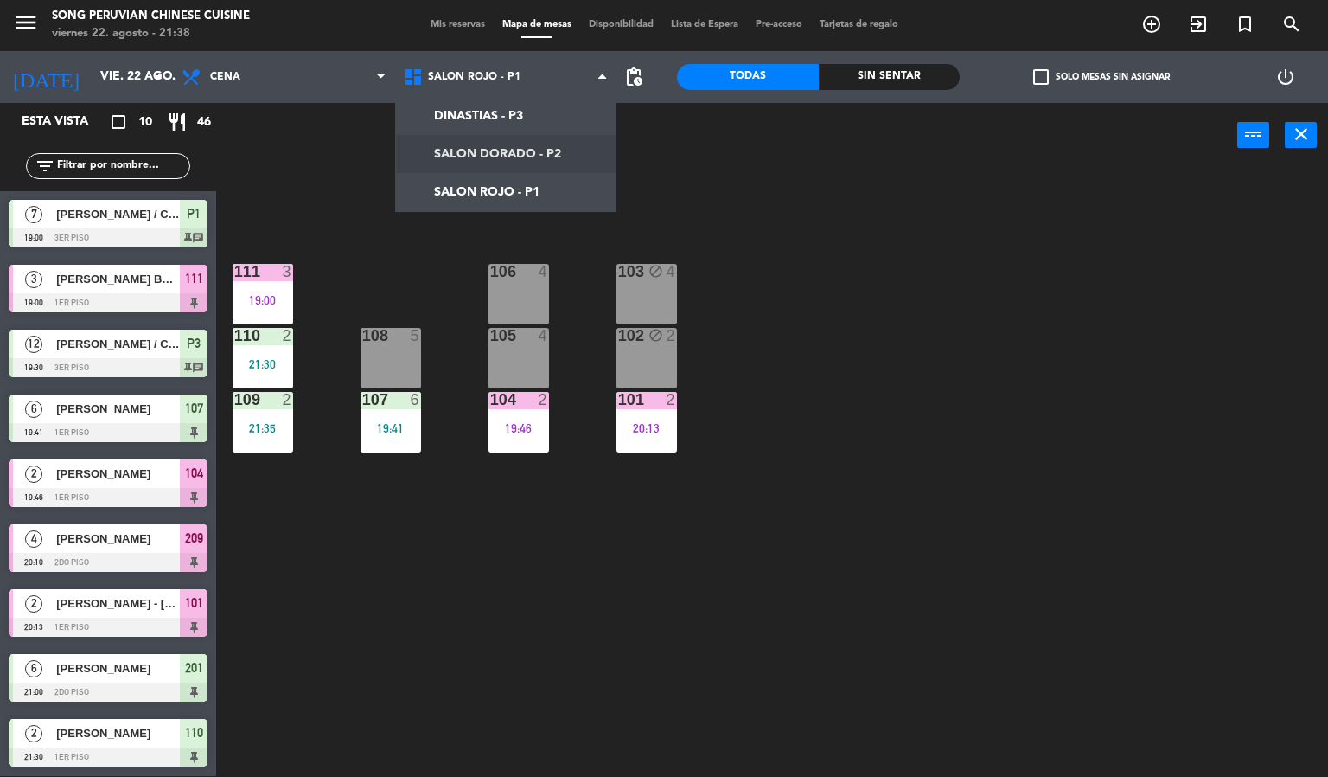
click at [449, 158] on ng-component "menu Song Peruvian Chinese Cuisine [DATE] 22. agosto - 21:38 Mis reservas Mapa …" at bounding box center [664, 387] width 1328 height 777
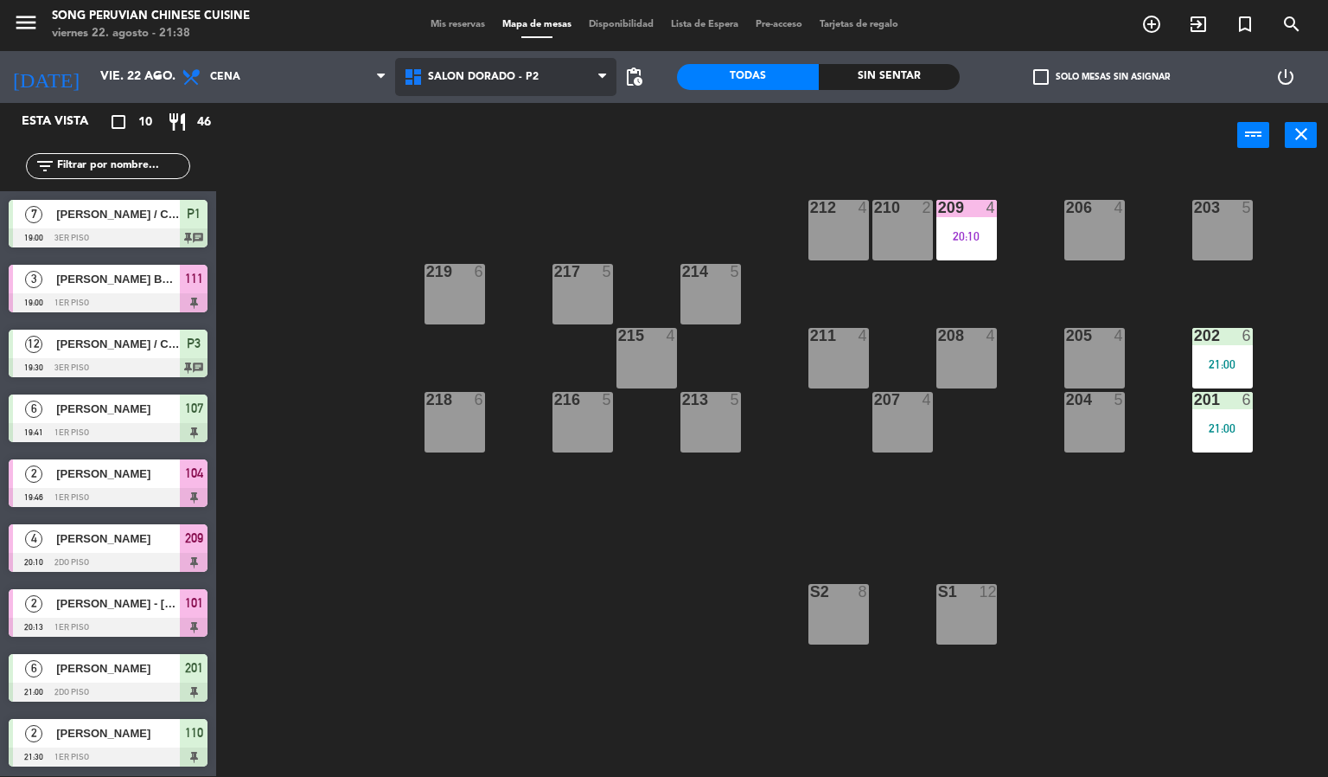
click at [476, 76] on span "SALON DORADO - P2" at bounding box center [483, 77] width 111 height 12
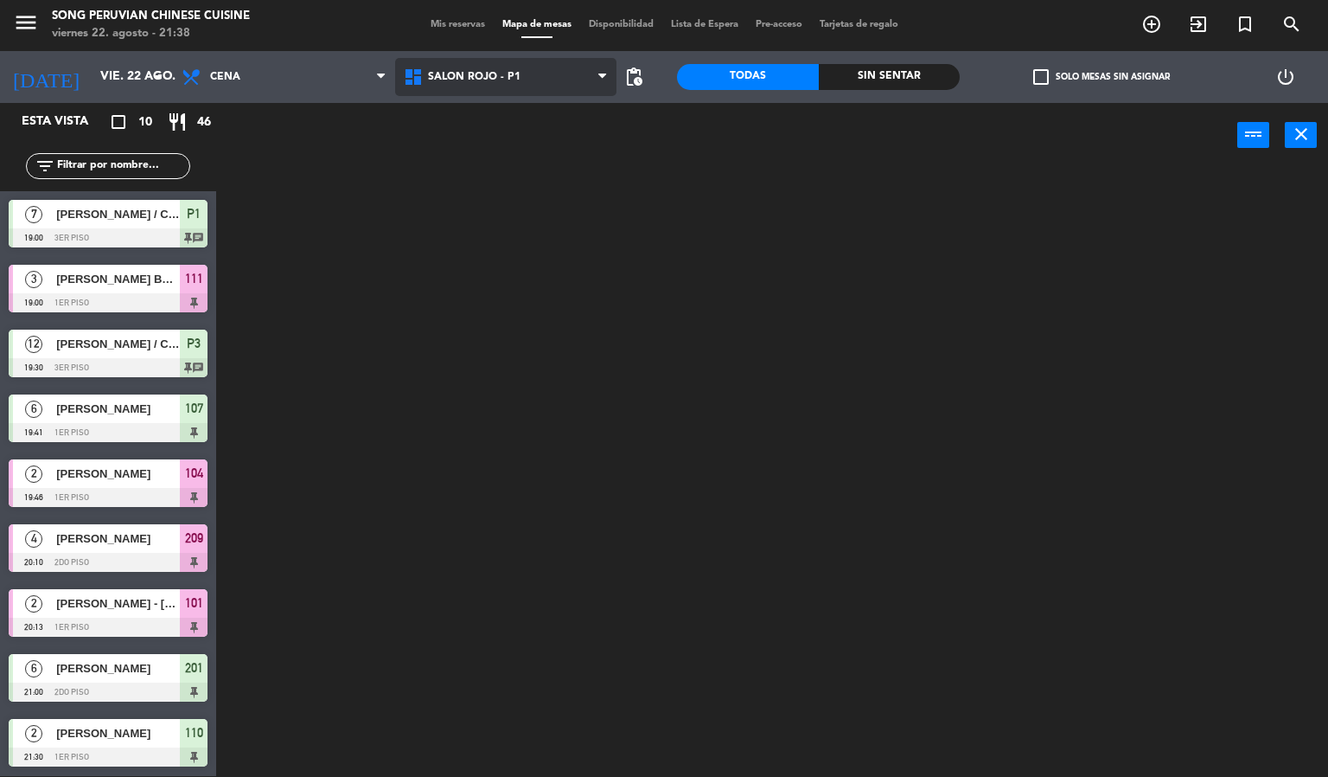
click at [551, 184] on ng-component "menu Song Peruvian Chinese Cuisine [DATE] 22. agosto - 21:38 Mis reservas Mapa …" at bounding box center [664, 387] width 1328 height 777
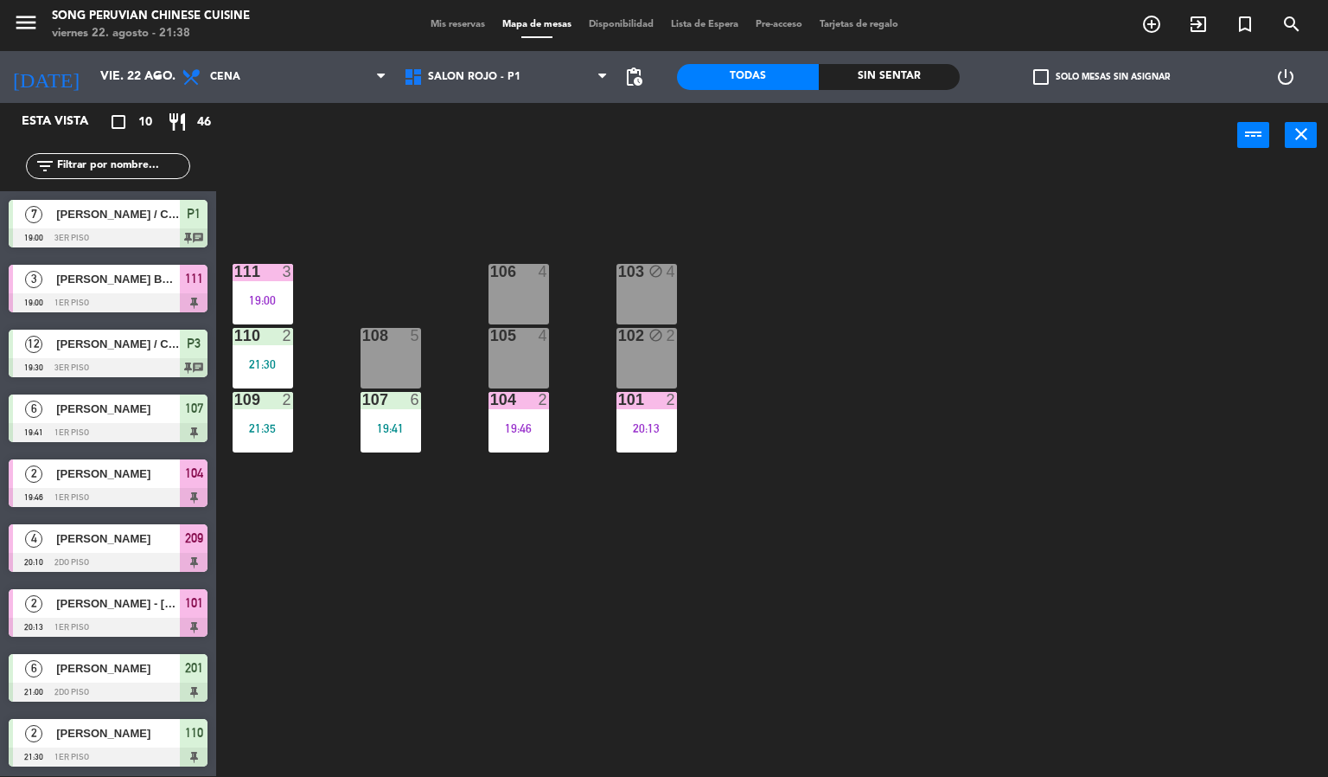
click at [672, 205] on div "103 block 4 106 4 111 3 19:00 102 block 2 105 4 108 5 110 2 21:30 101 2 20:13 1…" at bounding box center [778, 473] width 1099 height 608
click at [547, 278] on div "106 4" at bounding box center [519, 272] width 61 height 17
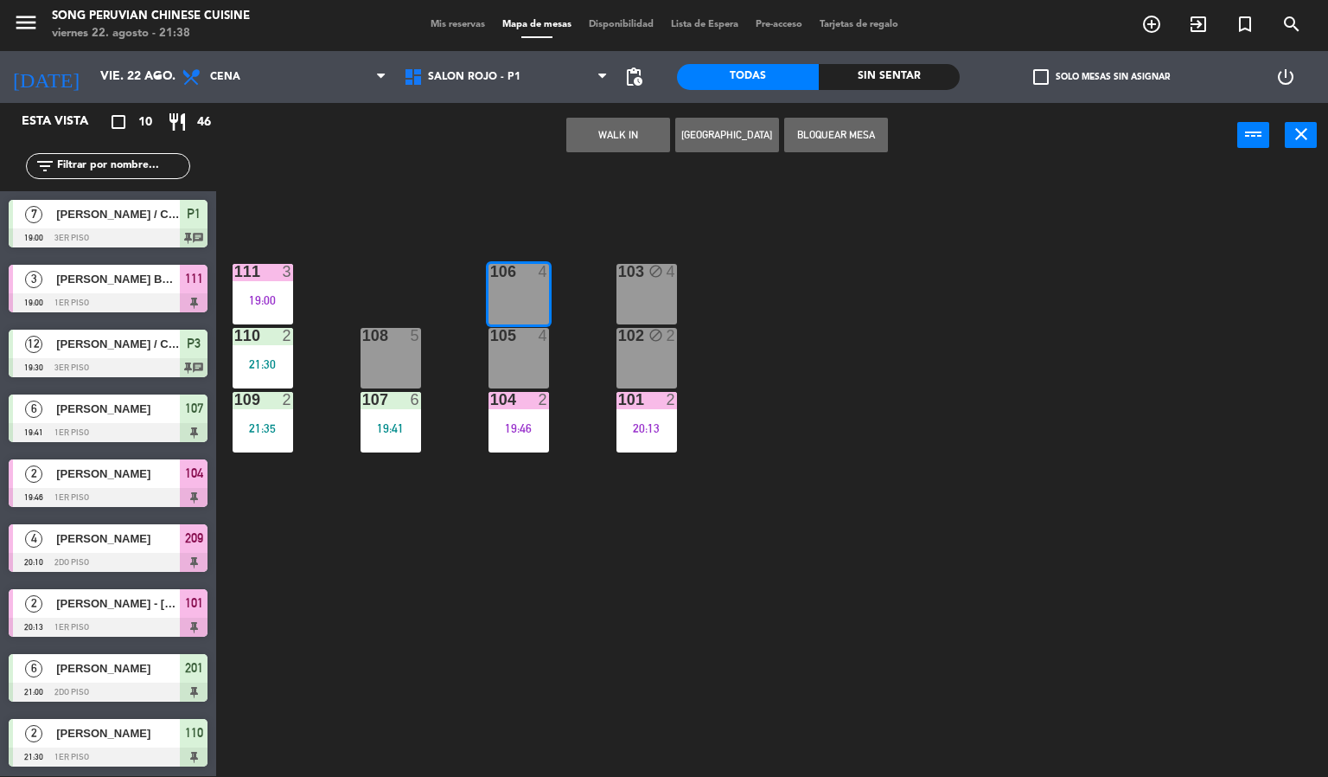
click at [561, 214] on div "103 block 4 106 4 111 3 19:00 102 block 2 105 4 108 5 110 2 21:30 101 2 20:13 1…" at bounding box center [778, 473] width 1099 height 608
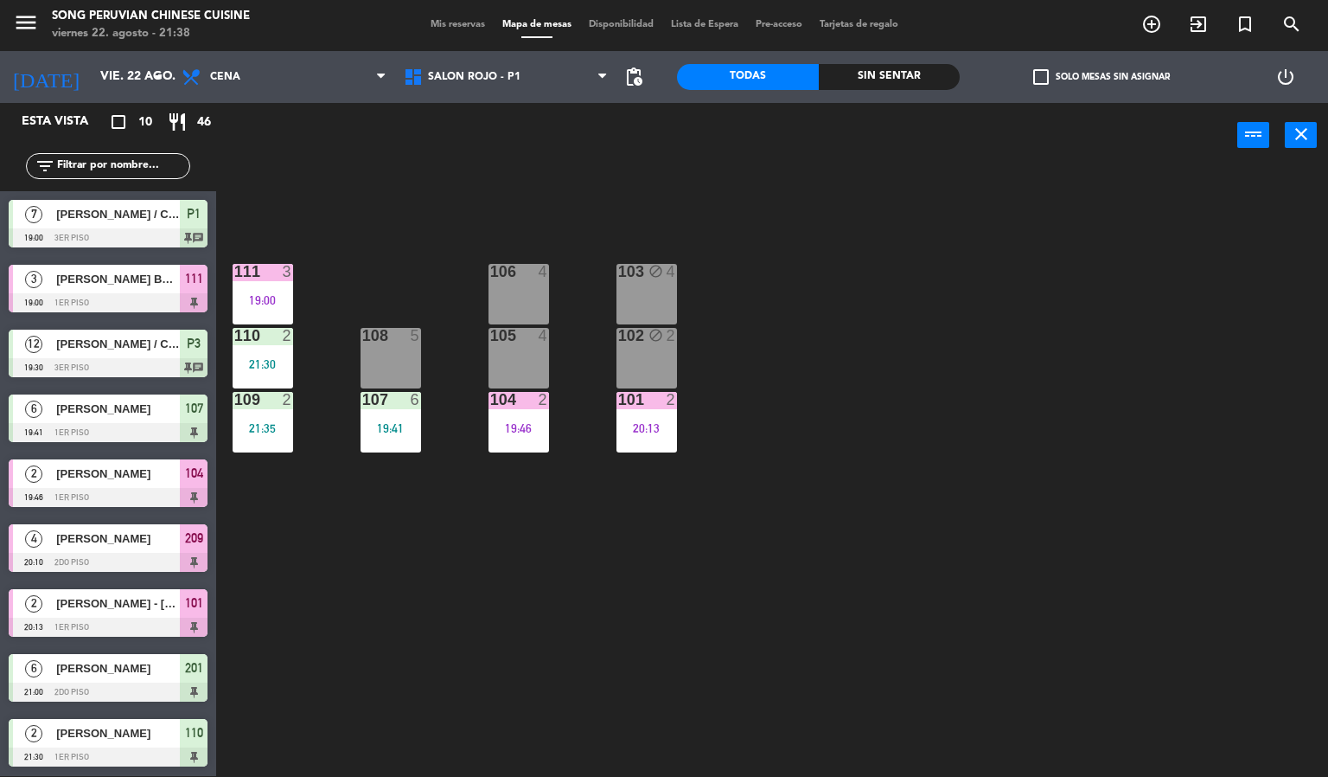
click at [725, 226] on div "103 block 4 106 4 111 3 19:00 102 block 2 105 4 108 5 110 2 21:30 101 2 20:13 1…" at bounding box center [778, 473] width 1099 height 608
click at [675, 309] on div "103 block 4" at bounding box center [647, 294] width 61 height 61
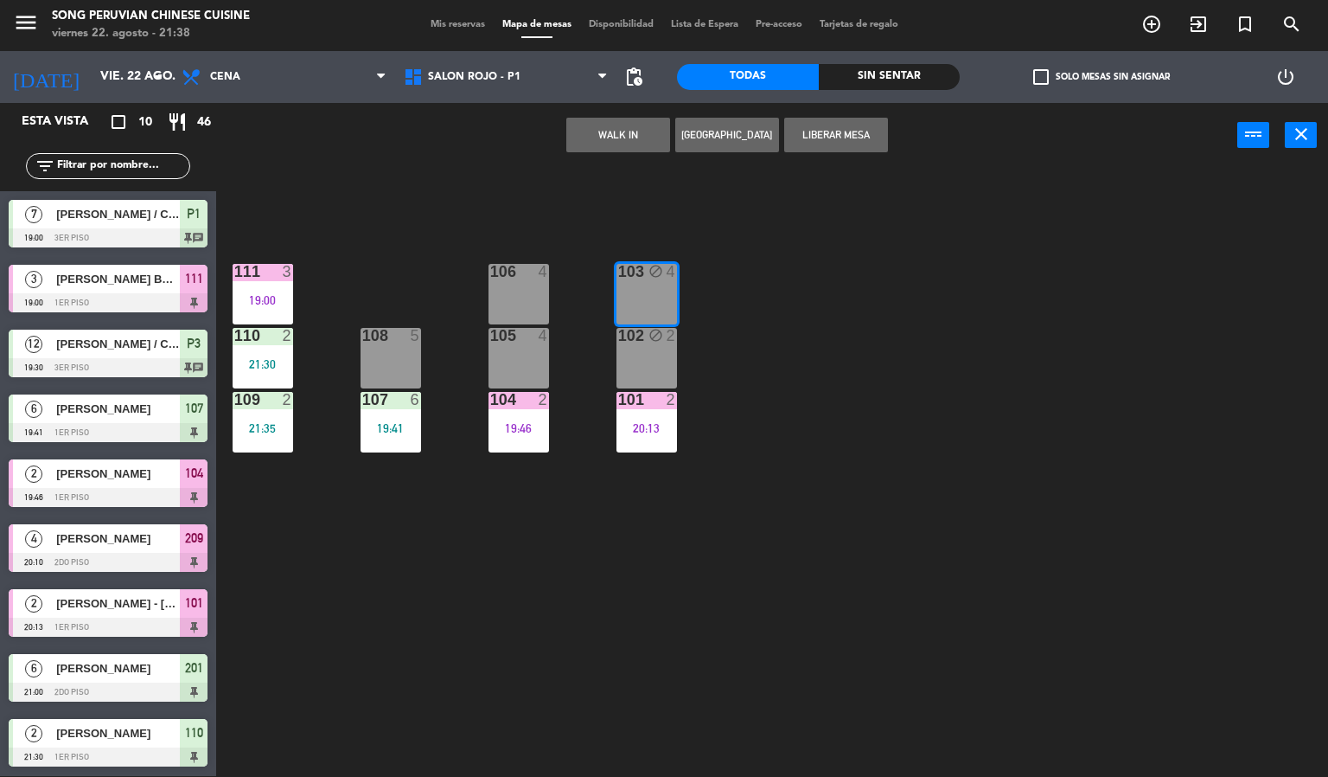
click at [781, 250] on div "103 block 4 106 4 111 3 19:00 102 block 2 105 4 108 5 110 2 21:30 101 2 20:13 1…" at bounding box center [778, 473] width 1099 height 608
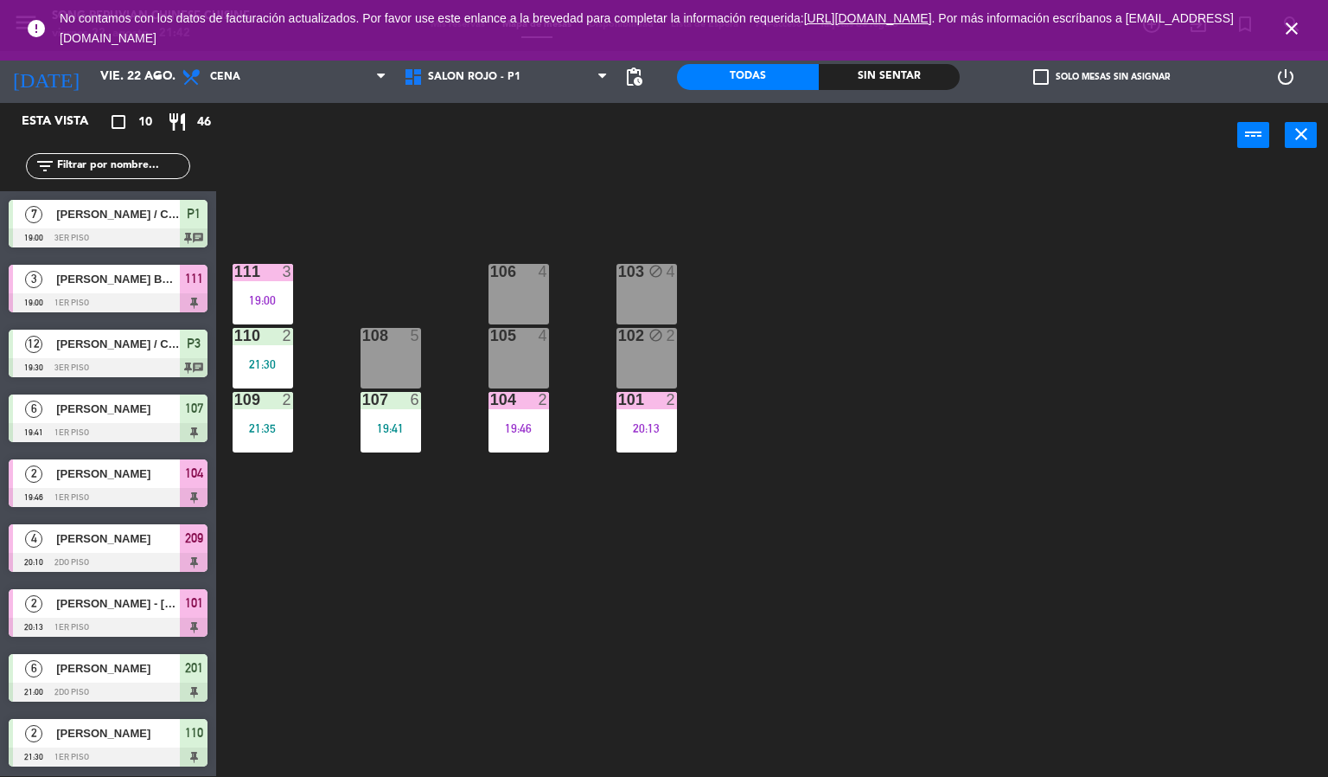
click at [1289, 32] on icon "close" at bounding box center [1292, 28] width 21 height 21
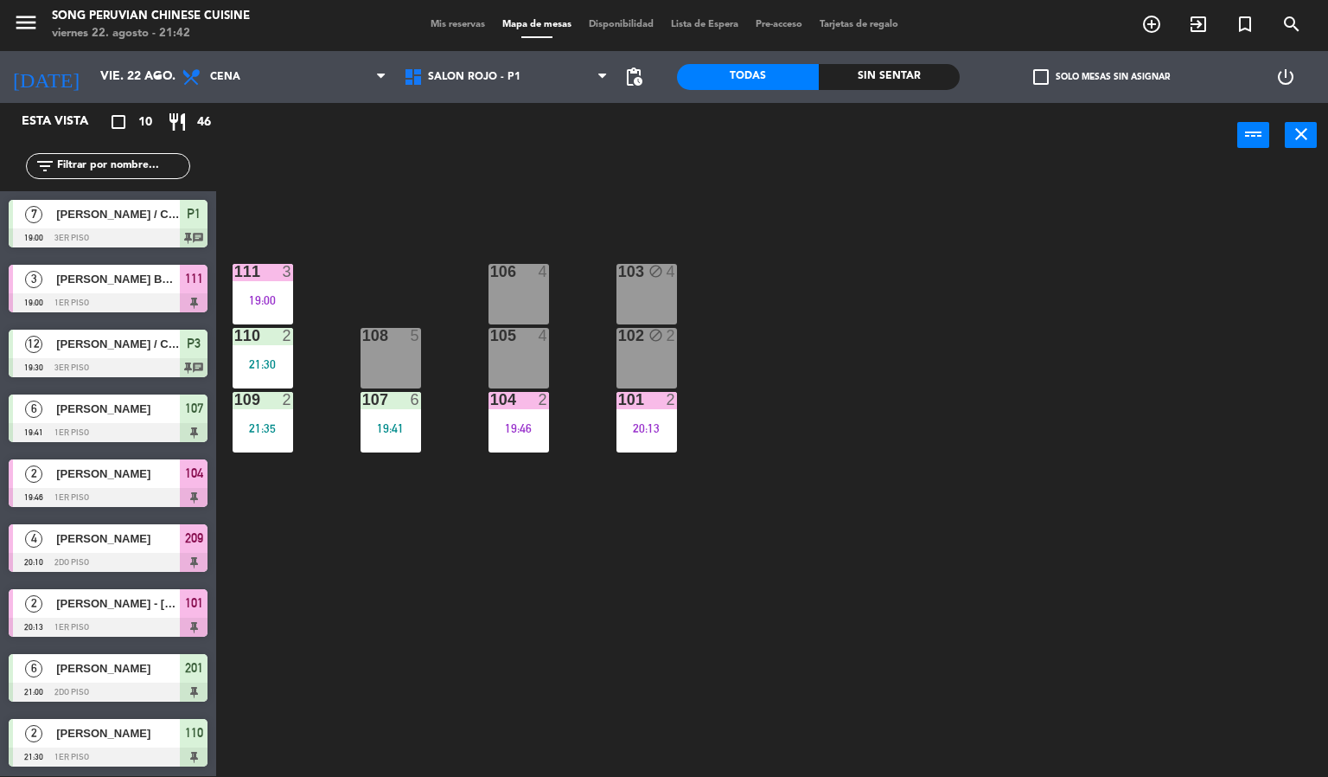
click at [1220, 270] on div "103 block 4 106 4 111 3 19:00 102 block 2 105 4 108 5 110 2 21:30 101 2 20:13 1…" at bounding box center [778, 473] width 1099 height 608
click at [561, 83] on span "SALON ROJO - P1" at bounding box center [506, 77] width 222 height 38
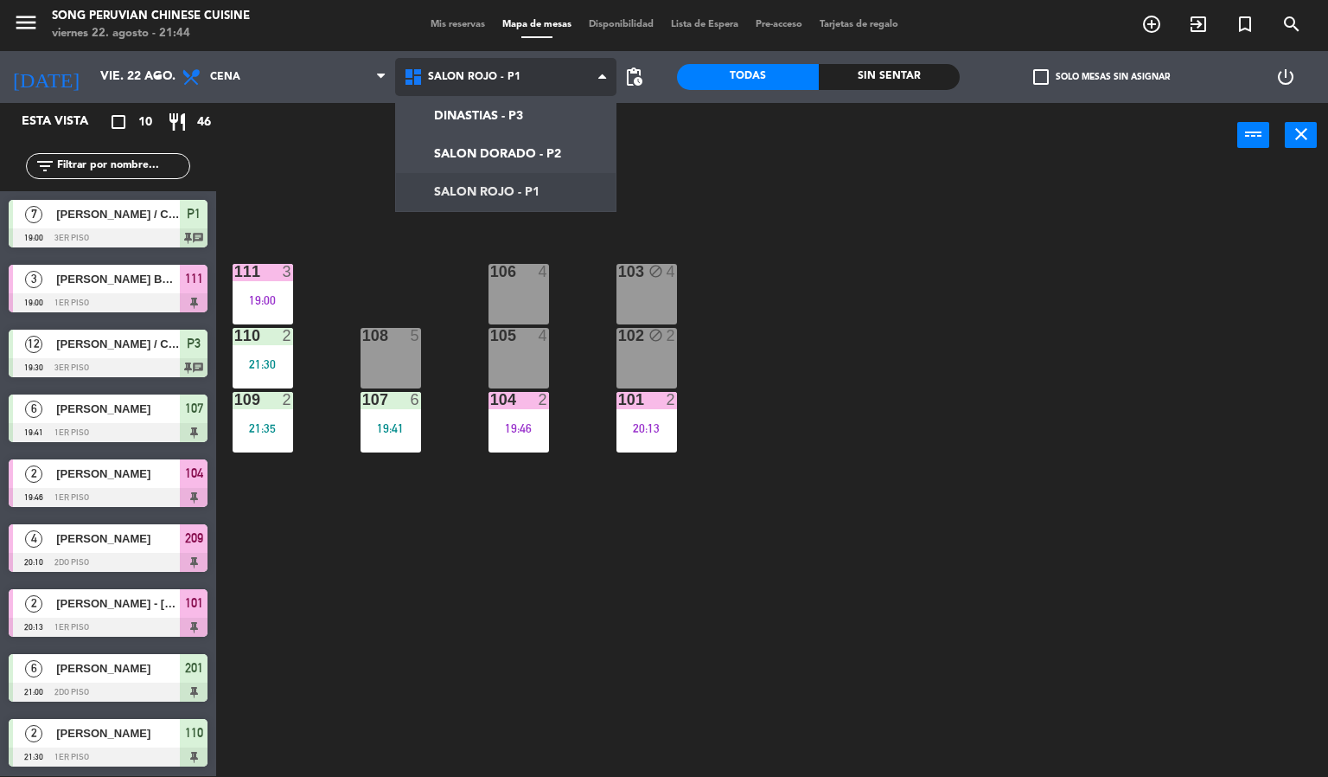
click at [547, 132] on ng-component "menu Song Peruvian Chinese Cuisine [DATE] 22. agosto - 21:44 Mis reservas Mapa …" at bounding box center [664, 387] width 1328 height 777
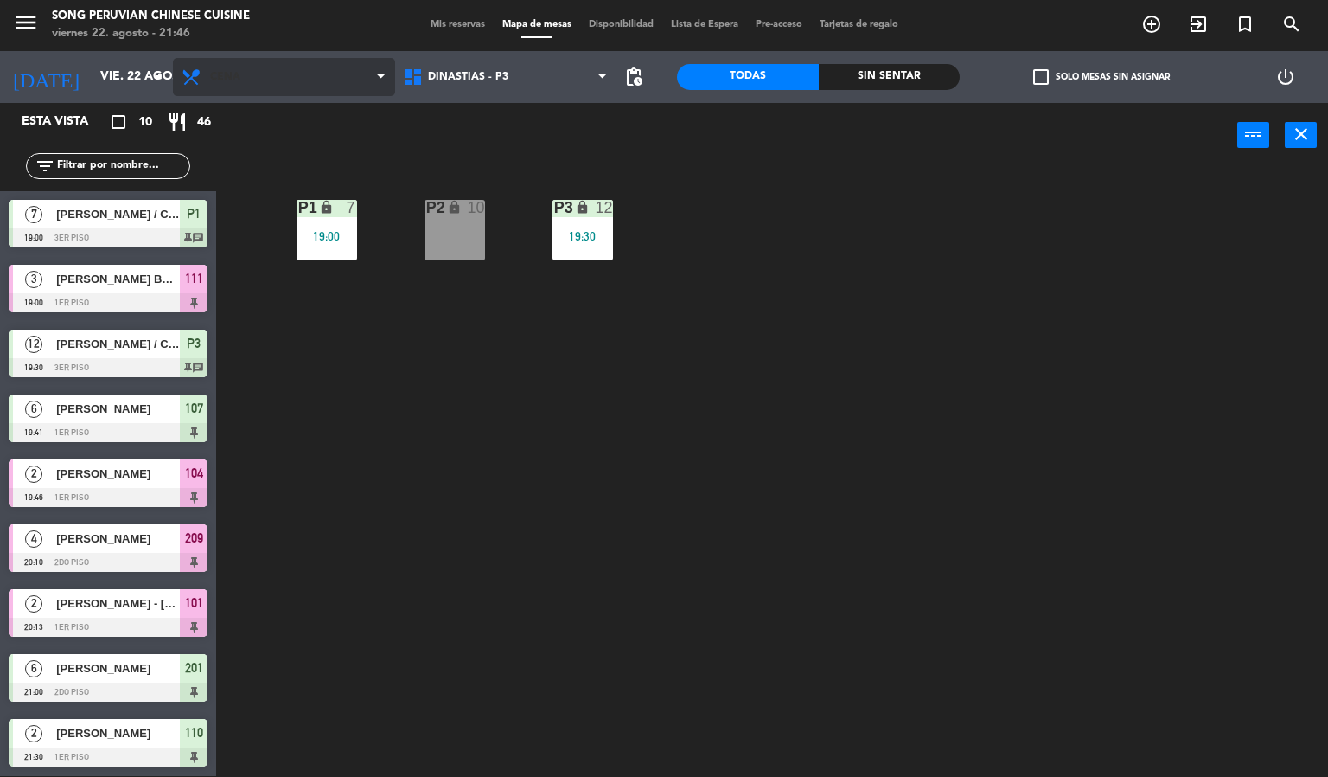
click at [304, 92] on span "Cena" at bounding box center [284, 77] width 222 height 38
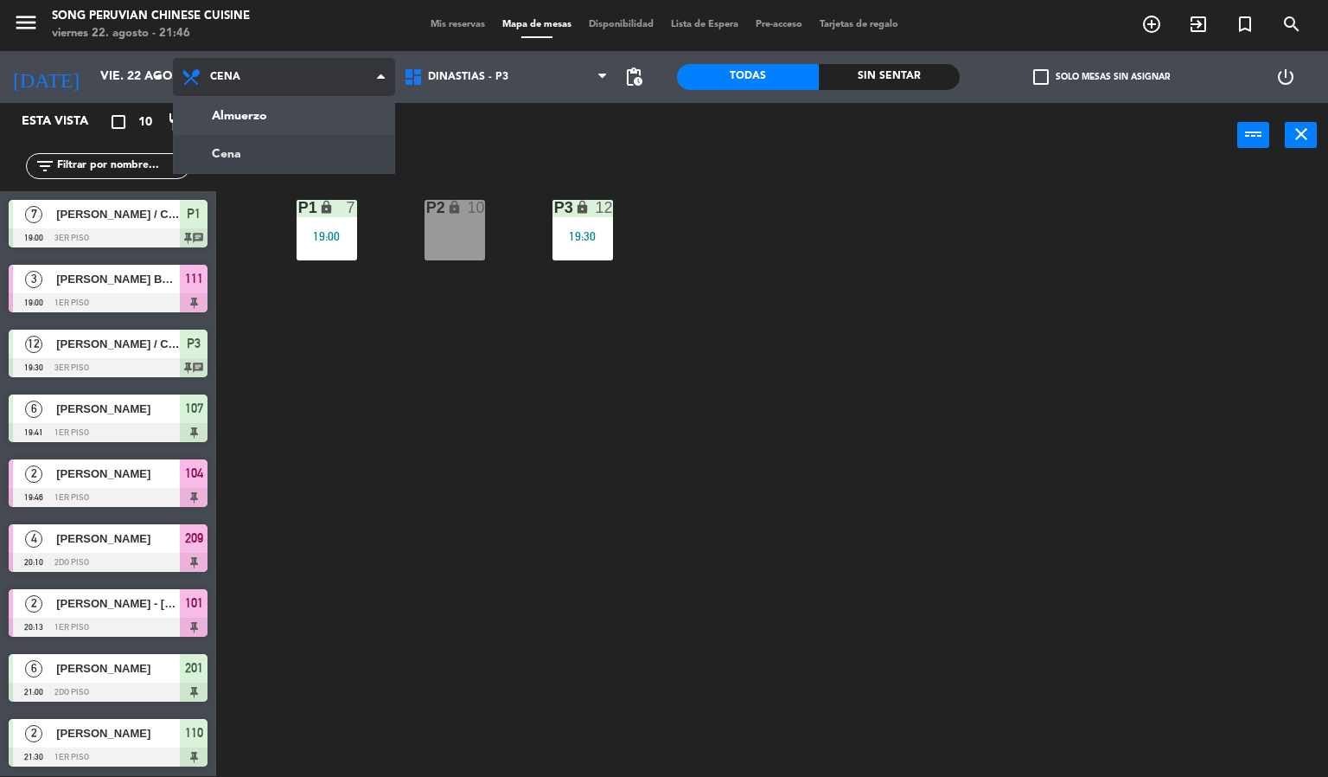
click at [324, 144] on ng-component "menu Song Peruvian Chinese Cuisine [DATE] 22. agosto - 21:46 Mis reservas Mapa …" at bounding box center [664, 387] width 1328 height 777
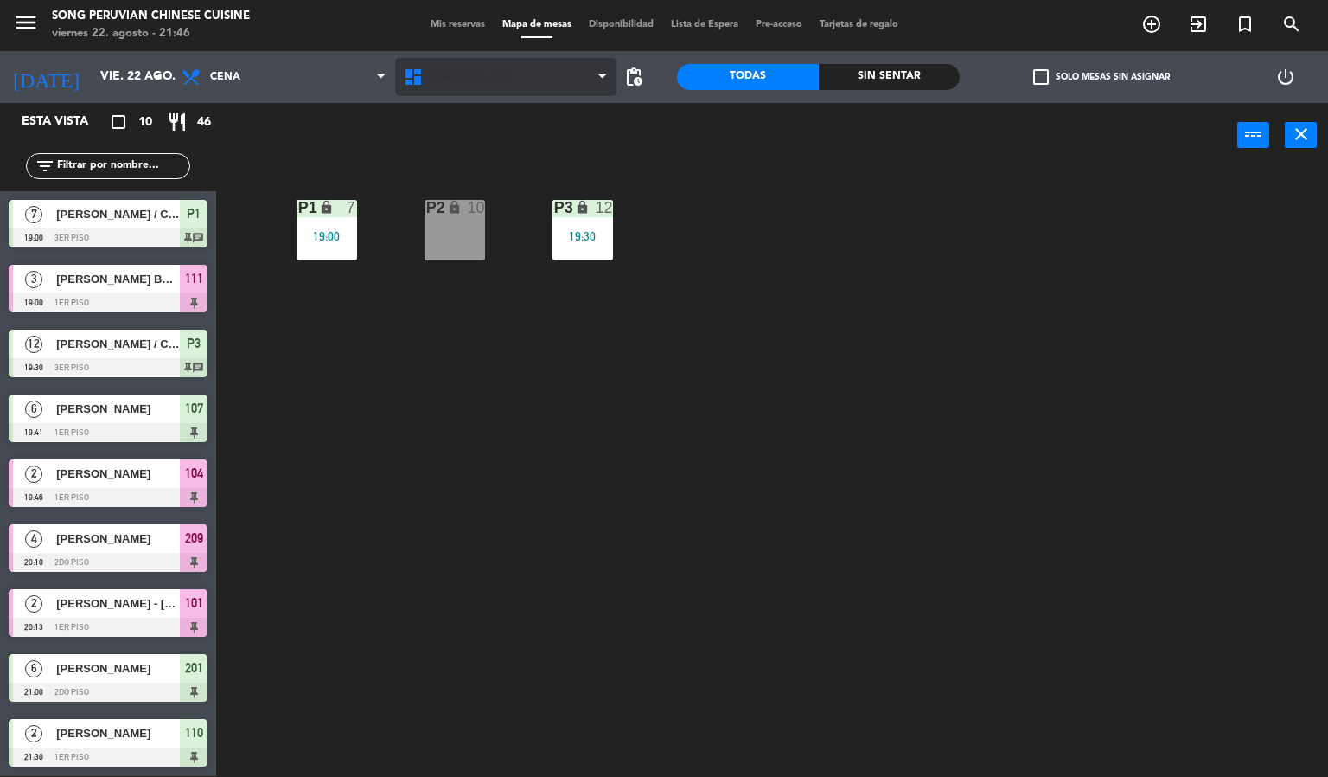
click at [533, 84] on span "DINASTIAS - P3" at bounding box center [506, 77] width 222 height 38
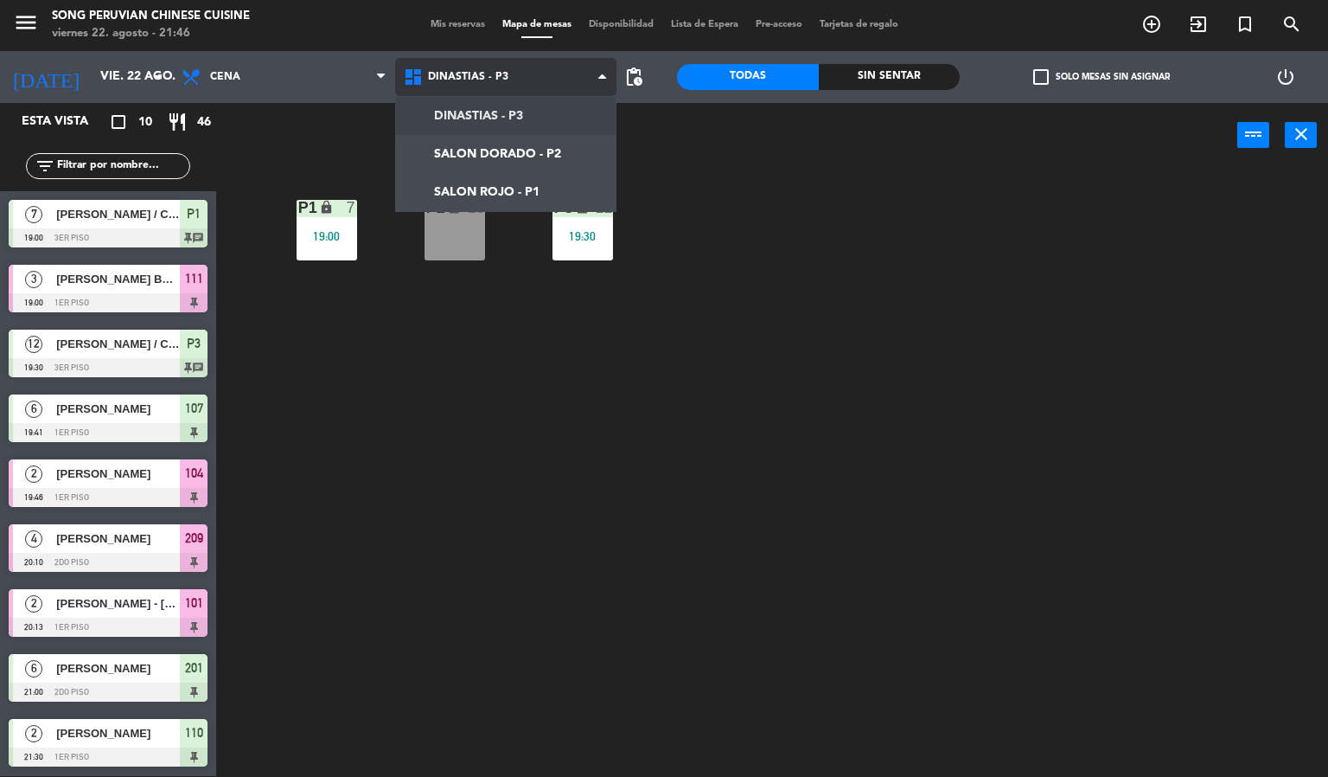
click at [506, 195] on ng-component "menu Song Peruvian Chinese Cuisine [DATE] 22. agosto - 21:46 Mis reservas Mapa …" at bounding box center [664, 387] width 1328 height 777
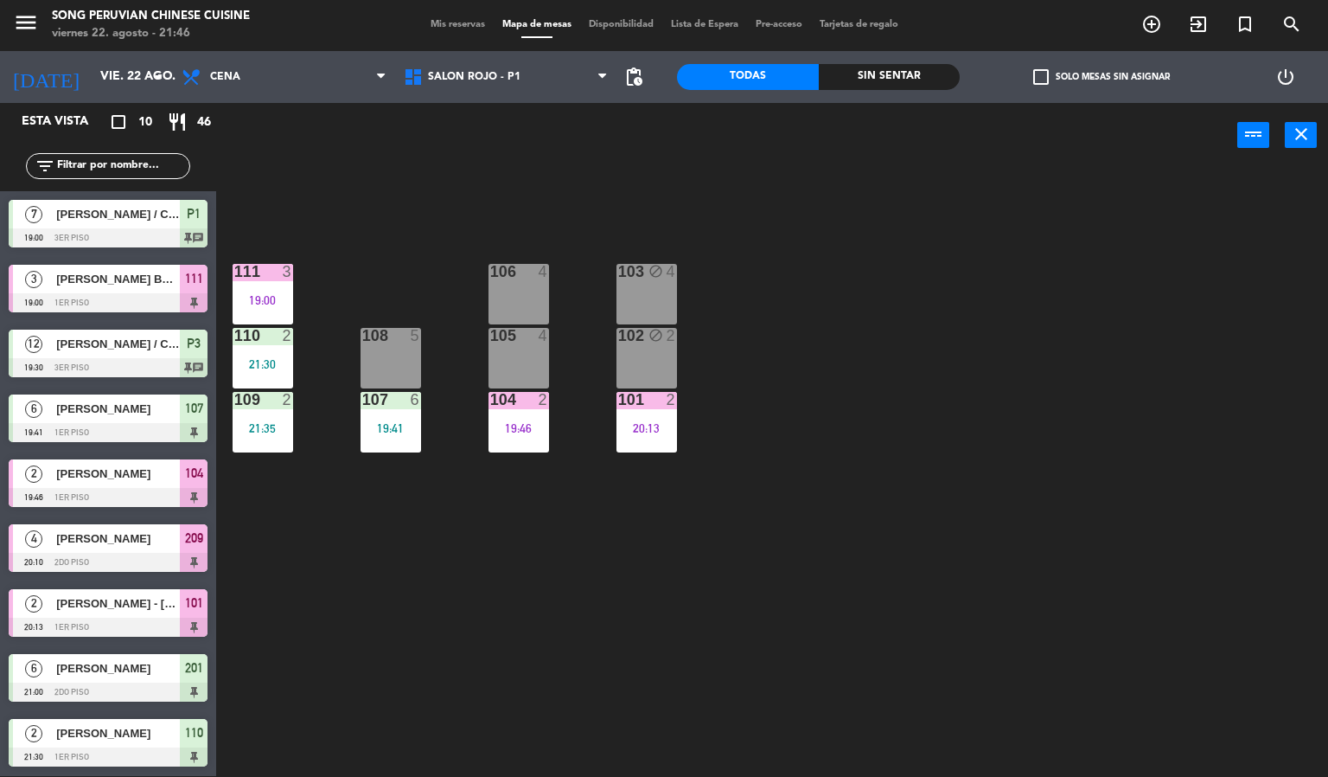
click at [655, 636] on div "103 block 4 106 4 111 3 19:00 102 block 2 105 4 108 5 110 2 21:30 101 2 20:13 1…" at bounding box center [778, 473] width 1099 height 608
click at [914, 734] on div "103 block 4 106 4 111 3 19:00 102 block 2 105 4 108 5 110 2 21:30 101 2 20:13 1…" at bounding box center [778, 473] width 1099 height 608
click at [112, 68] on input "vie. 22 ago." at bounding box center [174, 76] width 164 height 31
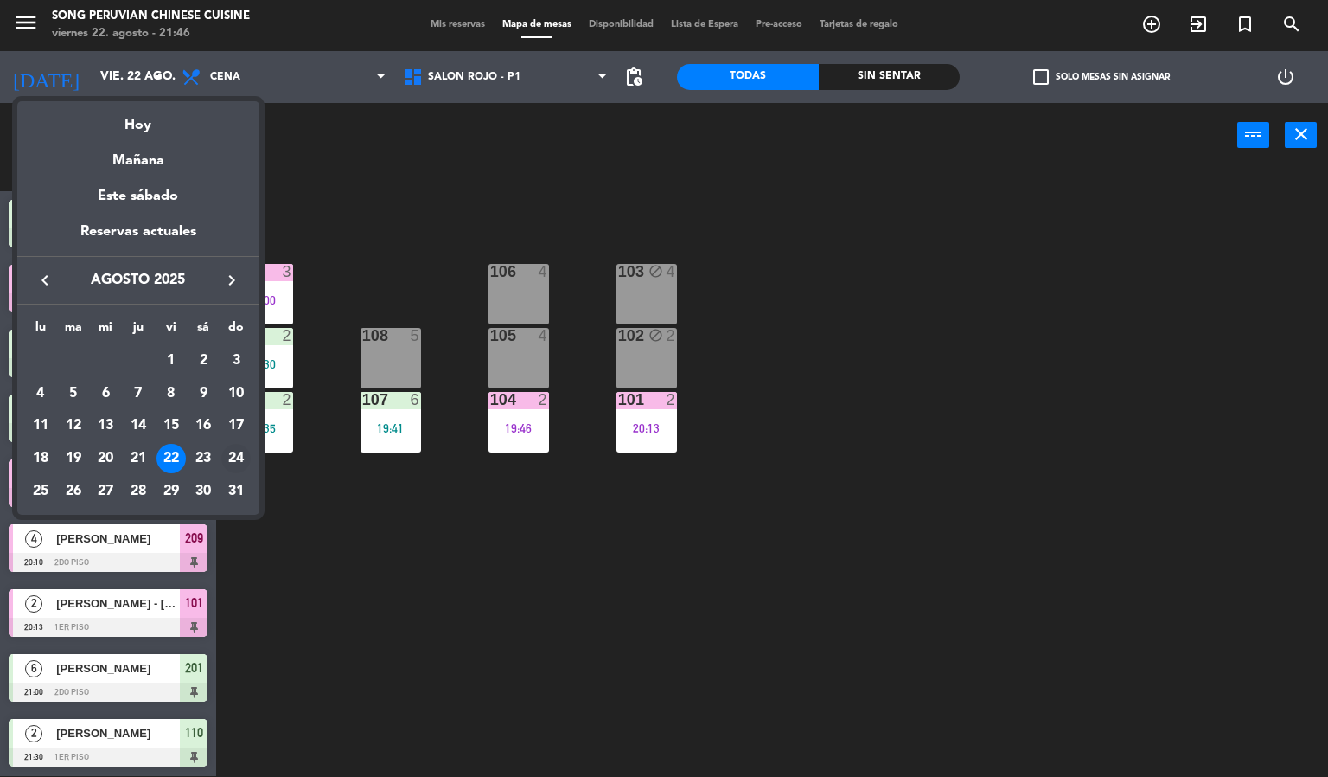
click at [240, 458] on div "24" at bounding box center [235, 458] width 29 height 29
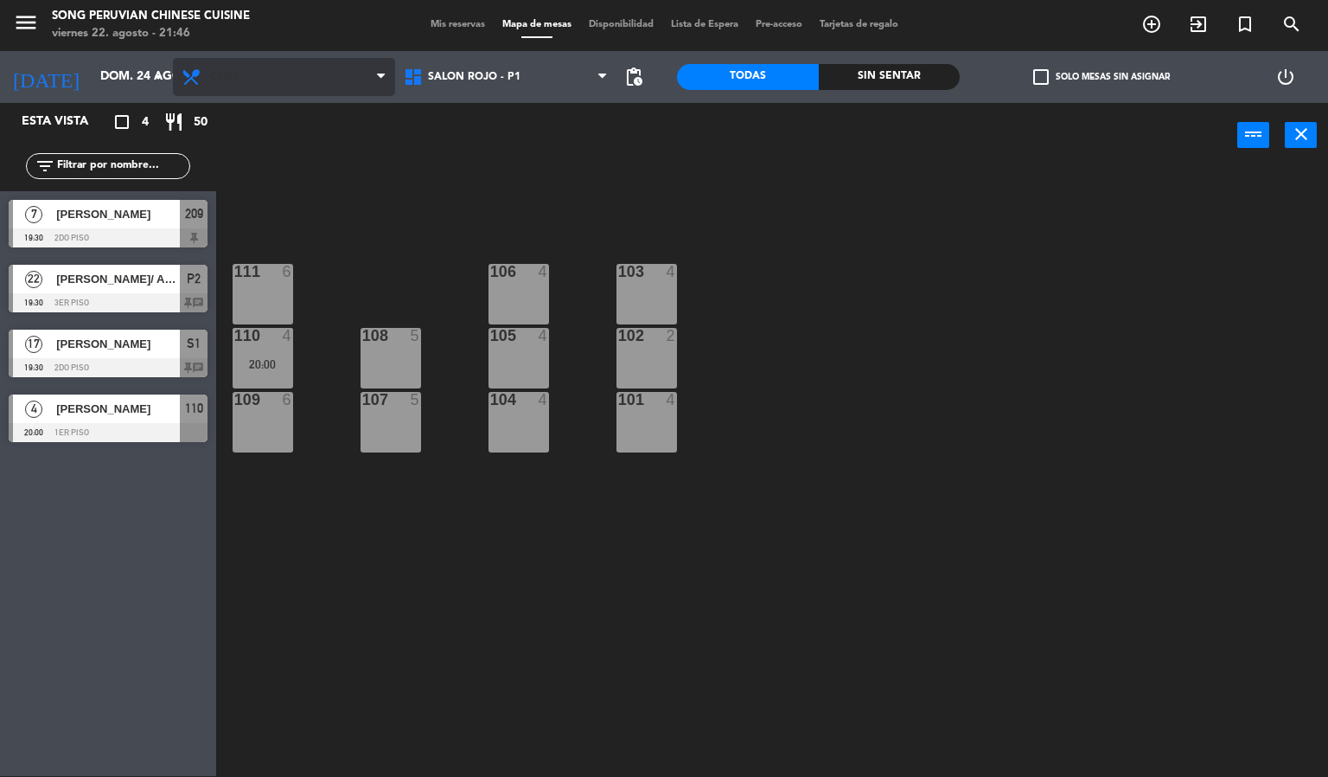
click at [333, 86] on span "Cena" at bounding box center [284, 77] width 222 height 38
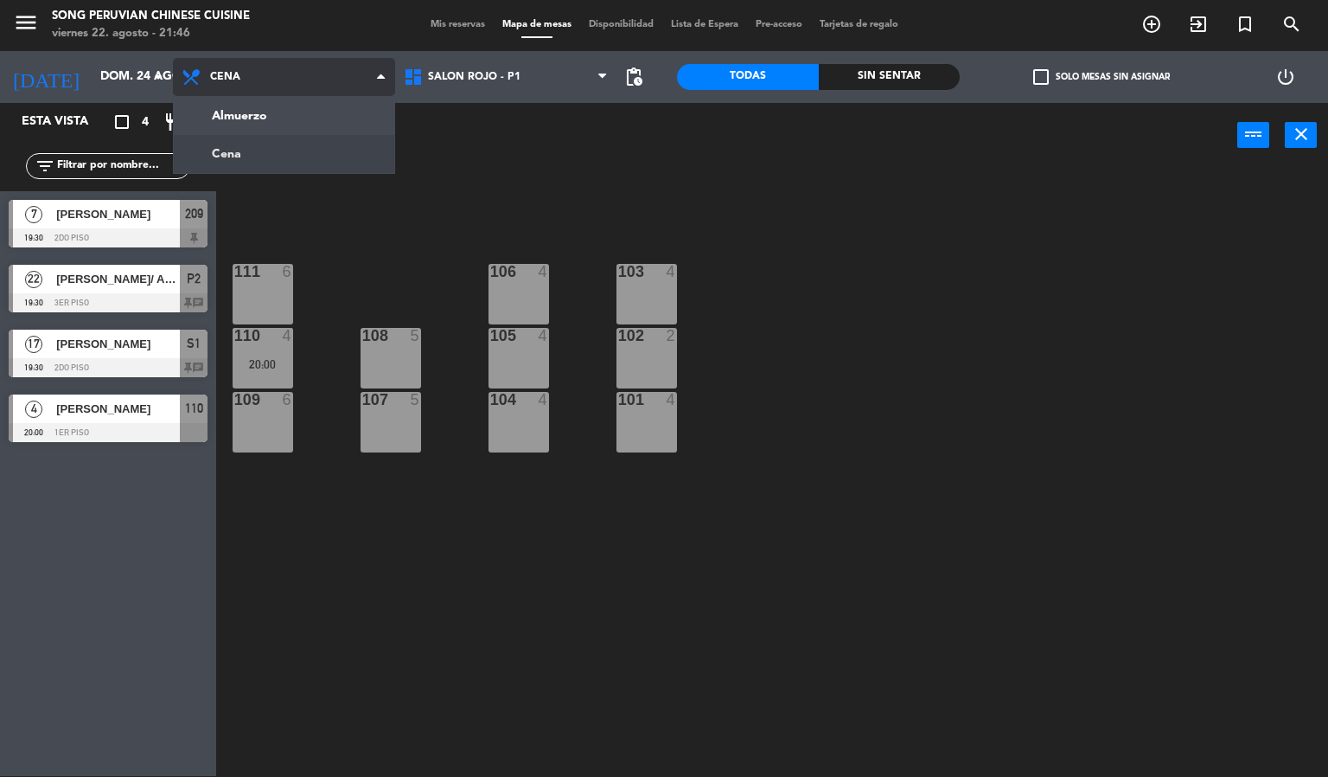
click at [299, 118] on ng-component "menu Song Peruvian Chinese Cuisine [DATE] 22. agosto - 21:46 Mis reservas Mapa …" at bounding box center [664, 387] width 1328 height 777
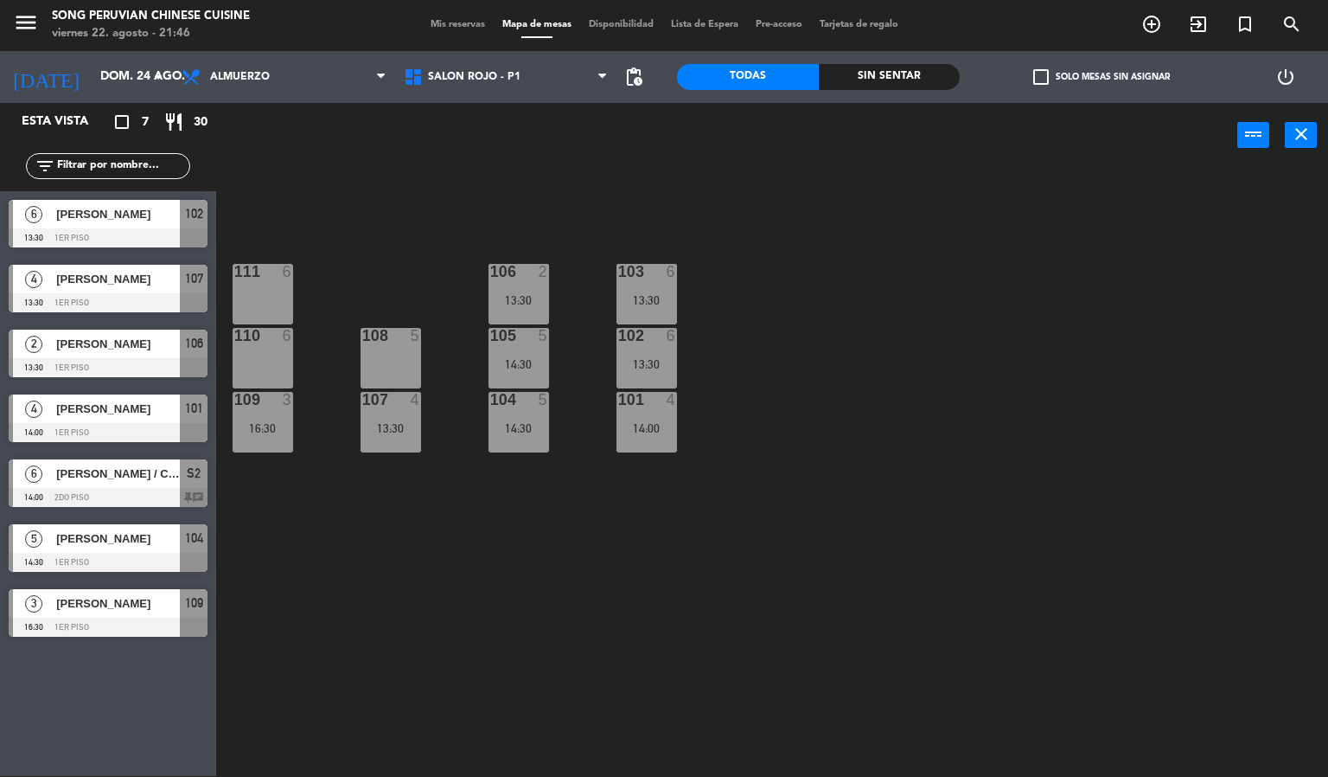
click at [166, 559] on div at bounding box center [108, 562] width 199 height 19
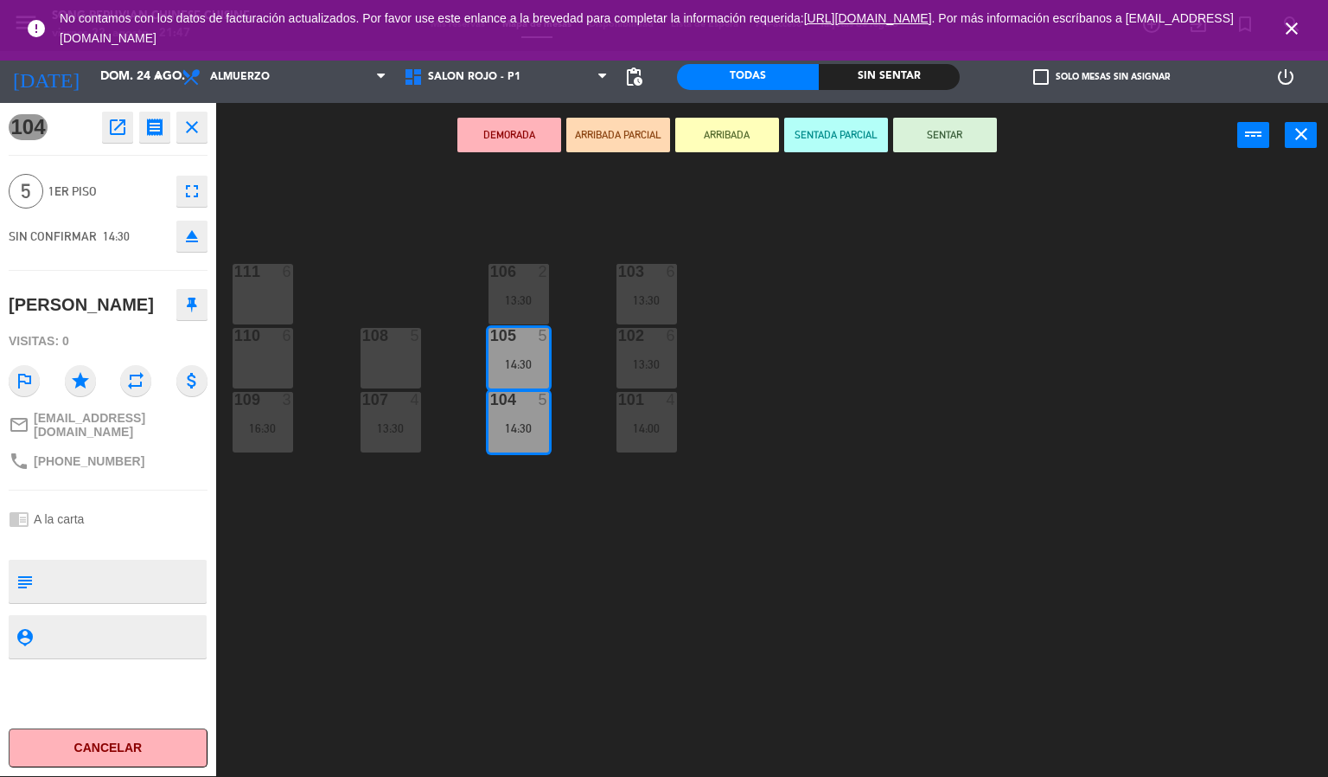
click at [1295, 24] on icon "close" at bounding box center [1292, 28] width 21 height 21
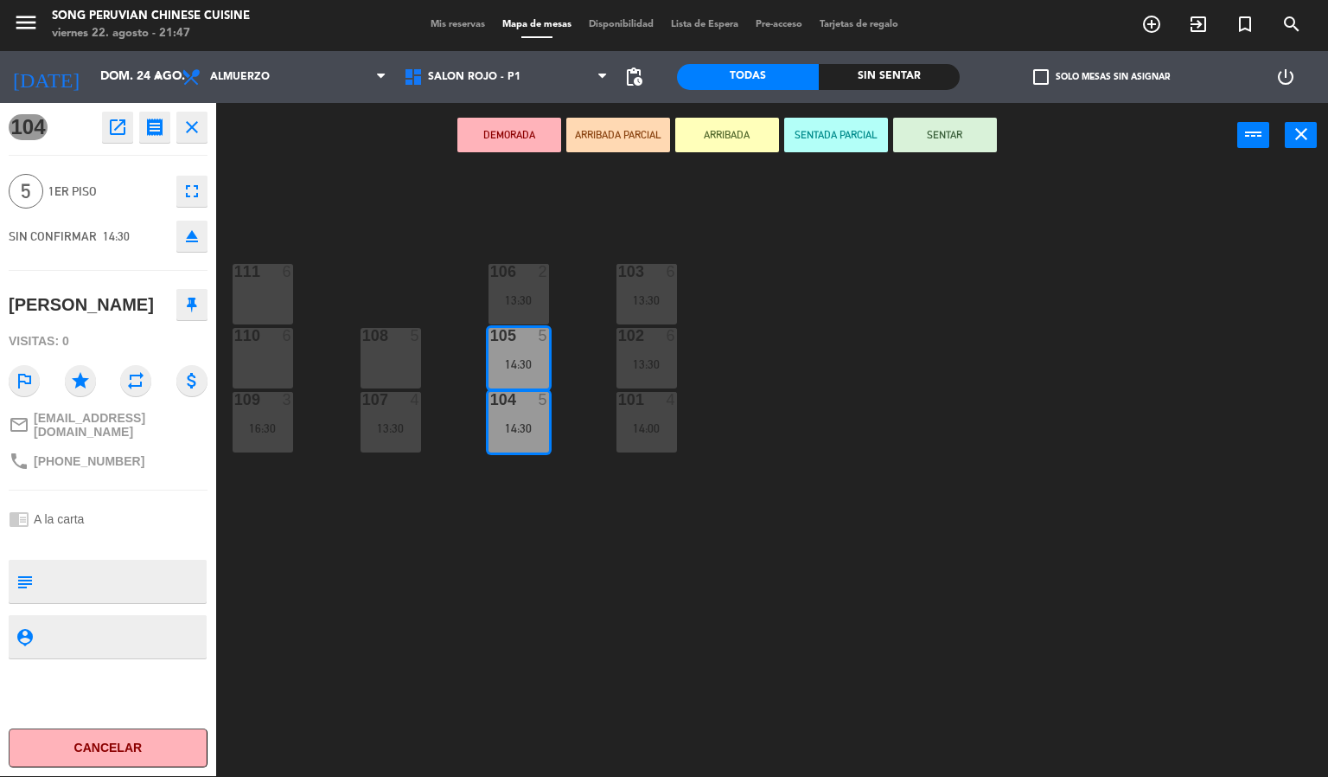
click at [944, 310] on div "103 6 13:30 106 2 13:30 111 6 102 6 13:30 105 5 14:30 108 5 110 6 101 4 14:00 1…" at bounding box center [778, 473] width 1099 height 608
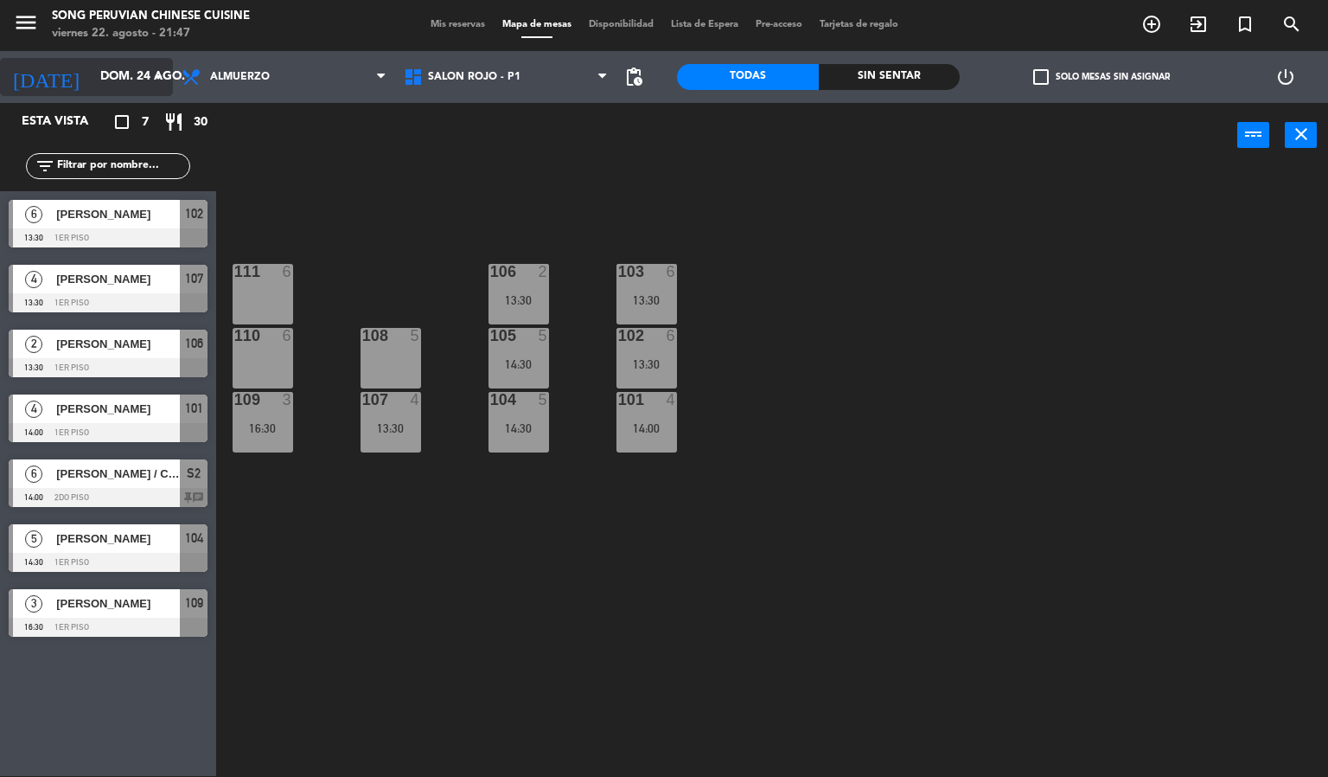
click at [92, 67] on input "dom. 24 ago." at bounding box center [174, 76] width 164 height 31
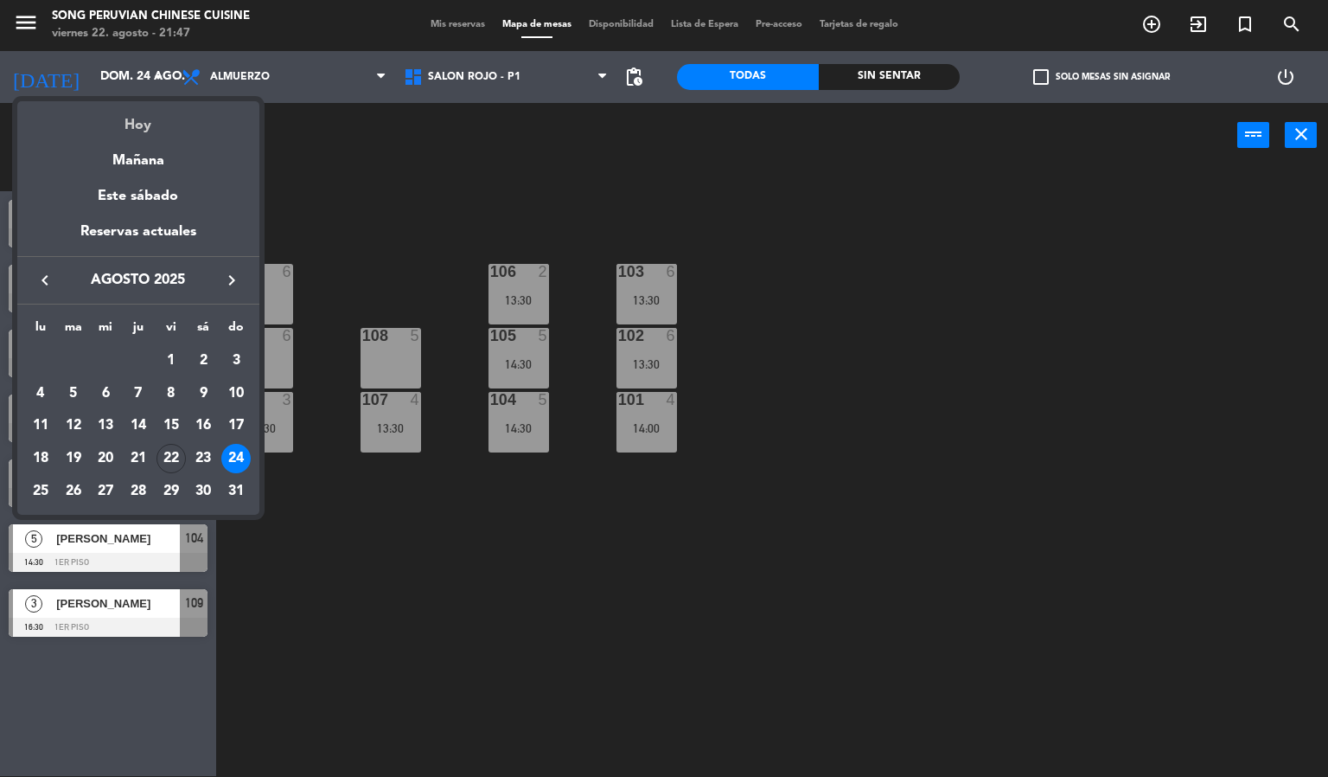
click at [153, 125] on div "Hoy" at bounding box center [138, 118] width 242 height 35
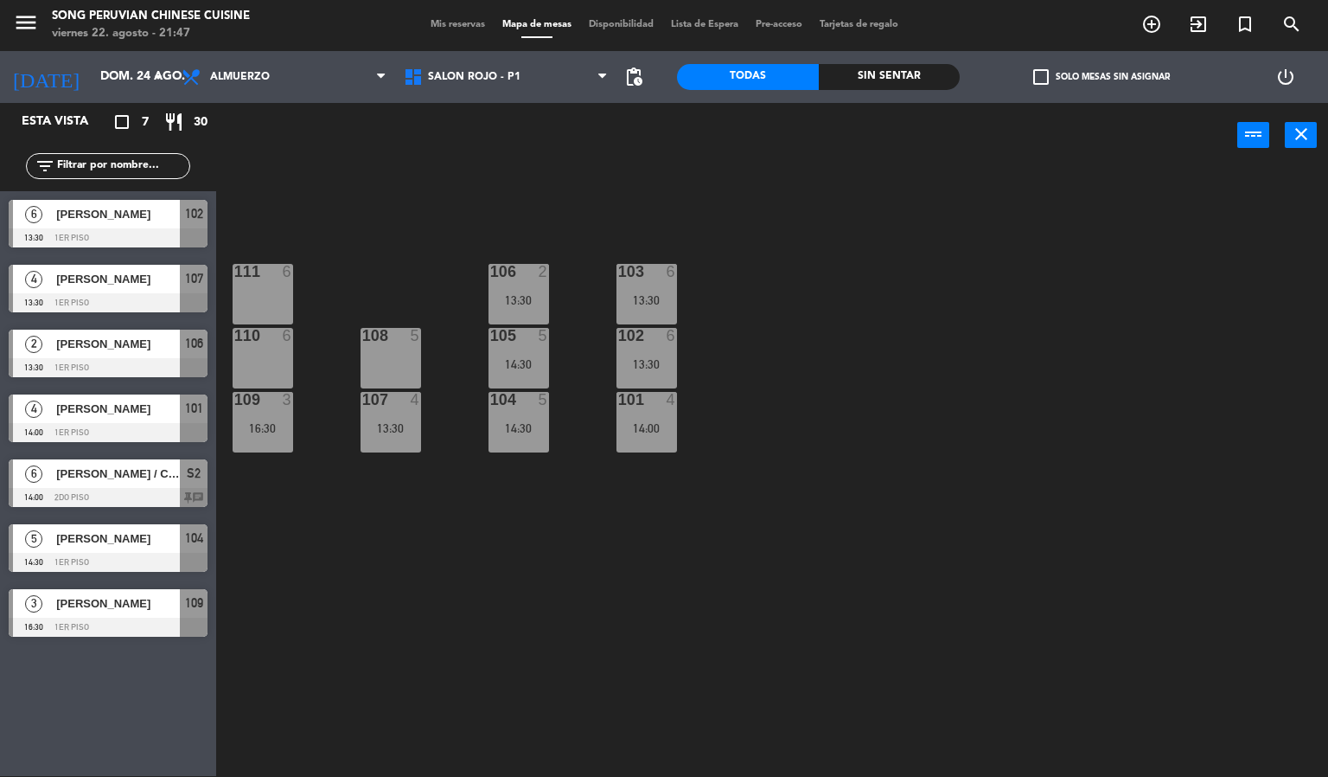
type input "vie. 22 ago."
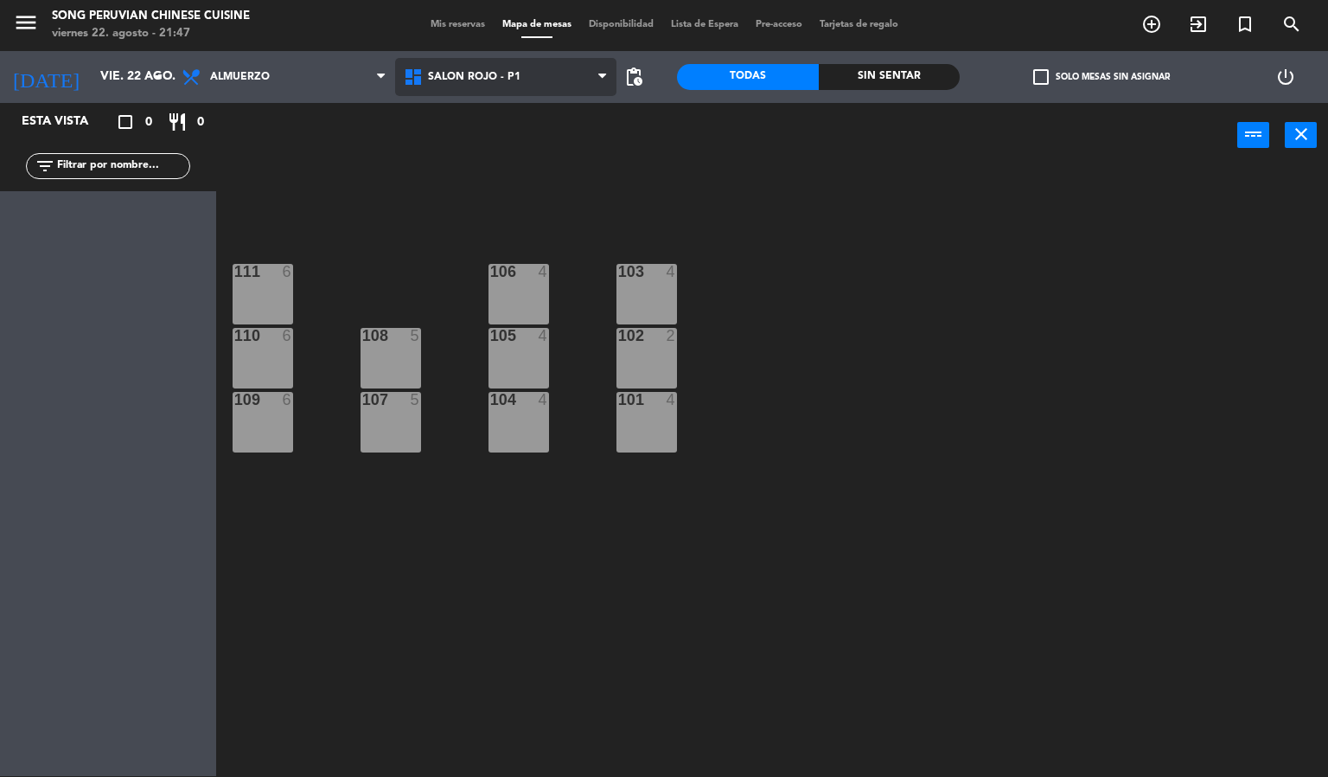
click at [476, 74] on span "SALON ROJO - P1" at bounding box center [474, 77] width 93 height 12
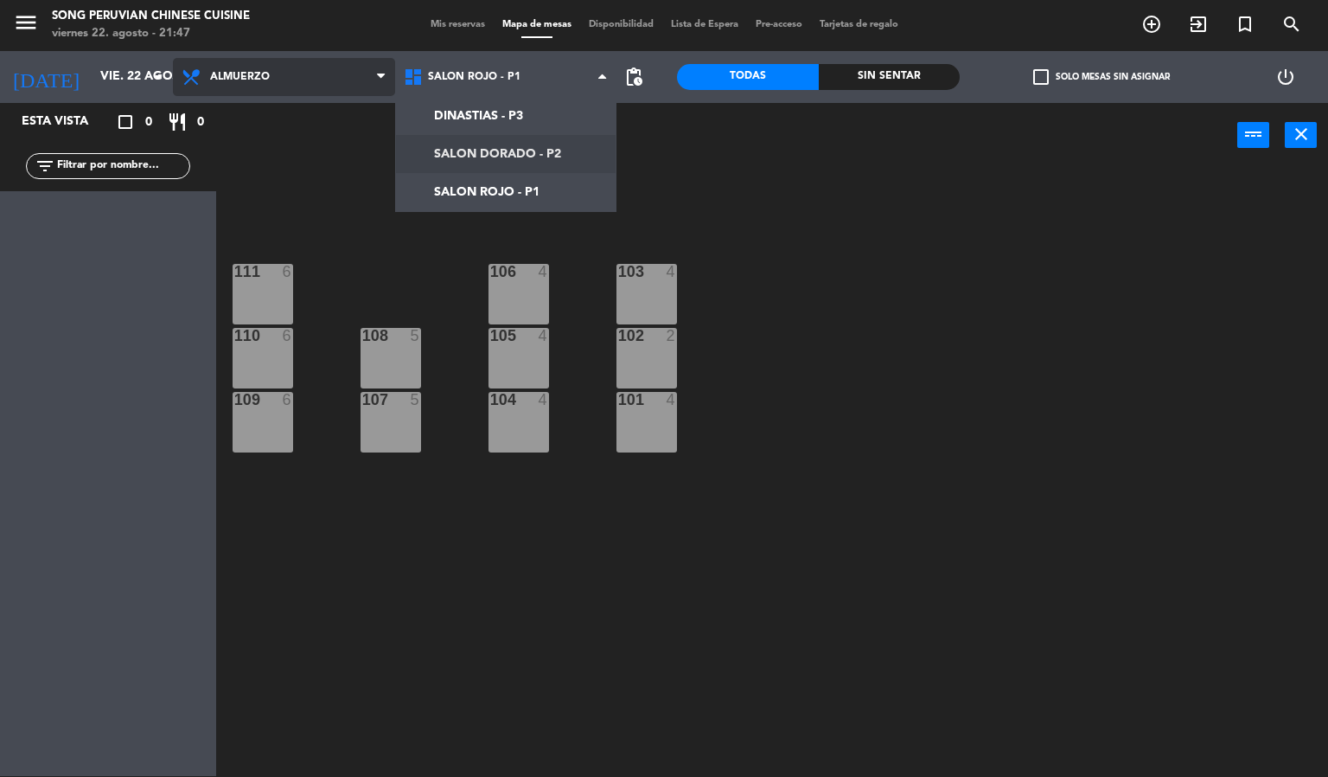
click at [281, 71] on span "Almuerzo" at bounding box center [284, 77] width 222 height 38
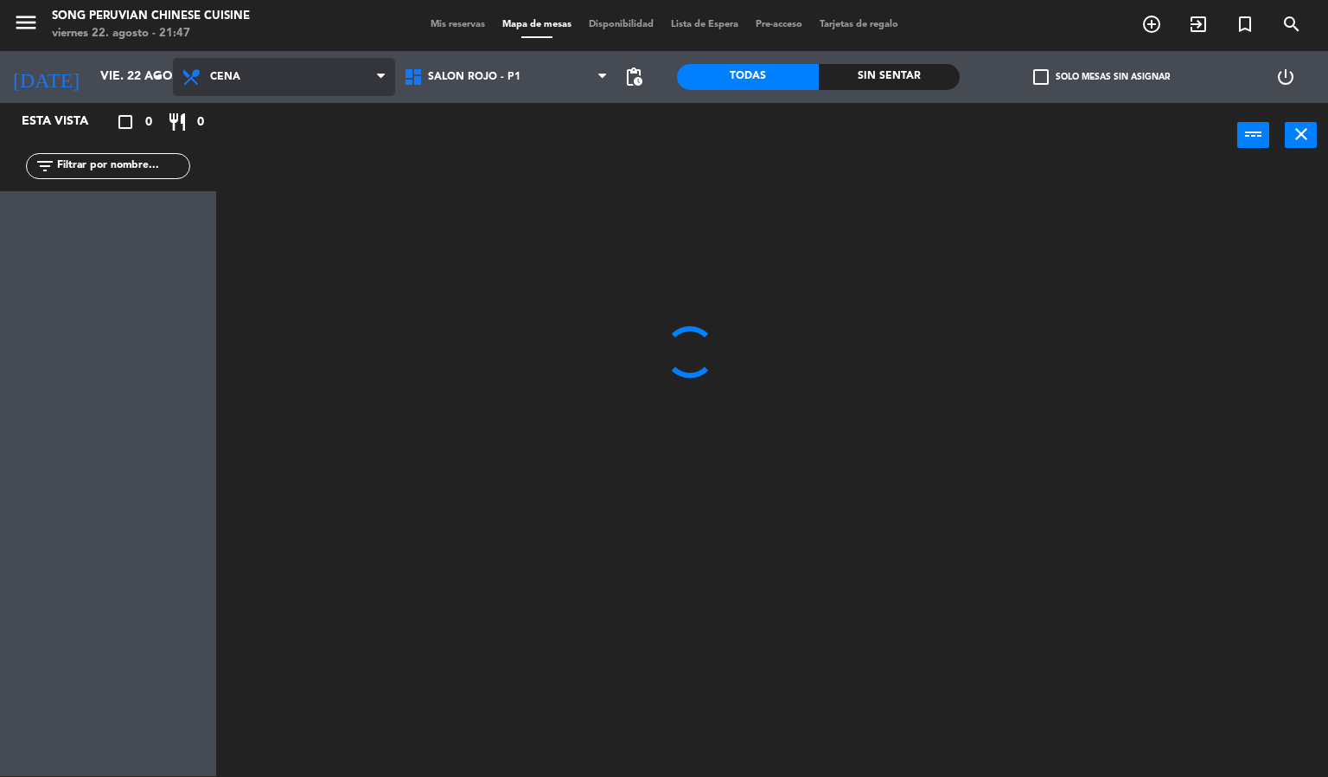
click at [275, 138] on ng-component "menu Song Peruvian Chinese Cuisine [DATE] 22. agosto - 21:47 Mis reservas Mapa …" at bounding box center [664, 387] width 1328 height 777
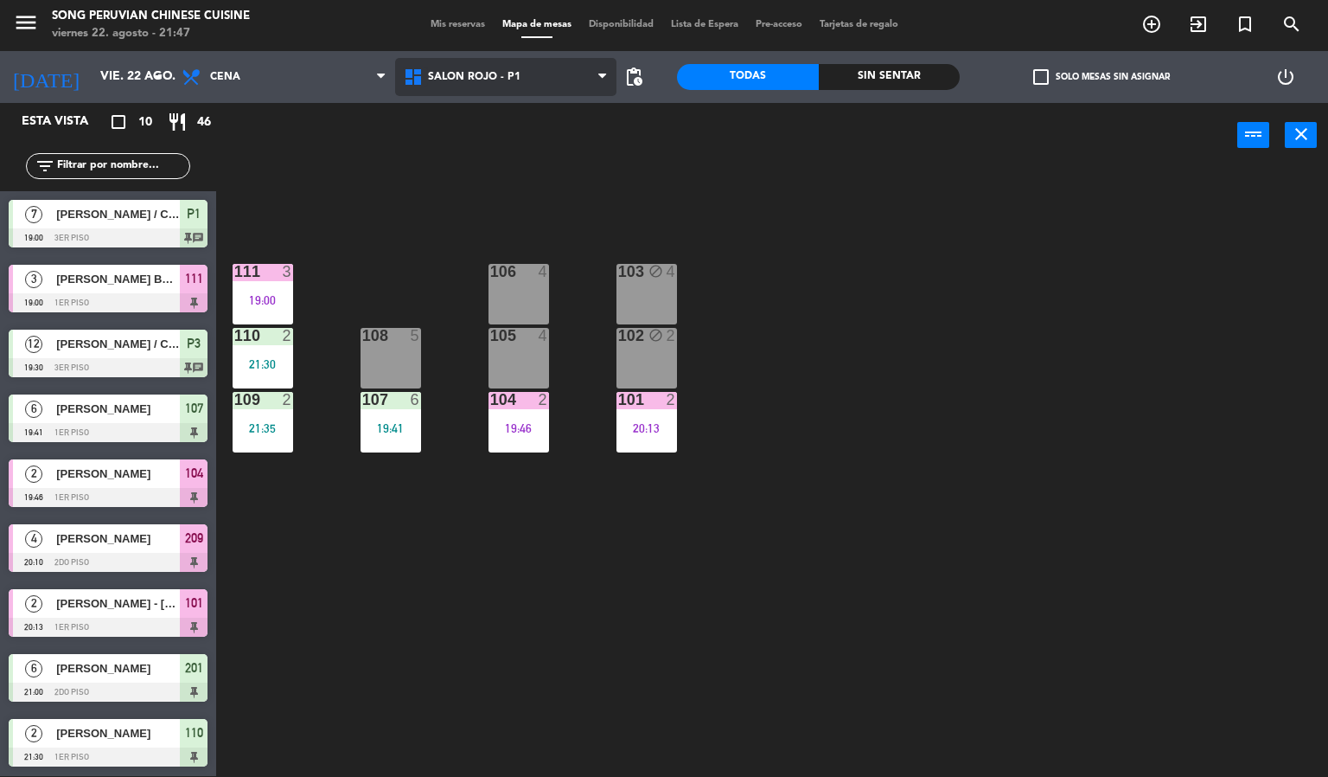
click at [424, 79] on icon at bounding box center [415, 77] width 25 height 21
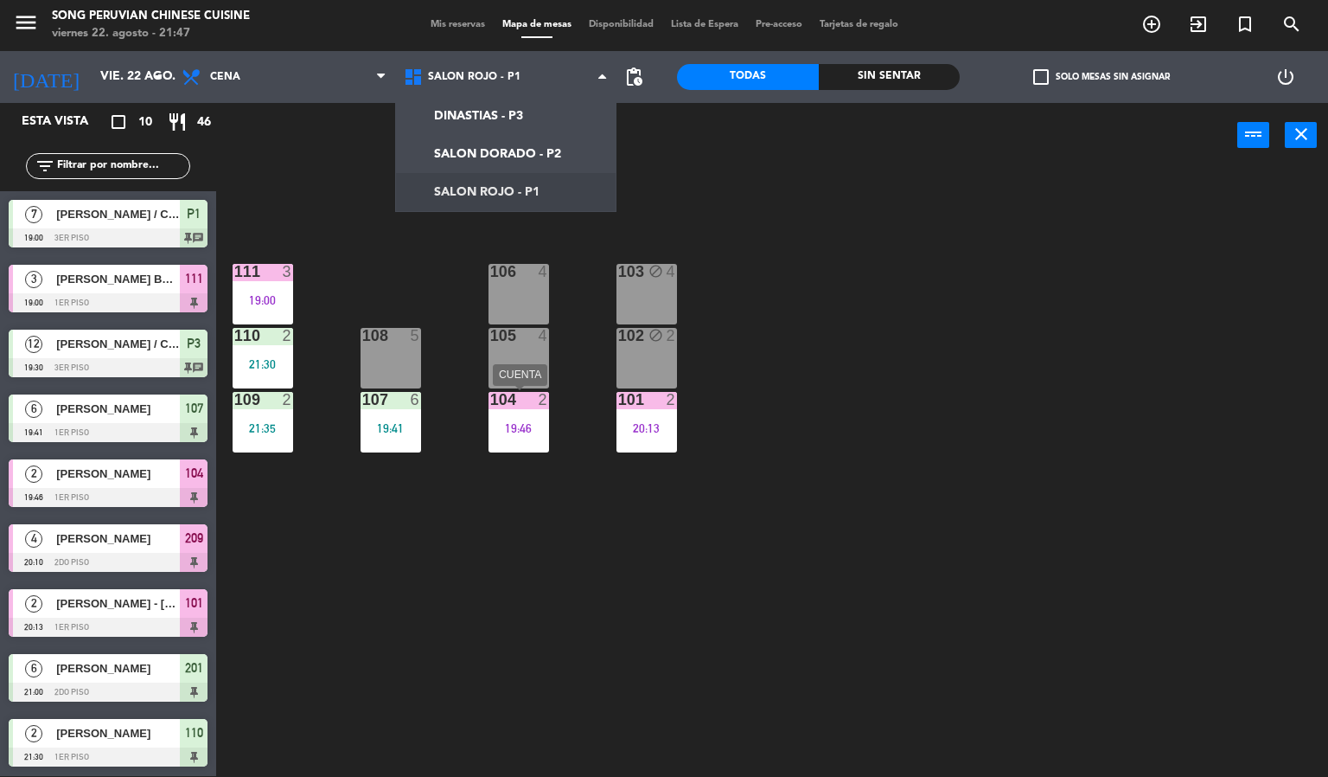
click at [520, 434] on div "104 2 19:46" at bounding box center [519, 422] width 61 height 61
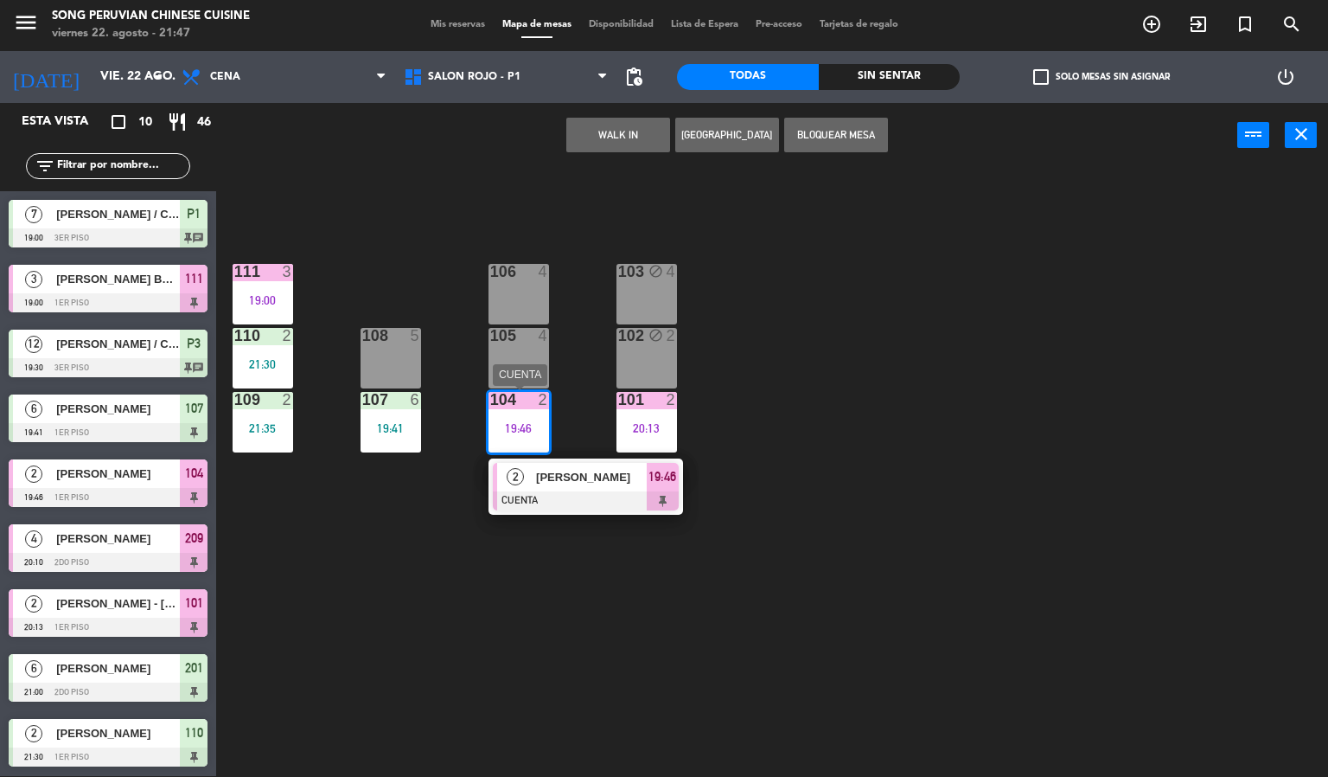
drag, startPoint x: 576, startPoint y: 481, endPoint x: 592, endPoint y: 463, distance: 23.9
click at [577, 483] on div "2 [PERSON_NAME] CUENTA 19:46" at bounding box center [586, 486] width 221 height 56
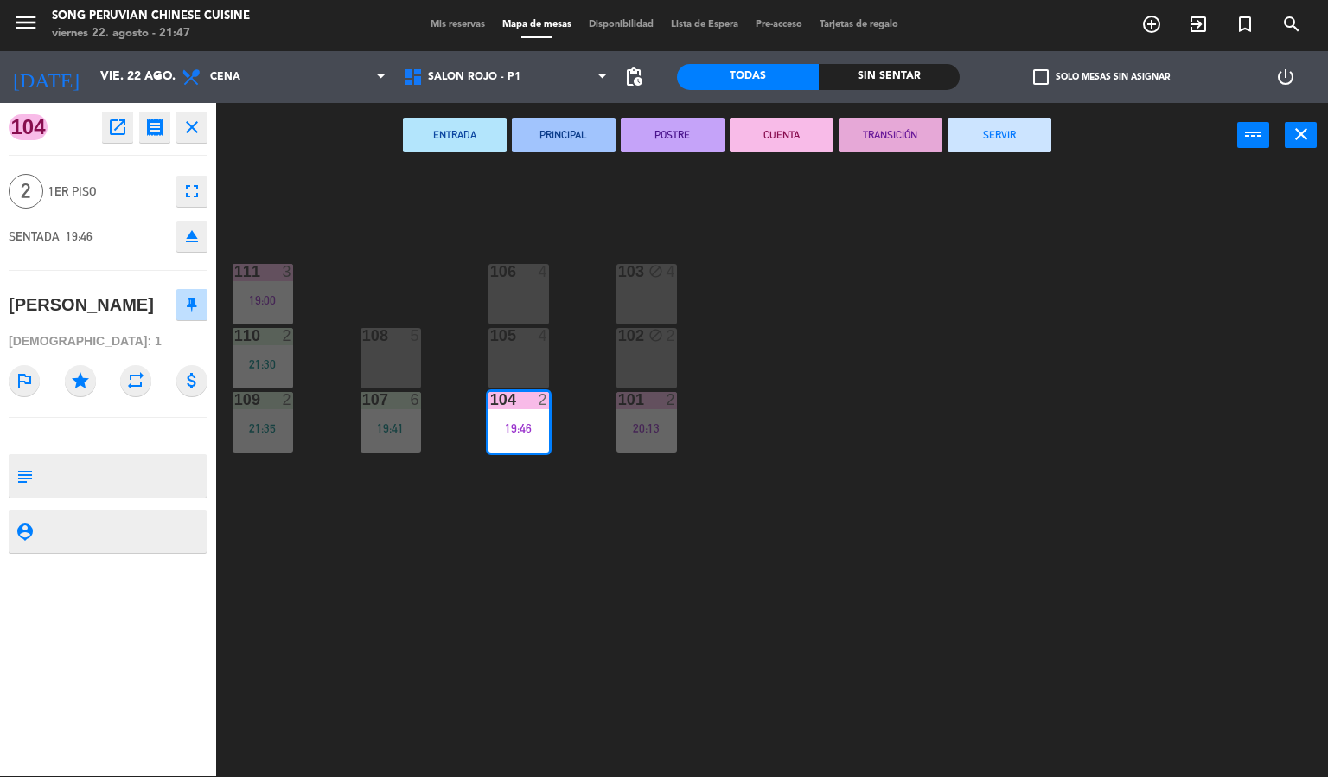
click at [994, 127] on button "SERVIR" at bounding box center [1000, 135] width 104 height 35
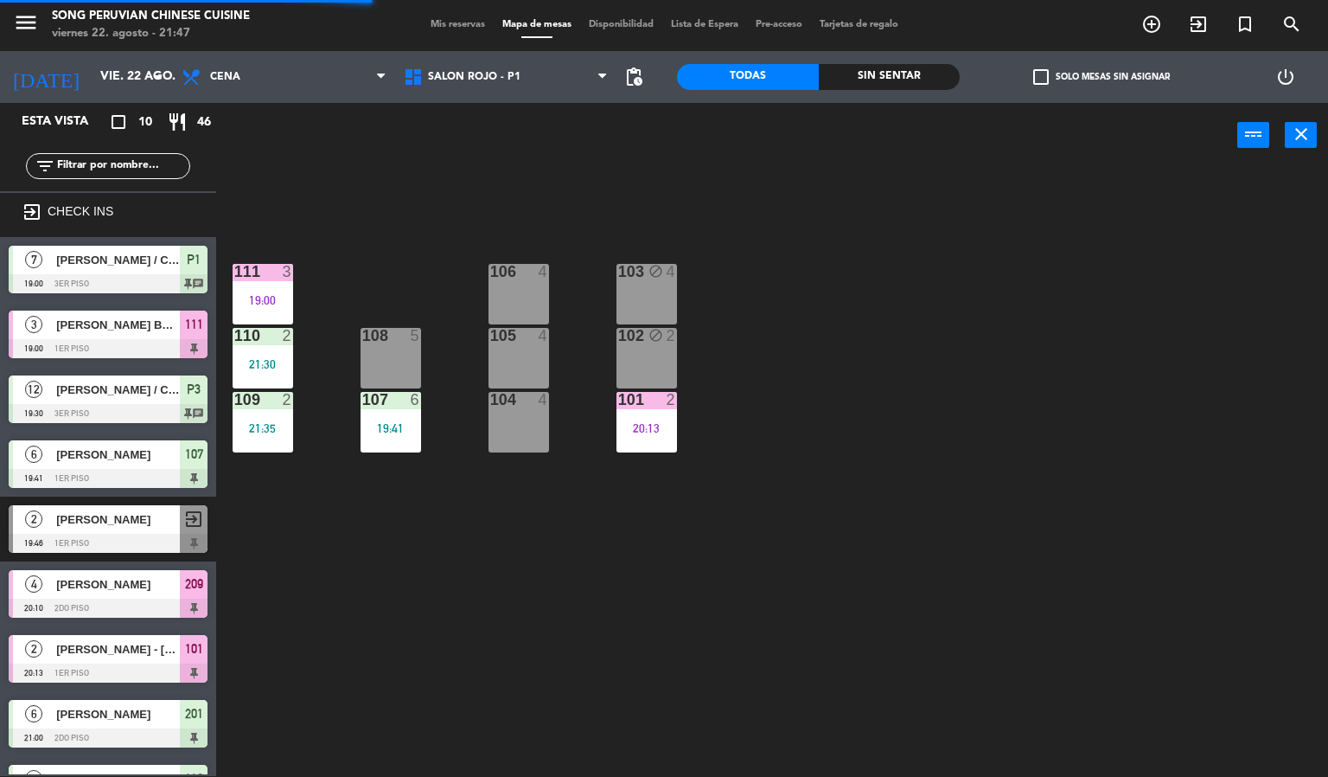
click at [896, 374] on div "103 block 4 106 4 111 3 19:00 102 block 2 105 4 108 5 110 2 21:30 101 2 20:13 1…" at bounding box center [778, 473] width 1099 height 608
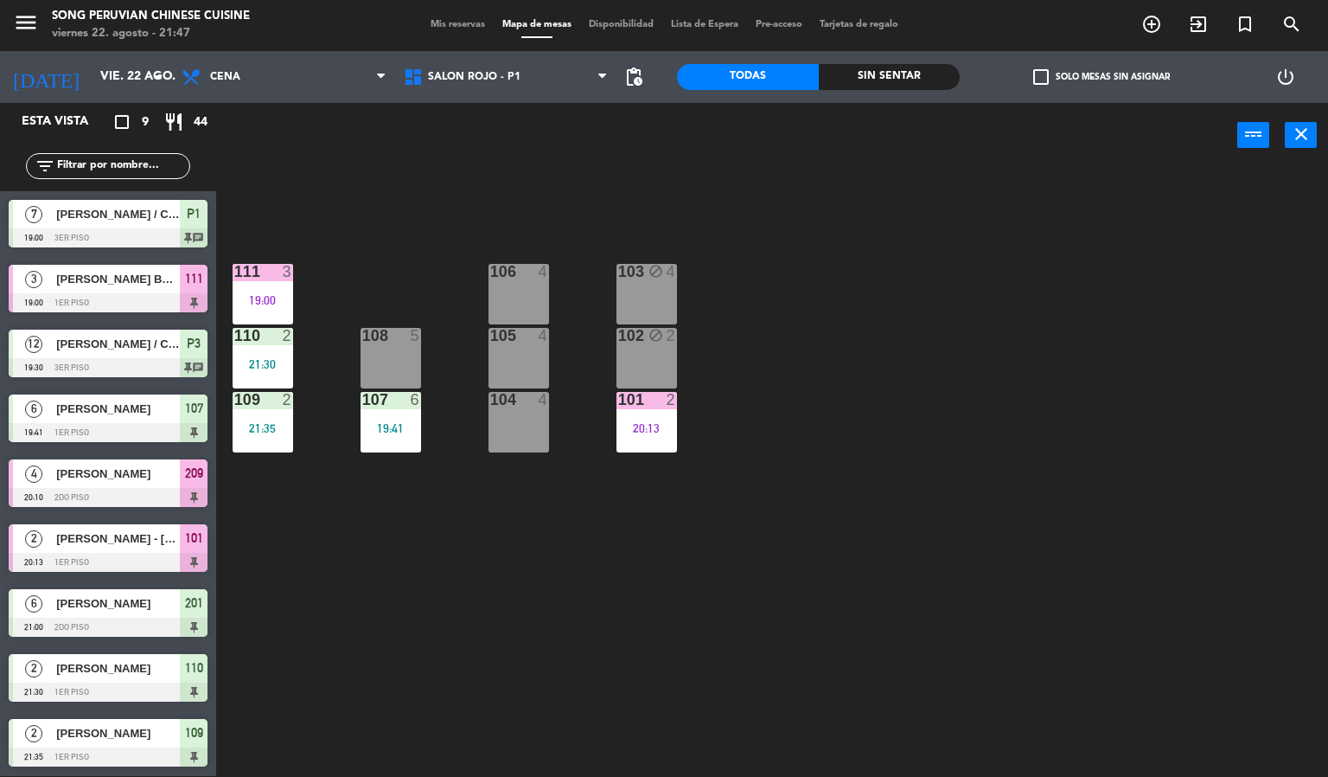
click at [457, 208] on div "103 block 4 106 4 111 3 19:00 102 block 2 105 4 108 5 110 2 21:30 101 2 20:13 1…" at bounding box center [778, 473] width 1099 height 608
click at [395, 569] on div "103 block 4 106 4 111 3 19:00 102 block 2 105 4 108 5 110 2 21:30 101 2 20:13 1…" at bounding box center [778, 473] width 1099 height 608
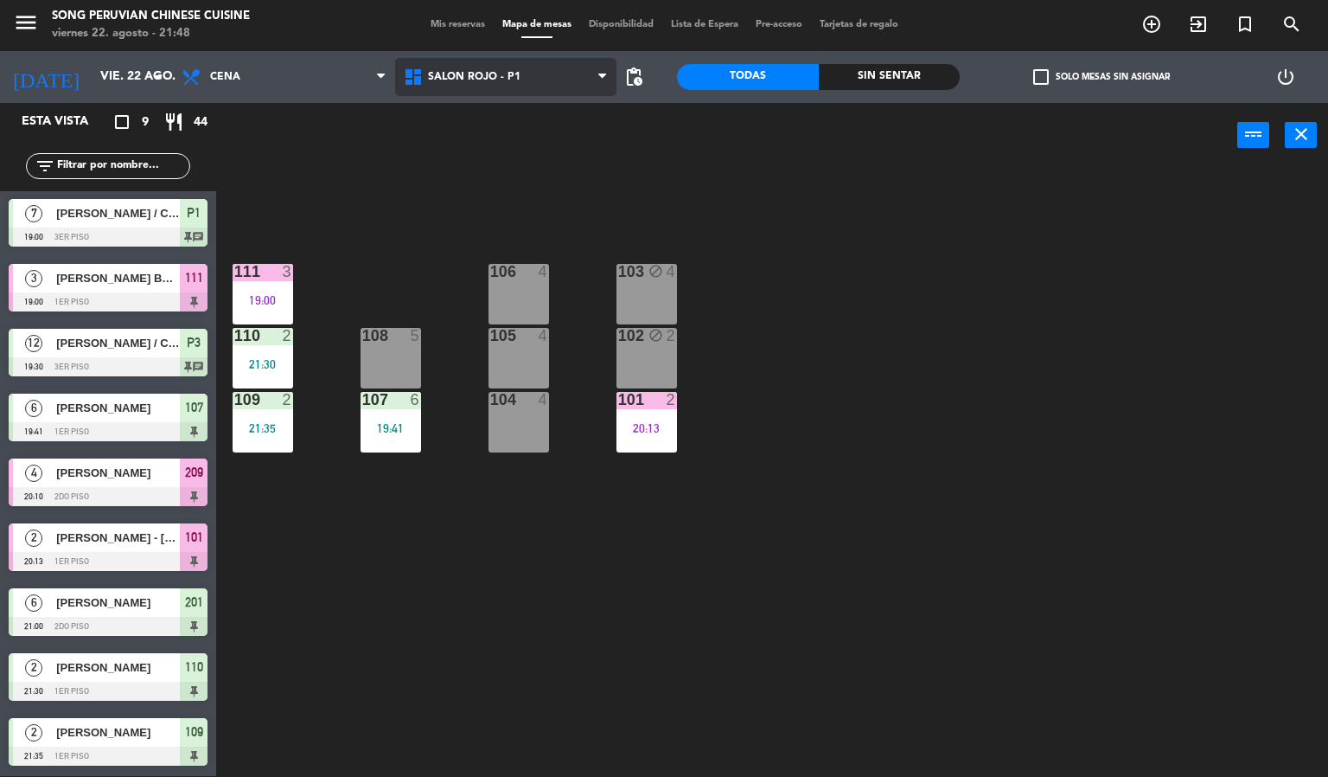
click at [590, 73] on span "SALON ROJO - P1" at bounding box center [506, 77] width 222 height 38
click at [720, 197] on div "103 block 4 106 4 111 3 19:00 102 block 2 105 4 108 5 110 2 21:30 101 2 20:13 1…" at bounding box center [778, 473] width 1099 height 608
click at [488, 84] on span "SALON ROJO - P1" at bounding box center [506, 77] width 222 height 38
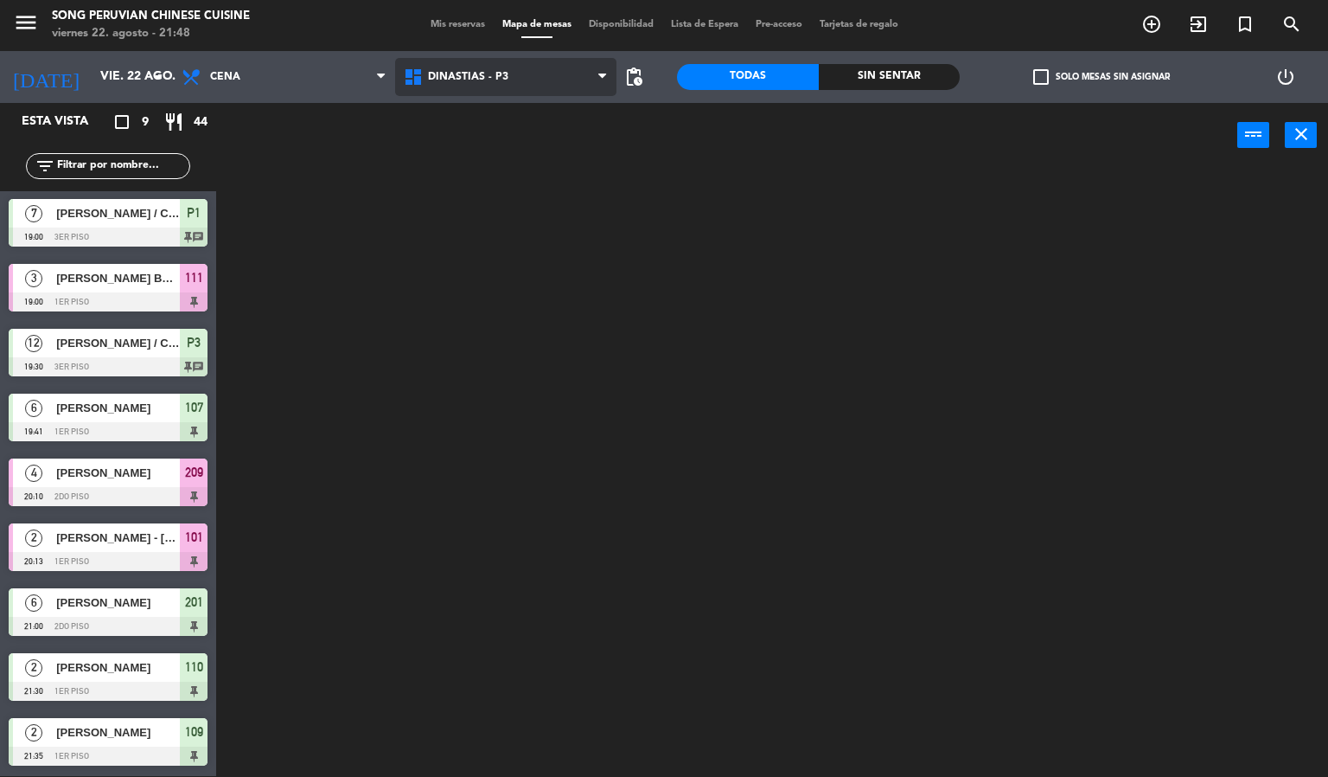
click at [491, 122] on ng-component "menu Song Peruvian Chinese Cuisine [DATE] 22. agosto - 21:48 Mis reservas Mapa …" at bounding box center [664, 387] width 1328 height 777
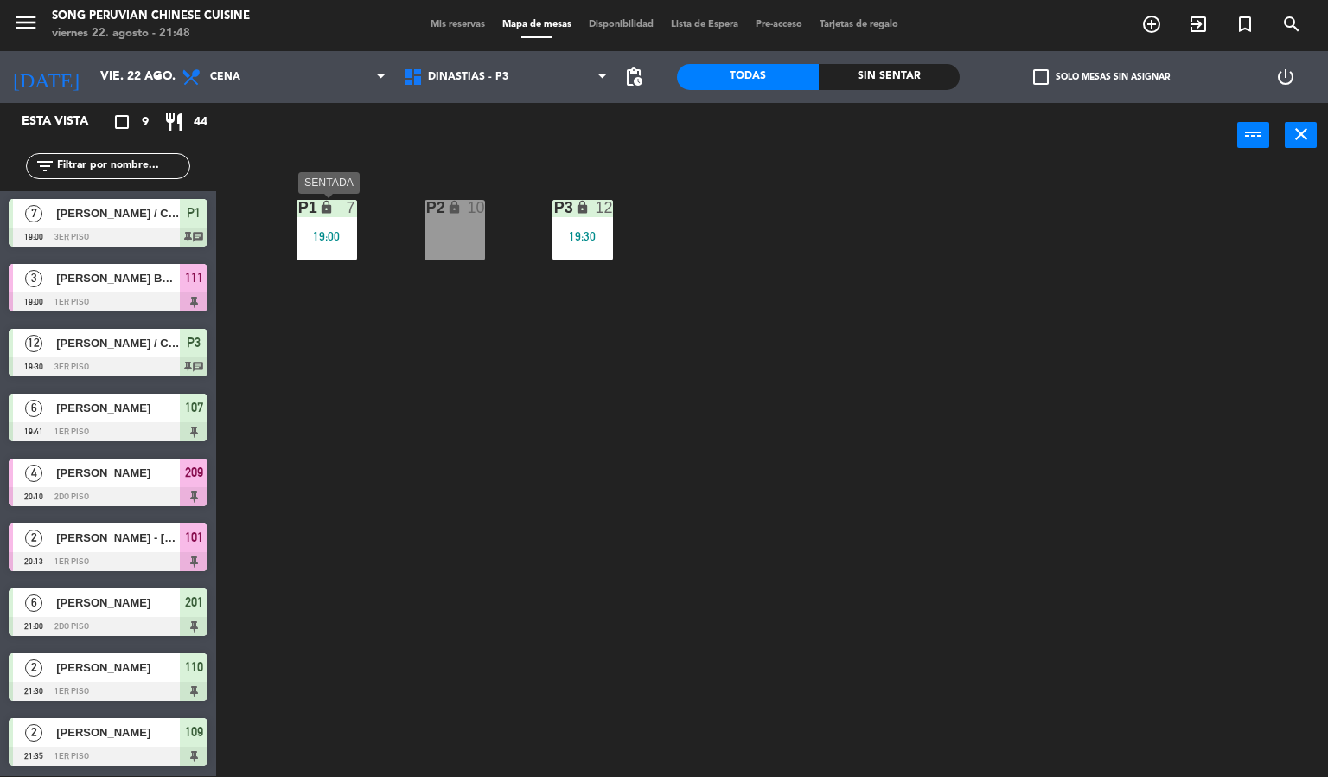
click at [337, 245] on div "P1 lock 7 19:00" at bounding box center [327, 230] width 61 height 61
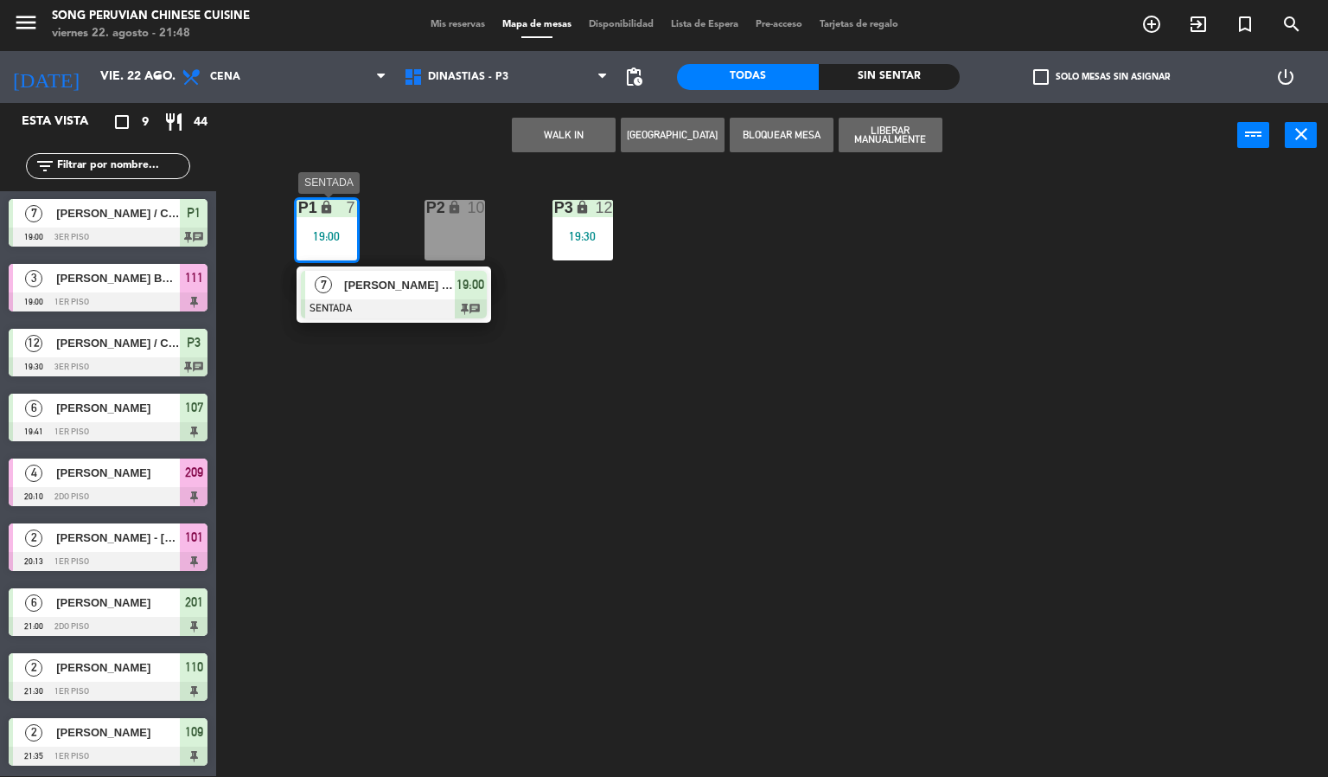
click at [403, 286] on span "[PERSON_NAME] / CHEF [PERSON_NAME]" at bounding box center [399, 285] width 111 height 18
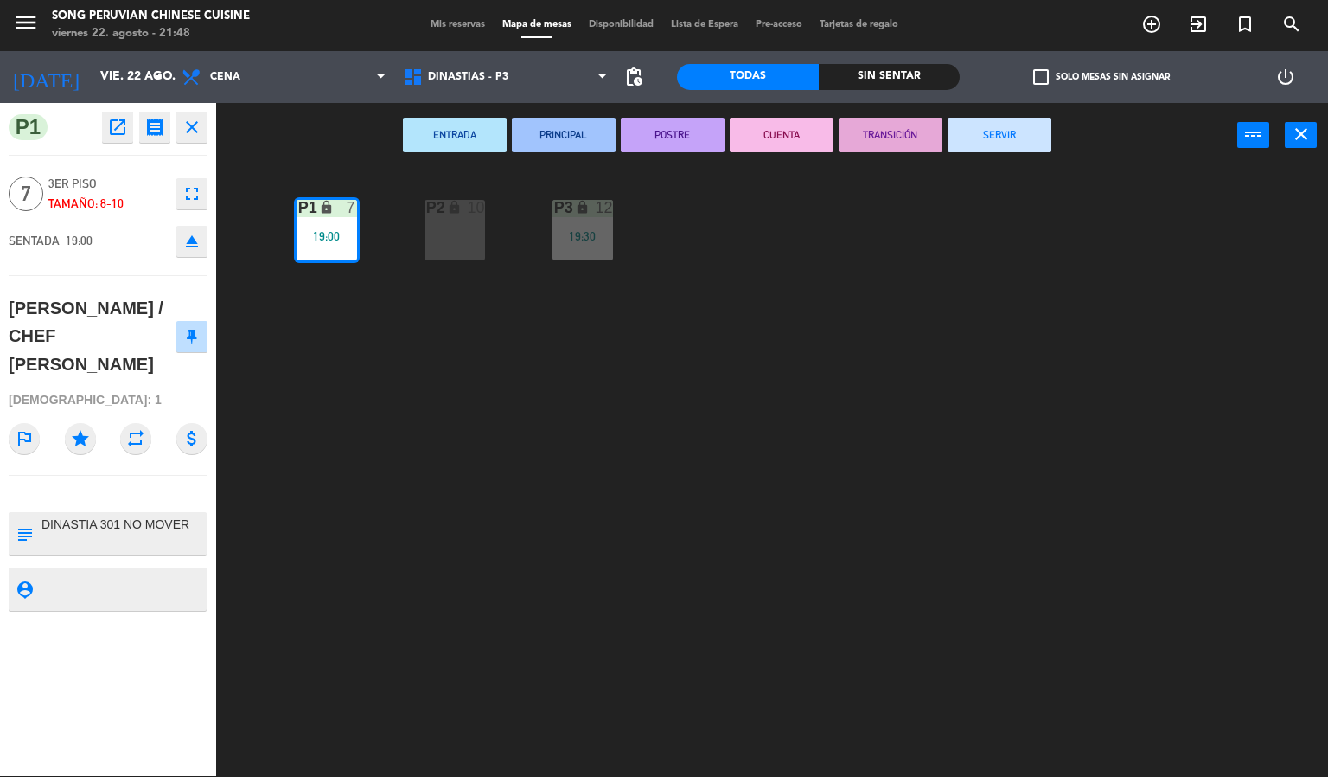
click at [643, 382] on div "P2 lock 10 P3 lock 12 19:30 P1 lock 7 19:00" at bounding box center [778, 473] width 1099 height 608
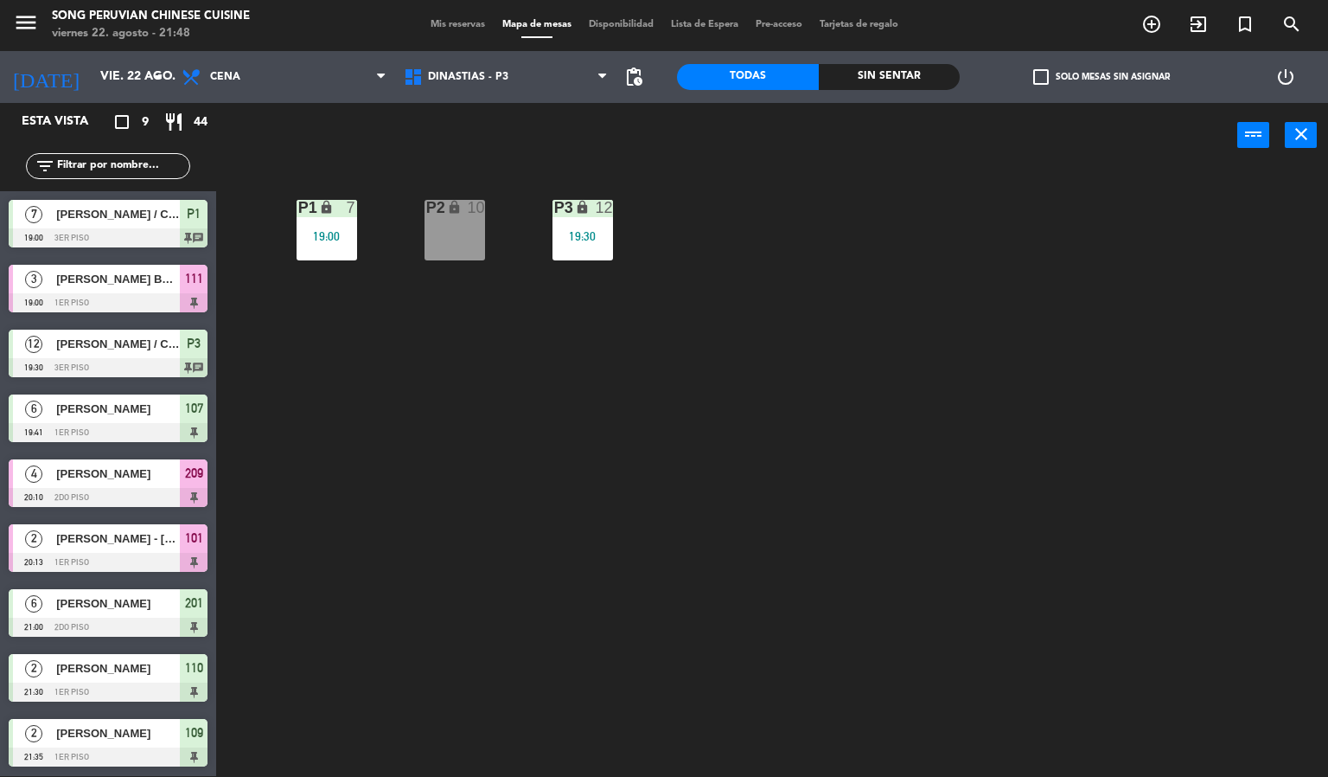
click at [340, 237] on div "19:00" at bounding box center [327, 236] width 61 height 12
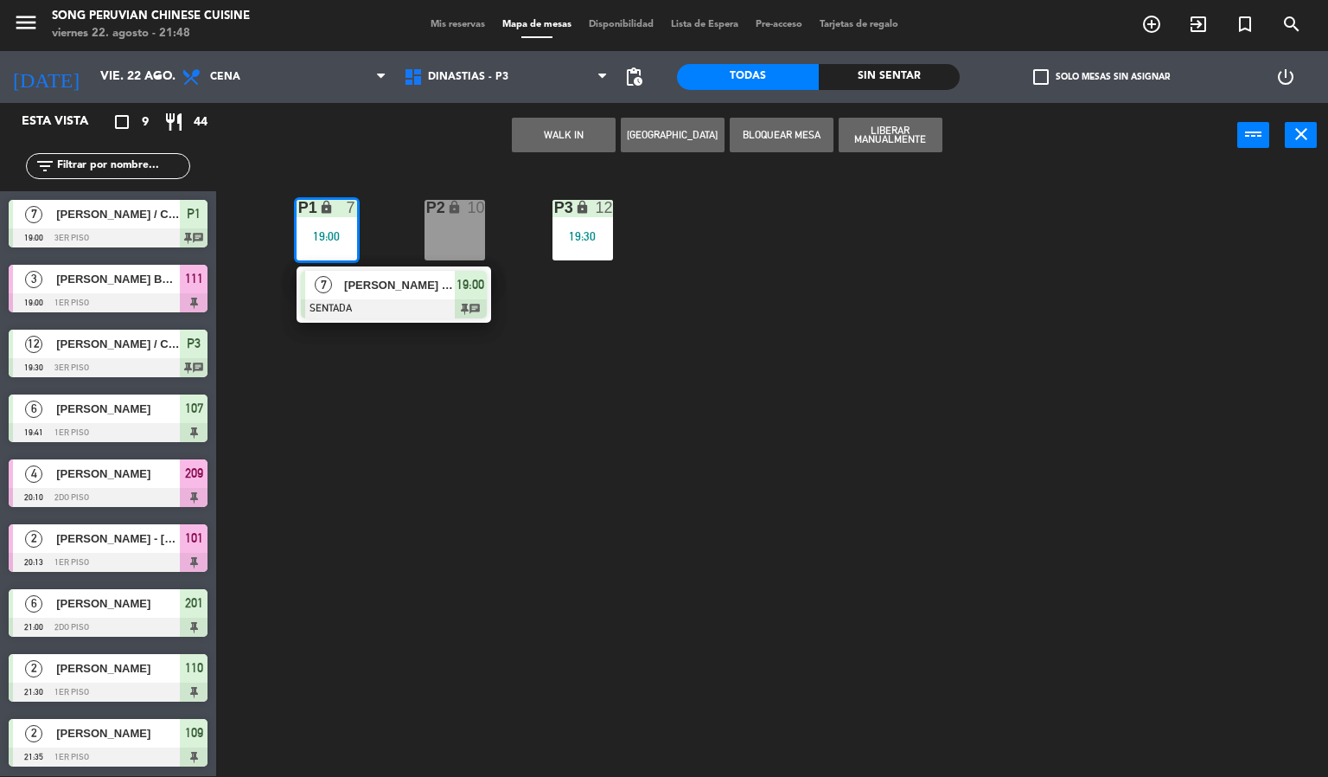
click at [381, 309] on div at bounding box center [394, 308] width 186 height 19
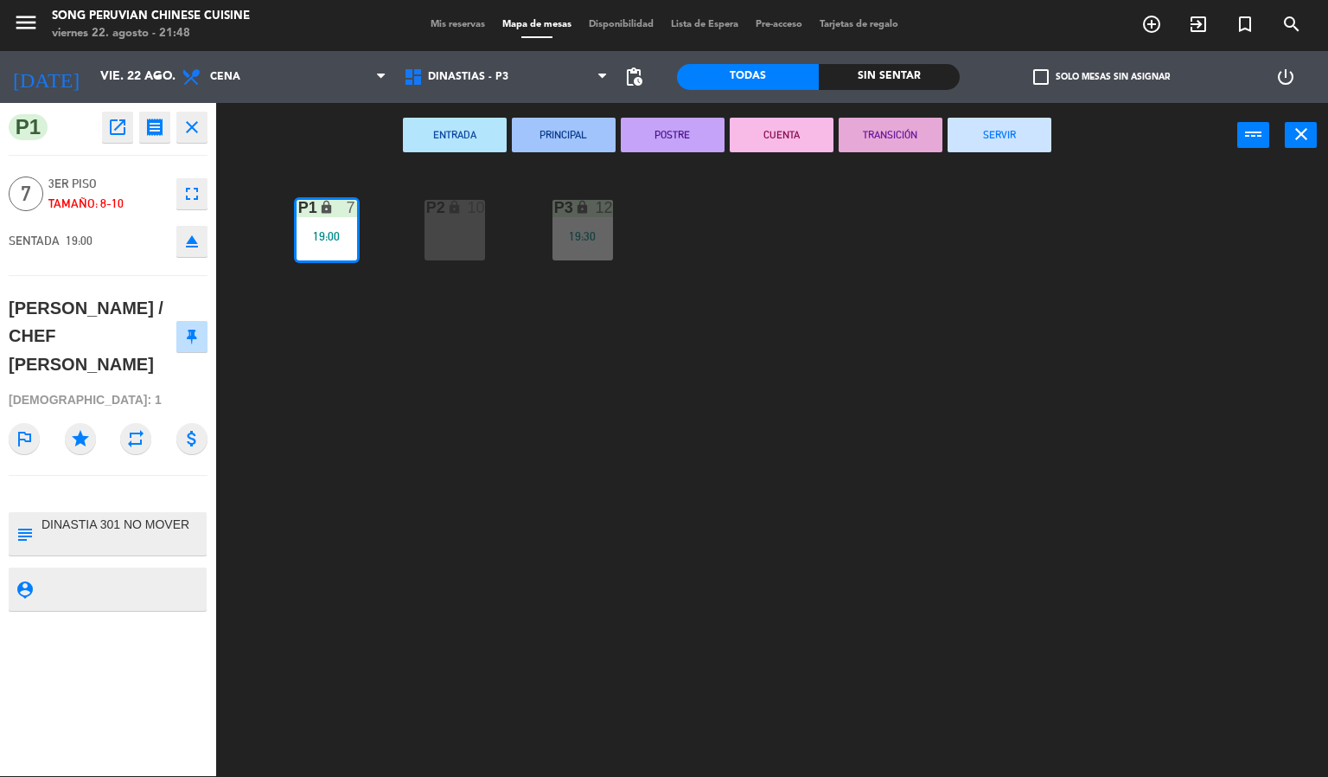
click at [745, 130] on button "CUENTA" at bounding box center [782, 135] width 104 height 35
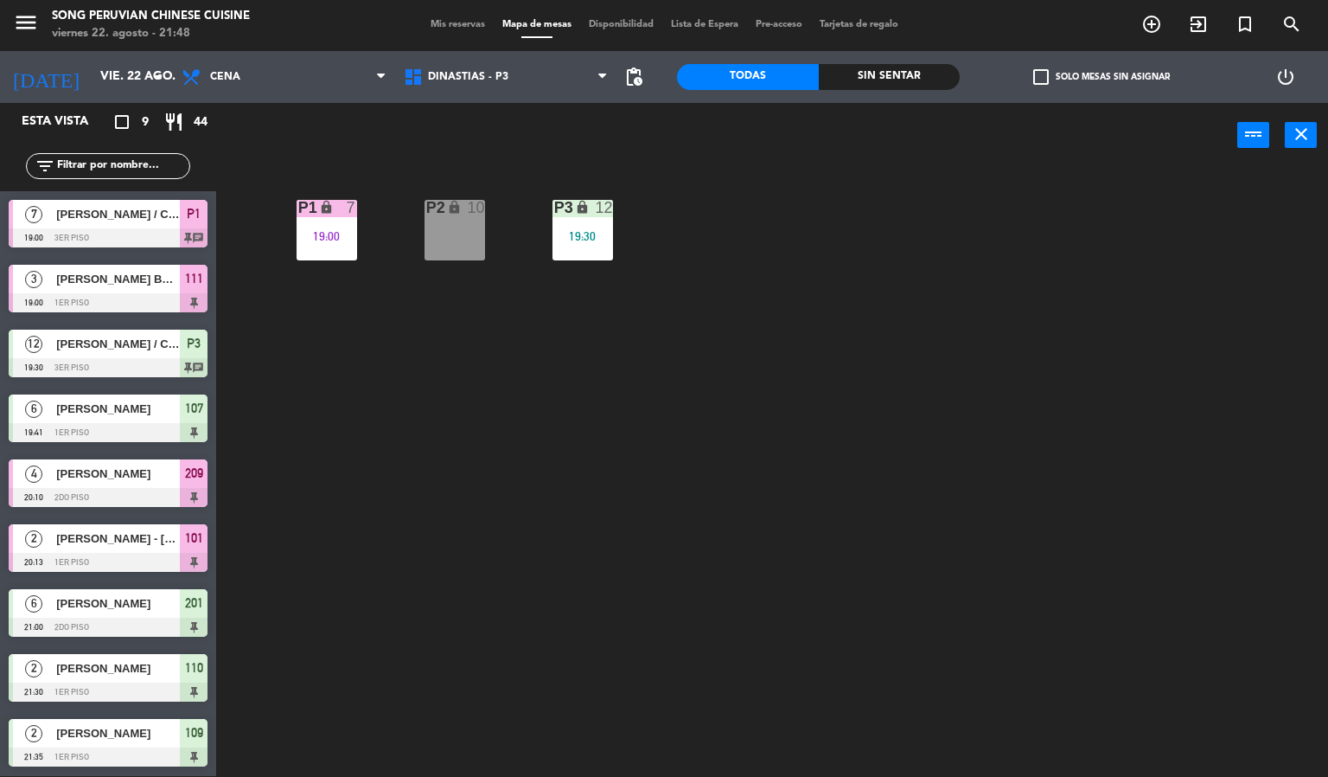
click at [626, 345] on div "P2 lock 10 P3 lock 12 19:30 P1 lock 7 19:00" at bounding box center [778, 473] width 1099 height 608
click at [589, 223] on div "P3 lock 12 19:30" at bounding box center [583, 230] width 61 height 61
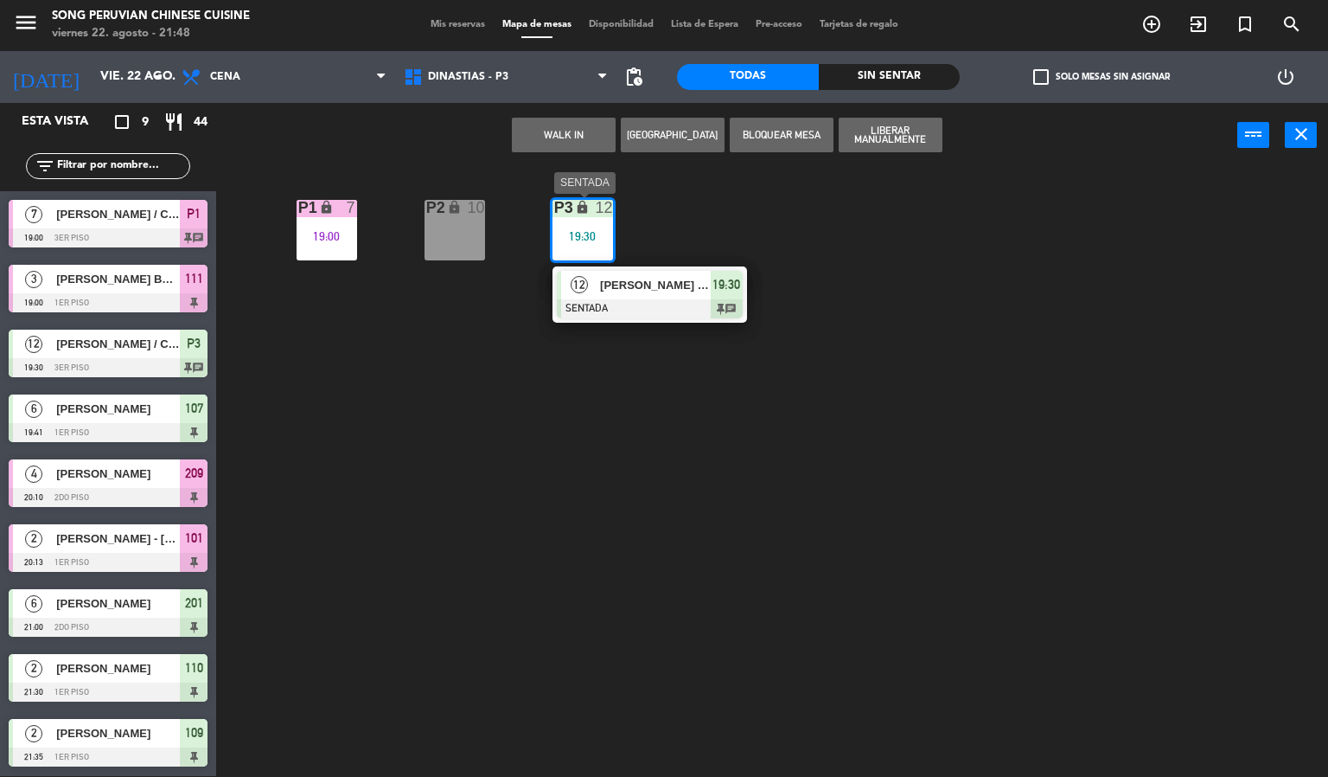
click at [638, 289] on span "[PERSON_NAME] / CHEF [PERSON_NAME]" at bounding box center [655, 285] width 111 height 18
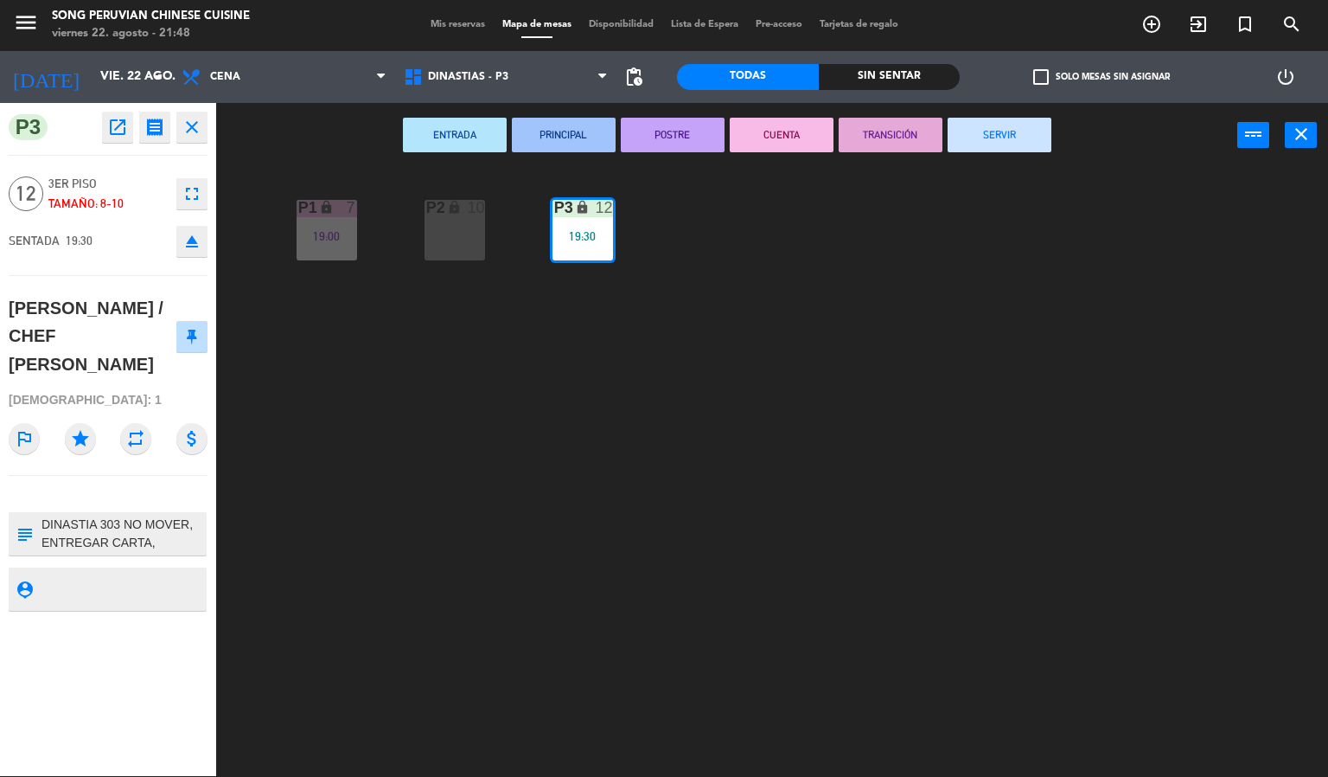
click at [789, 130] on button "CUENTA" at bounding box center [782, 135] width 104 height 35
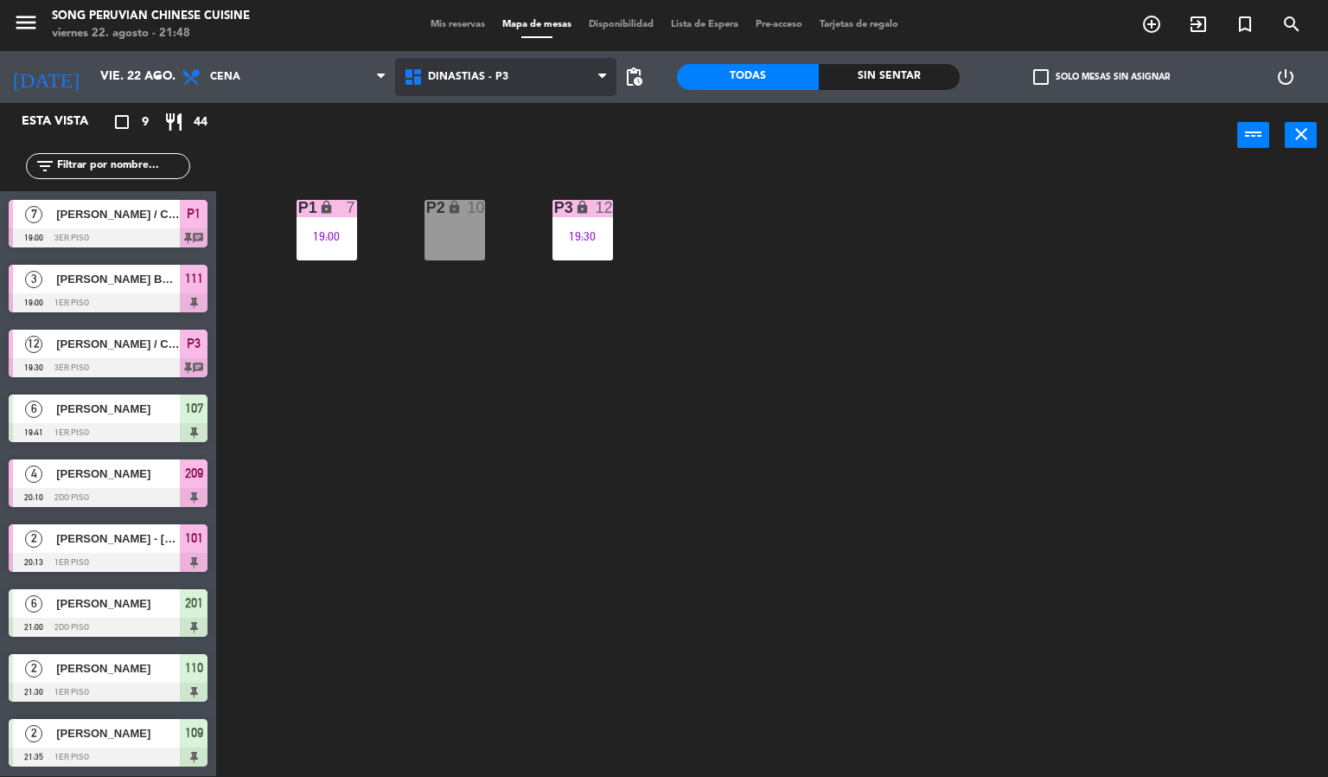
click at [563, 92] on span "DINASTIAS - P3" at bounding box center [506, 77] width 222 height 38
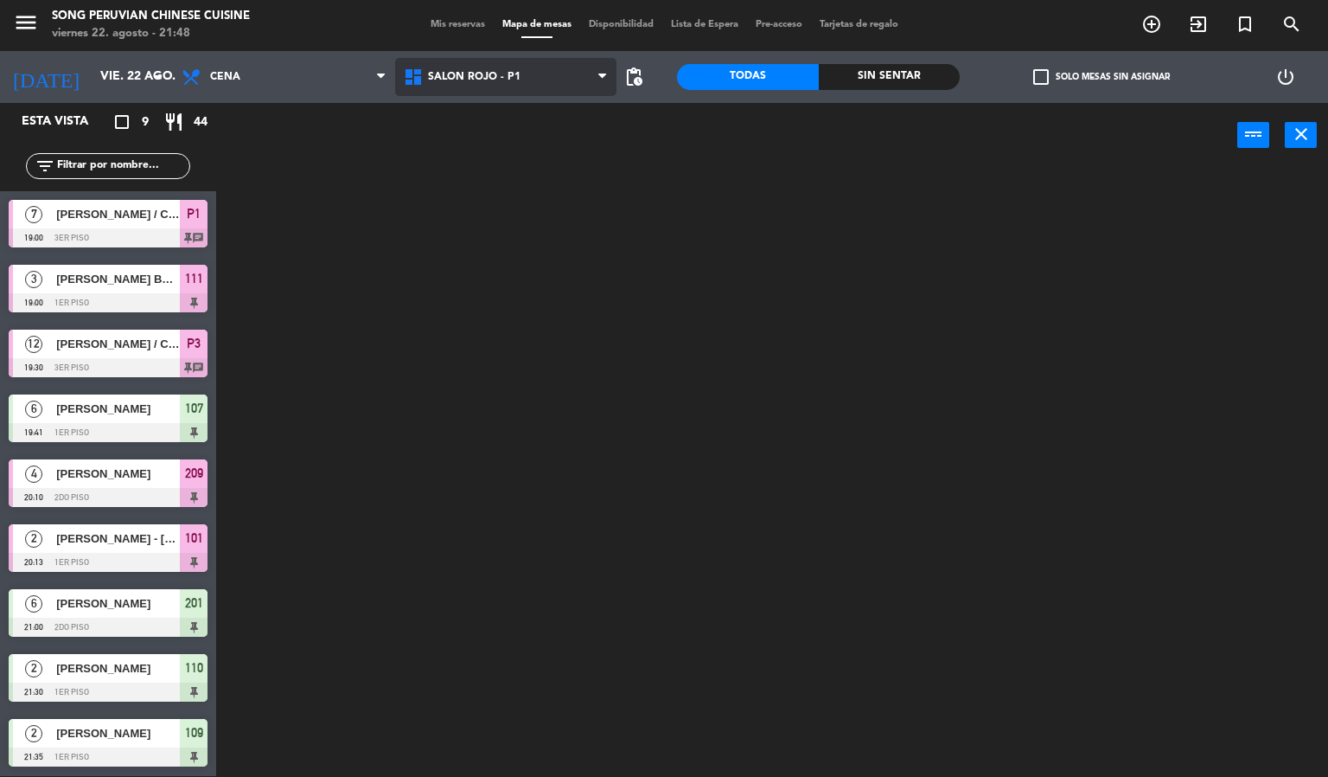
click at [561, 195] on ng-component "menu Song Peruvian Chinese Cuisine [DATE] 22. agosto - 21:48 Mis reservas Mapa …" at bounding box center [664, 387] width 1328 height 777
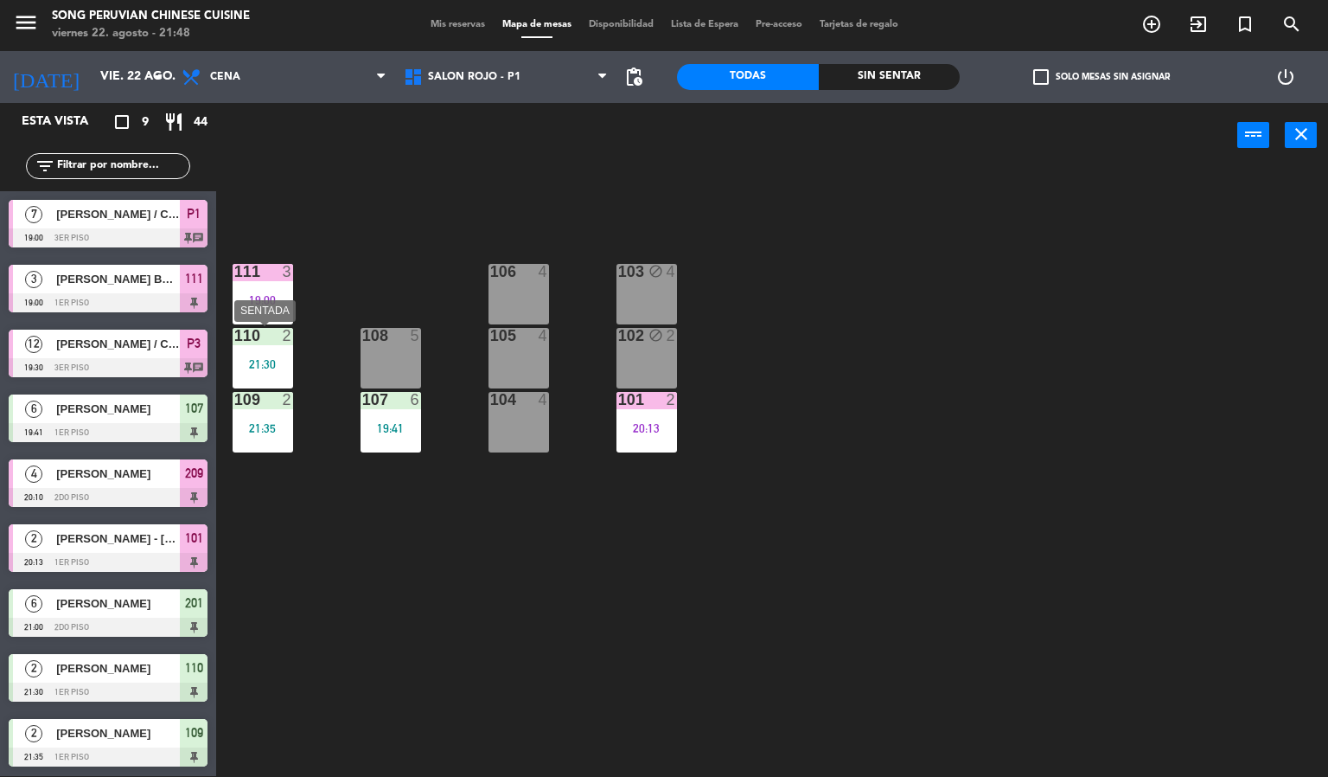
click at [272, 346] on div "110 2 21:30" at bounding box center [263, 358] width 61 height 61
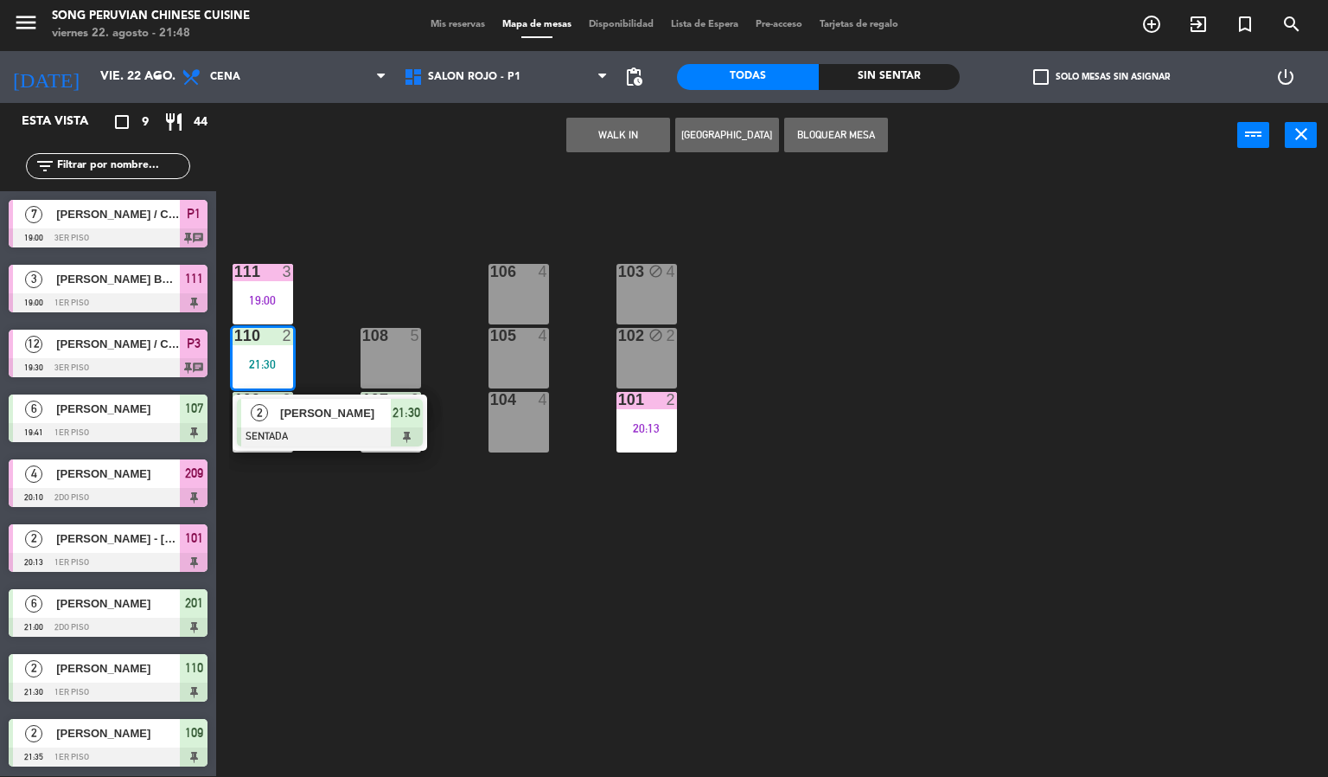
click at [369, 246] on div "103 block 4 106 4 111 3 19:00 102 block 2 105 4 108 5 110 2 21:30 2 [PERSON_NAM…" at bounding box center [778, 473] width 1099 height 608
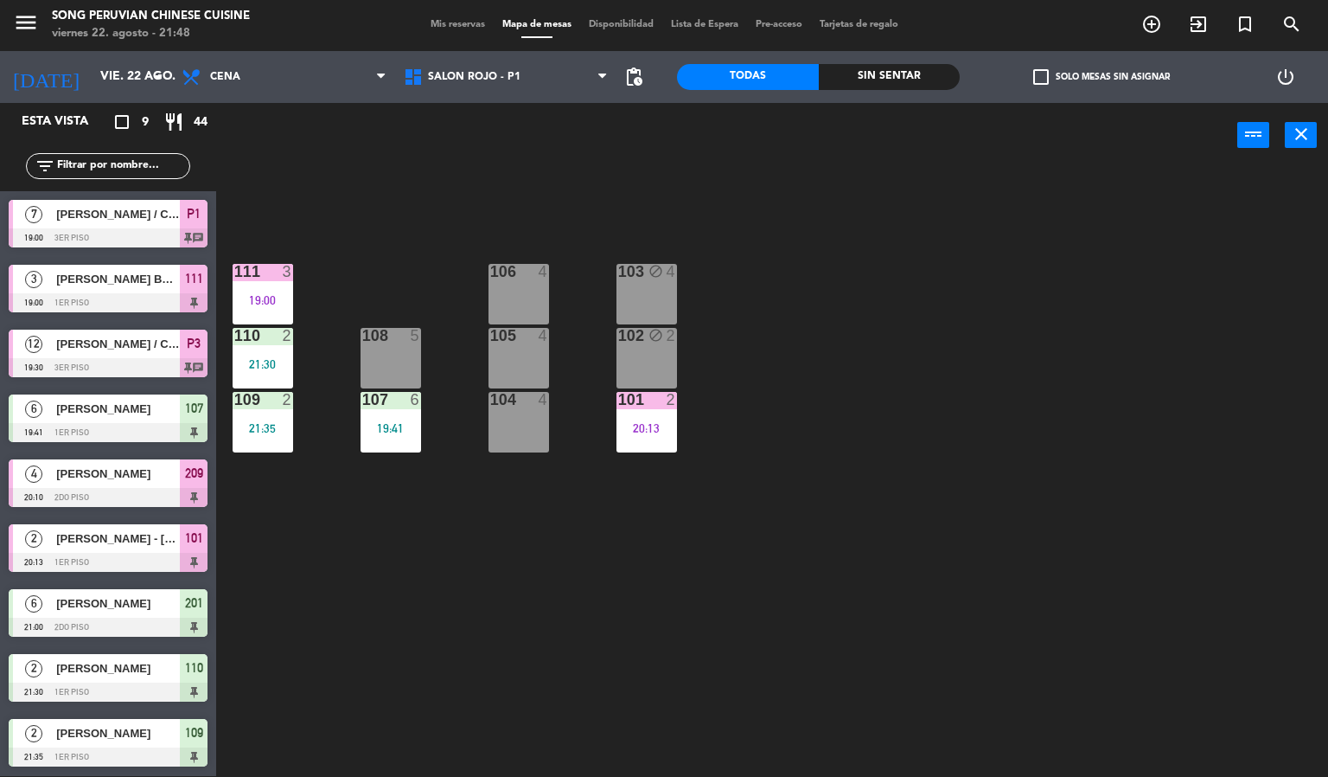
click at [280, 413] on div "109 2 21:35" at bounding box center [263, 422] width 61 height 61
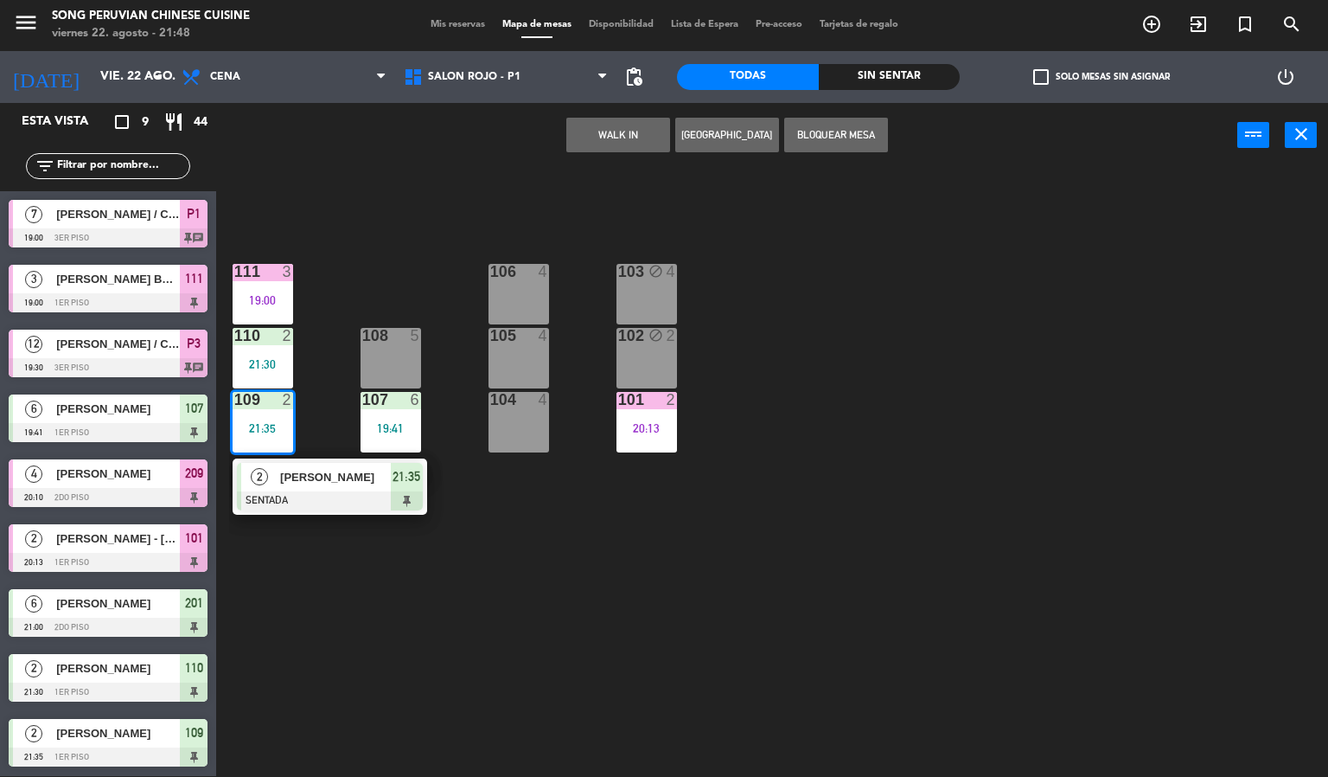
click at [320, 286] on div "103 block 4 106 4 111 3 19:00 102 block 2 105 4 108 5 110 2 21:30 101 2 20:13 1…" at bounding box center [778, 473] width 1099 height 608
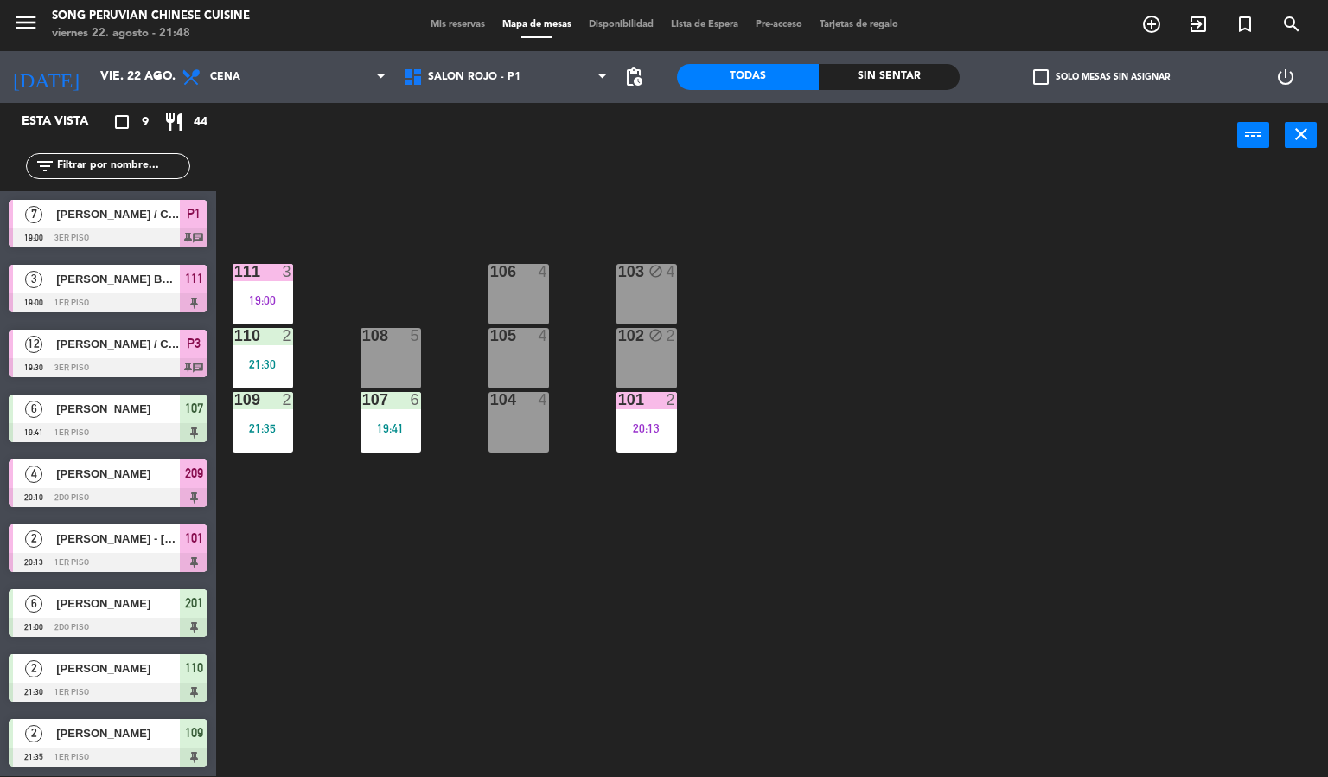
click at [278, 400] on div "2" at bounding box center [292, 400] width 29 height 16
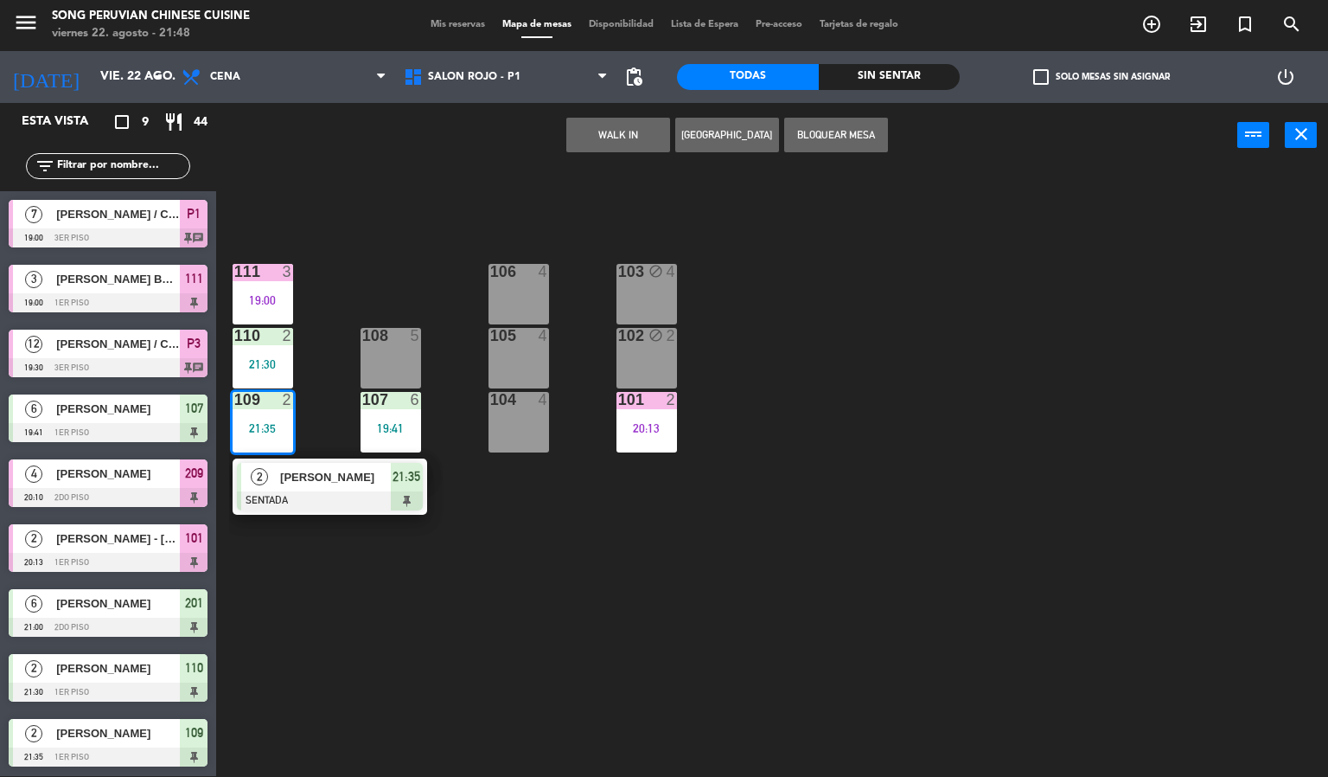
click at [342, 336] on div "103 block 4 106 4 111 3 19:00 102 block 2 105 4 108 5 110 2 21:30 101 2 20:13 1…" at bounding box center [778, 473] width 1099 height 608
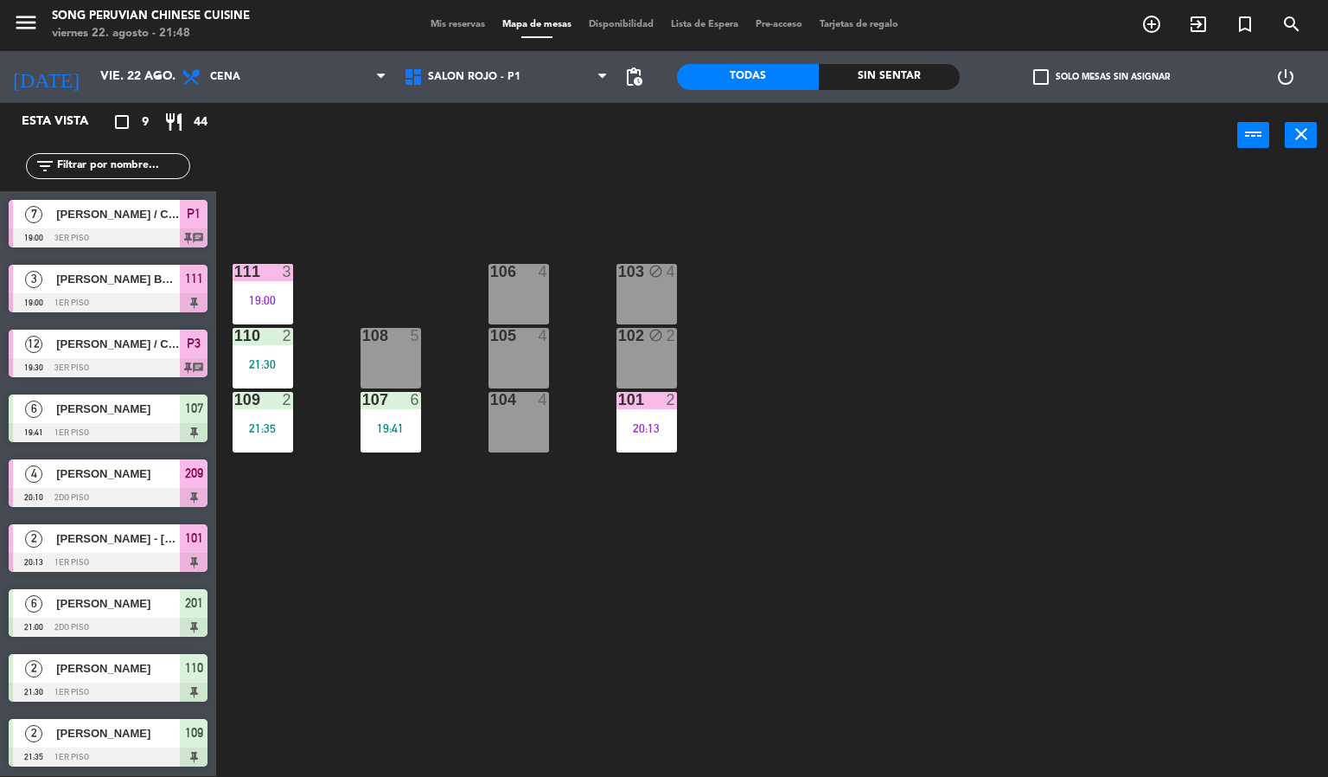
click at [268, 361] on div "21:30" at bounding box center [263, 364] width 61 height 12
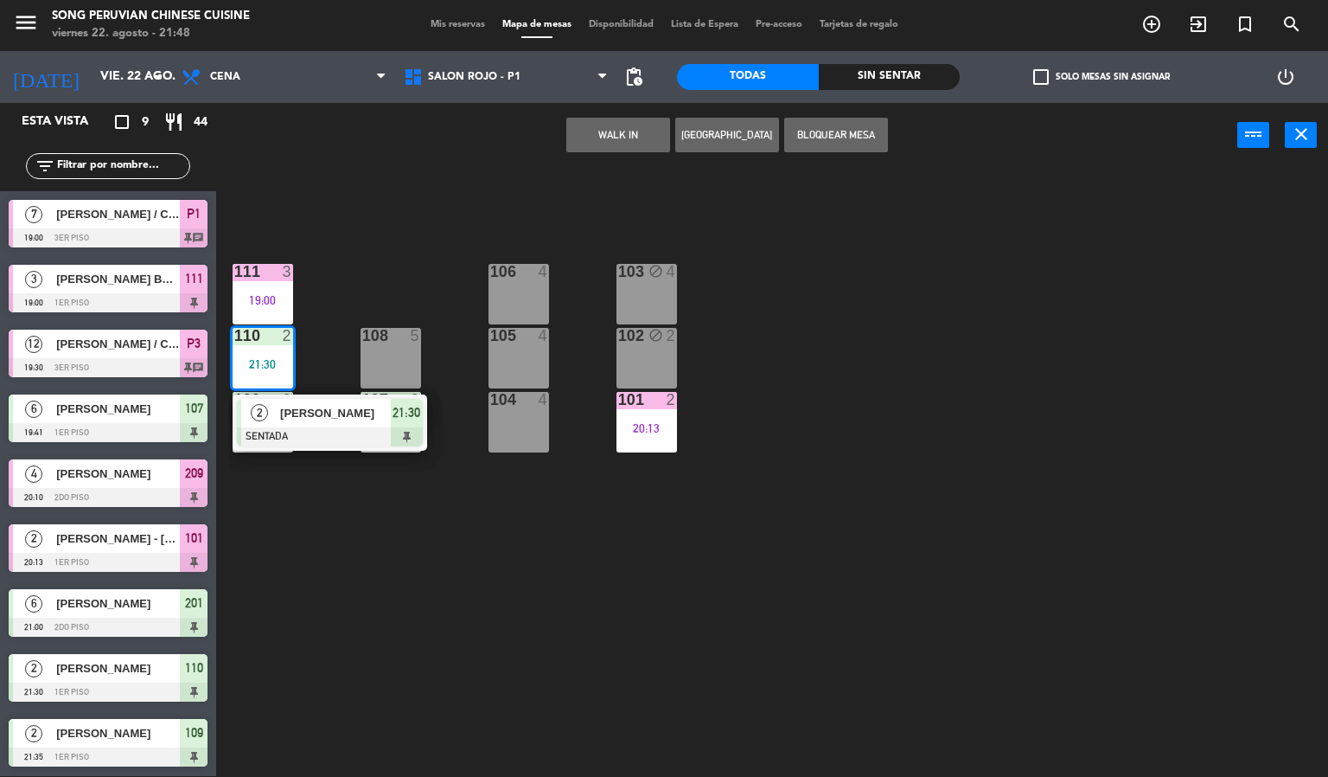
drag, startPoint x: 348, startPoint y: 291, endPoint x: 413, endPoint y: 381, distance: 111.6
click at [348, 289] on div "103 block 4 106 4 111 3 19:00 102 block 2 105 4 108 5 110 2 21:30 2 [PERSON_NAM…" at bounding box center [778, 473] width 1099 height 608
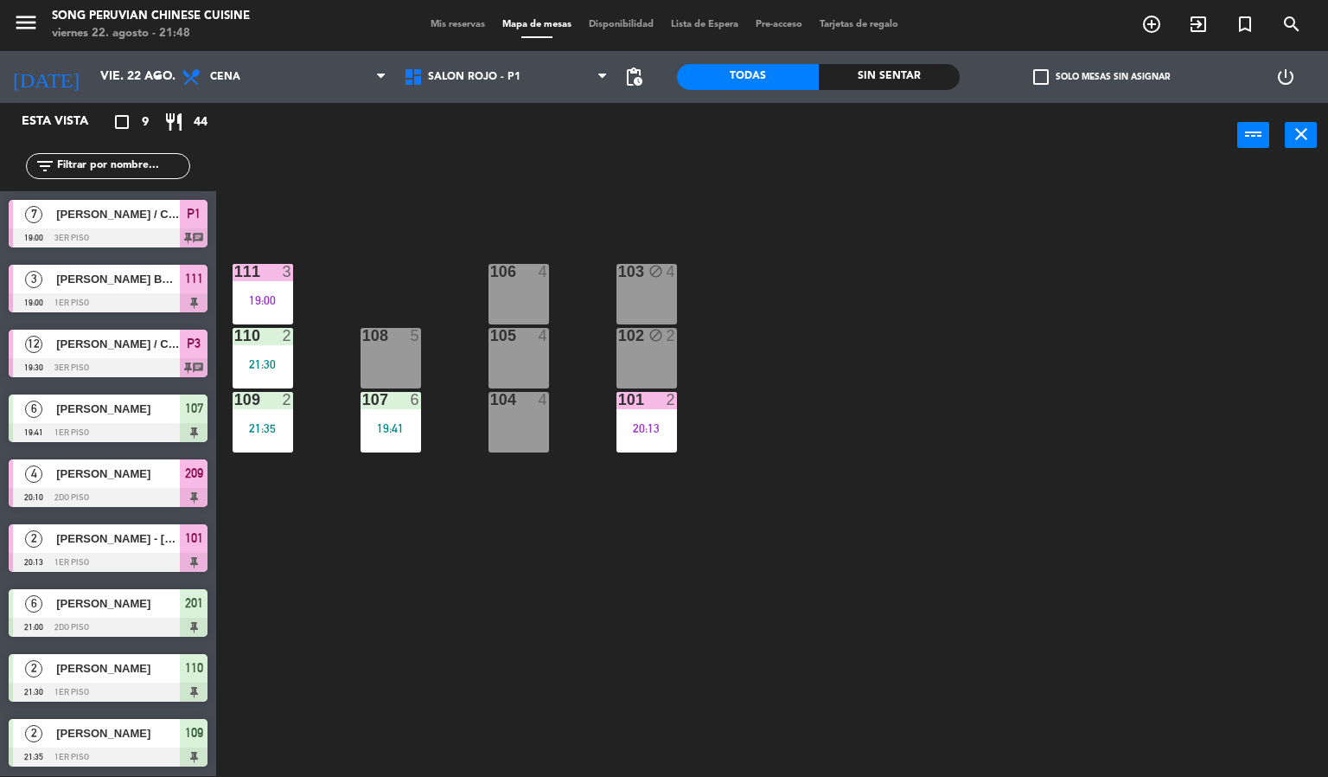
click at [418, 433] on div "19:41" at bounding box center [391, 428] width 61 height 12
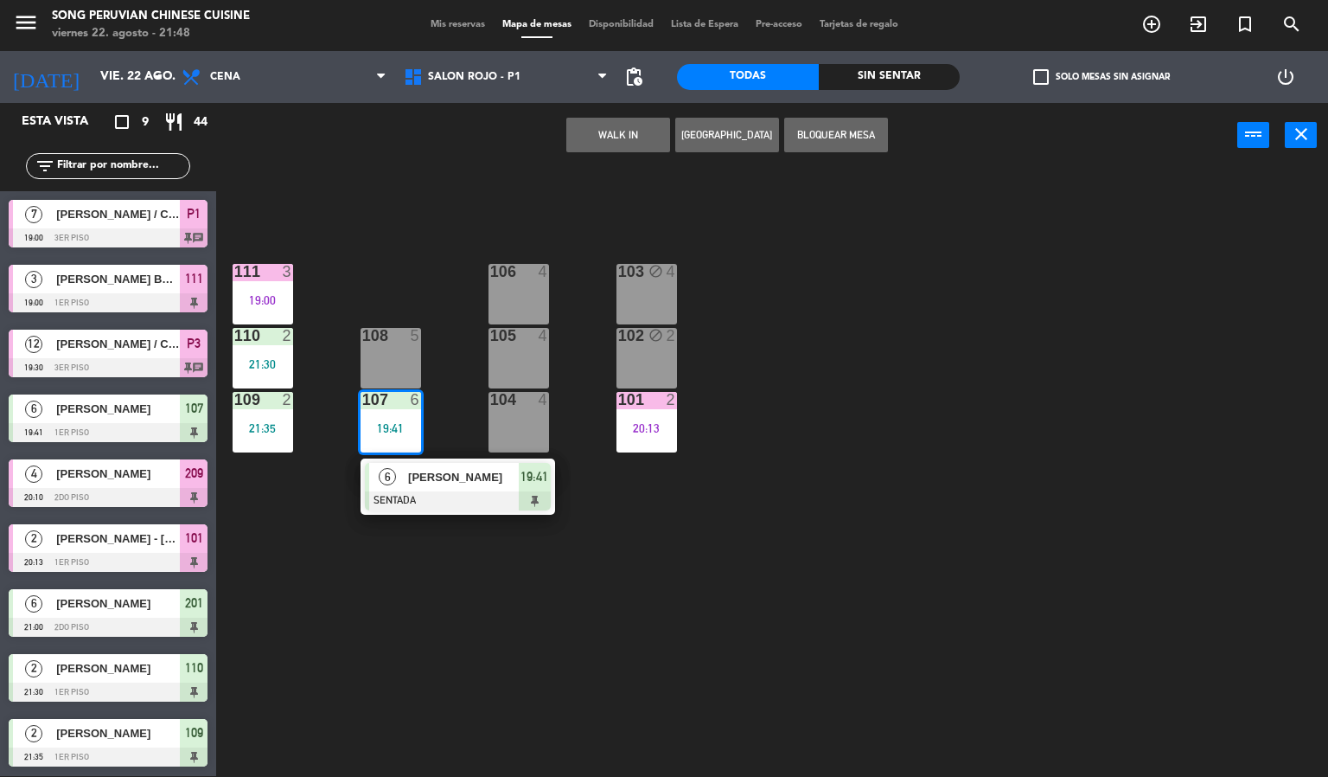
click at [442, 366] on div "103 block 4 106 4 111 3 19:00 102 block 2 105 4 108 5 110 2 21:30 101 2 20:13 1…" at bounding box center [778, 473] width 1099 height 608
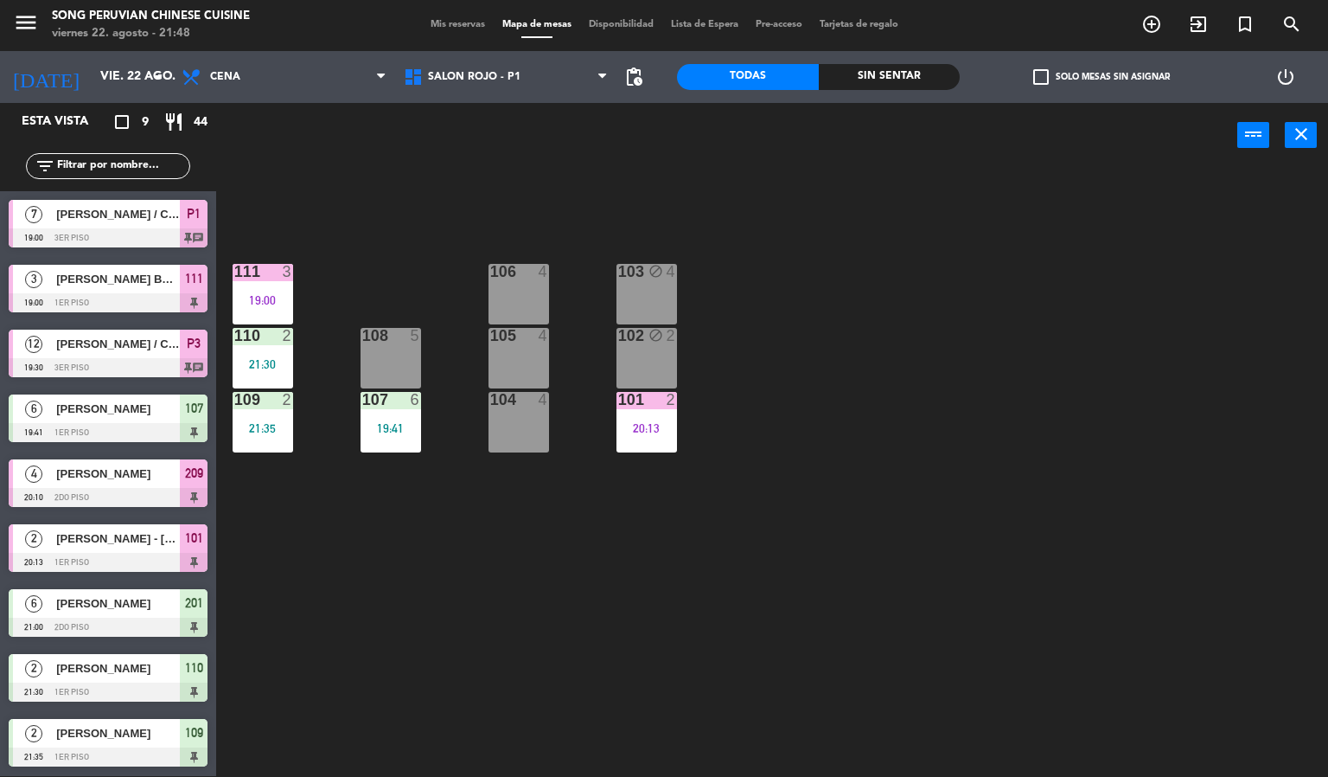
click at [382, 268] on div "103 block 4 106 4 111 3 19:00 102 block 2 105 4 108 5 110 2 21:30 101 2 20:13 1…" at bounding box center [778, 473] width 1099 height 608
drag, startPoint x: 406, startPoint y: 426, endPoint x: 407, endPoint y: 437, distance: 11.4
click at [407, 426] on div "19:41" at bounding box center [391, 428] width 61 height 12
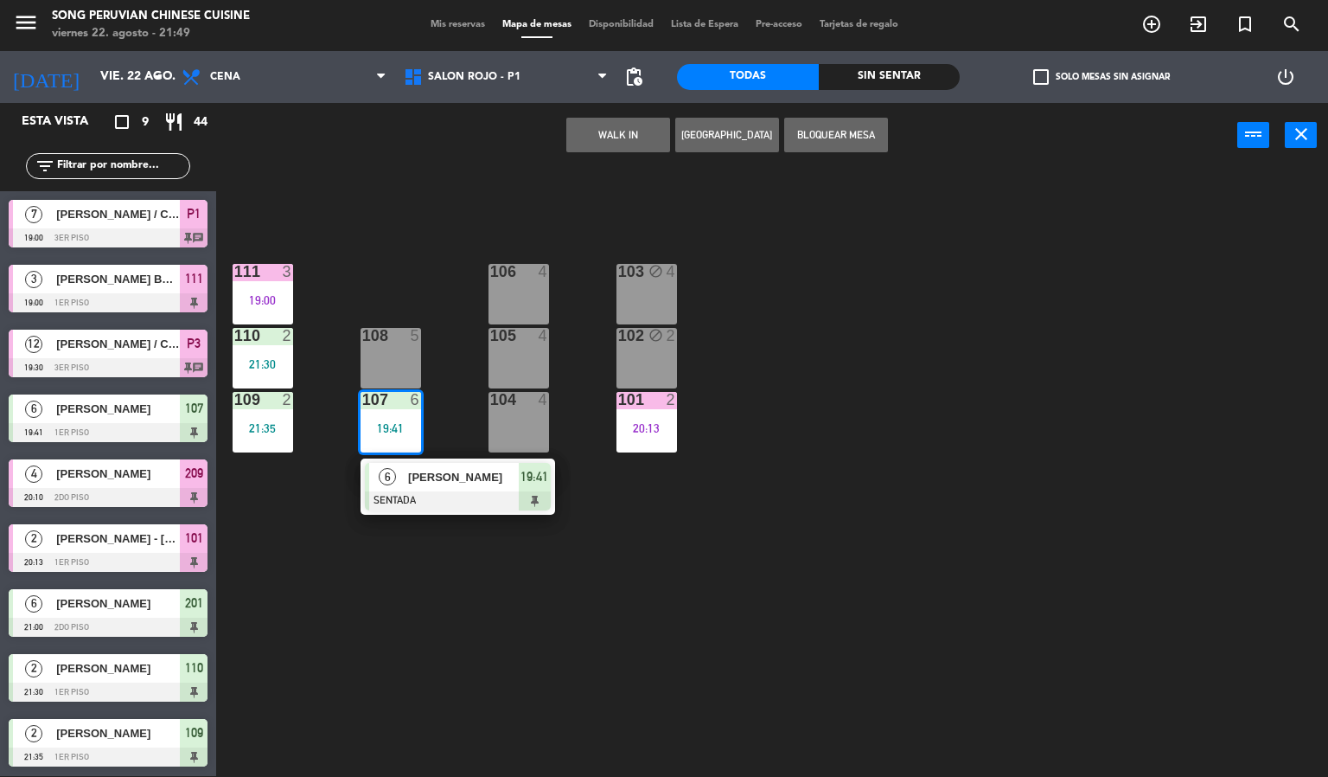
click at [416, 468] on span "[PERSON_NAME]" at bounding box center [463, 477] width 111 height 18
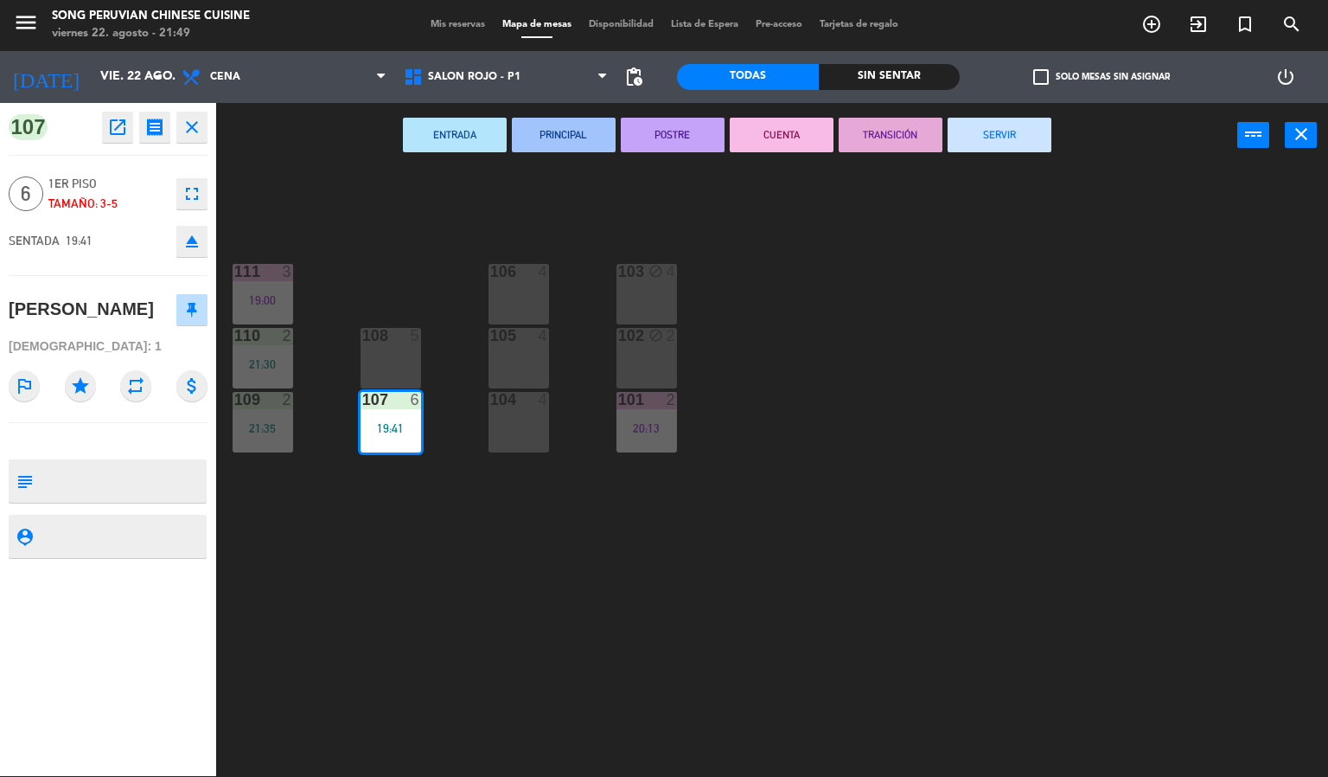
click at [756, 143] on button "CUENTA" at bounding box center [782, 135] width 104 height 35
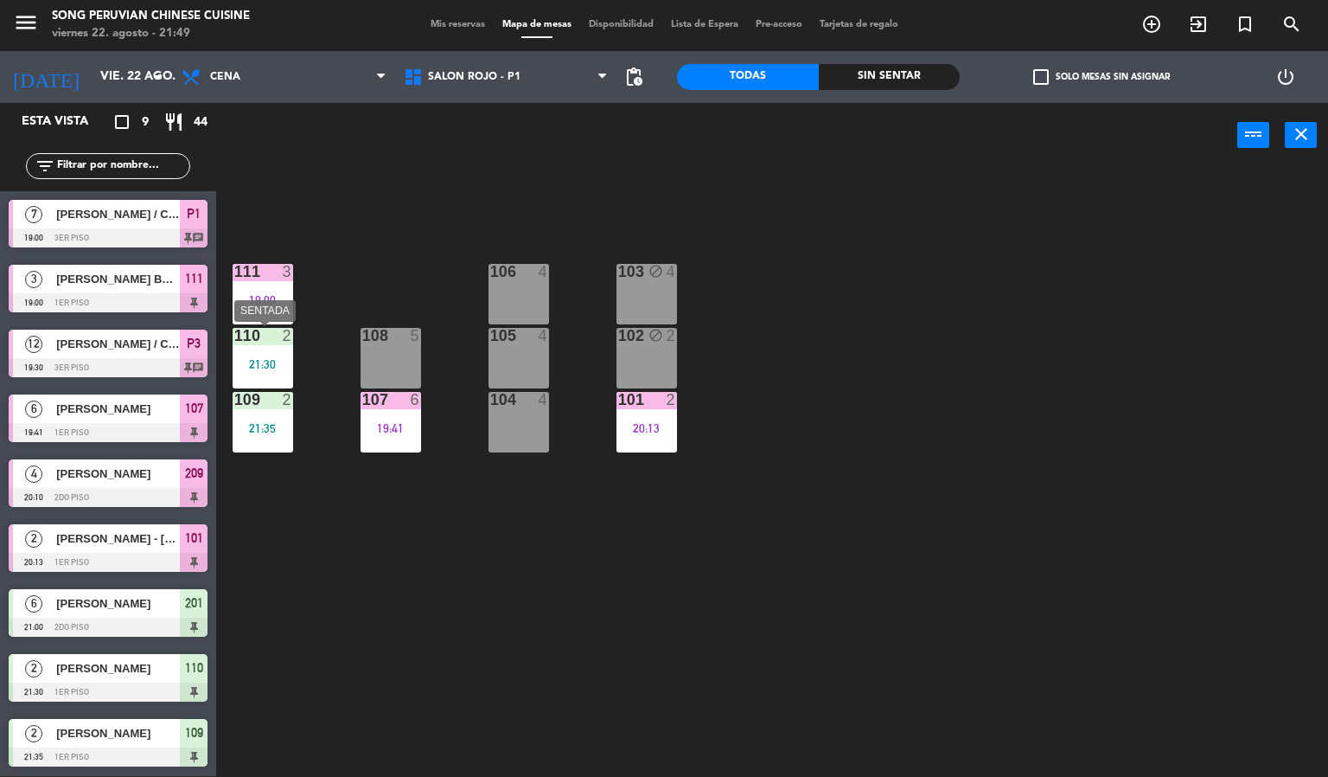
click at [278, 346] on div "110 2 21:30" at bounding box center [263, 358] width 61 height 61
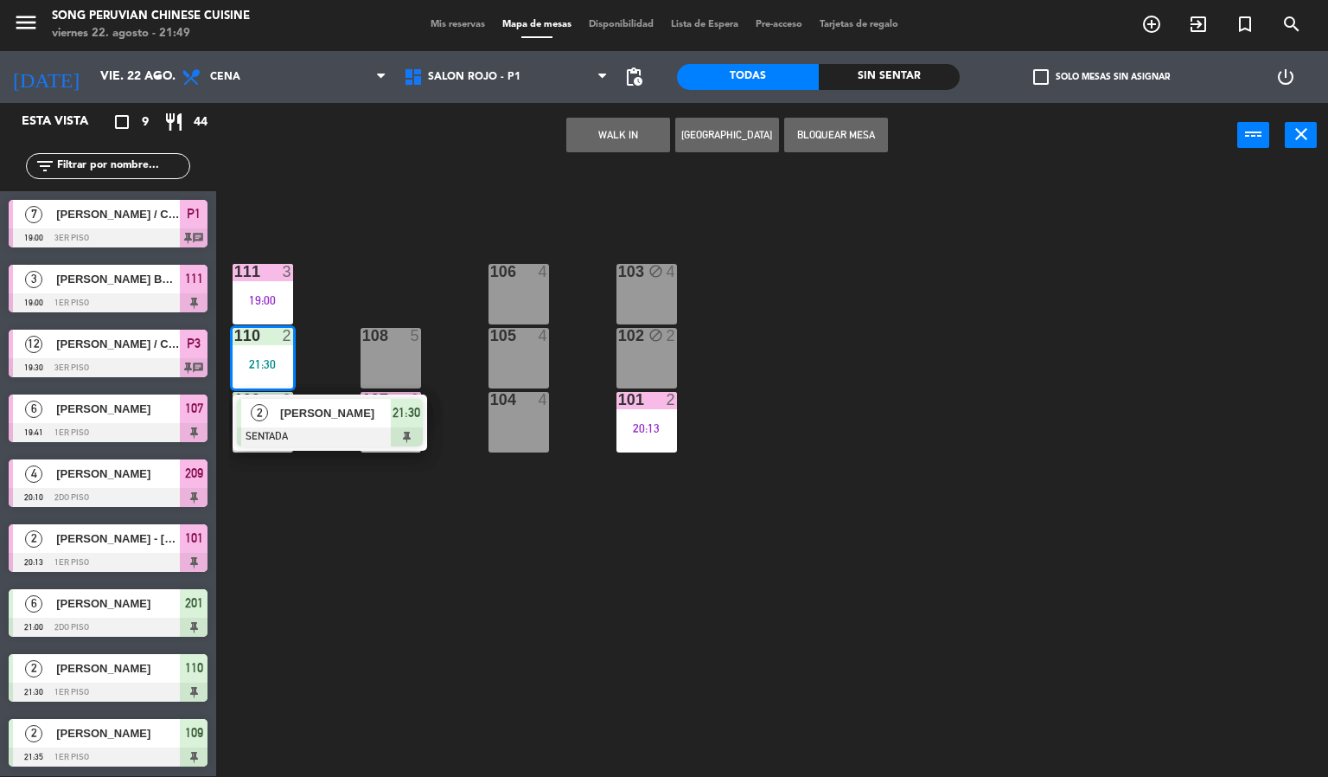
click at [387, 258] on div "103 block 4 106 4 111 3 19:00 102 block 2 105 4 108 5 110 2 21:30 2 [PERSON_NAM…" at bounding box center [778, 473] width 1099 height 608
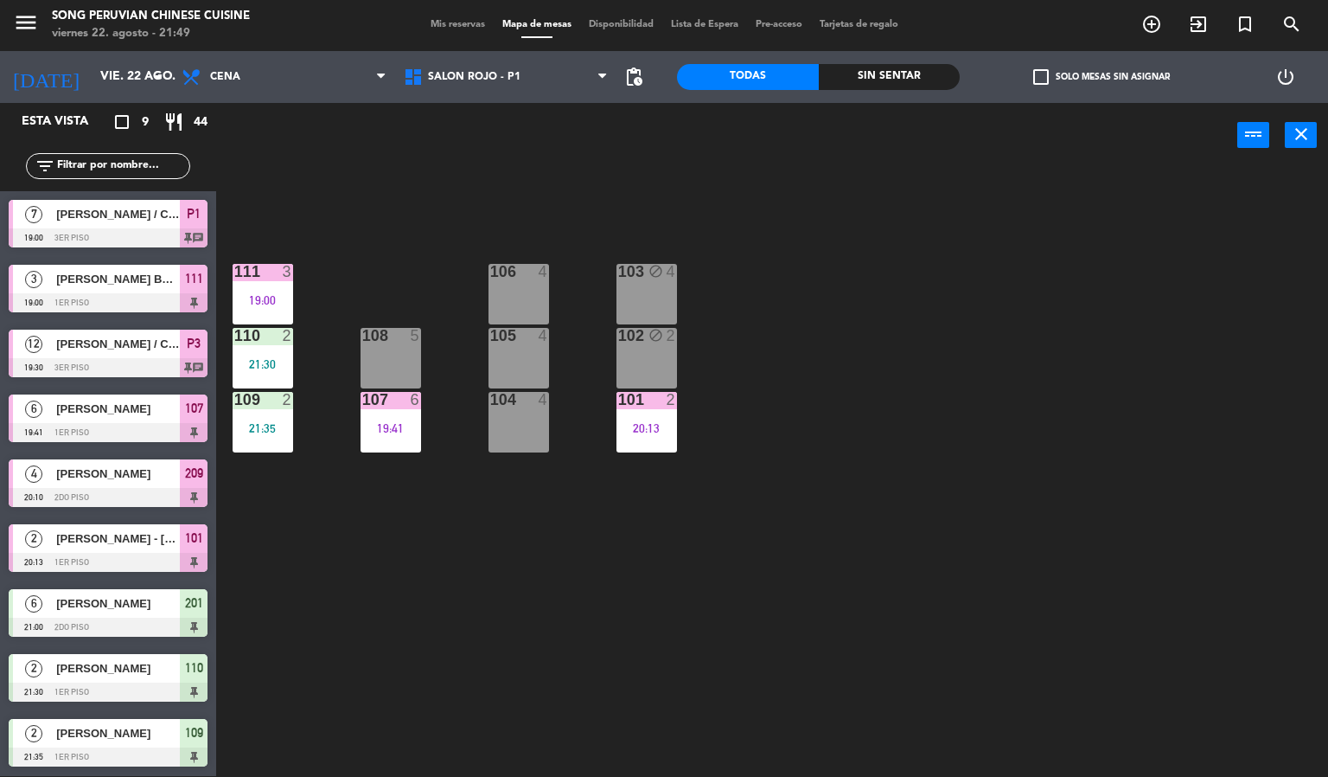
click at [387, 258] on div "103 block 4 106 4 111 3 19:00 102 block 2 105 4 108 5 110 2 21:30 101 2 20:13 1…" at bounding box center [778, 473] width 1099 height 608
drag, startPoint x: 281, startPoint y: 426, endPoint x: 280, endPoint y: 411, distance: 15.6
click at [280, 426] on div "21:35" at bounding box center [263, 428] width 61 height 12
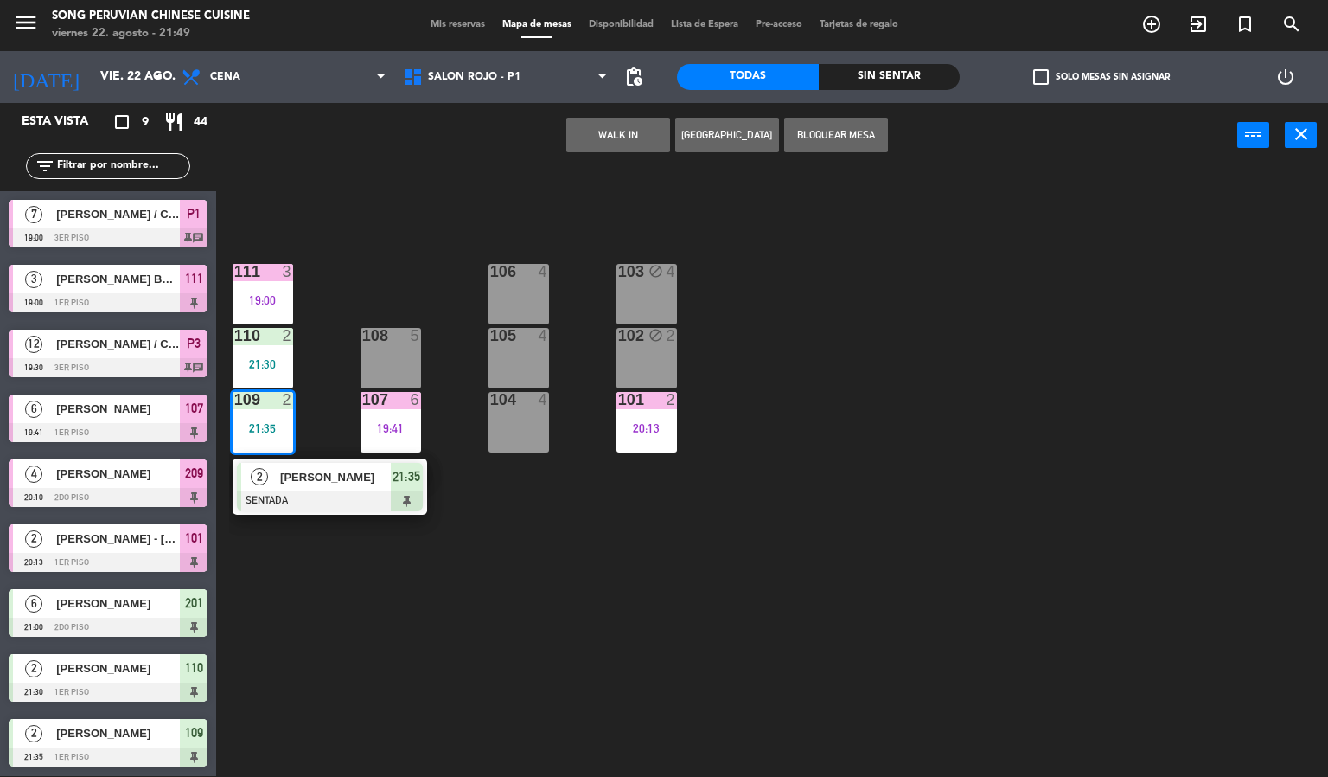
click at [351, 272] on div "103 block 4 106 4 111 3 19:00 102 block 2 105 4 108 5 110 2 21:30 101 2 20:13 1…" at bounding box center [778, 473] width 1099 height 608
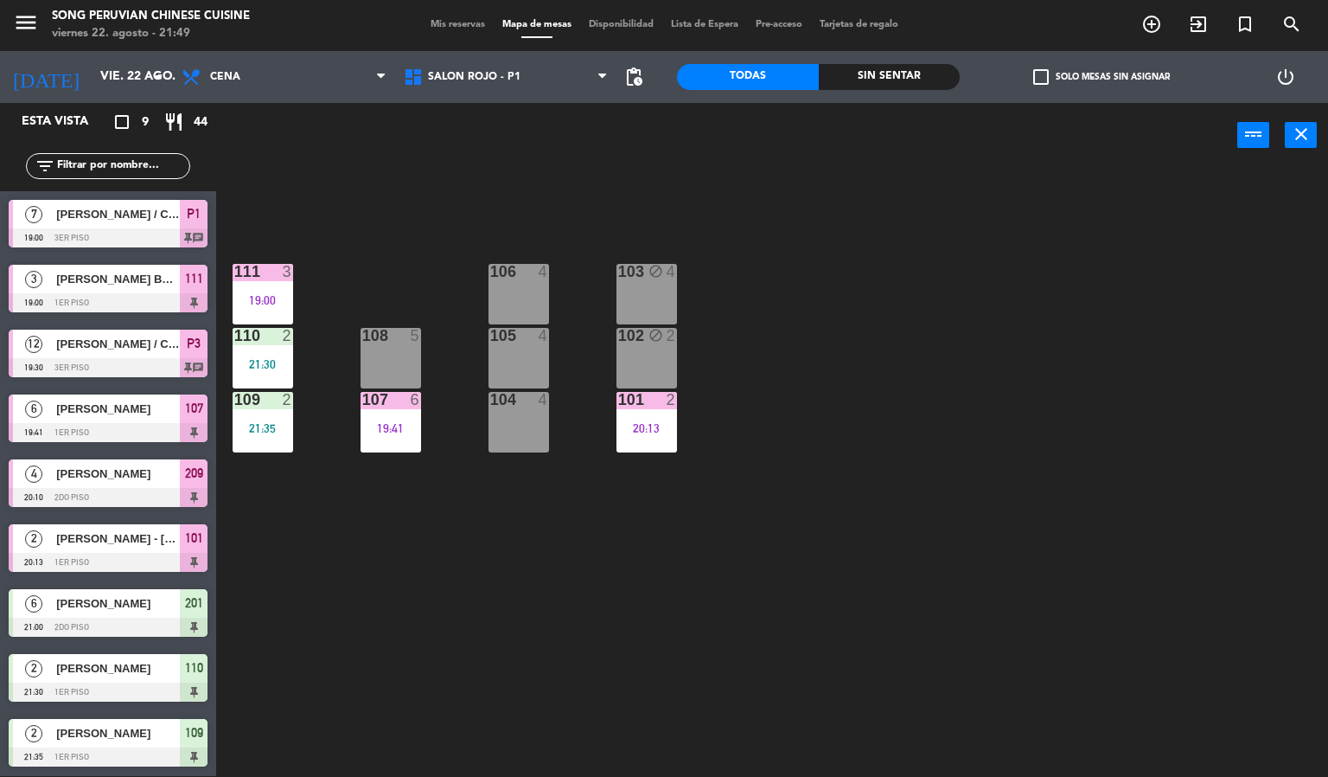
click at [275, 346] on div "110 2 21:30" at bounding box center [263, 358] width 61 height 61
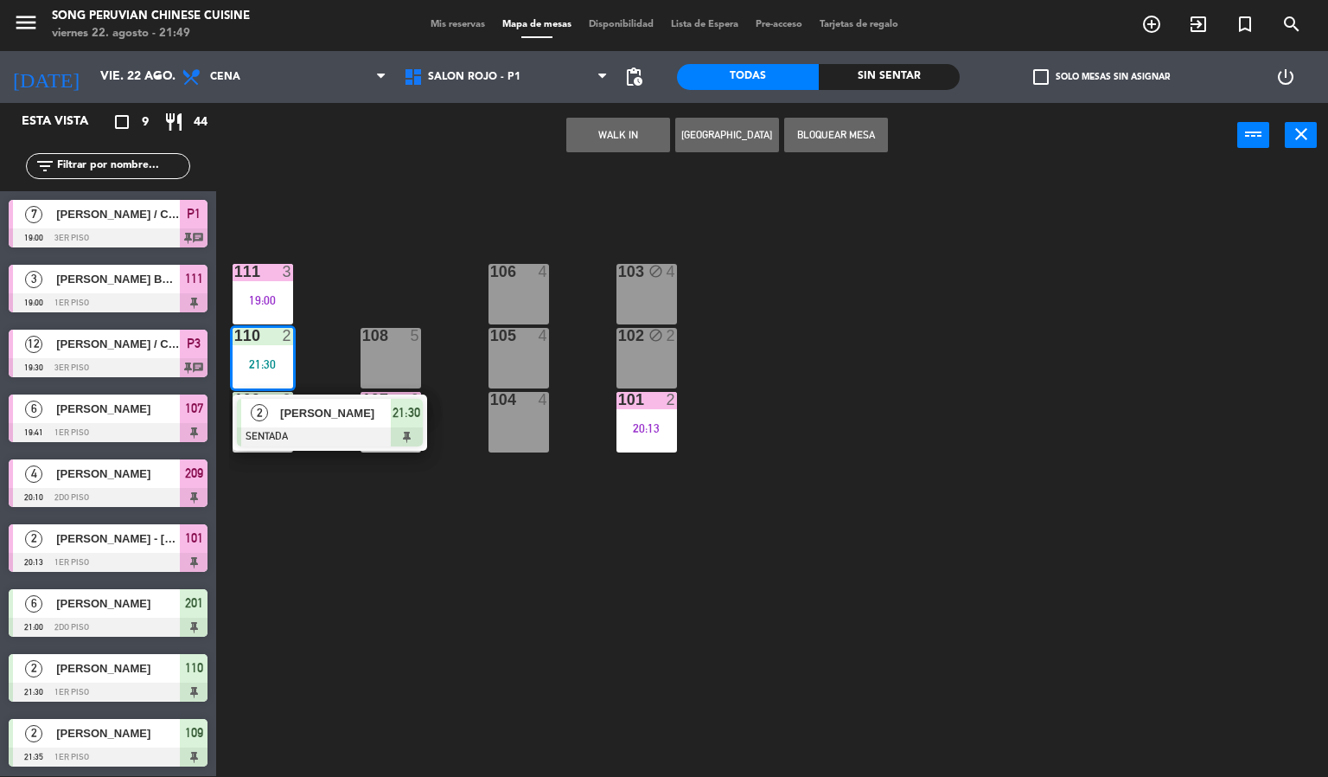
click at [346, 259] on div "103 block 4 106 4 111 3 19:00 102 block 2 105 4 108 5 110 2 21:30 2 [PERSON_NAM…" at bounding box center [778, 473] width 1099 height 608
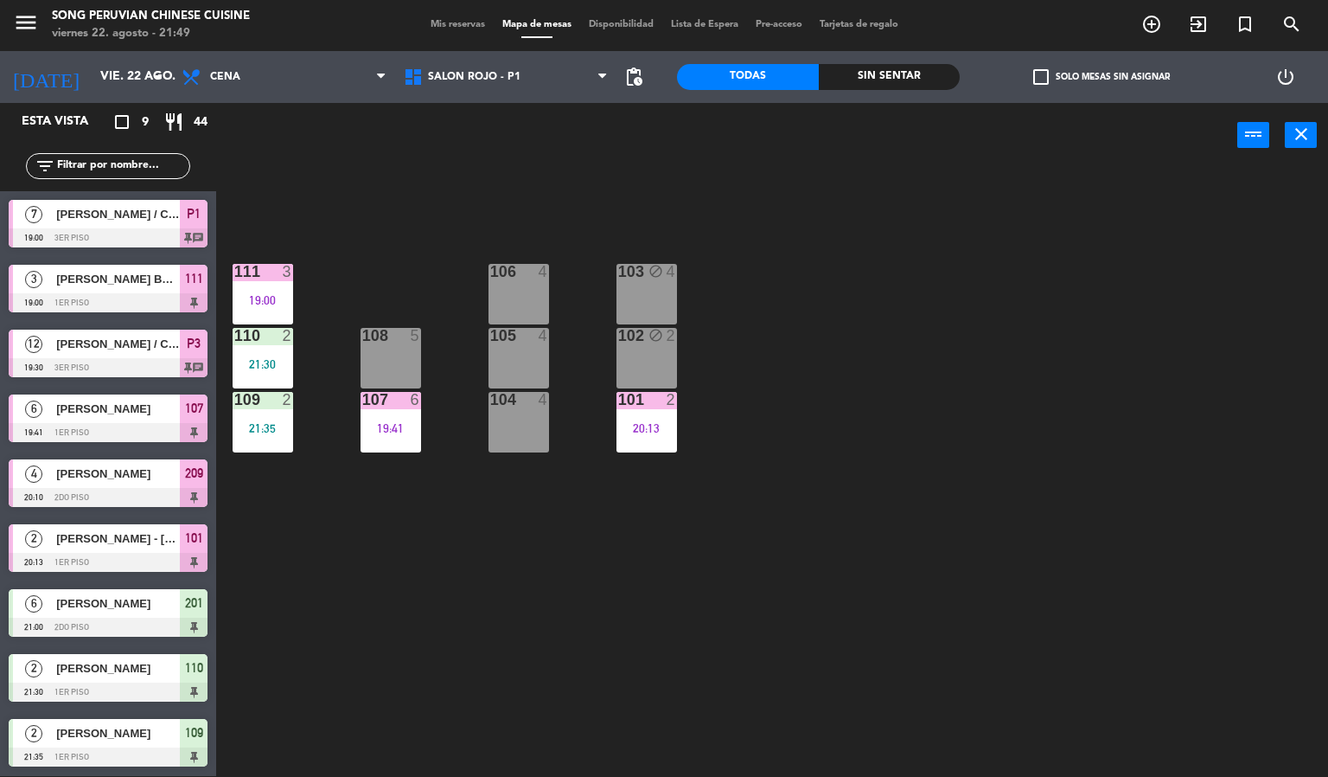
click at [260, 381] on div "110 2 21:30" at bounding box center [263, 358] width 61 height 61
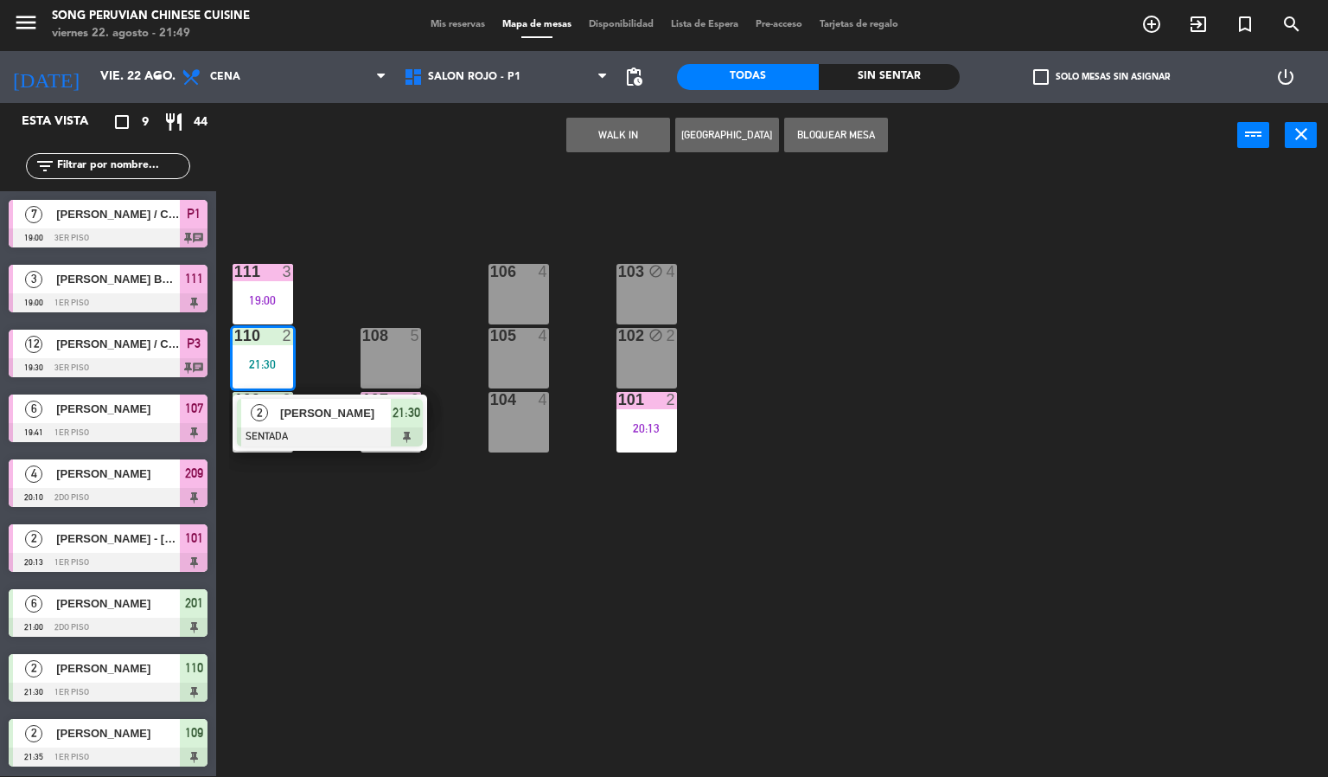
click at [306, 423] on div "[PERSON_NAME]" at bounding box center [334, 413] width 112 height 29
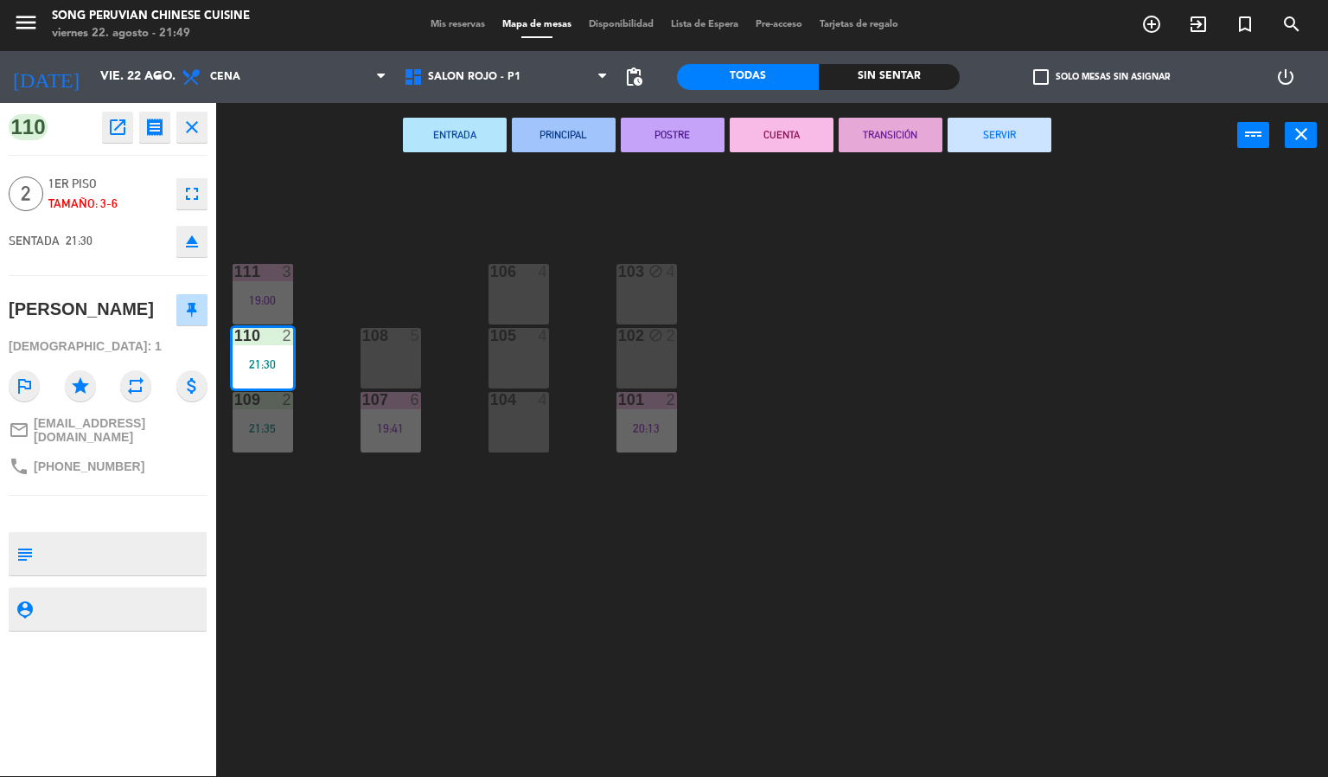
click at [376, 262] on div "103 block 4 106 4 111 3 19:00 102 block 2 105 4 108 5 110 2 21:30 101 2 20:13 1…" at bounding box center [778, 473] width 1099 height 608
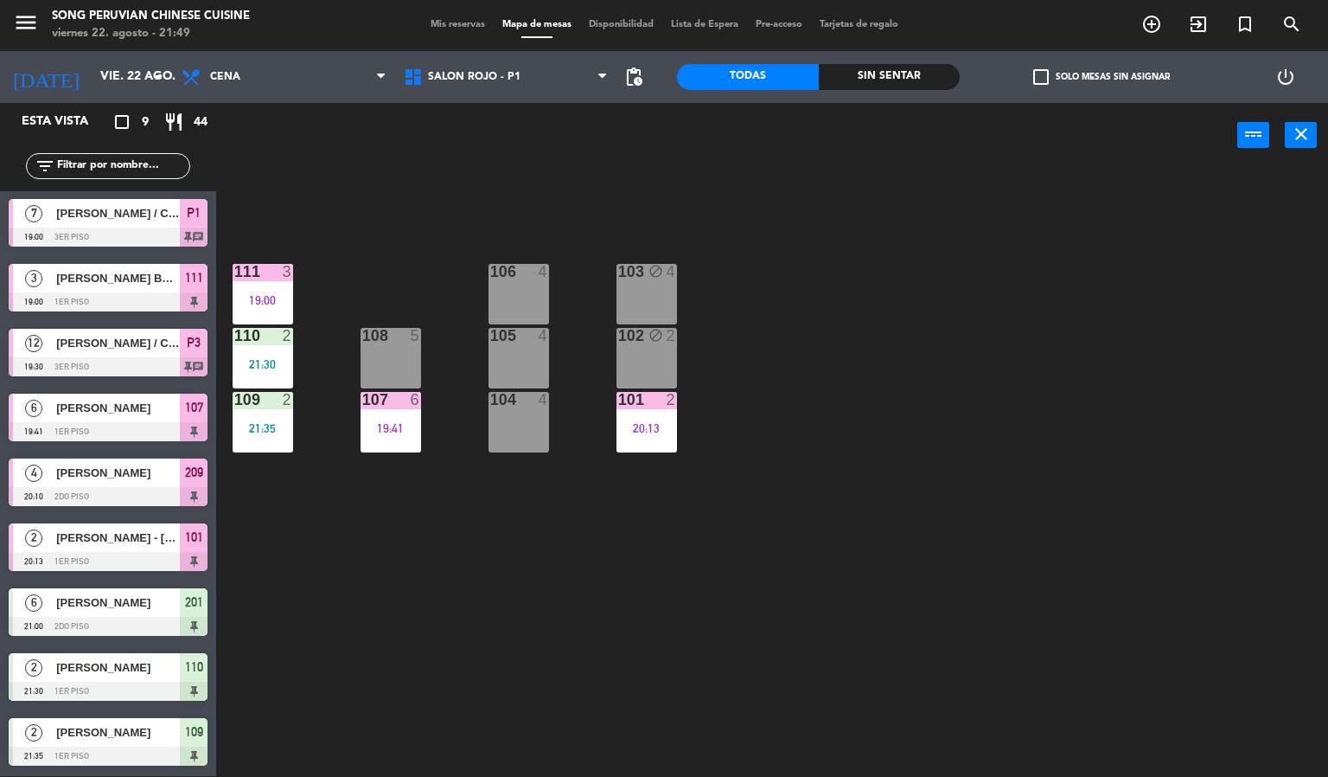
click at [276, 421] on div "21:35" at bounding box center [263, 427] width 61 height 13
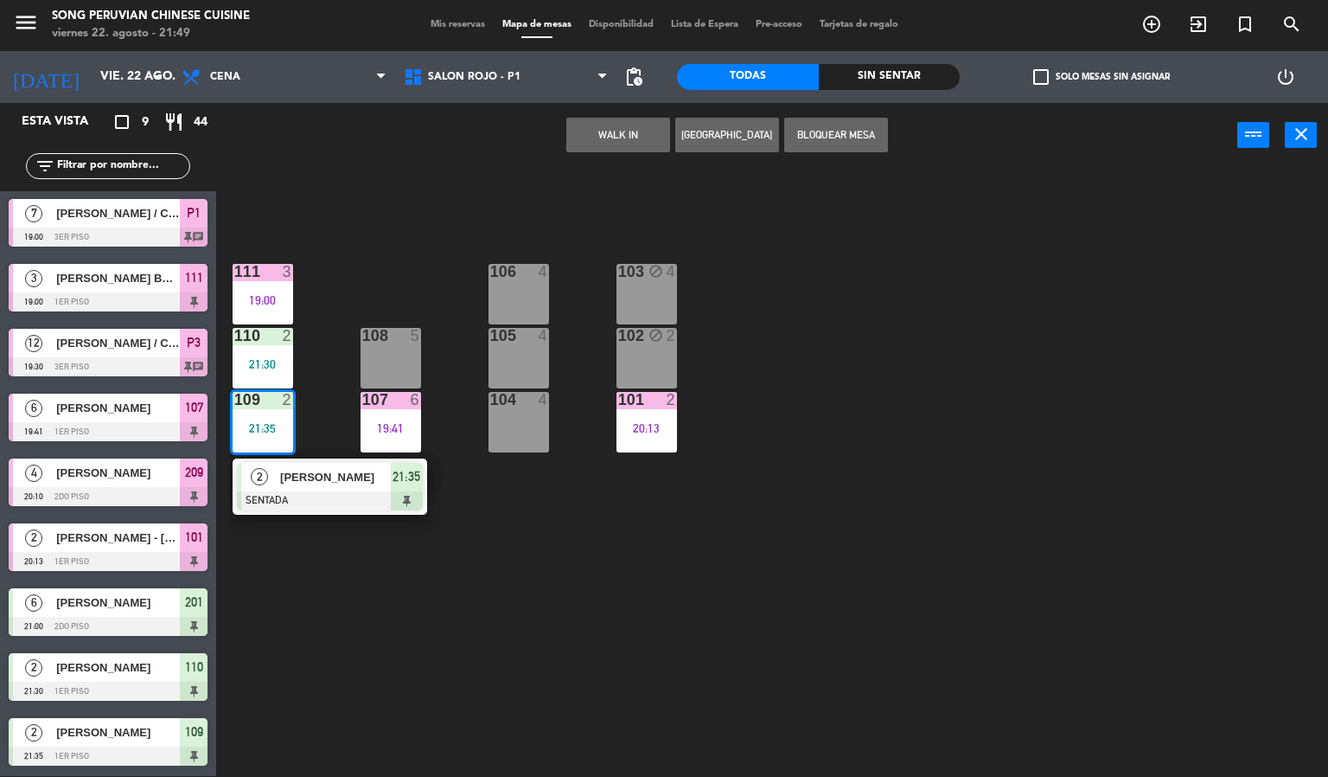
drag, startPoint x: 286, startPoint y: 473, endPoint x: 317, endPoint y: 394, distance: 84.3
click at [288, 473] on div "2 [PERSON_NAME] SENTADA 21:35" at bounding box center [330, 486] width 221 height 56
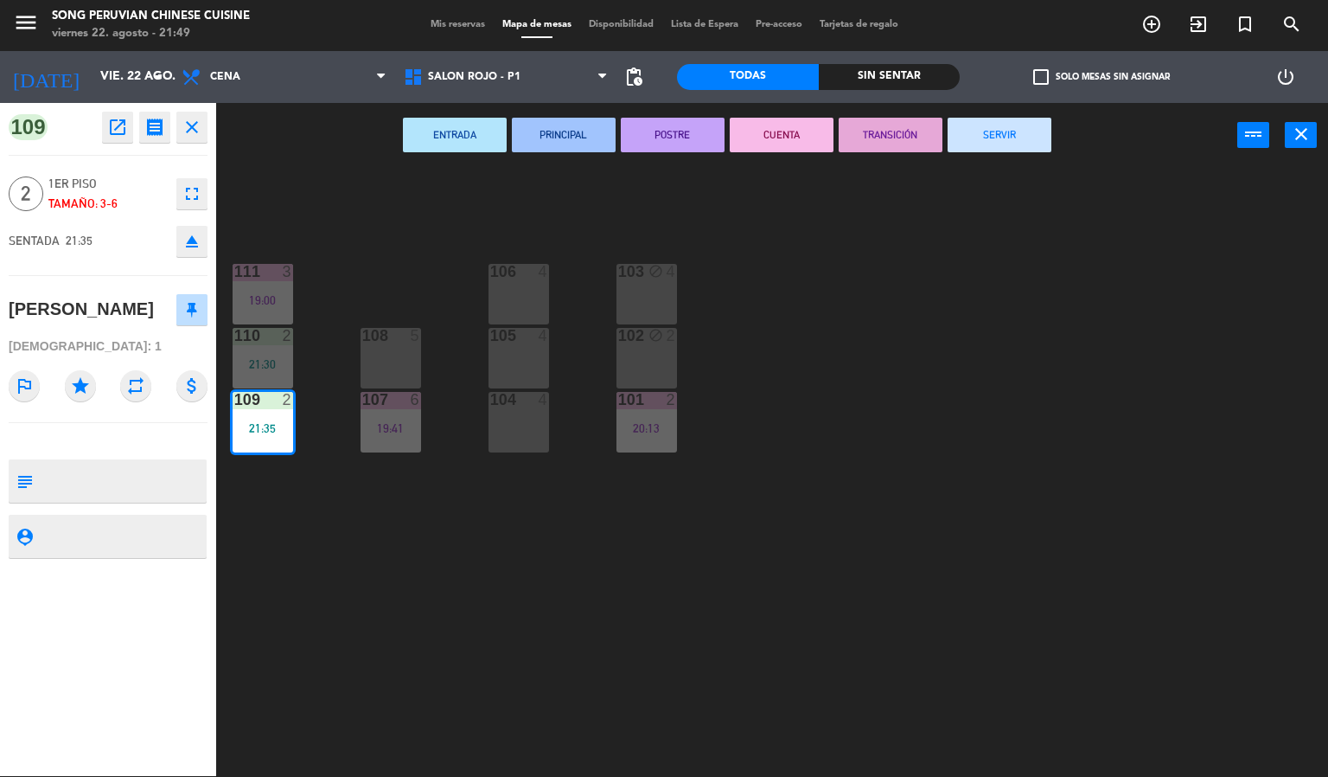
click at [413, 221] on div "103 block 4 106 4 111 3 19:00 102 block 2 105 4 108 5 110 2 21:30 101 2 20:13 1…" at bounding box center [778, 473] width 1099 height 608
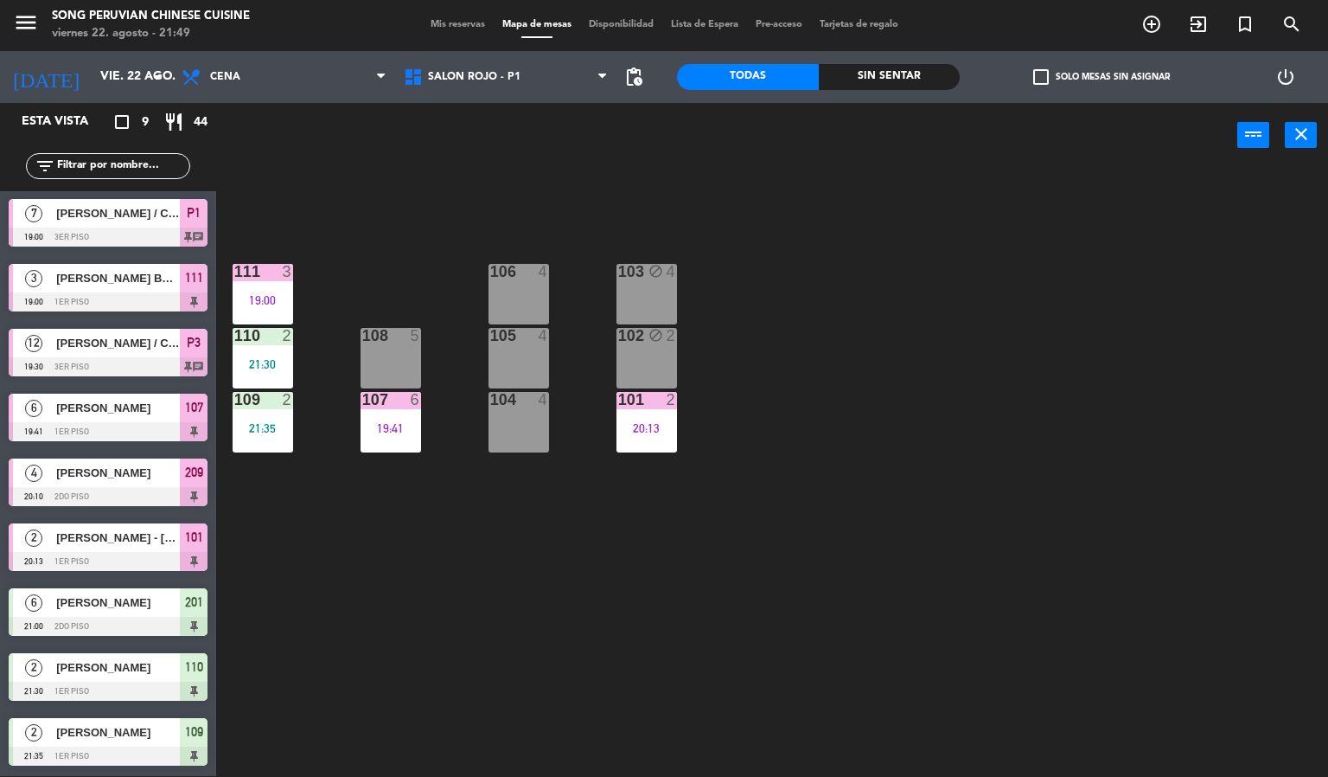
click at [1028, 355] on div "103 block 4 106 4 111 3 19:00 102 block 2 105 4 108 5 110 2 21:30 101 2 20:13 1…" at bounding box center [778, 473] width 1099 height 608
click at [509, 91] on span "SALON ROJO - P1" at bounding box center [506, 77] width 222 height 38
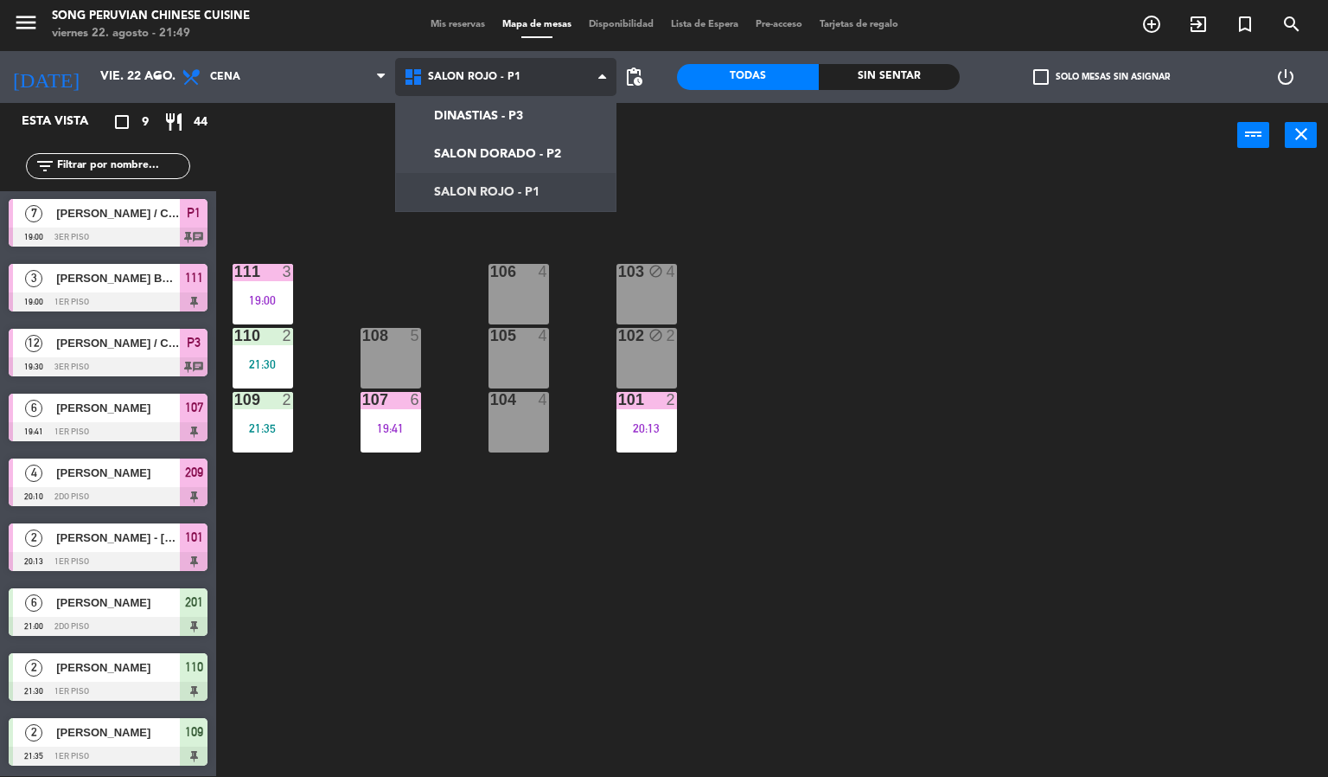
click at [460, 112] on ng-component "menu Song Peruvian Chinese Cuisine [DATE] 22. agosto - 21:49 Mis reservas Mapa …" at bounding box center [664, 387] width 1328 height 777
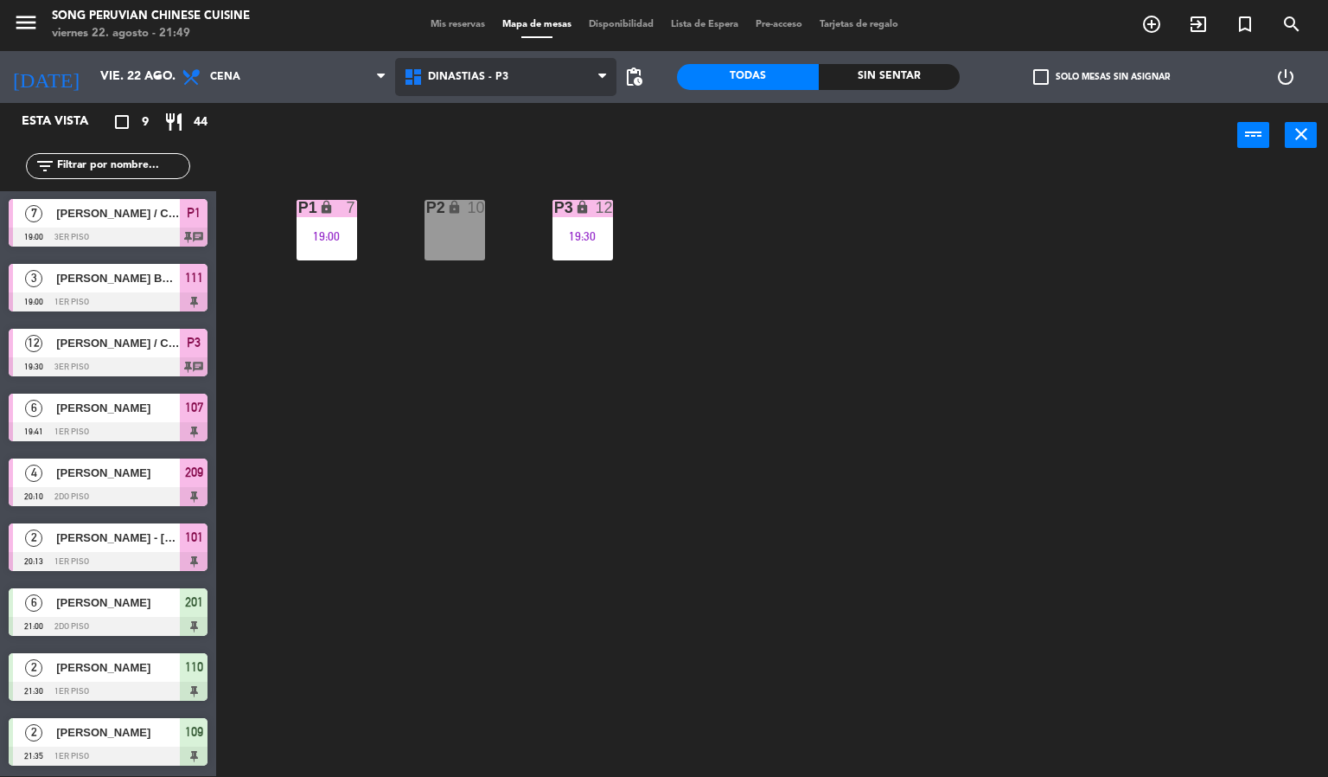
click at [470, 74] on span "DINASTIAS - P3" at bounding box center [468, 77] width 80 height 12
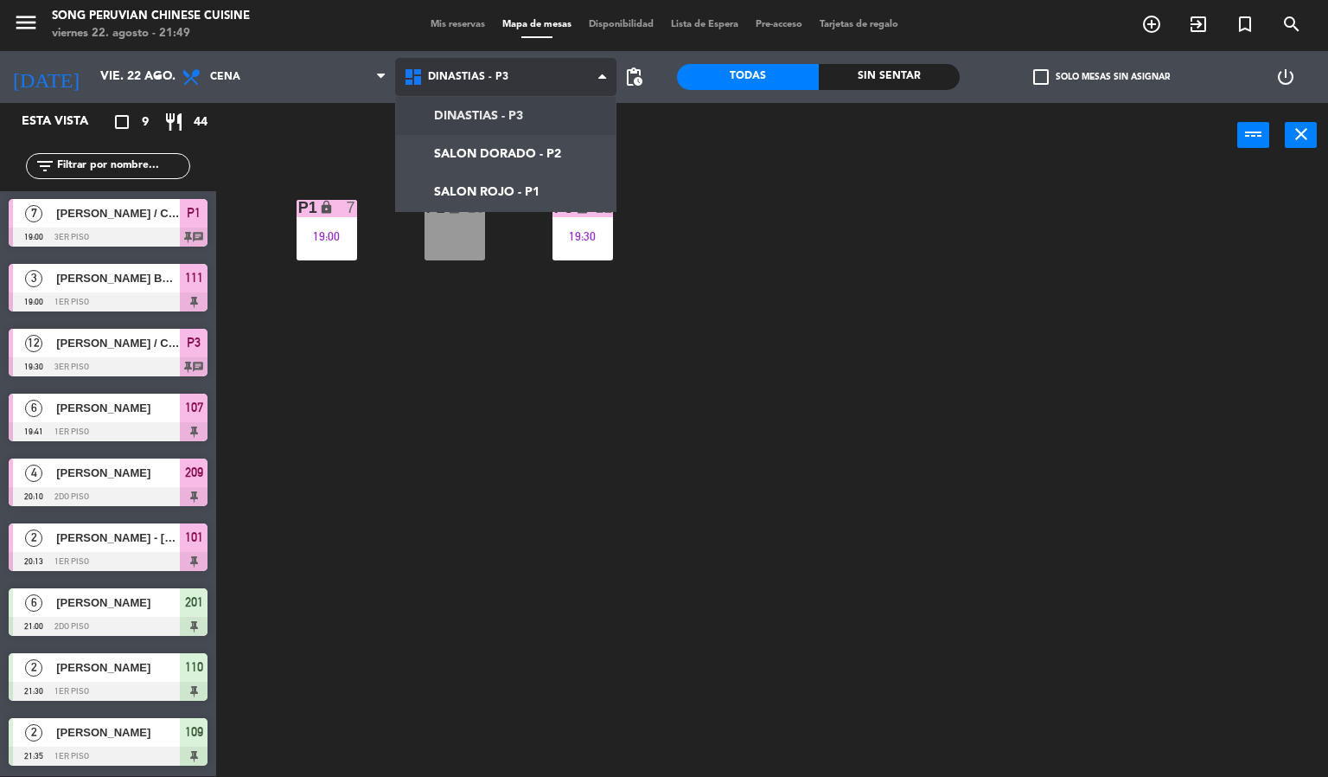
click at [473, 205] on ng-component "menu Song Peruvian Chinese Cuisine [DATE] 22. agosto - 21:49 Mis reservas Mapa …" at bounding box center [664, 387] width 1328 height 777
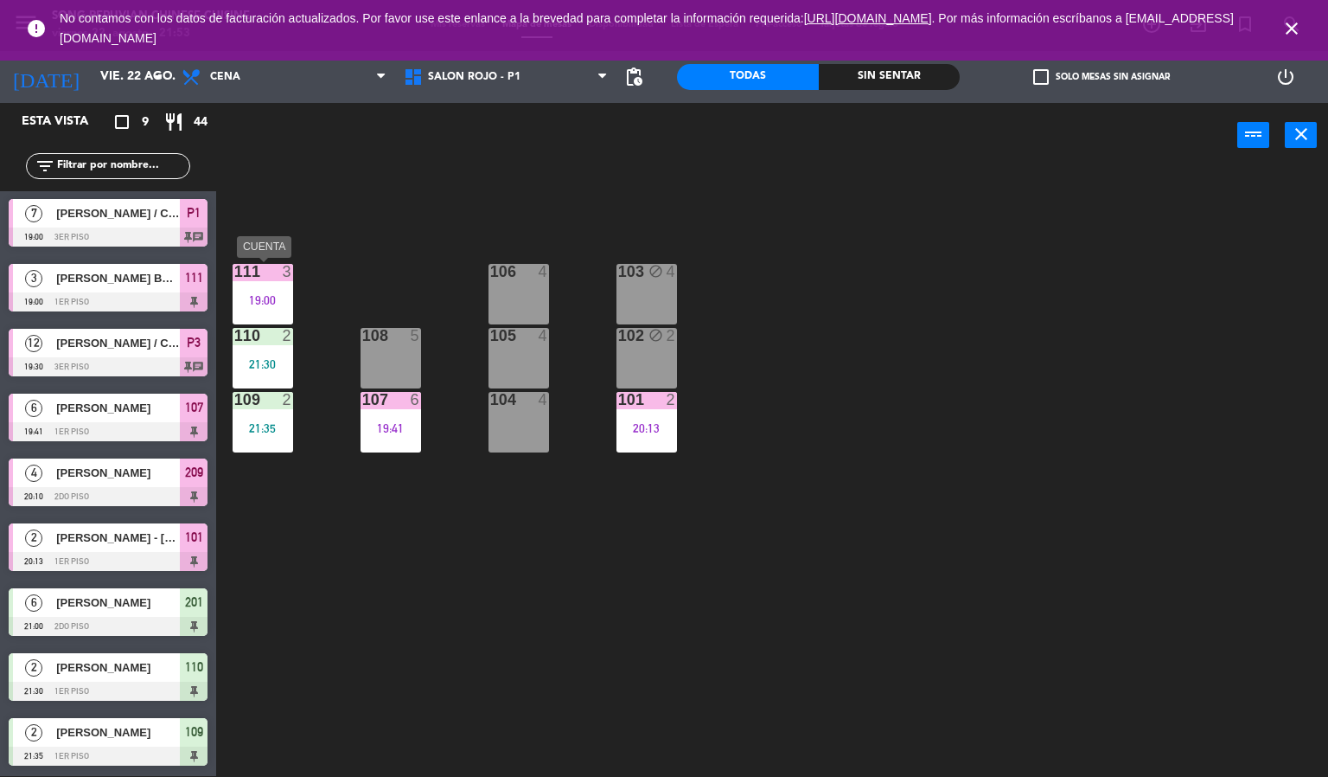
click at [280, 273] on div "3" at bounding box center [292, 272] width 29 height 16
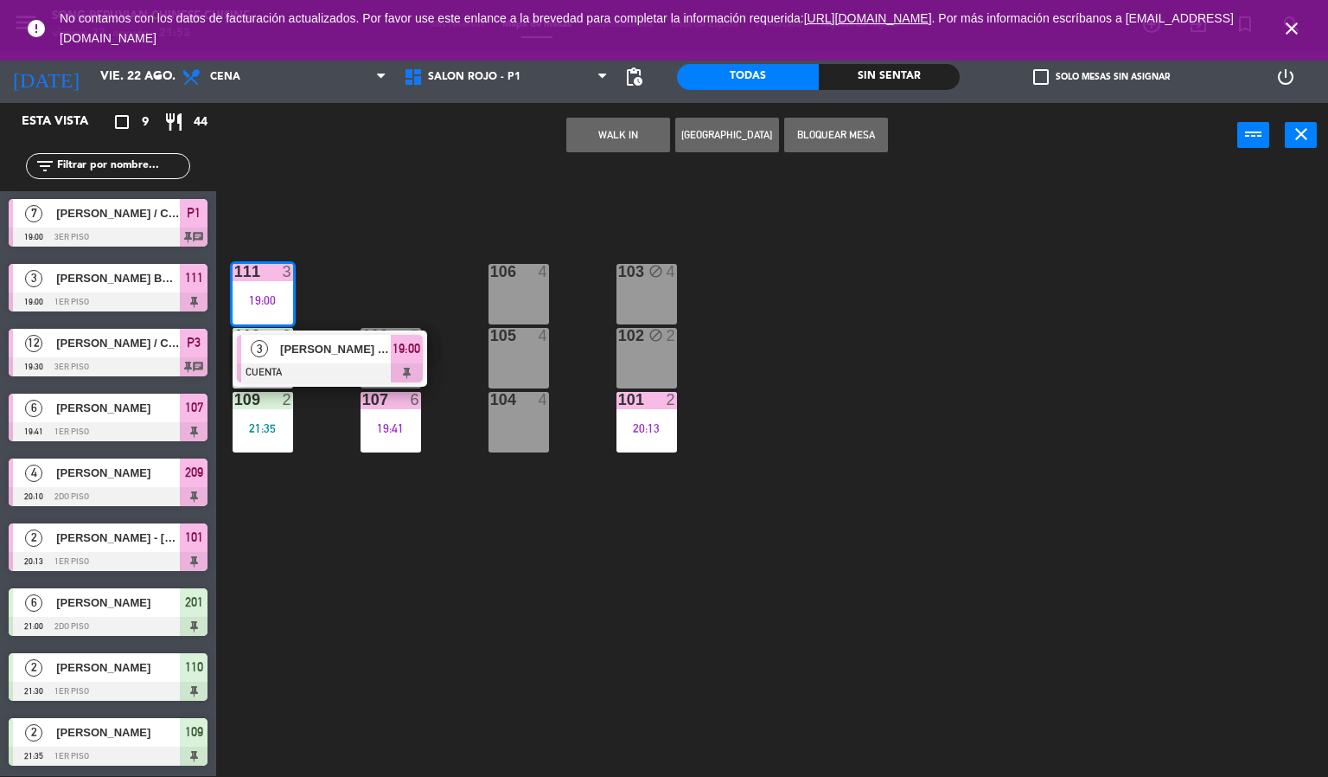
click at [291, 353] on span "[PERSON_NAME] BOY [PERSON_NAME]" at bounding box center [335, 349] width 111 height 18
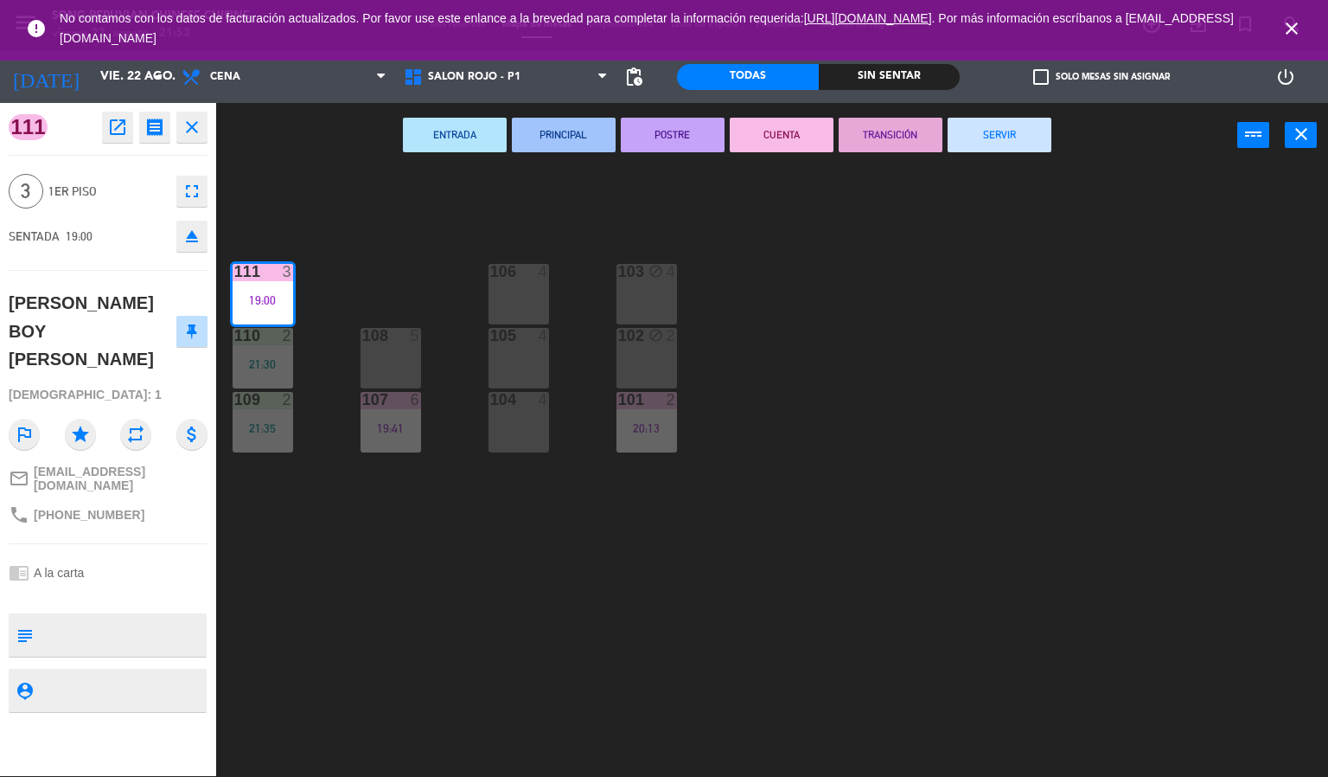
click at [1028, 140] on button "SERVIR" at bounding box center [1000, 135] width 104 height 35
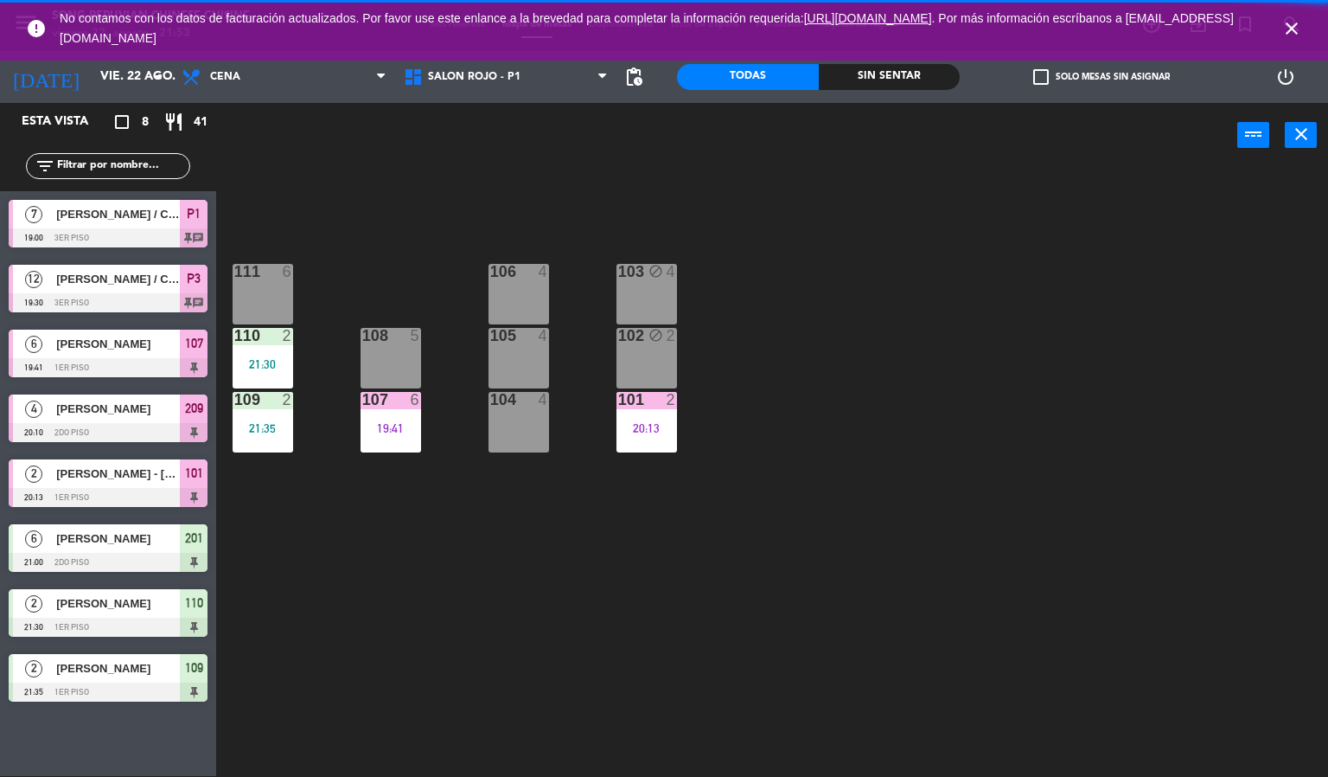
click at [1289, 19] on icon "close" at bounding box center [1292, 28] width 21 height 21
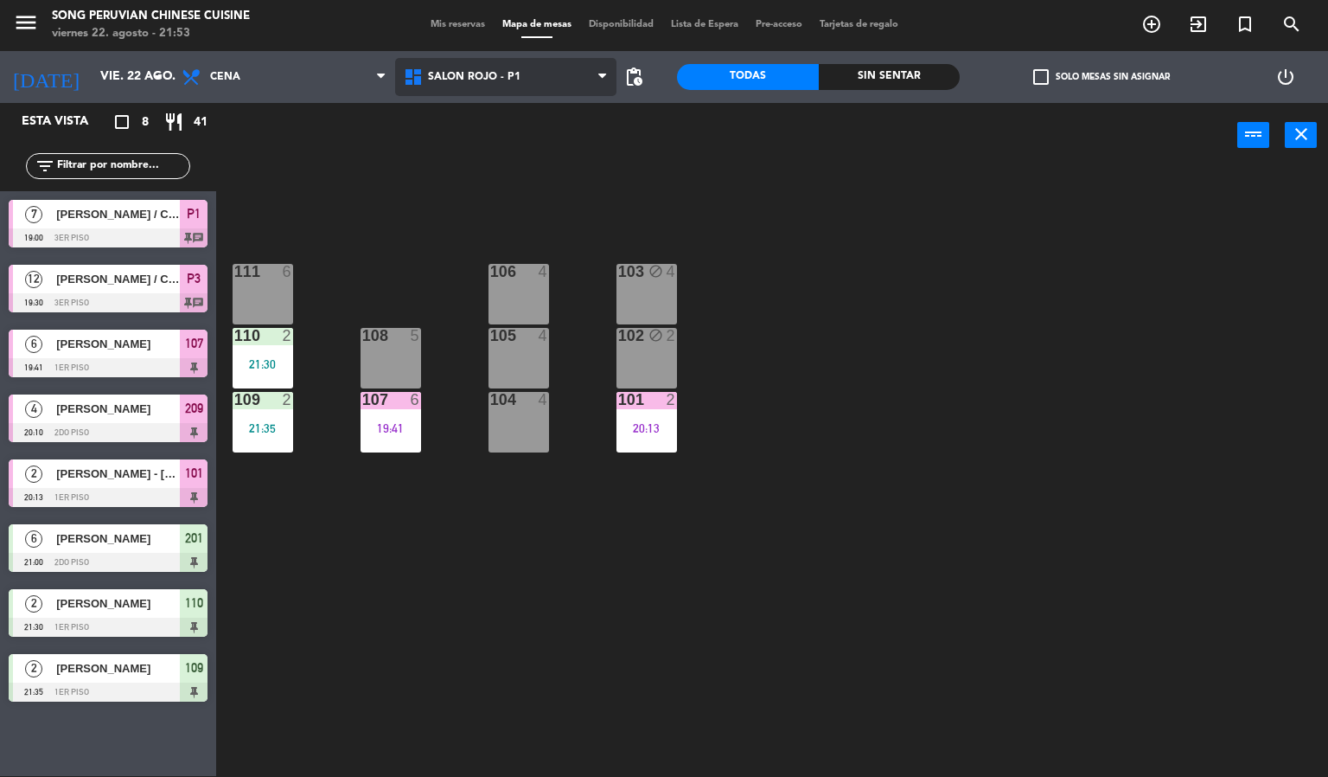
click at [516, 74] on span "SALON ROJO - P1" at bounding box center [474, 77] width 93 height 12
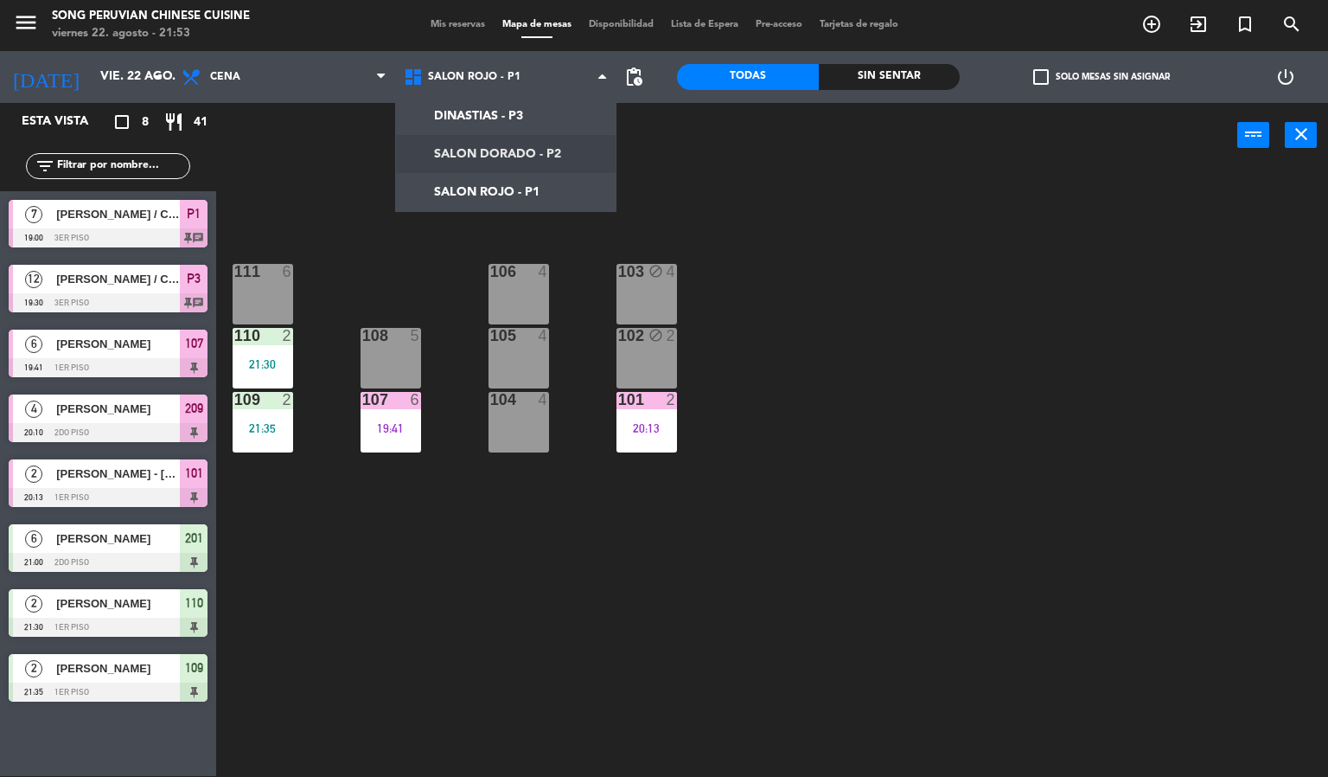
click at [519, 138] on ng-component "menu Song Peruvian Chinese Cuisine [DATE] 22. agosto - 21:53 Mis reservas Mapa …" at bounding box center [664, 387] width 1328 height 777
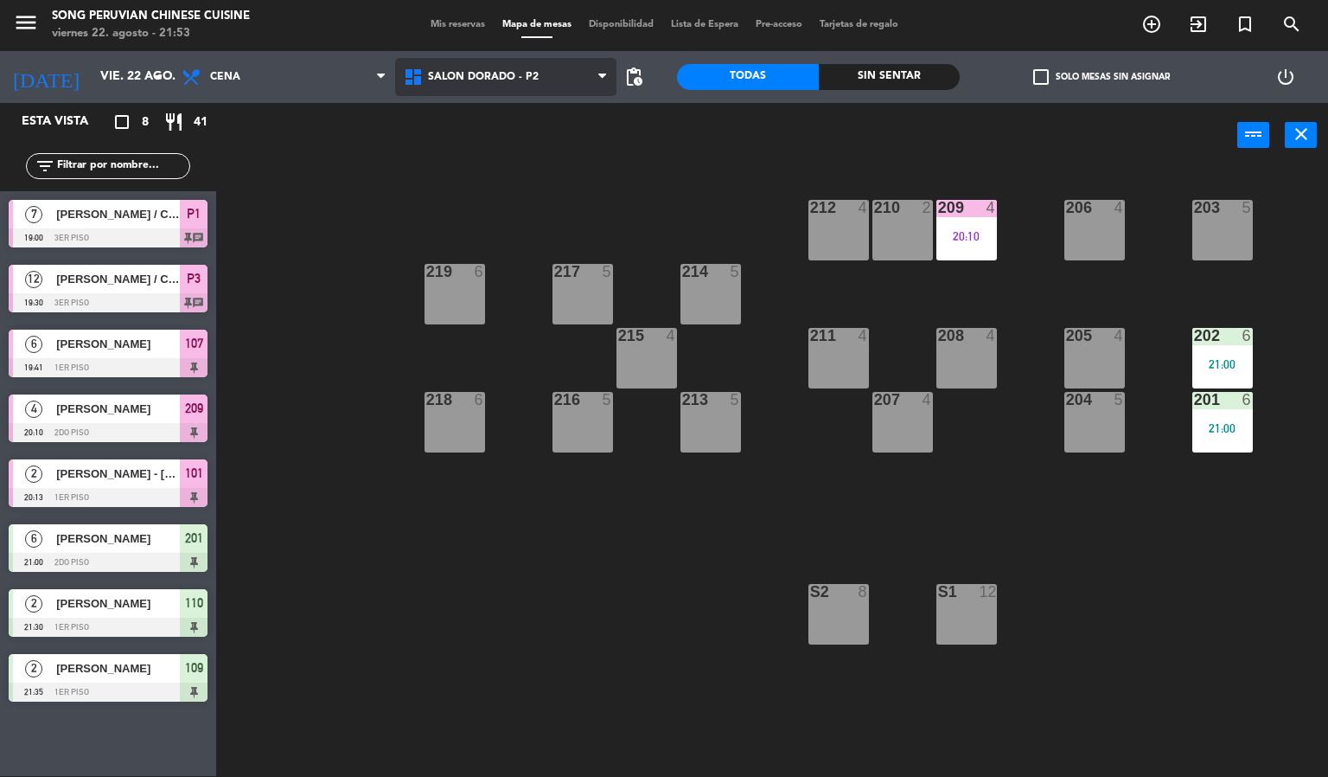
click at [532, 84] on span "SALON DORADO - P2" at bounding box center [506, 77] width 222 height 38
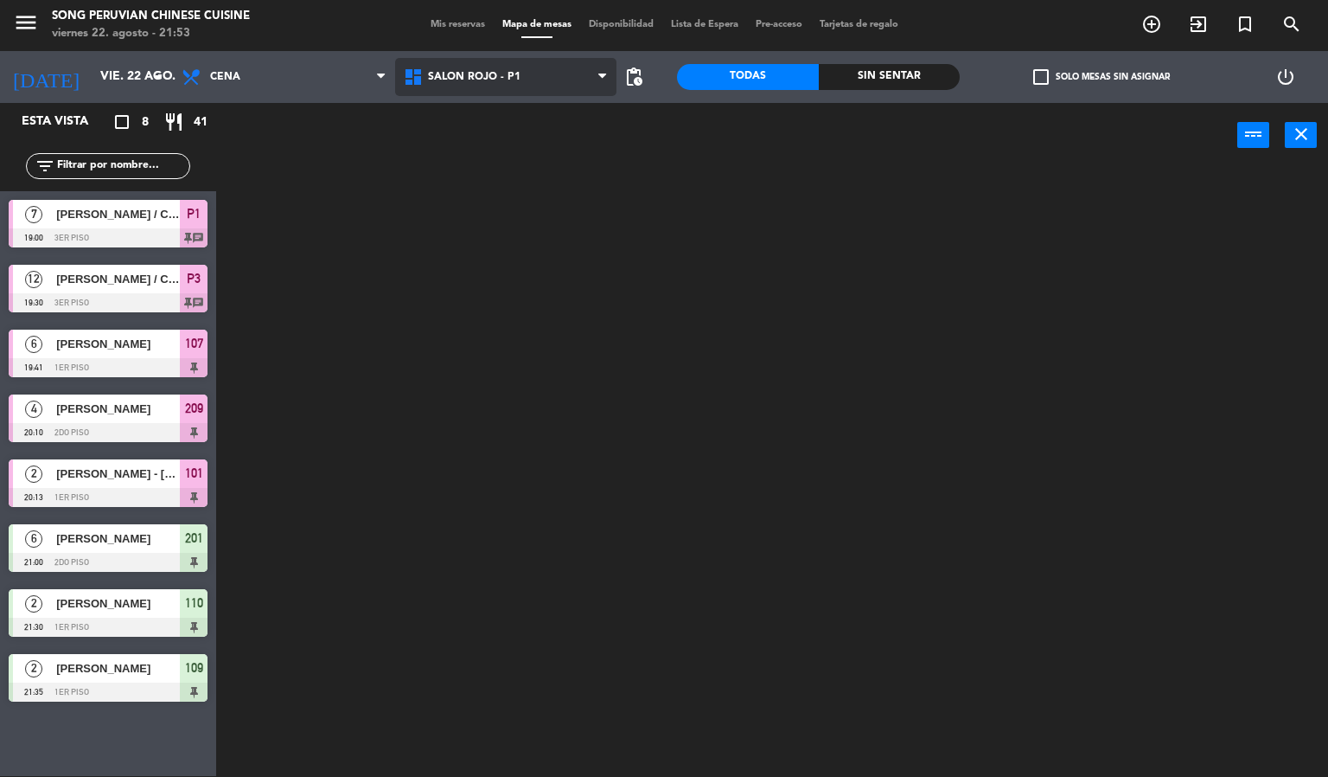
click at [506, 184] on ng-component "menu Song Peruvian Chinese Cuisine [DATE] 22. agosto - 21:53 Mis reservas Mapa …" at bounding box center [664, 387] width 1328 height 777
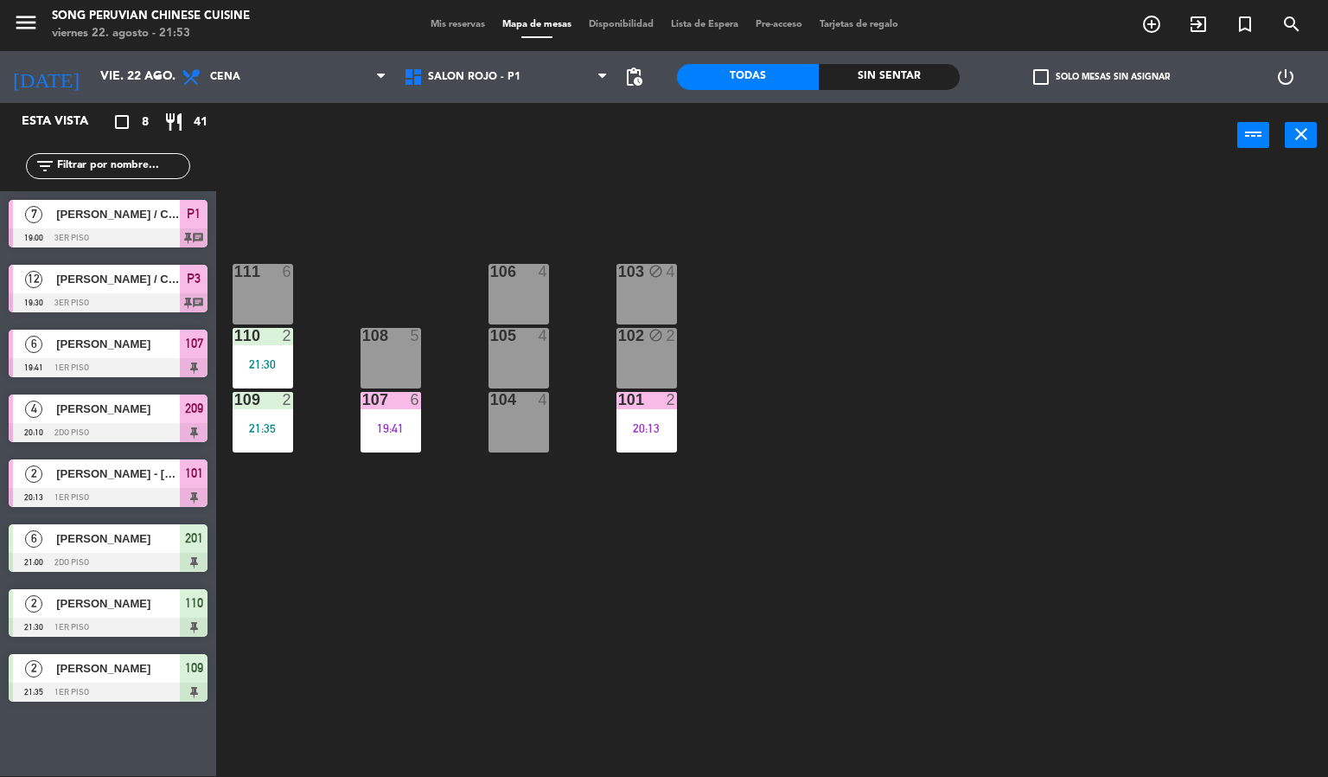
click at [707, 203] on div "103 block 4 106 4 111 6 102 block 2 105 4 108 5 110 2 21:30 101 2 20:13 104 4 1…" at bounding box center [778, 473] width 1099 height 608
drag, startPoint x: 791, startPoint y: 254, endPoint x: 803, endPoint y: 254, distance: 11.2
click at [794, 254] on div "103 block 4 106 4 111 6 102 block 2 105 4 108 5 110 2 21:30 101 2 20:13 104 4 1…" at bounding box center [778, 473] width 1099 height 608
click at [803, 254] on div "103 block 4 106 4 111 6 102 block 2 105 4 108 5 110 2 21:30 101 2 20:13 104 4 1…" at bounding box center [778, 473] width 1099 height 608
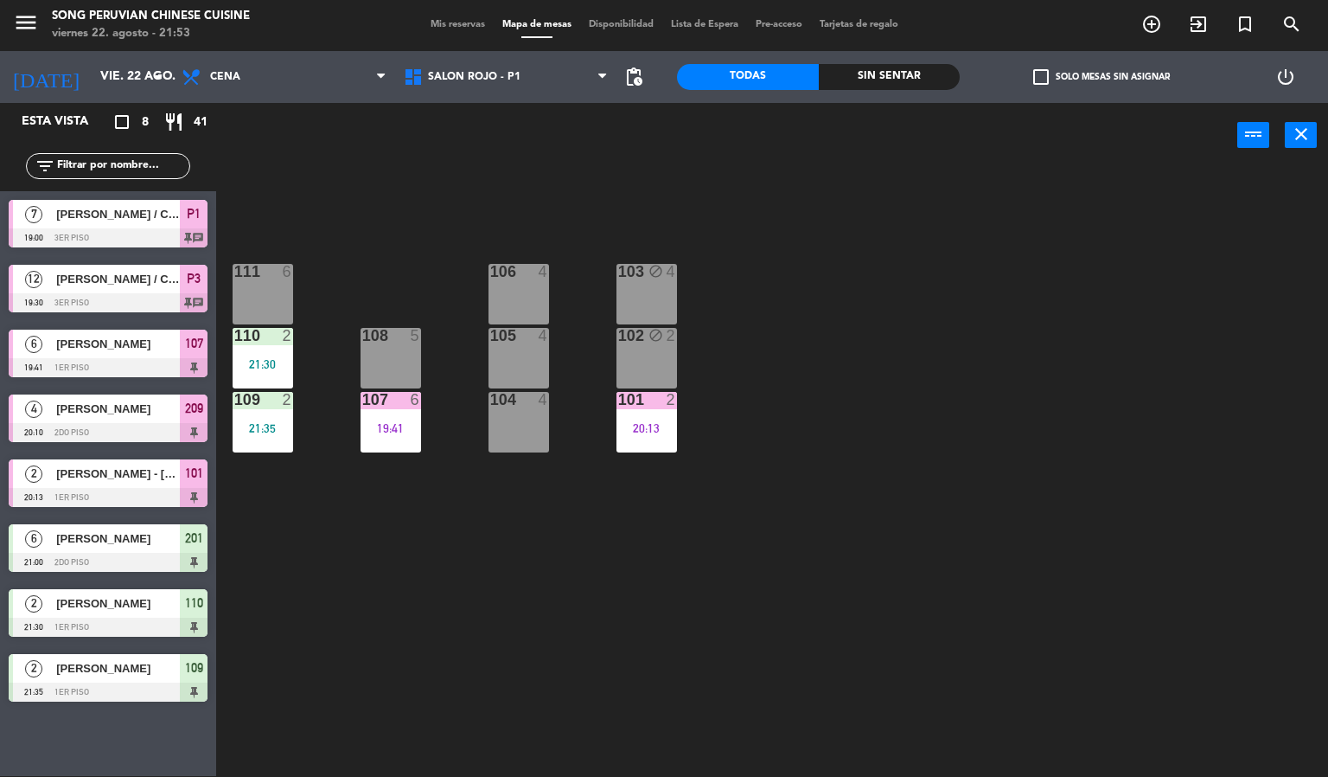
click at [1153, 486] on div "103 block 4 106 4 111 6 102 block 2 105 4 108 5 110 2 21:30 101 2 20:13 104 4 1…" at bounding box center [778, 473] width 1099 height 608
click at [1163, 478] on div "103 block 4 106 4 111 6 102 block 2 105 4 108 5 110 2 21:30 101 2 20:13 104 4 1…" at bounding box center [778, 473] width 1099 height 608
click at [1163, 473] on div "103 block 4 106 4 111 6 102 block 2 105 4 108 5 110 2 21:30 101 2 20:13 104 4 1…" at bounding box center [778, 473] width 1099 height 608
drag, startPoint x: 1122, startPoint y: 406, endPoint x: 1110, endPoint y: 413, distance: 13.7
click at [1116, 411] on div "103 block 4 106 4 111 6 102 block 2 105 4 108 5 110 2 21:30 101 2 20:13 104 4 1…" at bounding box center [778, 473] width 1099 height 608
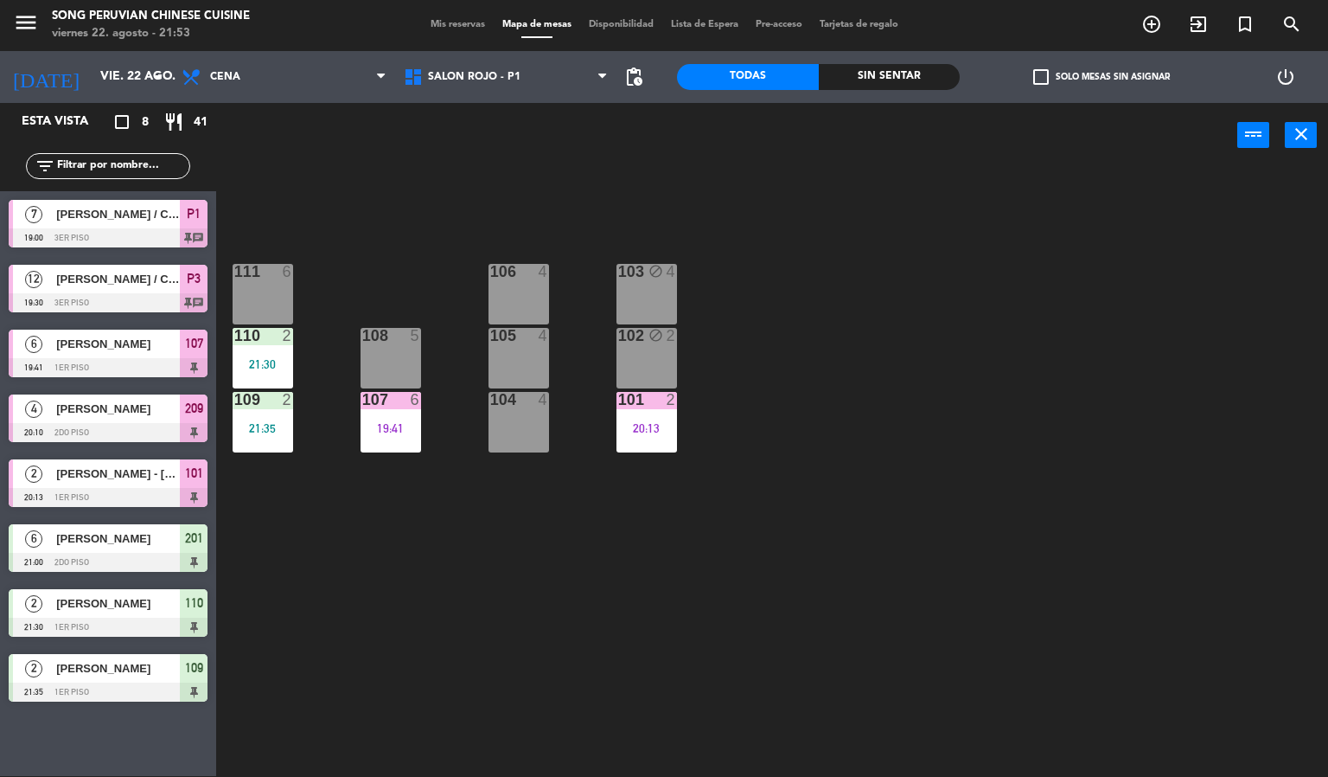
click at [1109, 415] on div "103 block 4 106 4 111 6 102 block 2 105 4 108 5 110 2 21:30 101 2 20:13 104 4 1…" at bounding box center [778, 473] width 1099 height 608
click at [92, 76] on input "vie. 22 ago." at bounding box center [174, 76] width 164 height 31
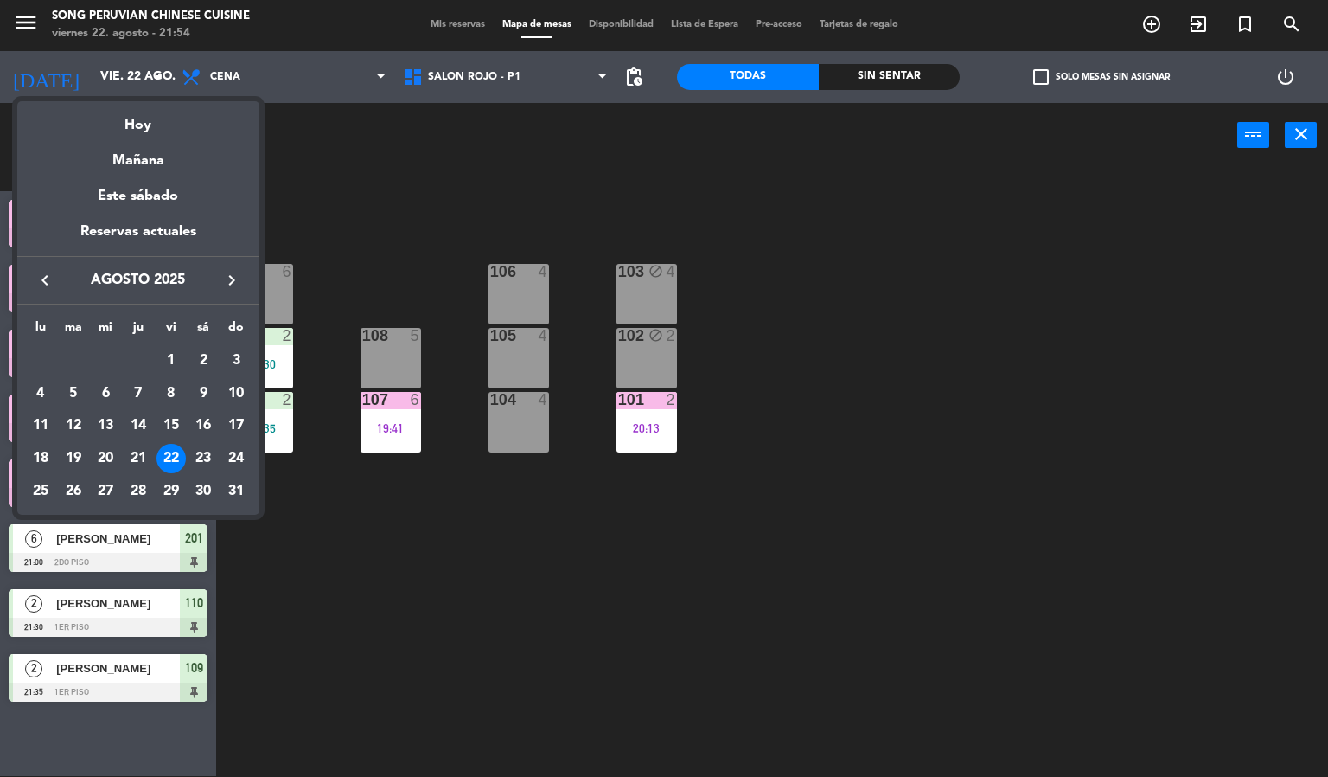
click at [385, 205] on div at bounding box center [664, 388] width 1328 height 777
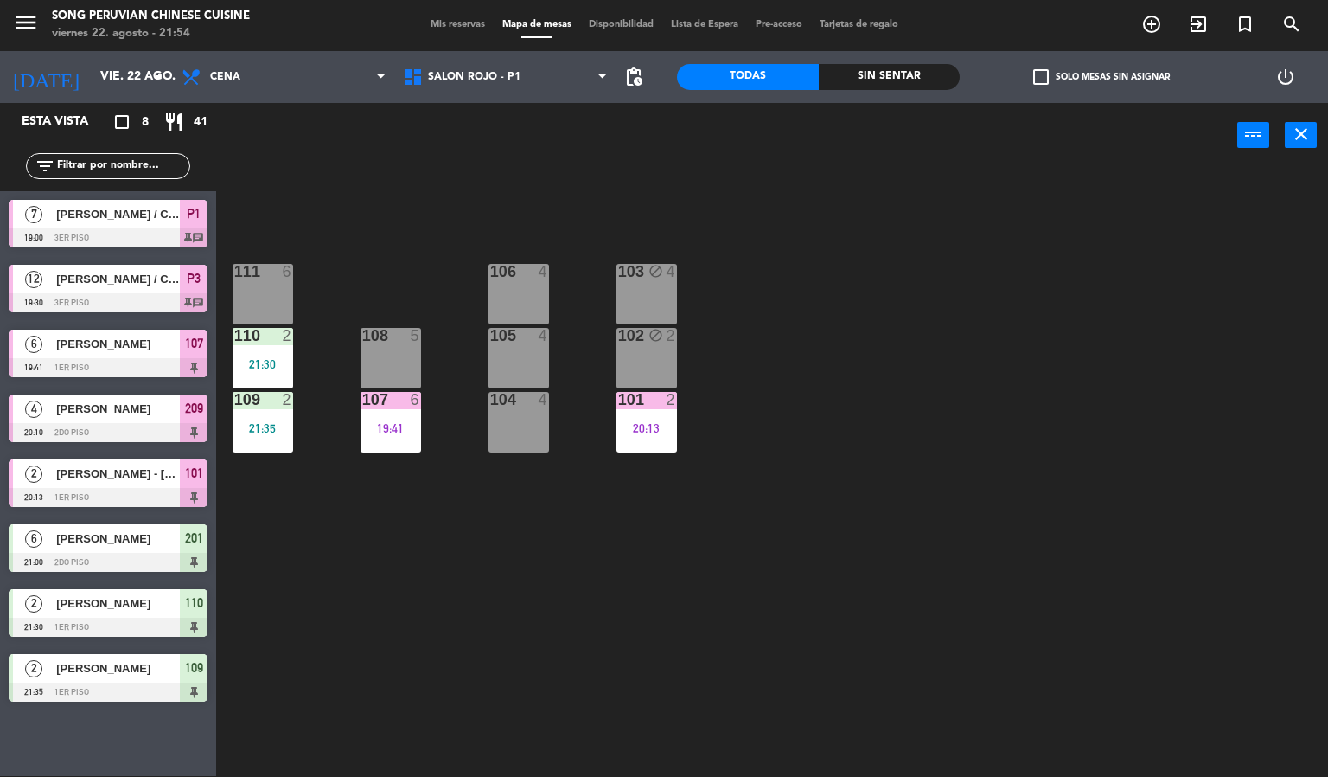
click at [447, 24] on span "Mis reservas" at bounding box center [458, 25] width 72 height 10
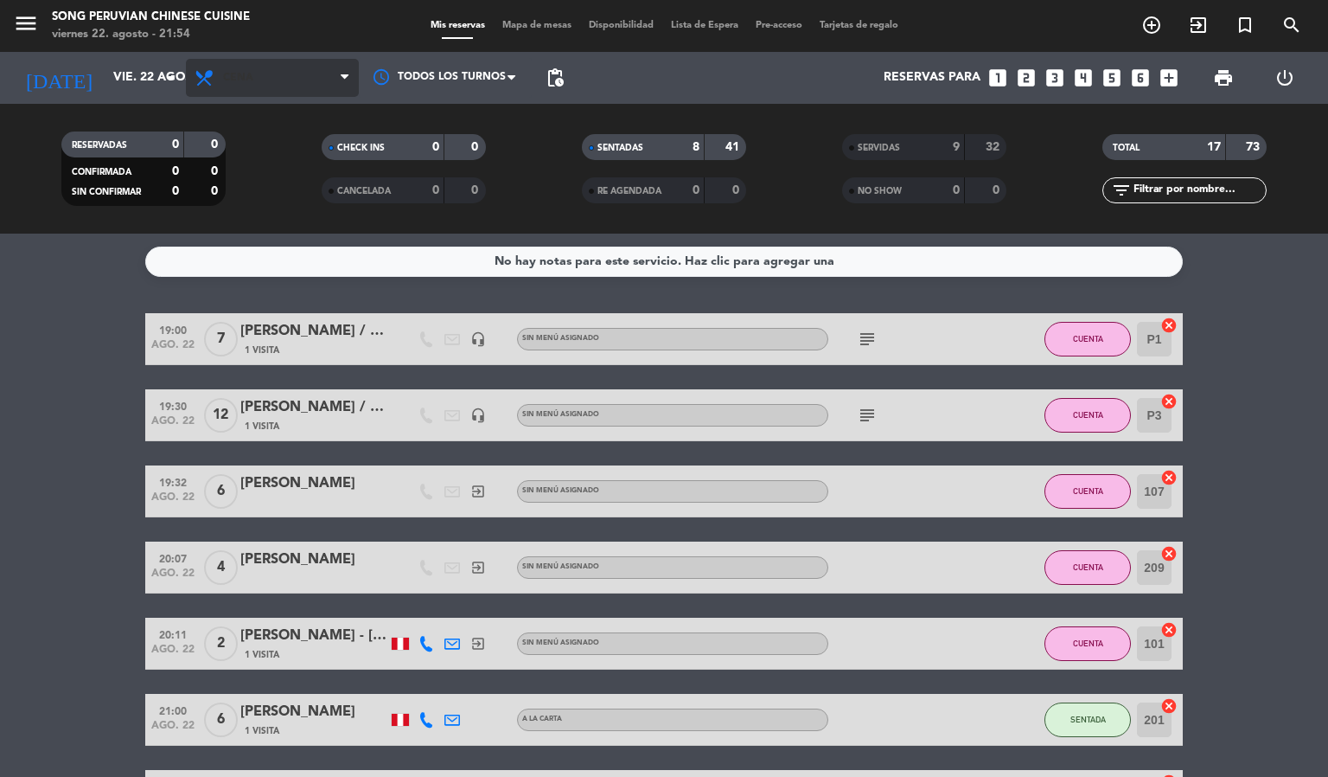
click at [271, 86] on span "Cena" at bounding box center [272, 78] width 173 height 38
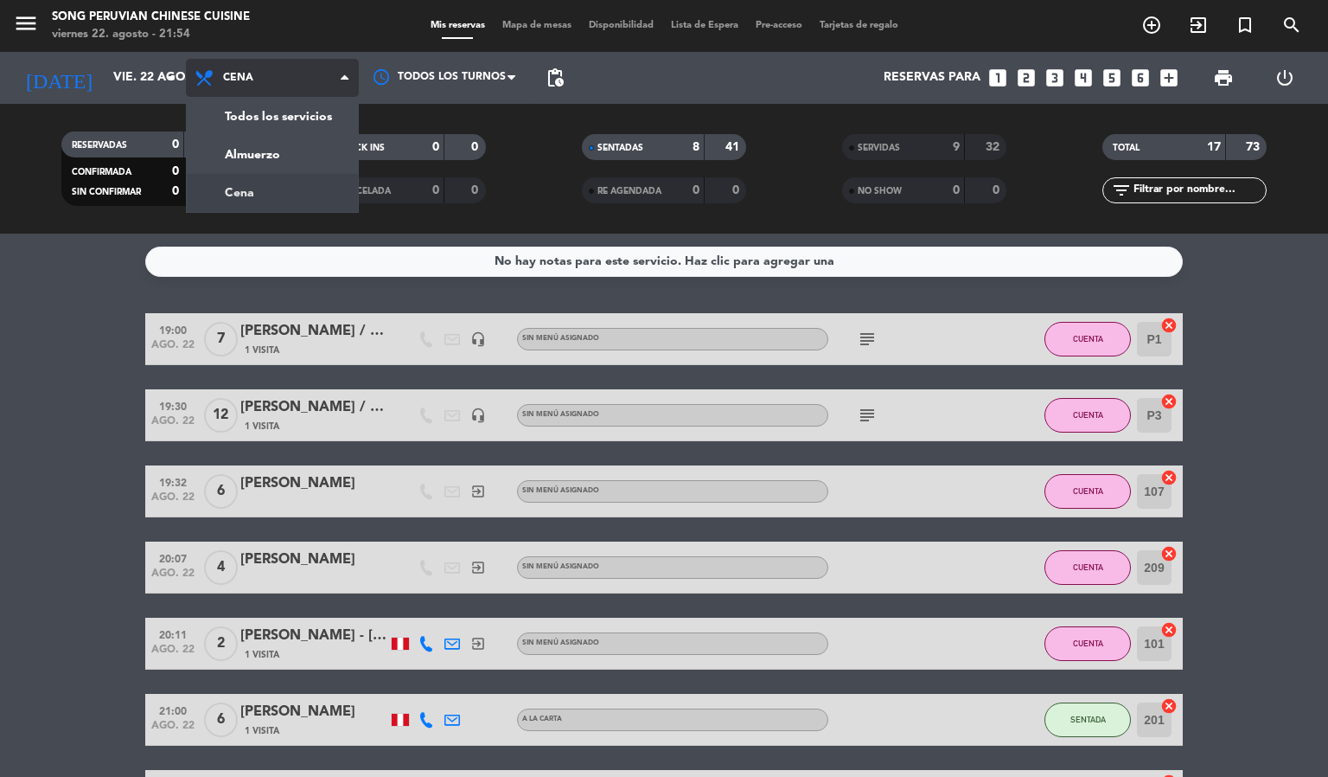
click at [242, 154] on div "menu Song Peruvian Chinese Cuisine [DATE] 22. agosto - 21:54 Mis reservas Mapa …" at bounding box center [664, 117] width 1328 height 234
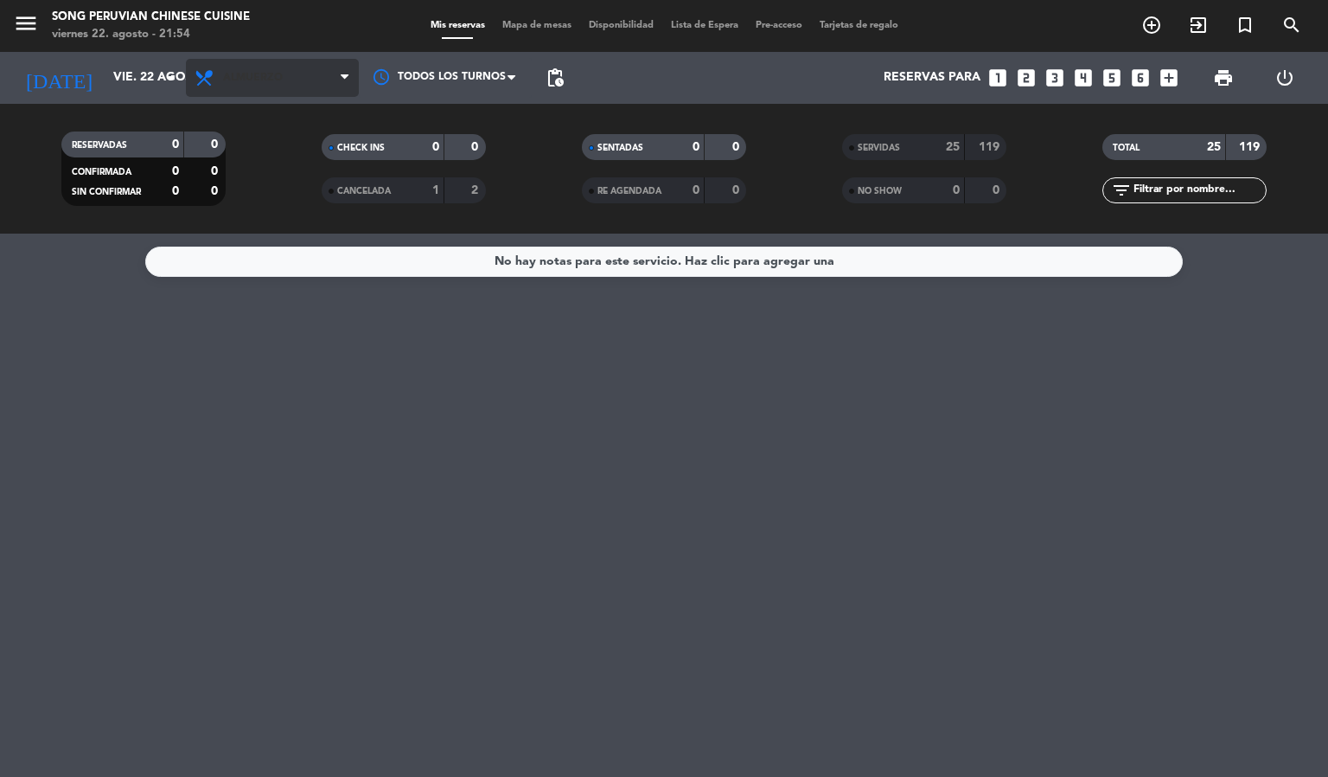
click at [249, 76] on span "Almuerzo" at bounding box center [253, 78] width 60 height 12
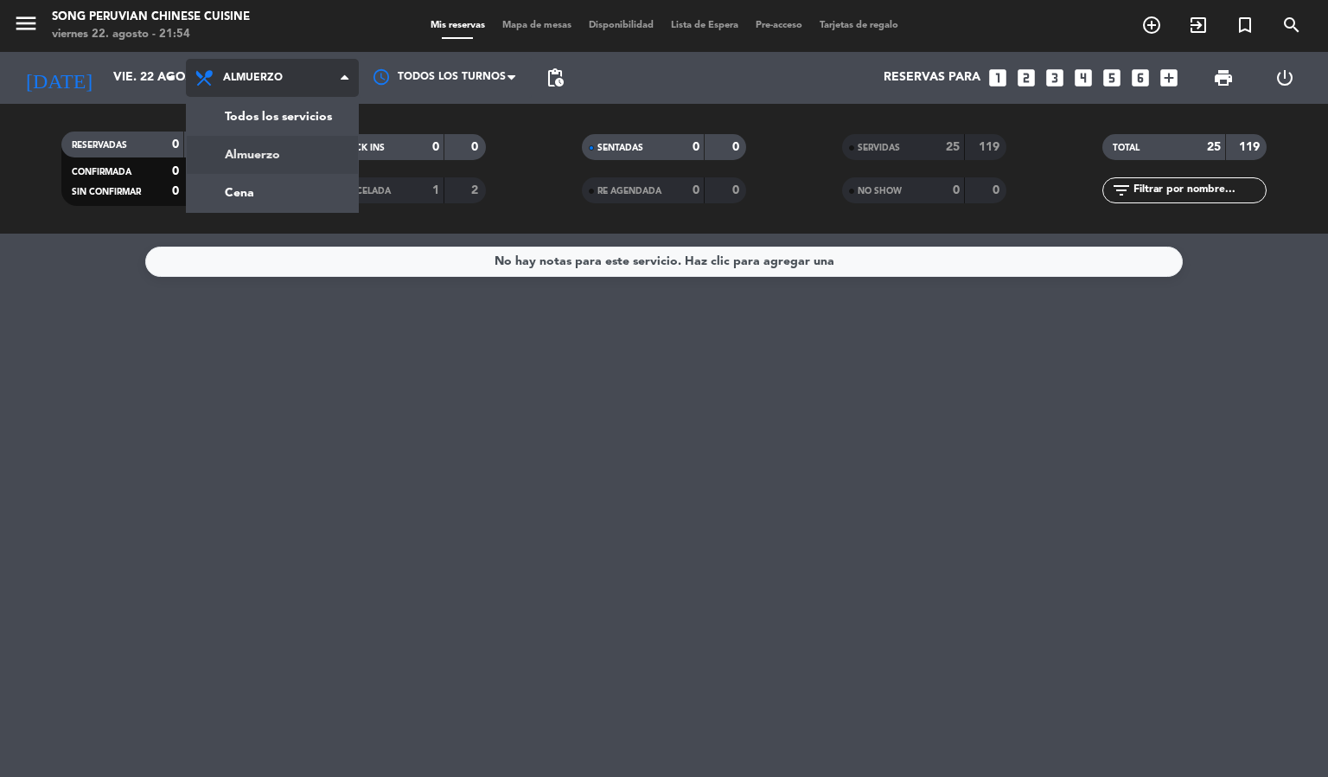
click at [253, 189] on div "menu Song Peruvian Chinese Cuisine [DATE] 22. agosto - 21:54 Mis reservas Mapa …" at bounding box center [664, 117] width 1328 height 234
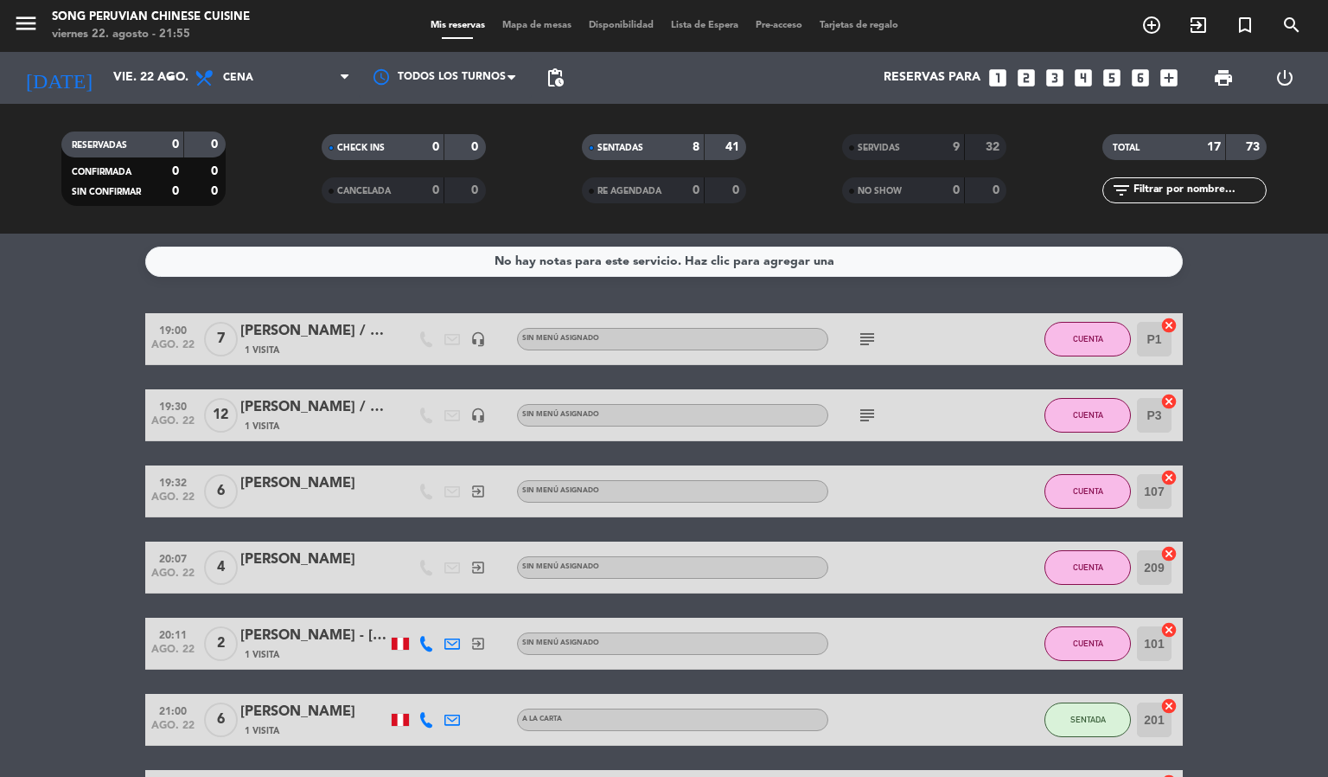
click at [558, 27] on span "Mapa de mesas" at bounding box center [537, 26] width 86 height 10
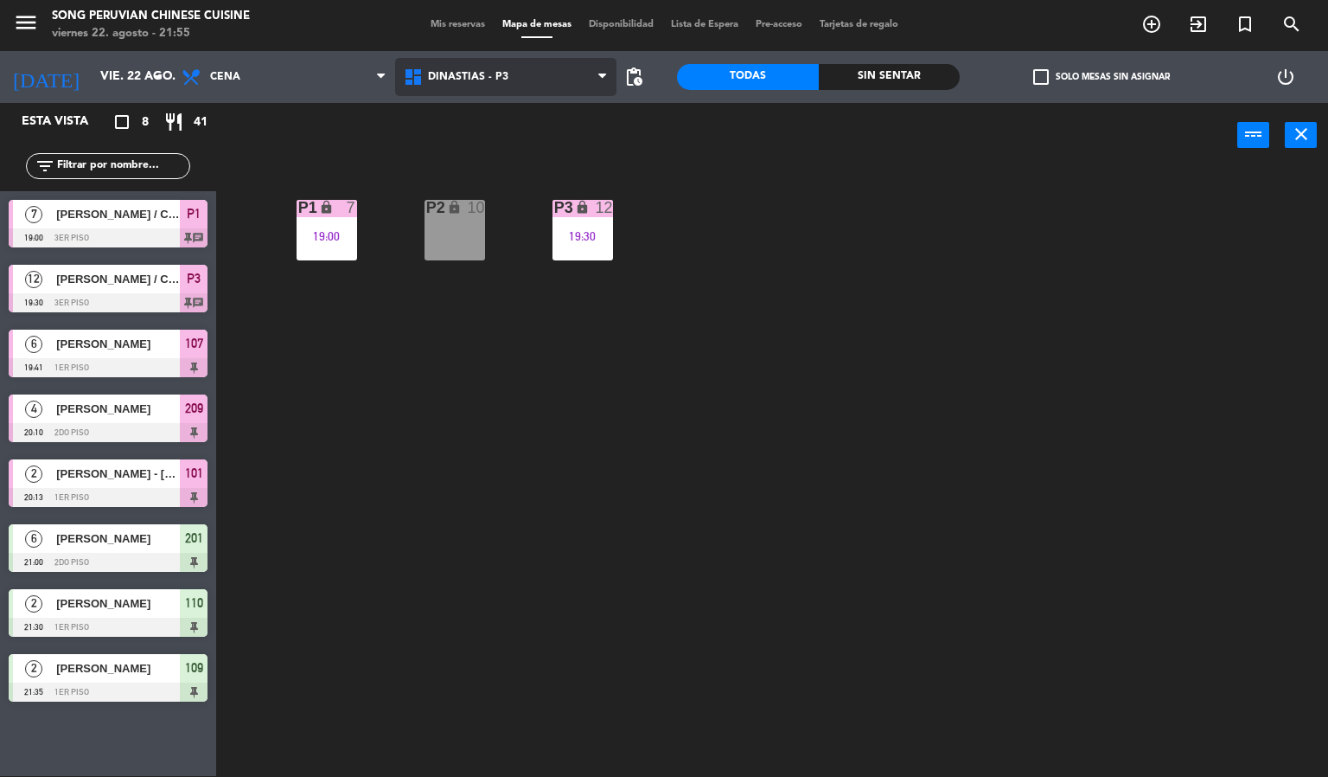
click at [446, 66] on span "DINASTIAS - P3" at bounding box center [506, 77] width 222 height 38
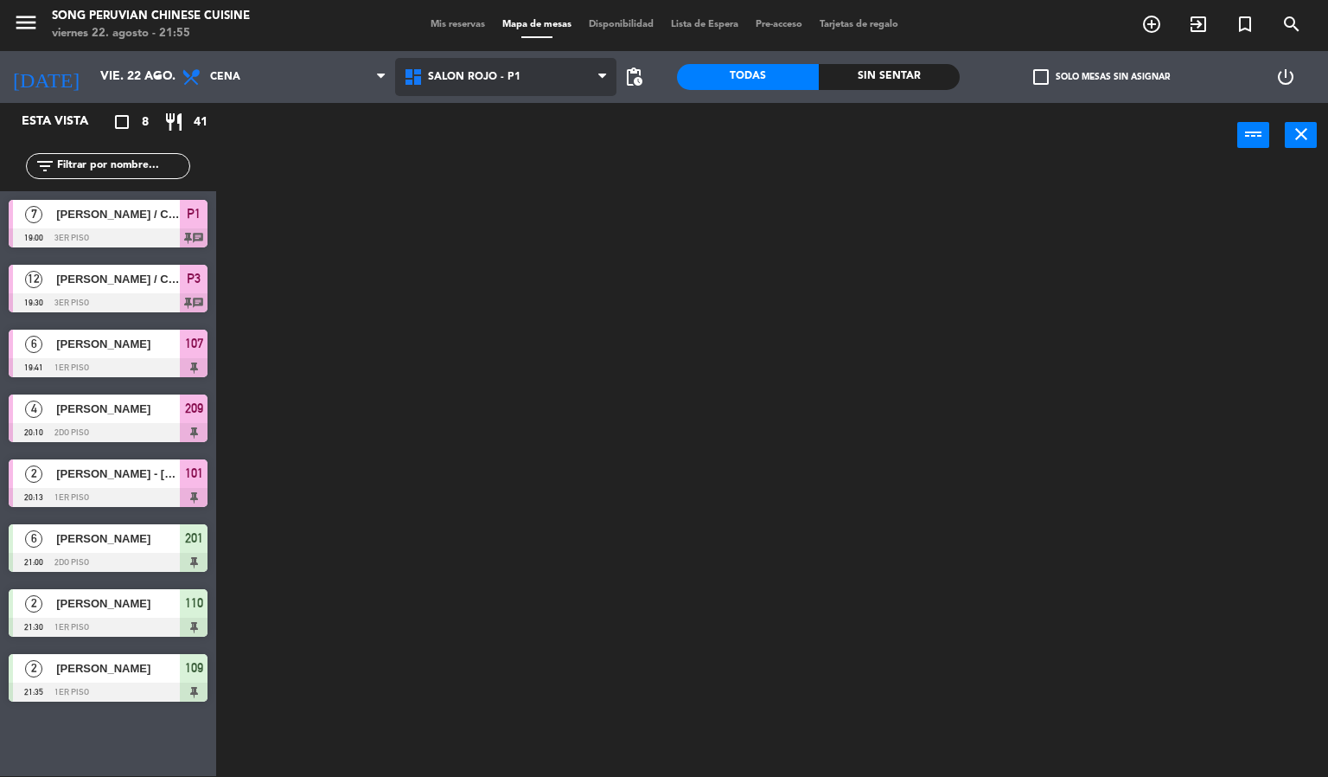
click at [465, 189] on ng-component "menu Song Peruvian Chinese Cuisine [DATE] 22. agosto - 21:55 Mis reservas Mapa …" at bounding box center [664, 387] width 1328 height 777
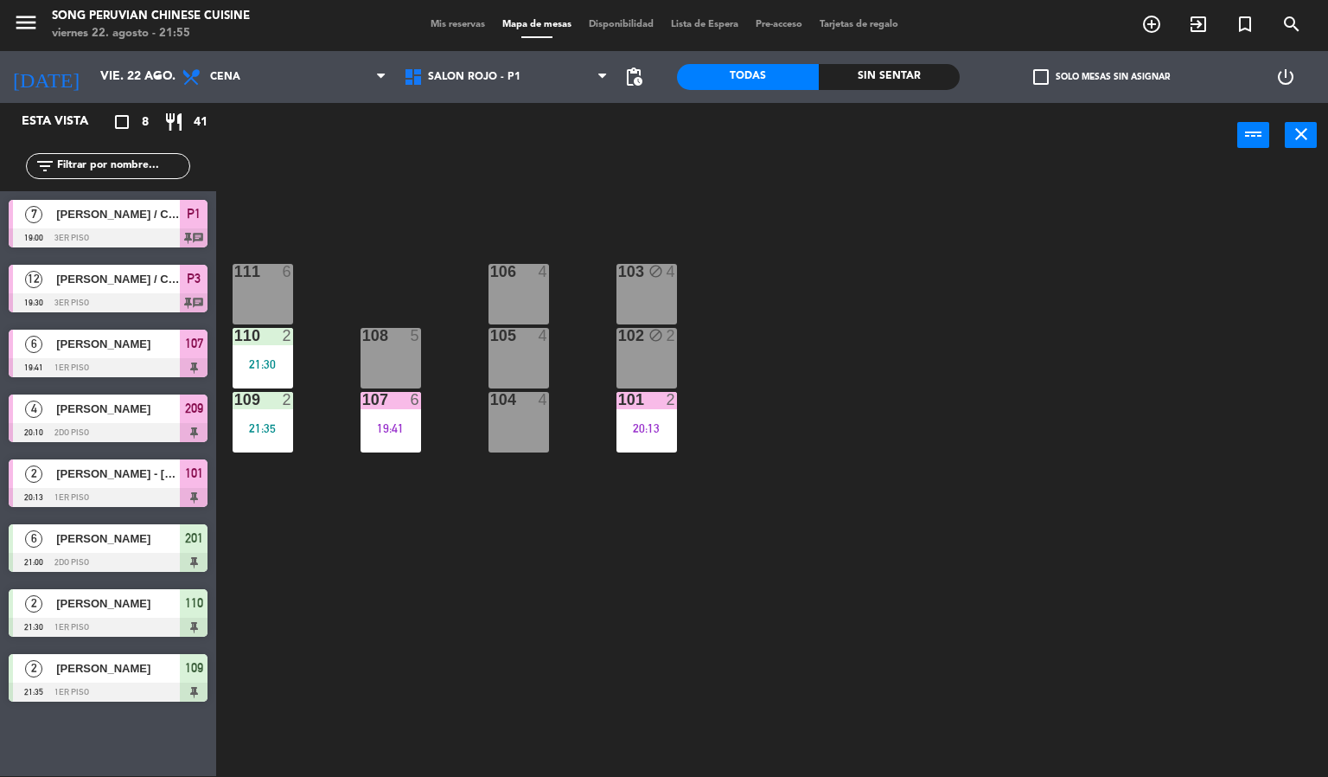
click at [516, 299] on div "106 4" at bounding box center [519, 294] width 61 height 61
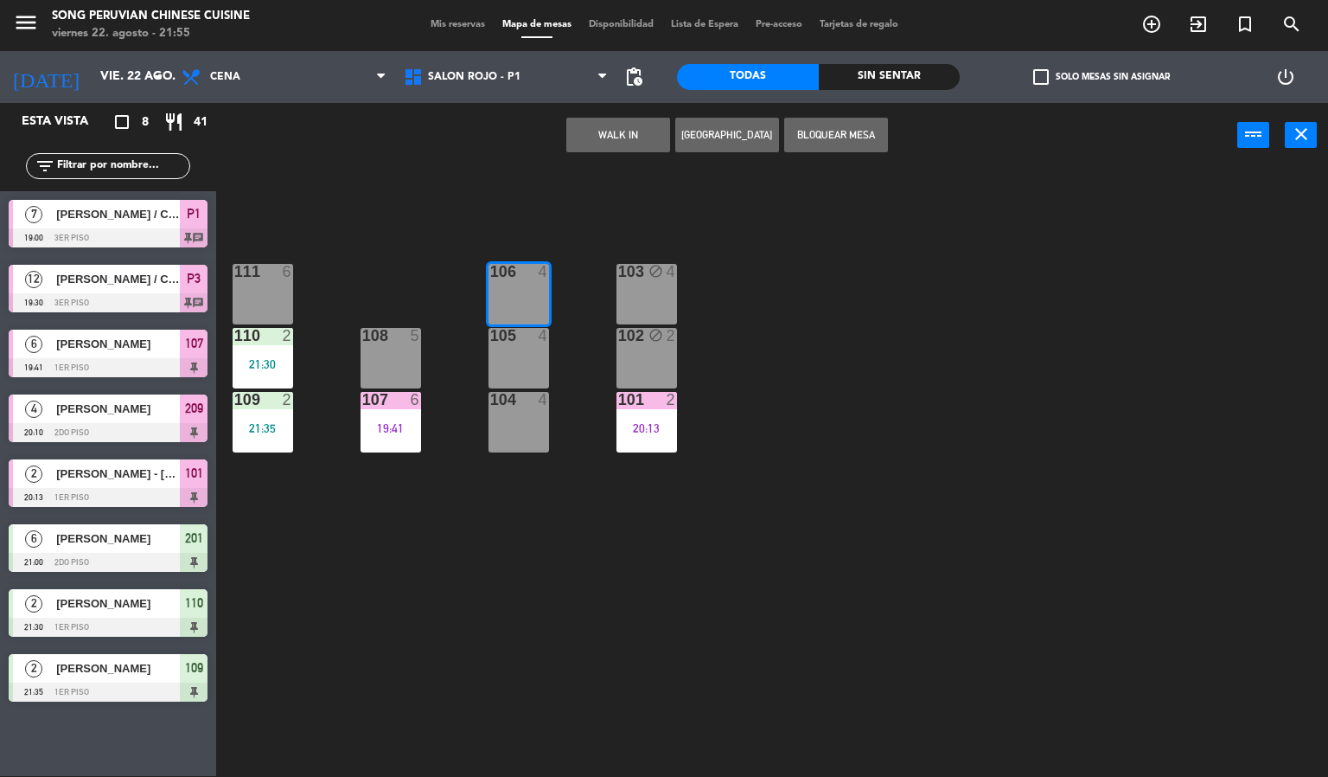
click at [610, 140] on button "WALK IN" at bounding box center [618, 135] width 104 height 35
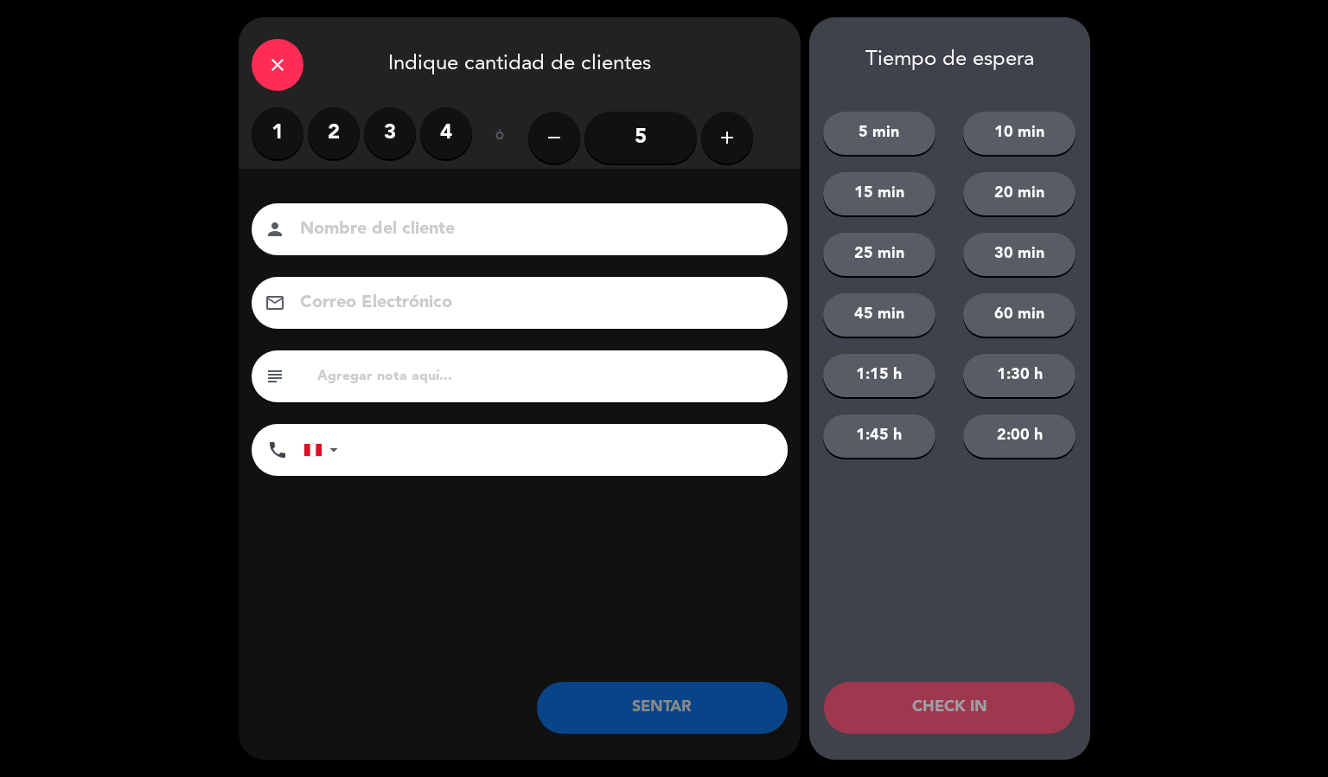
click at [330, 130] on label "2" at bounding box center [334, 133] width 52 height 52
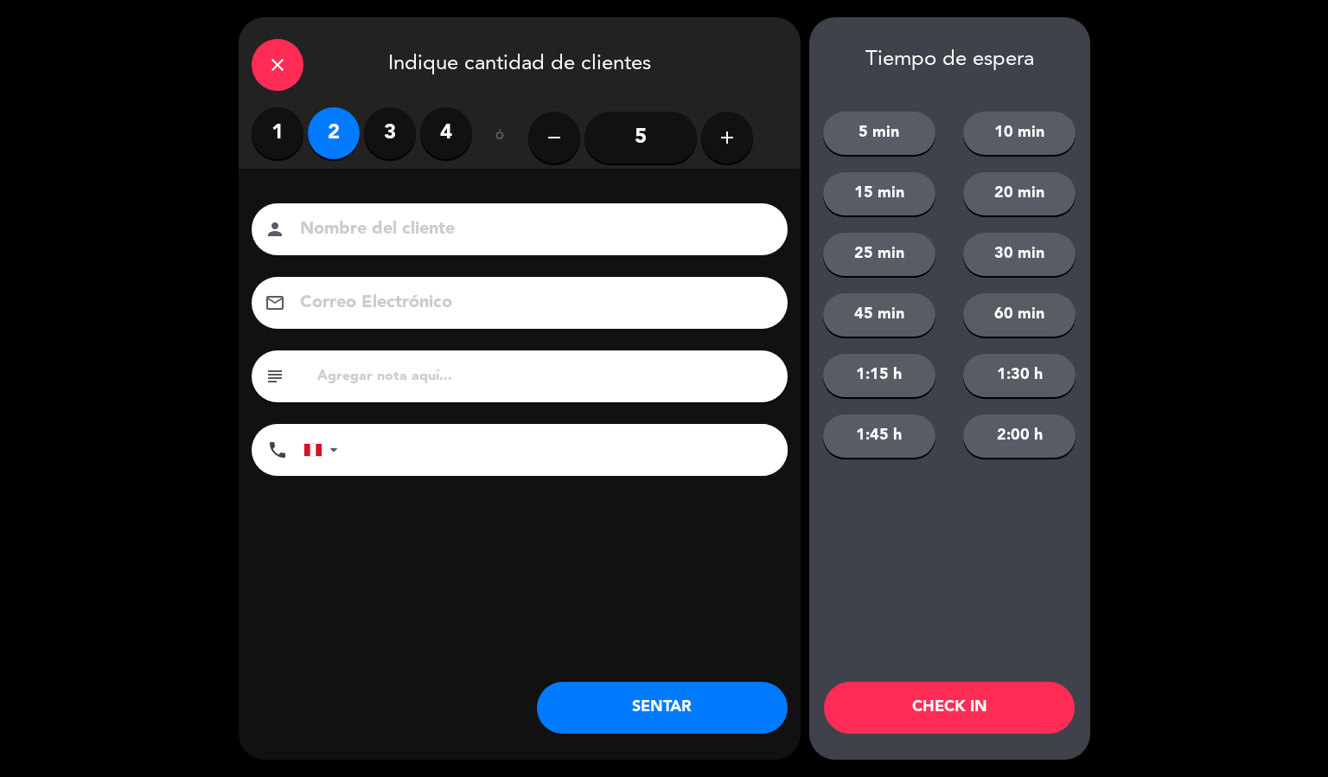
click at [374, 223] on input at bounding box center [531, 229] width 467 height 30
type input "[PERSON_NAME]"
click at [924, 714] on button "CHECK IN" at bounding box center [949, 707] width 251 height 52
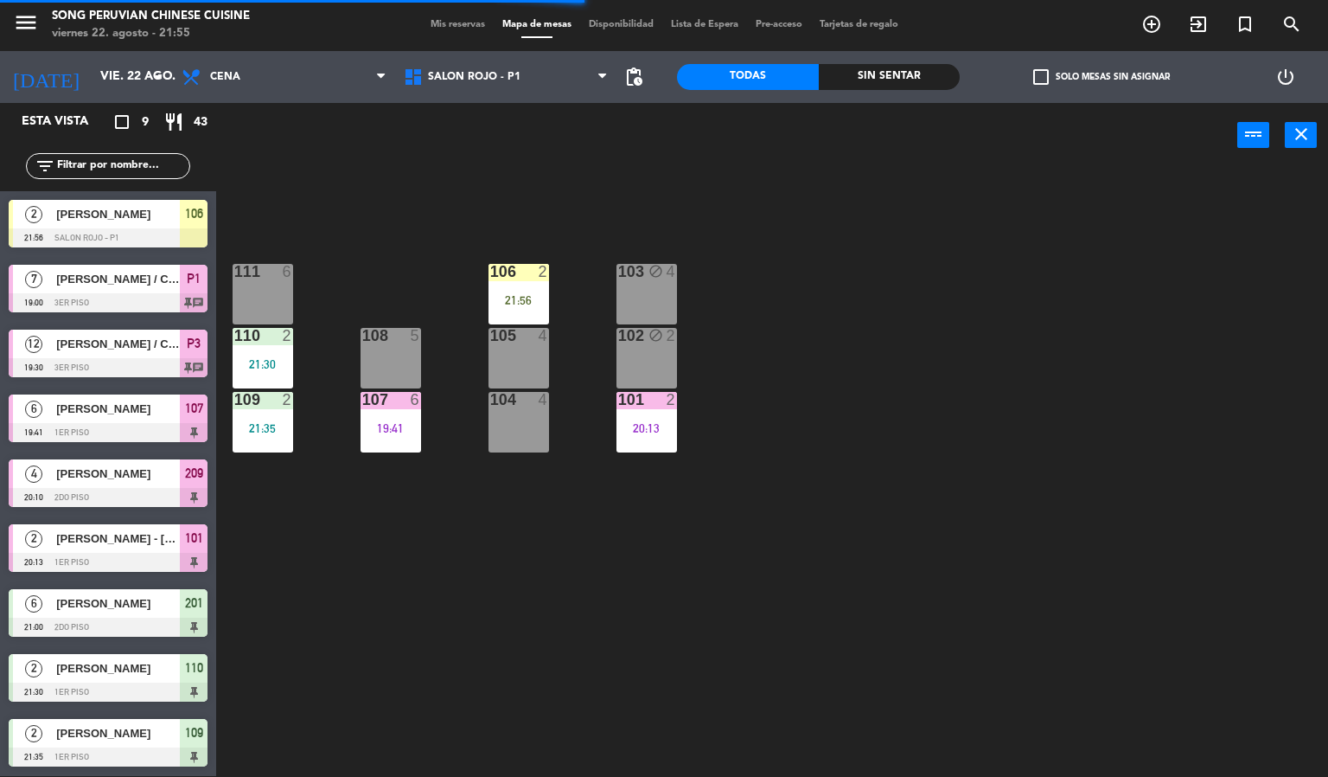
click at [677, 626] on div "103 block 4 106 2 21:56 111 6 102 block 2 105 4 108 5 110 2 21:30 101 2 20:13 1…" at bounding box center [778, 473] width 1099 height 608
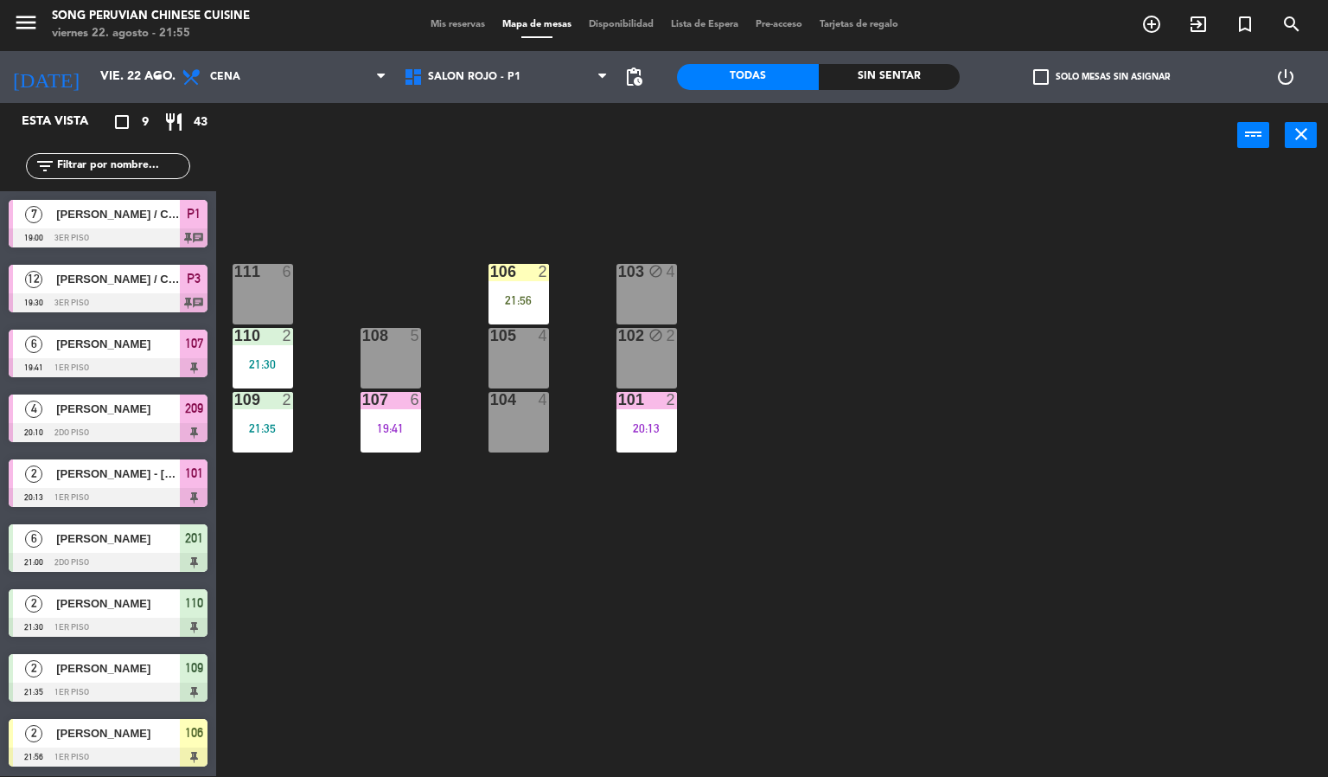
click at [634, 550] on div "103 block 4 106 2 21:56 111 6 102 block 2 105 4 108 5 110 2 21:30 101 2 20:13 1…" at bounding box center [778, 473] width 1099 height 608
click at [519, 291] on div "106 2 21:56" at bounding box center [519, 294] width 61 height 61
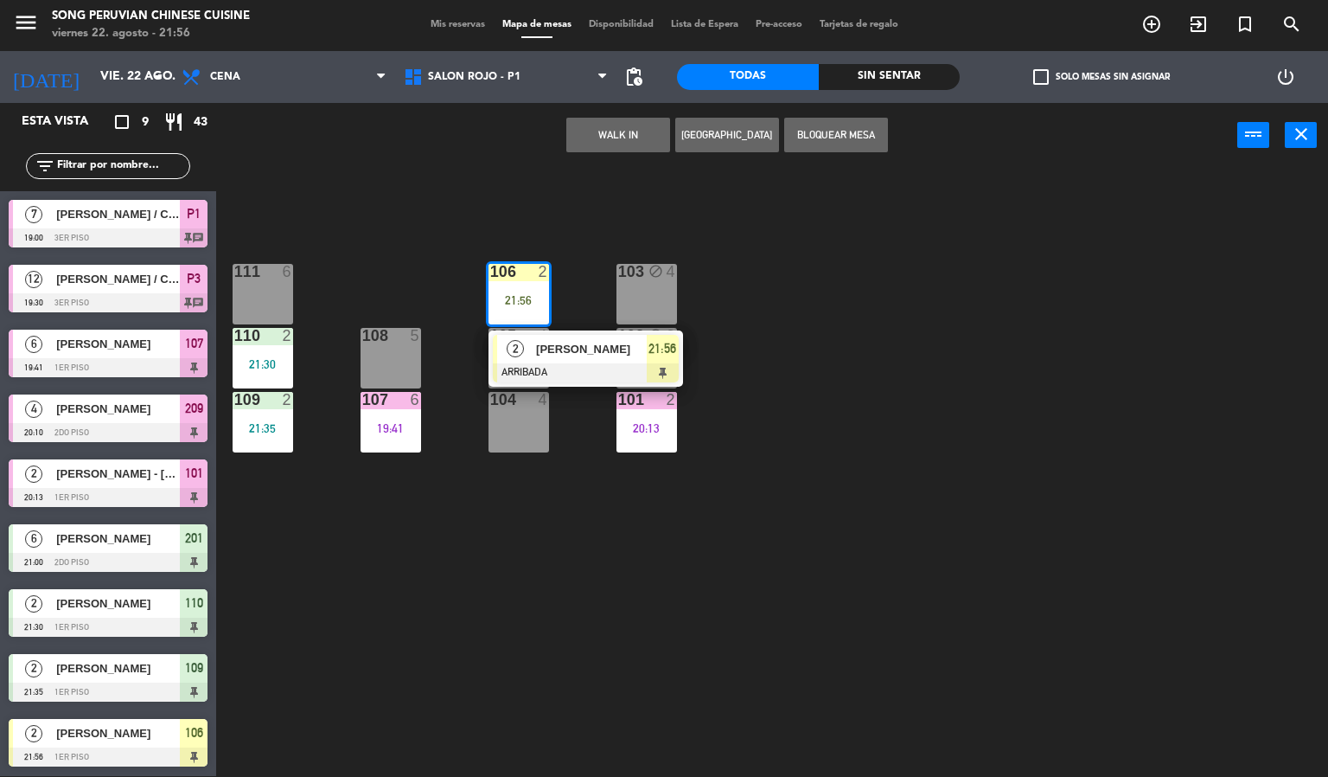
click at [605, 354] on span "[PERSON_NAME]" at bounding box center [591, 349] width 111 height 18
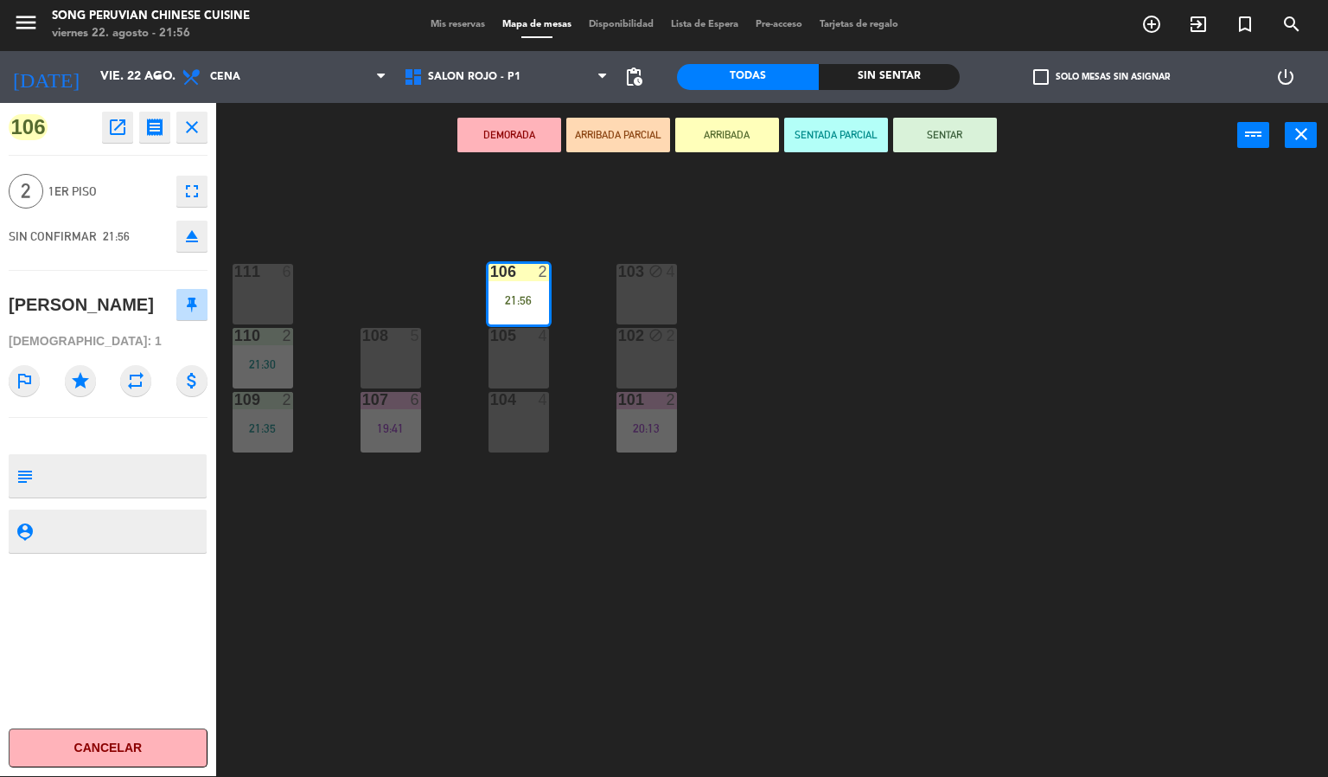
click at [905, 136] on button "SENTAR" at bounding box center [945, 135] width 104 height 35
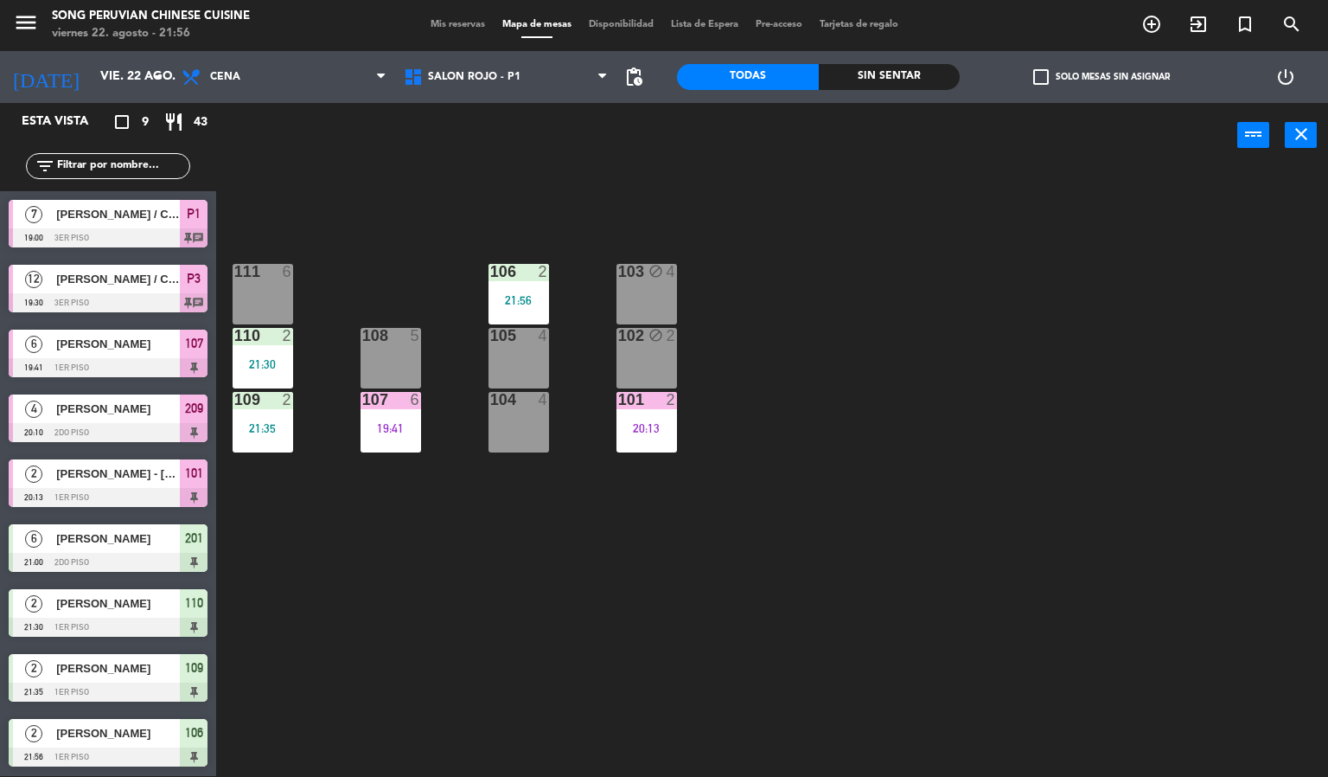
scroll to position [1, 0]
click at [438, 24] on span "Mis reservas" at bounding box center [458, 25] width 72 height 10
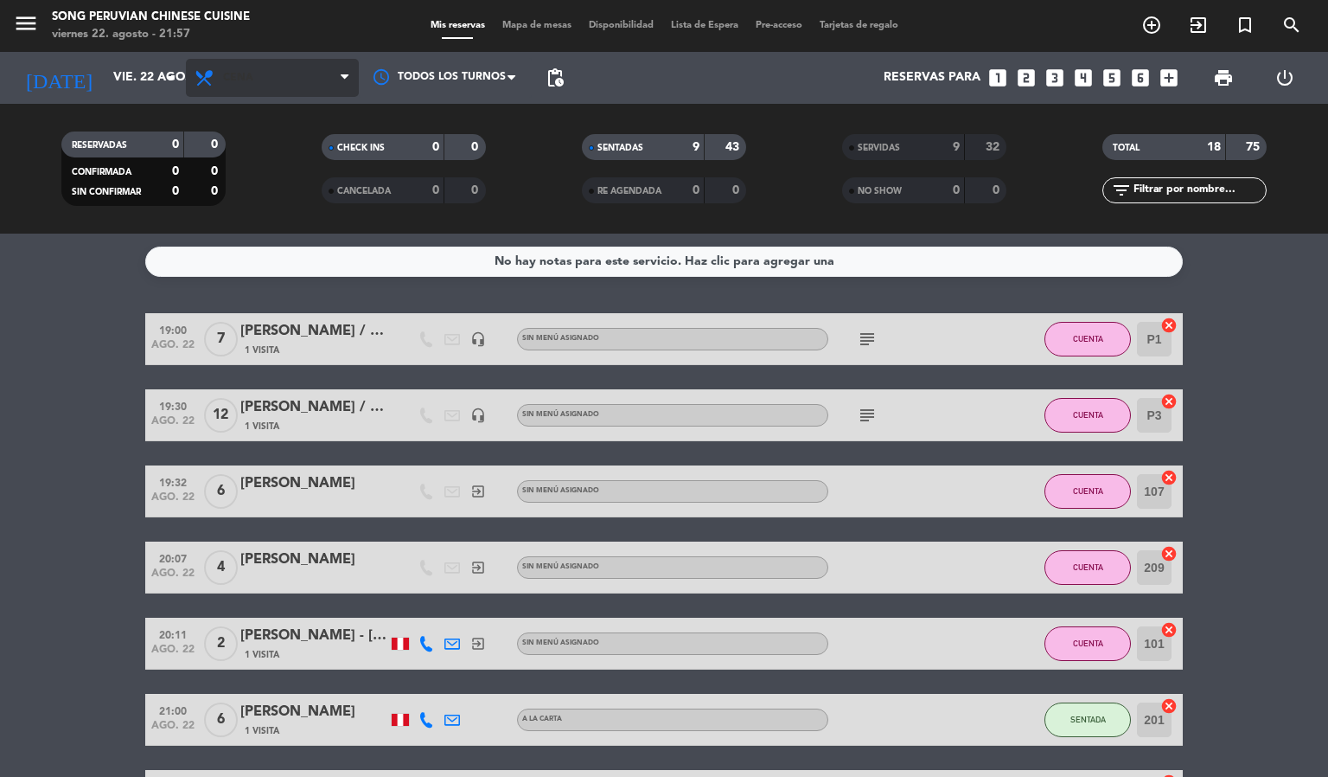
click at [281, 78] on span "Cena" at bounding box center [272, 78] width 173 height 38
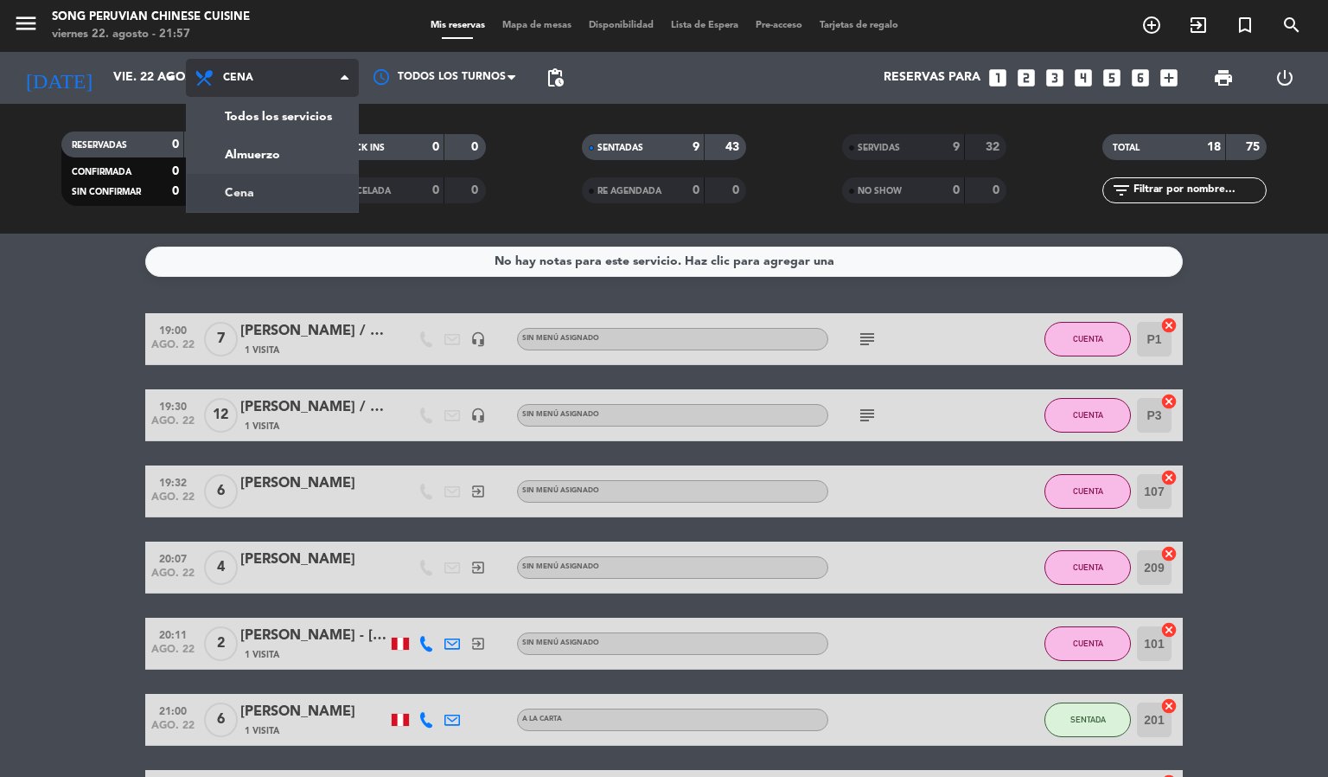
click at [297, 120] on div "menu Song Peruvian Chinese Cuisine [DATE] 22. agosto - 21:57 Mis reservas Mapa …" at bounding box center [664, 117] width 1328 height 234
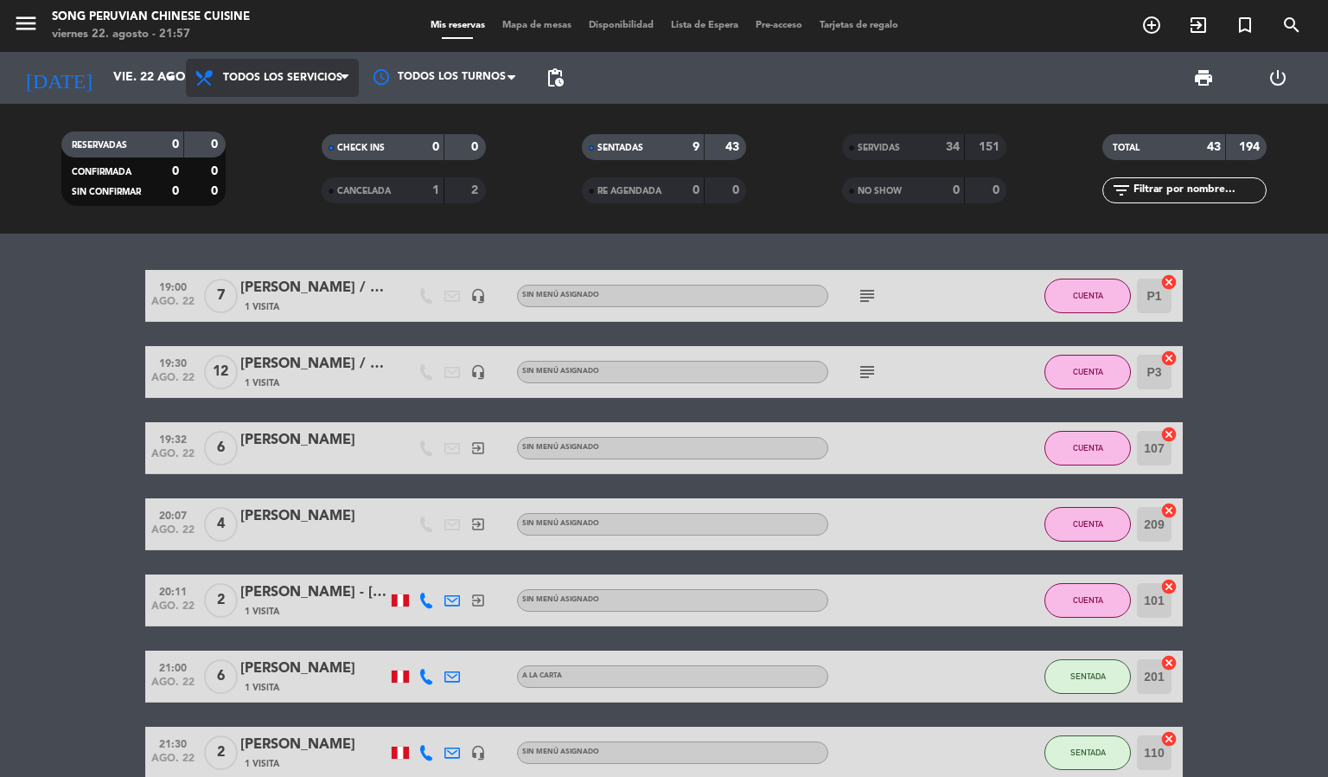
click at [257, 80] on span "Todos los servicios" at bounding box center [282, 78] width 119 height 12
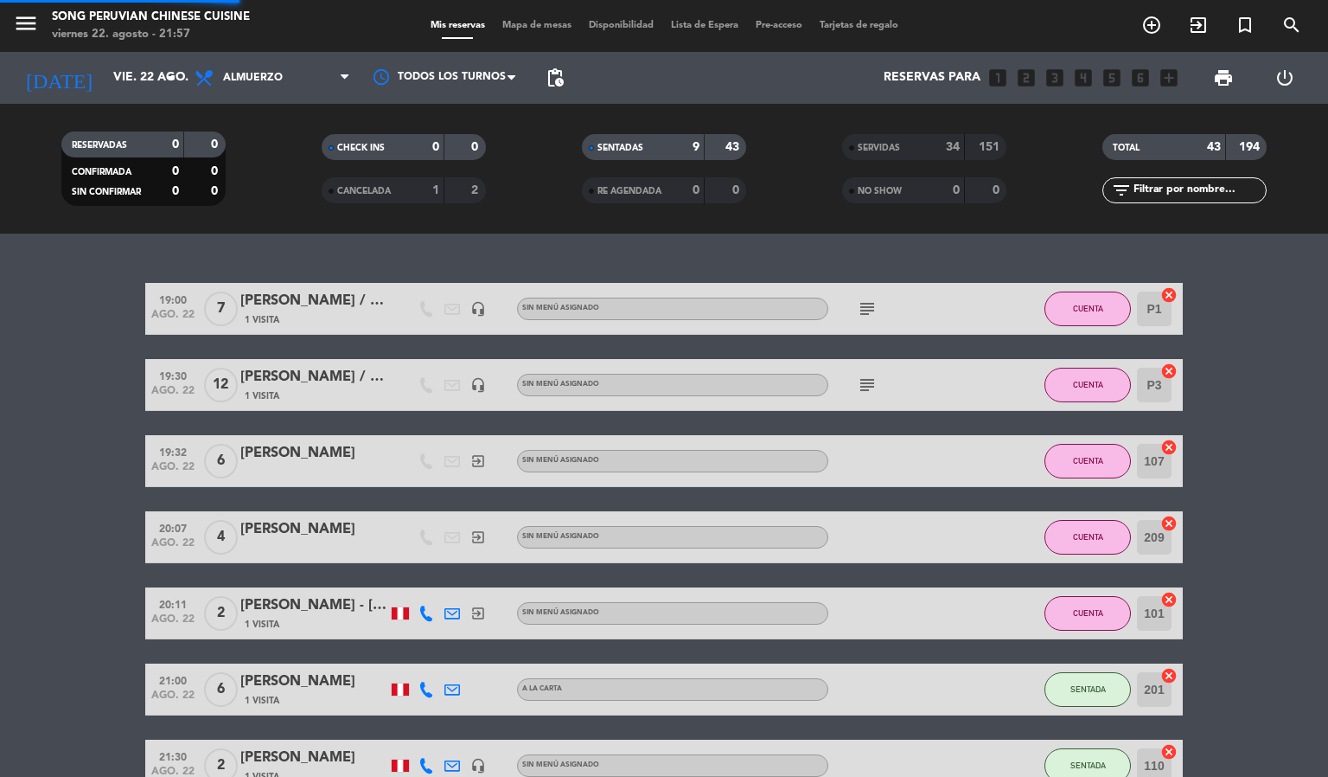
click at [262, 157] on div "menu Song Peruvian Chinese Cuisine [DATE] 22. agosto - 21:57 Mis reservas Mapa …" at bounding box center [664, 117] width 1328 height 234
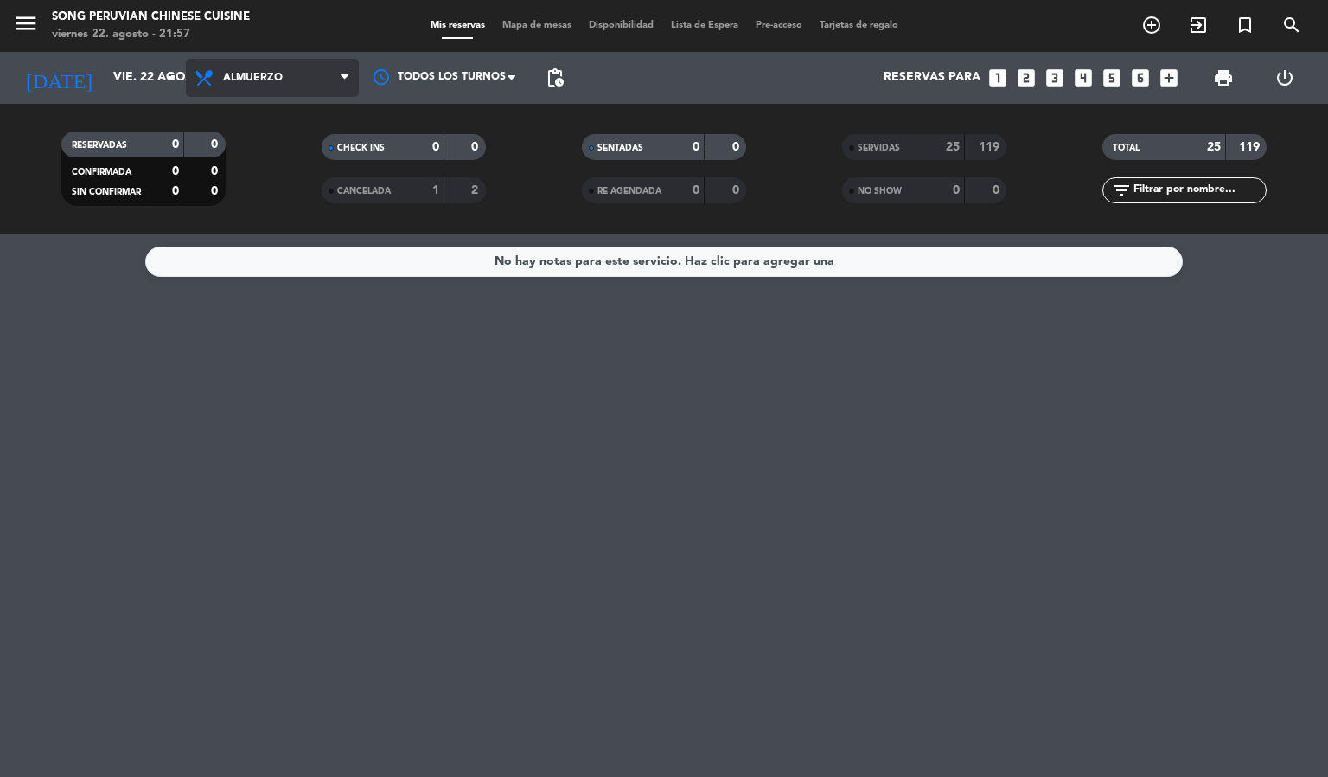
click at [333, 68] on span "Almuerzo" at bounding box center [272, 78] width 173 height 38
click at [262, 193] on div "menu Song Peruvian Chinese Cuisine [DATE] 22. agosto - 21:57 Mis reservas Mapa …" at bounding box center [664, 117] width 1328 height 234
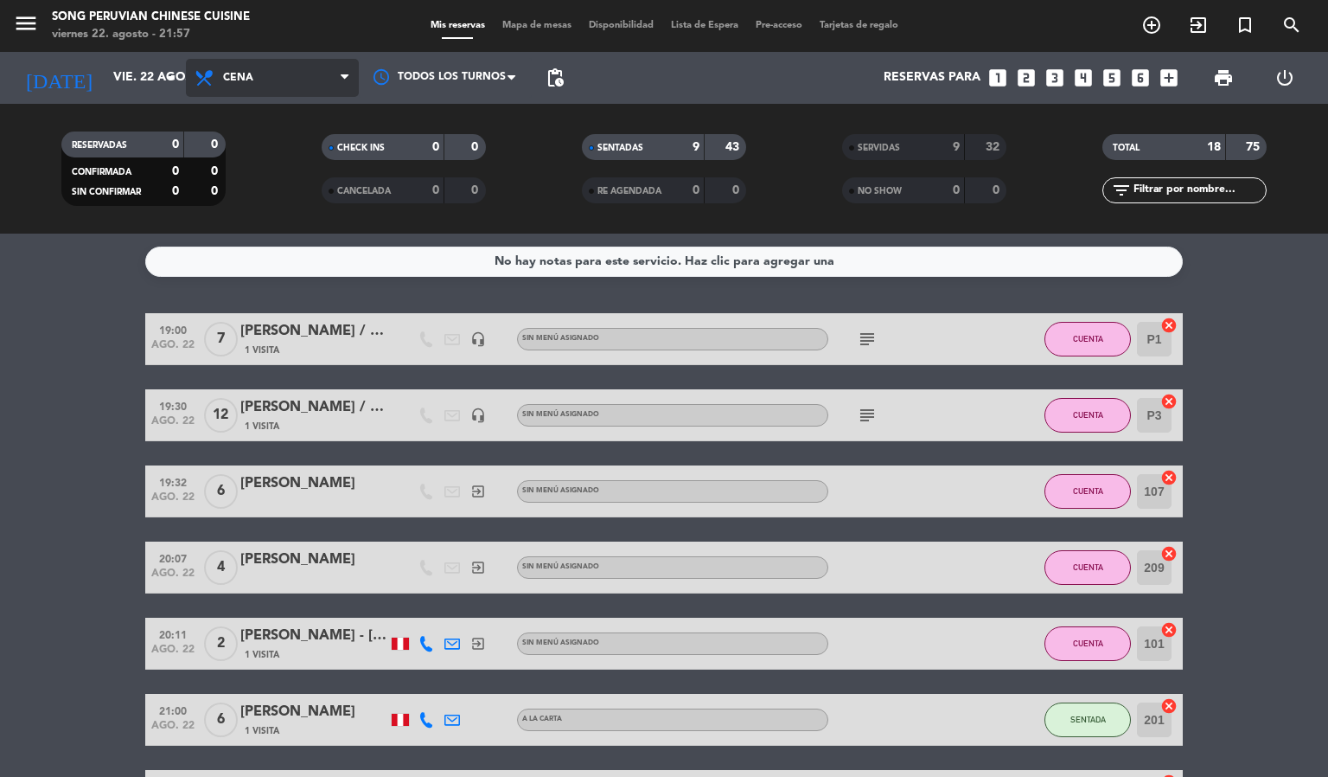
click at [262, 79] on span "Cena" at bounding box center [272, 78] width 173 height 38
click at [253, 112] on div "menu Song Peruvian Chinese Cuisine [DATE] 22. agosto - 21:57 Mis reservas Mapa …" at bounding box center [664, 117] width 1328 height 234
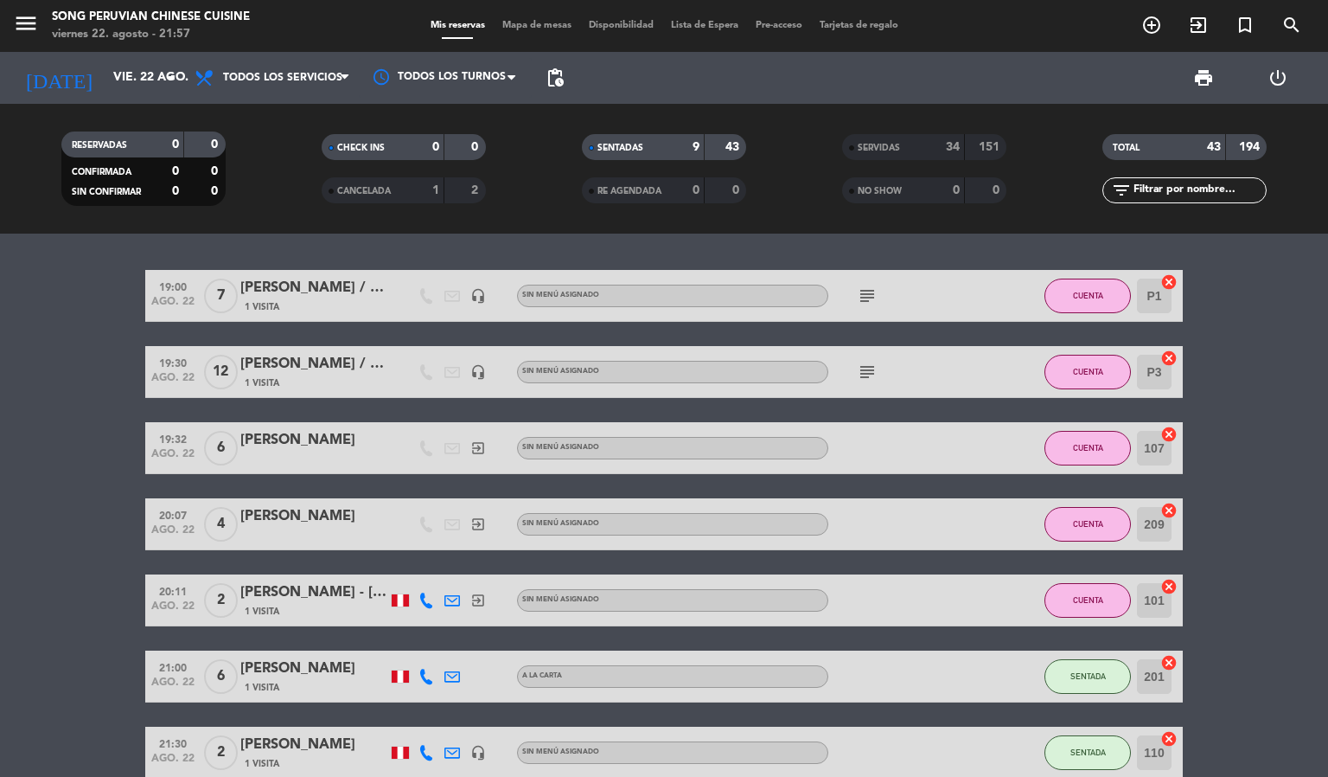
click at [555, 29] on span "Mapa de mesas" at bounding box center [537, 26] width 86 height 10
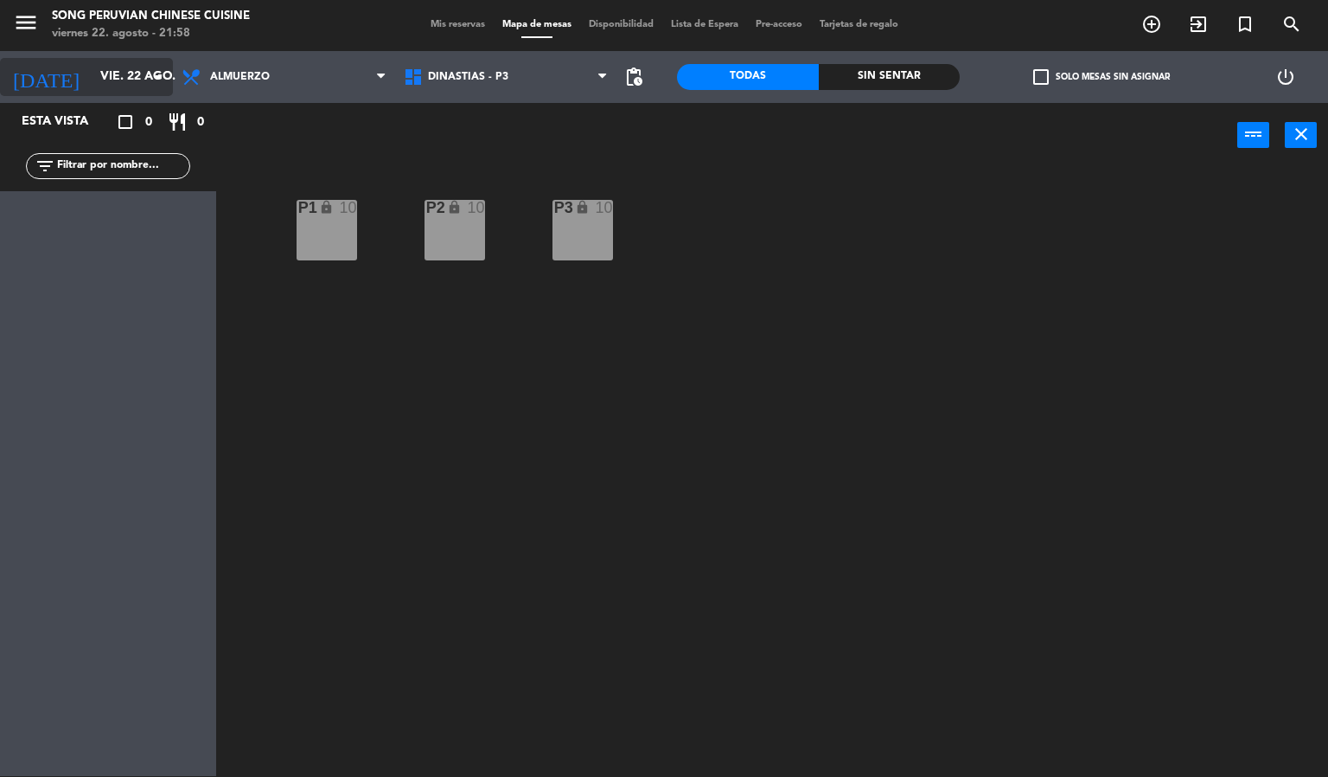
click at [99, 81] on input "vie. 22 ago." at bounding box center [174, 76] width 164 height 31
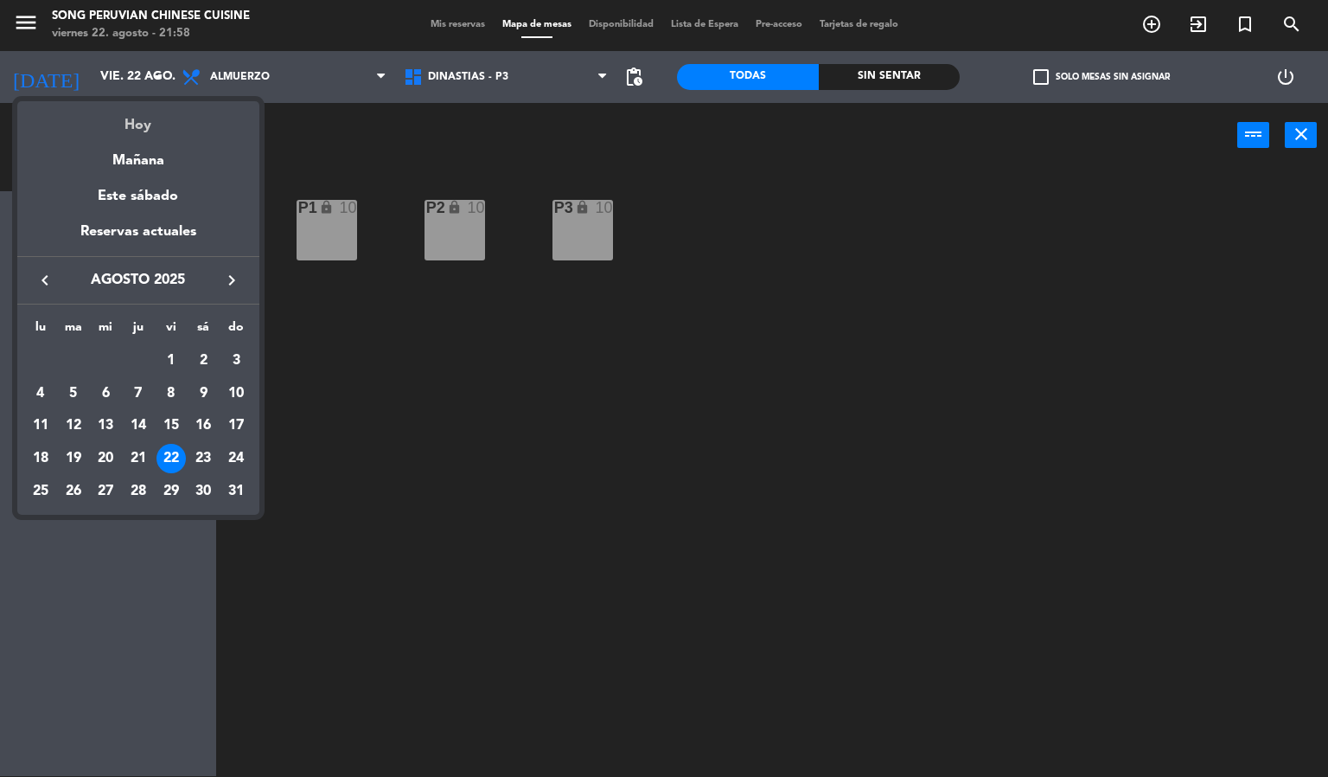
click at [138, 125] on div "Hoy" at bounding box center [138, 118] width 242 height 35
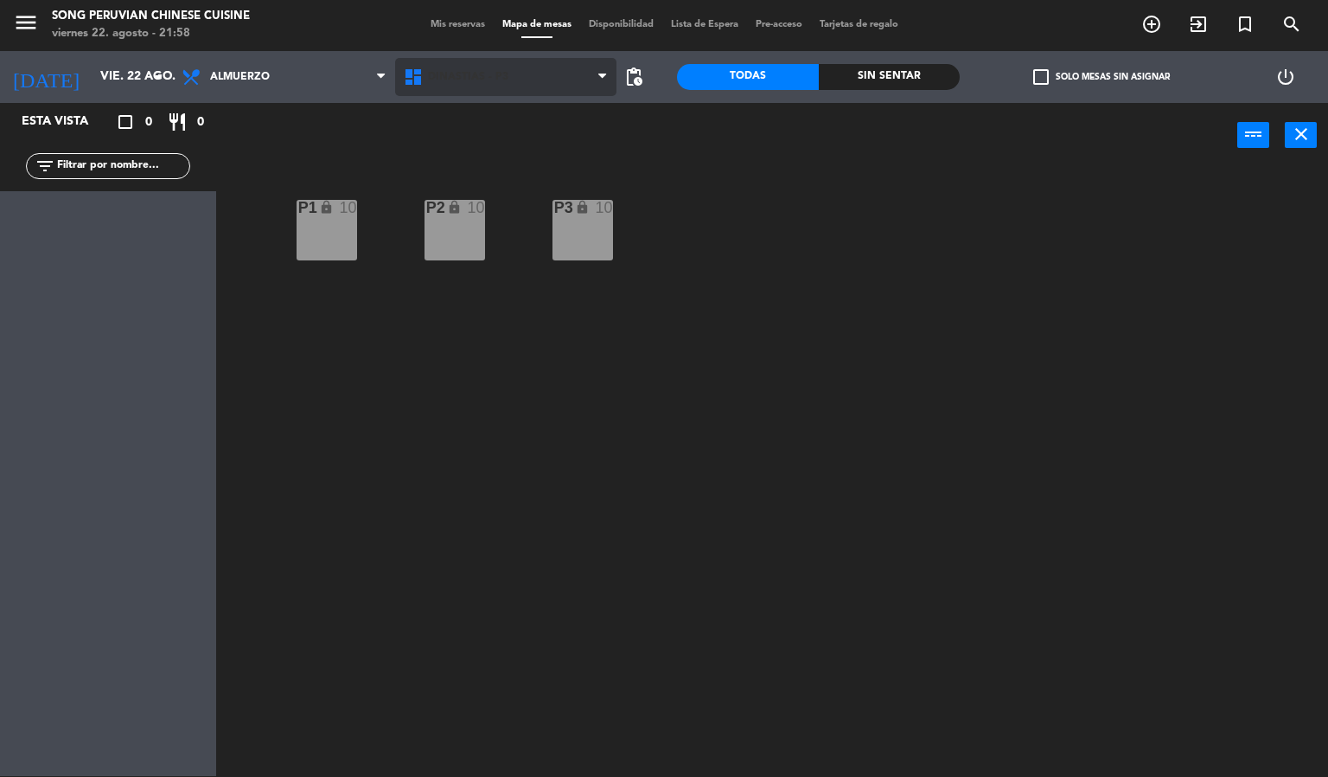
click at [488, 94] on span "DINASTIAS - P3" at bounding box center [506, 77] width 222 height 38
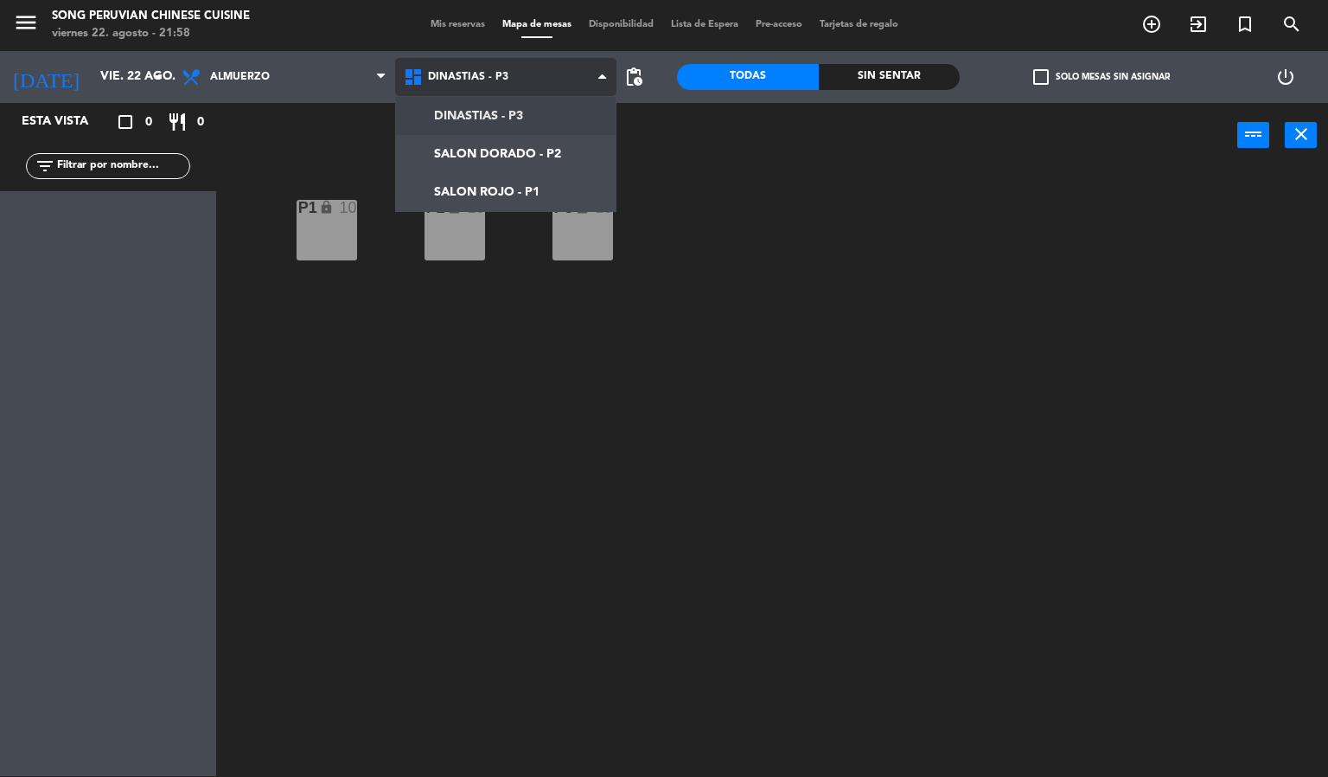
click at [477, 208] on ng-component "menu Song Peruvian Chinese Cuisine [DATE] 22. agosto - 21:58 Mis reservas Mapa …" at bounding box center [664, 387] width 1328 height 777
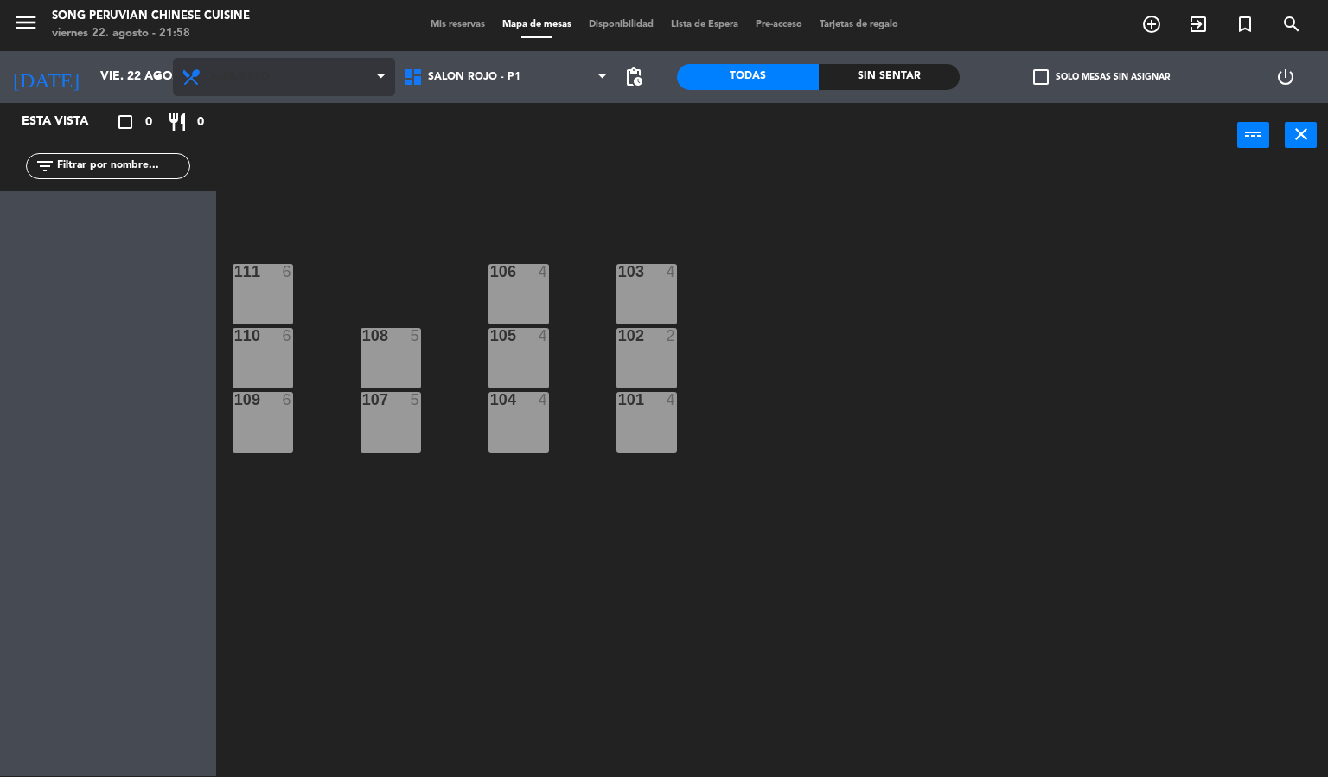
click at [237, 73] on span "Almuerzo" at bounding box center [240, 77] width 60 height 12
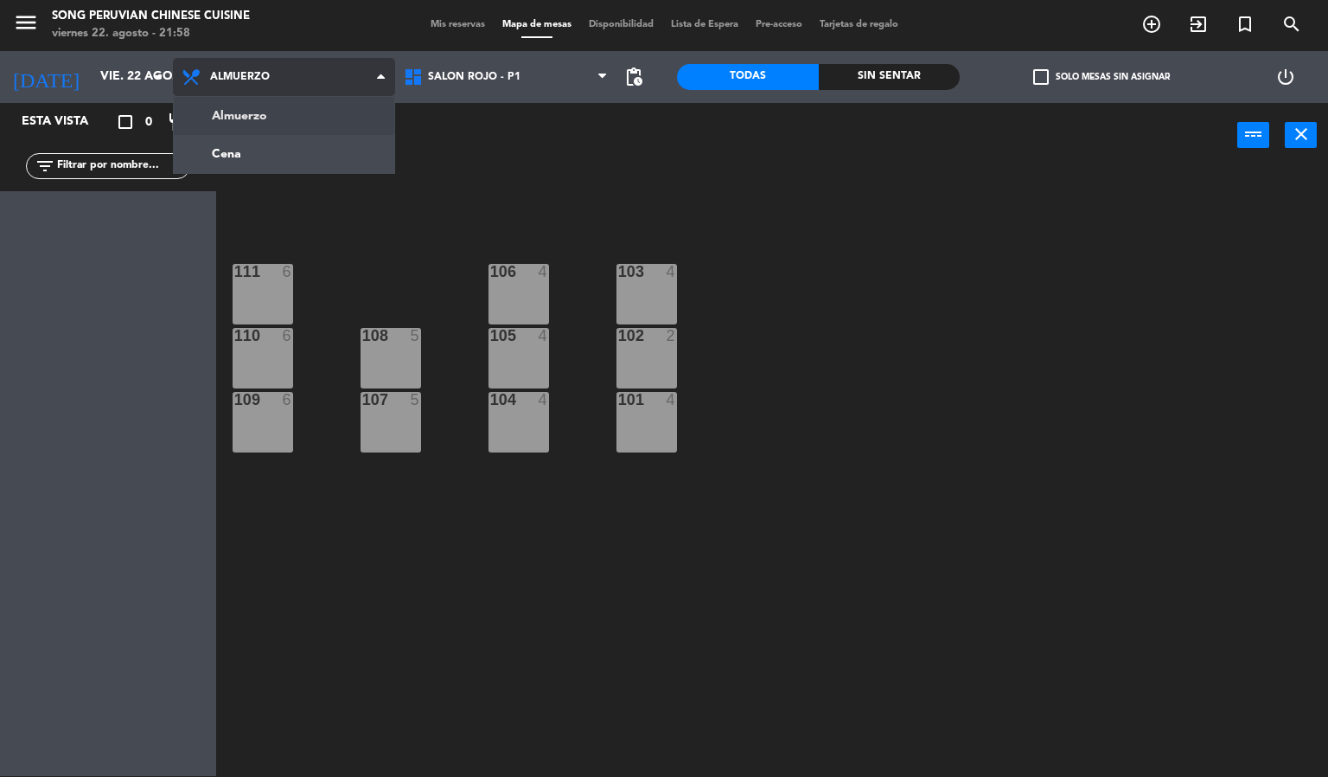
click at [266, 167] on ng-component "menu Song Peruvian Chinese Cuisine [DATE] 22. agosto - 21:58 Mis reservas Mapa …" at bounding box center [664, 387] width 1328 height 777
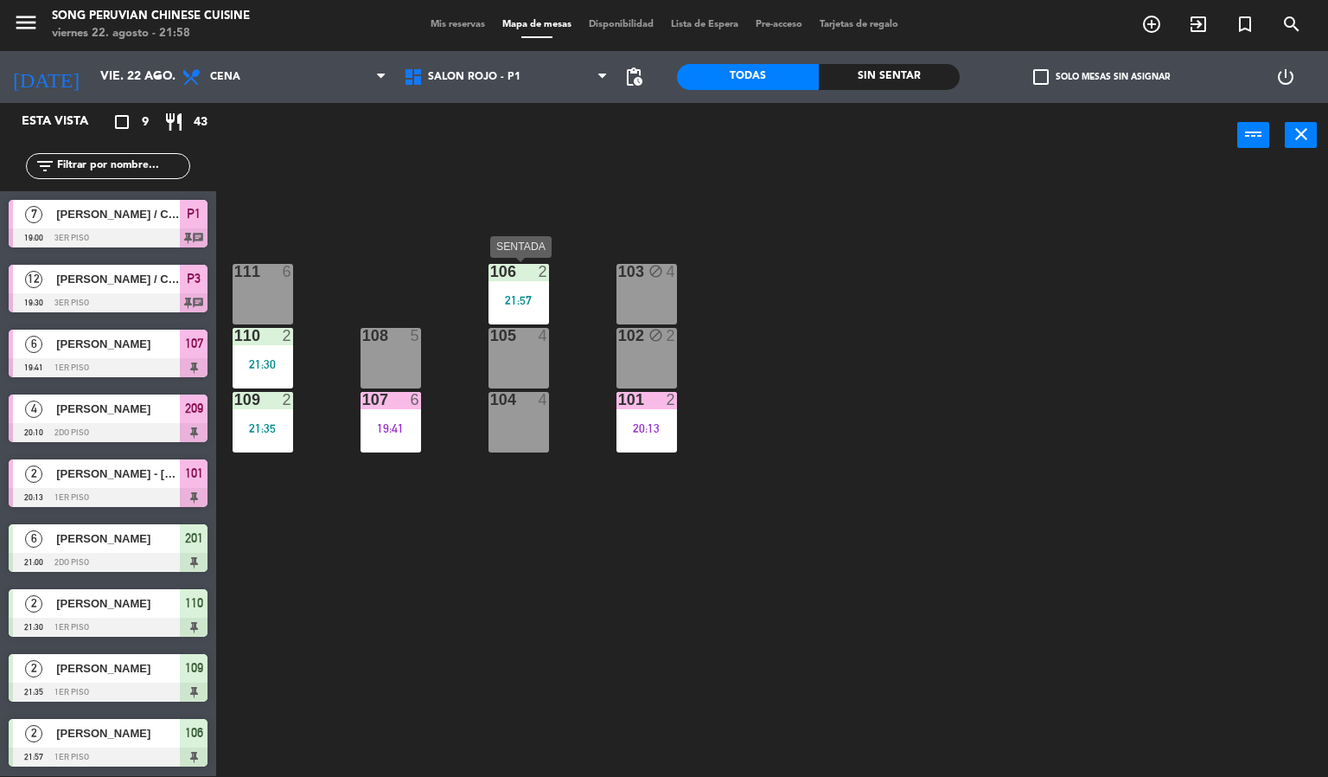
click at [534, 276] on div "2" at bounding box center [548, 272] width 29 height 16
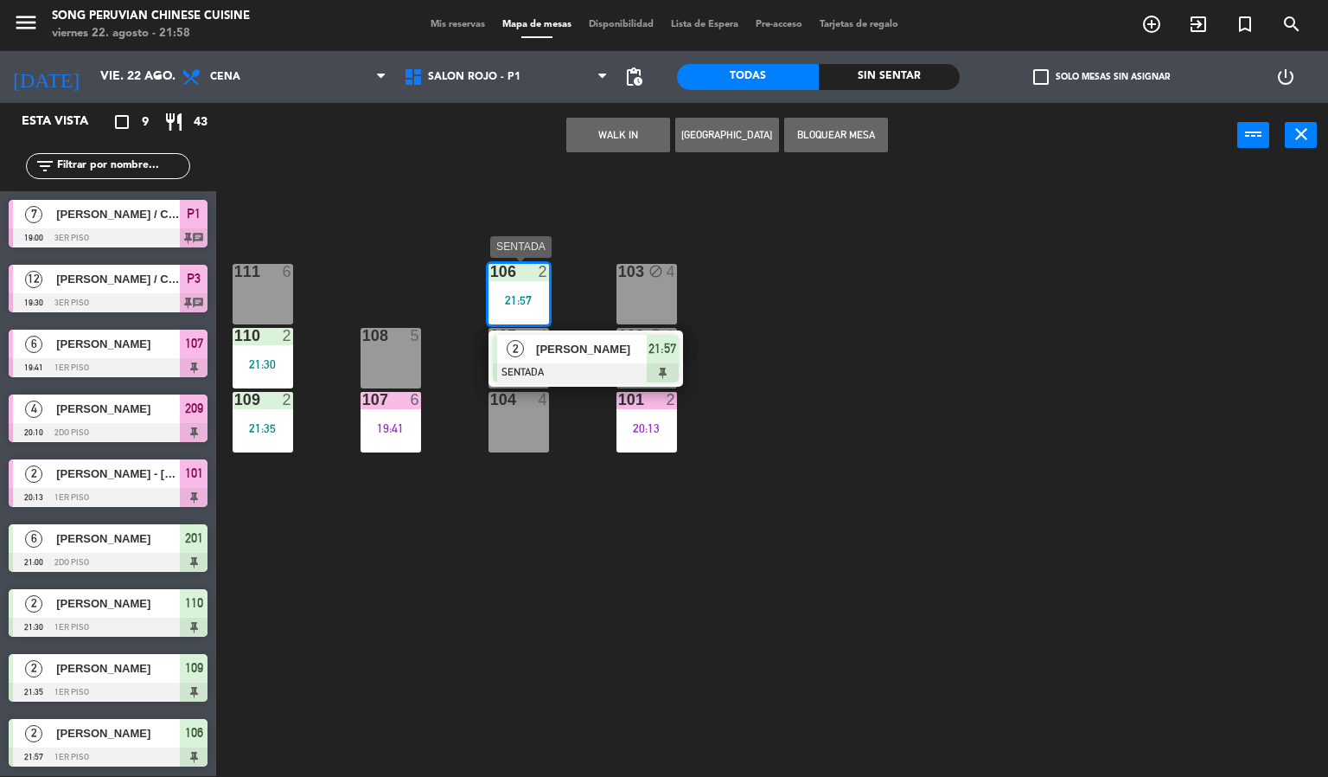
click at [530, 353] on div "2" at bounding box center [515, 349] width 37 height 29
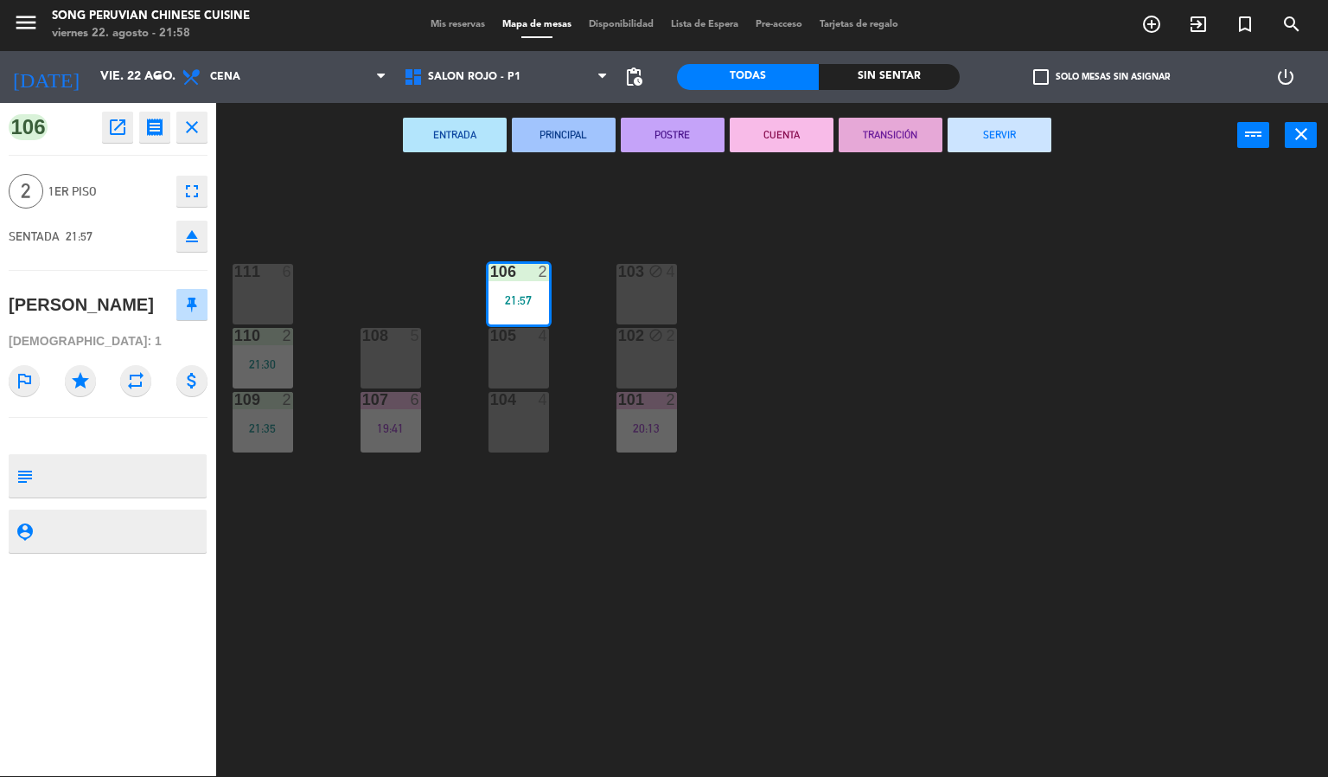
click at [761, 138] on button "CUENTA" at bounding box center [782, 135] width 104 height 35
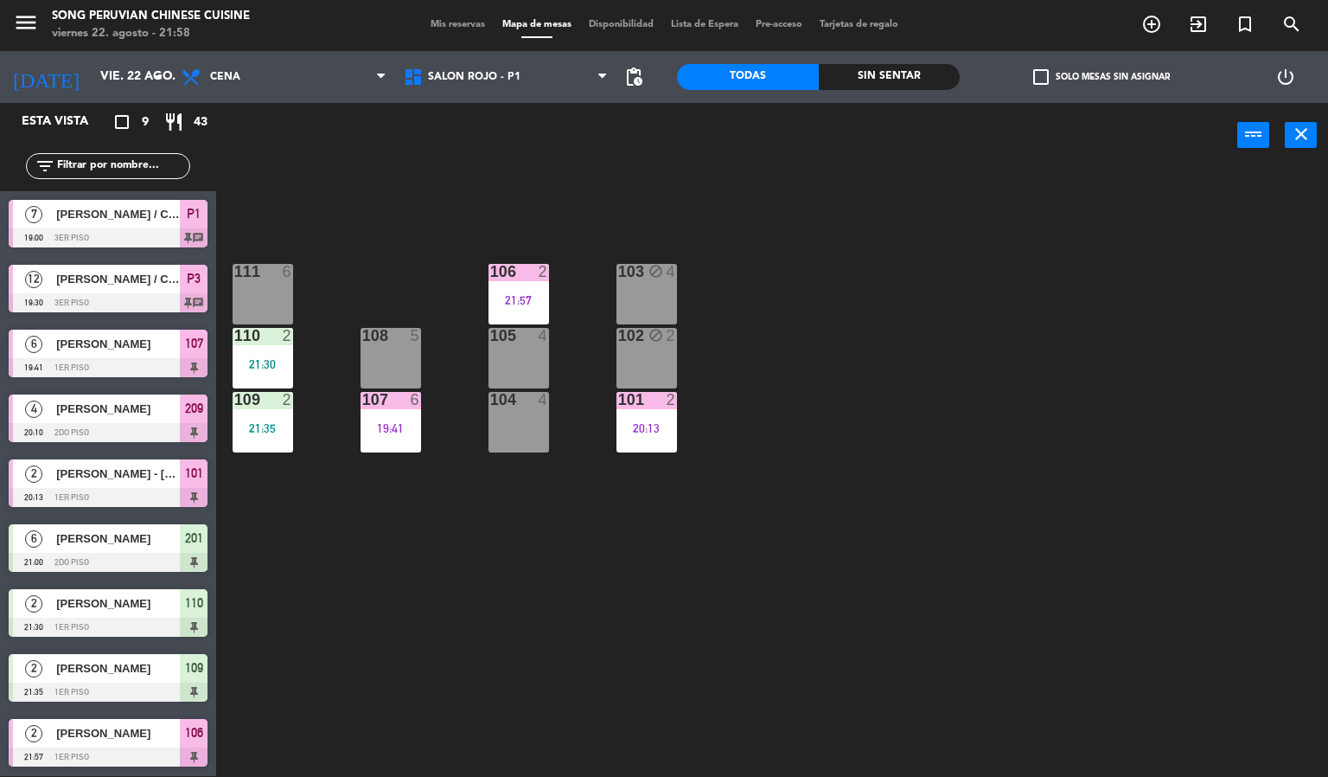
scroll to position [1, 0]
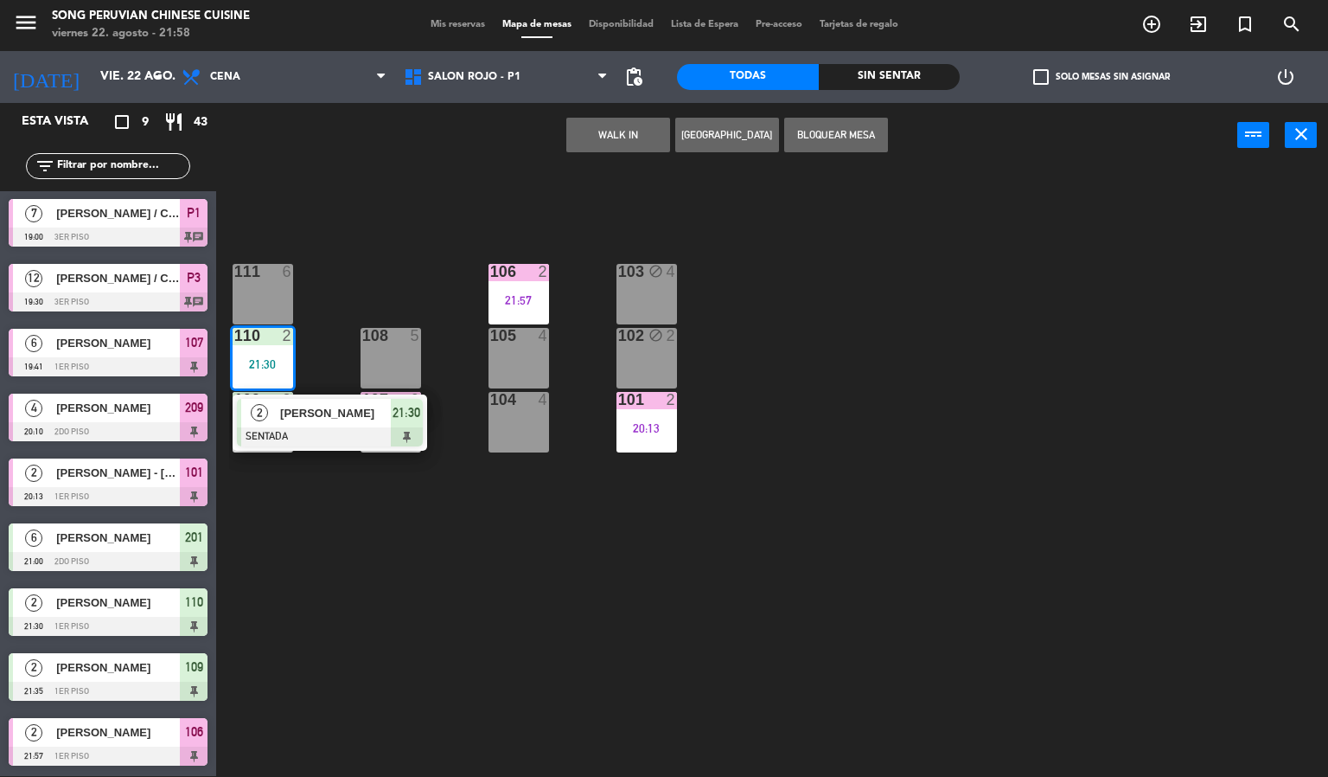
click at [309, 427] on div at bounding box center [330, 436] width 186 height 19
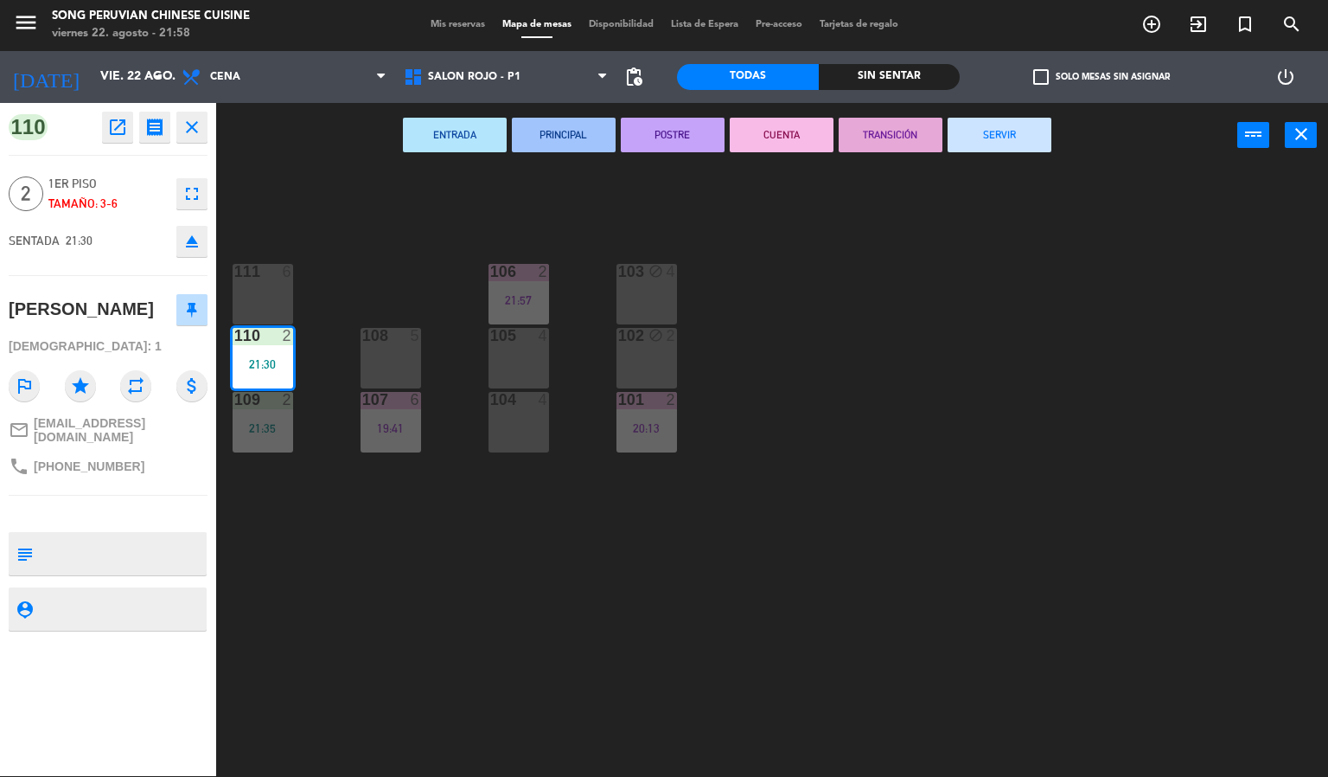
click at [765, 141] on button "CUENTA" at bounding box center [782, 135] width 104 height 35
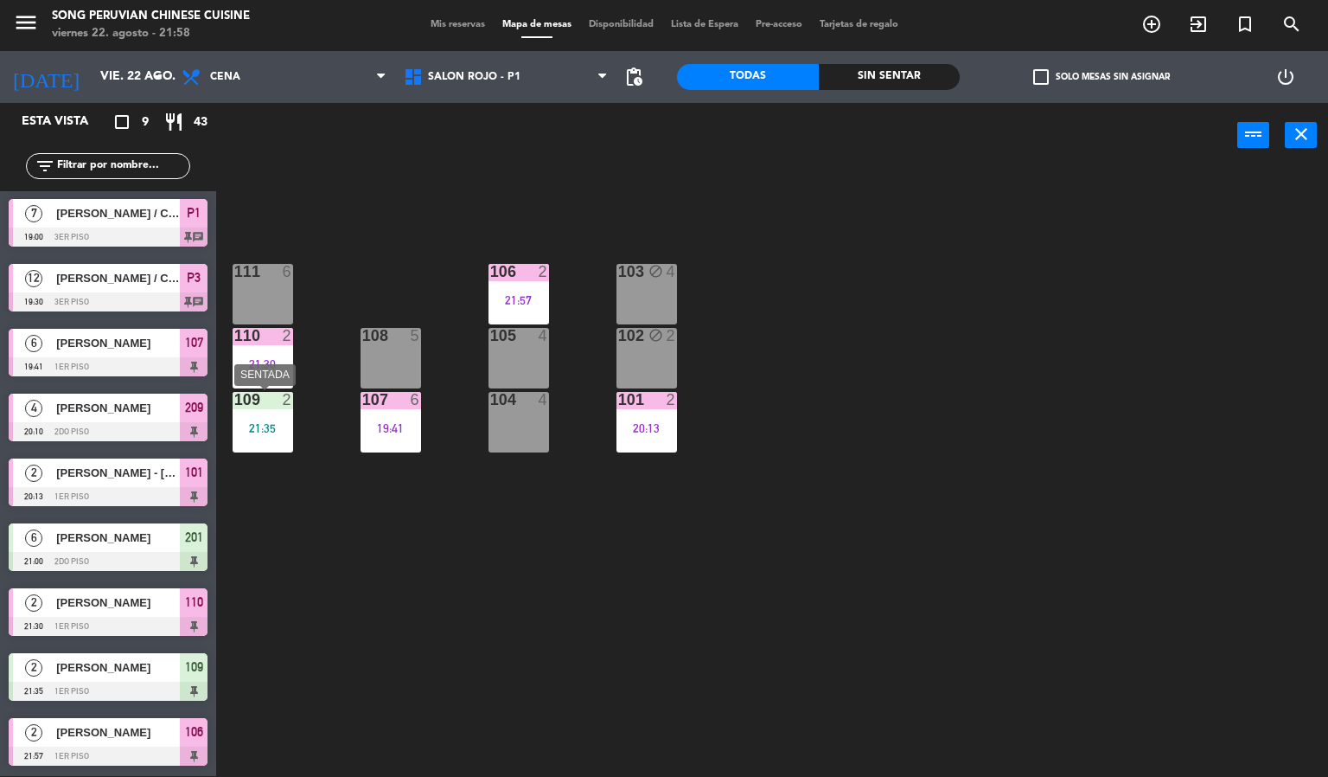
click at [278, 424] on div "21:35" at bounding box center [263, 428] width 61 height 12
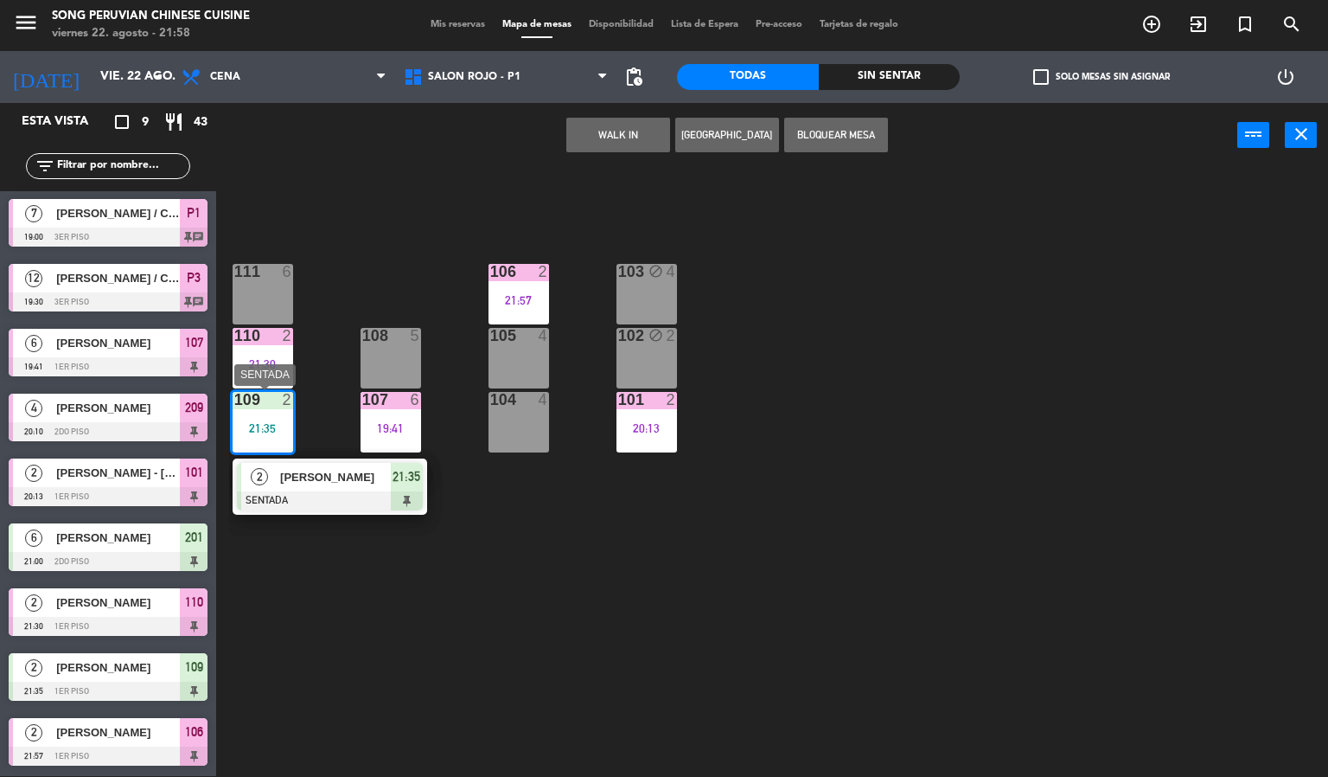
click at [304, 483] on span "[PERSON_NAME]" at bounding box center [335, 477] width 111 height 18
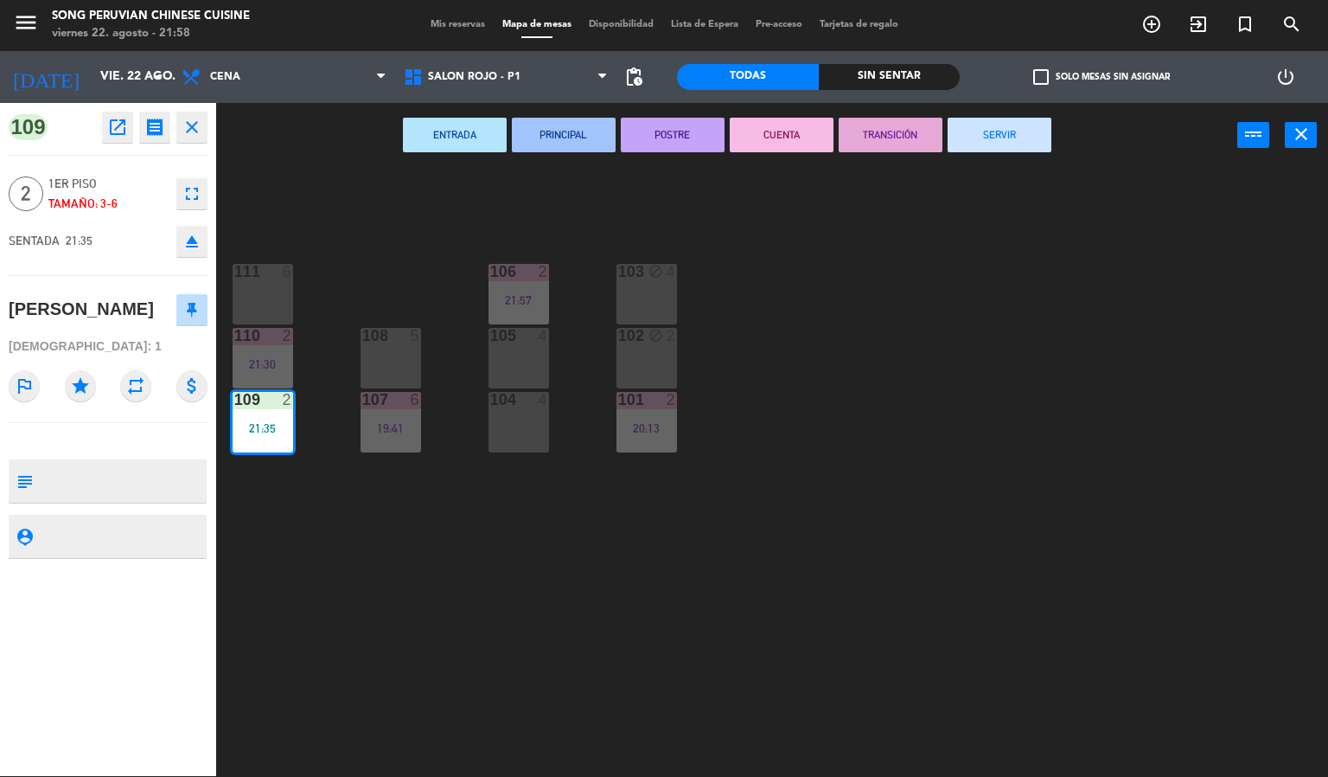
click at [782, 130] on button "CUENTA" at bounding box center [782, 135] width 104 height 35
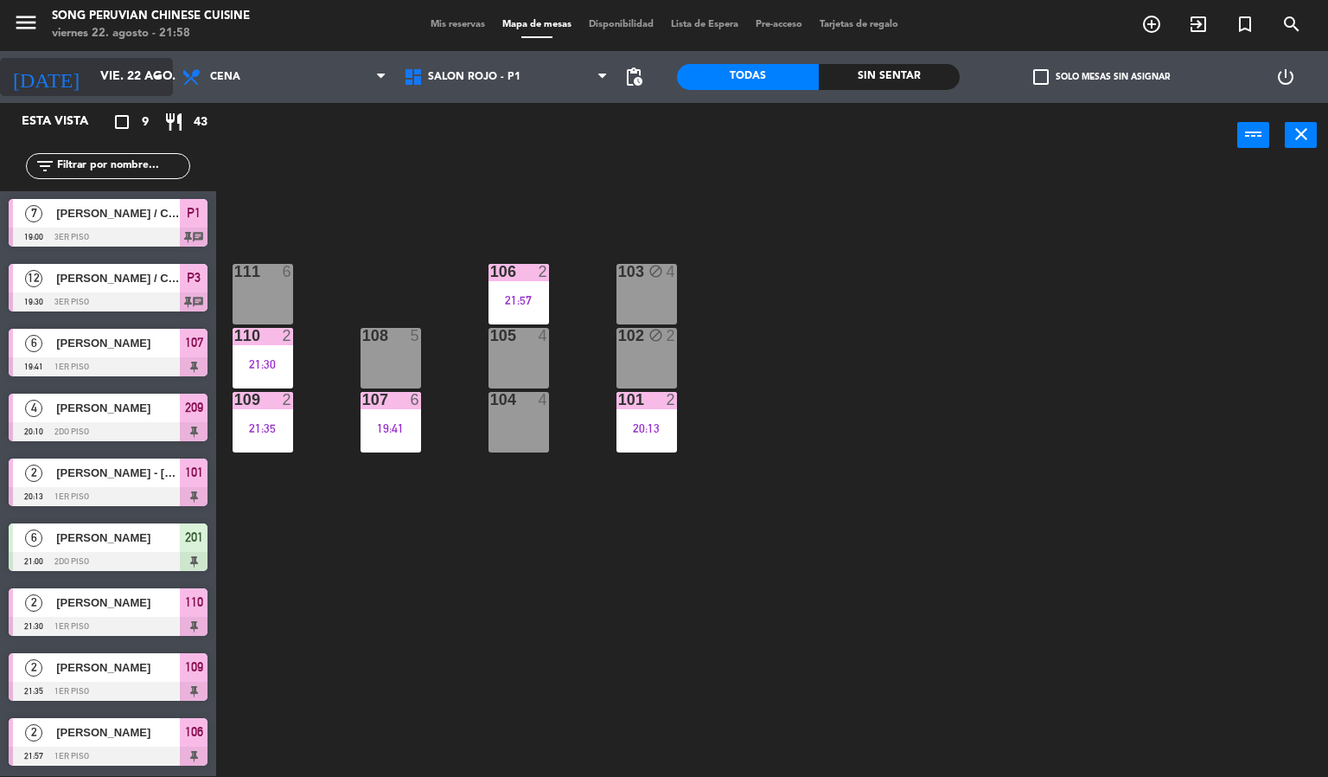
click at [92, 65] on input "vie. 22 ago." at bounding box center [174, 76] width 164 height 31
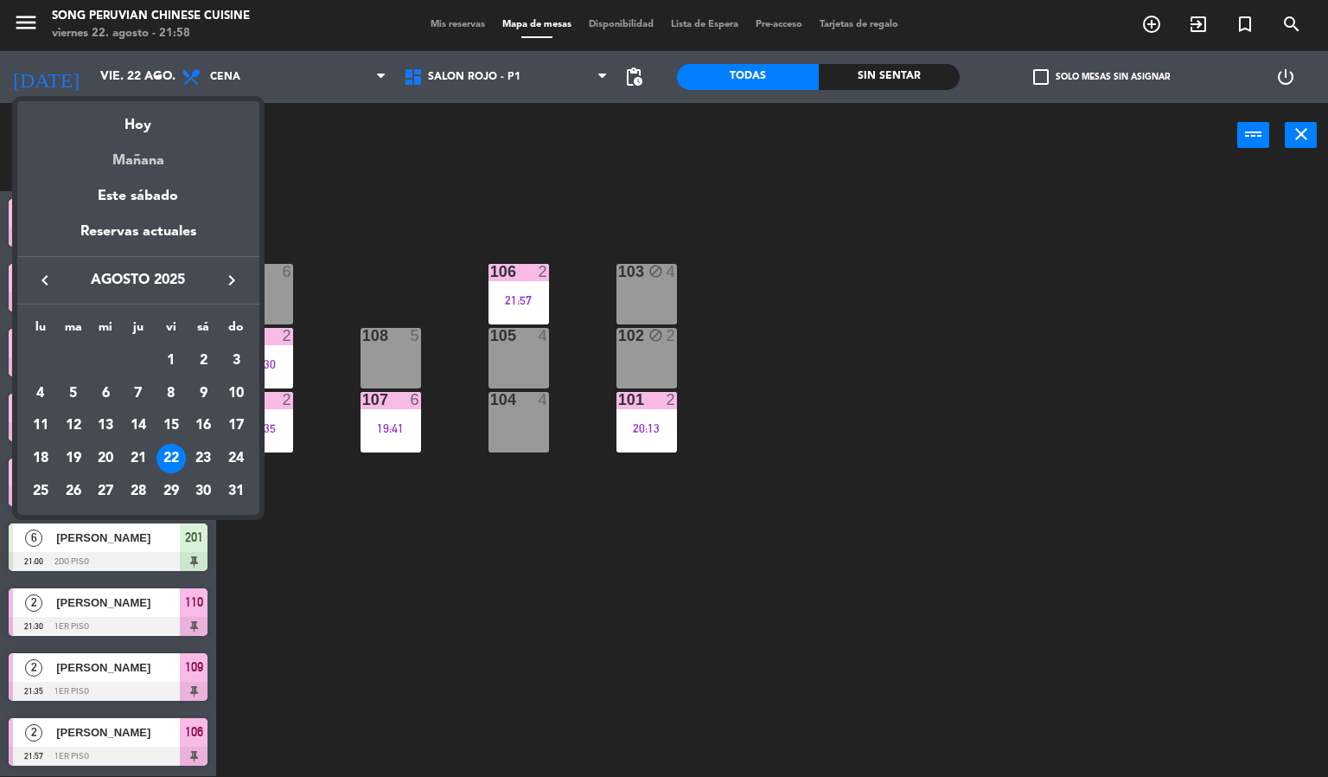
click at [140, 169] on div "Mañana" at bounding box center [138, 154] width 242 height 35
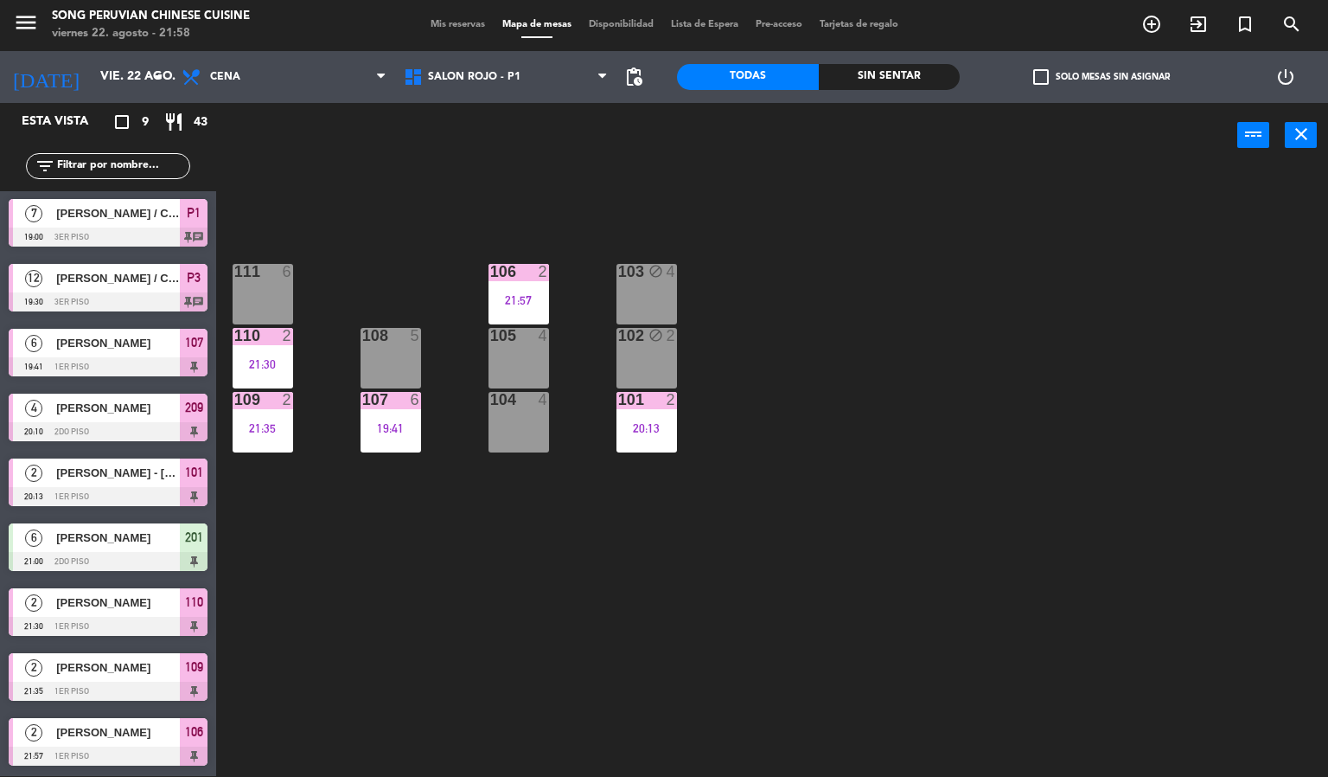
type input "sáb. 23 ago."
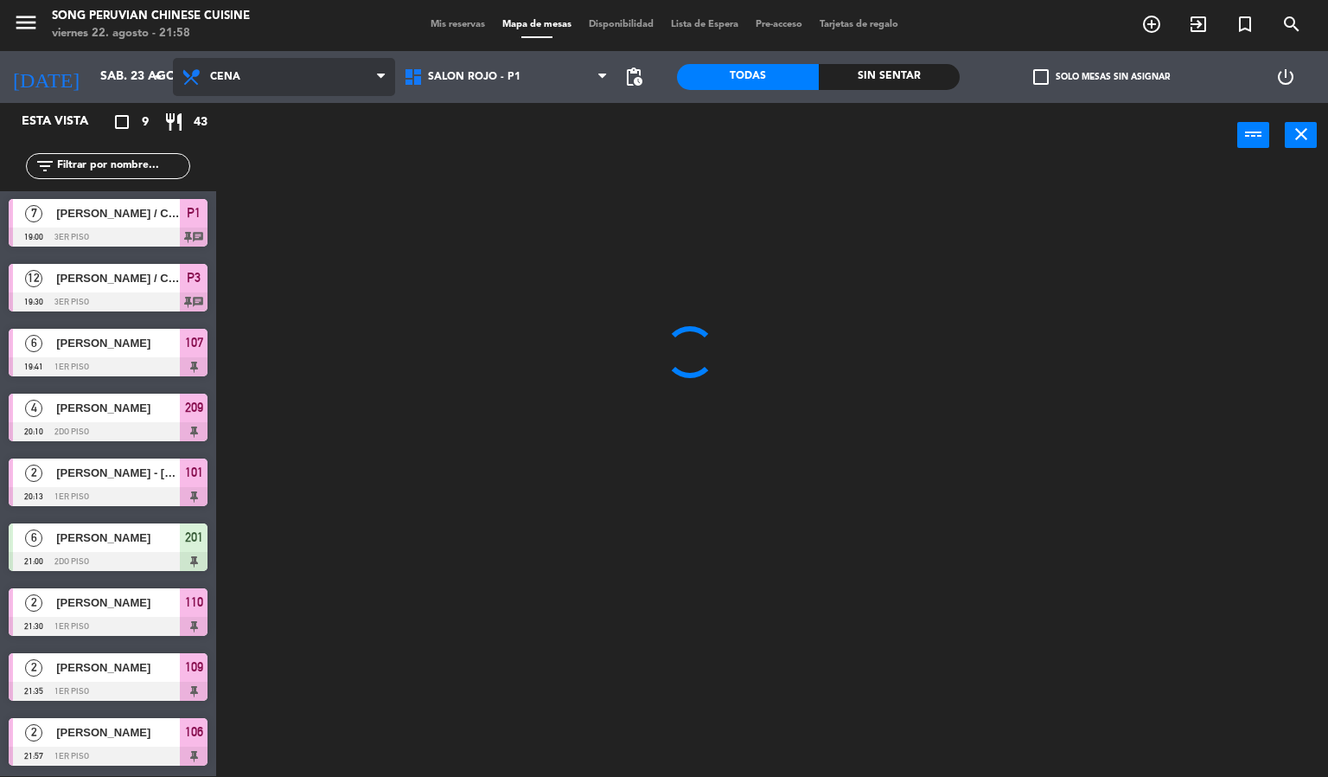
scroll to position [0, 0]
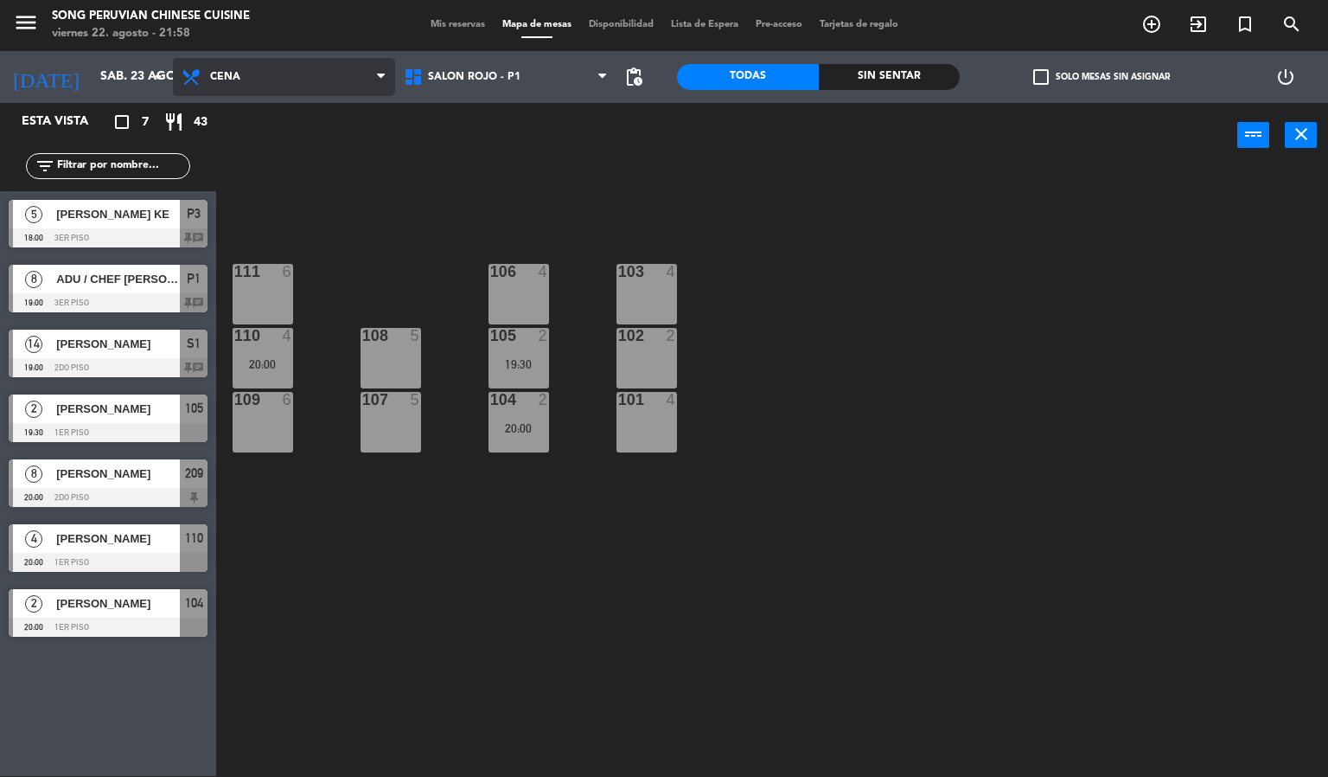
click at [315, 73] on span "Cena" at bounding box center [284, 77] width 222 height 38
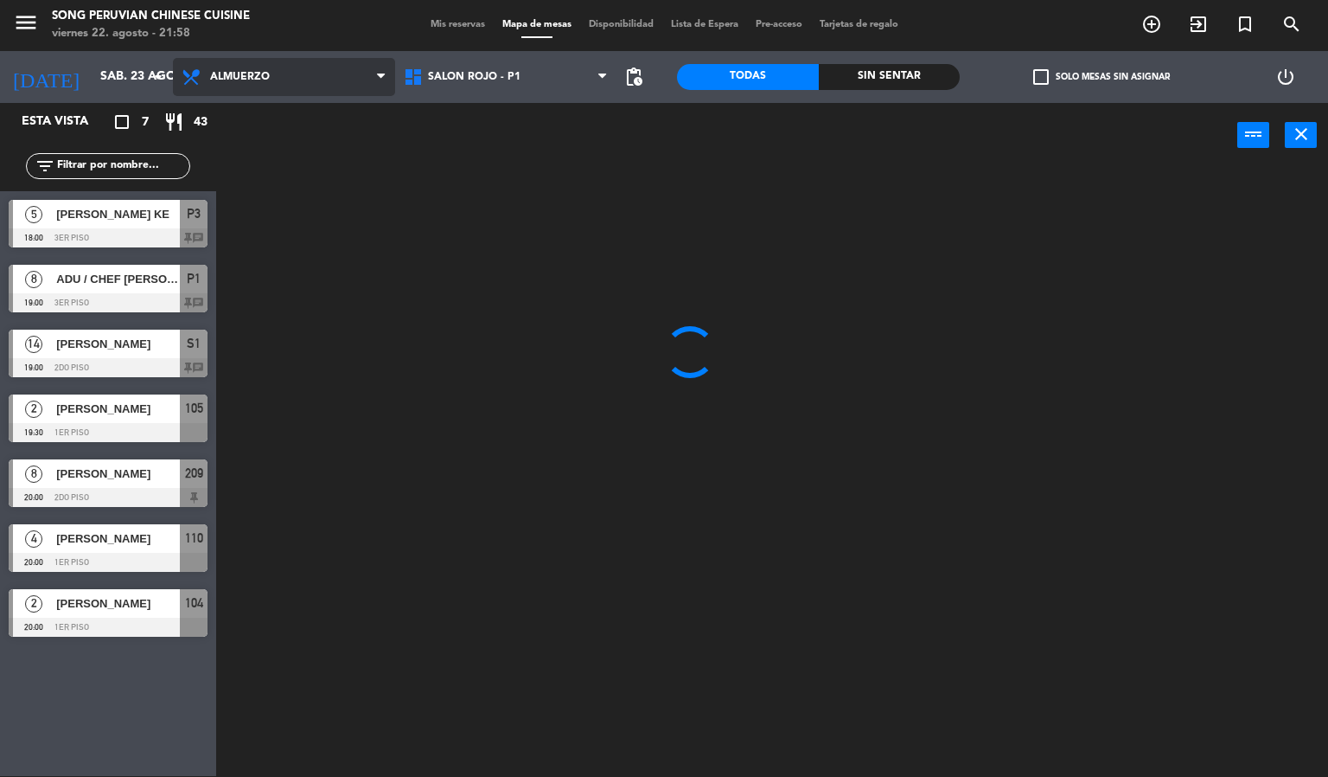
click at [286, 122] on ng-component "menu Song Peruvian Chinese Cuisine [DATE] 22. agosto - 21:58 Mis reservas Mapa …" at bounding box center [664, 387] width 1328 height 777
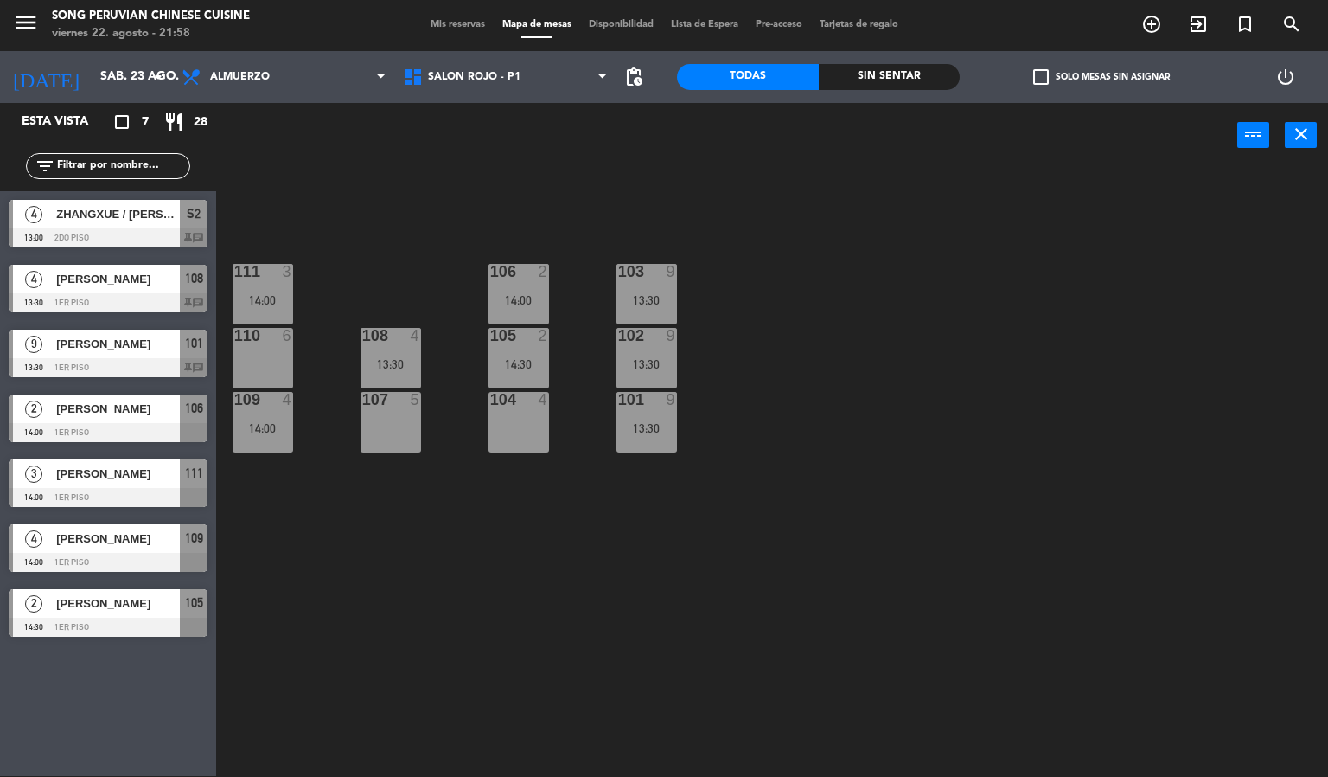
click at [439, 20] on span "Mis reservas" at bounding box center [458, 25] width 72 height 10
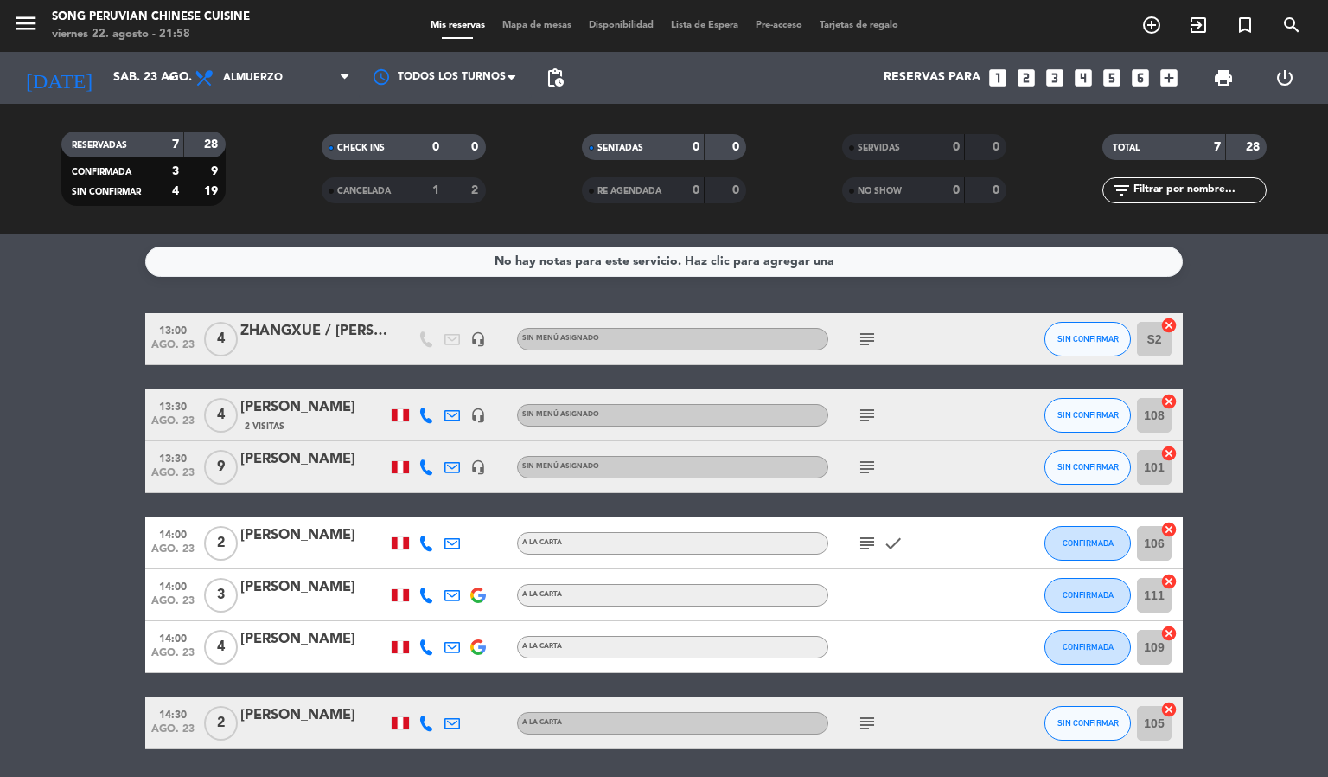
click at [873, 458] on icon "subject" at bounding box center [867, 467] width 21 height 21
click at [867, 722] on icon "subject" at bounding box center [867, 723] width 21 height 21
click at [878, 724] on span "subject Mesa iluminada" at bounding box center [867, 723] width 26 height 21
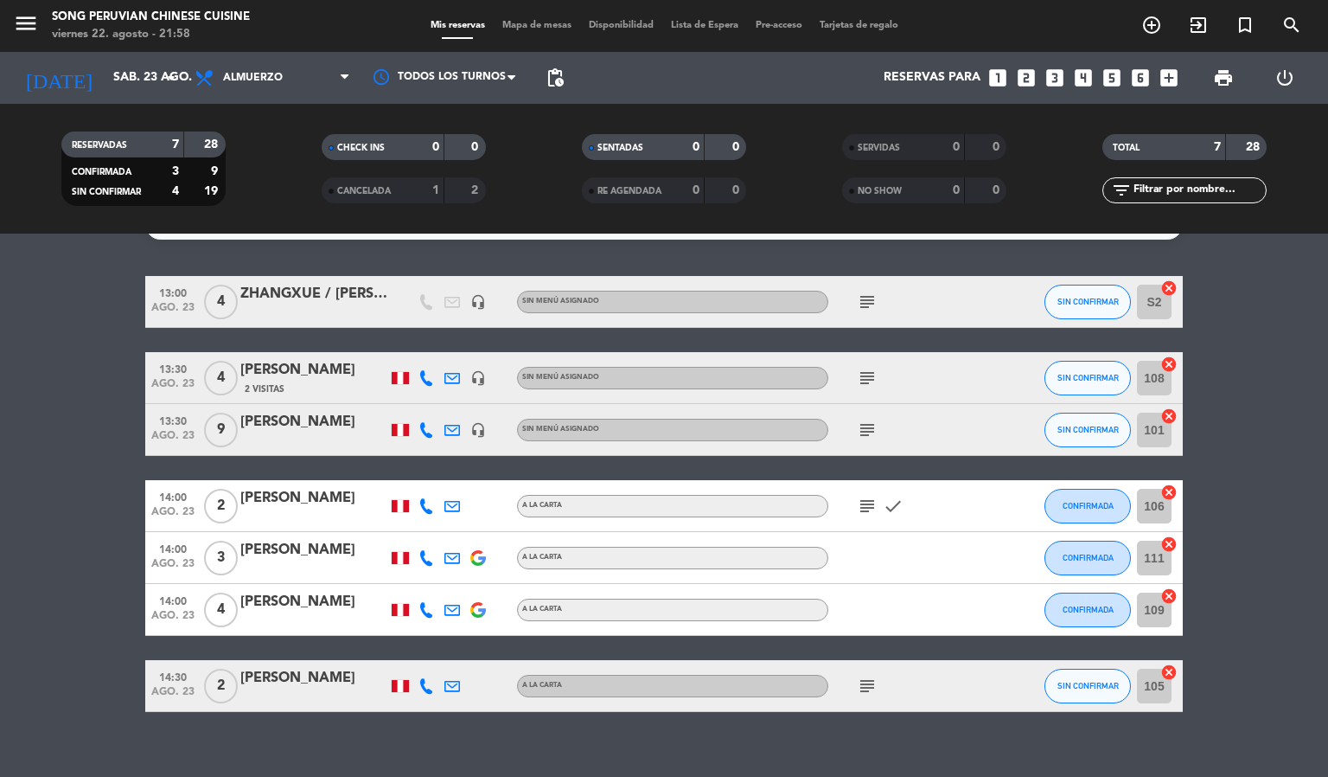
scroll to position [58, 0]
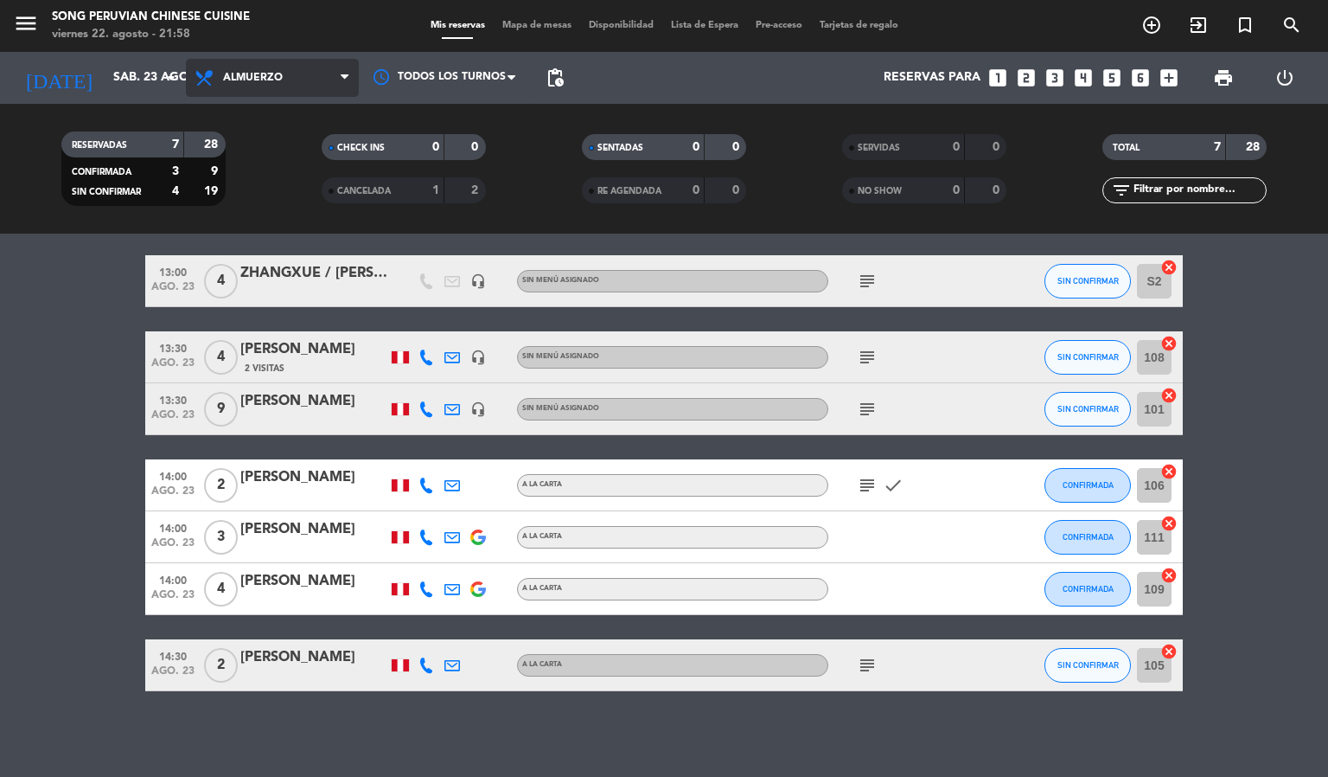
click at [260, 86] on span "Almuerzo" at bounding box center [272, 78] width 173 height 38
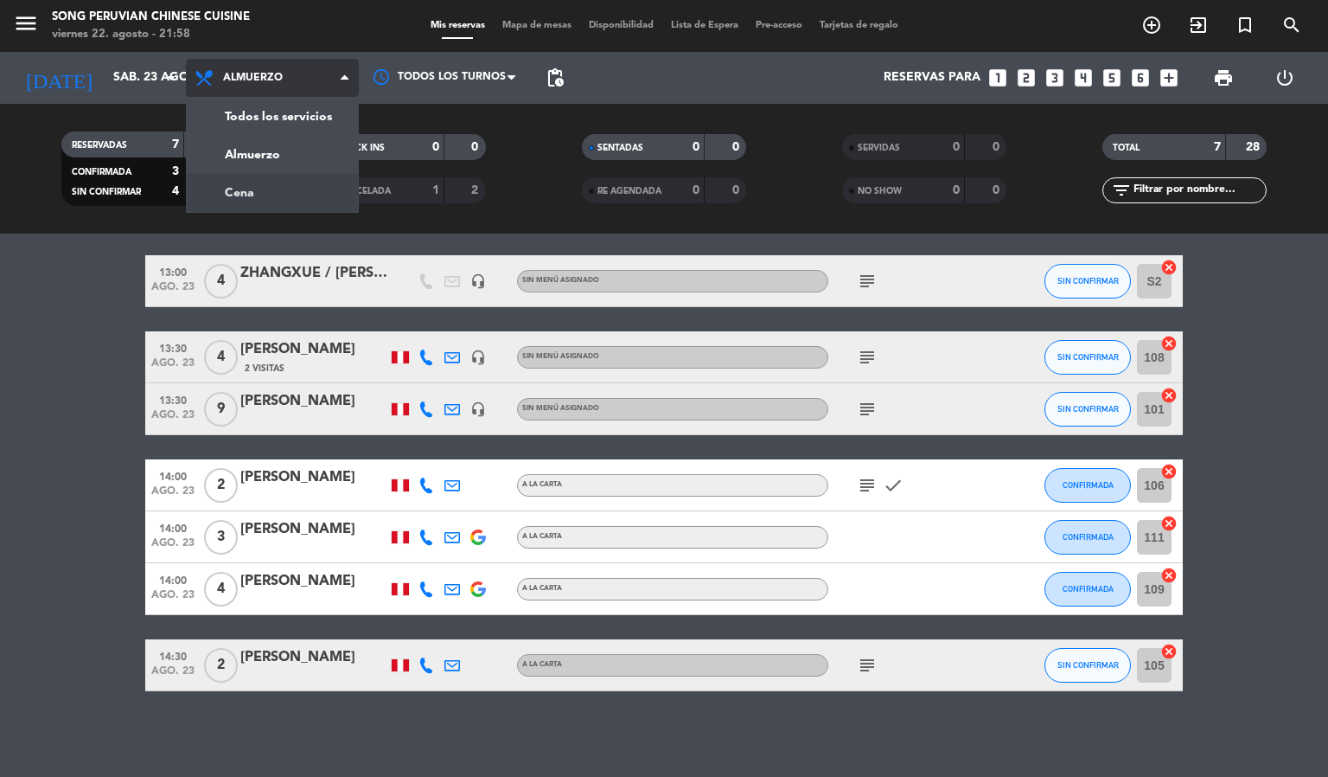
click at [254, 189] on div "menu Song Peruvian Chinese Cuisine [DATE] 22. agosto - 21:58 Mis reservas Mapa …" at bounding box center [664, 117] width 1328 height 234
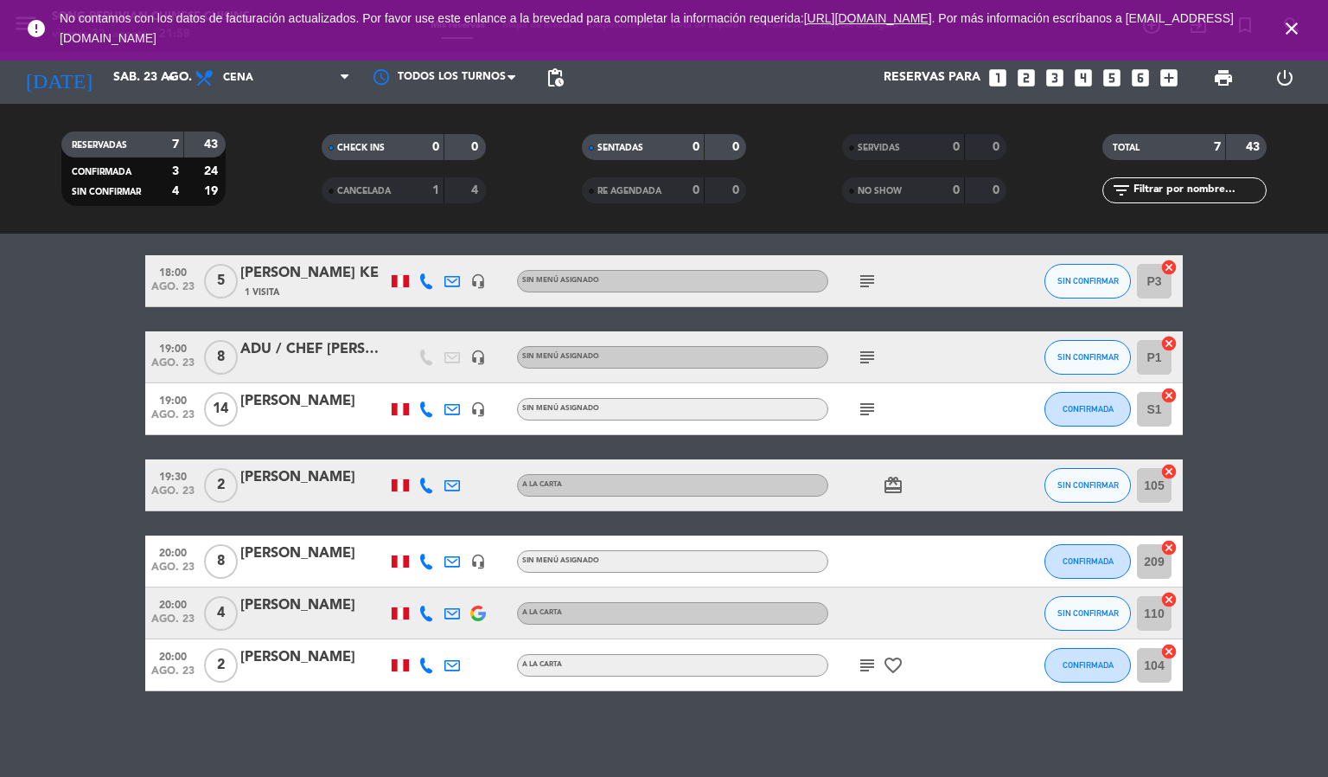
click at [1287, 29] on icon "close" at bounding box center [1292, 28] width 21 height 21
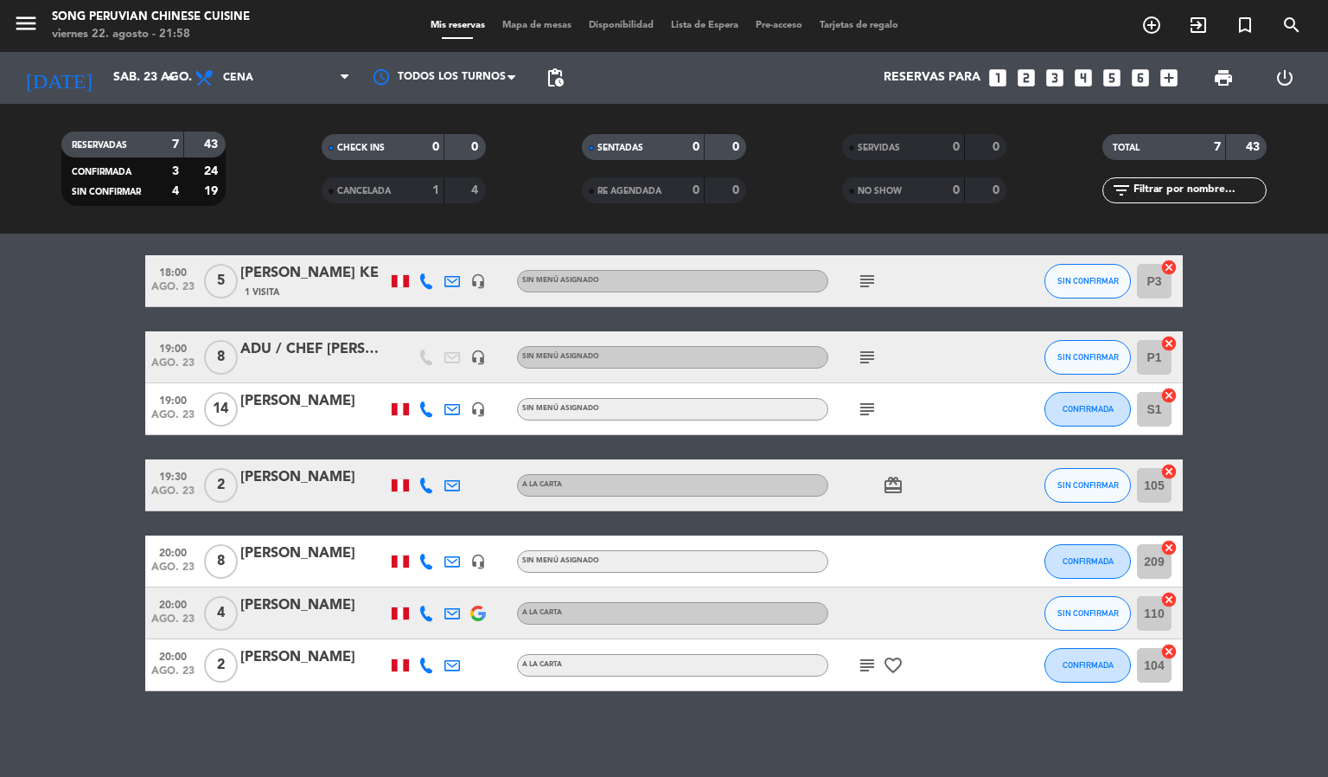
click at [559, 23] on span "Mapa de mesas" at bounding box center [537, 26] width 86 height 10
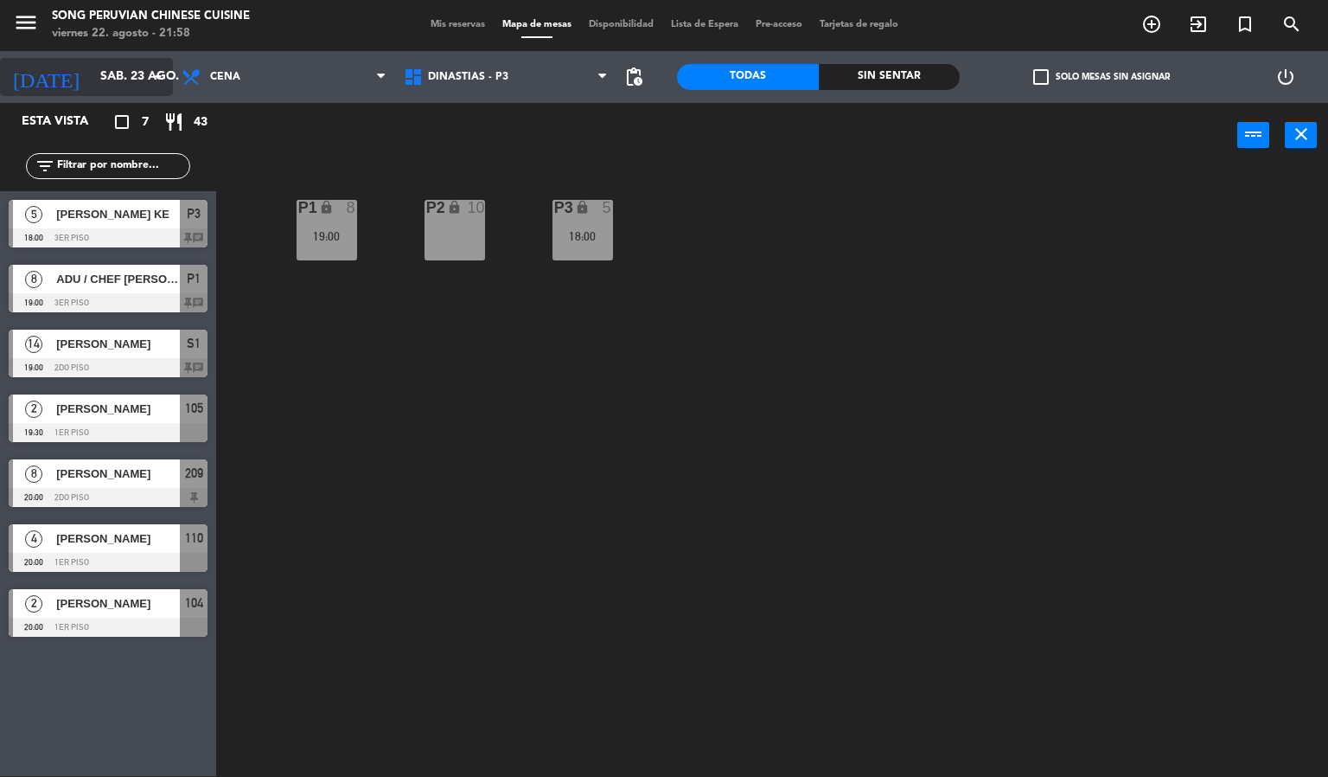
click at [119, 79] on input "sáb. 23 ago." at bounding box center [174, 76] width 164 height 31
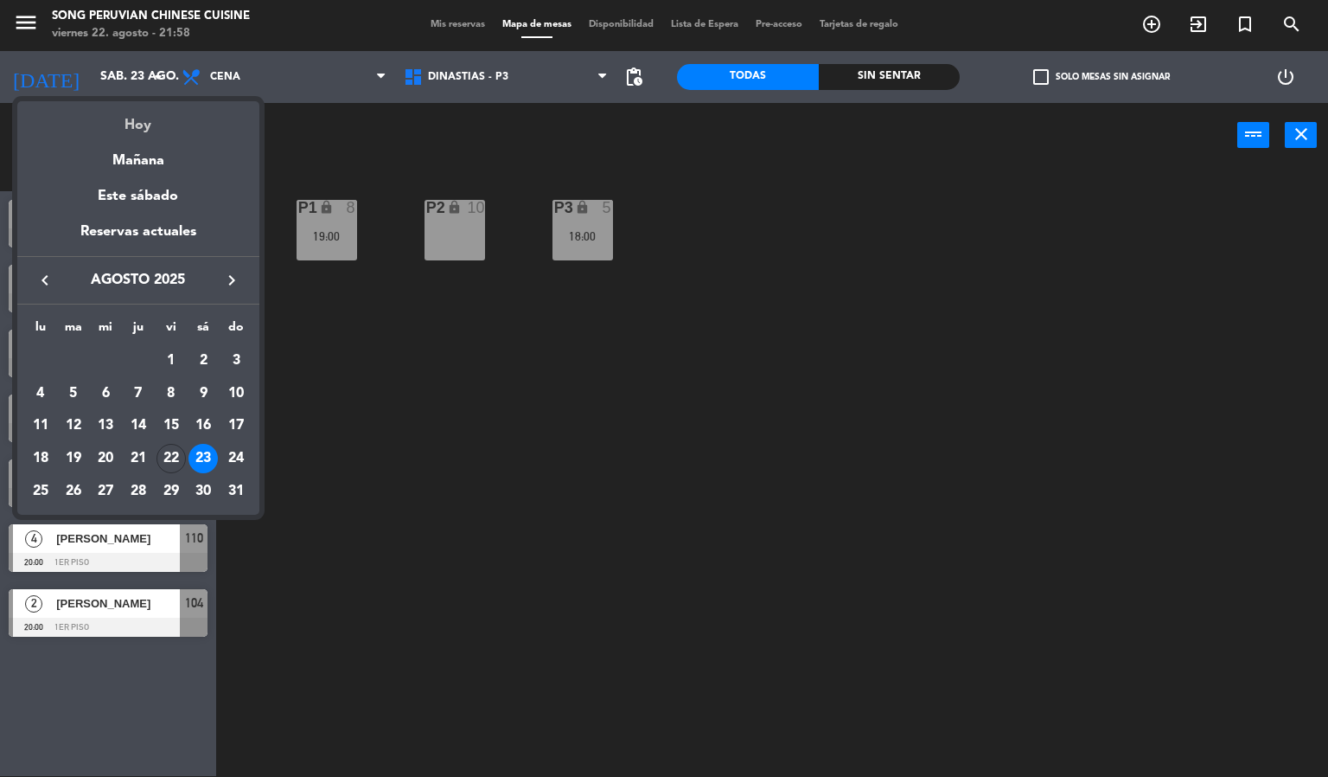
click at [112, 117] on div "Hoy" at bounding box center [138, 118] width 242 height 35
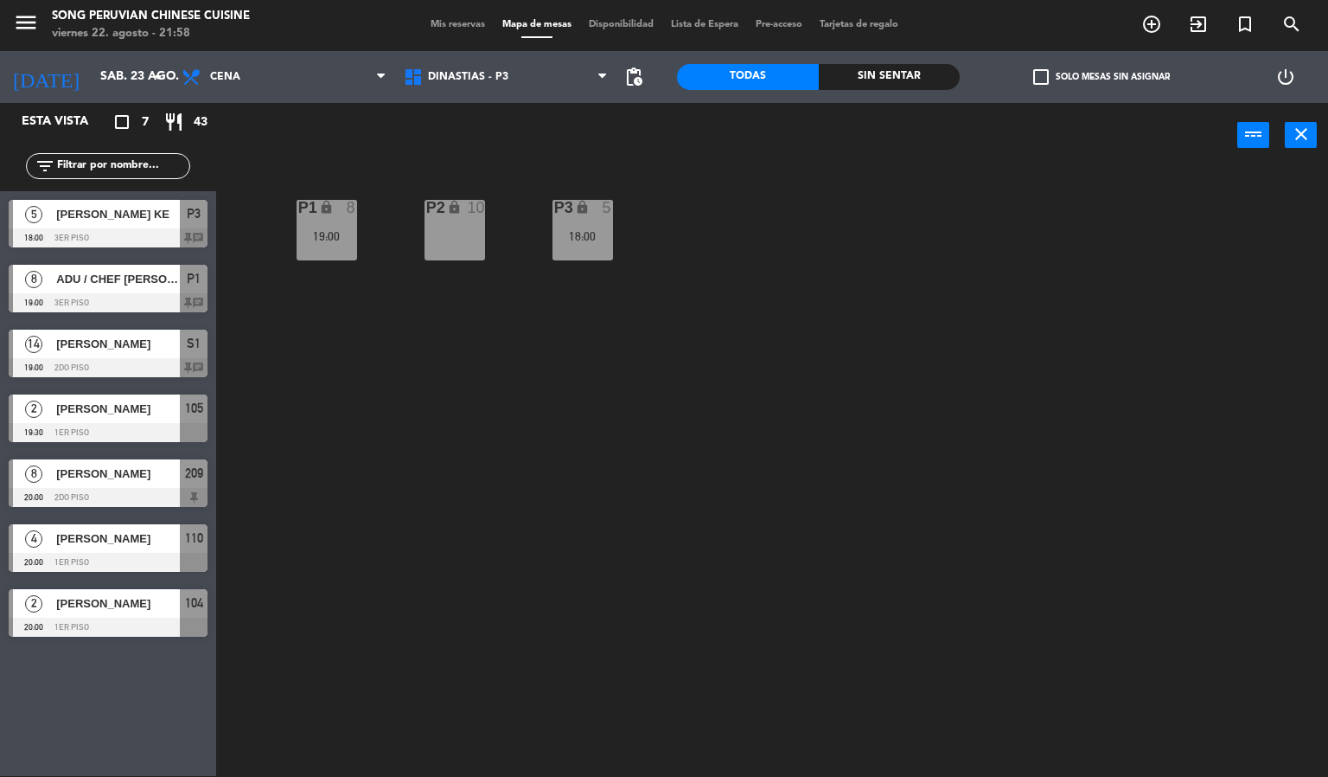
type input "vie. 22 ago."
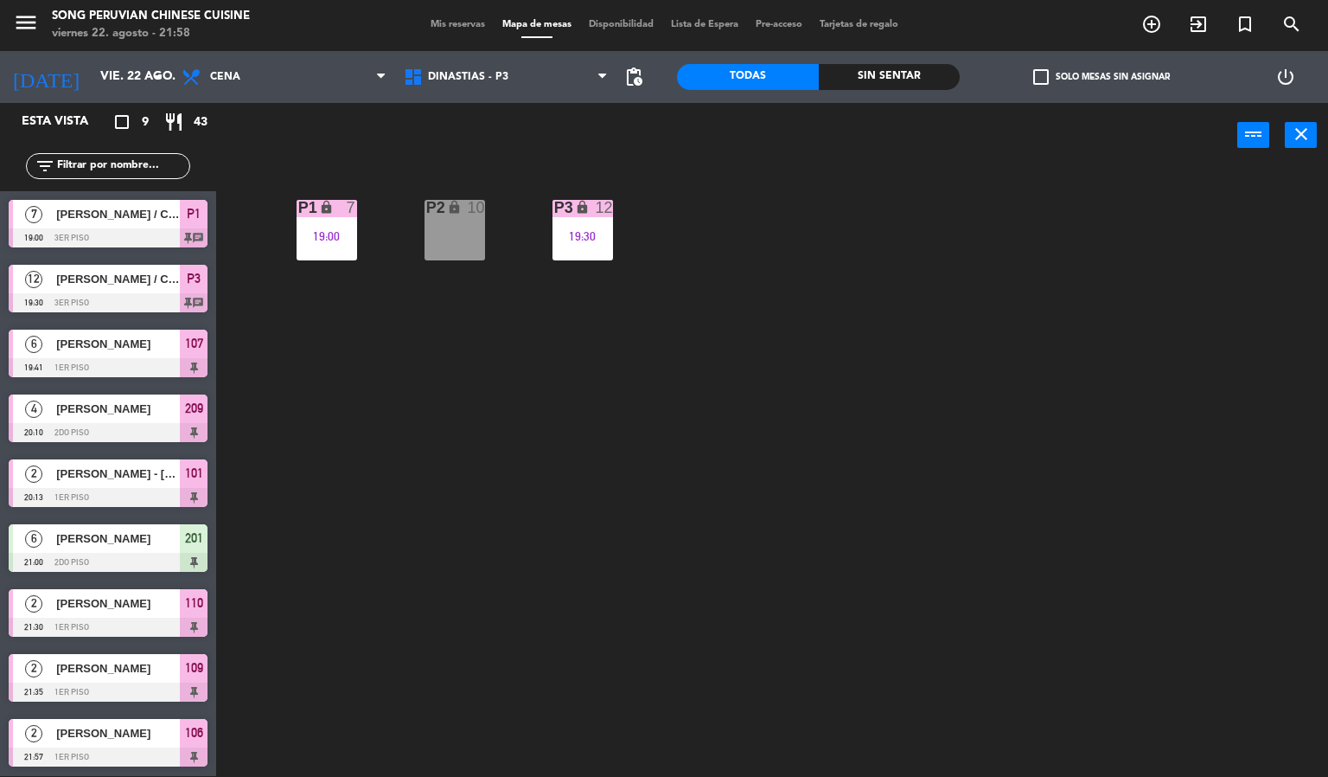
click at [119, 558] on div at bounding box center [108, 562] width 199 height 19
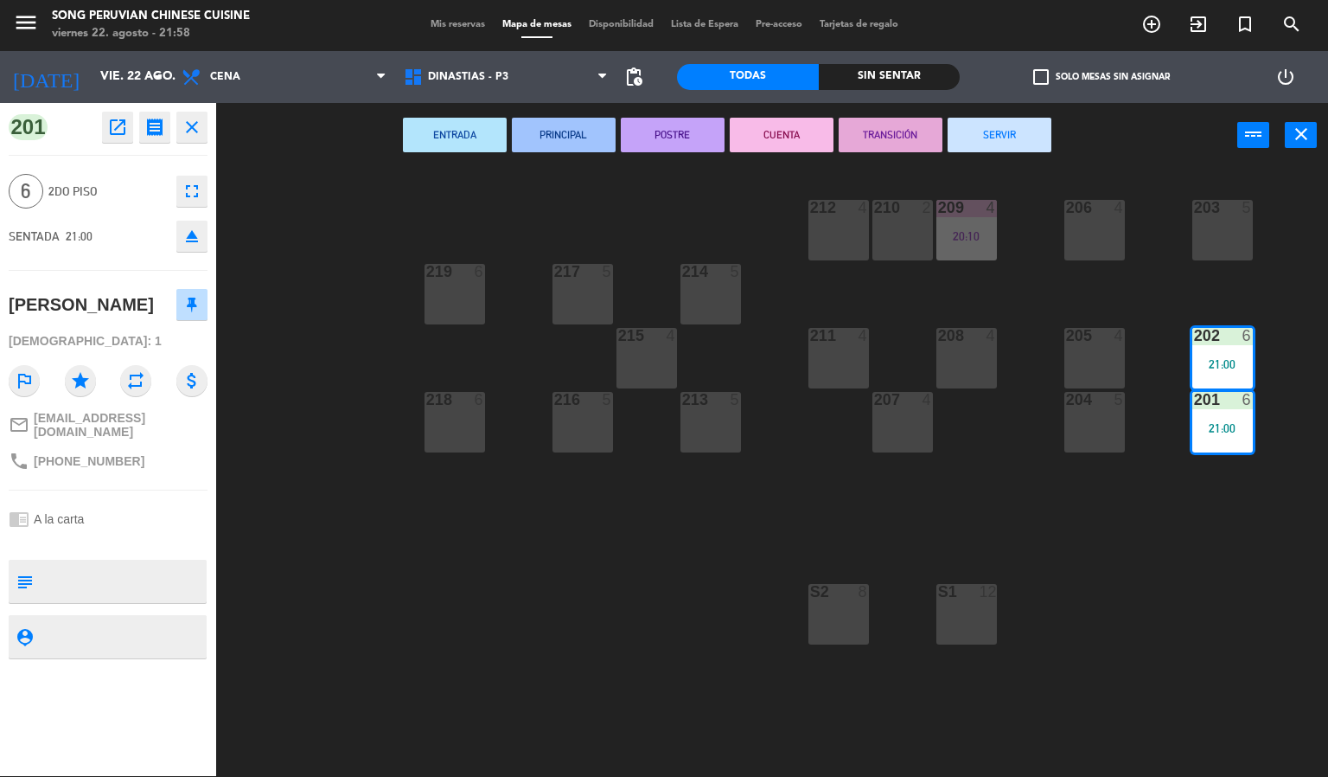
click at [800, 130] on button "CUENTA" at bounding box center [782, 135] width 104 height 35
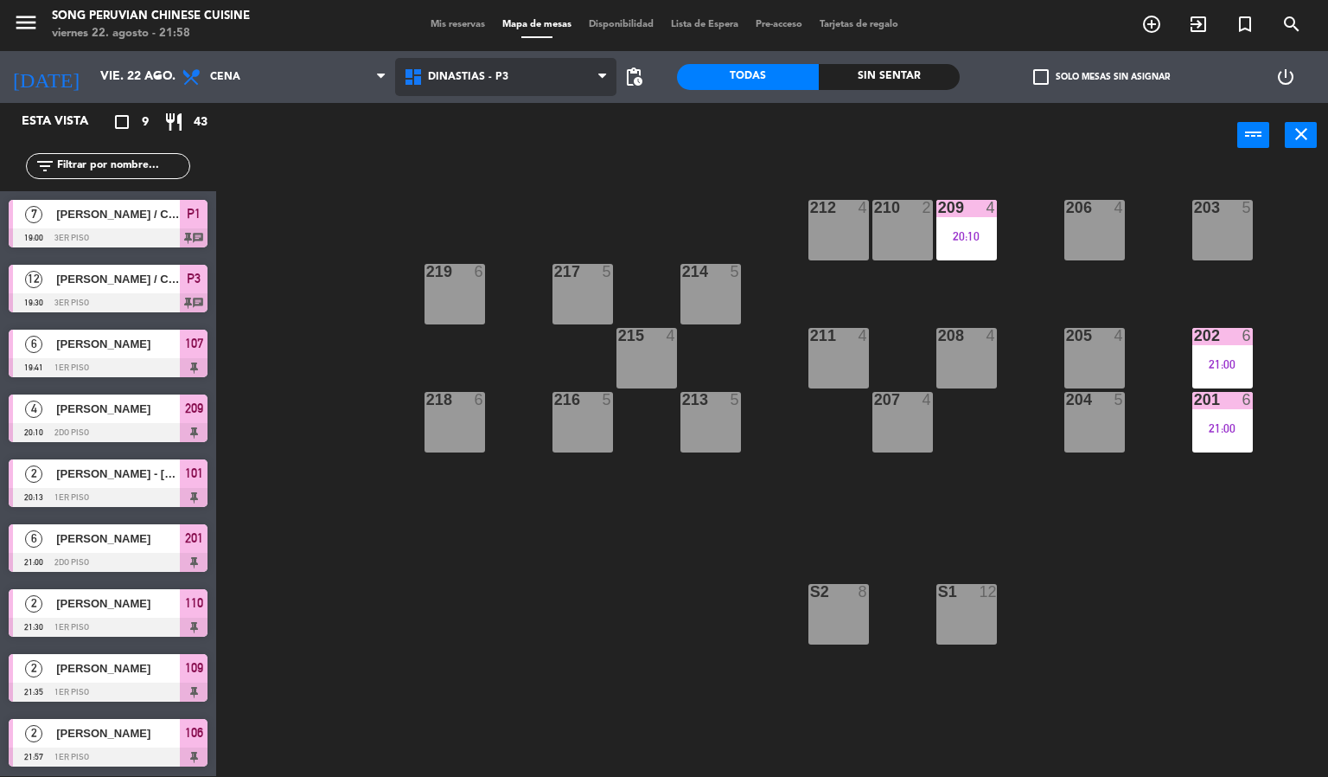
click at [548, 86] on span "DINASTIAS - P3" at bounding box center [506, 77] width 222 height 38
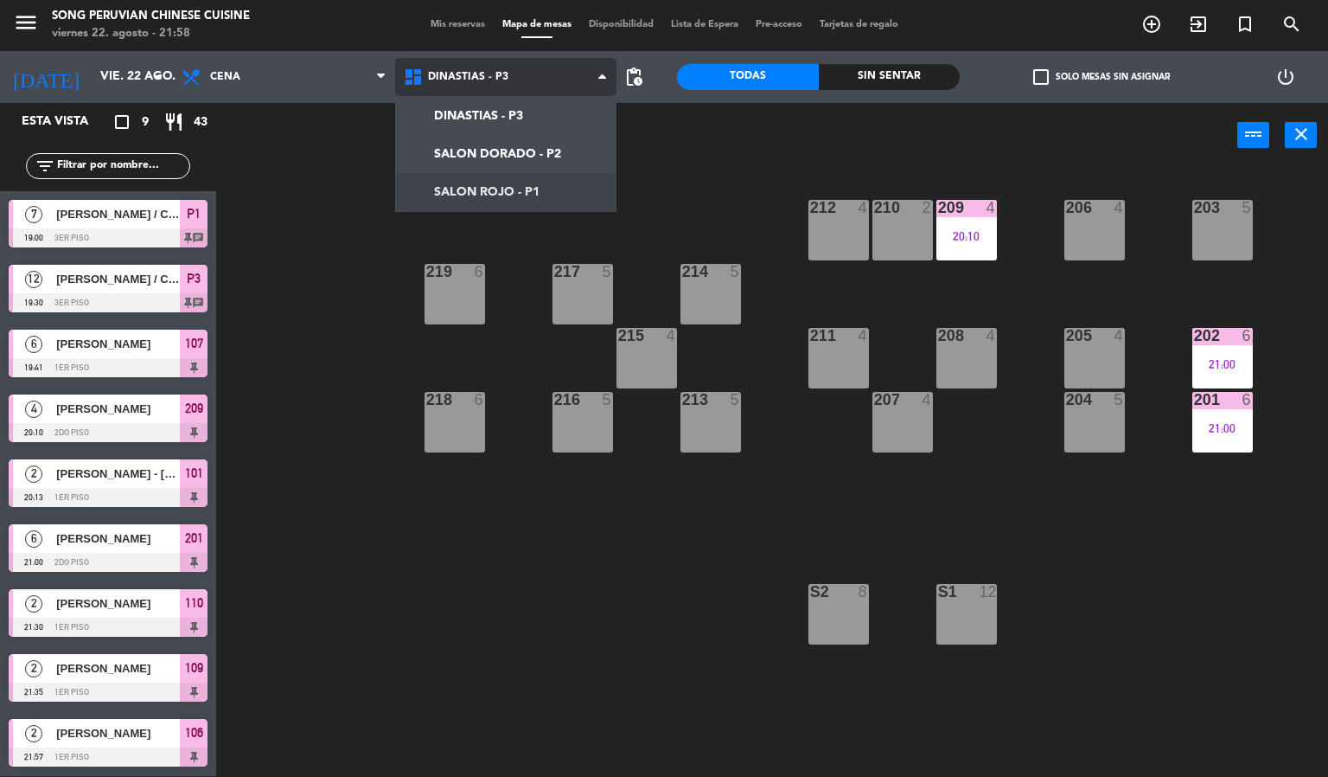
click at [496, 189] on ng-component "menu Song Peruvian Chinese Cuisine [DATE] 22. agosto - 21:58 Mis reservas Mapa …" at bounding box center [664, 387] width 1328 height 777
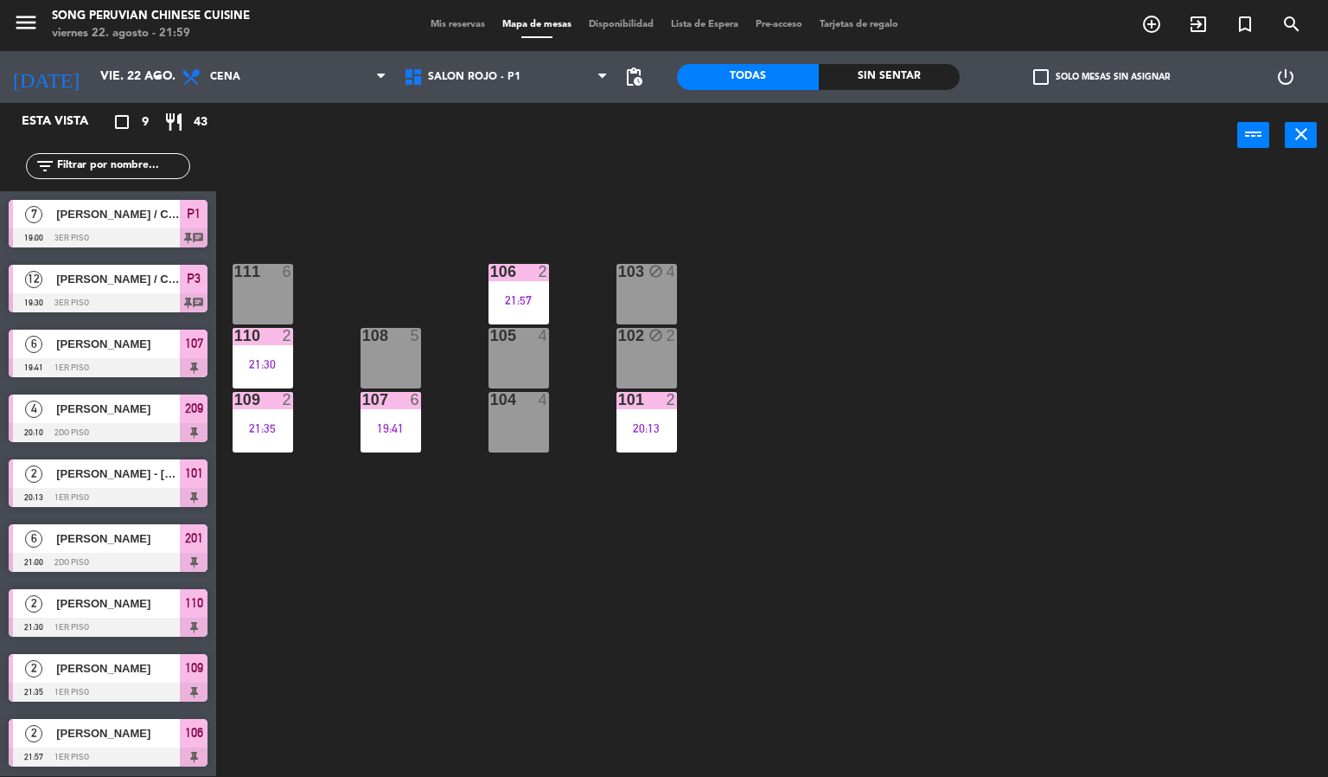
click at [771, 234] on div "103 block 4 106 2 21:57 111 6 102 block 2 105 4 108 5 110 2 21:30 101 2 20:13 1…" at bounding box center [778, 473] width 1099 height 608
click at [441, 22] on span "Mis reservas" at bounding box center [458, 25] width 72 height 10
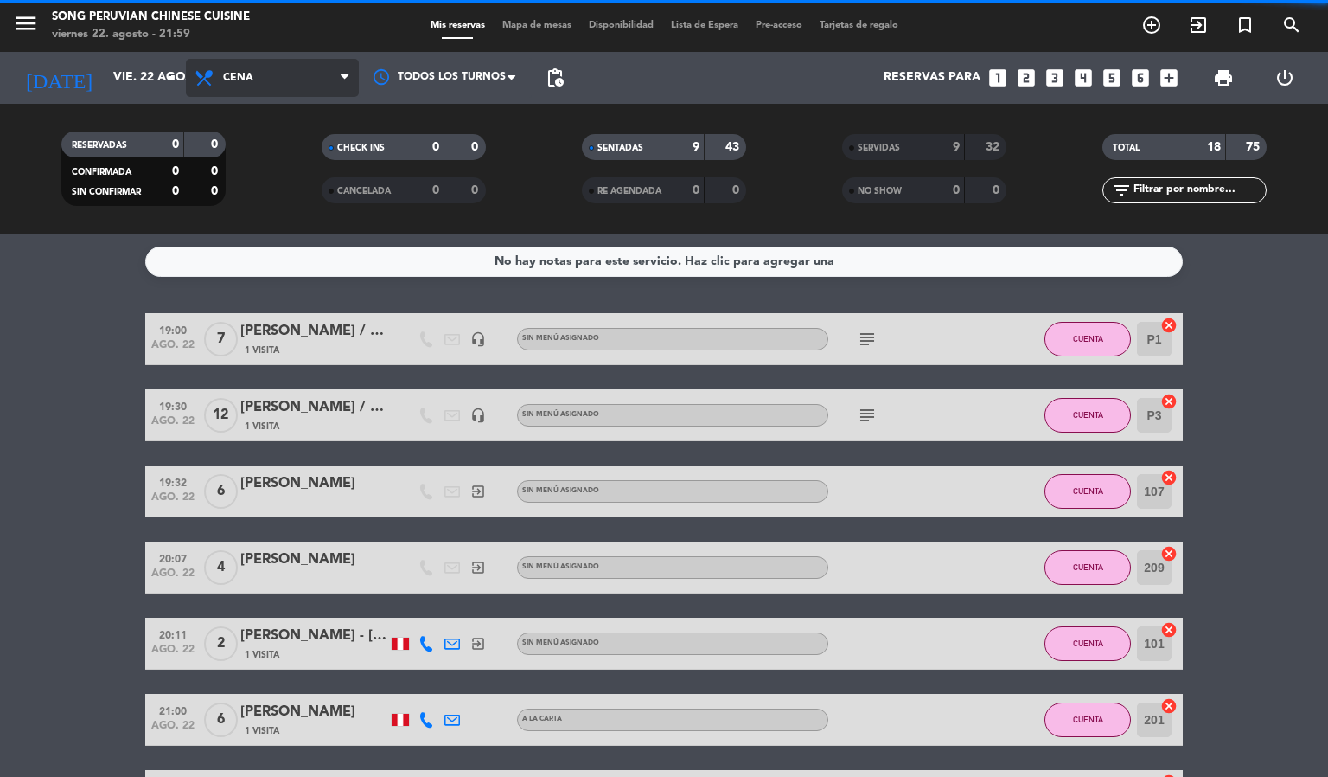
click at [278, 78] on span "Cena" at bounding box center [272, 78] width 173 height 38
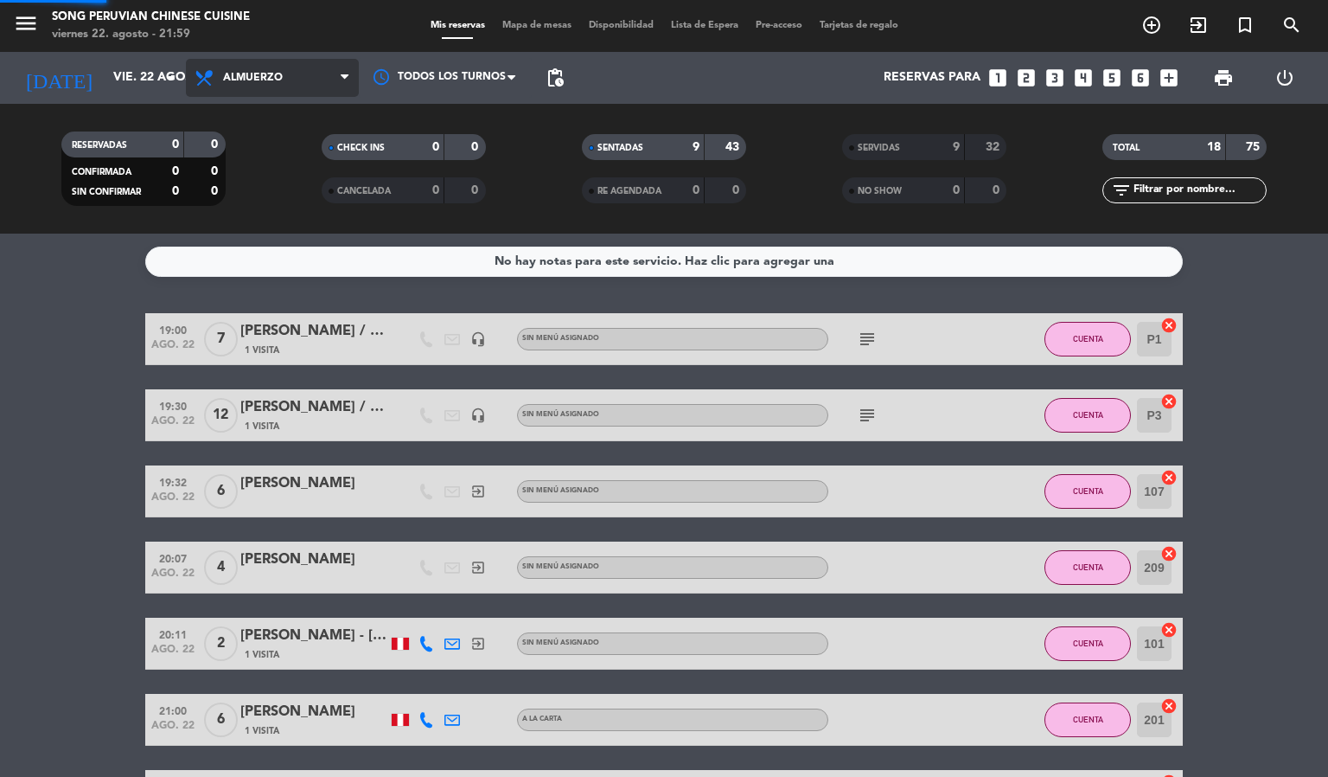
click at [250, 146] on div "menu Song Peruvian Chinese Cuisine [DATE] 22. agosto - 21:59 Mis reservas Mapa …" at bounding box center [664, 117] width 1328 height 234
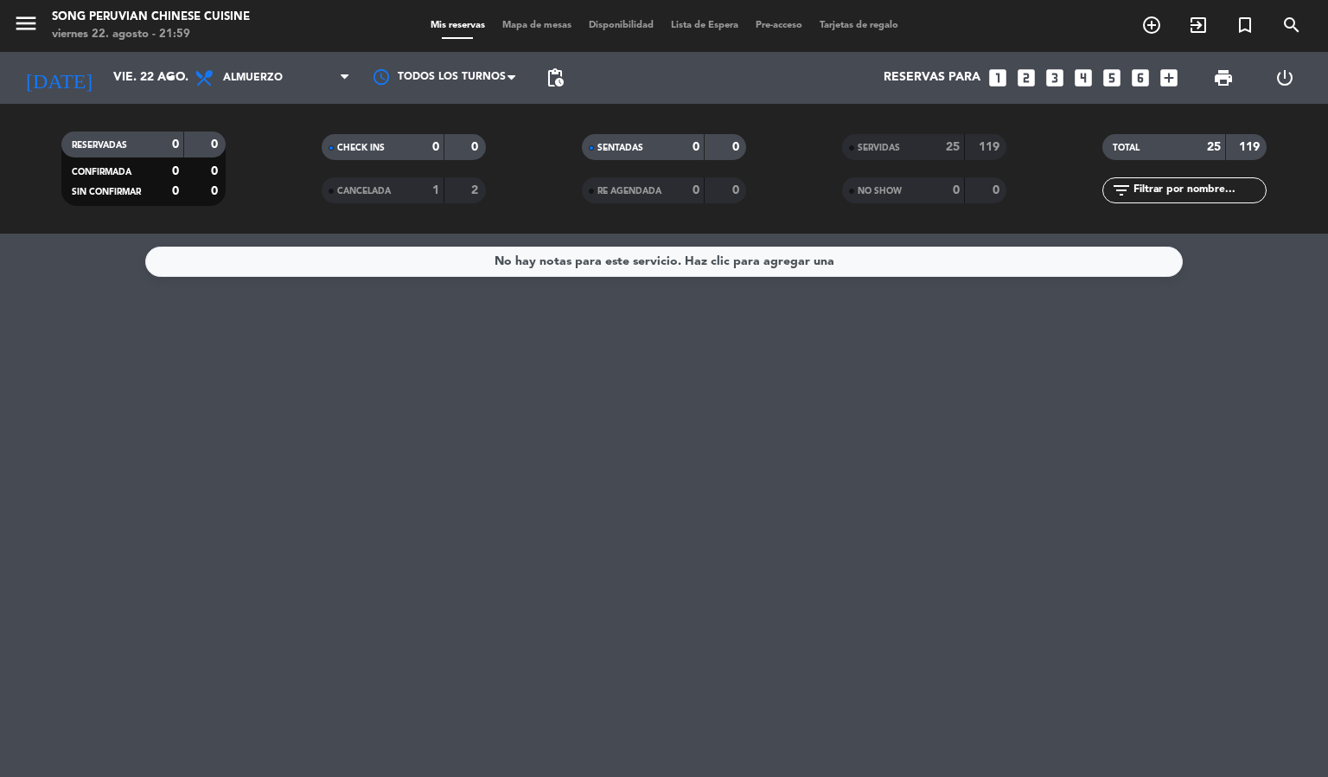
click at [276, 99] on div "Todos los servicios Almuerzo Cena Almuerzo Todos los servicios Almuerzo Cena" at bounding box center [272, 78] width 173 height 52
click at [283, 91] on span "Almuerzo" at bounding box center [272, 78] width 173 height 38
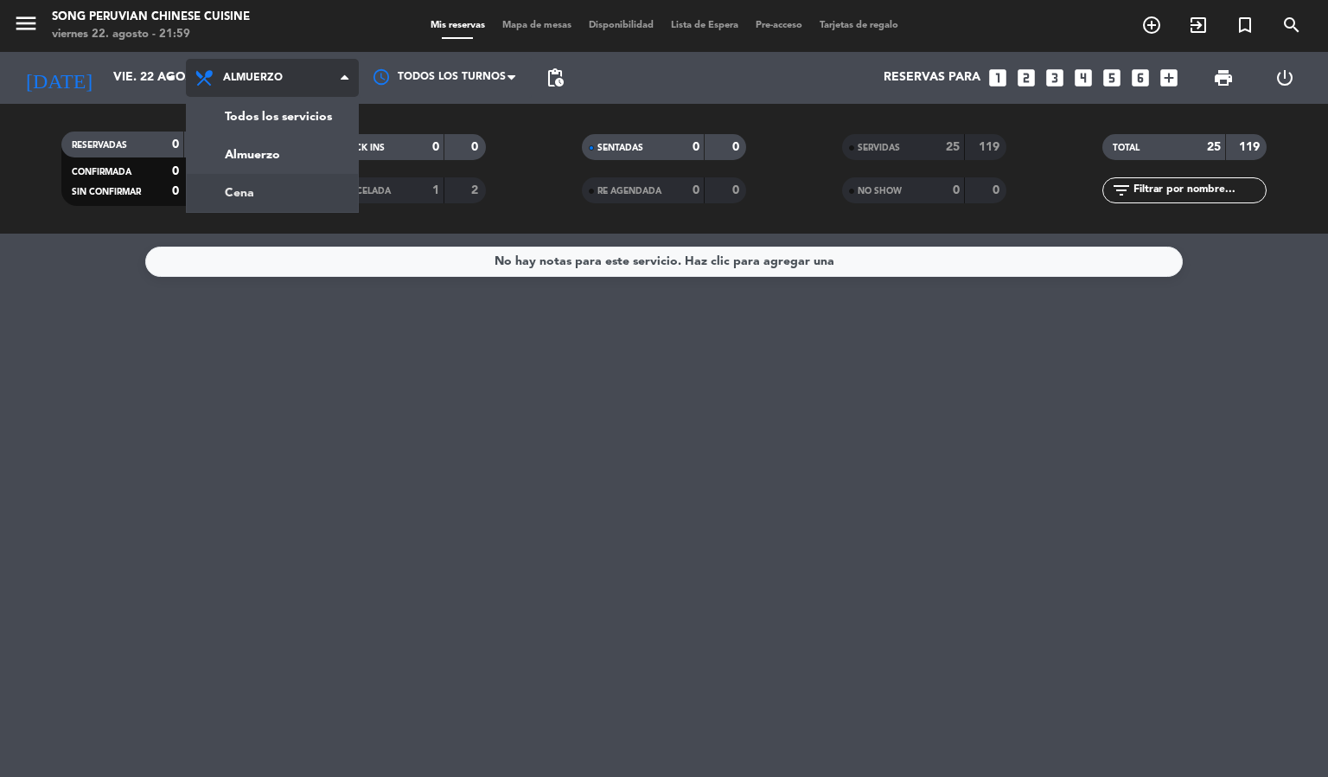
click at [270, 184] on div "menu Song Peruvian Chinese Cuisine [DATE] 22. agosto - 21:59 Mis reservas Mapa …" at bounding box center [664, 117] width 1328 height 234
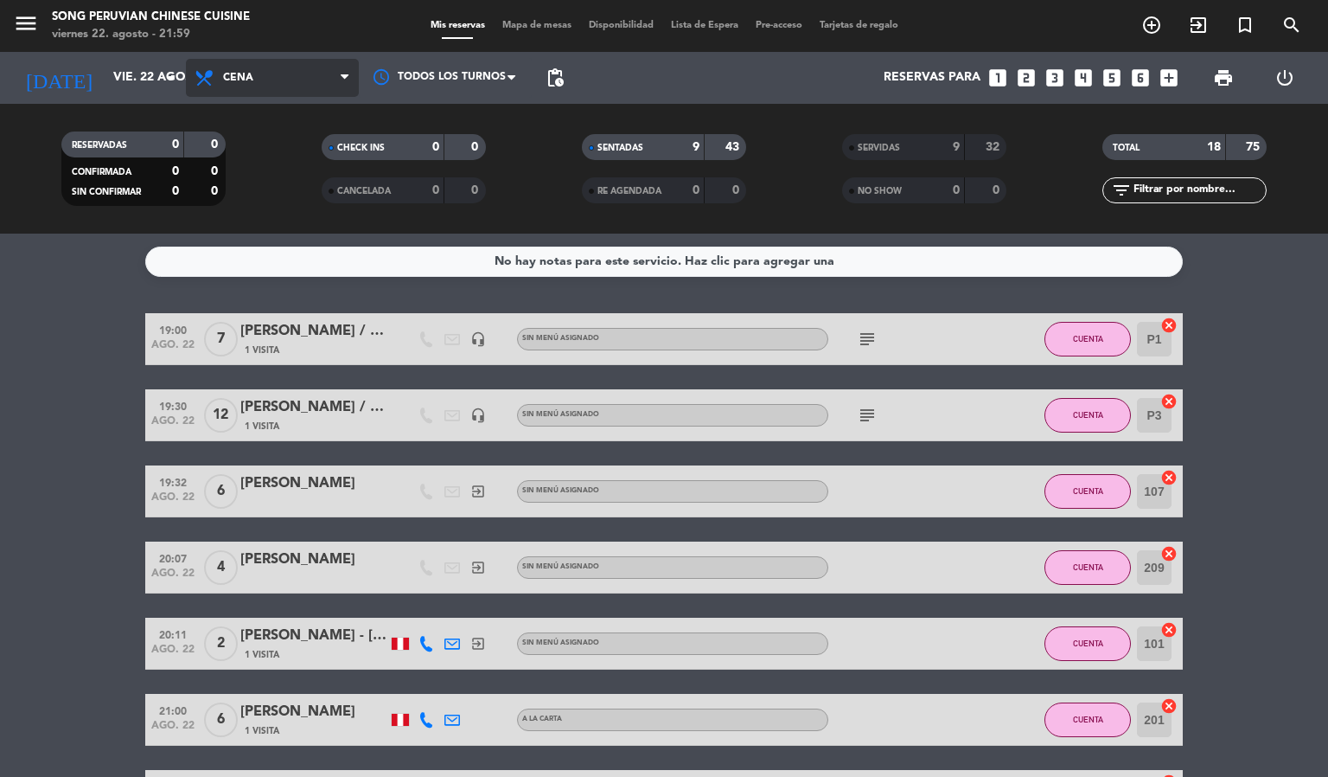
click at [284, 76] on span "Cena" at bounding box center [272, 78] width 173 height 38
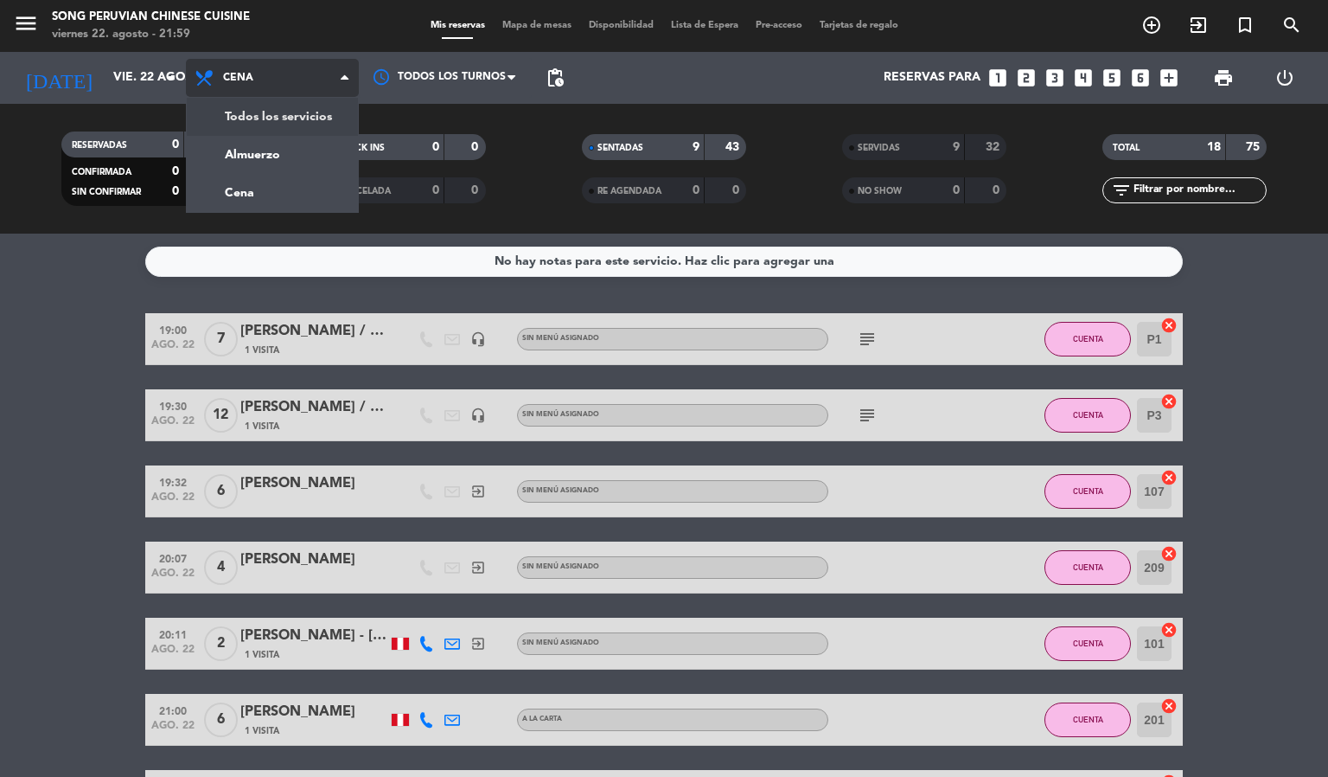
click at [284, 120] on div "menu Song Peruvian Chinese Cuisine [DATE] 22. agosto - 21:59 Mis reservas Mapa …" at bounding box center [664, 117] width 1328 height 234
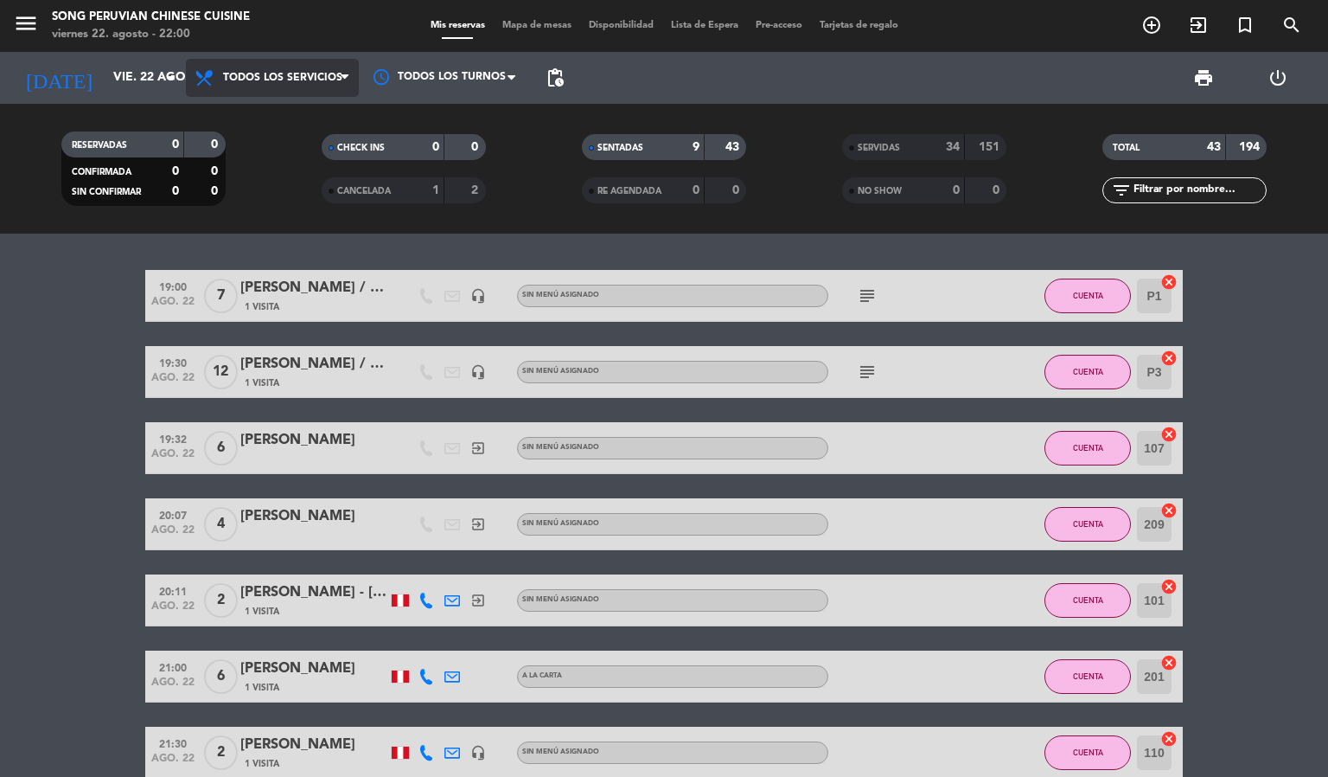
click at [246, 86] on span "Todos los servicios" at bounding box center [272, 78] width 173 height 38
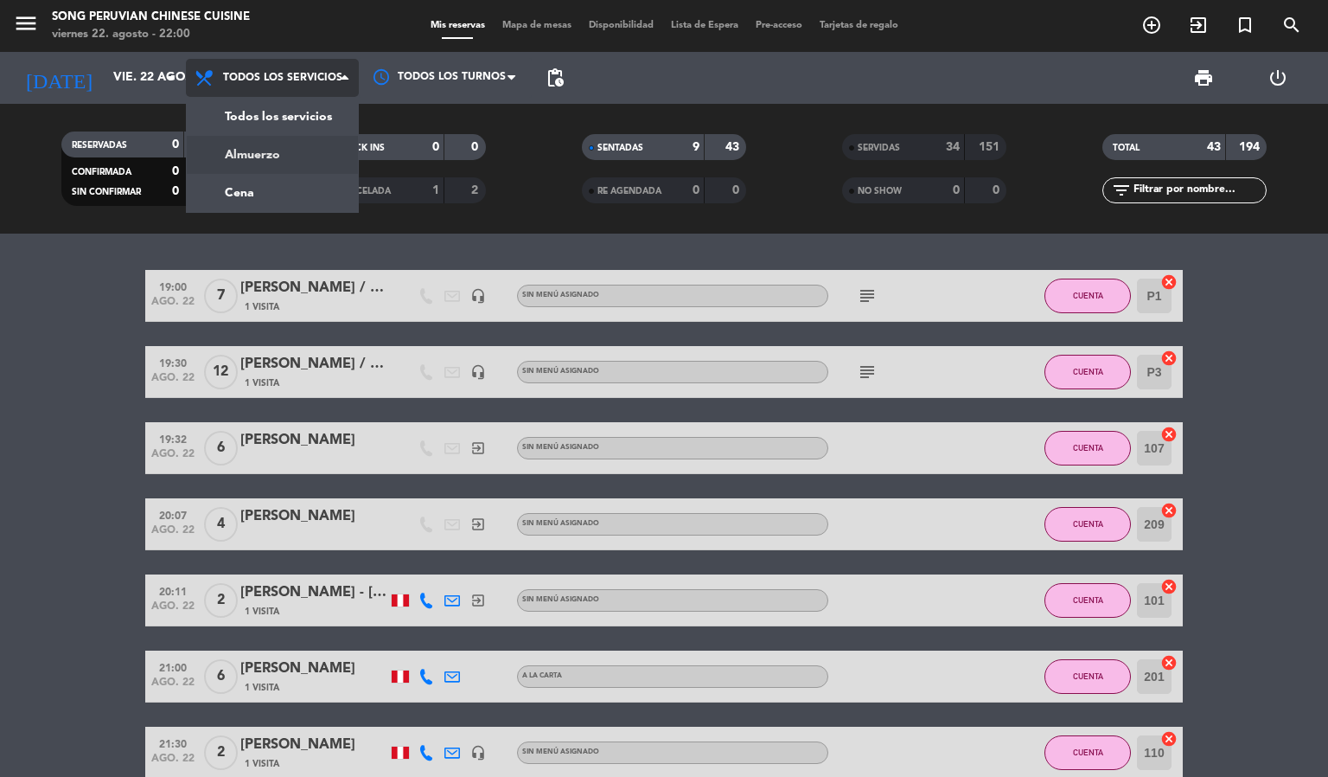
click at [252, 144] on div "menu Song Peruvian Chinese Cuisine [DATE] 22. agosto - 22:00 Mis reservas Mapa …" at bounding box center [664, 117] width 1328 height 234
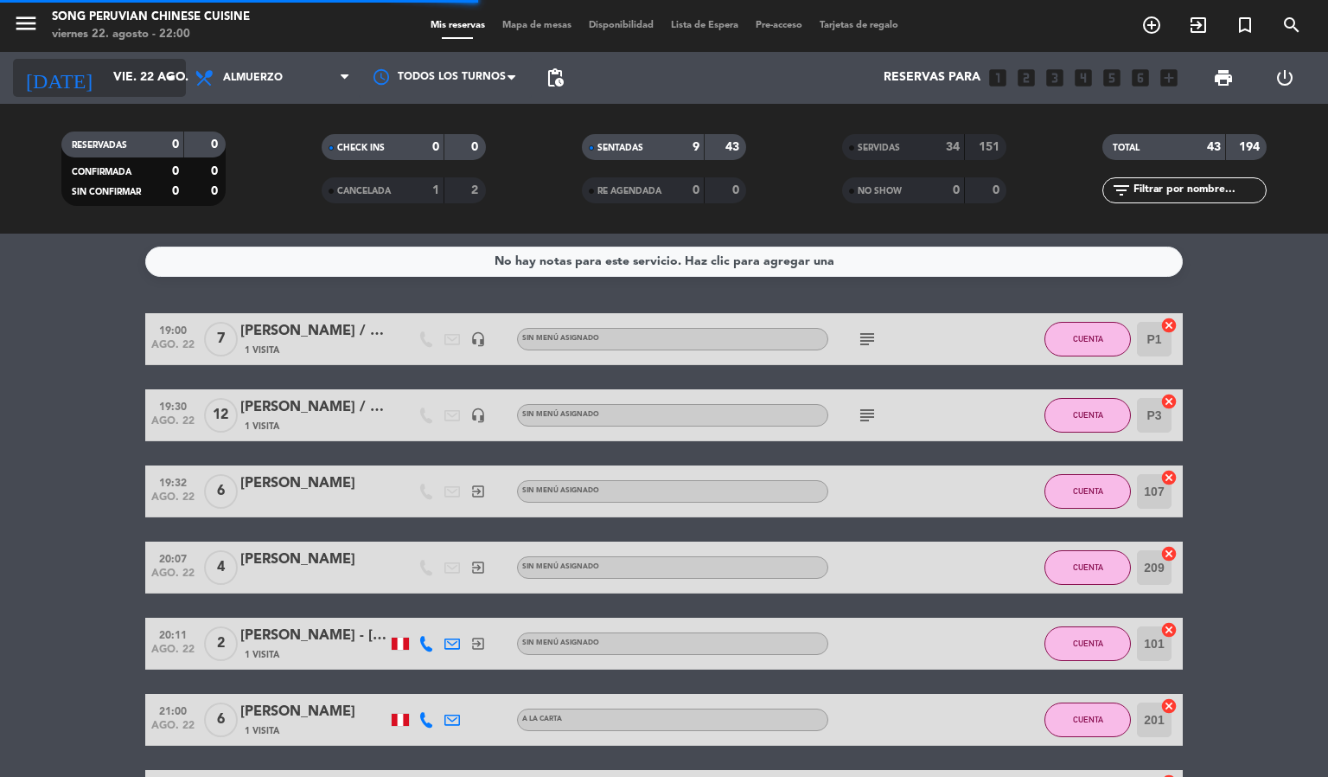
click at [131, 75] on input "vie. 22 ago." at bounding box center [187, 77] width 164 height 31
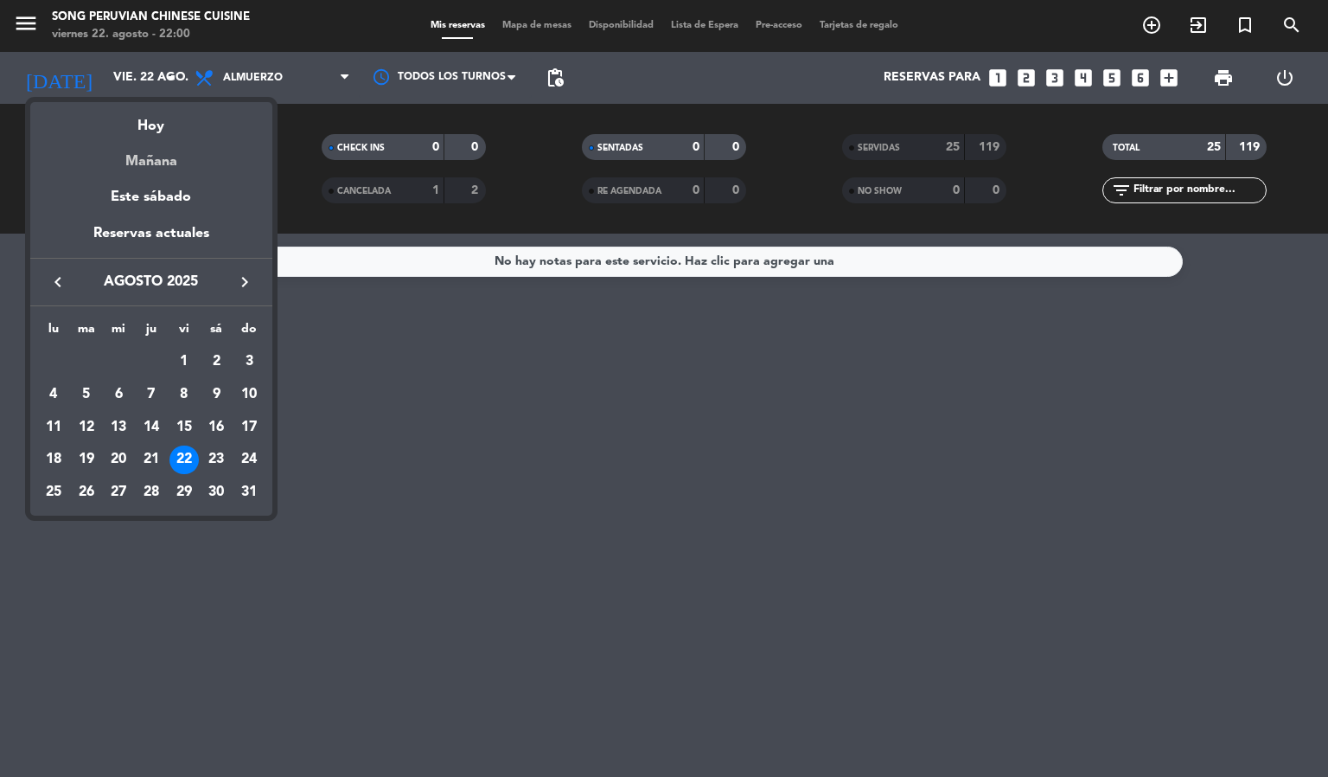
click at [158, 164] on div "Mañana" at bounding box center [151, 155] width 242 height 35
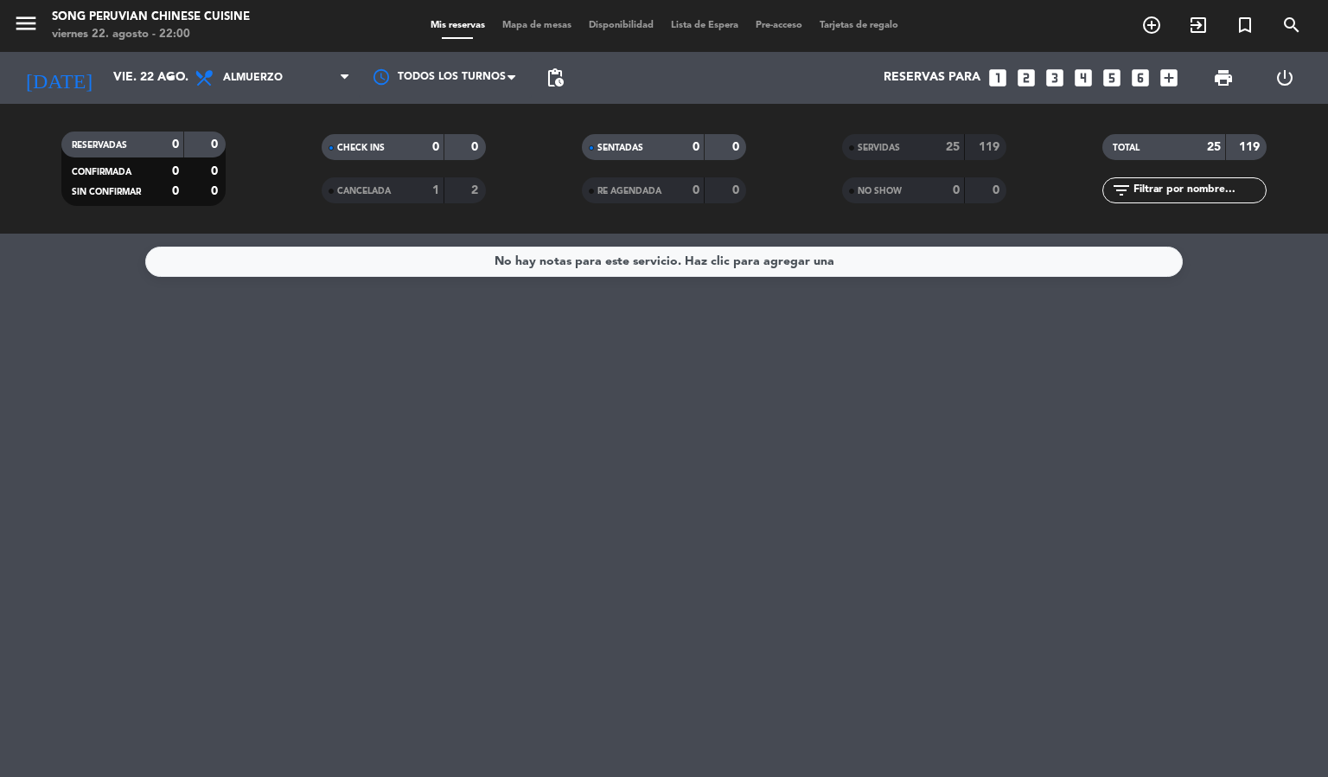
type input "sáb. 23 ago."
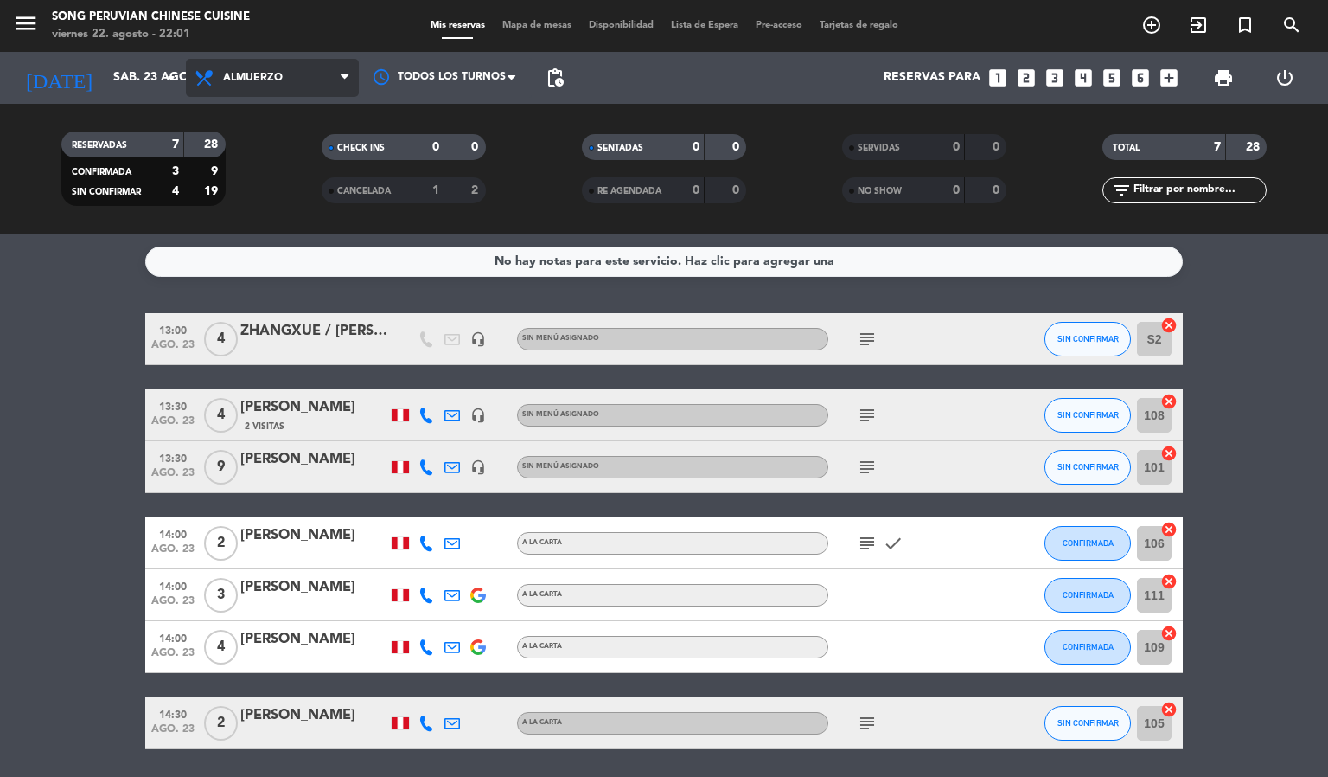
click at [270, 73] on span "Almuerzo" at bounding box center [253, 78] width 60 height 12
click at [284, 190] on div "menu Song Peruvian Chinese Cuisine [DATE] 22. agosto - 22:01 Mis reservas Mapa …" at bounding box center [664, 117] width 1328 height 234
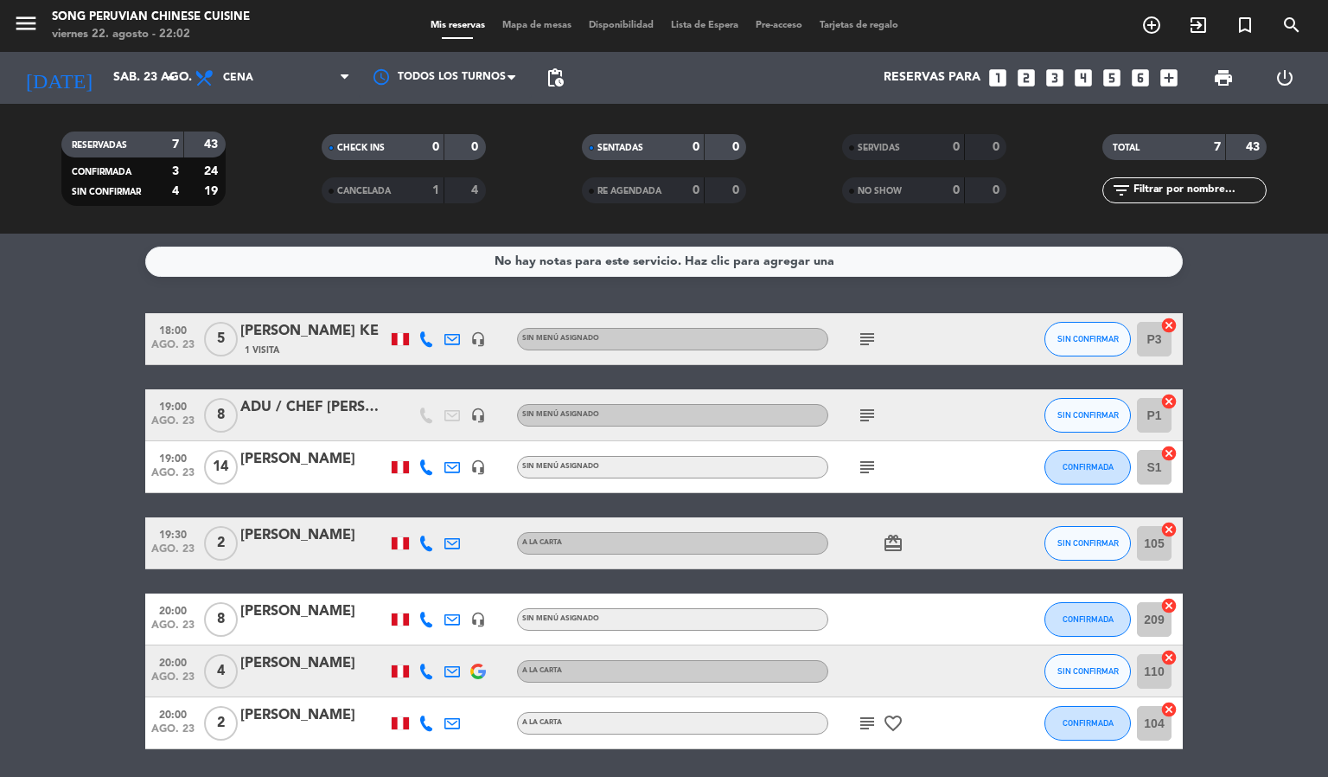
click at [525, 23] on span "Mapa de mesas" at bounding box center [537, 26] width 86 height 10
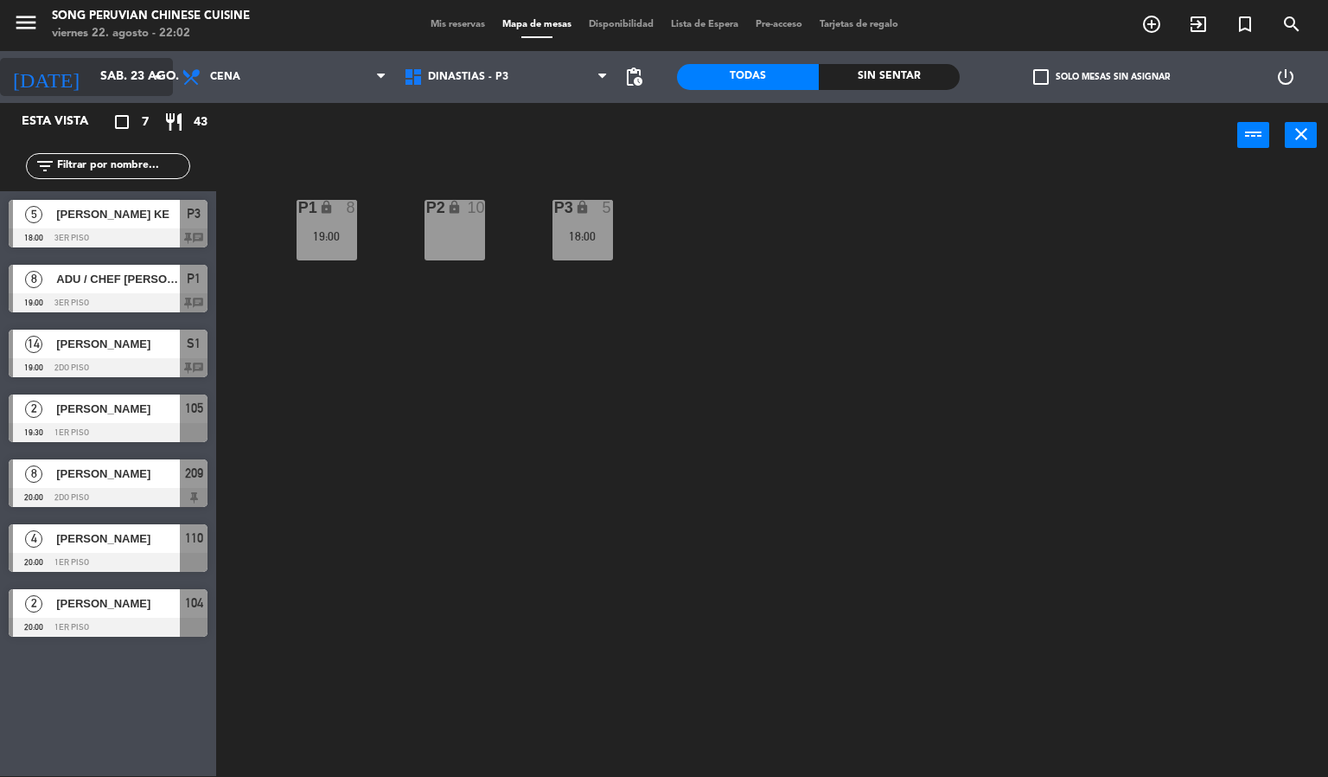
click at [118, 76] on input "sáb. 23 ago." at bounding box center [174, 76] width 164 height 31
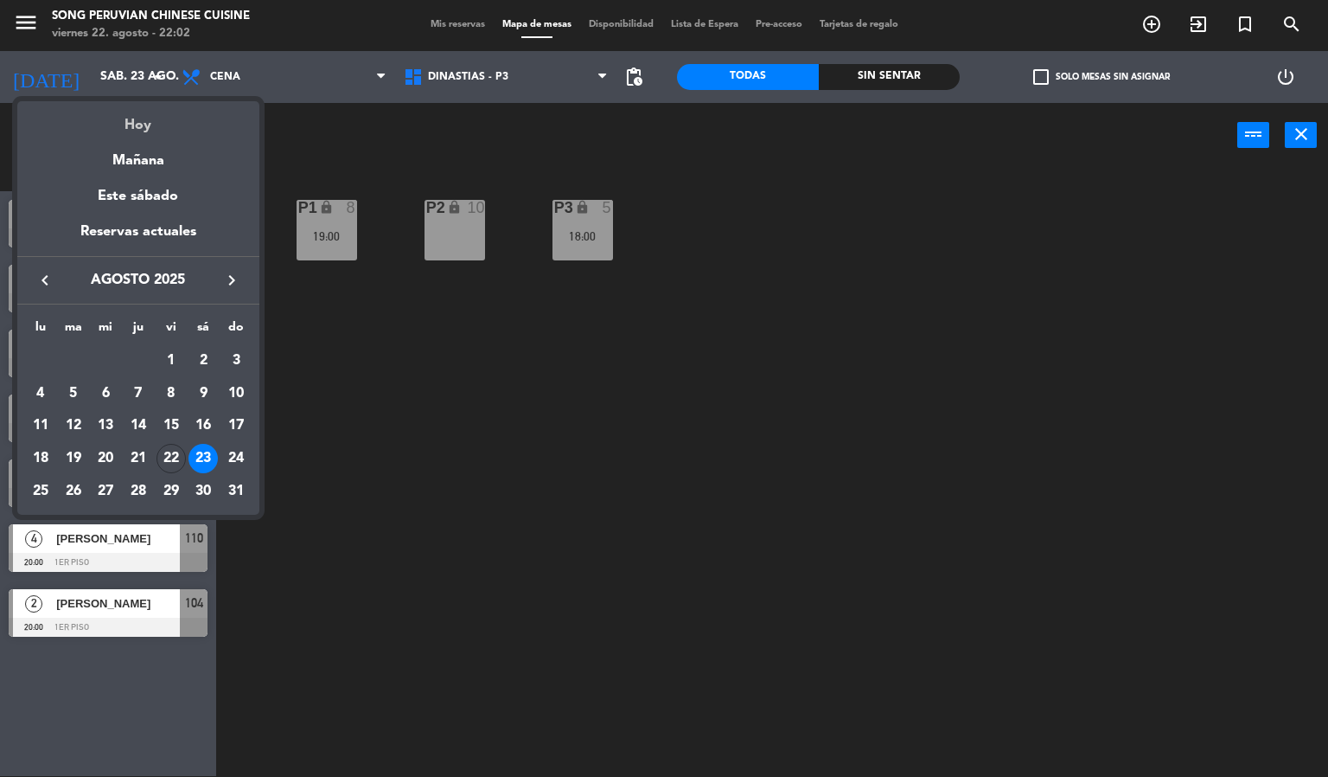
click at [138, 125] on div "Hoy" at bounding box center [138, 118] width 242 height 35
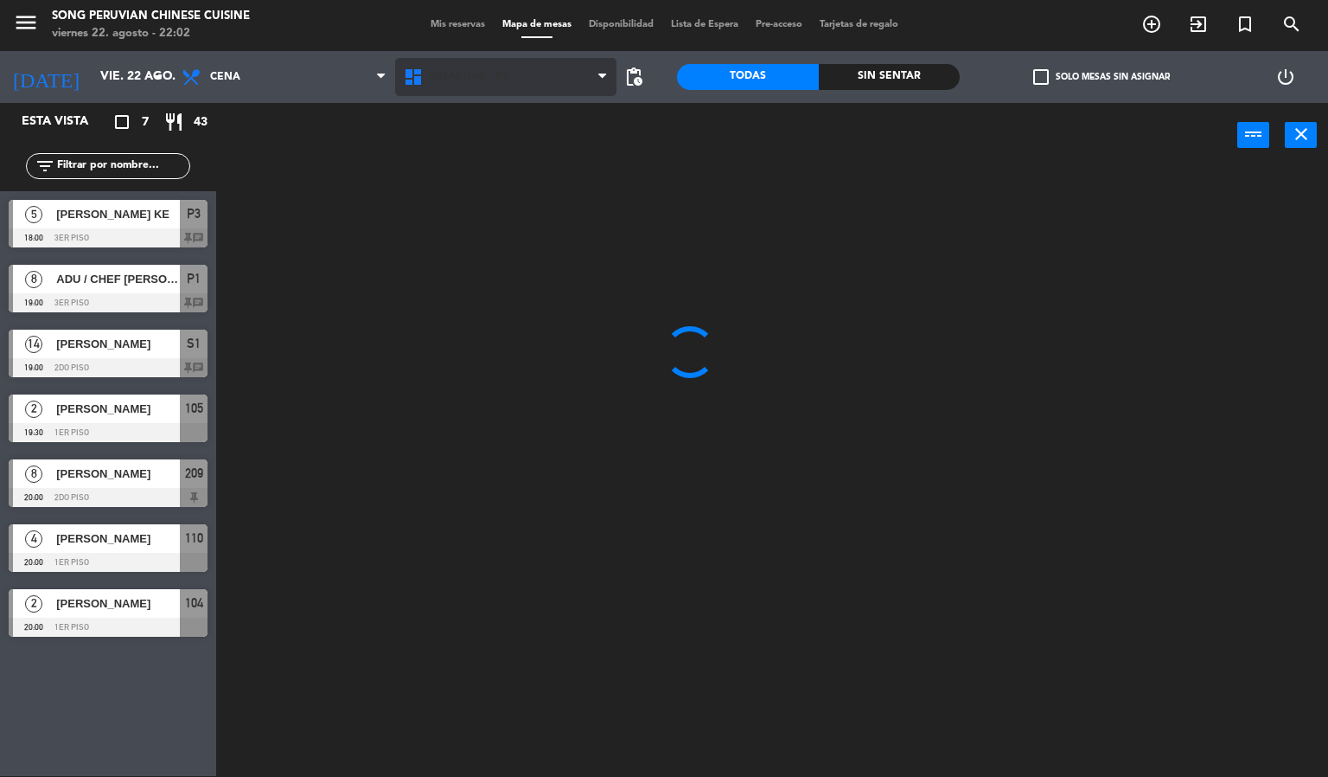
click at [503, 86] on span "DINASTIAS - P3" at bounding box center [506, 77] width 222 height 38
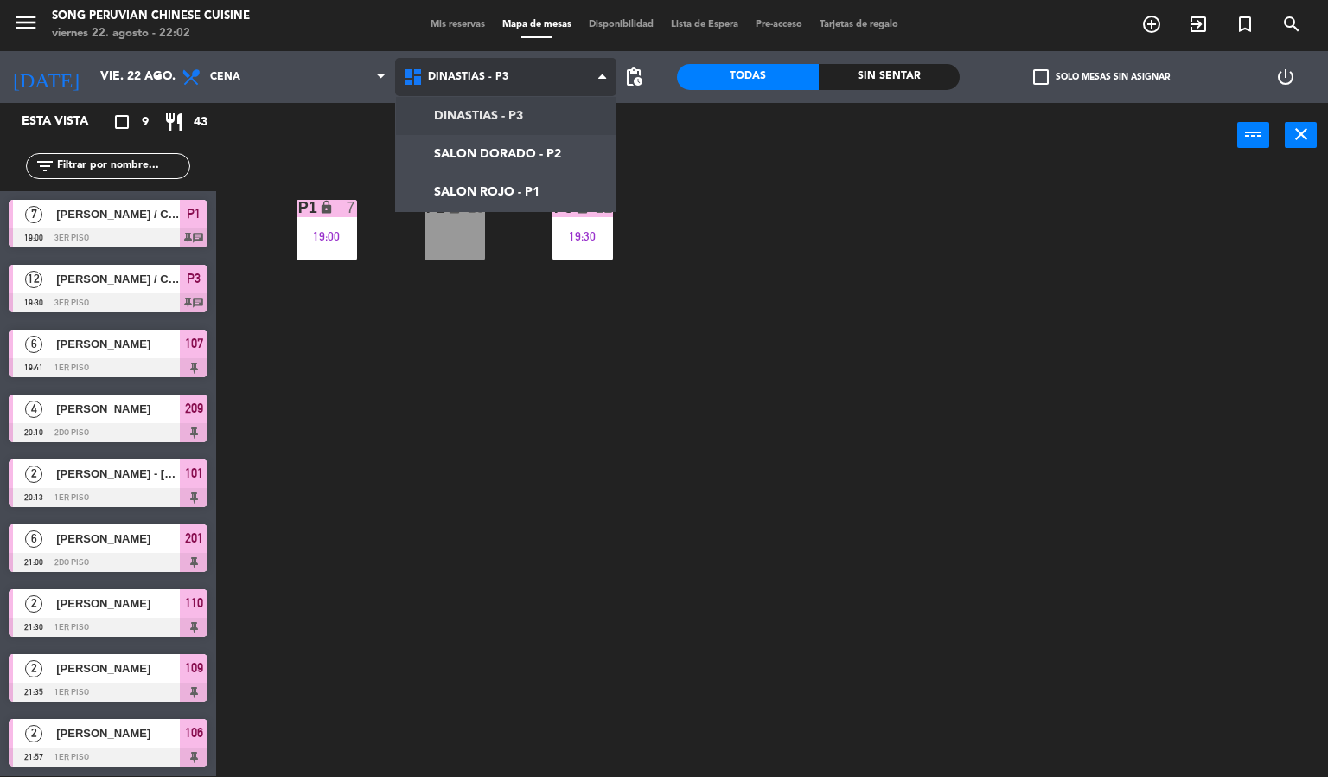
click at [529, 185] on ng-component "menu Song Peruvian Chinese Cuisine [DATE] 22. agosto - 22:02 Mis reservas Mapa …" at bounding box center [664, 387] width 1328 height 777
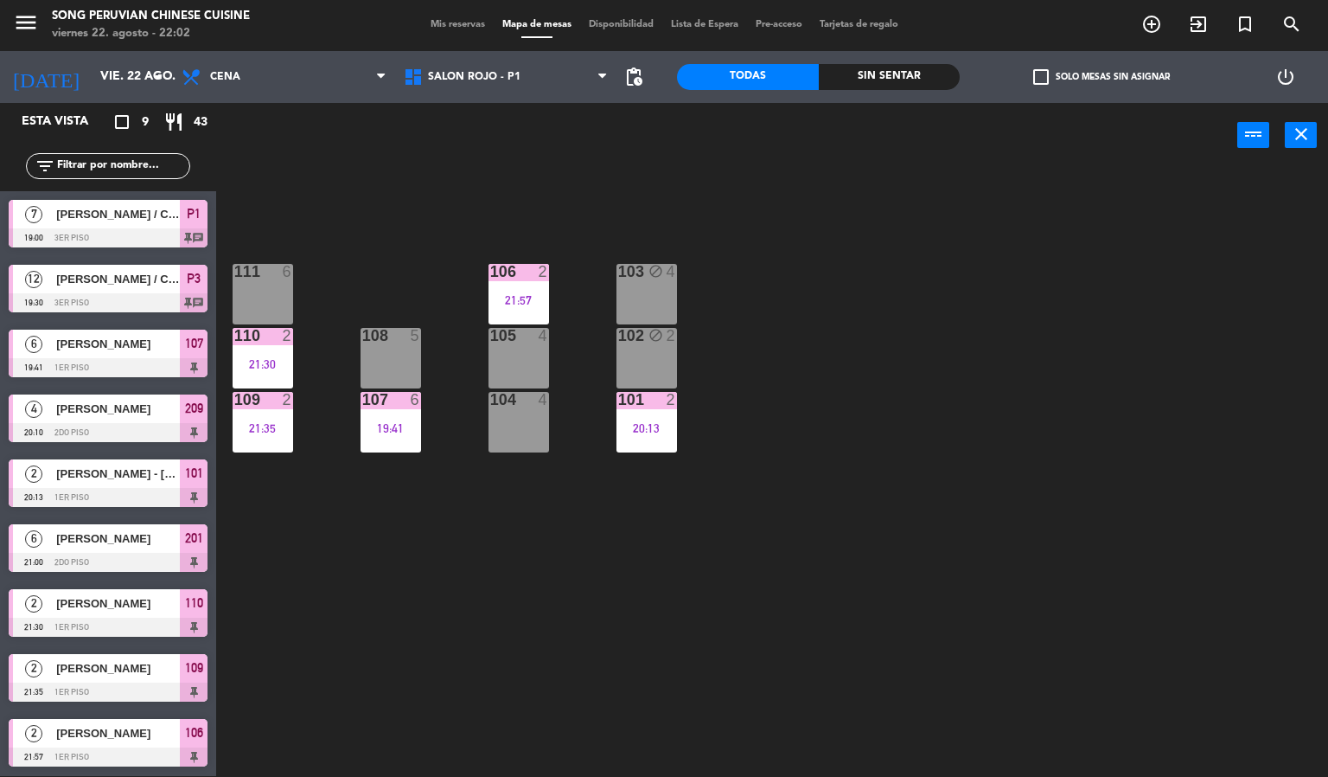
click at [159, 239] on div at bounding box center [108, 237] width 199 height 19
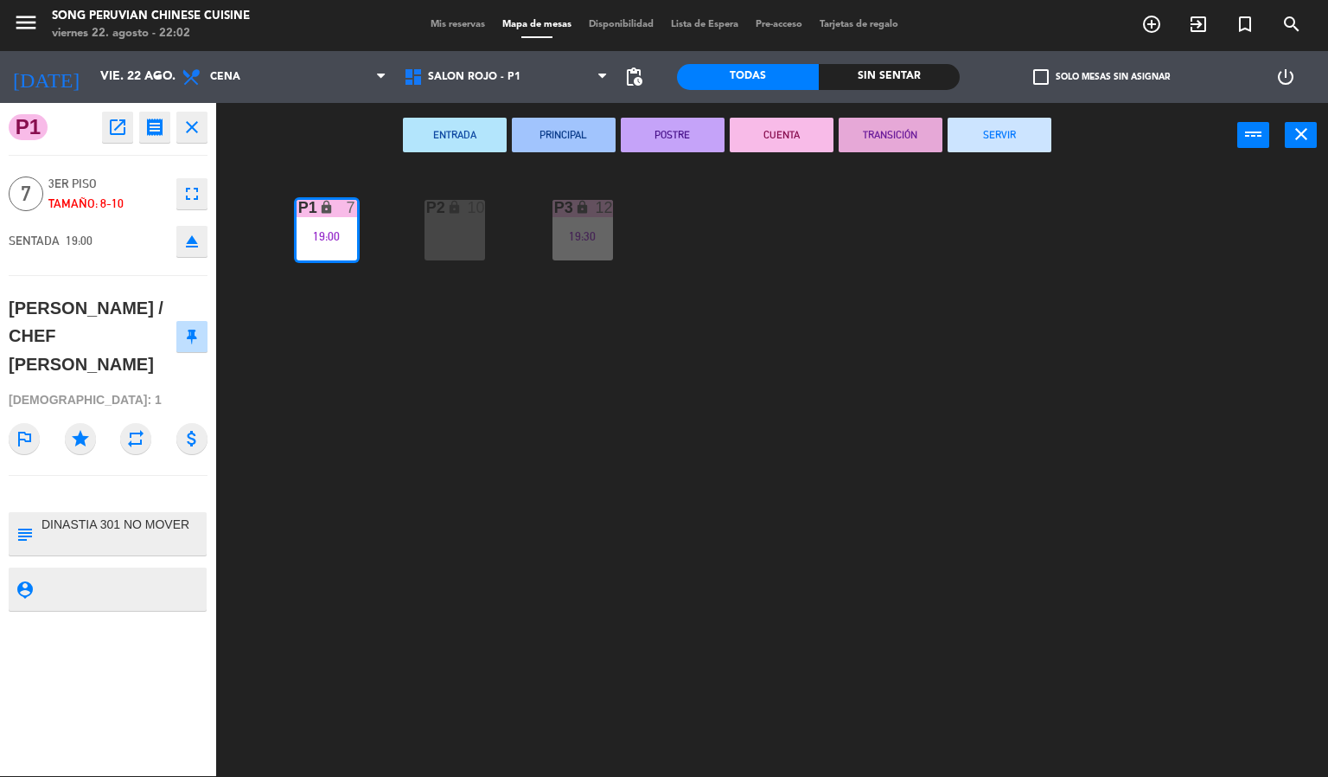
click at [992, 140] on button "SERVIR" at bounding box center [1000, 135] width 104 height 35
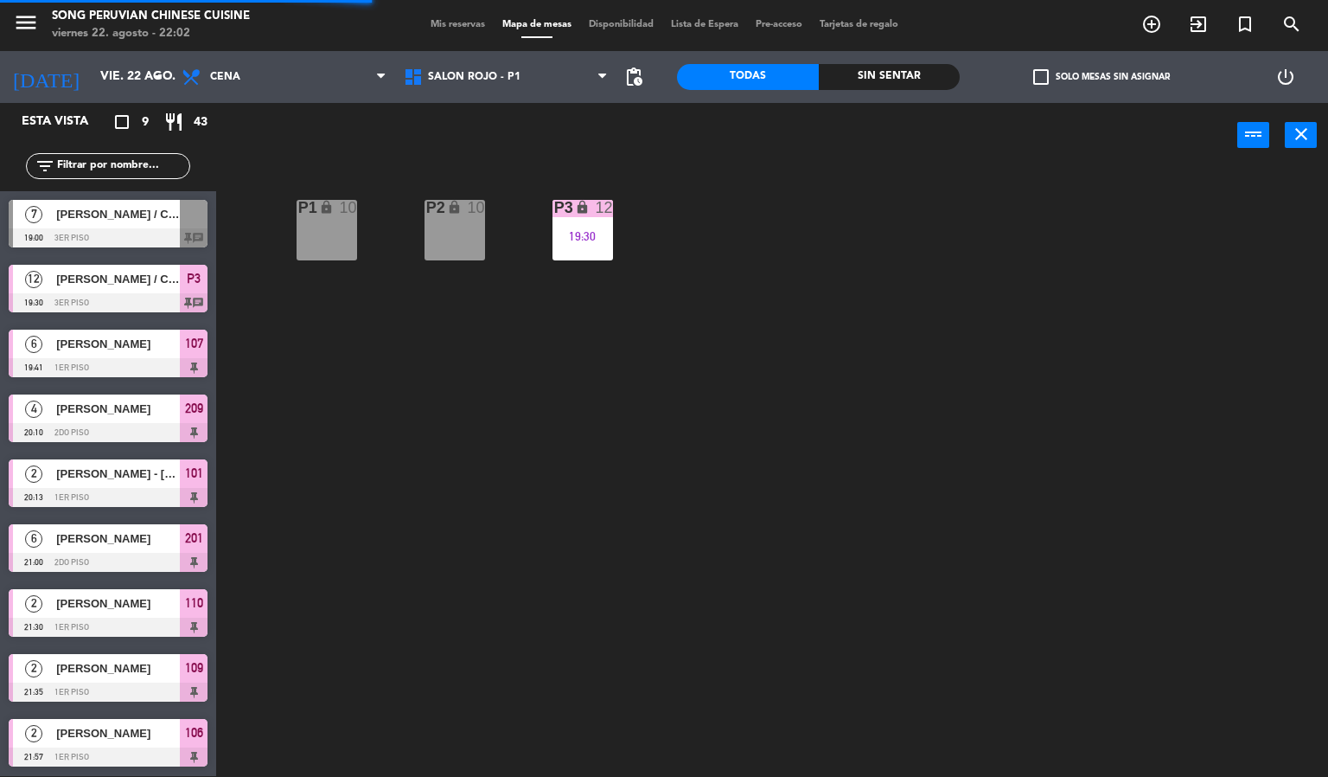
click at [573, 236] on div "19:30" at bounding box center [583, 236] width 61 height 12
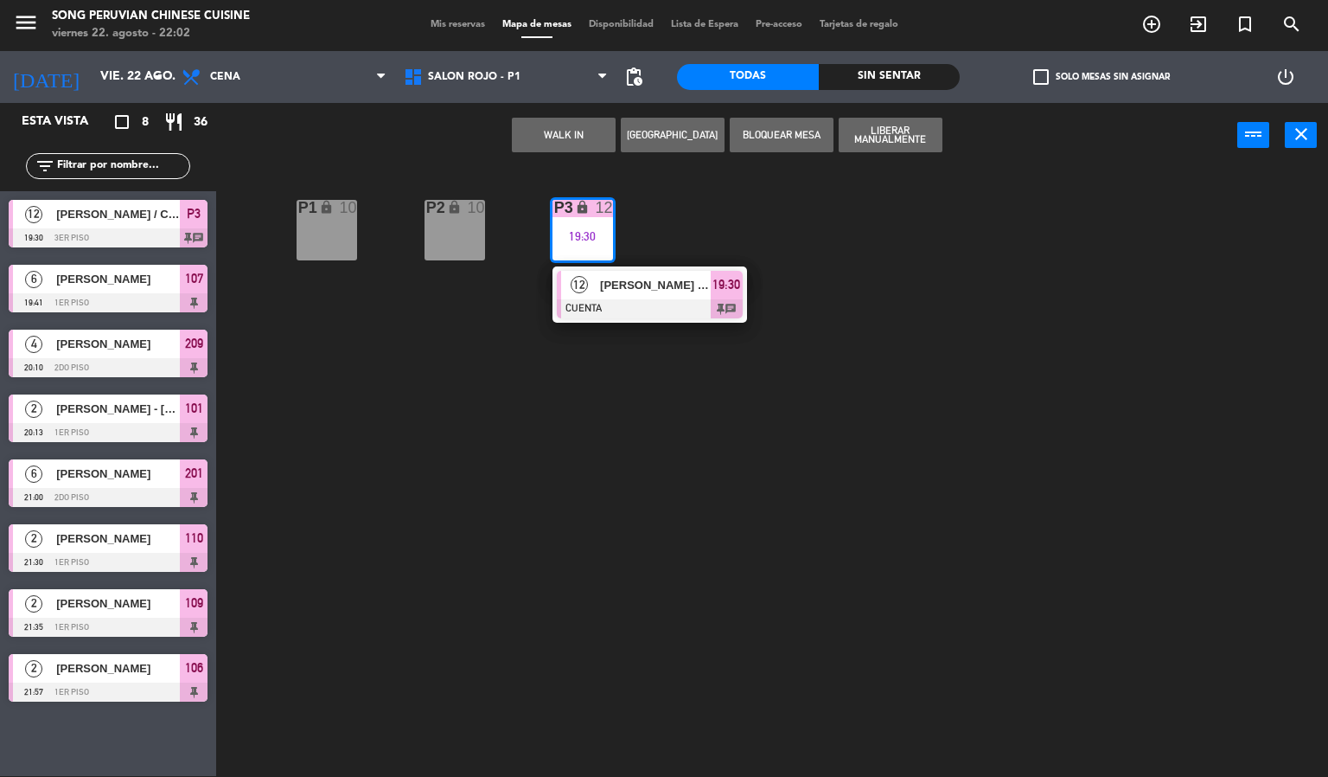
click at [673, 310] on div at bounding box center [650, 308] width 186 height 19
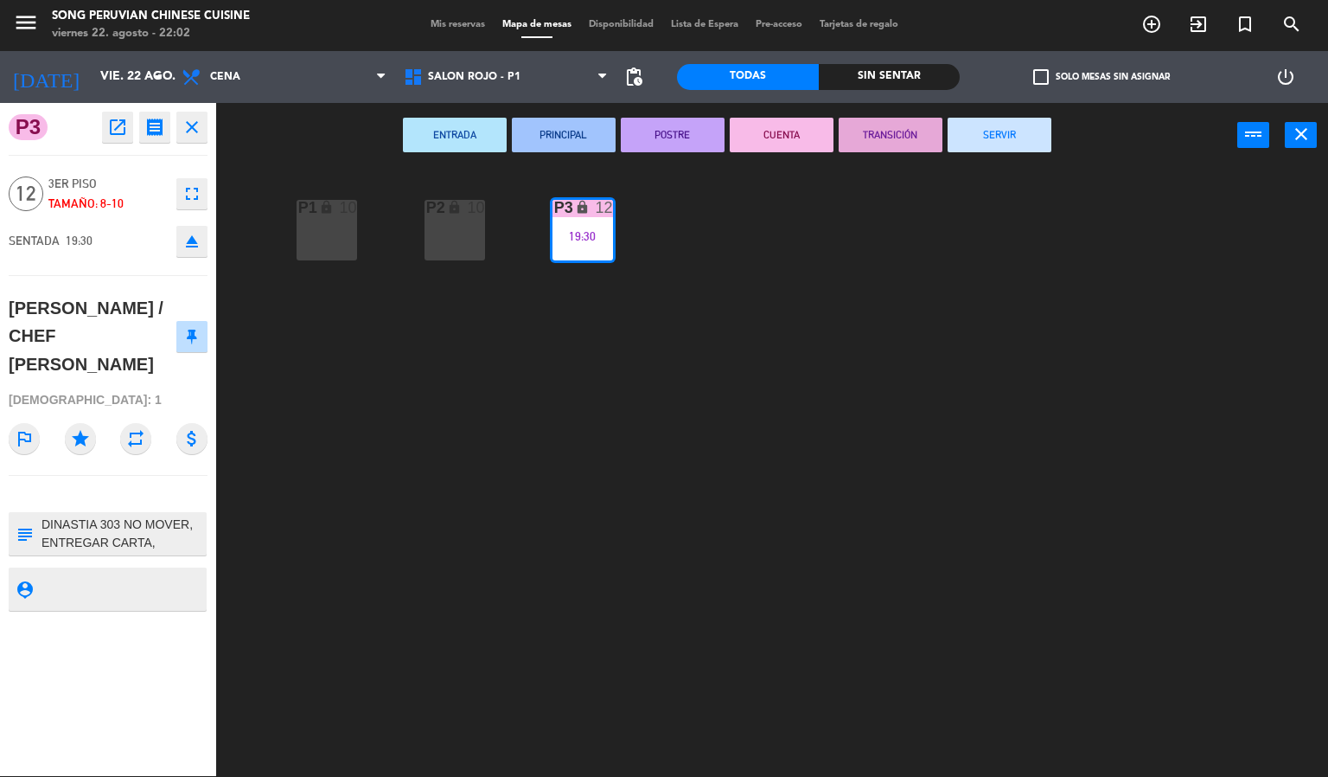
click at [999, 133] on button "SERVIR" at bounding box center [1000, 135] width 104 height 35
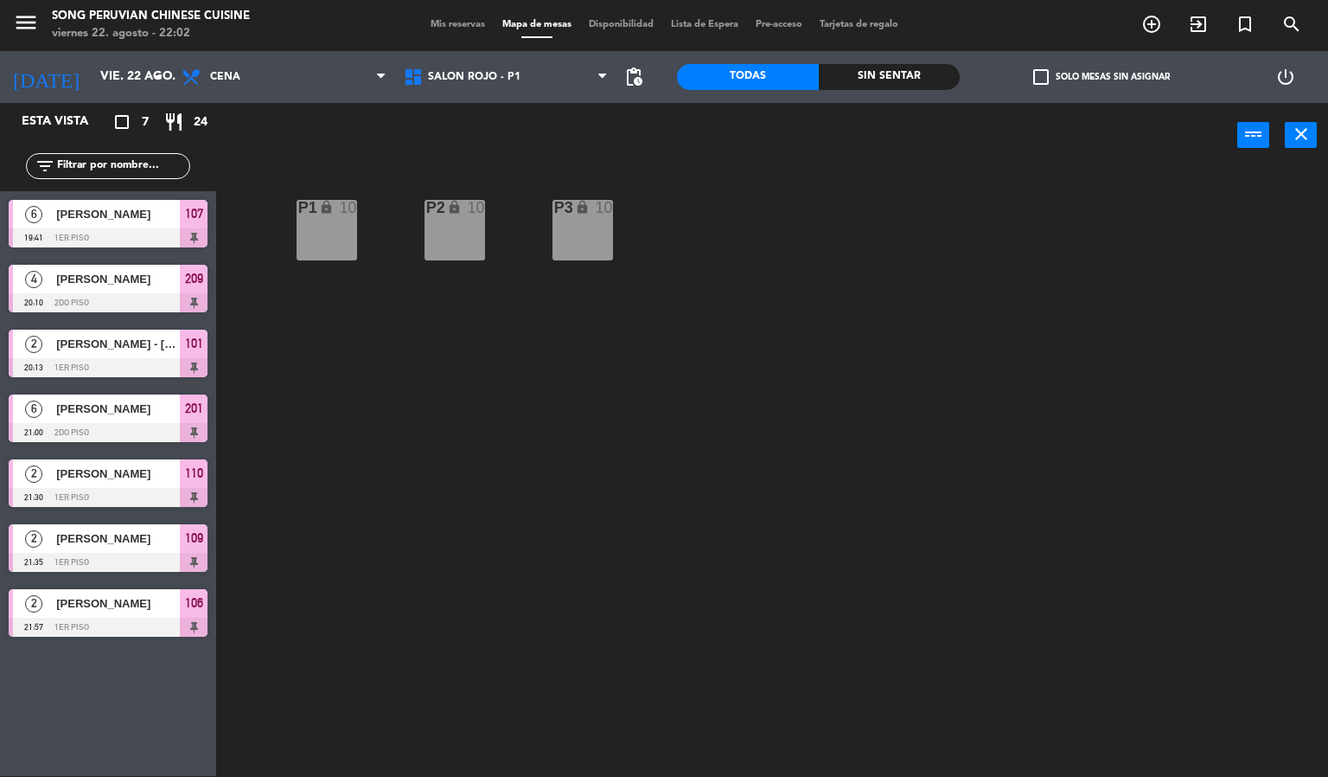
click at [158, 208] on span "[PERSON_NAME]" at bounding box center [118, 214] width 124 height 18
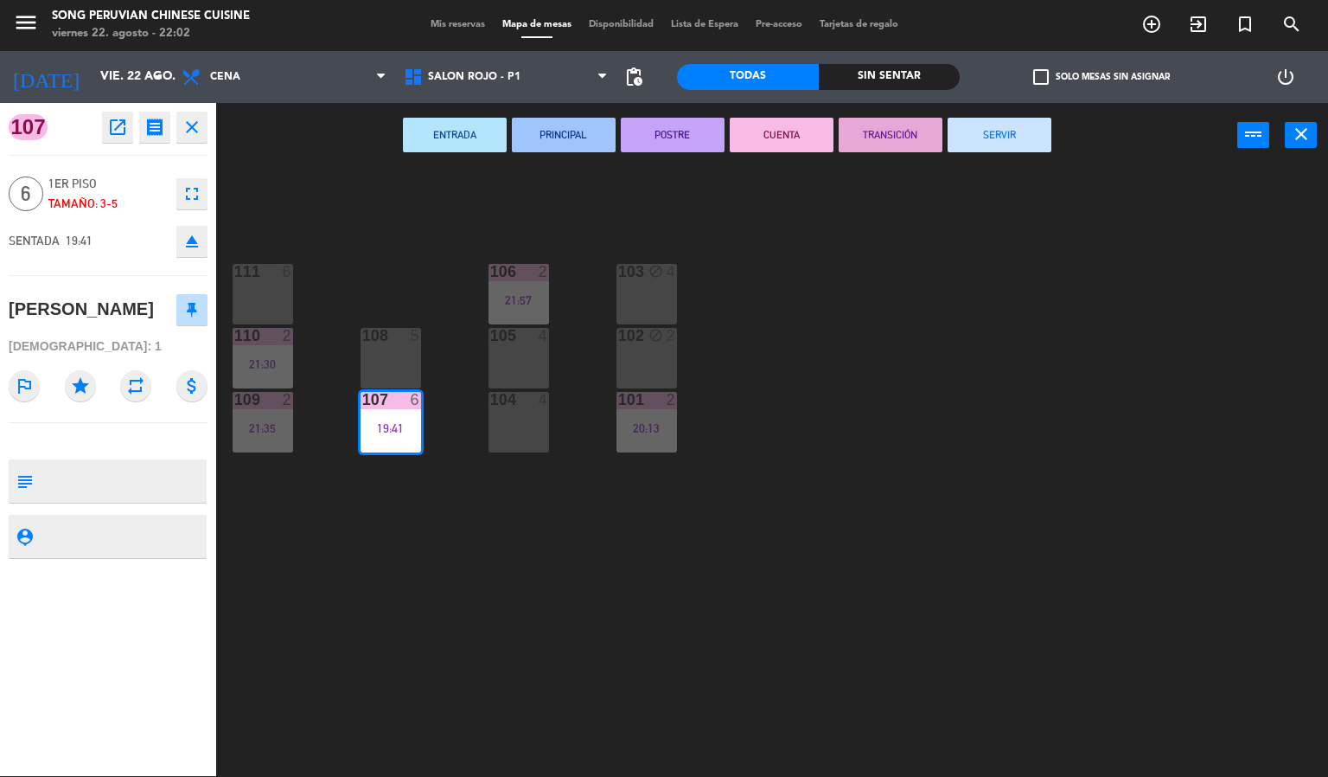
click at [1001, 148] on button "SERVIR" at bounding box center [1000, 135] width 104 height 35
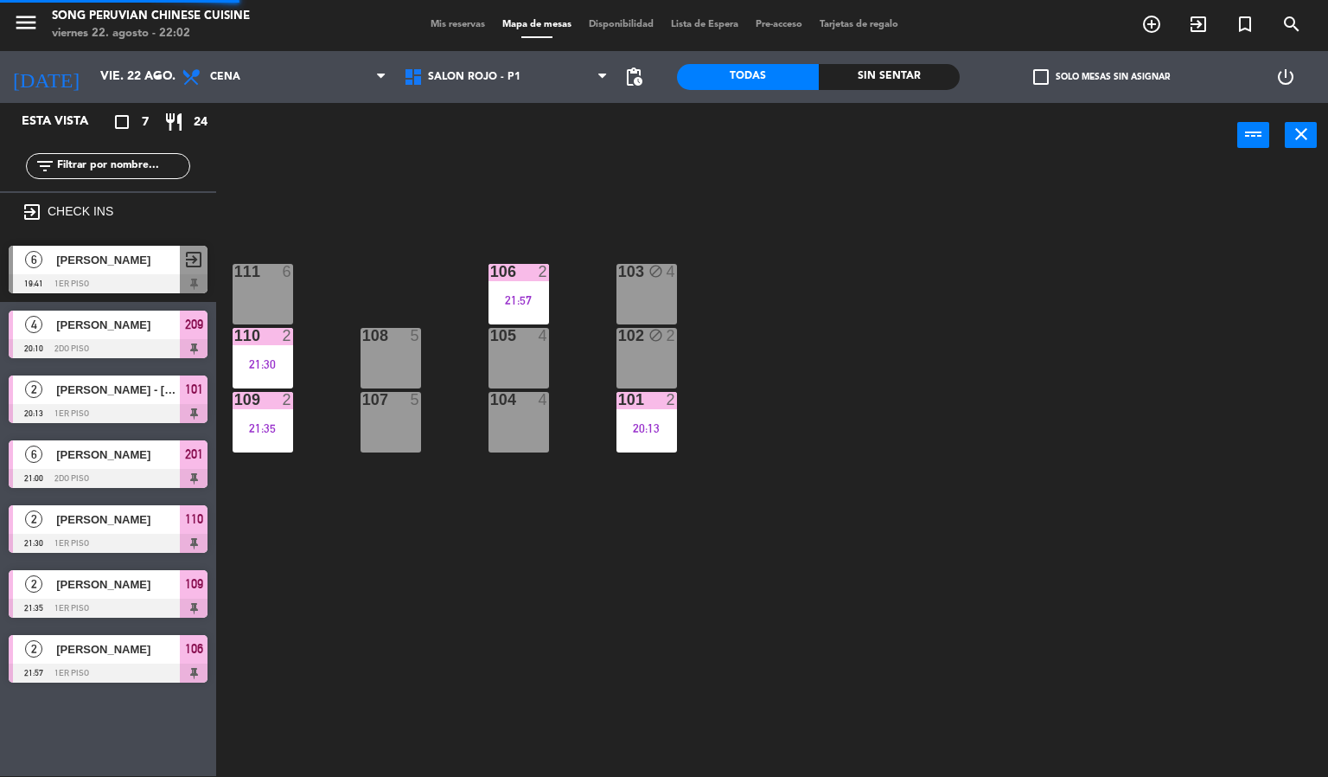
click at [235, 393] on div "109" at bounding box center [234, 400] width 1 height 16
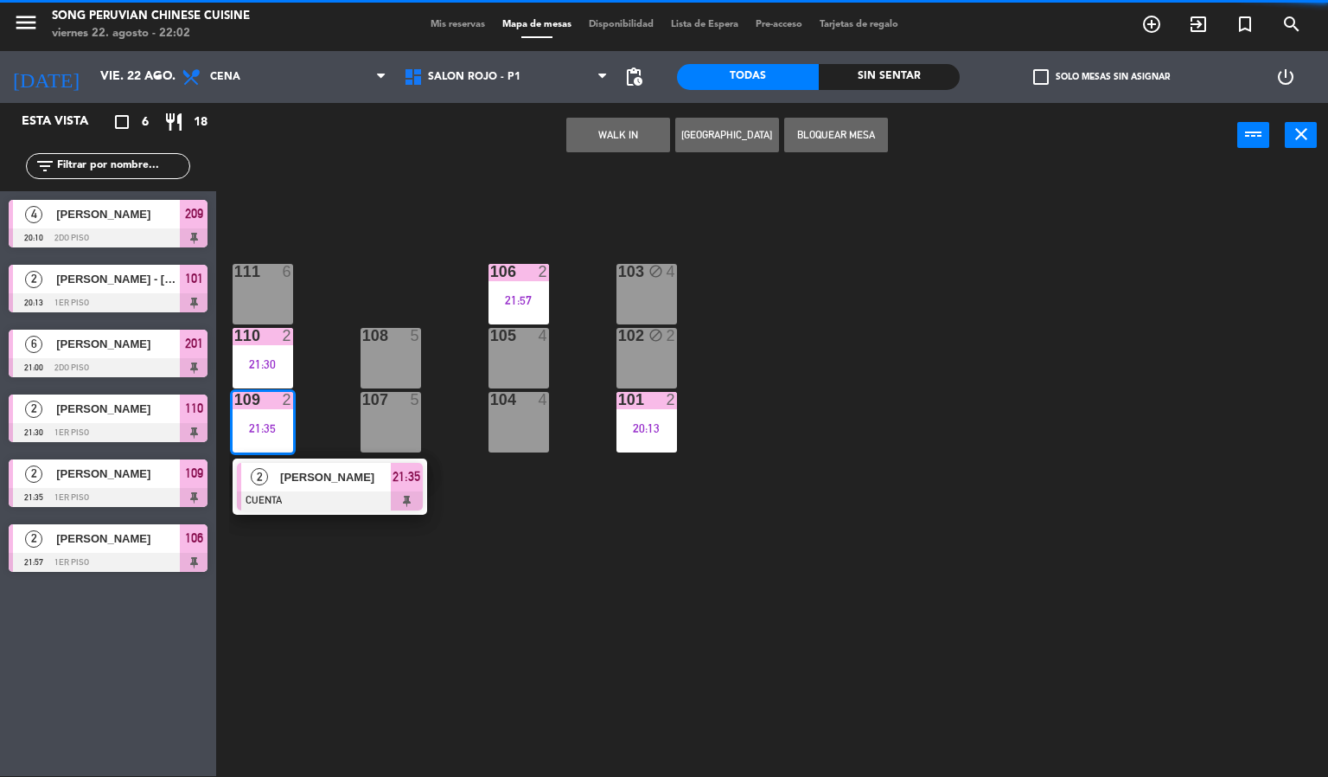
click at [336, 496] on div at bounding box center [330, 500] width 186 height 19
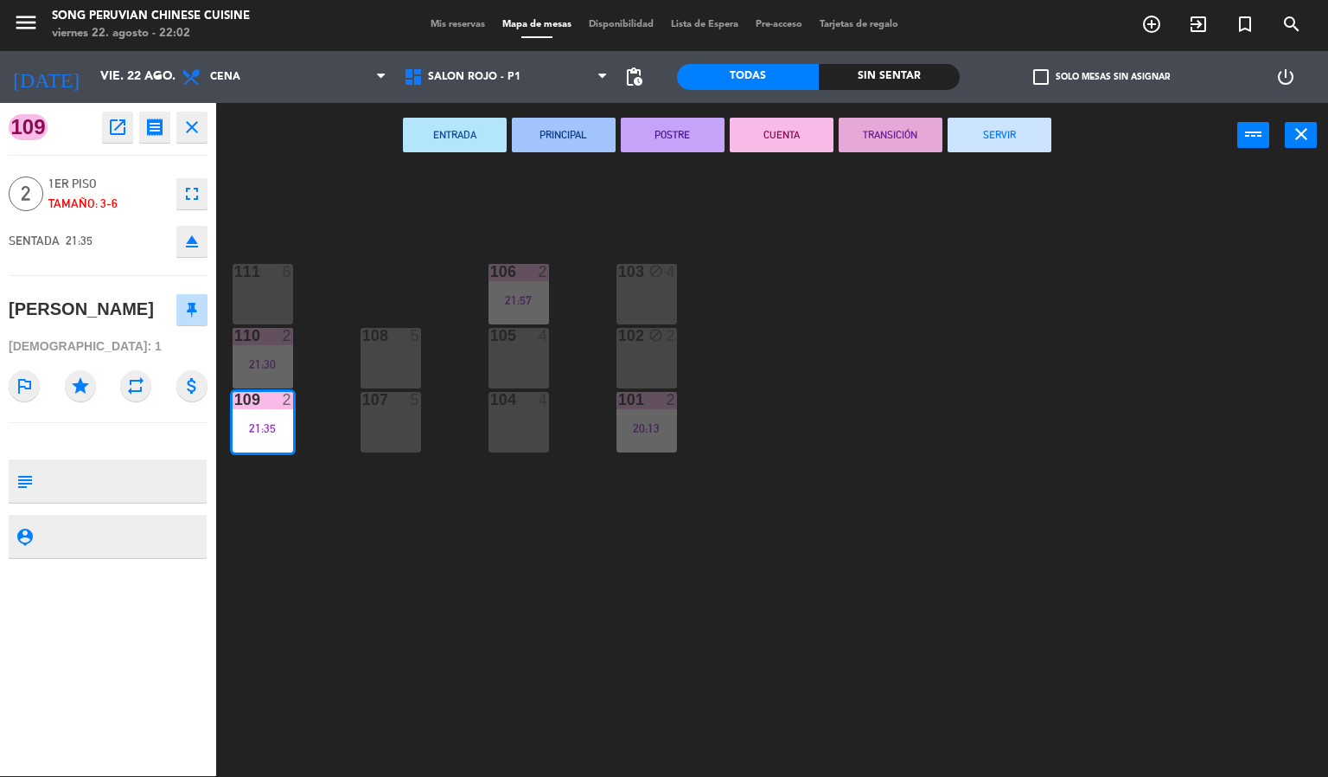
click at [987, 141] on button "SERVIR" at bounding box center [1000, 135] width 104 height 35
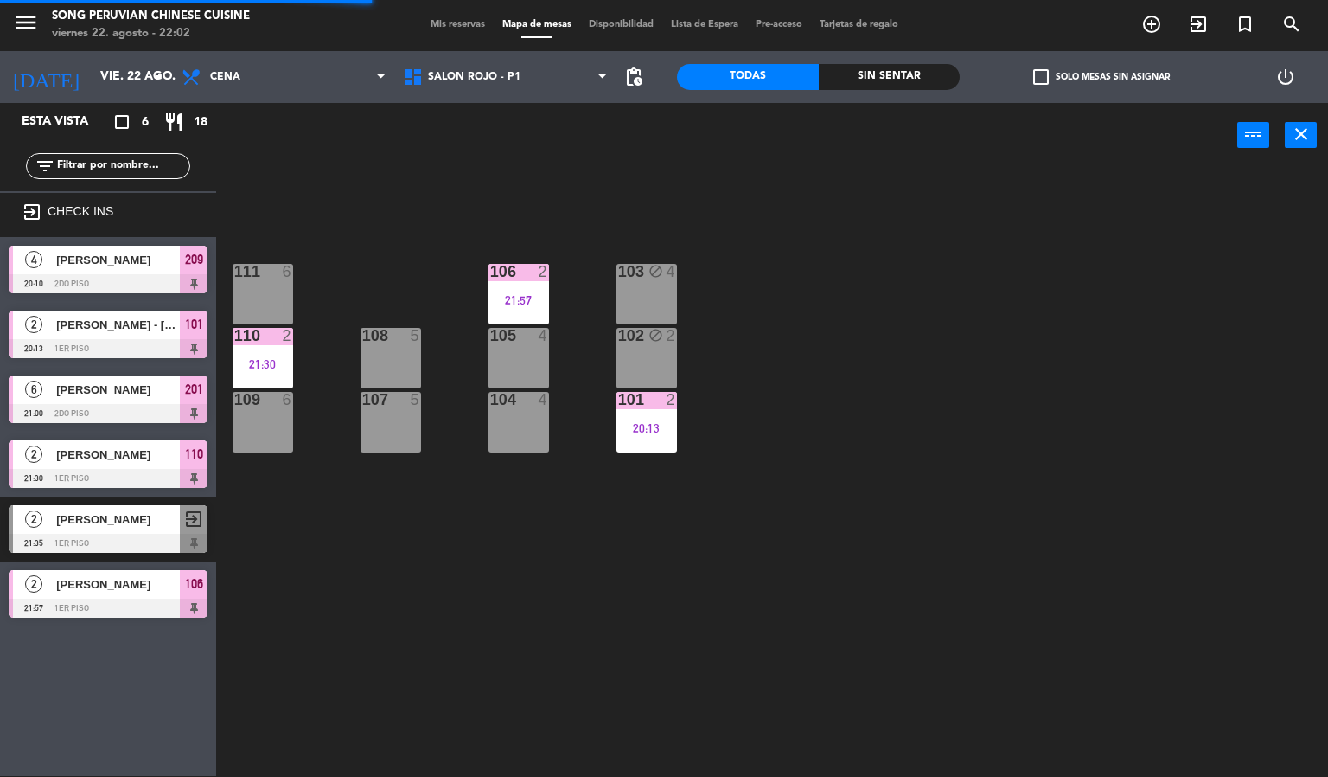
click at [249, 358] on div "21:30" at bounding box center [263, 364] width 61 height 12
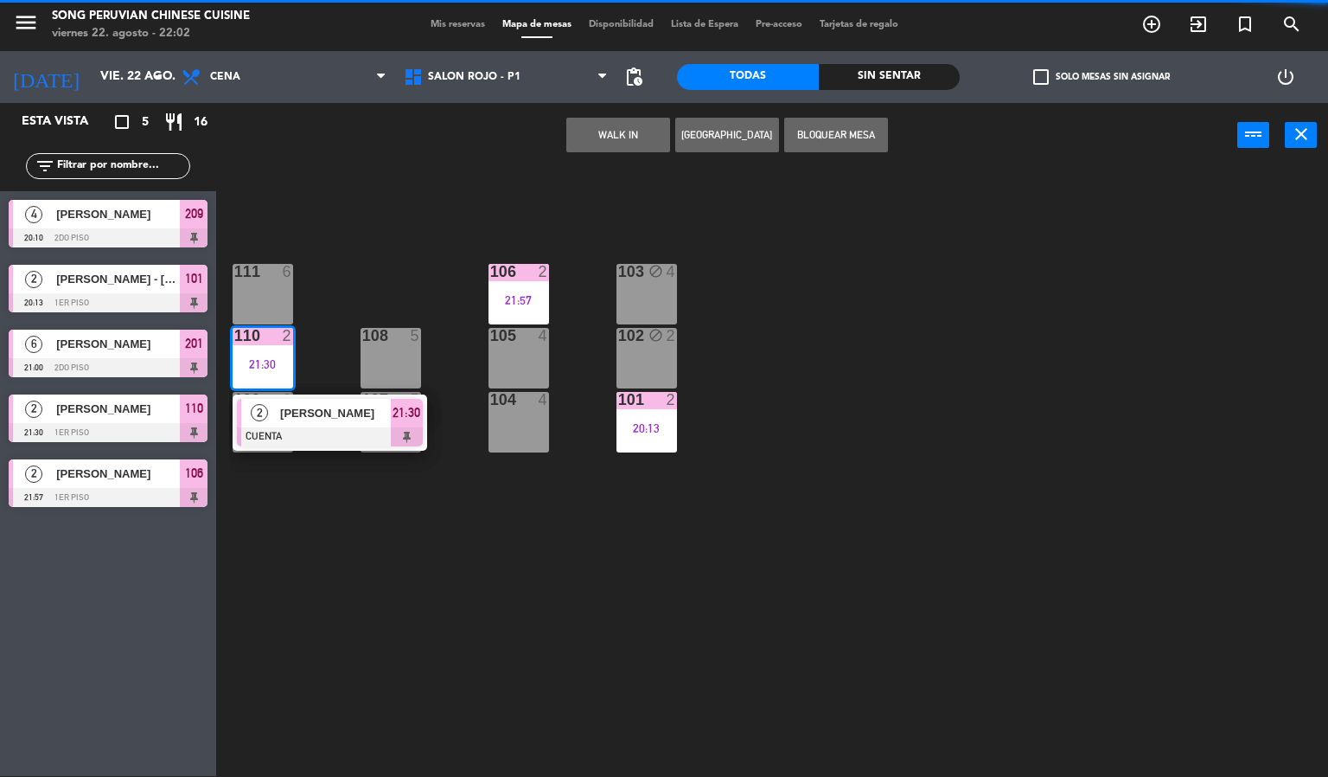
click at [342, 437] on div at bounding box center [330, 436] width 186 height 19
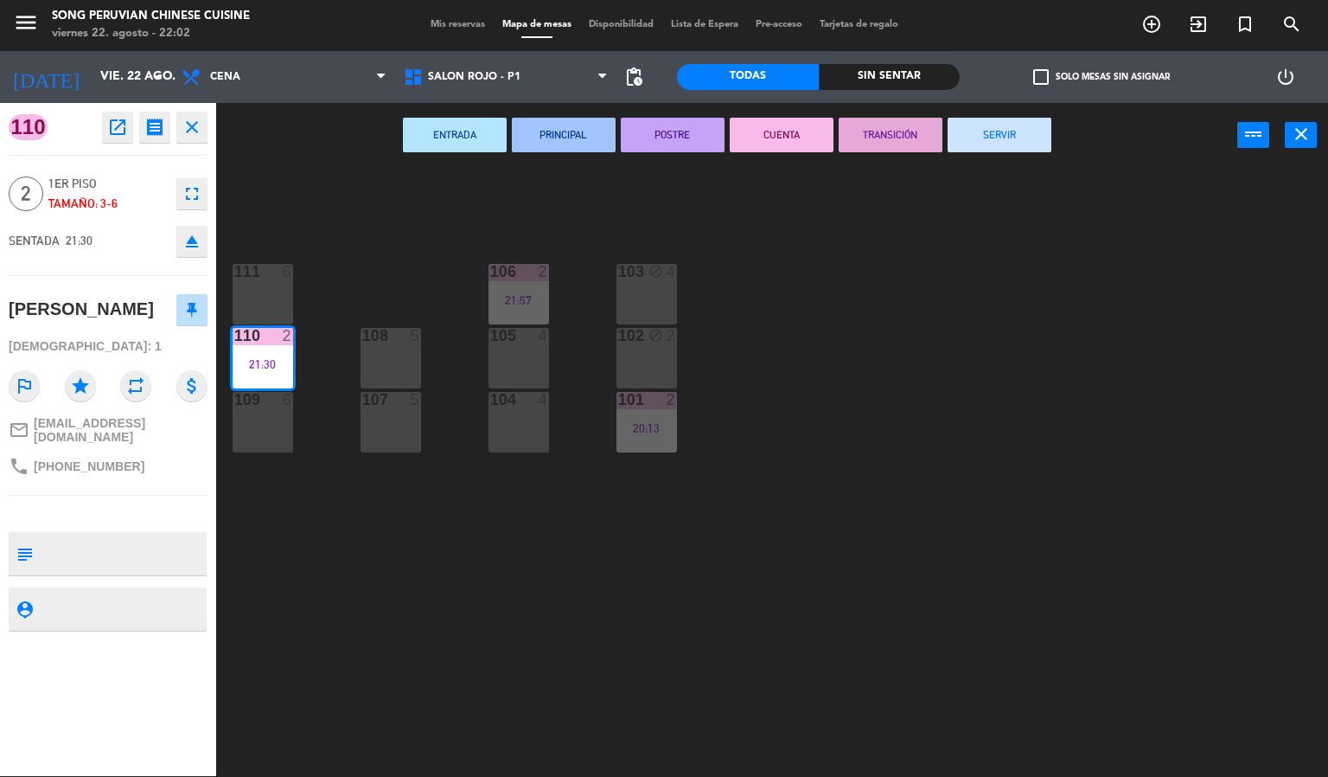
click at [992, 143] on button "SERVIR" at bounding box center [1000, 135] width 104 height 35
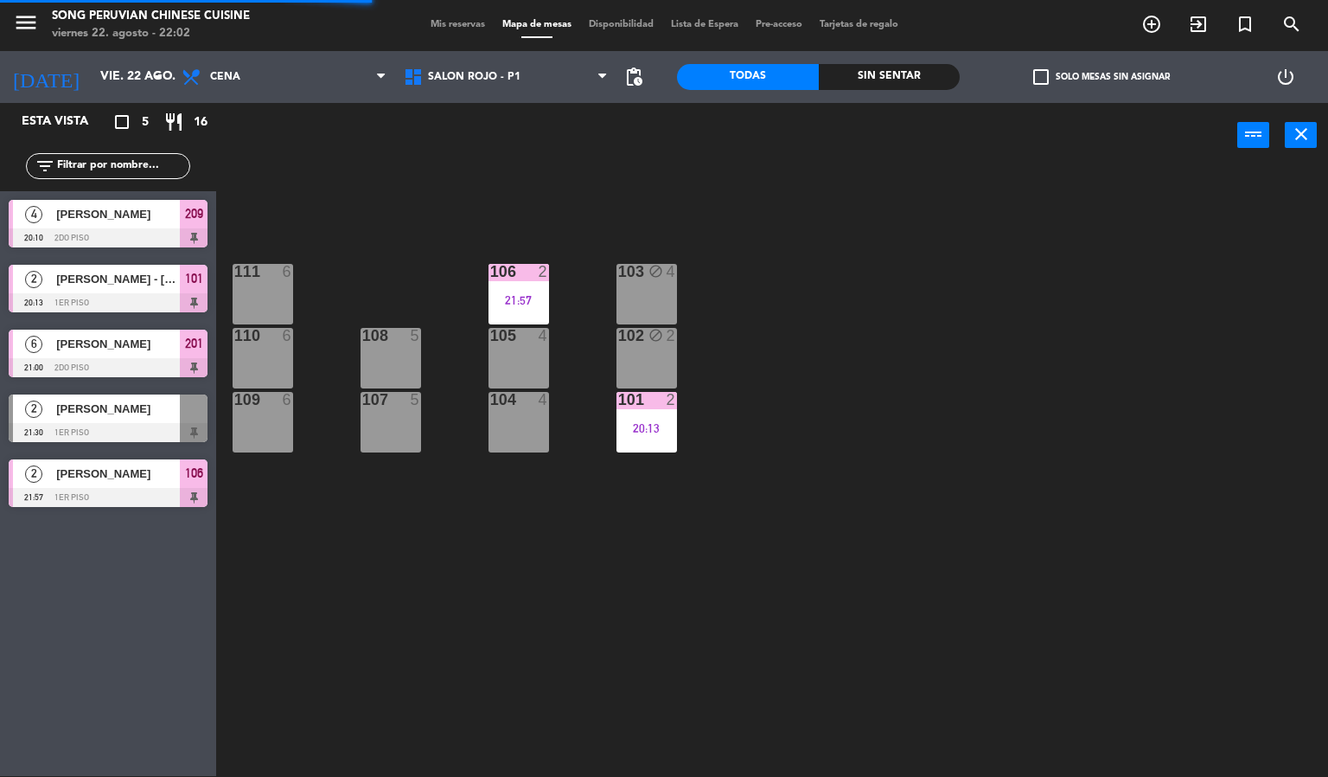
click at [489, 304] on div "21:57" at bounding box center [519, 300] width 61 height 12
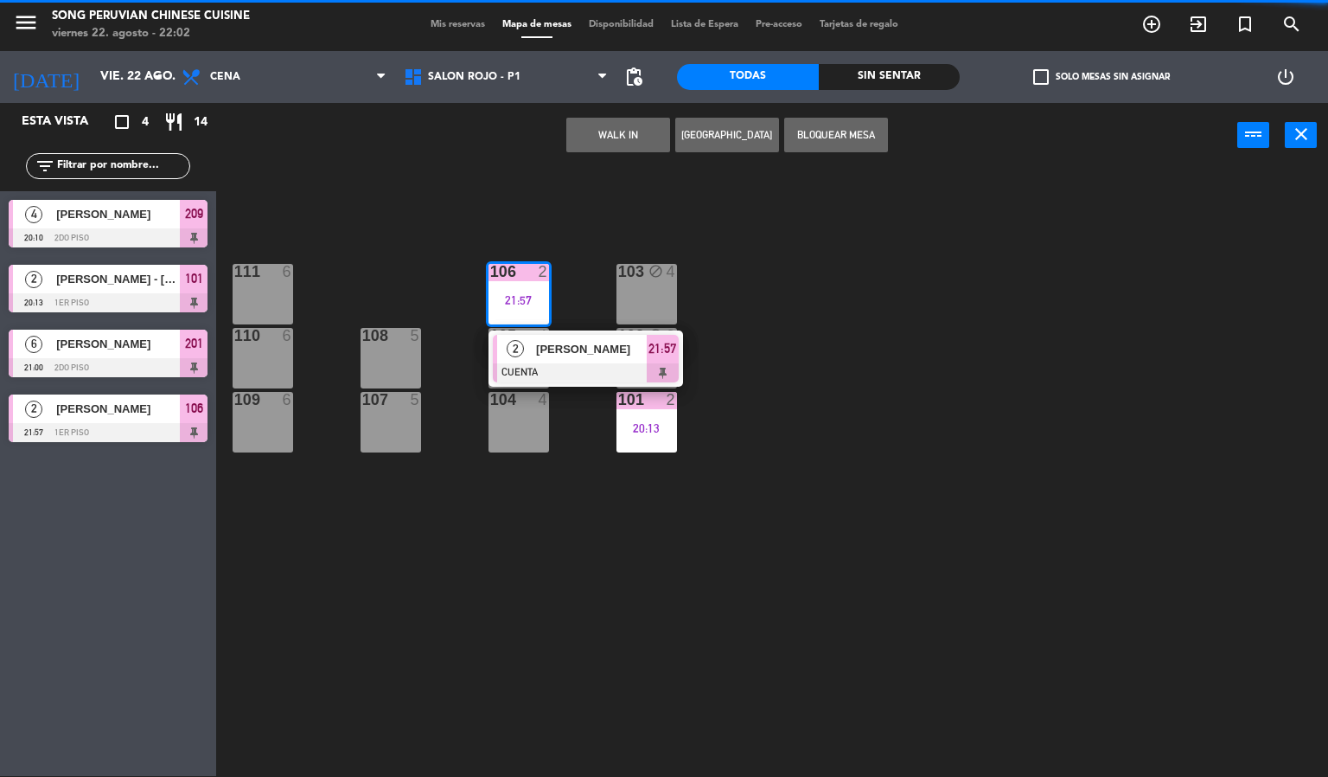
click at [574, 358] on span "[PERSON_NAME]" at bounding box center [591, 349] width 111 height 18
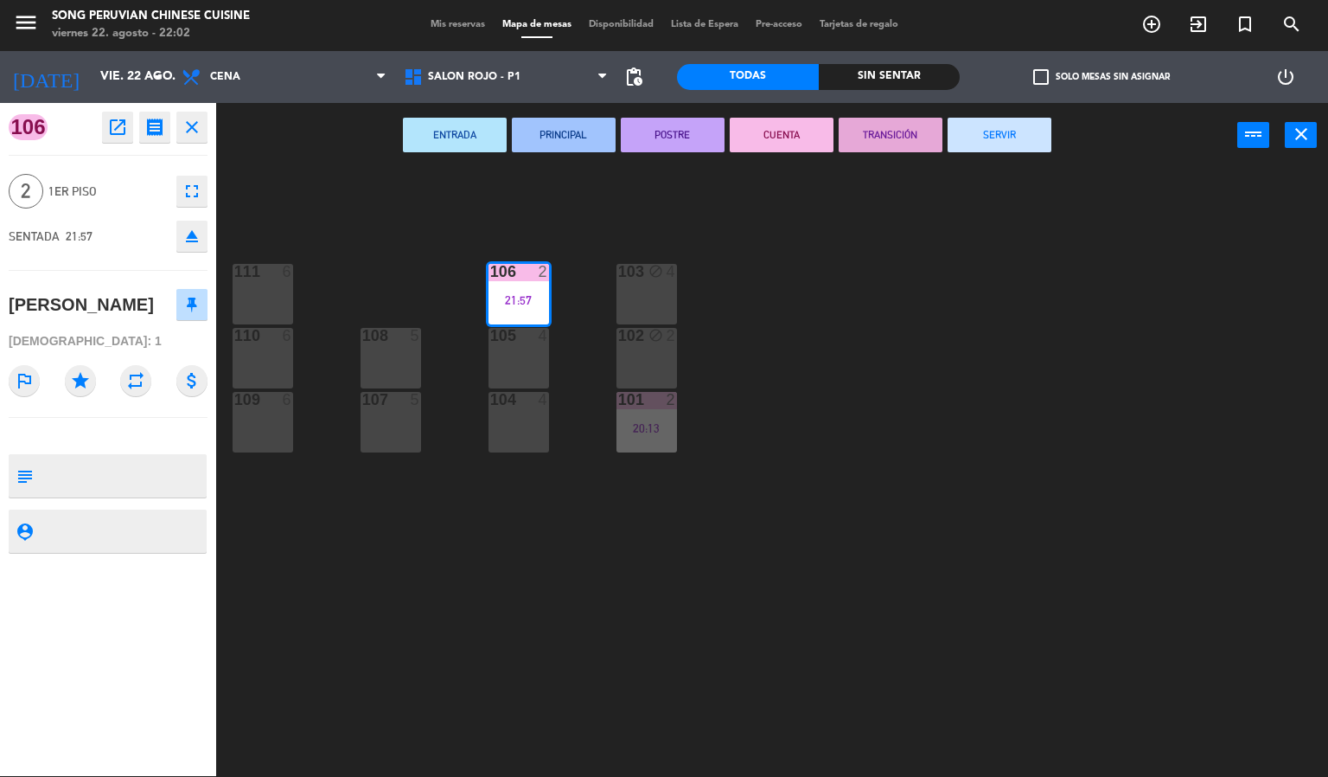
click at [1010, 141] on button "SERVIR" at bounding box center [1000, 135] width 104 height 35
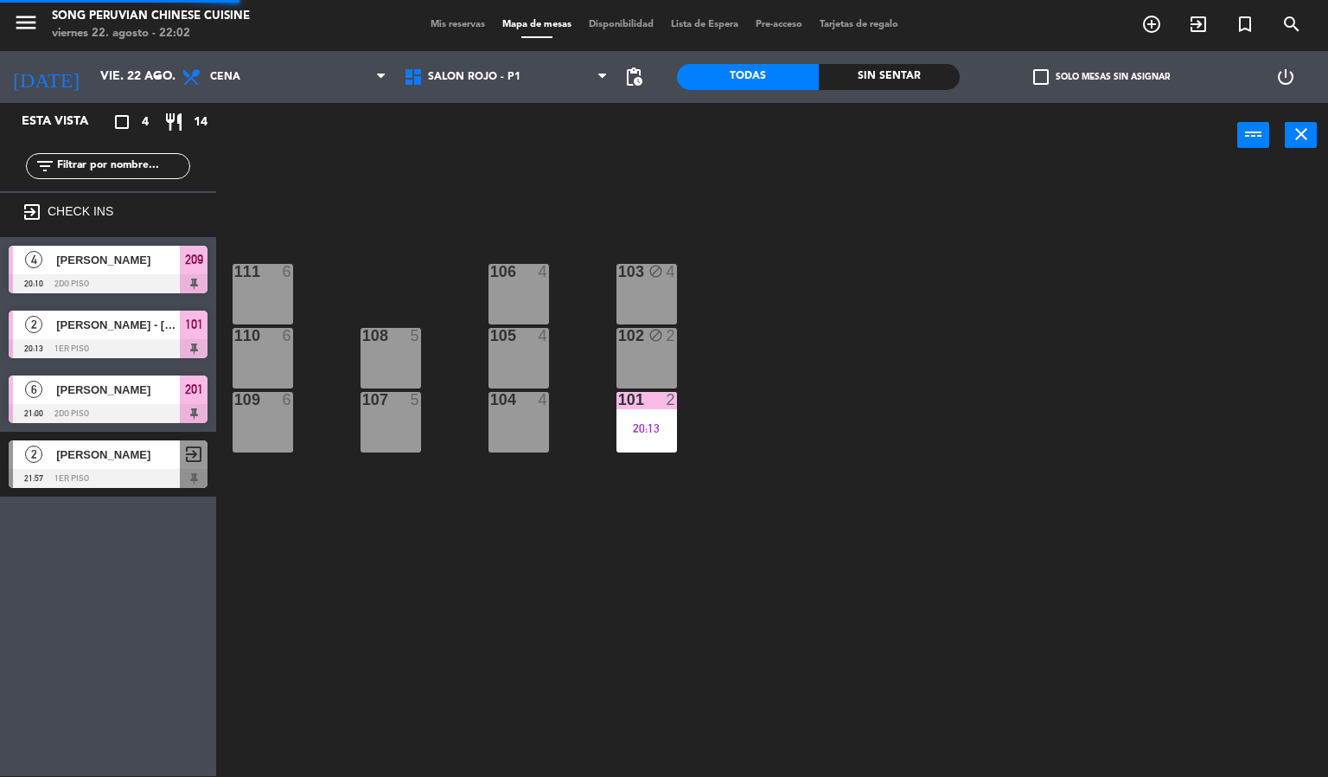
click at [636, 428] on div "20:13" at bounding box center [647, 428] width 61 height 12
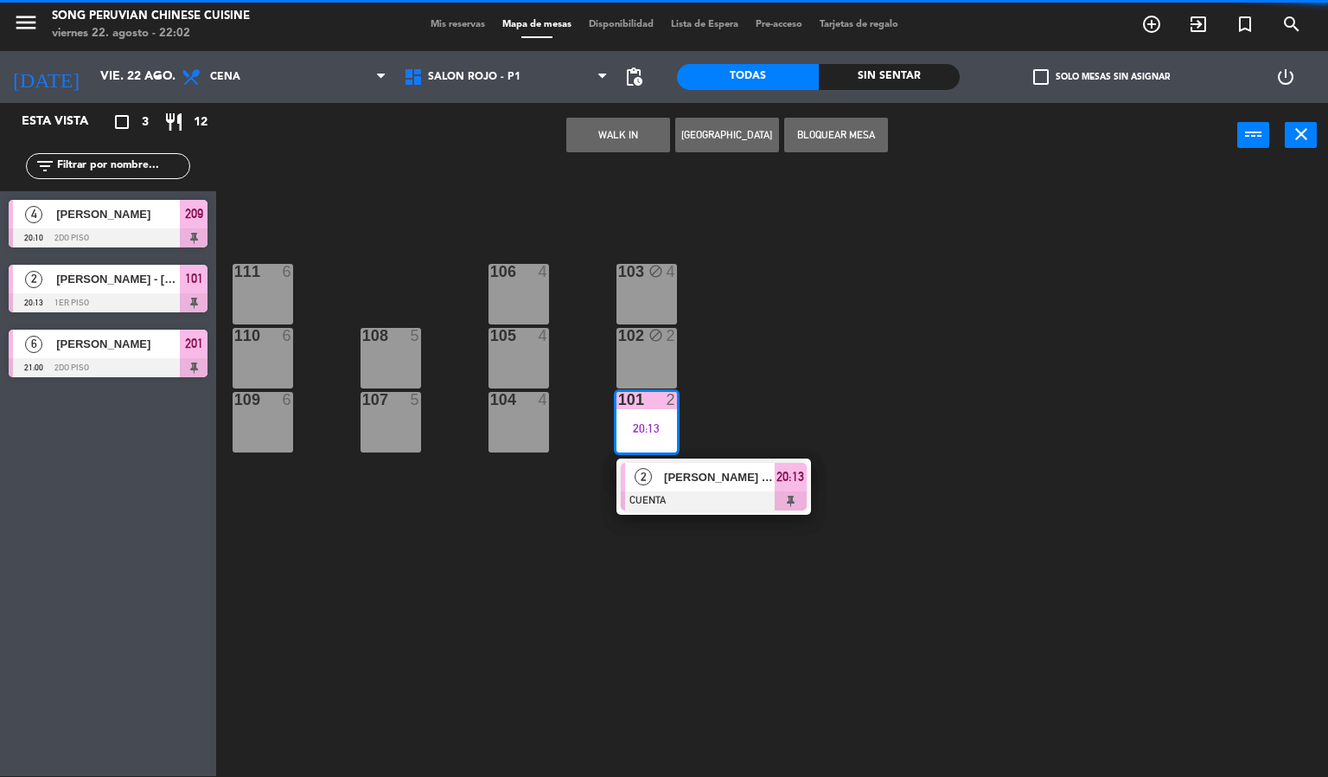
click at [693, 503] on div at bounding box center [714, 500] width 186 height 19
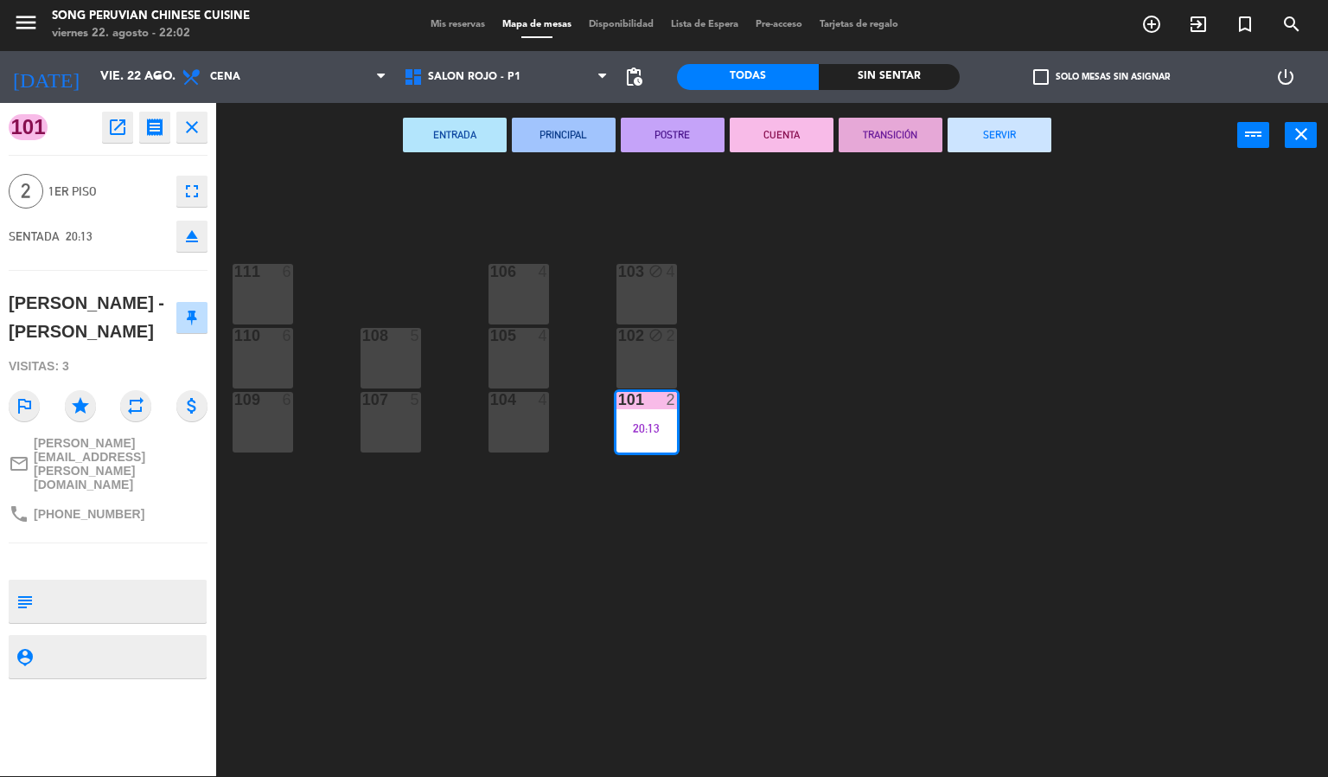
click at [995, 143] on button "SERVIR" at bounding box center [1000, 135] width 104 height 35
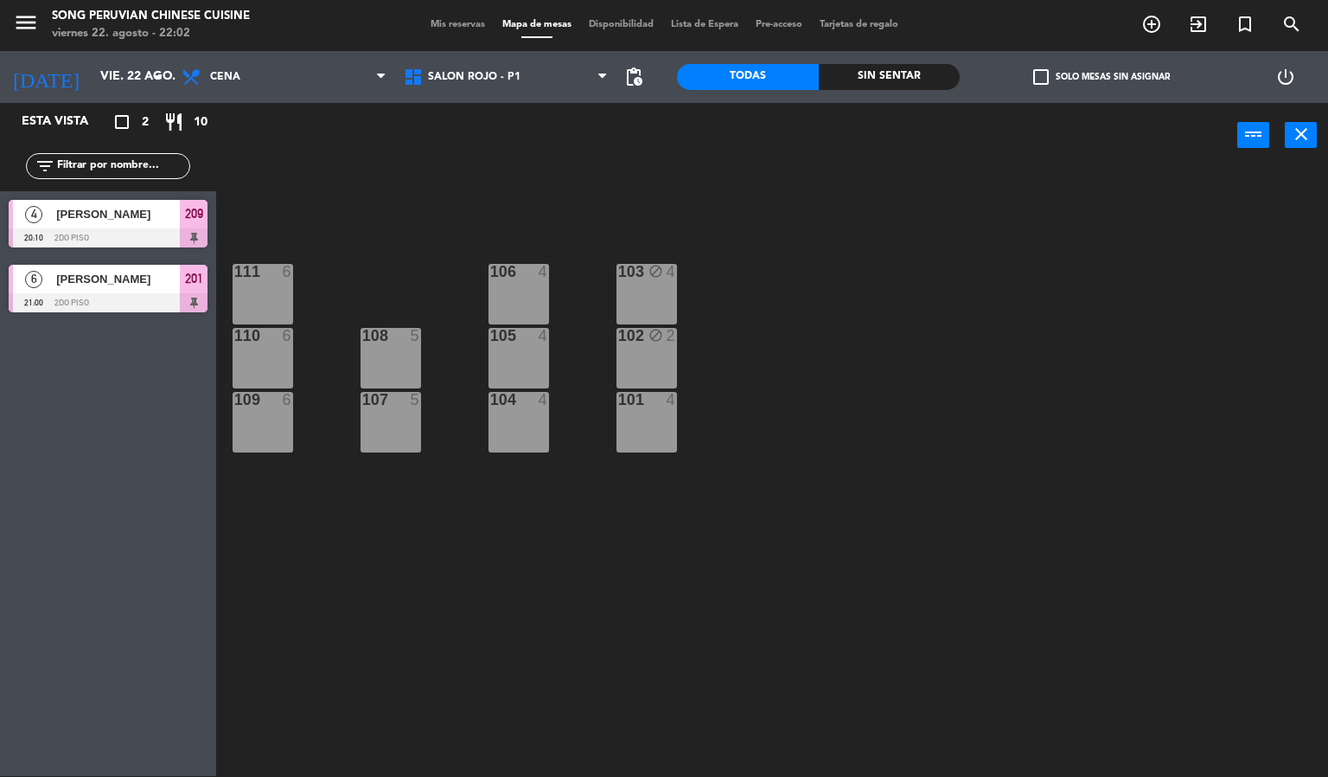
click at [153, 234] on div at bounding box center [108, 237] width 199 height 19
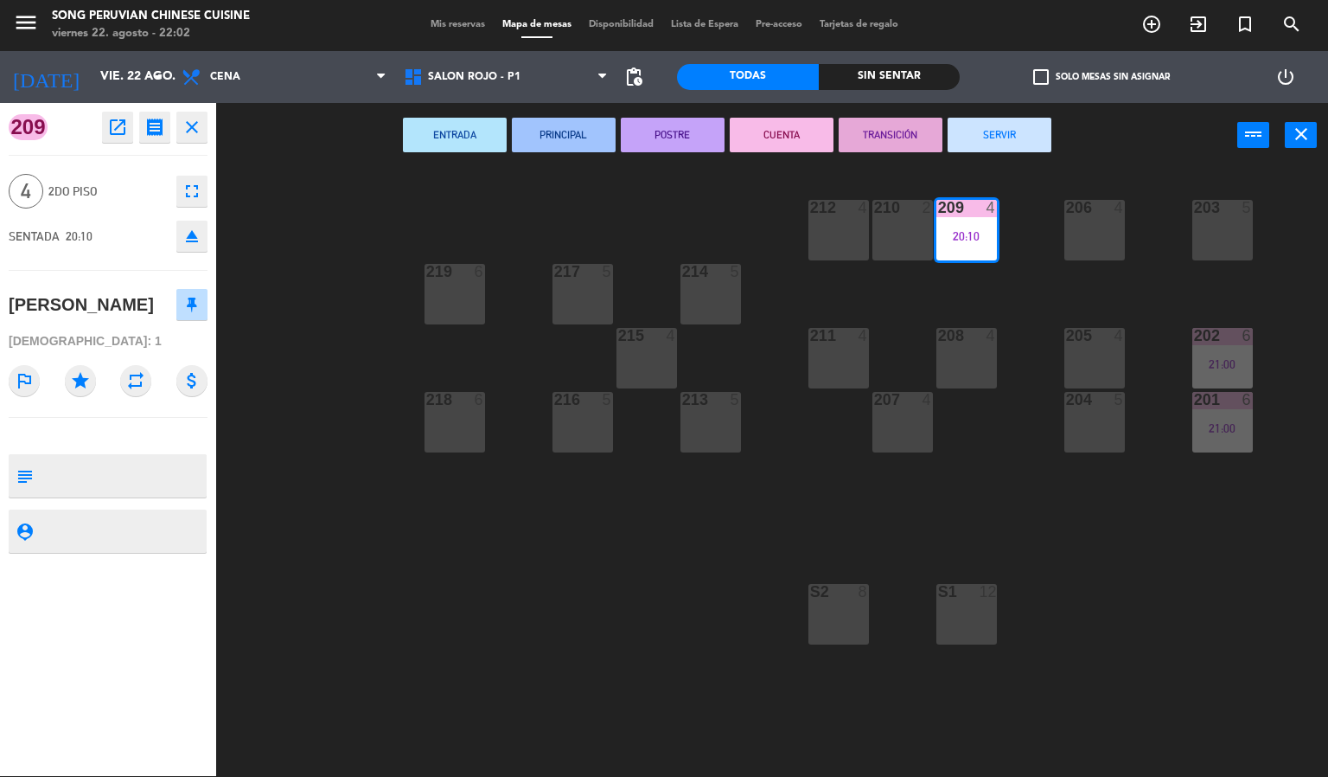
click at [999, 133] on button "SERVIR" at bounding box center [1000, 135] width 104 height 35
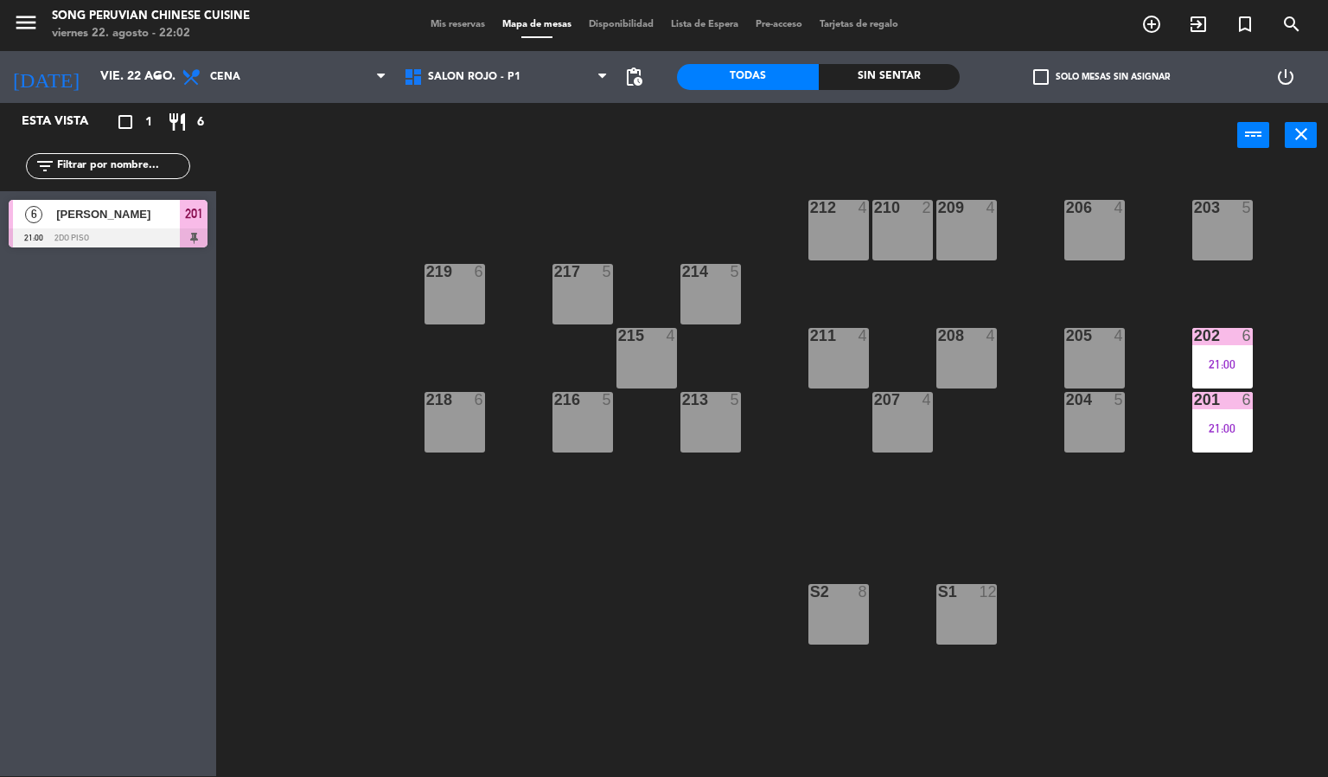
click at [195, 229] on div at bounding box center [108, 237] width 199 height 19
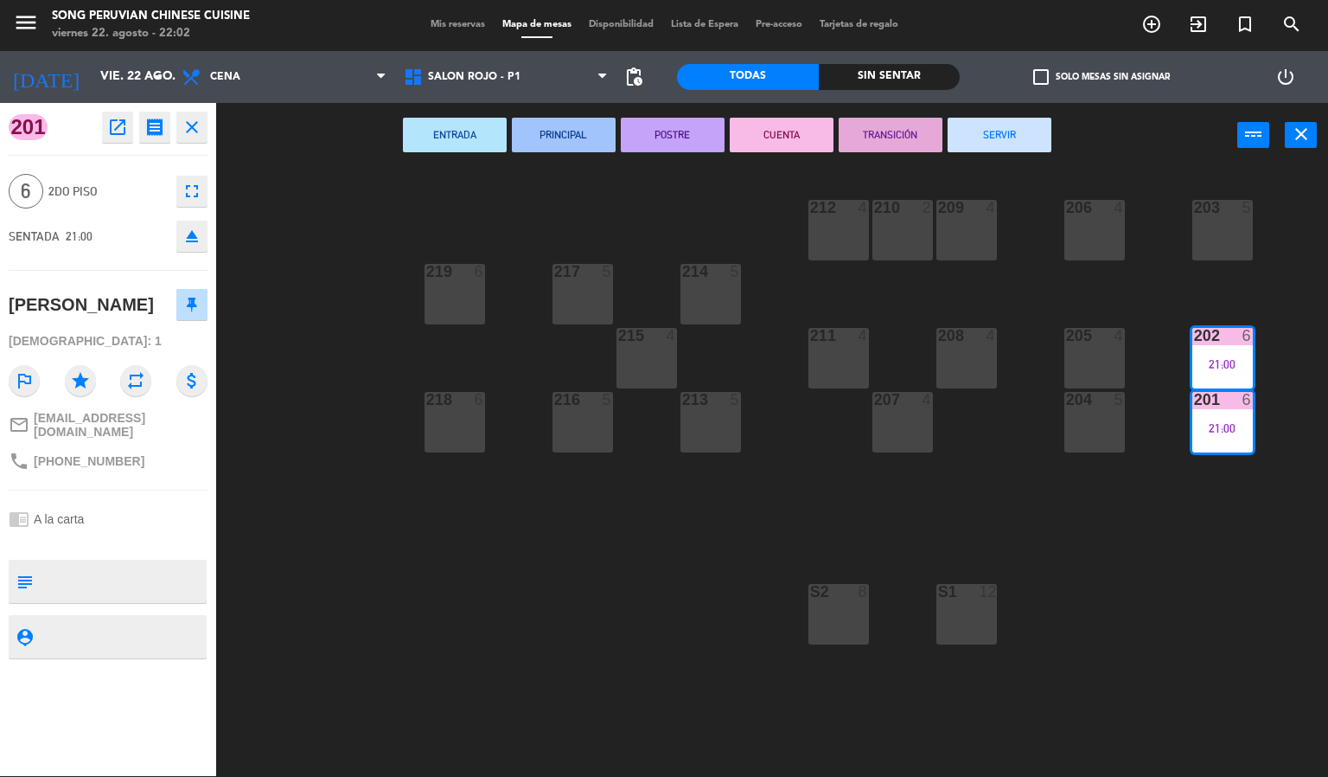
click at [1002, 132] on button "SERVIR" at bounding box center [1000, 135] width 104 height 35
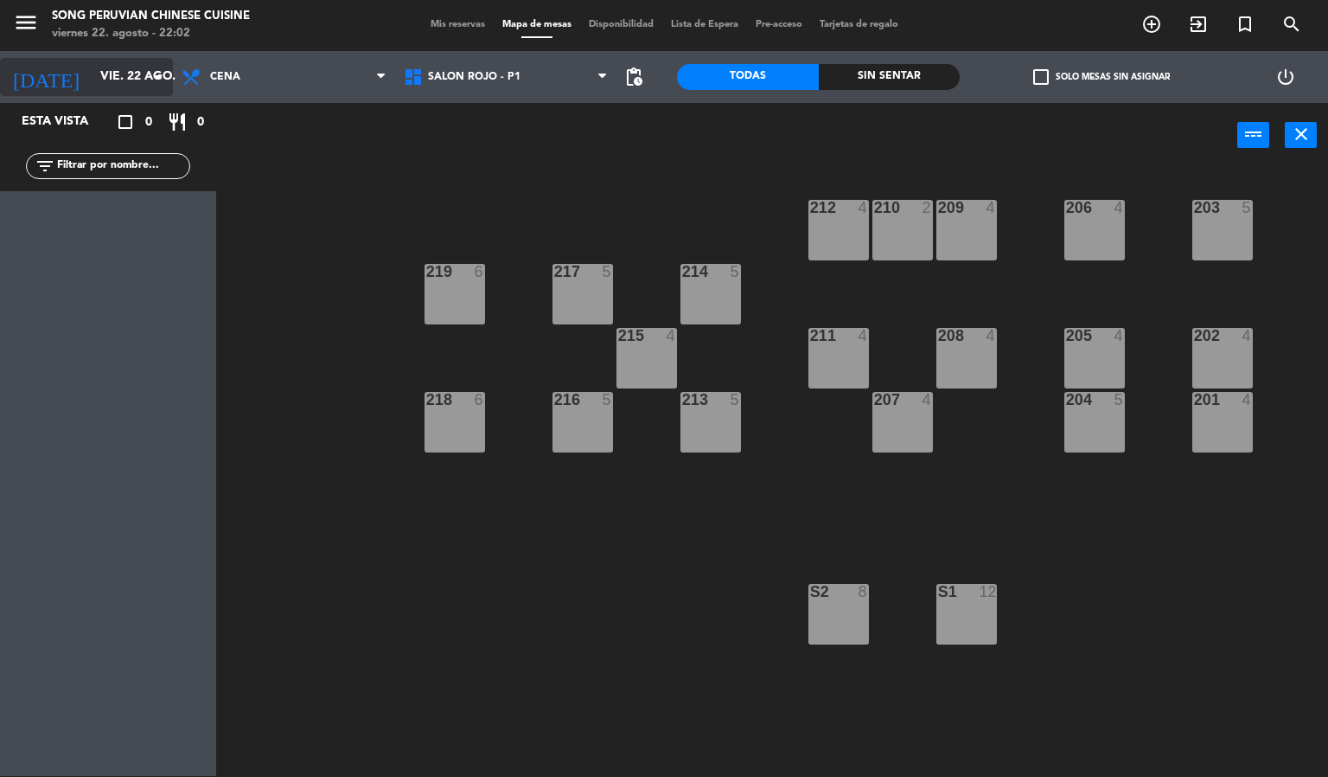
click at [104, 79] on input "vie. 22 ago." at bounding box center [174, 76] width 164 height 31
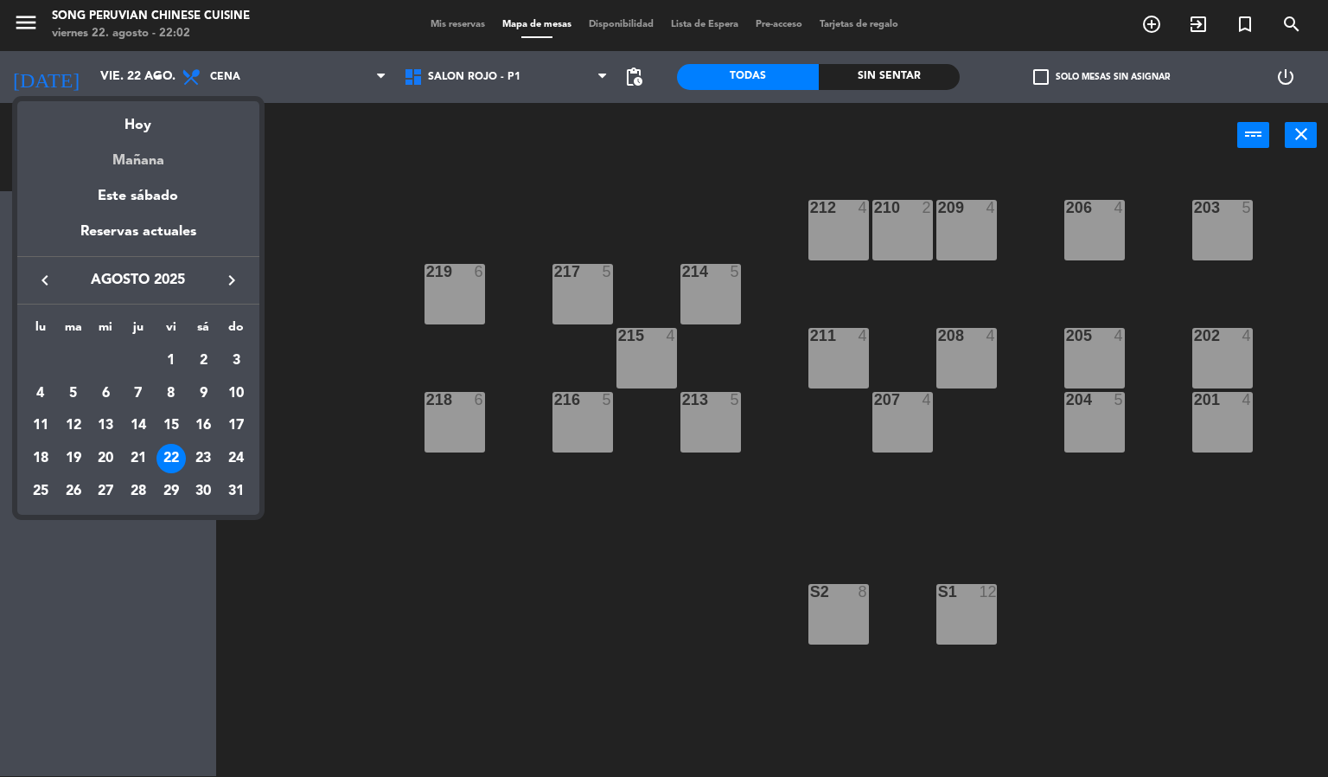
click at [146, 164] on div "Mañana" at bounding box center [138, 154] width 242 height 35
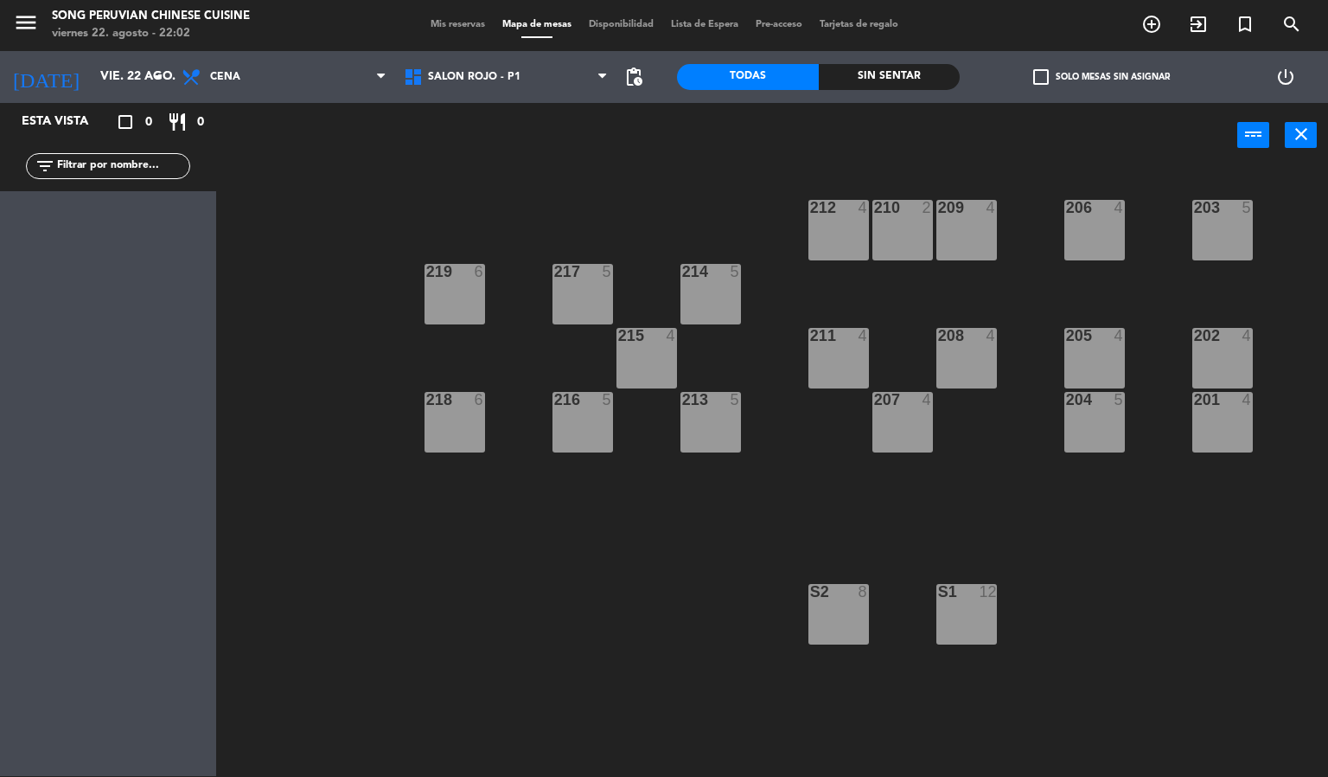
type input "sáb. 23 ago."
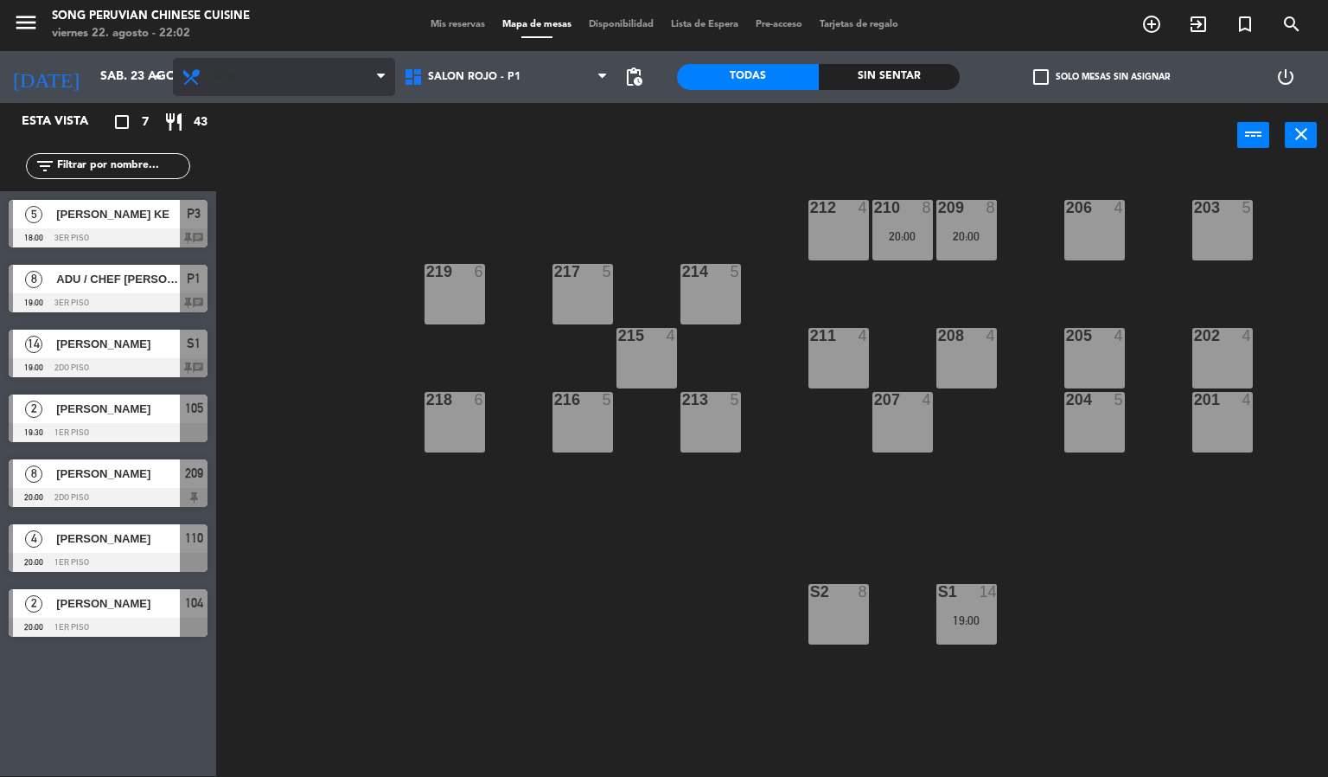
click at [291, 86] on span "Cena" at bounding box center [284, 77] width 222 height 38
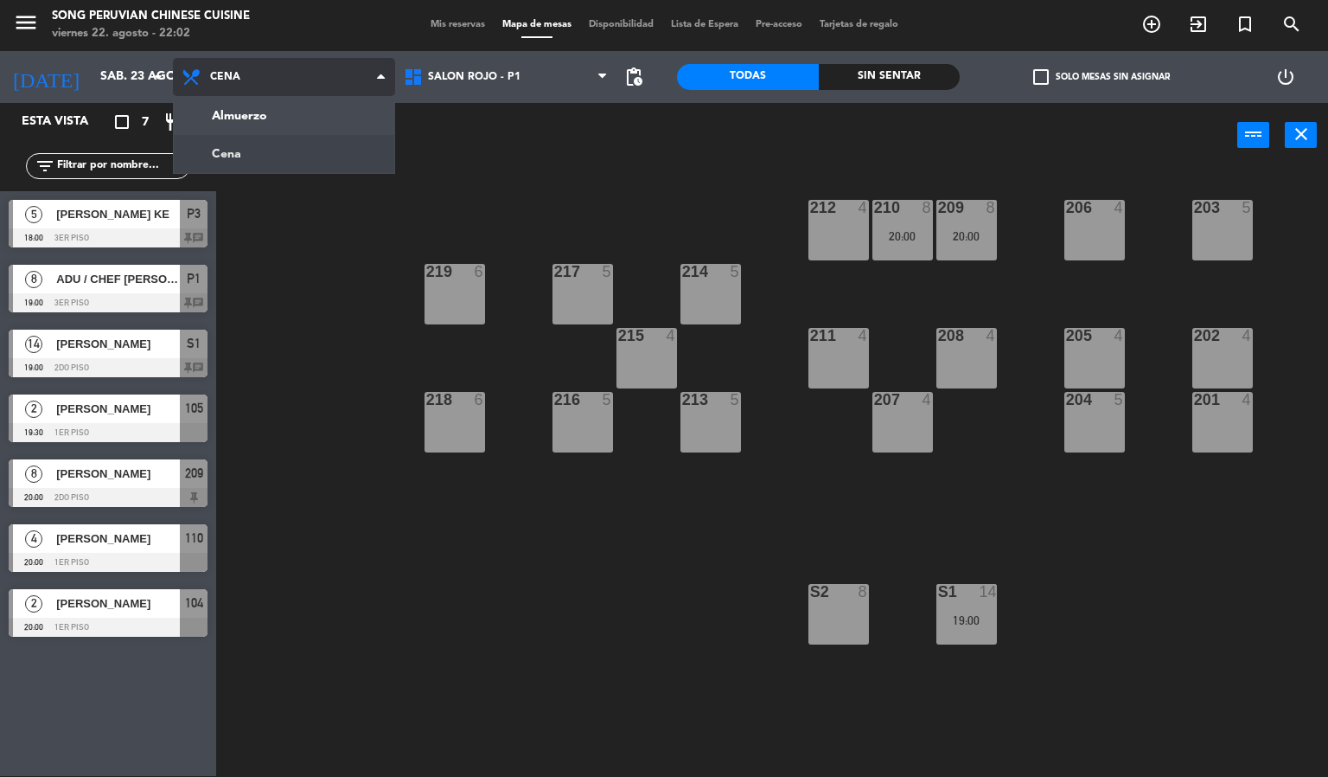
click at [284, 115] on ng-component "menu Song Peruvian Chinese Cuisine [DATE] 22. agosto - 22:02 Mis reservas Mapa …" at bounding box center [664, 387] width 1328 height 777
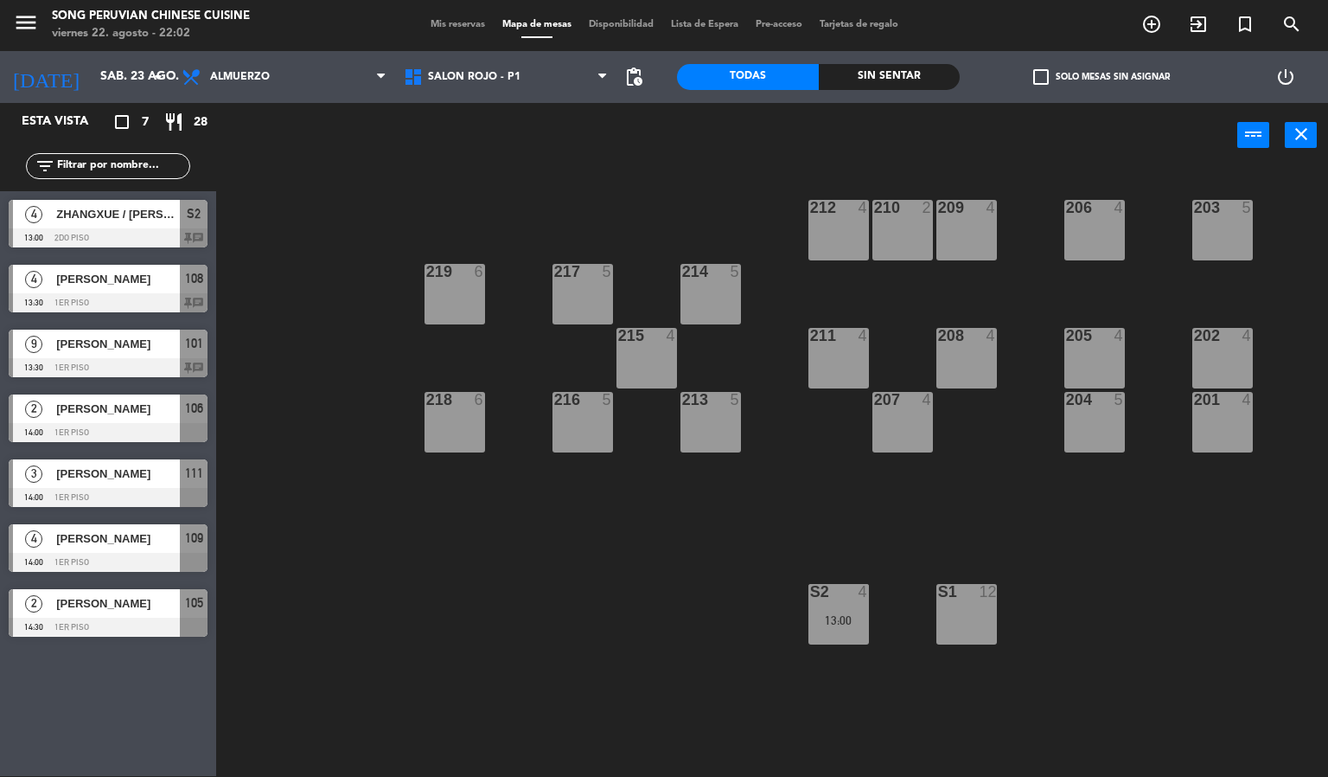
click at [422, 24] on span "Mis reservas" at bounding box center [458, 25] width 72 height 10
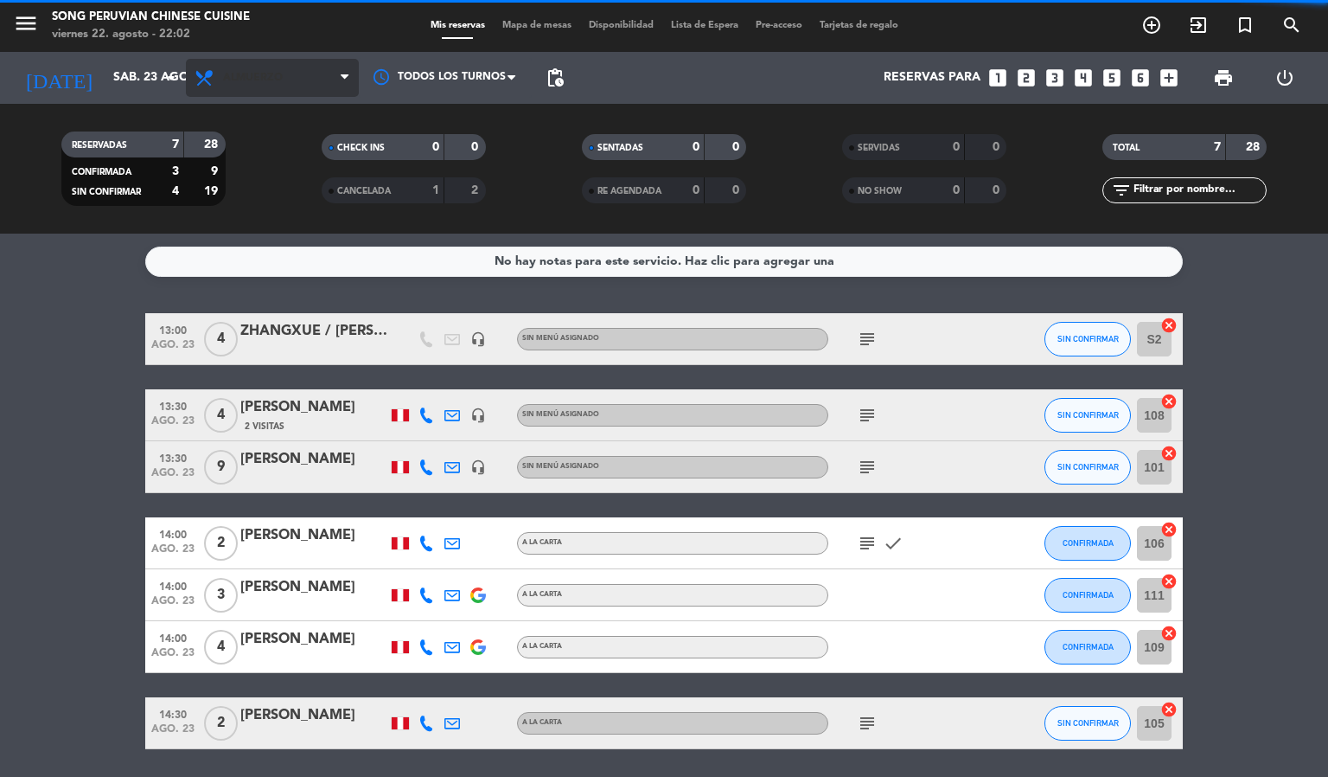
click at [283, 94] on span "Almuerzo" at bounding box center [272, 78] width 173 height 38
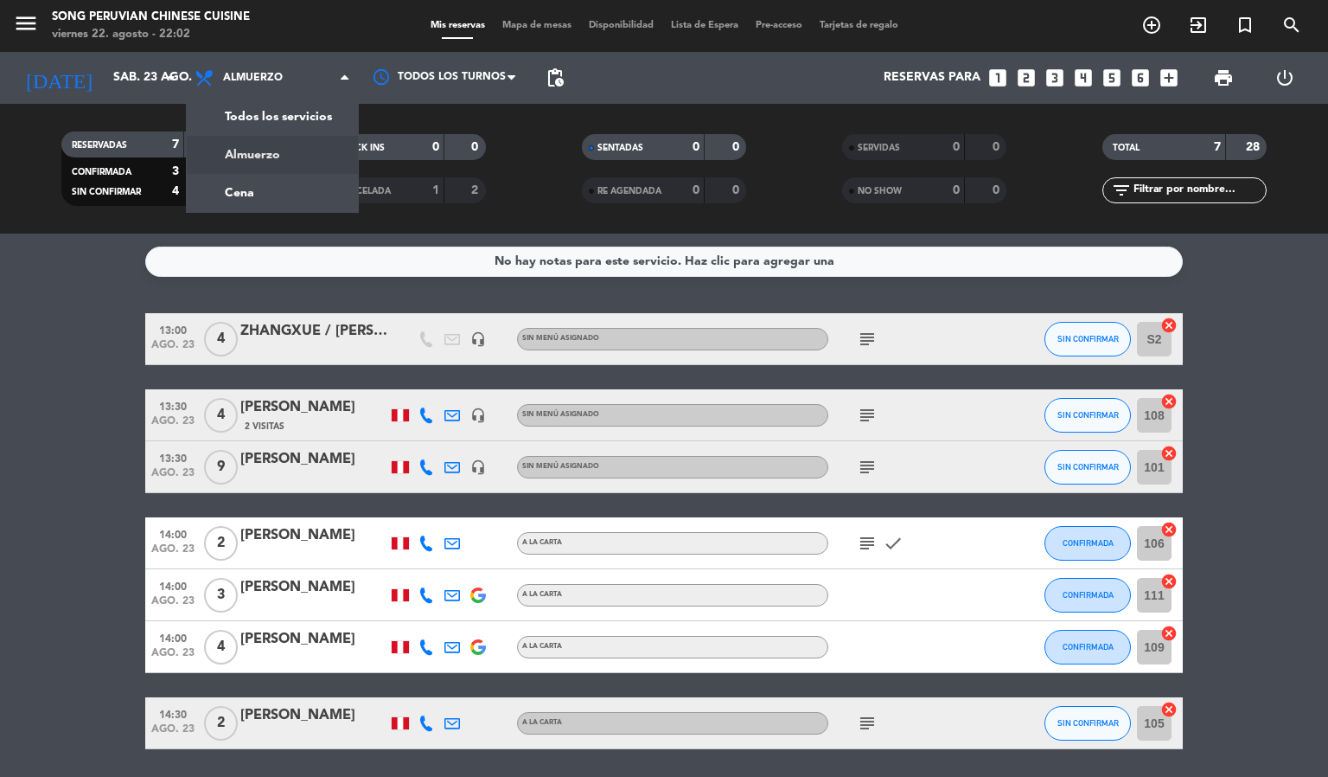
click at [52, 433] on bookings-row "13:00 [DATE] 4 ZHANGXUE / [PERSON_NAME] headset_mic Sin menú asignado subject S…" at bounding box center [664, 531] width 1328 height 436
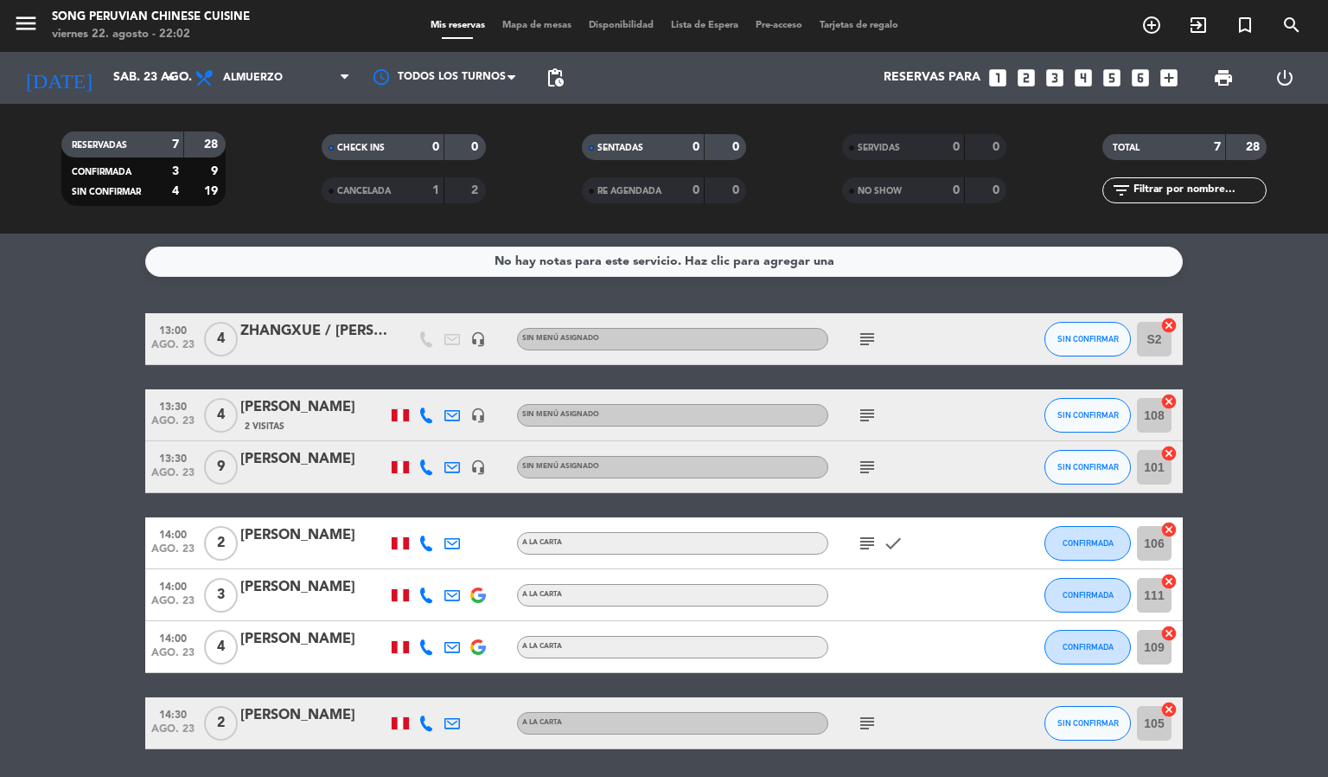
click at [875, 345] on icon "subject" at bounding box center [867, 339] width 21 height 21
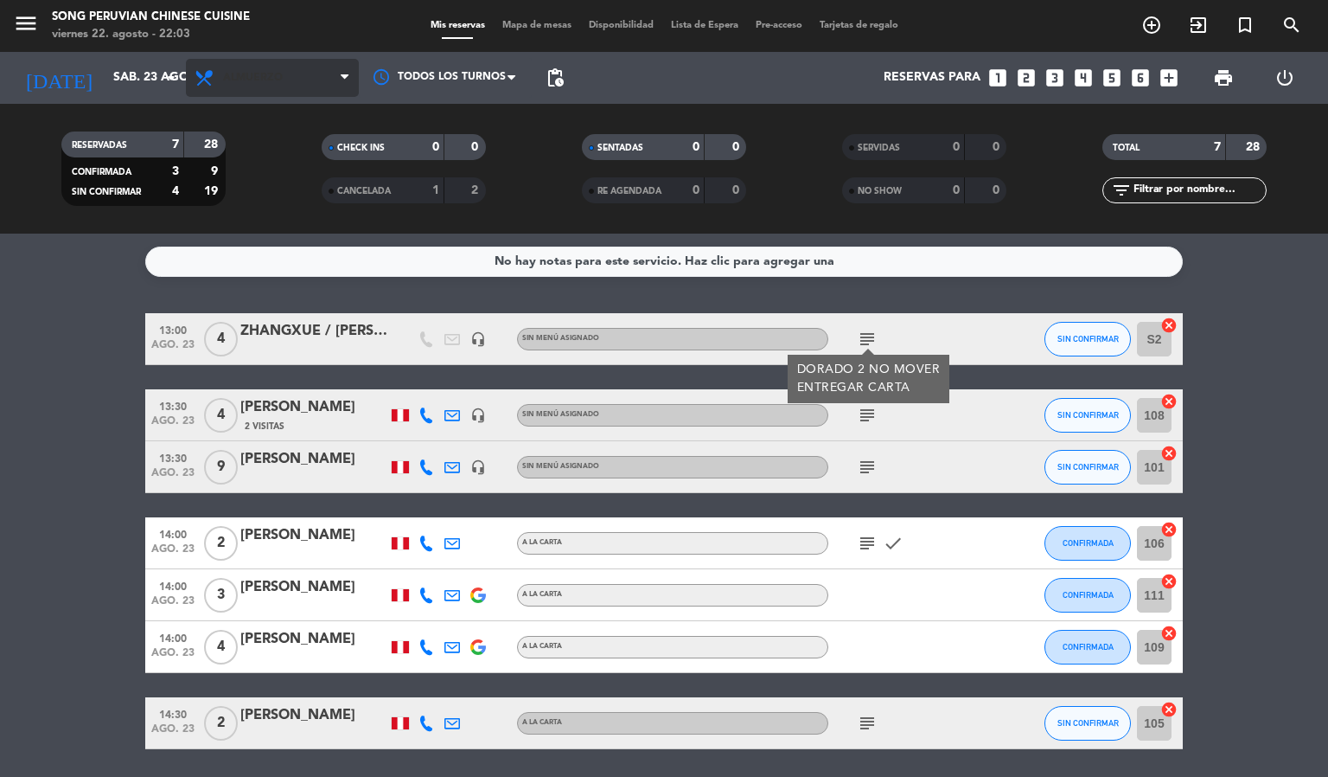
click at [271, 76] on span "Almuerzo" at bounding box center [253, 78] width 60 height 12
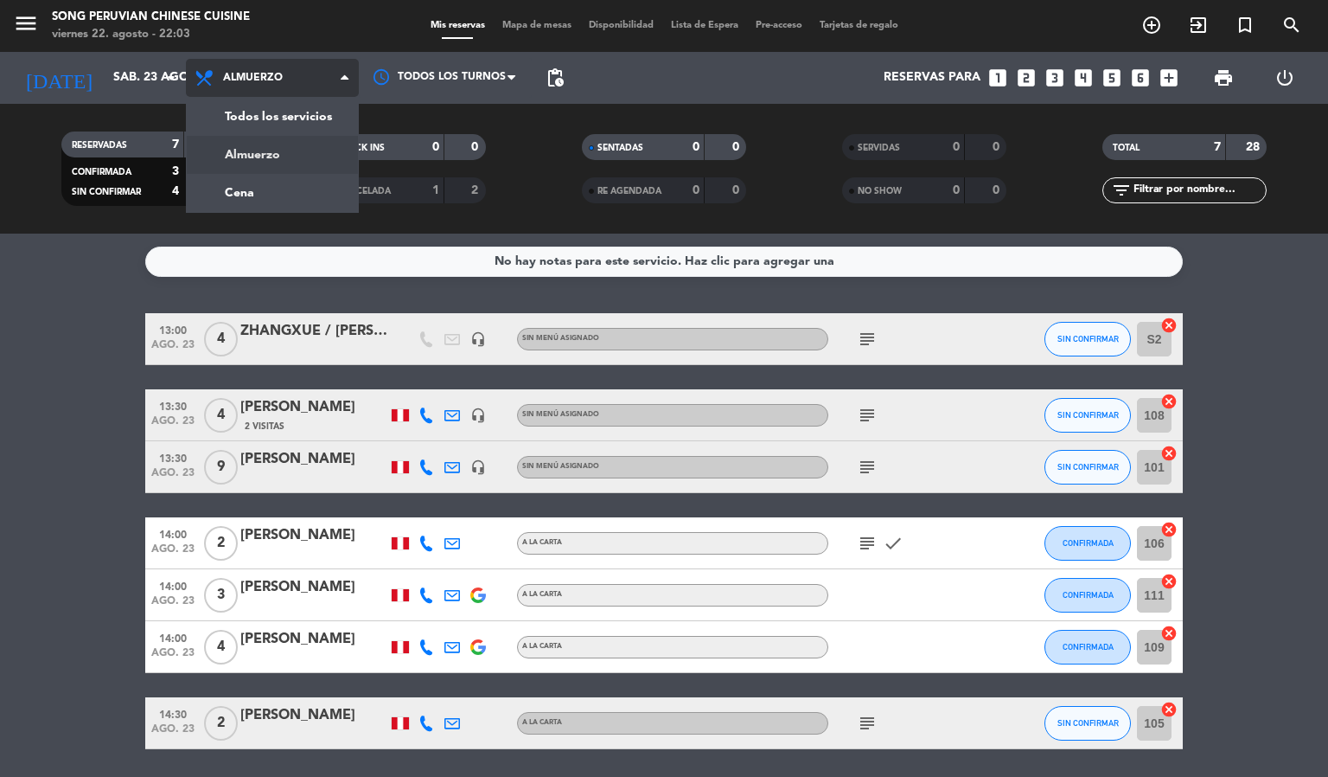
click at [280, 190] on div "menu Song Peruvian Chinese Cuisine [DATE] 22. agosto - 22:03 Mis reservas Mapa …" at bounding box center [664, 117] width 1328 height 234
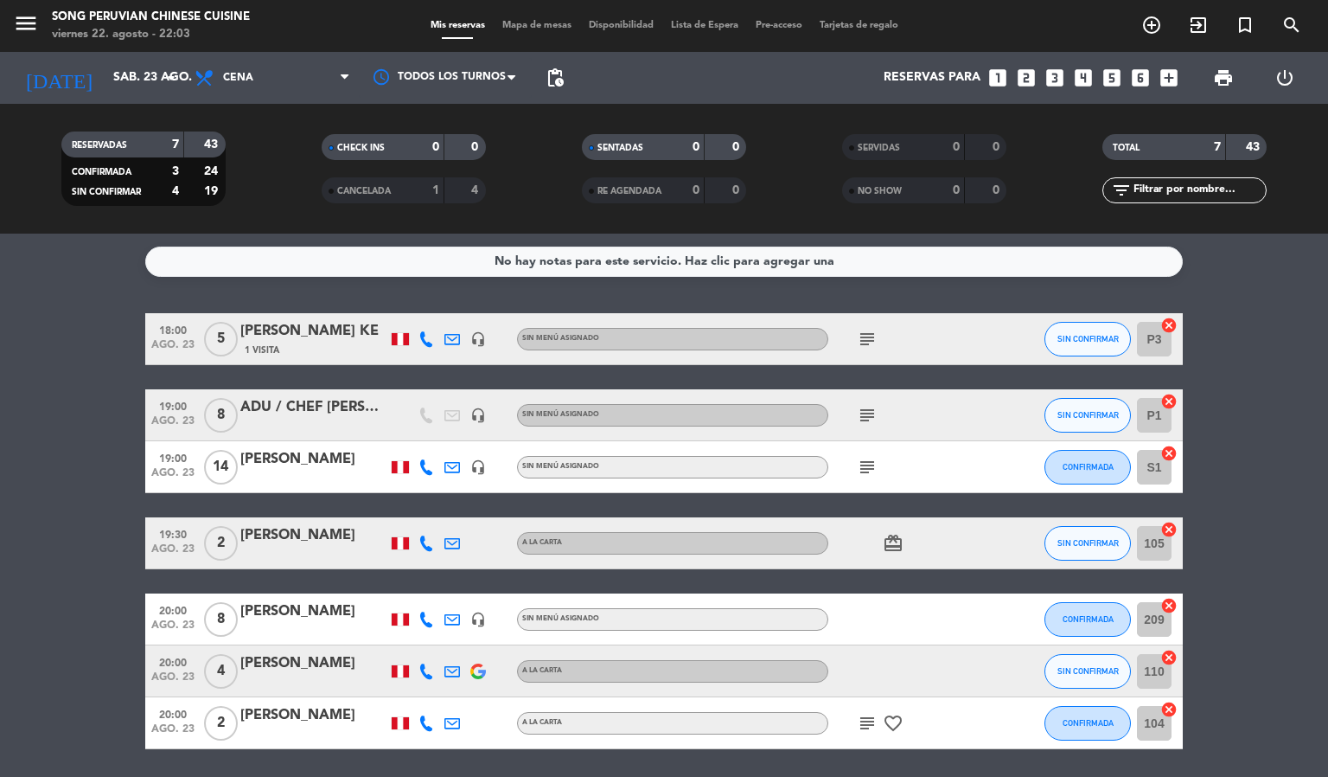
click at [867, 413] on icon "subject" at bounding box center [867, 415] width 21 height 21
click at [867, 467] on icon "subject" at bounding box center [867, 467] width 21 height 21
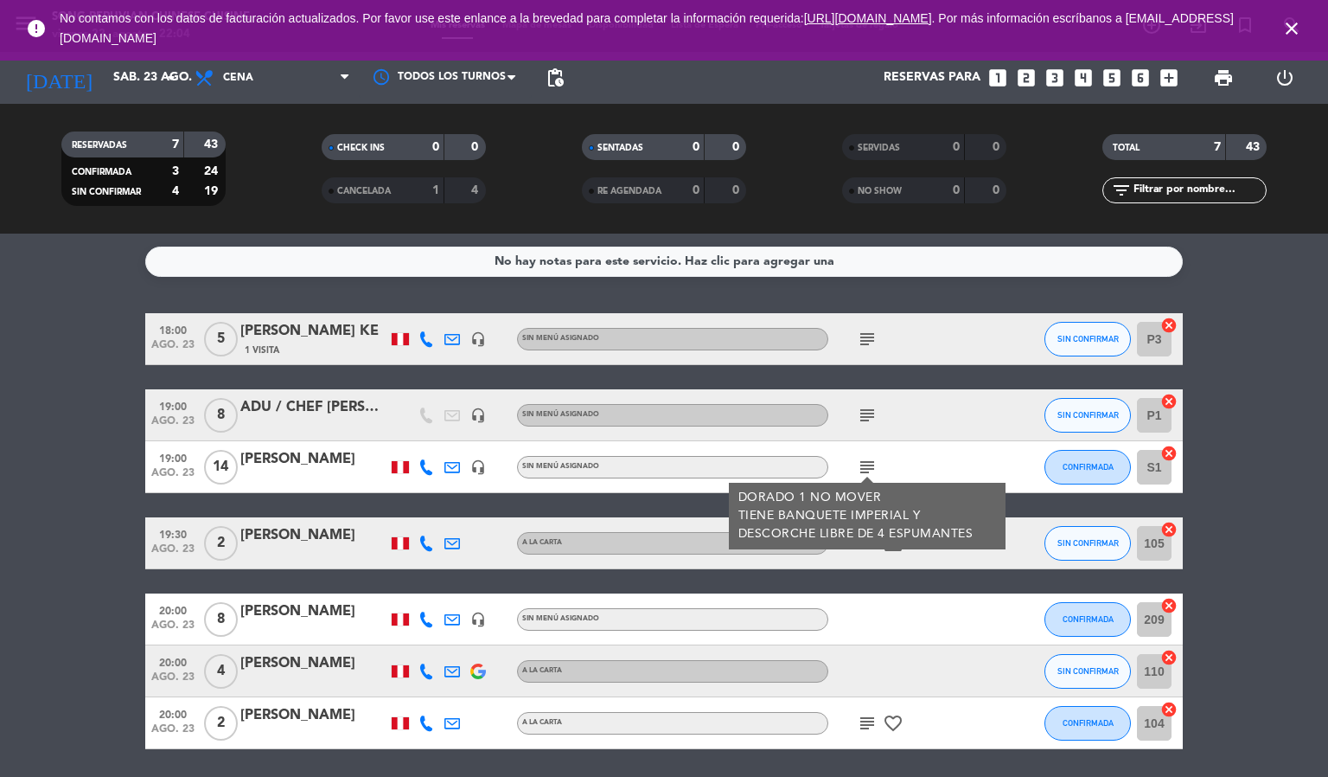
click at [1301, 34] on icon "close" at bounding box center [1292, 28] width 21 height 21
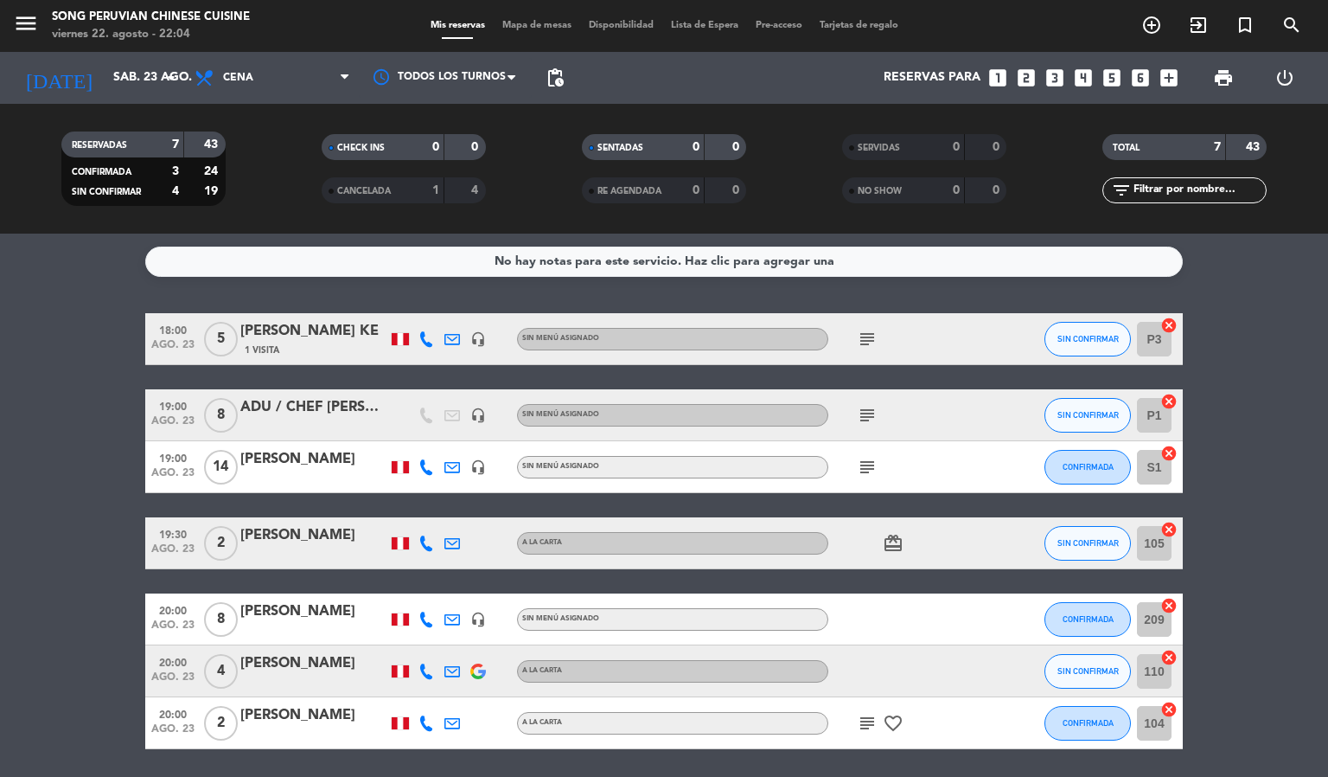
click at [514, 26] on span "Mapa de mesas" at bounding box center [537, 26] width 86 height 10
